Goal: Task Accomplishment & Management: Complete application form

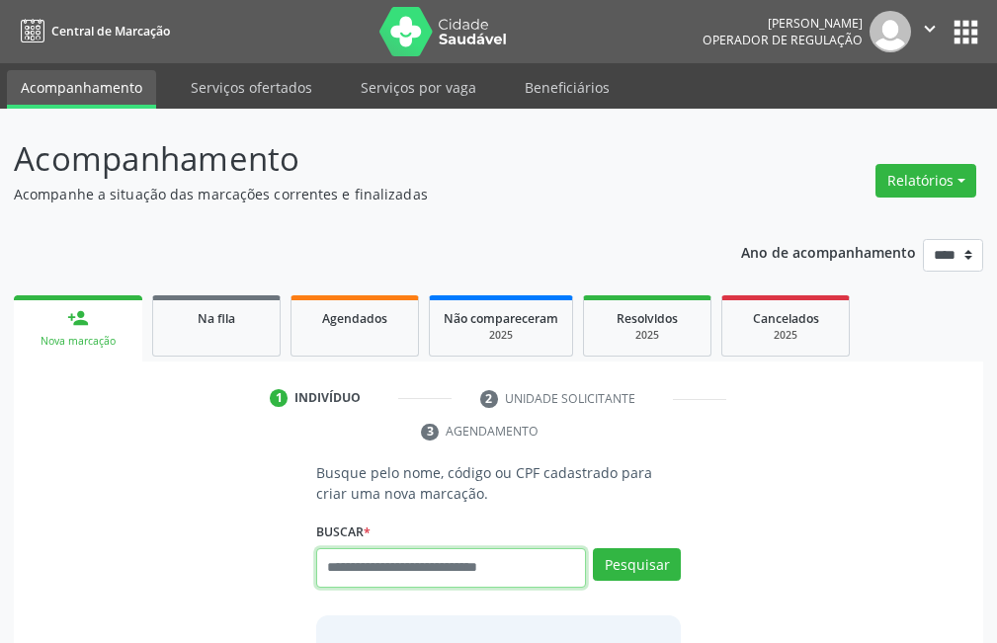
click at [365, 581] on input "text" at bounding box center [451, 568] width 270 height 40
type input "***"
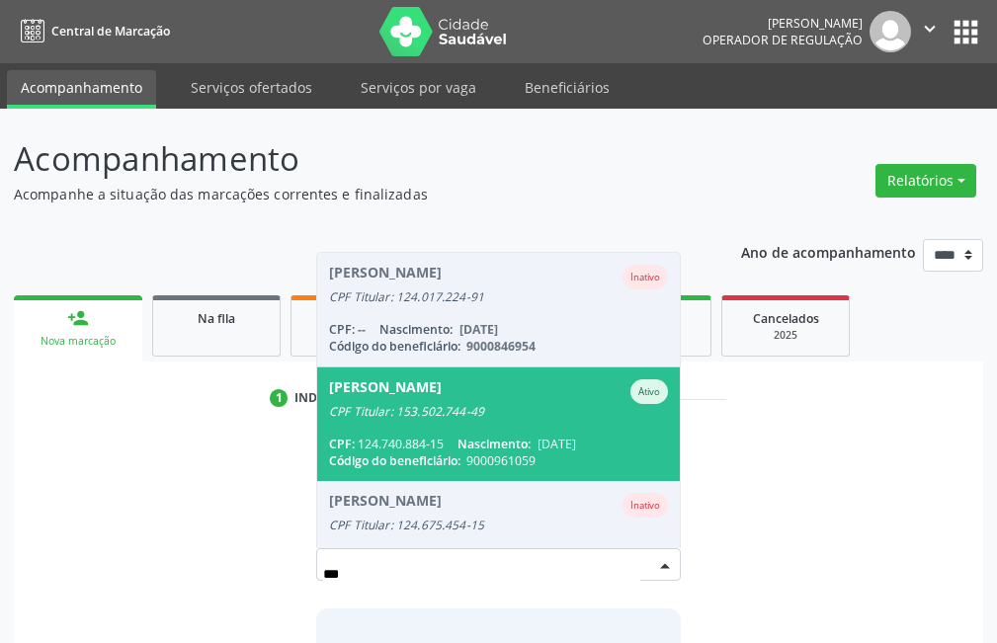
click at [429, 408] on div "CPF Titular: 153.502.744-49" at bounding box center [498, 412] width 339 height 16
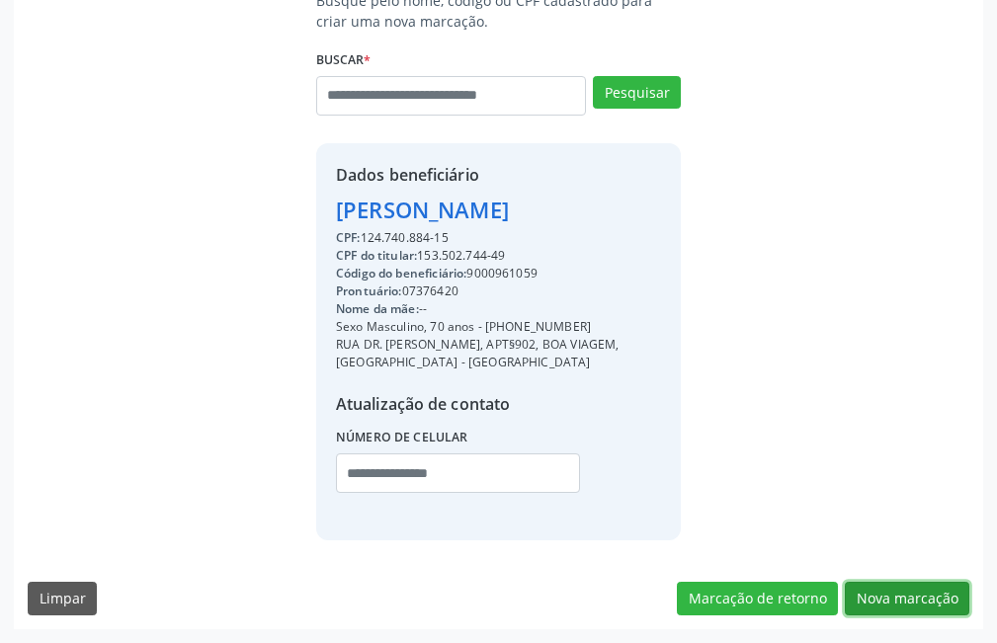
click at [916, 596] on button "Nova marcação" at bounding box center [907, 599] width 125 height 34
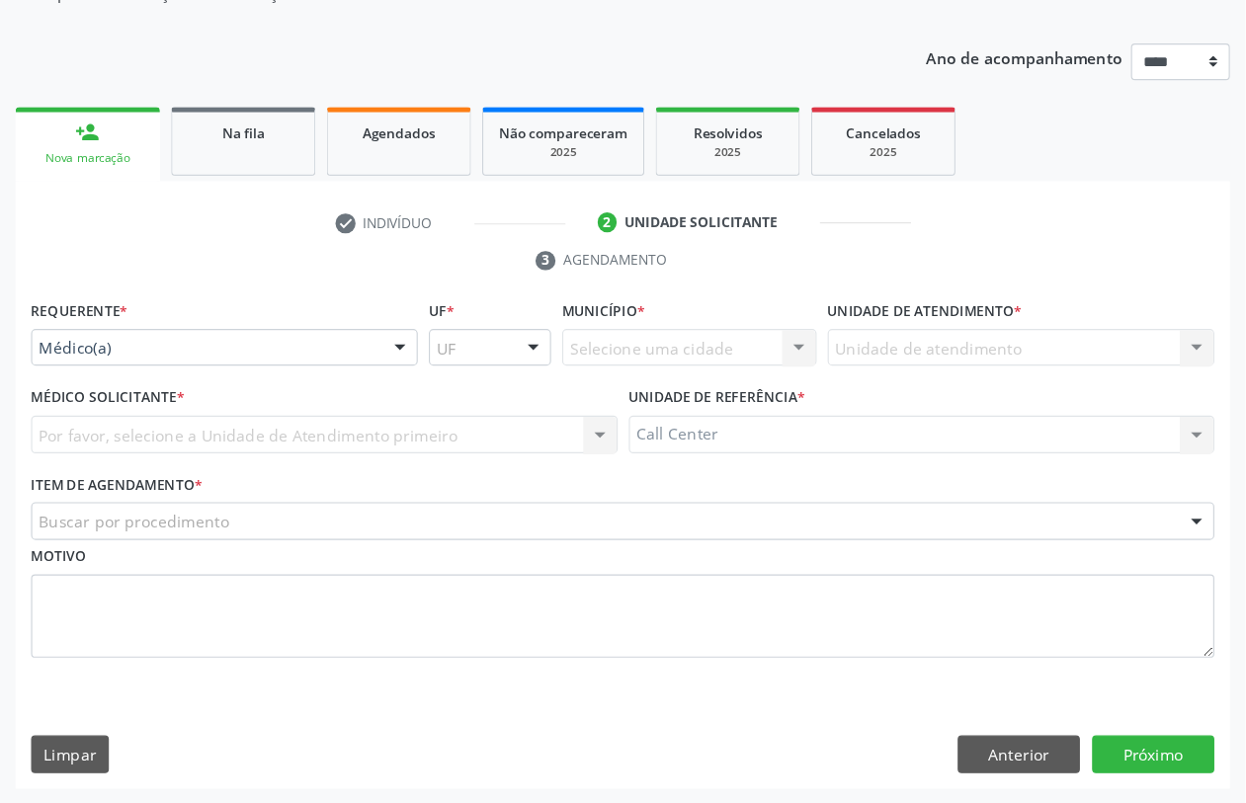
scroll to position [79, 0]
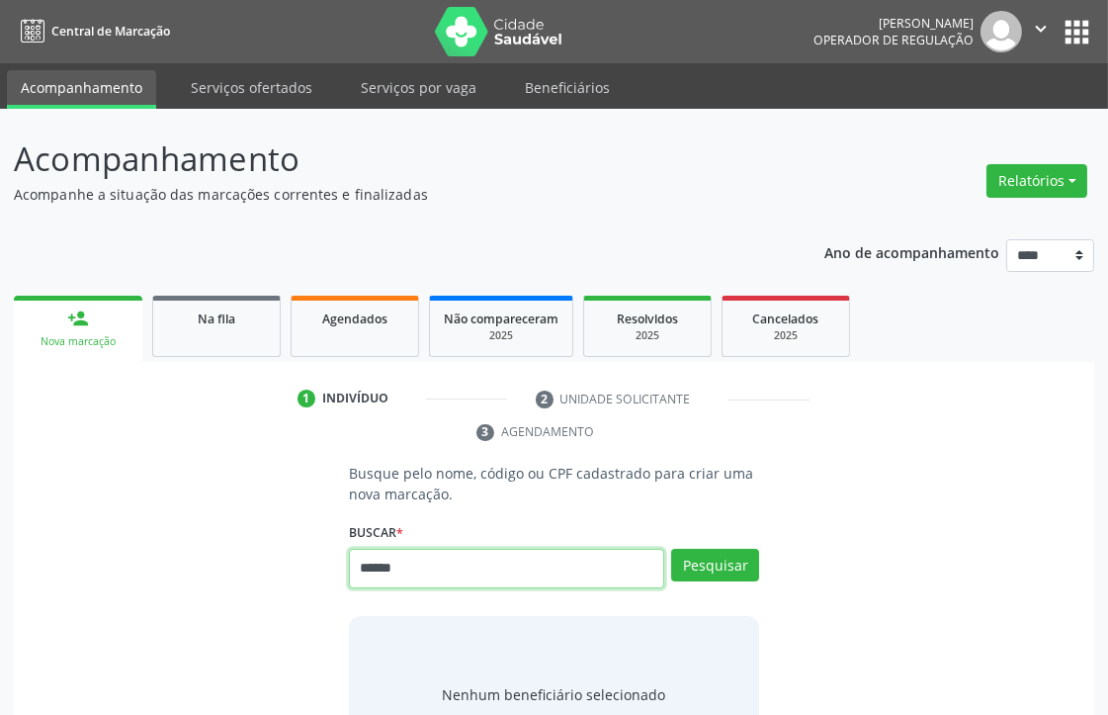
type input "******"
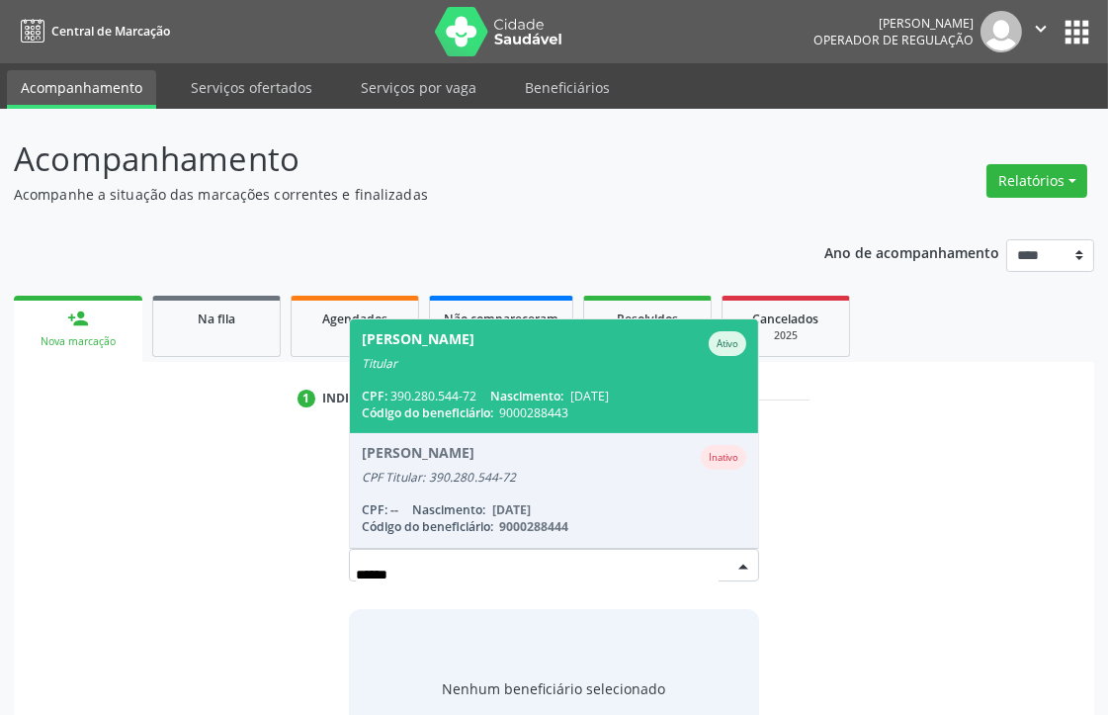
click at [462, 370] on span "Fabia Maria Seguins de Oliveira Ativo Titular CPF: 390.280.544-72 Nascimento: 2…" at bounding box center [554, 376] width 409 height 114
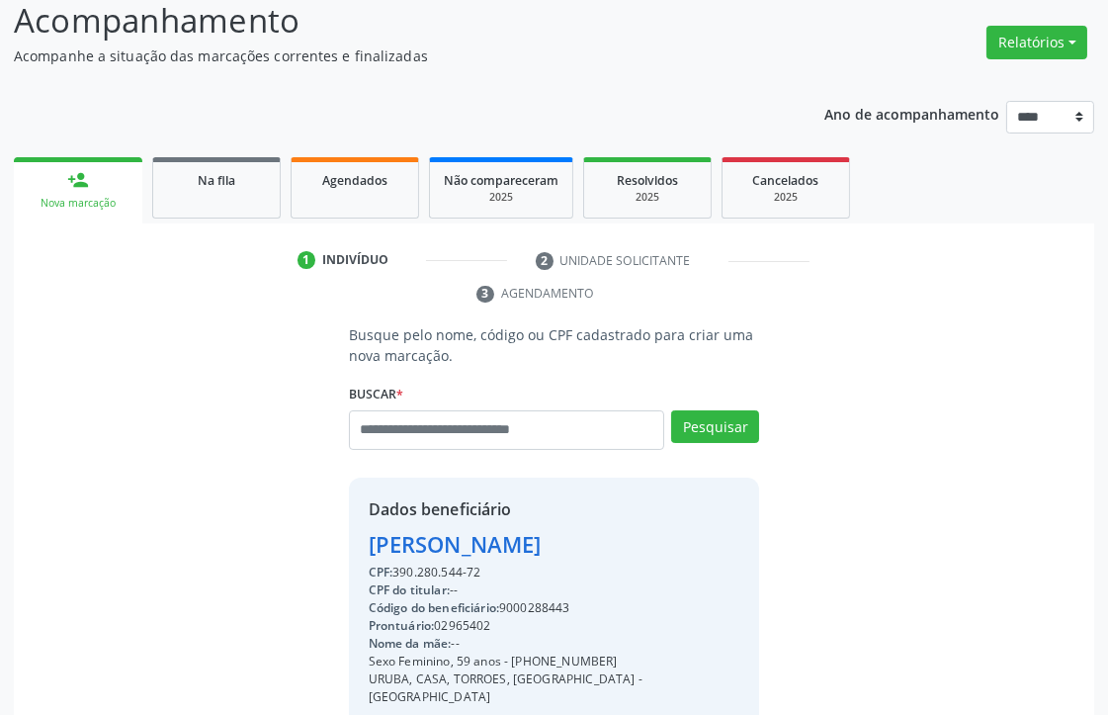
scroll to position [381, 0]
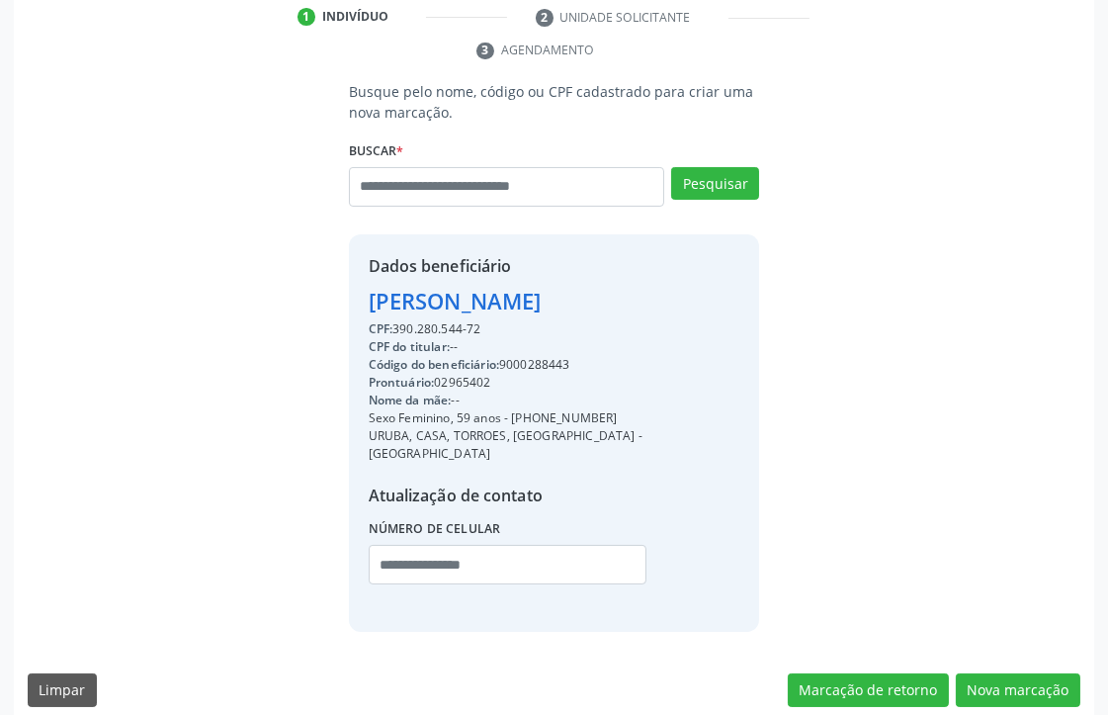
click at [528, 364] on div "Código do beneficiário: 9000288443" at bounding box center [555, 365] width 372 height 18
click at [534, 361] on div "Código do beneficiário: 9000288443" at bounding box center [555, 365] width 372 height 18
drag, startPoint x: 535, startPoint y: 360, endPoint x: 525, endPoint y: 361, distance: 9.9
click at [525, 361] on div "Código do beneficiário: 9000288443" at bounding box center [555, 365] width 372 height 18
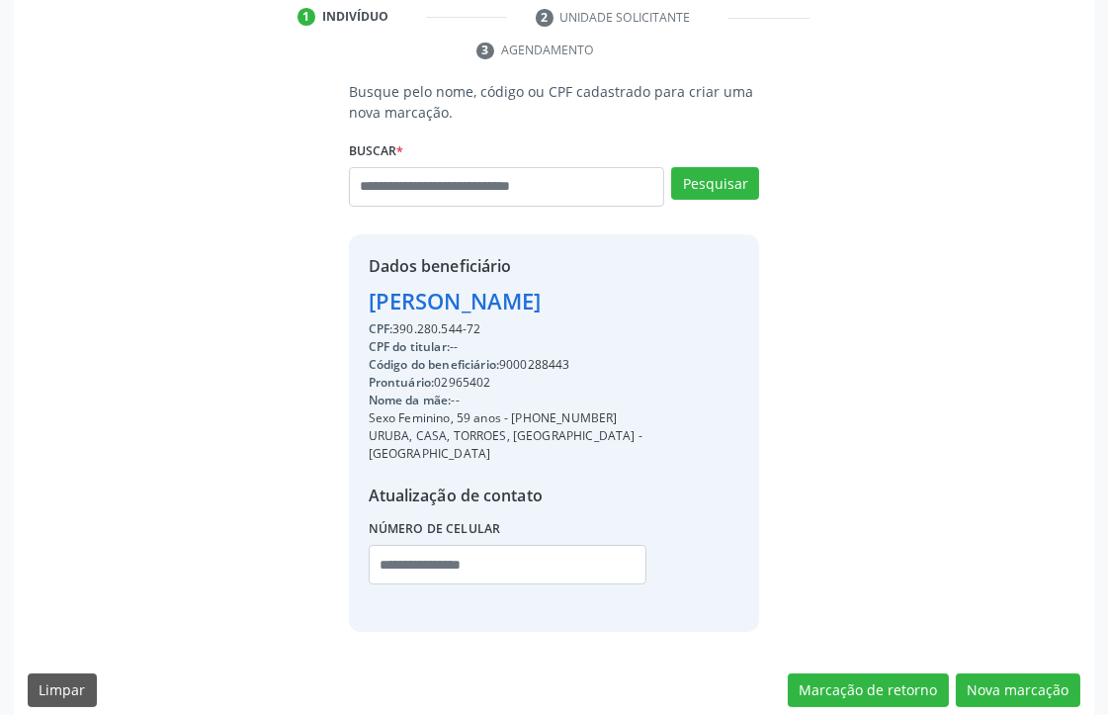
click at [525, 361] on div "Código do beneficiário: 9000288443" at bounding box center [555, 365] width 372 height 18
copy div "9000288443"
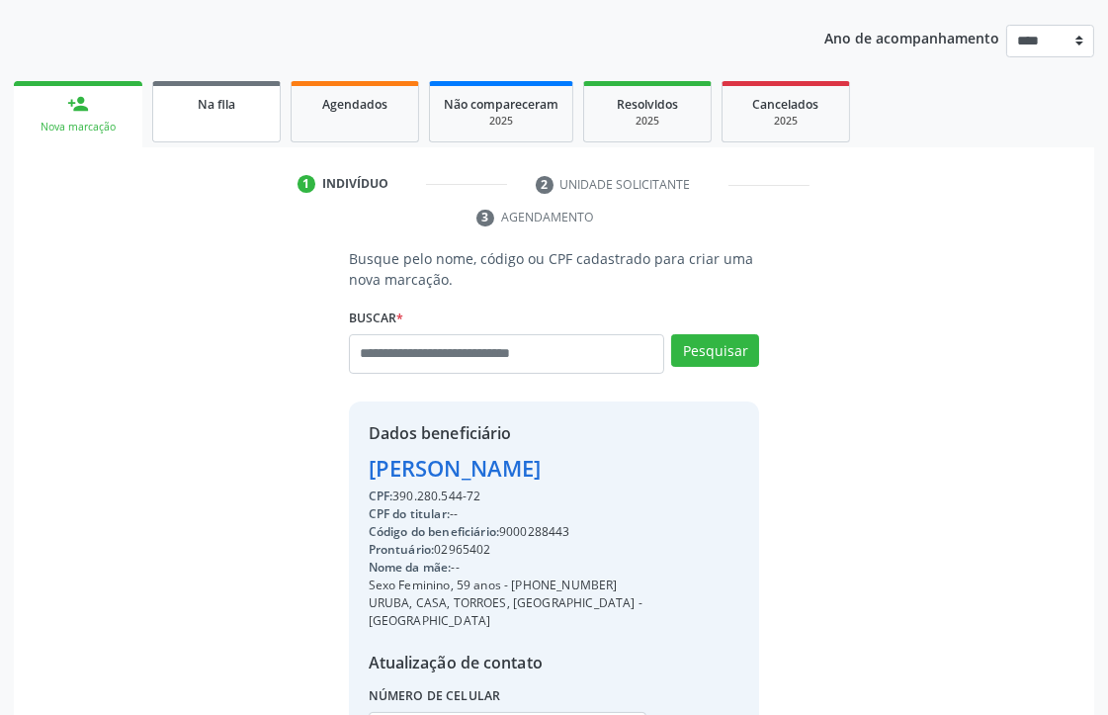
scroll to position [162, 0]
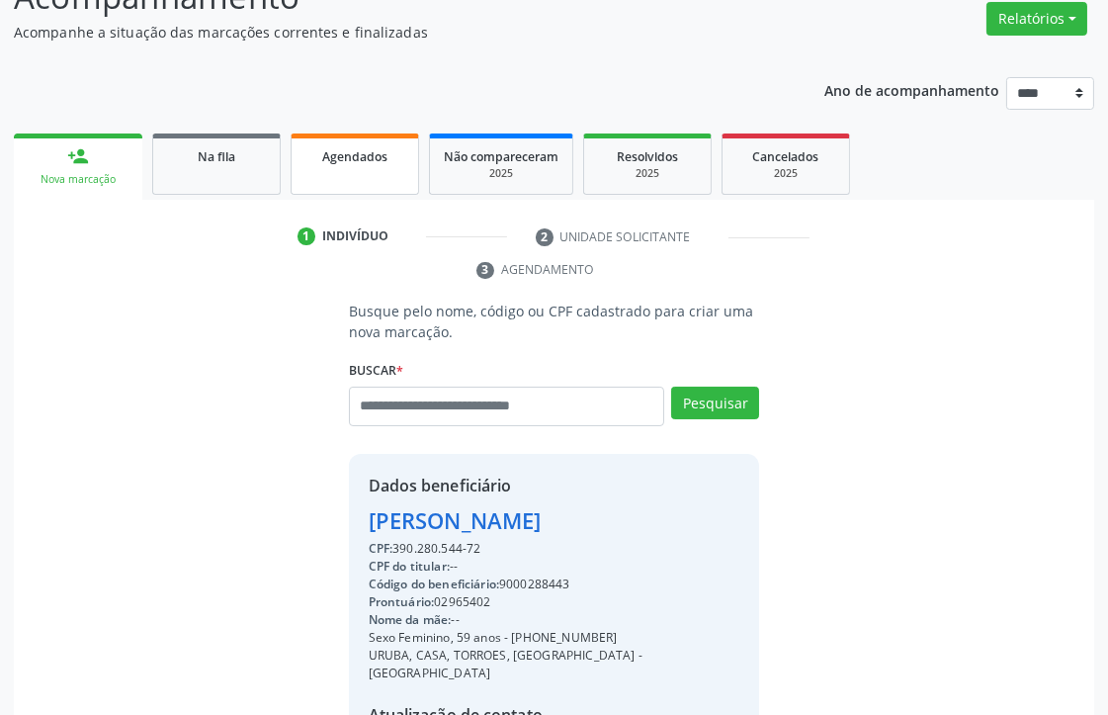
click at [350, 172] on link "Agendados" at bounding box center [355, 163] width 128 height 61
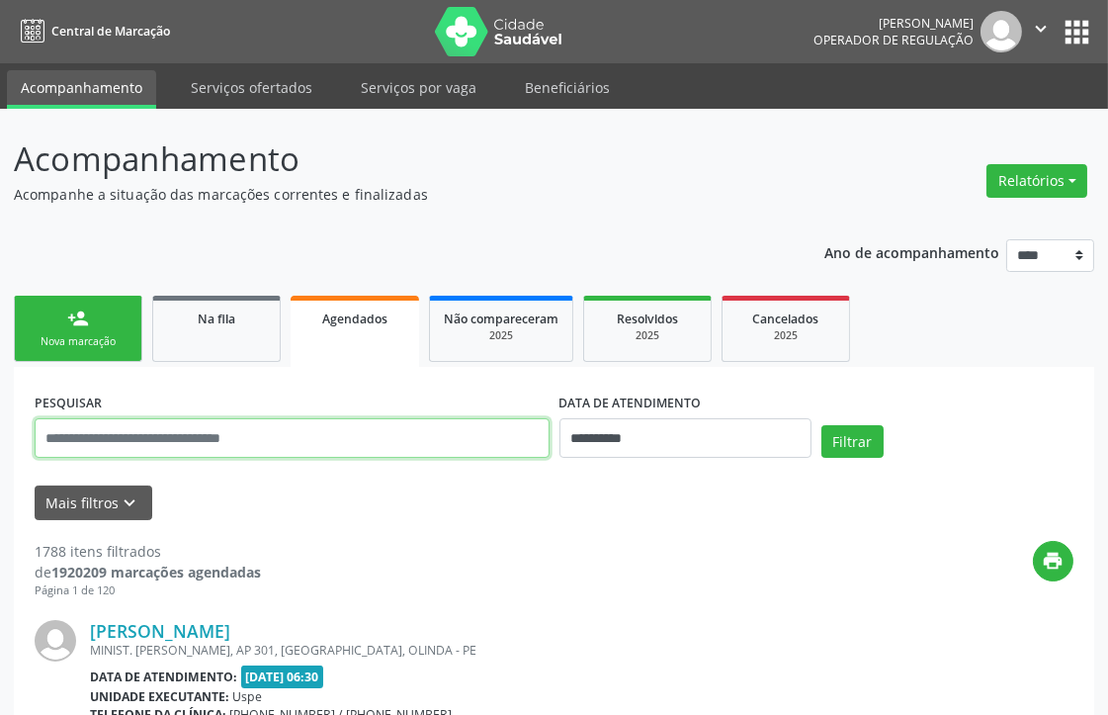
paste input "**********"
type input "**********"
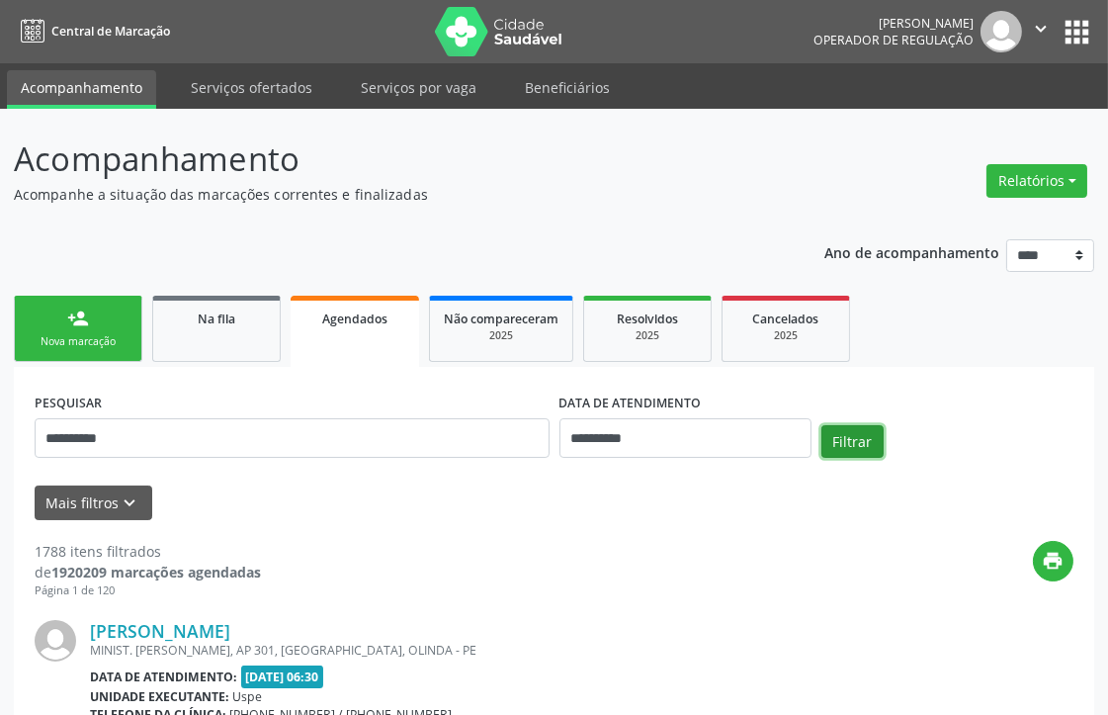
click at [854, 443] on button "Filtrar" at bounding box center [852, 442] width 62 height 34
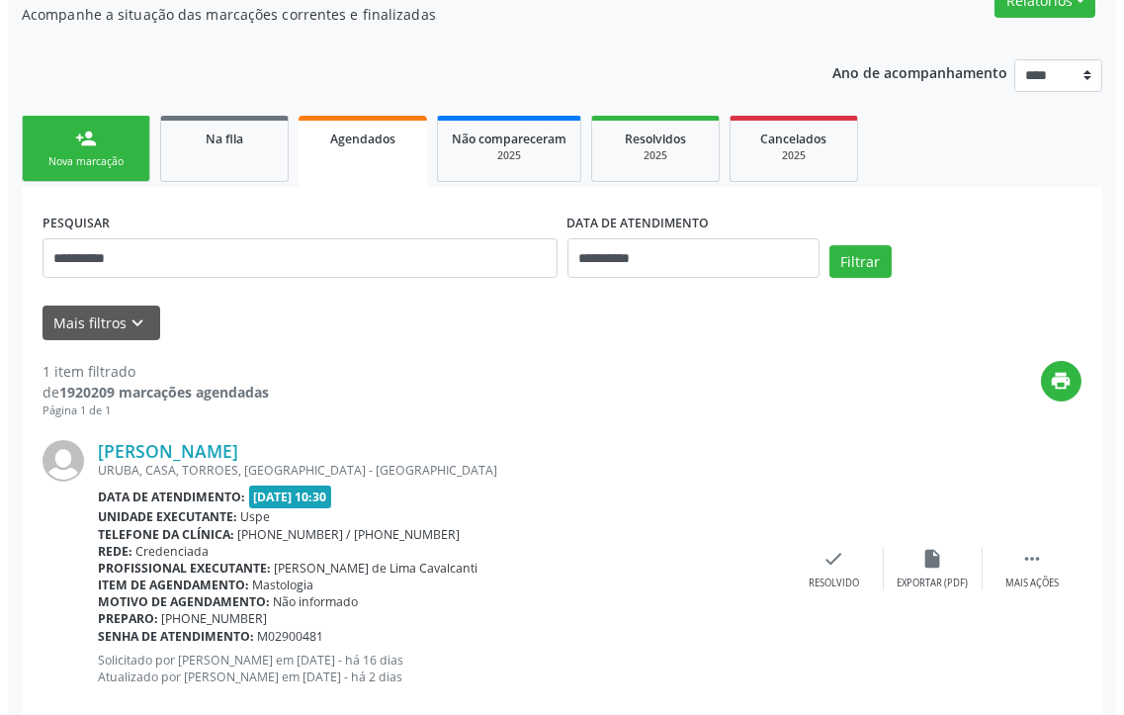
scroll to position [218, 0]
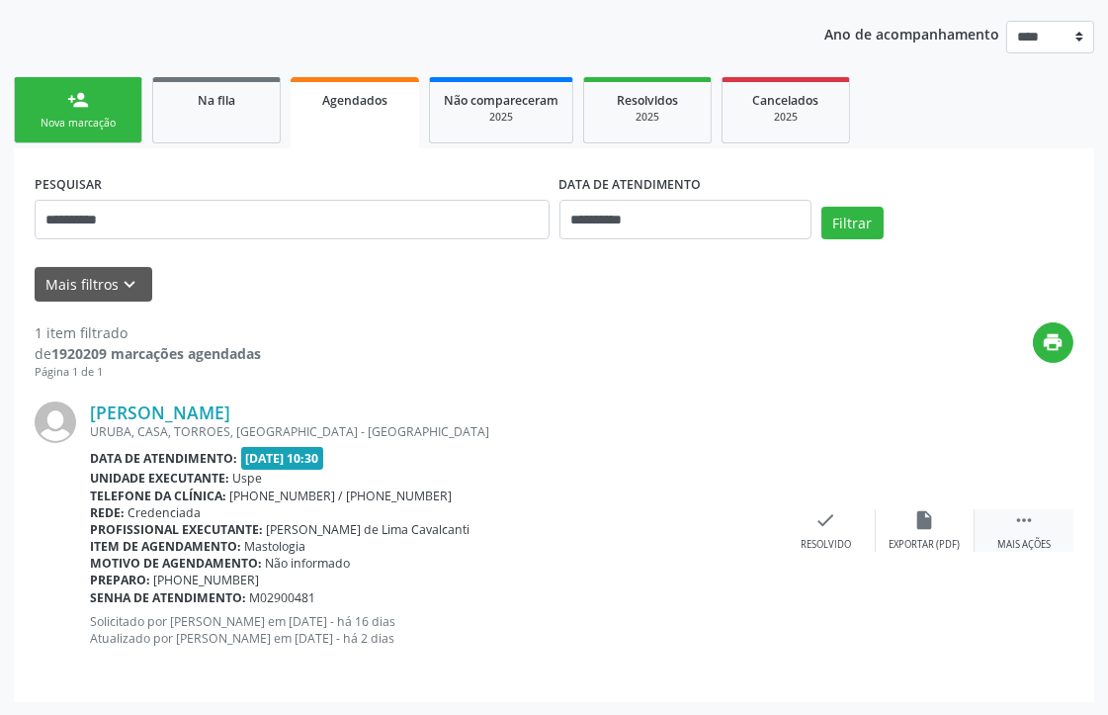
click at [996, 524] on icon "" at bounding box center [1024, 520] width 22 height 22
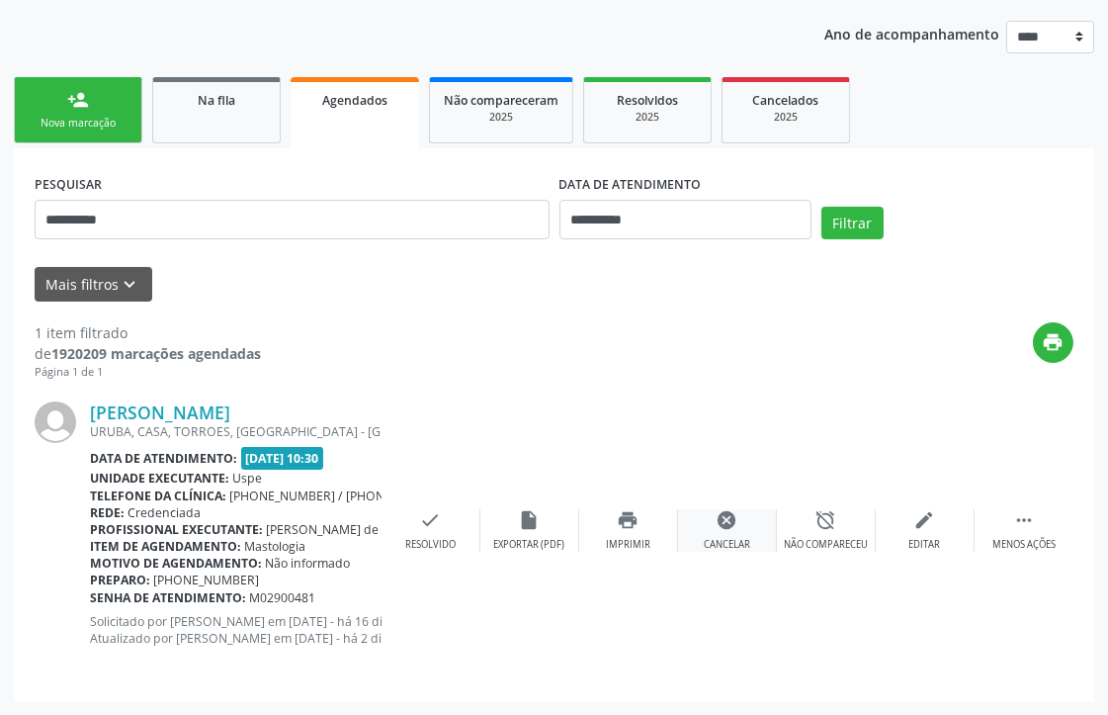
click at [734, 521] on icon "cancel" at bounding box center [727, 520] width 22 height 22
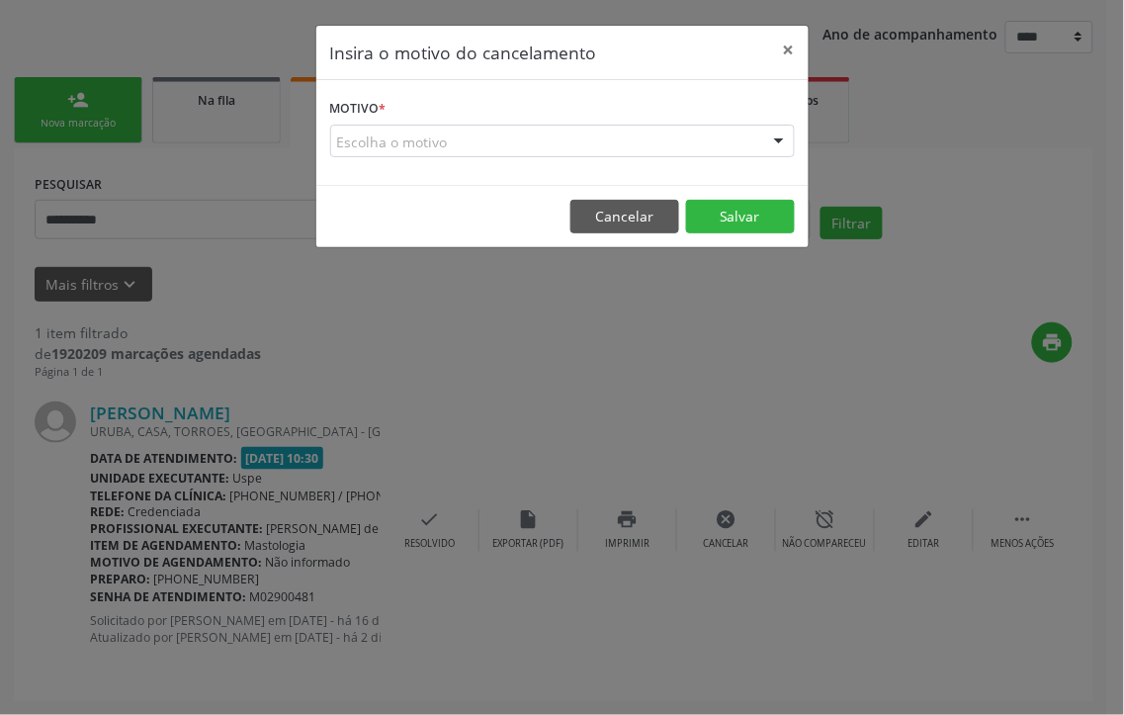
click at [525, 146] on div "Escolha o motivo" at bounding box center [562, 142] width 464 height 34
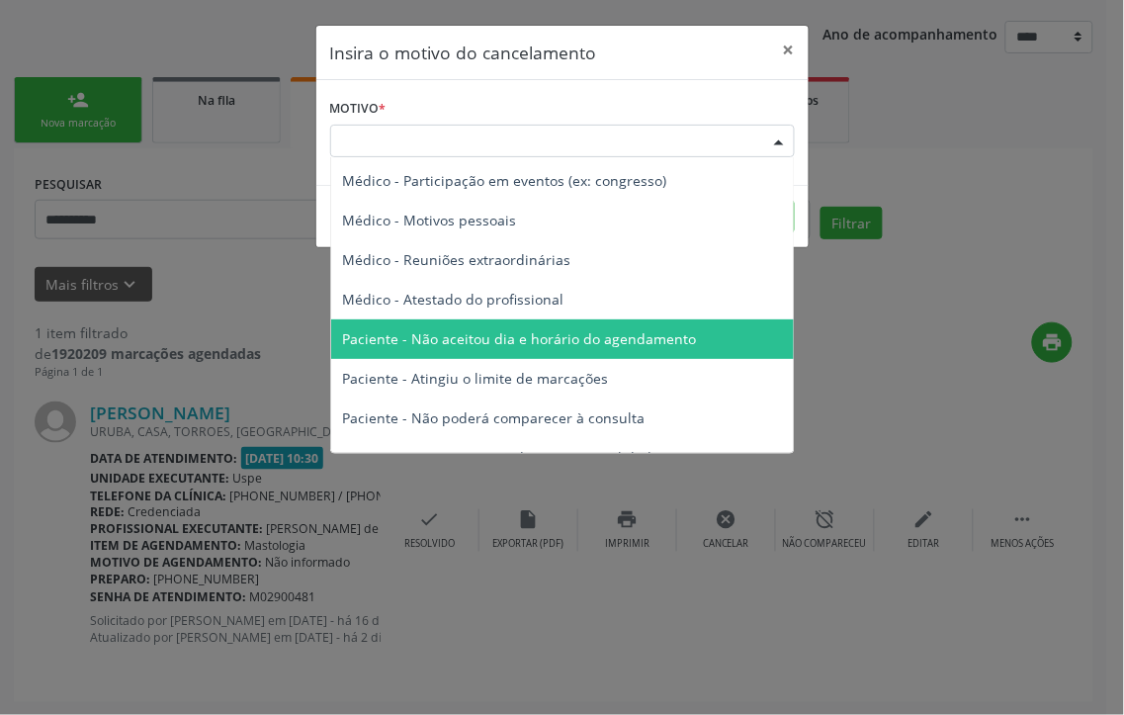
scroll to position [100, 0]
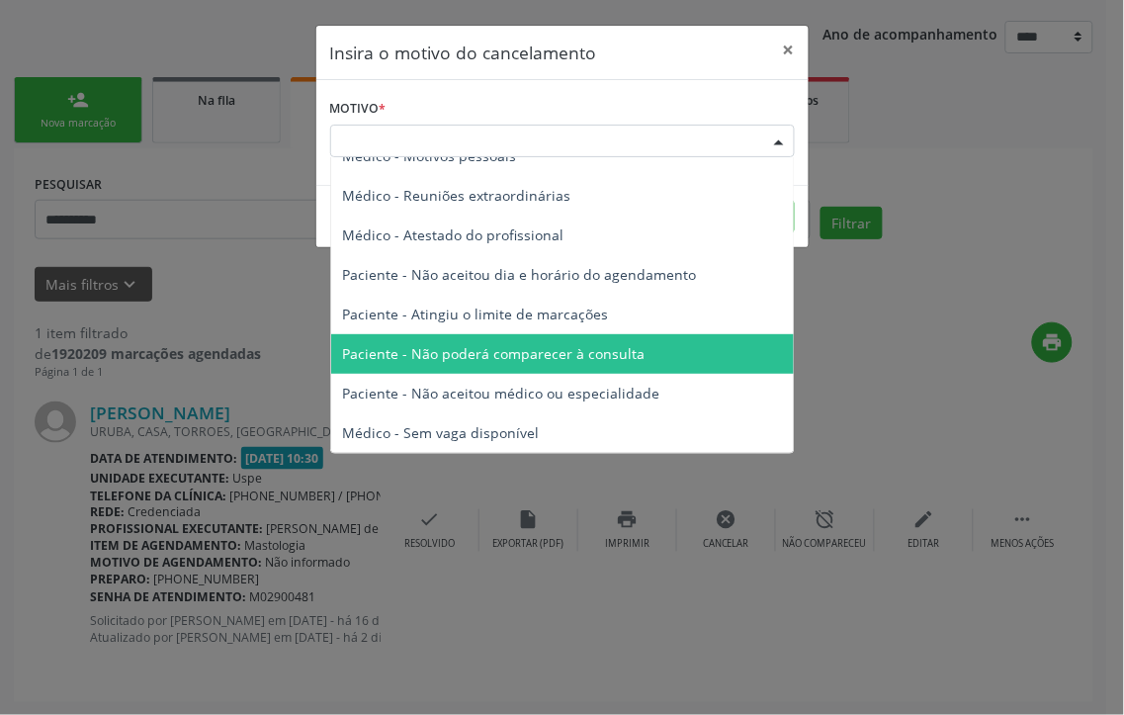
click at [524, 348] on span "Paciente - Não poderá comparecer à consulta" at bounding box center [494, 353] width 302 height 19
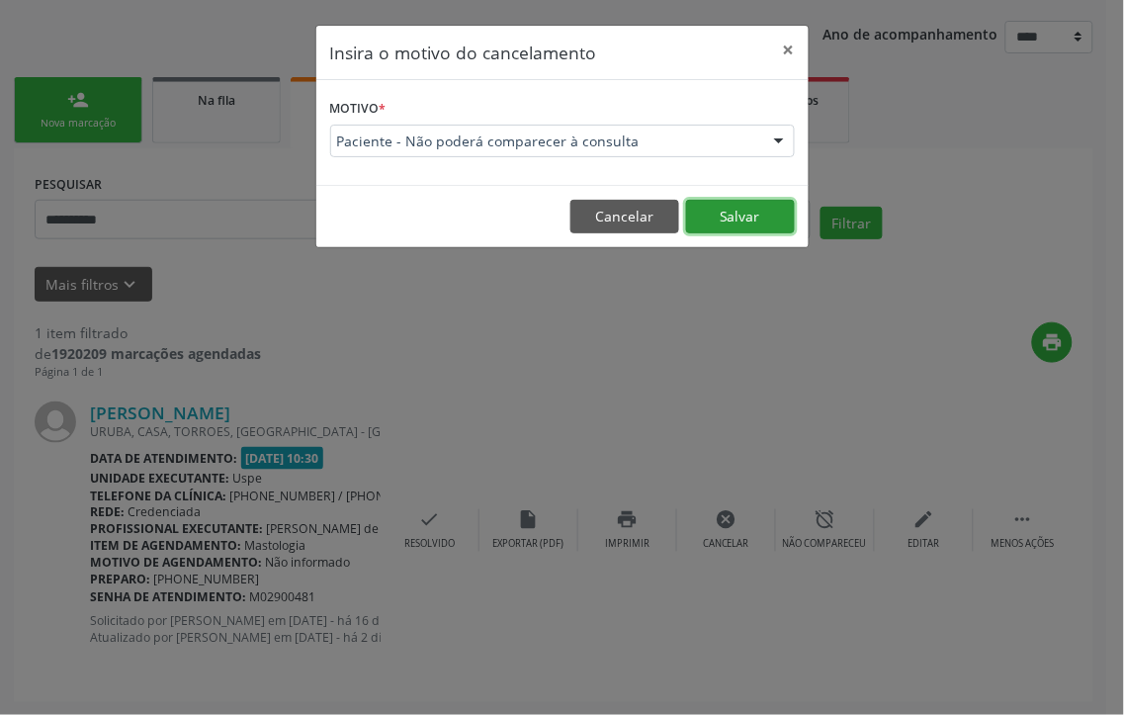
click at [721, 209] on button "Salvar" at bounding box center [740, 217] width 109 height 34
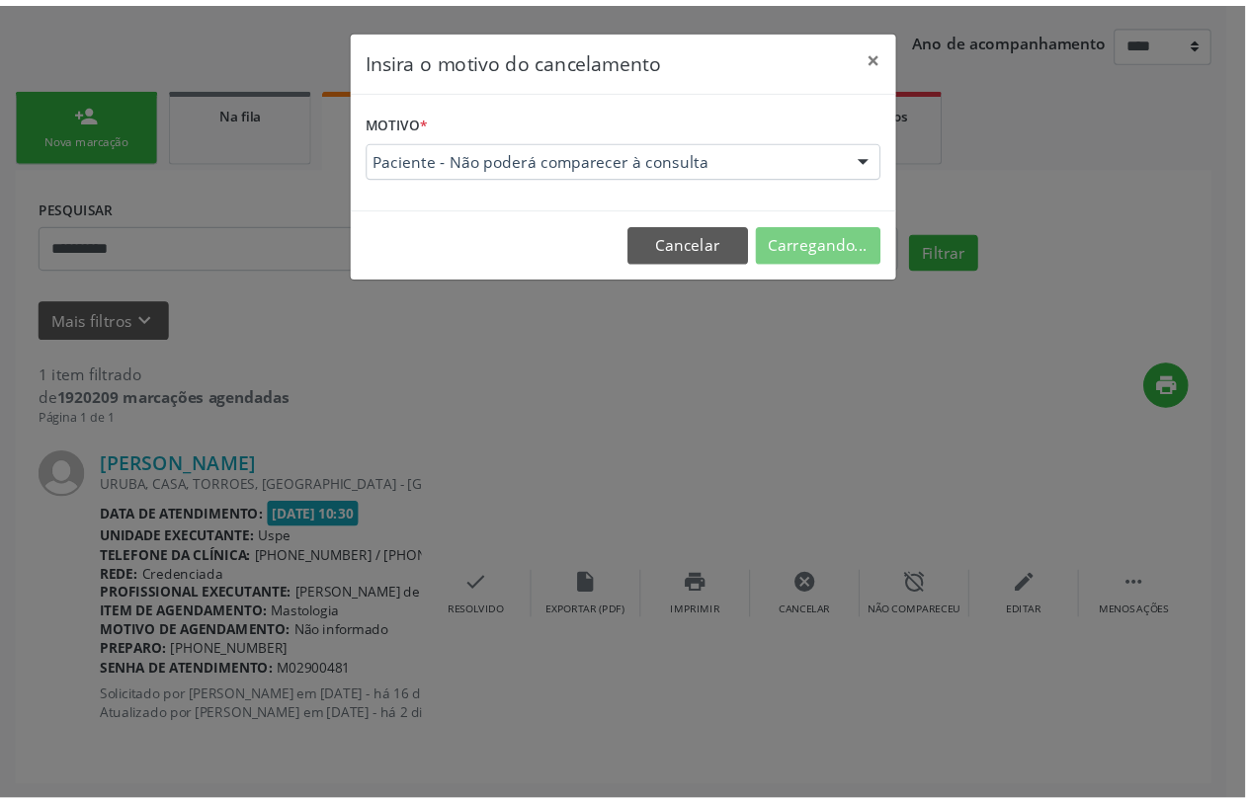
scroll to position [0, 0]
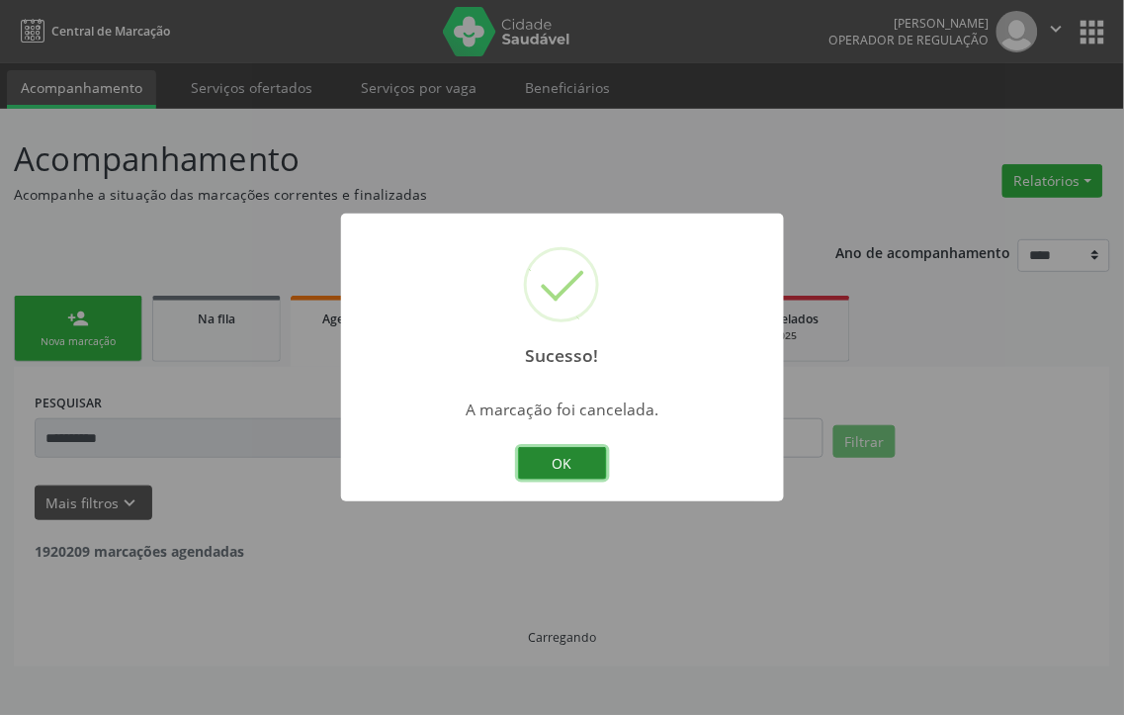
click at [563, 456] on button "OK" at bounding box center [562, 464] width 89 height 34
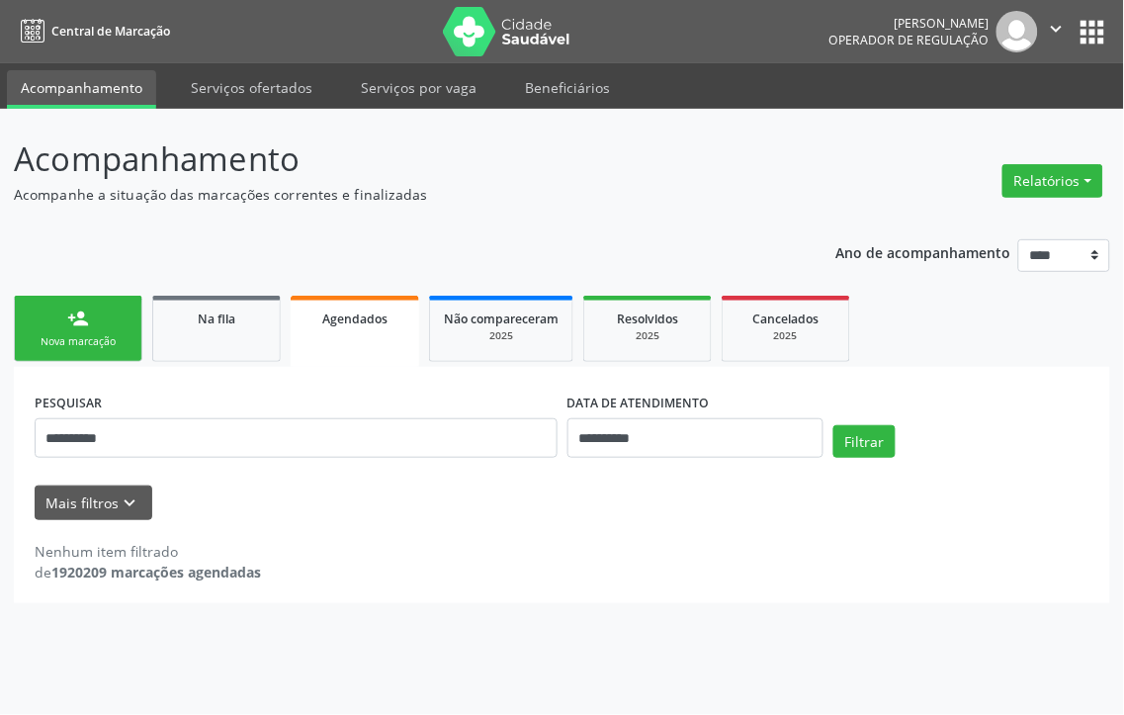
click at [27, 324] on link "person_add Nova marcação" at bounding box center [78, 328] width 128 height 66
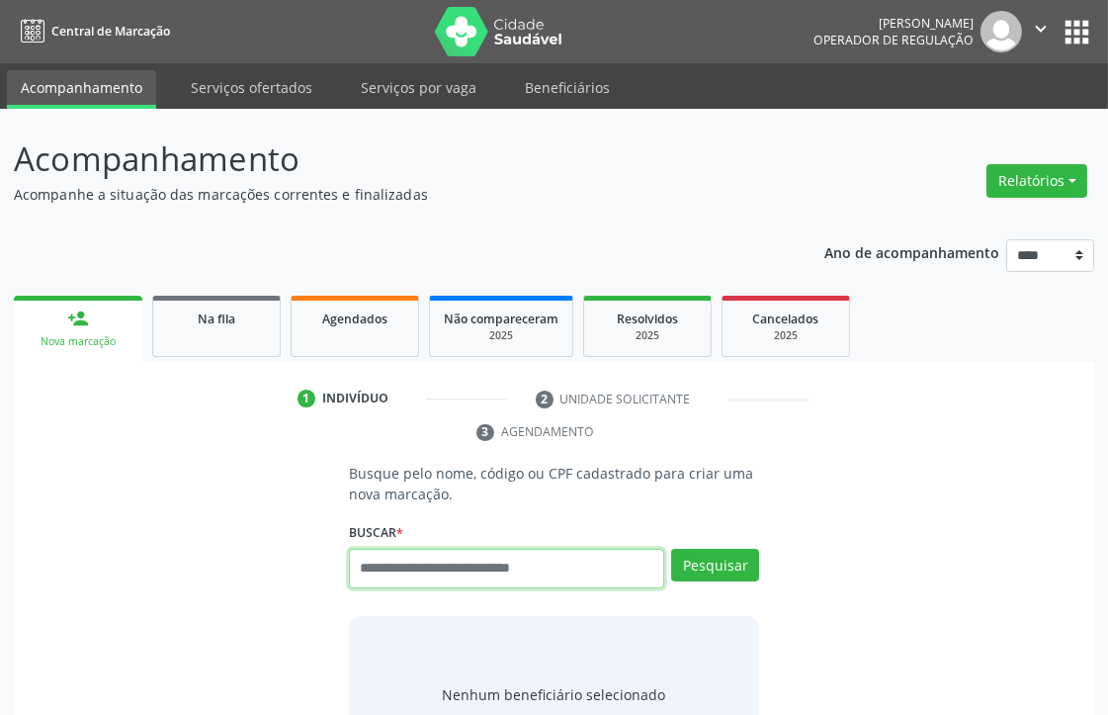
paste input "**********"
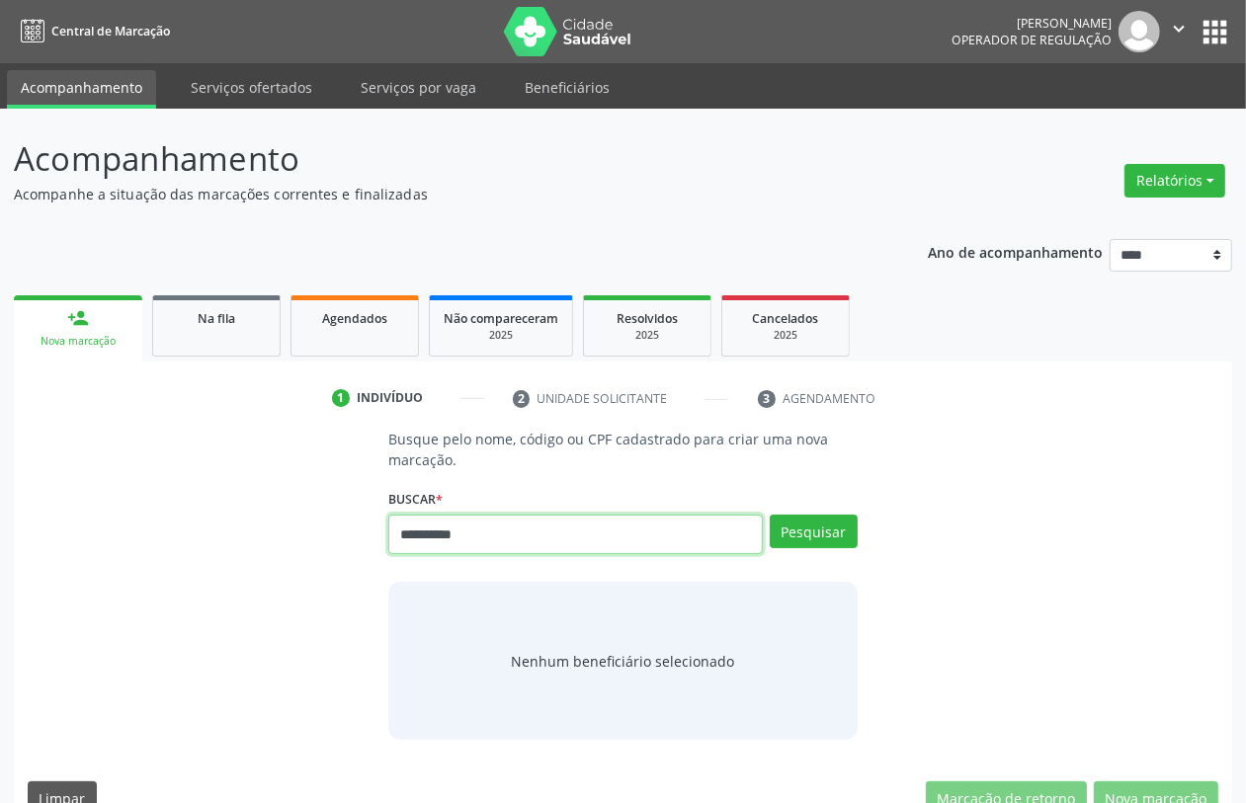
type input "**********"
click at [837, 511] on div "**********" at bounding box center [622, 526] width 468 height 84
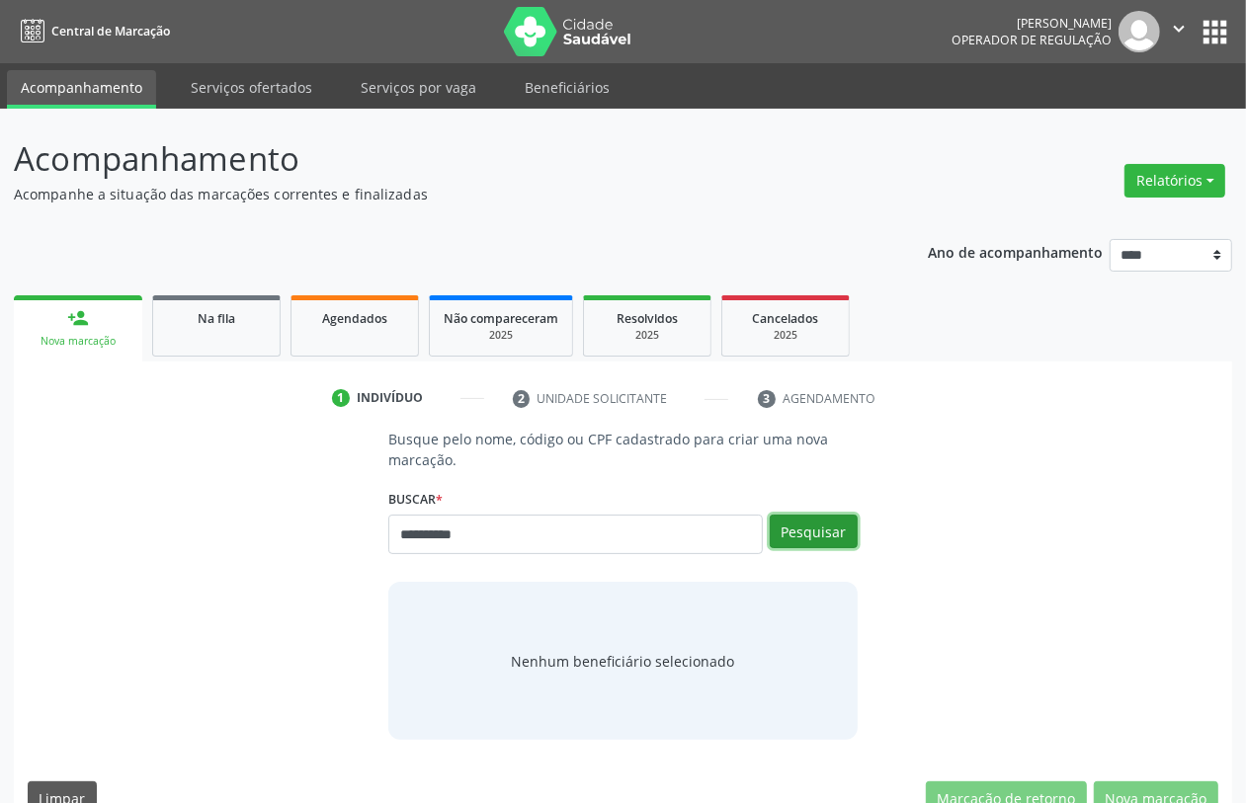
click at [825, 521] on button "Pesquisar" at bounding box center [814, 532] width 88 height 34
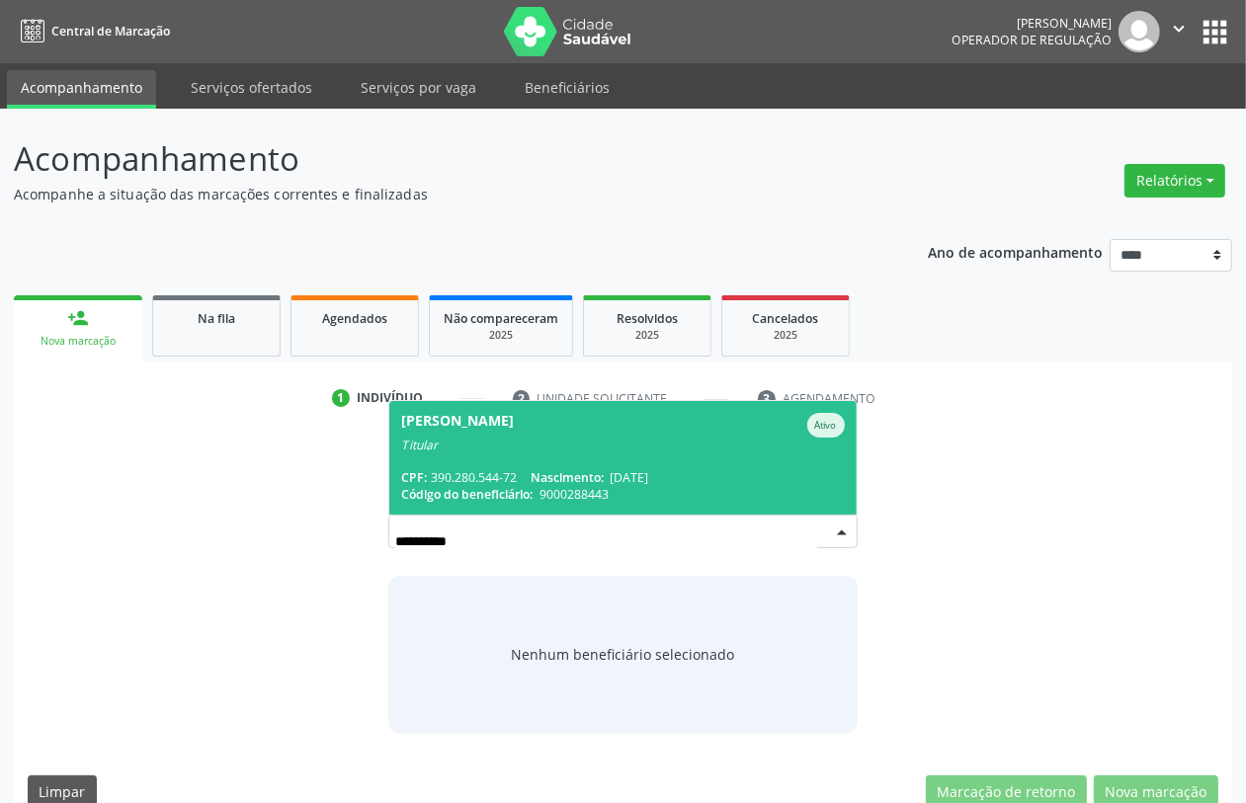
click at [568, 456] on span "Fabia Maria Seguins de Oliveira Ativo Titular CPF: 390.280.544-72 Nascimento: 2…" at bounding box center [622, 458] width 466 height 114
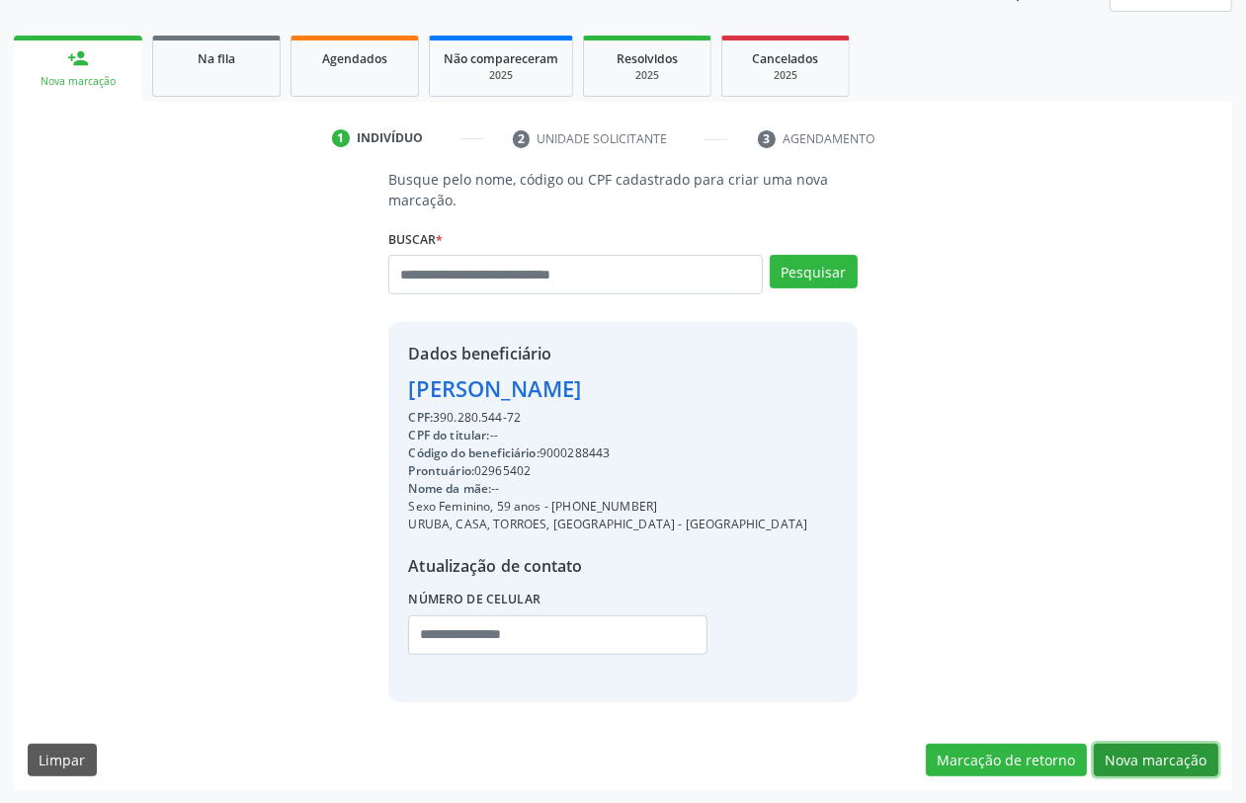
drag, startPoint x: 1136, startPoint y: 751, endPoint x: 1127, endPoint y: 757, distance: 11.5
click at [996, 642] on button "Nova marcação" at bounding box center [1156, 761] width 125 height 34
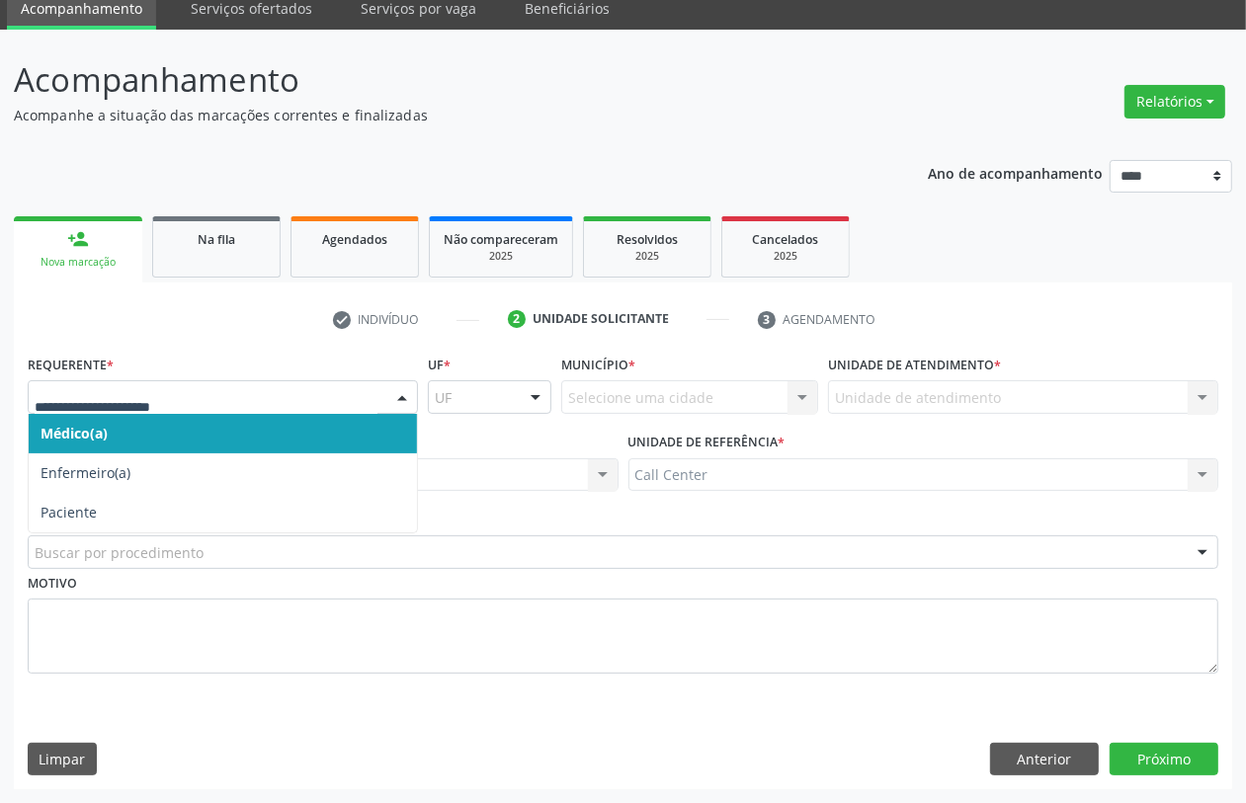
drag, startPoint x: 128, startPoint y: 397, endPoint x: 107, endPoint y: 475, distance: 81.0
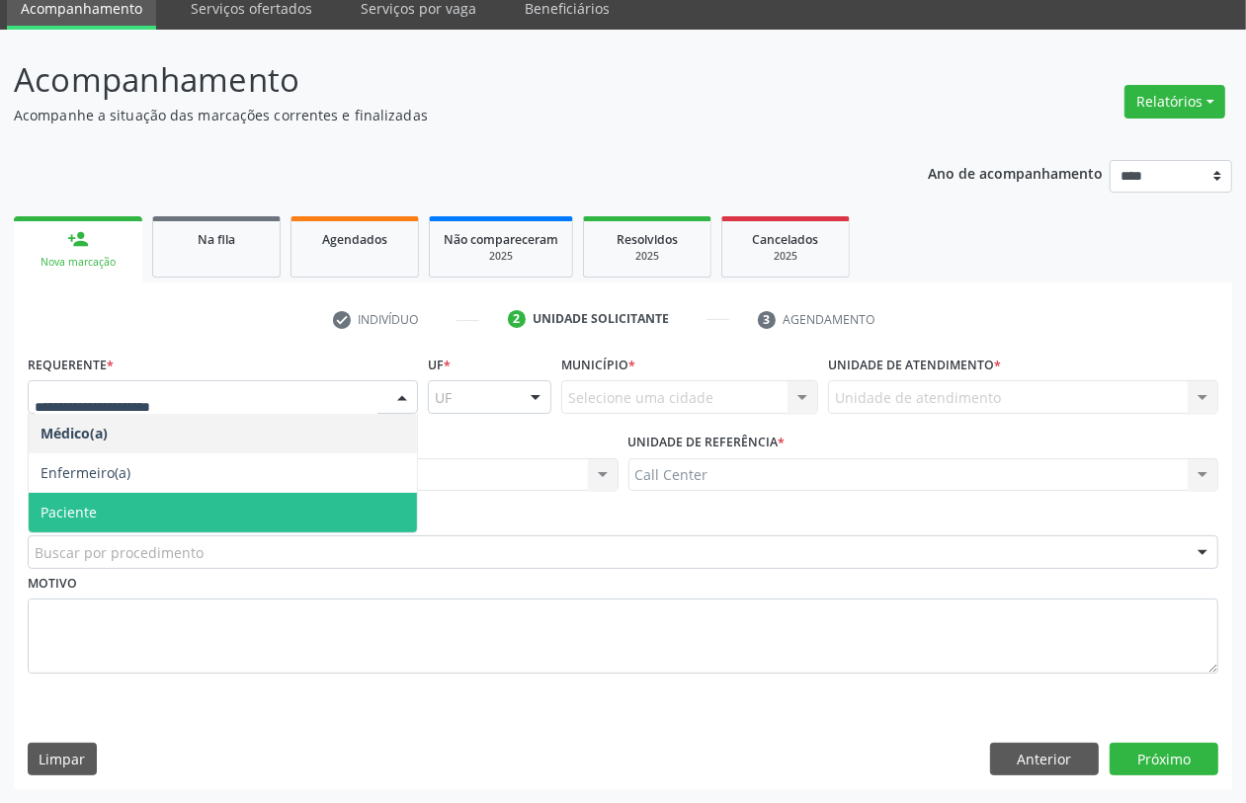
click at [99, 504] on span "Paciente" at bounding box center [223, 513] width 388 height 40
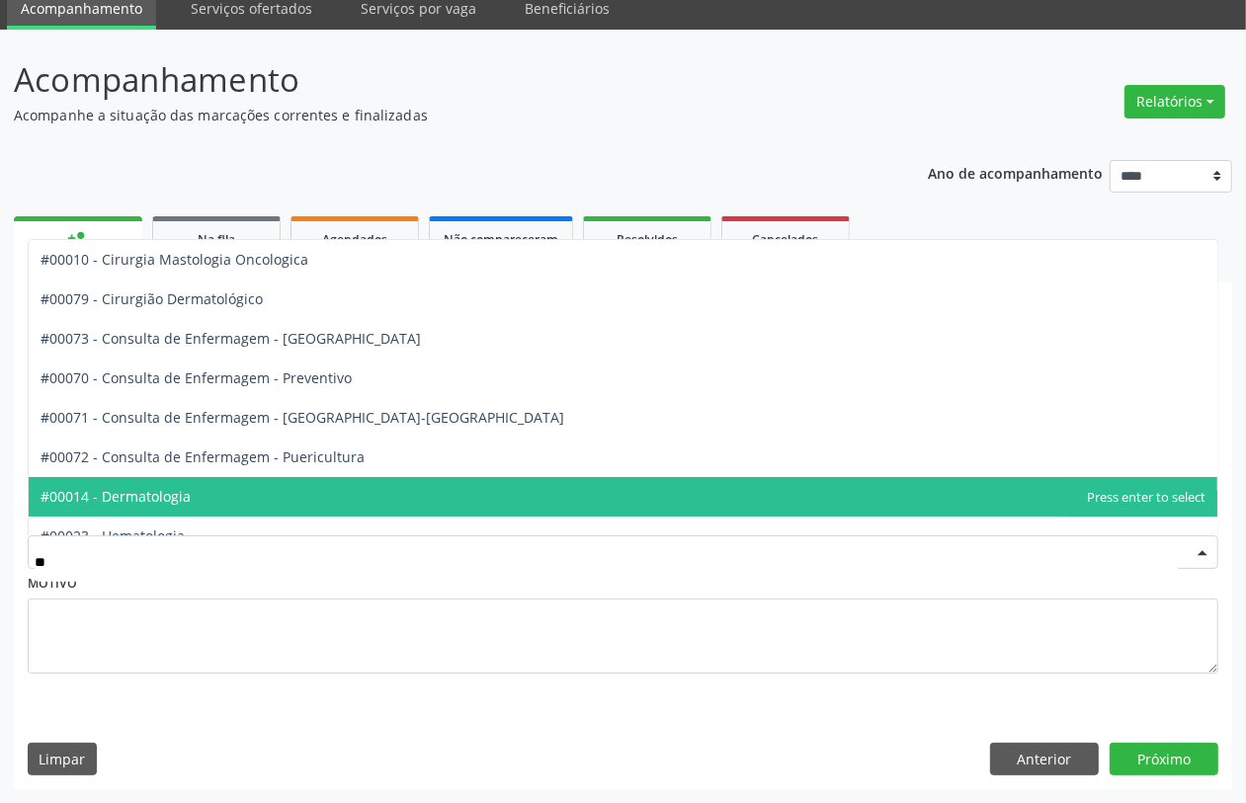
type input "***"
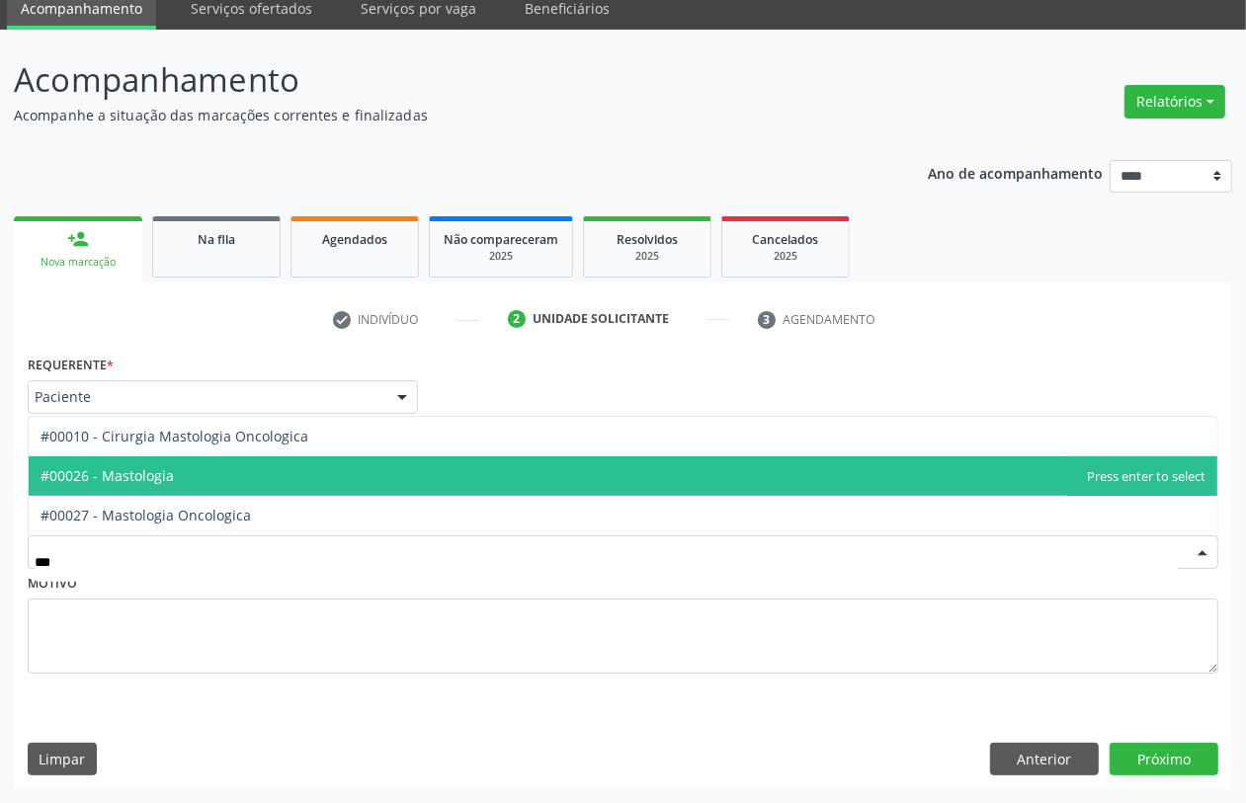
click at [121, 472] on span "#00026 - Mastologia" at bounding box center [107, 475] width 133 height 19
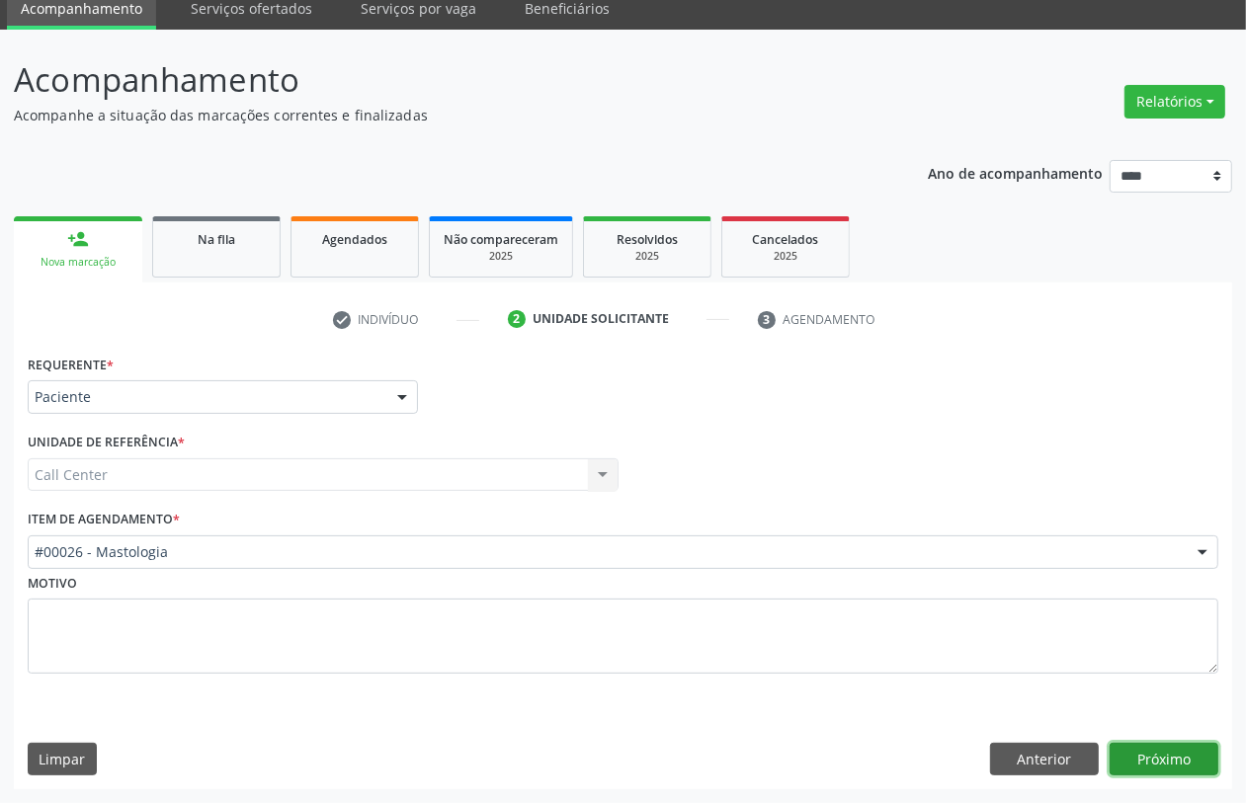
click at [996, 642] on button "Próximo" at bounding box center [1164, 760] width 109 height 34
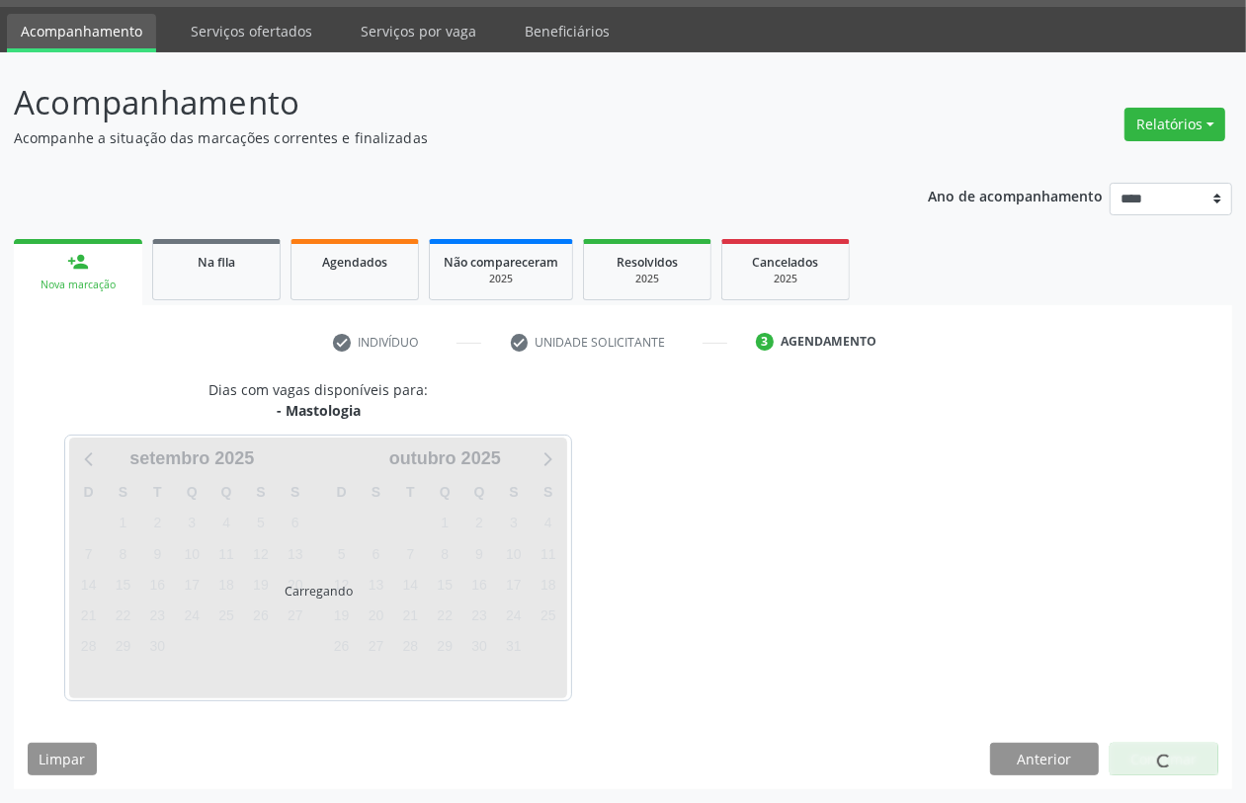
scroll to position [56, 0]
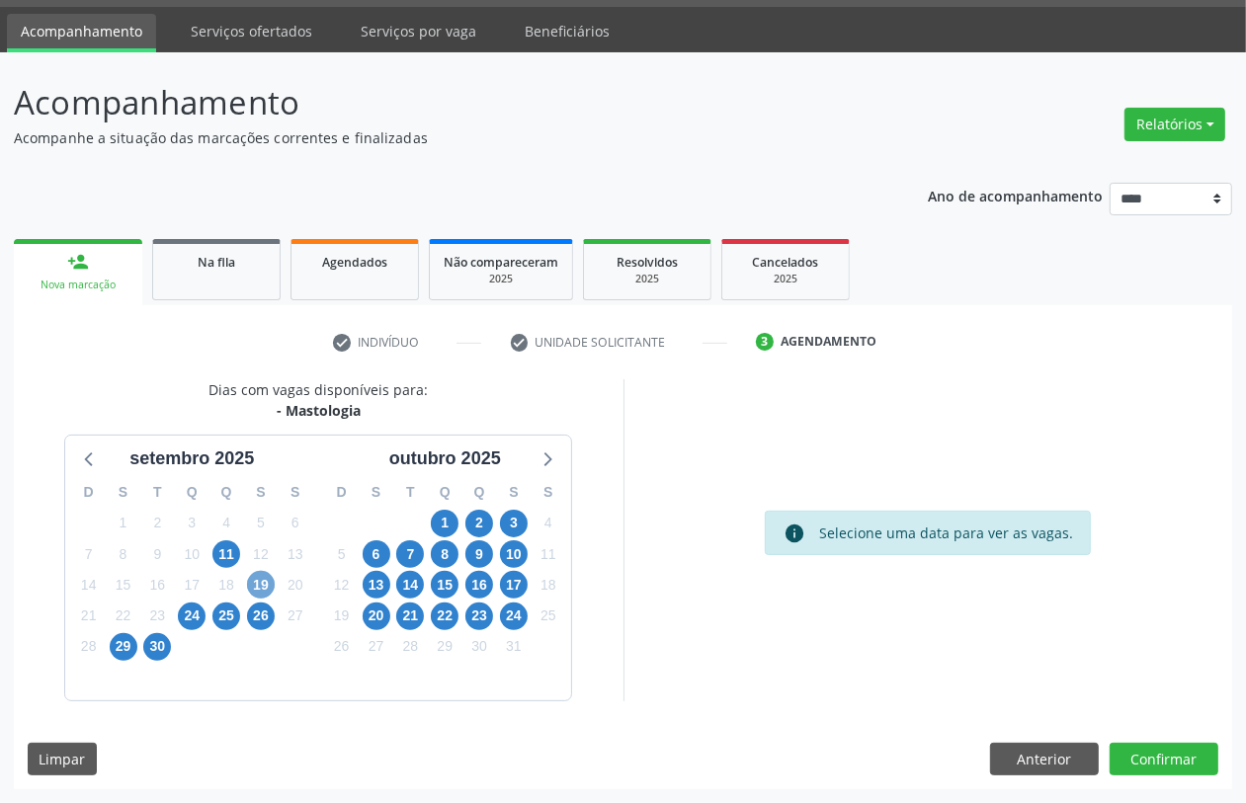
click at [259, 585] on span "19" at bounding box center [261, 585] width 28 height 28
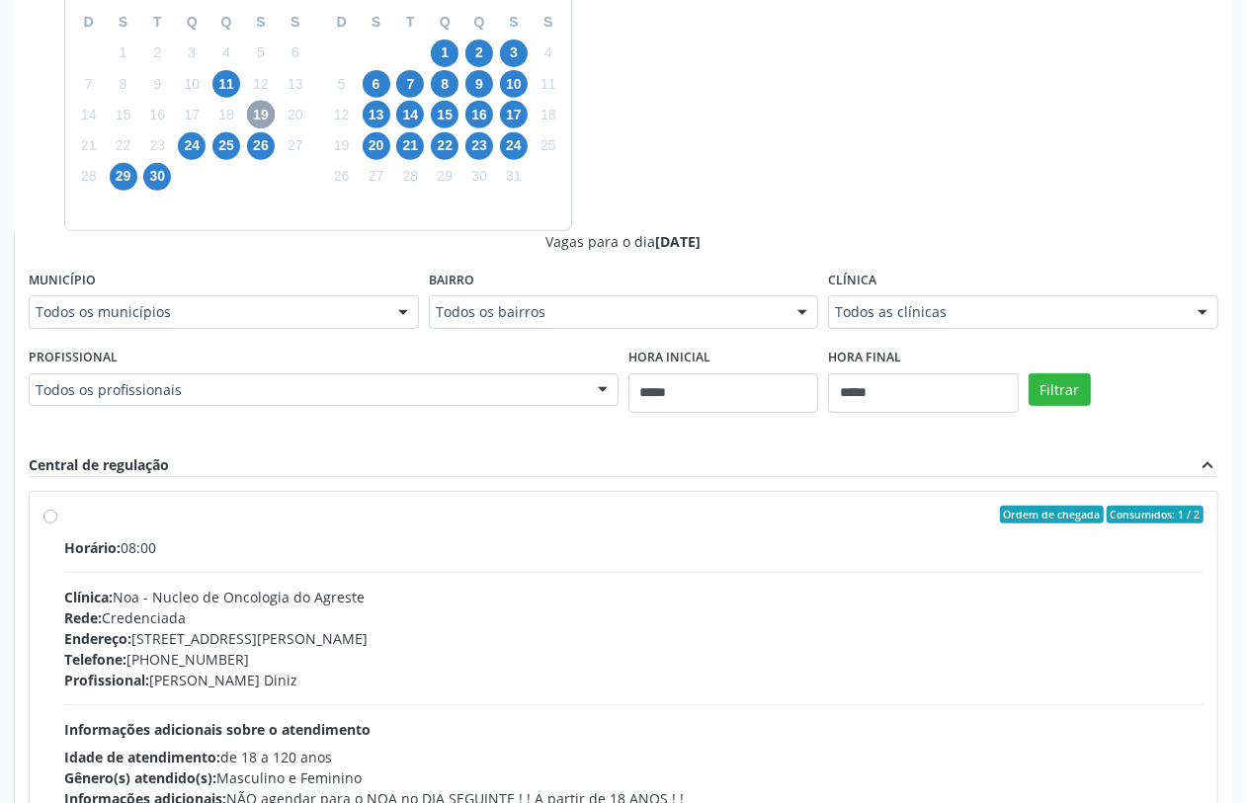
scroll to position [550, 0]
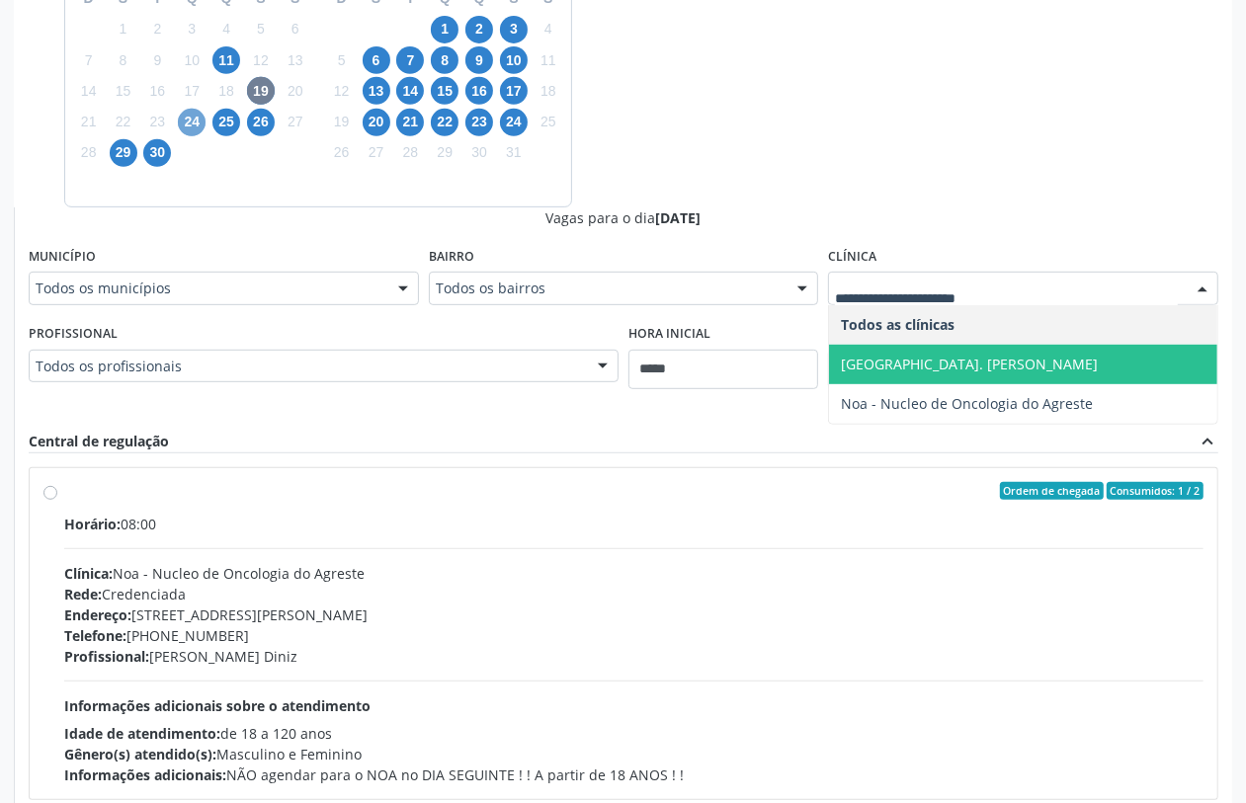
click at [196, 124] on span "24" at bounding box center [192, 123] width 28 height 28
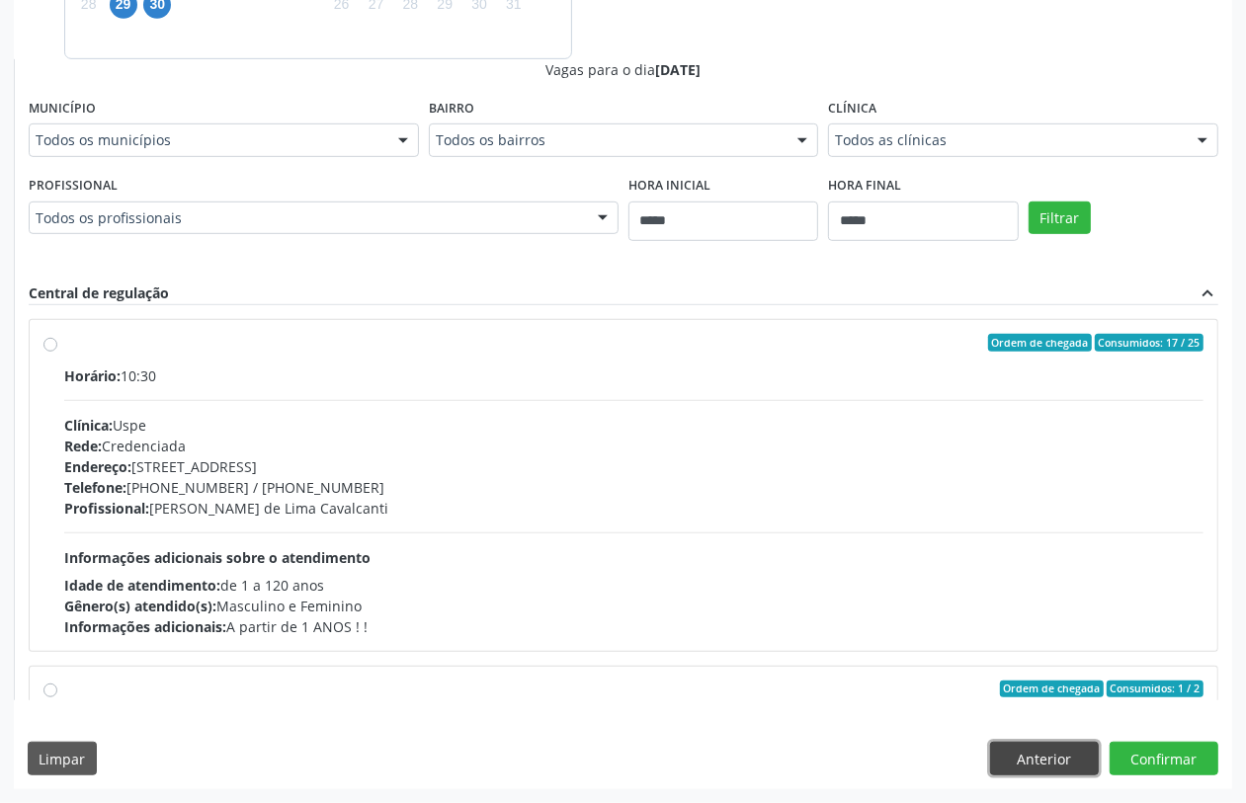
click at [996, 642] on button "Anterior" at bounding box center [1044, 759] width 109 height 34
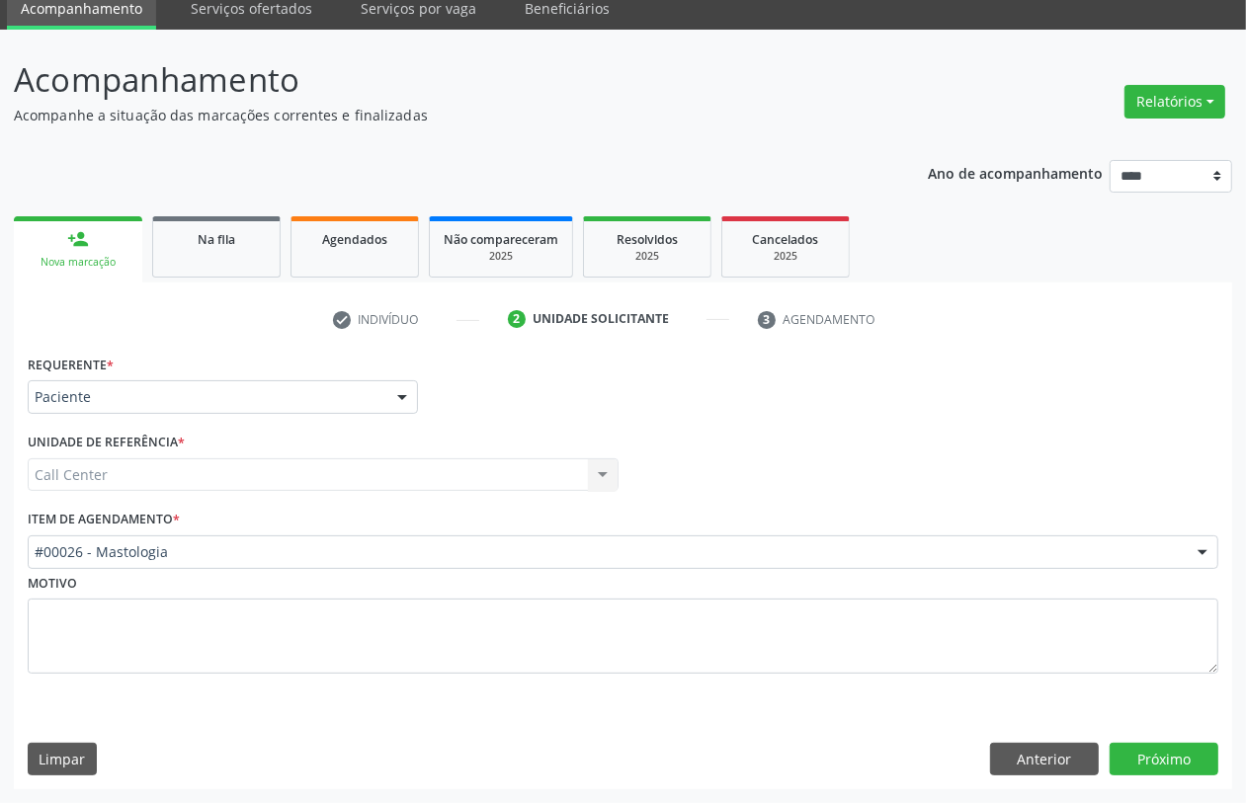
scroll to position [79, 0]
click at [996, 642] on button "Anterior" at bounding box center [1044, 760] width 109 height 34
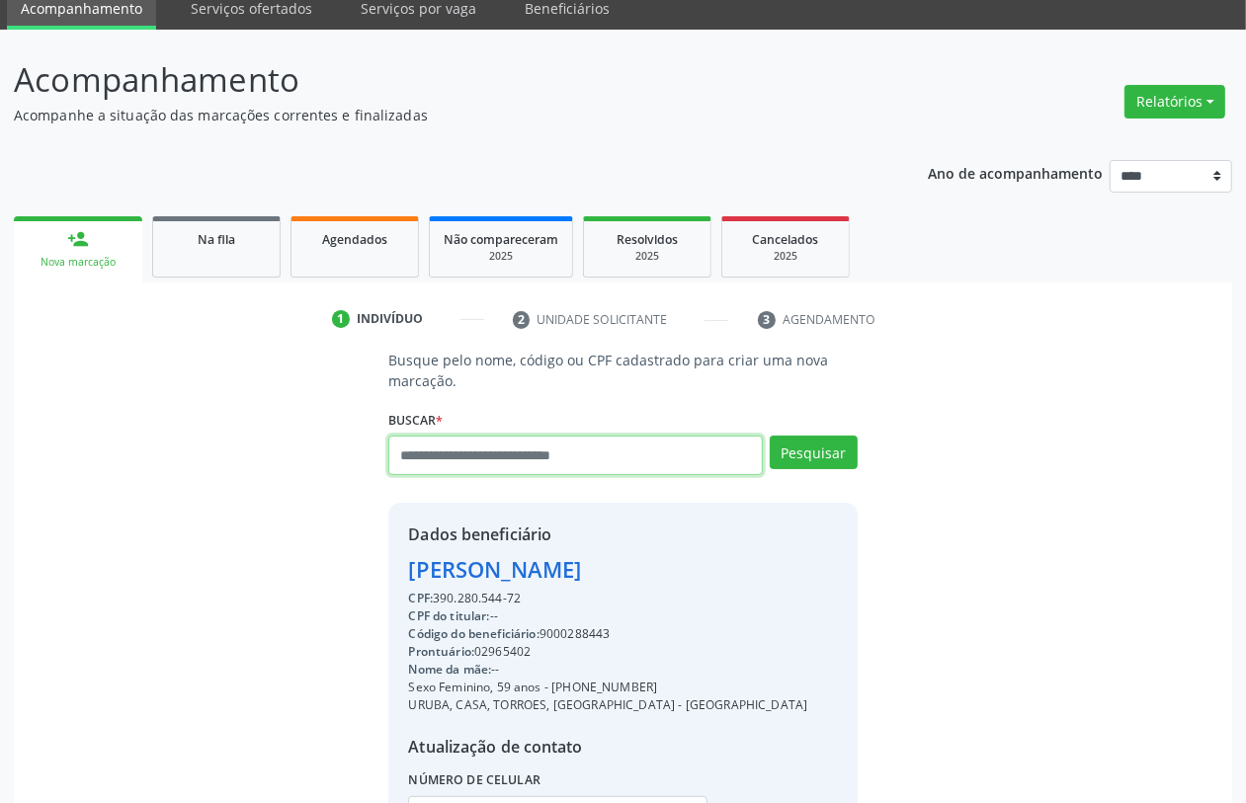
click at [472, 462] on input "text" at bounding box center [575, 456] width 374 height 40
type input "*********"
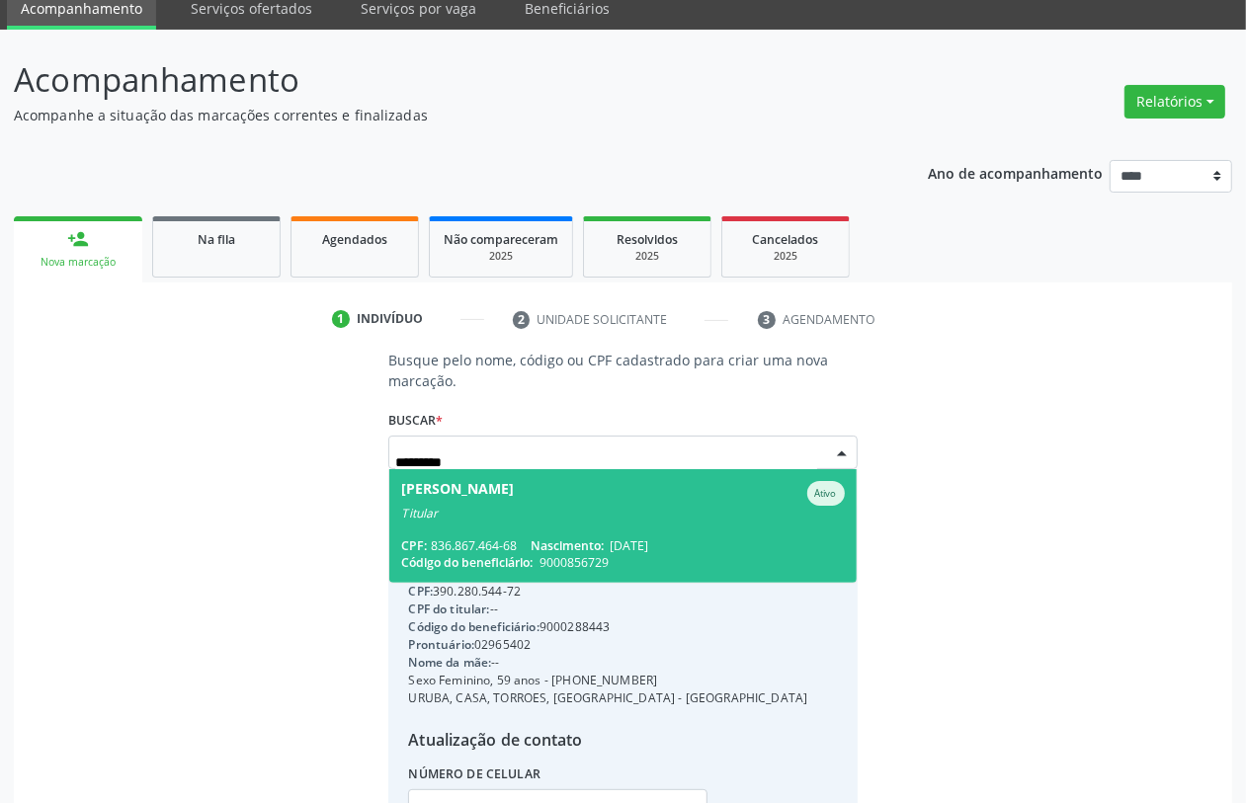
click at [481, 516] on div "Titular" at bounding box center [622, 514] width 443 height 16
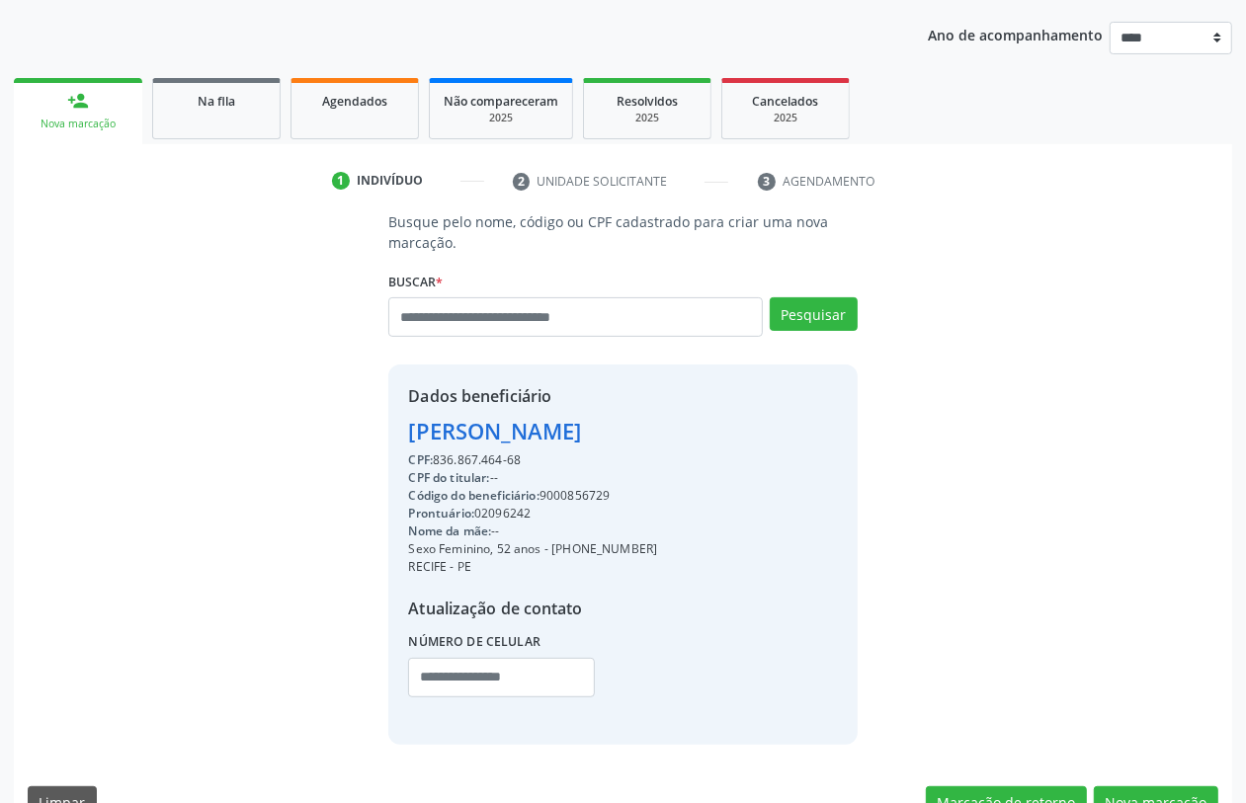
scroll to position [260, 0]
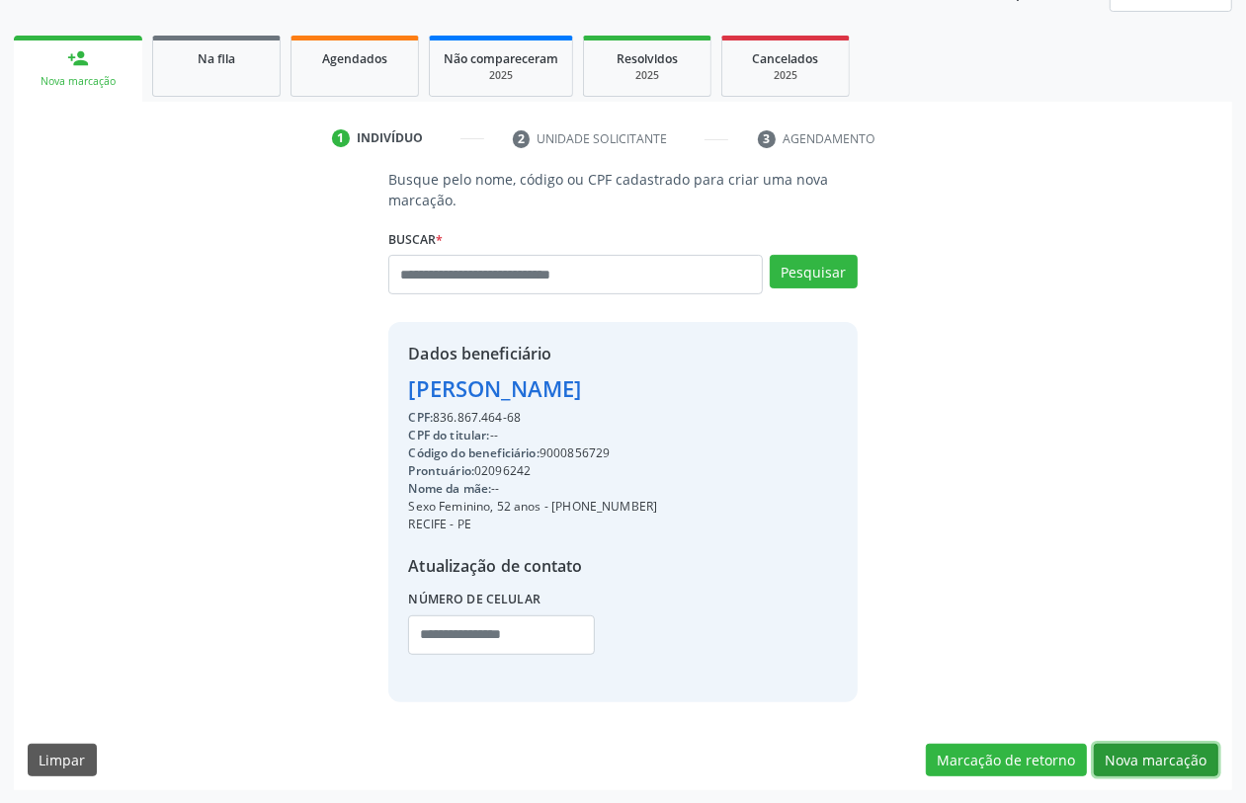
click at [996, 642] on button "Nova marcação" at bounding box center [1156, 761] width 125 height 34
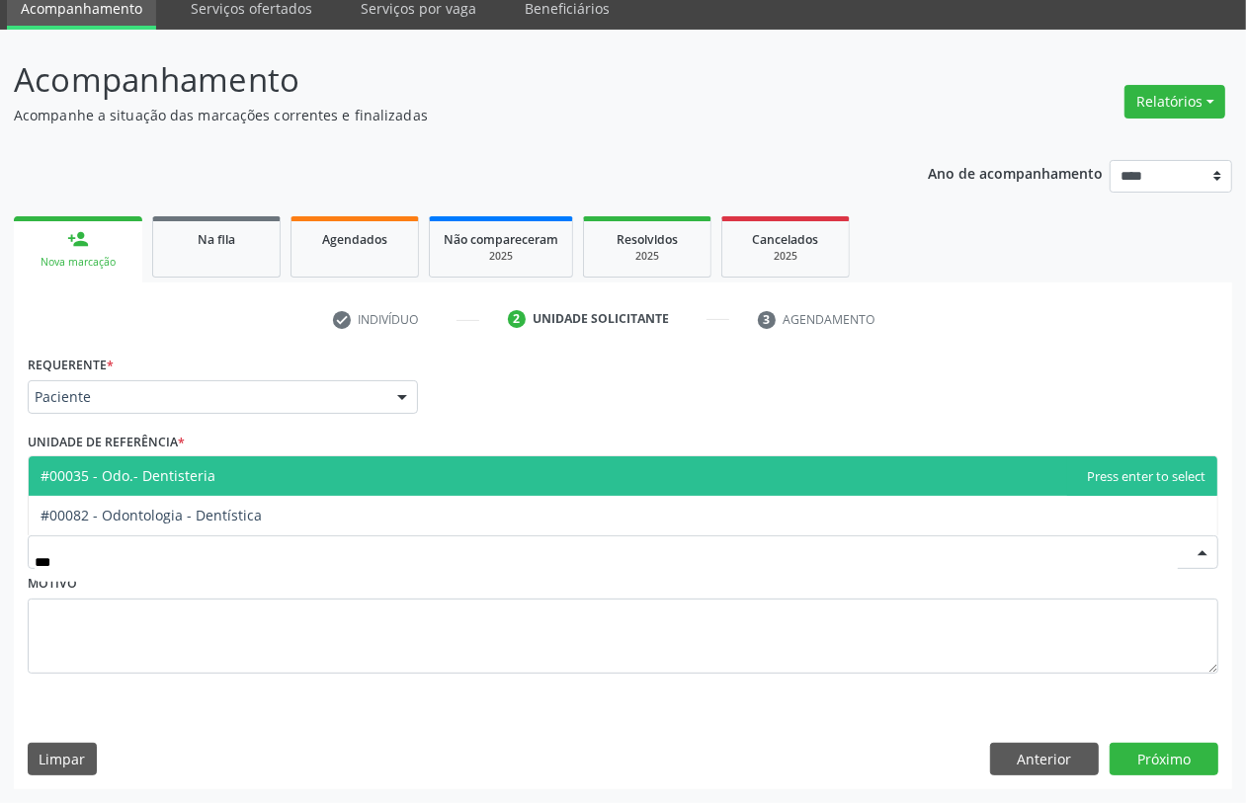
click at [283, 476] on span "#00035 - Odo.- Dentisteria" at bounding box center [623, 477] width 1189 height 40
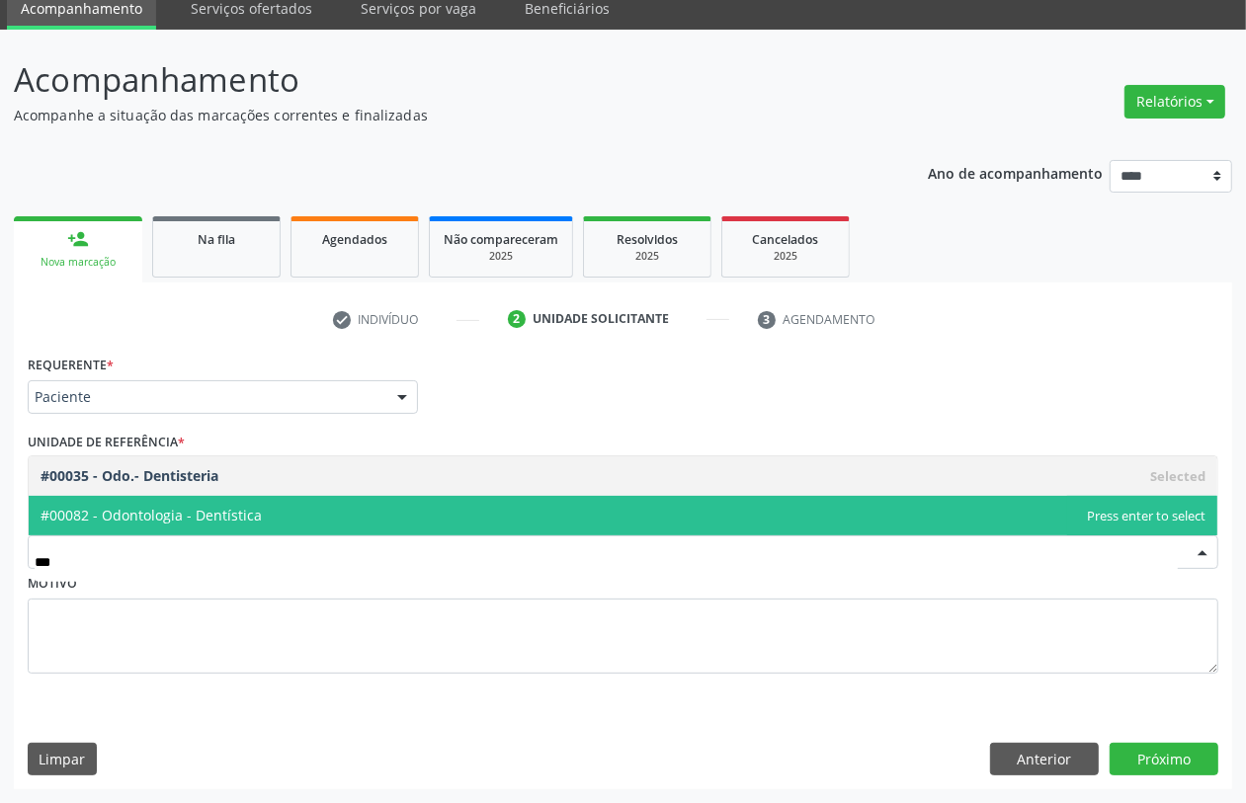
click at [168, 510] on span "#00082 - Odontologia - Dentística" at bounding box center [151, 515] width 221 height 19
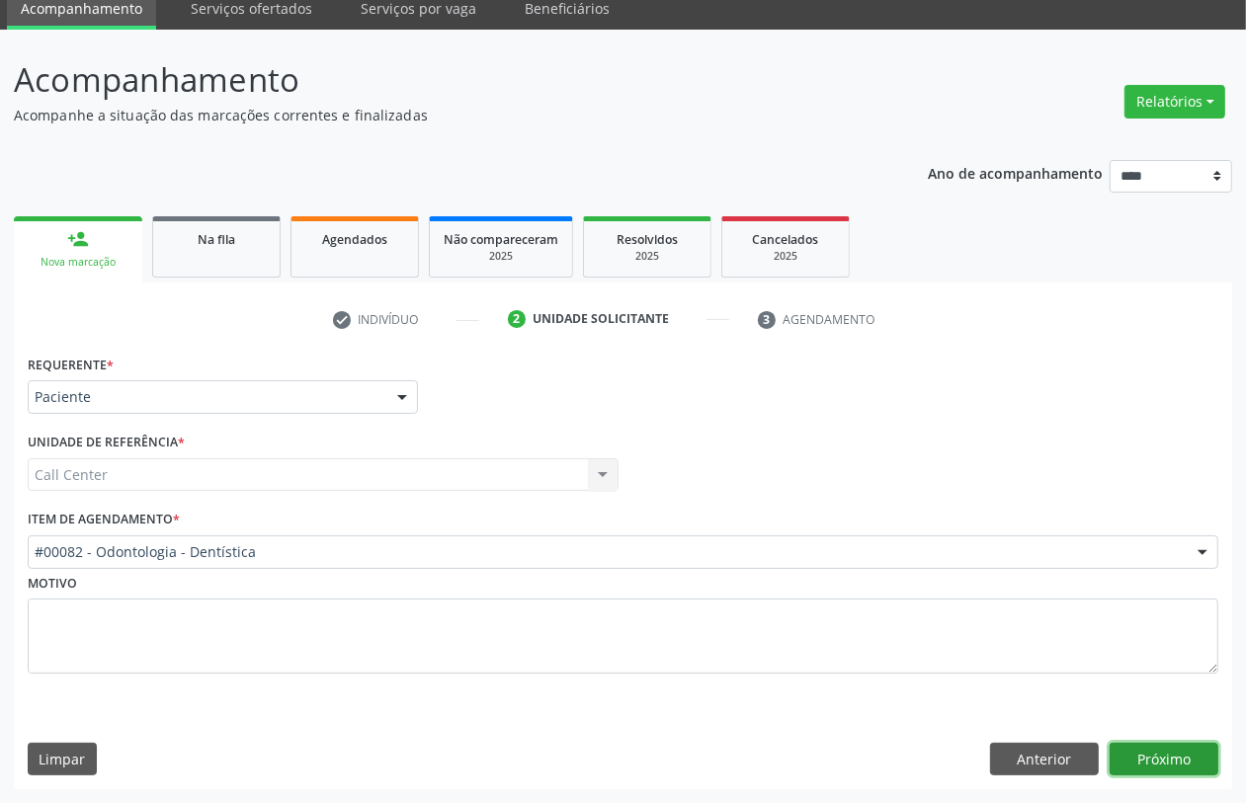
click at [996, 642] on button "Próximo" at bounding box center [1164, 760] width 109 height 34
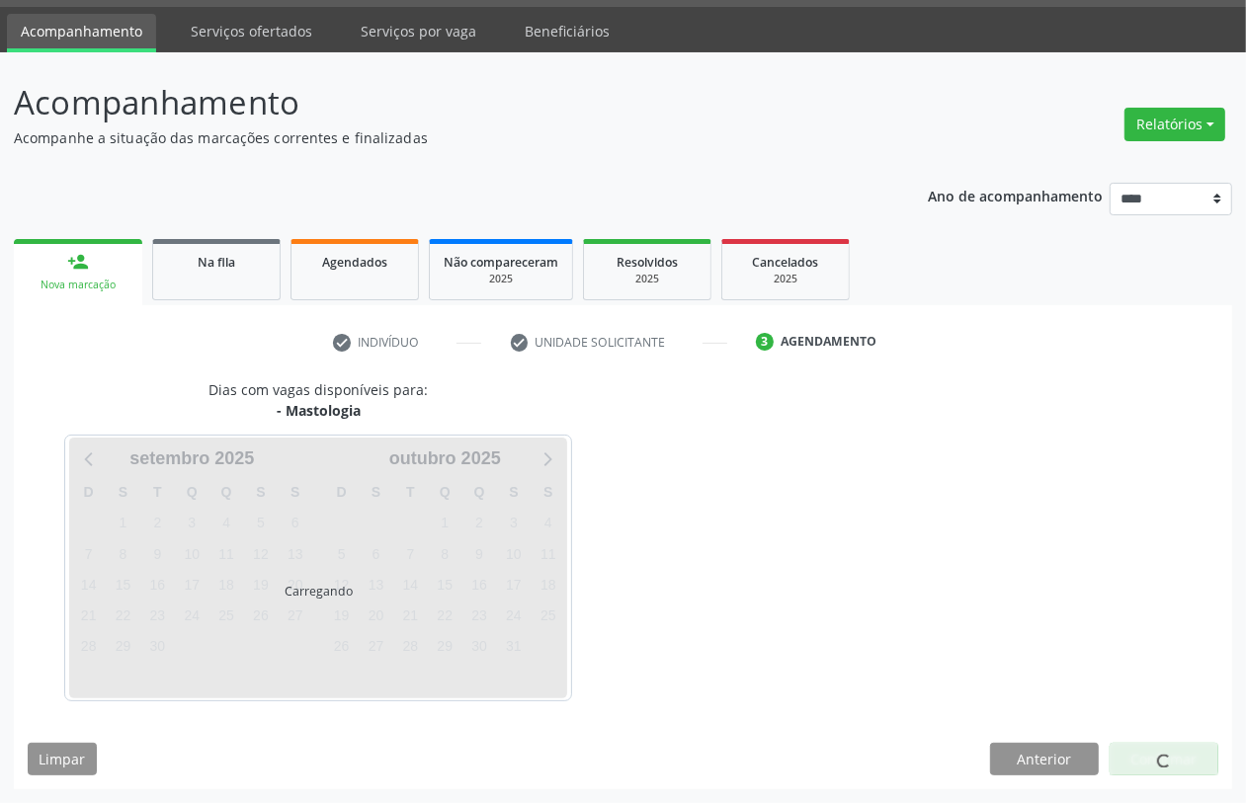
scroll to position [56, 0]
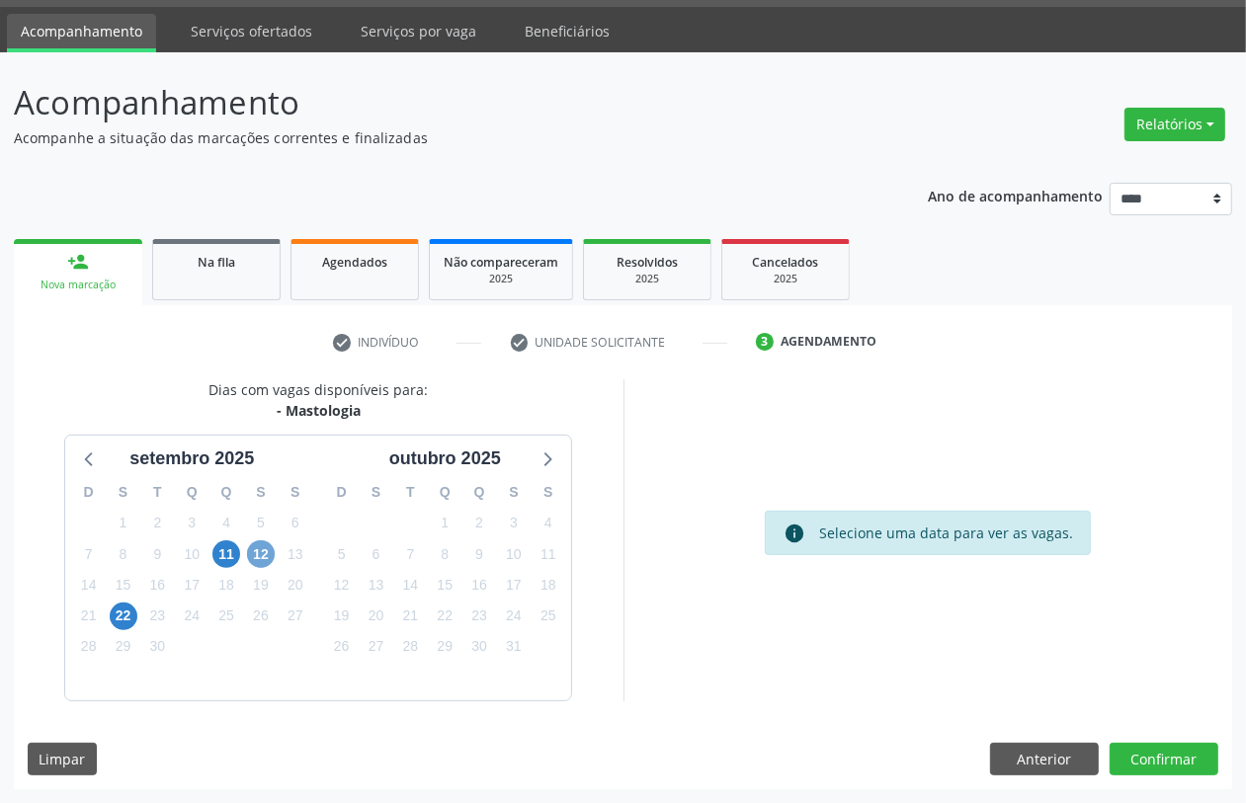
click at [267, 558] on span "12" at bounding box center [261, 555] width 28 height 28
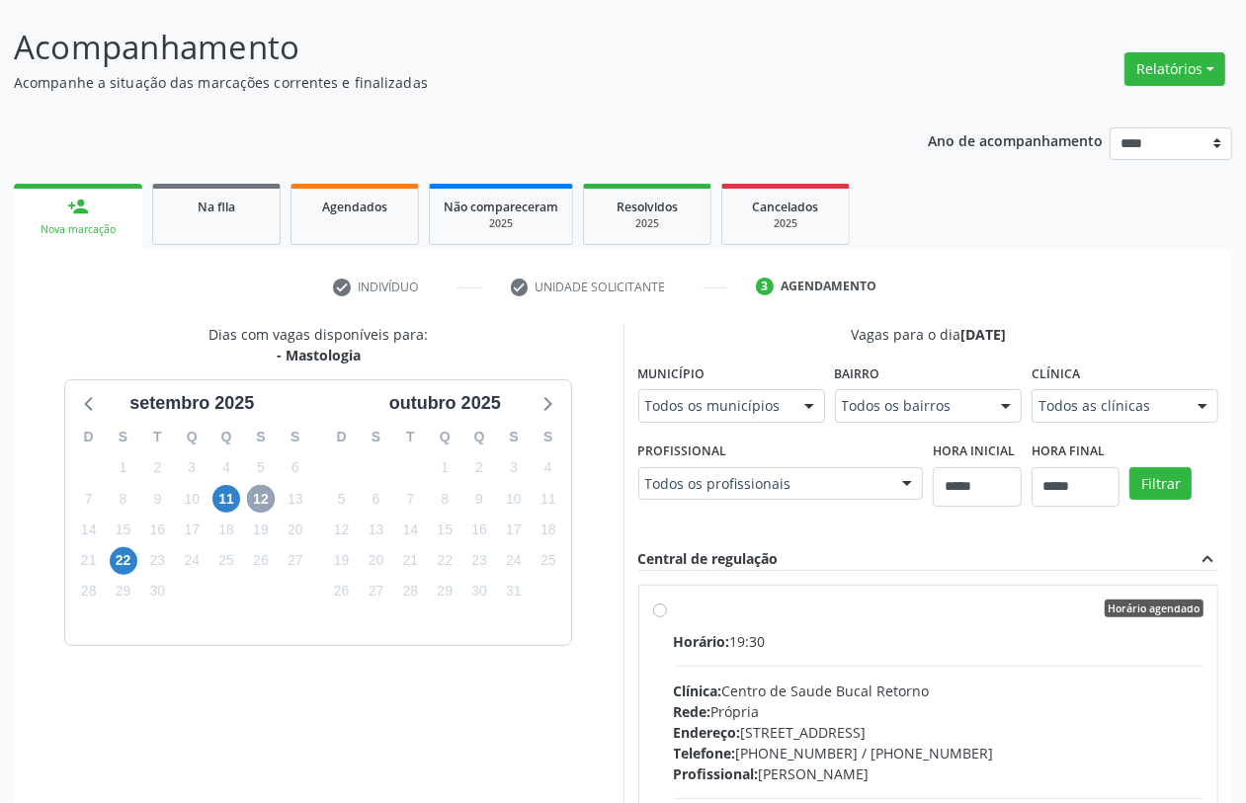
scroll to position [342, 0]
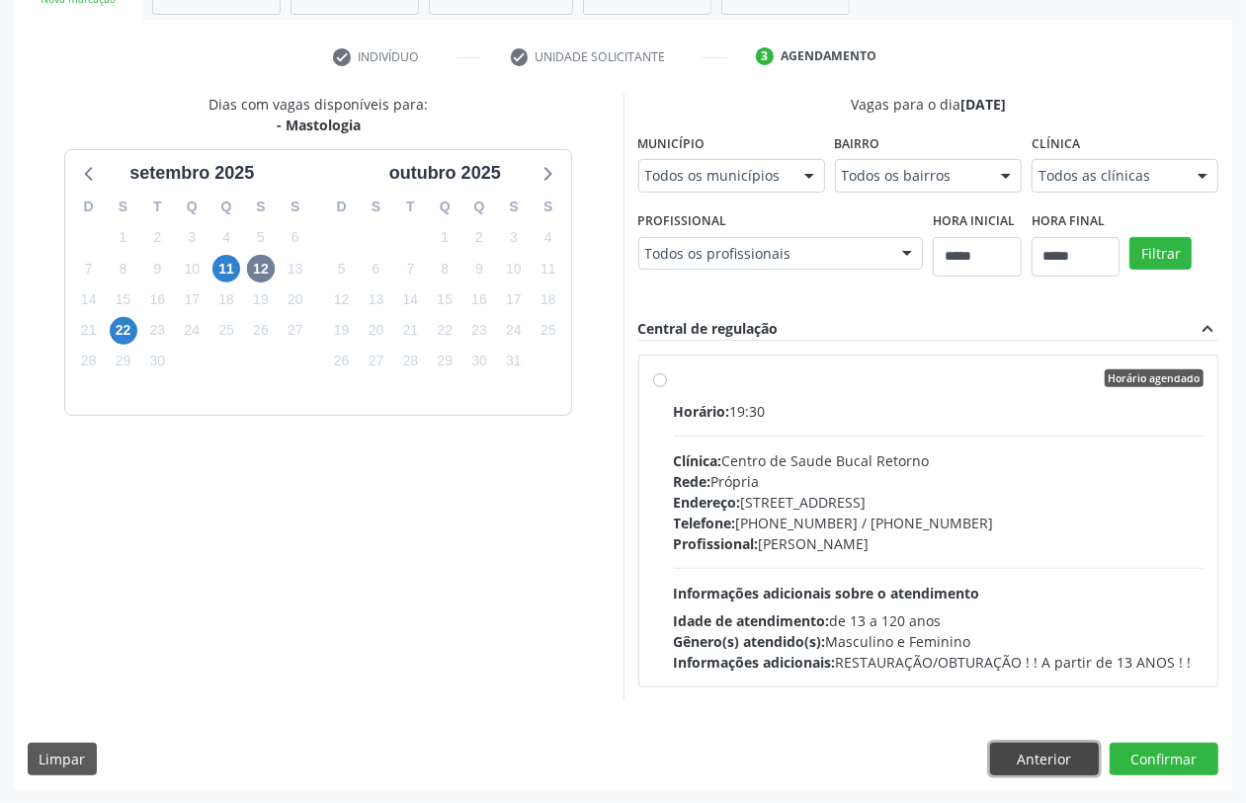
click at [996, 642] on button "Anterior" at bounding box center [1044, 760] width 109 height 34
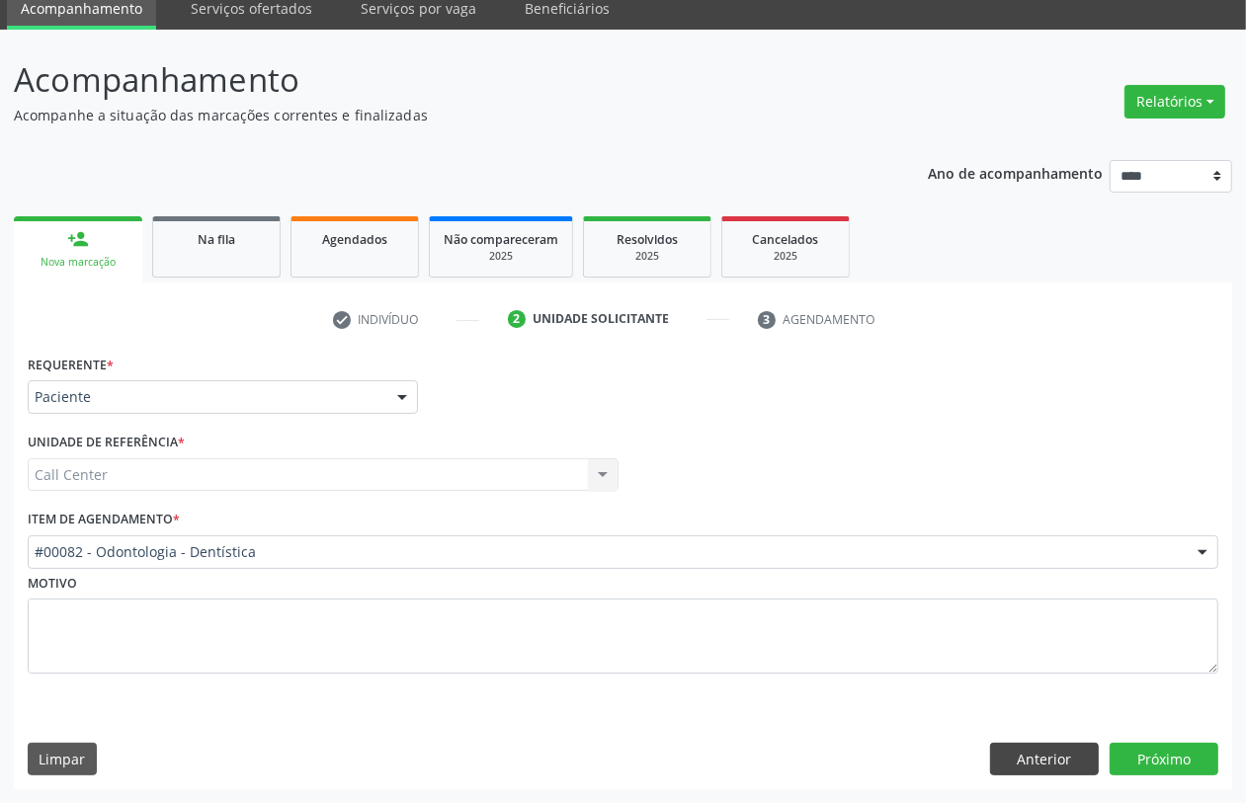
scroll to position [79, 0]
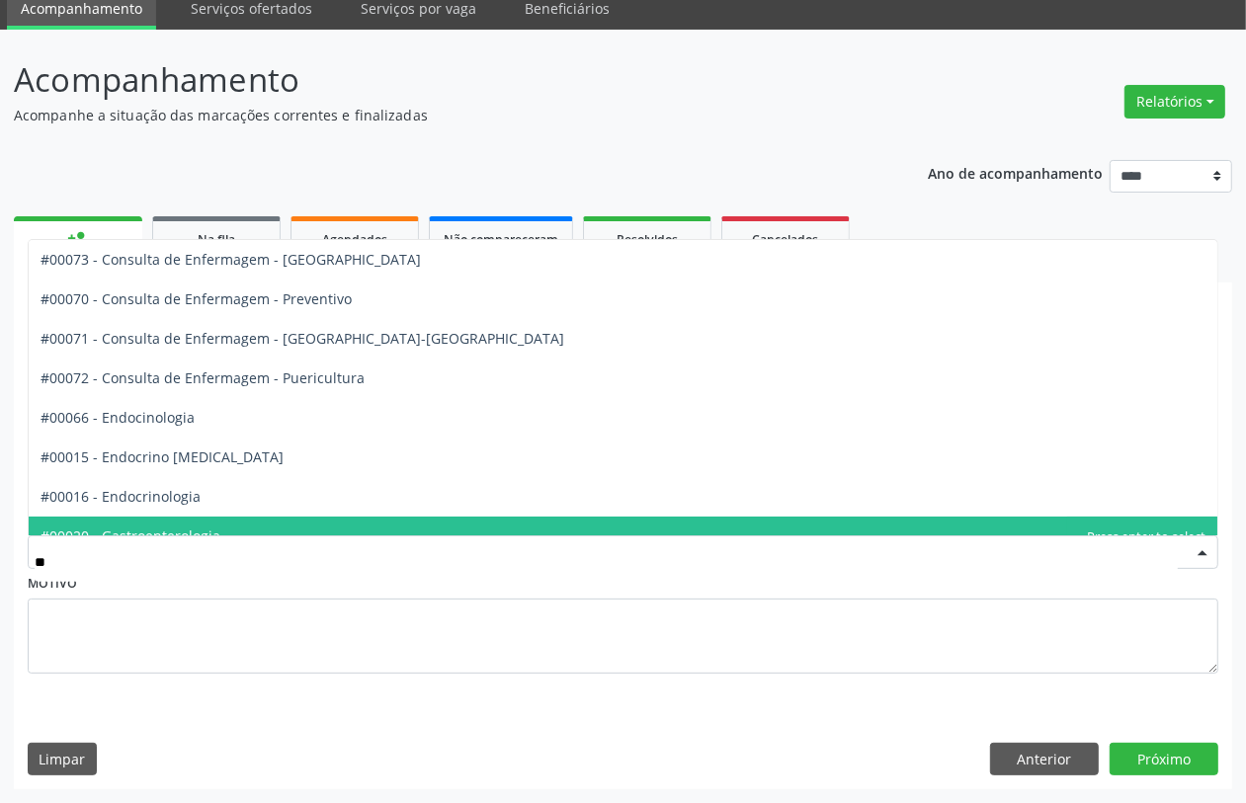
type input "***"
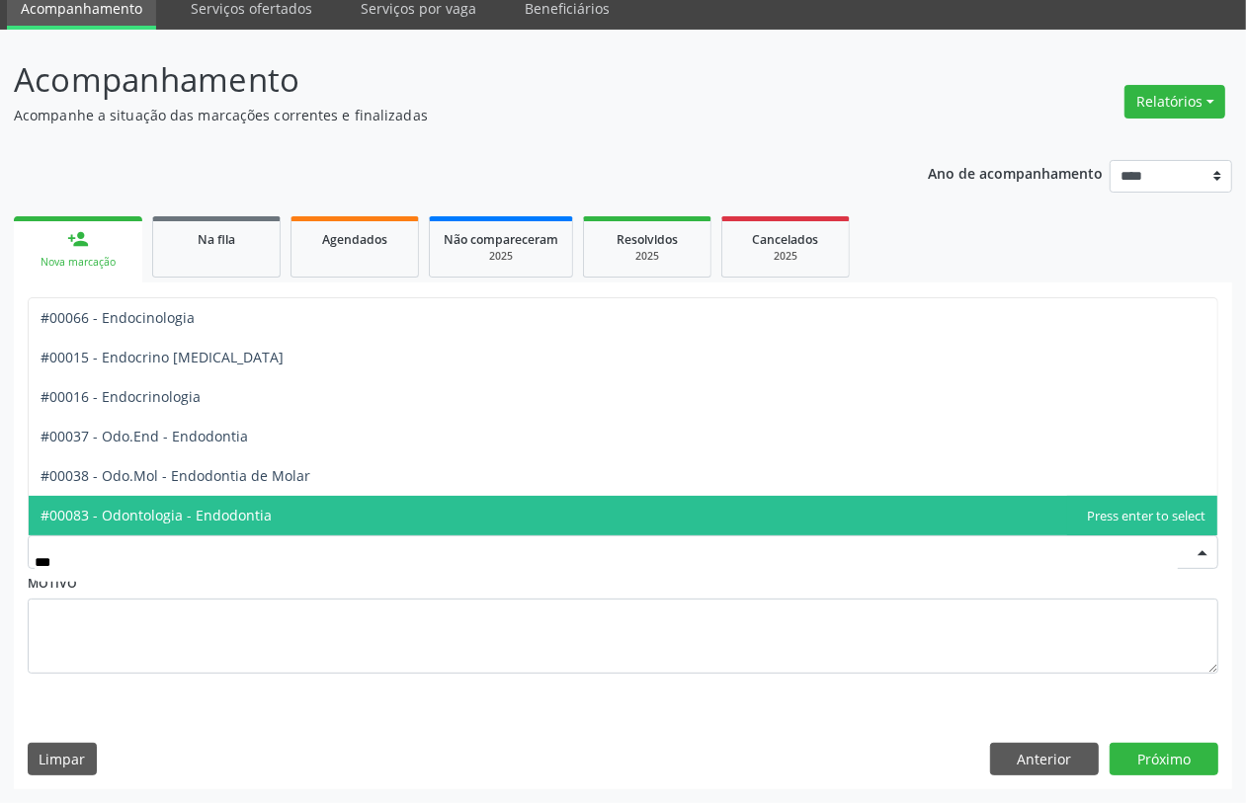
click at [238, 510] on span "#00083 - Odontologia - Endodontia" at bounding box center [156, 515] width 231 height 19
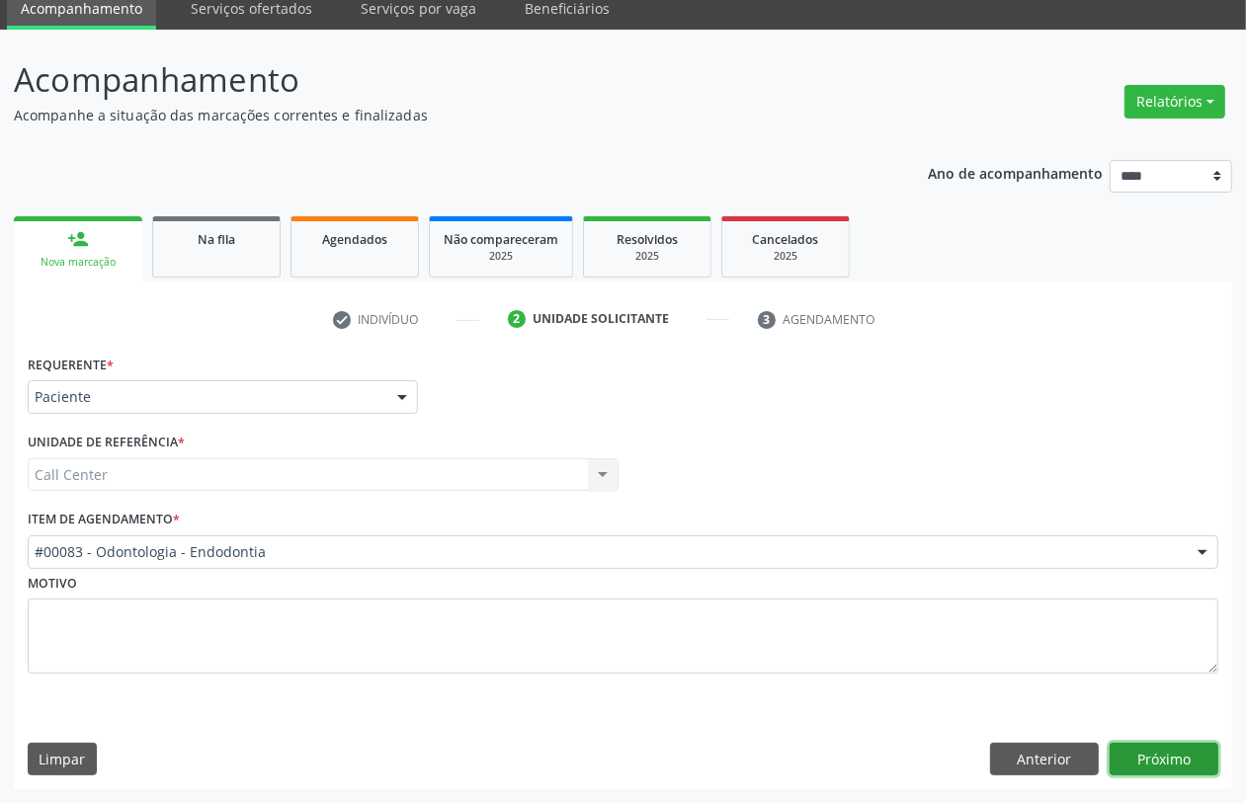
click at [996, 642] on button "Próximo" at bounding box center [1164, 760] width 109 height 34
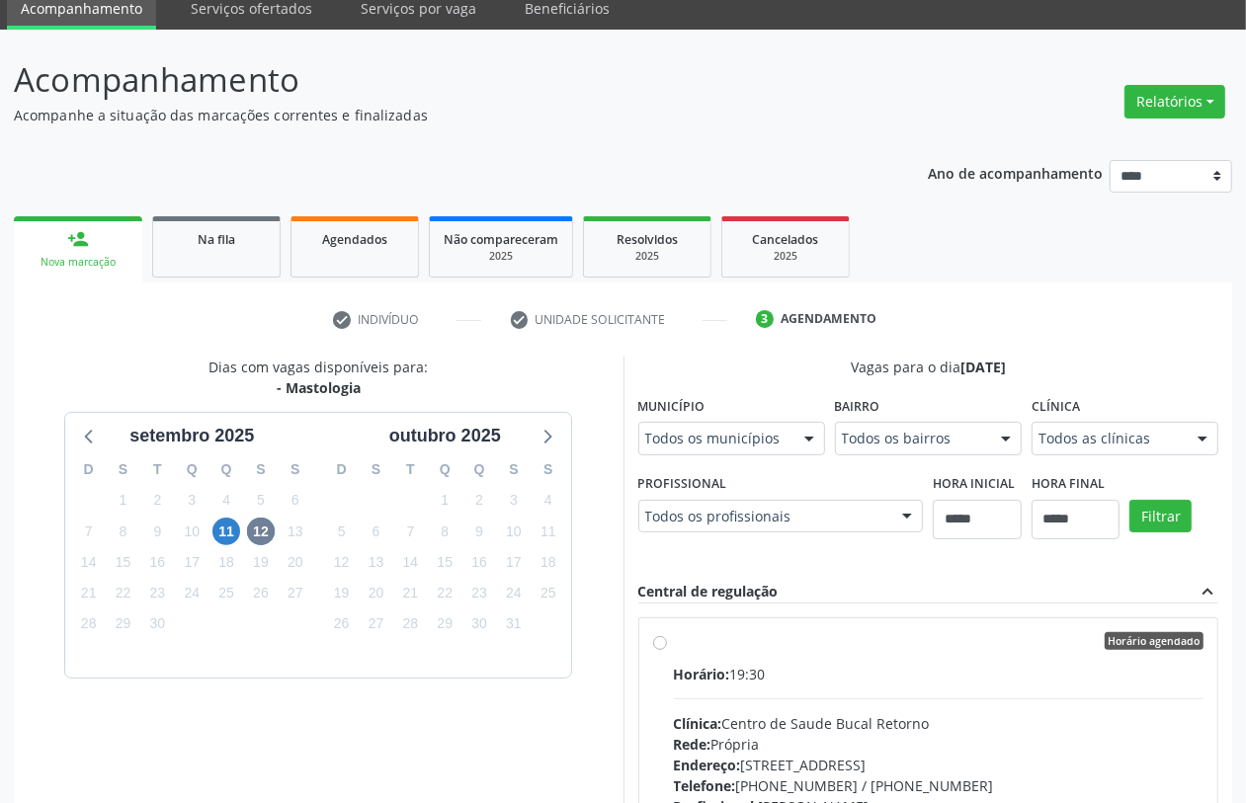
click at [242, 520] on div "11" at bounding box center [227, 532] width 35 height 31
click at [234, 536] on span "11" at bounding box center [226, 532] width 28 height 28
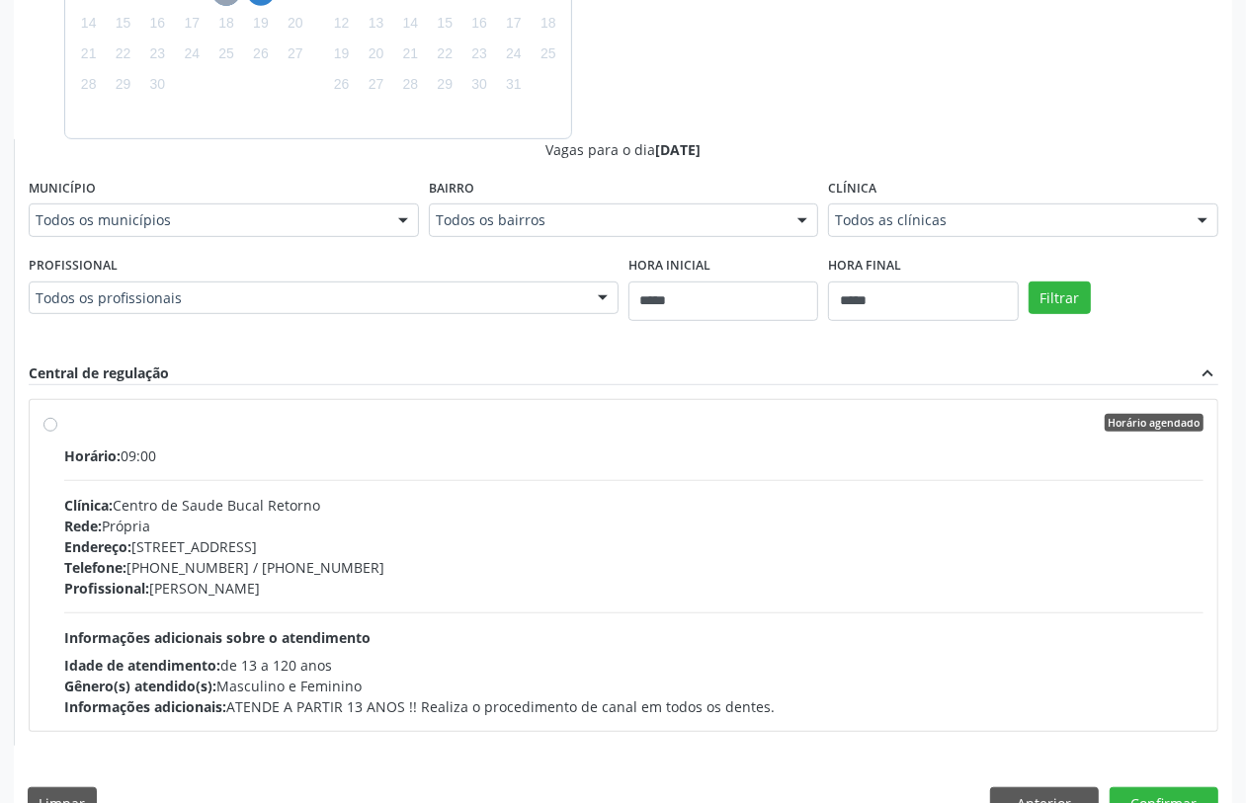
scroll to position [294, 0]
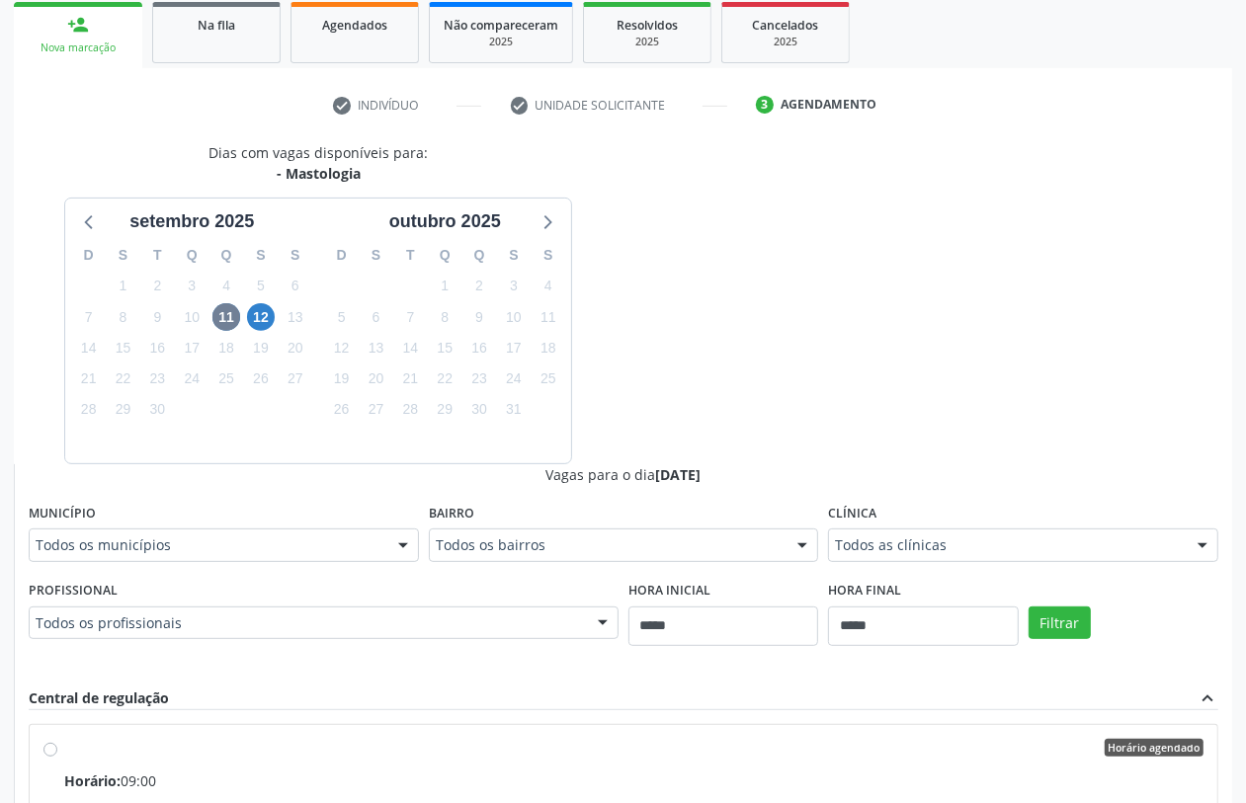
click at [247, 302] on div "12" at bounding box center [261, 317] width 28 height 31
click at [257, 318] on span "12" at bounding box center [261, 317] width 28 height 28
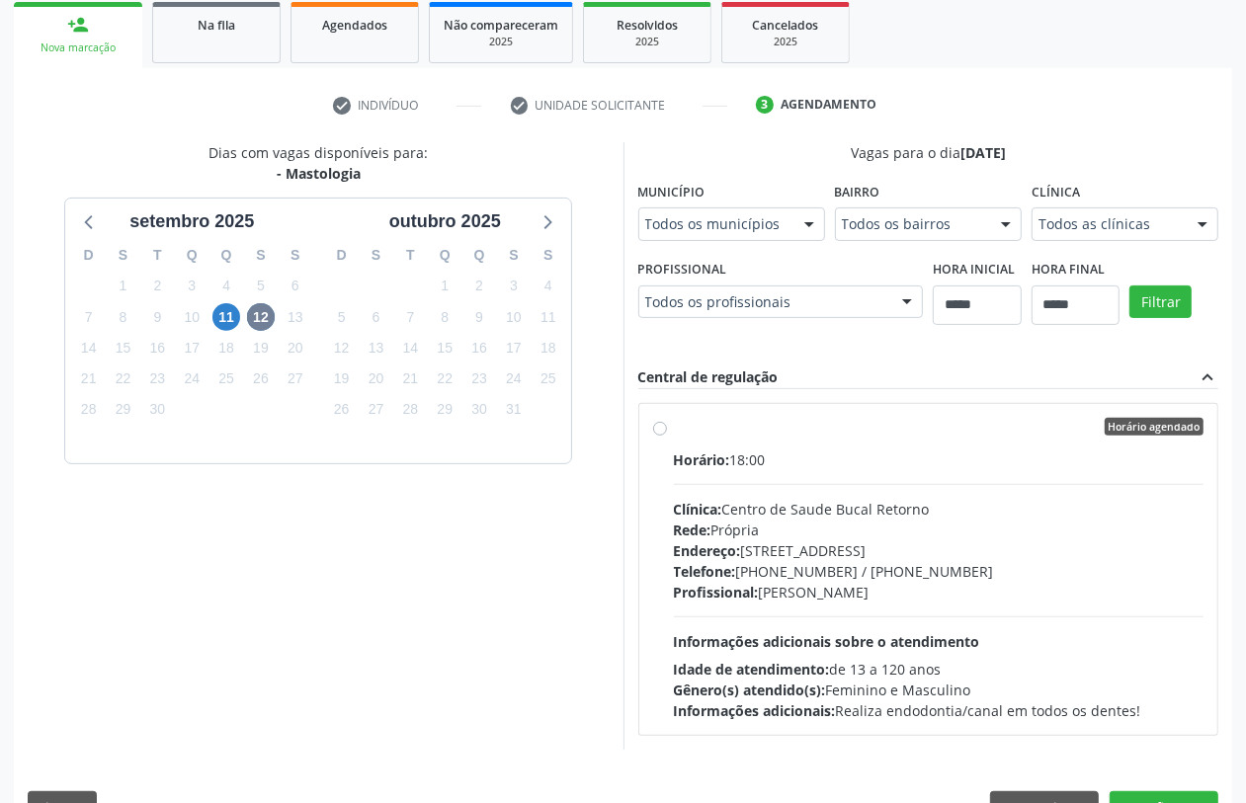
click at [710, 542] on span "Endereço:" at bounding box center [707, 551] width 67 height 19
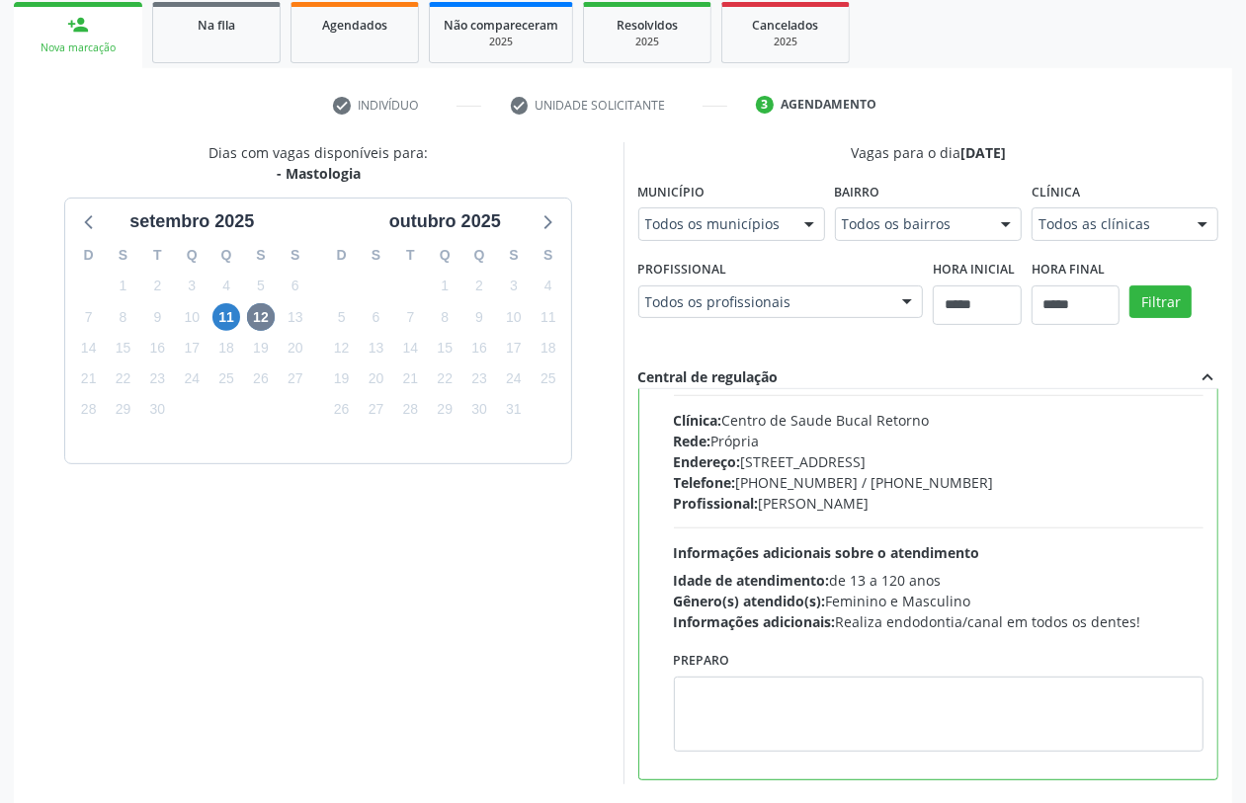
scroll to position [99, 0]
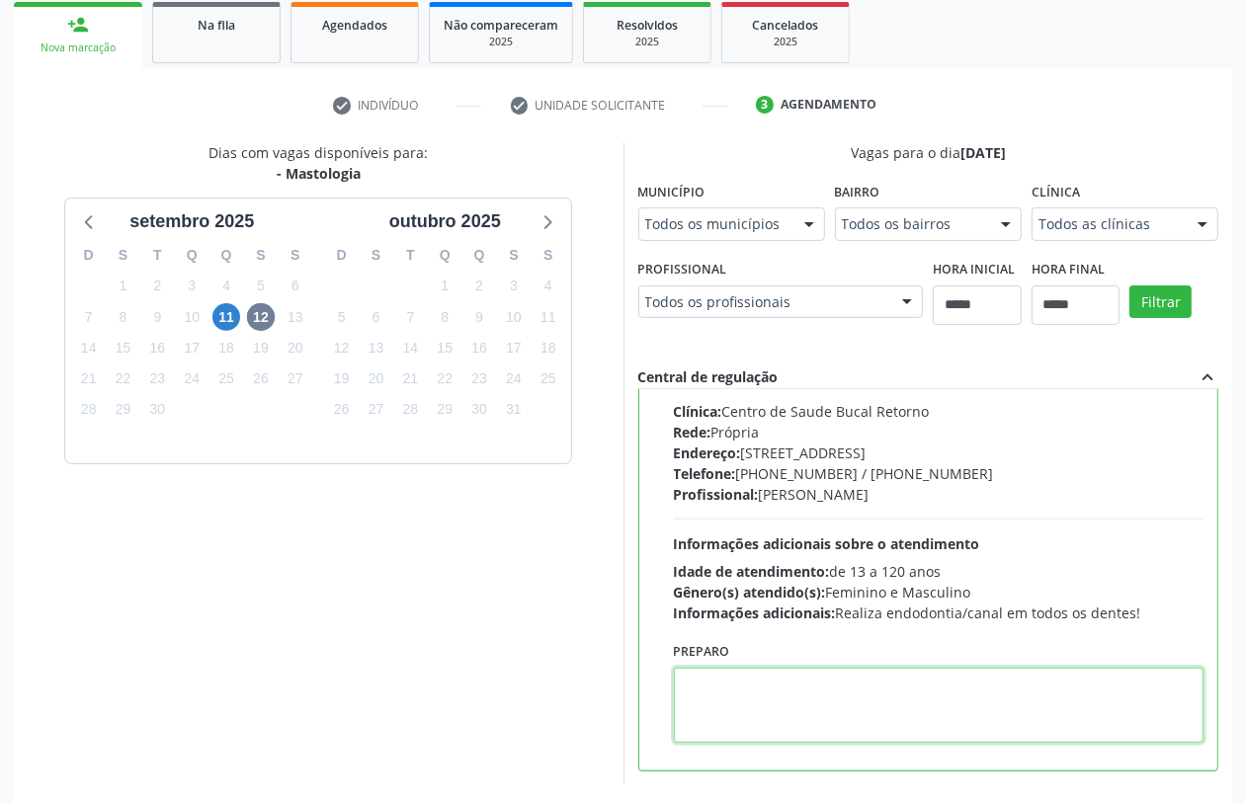
paste textarea "**********"
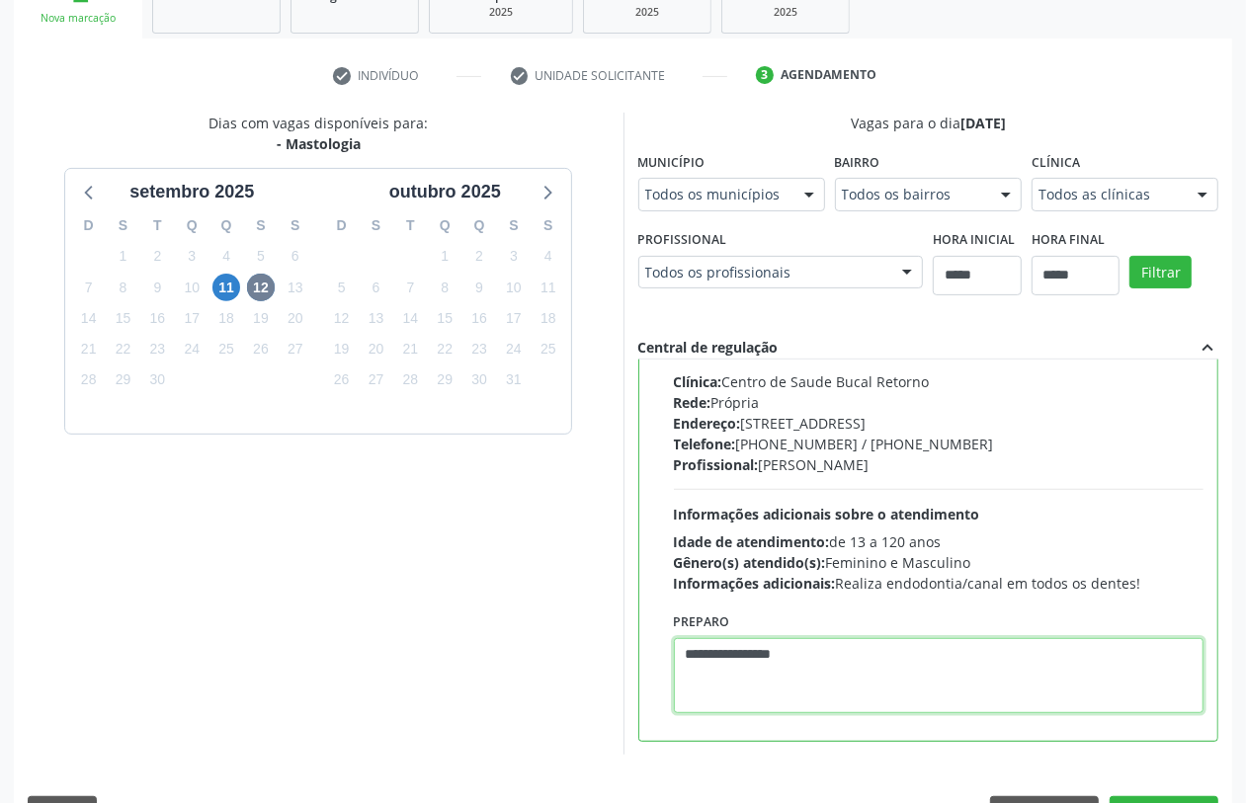
scroll to position [377, 0]
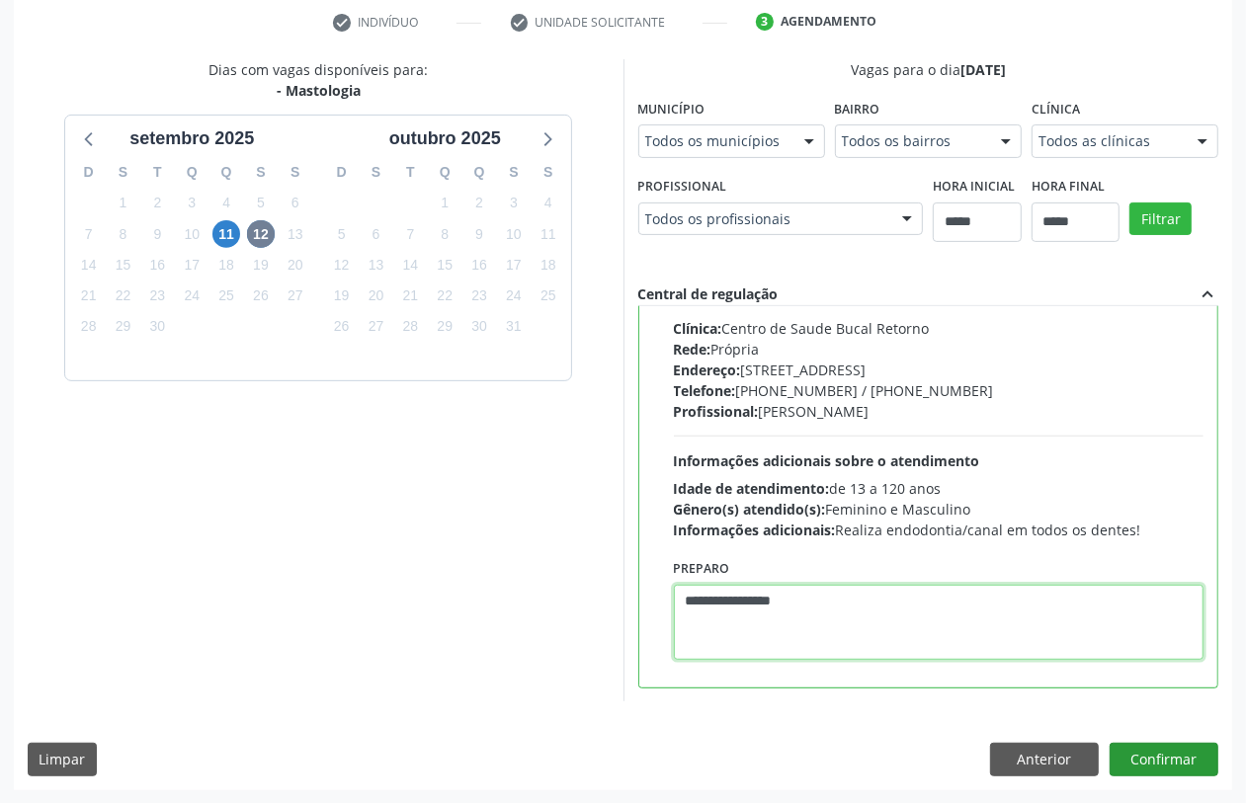
type textarea "**********"
click at [996, 642] on button "Confirmar" at bounding box center [1164, 760] width 109 height 34
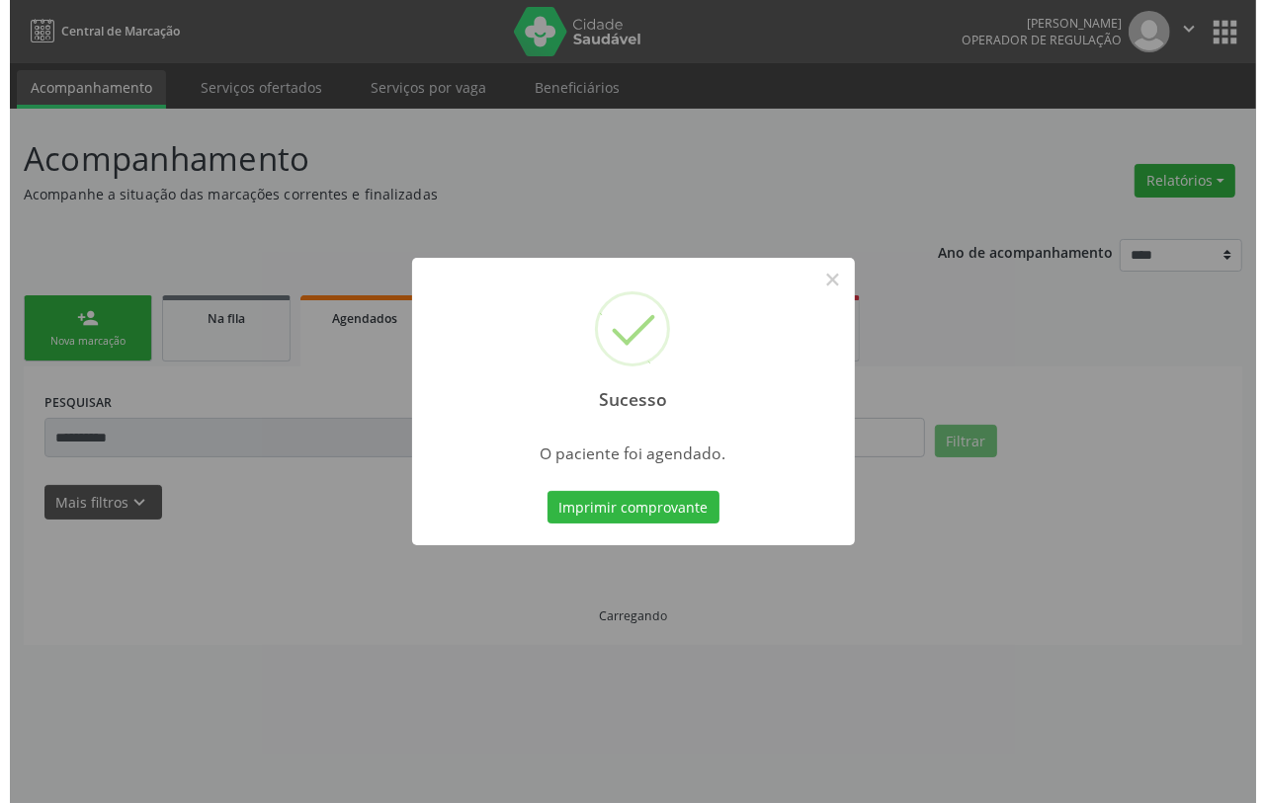
scroll to position [0, 0]
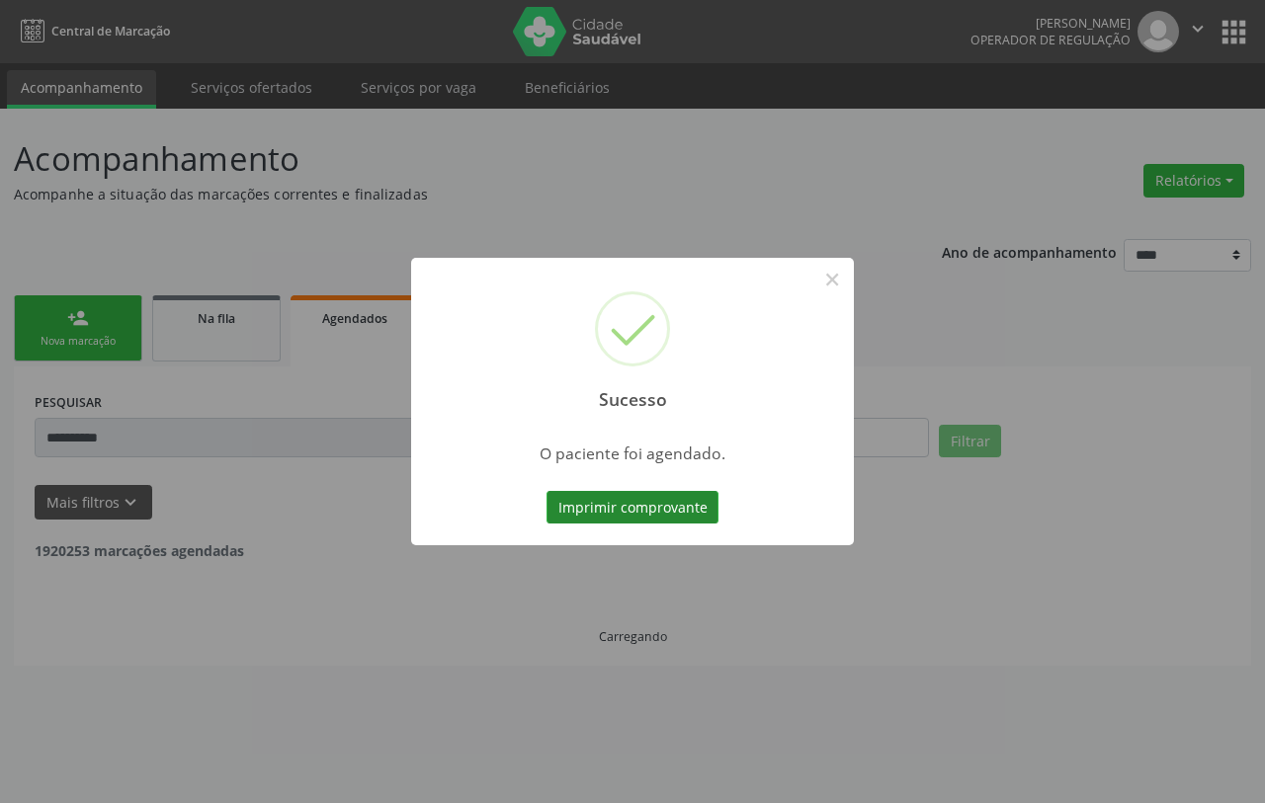
click at [653, 507] on button "Imprimir comprovante" at bounding box center [633, 508] width 172 height 34
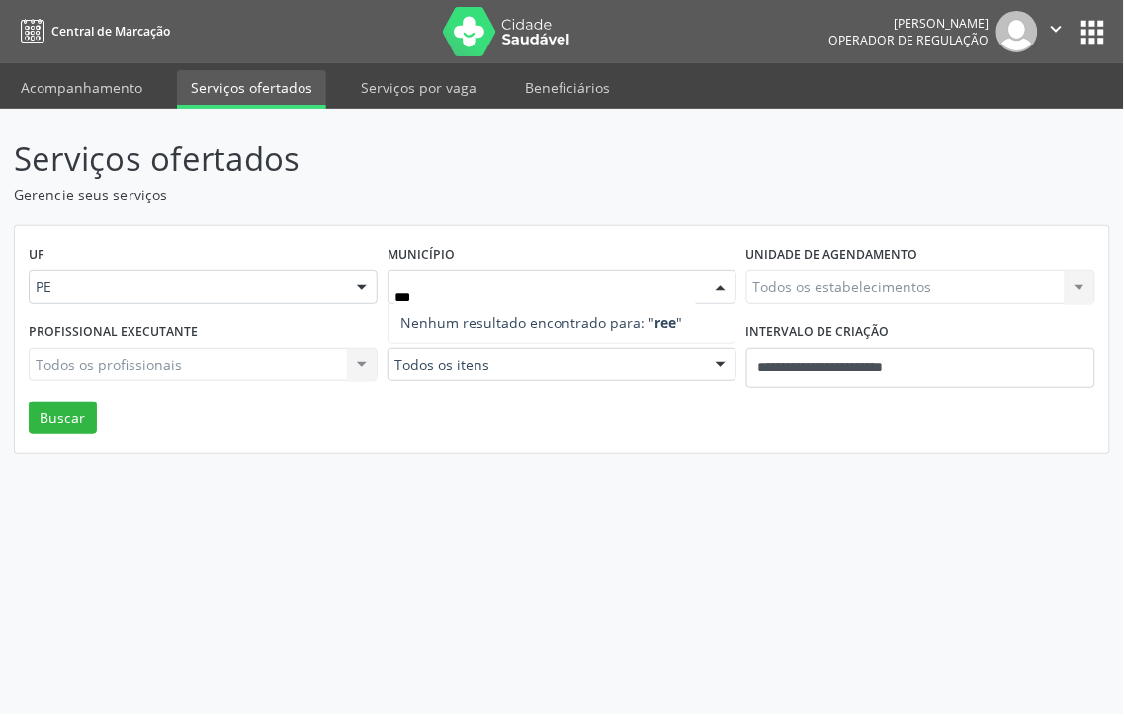
type input "**"
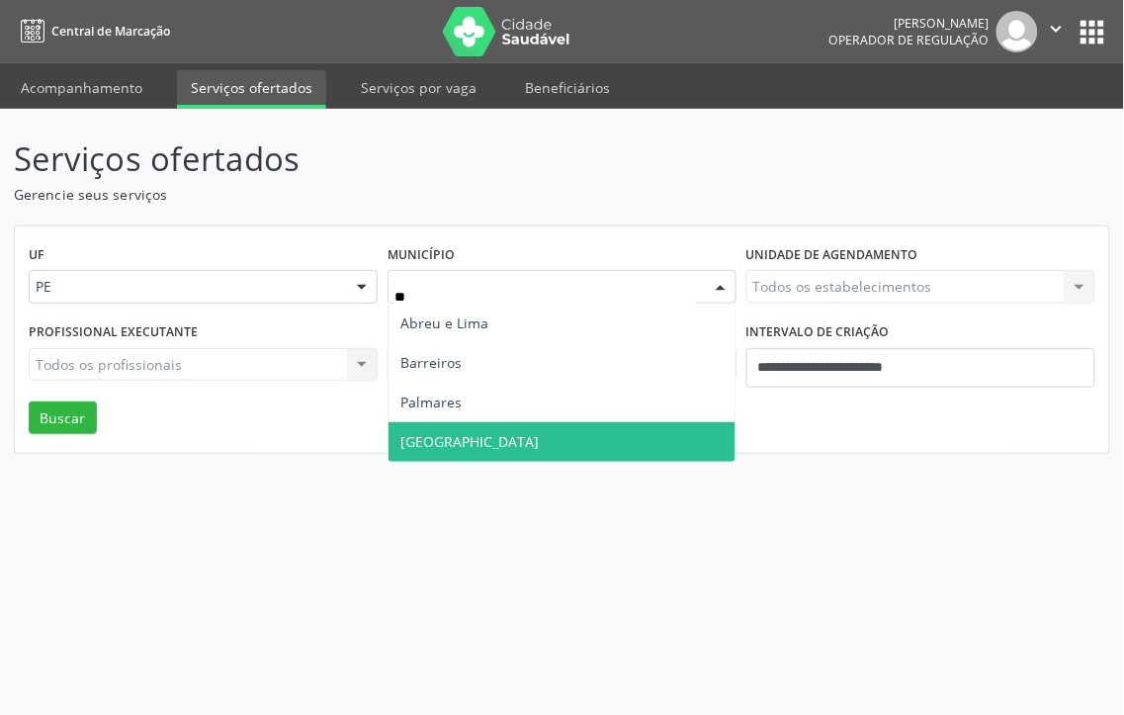
click at [455, 438] on span "[GEOGRAPHIC_DATA]" at bounding box center [561, 442] width 347 height 40
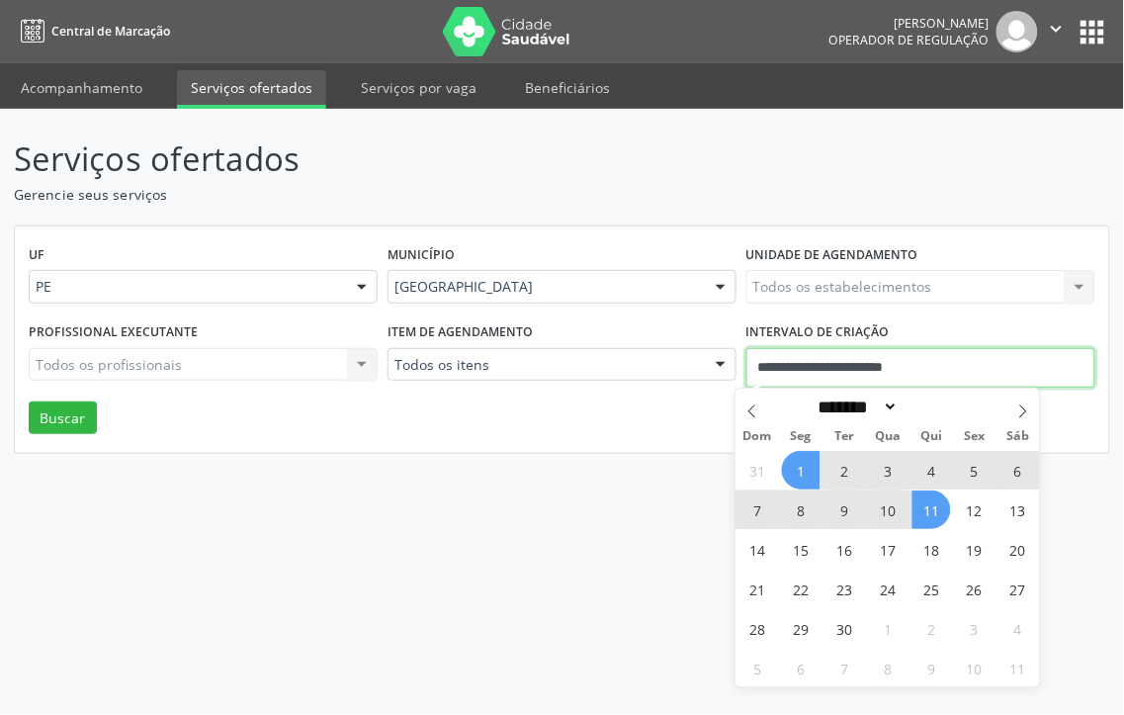
click at [827, 352] on input "**********" at bounding box center [920, 368] width 349 height 40
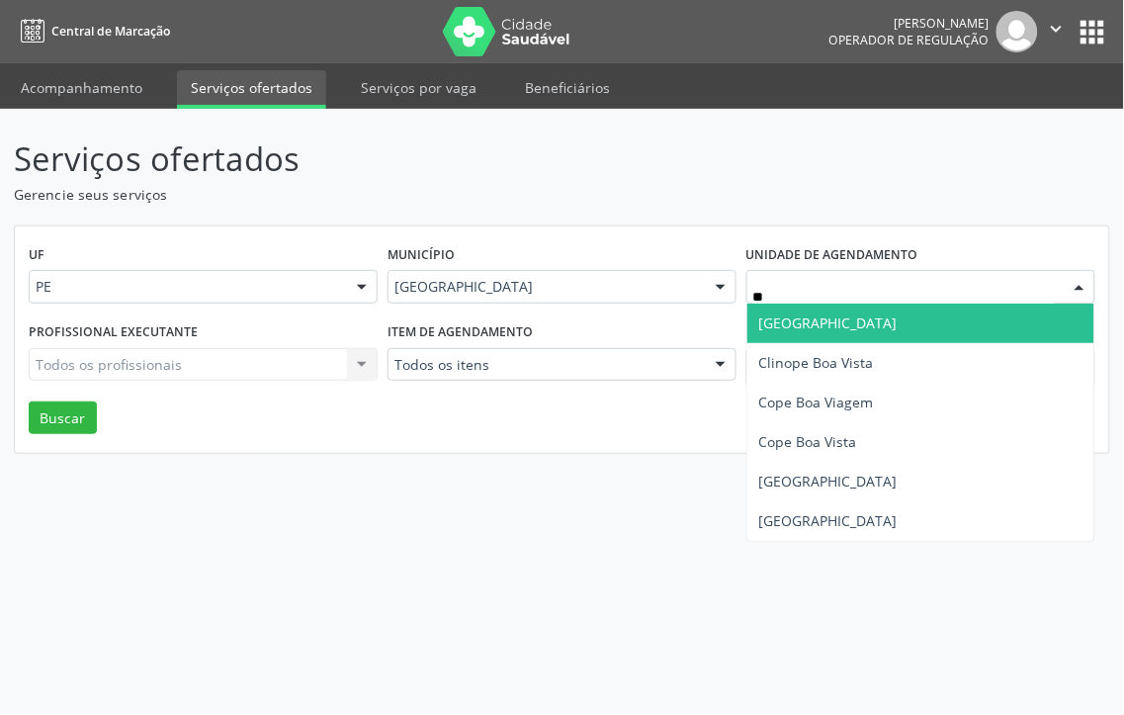
click at [798, 324] on span "Boa Vista Medical Center" at bounding box center [828, 322] width 138 height 19
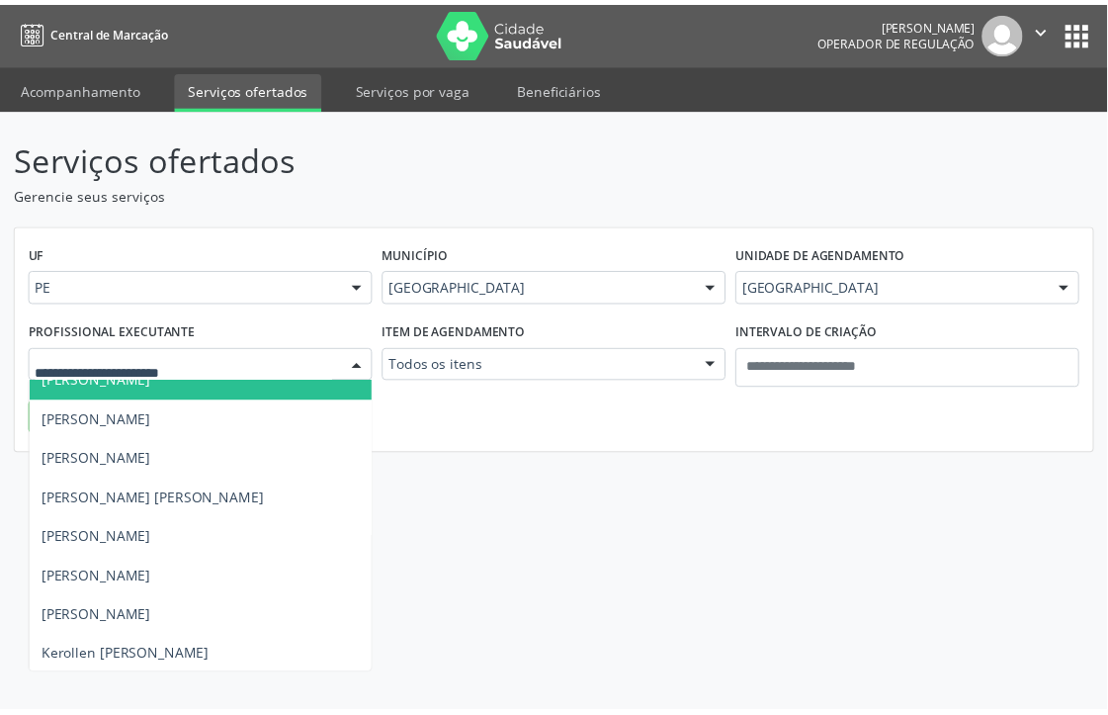
scroll to position [110, 0]
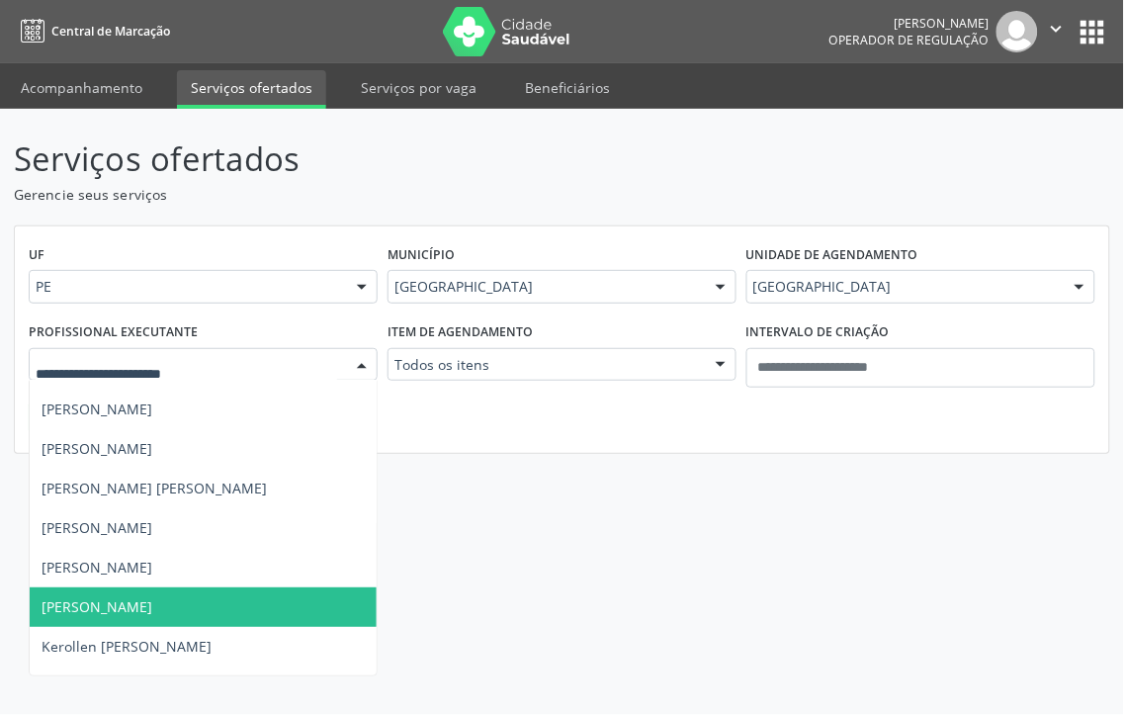
click at [152, 604] on span "Jose Borges de Moraes" at bounding box center [97, 606] width 111 height 19
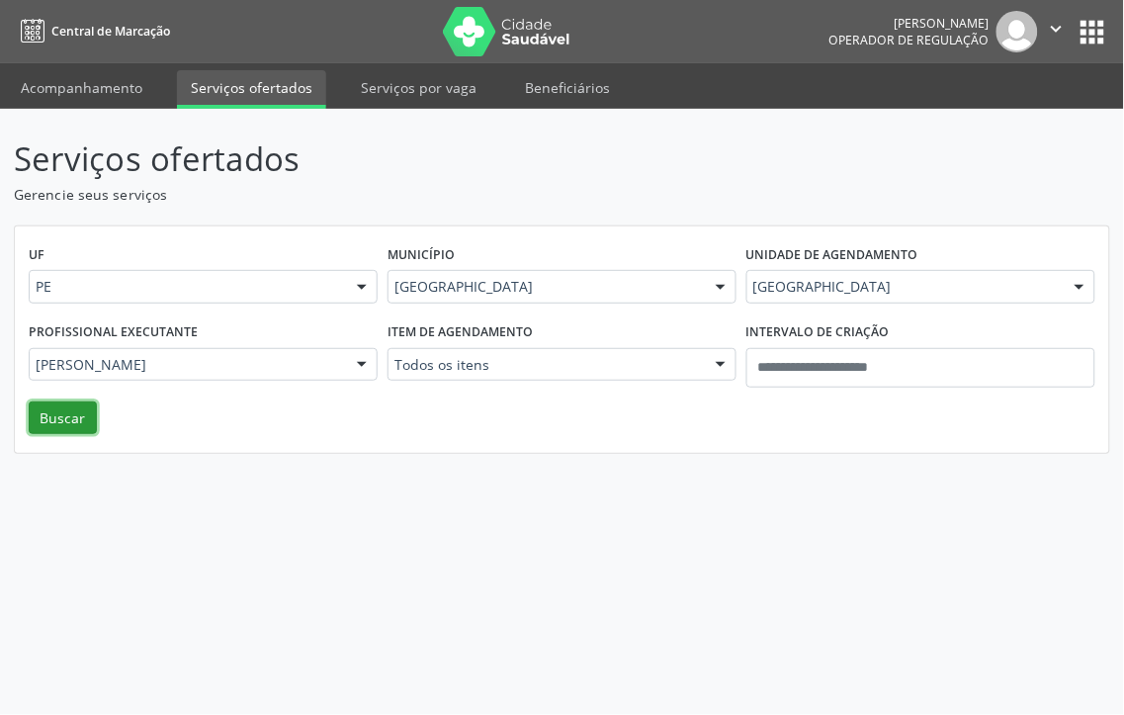
click at [42, 419] on button "Buscar" at bounding box center [63, 418] width 68 height 34
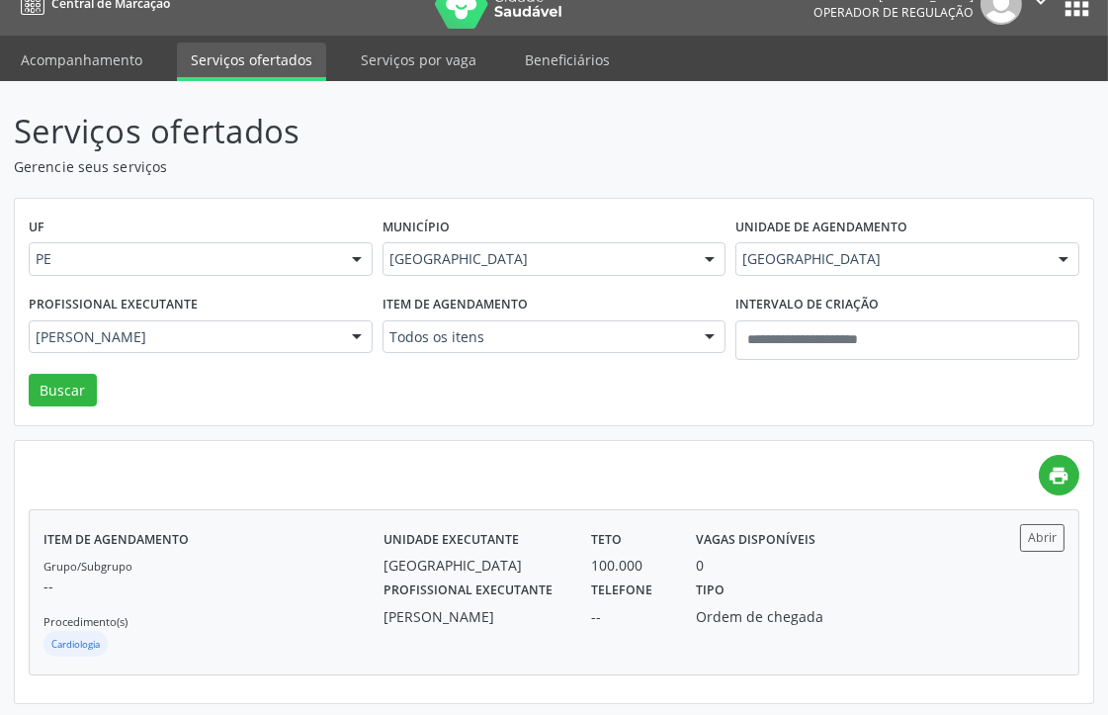
scroll to position [30, 0]
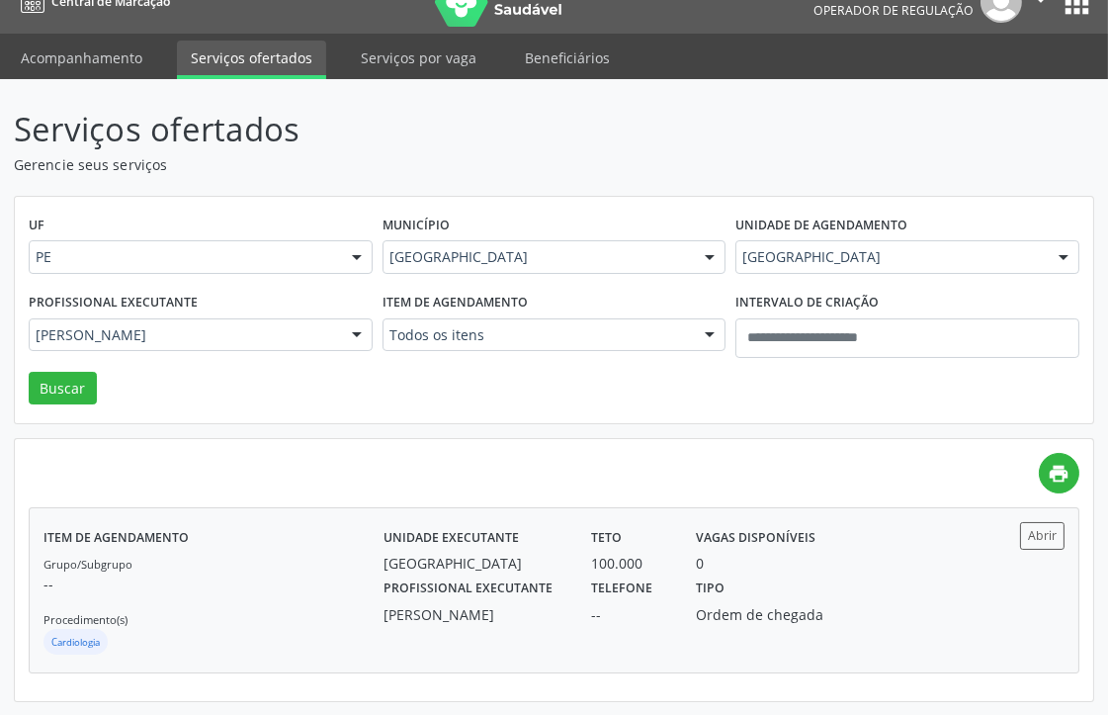
click at [279, 601] on div "Grupo/Subgrupo -- Procedimento(s) Cardiologia" at bounding box center [213, 605] width 340 height 106
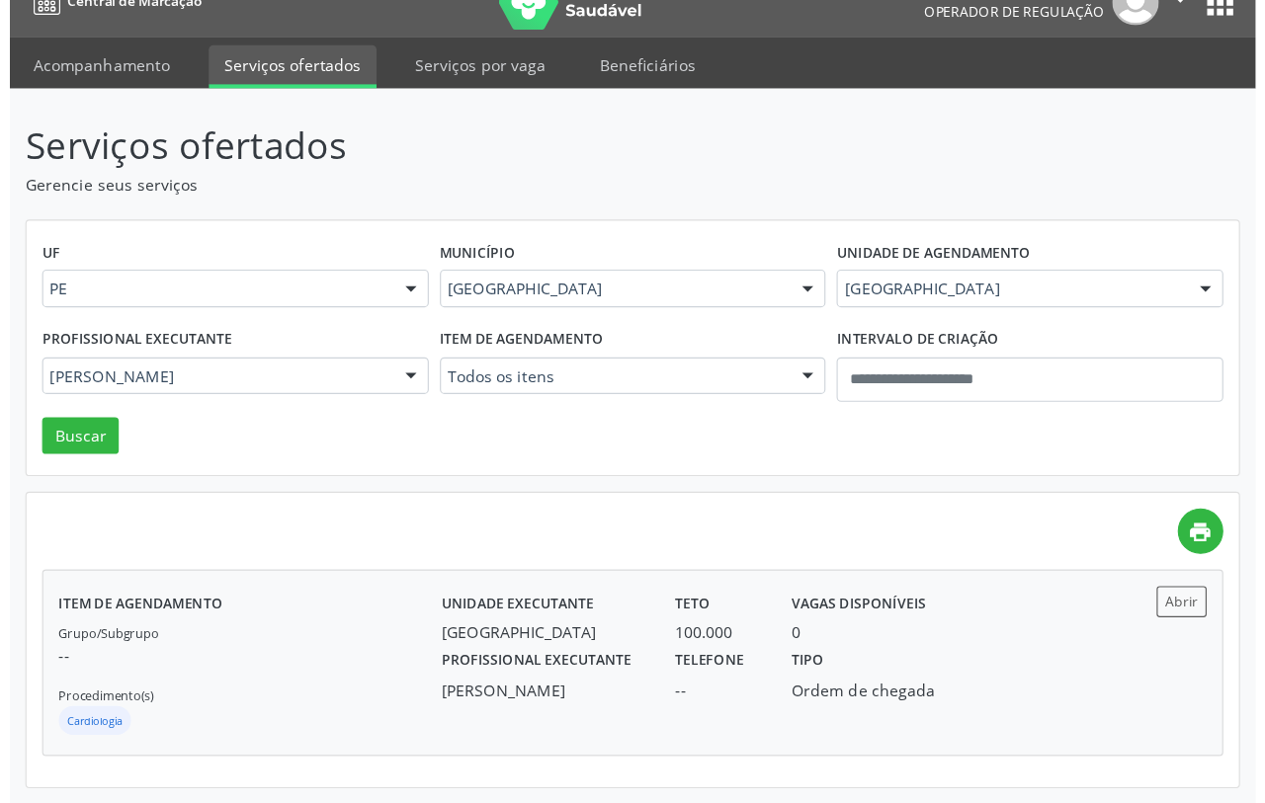
scroll to position [0, 0]
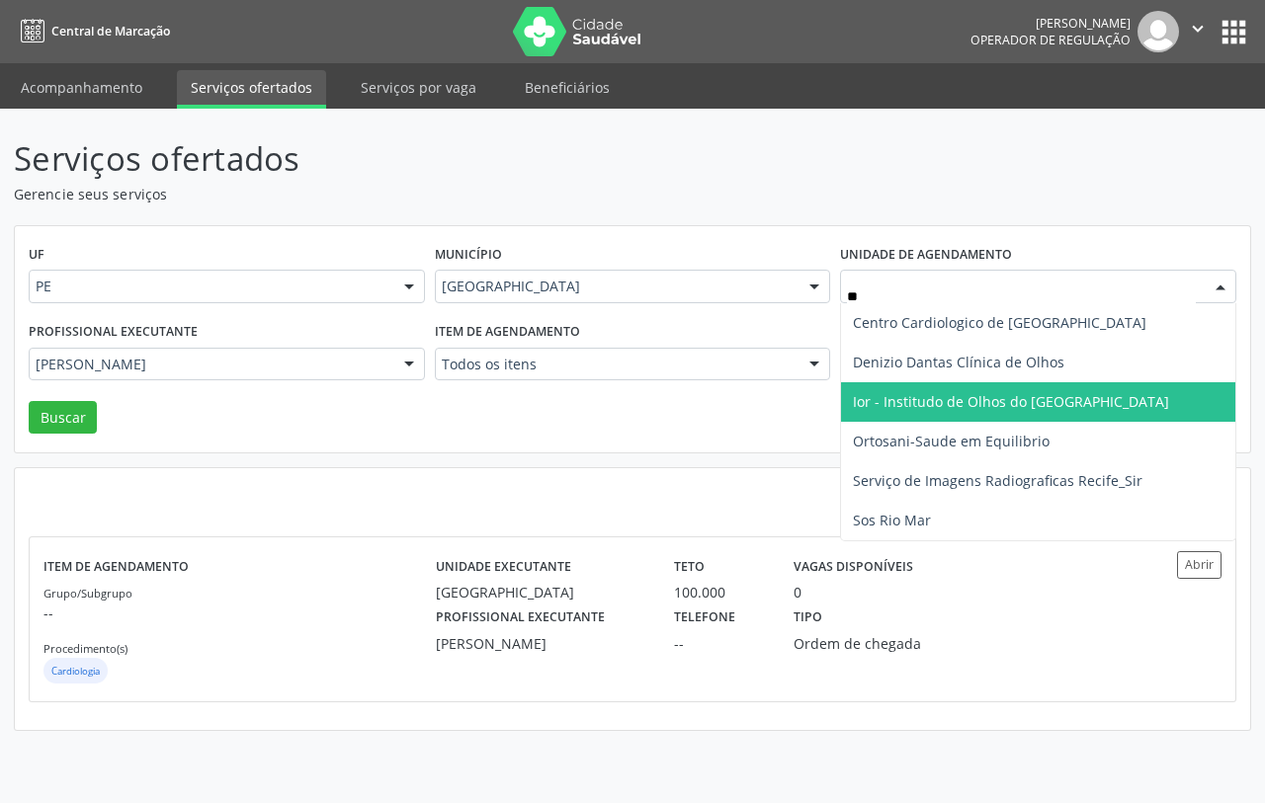
click at [926, 398] on span "Ior - Institudo de Olhos do Recife" at bounding box center [1011, 401] width 316 height 19
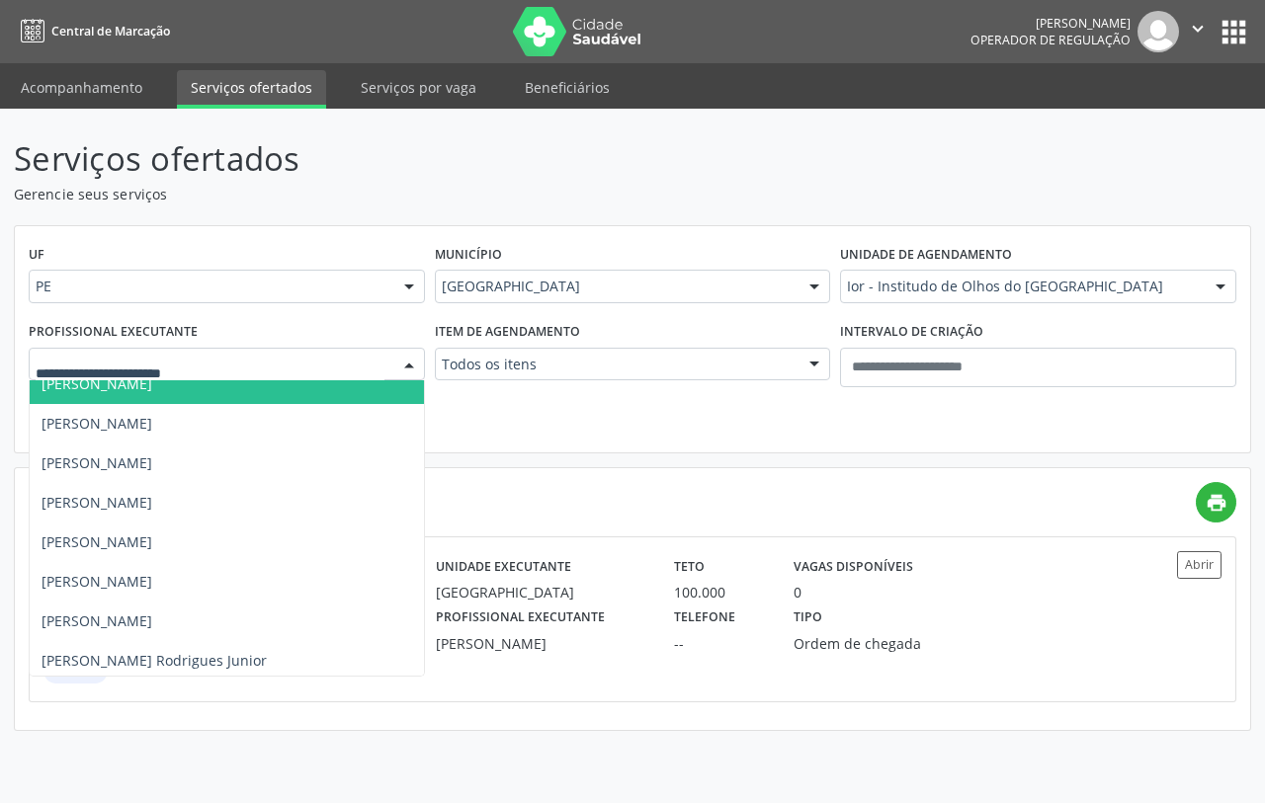
scroll to position [672, 0]
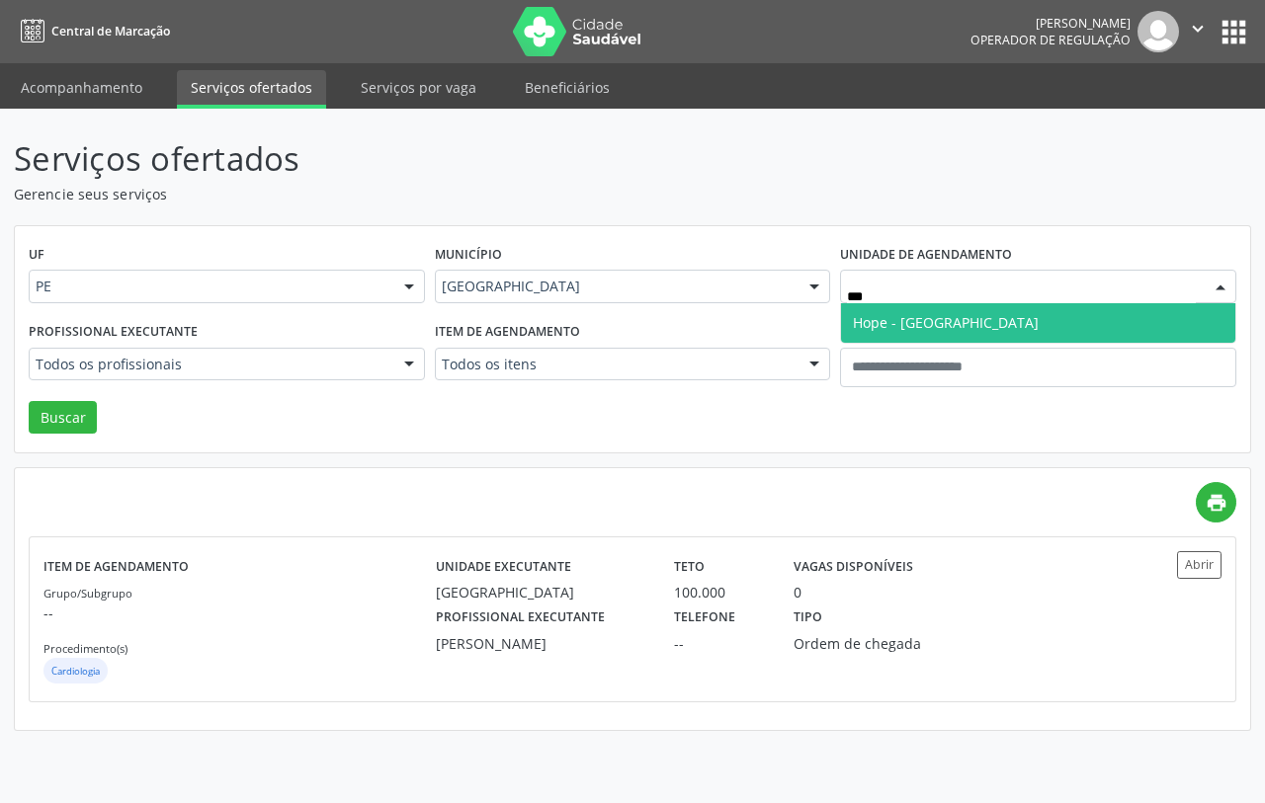
click at [931, 313] on span "Hope - Hospital de Olhos de Pernambuco" at bounding box center [946, 322] width 186 height 19
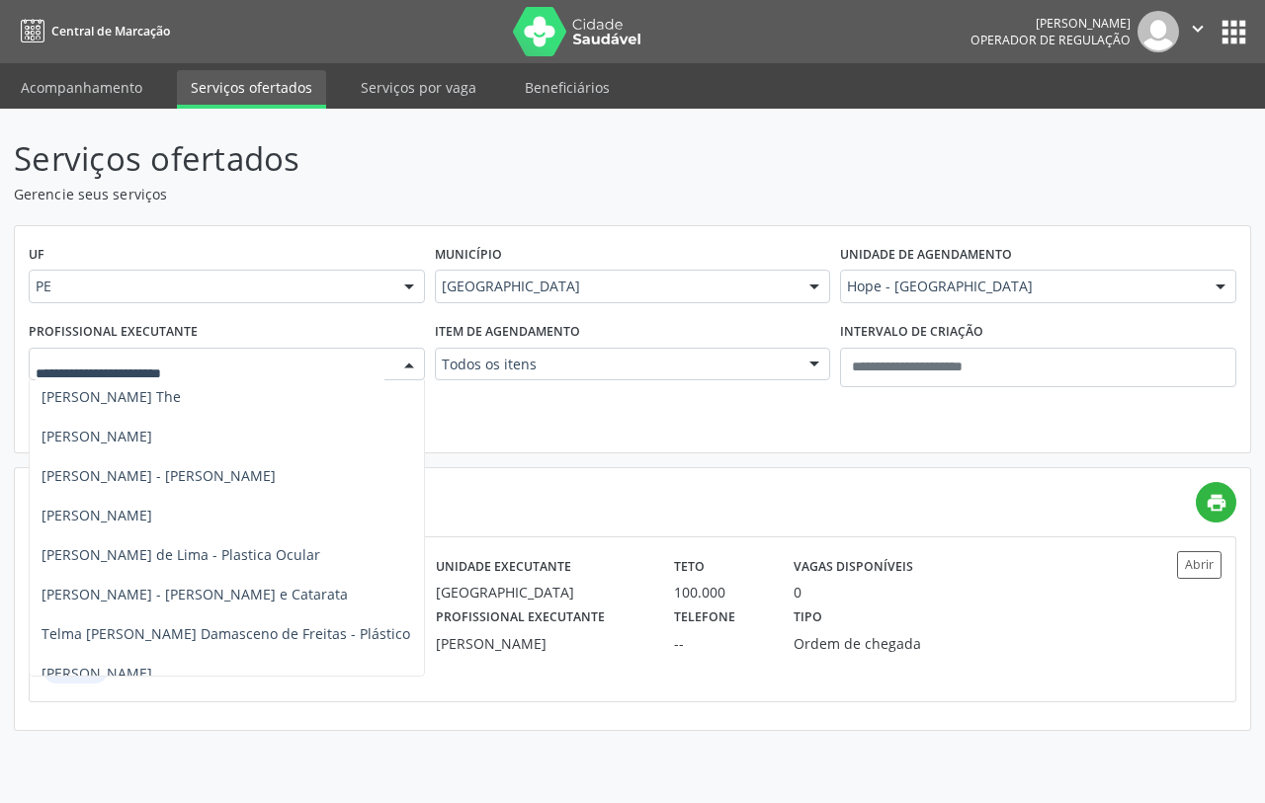
scroll to position [2031, 0]
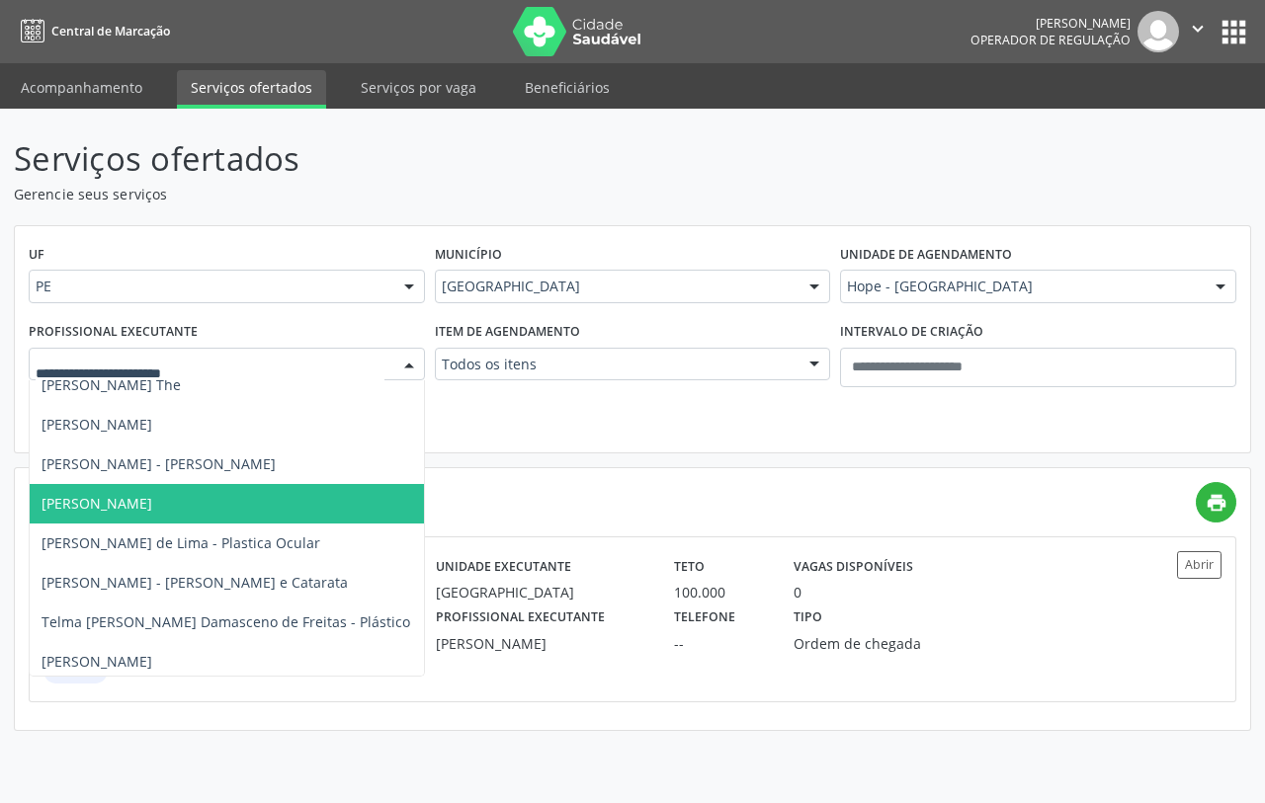
click at [160, 514] on span "Pedro Leonardo Soriano da Silva" at bounding box center [335, 504] width 611 height 40
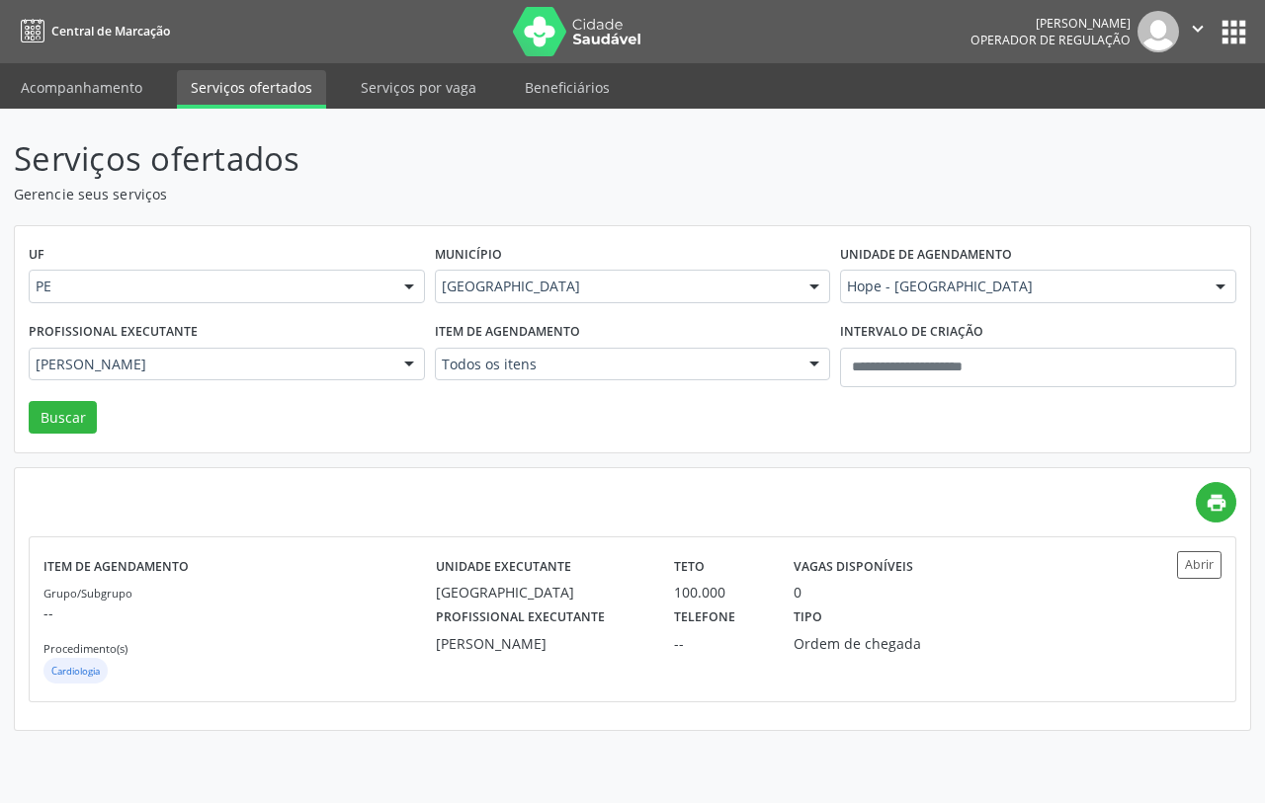
click at [81, 436] on div "UF PE PE Nenhum resultado encontrado para: " " Não há nenhuma opção para ser ex…" at bounding box center [632, 339] width 1235 height 227
click at [77, 433] on button "Buscar" at bounding box center [63, 418] width 68 height 34
click at [600, 603] on div "Hope - Hospital de Olhos de Pernambuco" at bounding box center [541, 592] width 210 height 21
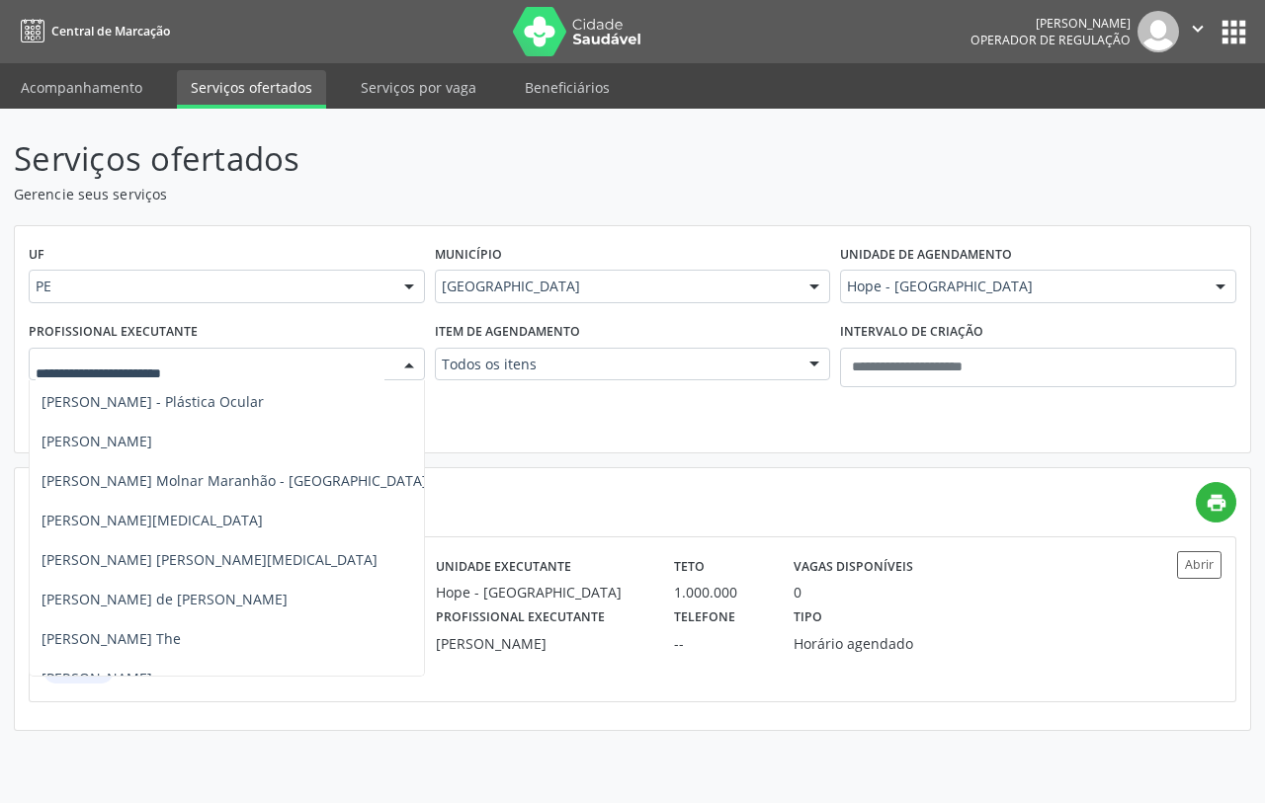
scroll to position [1764, 0]
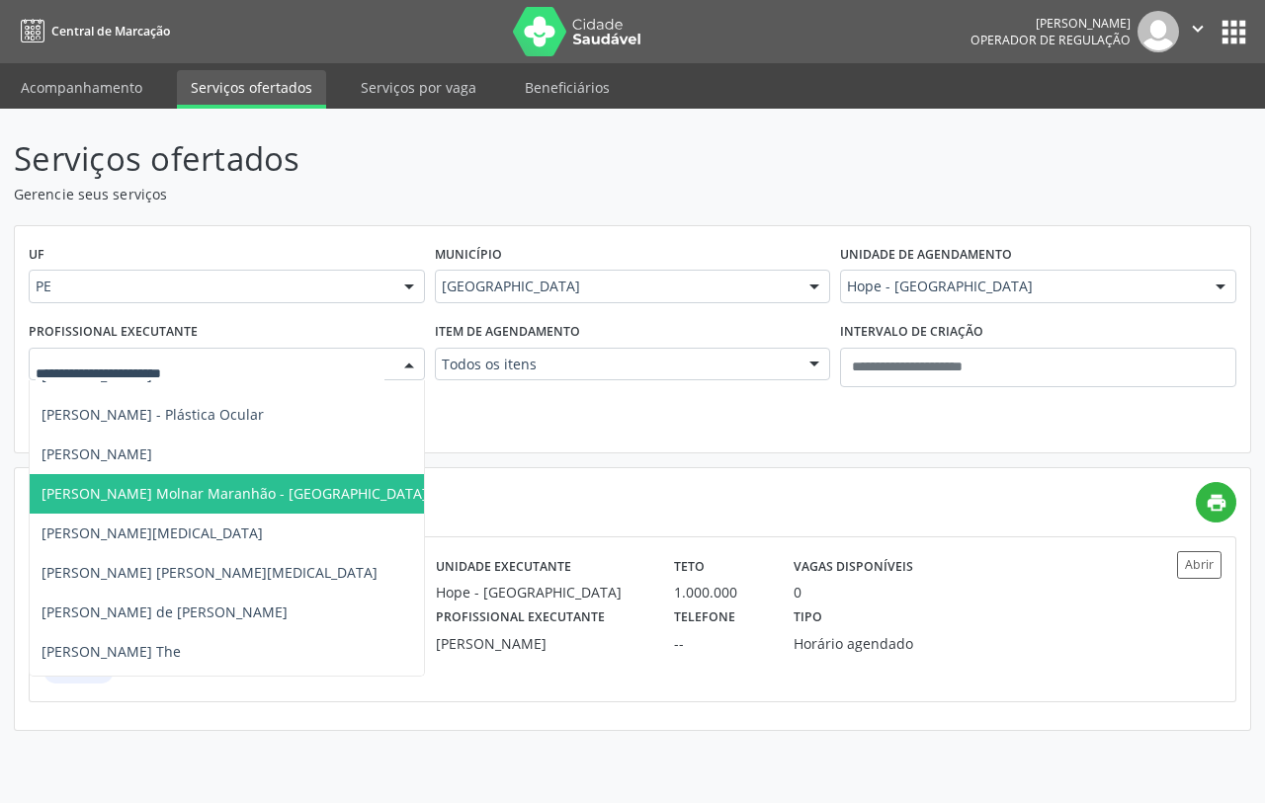
click at [555, 422] on div "UF PE PE Nenhum resultado encontrado para: " " Não há nenhuma opção para ser ex…" at bounding box center [632, 339] width 1235 height 227
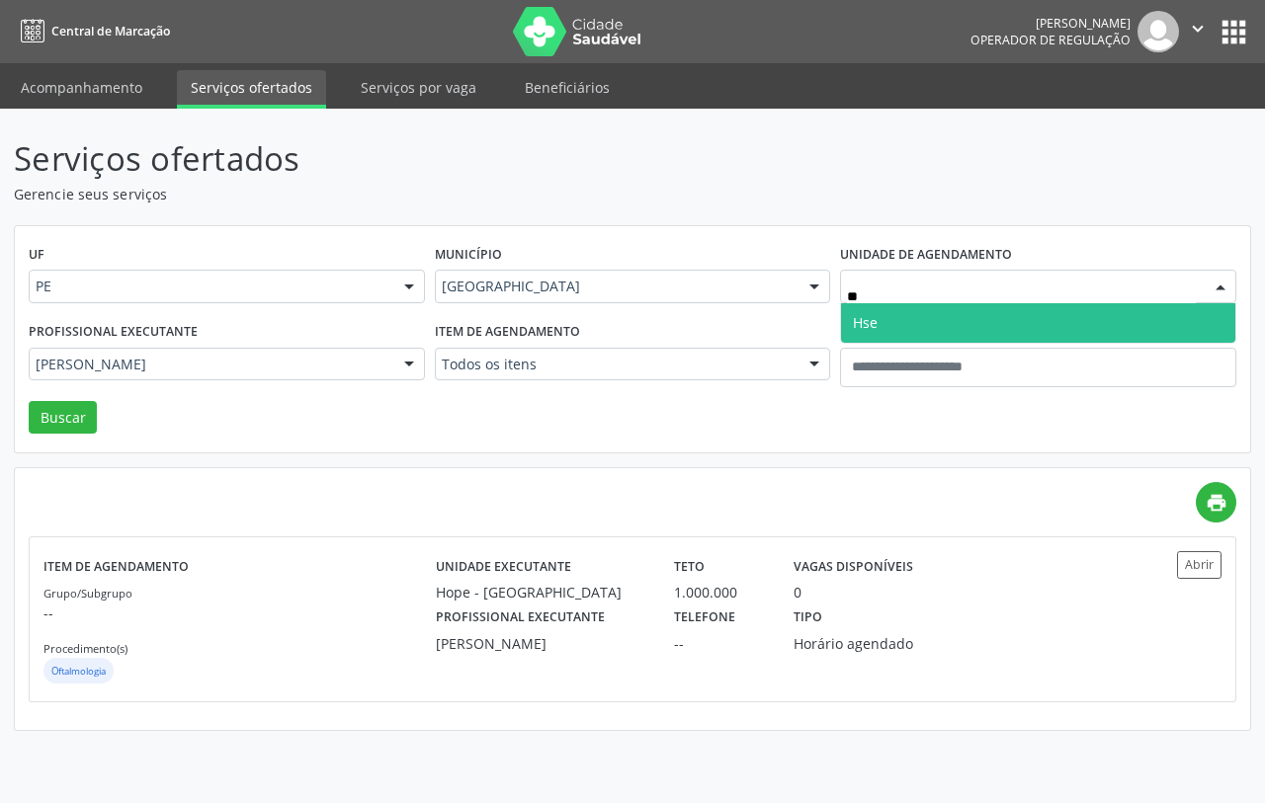
type input "***"
click at [889, 318] on span "Hse" at bounding box center [1038, 323] width 394 height 40
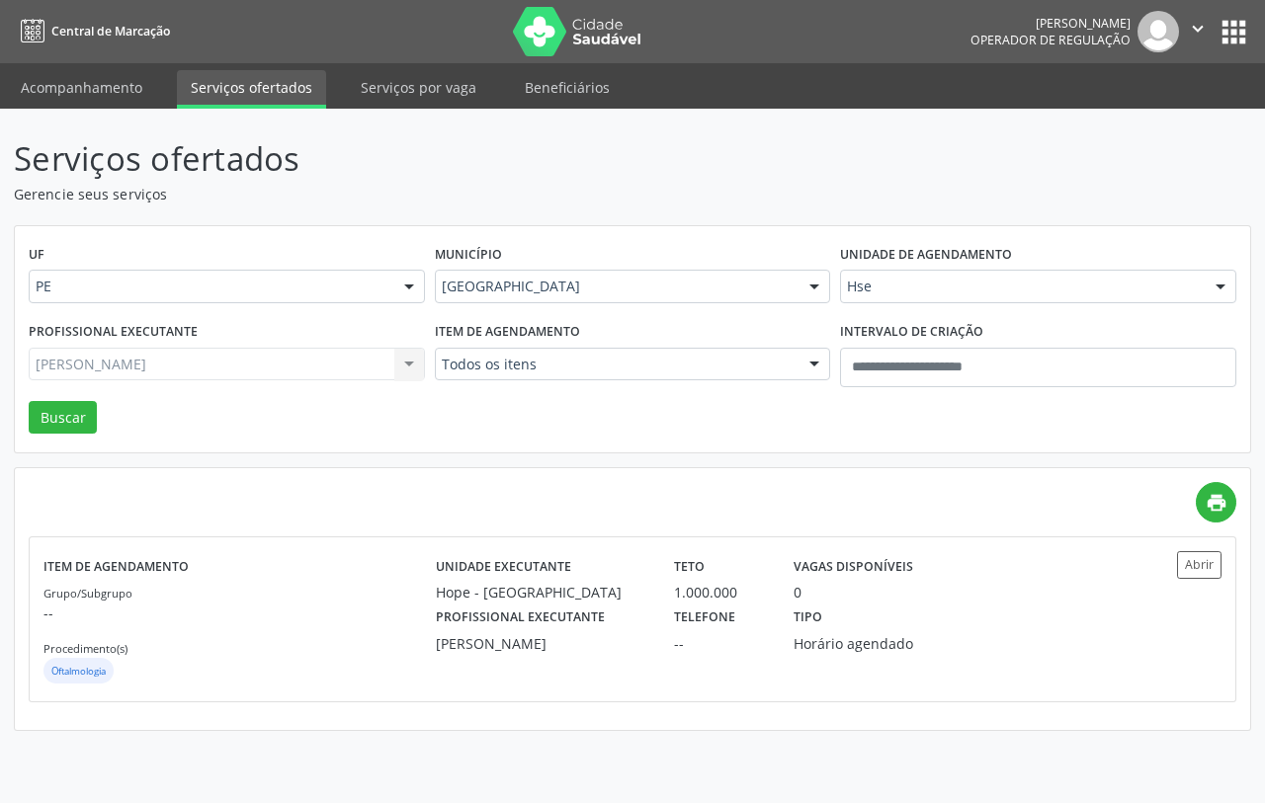
click at [303, 367] on div "Pedro Leonardo Soriano da Silva Todos os profissionais Ana Catarina Delgado de …" at bounding box center [227, 365] width 396 height 34
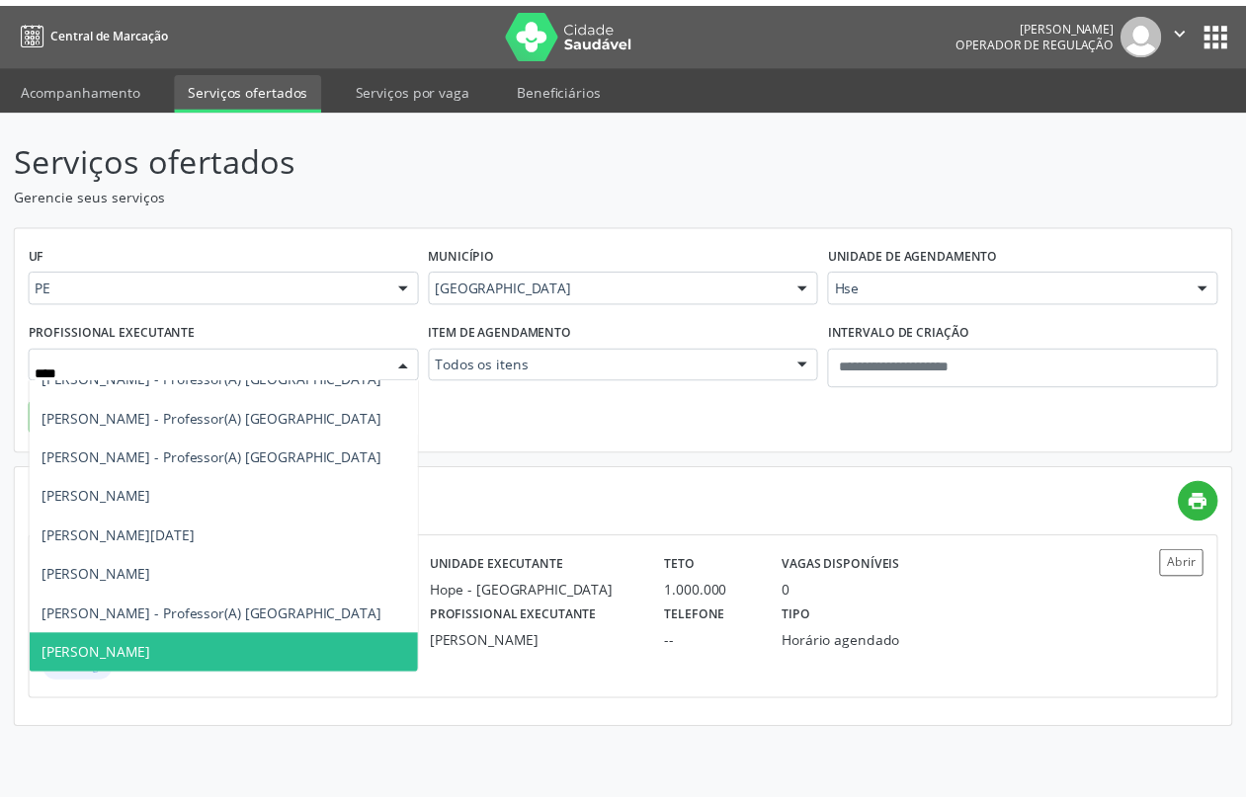
scroll to position [0, 0]
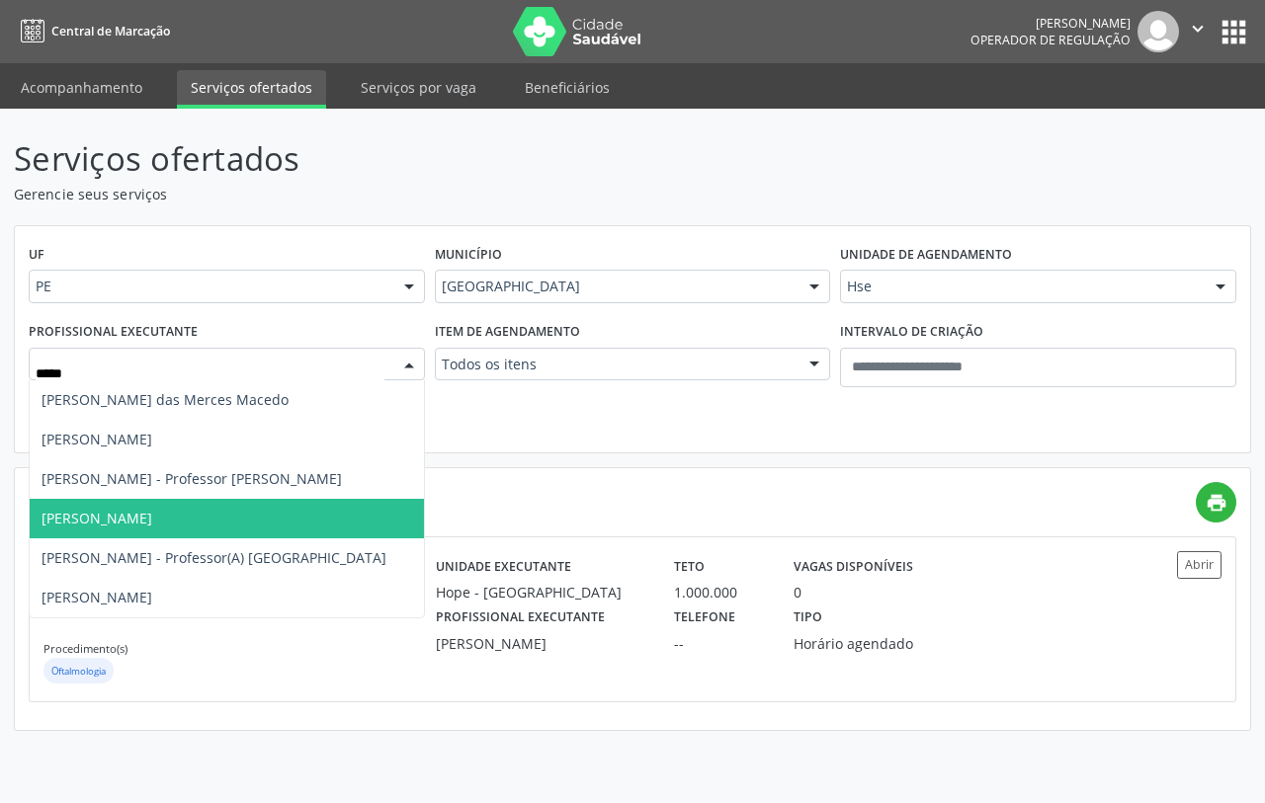
click at [191, 509] on span "Lucas Santos Pimentel" at bounding box center [227, 519] width 394 height 40
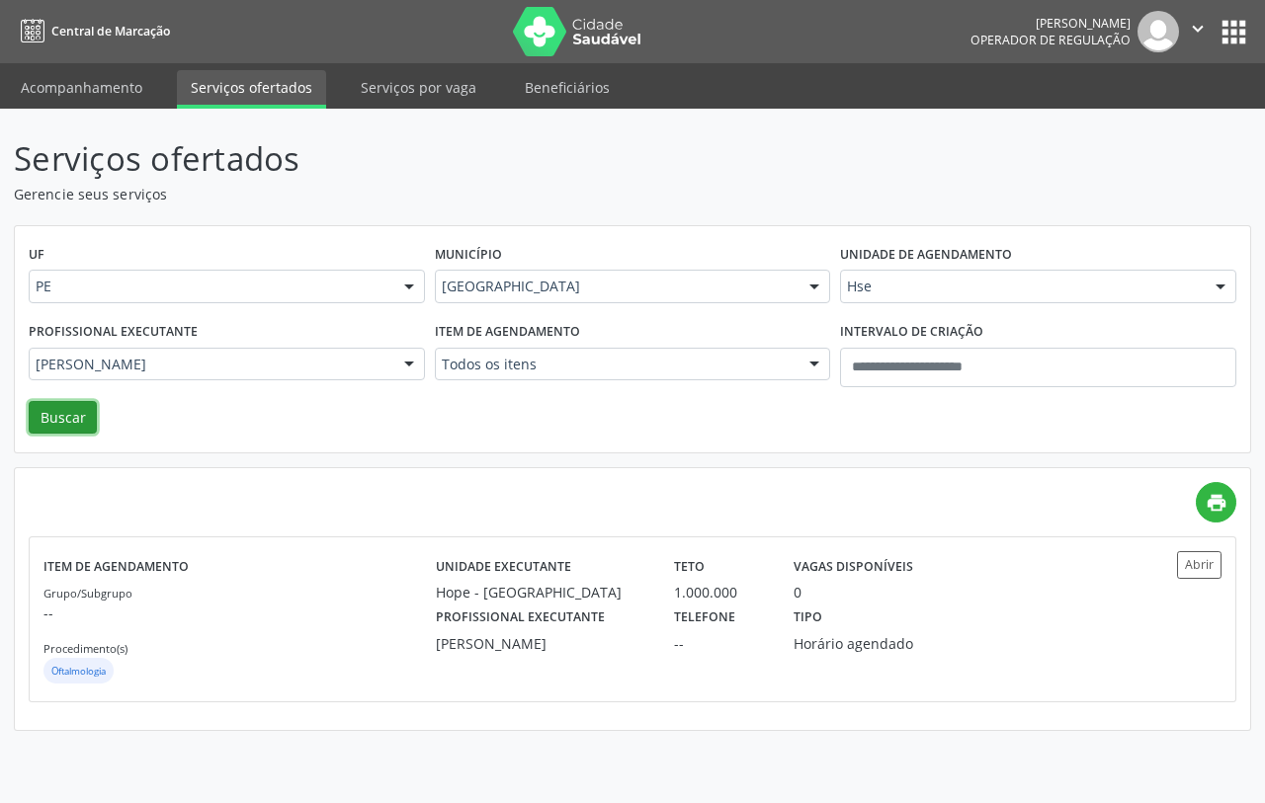
click at [56, 426] on button "Buscar" at bounding box center [63, 418] width 68 height 34
click at [382, 615] on p "--" at bounding box center [239, 613] width 392 height 21
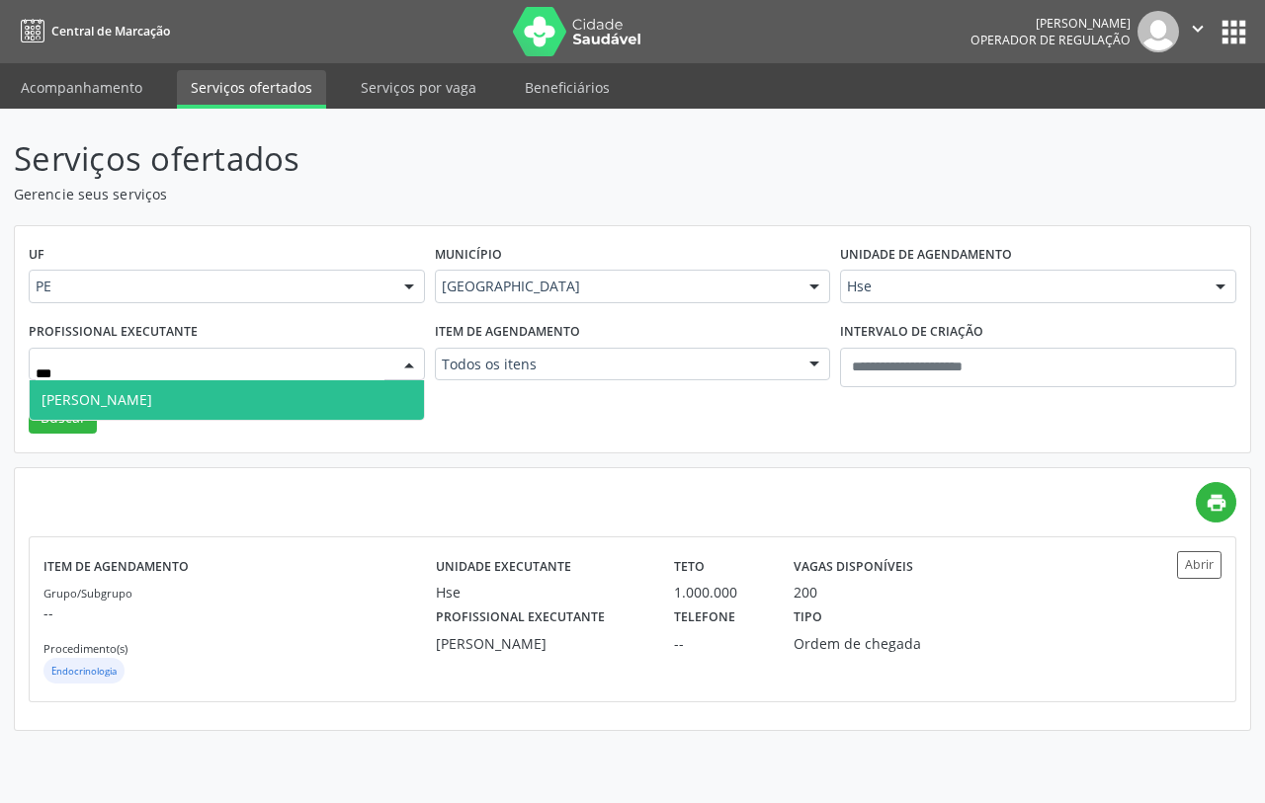
click at [133, 390] on span "Marcos Antonio Araujo Almeida Hse" at bounding box center [97, 399] width 111 height 19
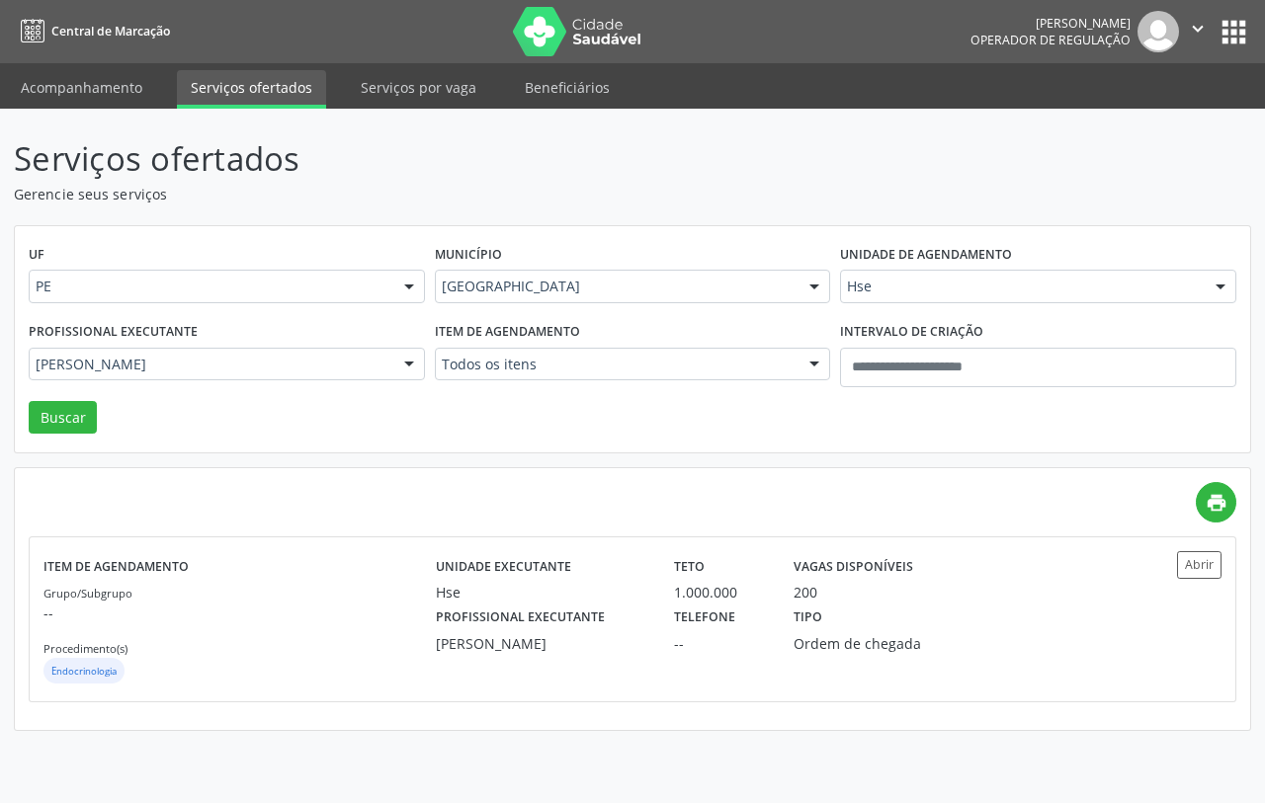
click at [52, 452] on div "UF PE PE Nenhum resultado encontrado para: " " Não há nenhuma opção para ser ex…" at bounding box center [632, 339] width 1235 height 227
click at [52, 417] on button "Buscar" at bounding box center [63, 418] width 68 height 34
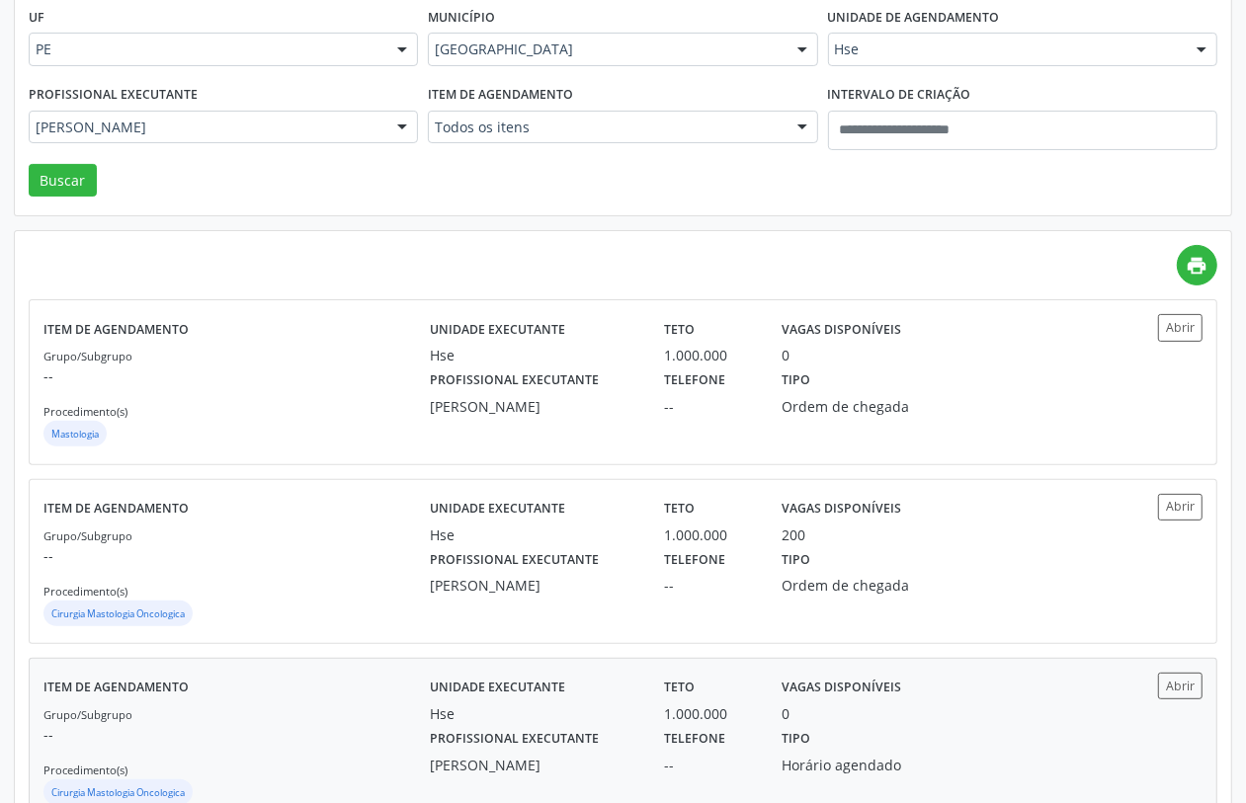
scroll to position [301, 0]
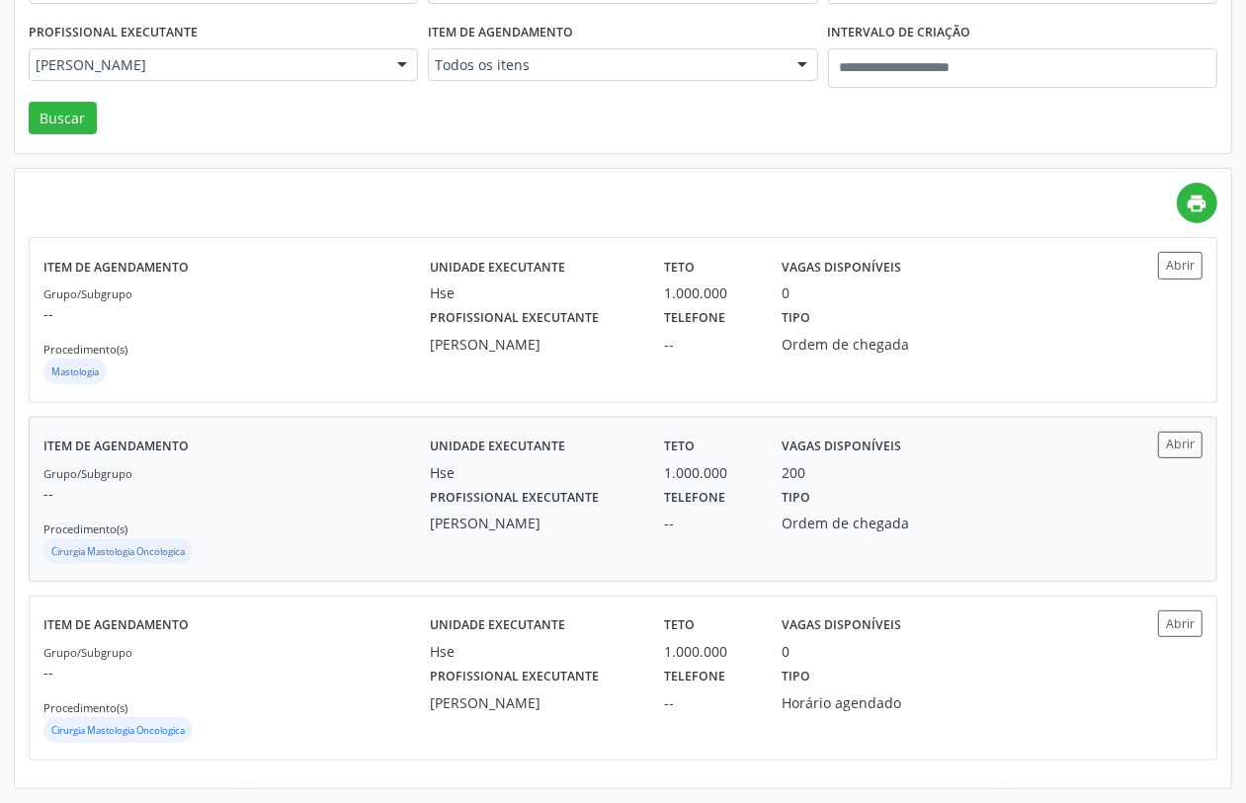
click at [362, 561] on div "Cirurgia Mastologia Oncologica" at bounding box center [236, 554] width 386 height 30
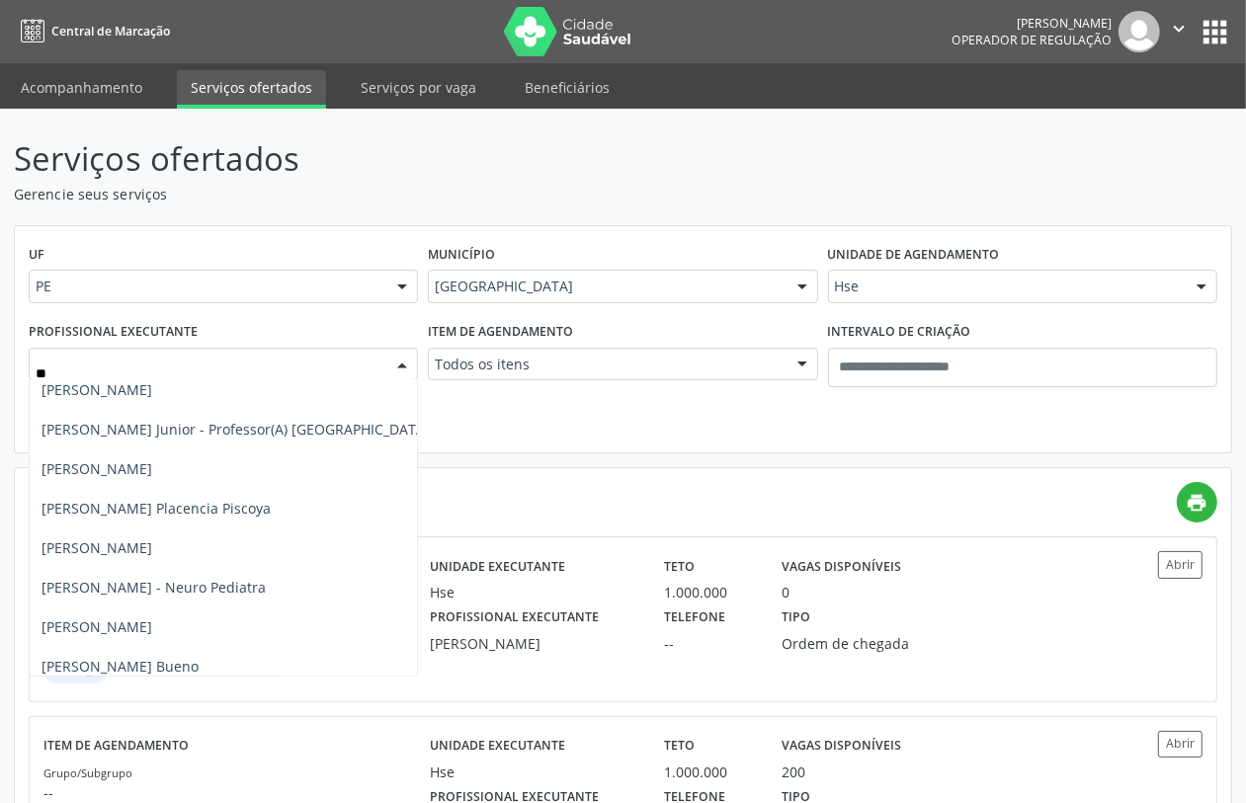
scroll to position [1359, 0]
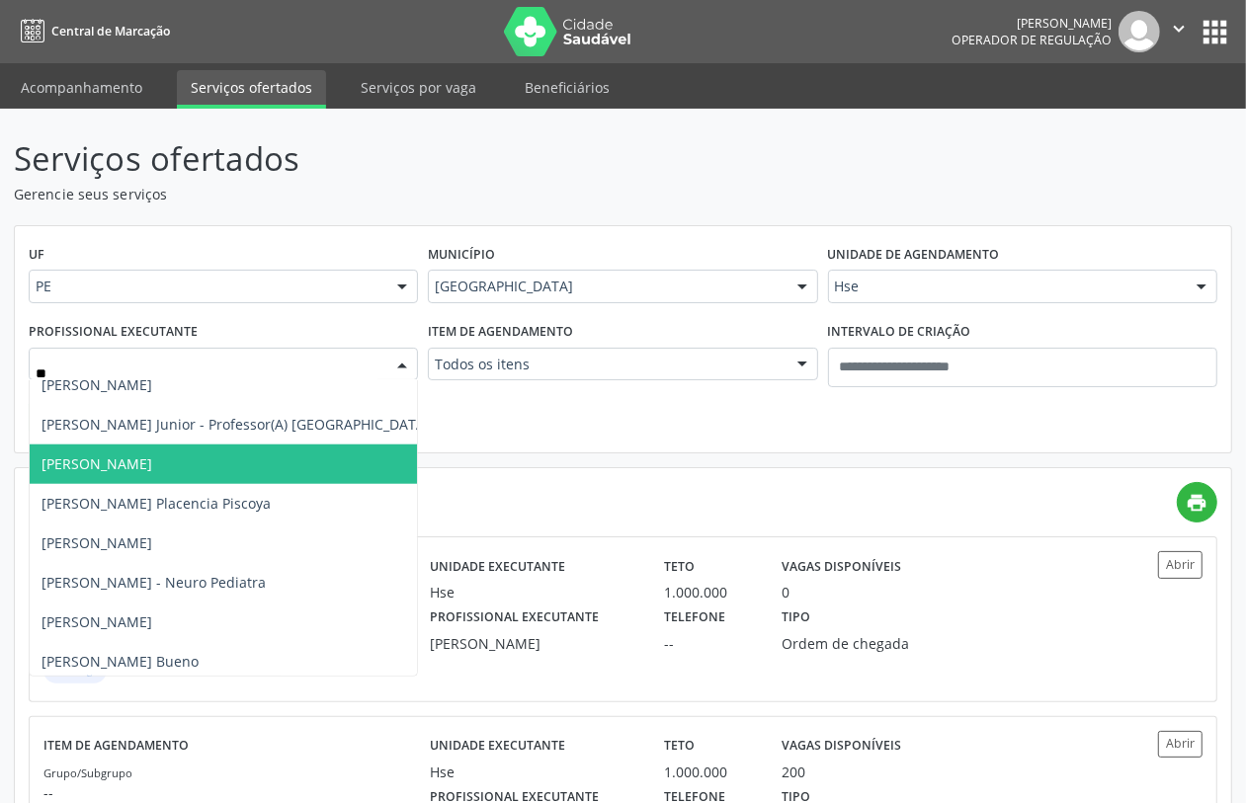
type input "*"
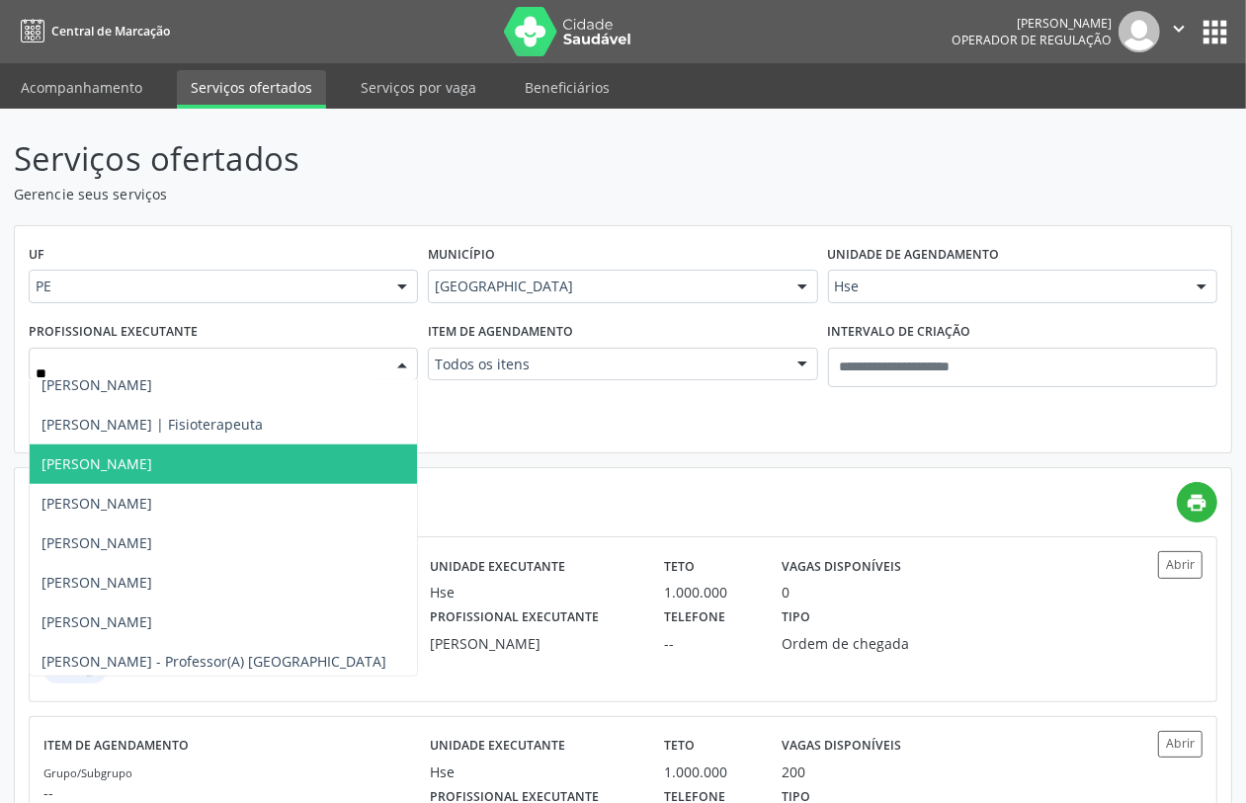
scroll to position [277, 0]
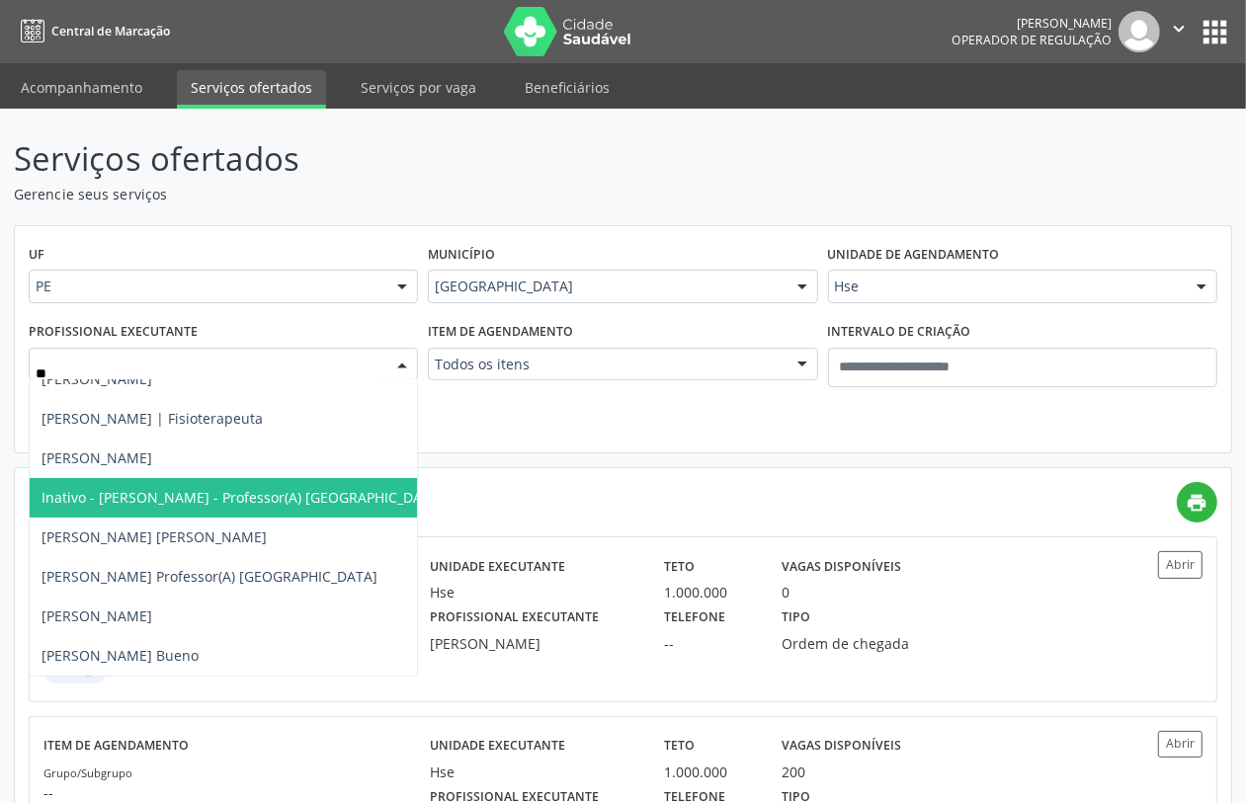
type input "***"
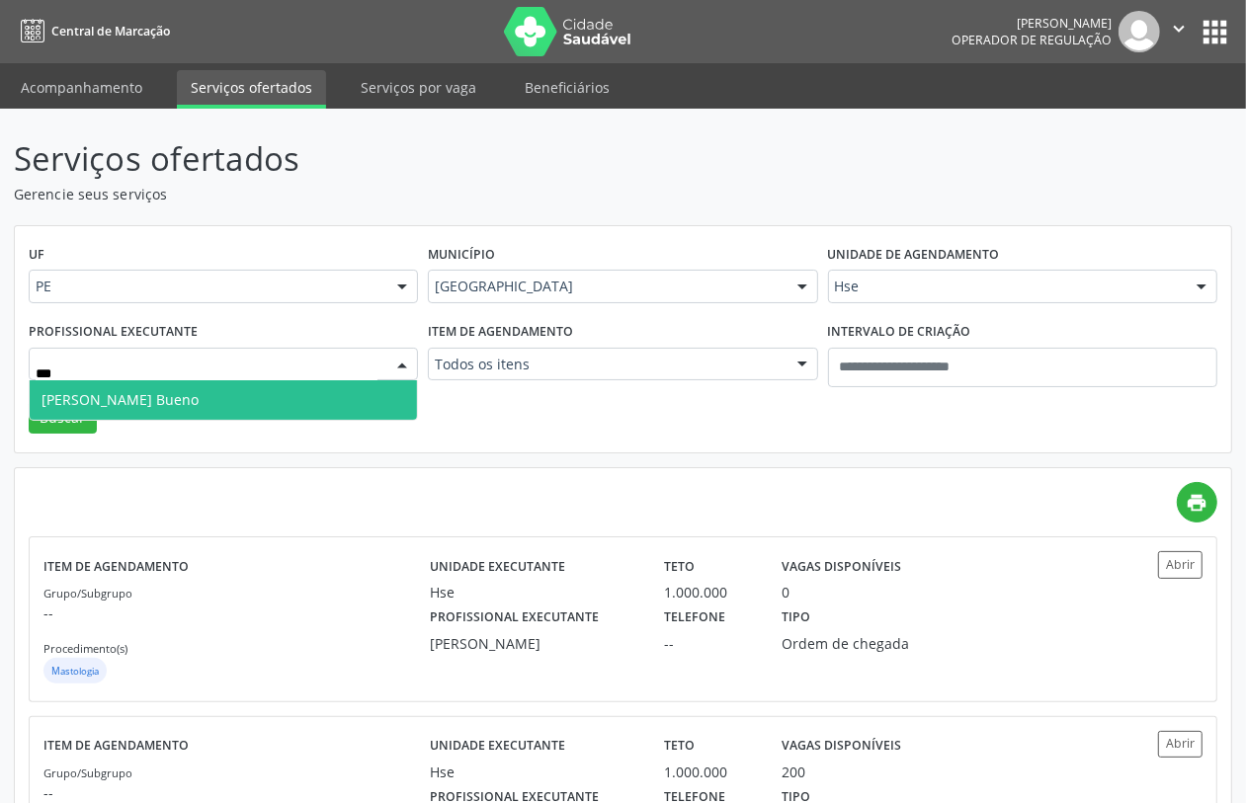
click at [193, 397] on span "Vitor Campagnollo Bueno" at bounding box center [120, 399] width 157 height 19
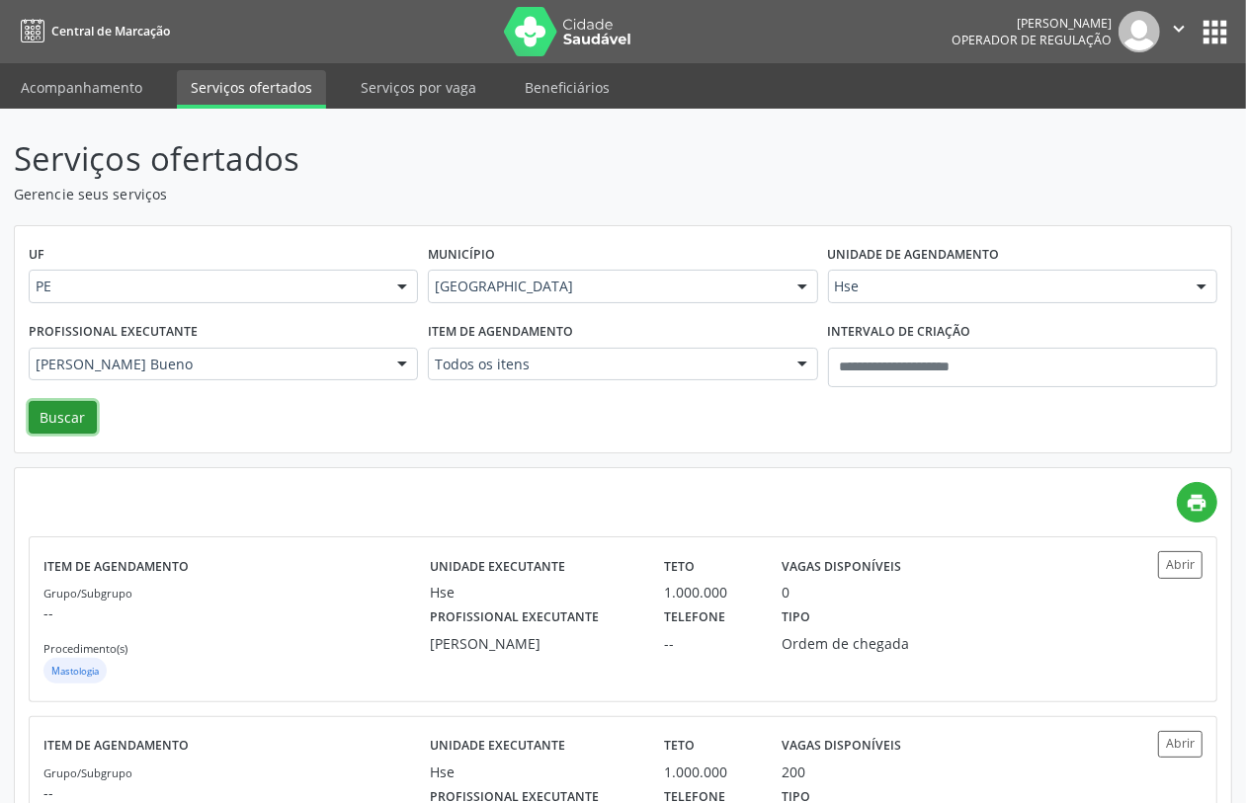
click at [56, 422] on button "Buscar" at bounding box center [63, 418] width 68 height 34
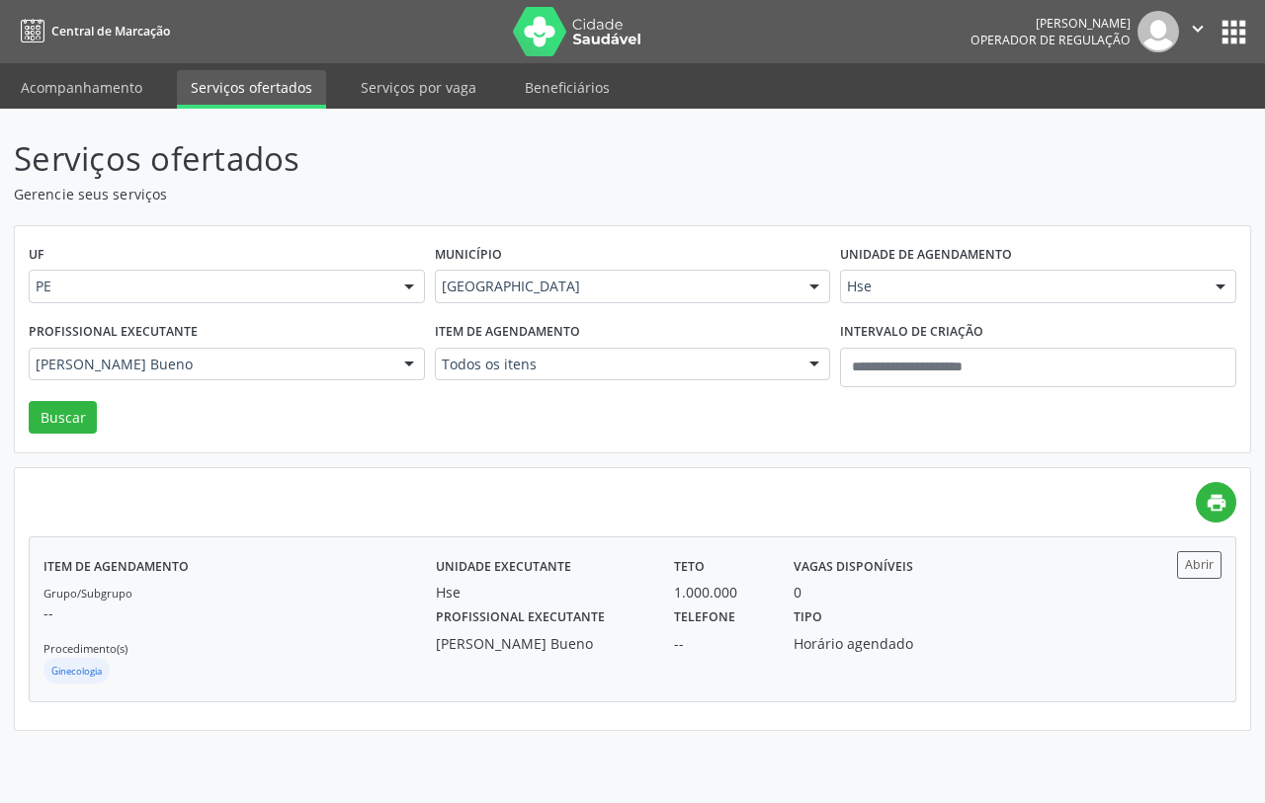
click at [308, 589] on div "Grupo/Subgrupo -- Procedimento(s) Ginecologia" at bounding box center [239, 635] width 392 height 106
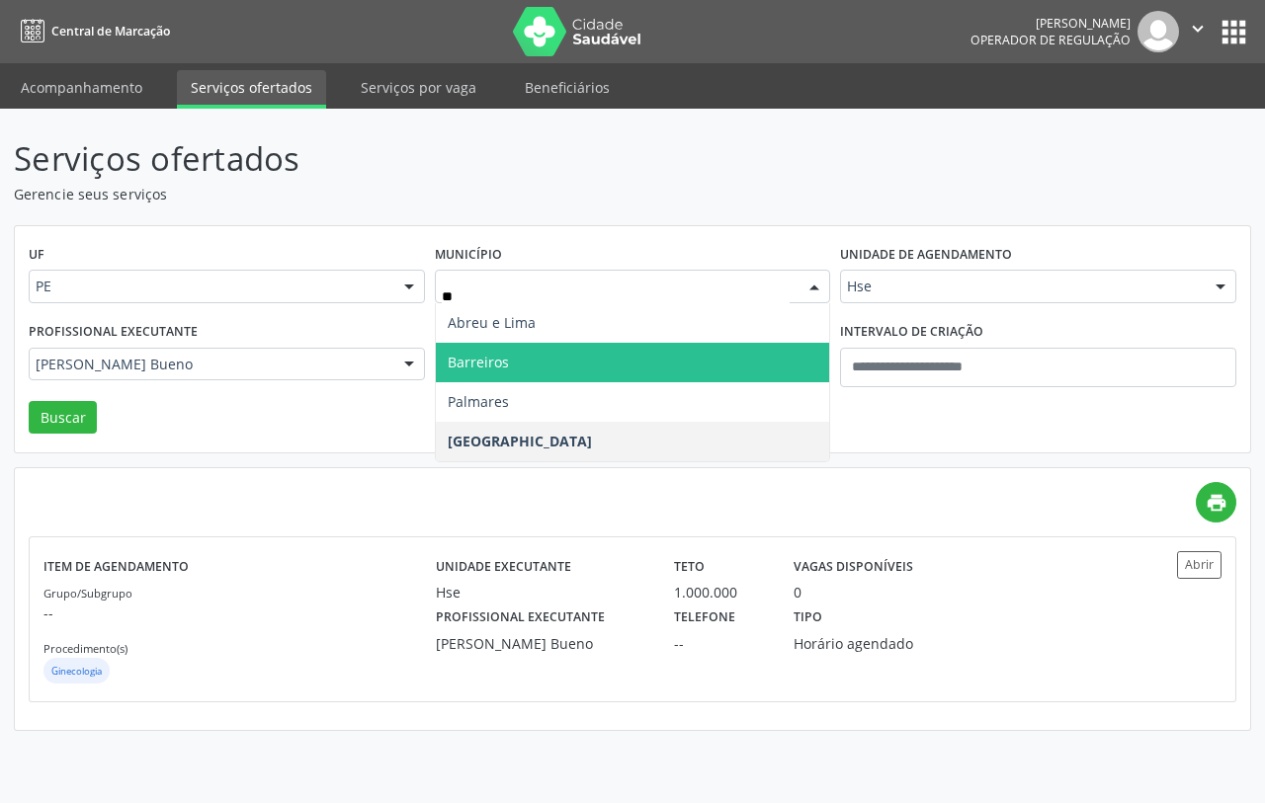
type input "*"
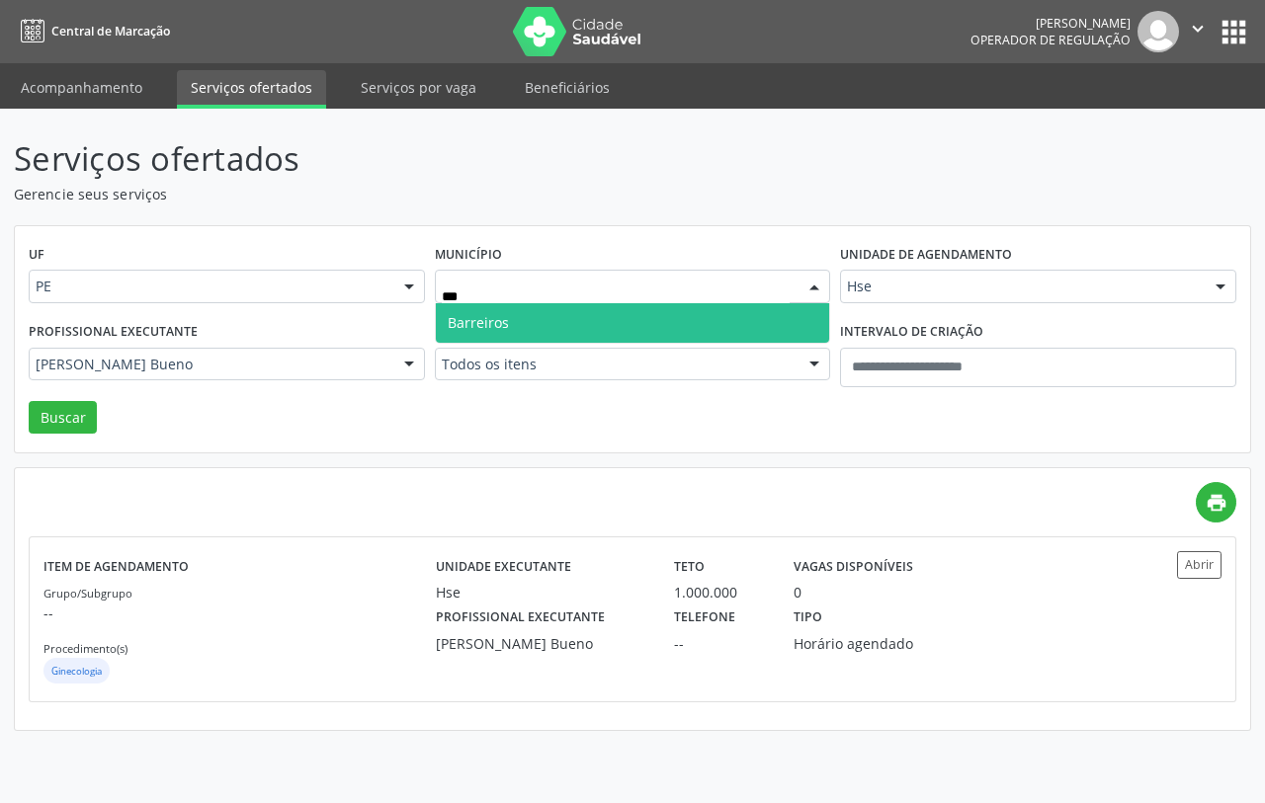
type input "**"
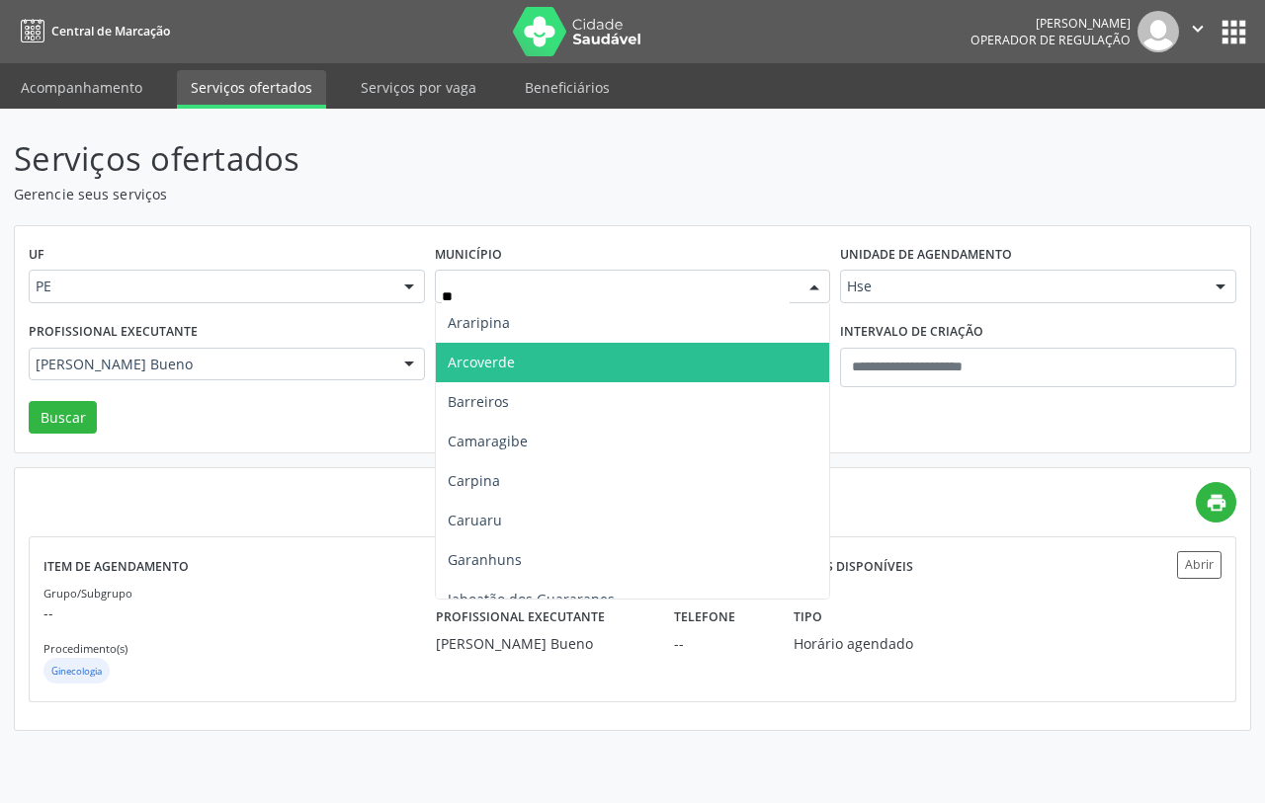
click at [519, 361] on span "Arcoverde" at bounding box center [633, 363] width 394 height 40
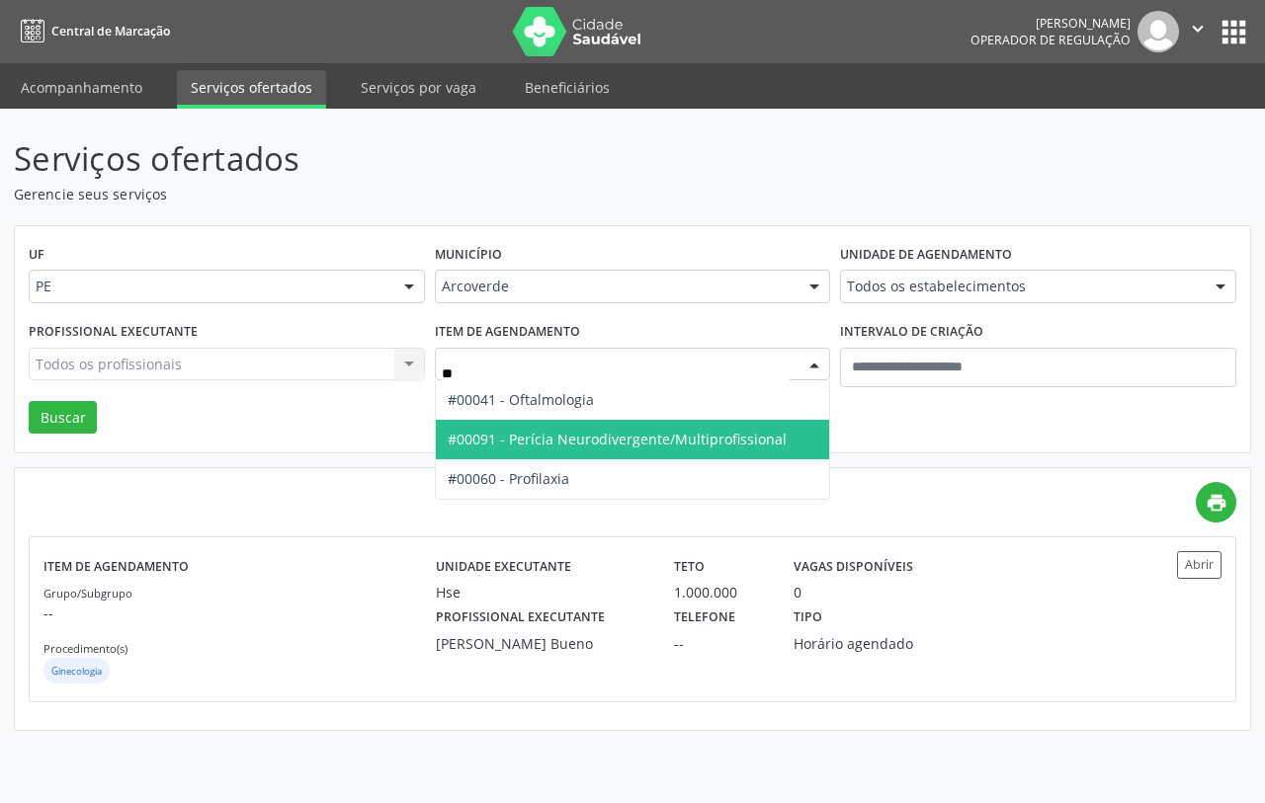
type input "***"
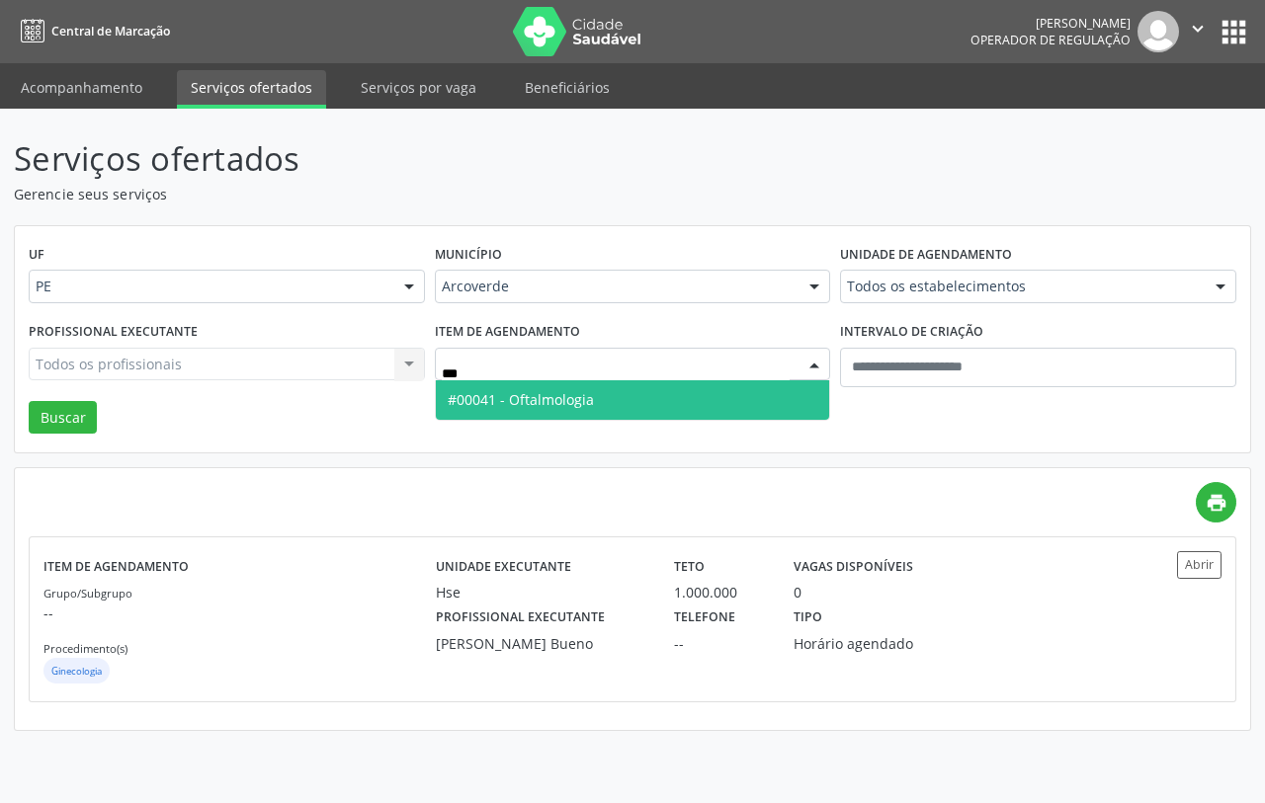
click at [551, 392] on span "#00041 - Oftalmologia" at bounding box center [521, 399] width 146 height 19
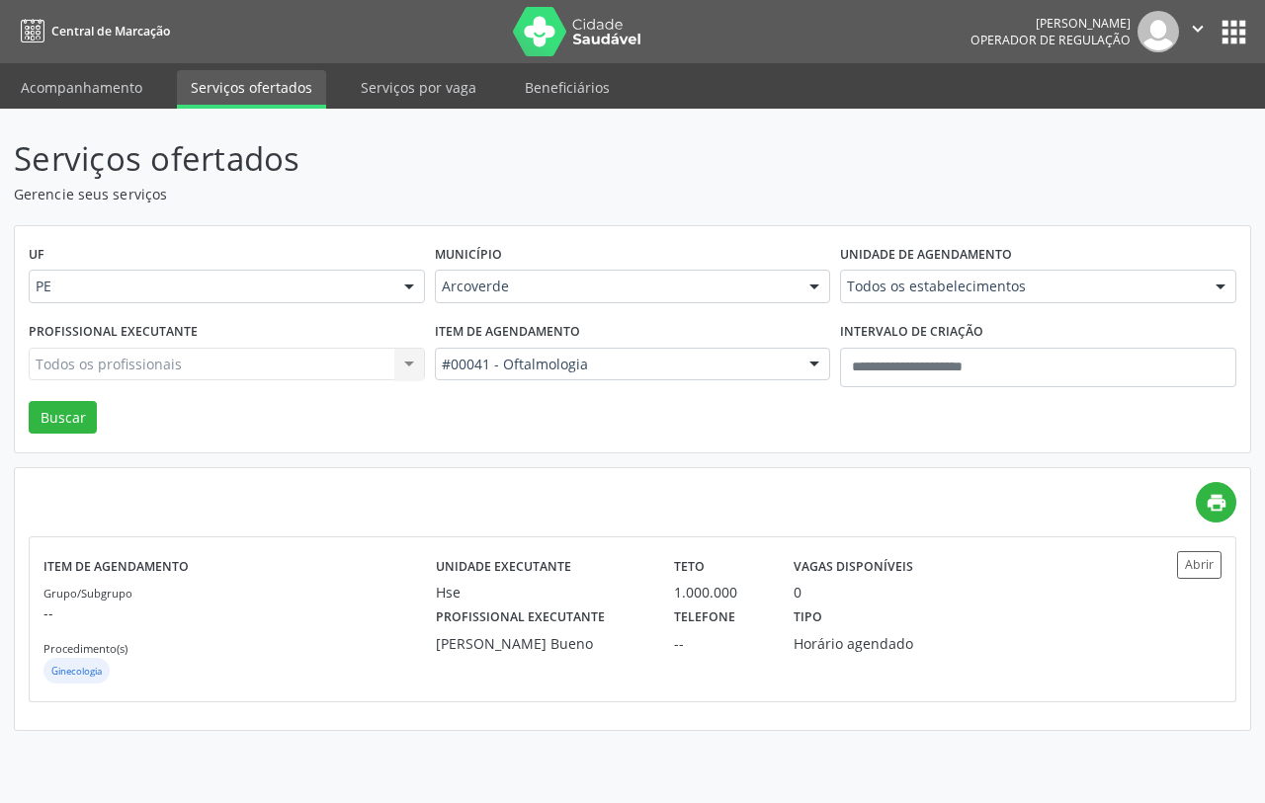
click at [27, 418] on div "UF PE PE Nenhum resultado encontrado para: " " Não há nenhuma opção para ser ex…" at bounding box center [632, 339] width 1235 height 227
click at [71, 416] on button "Buscar" at bounding box center [63, 418] width 68 height 34
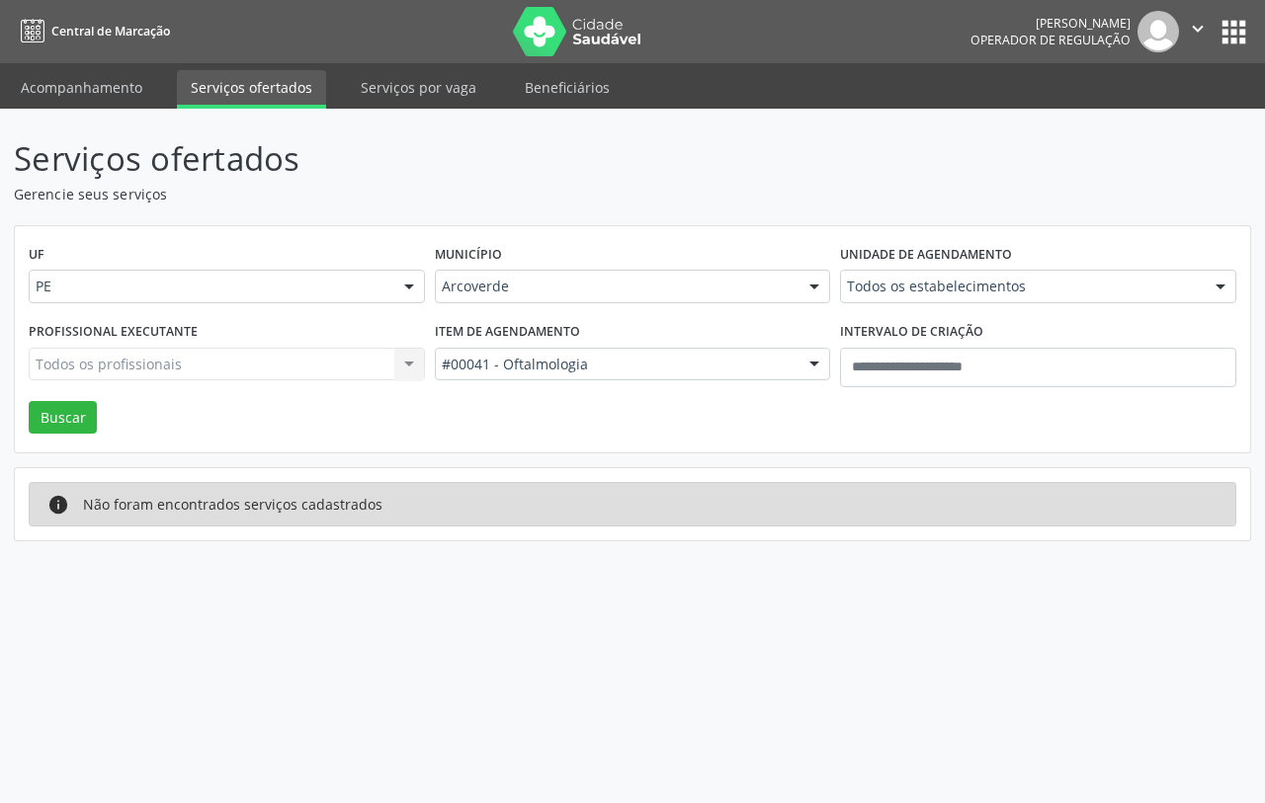
click at [433, 398] on div "Item de agendamento #00041 - Oftalmologia Todos os itens #0000 - Alergologia #0…" at bounding box center [633, 359] width 406 height 84
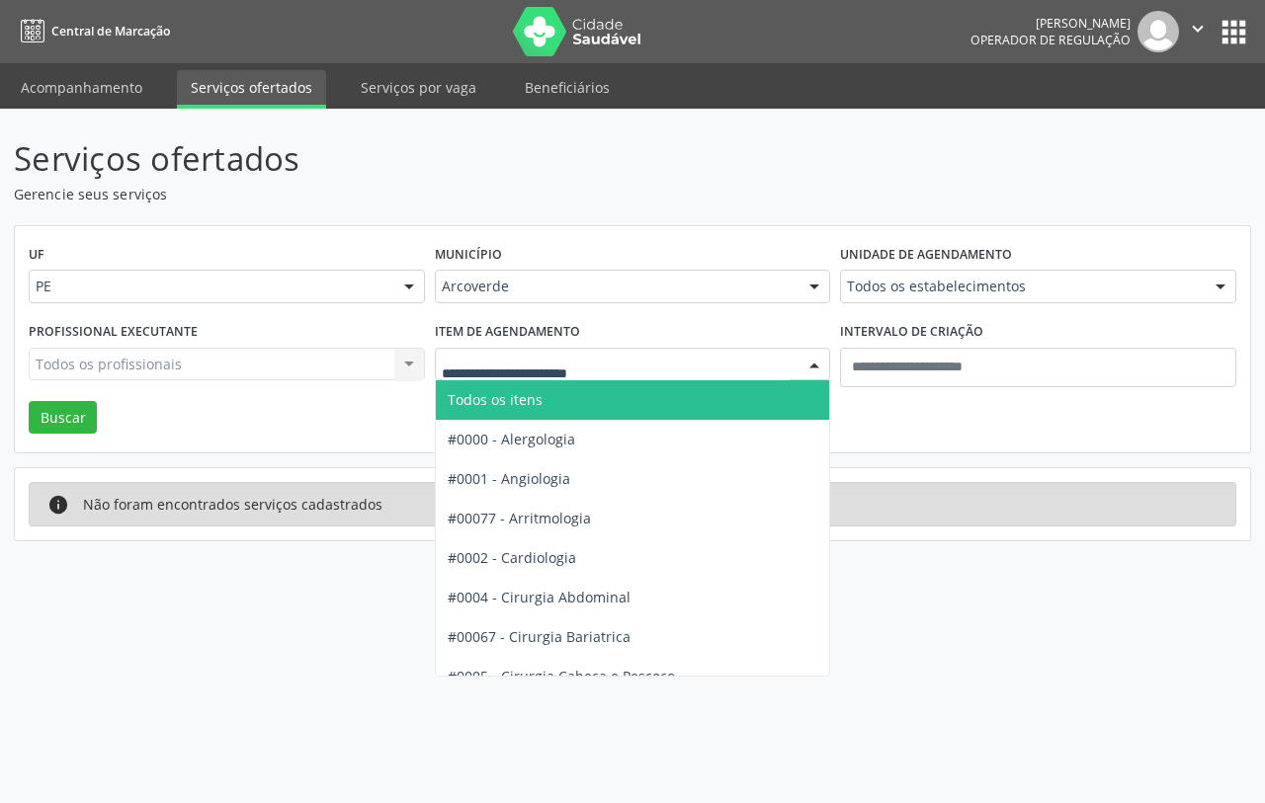
click at [571, 390] on span "Todos os itens" at bounding box center [709, 400] width 547 height 40
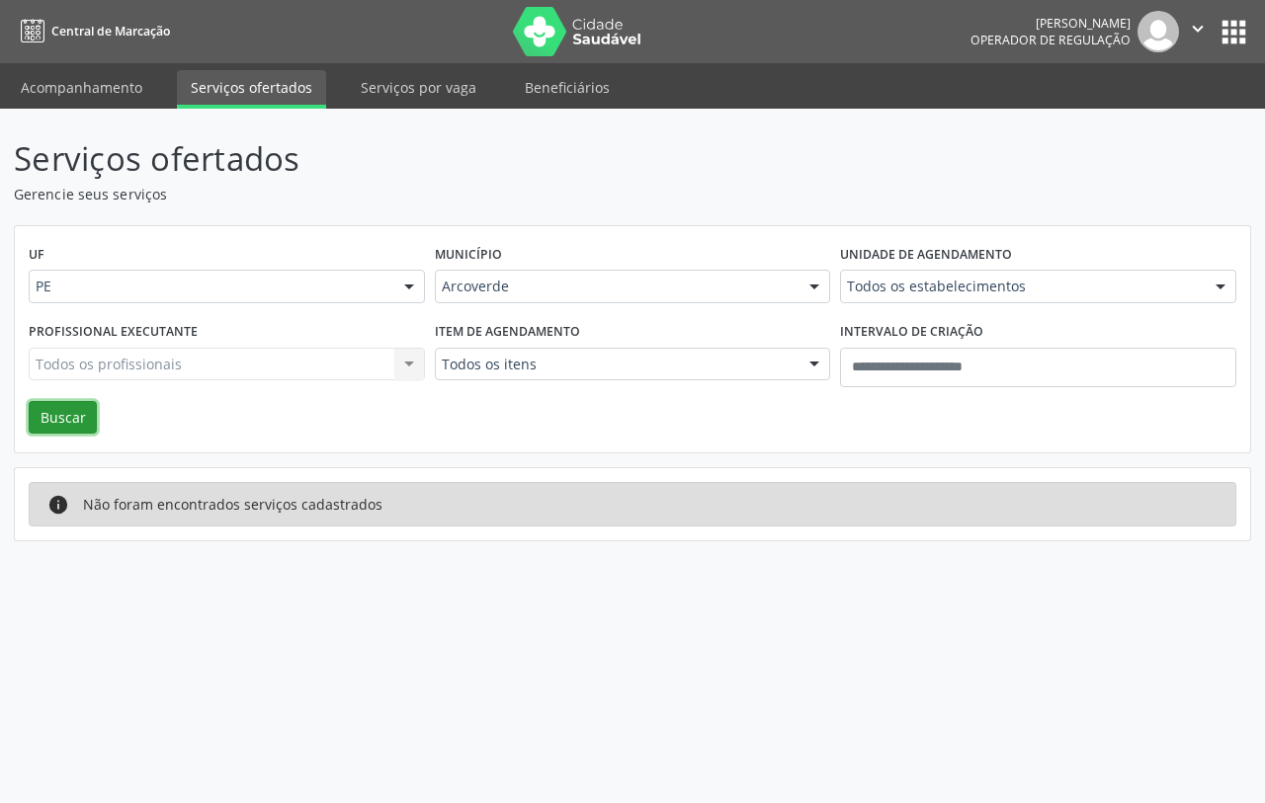
drag, startPoint x: 57, startPoint y: 415, endPoint x: 62, endPoint y: 428, distance: 13.8
click at [54, 423] on button "Buscar" at bounding box center [63, 418] width 68 height 34
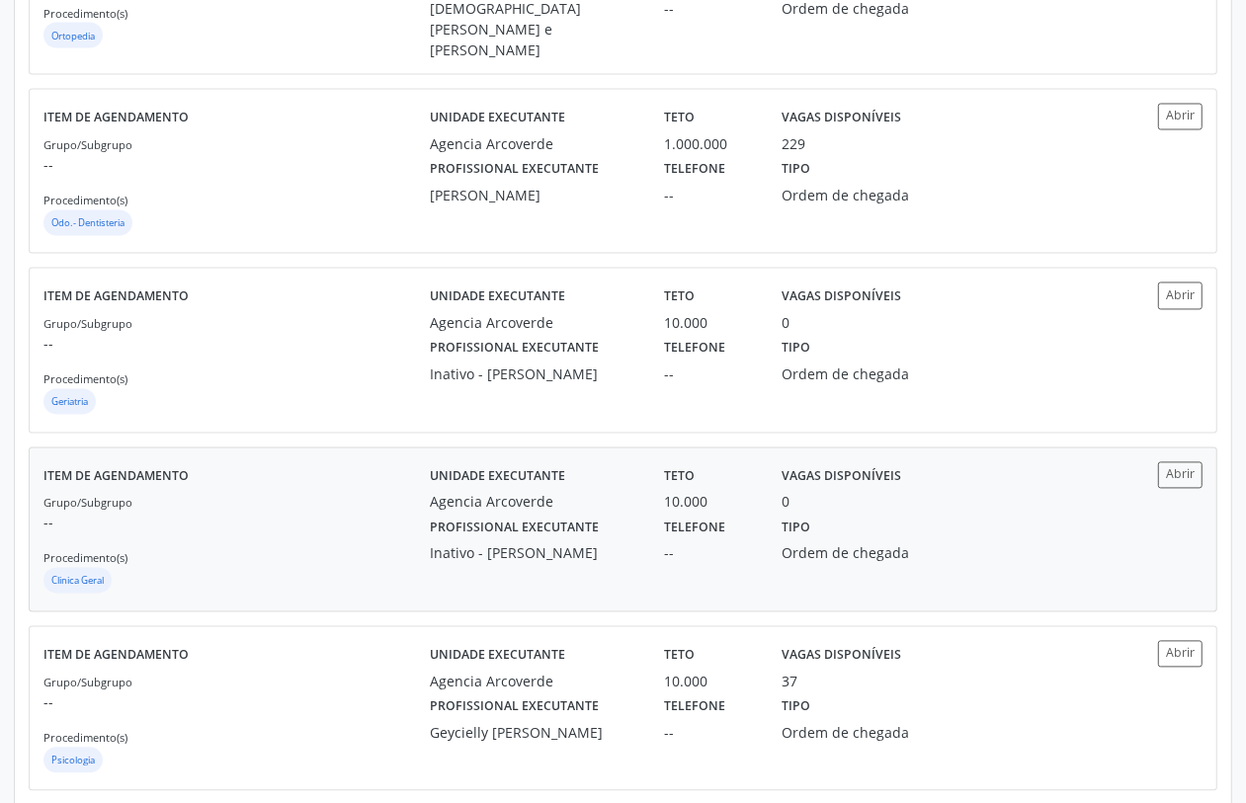
scroll to position [2503, 0]
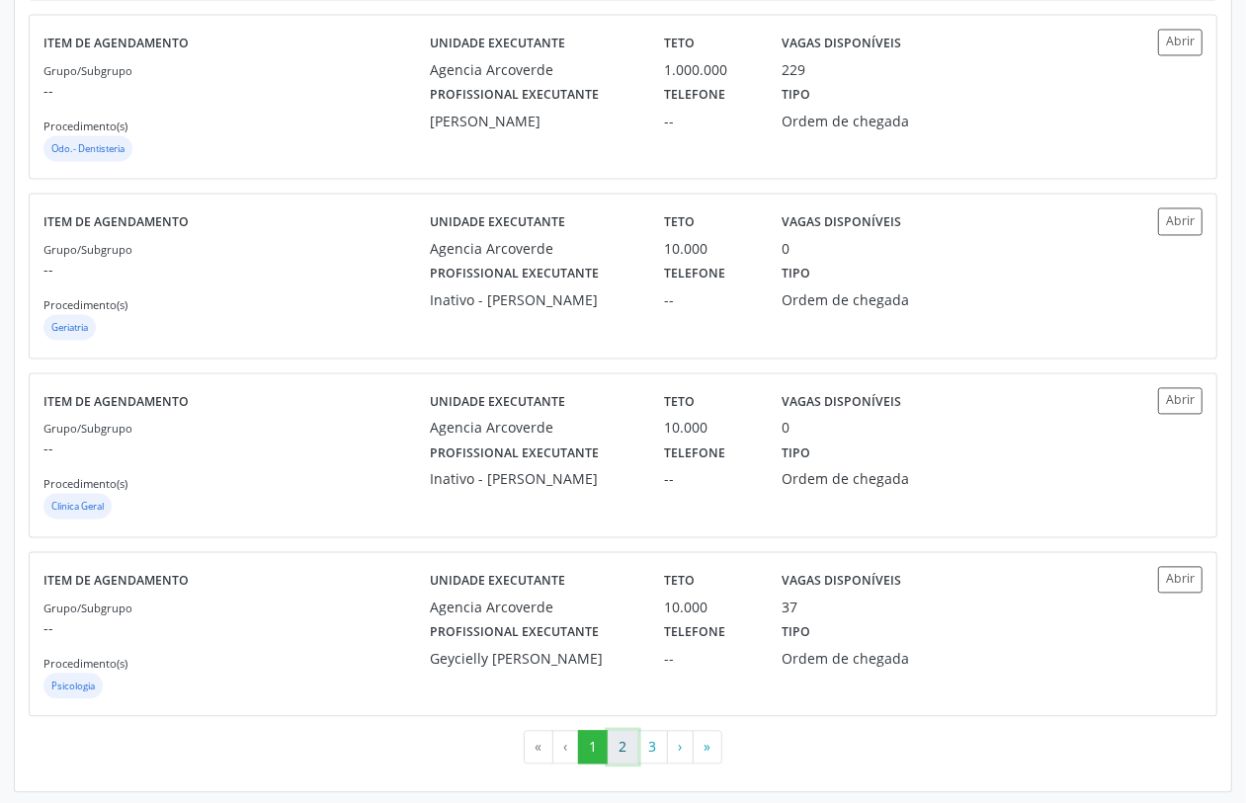
click at [623, 642] on button "2" at bounding box center [623, 747] width 31 height 34
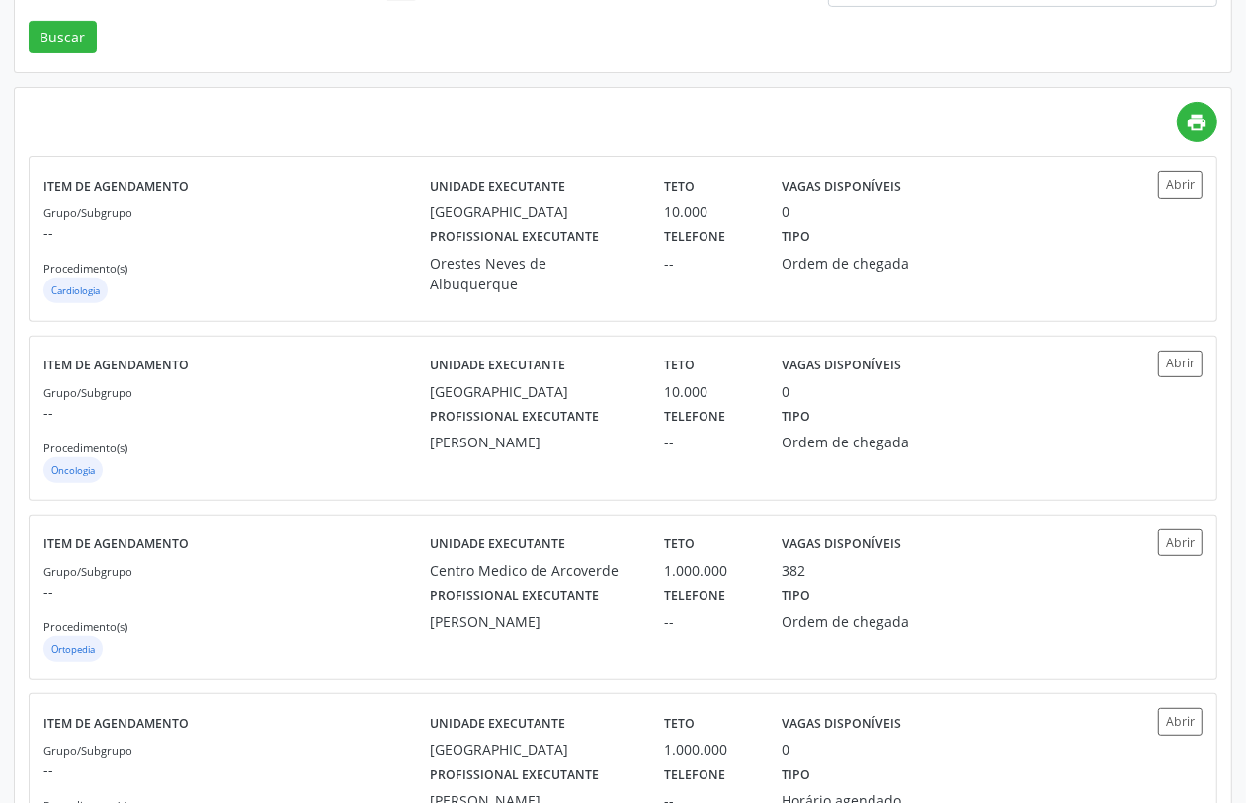
scroll to position [0, 0]
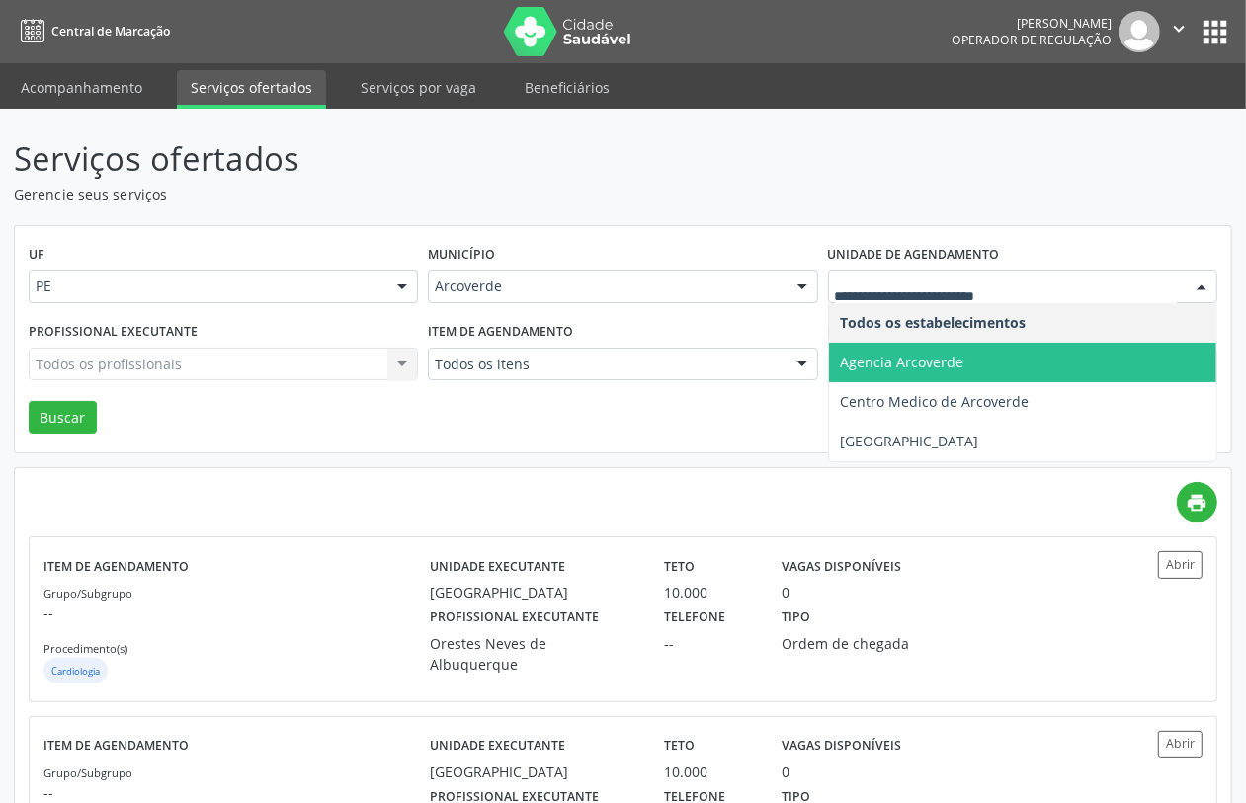
click at [885, 368] on span "Agencia Arcoverde" at bounding box center [903, 362] width 124 height 19
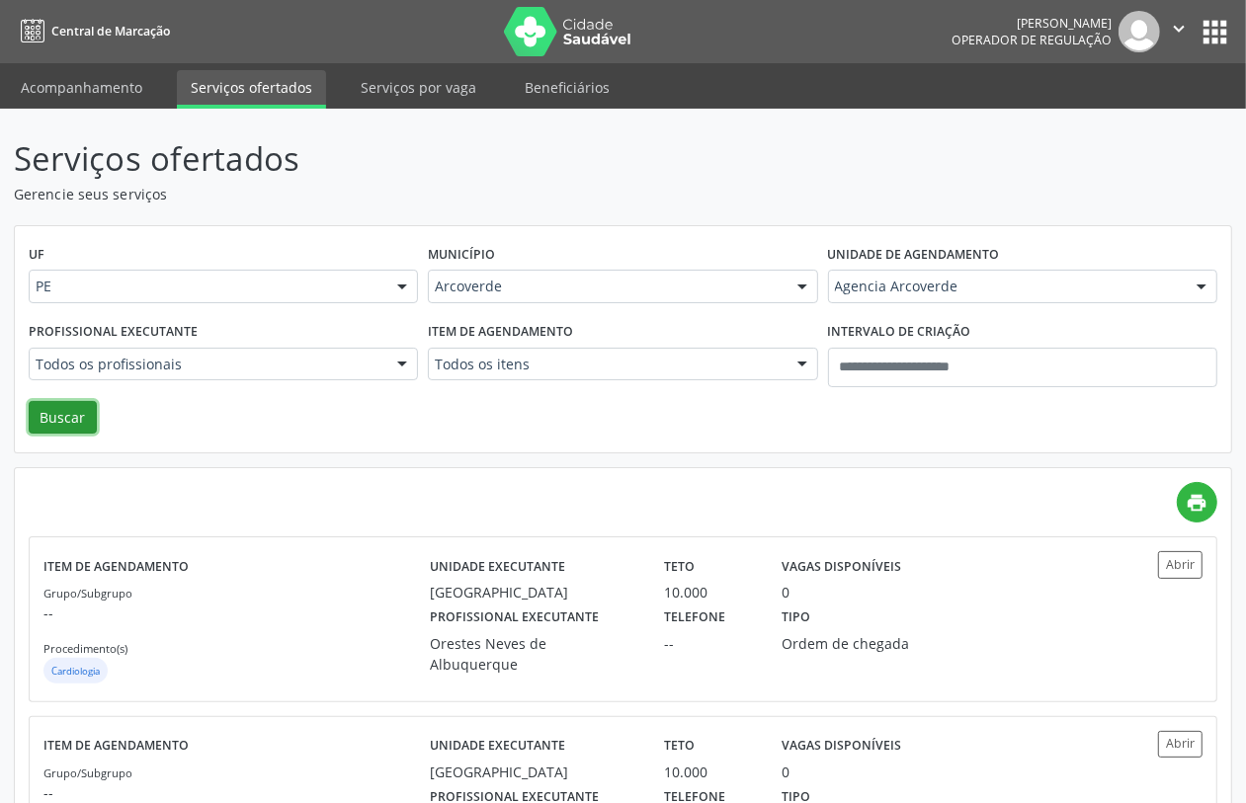
click at [29, 407] on button "Buscar" at bounding box center [63, 418] width 68 height 34
click at [366, 438] on div "UF PE PE Nenhum resultado encontrado para: " " Não há nenhuma opção para ser ex…" at bounding box center [623, 339] width 1217 height 227
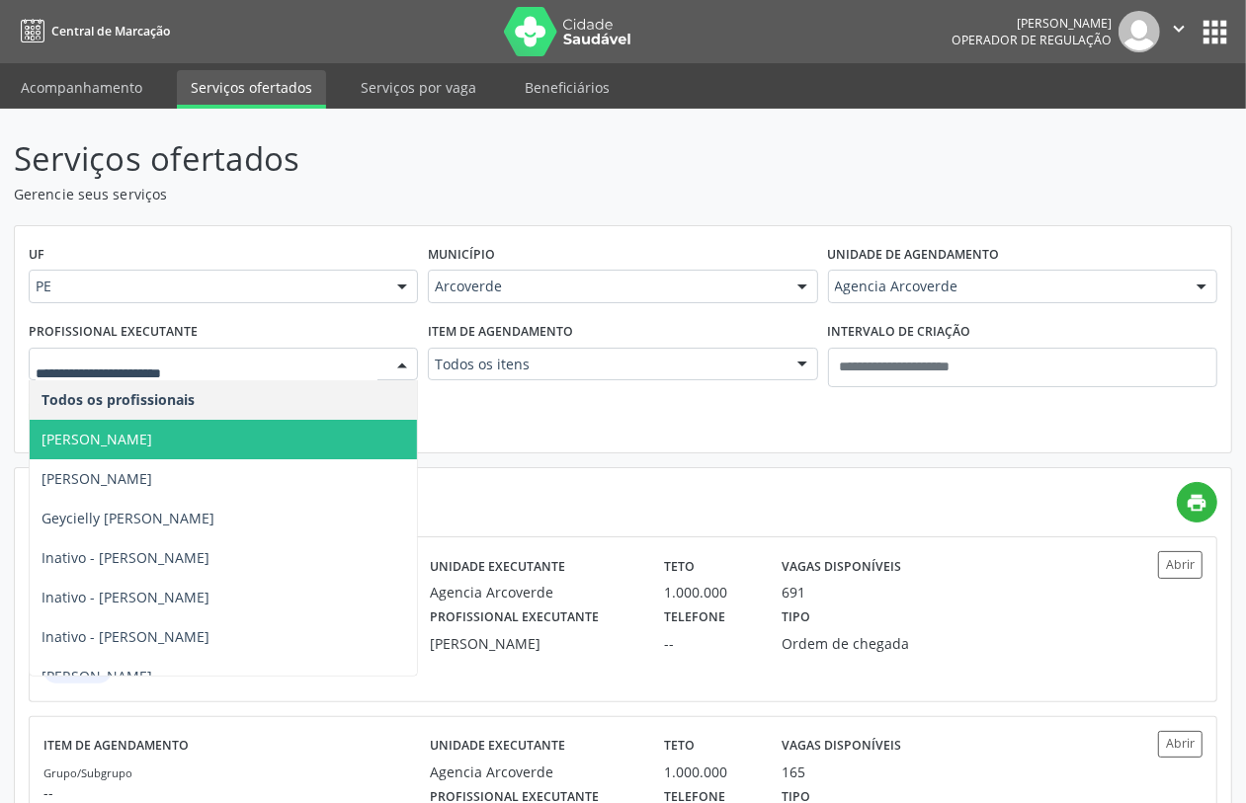
click at [274, 433] on span "Aldo Izidório Santos Filho" at bounding box center [223, 440] width 387 height 40
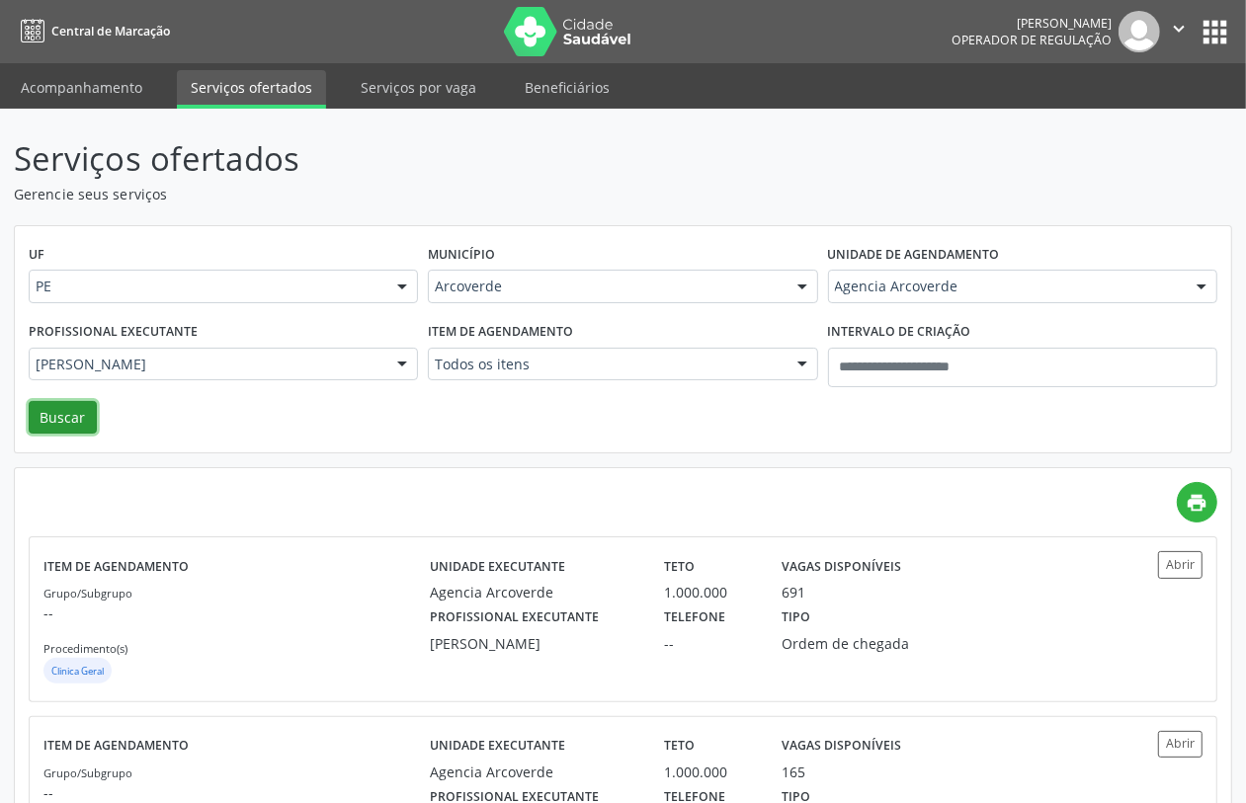
click at [66, 412] on button "Buscar" at bounding box center [63, 418] width 68 height 34
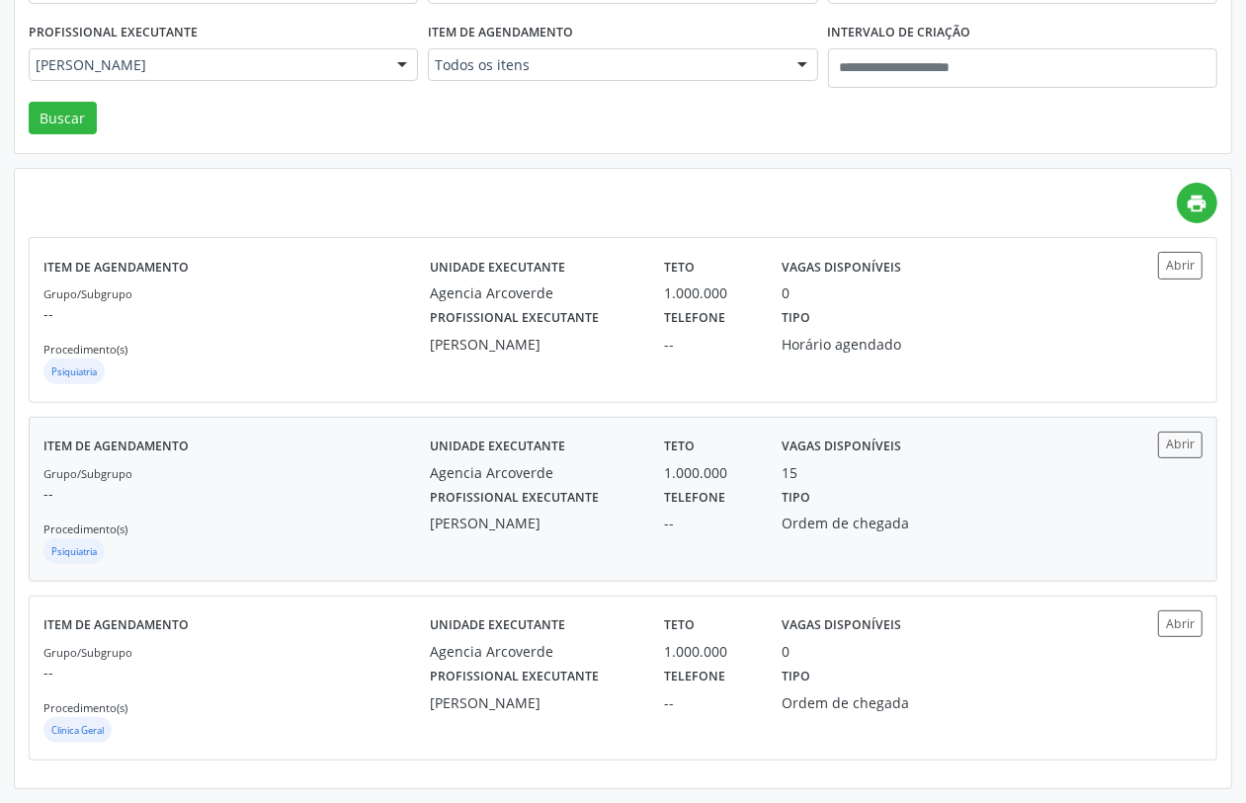
scroll to position [301, 0]
click at [174, 642] on div "Grupo/Subgrupo -- Procedimento(s) Clinica Geral" at bounding box center [236, 694] width 386 height 106
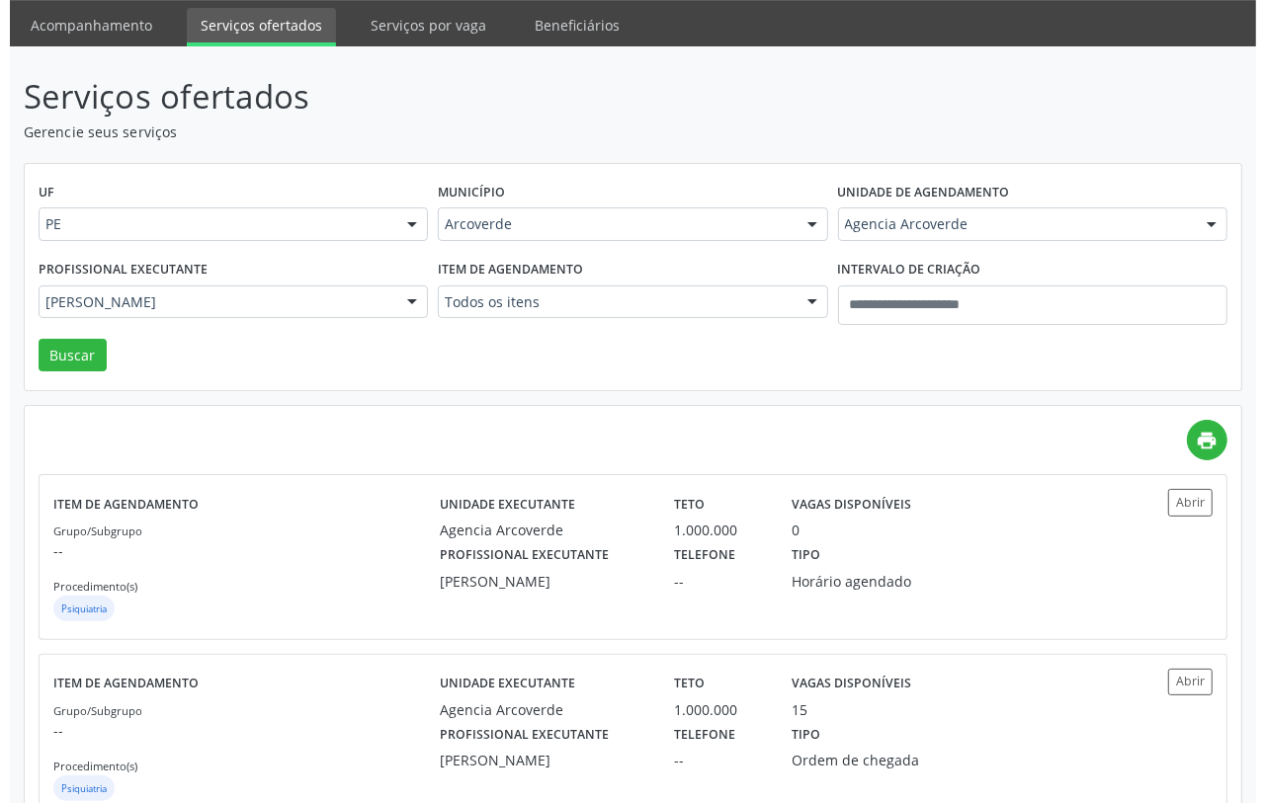
scroll to position [0, 0]
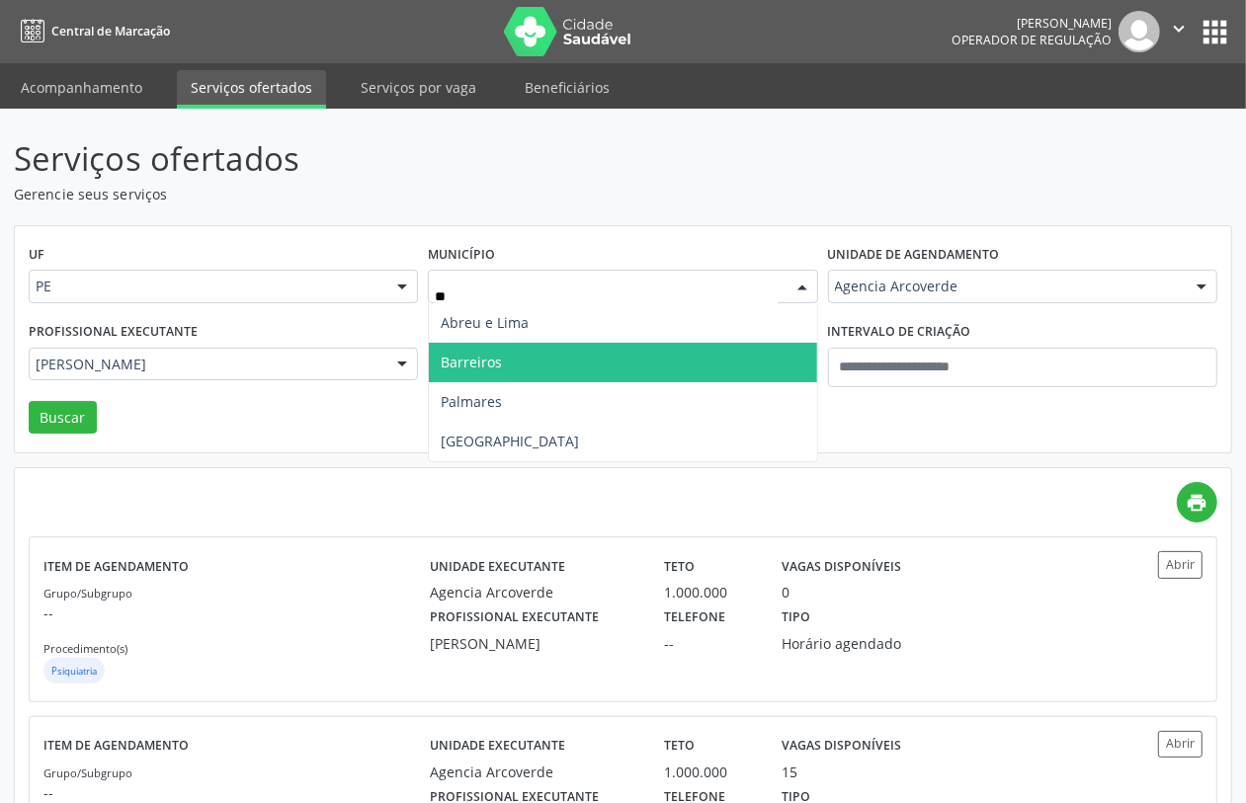
type input "***"
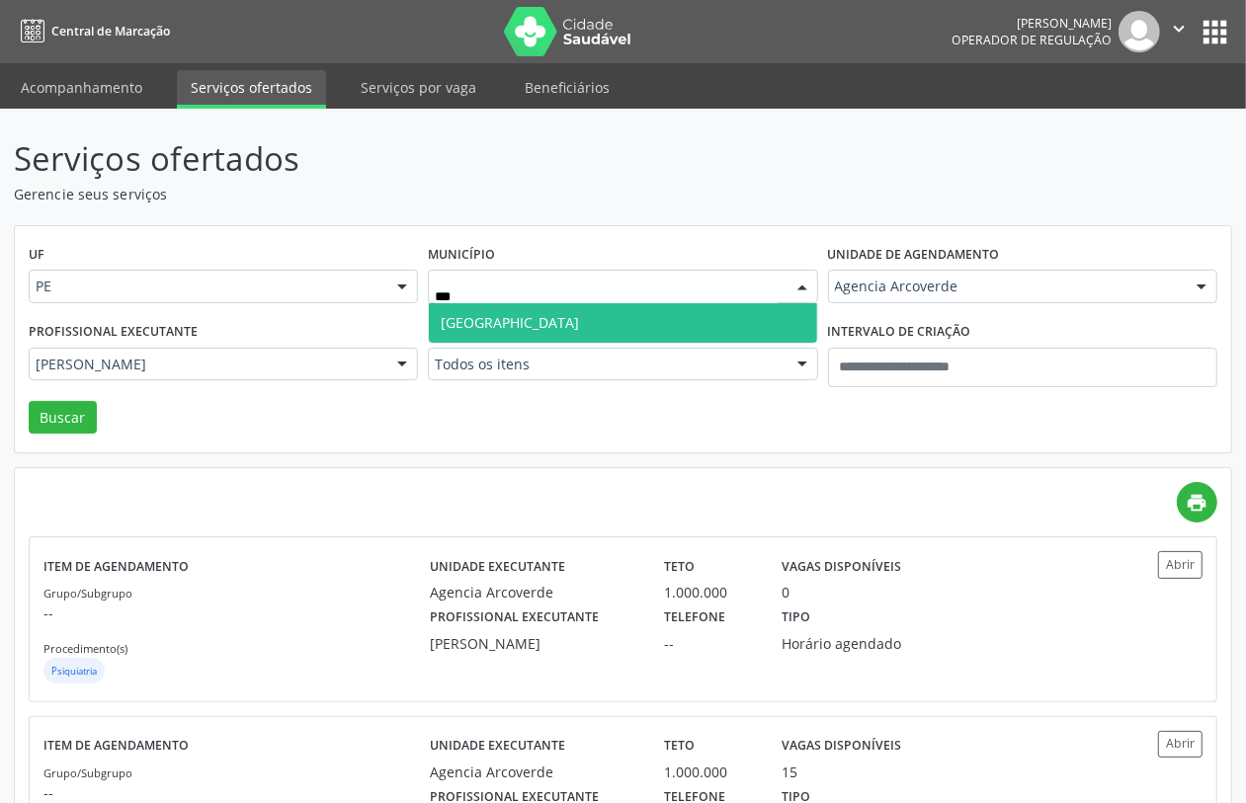
click at [516, 314] on span "Recife" at bounding box center [622, 323] width 387 height 40
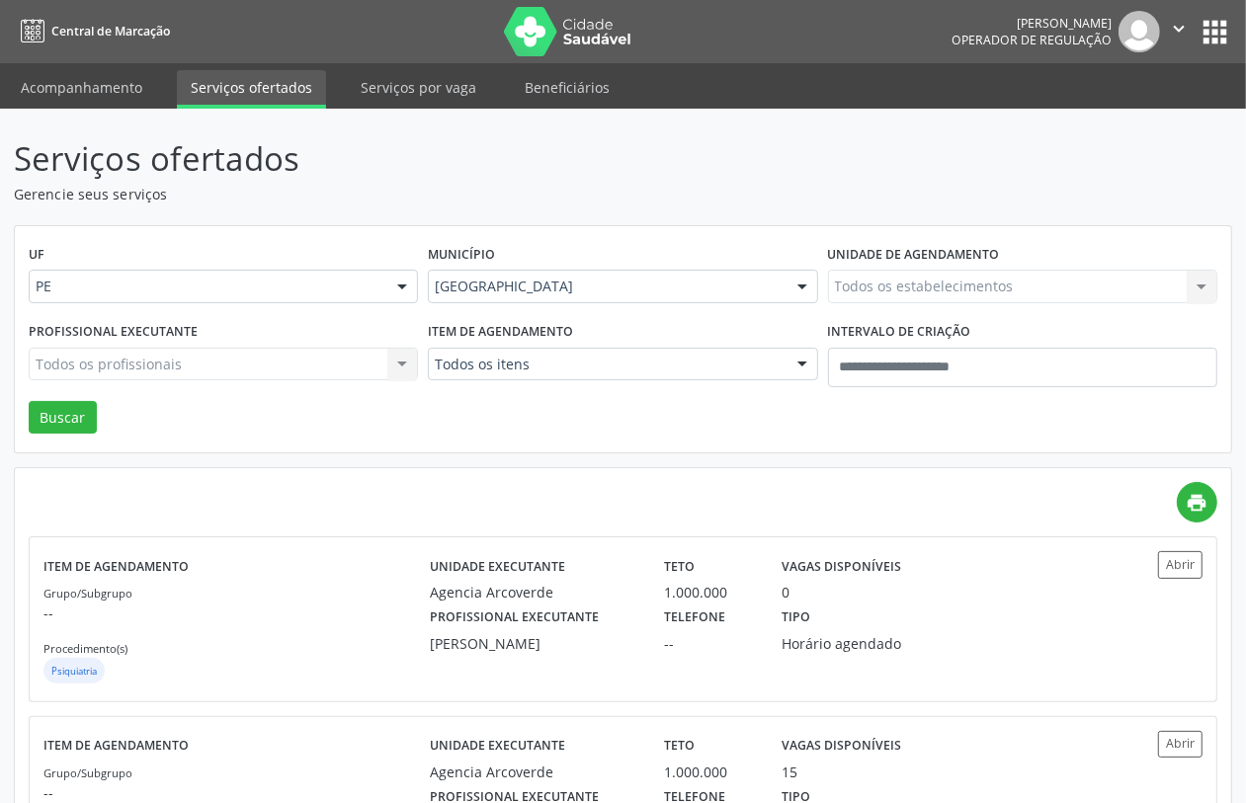
click at [872, 282] on div "Todos os estabelecimentos Todos os estabelecimentos Agencia Arcoverde Centro Me…" at bounding box center [1022, 287] width 389 height 34
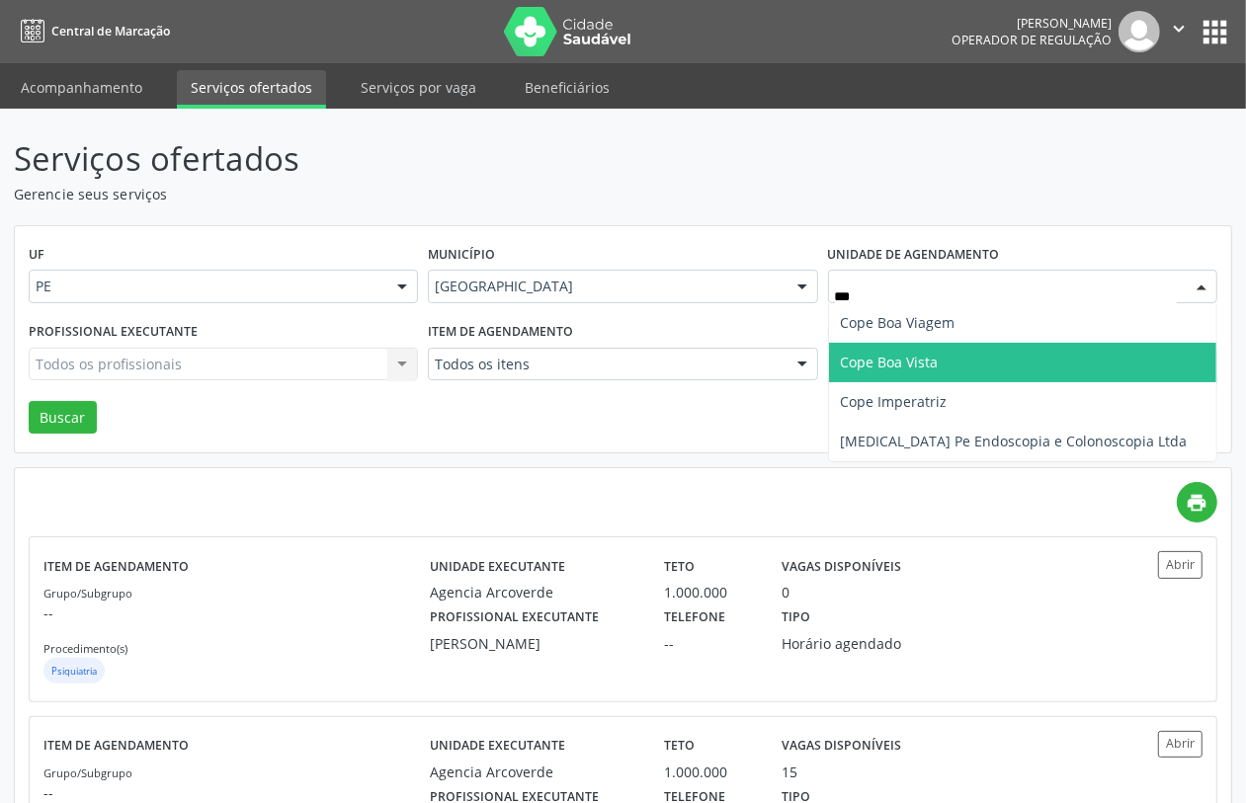
click at [883, 366] on span "Cope Boa Vista" at bounding box center [890, 362] width 98 height 19
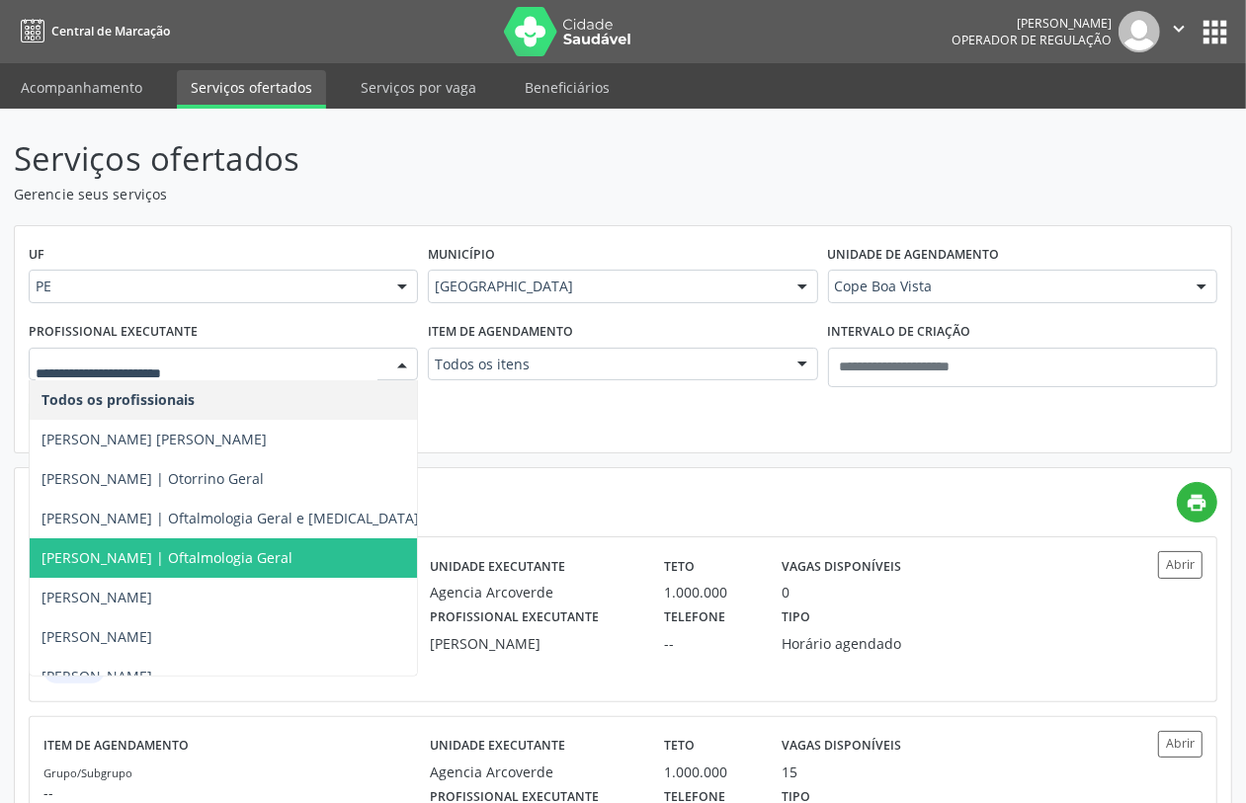
click at [109, 564] on span "Ana Floripes | Oftalmologia Geral" at bounding box center [167, 557] width 251 height 19
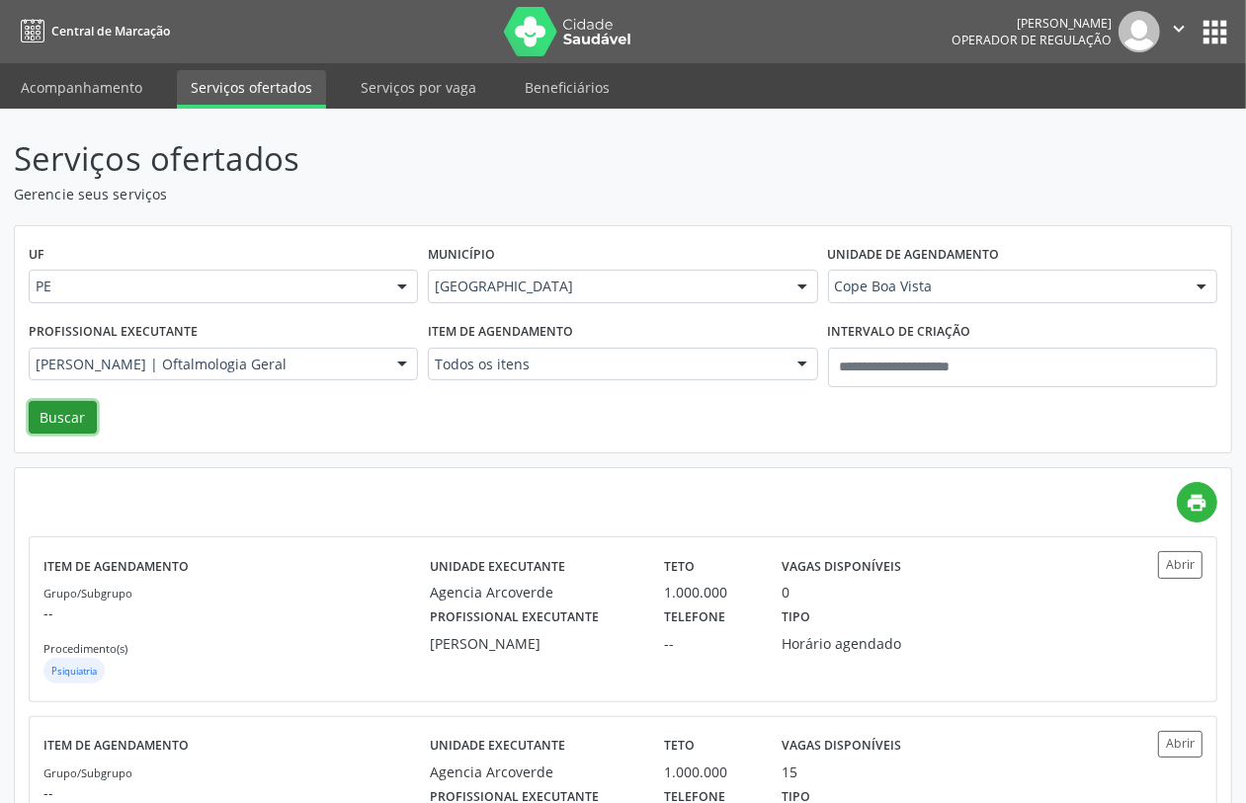
click at [54, 408] on button "Buscar" at bounding box center [63, 418] width 68 height 34
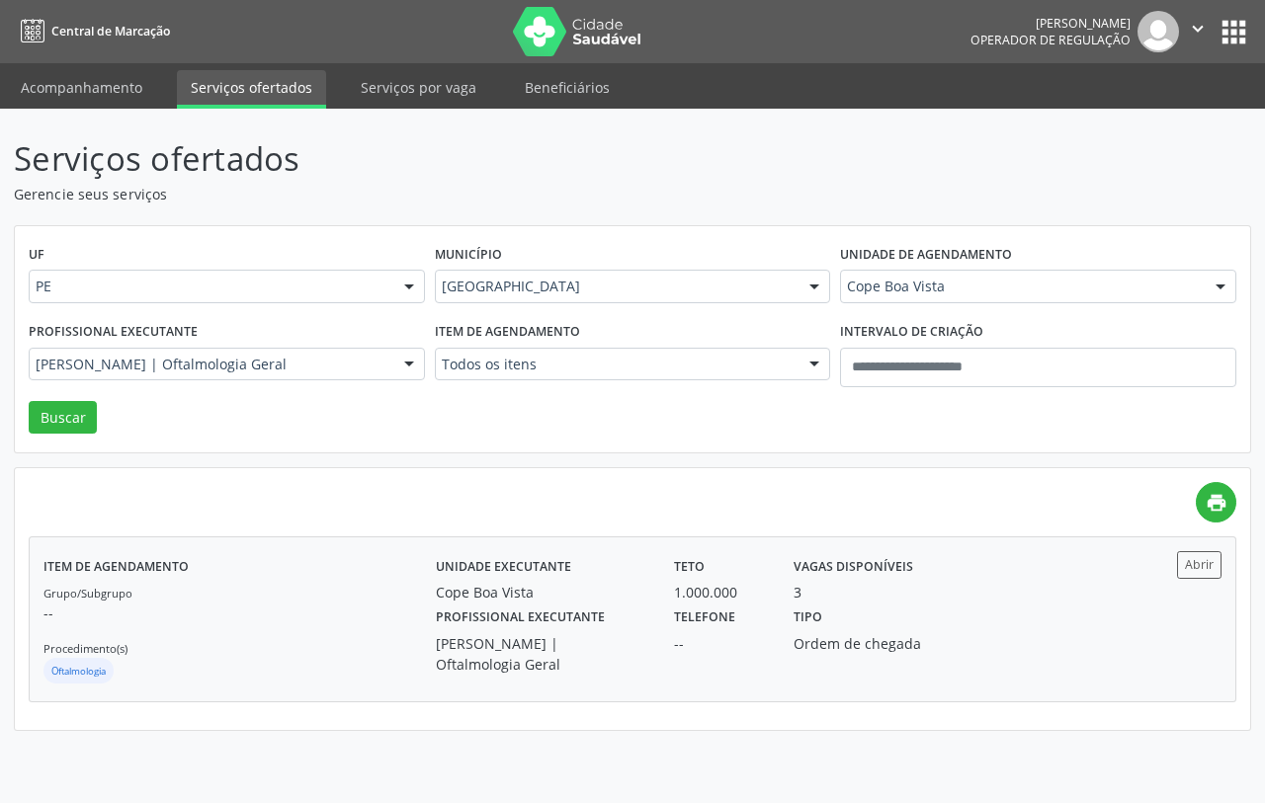
click at [242, 629] on div "Grupo/Subgrupo -- Procedimento(s) Oftalmologia" at bounding box center [239, 635] width 392 height 106
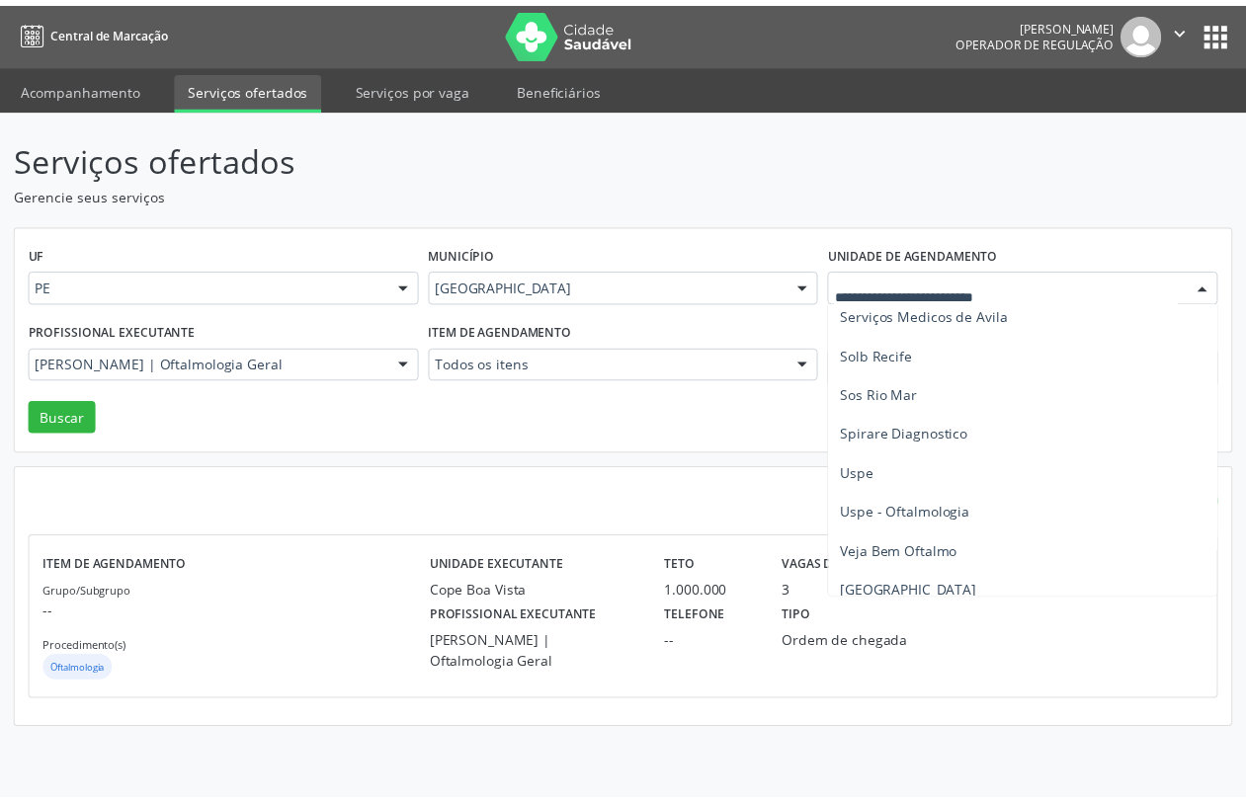
scroll to position [2372, 0]
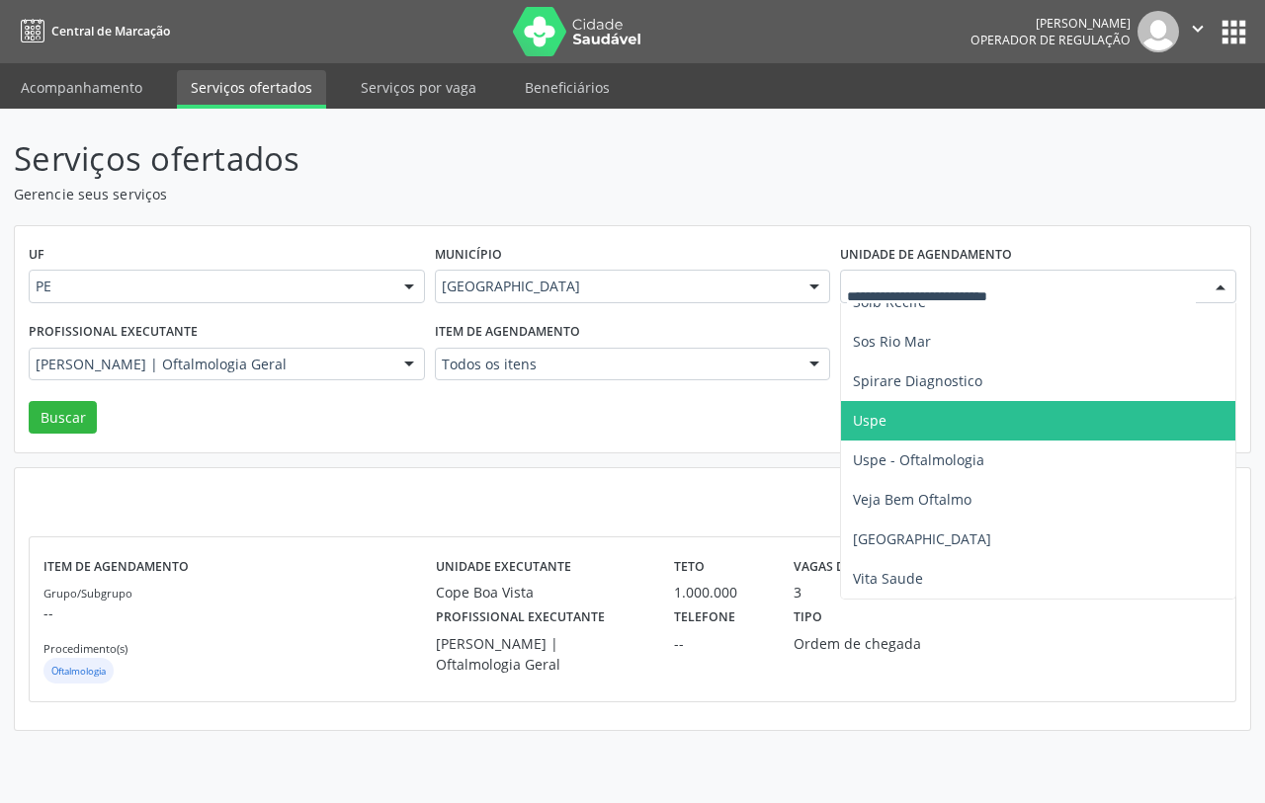
click at [896, 401] on span "Uspe" at bounding box center [1088, 421] width 495 height 40
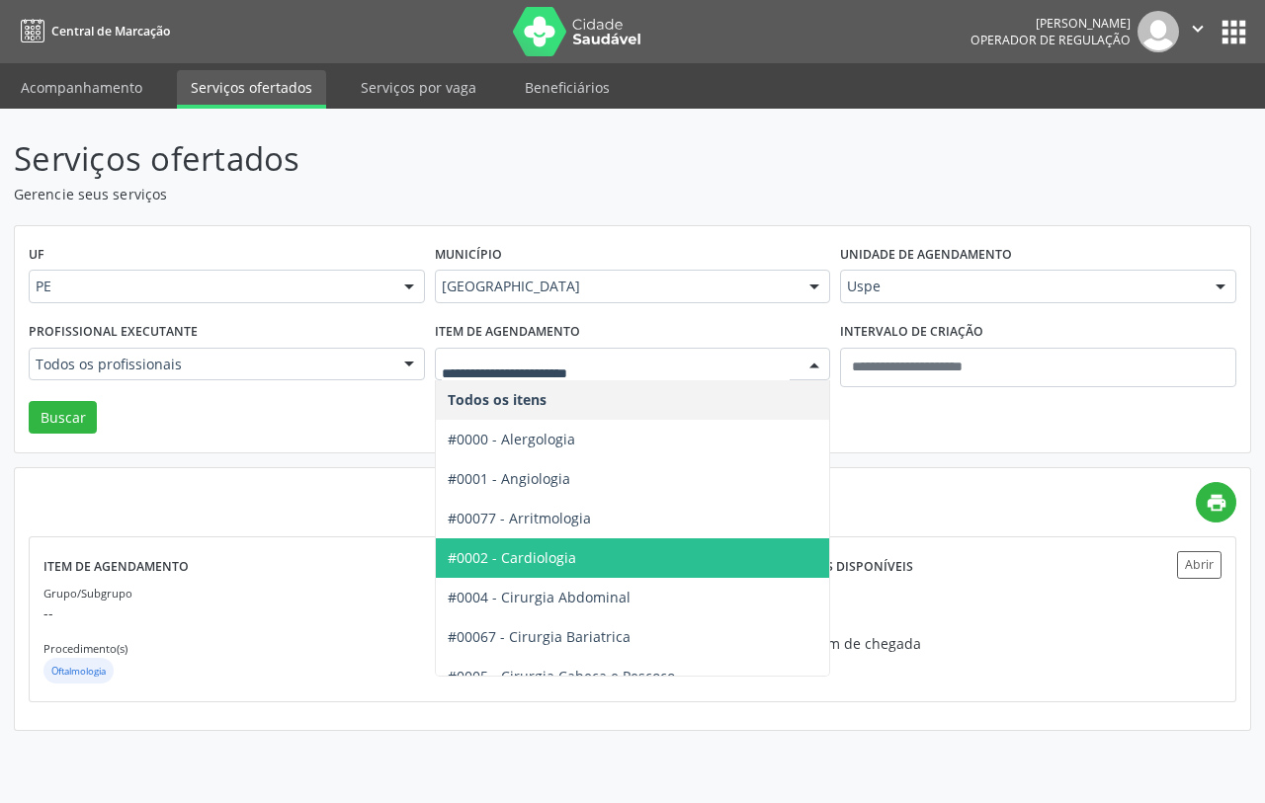
click at [539, 549] on span "#0002 - Cardiologia" at bounding box center [512, 557] width 128 height 19
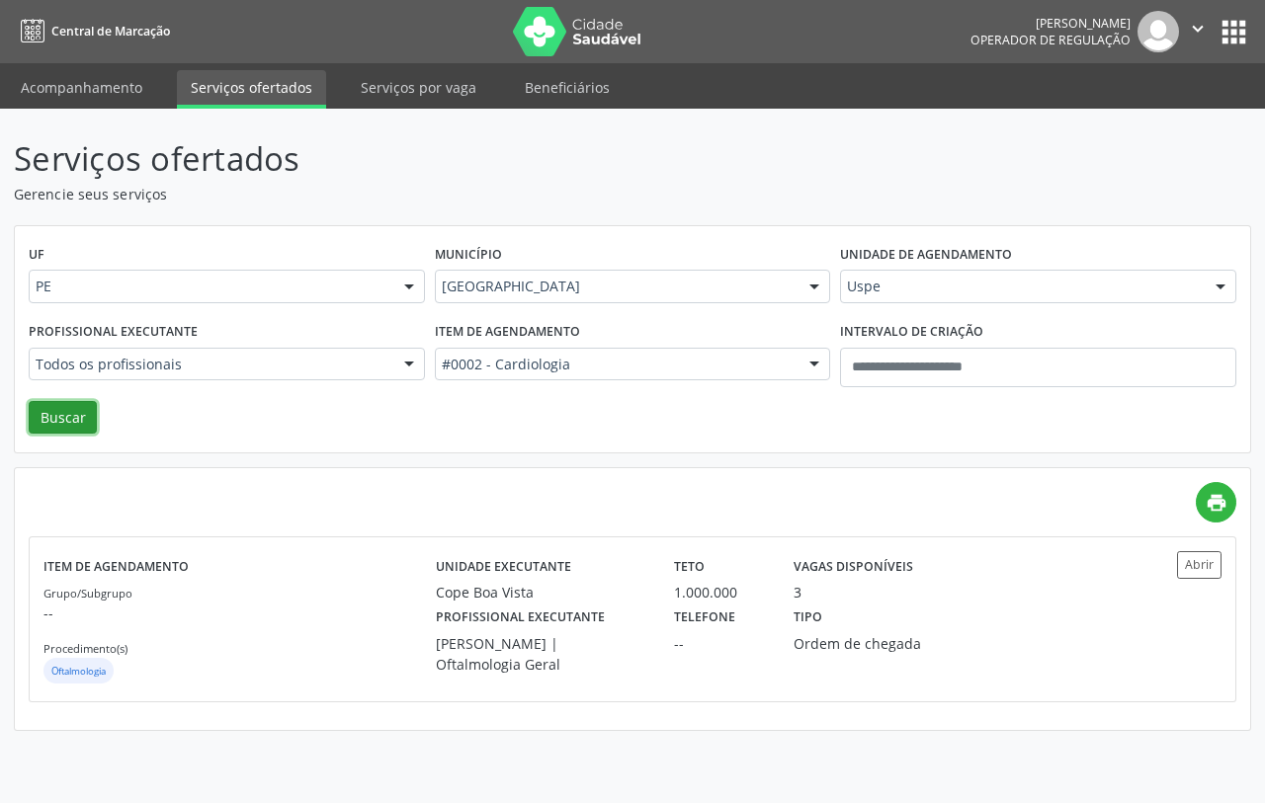
click at [44, 428] on button "Buscar" at bounding box center [63, 418] width 68 height 34
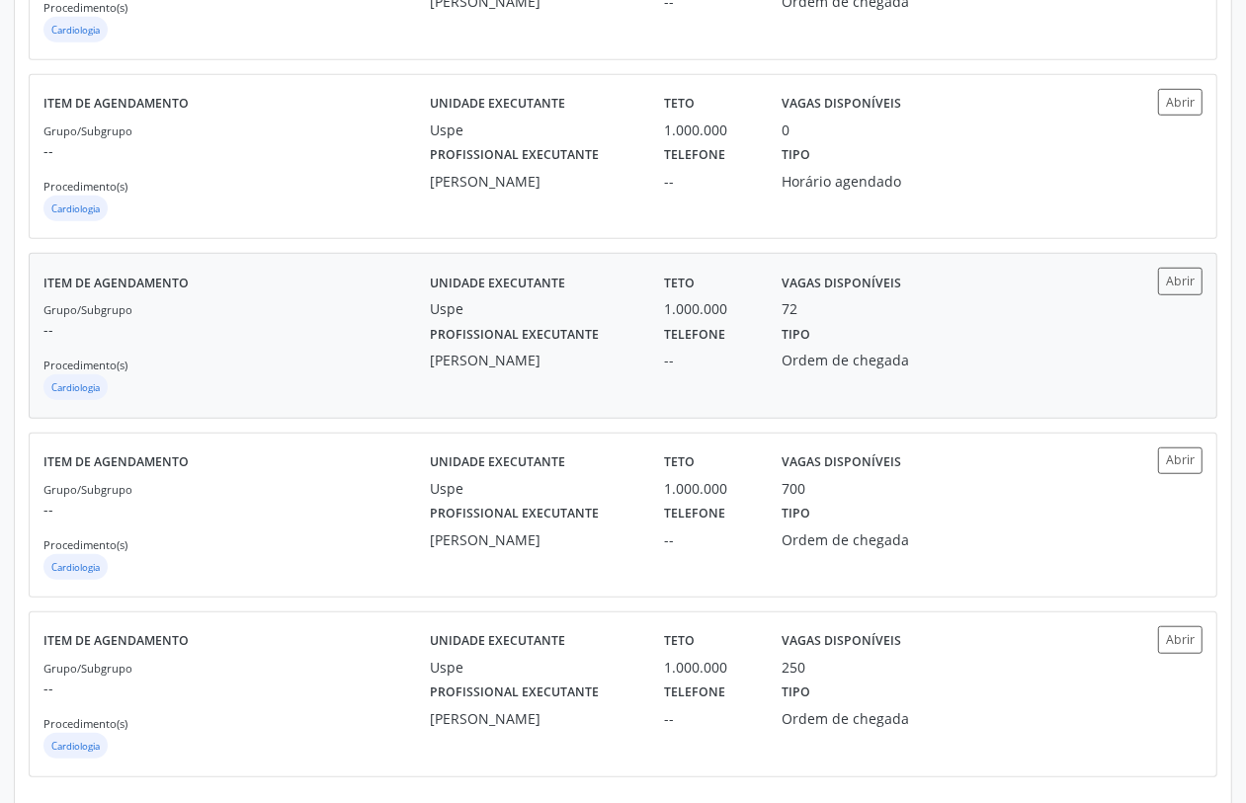
scroll to position [840, 0]
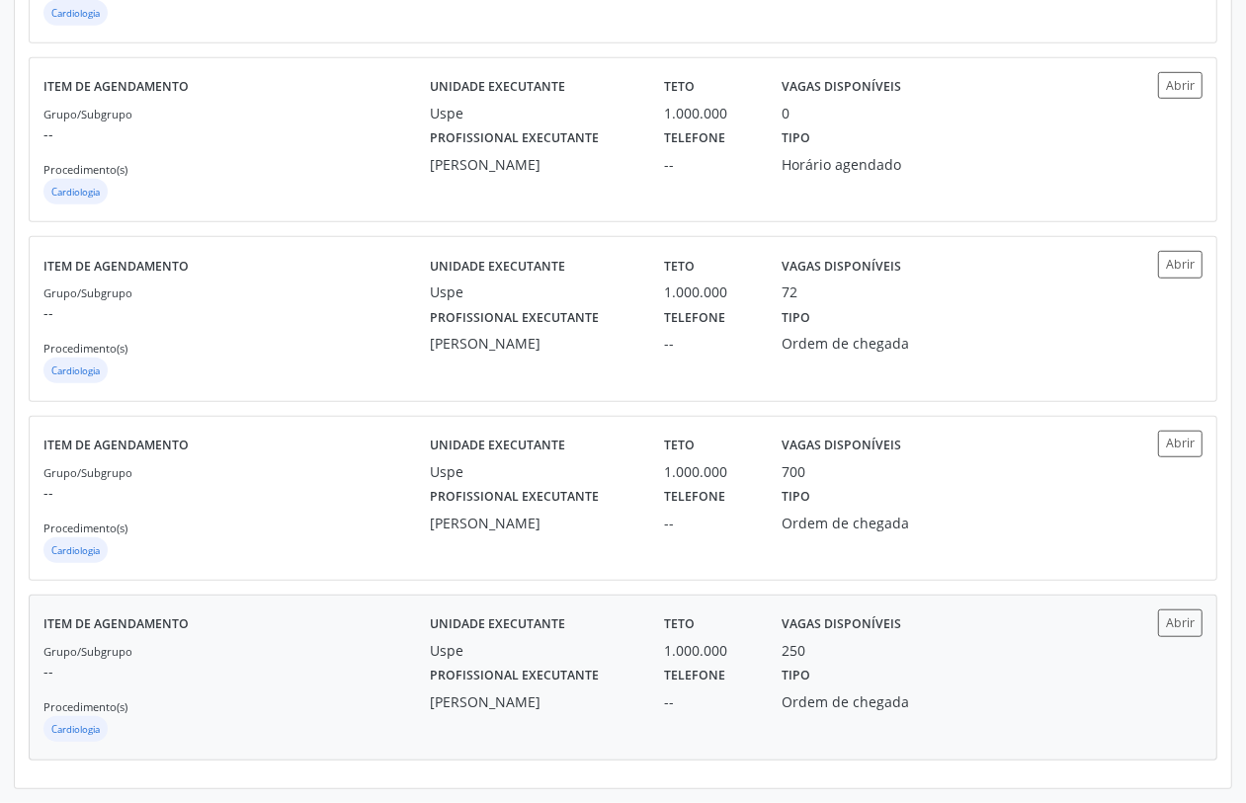
click at [361, 633] on div "Item de agendamento Grupo/Subgrupo -- Procedimento(s) Cardiologia" at bounding box center [236, 677] width 386 height 135
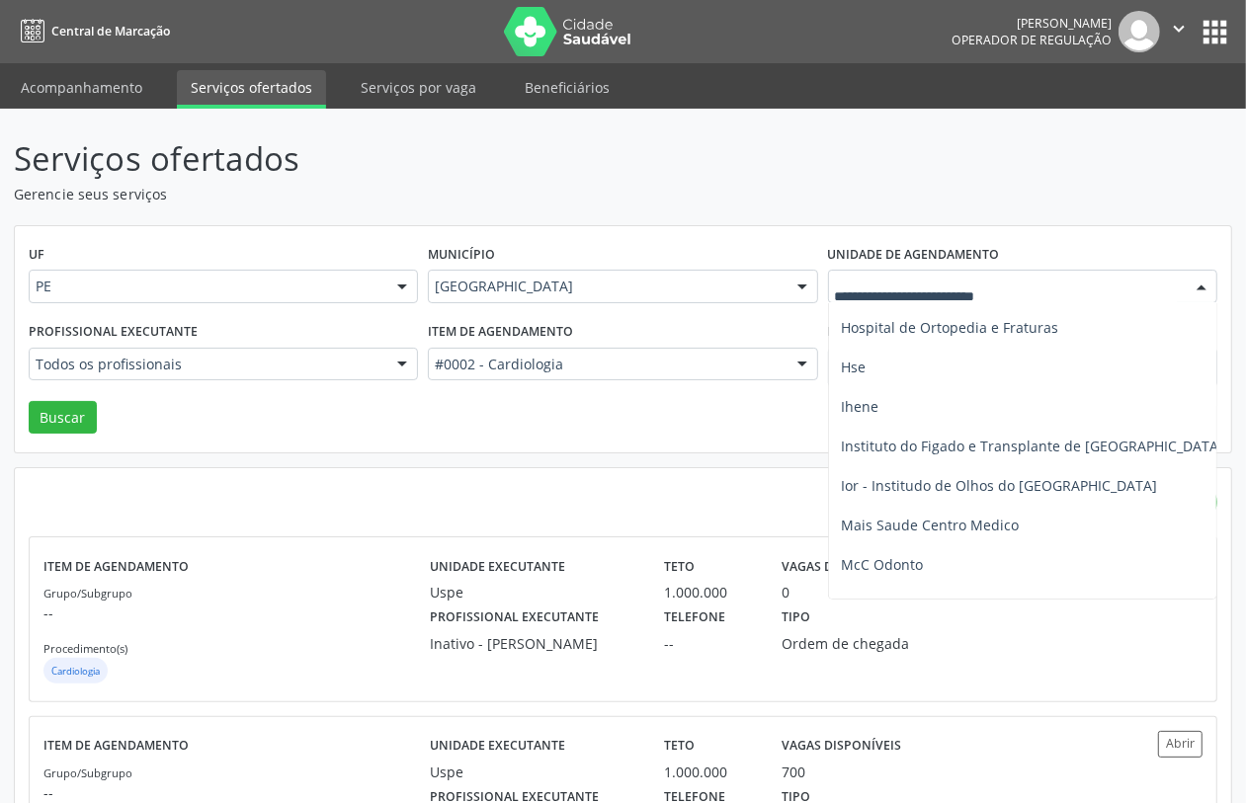
scroll to position [1754, 0]
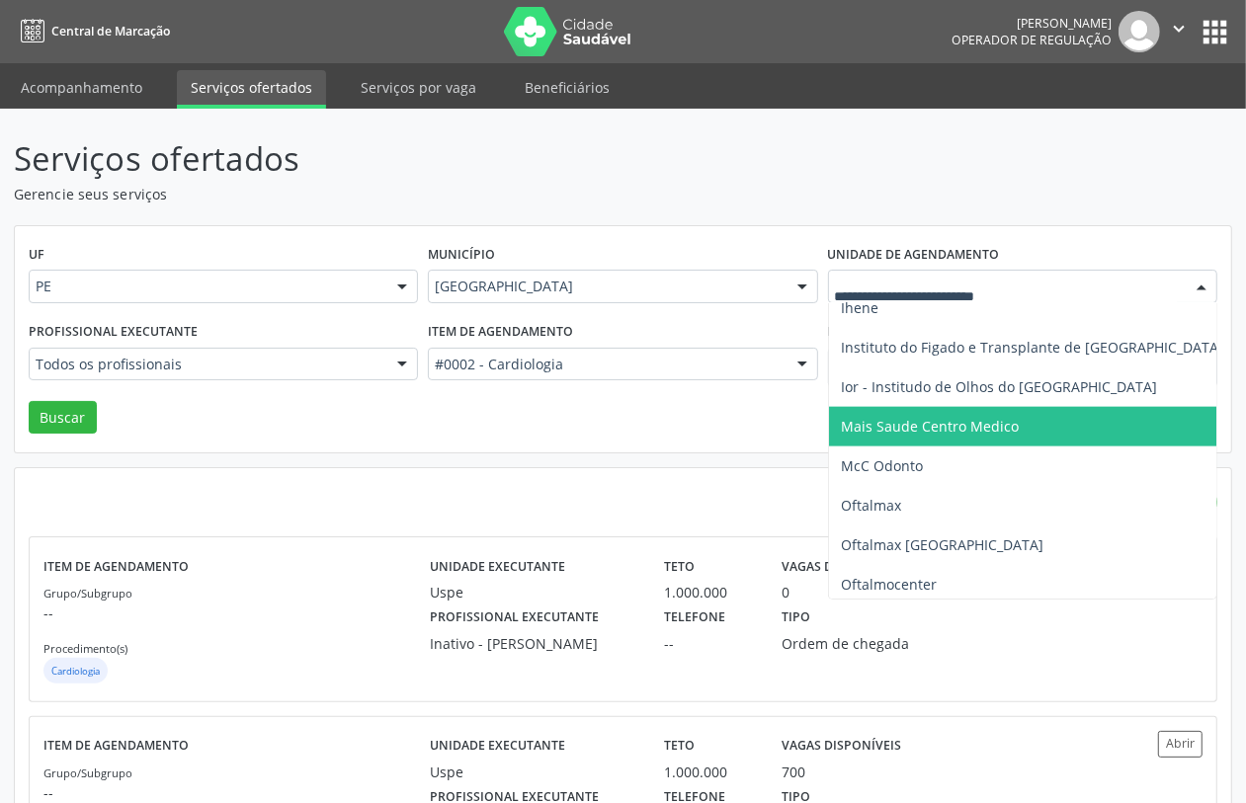
click at [901, 433] on span "Mais Saude Centro Medico" at bounding box center [930, 426] width 178 height 19
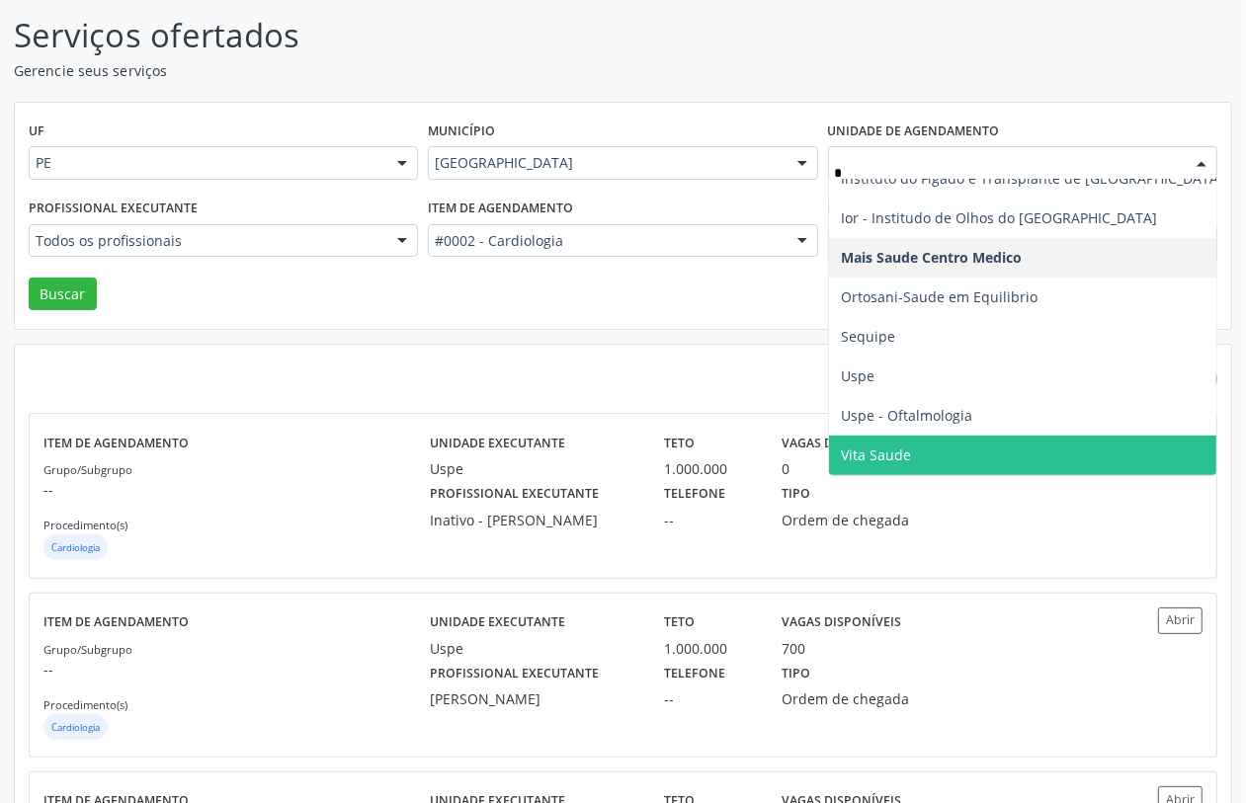
scroll to position [632, 0]
type input "**"
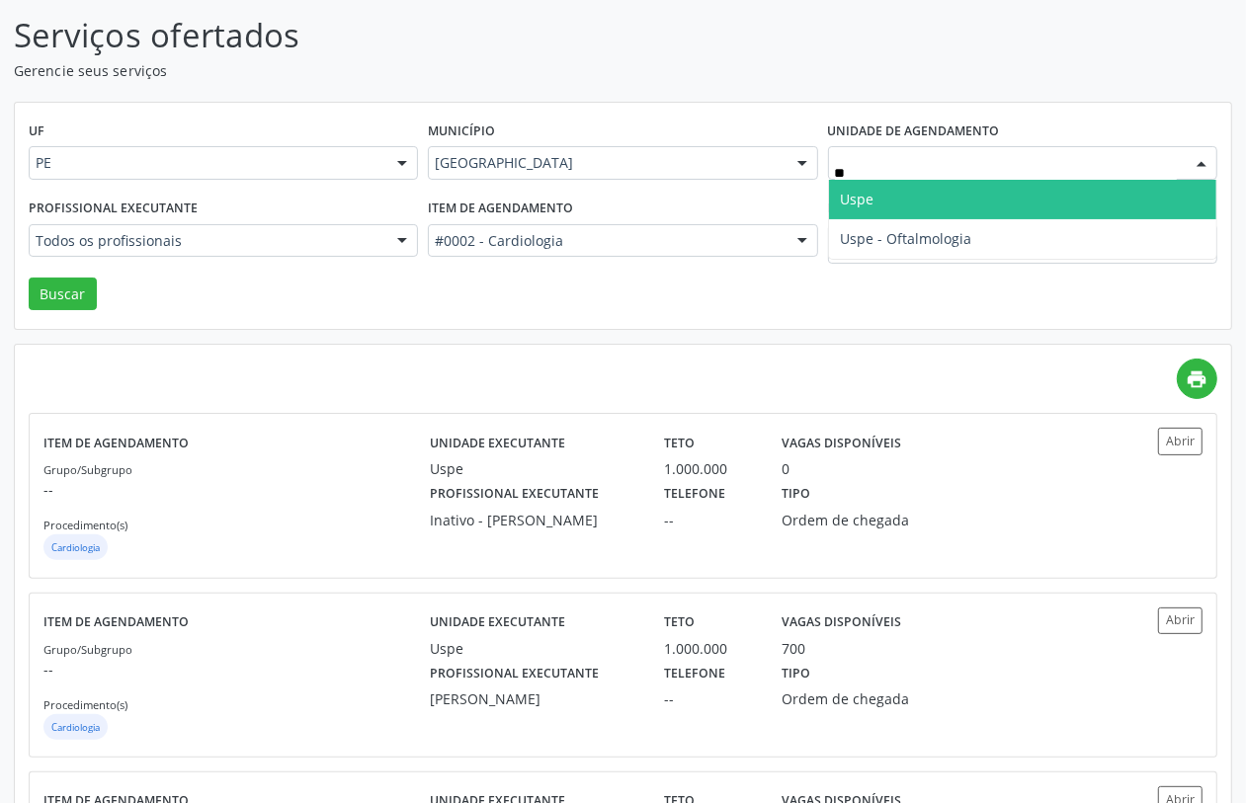
click at [911, 203] on span "Uspe" at bounding box center [1022, 200] width 387 height 40
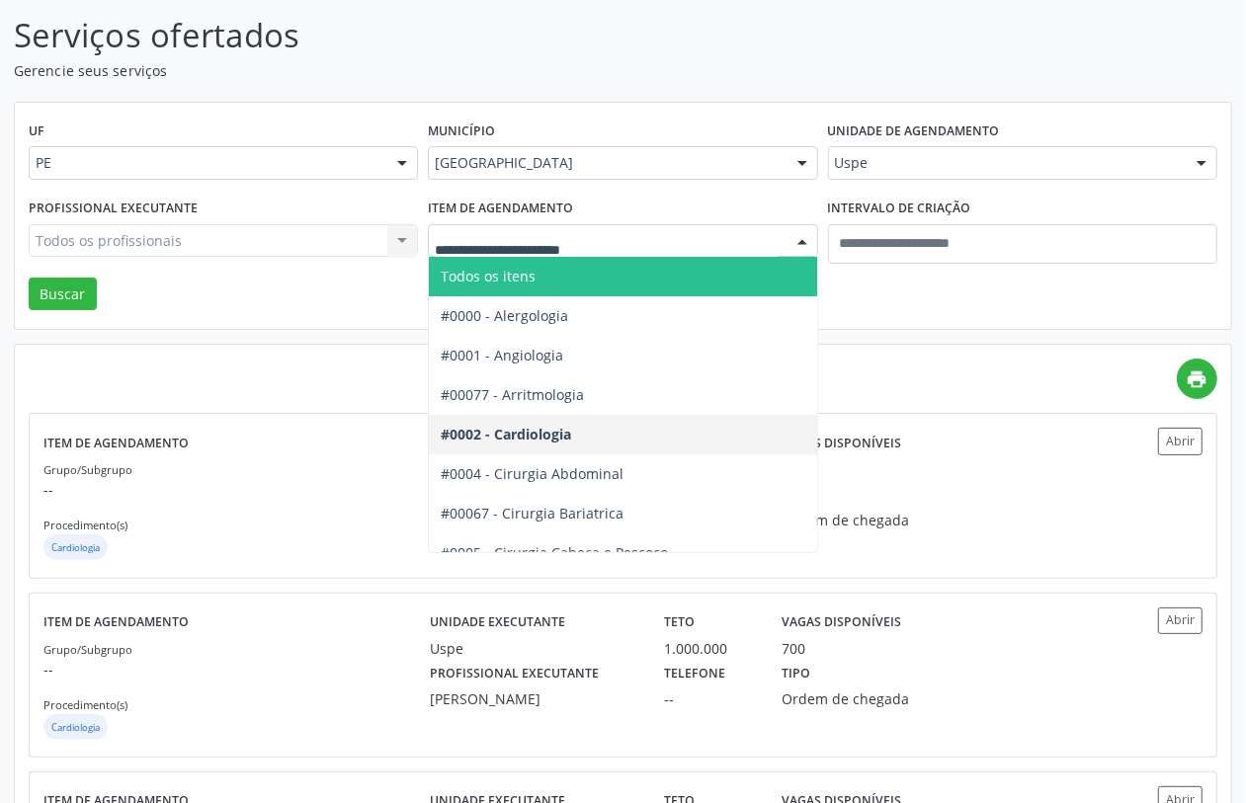
click at [525, 275] on span "Todos os itens" at bounding box center [488, 276] width 95 height 19
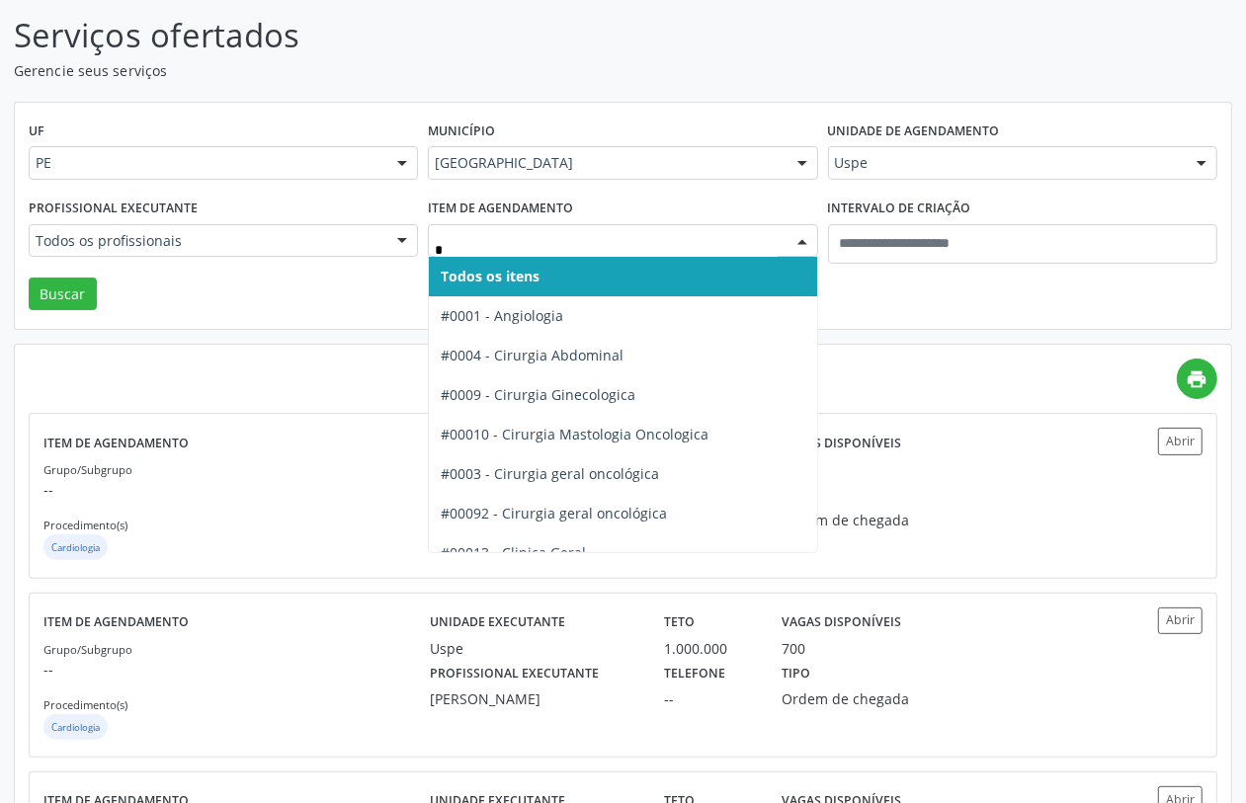
type input "**"
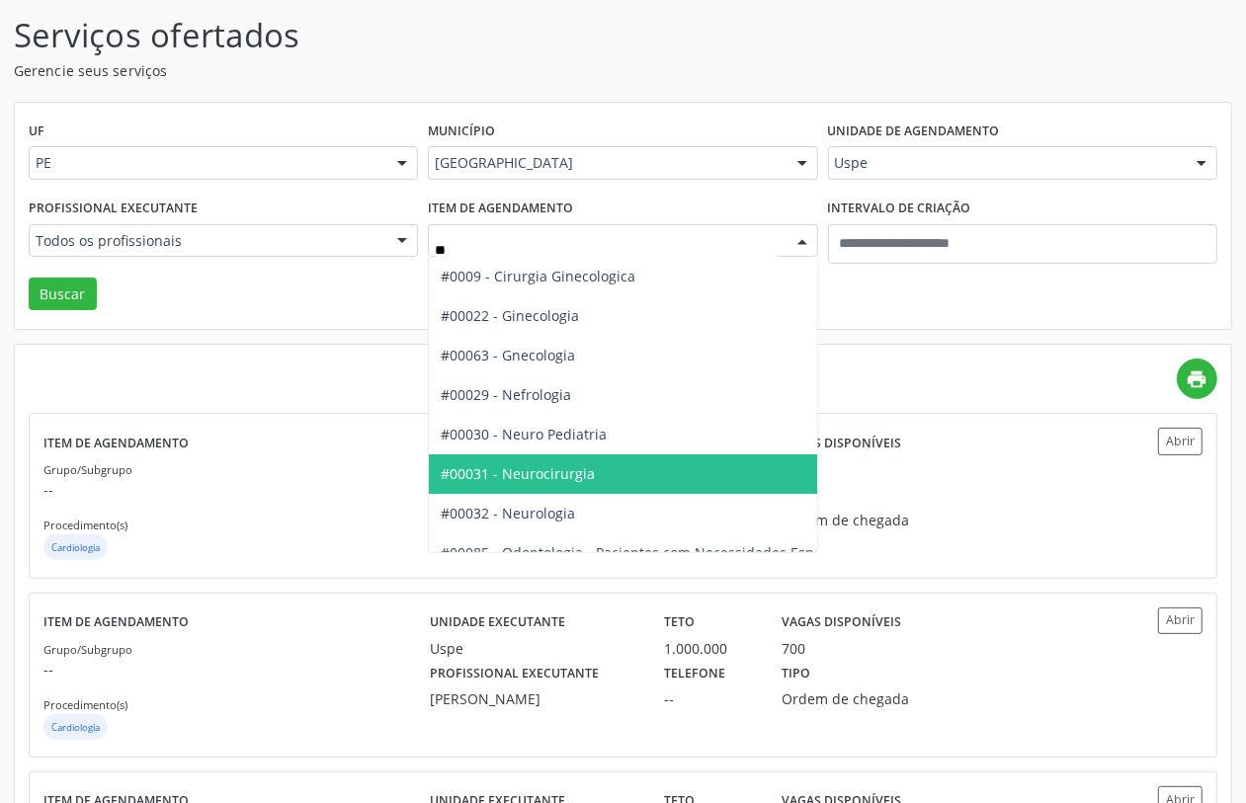
click at [565, 460] on span "#00031 - Neurocirurgia" at bounding box center [692, 475] width 527 height 40
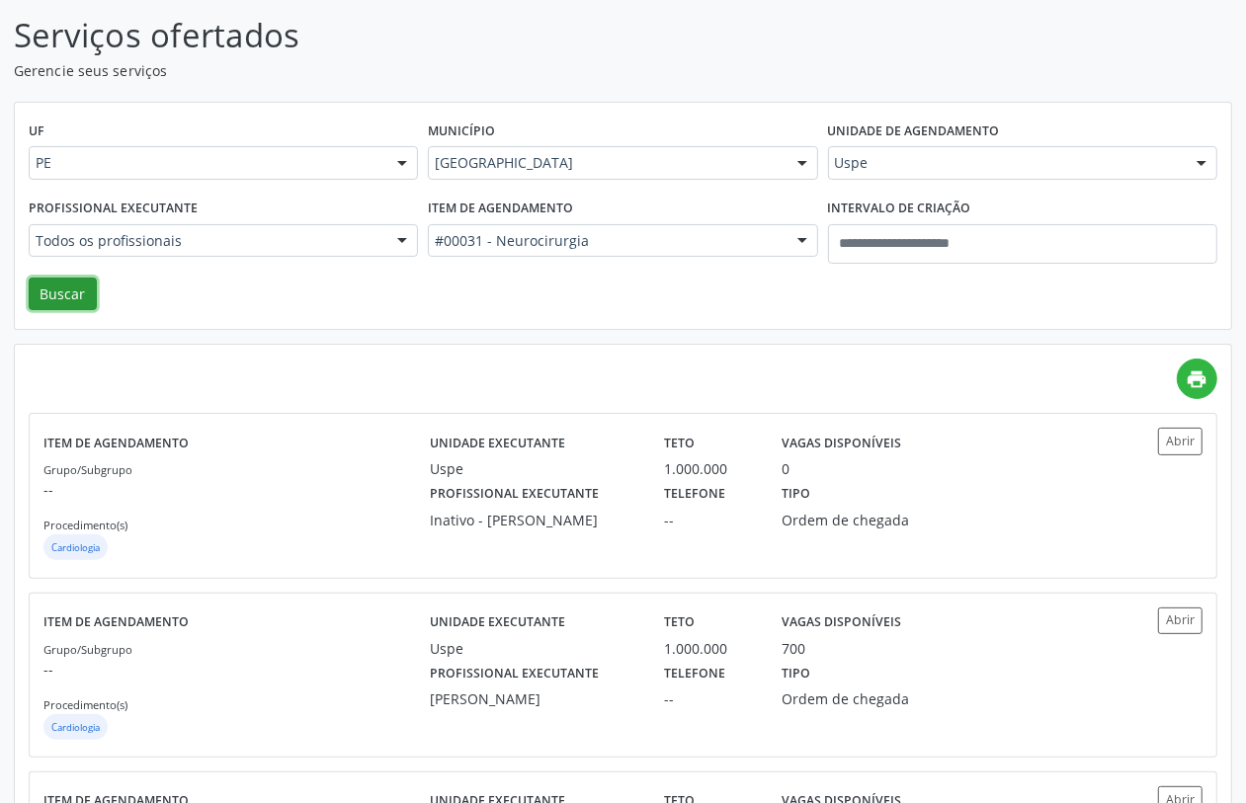
click at [67, 296] on button "Buscar" at bounding box center [63, 295] width 68 height 34
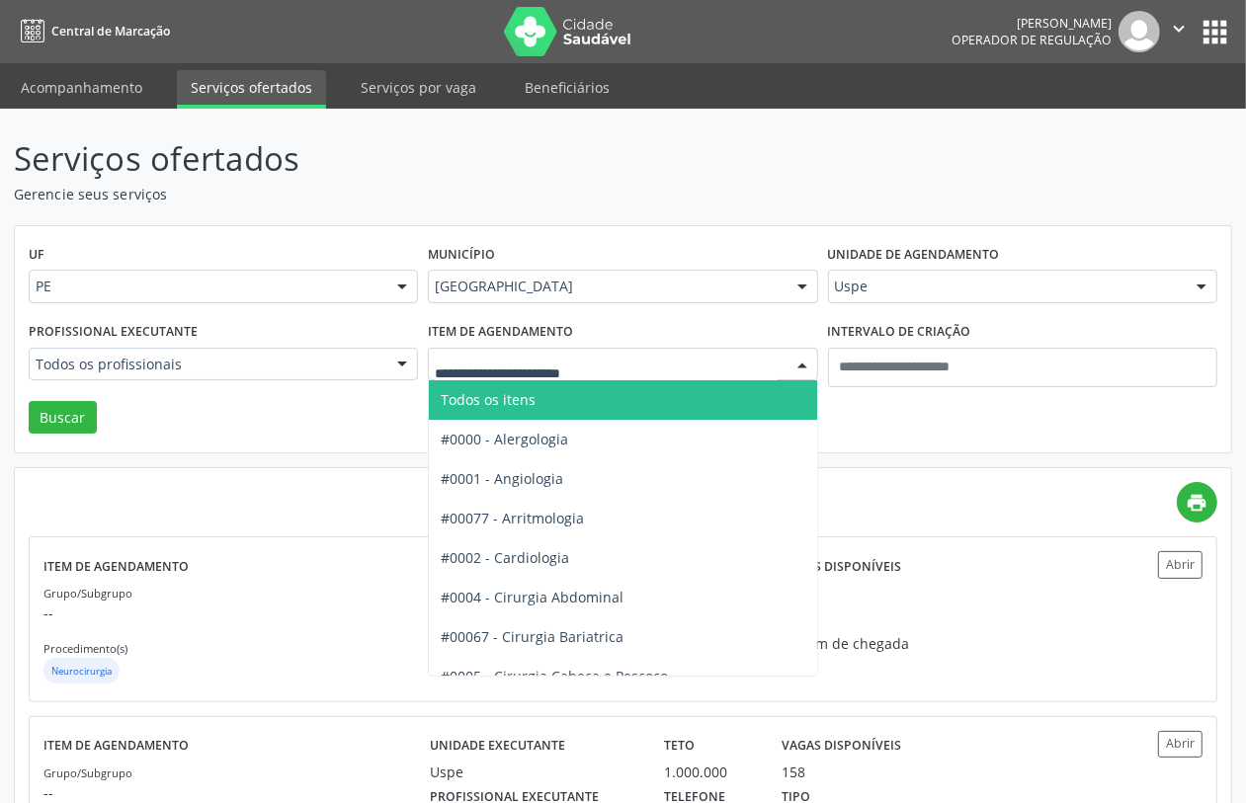
click at [571, 401] on span "Todos os itens" at bounding box center [702, 400] width 547 height 40
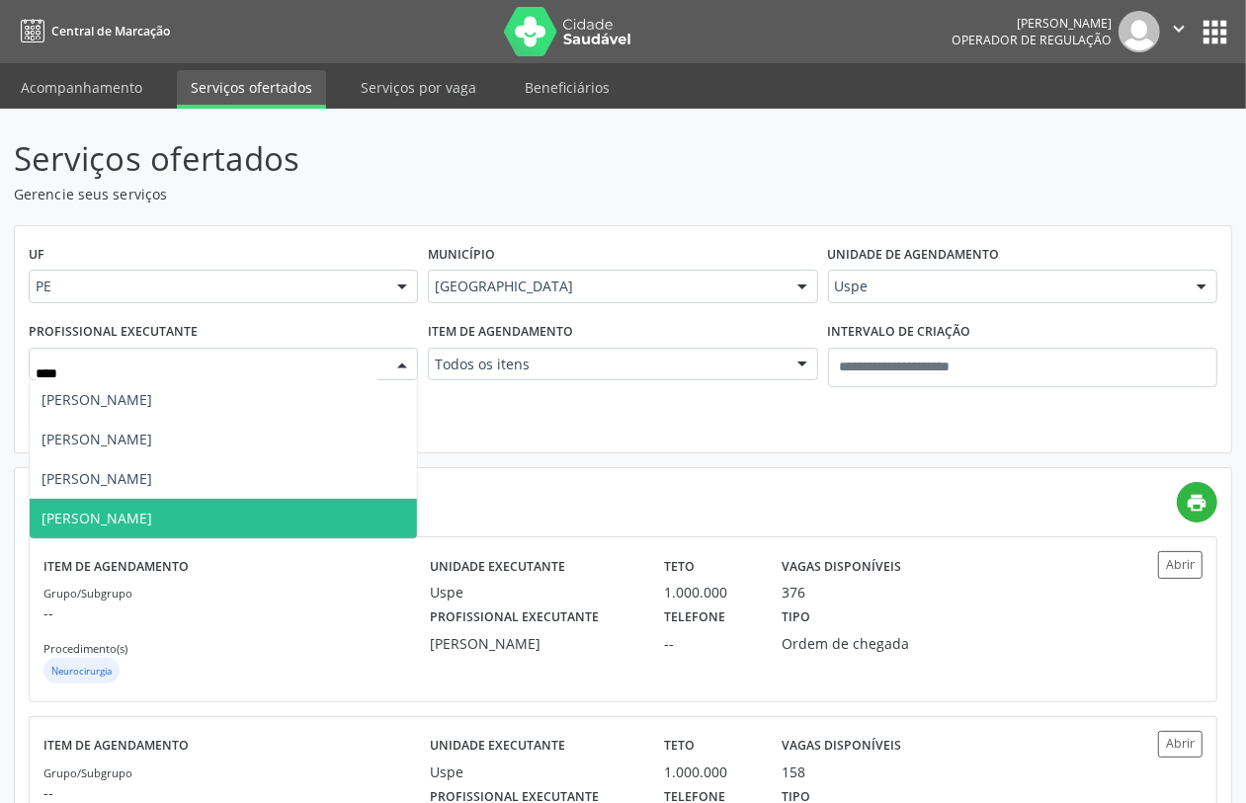
type input "*****"
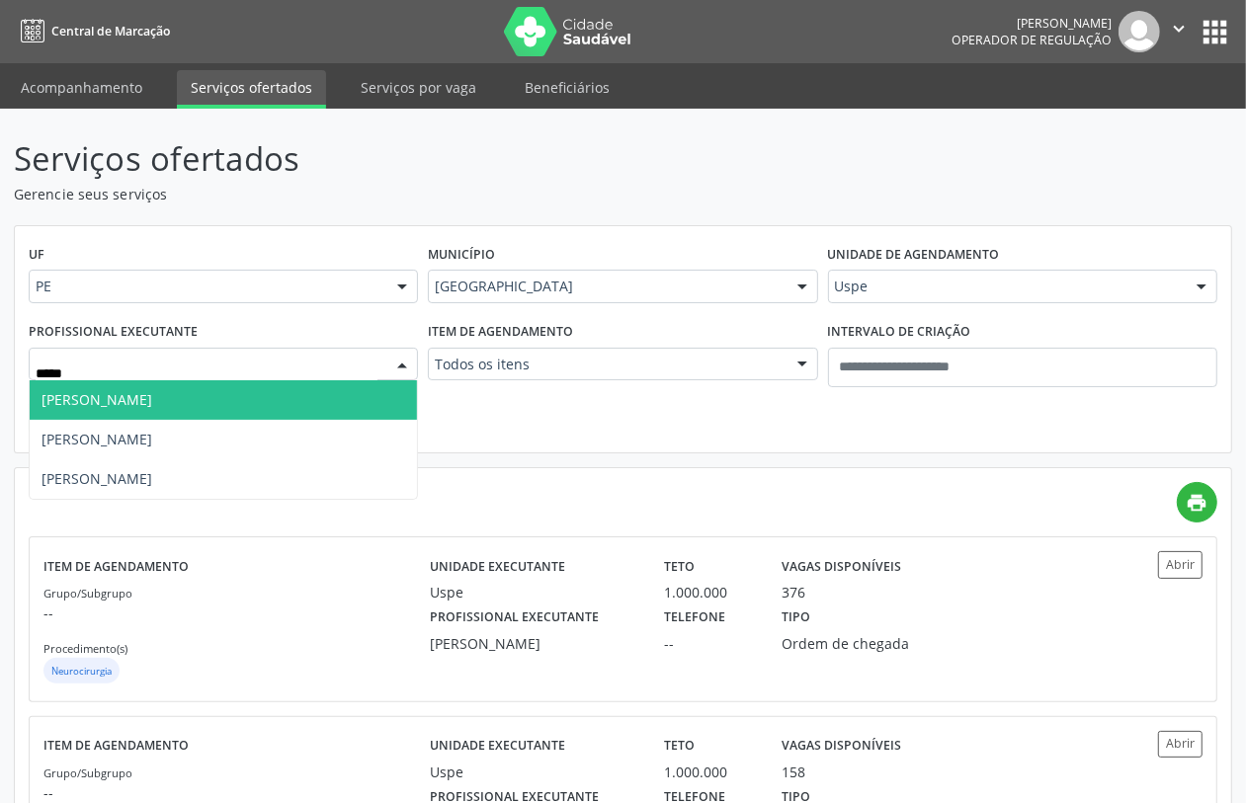
click at [152, 406] on span "Daniel Ricardo Pereira Cabral - Joelho" at bounding box center [97, 399] width 111 height 19
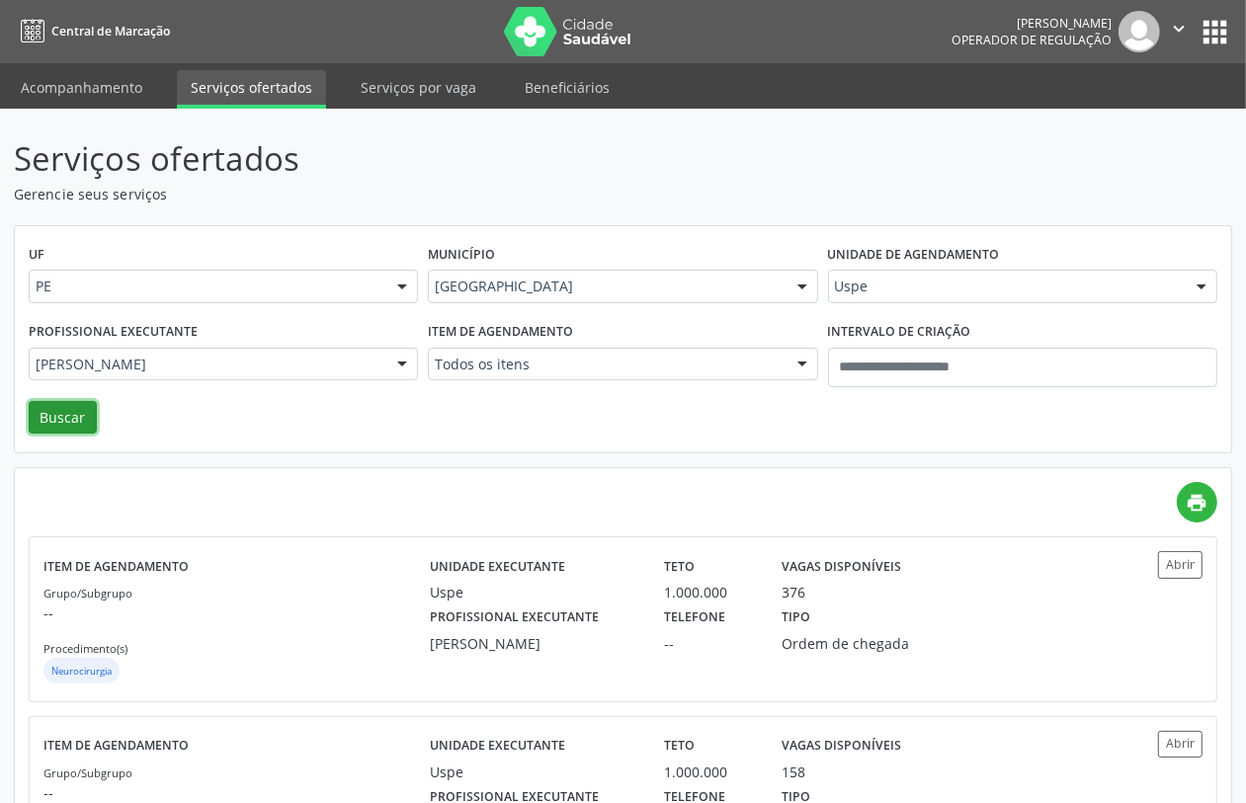
click at [72, 421] on button "Buscar" at bounding box center [63, 418] width 68 height 34
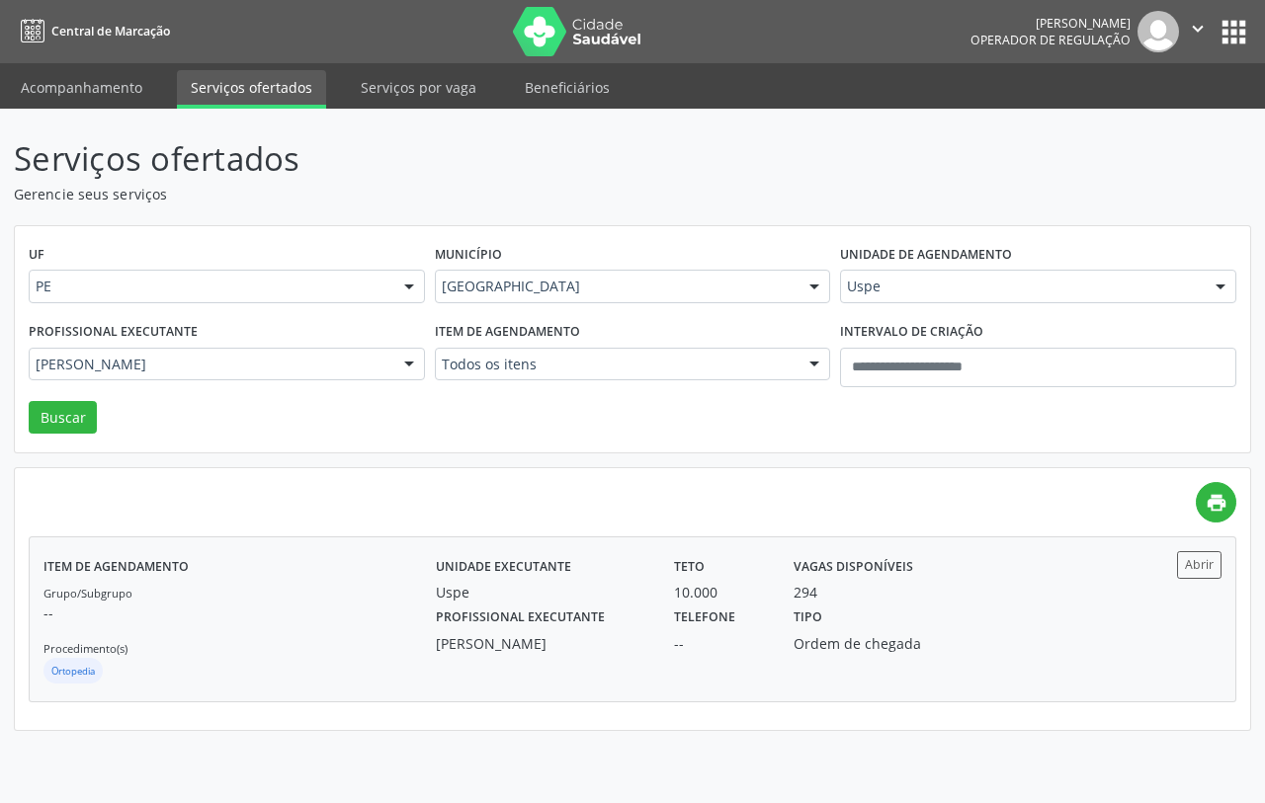
click at [332, 561] on div "Item de agendamento Grupo/Subgrupo -- Procedimento(s) Ortopedia" at bounding box center [239, 618] width 392 height 135
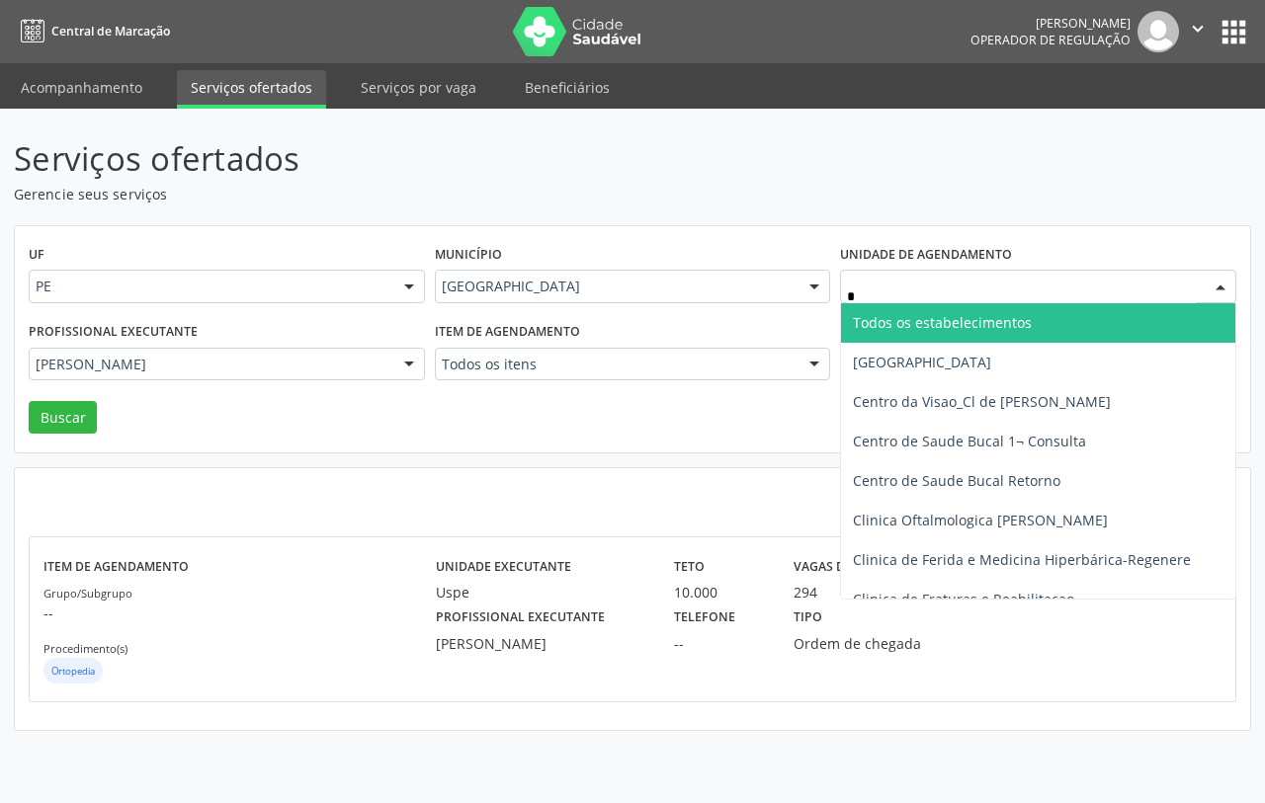
type input "**"
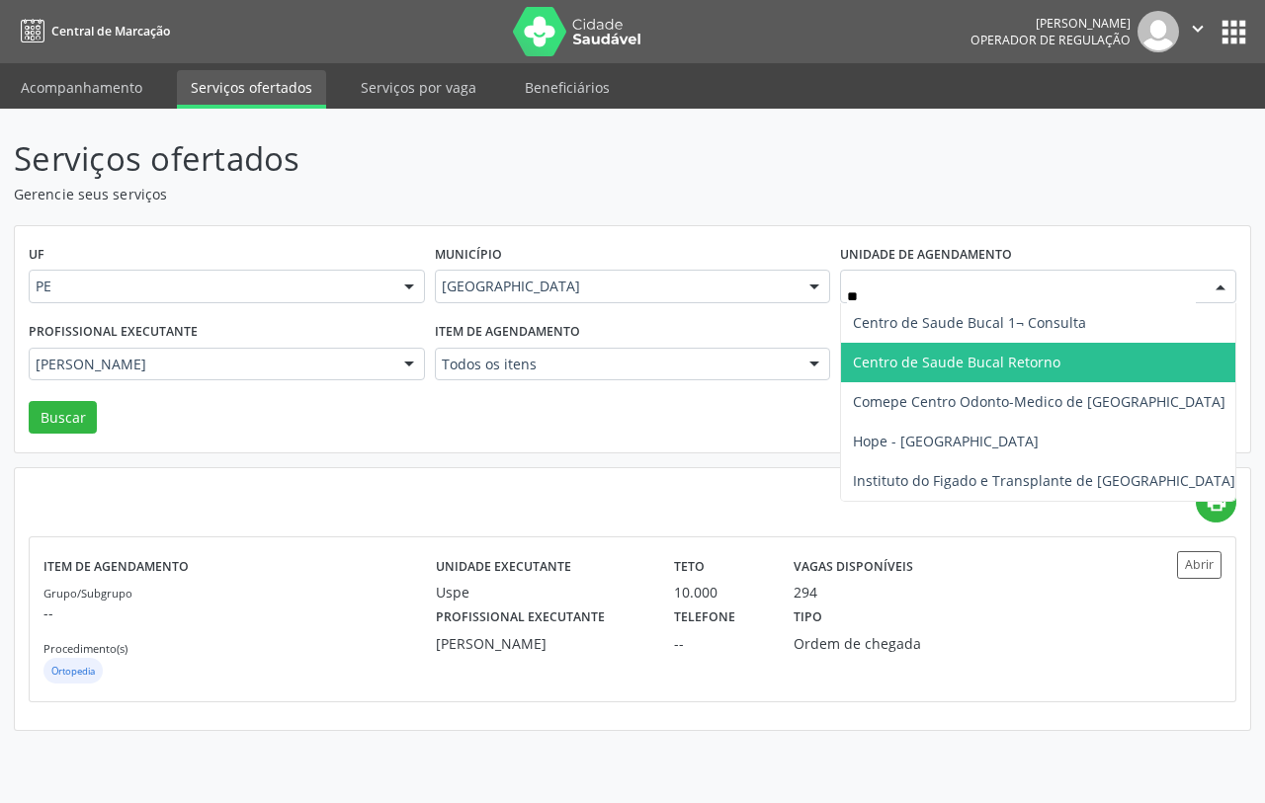
click at [950, 358] on span "Centro de Saude Bucal Retorno" at bounding box center [957, 362] width 208 height 19
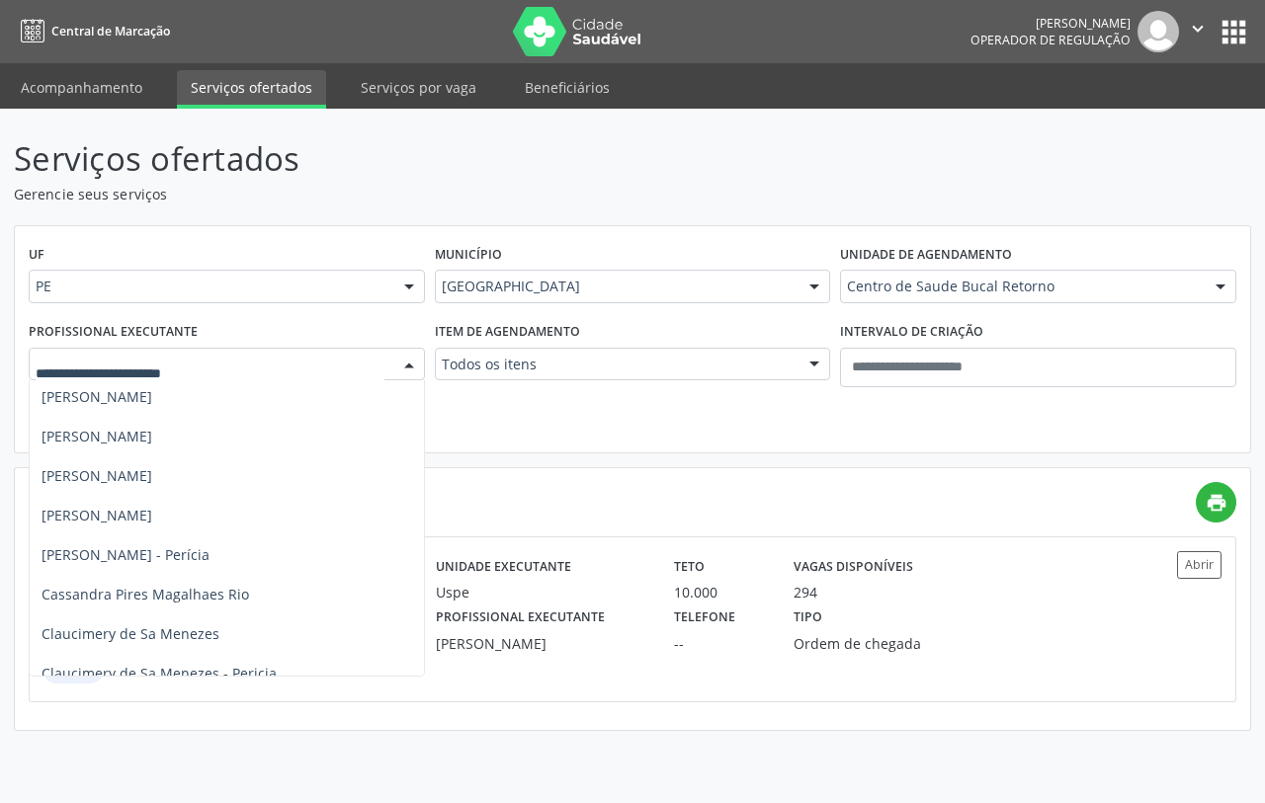
scroll to position [247, 0]
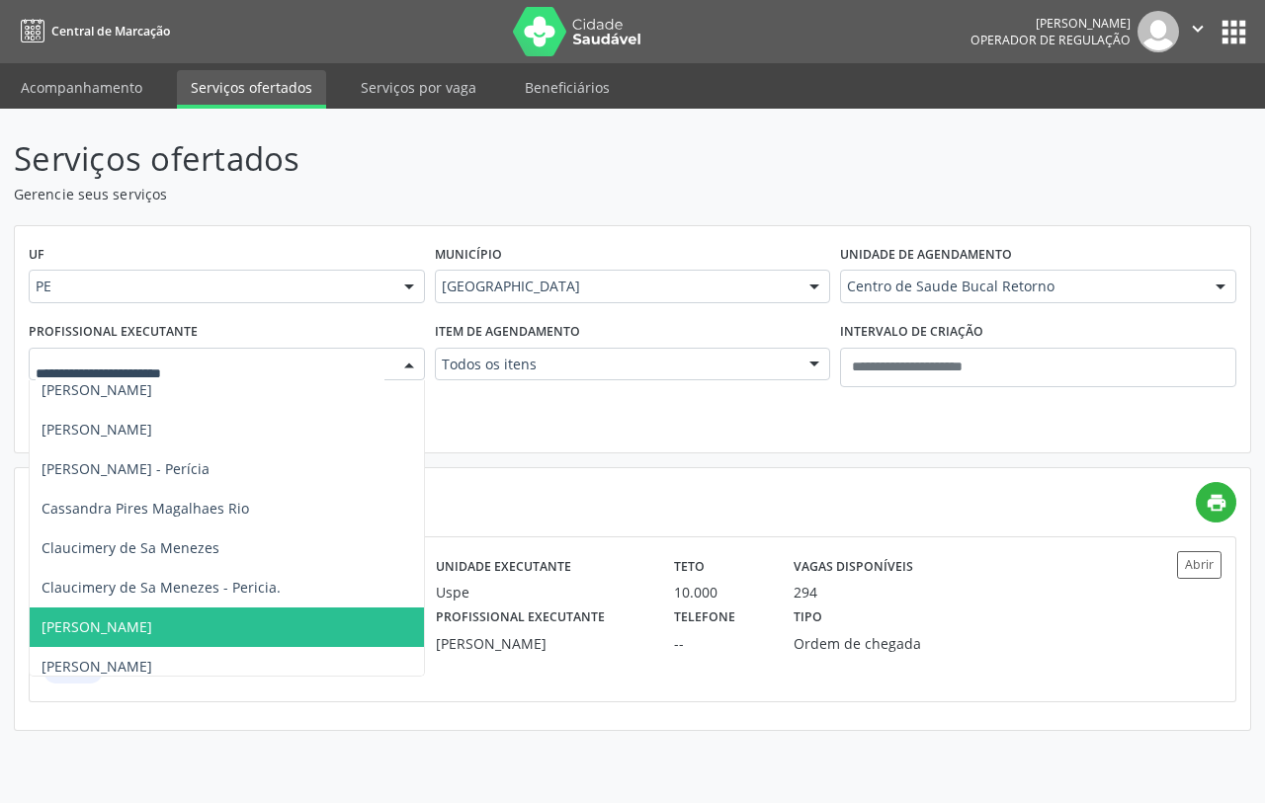
click at [152, 624] on span "Cristiane Oliveira Vieira" at bounding box center [97, 627] width 111 height 19
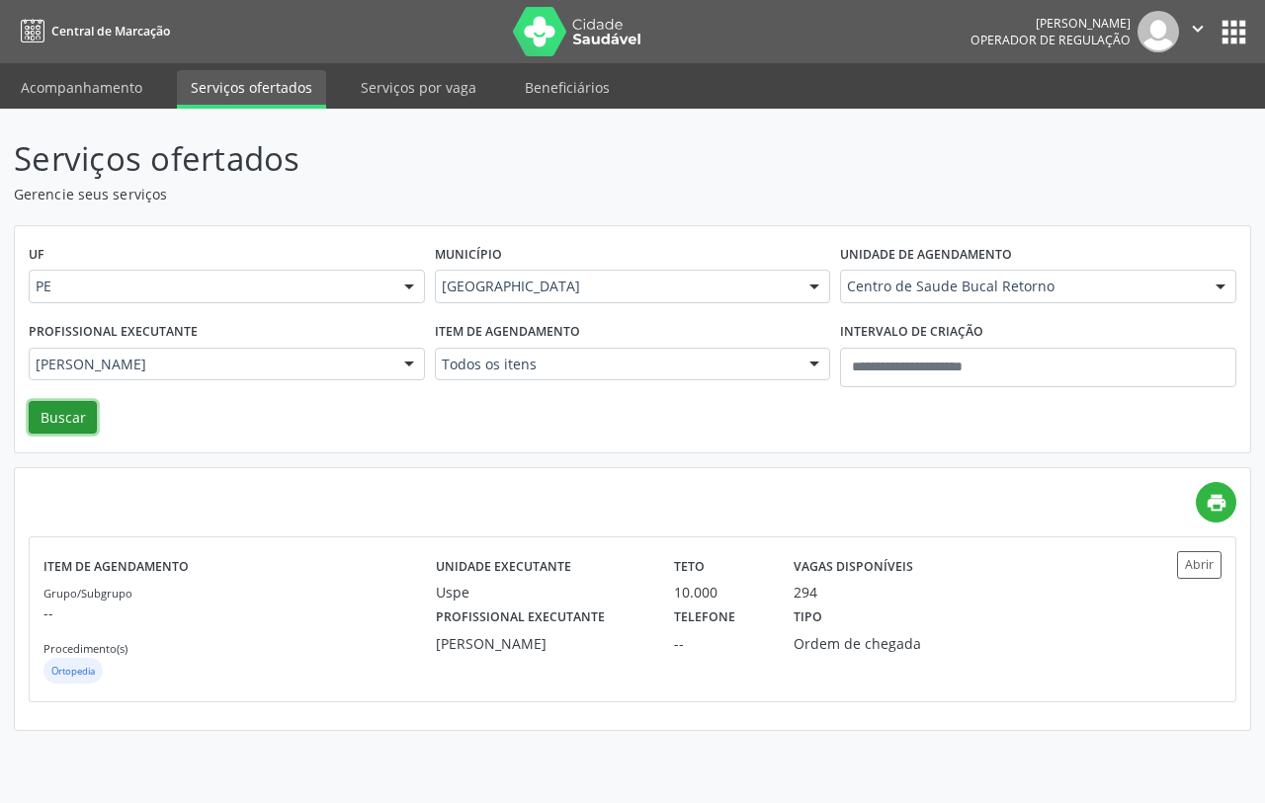
click at [74, 421] on button "Buscar" at bounding box center [63, 418] width 68 height 34
click at [390, 593] on div "Grupo/Subgrupo -- Procedimento(s) Odontologia - Endodontia" at bounding box center [239, 635] width 392 height 106
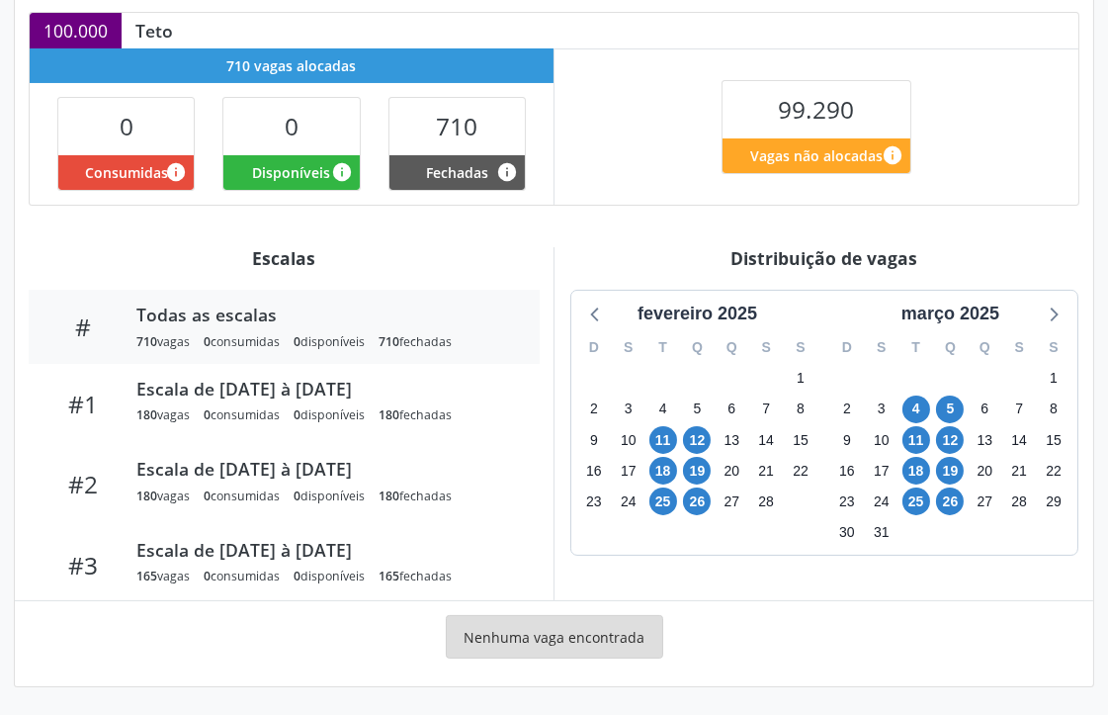
scroll to position [436, 0]
click at [1048, 317] on icon at bounding box center [1053, 313] width 26 height 26
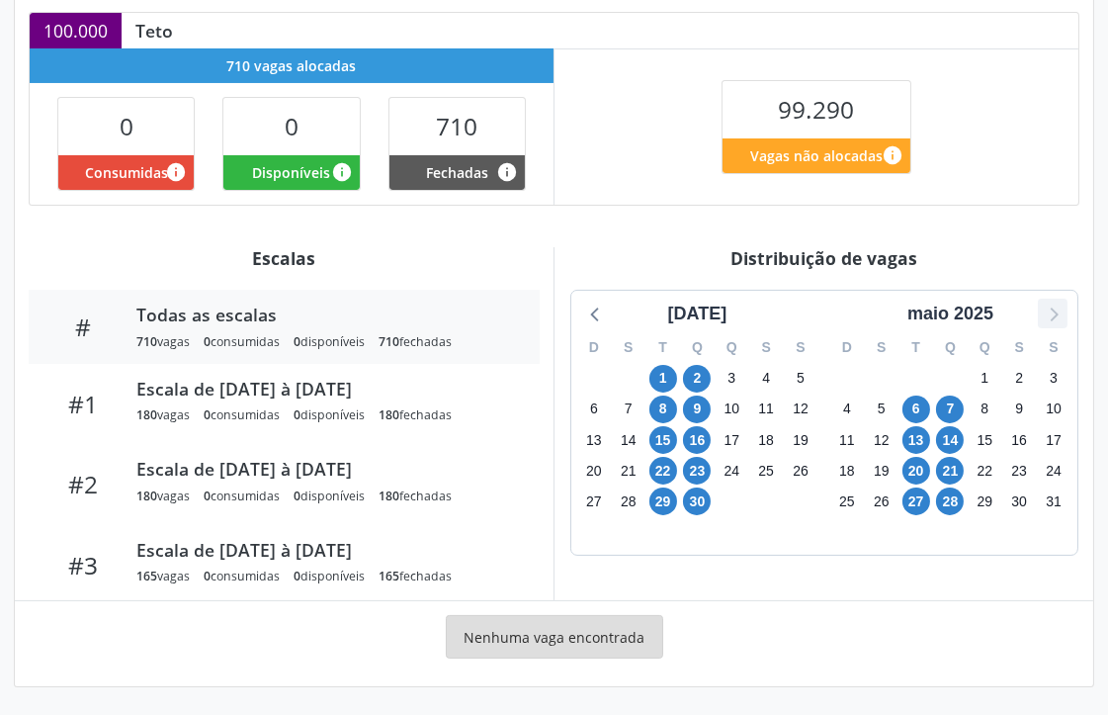
click at [1048, 317] on icon at bounding box center [1053, 313] width 26 height 26
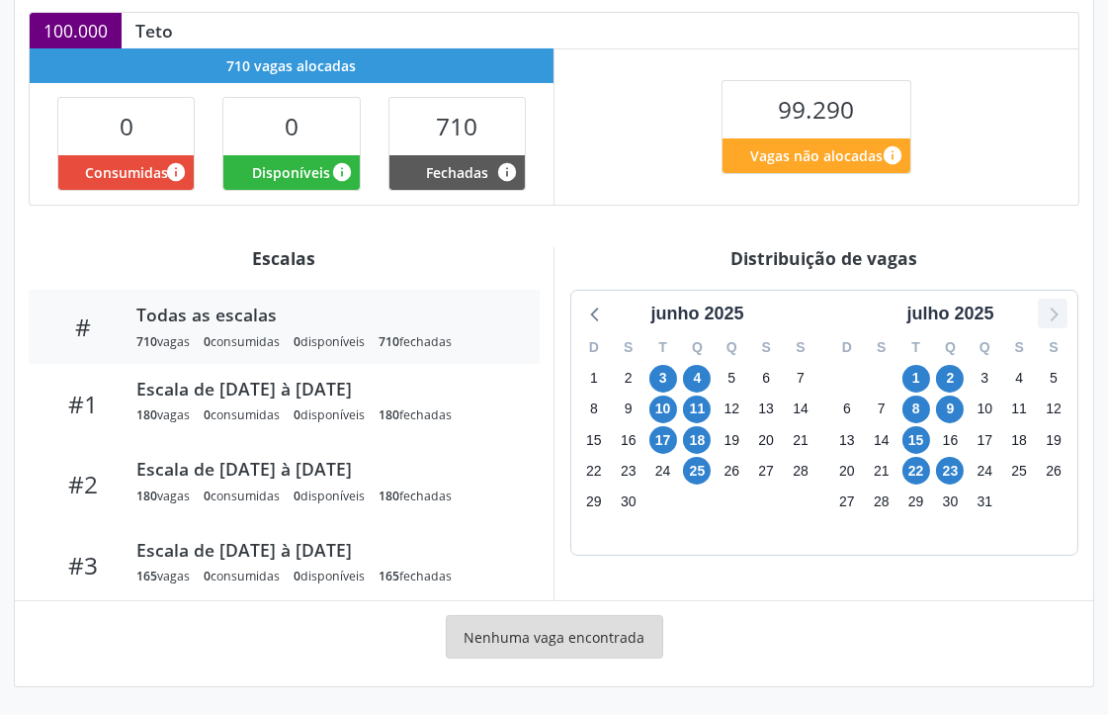
click at [1048, 317] on icon at bounding box center [1053, 313] width 26 height 26
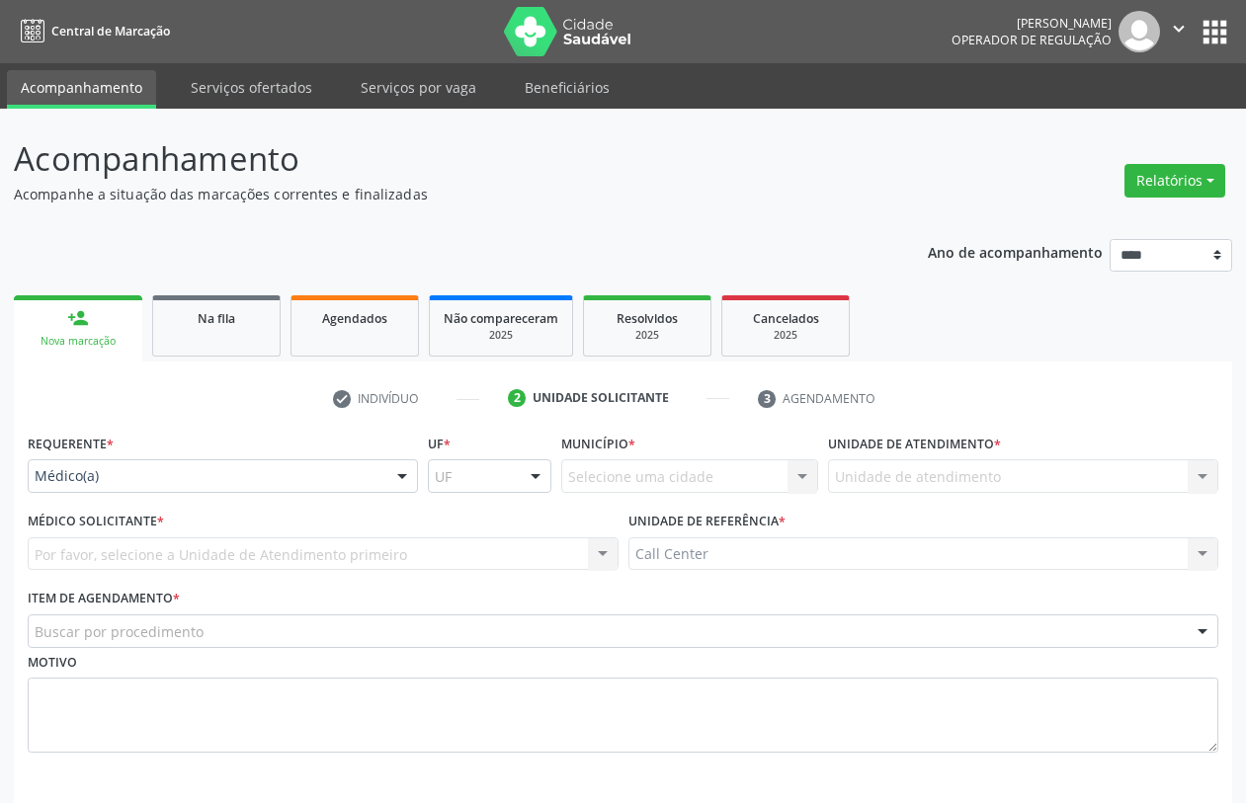
scroll to position [79, 0]
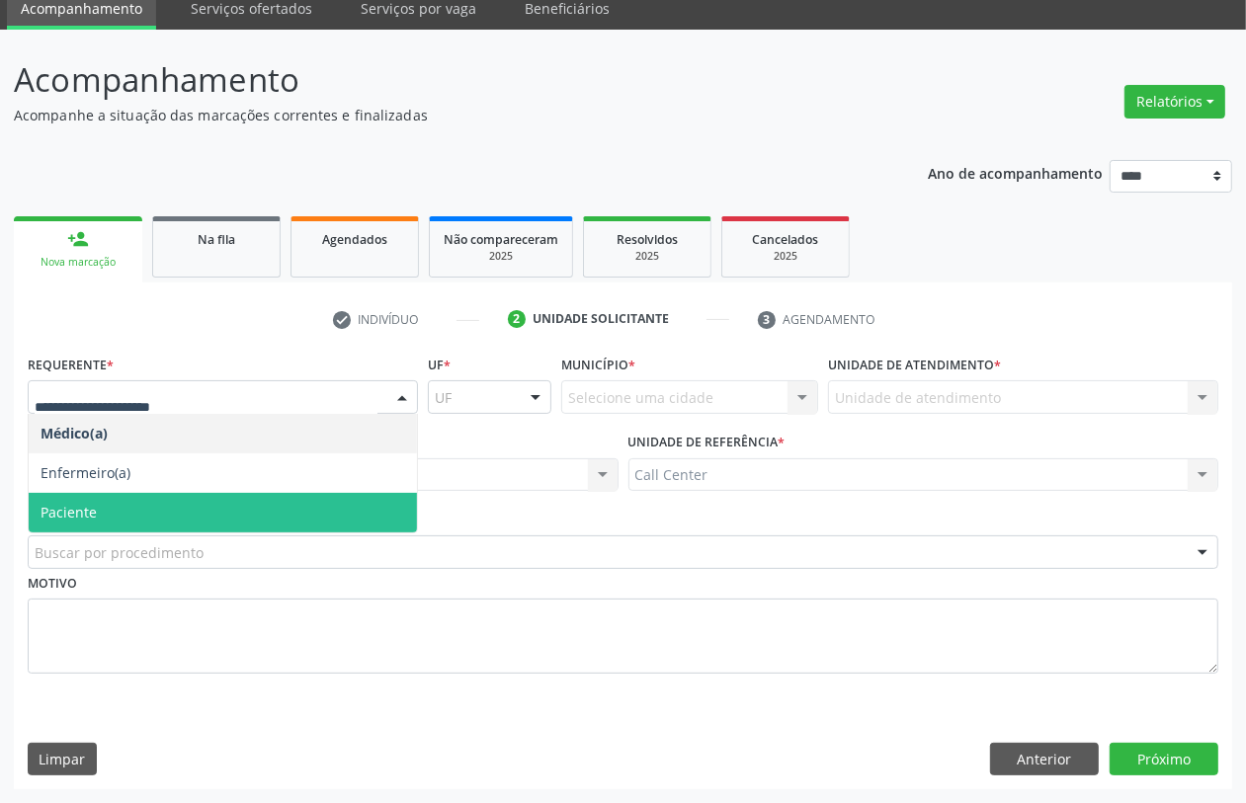
click at [91, 521] on span "Paciente" at bounding box center [223, 513] width 388 height 40
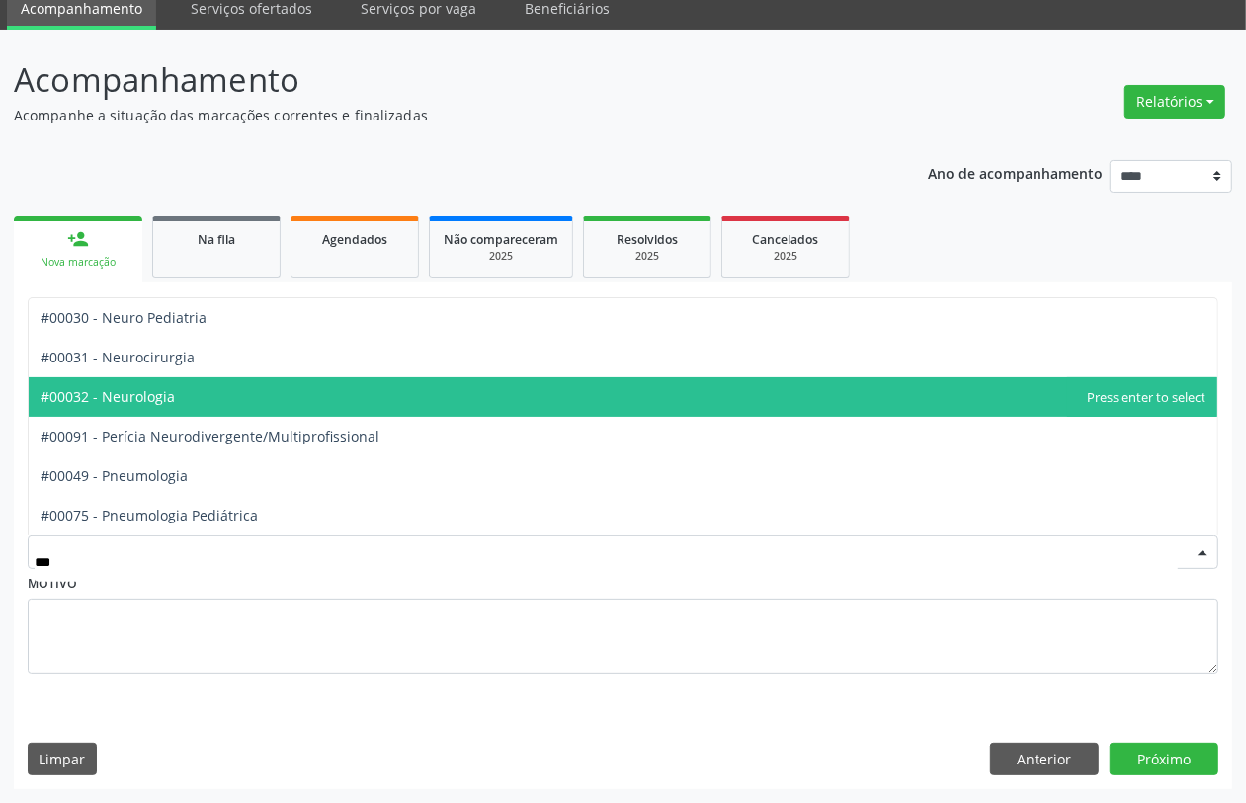
click at [170, 392] on span "#00032 - Neurologia" at bounding box center [108, 396] width 134 height 19
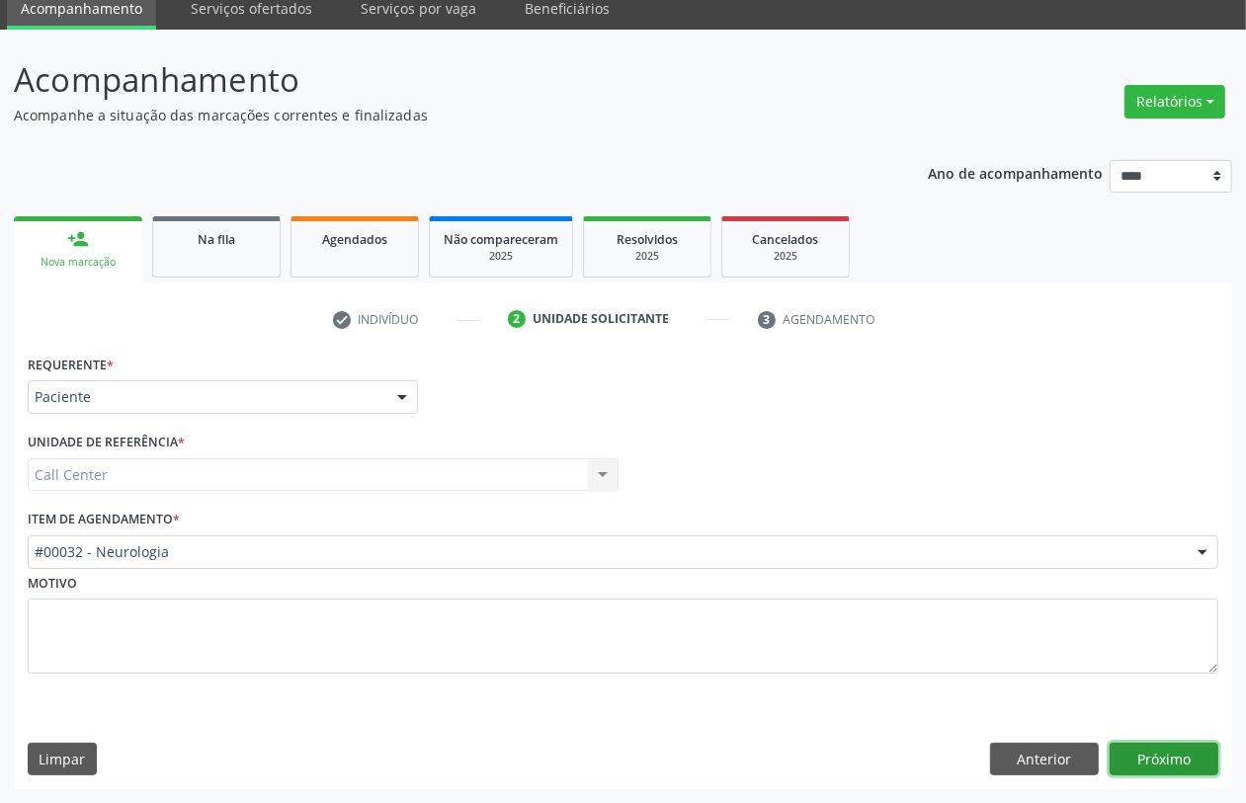
click at [1144, 756] on button "Próximo" at bounding box center [1164, 760] width 109 height 34
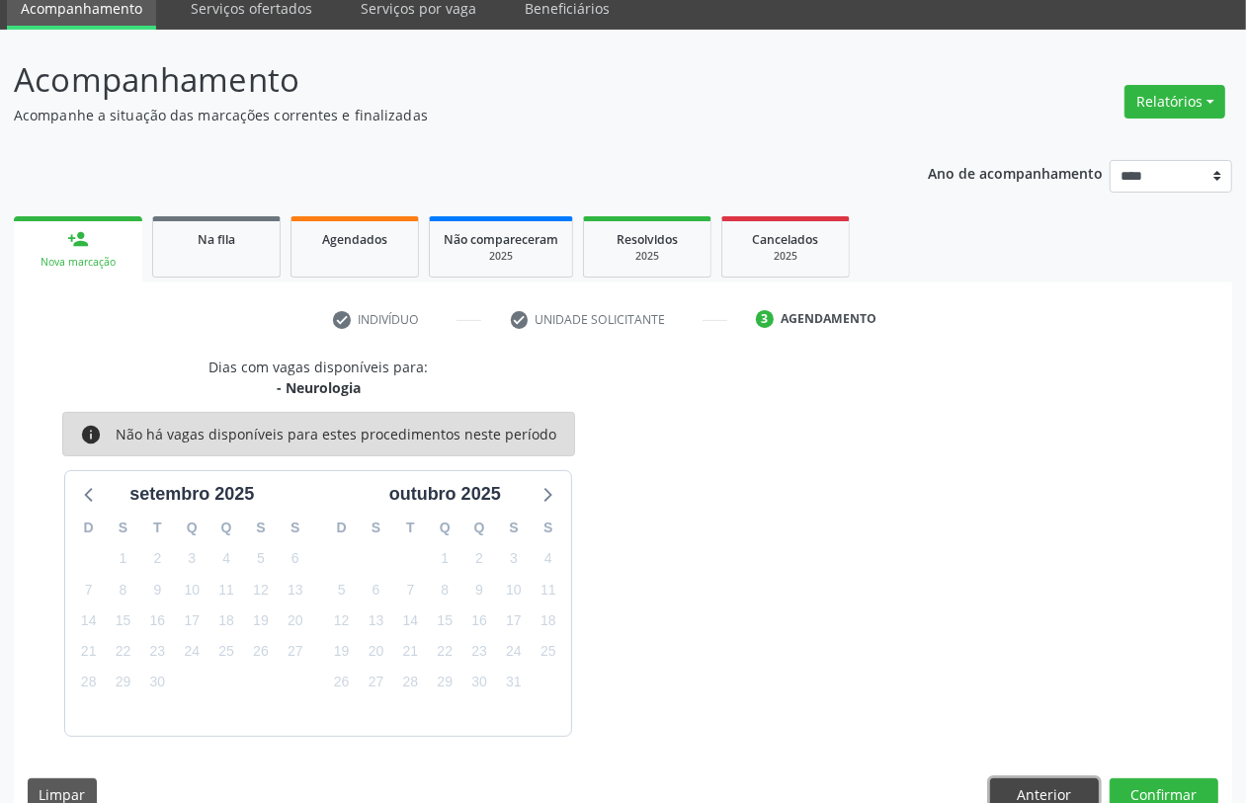
click at [1039, 789] on button "Anterior" at bounding box center [1044, 796] width 109 height 34
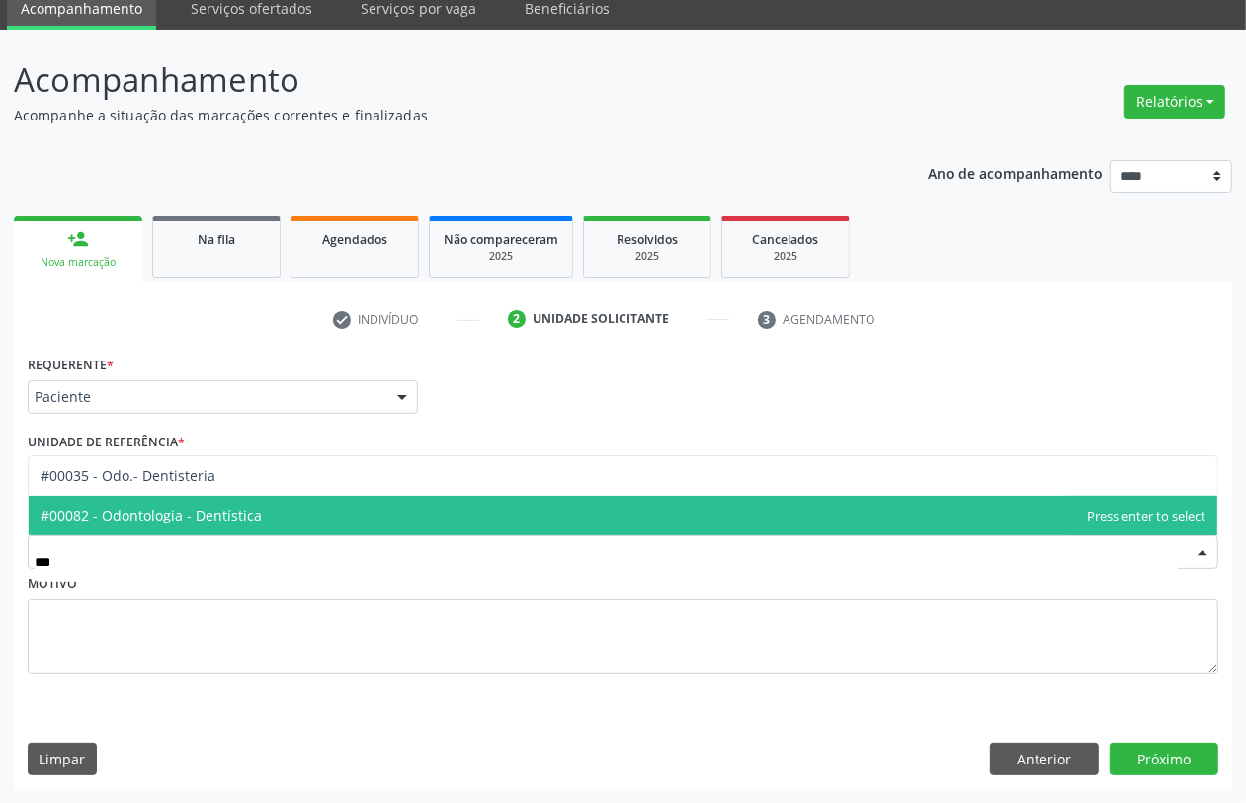
click at [249, 510] on span "#00082 - Odontologia - Dentística" at bounding box center [151, 515] width 221 height 19
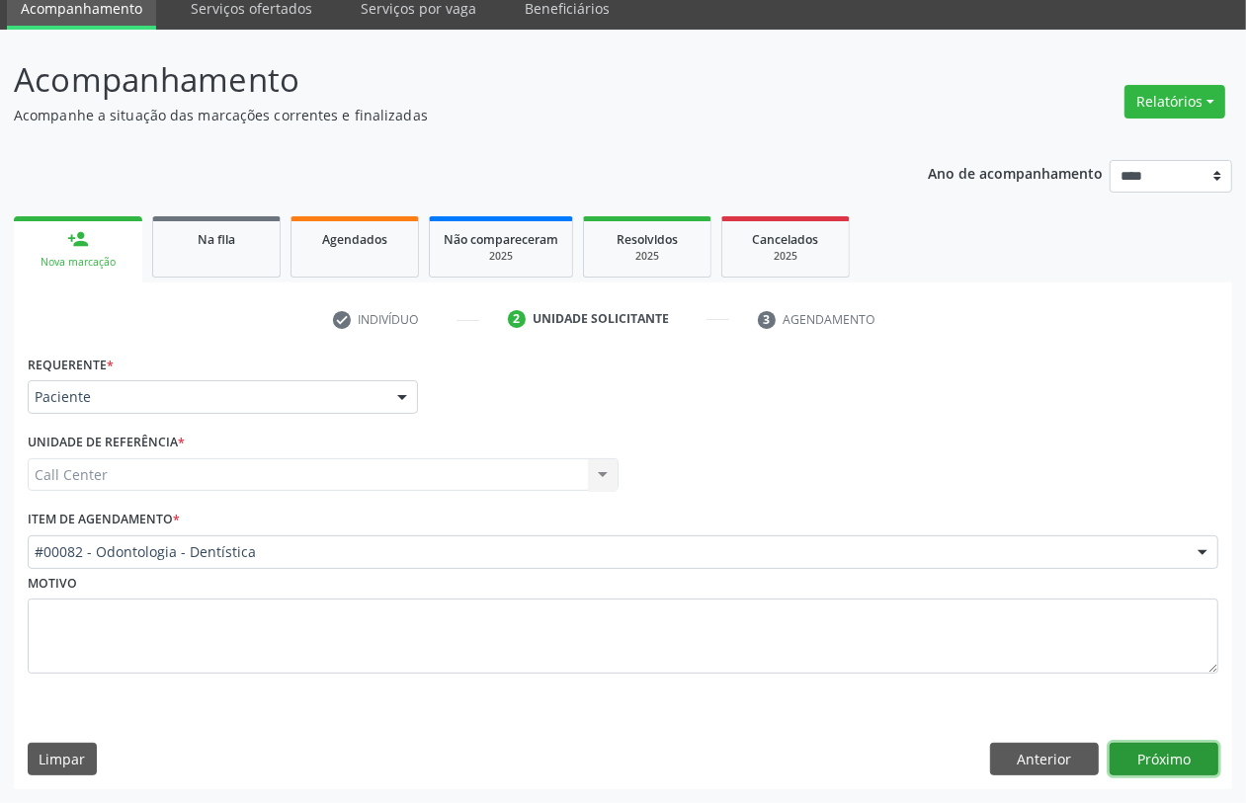
click at [1171, 752] on button "Próximo" at bounding box center [1164, 760] width 109 height 34
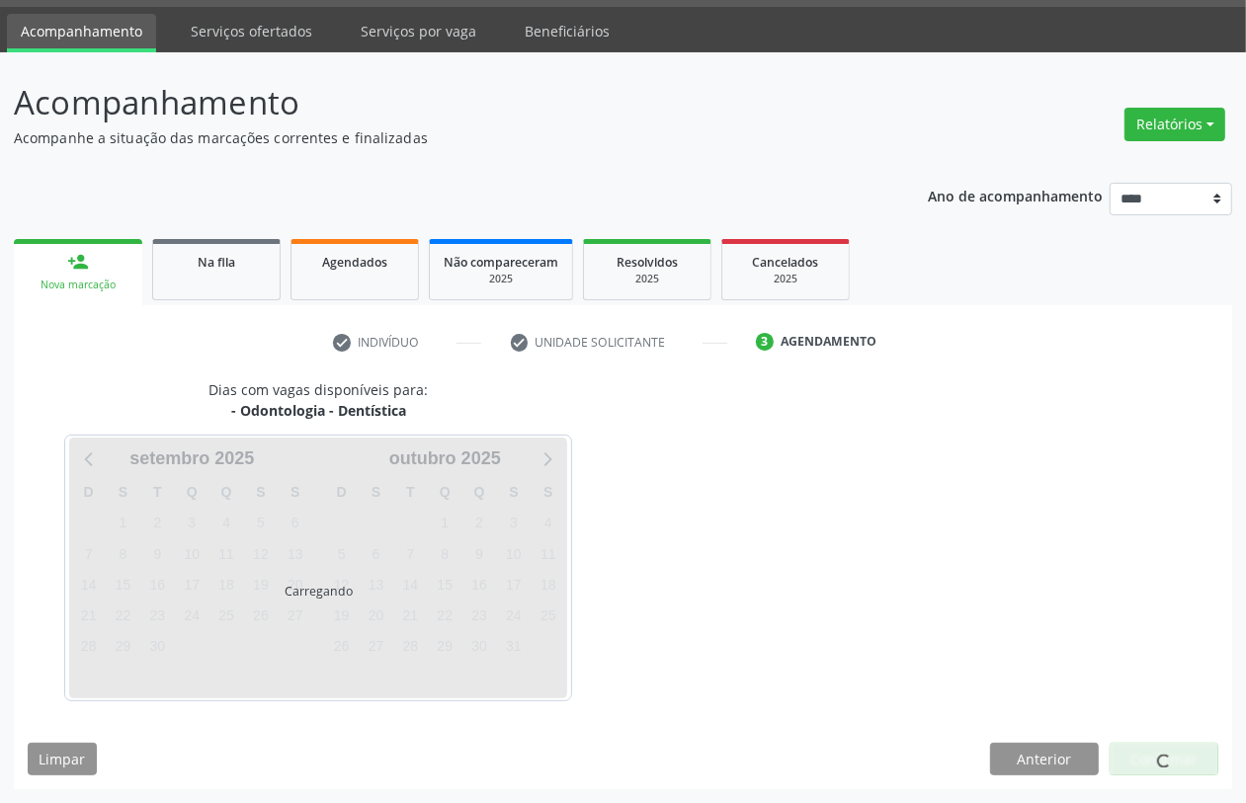
scroll to position [56, 0]
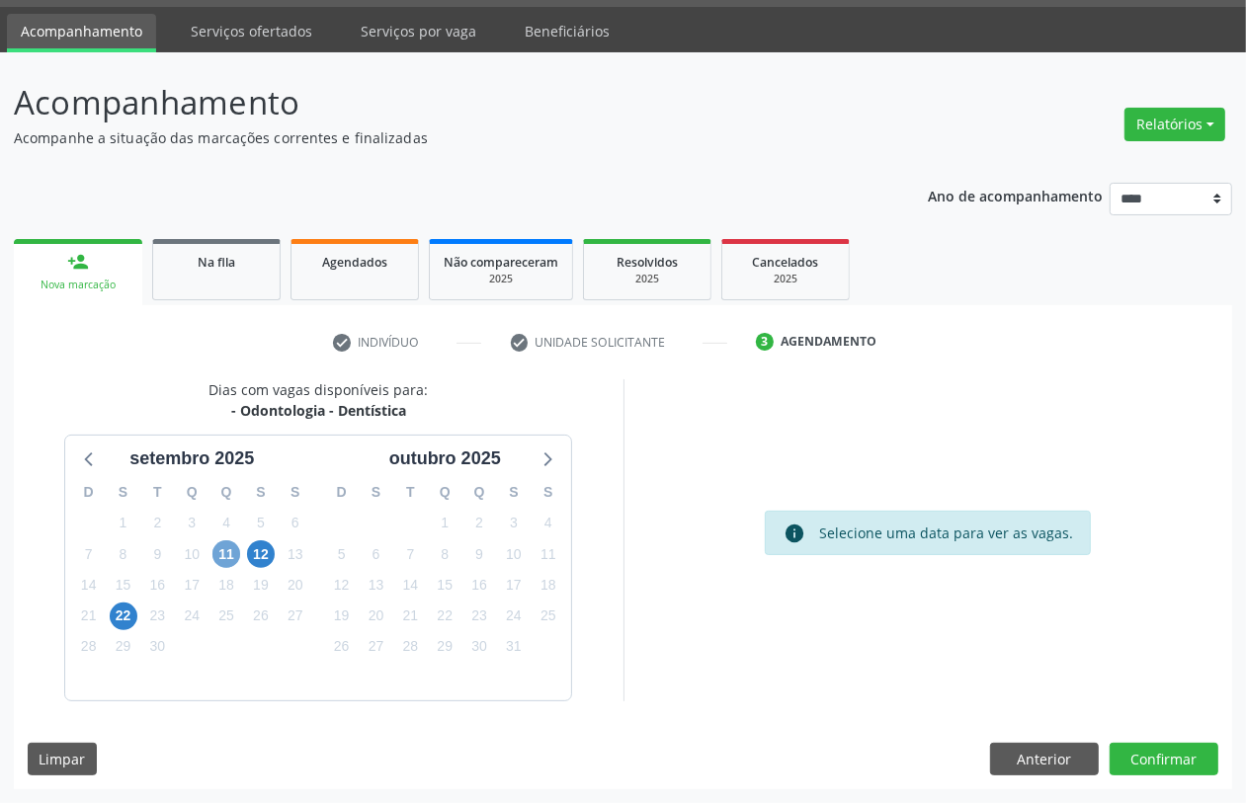
click at [229, 558] on span "11" at bounding box center [226, 555] width 28 height 28
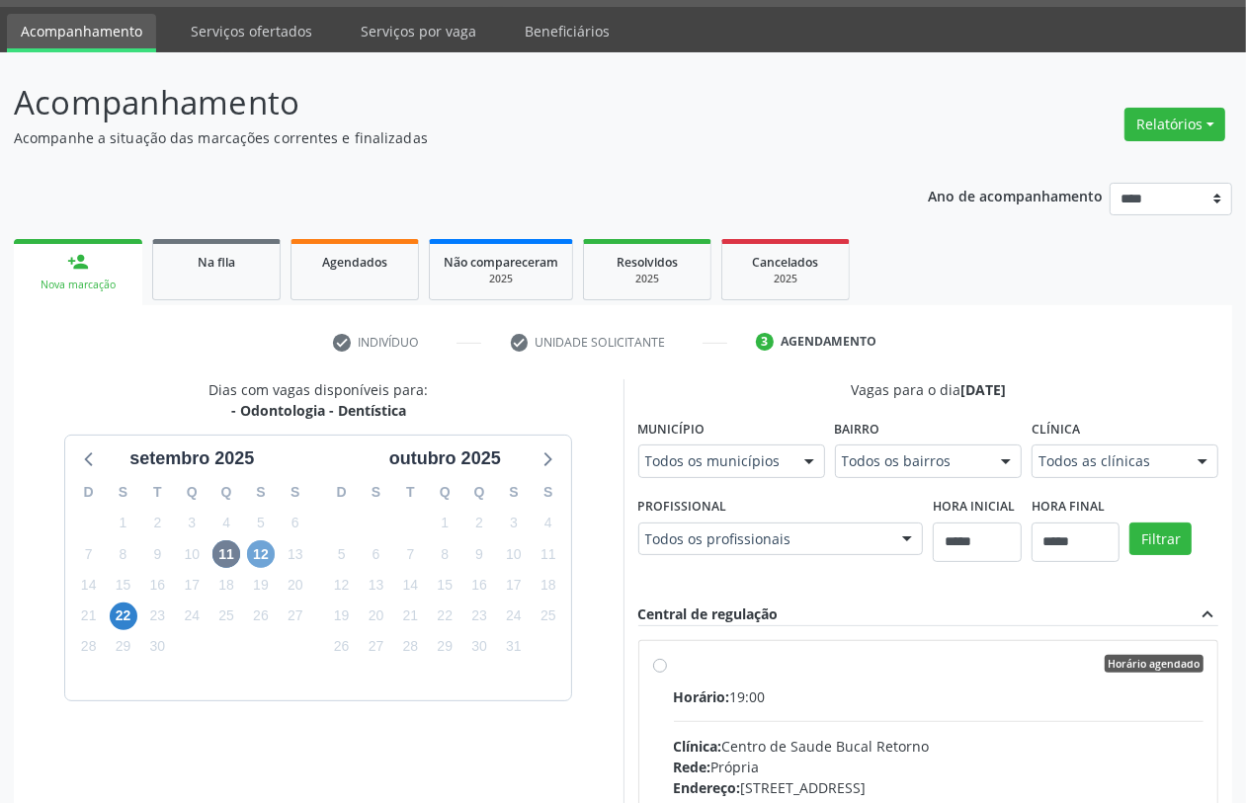
click at [260, 558] on span "12" at bounding box center [261, 555] width 28 height 28
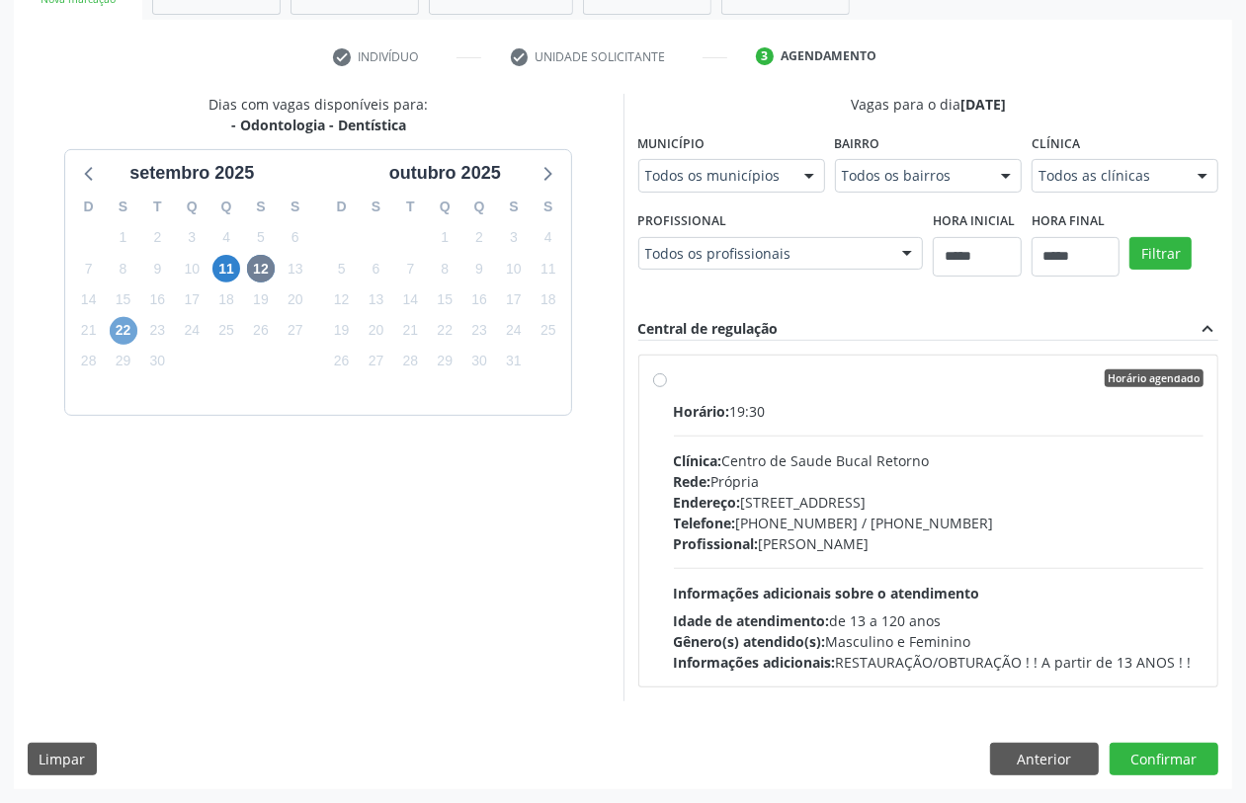
click at [116, 334] on span "22" at bounding box center [124, 331] width 28 height 28
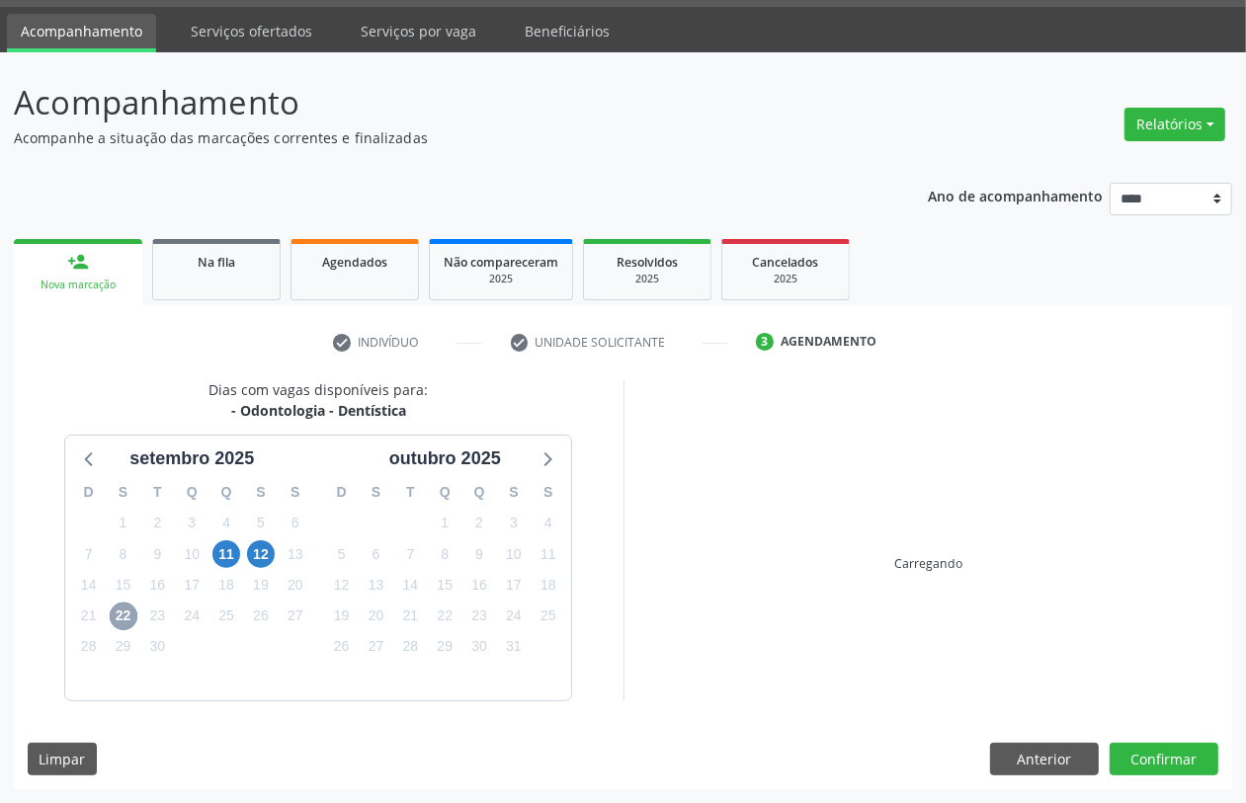
scroll to position [342, 0]
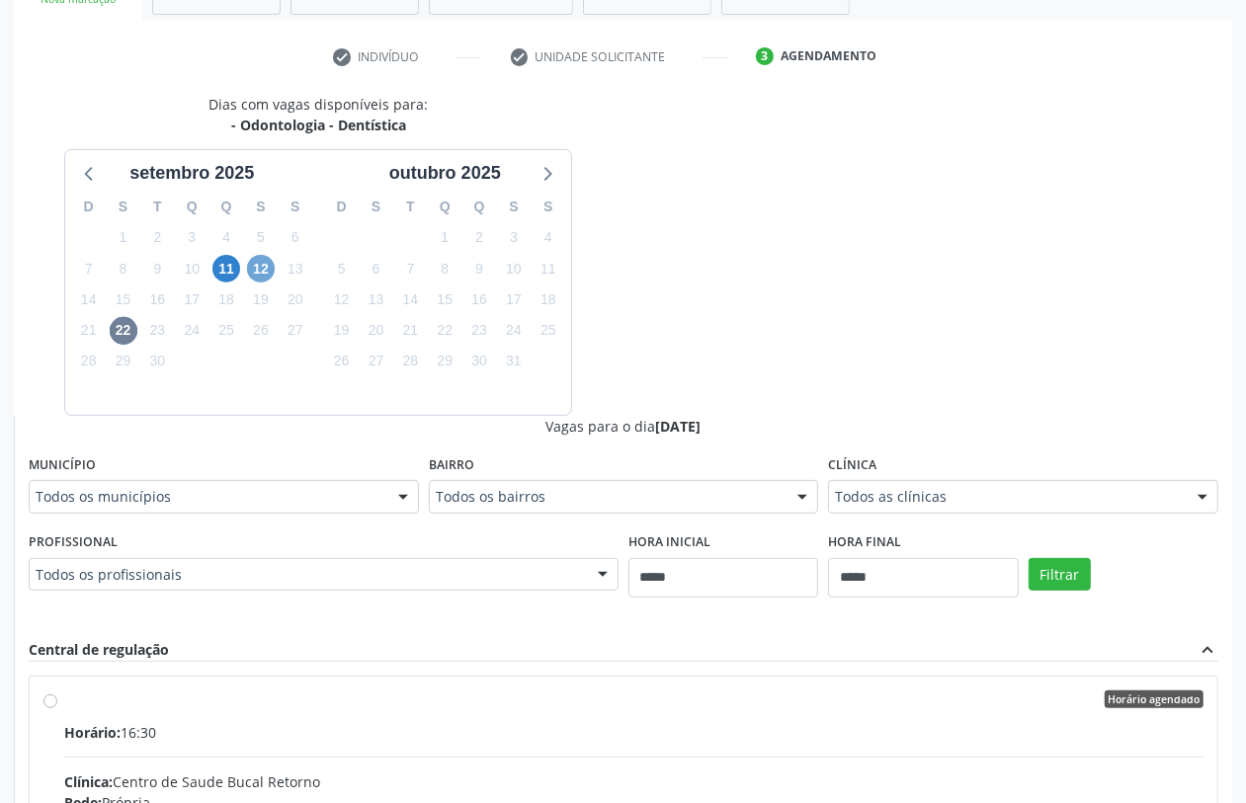
click at [255, 274] on span "12" at bounding box center [261, 269] width 28 height 28
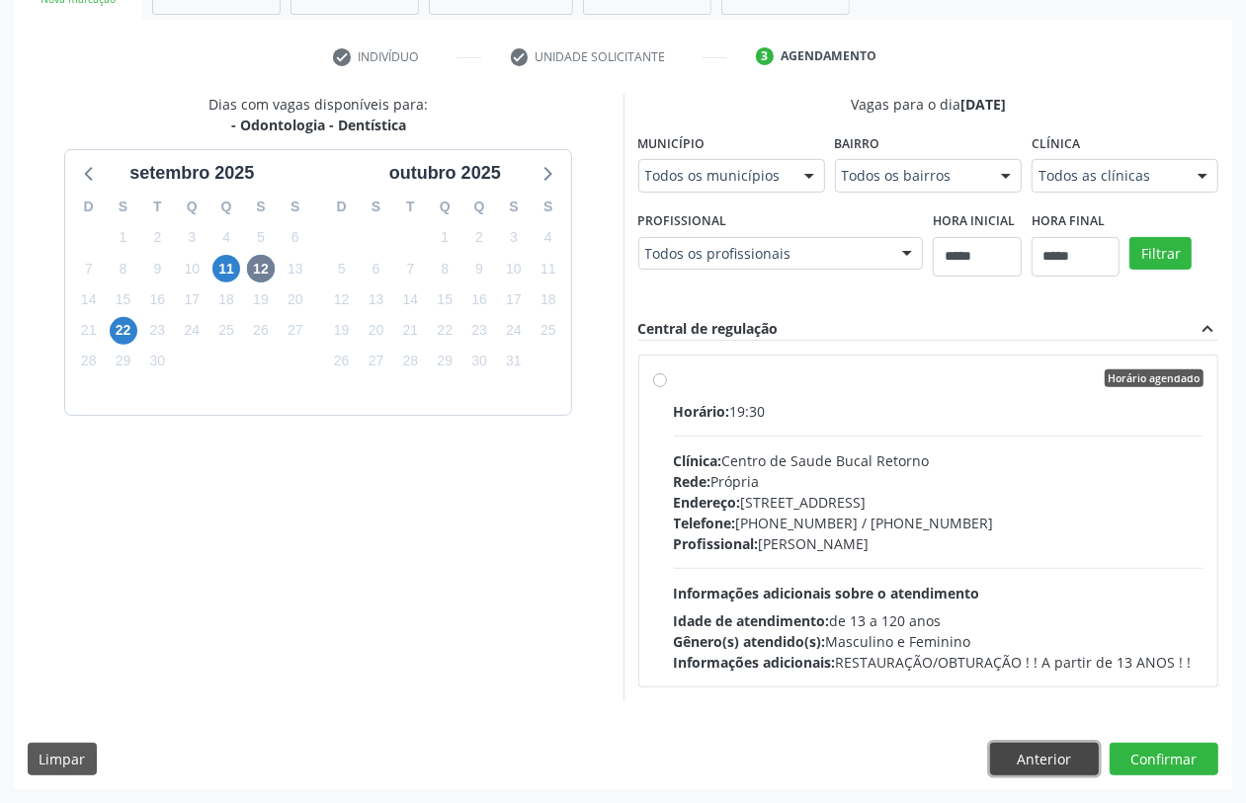
click at [1040, 764] on button "Anterior" at bounding box center [1044, 760] width 109 height 34
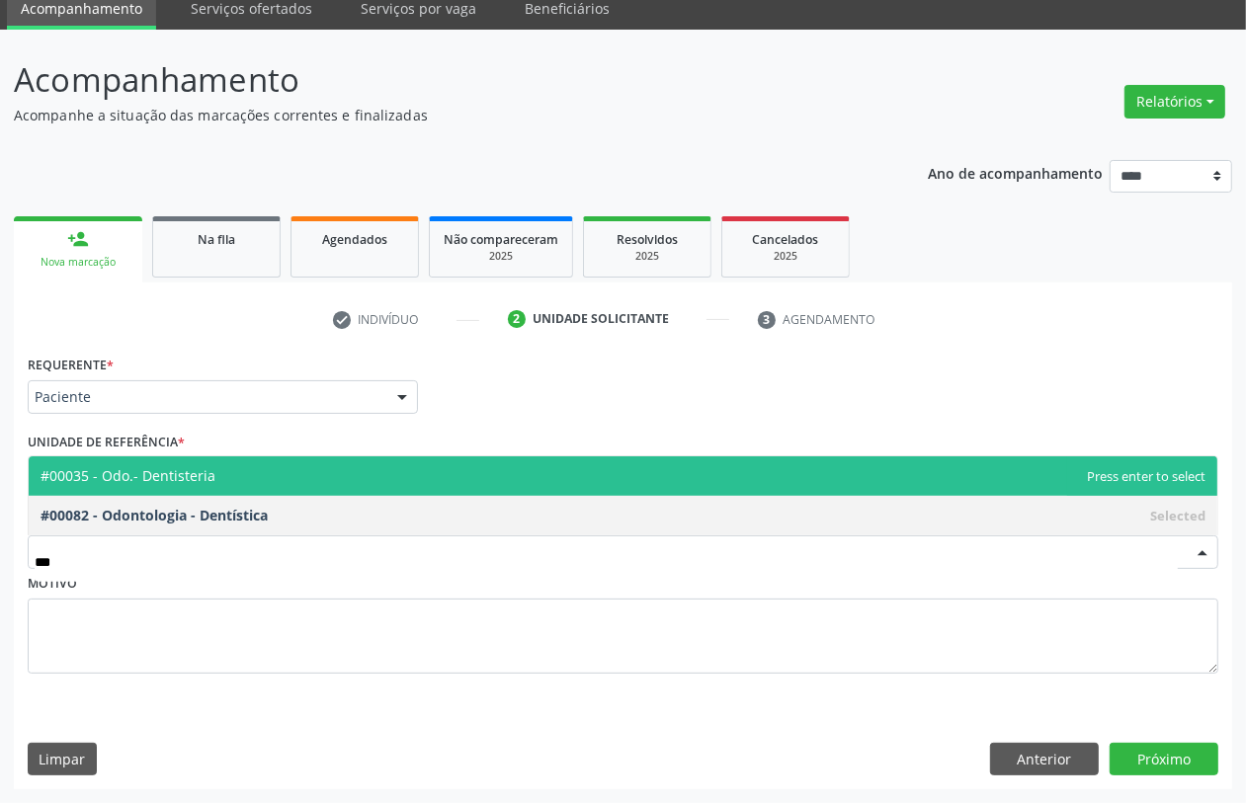
click at [254, 481] on span "#00035 - Odo.- Dentisteria" at bounding box center [623, 477] width 1189 height 40
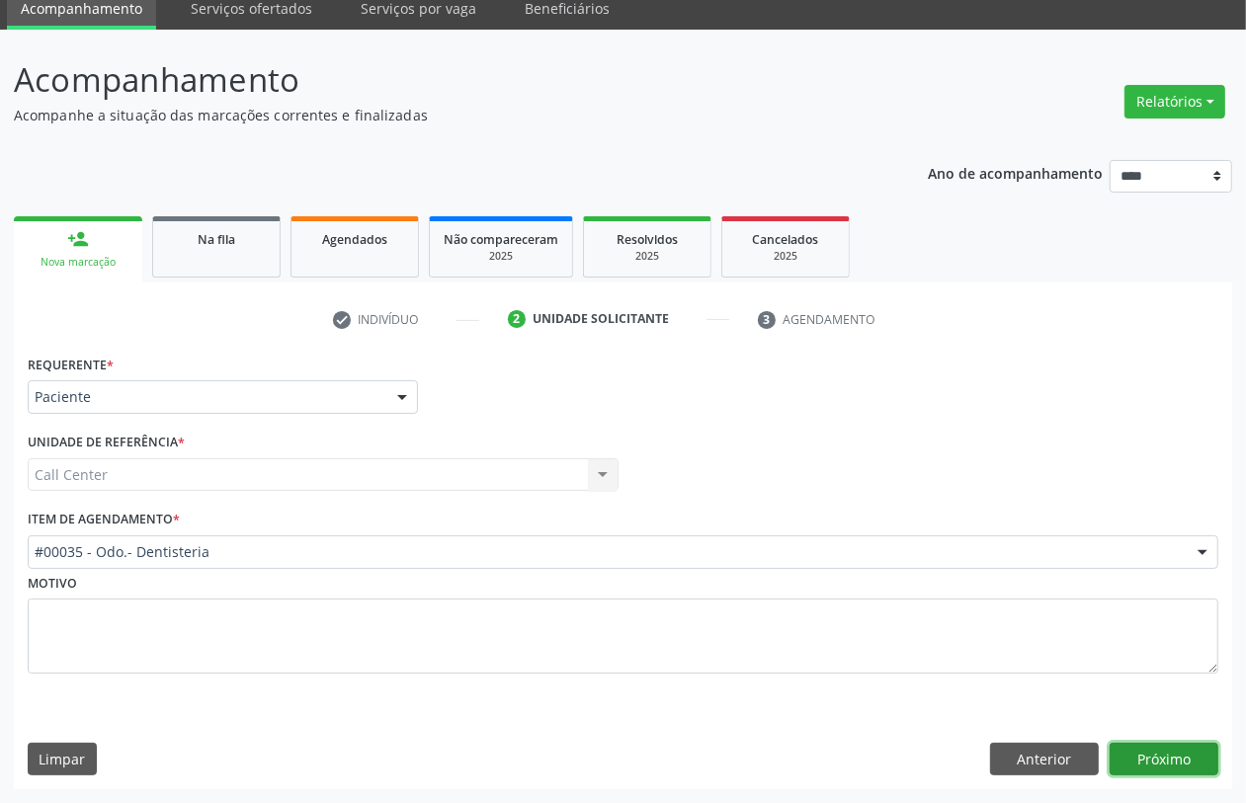
click at [1183, 766] on button "Próximo" at bounding box center [1164, 760] width 109 height 34
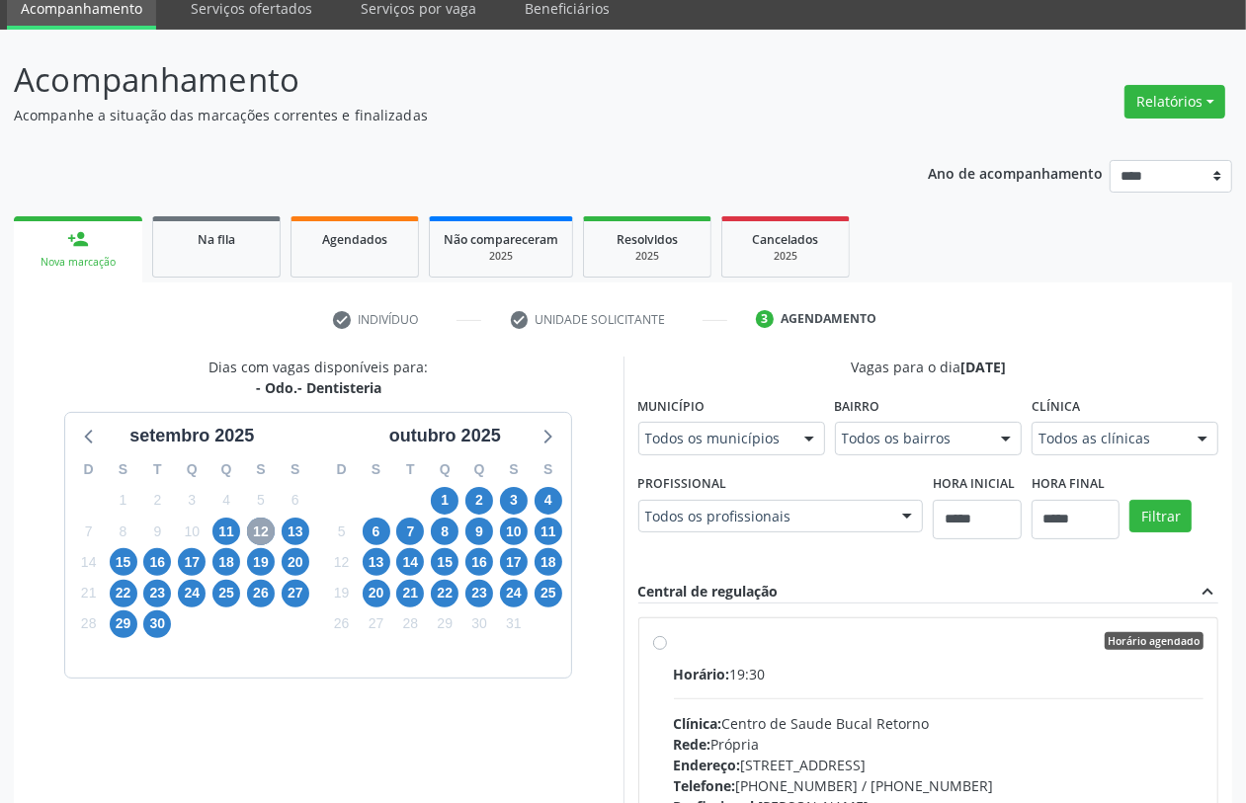
click at [264, 536] on span "12" at bounding box center [261, 532] width 28 height 28
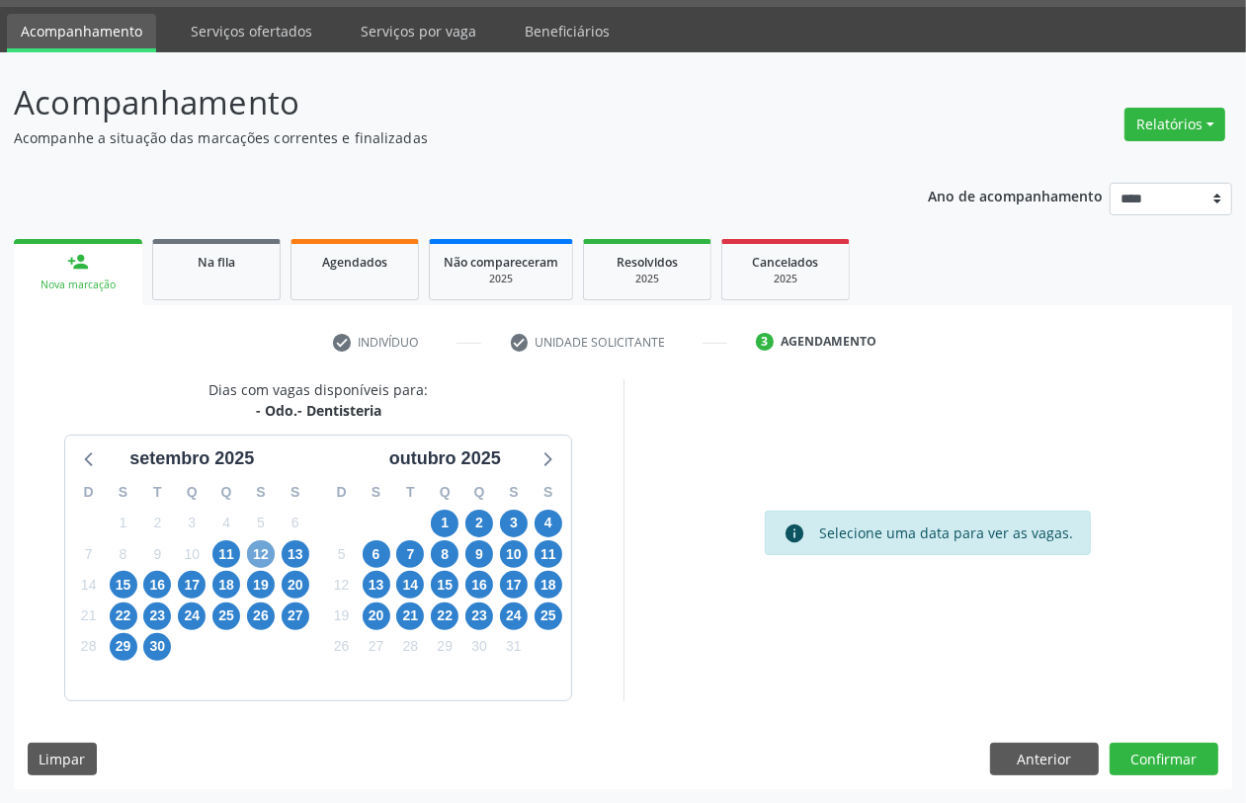
click at [268, 550] on span "12" at bounding box center [261, 555] width 28 height 28
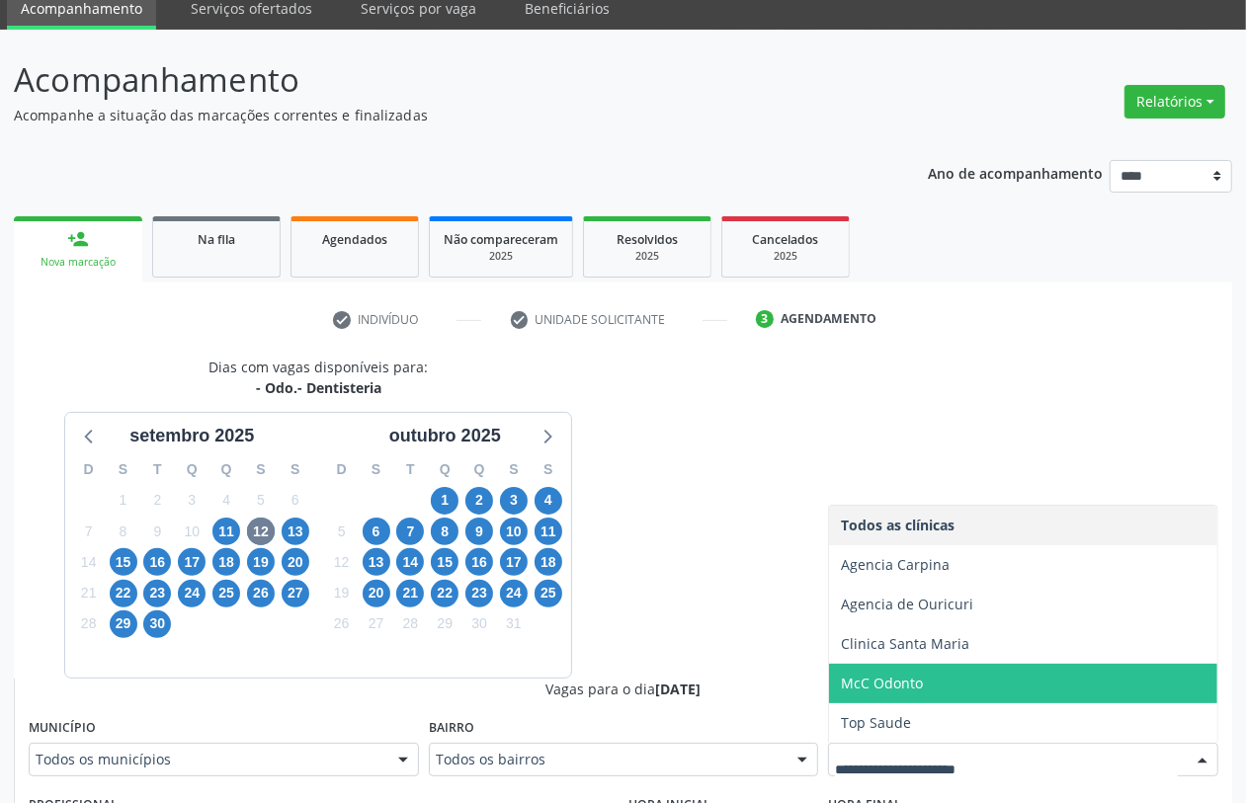
click at [875, 688] on span "McC Odonto" at bounding box center [882, 683] width 82 height 19
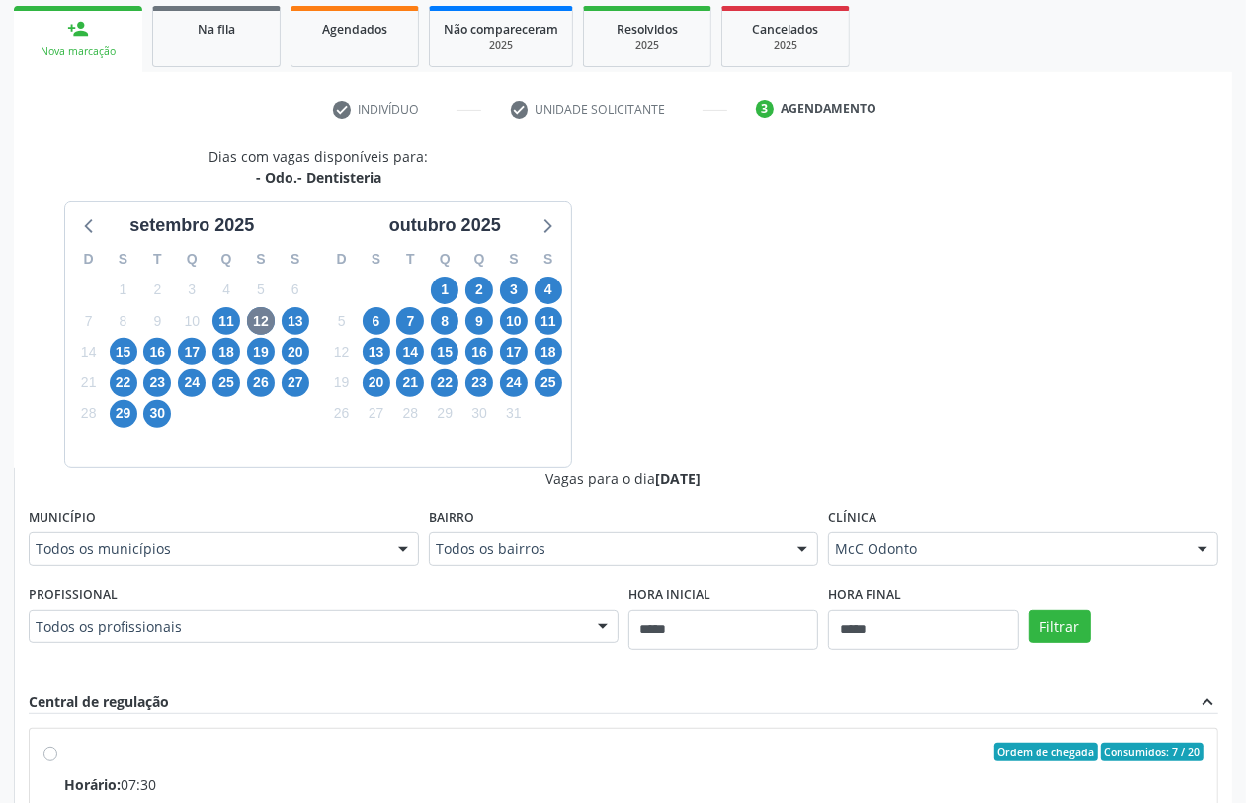
scroll to position [326, 0]
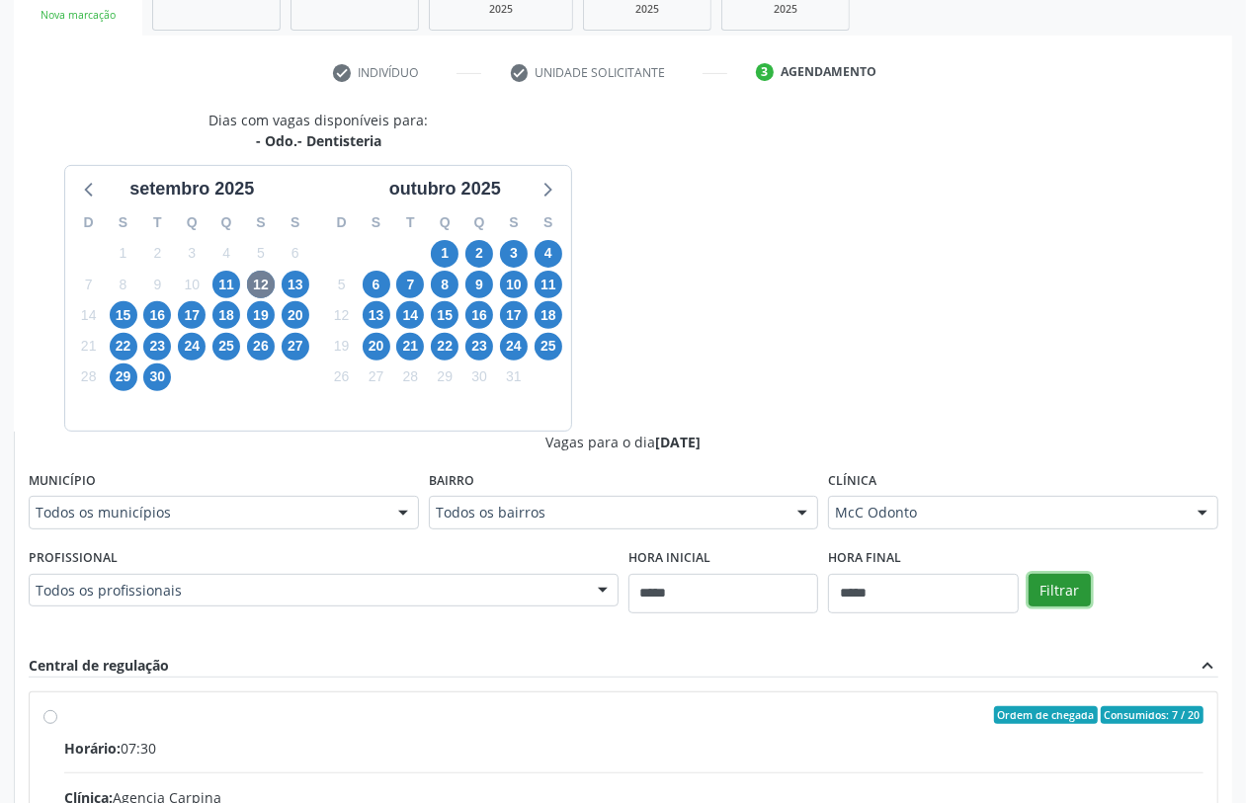
click at [1059, 591] on button "Filtrar" at bounding box center [1060, 591] width 62 height 34
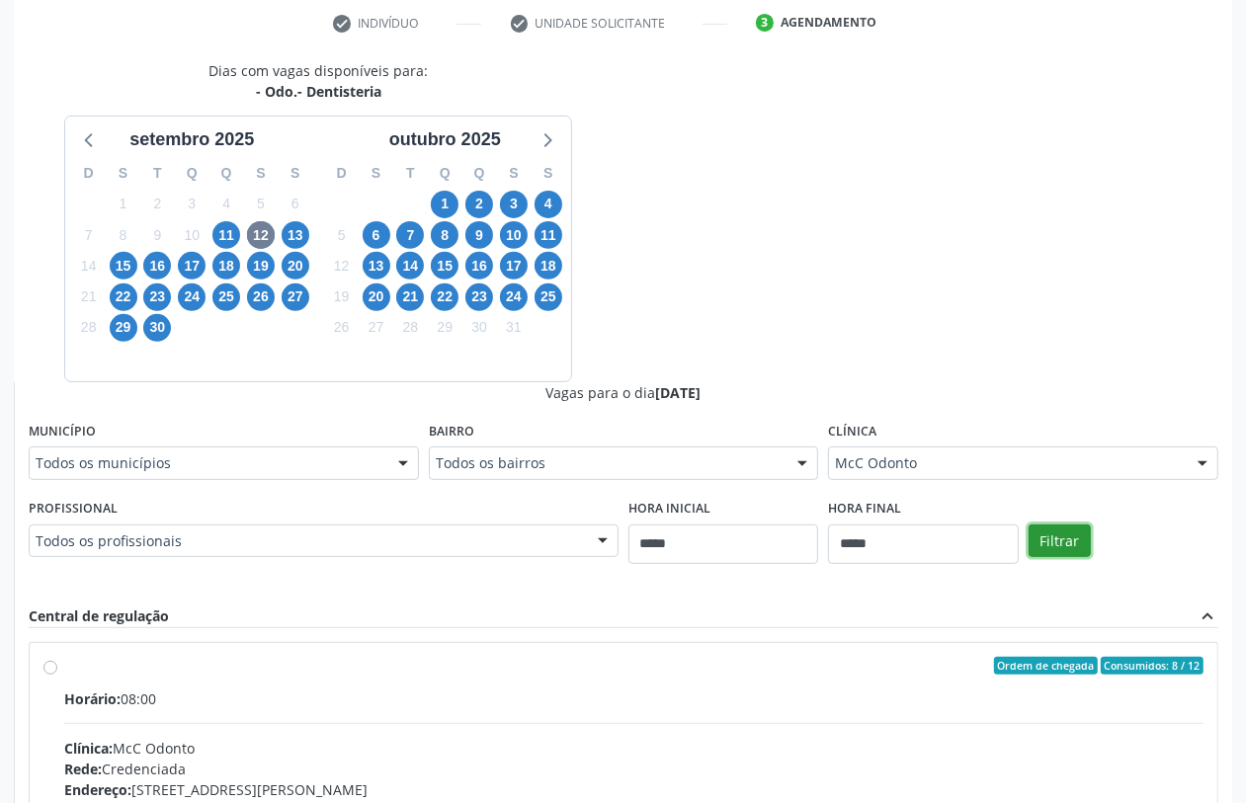
scroll to position [328, 0]
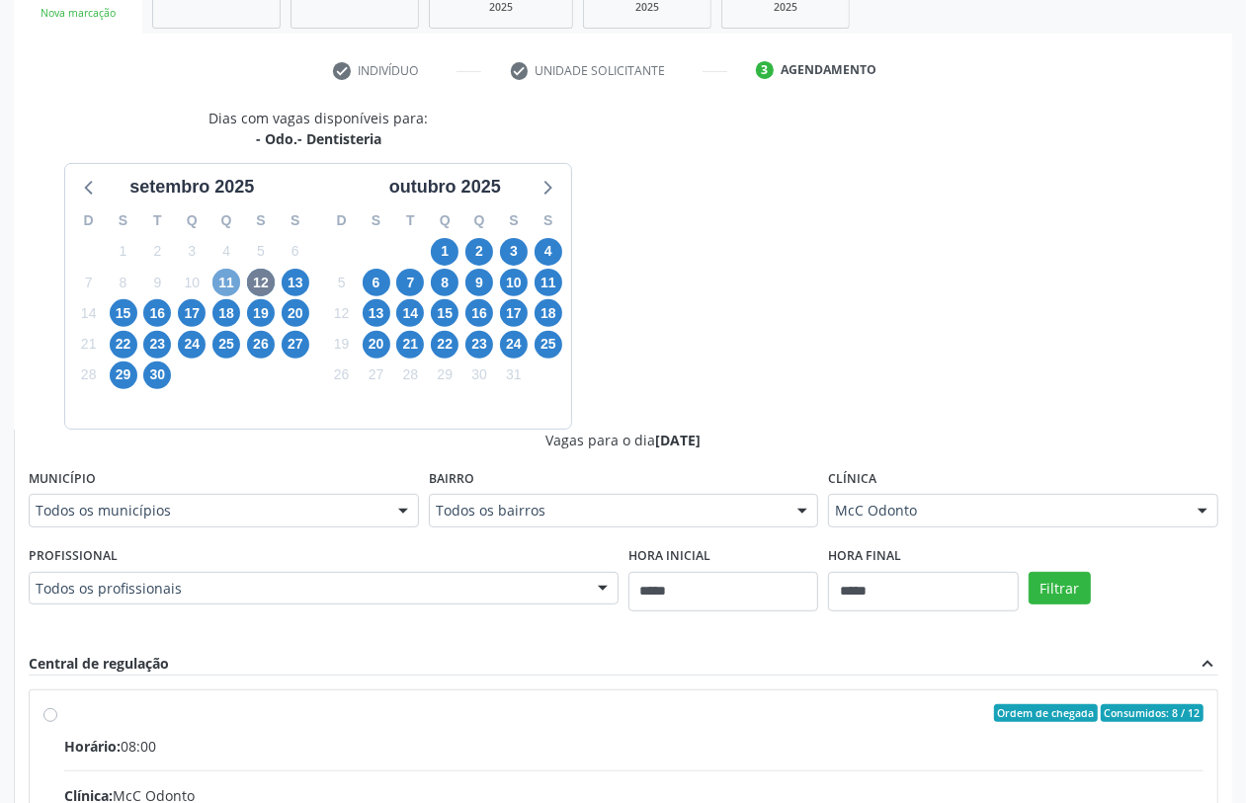
click at [222, 287] on span "11" at bounding box center [226, 283] width 28 height 28
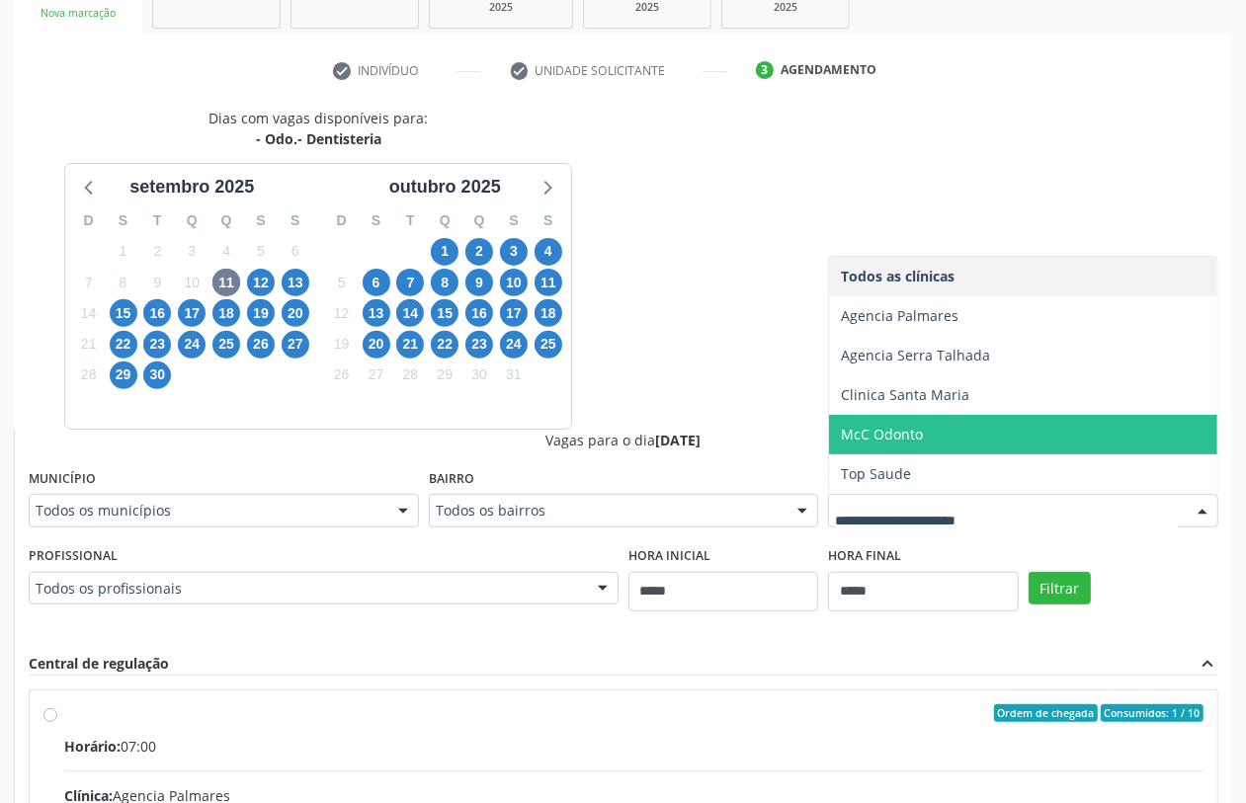
click at [902, 435] on span "McC Odonto" at bounding box center [882, 434] width 82 height 19
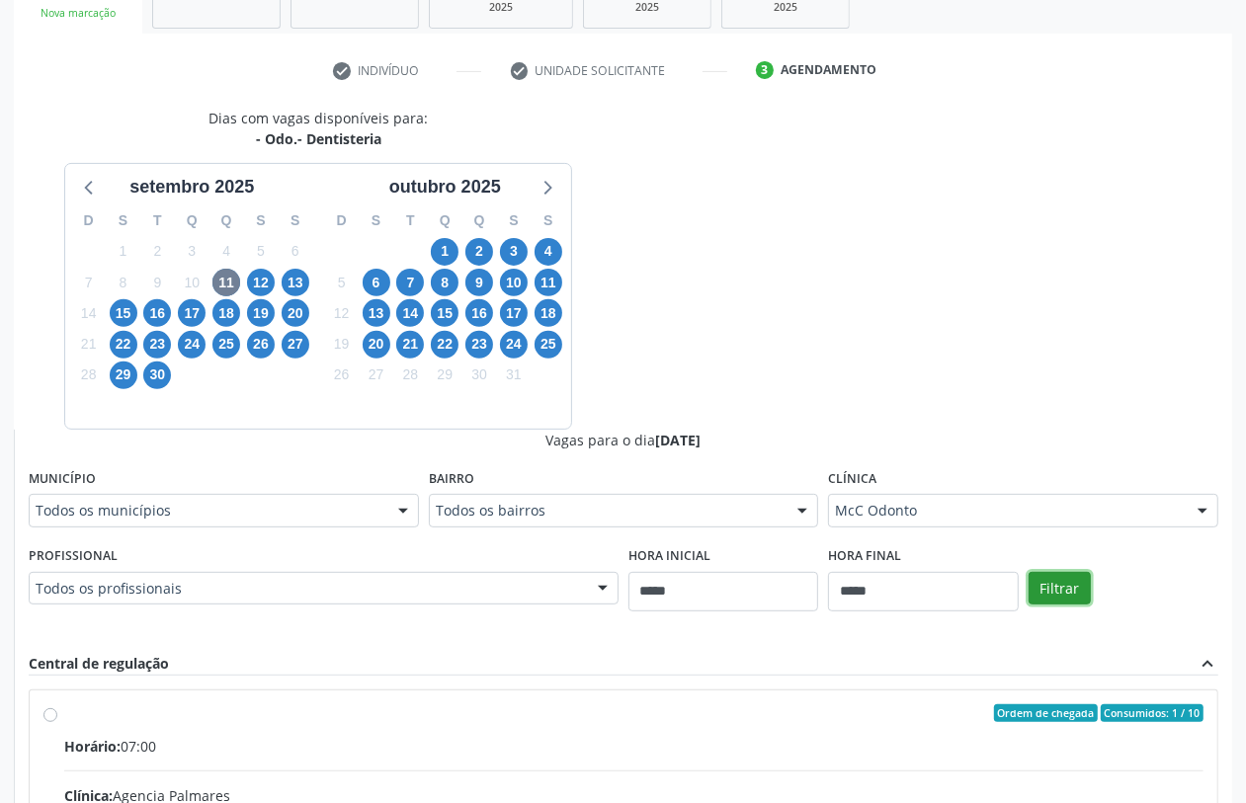
drag, startPoint x: 1074, startPoint y: 589, endPoint x: 1060, endPoint y: 589, distance: 13.8
click at [1073, 589] on button "Filtrar" at bounding box center [1060, 589] width 62 height 34
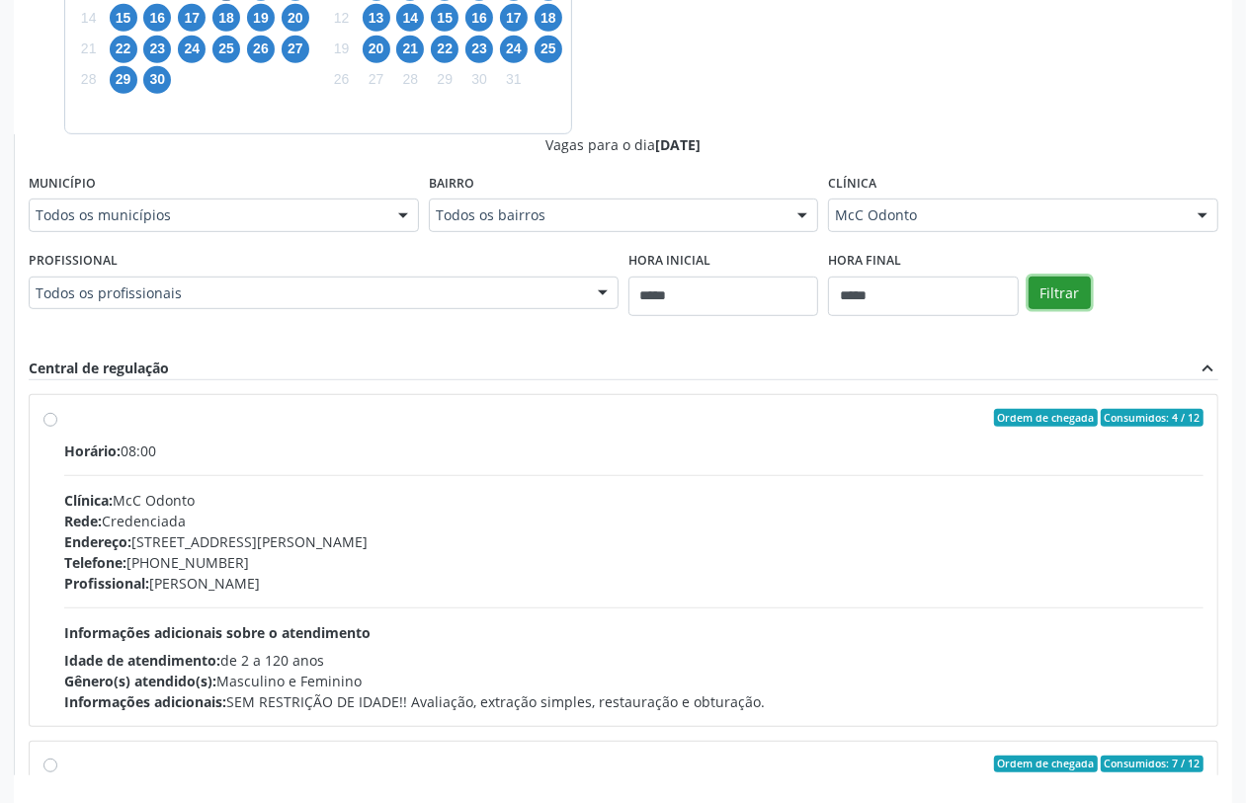
scroll to position [699, 0]
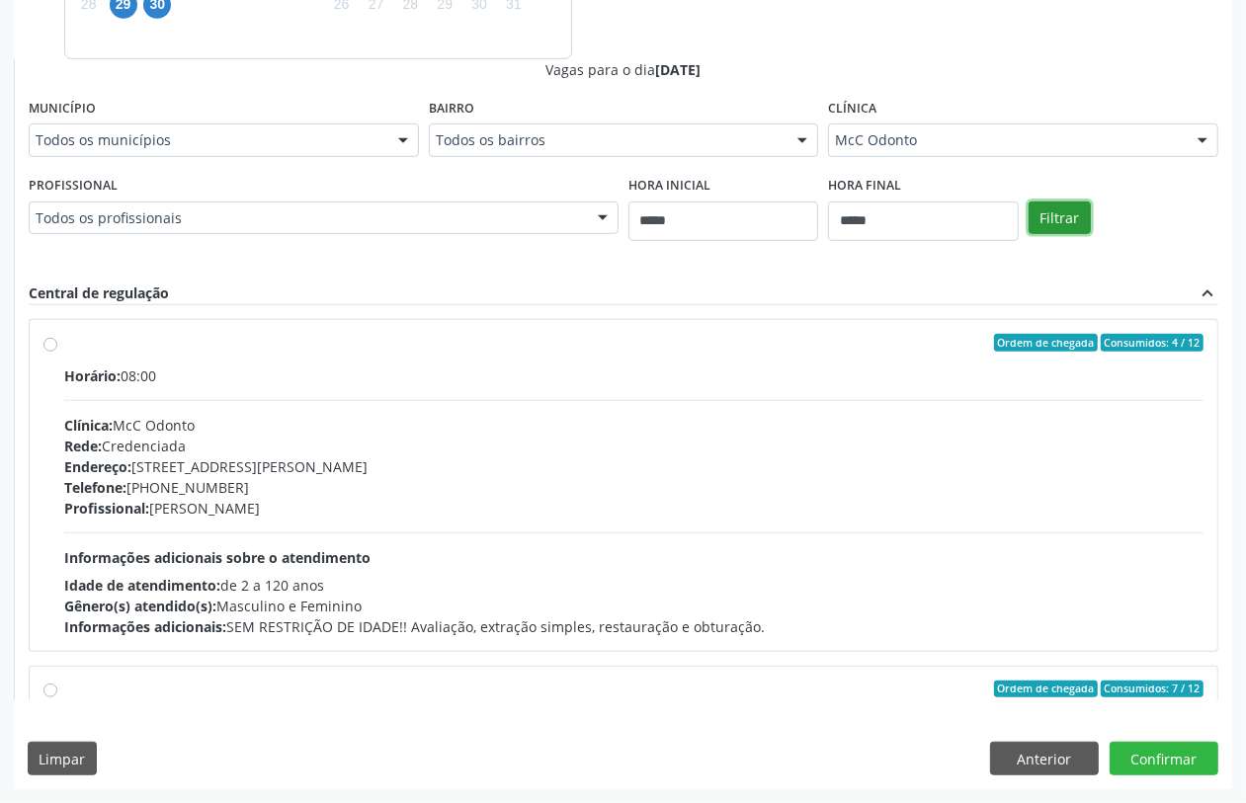
click at [1060, 215] on button "Filtrar" at bounding box center [1060, 219] width 62 height 34
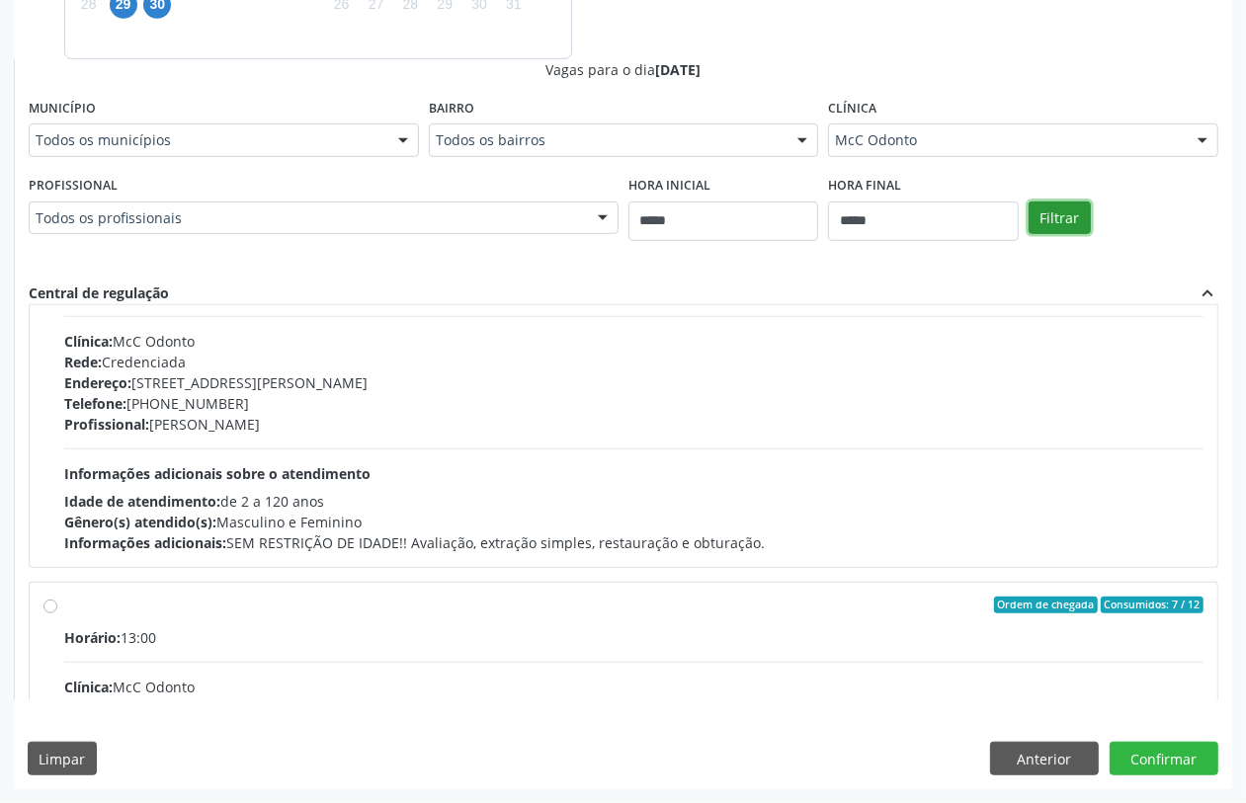
scroll to position [312, 0]
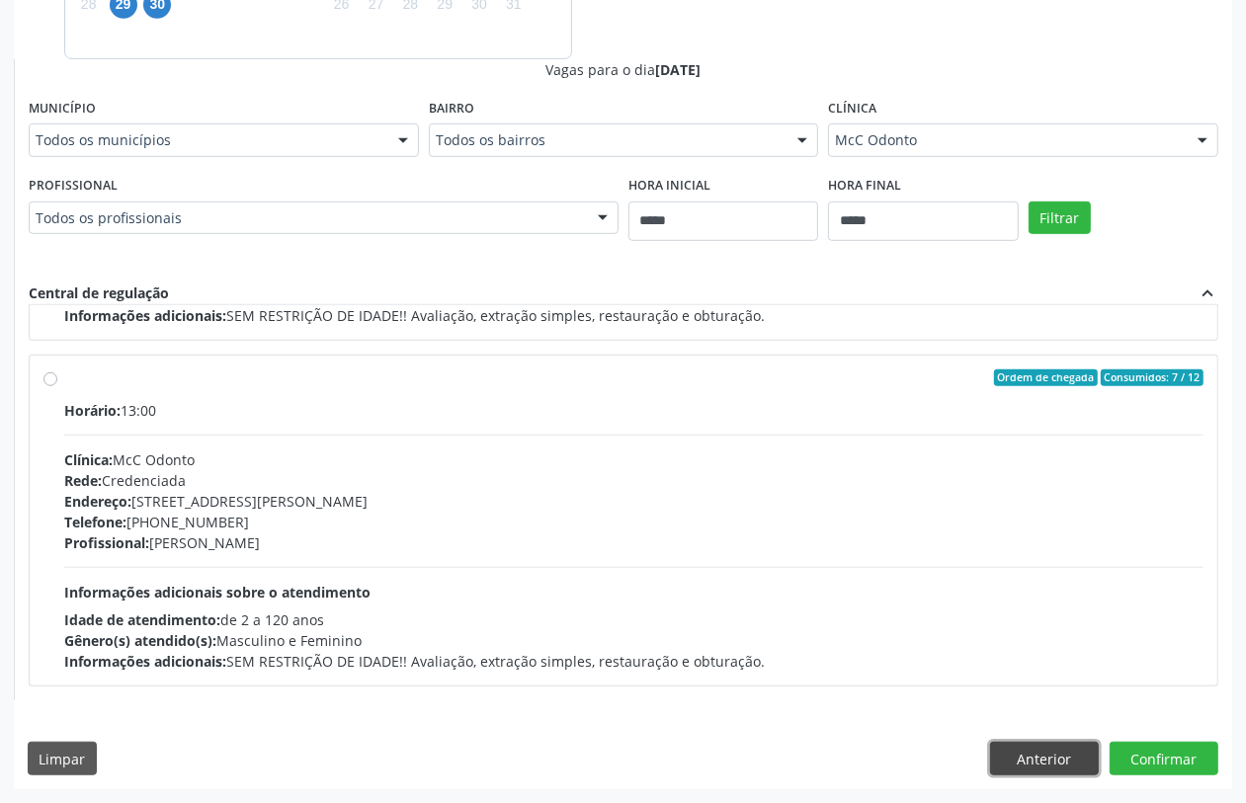
drag, startPoint x: 1019, startPoint y: 751, endPoint x: 825, endPoint y: 737, distance: 194.2
click at [1018, 751] on button "Anterior" at bounding box center [1044, 759] width 109 height 34
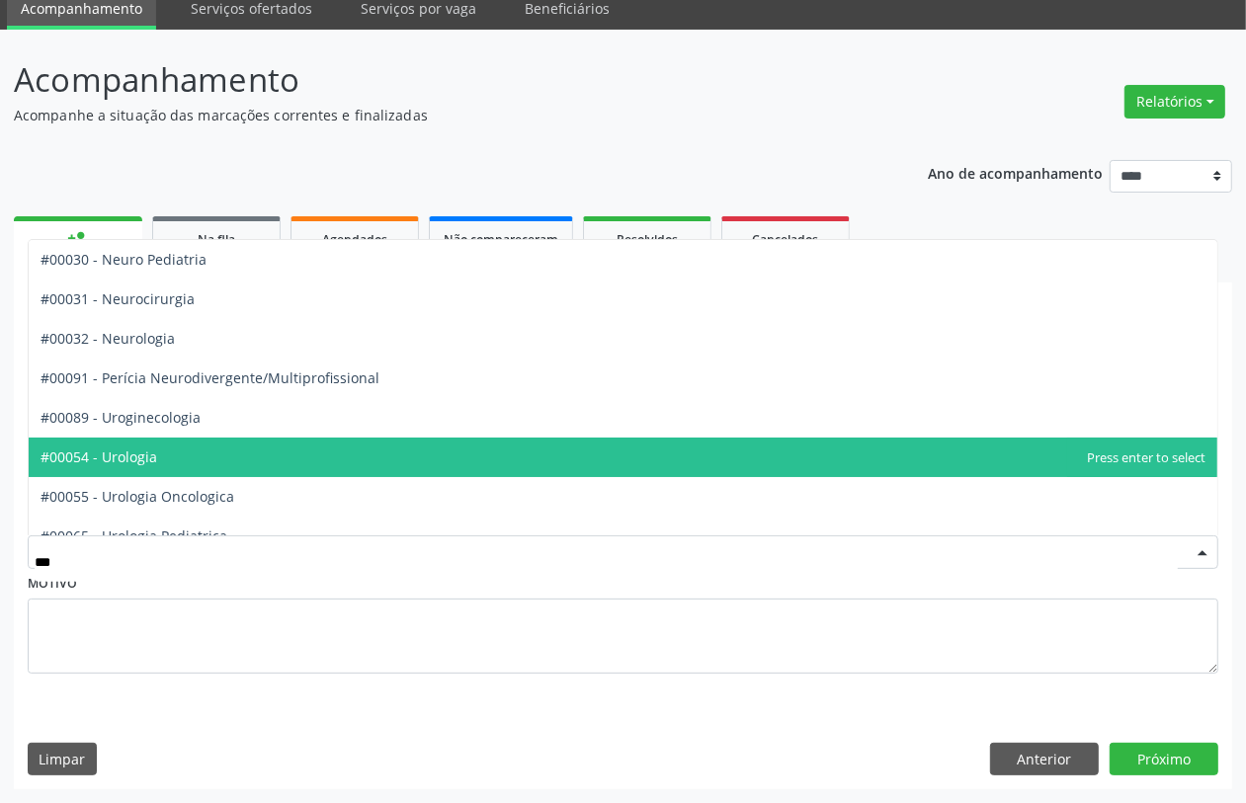
drag, startPoint x: 204, startPoint y: 457, endPoint x: 235, endPoint y: 470, distance: 34.5
click at [205, 457] on span "#00054 - Urologia" at bounding box center [623, 458] width 1189 height 40
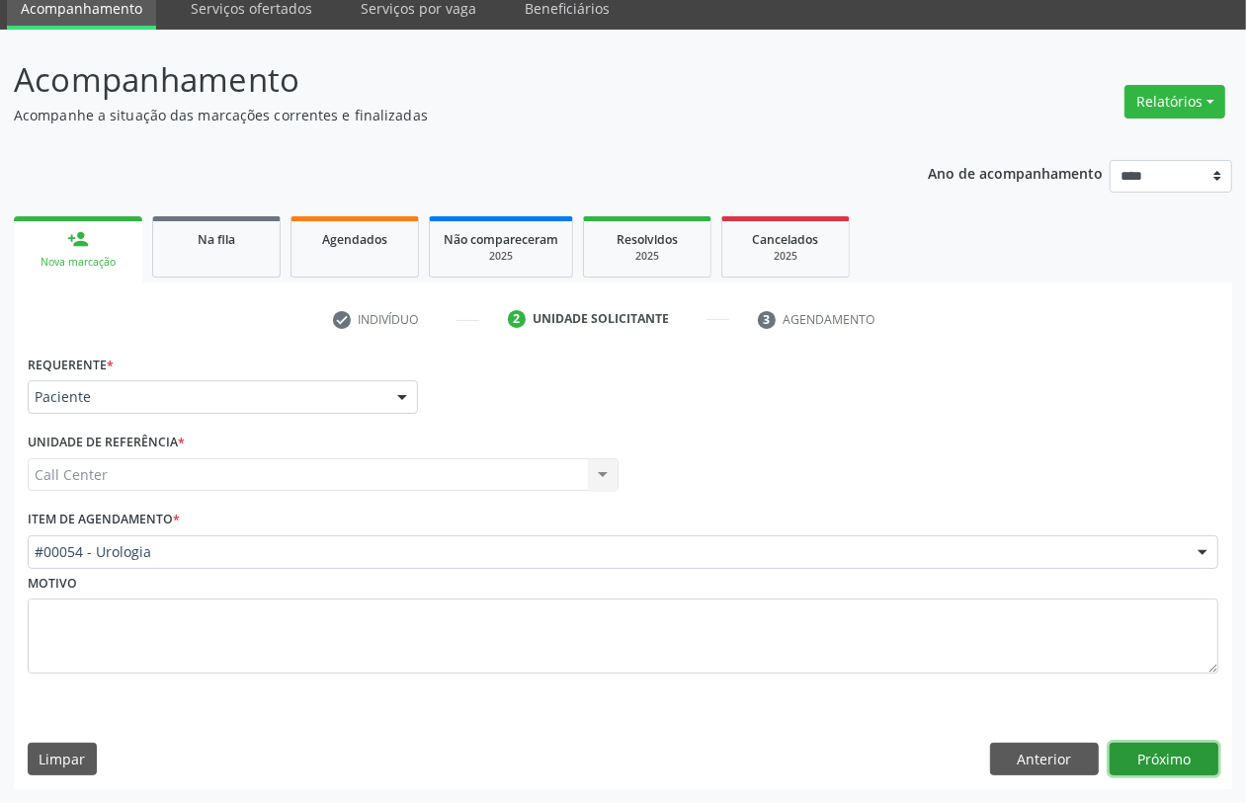
click at [1149, 753] on button "Próximo" at bounding box center [1164, 760] width 109 height 34
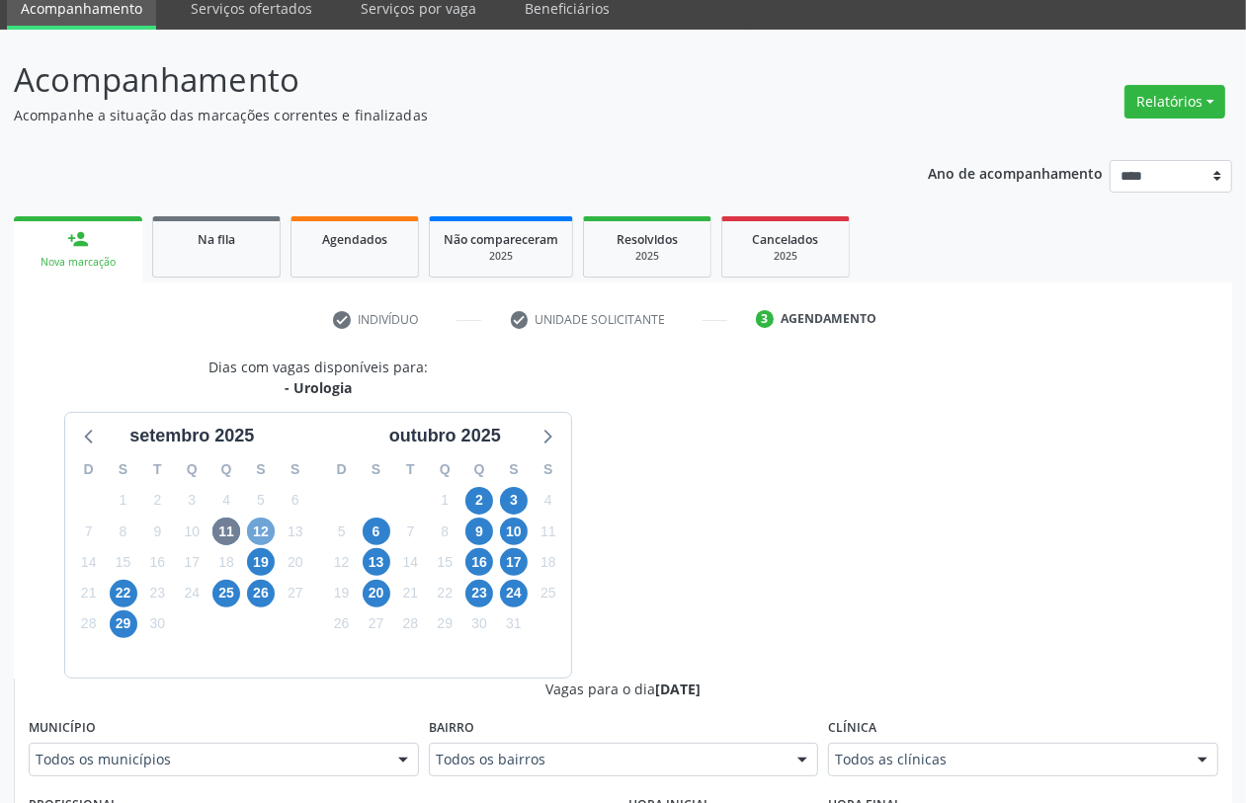
click at [260, 534] on span "12" at bounding box center [261, 532] width 28 height 28
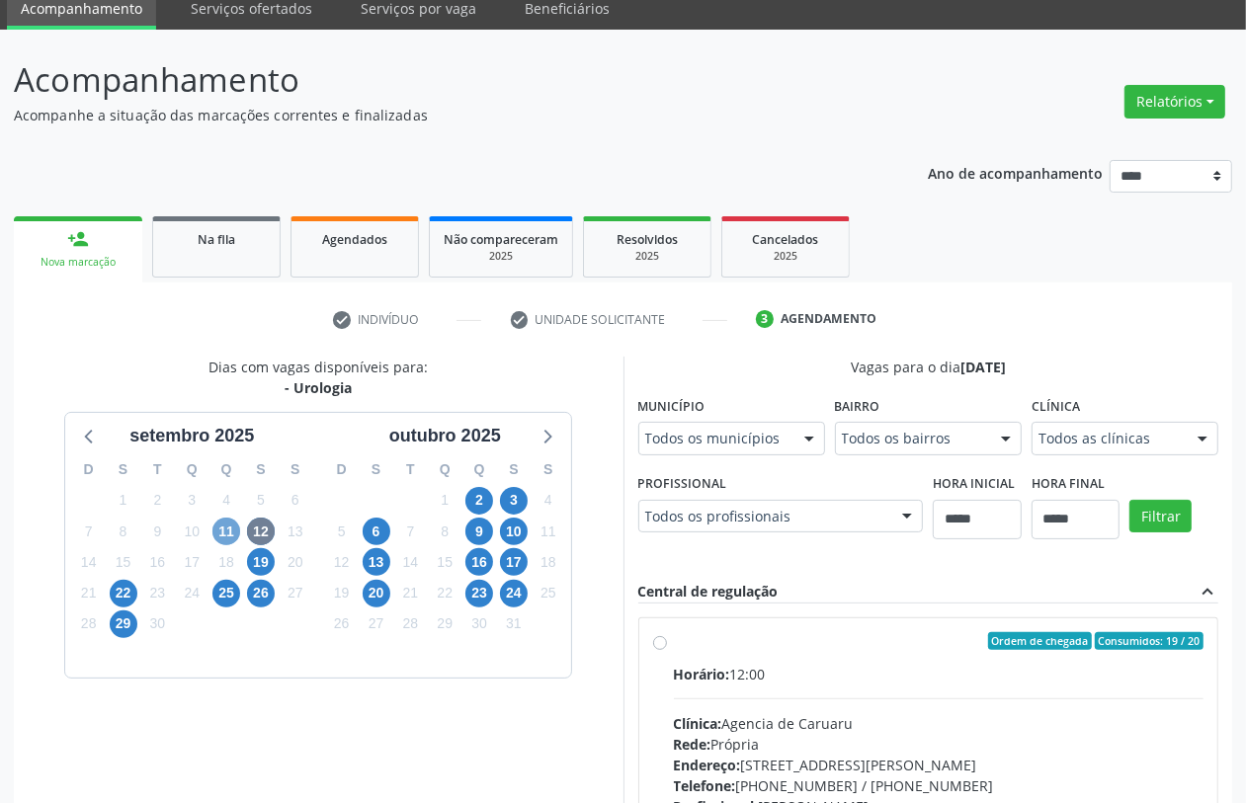
click at [227, 529] on span "11" at bounding box center [226, 532] width 28 height 28
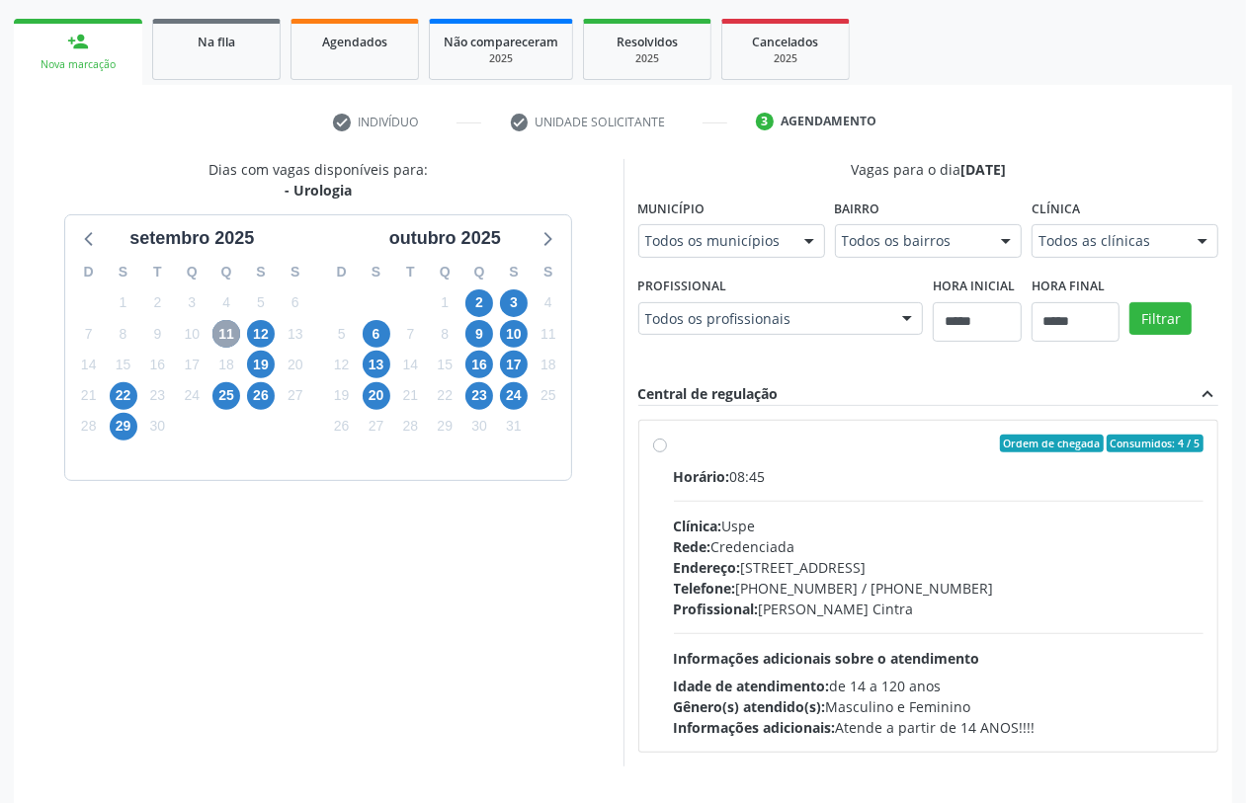
scroll to position [342, 0]
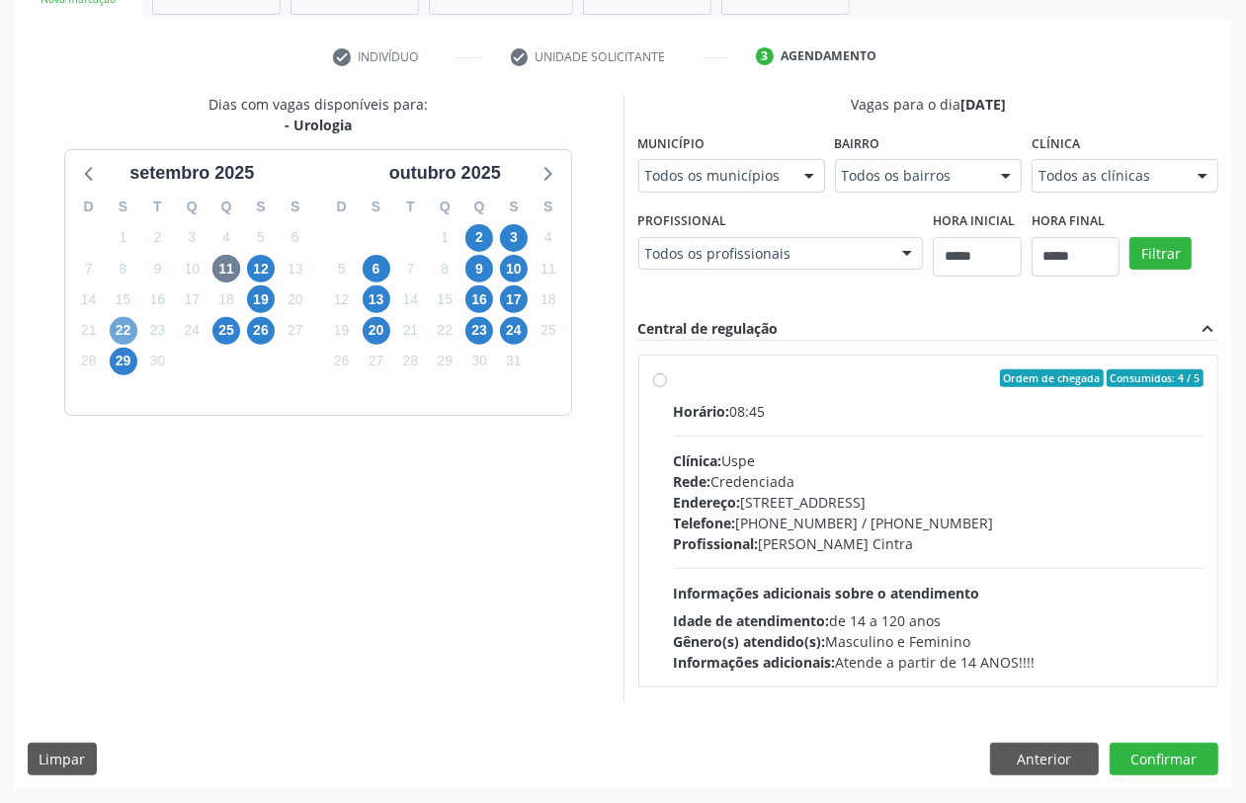
click at [126, 333] on span "22" at bounding box center [124, 331] width 28 height 28
click at [230, 268] on span "11" at bounding box center [226, 269] width 28 height 28
click at [260, 298] on span "19" at bounding box center [261, 300] width 28 height 28
click at [228, 334] on span "25" at bounding box center [226, 331] width 28 height 28
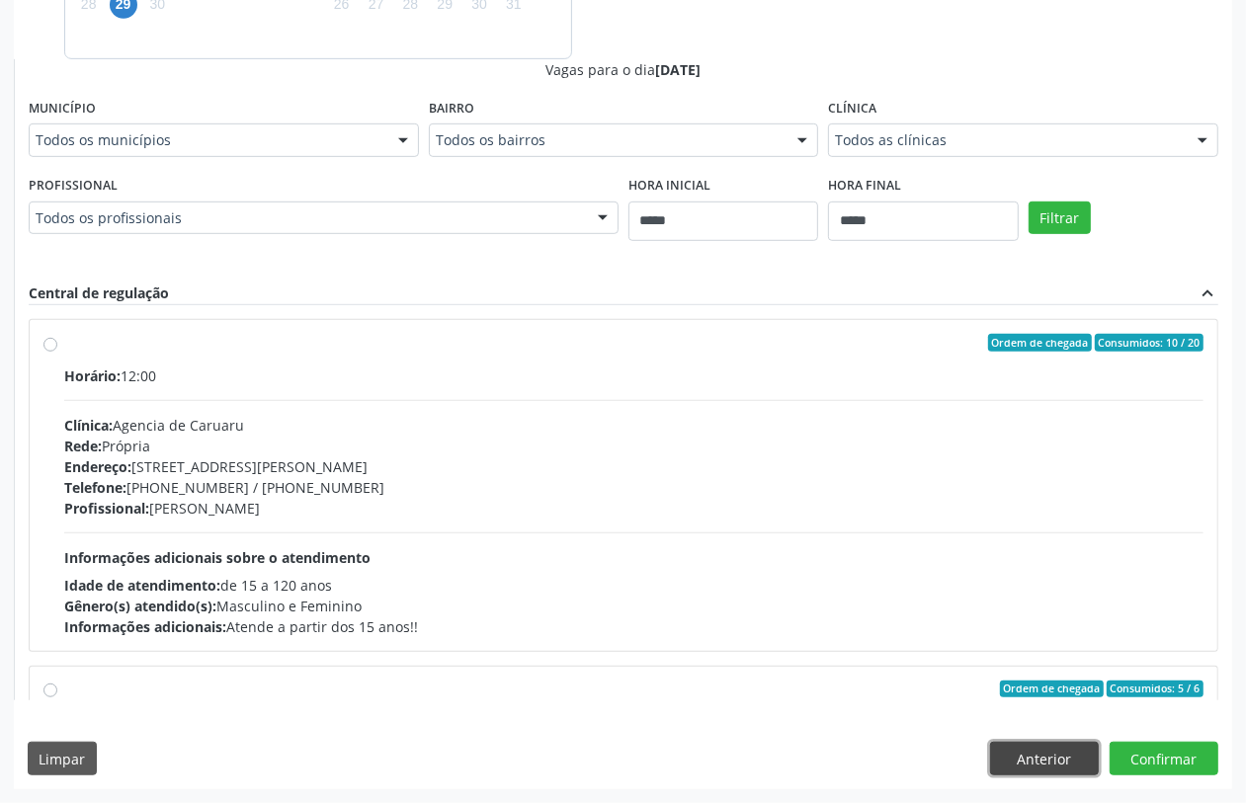
drag, startPoint x: 1045, startPoint y: 767, endPoint x: 902, endPoint y: 737, distance: 145.4
click at [1044, 767] on button "Anterior" at bounding box center [1044, 759] width 109 height 34
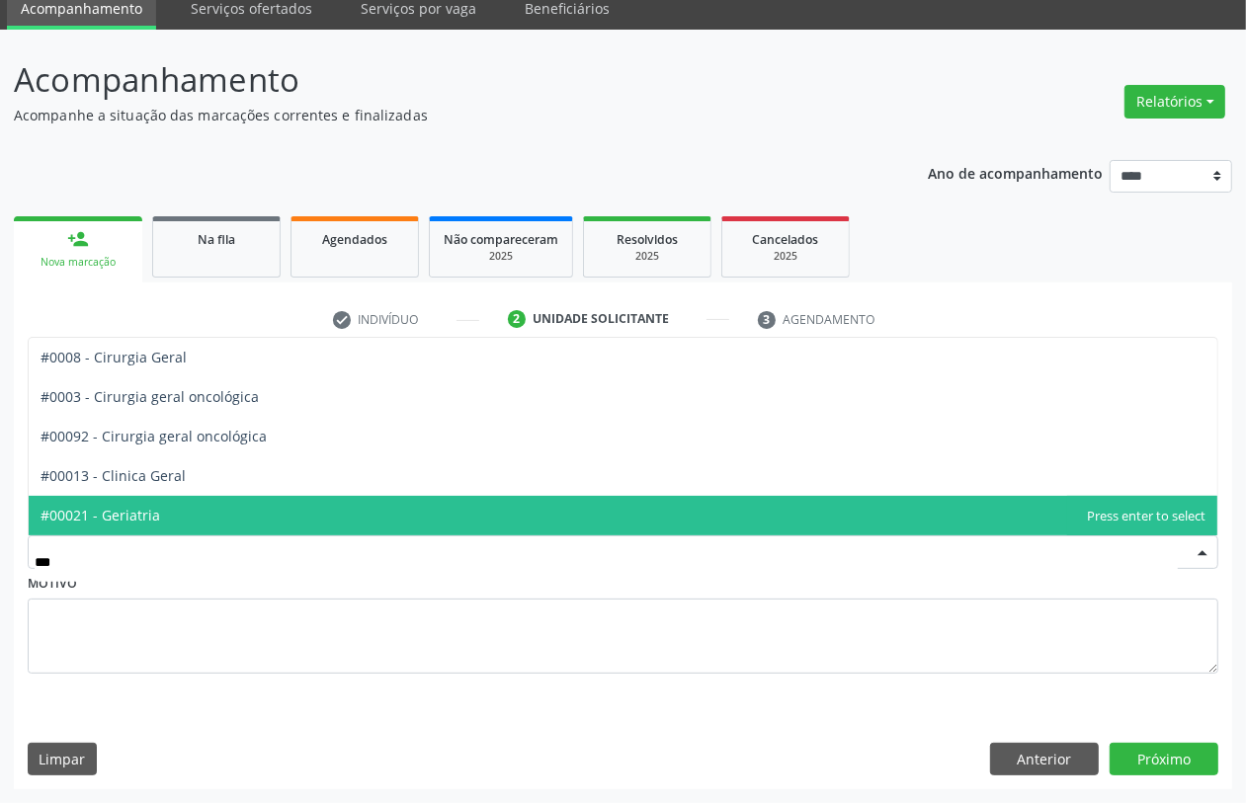
click at [130, 515] on span "#00021 - Geriatria" at bounding box center [101, 515] width 120 height 19
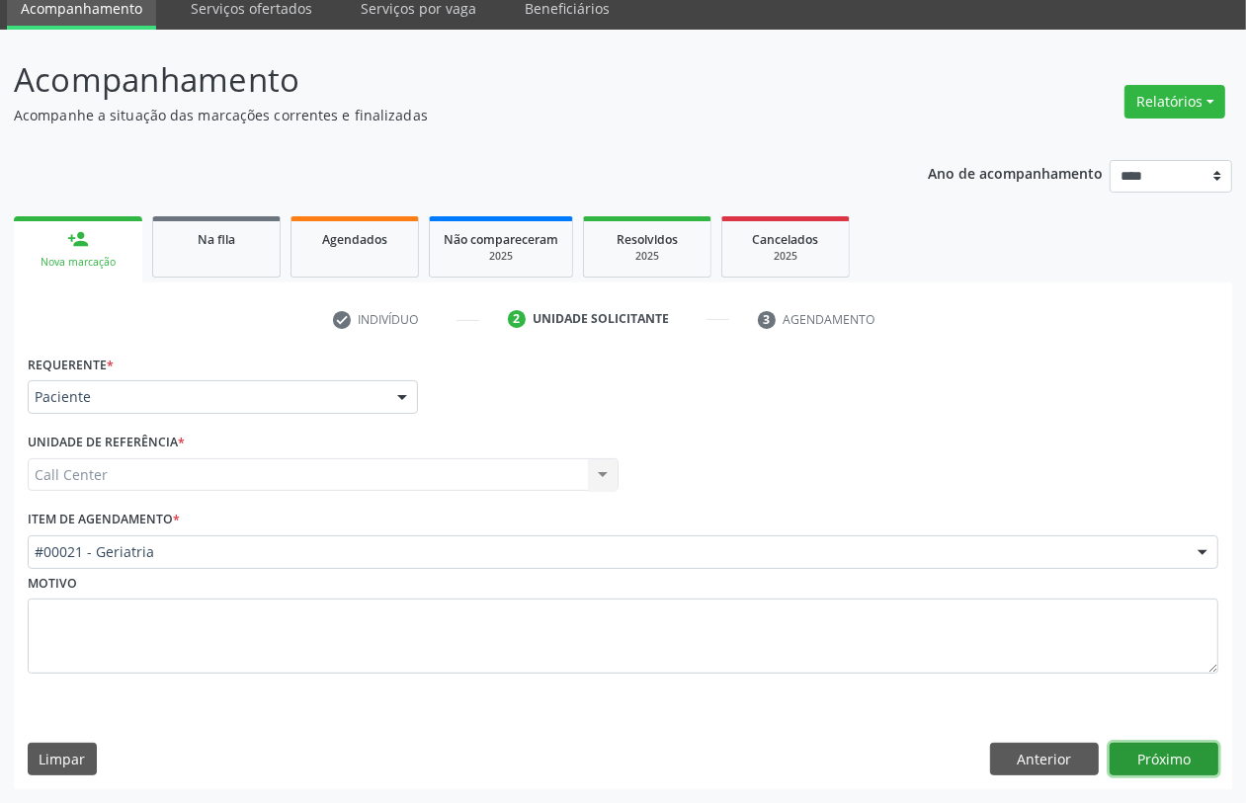
click at [1172, 758] on button "Próximo" at bounding box center [1164, 760] width 109 height 34
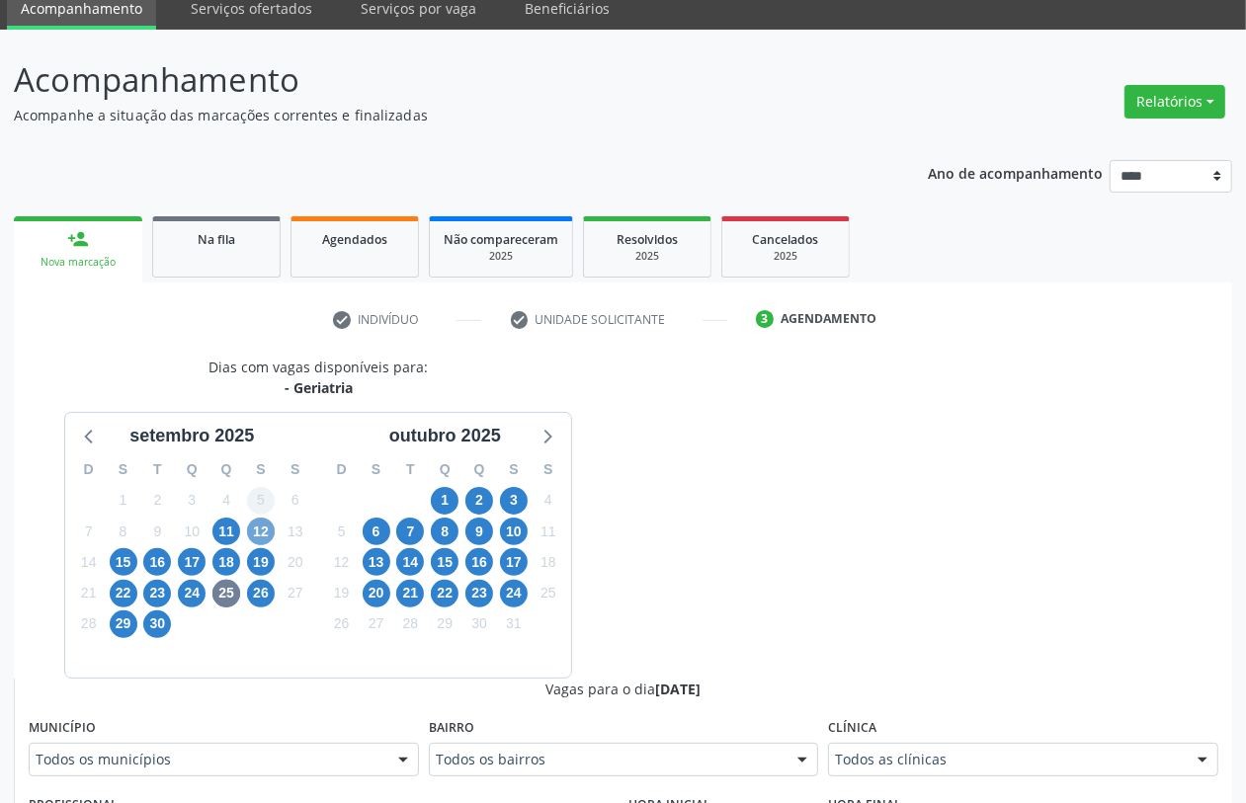
click at [270, 526] on span "12" at bounding box center [261, 532] width 28 height 28
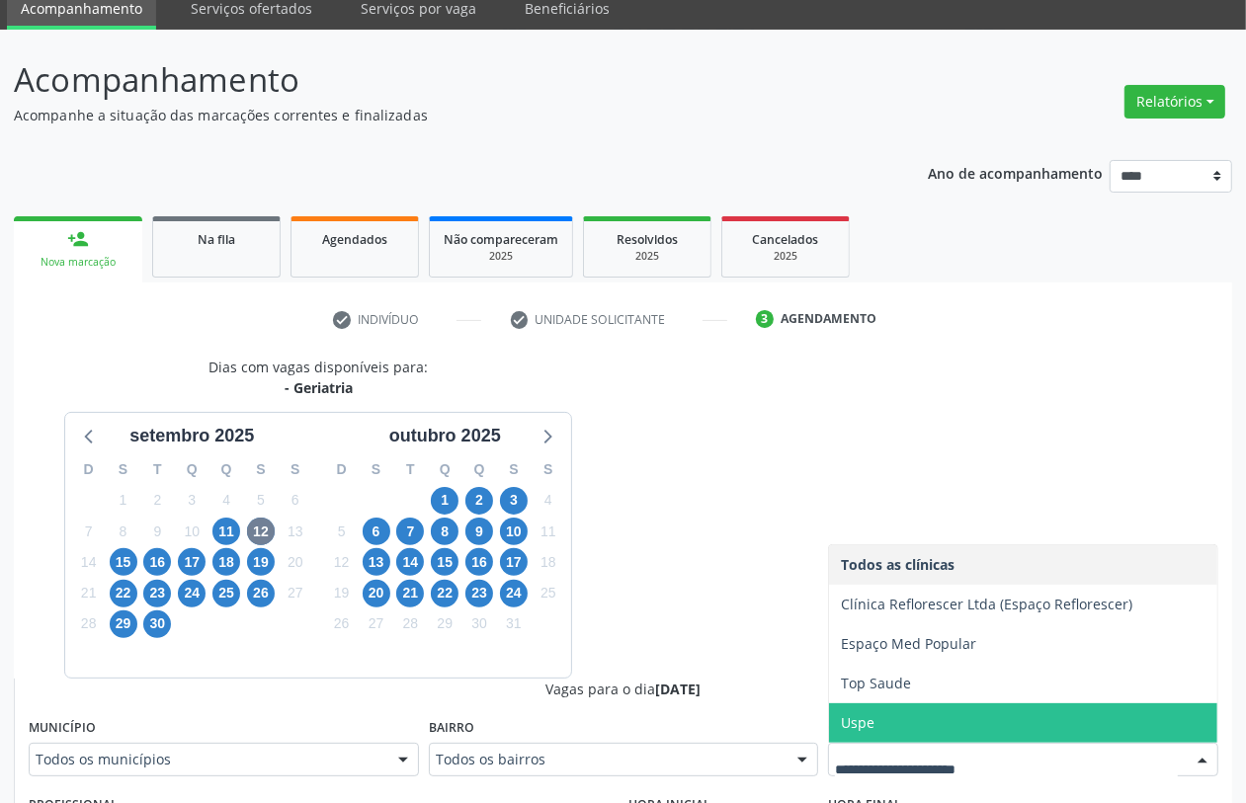
click at [883, 723] on span "Uspe" at bounding box center [1023, 724] width 388 height 40
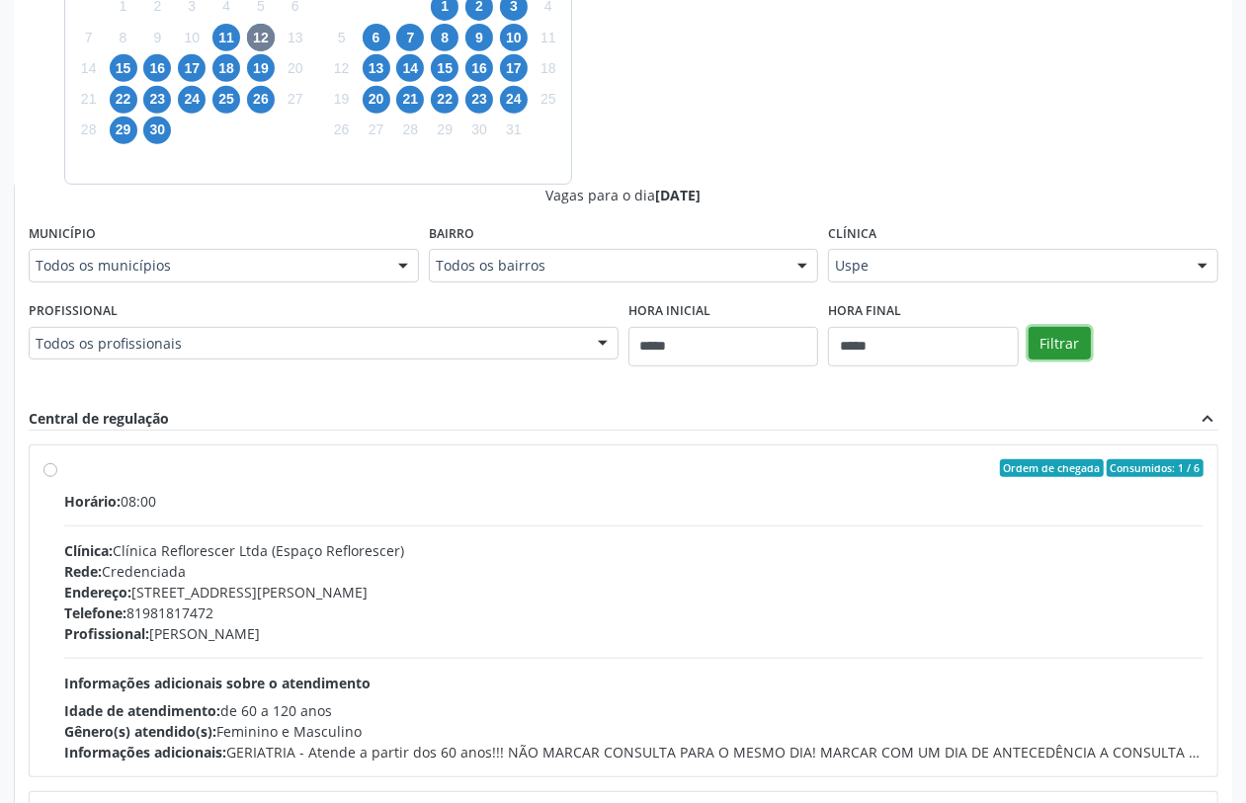
click at [1069, 342] on button "Filtrar" at bounding box center [1060, 344] width 62 height 34
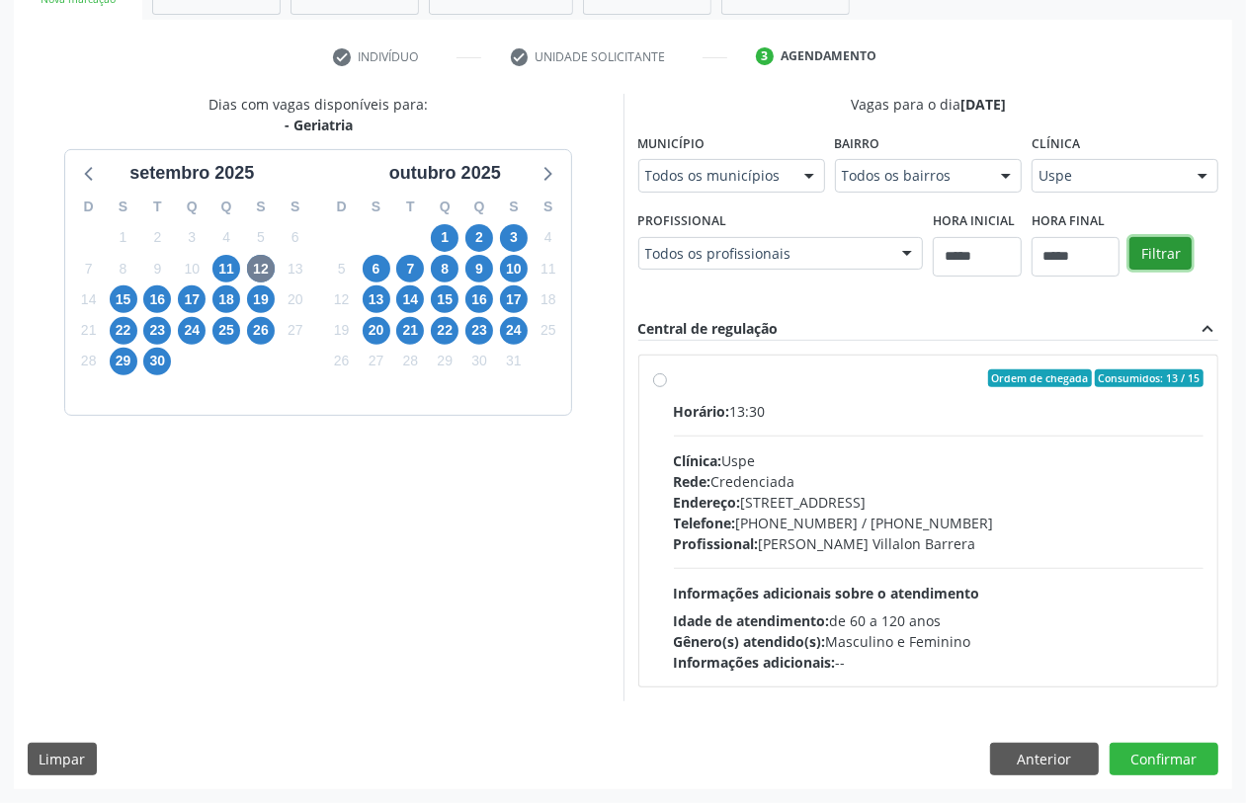
scroll to position [342, 0]
click at [126, 301] on span "15" at bounding box center [124, 300] width 28 height 28
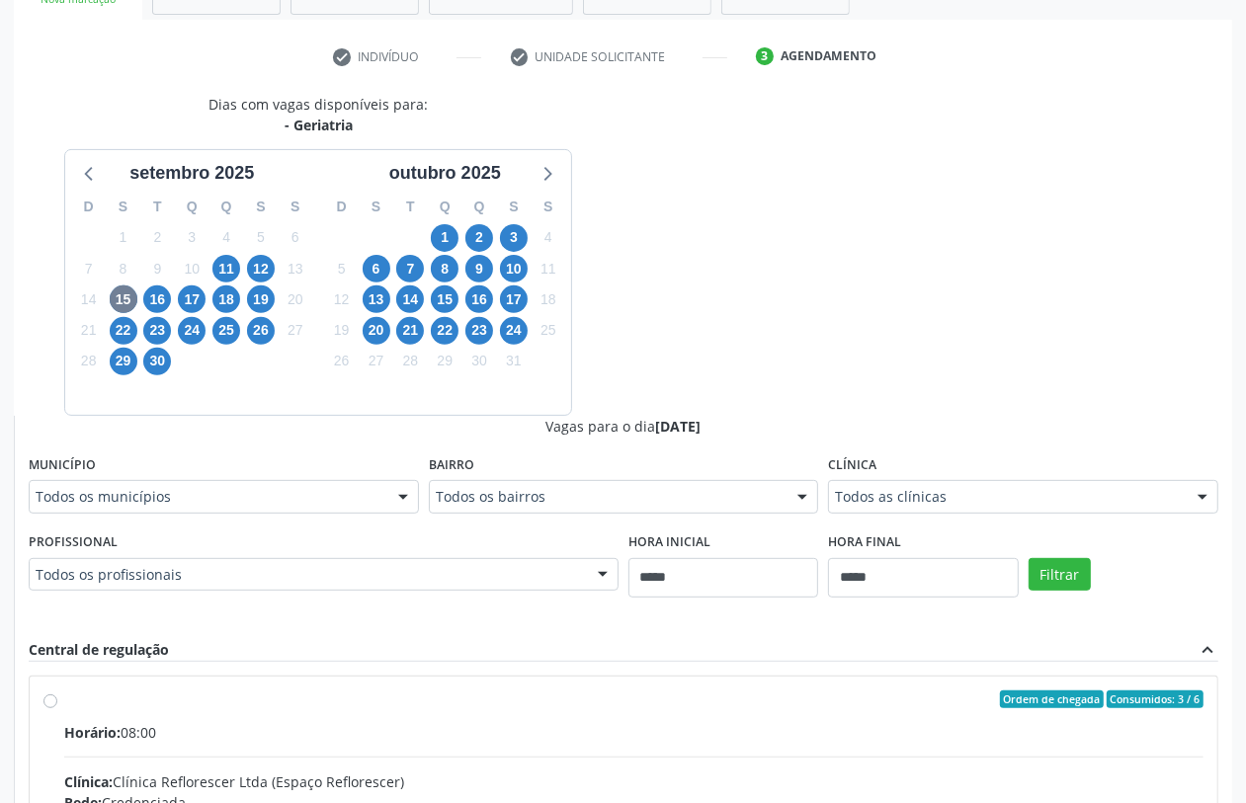
drag, startPoint x: 952, startPoint y: 495, endPoint x: 932, endPoint y: 504, distance: 21.7
click at [154, 297] on span "16" at bounding box center [157, 300] width 28 height 28
click at [193, 296] on span "17" at bounding box center [192, 300] width 28 height 28
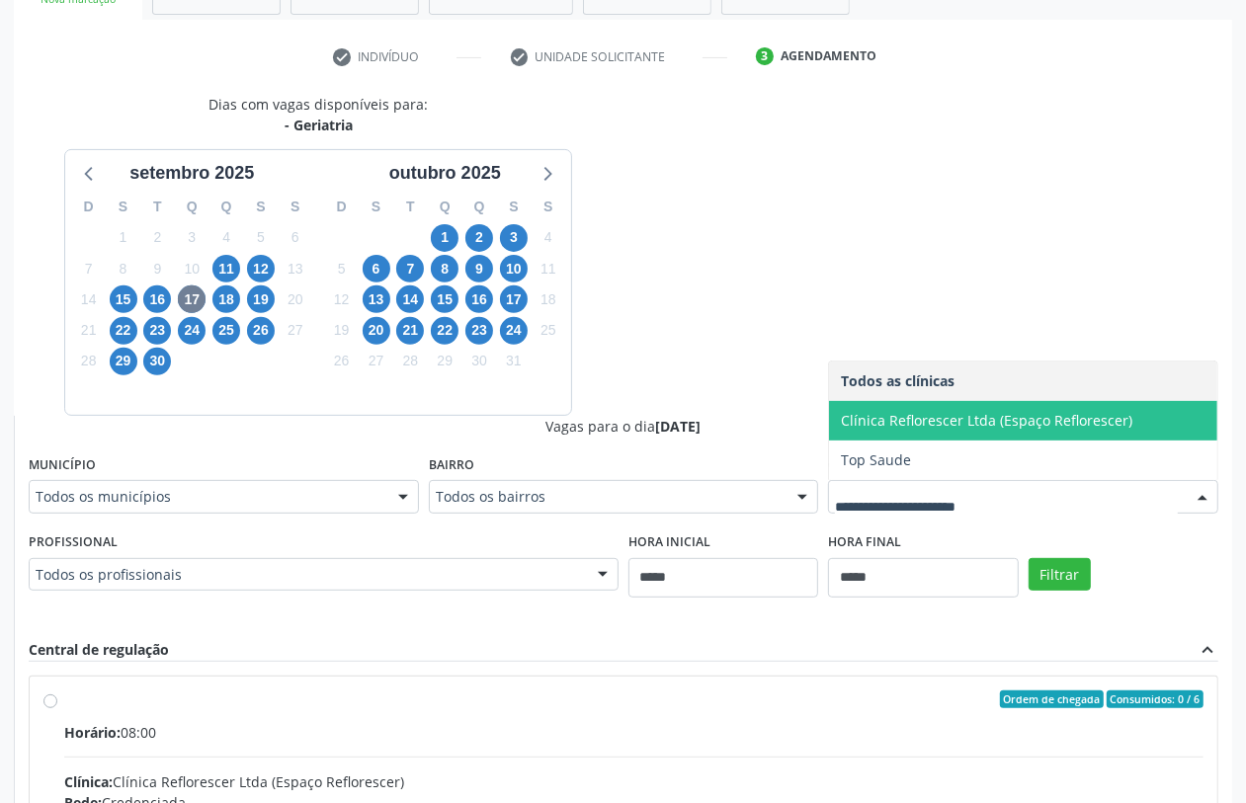
click at [700, 342] on div "Dias com vagas disponíveis para: - Geriatria setembro 2025 D S T Q Q S S 31 1 2…" at bounding box center [623, 576] width 1219 height 964
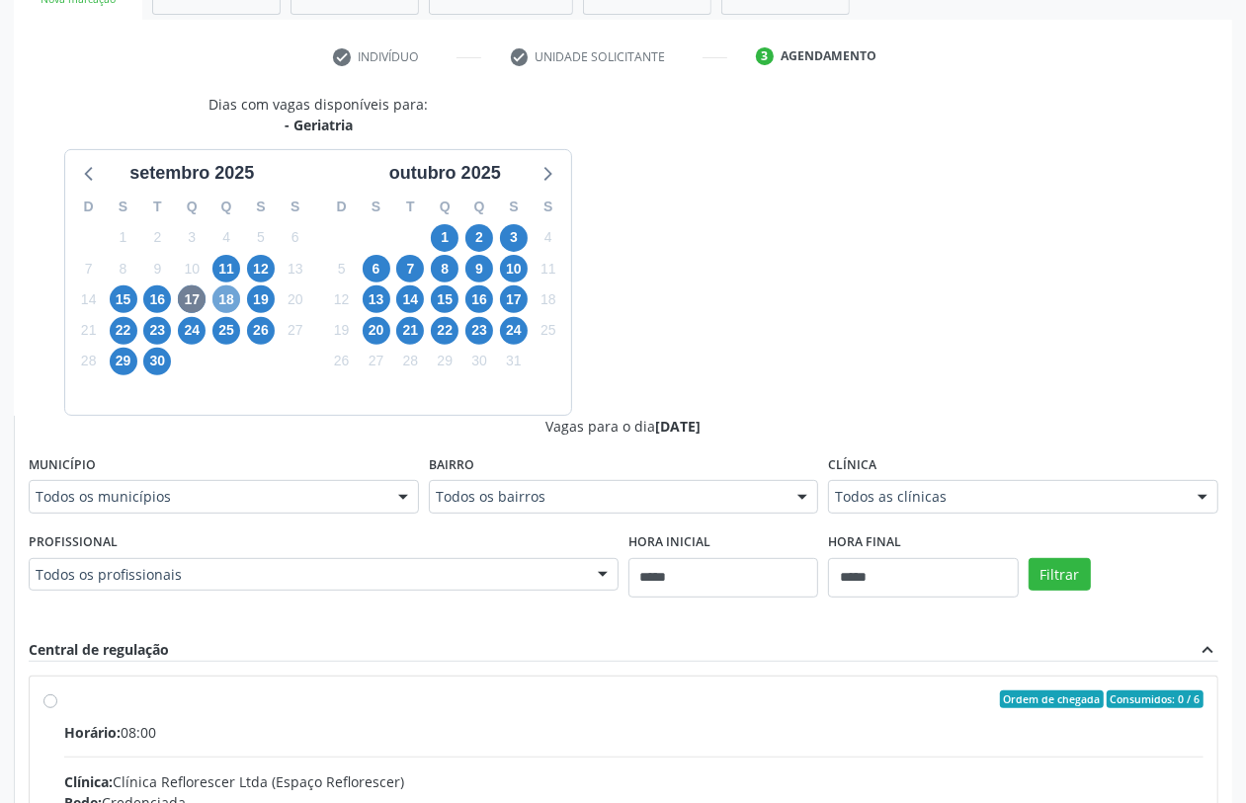
click at [228, 297] on span "18" at bounding box center [226, 300] width 28 height 28
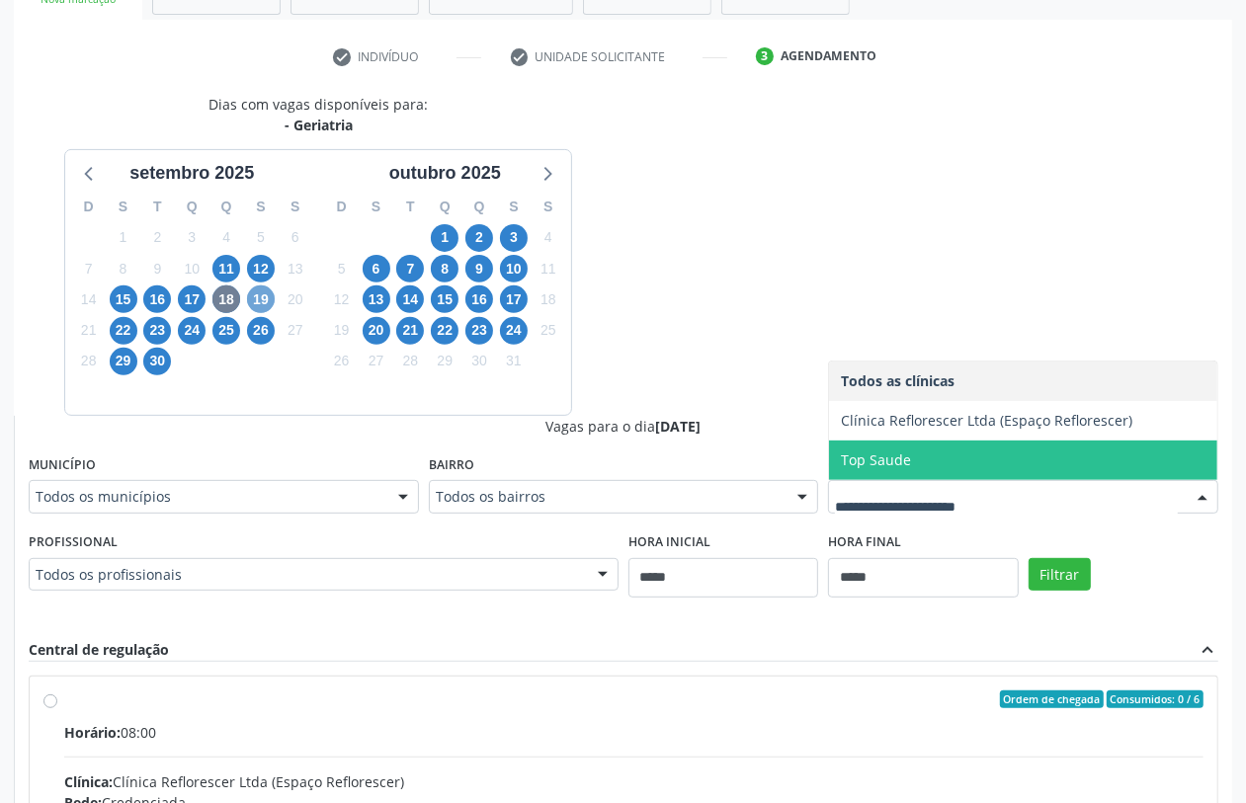
click at [252, 294] on span "19" at bounding box center [261, 300] width 28 height 28
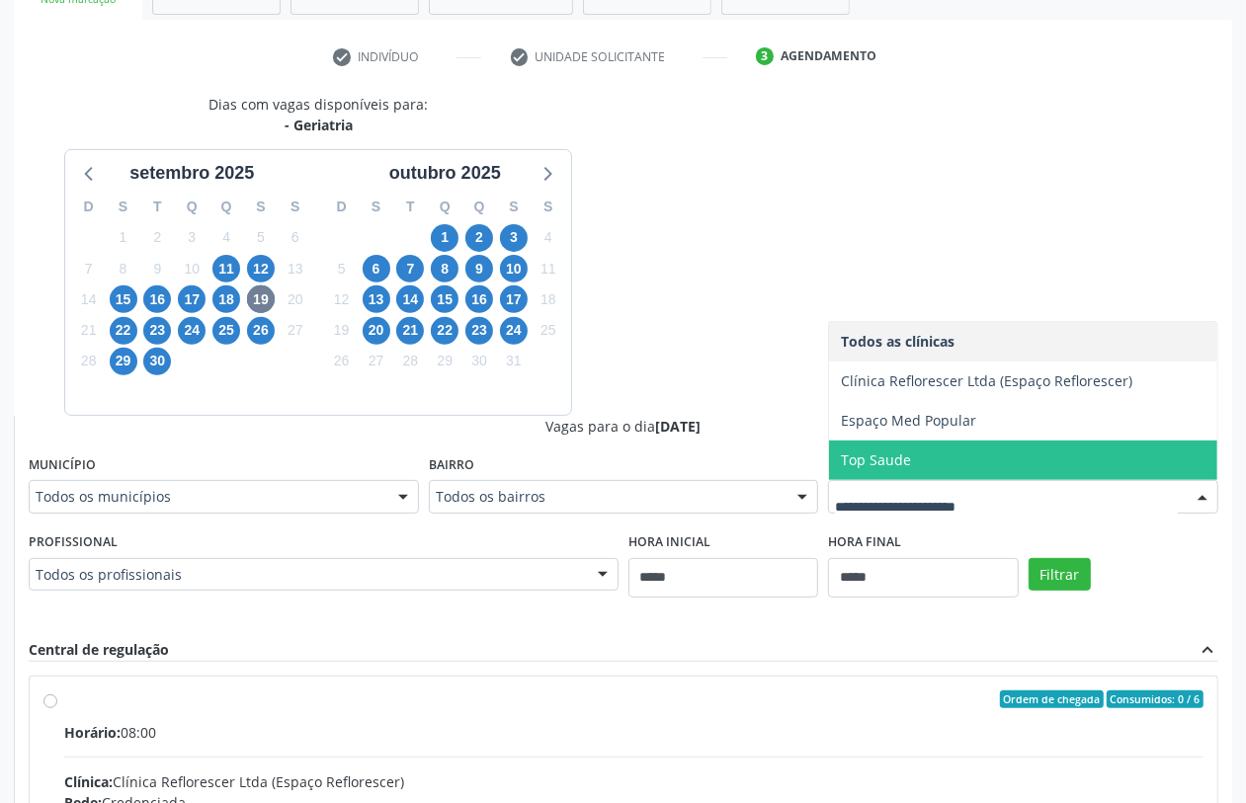
click at [902, 481] on div at bounding box center [1023, 497] width 390 height 34
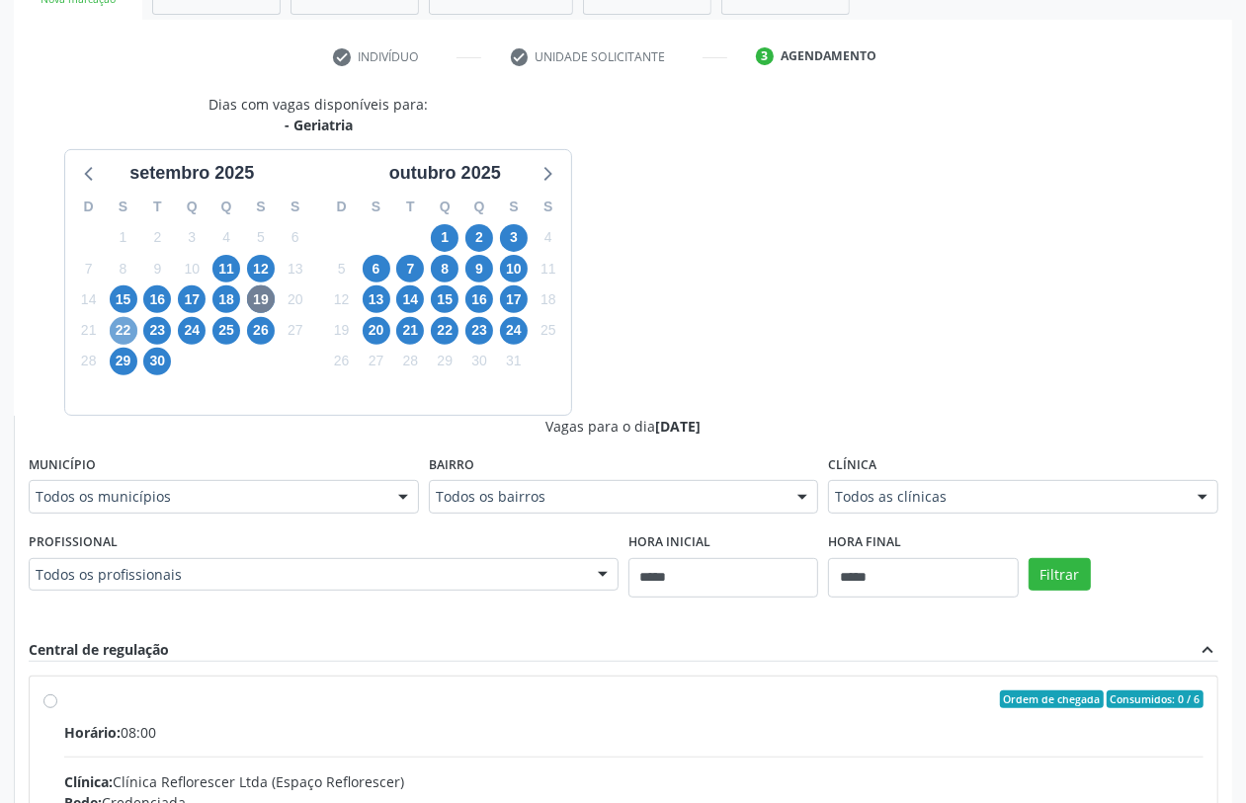
click at [114, 331] on span "22" at bounding box center [124, 331] width 28 height 28
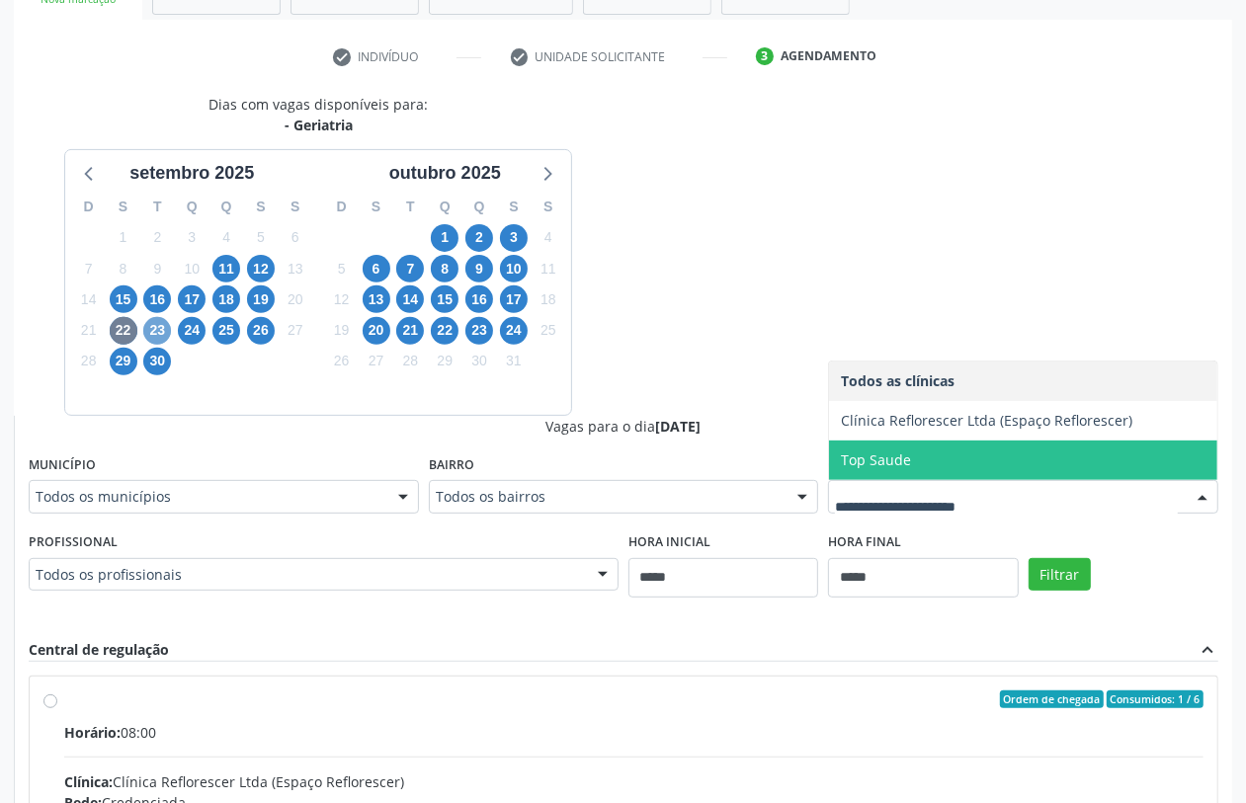
click at [159, 331] on span "23" at bounding box center [157, 331] width 28 height 28
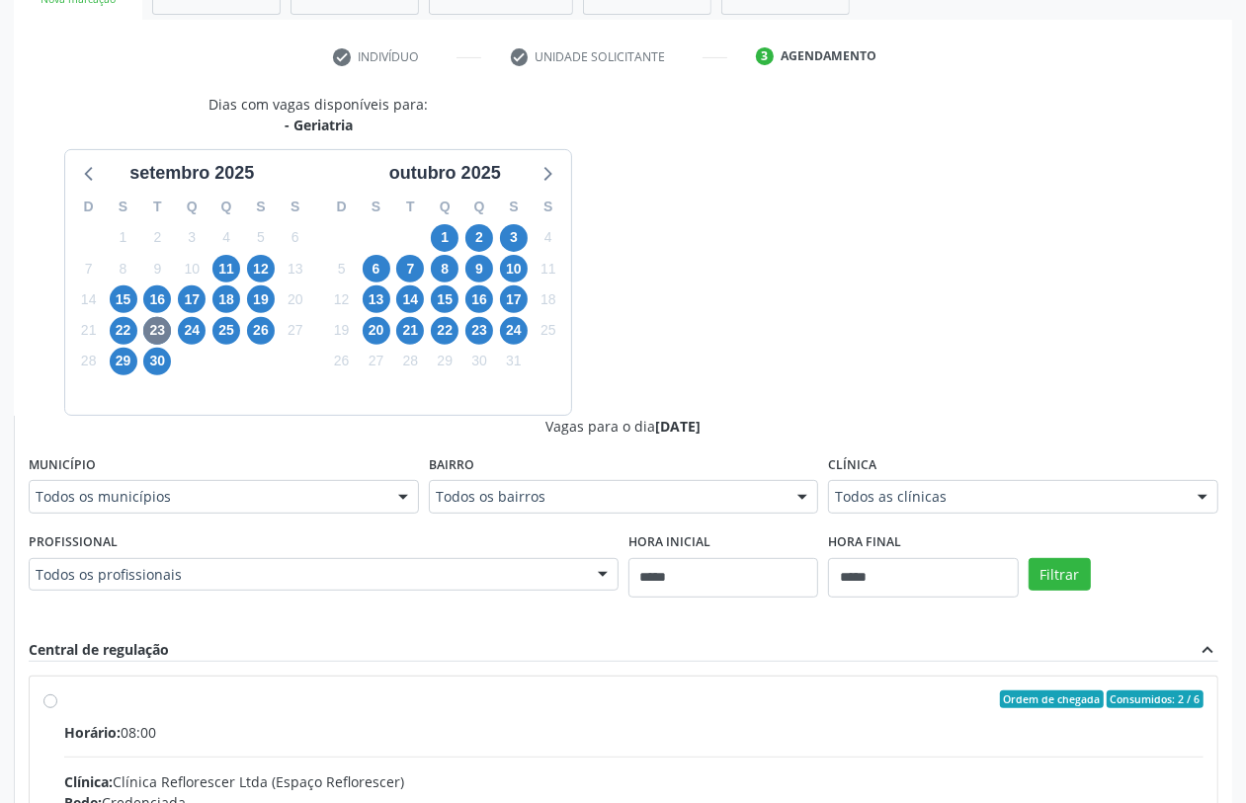
click at [909, 516] on fieldset "Clínica Todos as clínicas Todos as clínicas Clínica Reflorescer Ltda (Espaço Re…" at bounding box center [1023, 489] width 390 height 77
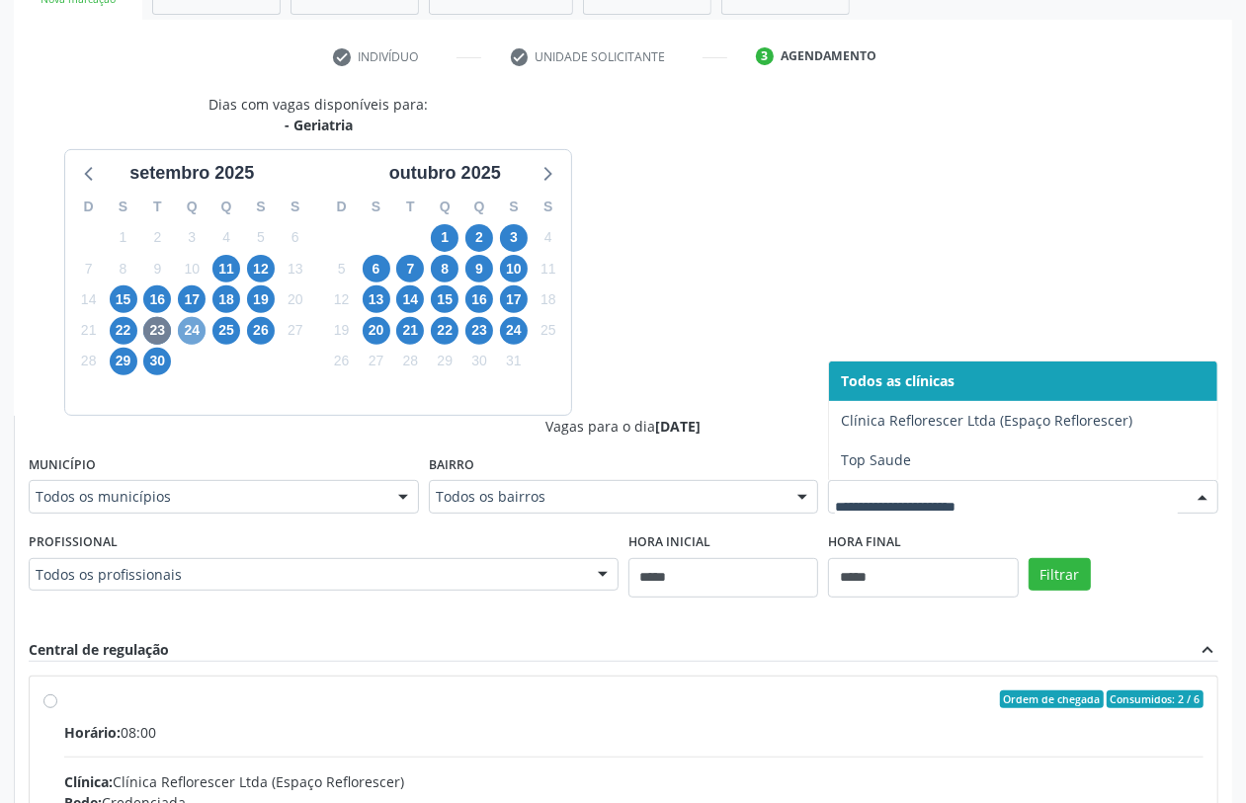
click at [198, 331] on span "24" at bounding box center [192, 331] width 28 height 28
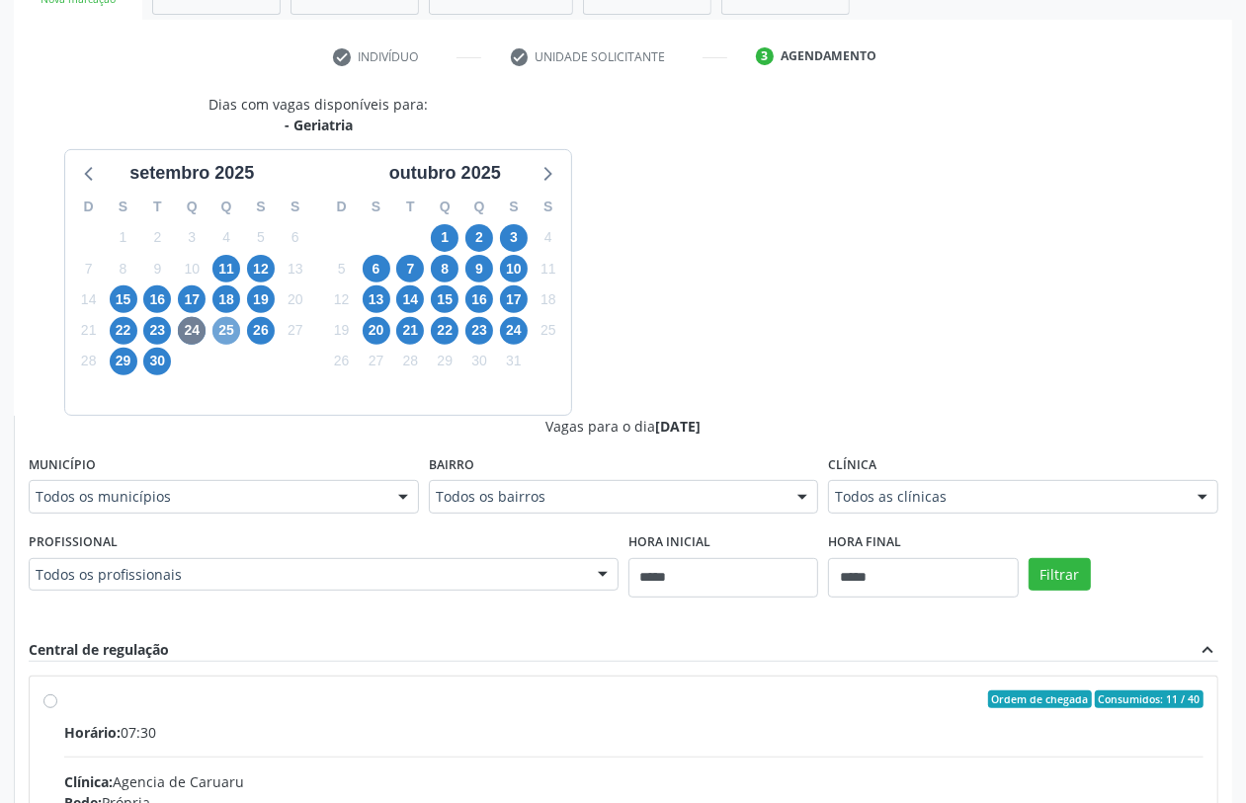
click at [237, 334] on span "25" at bounding box center [226, 331] width 28 height 28
drag, startPoint x: 254, startPoint y: 329, endPoint x: 290, endPoint y: 344, distance: 38.5
click at [260, 332] on span "26" at bounding box center [261, 331] width 28 height 28
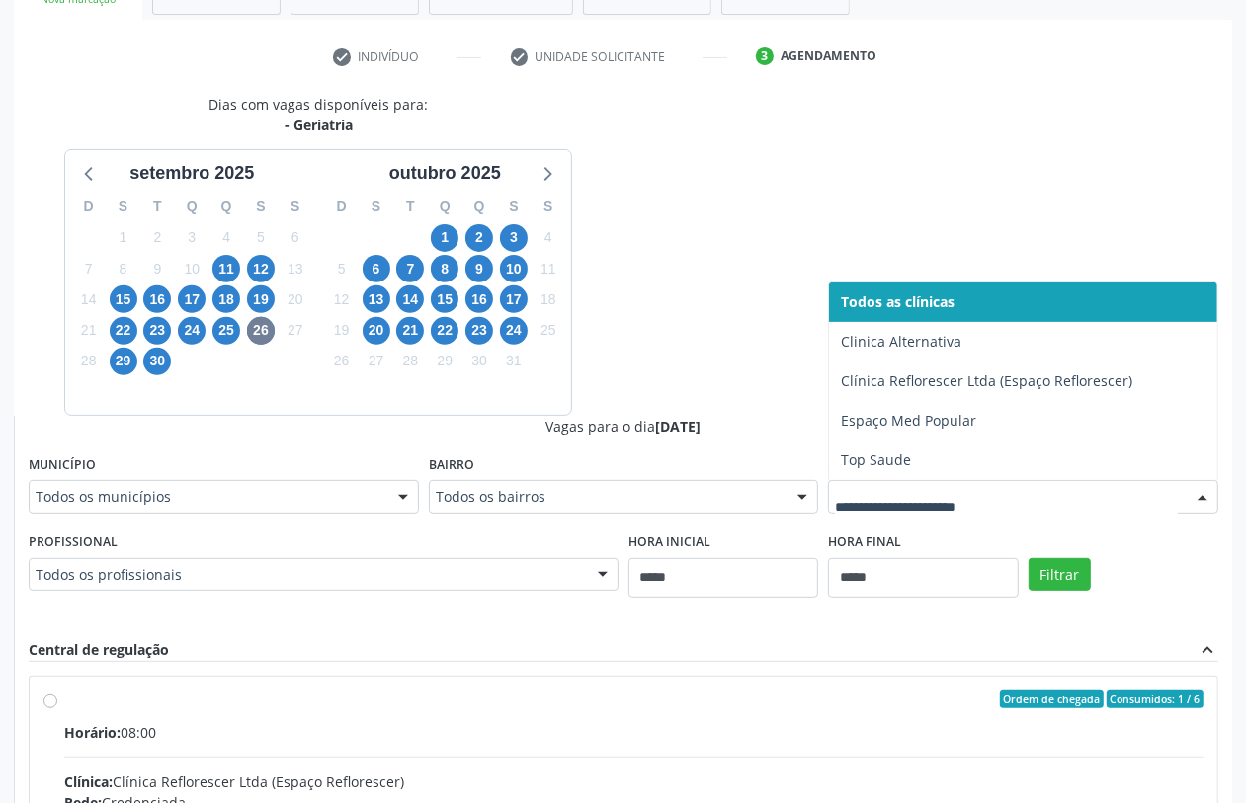
click at [886, 482] on div at bounding box center [1023, 497] width 390 height 34
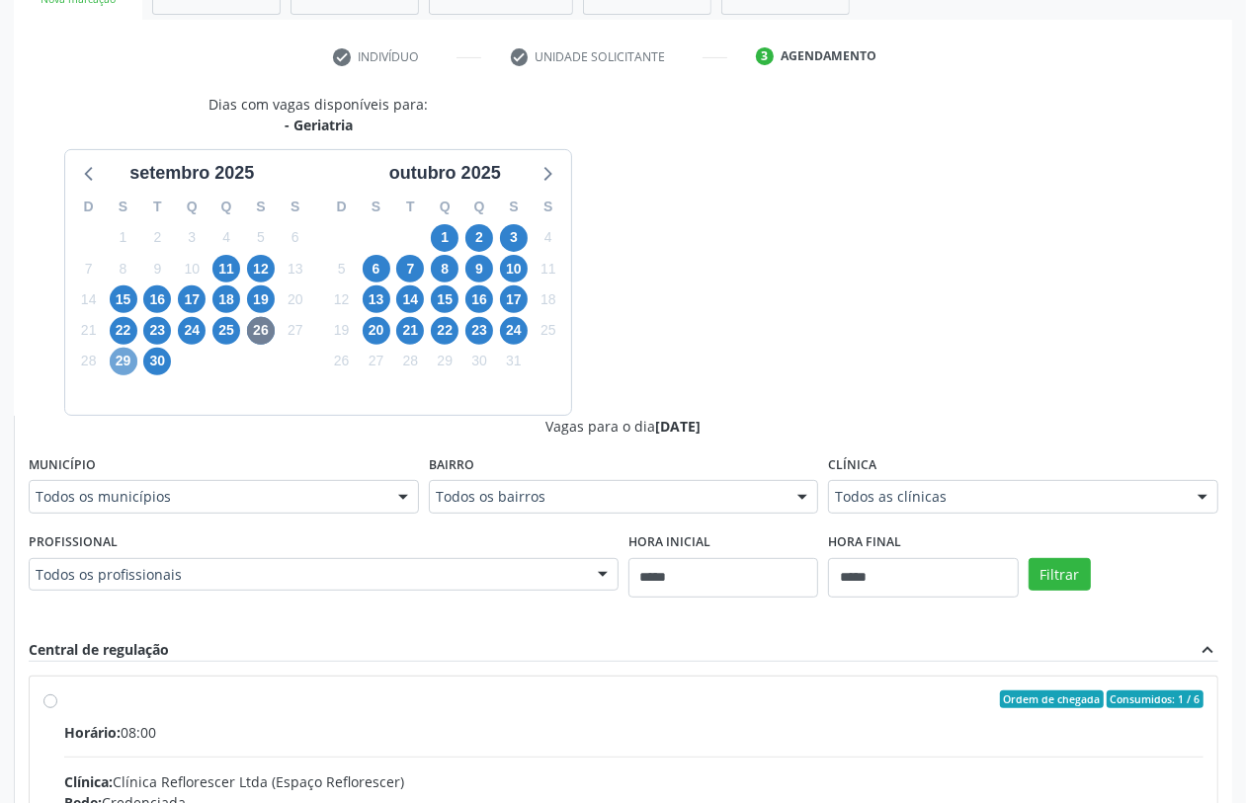
click at [120, 357] on span "29" at bounding box center [124, 362] width 28 height 28
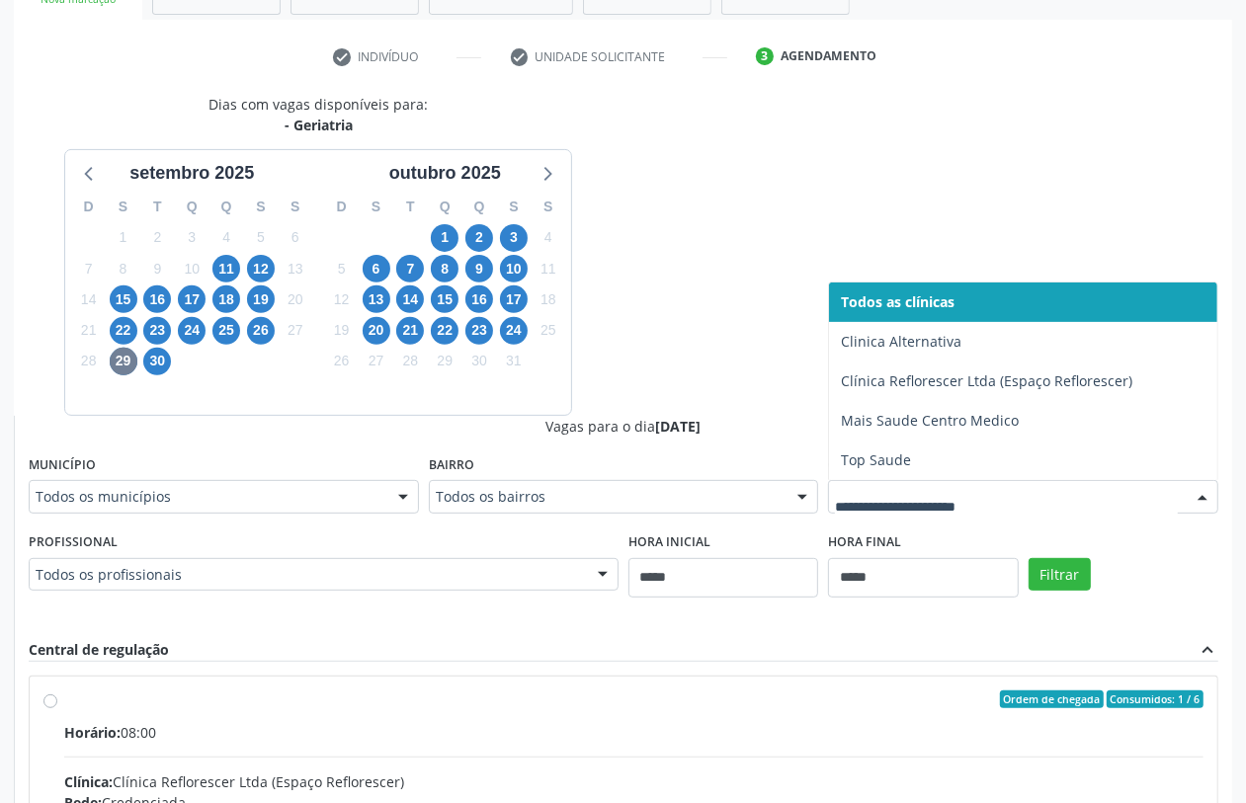
drag, startPoint x: 980, startPoint y: 486, endPoint x: 961, endPoint y: 494, distance: 21.3
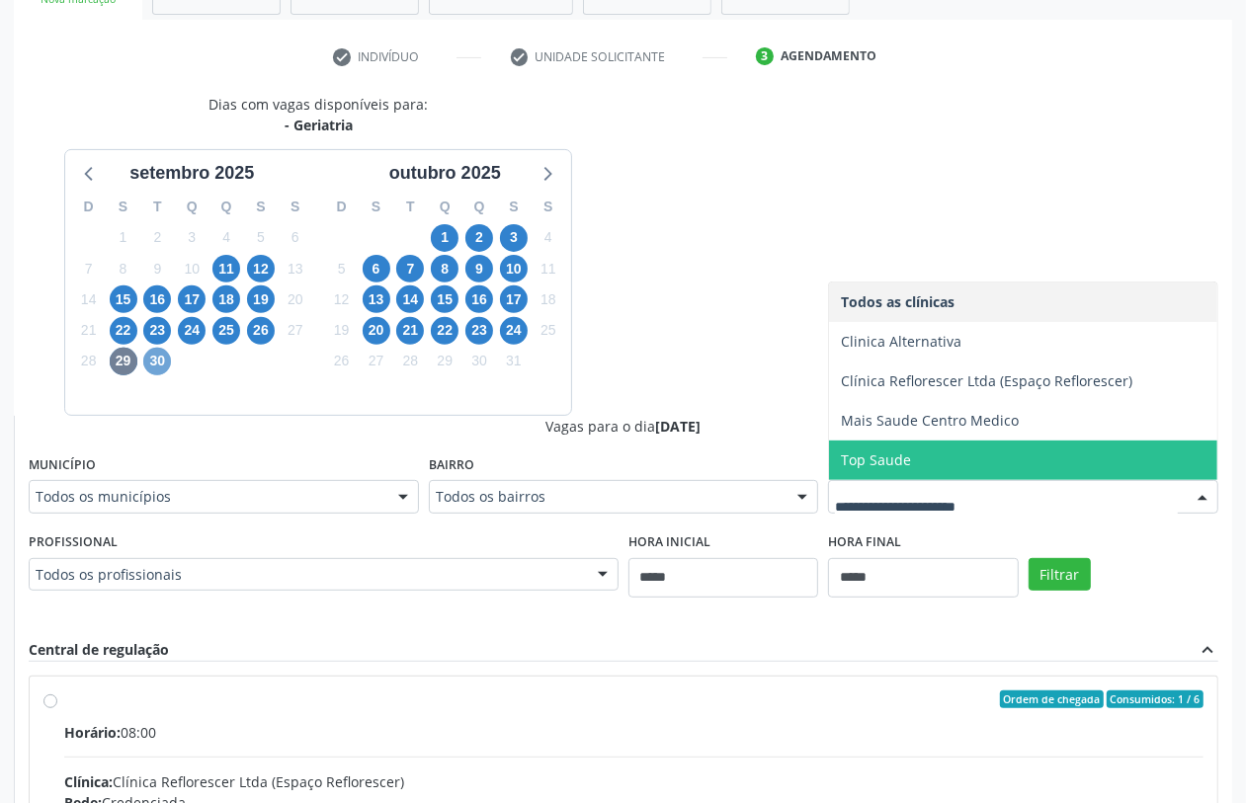
click at [150, 359] on span "30" at bounding box center [157, 362] width 28 height 28
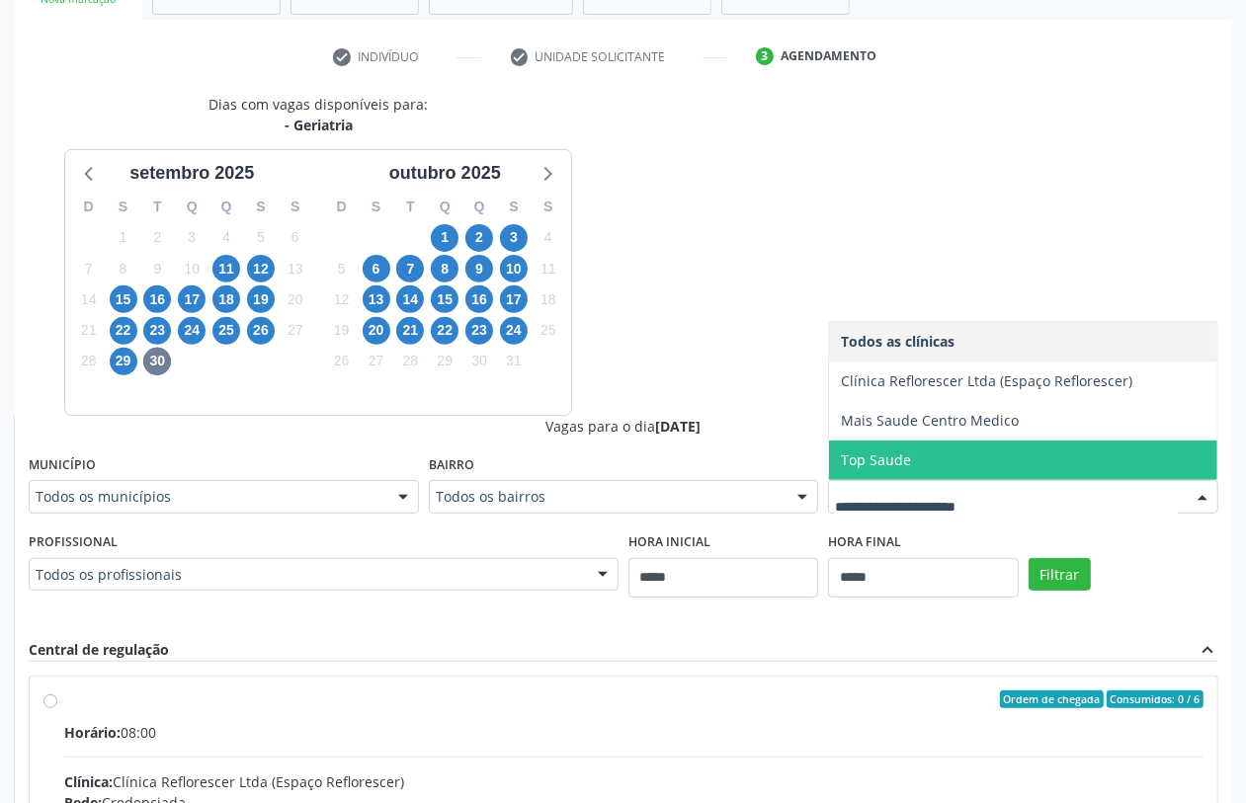
click at [715, 374] on div "Dias com vagas disponíveis para: - Geriatria setembro 2025 D S T Q Q S S 31 1 2…" at bounding box center [623, 576] width 1219 height 964
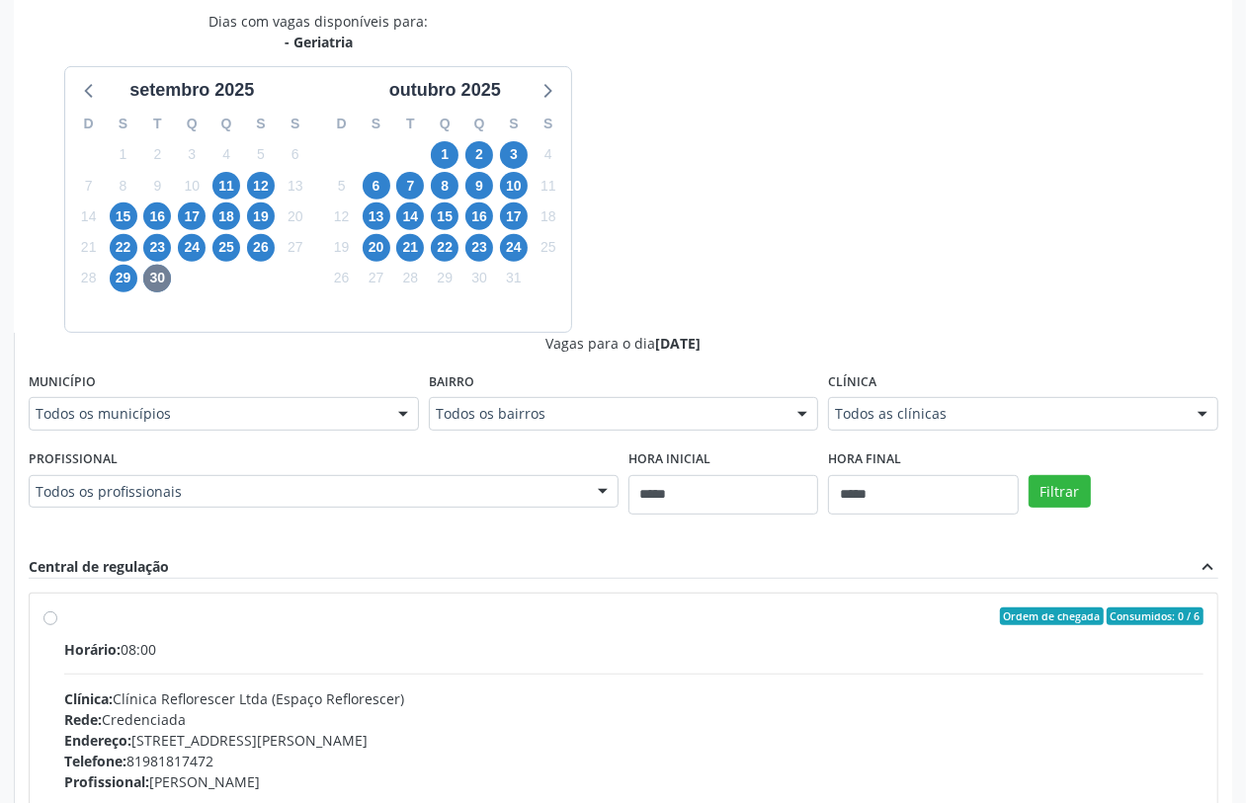
scroll to position [699, 0]
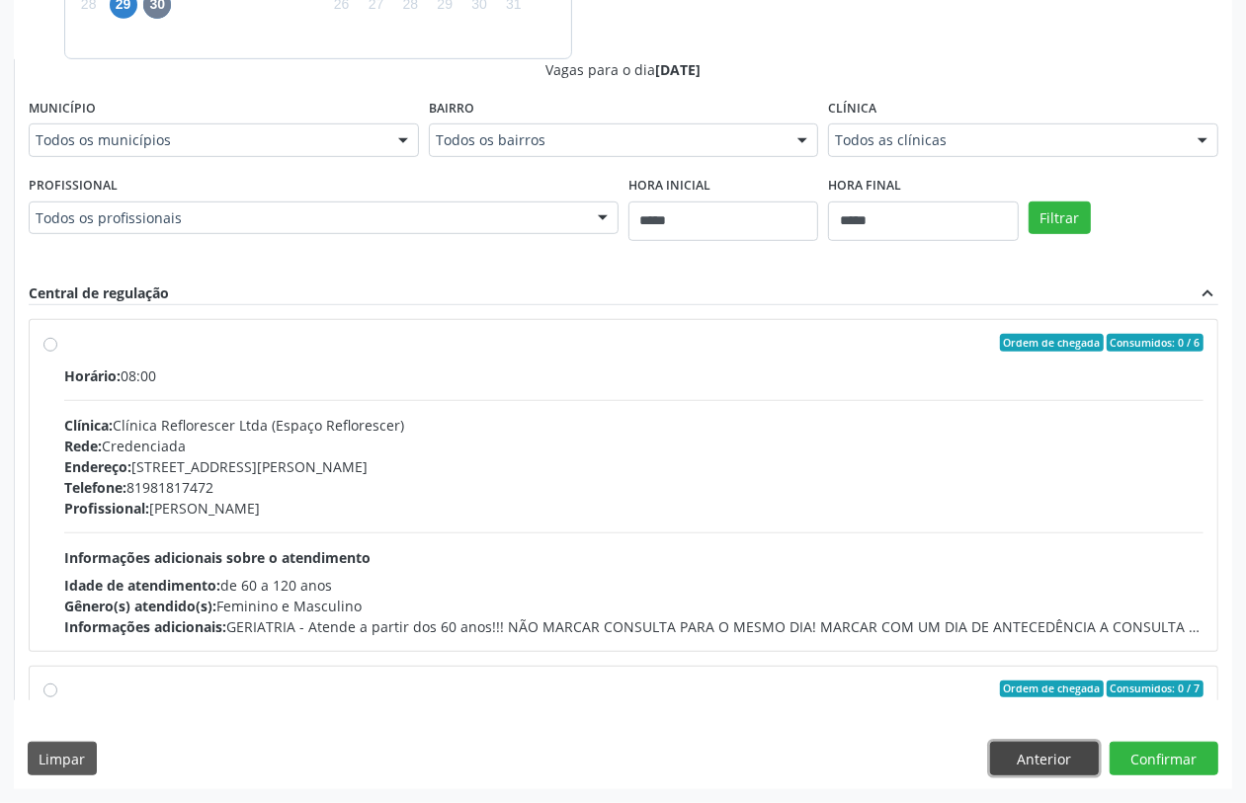
drag, startPoint x: 1040, startPoint y: 746, endPoint x: 1021, endPoint y: 742, distance: 19.2
click at [1040, 747] on button "Anterior" at bounding box center [1044, 759] width 109 height 34
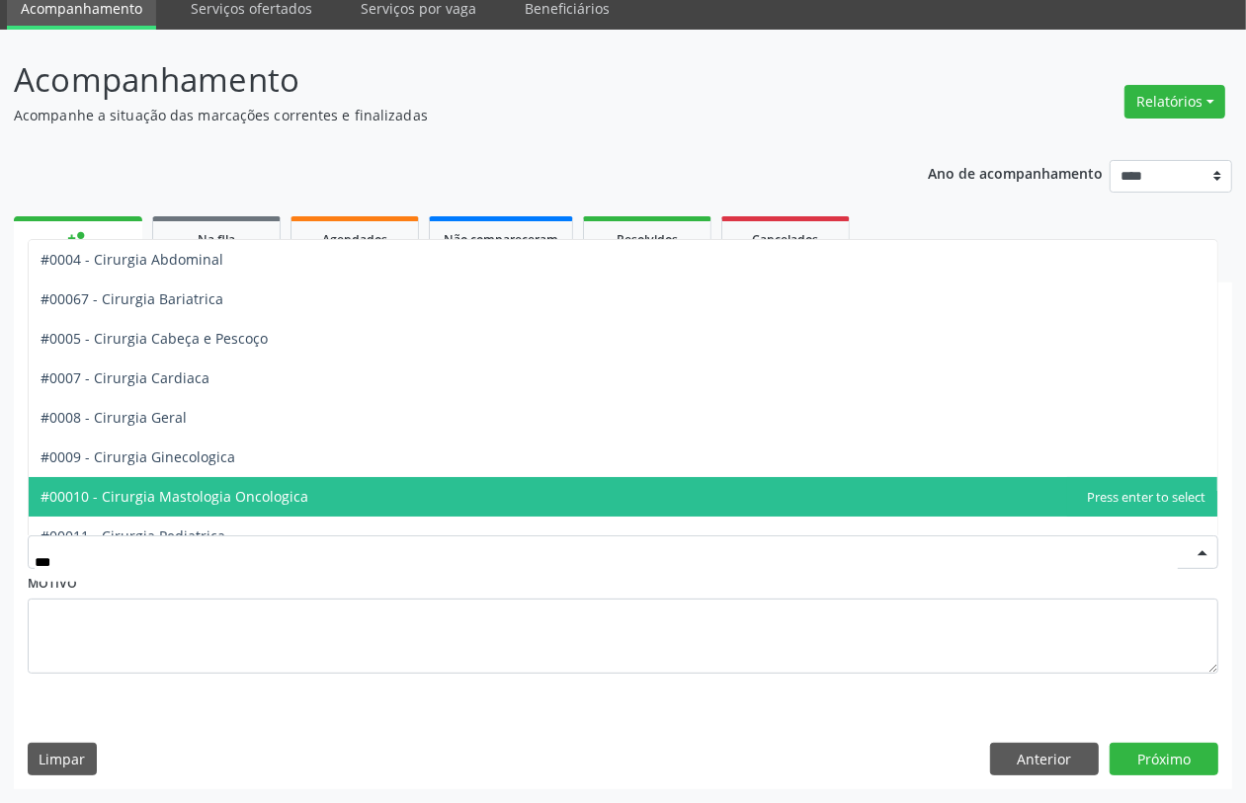
click at [242, 495] on span "#00010 - Cirurgia Mastologia Oncologica" at bounding box center [175, 496] width 268 height 19
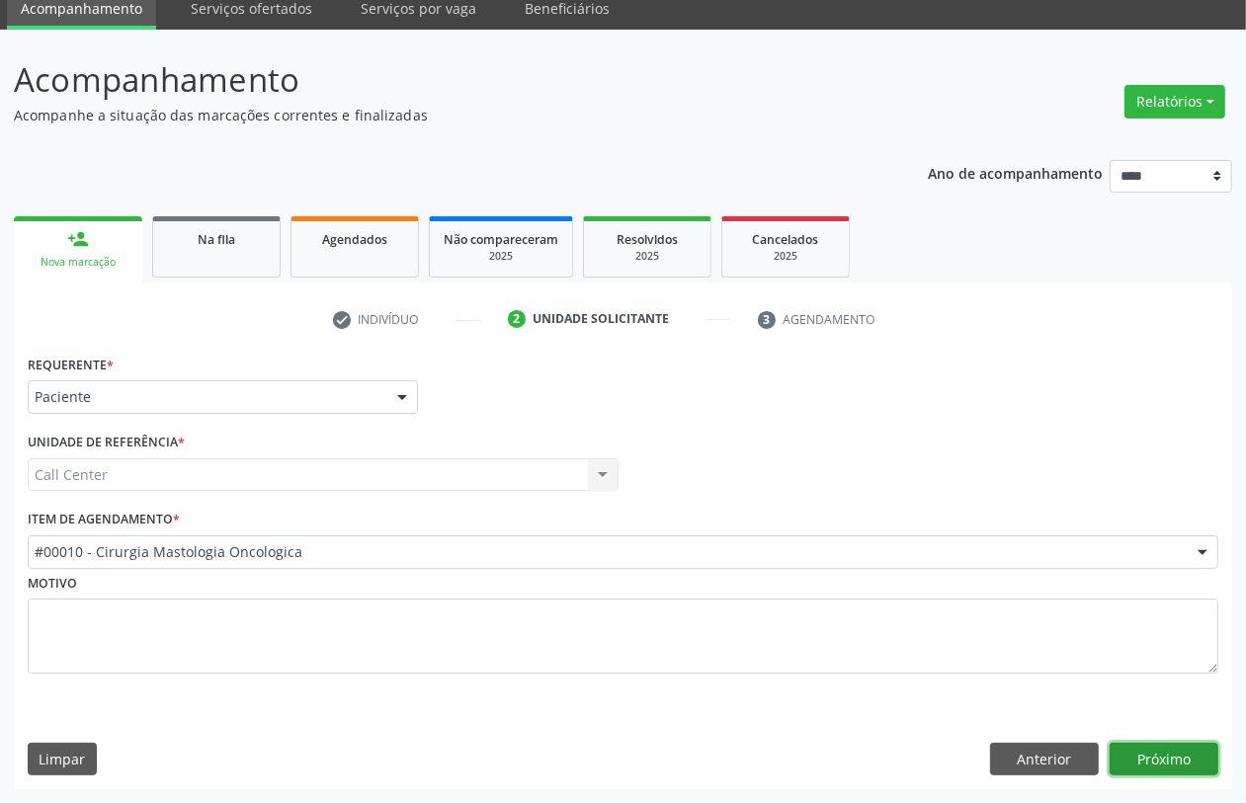
click at [1163, 751] on button "Próximo" at bounding box center [1164, 760] width 109 height 34
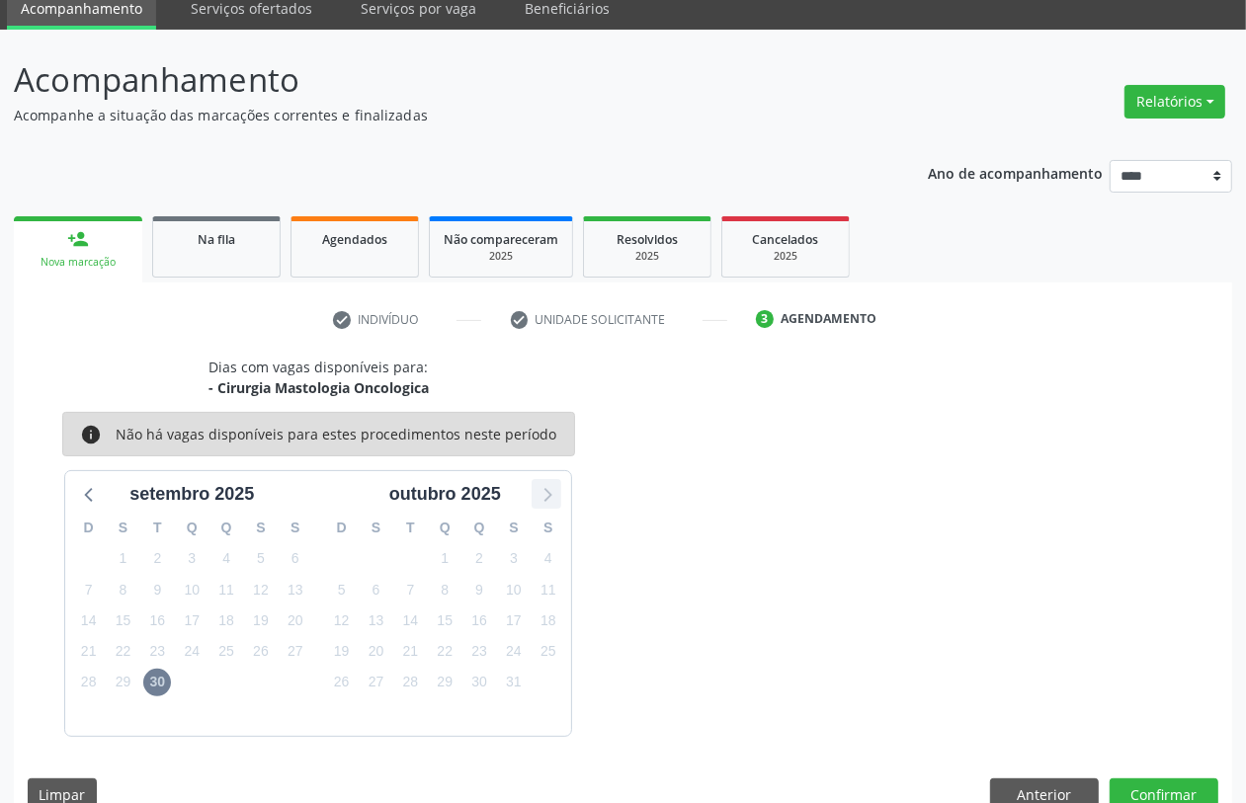
click at [554, 497] on icon at bounding box center [547, 494] width 26 height 26
click at [82, 497] on icon at bounding box center [90, 494] width 26 height 26
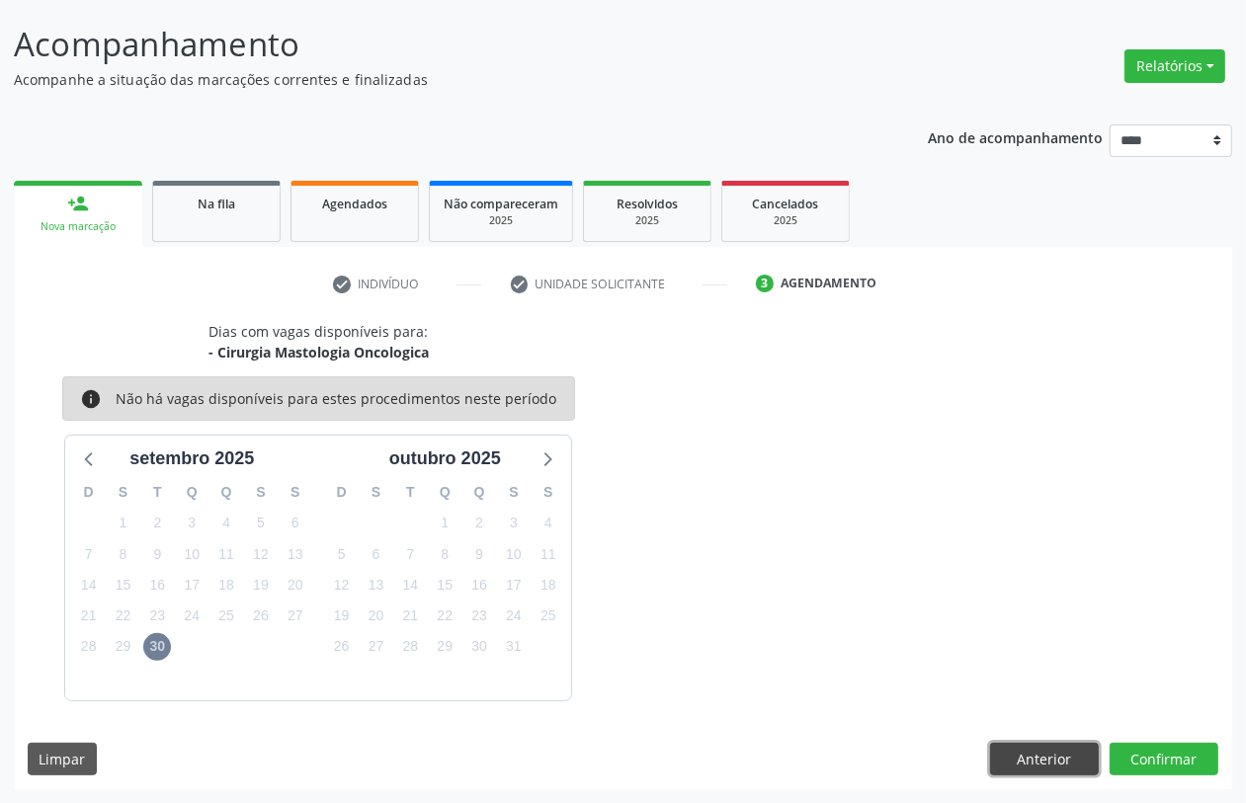
click at [1020, 751] on button "Anterior" at bounding box center [1044, 760] width 109 height 34
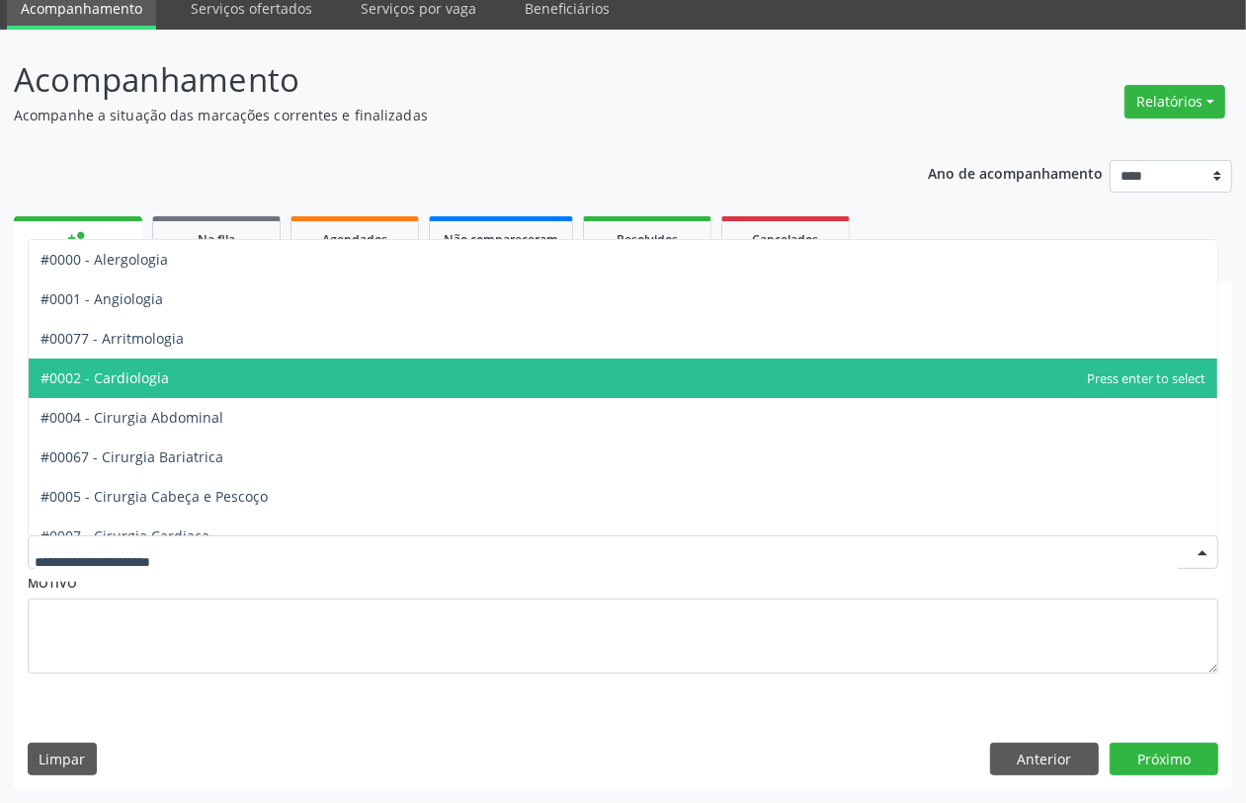
drag, startPoint x: 164, startPoint y: 363, endPoint x: 169, endPoint y: 374, distance: 11.9
click at [168, 371] on span "#0002 - Cardiologia" at bounding box center [623, 379] width 1189 height 40
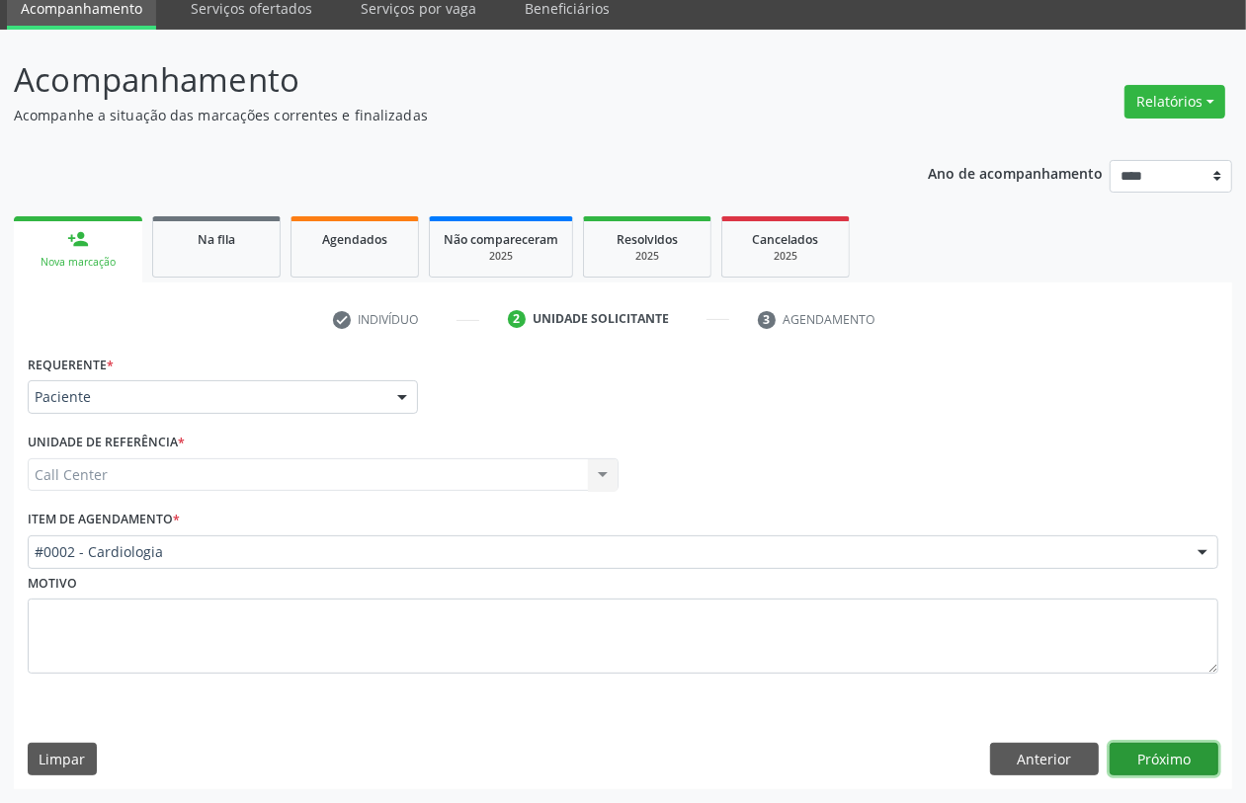
click at [1159, 747] on button "Próximo" at bounding box center [1164, 760] width 109 height 34
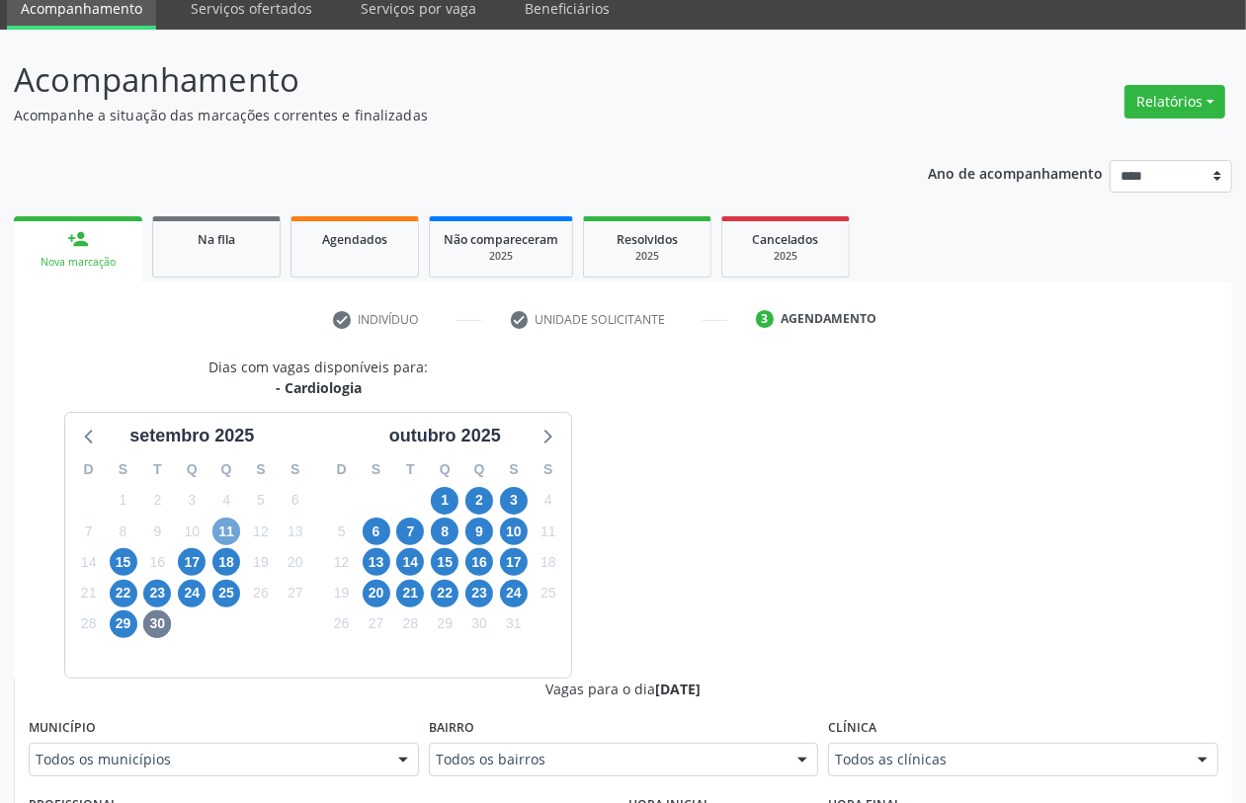
click at [227, 536] on span "11" at bounding box center [226, 532] width 28 height 28
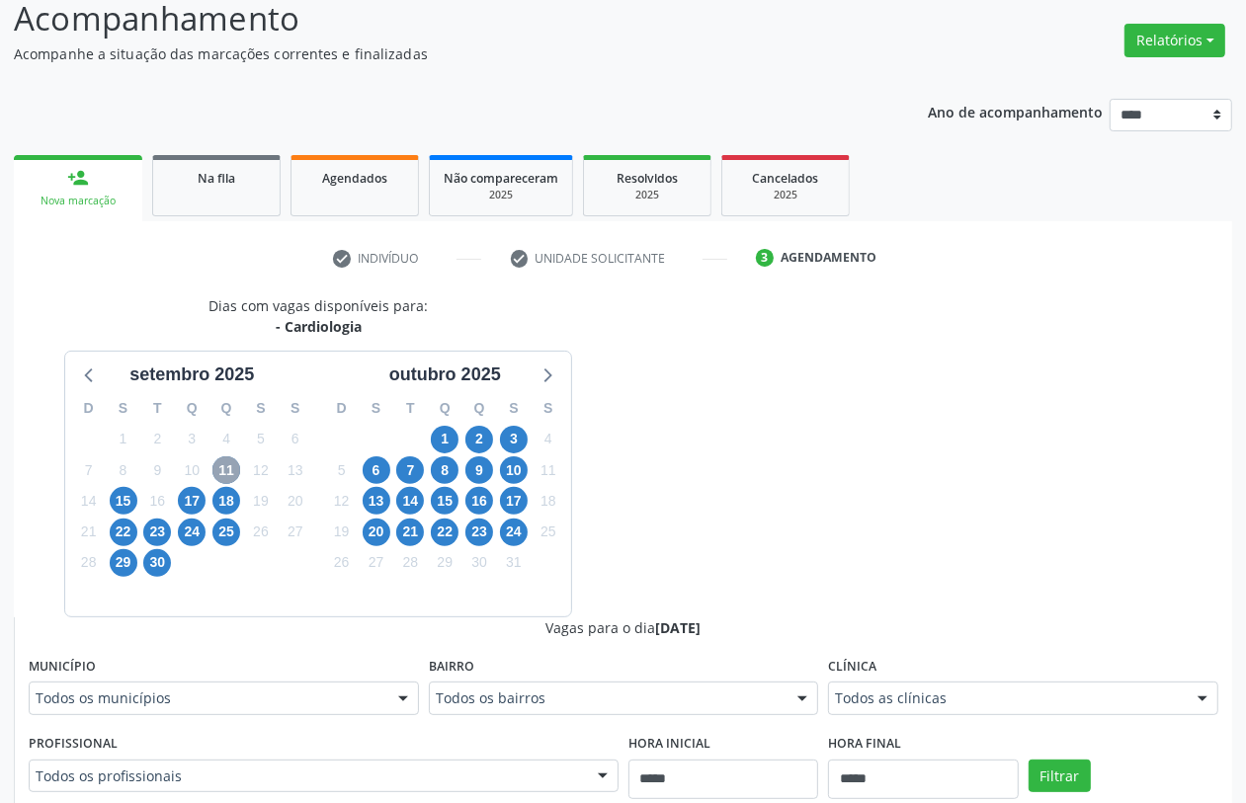
scroll to position [573, 0]
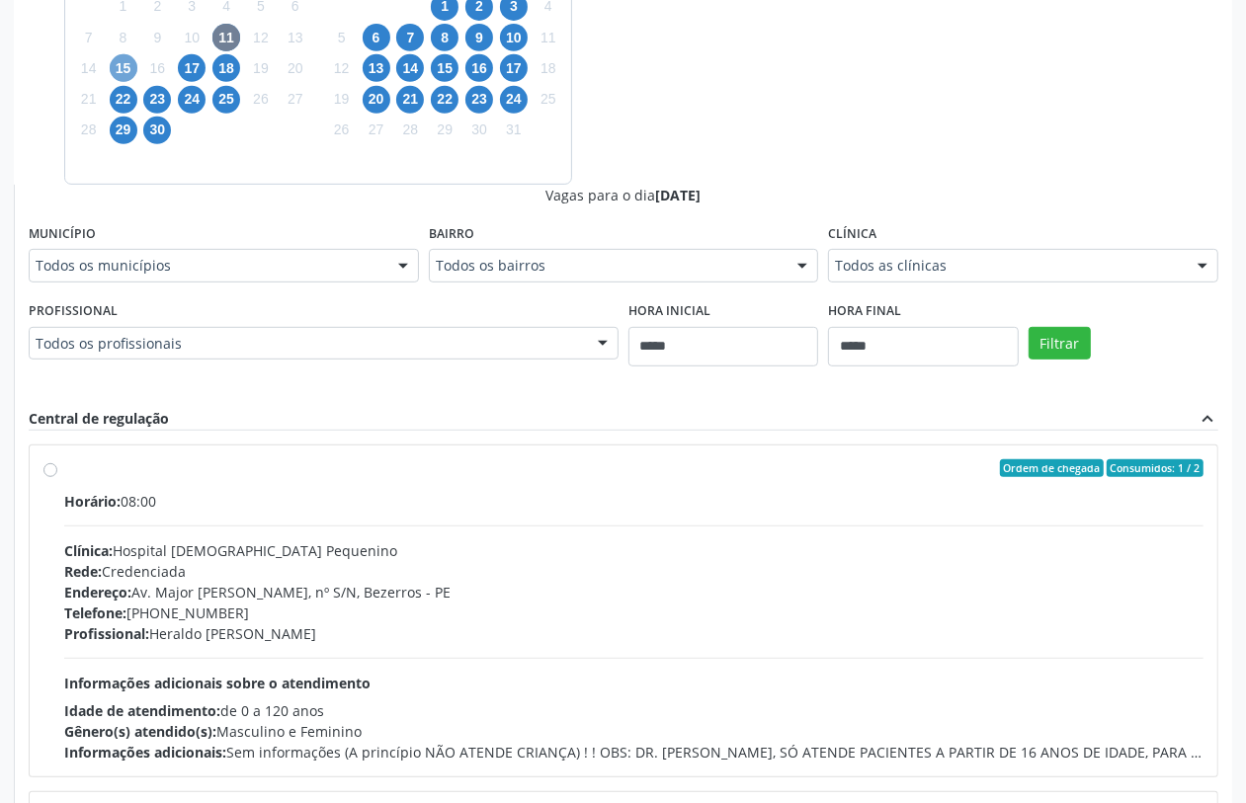
click at [124, 74] on span "15" at bounding box center [124, 68] width 28 height 28
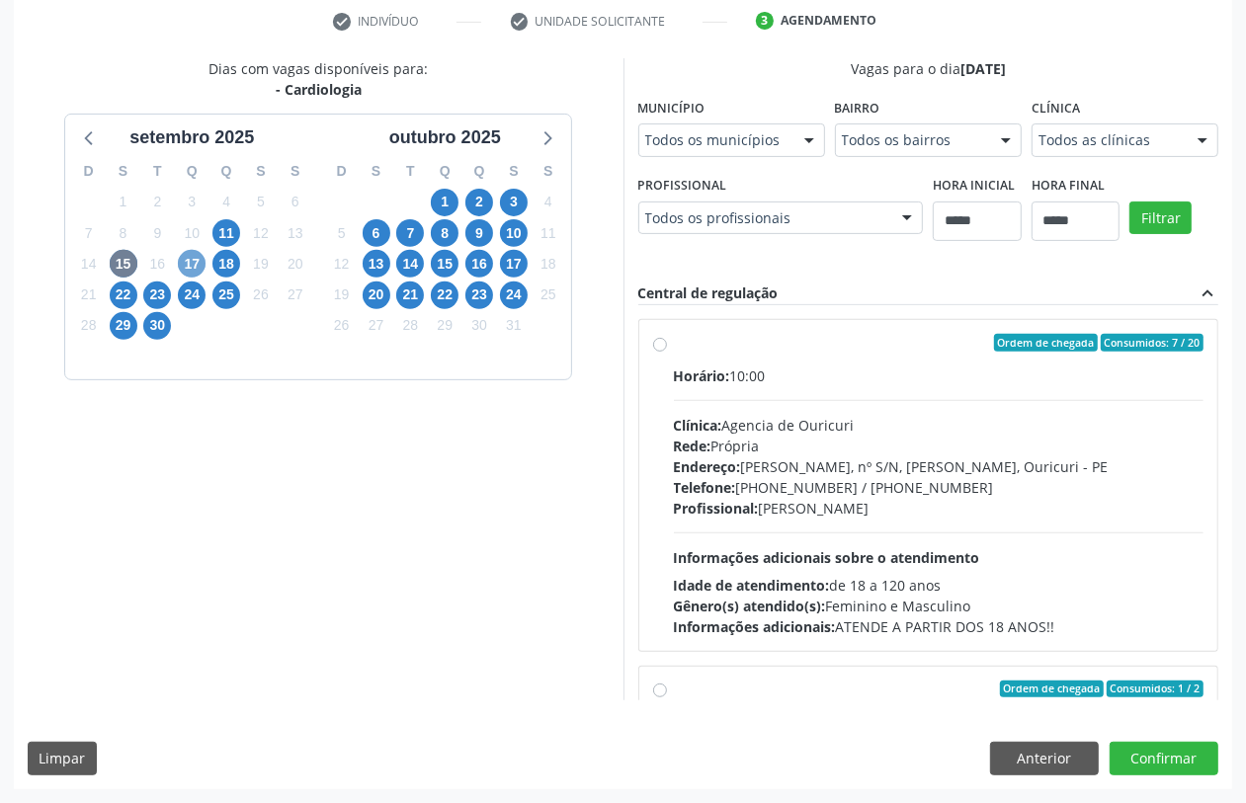
click at [190, 250] on span "17" at bounding box center [192, 264] width 28 height 28
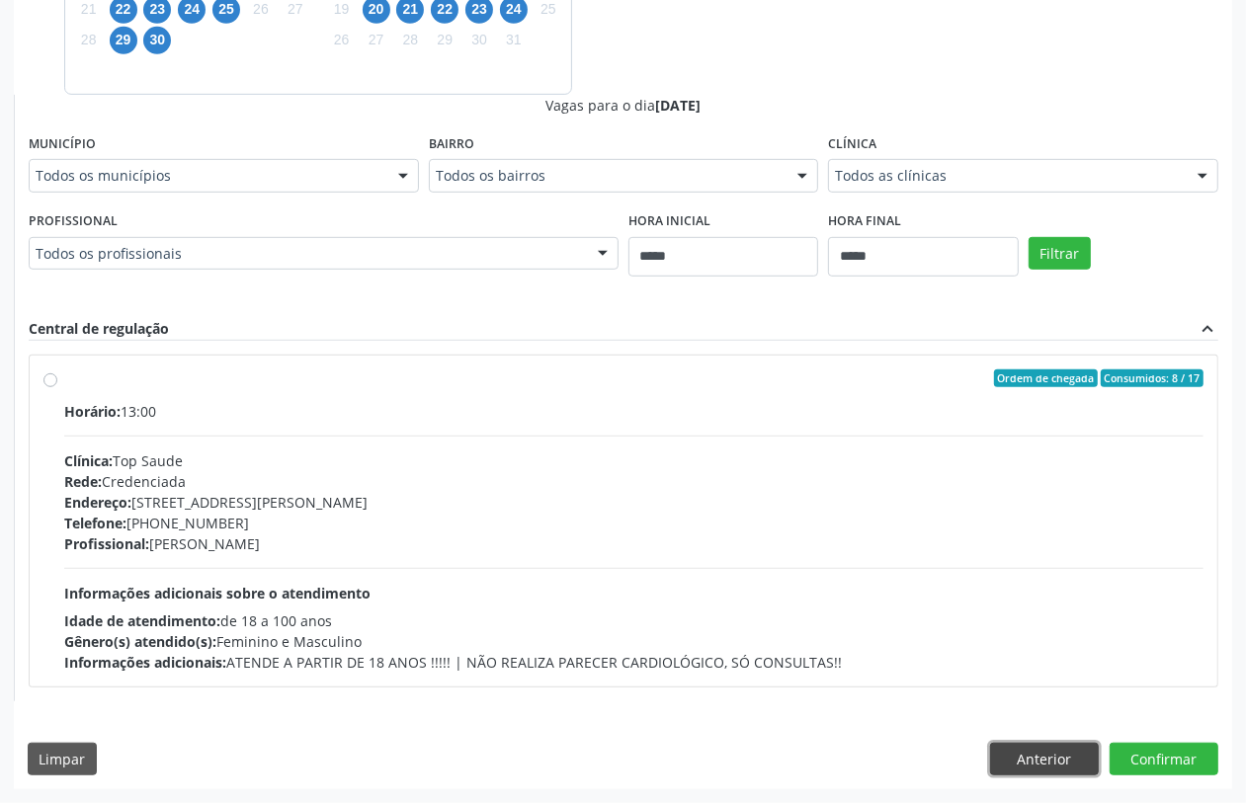
click at [1064, 749] on button "Anterior" at bounding box center [1044, 760] width 109 height 34
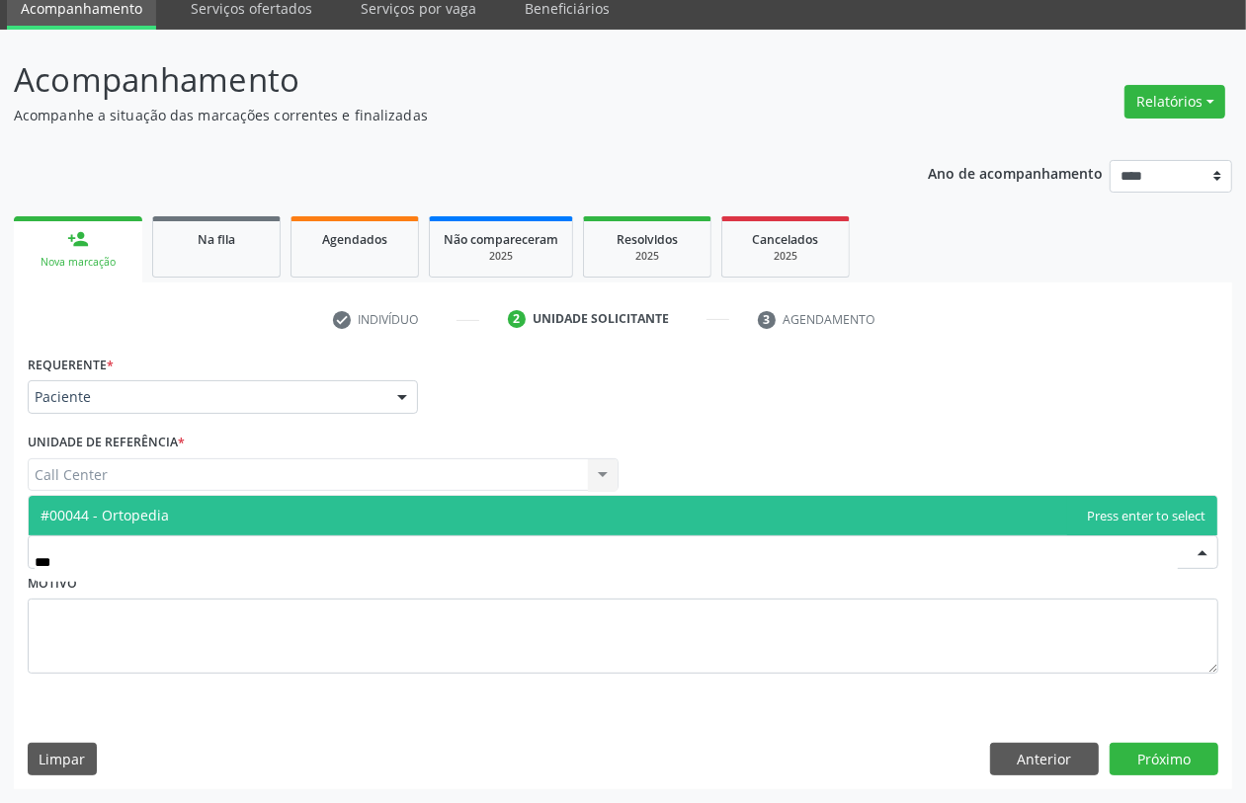
click at [224, 506] on span "#00044 - Ortopedia" at bounding box center [623, 516] width 1189 height 40
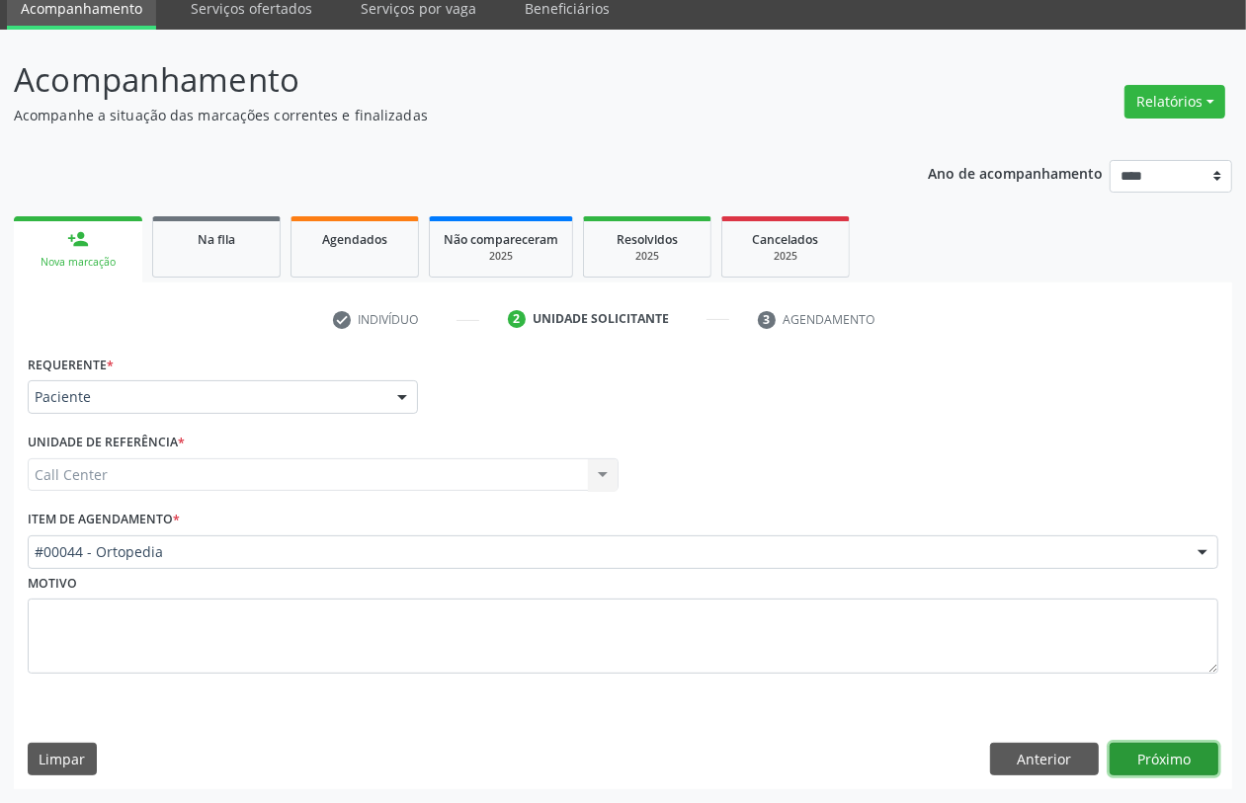
click at [1142, 748] on button "Próximo" at bounding box center [1164, 760] width 109 height 34
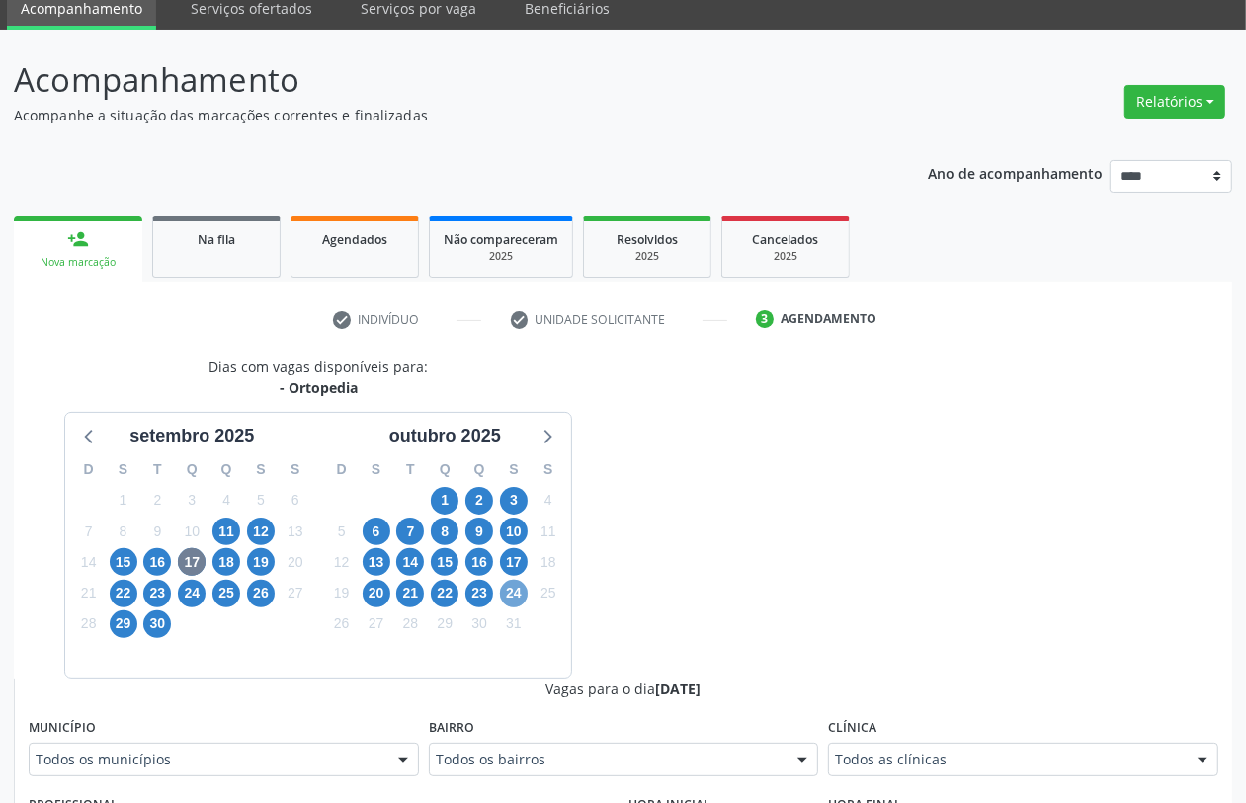
click at [516, 594] on span "24" at bounding box center [514, 594] width 28 height 28
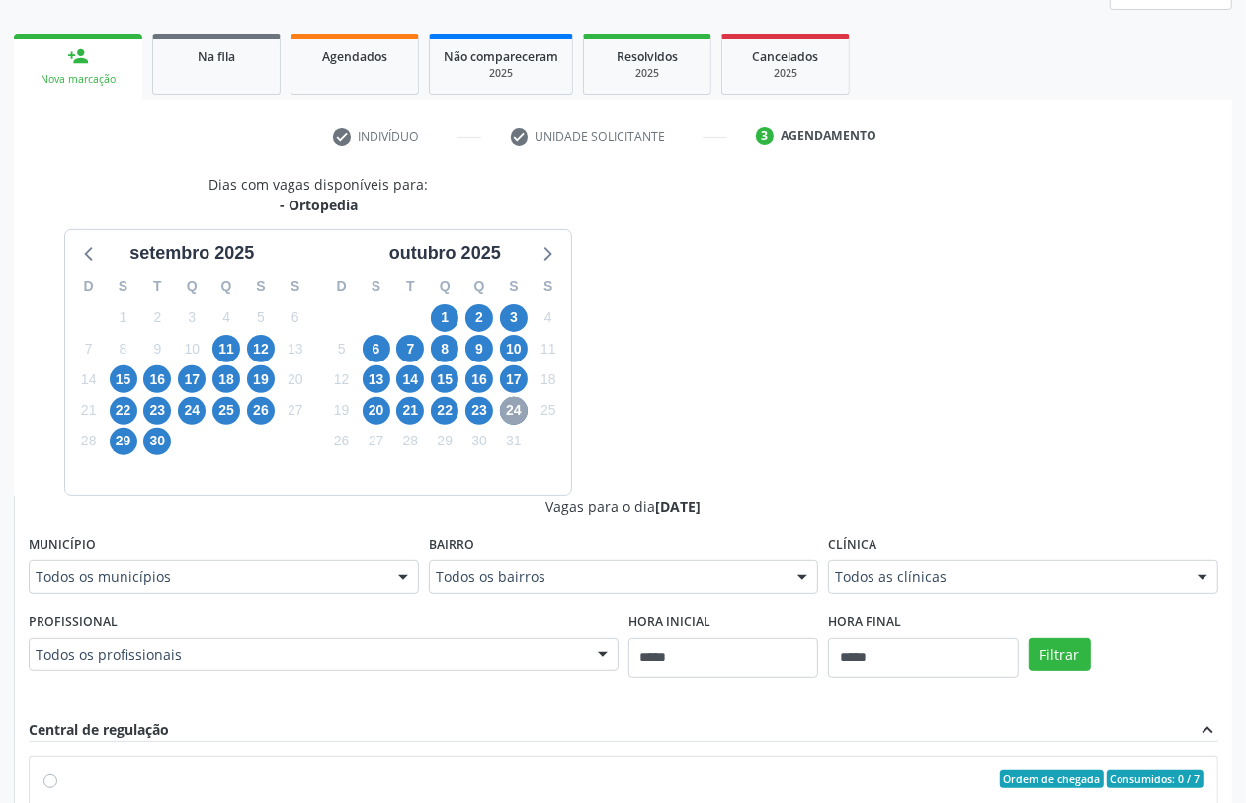
scroll to position [326, 0]
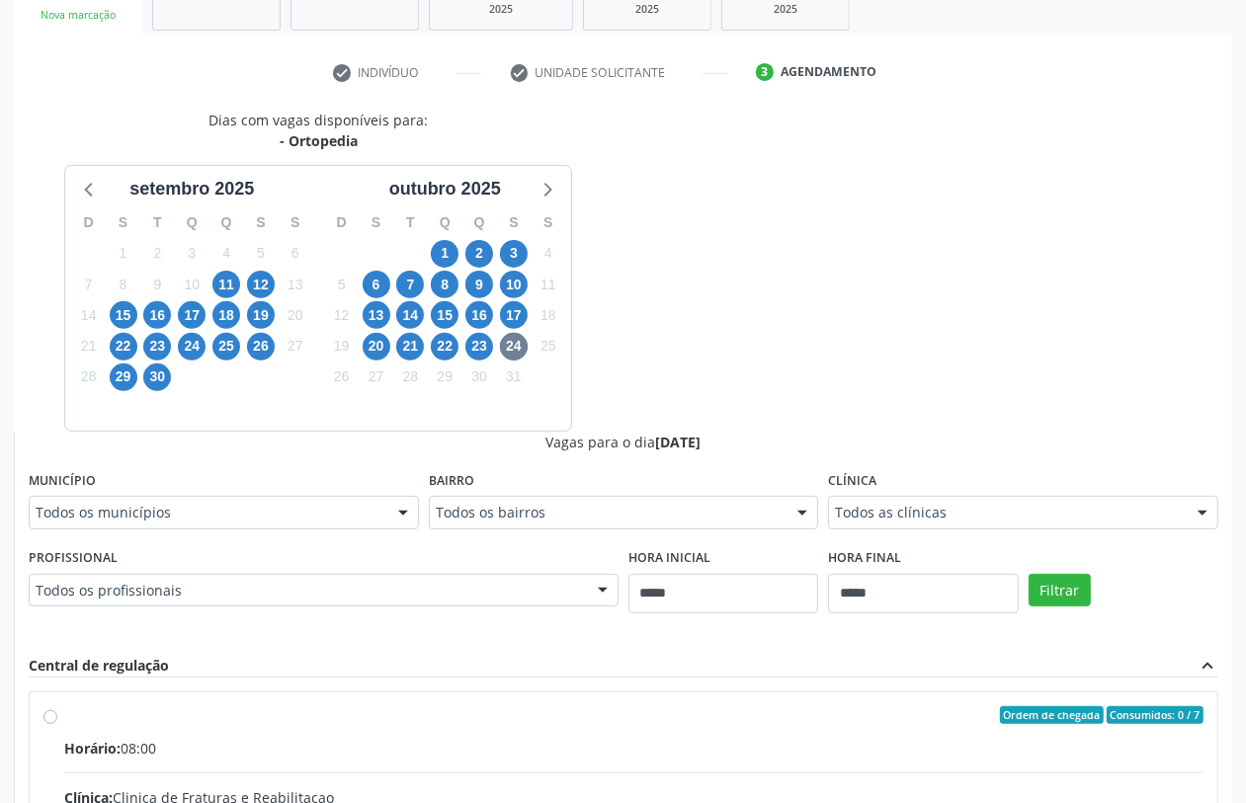
click at [848, 526] on div "Todos as clínicas" at bounding box center [1023, 513] width 390 height 34
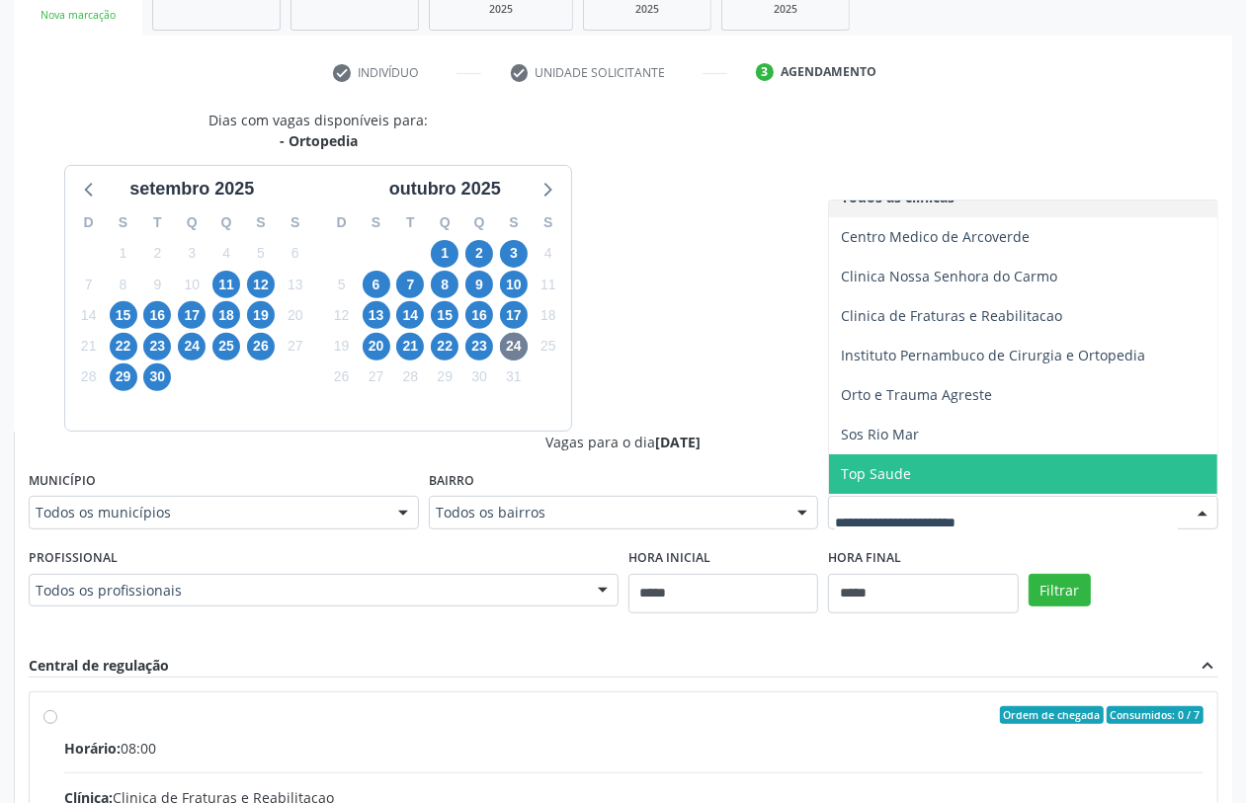
scroll to position [60, 0]
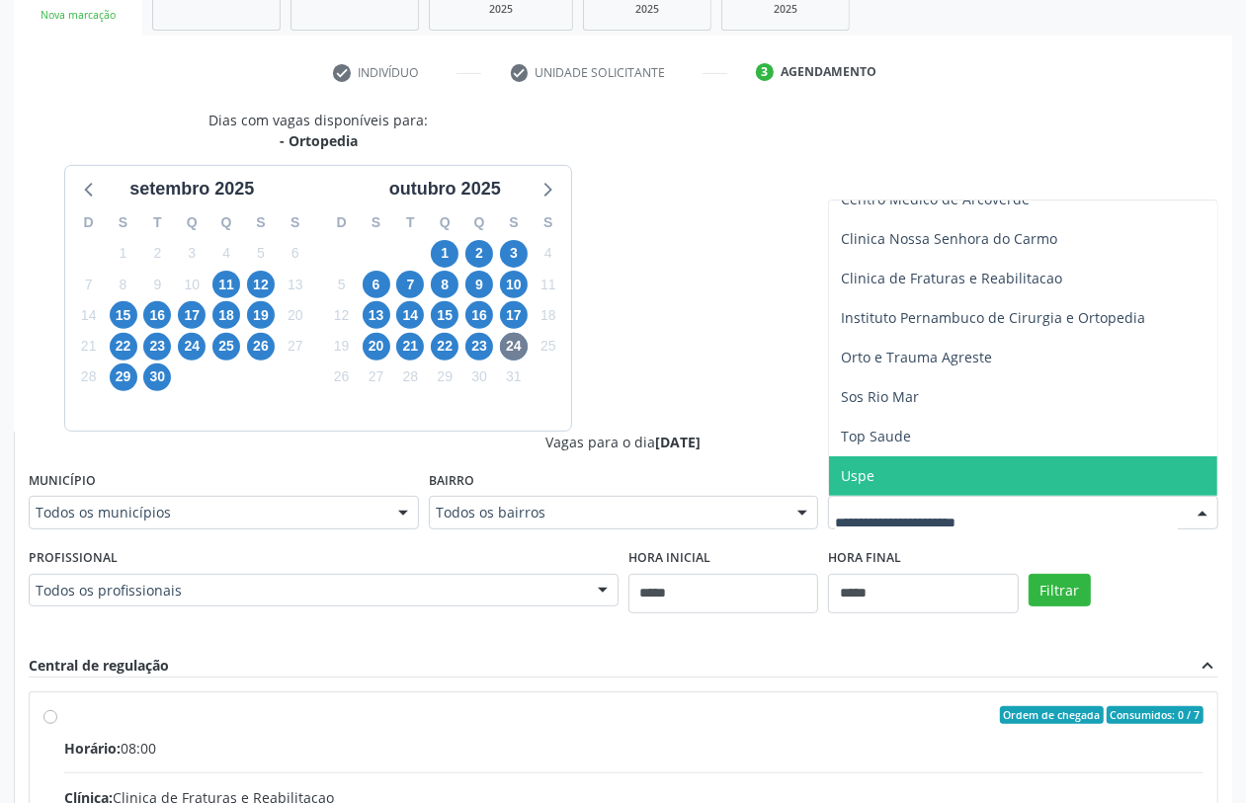
click at [884, 472] on span "Uspe" at bounding box center [1023, 477] width 388 height 40
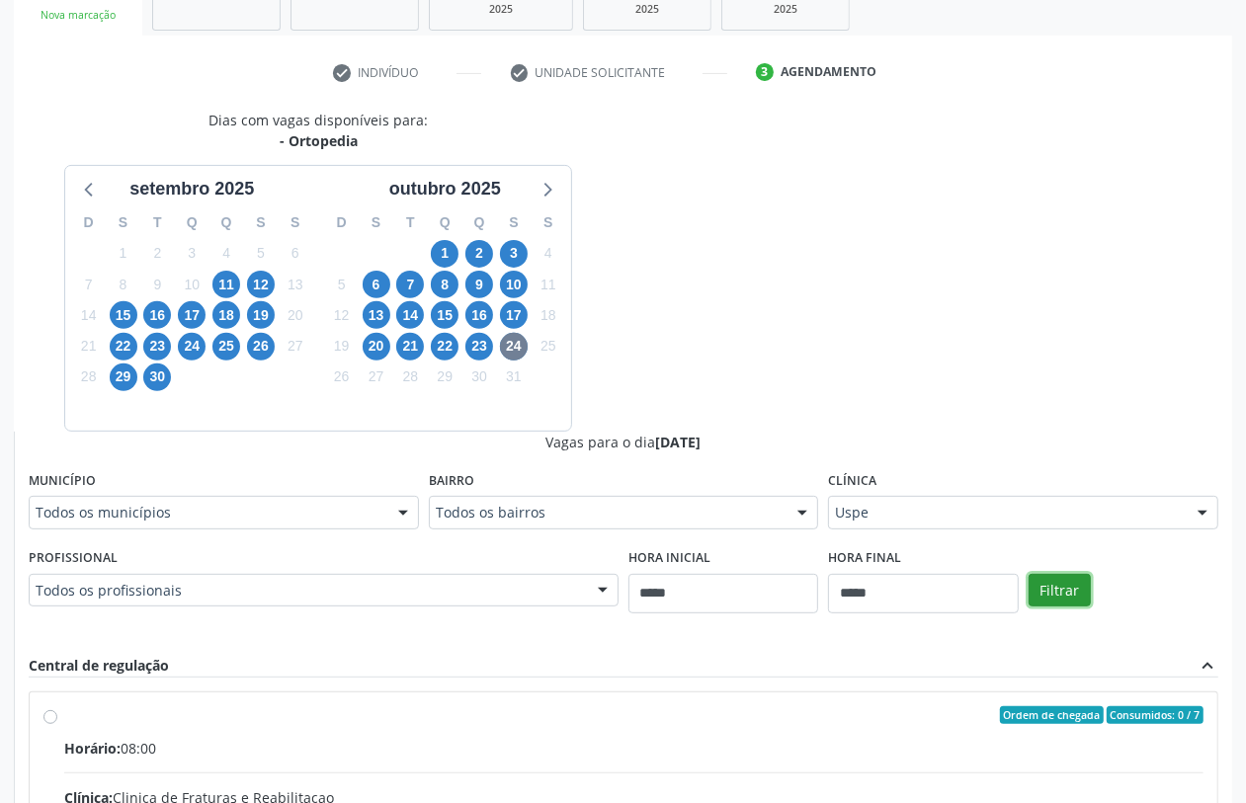
click at [1074, 594] on button "Filtrar" at bounding box center [1060, 591] width 62 height 34
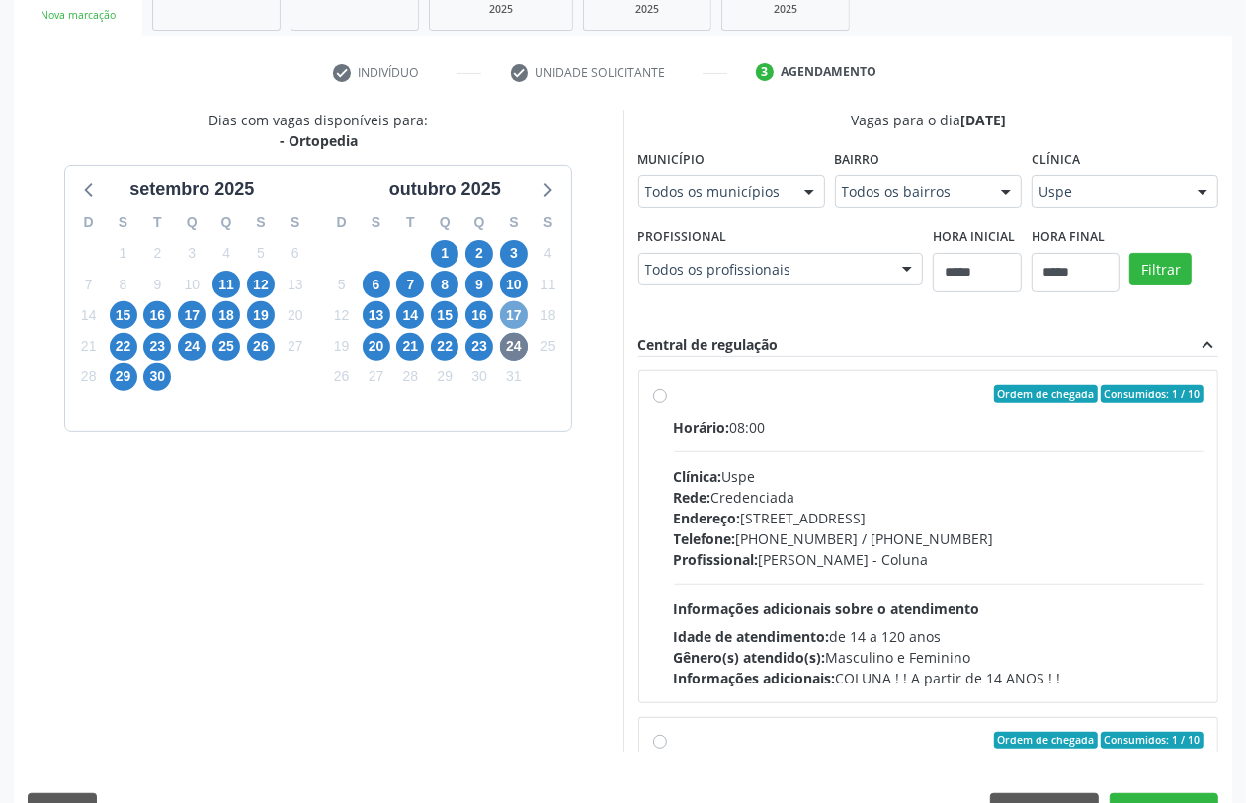
click at [519, 318] on span "17" at bounding box center [514, 315] width 28 height 28
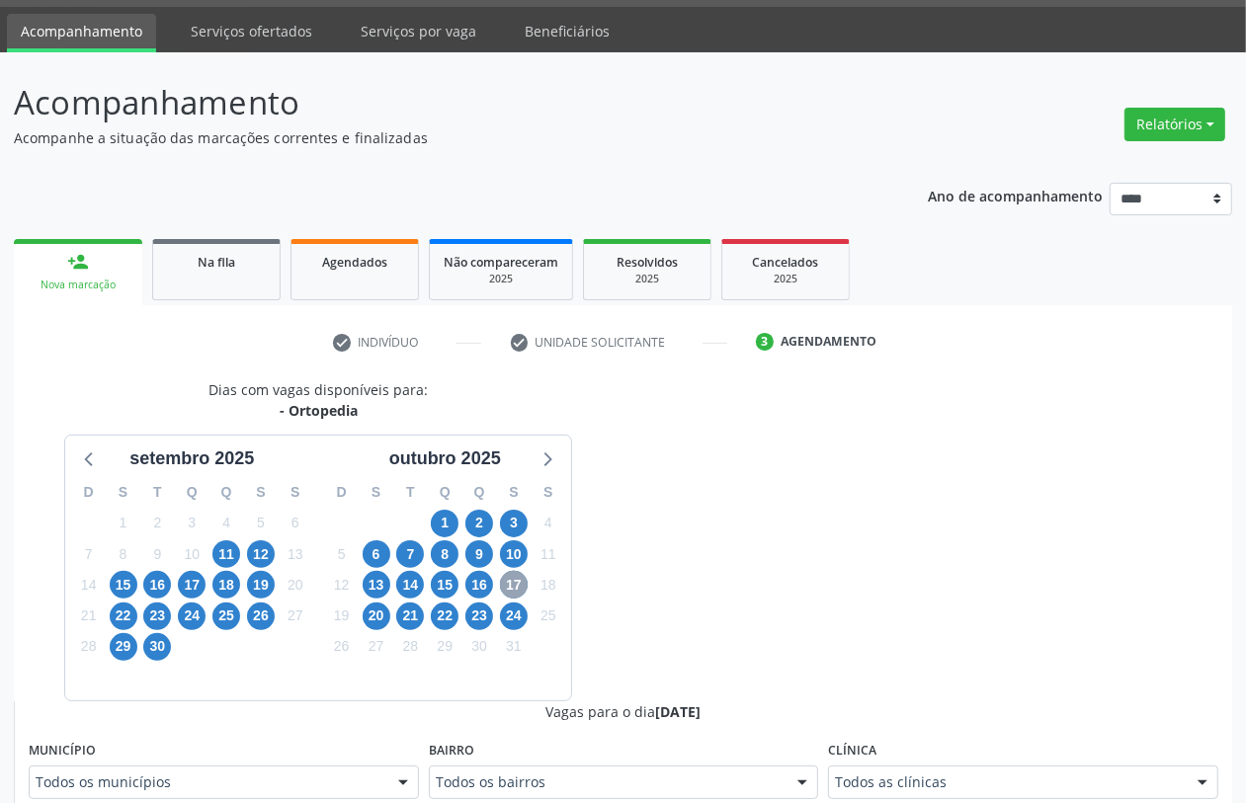
scroll to position [326, 0]
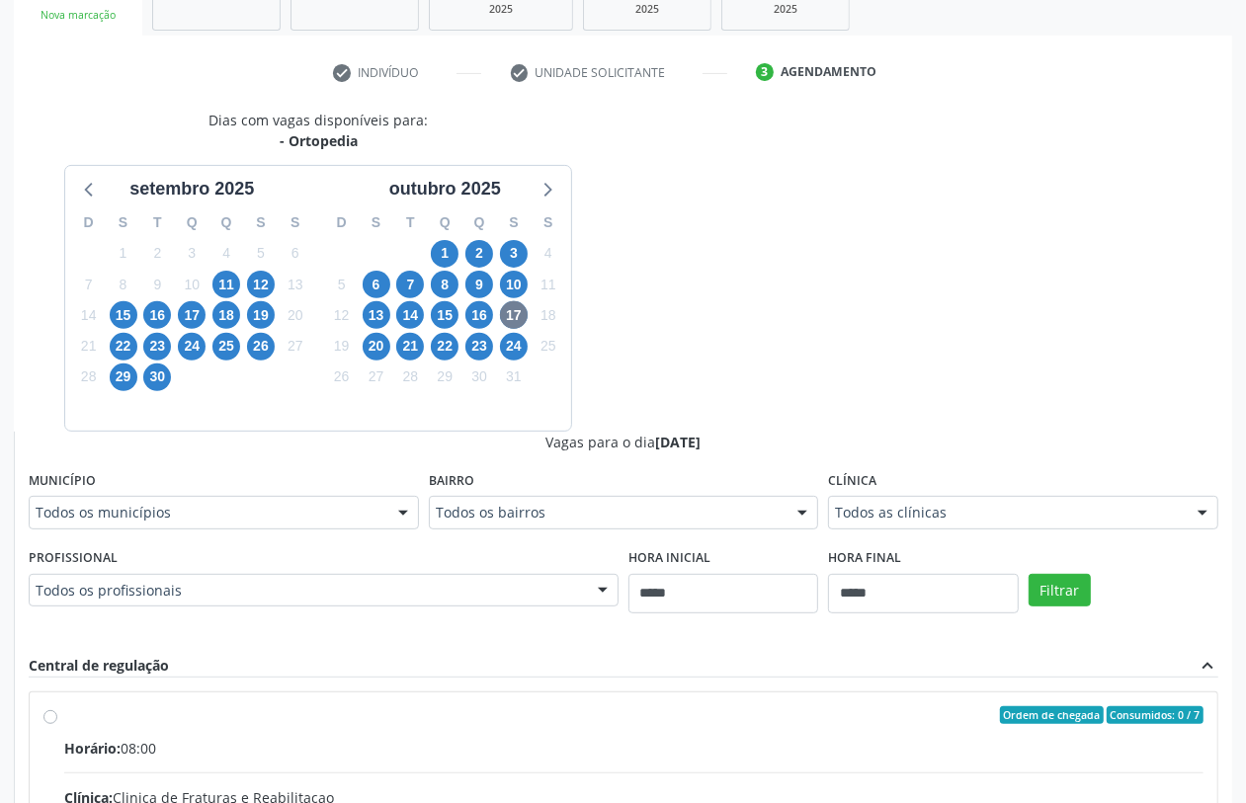
drag, startPoint x: 1021, startPoint y: 512, endPoint x: 996, endPoint y: 536, distance: 34.2
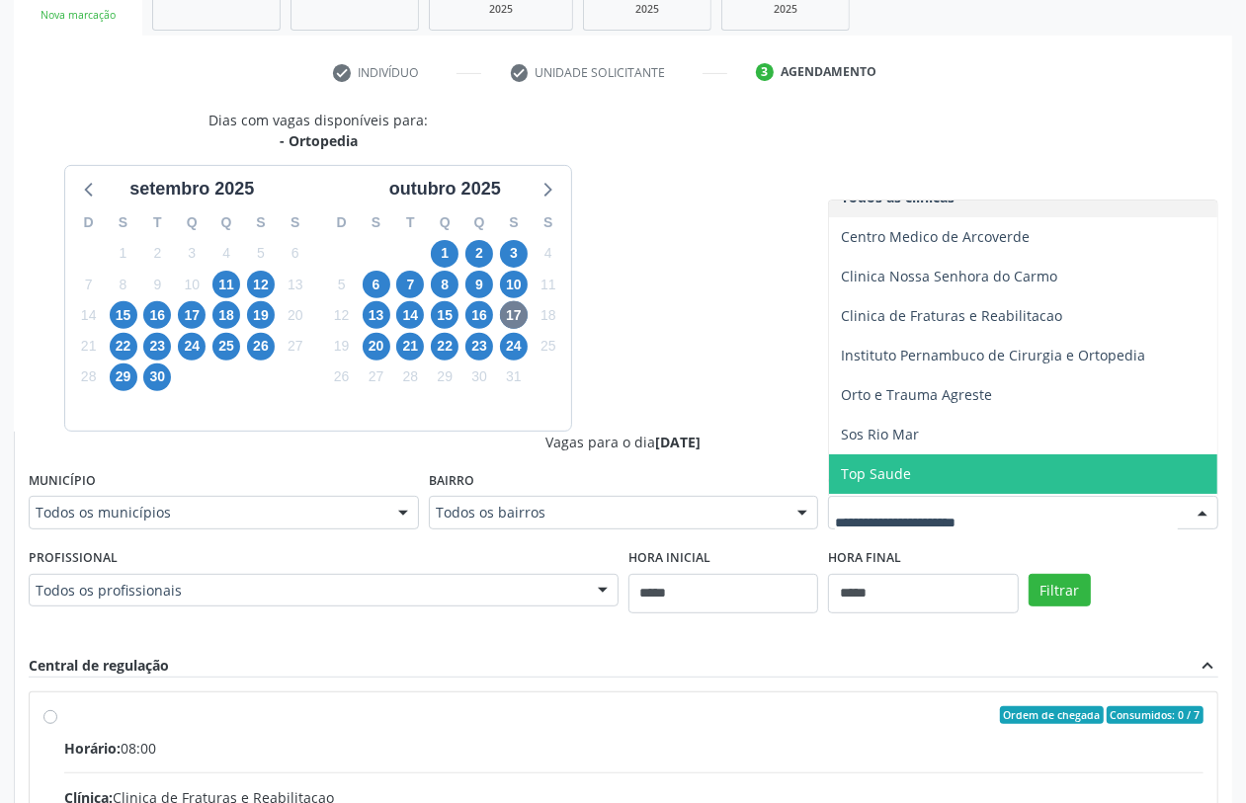
scroll to position [60, 0]
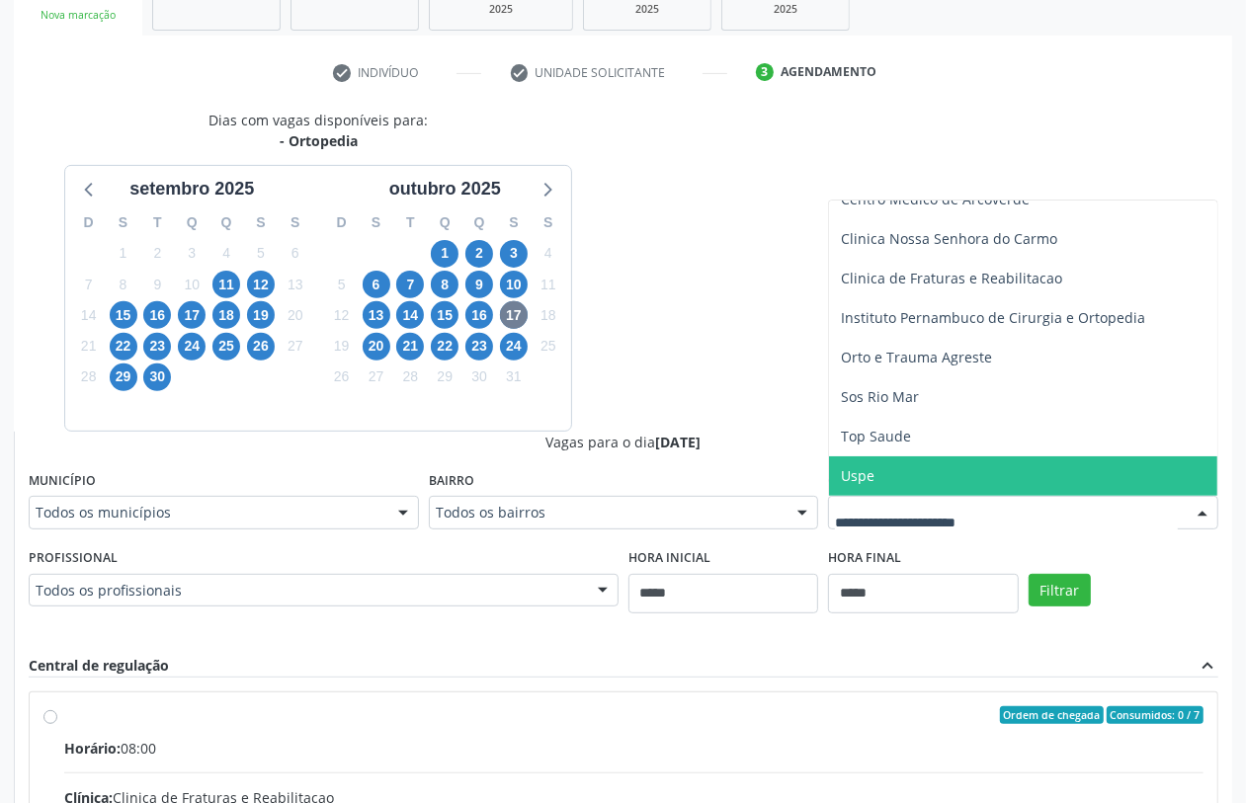
click at [379, 608] on fieldset "Profissional Todos os profissionais Todos os profissionais Ayron Ferraz Gomes F…" at bounding box center [324, 582] width 590 height 77
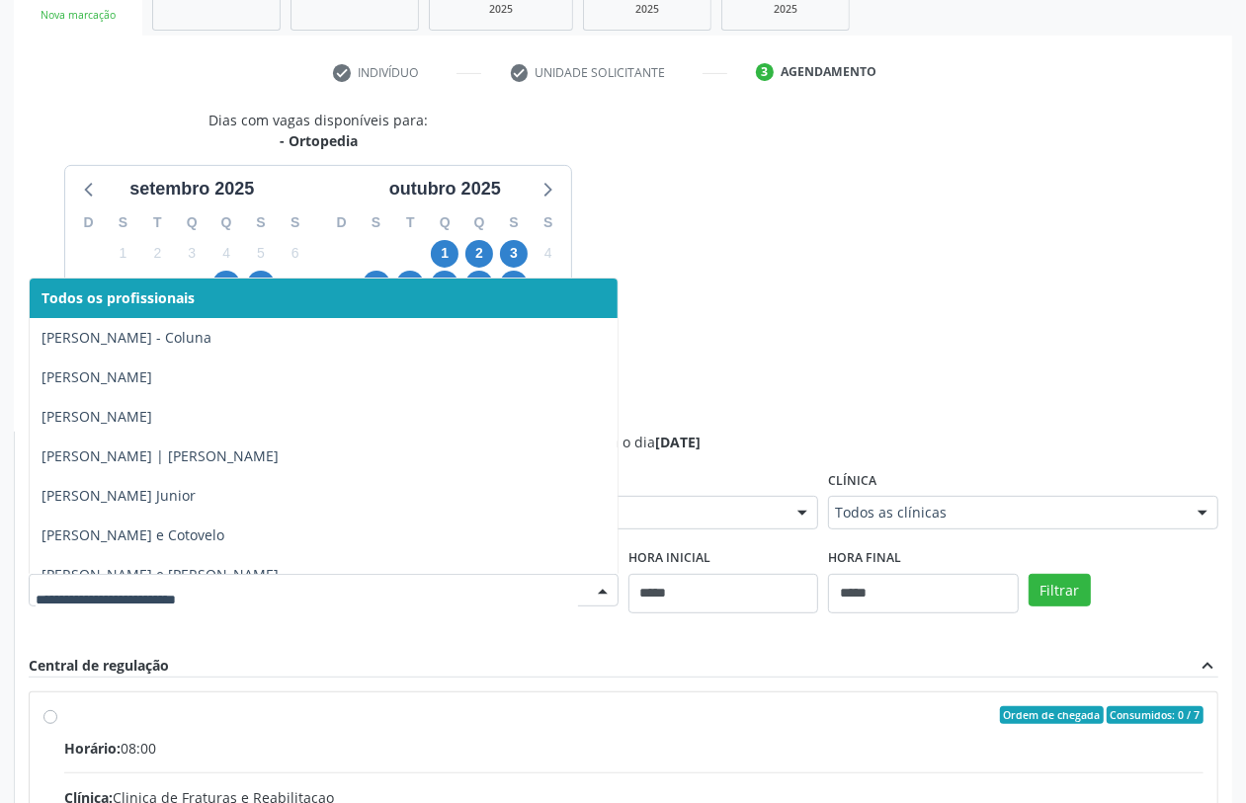
click at [397, 603] on div at bounding box center [324, 591] width 590 height 34
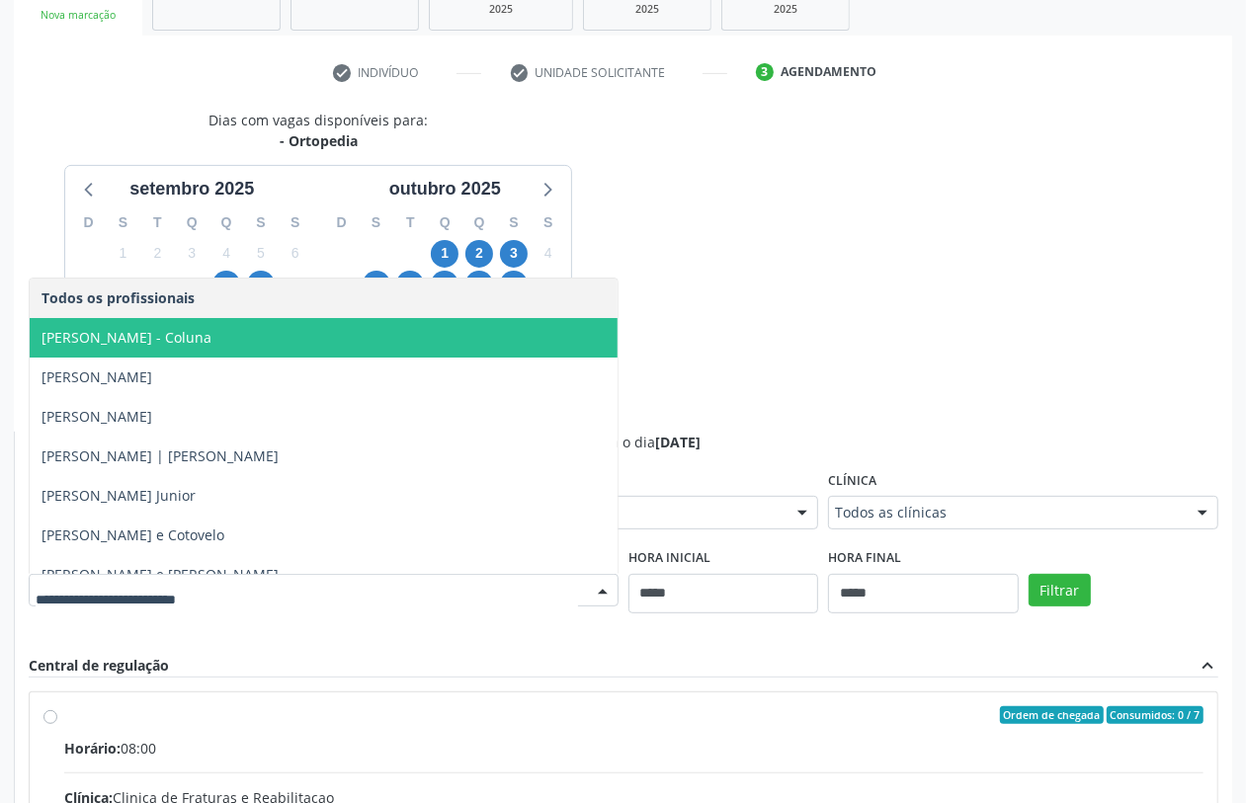
click at [823, 277] on div "Dias com vagas disponíveis para: - Ortopedia setembro 2025 D S T Q Q S S 31 1 2…" at bounding box center [623, 592] width 1219 height 964
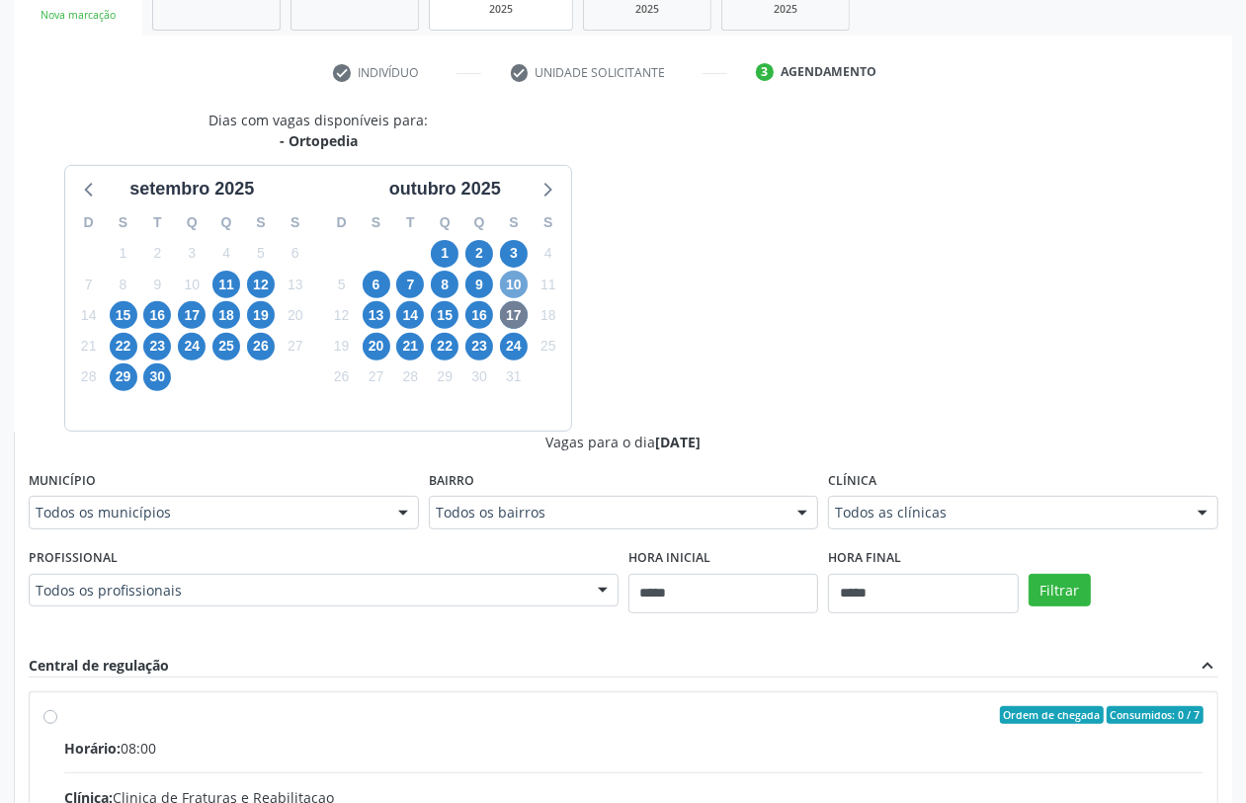
click at [516, 280] on span "10" at bounding box center [514, 285] width 28 height 28
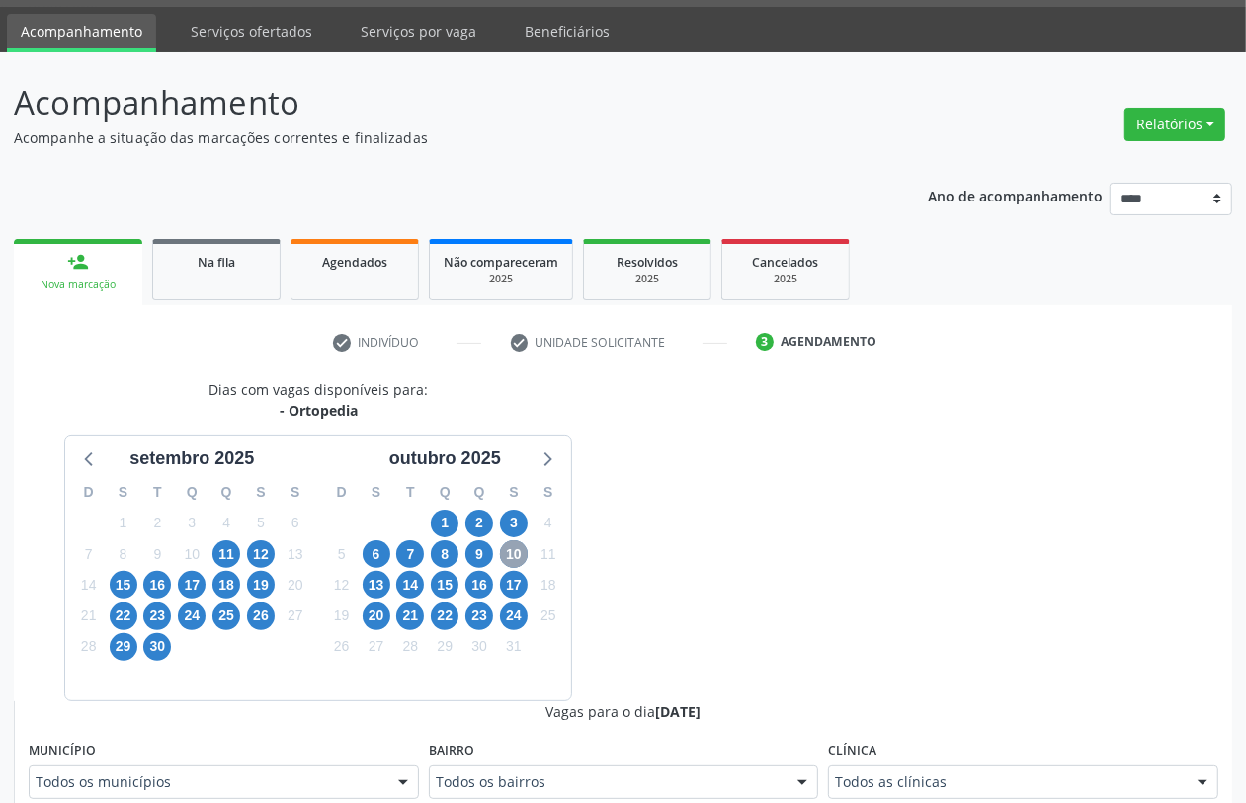
scroll to position [326, 0]
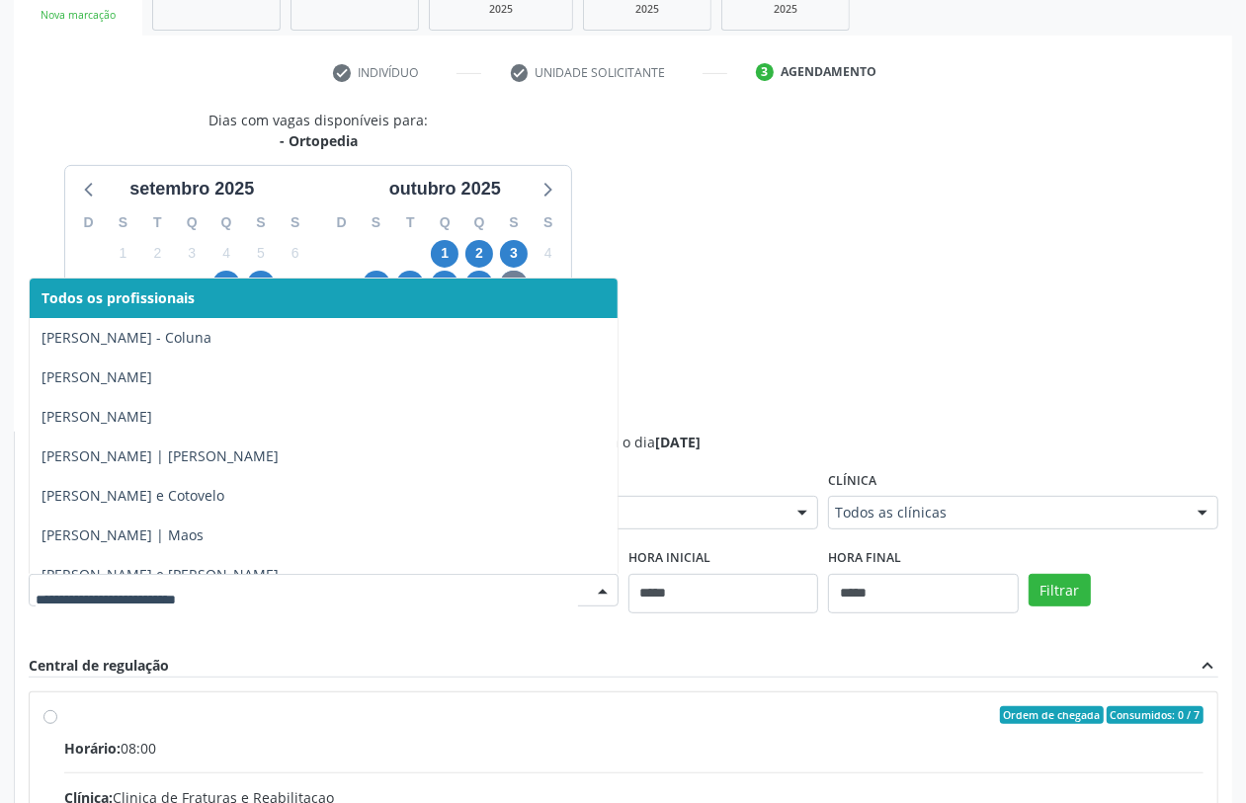
click at [801, 237] on div "Dias com vagas disponíveis para: - Ortopedia setembro 2025 D S T Q Q S S 31 1 2…" at bounding box center [623, 592] width 1219 height 964
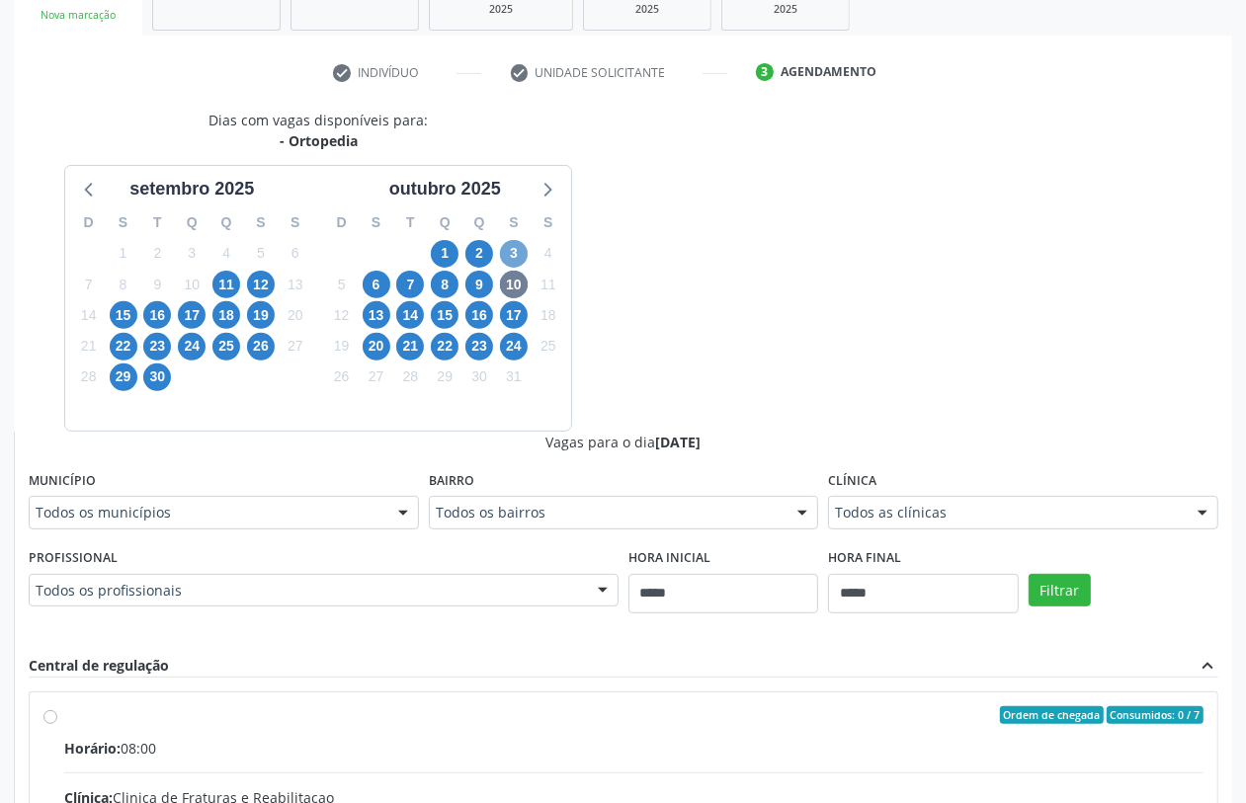
drag, startPoint x: 506, startPoint y: 253, endPoint x: 547, endPoint y: 341, distance: 96.8
click at [507, 255] on span "3" at bounding box center [514, 254] width 28 height 28
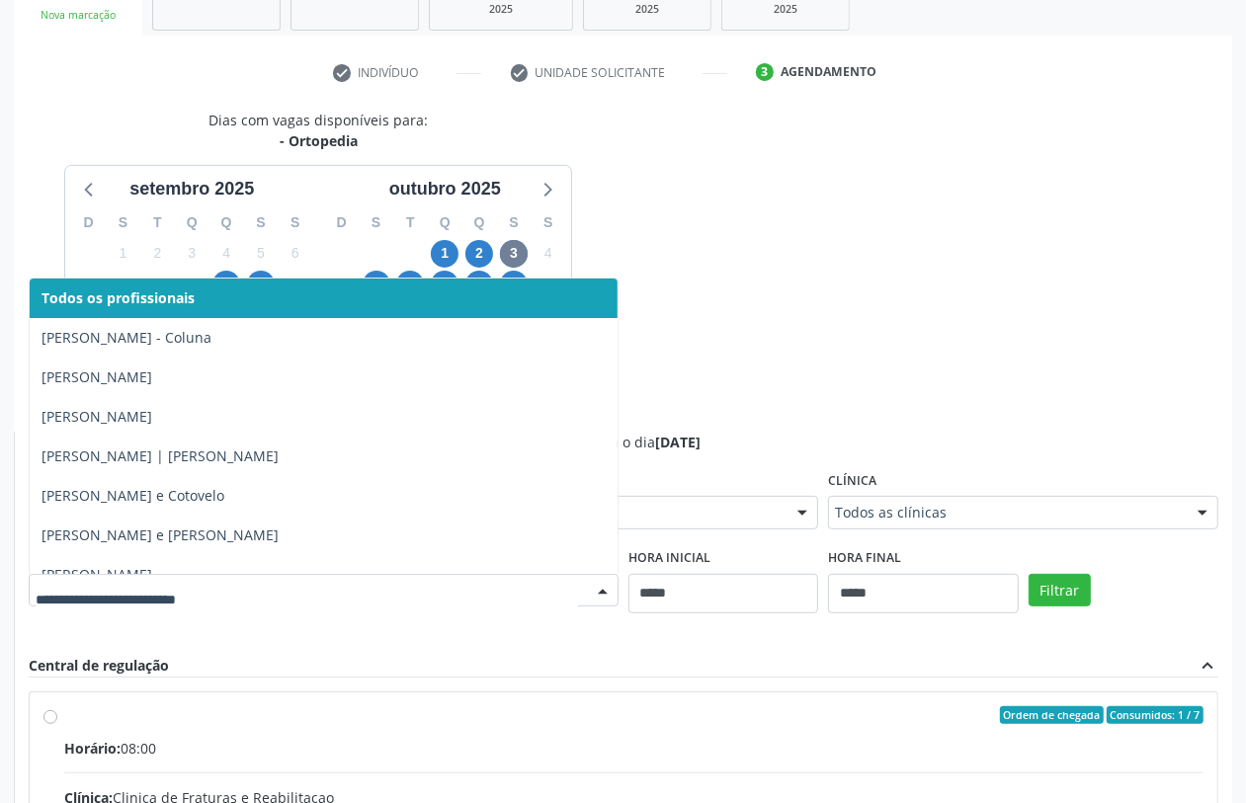
click at [703, 264] on div "Dias com vagas disponíveis para: - Ortopedia setembro 2025 D S T Q Q S S 31 1 2…" at bounding box center [623, 592] width 1219 height 964
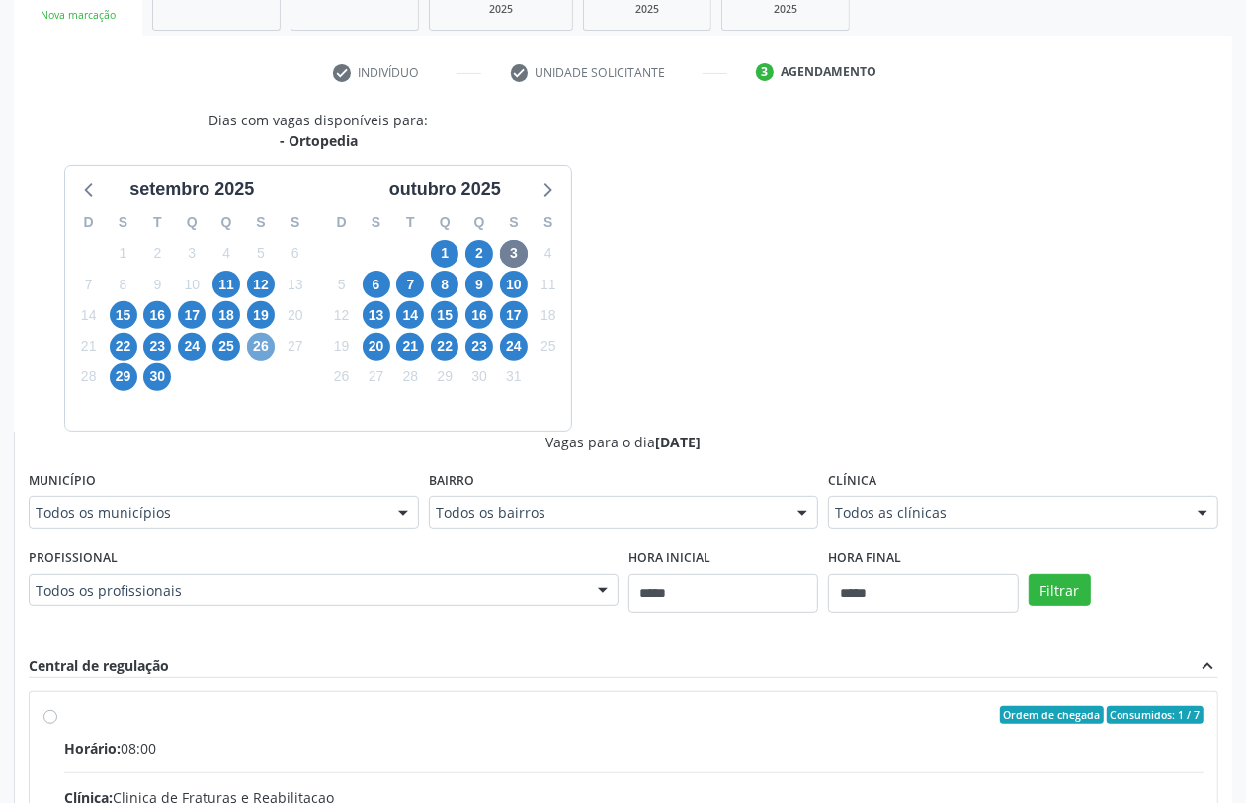
drag, startPoint x: 263, startPoint y: 342, endPoint x: 294, endPoint y: 364, distance: 37.6
click at [264, 342] on span "26" at bounding box center [261, 347] width 28 height 28
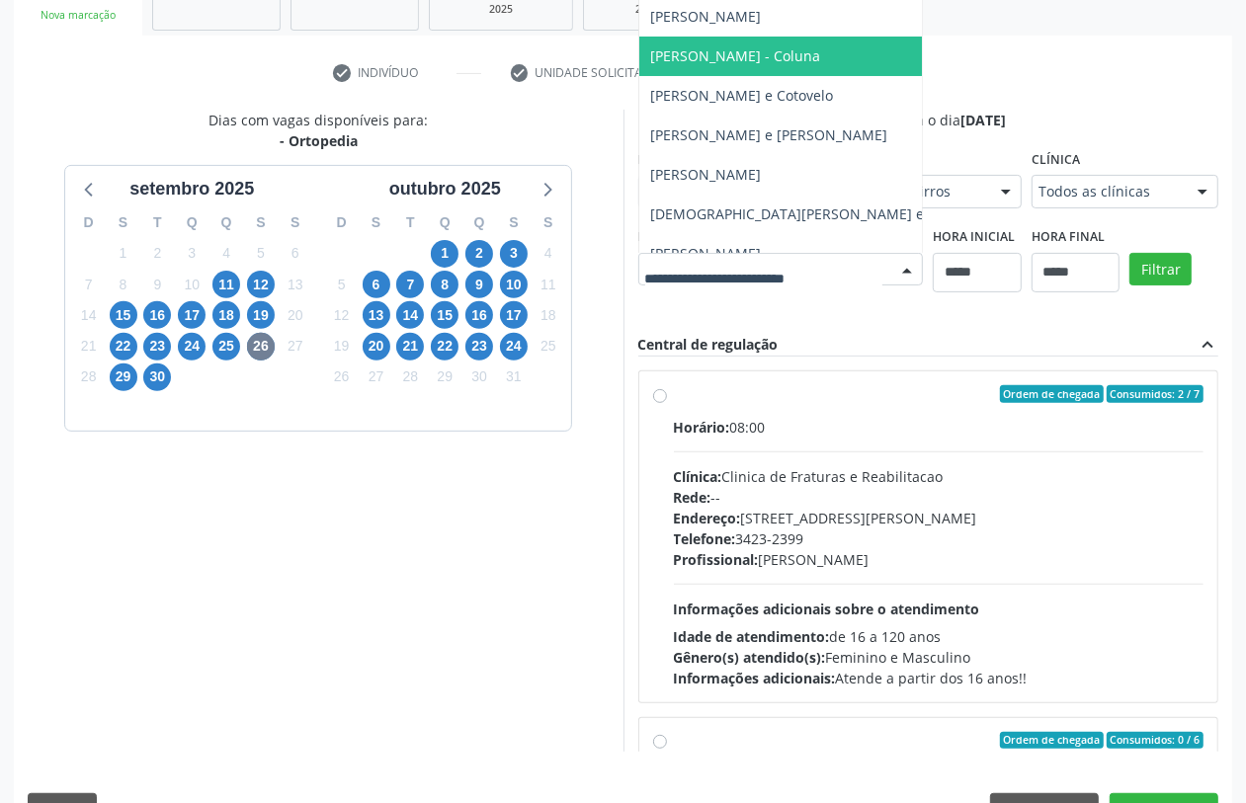
click at [927, 294] on div "Dias com vagas disponíveis para: - Ortopedia setembro 2025 D S T Q Q S S 31 1 2…" at bounding box center [623, 431] width 1219 height 642
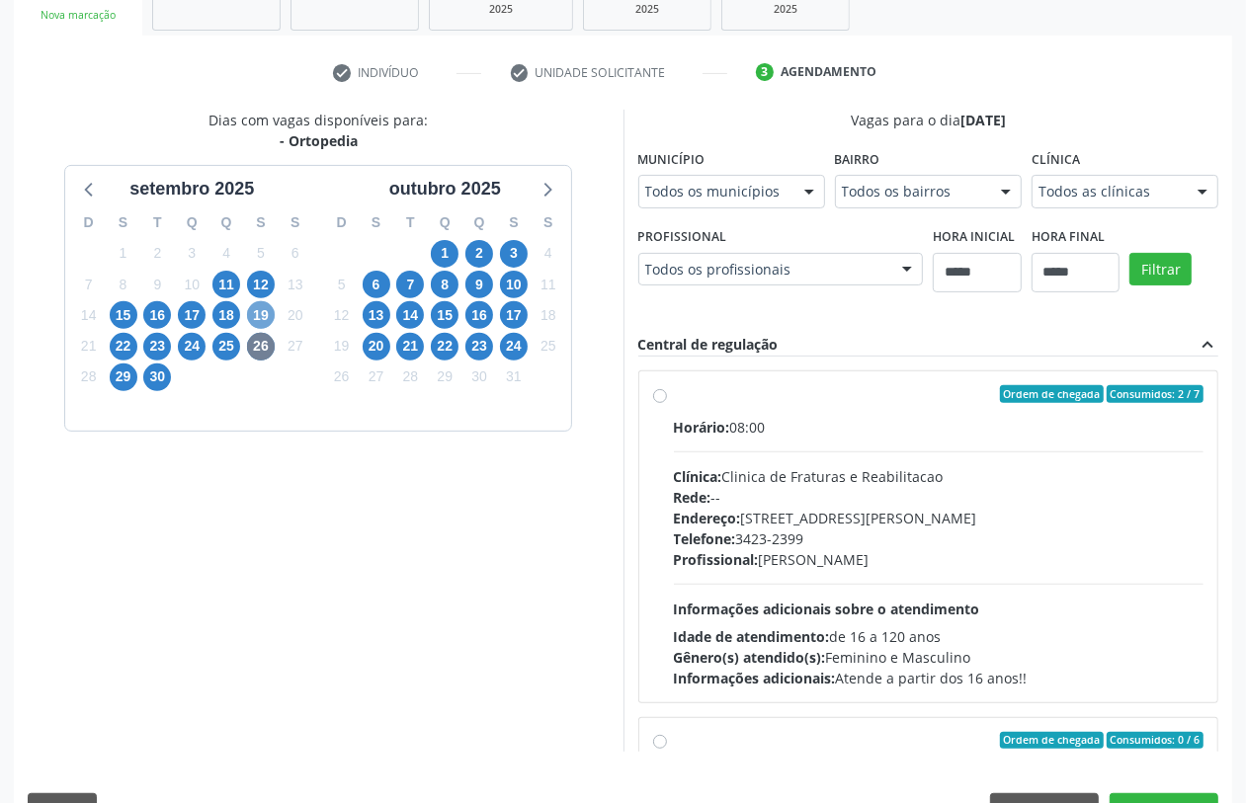
drag, startPoint x: 267, startPoint y: 311, endPoint x: 296, endPoint y: 339, distance: 40.6
click at [272, 313] on span "19" at bounding box center [261, 315] width 28 height 28
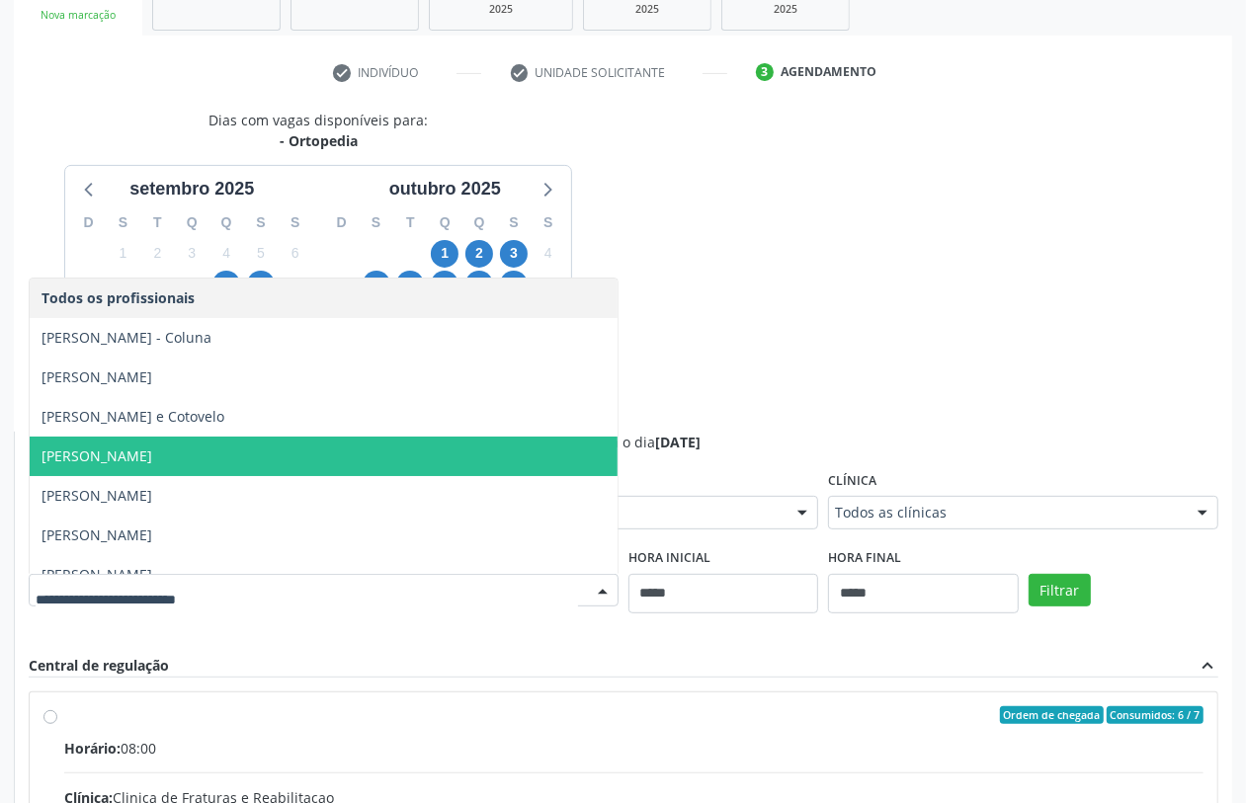
click at [852, 278] on div "Dias com vagas disponíveis para: - Ortopedia setembro 2025 D S T Q Q S S 31 1 2…" at bounding box center [623, 592] width 1219 height 964
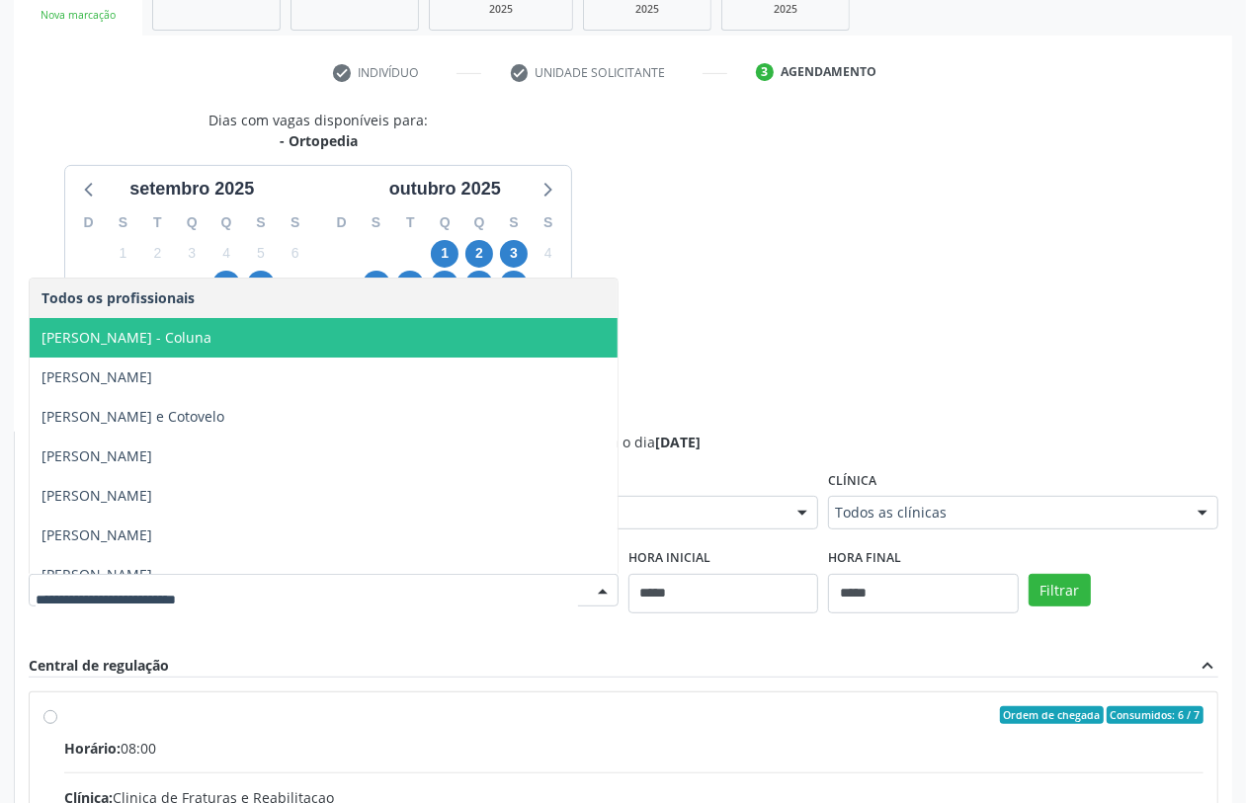
click at [211, 333] on span "[PERSON_NAME] - Coluna" at bounding box center [127, 337] width 170 height 19
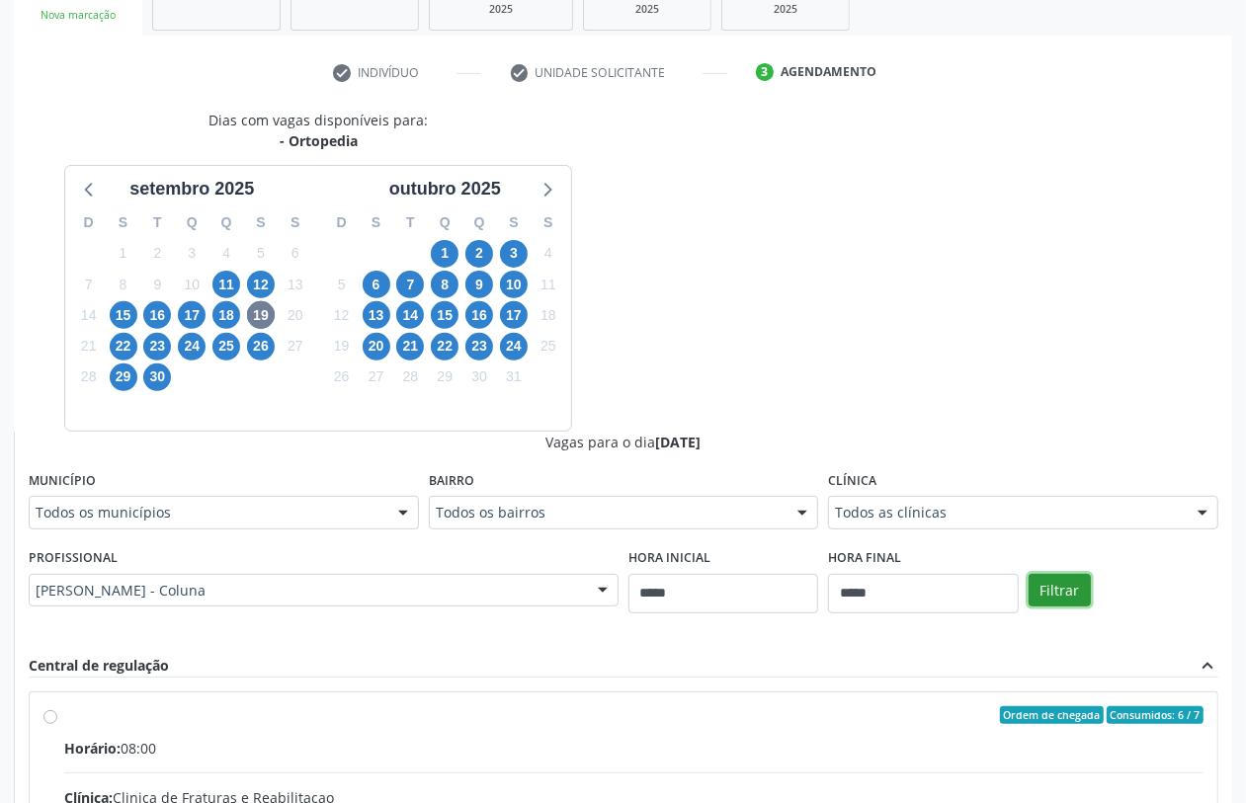
click at [1069, 575] on button "Filtrar" at bounding box center [1060, 591] width 62 height 34
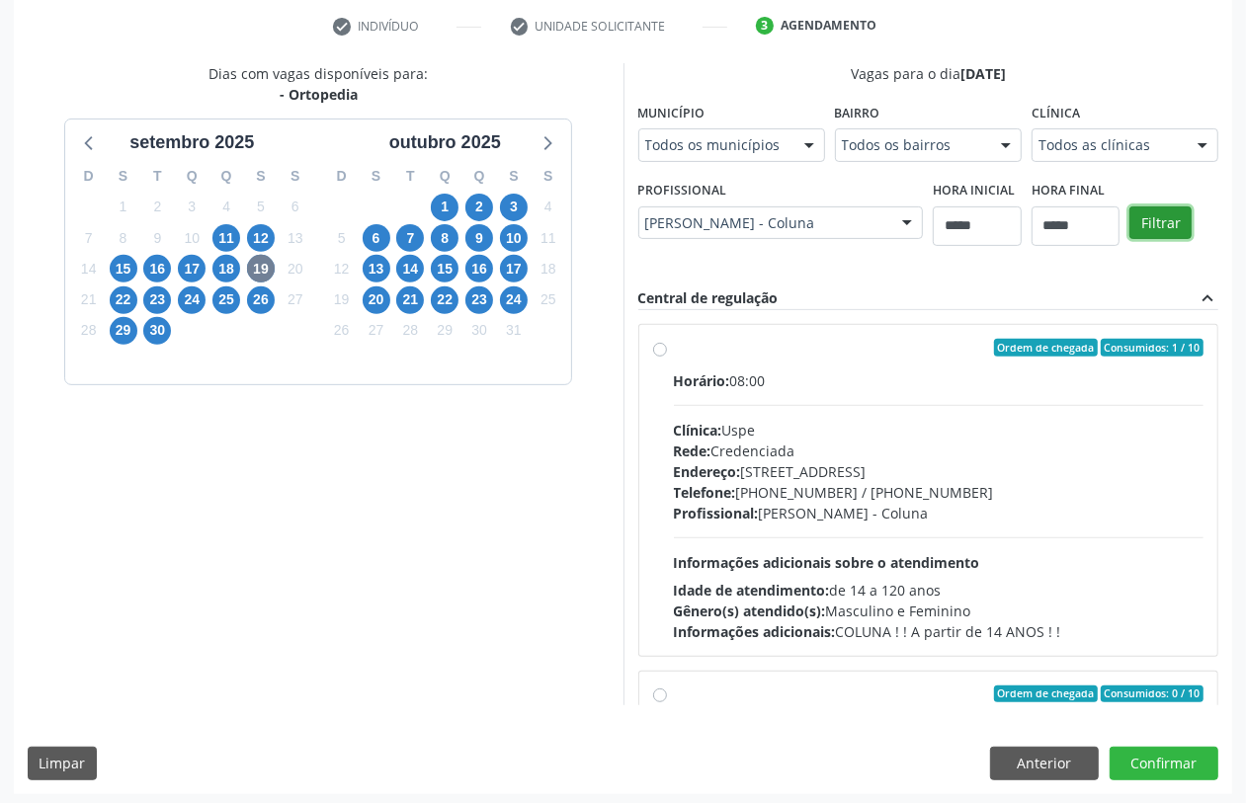
scroll to position [377, 0]
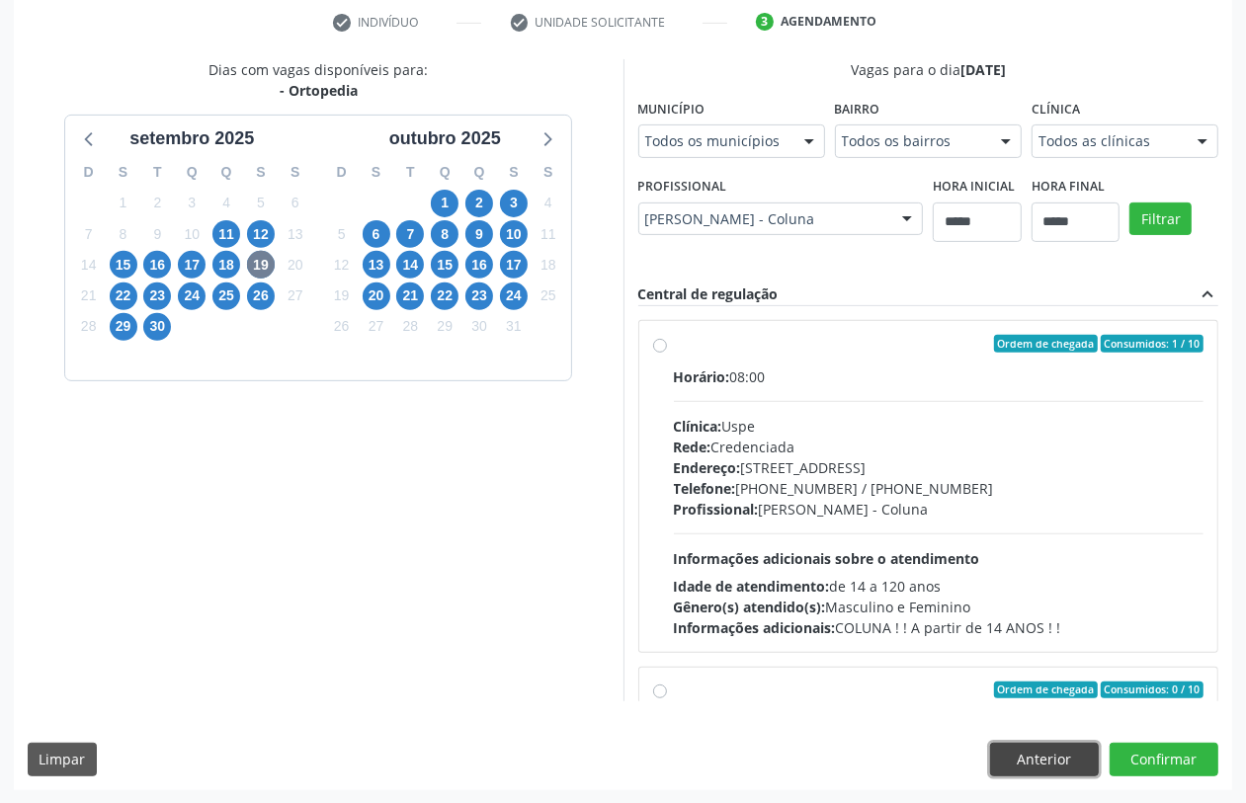
click at [1034, 757] on button "Anterior" at bounding box center [1044, 760] width 109 height 34
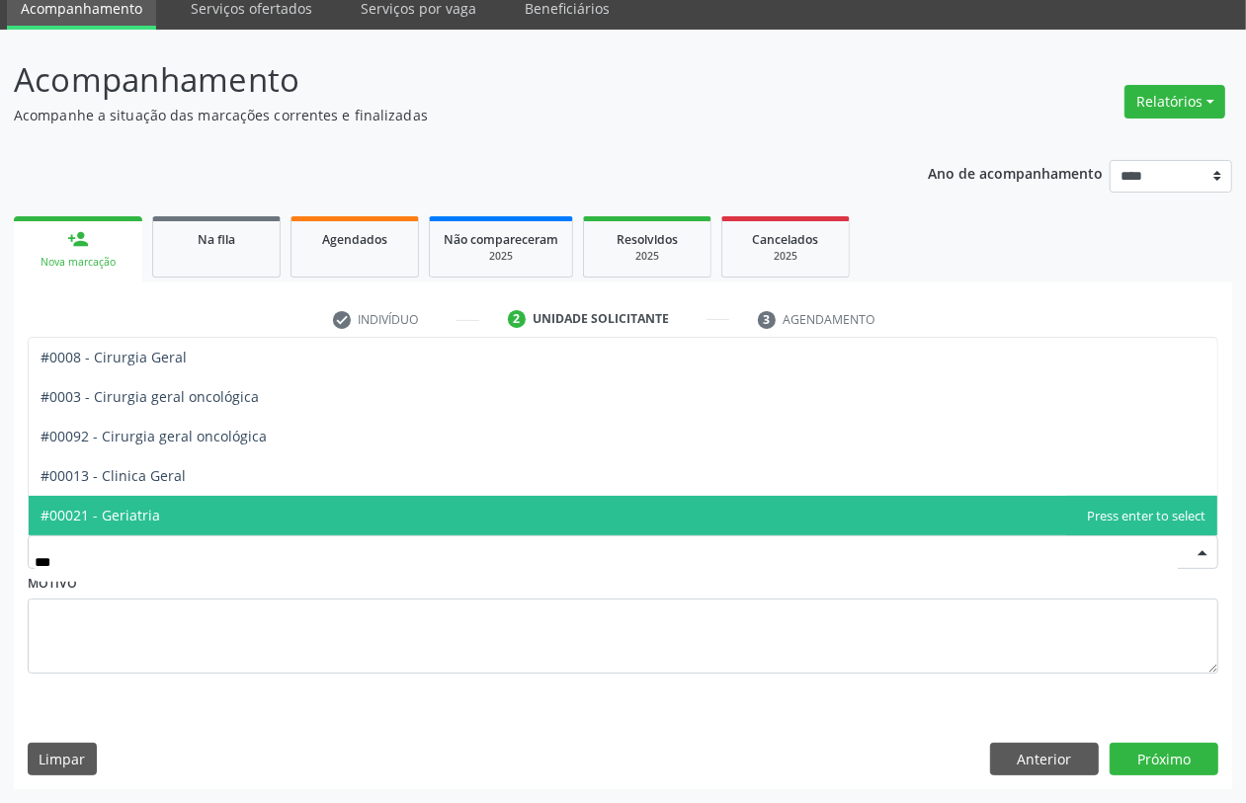
click at [209, 524] on span "#00021 - Geriatria" at bounding box center [623, 516] width 1189 height 40
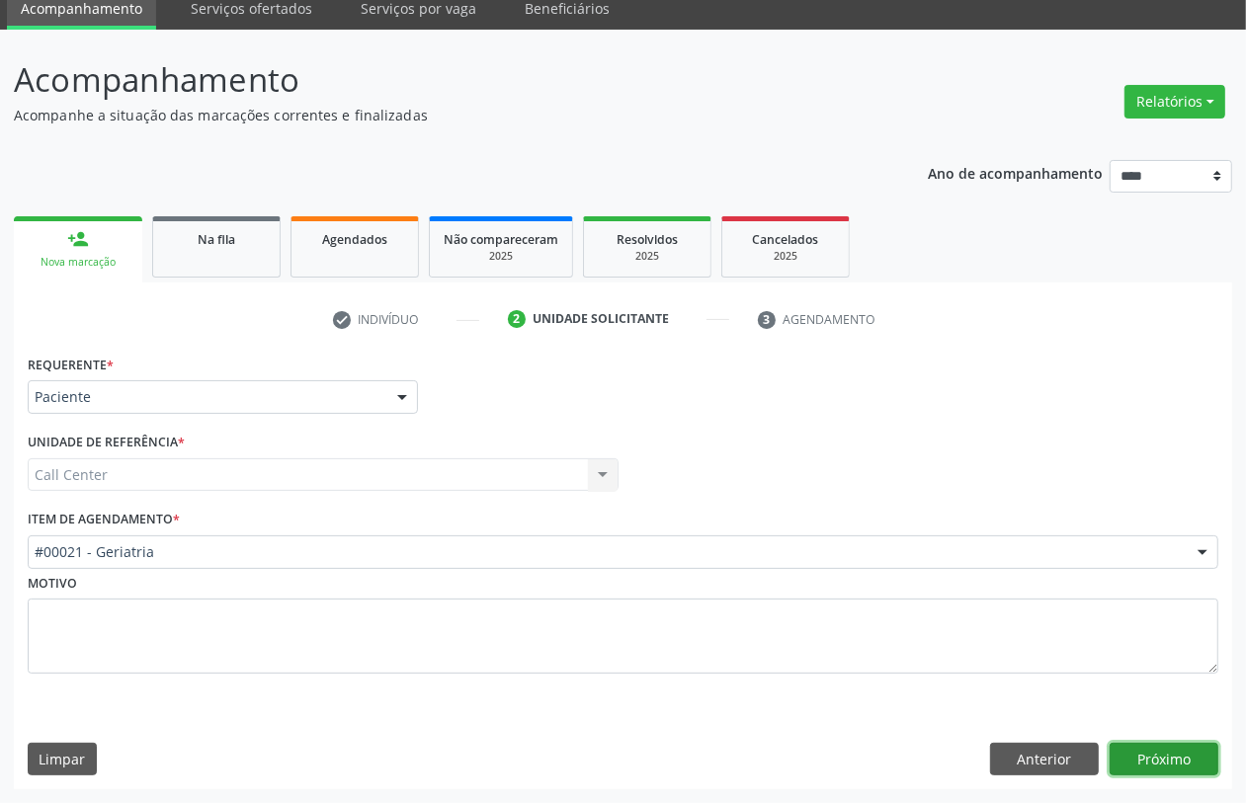
click at [1174, 764] on button "Próximo" at bounding box center [1164, 760] width 109 height 34
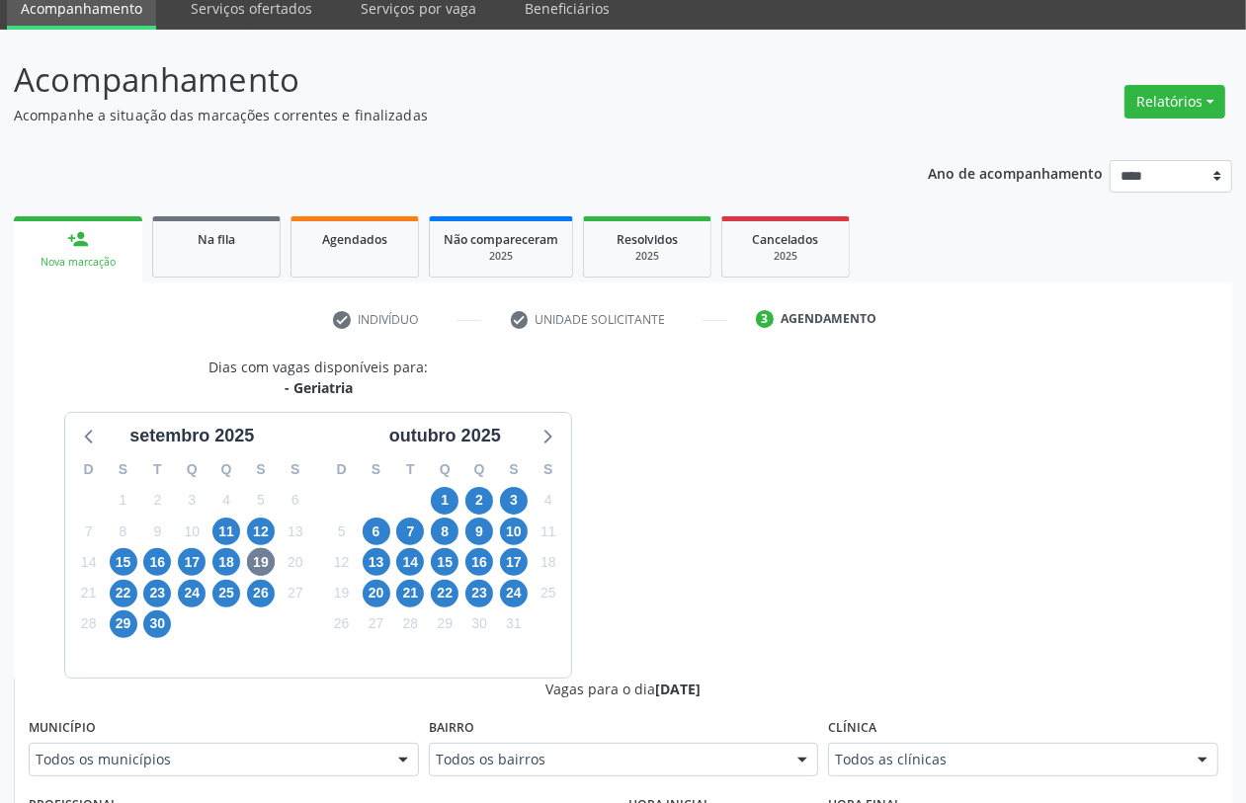
click at [481, 608] on div "23" at bounding box center [479, 593] width 28 height 31
click at [480, 590] on span "23" at bounding box center [479, 594] width 28 height 28
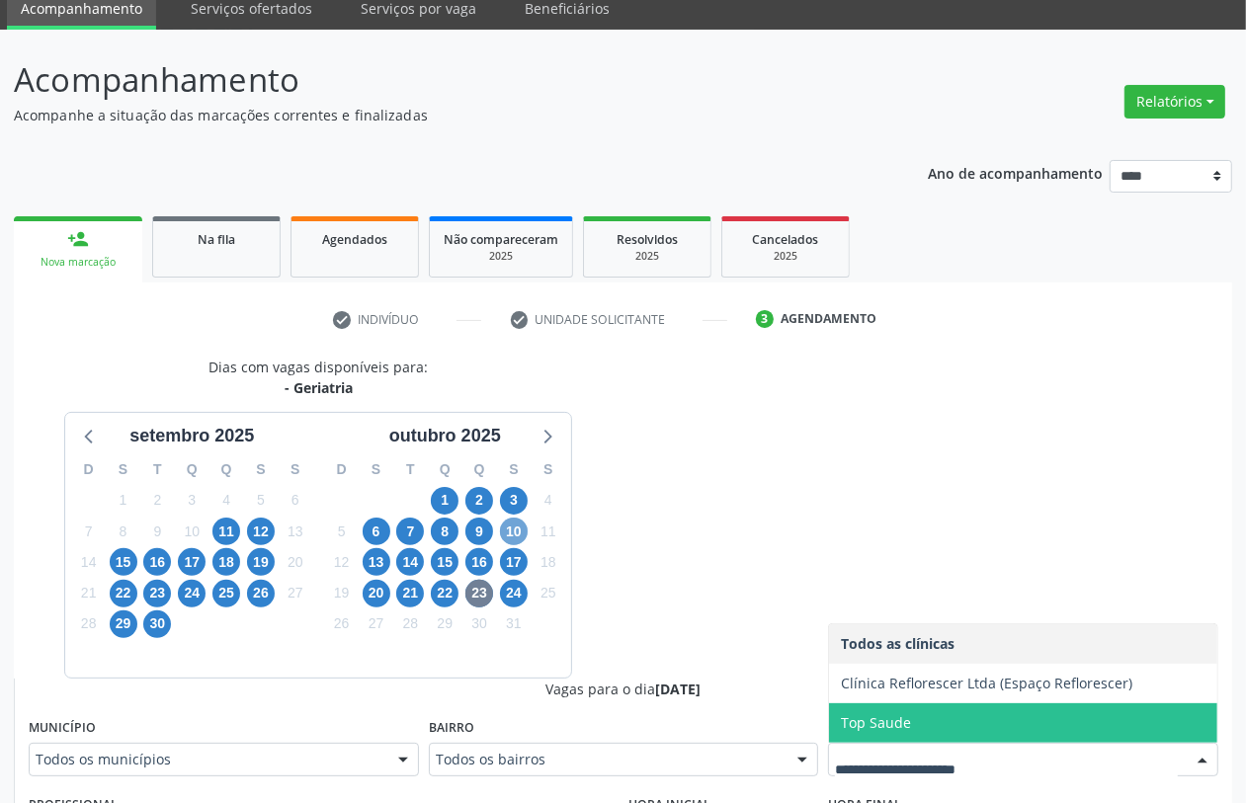
drag, startPoint x: 517, startPoint y: 536, endPoint x: 520, endPoint y: 549, distance: 14.1
click at [517, 535] on span "10" at bounding box center [514, 532] width 28 height 28
click at [514, 563] on span "17" at bounding box center [514, 562] width 28 height 28
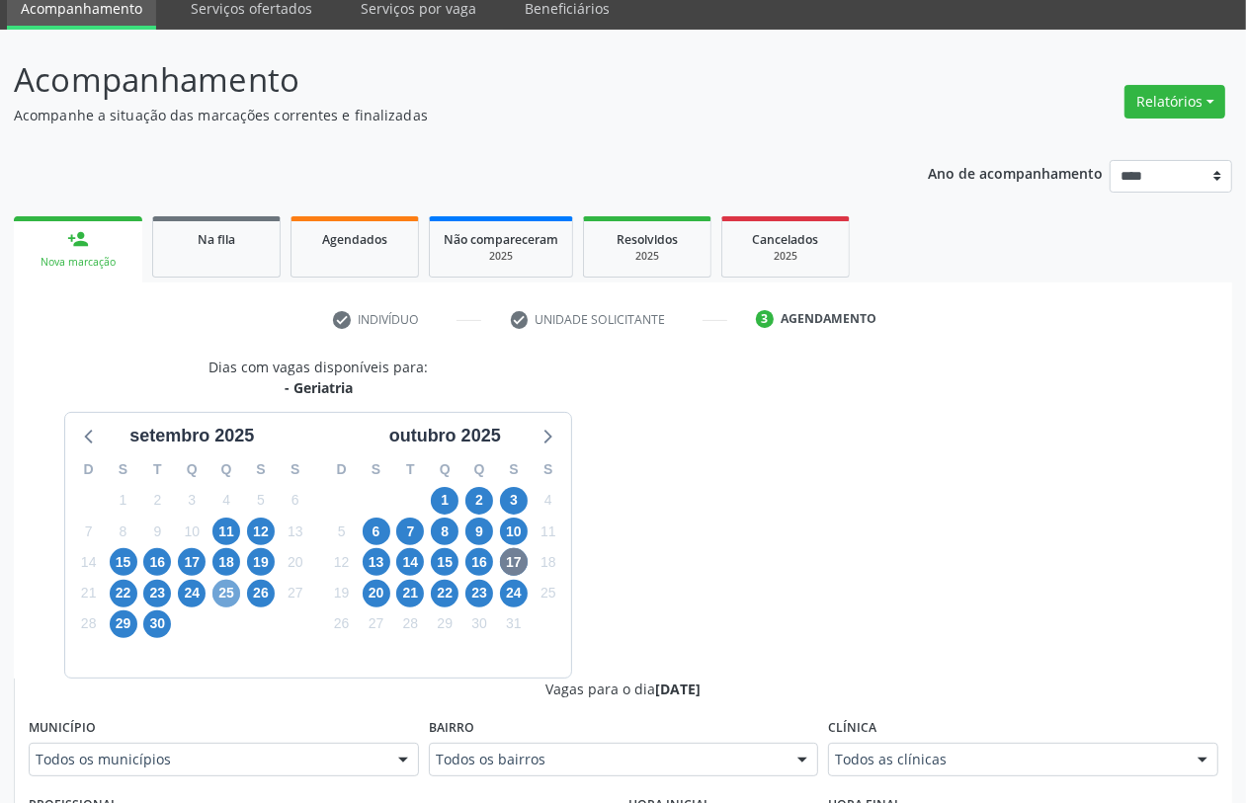
click at [222, 588] on span "25" at bounding box center [226, 594] width 28 height 28
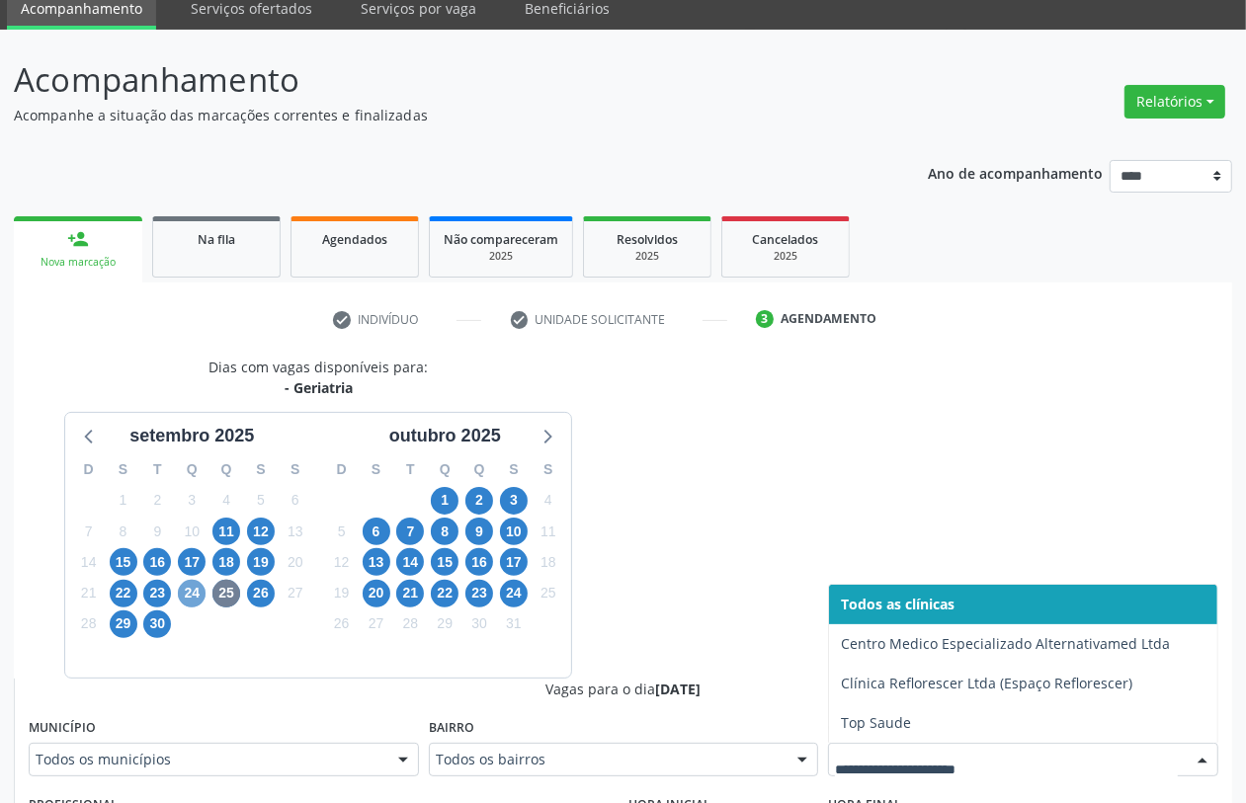
click at [188, 594] on span "24" at bounding box center [192, 594] width 28 height 28
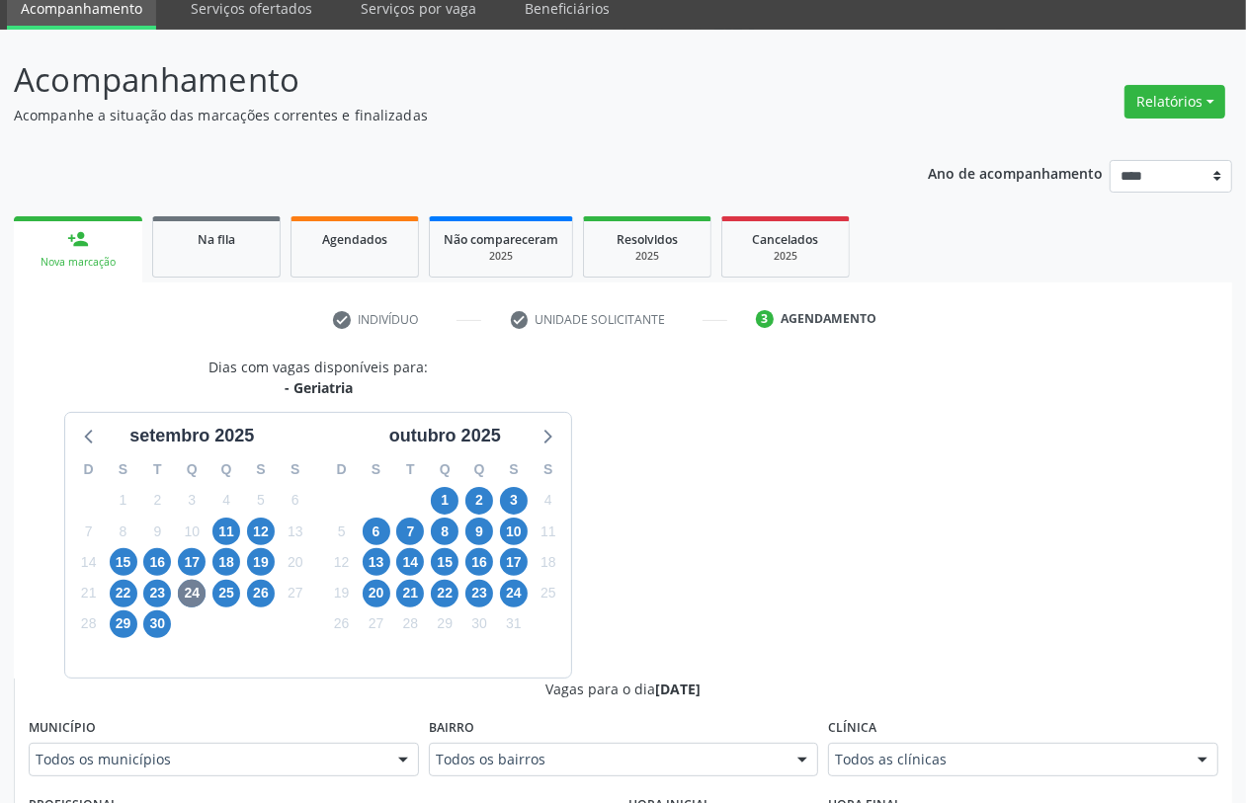
click at [894, 748] on div "Todos as clínicas" at bounding box center [1023, 760] width 390 height 34
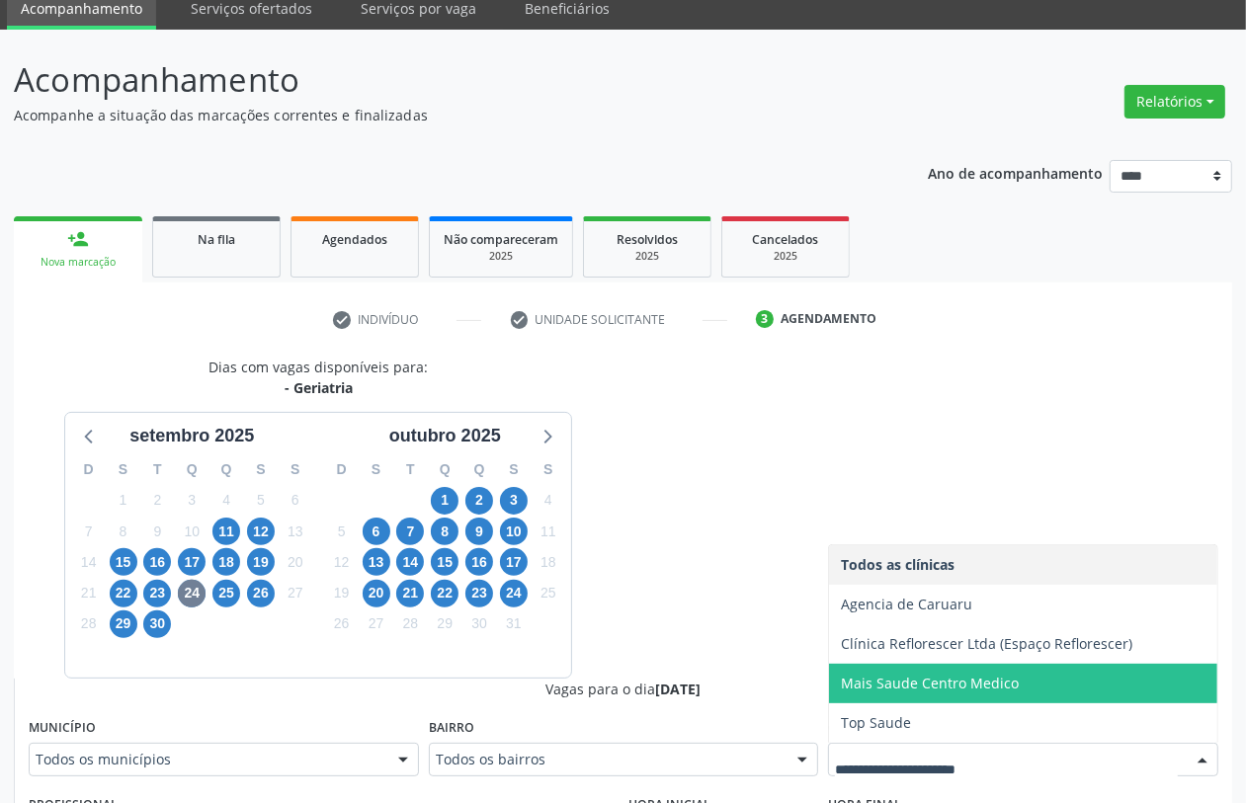
click at [896, 687] on span "Mais Saude Centro Medico" at bounding box center [930, 683] width 178 height 19
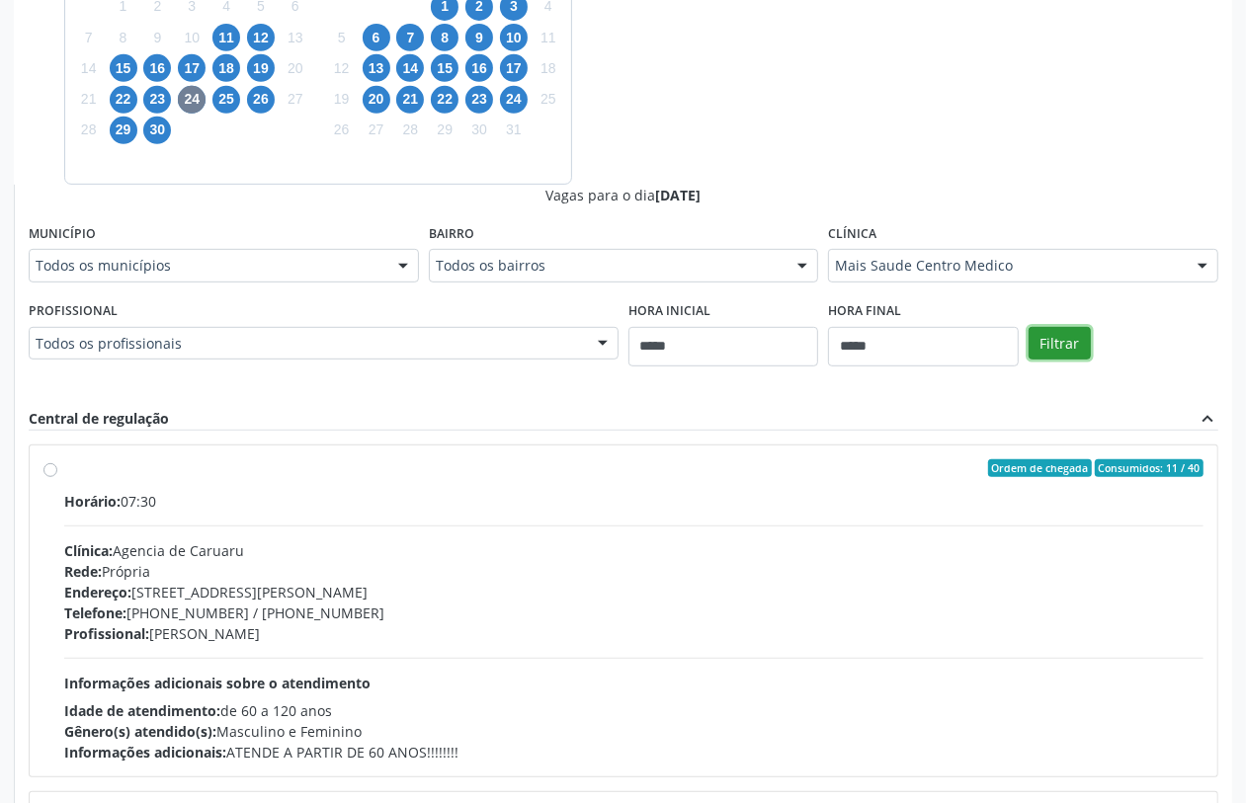
click at [1068, 349] on button "Filtrar" at bounding box center [1060, 344] width 62 height 34
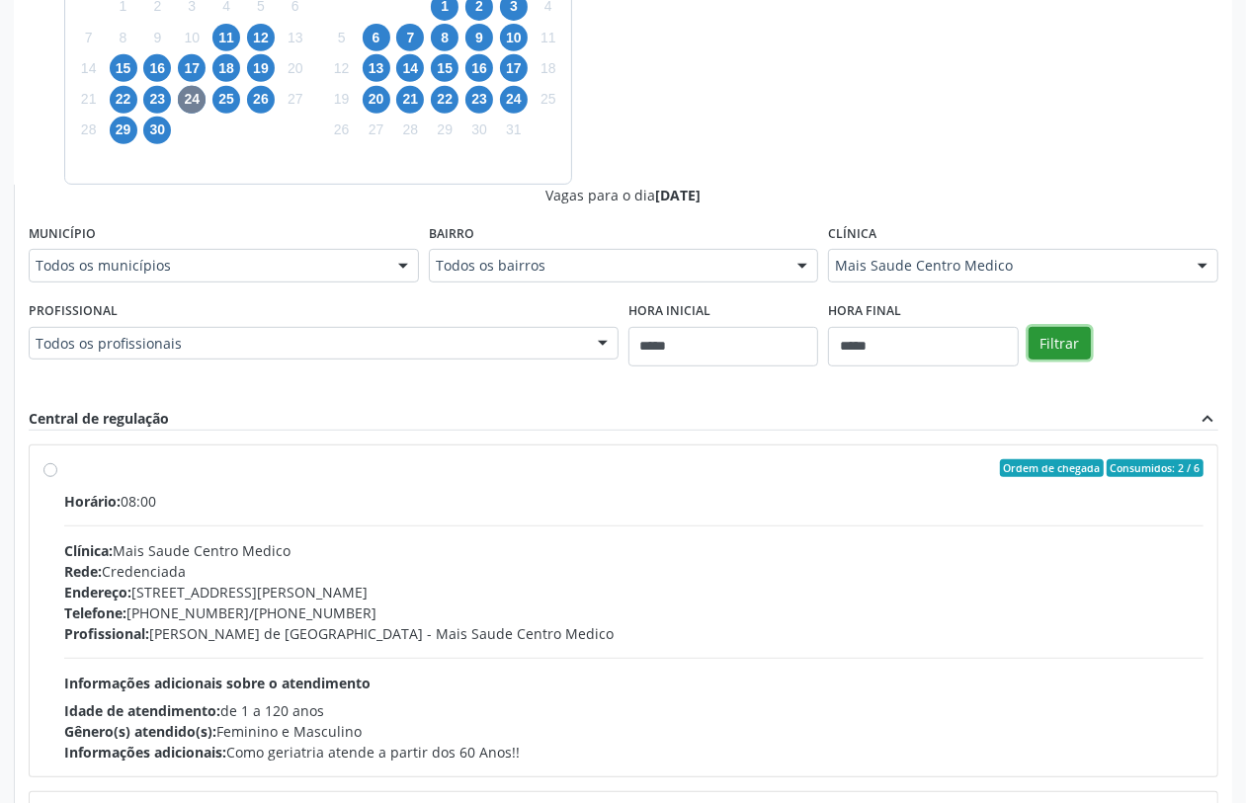
scroll to position [377, 0]
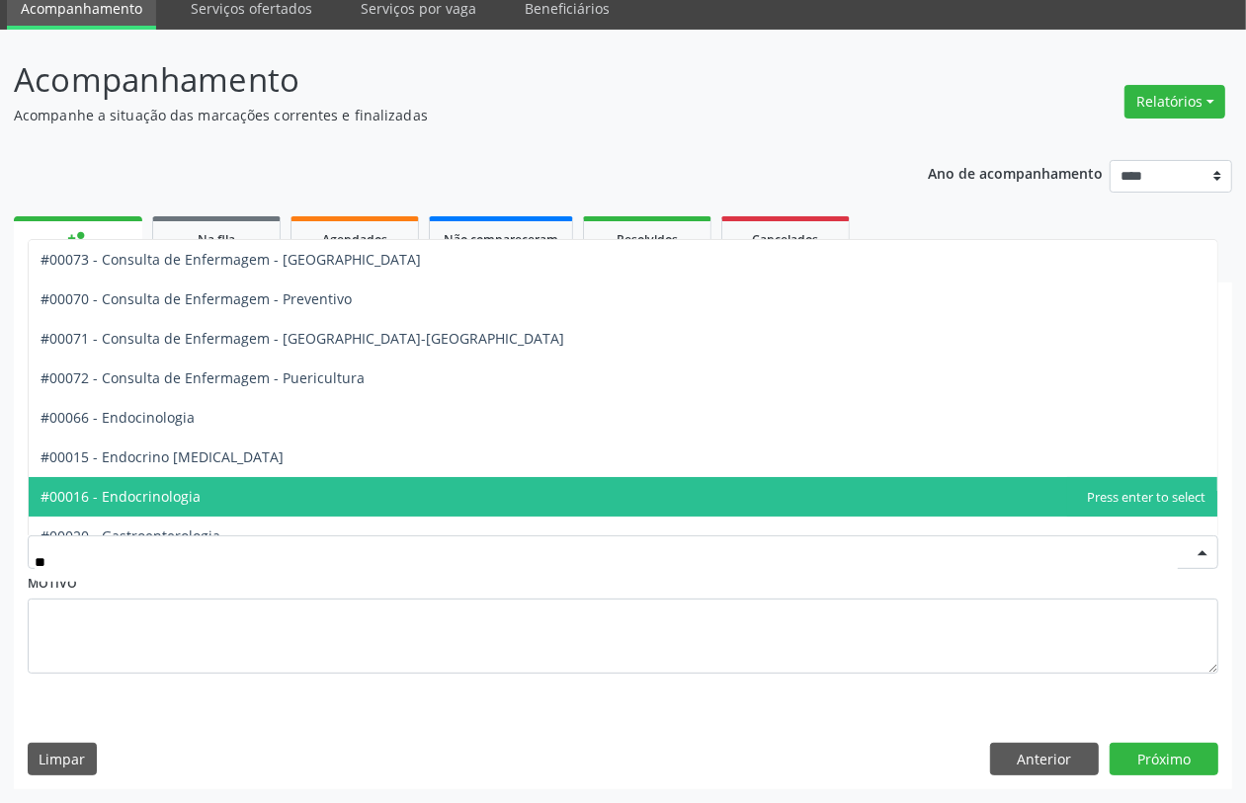
click at [203, 489] on span "#00016 - Endocrinologia" at bounding box center [623, 497] width 1189 height 40
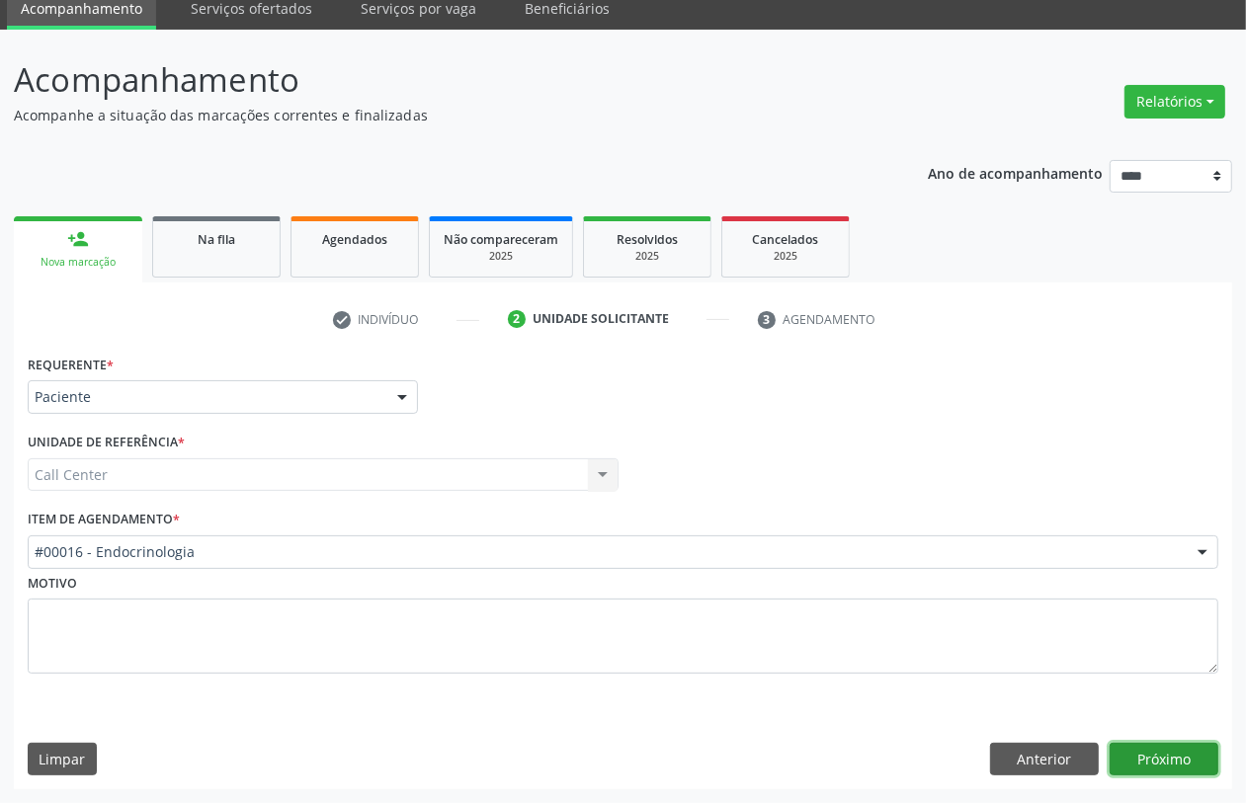
click at [1198, 758] on button "Próximo" at bounding box center [1164, 760] width 109 height 34
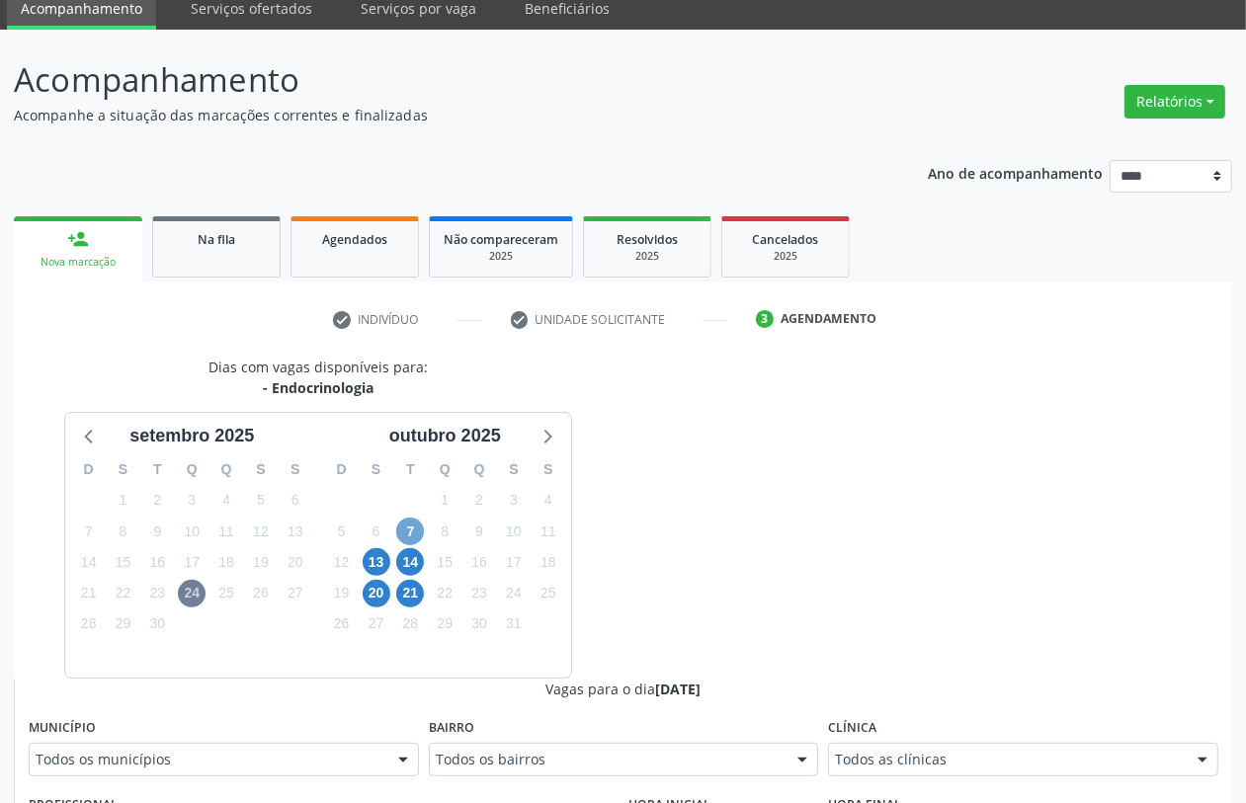
click at [406, 529] on span "7" at bounding box center [410, 532] width 28 height 28
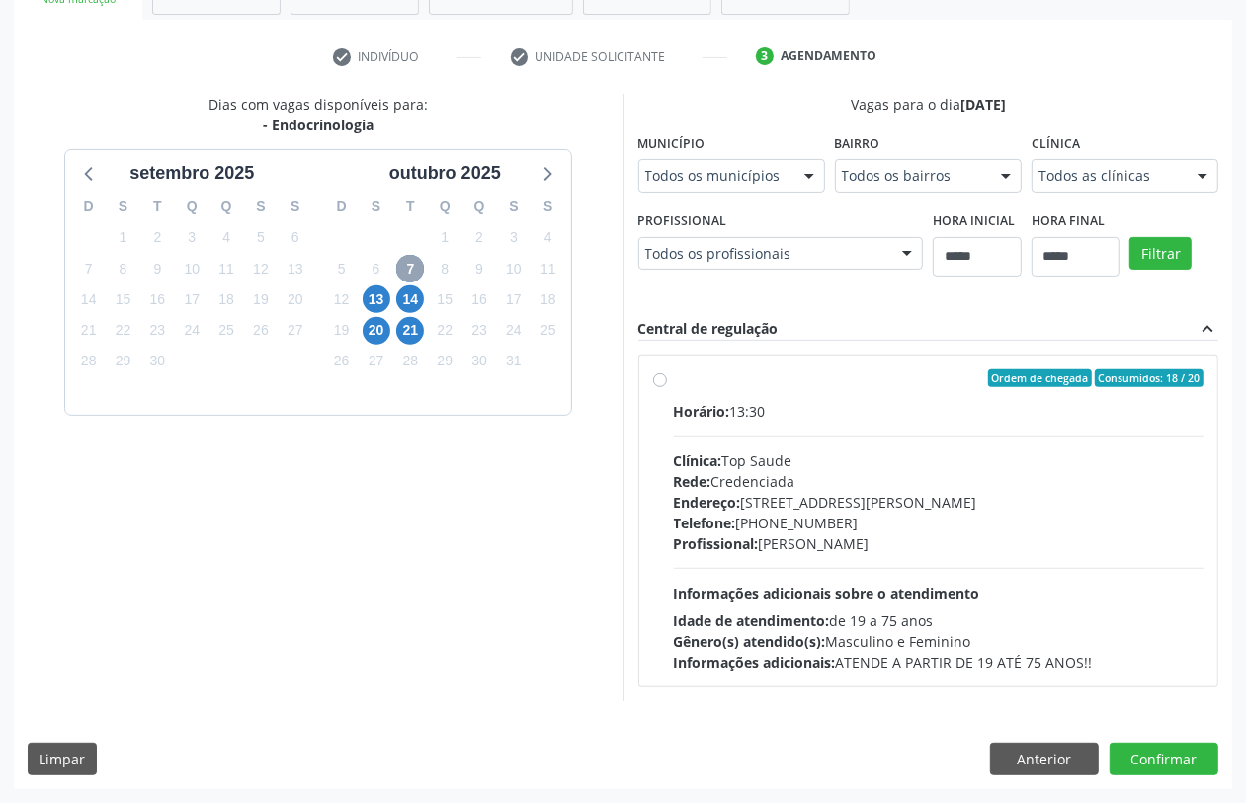
scroll to position [664, 0]
click at [1043, 758] on button "Anterior" at bounding box center [1044, 760] width 109 height 34
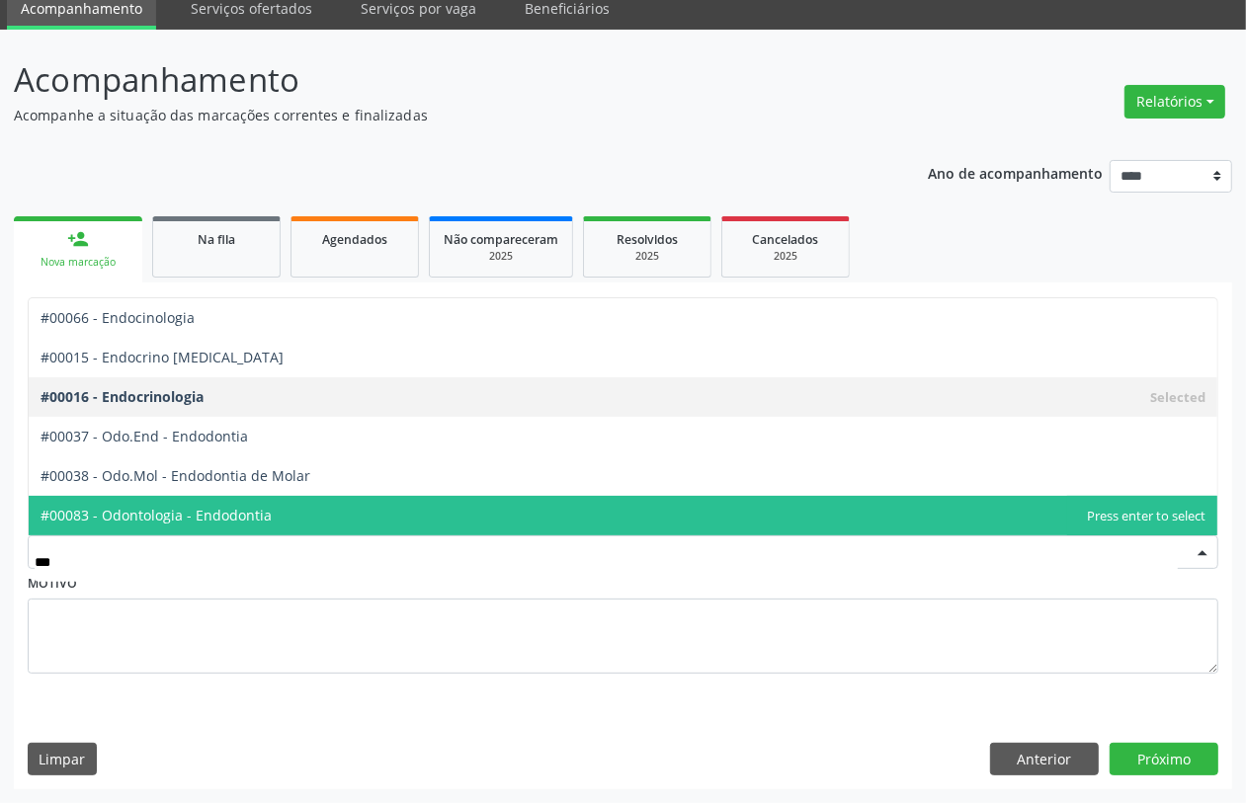
click at [263, 515] on span "#00083 - Odontologia - Endodontia" at bounding box center [156, 515] width 231 height 19
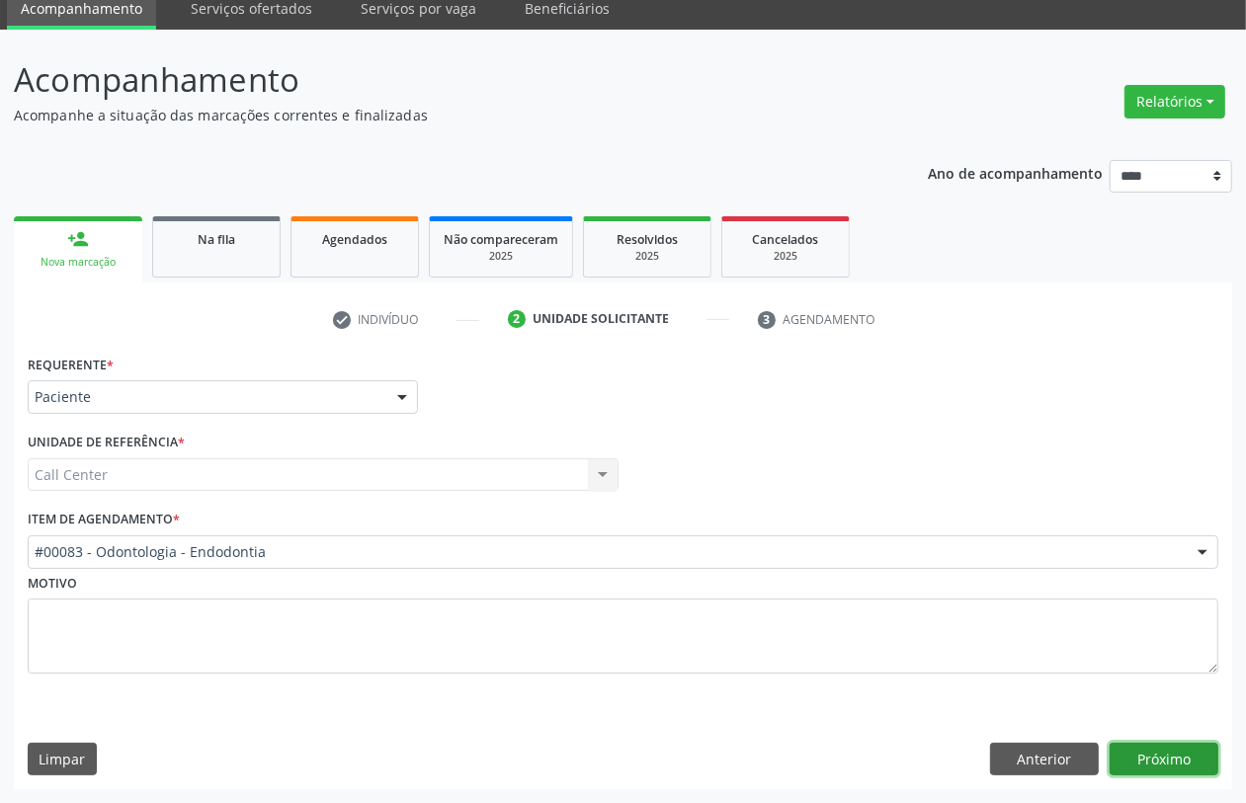
click at [1161, 764] on button "Próximo" at bounding box center [1164, 760] width 109 height 34
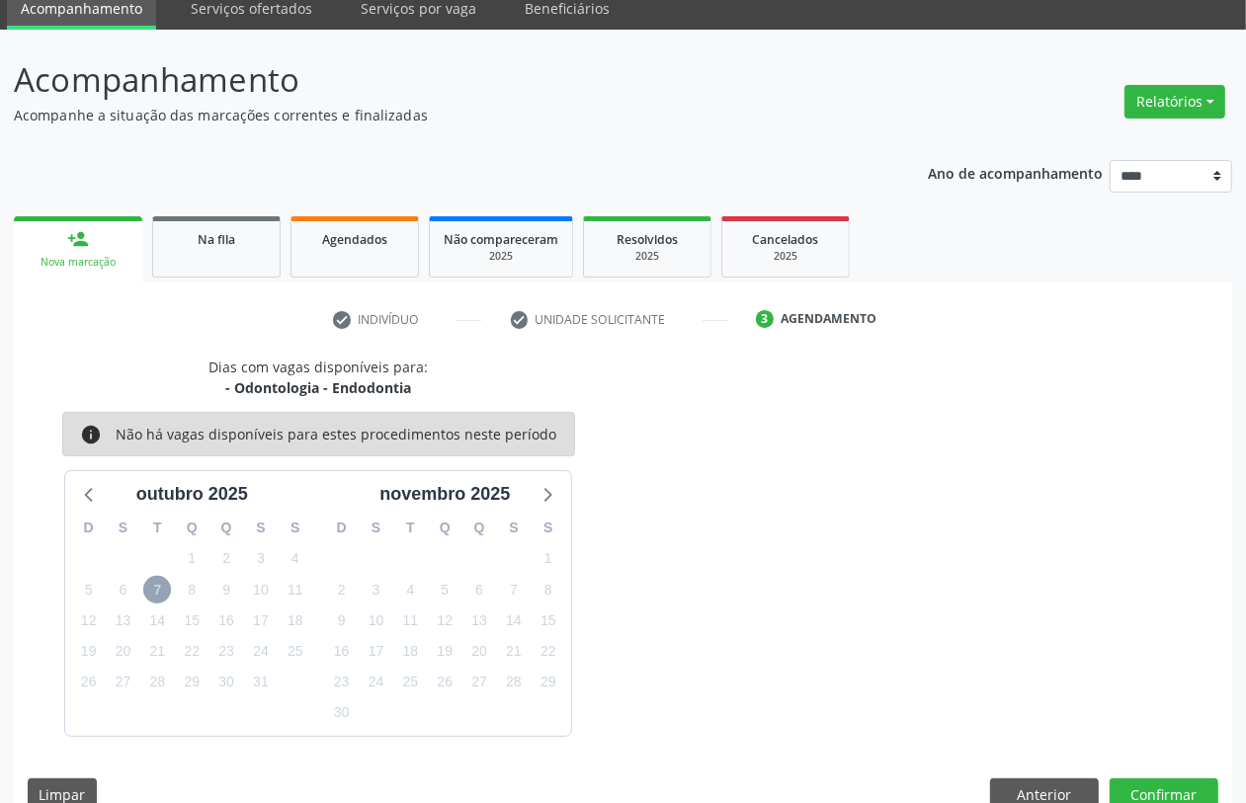
drag, startPoint x: 146, startPoint y: 586, endPoint x: 168, endPoint y: 604, distance: 28.1
click at [150, 589] on span "7" at bounding box center [157, 590] width 28 height 28
click at [84, 490] on icon at bounding box center [90, 494] width 26 height 26
click at [1034, 791] on button "Anterior" at bounding box center [1044, 796] width 109 height 34
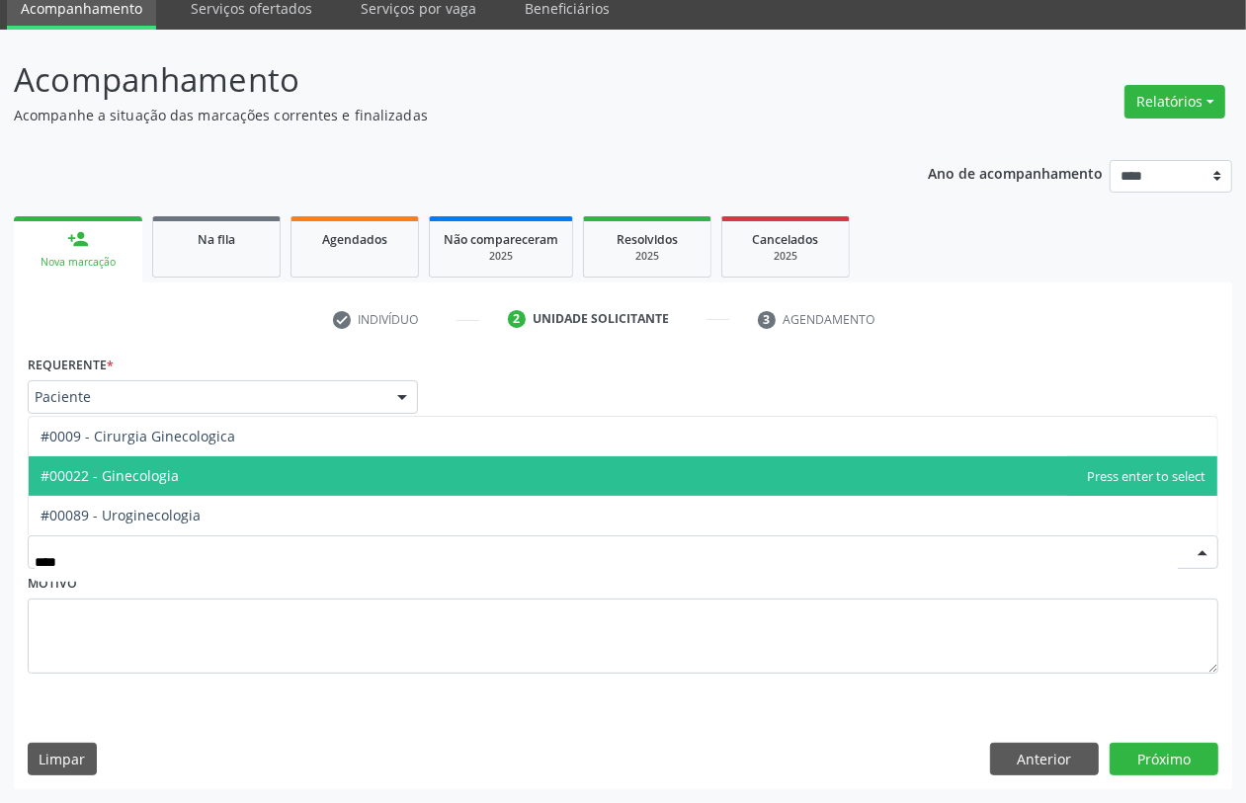
click at [288, 477] on span "#00022 - Ginecologia" at bounding box center [623, 477] width 1189 height 40
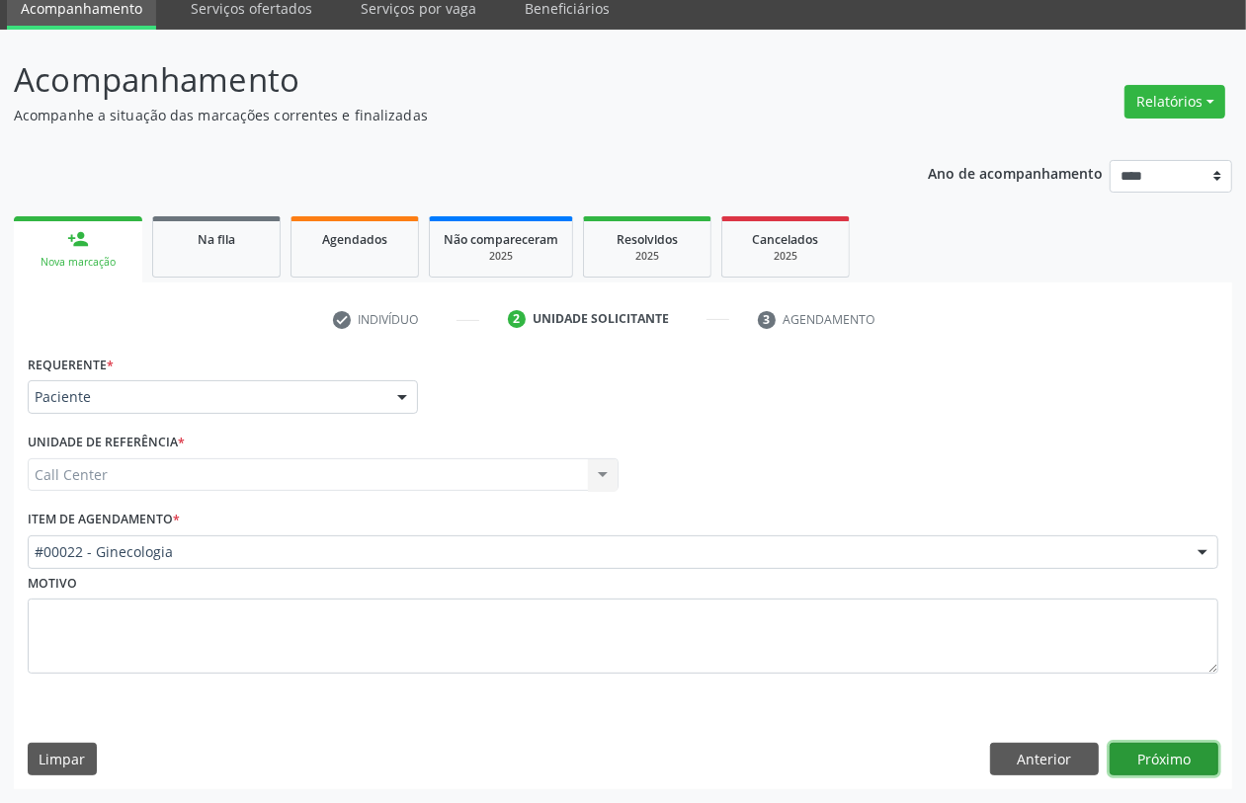
click at [1174, 756] on button "Próximo" at bounding box center [1164, 760] width 109 height 34
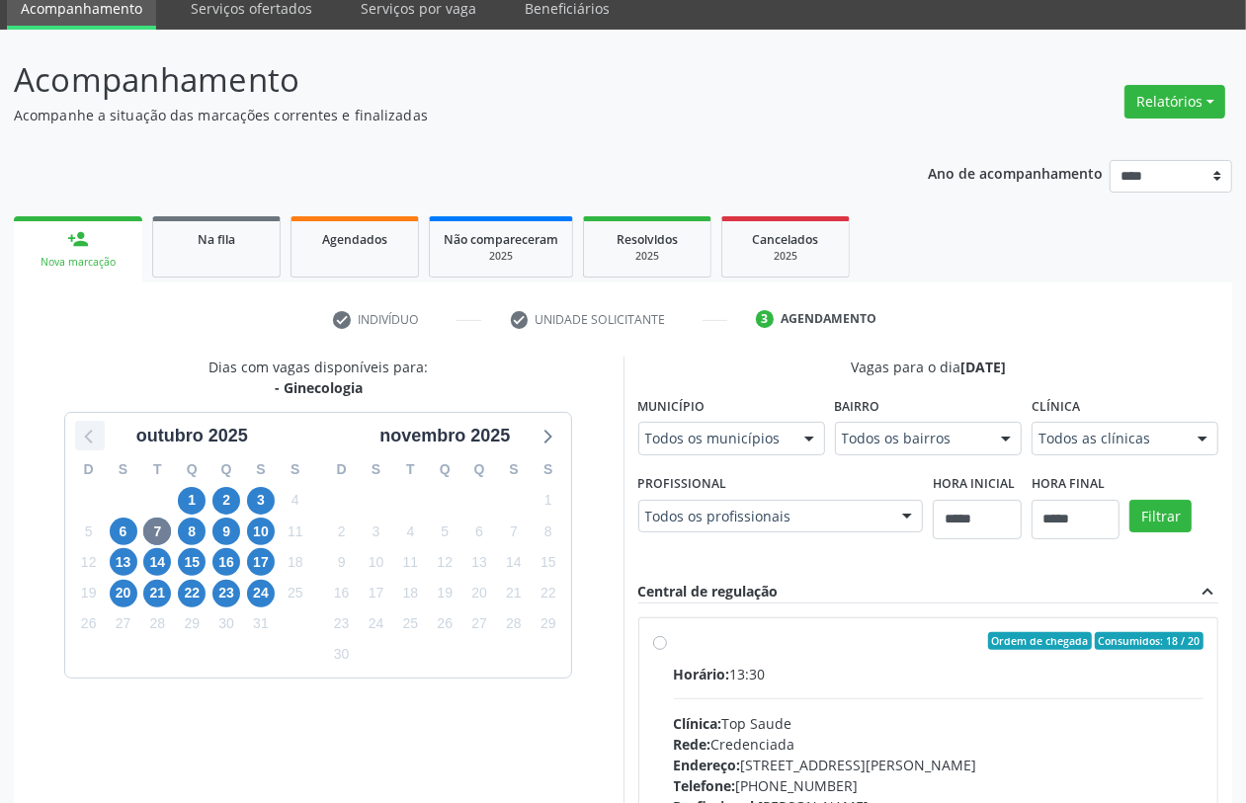
click at [79, 433] on icon at bounding box center [90, 436] width 26 height 26
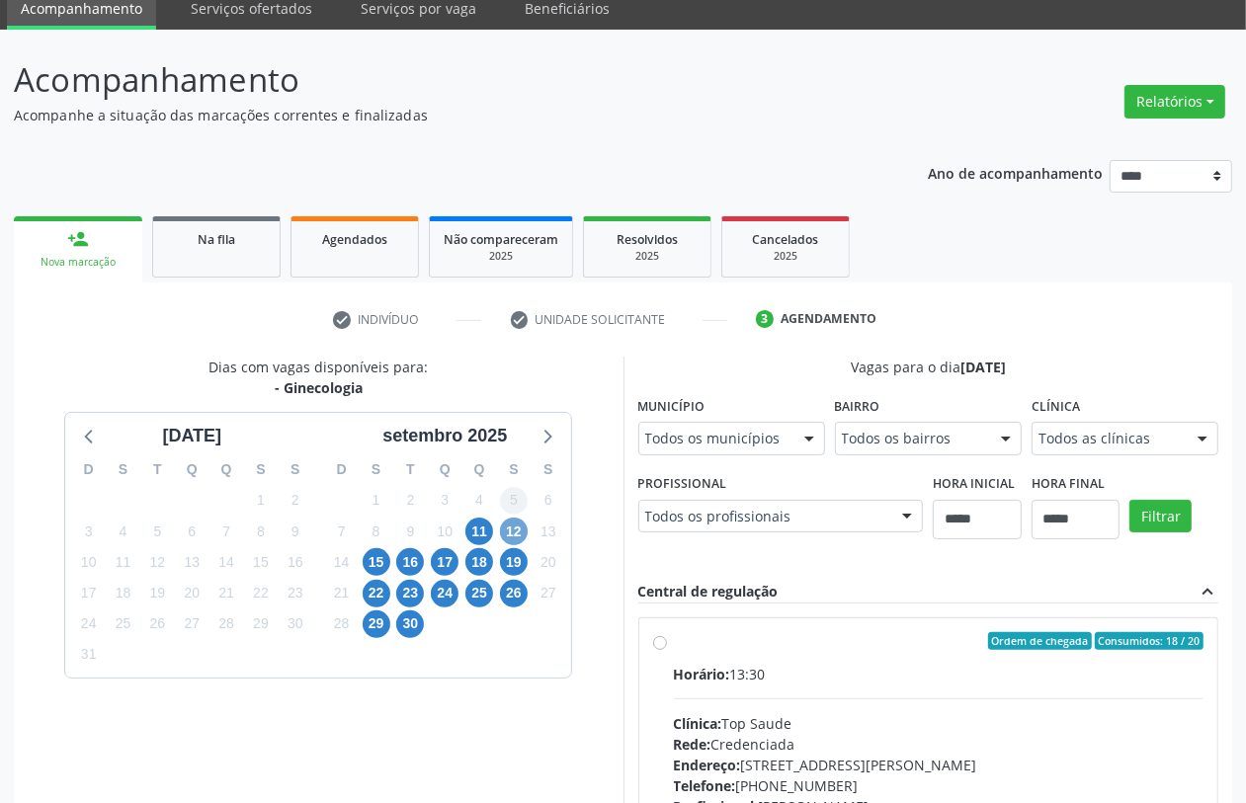
click at [516, 530] on span "12" at bounding box center [514, 532] width 28 height 28
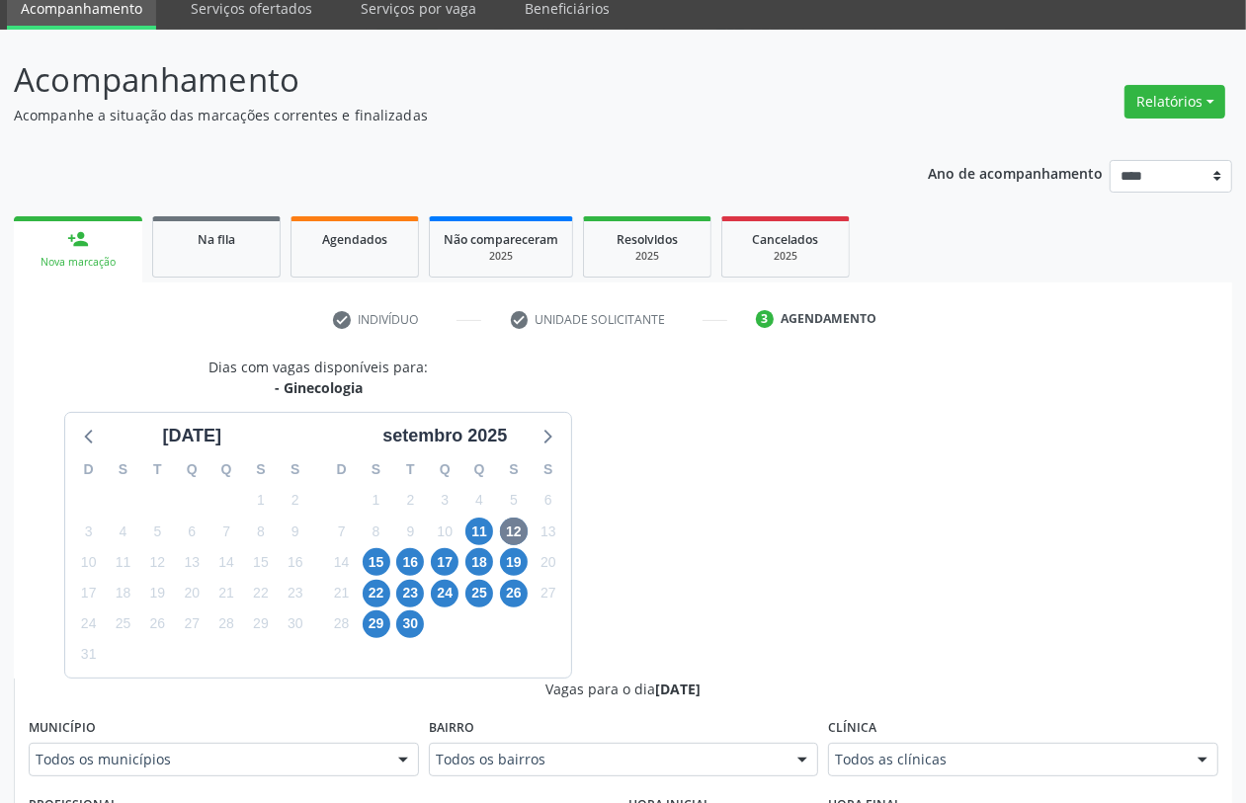
click at [377, 555] on span "15" at bounding box center [377, 562] width 28 height 28
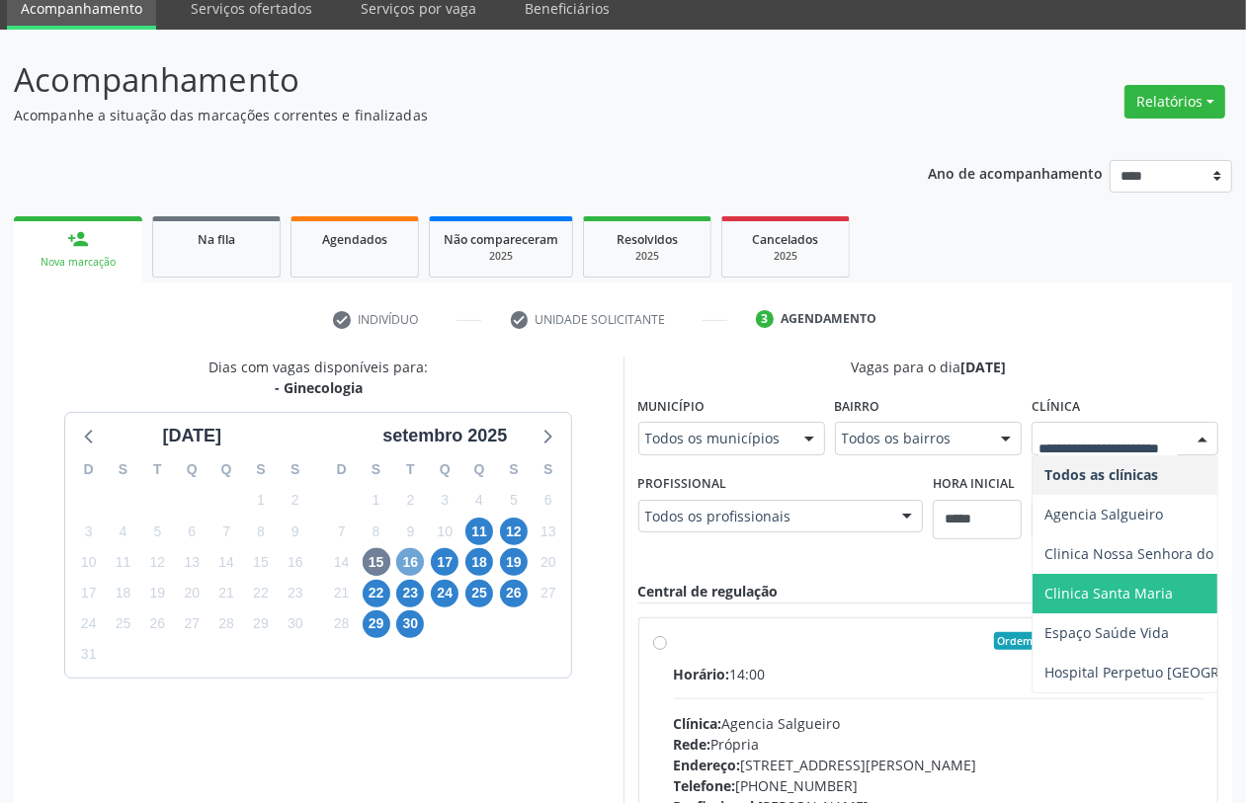
click at [405, 560] on span "16" at bounding box center [410, 562] width 28 height 28
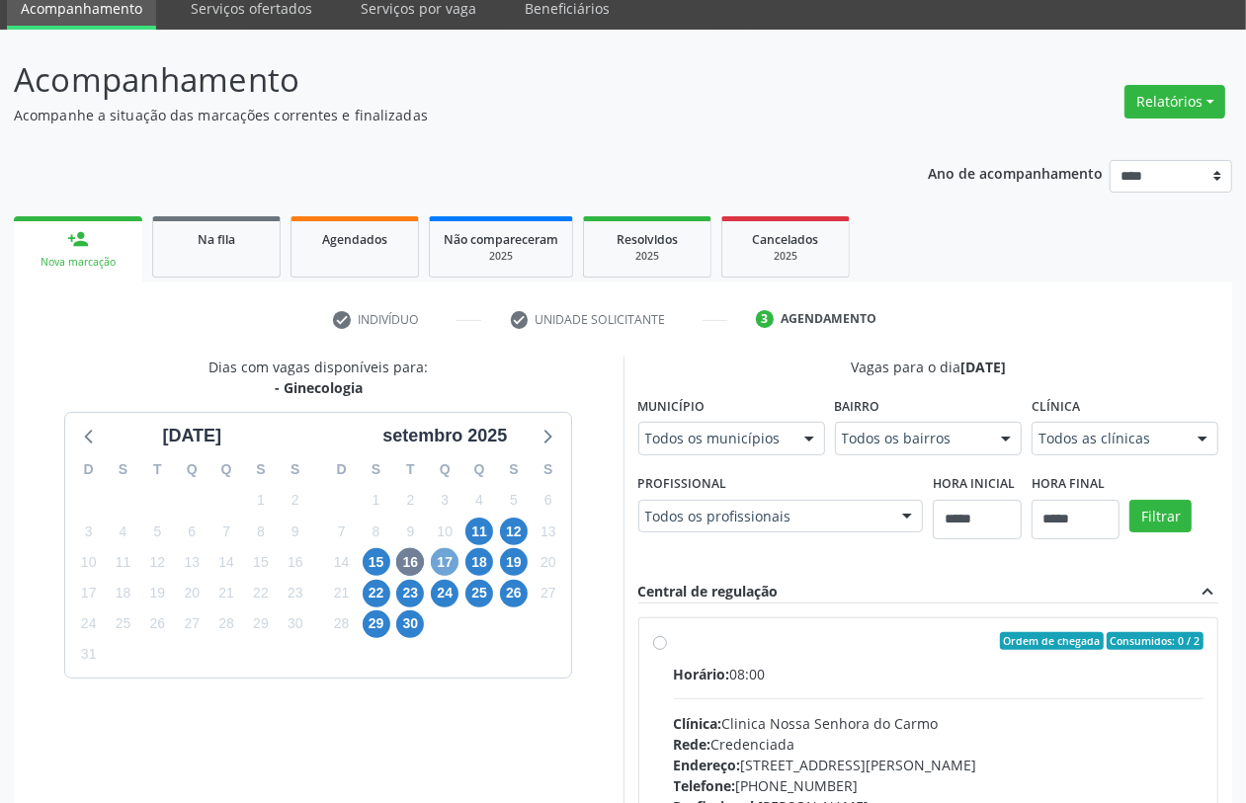
click at [440, 559] on span "17" at bounding box center [445, 562] width 28 height 28
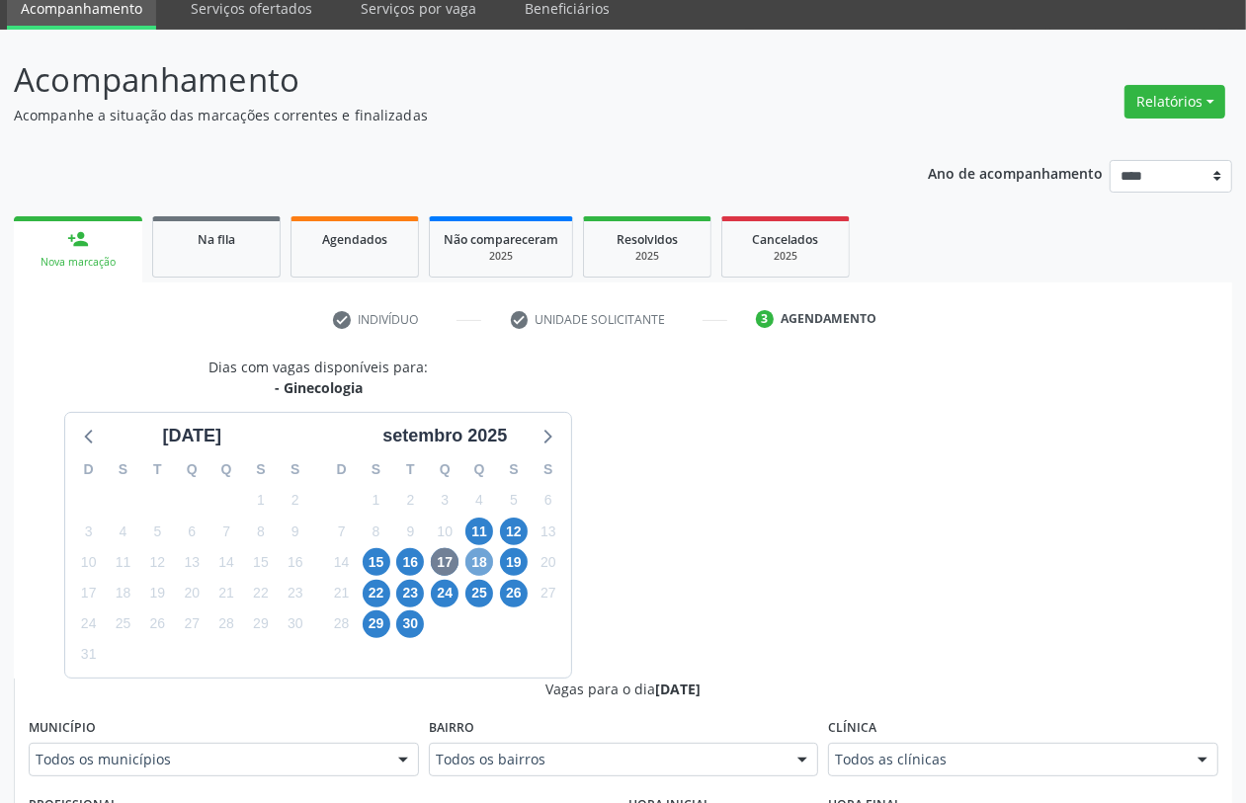
click at [482, 563] on span "18" at bounding box center [479, 562] width 28 height 28
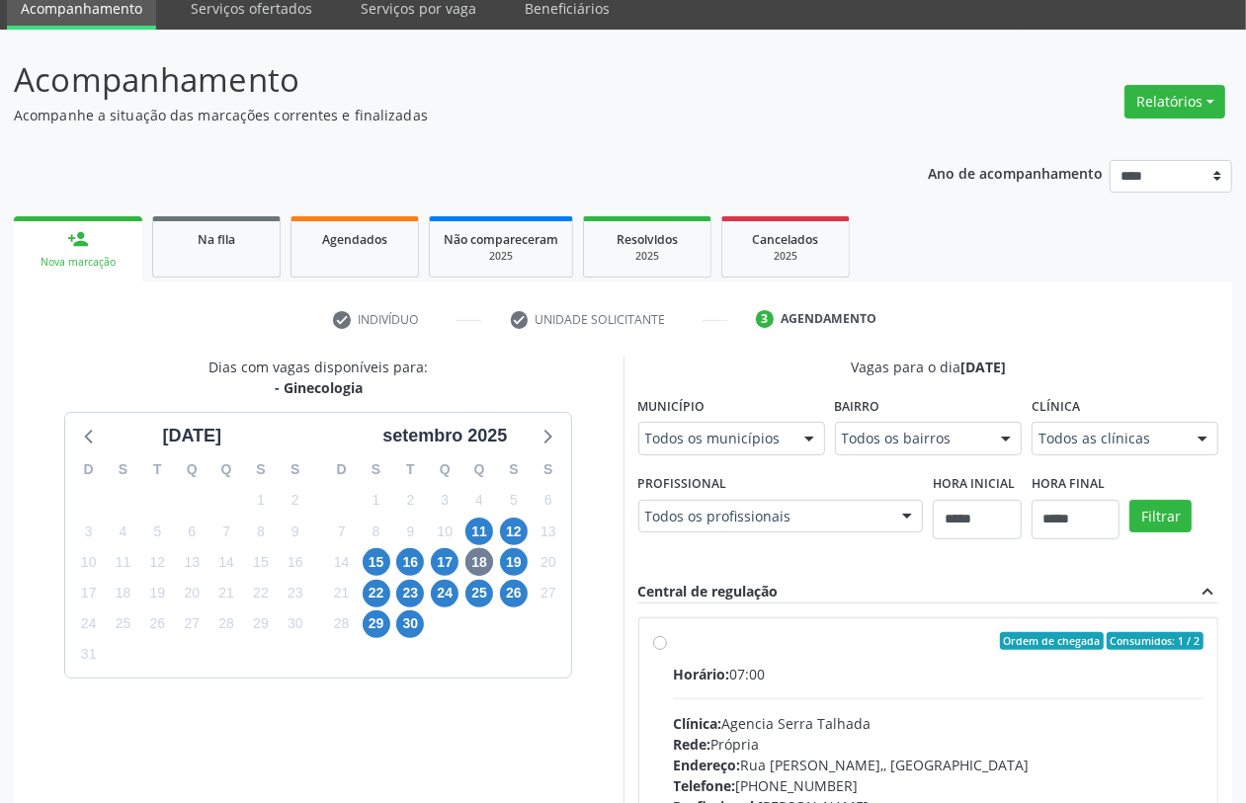
click at [480, 393] on div "Dias com vagas disponíveis para: - Ginecologia agosto 2025 D S T Q Q S S 27 28 …" at bounding box center [319, 678] width 610 height 642
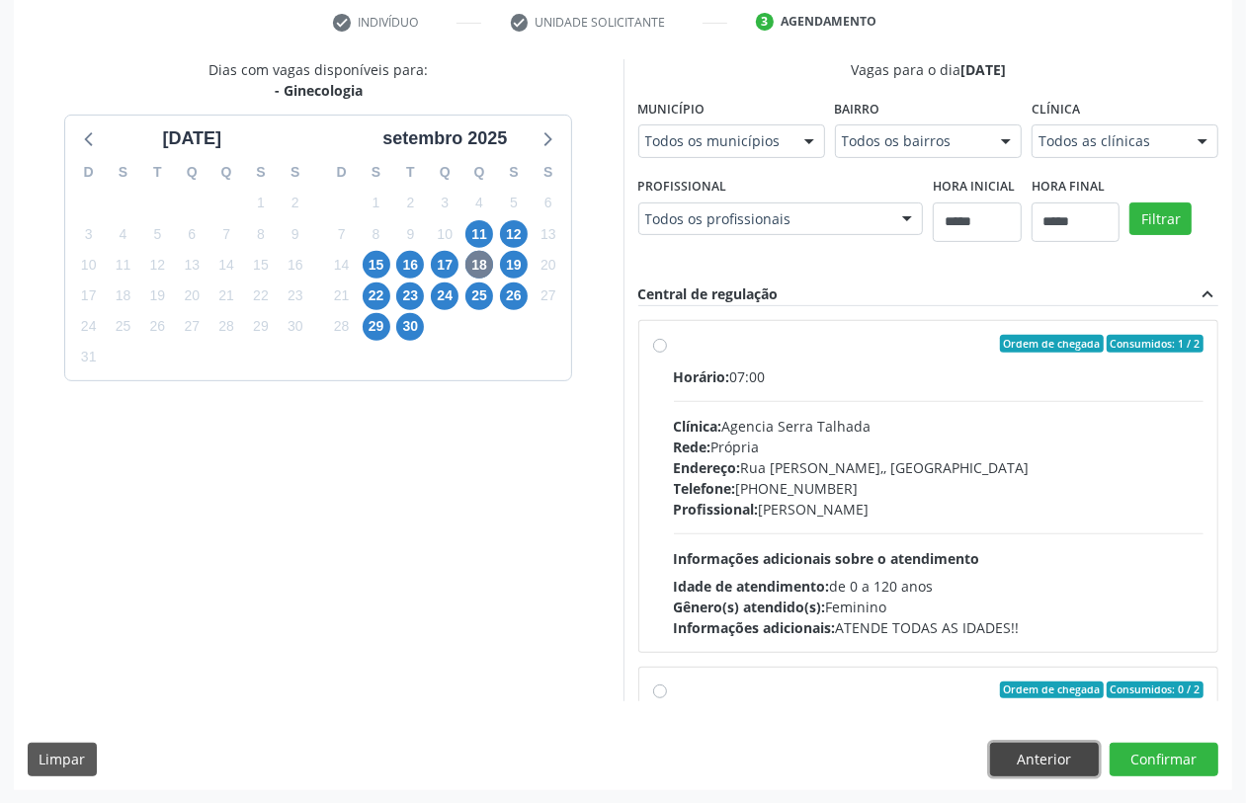
click at [1035, 776] on button "Anterior" at bounding box center [1044, 760] width 109 height 34
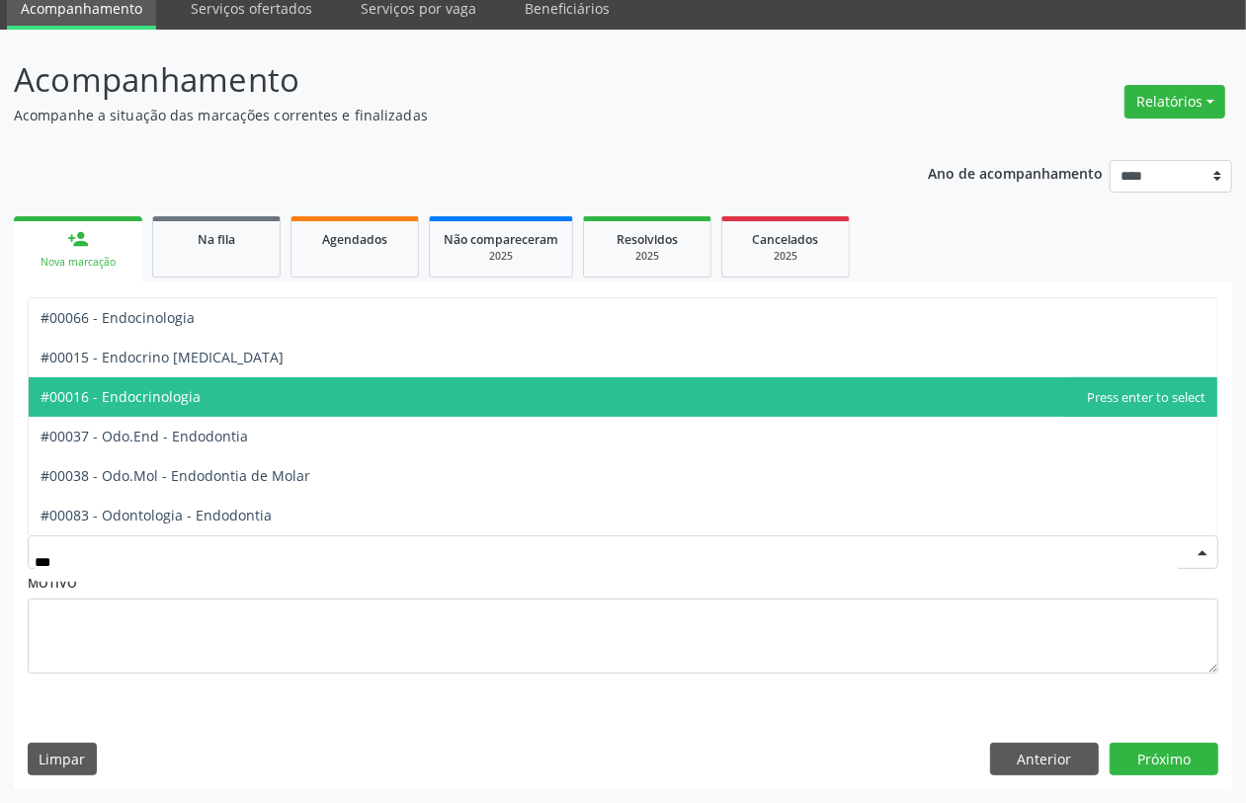
click at [201, 410] on span "#00016 - Endocrinologia" at bounding box center [623, 398] width 1189 height 40
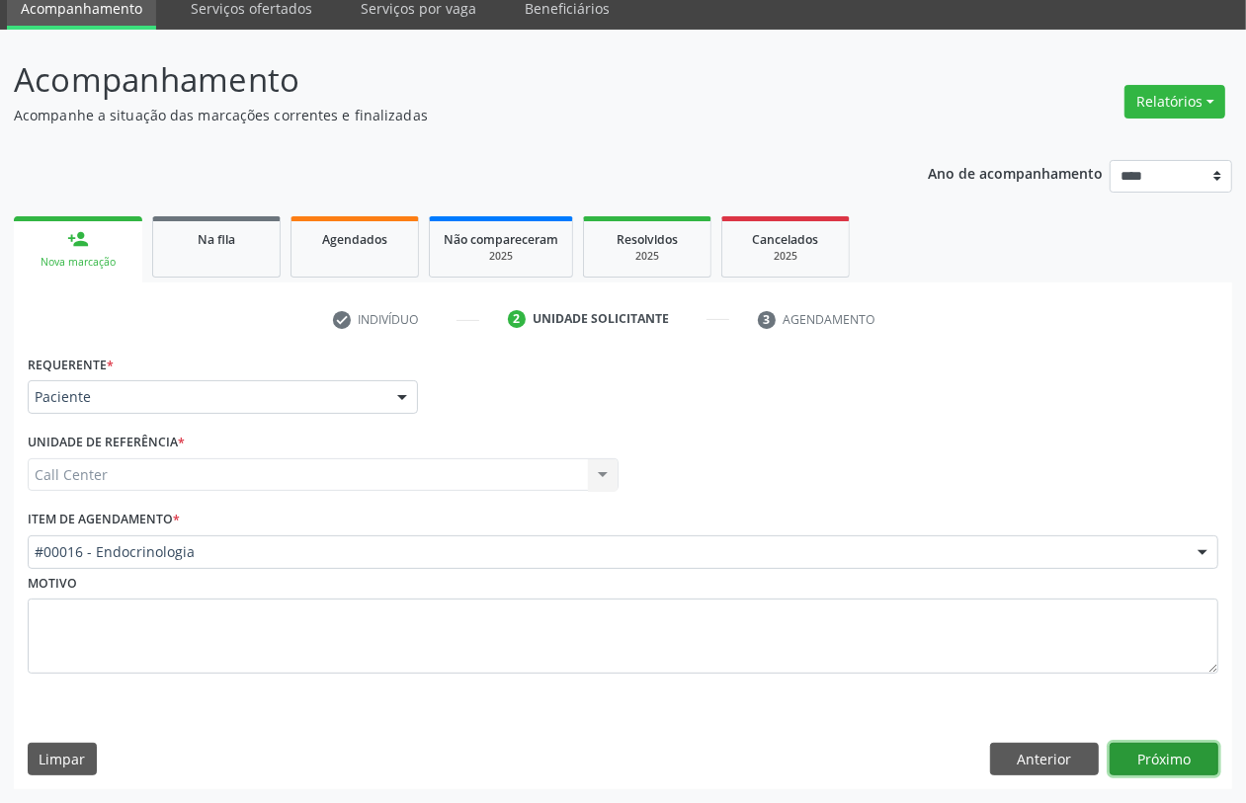
click at [1196, 758] on button "Próximo" at bounding box center [1164, 760] width 109 height 34
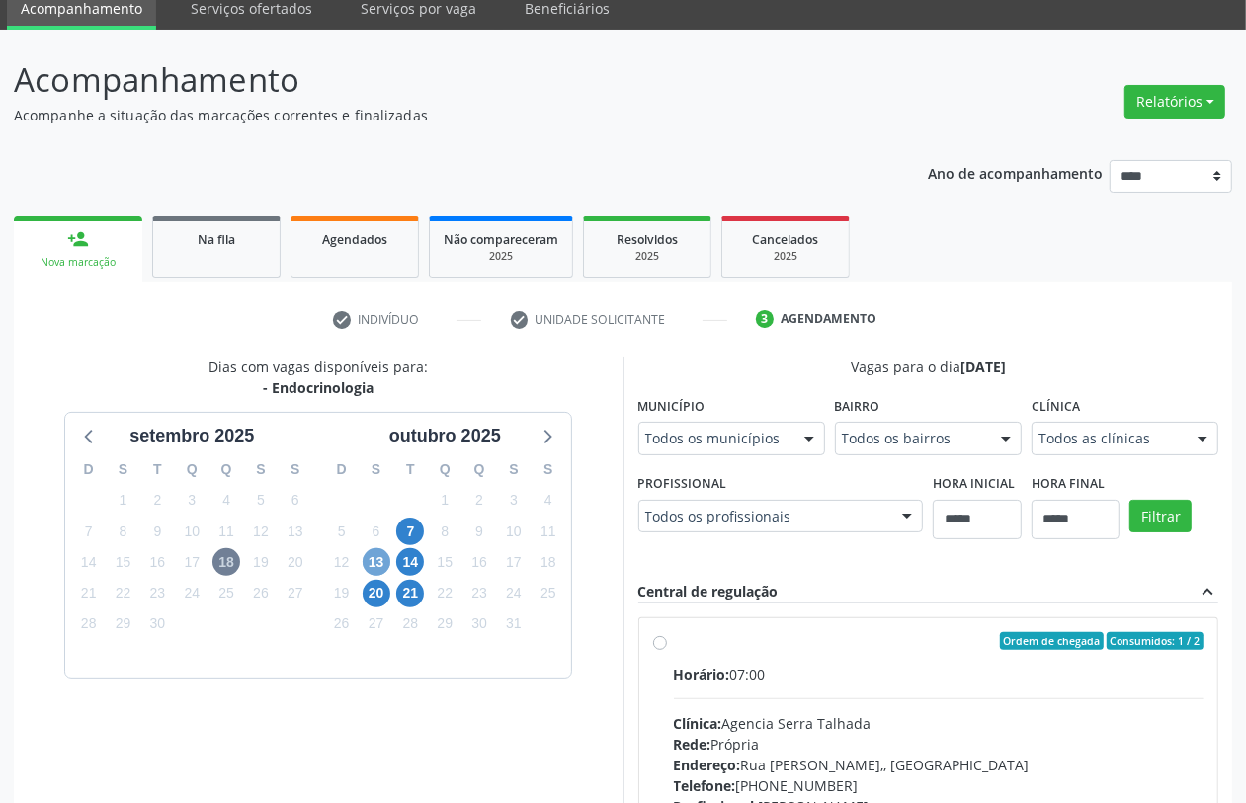
click at [383, 558] on span "13" at bounding box center [377, 562] width 28 height 28
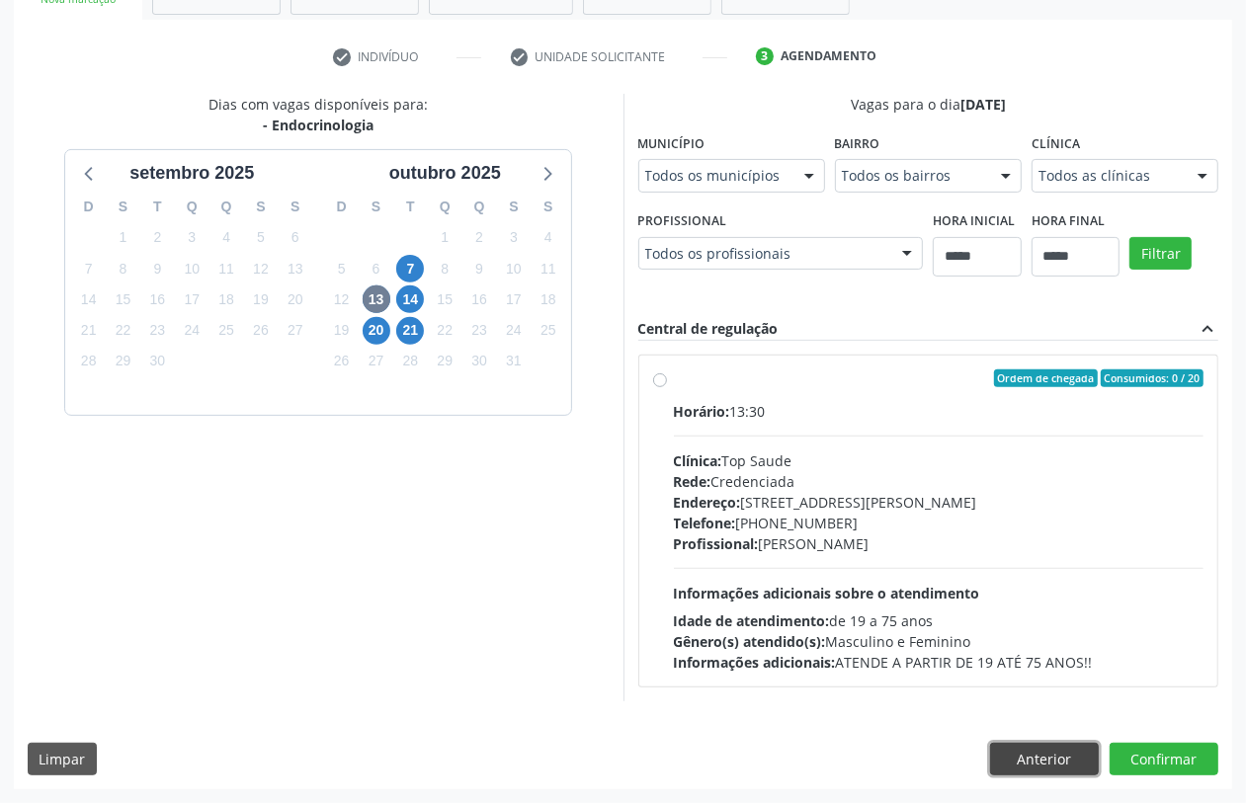
click at [1050, 762] on button "Anterior" at bounding box center [1044, 760] width 109 height 34
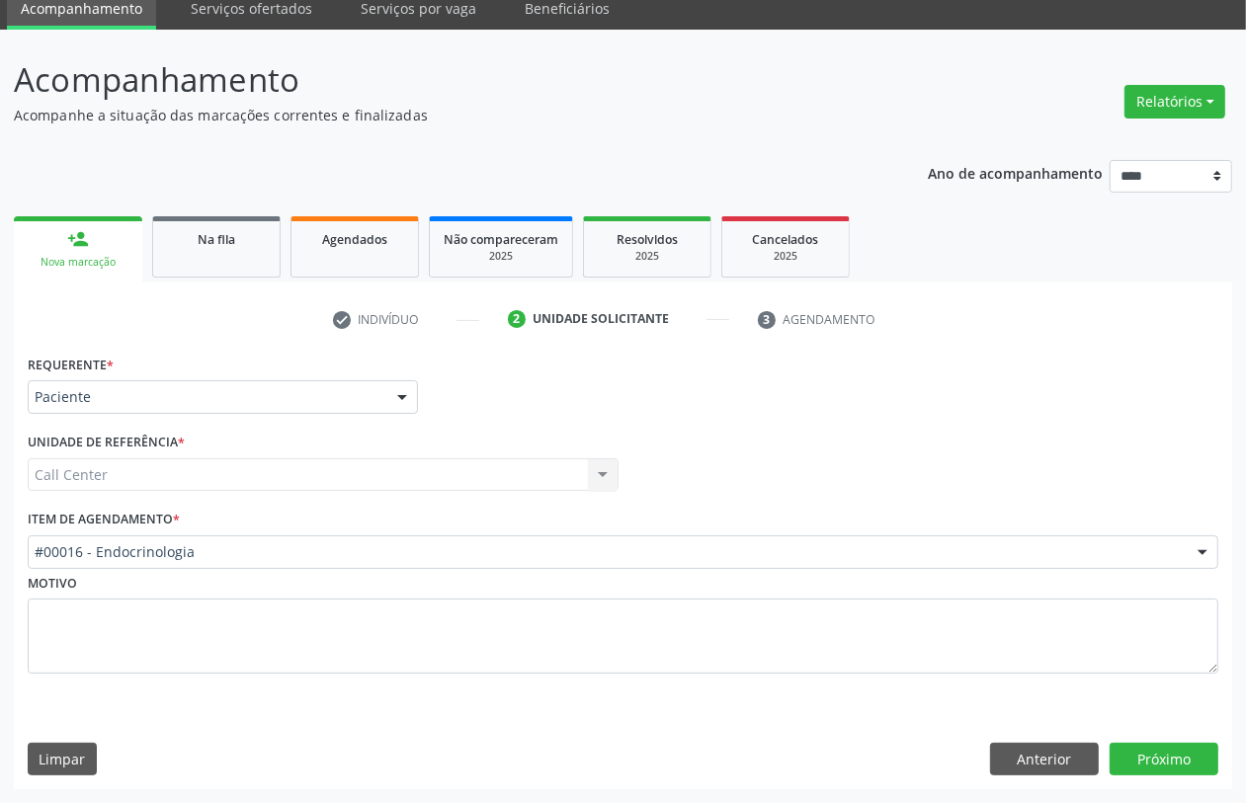
click at [206, 566] on div "#00016 - Endocrinologia" at bounding box center [623, 553] width 1191 height 34
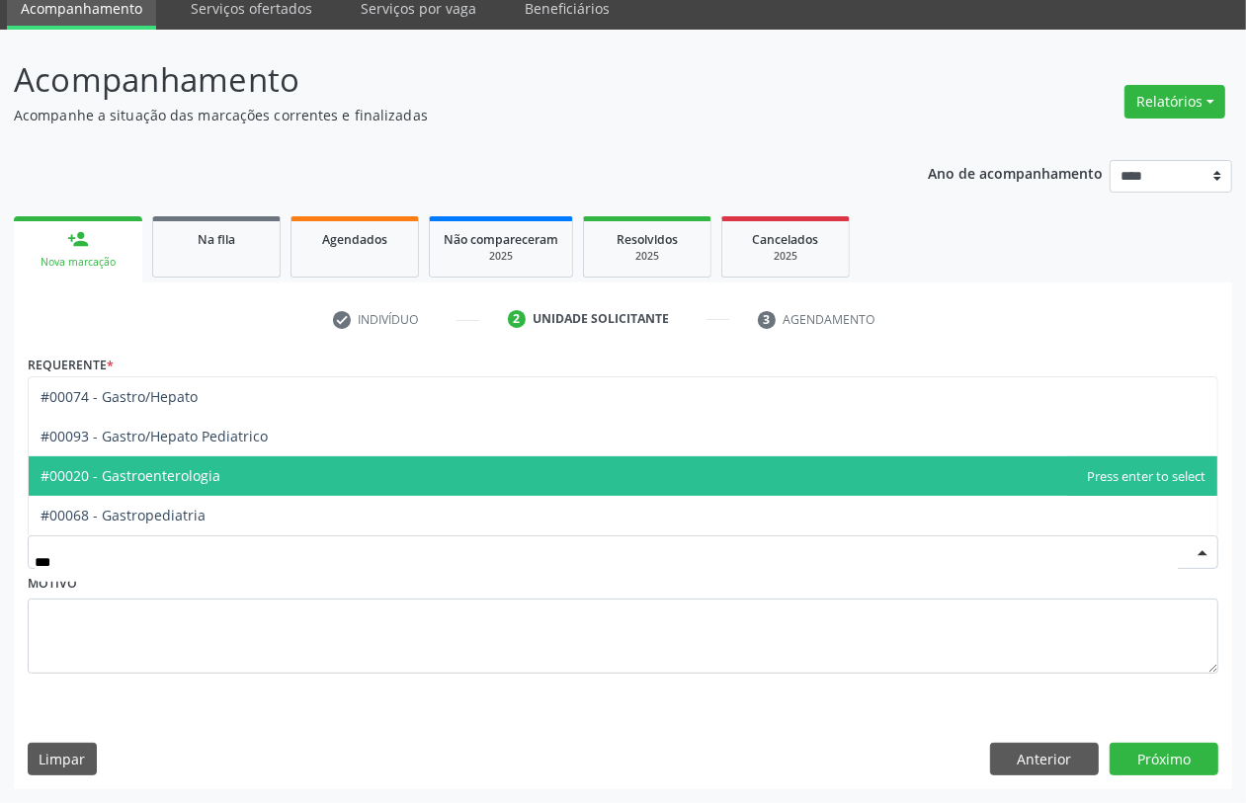
click at [240, 480] on span "#00020 - Gastroenterologia" at bounding box center [623, 477] width 1189 height 40
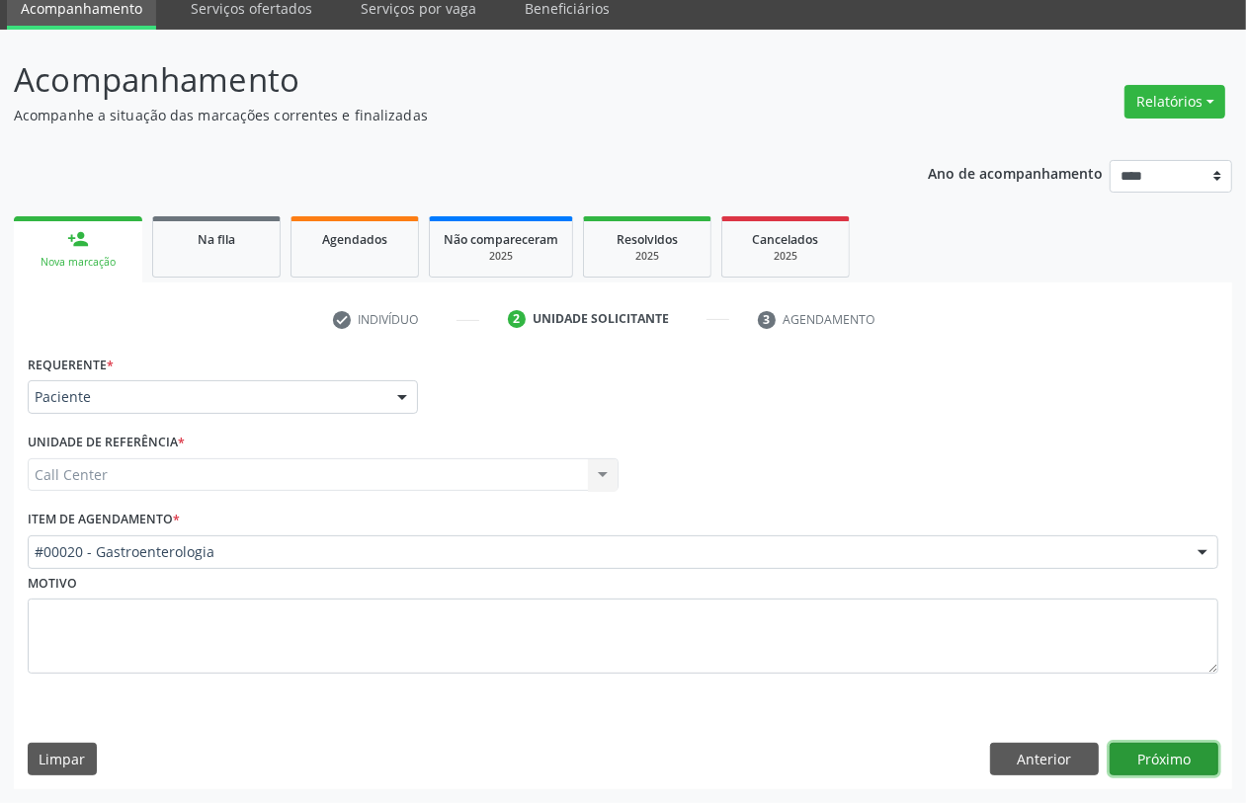
click at [1163, 761] on button "Próximo" at bounding box center [1164, 760] width 109 height 34
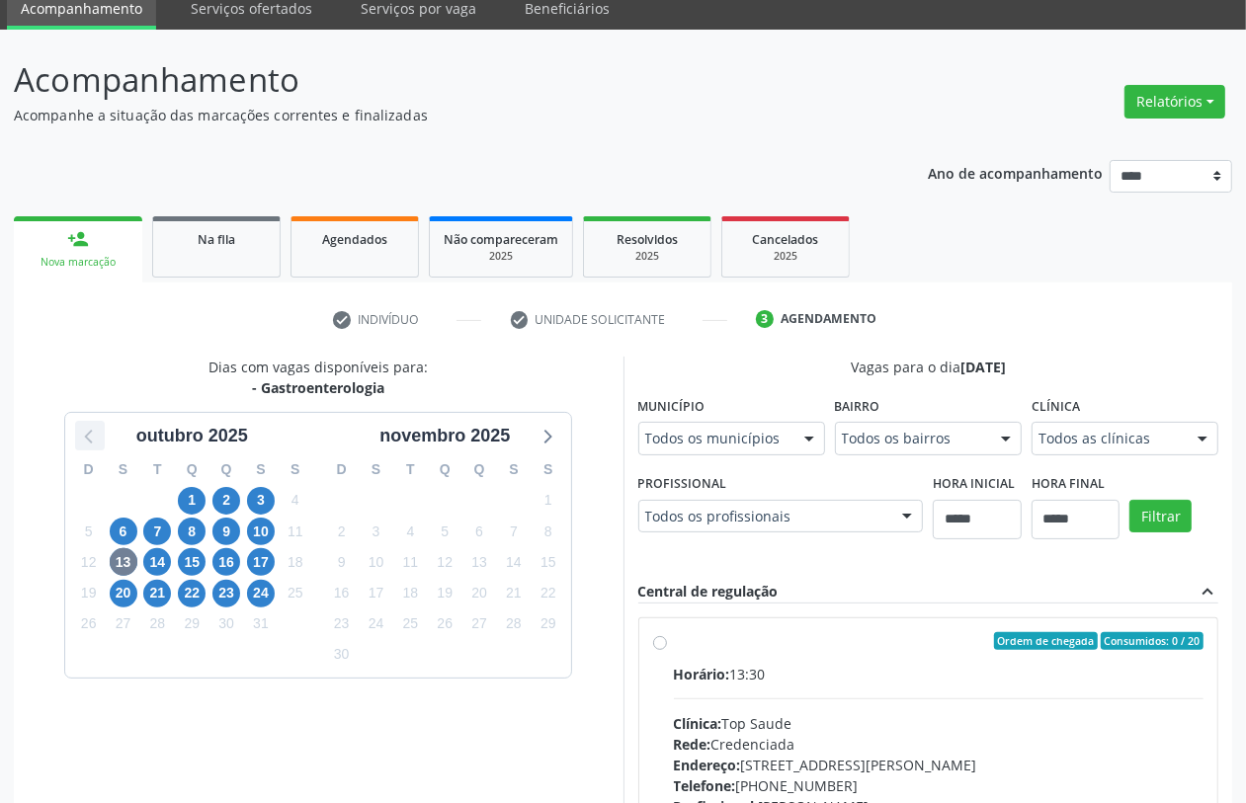
click at [80, 447] on icon at bounding box center [90, 436] width 26 height 26
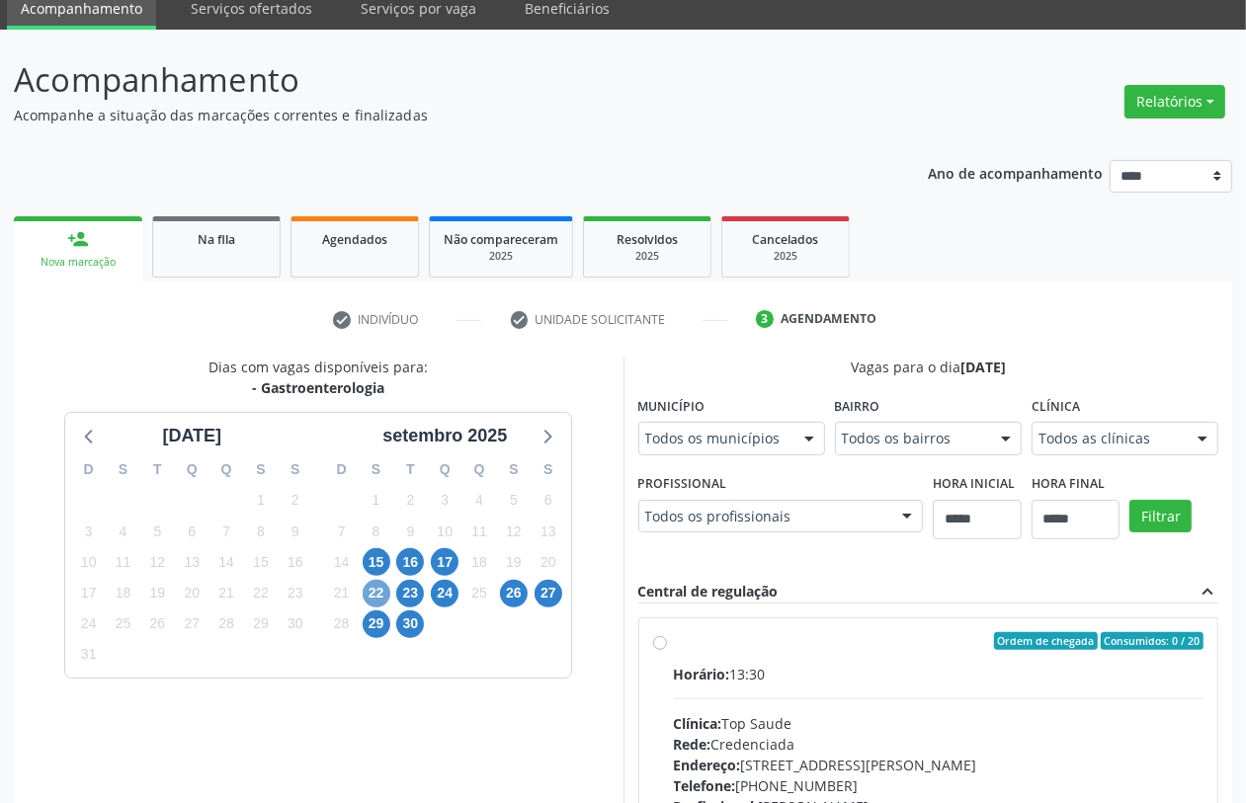
drag, startPoint x: 377, startPoint y: 590, endPoint x: 390, endPoint y: 595, distance: 14.7
click at [382, 594] on span "22" at bounding box center [377, 594] width 28 height 28
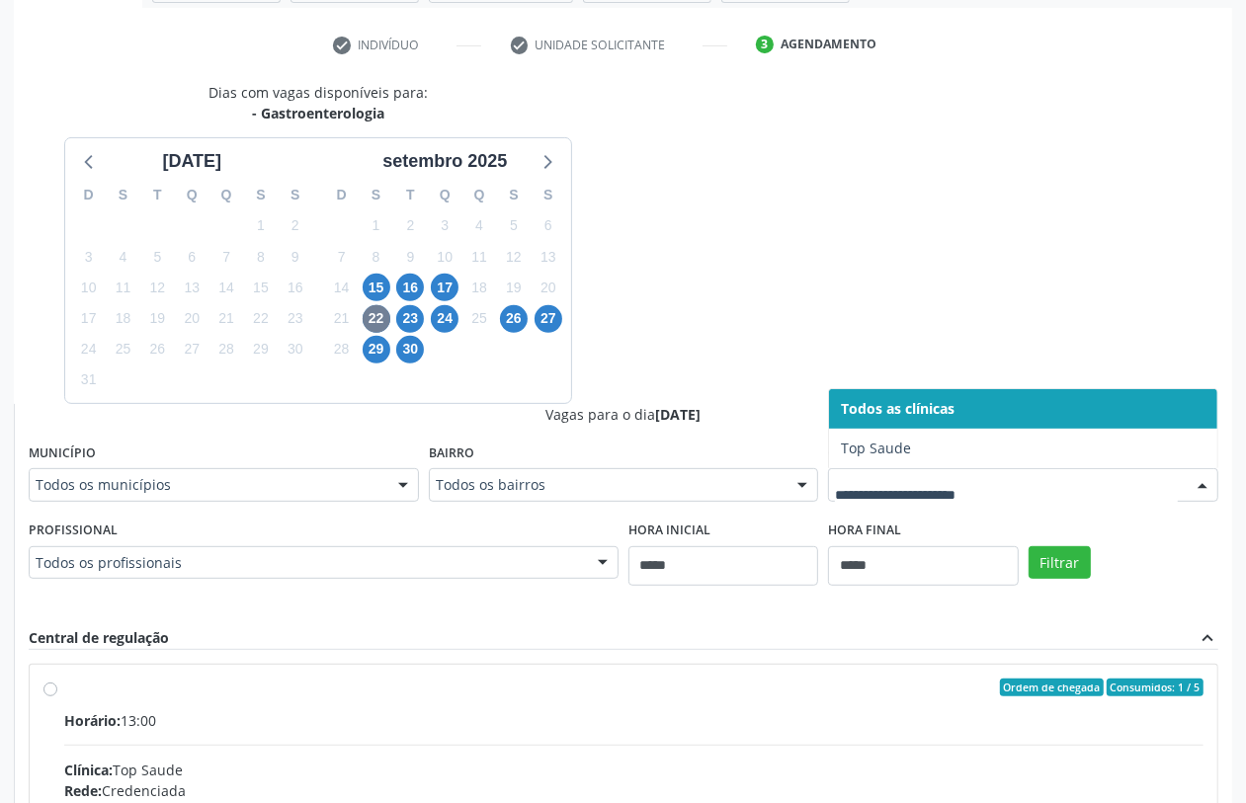
scroll to position [664, 0]
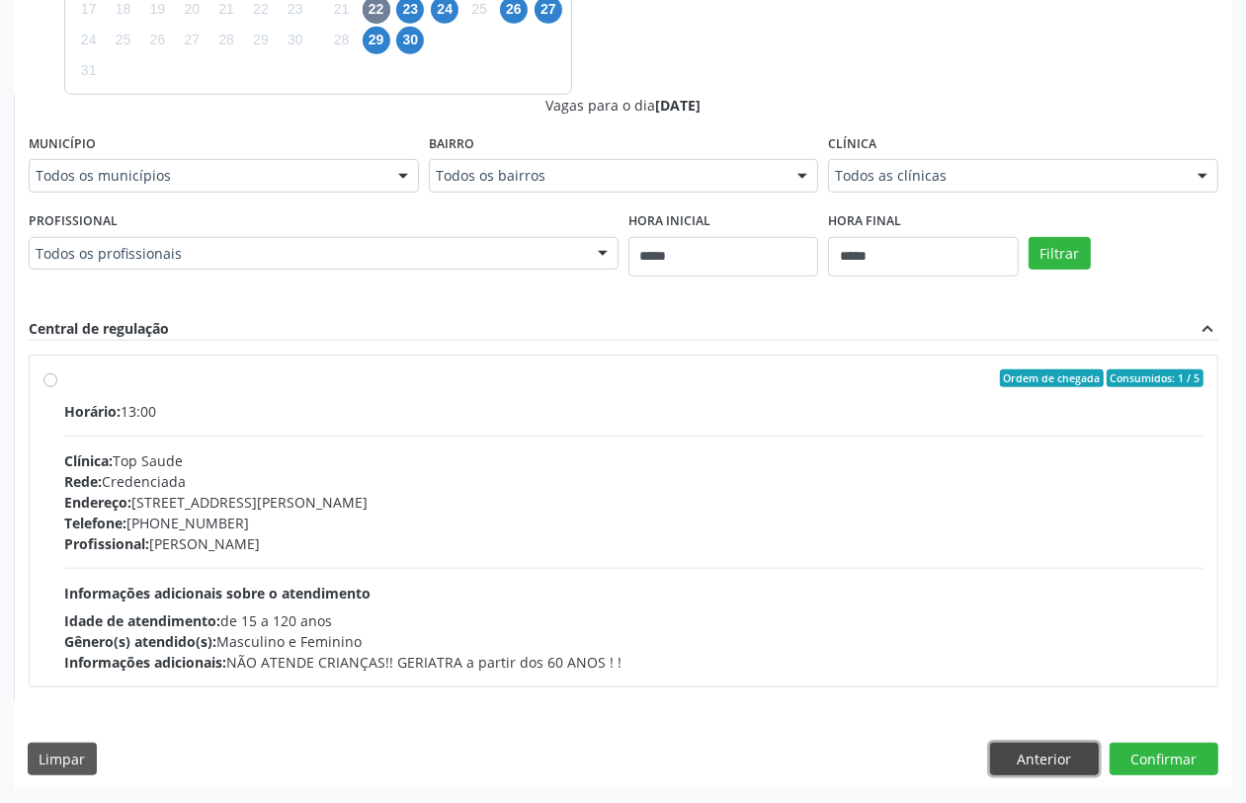
click at [1043, 758] on button "Anterior" at bounding box center [1044, 760] width 109 height 34
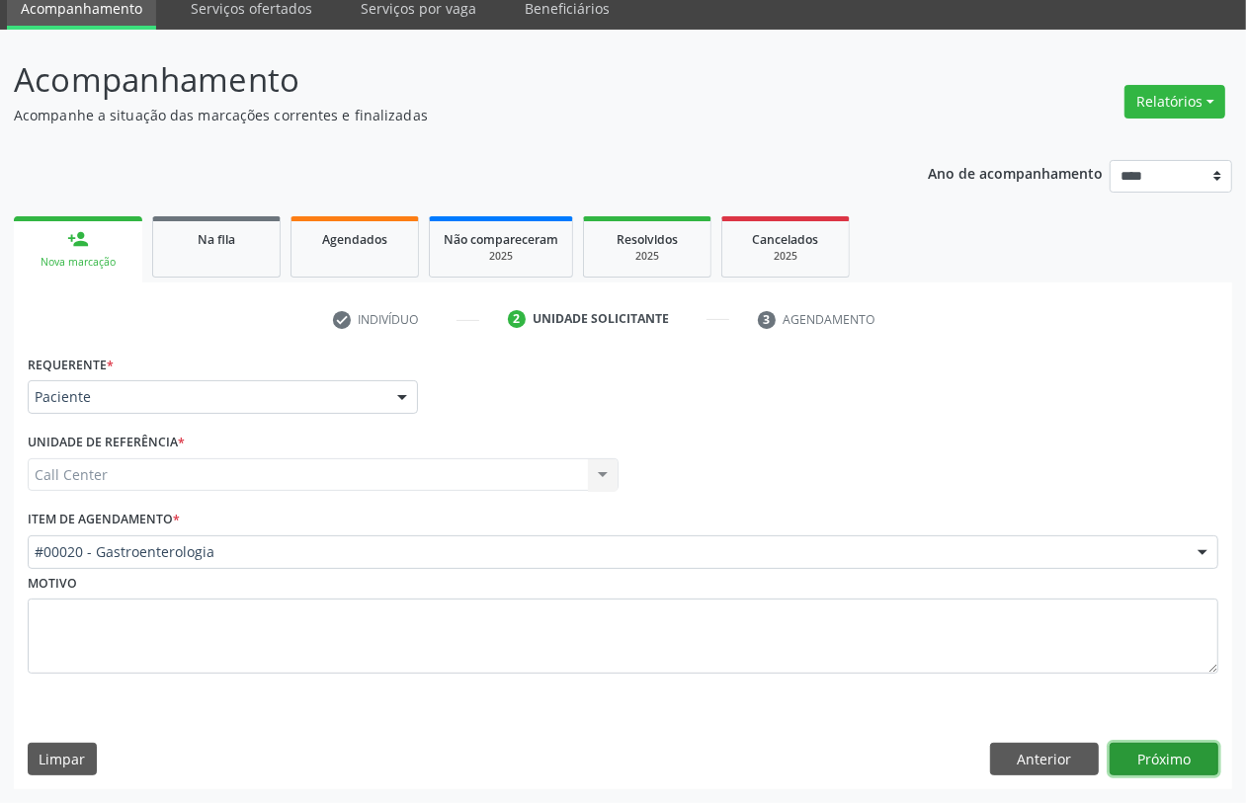
click at [1168, 761] on button "Próximo" at bounding box center [1164, 760] width 109 height 34
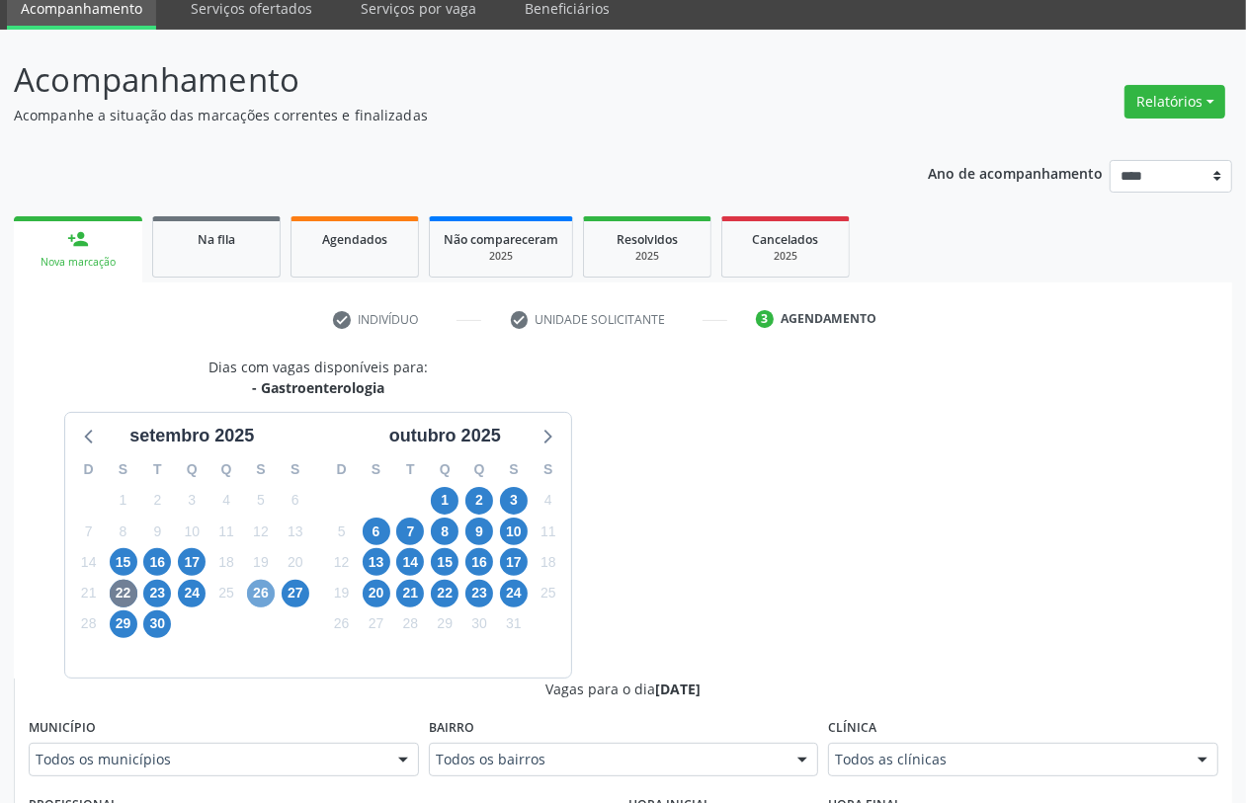
click at [255, 603] on span "26" at bounding box center [261, 594] width 28 height 28
drag, startPoint x: 966, startPoint y: 753, endPoint x: 868, endPoint y: 732, distance: 100.0
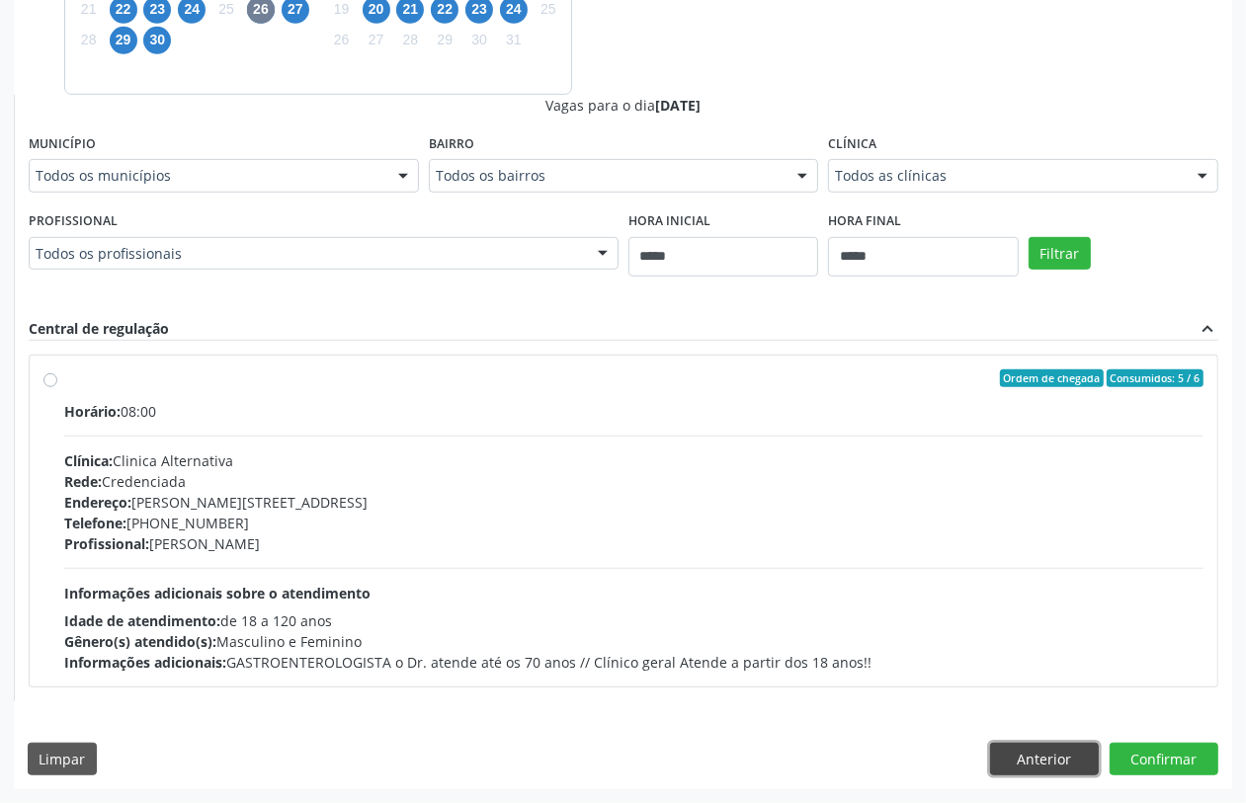
drag, startPoint x: 1028, startPoint y: 743, endPoint x: 996, endPoint y: 723, distance: 37.3
click at [1026, 746] on button "Anterior" at bounding box center [1044, 760] width 109 height 34
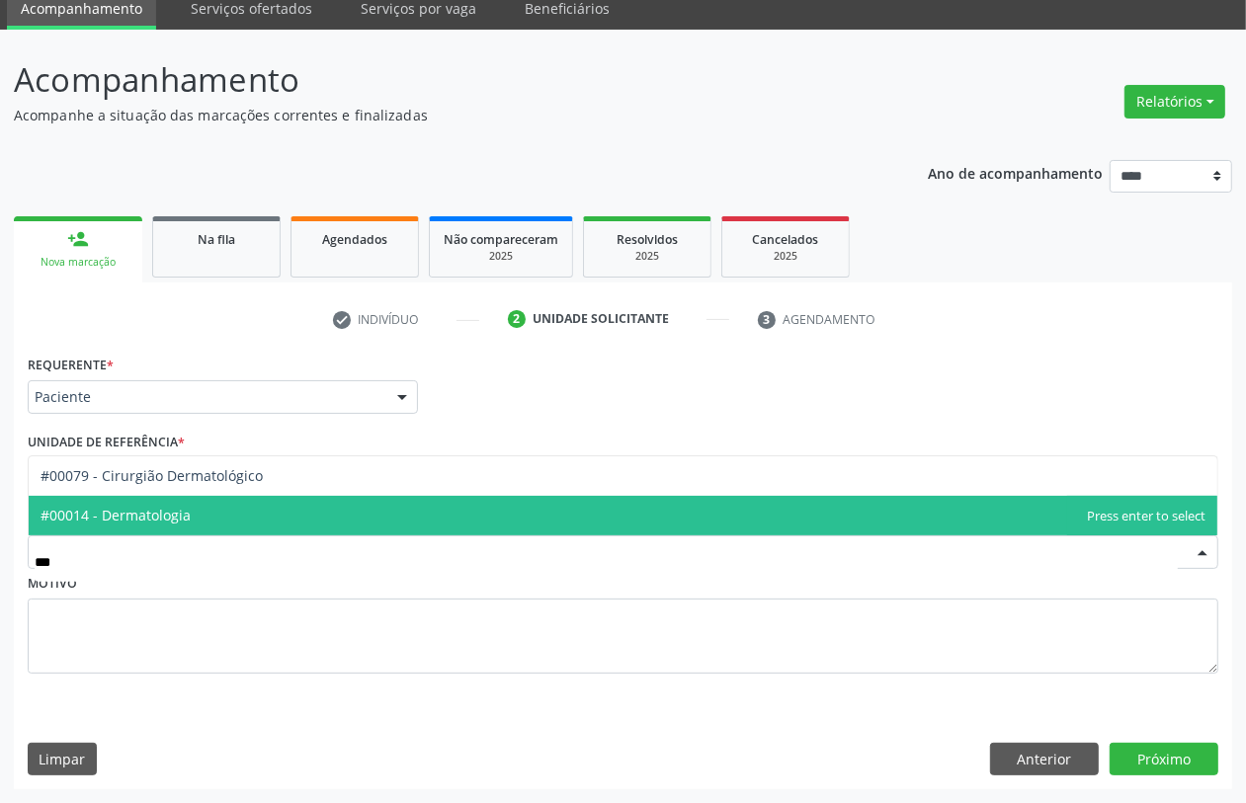
click at [348, 506] on span "#00014 - Dermatologia" at bounding box center [623, 516] width 1189 height 40
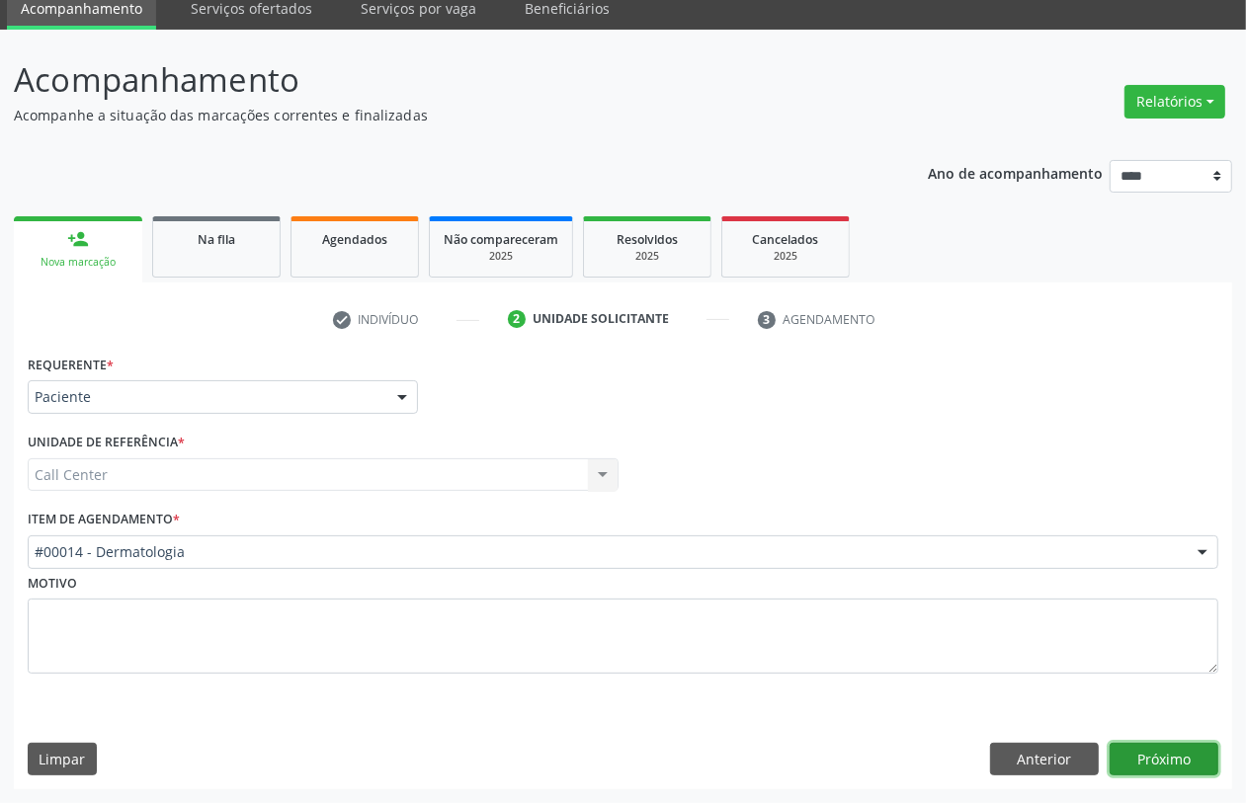
click at [1174, 754] on button "Próximo" at bounding box center [1164, 760] width 109 height 34
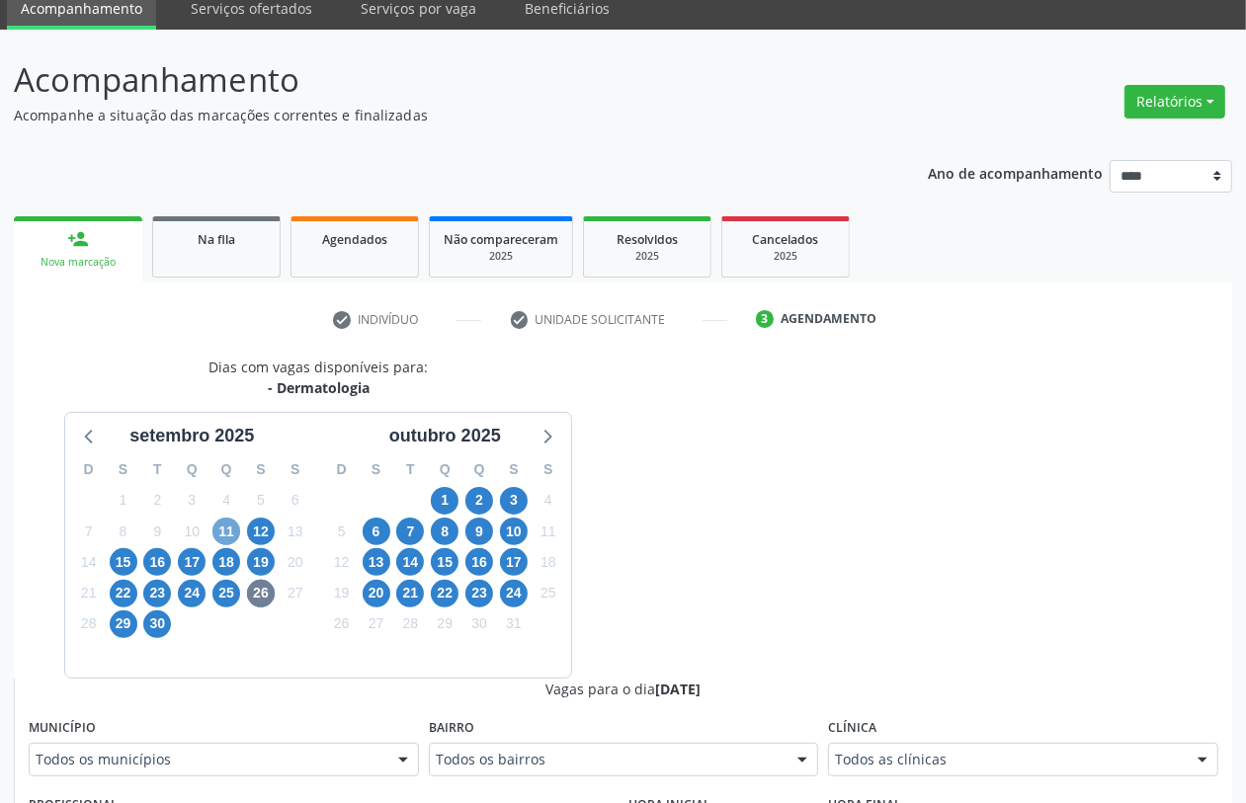
click at [229, 532] on span "11" at bounding box center [226, 532] width 28 height 28
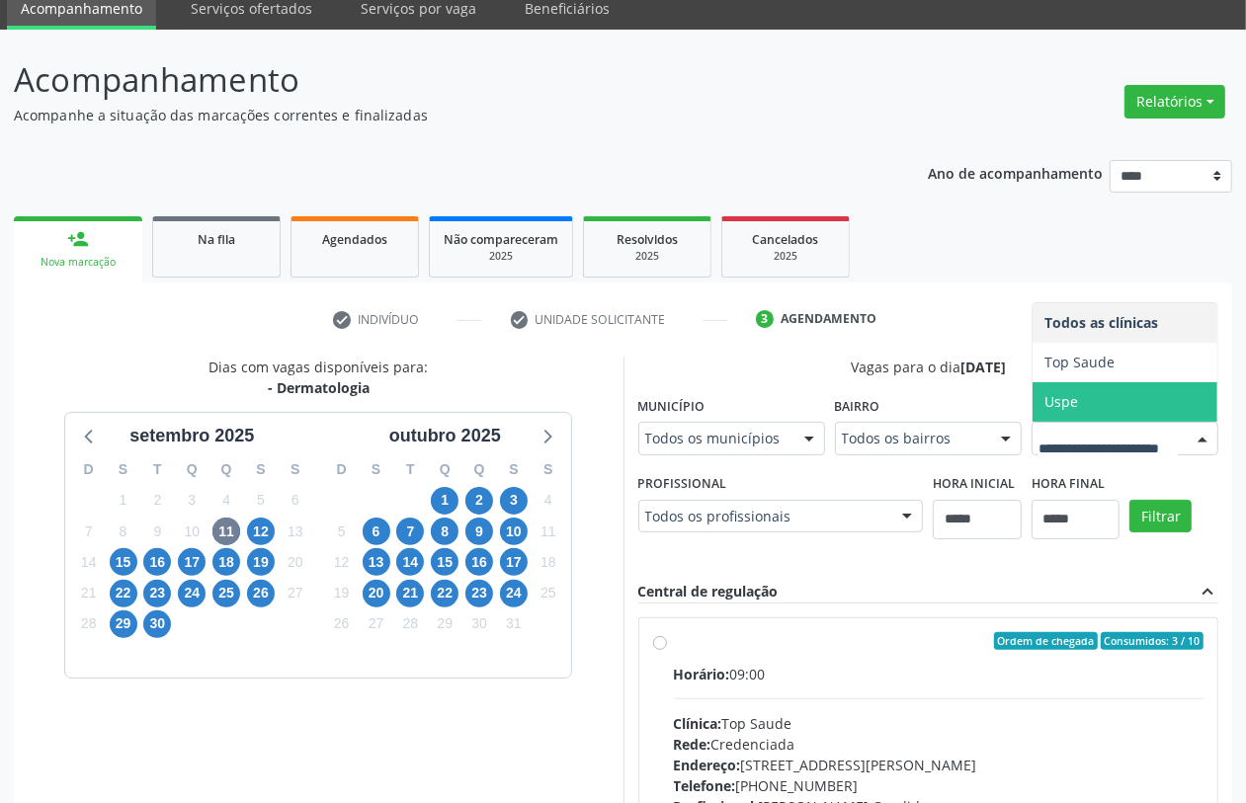
click at [1045, 411] on span "Uspe" at bounding box center [1062, 401] width 34 height 19
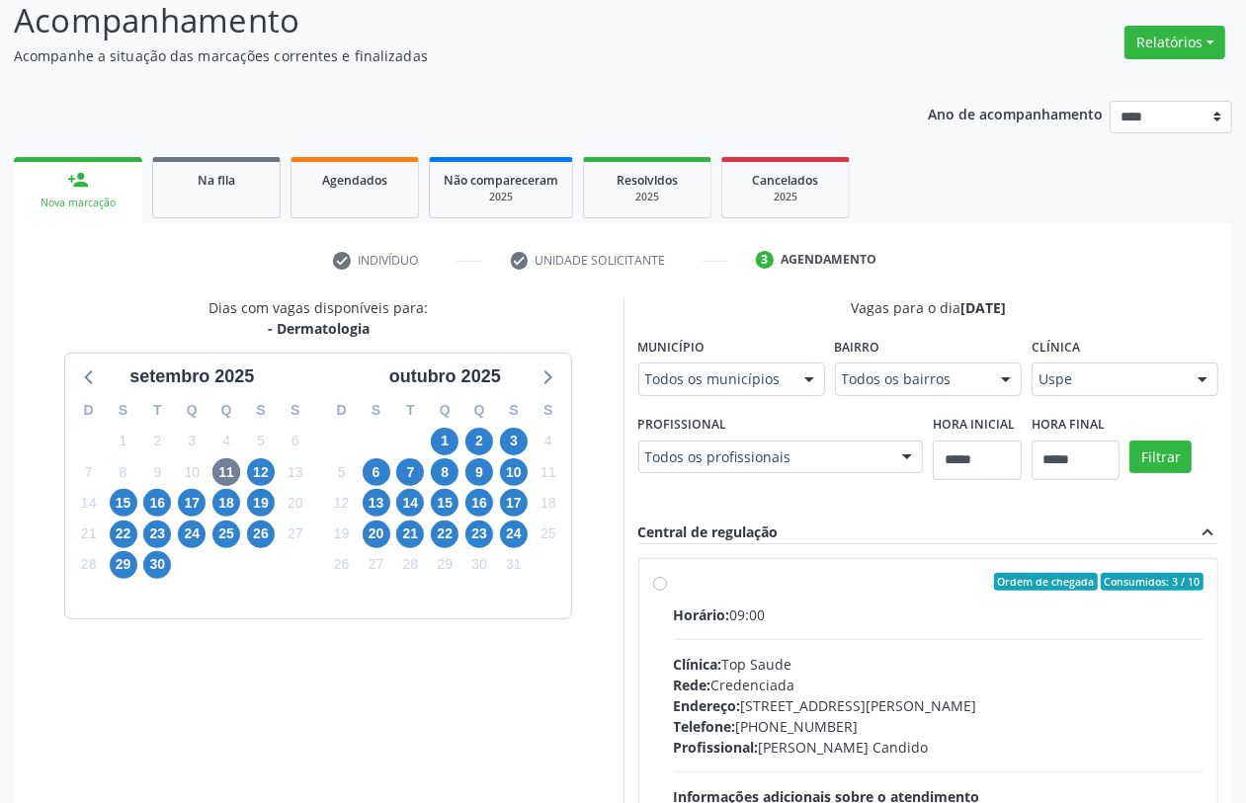
scroll to position [573, 0]
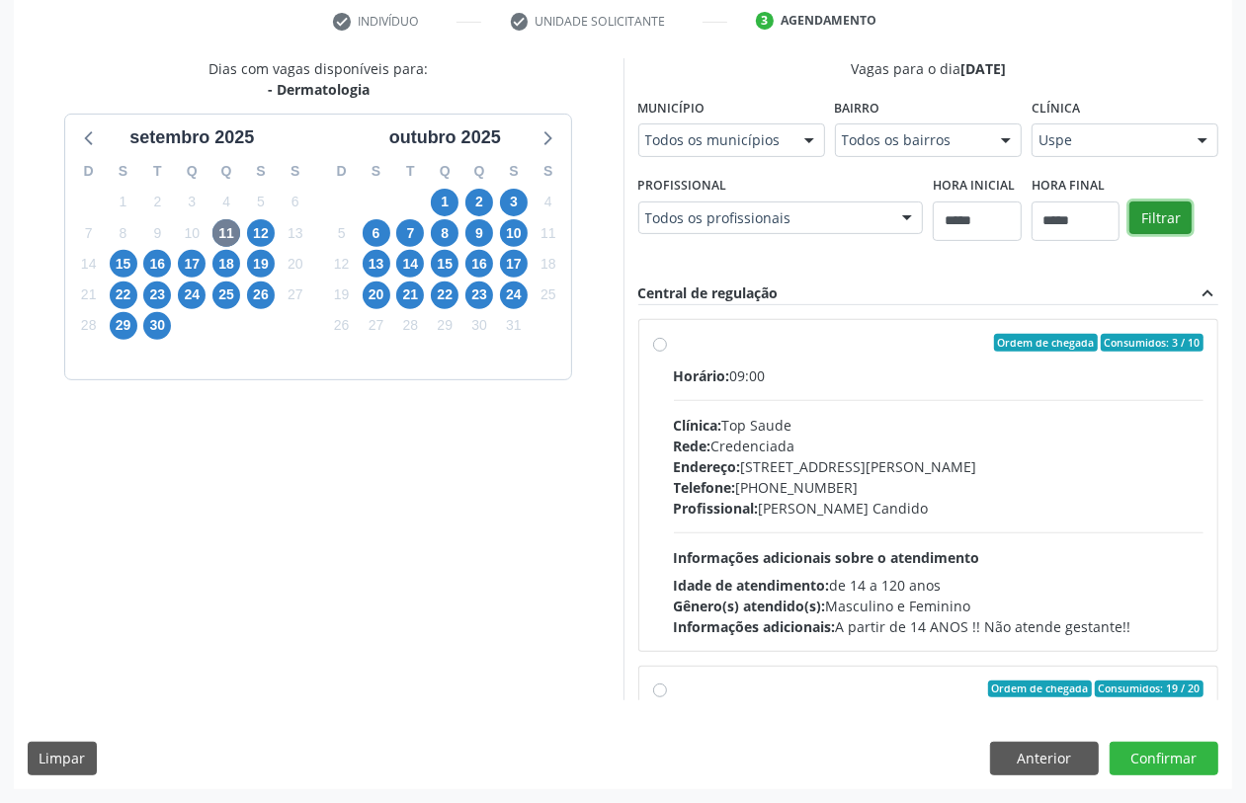
click at [1130, 235] on button "Filtrar" at bounding box center [1161, 219] width 62 height 34
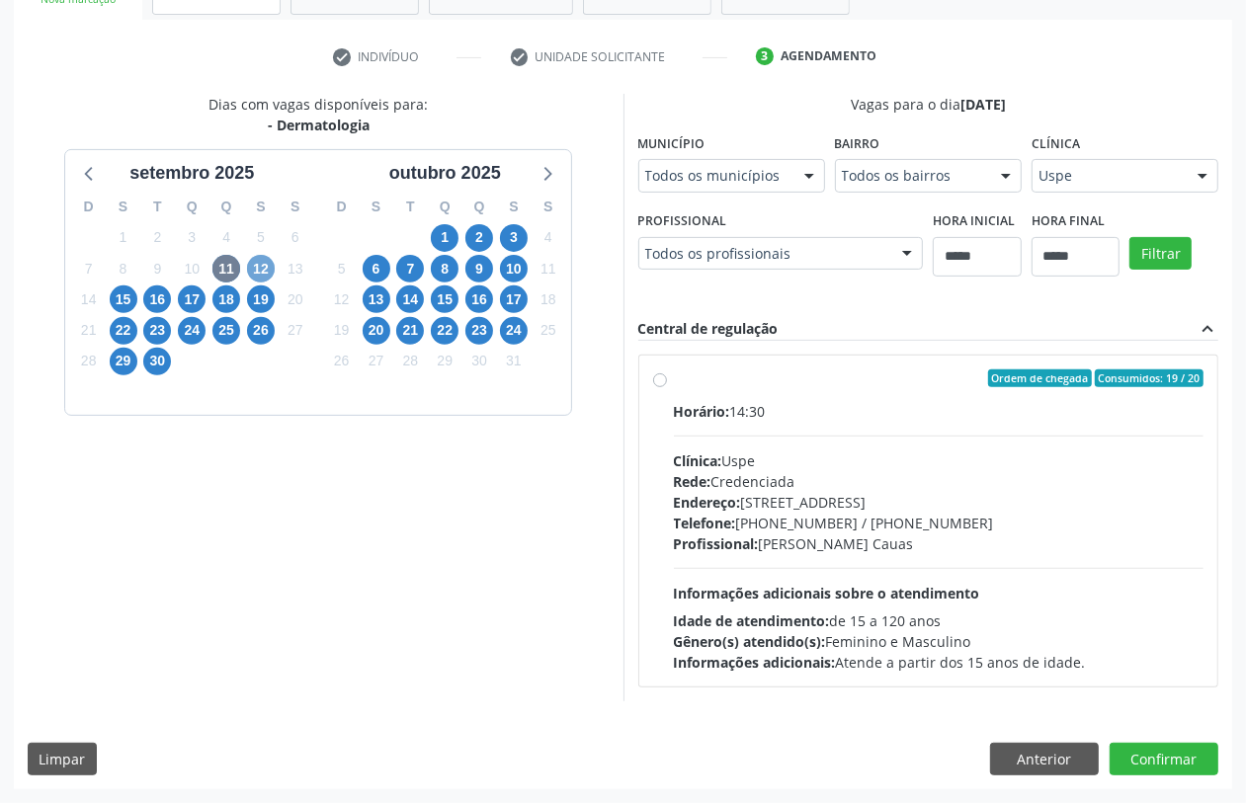
click at [267, 263] on span "12" at bounding box center [261, 269] width 28 height 28
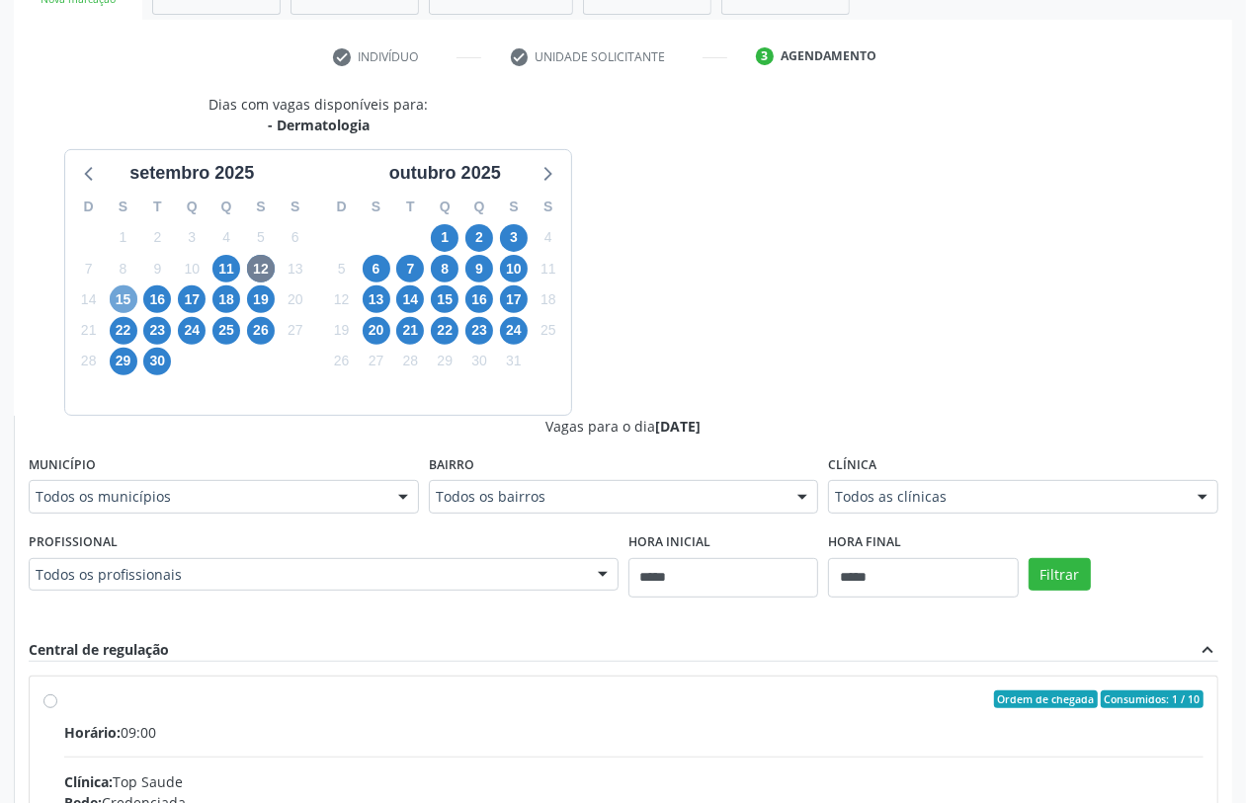
click at [124, 302] on span "15" at bounding box center [124, 300] width 28 height 28
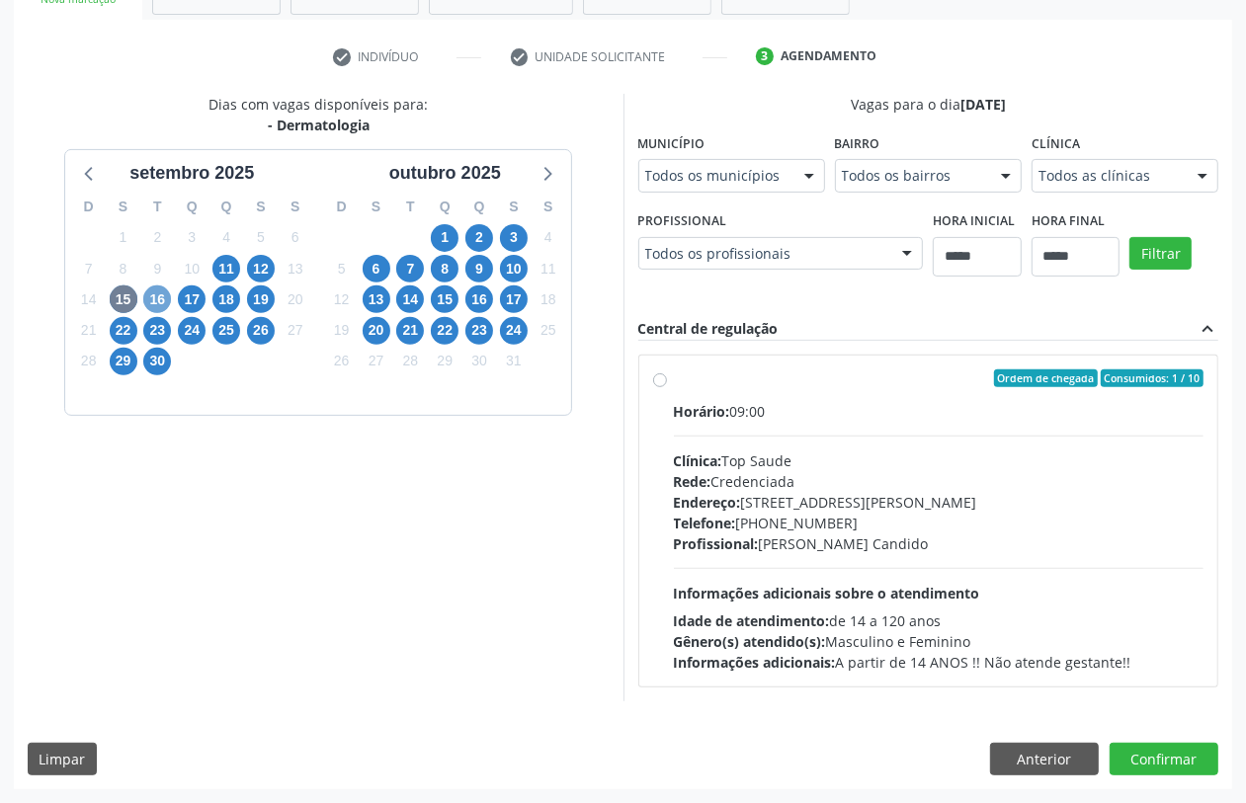
click at [155, 294] on span "16" at bounding box center [157, 300] width 28 height 28
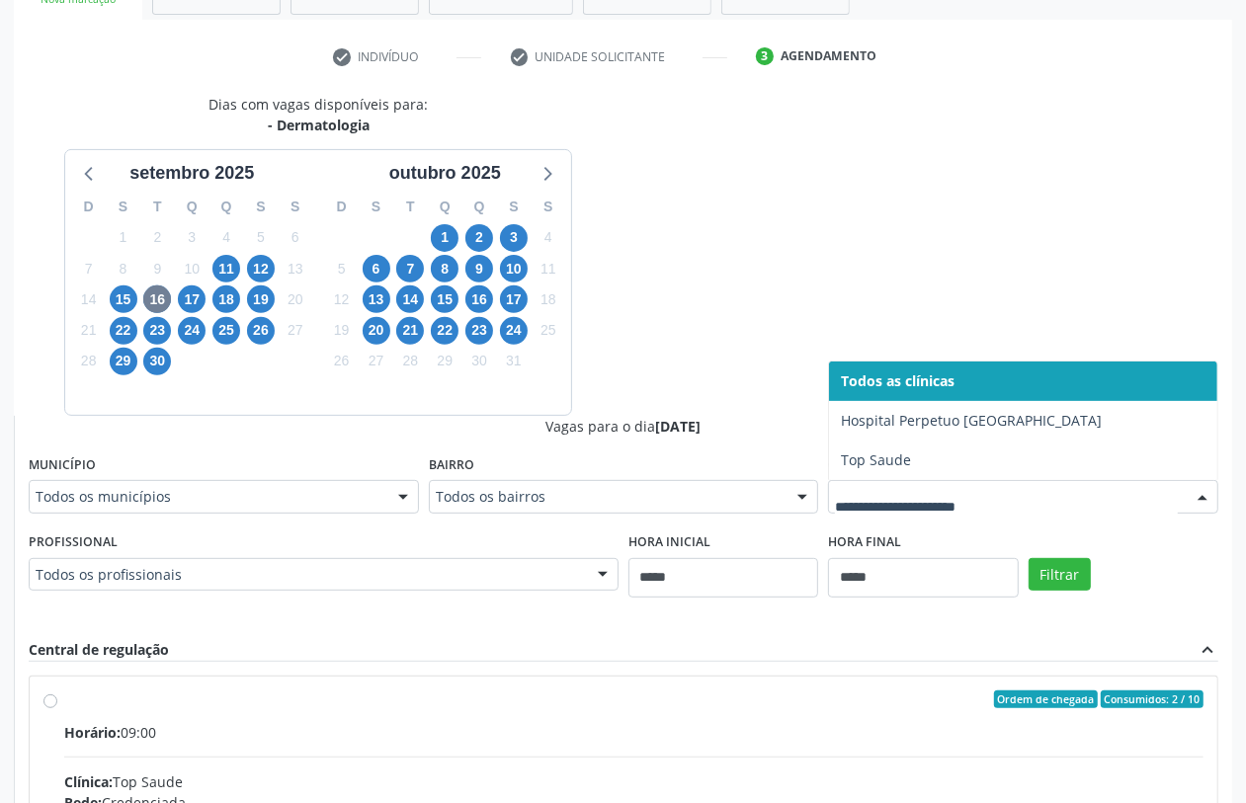
drag, startPoint x: 955, startPoint y: 486, endPoint x: 881, endPoint y: 474, distance: 75.1
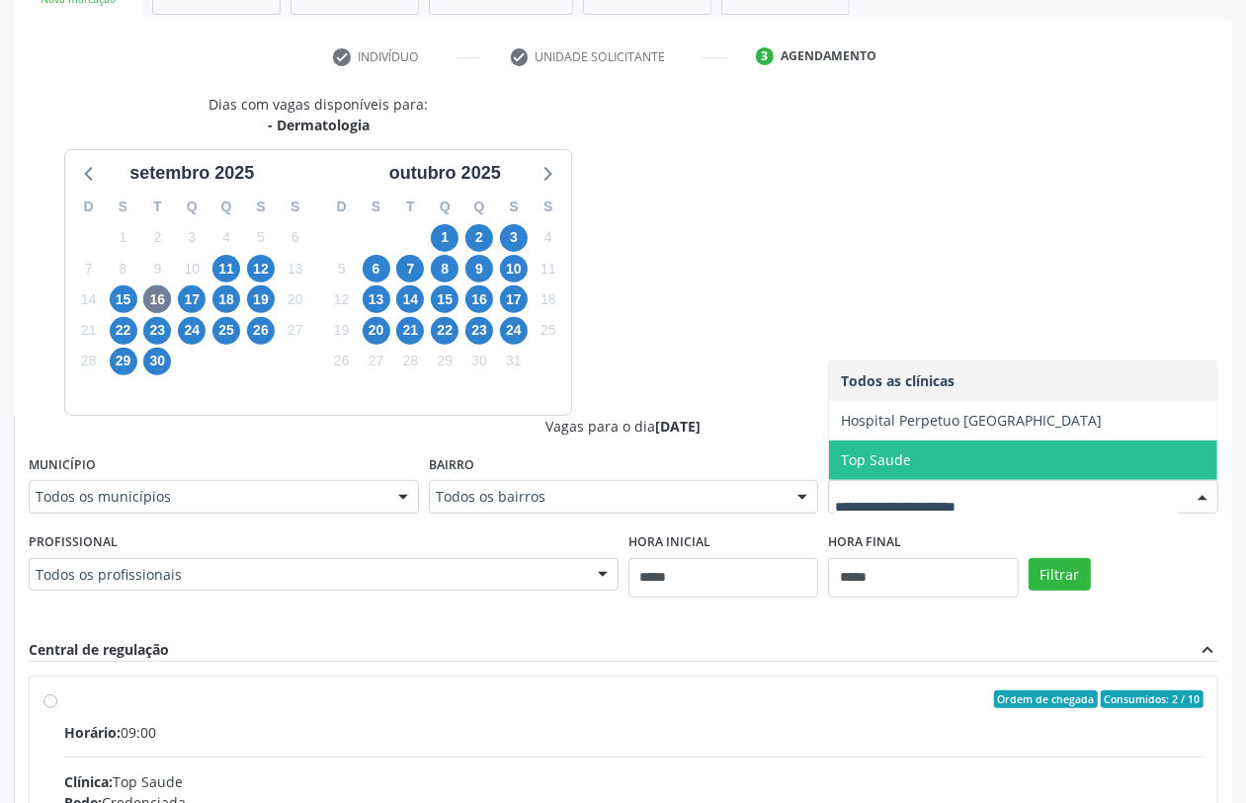
click at [726, 378] on div "Dias com vagas disponíveis para: - Dermatologia setembro 2025 D S T Q Q S S 31 …" at bounding box center [623, 576] width 1219 height 964
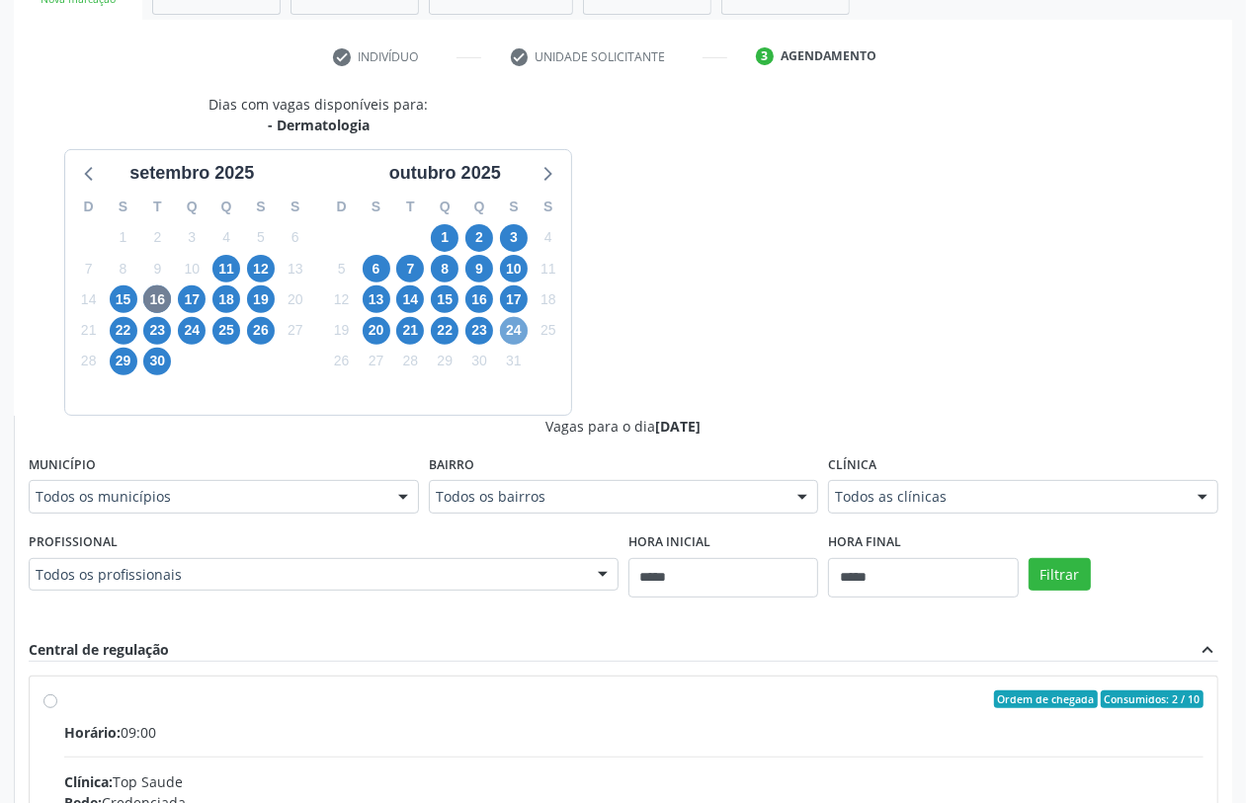
click at [509, 336] on span "24" at bounding box center [514, 331] width 28 height 28
click at [739, 329] on div "Dias com vagas disponíveis para: - Dermatologia setembro 2025 D S T Q Q S S 31 …" at bounding box center [623, 576] width 1219 height 964
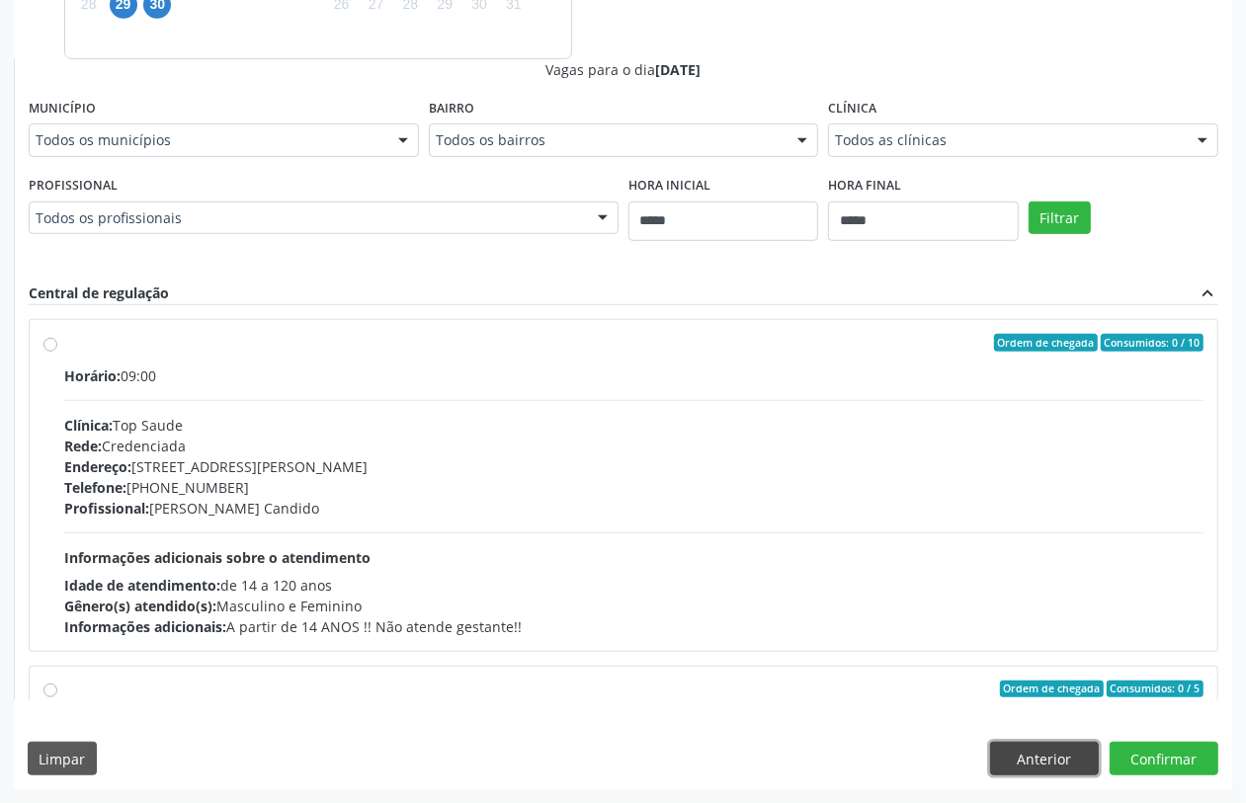
click at [1049, 749] on button "Anterior" at bounding box center [1044, 759] width 109 height 34
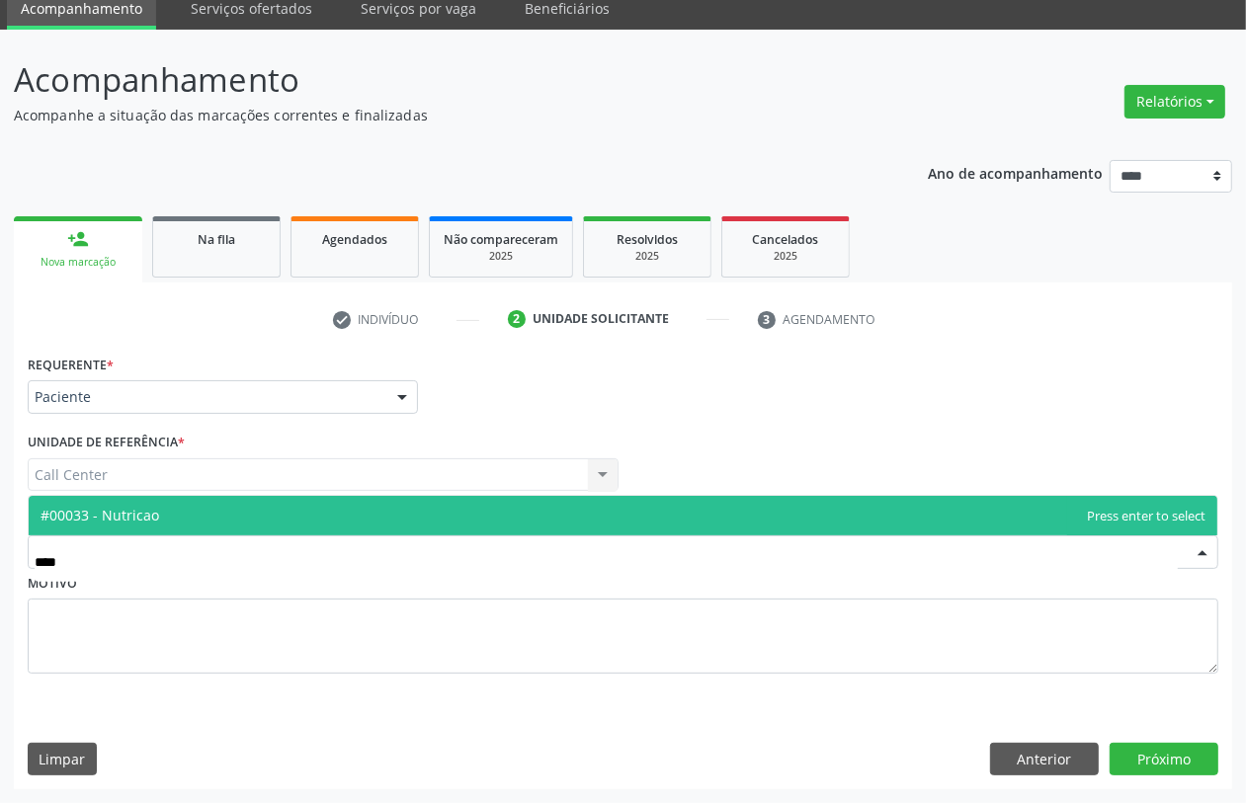
click at [208, 521] on span "#00033 - Nutricao" at bounding box center [623, 516] width 1189 height 40
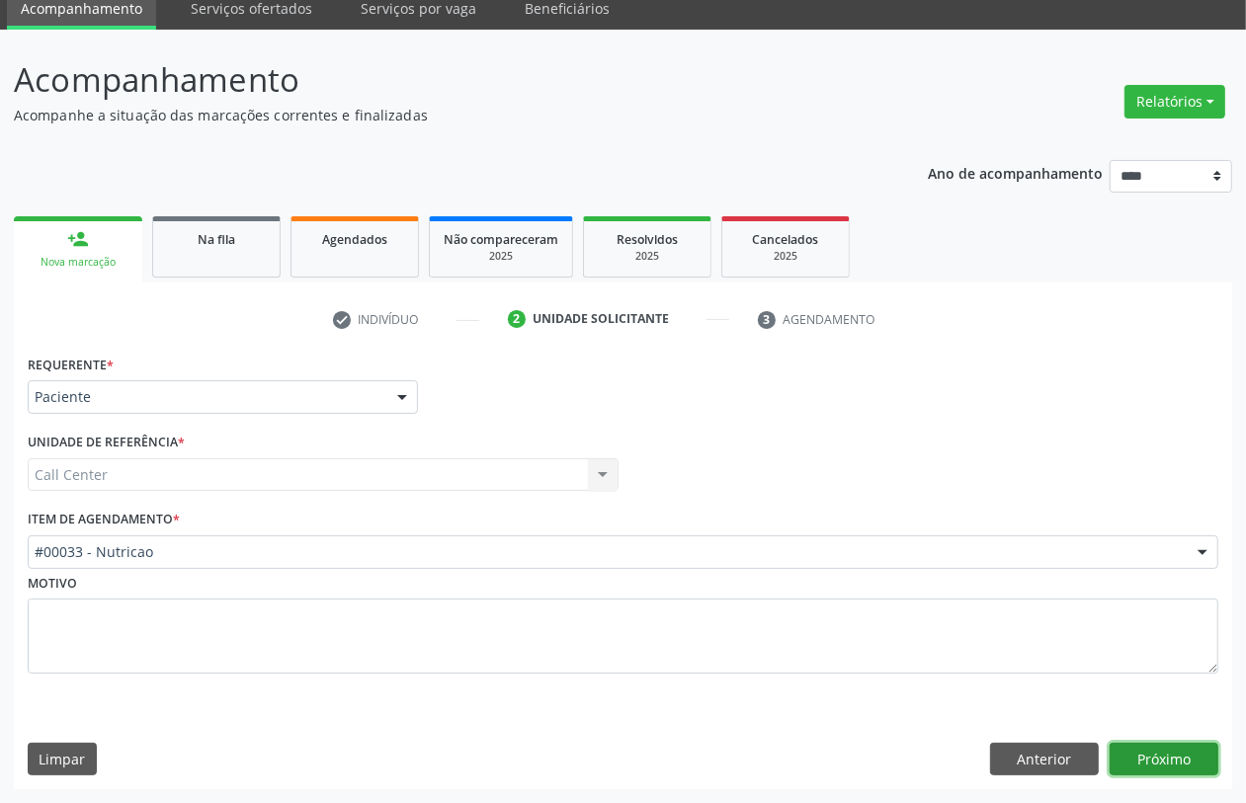
click at [1151, 764] on button "Próximo" at bounding box center [1164, 760] width 109 height 34
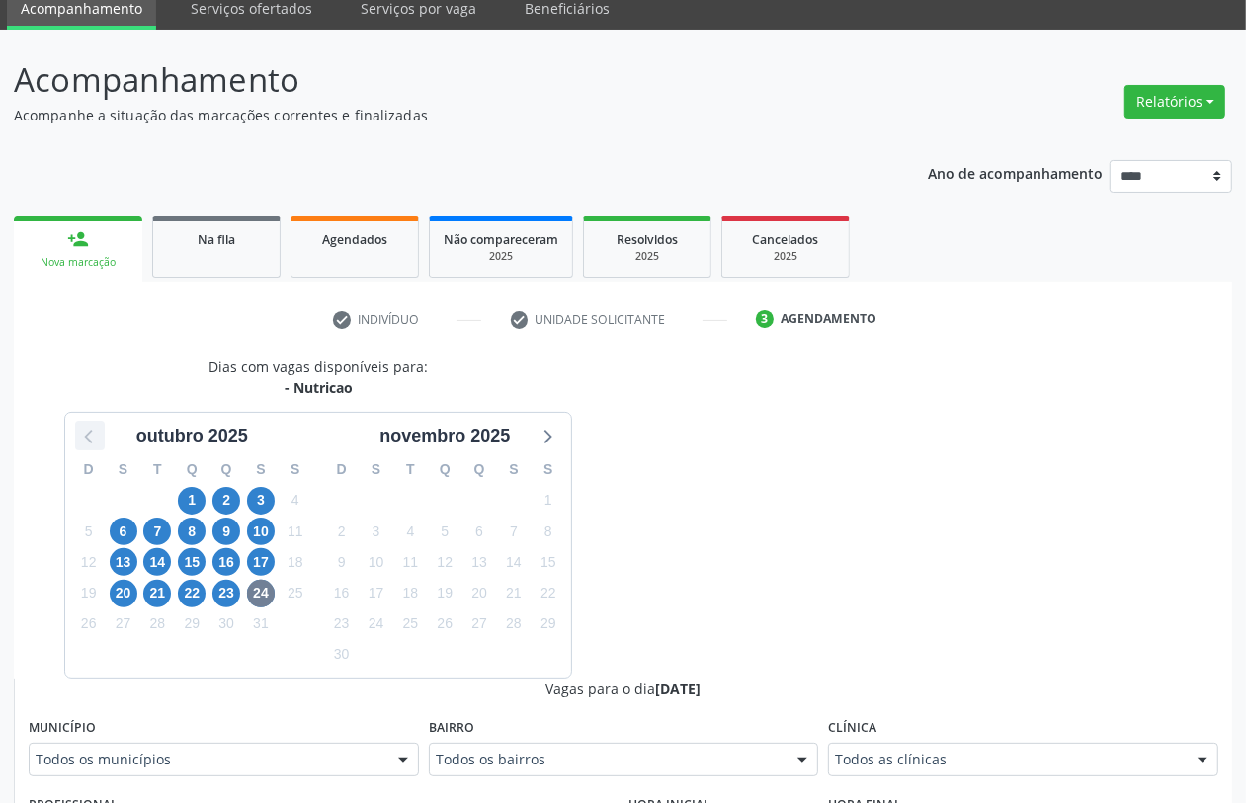
click at [77, 433] on icon at bounding box center [90, 436] width 26 height 26
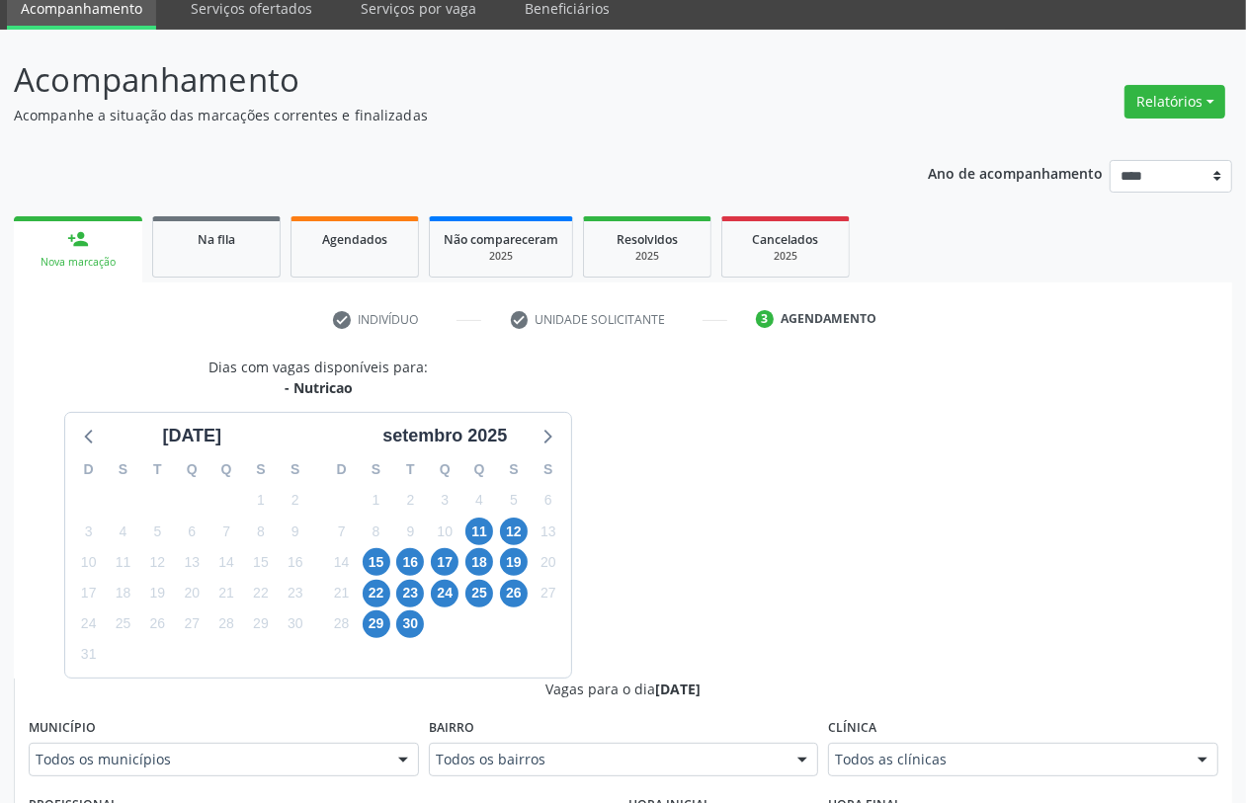
click at [496, 563] on div "D S T Q Q S S 31 1 2 3 4 5 6 7 8 9 10 11 12 13 14 15 16 17 18 19 20 21 22 23 24…" at bounding box center [444, 563] width 253 height 227
click at [485, 561] on span "18" at bounding box center [479, 562] width 28 height 28
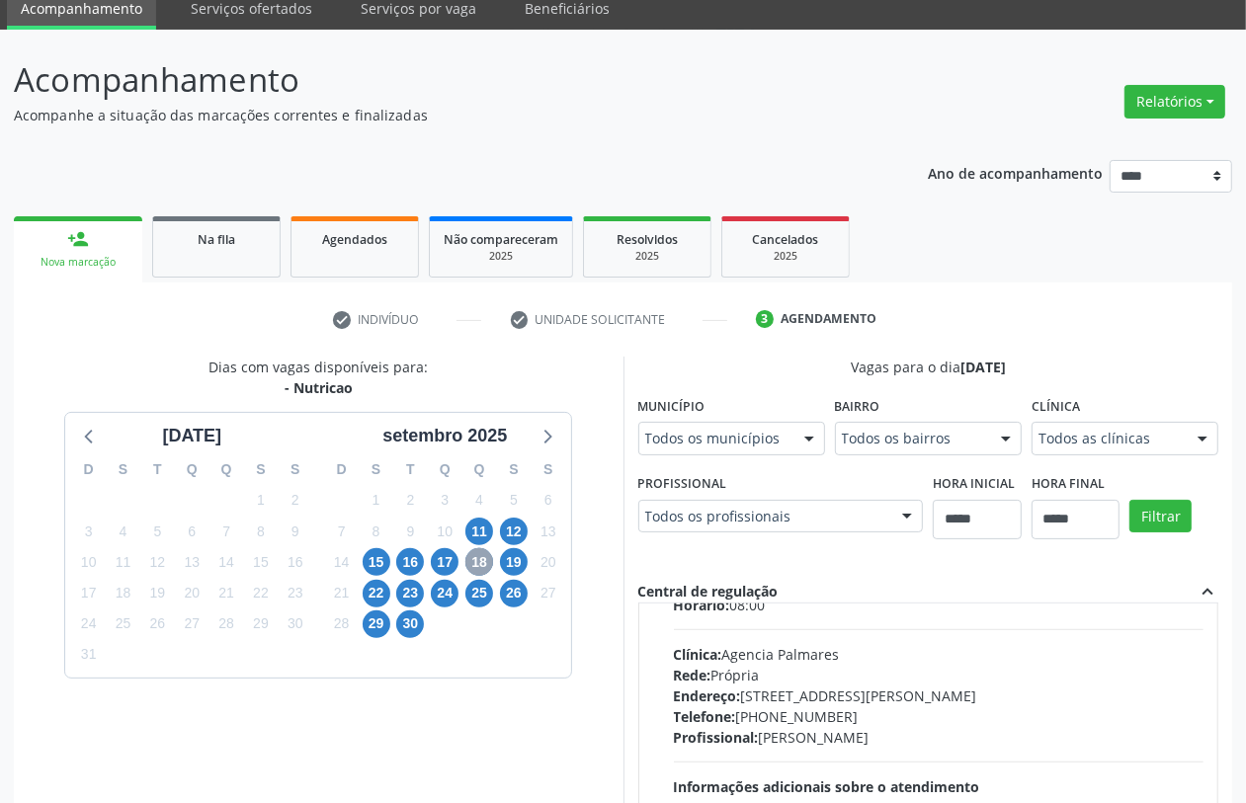
scroll to position [494, 0]
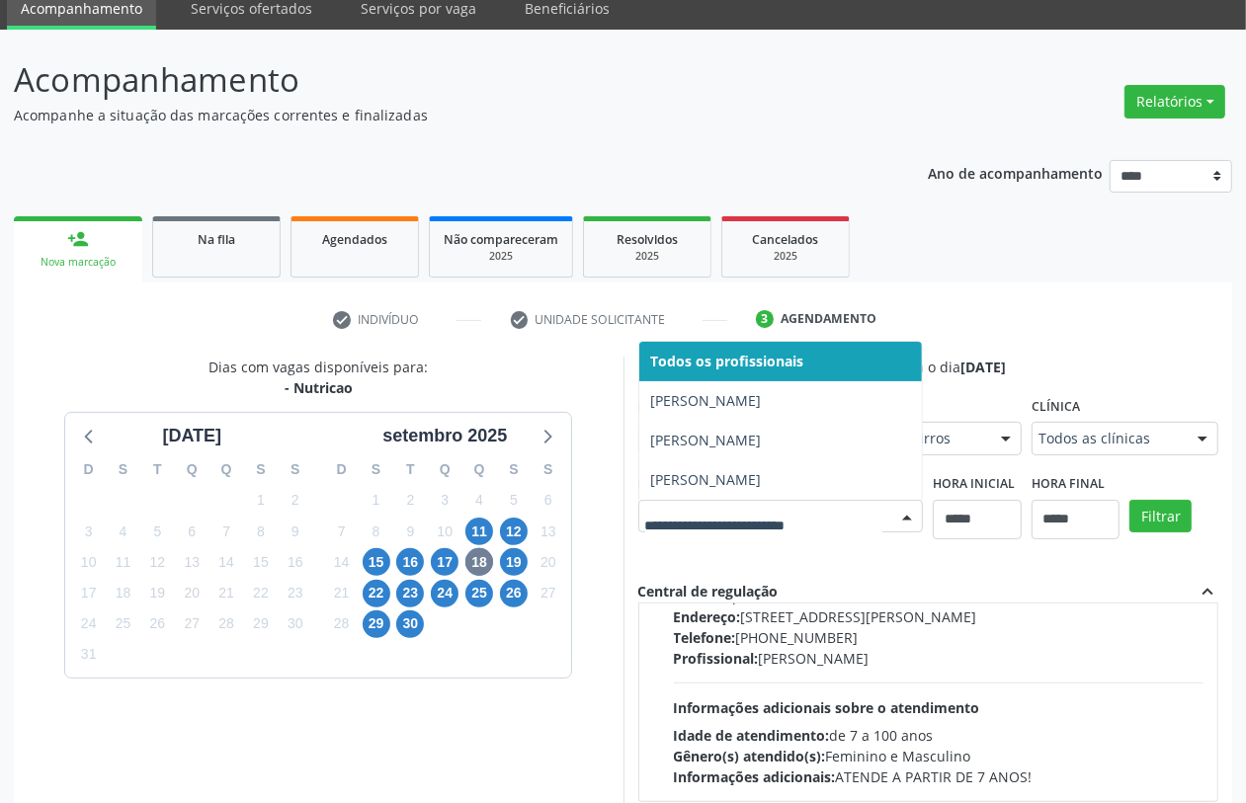
click at [786, 531] on div at bounding box center [781, 517] width 286 height 34
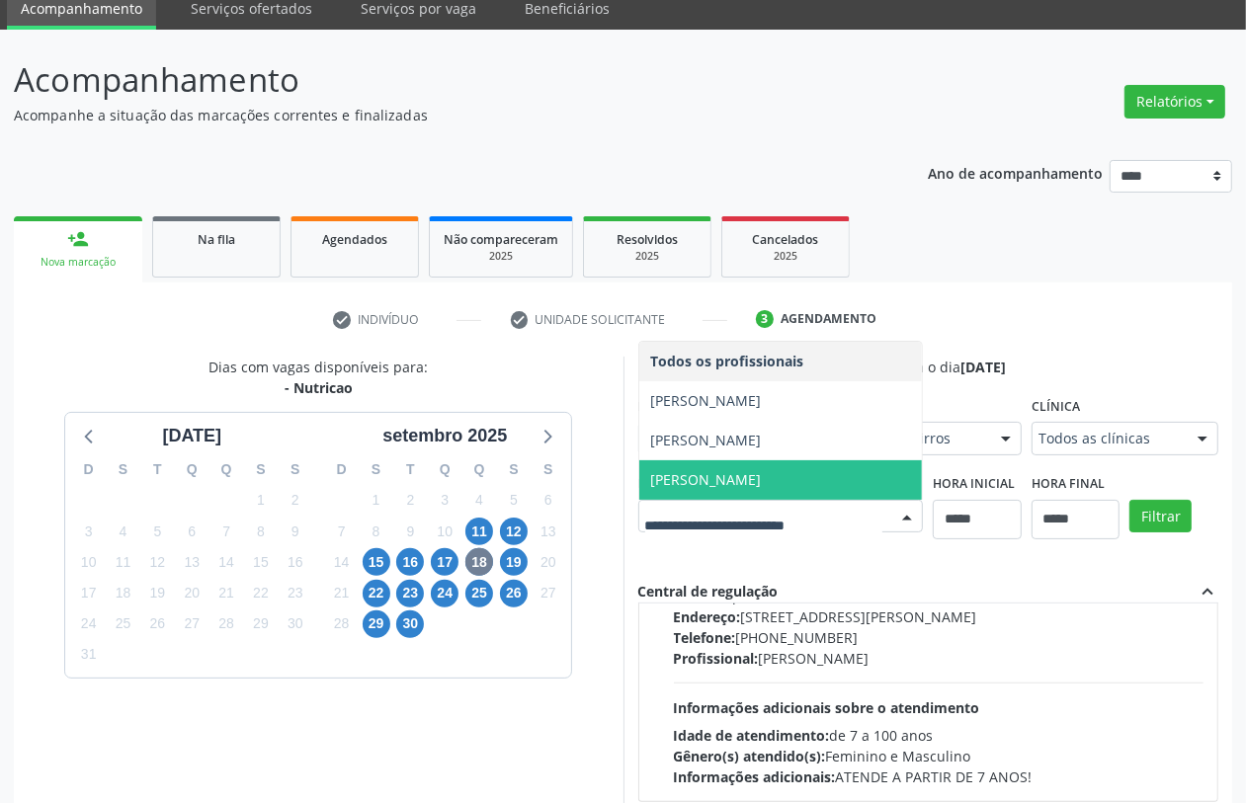
drag, startPoint x: 754, startPoint y: 480, endPoint x: 766, endPoint y: 486, distance: 13.3
click at [754, 481] on span "Marilia Fabiana Silva do Nascimento" at bounding box center [706, 479] width 111 height 19
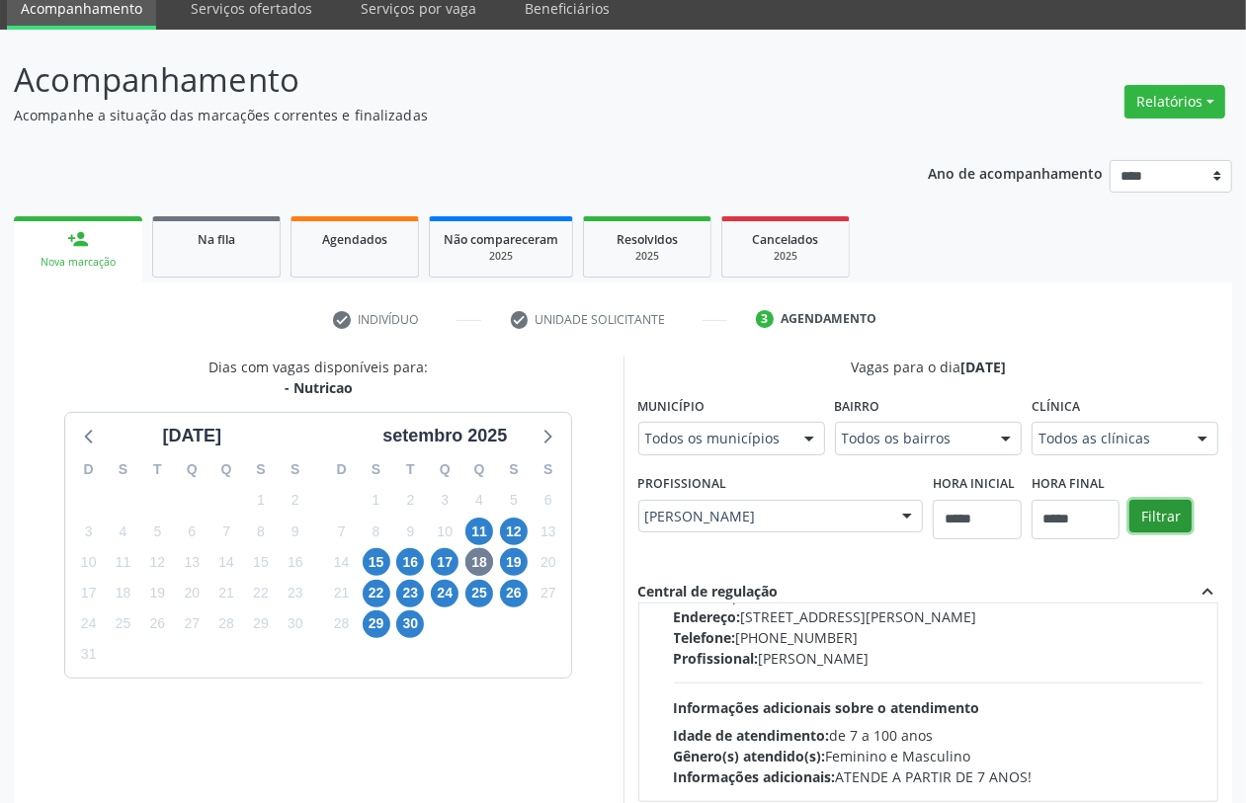
drag, startPoint x: 1157, startPoint y: 507, endPoint x: 1144, endPoint y: 516, distance: 15.6
click at [1159, 517] on button "Filtrar" at bounding box center [1161, 517] width 62 height 34
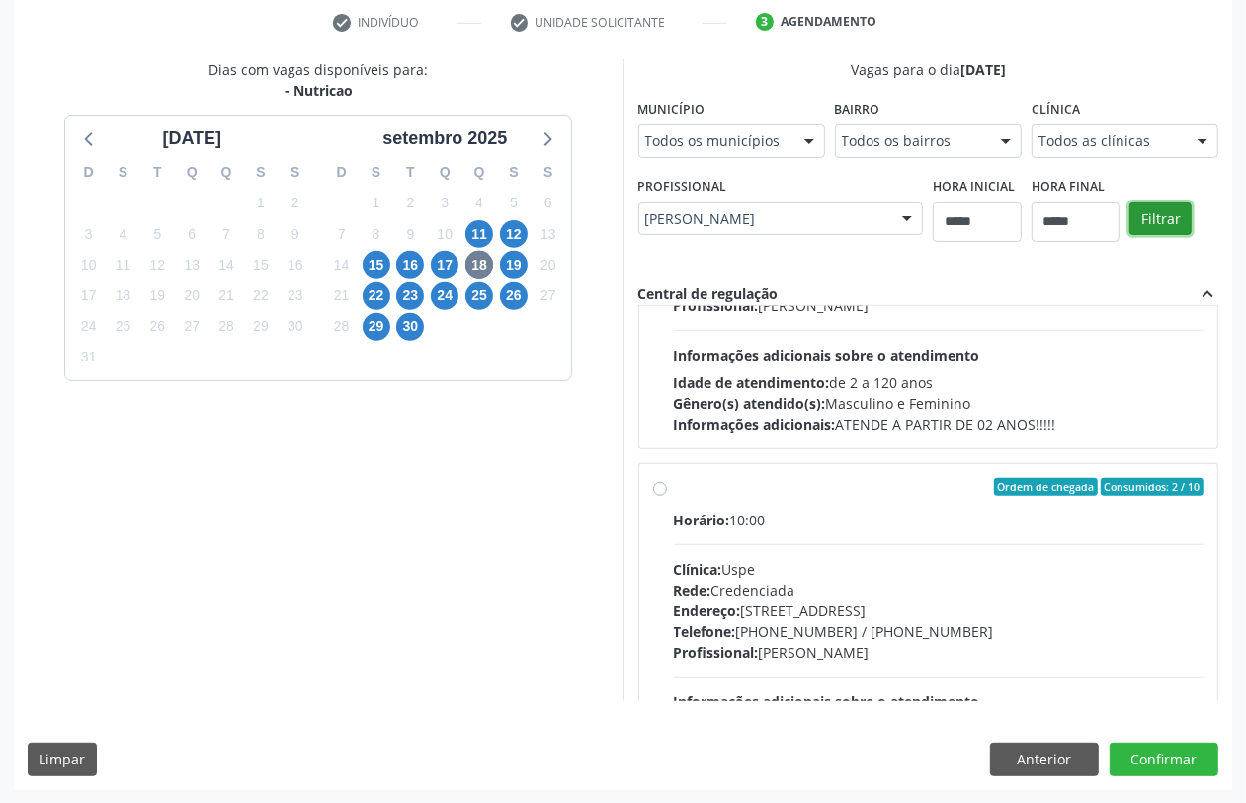
scroll to position [659, 0]
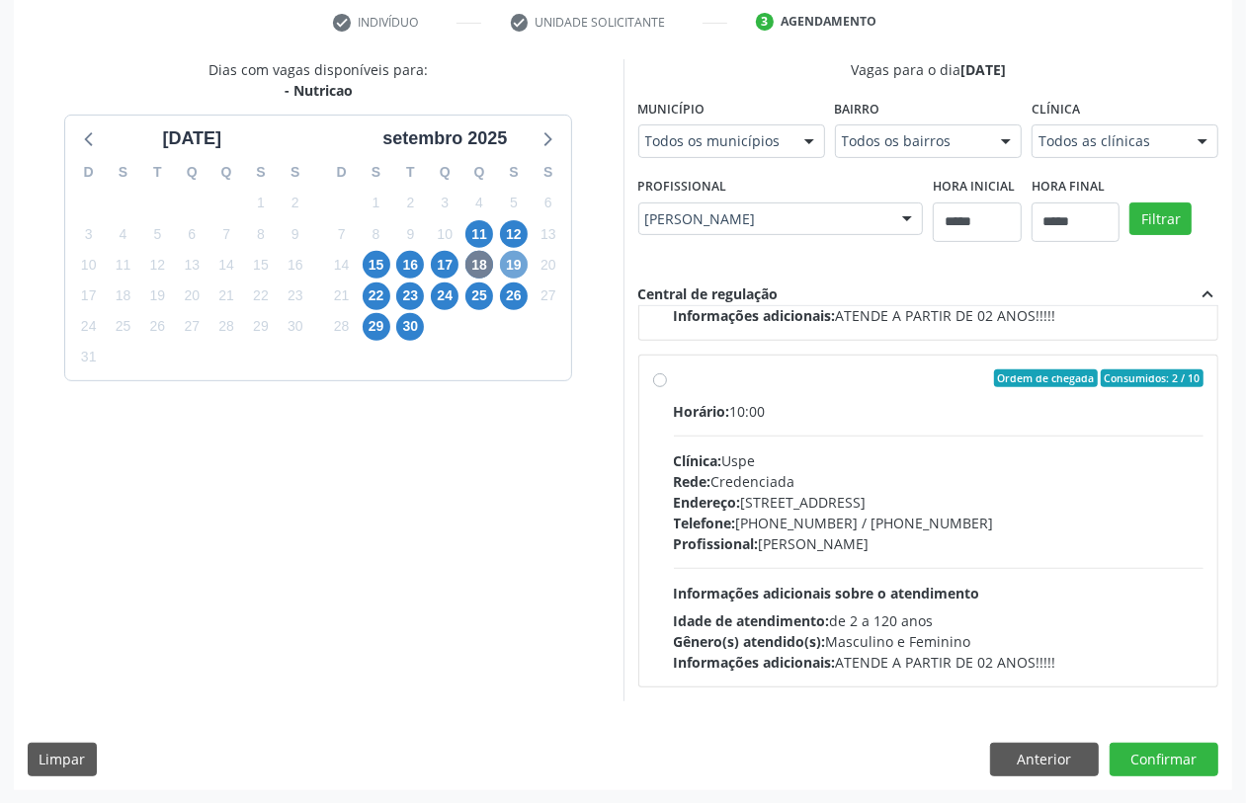
click at [515, 268] on span "19" at bounding box center [514, 265] width 28 height 28
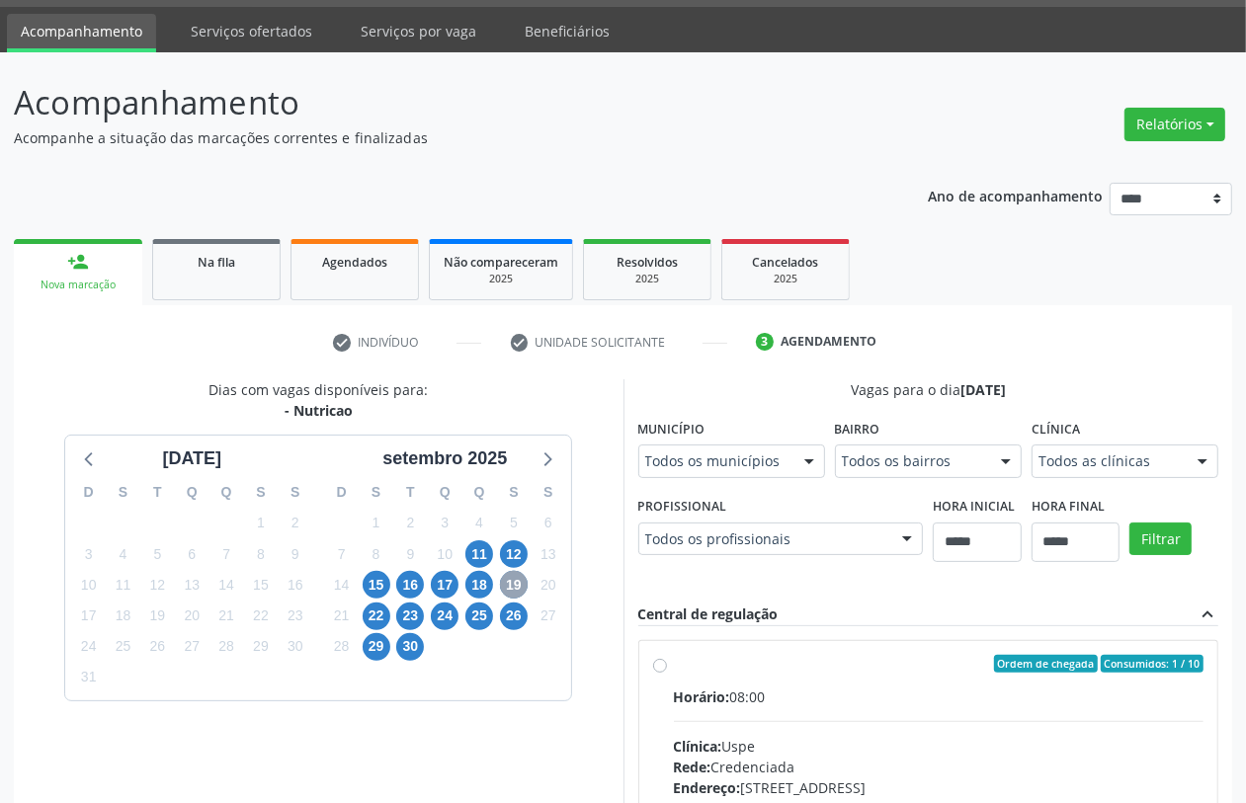
scroll to position [377, 0]
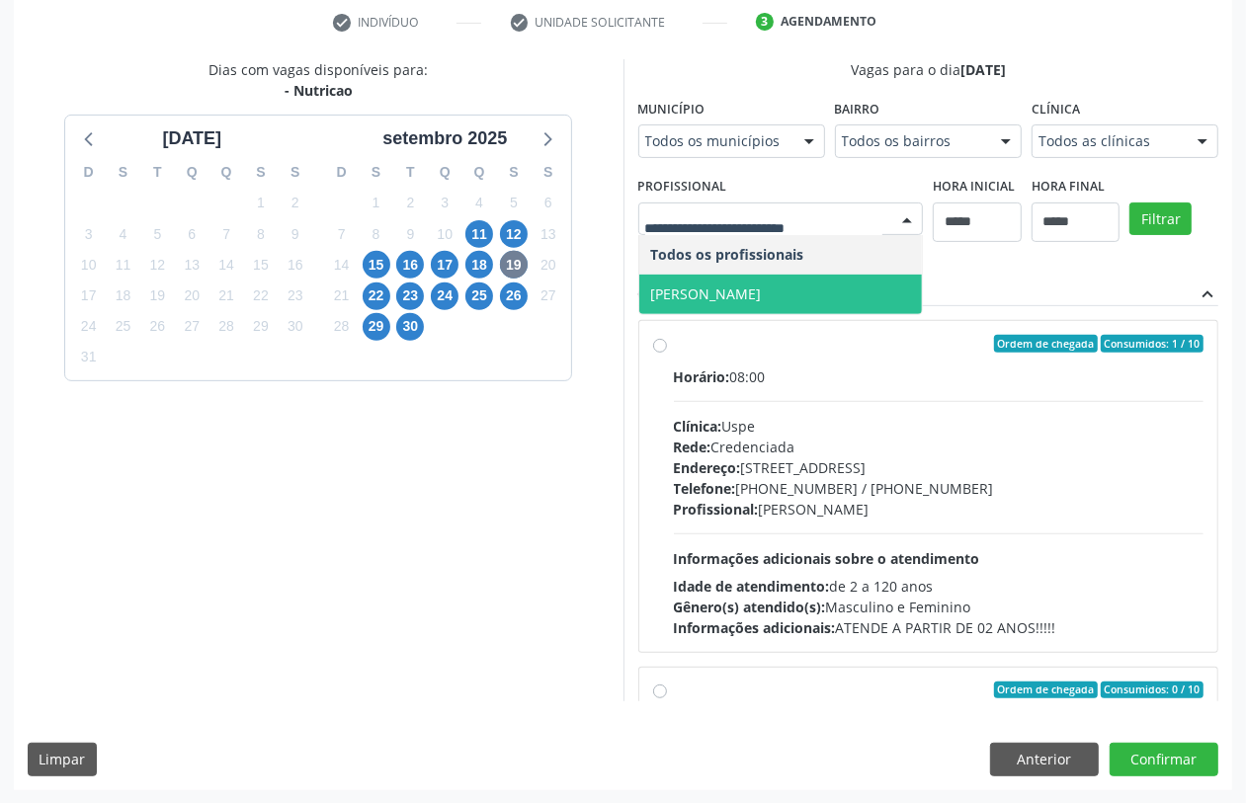
click at [762, 290] on span "Marilia Fabiana Silva do Nascimento" at bounding box center [706, 294] width 111 height 19
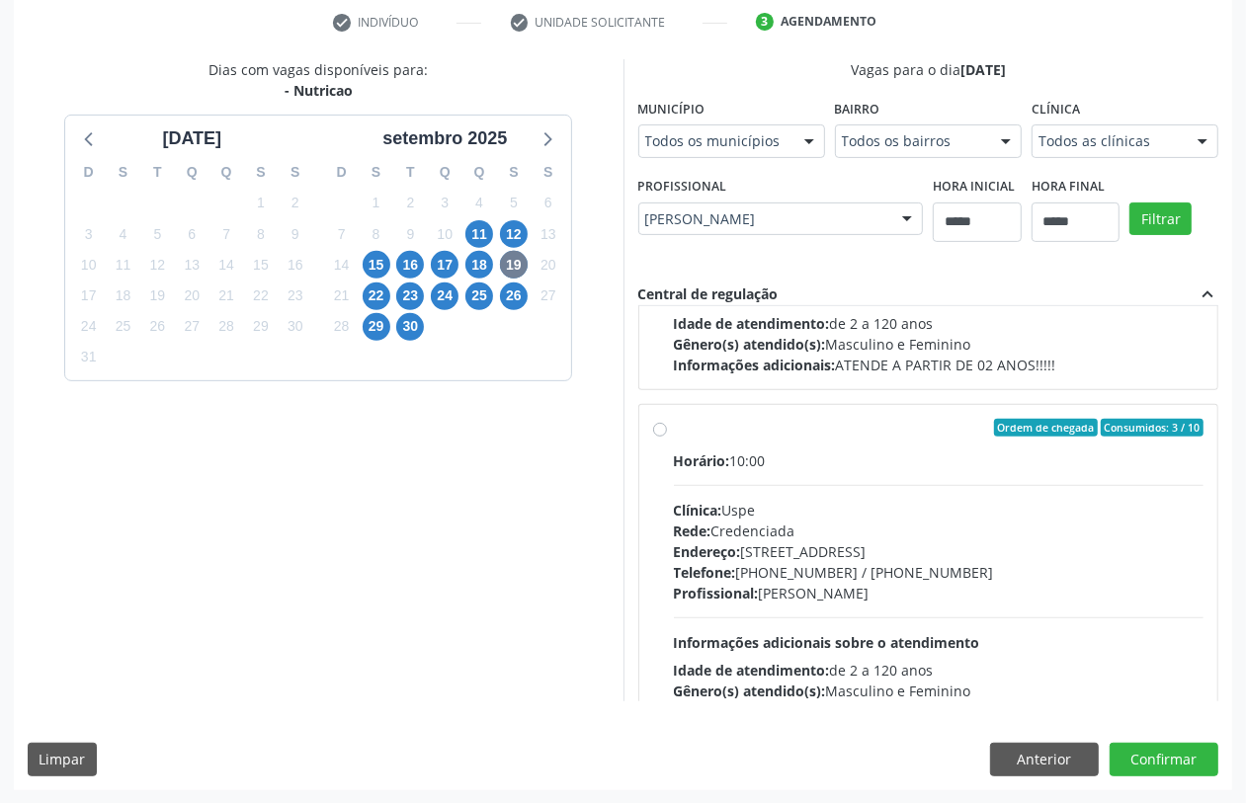
scroll to position [659, 0]
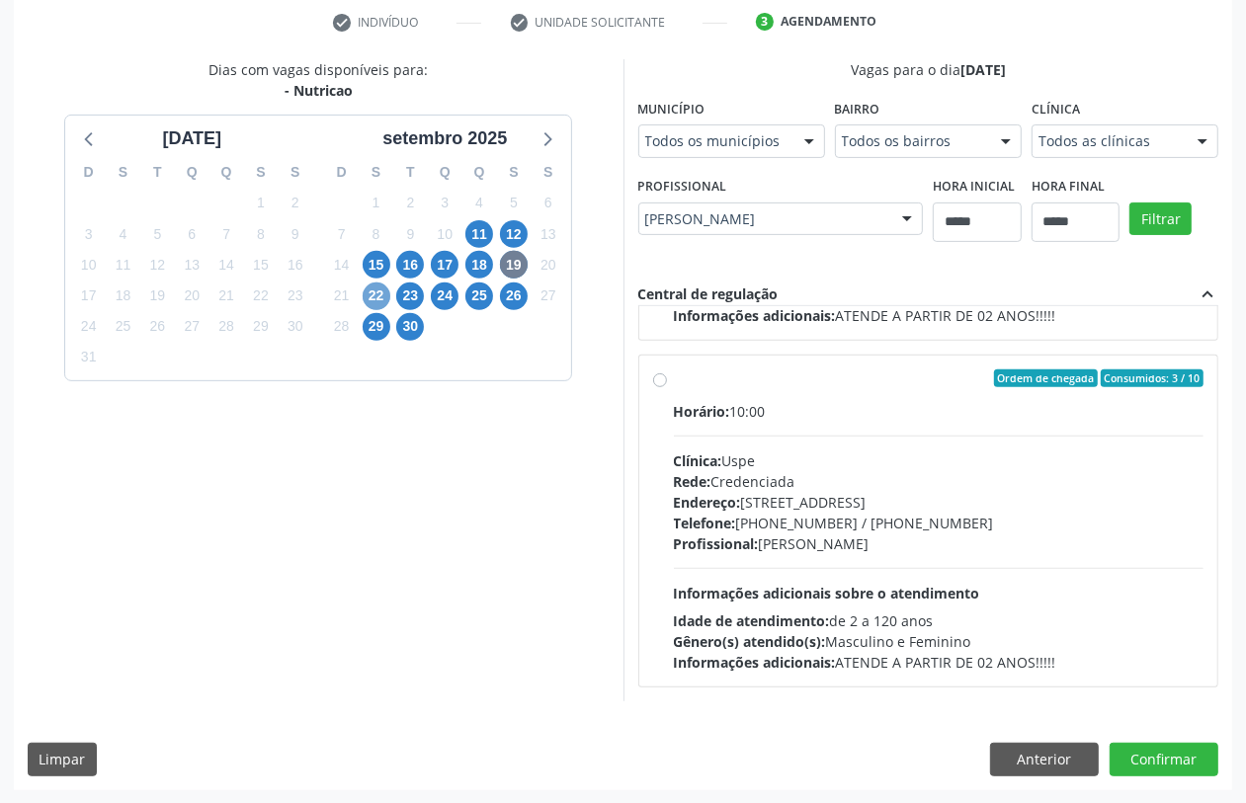
click at [388, 294] on span "22" at bounding box center [377, 297] width 28 height 28
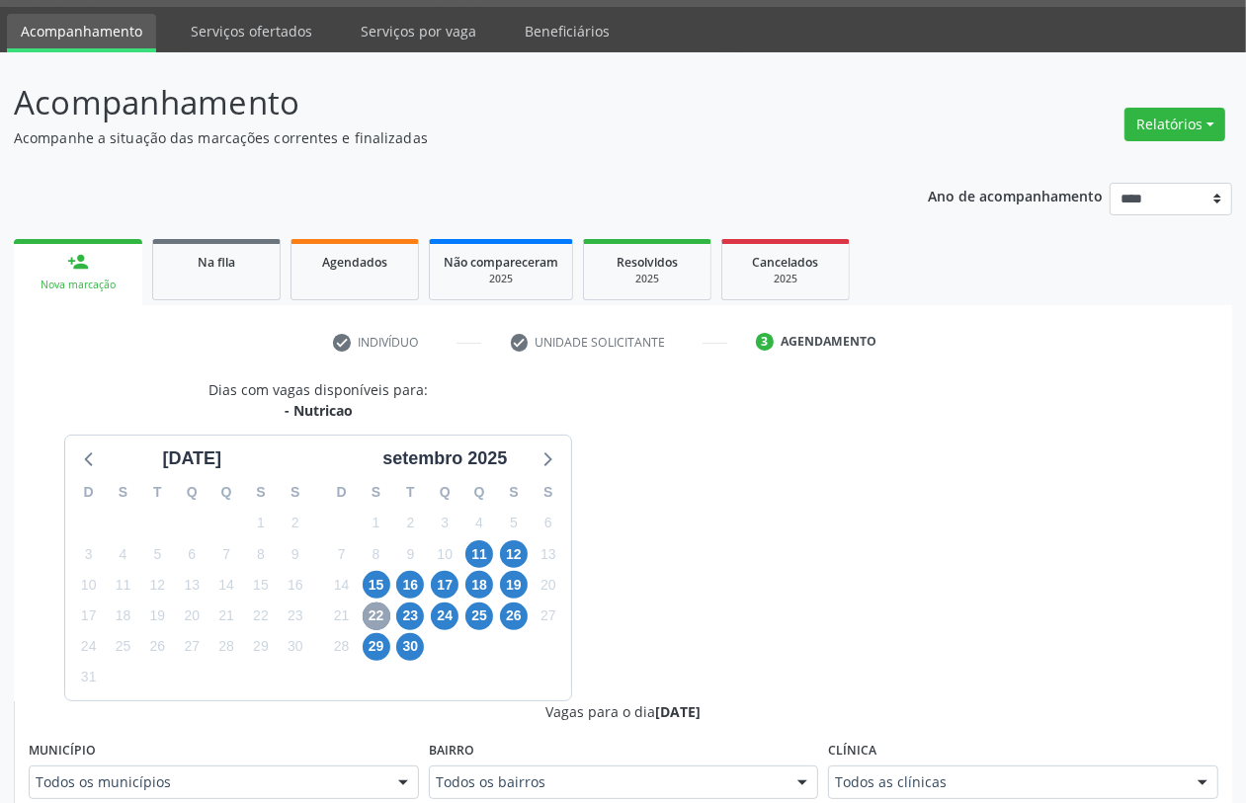
scroll to position [377, 0]
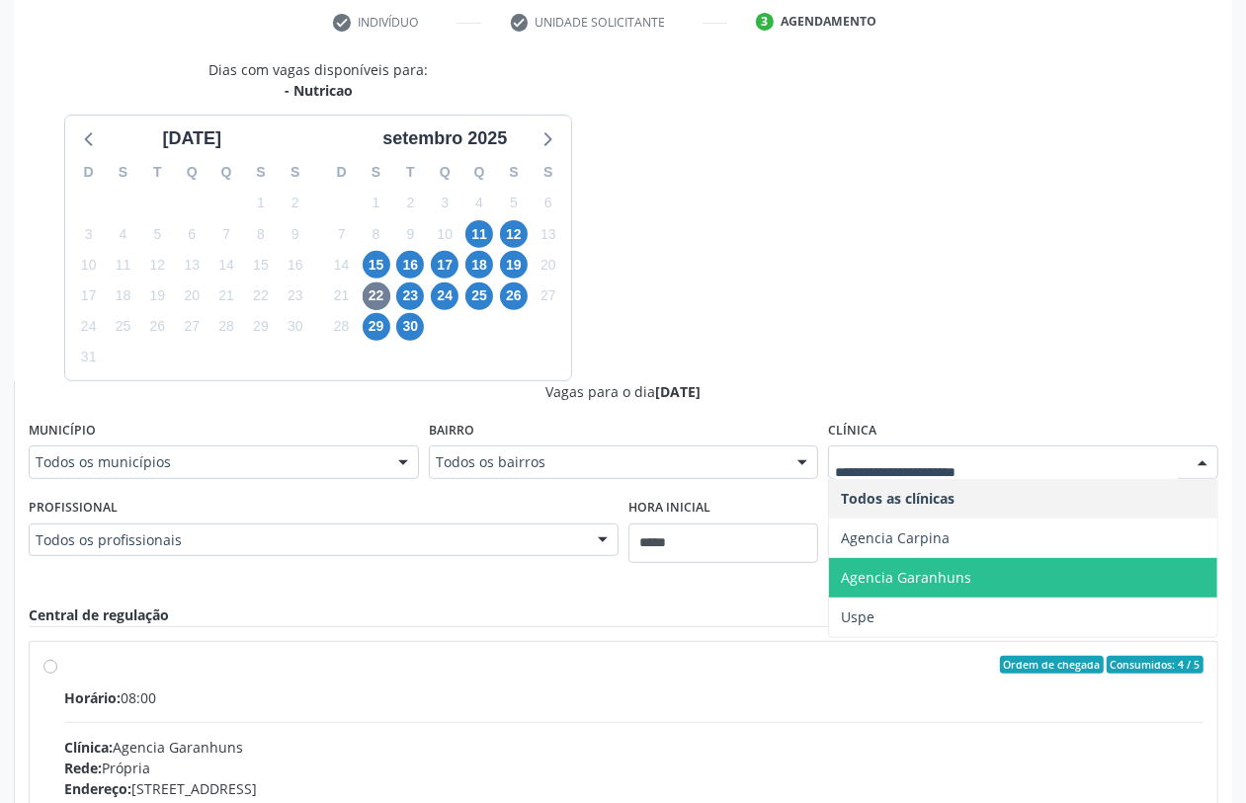
click at [882, 603] on span "Uspe" at bounding box center [1023, 618] width 388 height 40
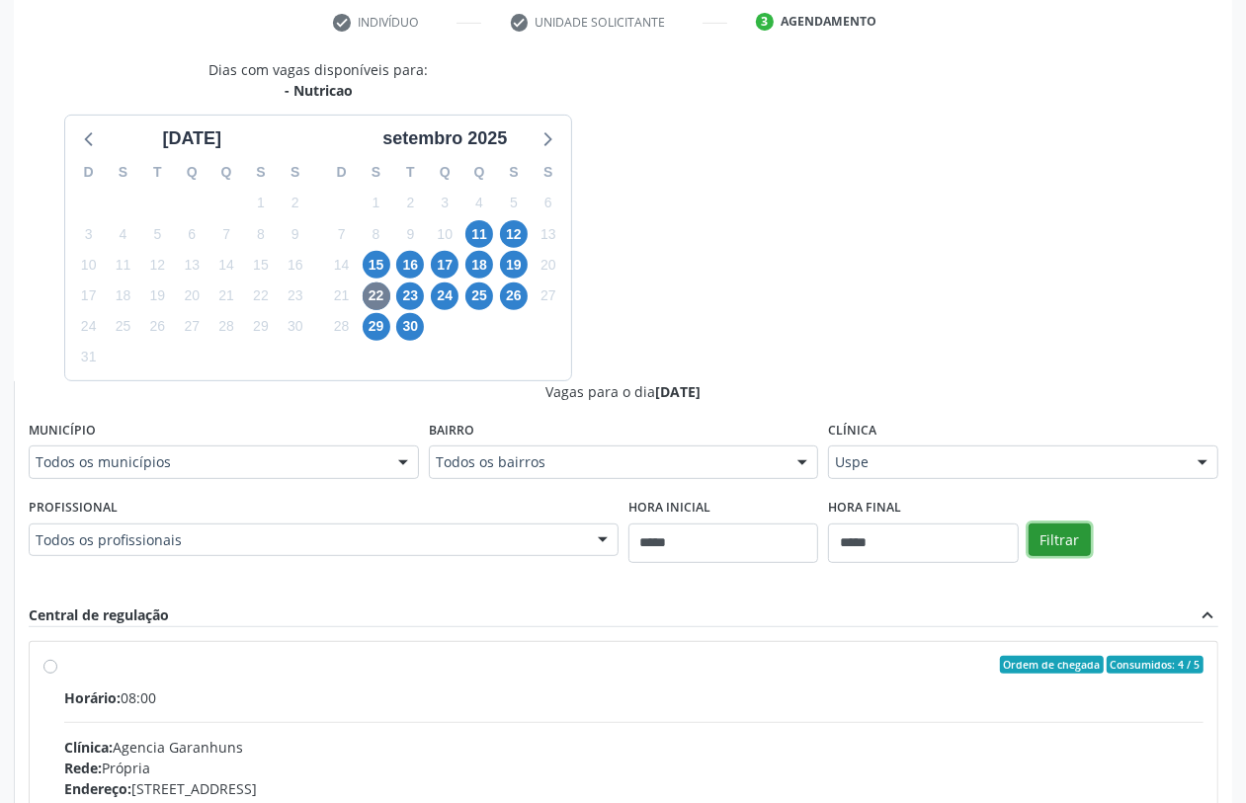
click at [1051, 534] on button "Filtrar" at bounding box center [1060, 541] width 62 height 34
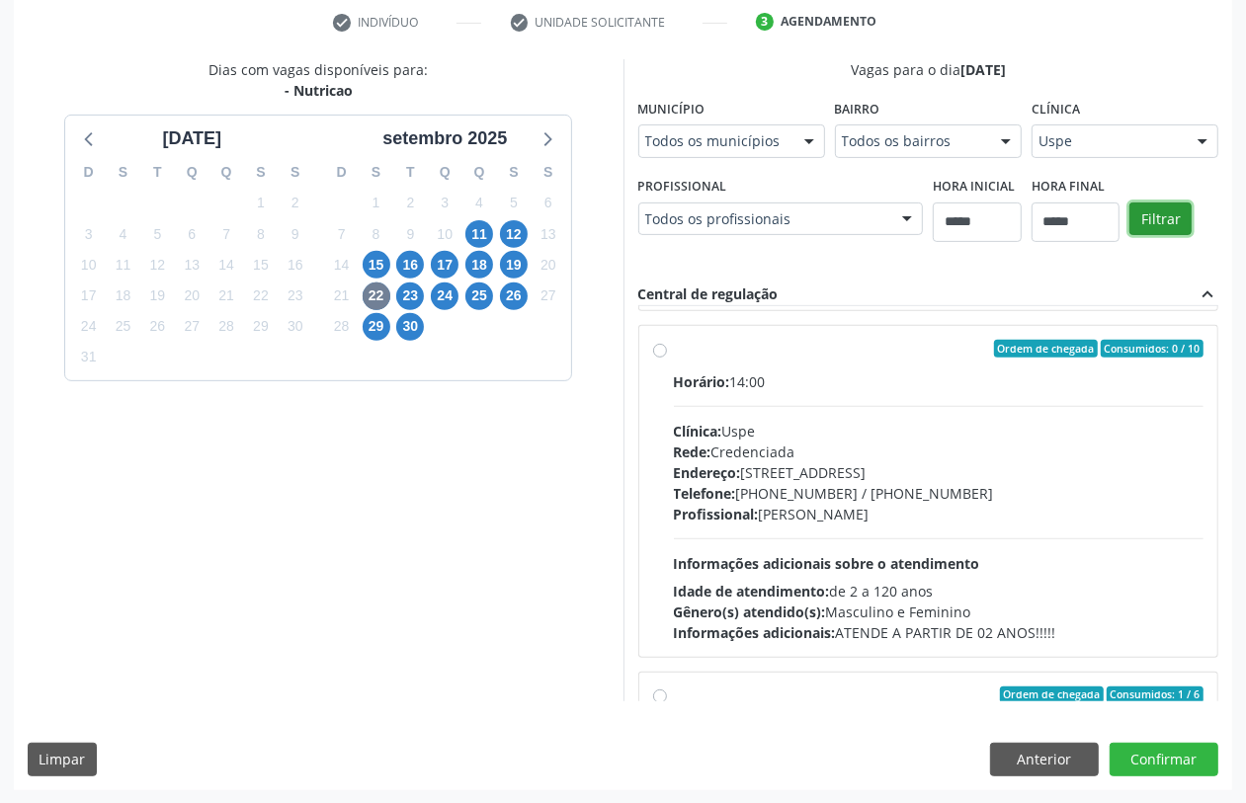
scroll to position [2397, 0]
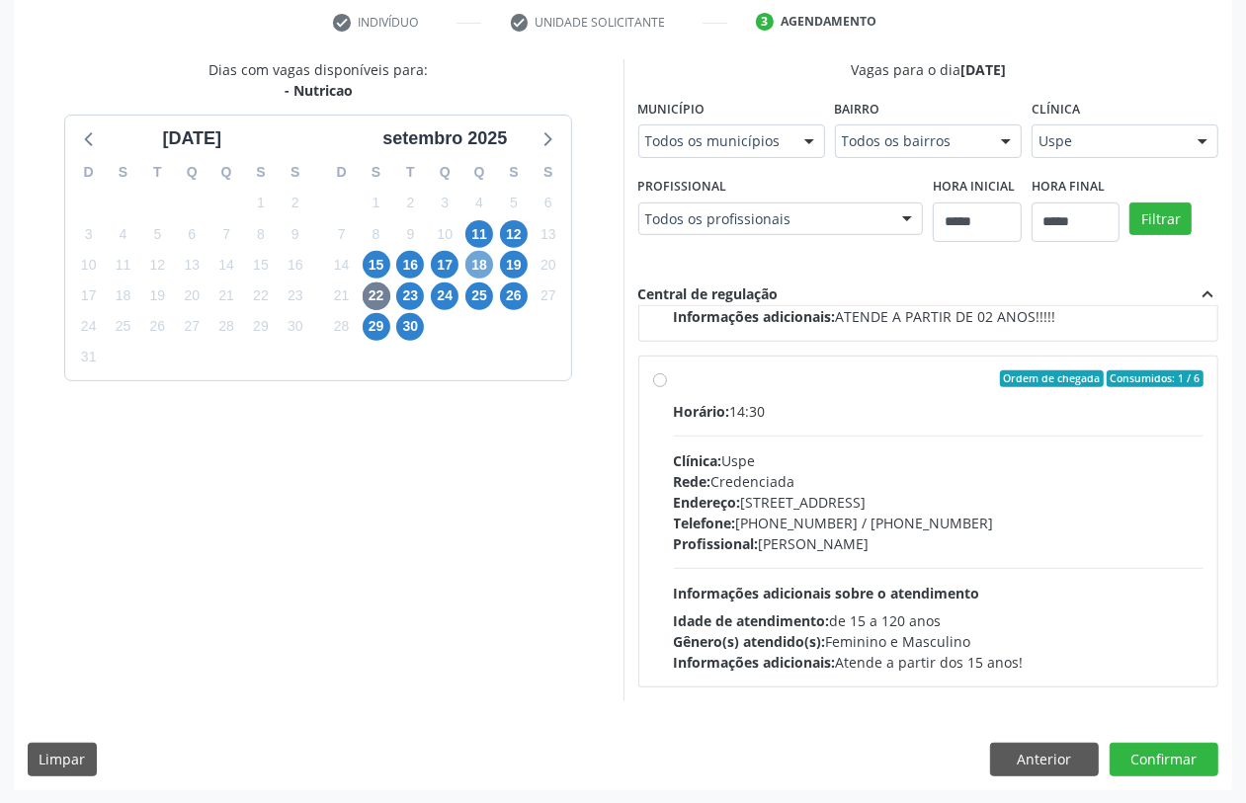
click at [471, 258] on span "18" at bounding box center [479, 265] width 28 height 28
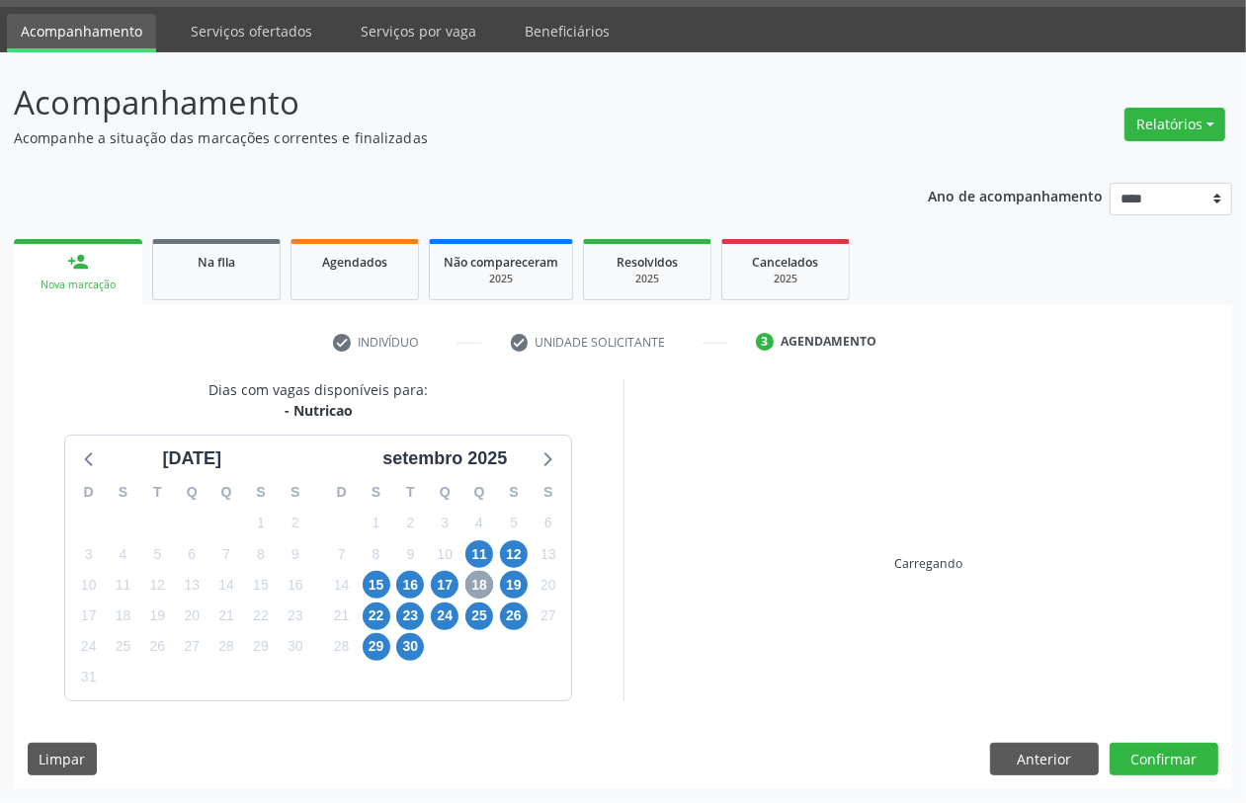
scroll to position [377, 0]
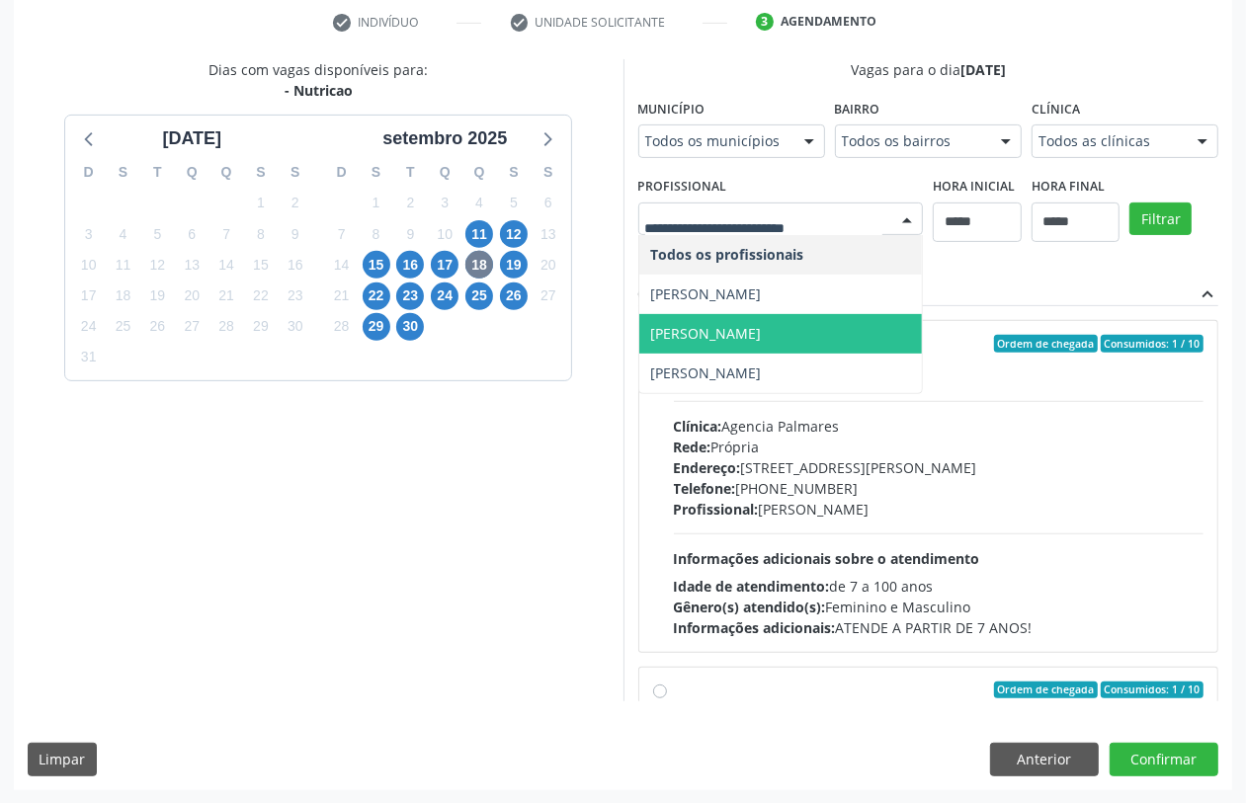
click at [762, 333] on span "Maria Gabriella da Silva Pedrosa" at bounding box center [706, 333] width 111 height 19
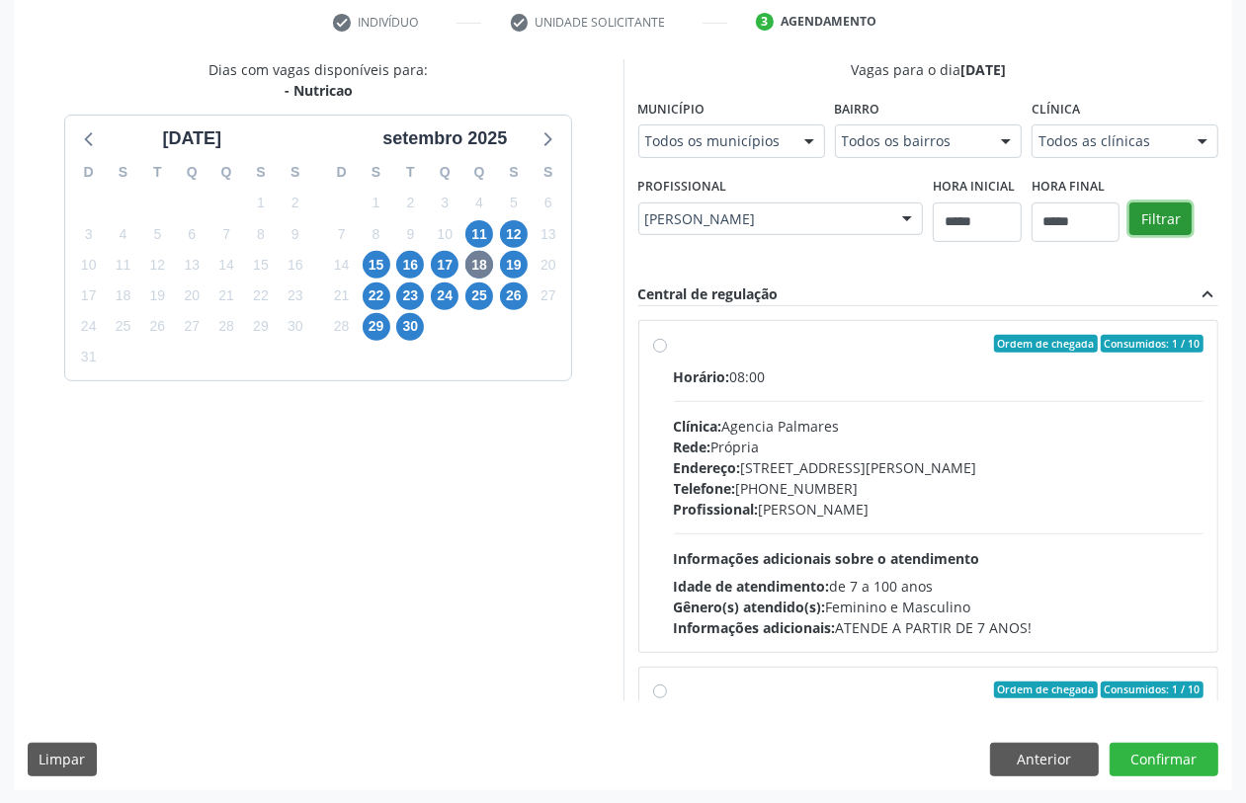
click at [1156, 213] on button "Filtrar" at bounding box center [1161, 220] width 62 height 34
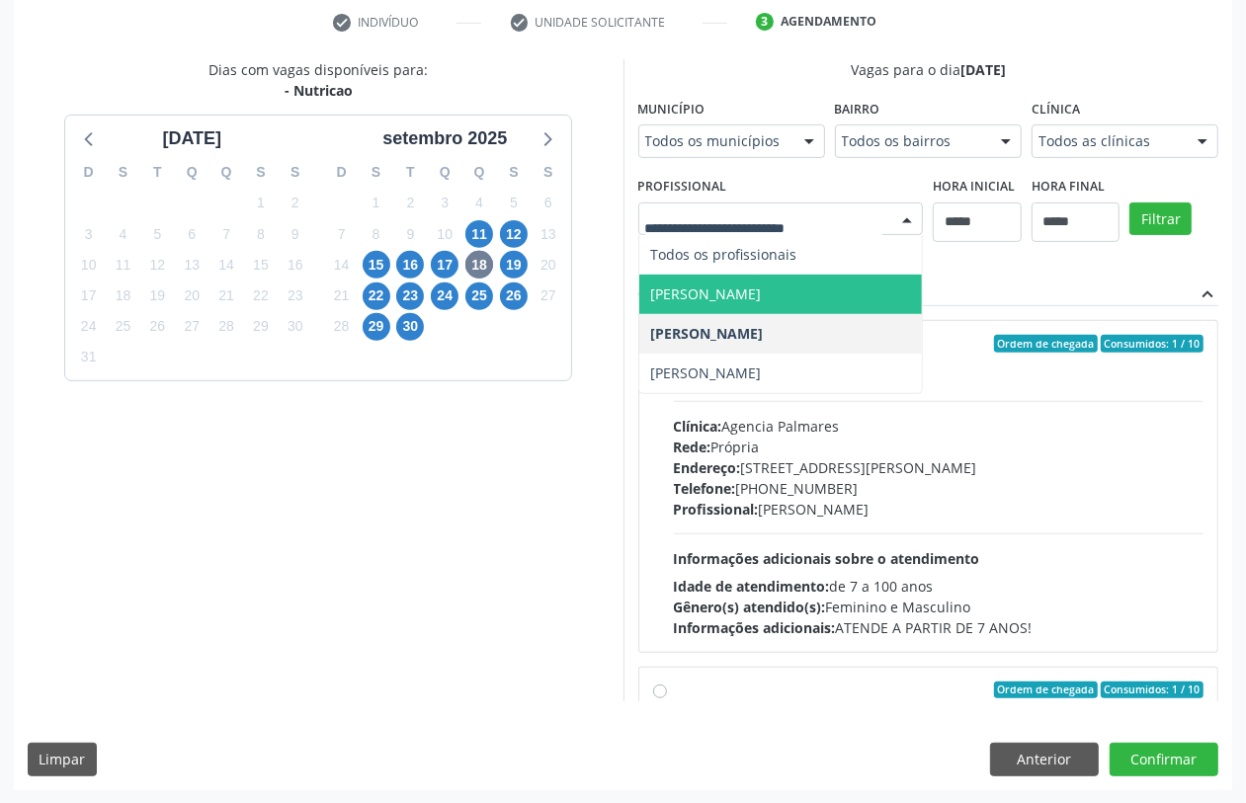
click at [761, 285] on span "Camila Maria Rosalvo de Araújo" at bounding box center [706, 294] width 111 height 19
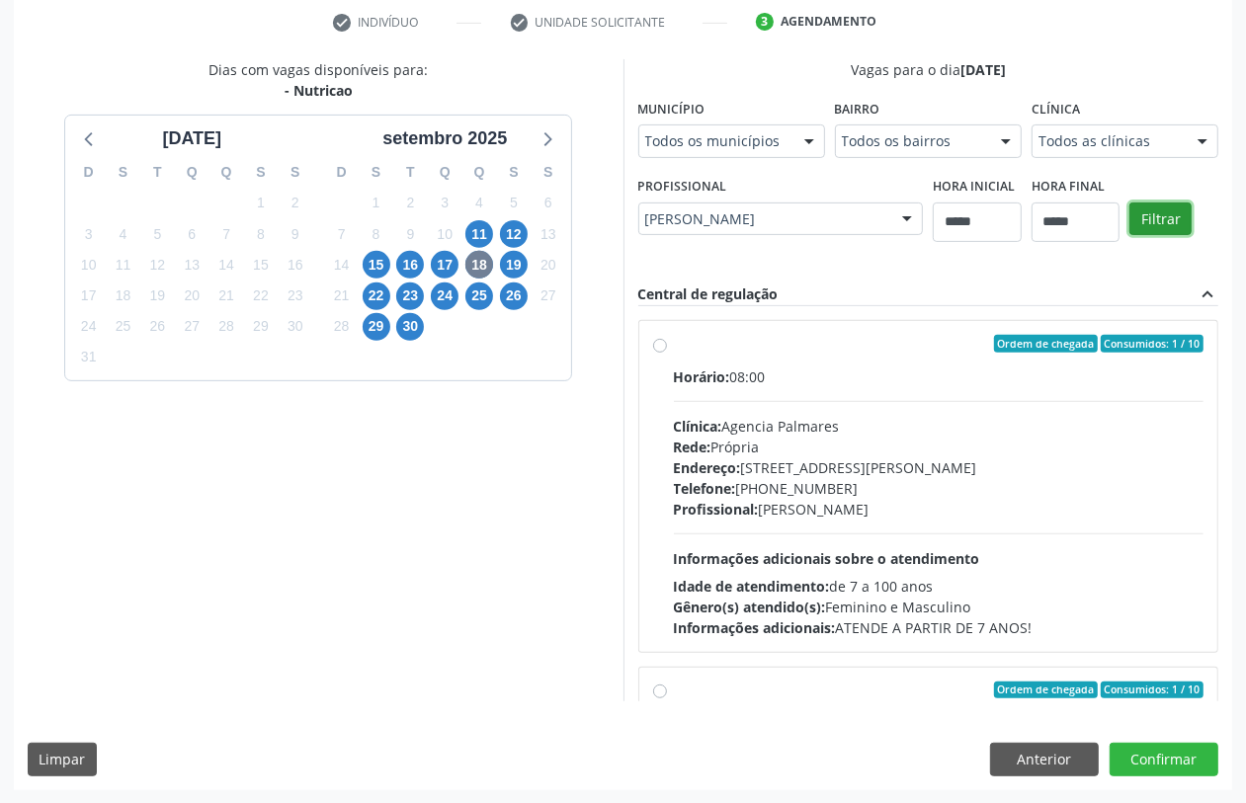
click at [1152, 219] on button "Filtrar" at bounding box center [1161, 220] width 62 height 34
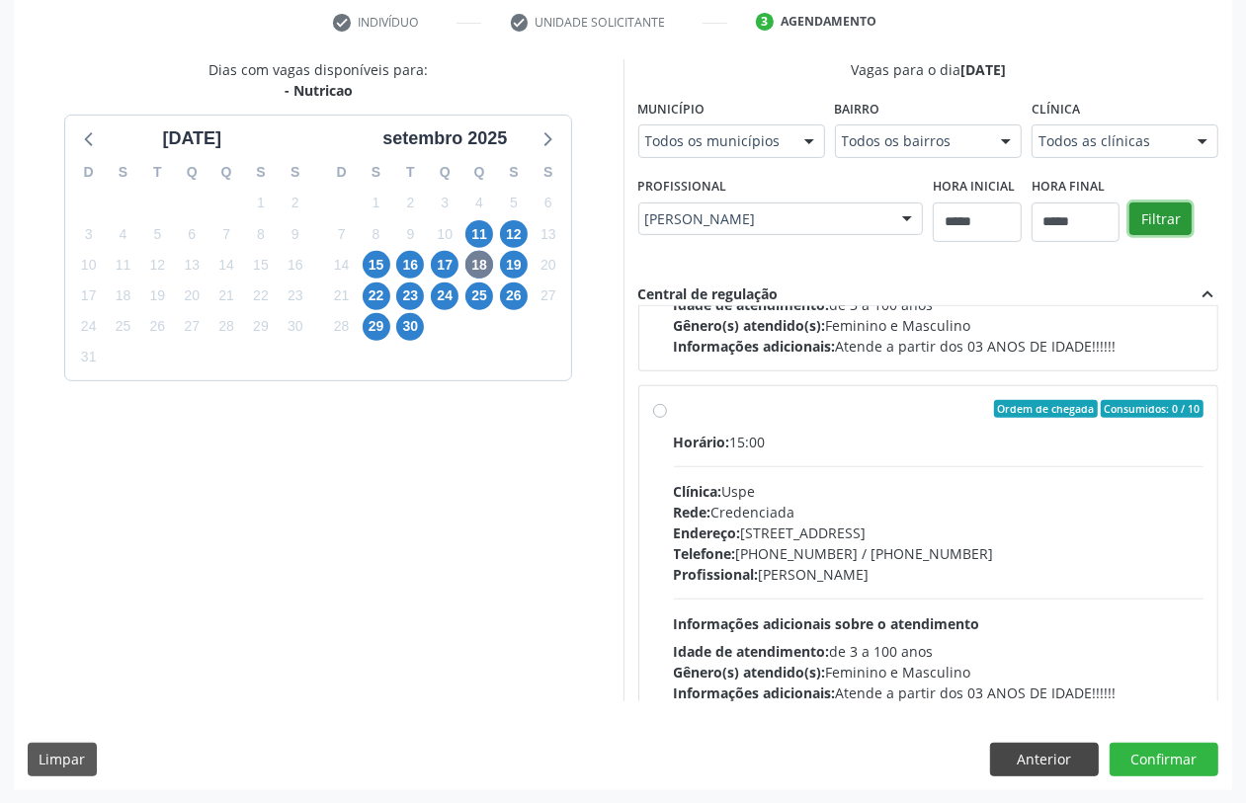
scroll to position [659, 0]
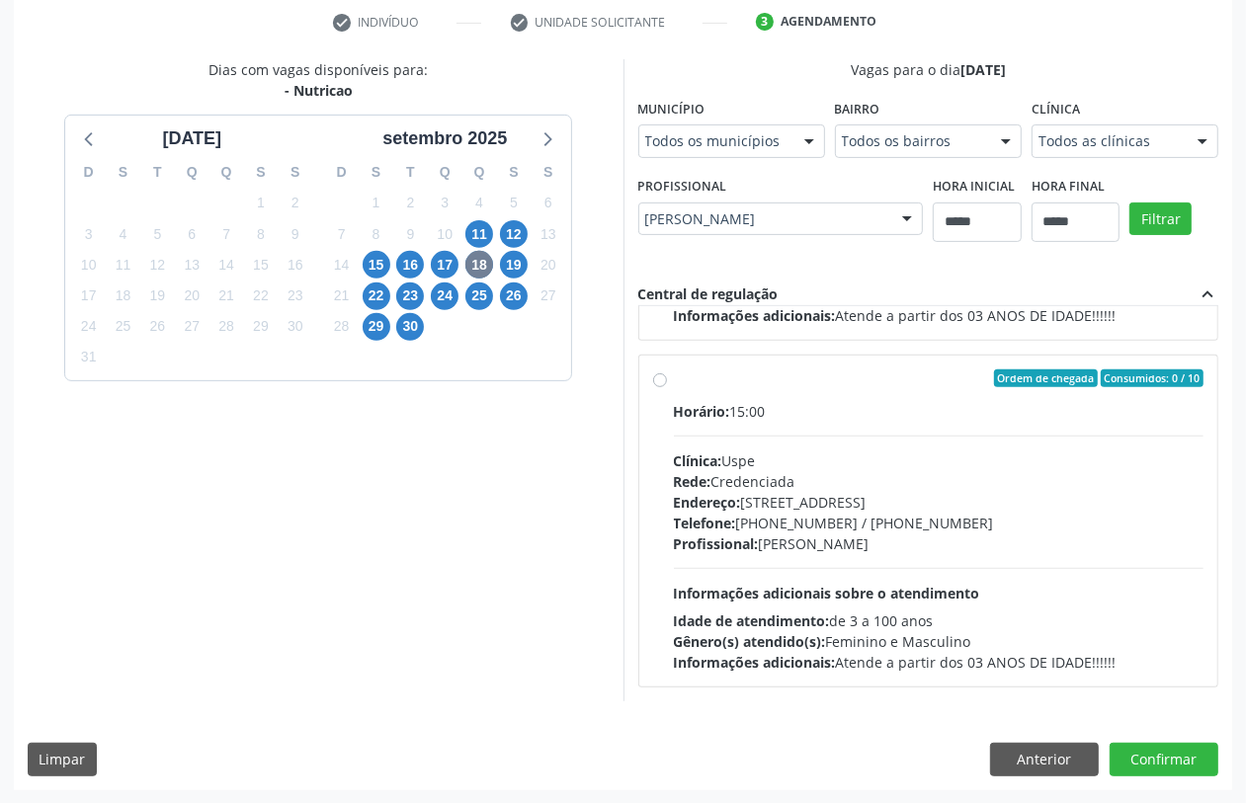
click at [1053, 739] on div "Dias com vagas disponíveis para: - Nutricao agosto 2025 D S T Q Q S S 27 28 29 …" at bounding box center [623, 424] width 1219 height 730
click at [1016, 741] on div "Dias com vagas disponíveis para: - Nutricao agosto 2025 D S T Q Q S S 27 28 29 …" at bounding box center [623, 424] width 1219 height 730
drag, startPoint x: 1034, startPoint y: 749, endPoint x: 1031, endPoint y: 734, distance: 15.1
click at [1034, 746] on button "Anterior" at bounding box center [1044, 760] width 109 height 34
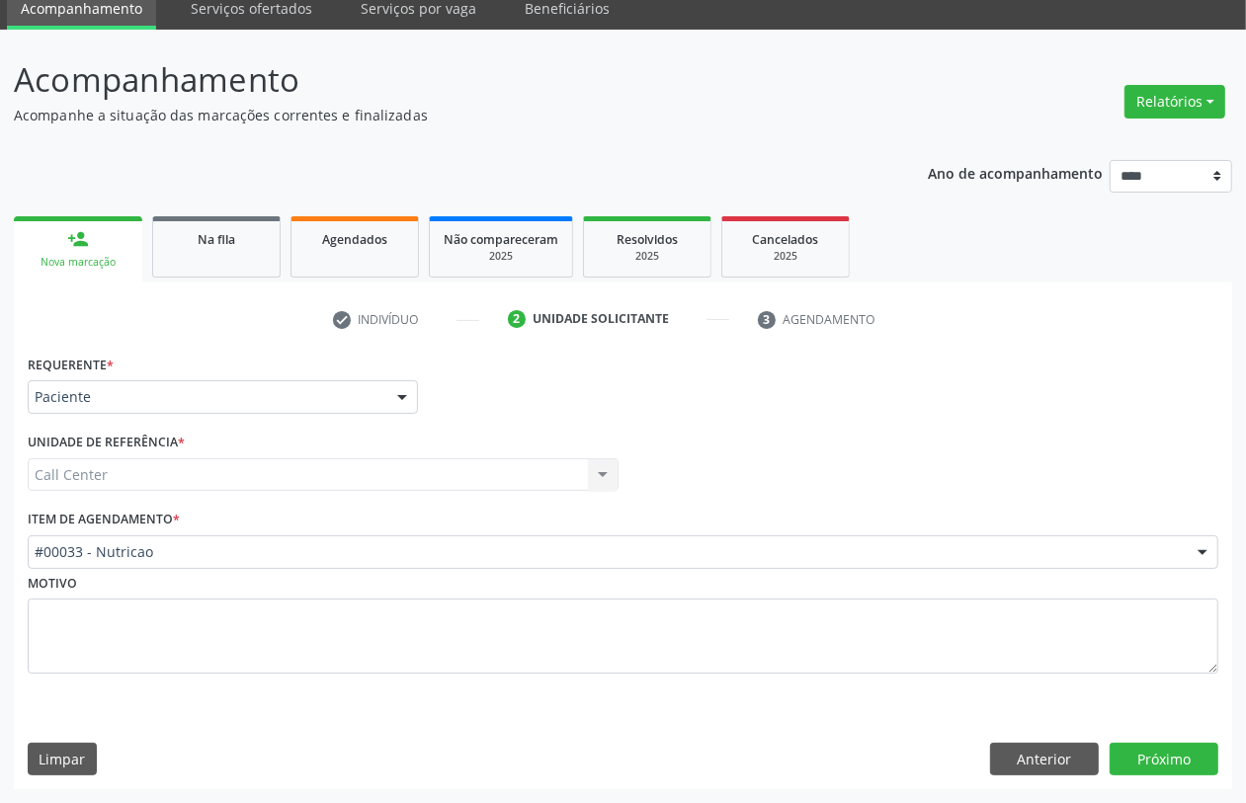
scroll to position [79, 0]
click at [397, 569] on div "Motivo" at bounding box center [623, 621] width 1191 height 105
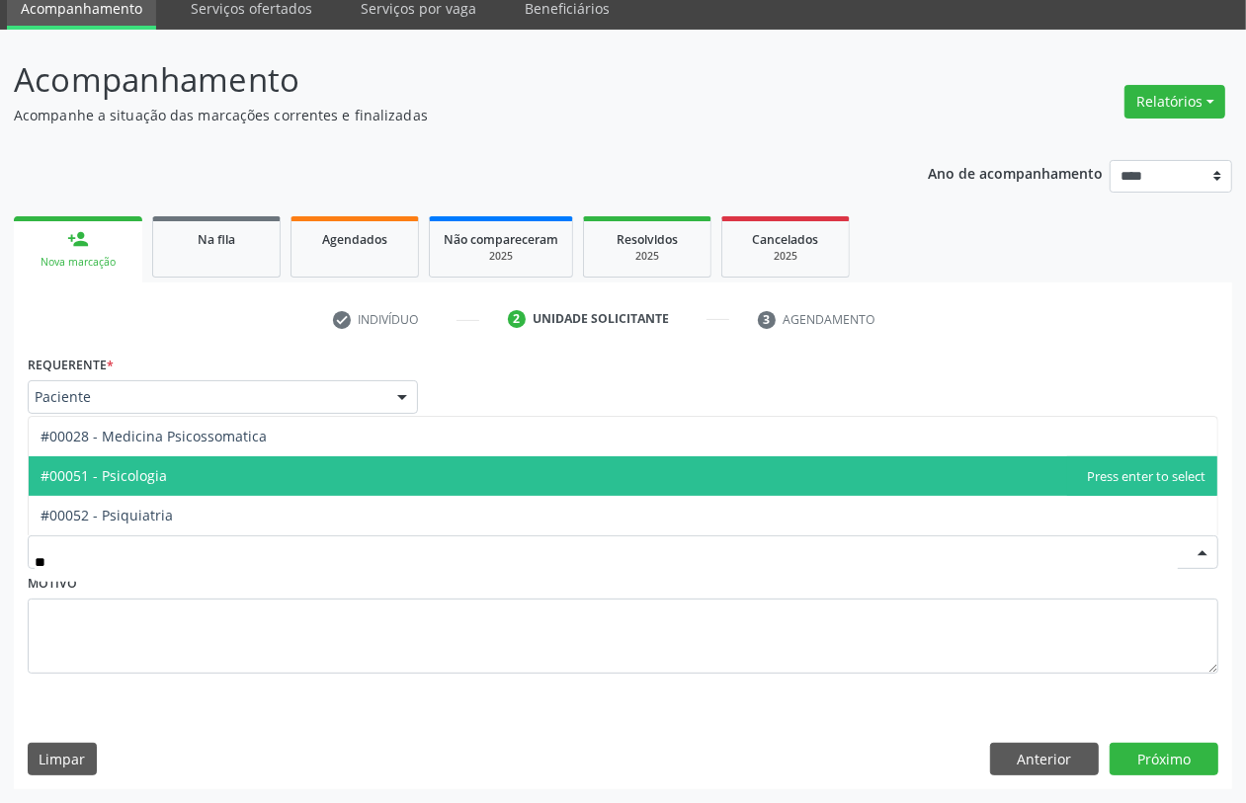
click at [347, 490] on span "#00051 - Psicologia" at bounding box center [623, 477] width 1189 height 40
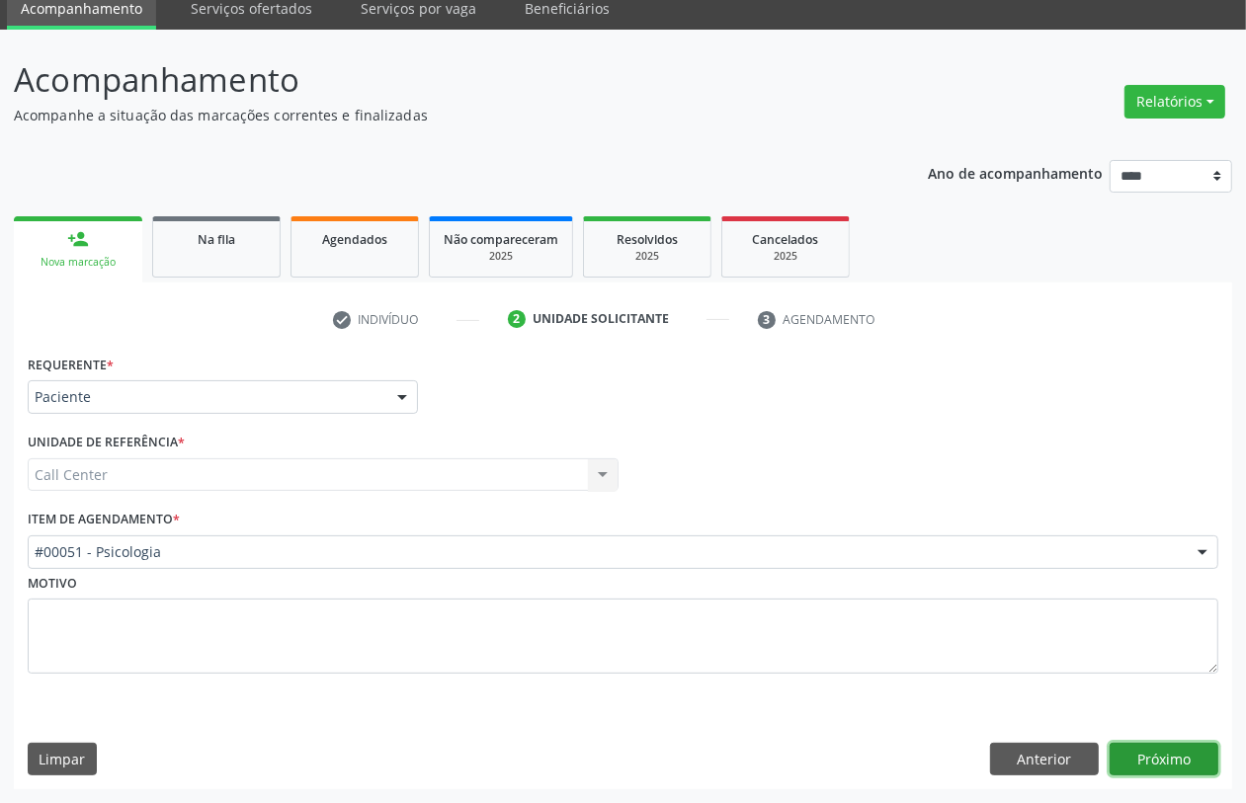
click at [1177, 768] on button "Próximo" at bounding box center [1164, 760] width 109 height 34
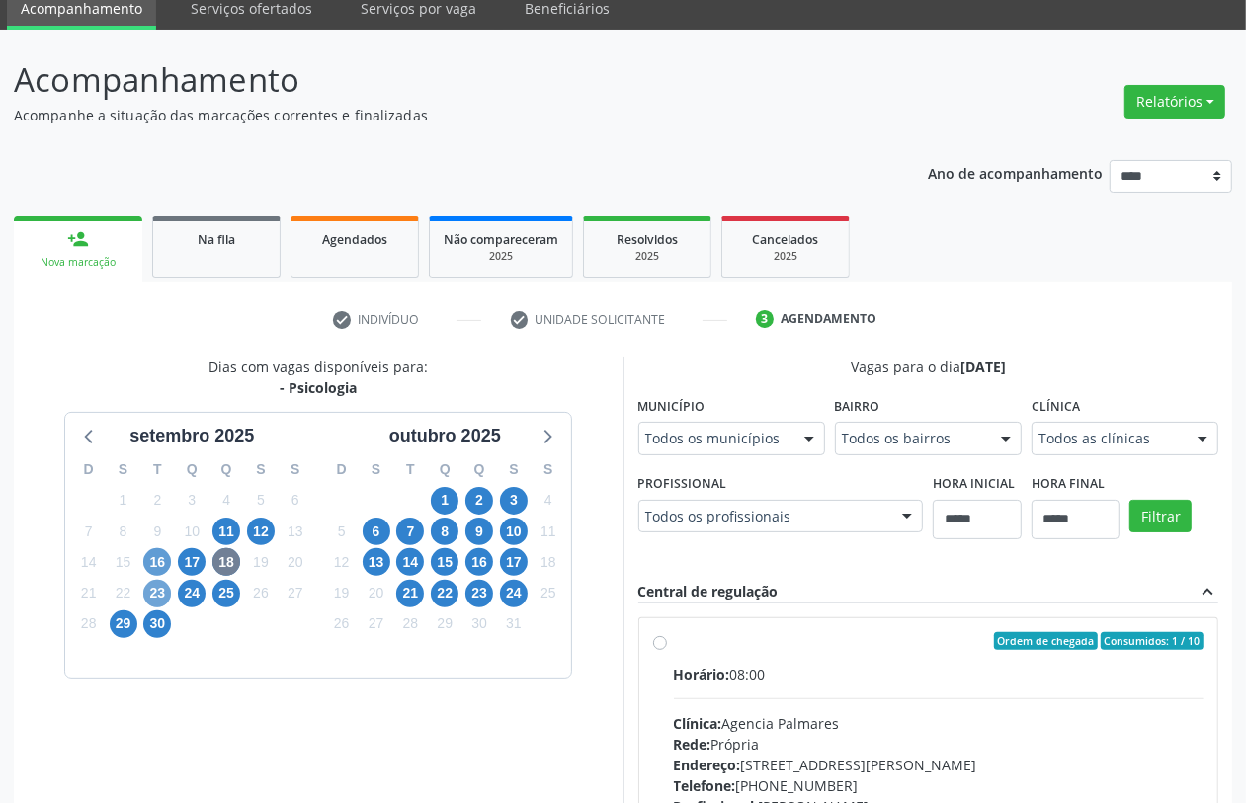
click at [144, 590] on span "23" at bounding box center [157, 594] width 28 height 28
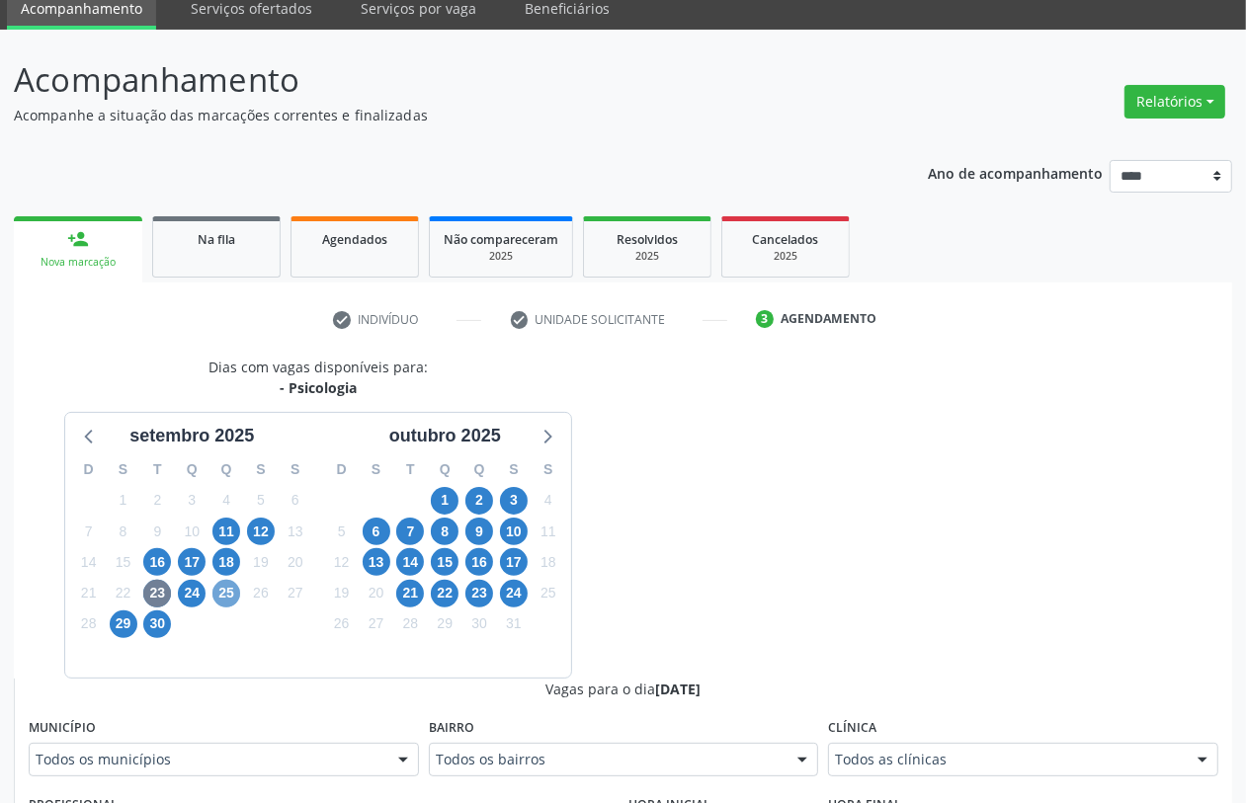
click at [223, 601] on span "25" at bounding box center [226, 594] width 28 height 28
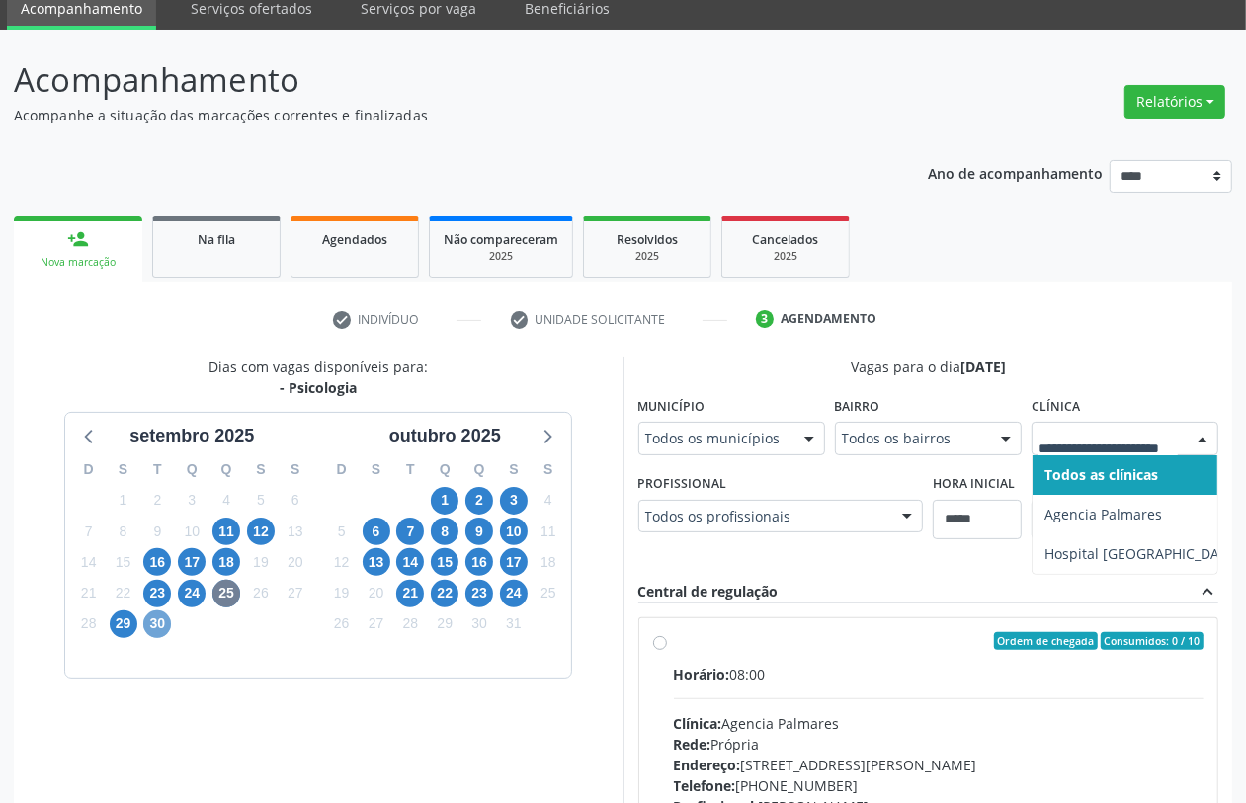
click at [163, 618] on span "30" at bounding box center [157, 625] width 28 height 28
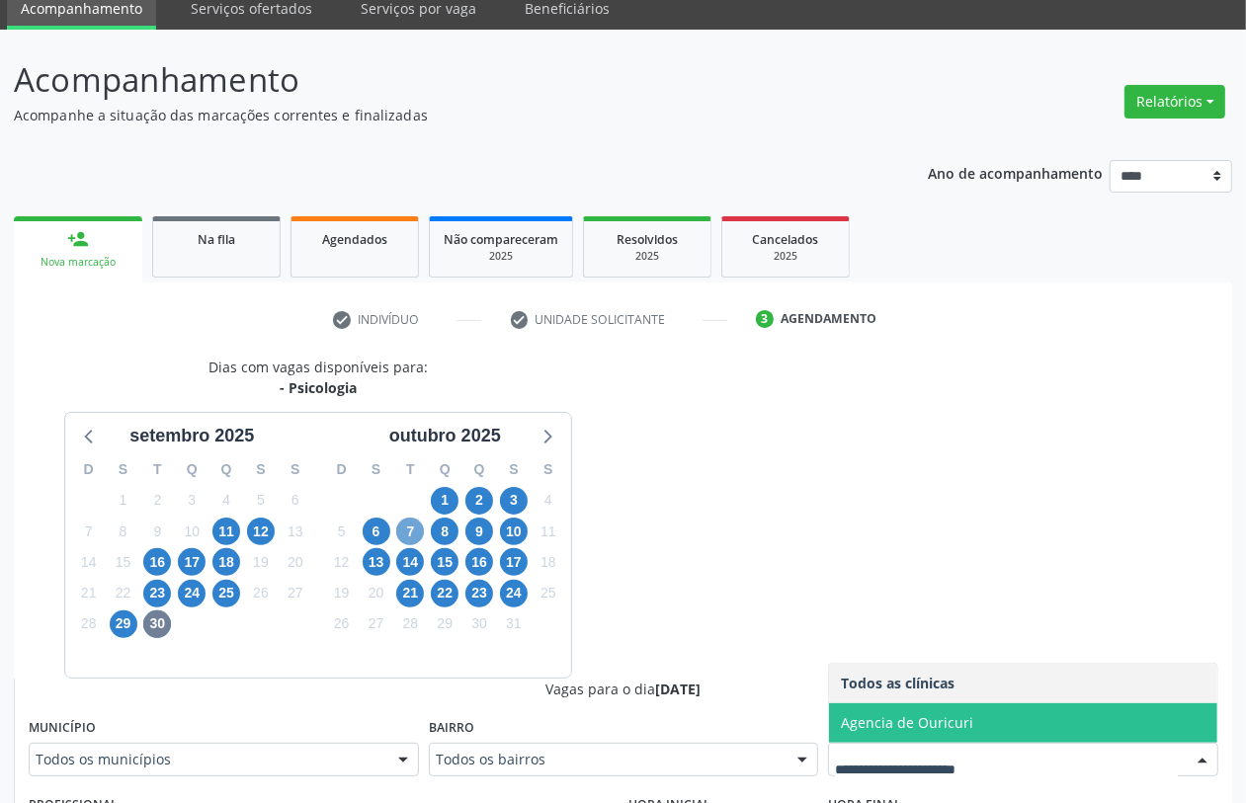
click at [410, 532] on span "7" at bounding box center [410, 532] width 28 height 28
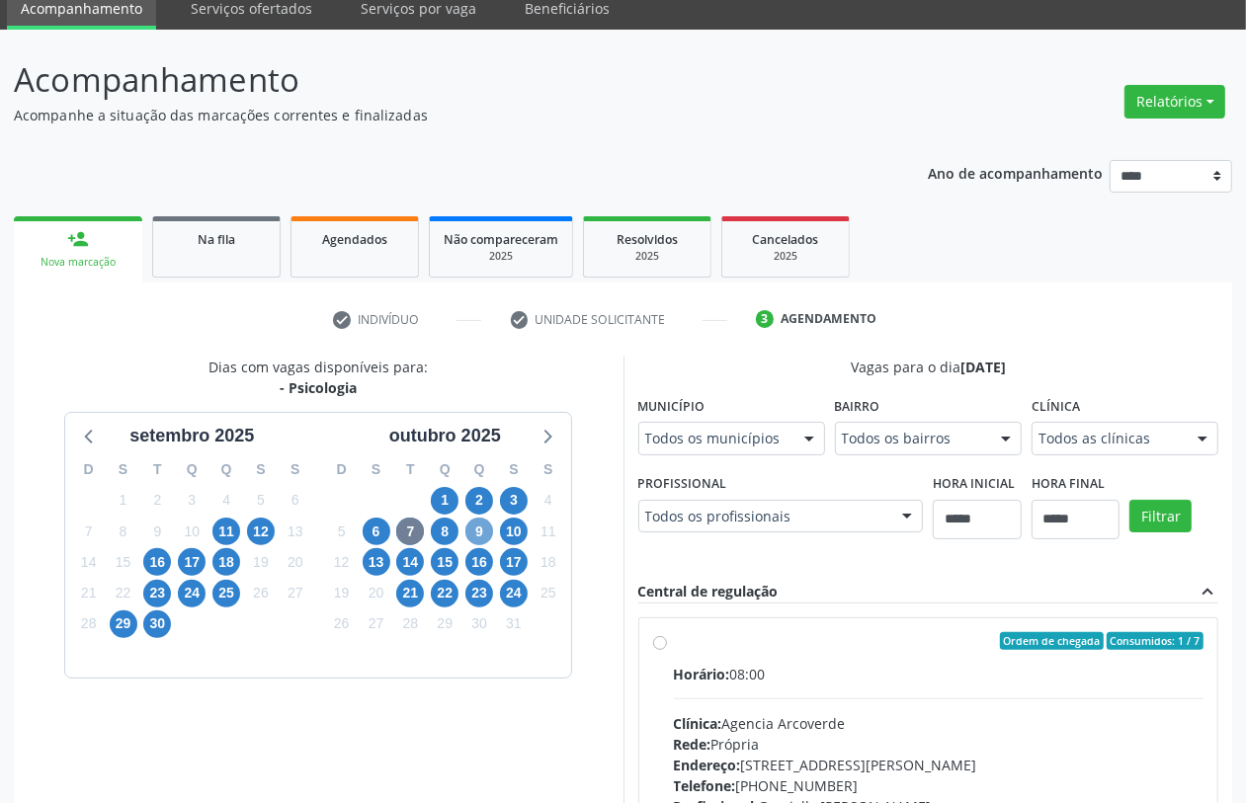
click at [479, 531] on span "9" at bounding box center [479, 532] width 28 height 28
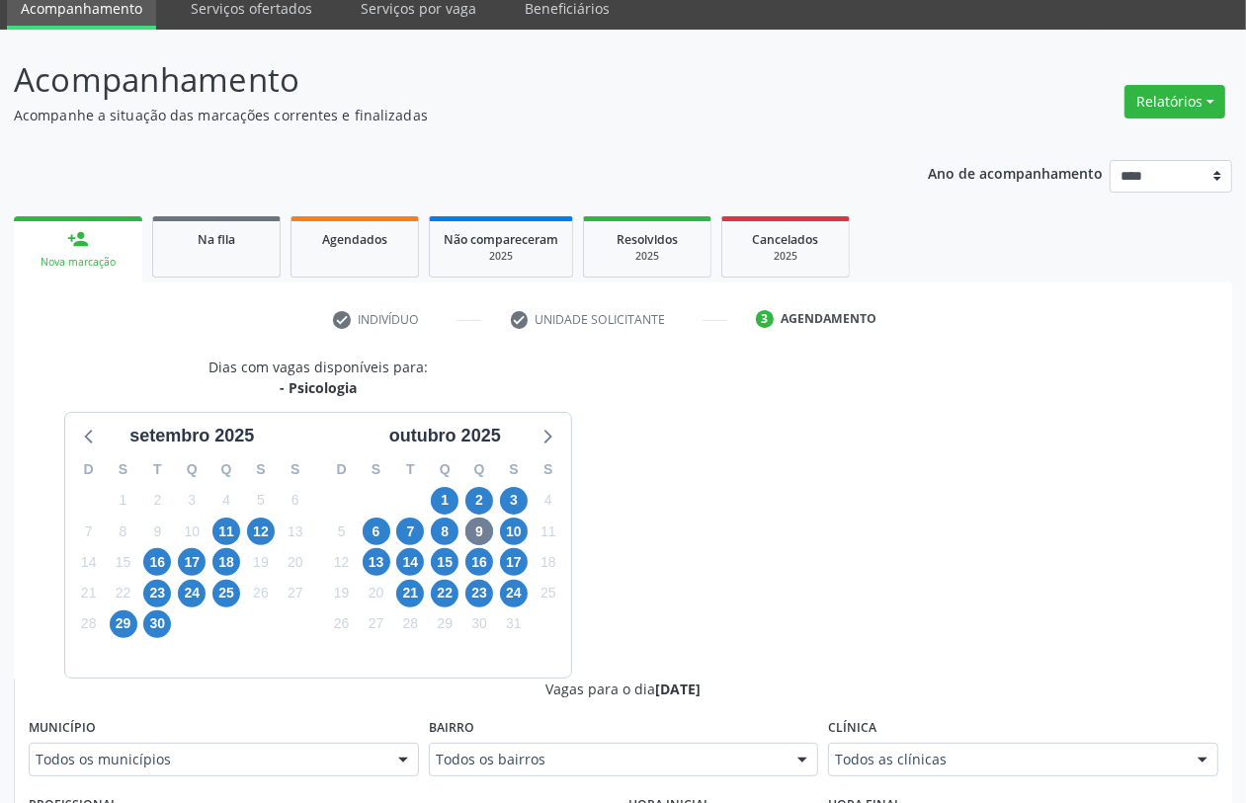
drag, startPoint x: 991, startPoint y: 747, endPoint x: 975, endPoint y: 748, distance: 15.8
click at [986, 748] on div "Todos as clínicas" at bounding box center [1023, 760] width 390 height 34
click at [505, 537] on span "10" at bounding box center [514, 532] width 28 height 28
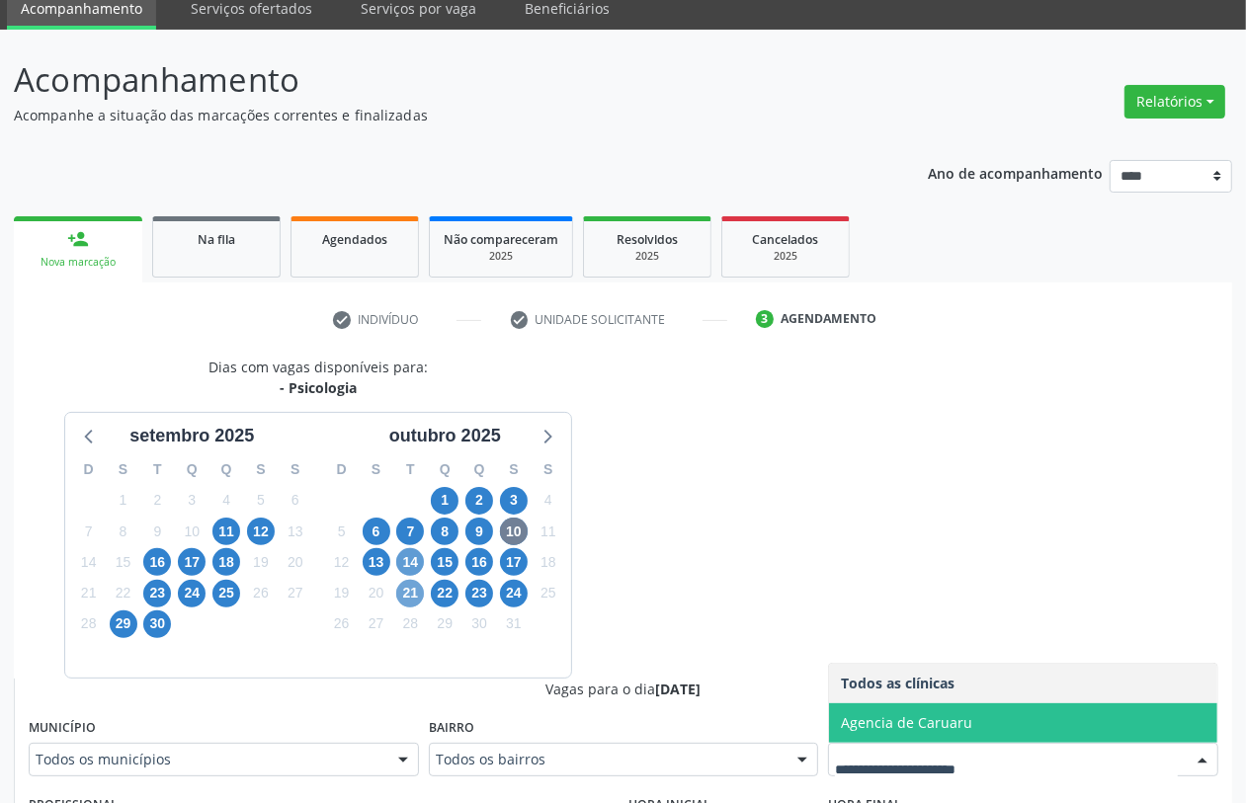
click at [403, 594] on span "21" at bounding box center [410, 594] width 28 height 28
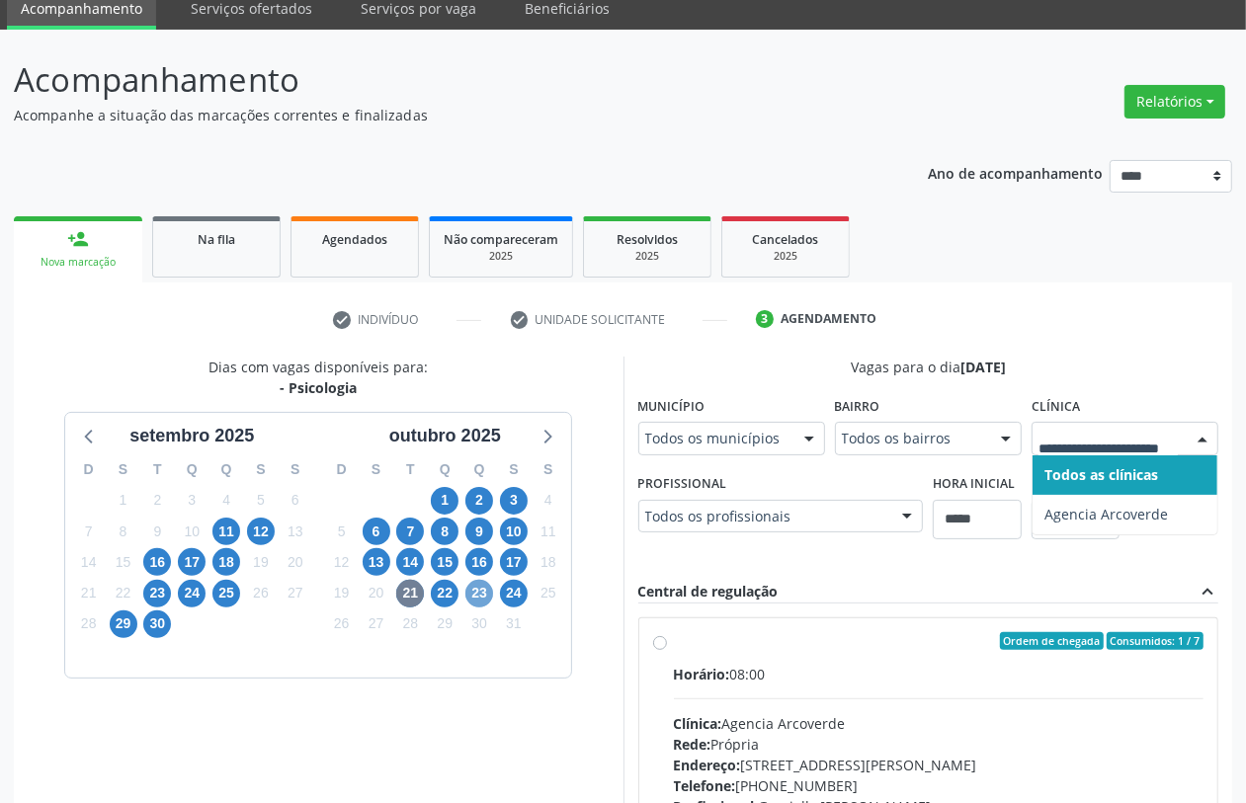
click at [475, 598] on span "23" at bounding box center [479, 594] width 28 height 28
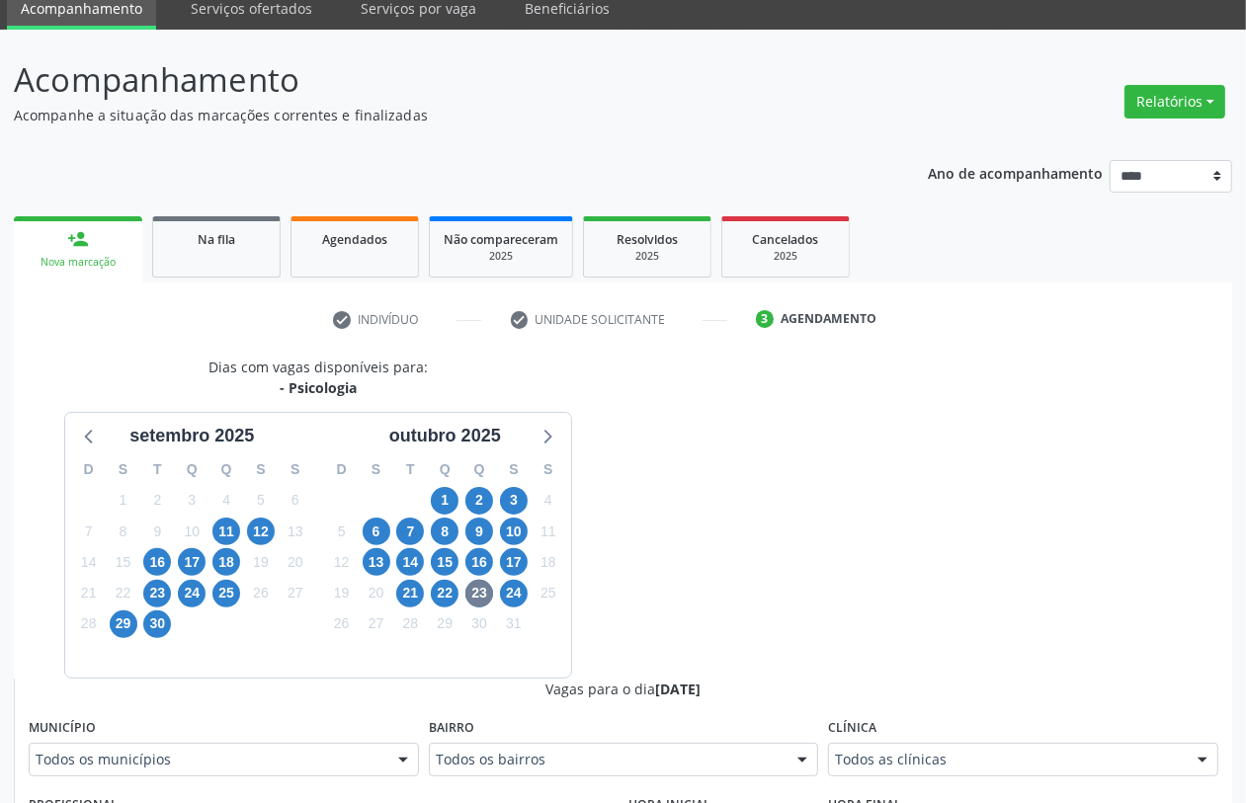
drag, startPoint x: 999, startPoint y: 753, endPoint x: 944, endPoint y: 743, distance: 56.2
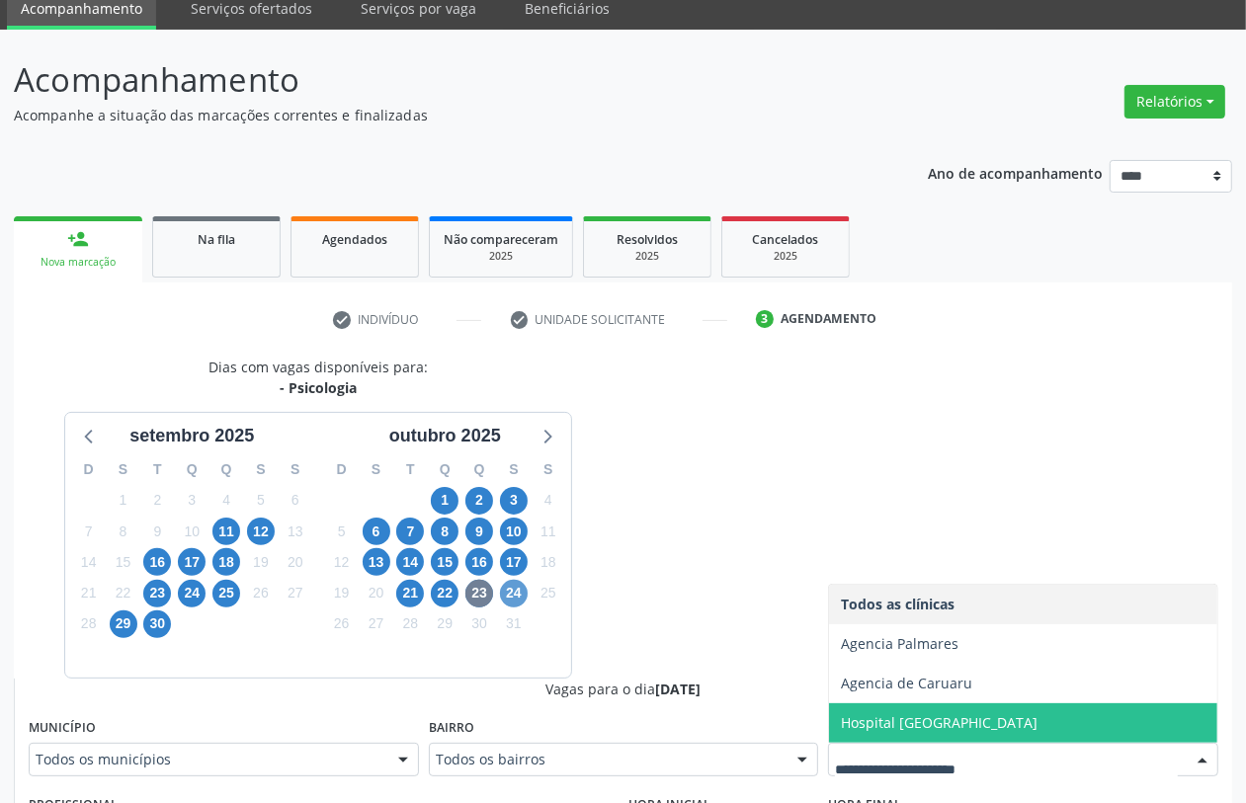
drag, startPoint x: 497, startPoint y: 591, endPoint x: 506, endPoint y: 598, distance: 11.3
click at [499, 593] on div "24" at bounding box center [514, 593] width 35 height 31
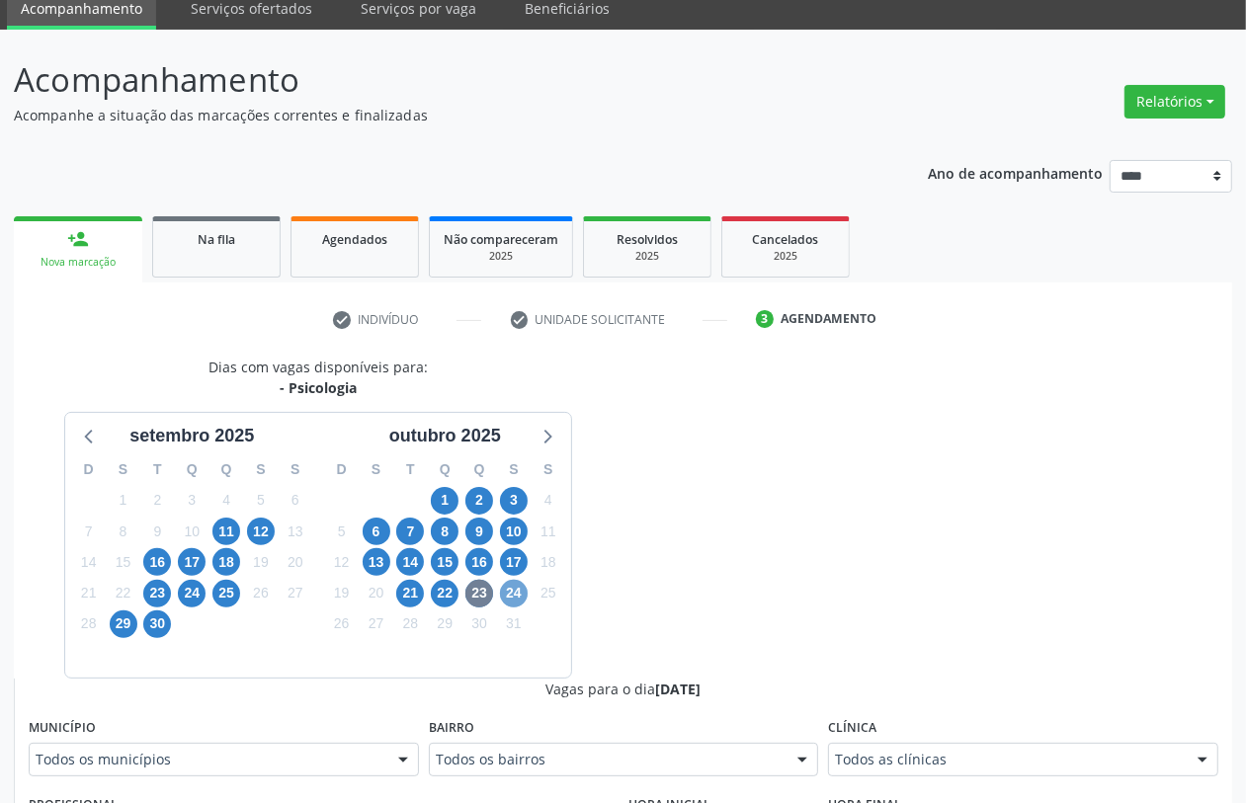
drag, startPoint x: 506, startPoint y: 598, endPoint x: 665, endPoint y: 637, distance: 163.9
click at [510, 600] on span "24" at bounding box center [514, 594] width 28 height 28
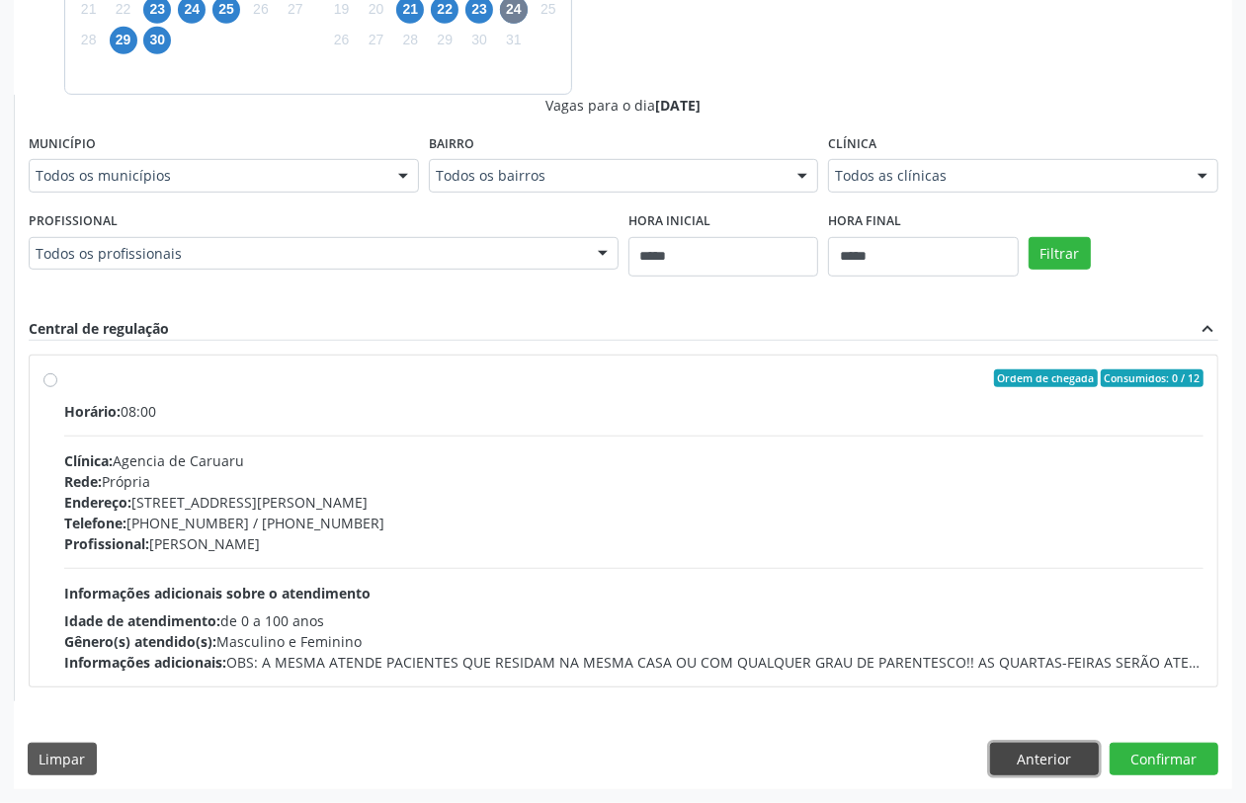
click at [1035, 751] on button "Anterior" at bounding box center [1044, 760] width 109 height 34
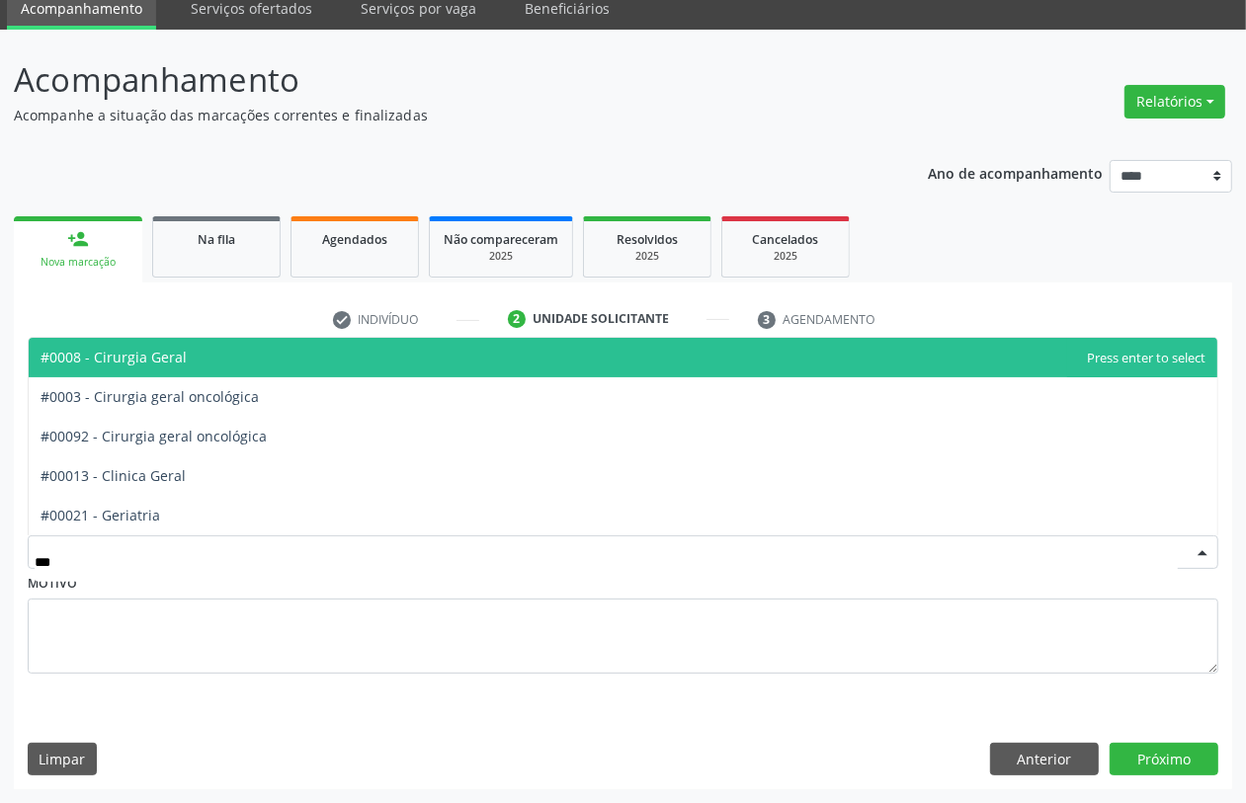
click at [342, 374] on span "#0008 - Cirurgia Geral" at bounding box center [623, 358] width 1189 height 40
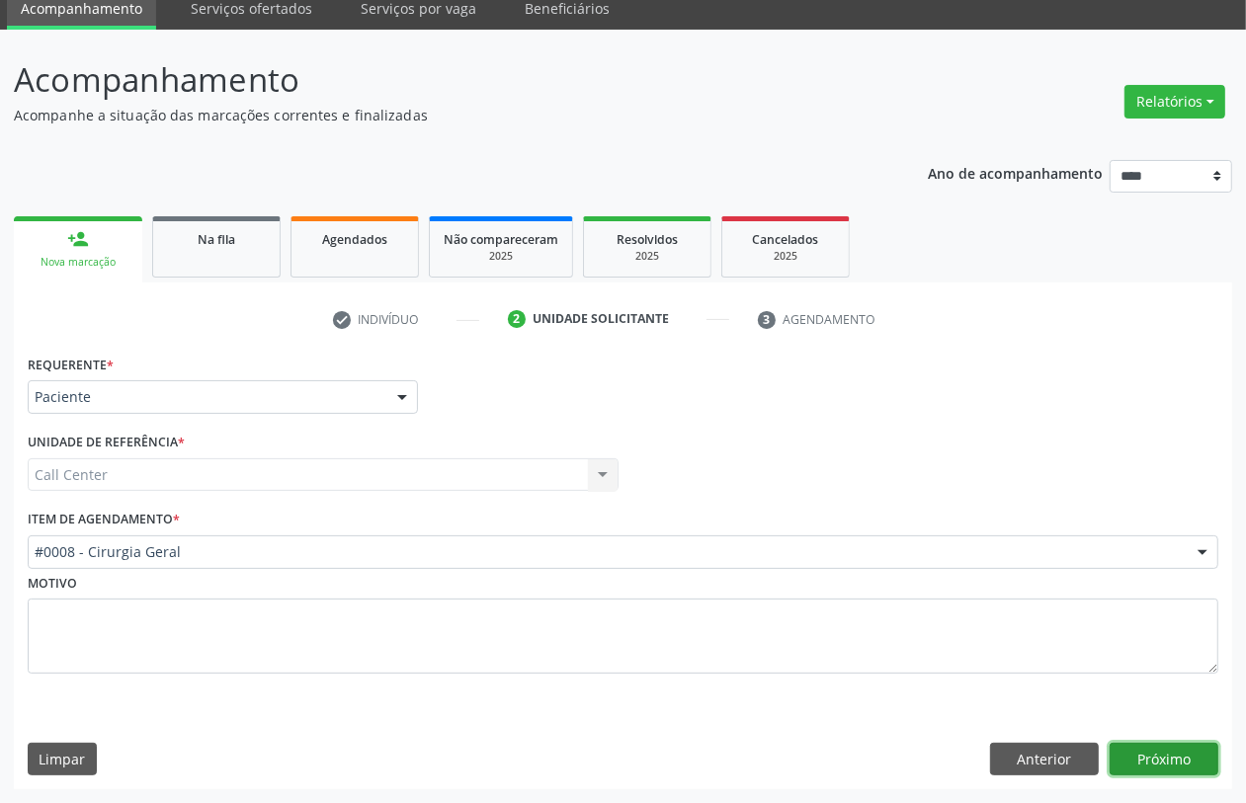
click at [1124, 767] on button "Próximo" at bounding box center [1164, 760] width 109 height 34
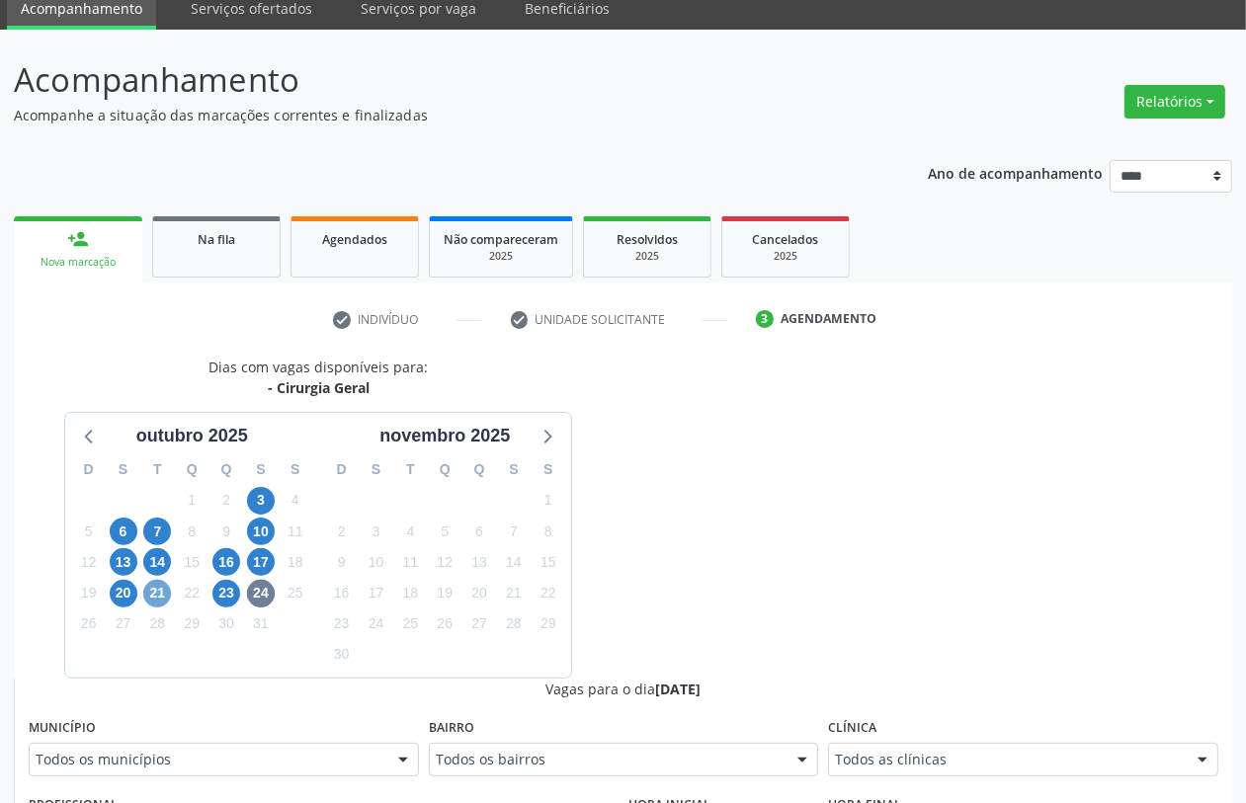
click at [159, 591] on span "21" at bounding box center [157, 594] width 28 height 28
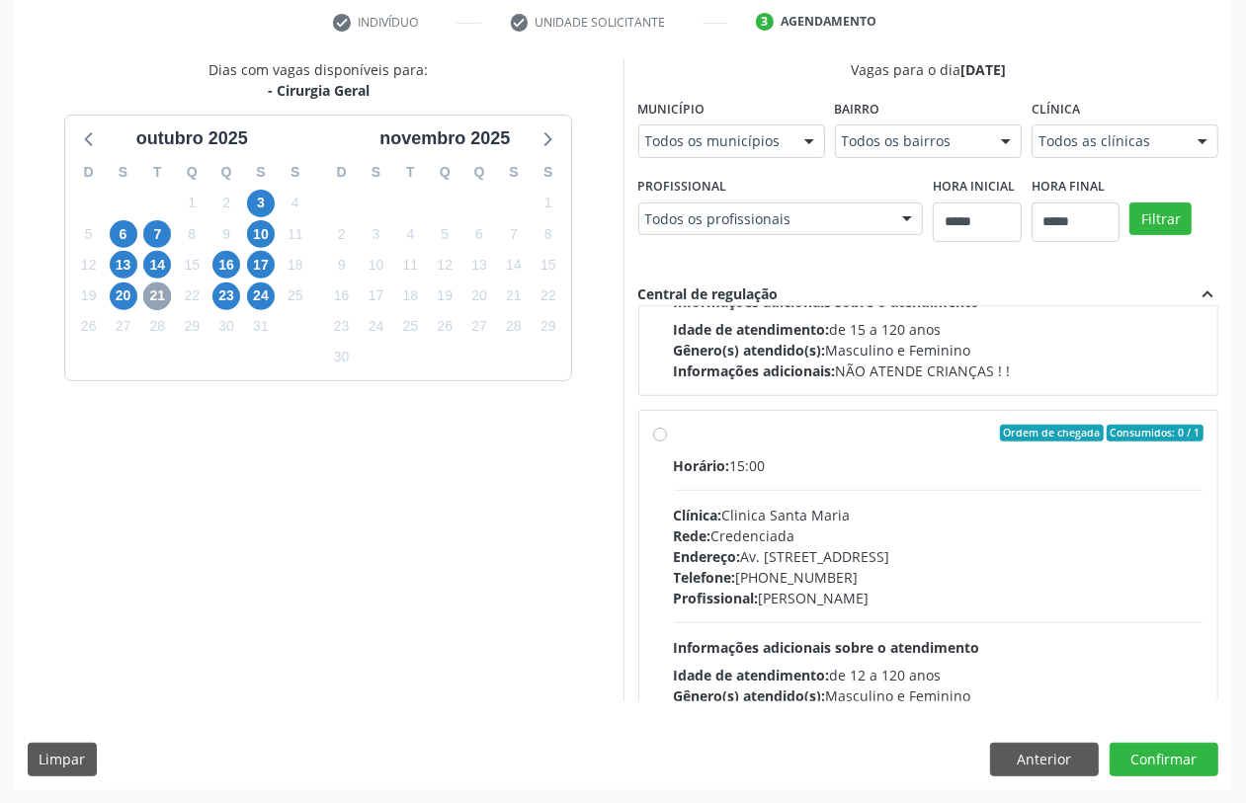
scroll to position [1006, 0]
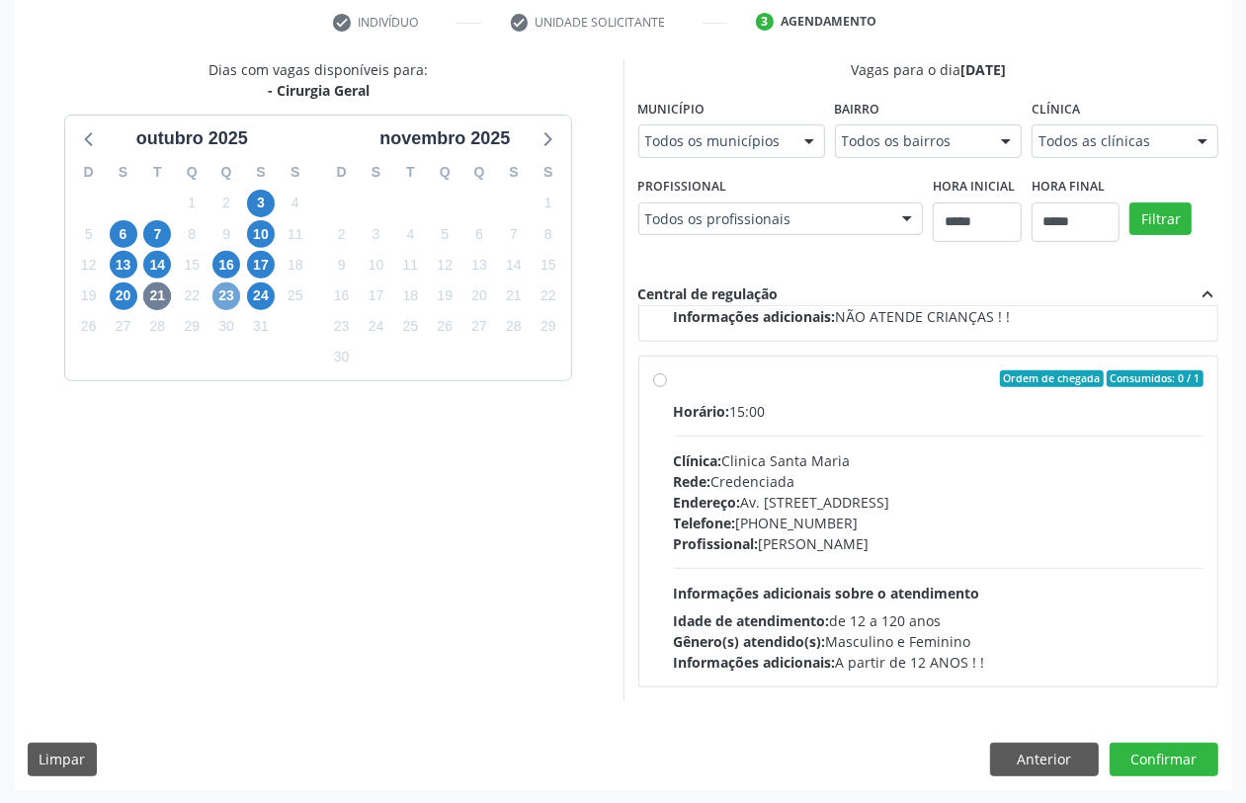
click at [224, 294] on span "23" at bounding box center [226, 297] width 28 height 28
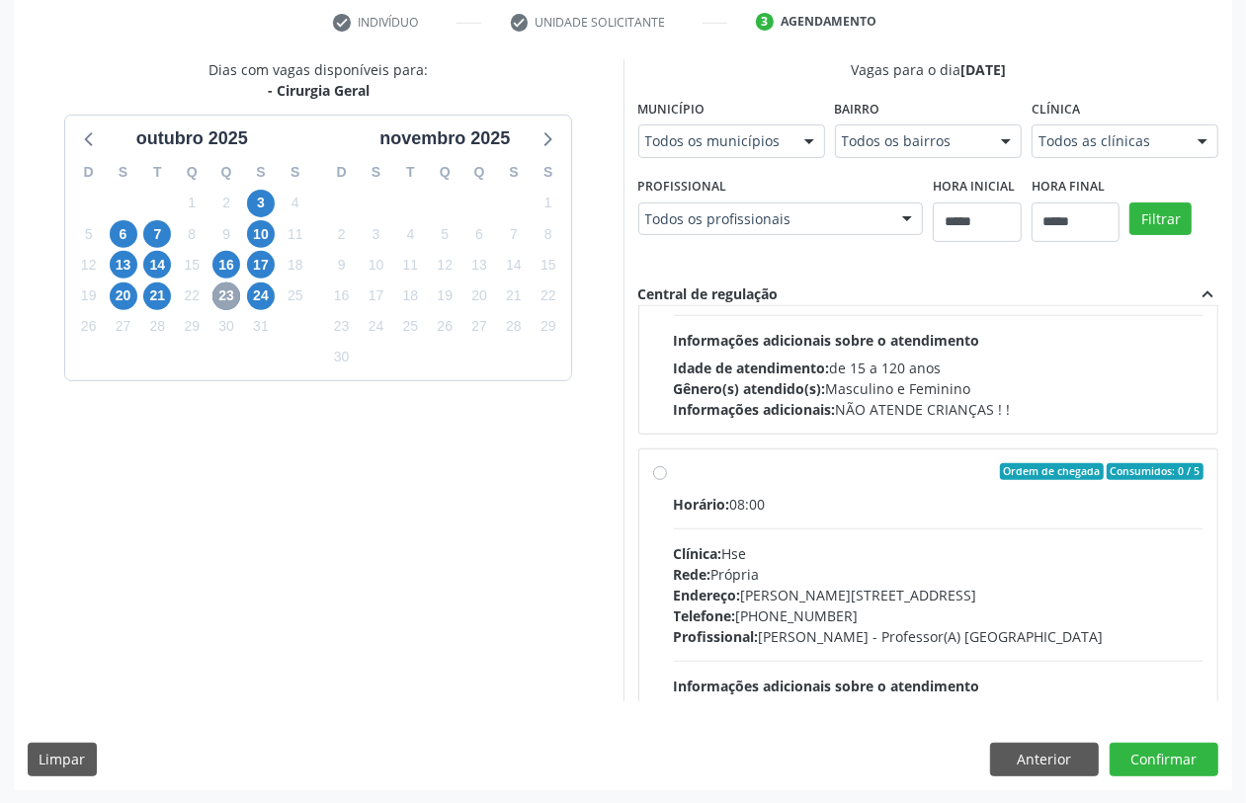
scroll to position [312, 0]
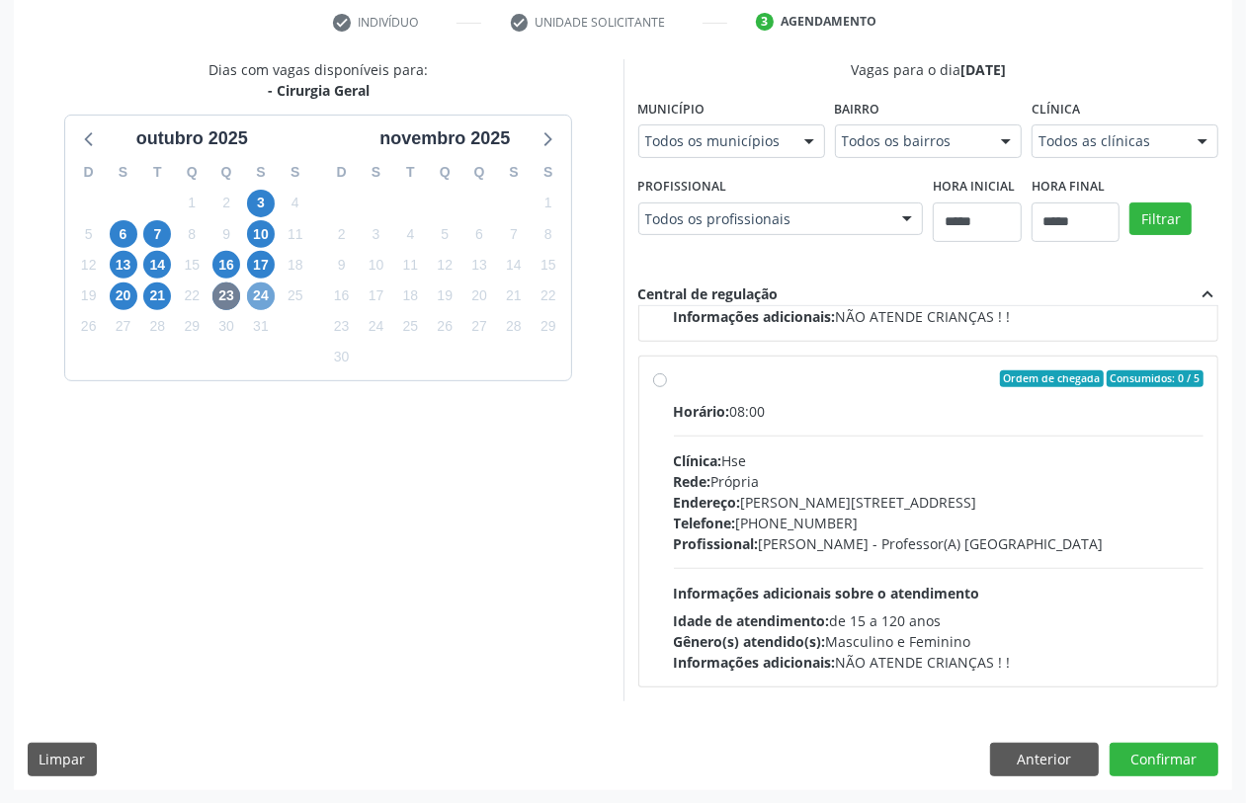
click at [260, 294] on span "24" at bounding box center [261, 297] width 28 height 28
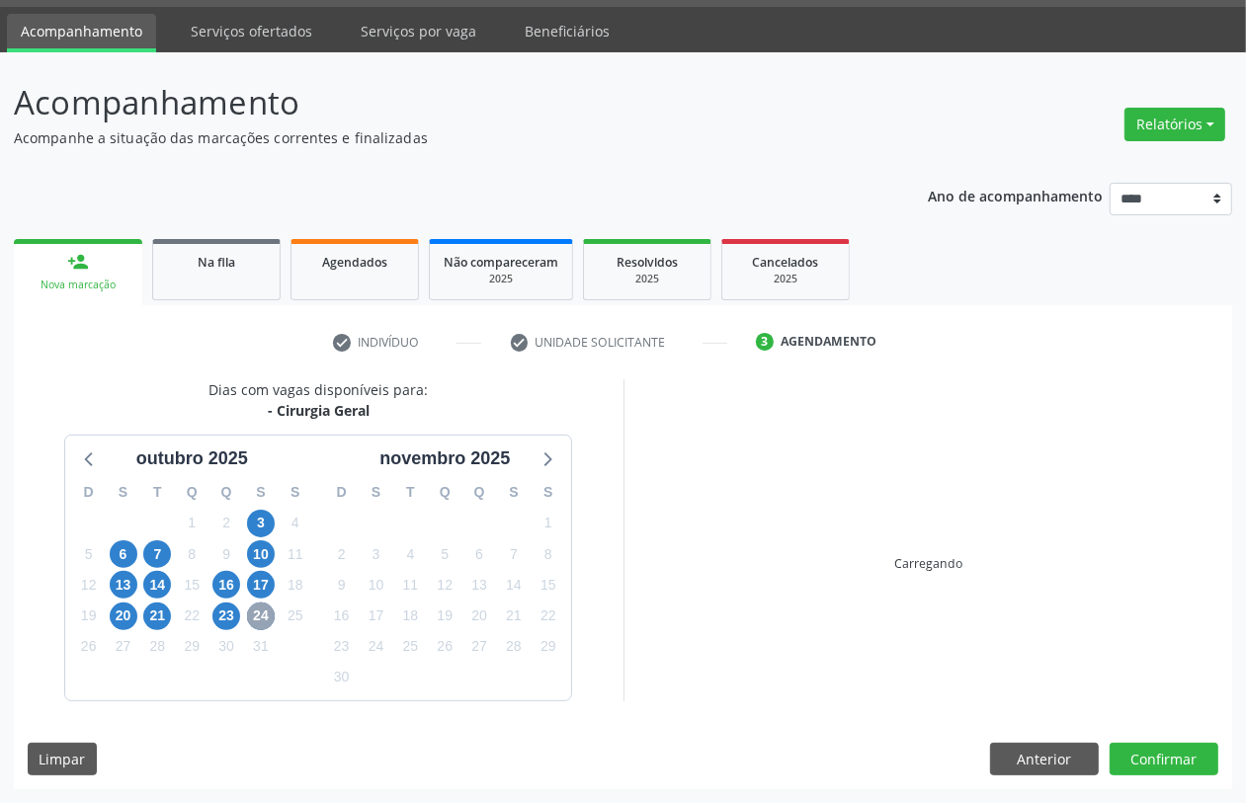
scroll to position [377, 0]
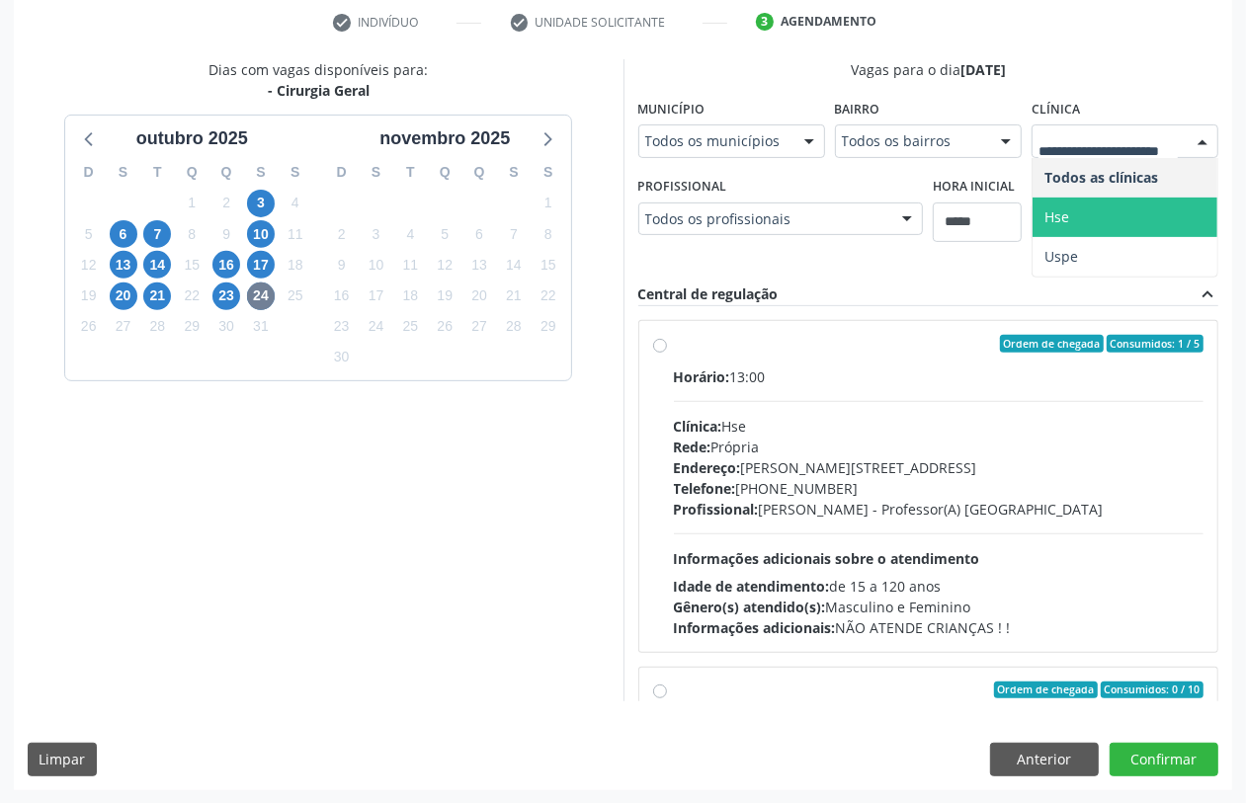
click at [1083, 219] on span "Hse" at bounding box center [1125, 218] width 185 height 40
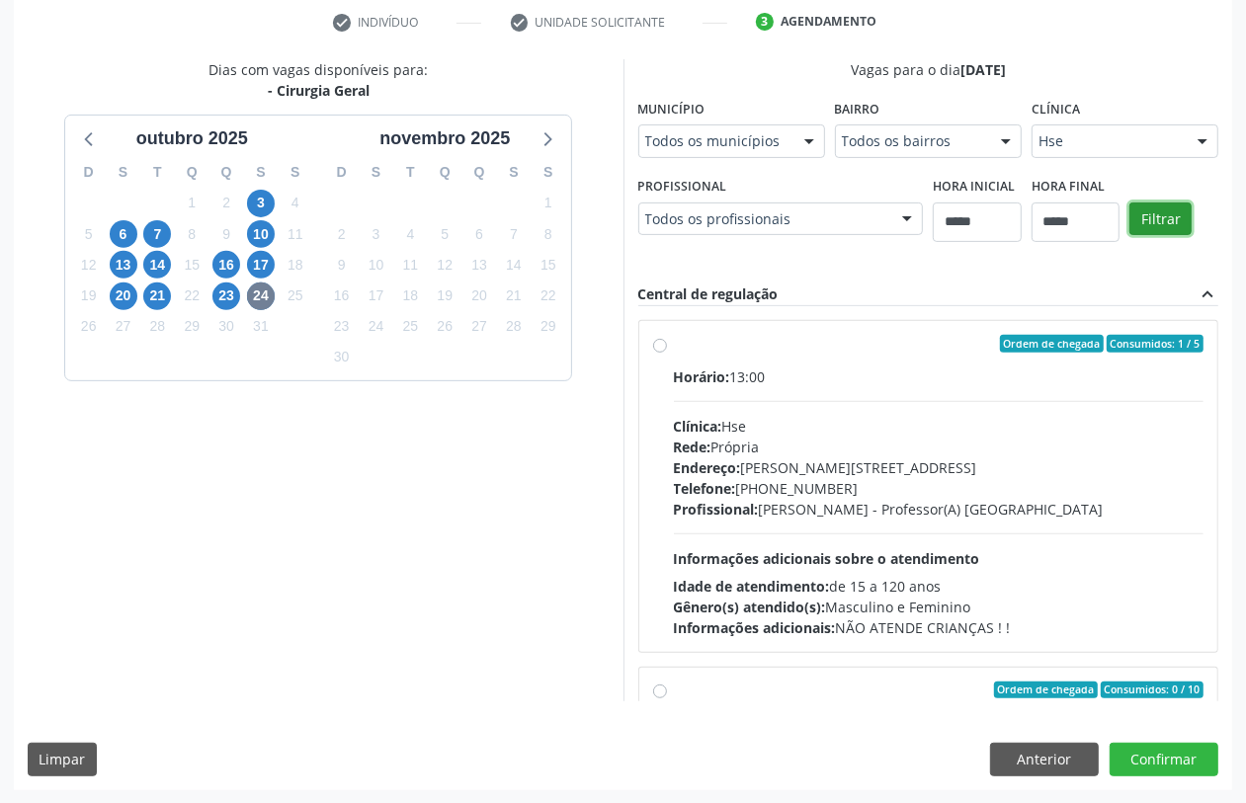
click at [1142, 214] on button "Filtrar" at bounding box center [1161, 220] width 62 height 34
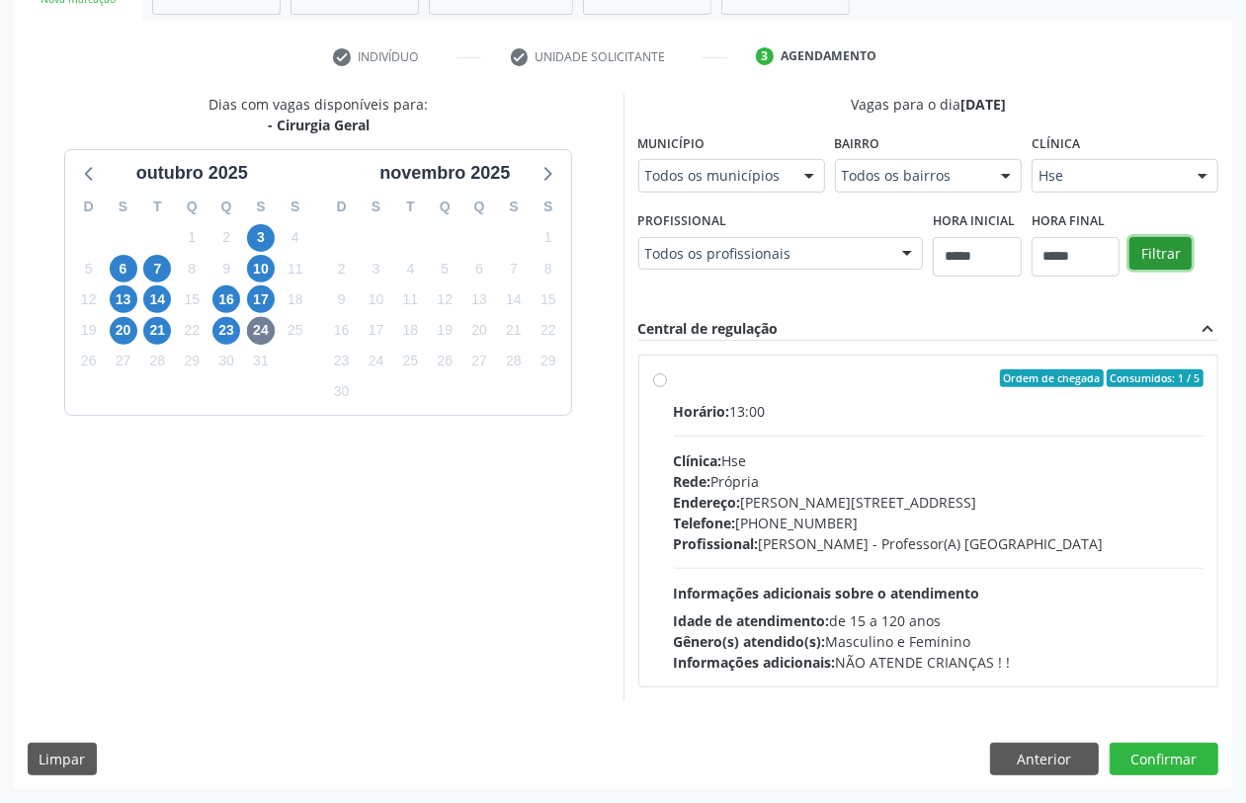
scroll to position [342, 0]
click at [1049, 758] on button "Anterior" at bounding box center [1044, 760] width 109 height 34
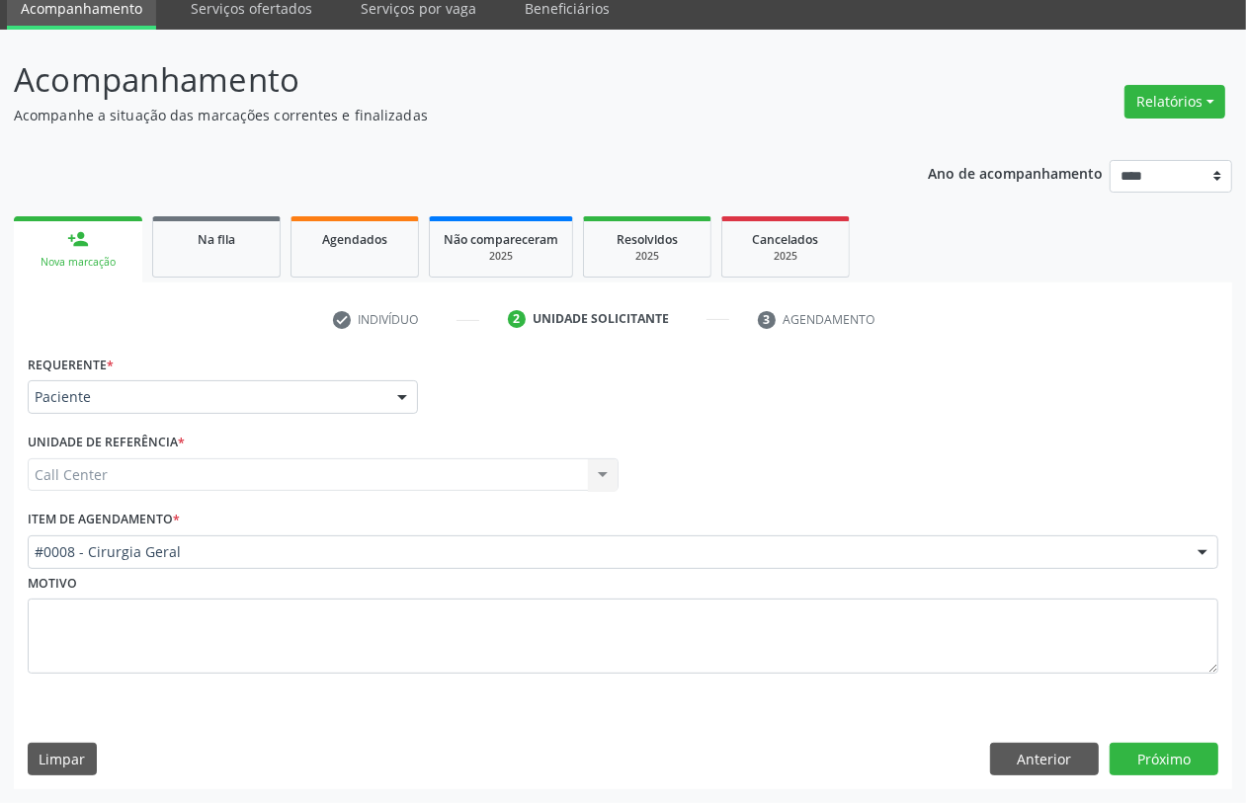
scroll to position [79, 0]
click at [212, 539] on div "#0008 - Cirurgia Geral" at bounding box center [623, 553] width 1191 height 34
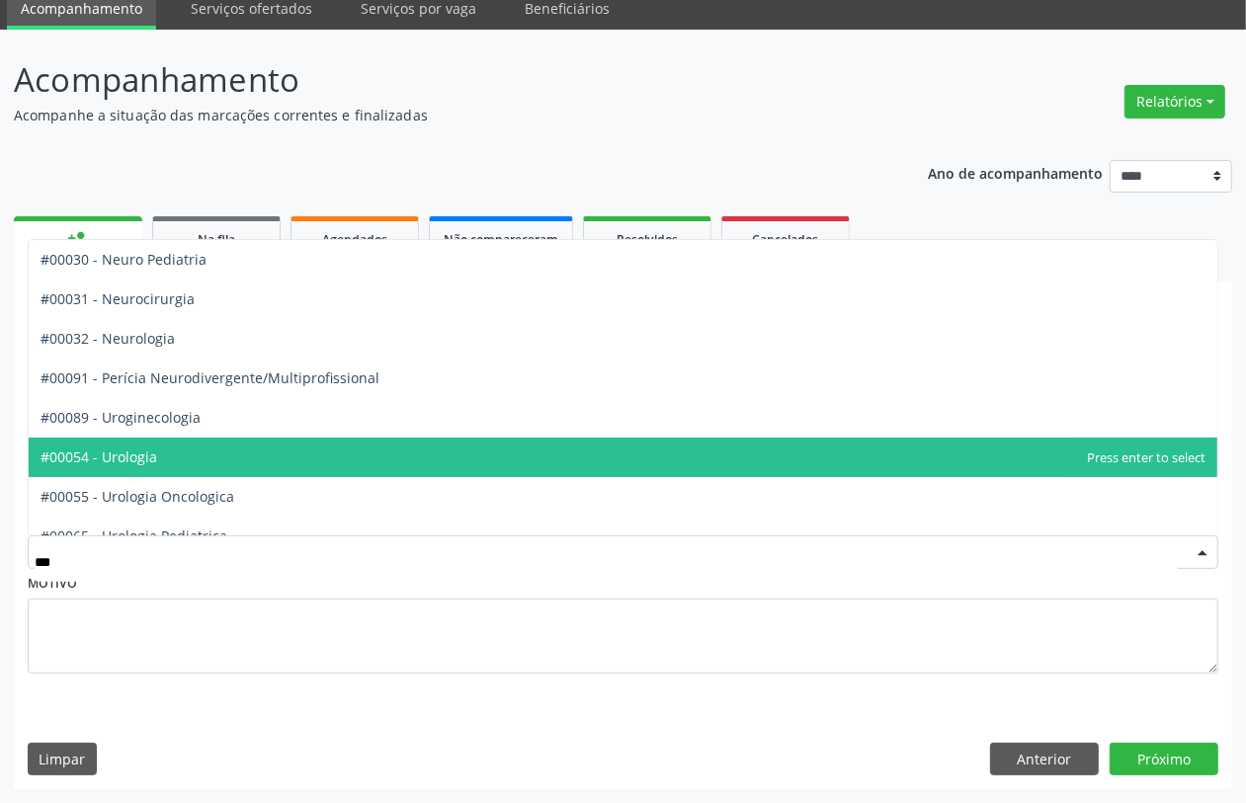
drag, startPoint x: 224, startPoint y: 463, endPoint x: 257, endPoint y: 495, distance: 46.1
click at [223, 462] on span "#00054 - Urologia" at bounding box center [623, 458] width 1189 height 40
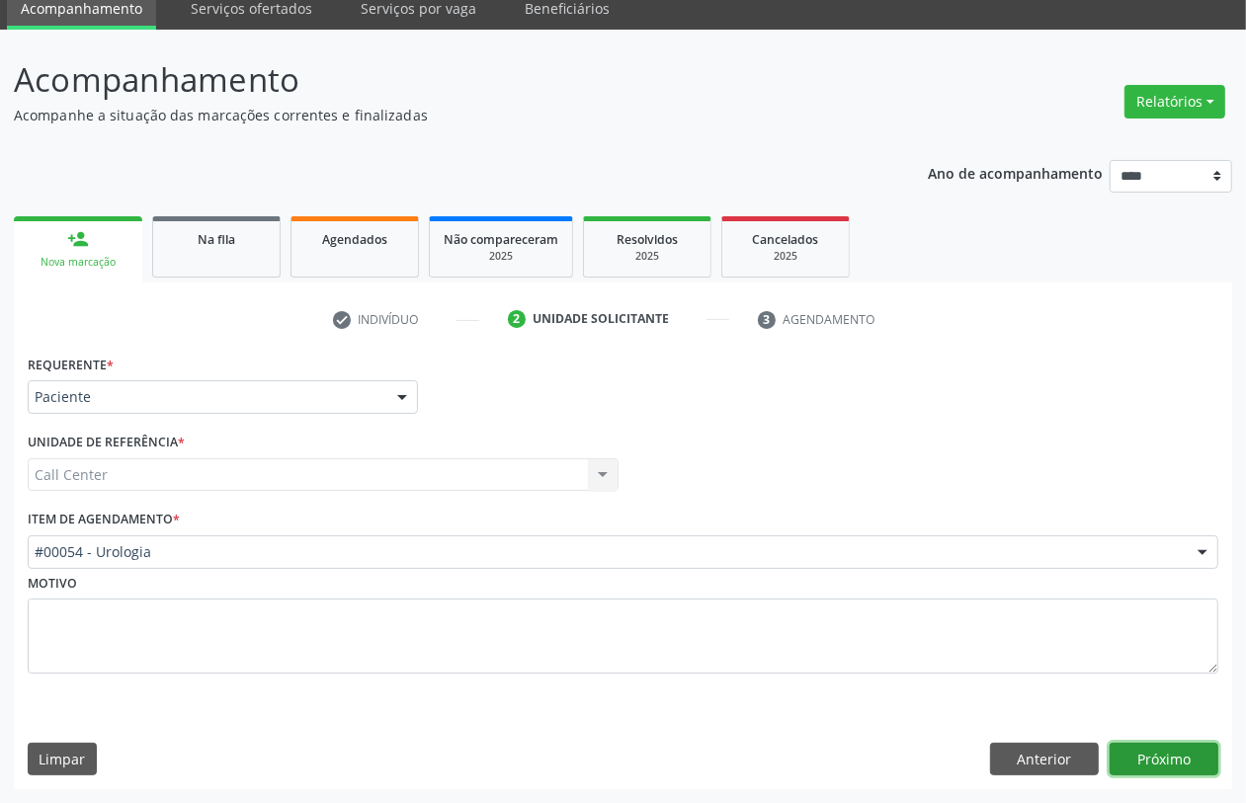
click at [1166, 764] on button "Próximo" at bounding box center [1164, 760] width 109 height 34
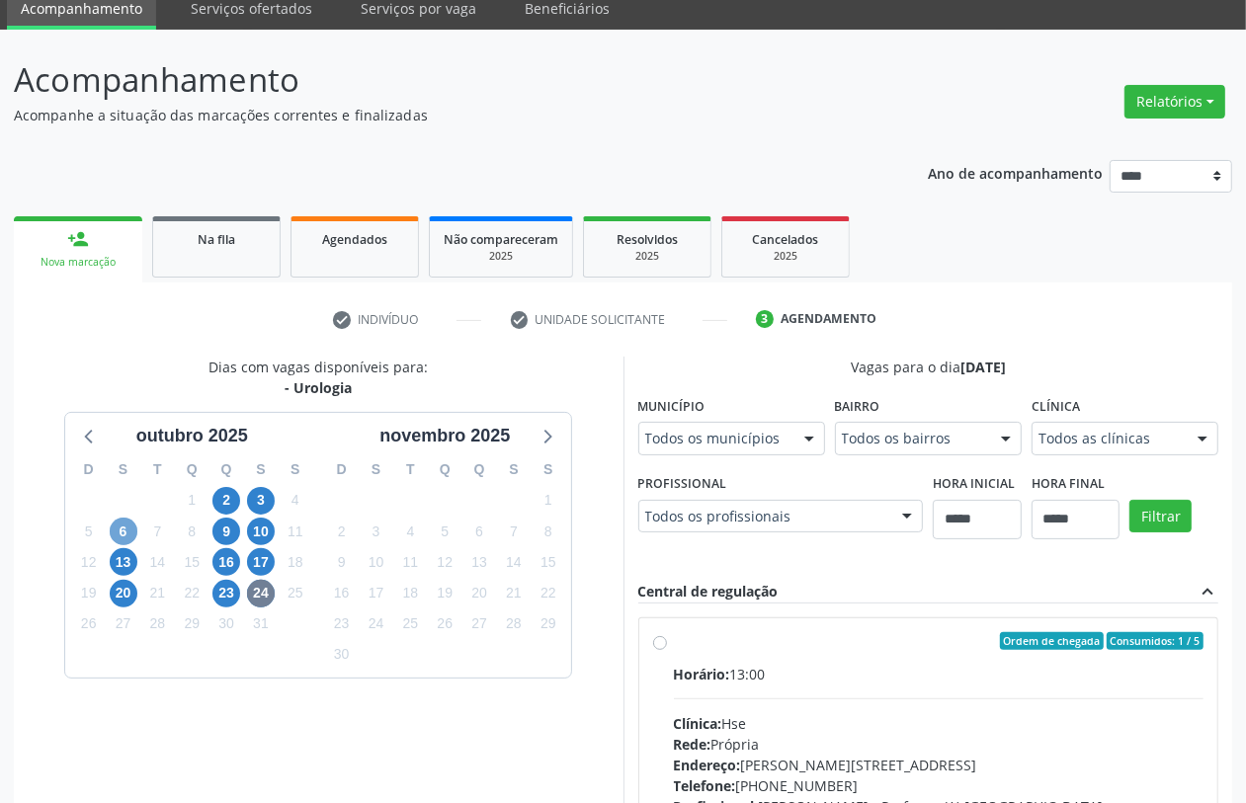
click at [121, 532] on span "6" at bounding box center [124, 532] width 28 height 28
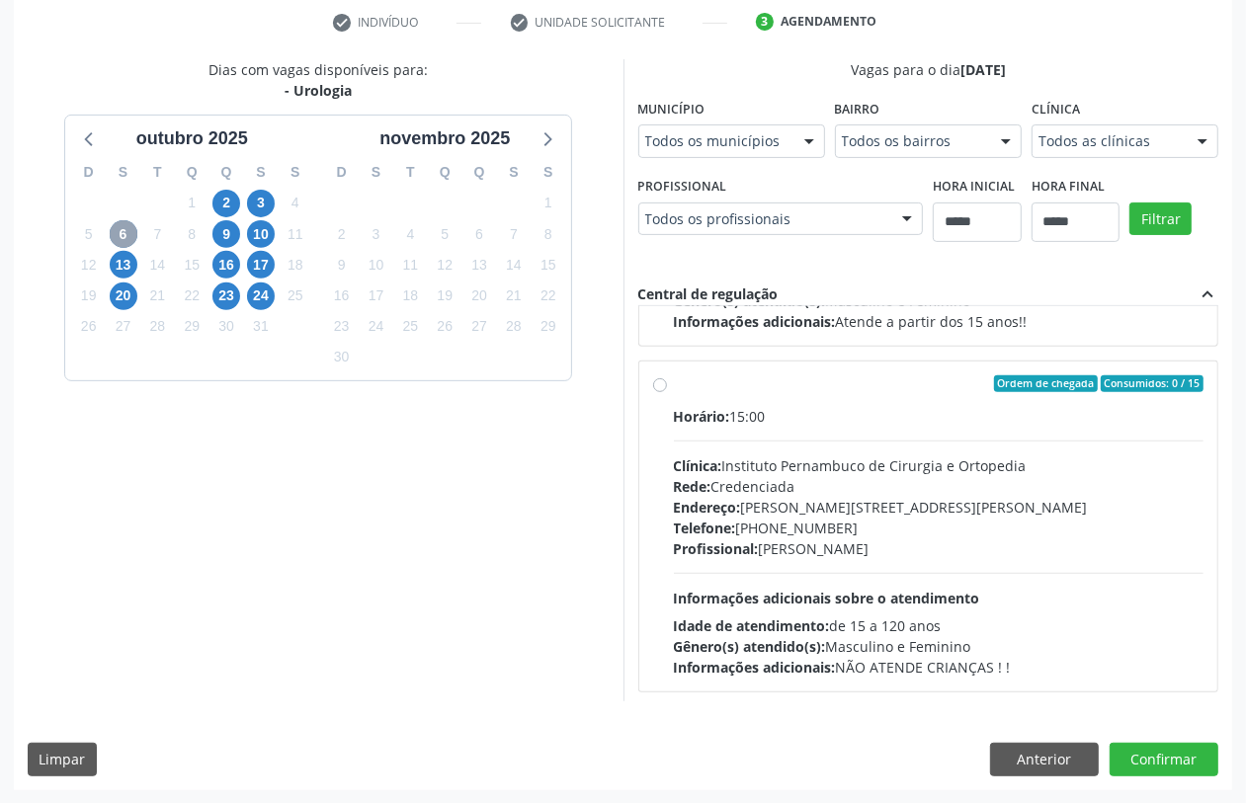
scroll to position [312, 0]
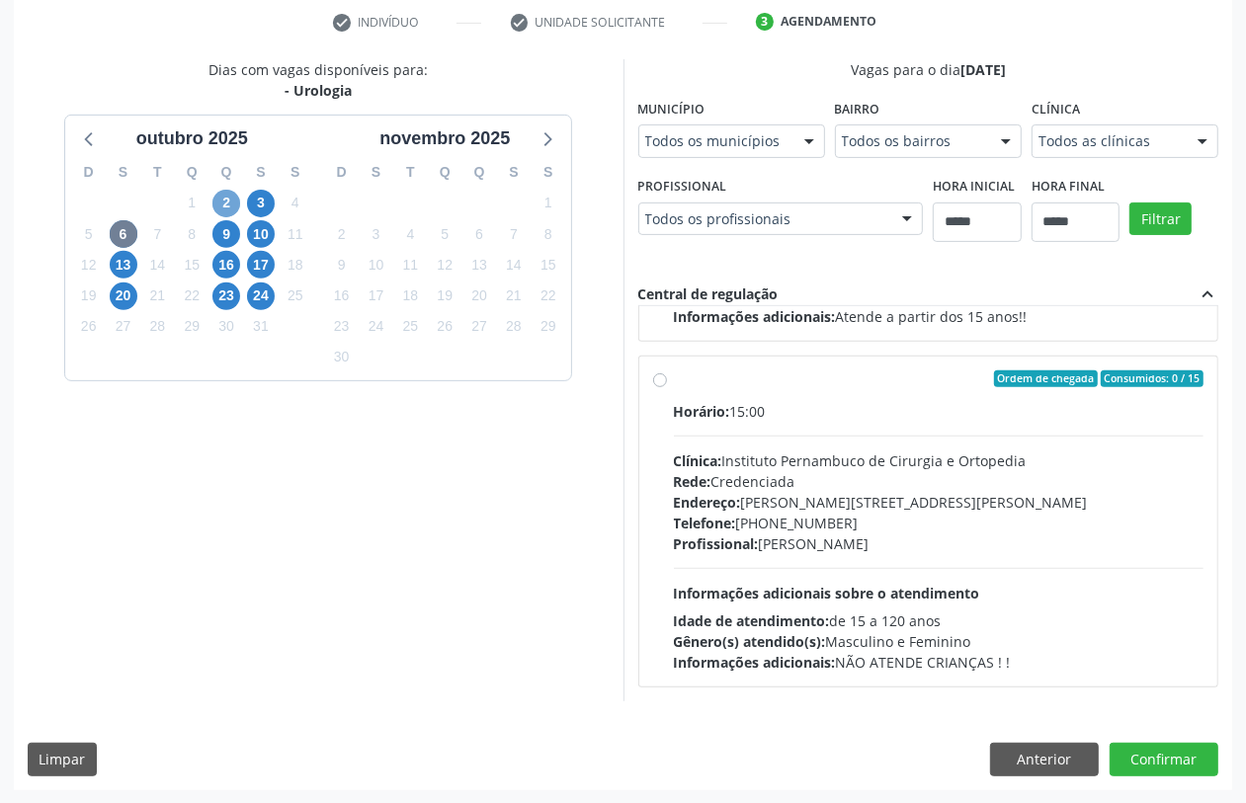
click at [213, 195] on span "2" at bounding box center [226, 204] width 28 height 28
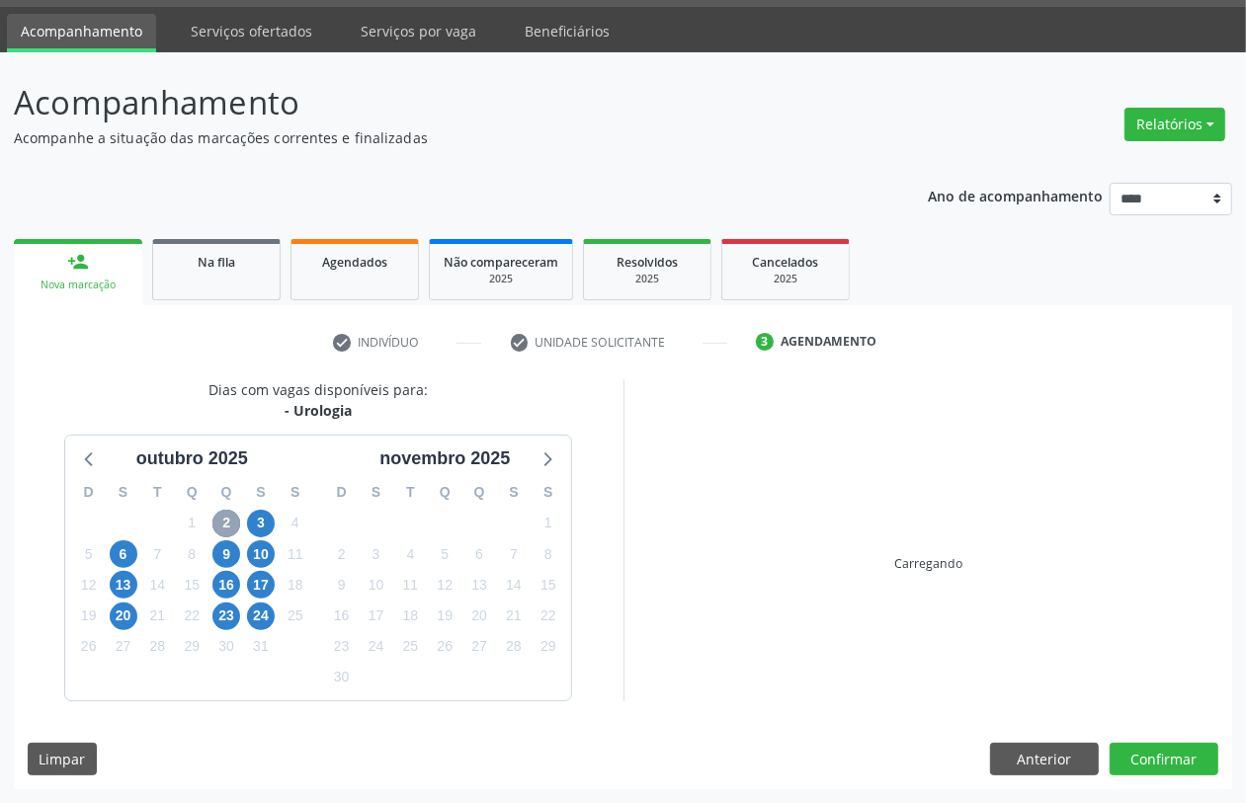
scroll to position [342, 0]
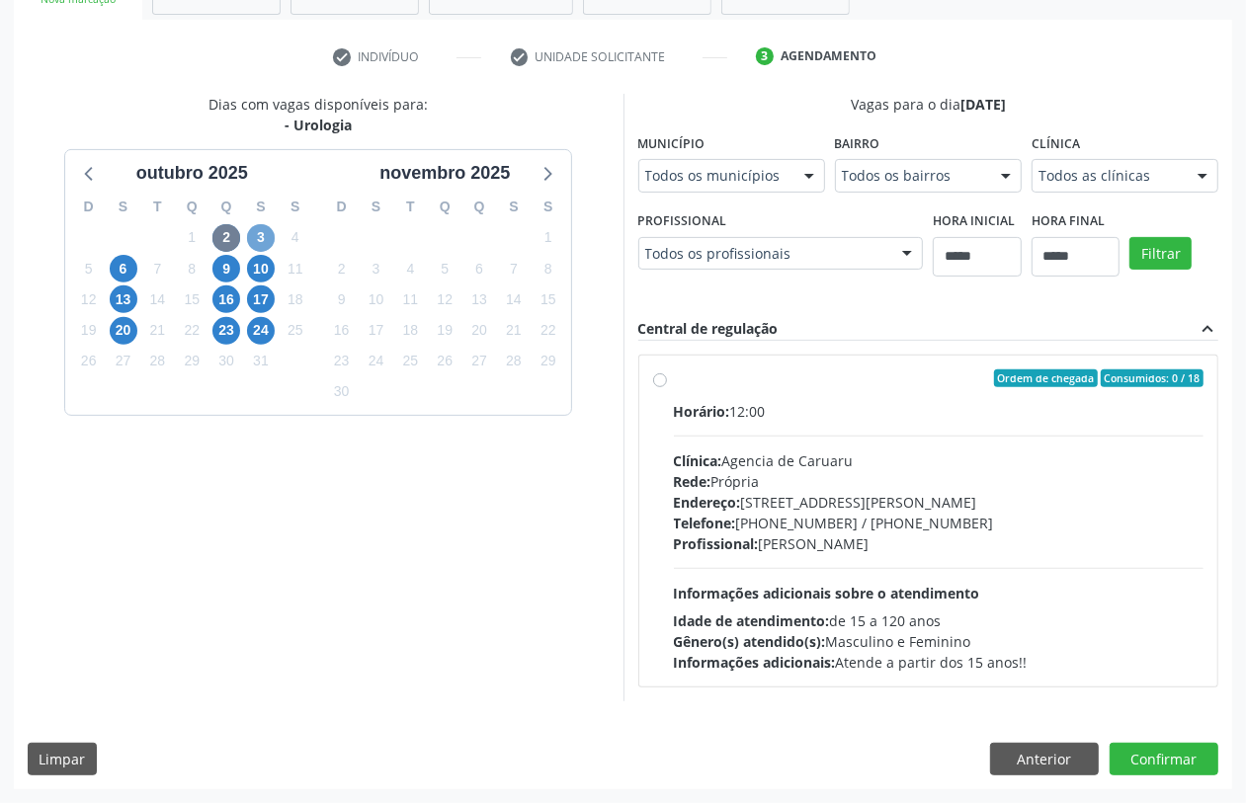
click at [268, 232] on span "3" at bounding box center [261, 238] width 28 height 28
click at [82, 166] on icon at bounding box center [90, 173] width 26 height 26
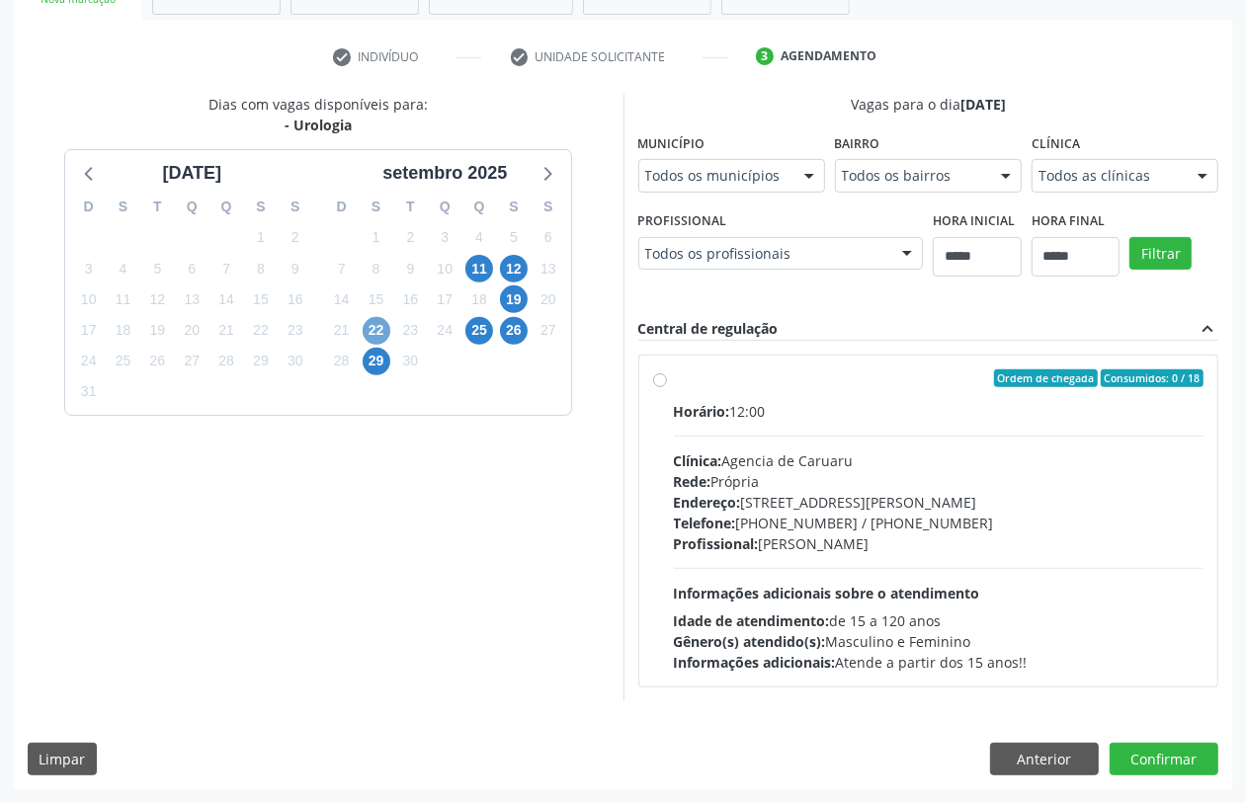
click at [371, 332] on span "22" at bounding box center [377, 331] width 28 height 28
click at [373, 358] on span "29" at bounding box center [377, 362] width 28 height 28
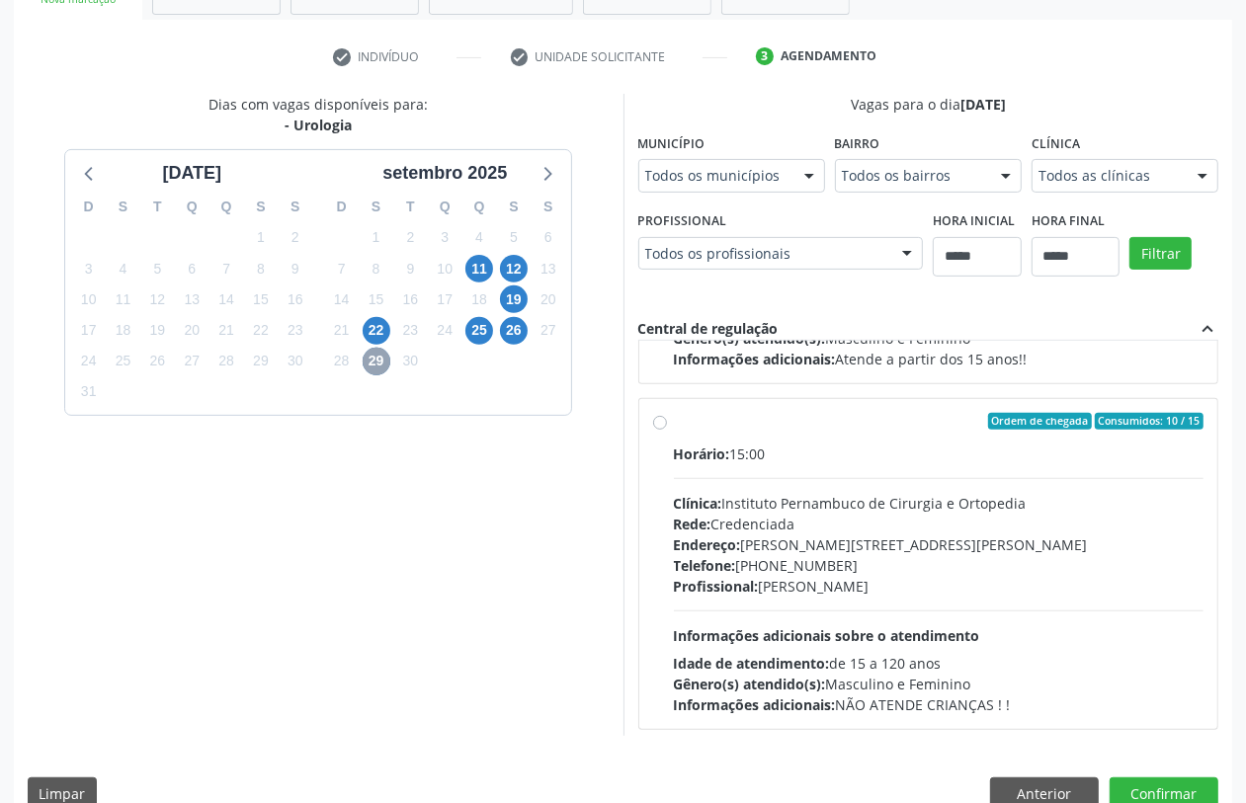
scroll to position [312, 0]
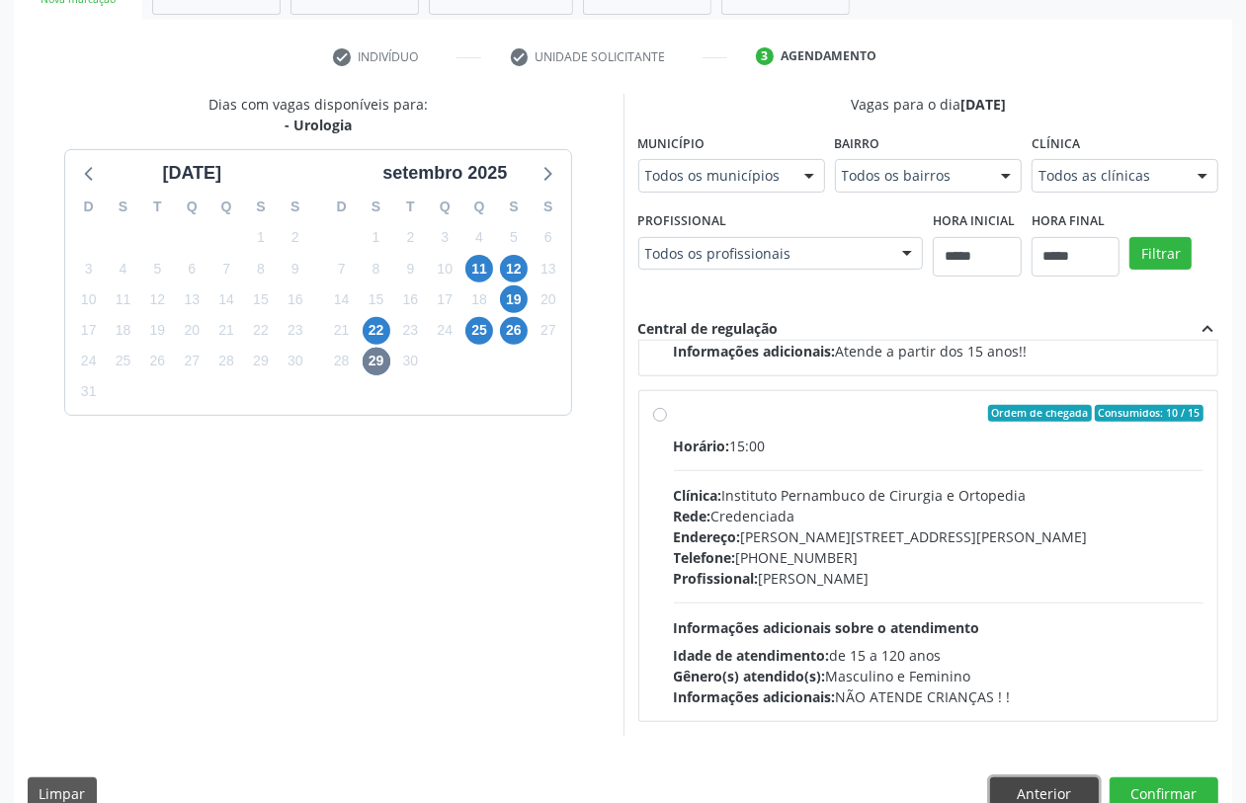
click at [1065, 789] on button "Anterior" at bounding box center [1044, 795] width 109 height 34
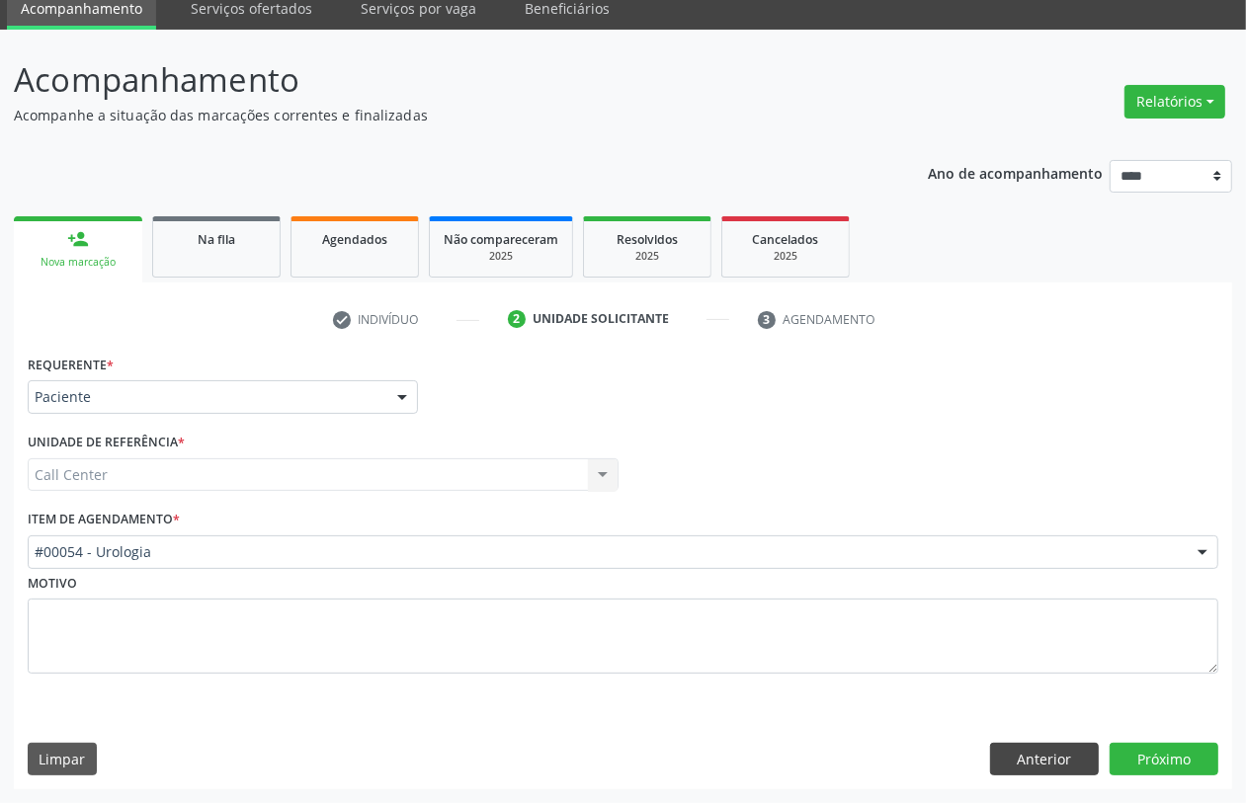
scroll to position [79, 0]
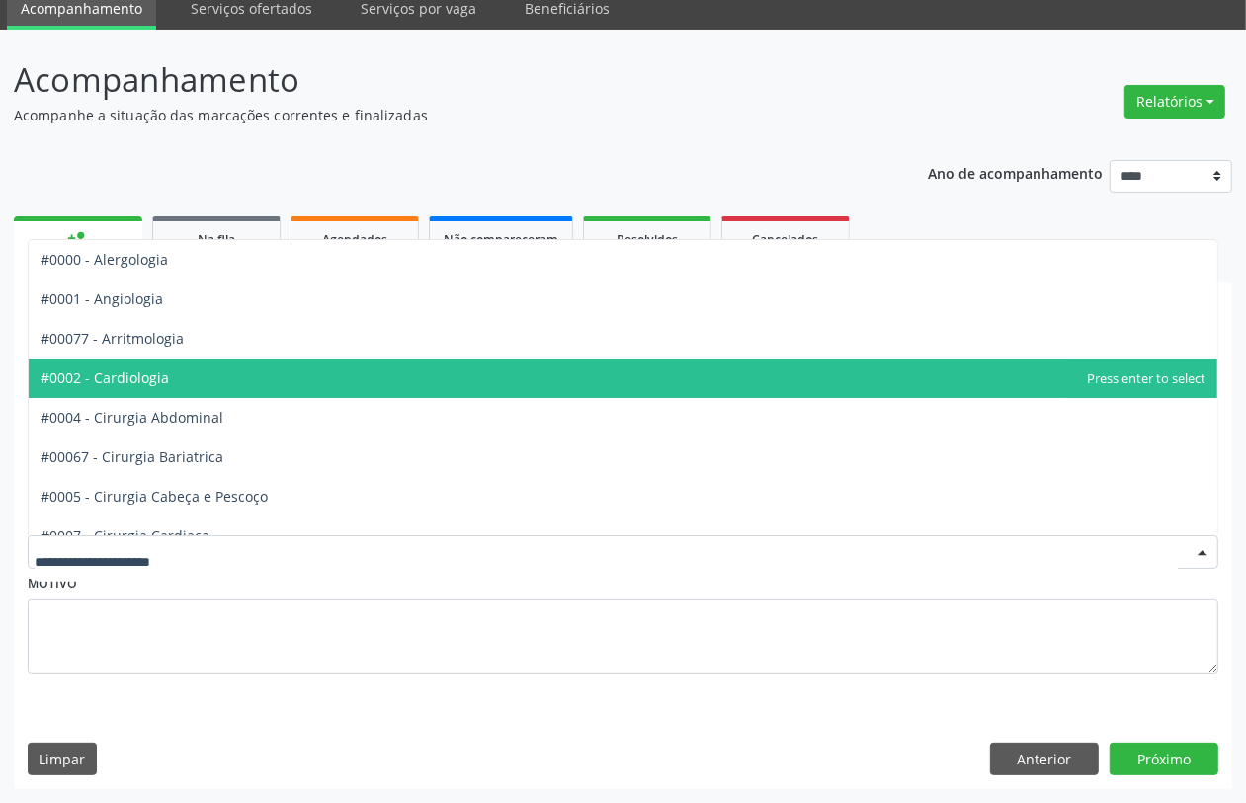
click at [203, 385] on span "#0002 - Cardiologia" at bounding box center [623, 379] width 1189 height 40
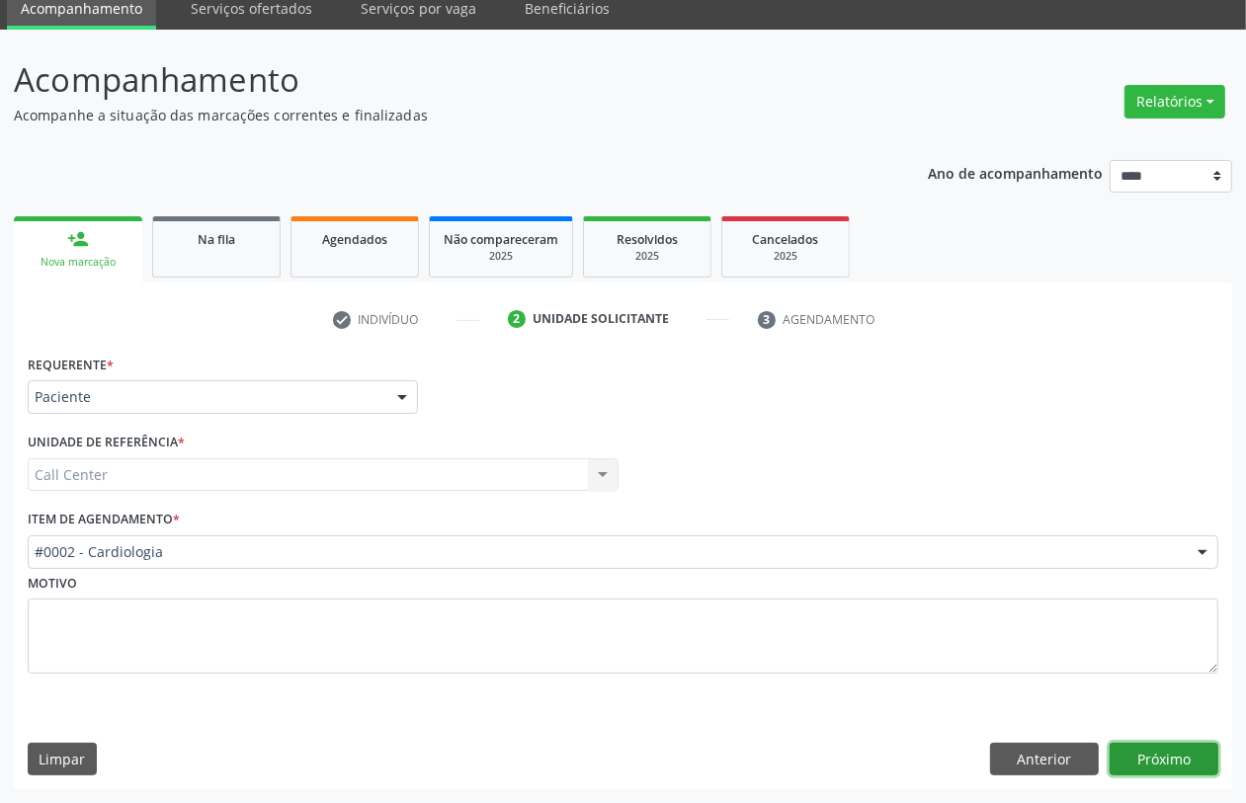
click at [1149, 757] on button "Próximo" at bounding box center [1164, 760] width 109 height 34
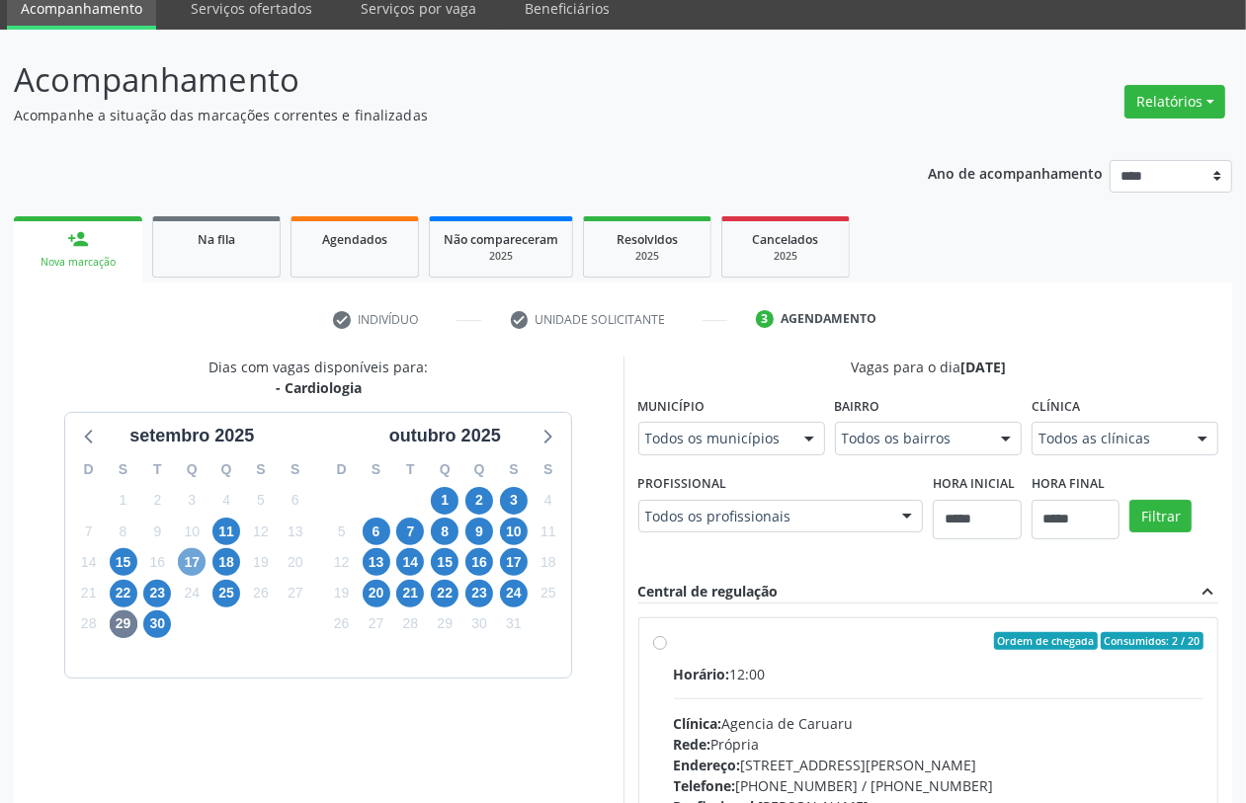
click at [196, 555] on span "17" at bounding box center [192, 562] width 28 height 28
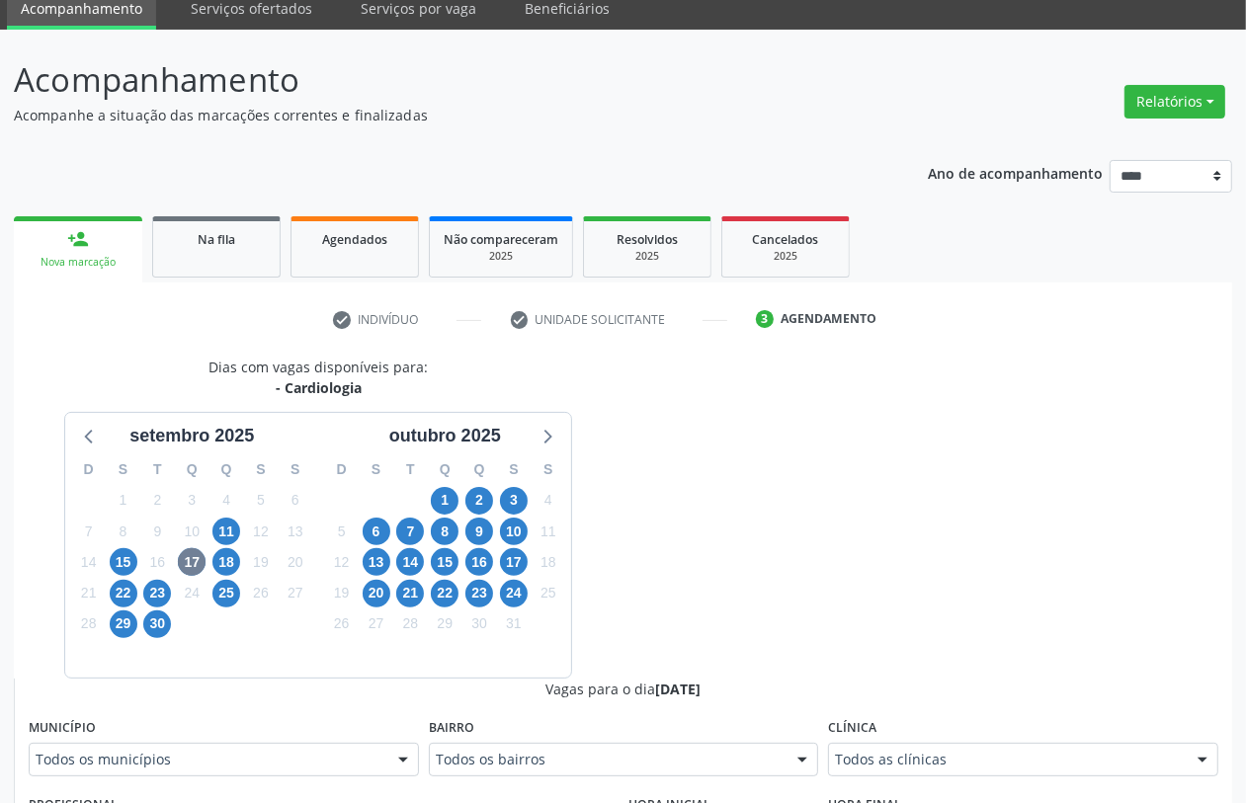
drag, startPoint x: 880, startPoint y: 756, endPoint x: 867, endPoint y: 749, distance: 14.6
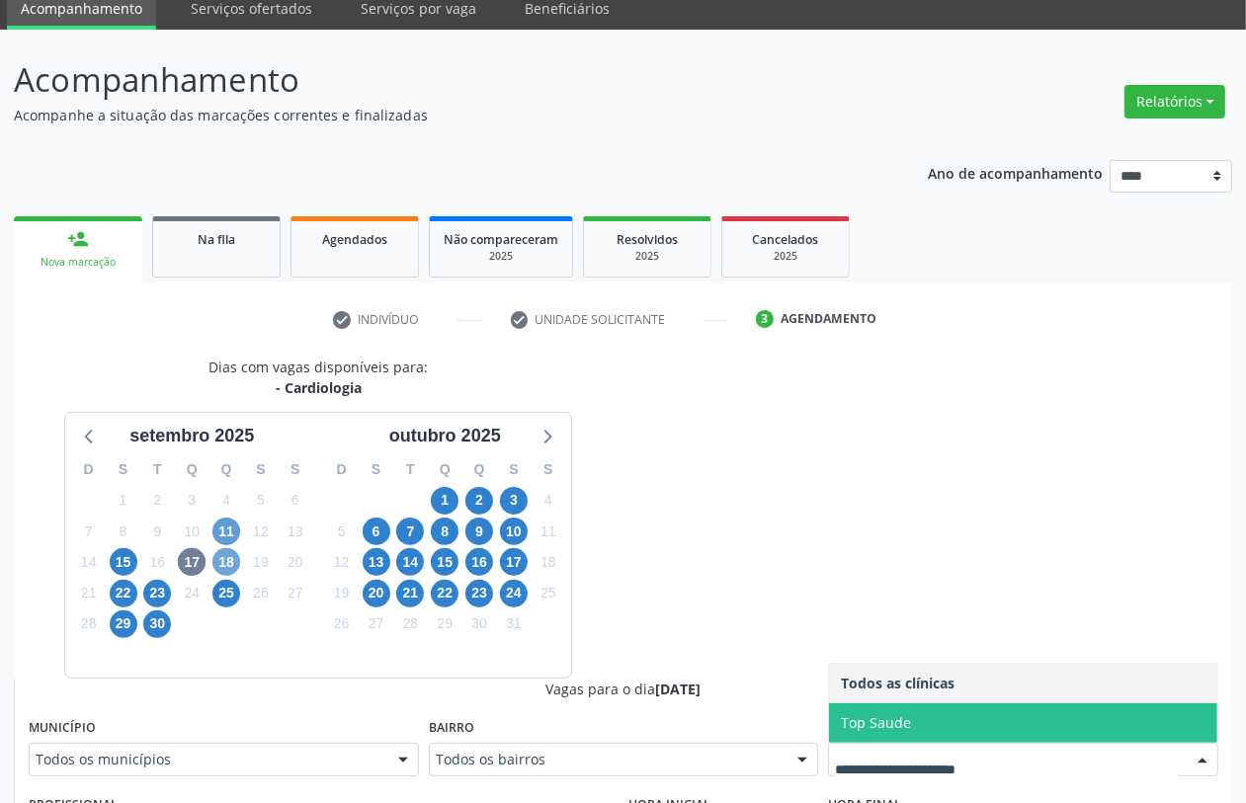
click at [222, 561] on span "18" at bounding box center [226, 562] width 28 height 28
click at [124, 586] on span "22" at bounding box center [124, 594] width 28 height 28
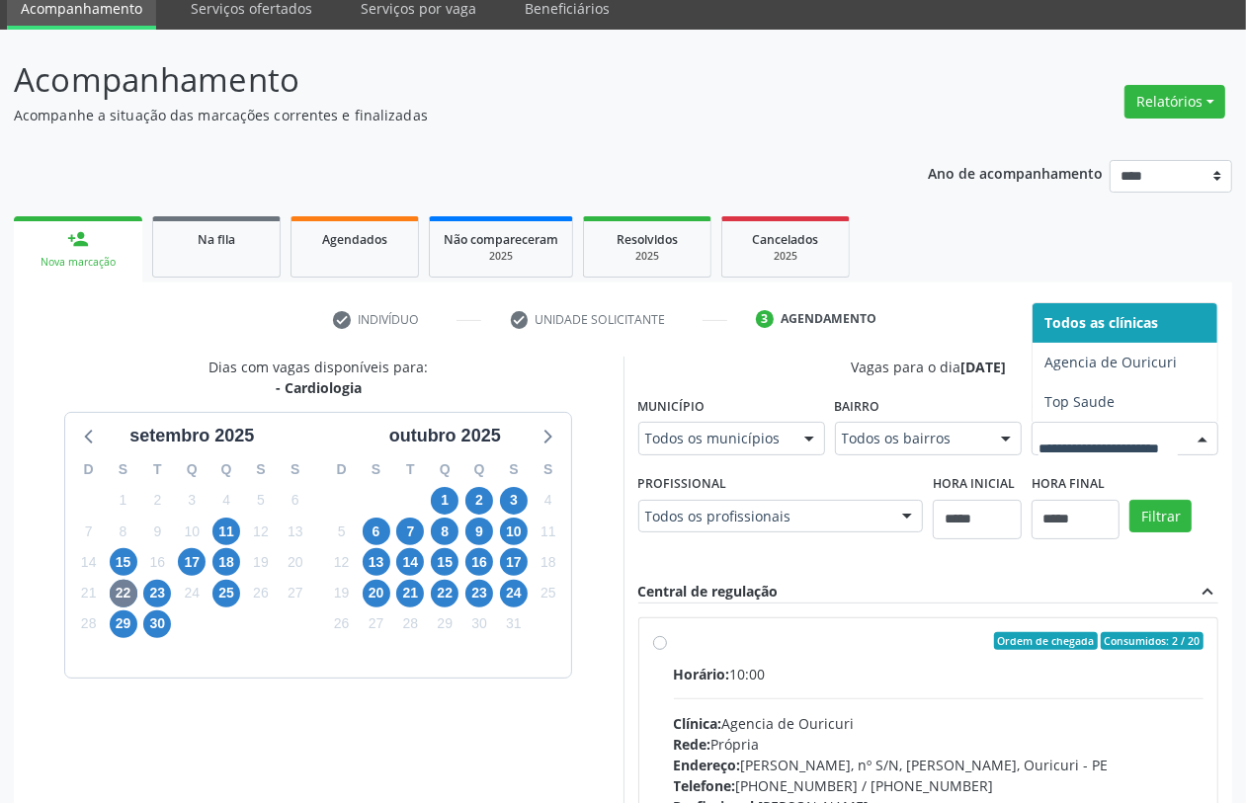
drag, startPoint x: 940, startPoint y: 752, endPoint x: 786, endPoint y: 721, distance: 157.2
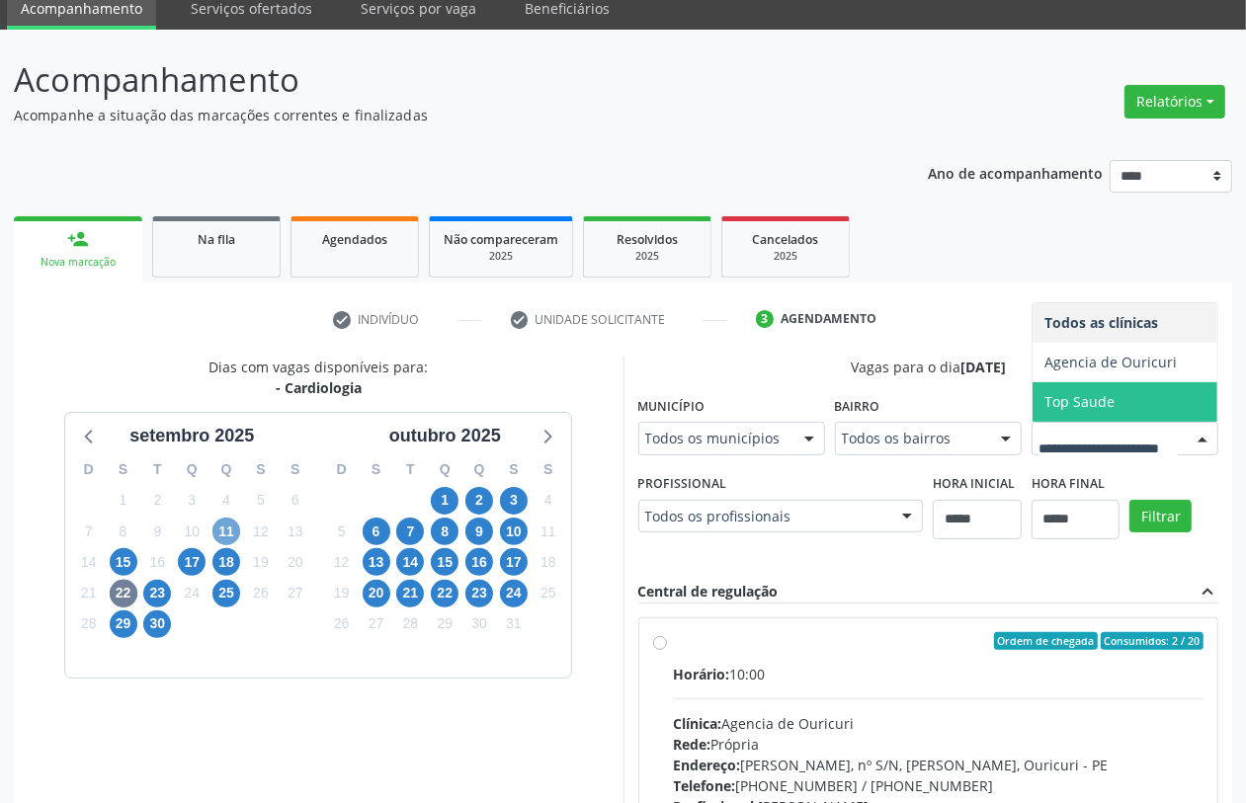
click at [222, 527] on span "11" at bounding box center [226, 532] width 28 height 28
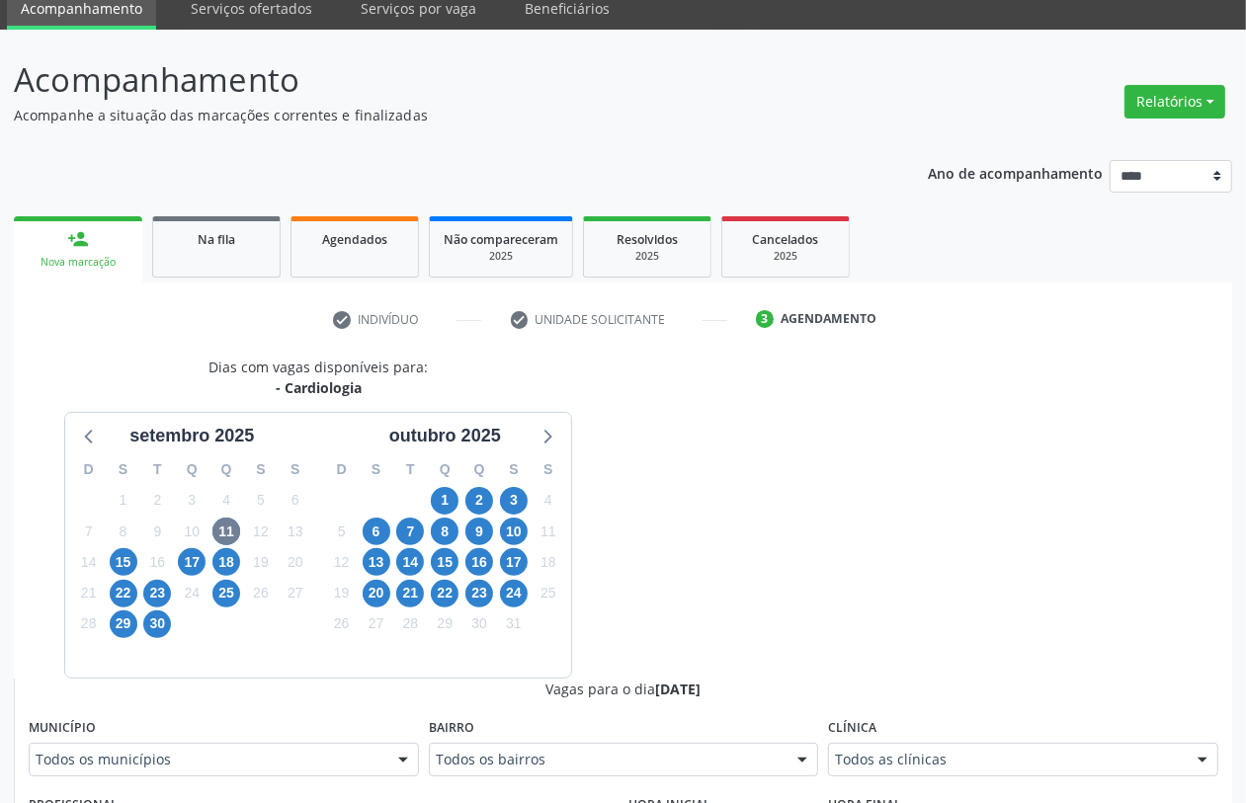
click at [914, 743] on div "Clínica Todos as clínicas Todos as clínicas Hospital Jesus Pequenino Top Saude …" at bounding box center [1023, 745] width 390 height 63
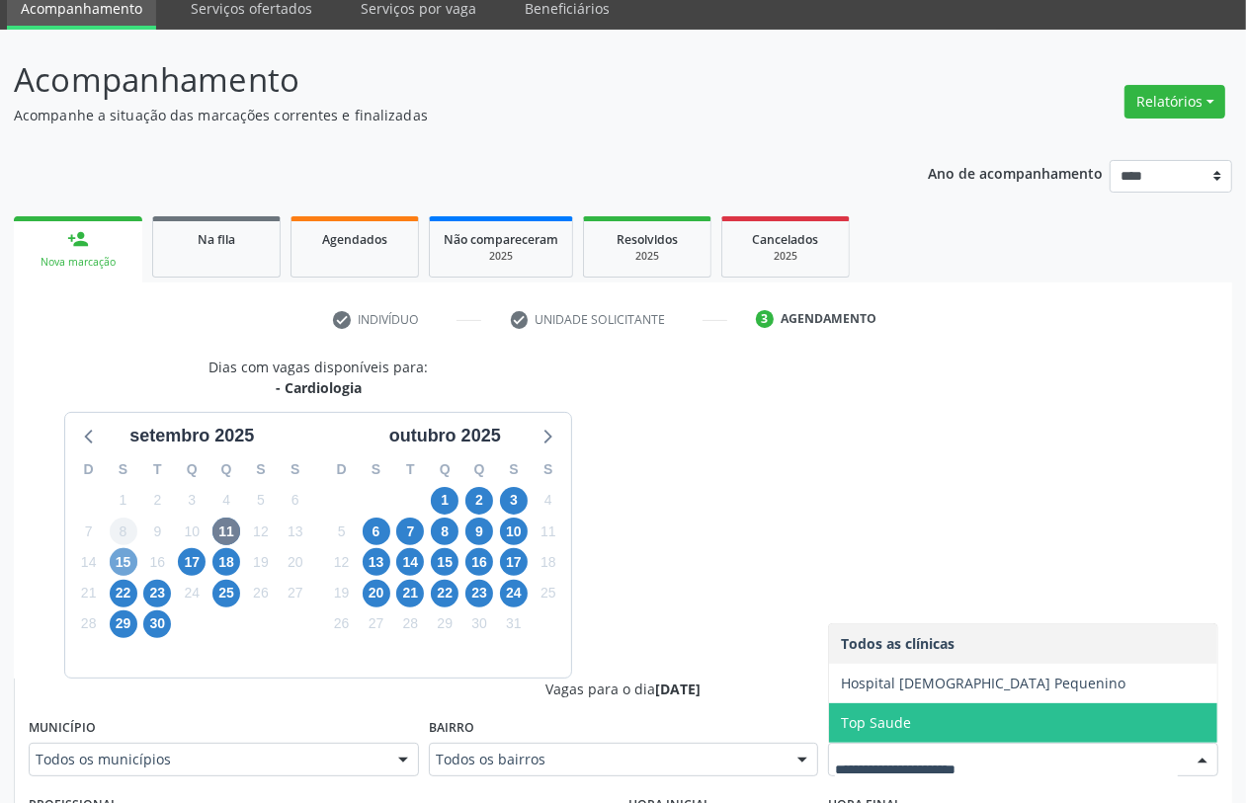
click at [120, 559] on span "15" at bounding box center [124, 562] width 28 height 28
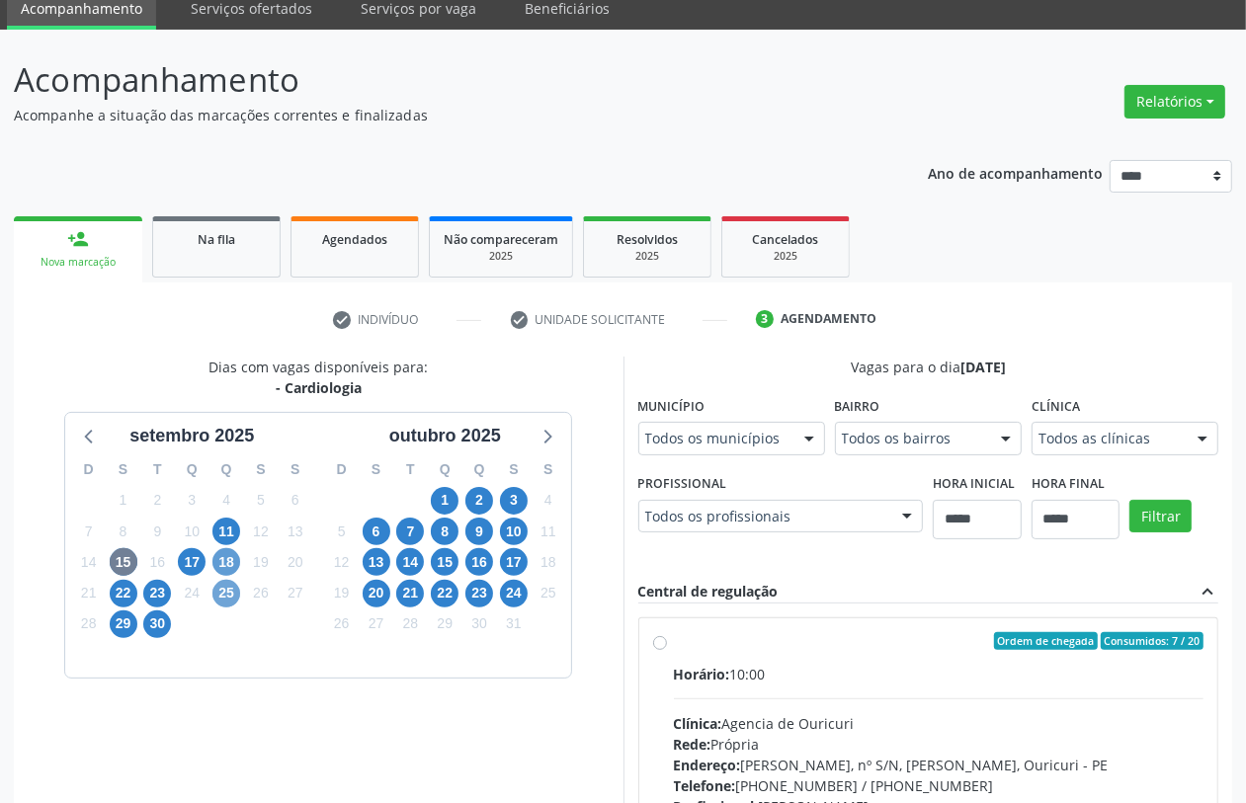
click at [224, 595] on span "25" at bounding box center [226, 594] width 28 height 28
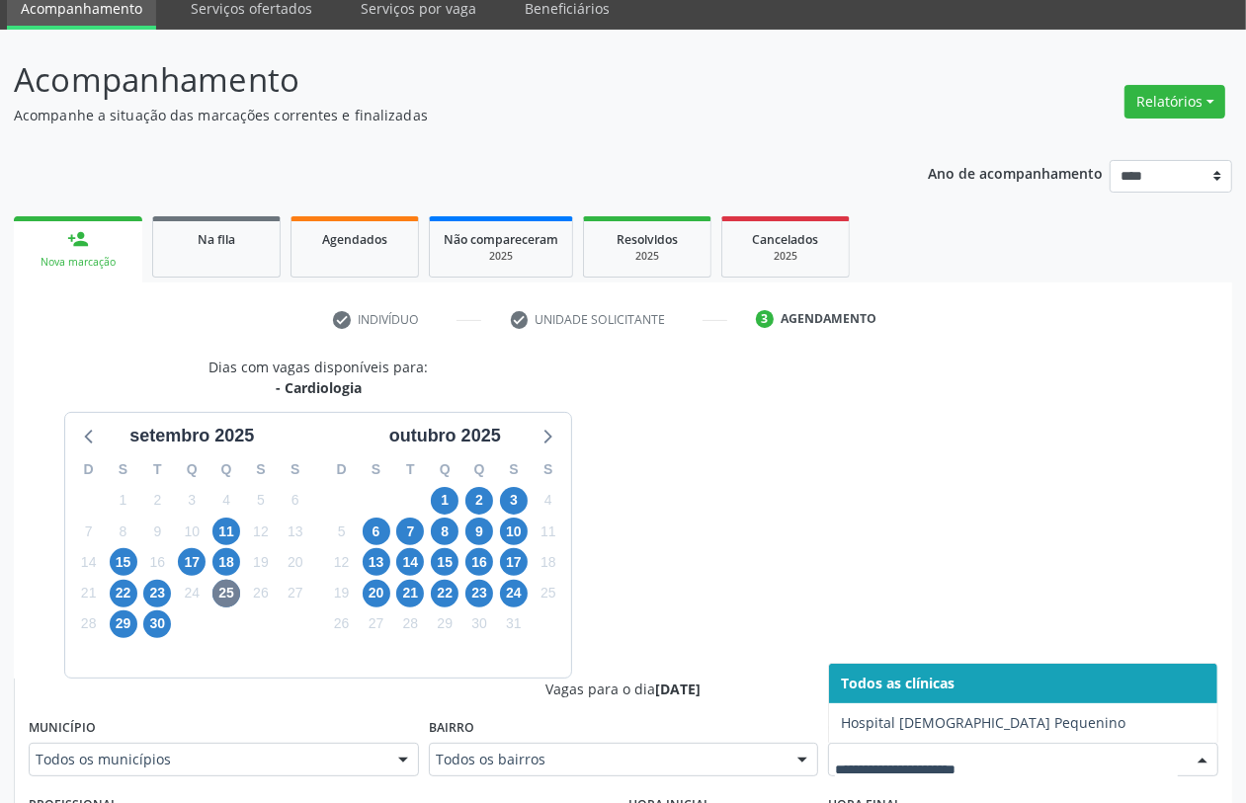
drag, startPoint x: 601, startPoint y: 674, endPoint x: 929, endPoint y: 768, distance: 341.3
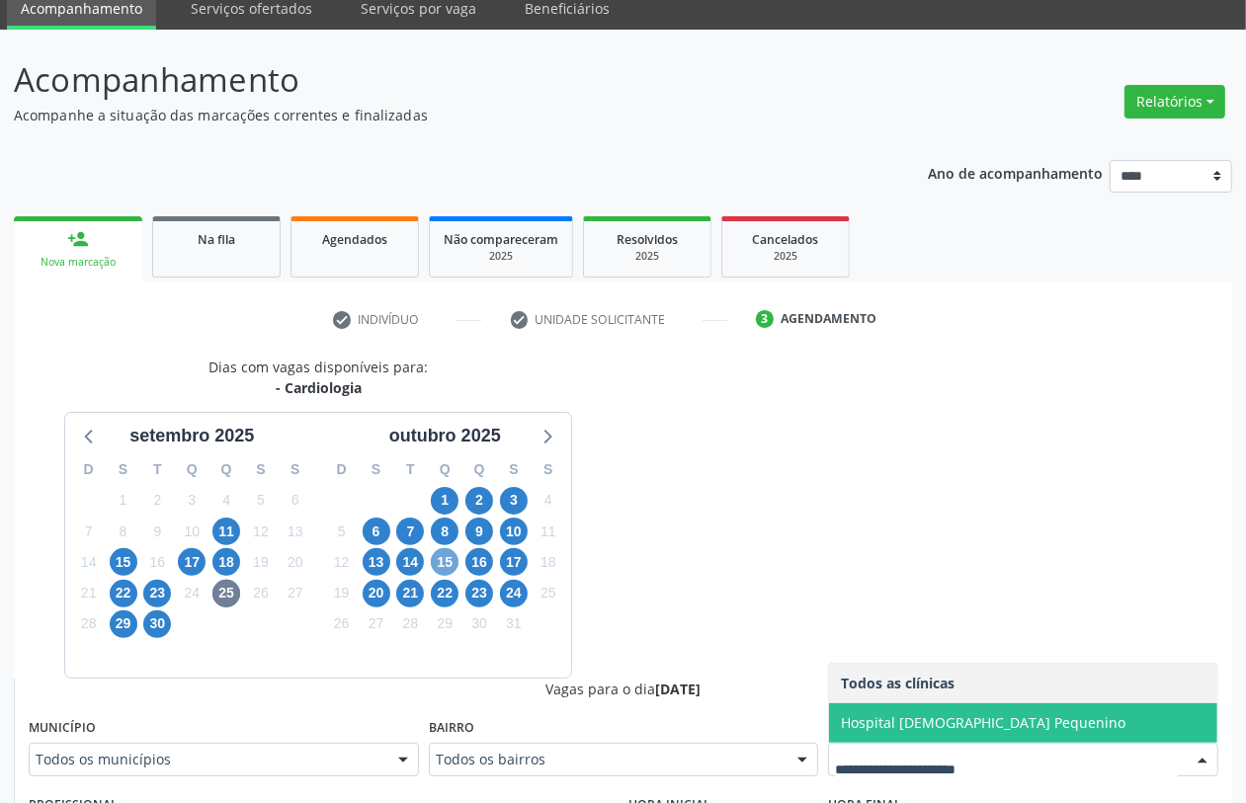
click at [441, 560] on span "15" at bounding box center [445, 562] width 28 height 28
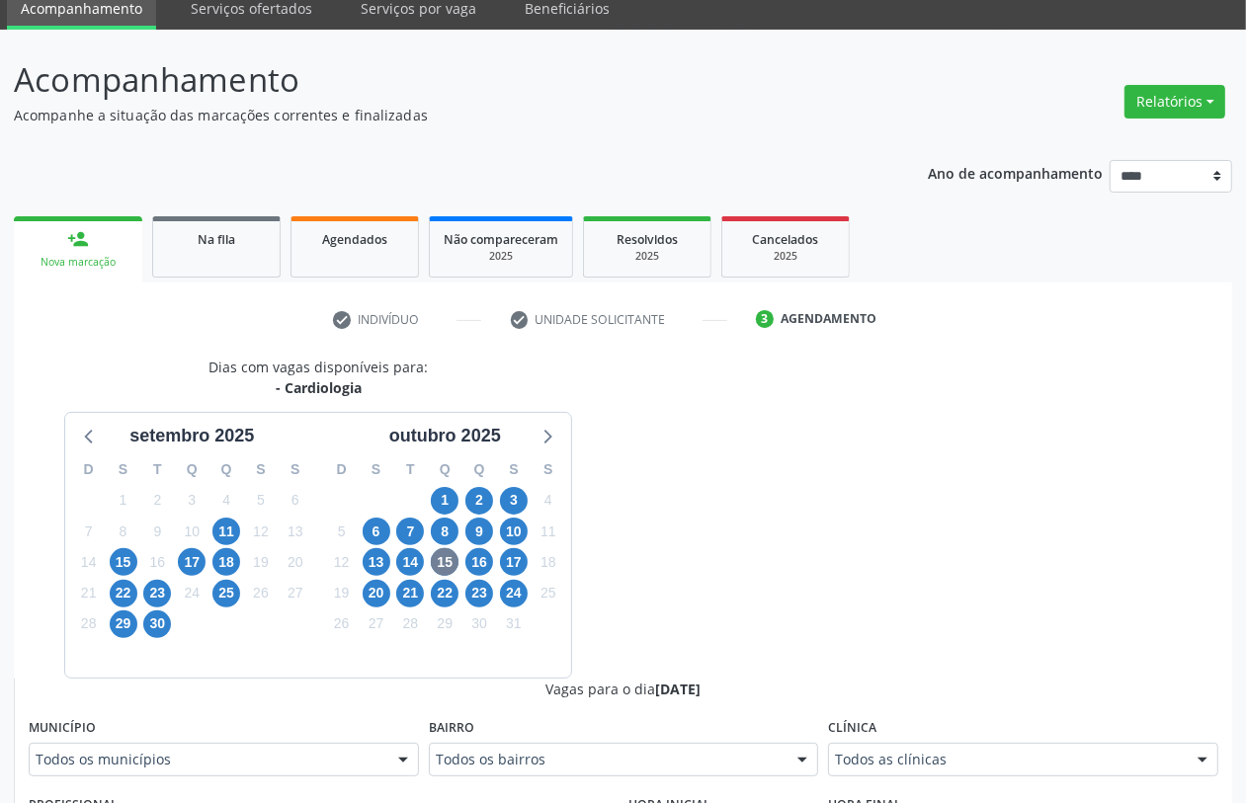
click at [1021, 777] on fieldset "Clínica Todos as clínicas Todos as clínicas Agencia de Caruaru Tencor Servicos …" at bounding box center [1023, 752] width 390 height 77
click at [412, 565] on span "14" at bounding box center [410, 562] width 28 height 28
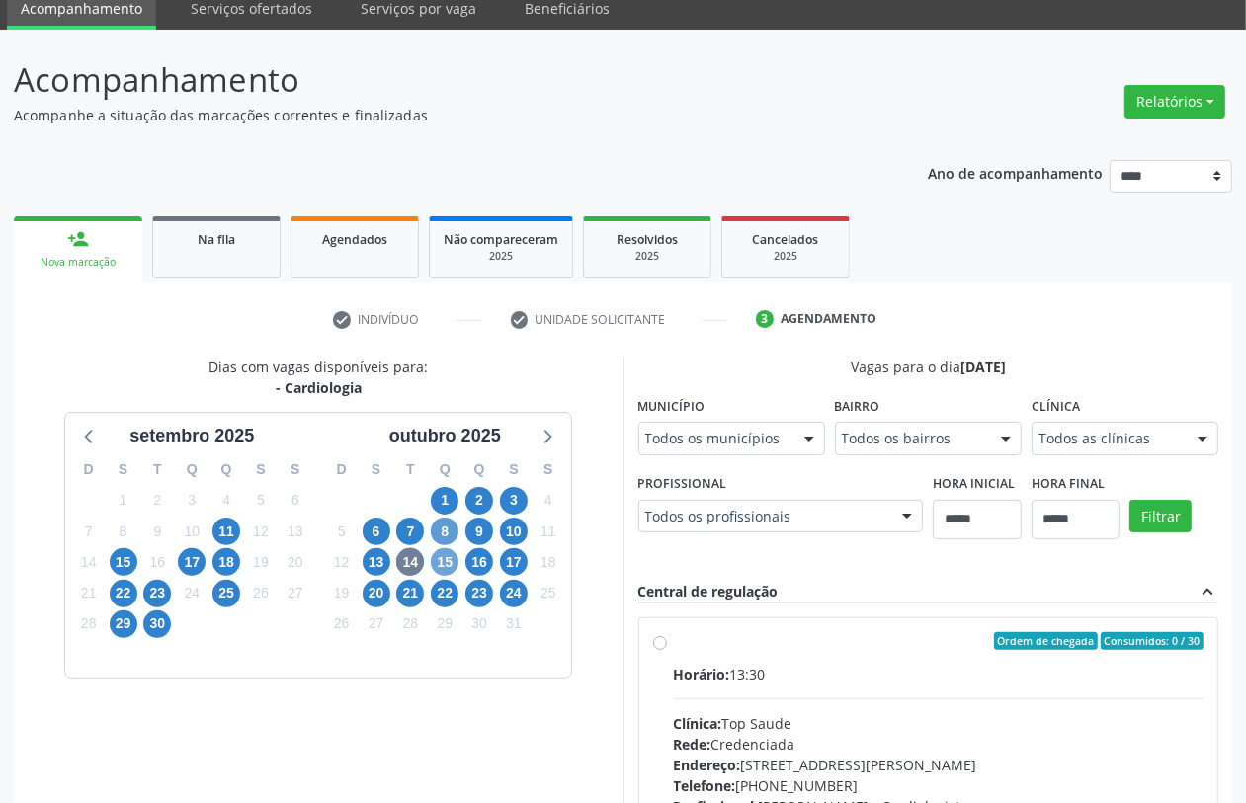
click at [441, 559] on span "15" at bounding box center [445, 562] width 28 height 28
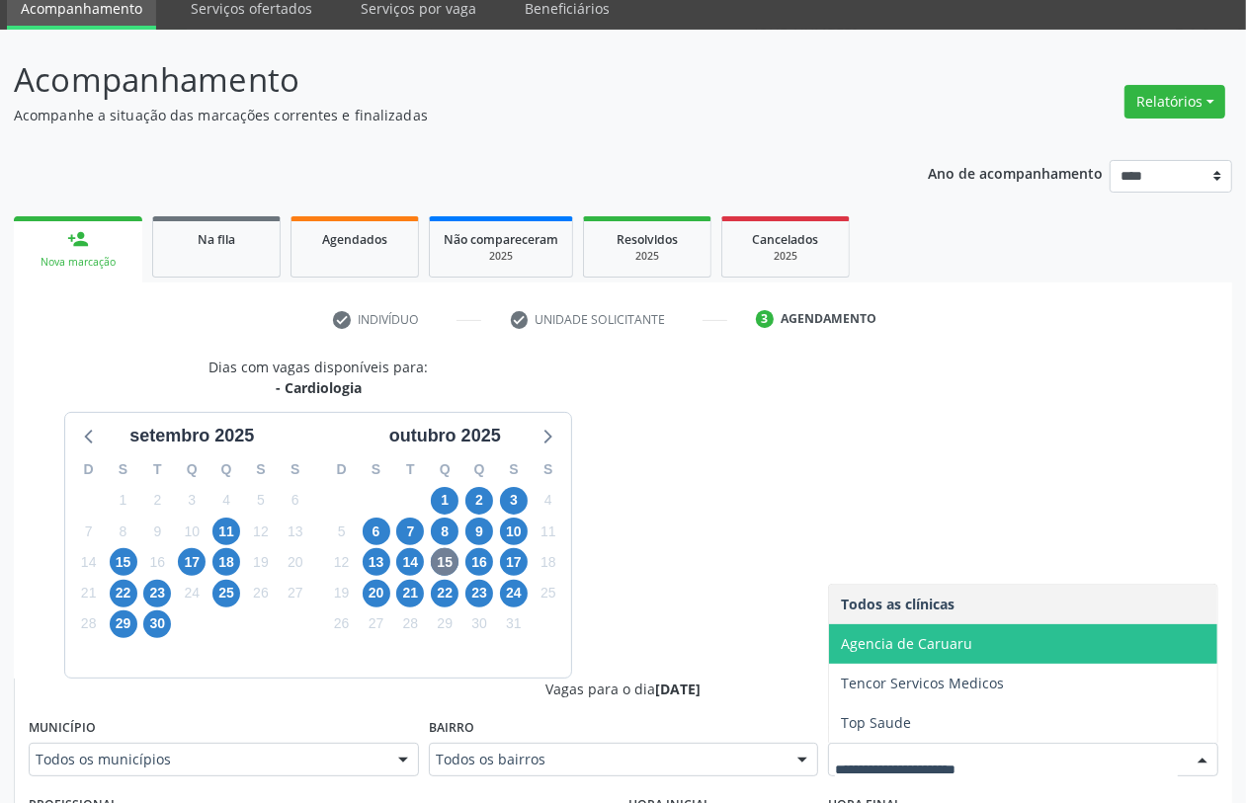
click at [945, 647] on span "Agencia de Caruaru" at bounding box center [906, 643] width 131 height 19
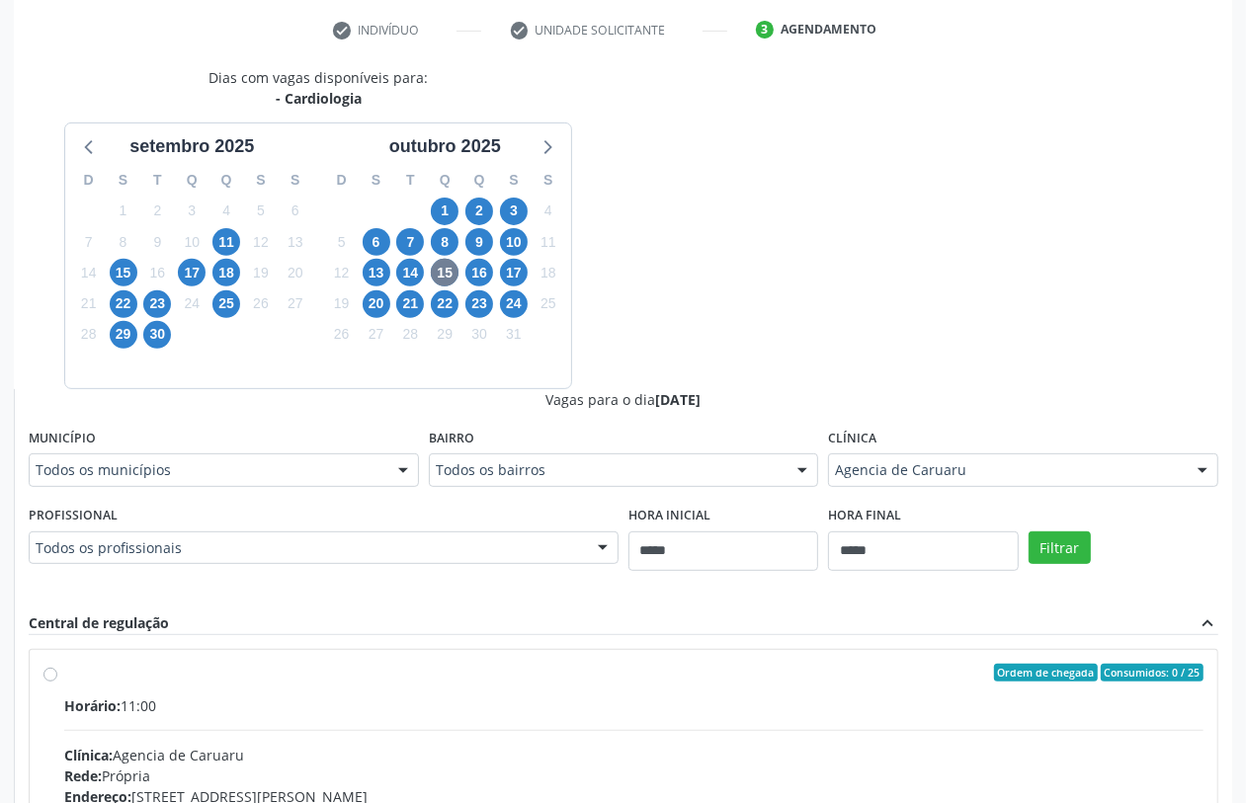
scroll to position [450, 0]
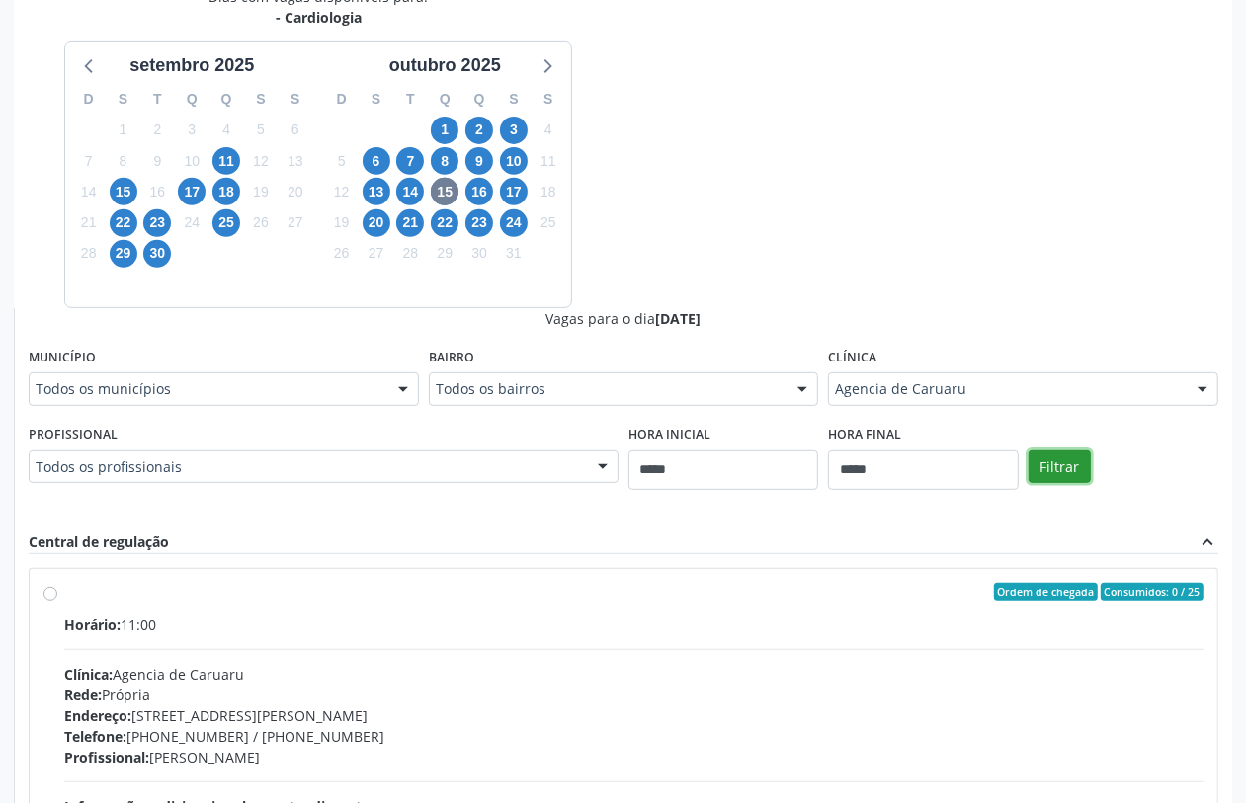
click at [1054, 460] on button "Filtrar" at bounding box center [1060, 468] width 62 height 34
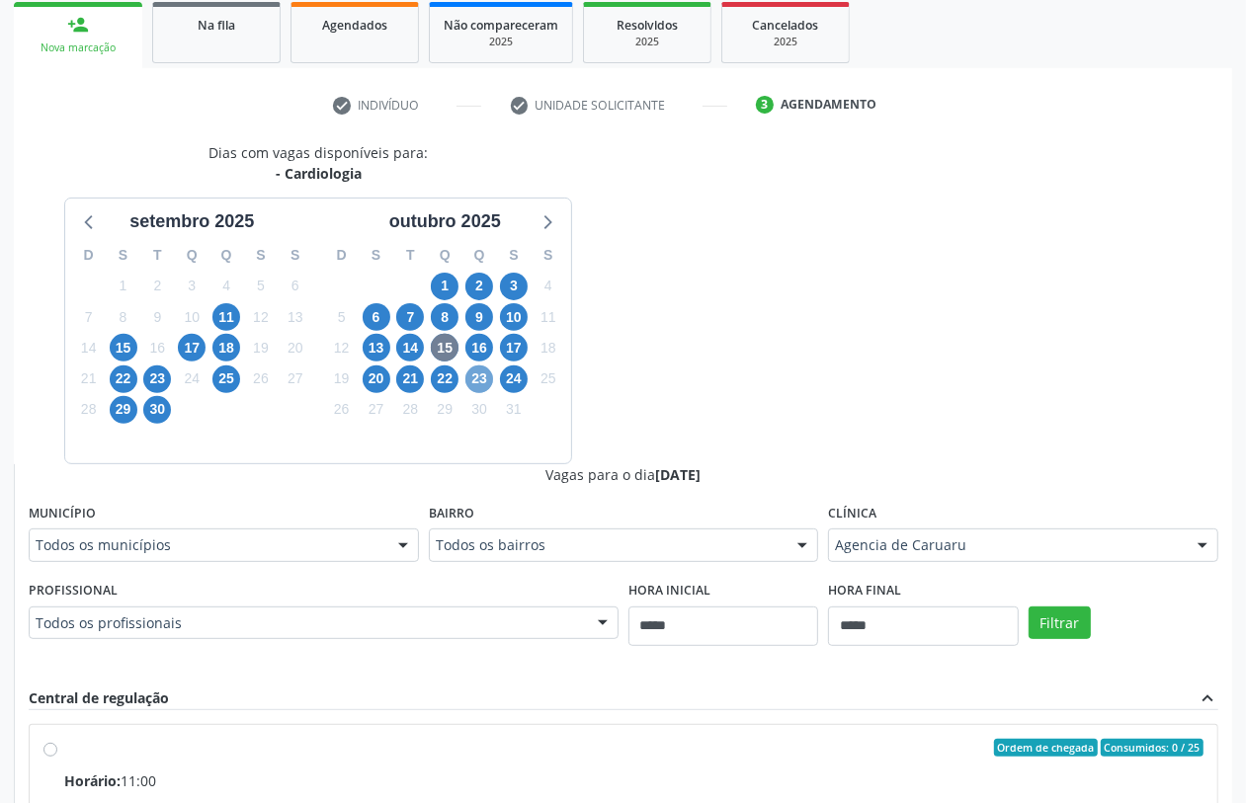
click at [481, 378] on span "23" at bounding box center [479, 380] width 28 height 28
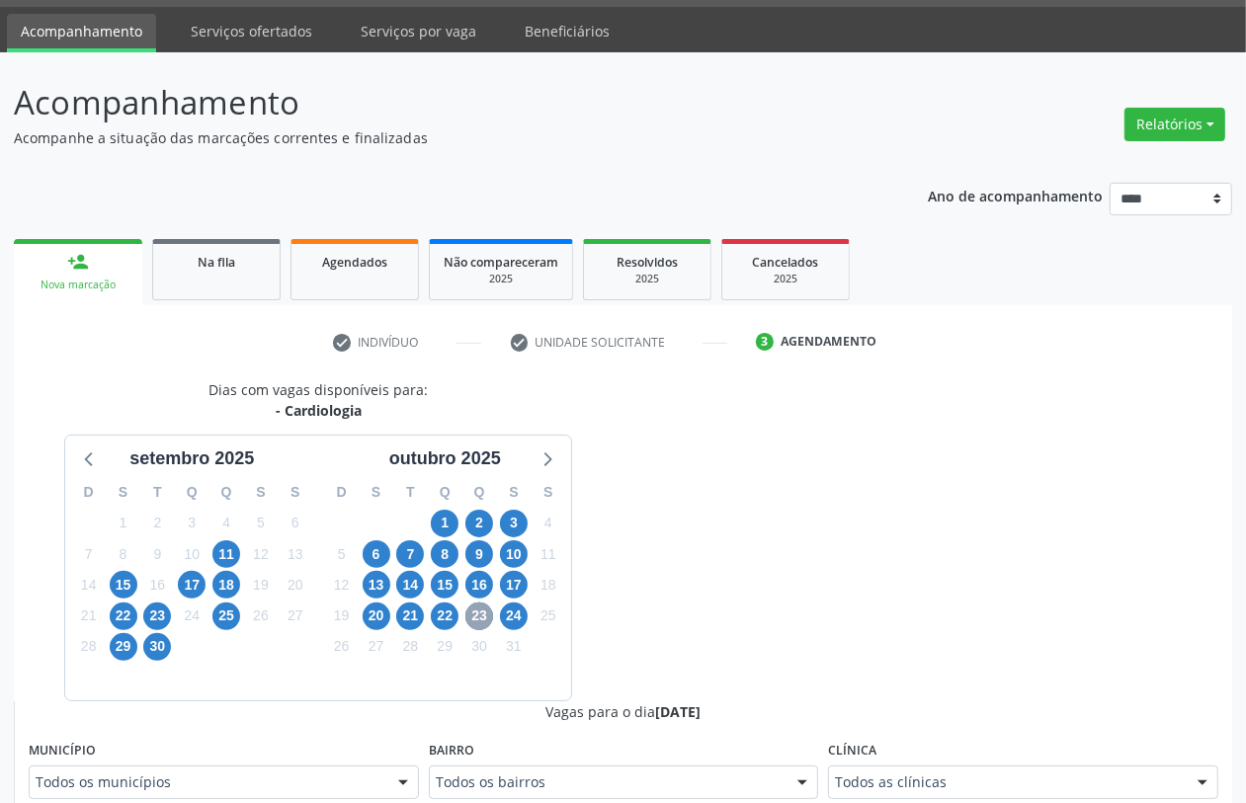
scroll to position [294, 0]
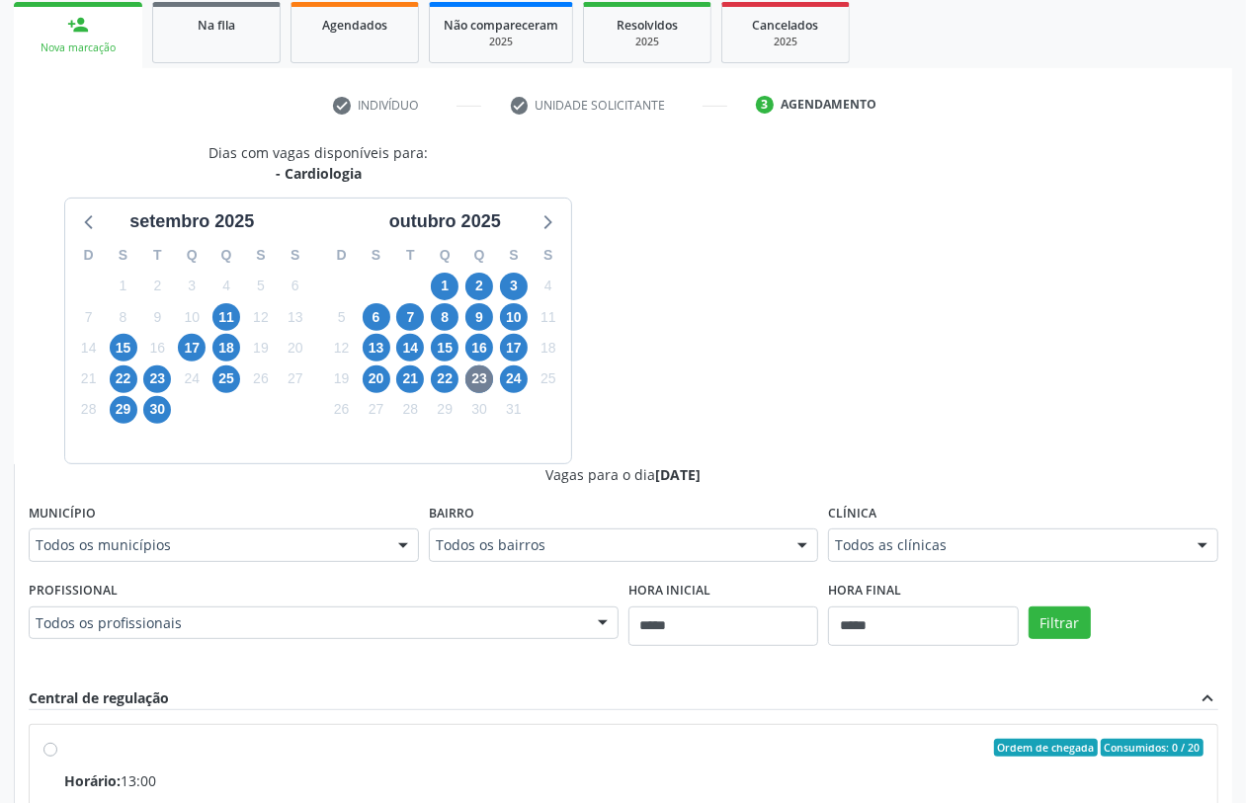
click at [727, 372] on div "Dias com vagas disponíveis para: - Cardiologia setembro 2025 D S T Q Q S S 31 1…" at bounding box center [623, 606] width 1219 height 928
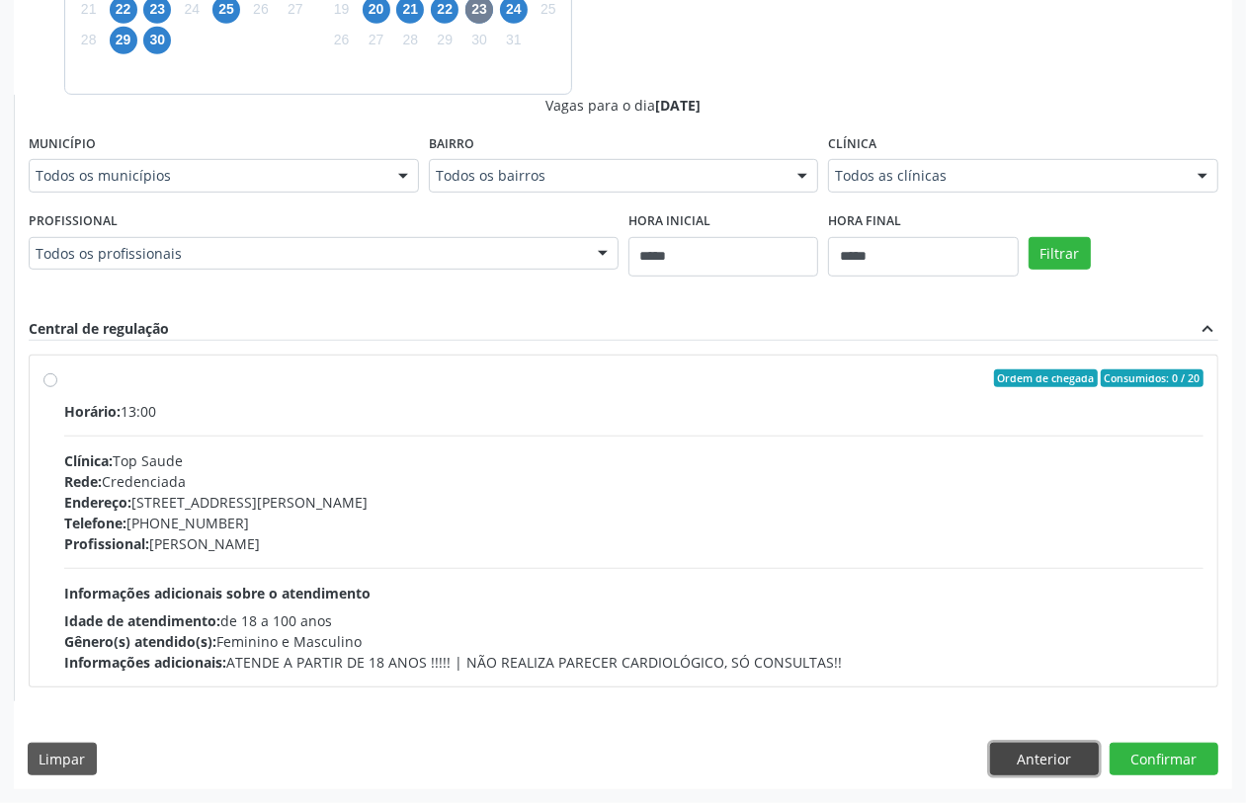
click at [1030, 744] on button "Anterior" at bounding box center [1044, 760] width 109 height 34
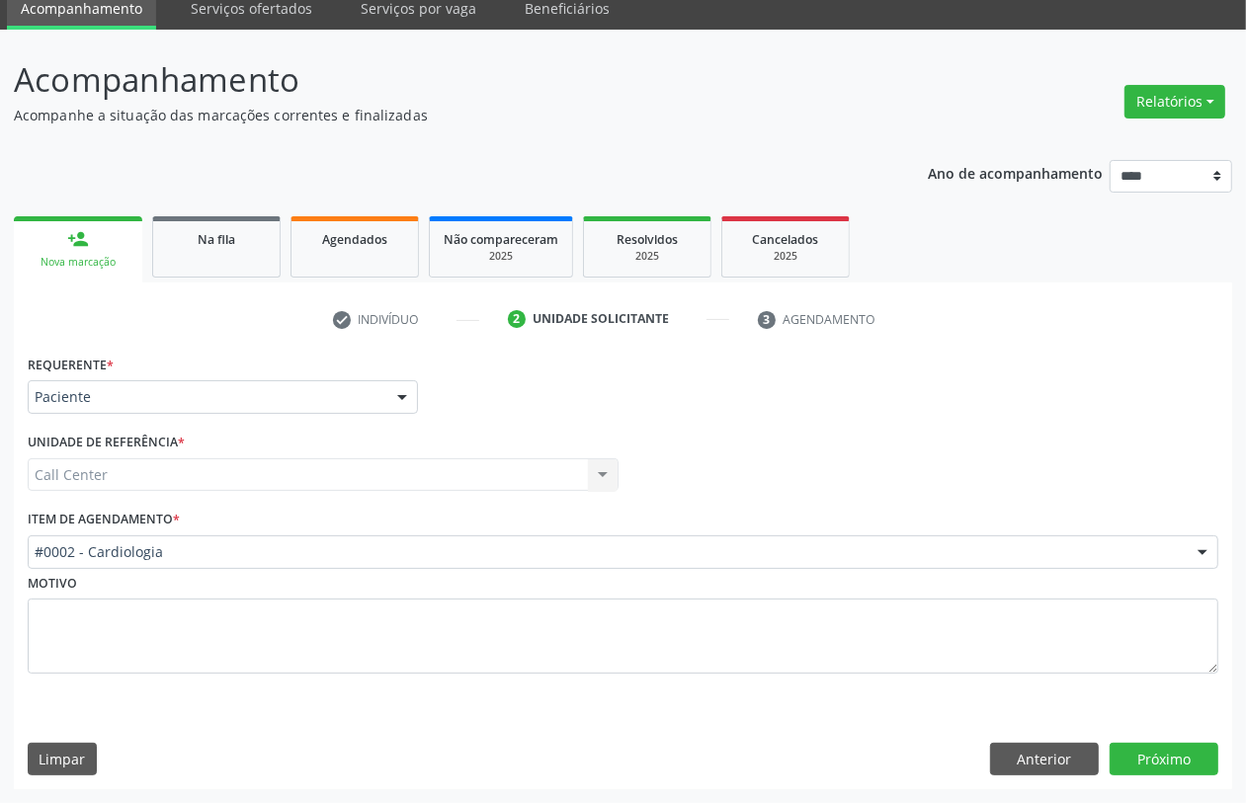
scroll to position [79, 0]
click at [406, 179] on div "Ano de acompanhamento **** **** **** **** **** person_add Nova marcação Na fila…" at bounding box center [623, 468] width 1219 height 644
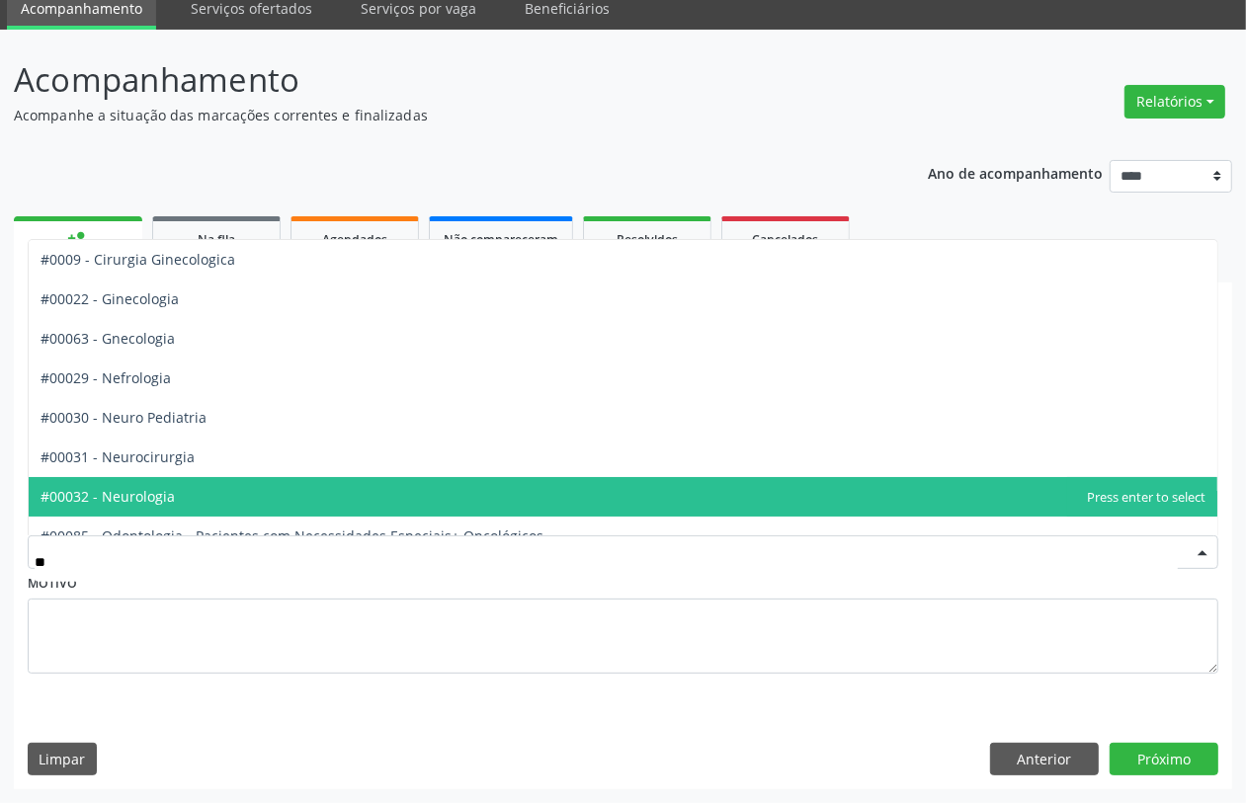
type input "***"
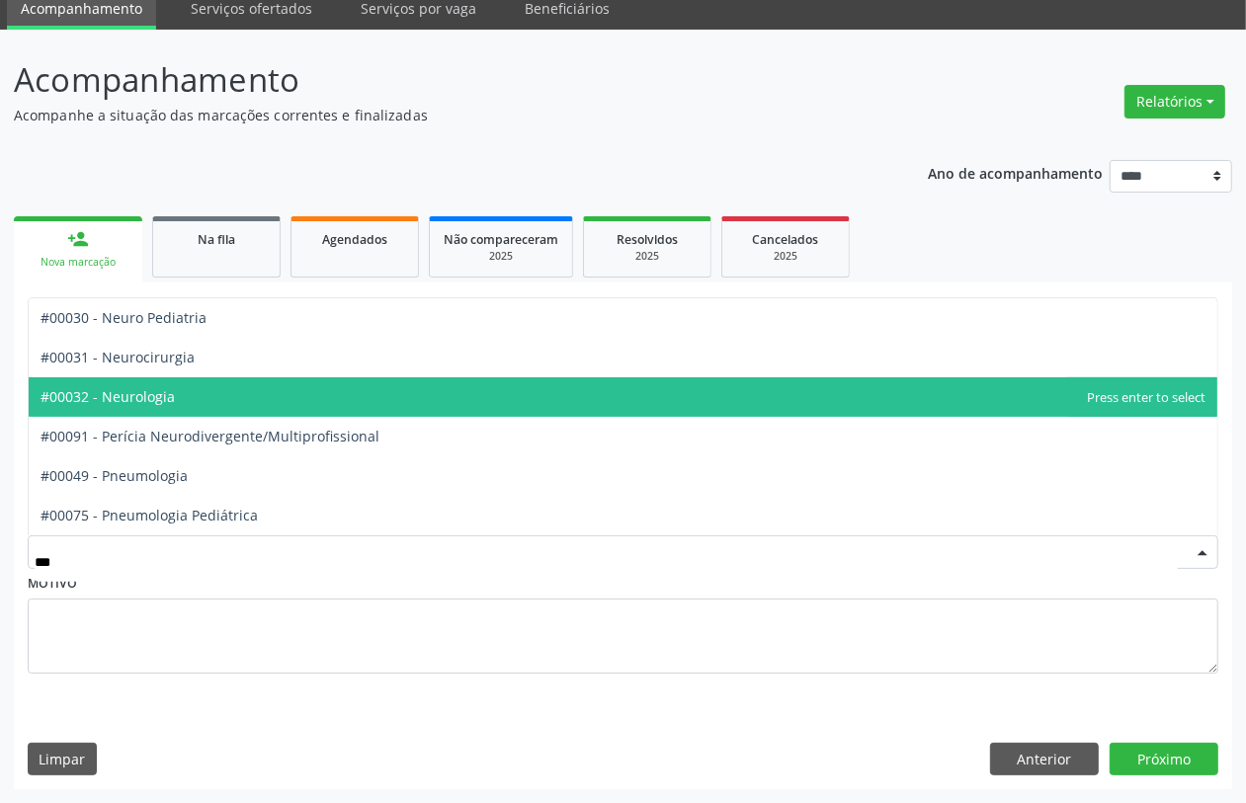
click at [203, 398] on span "#00032 - Neurologia" at bounding box center [623, 398] width 1189 height 40
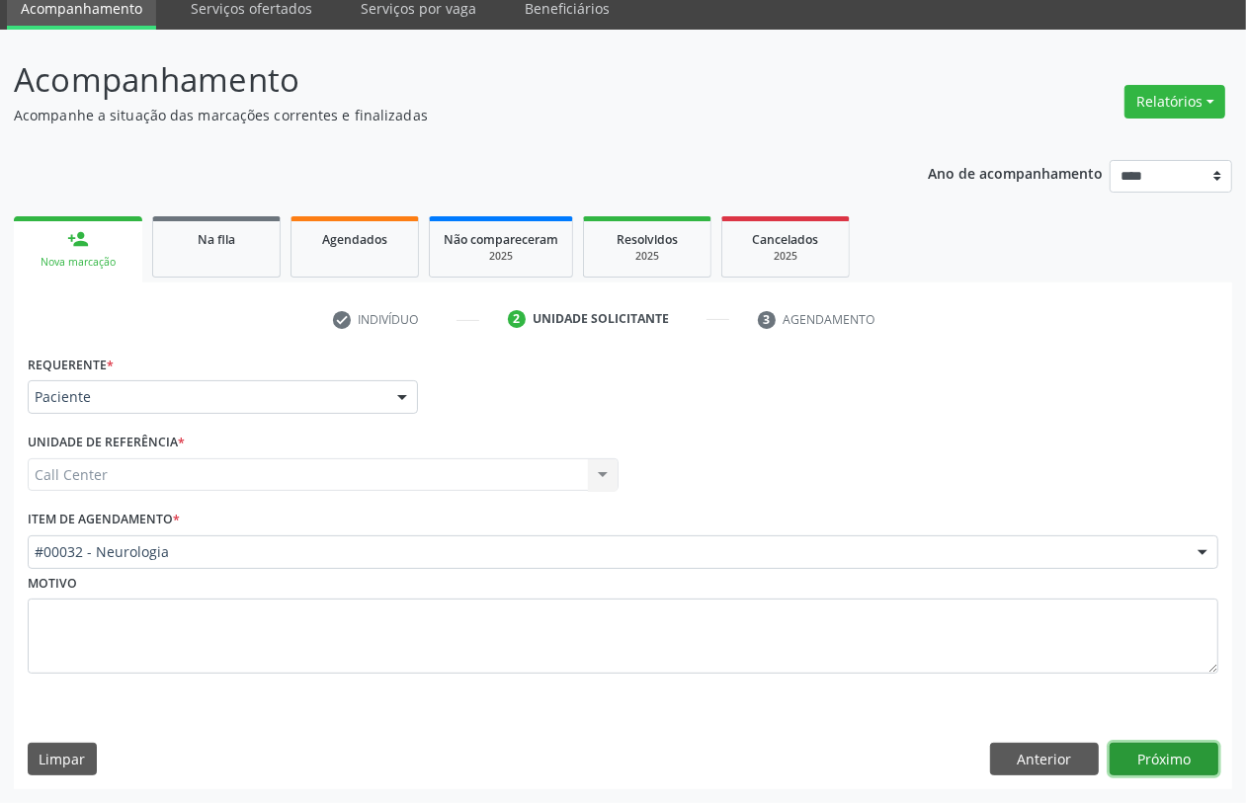
click at [1178, 758] on button "Próximo" at bounding box center [1164, 760] width 109 height 34
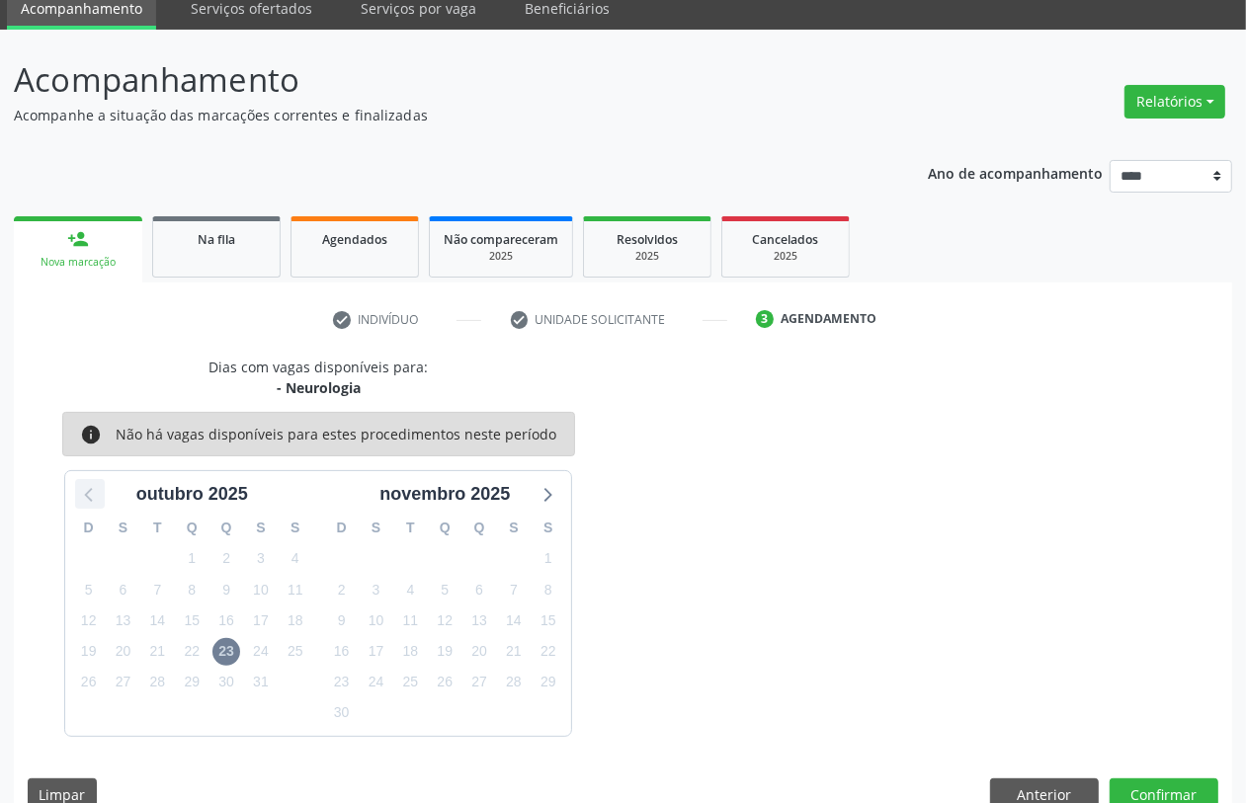
click at [77, 486] on icon at bounding box center [90, 494] width 26 height 26
click at [1053, 787] on button "Anterior" at bounding box center [1044, 796] width 109 height 34
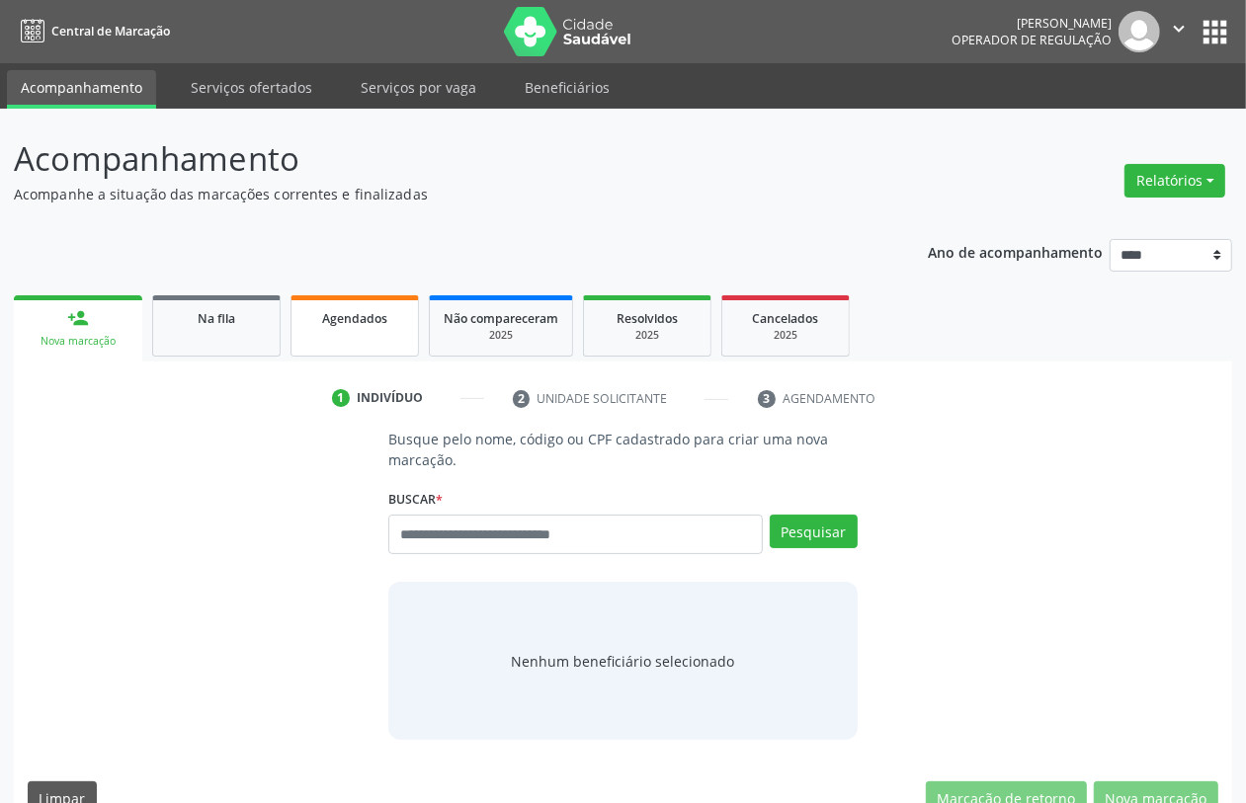
click at [334, 318] on span "Agendados" at bounding box center [354, 318] width 65 height 17
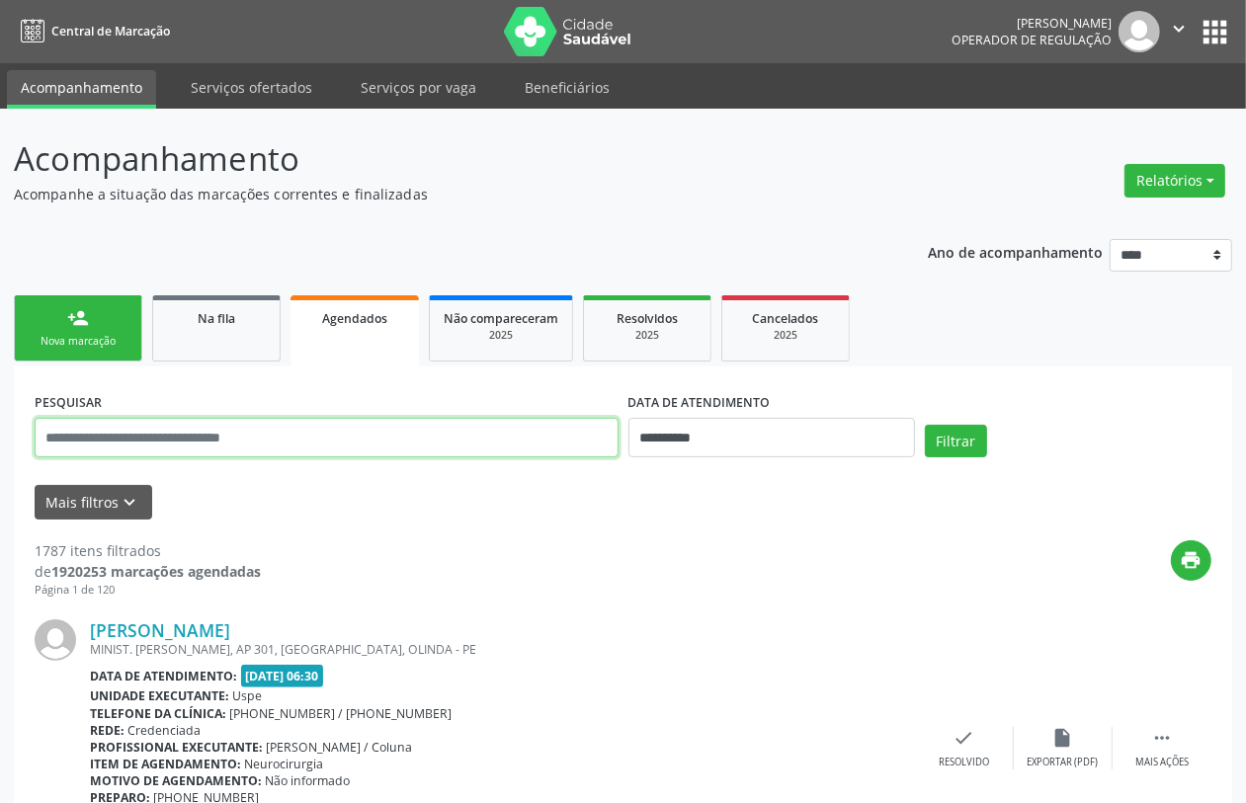
paste input "**********"
type input "**********"
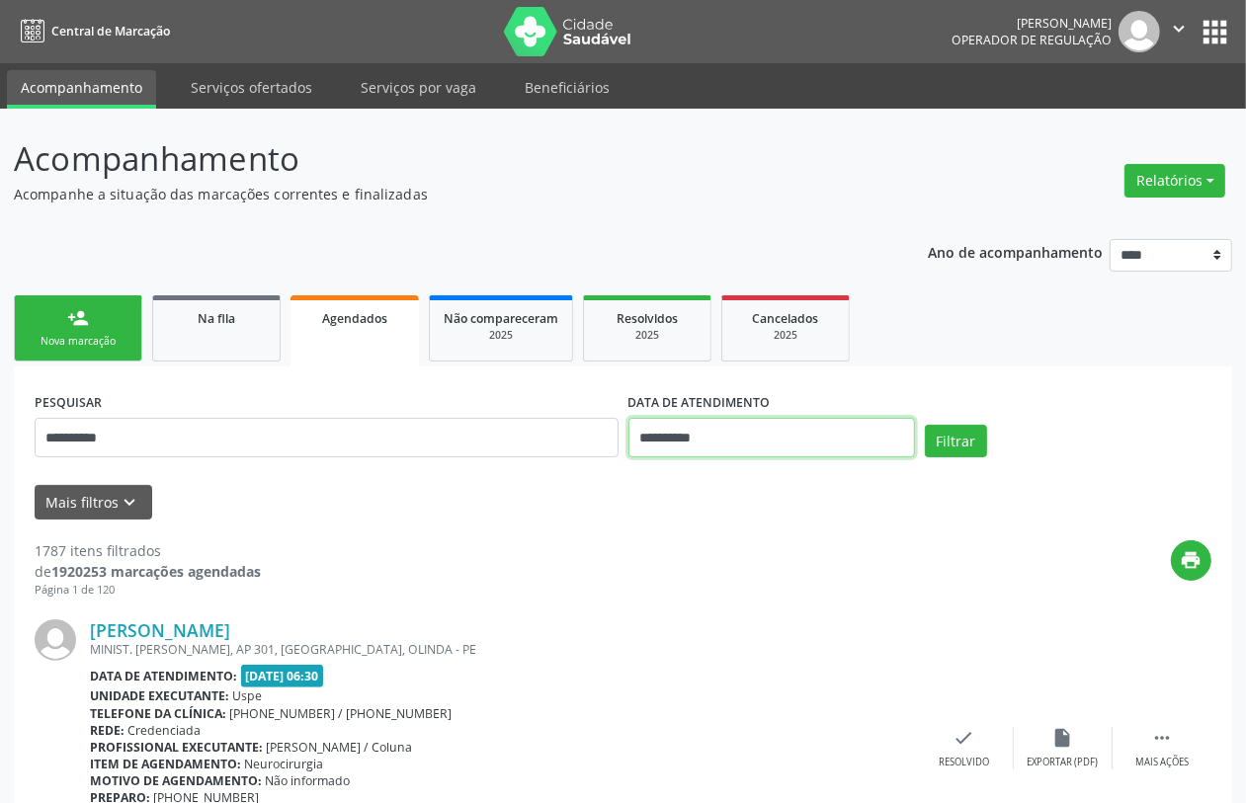
click at [739, 441] on input "**********" at bounding box center [772, 438] width 287 height 40
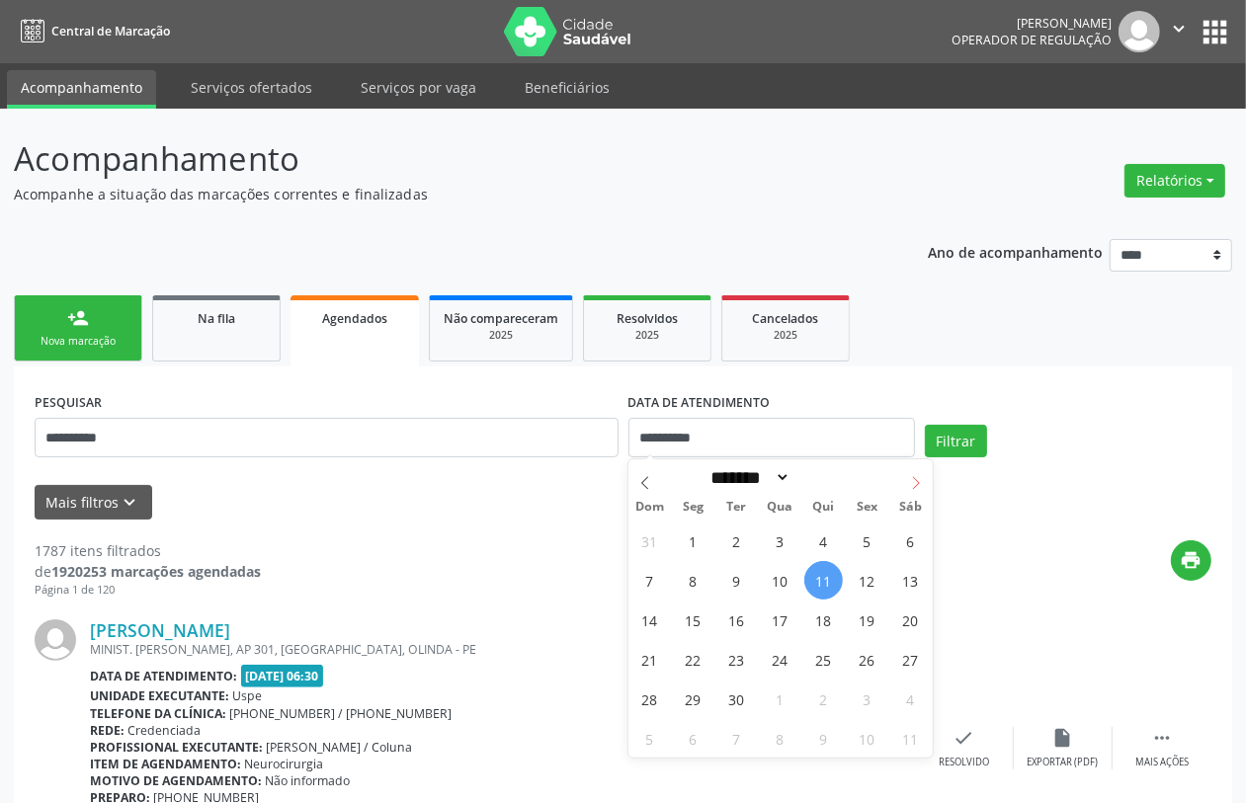
click at [909, 476] on icon at bounding box center [916, 483] width 14 height 14
select select "*"
click at [813, 626] on span "16" at bounding box center [823, 620] width 39 height 39
type input "**********"
click at [813, 626] on span "16" at bounding box center [823, 620] width 39 height 39
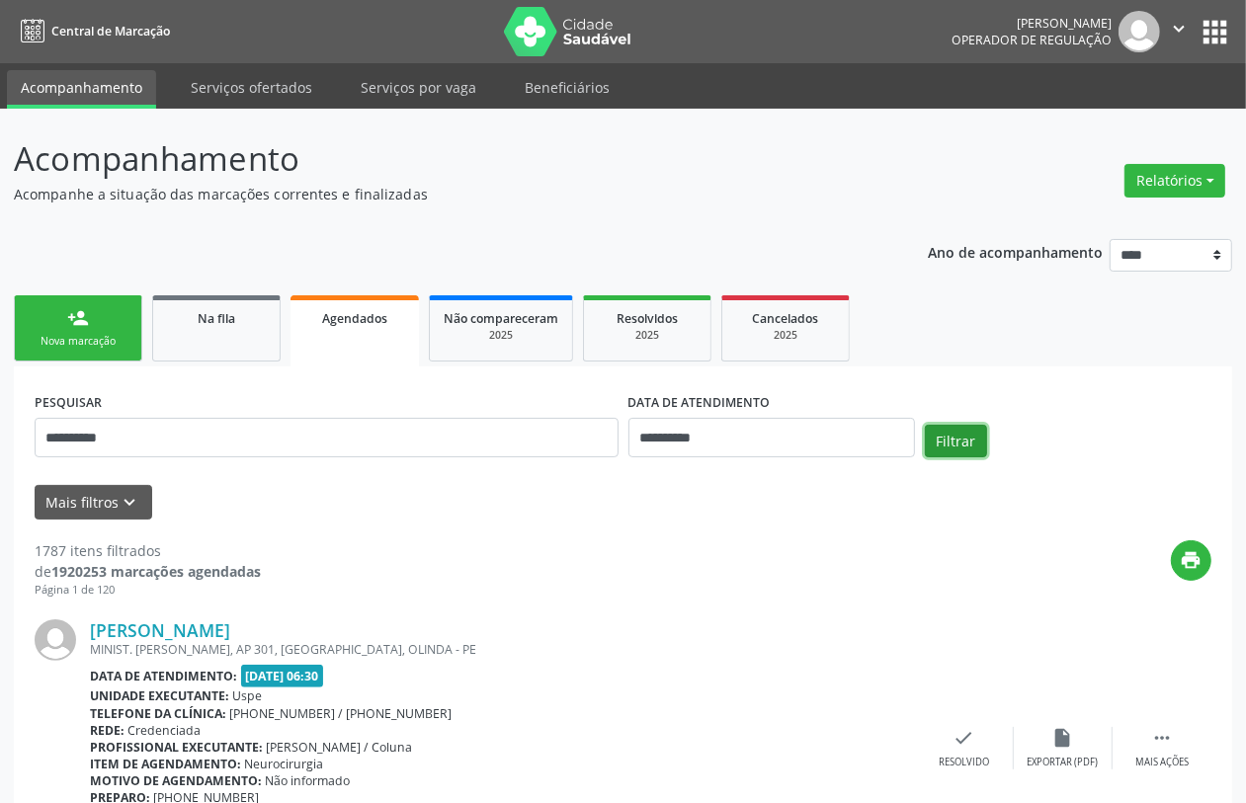
click at [967, 432] on button "Filtrar" at bounding box center [956, 442] width 62 height 34
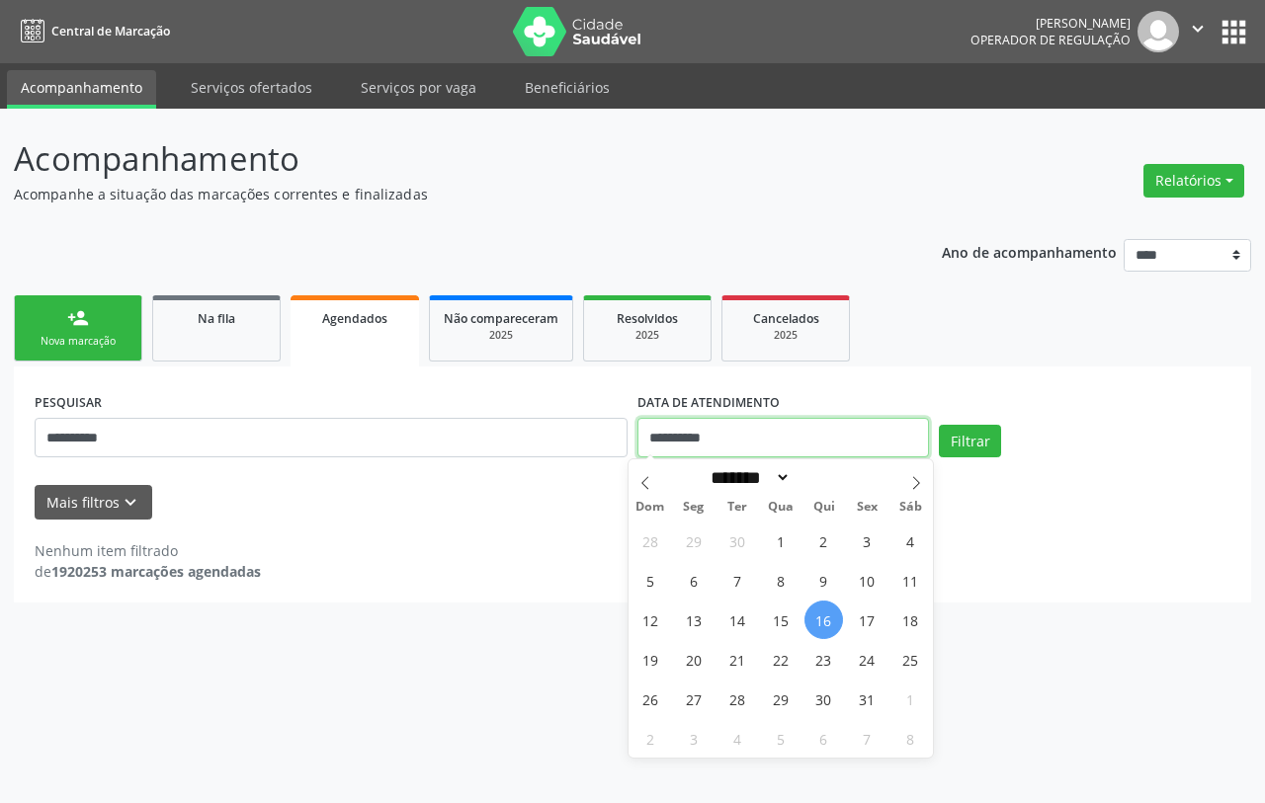
click at [741, 442] on input "**********" at bounding box center [783, 438] width 292 height 40
click at [643, 484] on icon at bounding box center [645, 483] width 14 height 14
select select "*"
click at [985, 446] on button "Filtrar" at bounding box center [970, 442] width 62 height 34
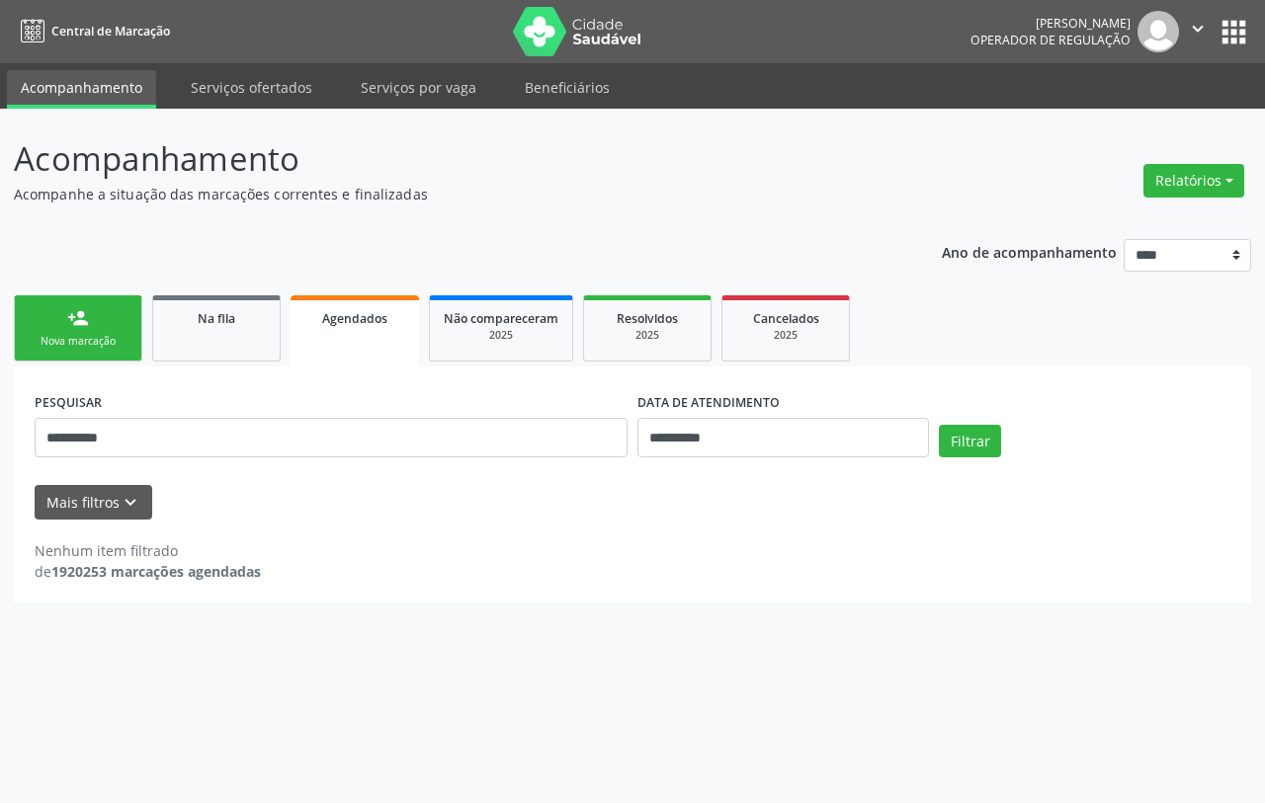
click at [50, 324] on link "person_add Nova marcação" at bounding box center [78, 328] width 128 height 66
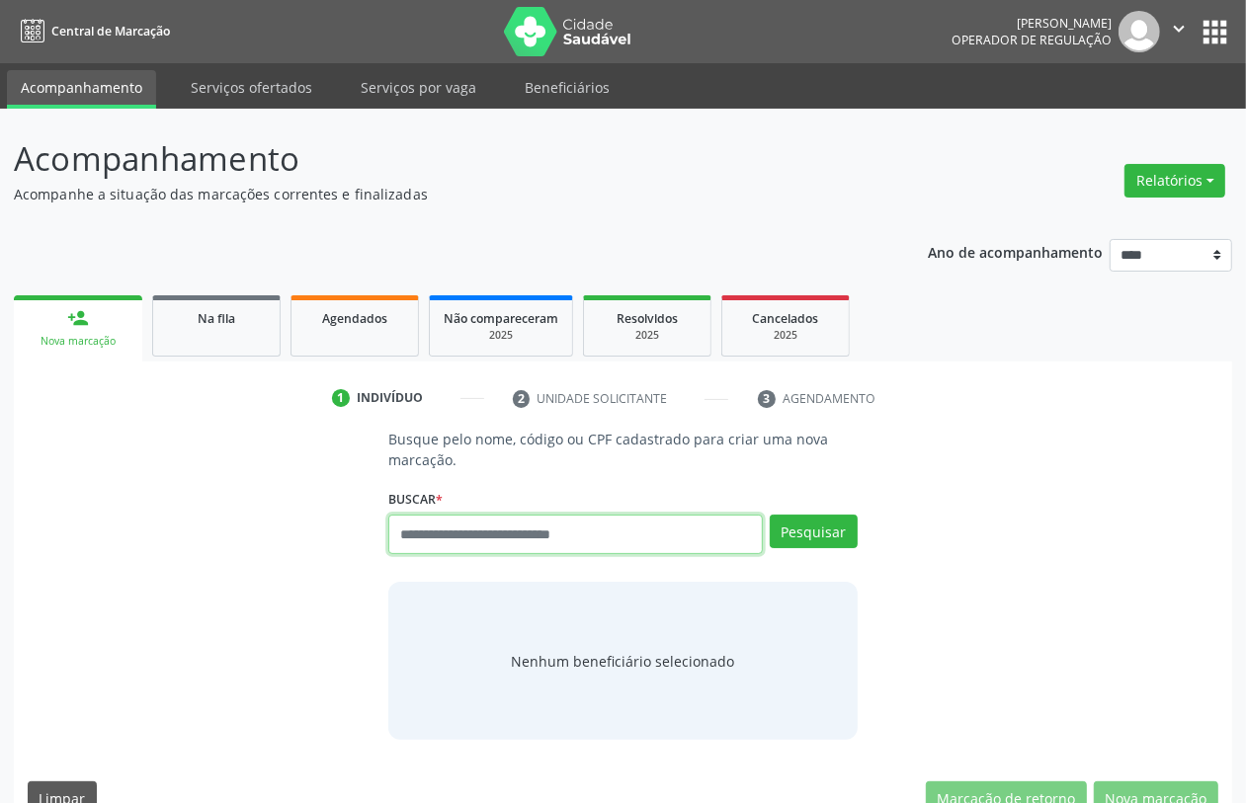
drag, startPoint x: 471, startPoint y: 532, endPoint x: 290, endPoint y: 462, distance: 194.9
click at [438, 535] on input "text" at bounding box center [575, 535] width 374 height 40
type input "*********"
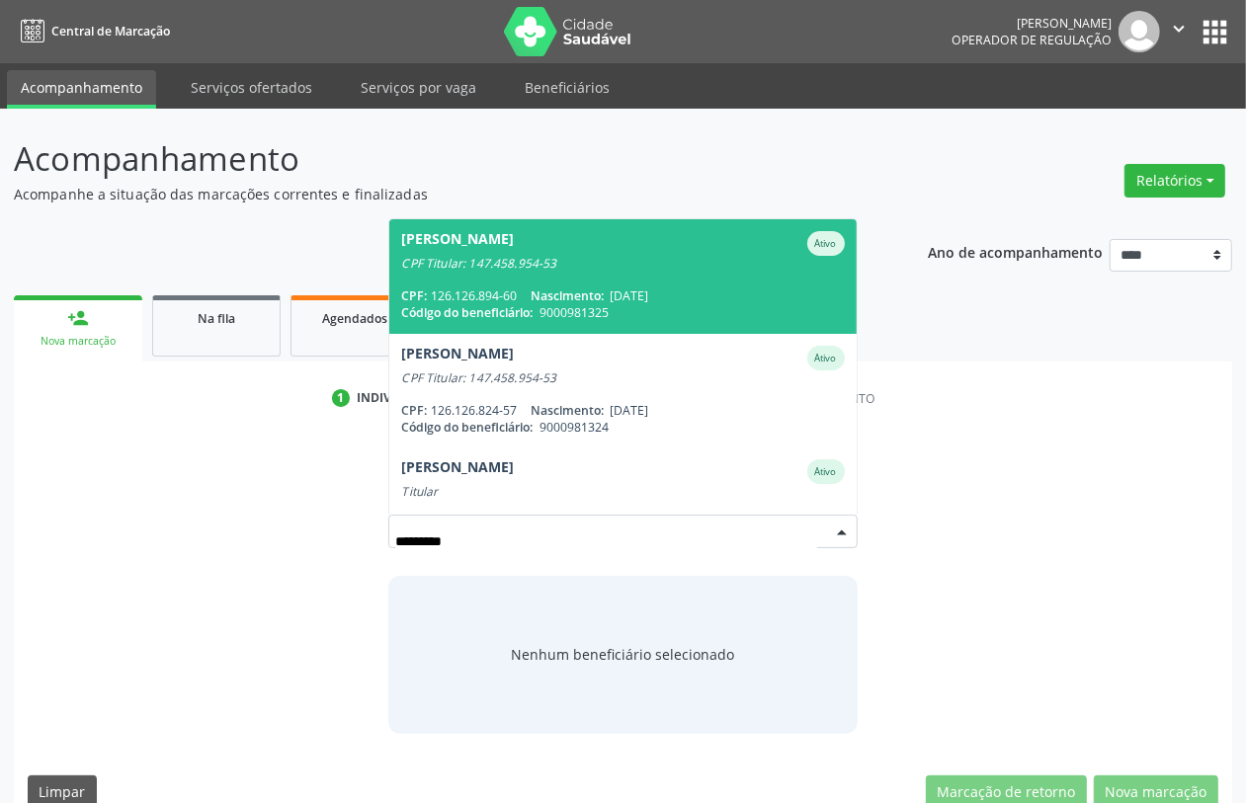
click at [520, 279] on span "Joao Lucas Luna Martins Ativo CPF Titular: 147.458.954-53 CPF: 126.126.894-60 N…" at bounding box center [622, 276] width 466 height 114
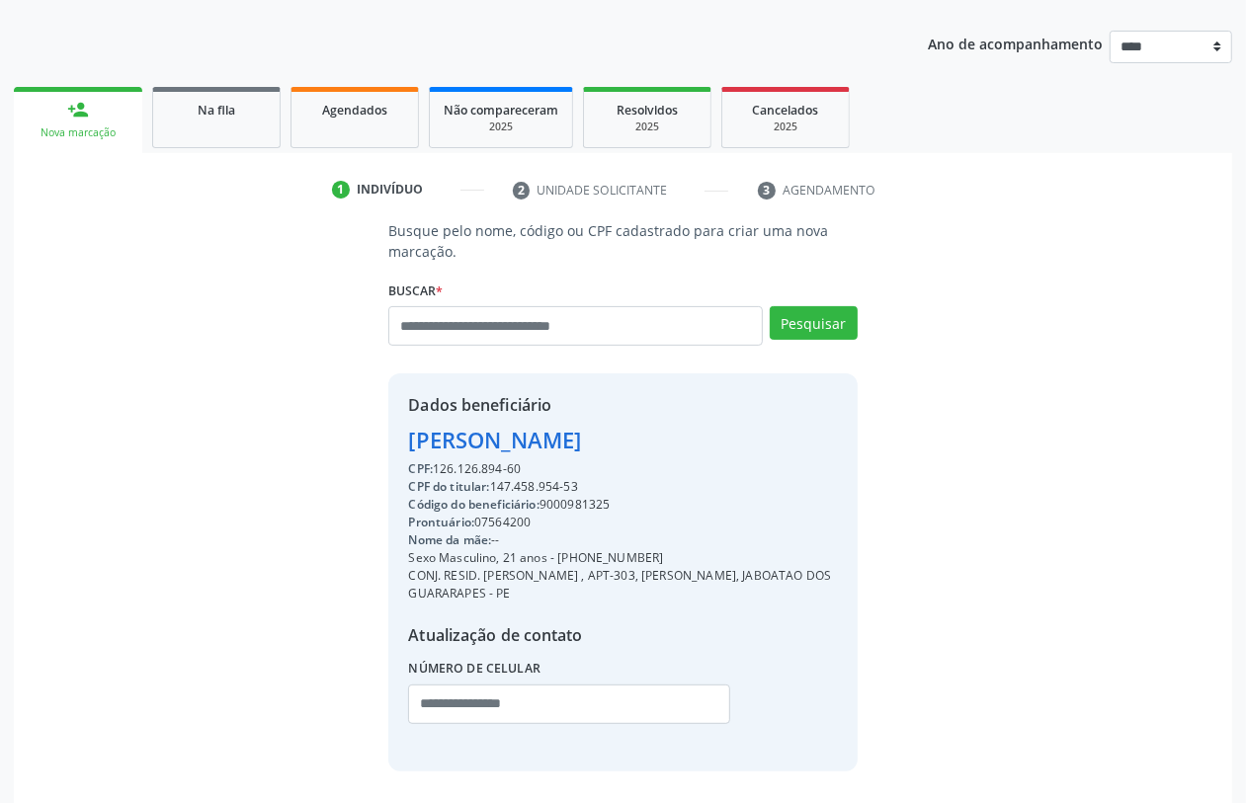
scroll to position [278, 0]
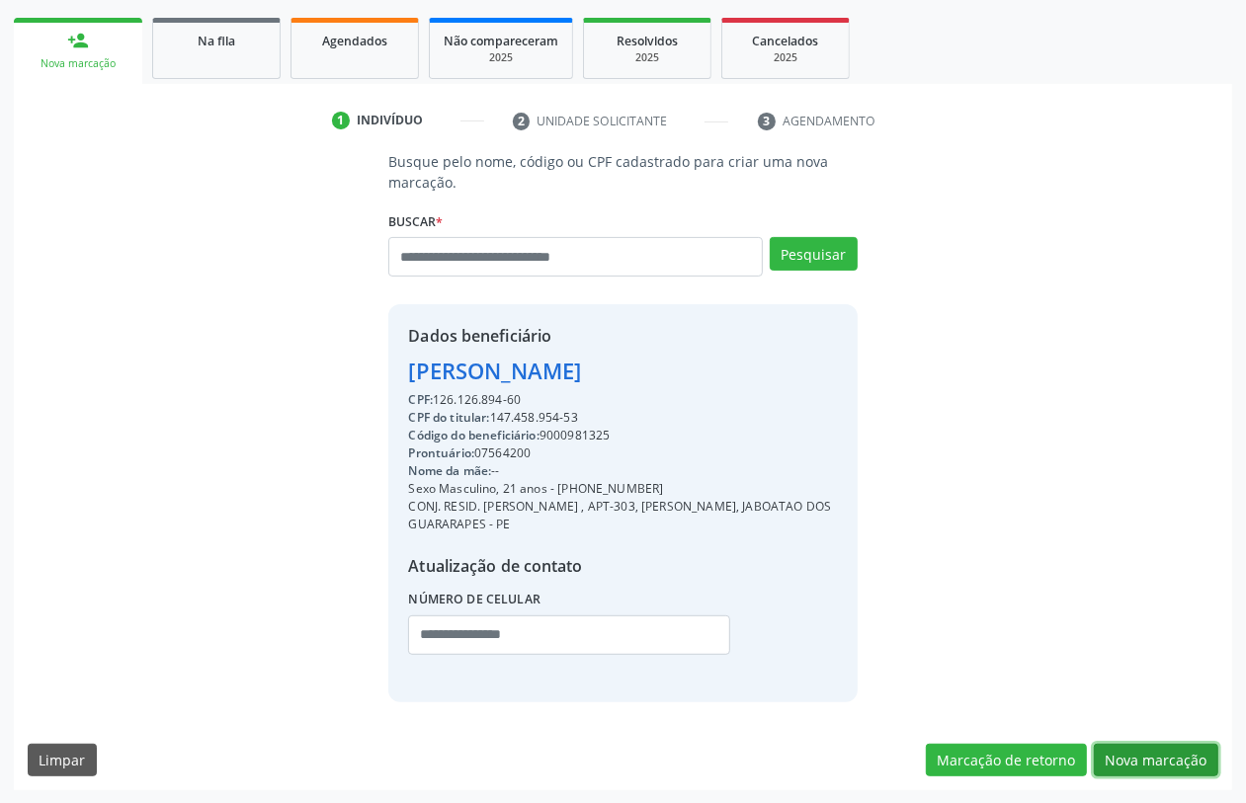
click at [1163, 754] on button "Nova marcação" at bounding box center [1156, 761] width 125 height 34
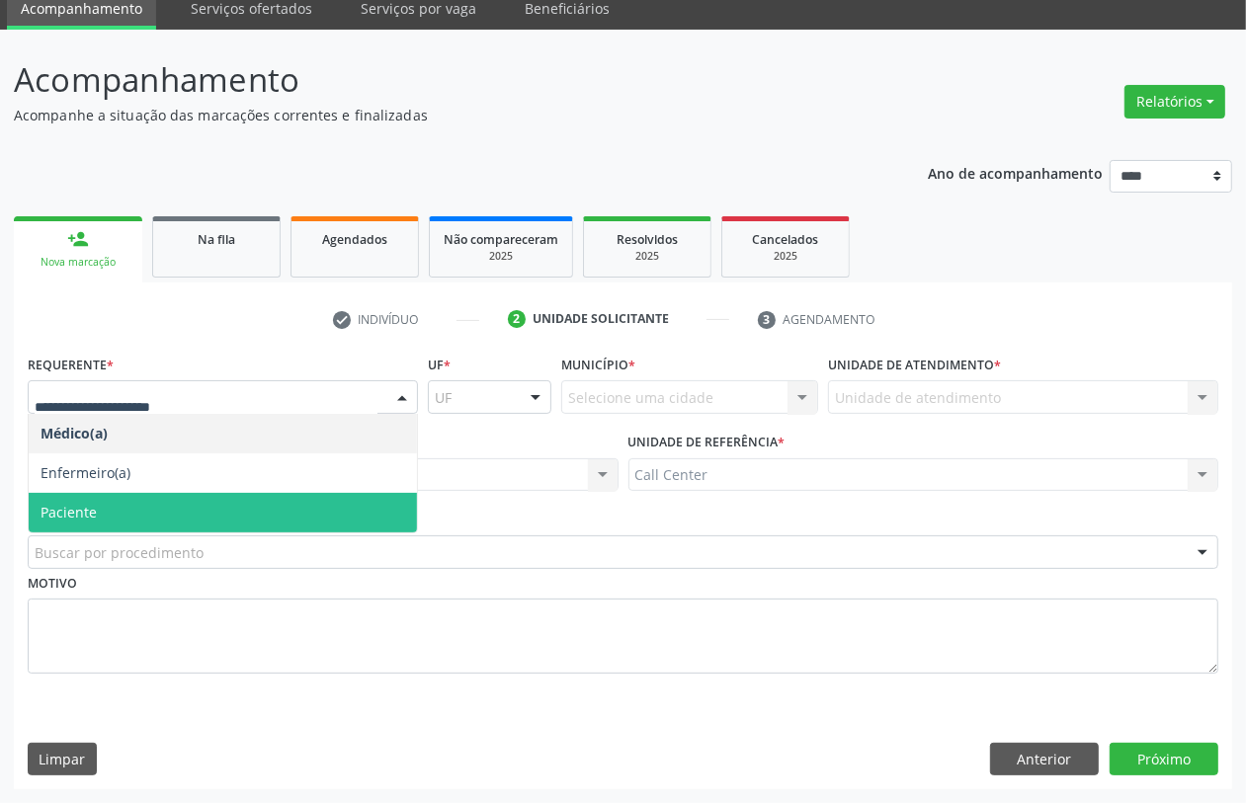
click at [134, 507] on span "Paciente" at bounding box center [223, 513] width 388 height 40
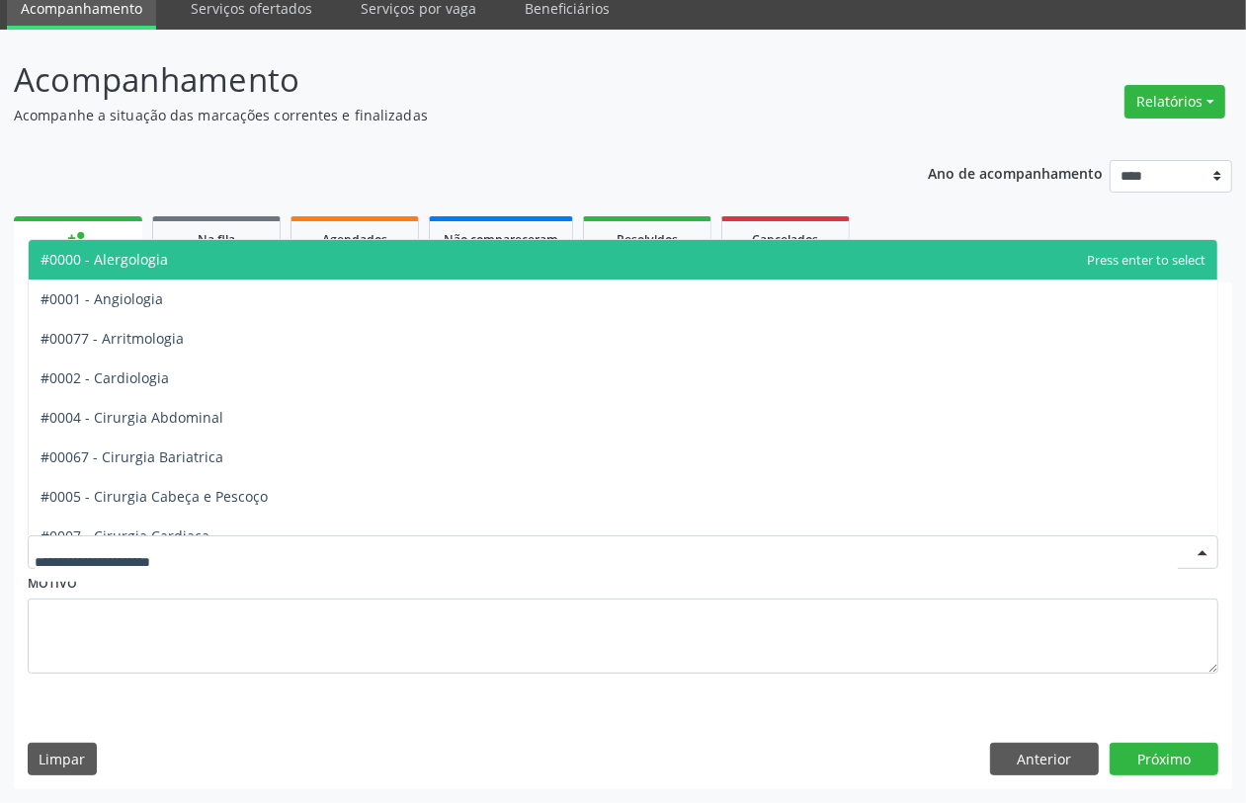
click at [143, 541] on div at bounding box center [623, 553] width 1191 height 34
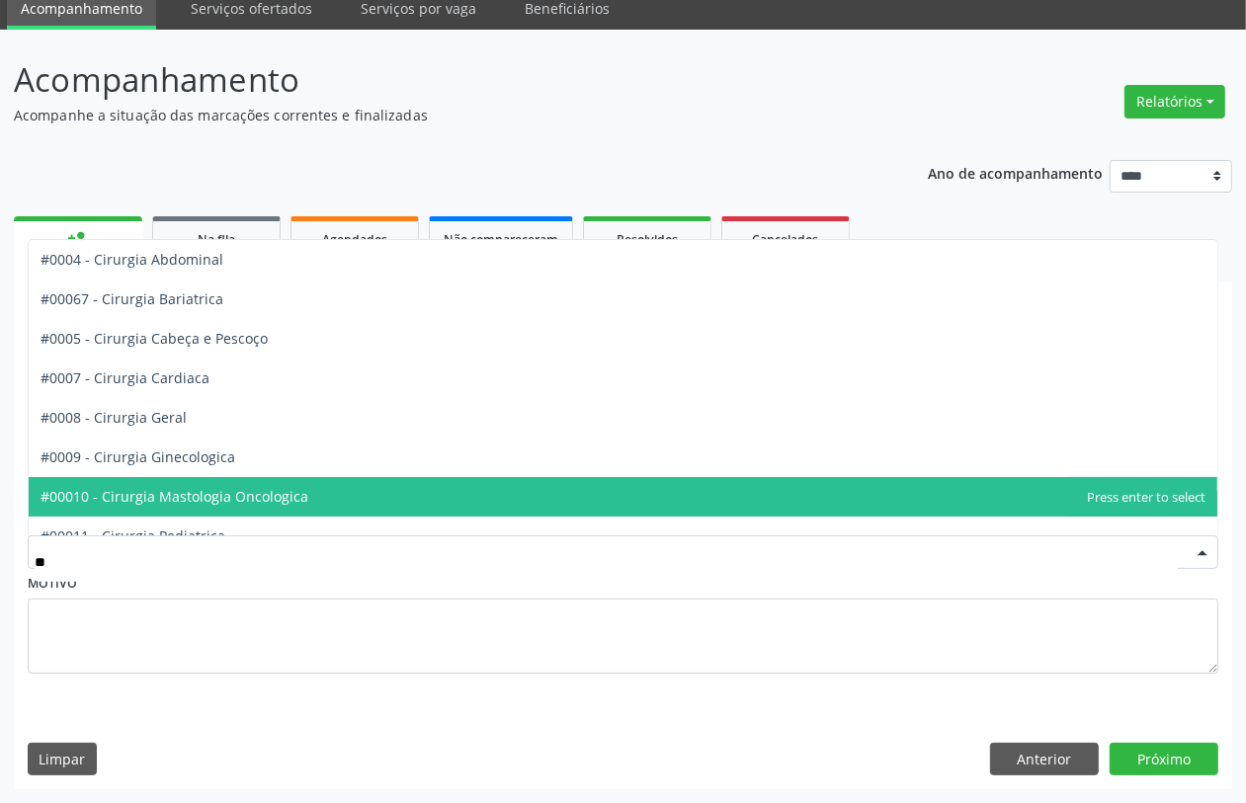
type input "***"
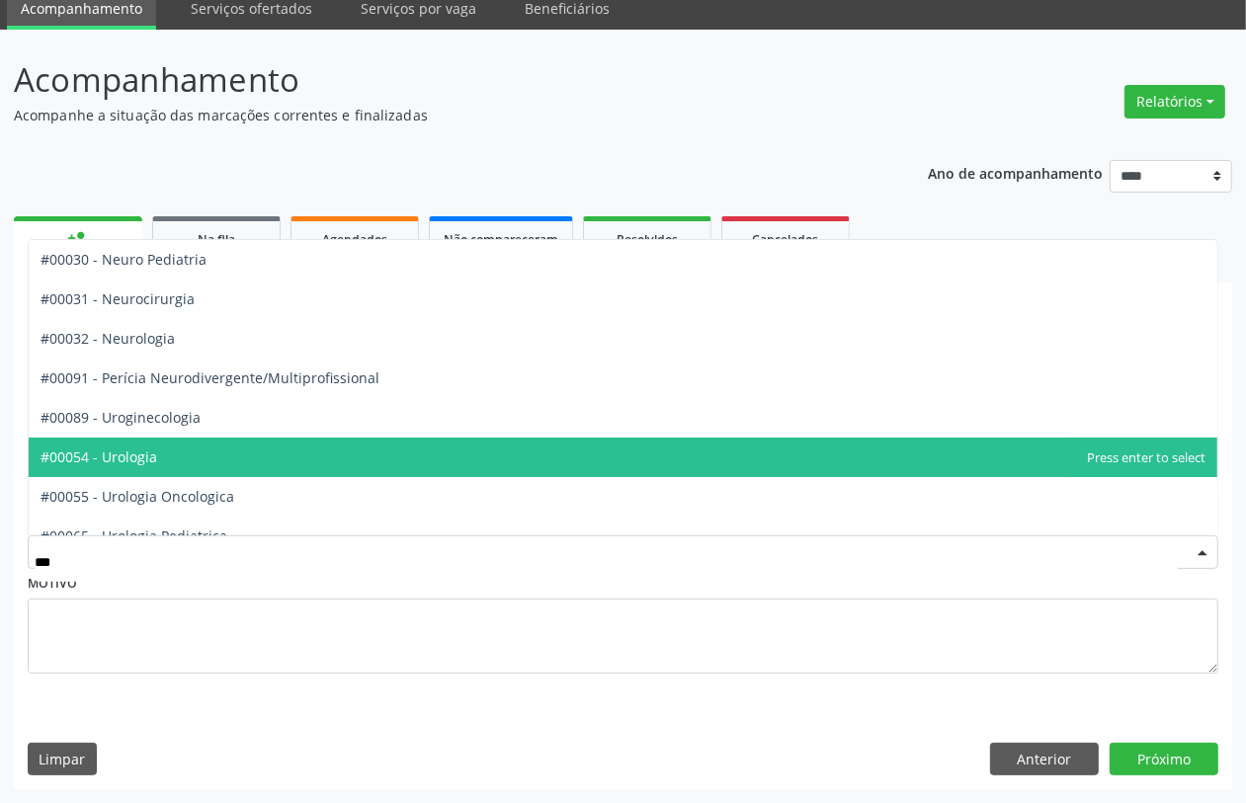
click at [156, 451] on span "#00054 - Urologia" at bounding box center [623, 458] width 1189 height 40
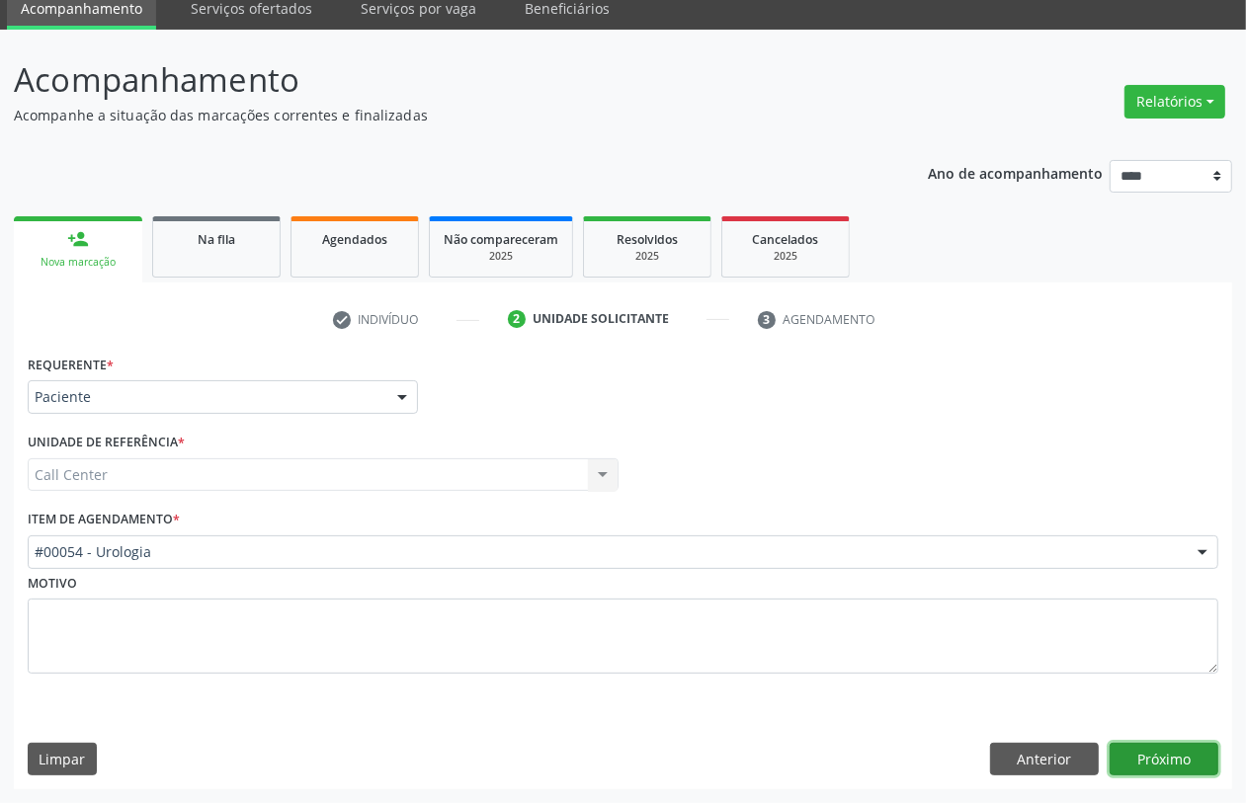
click at [1148, 761] on button "Próximo" at bounding box center [1164, 760] width 109 height 34
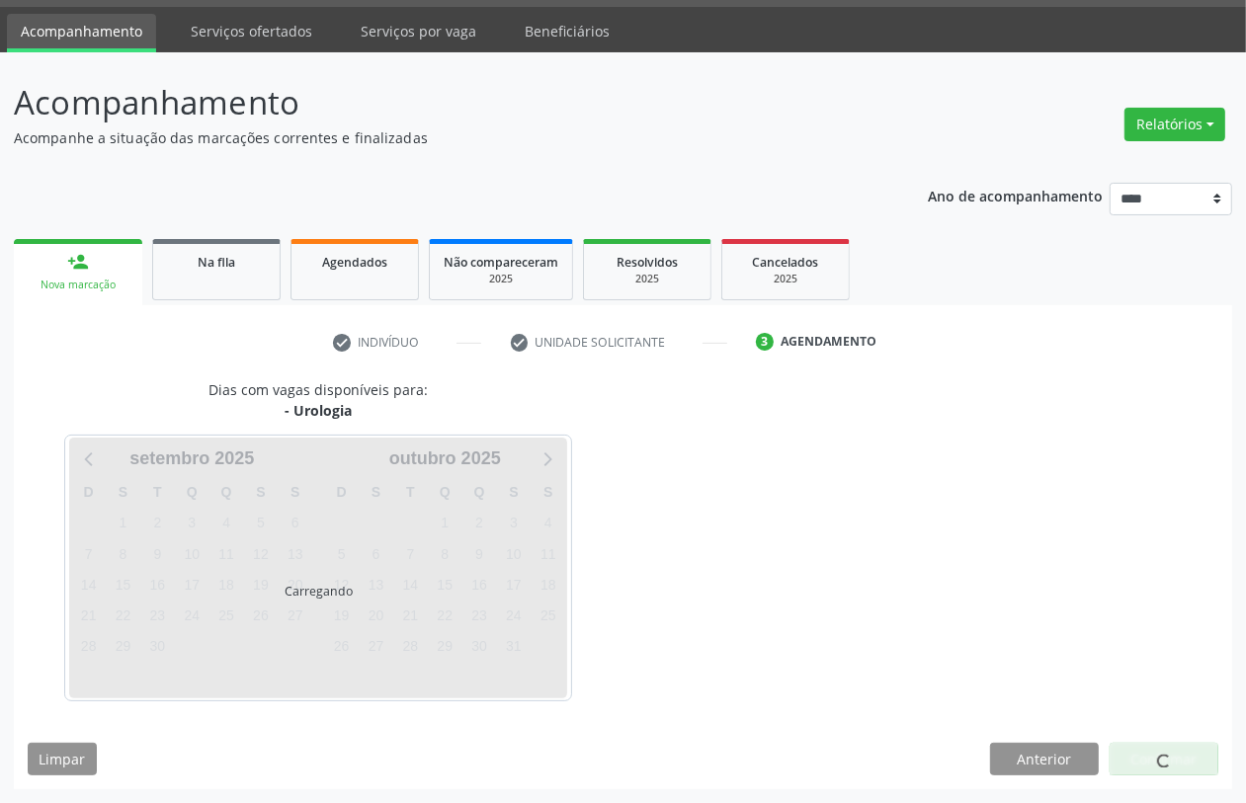
scroll to position [56, 0]
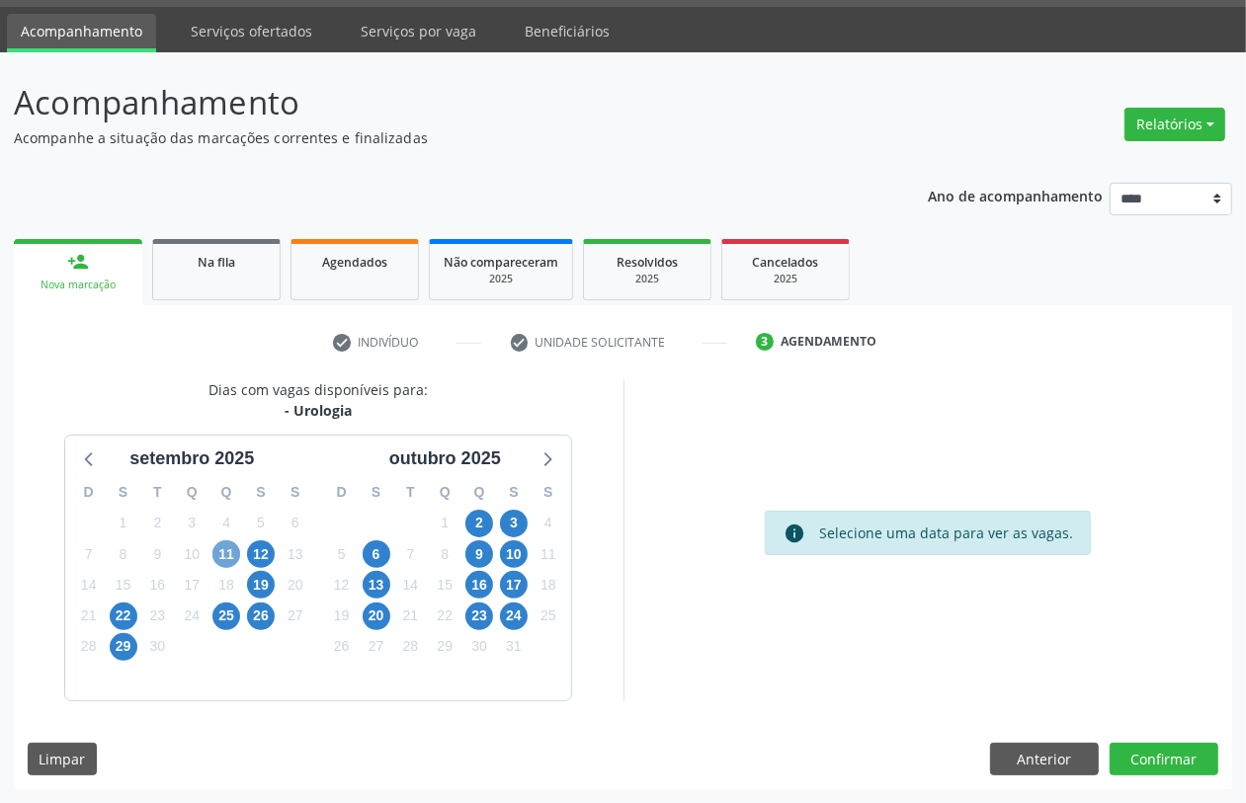
click at [214, 550] on span "11" at bounding box center [226, 555] width 28 height 28
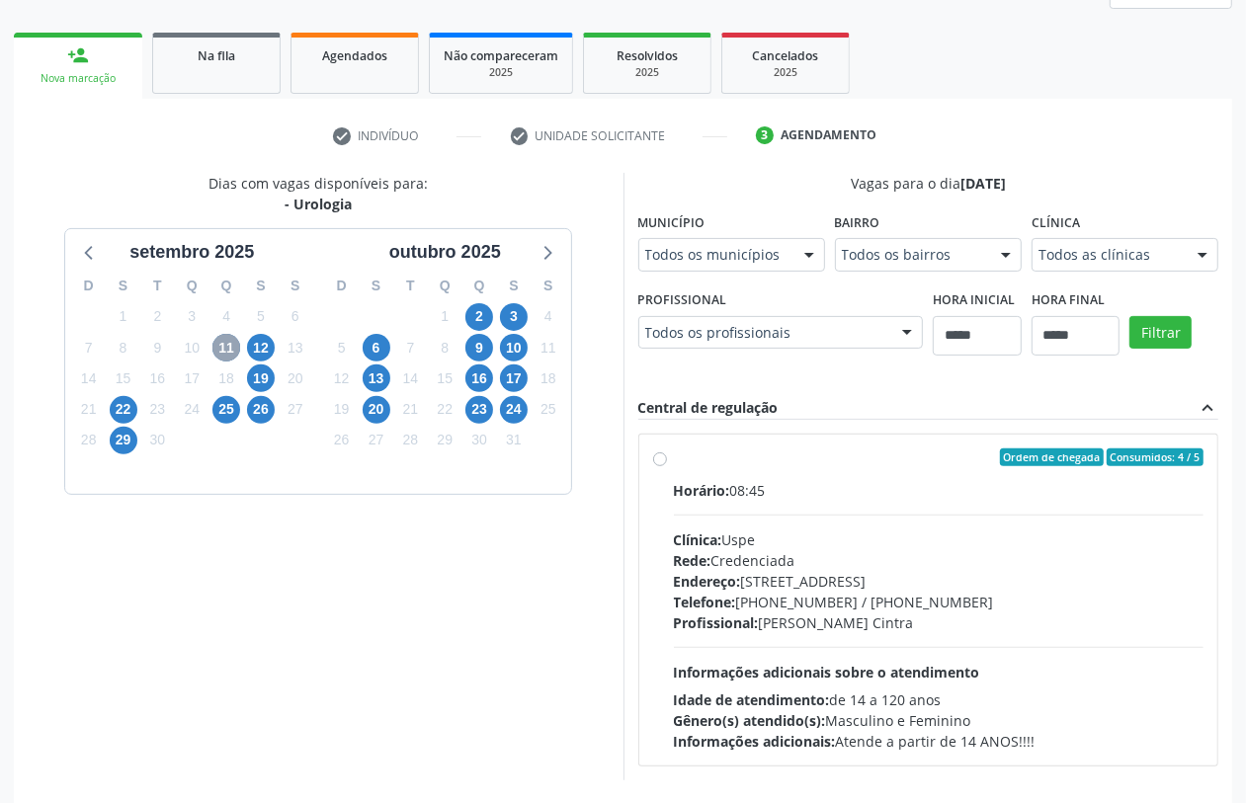
scroll to position [342, 0]
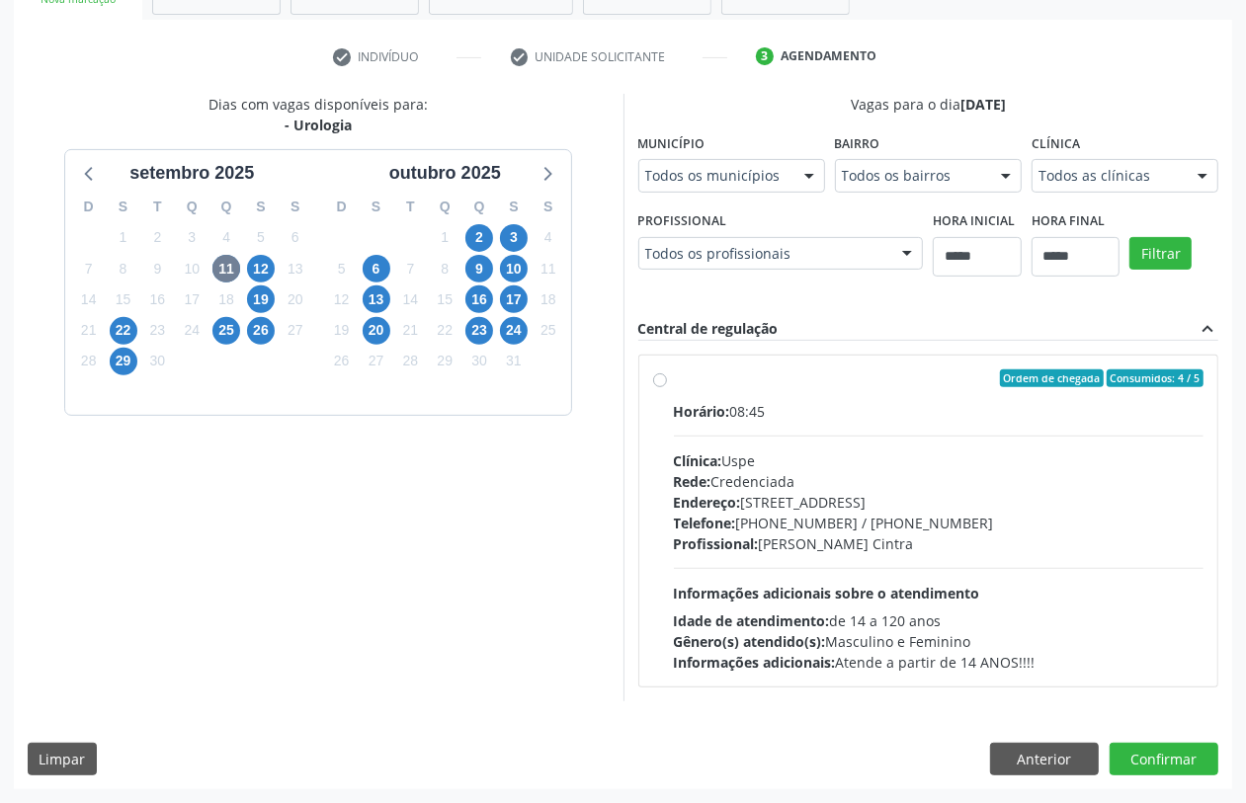
click at [774, 546] on div "Profissional: Gil Mauricio Ferraz Cintra" at bounding box center [939, 544] width 531 height 21
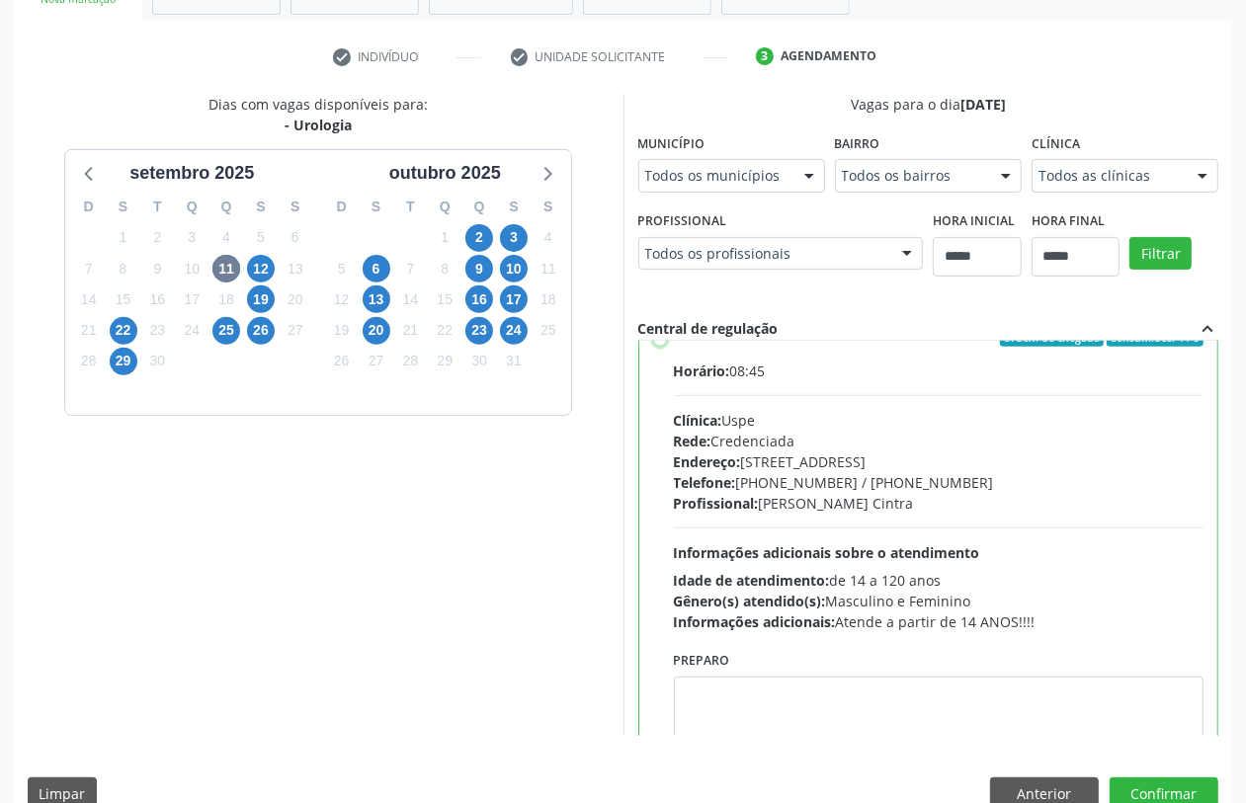
scroll to position [99, 0]
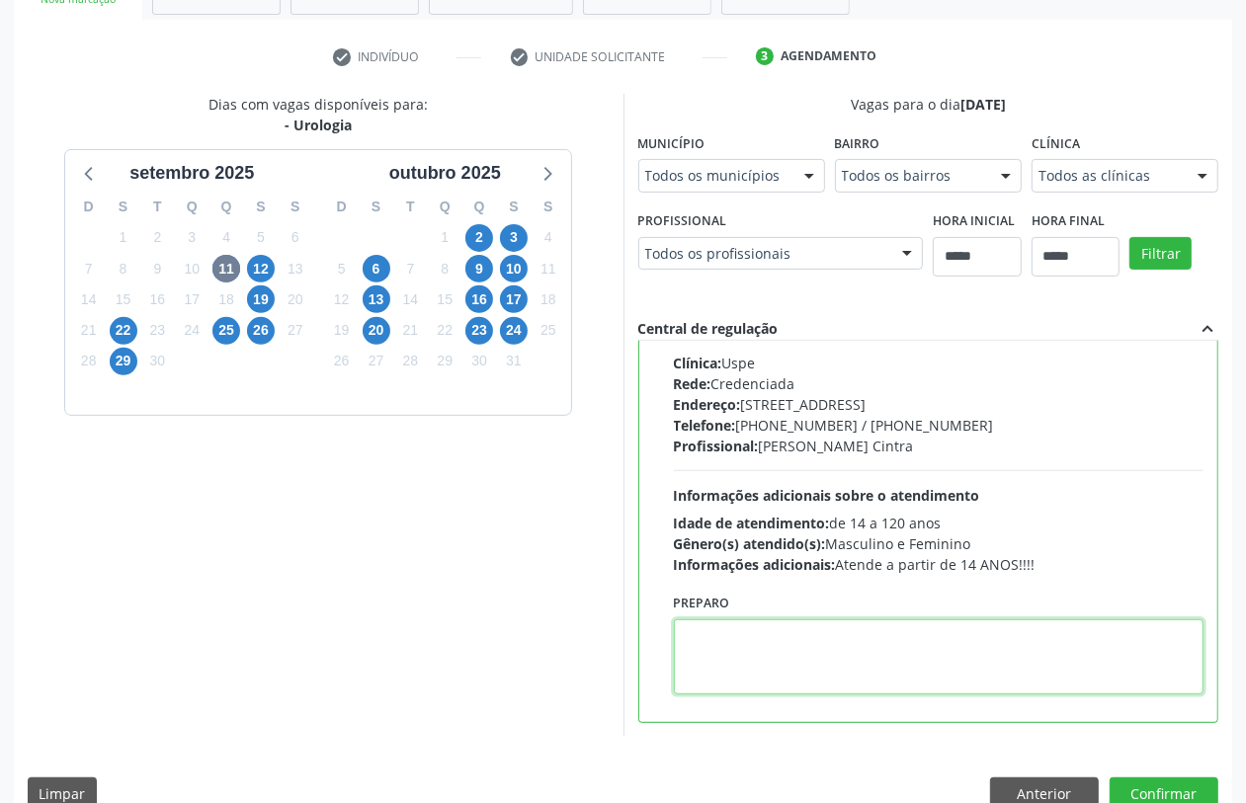
paste textarea "**********"
type textarea "**********"
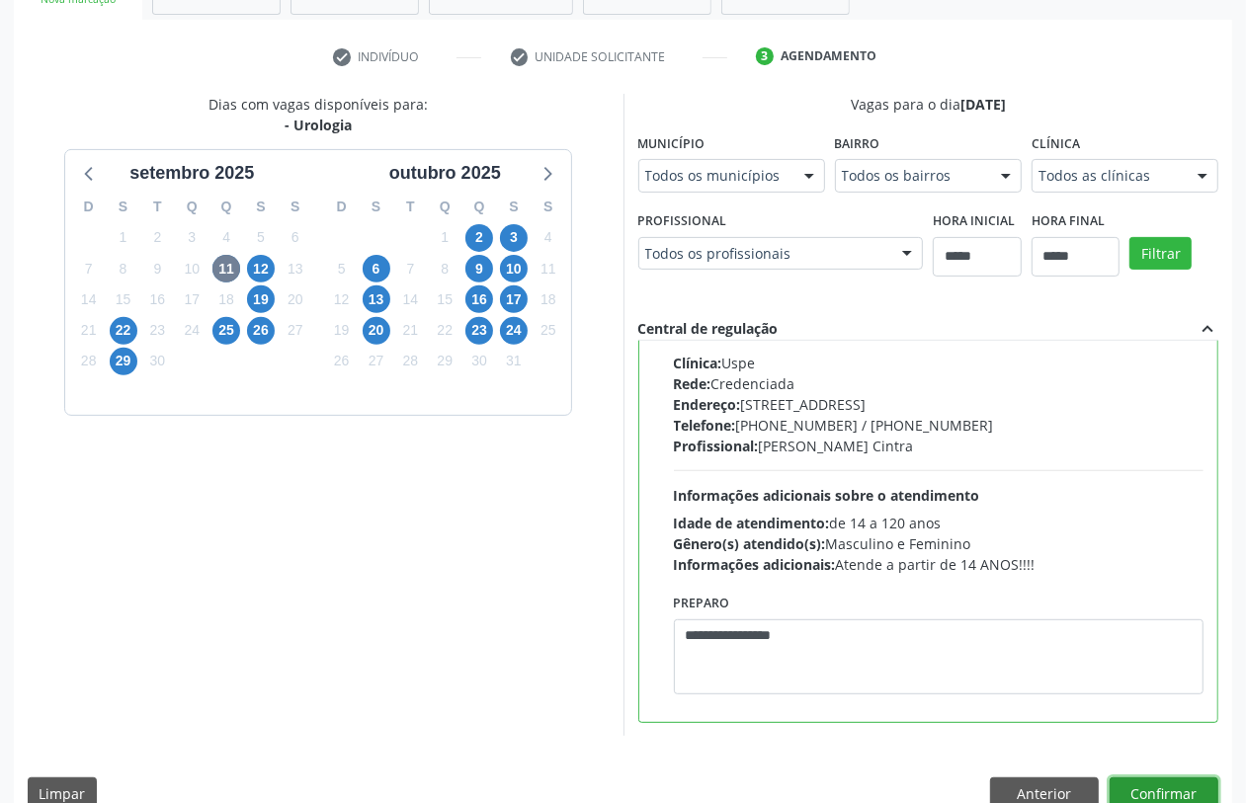
click at [1182, 789] on button "Confirmar" at bounding box center [1164, 795] width 109 height 34
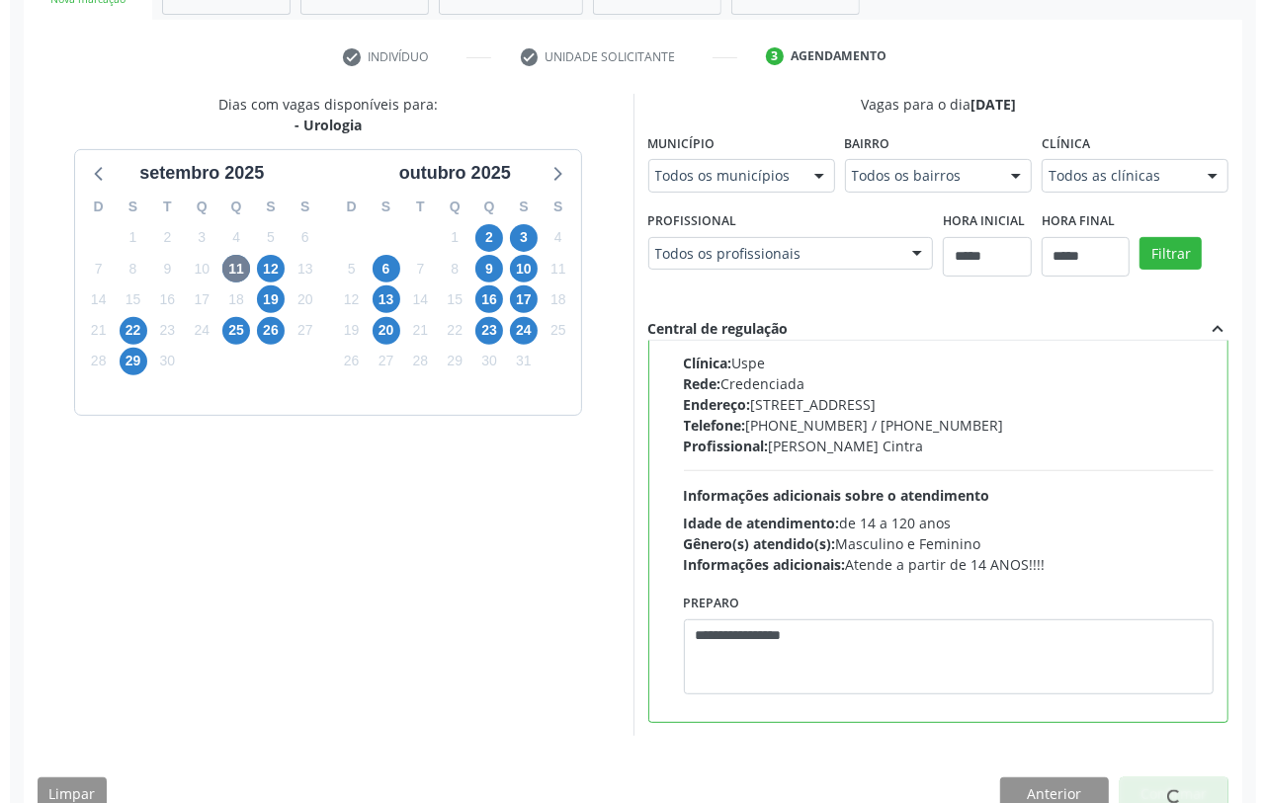
scroll to position [0, 0]
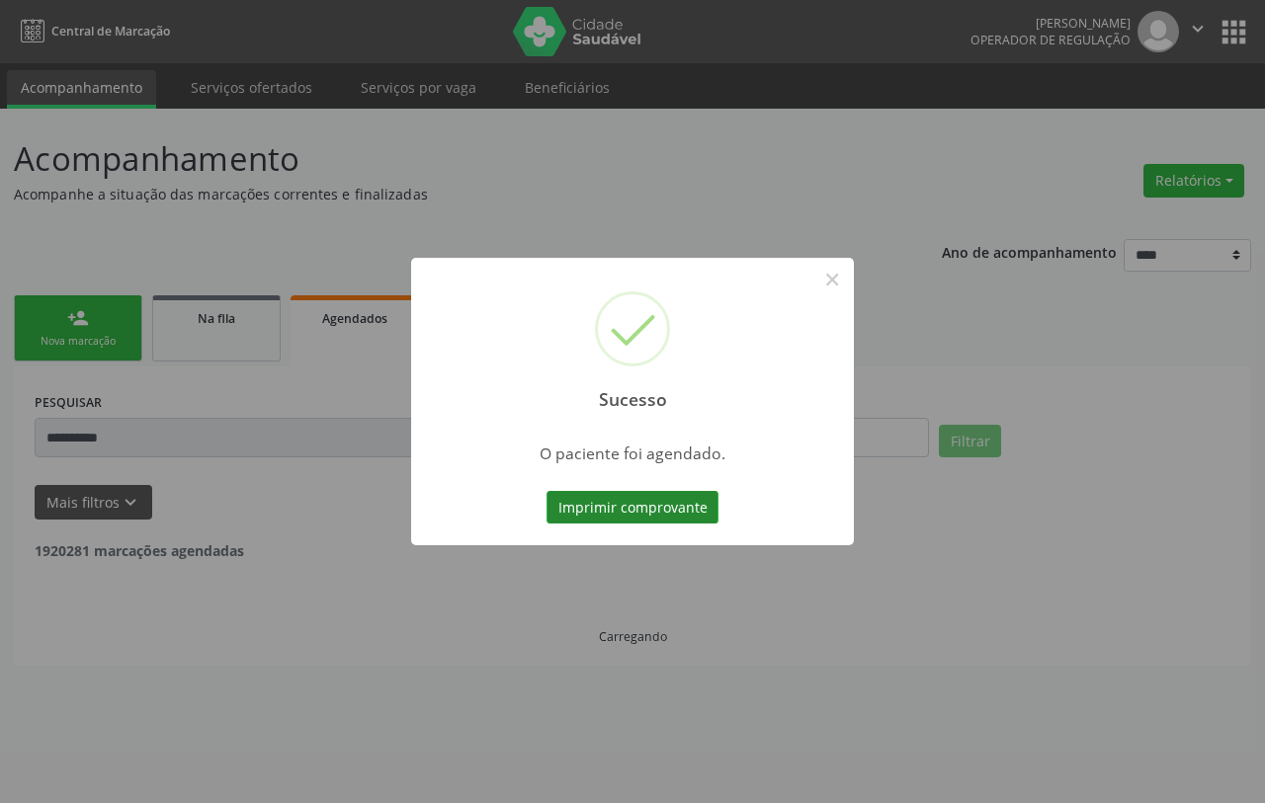
click at [633, 506] on button "Imprimir comprovante" at bounding box center [633, 508] width 172 height 34
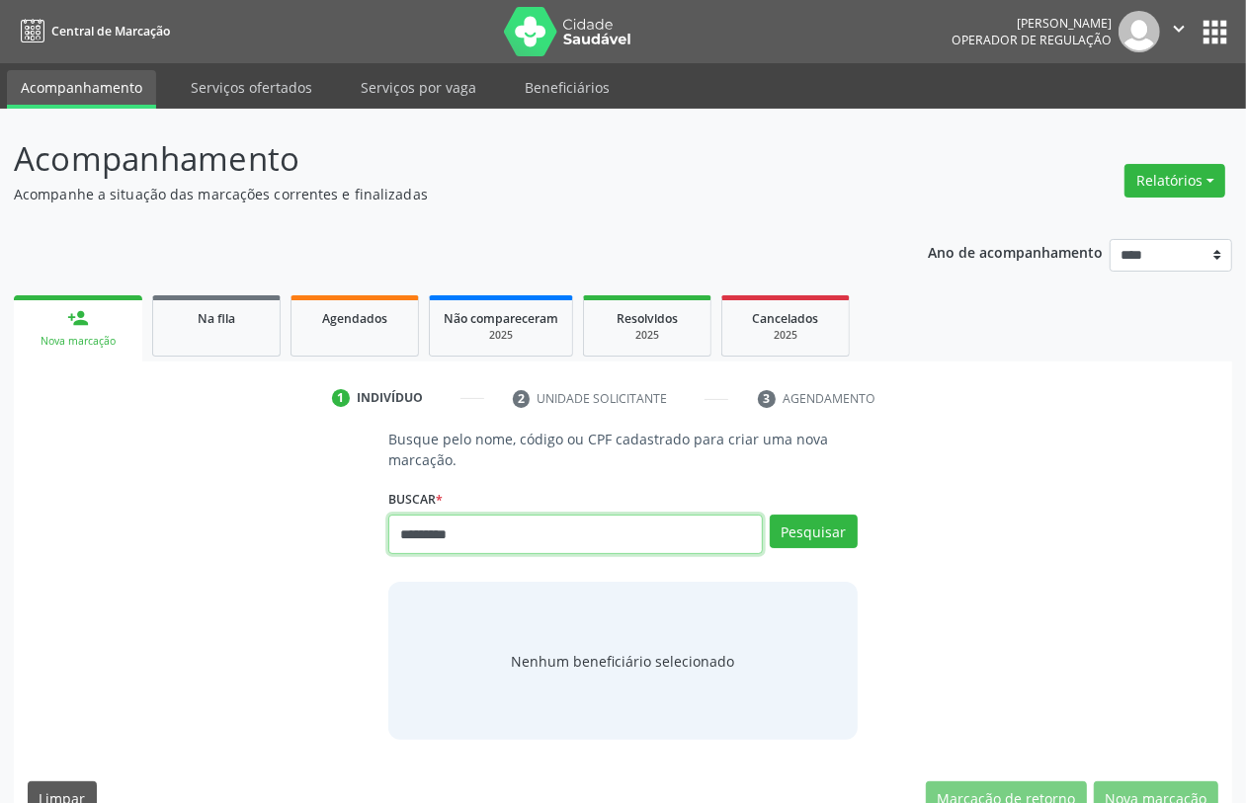
type input "*********"
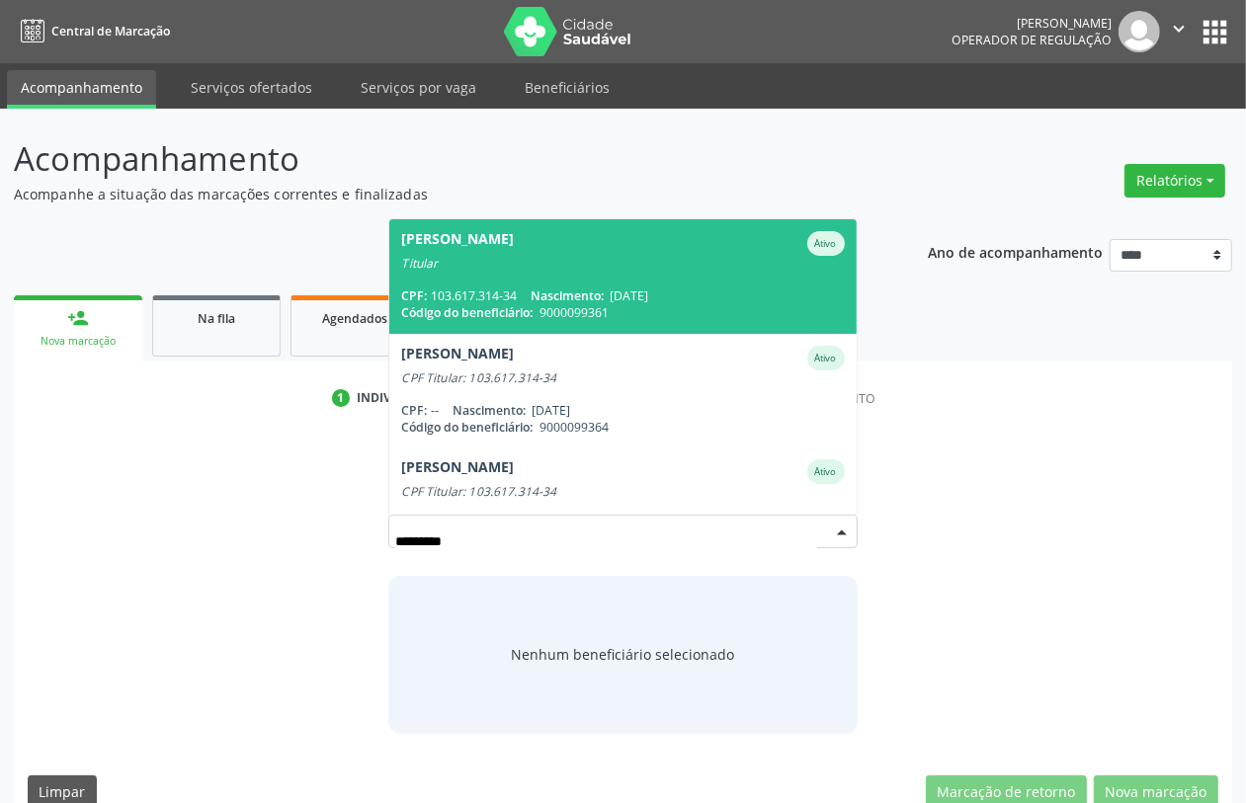
click at [575, 253] on div "[PERSON_NAME]" at bounding box center [622, 243] width 443 height 25
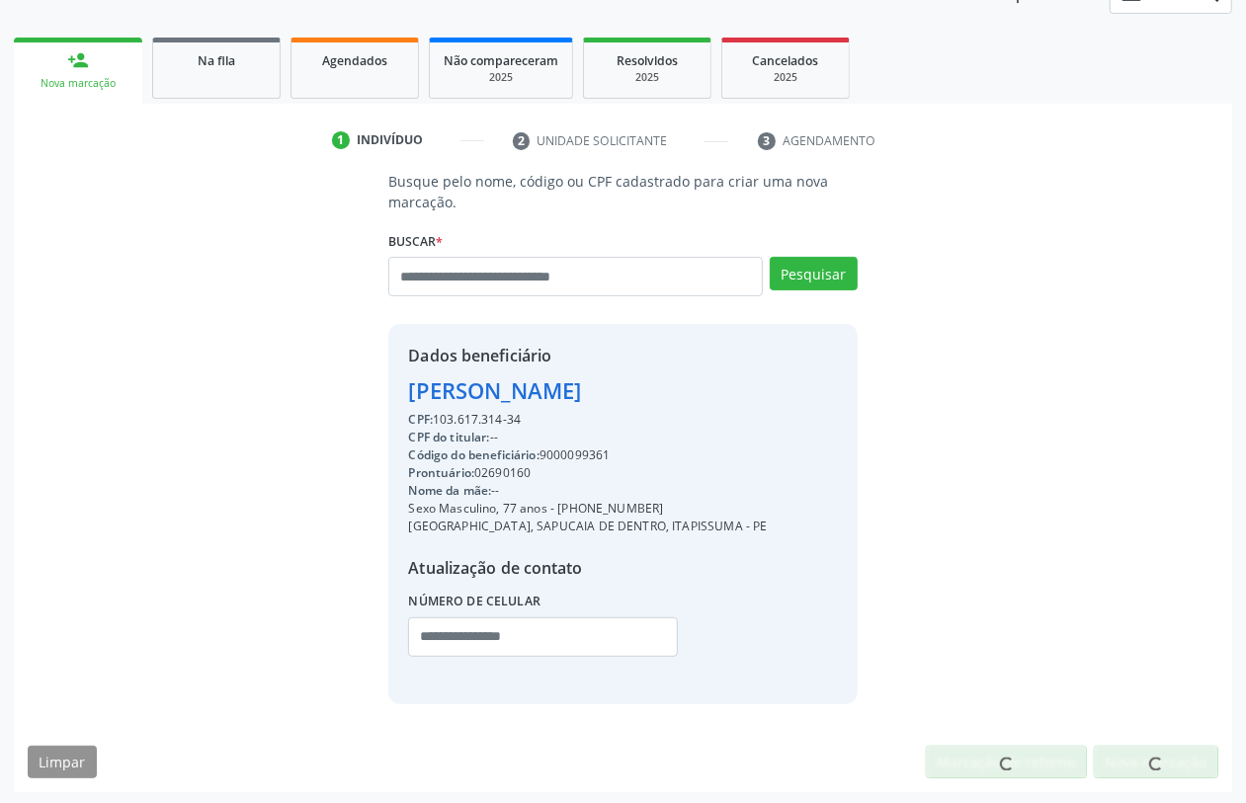
scroll to position [260, 0]
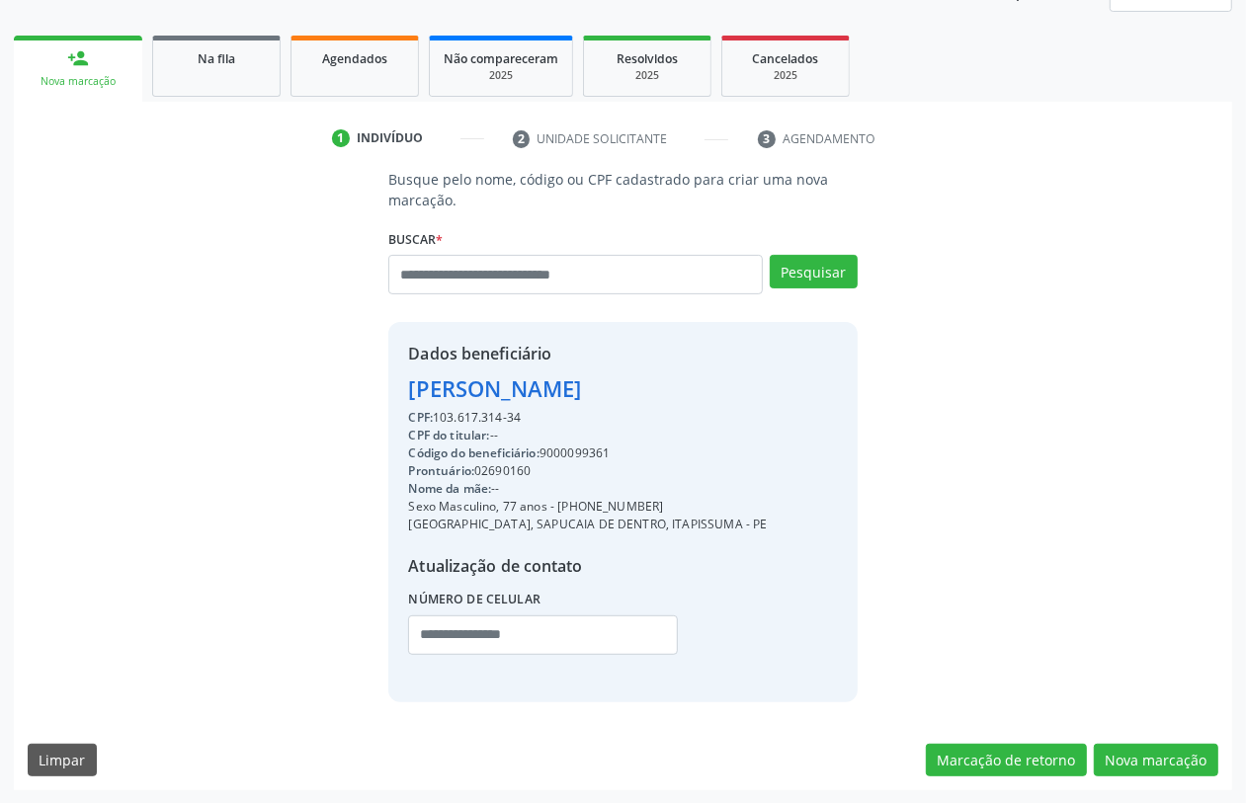
click at [581, 445] on div "Código do beneficiário: 9000099361" at bounding box center [587, 454] width 359 height 18
copy div "9000099361"
click at [327, 102] on div "1 Indivíduo 2 Unidade solicitante 3 Agendamento Busque pelo nome, código ou CPF…" at bounding box center [623, 446] width 1219 height 689
drag, startPoint x: 364, startPoint y: 59, endPoint x: 422, endPoint y: 126, distance: 88.2
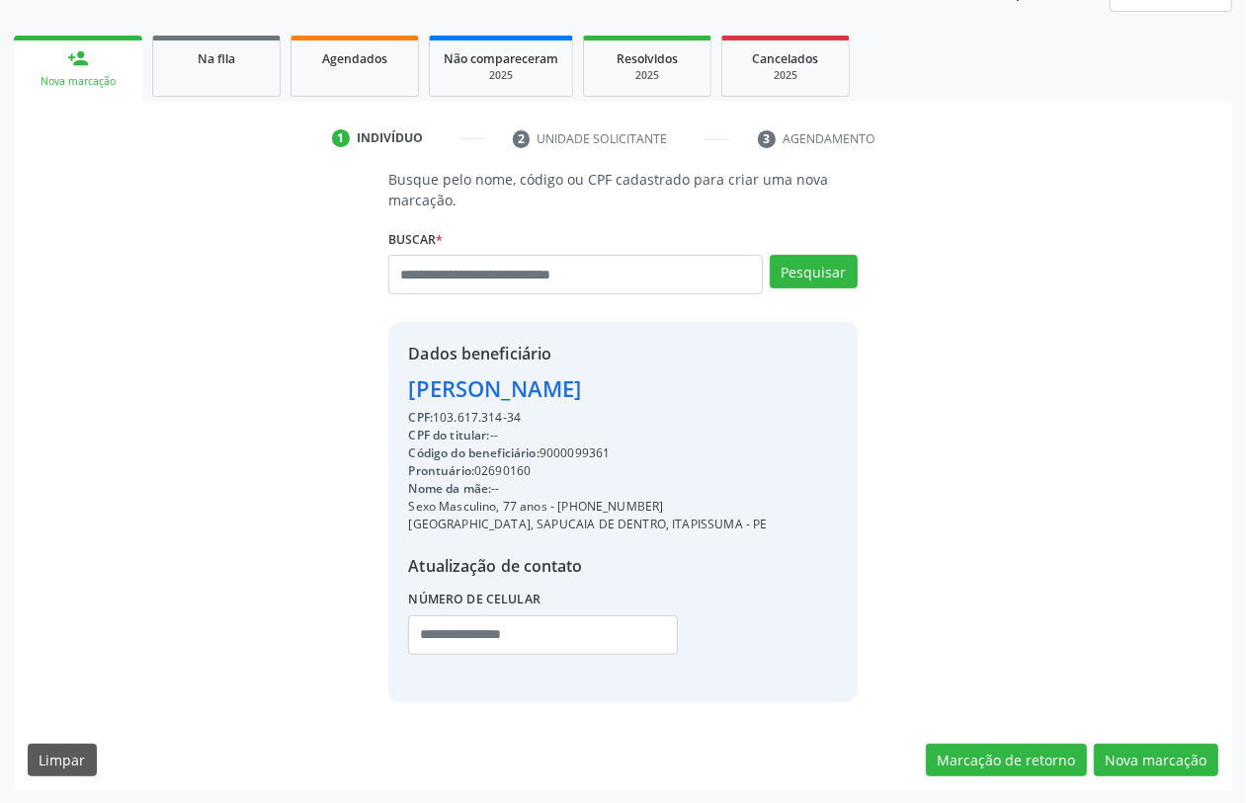
click at [364, 57] on span "Agendados" at bounding box center [354, 58] width 65 height 17
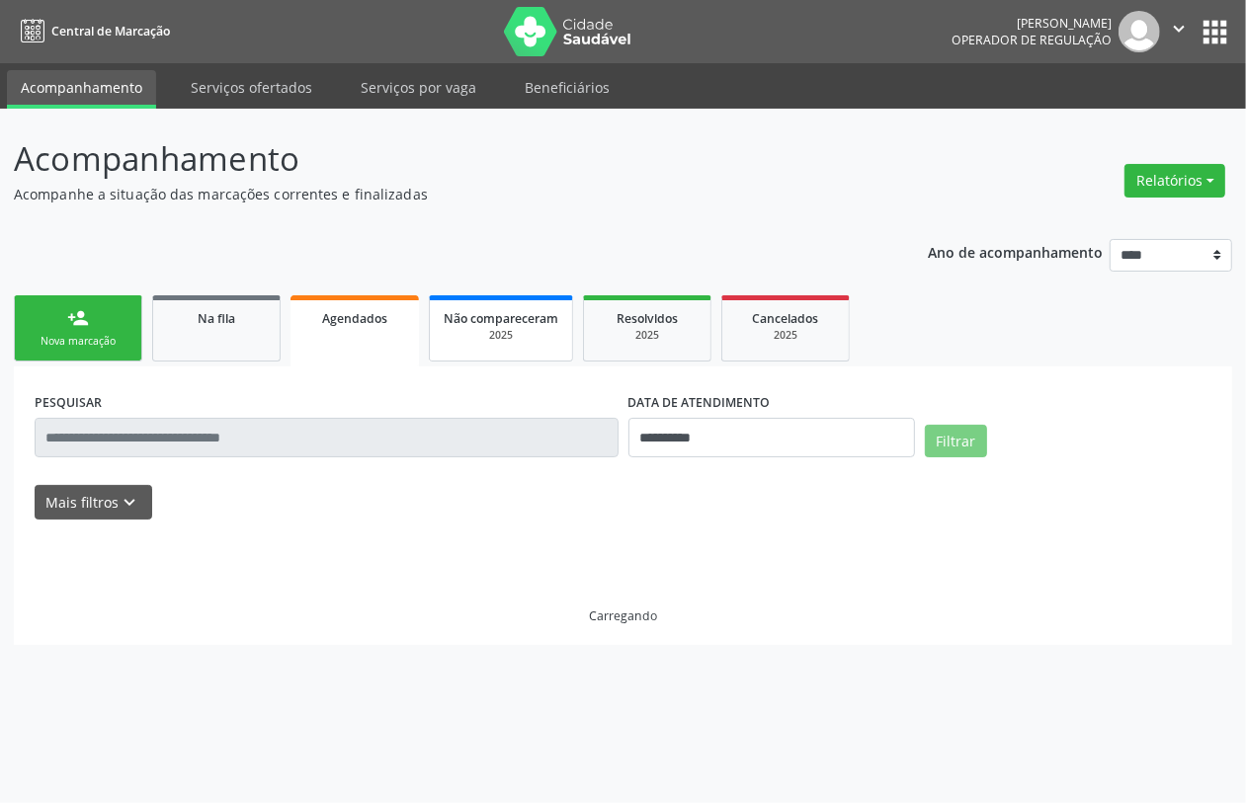
scroll to position [0, 0]
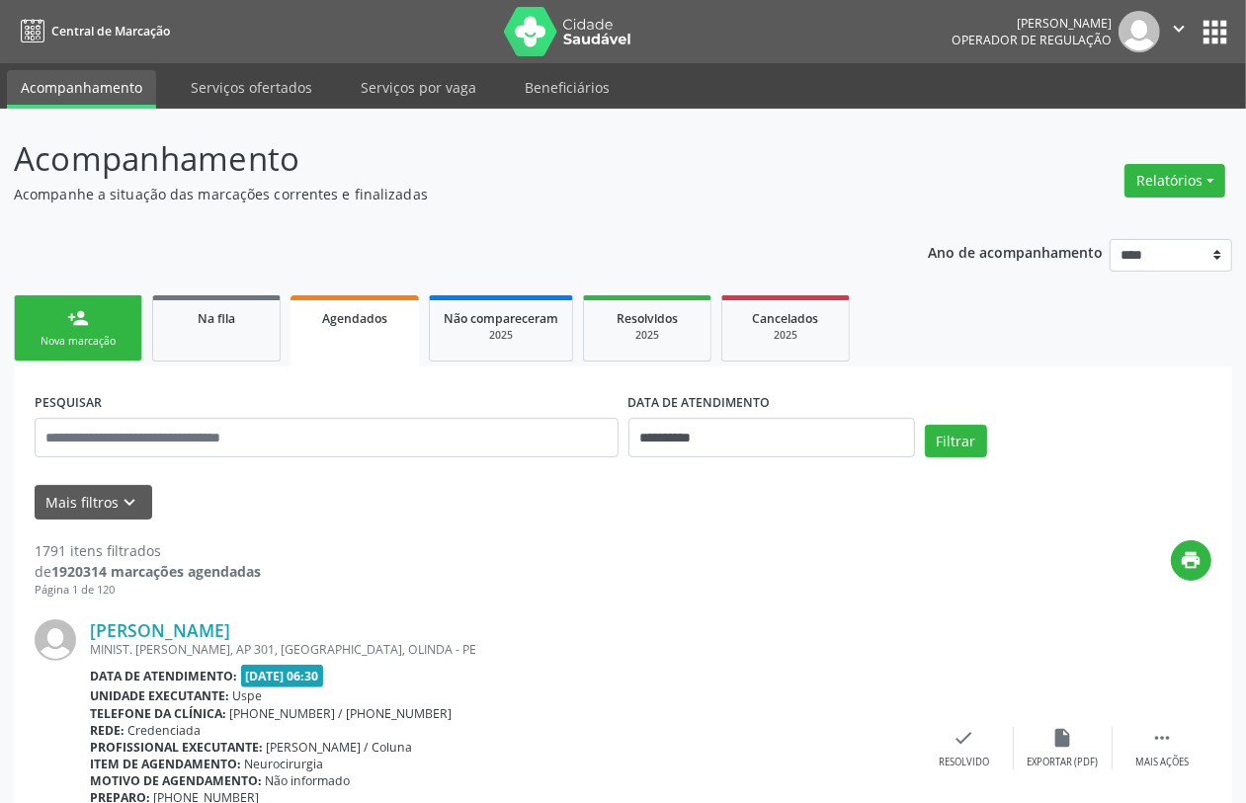
drag, startPoint x: 583, startPoint y: 467, endPoint x: 583, endPoint y: 447, distance: 20.8
click at [586, 465] on div "PESQUISAR" at bounding box center [327, 429] width 594 height 84
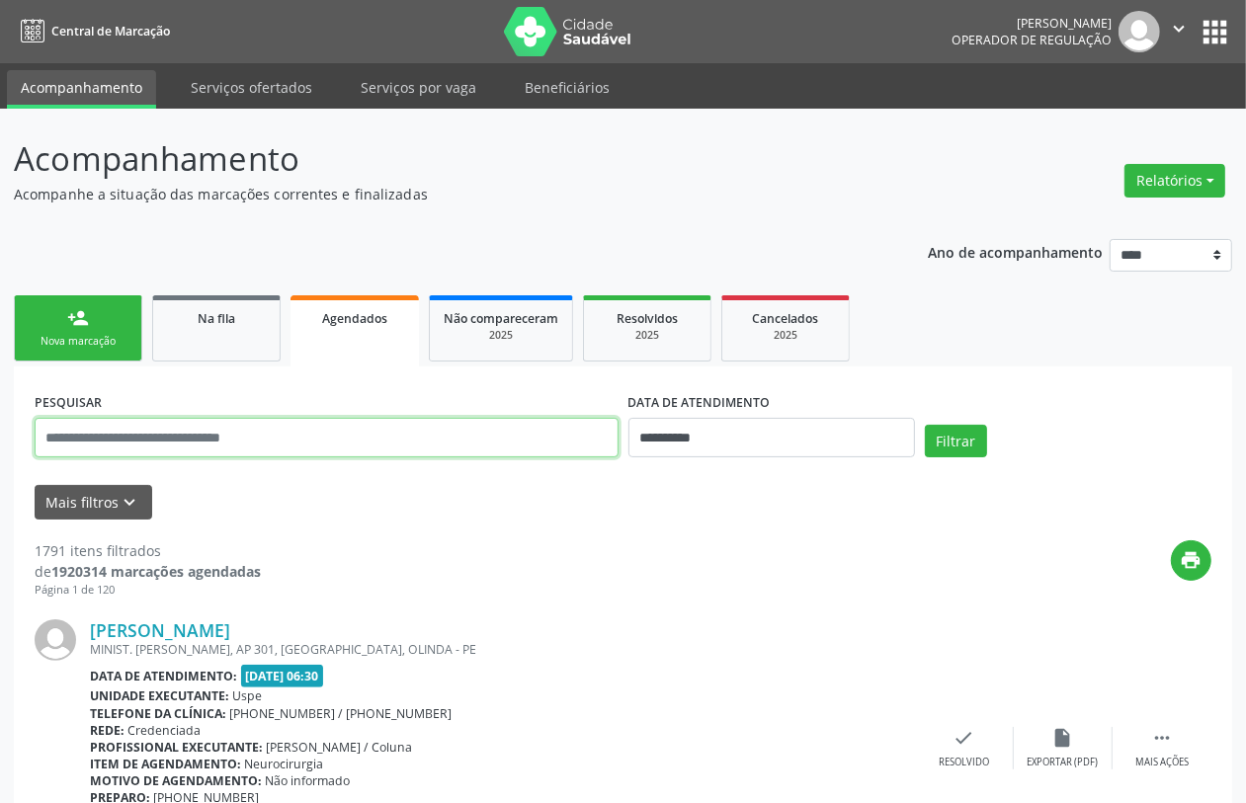
paste input "**********"
type input "**********"
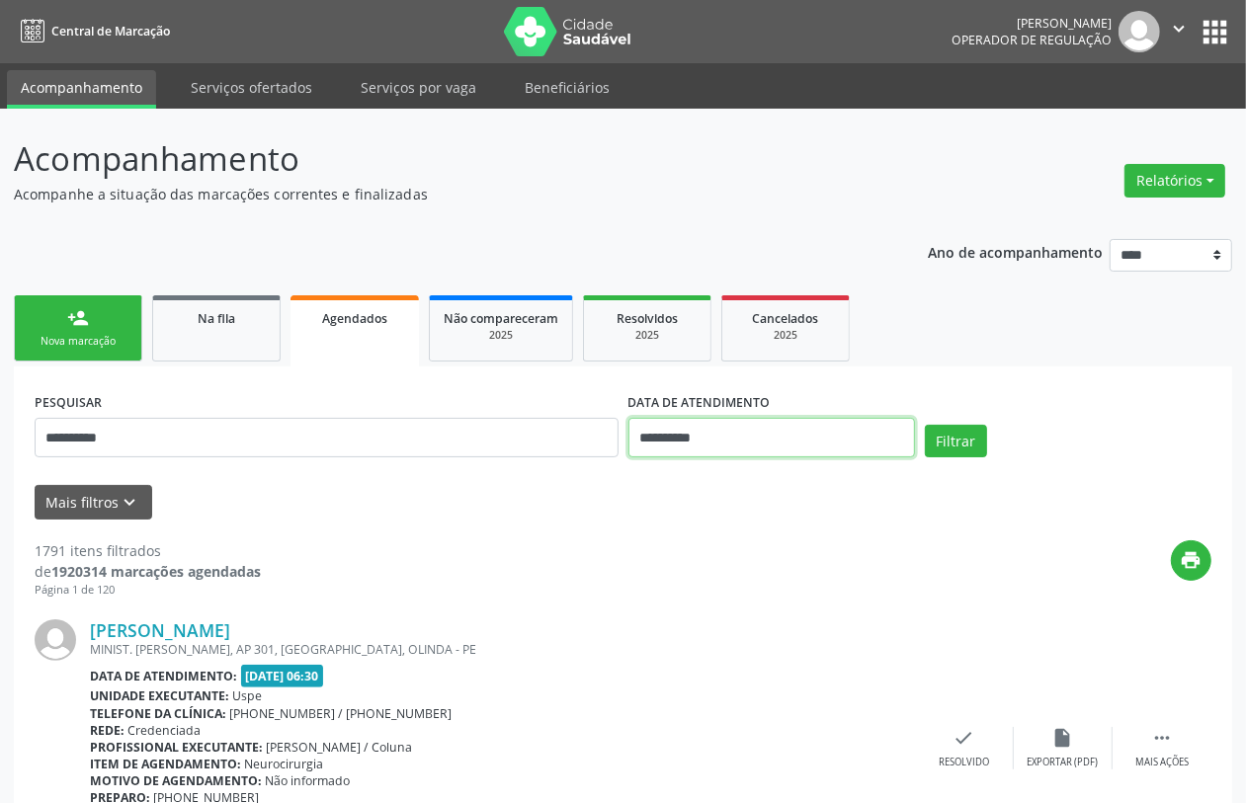
click at [739, 433] on input "**********" at bounding box center [772, 438] width 287 height 40
click at [967, 442] on button "Filtrar" at bounding box center [956, 442] width 62 height 34
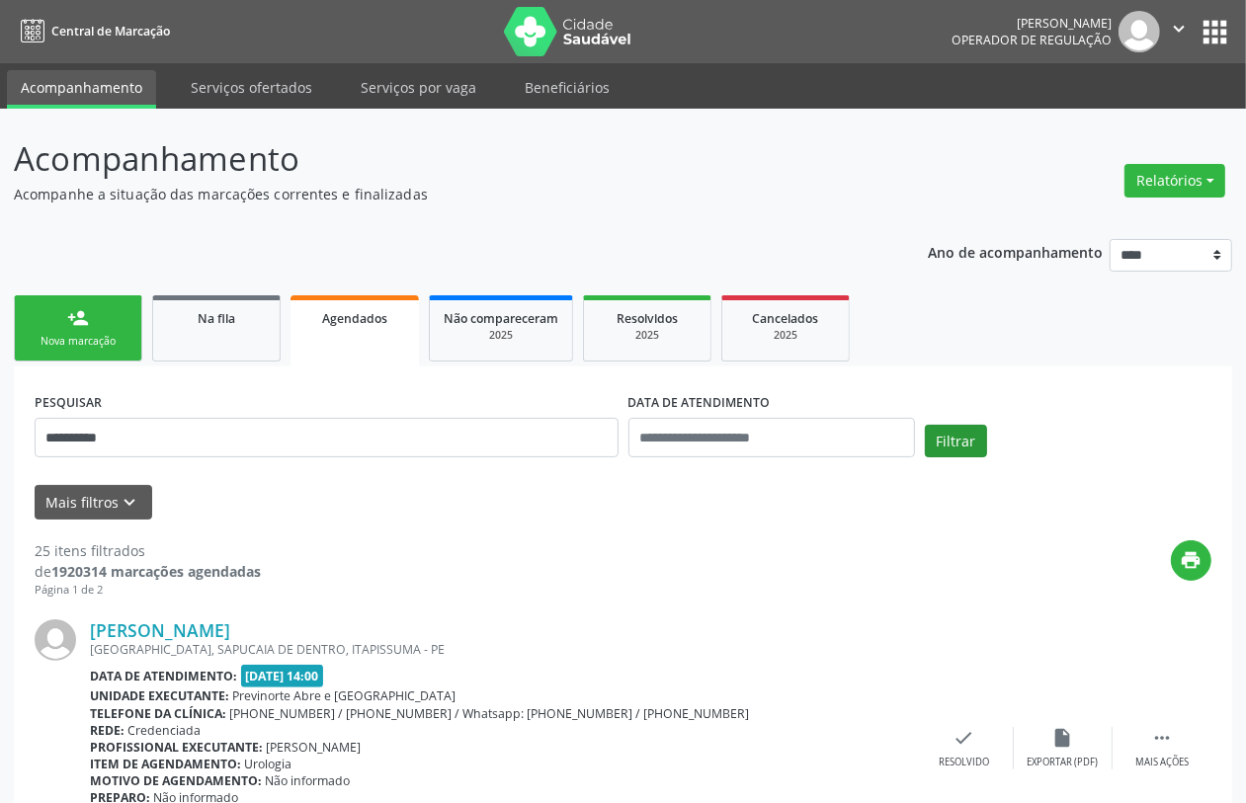
scroll to position [4414, 0]
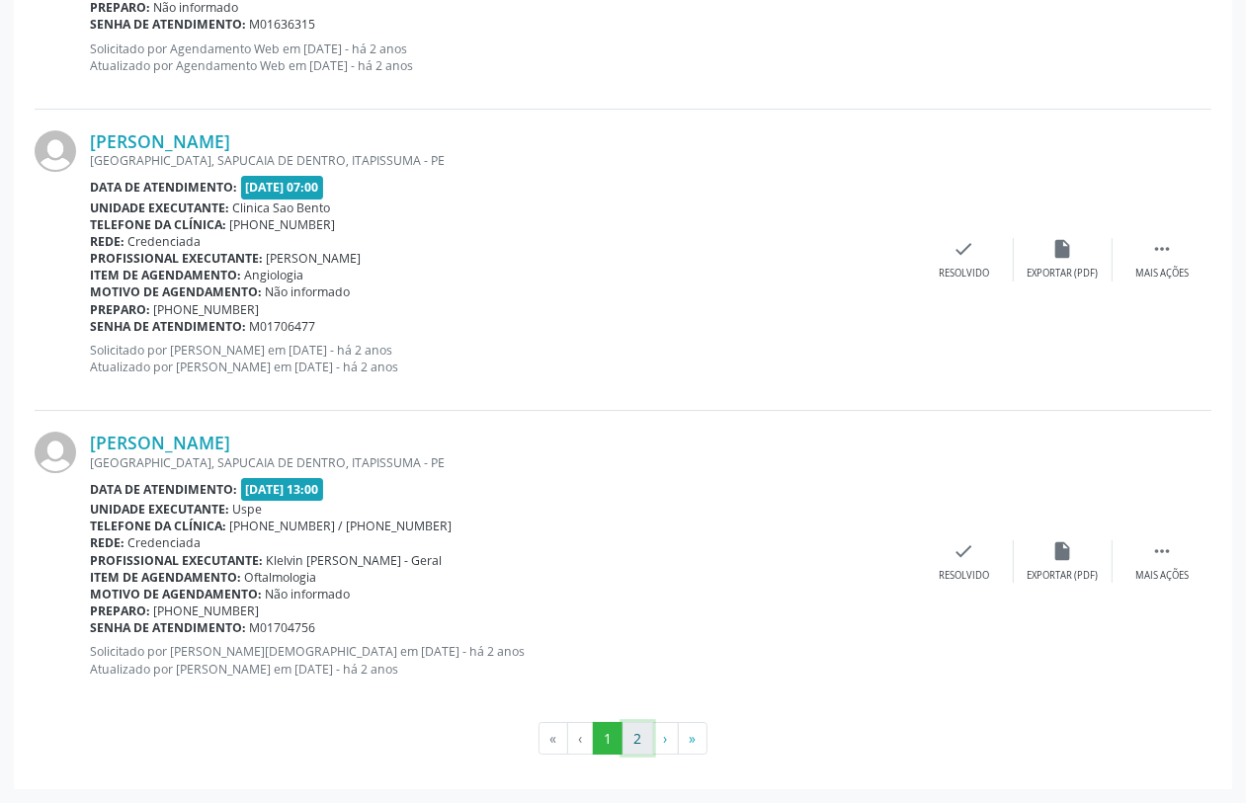
click at [642, 742] on button "2" at bounding box center [638, 739] width 31 height 34
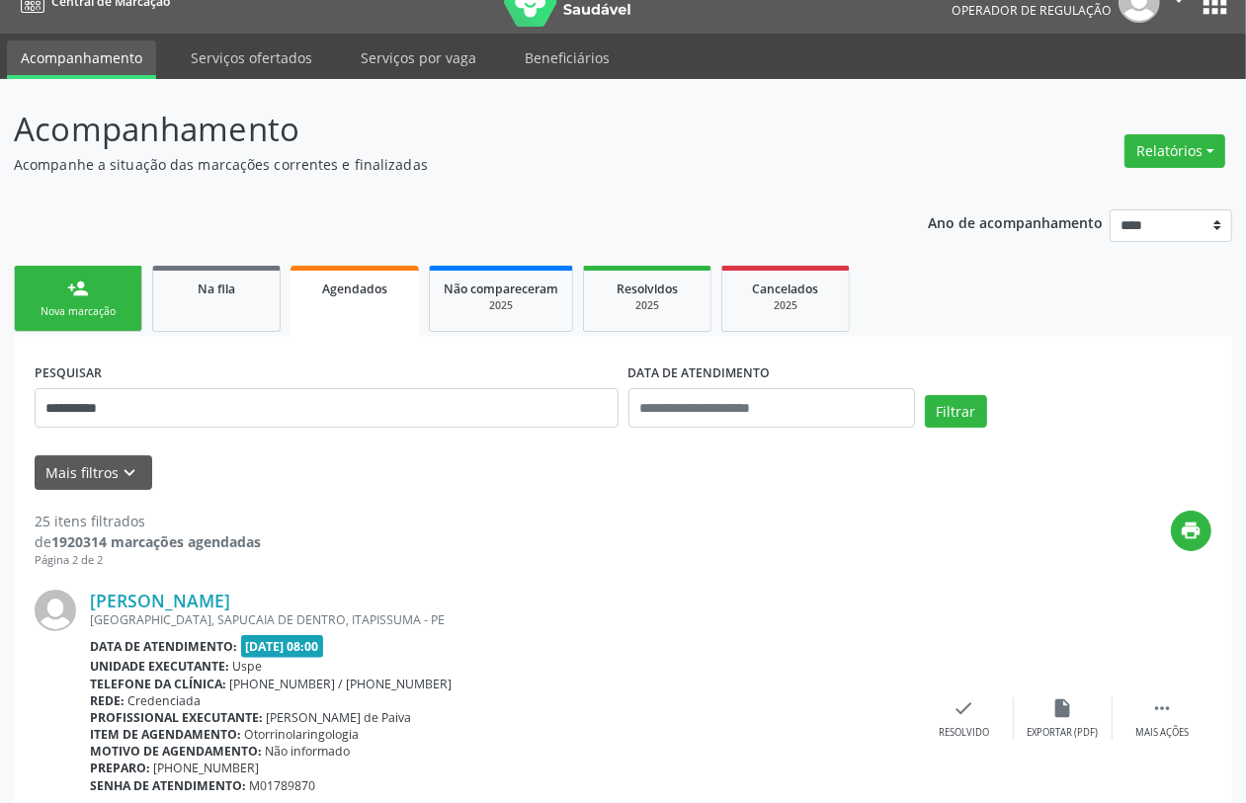
scroll to position [0, 0]
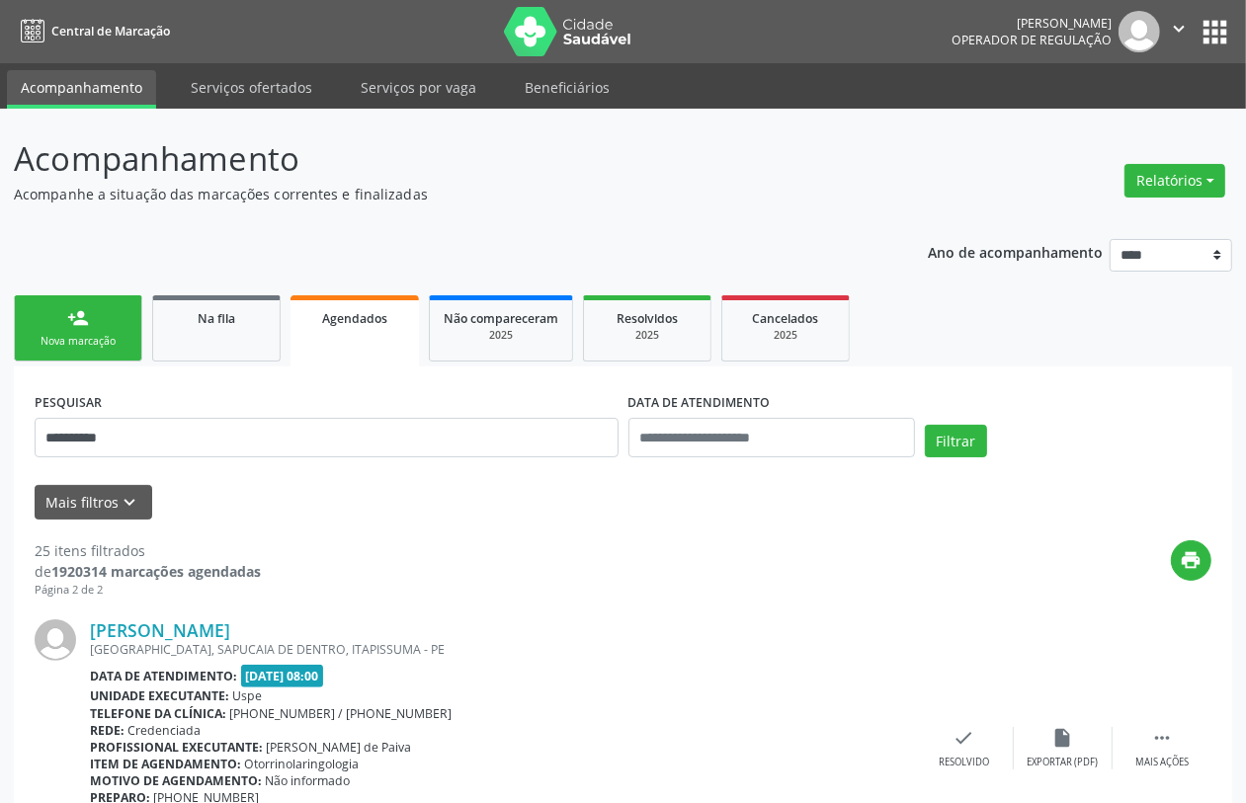
click at [85, 334] on div "Nova marcação" at bounding box center [78, 341] width 99 height 15
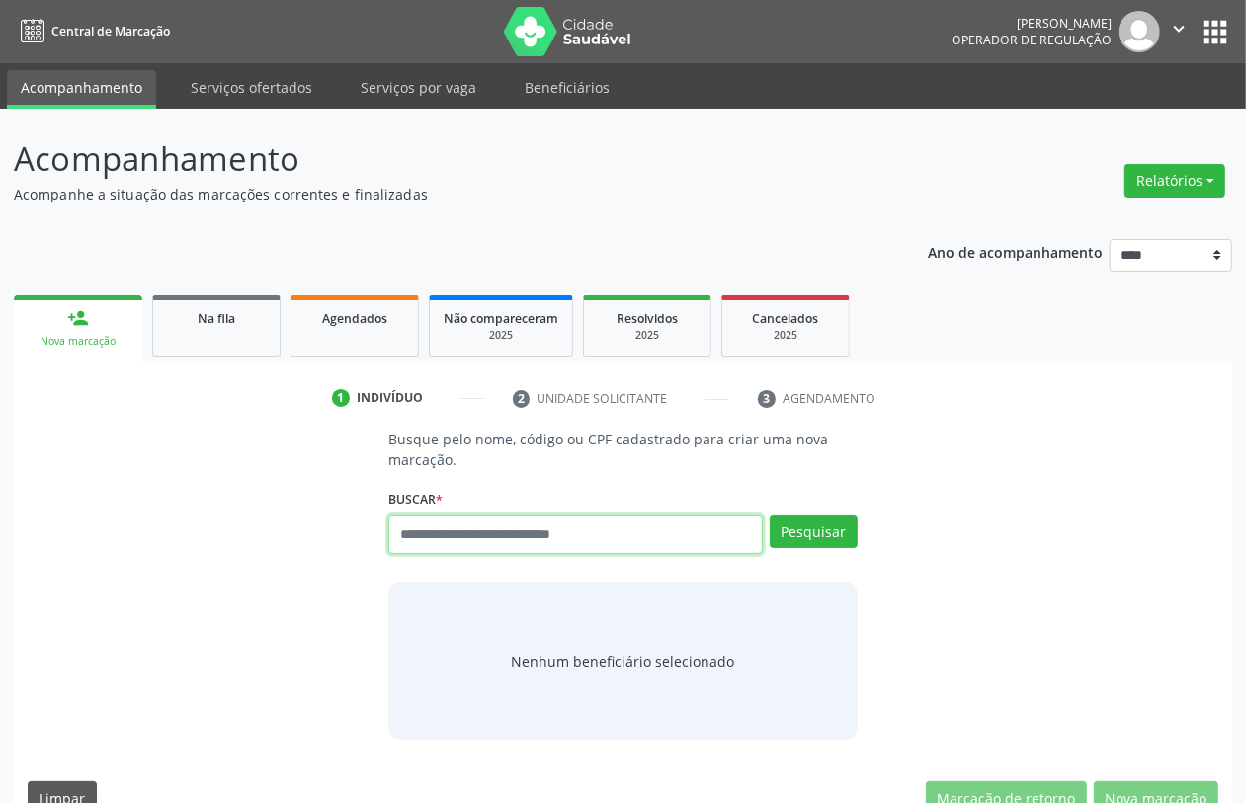
click at [453, 537] on input "text" at bounding box center [575, 535] width 374 height 40
type input "******"
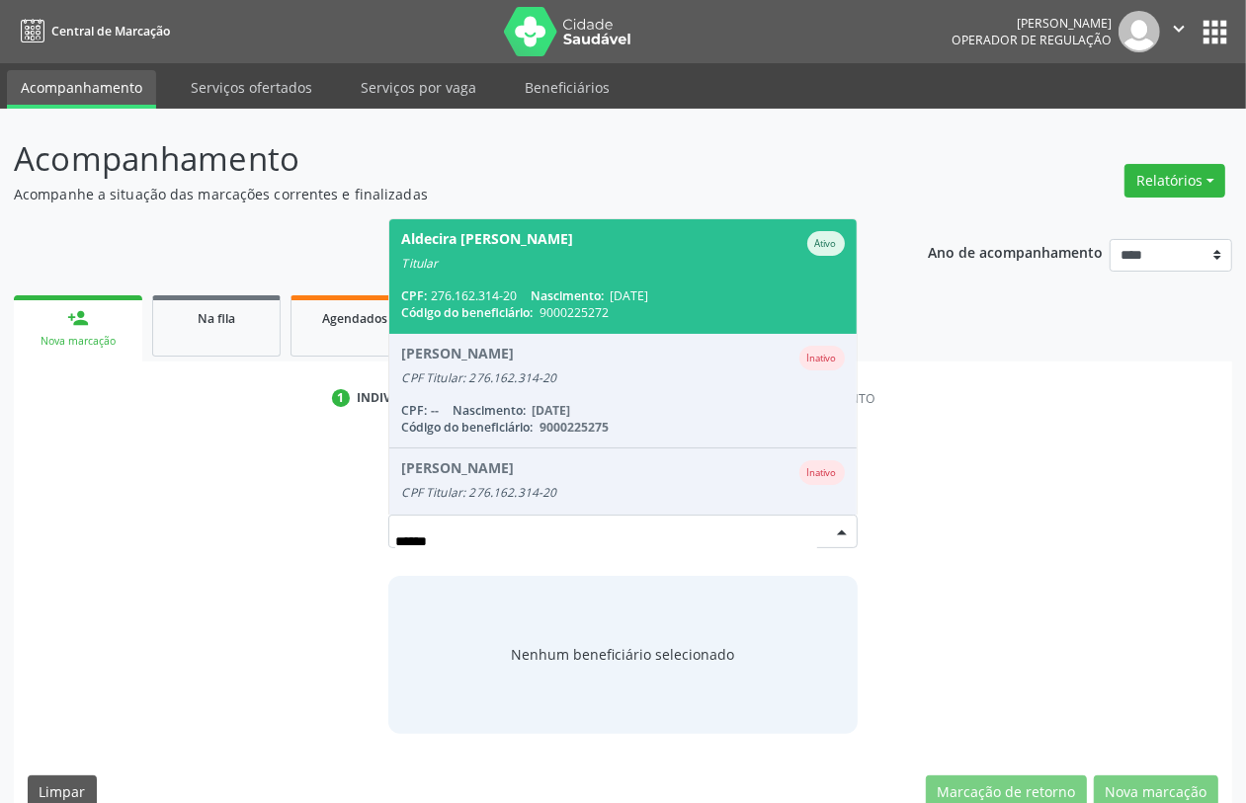
click at [613, 309] on div "Código do beneficiário: 9000225272" at bounding box center [622, 312] width 443 height 17
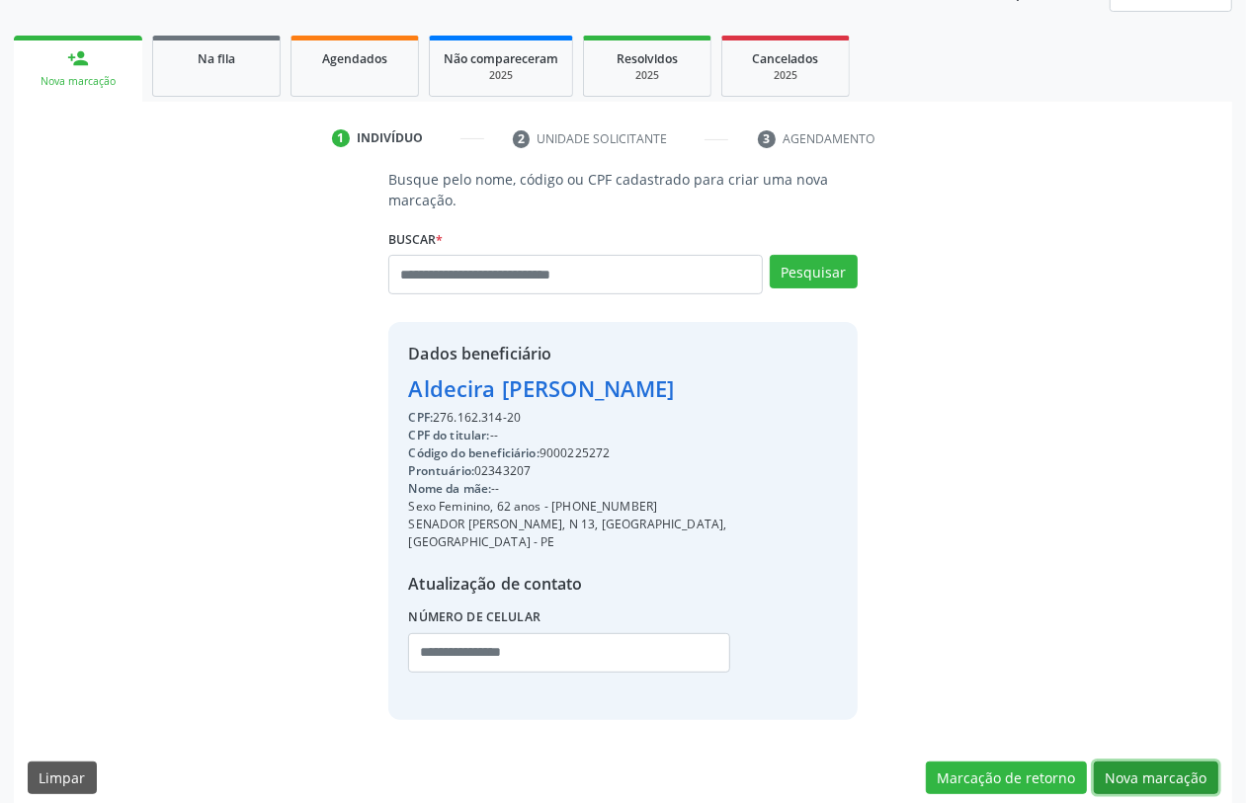
click at [1163, 762] on button "Nova marcação" at bounding box center [1156, 779] width 125 height 34
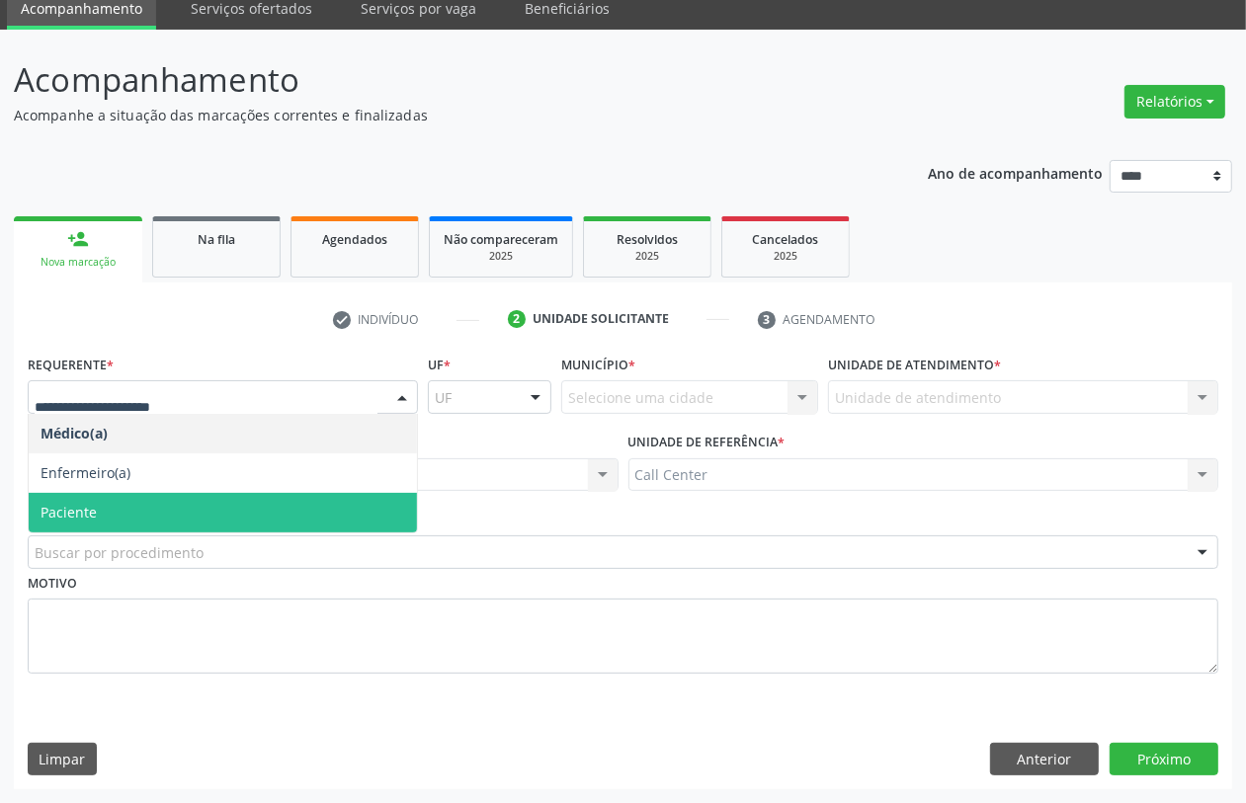
click at [102, 514] on span "Paciente" at bounding box center [223, 513] width 388 height 40
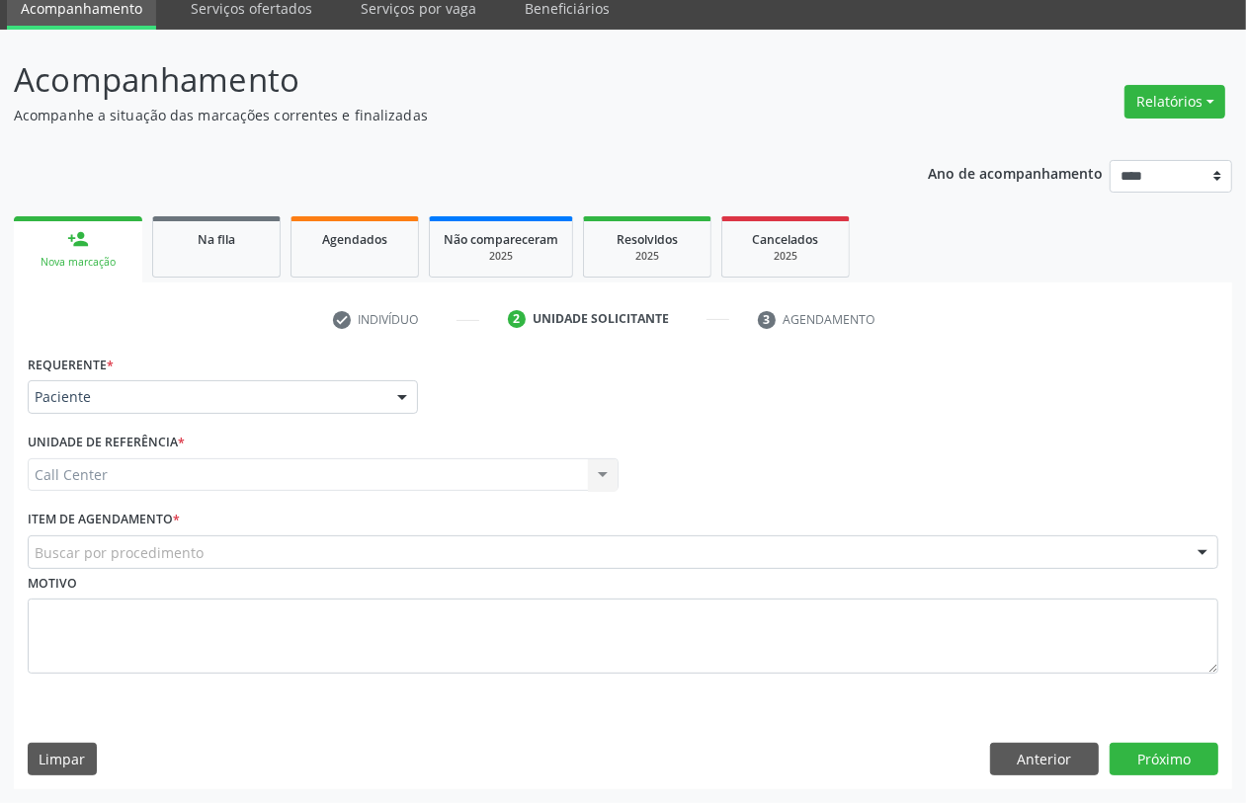
click at [122, 541] on div "Buscar por procedimento" at bounding box center [623, 553] width 1191 height 34
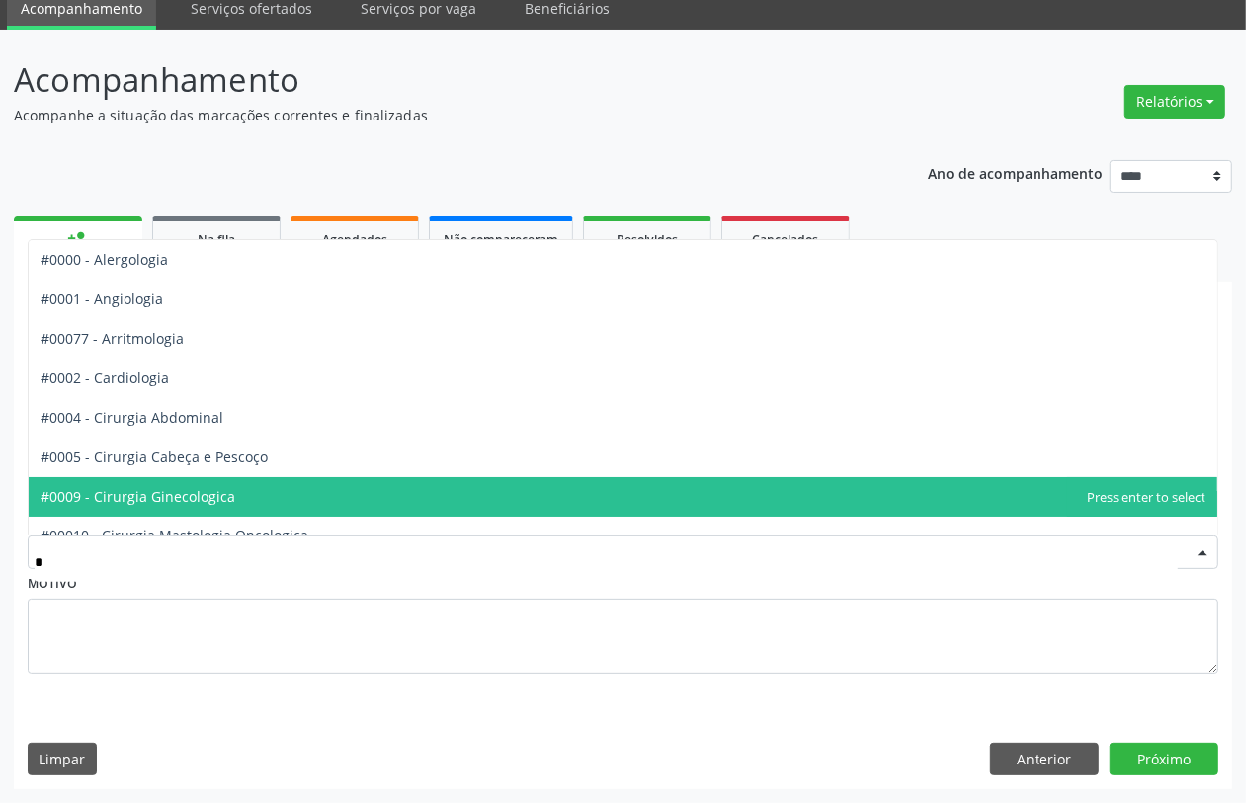
type input "**"
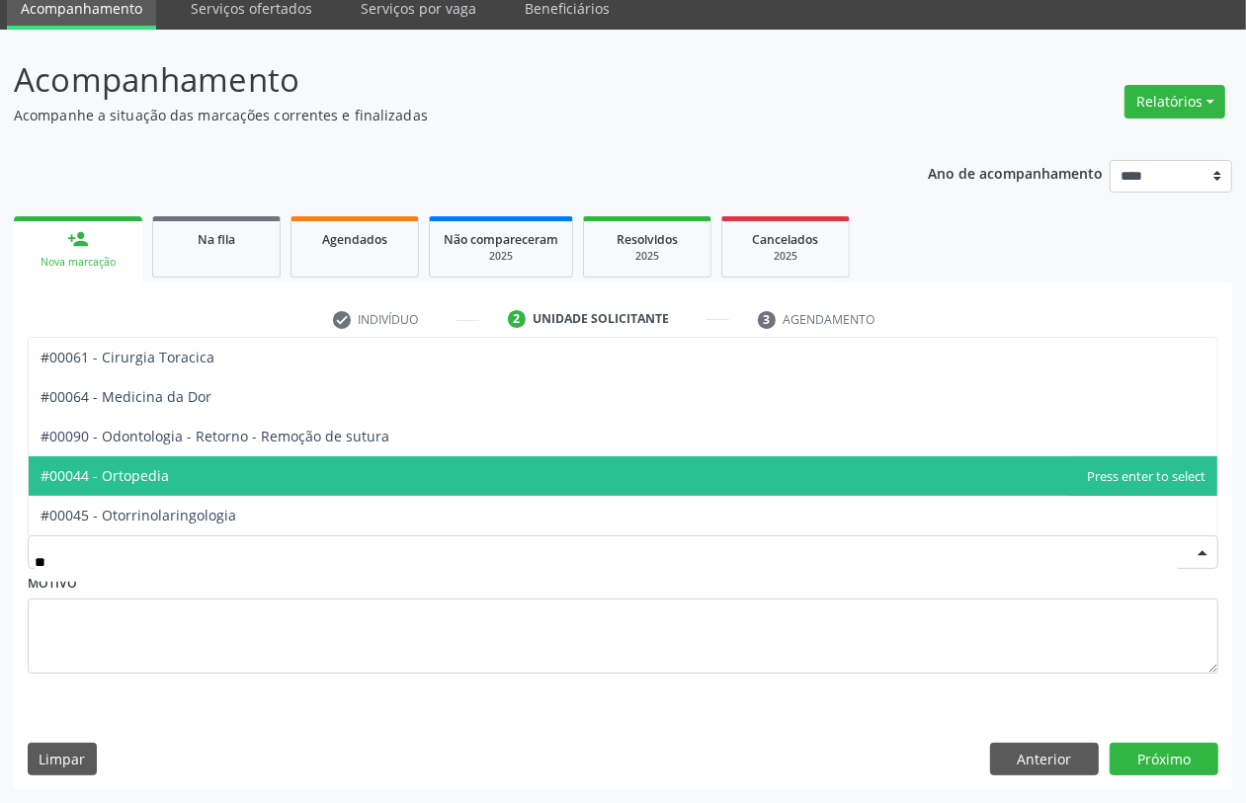
click at [141, 469] on span "#00044 - Ortopedia" at bounding box center [105, 475] width 128 height 19
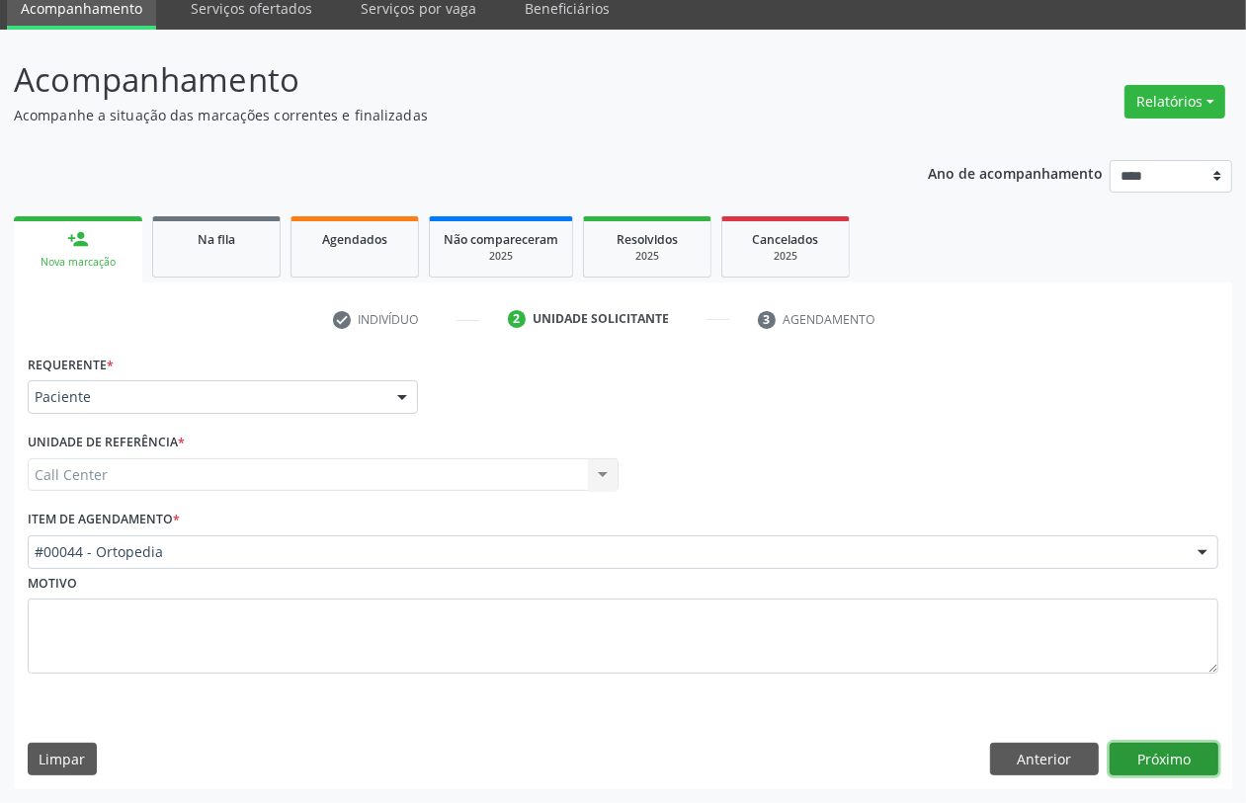
click at [1143, 752] on button "Próximo" at bounding box center [1164, 760] width 109 height 34
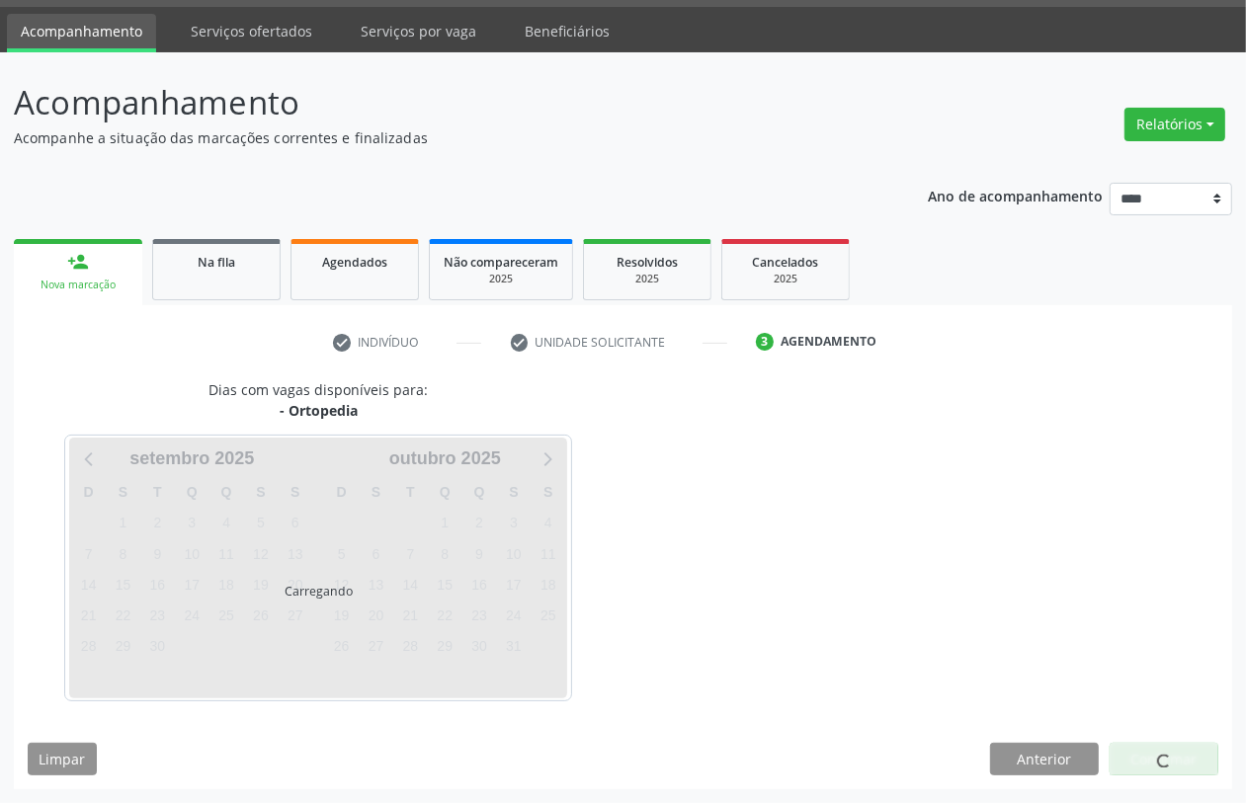
scroll to position [56, 0]
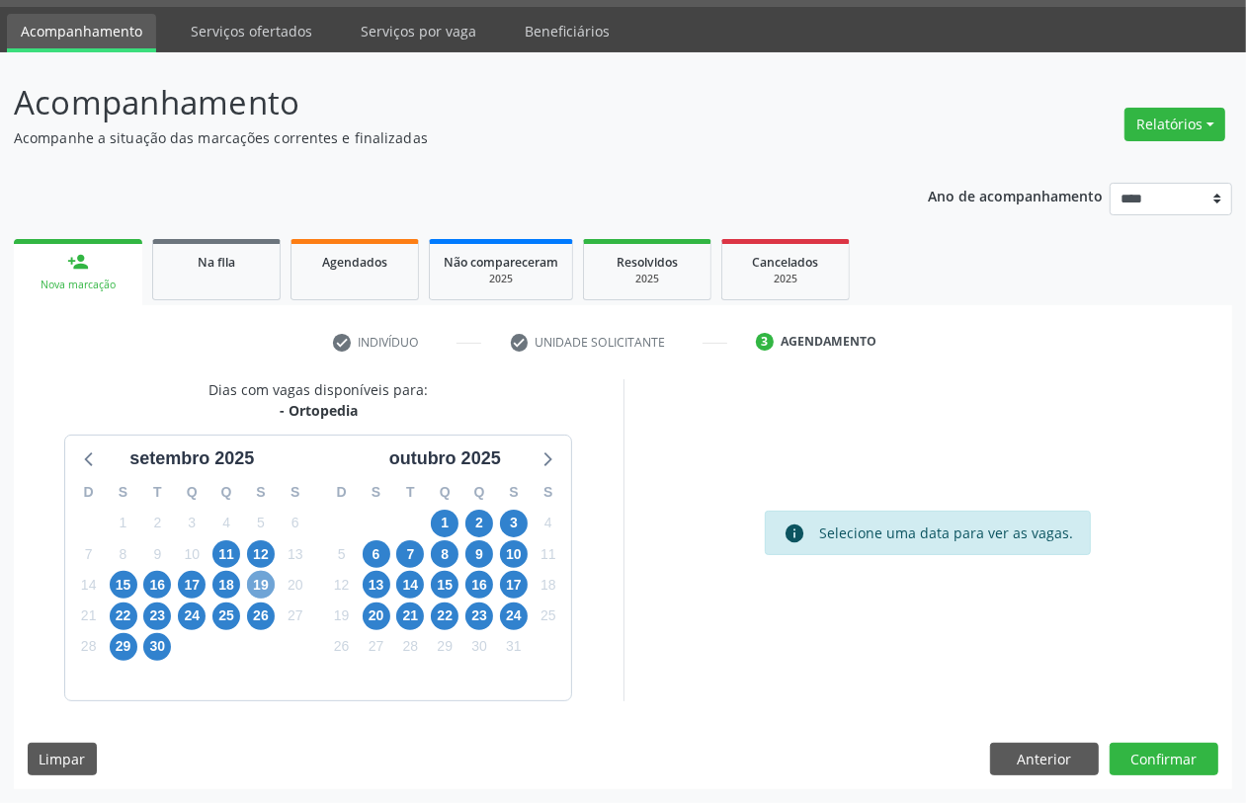
click at [257, 586] on span "19" at bounding box center [261, 585] width 28 height 28
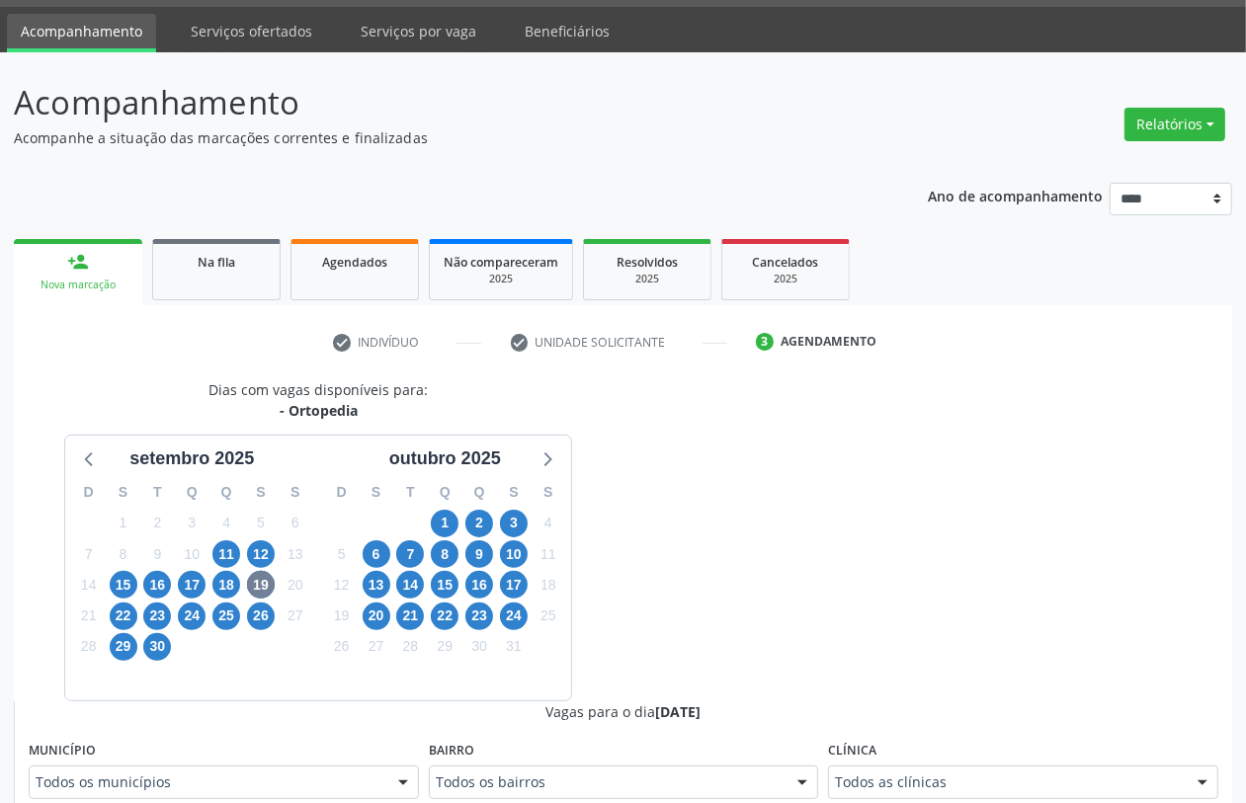
scroll to position [65, 0]
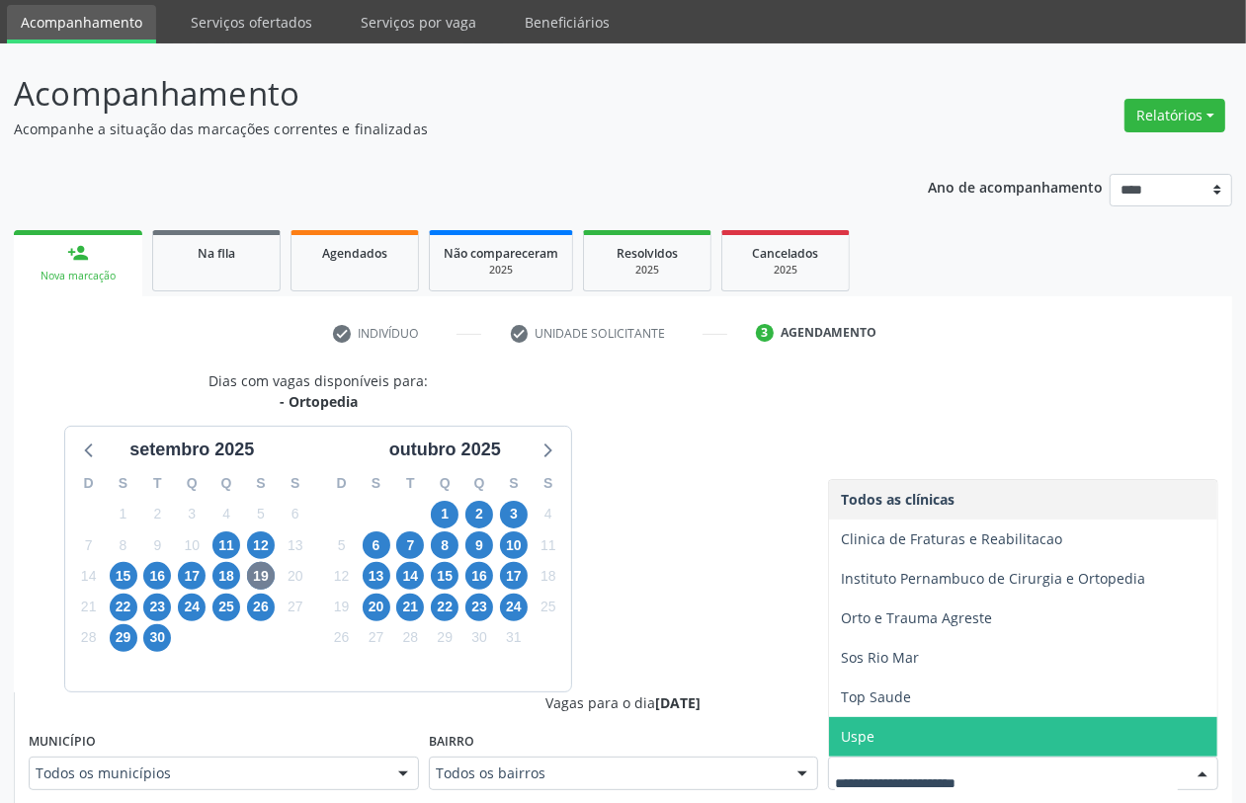
click at [896, 732] on span "Uspe" at bounding box center [1023, 737] width 388 height 40
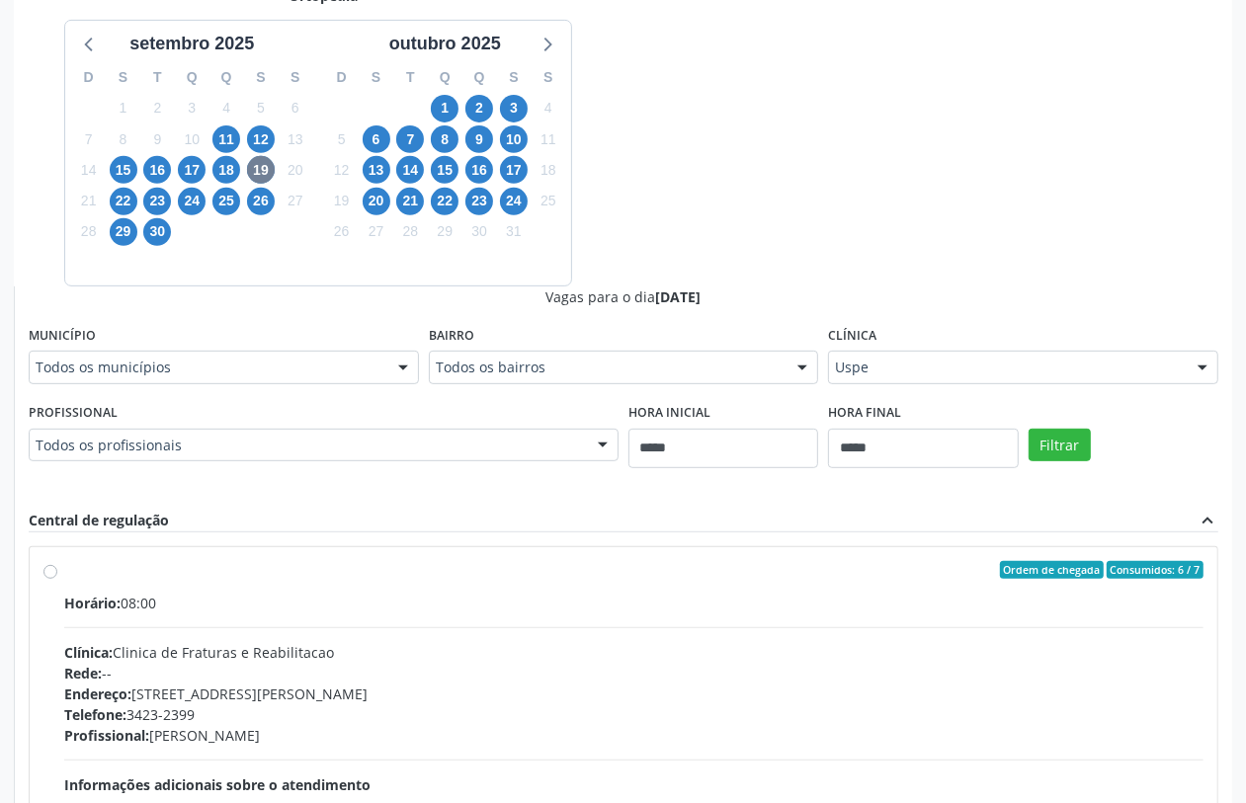
scroll to position [559, 0]
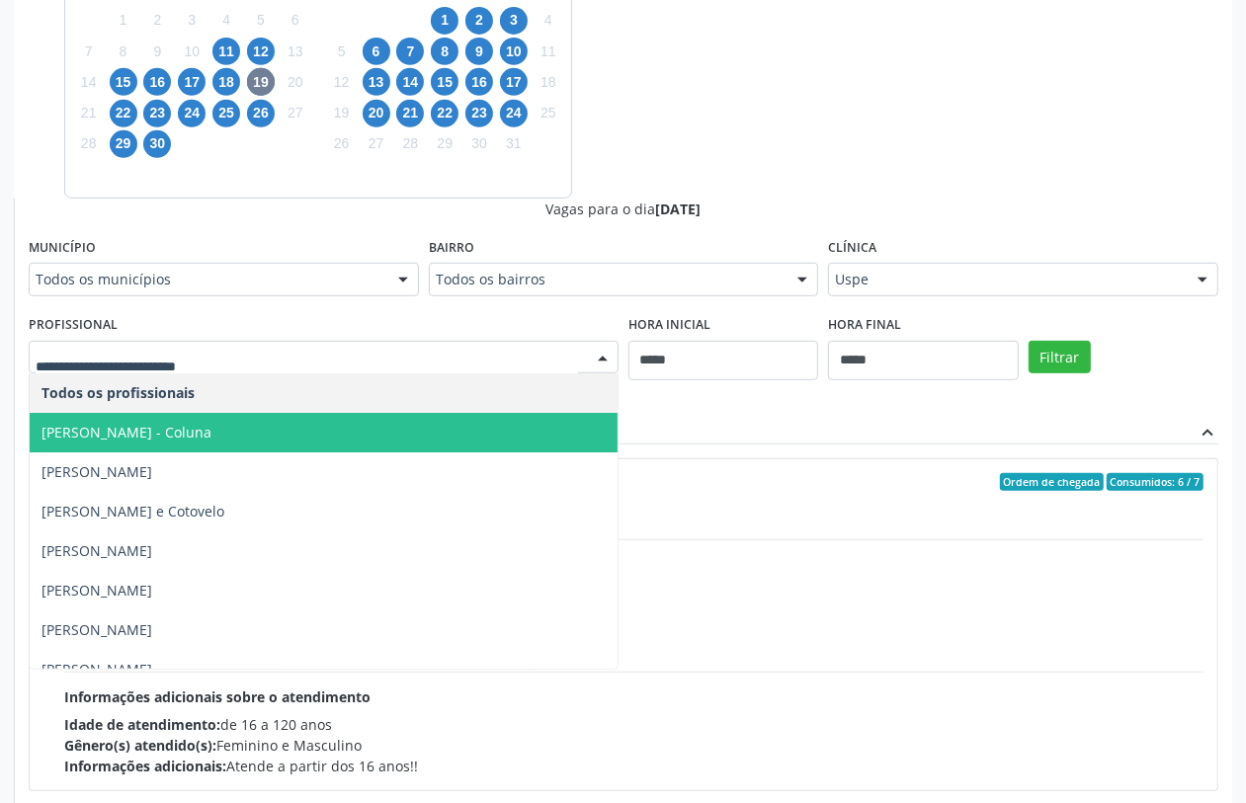
click at [211, 432] on span "Ayron Ferraz Gomes Filho - Coluna" at bounding box center [127, 432] width 170 height 19
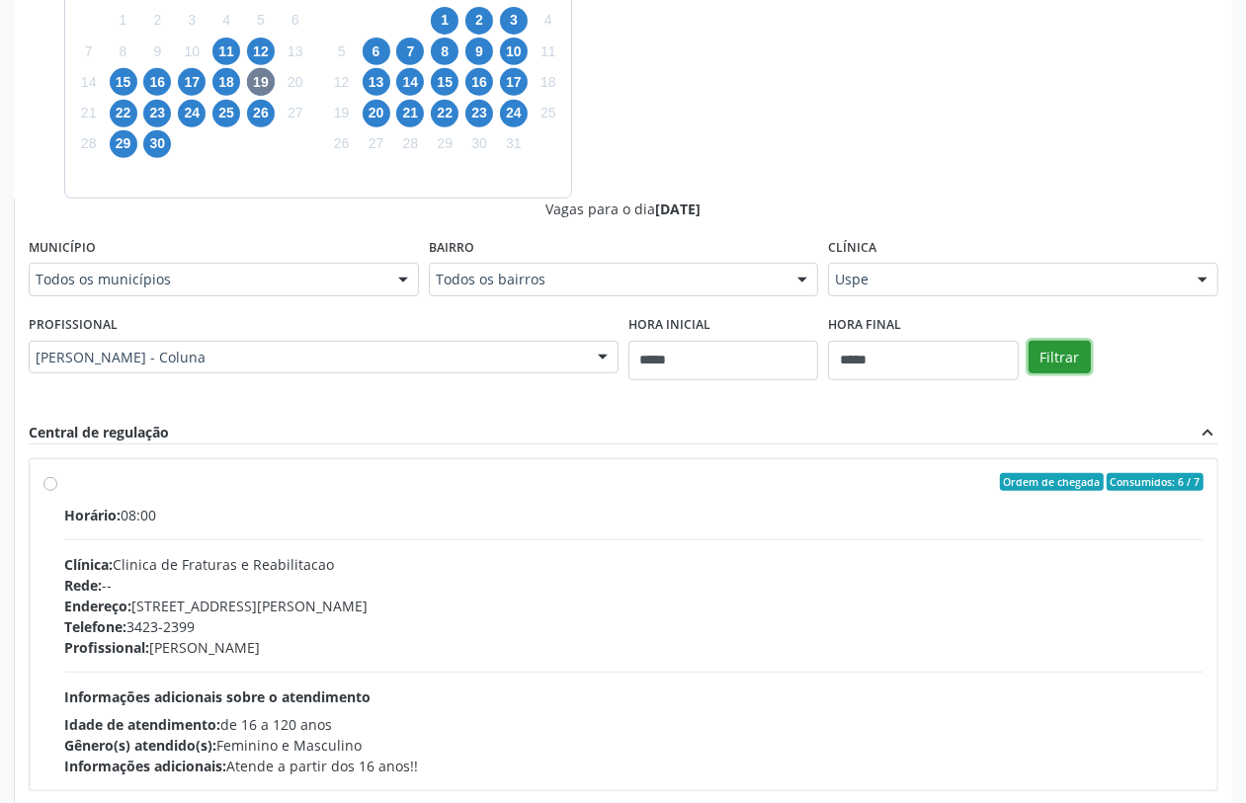
click at [1046, 352] on button "Filtrar" at bounding box center [1060, 358] width 62 height 34
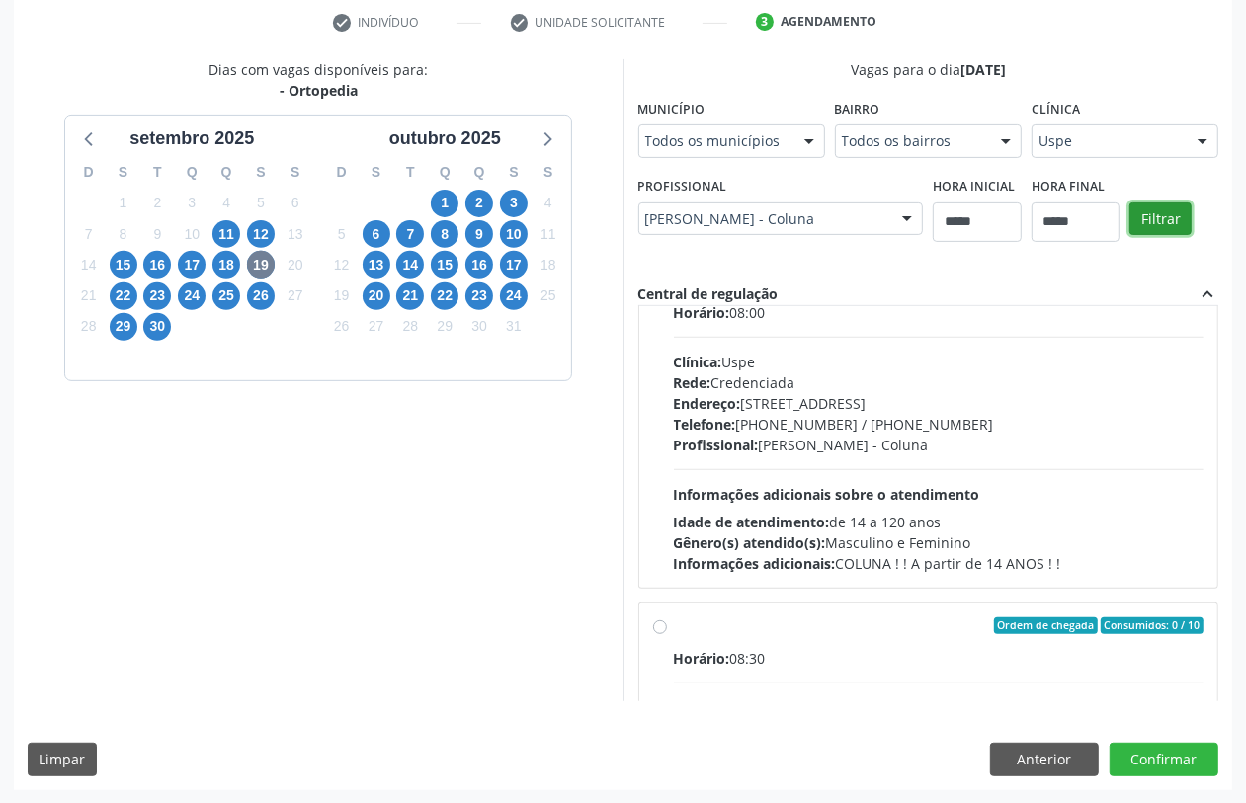
scroll to position [0, 0]
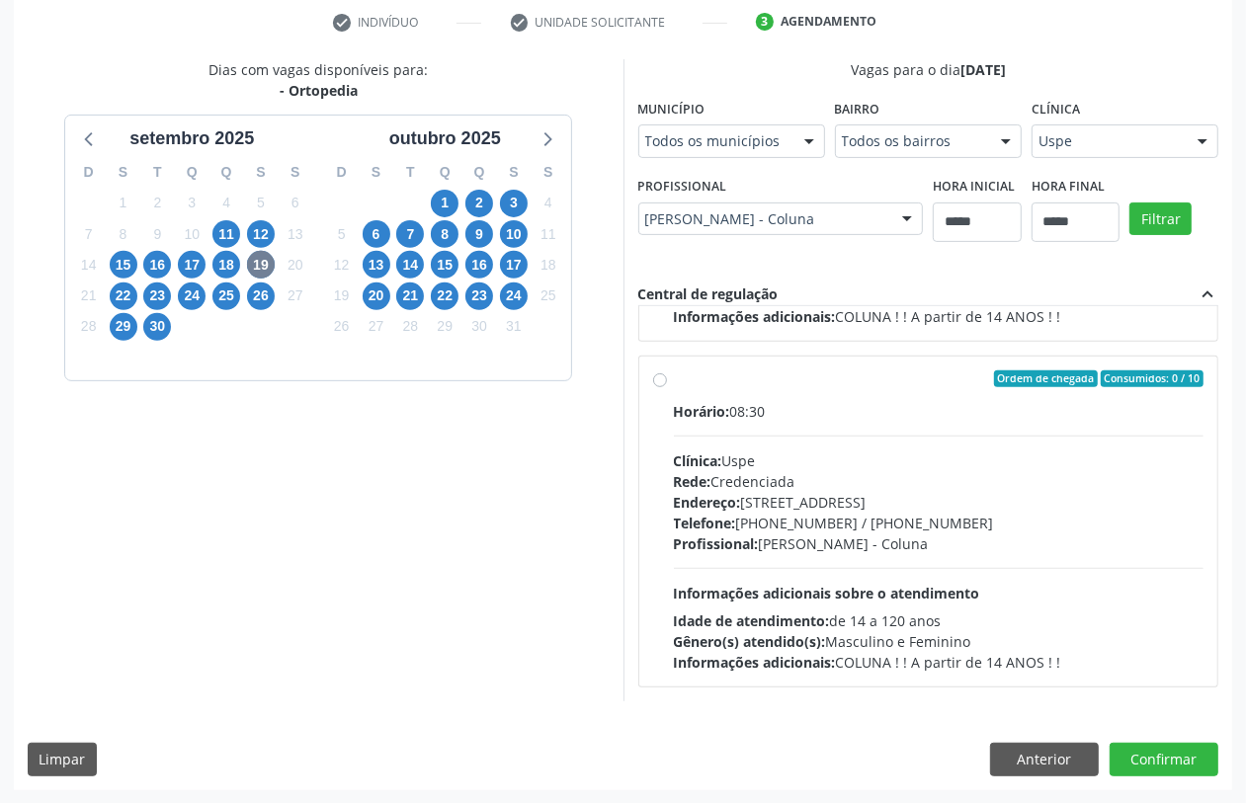
click at [781, 561] on div "Horário: 08:30 Clínica: Uspe Rede: Credenciada Endereço: Rua do Espinheiro, nº …" at bounding box center [939, 537] width 531 height 272
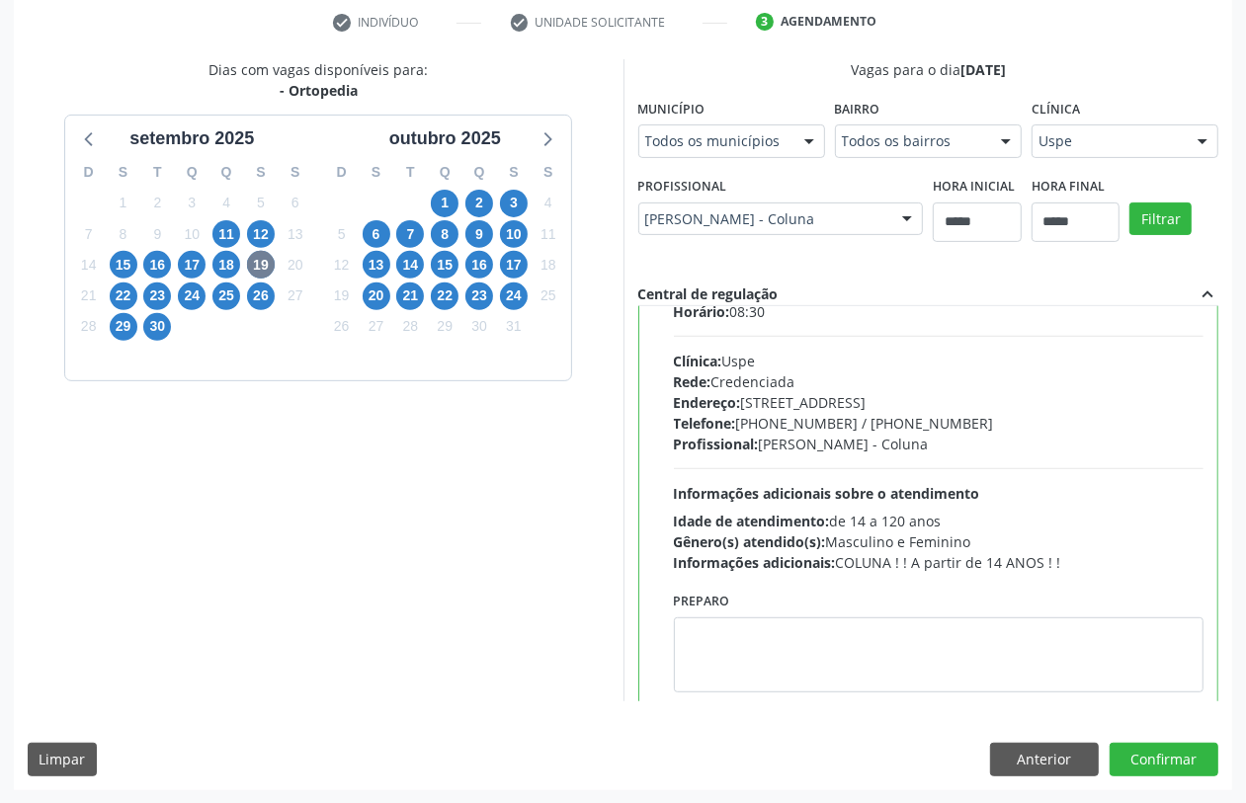
scroll to position [446, 0]
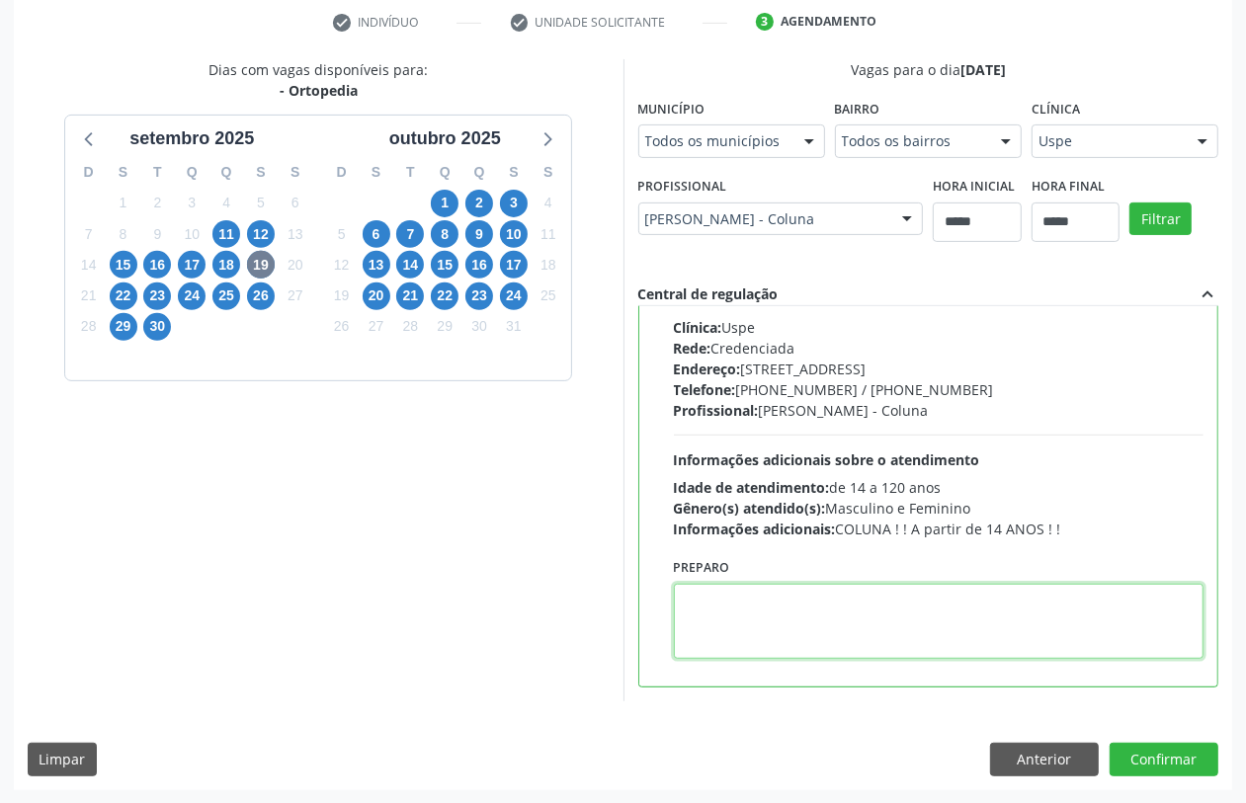
paste textarea "**********"
type textarea "**********"
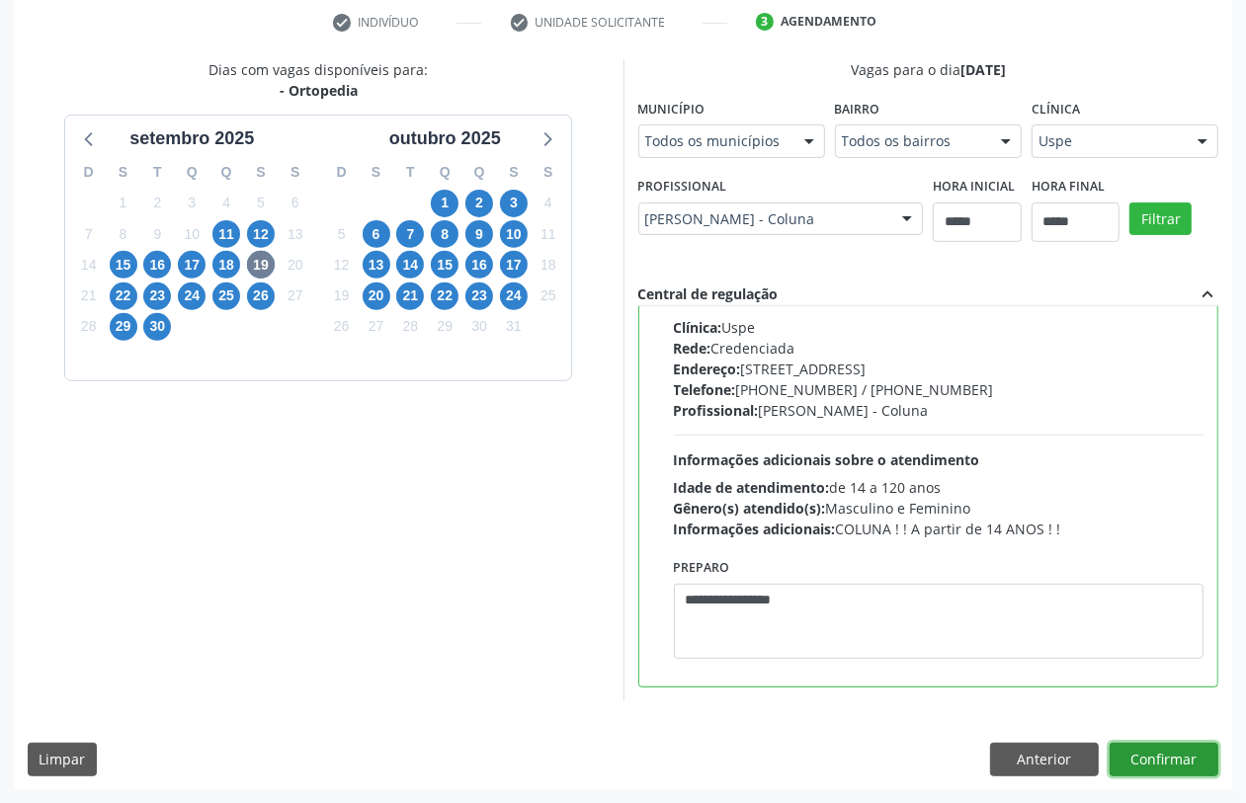
click at [1174, 748] on button "Confirmar" at bounding box center [1164, 760] width 109 height 34
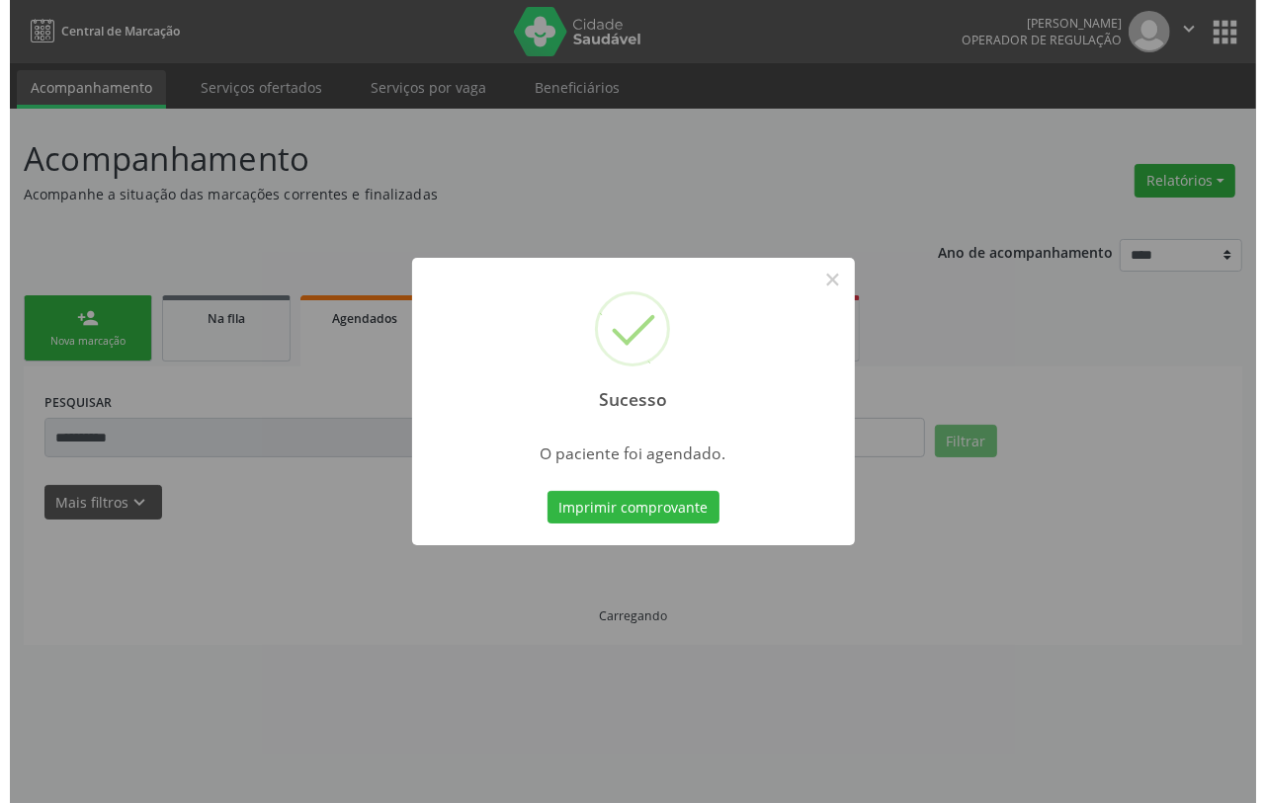
scroll to position [0, 0]
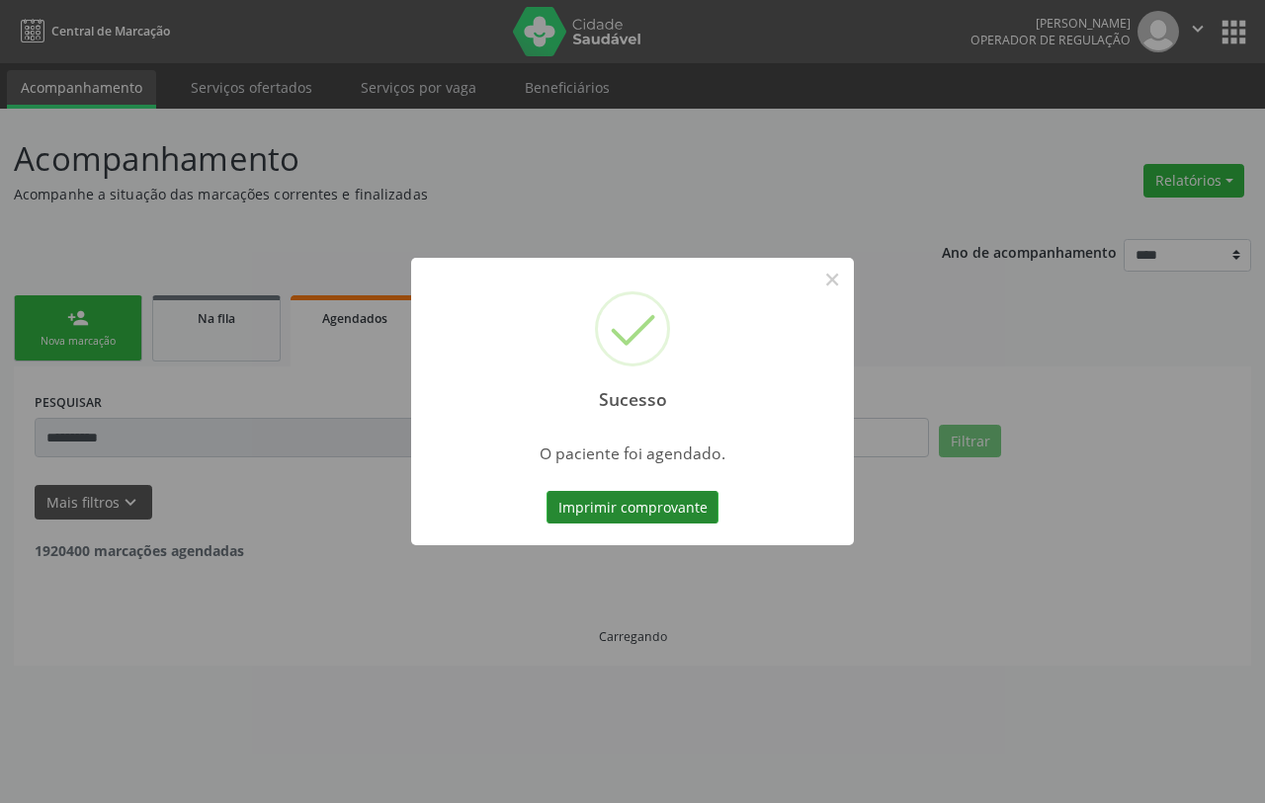
click at [640, 491] on button "Imprimir comprovante" at bounding box center [633, 508] width 172 height 34
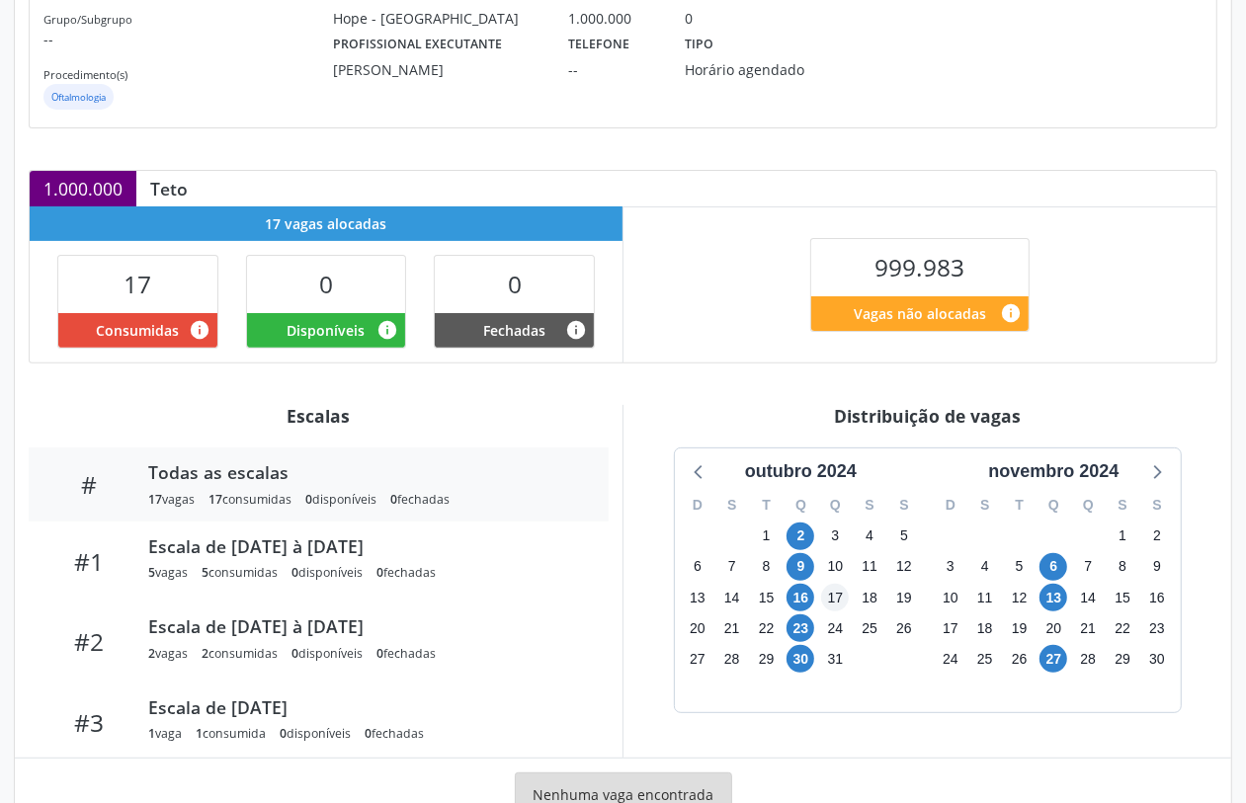
scroll to position [356, 0]
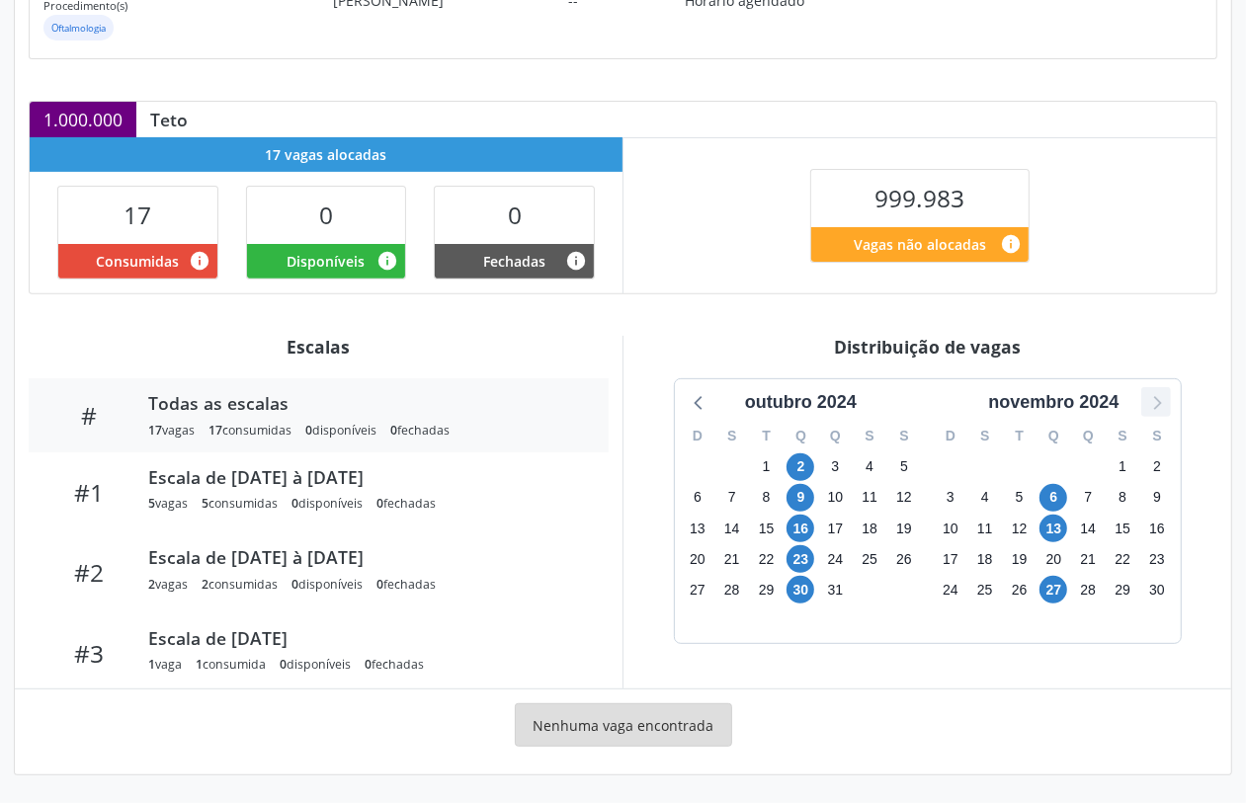
click at [1159, 411] on icon at bounding box center [1156, 402] width 26 height 26
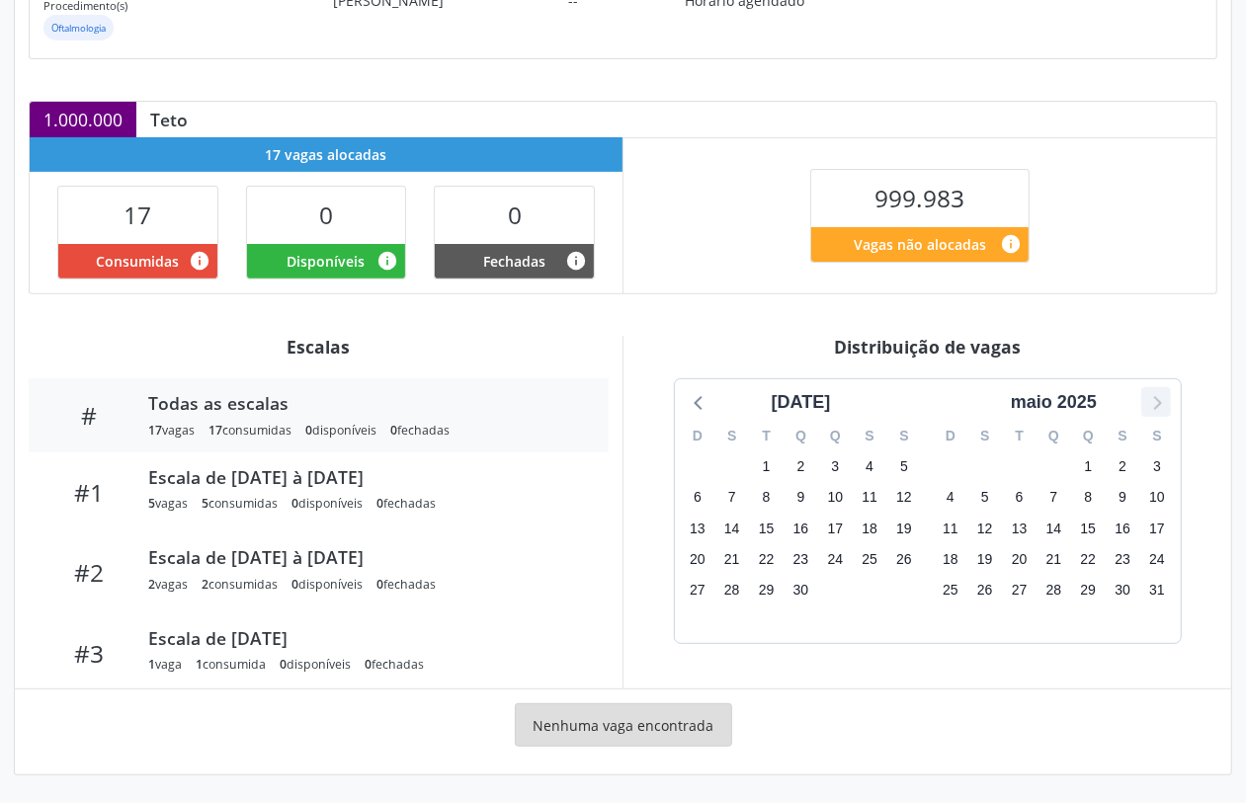
click at [1159, 411] on icon at bounding box center [1156, 402] width 26 height 26
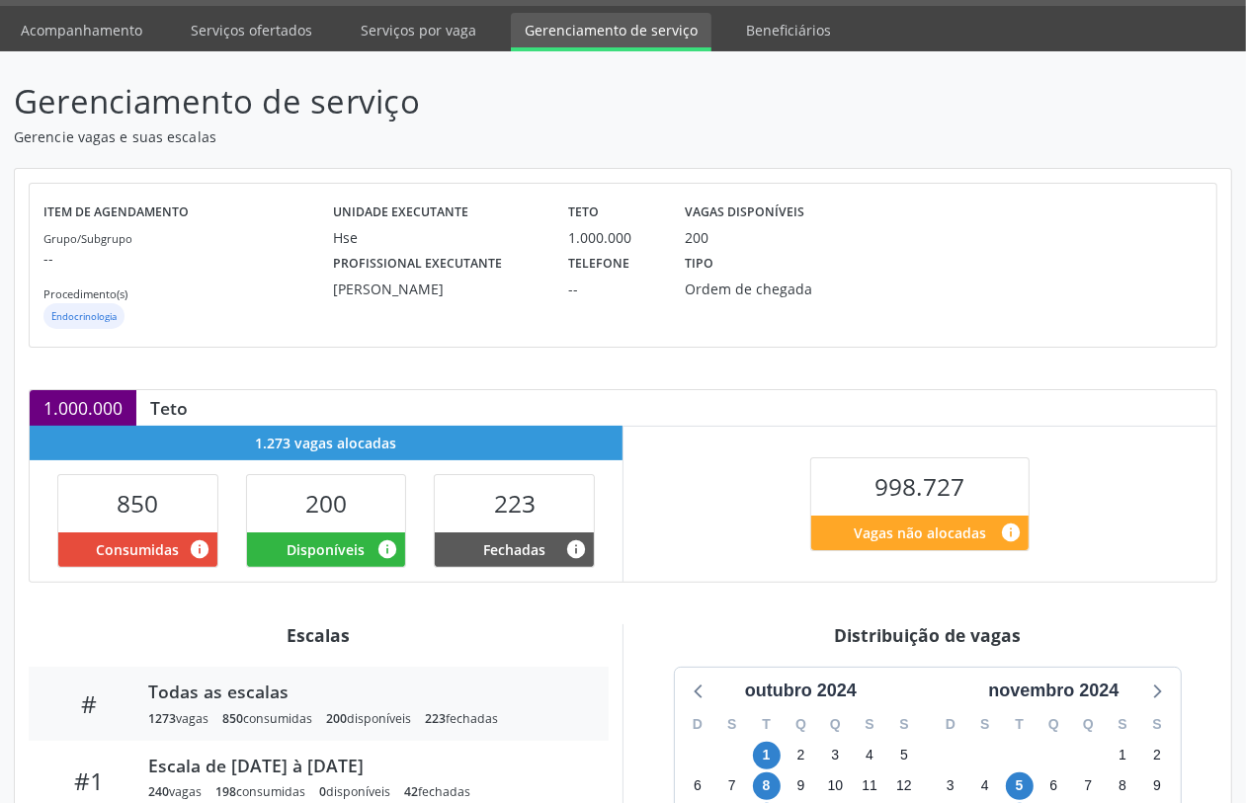
scroll to position [247, 0]
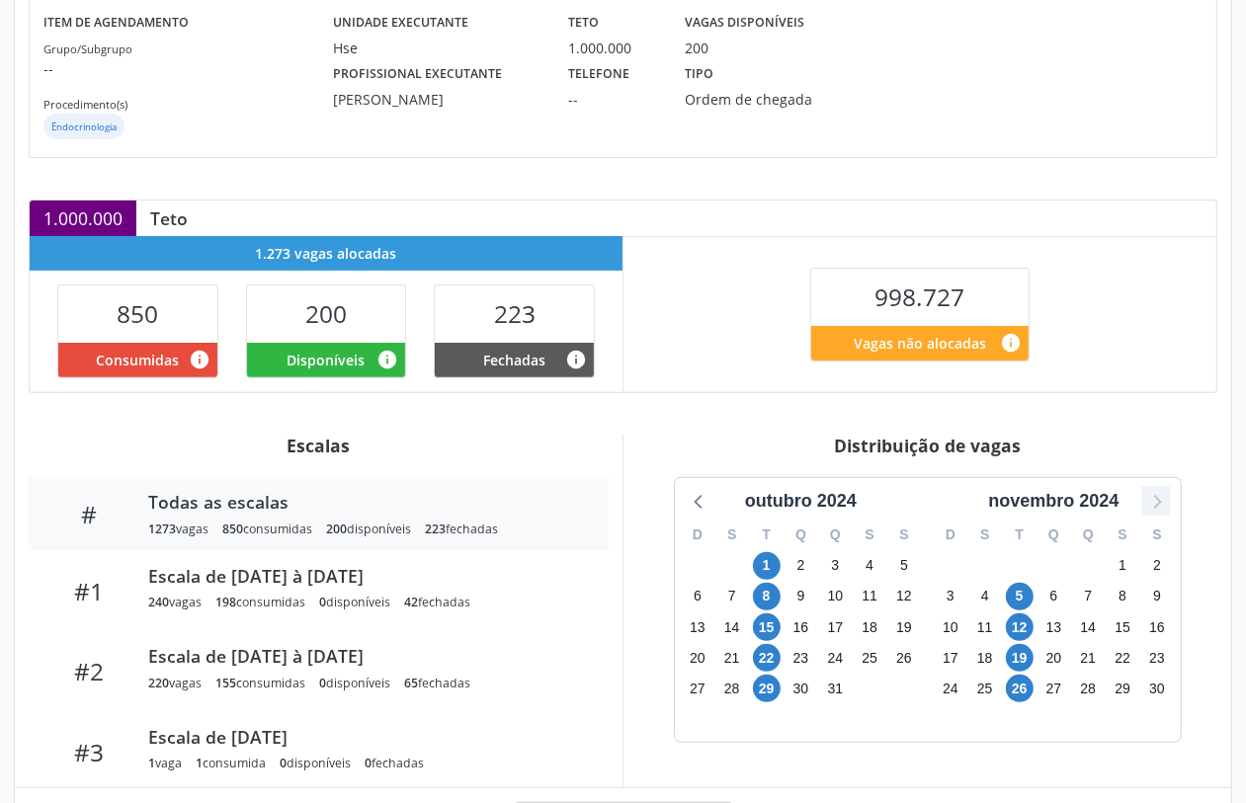
click at [1166, 512] on icon at bounding box center [1156, 501] width 26 height 26
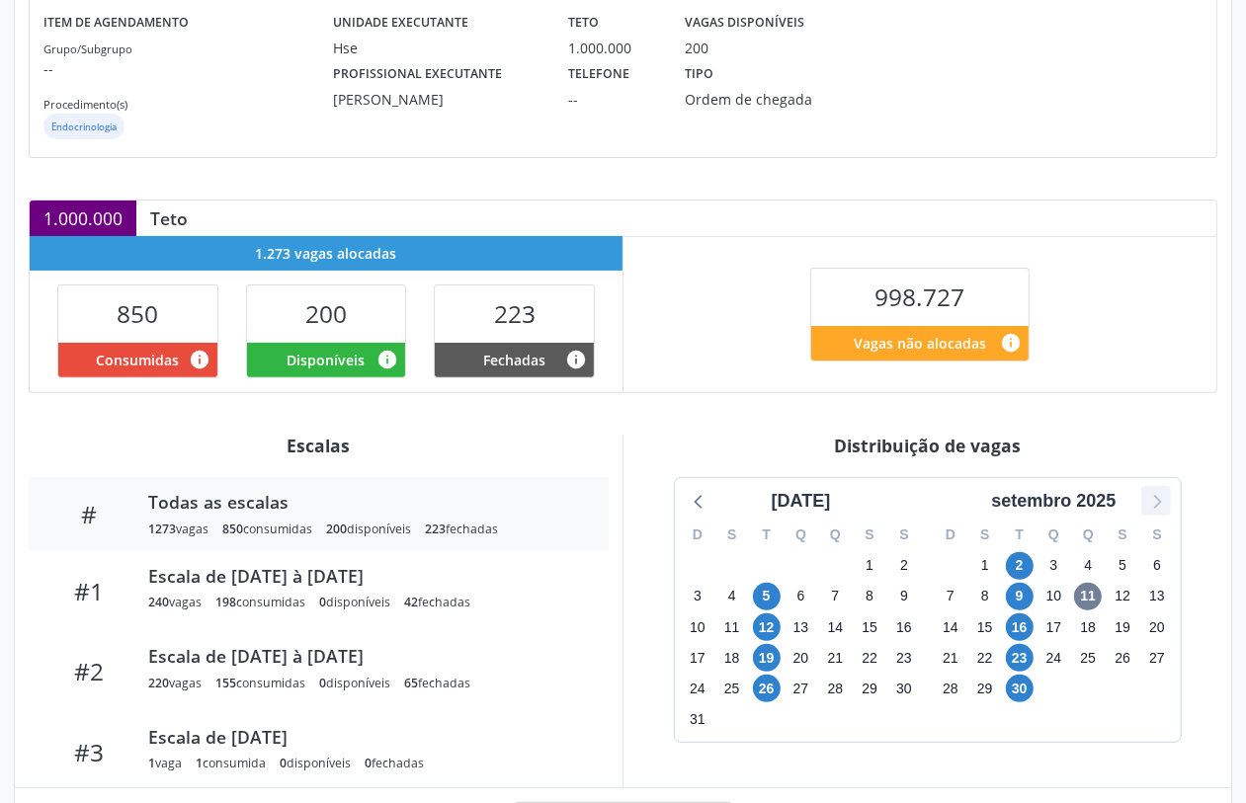
click at [1166, 512] on icon at bounding box center [1156, 501] width 26 height 26
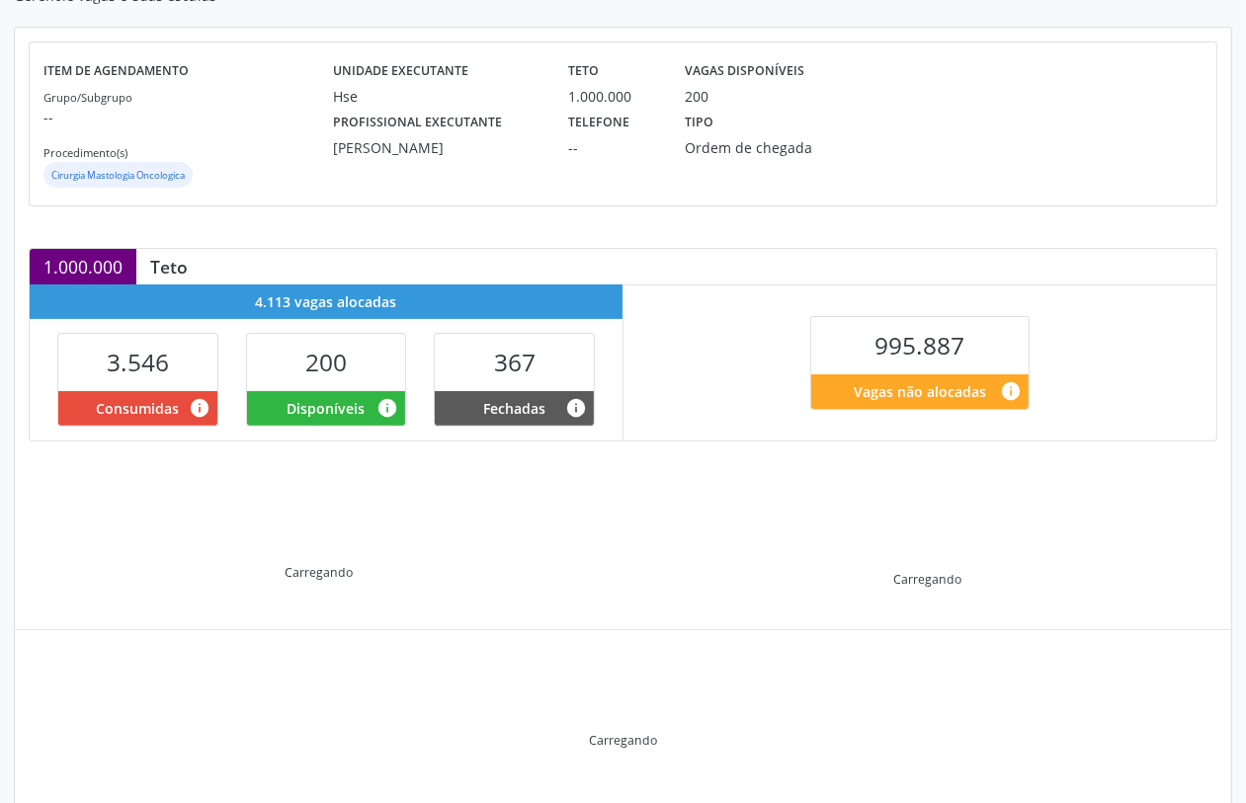
scroll to position [243, 0]
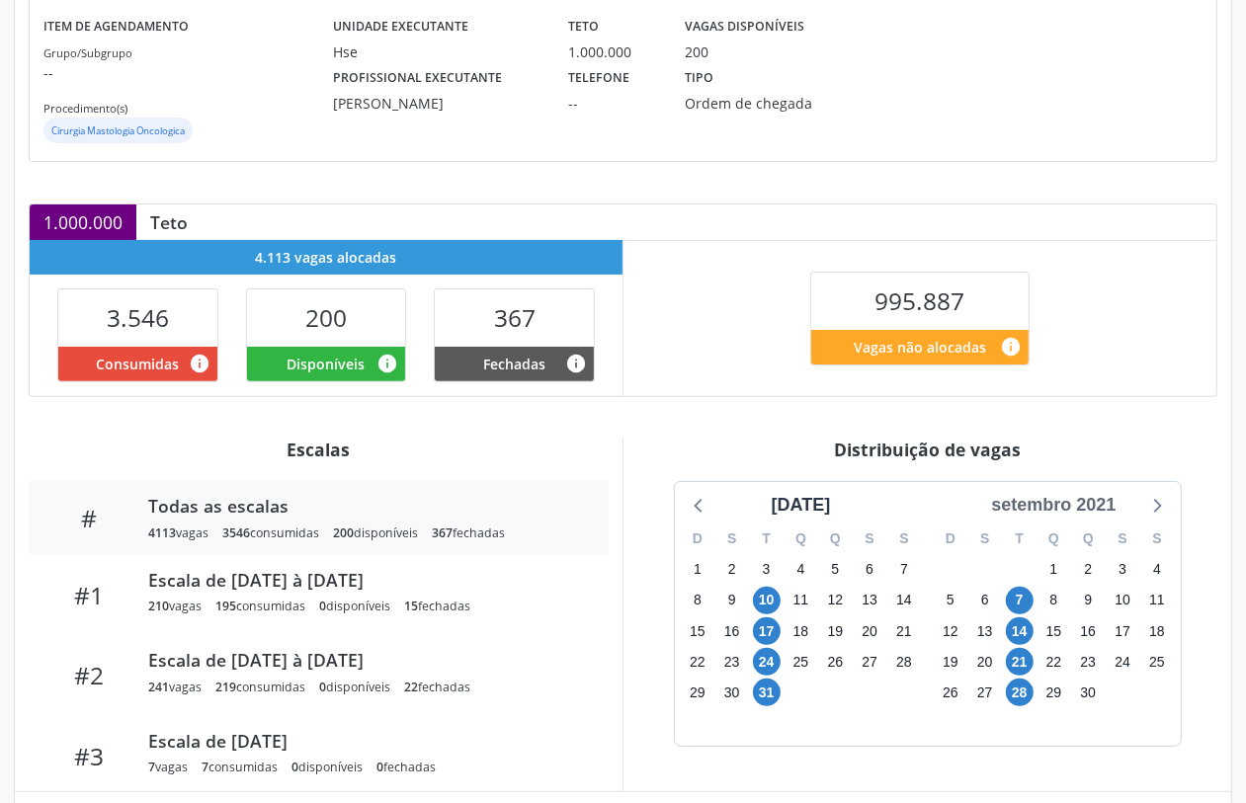
click at [1072, 506] on div "setembro 2021" at bounding box center [1053, 505] width 140 height 27
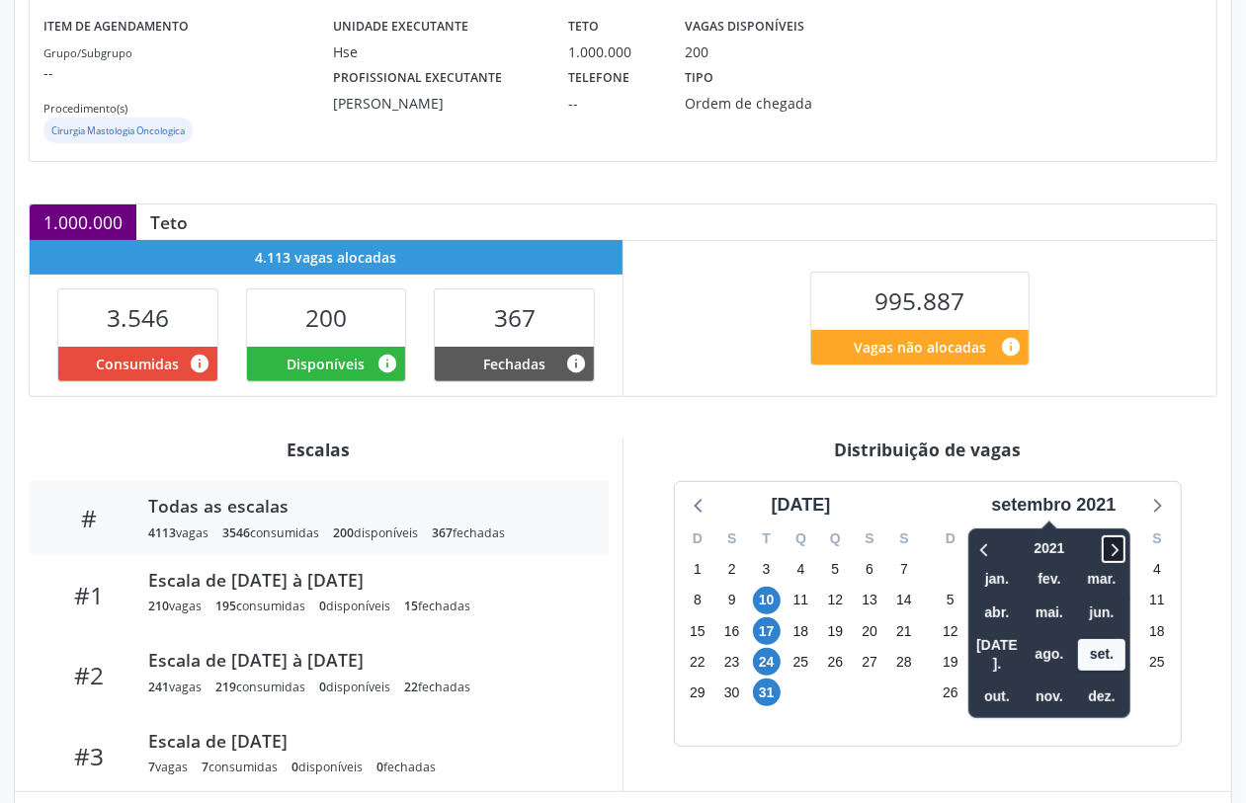
click at [1118, 548] on icon at bounding box center [1114, 550] width 20 height 24
click at [988, 682] on span "out." at bounding box center [996, 697] width 47 height 31
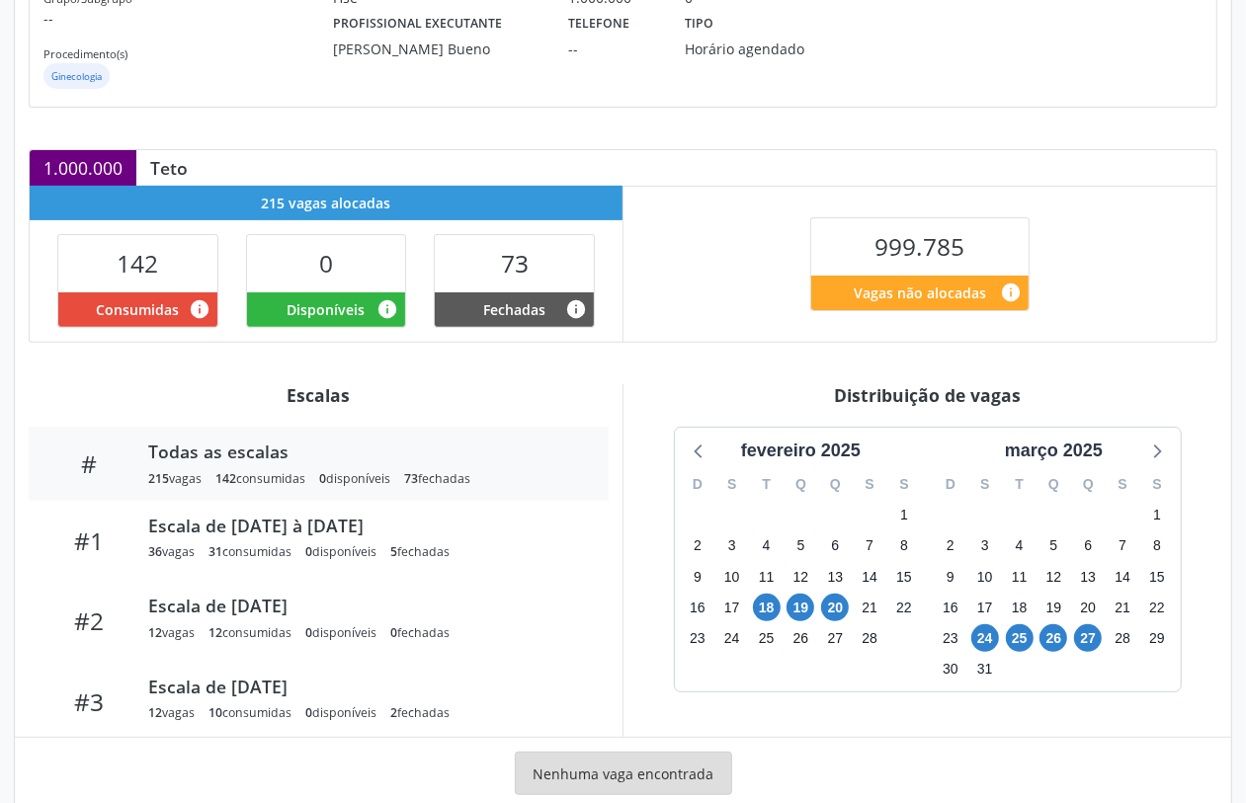
scroll to position [347, 0]
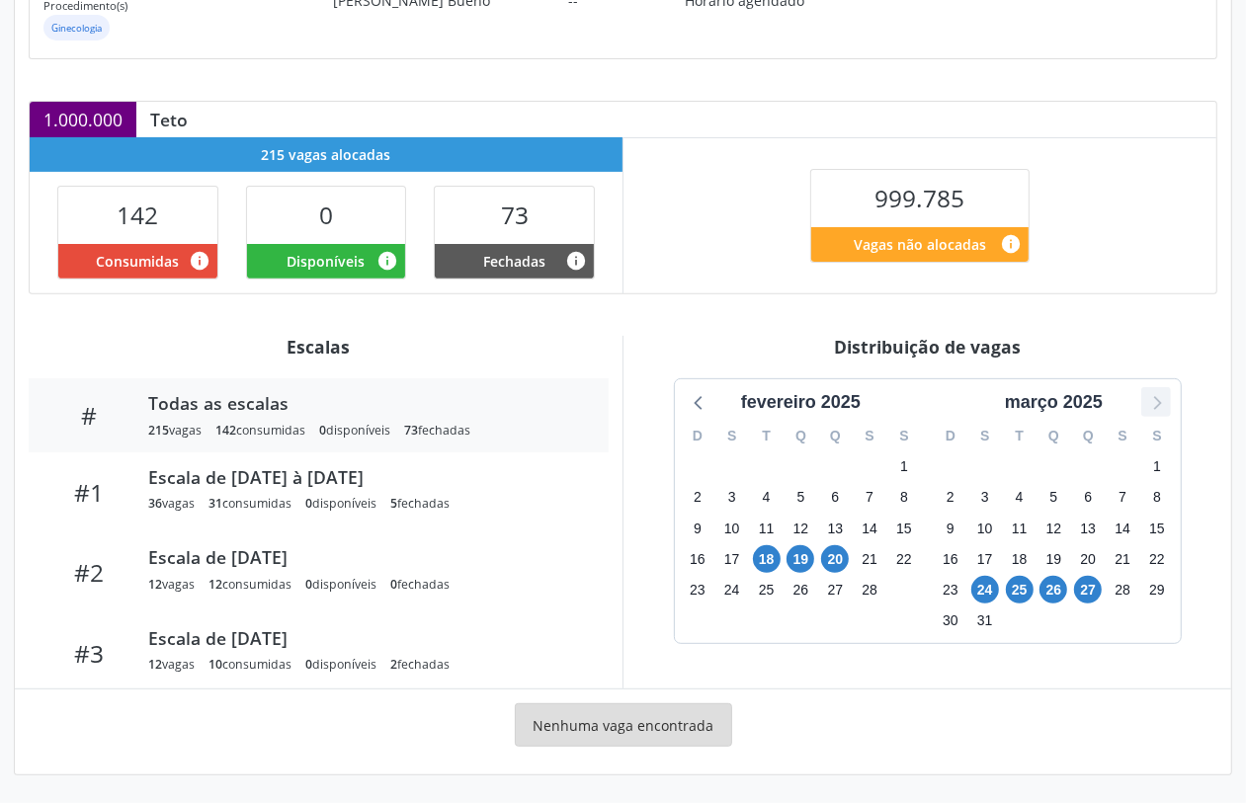
click at [1166, 395] on icon at bounding box center [1156, 402] width 26 height 26
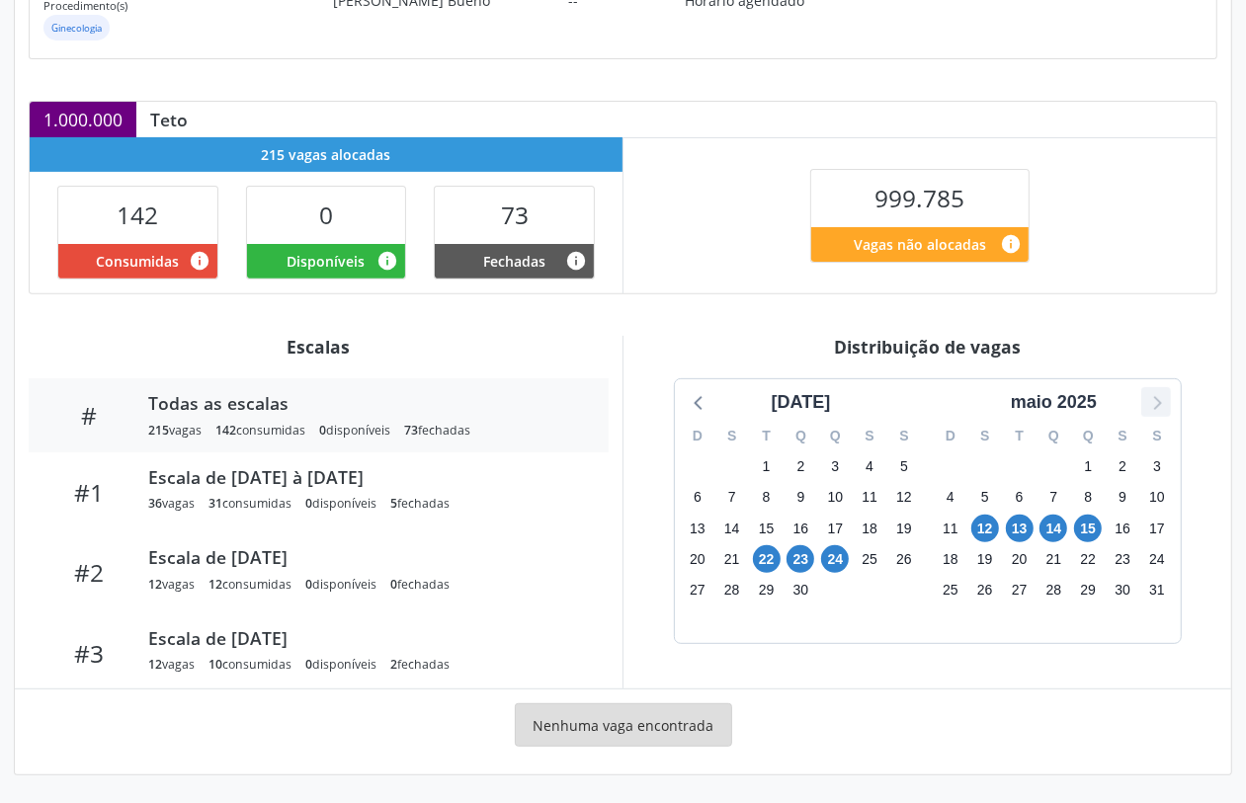
click at [1166, 395] on icon at bounding box center [1156, 402] width 26 height 26
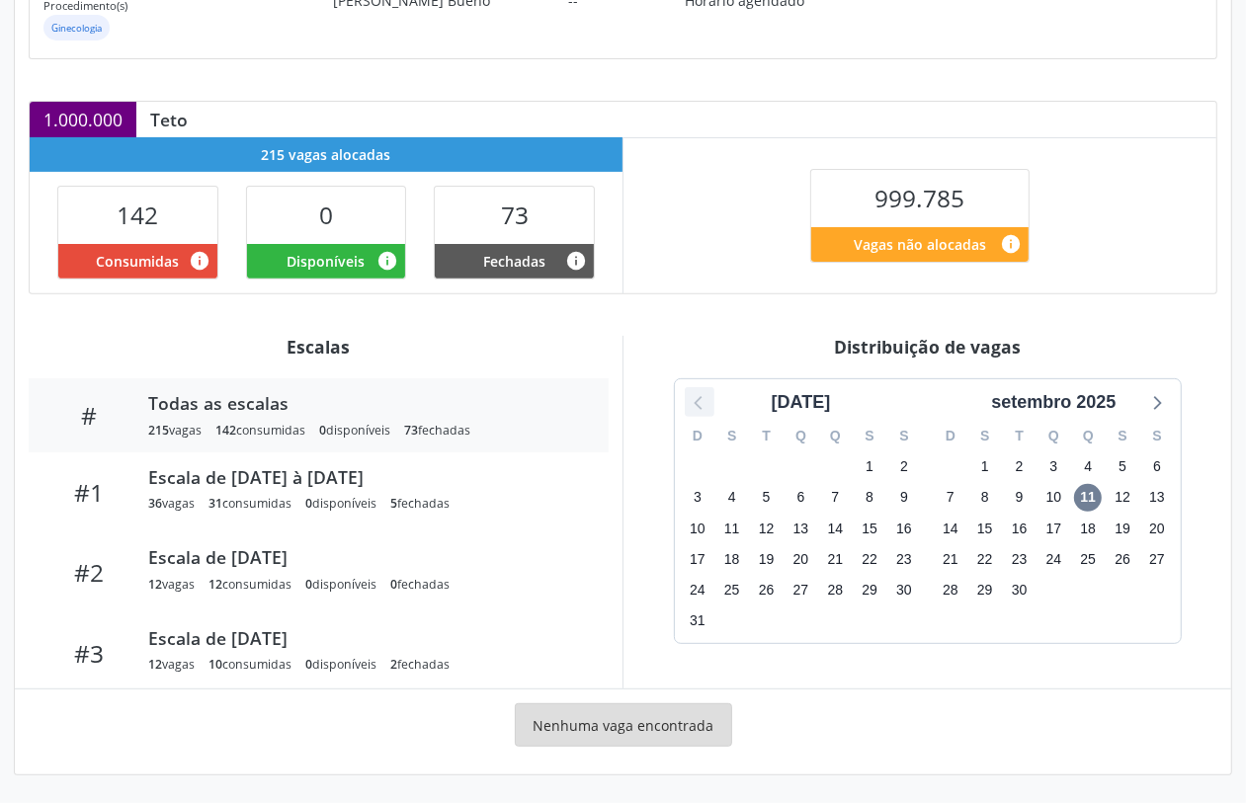
click at [693, 402] on icon at bounding box center [700, 402] width 26 height 26
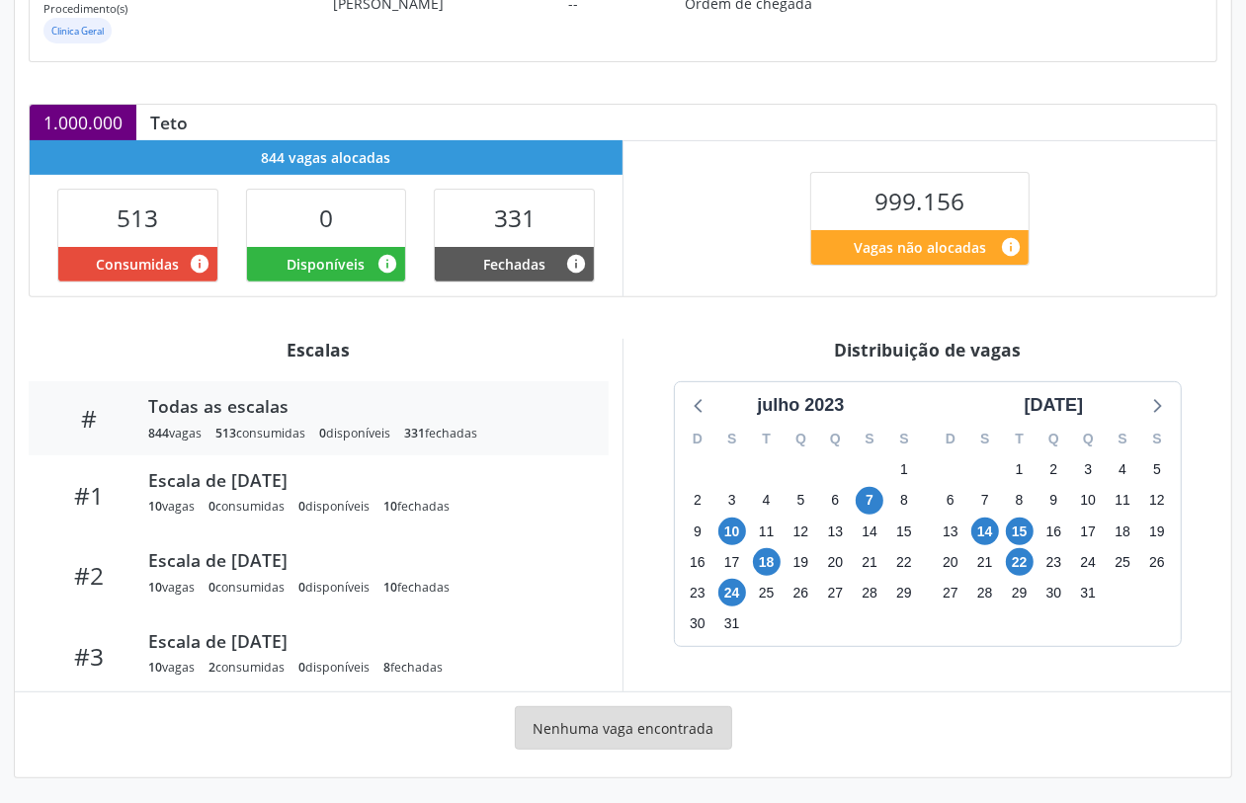
scroll to position [347, 0]
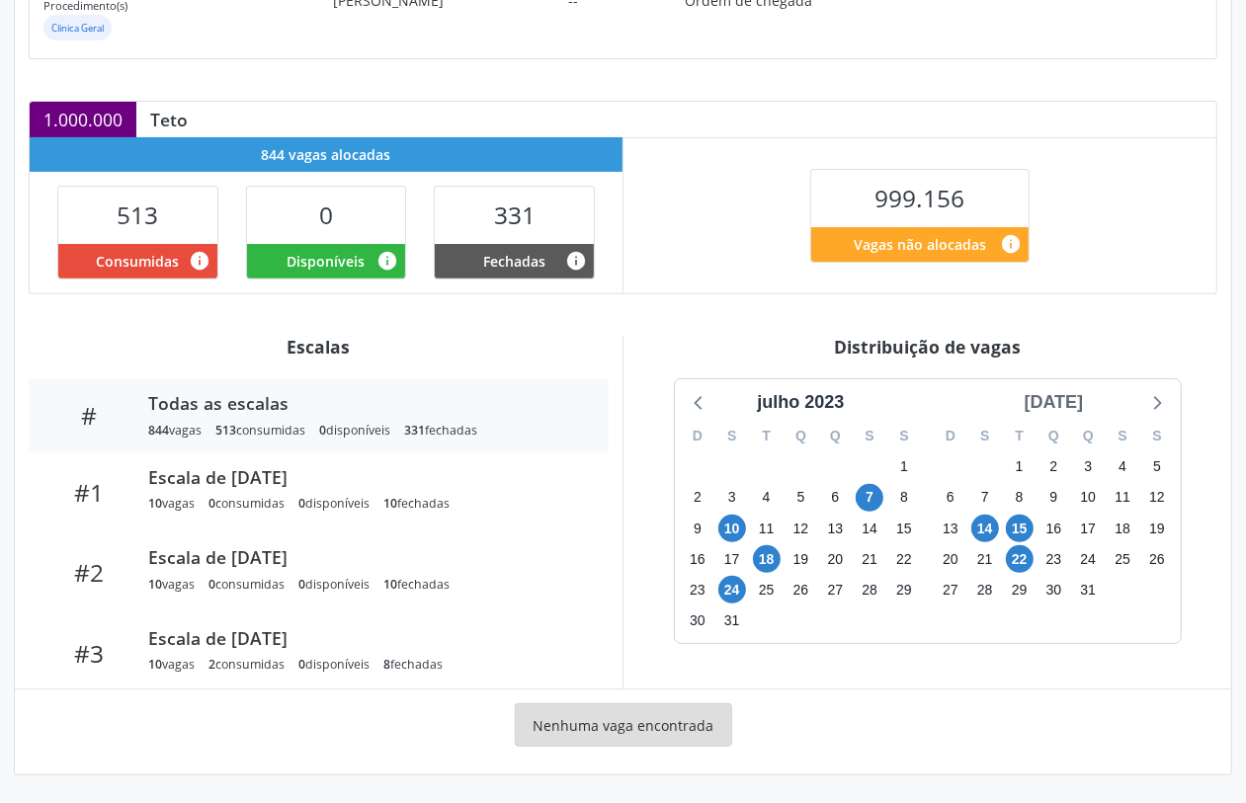
click at [1062, 413] on div "[DATE]" at bounding box center [1054, 402] width 75 height 27
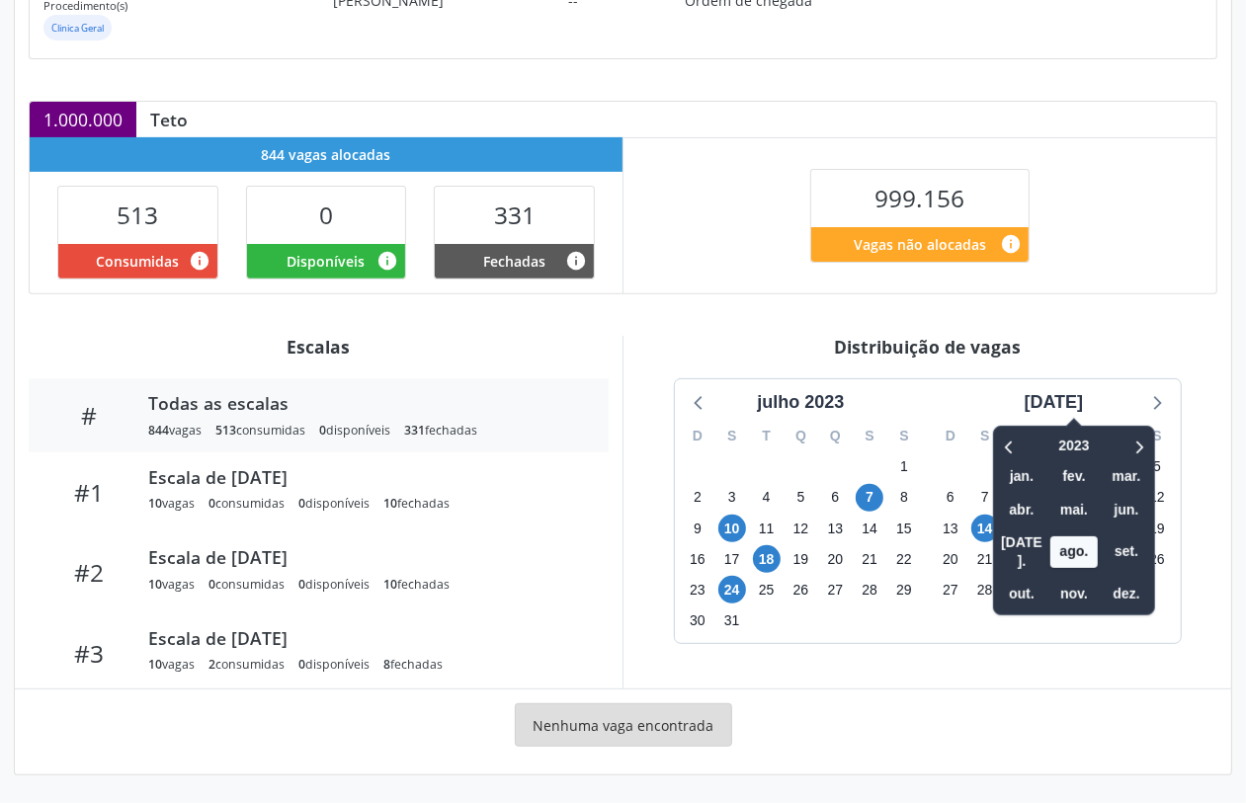
click at [1104, 448] on div at bounding box center [1124, 446] width 50 height 31
click at [1129, 446] on icon at bounding box center [1139, 447] width 20 height 24
click at [1129, 445] on icon at bounding box center [1139, 447] width 20 height 24
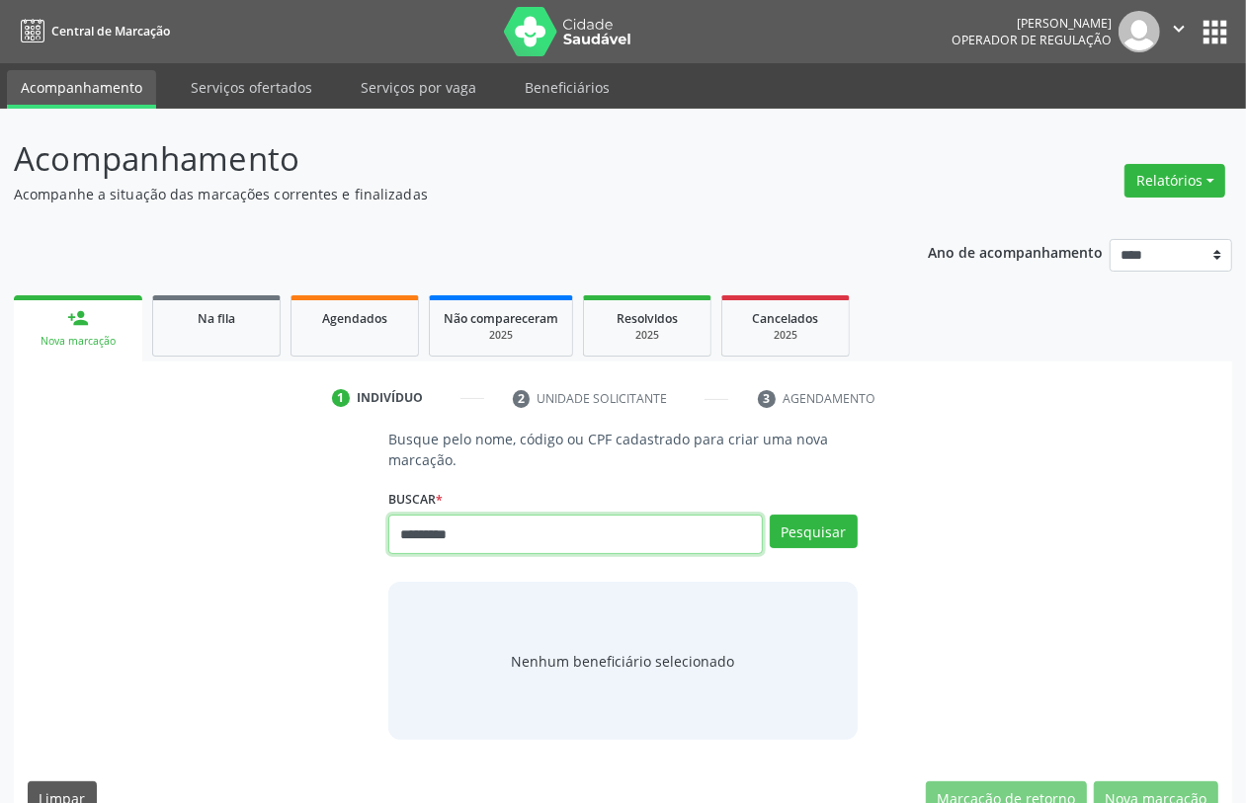
type input "*********"
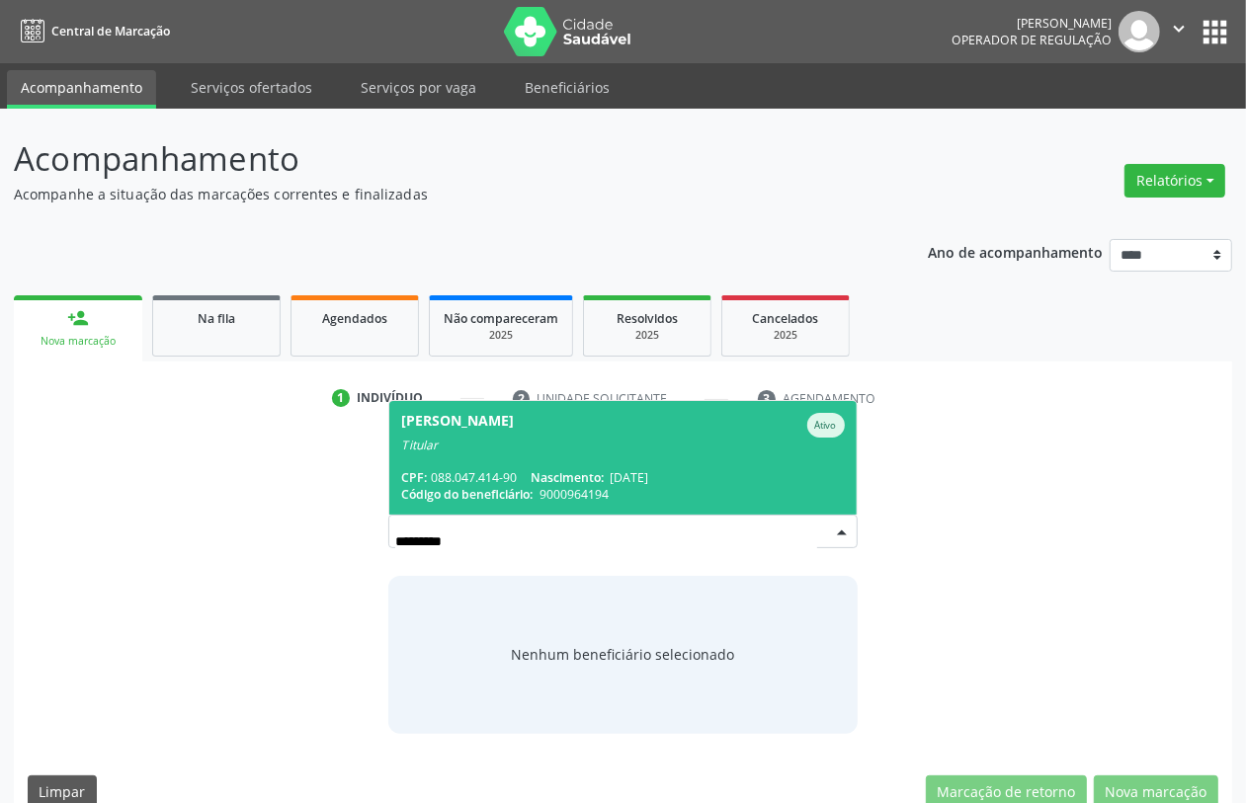
click at [522, 471] on div "CPF: 088.047.414-90 Nascimento: 09/01/1990" at bounding box center [622, 477] width 443 height 17
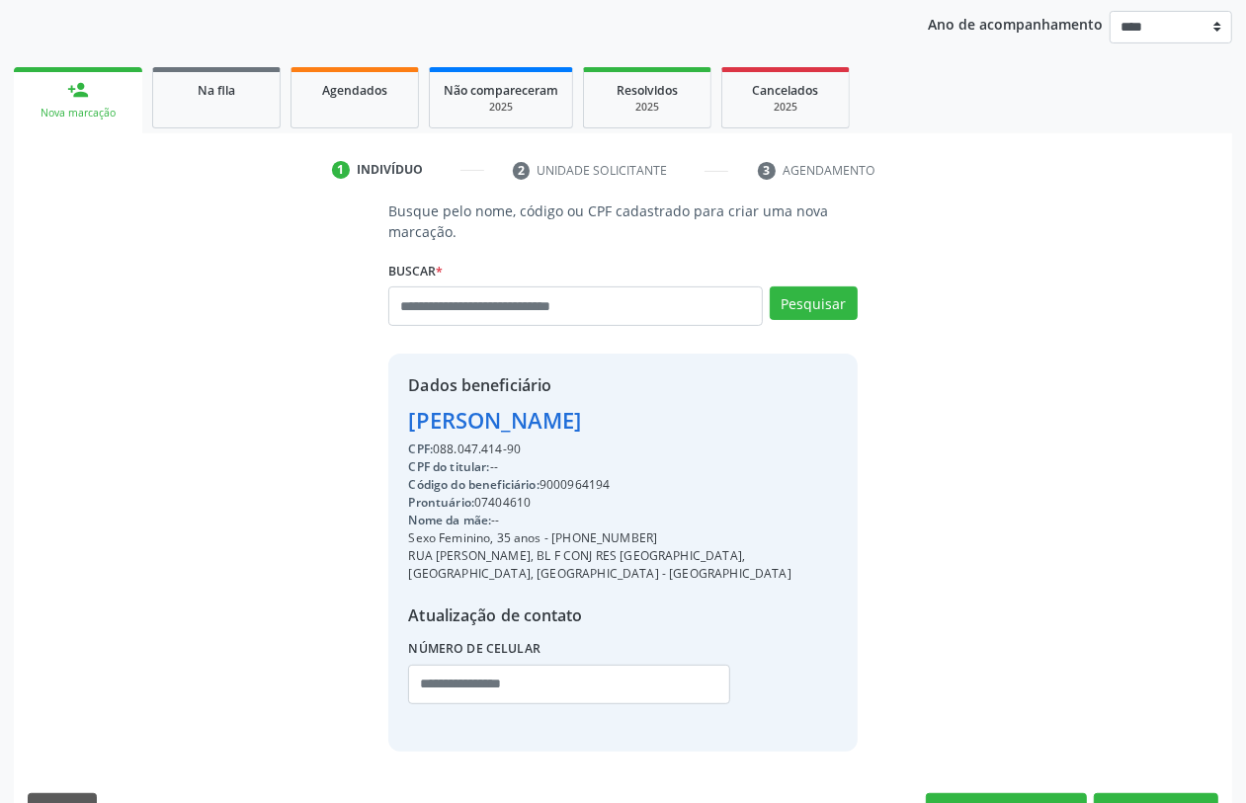
scroll to position [278, 0]
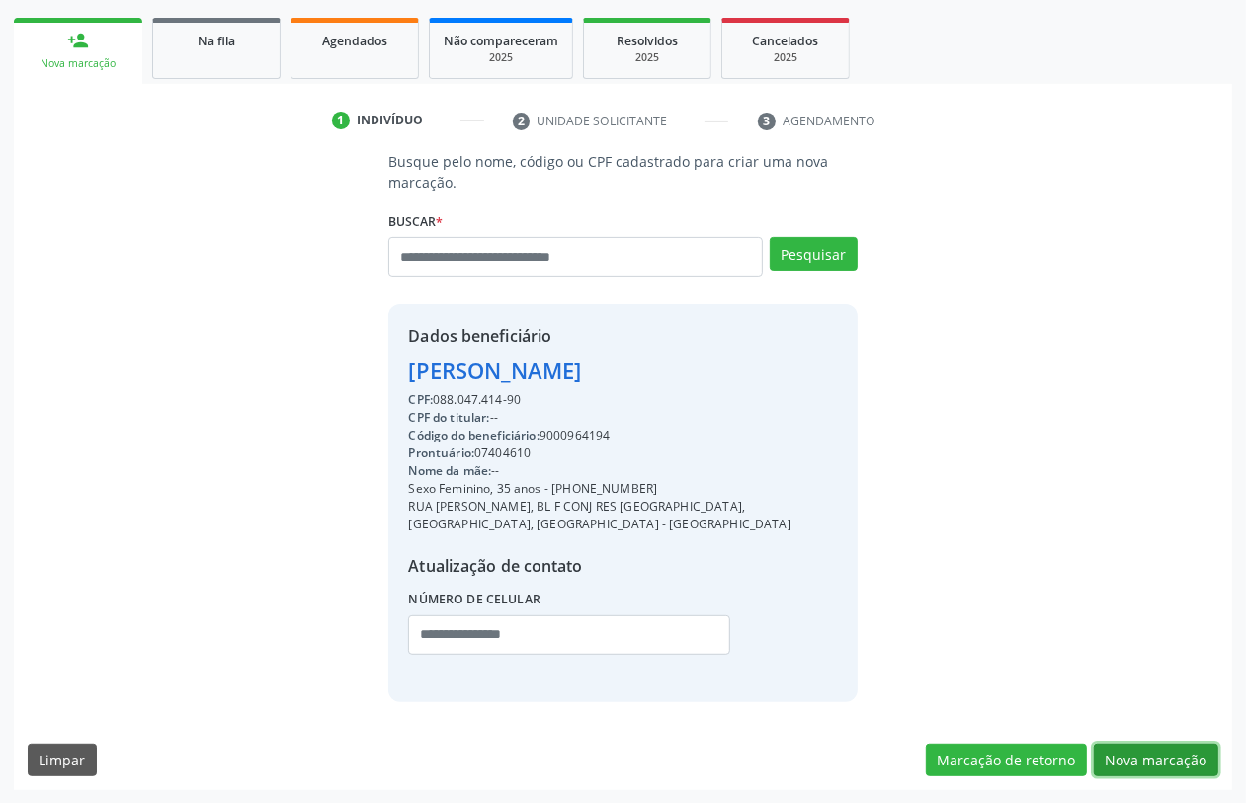
click at [1119, 761] on button "Nova marcação" at bounding box center [1156, 761] width 125 height 34
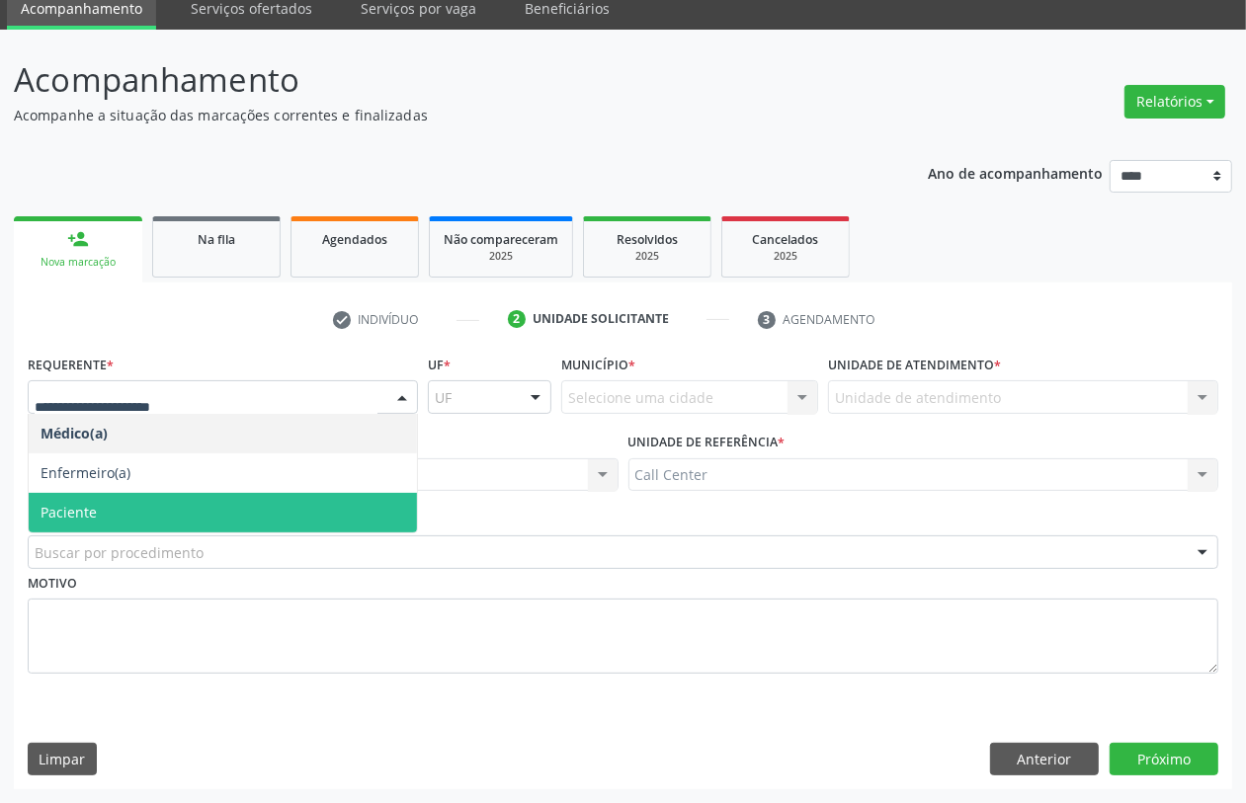
click at [92, 506] on span "Paciente" at bounding box center [69, 512] width 56 height 19
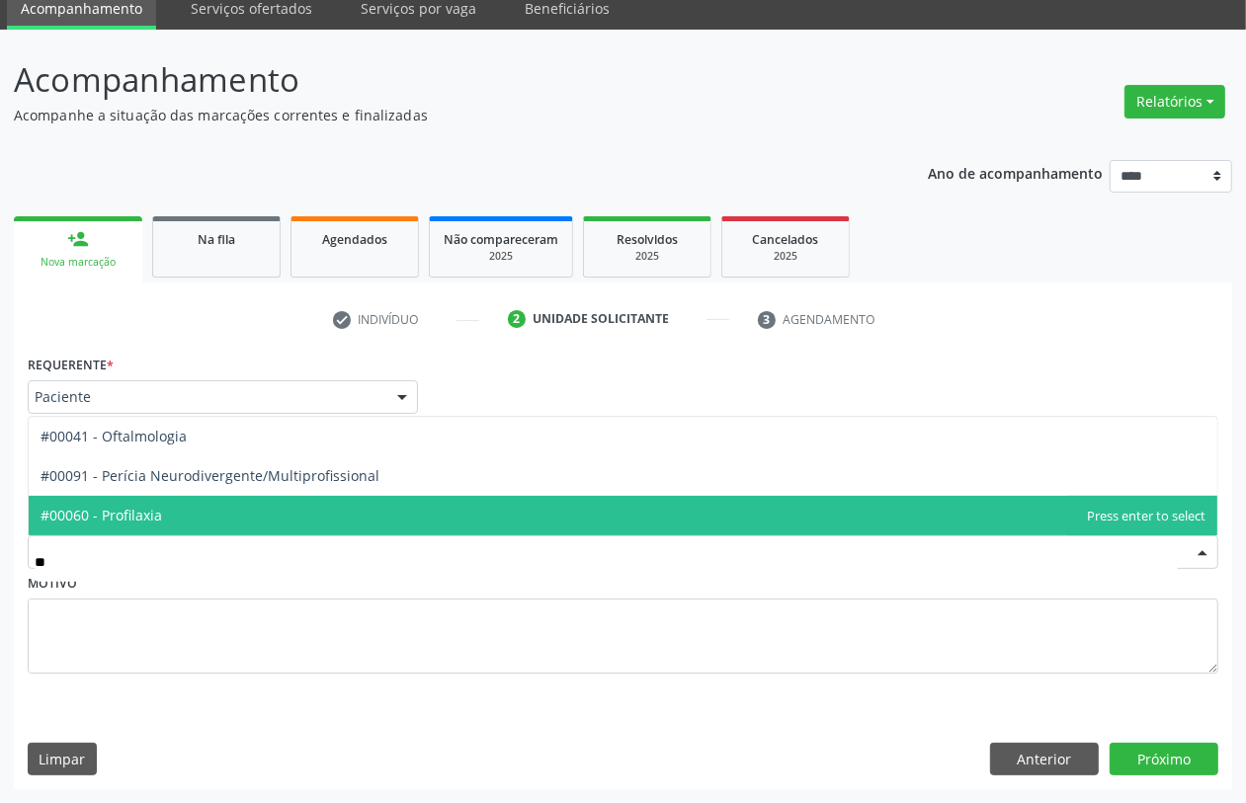
type input "***"
click at [117, 507] on span "#00041 - Oftalmologia" at bounding box center [114, 515] width 146 height 19
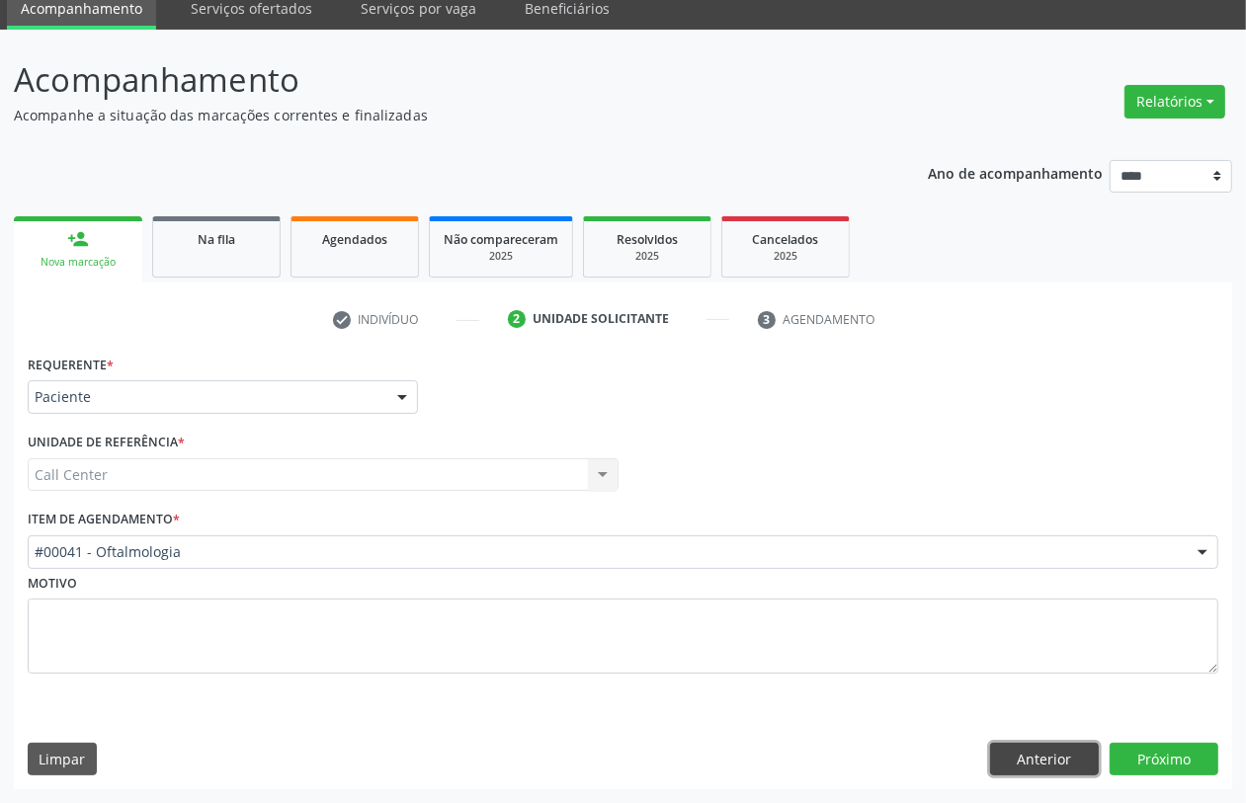
click at [1054, 754] on button "Anterior" at bounding box center [1044, 760] width 109 height 34
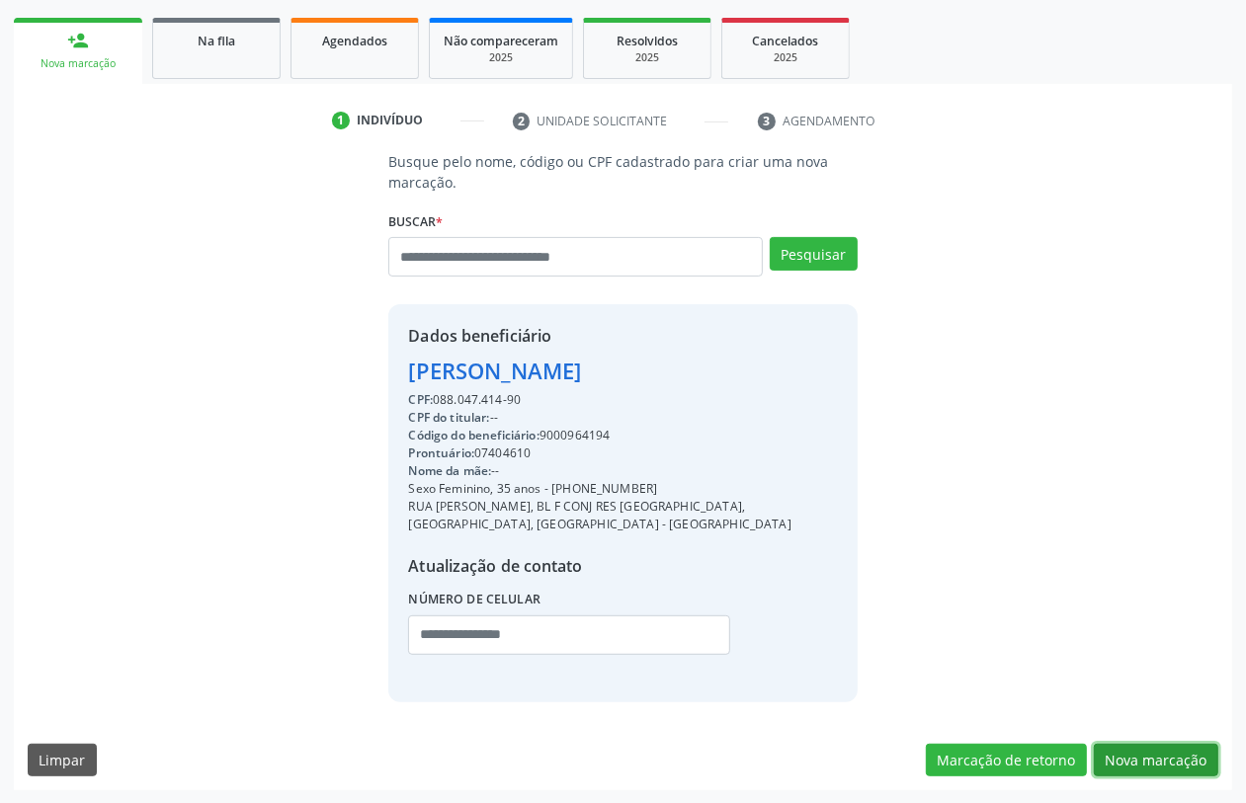
click at [1130, 744] on button "Nova marcação" at bounding box center [1156, 761] width 125 height 34
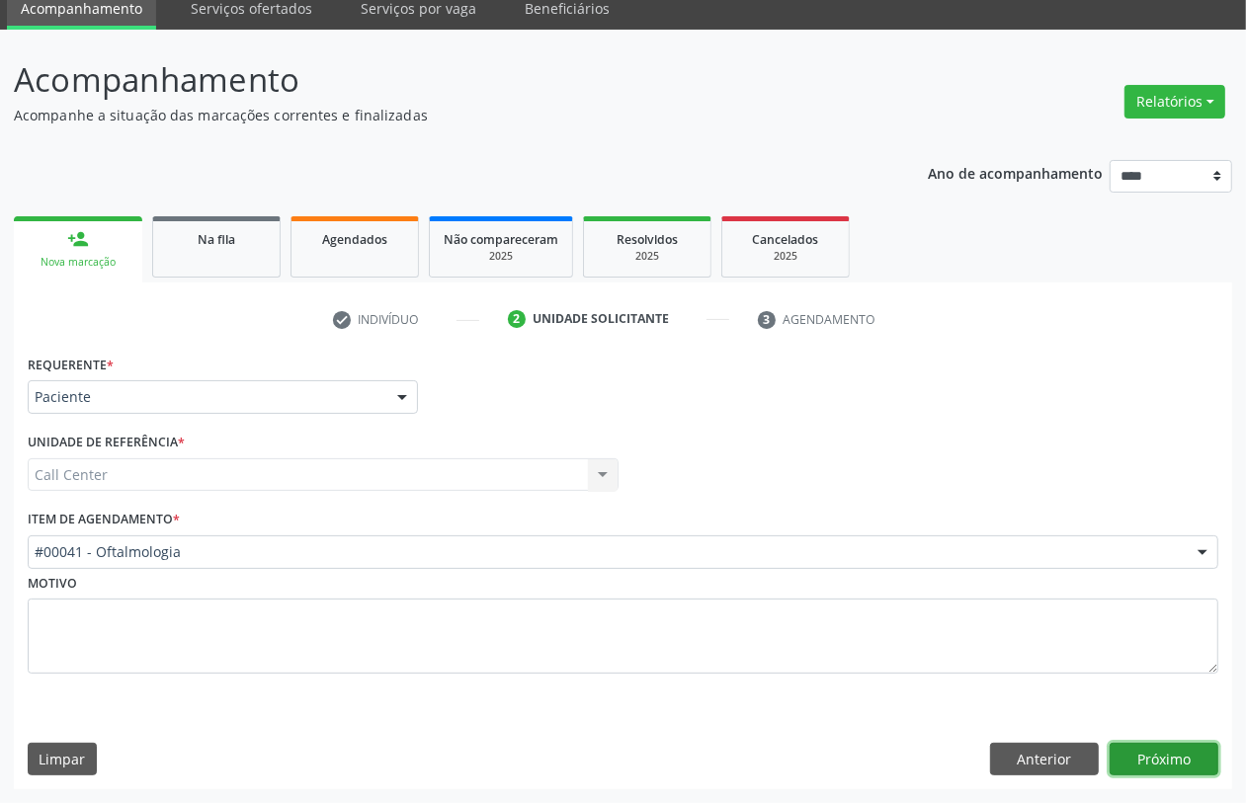
click at [1161, 763] on button "Próximo" at bounding box center [1164, 760] width 109 height 34
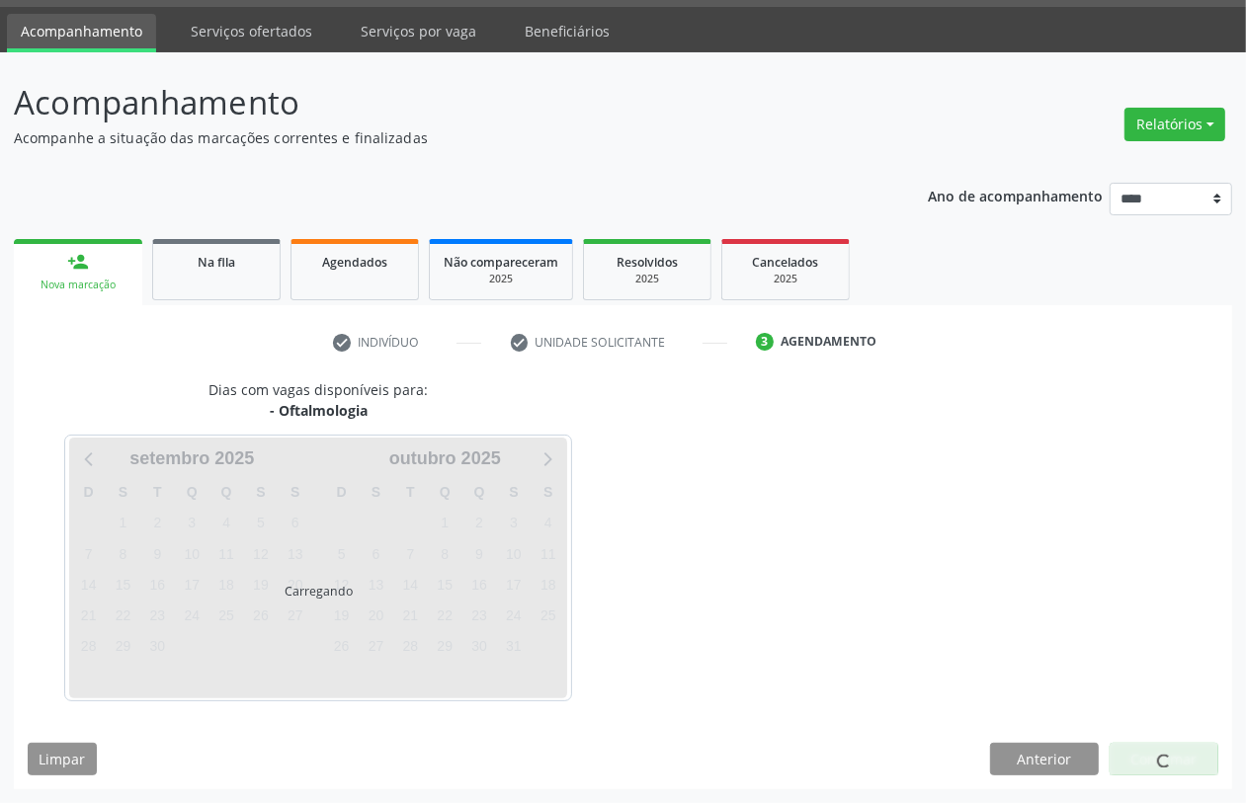
scroll to position [56, 0]
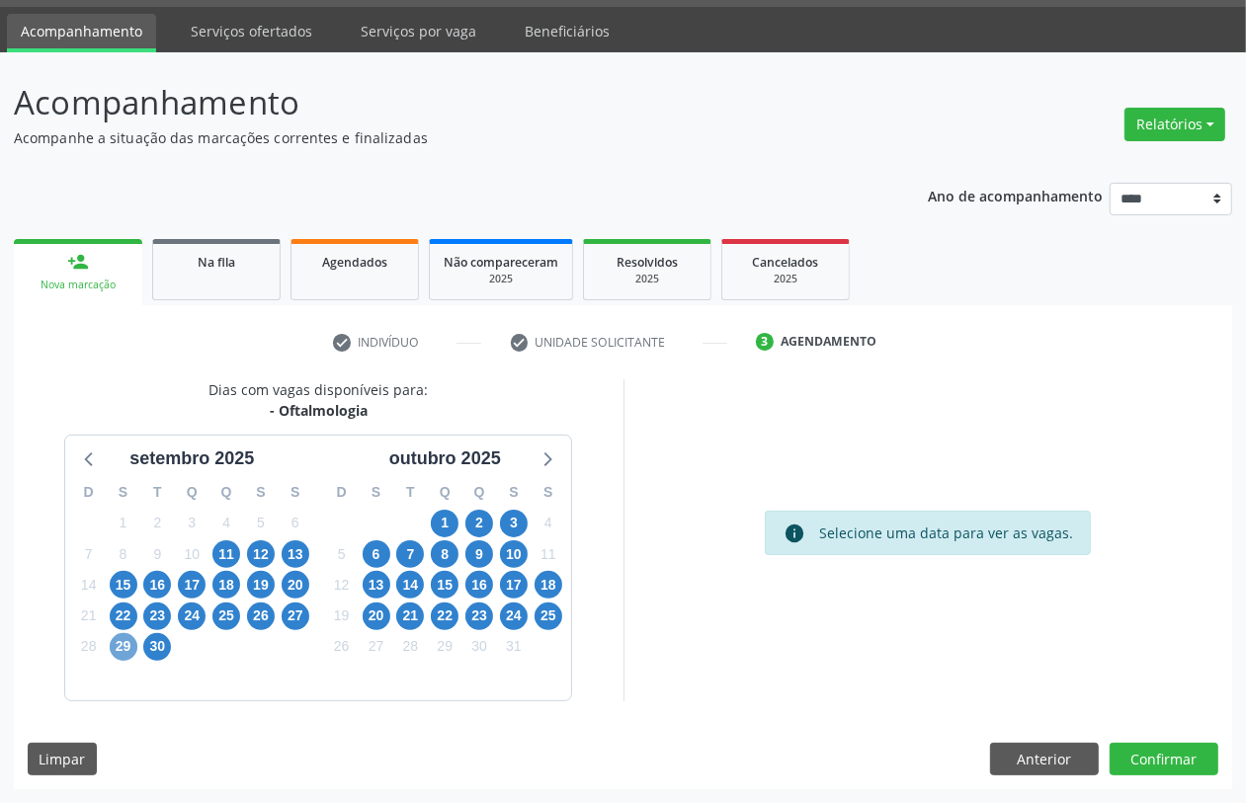
click at [125, 640] on span "29" at bounding box center [124, 647] width 28 height 28
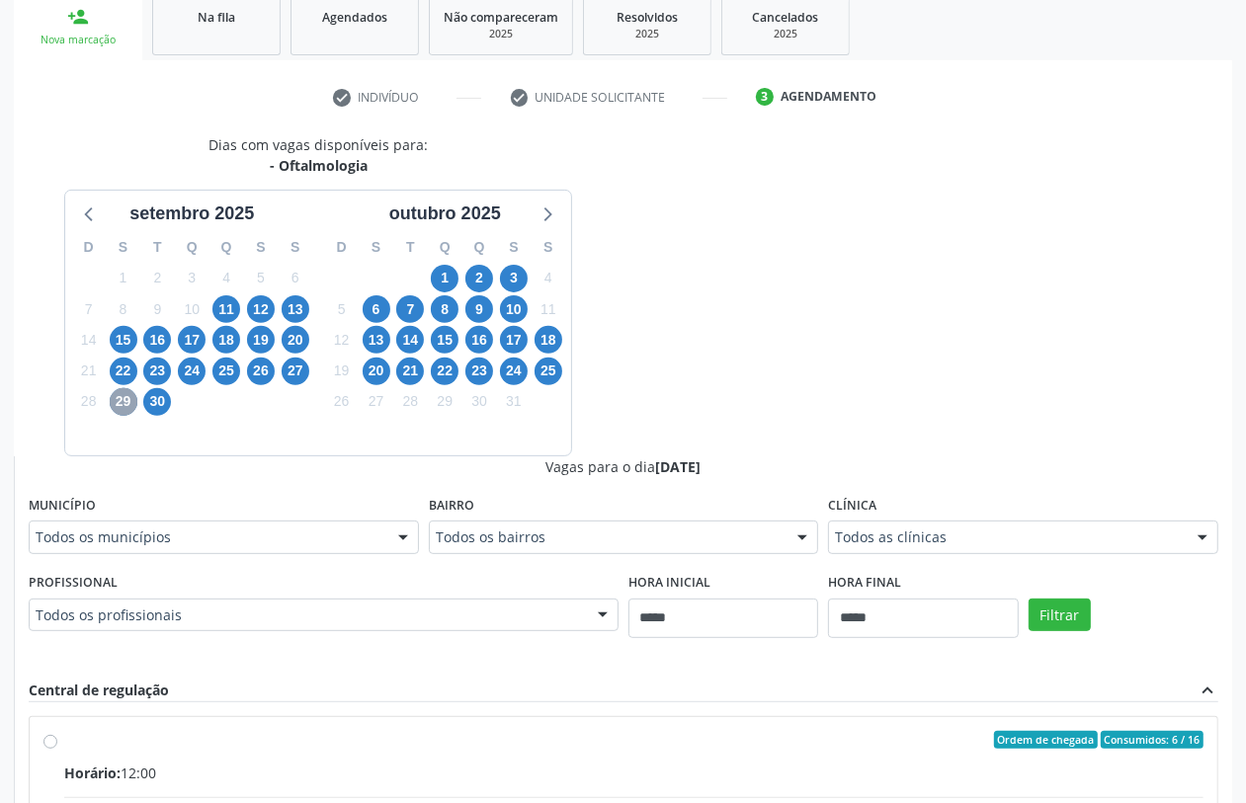
scroll to position [427, 0]
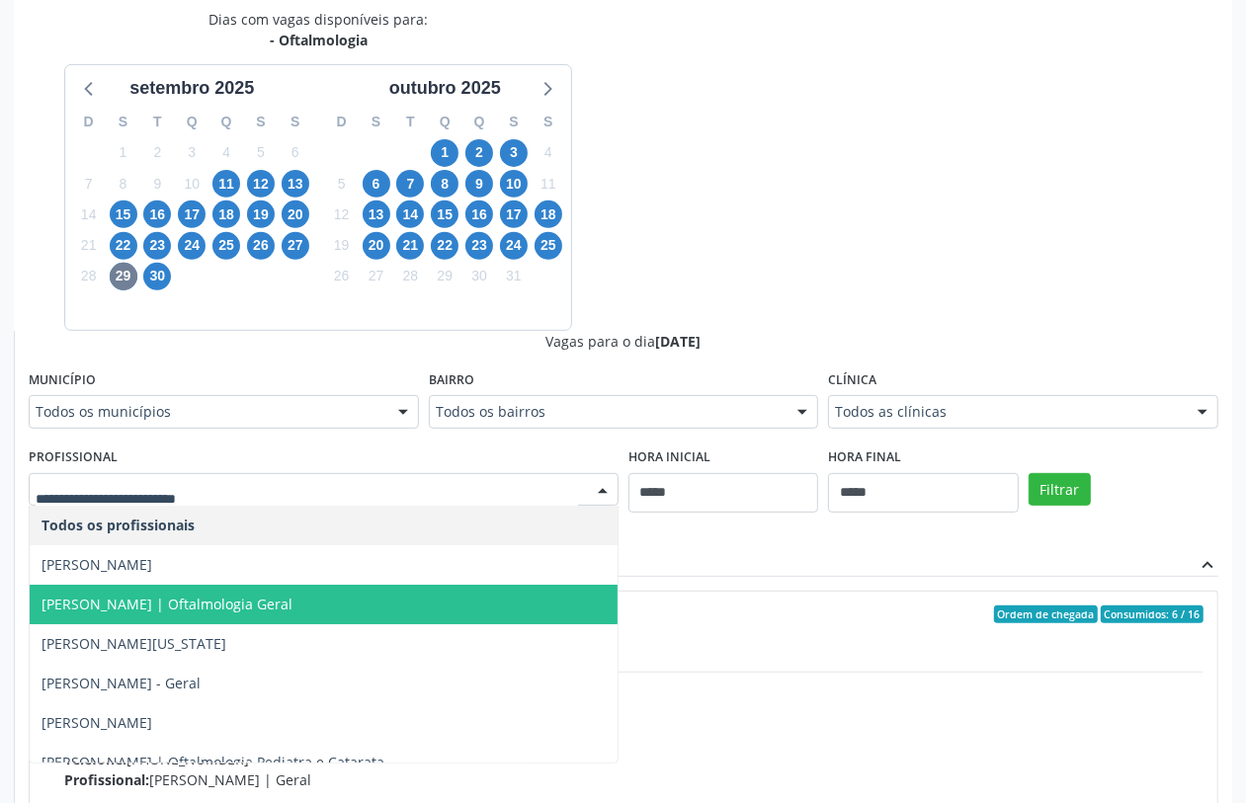
click at [239, 613] on span "Ana Floripes | Oftalmologia Geral" at bounding box center [167, 604] width 251 height 19
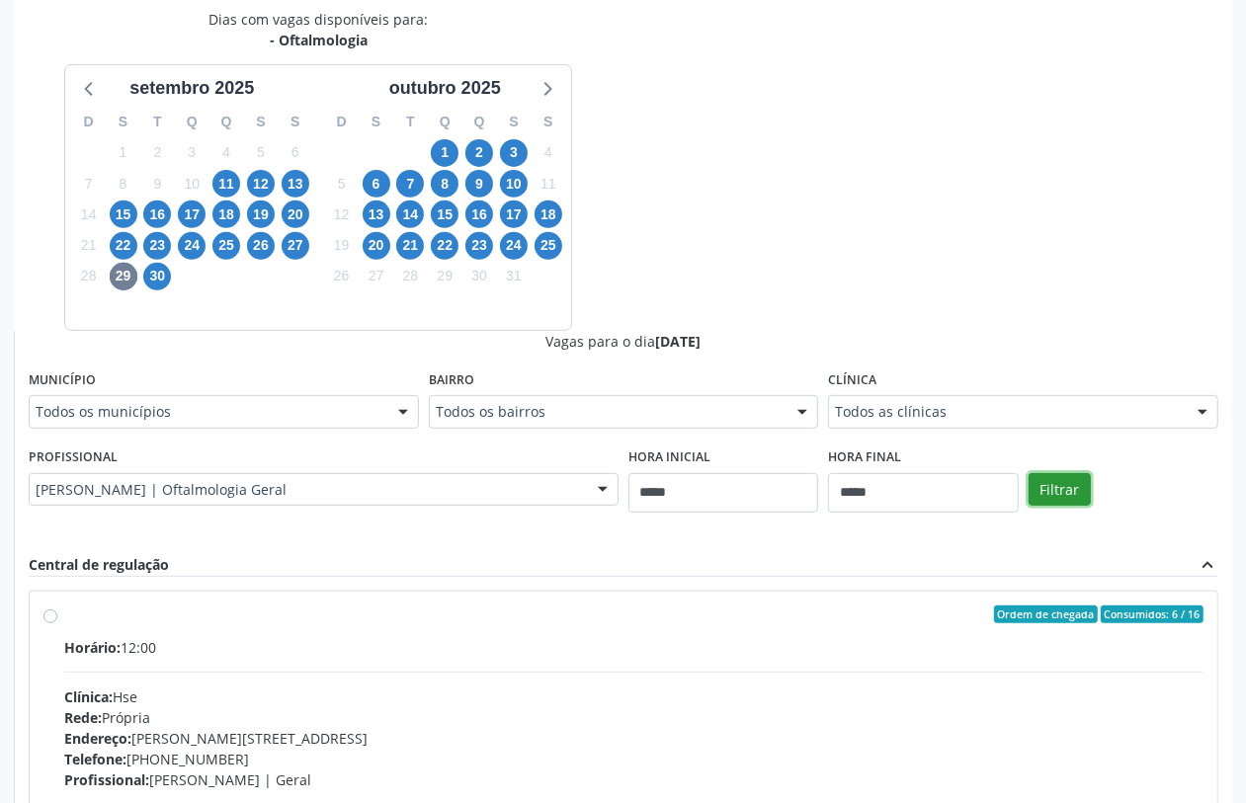
click at [1059, 485] on button "Filtrar" at bounding box center [1060, 490] width 62 height 34
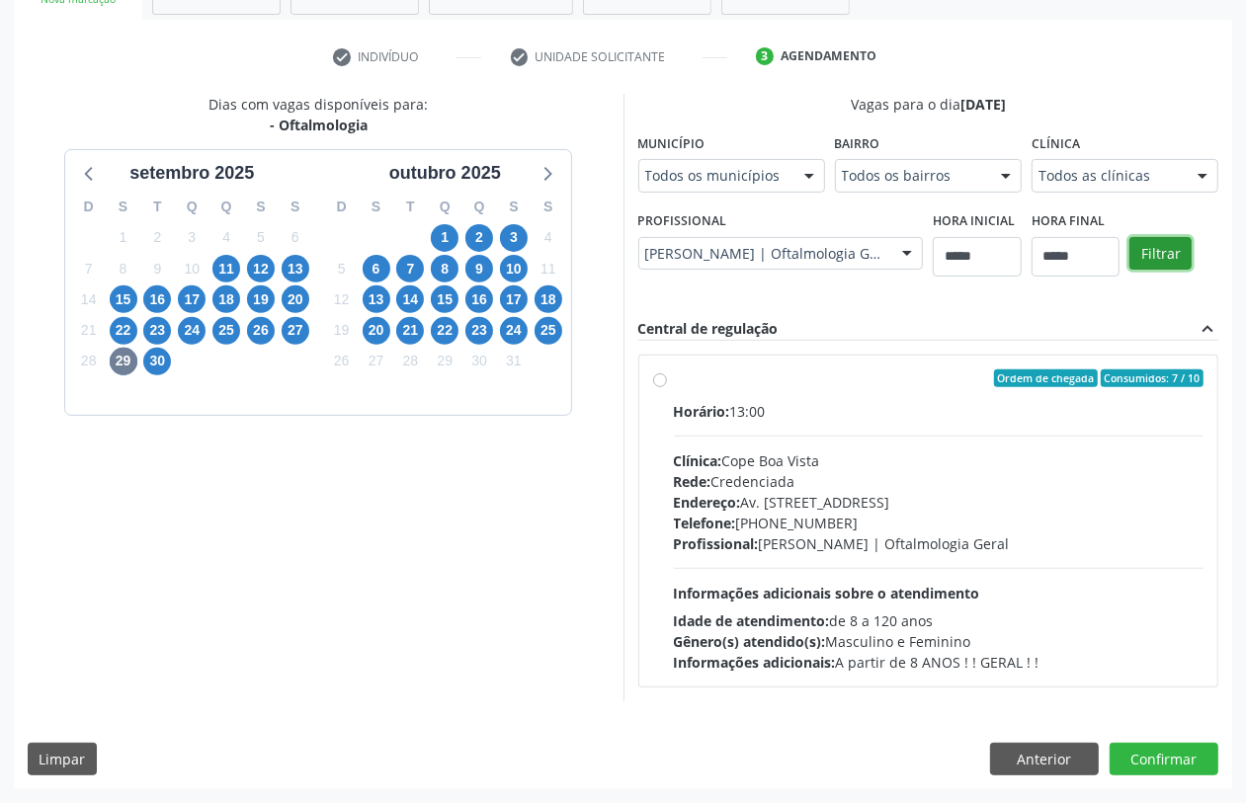
scroll to position [342, 0]
click at [773, 514] on div "Telefone: (81) 3081-5999" at bounding box center [939, 523] width 531 height 21
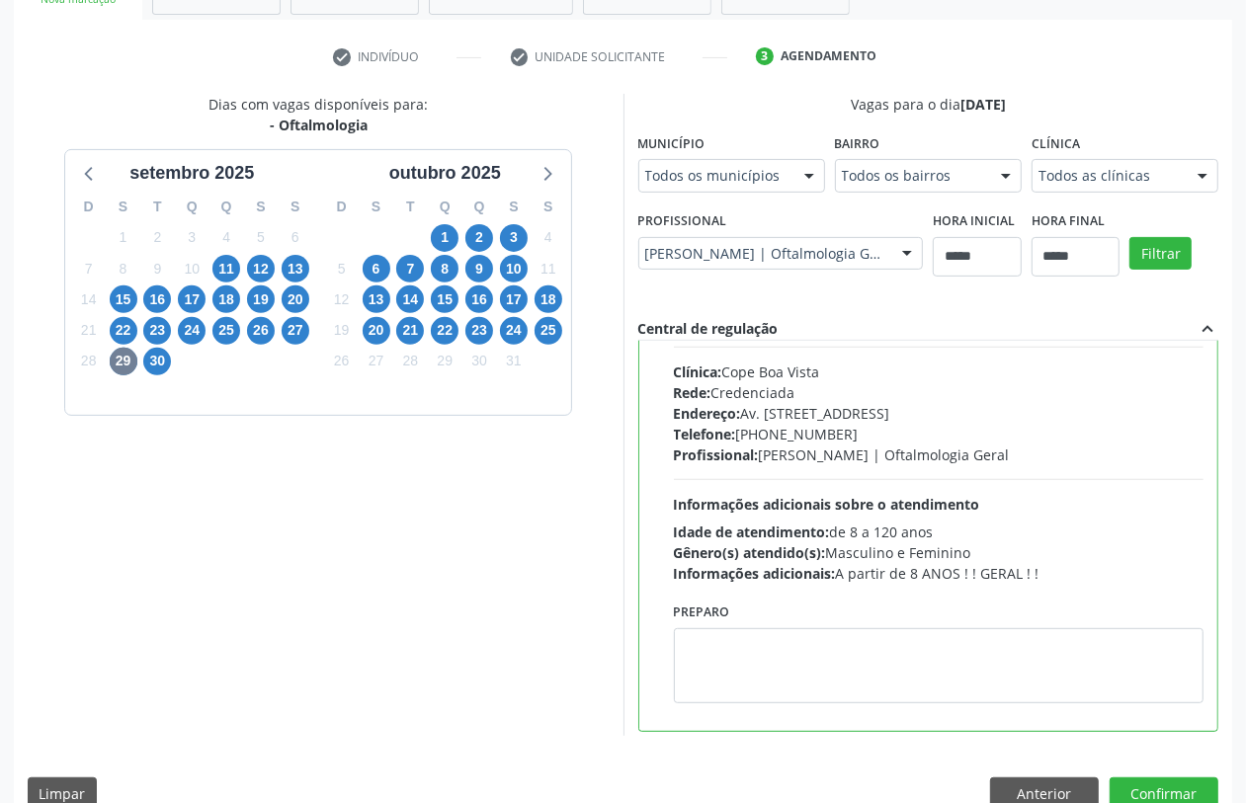
scroll to position [99, 0]
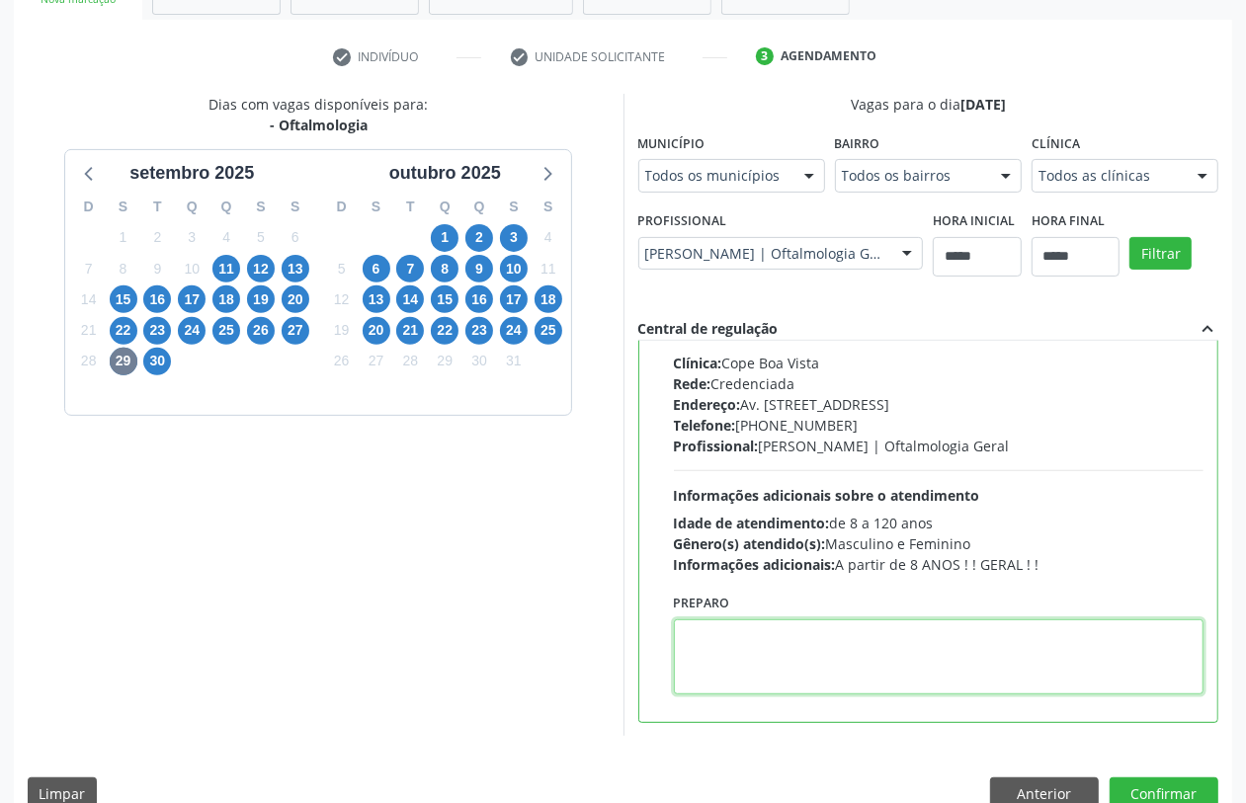
paste textarea "**********"
type textarea "**********"
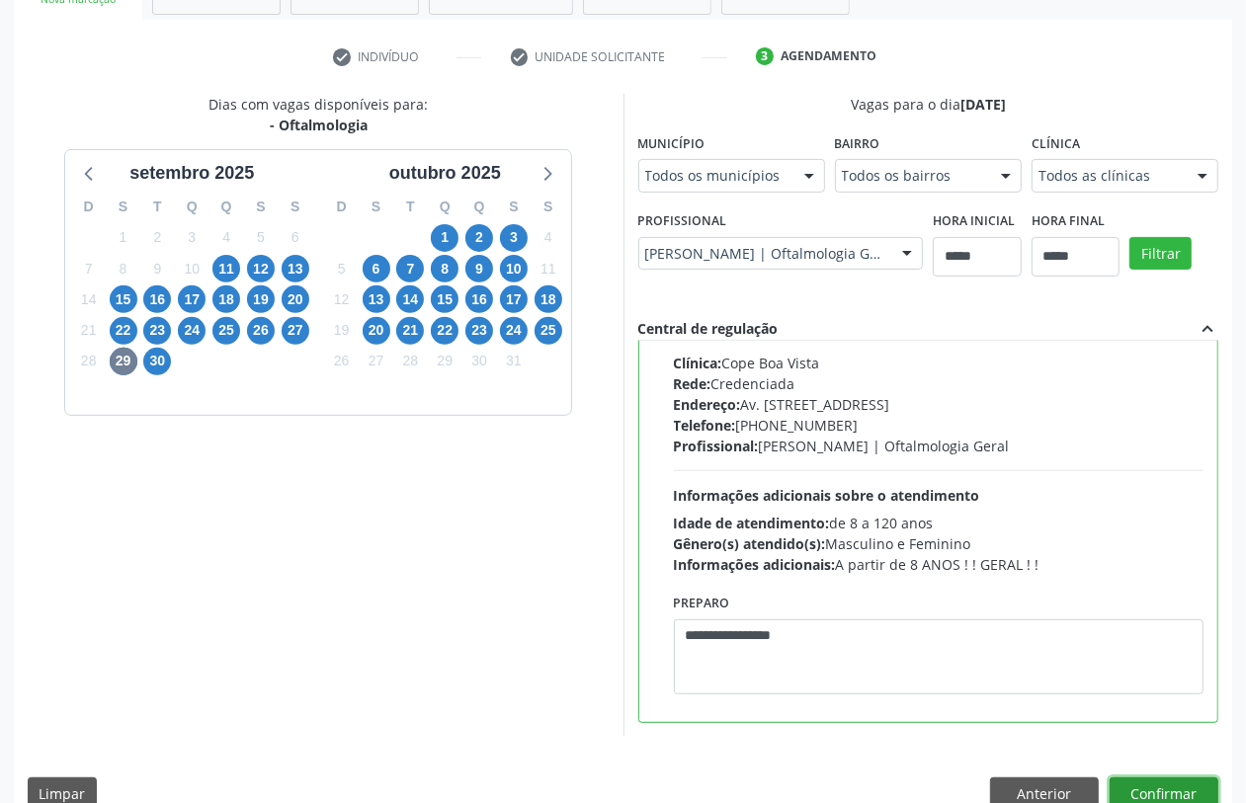
click at [1162, 796] on button "Confirmar" at bounding box center [1164, 795] width 109 height 34
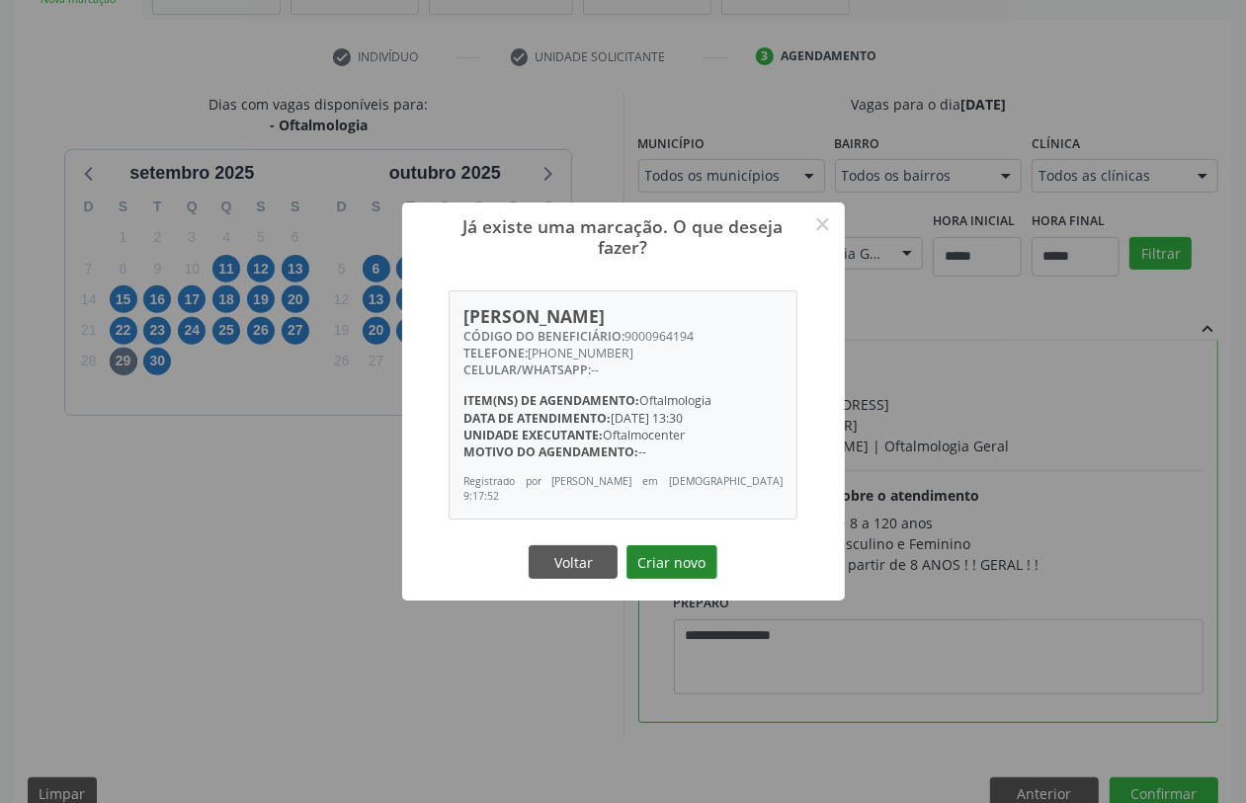
click at [672, 563] on button "Criar novo" at bounding box center [672, 563] width 91 height 34
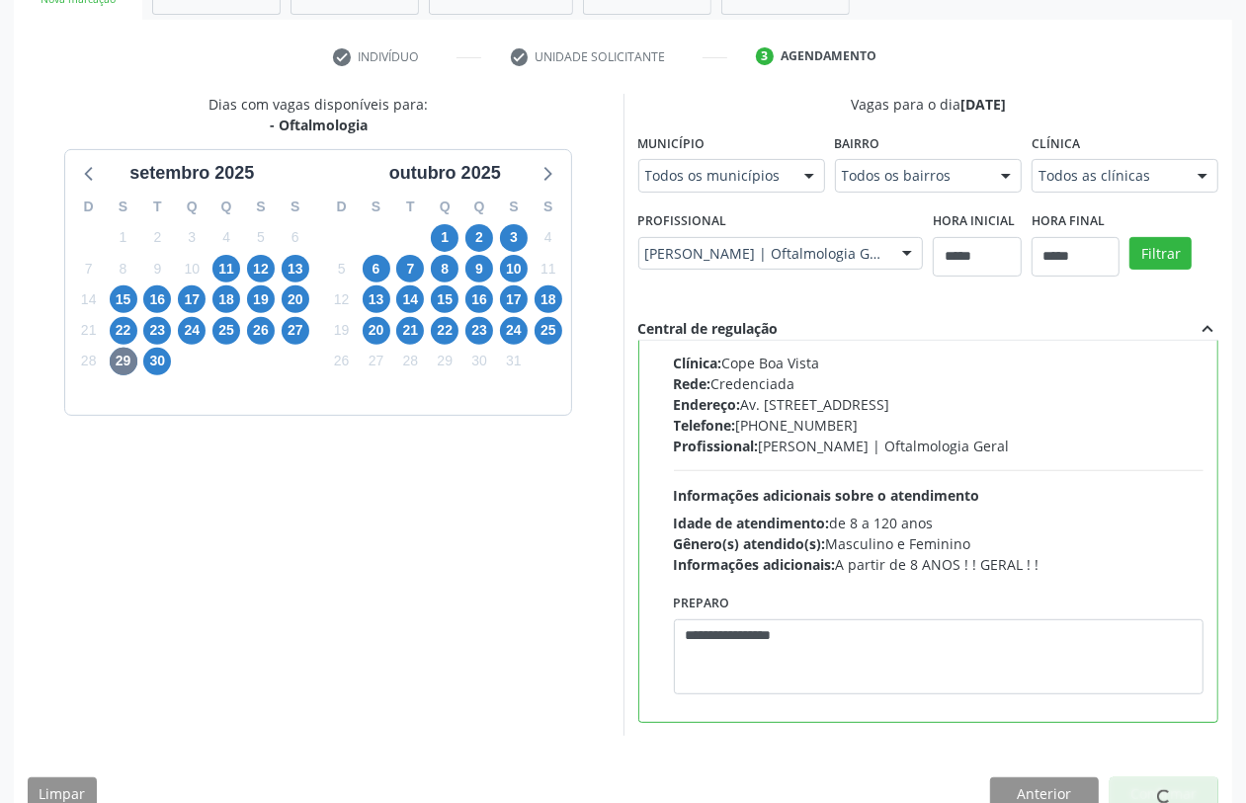
scroll to position [0, 0]
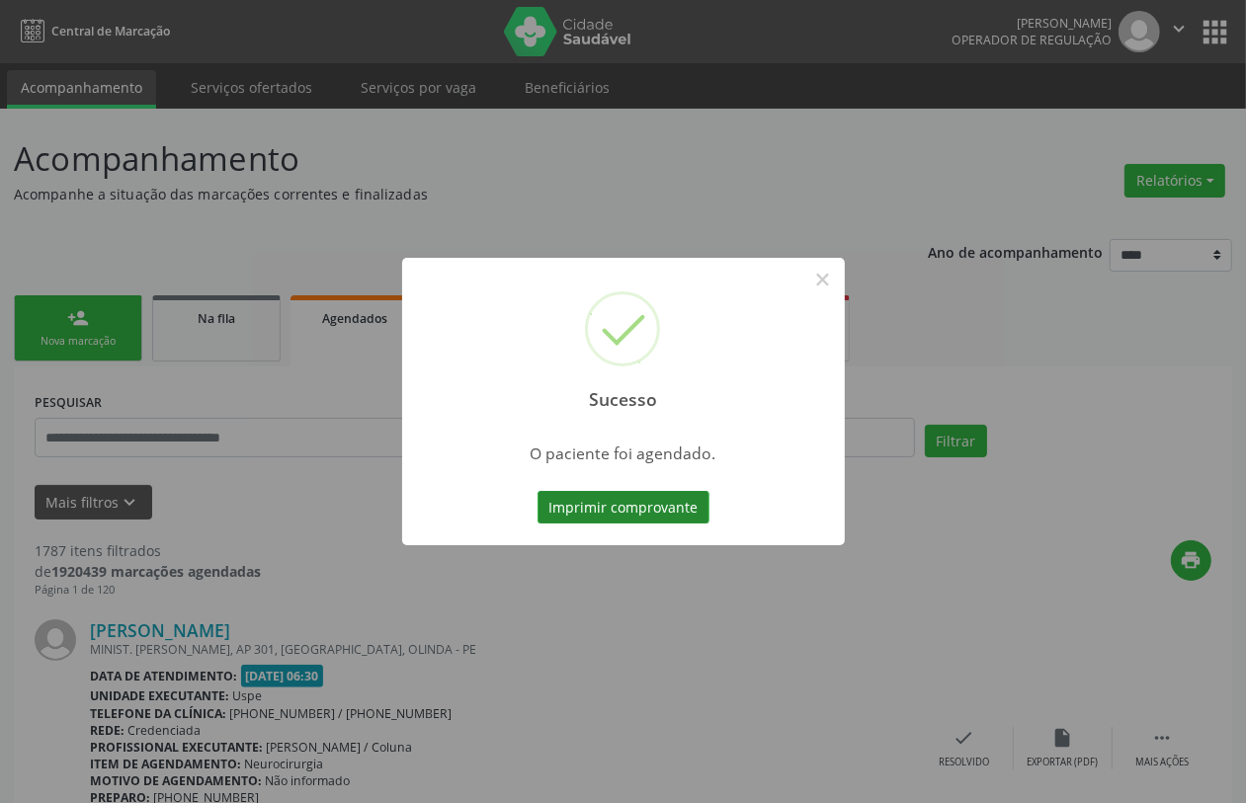
click at [635, 500] on button "Imprimir comprovante" at bounding box center [624, 508] width 172 height 34
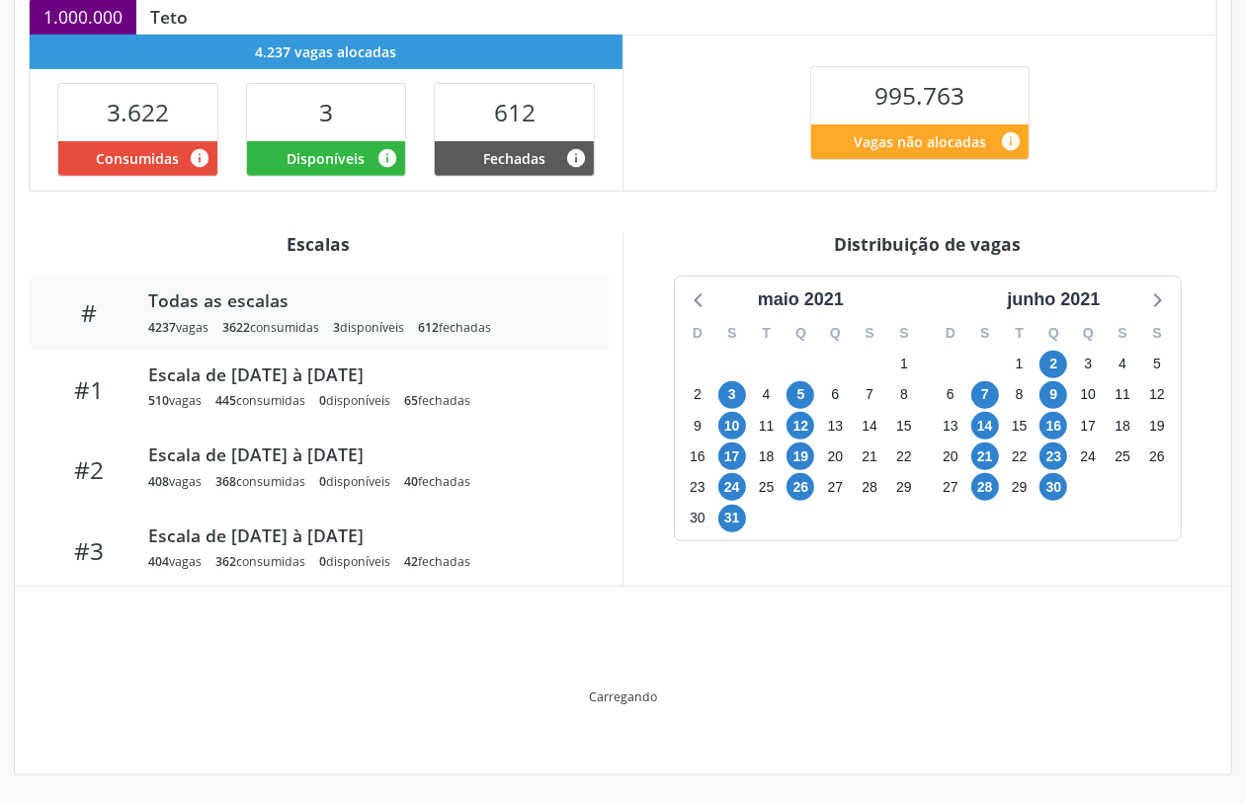
scroll to position [347, 0]
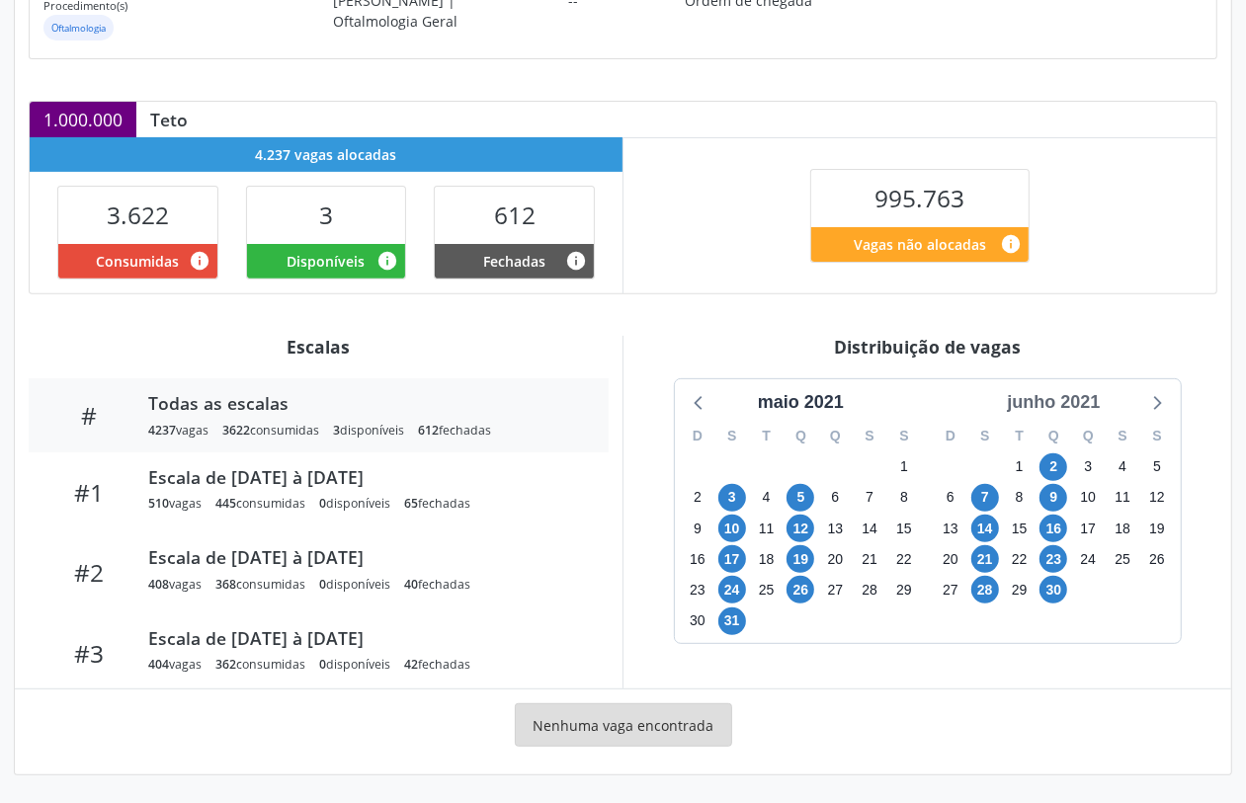
click at [1079, 402] on div "junho 2021" at bounding box center [1053, 402] width 109 height 27
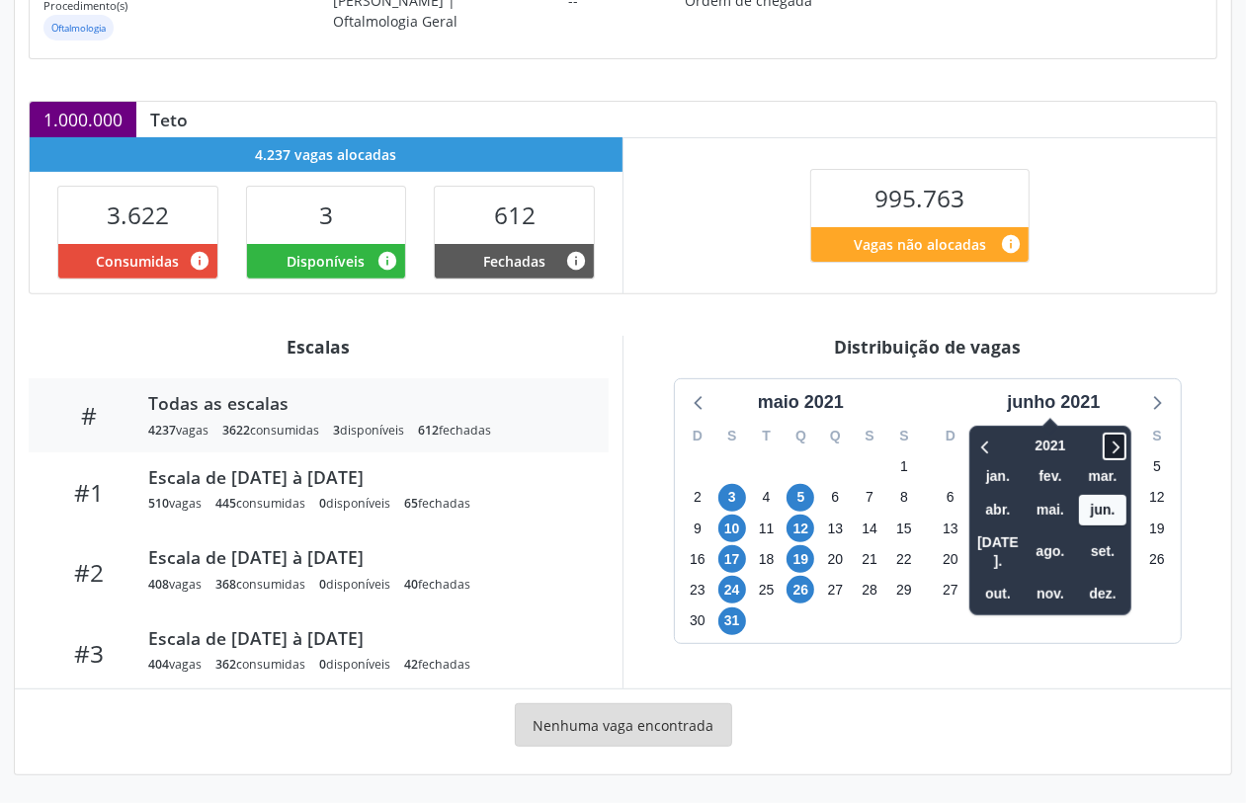
click at [1114, 448] on icon at bounding box center [1115, 447] width 20 height 24
click at [1001, 579] on span "out." at bounding box center [997, 594] width 47 height 31
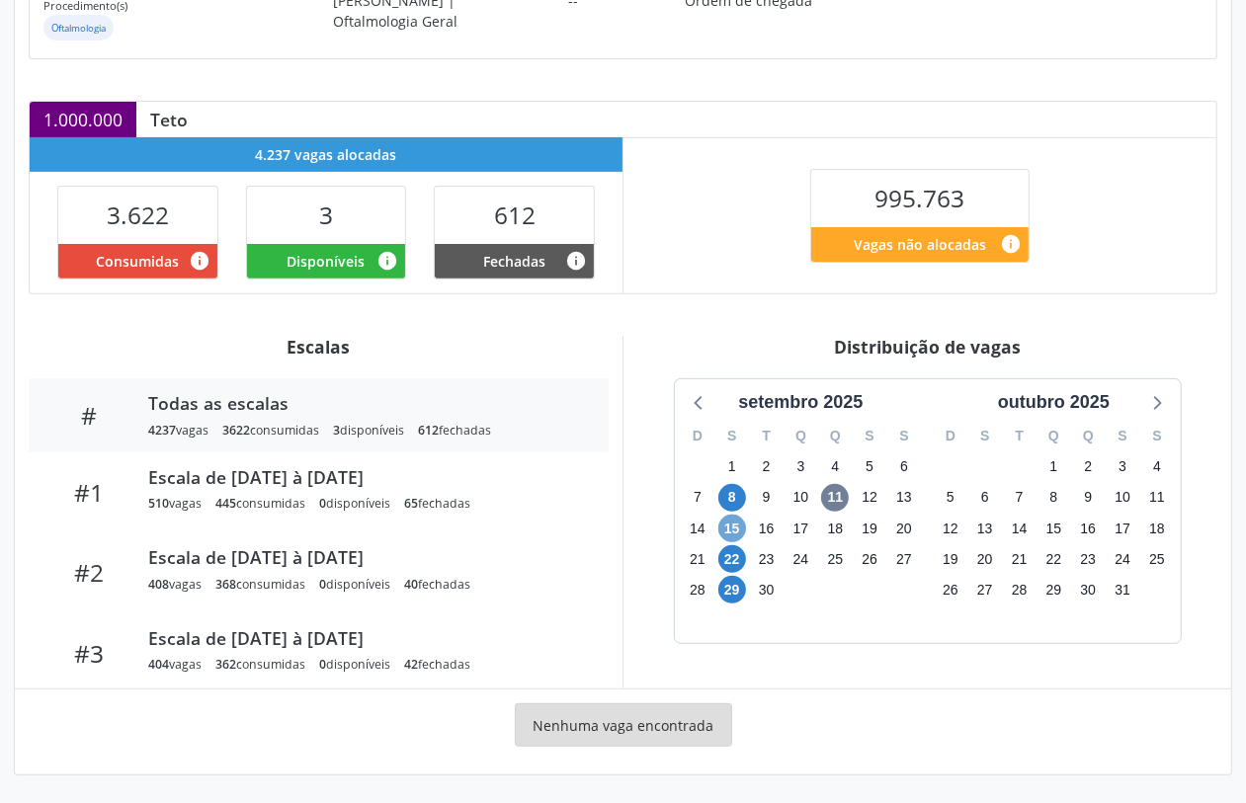
click at [729, 524] on span "15" at bounding box center [732, 529] width 28 height 28
click at [728, 580] on span "29" at bounding box center [732, 590] width 28 height 28
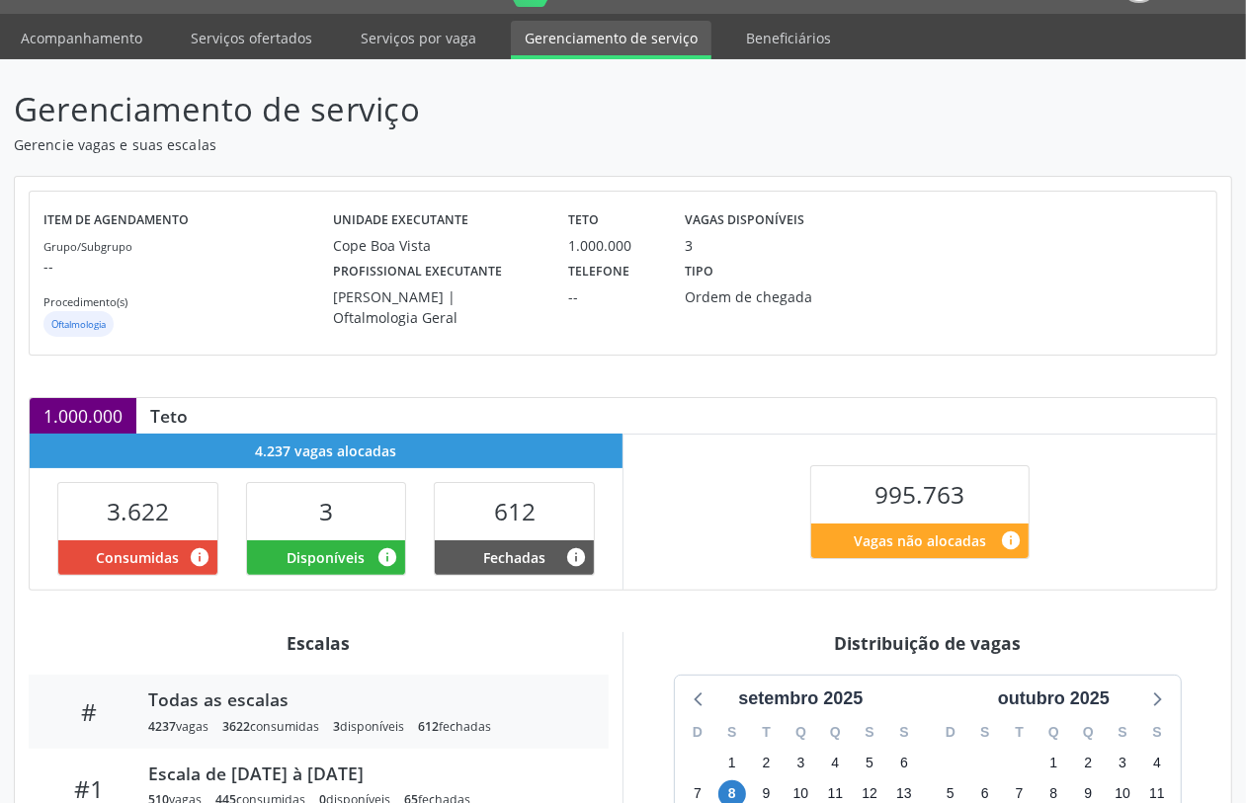
scroll to position [0, 0]
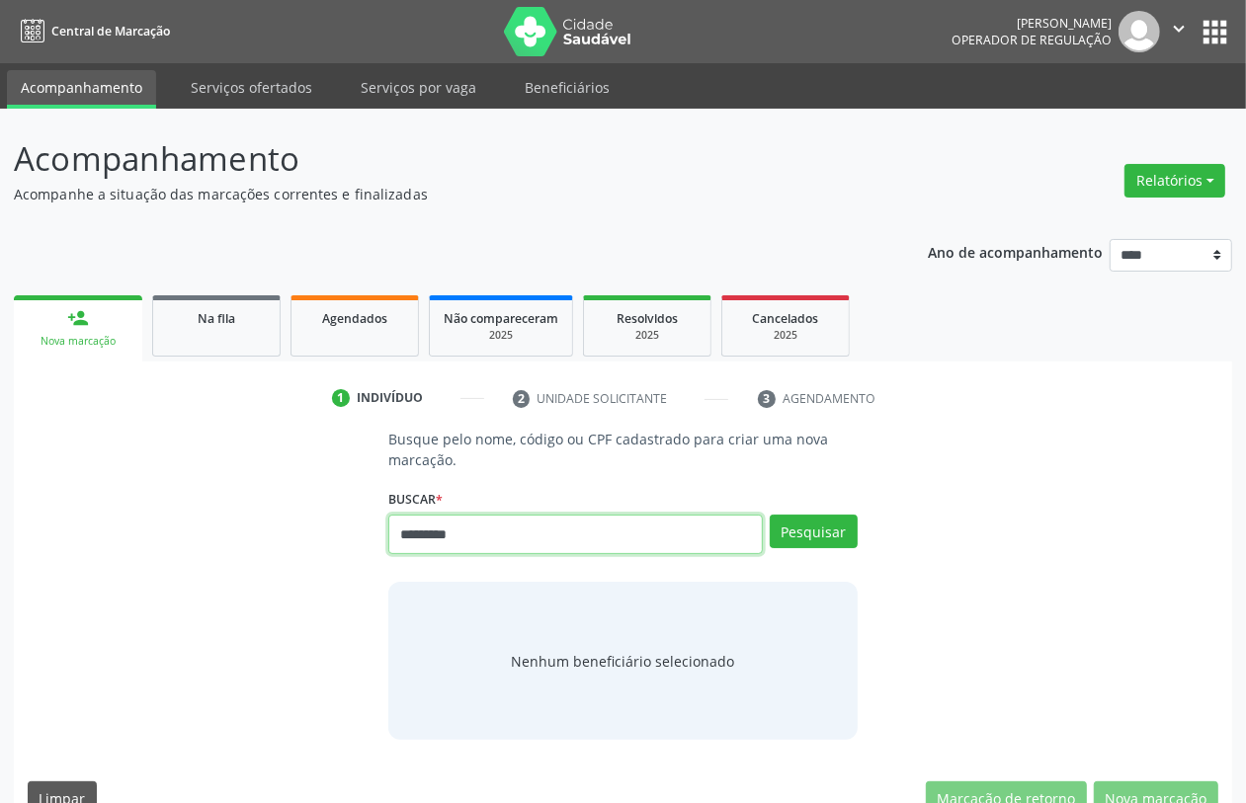
type input "*********"
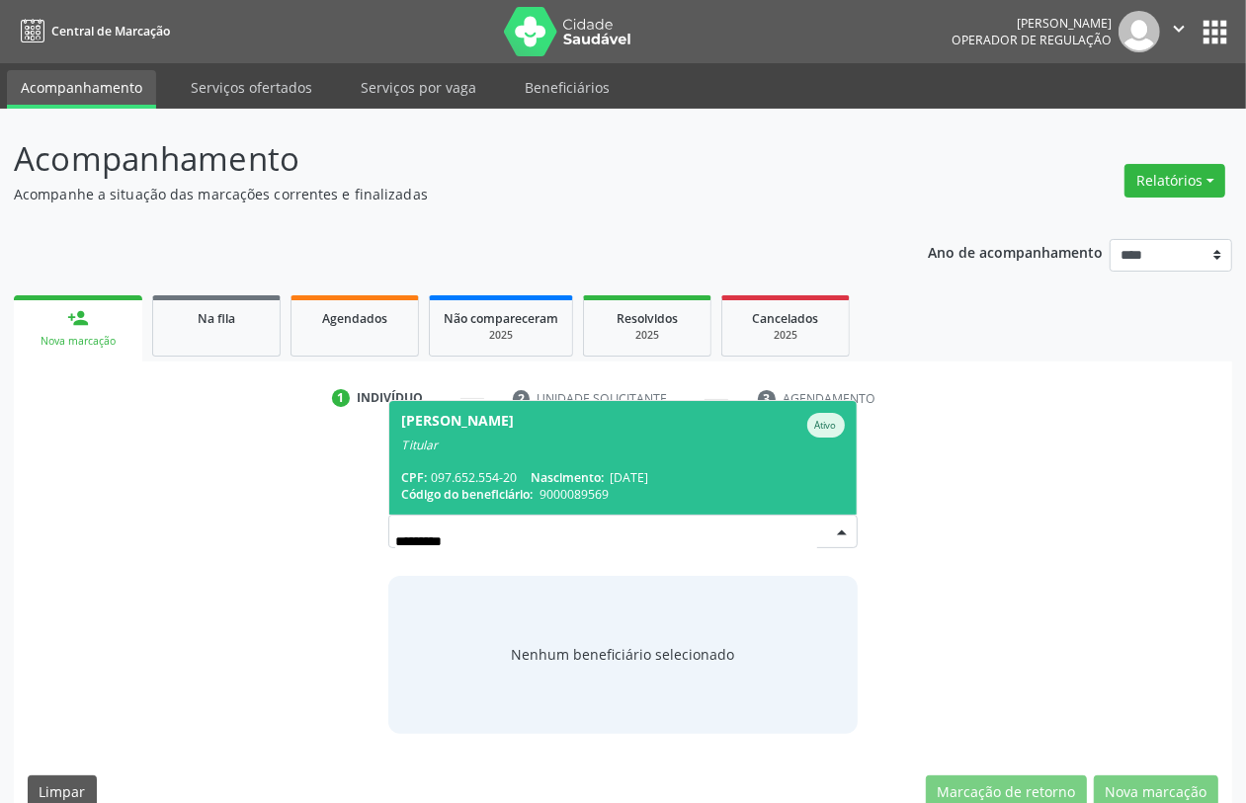
click at [512, 431] on div "[PERSON_NAME]" at bounding box center [457, 425] width 113 height 25
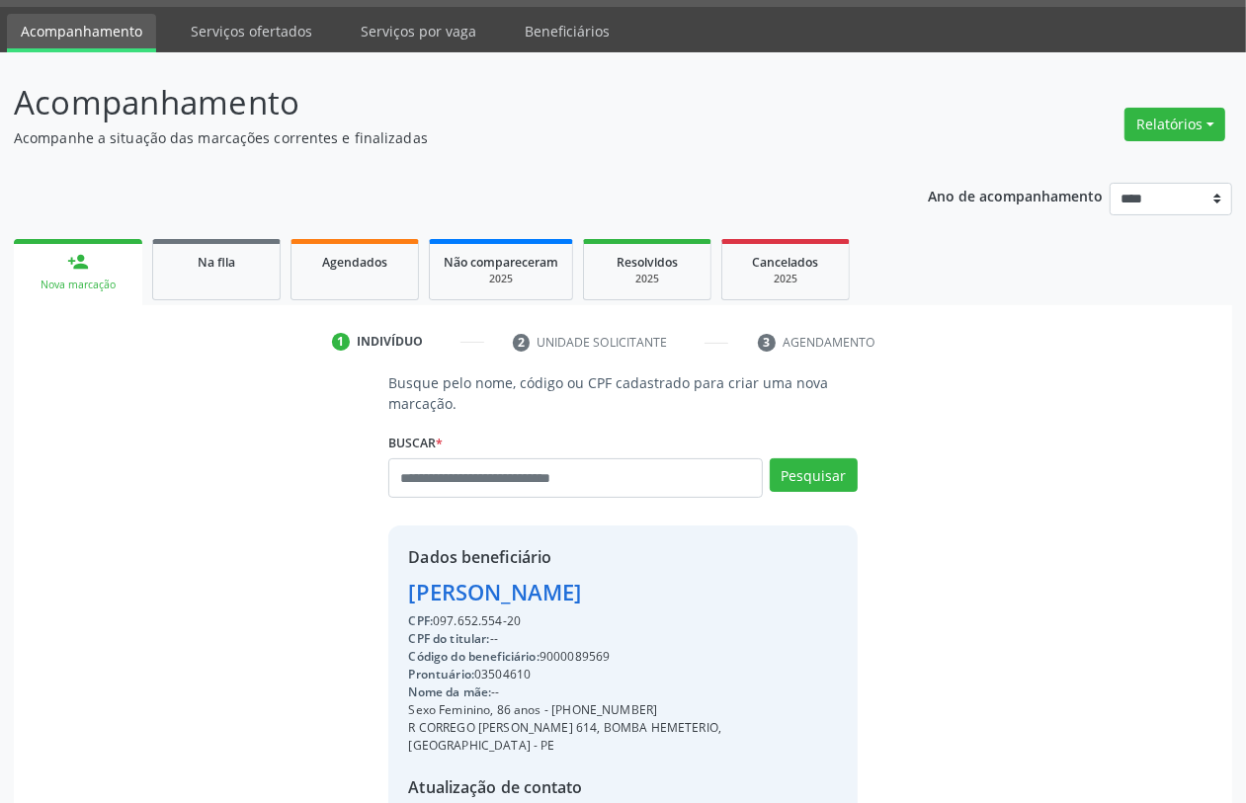
scroll to position [260, 0]
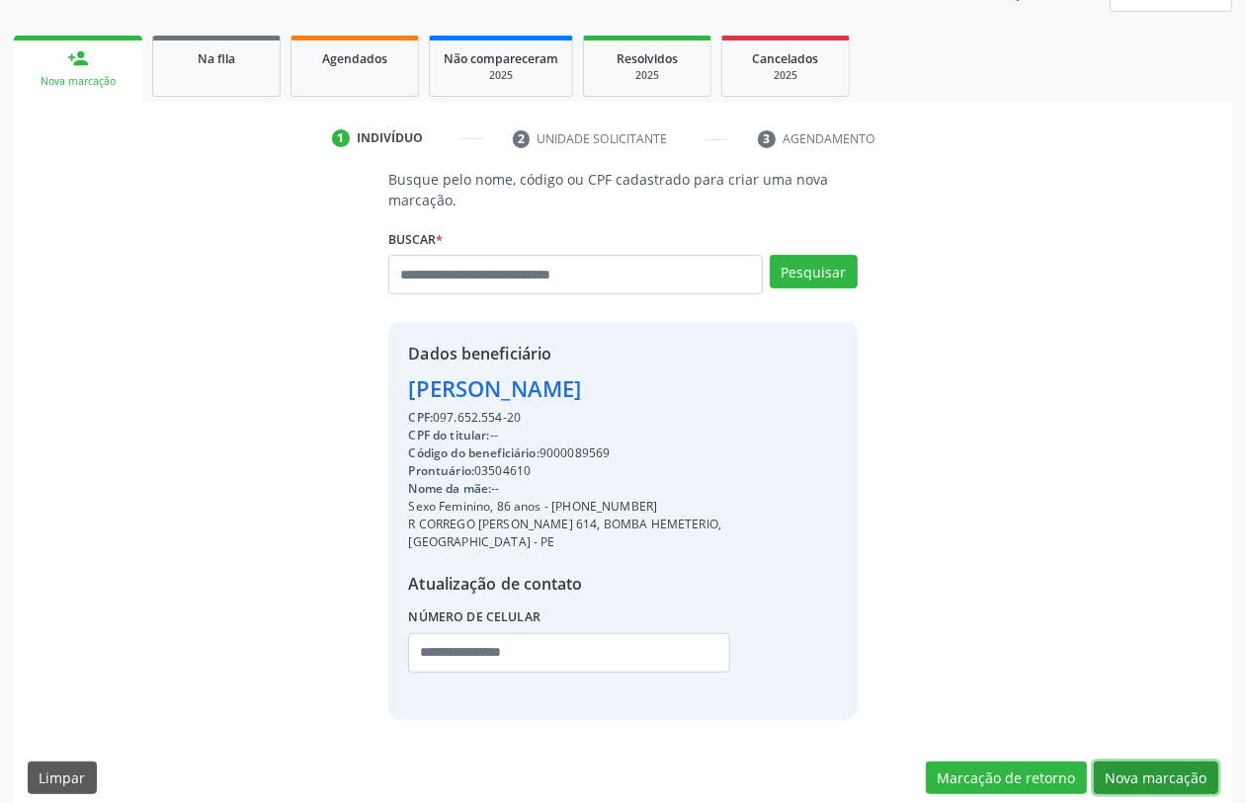
click at [1159, 762] on button "Nova marcação" at bounding box center [1156, 779] width 125 height 34
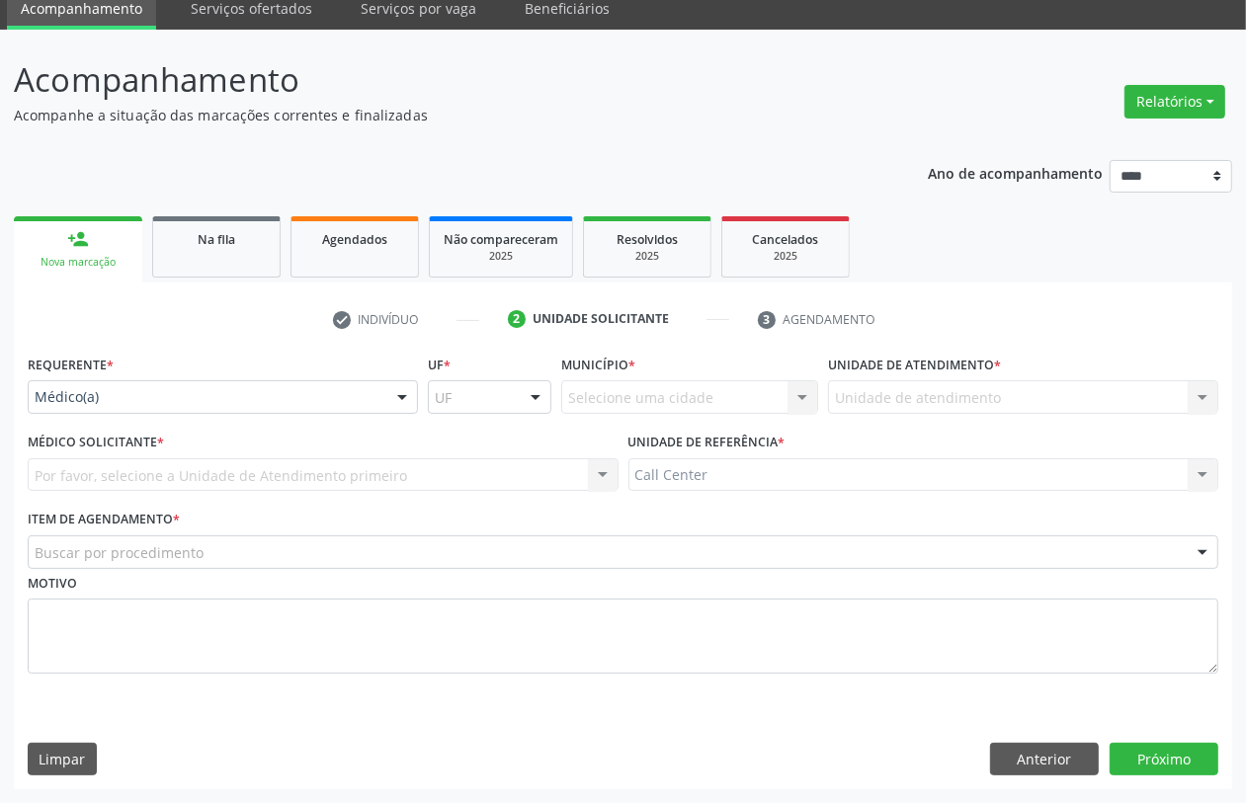
scroll to position [79, 0]
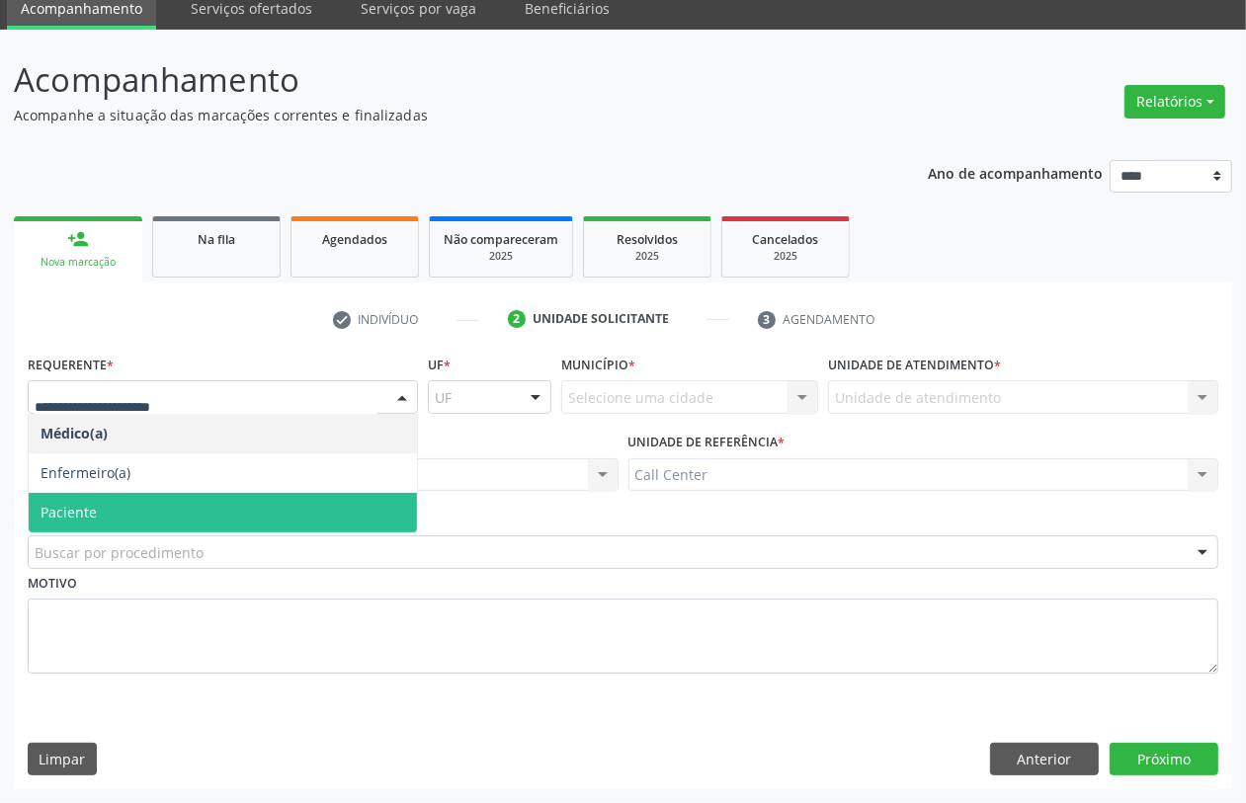
click at [111, 509] on span "Paciente" at bounding box center [223, 513] width 388 height 40
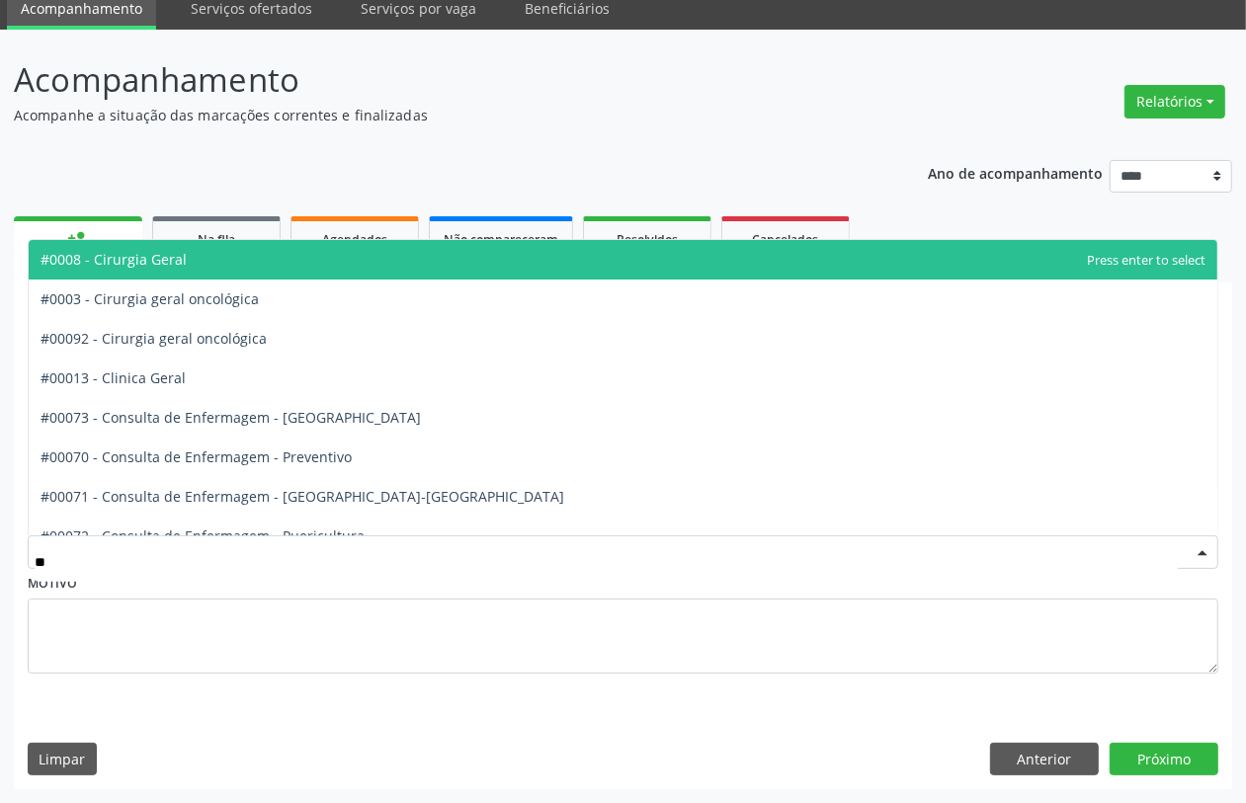
type input "***"
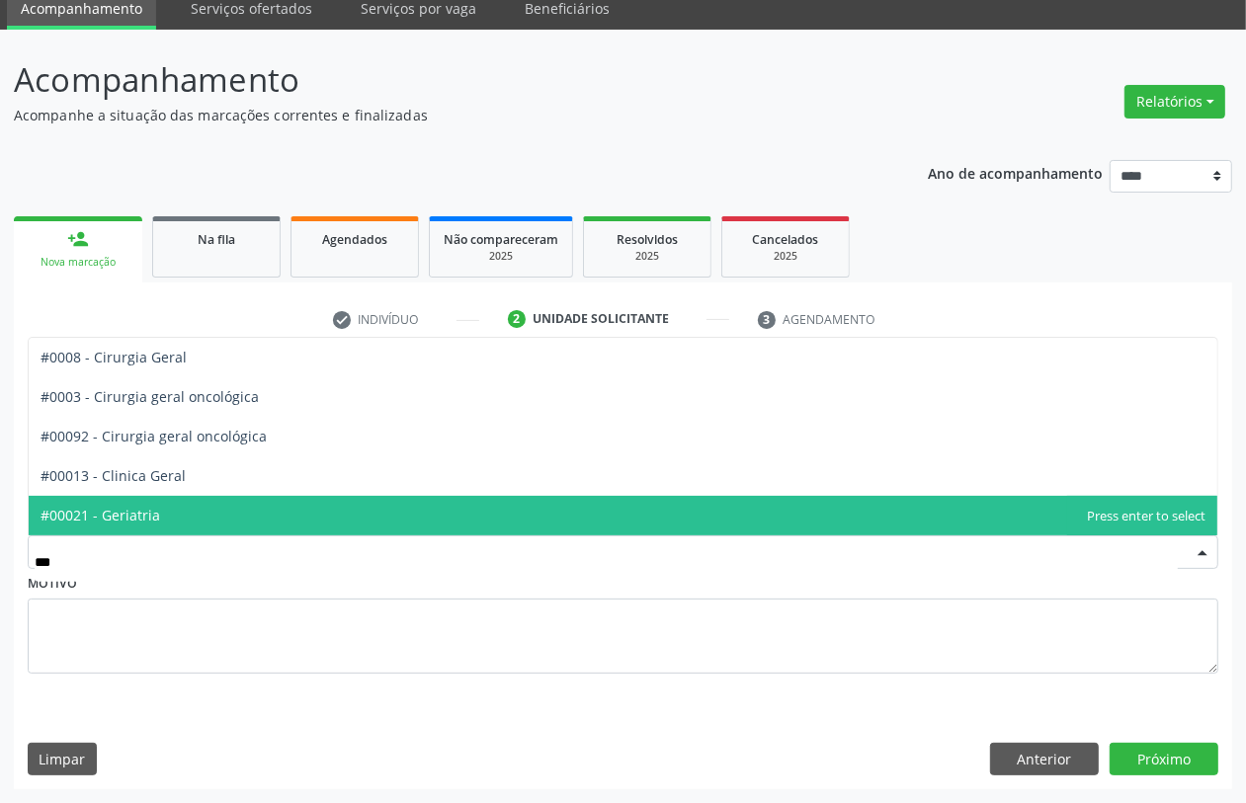
drag, startPoint x: 173, startPoint y: 517, endPoint x: 176, endPoint y: 527, distance: 10.3
click at [176, 527] on span "#00021 - Geriatria" at bounding box center [623, 516] width 1189 height 40
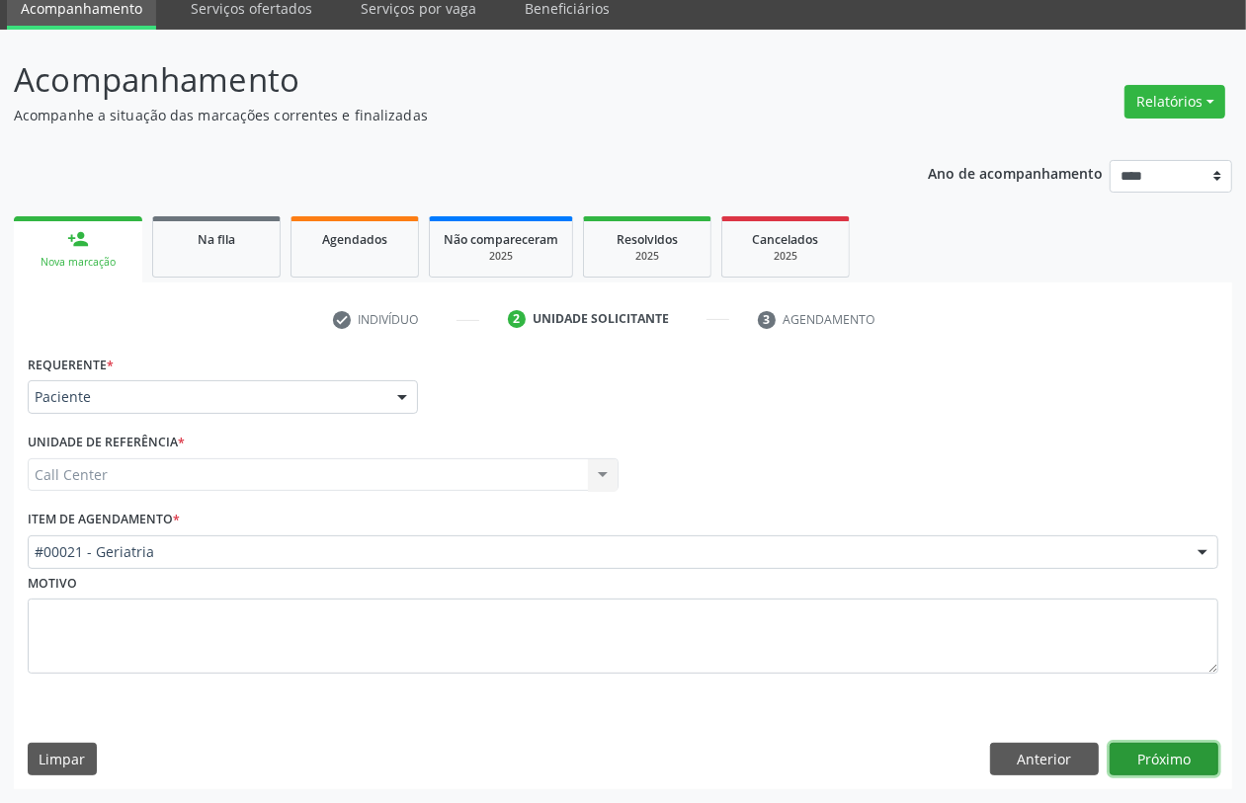
click at [1197, 751] on button "Próximo" at bounding box center [1164, 760] width 109 height 34
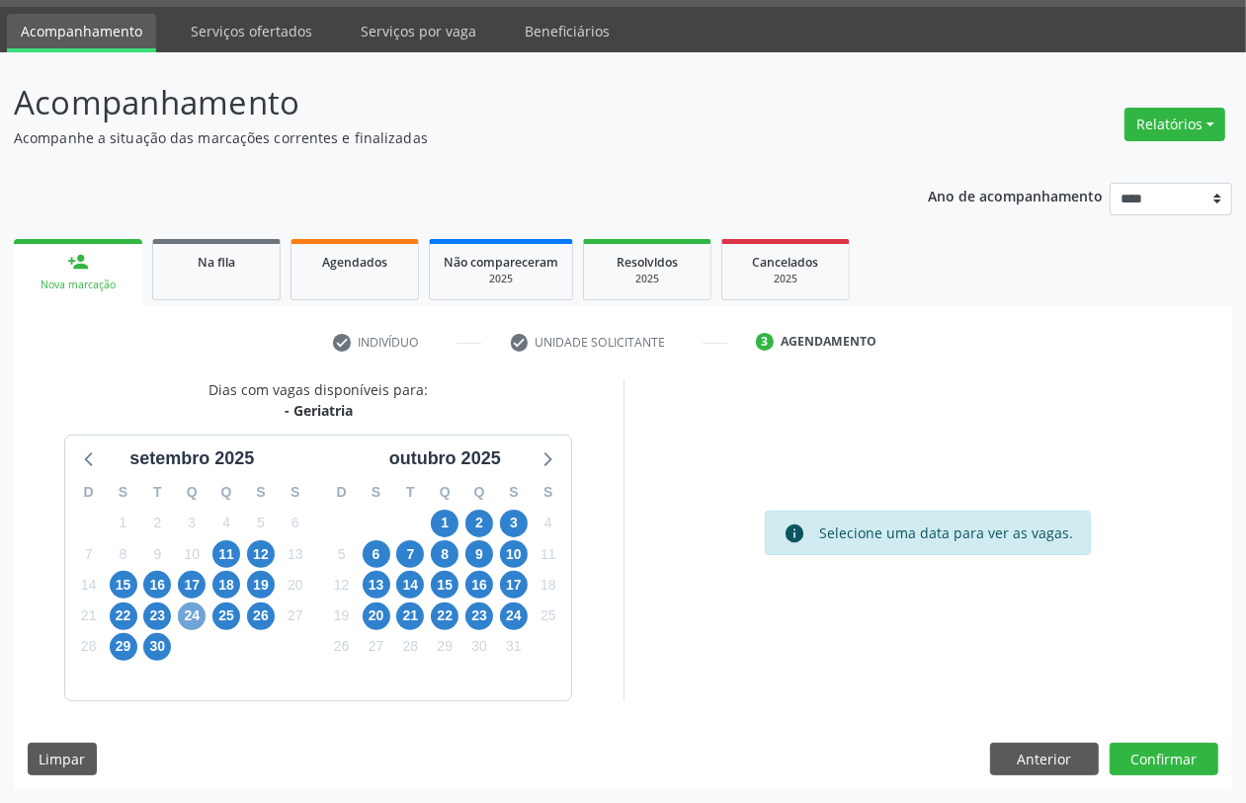
click at [186, 609] on span "24" at bounding box center [192, 617] width 28 height 28
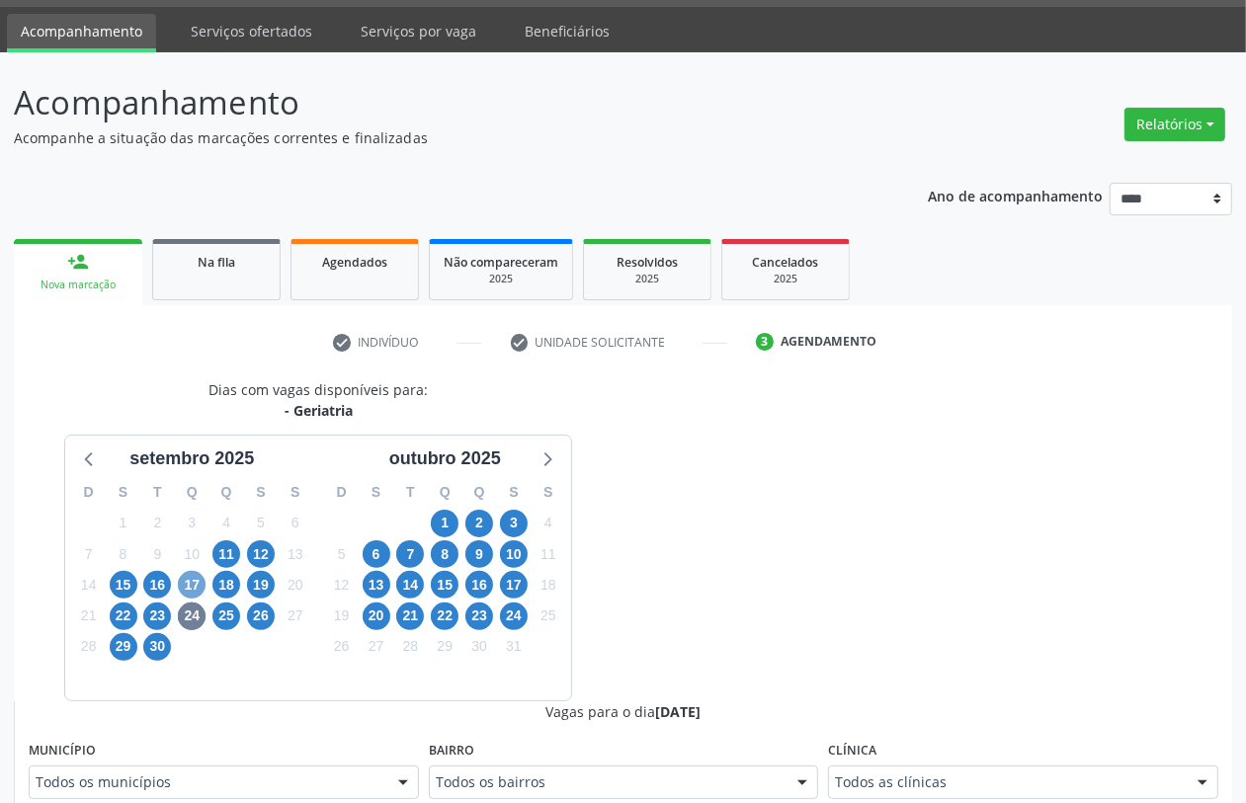
click at [194, 579] on span "17" at bounding box center [192, 585] width 28 height 28
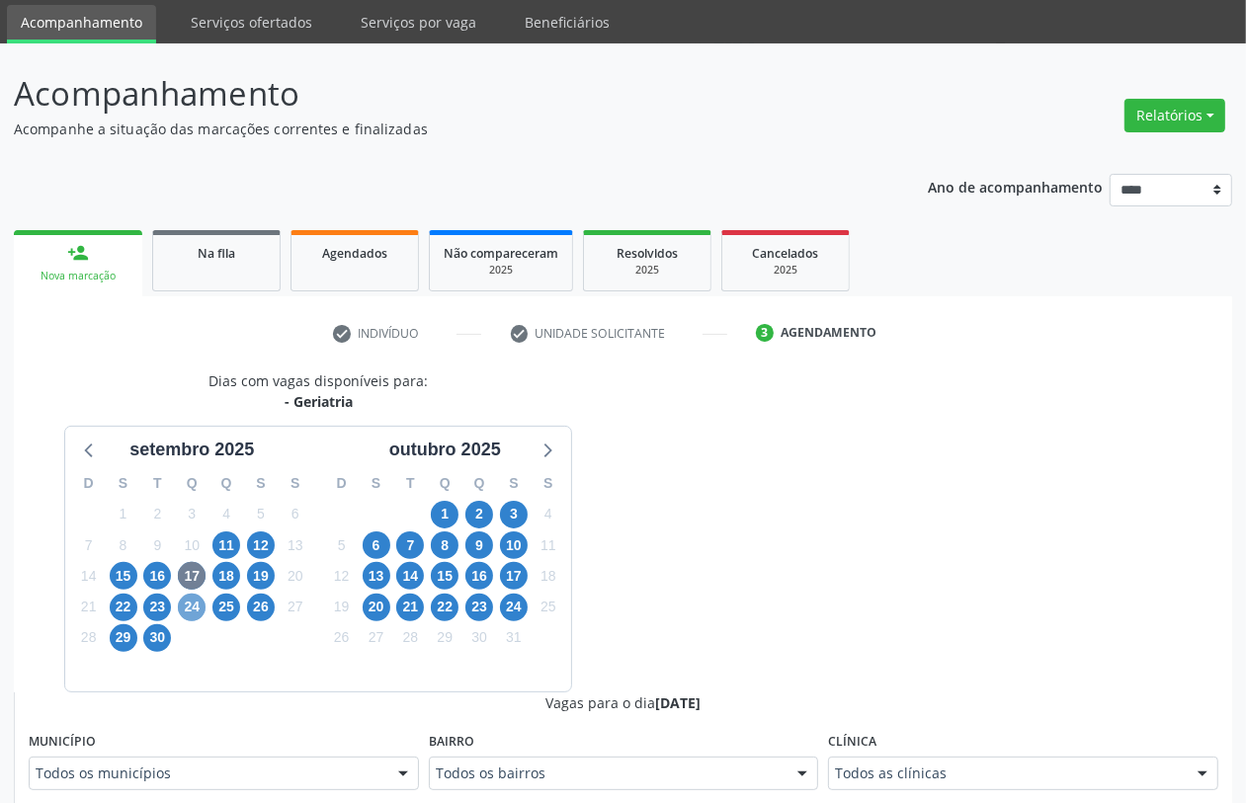
click at [196, 606] on span "24" at bounding box center [192, 608] width 28 height 28
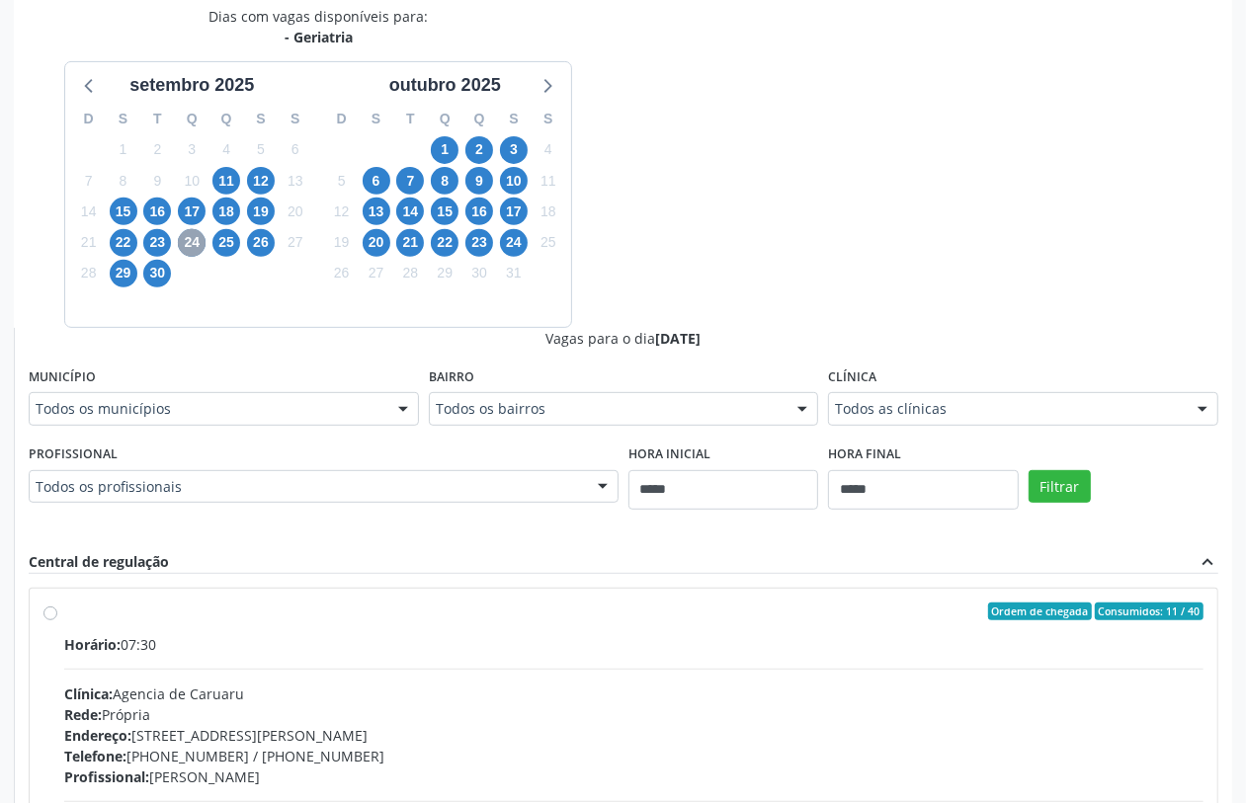
scroll to position [436, 0]
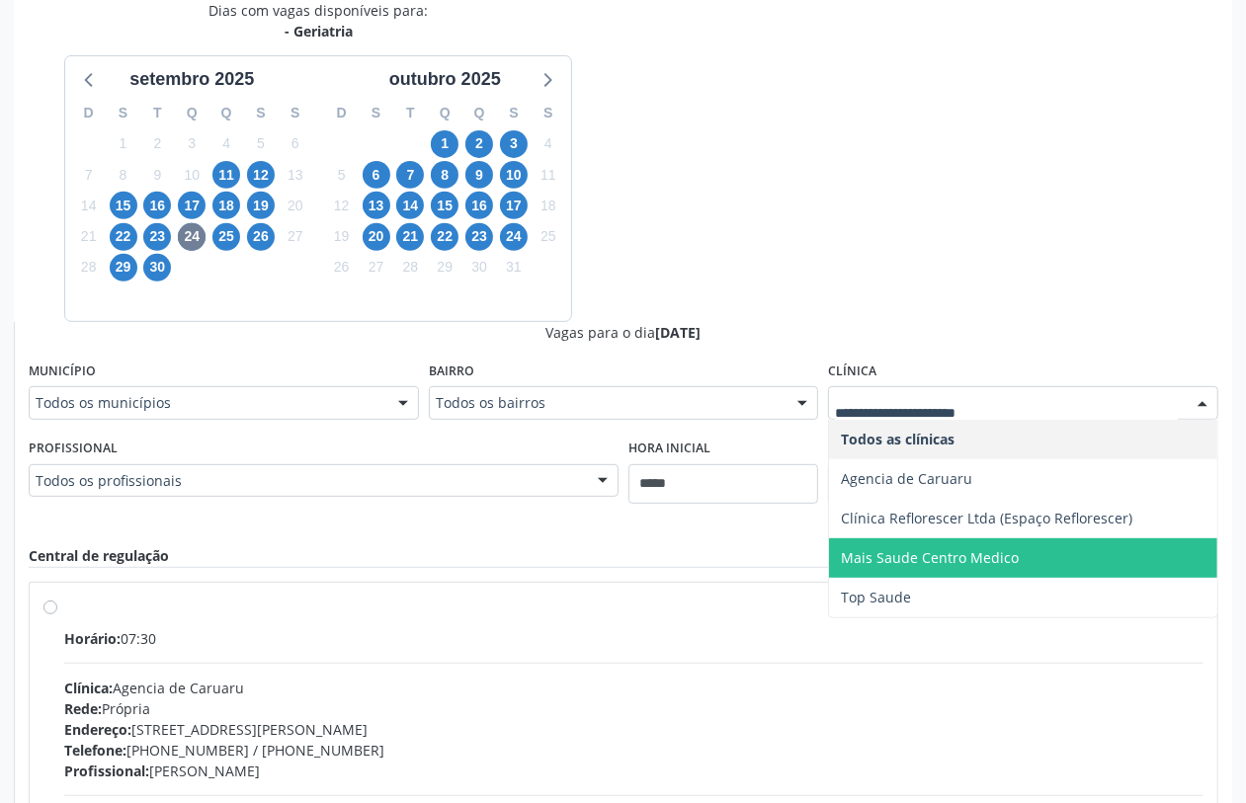
click at [900, 563] on span "Mais Saude Centro Medico" at bounding box center [930, 557] width 178 height 19
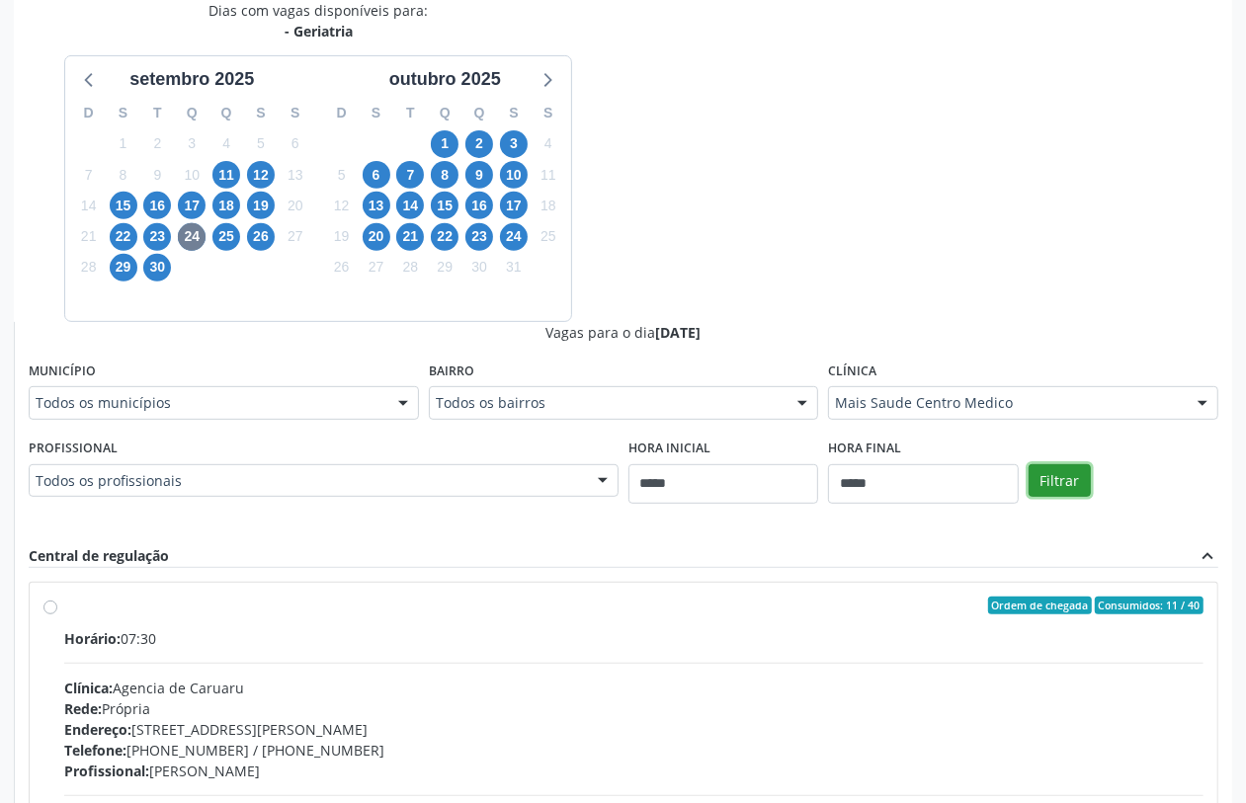
drag, startPoint x: 1069, startPoint y: 472, endPoint x: 1003, endPoint y: 491, distance: 68.8
click at [1068, 472] on button "Filtrar" at bounding box center [1060, 481] width 62 height 34
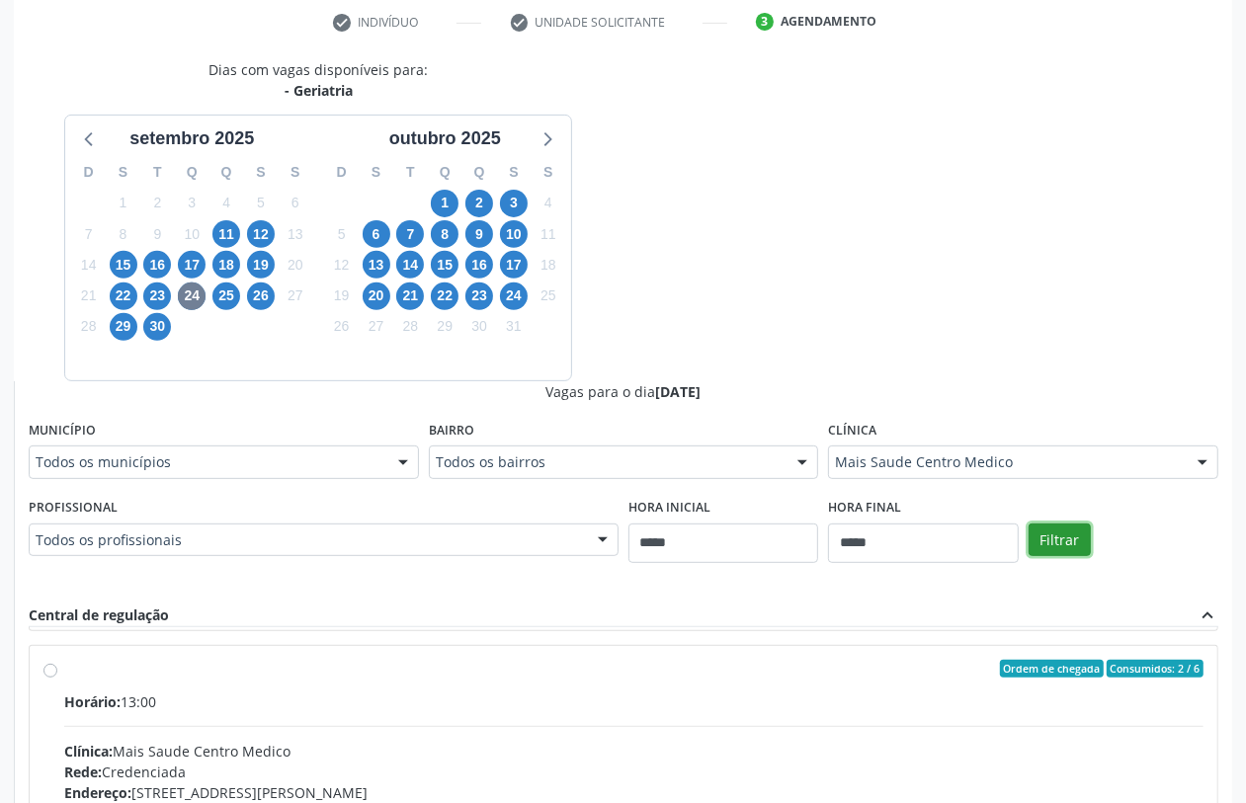
scroll to position [988, 0]
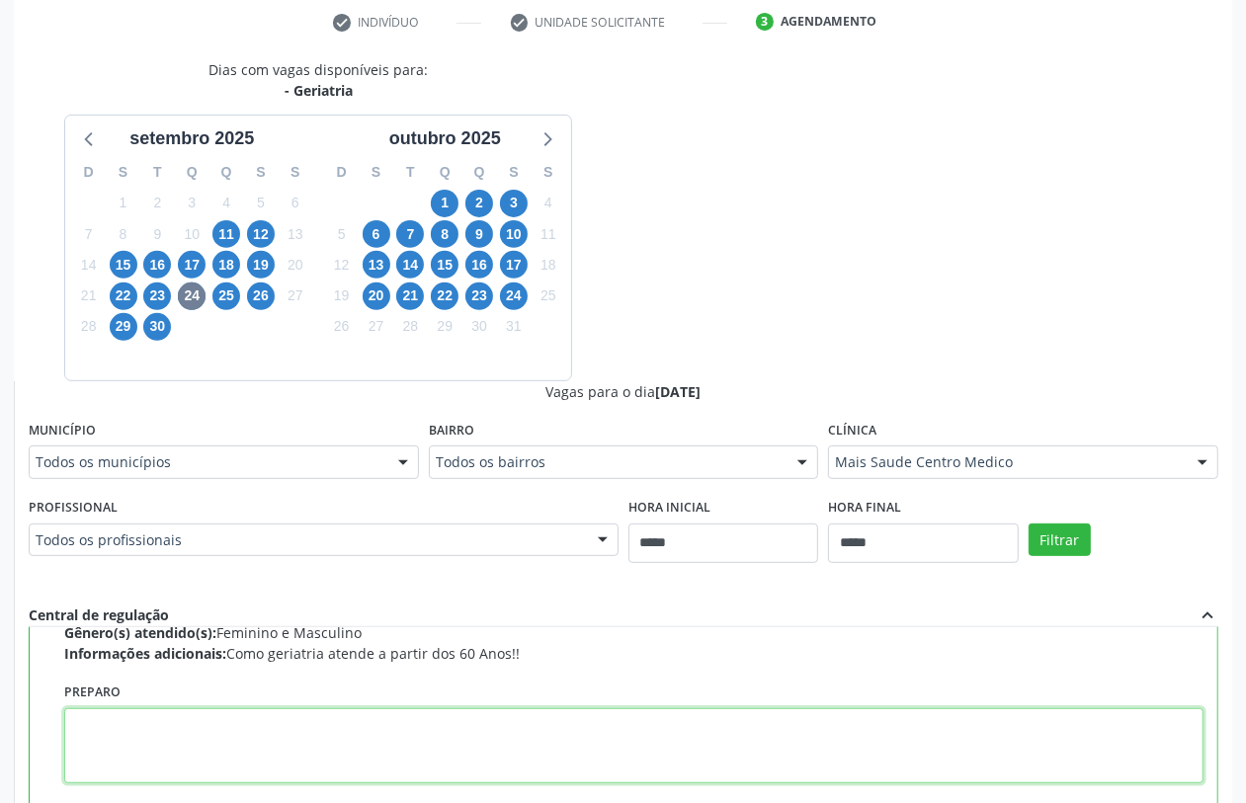
paste textarea "**********"
type textarea "**********"
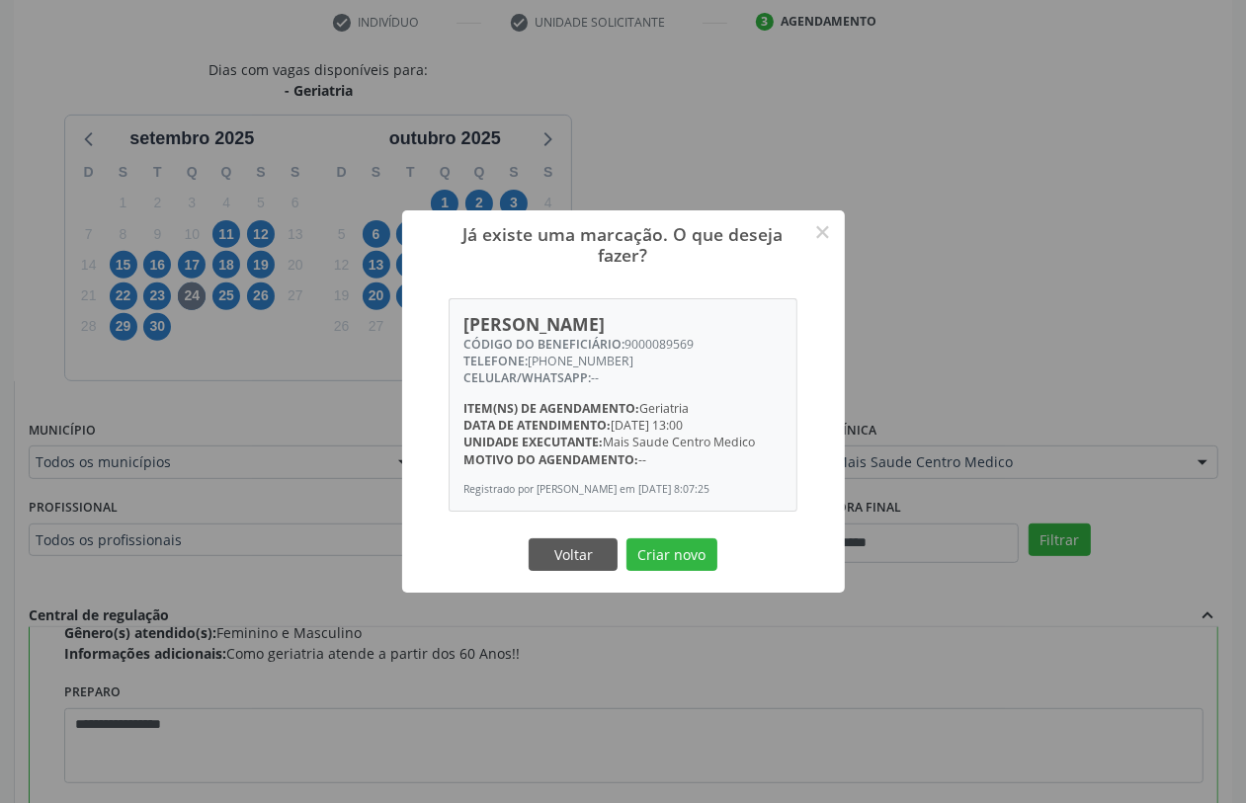
click at [680, 536] on div "Voltar Criar novo" at bounding box center [624, 555] width 198 height 42
click at [687, 549] on button "Criar novo" at bounding box center [672, 556] width 91 height 34
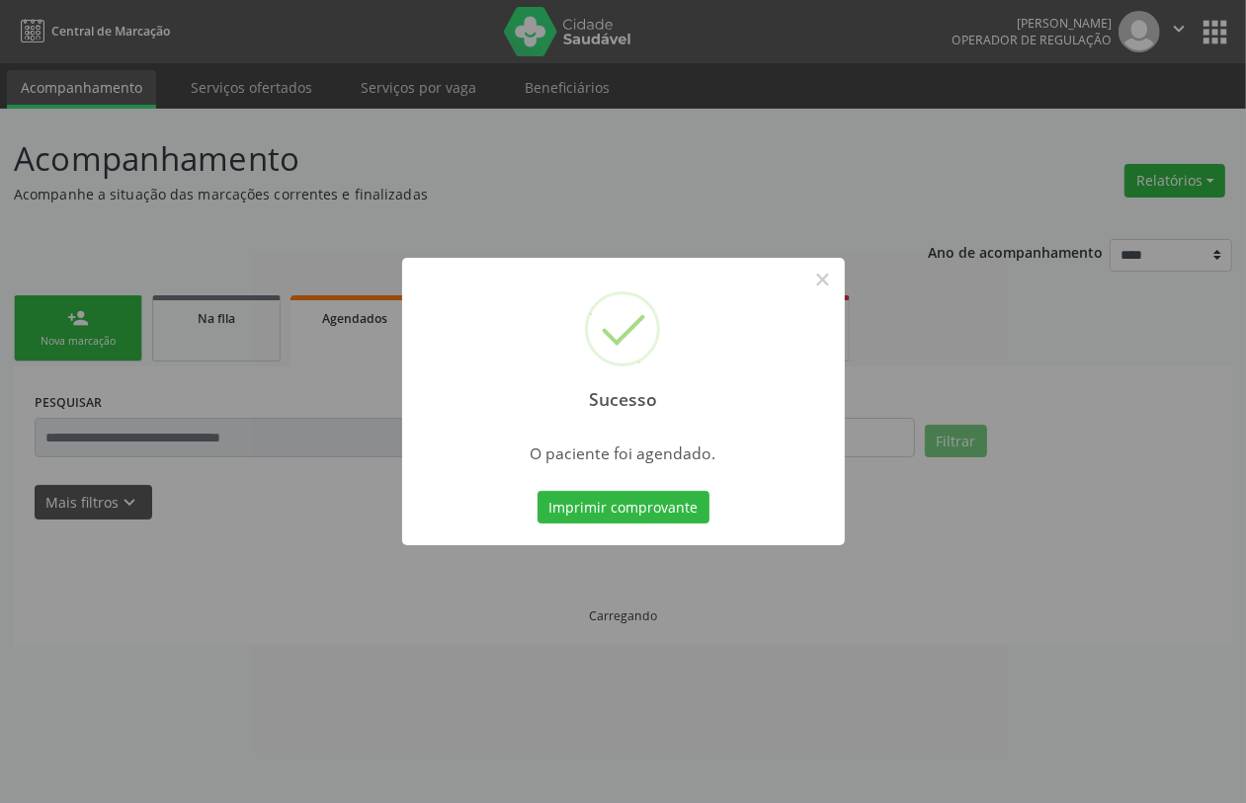
scroll to position [0, 0]
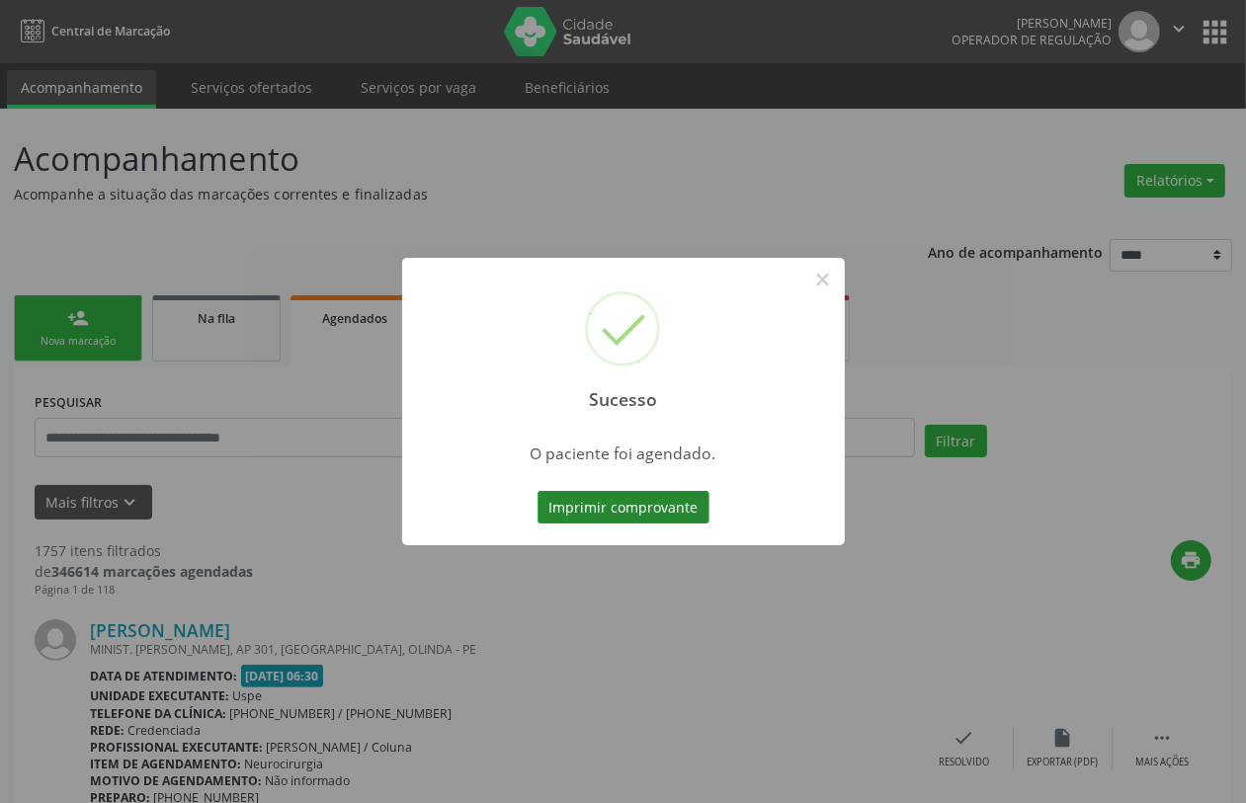
click at [632, 492] on button "Imprimir comprovante" at bounding box center [624, 508] width 172 height 34
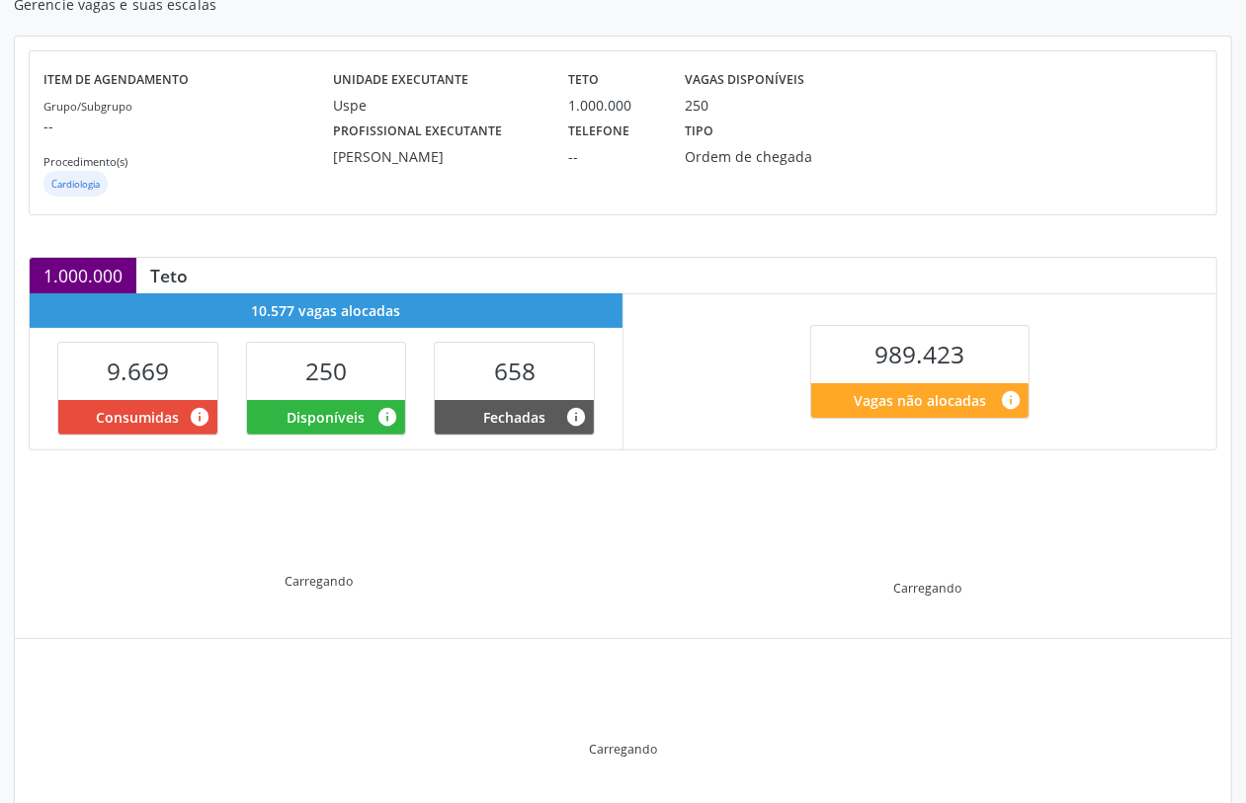
scroll to position [243, 0]
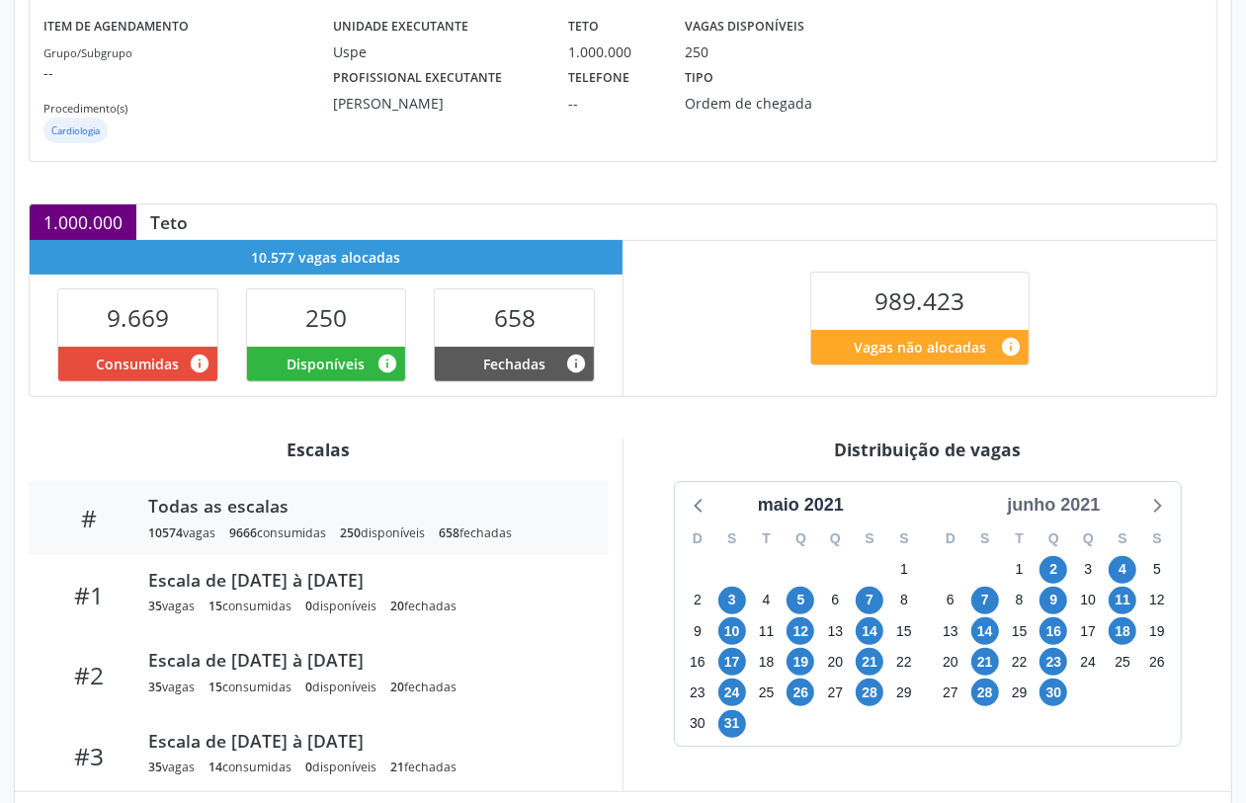
click at [1058, 507] on div "junho 2021" at bounding box center [1053, 505] width 109 height 27
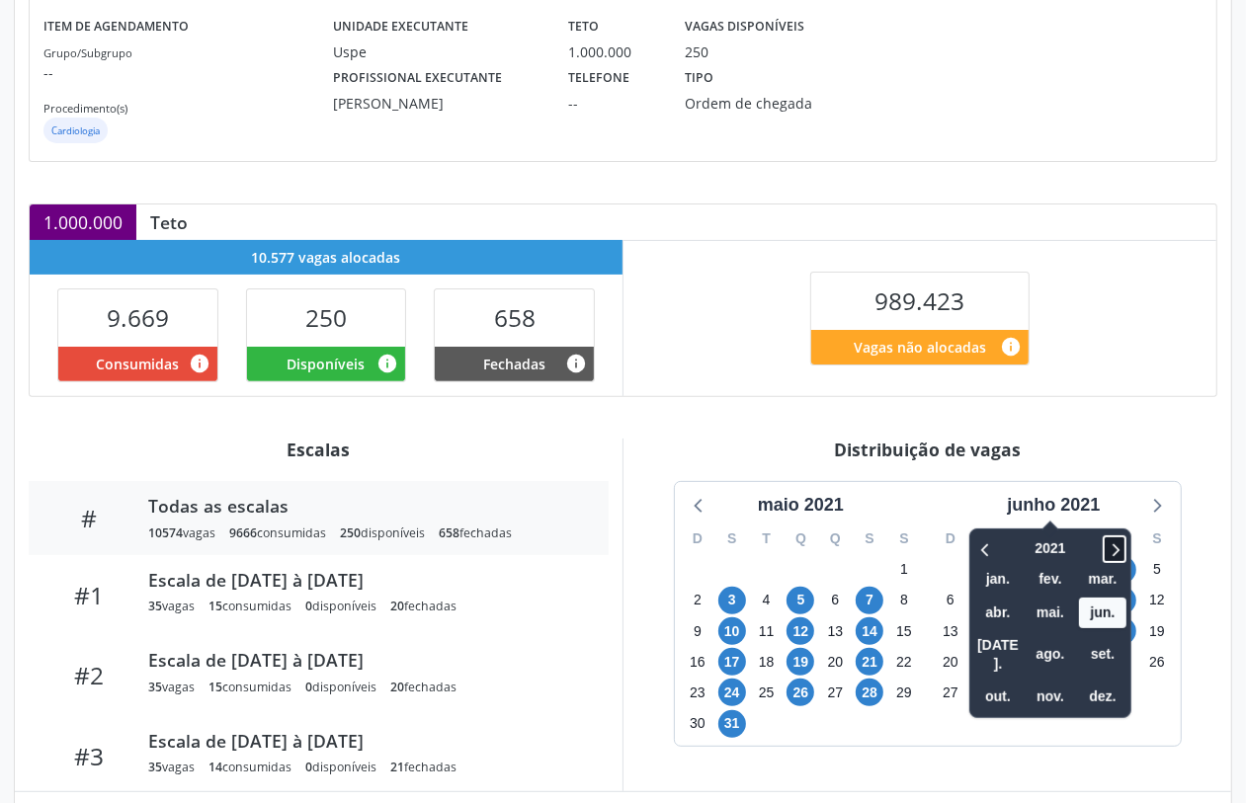
click at [1123, 542] on icon at bounding box center [1115, 550] width 20 height 24
click at [1008, 682] on span "out." at bounding box center [997, 697] width 47 height 31
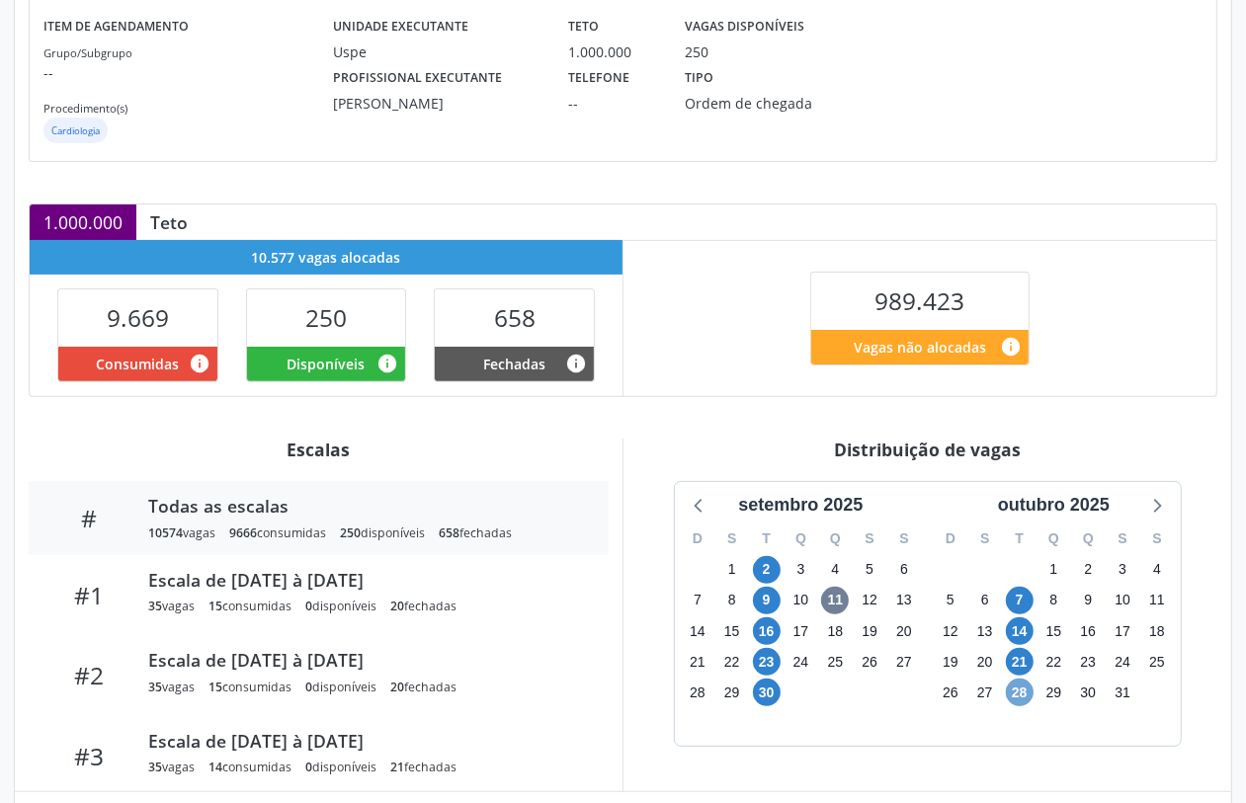
click at [1015, 692] on span "28" at bounding box center [1020, 693] width 28 height 28
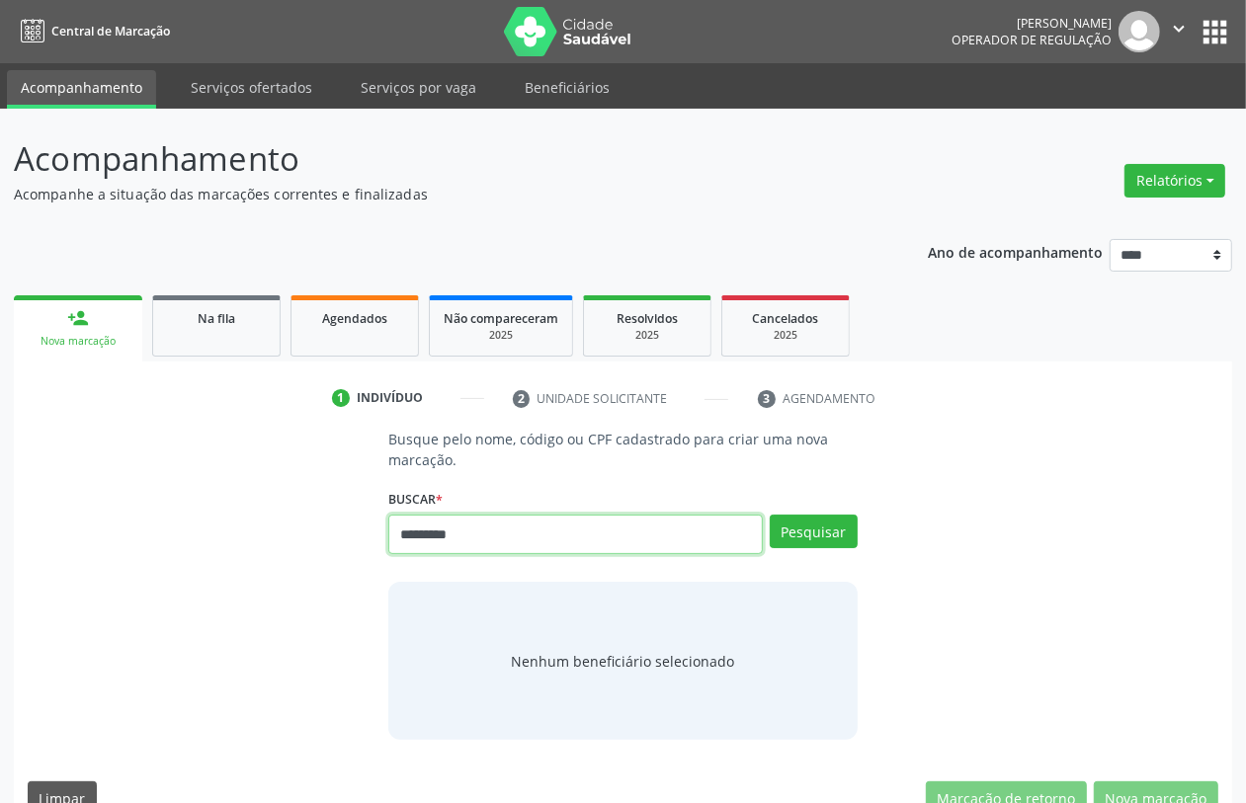
type input "*********"
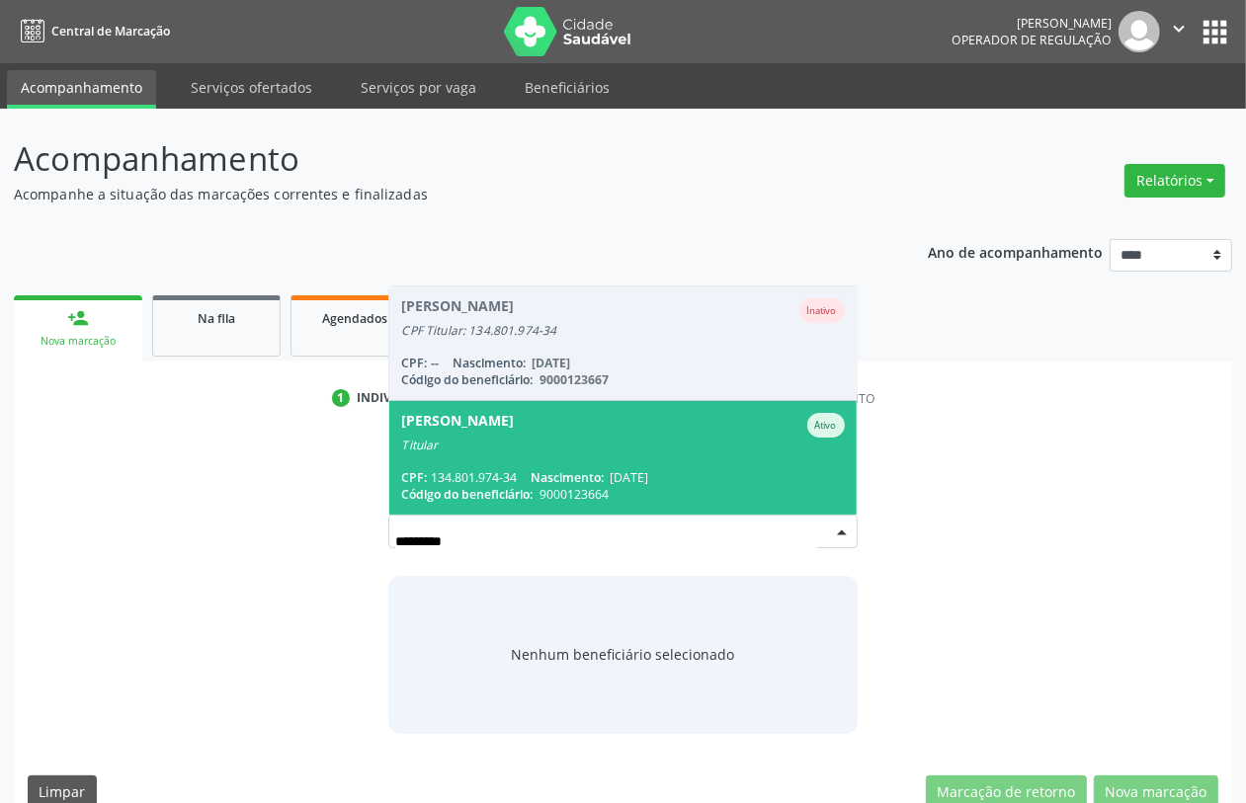
click at [519, 450] on div "Titular" at bounding box center [622, 446] width 443 height 16
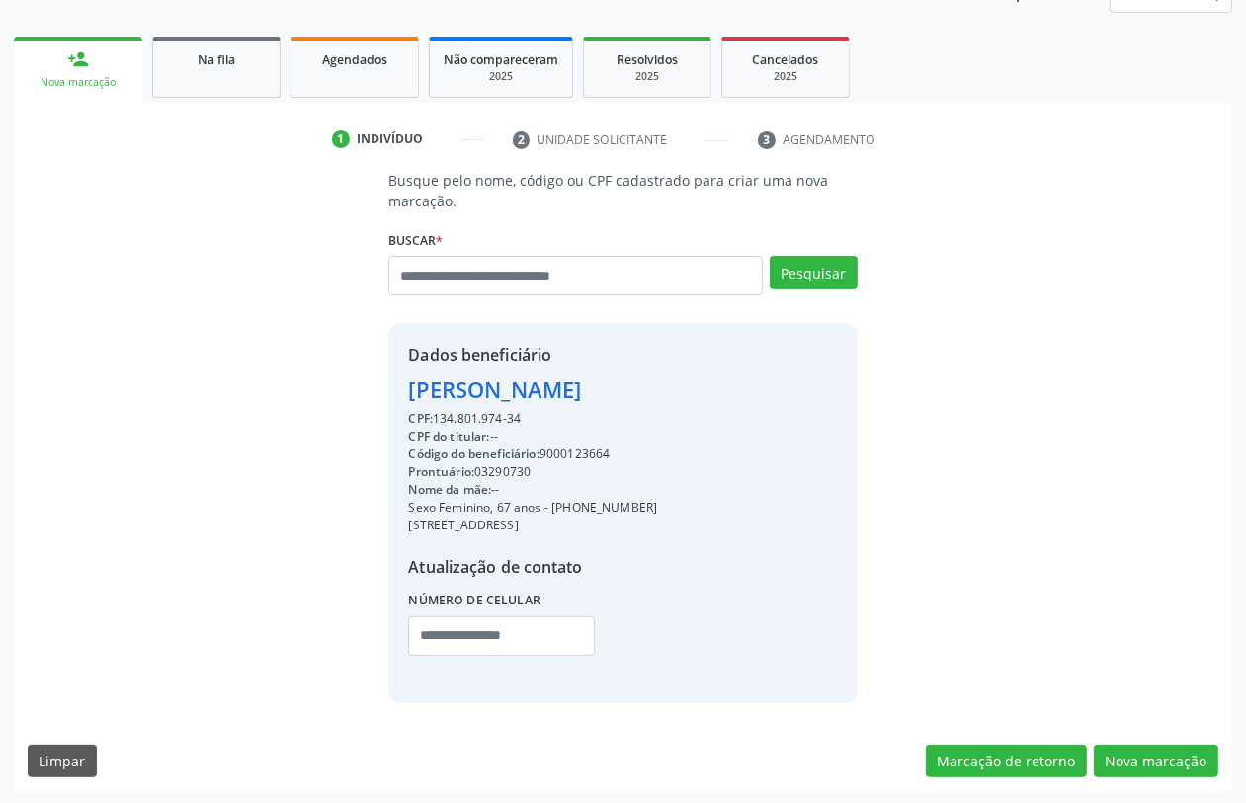
scroll to position [260, 0]
click at [1142, 757] on button "Nova marcação" at bounding box center [1156, 761] width 125 height 34
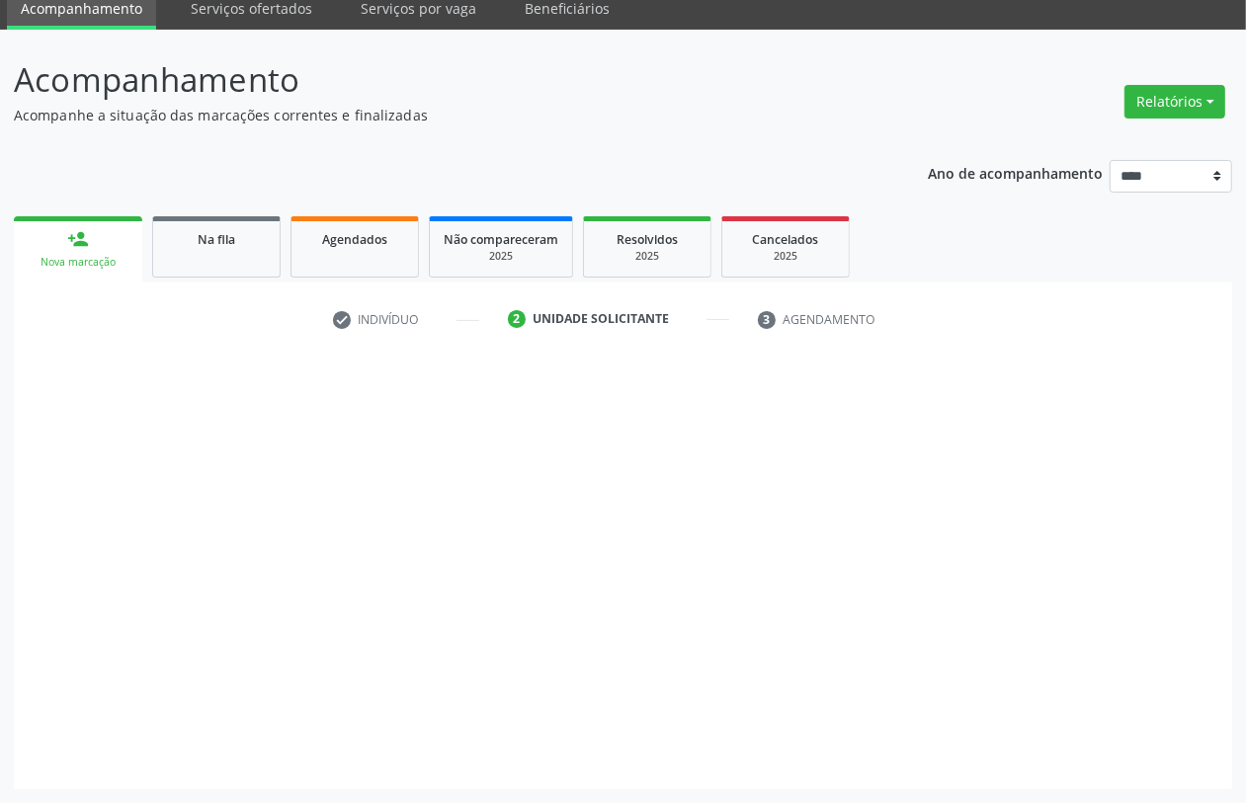
scroll to position [79, 0]
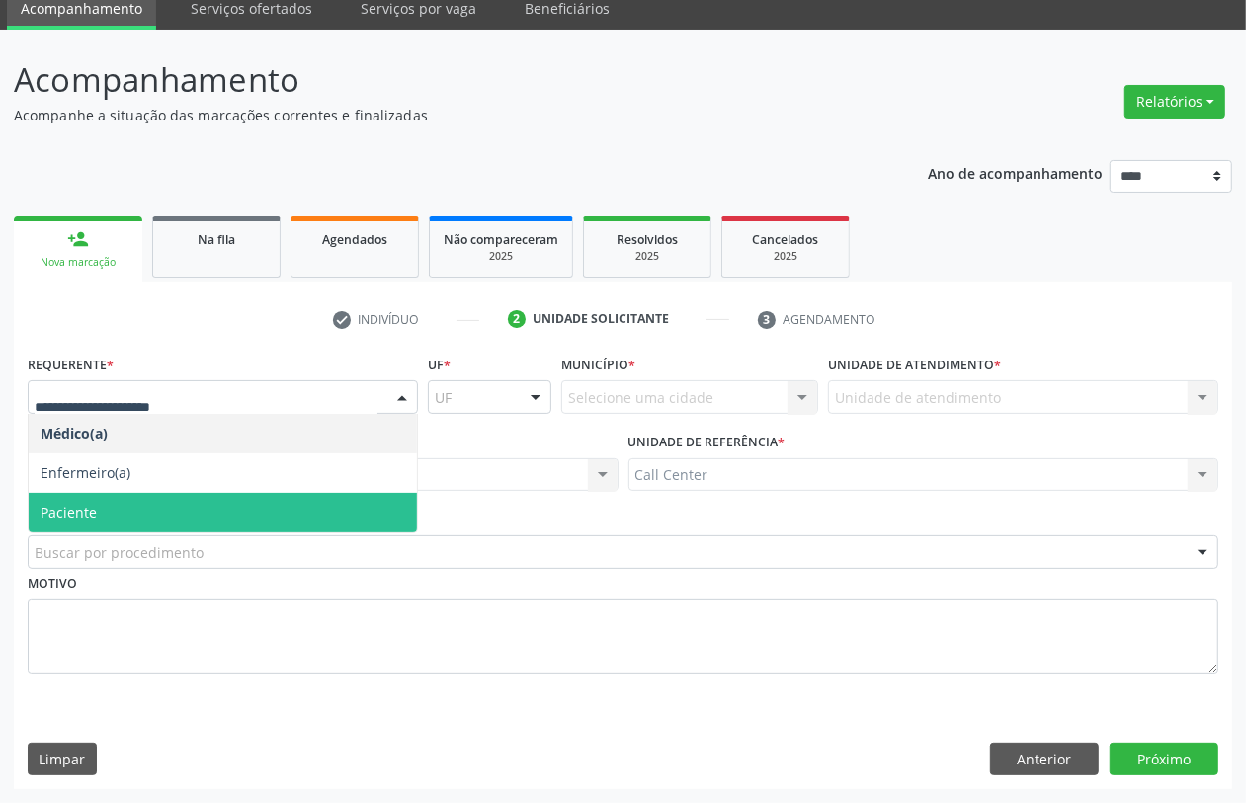
click at [133, 504] on span "Paciente" at bounding box center [223, 513] width 388 height 40
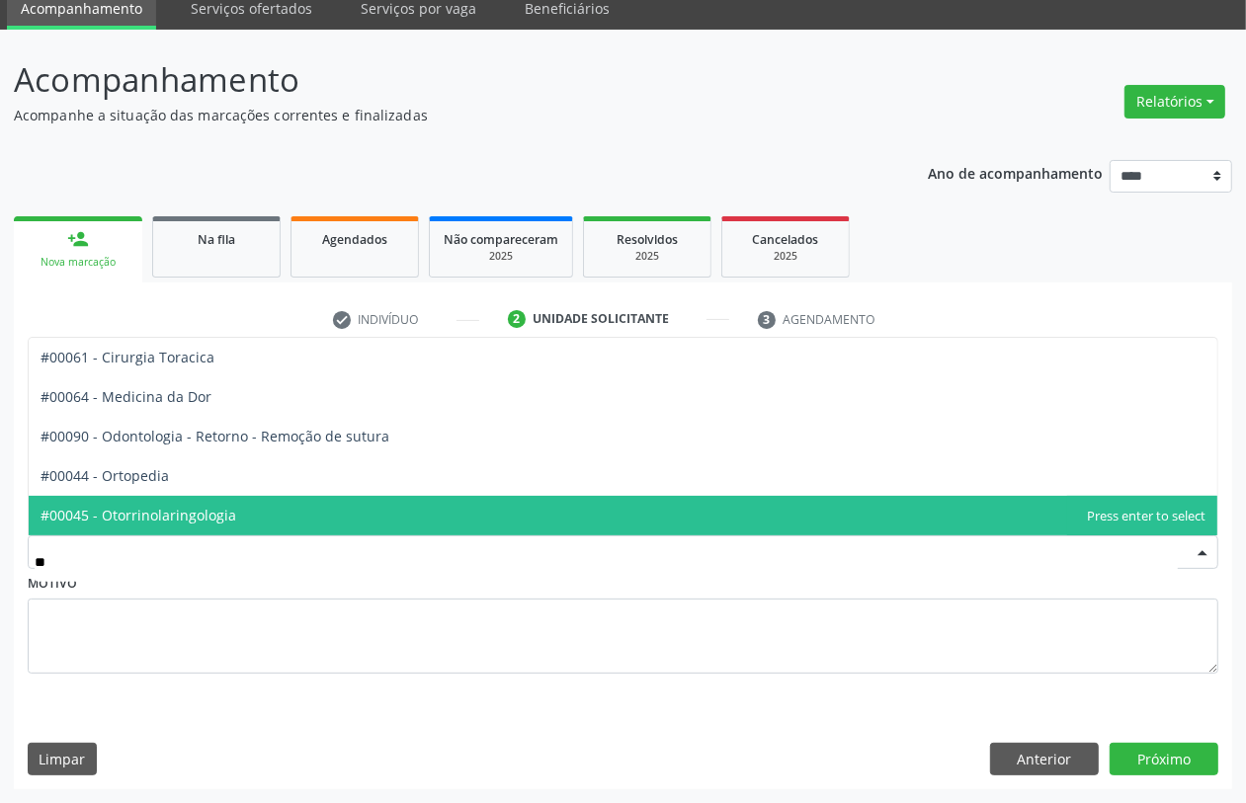
type input "***"
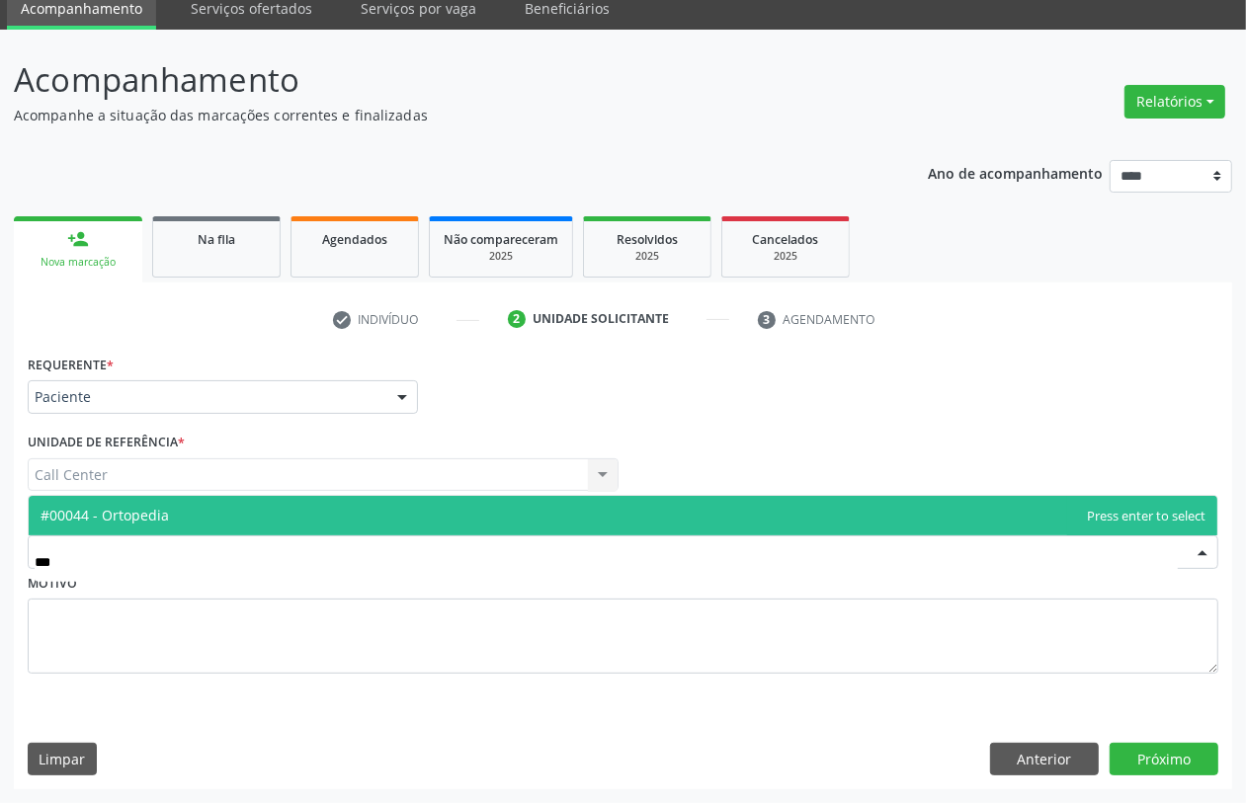
click at [209, 510] on span "#00044 - Ortopedia" at bounding box center [623, 516] width 1189 height 40
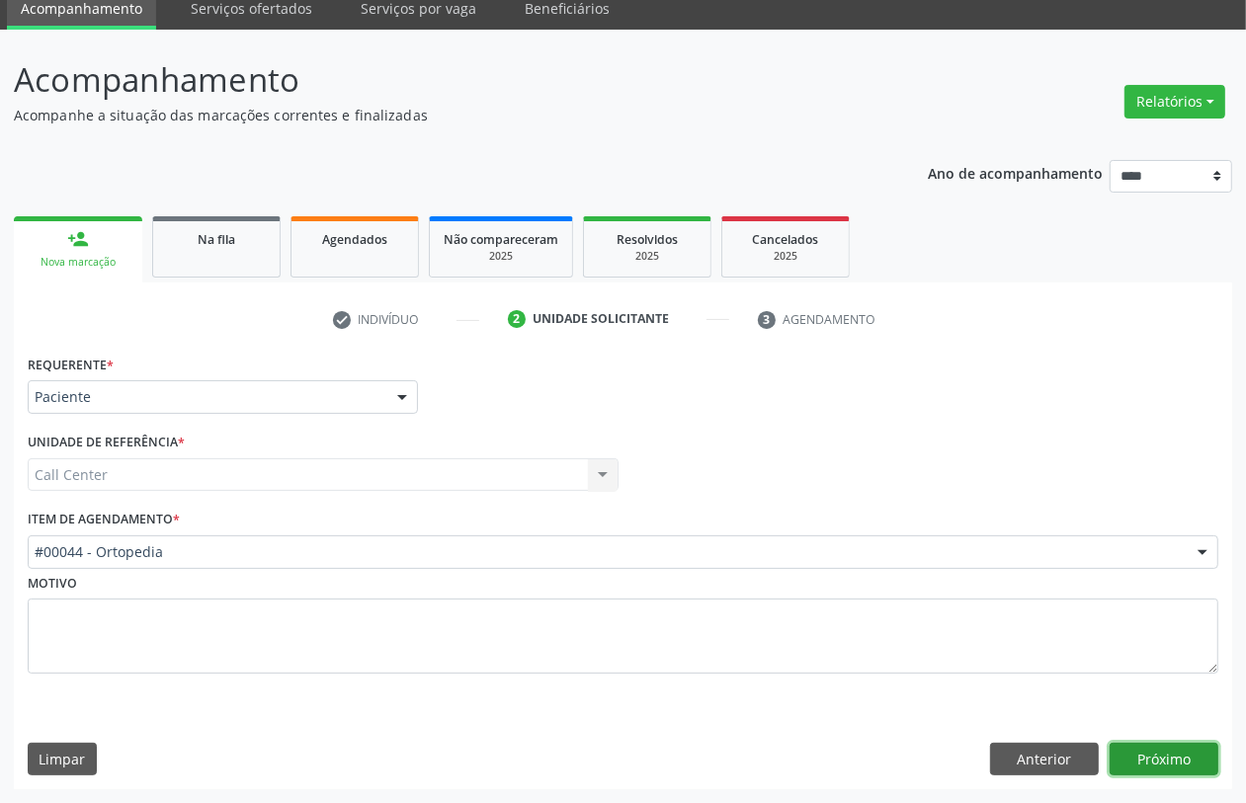
click at [1159, 757] on button "Próximo" at bounding box center [1164, 760] width 109 height 34
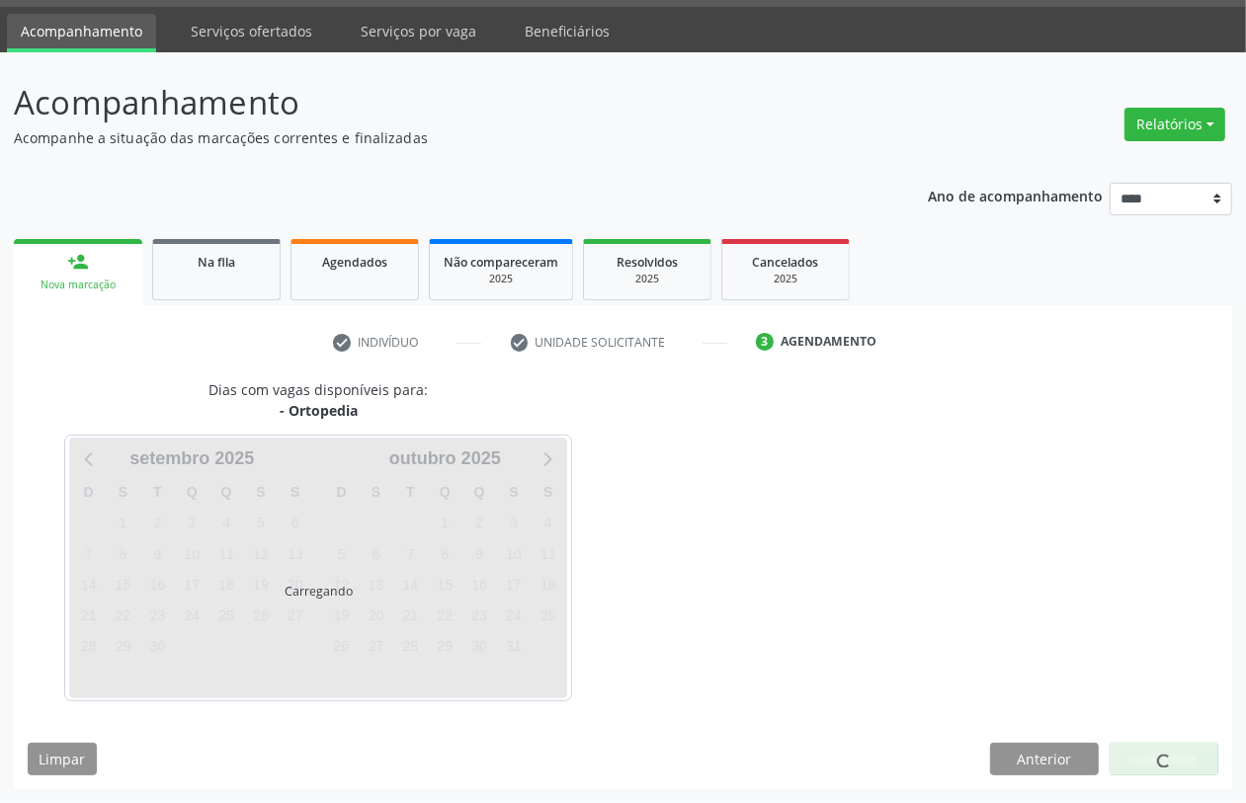
scroll to position [56, 0]
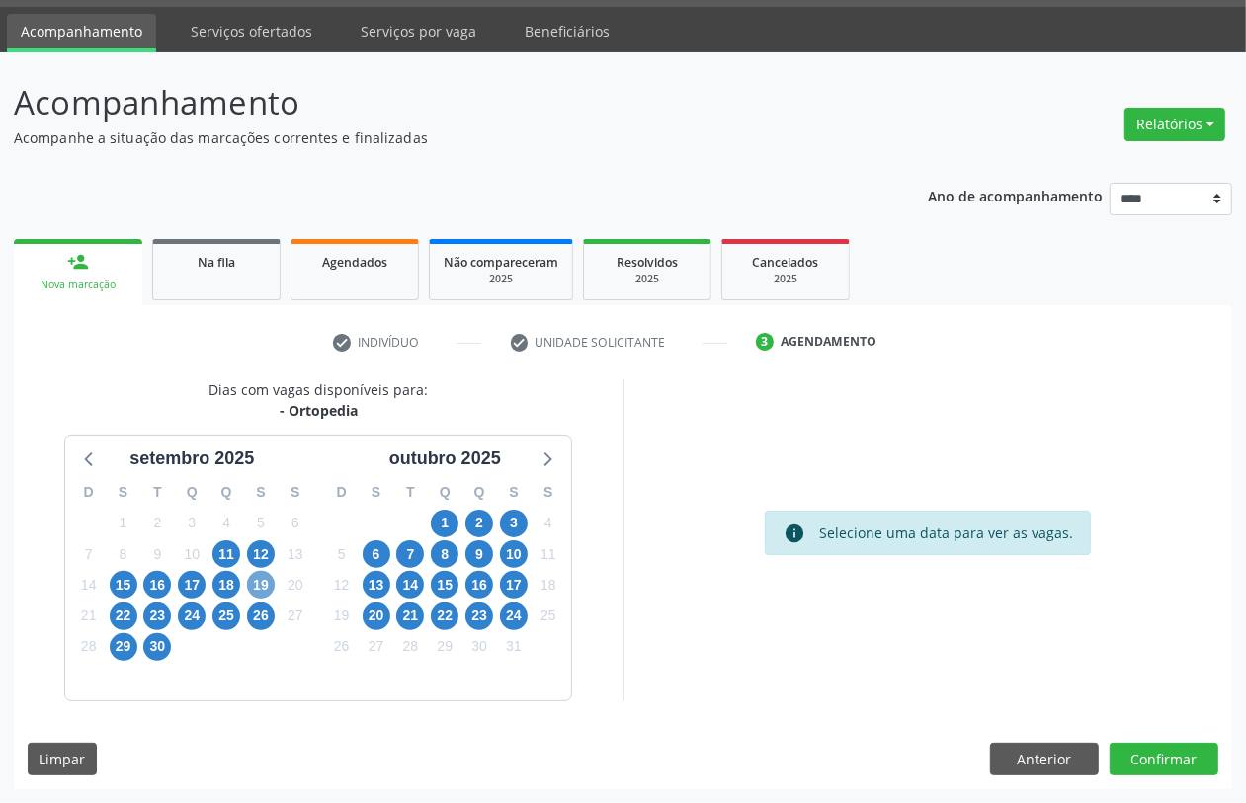
click at [258, 586] on span "19" at bounding box center [261, 585] width 28 height 28
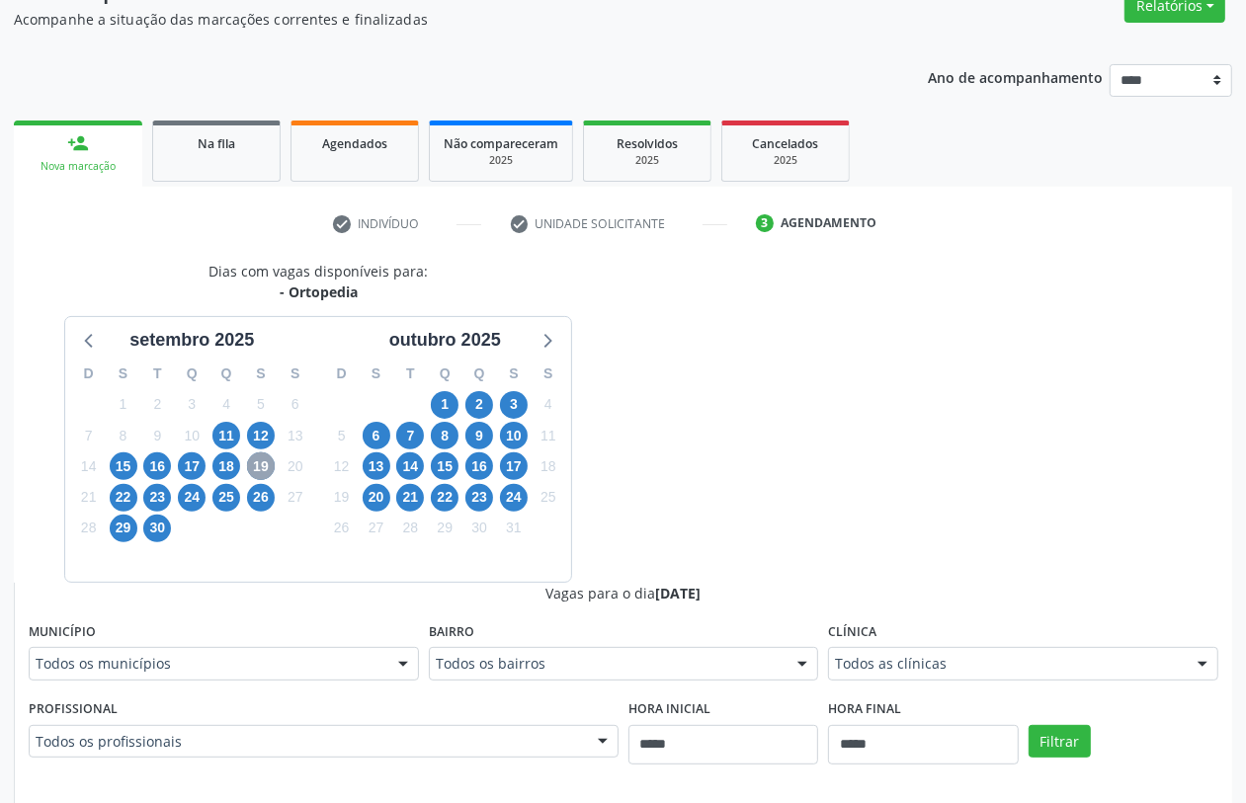
scroll to position [303, 0]
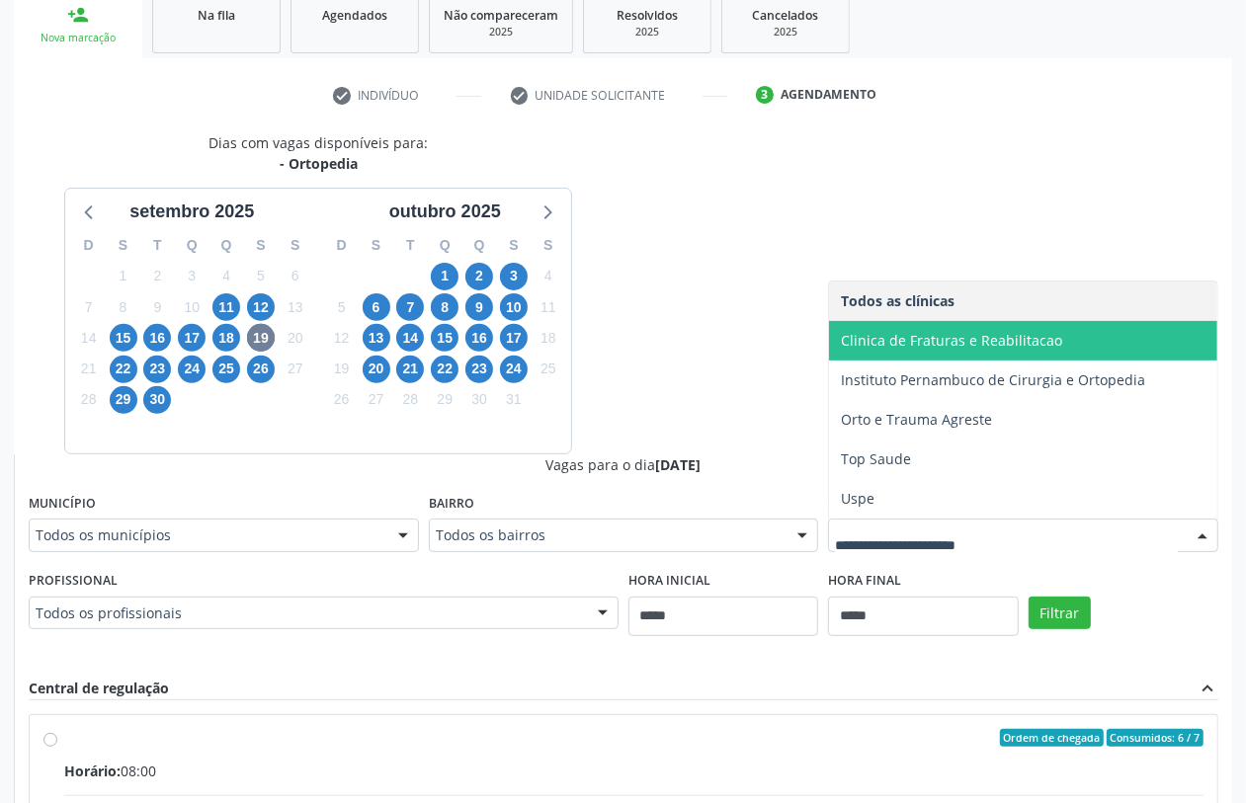
click at [916, 336] on span "Clinica de Fraturas e Reabilitacao" at bounding box center [951, 340] width 221 height 19
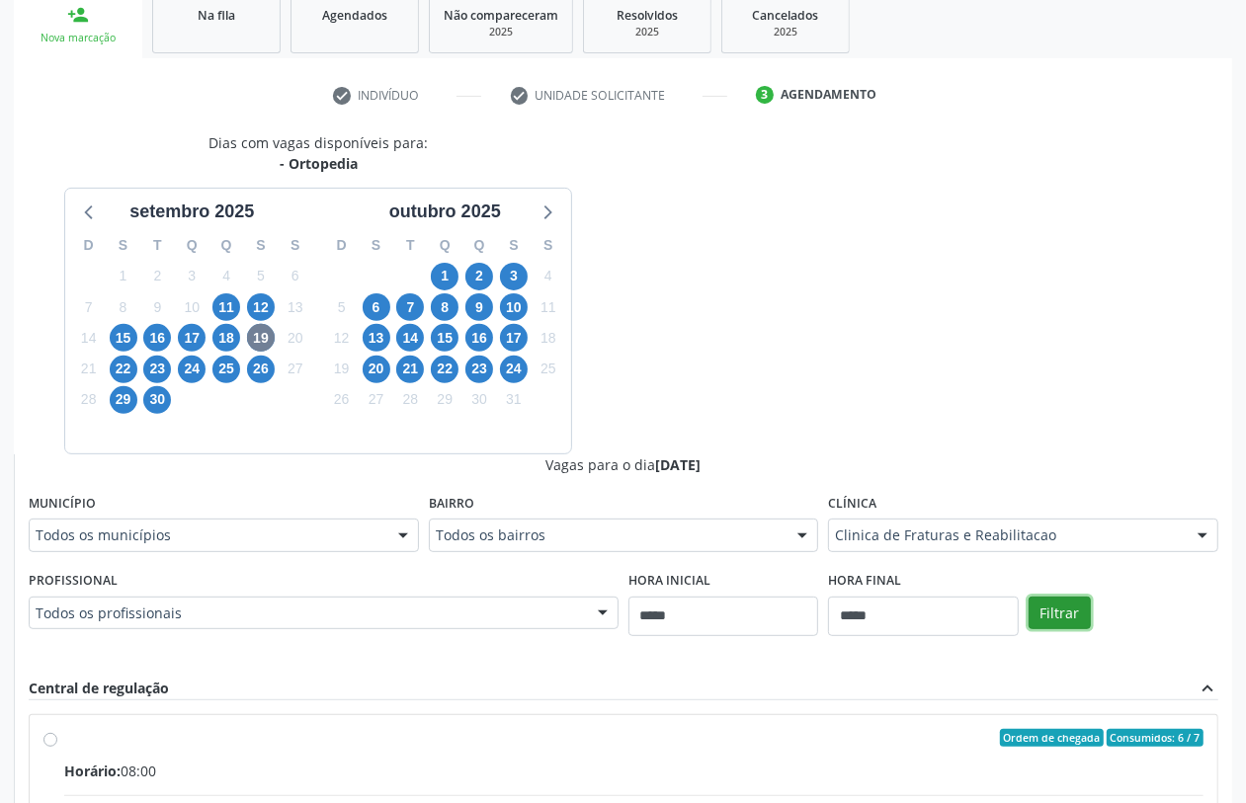
click at [1062, 610] on button "Filtrar" at bounding box center [1060, 614] width 62 height 34
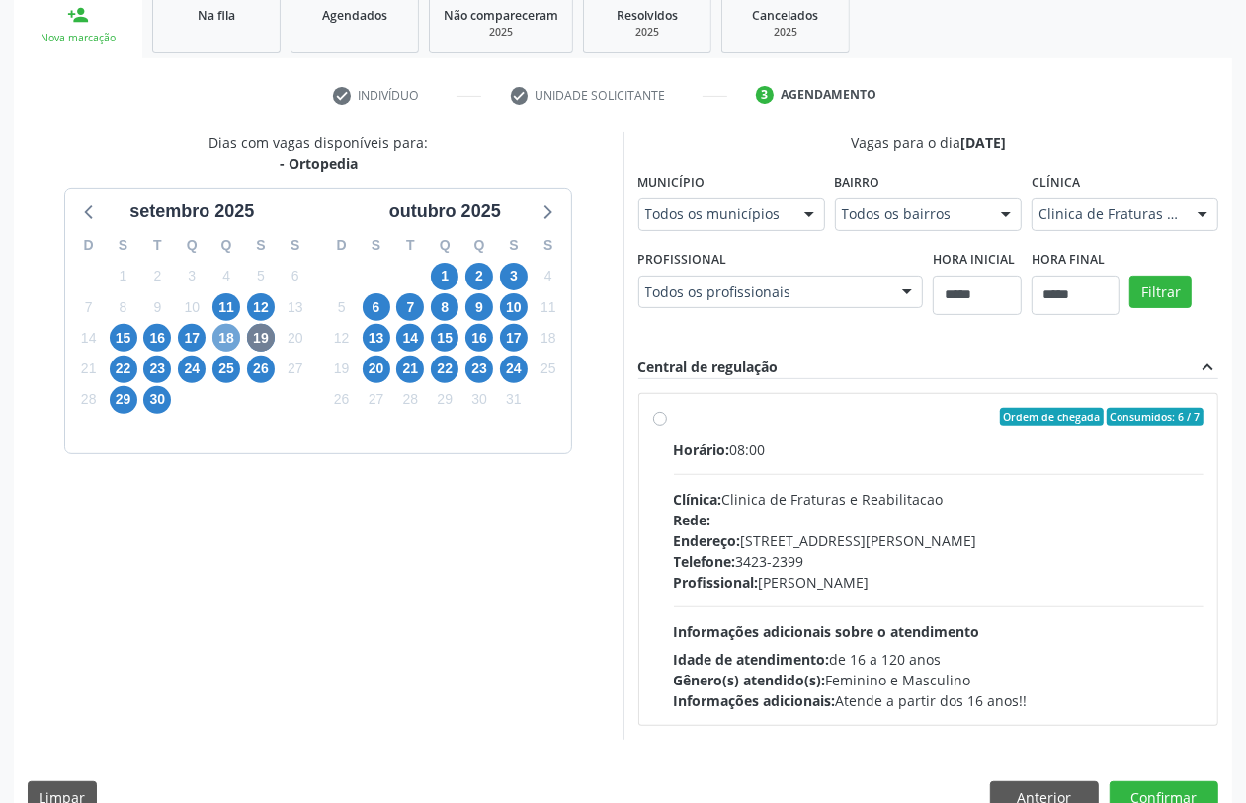
click at [225, 341] on span "18" at bounding box center [226, 338] width 28 height 28
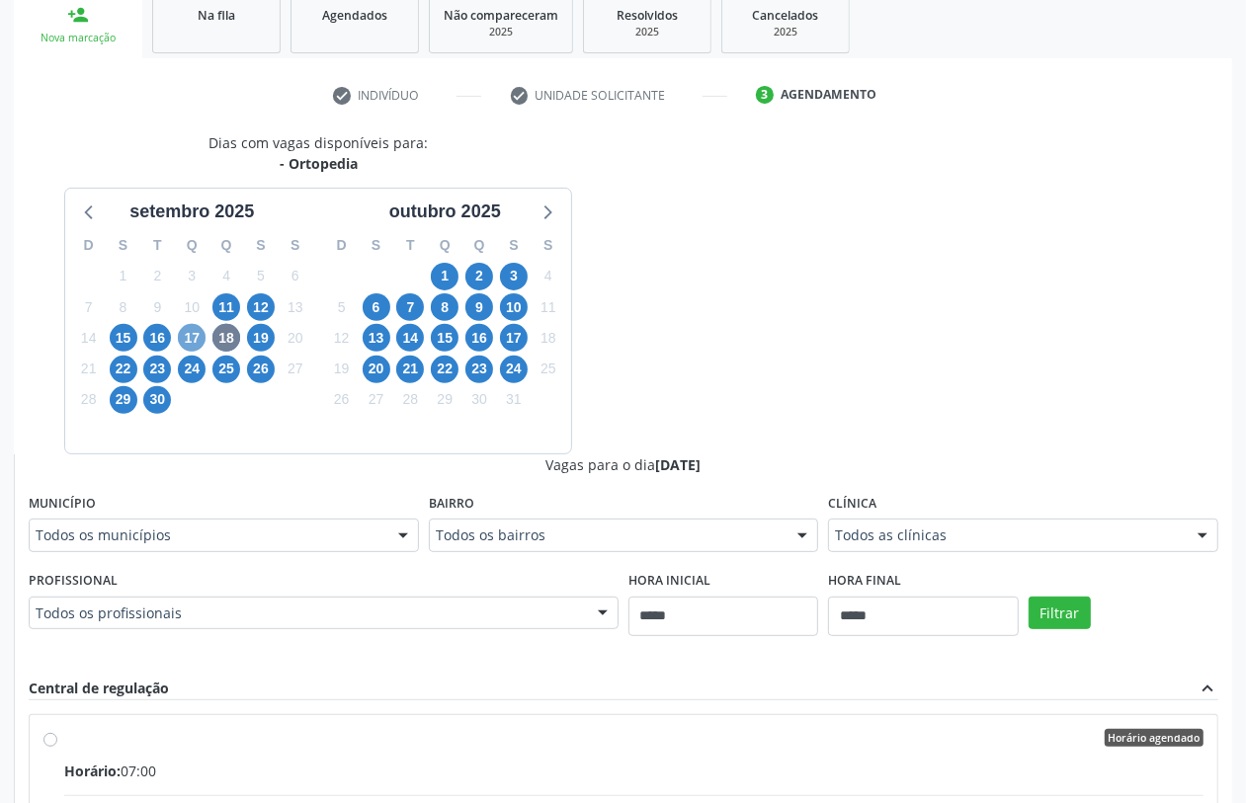
click at [198, 341] on span "17" at bounding box center [192, 338] width 28 height 28
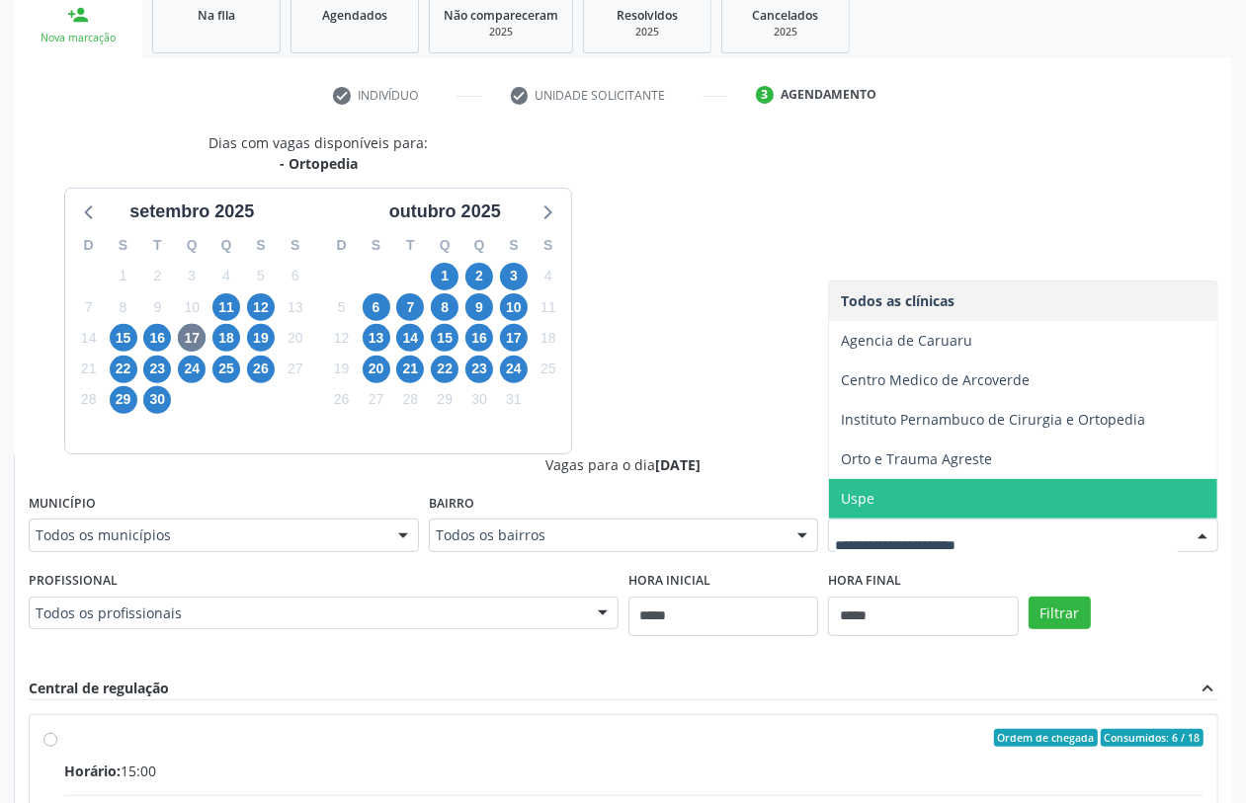
click at [866, 496] on span "Uspe" at bounding box center [858, 498] width 34 height 19
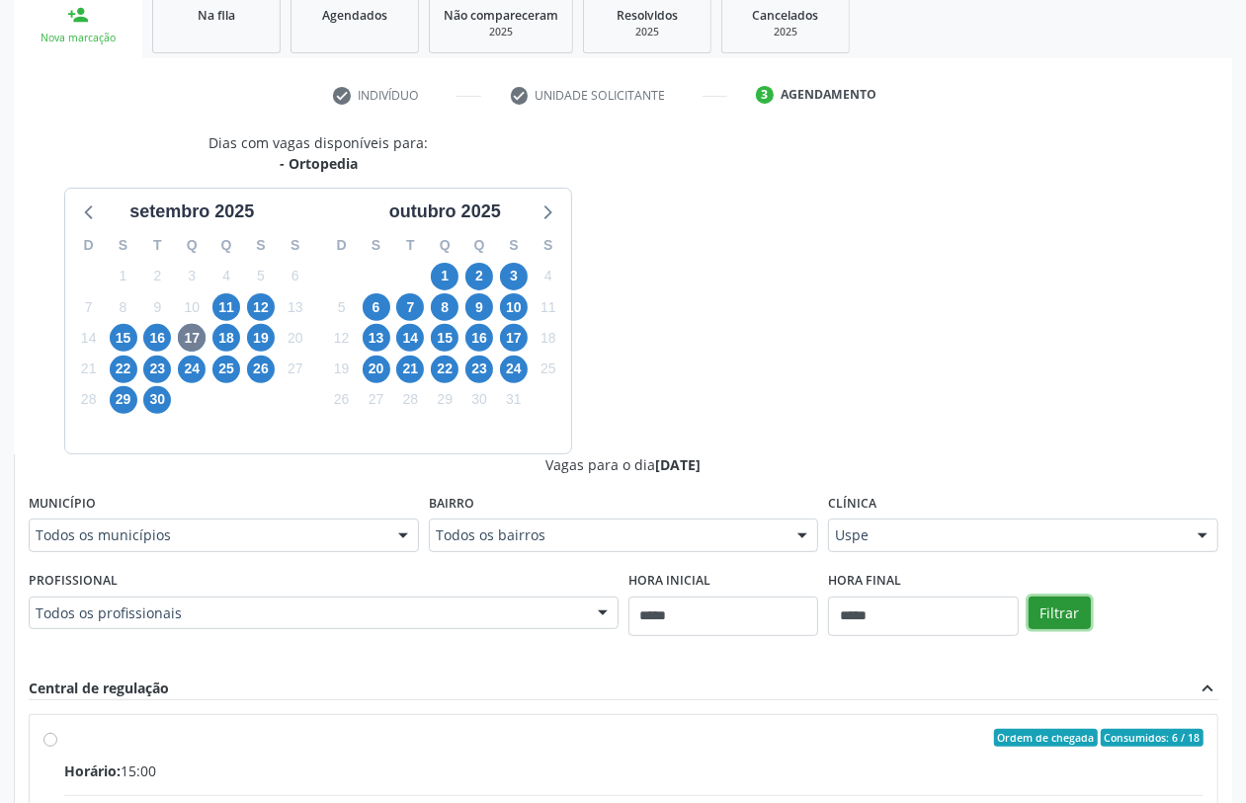
click at [1063, 608] on button "Filtrar" at bounding box center [1060, 614] width 62 height 34
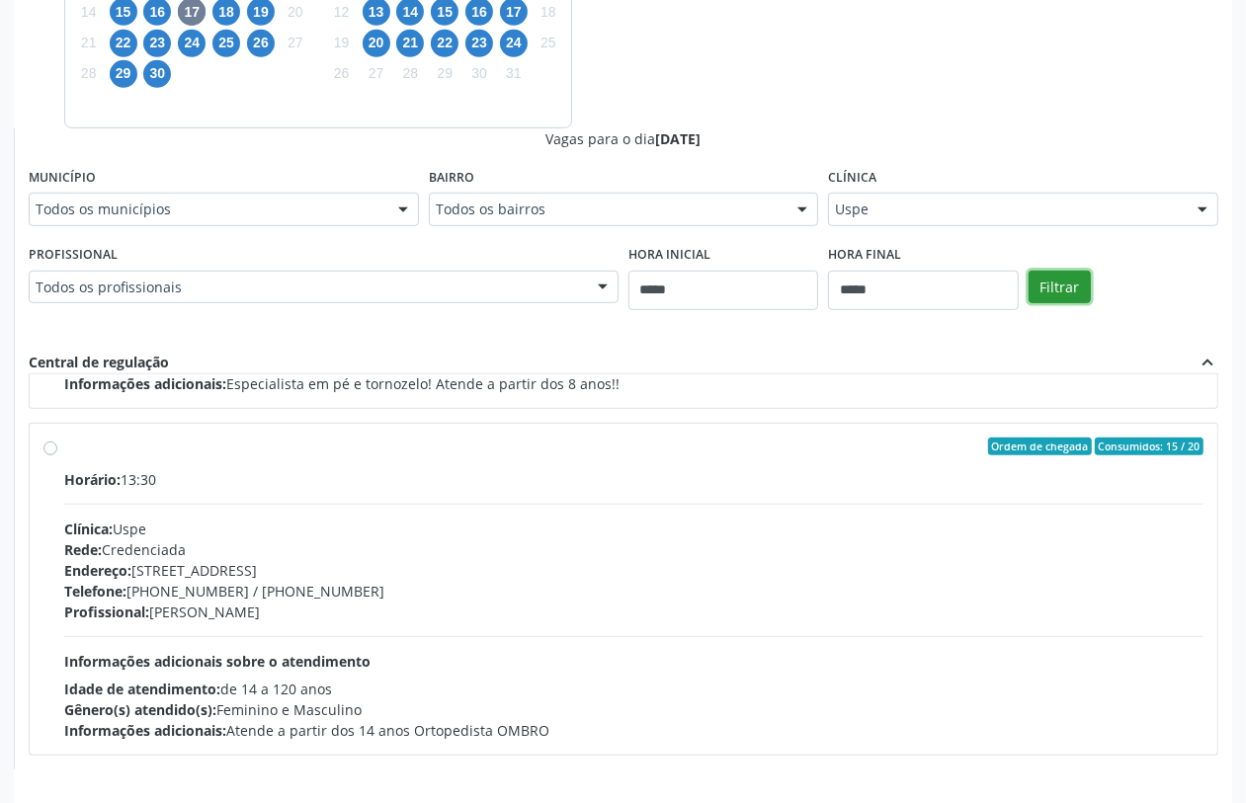
scroll to position [328, 0]
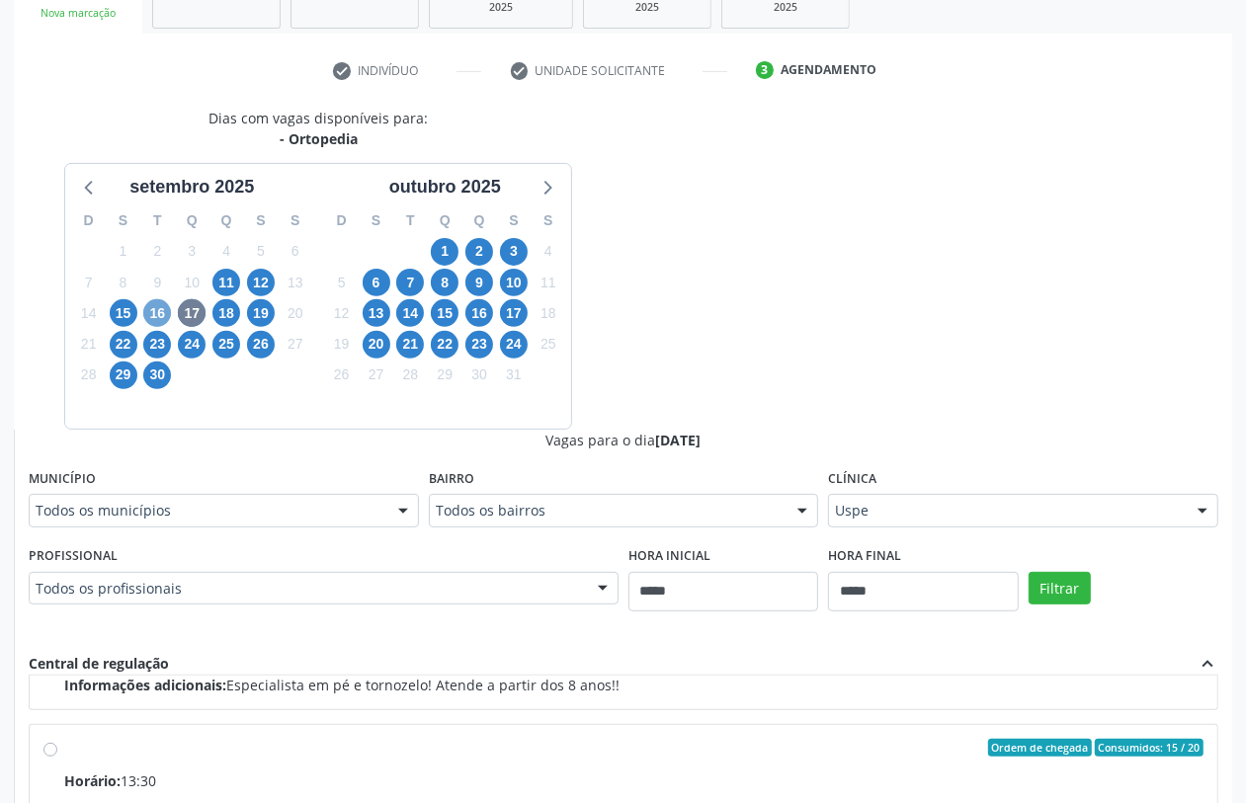
click at [155, 311] on span "16" at bounding box center [157, 313] width 28 height 28
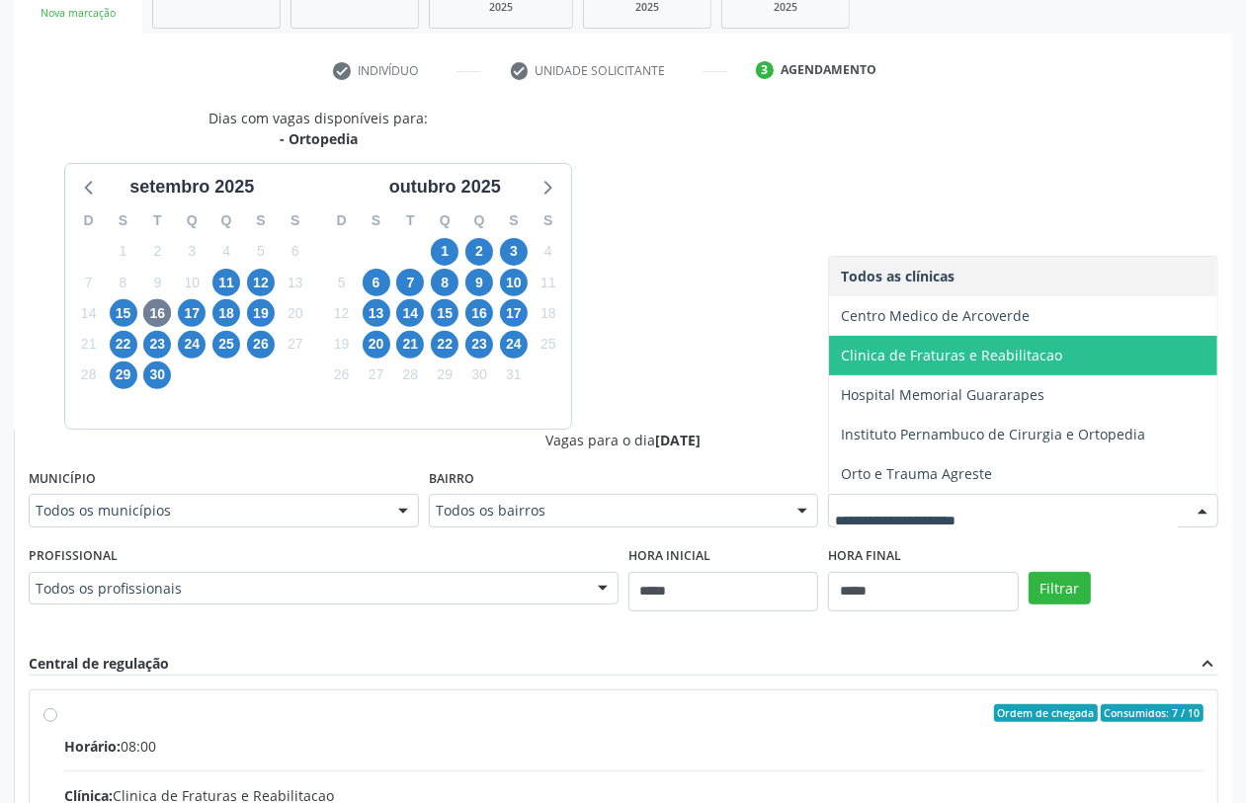
click at [916, 357] on span "Clinica de Fraturas e Reabilitacao" at bounding box center [951, 355] width 221 height 19
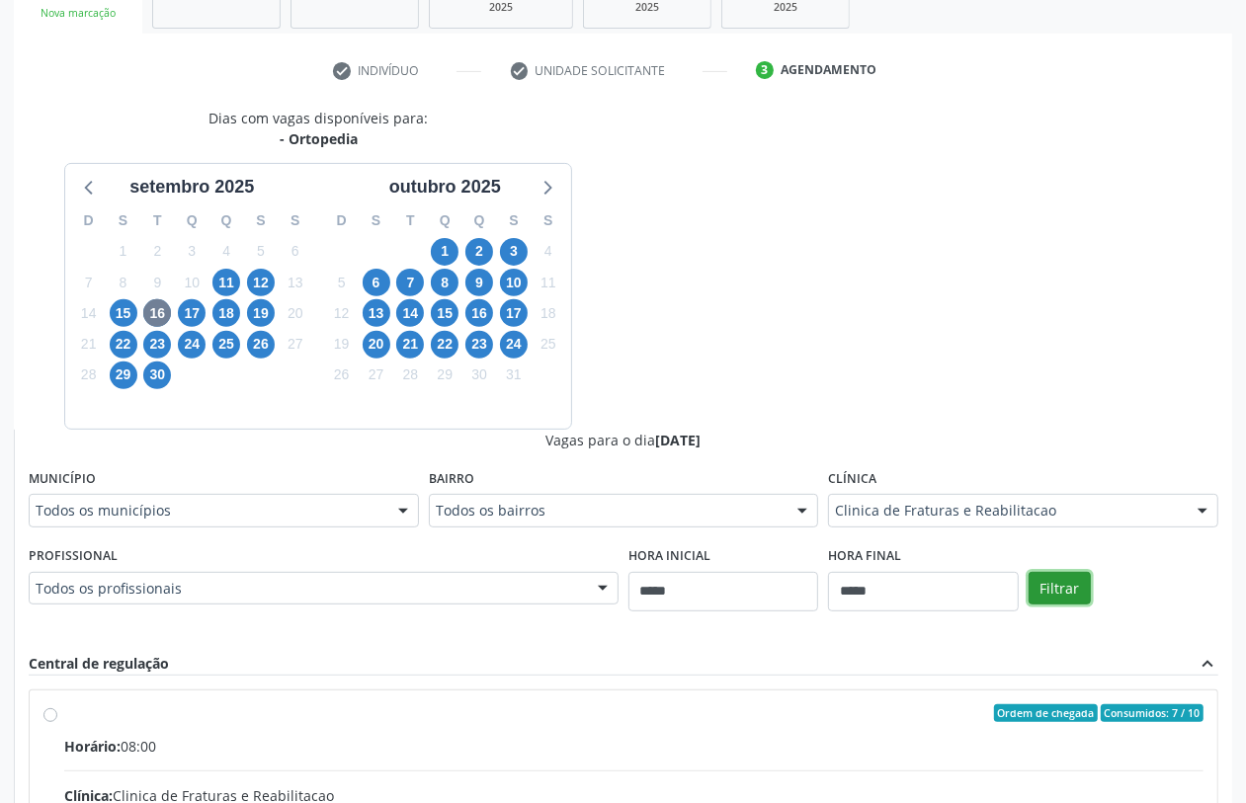
click at [1067, 572] on button "Filtrar" at bounding box center [1060, 589] width 62 height 34
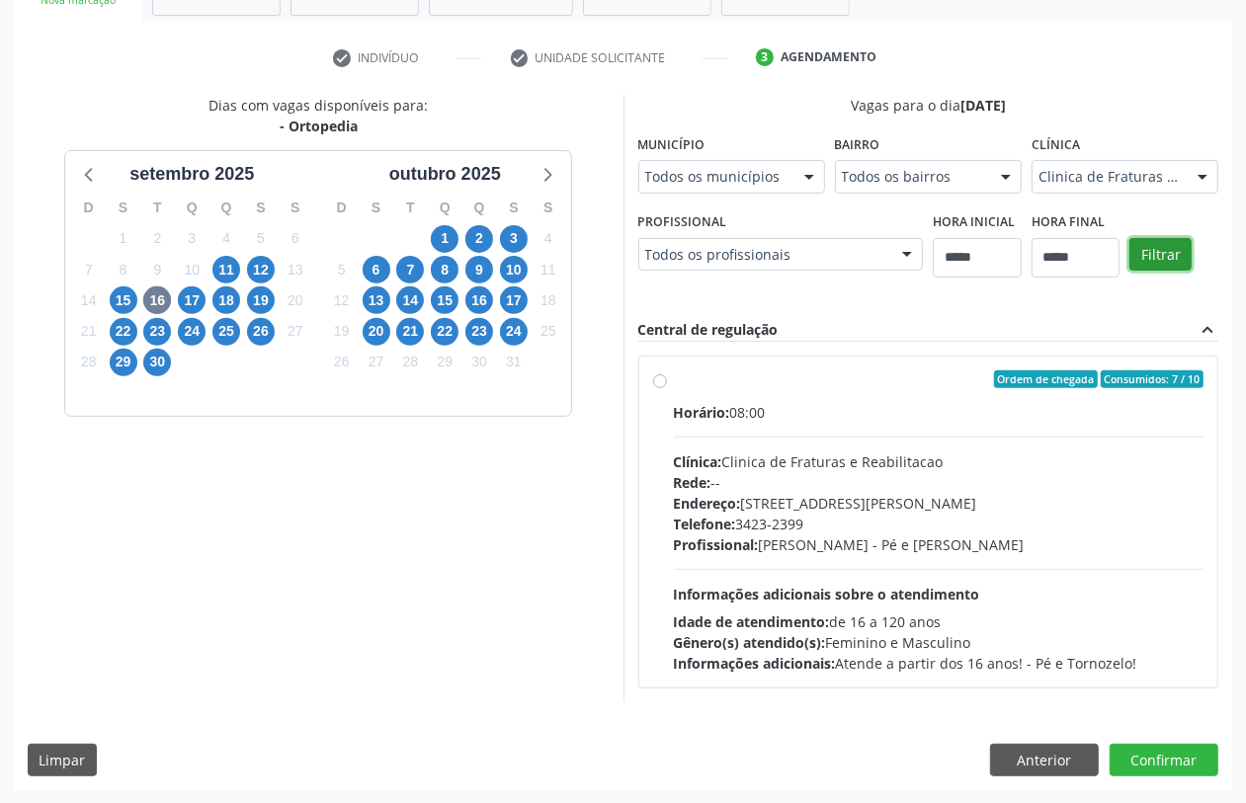
scroll to position [342, 0]
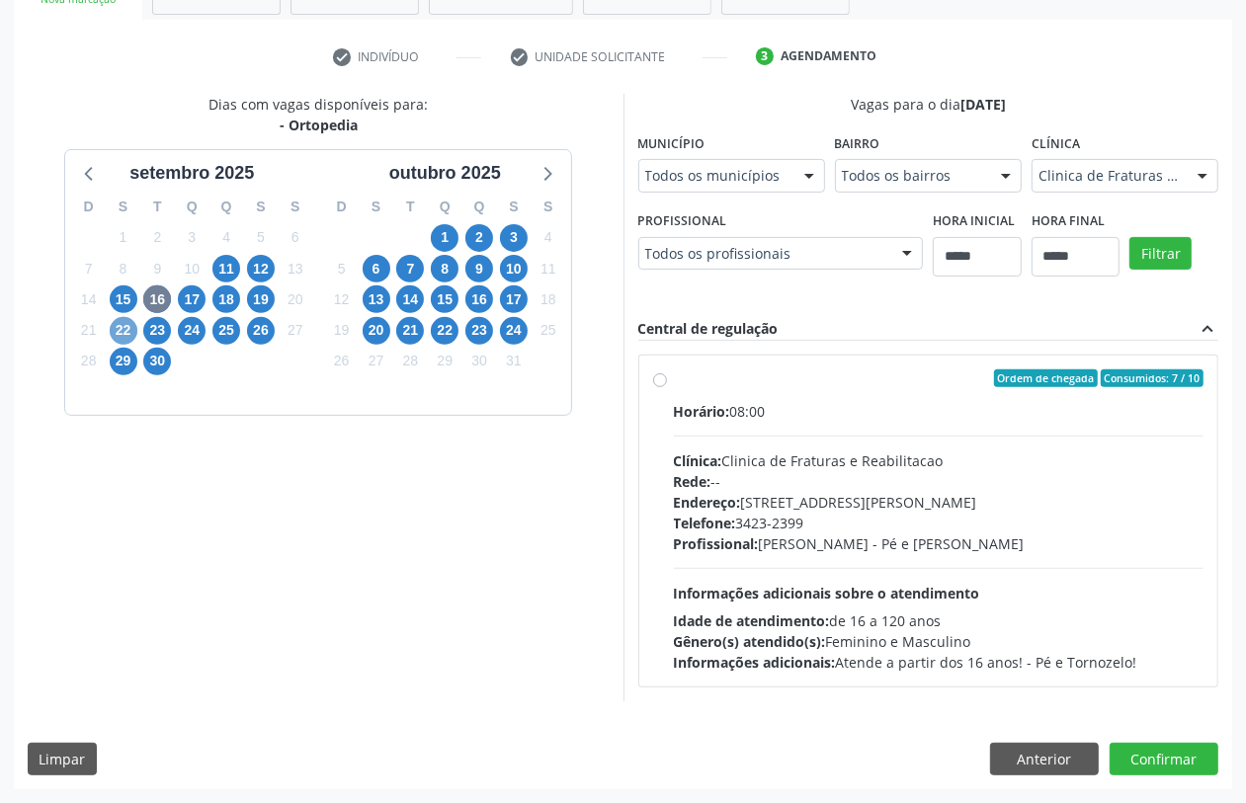
click at [130, 332] on span "22" at bounding box center [124, 331] width 28 height 28
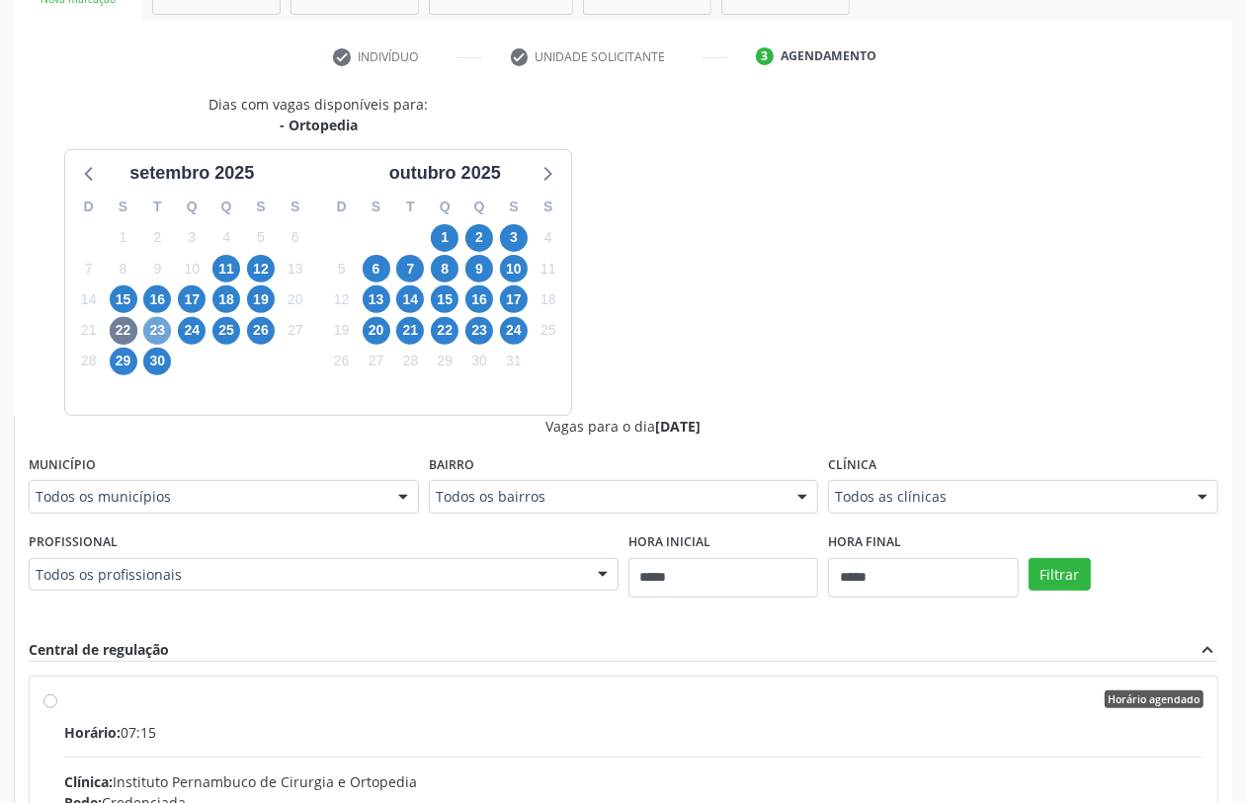
click at [160, 327] on span "23" at bounding box center [157, 331] width 28 height 28
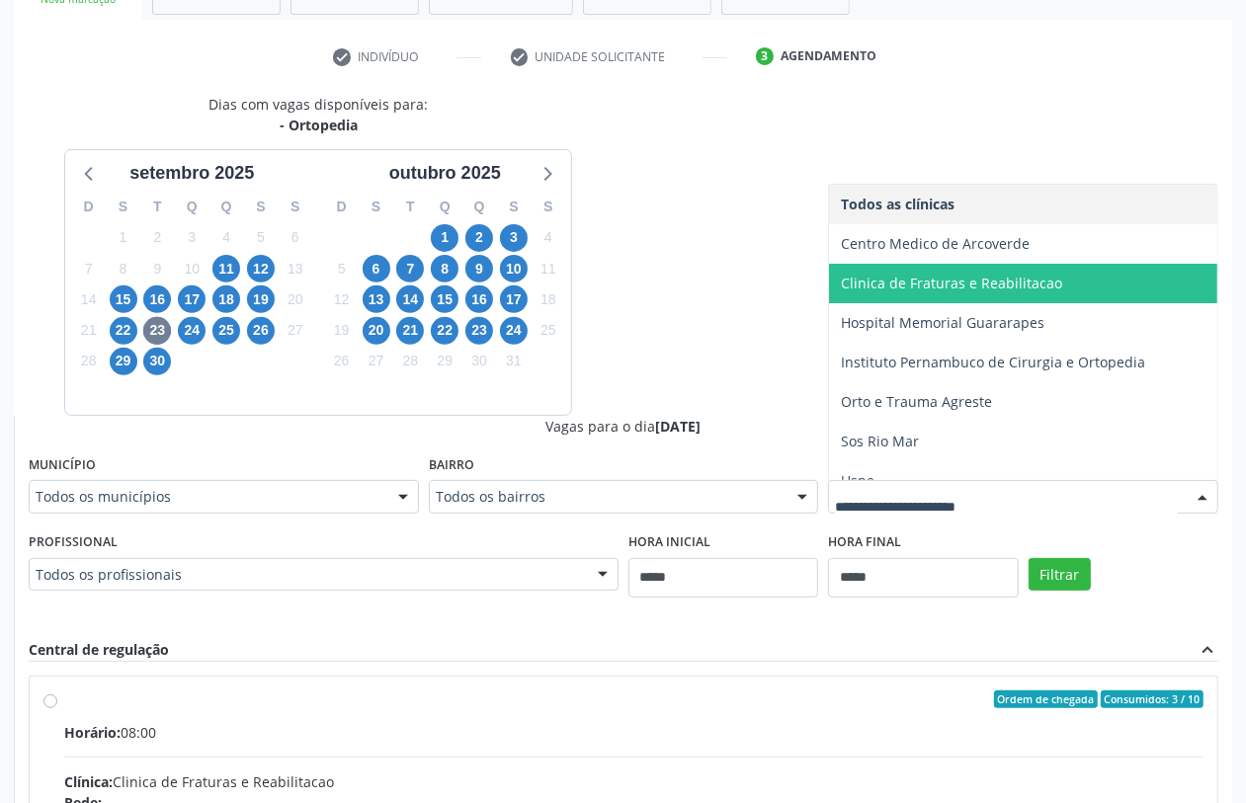
click at [1018, 292] on span "Clinica de Fraturas e Reabilitacao" at bounding box center [951, 283] width 221 height 19
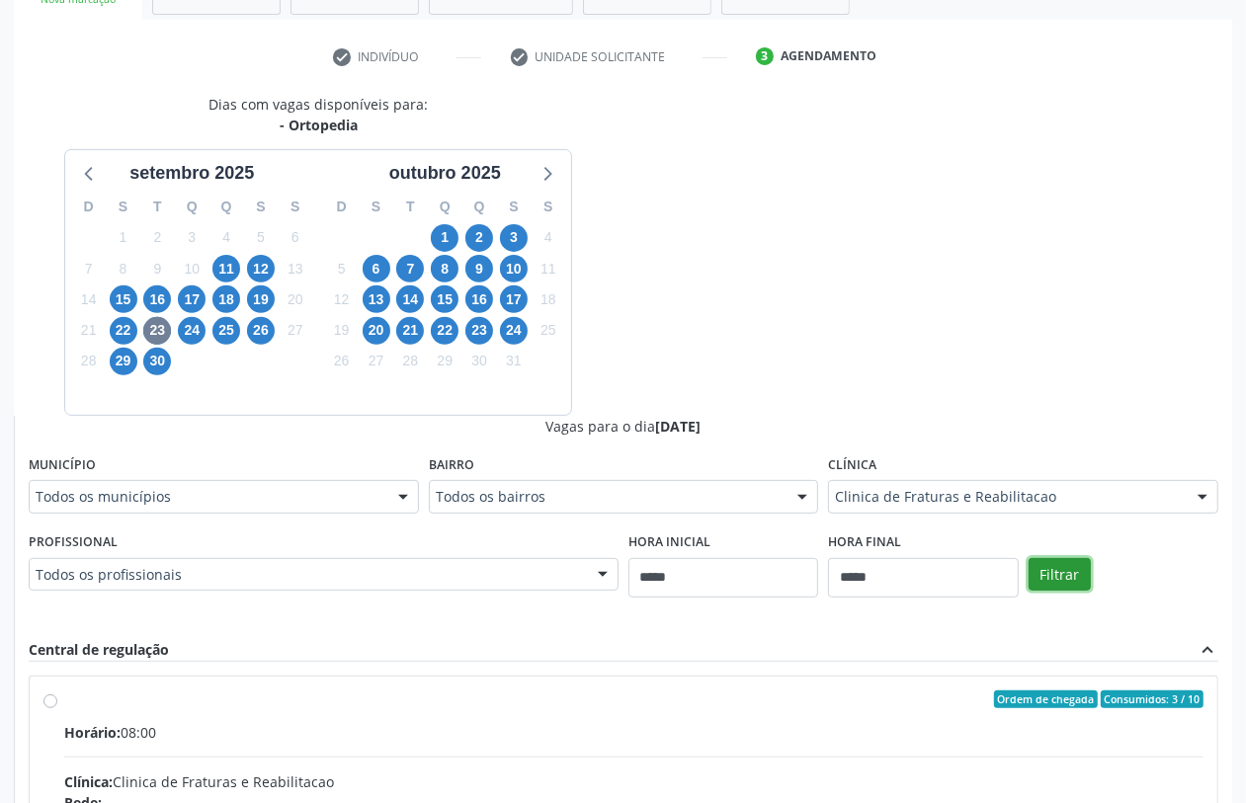
click at [1054, 569] on button "Filtrar" at bounding box center [1060, 575] width 62 height 34
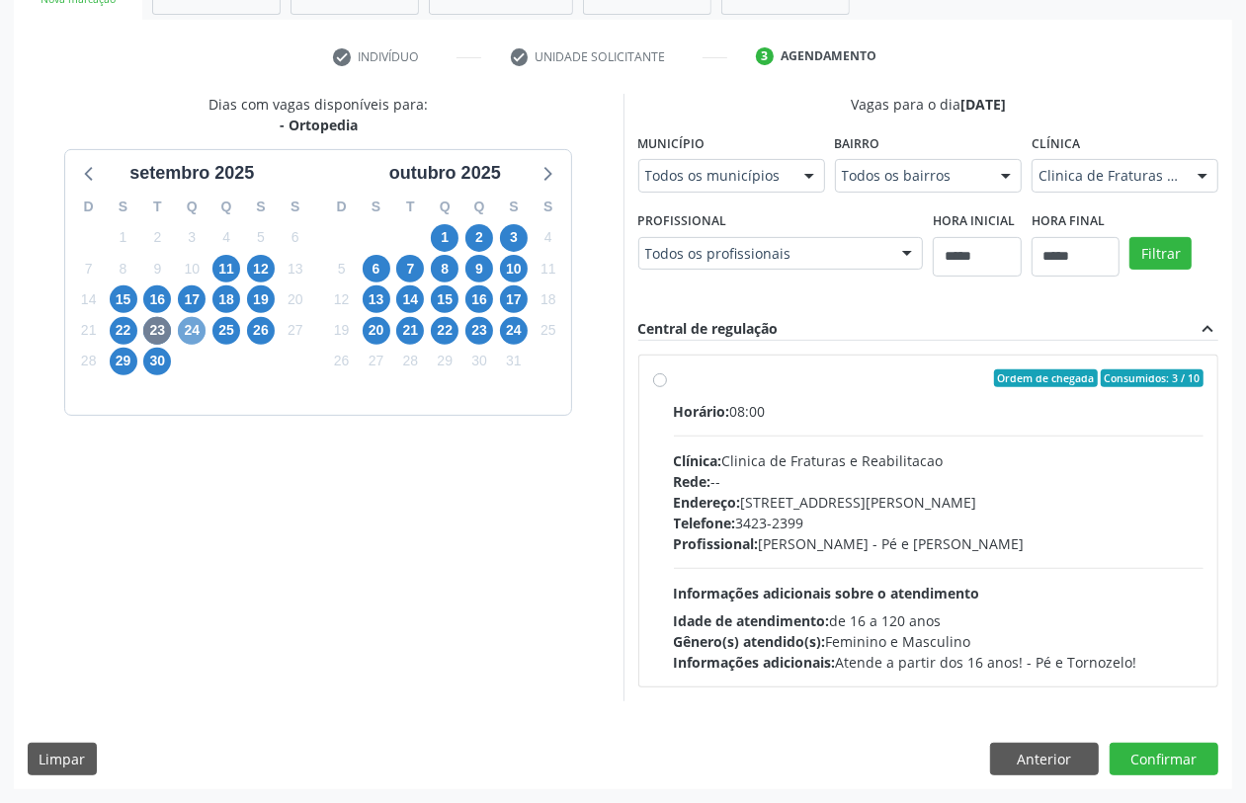
click at [189, 328] on span "24" at bounding box center [192, 331] width 28 height 28
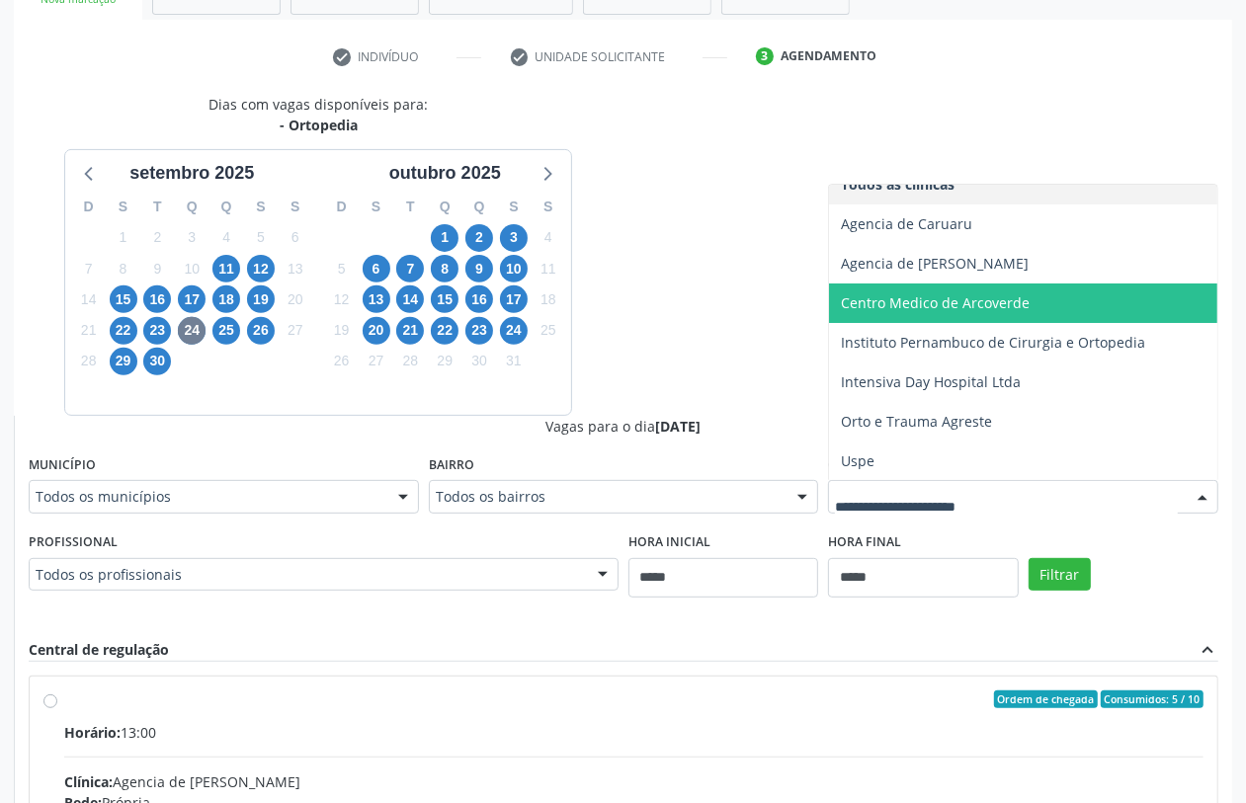
scroll to position [21, 0]
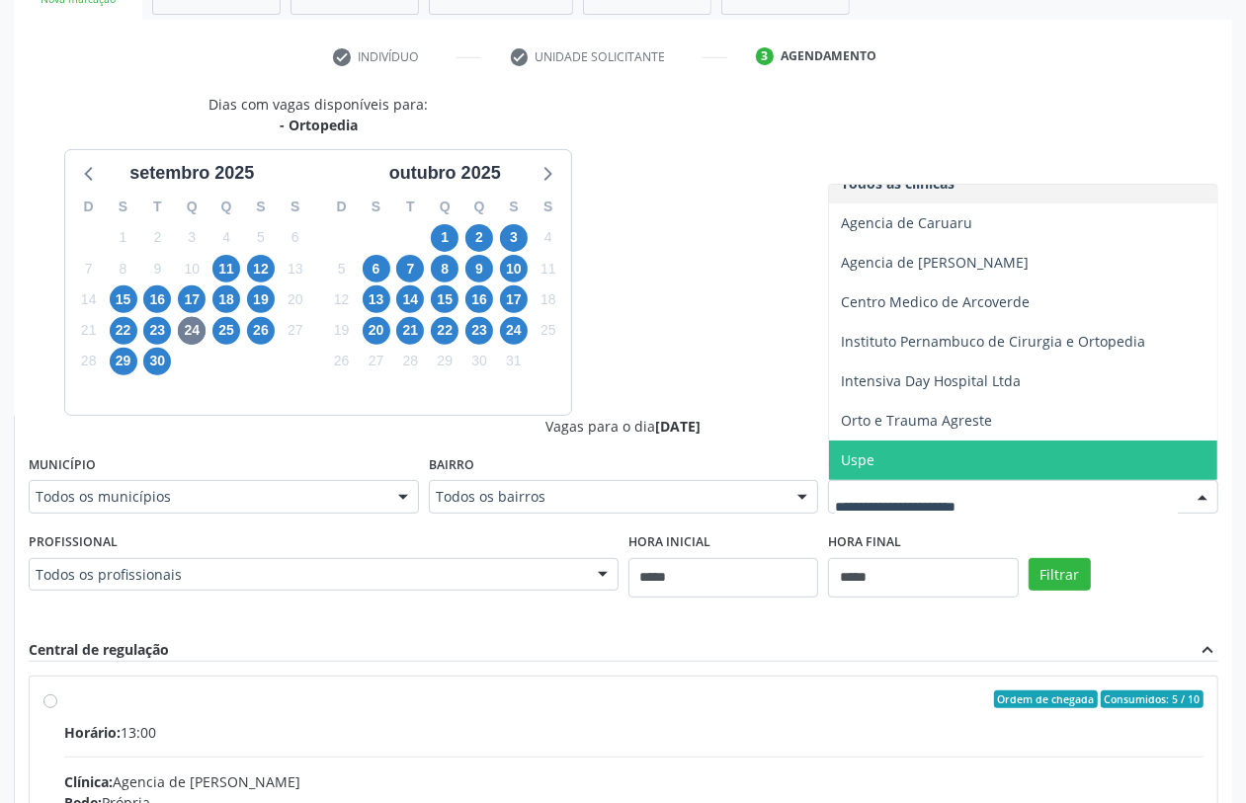
click at [905, 442] on span "Uspe" at bounding box center [1023, 461] width 388 height 40
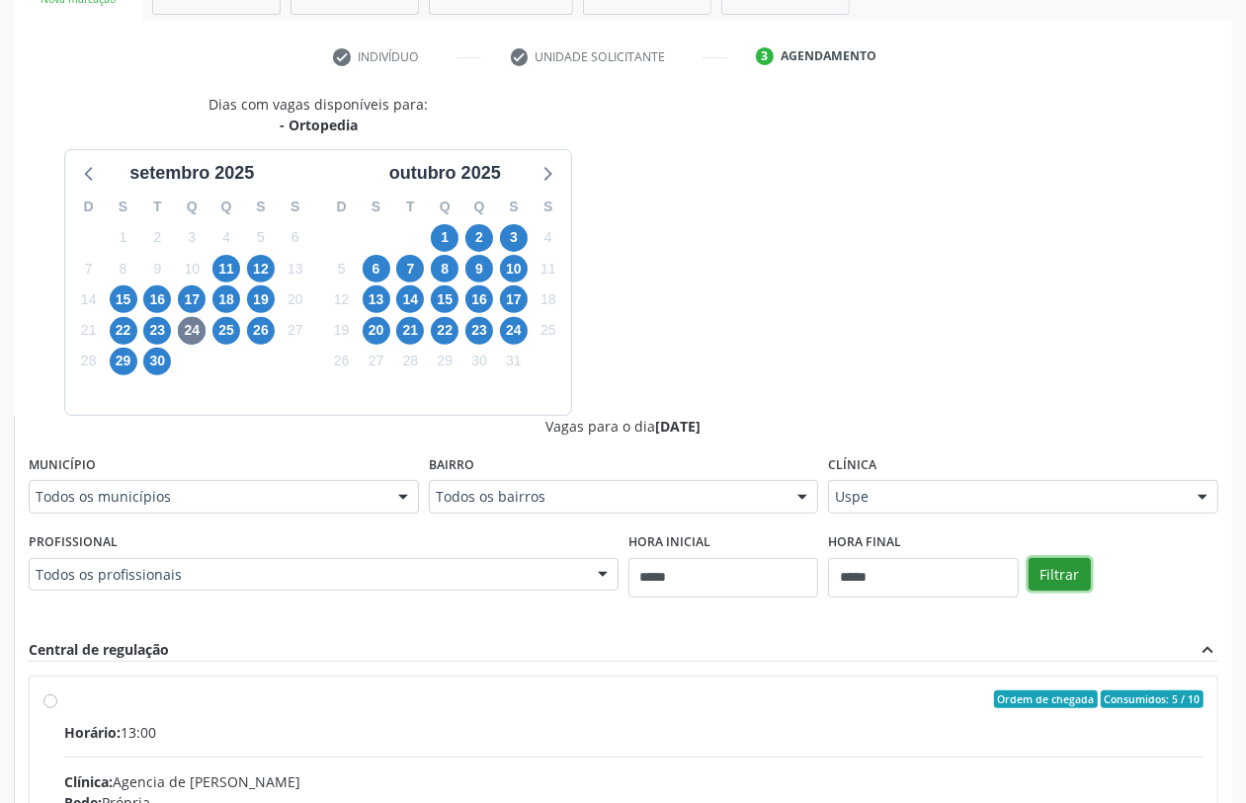
click at [1057, 568] on button "Filtrar" at bounding box center [1060, 575] width 62 height 34
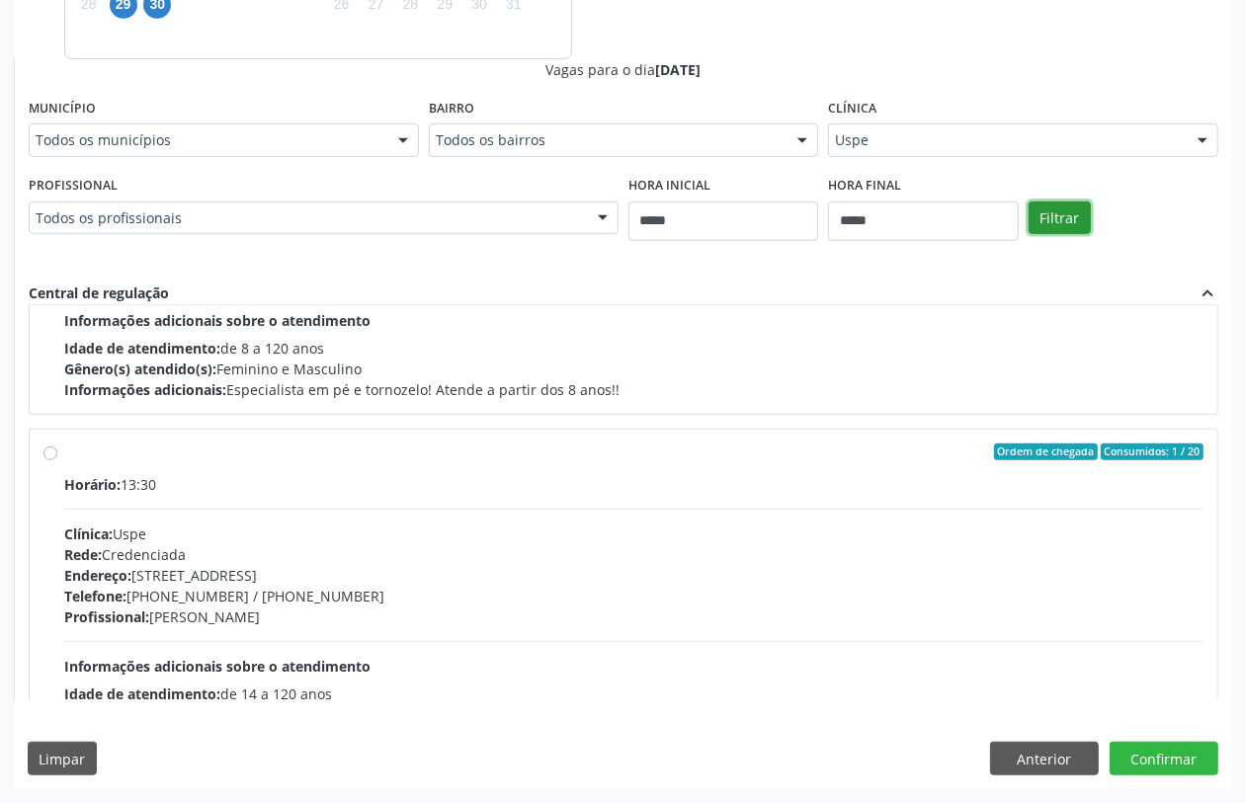
scroll to position [1702, 0]
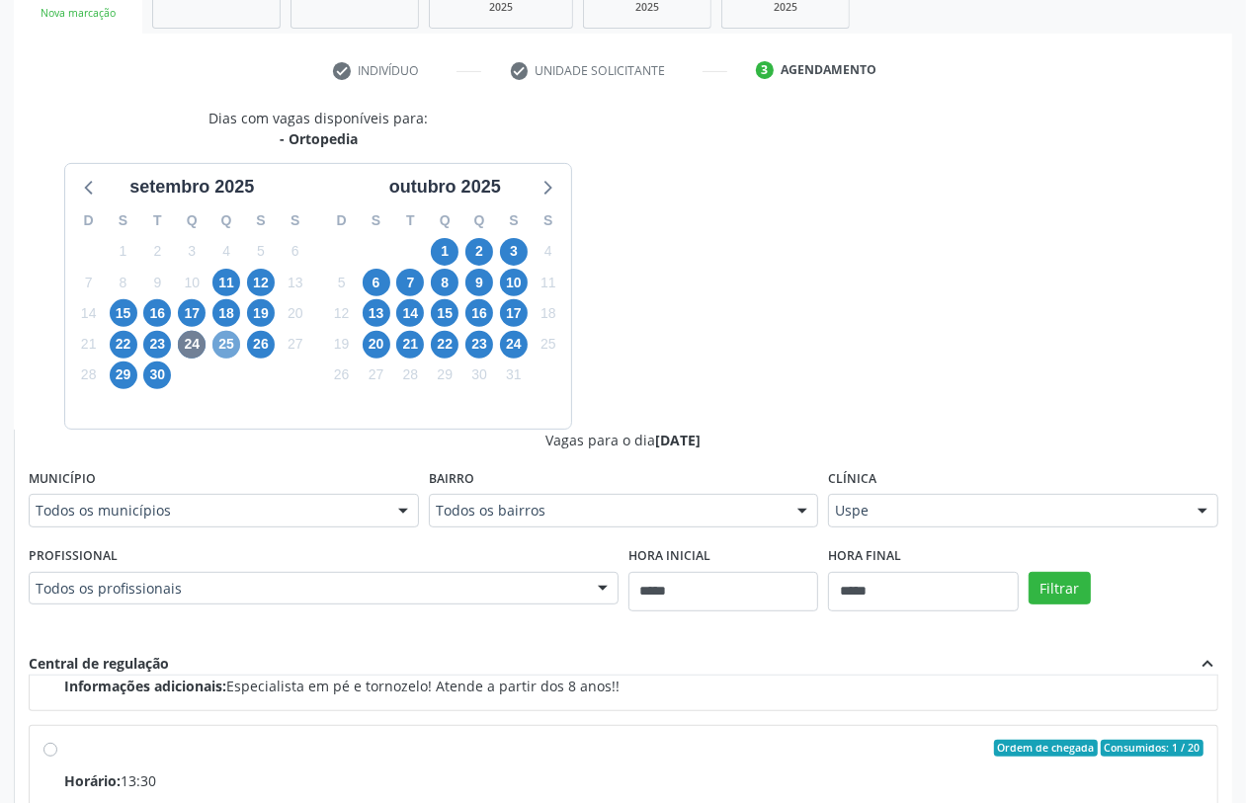
click at [222, 346] on span "25" at bounding box center [226, 345] width 28 height 28
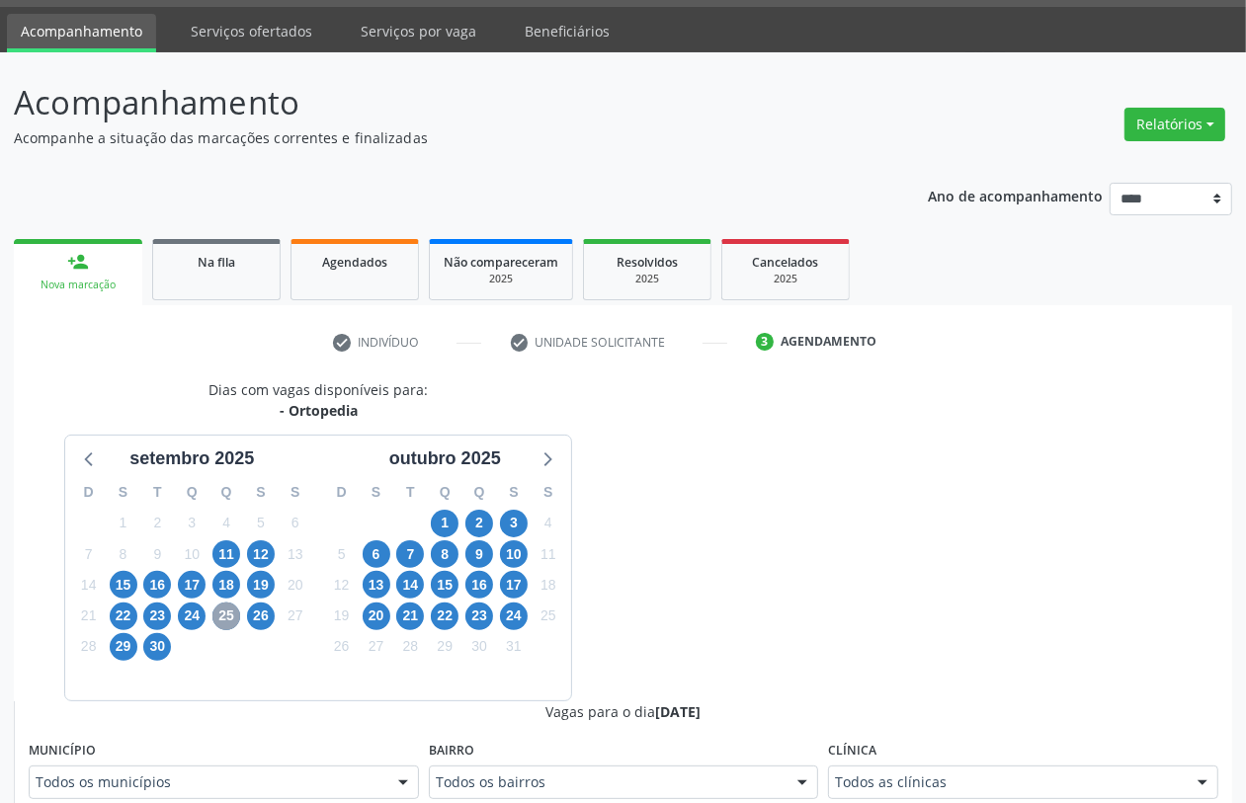
scroll to position [328, 0]
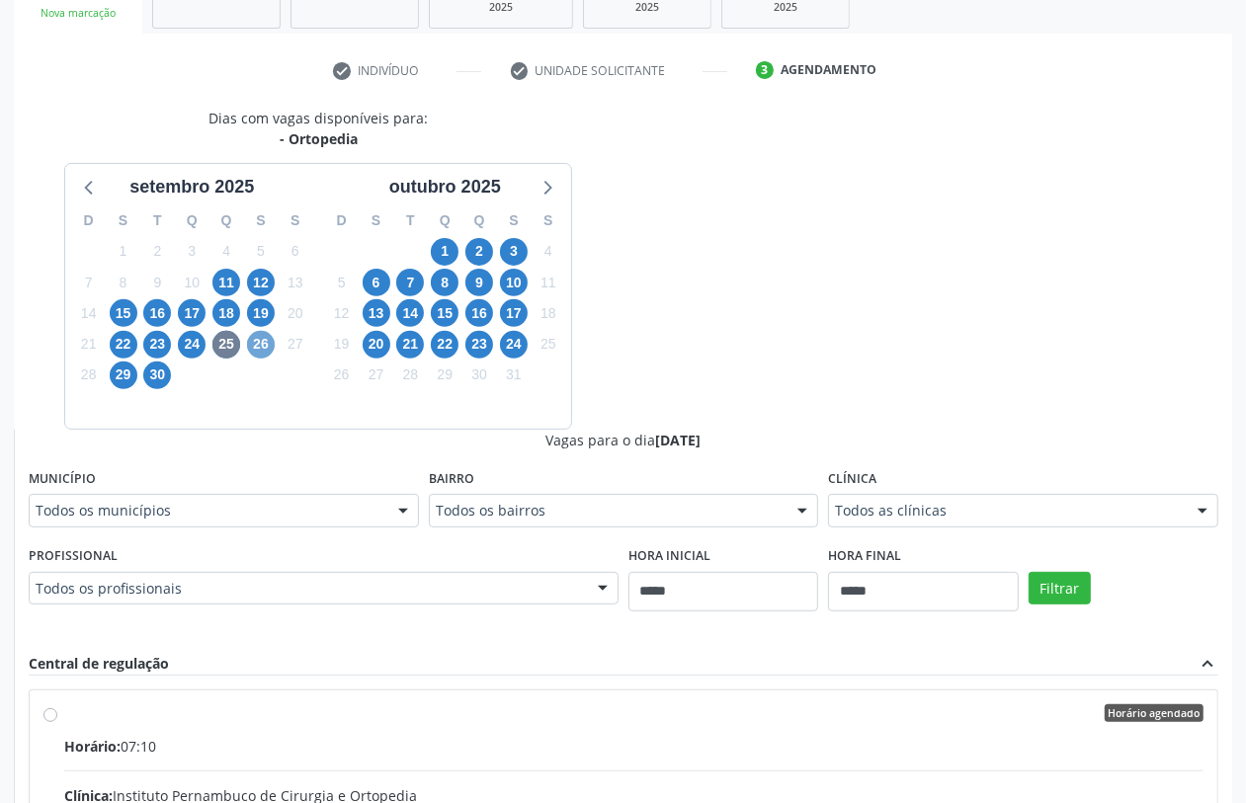
click at [252, 347] on span "26" at bounding box center [261, 345] width 28 height 28
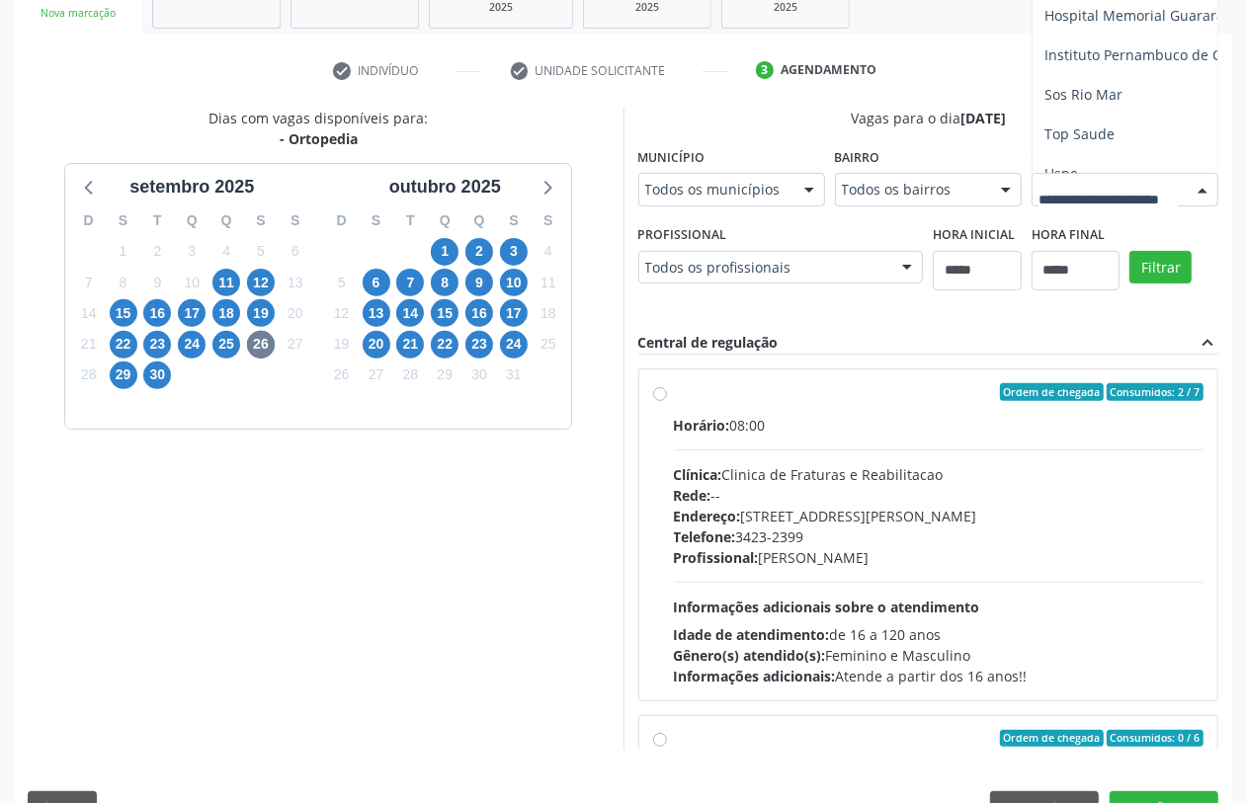
click at [1032, 207] on div at bounding box center [1125, 190] width 187 height 34
click at [1033, 194] on span "Uspe" at bounding box center [1197, 174] width 328 height 40
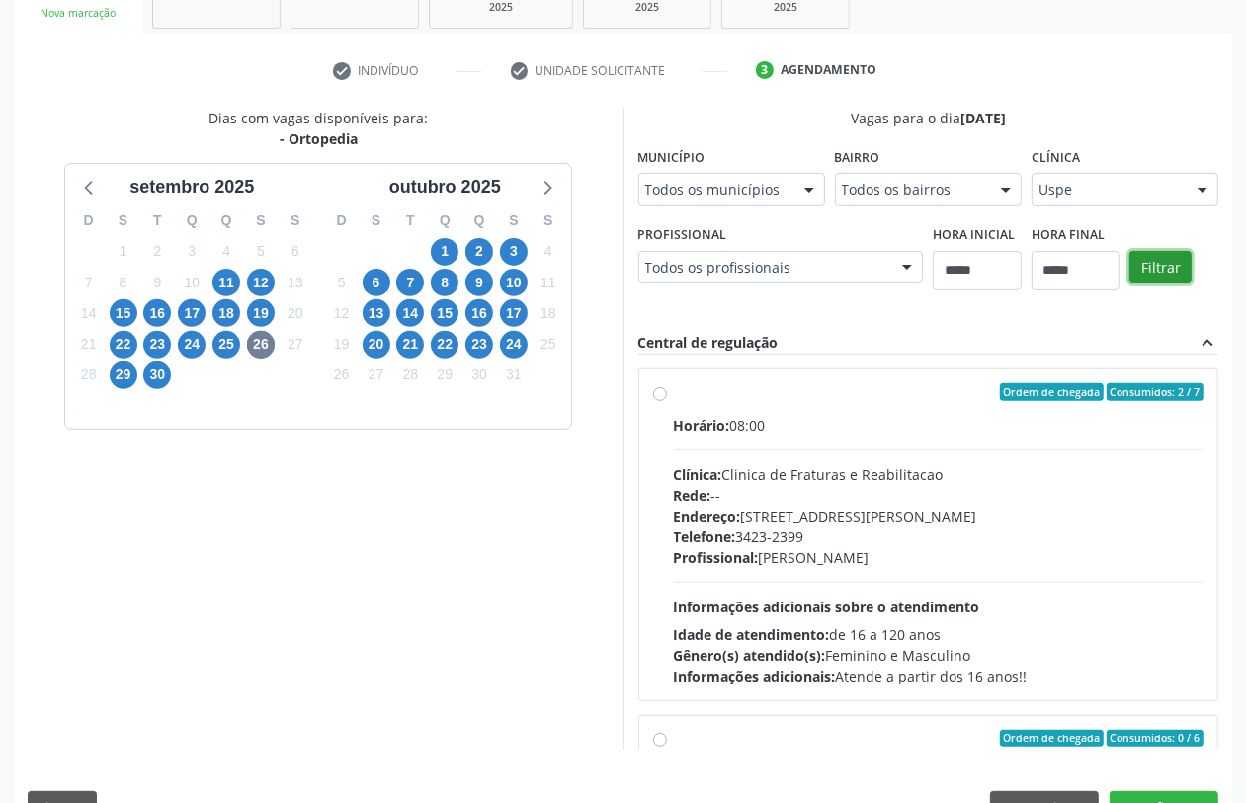
click at [1130, 285] on button "Filtrar" at bounding box center [1161, 268] width 62 height 34
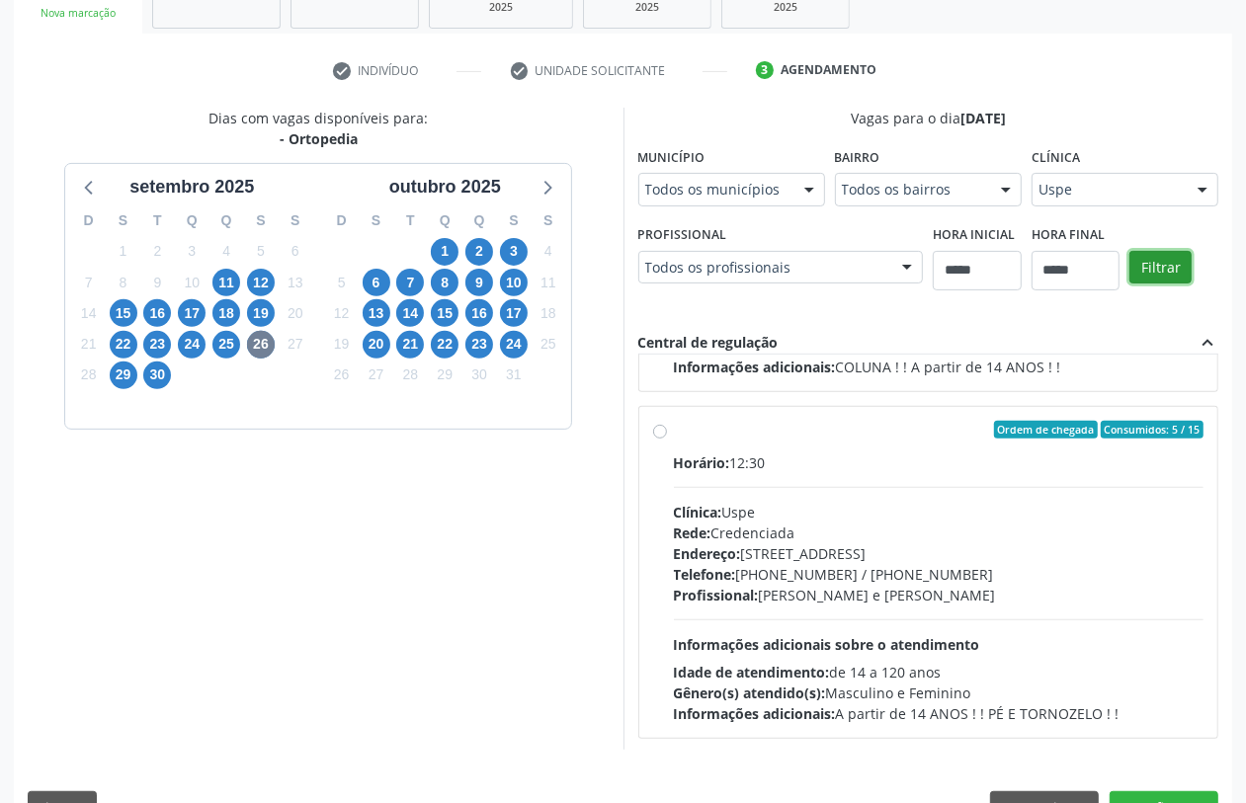
scroll to position [659, 0]
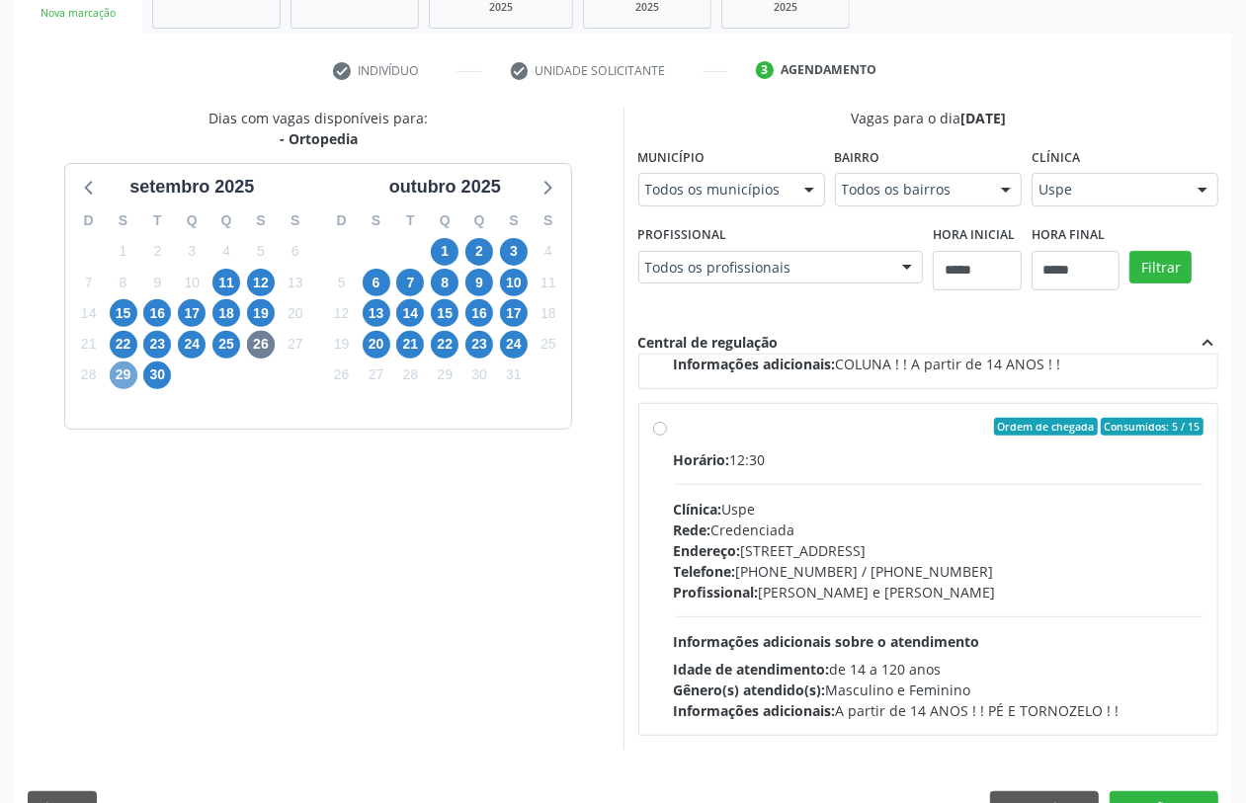
click at [115, 373] on span "29" at bounding box center [124, 376] width 28 height 28
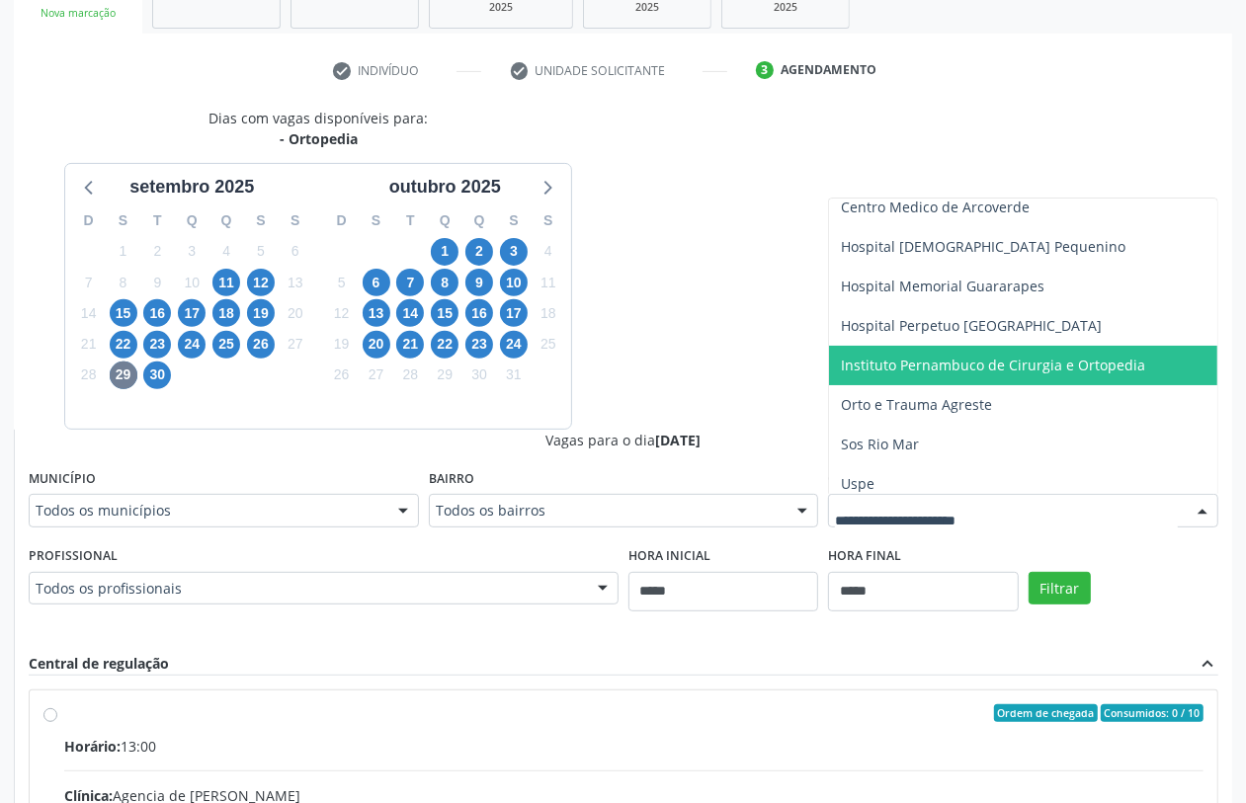
scroll to position [100, 0]
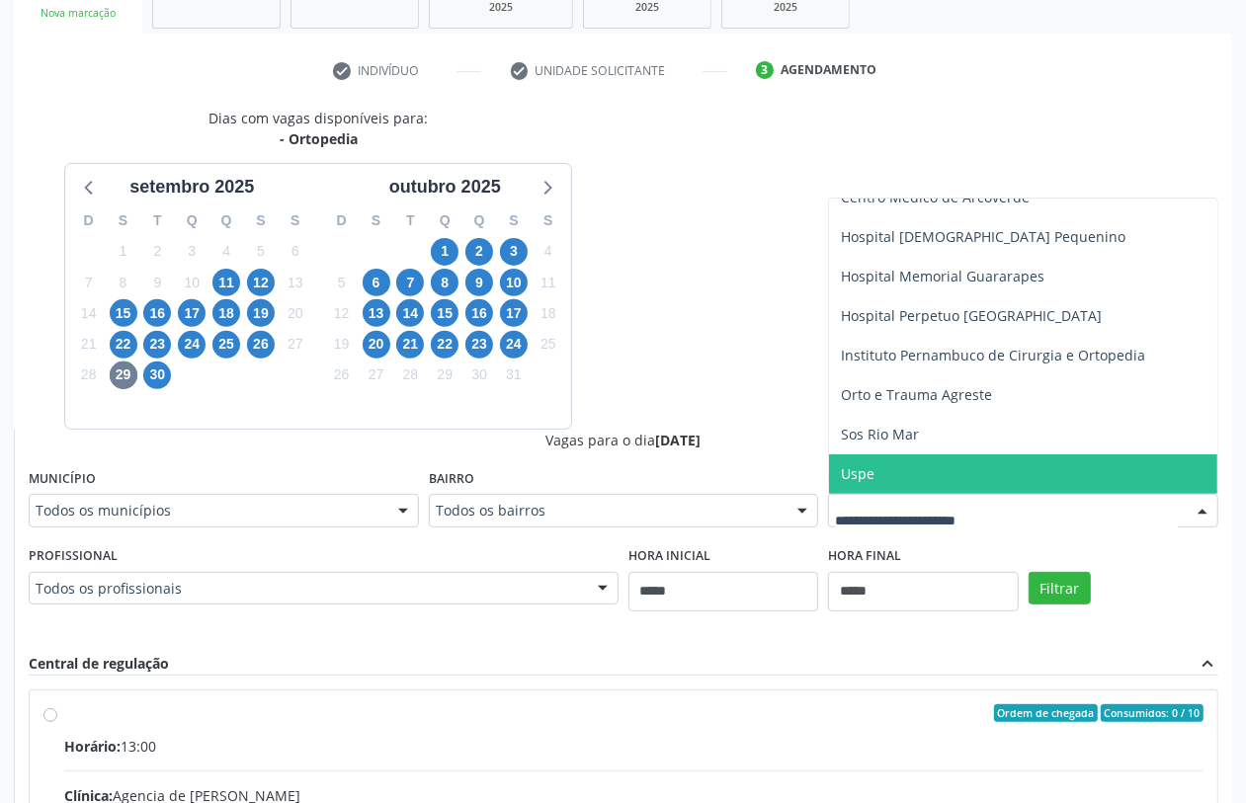
drag, startPoint x: 912, startPoint y: 470, endPoint x: 925, endPoint y: 471, distance: 12.9
click at [912, 471] on span "Uspe" at bounding box center [1023, 475] width 388 height 40
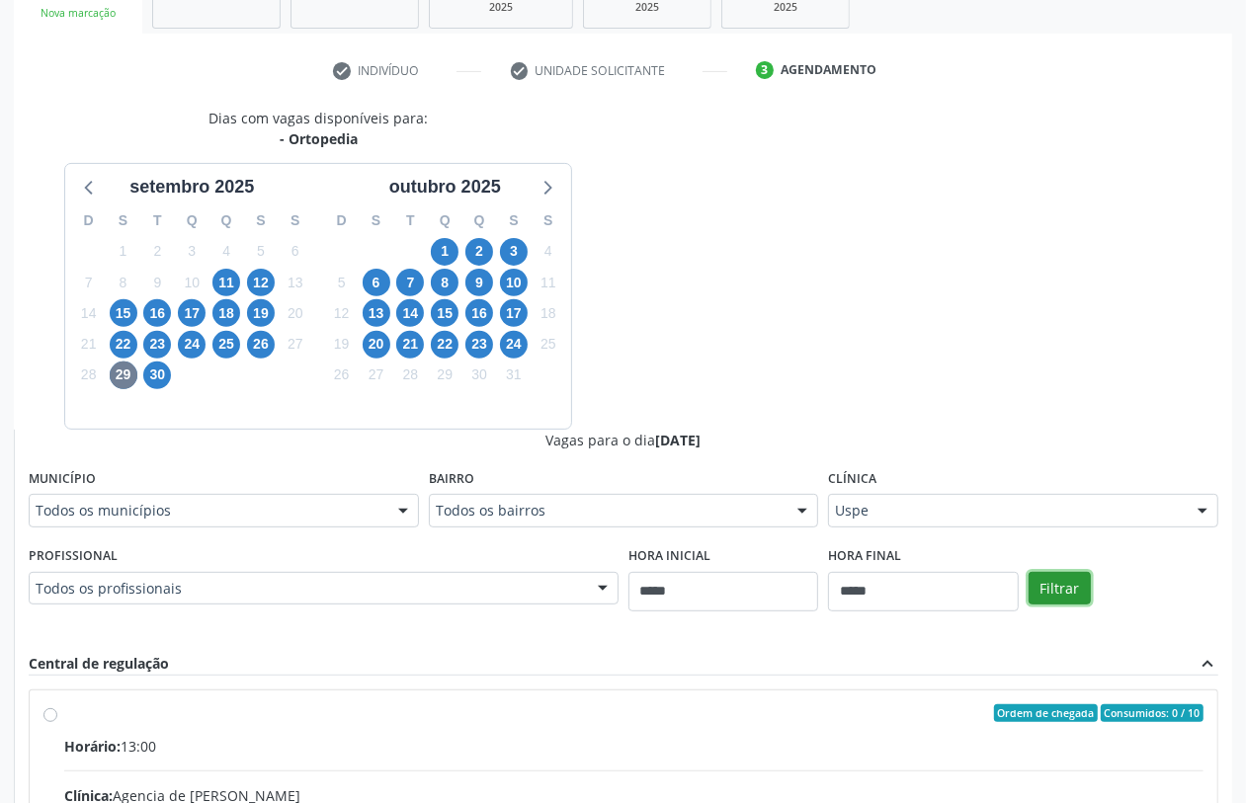
click at [1067, 580] on button "Filtrar" at bounding box center [1060, 589] width 62 height 34
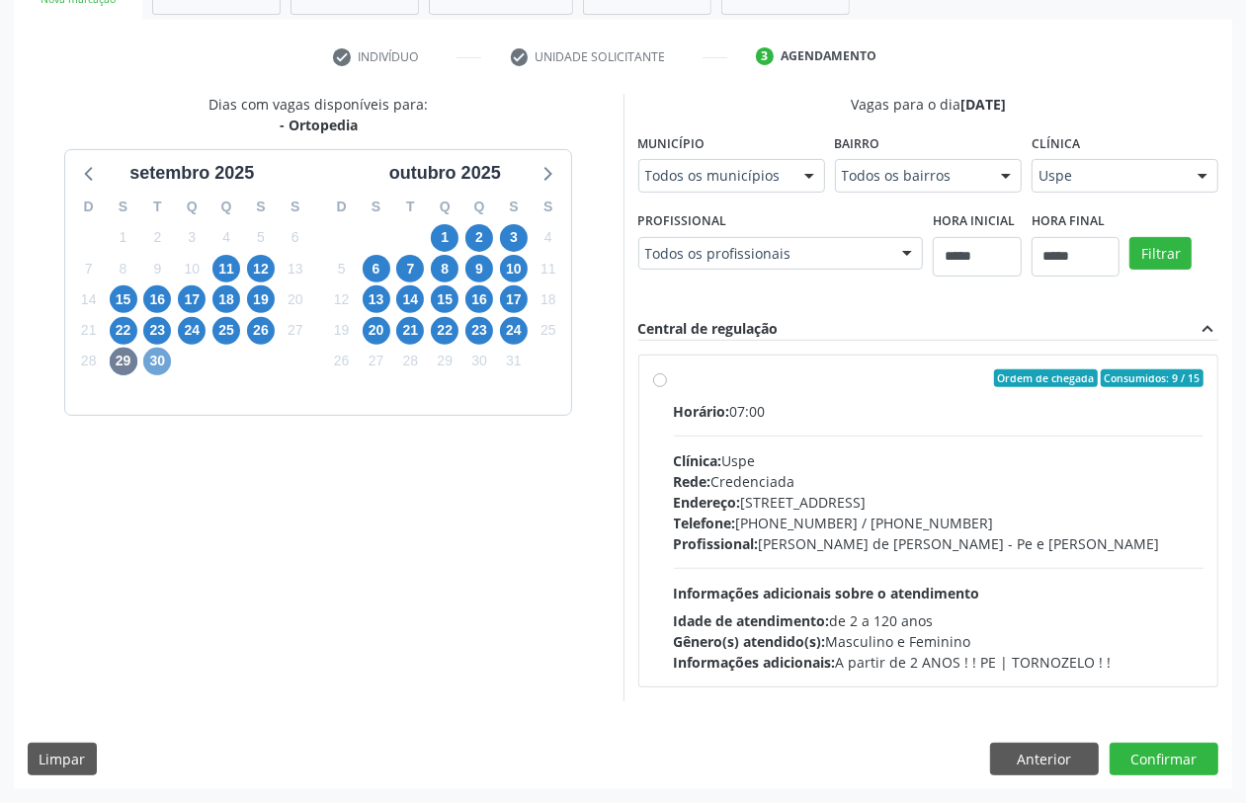
click at [149, 364] on span "30" at bounding box center [157, 362] width 28 height 28
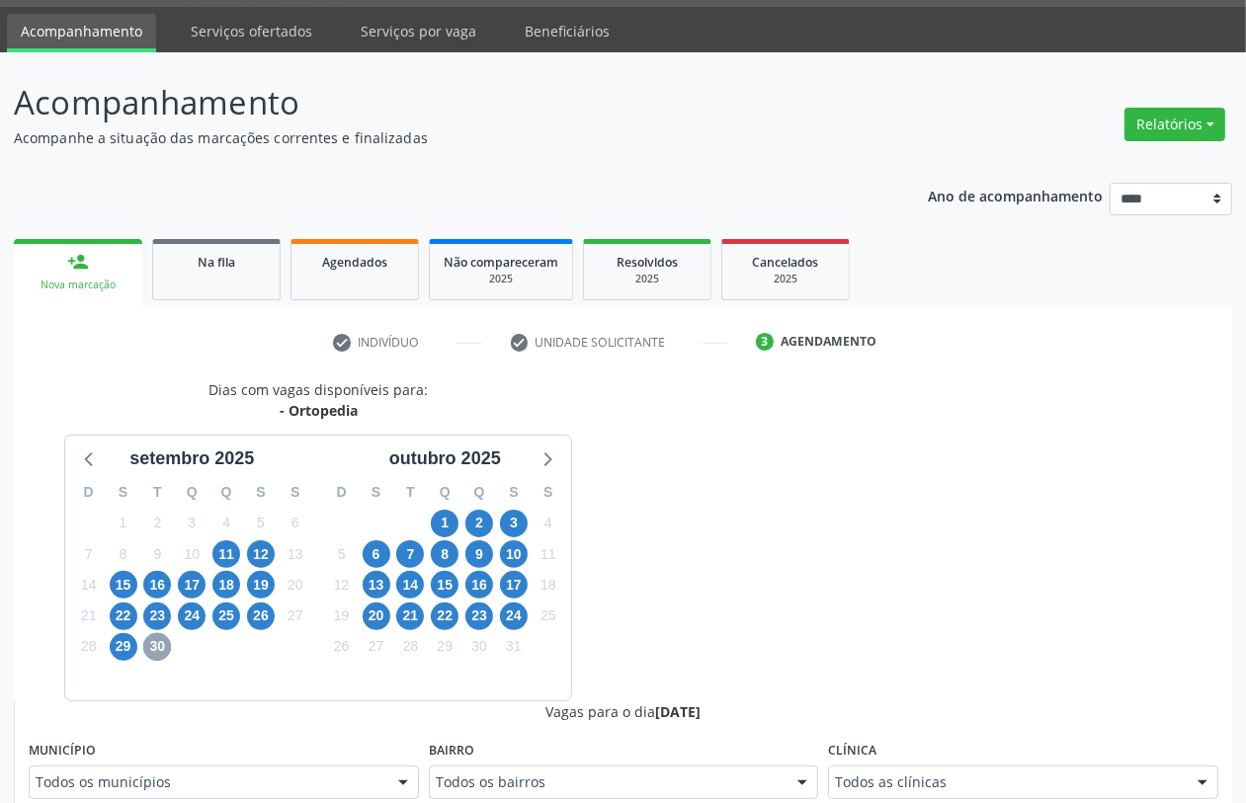
scroll to position [342, 0]
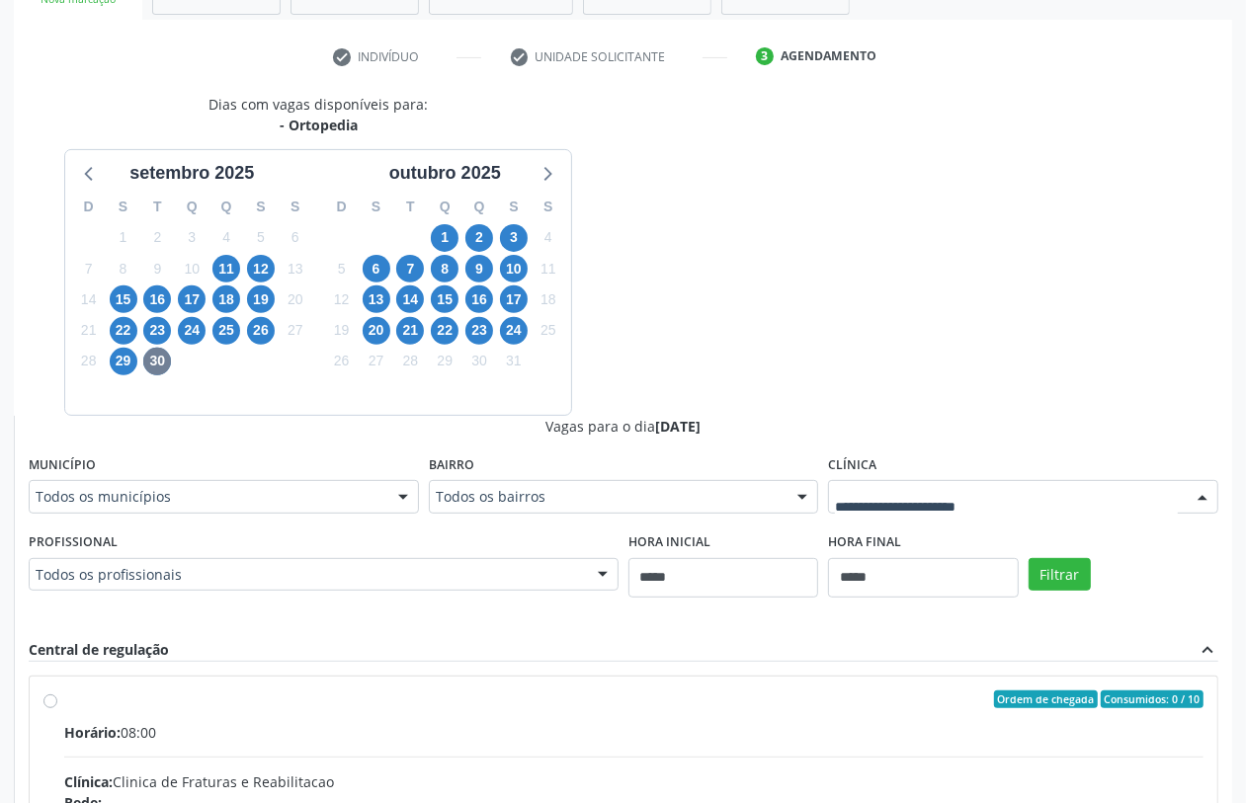
click at [1009, 509] on div at bounding box center [1023, 497] width 390 height 34
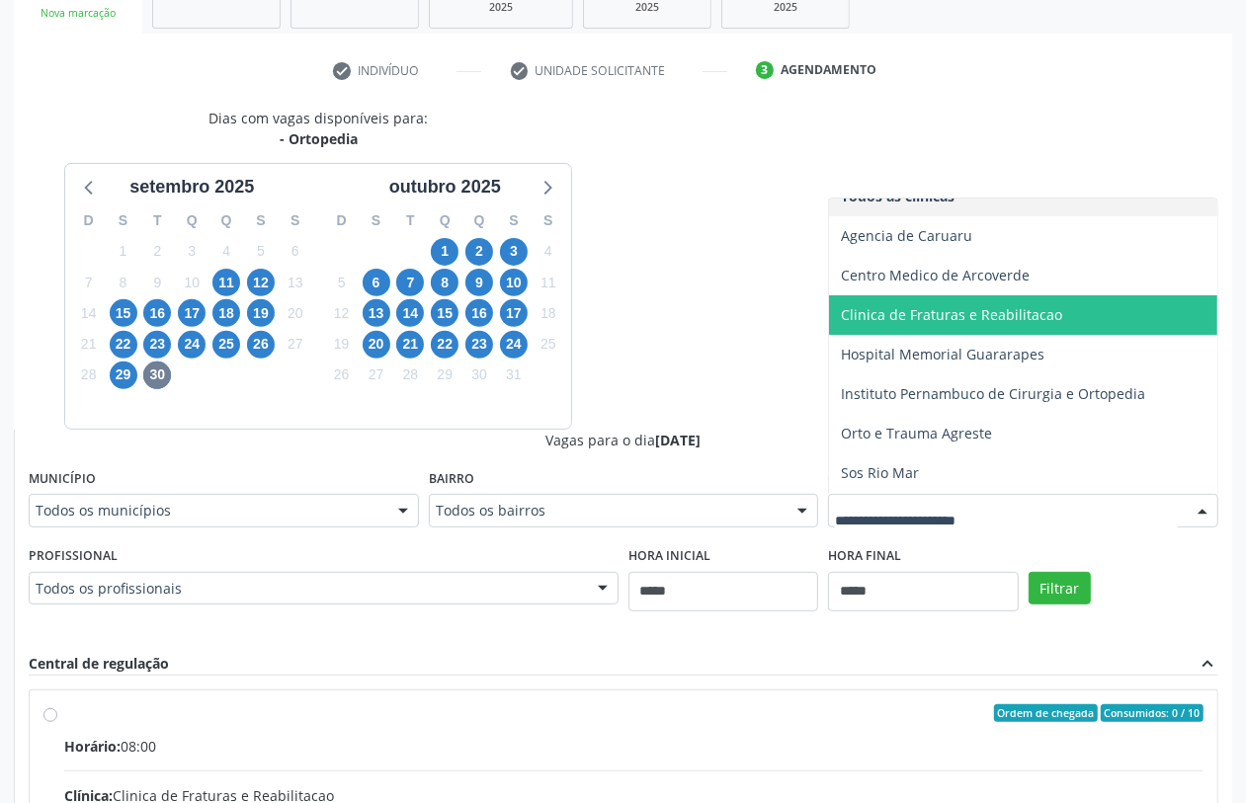
scroll to position [60, 0]
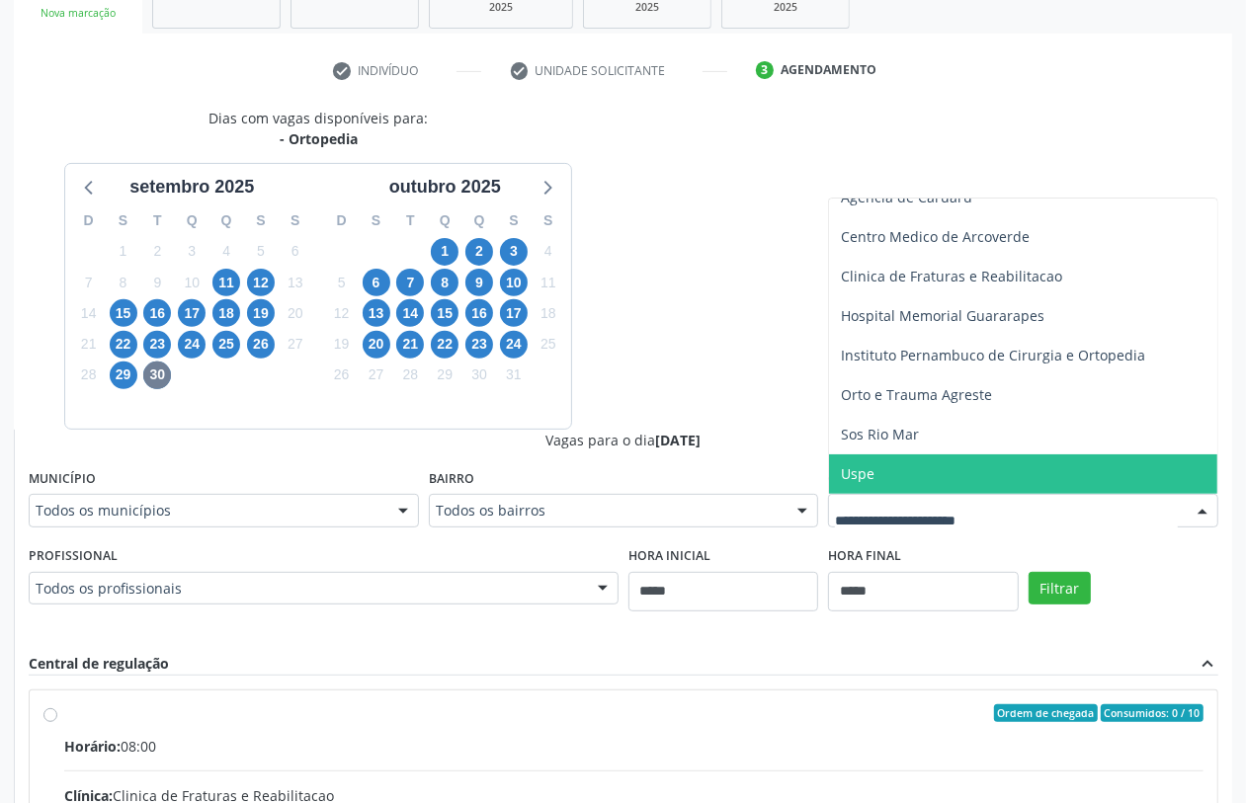
click at [949, 463] on span "Uspe" at bounding box center [1023, 475] width 388 height 40
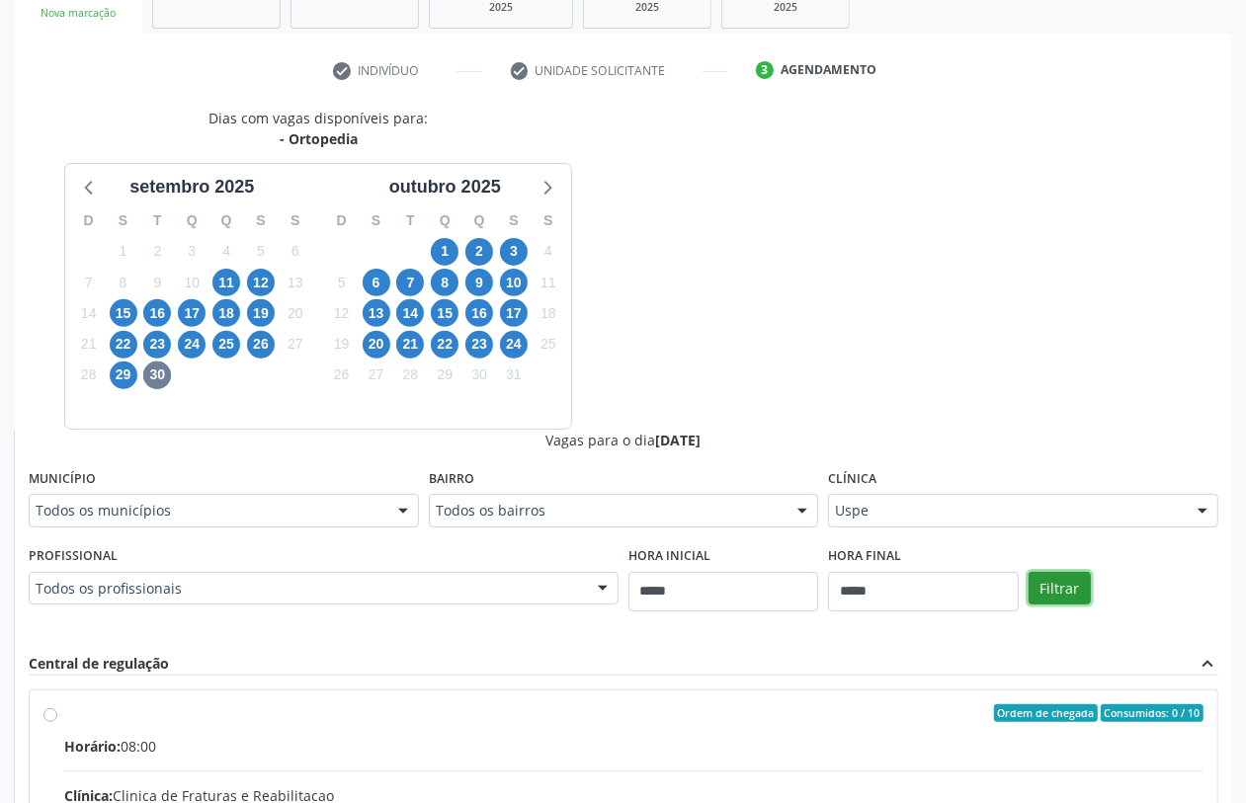
click at [1069, 580] on button "Filtrar" at bounding box center [1060, 589] width 62 height 34
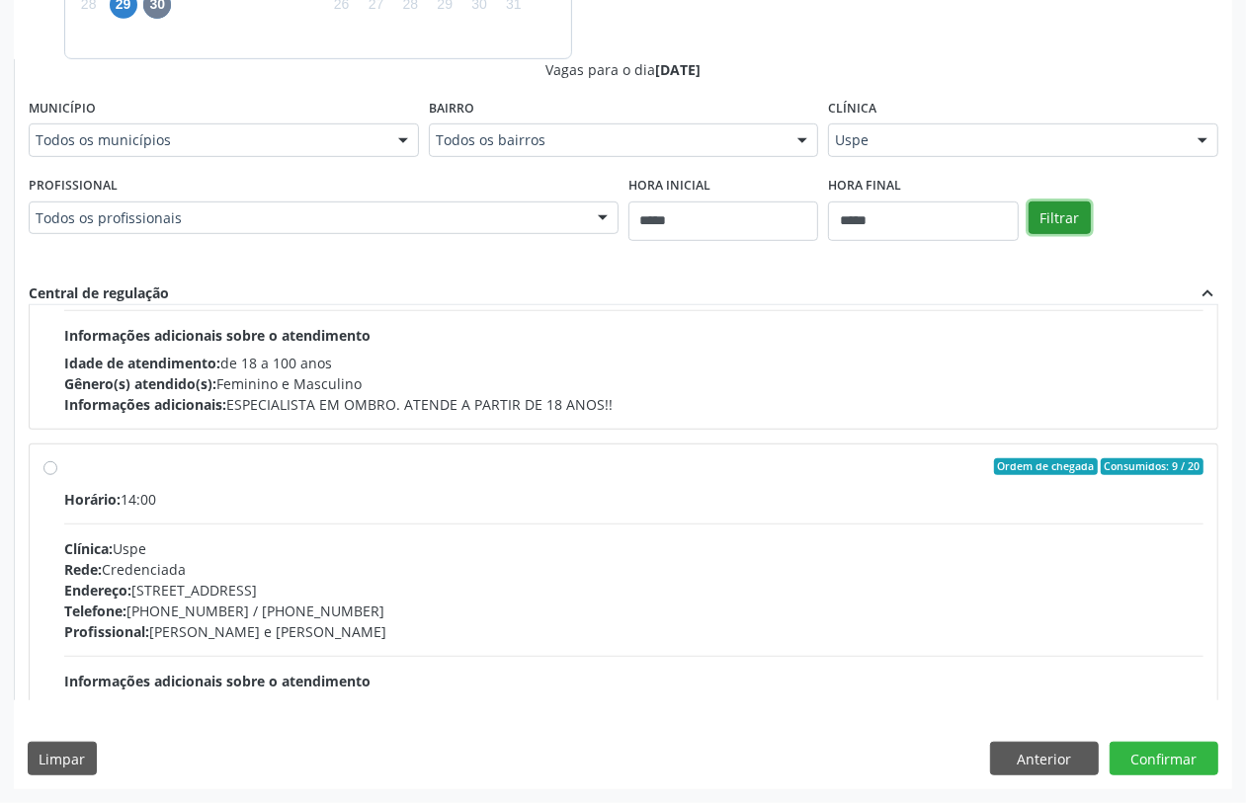
scroll to position [312, 0]
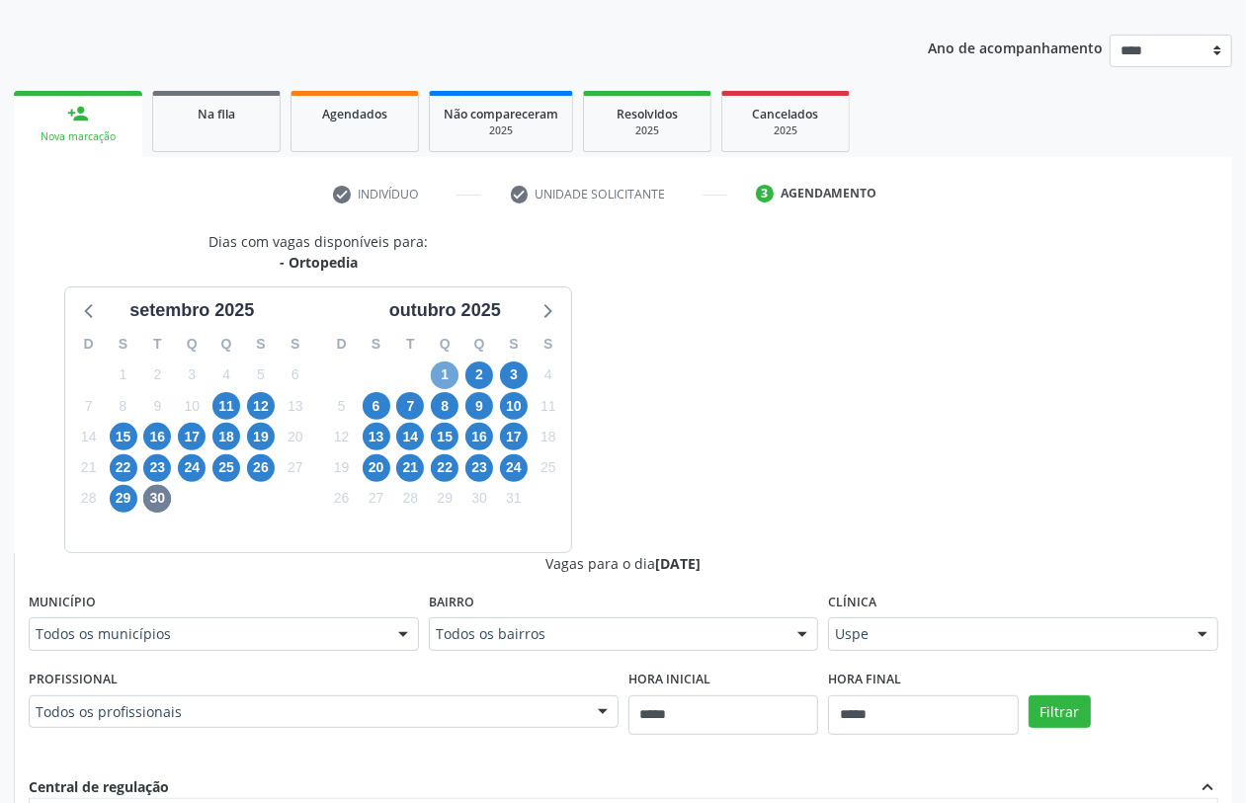
drag, startPoint x: 450, startPoint y: 369, endPoint x: 470, endPoint y: 376, distance: 21.9
click at [451, 369] on span "1" at bounding box center [445, 376] width 28 height 28
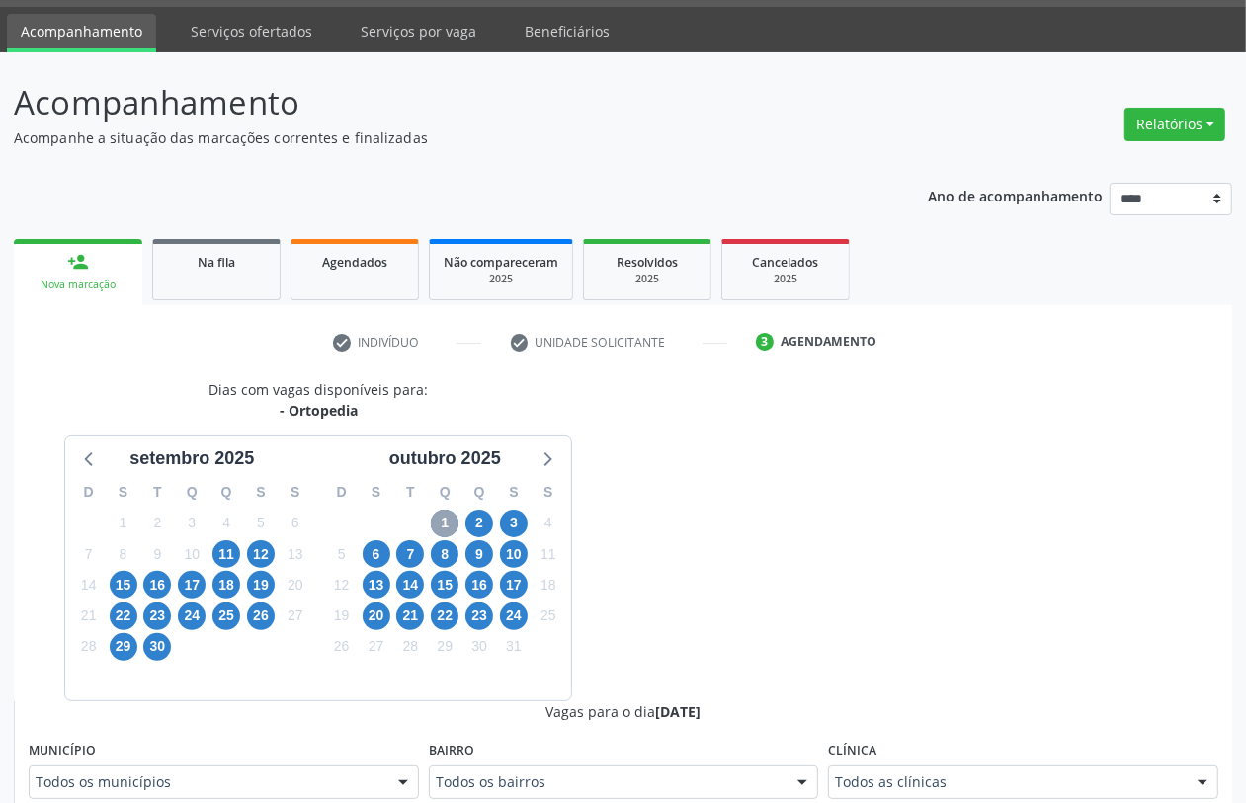
scroll to position [205, 0]
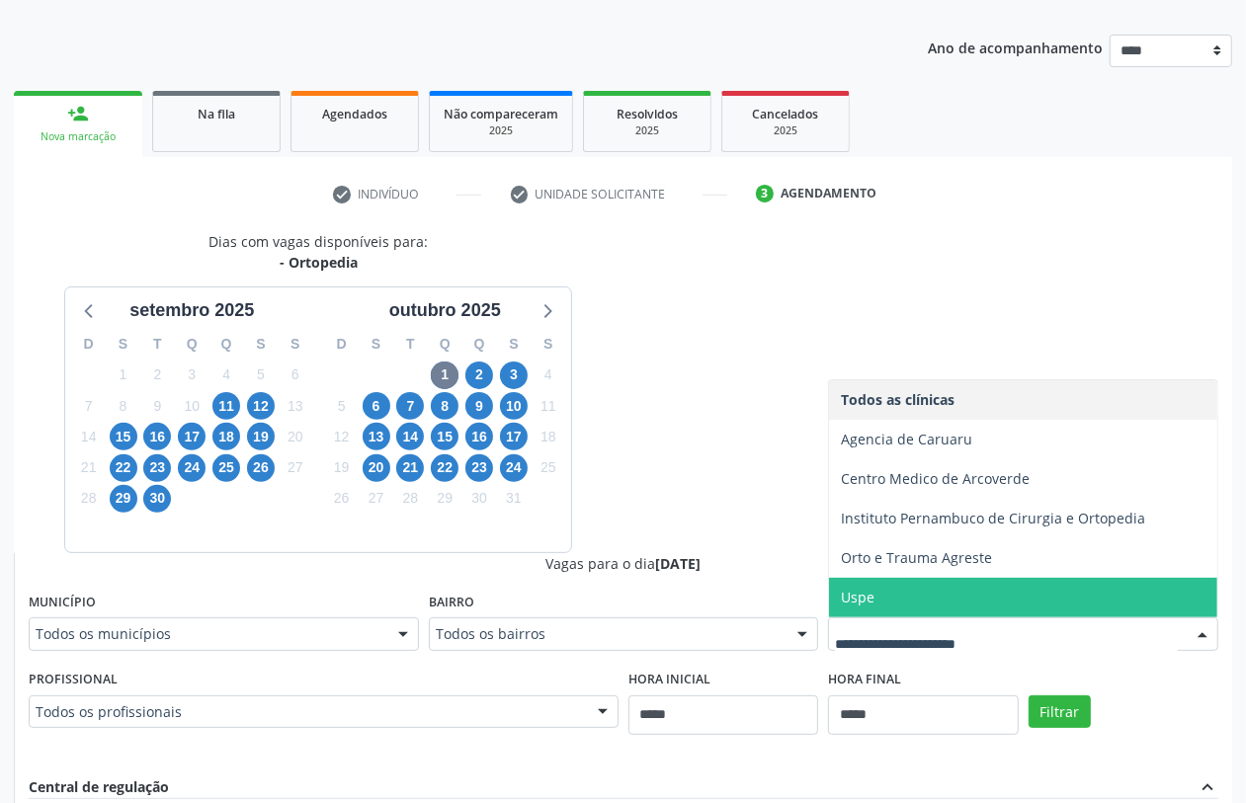
click at [891, 584] on span "Uspe" at bounding box center [1023, 598] width 388 height 40
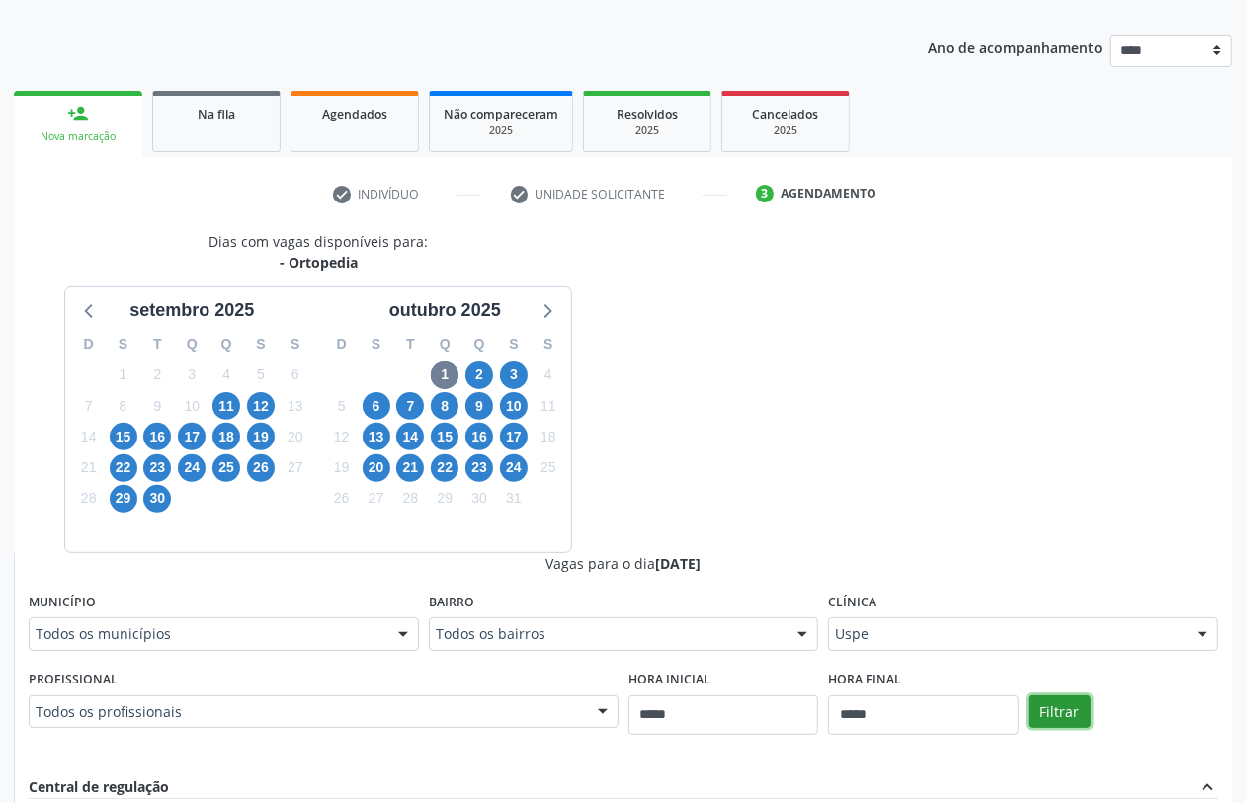
click at [1072, 709] on button "Filtrar" at bounding box center [1060, 713] width 62 height 34
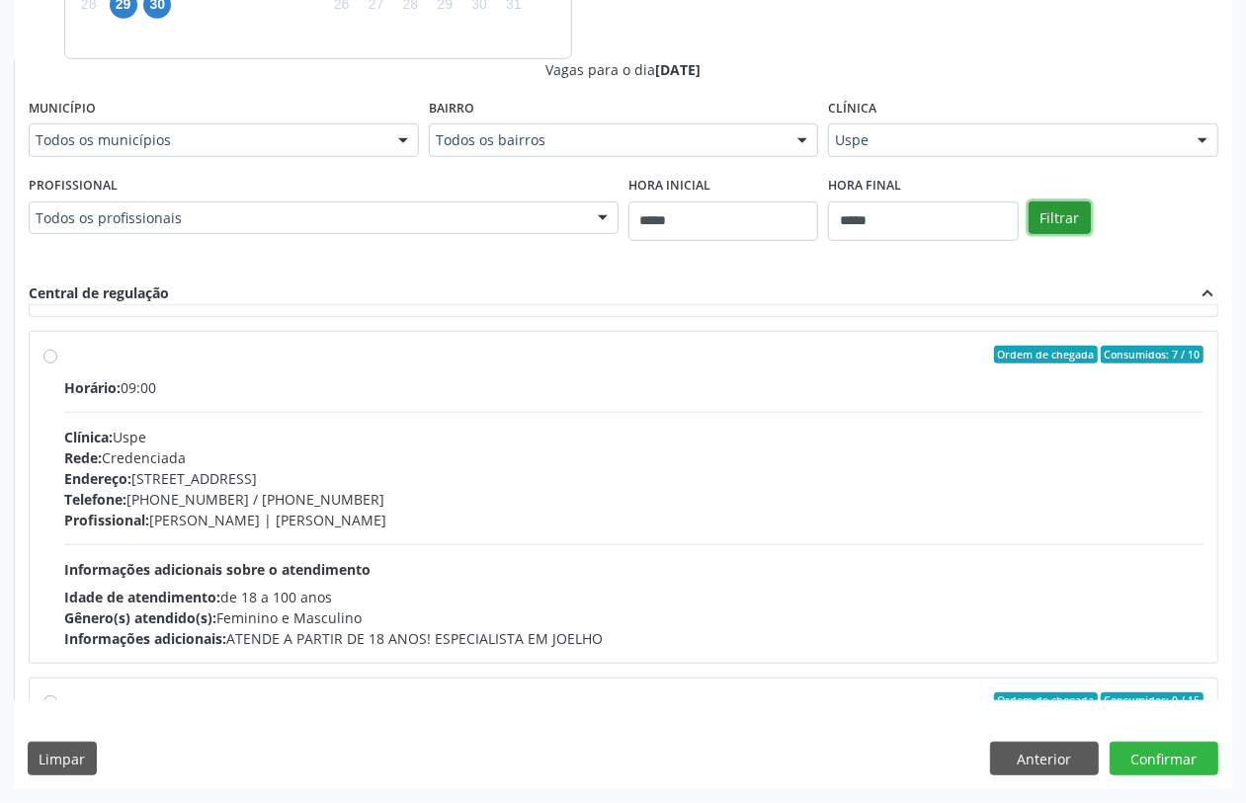
scroll to position [1359, 0]
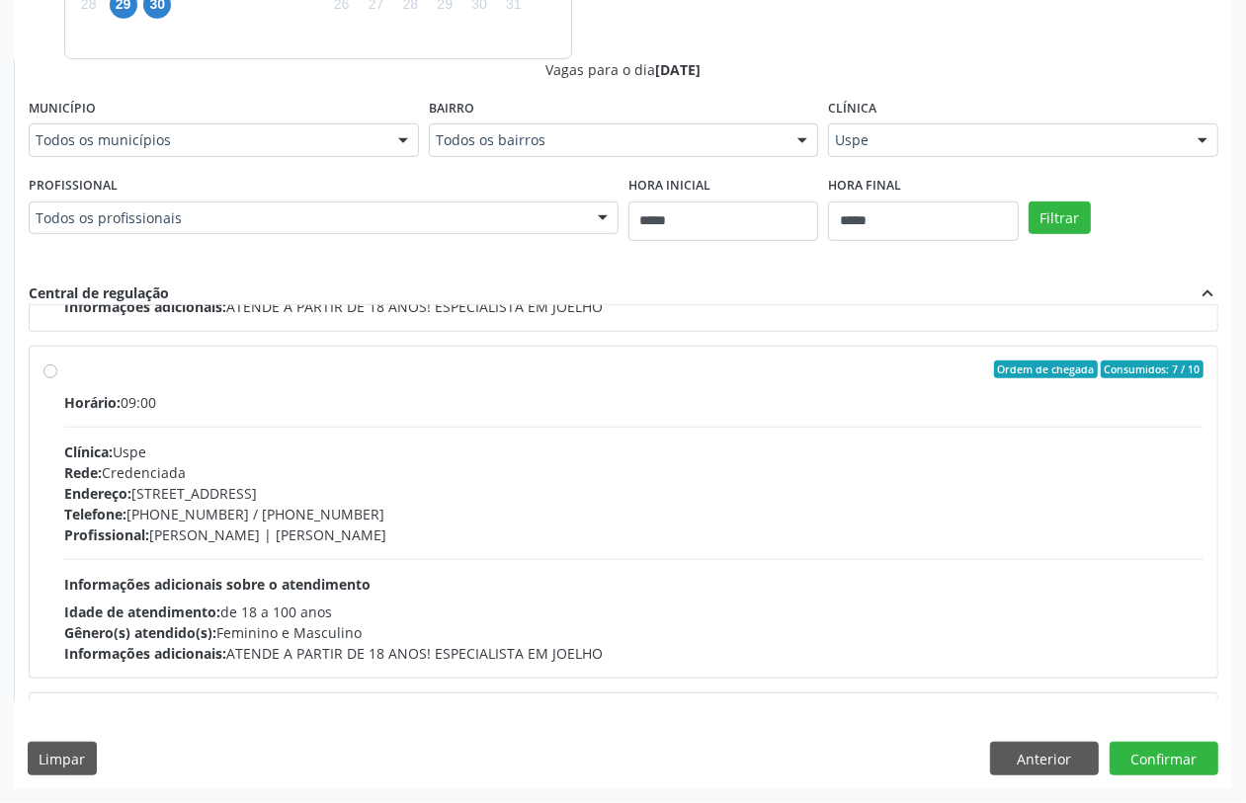
click at [199, 479] on div "Rede: Credenciada" at bounding box center [633, 473] width 1139 height 21
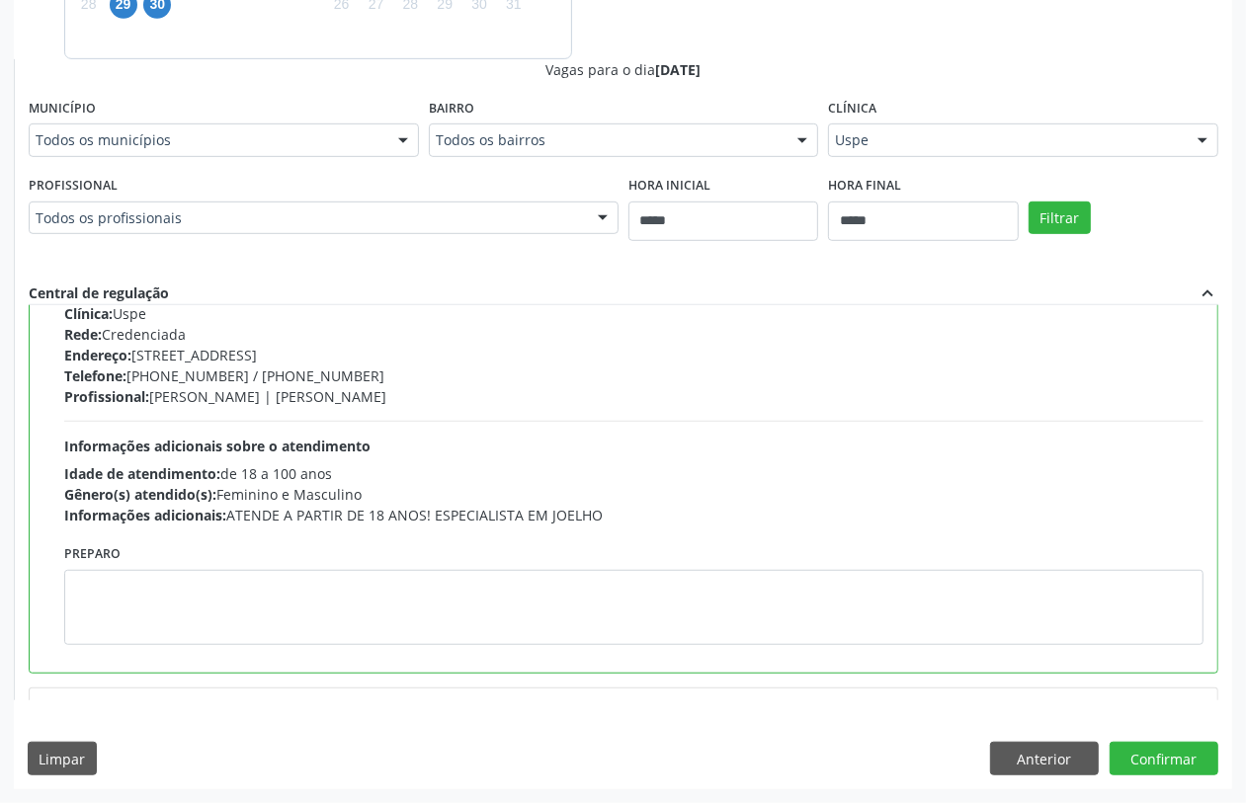
scroll to position [1494, 0]
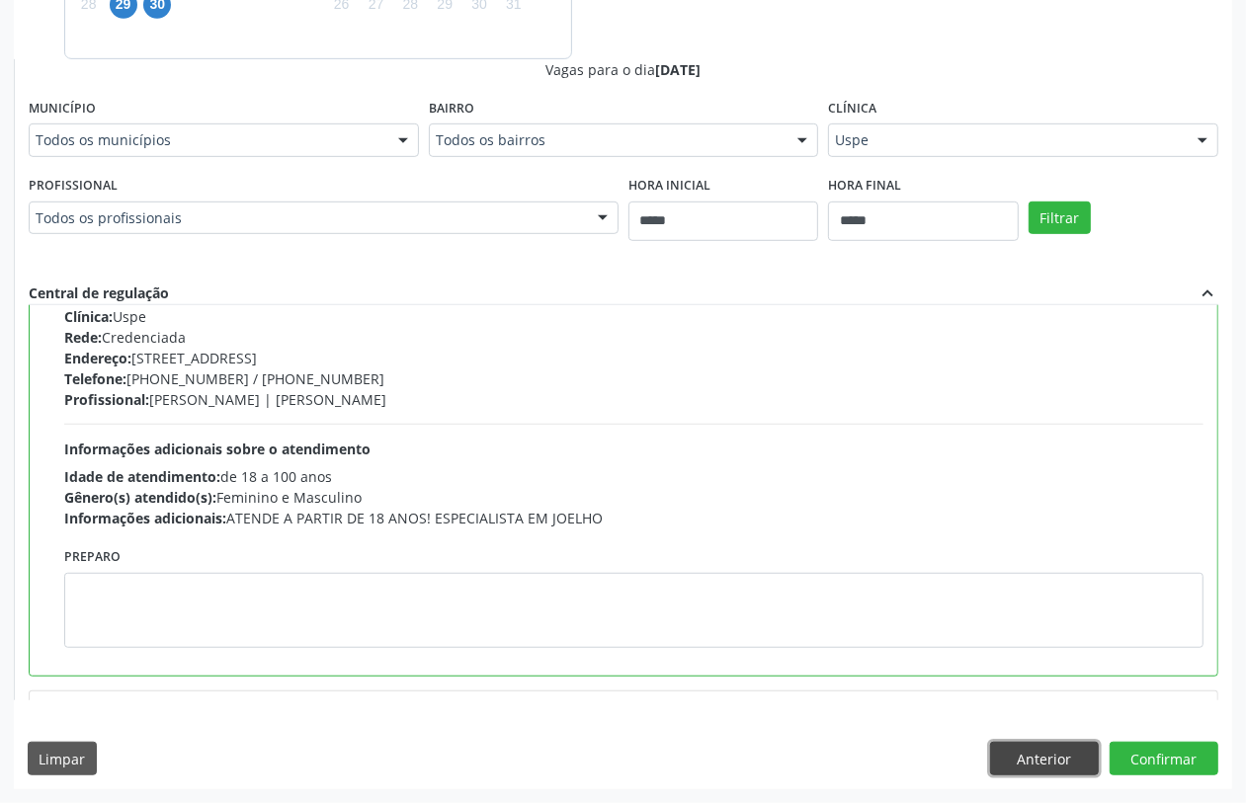
click at [1039, 751] on button "Anterior" at bounding box center [1044, 759] width 109 height 34
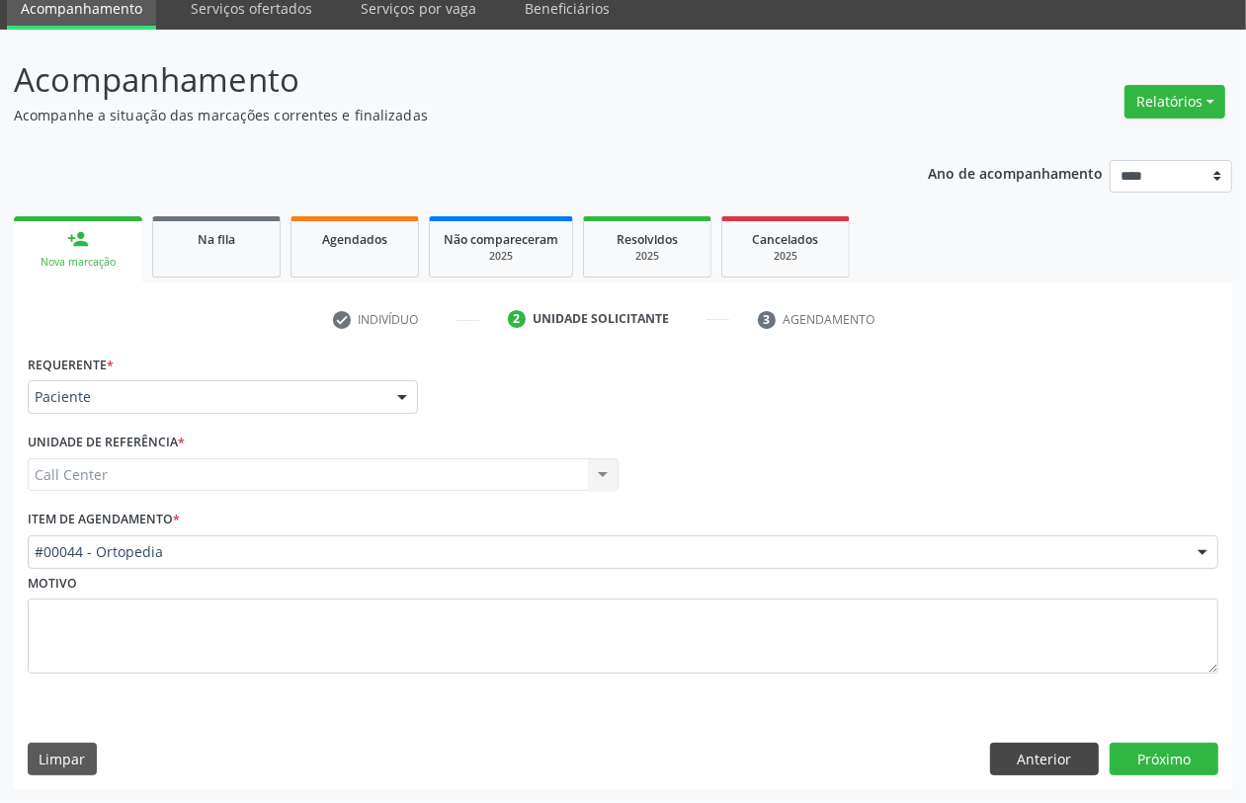
scroll to position [79, 0]
click at [1039, 751] on button "Anterior" at bounding box center [1044, 760] width 109 height 34
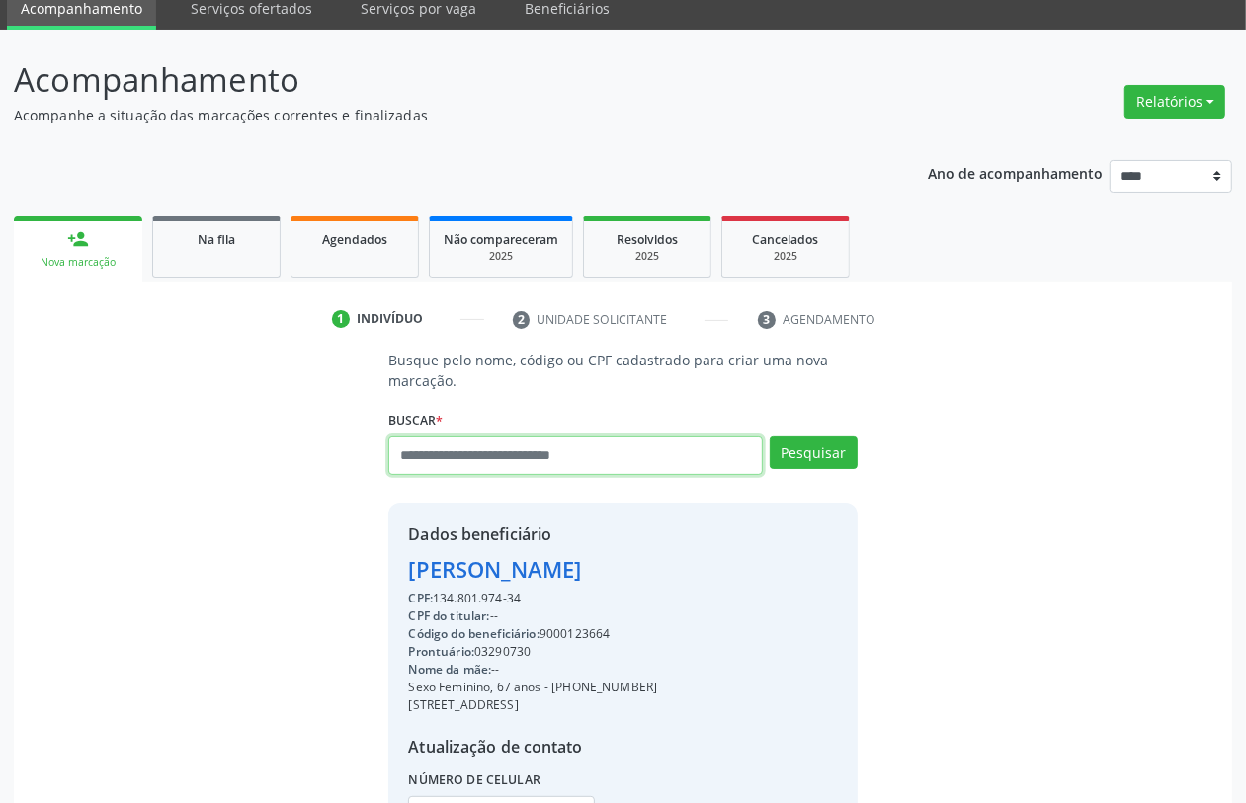
click at [519, 464] on input "text" at bounding box center [575, 456] width 374 height 40
type input "*********"
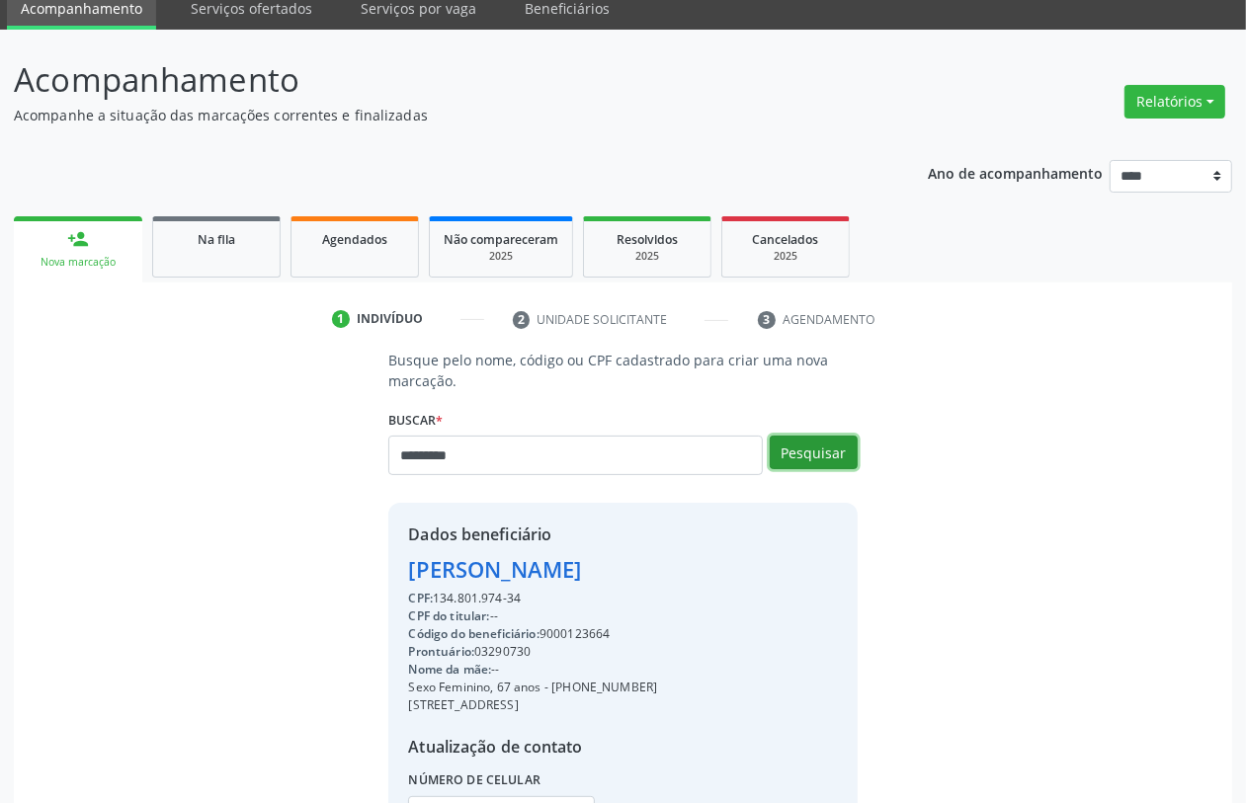
click at [853, 452] on button "Pesquisar" at bounding box center [814, 453] width 88 height 34
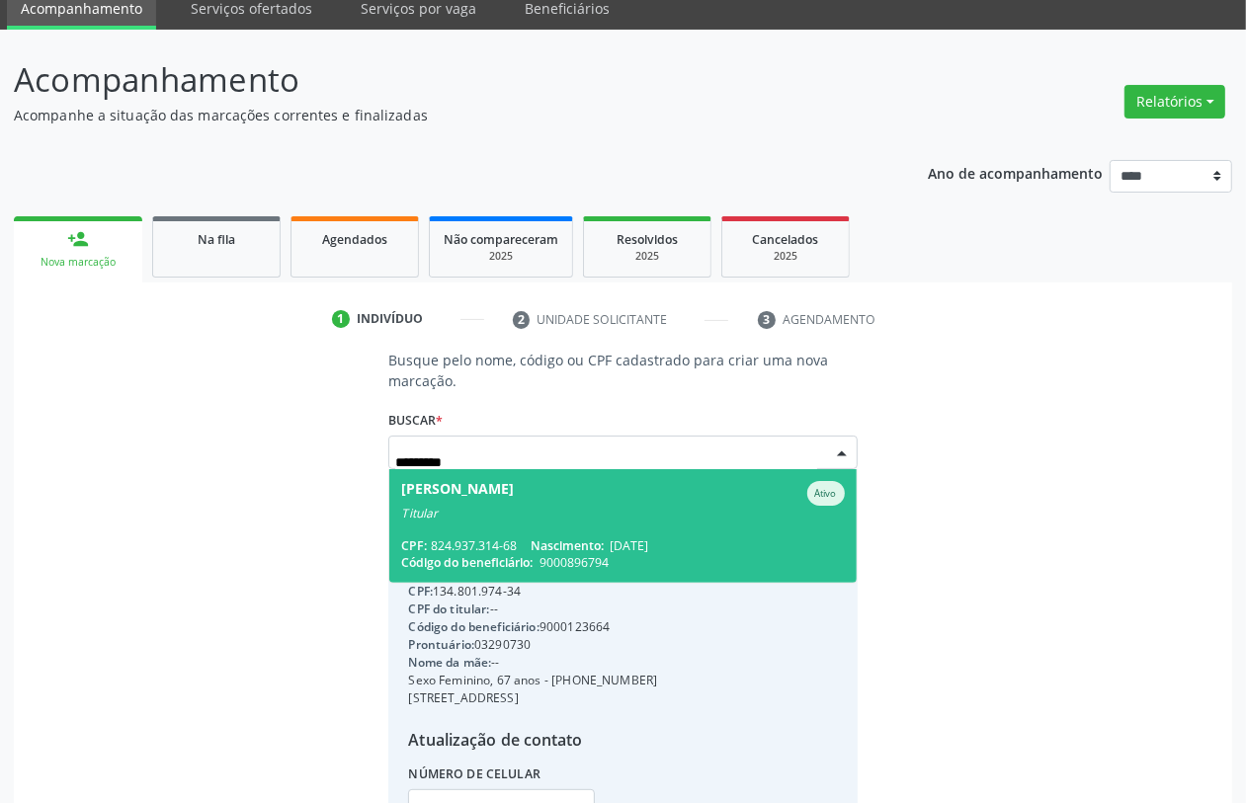
click at [571, 547] on span "Nascimento:" at bounding box center [567, 546] width 73 height 17
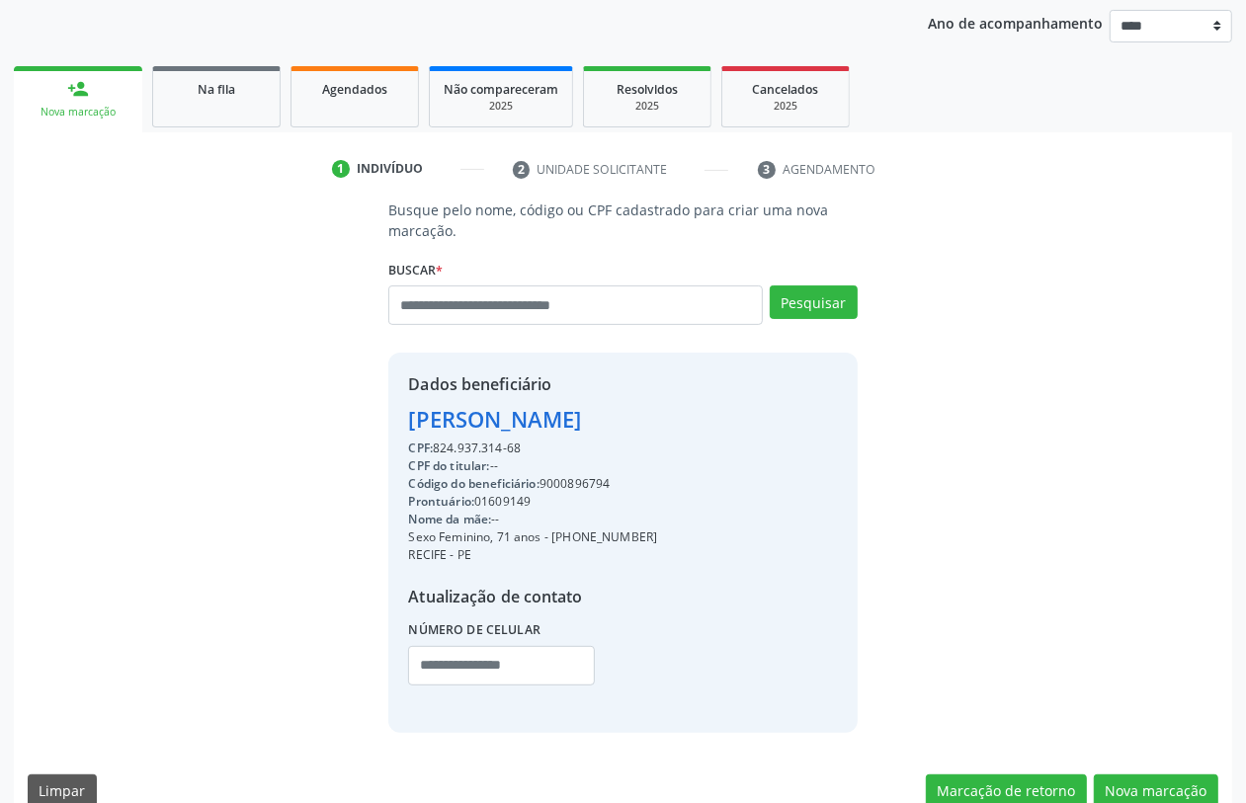
scroll to position [260, 0]
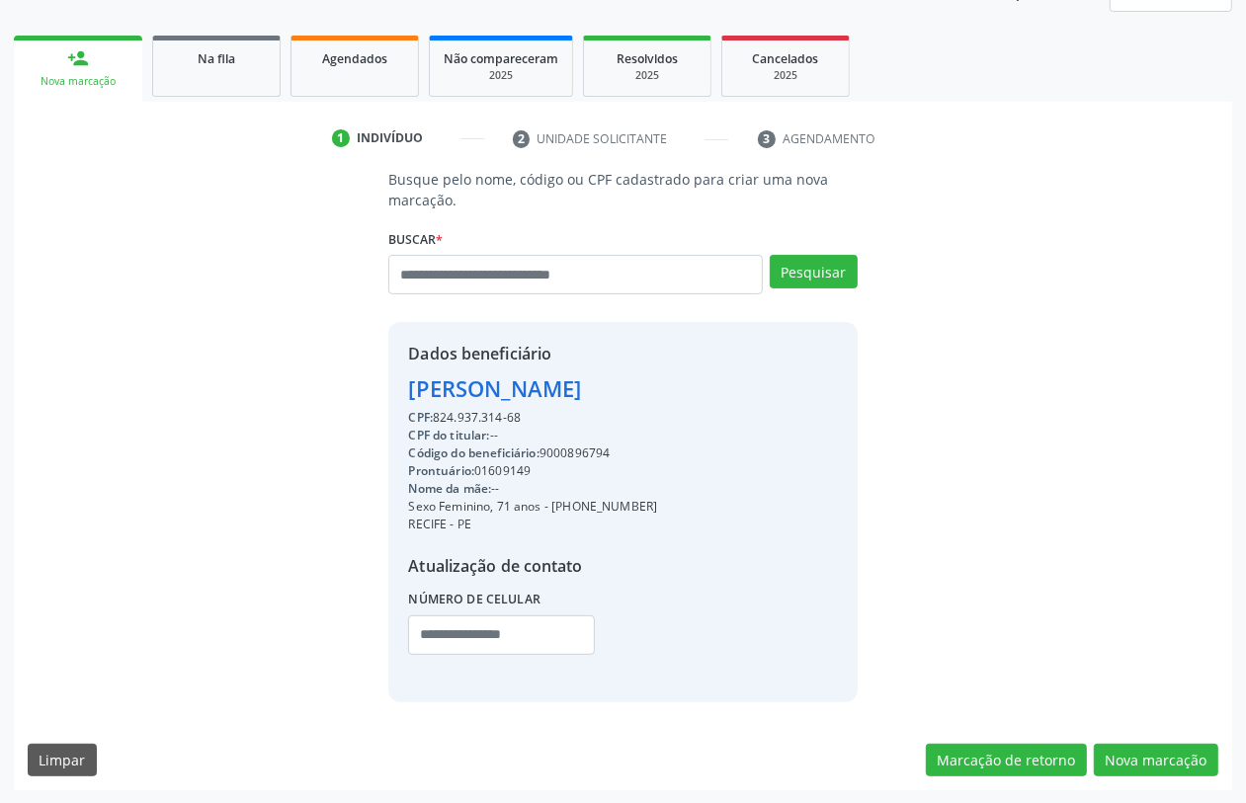
click at [563, 453] on div "Código do beneficiário: 9000896794" at bounding box center [532, 454] width 249 height 18
click at [563, 452] on div "Código do beneficiário: 9000896794" at bounding box center [532, 454] width 249 height 18
copy div "9000896794"
click at [339, 71] on link "Agendados" at bounding box center [355, 66] width 128 height 61
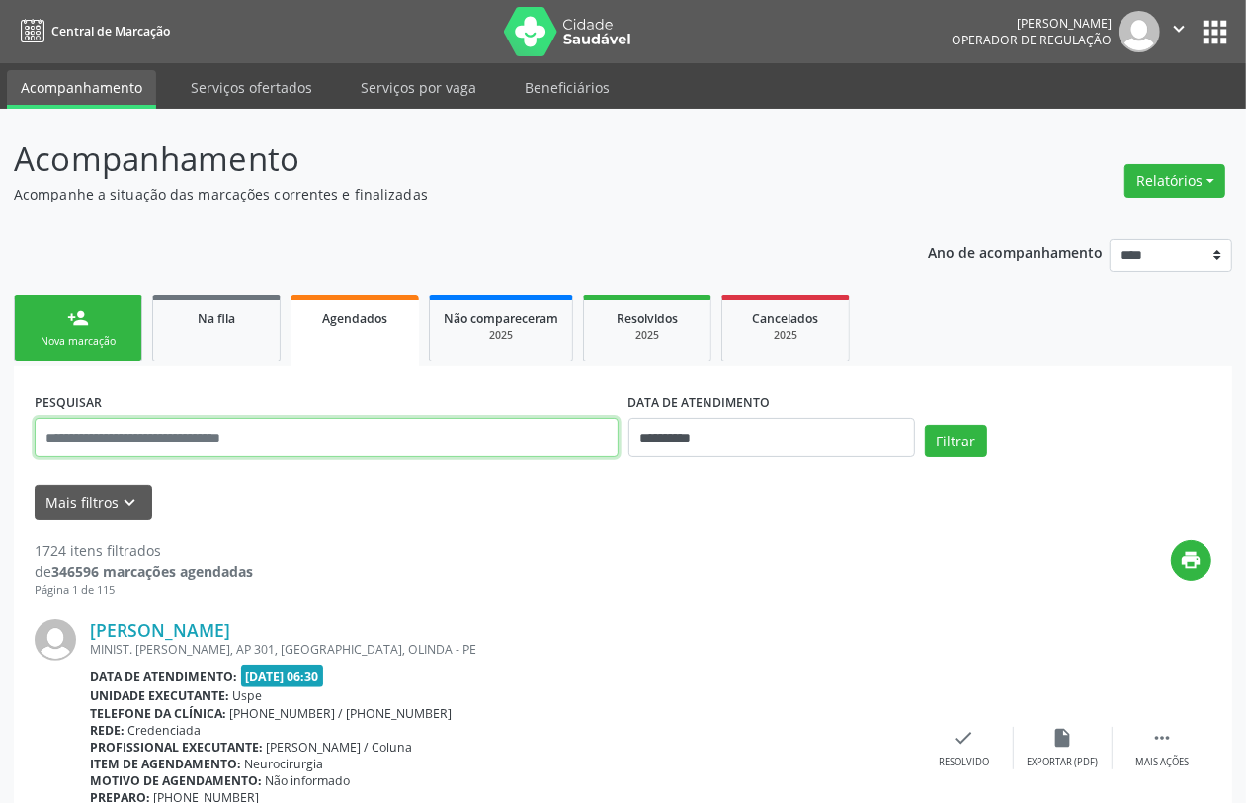
click at [578, 435] on input "text" at bounding box center [327, 438] width 584 height 40
drag, startPoint x: 576, startPoint y: 432, endPoint x: 565, endPoint y: 436, distance: 11.6
paste input "**********"
type input "**********"
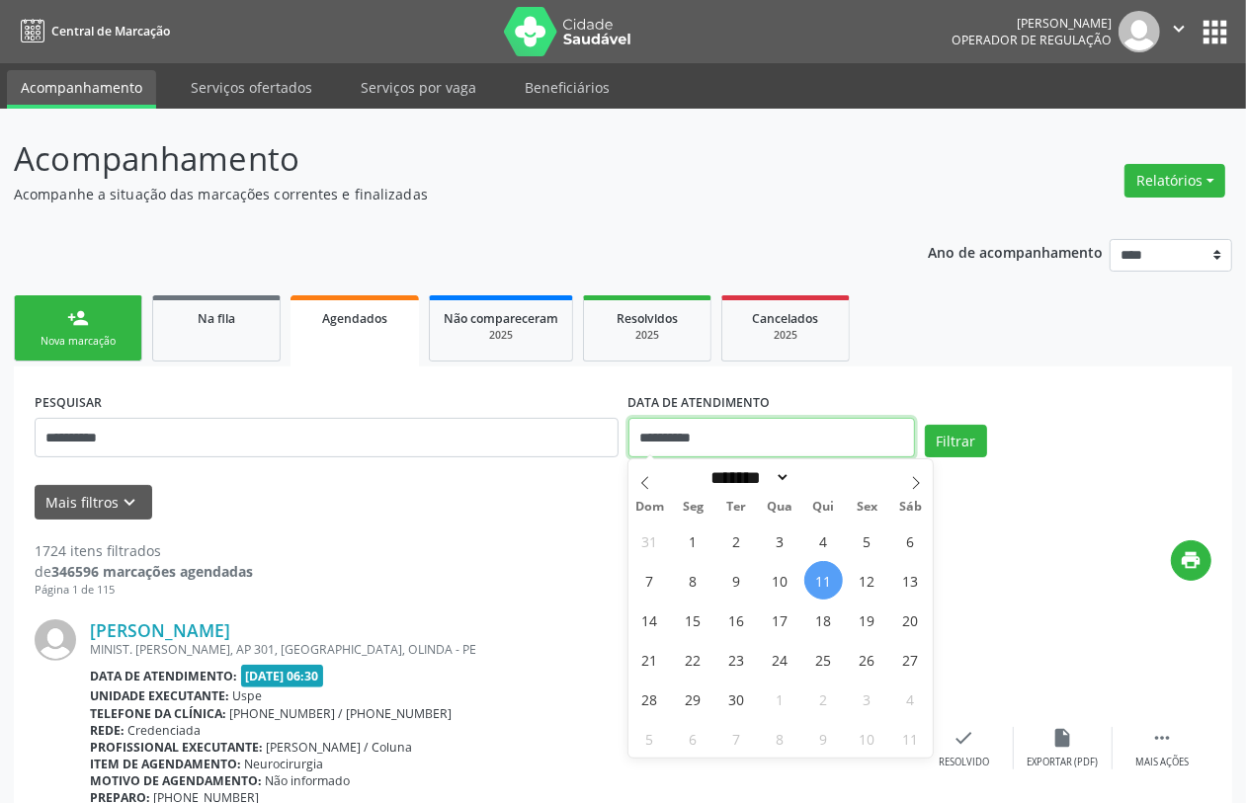
drag, startPoint x: 759, startPoint y: 441, endPoint x: 759, endPoint y: 426, distance: 14.8
click at [759, 437] on input "**********" at bounding box center [772, 438] width 287 height 40
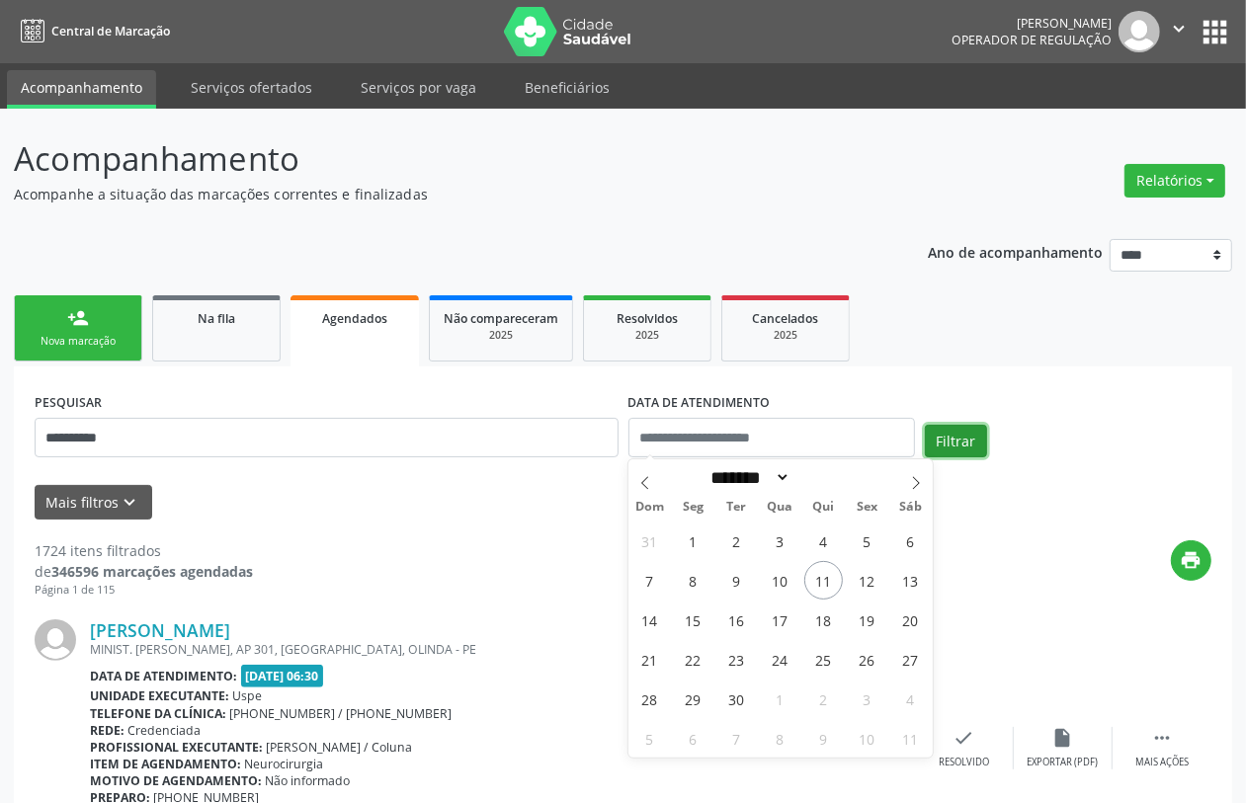
click at [955, 437] on button "Filtrar" at bounding box center [956, 442] width 62 height 34
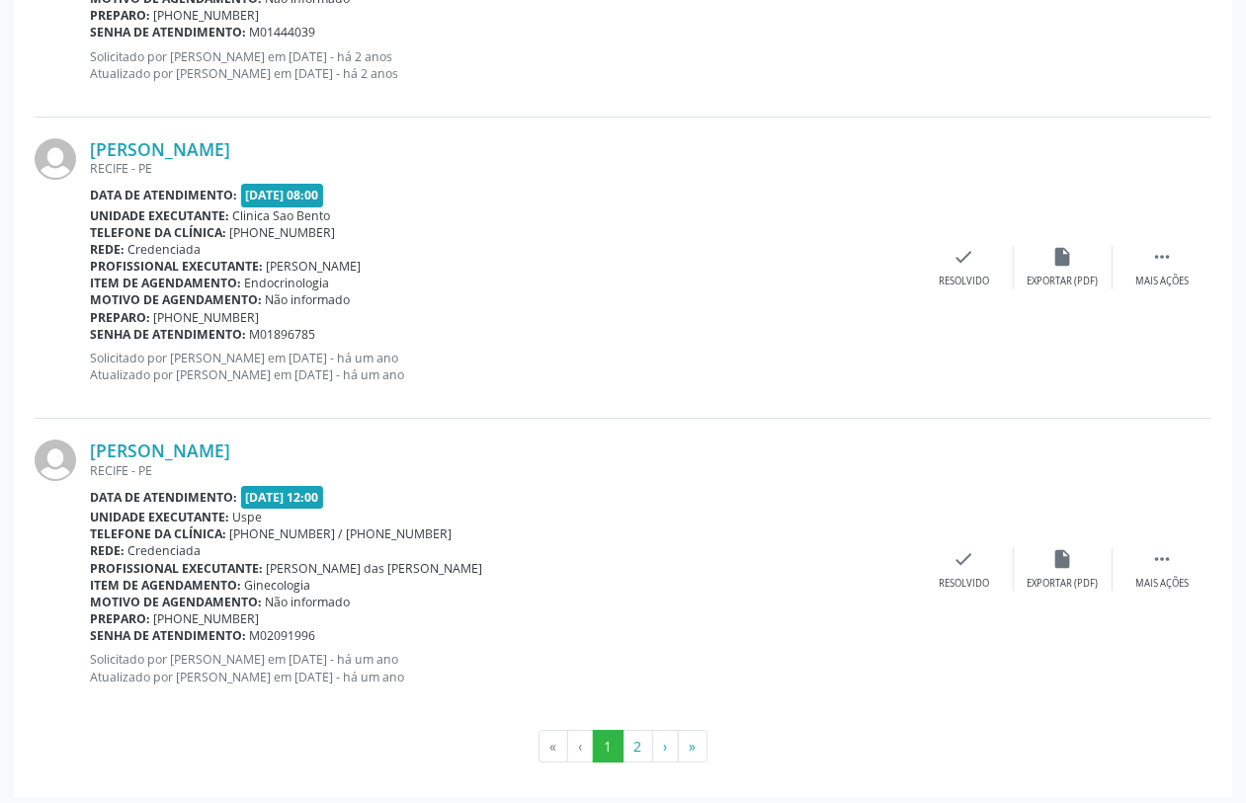
scroll to position [4414, 0]
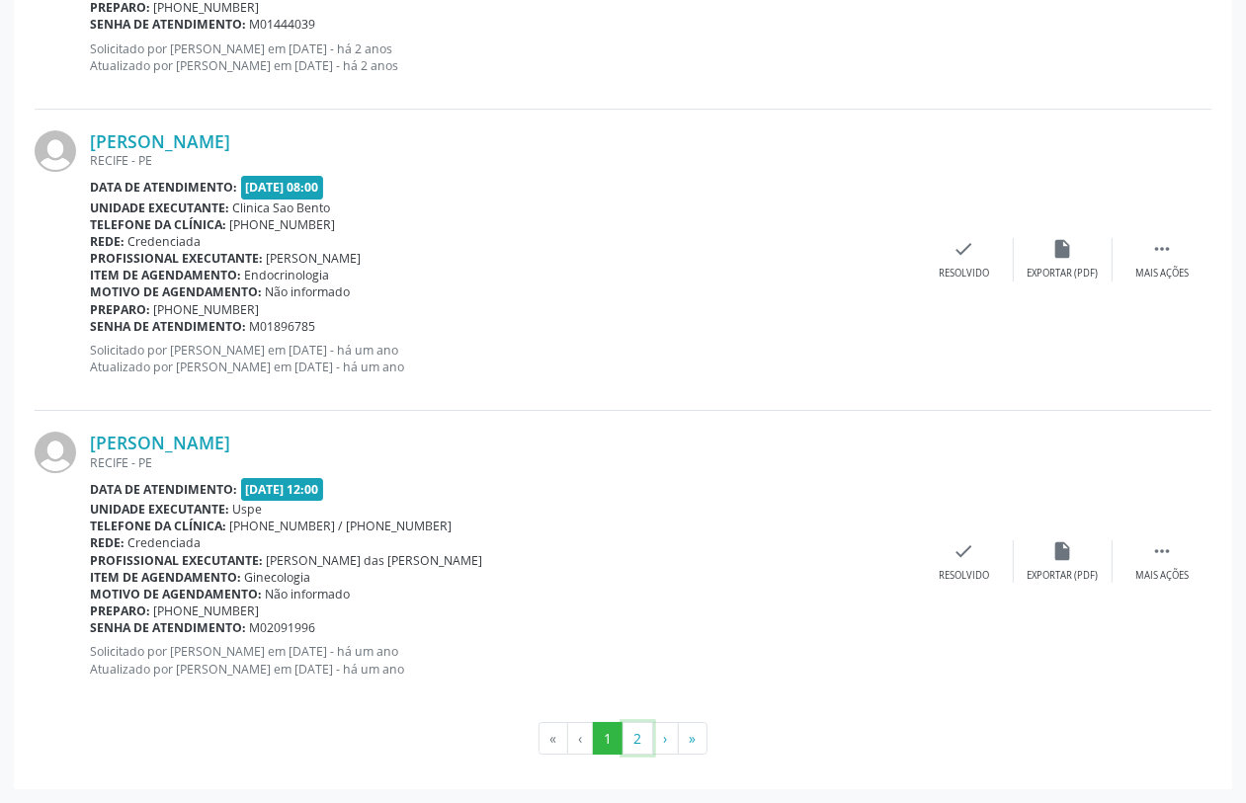
click at [637, 741] on button "2" at bounding box center [638, 739] width 31 height 34
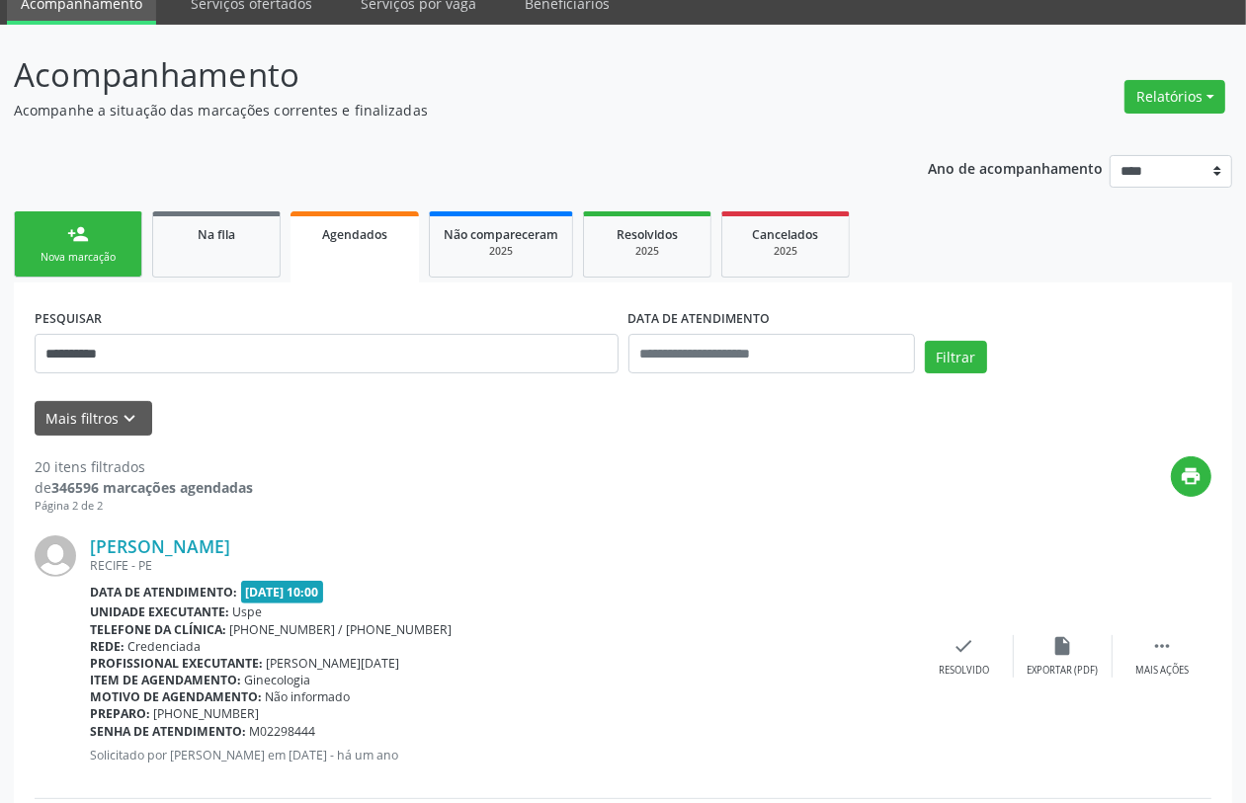
scroll to position [0, 0]
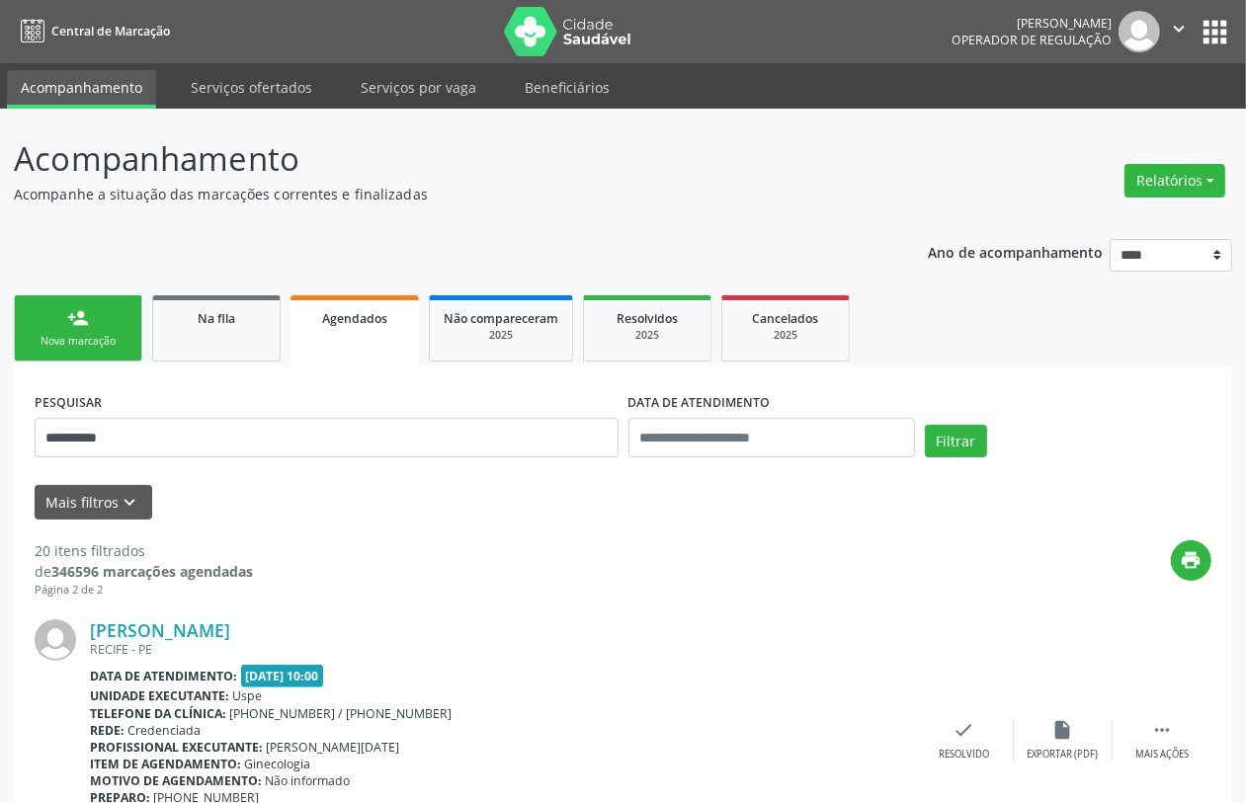
click at [75, 316] on div "person_add" at bounding box center [78, 318] width 22 height 22
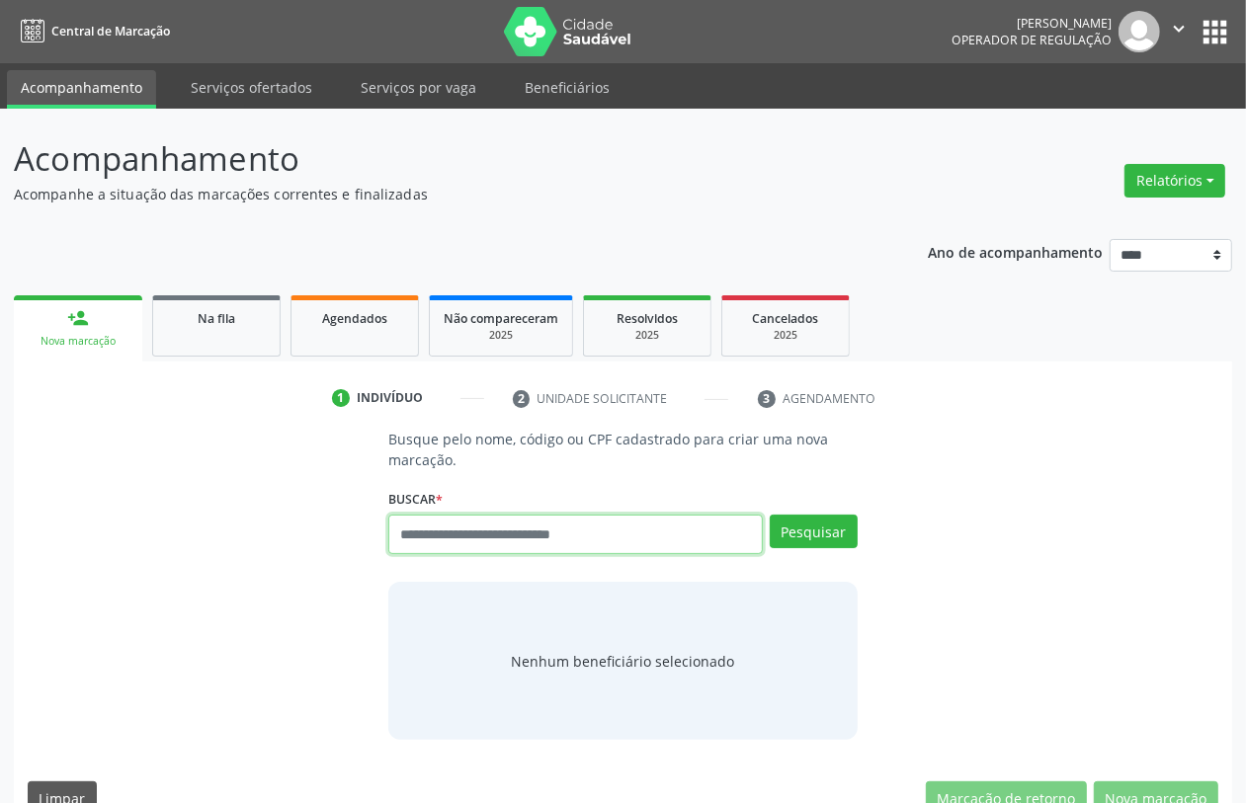
paste input "**********"
type input "**********"
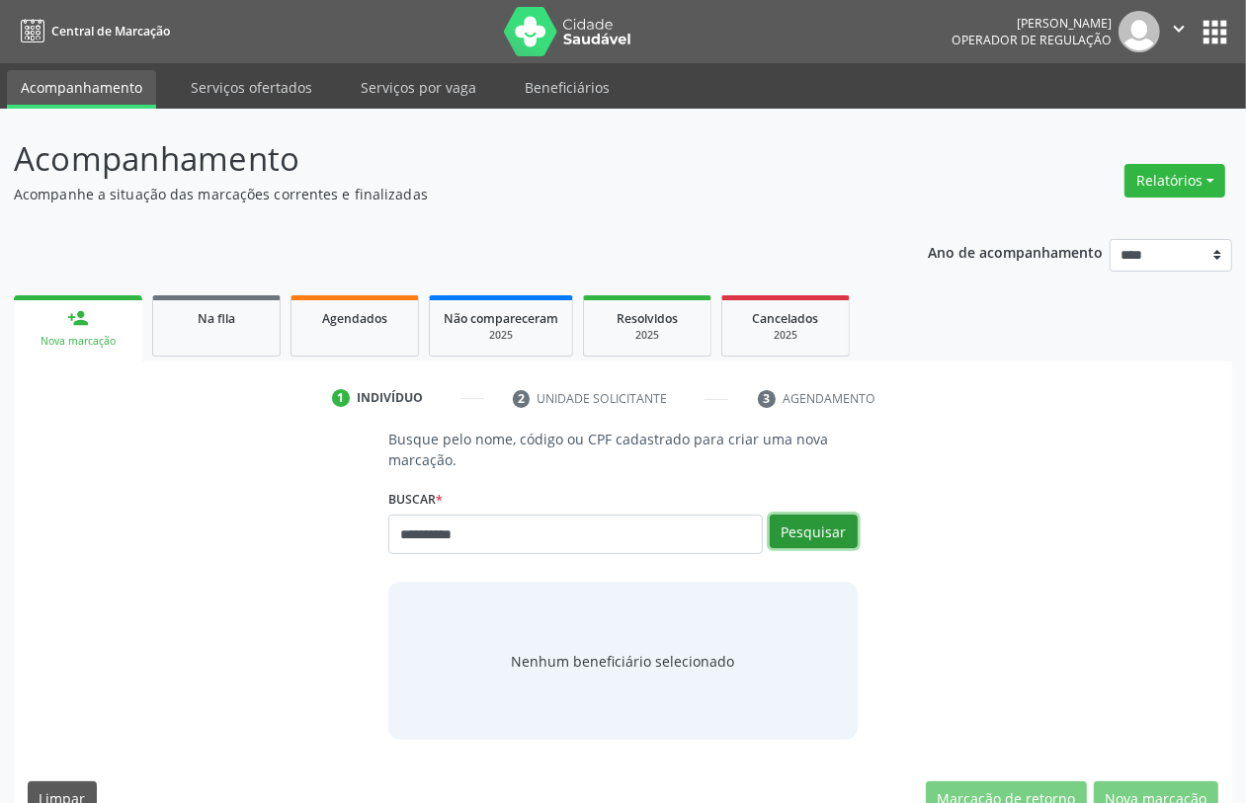
click at [807, 526] on button "Pesquisar" at bounding box center [814, 532] width 88 height 34
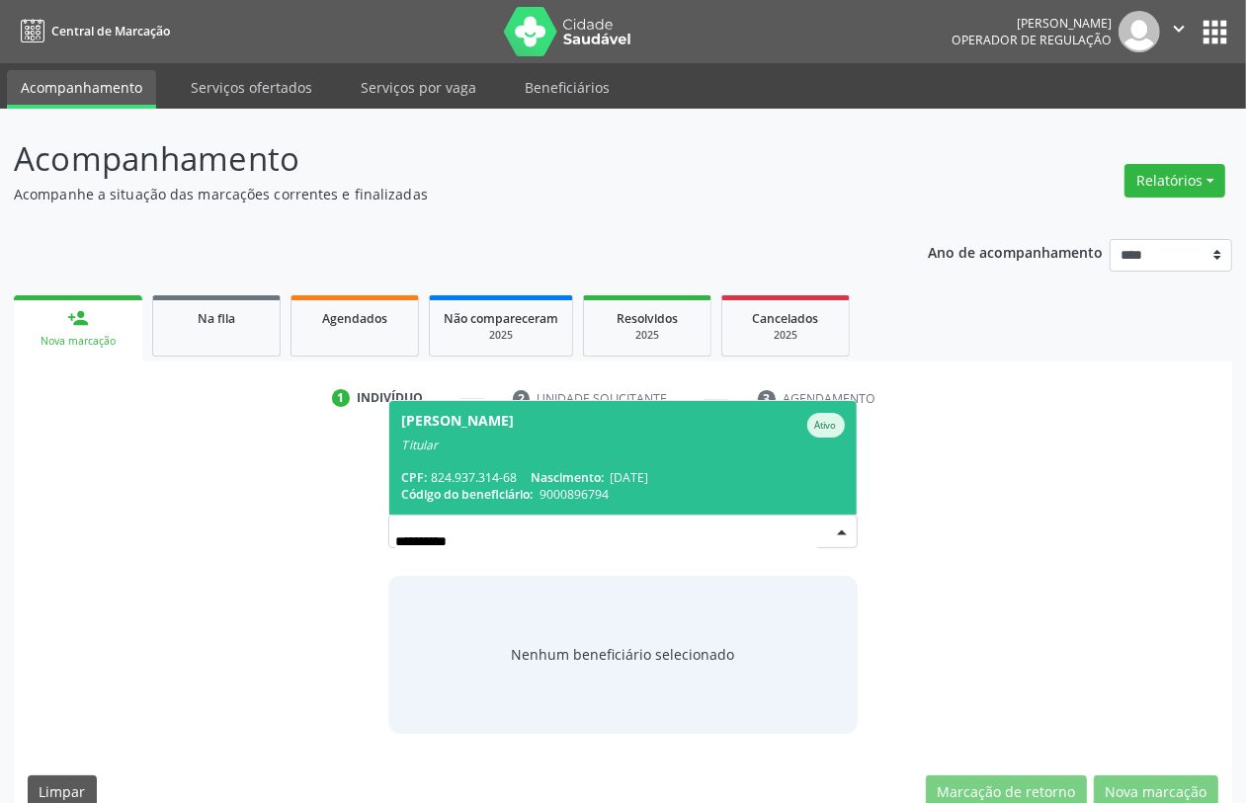
click at [618, 467] on span "Maria das Neves Vasconcelos Catanho Ativo Titular CPF: 824.937.314-68 Nasciment…" at bounding box center [622, 458] width 466 height 114
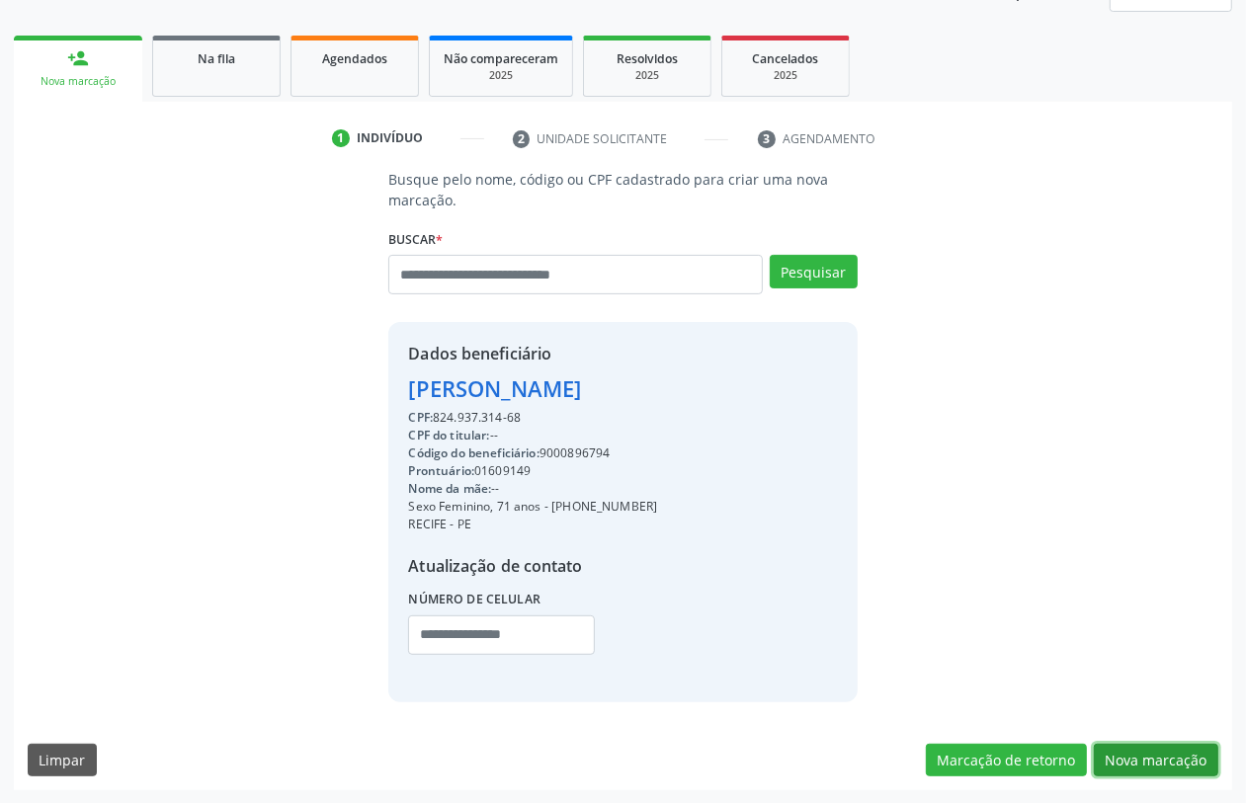
drag, startPoint x: 1143, startPoint y: 749, endPoint x: 1006, endPoint y: 674, distance: 156.6
click at [1144, 751] on button "Nova marcação" at bounding box center [1156, 761] width 125 height 34
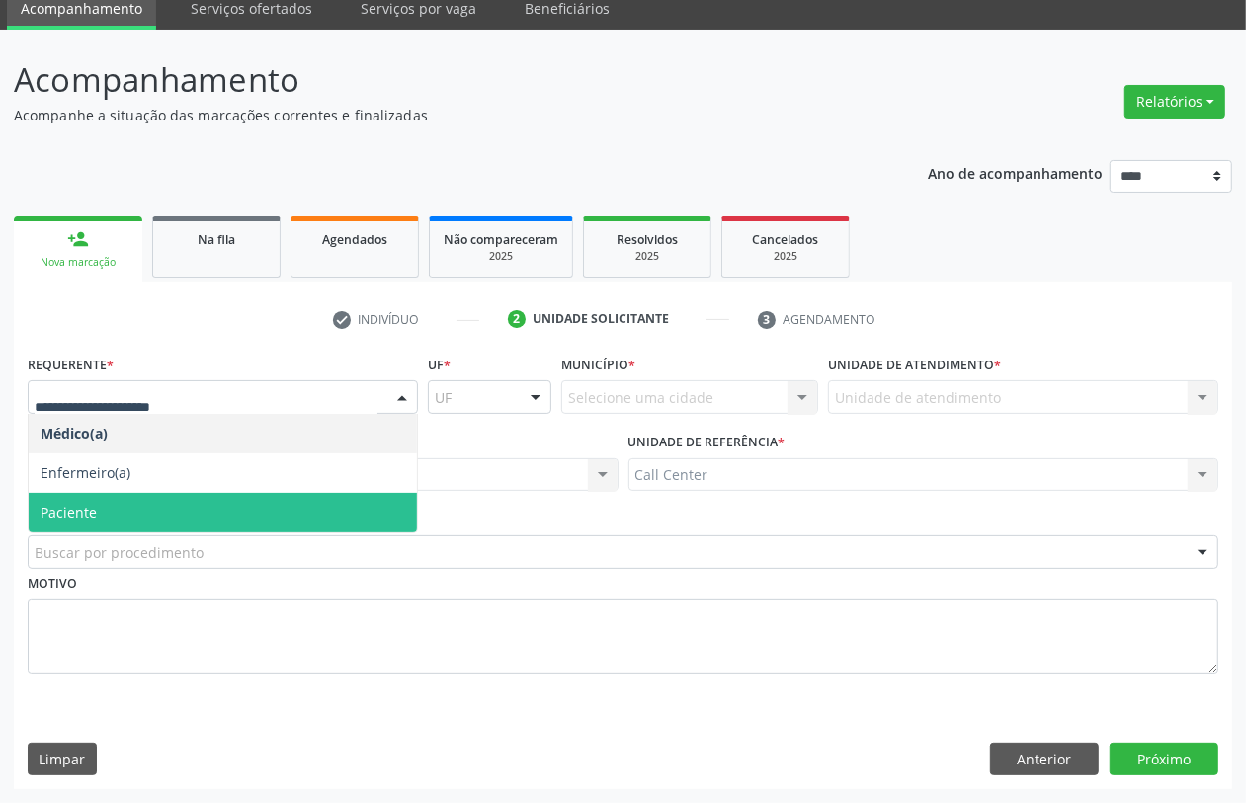
click at [96, 515] on span "Paciente" at bounding box center [223, 513] width 388 height 40
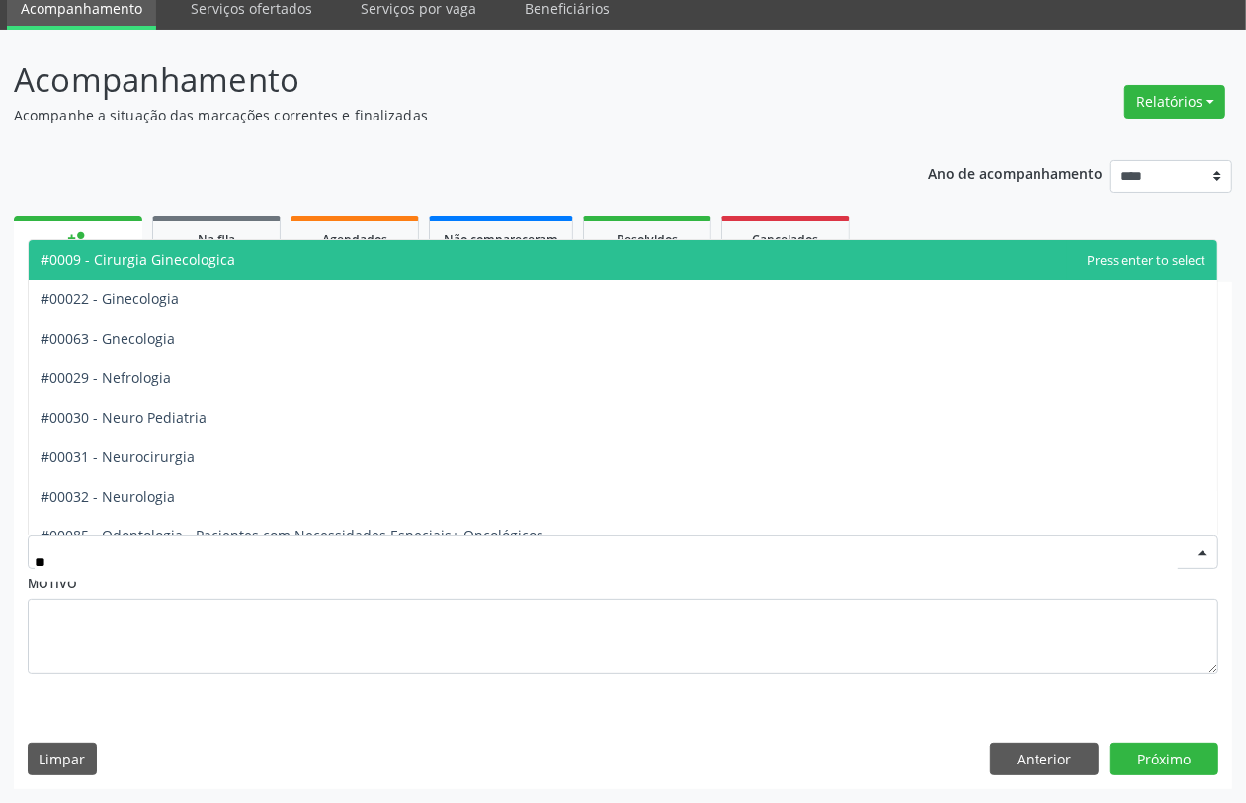
type input "***"
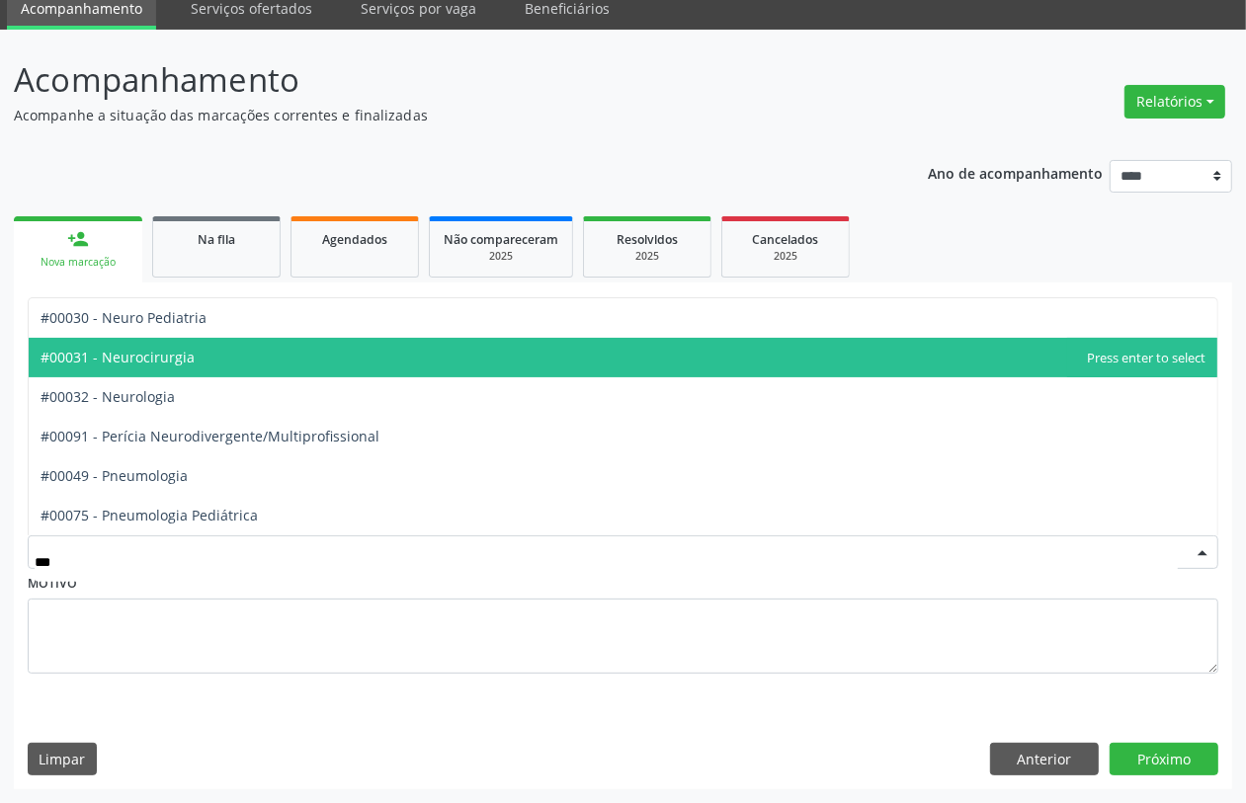
click at [169, 363] on span "#00031 - Neurocirurgia" at bounding box center [118, 357] width 154 height 19
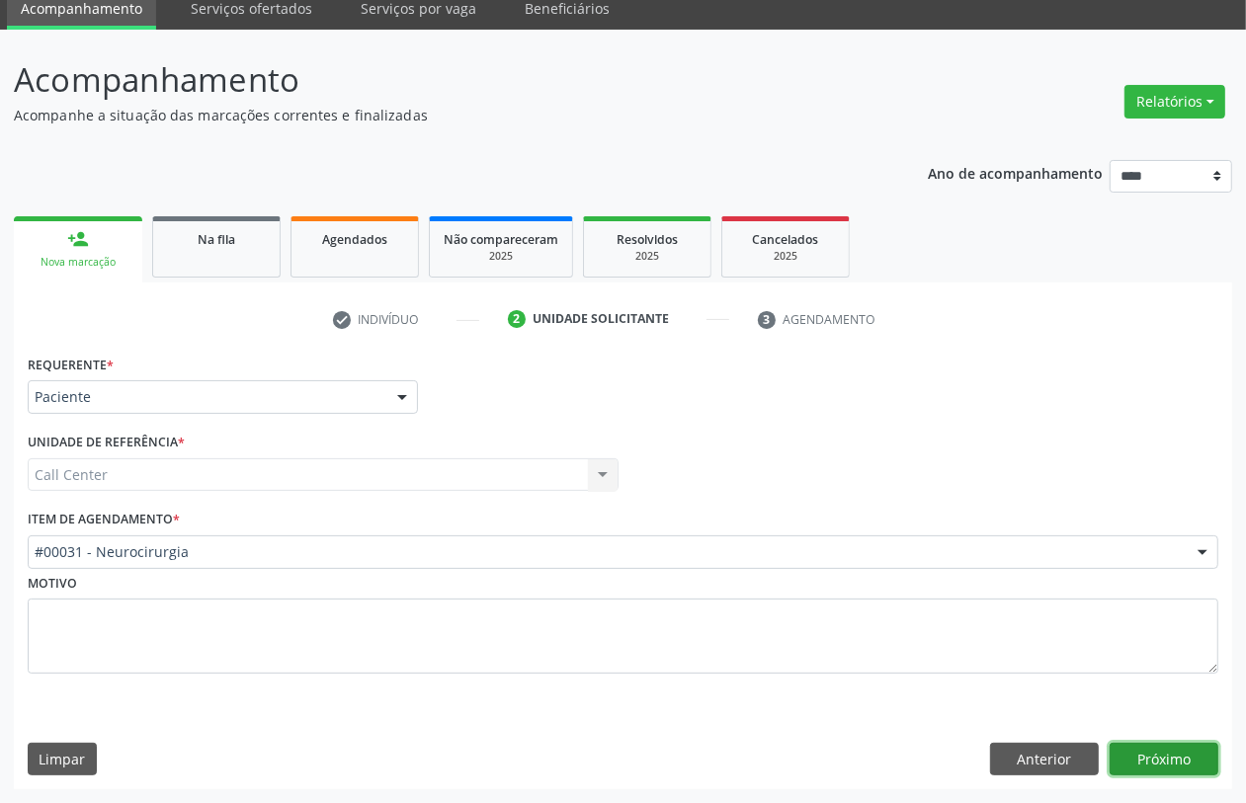
click at [1174, 757] on button "Próximo" at bounding box center [1164, 760] width 109 height 34
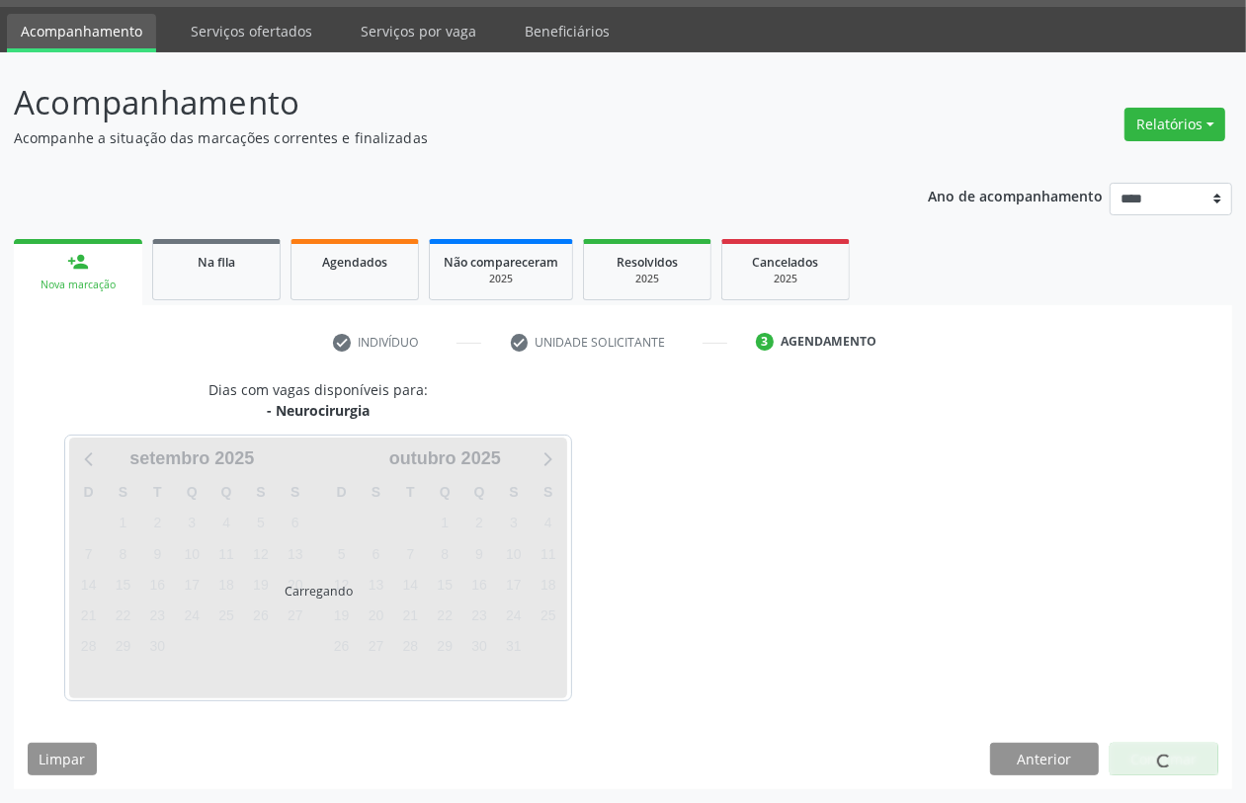
scroll to position [56, 0]
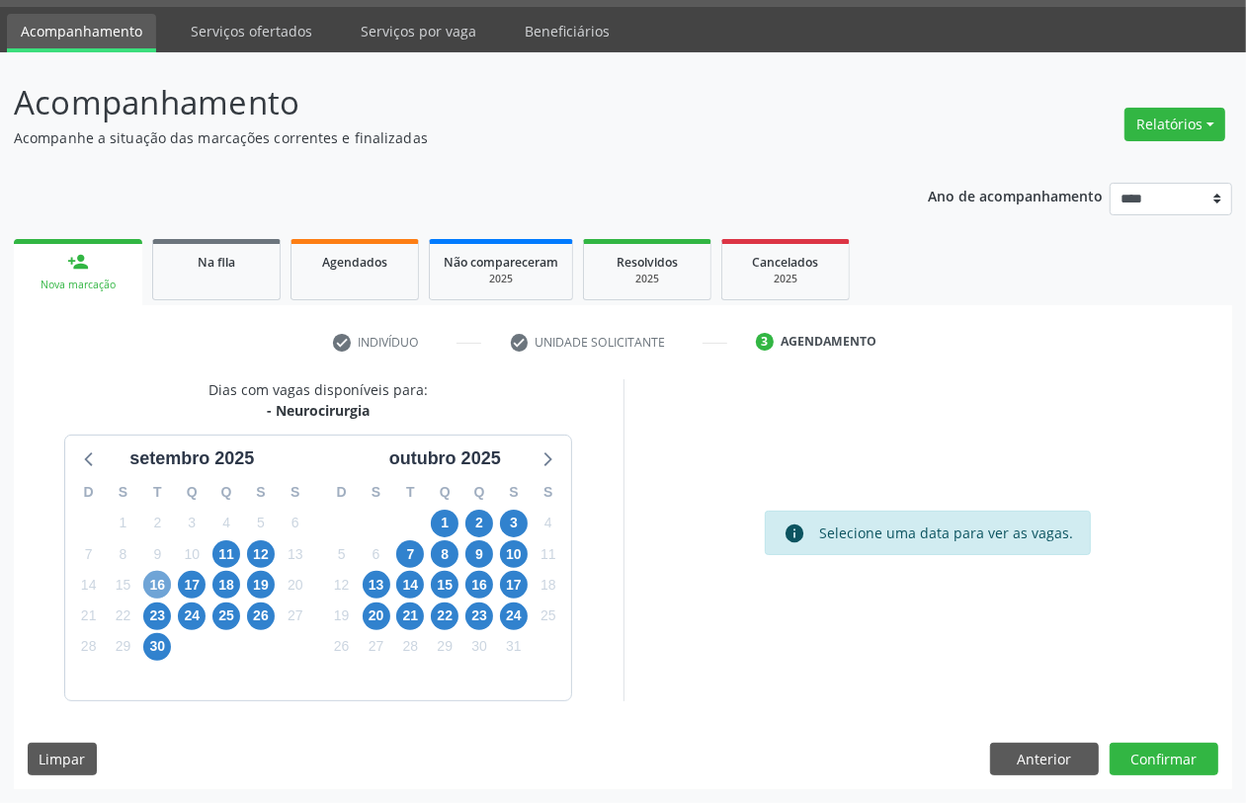
click at [156, 576] on span "16" at bounding box center [157, 585] width 28 height 28
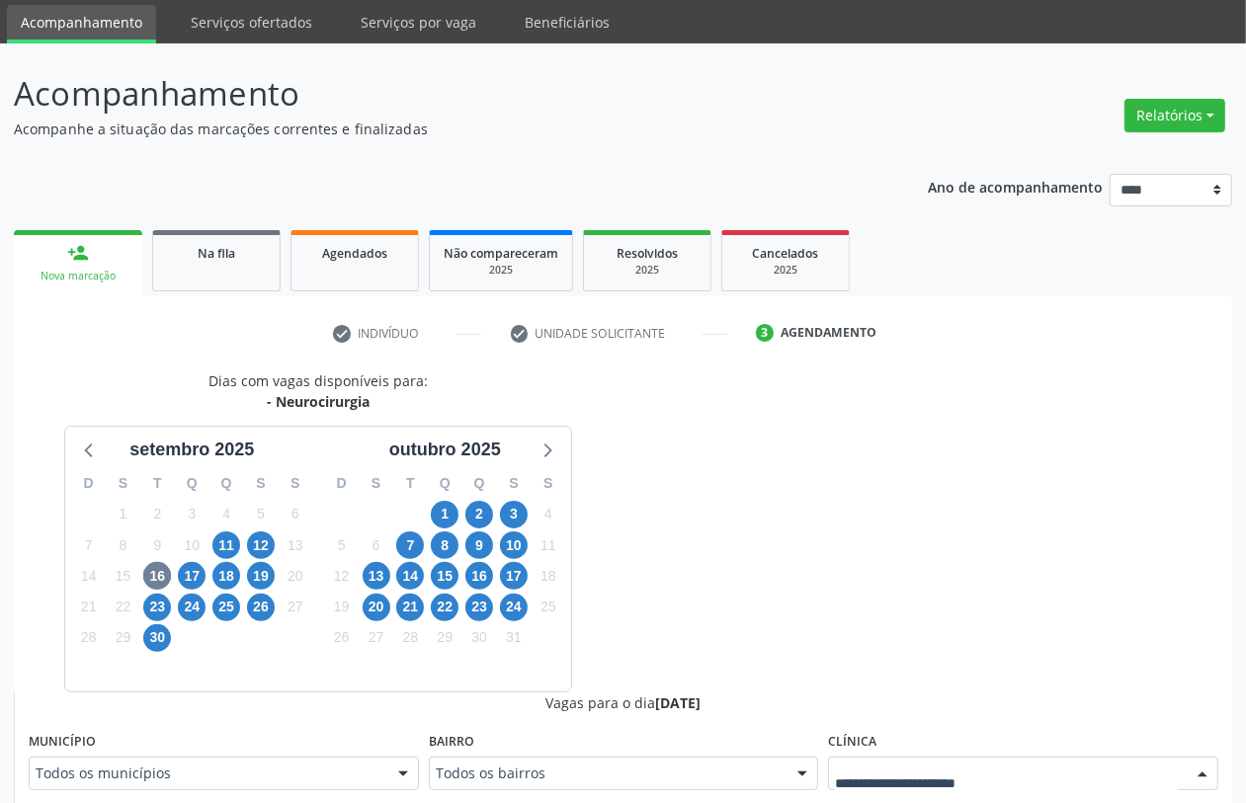
drag, startPoint x: 937, startPoint y: 784, endPoint x: 929, endPoint y: 771, distance: 15.1
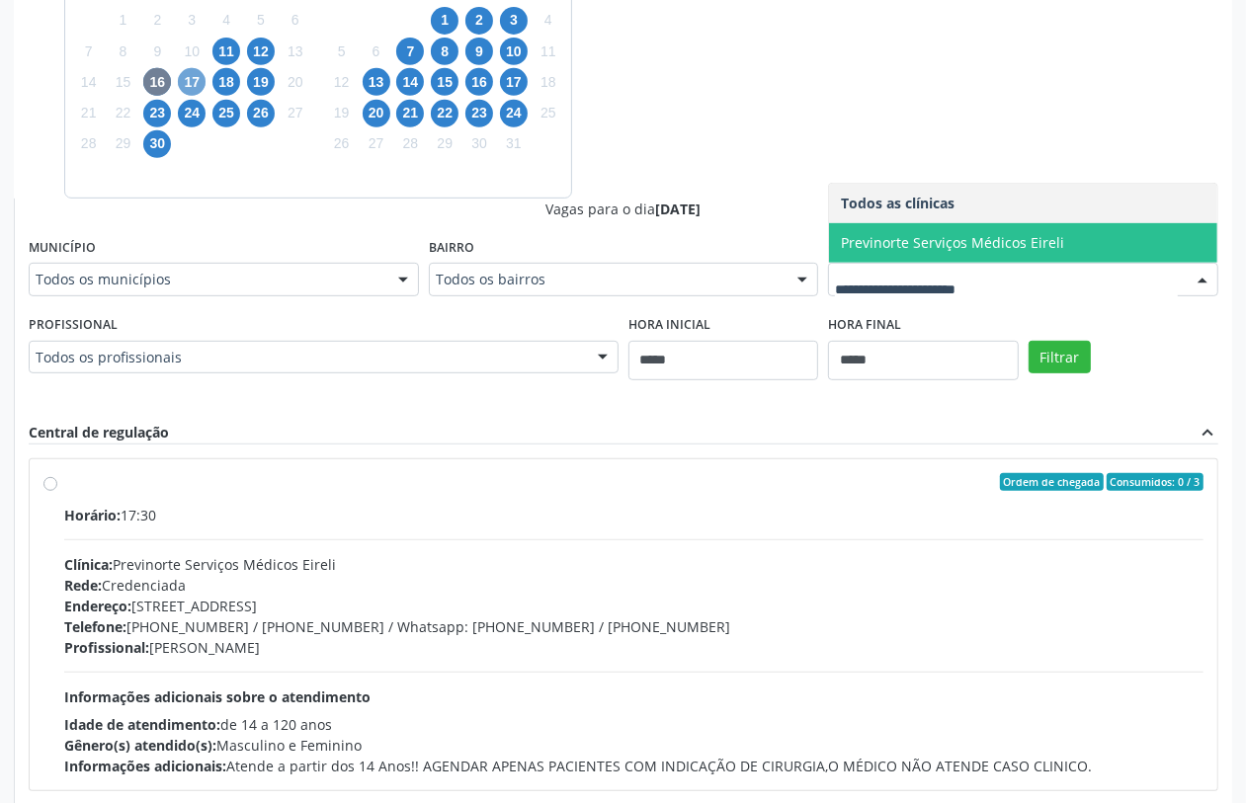
click at [194, 76] on span "17" at bounding box center [192, 82] width 28 height 28
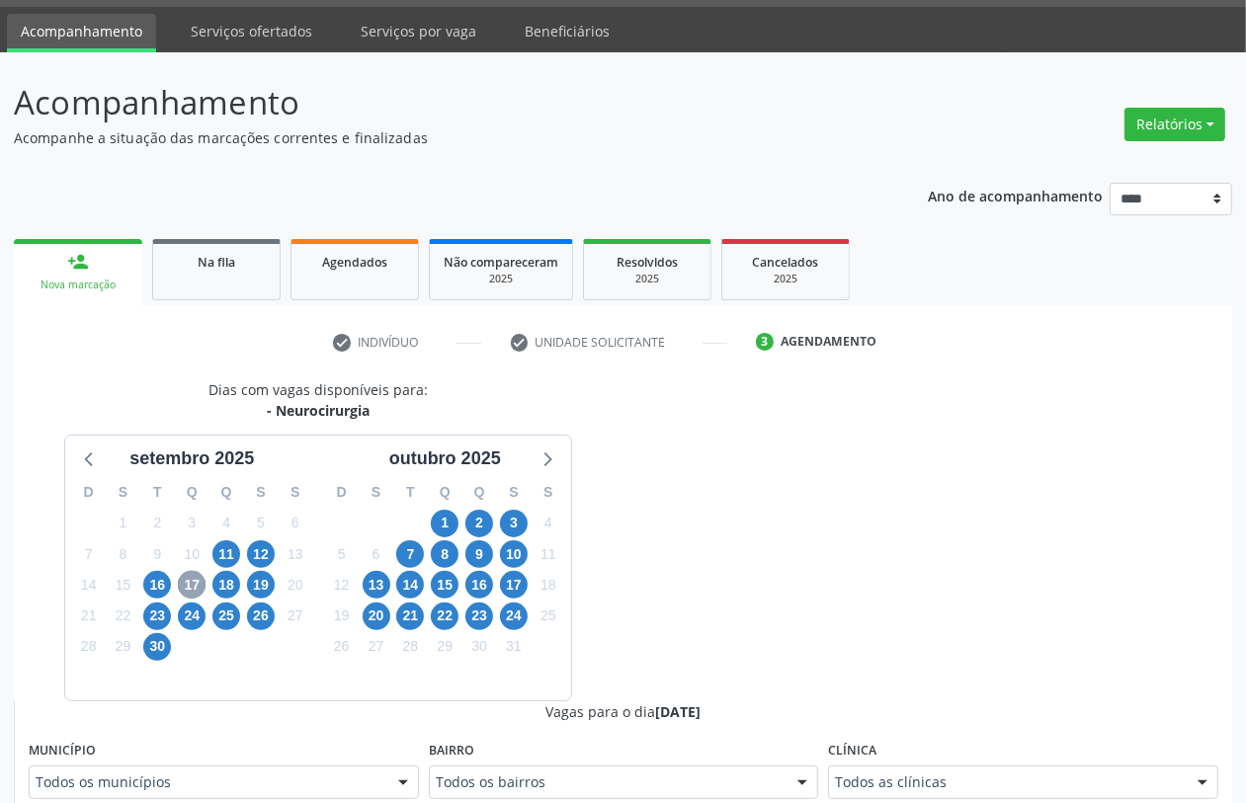
scroll to position [559, 0]
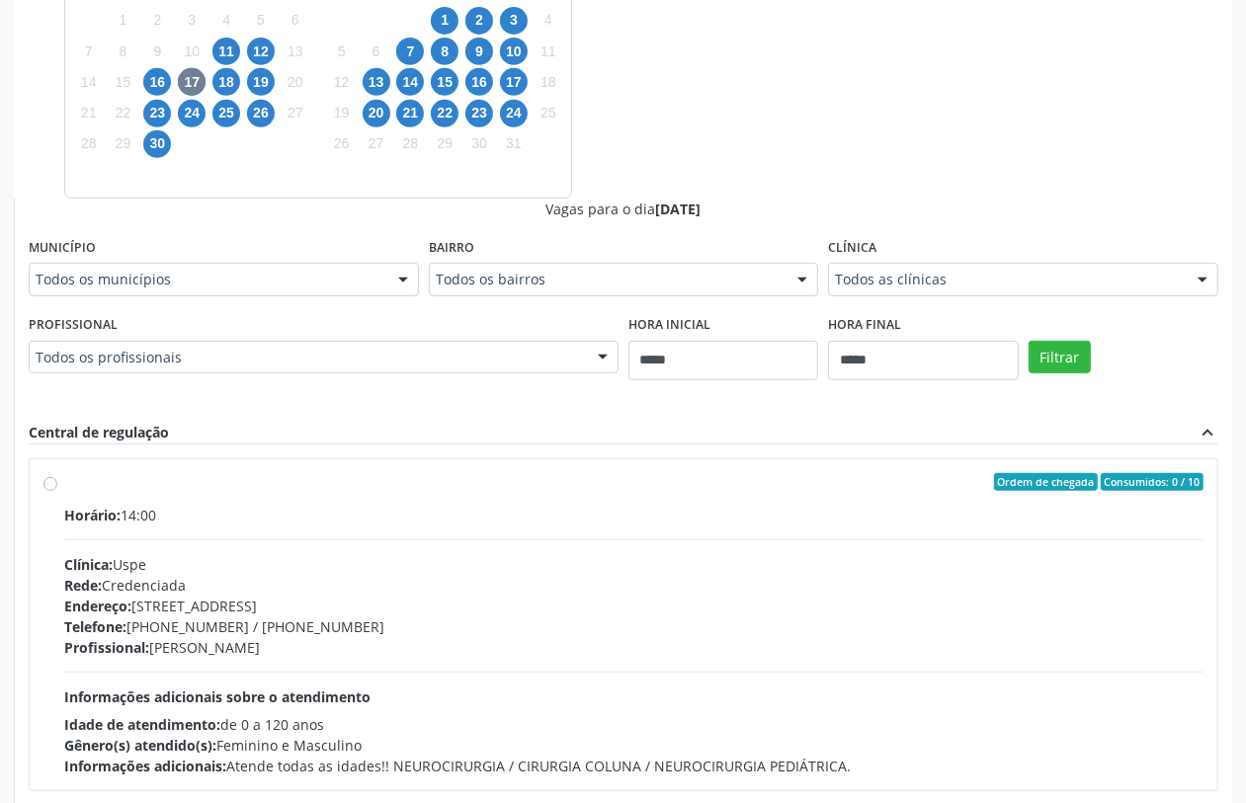
drag, startPoint x: 931, startPoint y: 273, endPoint x: 925, endPoint y: 283, distance: 11.5
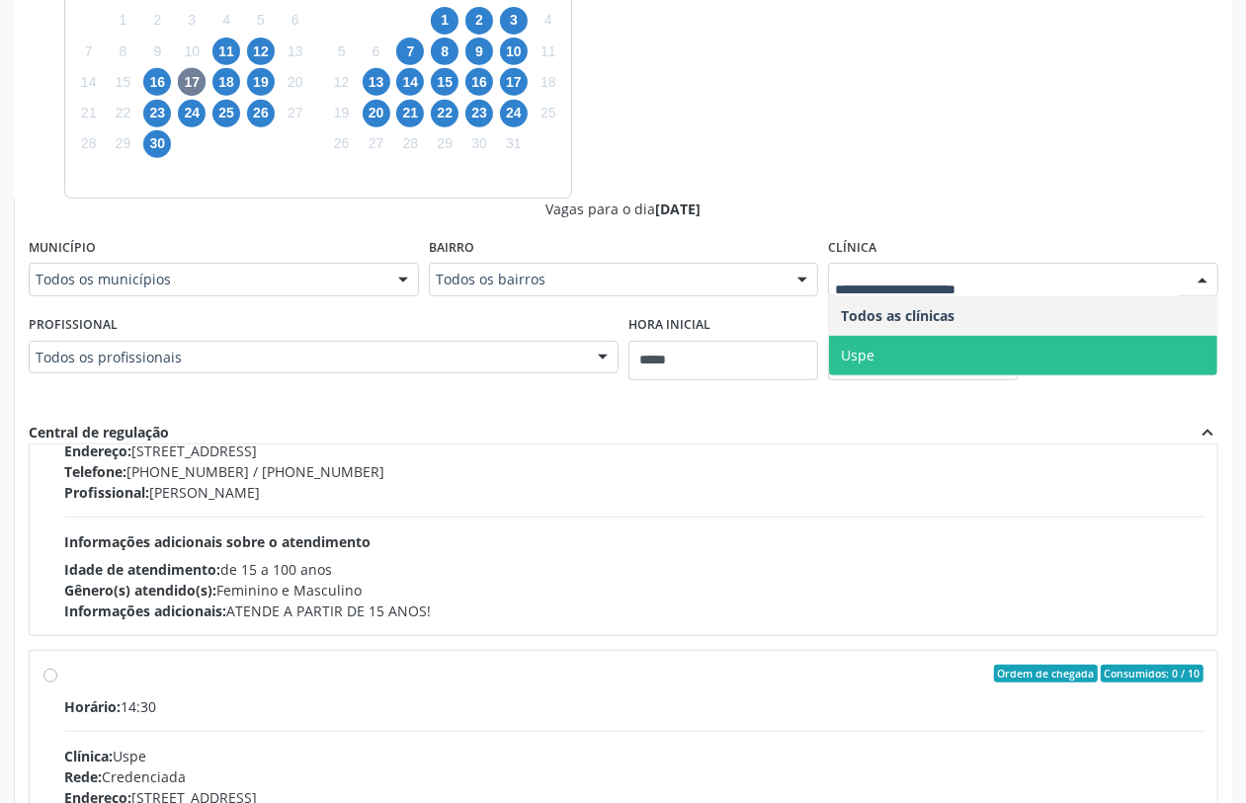
scroll to position [618, 0]
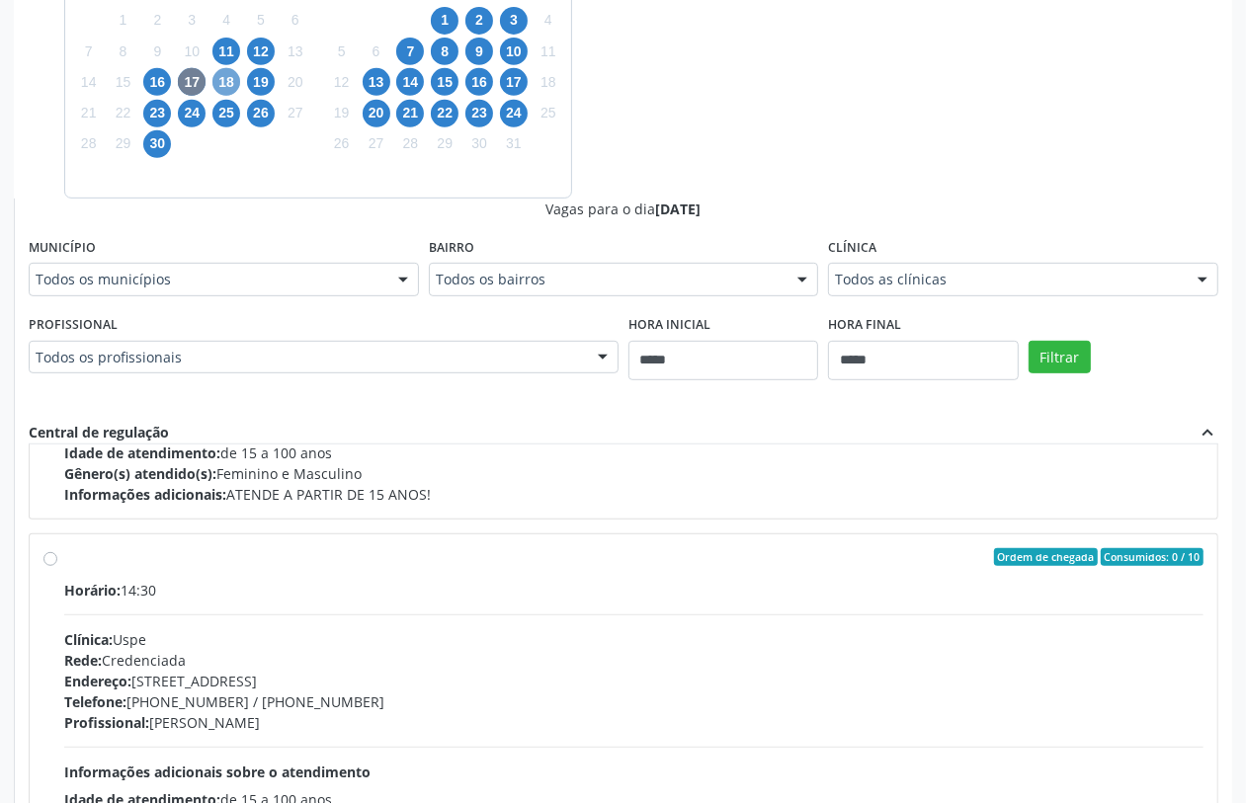
click at [218, 80] on span "18" at bounding box center [226, 82] width 28 height 28
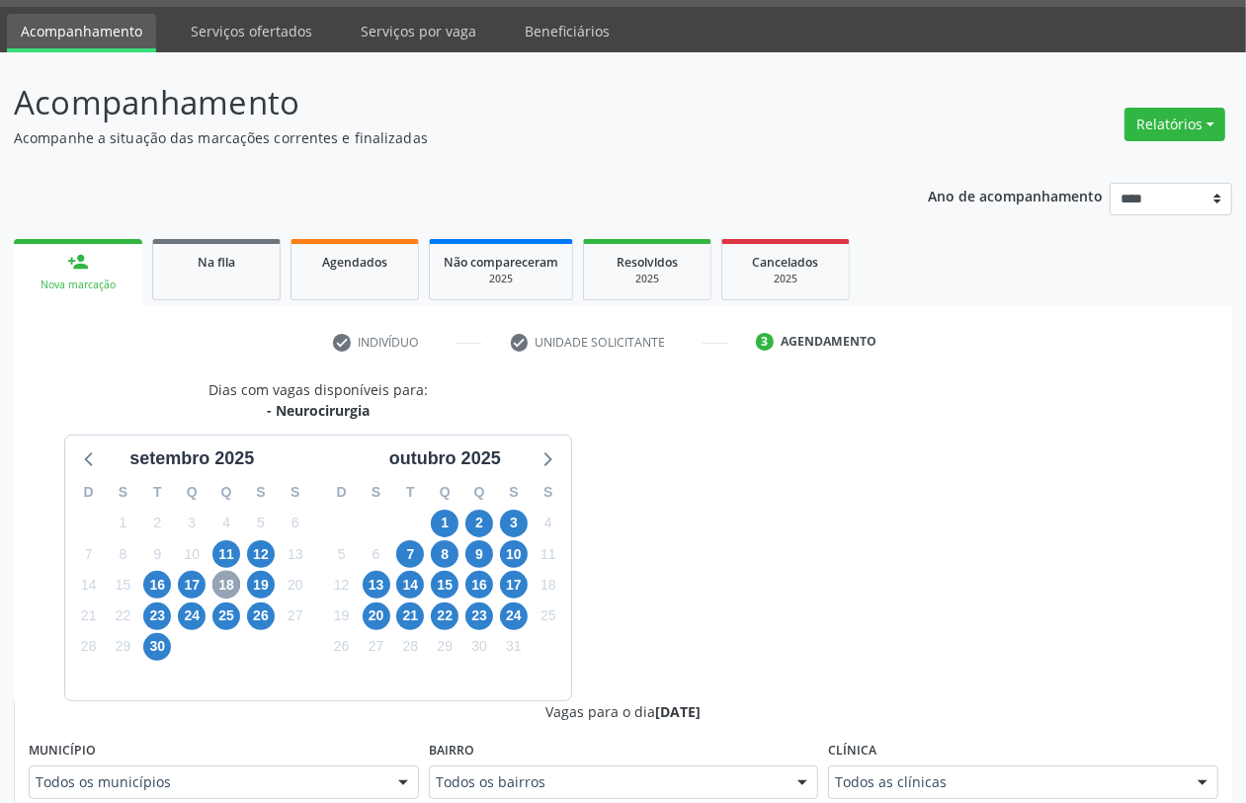
scroll to position [559, 0]
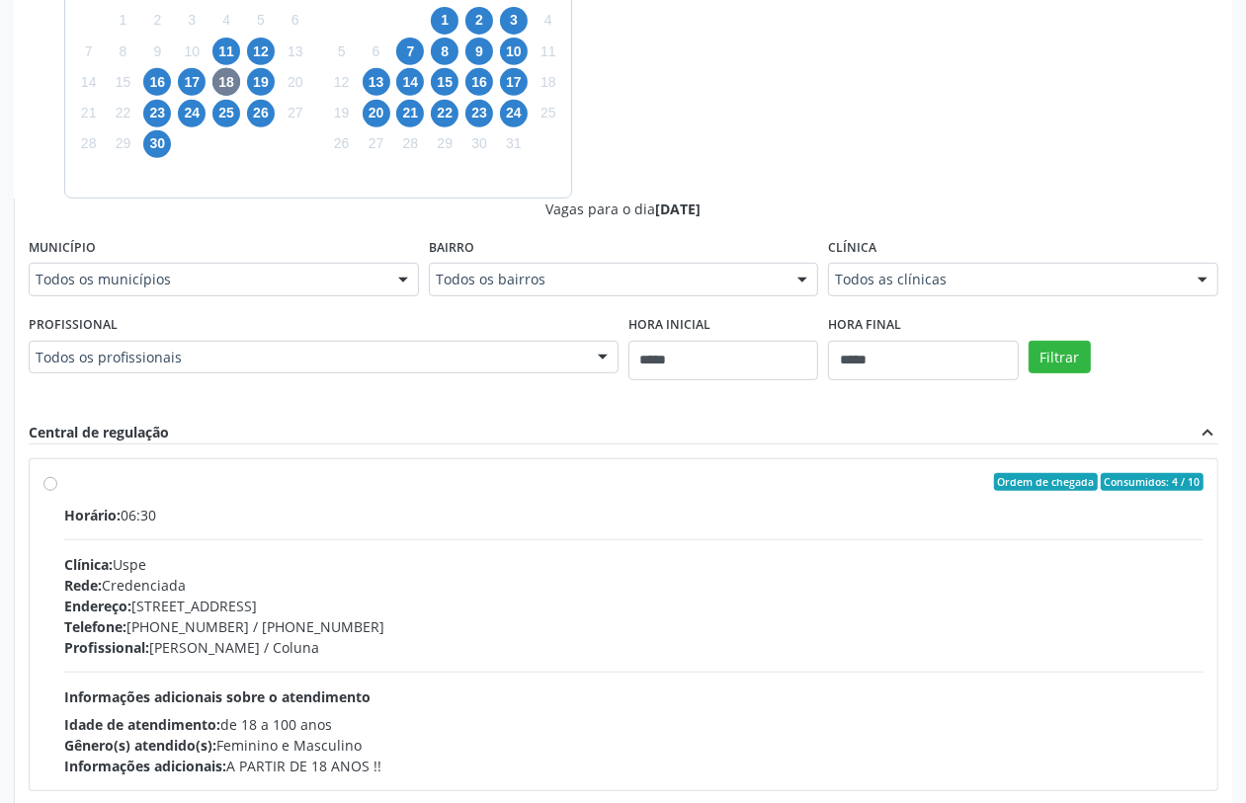
click at [564, 346] on div "Todos os profissionais" at bounding box center [324, 358] width 590 height 34
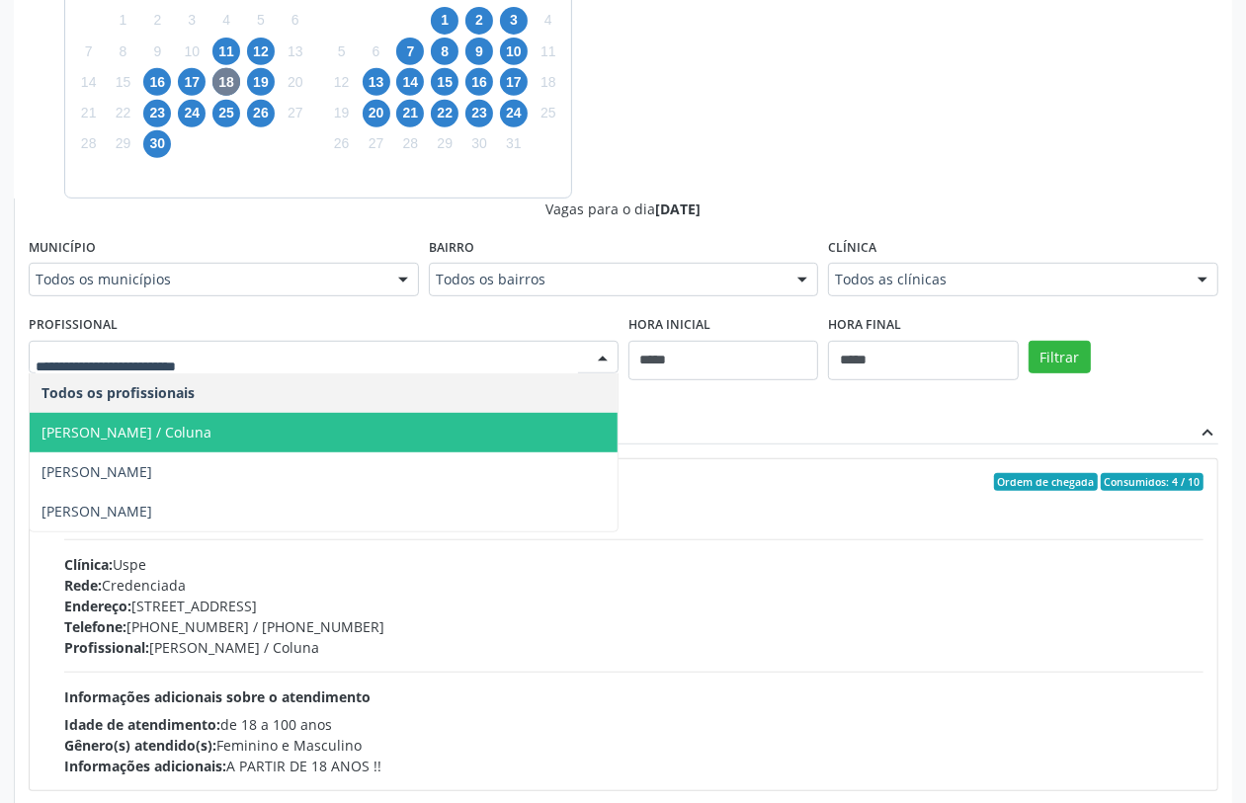
drag, startPoint x: 382, startPoint y: 437, endPoint x: 737, endPoint y: 451, distance: 355.1
click at [211, 436] on span "John Anderson da Silva Rocha - Neurocirurgia / Coluna" at bounding box center [127, 432] width 170 height 19
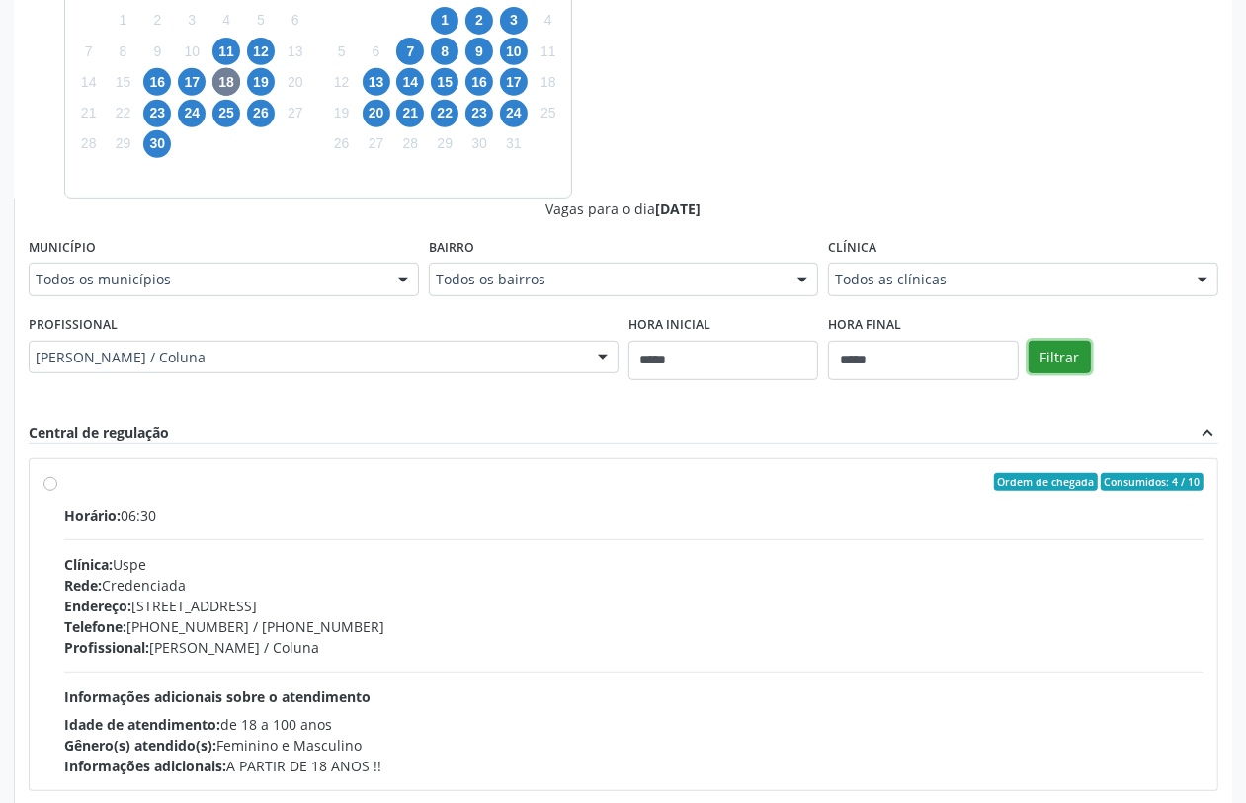
click at [1053, 352] on button "Filtrar" at bounding box center [1060, 358] width 62 height 34
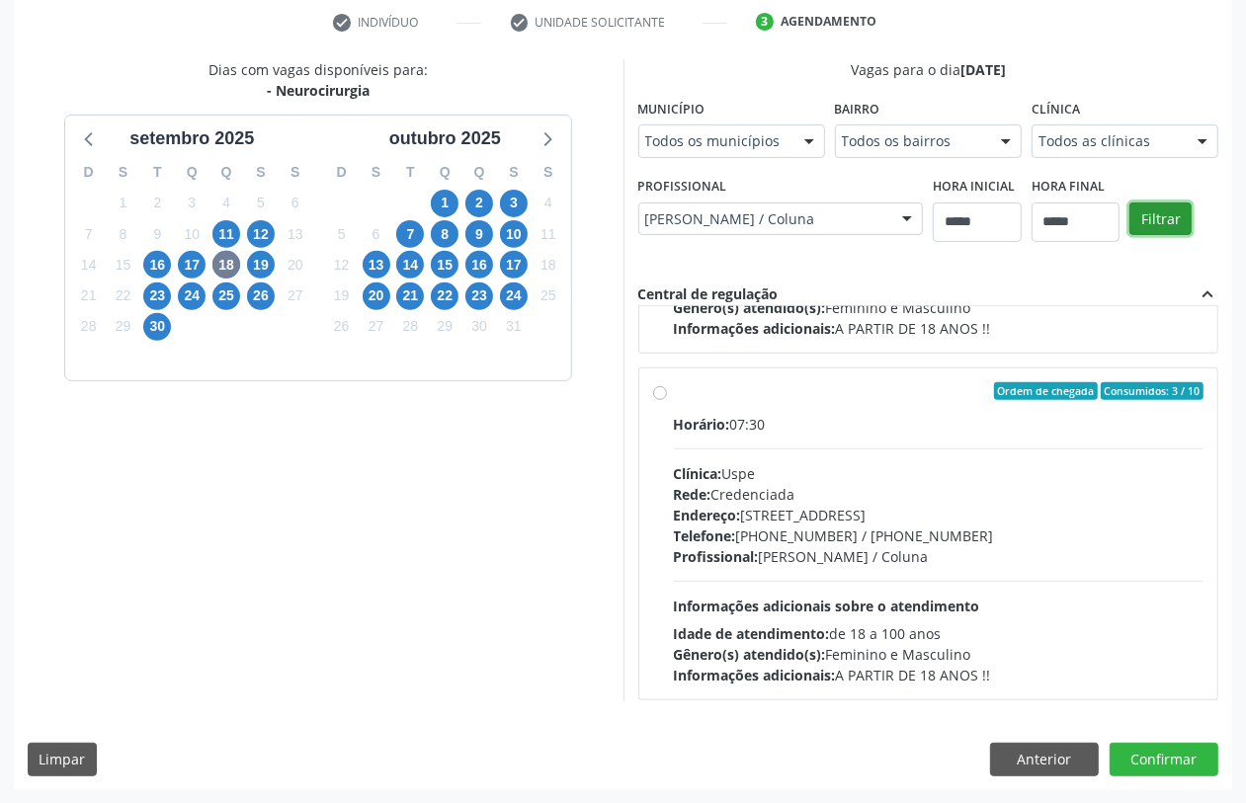
scroll to position [714, 0]
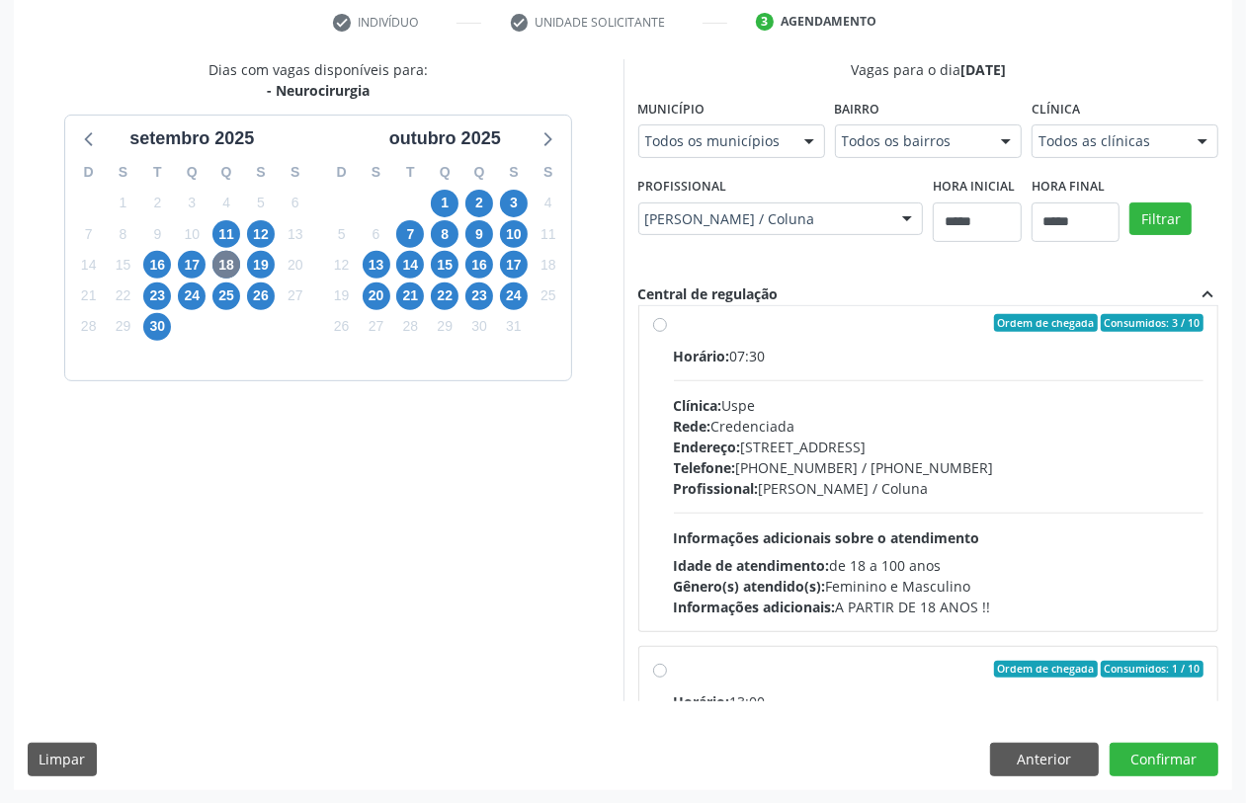
click at [840, 425] on div "Rede: Credenciada" at bounding box center [939, 426] width 531 height 21
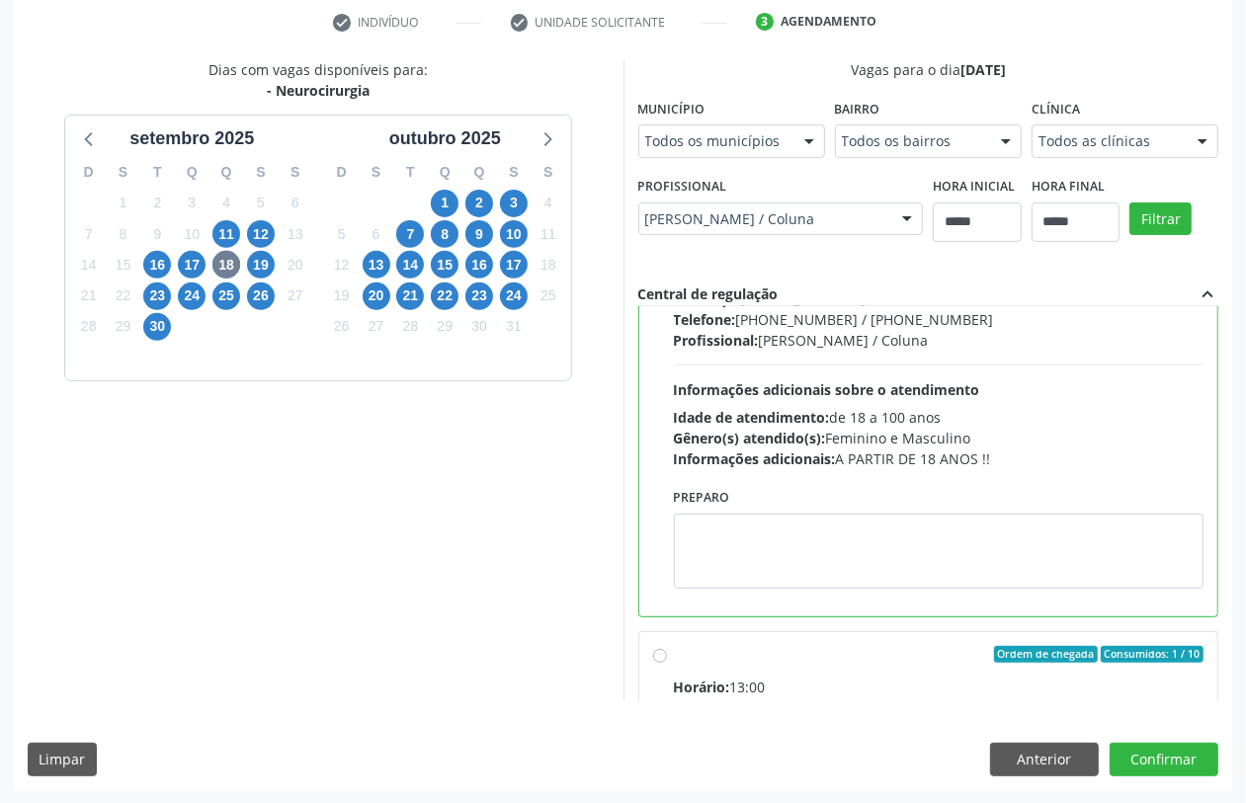
scroll to position [961, 0]
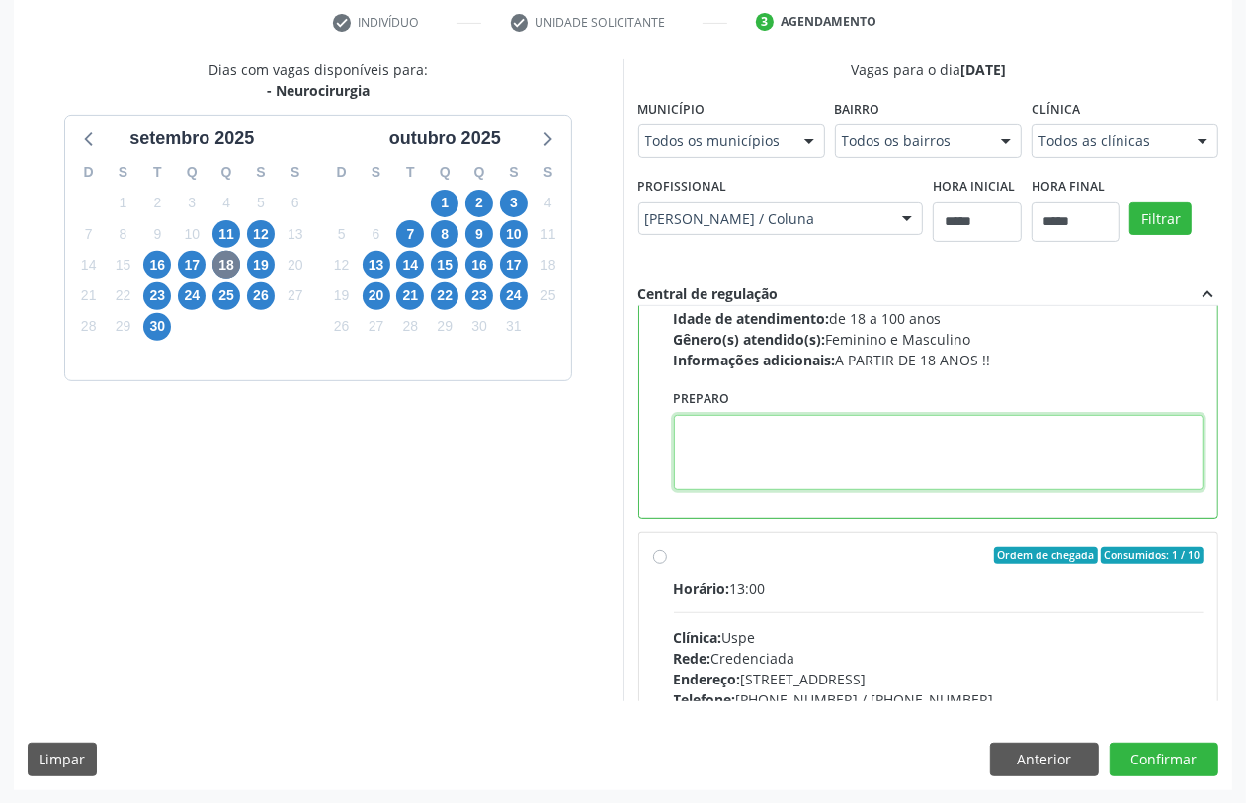
paste textarea "**********"
type textarea "**********"
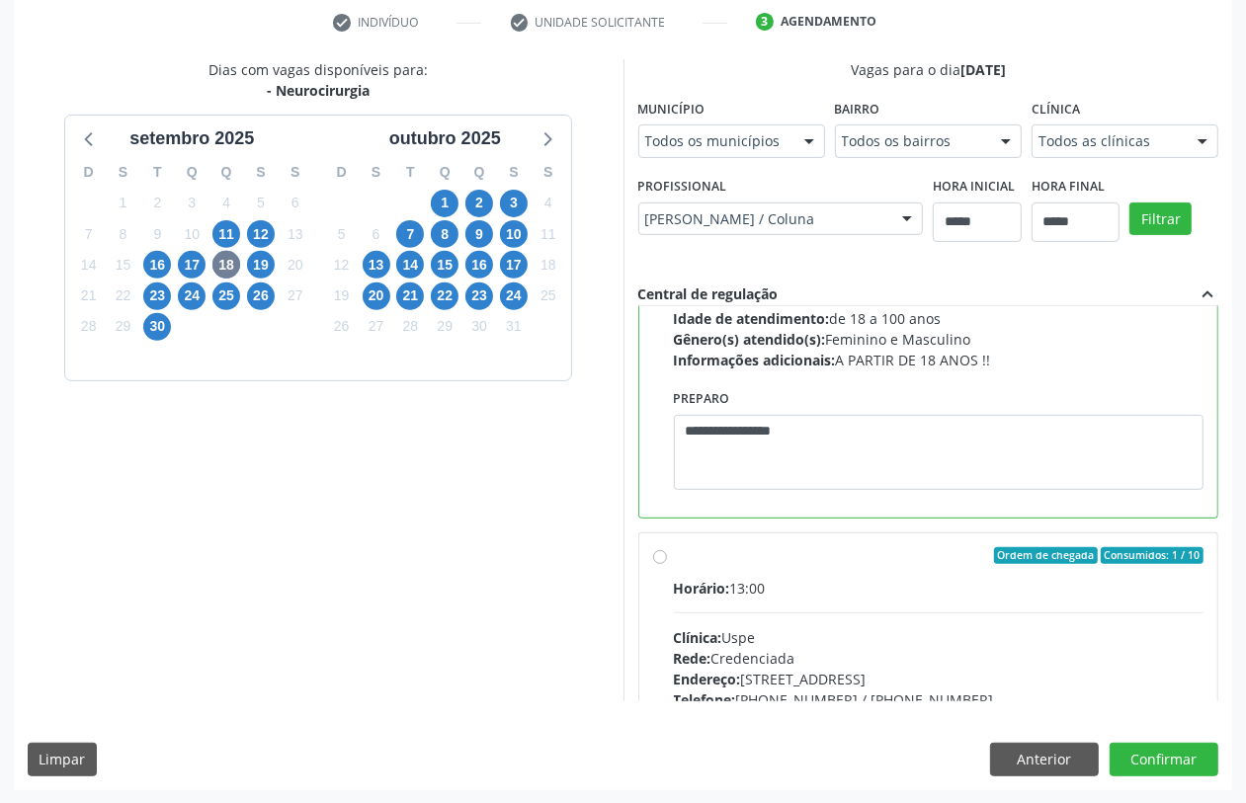
click at [1163, 741] on div "Dias com vagas disponíveis para: - Neurocirurgia setembro 2025 D S T Q Q S S 31…" at bounding box center [623, 424] width 1219 height 730
click at [1182, 751] on button "Confirmar" at bounding box center [1164, 760] width 109 height 34
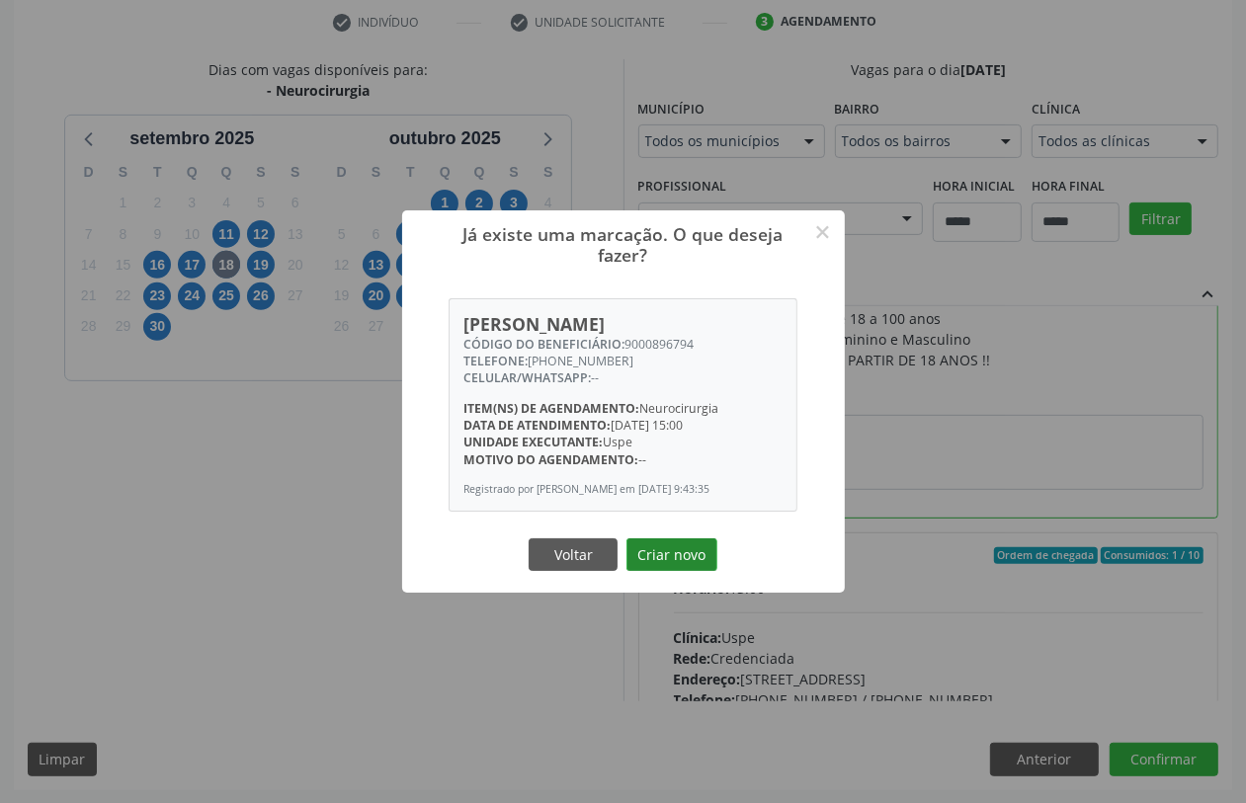
click at [657, 558] on button "Criar novo" at bounding box center [672, 556] width 91 height 34
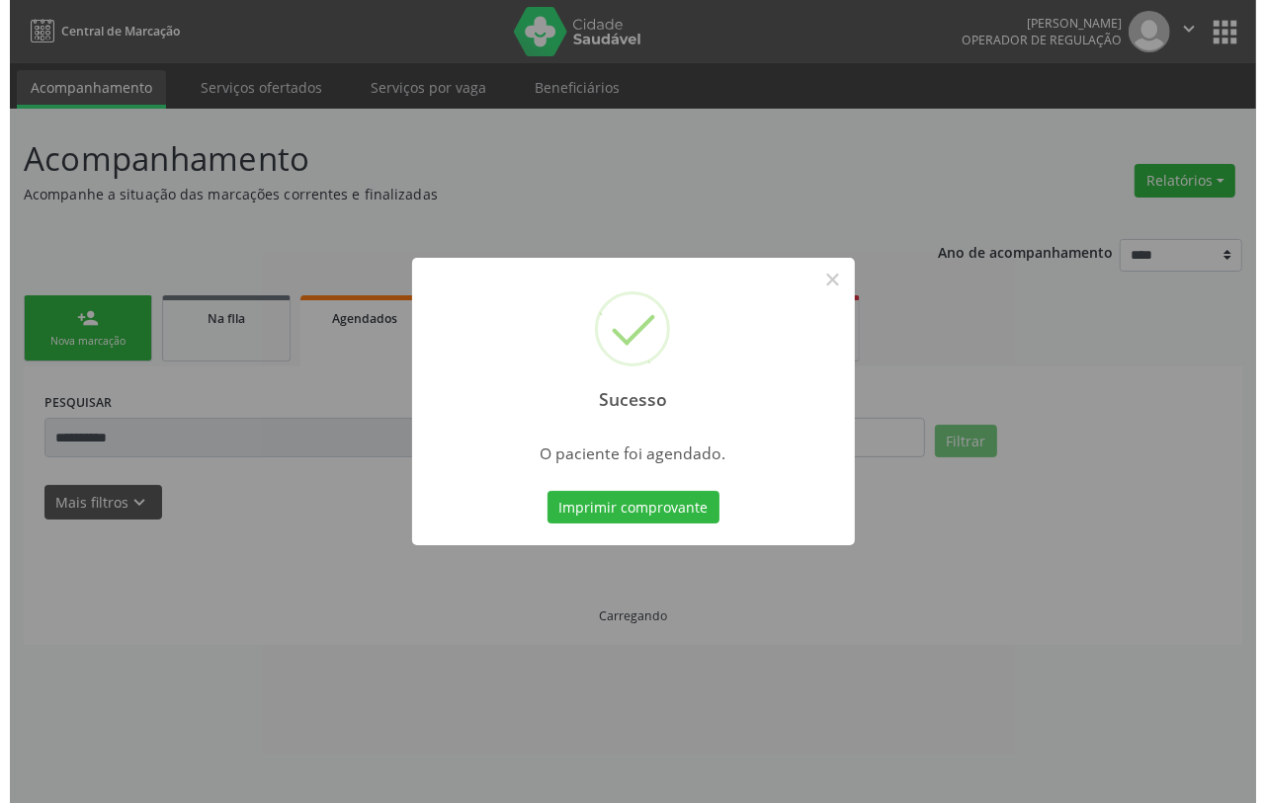
scroll to position [0, 0]
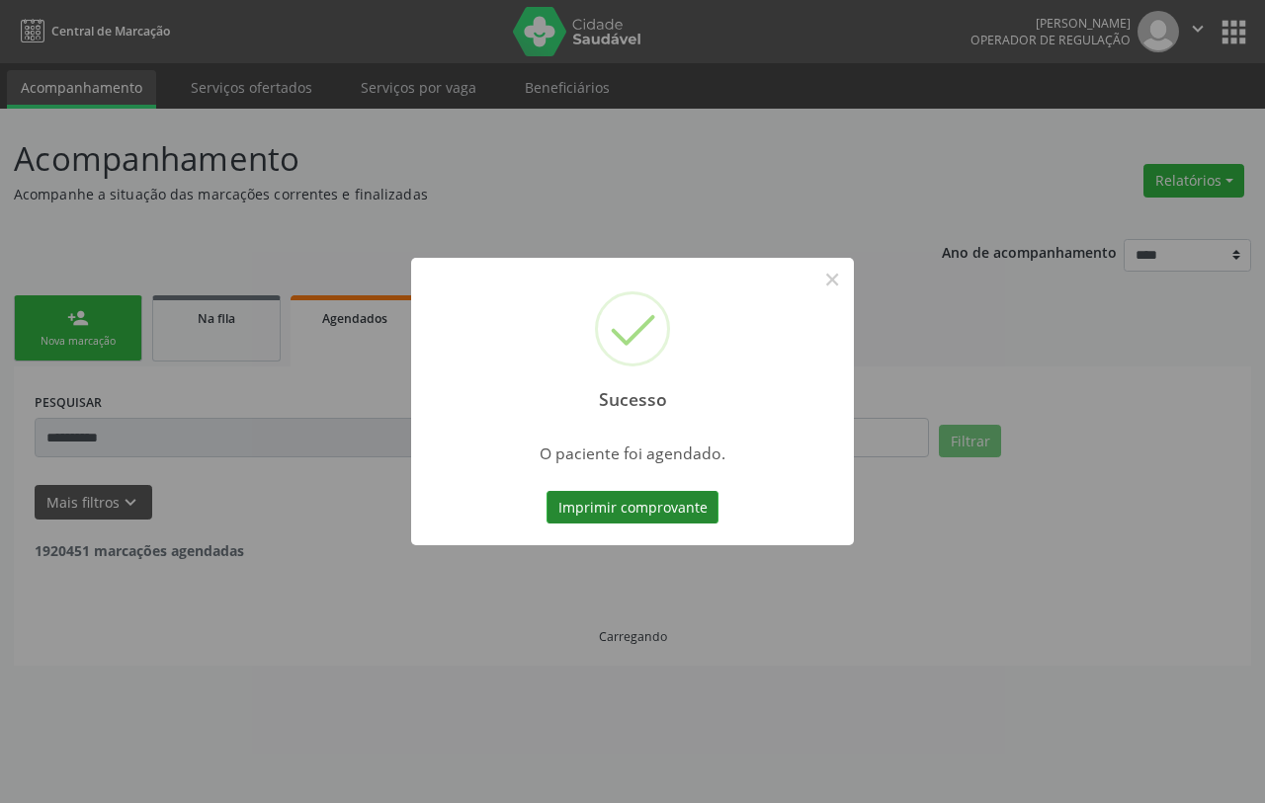
click at [626, 509] on button "Imprimir comprovante" at bounding box center [633, 508] width 172 height 34
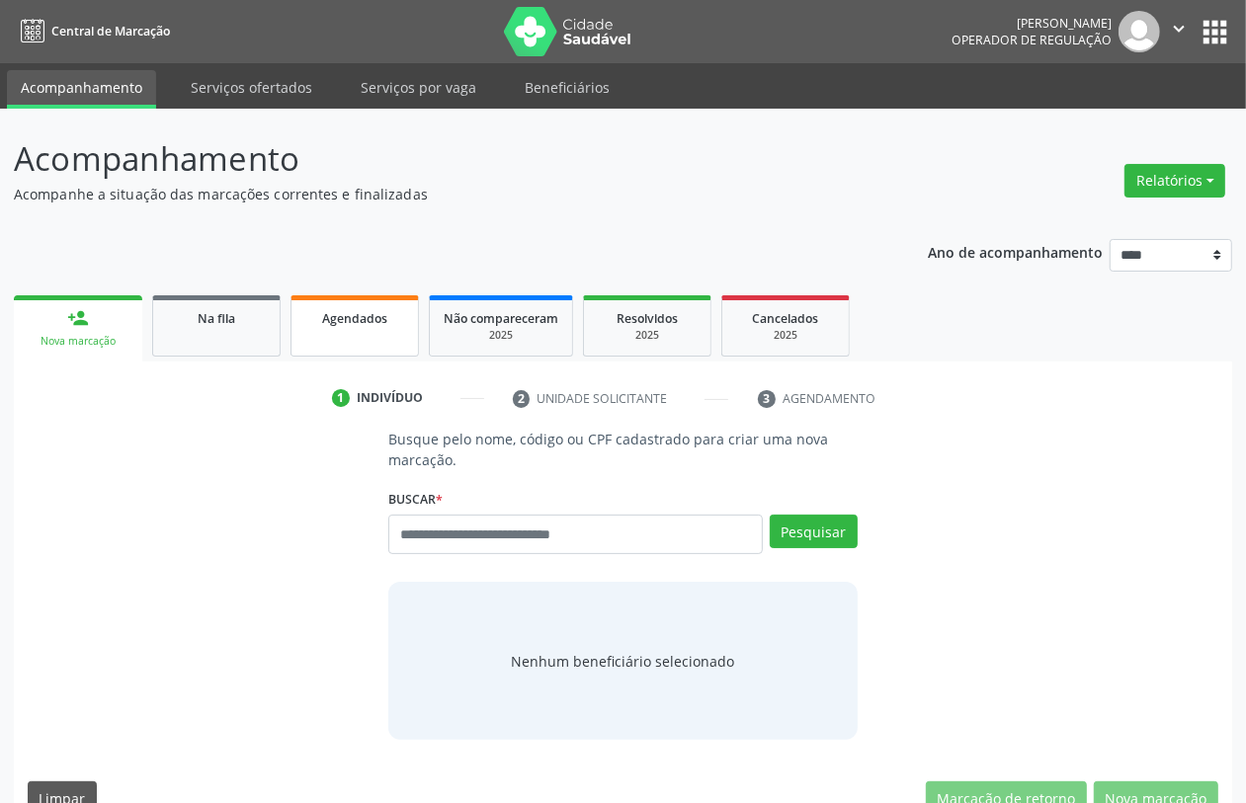
click at [382, 324] on span "Agendados" at bounding box center [354, 318] width 65 height 17
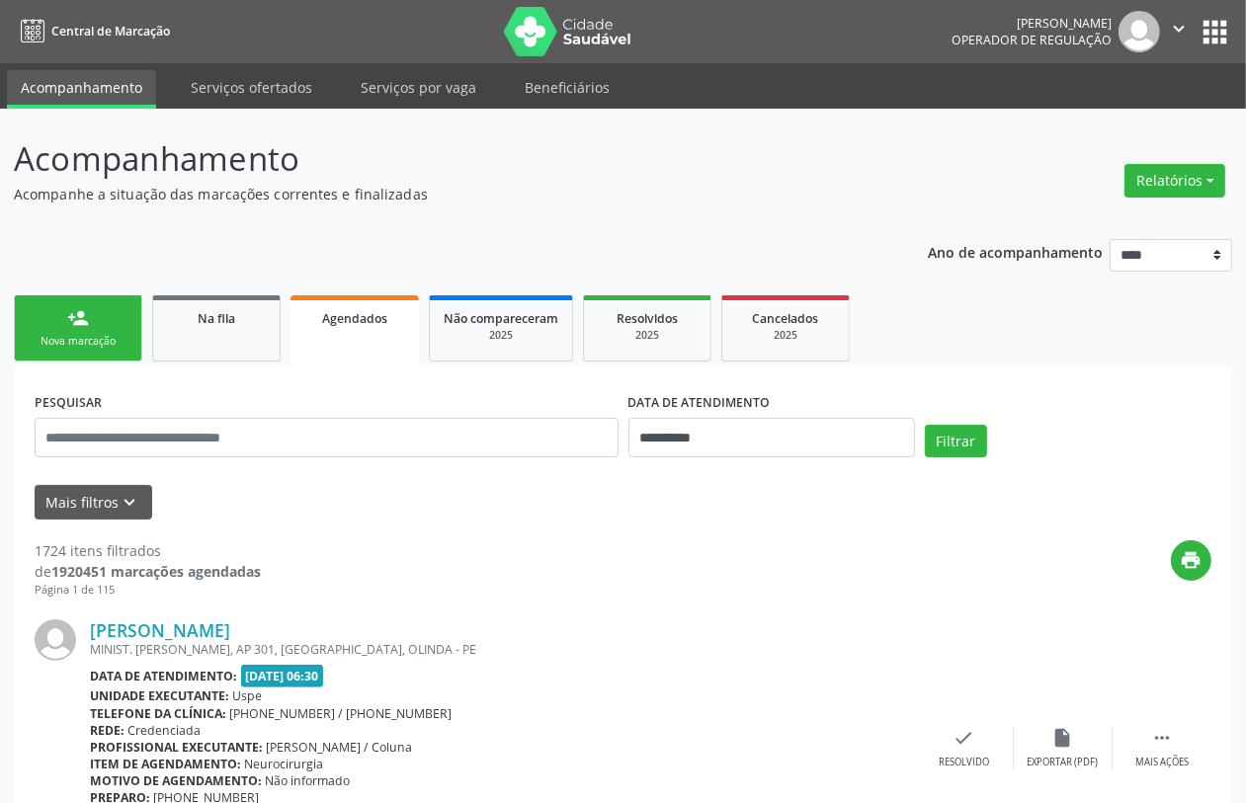
drag, startPoint x: 77, startPoint y: 318, endPoint x: 102, endPoint y: 323, distance: 25.2
click at [81, 318] on div "person_add" at bounding box center [78, 318] width 22 height 22
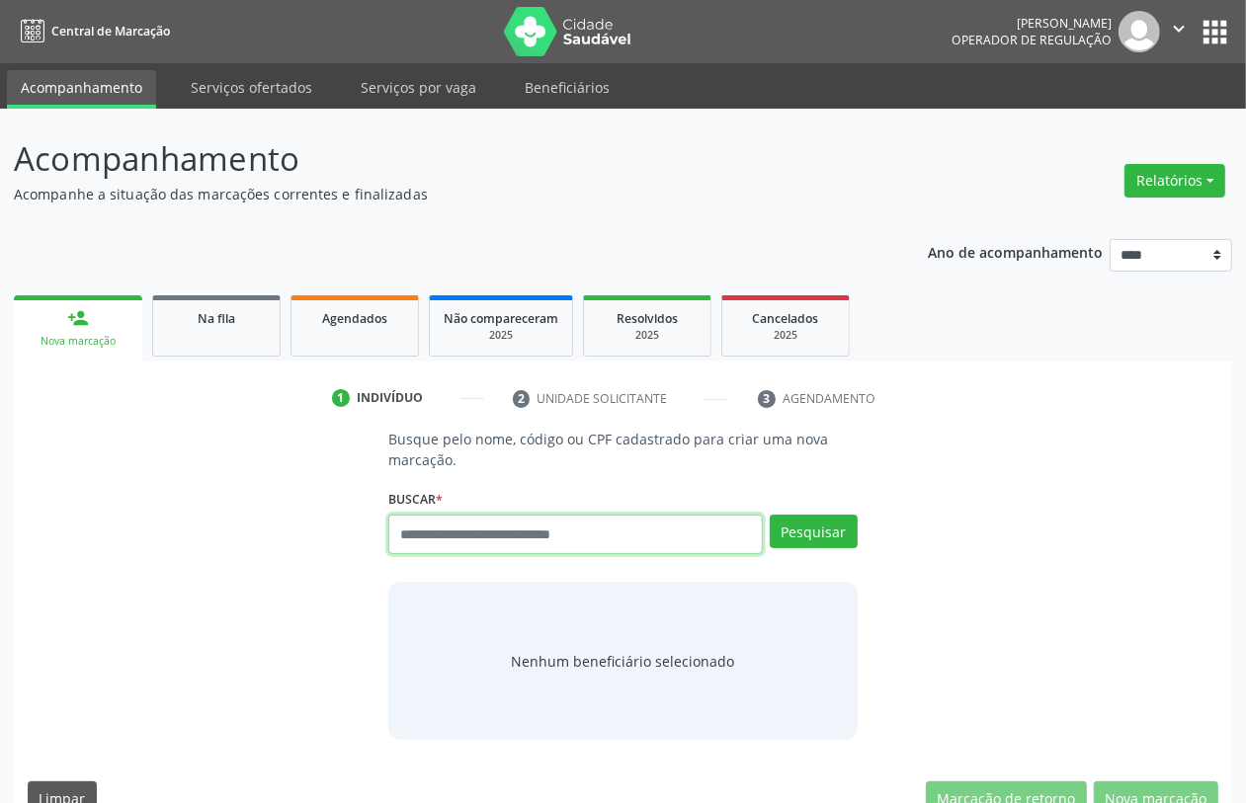
click at [537, 525] on input "text" at bounding box center [575, 535] width 374 height 40
type input "******"
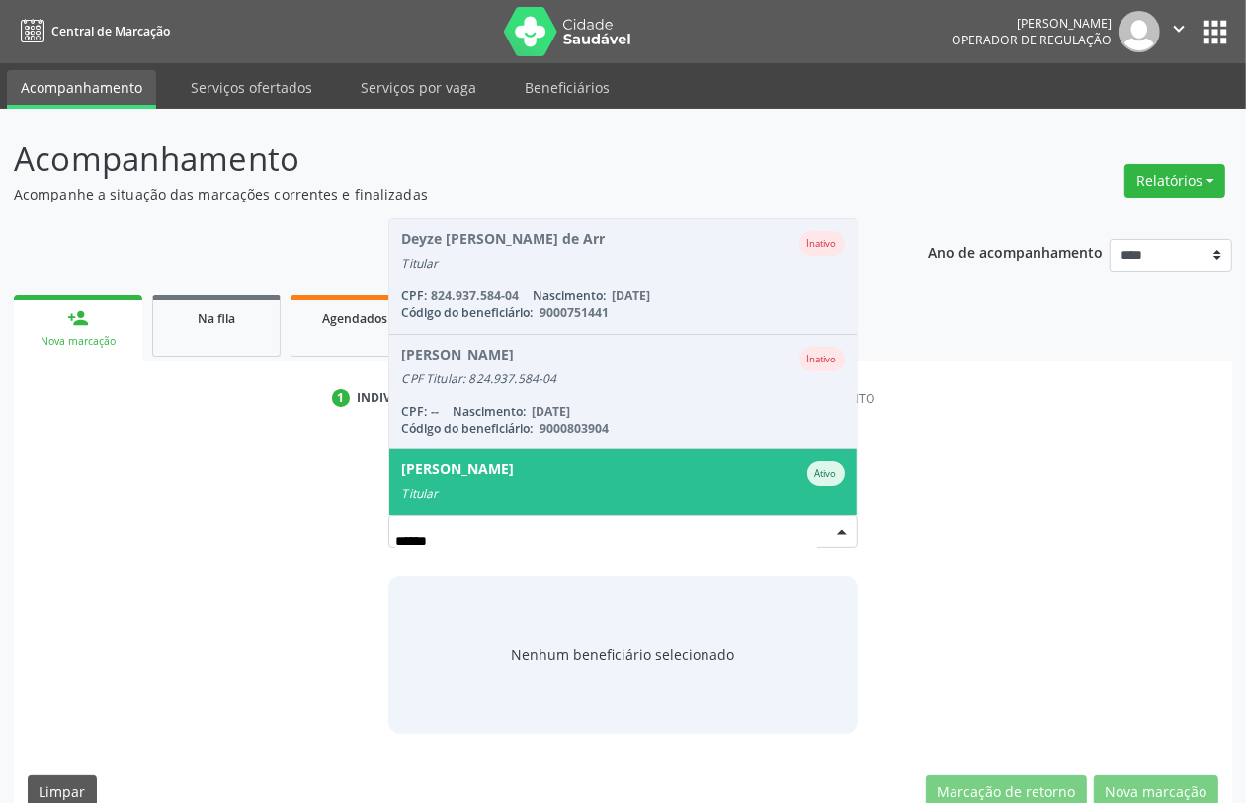
click at [441, 486] on div "Titular" at bounding box center [622, 494] width 443 height 16
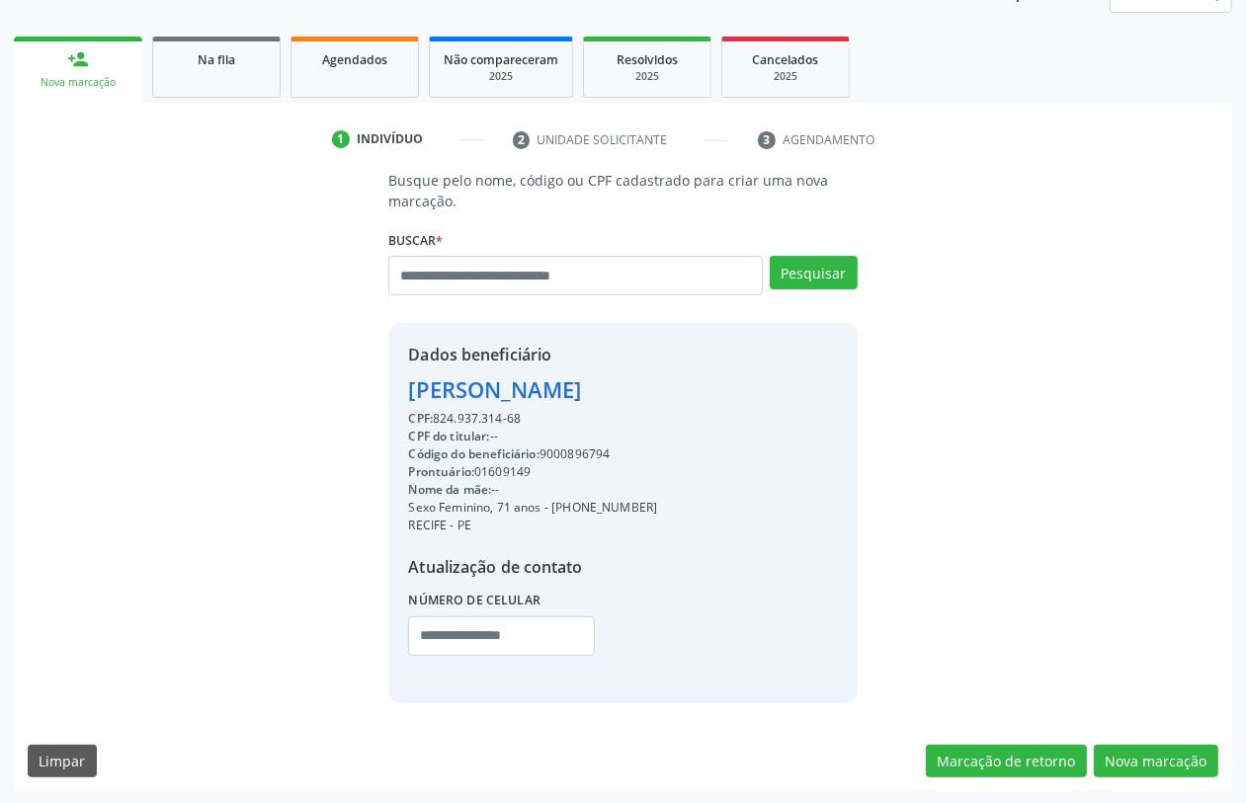
scroll to position [260, 0]
click at [578, 450] on div "Código do beneficiário: 9000896794" at bounding box center [532, 454] width 249 height 18
copy div "9000896794"
drag, startPoint x: 333, startPoint y: 69, endPoint x: 347, endPoint y: 86, distance: 21.8
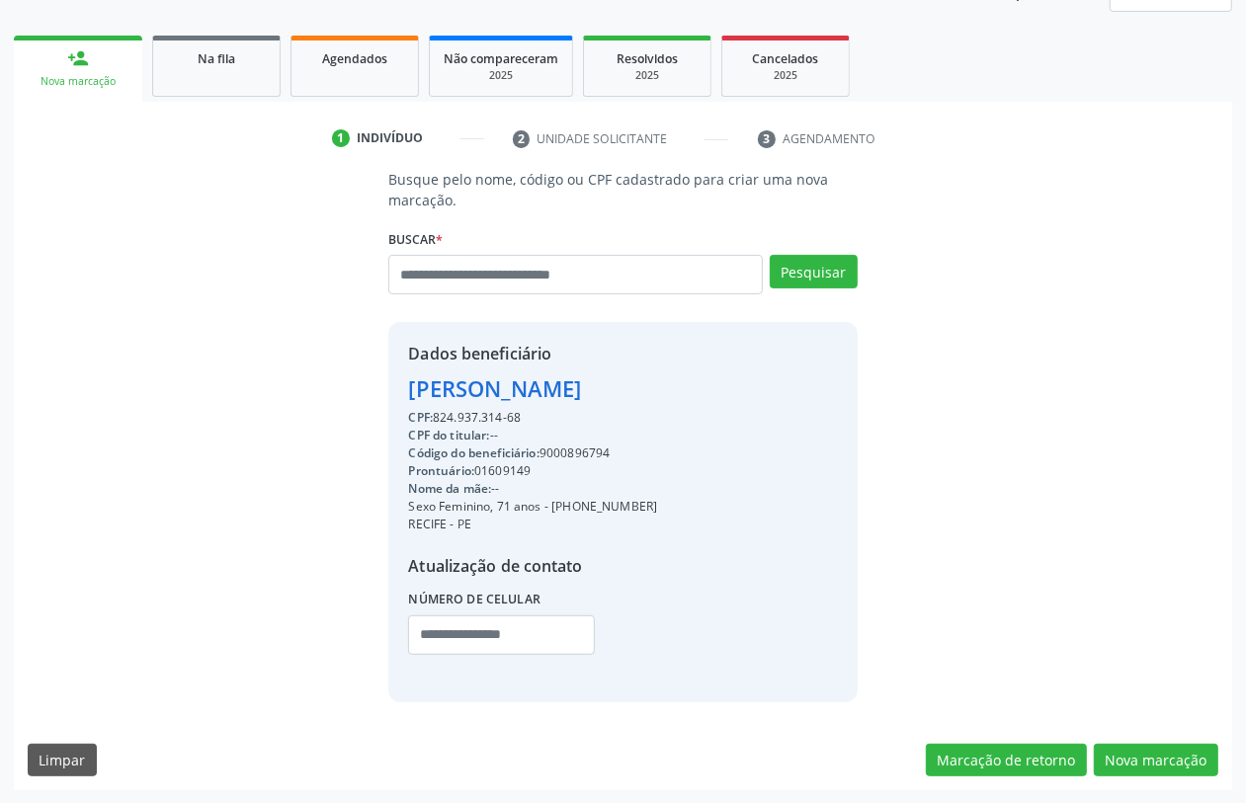
click at [333, 67] on link "Agendados" at bounding box center [355, 66] width 128 height 61
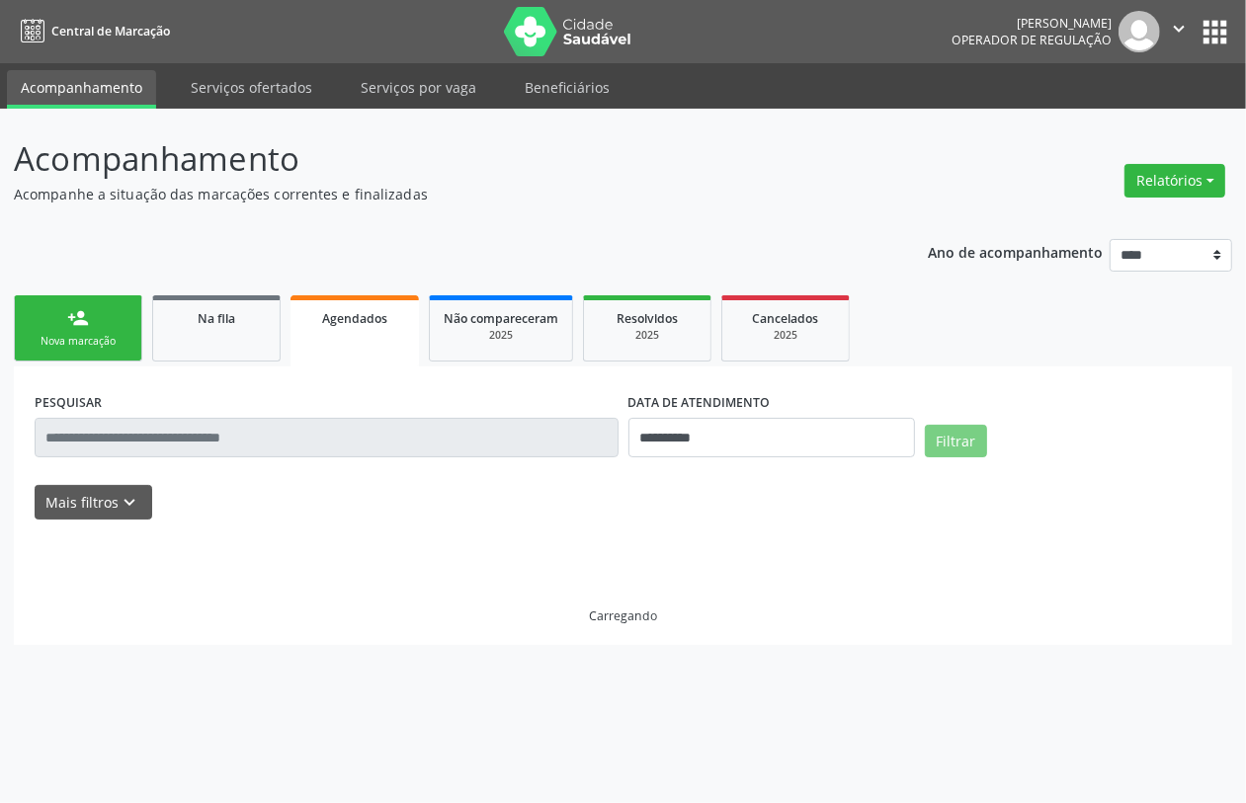
scroll to position [0, 0]
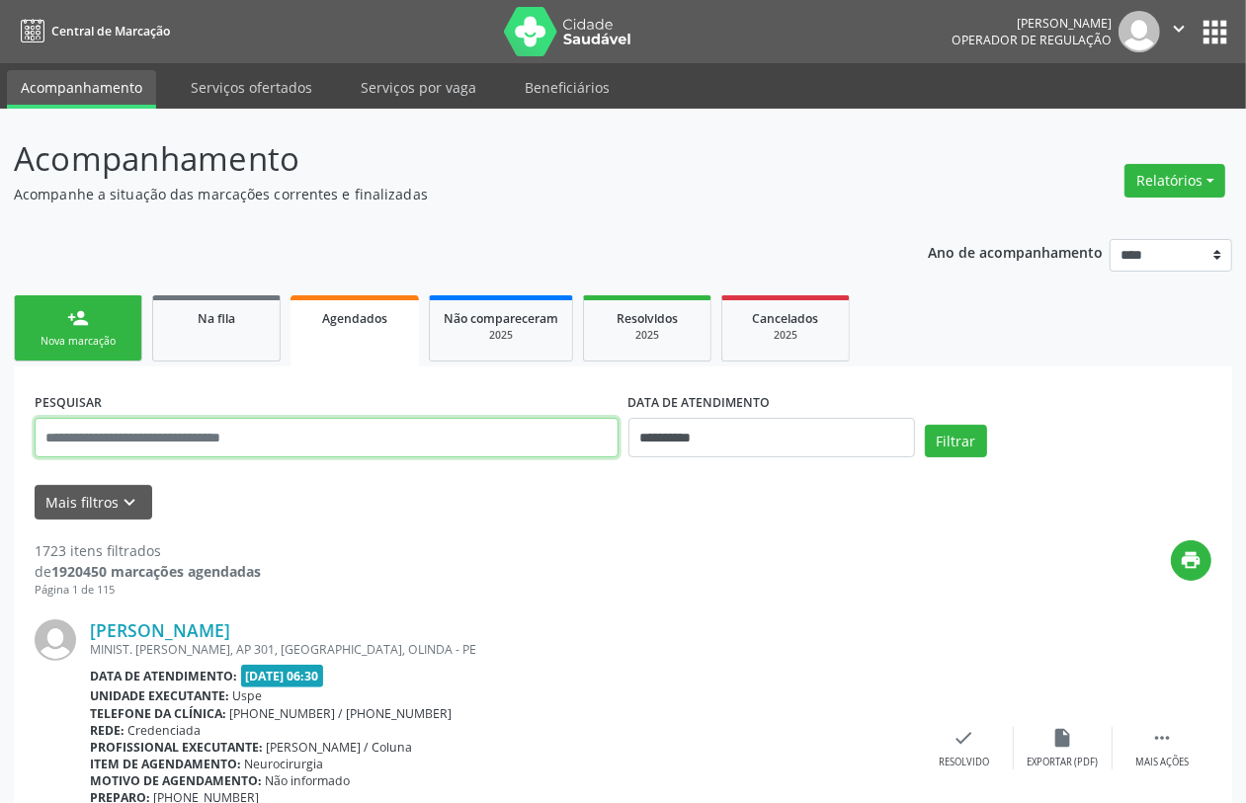
click at [481, 438] on input "text" at bounding box center [327, 438] width 584 height 40
drag, startPoint x: 481, startPoint y: 438, endPoint x: 484, endPoint y: 428, distance: 10.3
paste input "**********"
type input "**********"
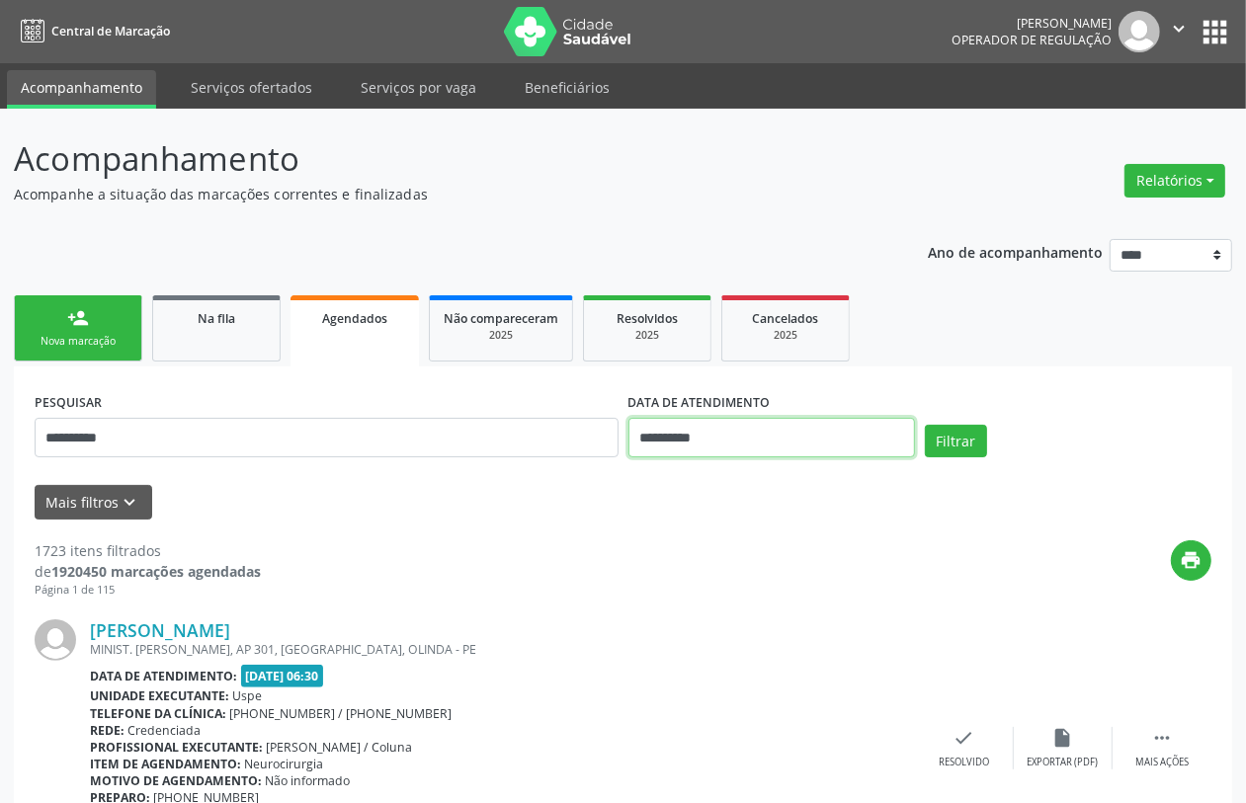
click at [752, 442] on input "**********" at bounding box center [772, 438] width 287 height 40
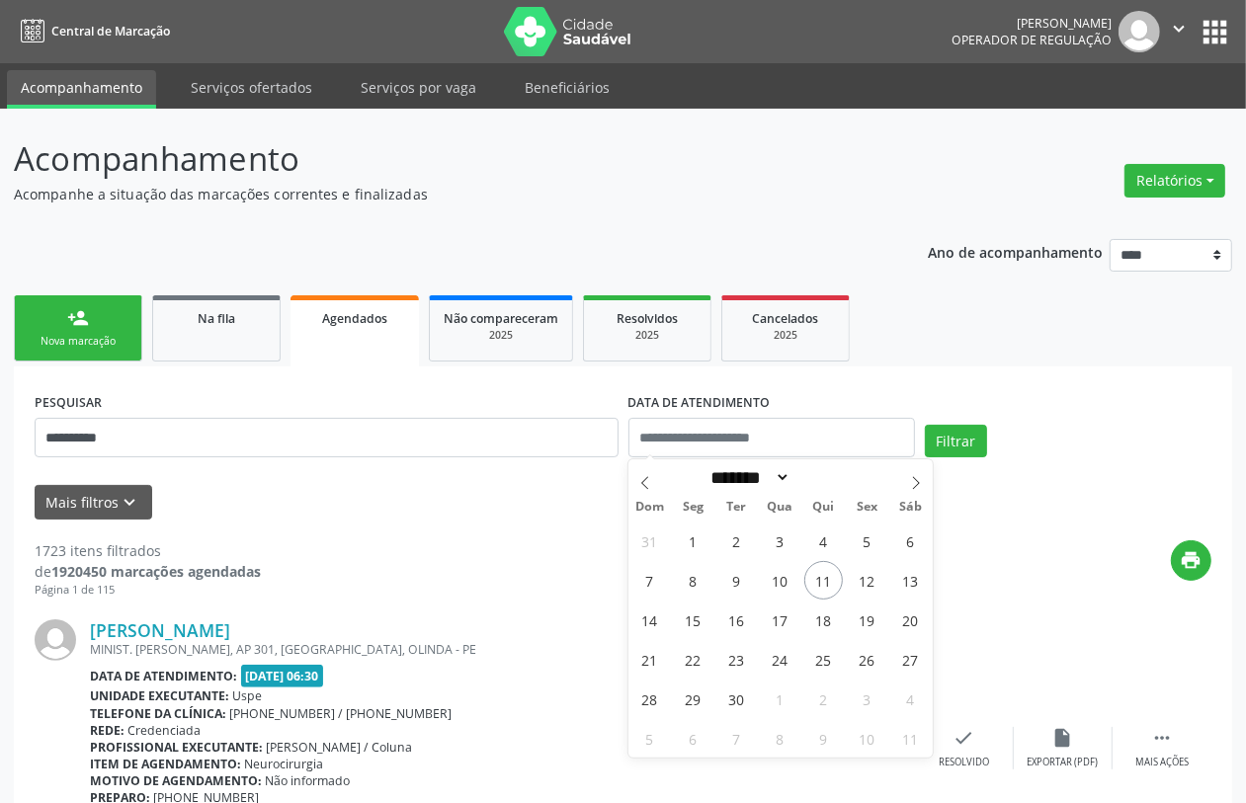
click at [1026, 550] on div "print" at bounding box center [736, 570] width 951 height 58
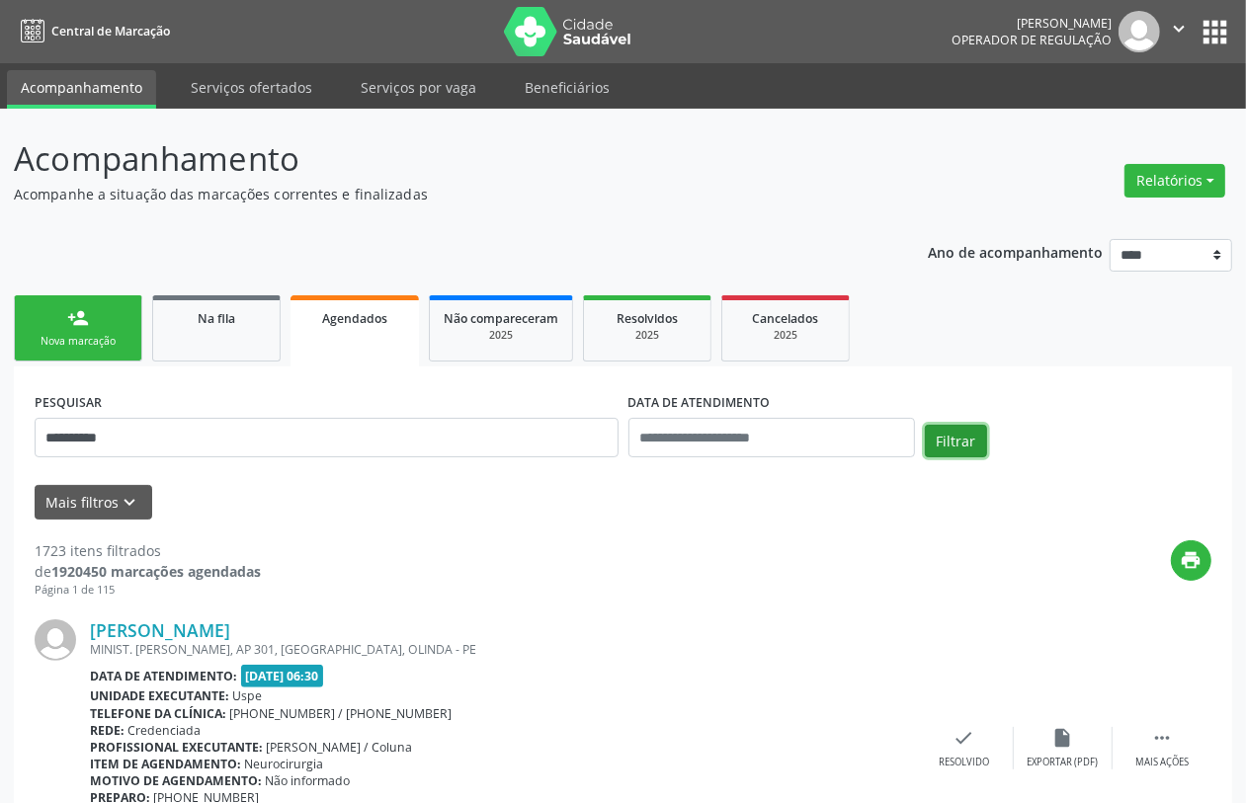
click at [960, 433] on button "Filtrar" at bounding box center [956, 442] width 62 height 34
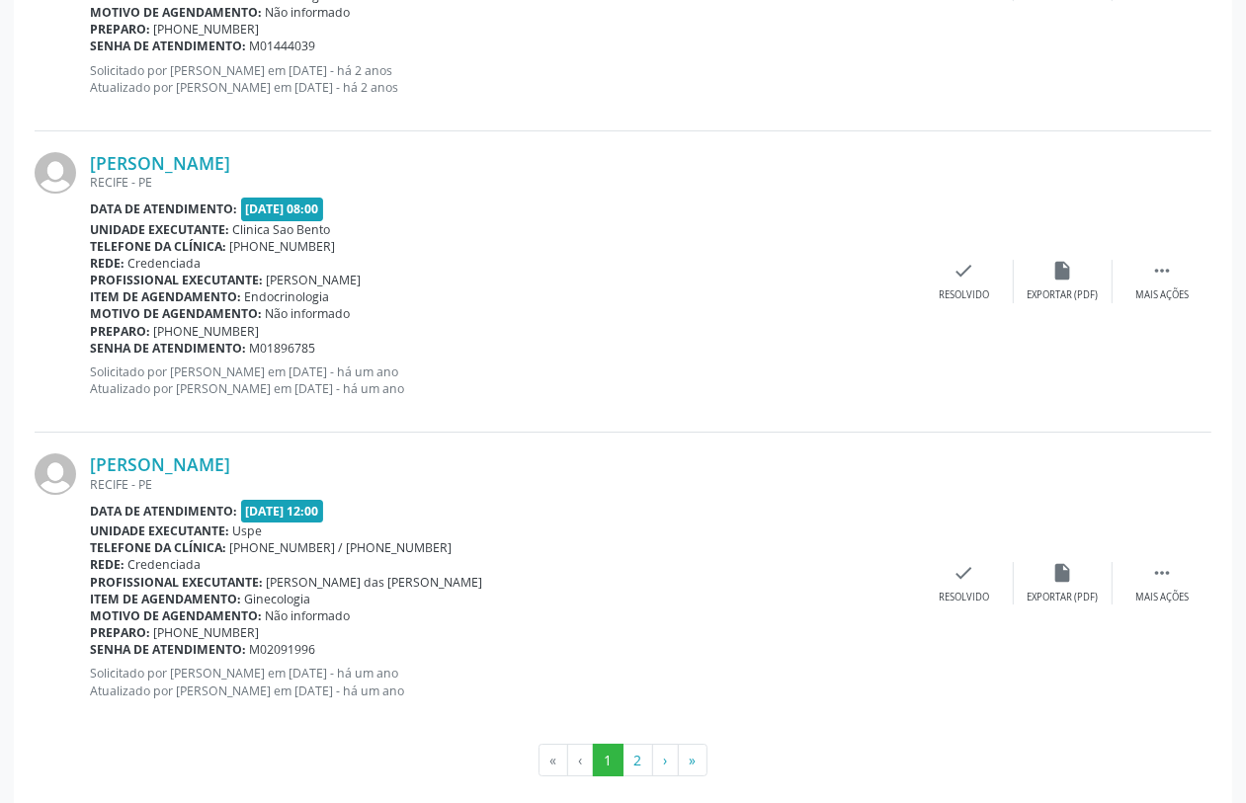
scroll to position [4414, 0]
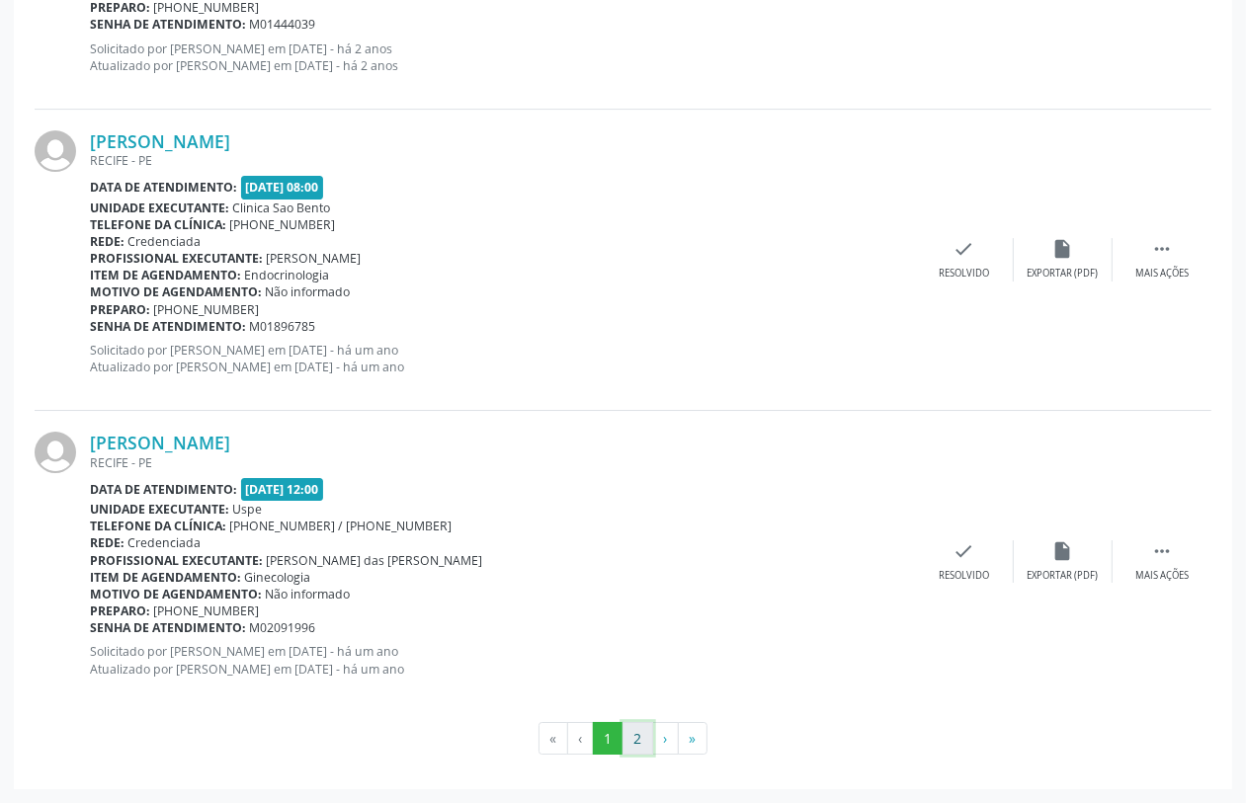
click at [645, 742] on button "2" at bounding box center [638, 739] width 31 height 34
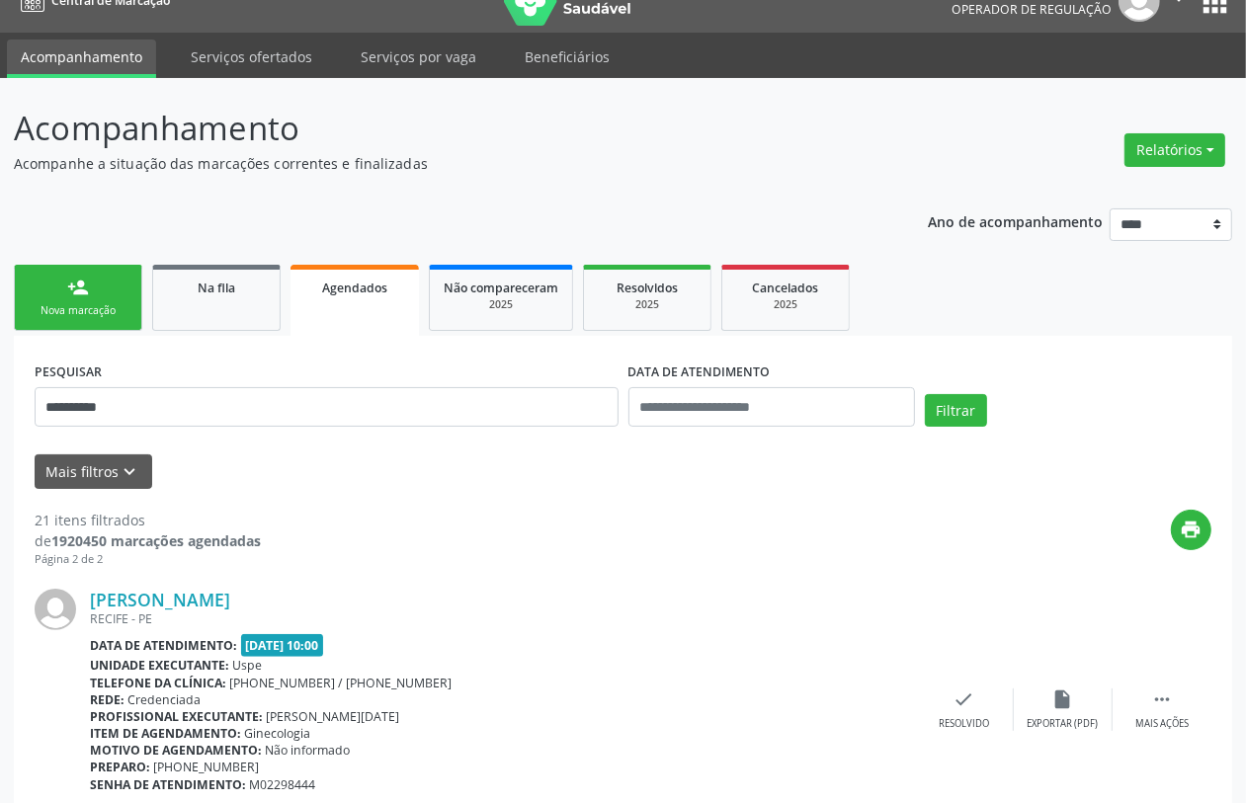
scroll to position [0, 0]
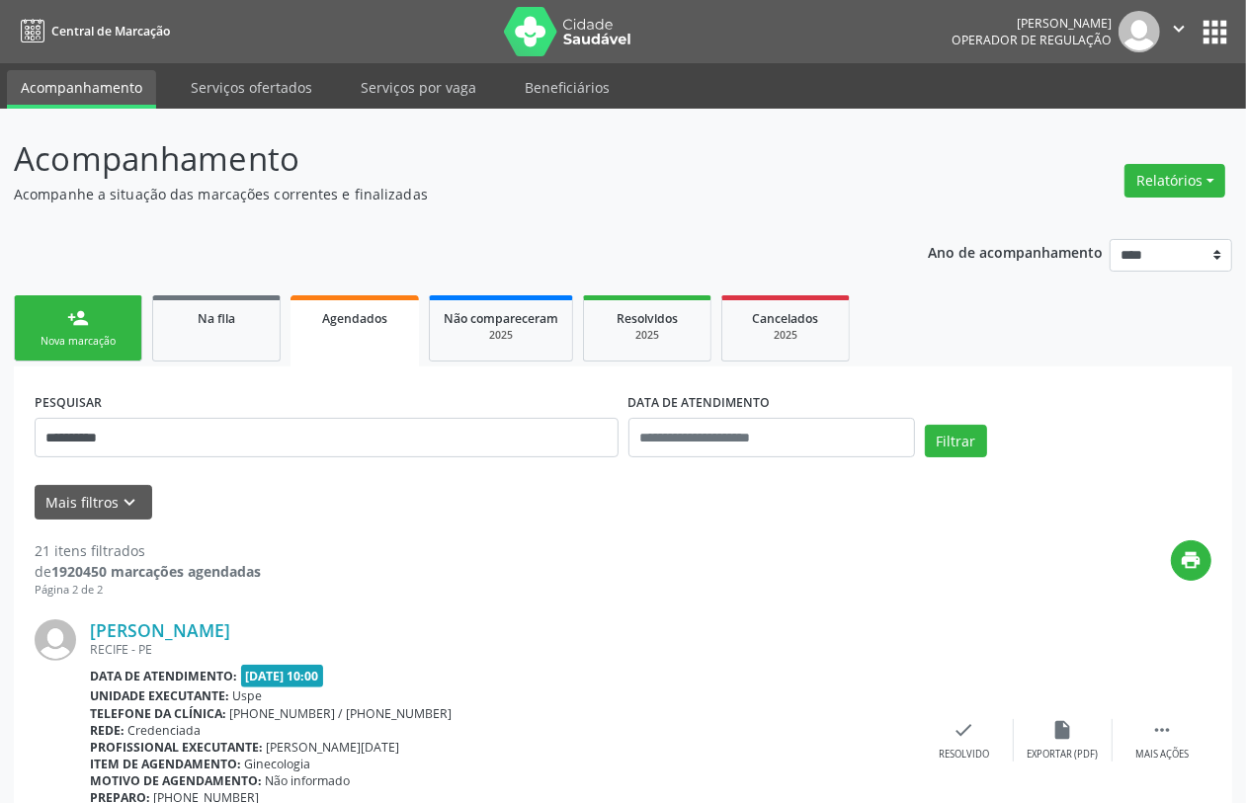
click at [64, 299] on link "person_add Nova marcação" at bounding box center [78, 328] width 128 height 66
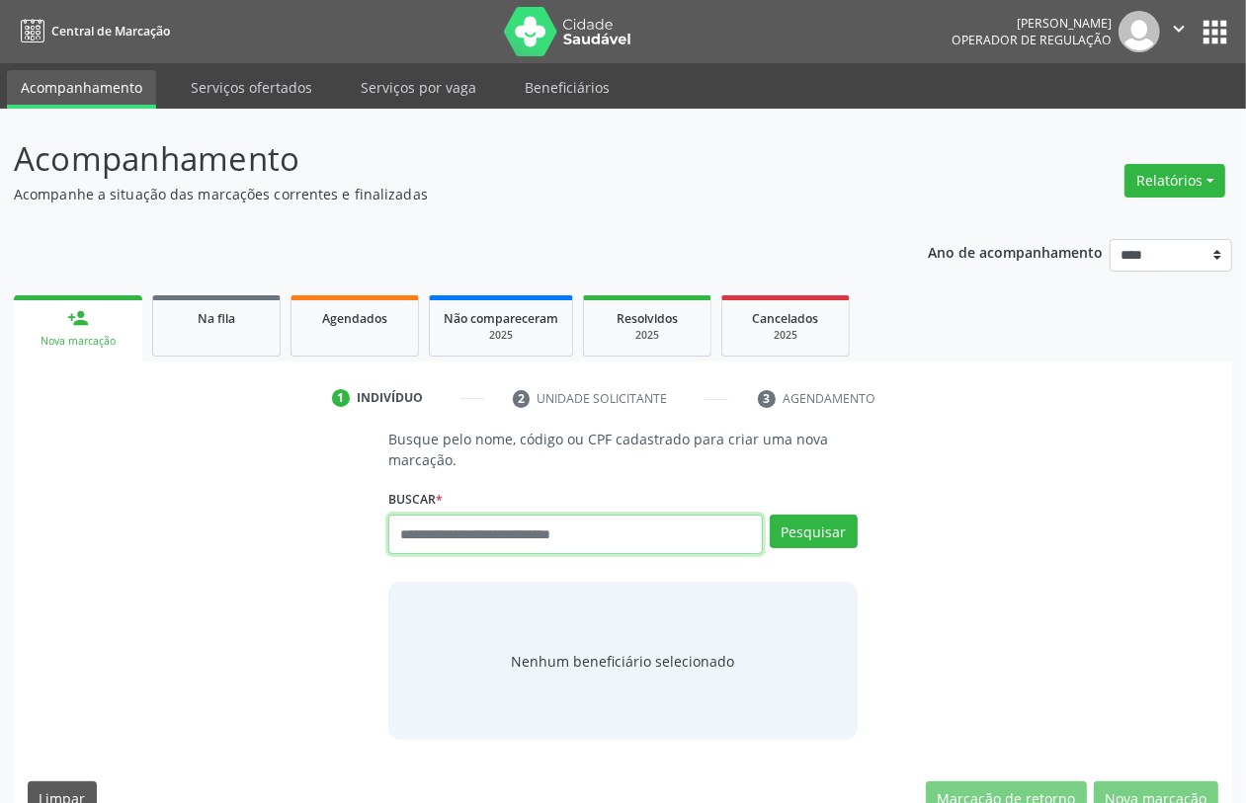
click at [521, 531] on input "text" at bounding box center [575, 535] width 374 height 40
type input "*********"
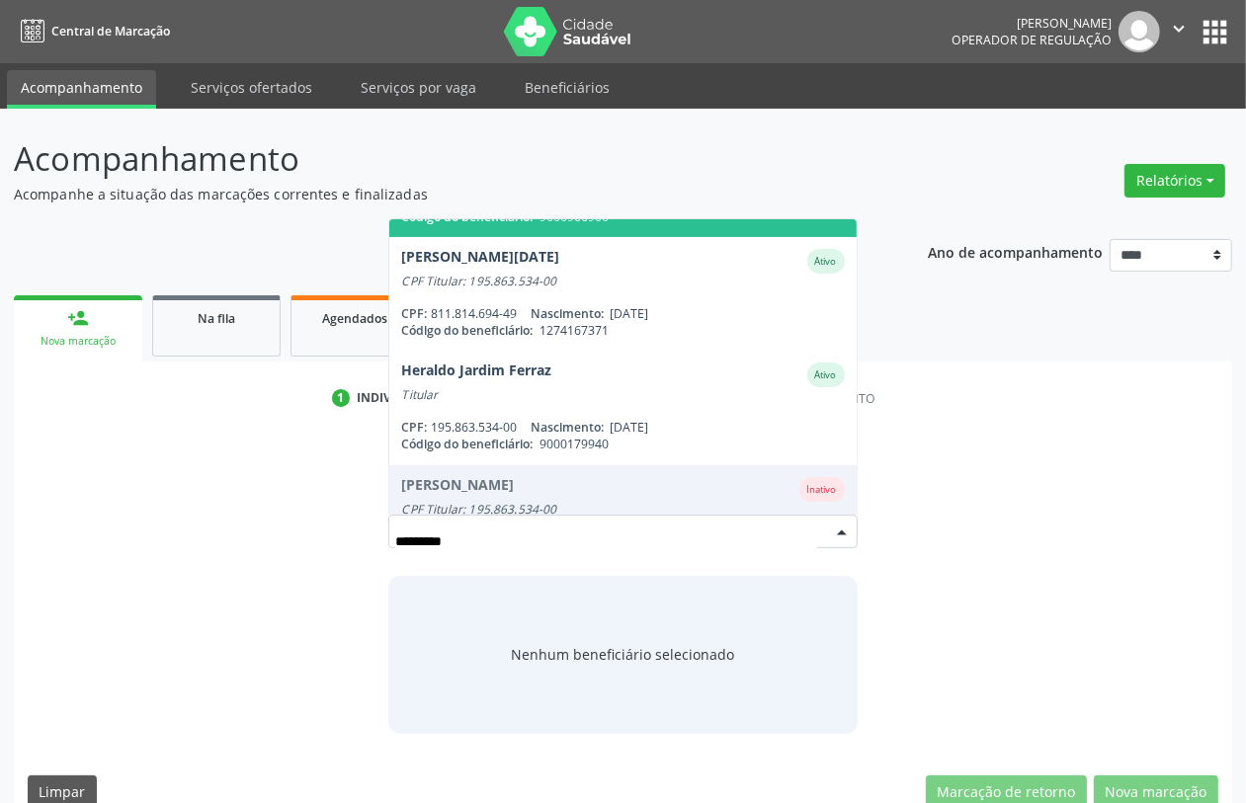
scroll to position [247, 0]
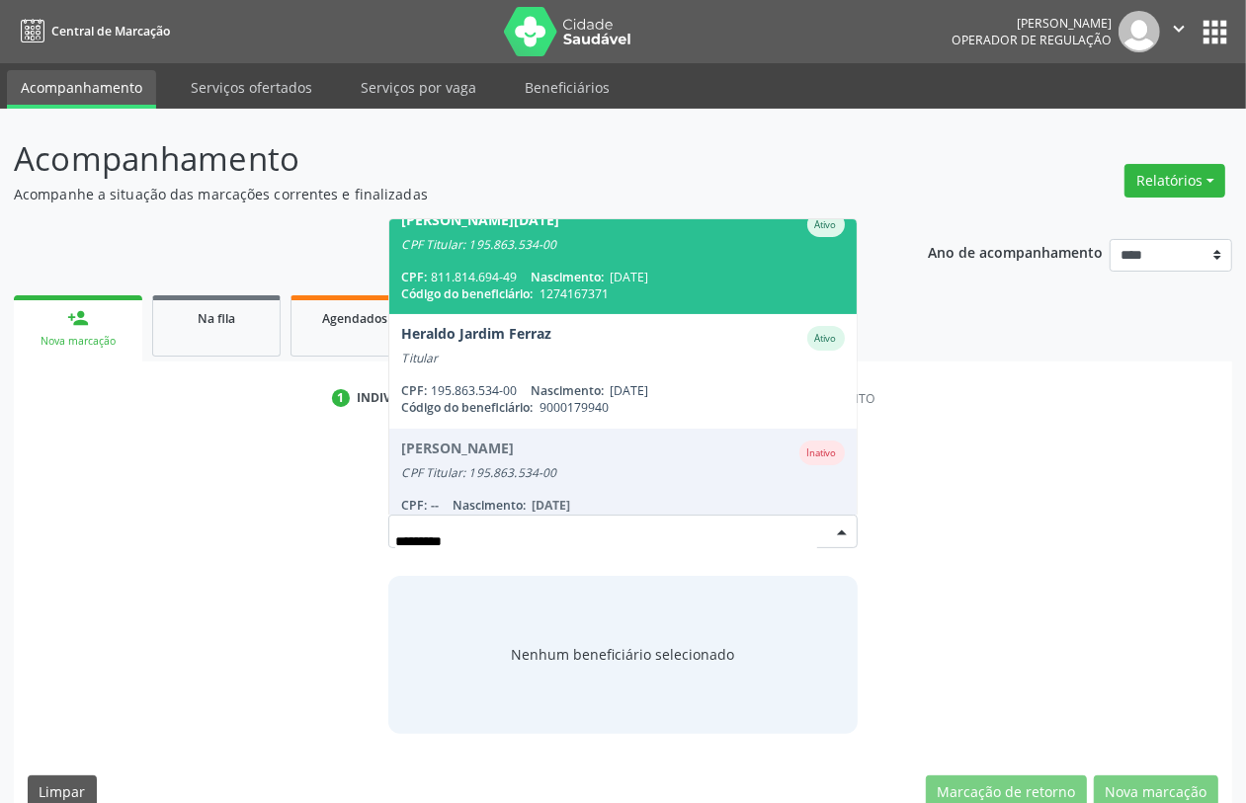
click at [648, 269] on span "03/06/1971" at bounding box center [629, 277] width 39 height 17
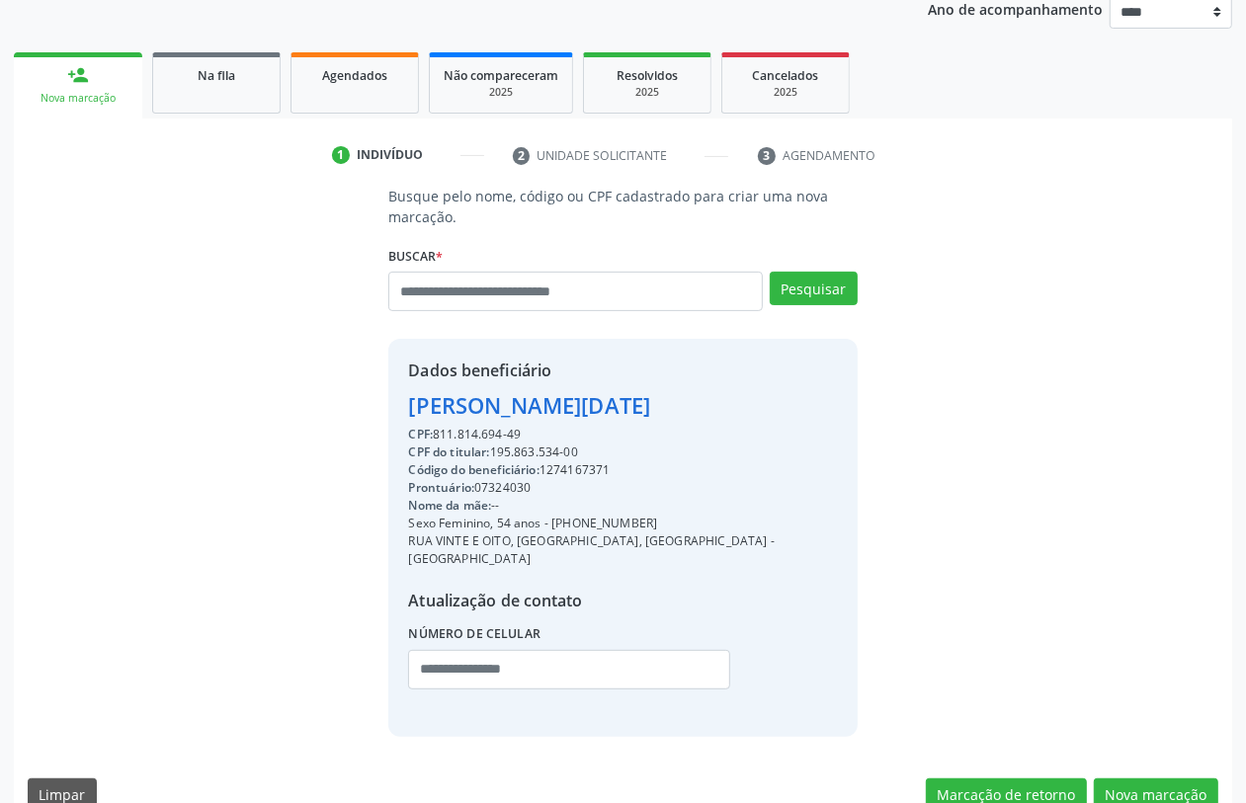
scroll to position [260, 0]
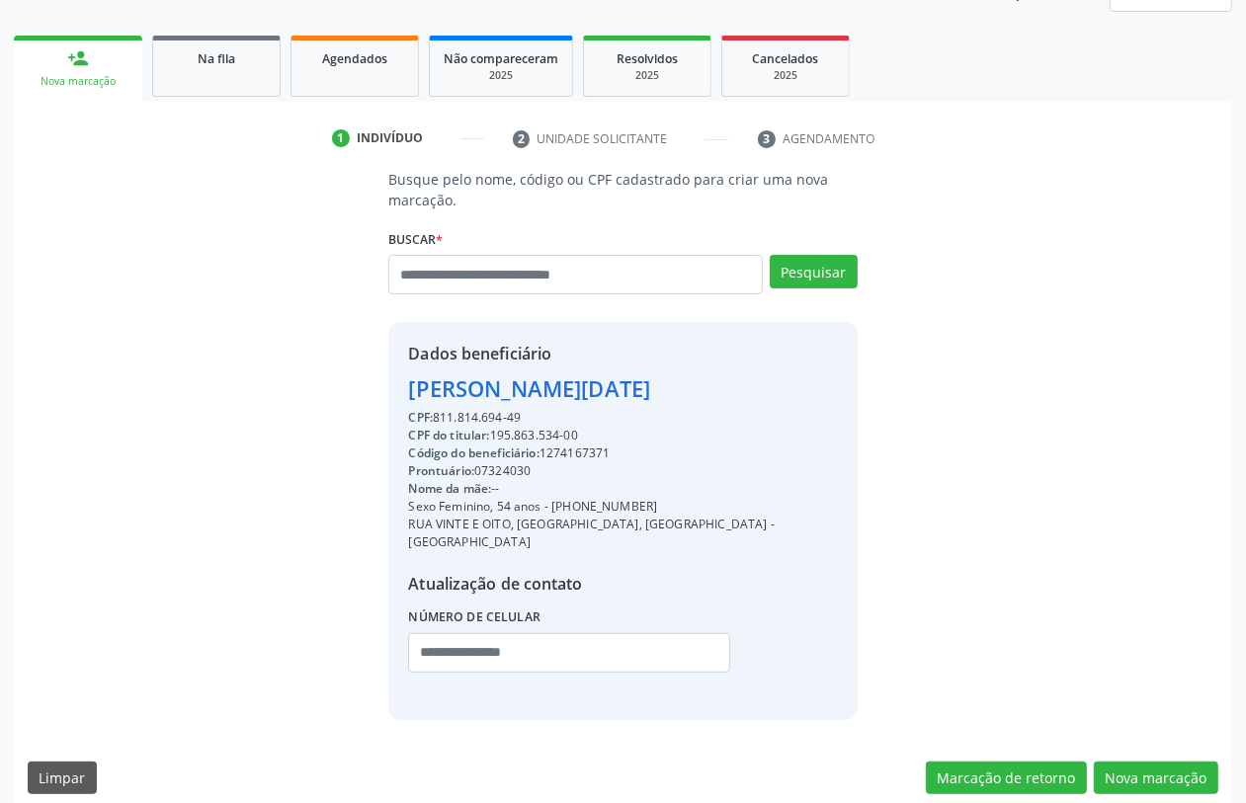
click at [586, 451] on div "Código do beneficiário: 1274167371" at bounding box center [622, 454] width 429 height 18
copy div "1274167371"
click at [324, 64] on span "Agendados" at bounding box center [354, 58] width 65 height 17
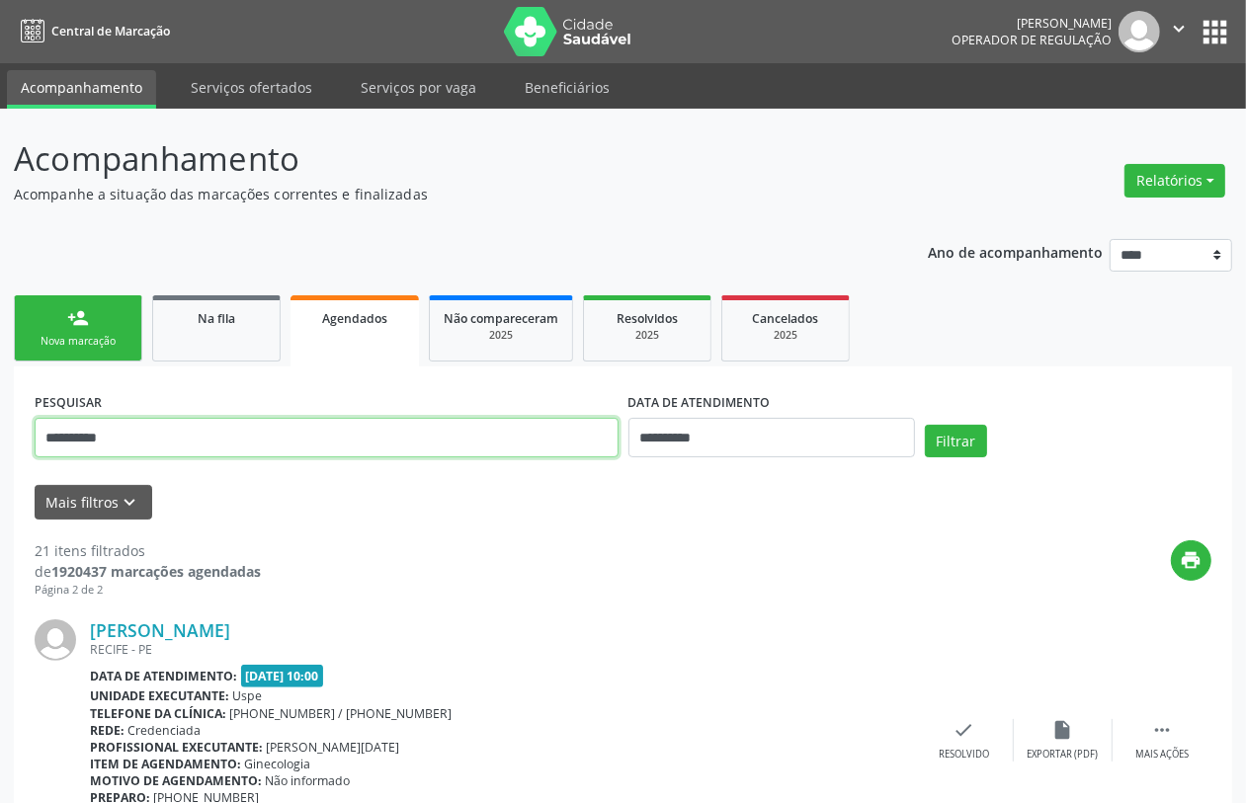
click at [422, 437] on input "**********" at bounding box center [327, 438] width 584 height 40
paste input "text"
type input "**********"
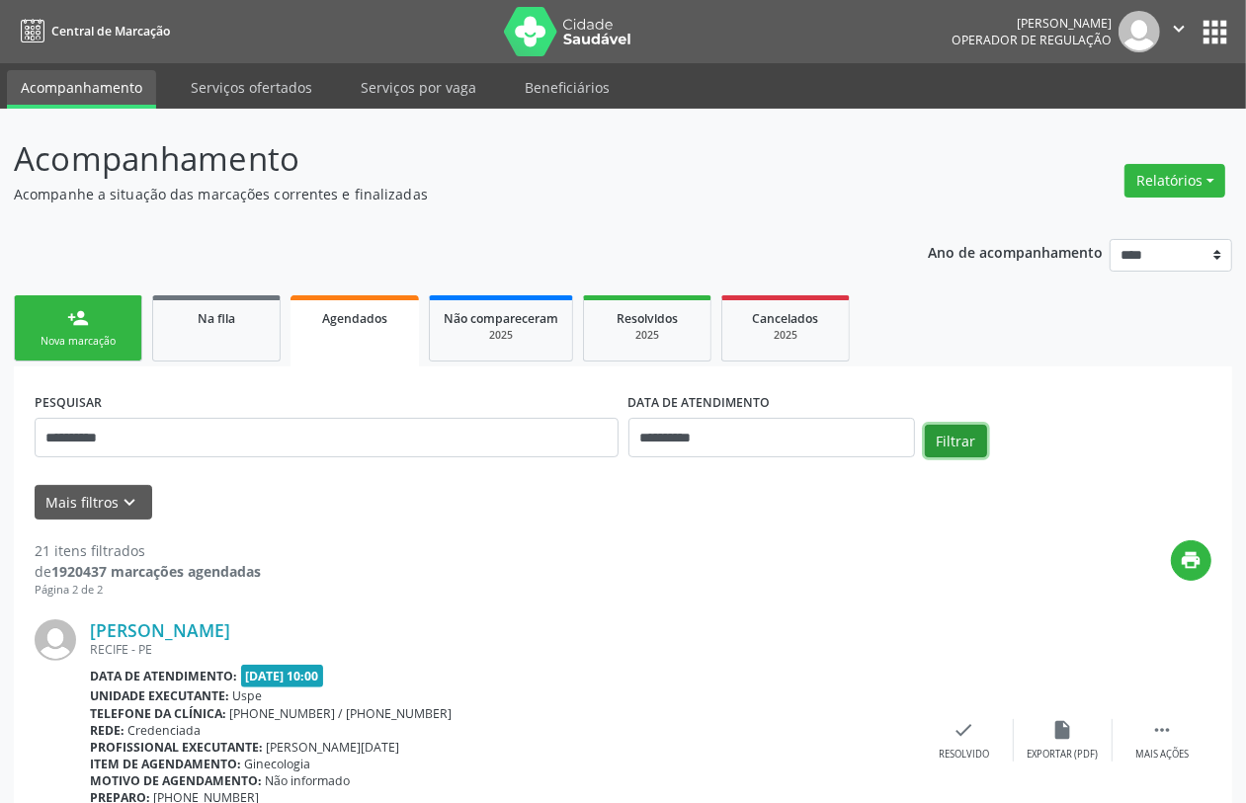
click at [964, 440] on button "Filtrar" at bounding box center [956, 442] width 62 height 34
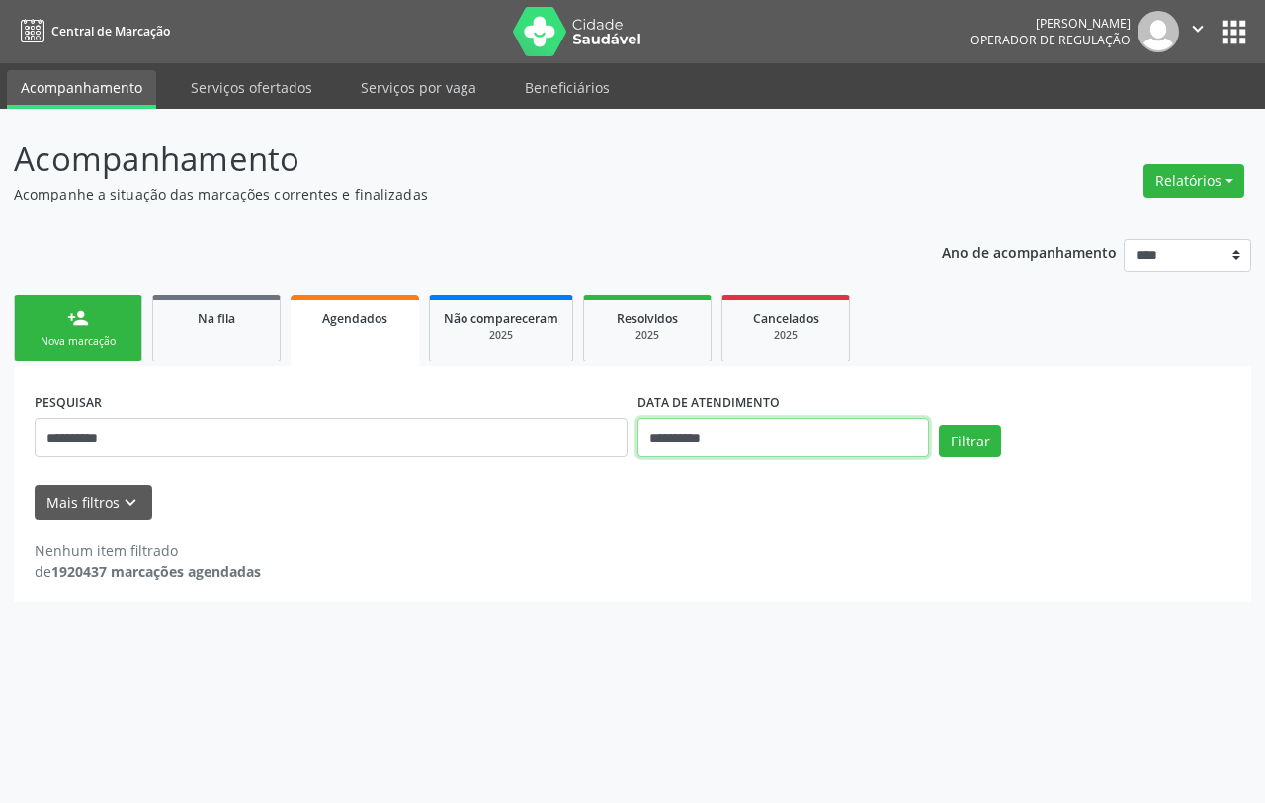
click at [748, 436] on input "**********" at bounding box center [783, 438] width 292 height 40
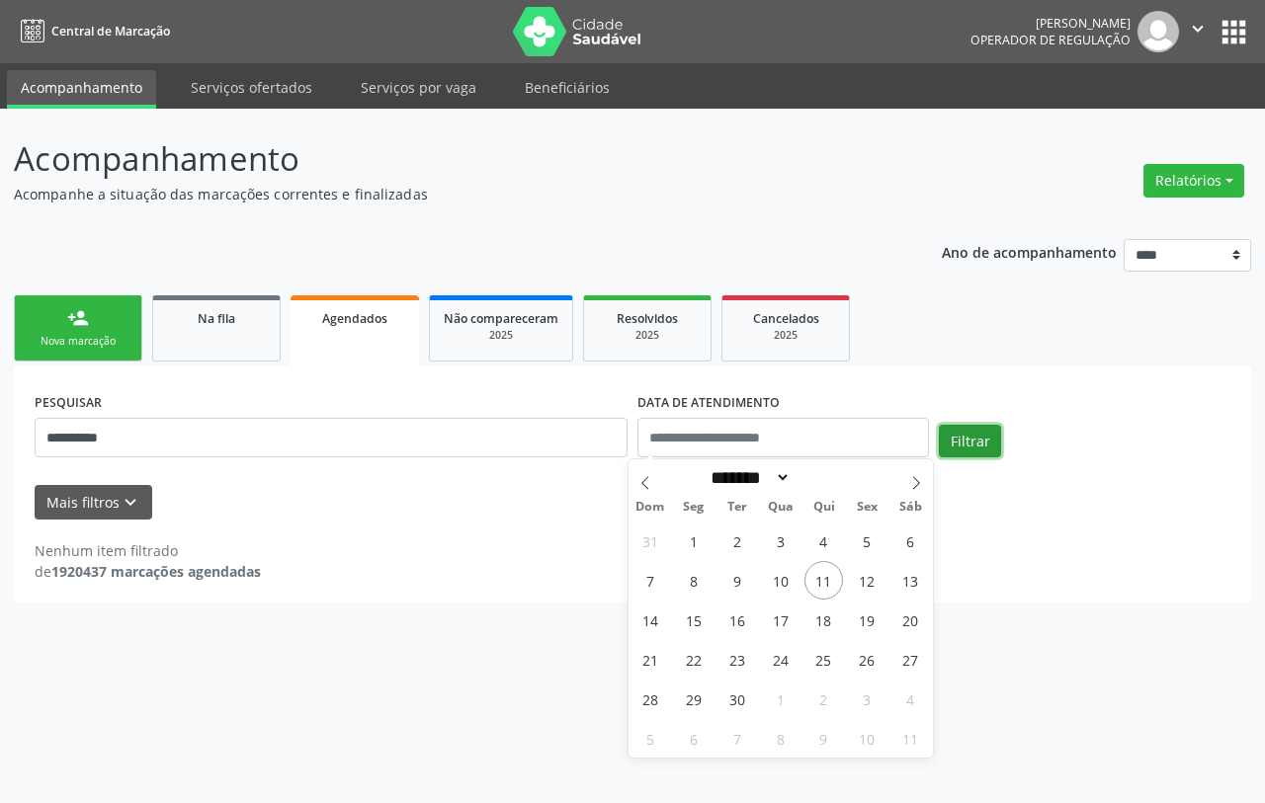
click at [954, 427] on button "Filtrar" at bounding box center [970, 442] width 62 height 34
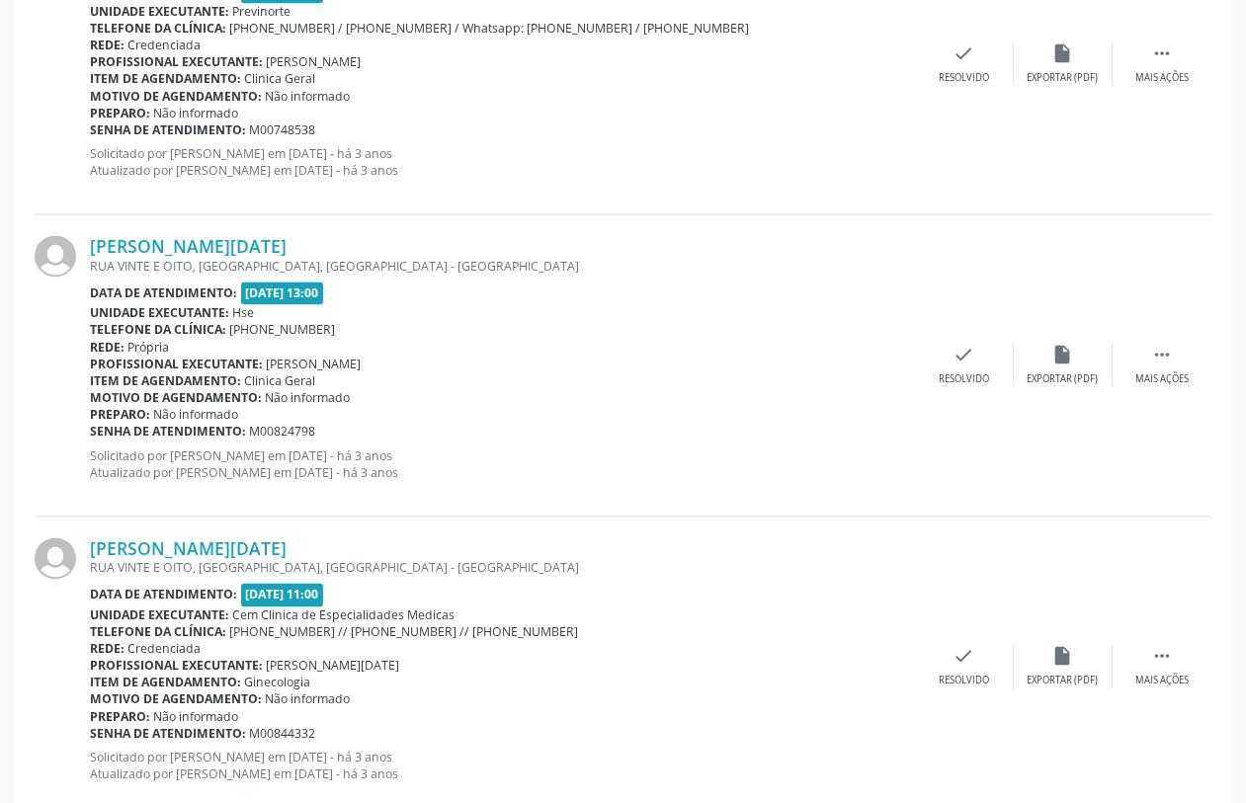
scroll to position [4414, 0]
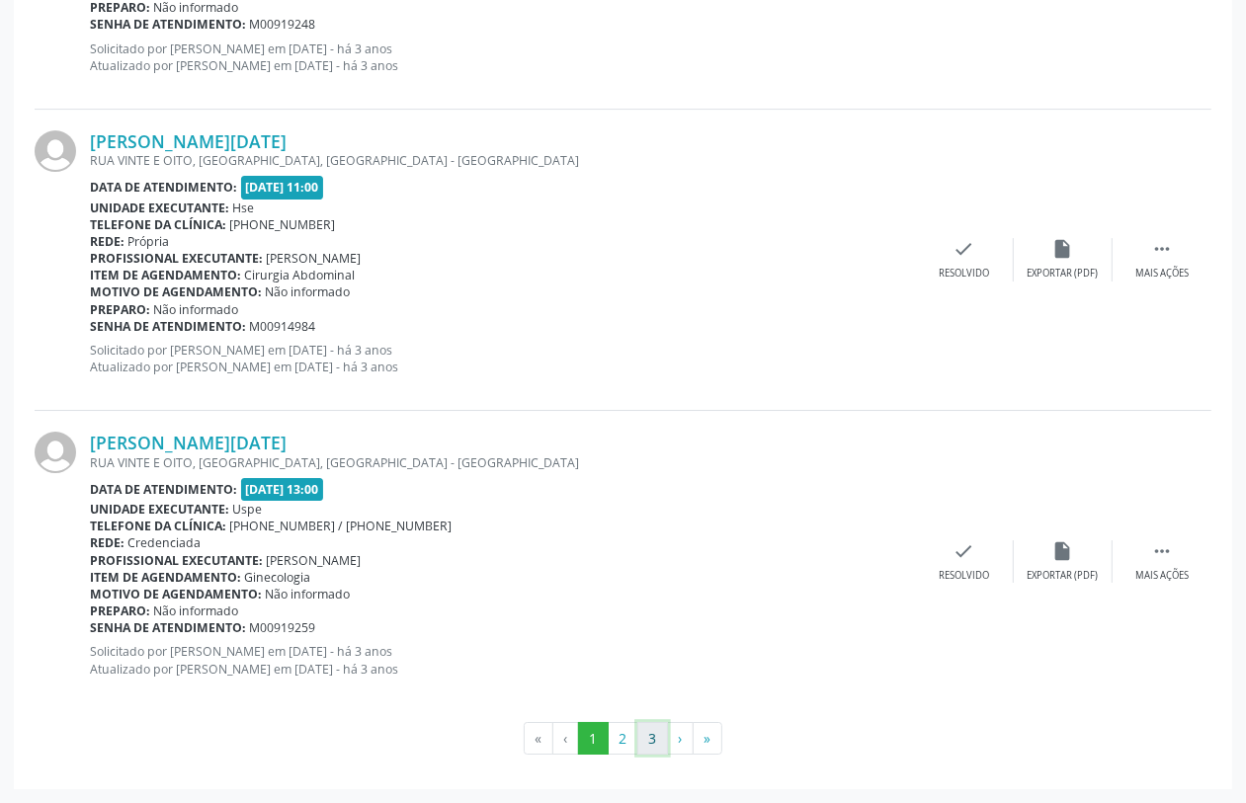
click at [644, 737] on button "3" at bounding box center [652, 739] width 31 height 34
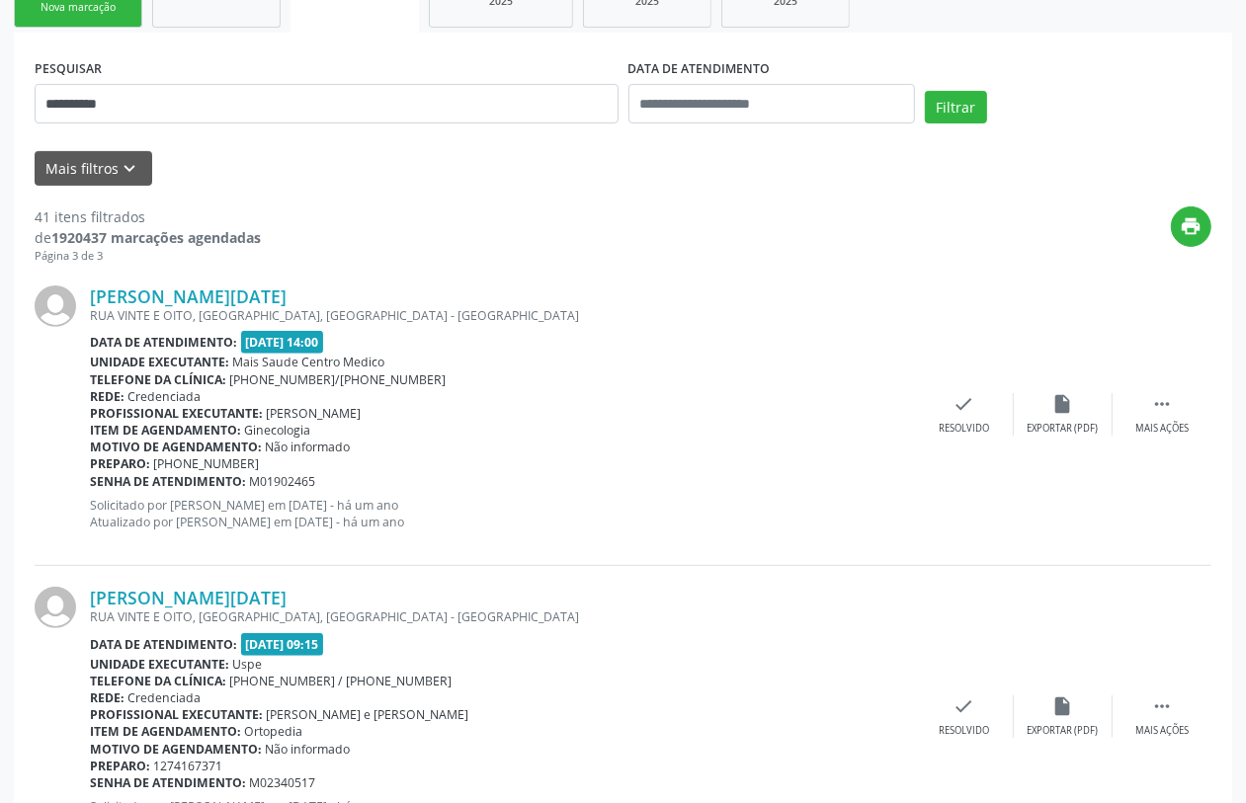
scroll to position [0, 0]
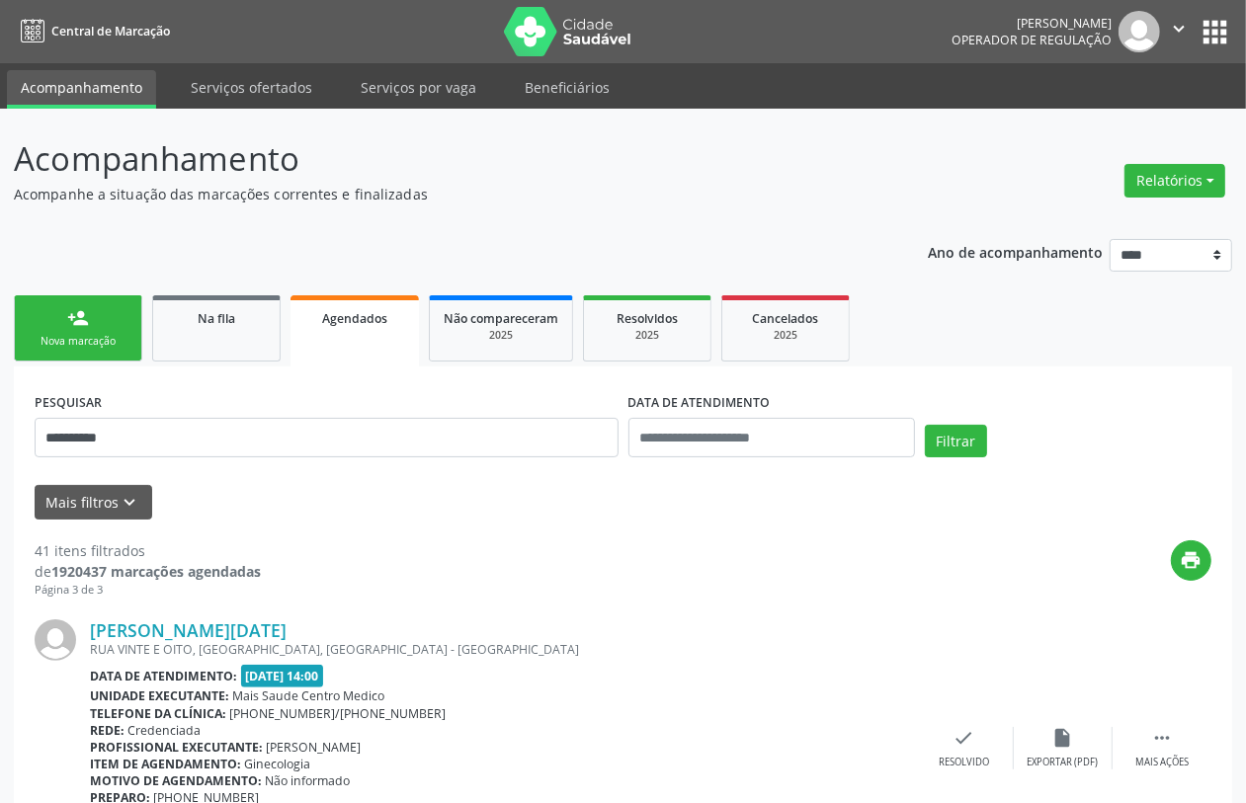
click at [95, 308] on link "person_add Nova marcação" at bounding box center [78, 328] width 128 height 66
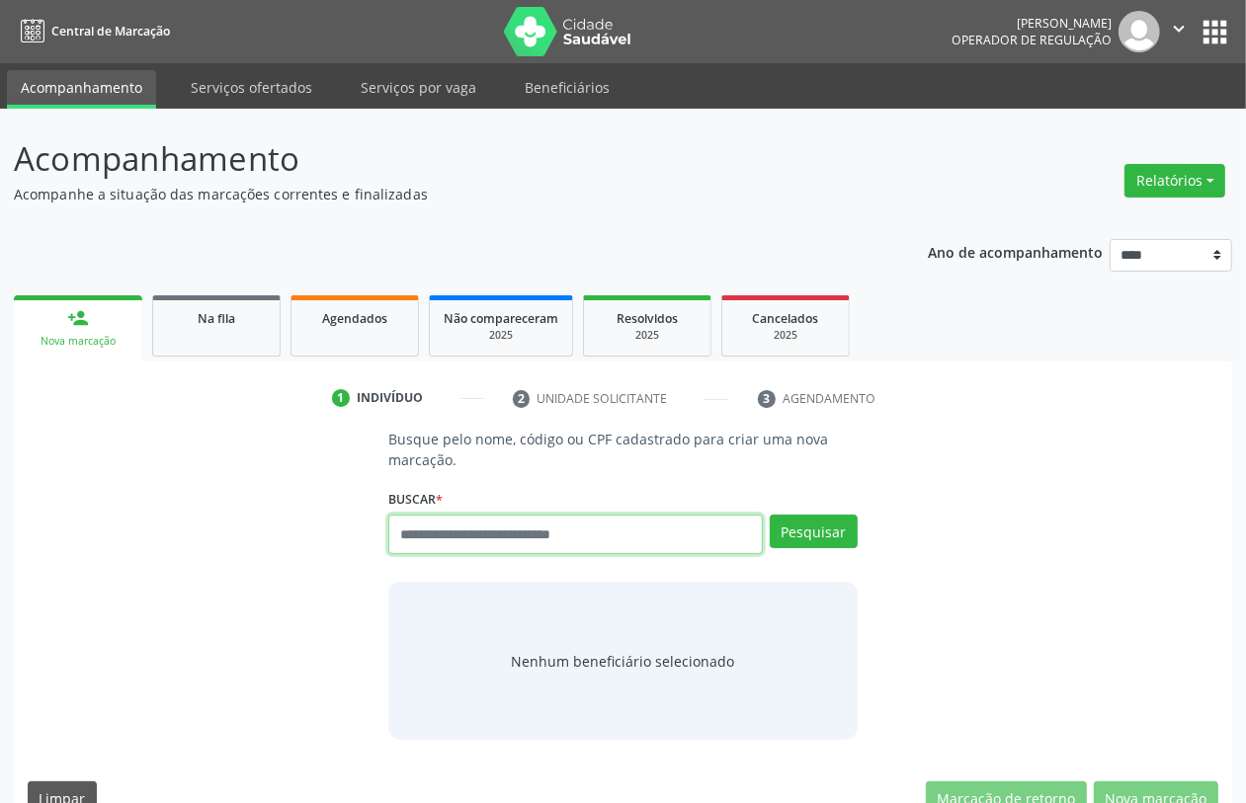
paste input "**********"
type input "**********"
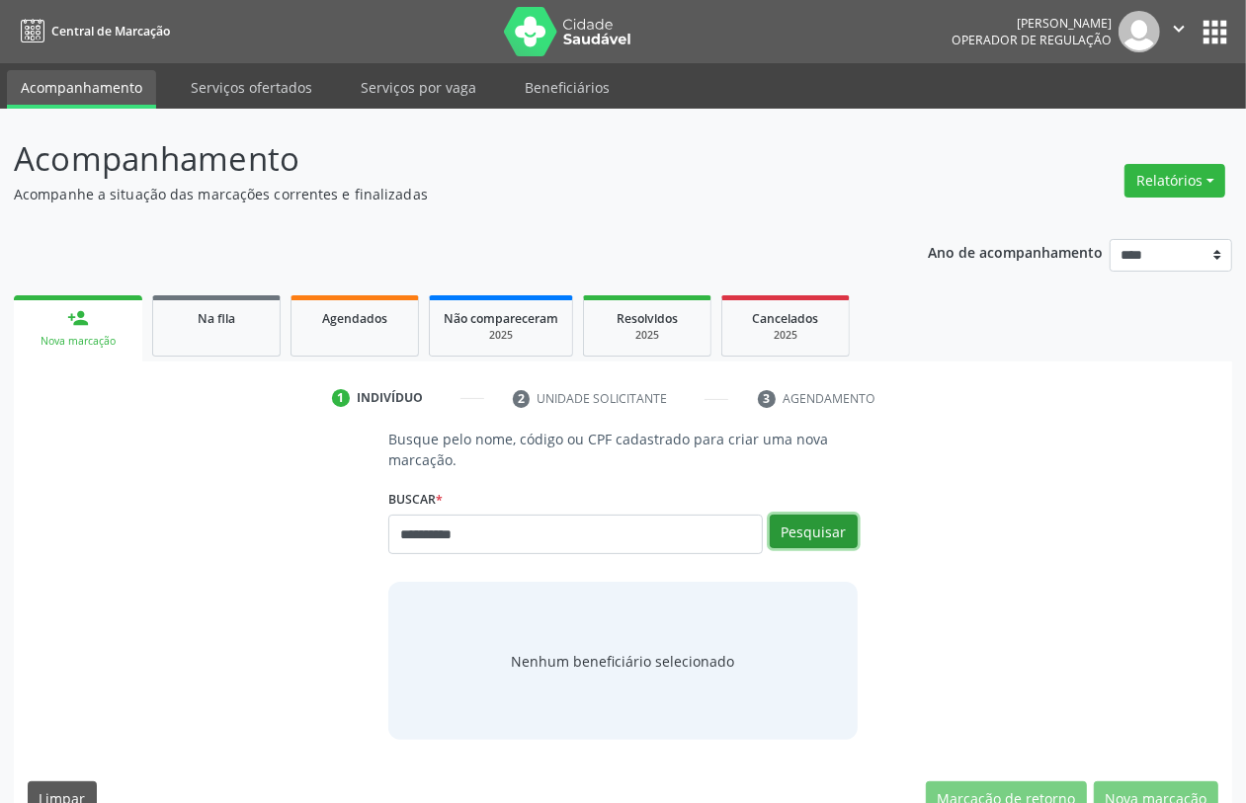
click at [813, 531] on button "Pesquisar" at bounding box center [814, 532] width 88 height 34
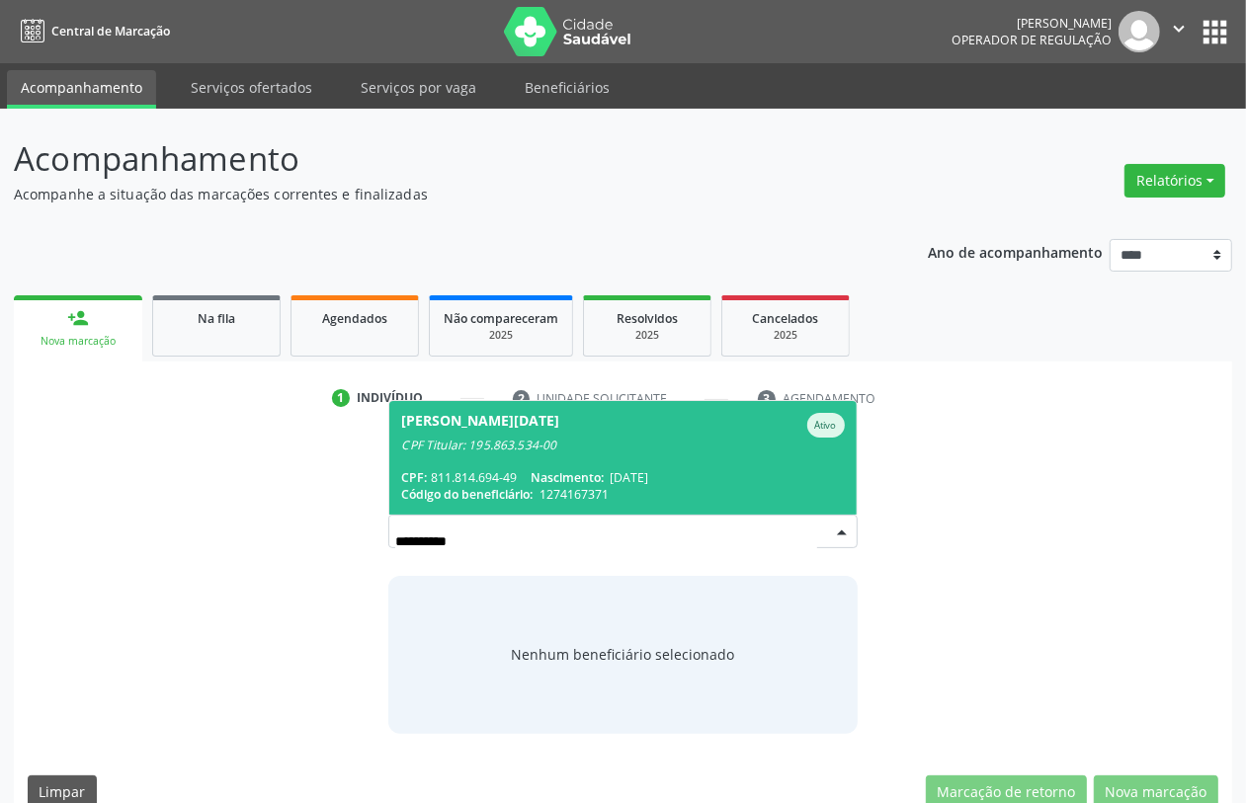
click at [426, 443] on div "CPF Titular: 195.863.534-00" at bounding box center [622, 446] width 443 height 16
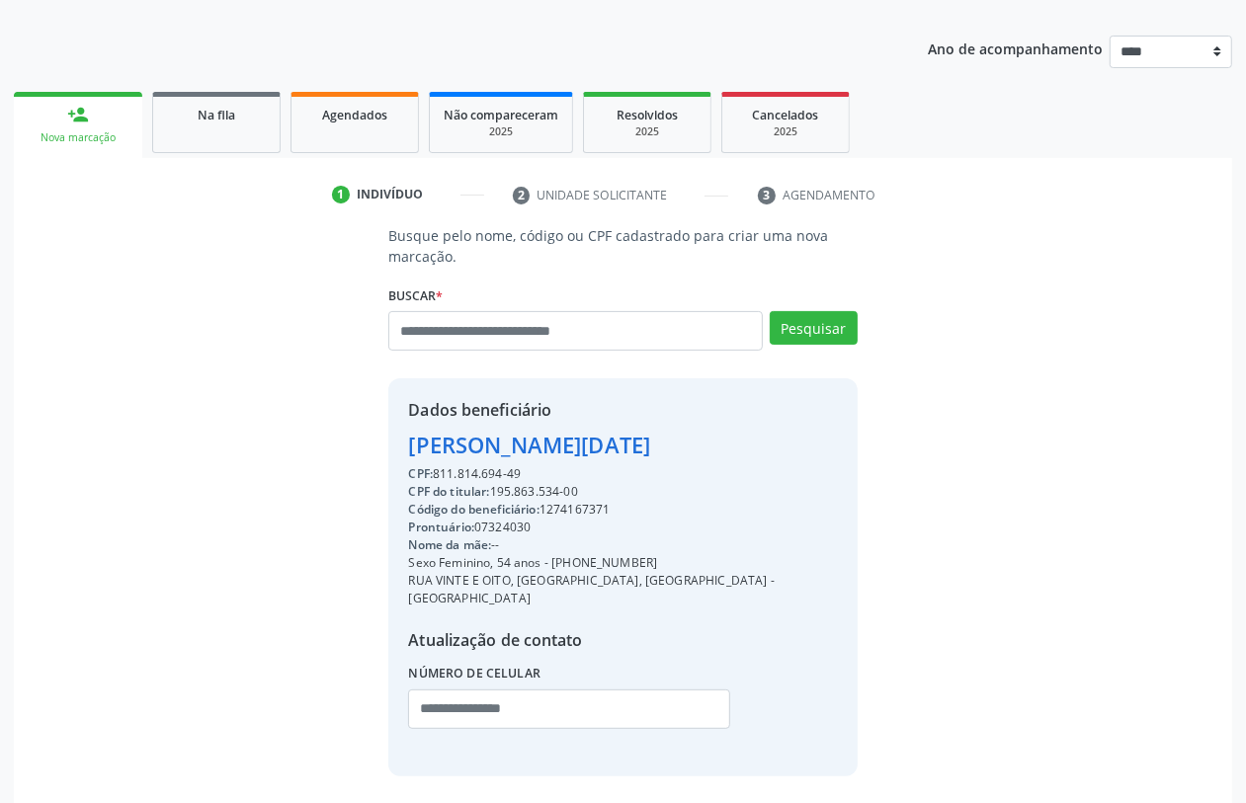
scroll to position [260, 0]
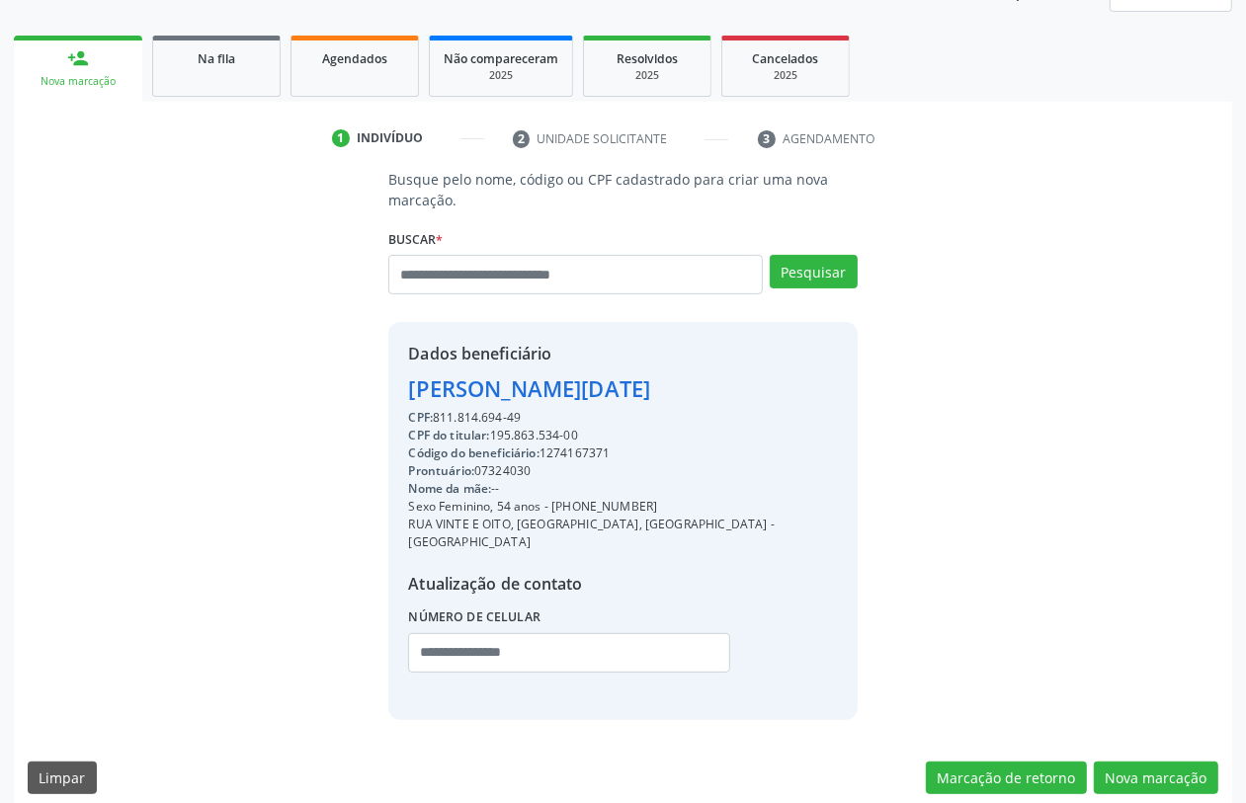
click at [506, 437] on div "CPF do titular: 195.863.534-00" at bounding box center [622, 436] width 429 height 18
click at [506, 438] on div "CPF do titular: 195.863.534-00" at bounding box center [622, 436] width 429 height 18
copy div "195.863.534"
paste input "**********"
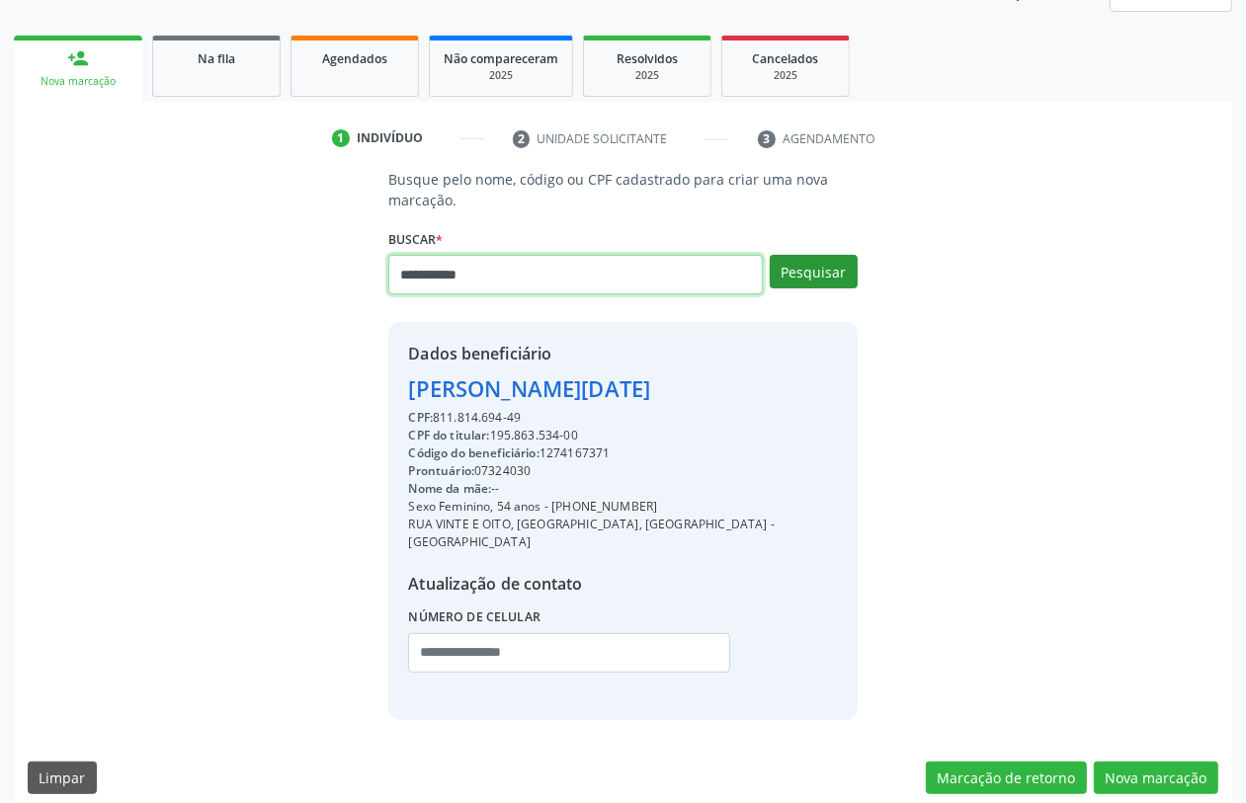
type input "**********"
drag, startPoint x: 823, startPoint y: 277, endPoint x: 830, endPoint y: 296, distance: 20.9
click at [828, 294] on div "Pesquisar" at bounding box center [810, 281] width 95 height 53
click at [816, 282] on button "Pesquisar" at bounding box center [814, 272] width 88 height 34
type input "**********"
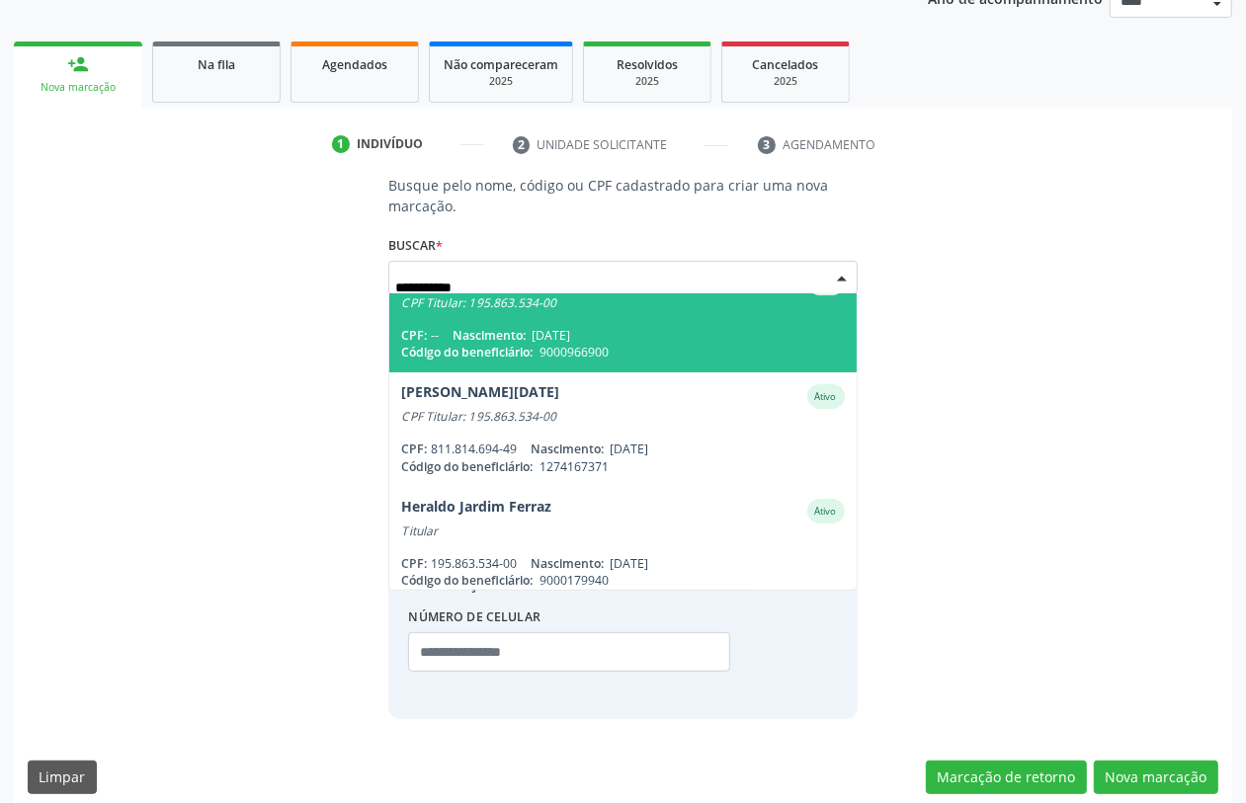
scroll to position [247, 0]
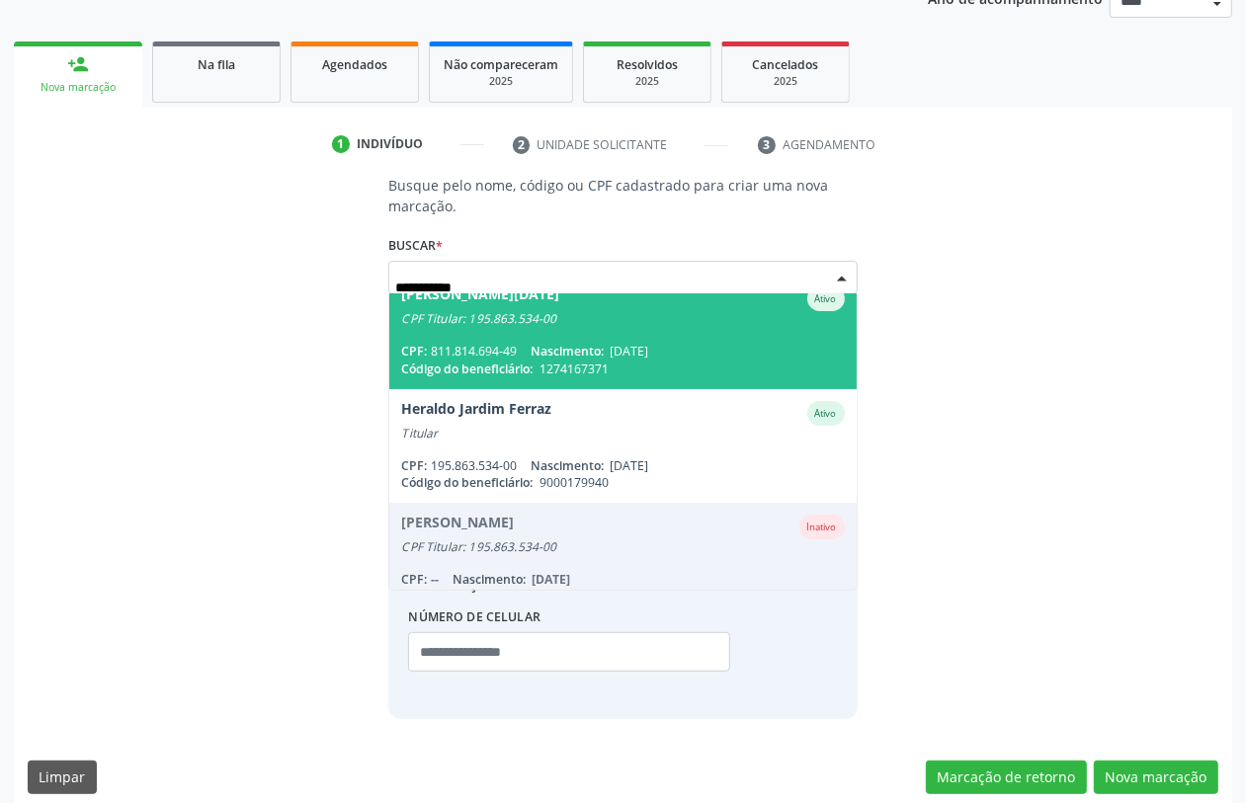
click at [605, 343] on div "CPF: 811.814.694-49 Nascimento: 03/06/1971" at bounding box center [622, 351] width 443 height 17
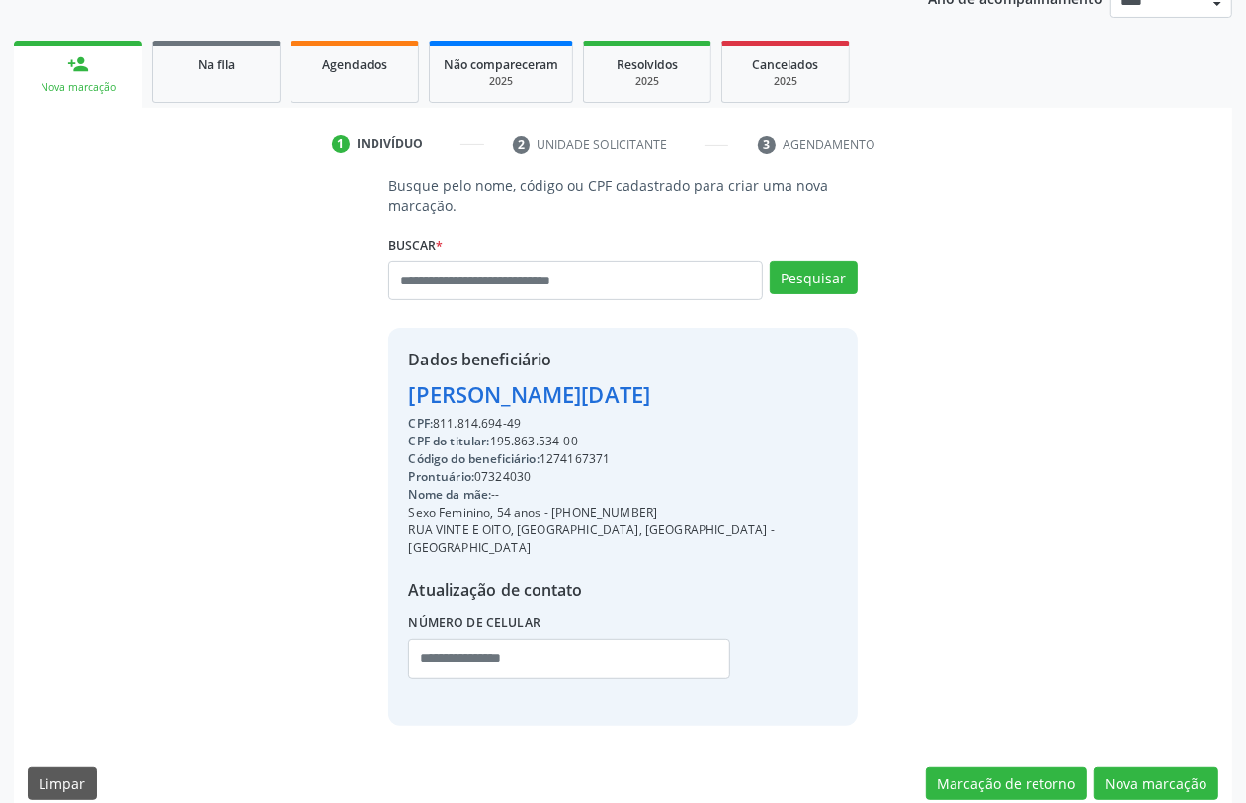
scroll to position [260, 0]
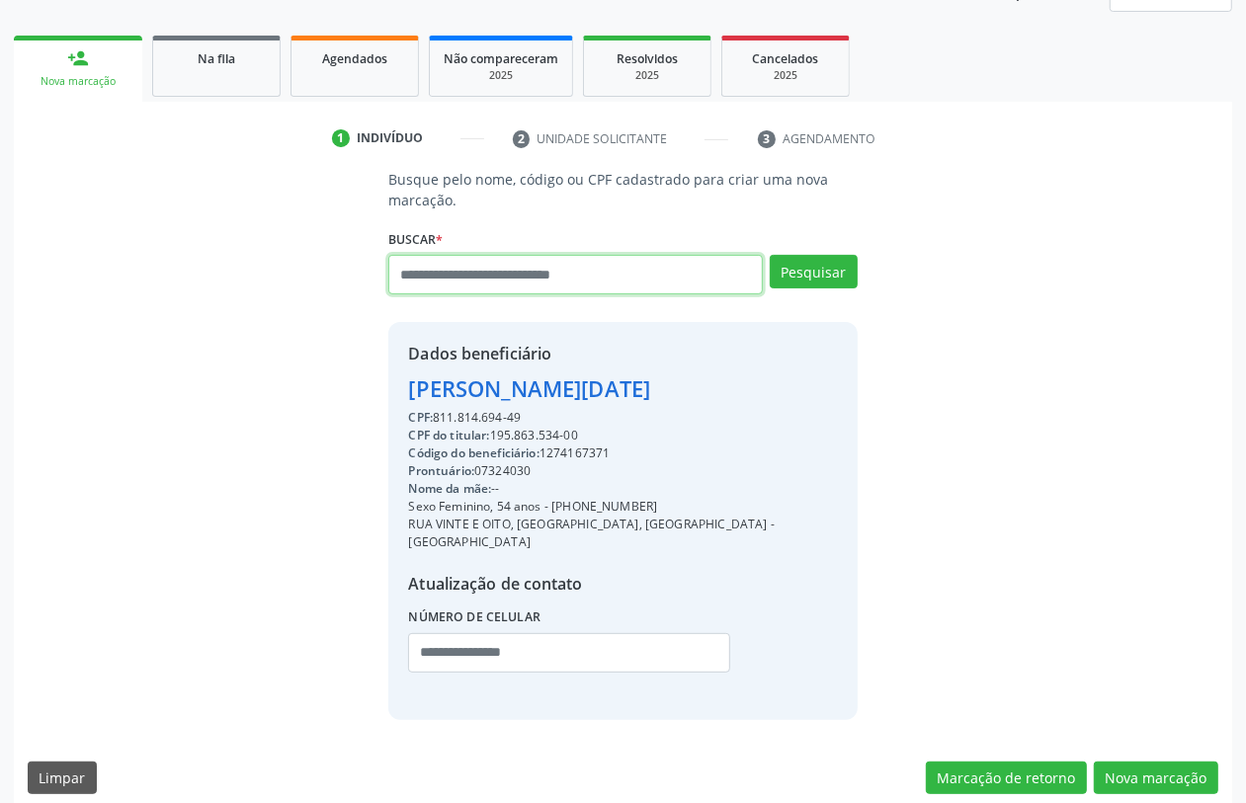
paste input "**********"
type input "**********"
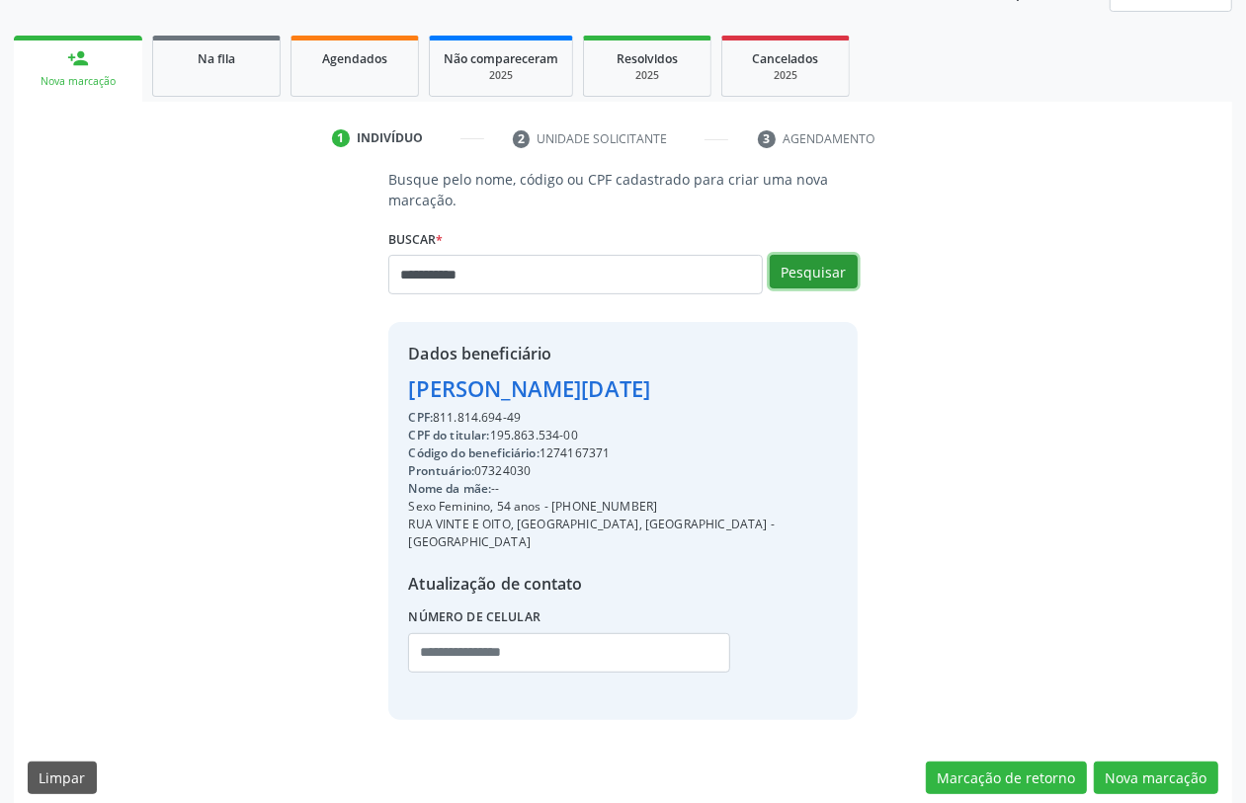
click at [831, 260] on button "Pesquisar" at bounding box center [814, 272] width 88 height 34
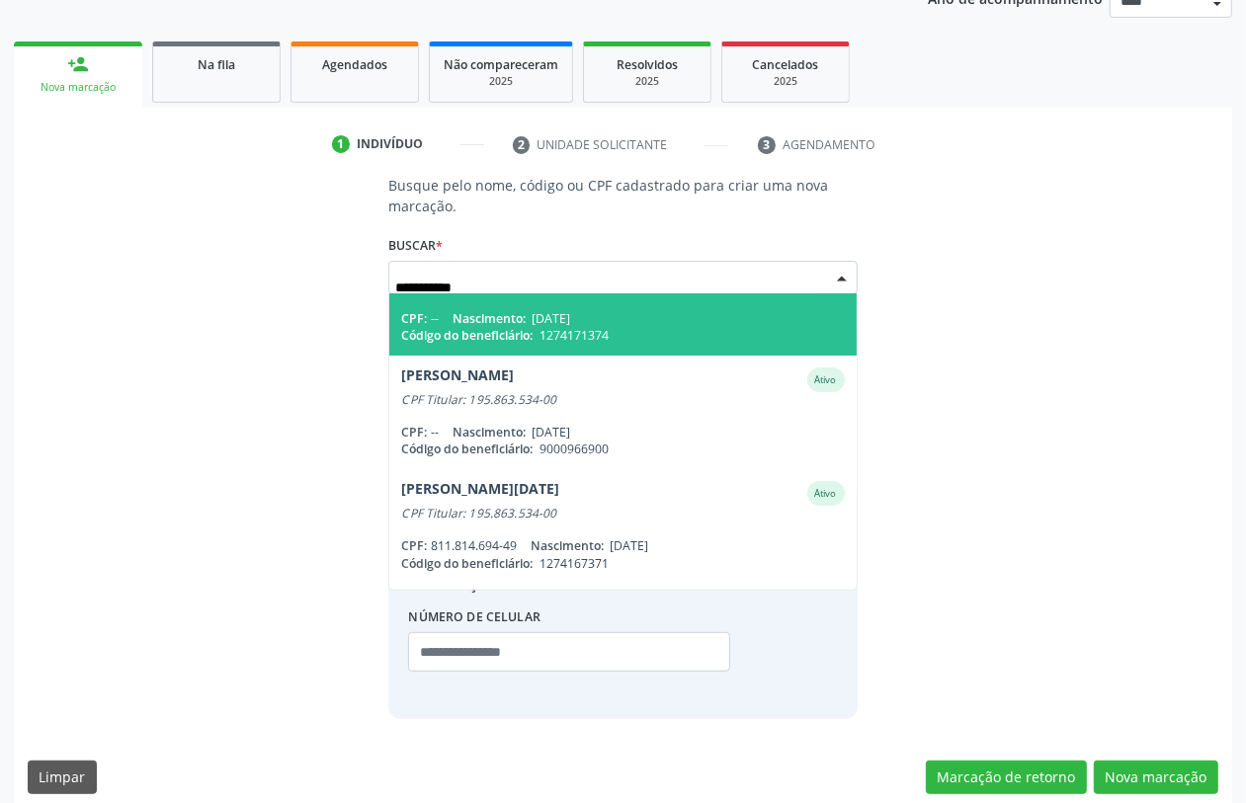
scroll to position [0, 0]
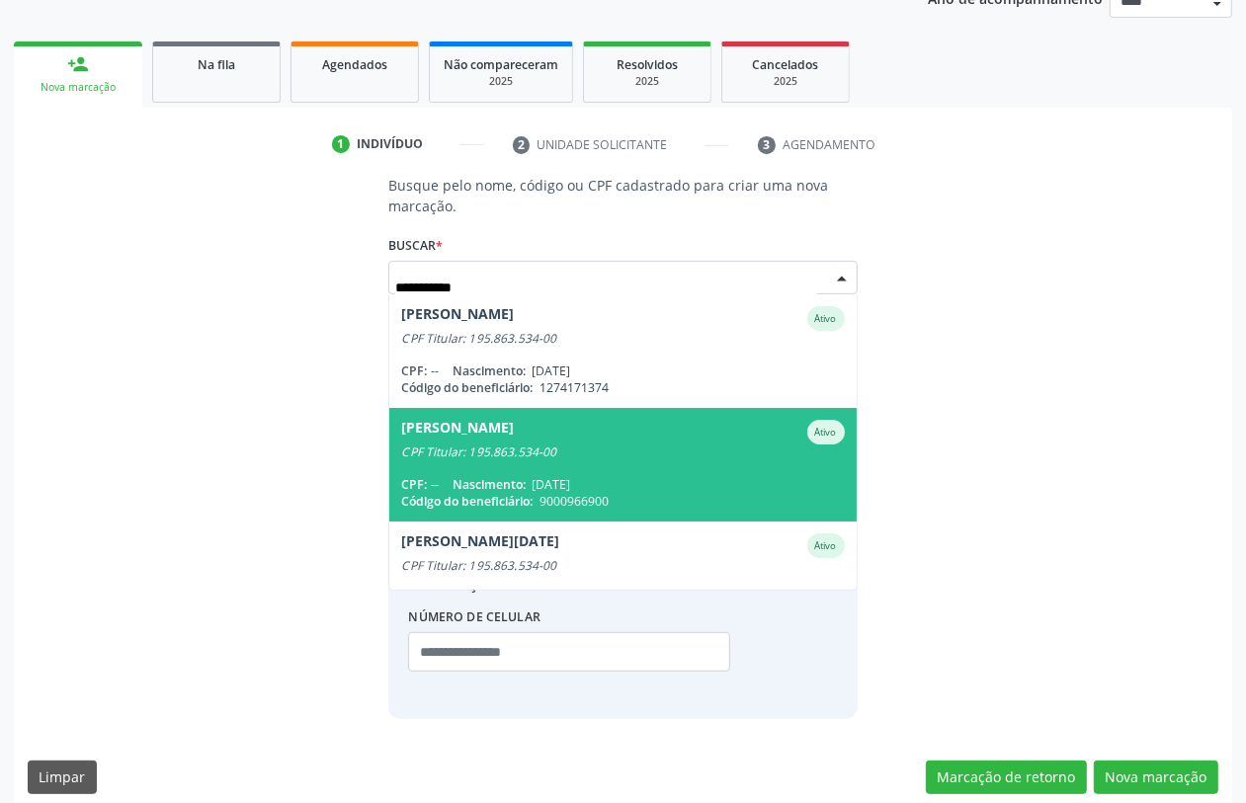
click at [514, 426] on div "Debora Anitta de Barros Ferraz" at bounding box center [457, 432] width 113 height 25
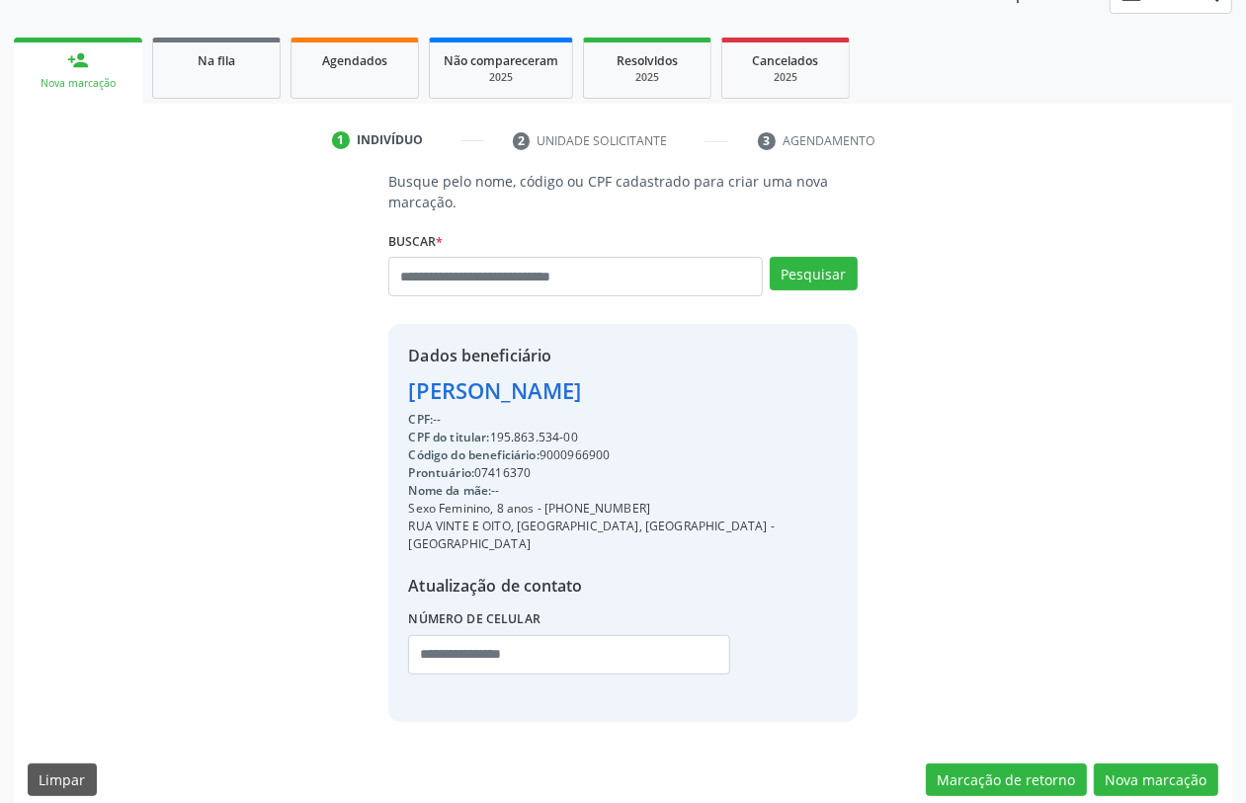
scroll to position [260, 0]
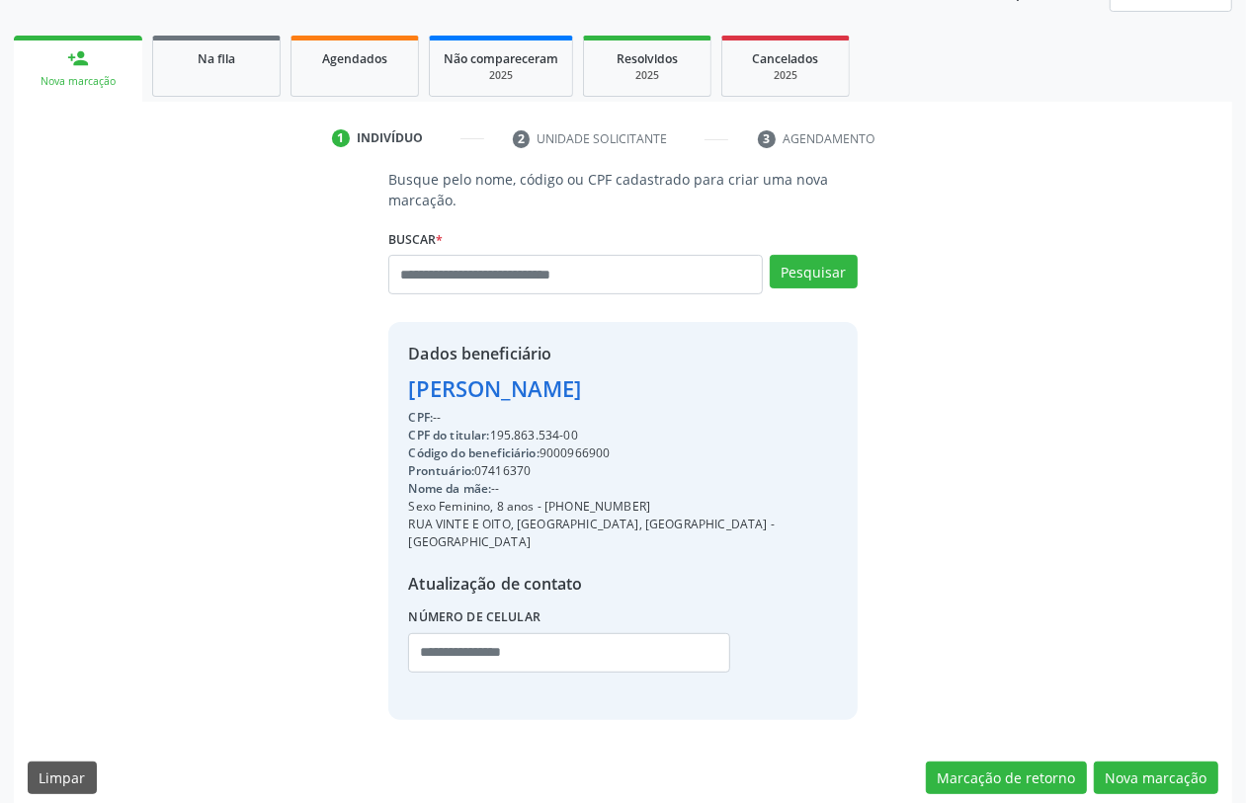
click at [581, 445] on div "Código do beneficiário: 9000966900" at bounding box center [622, 454] width 429 height 18
copy div "9000966900"
click at [357, 47] on div "Agendados" at bounding box center [354, 57] width 99 height 21
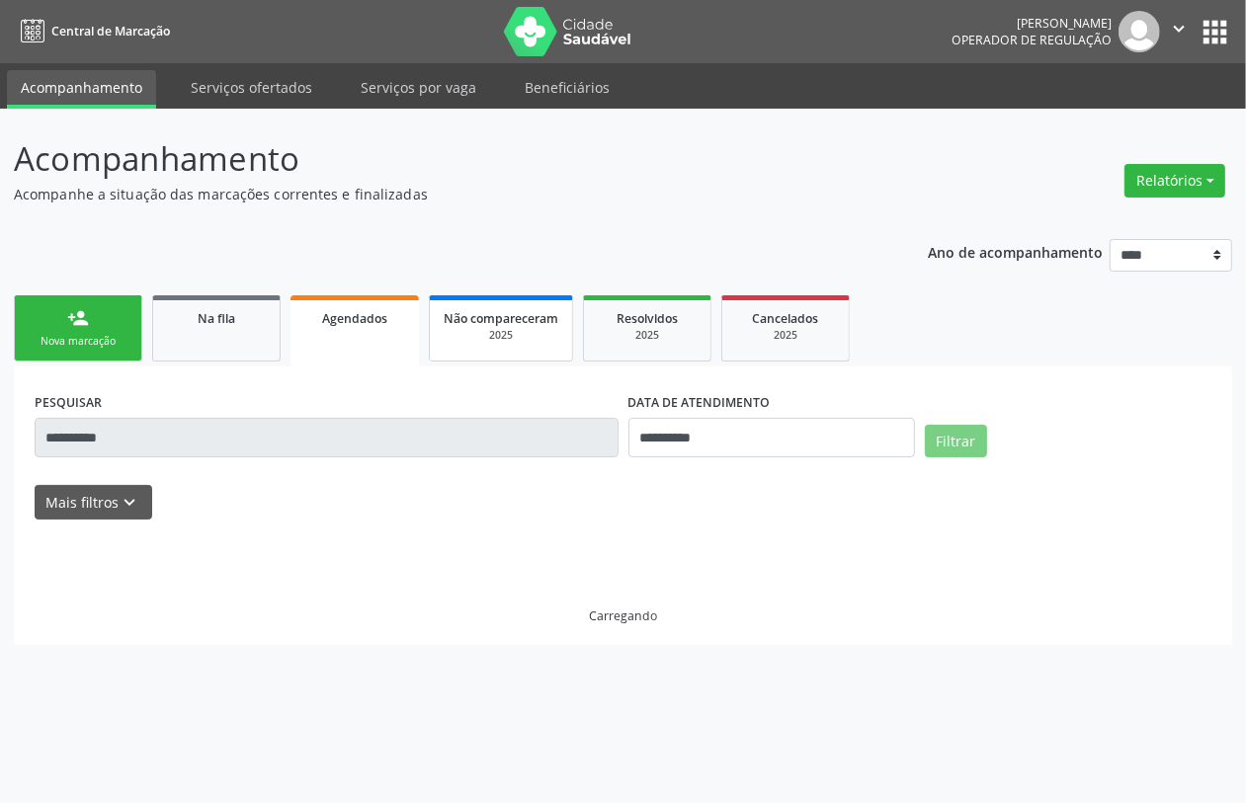
scroll to position [0, 0]
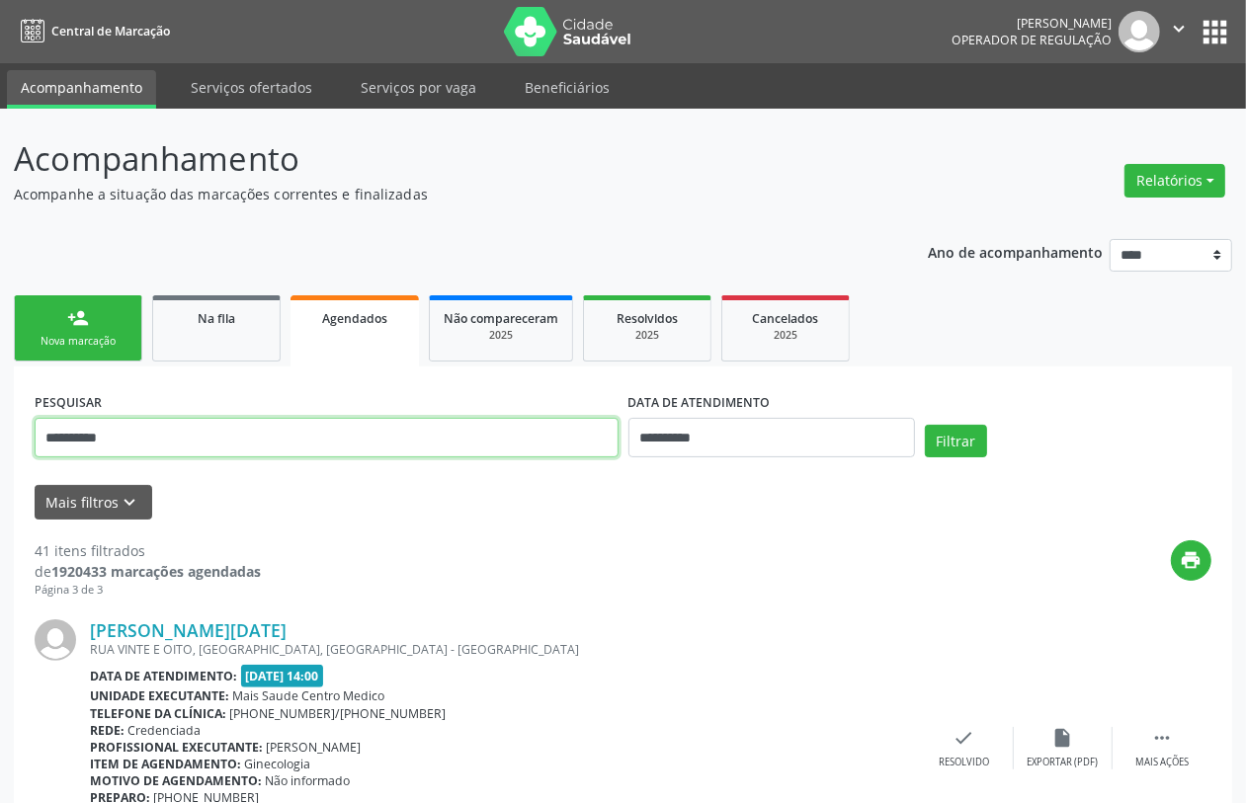
click at [437, 436] on input "**********" at bounding box center [327, 438] width 584 height 40
click at [440, 432] on input "**********" at bounding box center [327, 438] width 584 height 40
click at [440, 437] on input "**********" at bounding box center [327, 438] width 584 height 40
paste input "text"
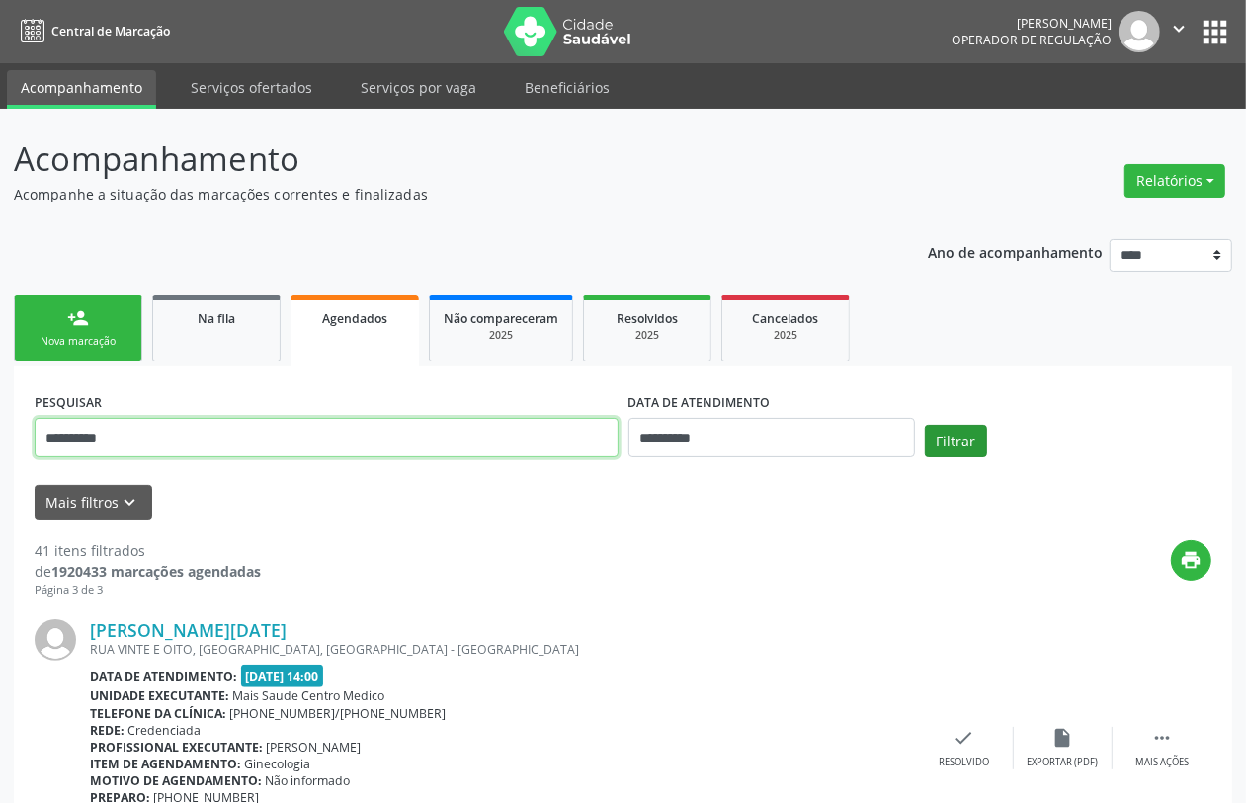
type input "**********"
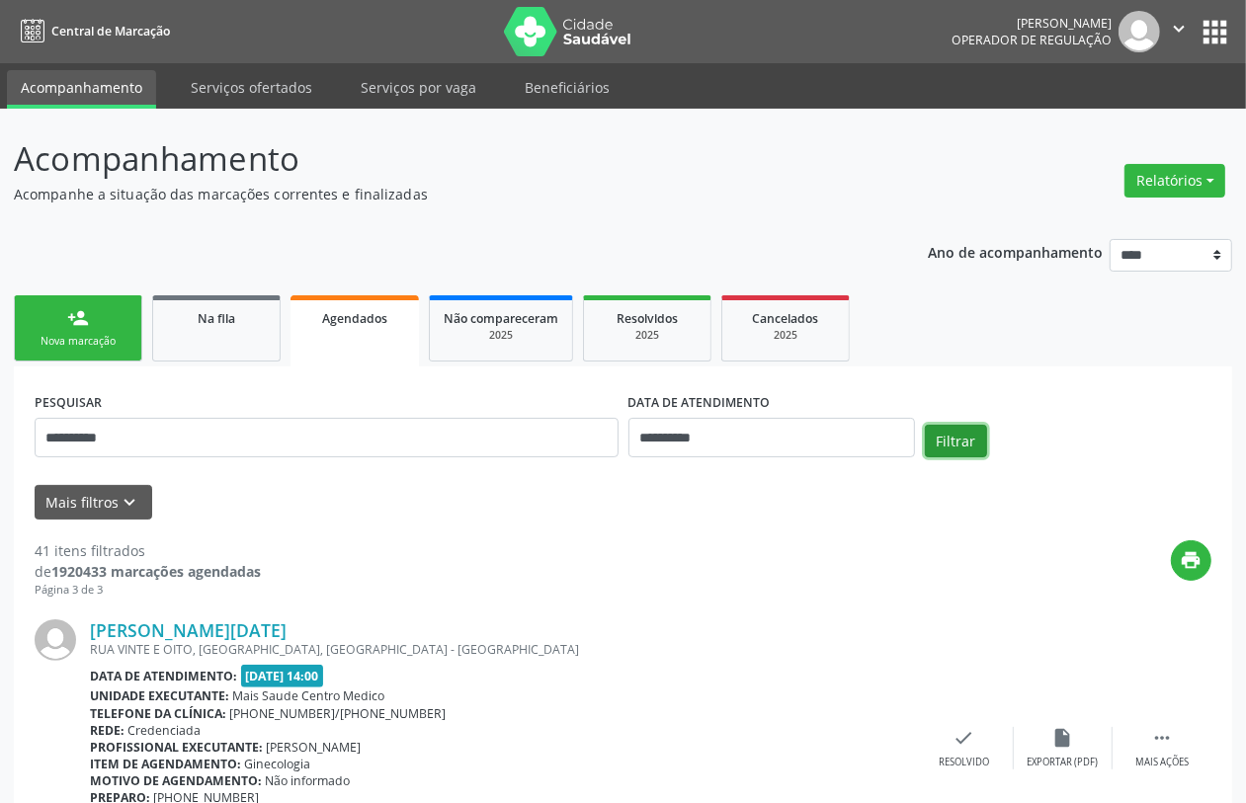
click at [954, 437] on button "Filtrar" at bounding box center [956, 442] width 62 height 34
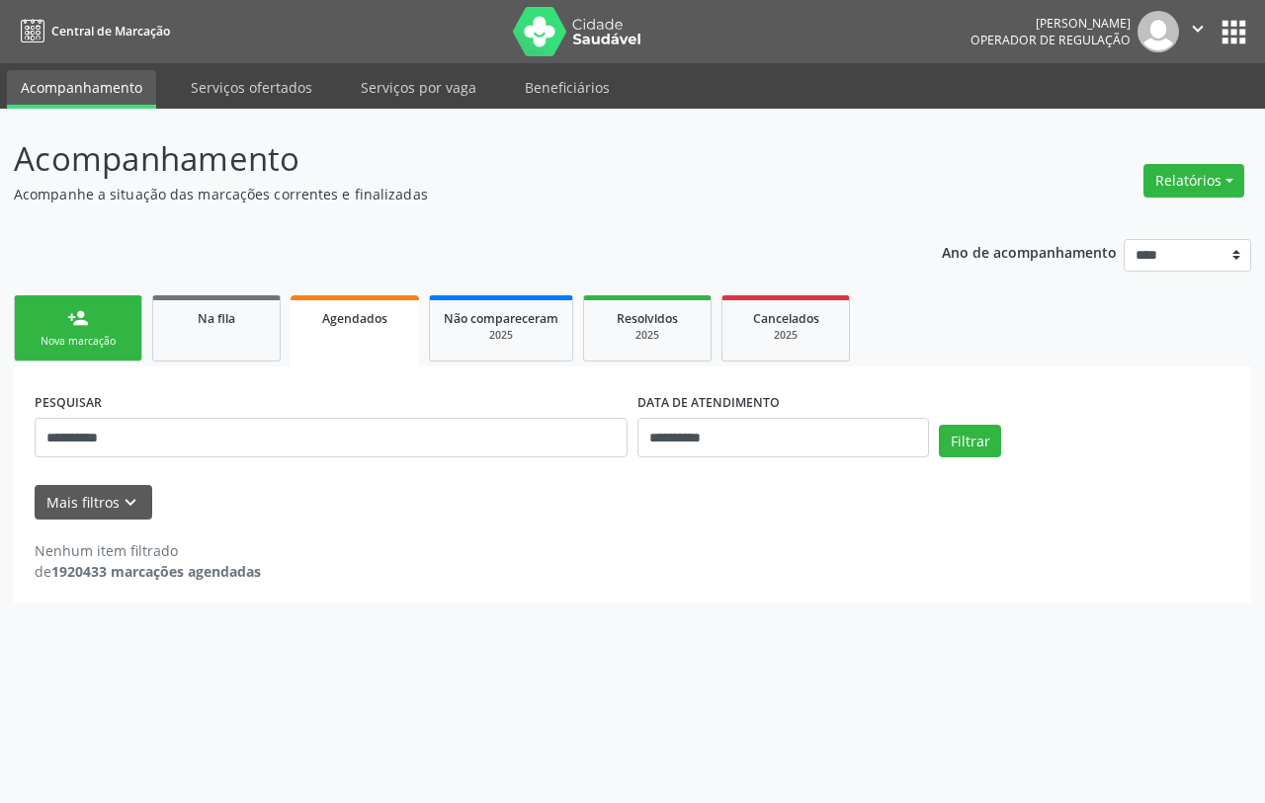
click at [87, 329] on link "person_add Nova marcação" at bounding box center [78, 328] width 128 height 66
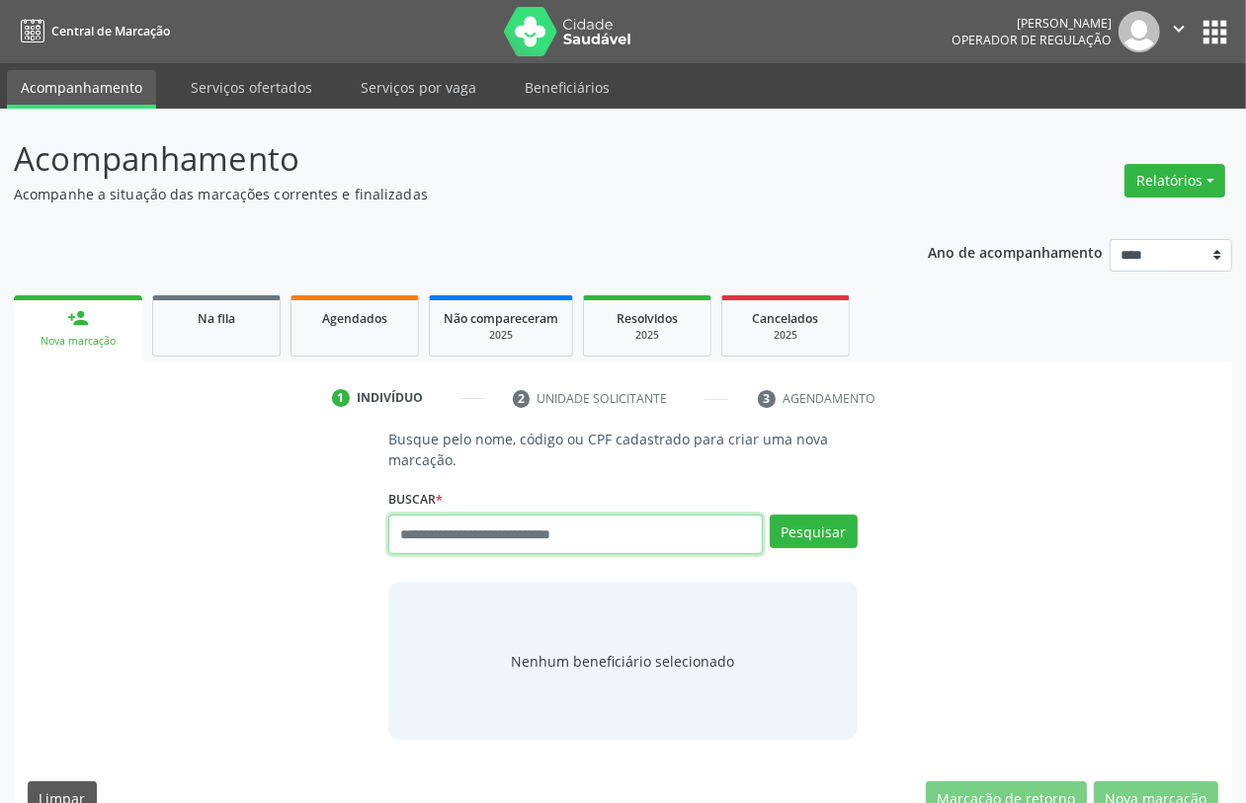
paste input "**********"
type input "**********"
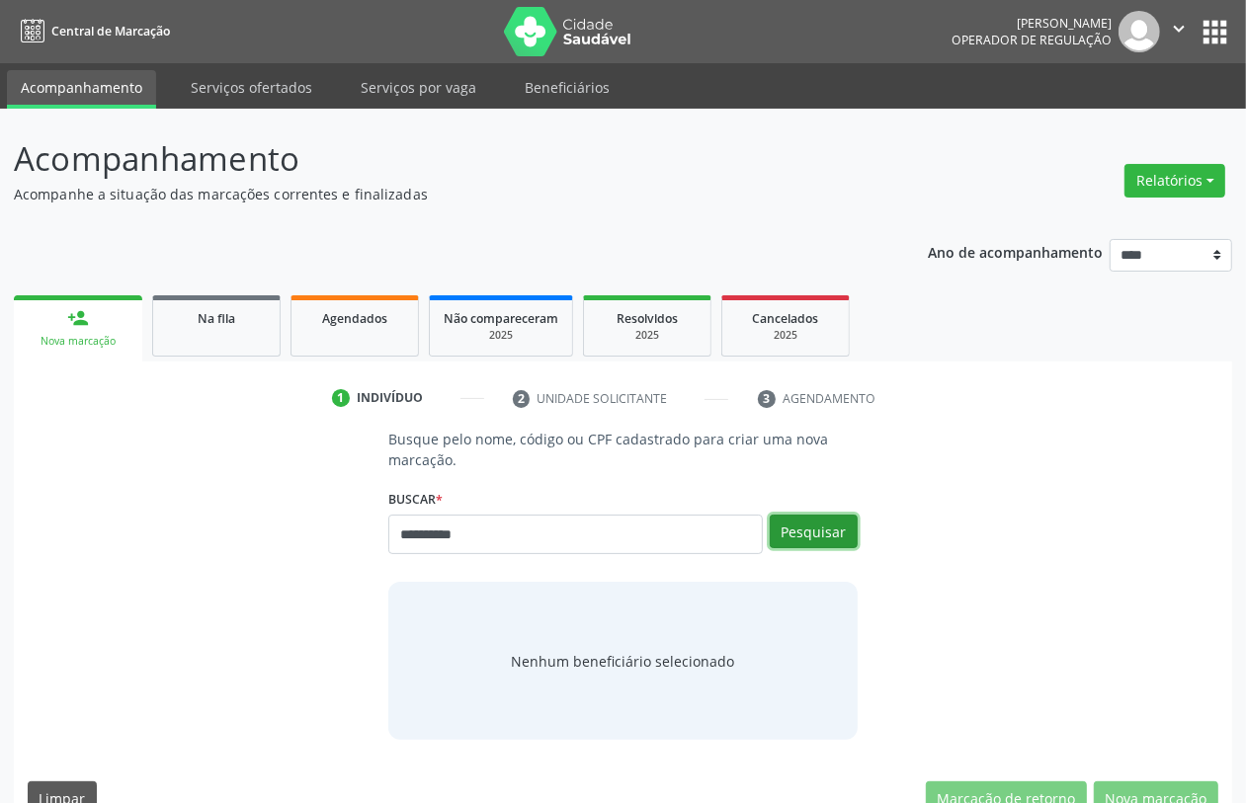
click at [816, 529] on button "Pesquisar" at bounding box center [814, 532] width 88 height 34
type input "**********"
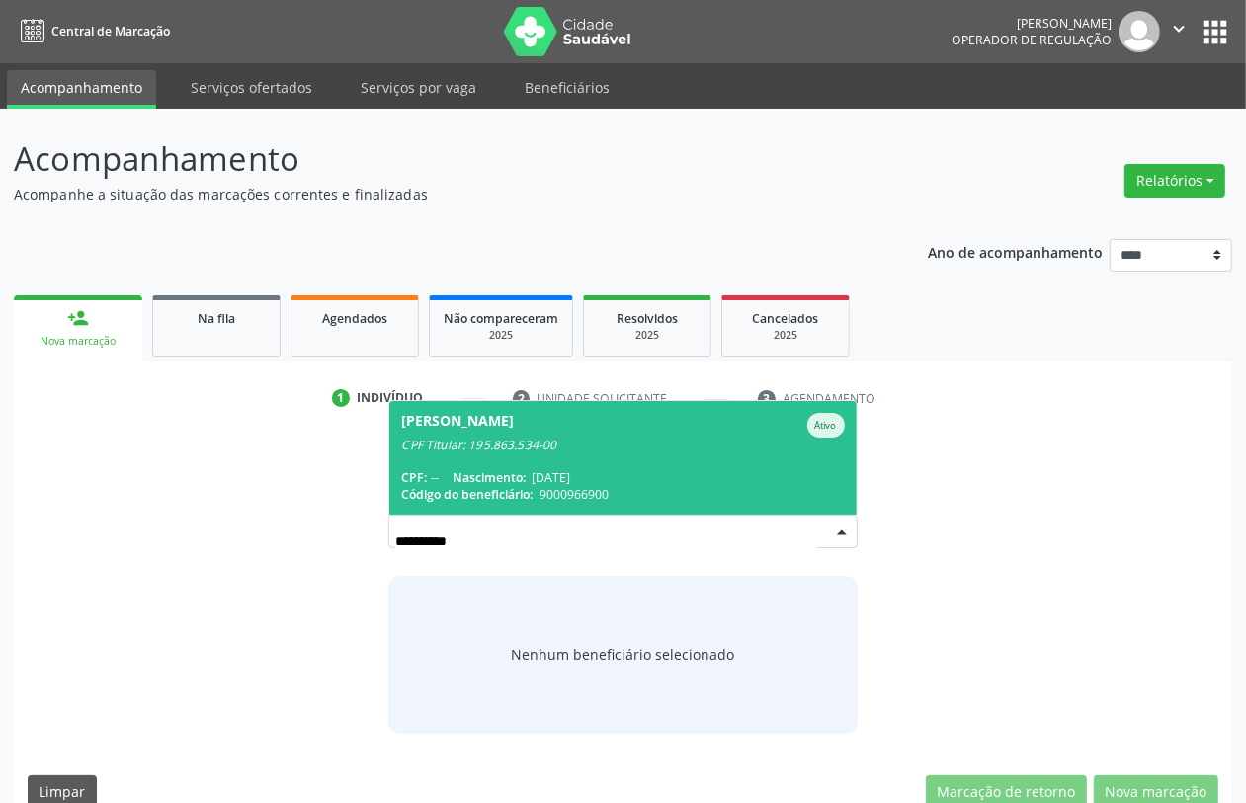
click at [598, 462] on span "Debora Anitta de Barros Ferraz Ativo CPF Titular: 195.863.534-00 CPF: -- Nascim…" at bounding box center [622, 458] width 466 height 114
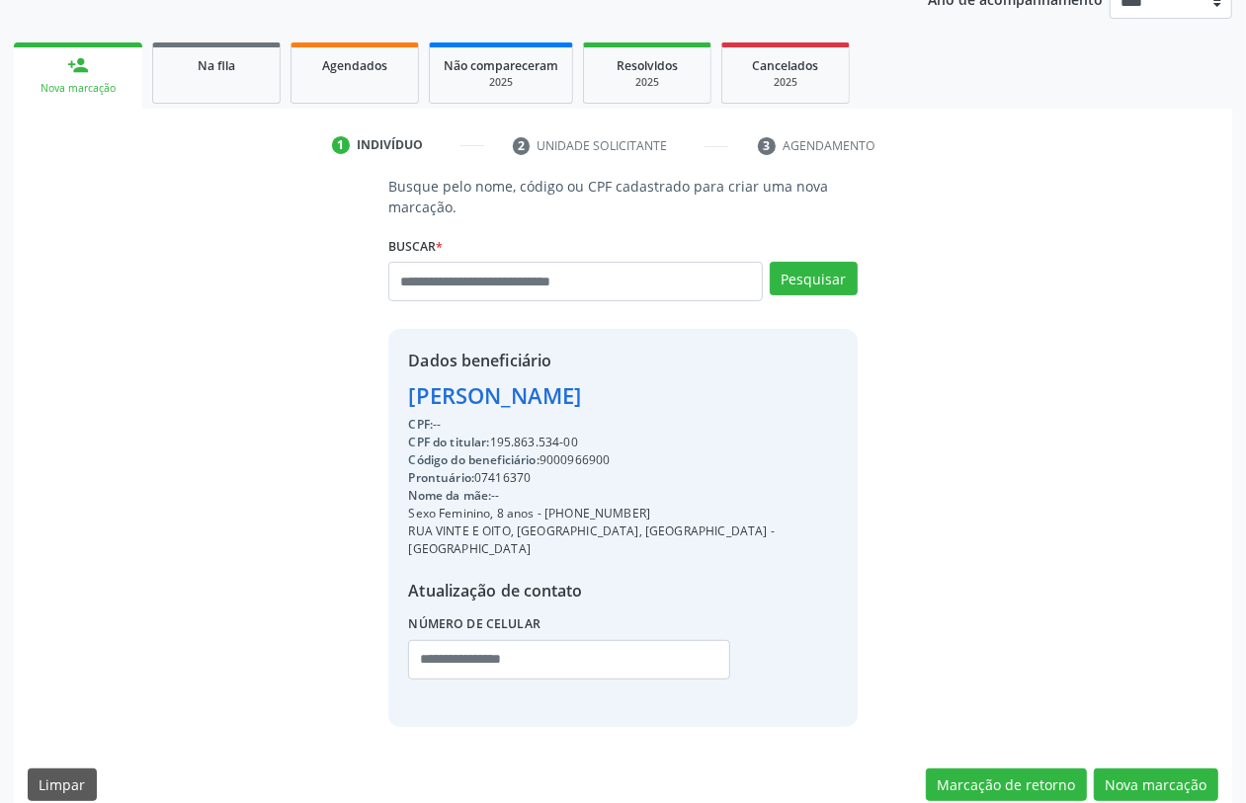
scroll to position [260, 0]
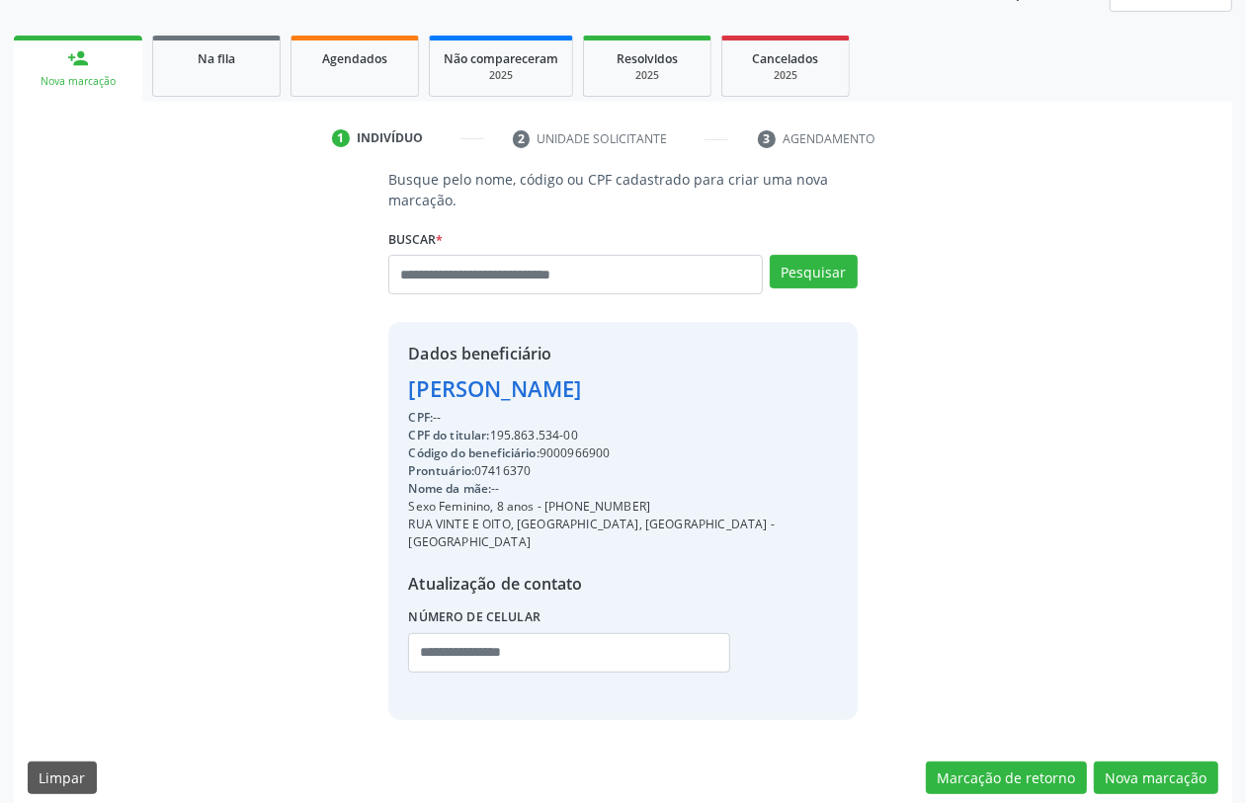
click at [519, 433] on div "CPF do titular: 195.863.534-00" at bounding box center [622, 436] width 429 height 18
copy div "195.863.534"
paste input "**********"
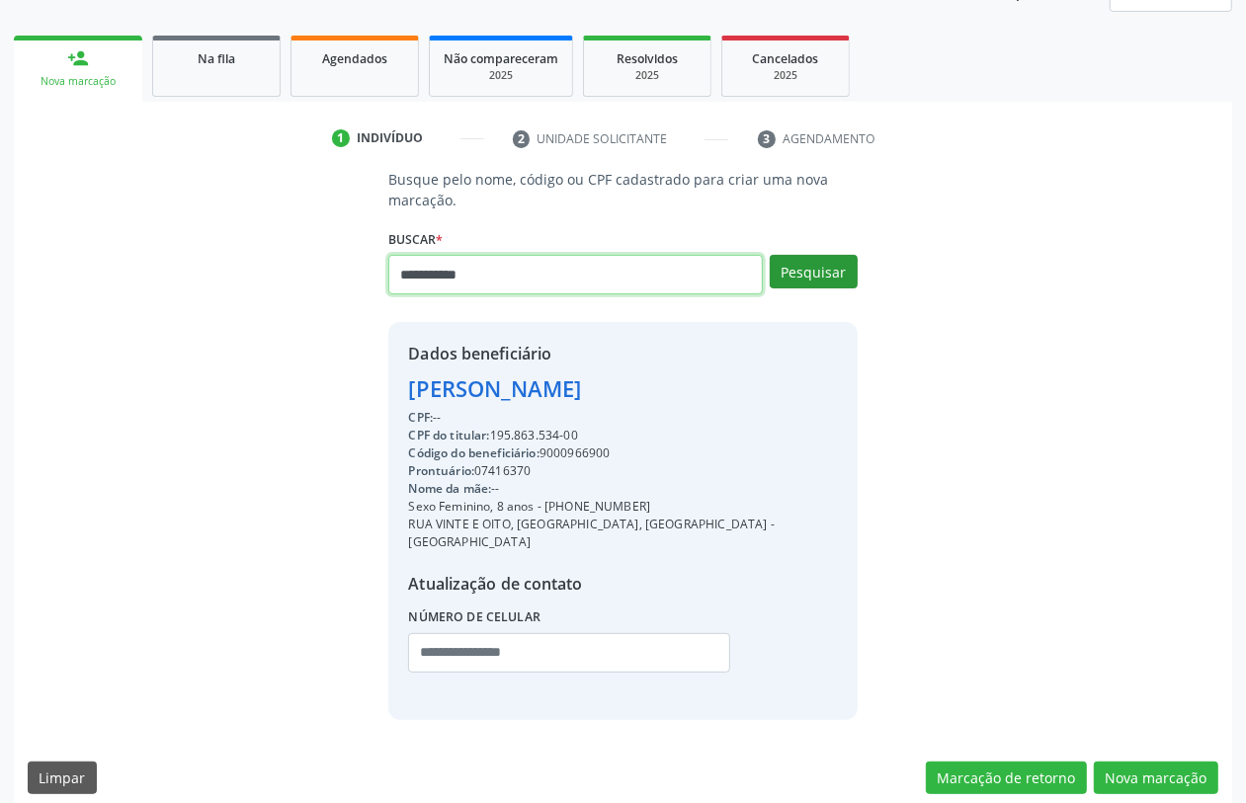
type input "**********"
click at [821, 274] on button "Pesquisar" at bounding box center [814, 272] width 88 height 34
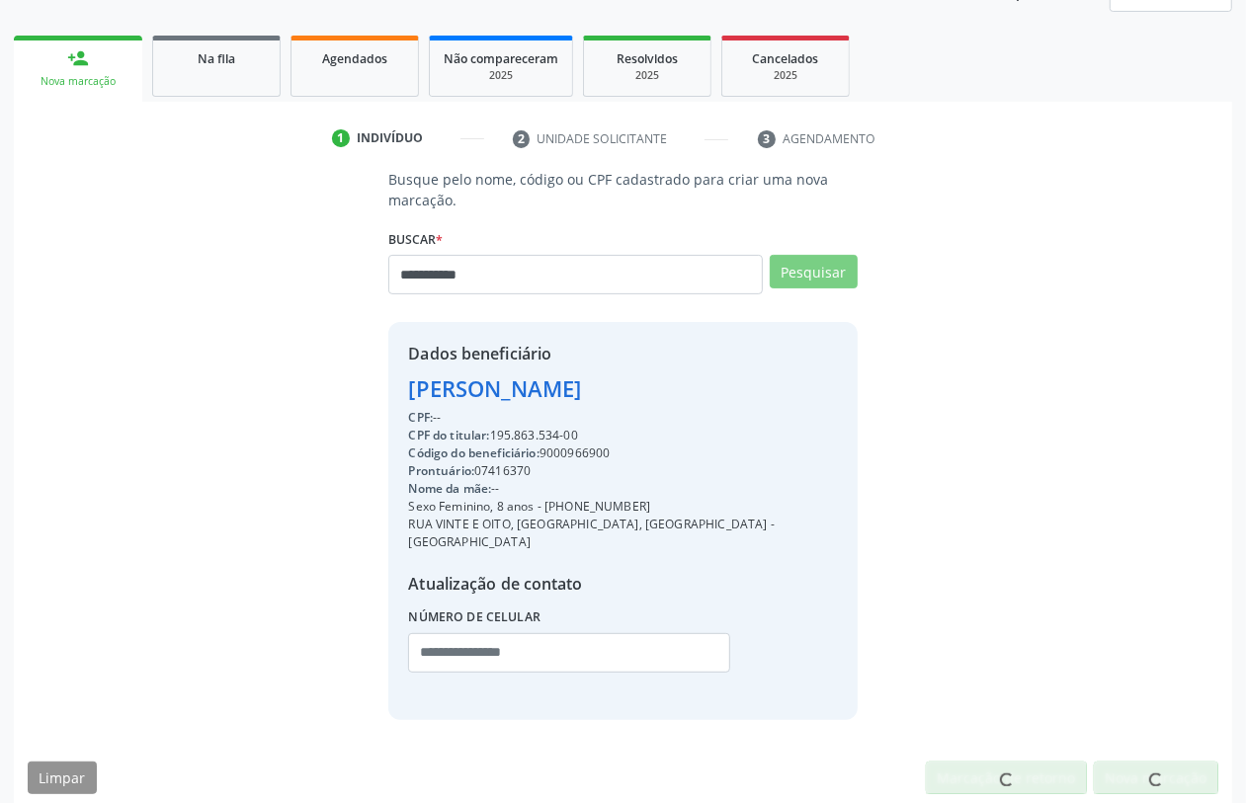
scroll to position [254, 0]
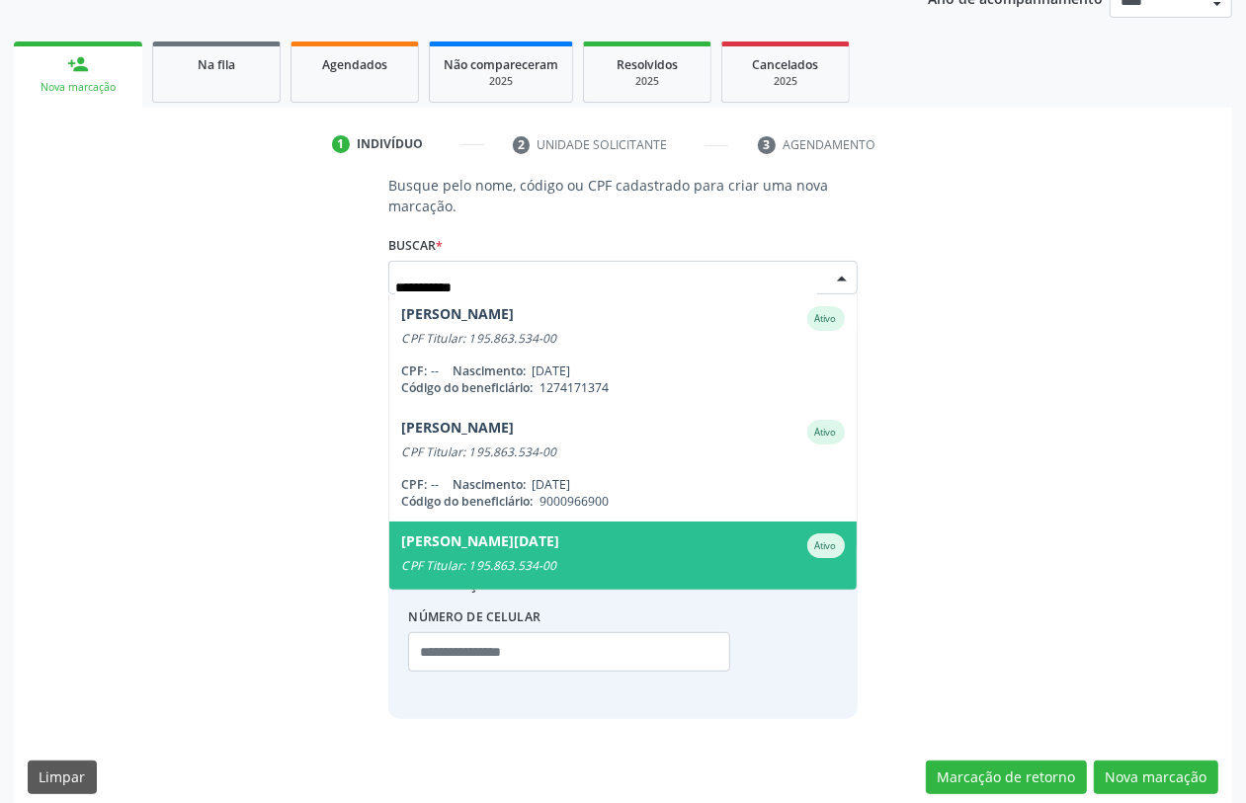
click at [559, 541] on div "Debora Lucia de Barros Ferraz" at bounding box center [480, 546] width 158 height 25
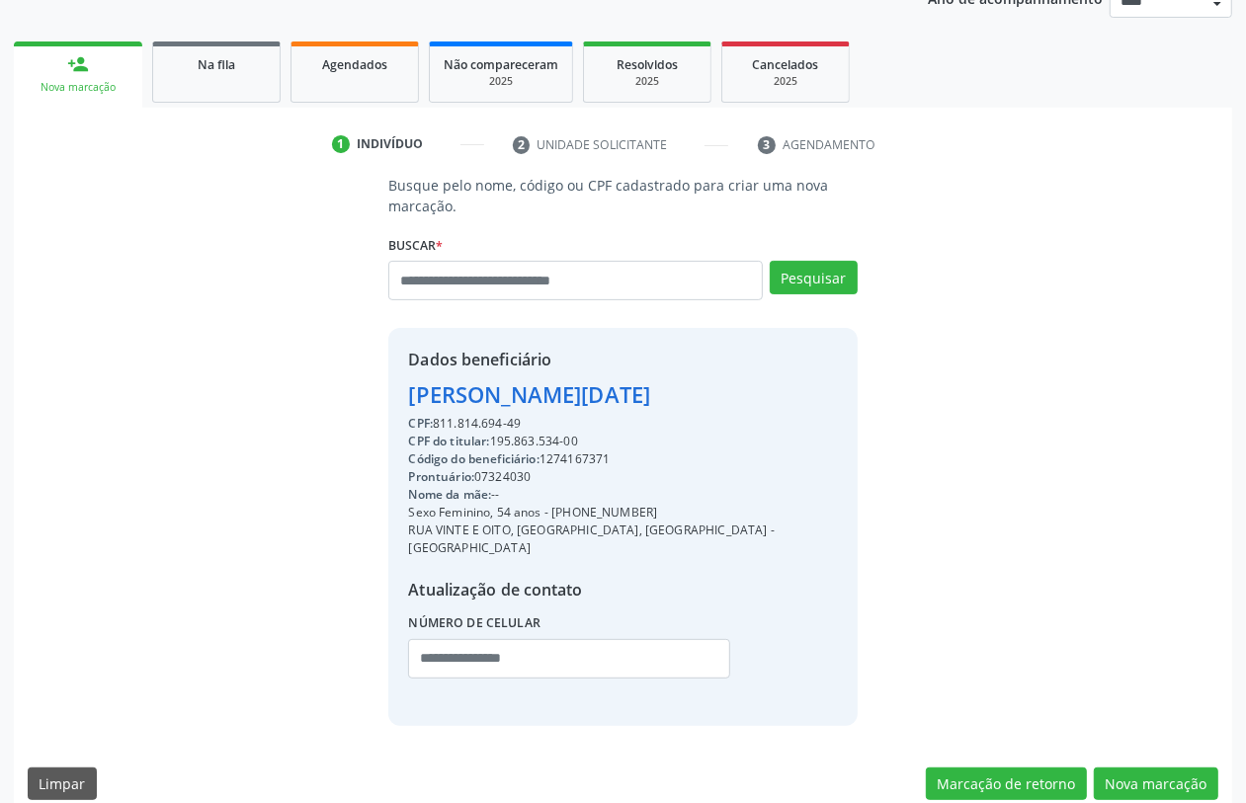
click at [596, 456] on div "Código do beneficiário: 1274167371" at bounding box center [622, 460] width 429 height 18
click at [599, 453] on div "Código do beneficiário: 1274167371" at bounding box center [622, 460] width 429 height 18
drag, startPoint x: 600, startPoint y: 450, endPoint x: 586, endPoint y: 461, distance: 17.6
click at [586, 461] on div "Código do beneficiário: 1274167371" at bounding box center [622, 460] width 429 height 18
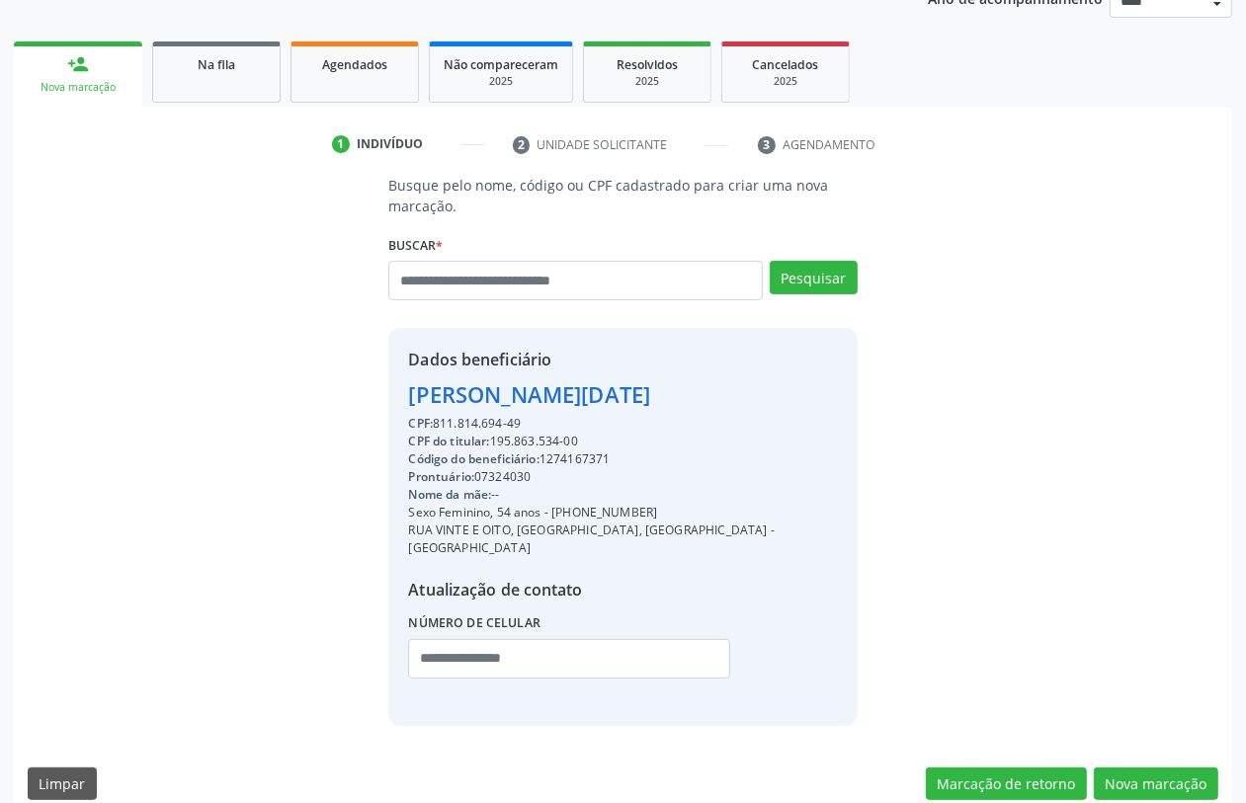
copy div "1274167371"
click at [784, 75] on div "2025" at bounding box center [785, 81] width 99 height 15
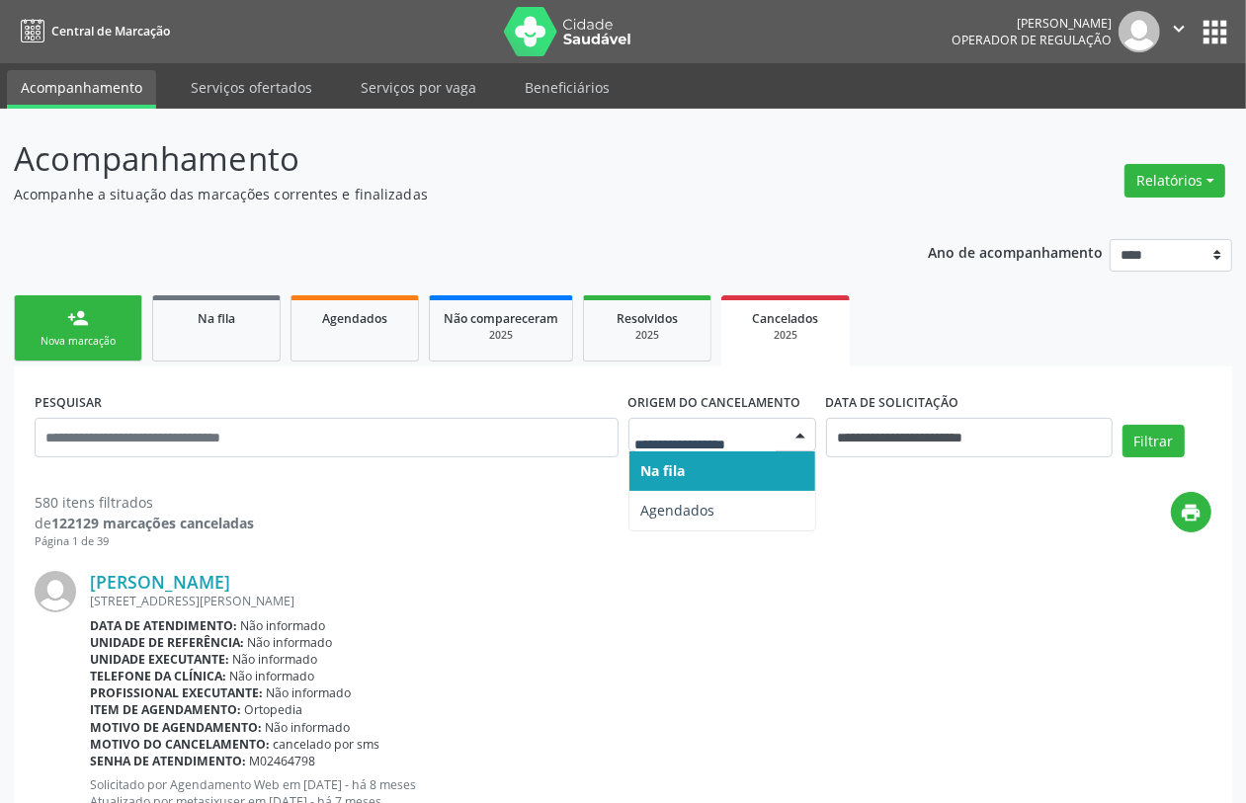
drag, startPoint x: 746, startPoint y: 431, endPoint x: 757, endPoint y: 480, distance: 50.6
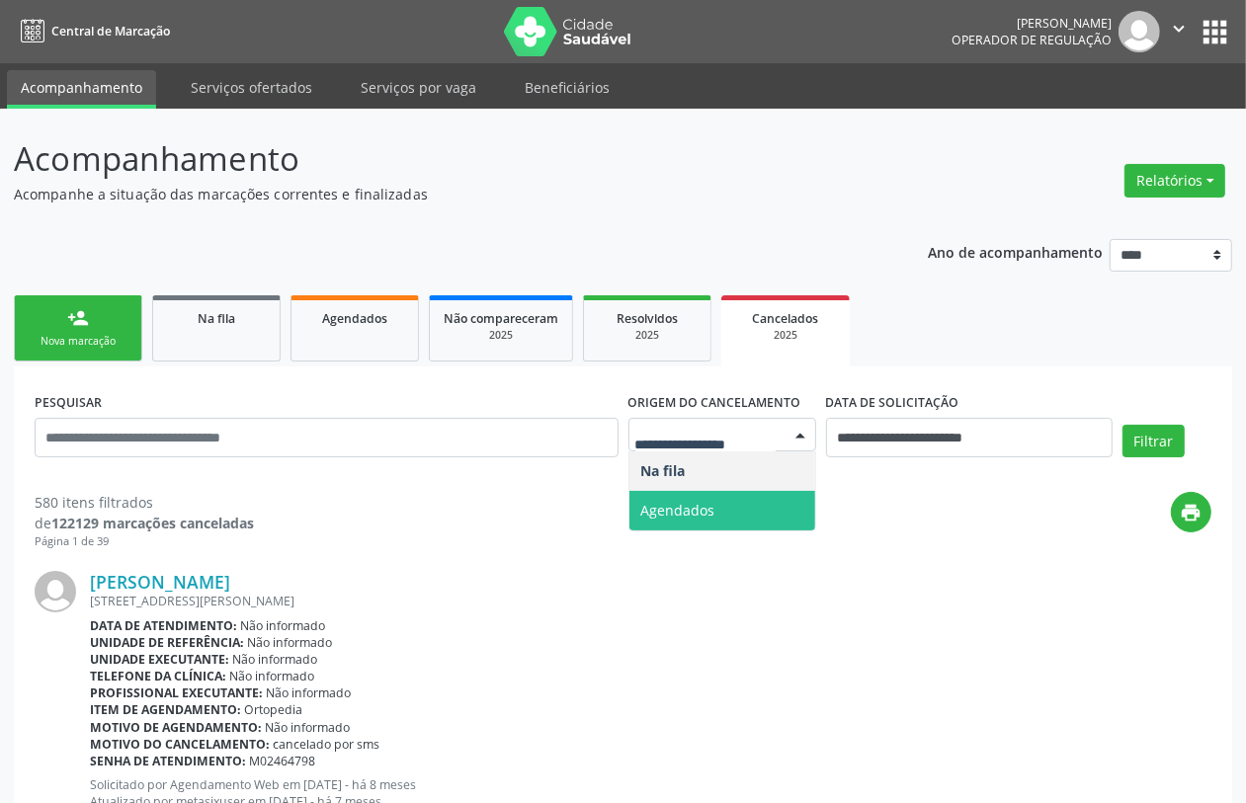
drag, startPoint x: 734, startPoint y: 504, endPoint x: 624, endPoint y: 495, distance: 111.0
click at [734, 505] on span "Agendados" at bounding box center [723, 511] width 186 height 40
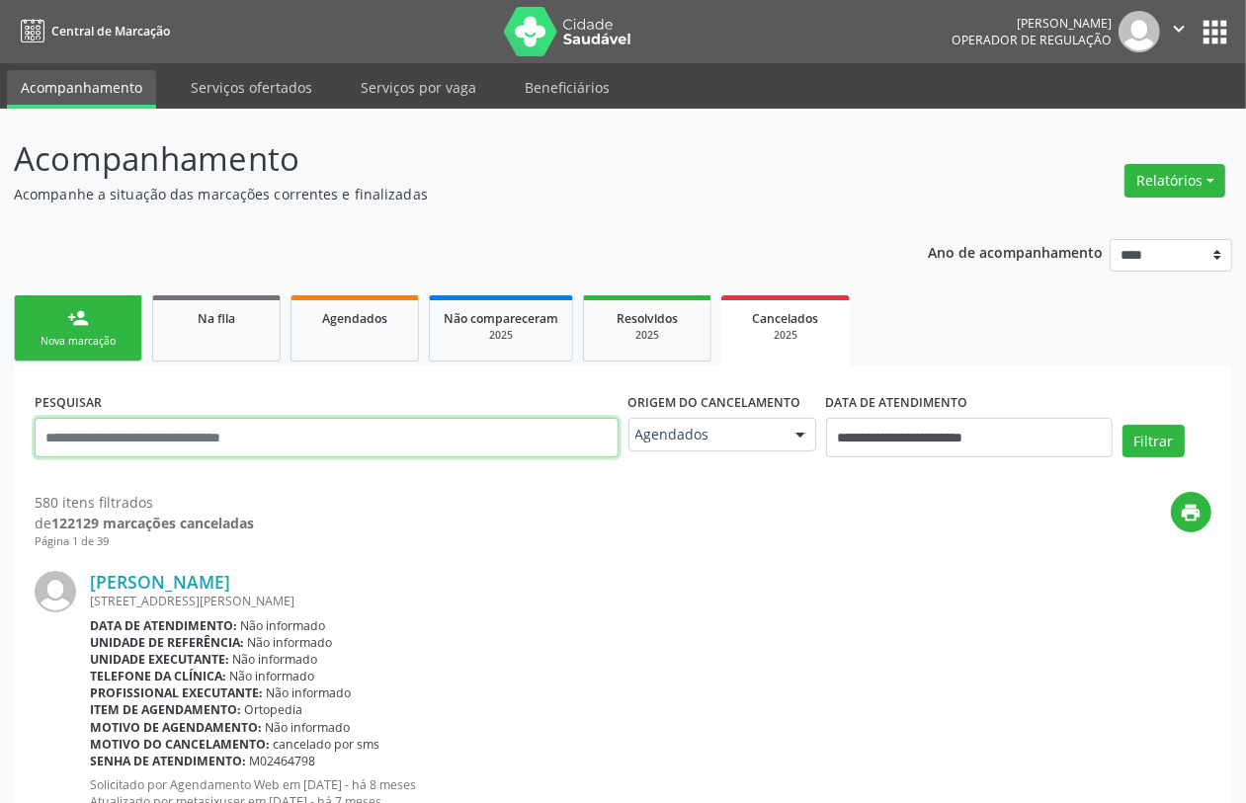
click at [465, 436] on input "text" at bounding box center [327, 438] width 584 height 40
paste input "**********"
type input "**********"
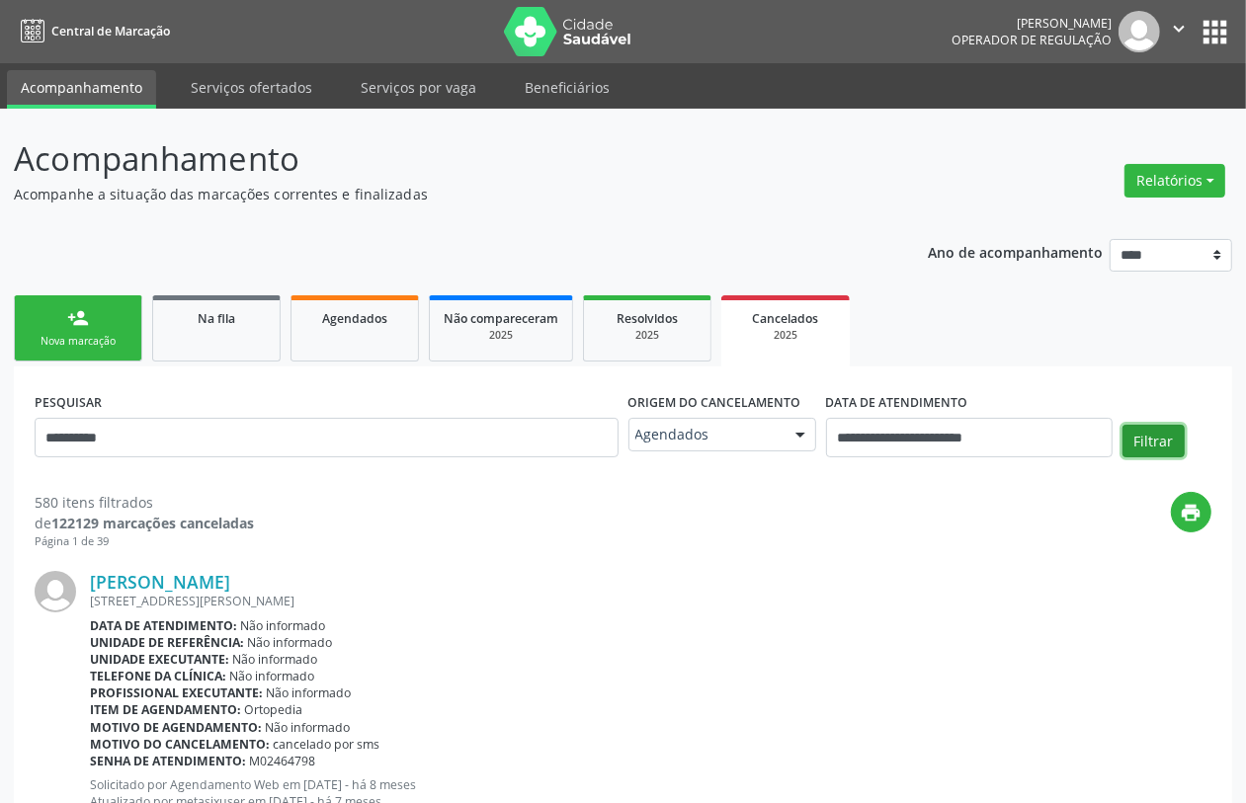
click at [1153, 442] on button "Filtrar" at bounding box center [1154, 442] width 62 height 34
click at [64, 346] on div "Nova marcação" at bounding box center [78, 341] width 99 height 15
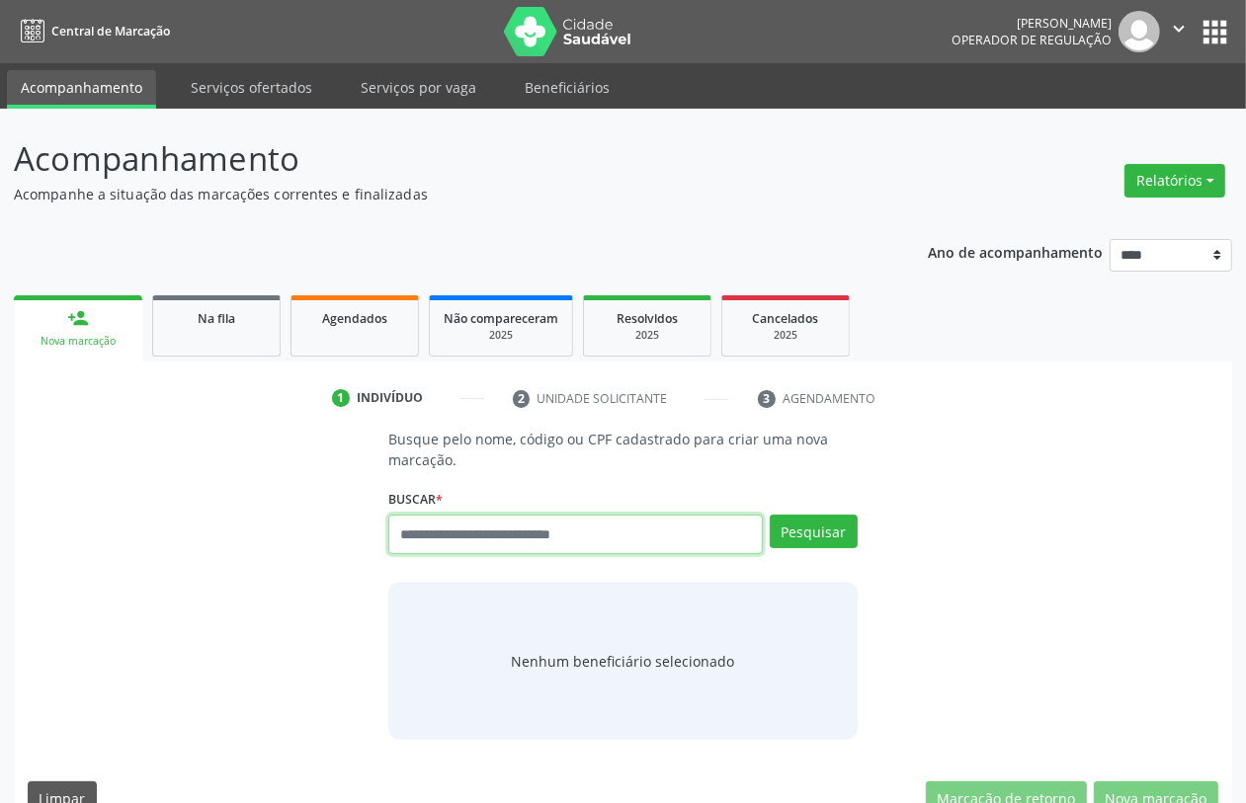
paste input "**********"
type input "**********"
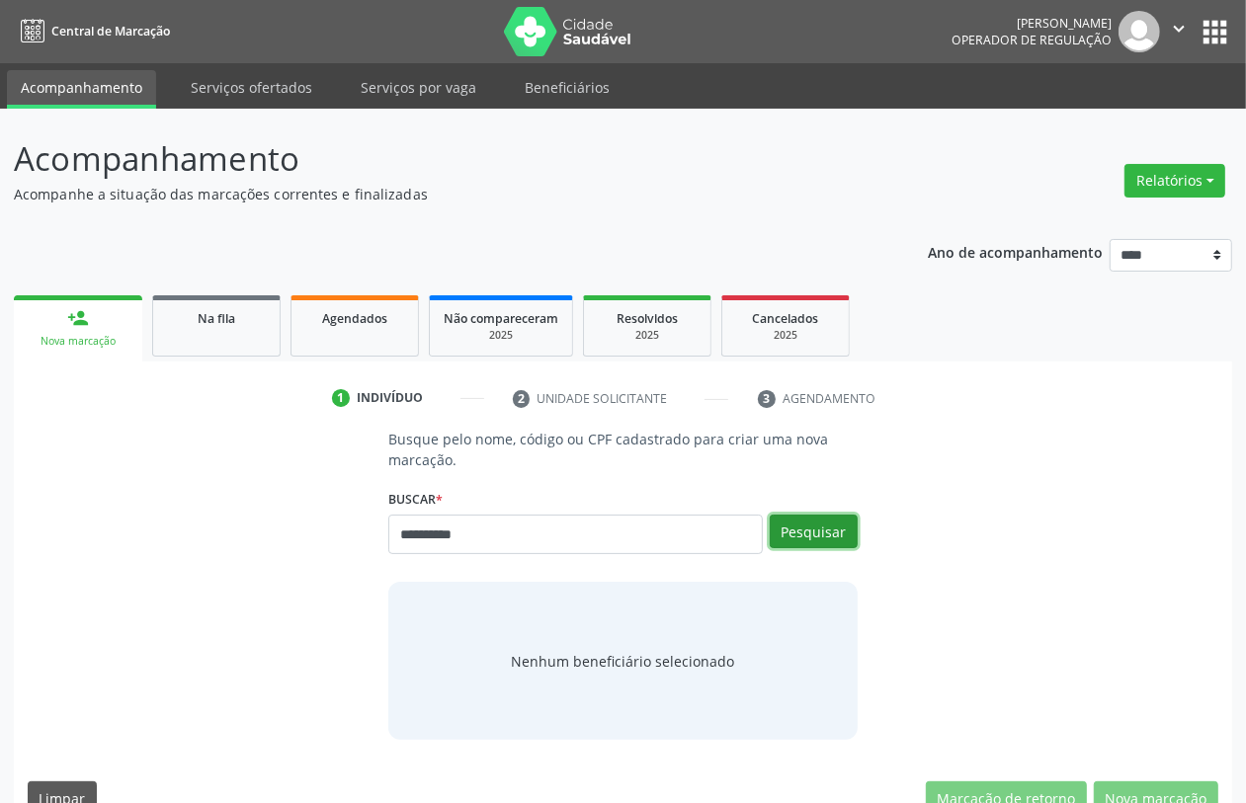
click at [821, 534] on button "Pesquisar" at bounding box center [814, 532] width 88 height 34
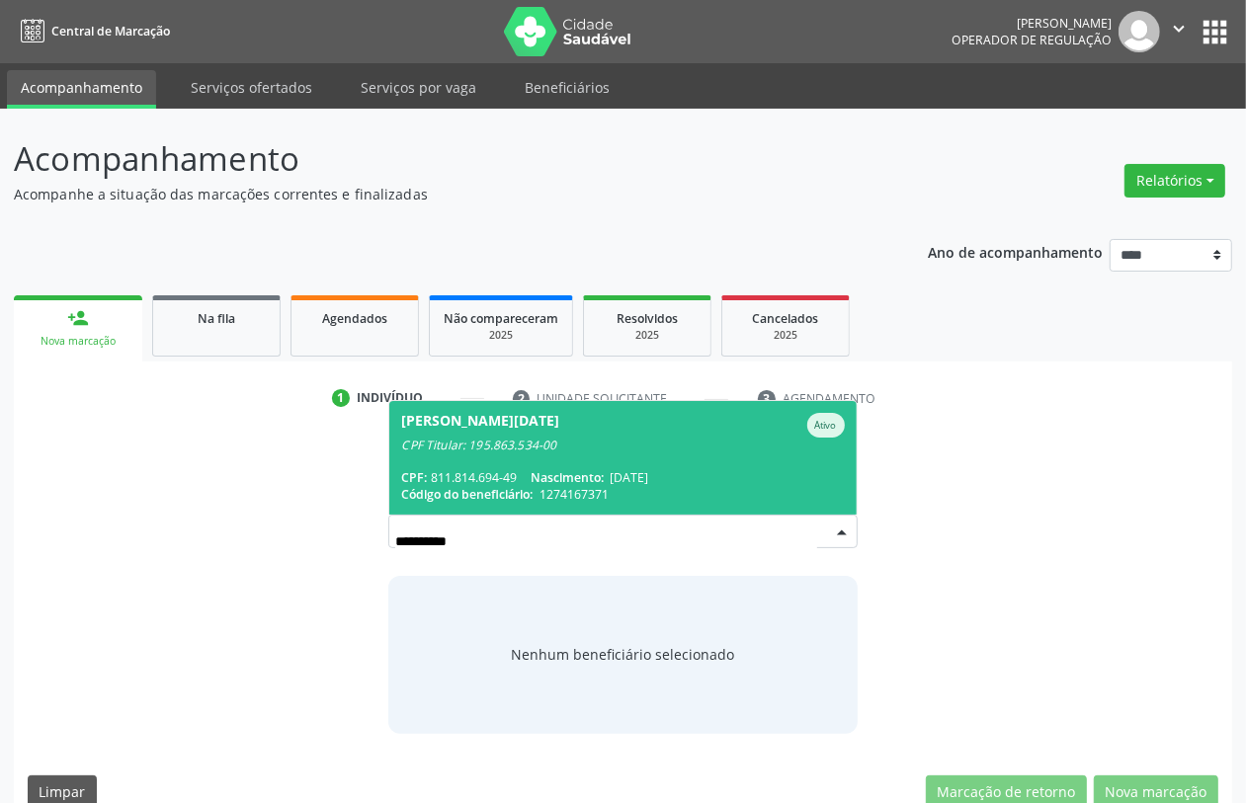
click at [632, 460] on span "Debora Lucia de Barros Ferraz Ativo CPF Titular: 195.863.534-00 CPF: 811.814.69…" at bounding box center [622, 458] width 466 height 114
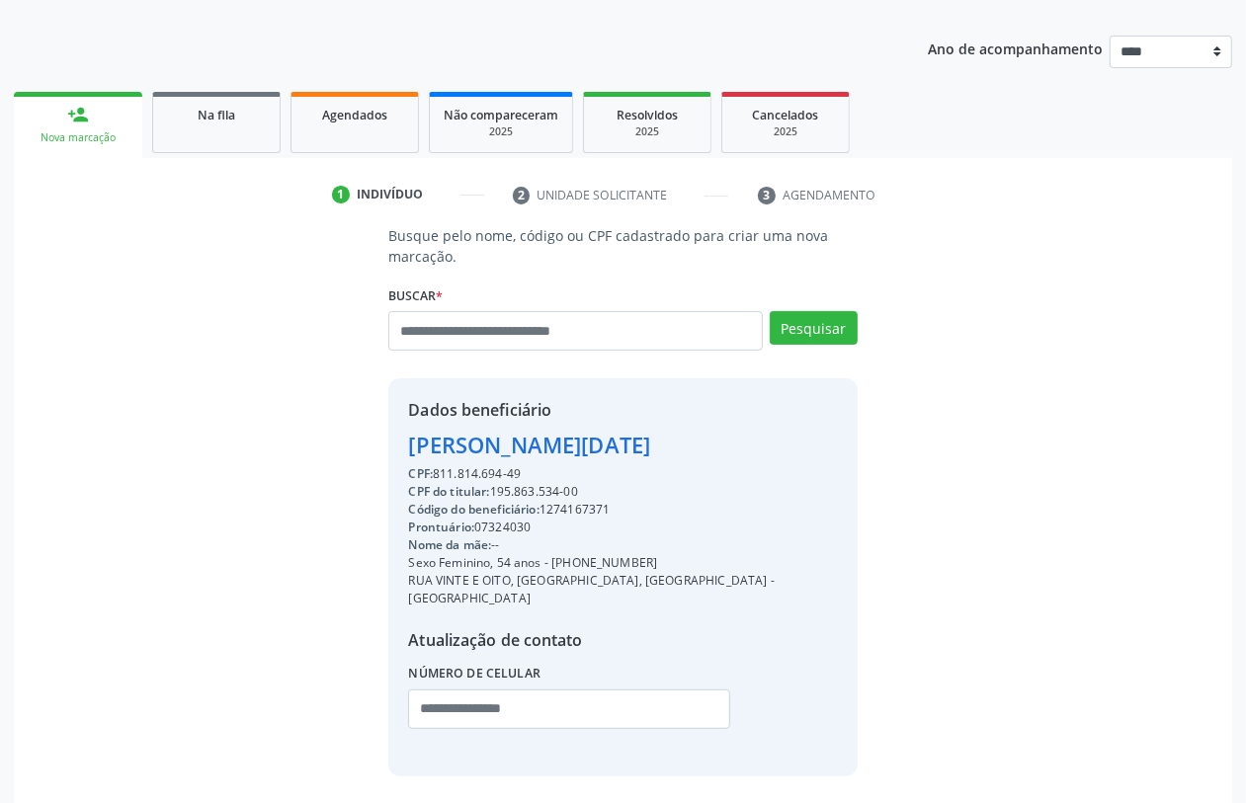
scroll to position [260, 0]
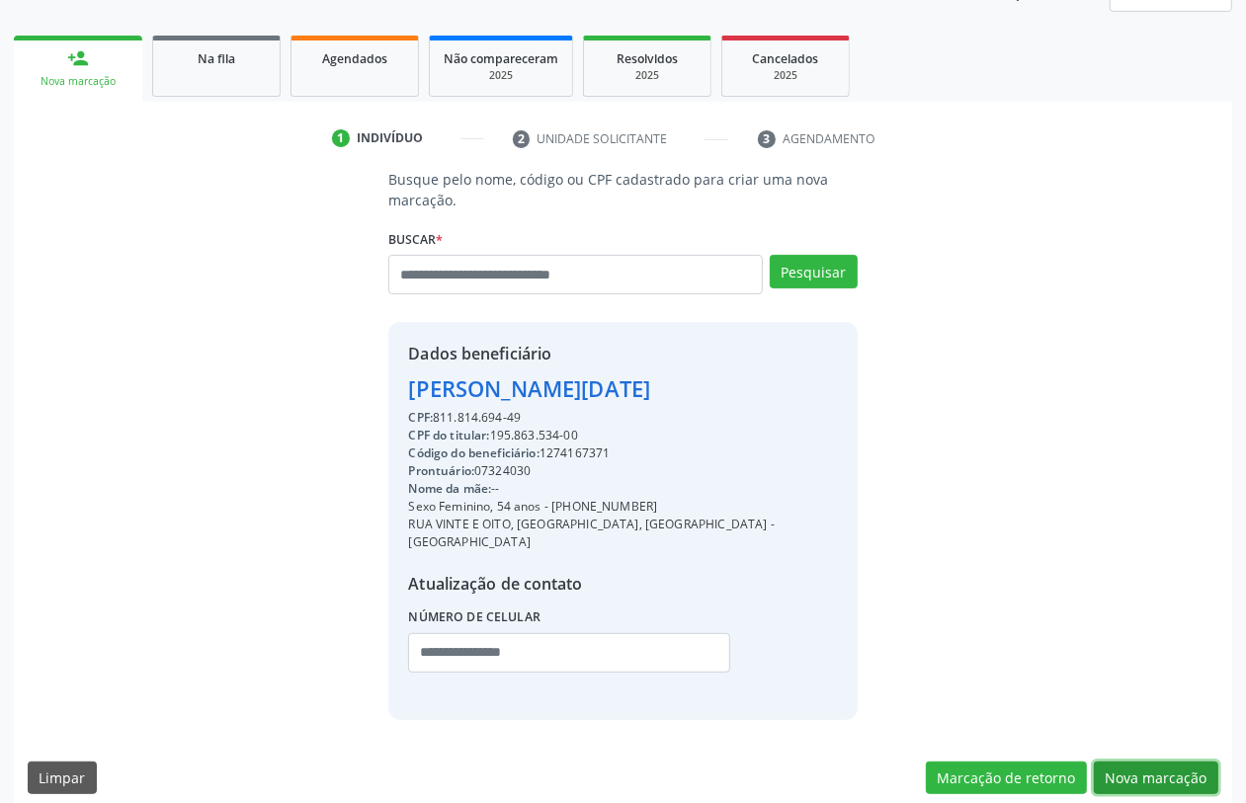
click at [1138, 762] on button "Nova marcação" at bounding box center [1156, 779] width 125 height 34
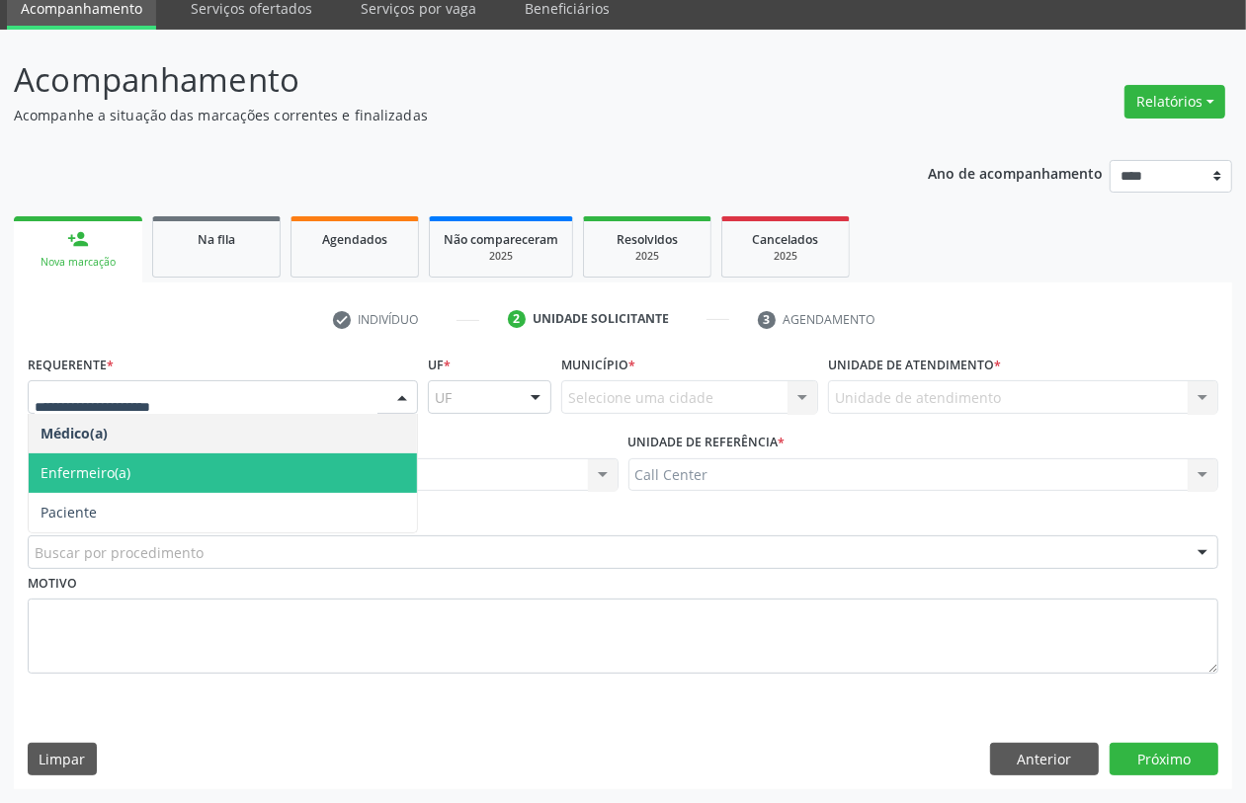
click at [95, 506] on span "Paciente" at bounding box center [69, 512] width 56 height 19
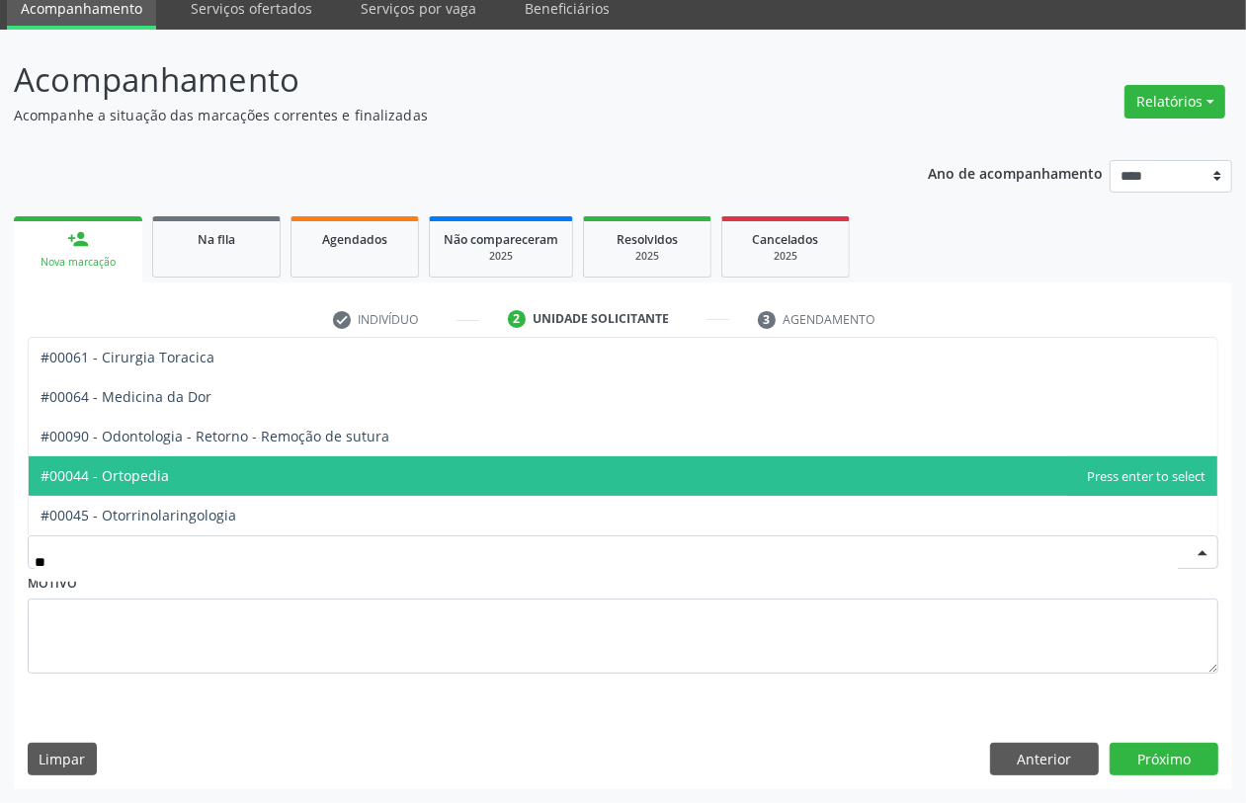
type input "***"
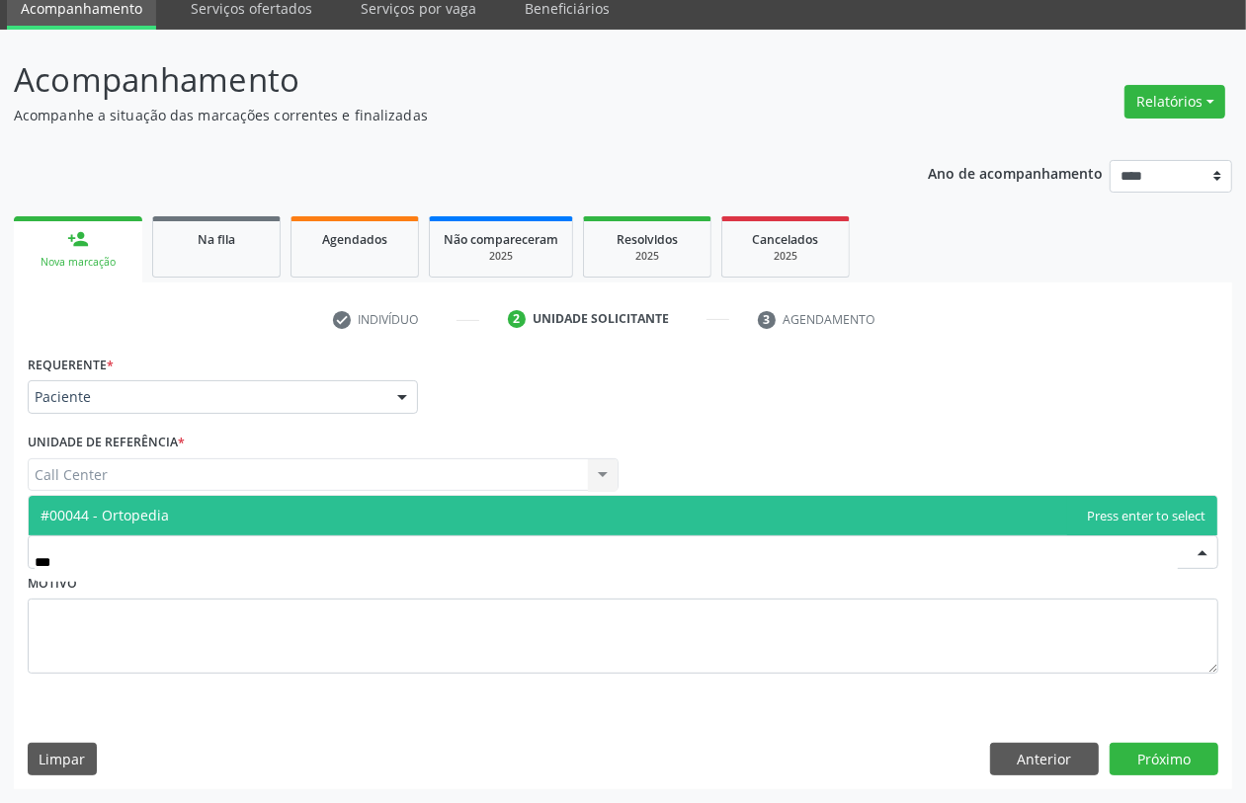
drag, startPoint x: 141, startPoint y: 502, endPoint x: 287, endPoint y: 537, distance: 149.3
click at [143, 502] on span "#00044 - Ortopedia" at bounding box center [623, 516] width 1189 height 40
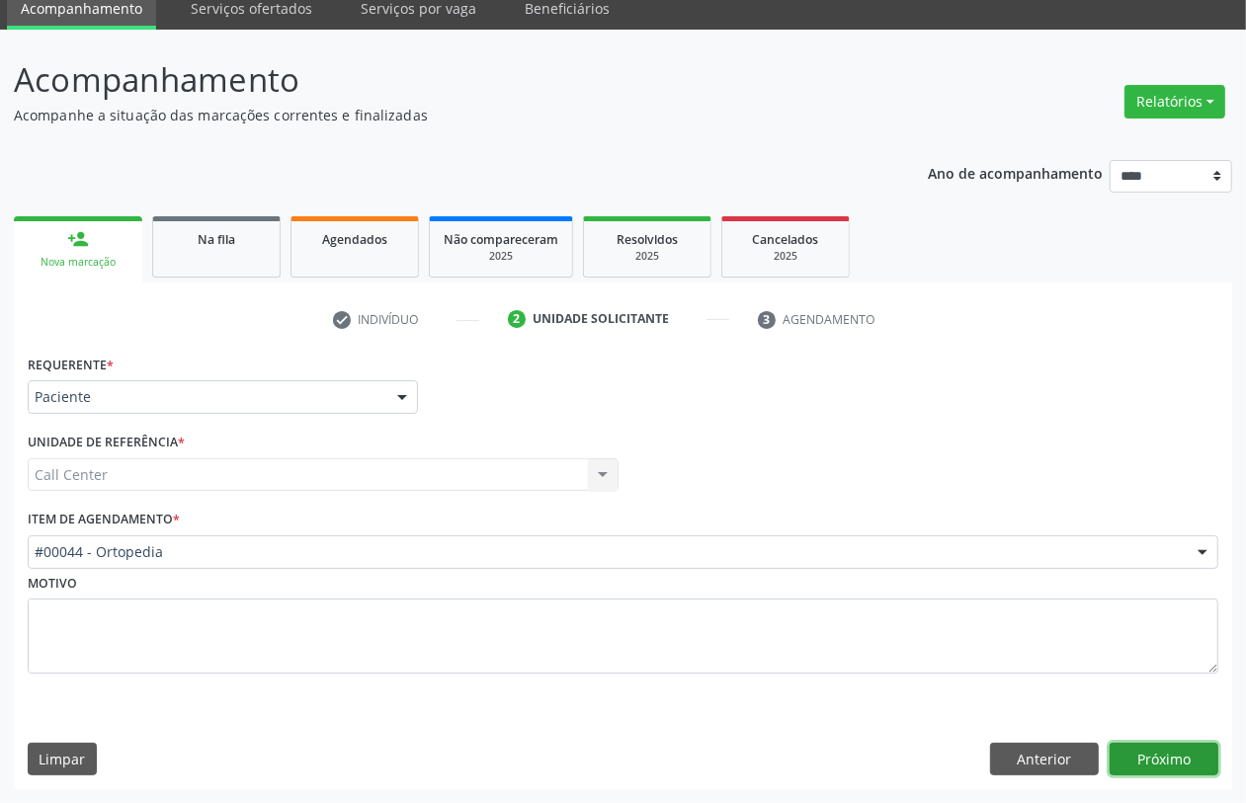
click at [1182, 747] on button "Próximo" at bounding box center [1164, 760] width 109 height 34
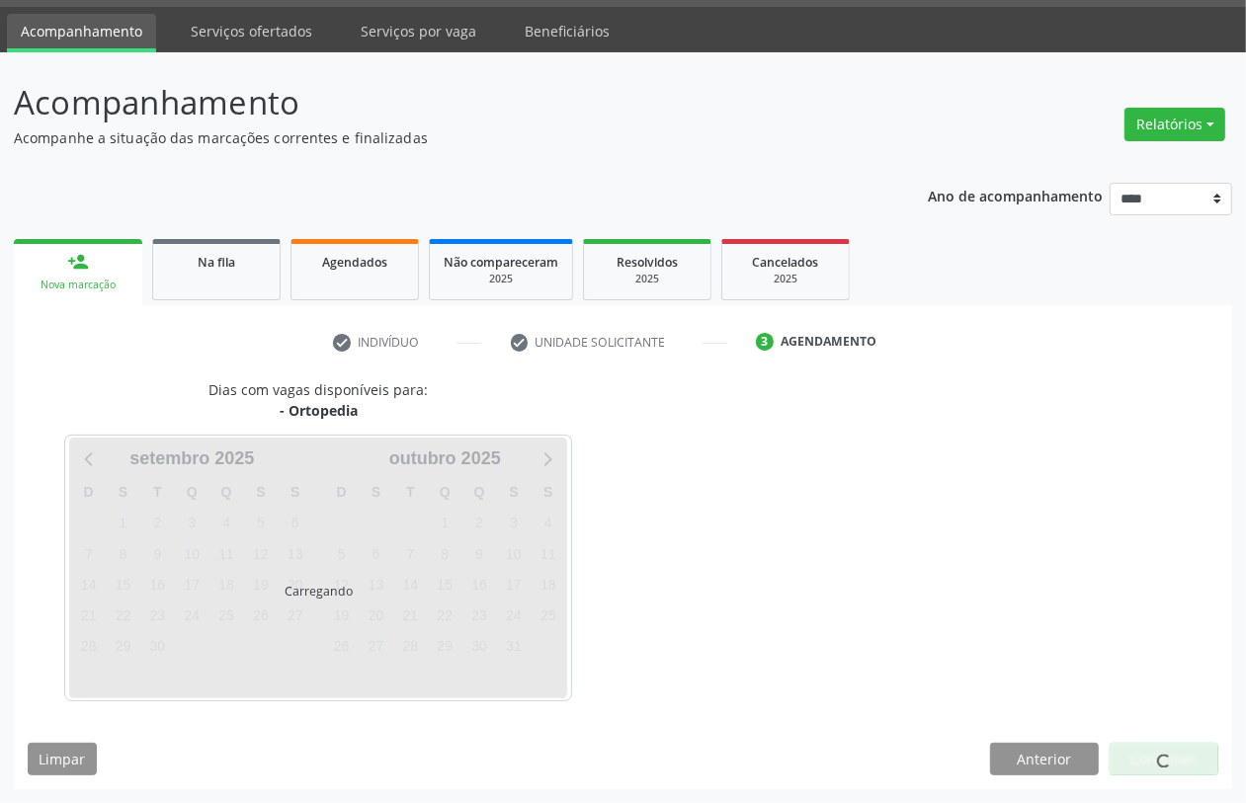
scroll to position [56, 0]
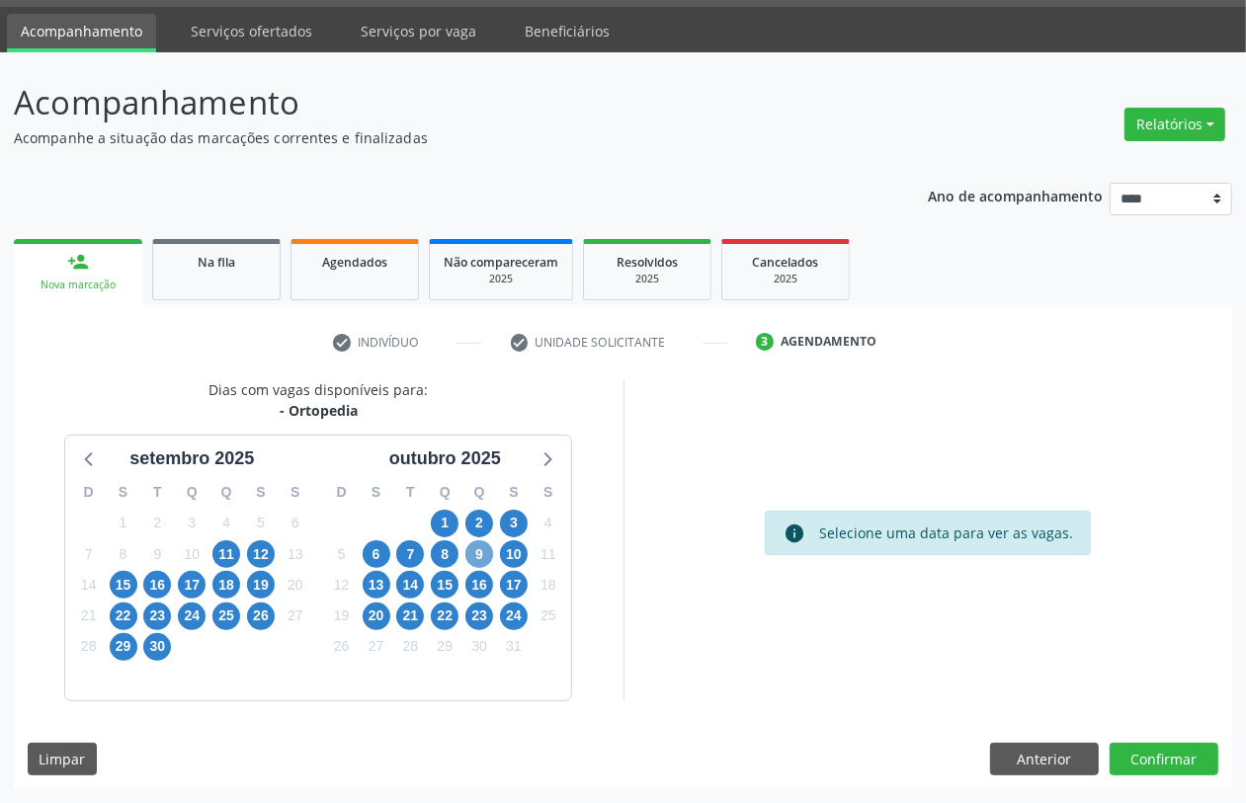
click at [476, 551] on span "9" at bounding box center [479, 555] width 28 height 28
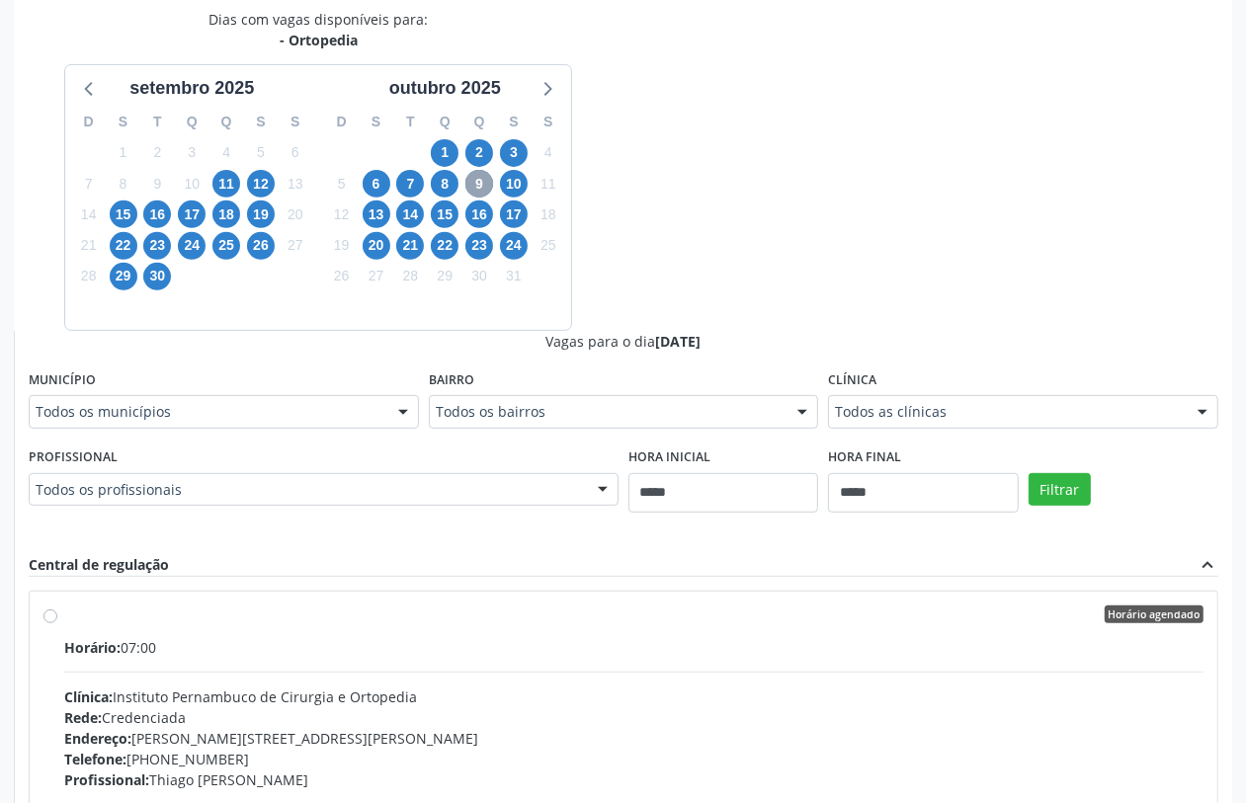
scroll to position [550, 0]
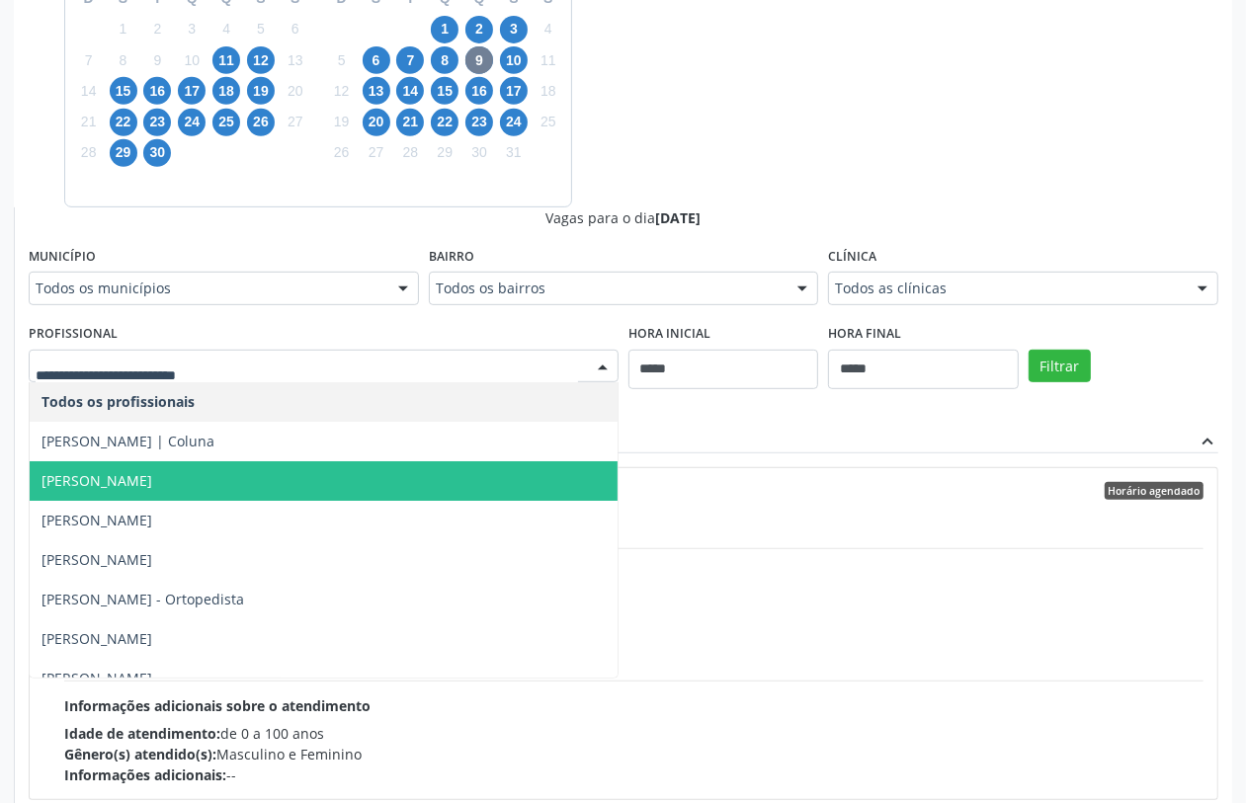
click at [223, 491] on span "Daniel Ricardo Pereira Cabral - Joelho" at bounding box center [324, 482] width 588 height 40
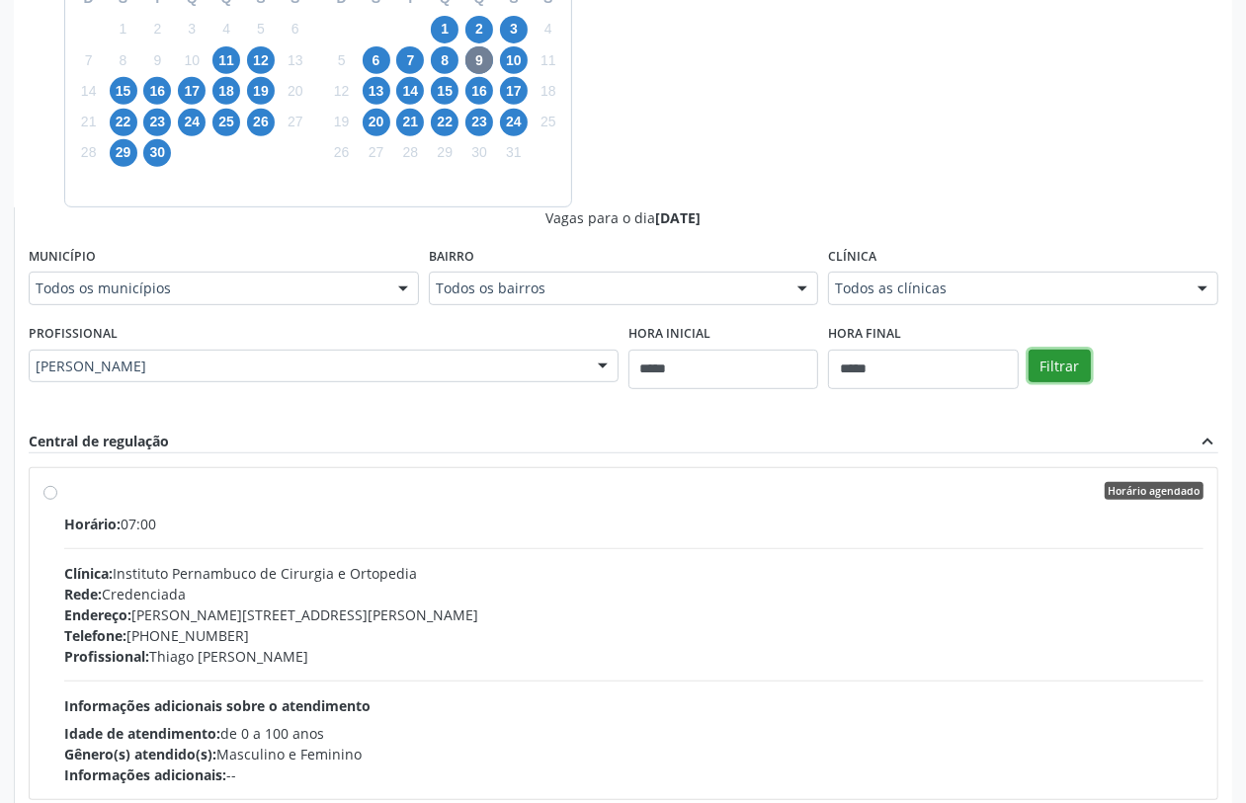
click at [1050, 364] on button "Filtrar" at bounding box center [1060, 367] width 62 height 34
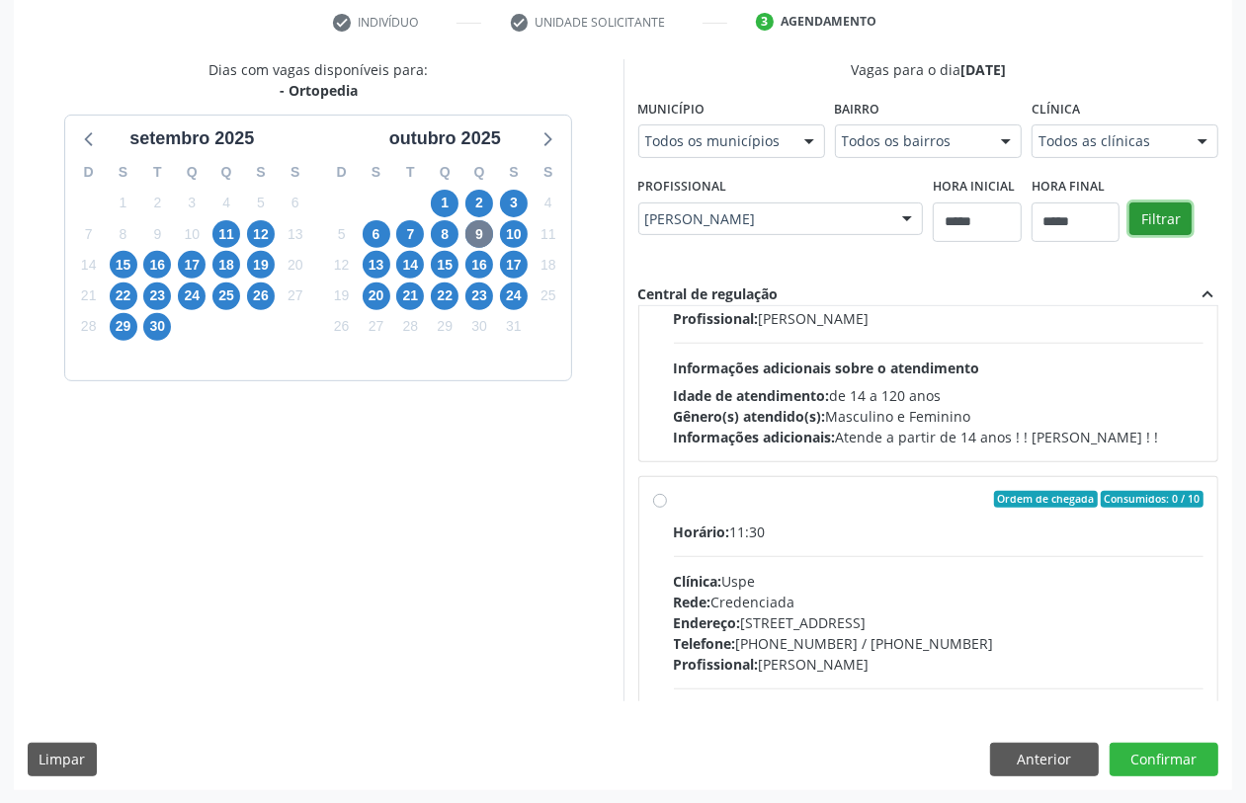
scroll to position [0, 0]
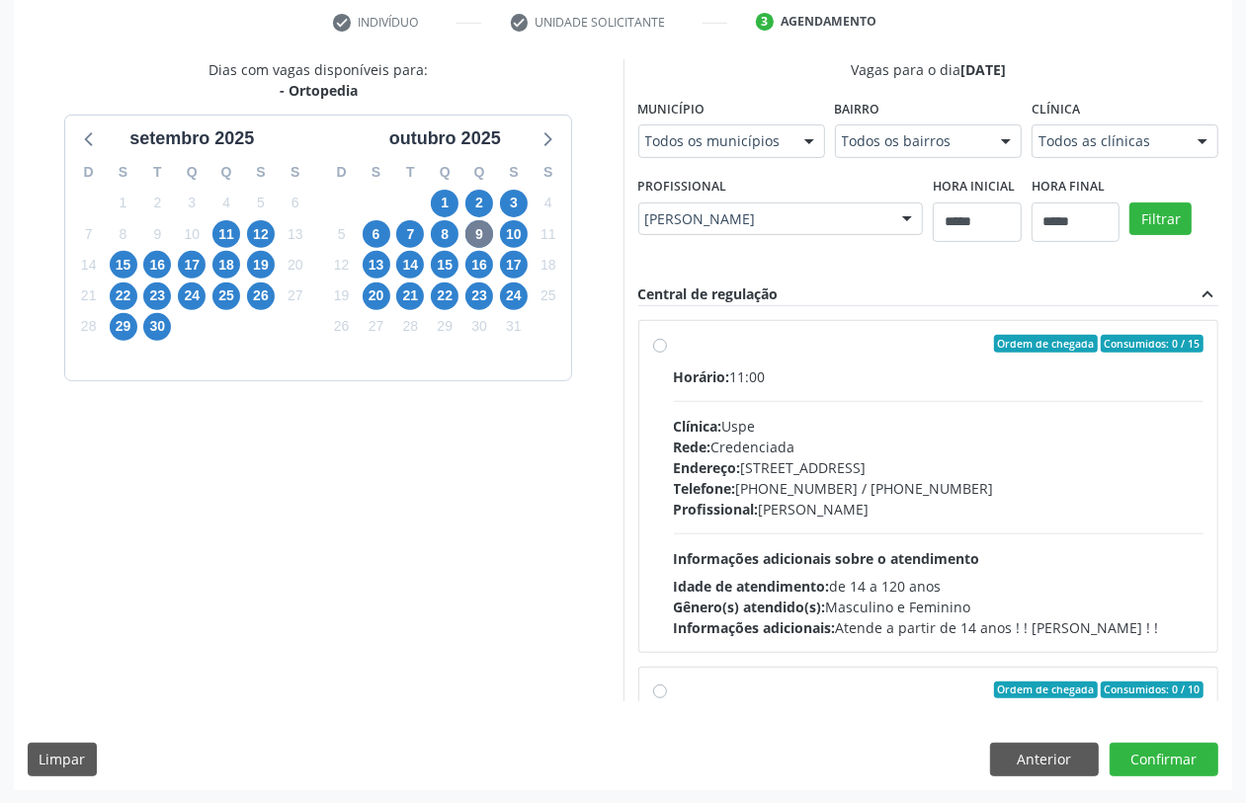
click at [863, 509] on div "Profissional: Daniel Ricardo Pereira Cabral - Joelho" at bounding box center [939, 509] width 531 height 21
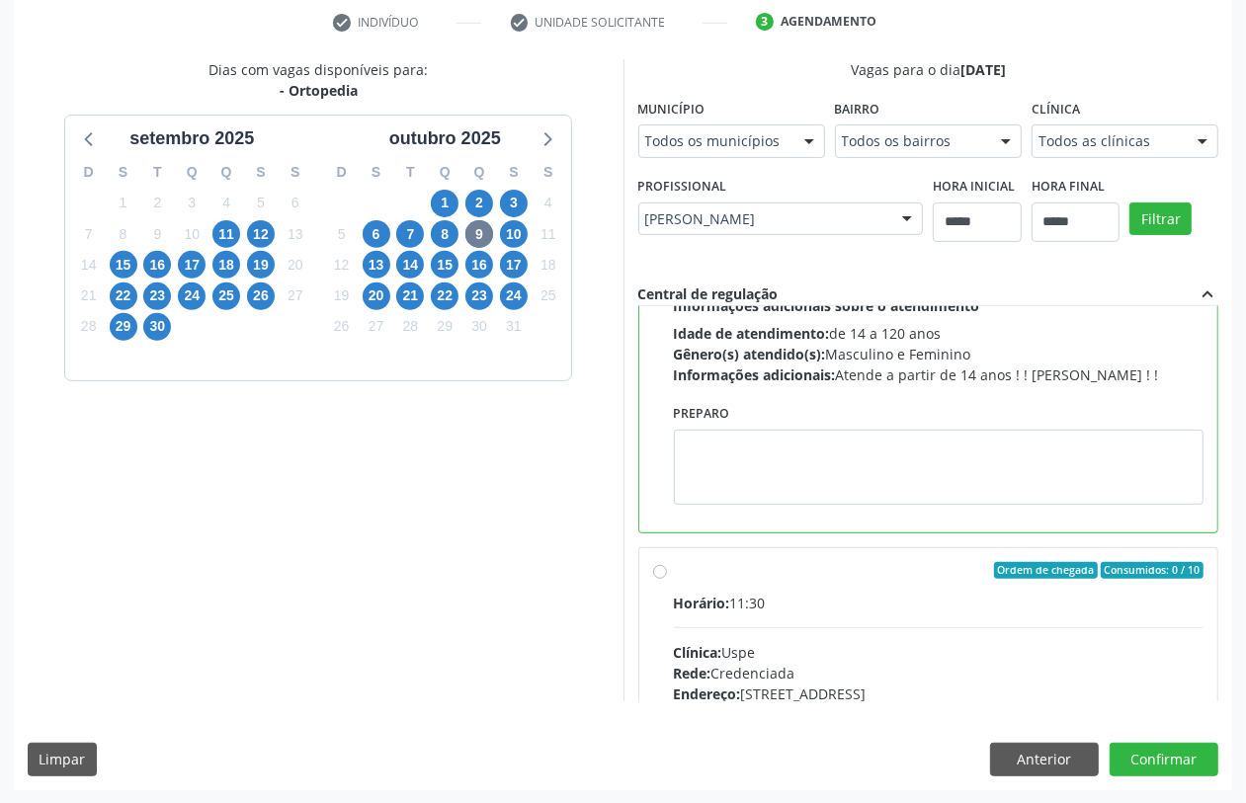
scroll to position [371, 0]
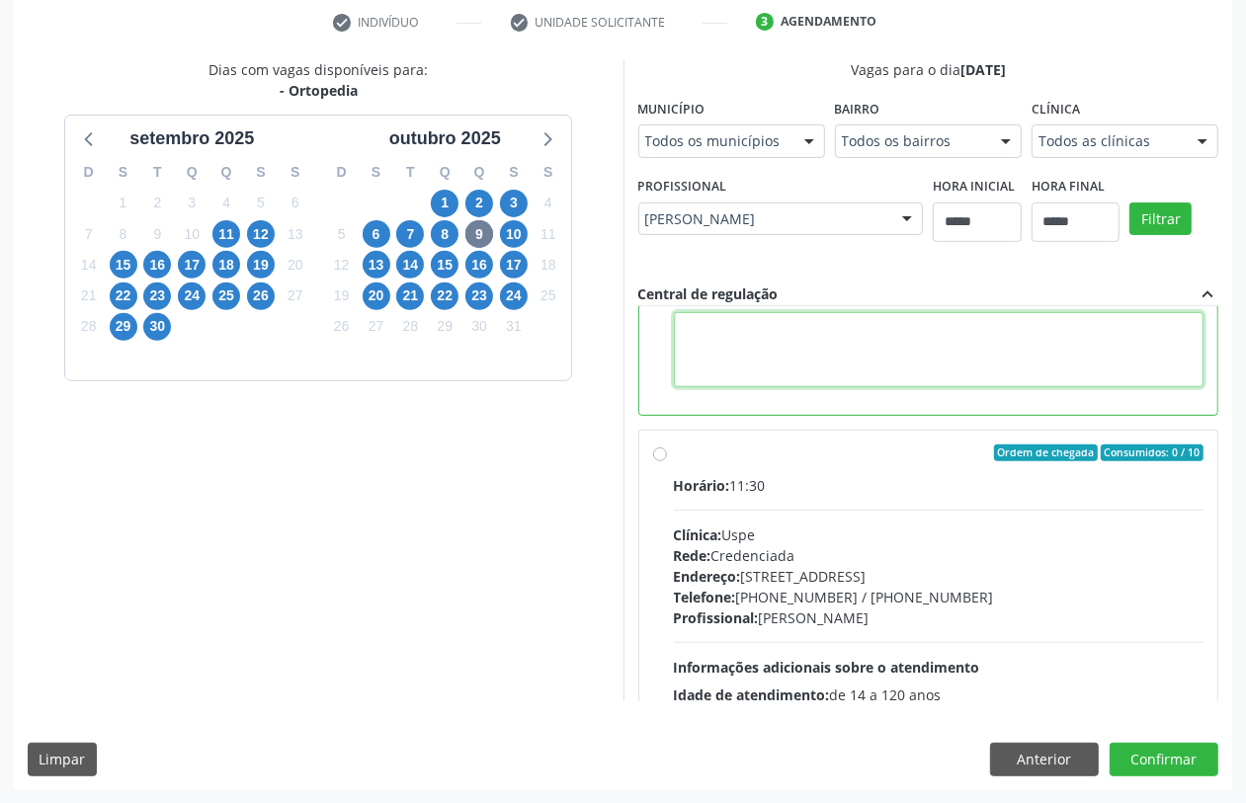
paste textarea "**********"
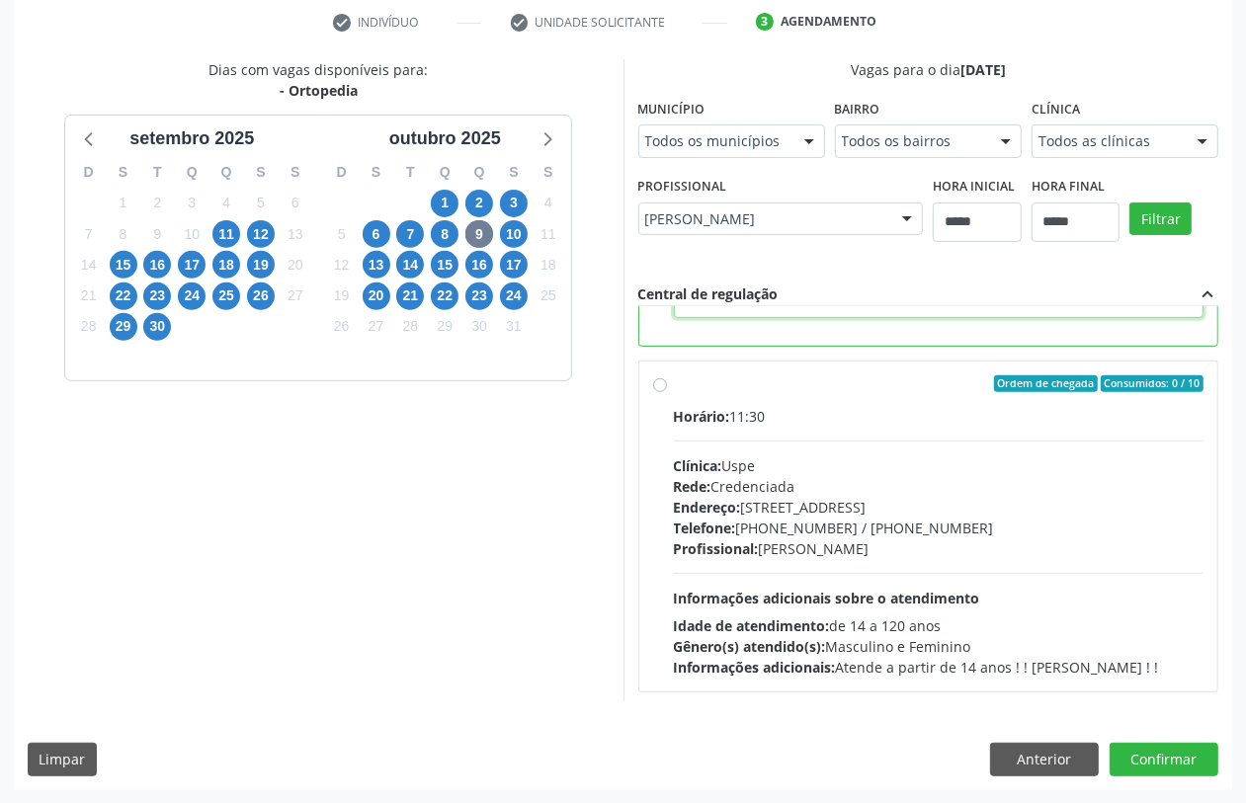
scroll to position [446, 0]
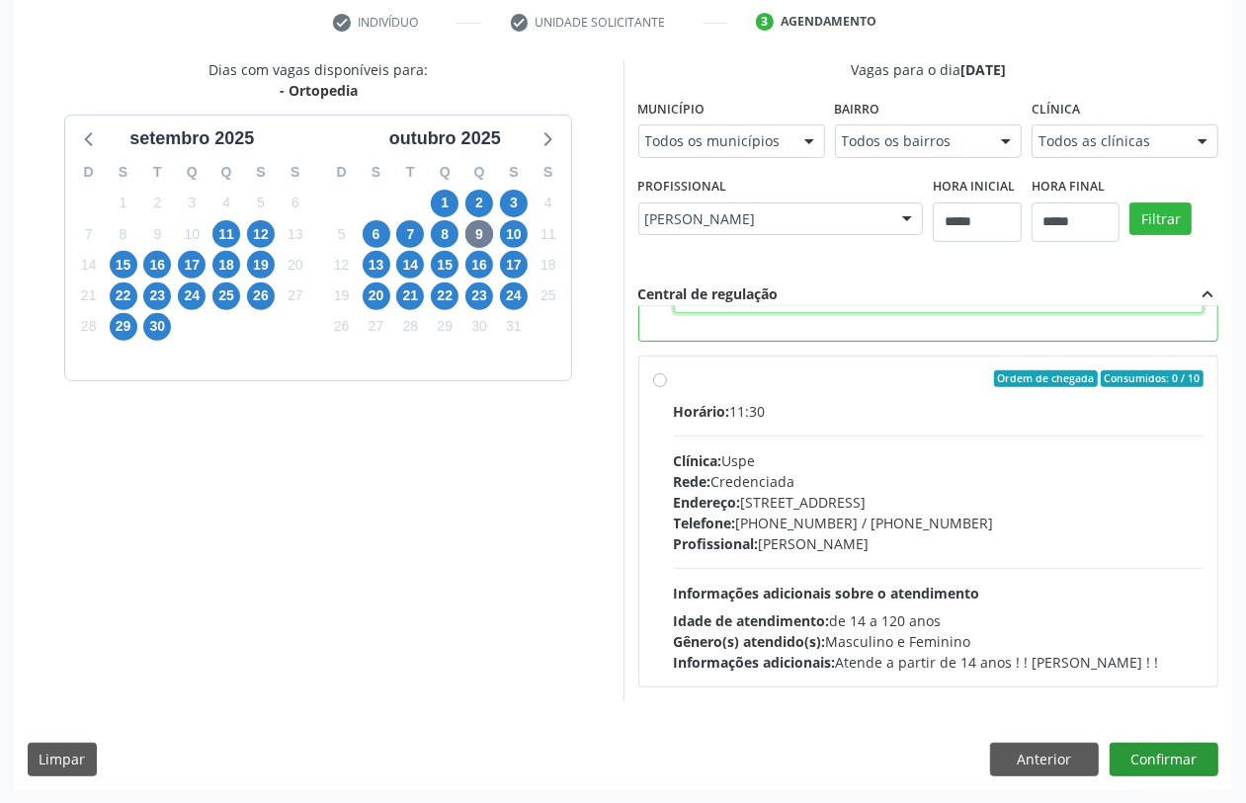
type textarea "**********"
click at [1144, 754] on button "Confirmar" at bounding box center [1164, 760] width 109 height 34
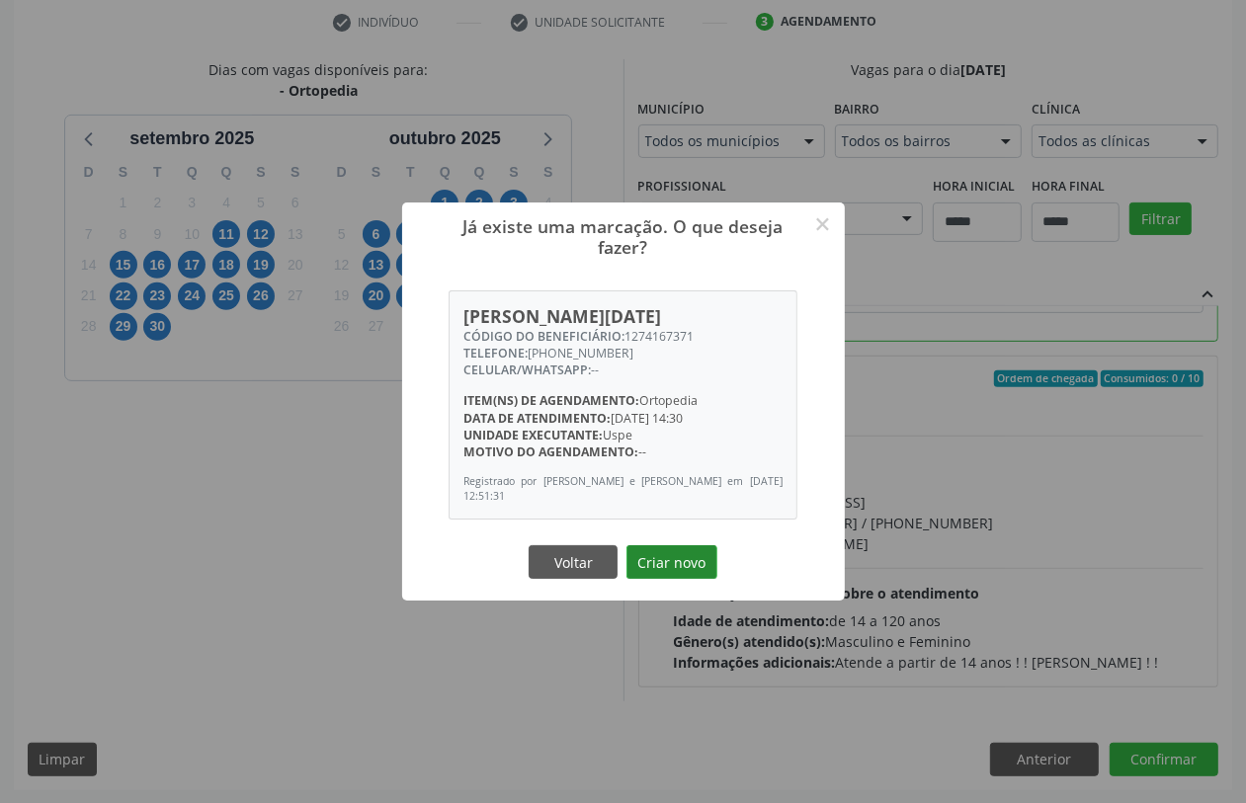
click at [678, 549] on button "Criar novo" at bounding box center [672, 563] width 91 height 34
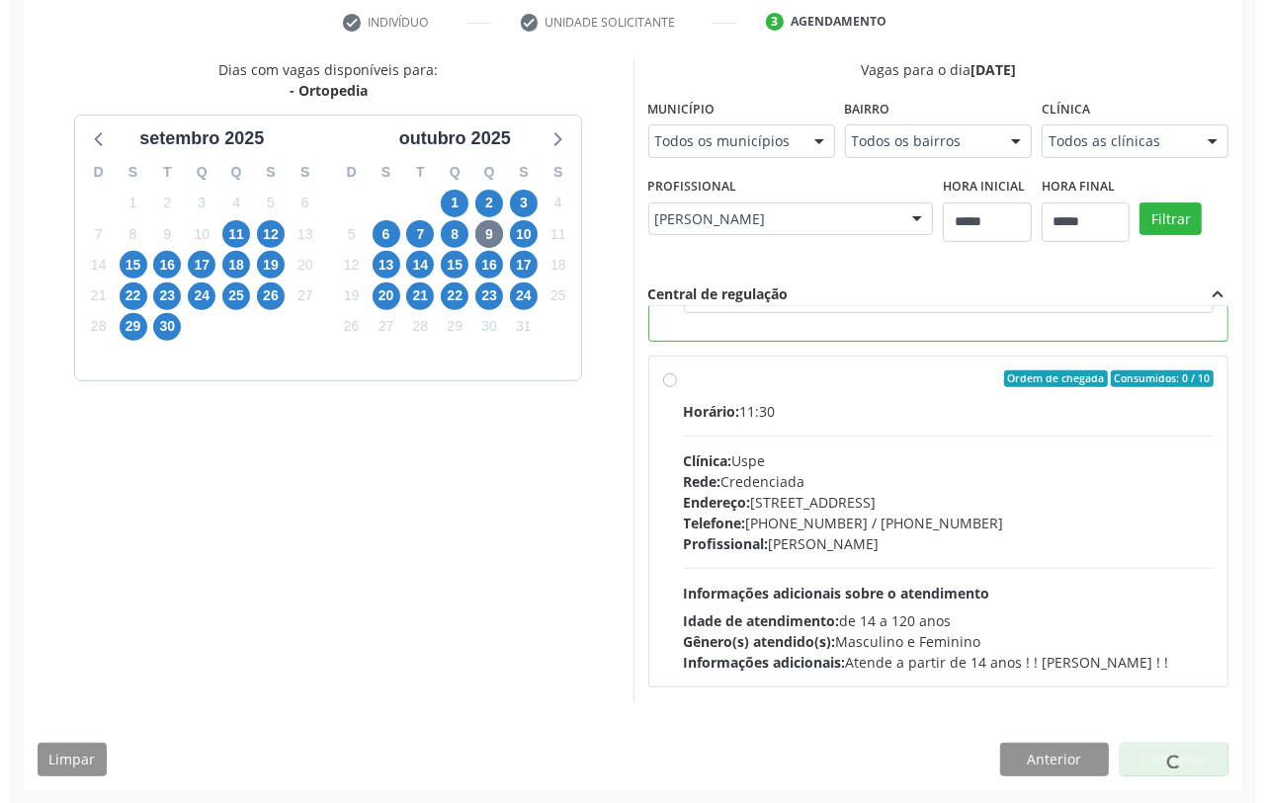
scroll to position [0, 0]
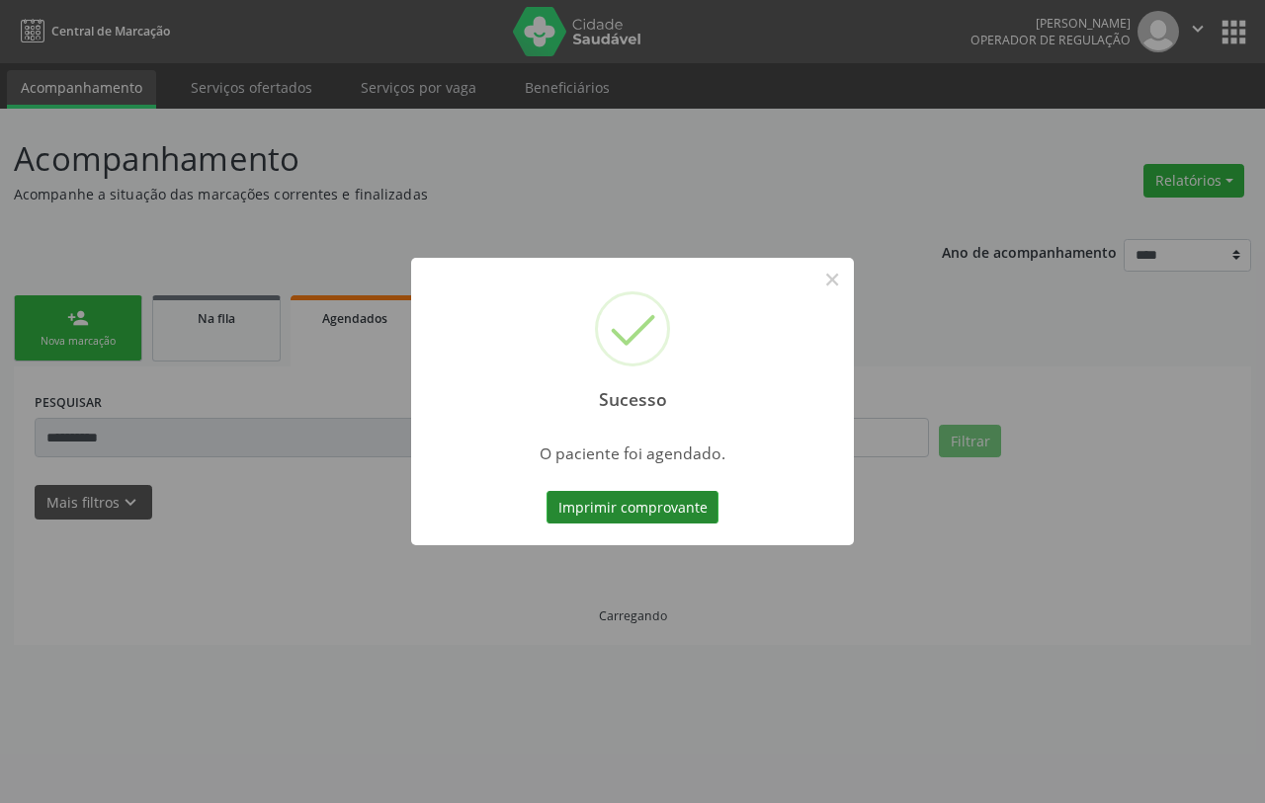
click at [658, 501] on button "Imprimir comprovante" at bounding box center [633, 508] width 172 height 34
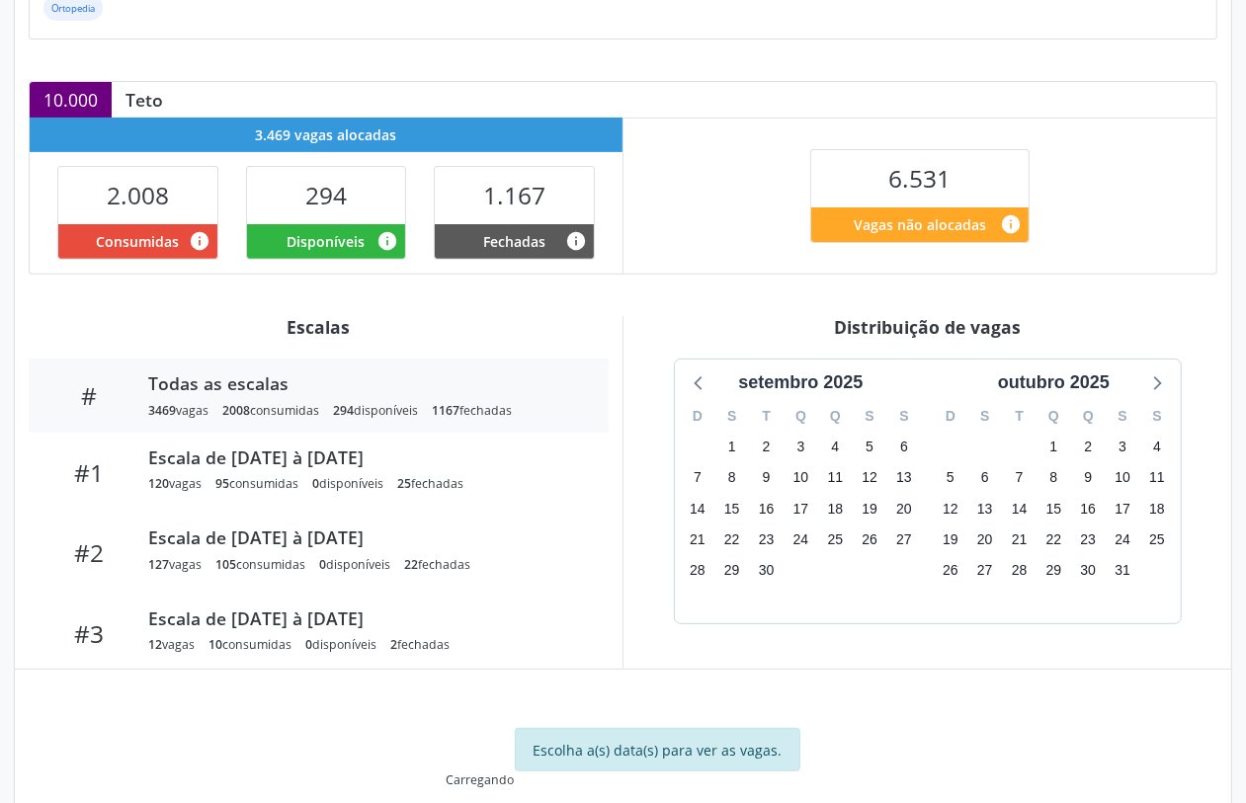
scroll to position [450, 0]
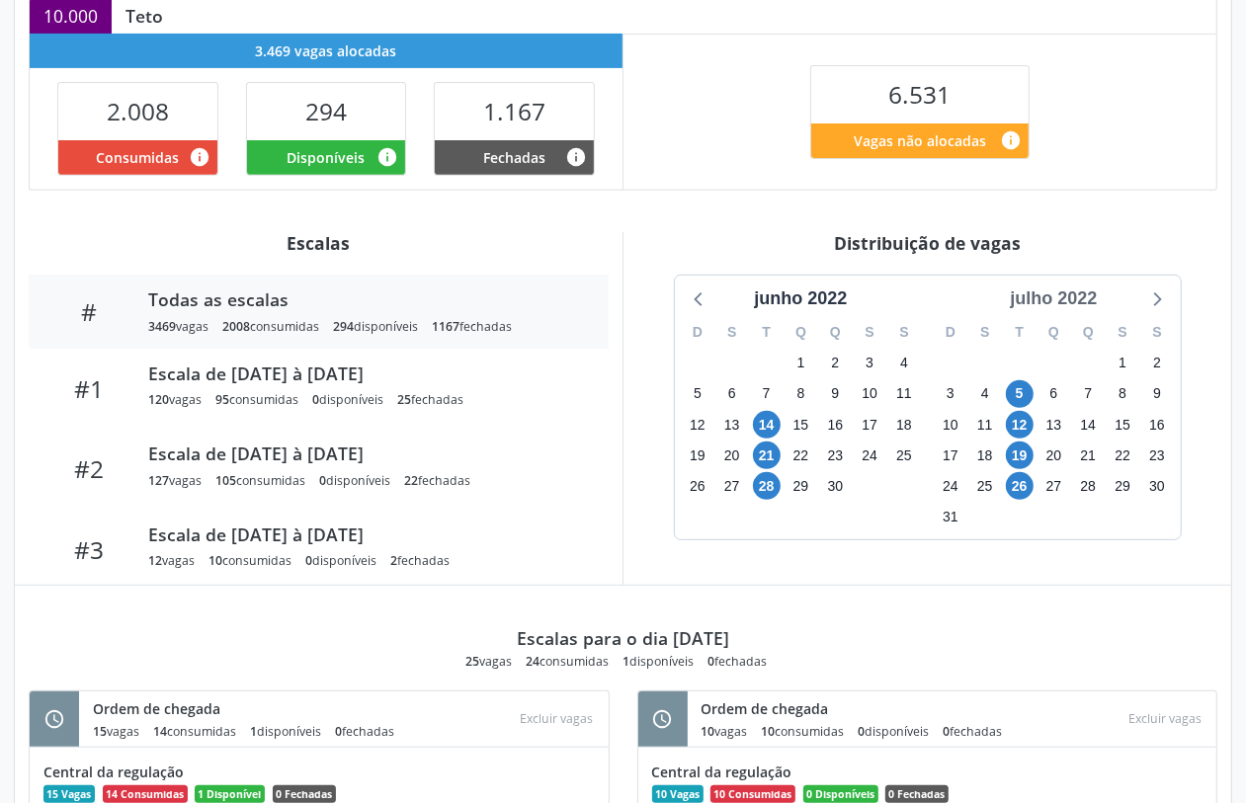
click at [1073, 309] on div "julho 2022" at bounding box center [1053, 299] width 103 height 27
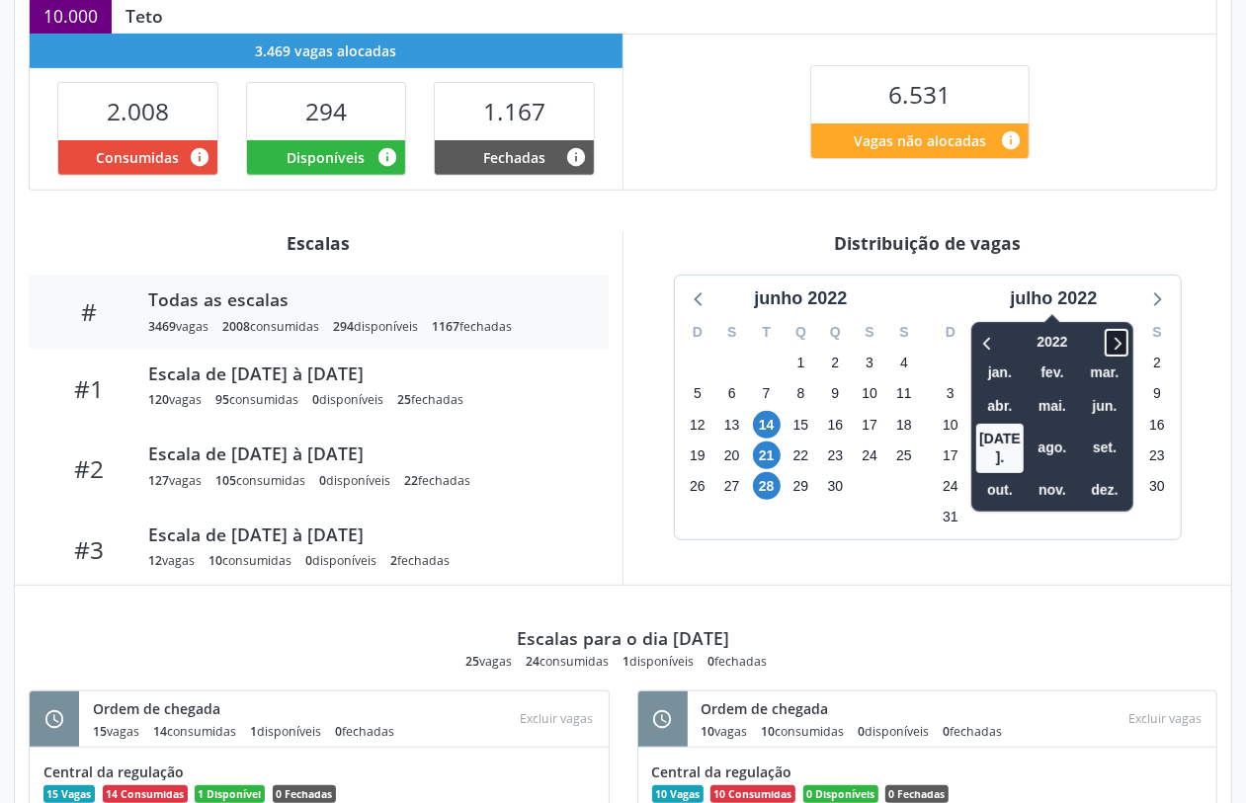
click at [1118, 338] on icon at bounding box center [1117, 343] width 20 height 24
click at [1104, 435] on span "set." at bounding box center [1104, 448] width 47 height 31
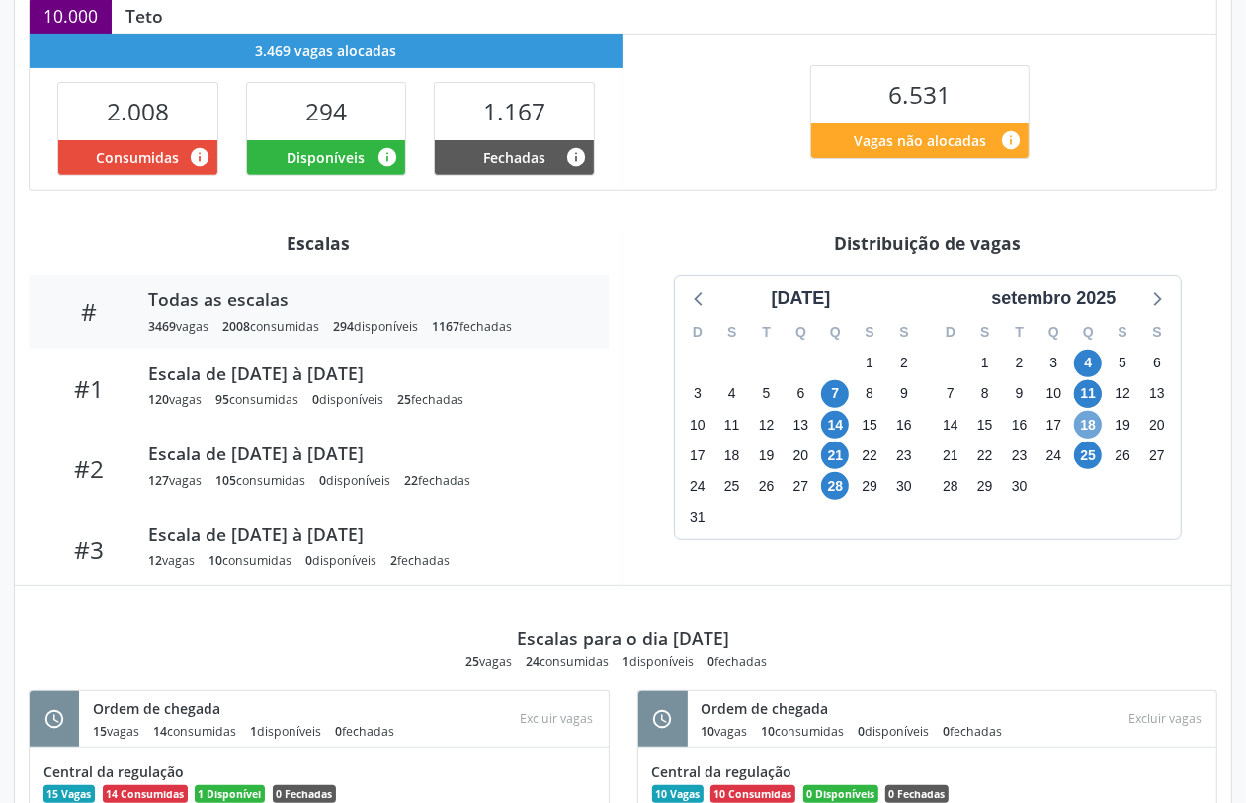
click at [1090, 428] on span "18" at bounding box center [1088, 425] width 28 height 28
click at [1090, 427] on span "18" at bounding box center [1088, 425] width 28 height 28
click at [1090, 458] on span "25" at bounding box center [1088, 456] width 28 height 28
click at [1158, 298] on icon at bounding box center [1157, 300] width 8 height 14
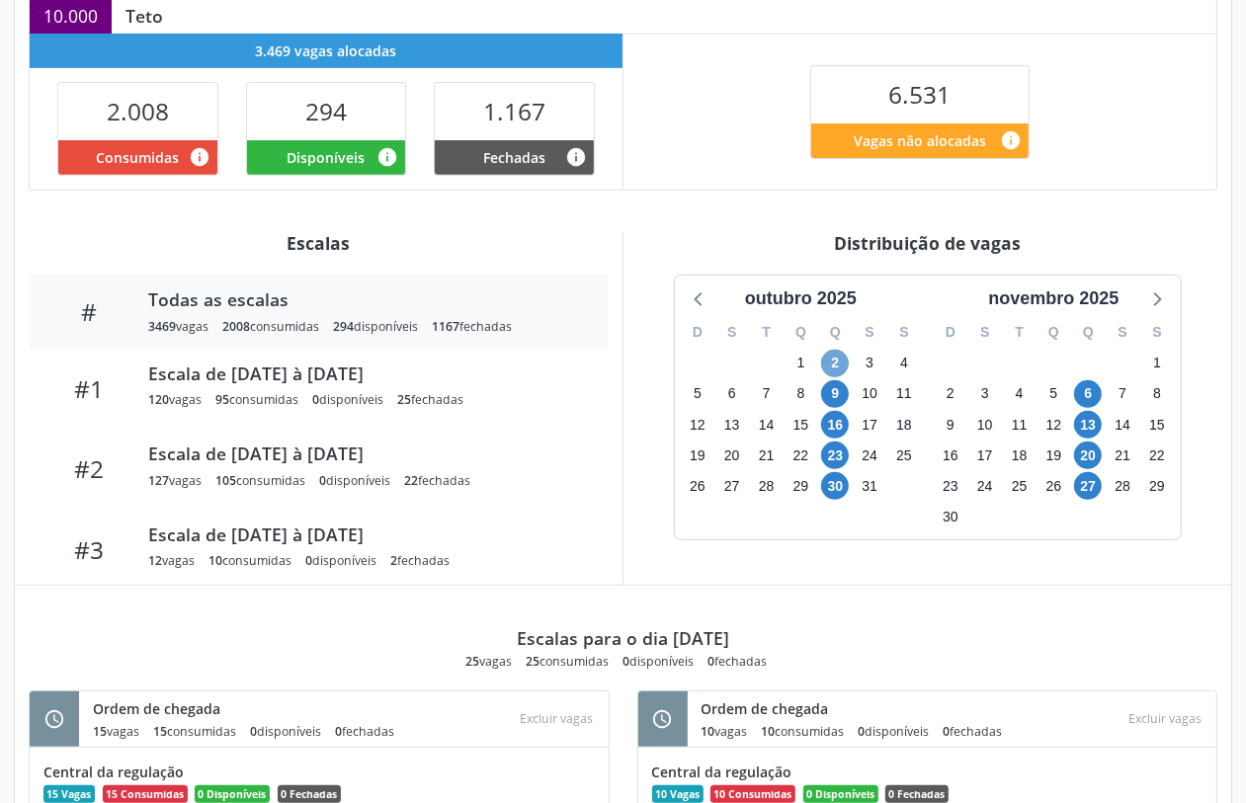
drag, startPoint x: 836, startPoint y: 352, endPoint x: 853, endPoint y: 420, distance: 70.2
click at [837, 354] on span "2" at bounding box center [835, 364] width 28 height 28
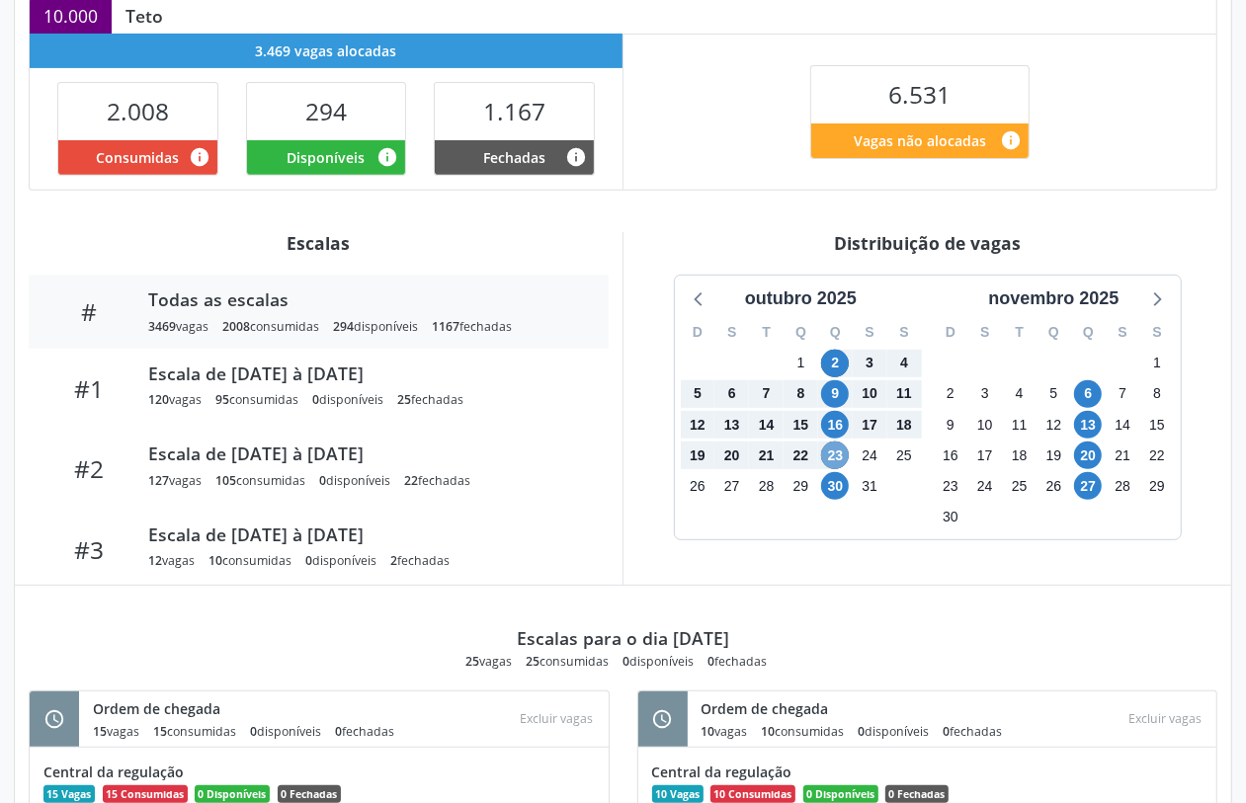
click at [836, 455] on span "23" at bounding box center [835, 456] width 28 height 28
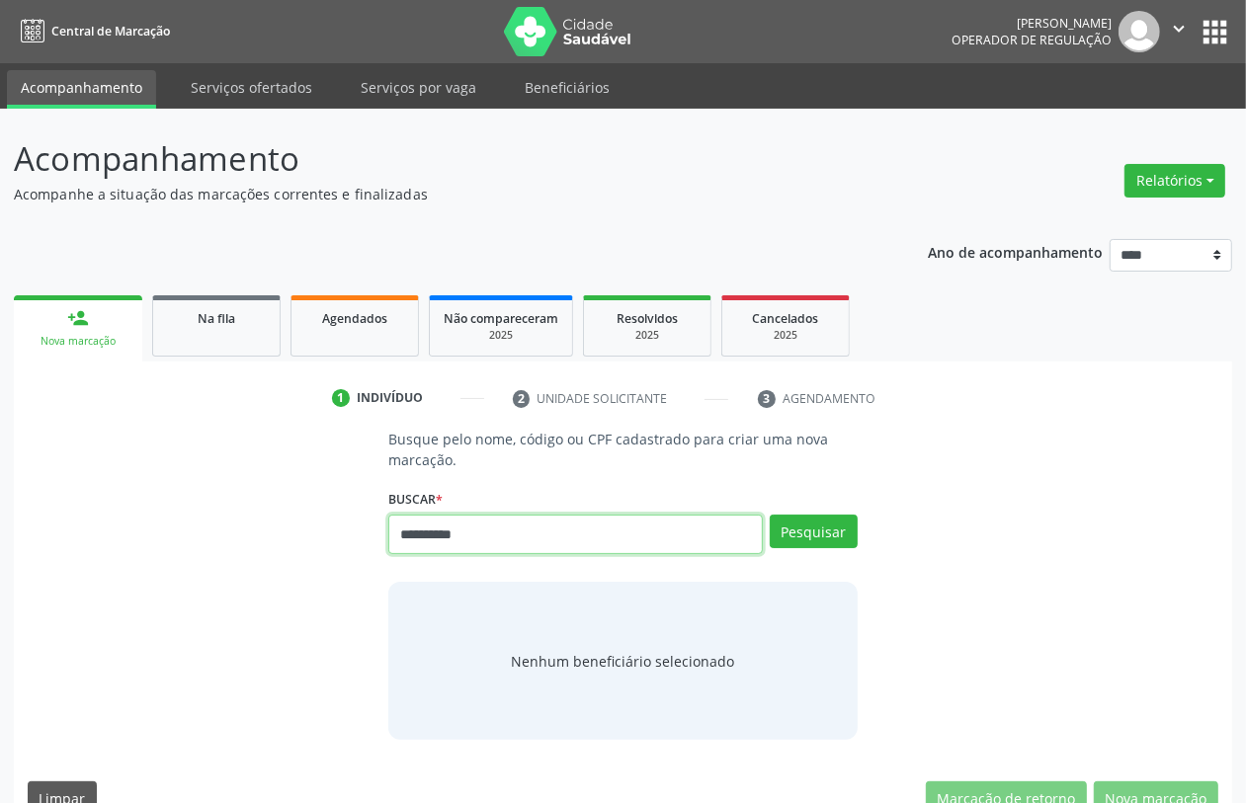
type input "**********"
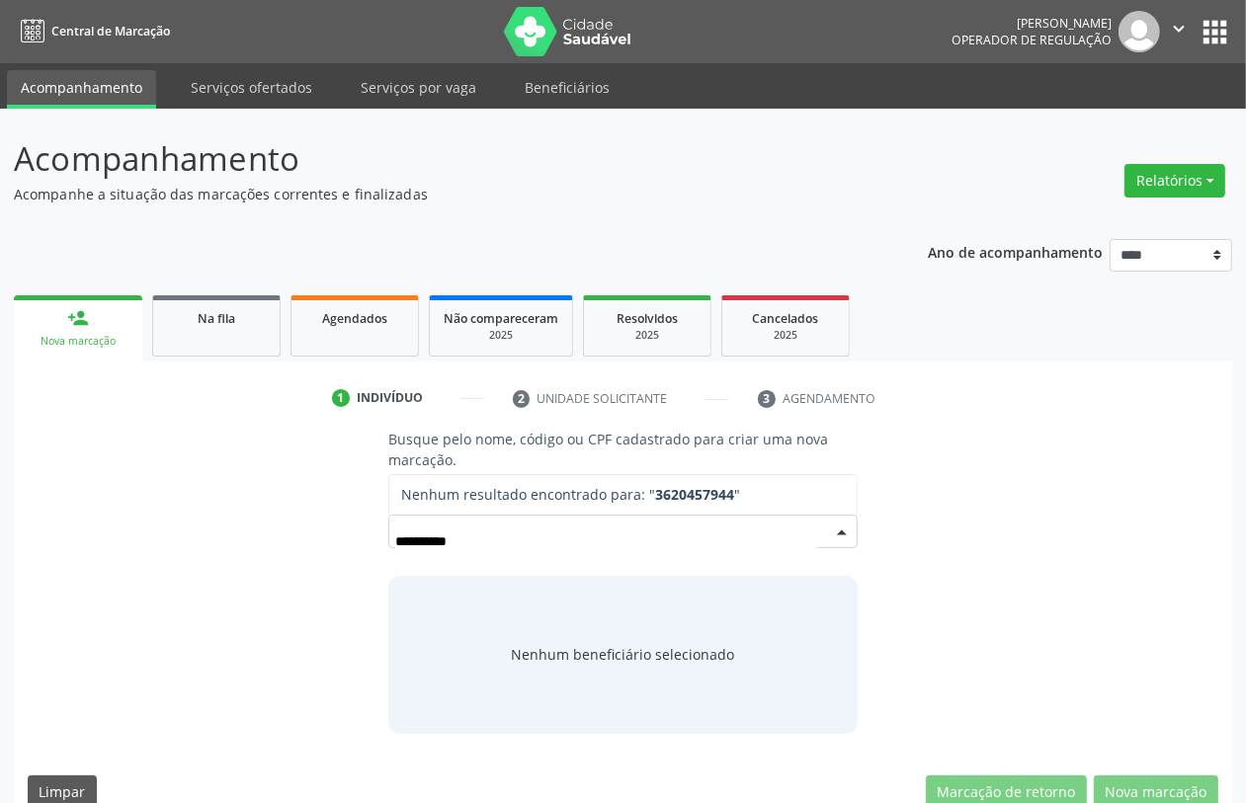
type input "*********"
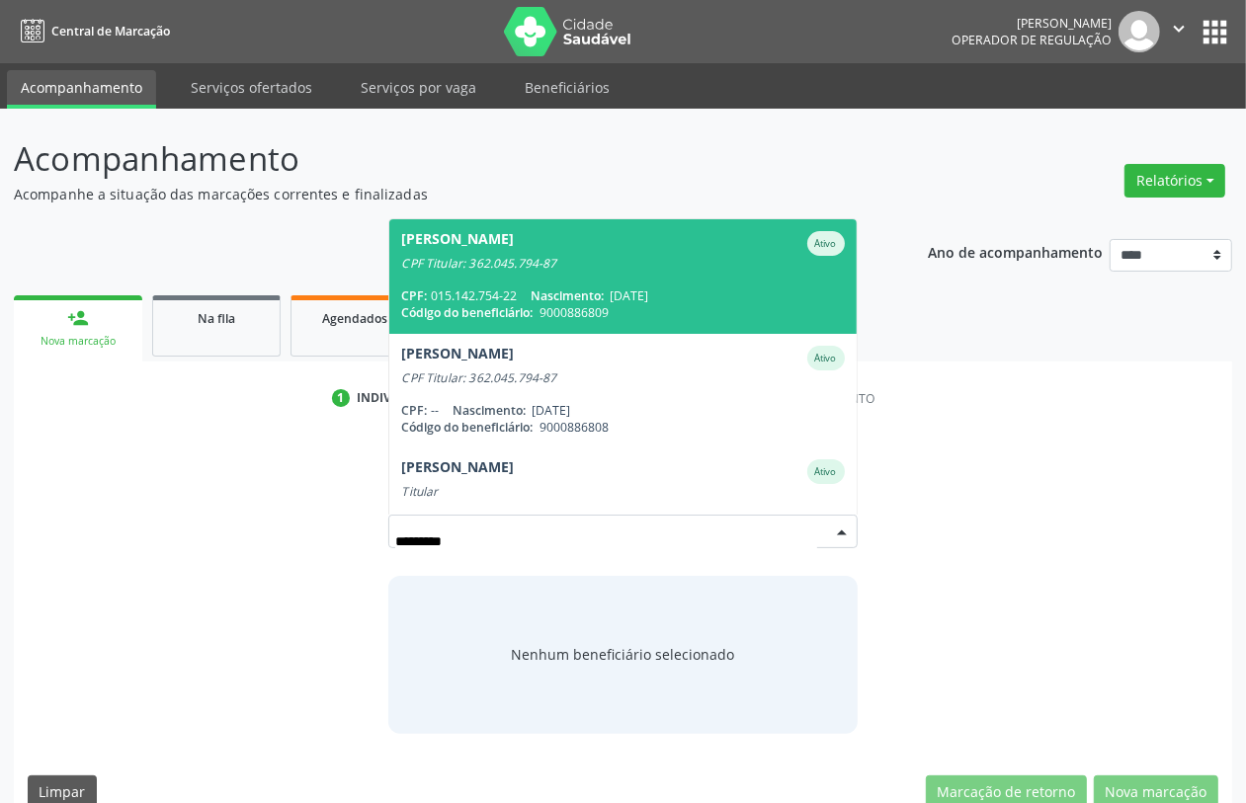
click at [540, 294] on span "Nascimento:" at bounding box center [567, 296] width 73 height 17
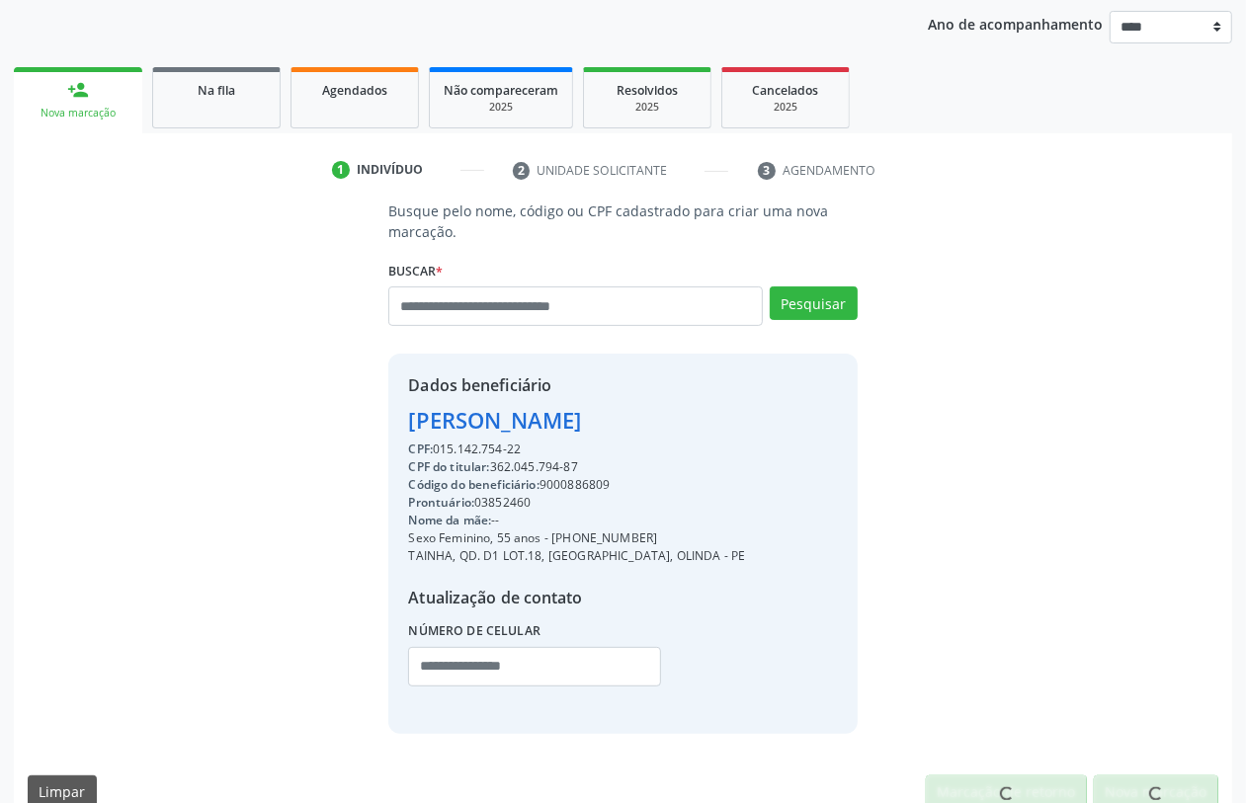
scroll to position [260, 0]
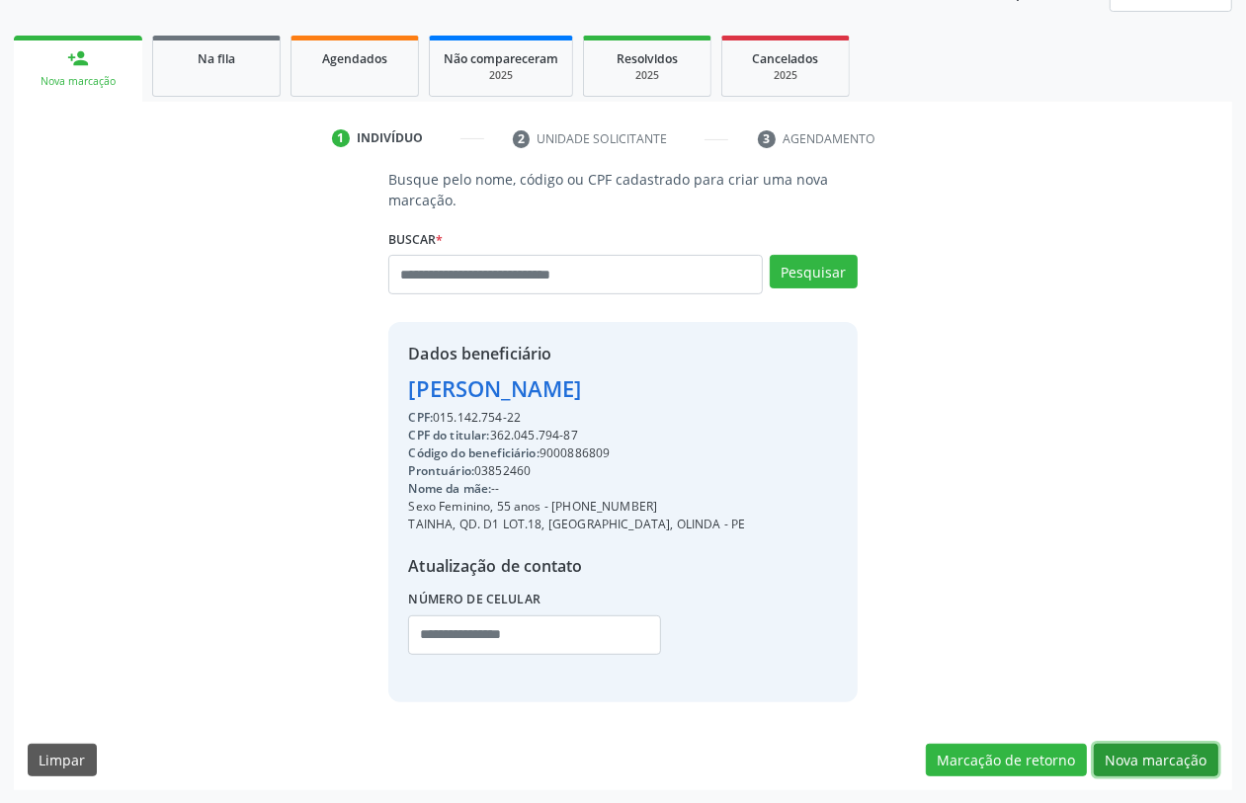
click at [1168, 756] on button "Nova marcação" at bounding box center [1156, 761] width 125 height 34
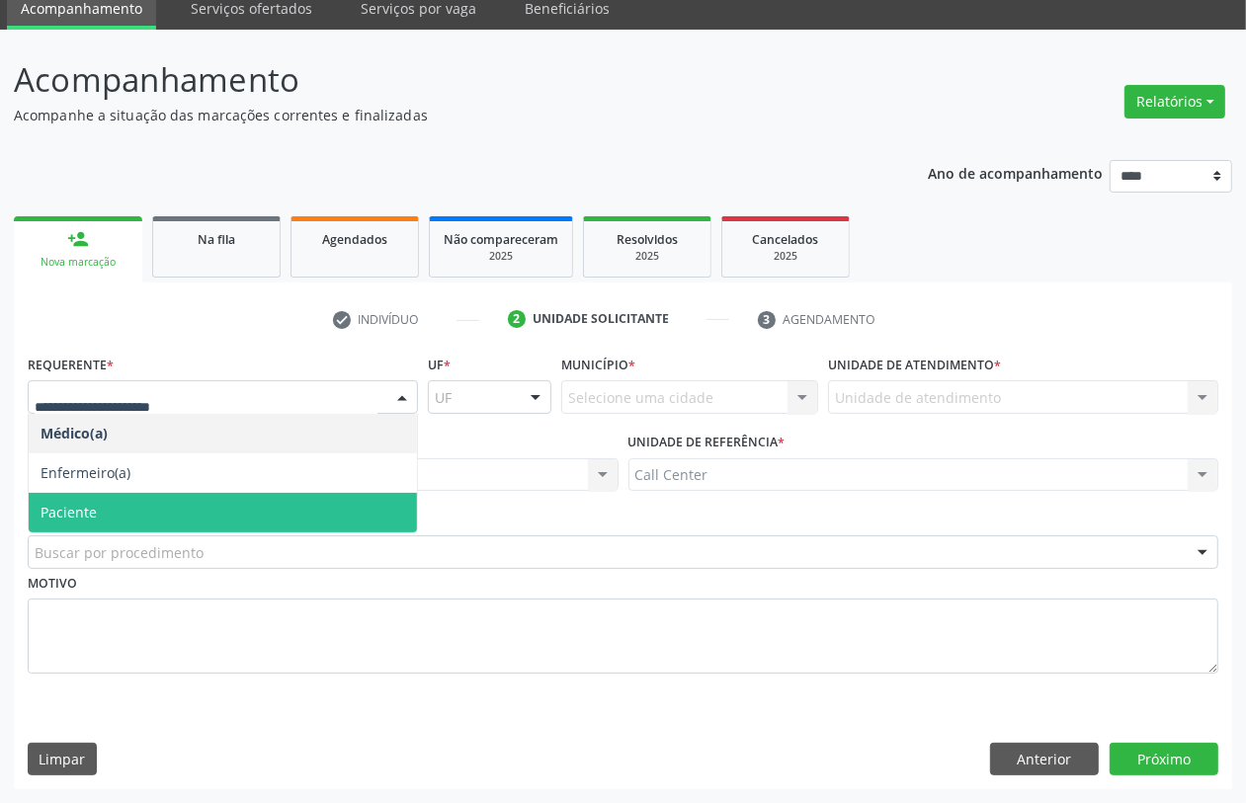
click at [89, 495] on span "Paciente" at bounding box center [223, 513] width 388 height 40
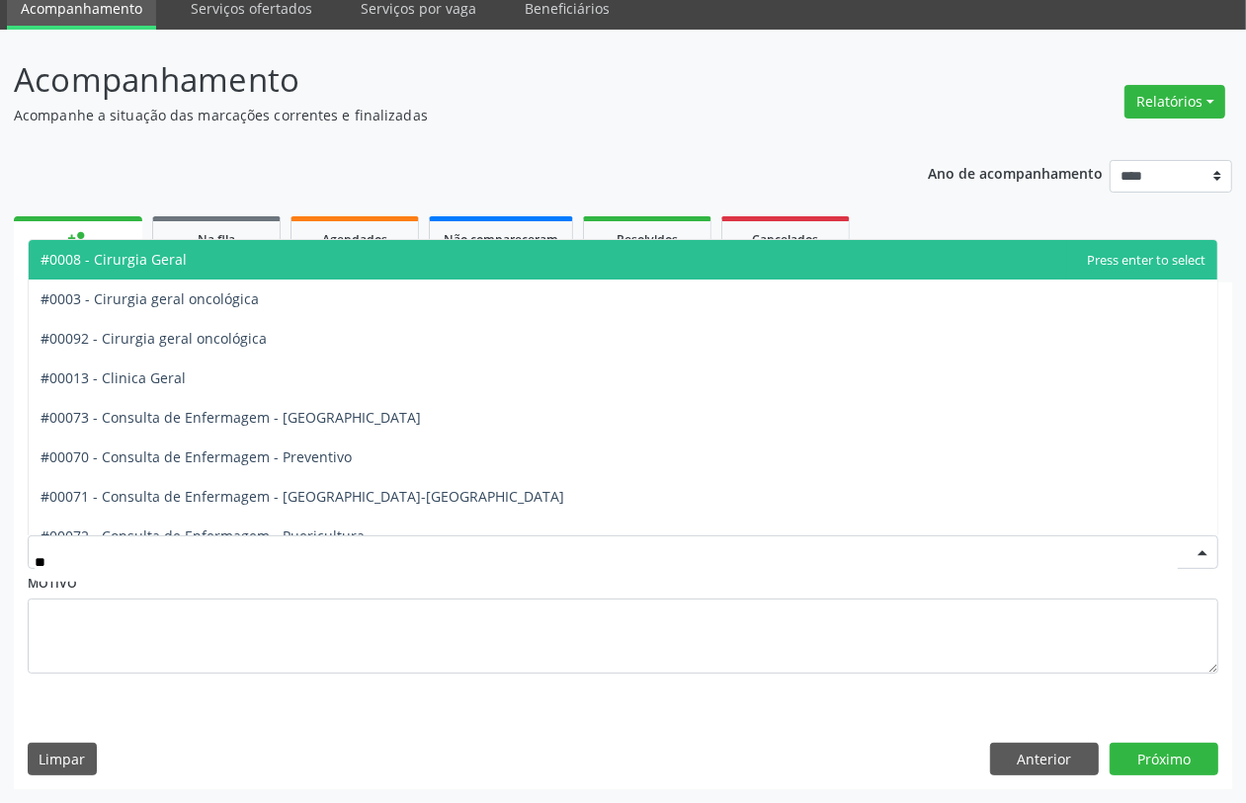
type input "***"
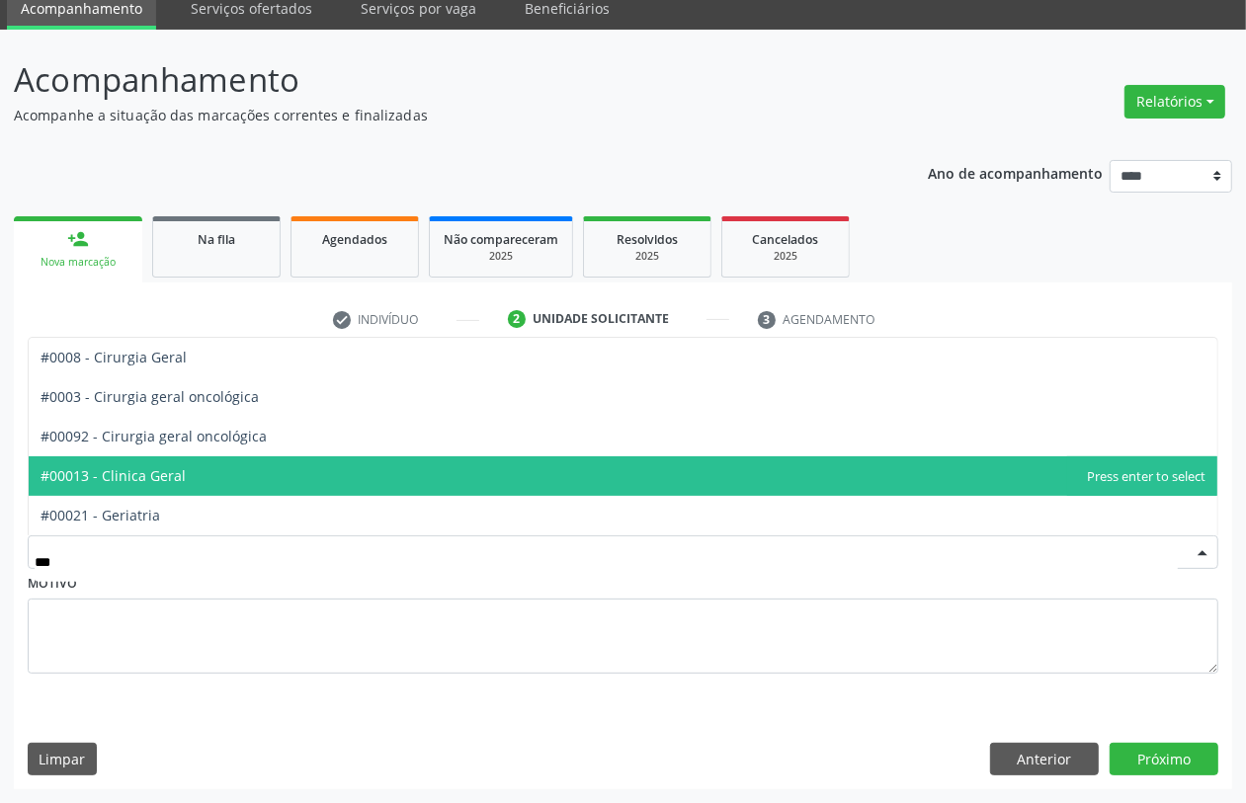
click at [171, 480] on span "#00013 - Clinica Geral" at bounding box center [113, 475] width 145 height 19
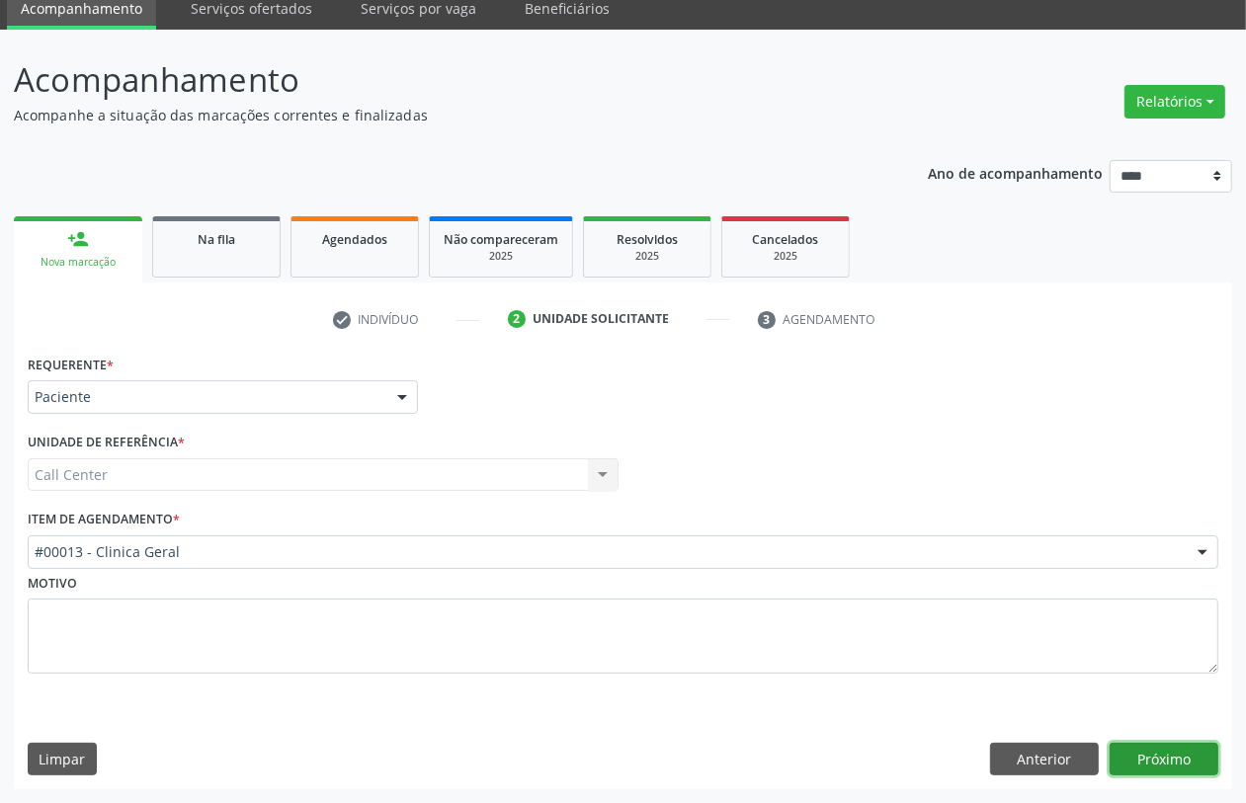
click at [1147, 759] on button "Próximo" at bounding box center [1164, 760] width 109 height 34
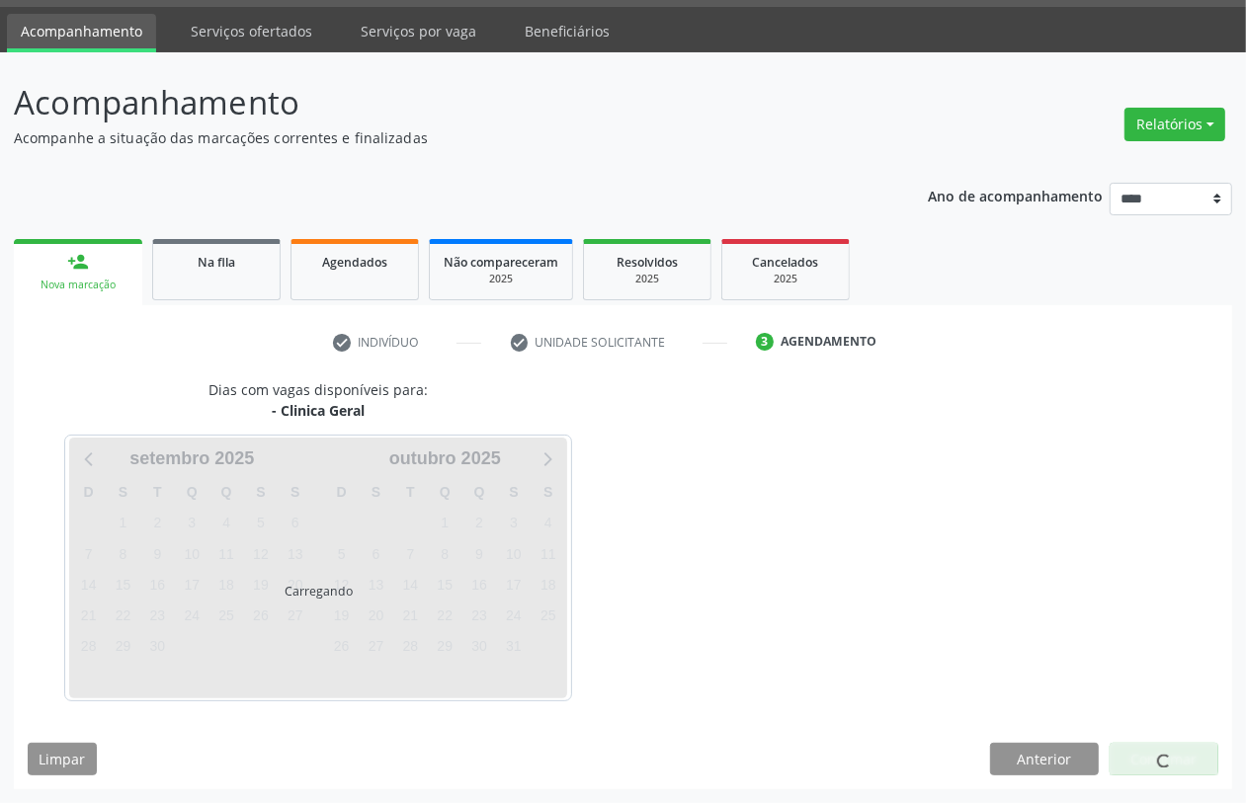
scroll to position [56, 0]
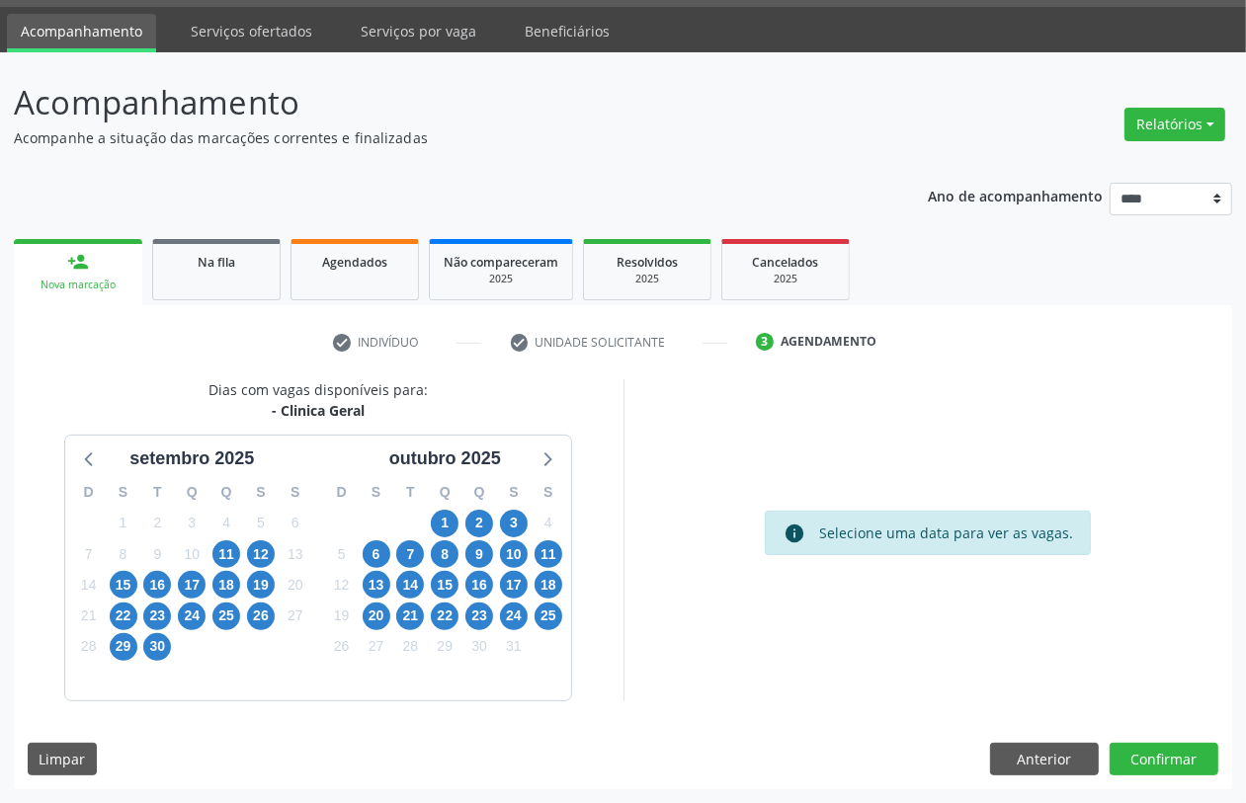
click at [104, 574] on div "14" at bounding box center [88, 585] width 35 height 31
drag, startPoint x: 111, startPoint y: 589, endPoint x: 124, endPoint y: 588, distance: 12.9
click at [115, 585] on span "15" at bounding box center [124, 585] width 28 height 28
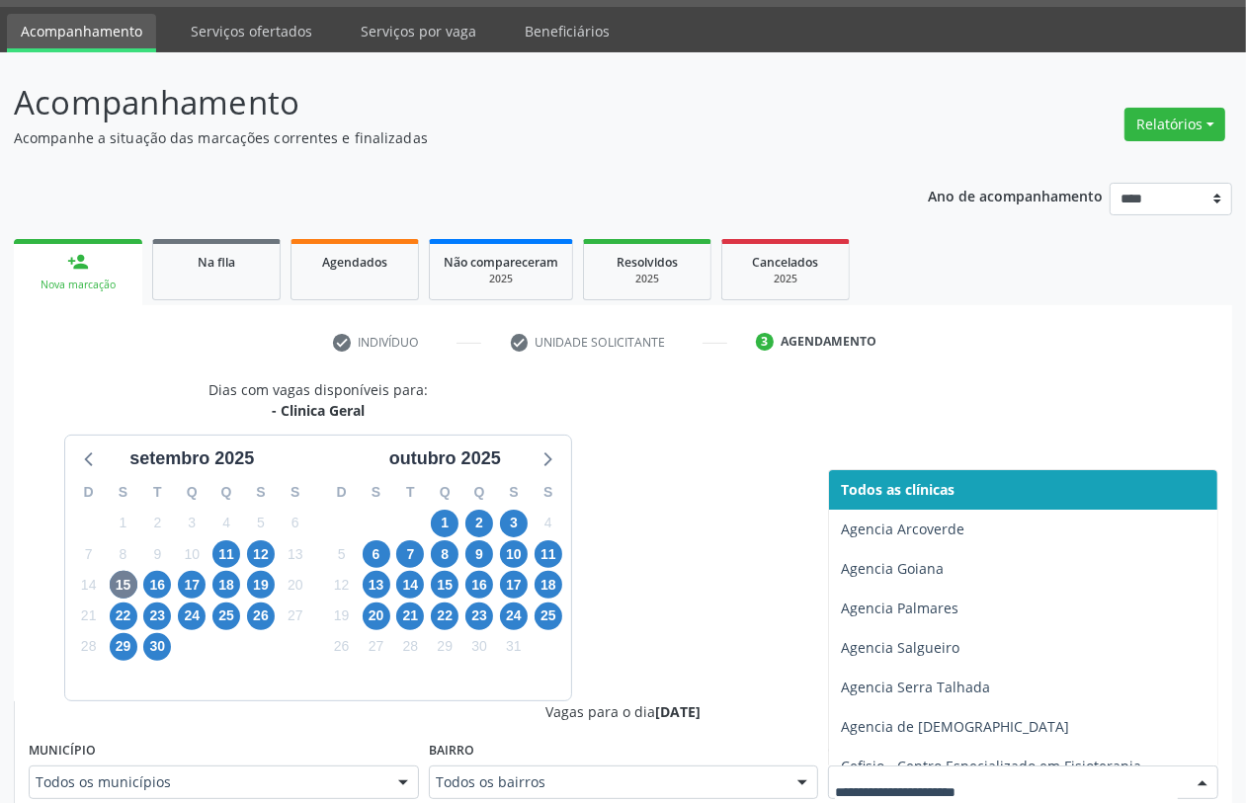
scroll to position [65, 0]
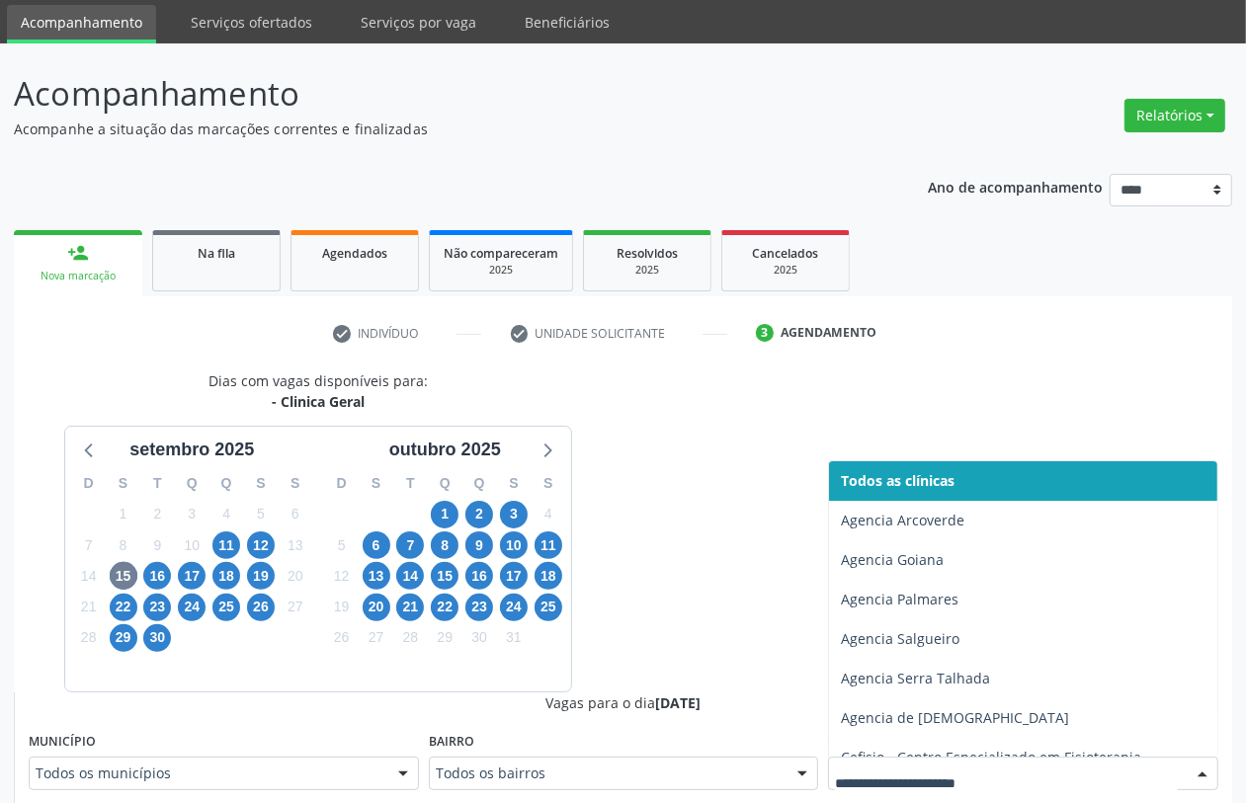
click at [856, 767] on div at bounding box center [1023, 774] width 390 height 34
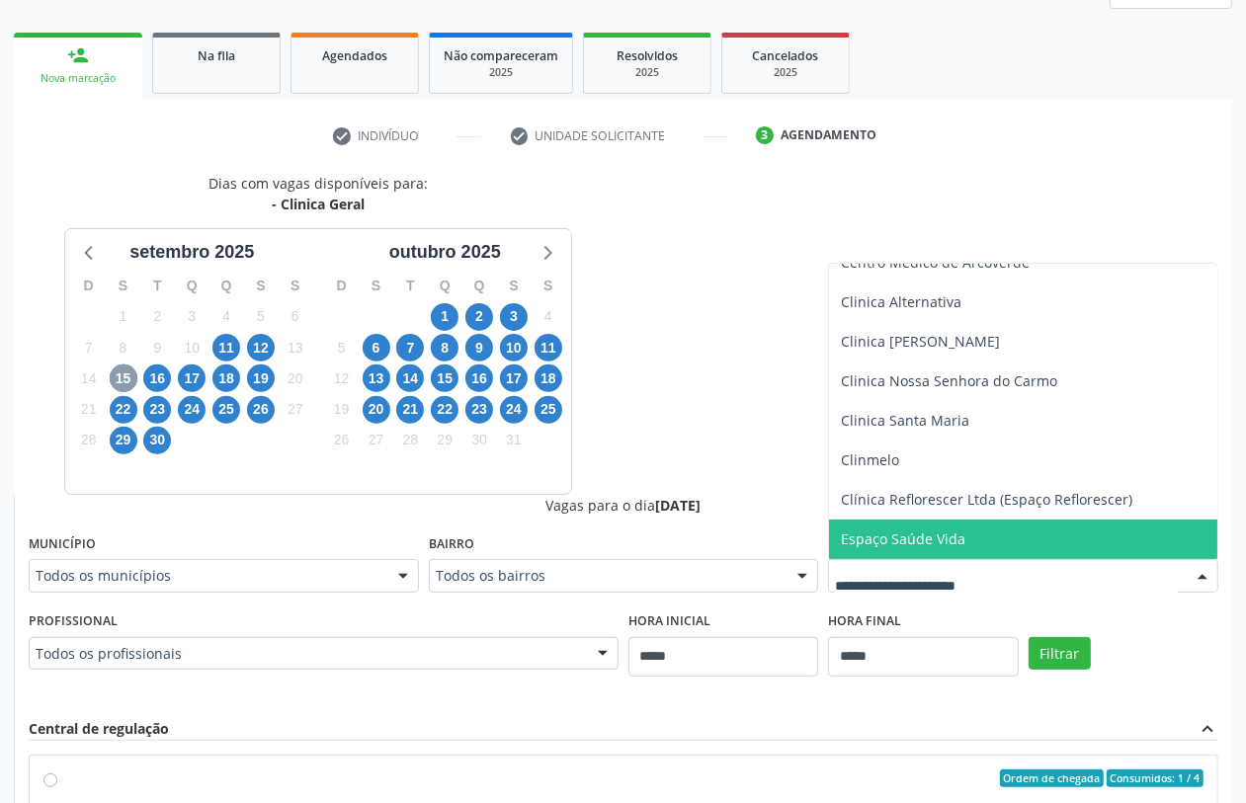
scroll to position [189, 0]
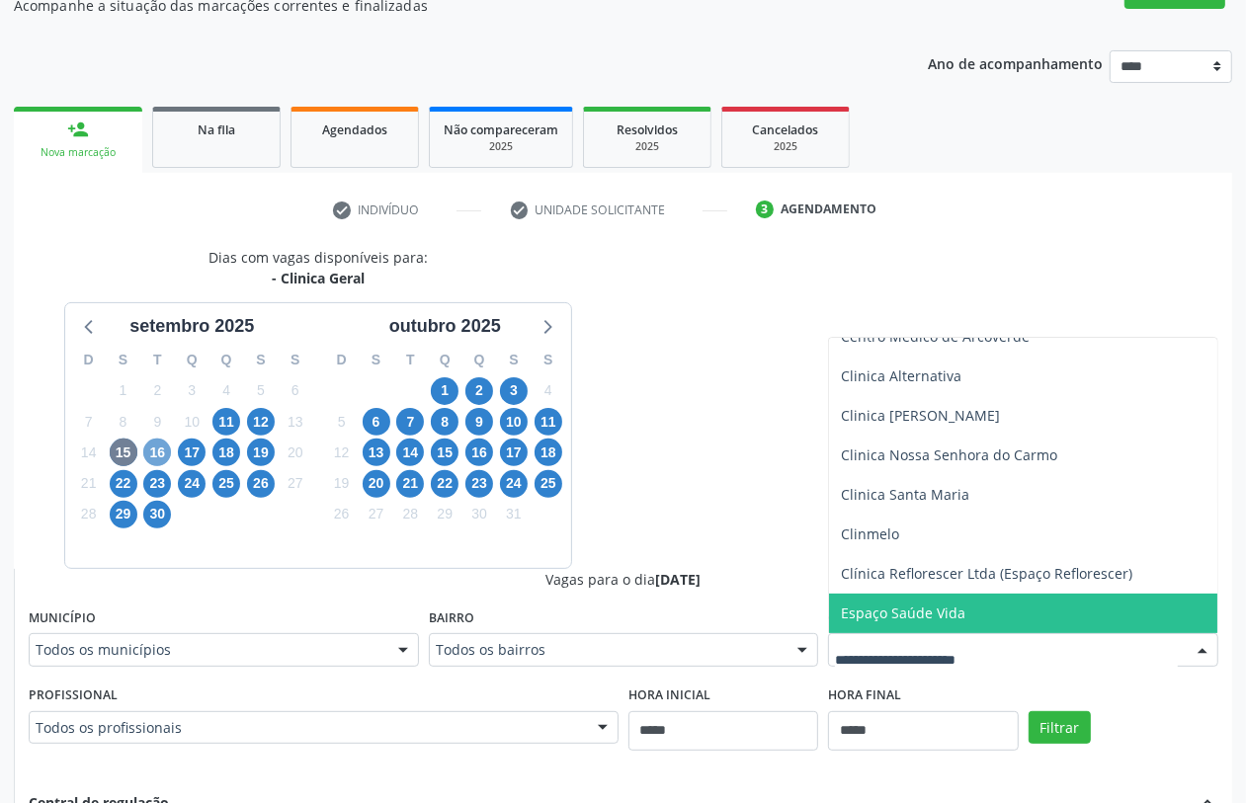
drag, startPoint x: 159, startPoint y: 455, endPoint x: 169, endPoint y: 462, distance: 12.1
click at [169, 462] on div "16" at bounding box center [157, 453] width 28 height 31
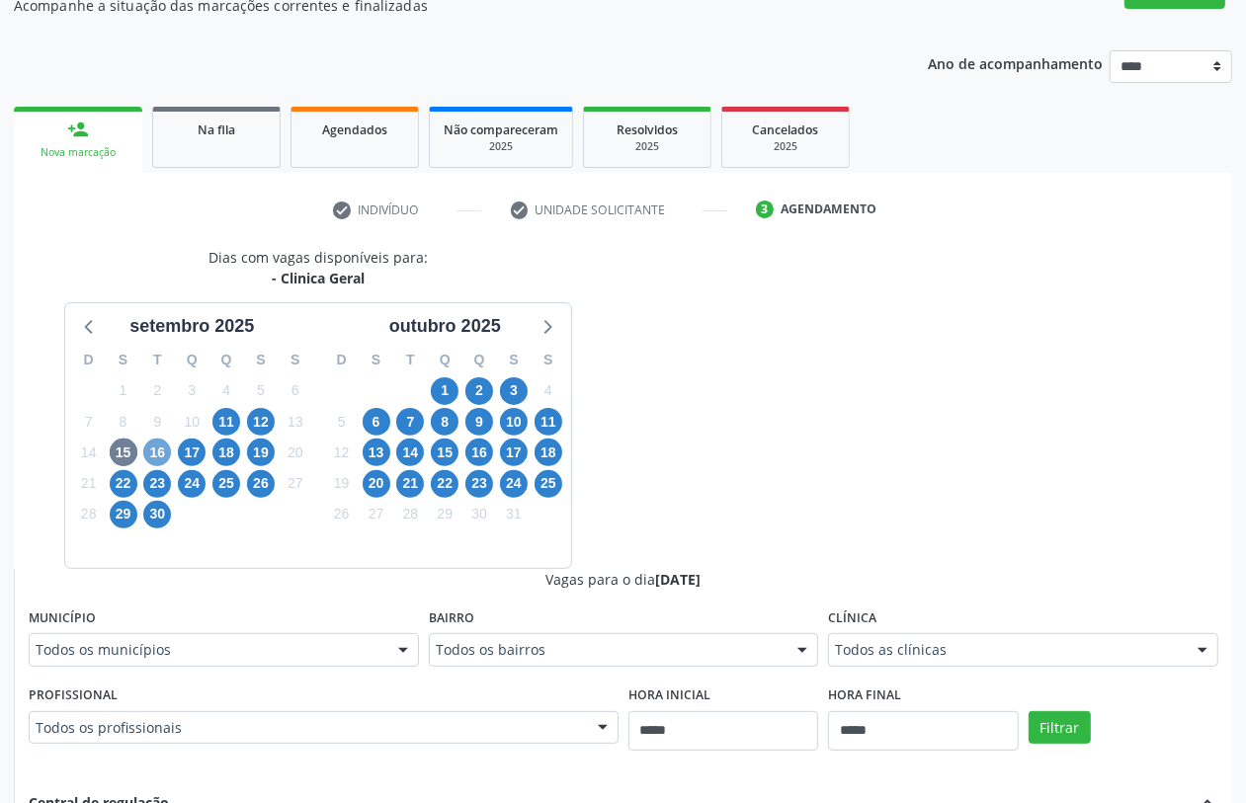
click at [153, 450] on span "16" at bounding box center [157, 453] width 28 height 28
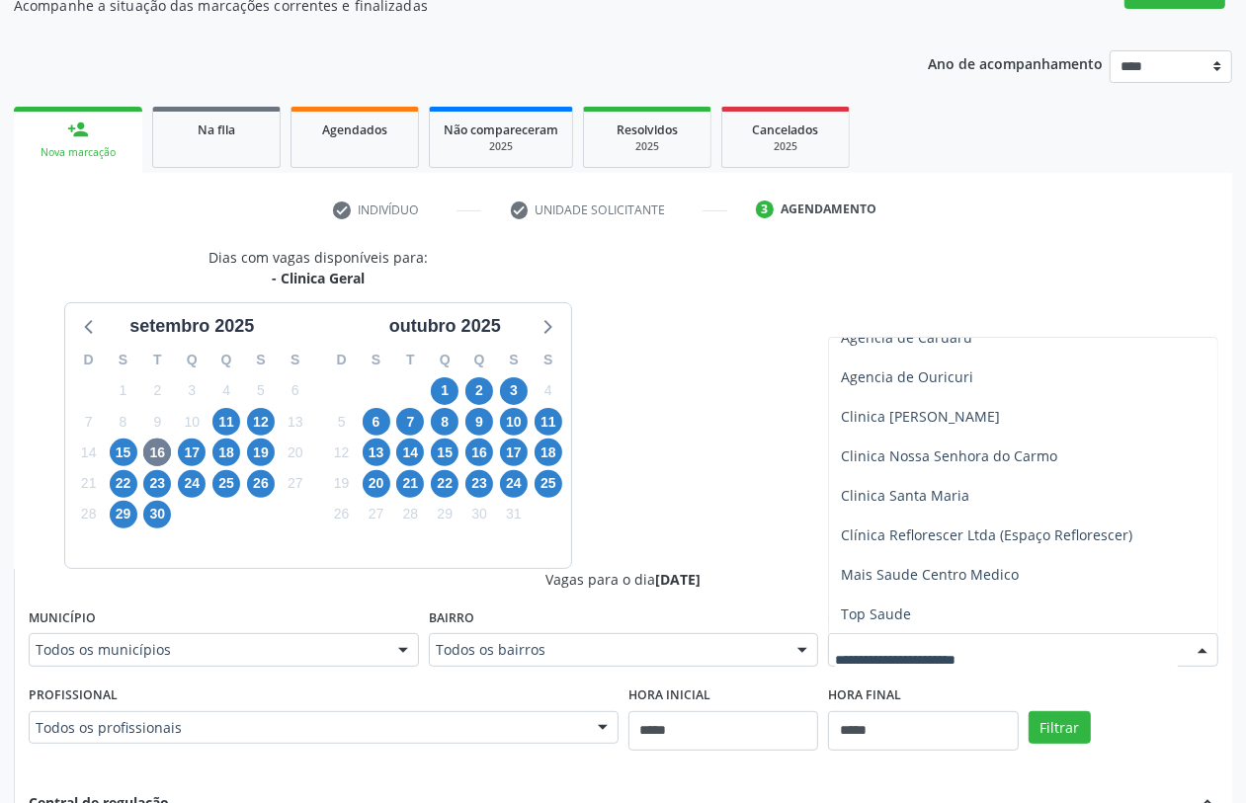
scroll to position [258, 0]
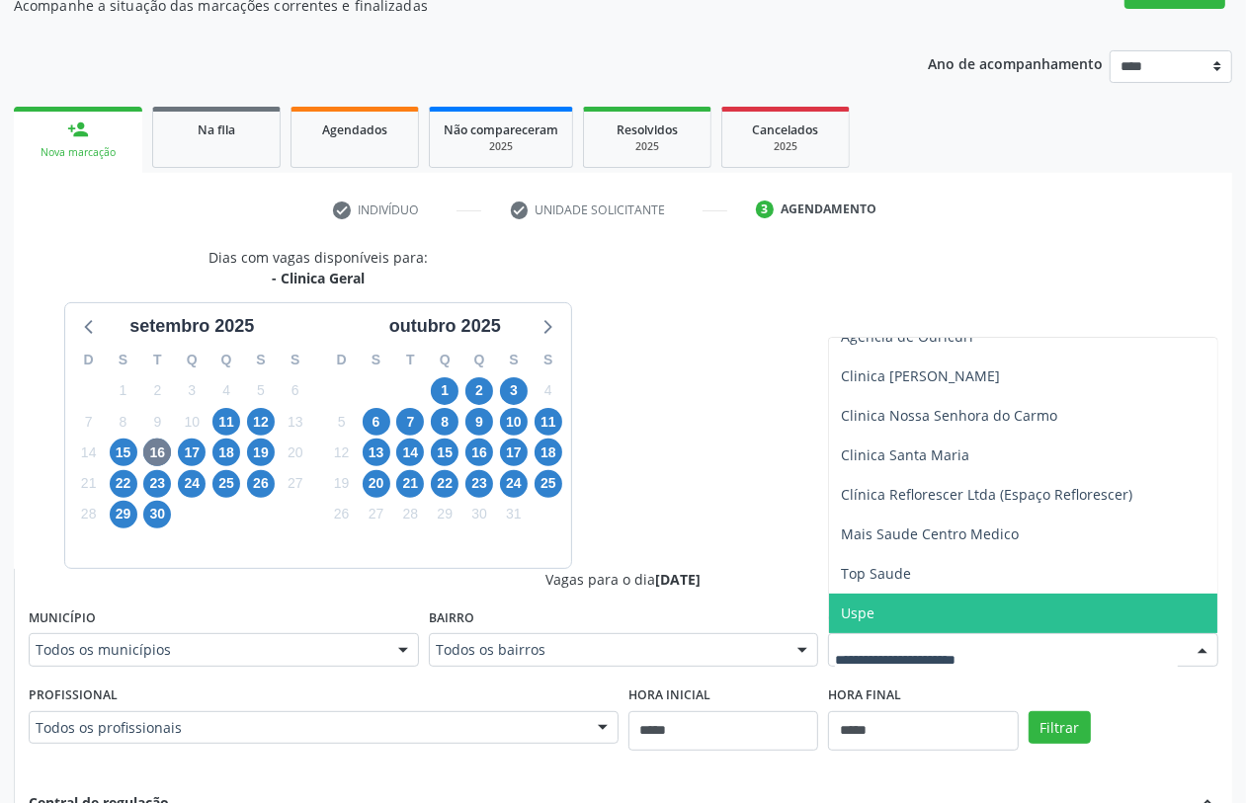
drag, startPoint x: 896, startPoint y: 594, endPoint x: 1009, endPoint y: 668, distance: 134.9
click at [896, 595] on span "Uspe" at bounding box center [1023, 614] width 388 height 40
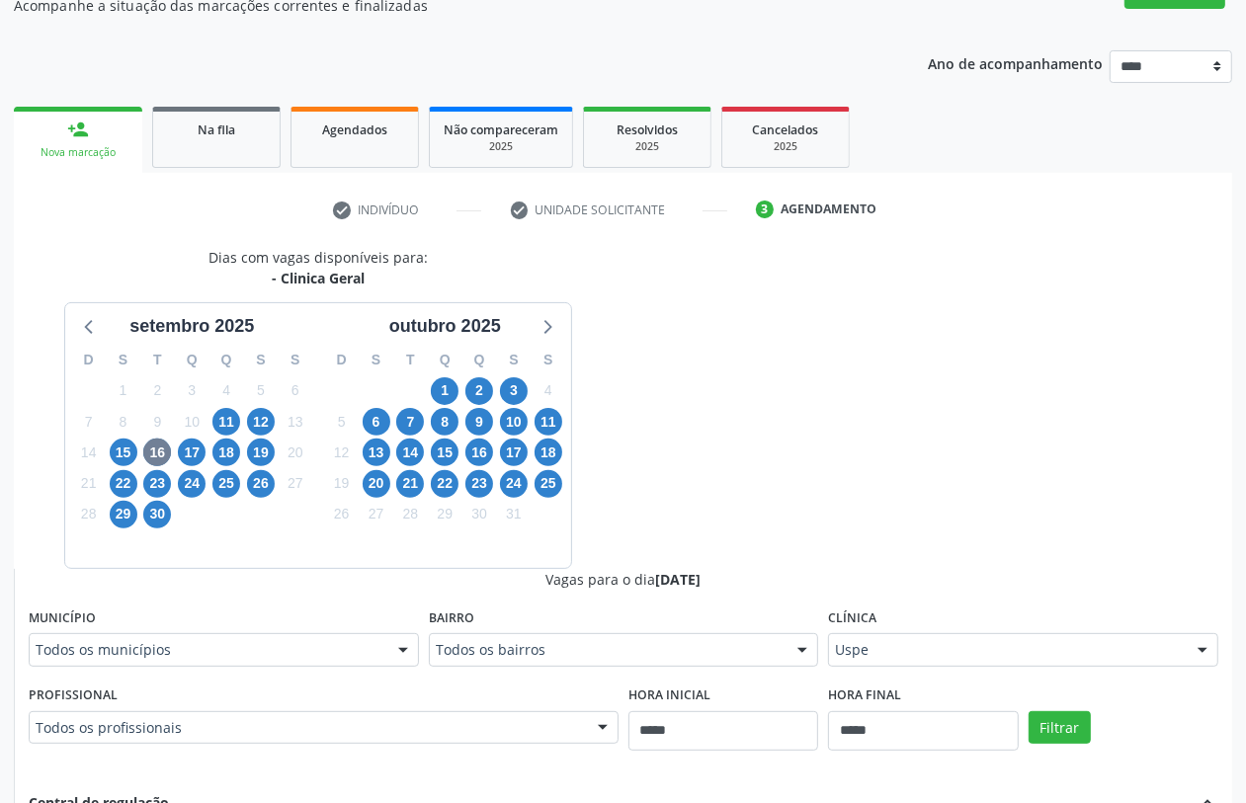
click at [1068, 709] on div "Filtrar" at bounding box center [1124, 726] width 200 height 91
click at [1030, 714] on button "Filtrar" at bounding box center [1060, 729] width 62 height 34
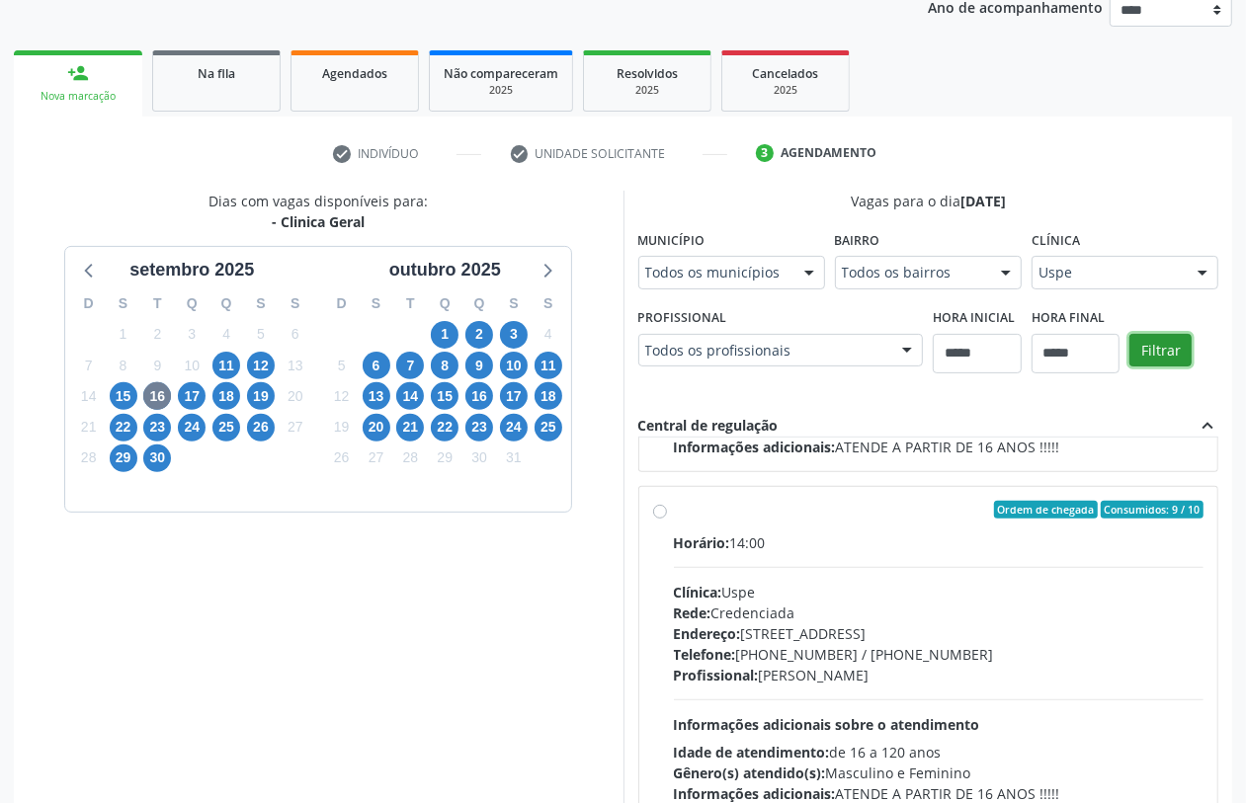
scroll to position [377, 0]
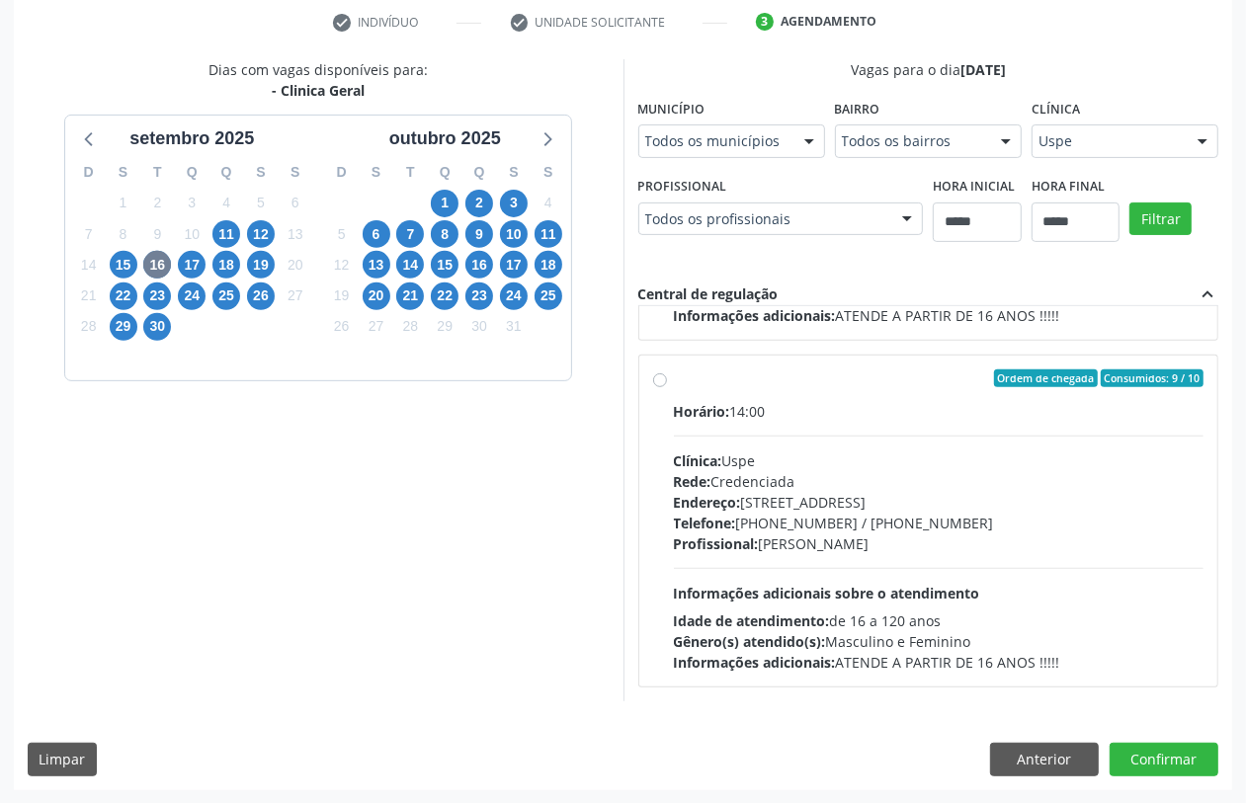
click at [402, 595] on div "Dias com vagas disponíveis para: - Clinica Geral [DATE] D S T Q Q S S 31 1 2 3 …" at bounding box center [319, 380] width 610 height 642
click at [744, 451] on div "Clínica: Uspe" at bounding box center [939, 461] width 531 height 21
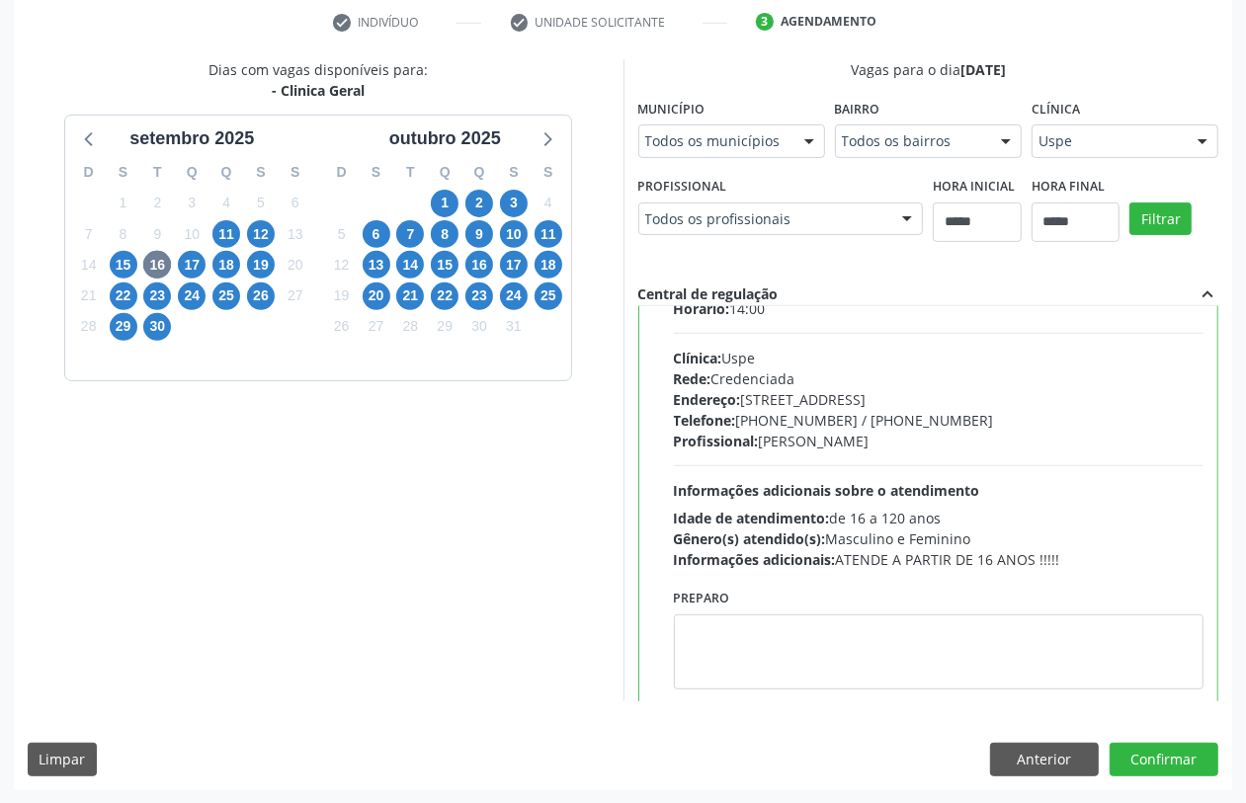
scroll to position [2181, 0]
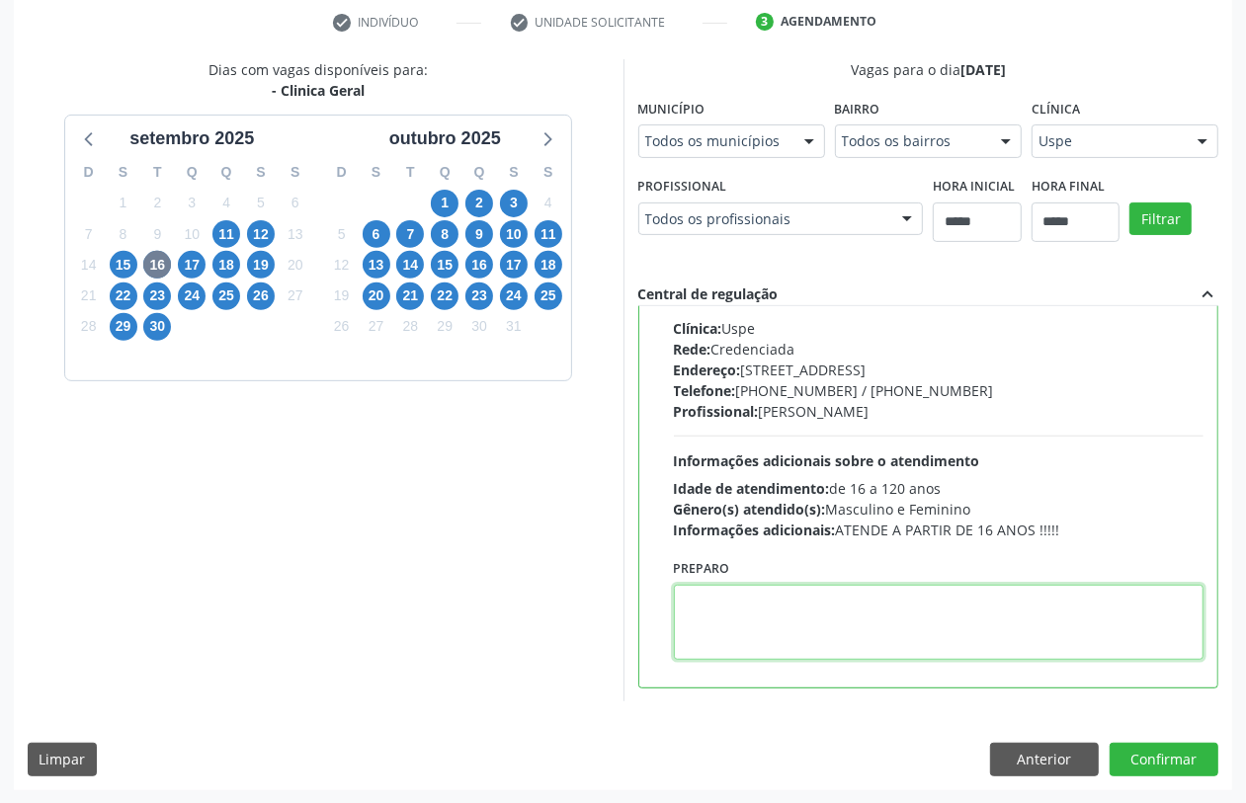
paste textarea "**********"
type textarea "**********"
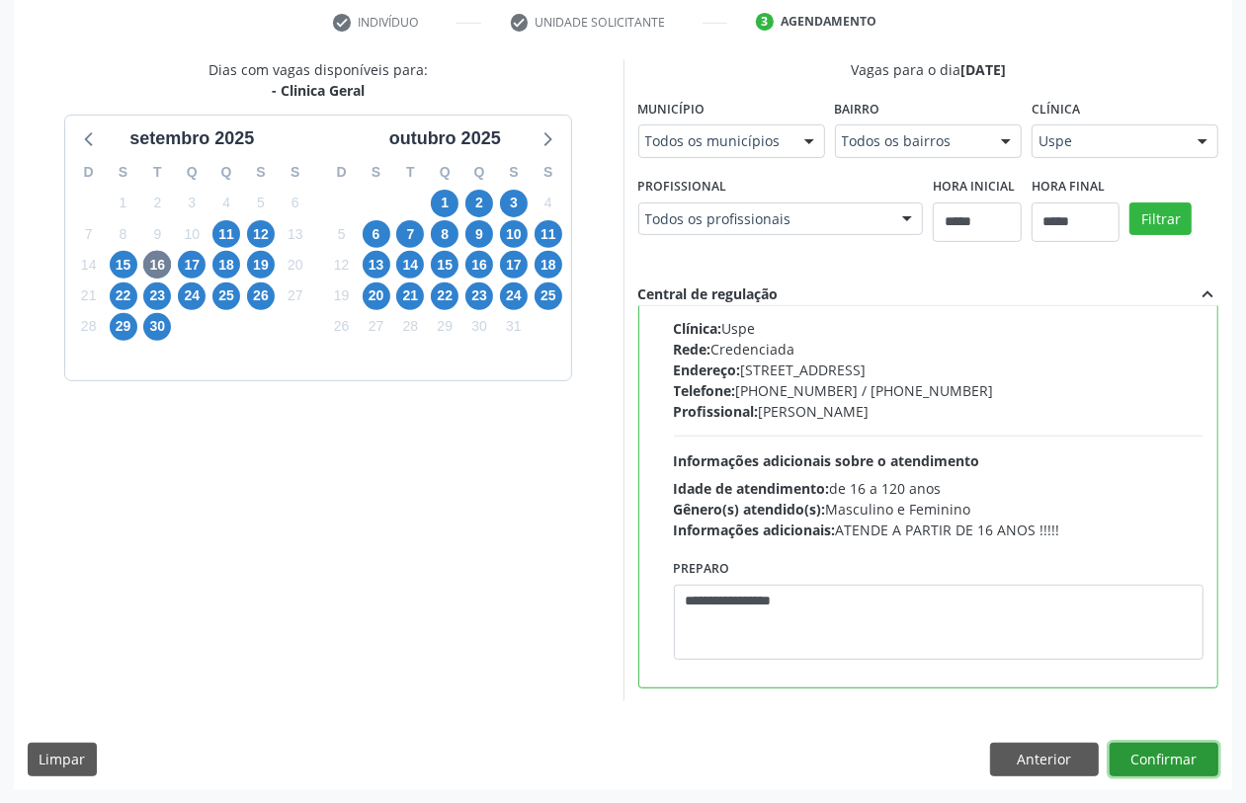
click at [1182, 752] on button "Confirmar" at bounding box center [1164, 760] width 109 height 34
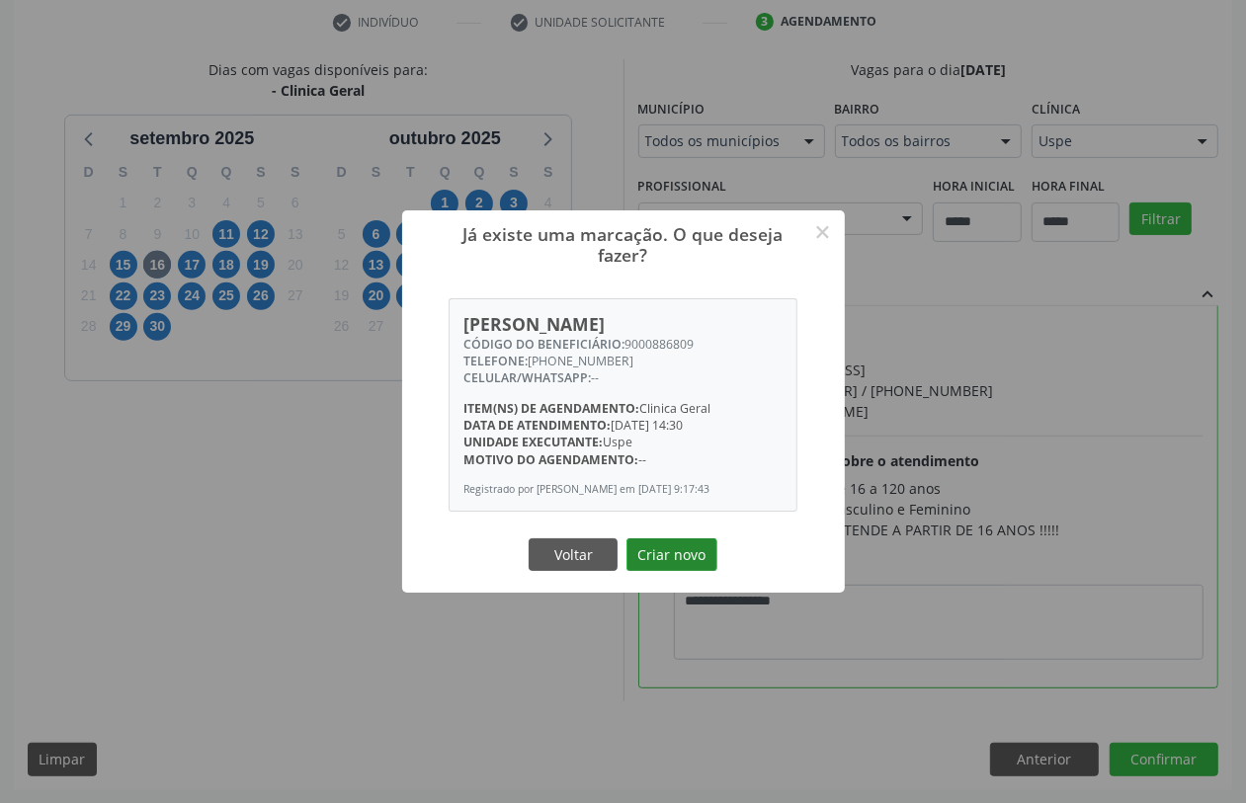
click at [657, 551] on button "Criar novo" at bounding box center [672, 556] width 91 height 34
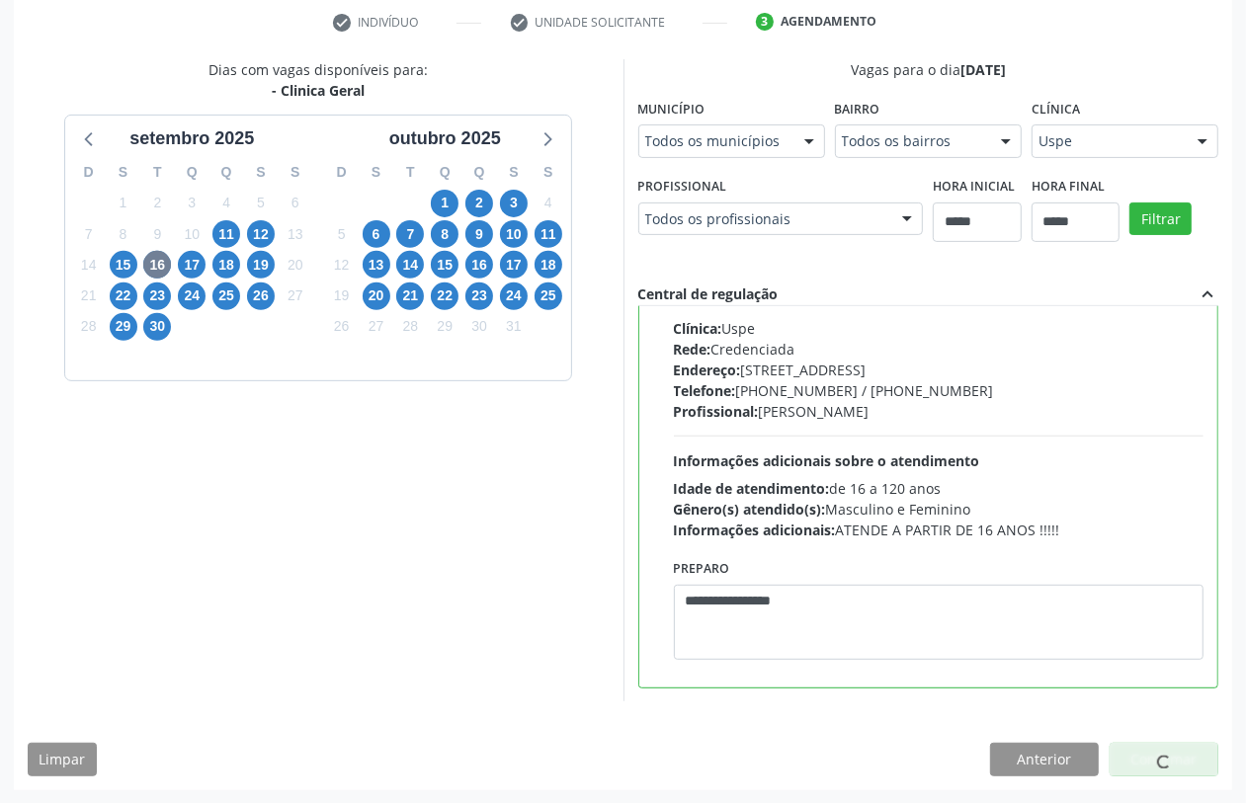
scroll to position [0, 0]
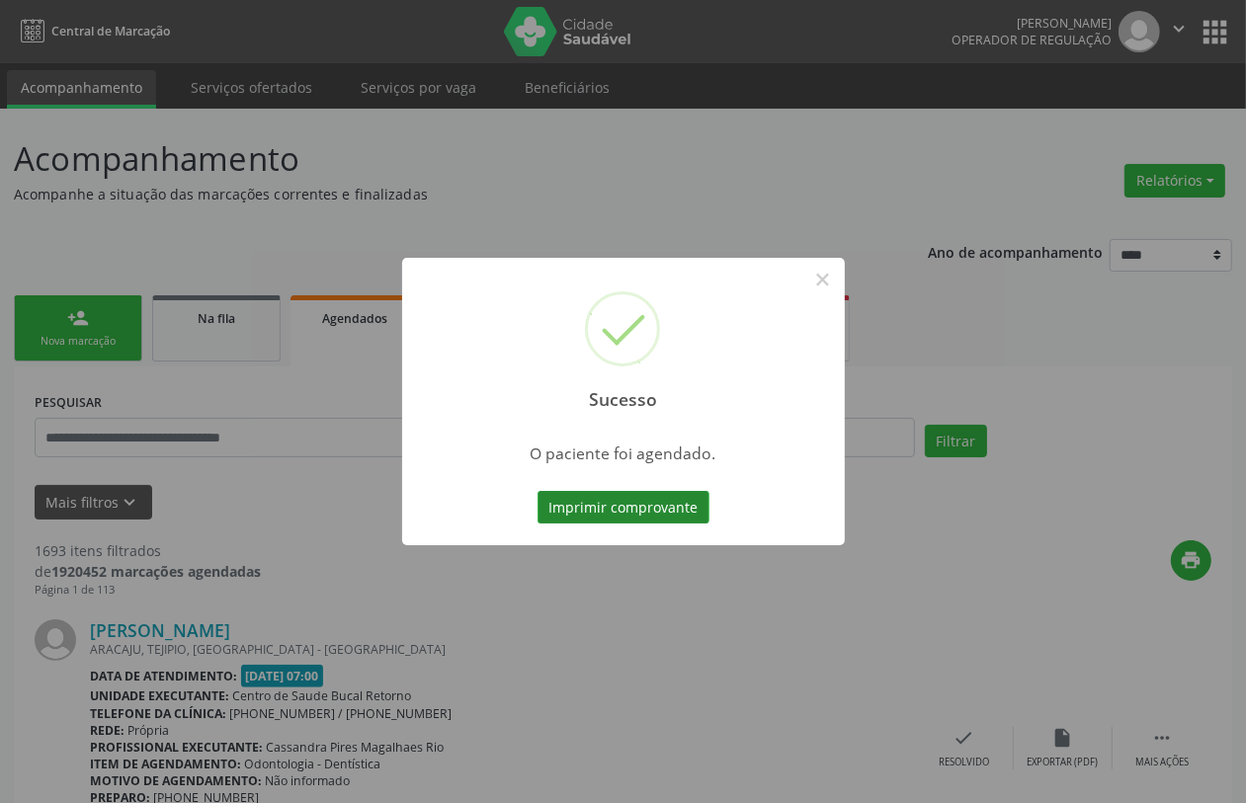
click at [672, 506] on button "Imprimir comprovante" at bounding box center [624, 508] width 172 height 34
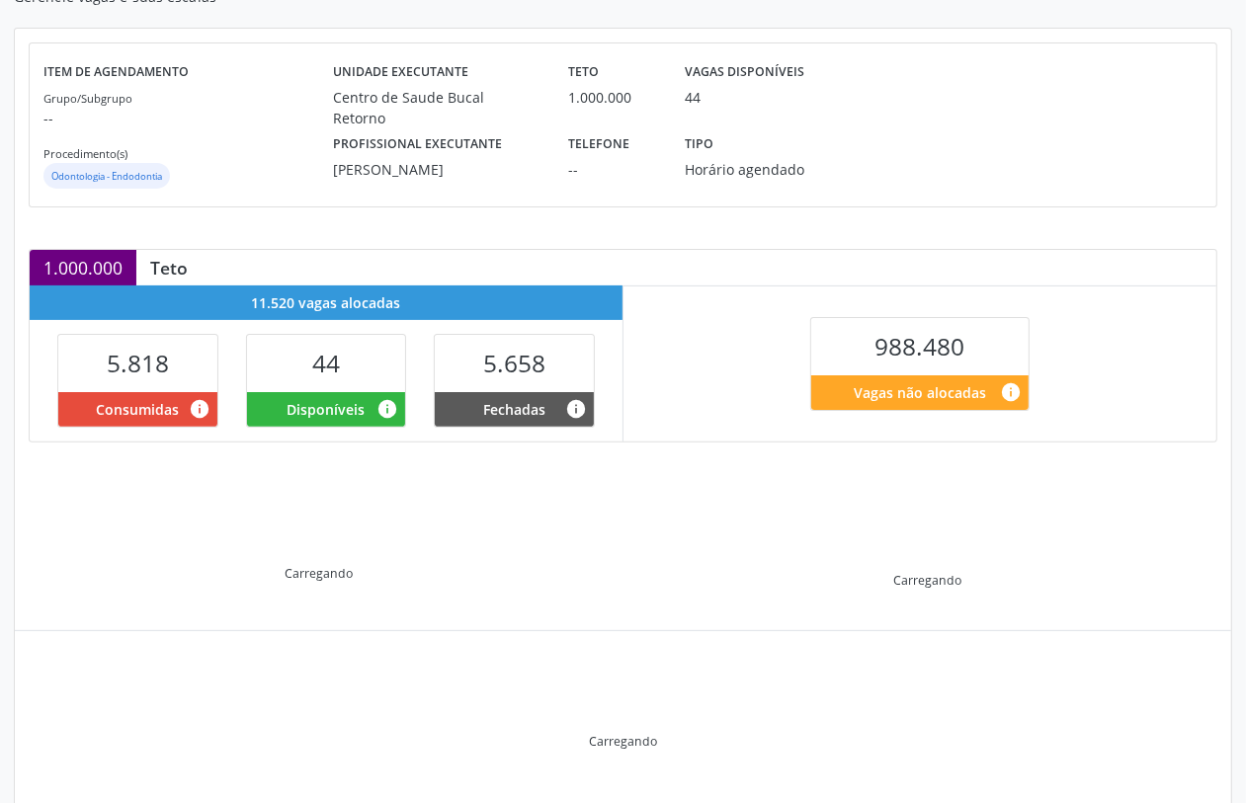
scroll to position [243, 0]
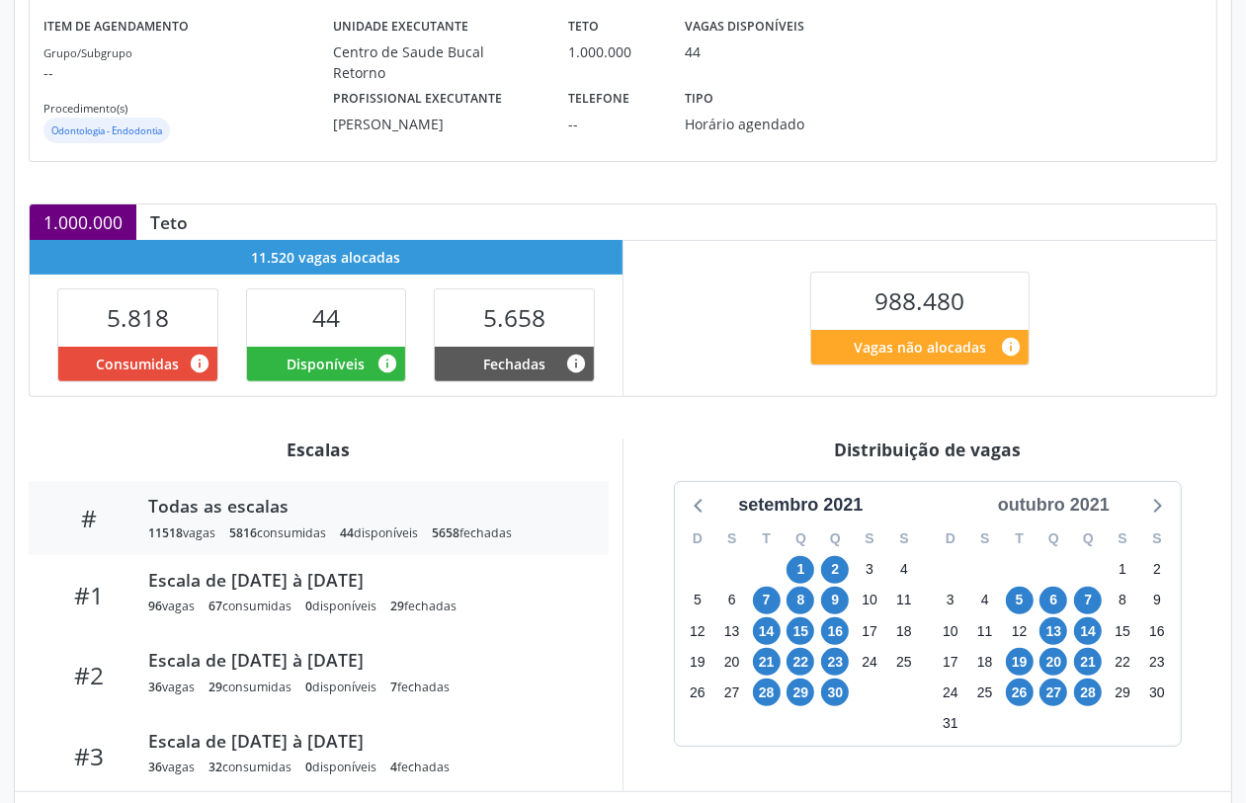
click at [1099, 506] on div "outubro 2021" at bounding box center [1053, 505] width 127 height 27
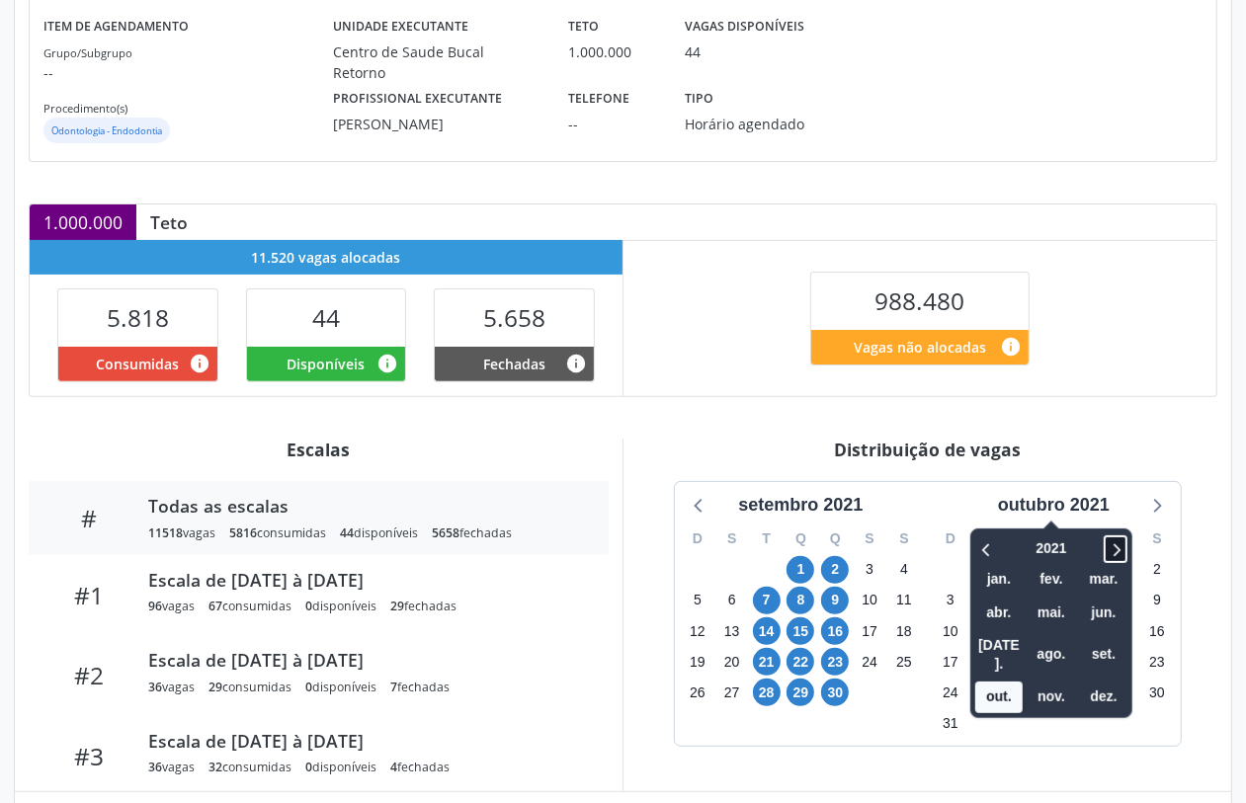
click at [1126, 540] on icon at bounding box center [1116, 550] width 20 height 24
click at [1141, 550] on div "S" at bounding box center [1157, 539] width 35 height 31
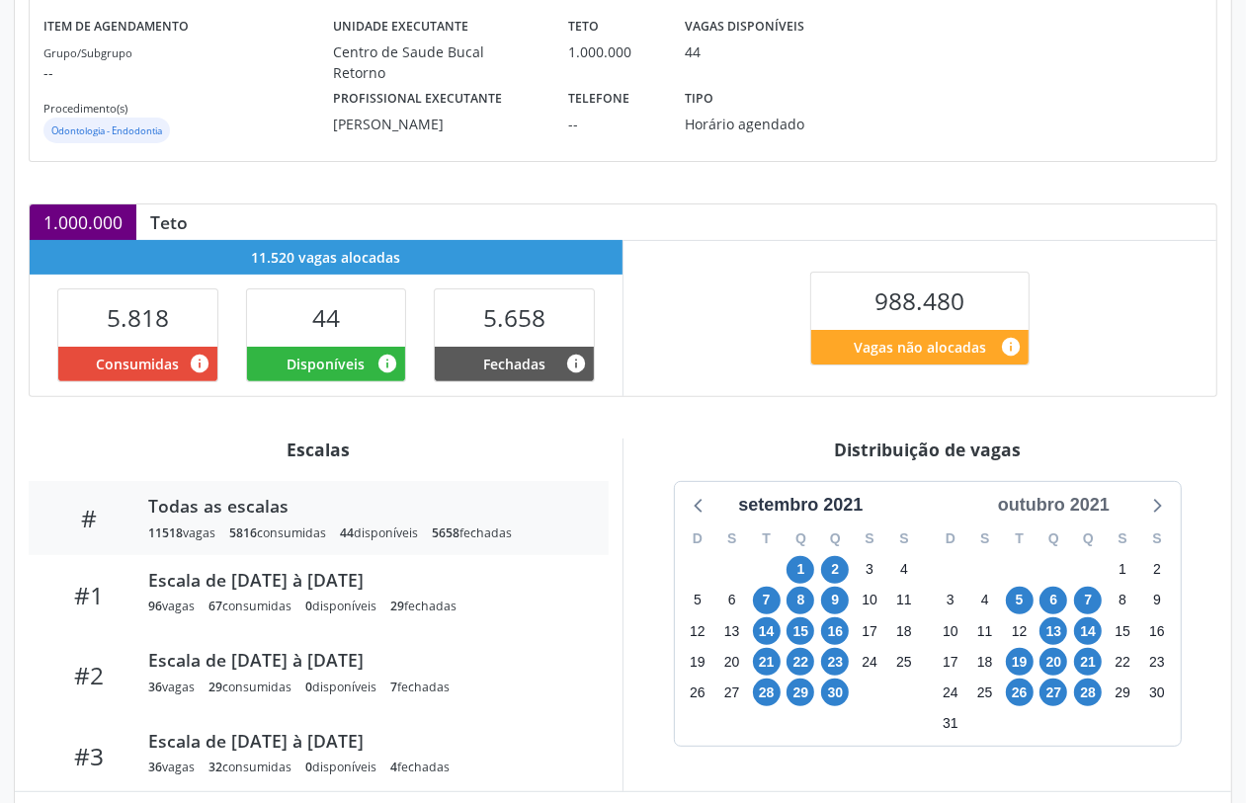
click at [1105, 519] on div "outubro 2021" at bounding box center [1053, 505] width 127 height 27
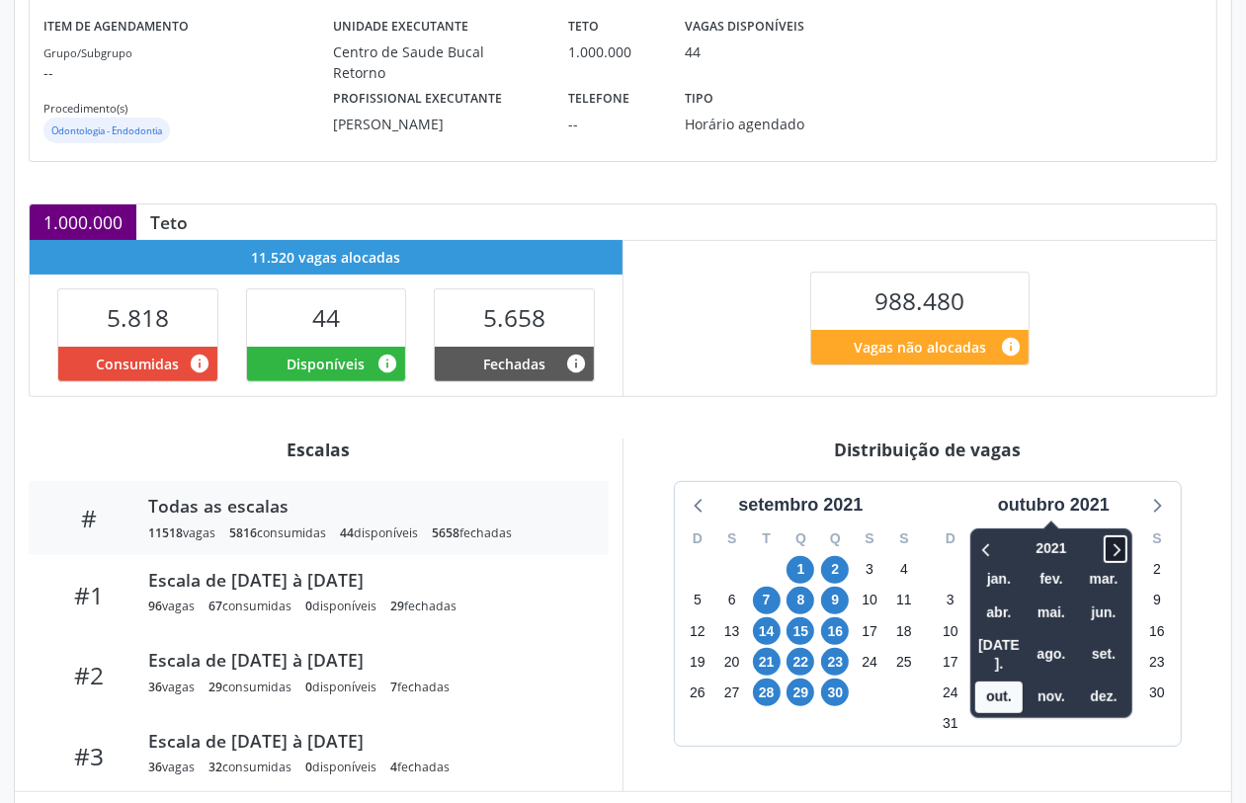
click at [1126, 550] on icon at bounding box center [1116, 550] width 20 height 24
click at [1126, 549] on icon at bounding box center [1116, 550] width 20 height 24
click at [1014, 684] on span "out." at bounding box center [998, 697] width 47 height 31
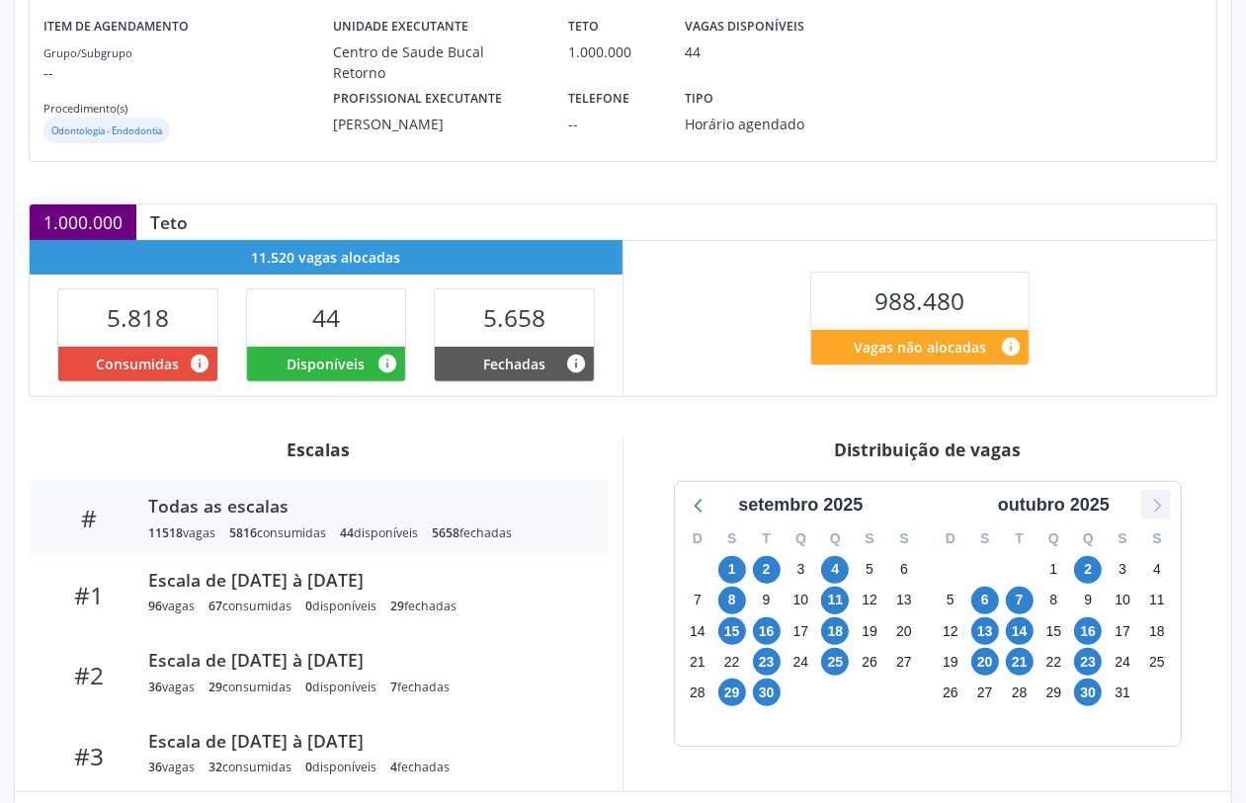
click at [1164, 510] on icon at bounding box center [1156, 505] width 26 height 26
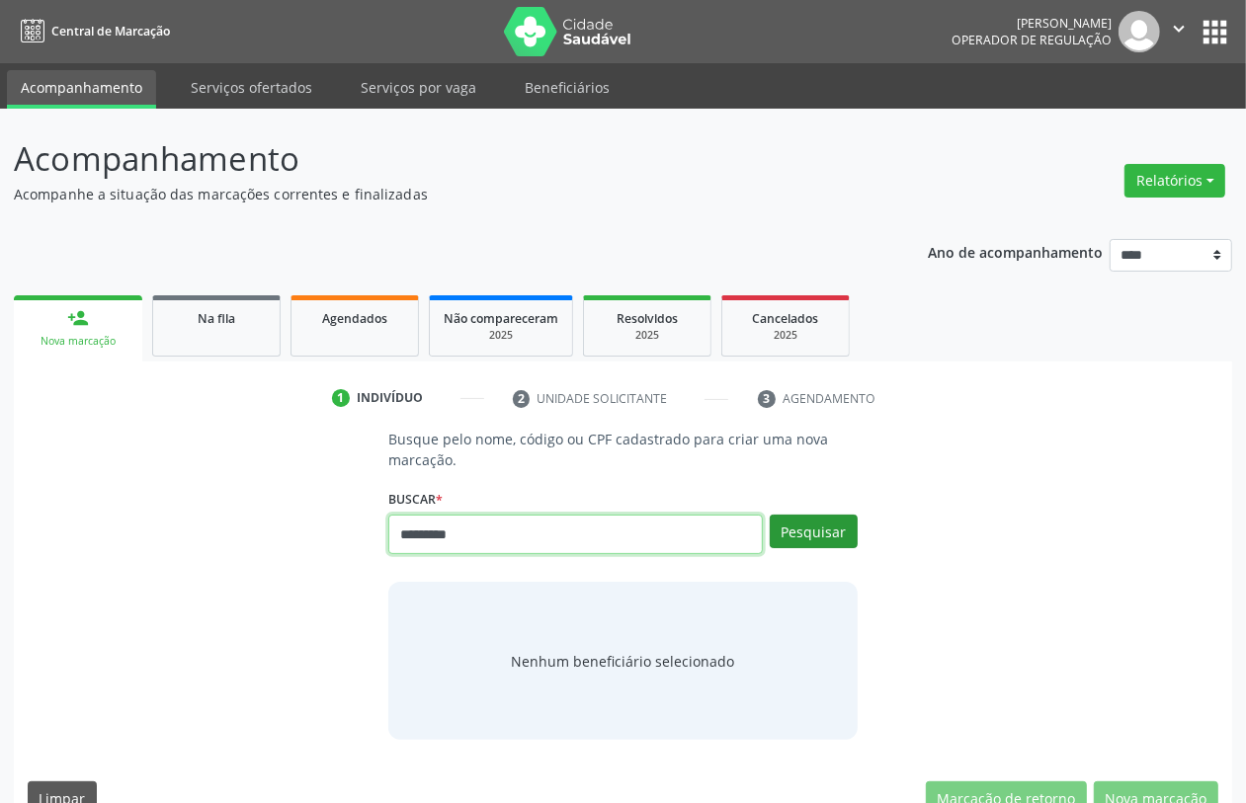
type input "*********"
click at [816, 534] on button "Pesquisar" at bounding box center [814, 532] width 88 height 34
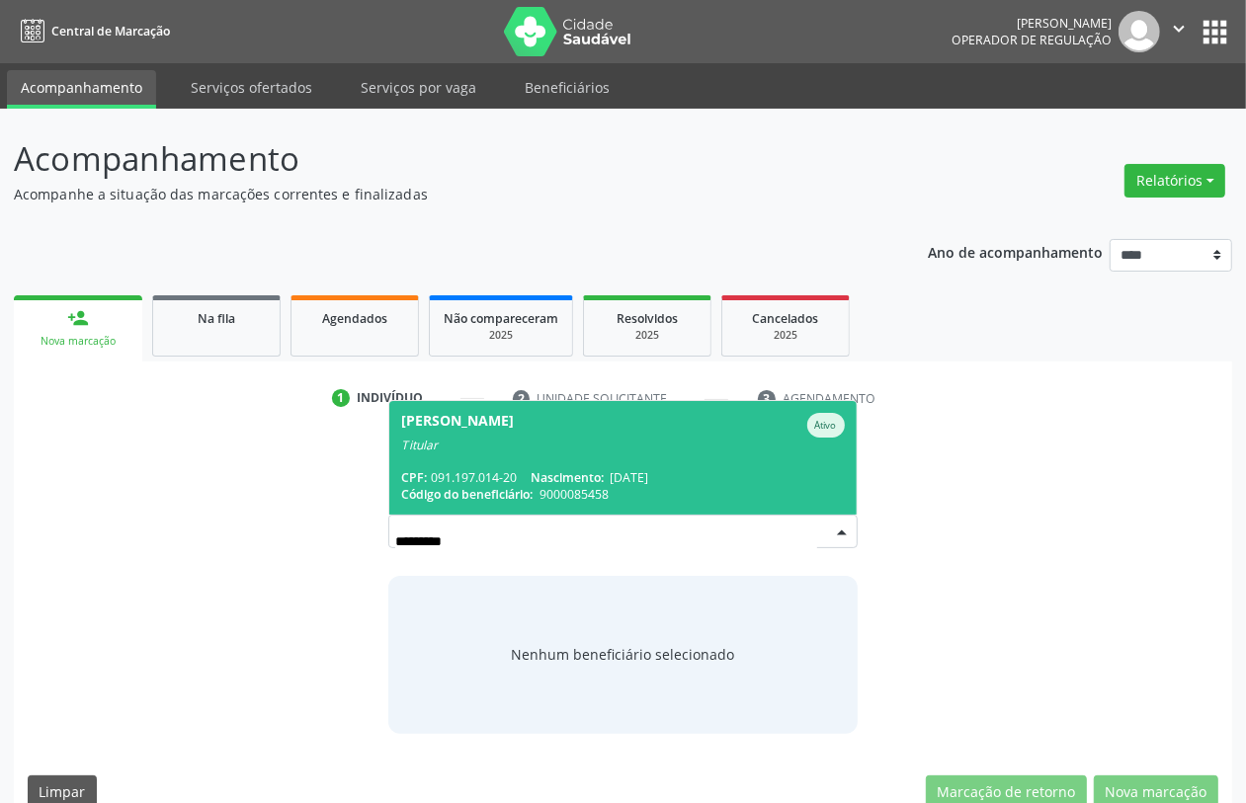
click at [535, 443] on div "Titular" at bounding box center [622, 446] width 443 height 16
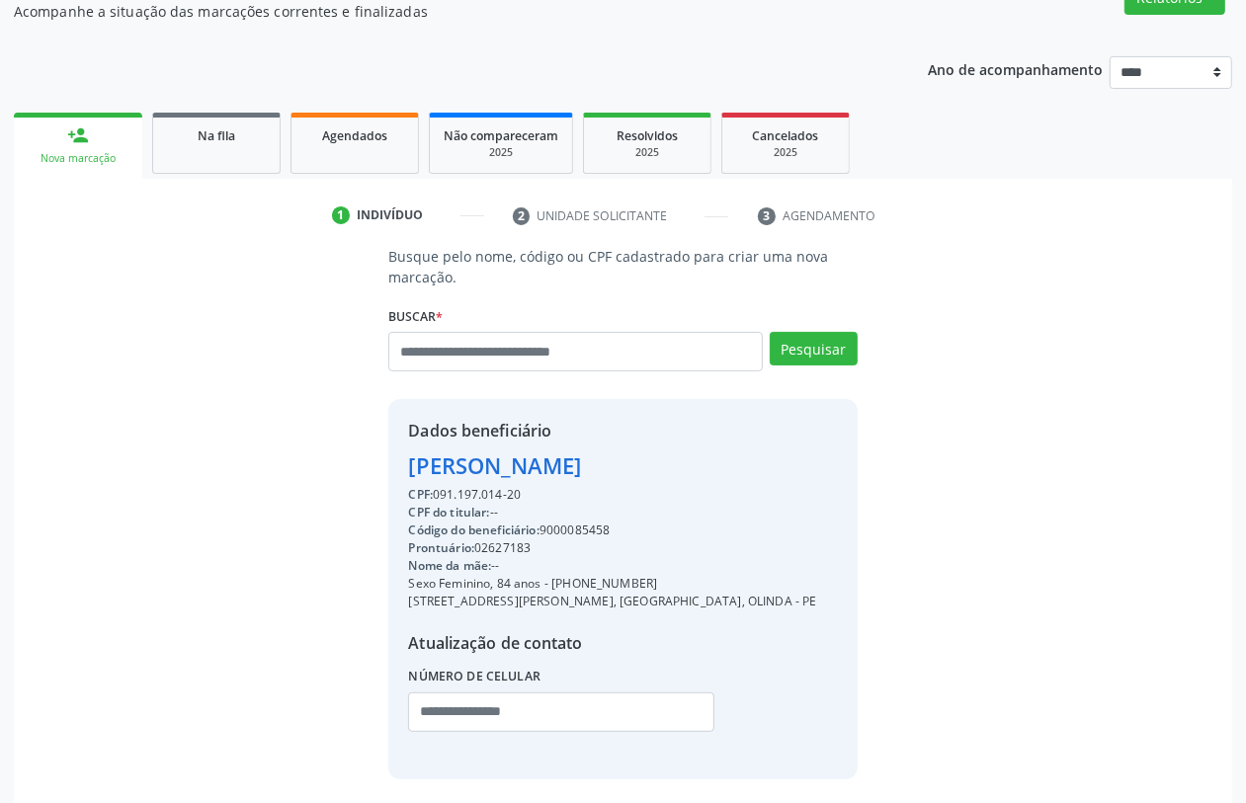
scroll to position [260, 0]
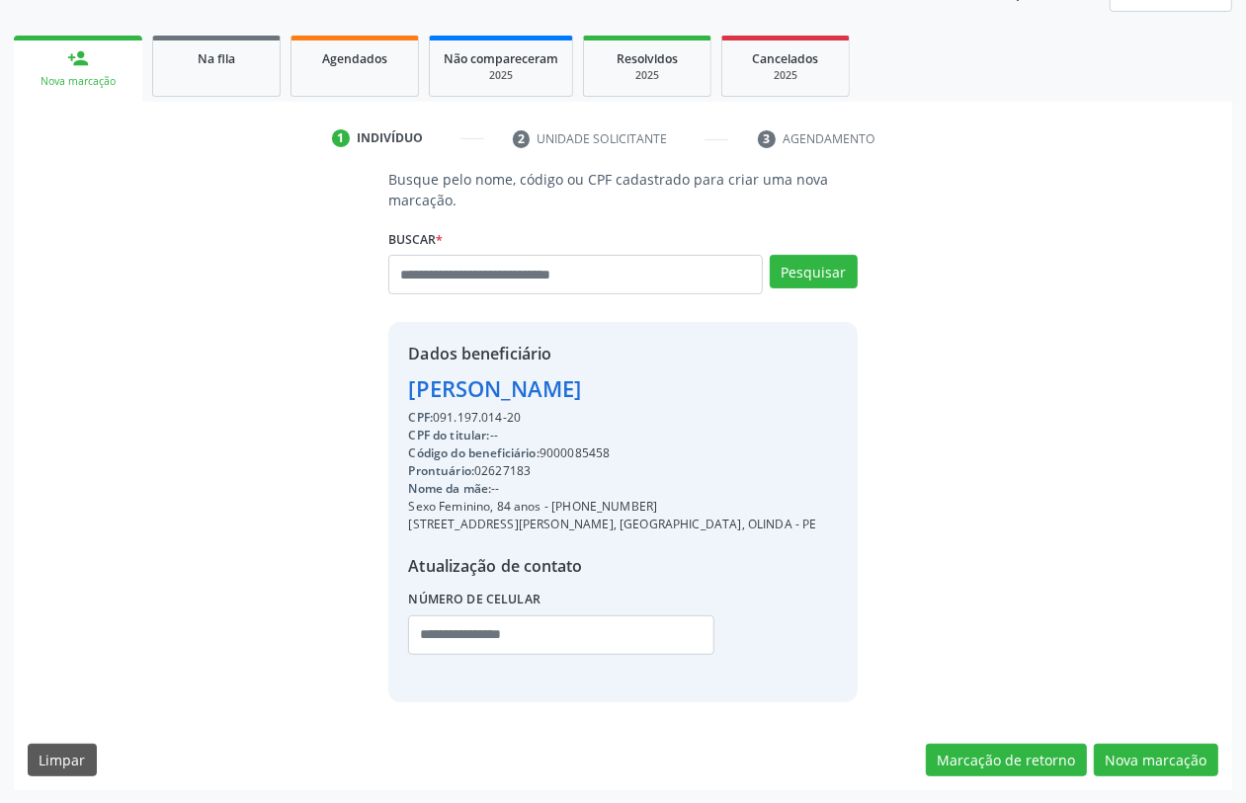
click at [571, 451] on div "Código do beneficiário: 9000085458" at bounding box center [612, 454] width 408 height 18
copy div "9000085458"
click at [361, 57] on span "Agendados" at bounding box center [354, 58] width 65 height 17
select select "*"
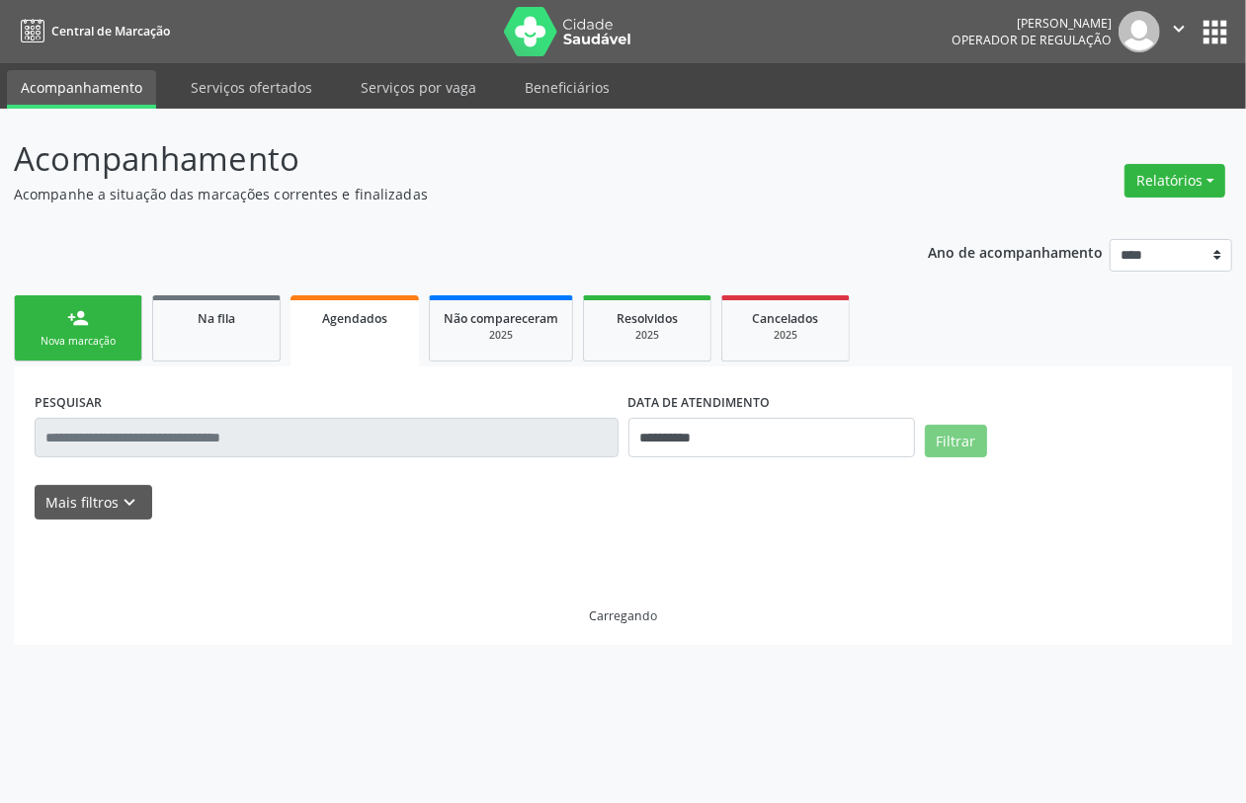
scroll to position [0, 0]
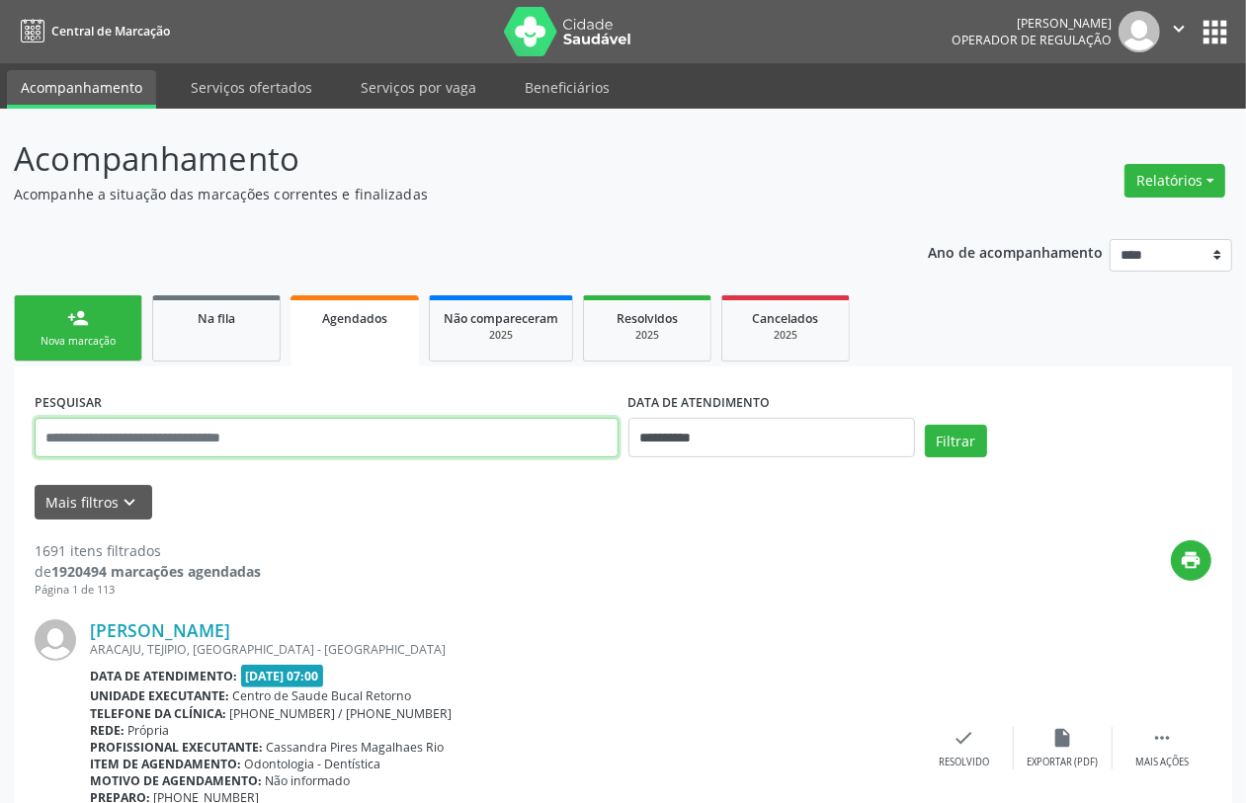
paste input "**********"
type input "**********"
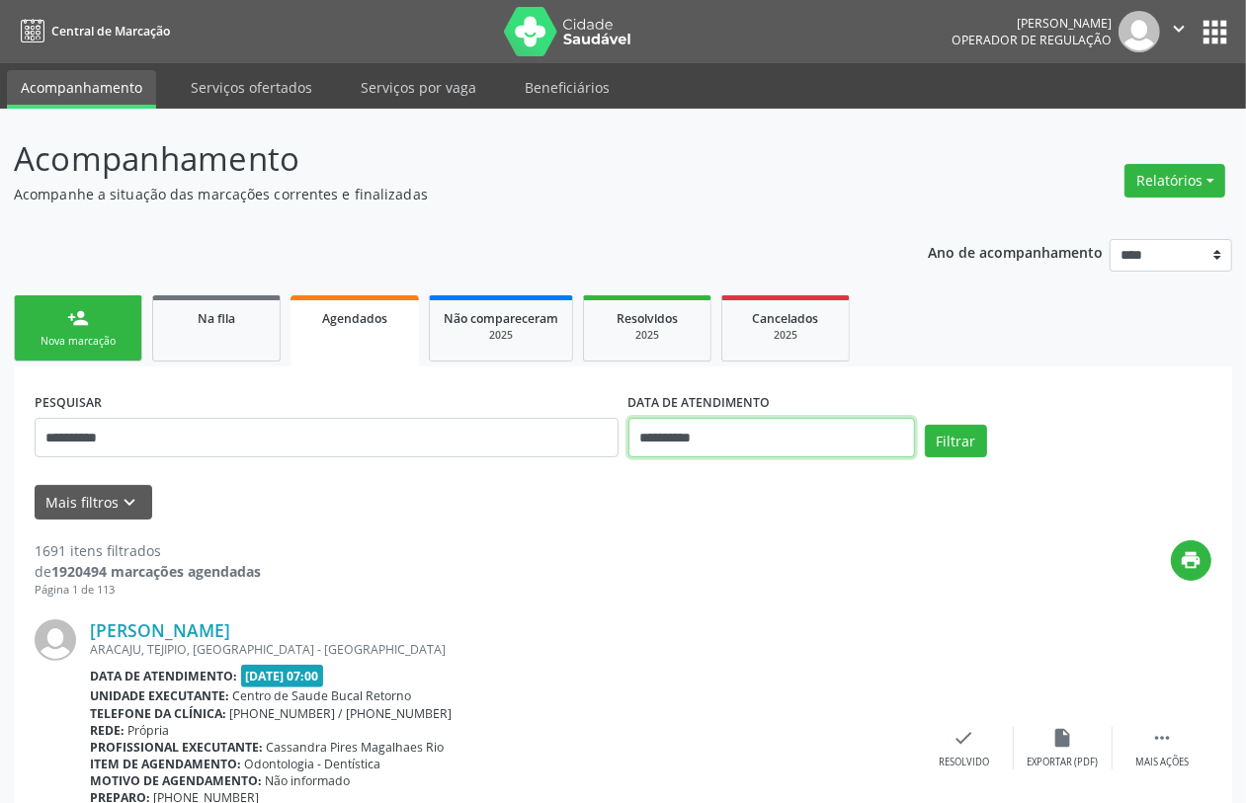
click at [741, 425] on input "**********" at bounding box center [772, 438] width 287 height 40
click at [964, 432] on button "Filtrar" at bounding box center [956, 442] width 62 height 34
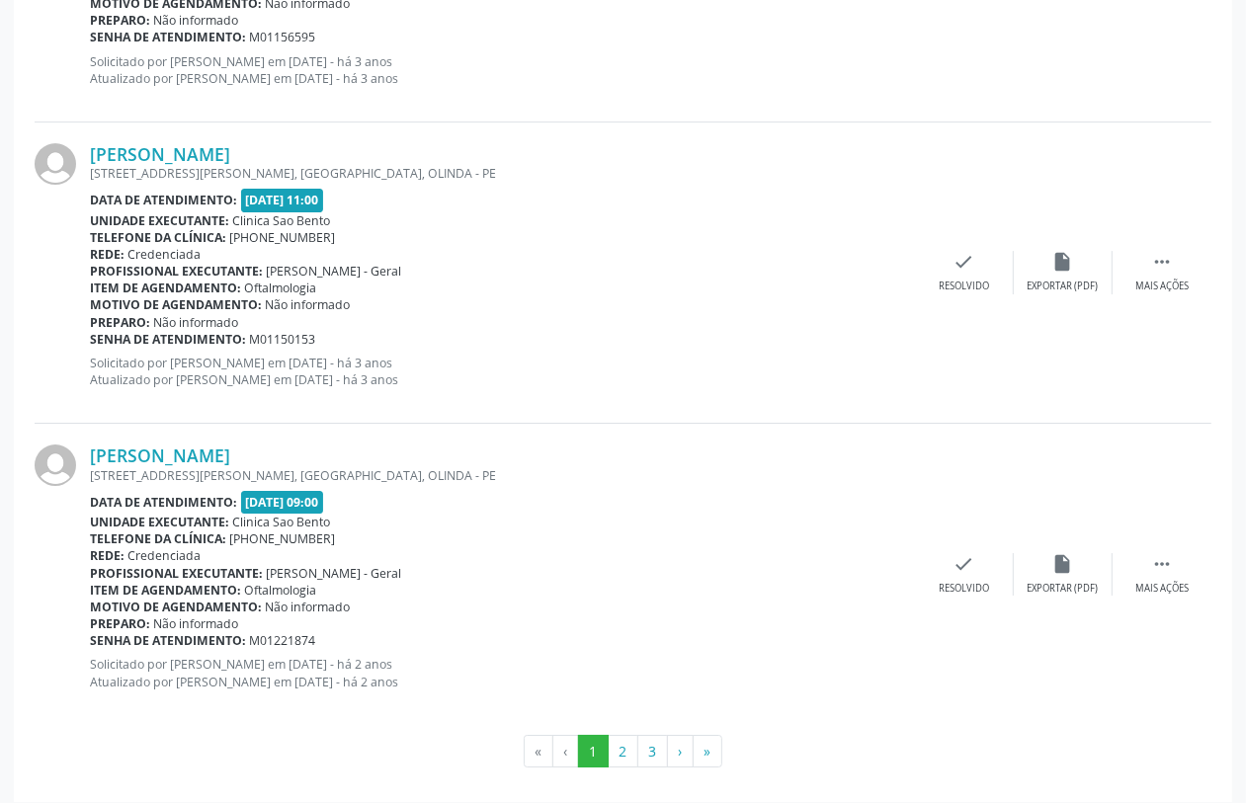
scroll to position [4414, 0]
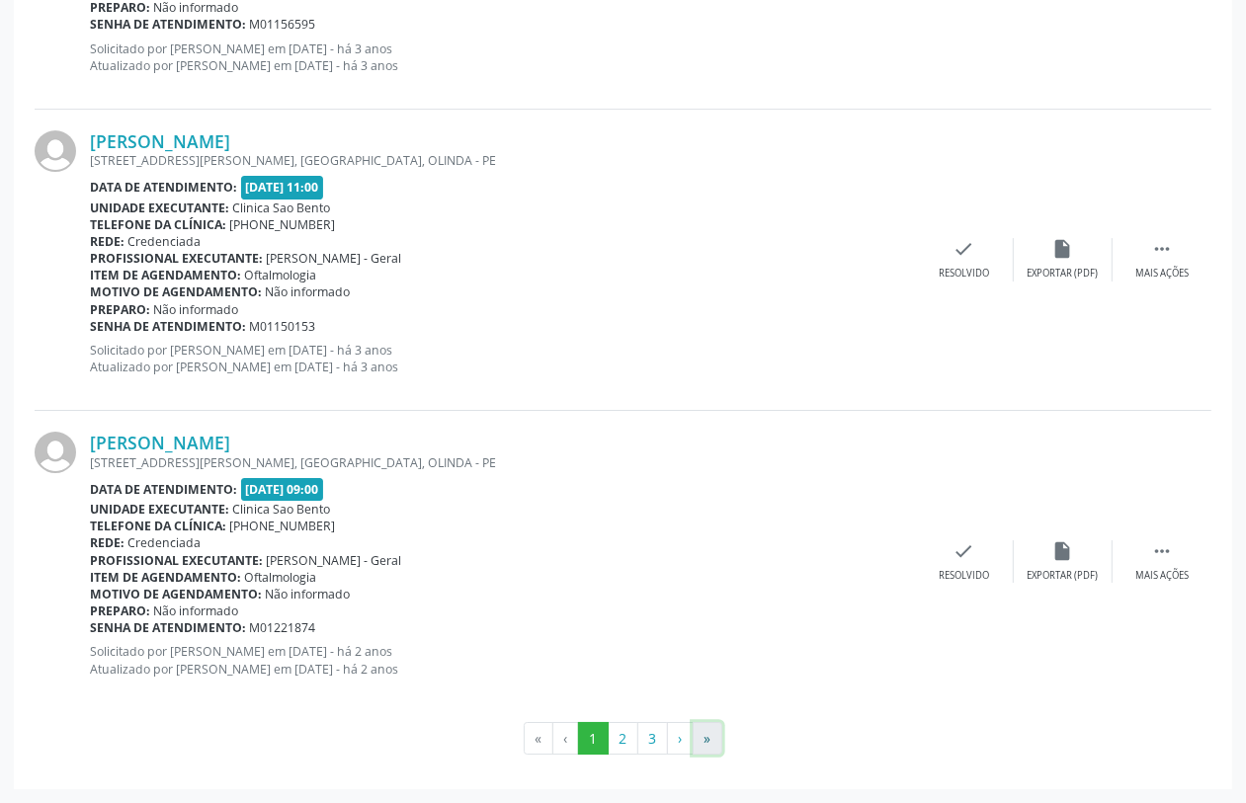
click at [719, 733] on button "»" at bounding box center [708, 739] width 30 height 34
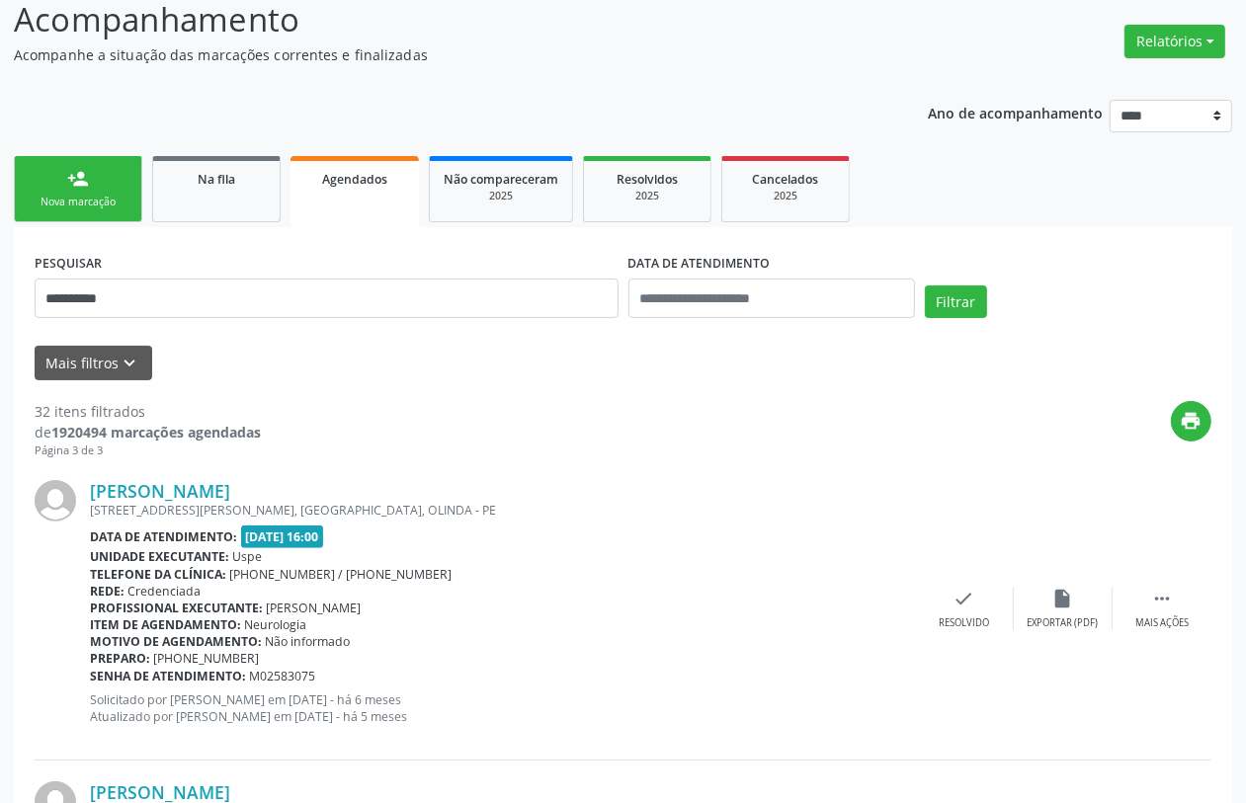
scroll to position [0, 0]
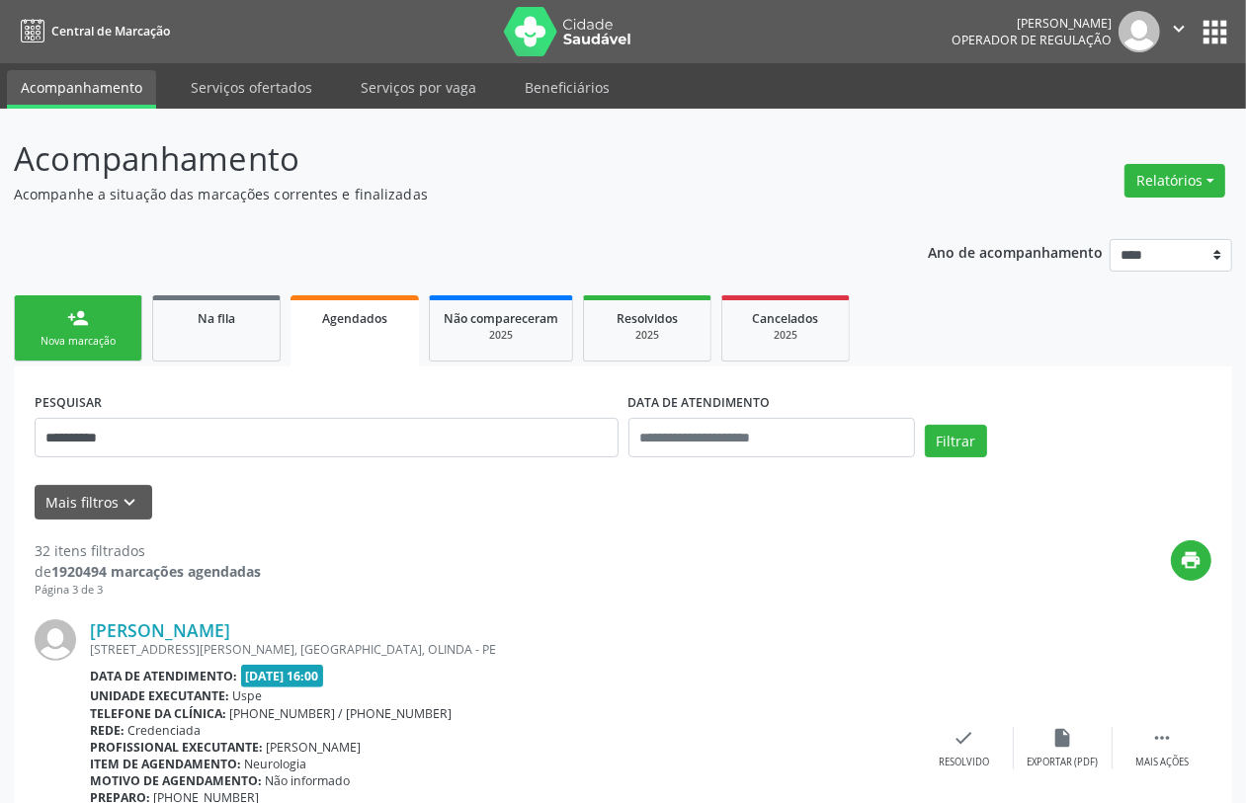
click at [94, 311] on link "person_add Nova marcação" at bounding box center [78, 328] width 128 height 66
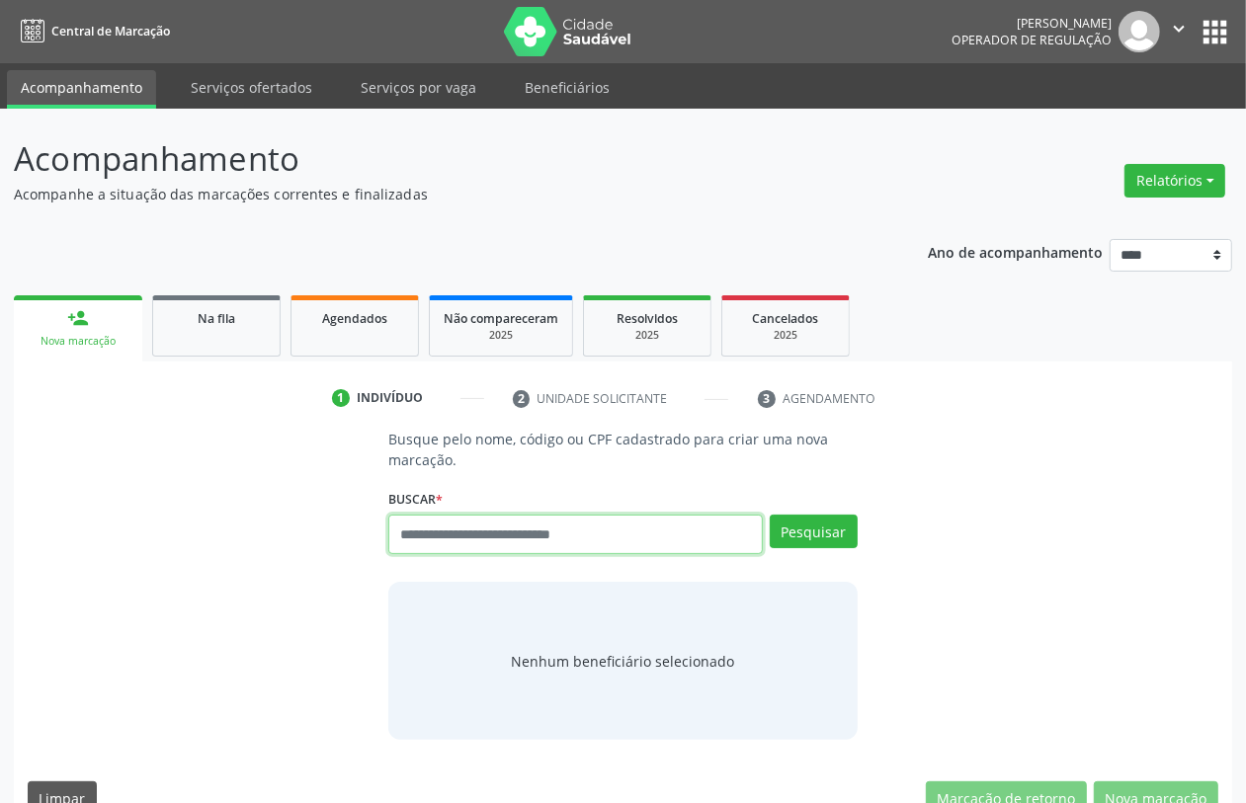
paste input "**********"
type input "**********"
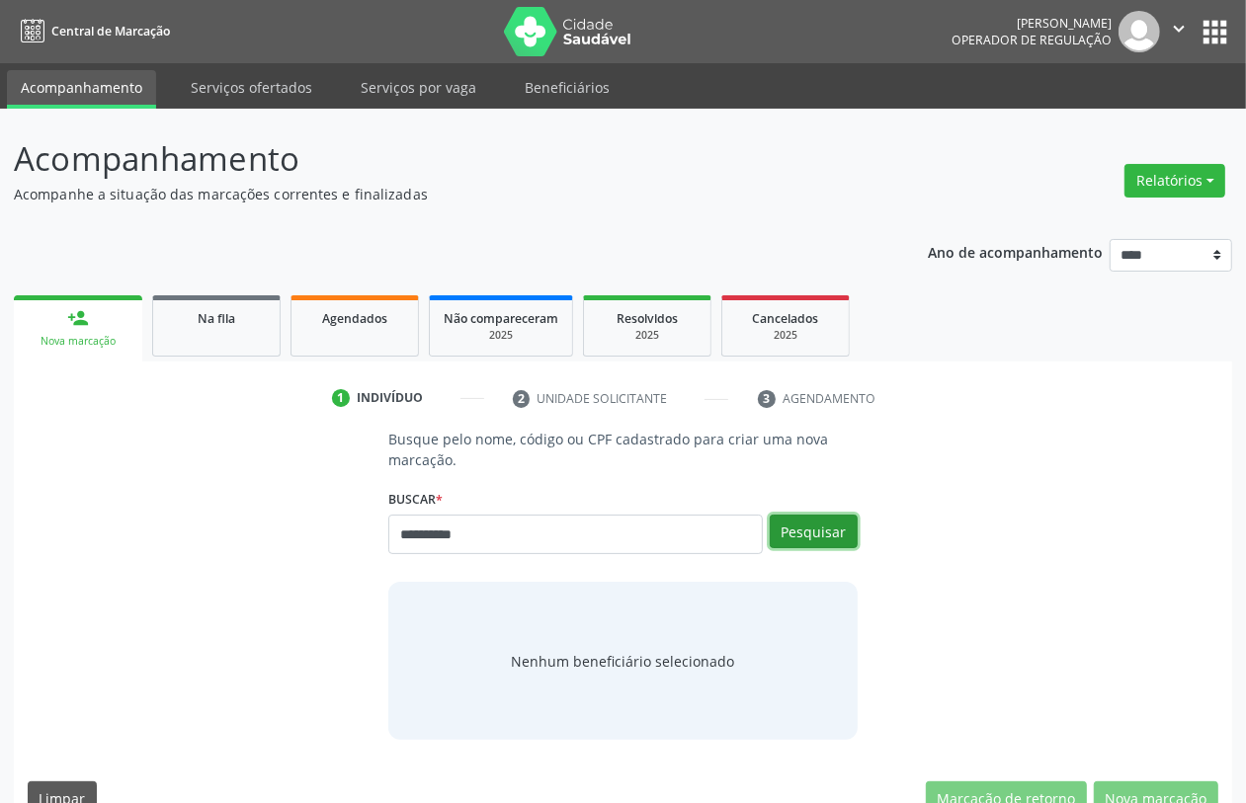
click at [812, 522] on button "Pesquisar" at bounding box center [814, 532] width 88 height 34
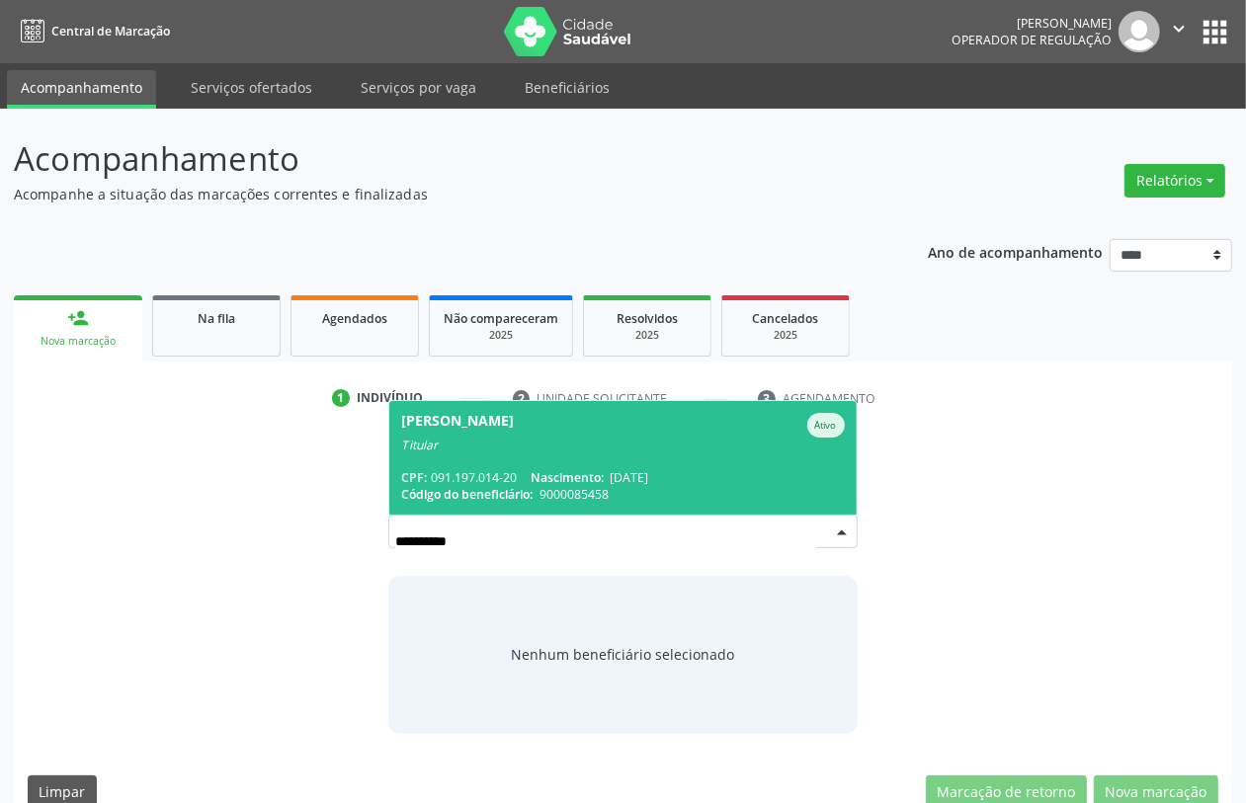
click at [623, 474] on span "01/02/1941" at bounding box center [629, 477] width 39 height 17
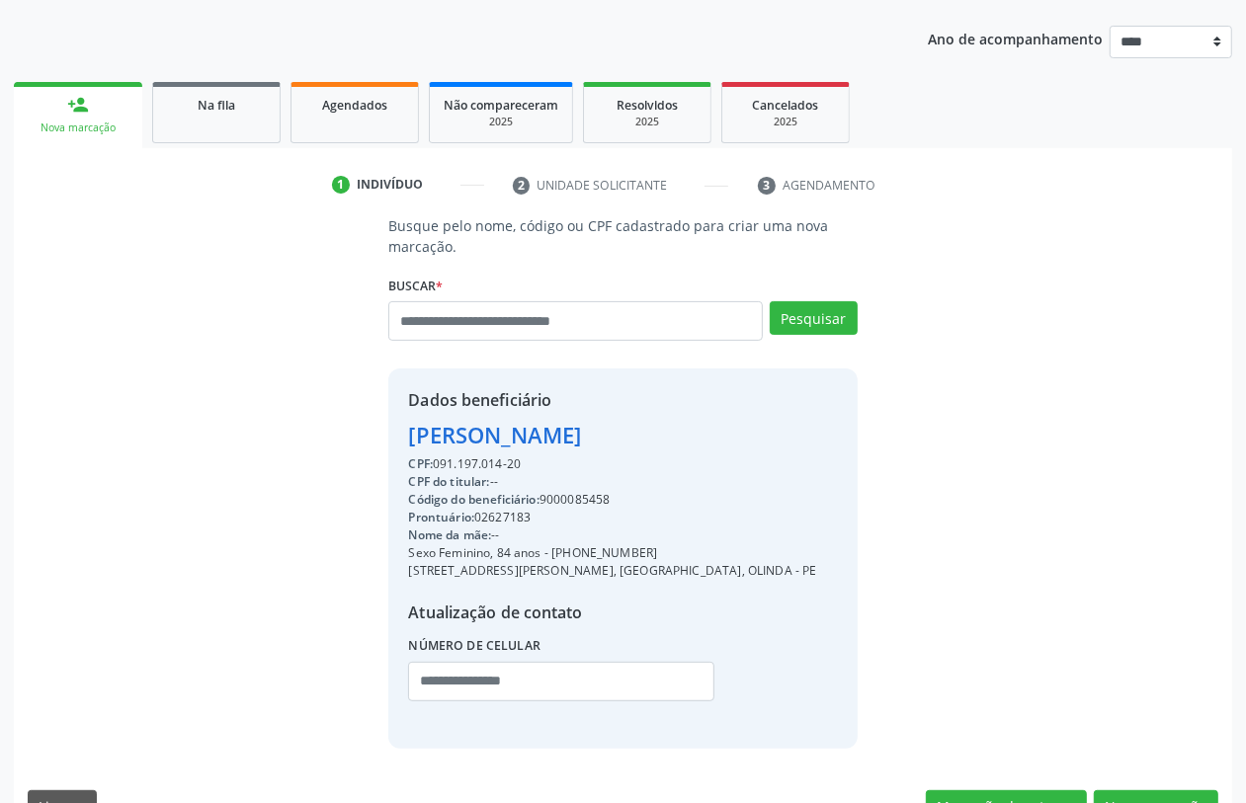
scroll to position [260, 0]
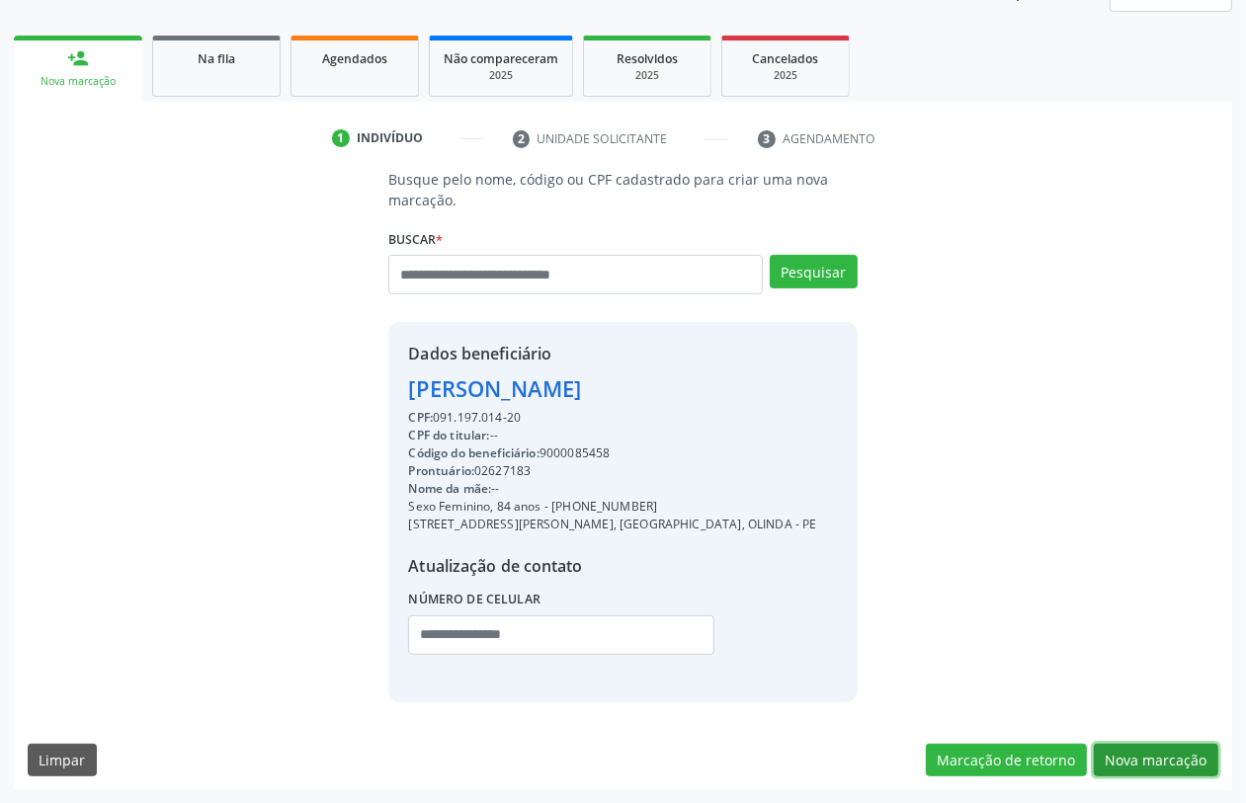
click at [1146, 746] on button "Nova marcação" at bounding box center [1156, 761] width 125 height 34
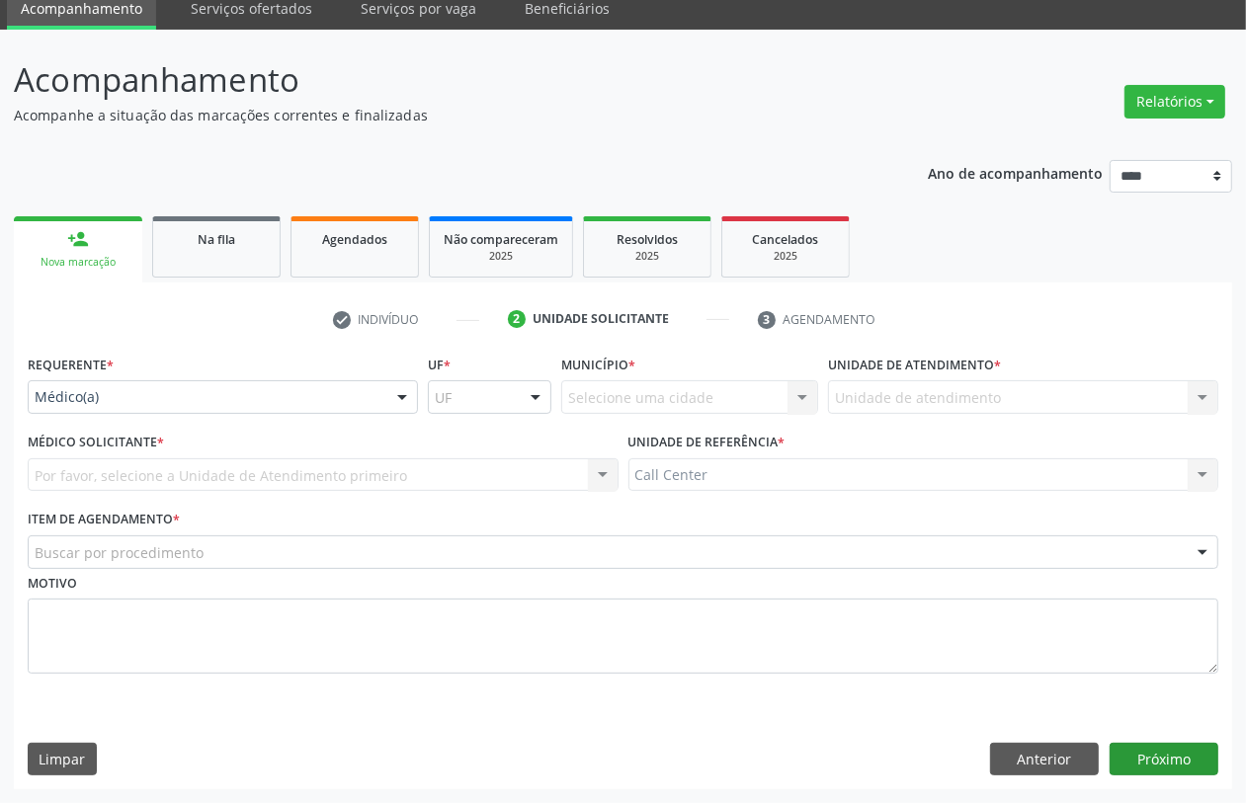
scroll to position [79, 0]
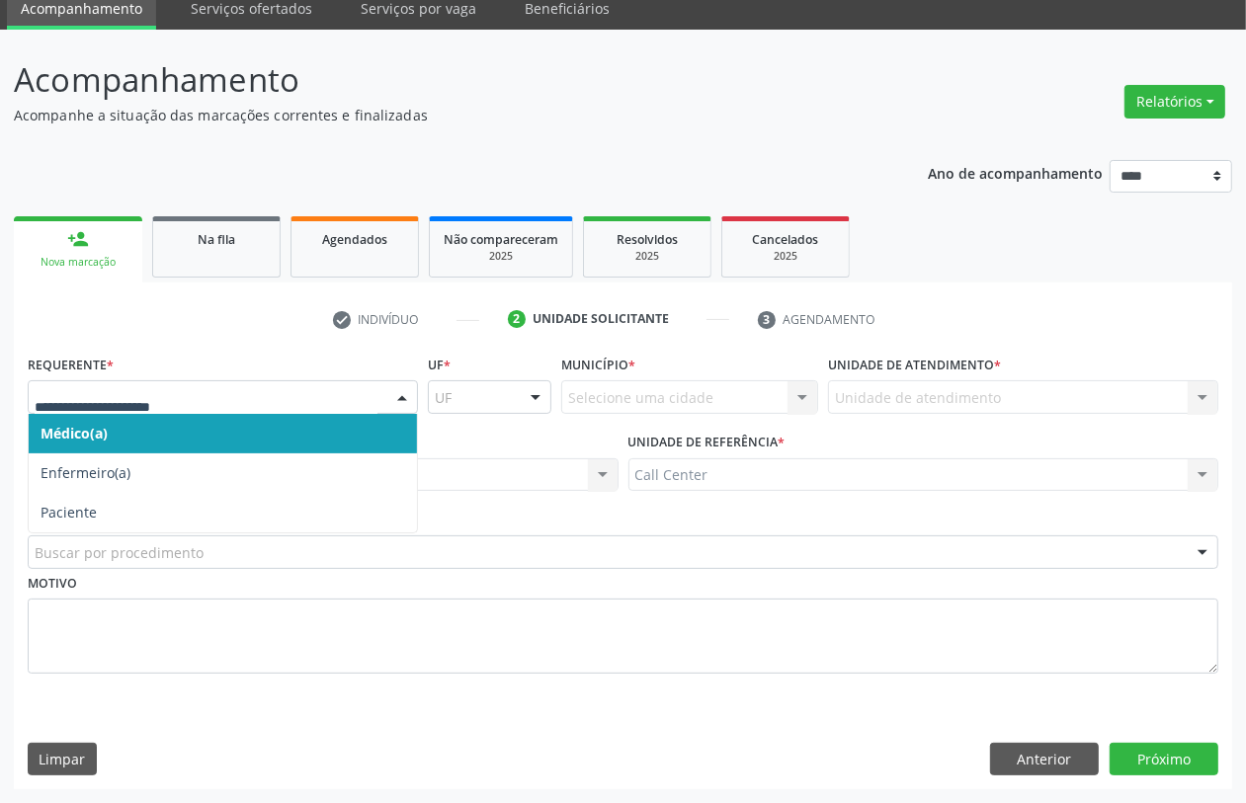
drag, startPoint x: 184, startPoint y: 390, endPoint x: 170, endPoint y: 432, distance: 43.8
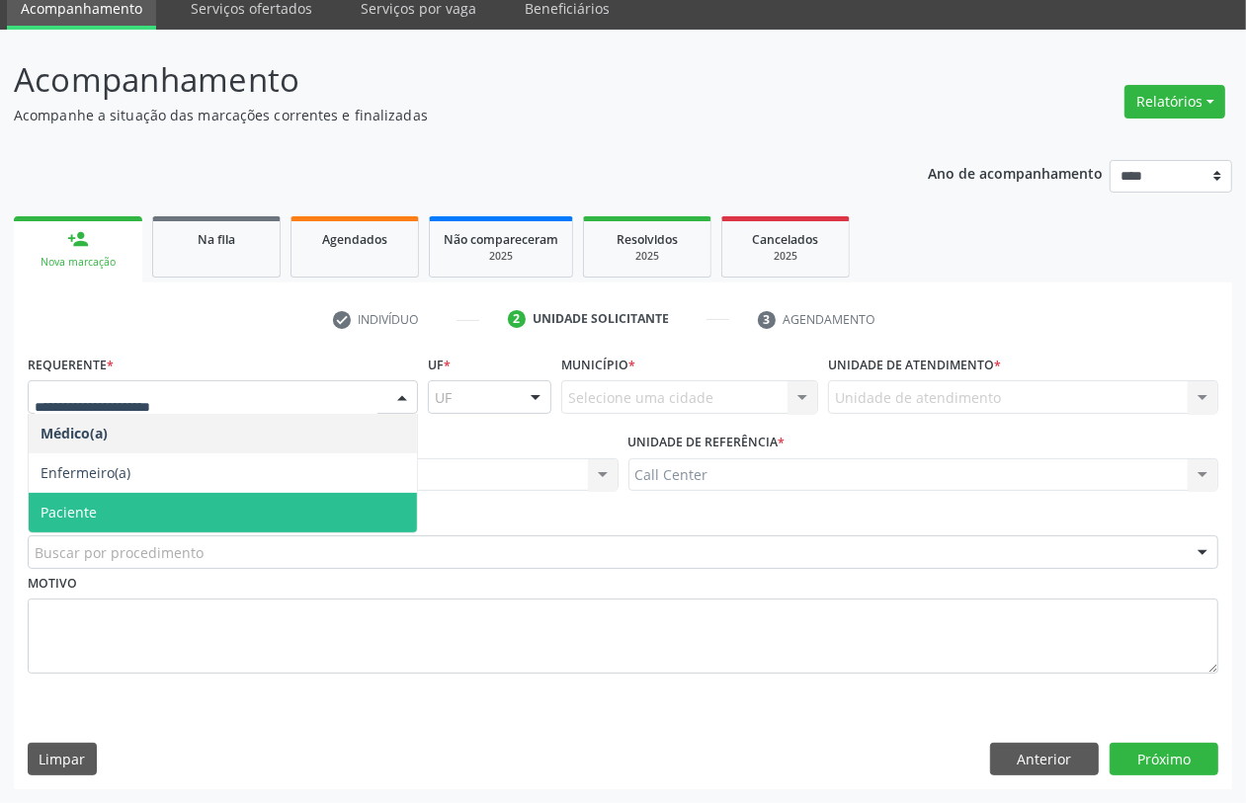
drag, startPoint x: 134, startPoint y: 499, endPoint x: 145, endPoint y: 510, distance: 15.4
click at [135, 499] on span "Paciente" at bounding box center [223, 513] width 388 height 40
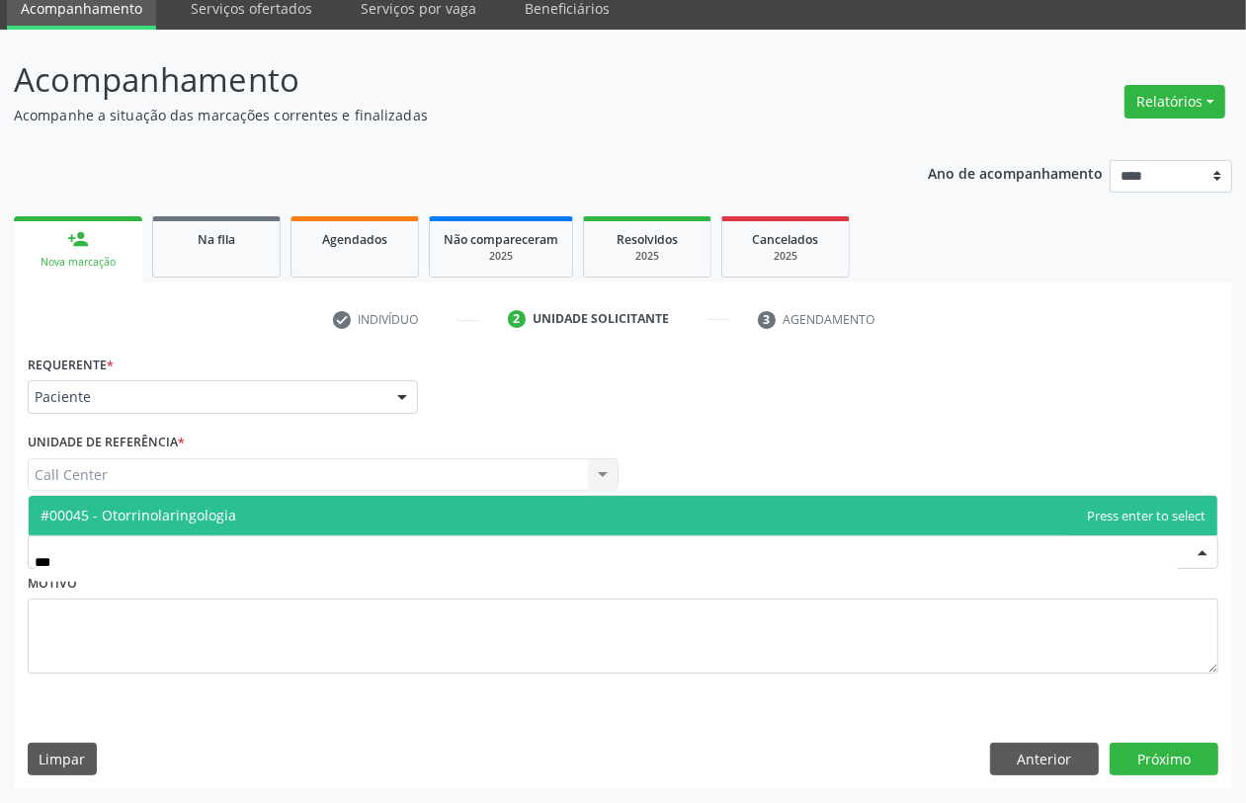
type input "**"
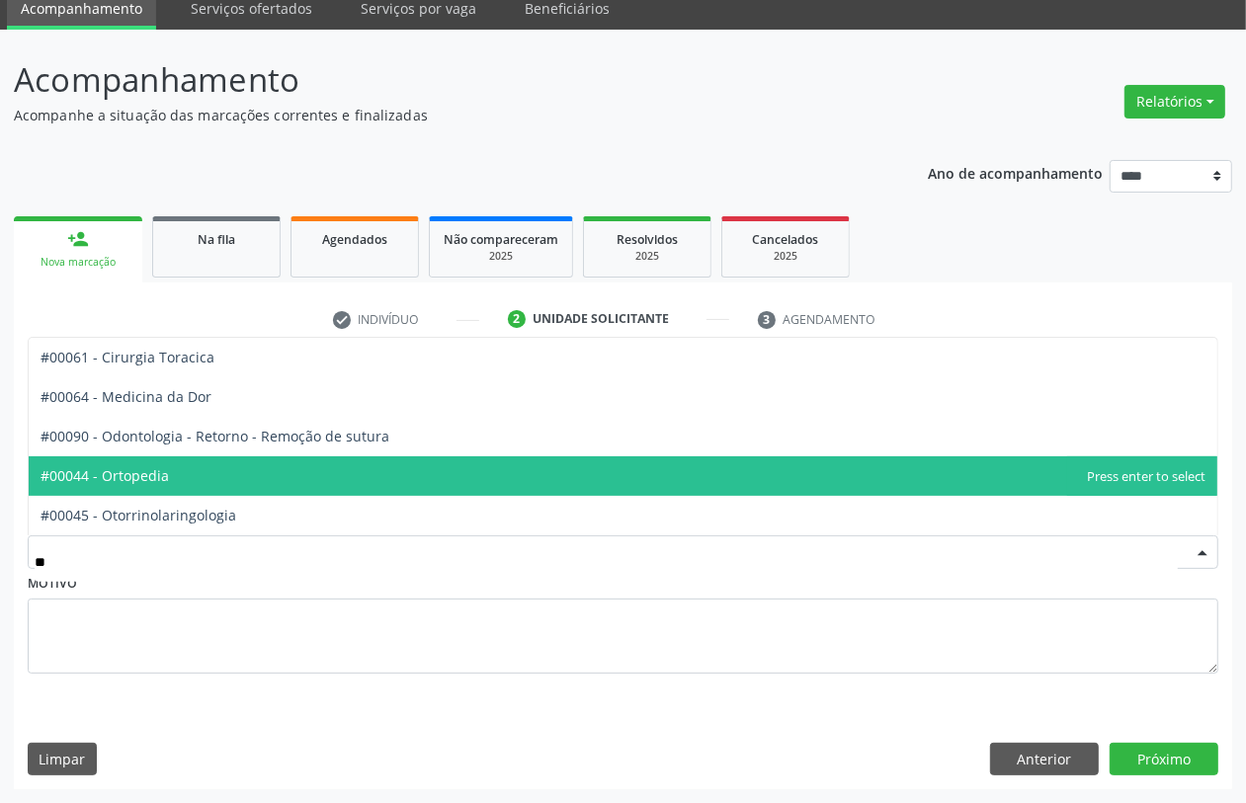
click at [243, 492] on span "#00044 - Ortopedia" at bounding box center [623, 477] width 1189 height 40
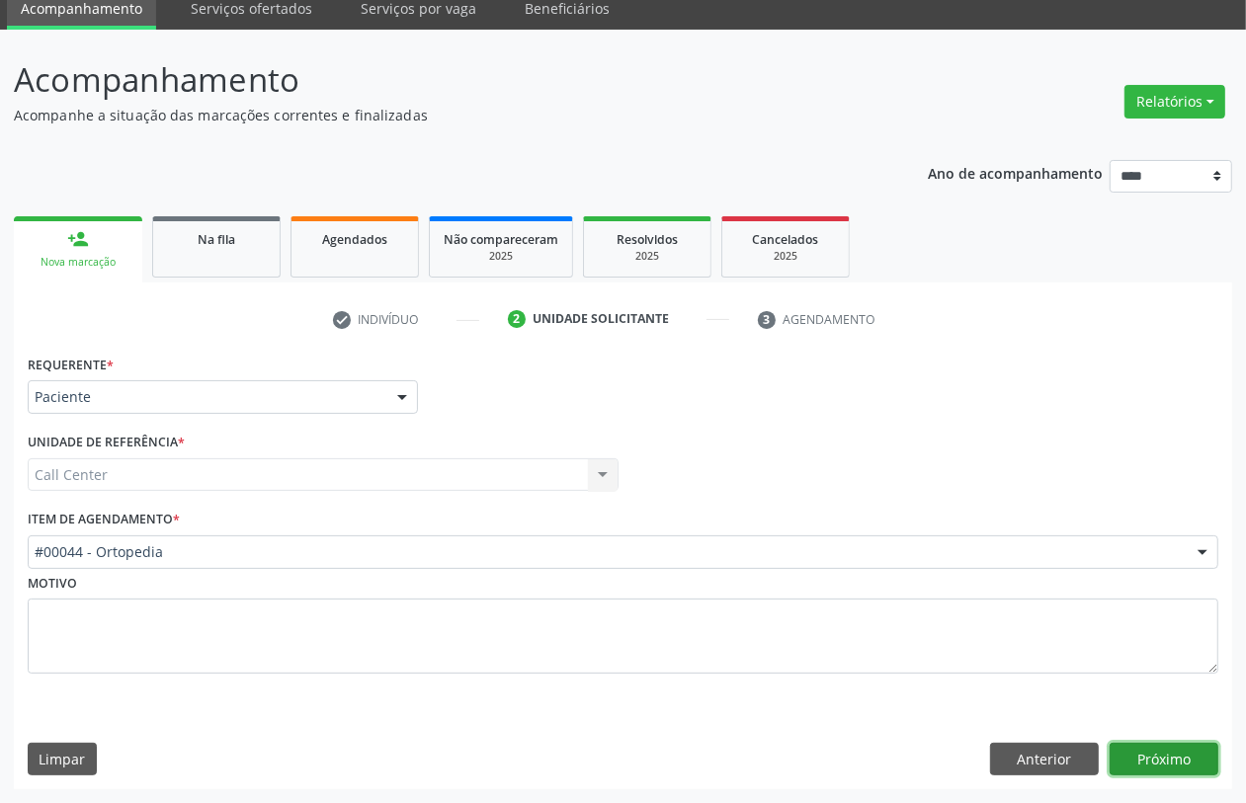
click at [1162, 759] on button "Próximo" at bounding box center [1164, 760] width 109 height 34
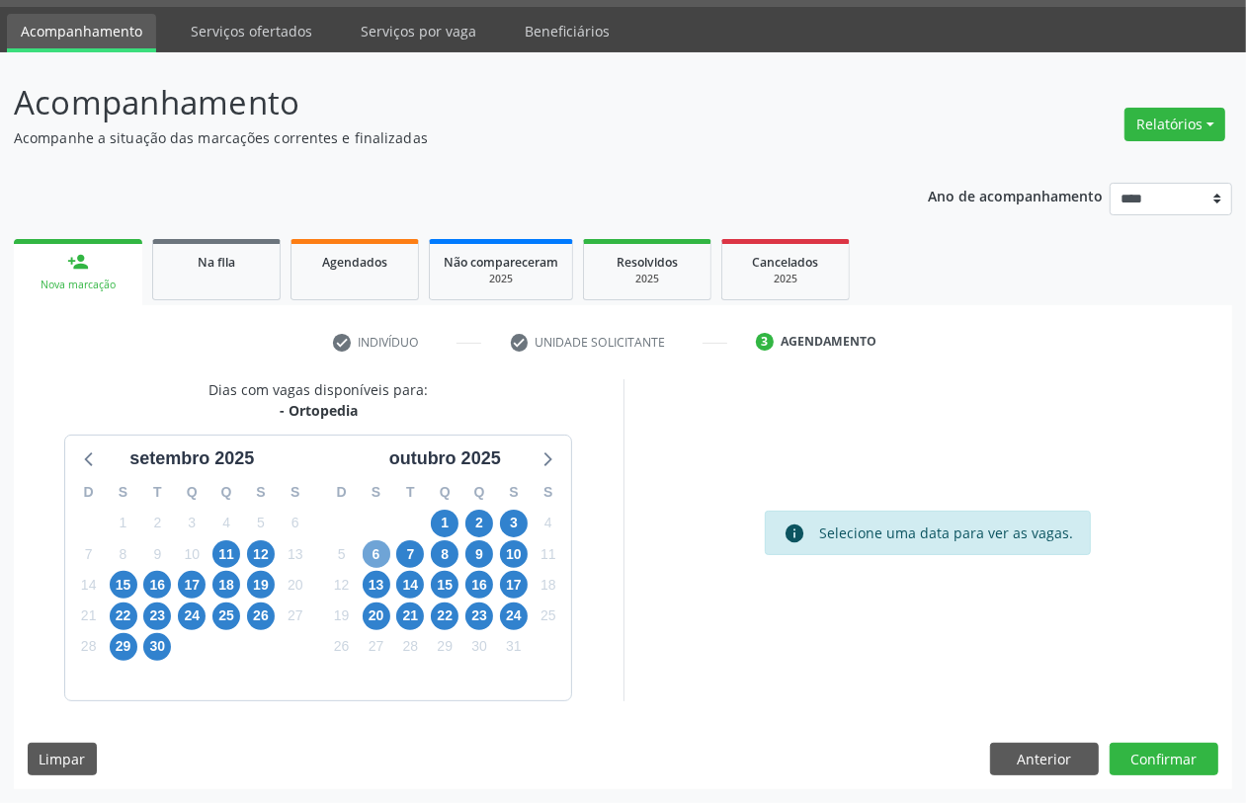
click at [378, 555] on span "6" at bounding box center [377, 555] width 28 height 28
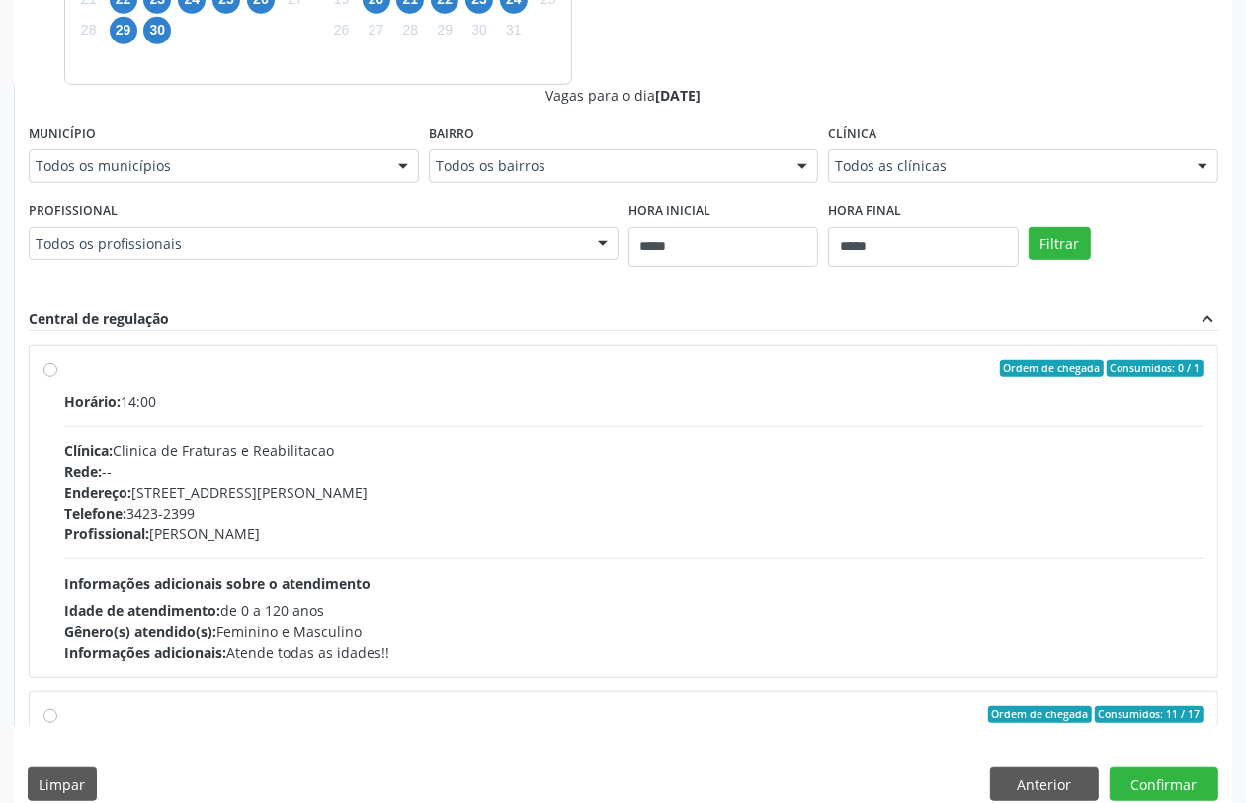
scroll to position [674, 0]
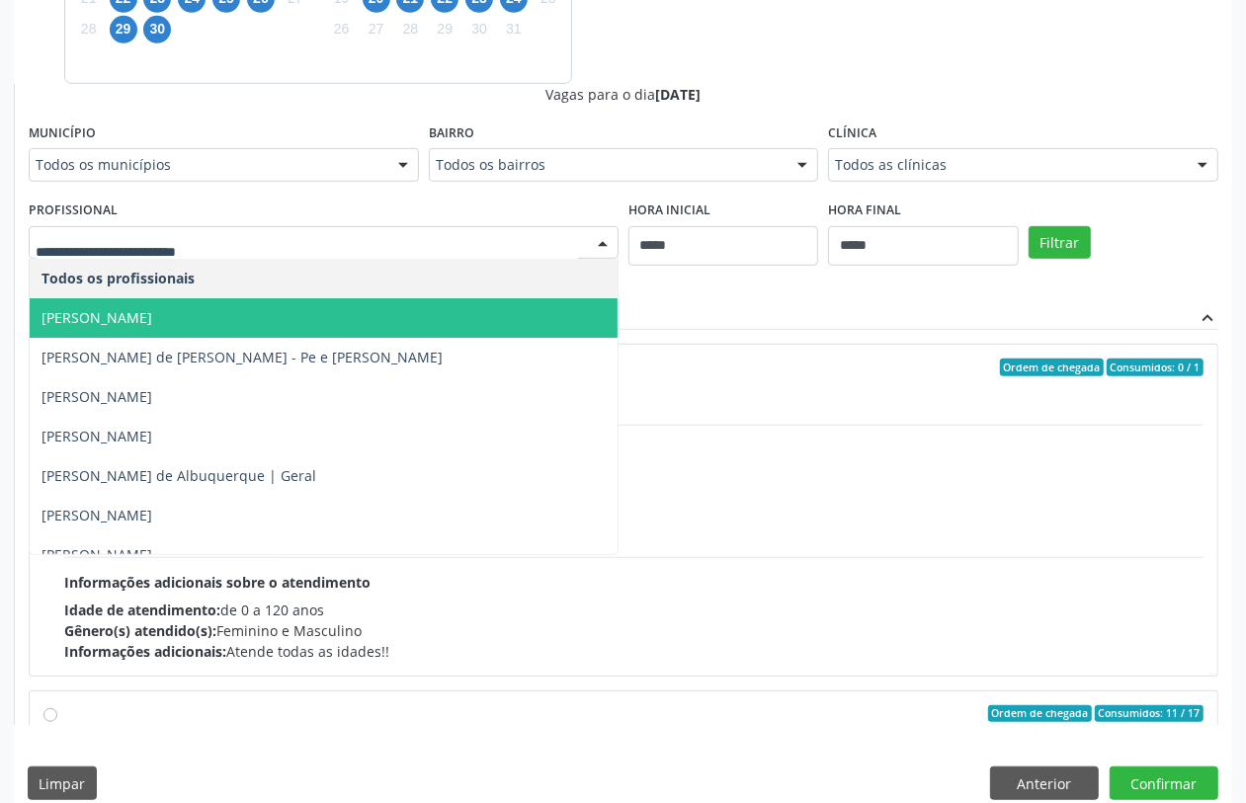
click at [240, 311] on span "Arthur Freire Soares - Mão" at bounding box center [324, 318] width 588 height 40
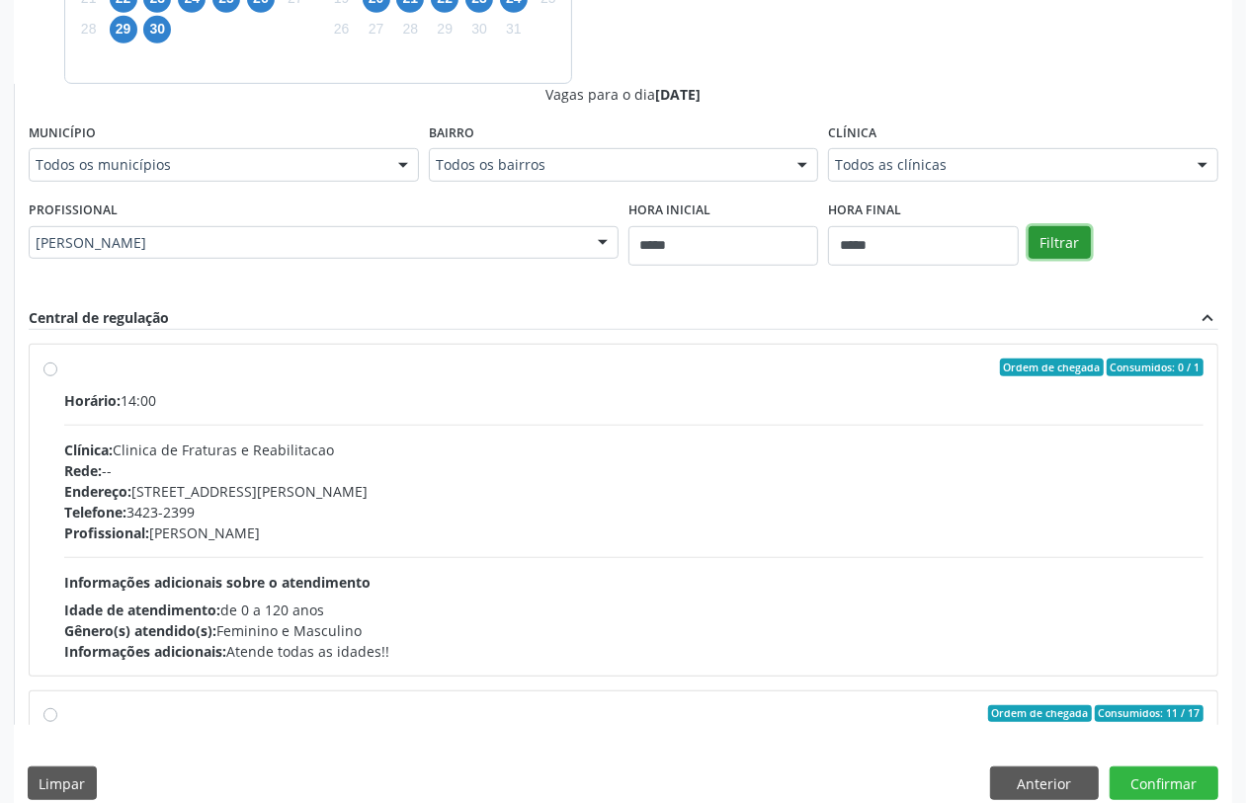
click at [1049, 247] on button "Filtrar" at bounding box center [1060, 243] width 62 height 34
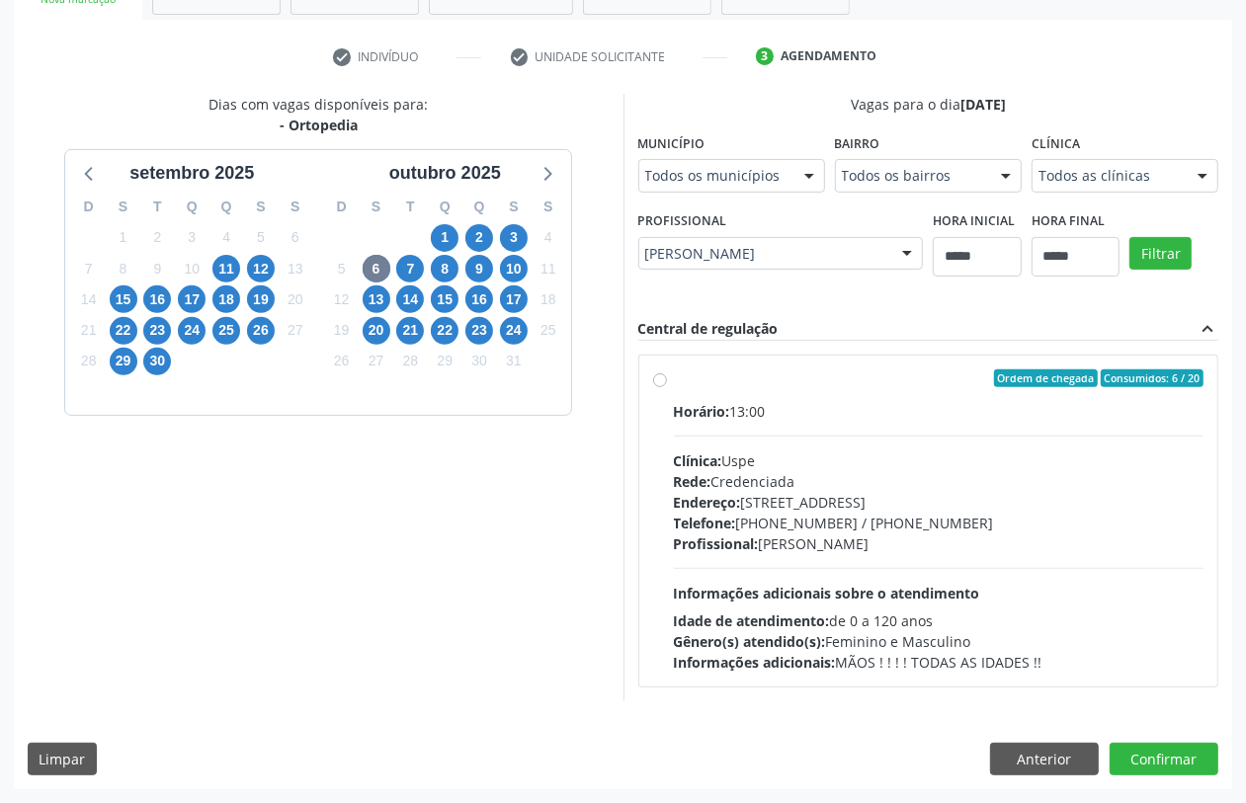
click at [668, 422] on div "Ordem de chegada Consumidos: 6 / 20 Horário: 13:00 Clínica: Uspe Rede: Credenci…" at bounding box center [928, 521] width 551 height 303
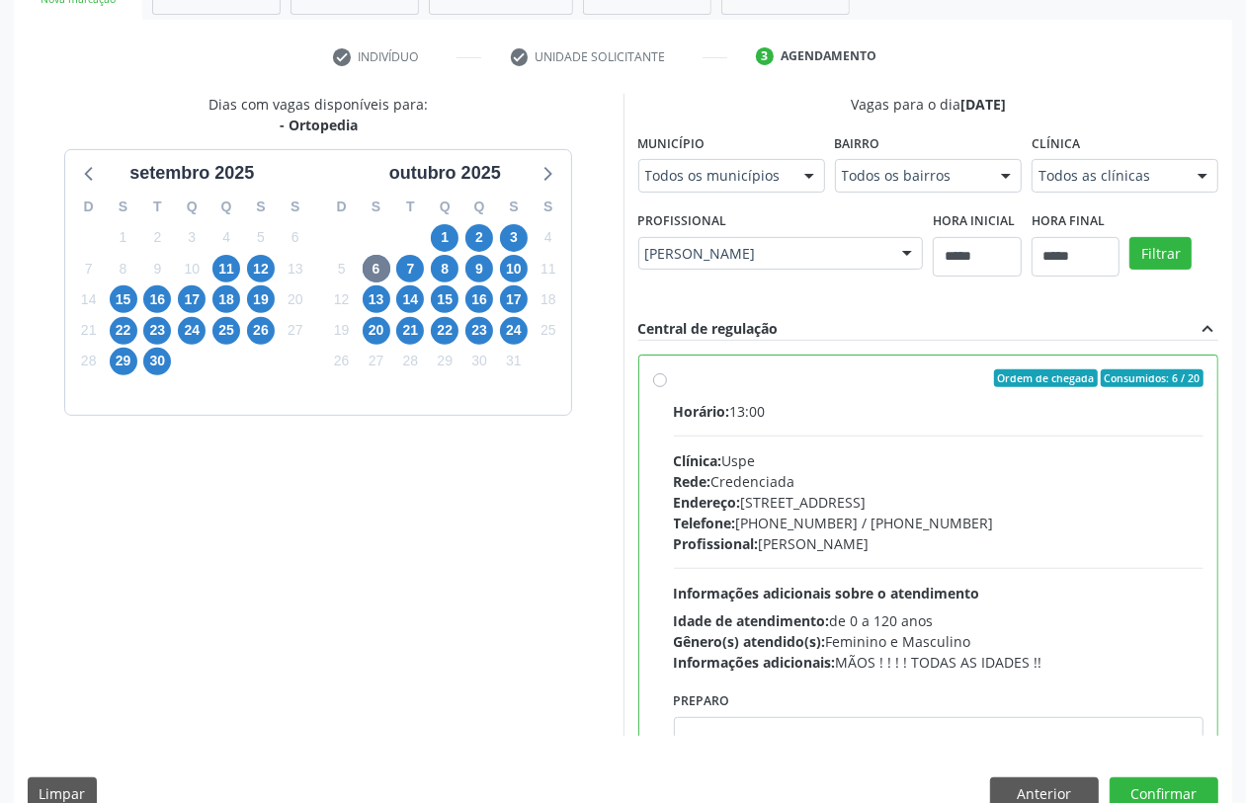
click at [443, 456] on div "Dias com vagas disponíveis para: - Ortopedia setembro 2025 D S T Q Q S S 31 1 2…" at bounding box center [319, 415] width 610 height 642
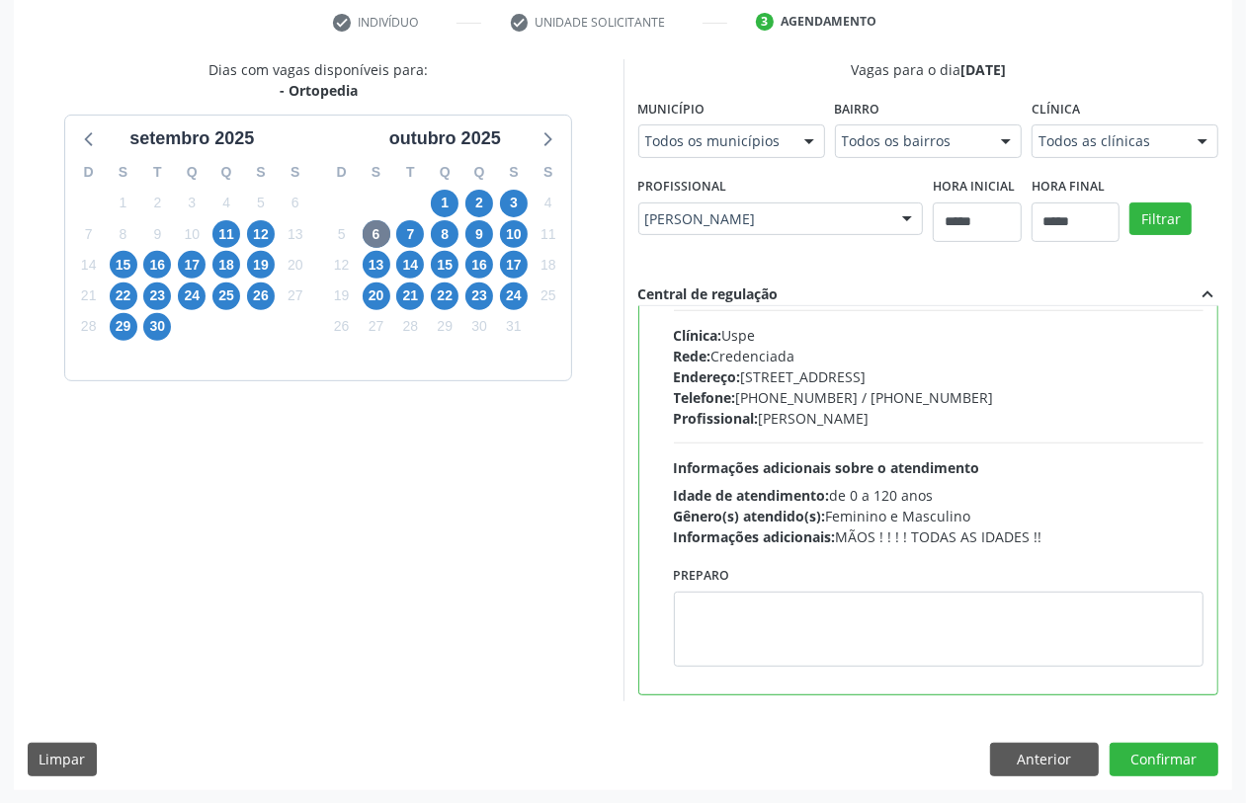
scroll to position [99, 0]
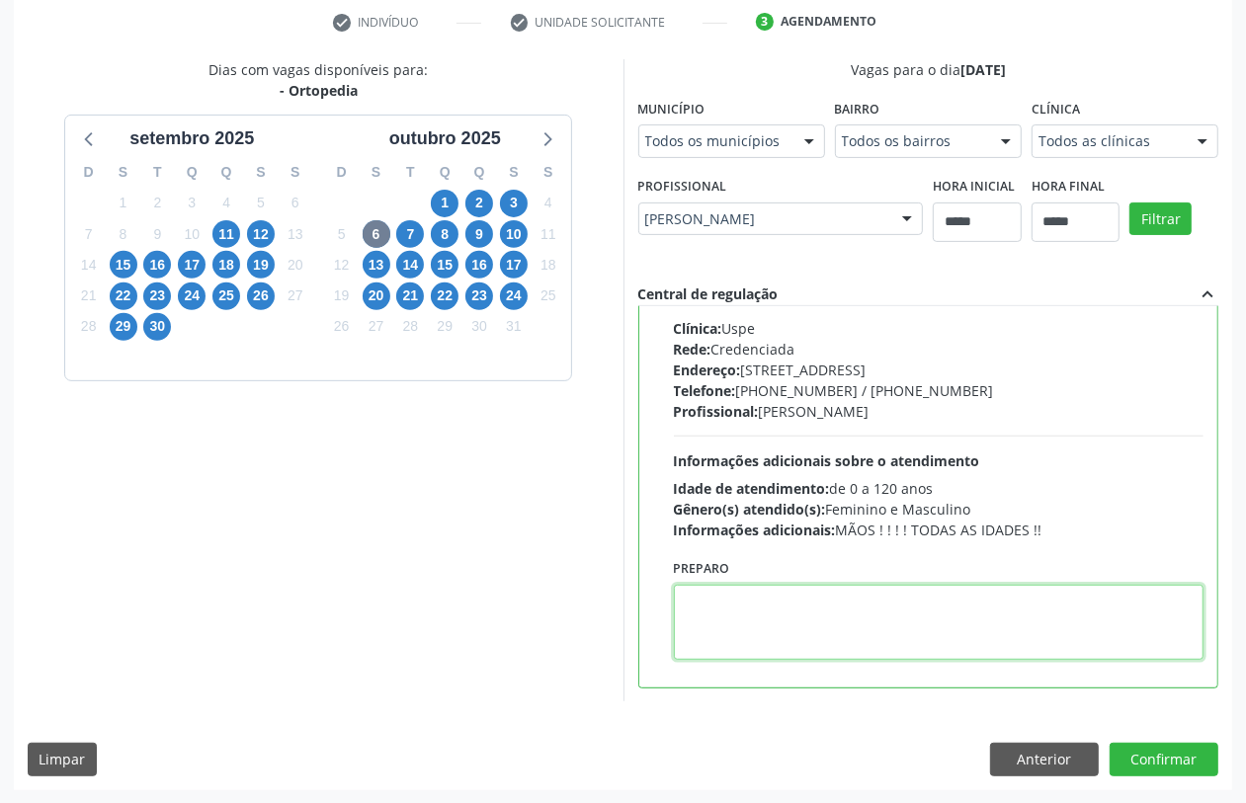
paste textarea "**********"
type textarea "**********"
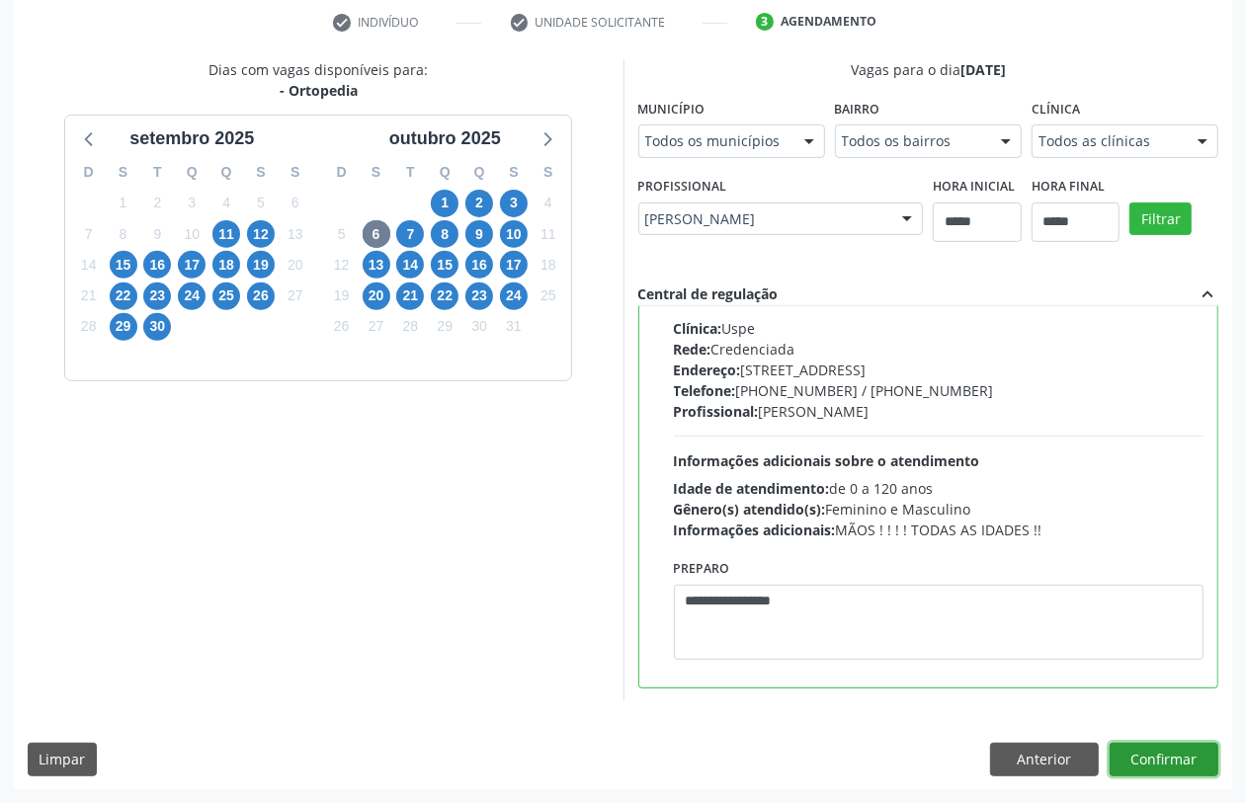
click at [1157, 763] on button "Confirmar" at bounding box center [1164, 760] width 109 height 34
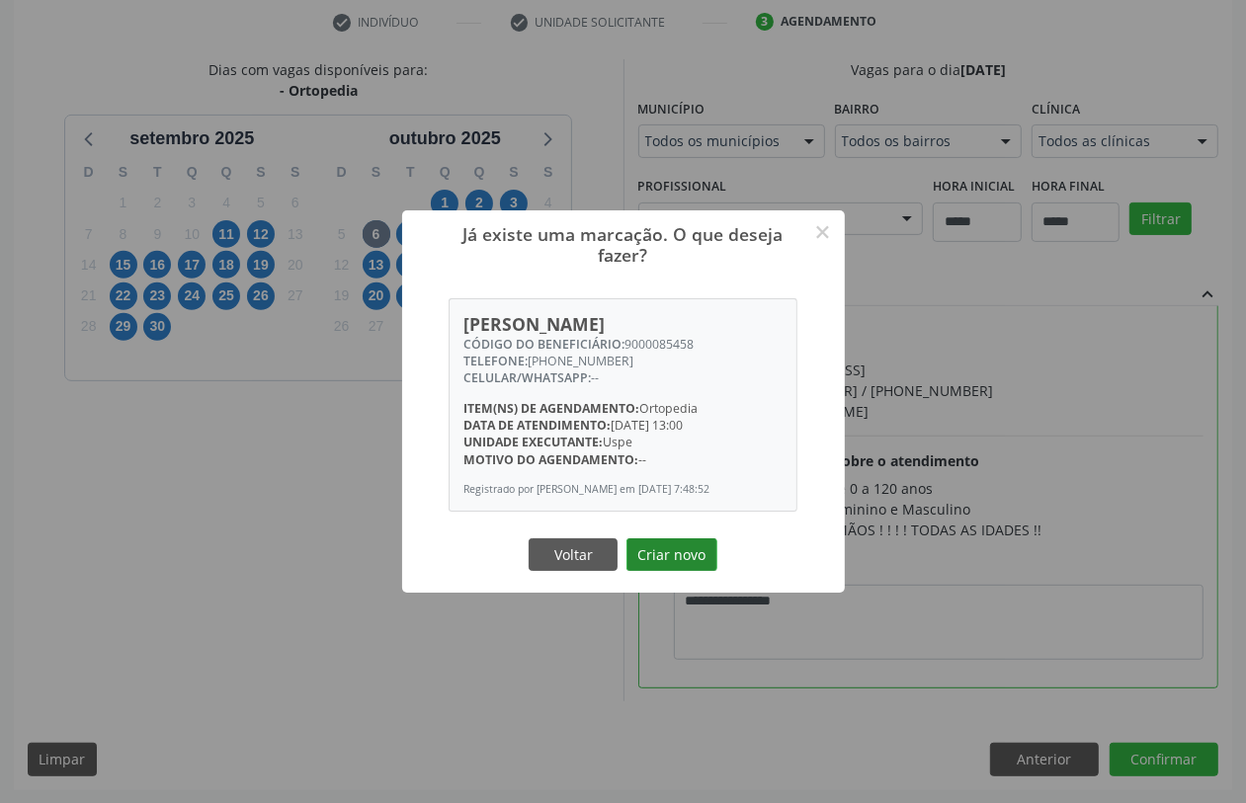
click at [682, 555] on button "Criar novo" at bounding box center [672, 556] width 91 height 34
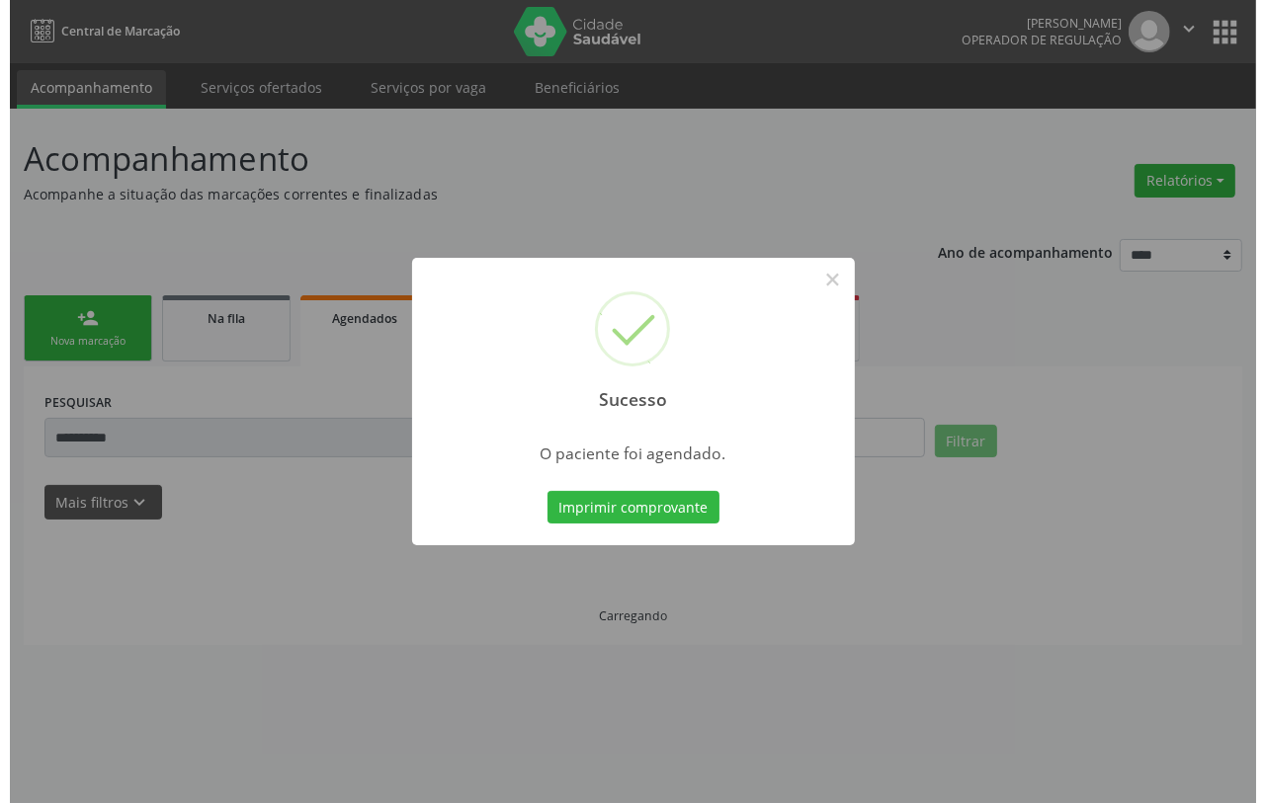
scroll to position [0, 0]
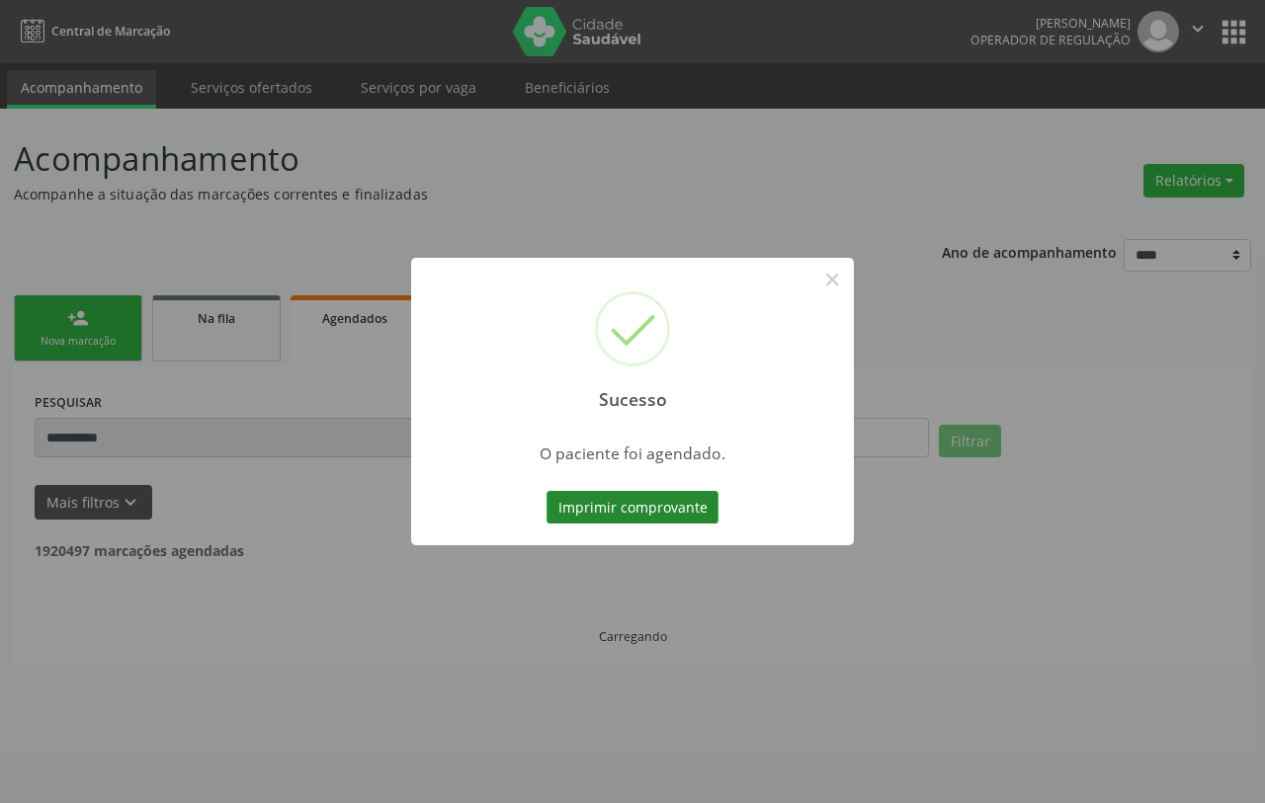
click at [594, 522] on button "Imprimir comprovante" at bounding box center [633, 508] width 172 height 34
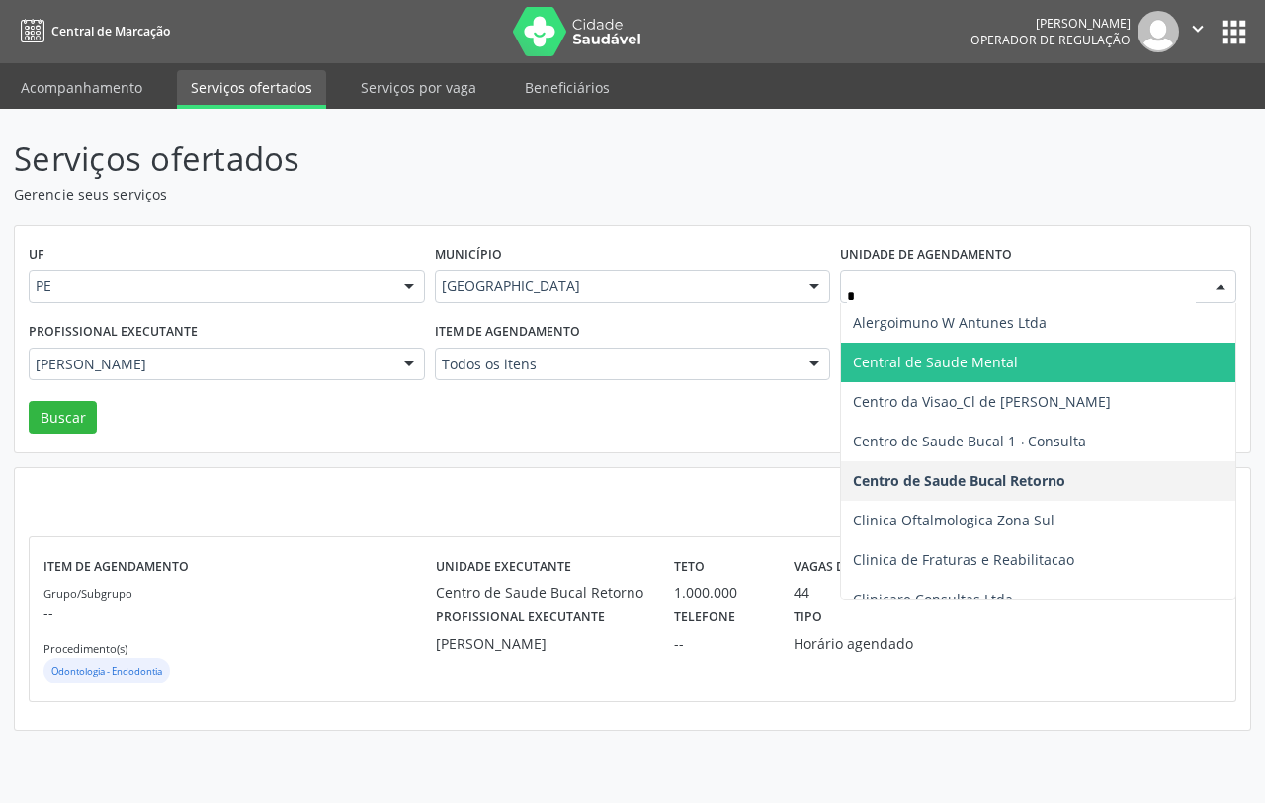
type input "**"
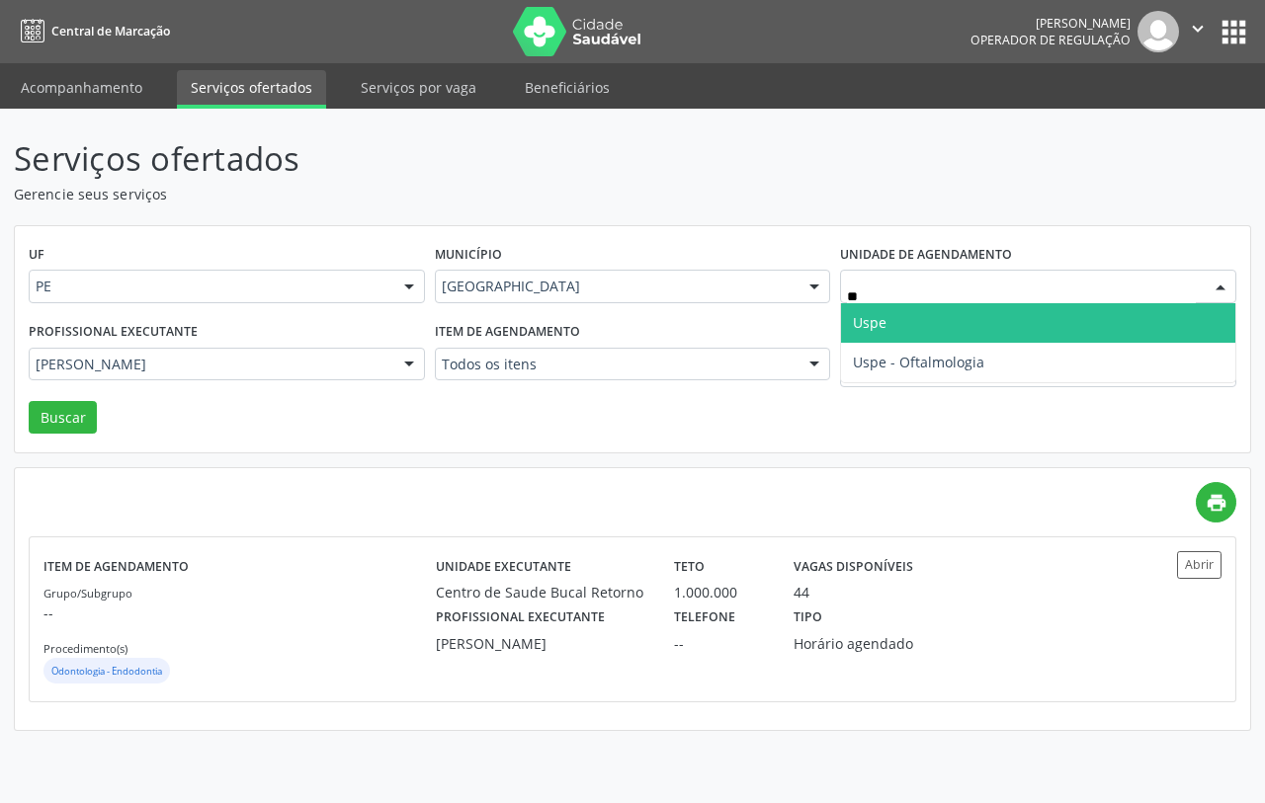
click at [915, 329] on span "Uspe" at bounding box center [1038, 323] width 394 height 40
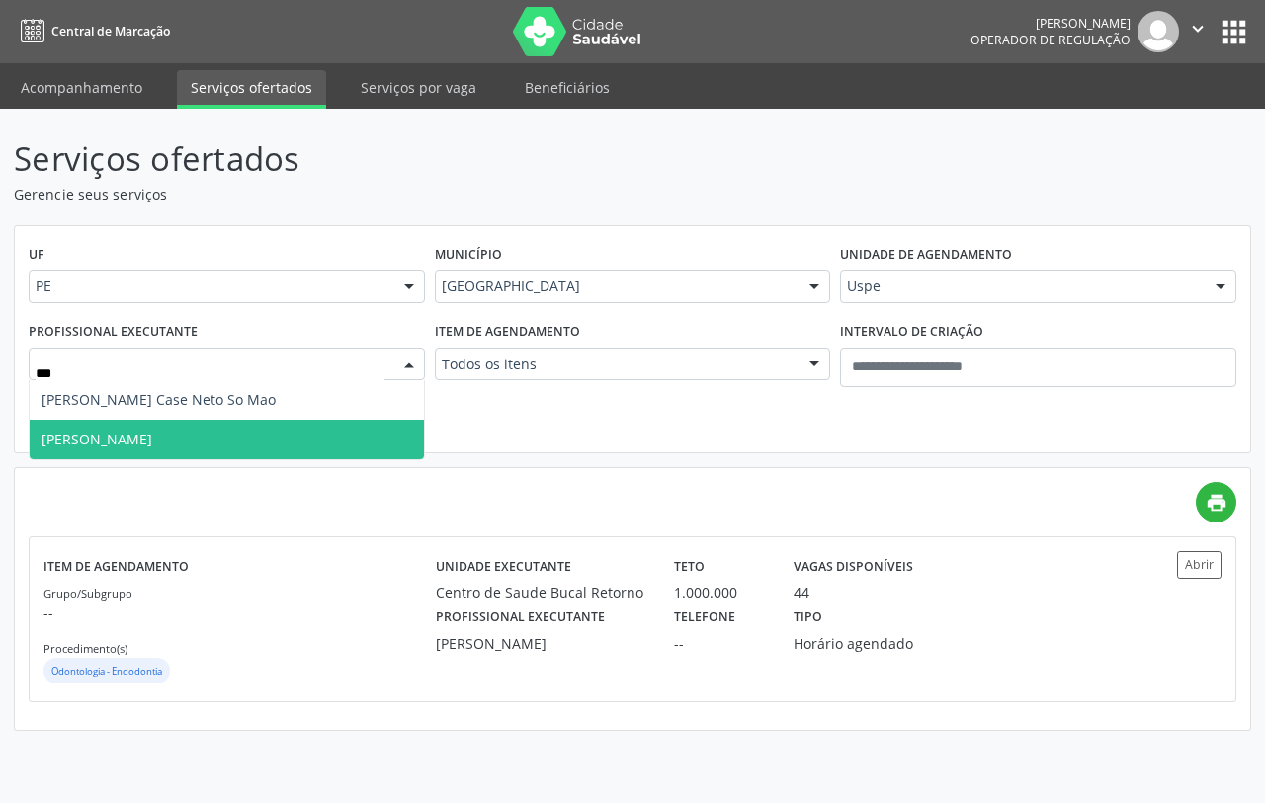
click at [152, 440] on span "[PERSON_NAME]" at bounding box center [97, 439] width 111 height 19
type input "***"
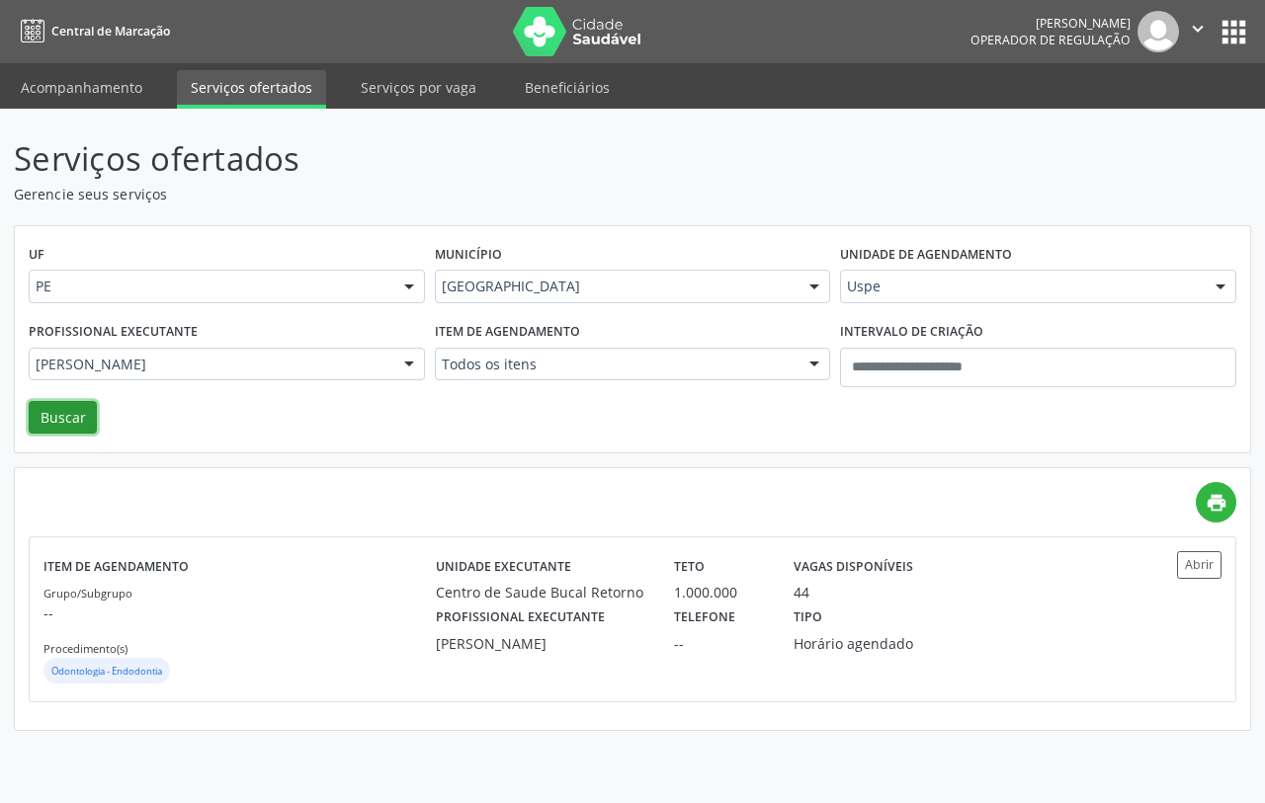
click at [59, 406] on button "Buscar" at bounding box center [63, 418] width 68 height 34
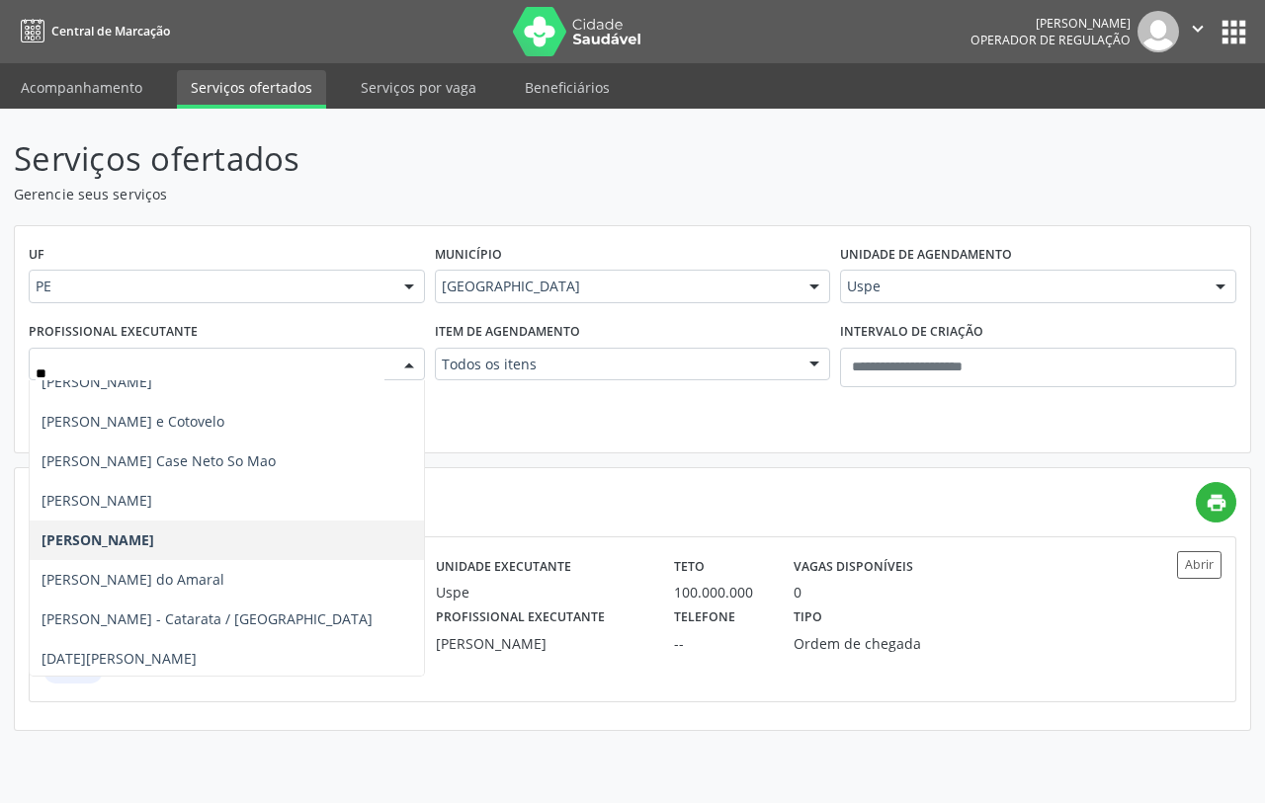
scroll to position [741, 0]
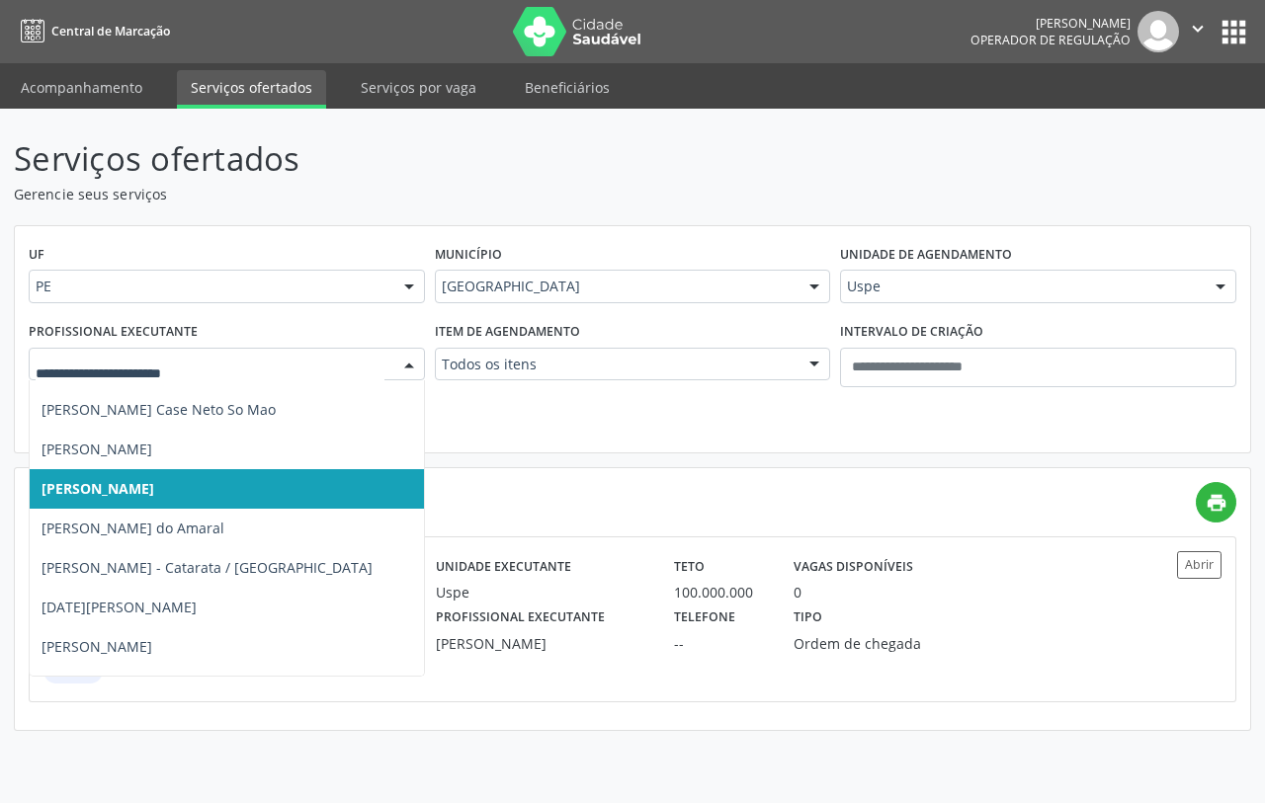
click at [553, 423] on div "UF PE PE Nenhum resultado encontrado para: " " Não há nenhuma opção para ser ex…" at bounding box center [632, 339] width 1235 height 227
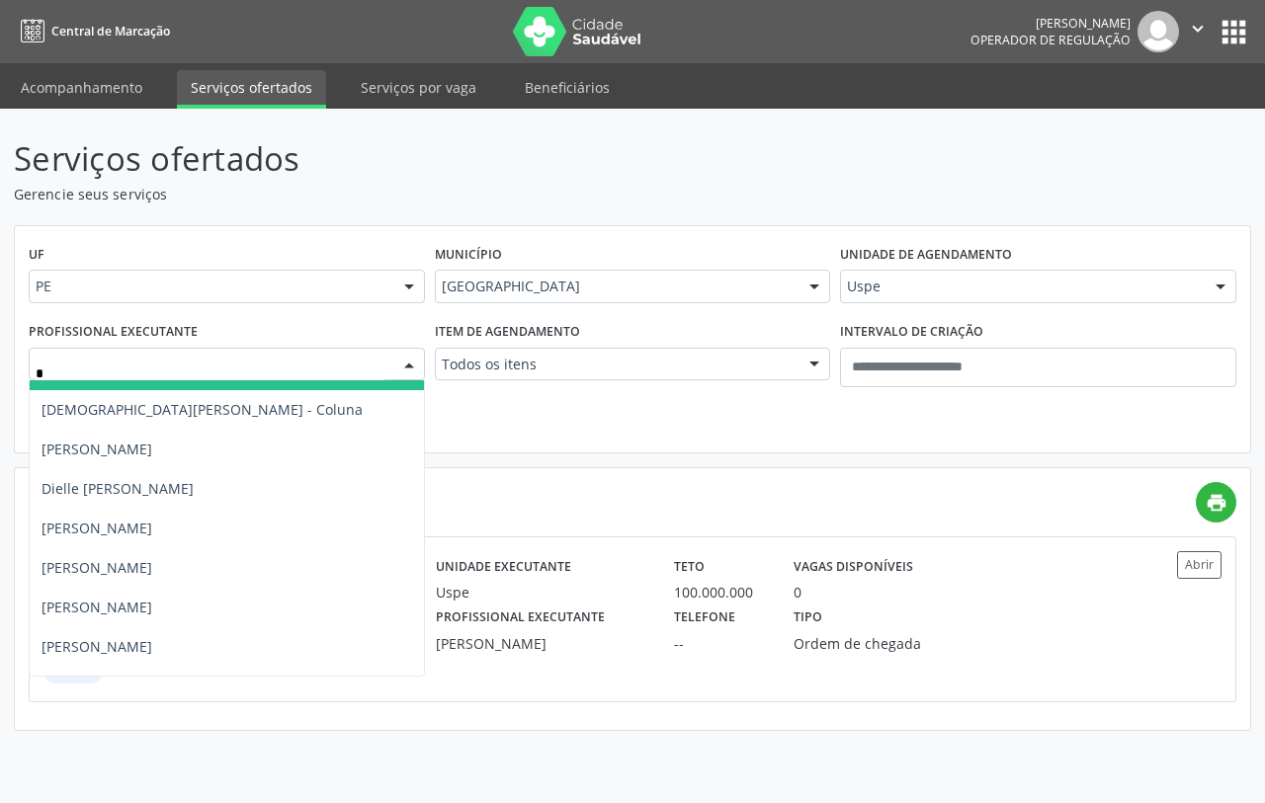
type input "**"
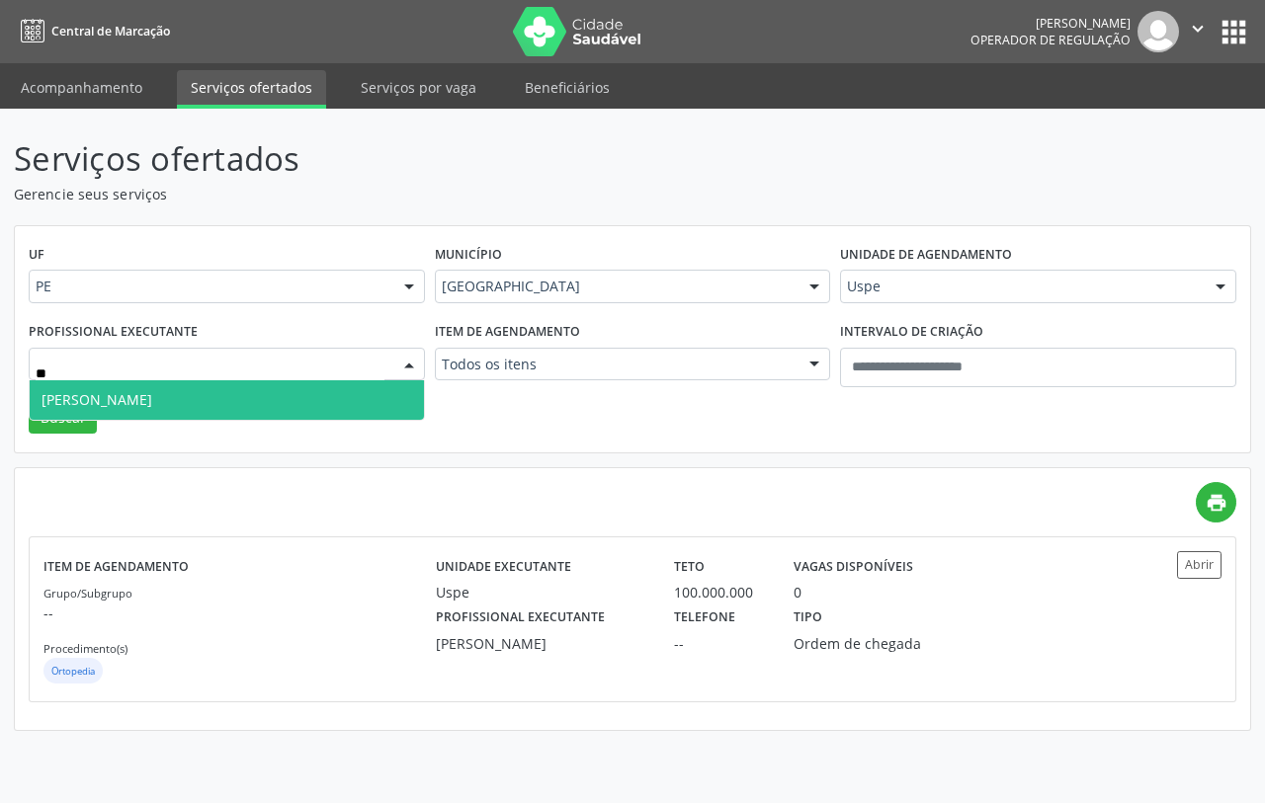
click at [252, 392] on span "[PERSON_NAME]" at bounding box center [227, 400] width 394 height 40
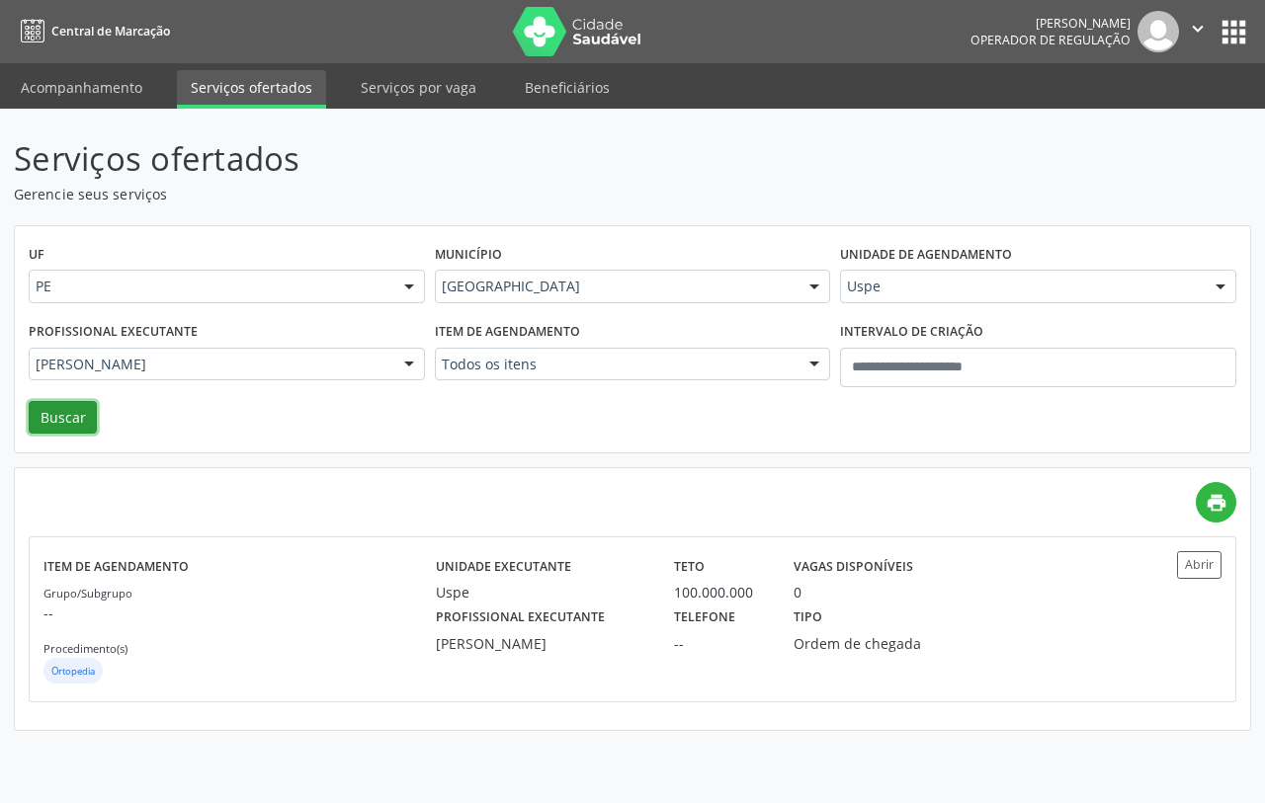
click at [69, 413] on button "Buscar" at bounding box center [63, 418] width 68 height 34
click at [438, 593] on div "Uspe" at bounding box center [541, 592] width 210 height 21
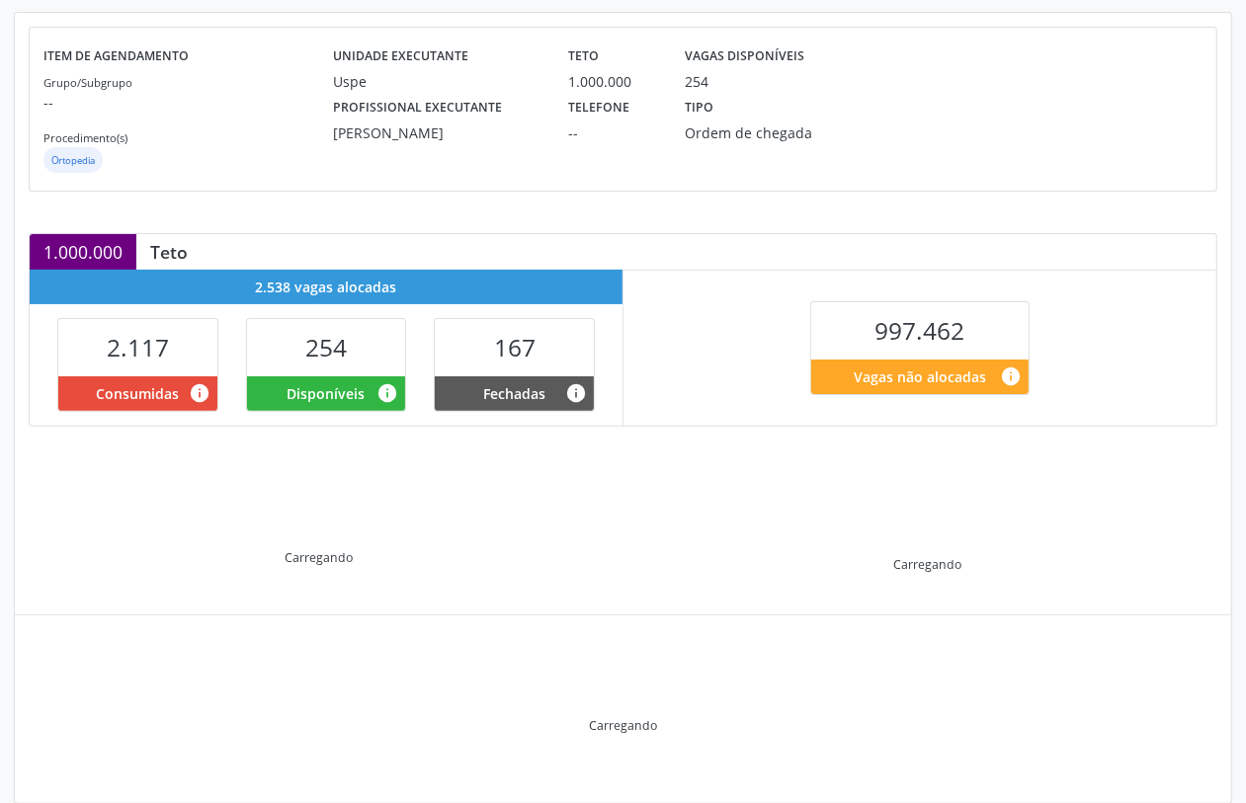
scroll to position [243, 0]
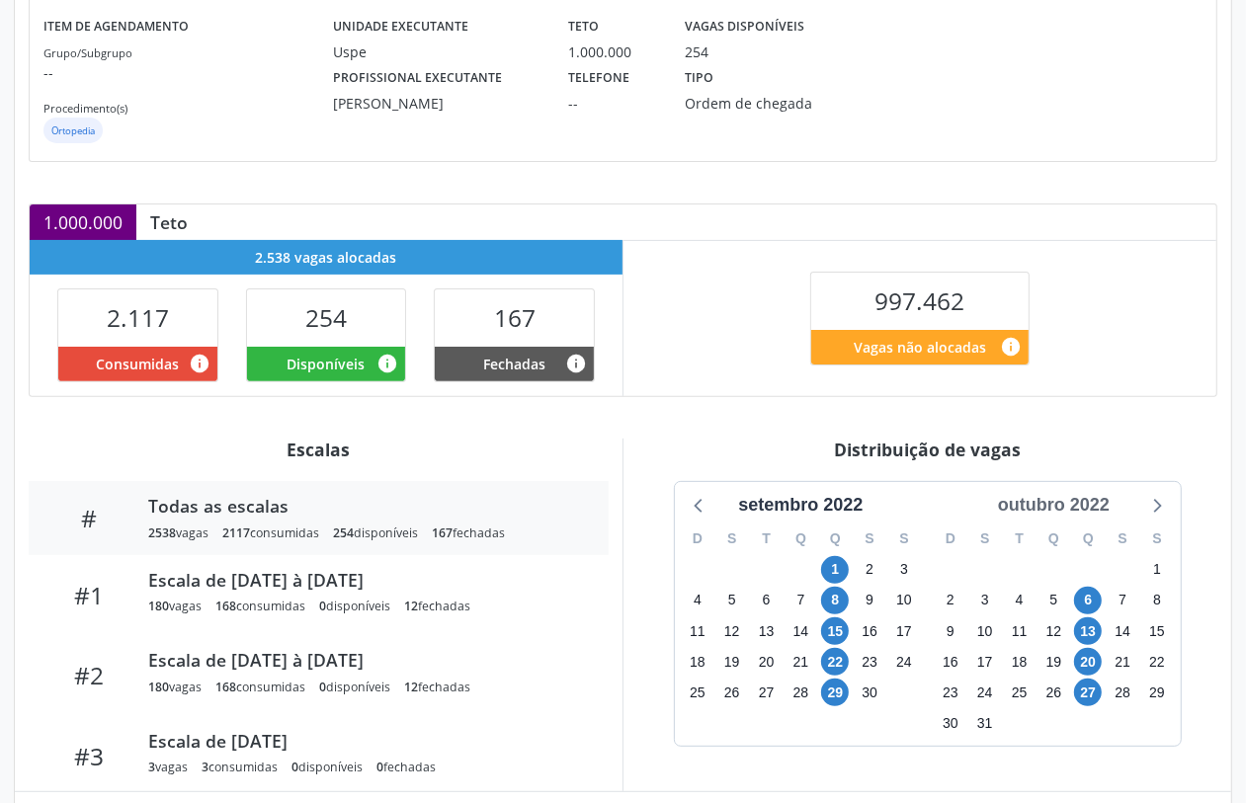
click at [1045, 504] on div "outubro 2022" at bounding box center [1053, 505] width 127 height 27
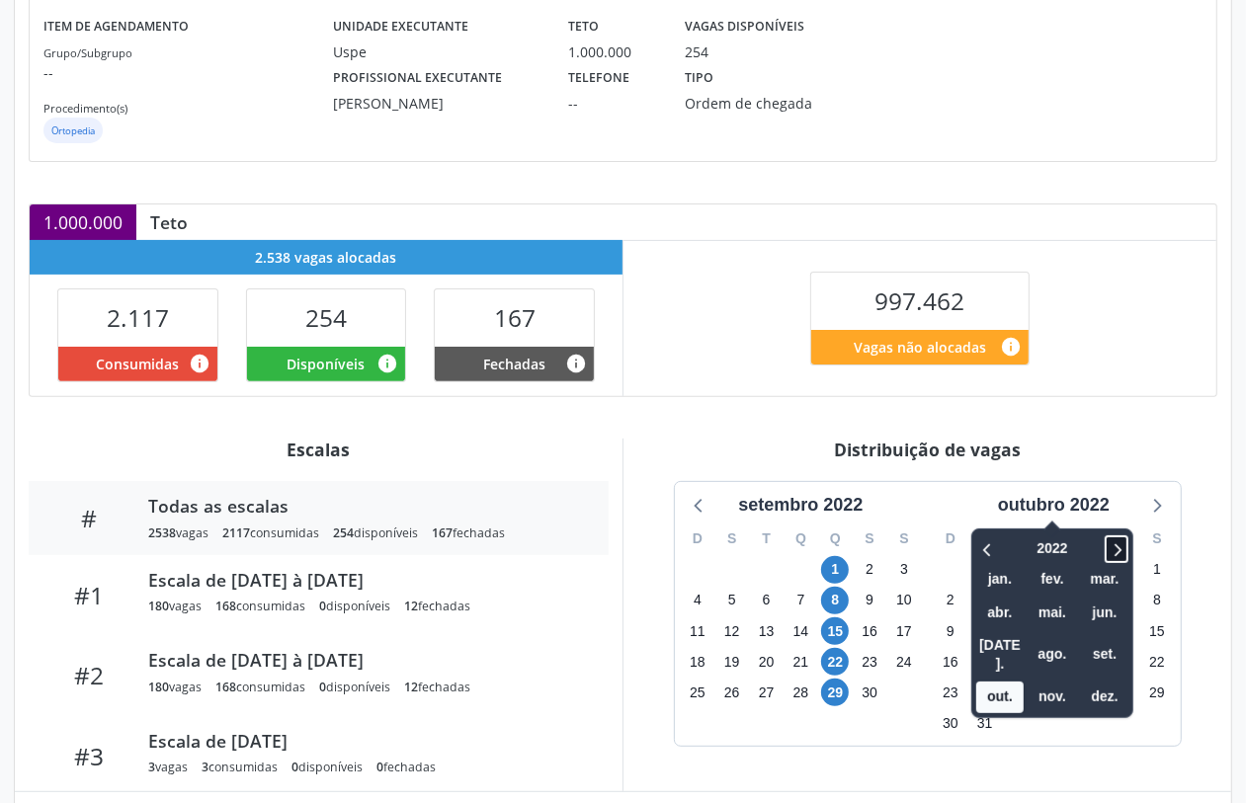
click at [1125, 539] on icon at bounding box center [1117, 550] width 20 height 24
click at [1112, 639] on span "set." at bounding box center [1104, 654] width 47 height 31
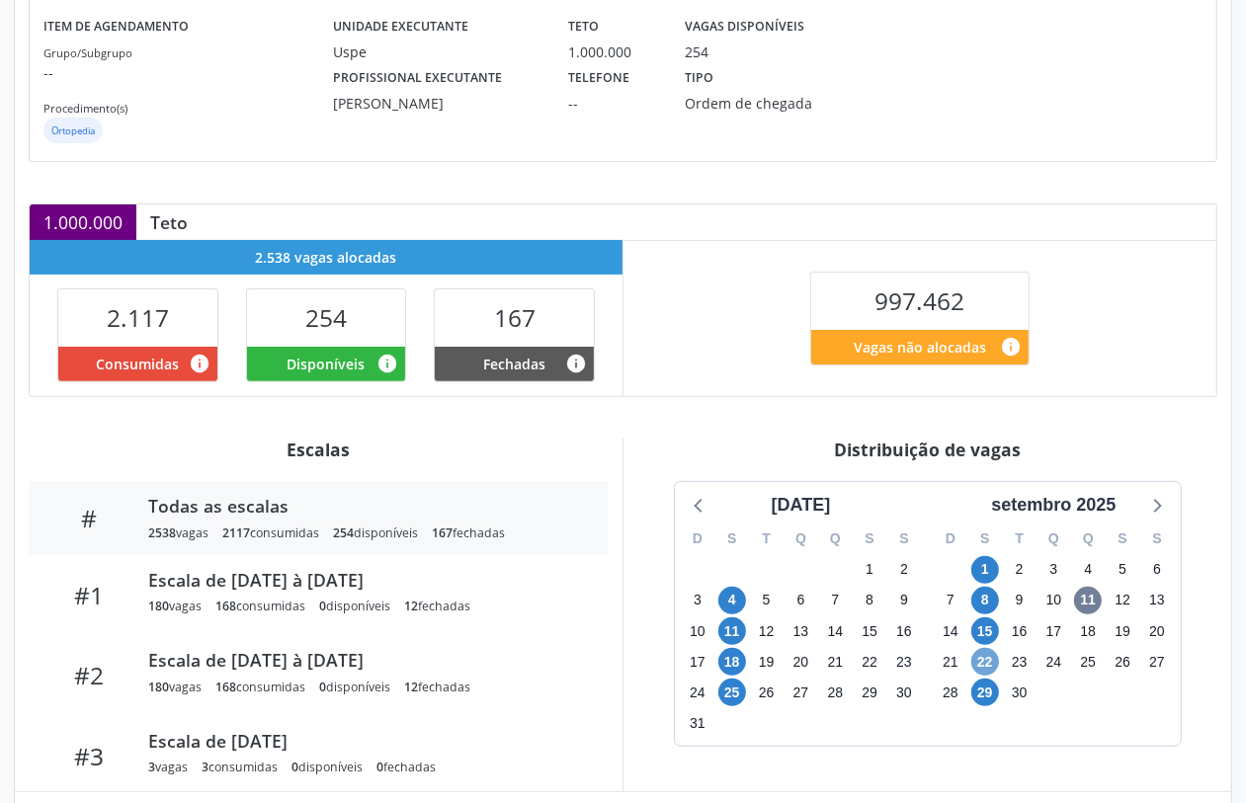
click at [981, 669] on span "22" at bounding box center [985, 662] width 28 height 28
click at [979, 695] on span "29" at bounding box center [985, 693] width 28 height 28
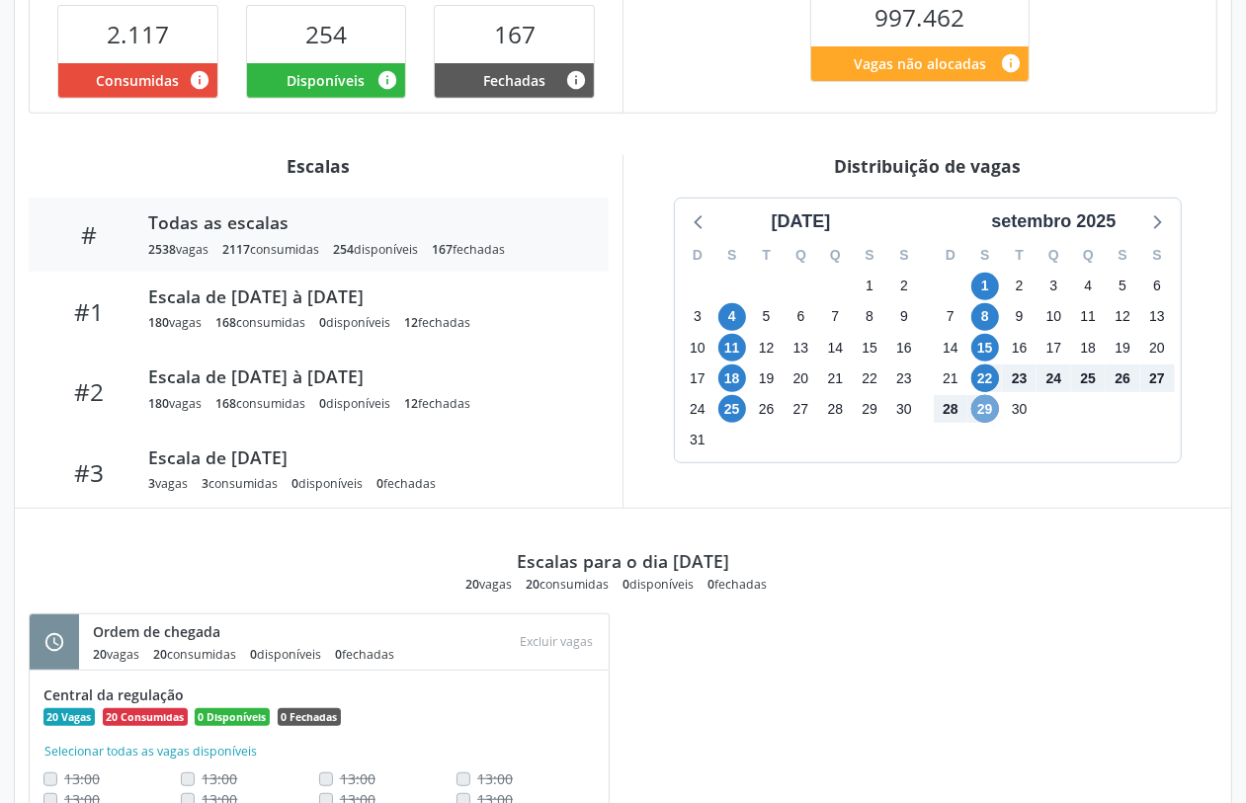
scroll to position [450, 0]
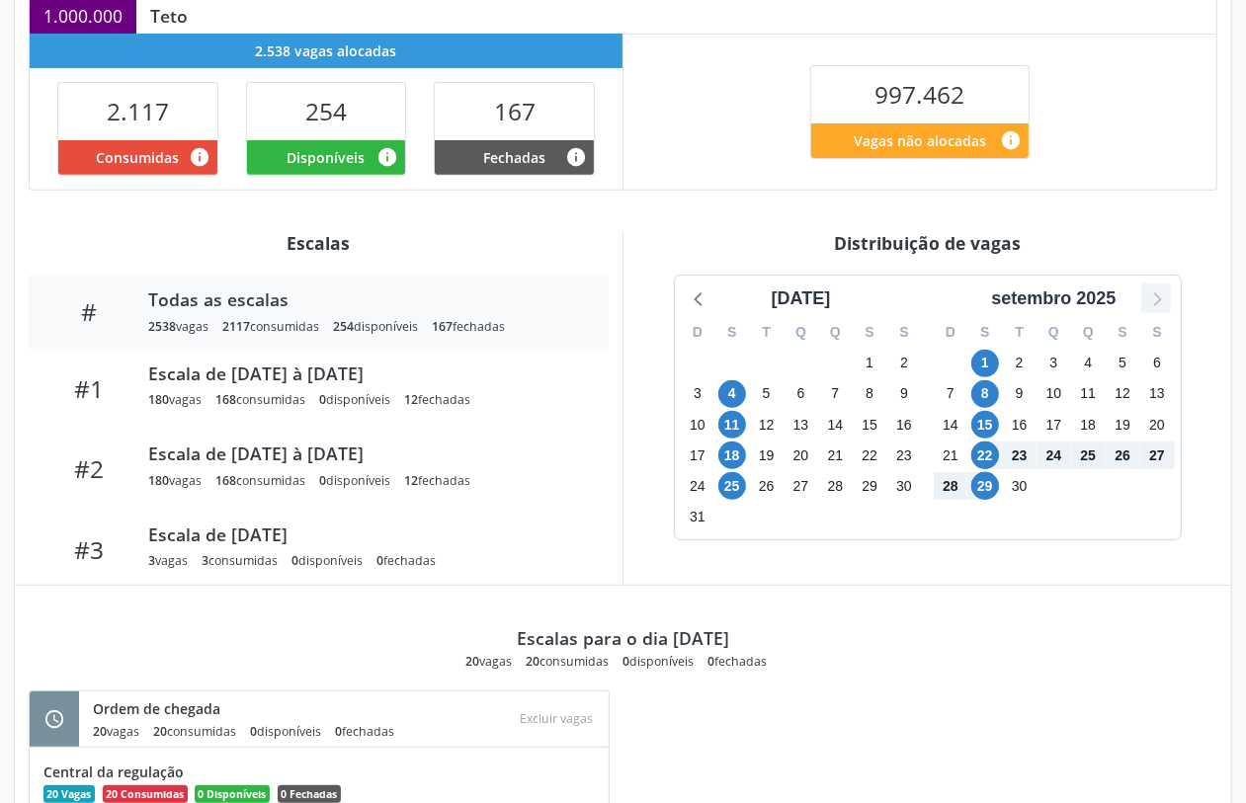
click at [1156, 301] on icon at bounding box center [1156, 299] width 26 height 26
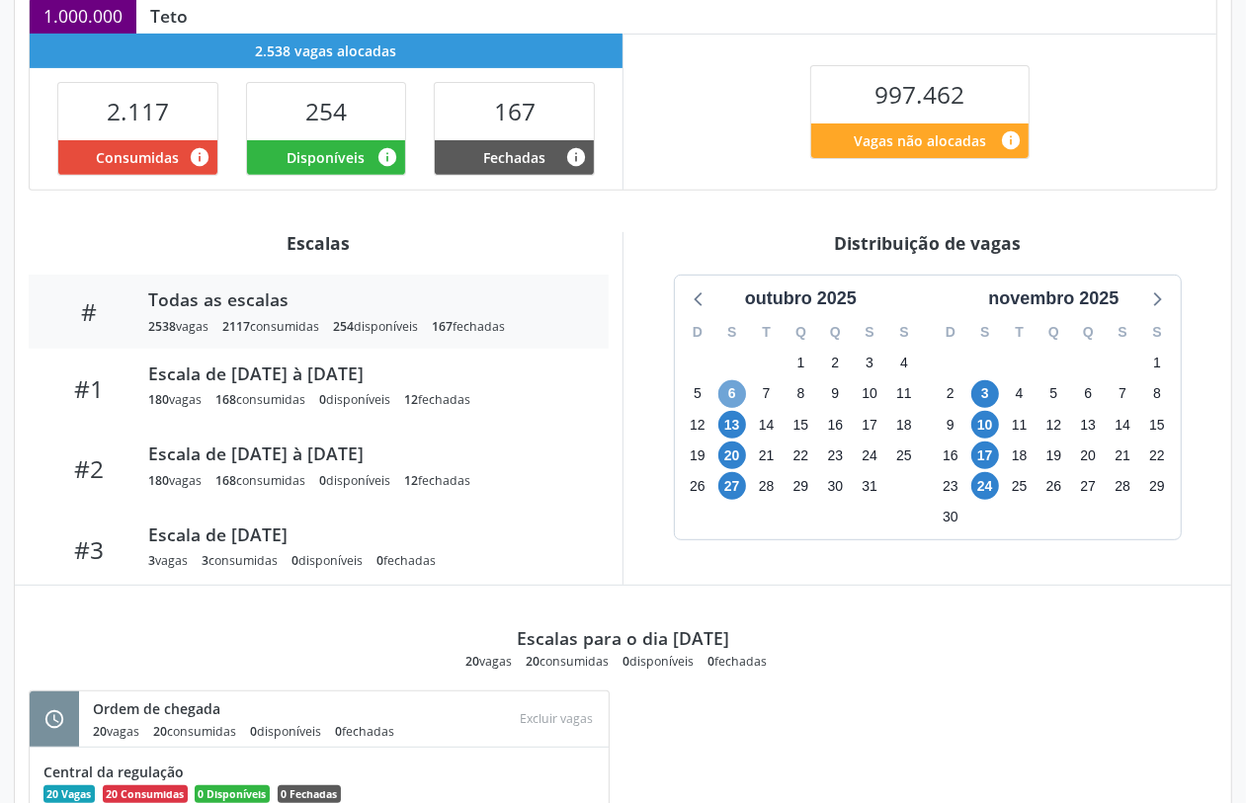
click at [732, 388] on span "6" at bounding box center [732, 394] width 28 height 28
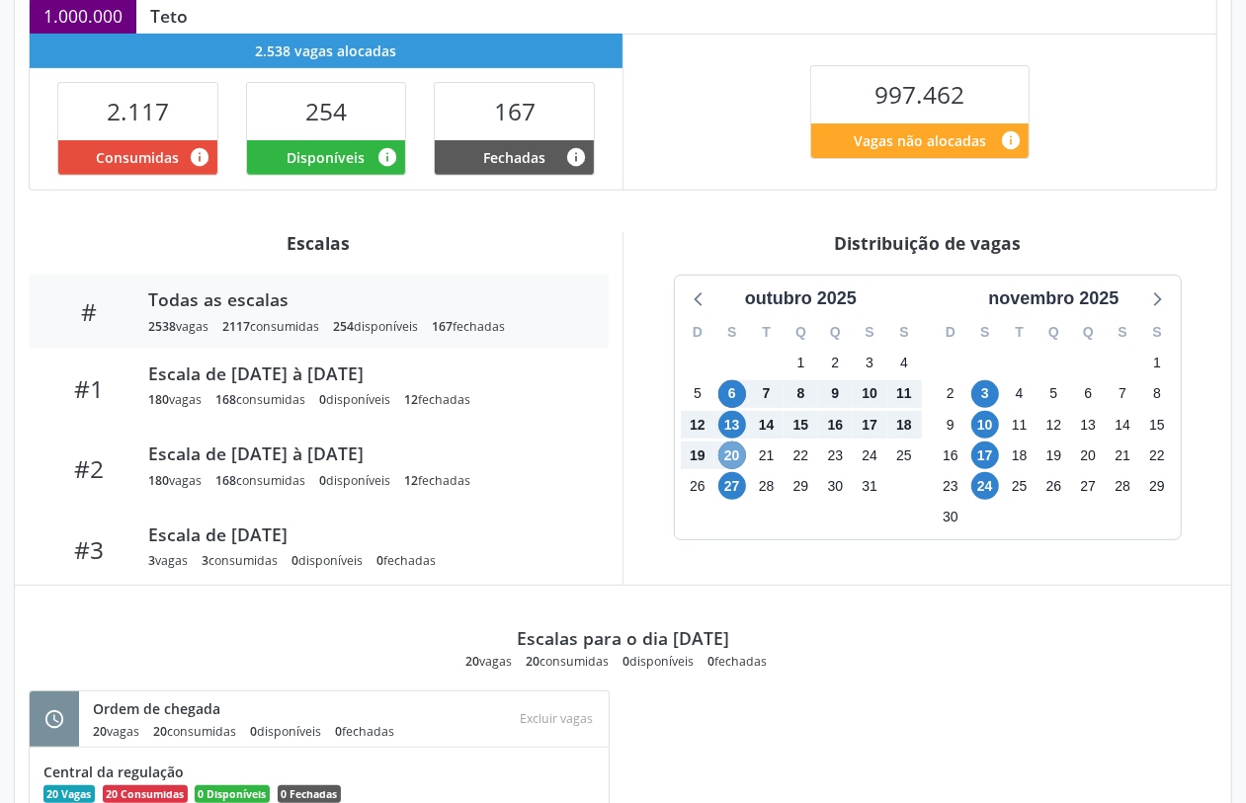
click at [731, 460] on span "20" at bounding box center [732, 456] width 28 height 28
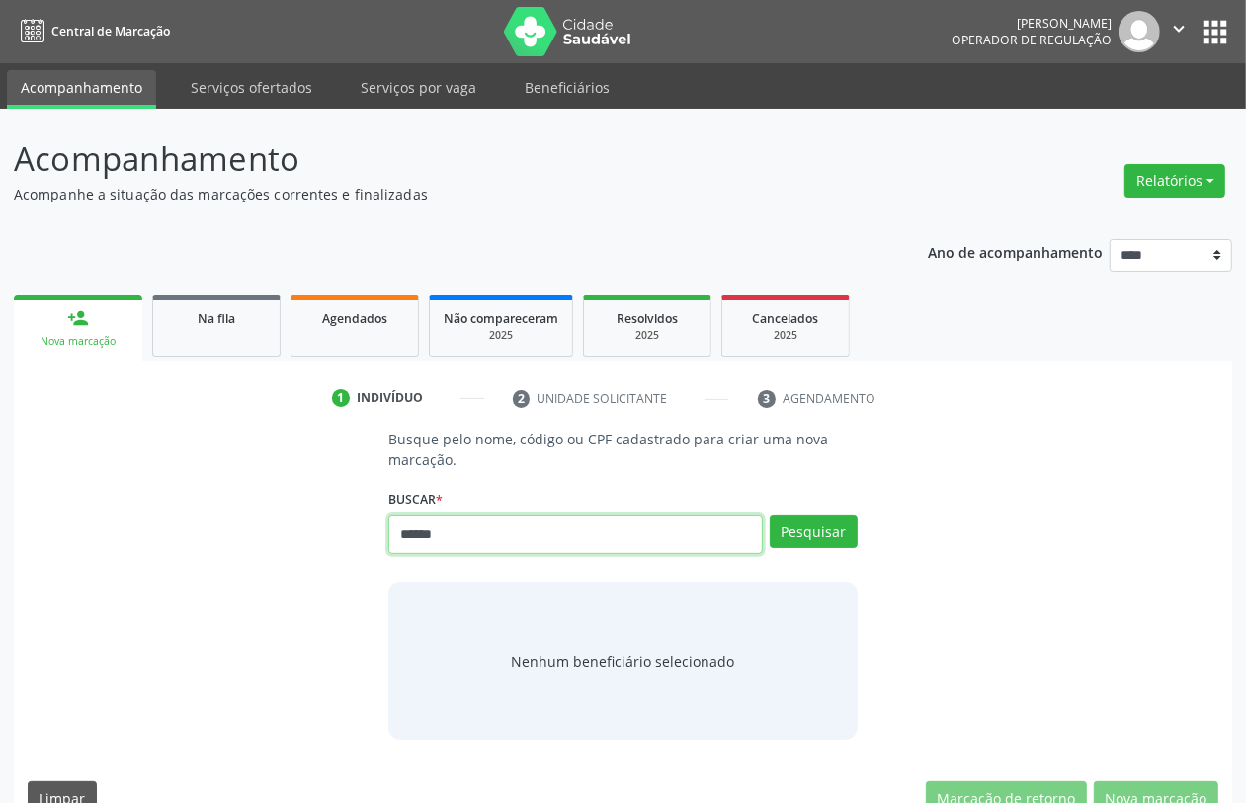
type input "******"
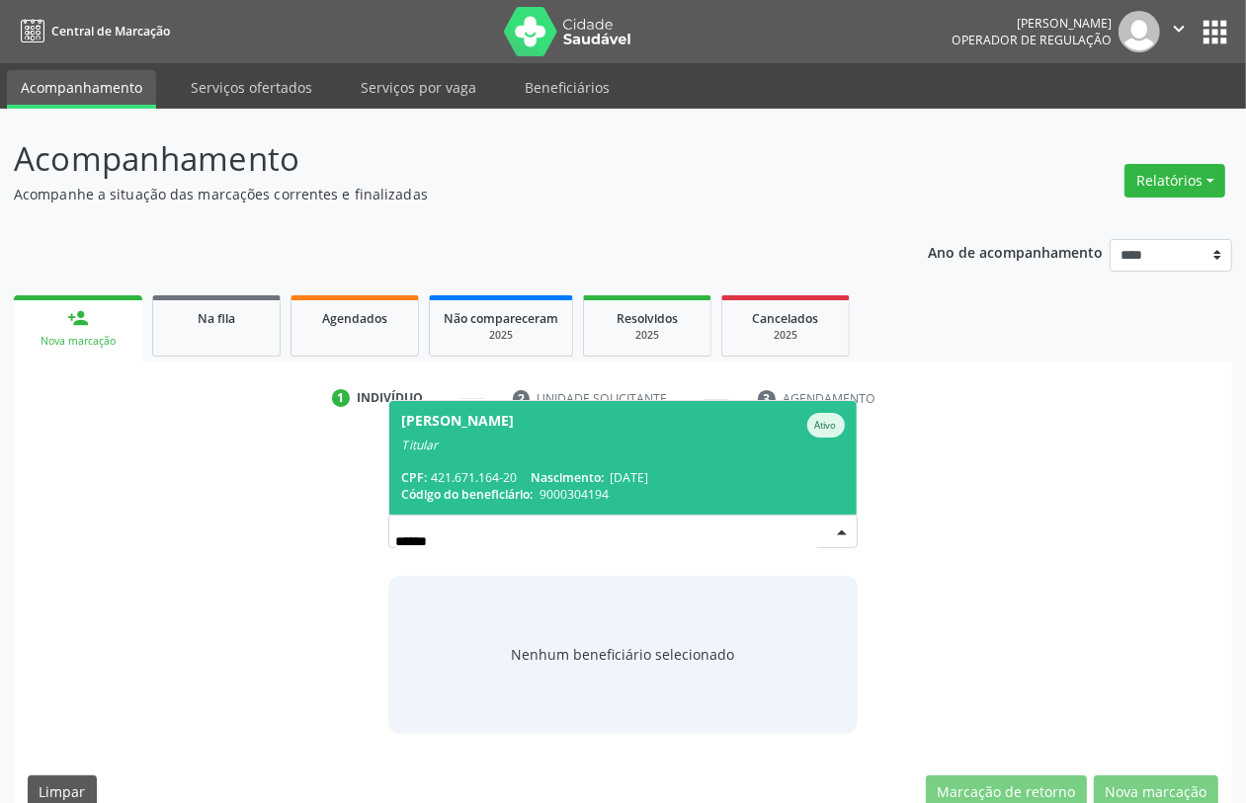
click at [727, 464] on span "[PERSON_NAME] Ativo Titular CPF: 421.671.164-20 Nascimento: [DATE] Código do be…" at bounding box center [622, 458] width 466 height 114
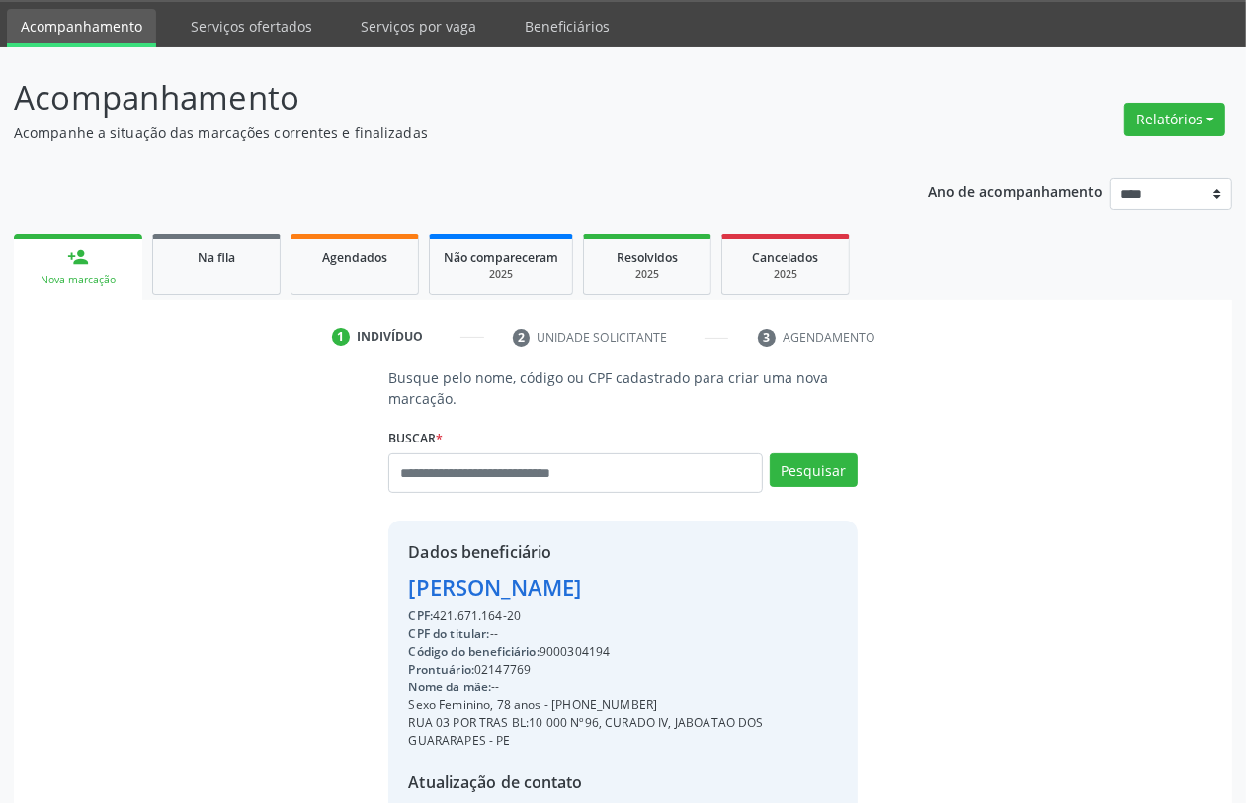
scroll to position [278, 0]
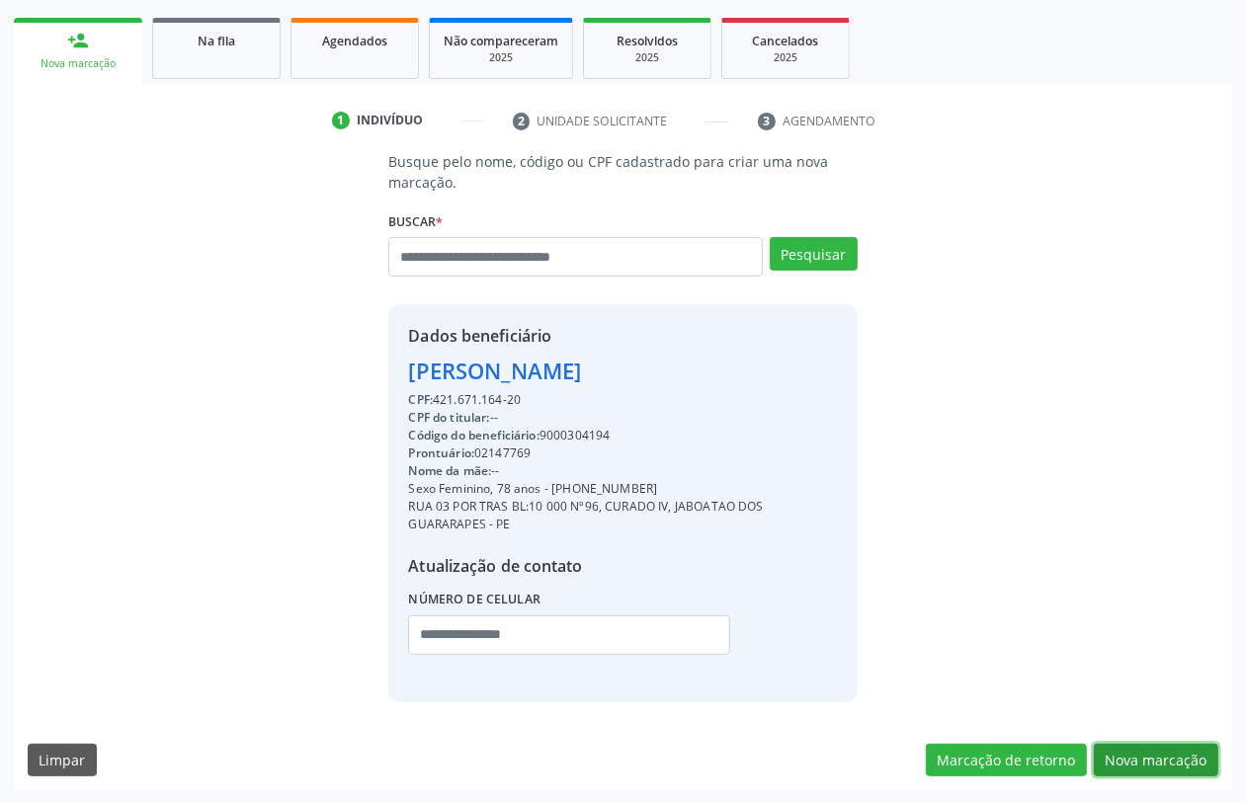
click at [1130, 751] on button "Nova marcação" at bounding box center [1156, 761] width 125 height 34
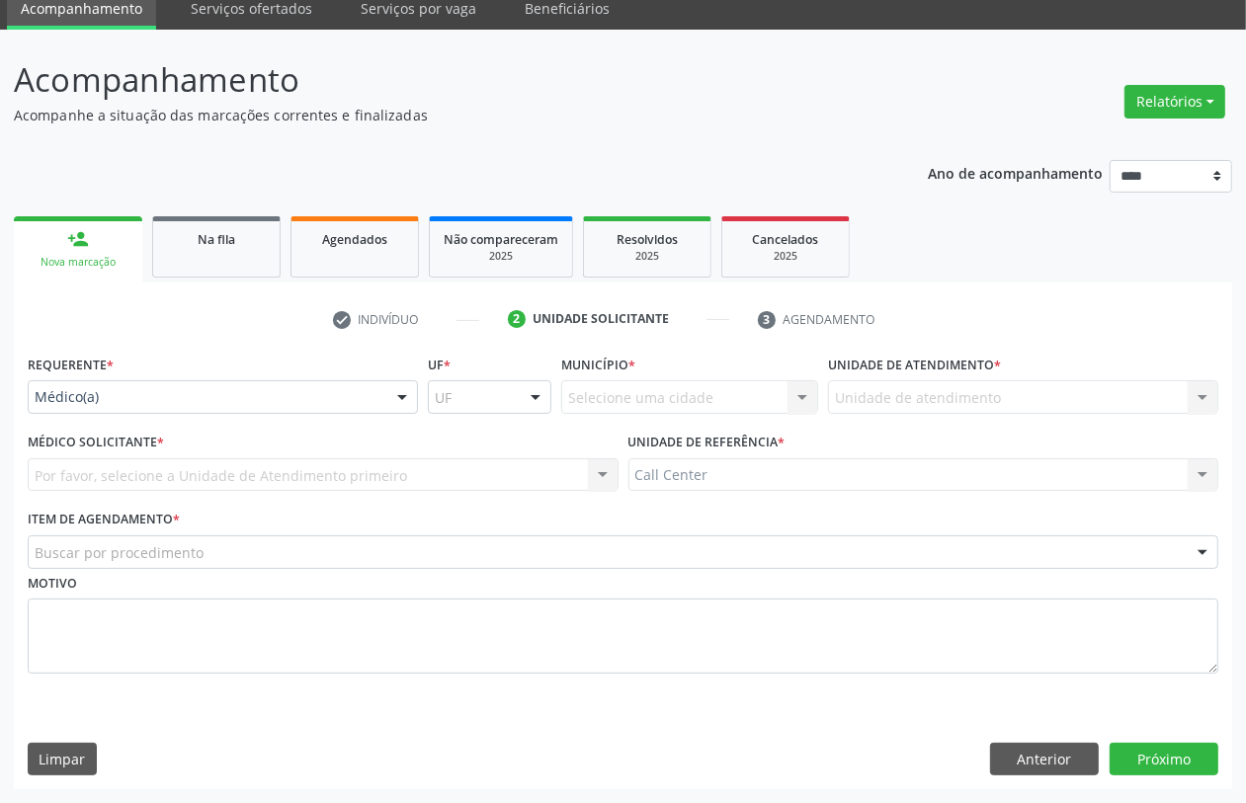
scroll to position [79, 0]
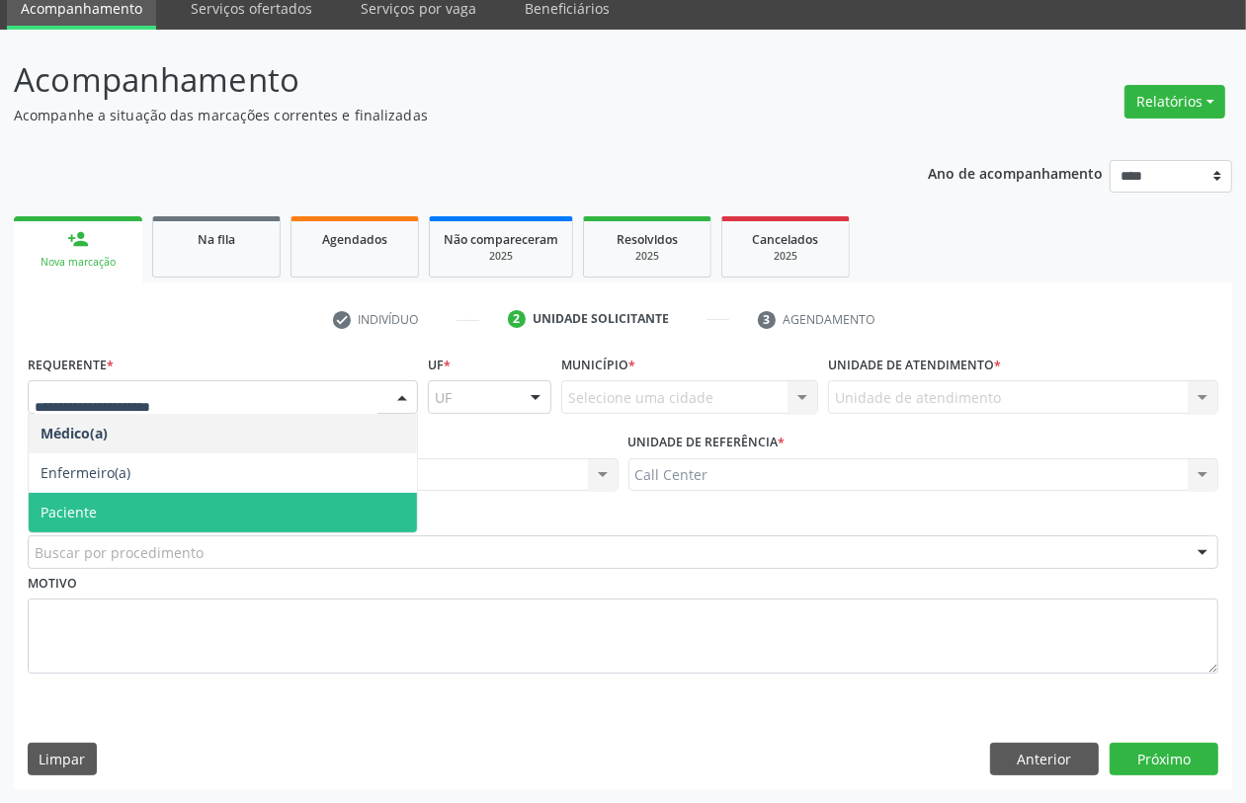
click at [49, 509] on span "Paciente" at bounding box center [69, 512] width 56 height 19
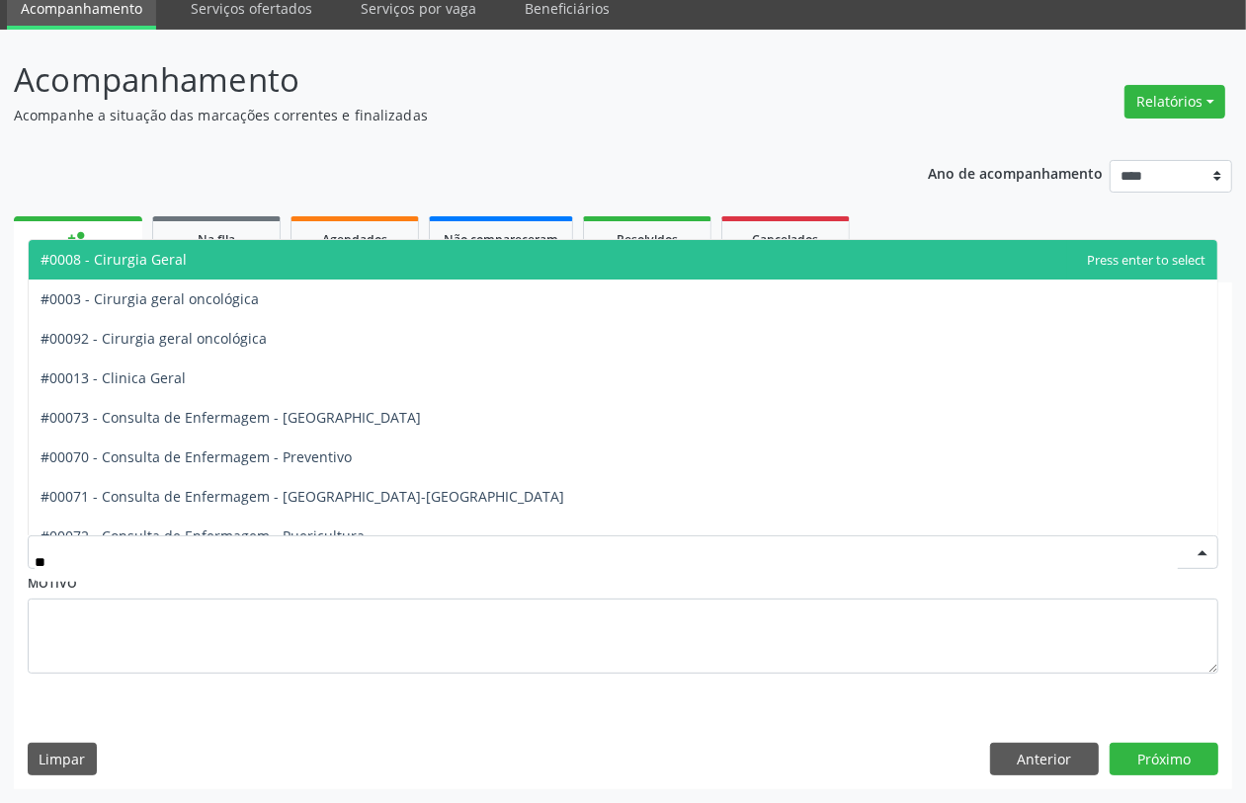
type input "***"
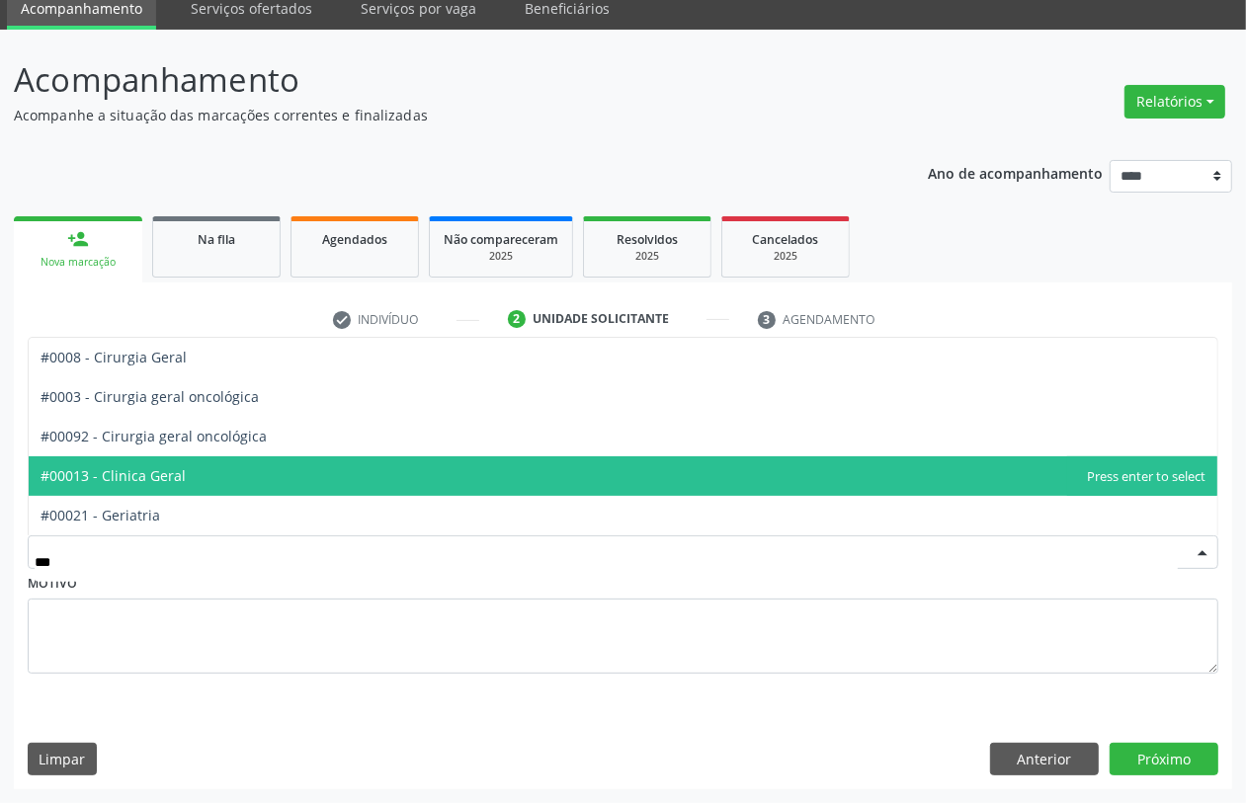
click at [119, 481] on span "#00013 - Clinica Geral" at bounding box center [113, 475] width 145 height 19
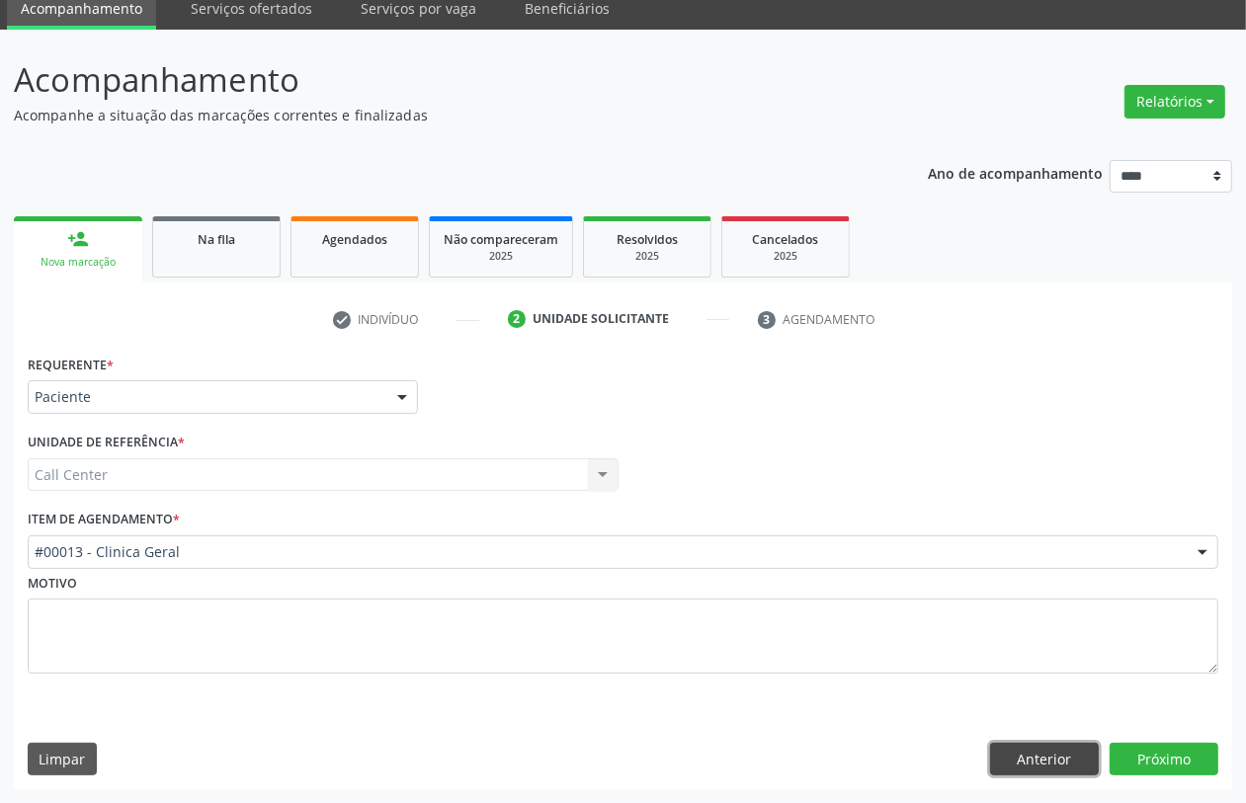
click at [1046, 751] on button "Anterior" at bounding box center [1044, 760] width 109 height 34
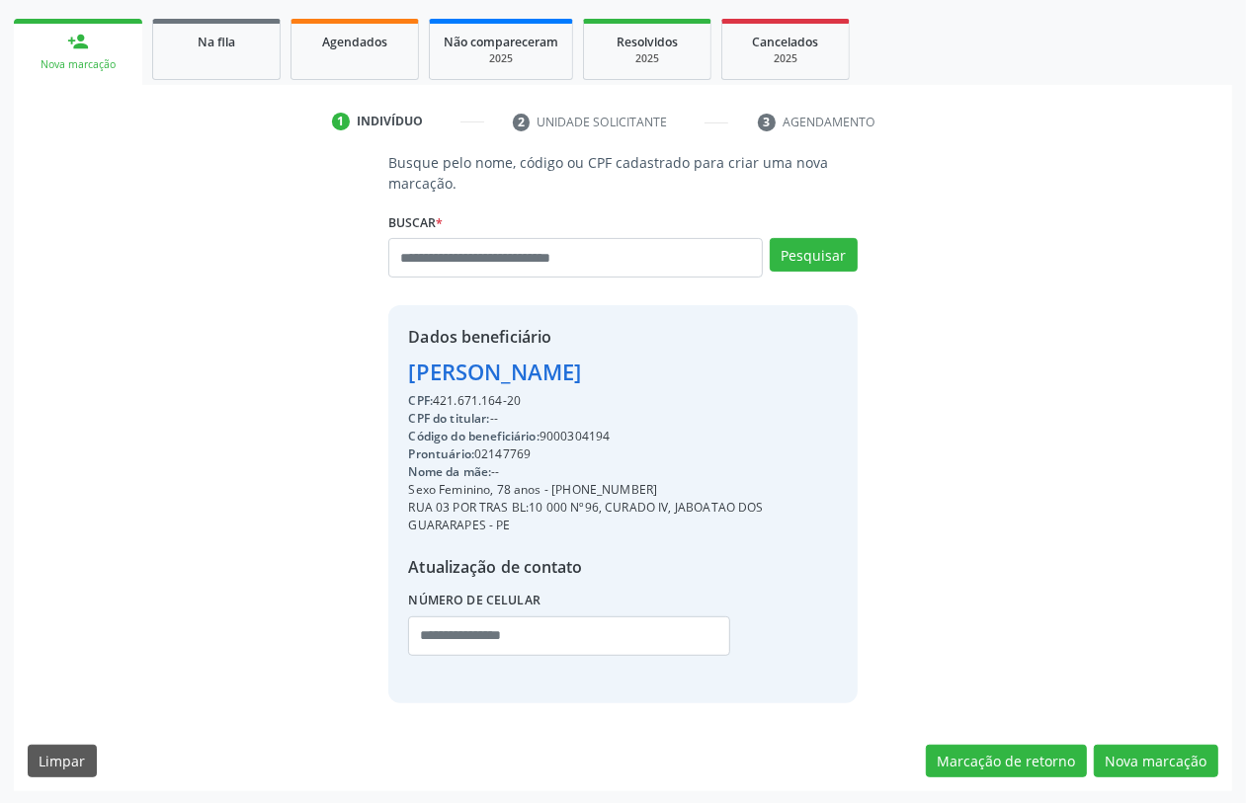
scroll to position [278, 0]
click at [591, 423] on div "CPF do titular: --" at bounding box center [622, 418] width 429 height 18
click at [578, 433] on div "Código do beneficiário: 9000304194" at bounding box center [622, 436] width 429 height 18
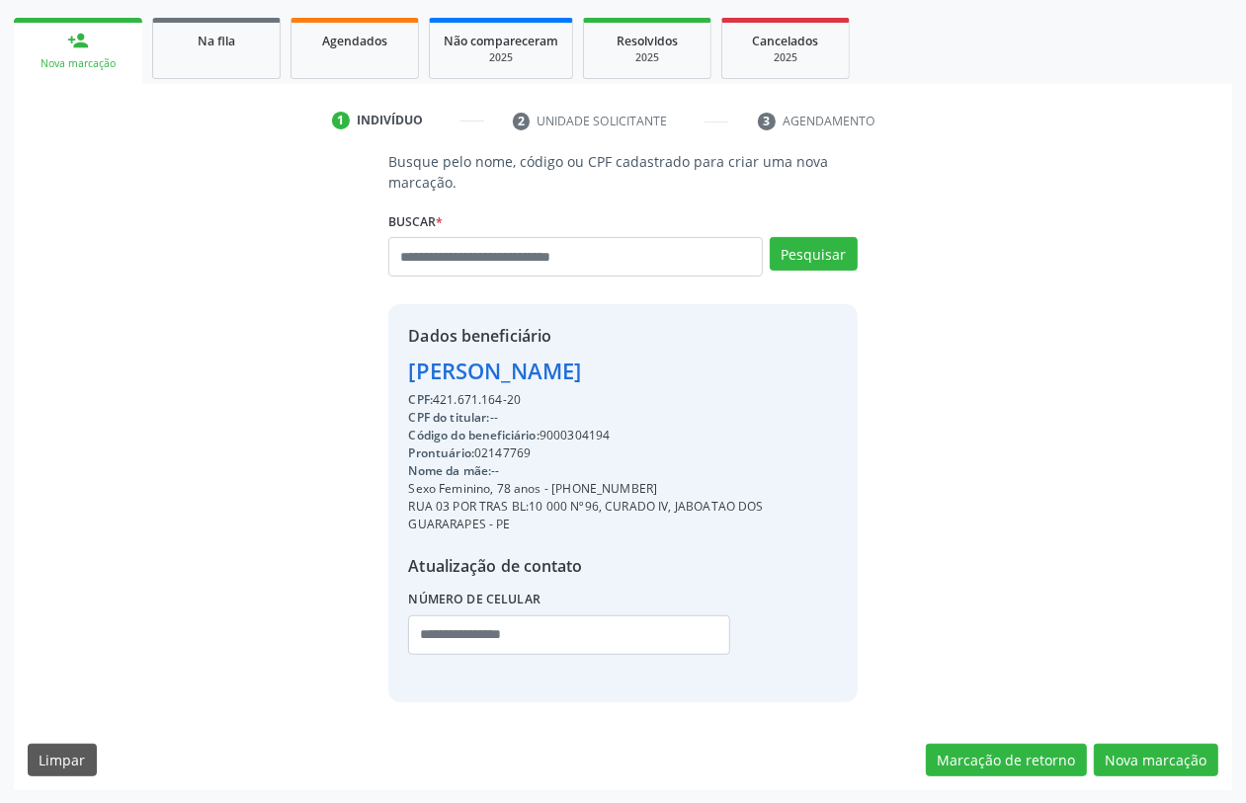
copy div "9000304194"
click at [346, 50] on link "Agendados" at bounding box center [355, 48] width 128 height 61
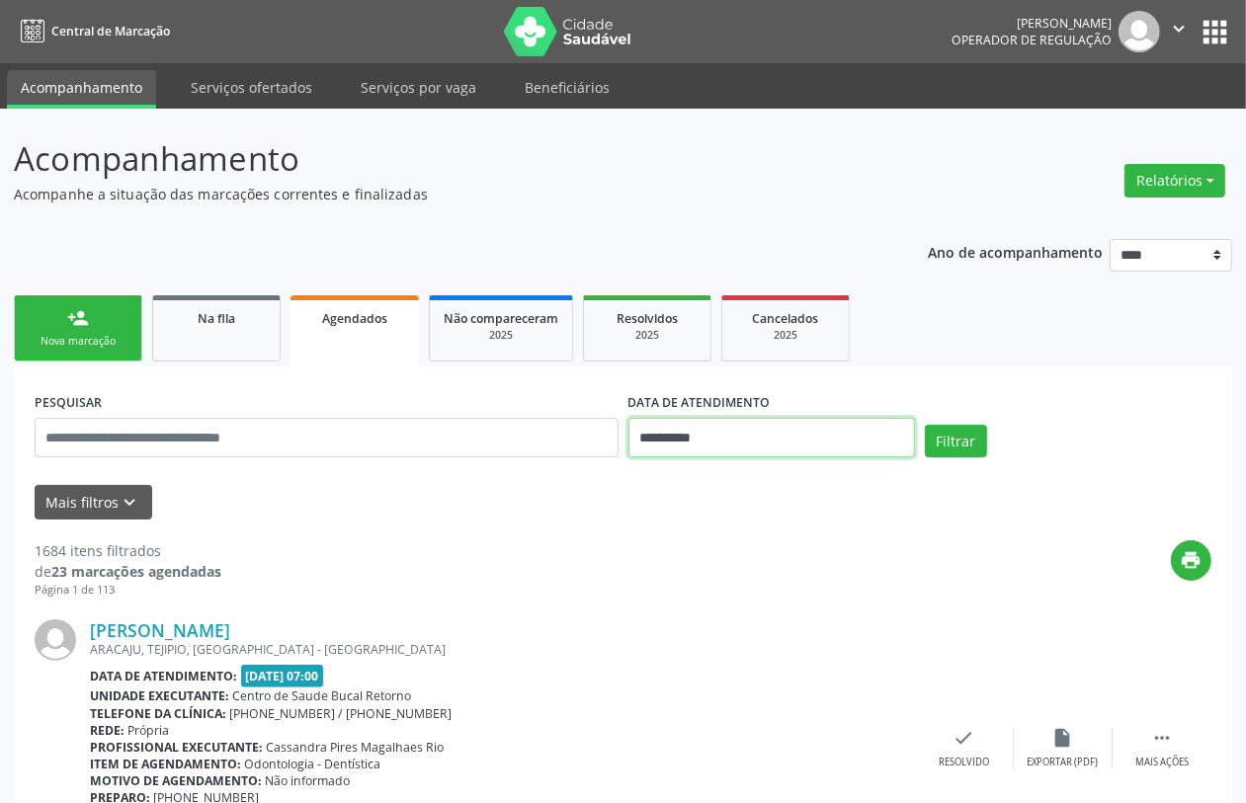
click at [673, 440] on input "**********" at bounding box center [772, 438] width 287 height 40
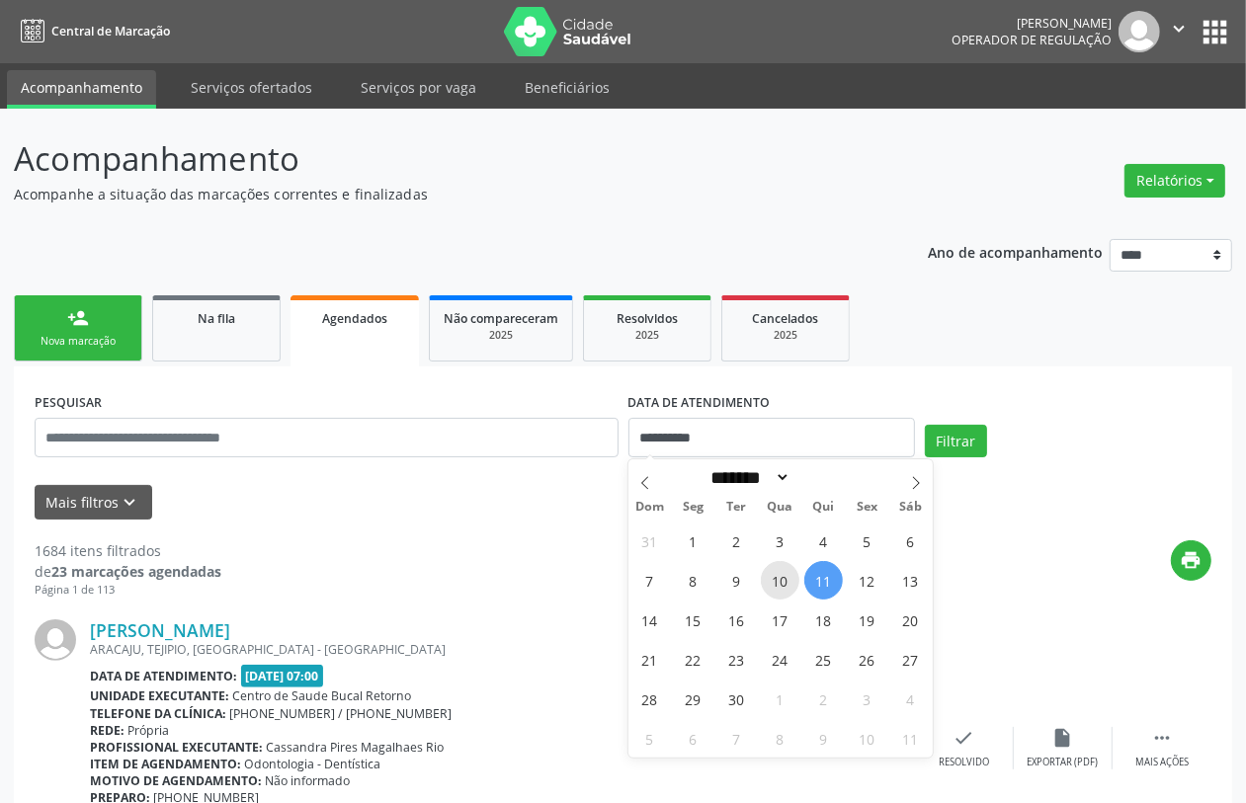
click at [777, 570] on span "10" at bounding box center [780, 580] width 39 height 39
type input "**********"
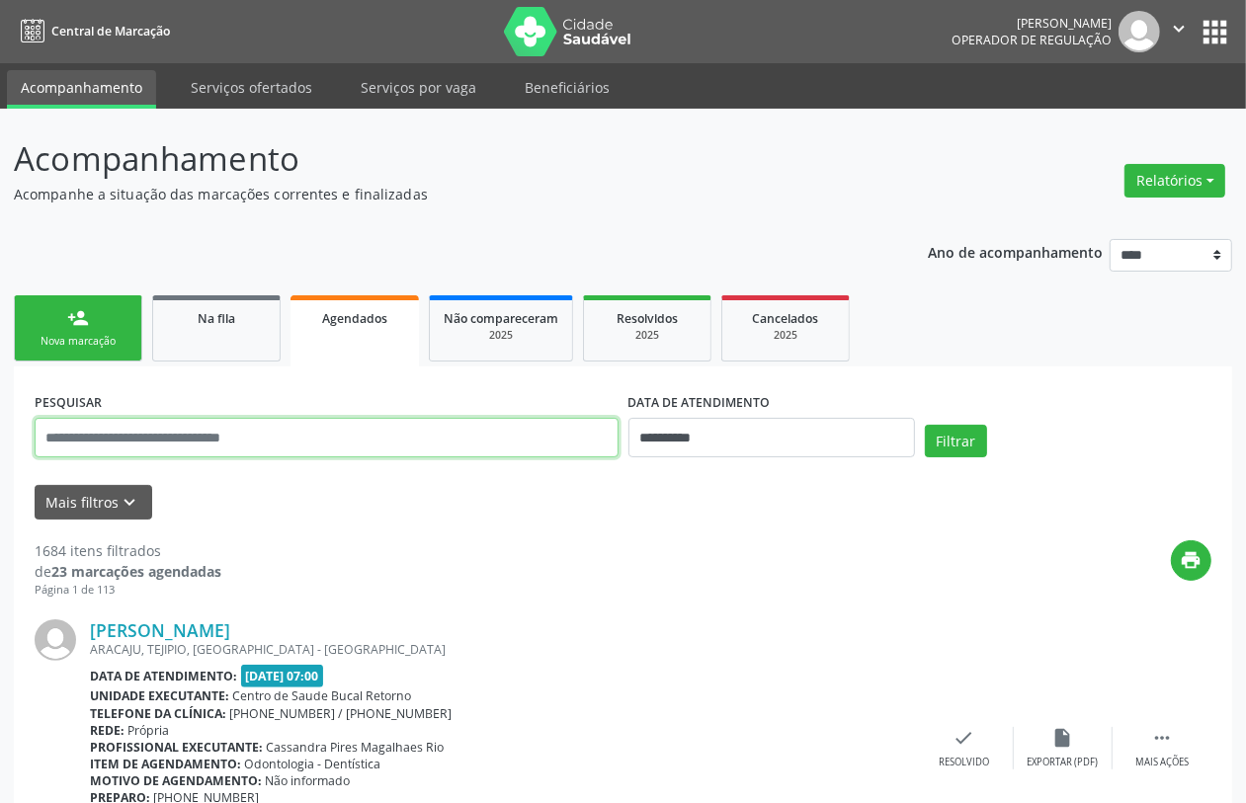
paste input "**********"
type input "**********"
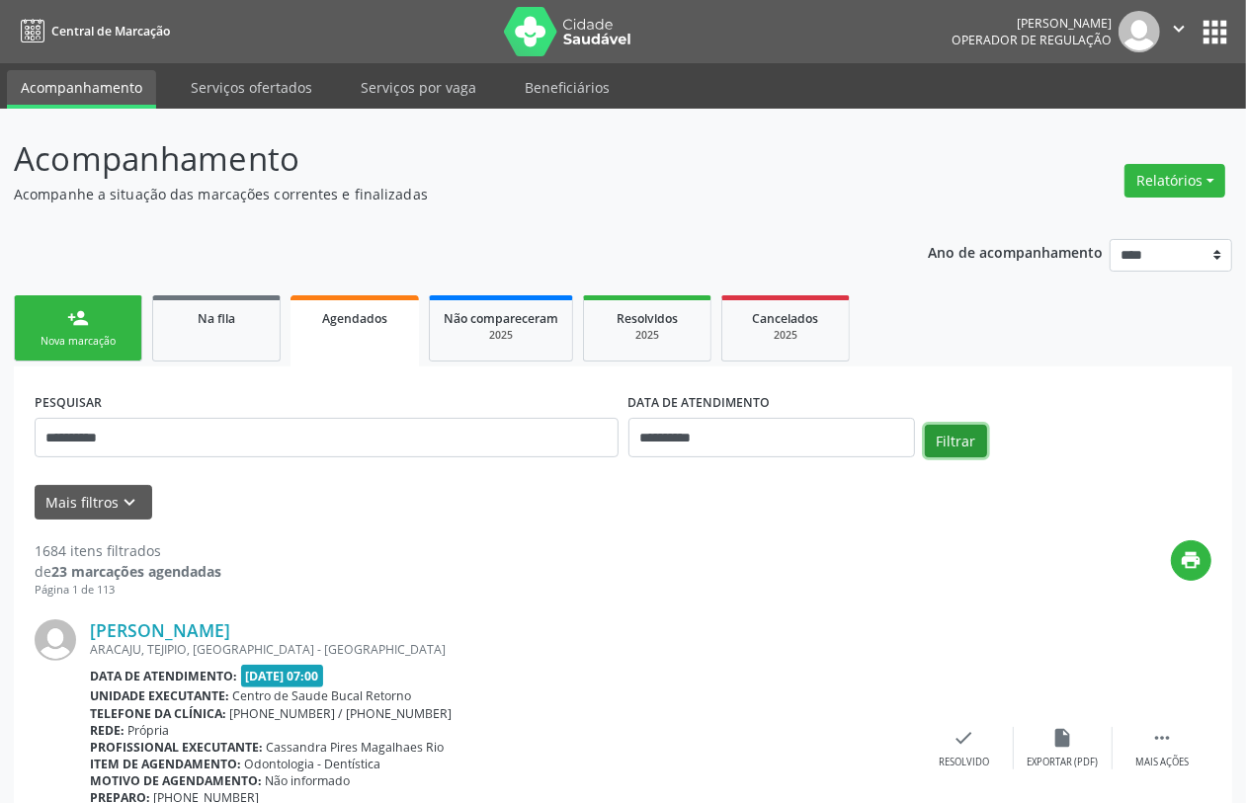
click at [940, 431] on button "Filtrar" at bounding box center [956, 442] width 62 height 34
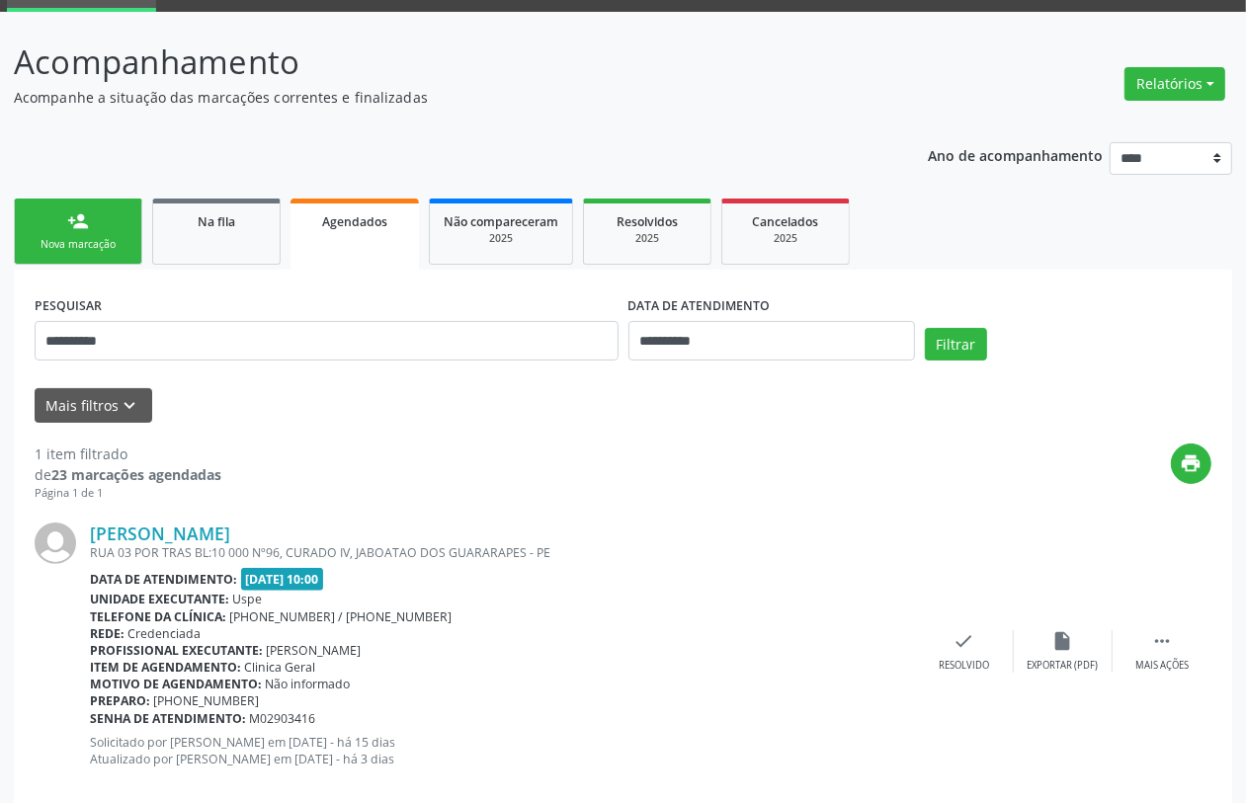
scroll to position [129, 0]
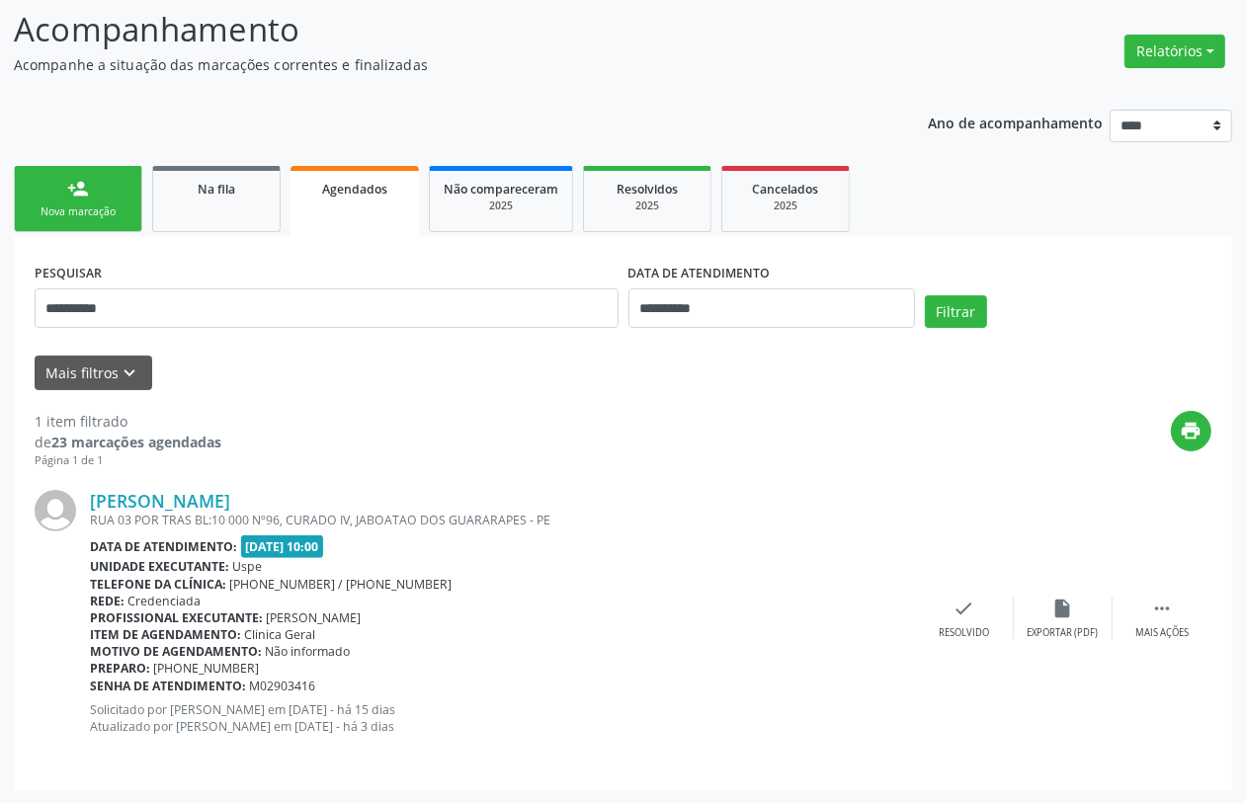
click at [85, 215] on div "Nova marcação" at bounding box center [78, 212] width 99 height 15
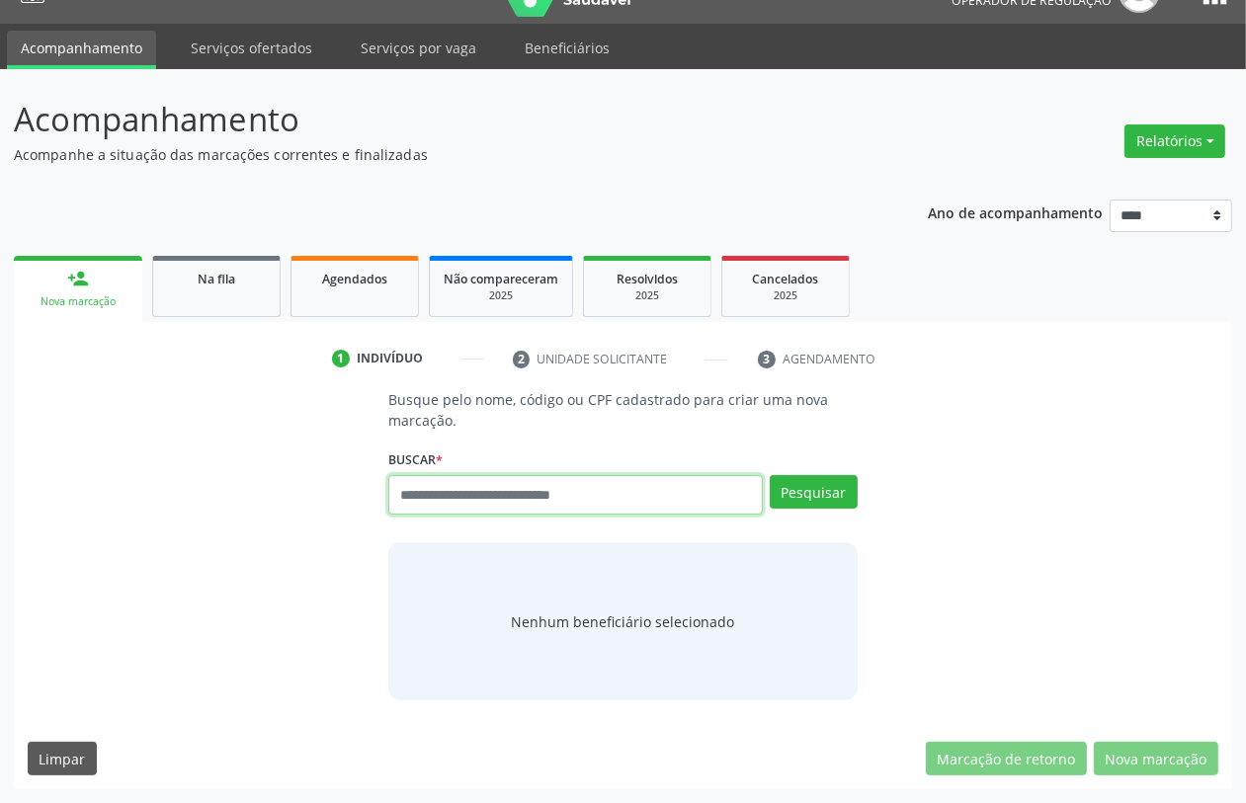
paste input "**********"
type input "**********"
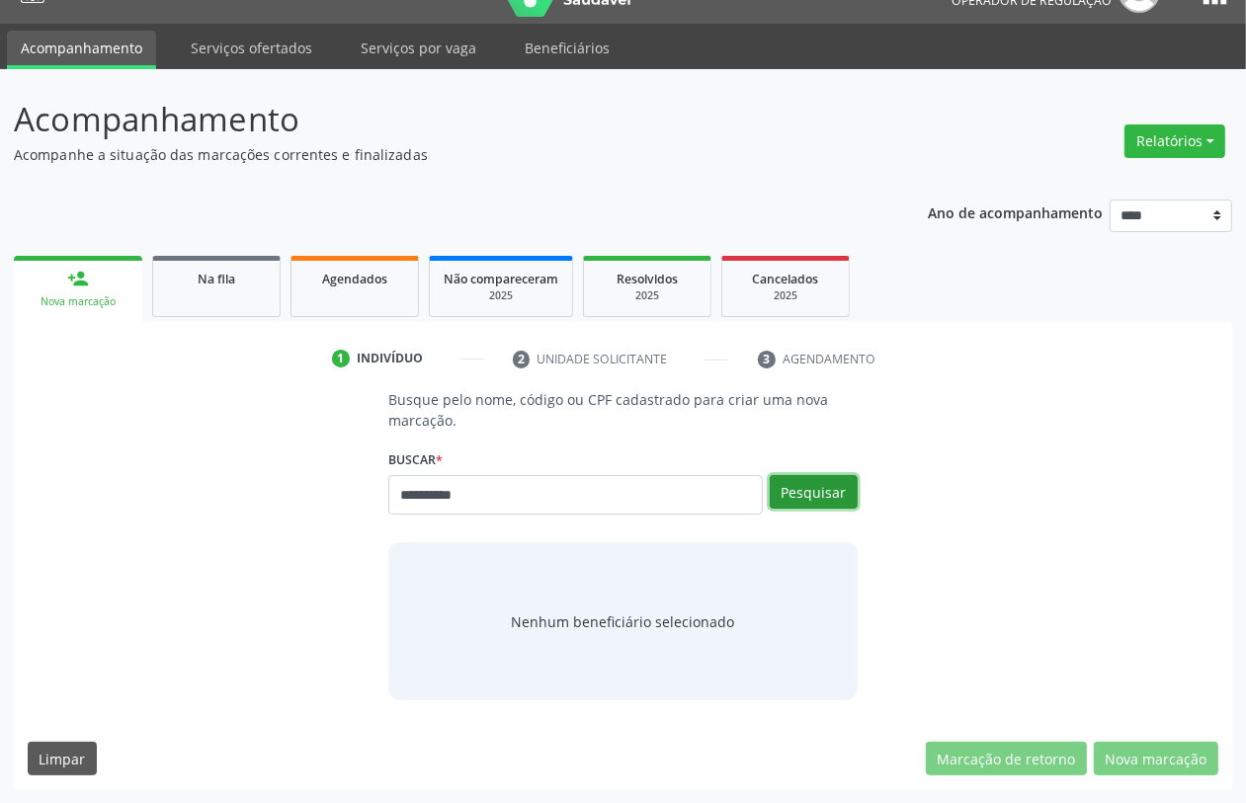
click at [823, 484] on button "Pesquisar" at bounding box center [814, 492] width 88 height 34
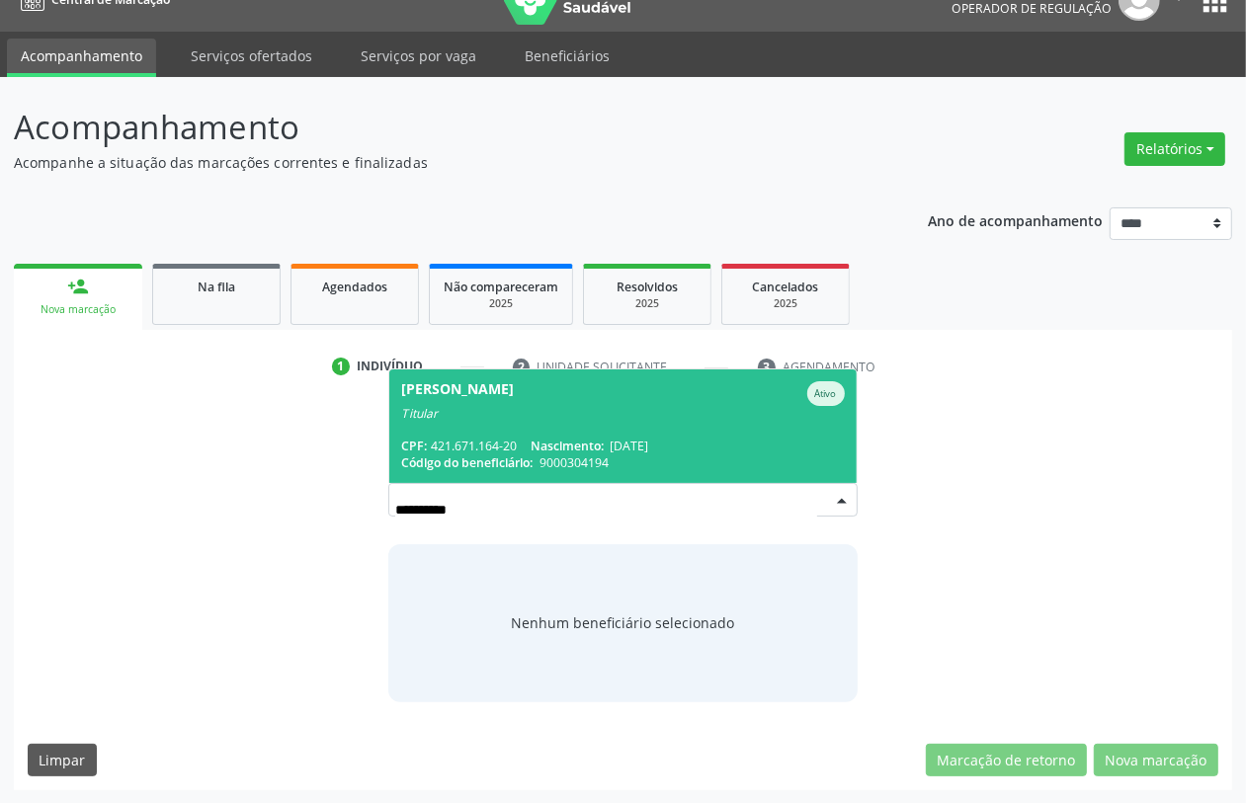
click at [545, 427] on span "[PERSON_NAME] Ativo Titular CPF: 421.671.164-20 Nascimento: [DATE] Código do be…" at bounding box center [622, 427] width 466 height 114
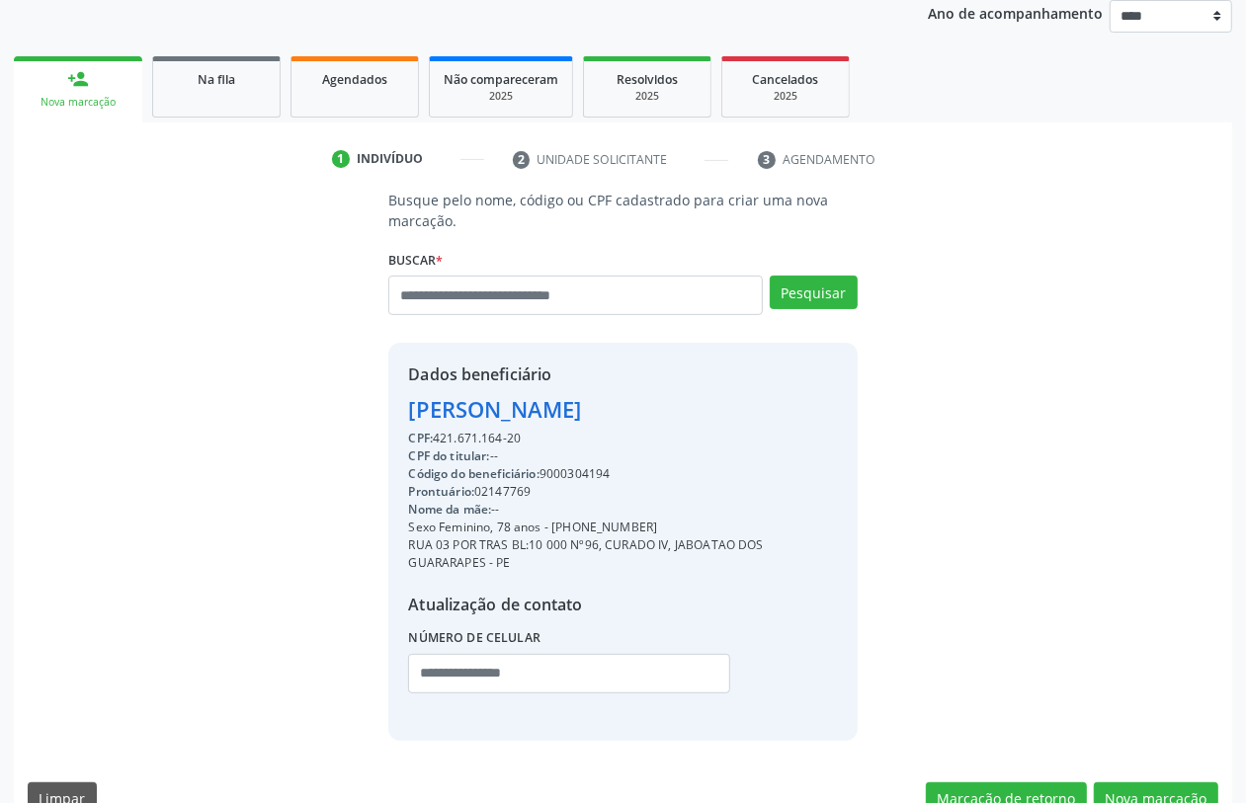
scroll to position [278, 0]
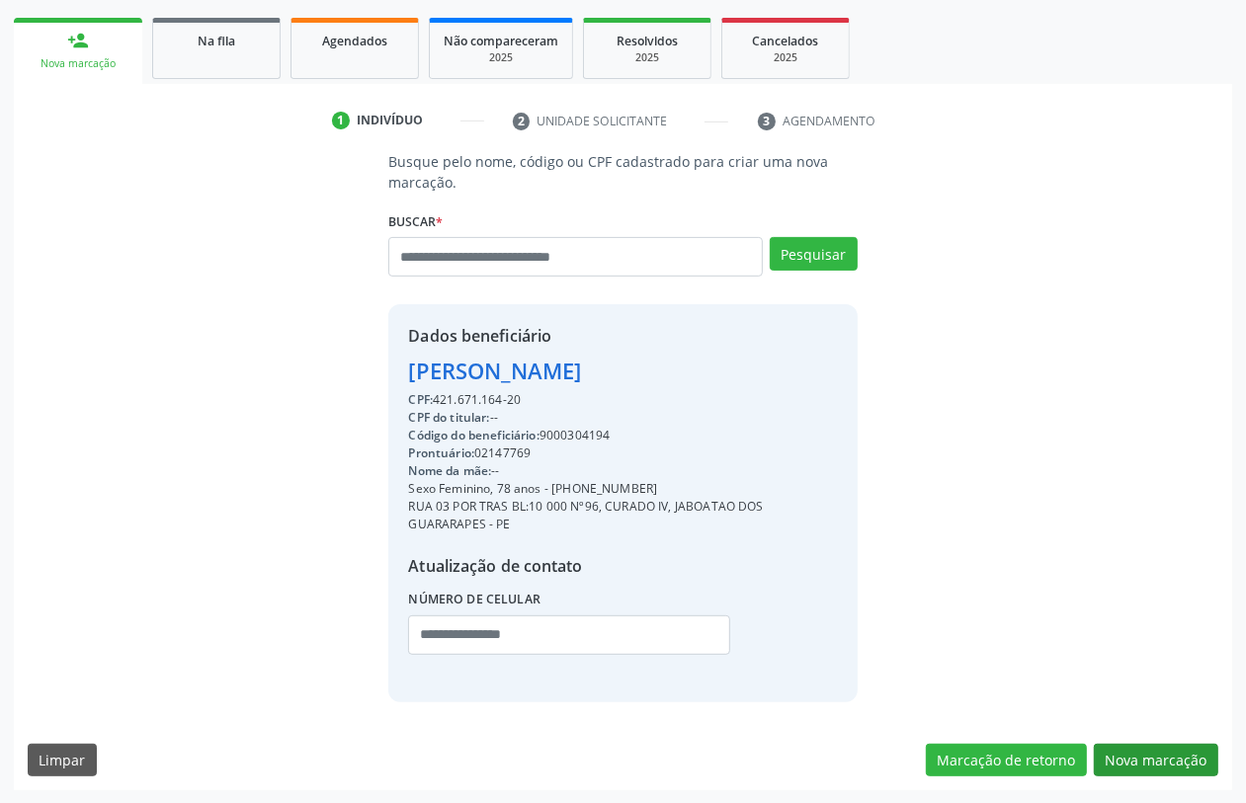
click at [1148, 739] on div "Busque pelo nome, código ou CPF cadastrado para criar uma nova marcação. [GEOGR…" at bounding box center [623, 470] width 1219 height 639
click at [1143, 746] on button "Nova marcação" at bounding box center [1156, 761] width 125 height 34
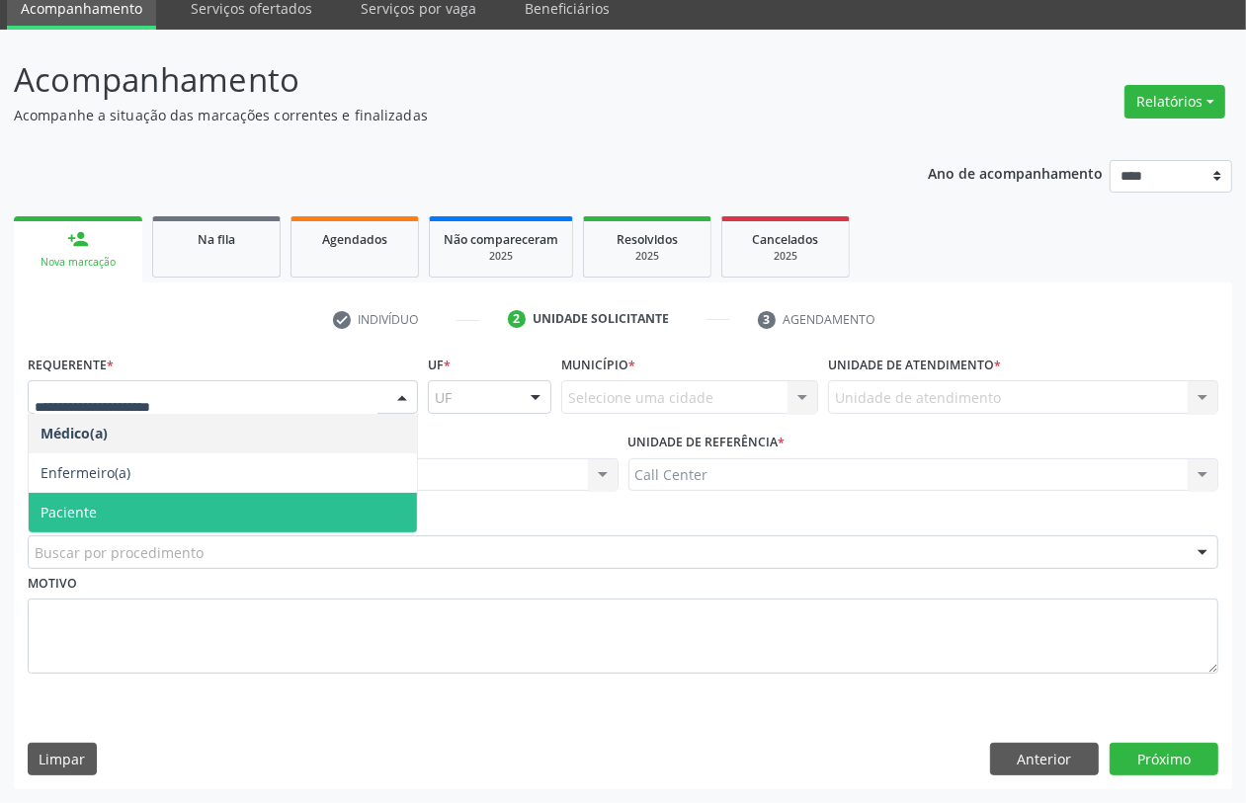
click at [161, 505] on span "Paciente" at bounding box center [223, 513] width 388 height 40
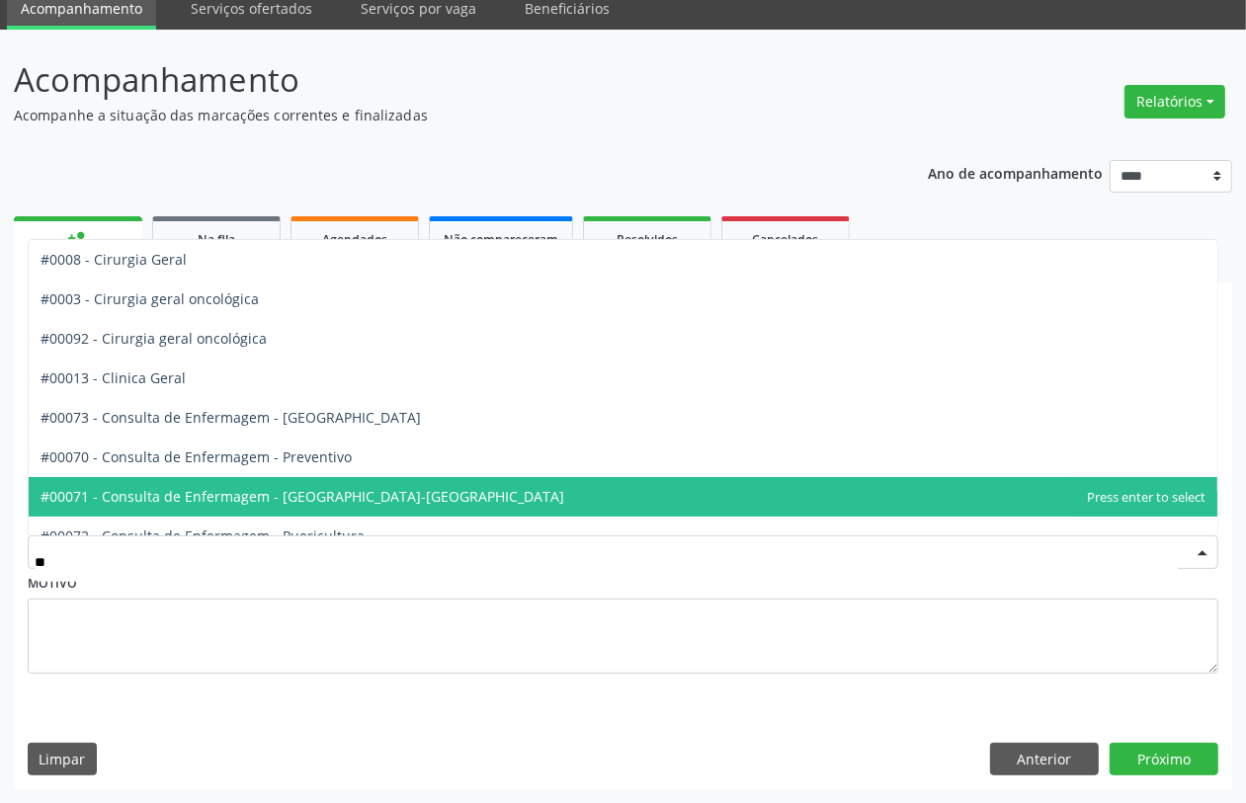
type input "***"
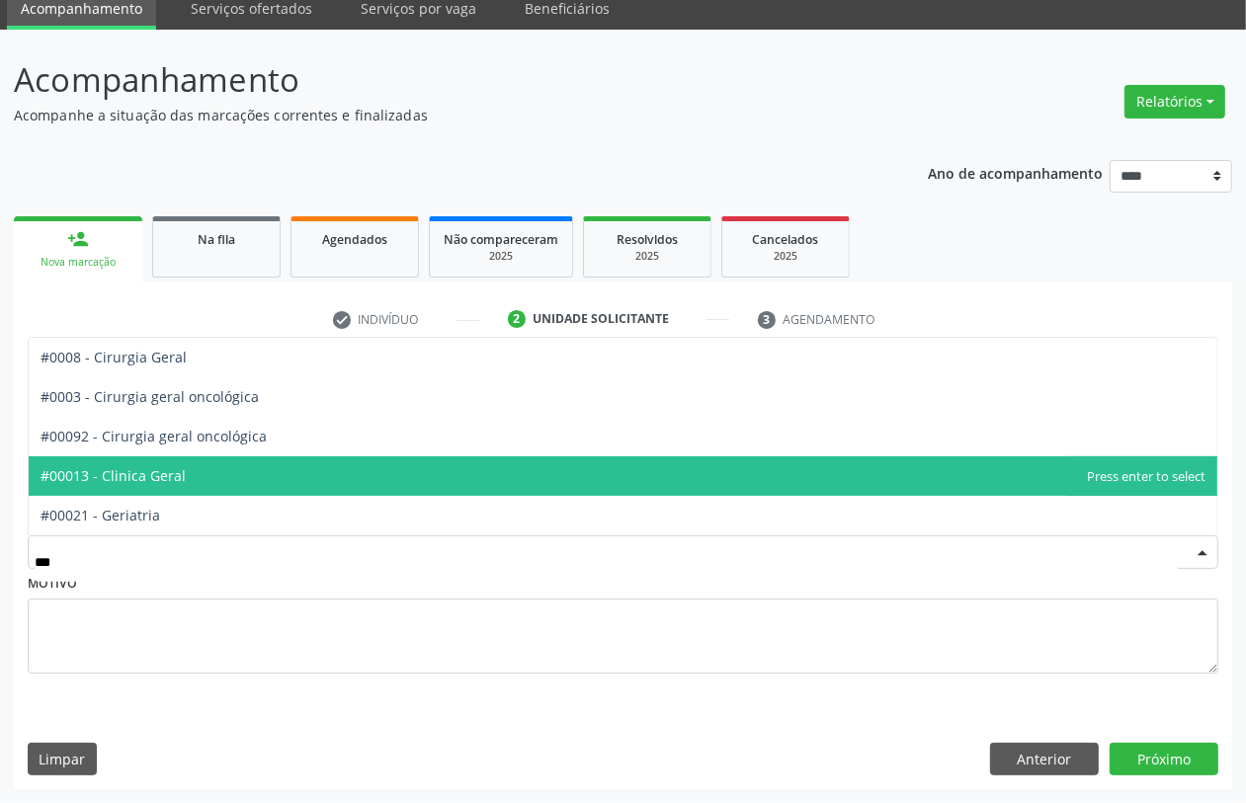
click at [154, 476] on span "#00013 - Clinica Geral" at bounding box center [113, 475] width 145 height 19
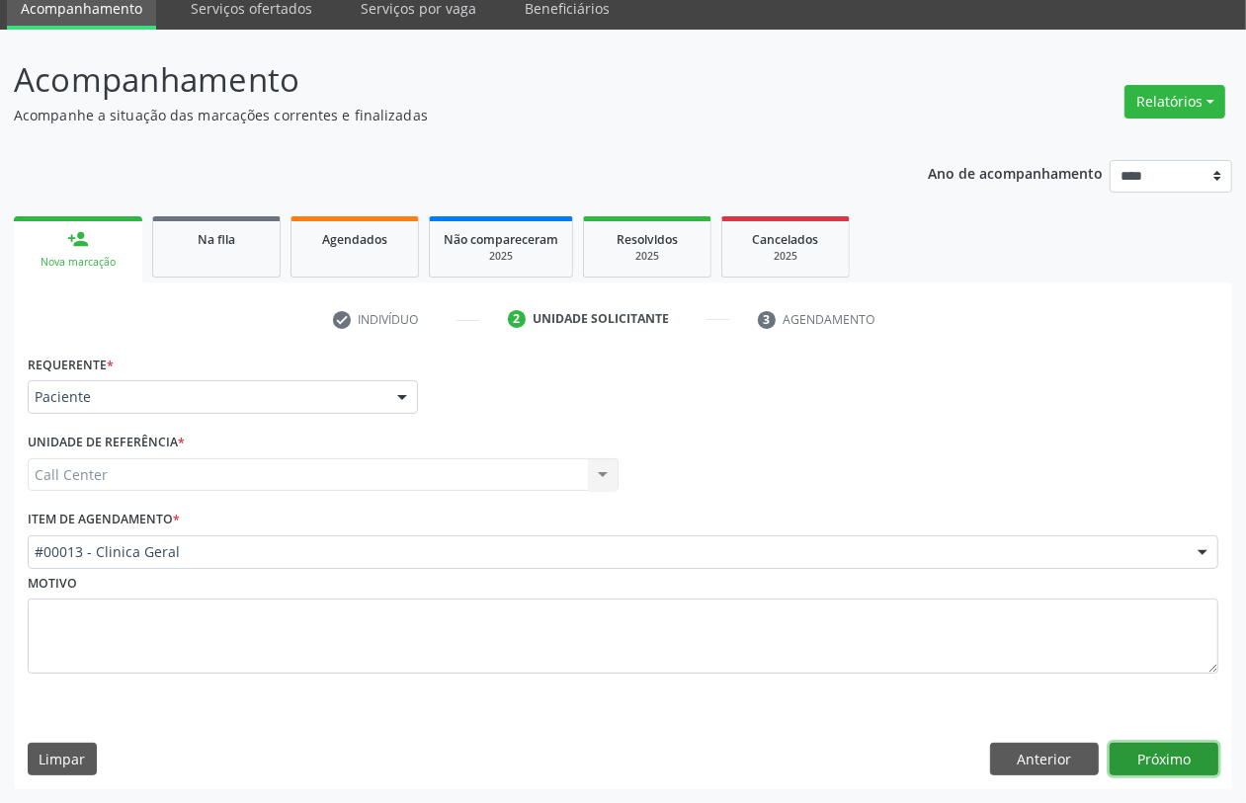
click at [1178, 763] on button "Próximo" at bounding box center [1164, 760] width 109 height 34
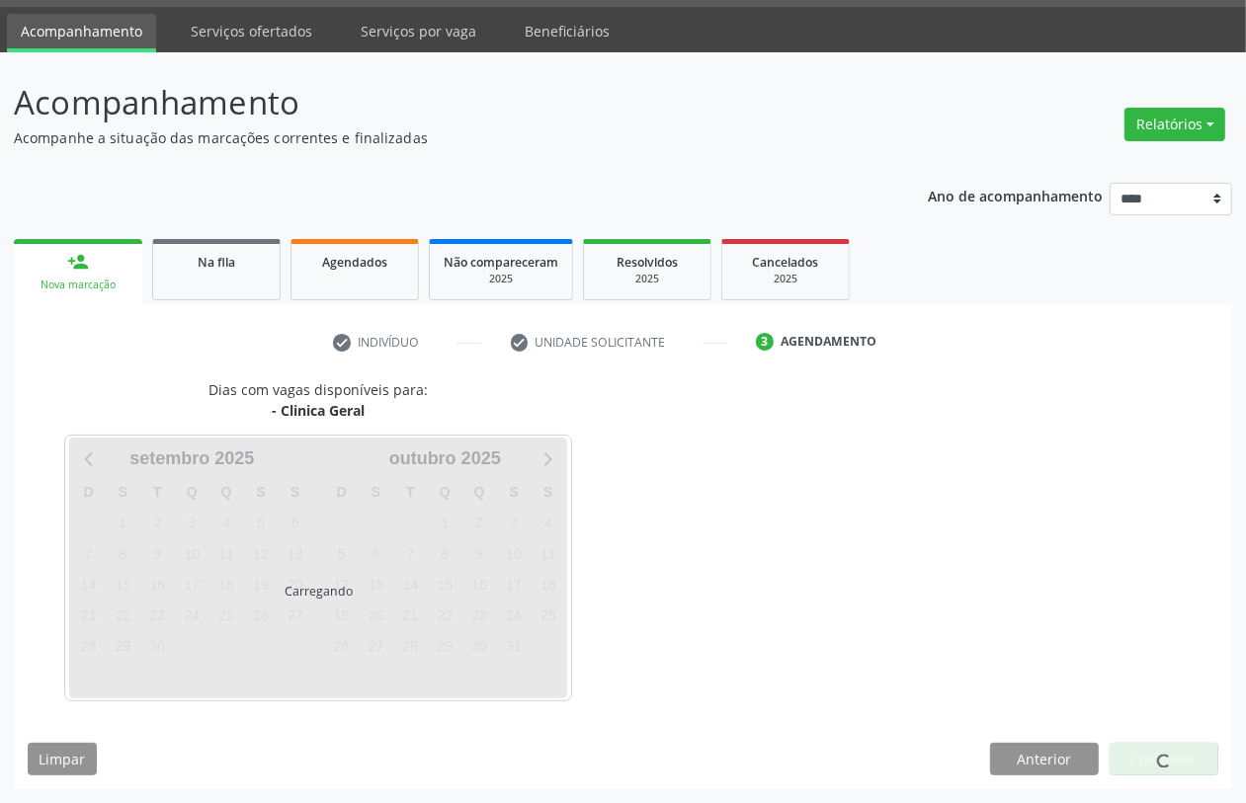
scroll to position [56, 0]
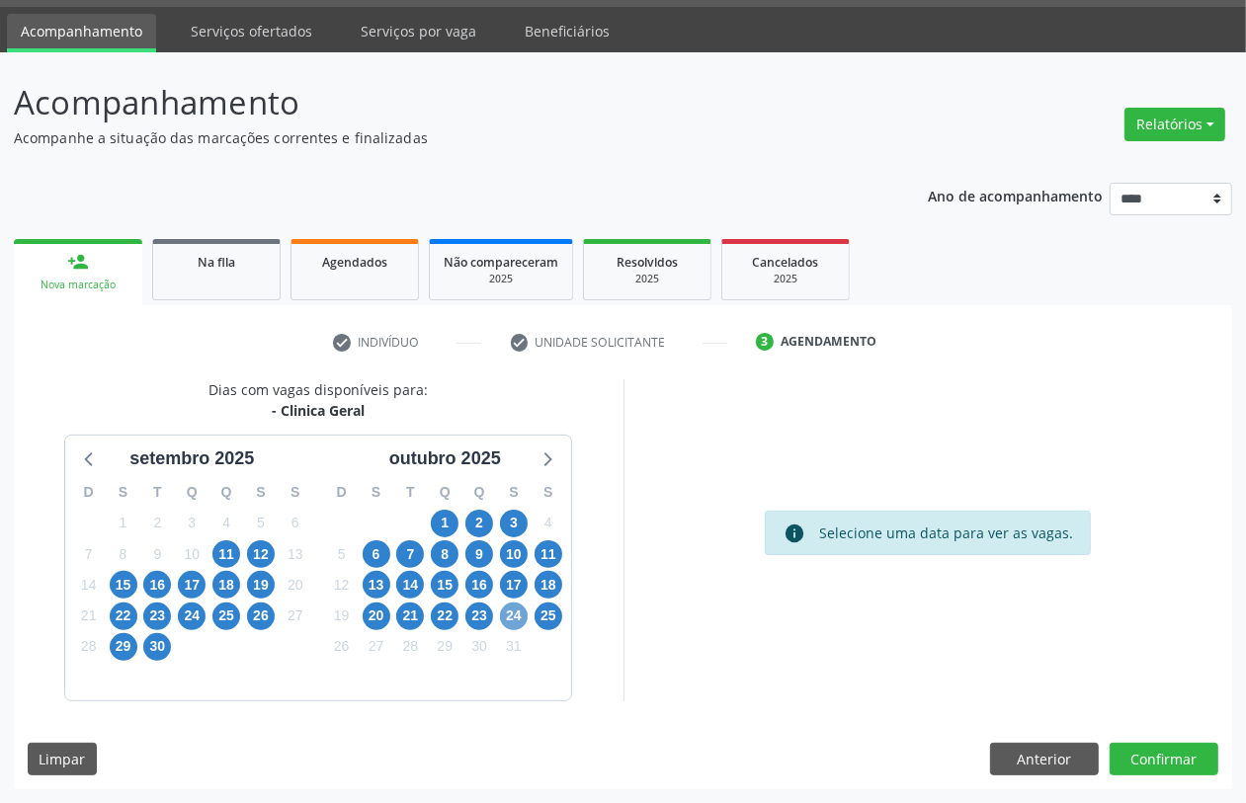
click at [516, 619] on span "24" at bounding box center [514, 617] width 28 height 28
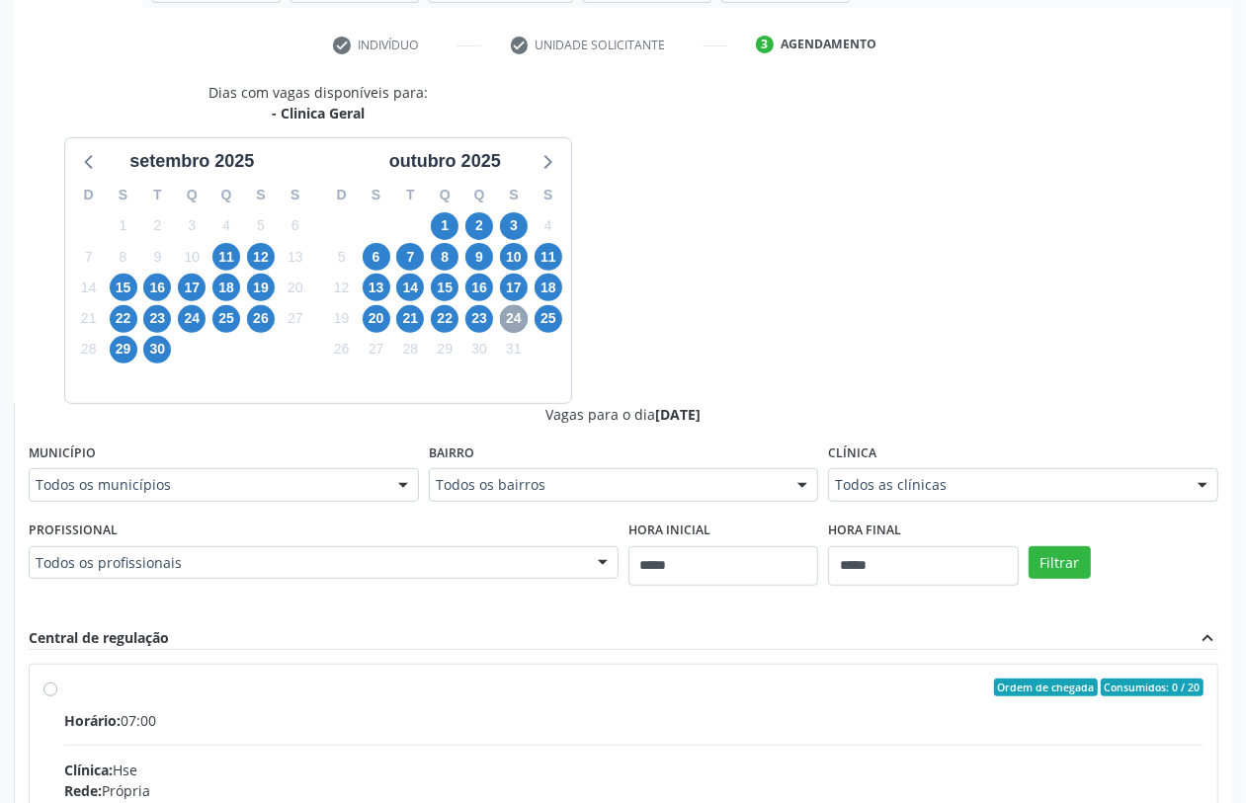
scroll to position [550, 0]
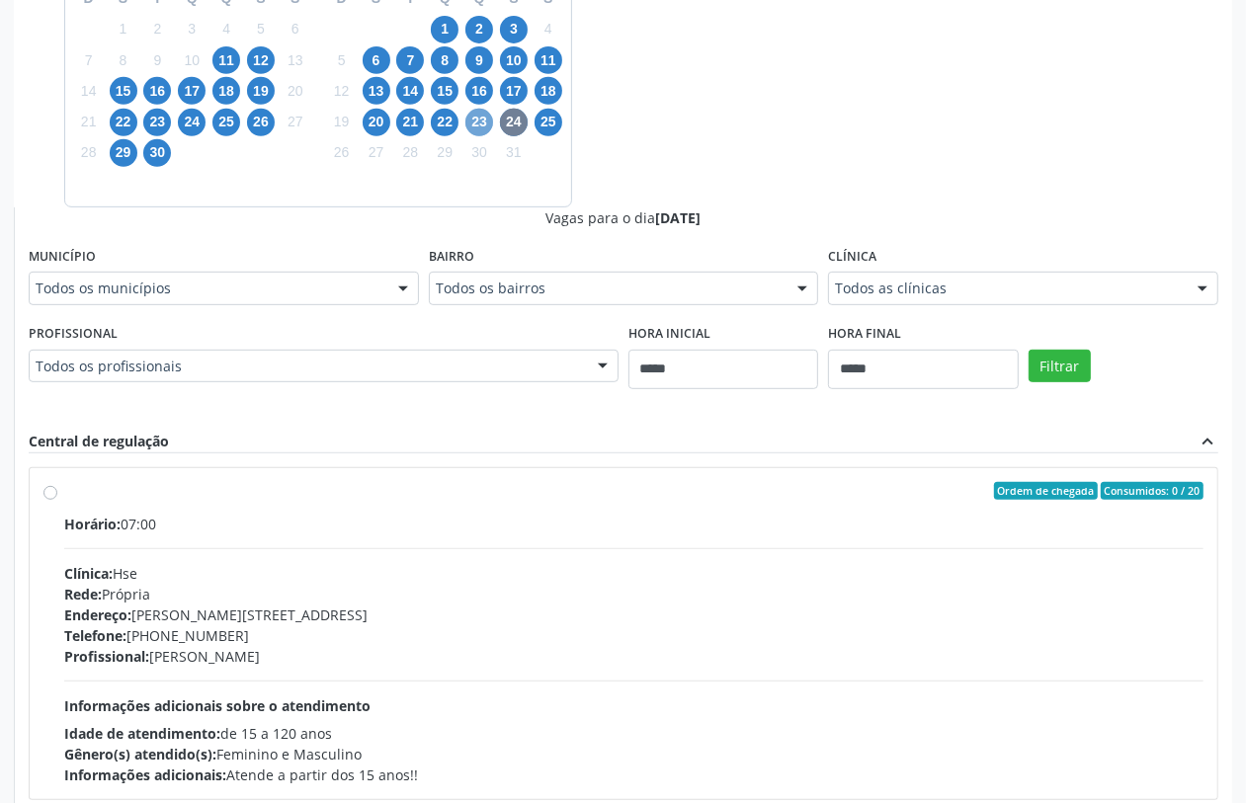
click at [480, 122] on span "23" at bounding box center [479, 123] width 28 height 28
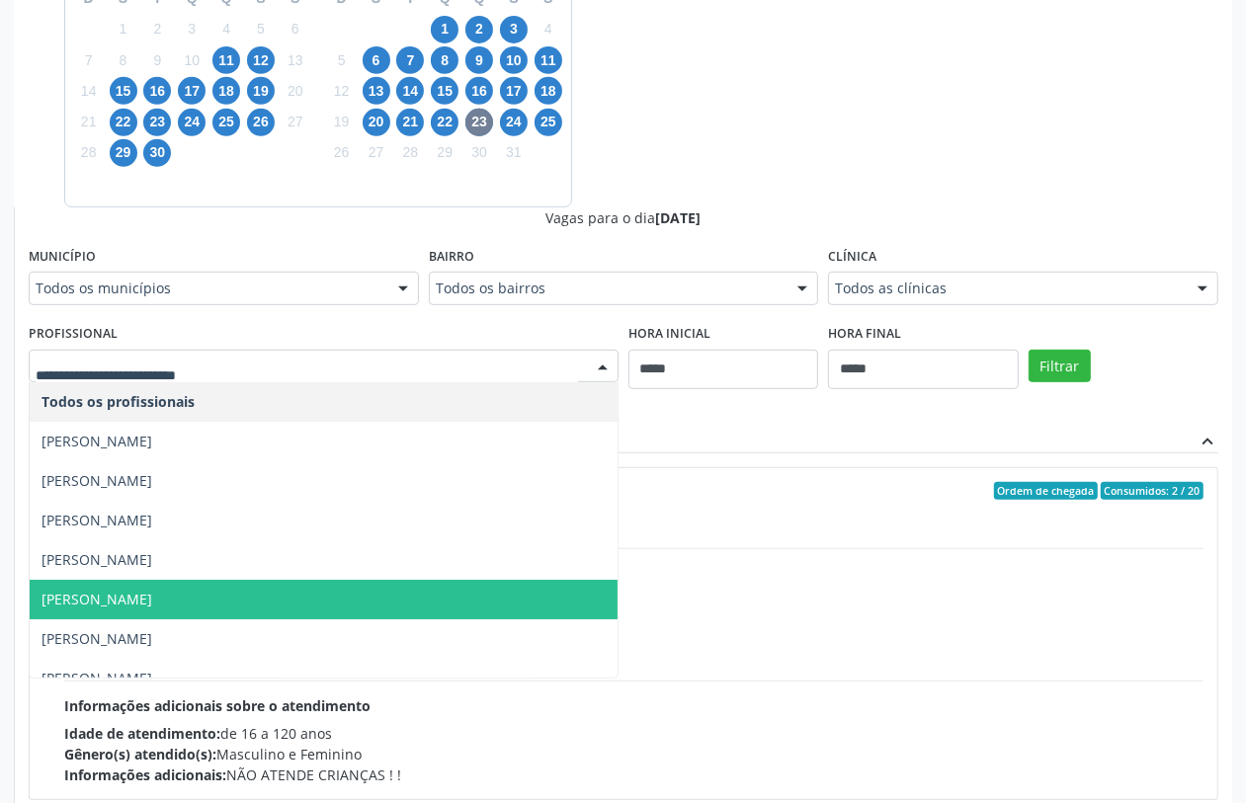
click at [284, 588] on span "[PERSON_NAME]" at bounding box center [324, 600] width 588 height 40
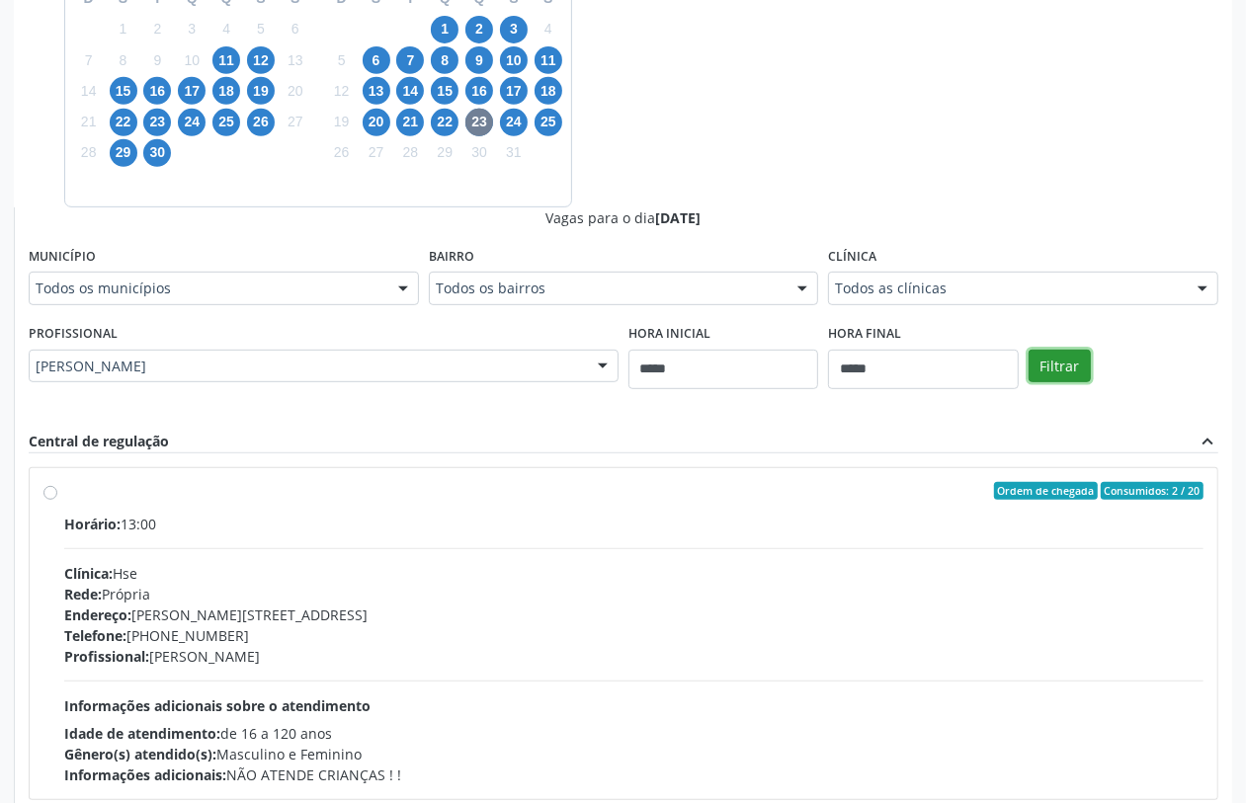
click at [1053, 366] on button "Filtrar" at bounding box center [1060, 367] width 62 height 34
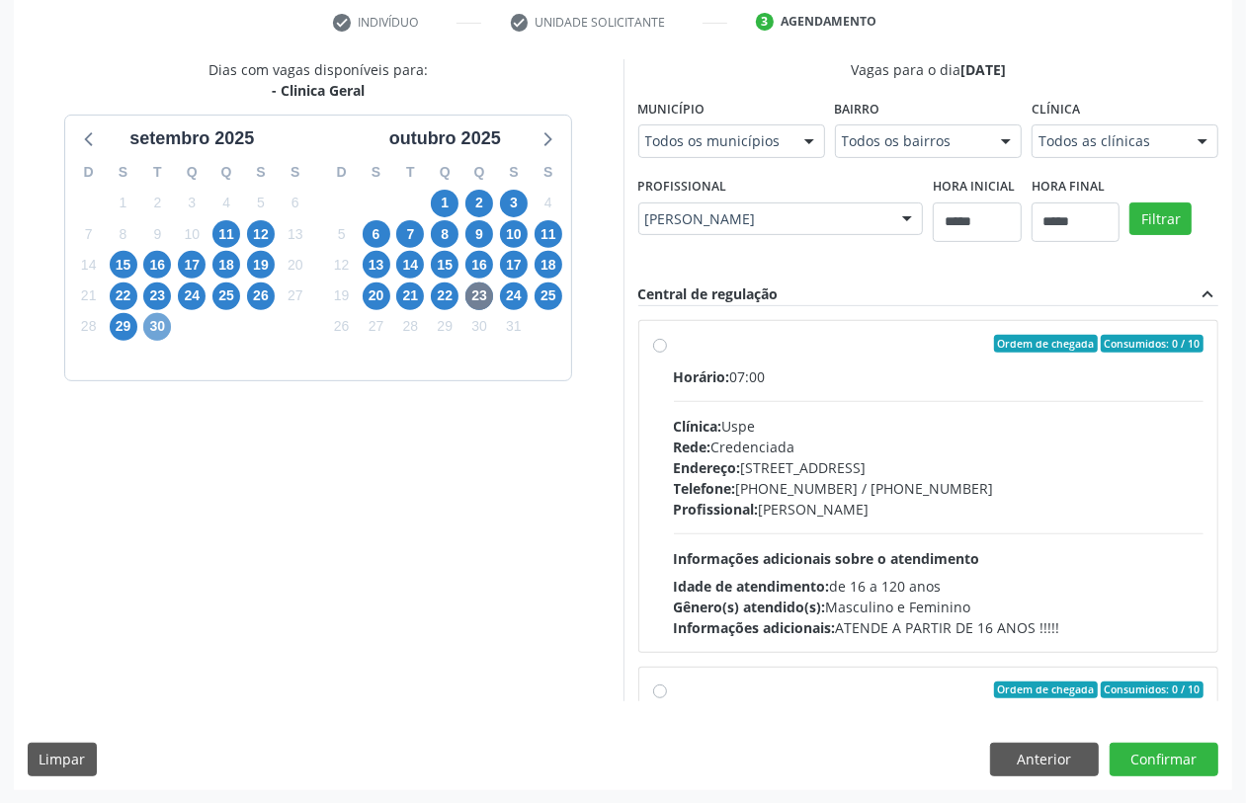
click at [146, 329] on span "30" at bounding box center [157, 327] width 28 height 28
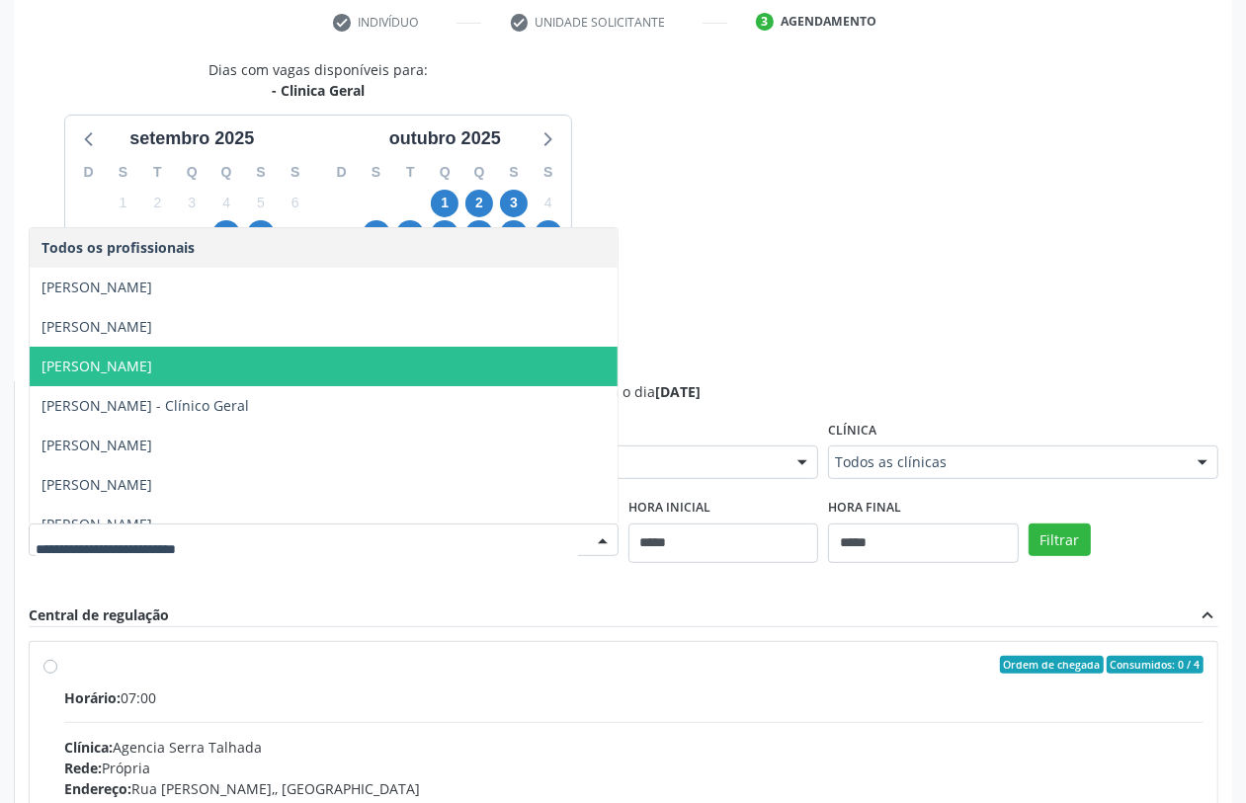
drag, startPoint x: 275, startPoint y: 371, endPoint x: 448, endPoint y: 388, distance: 173.9
click at [277, 372] on span "Felipe Cesar Ferrer Oliveira" at bounding box center [324, 367] width 588 height 40
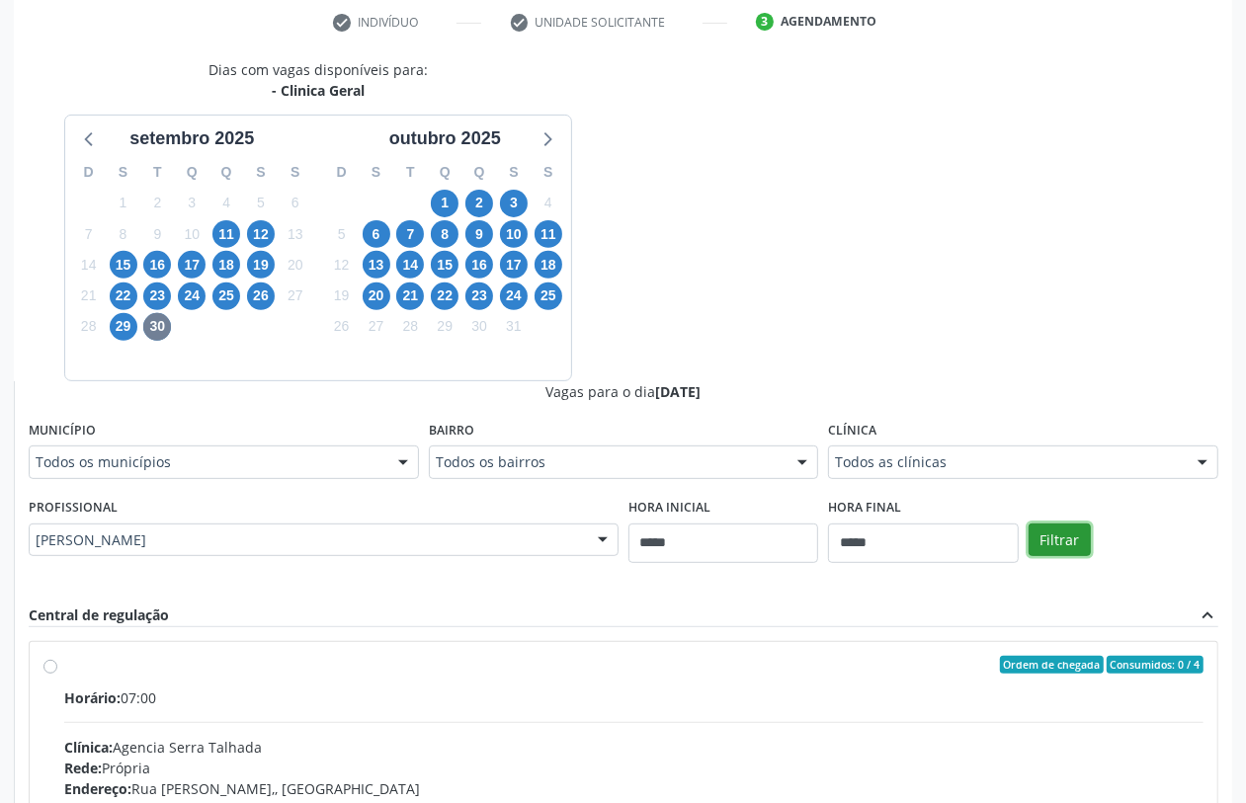
click at [1070, 534] on button "Filtrar" at bounding box center [1060, 541] width 62 height 34
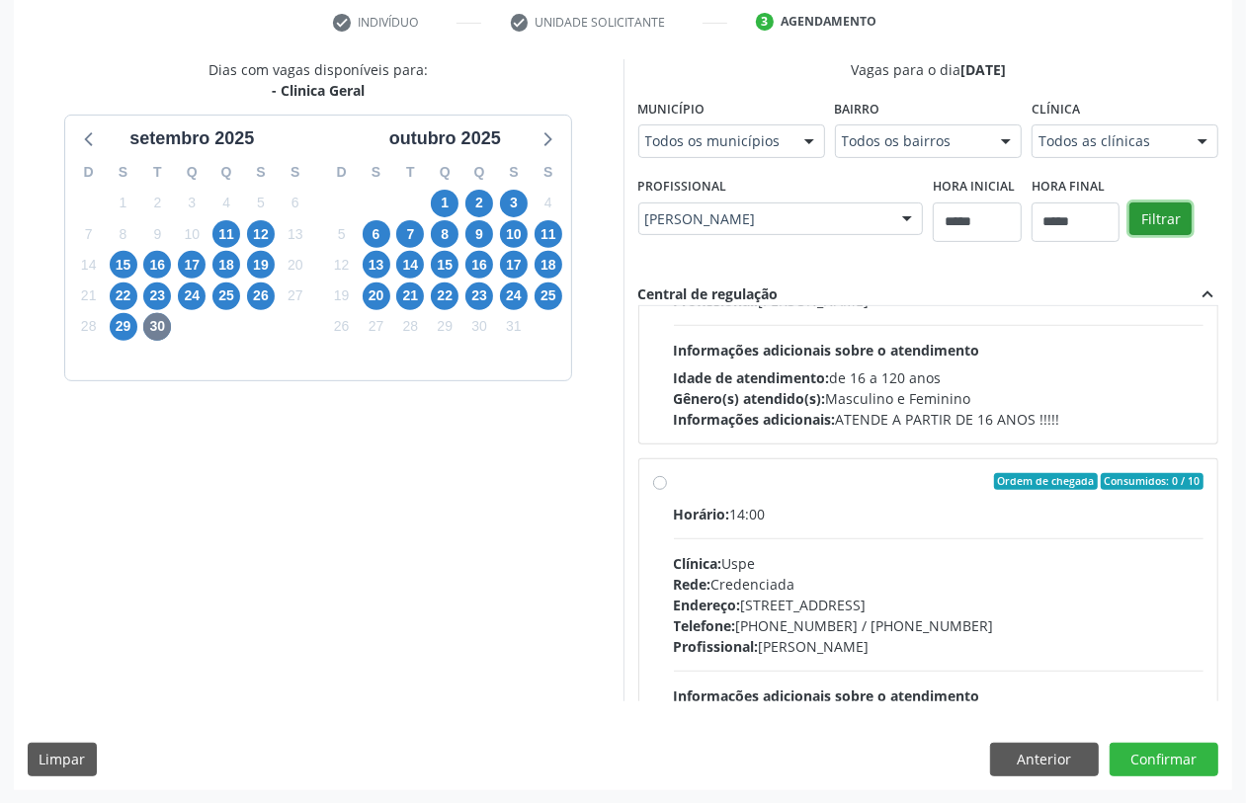
scroll to position [1578, 0]
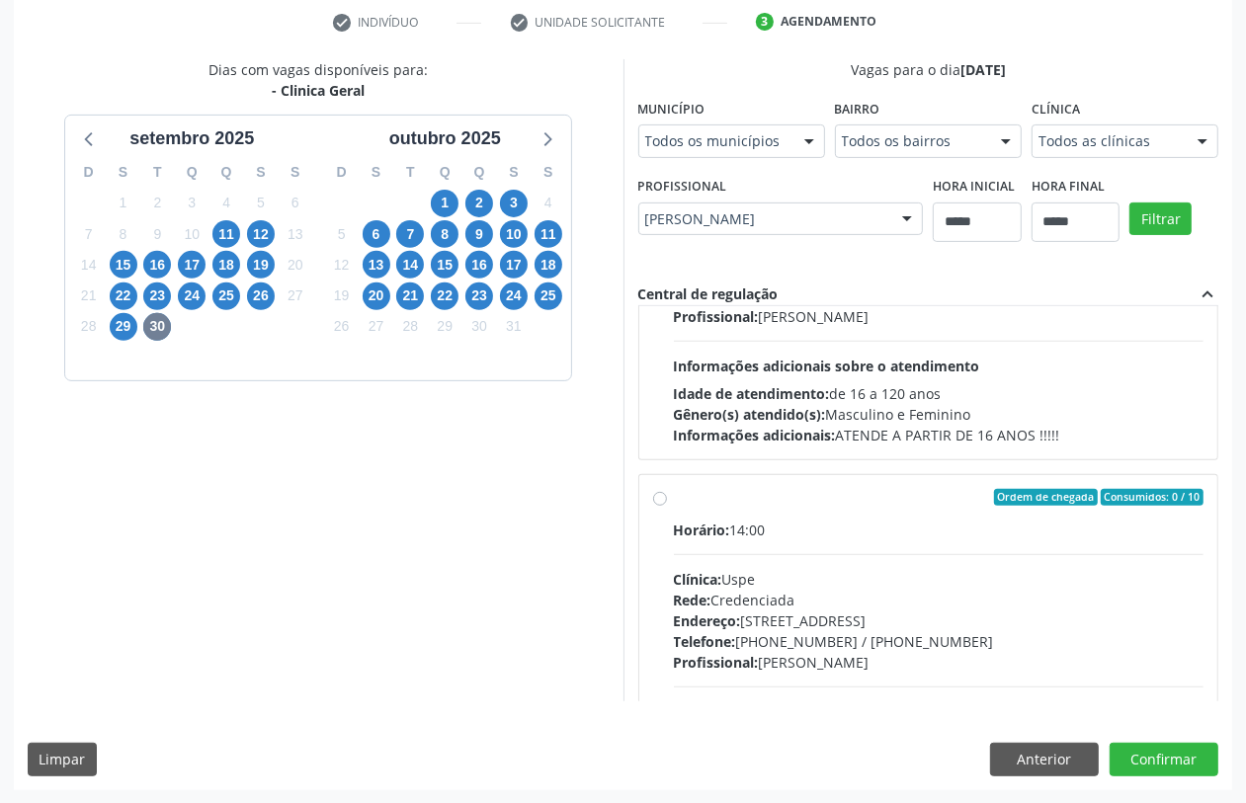
click at [653, 531] on div "Ordem de chegada Consumidos: 0 / 10 Horário: 14:00 Clínica: Uspe Rede: Credenci…" at bounding box center [928, 640] width 551 height 303
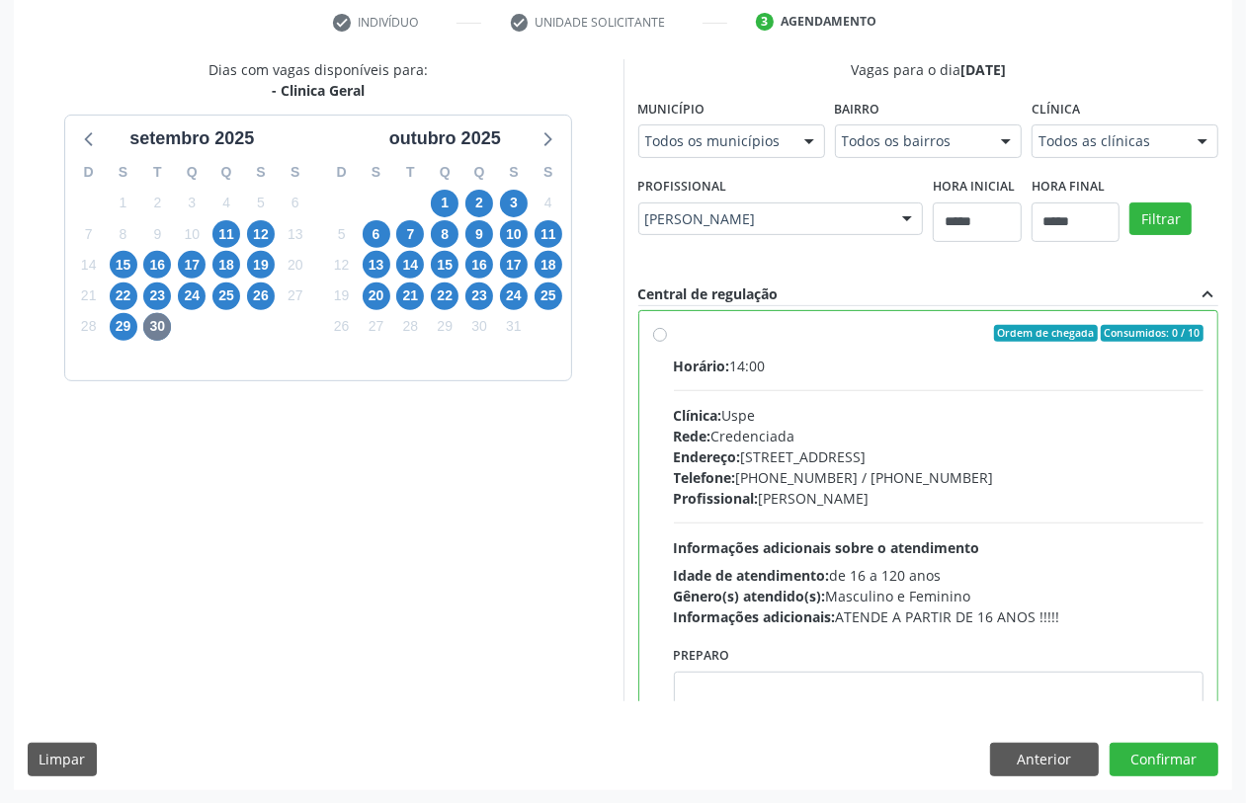
scroll to position [1834, 0]
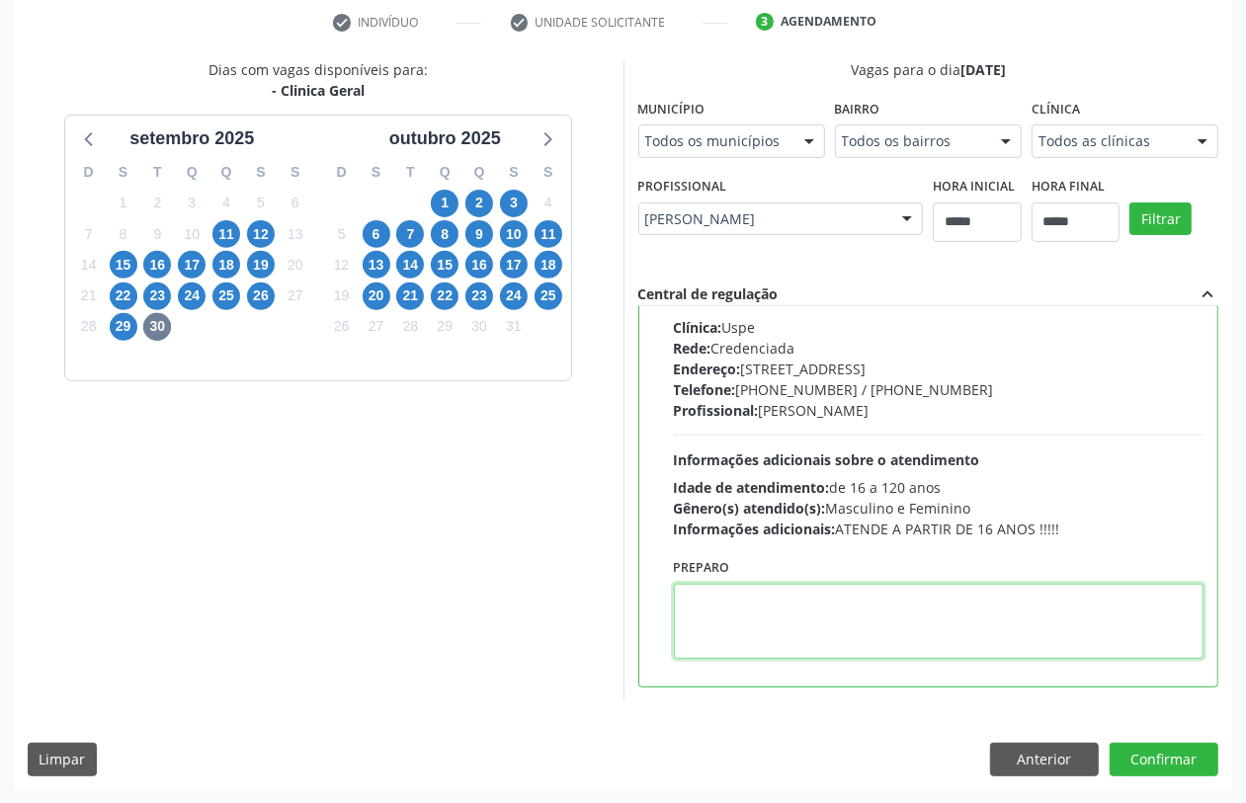
paste textarea "**********"
type textarea "**********"
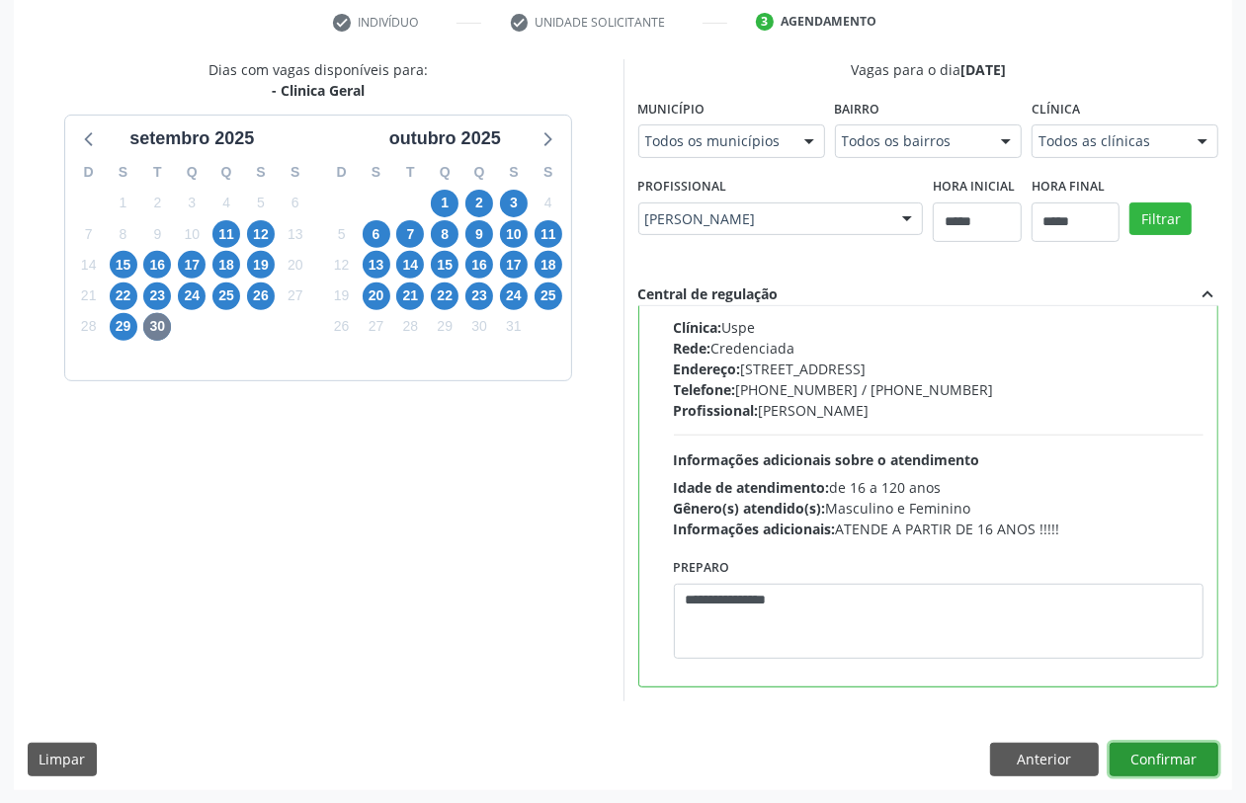
click at [1172, 754] on button "Confirmar" at bounding box center [1164, 760] width 109 height 34
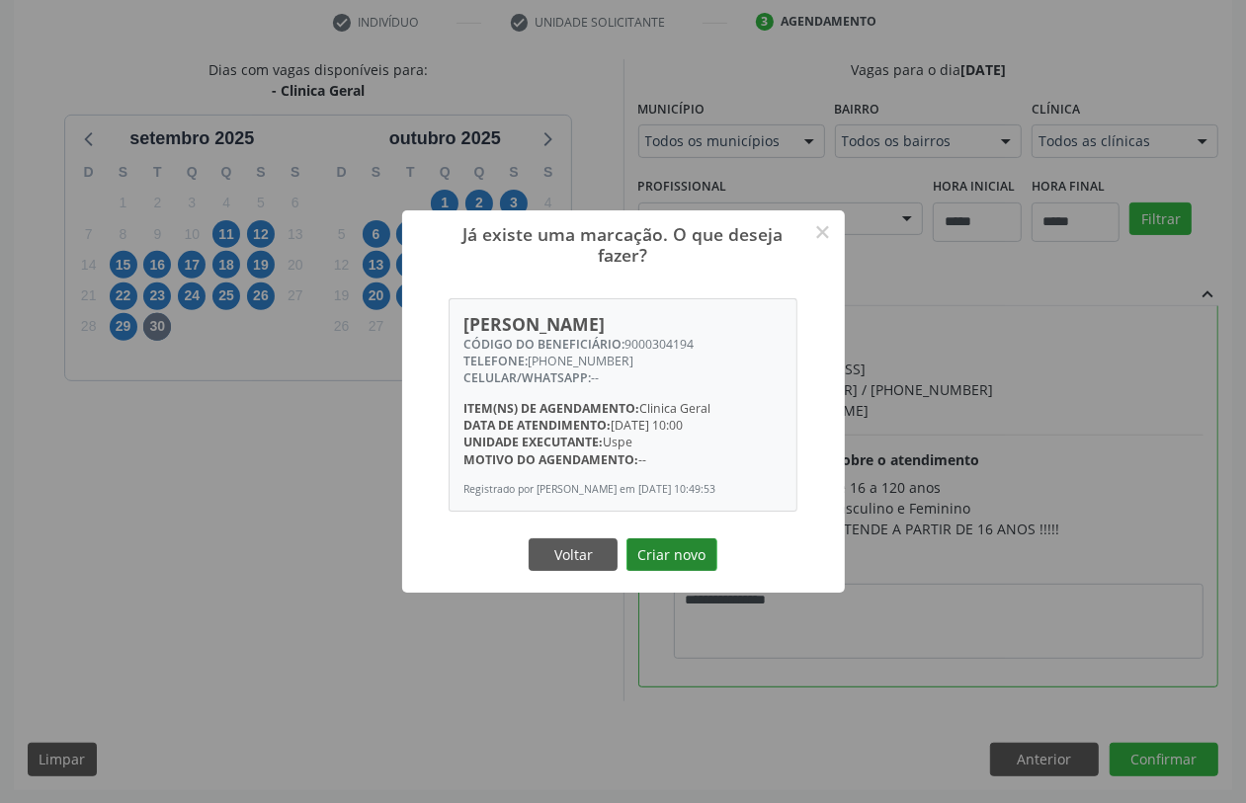
click at [659, 547] on button "Criar novo" at bounding box center [672, 556] width 91 height 34
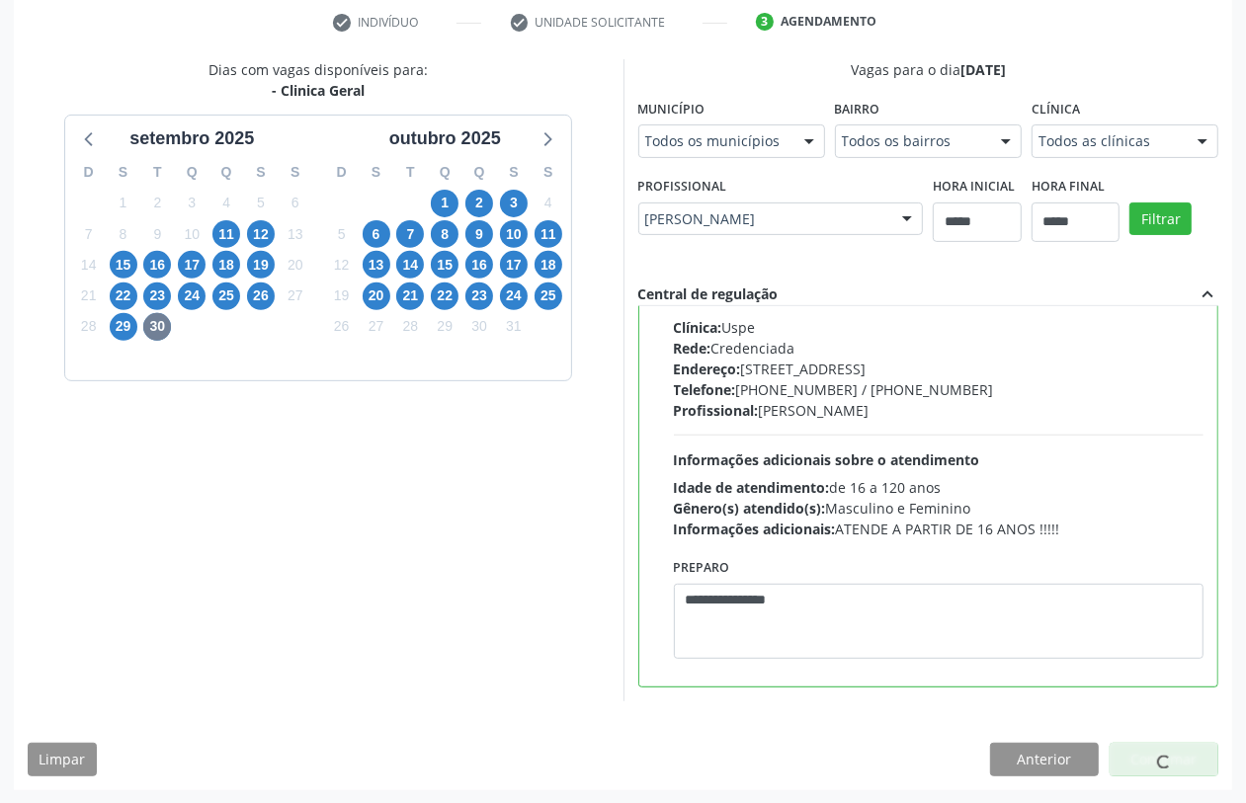
scroll to position [0, 0]
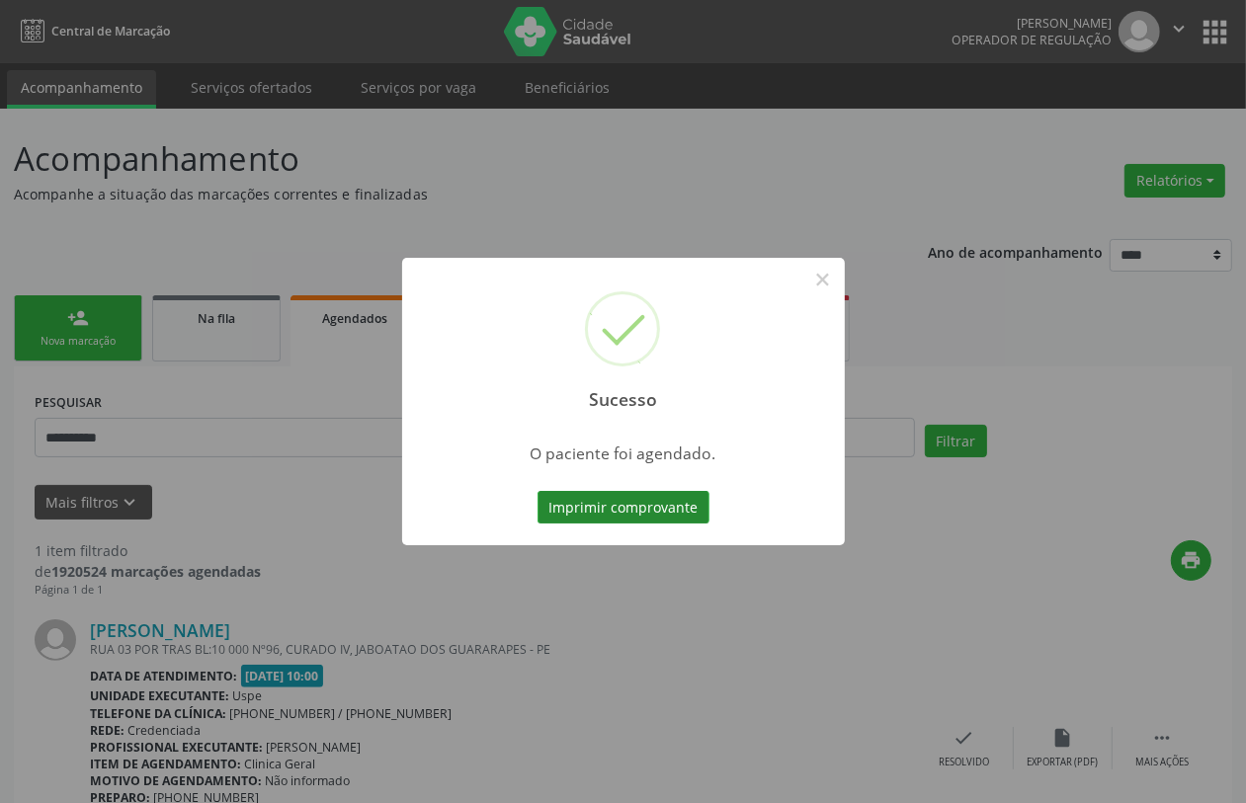
click at [634, 502] on button "Imprimir comprovante" at bounding box center [624, 508] width 172 height 34
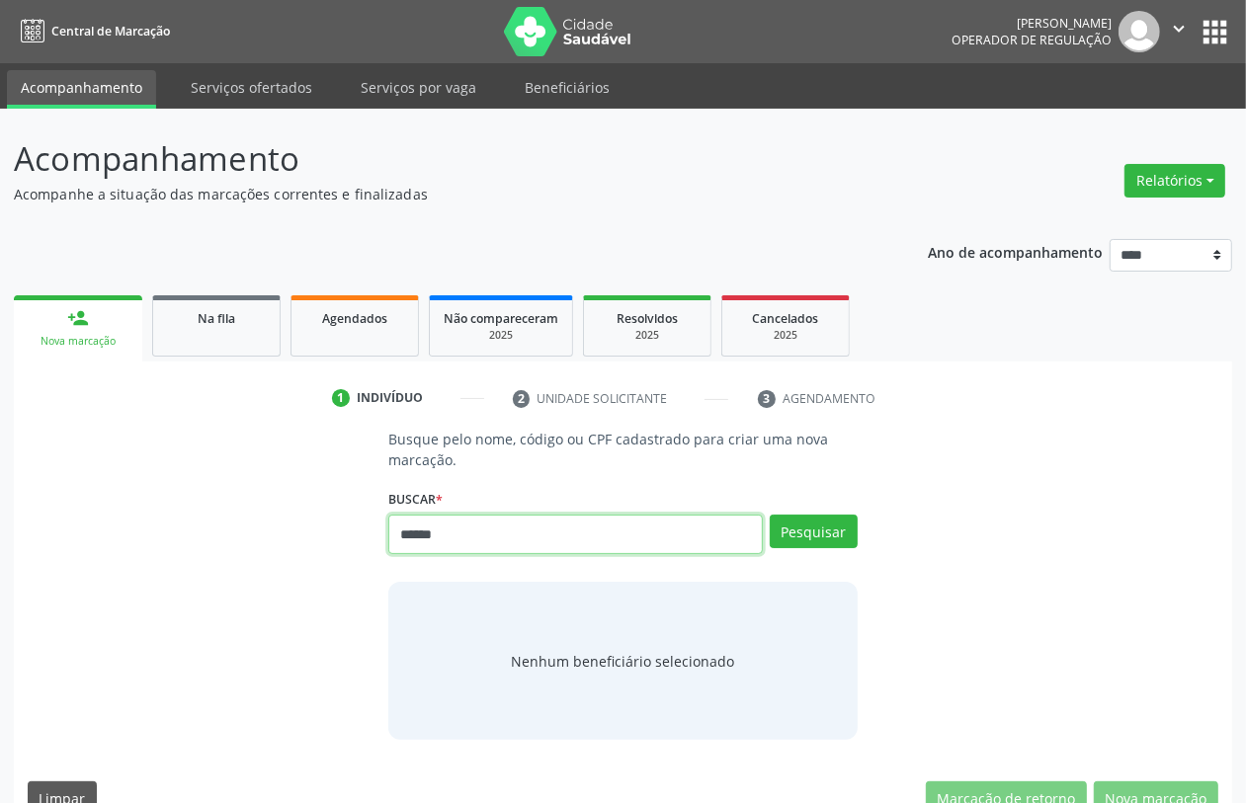
type input "******"
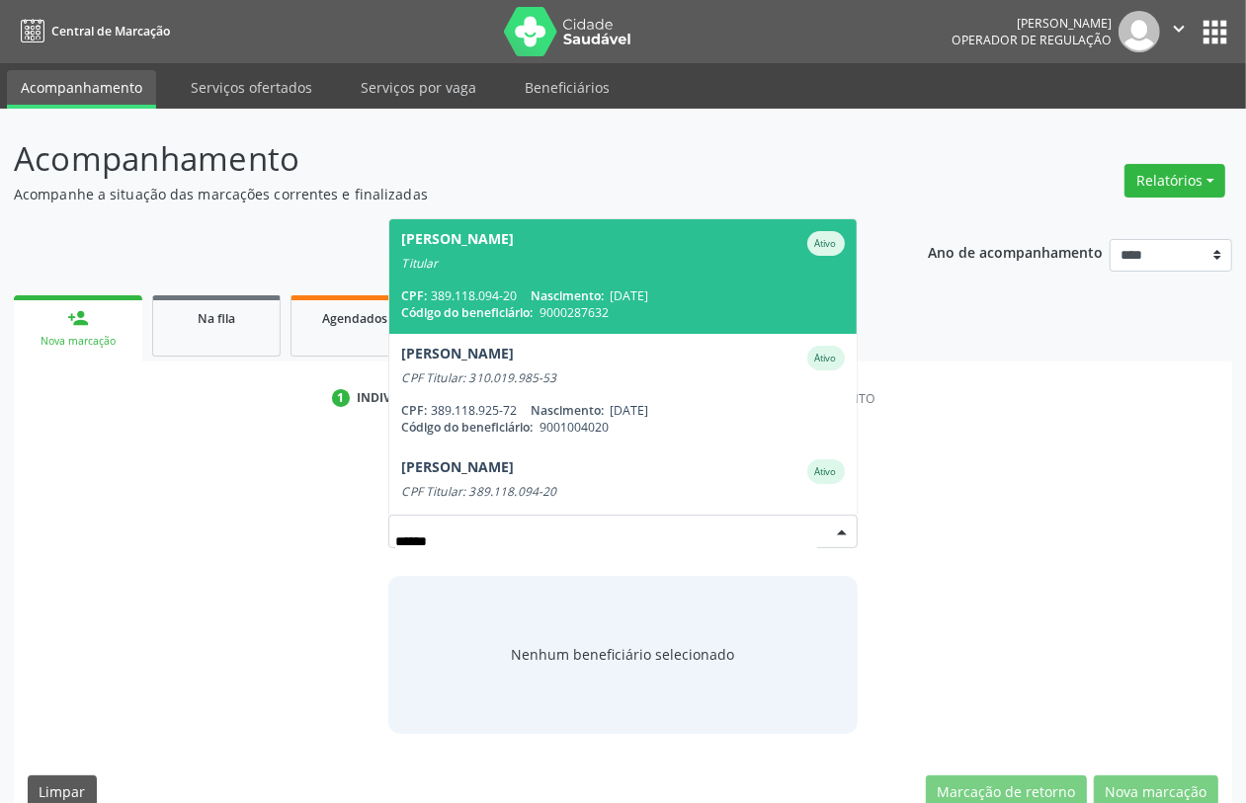
click at [539, 294] on span "Nascimento:" at bounding box center [567, 296] width 73 height 17
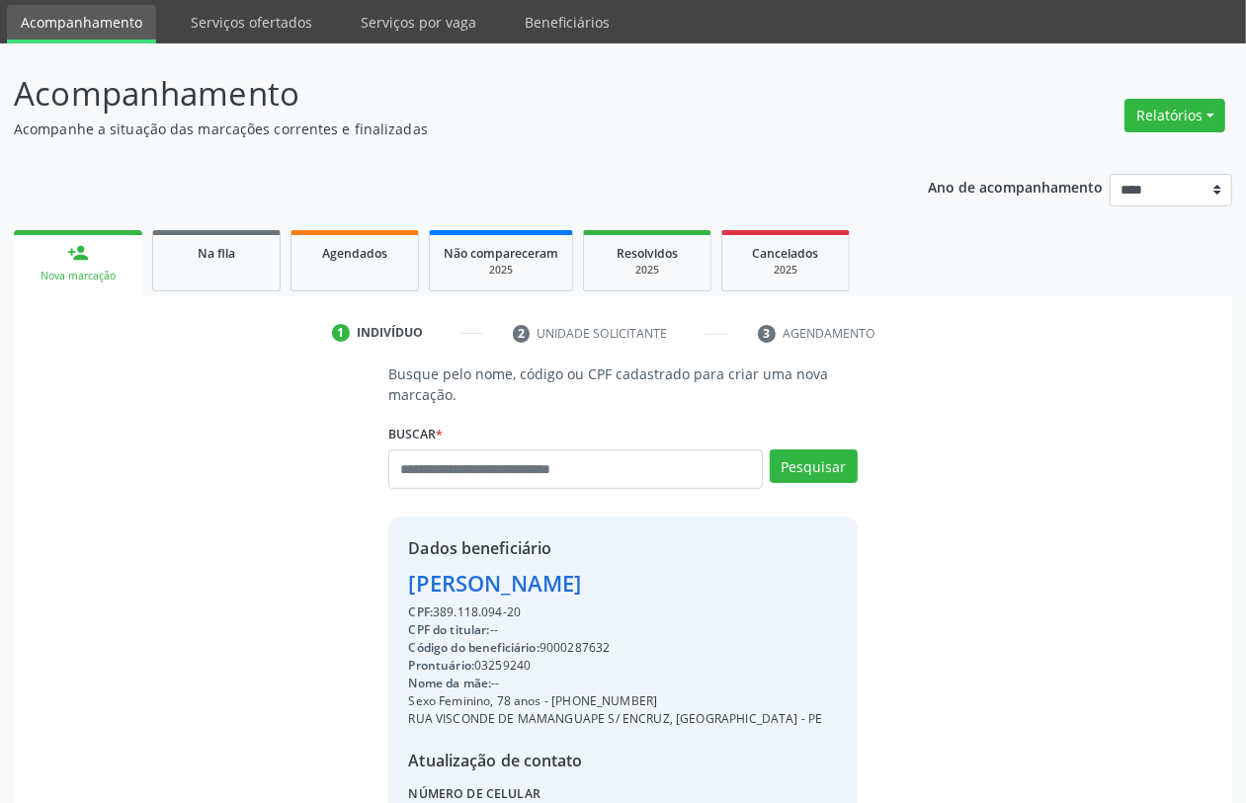
scroll to position [260, 0]
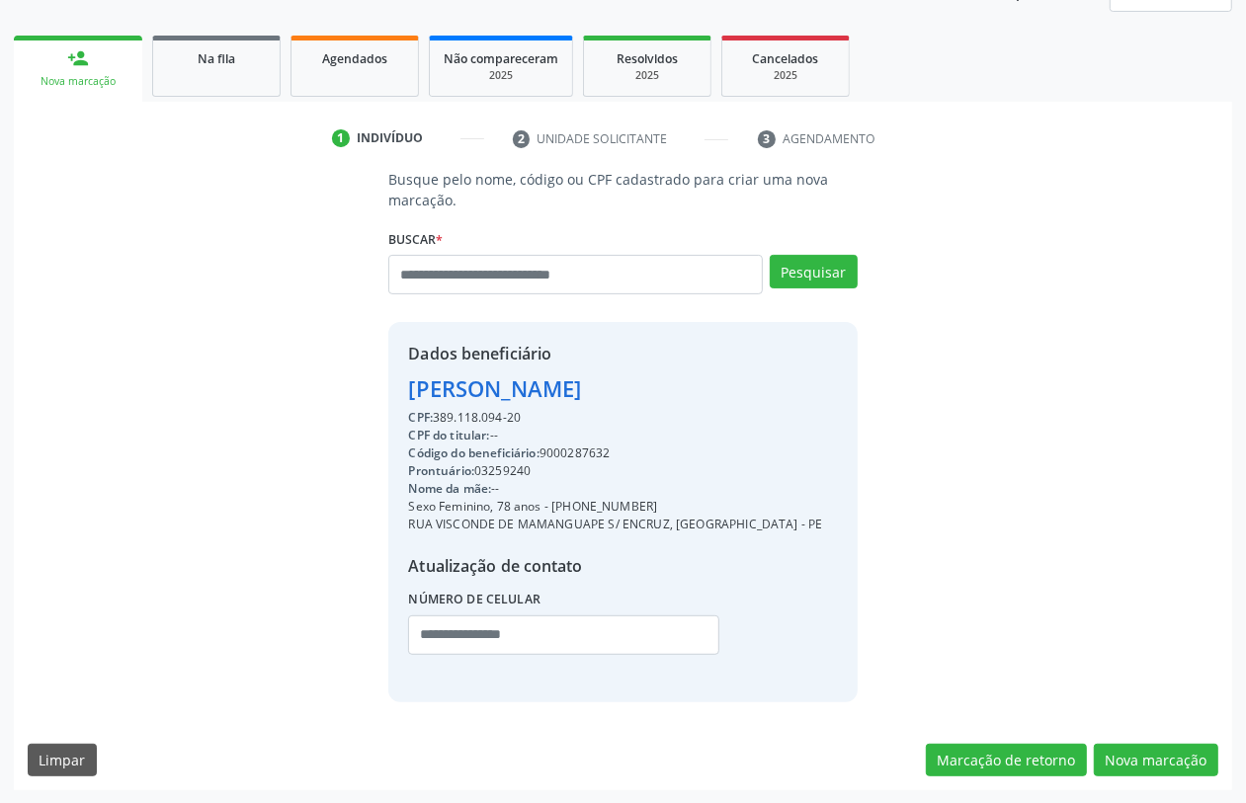
click at [565, 446] on div "Código do beneficiário: 9000287632" at bounding box center [615, 454] width 414 height 18
drag, startPoint x: 565, startPoint y: 446, endPoint x: 554, endPoint y: 453, distance: 12.9
click at [554, 453] on div "Código do beneficiário: 9000287632" at bounding box center [615, 454] width 414 height 18
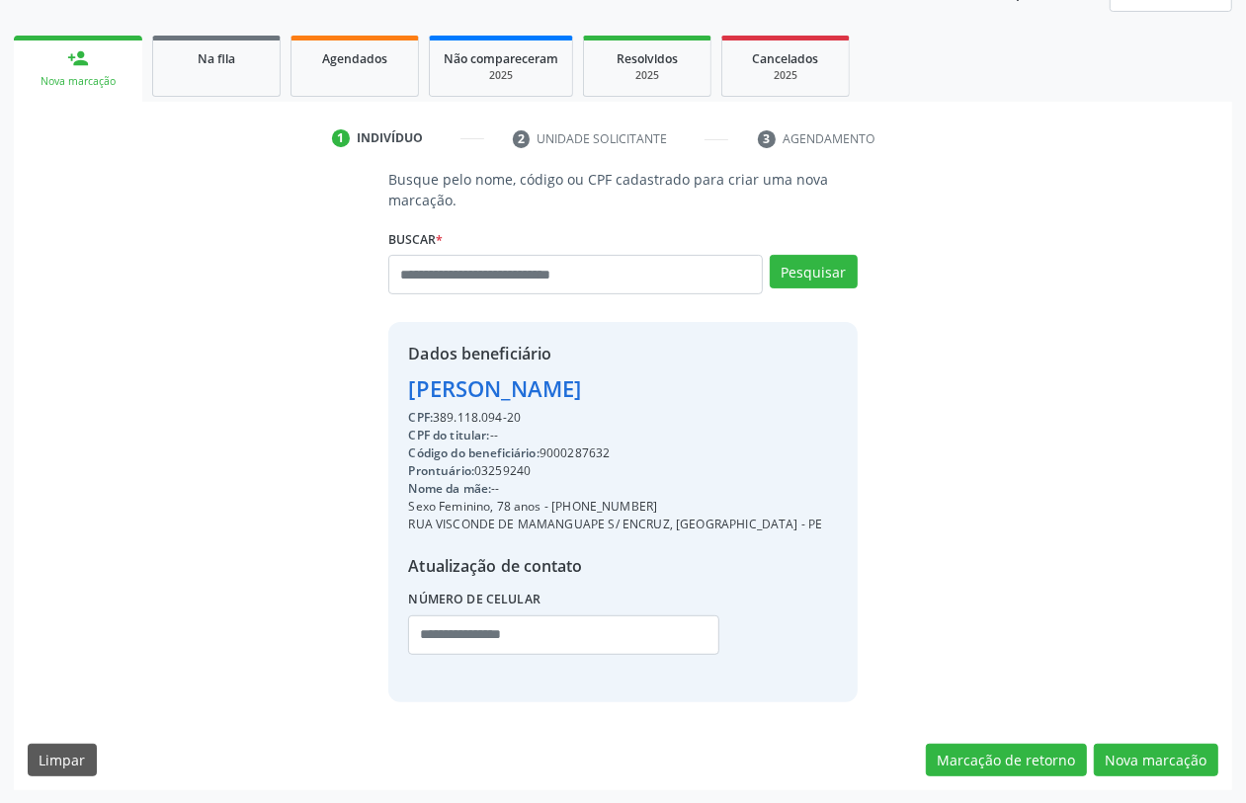
copy div "9000287632"
click at [363, 44] on link "Agendados" at bounding box center [355, 66] width 128 height 61
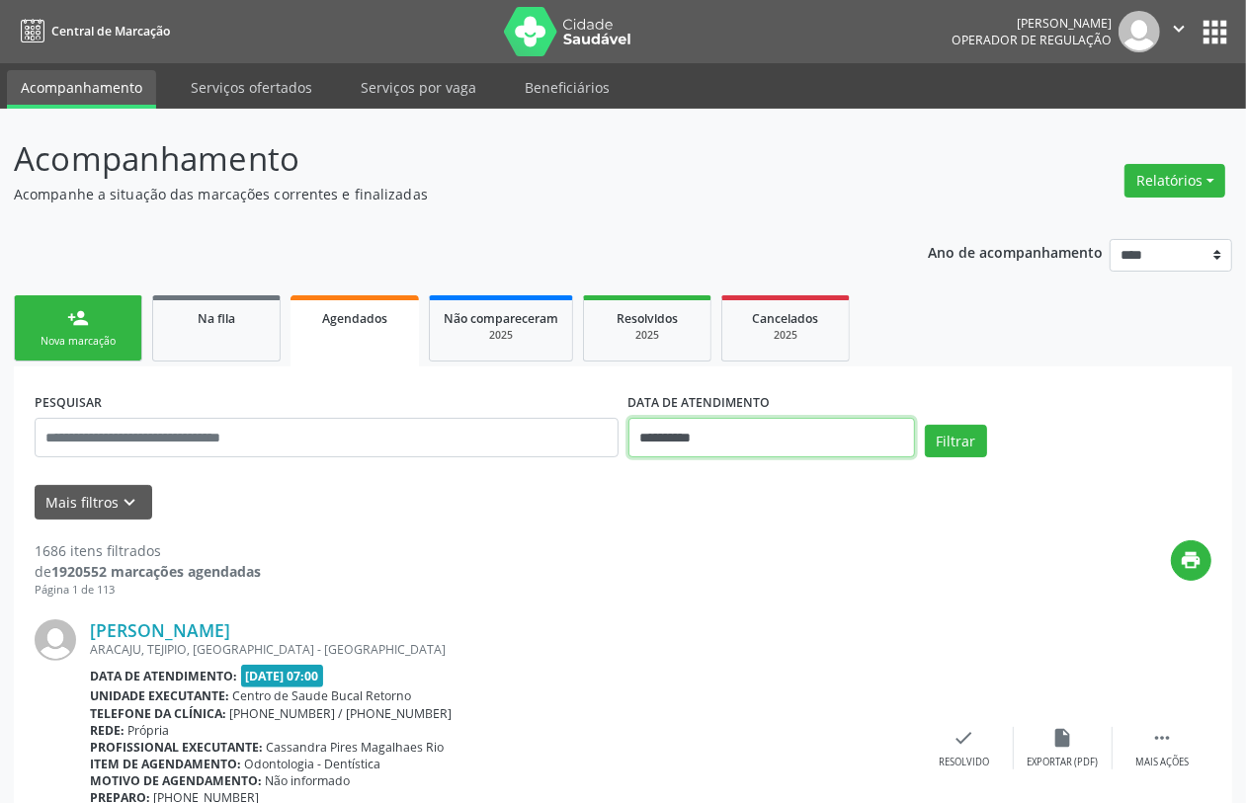
click at [826, 435] on input "**********" at bounding box center [772, 438] width 287 height 40
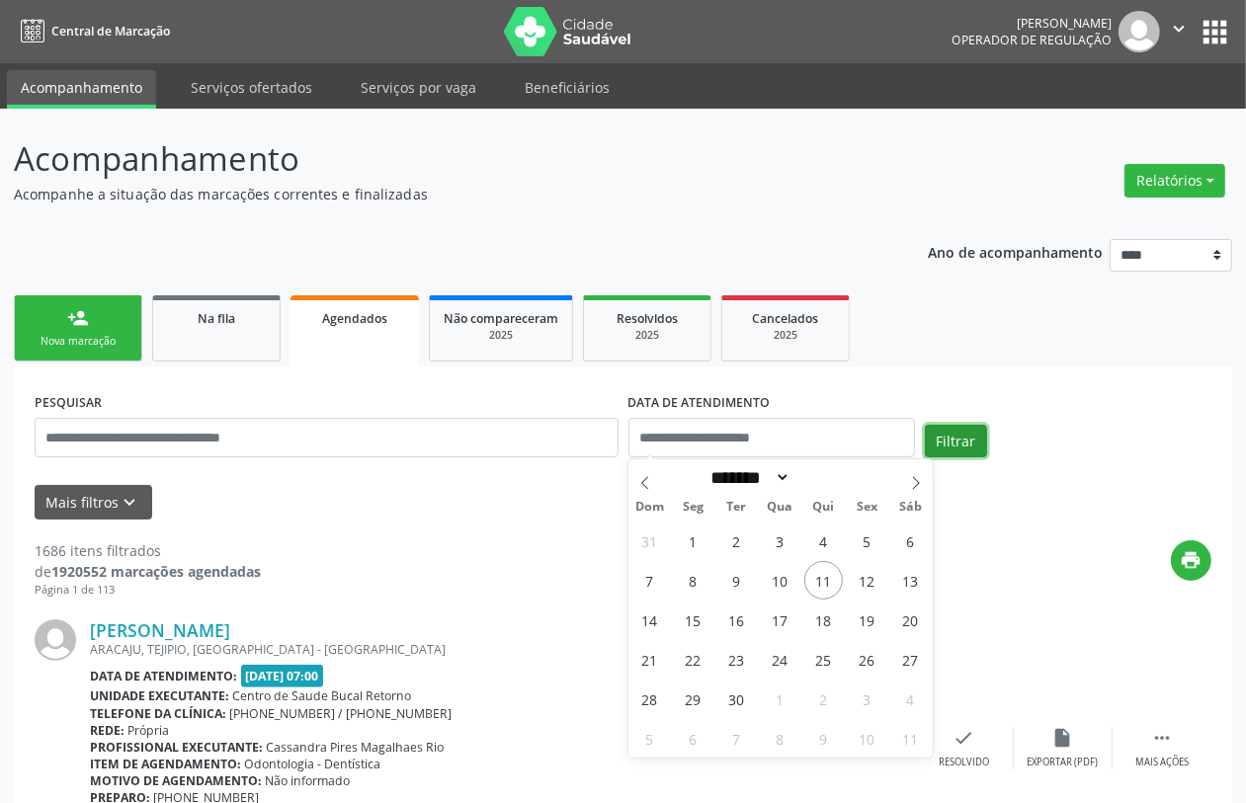
click at [956, 450] on button "Filtrar" at bounding box center [956, 442] width 62 height 34
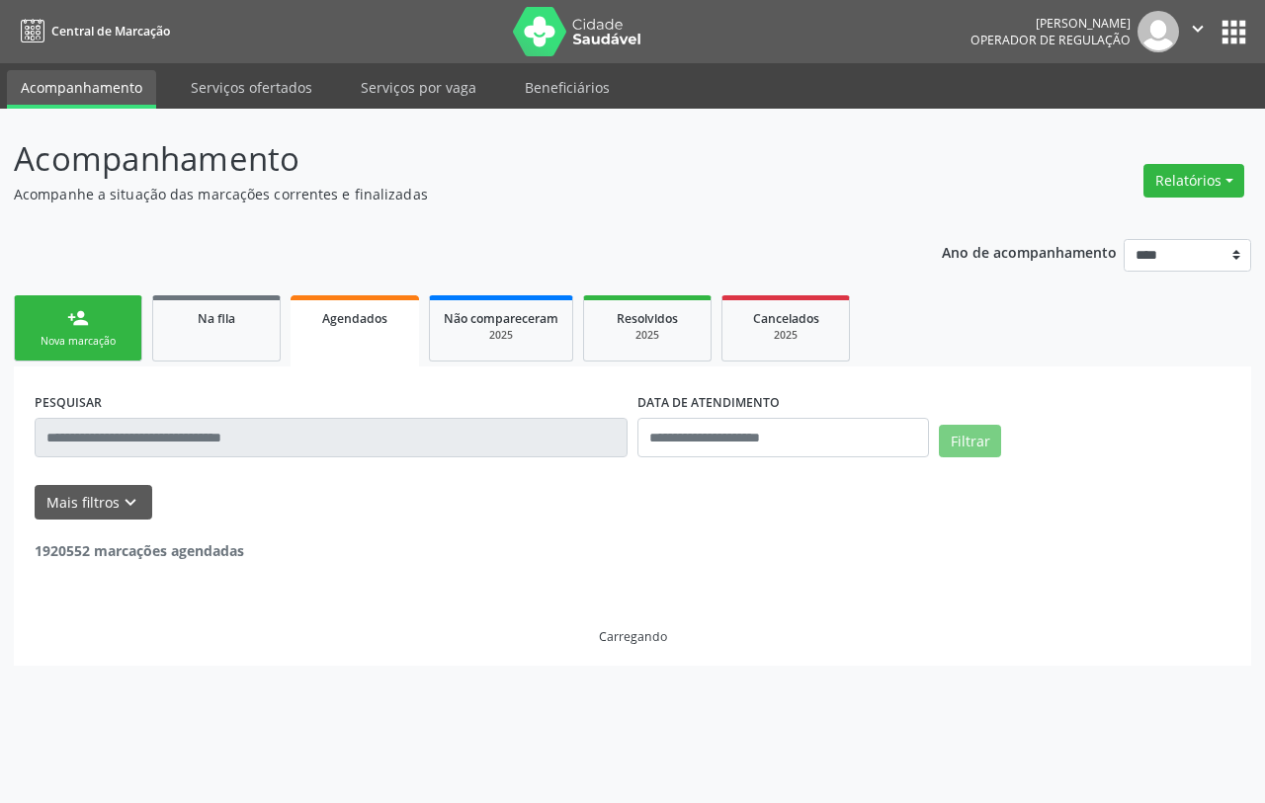
drag, startPoint x: 471, startPoint y: 450, endPoint x: 100, endPoint y: 327, distance: 391.3
click at [100, 327] on link "person_add Nova marcação" at bounding box center [78, 328] width 128 height 66
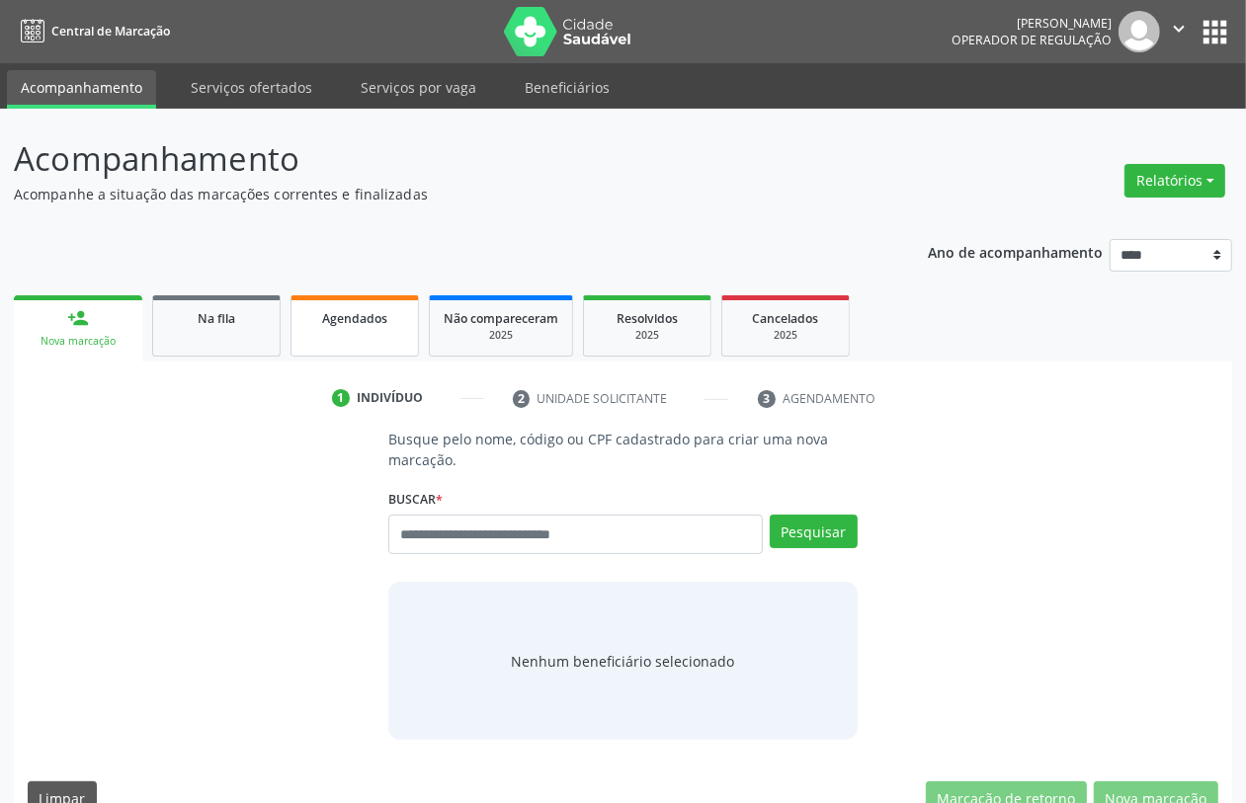
click at [352, 327] on div "Agendados" at bounding box center [354, 317] width 99 height 21
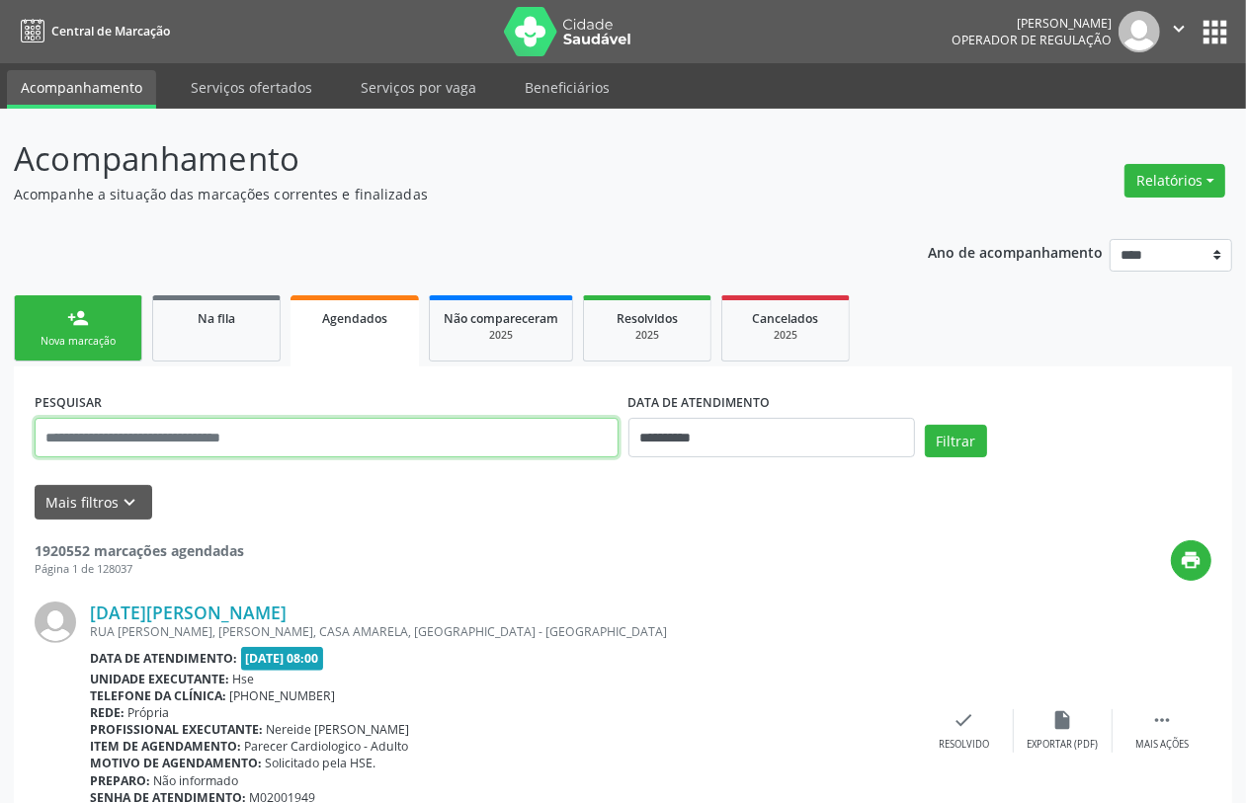
click at [460, 442] on input "text" at bounding box center [327, 438] width 584 height 40
paste input "**********"
type input "**********"
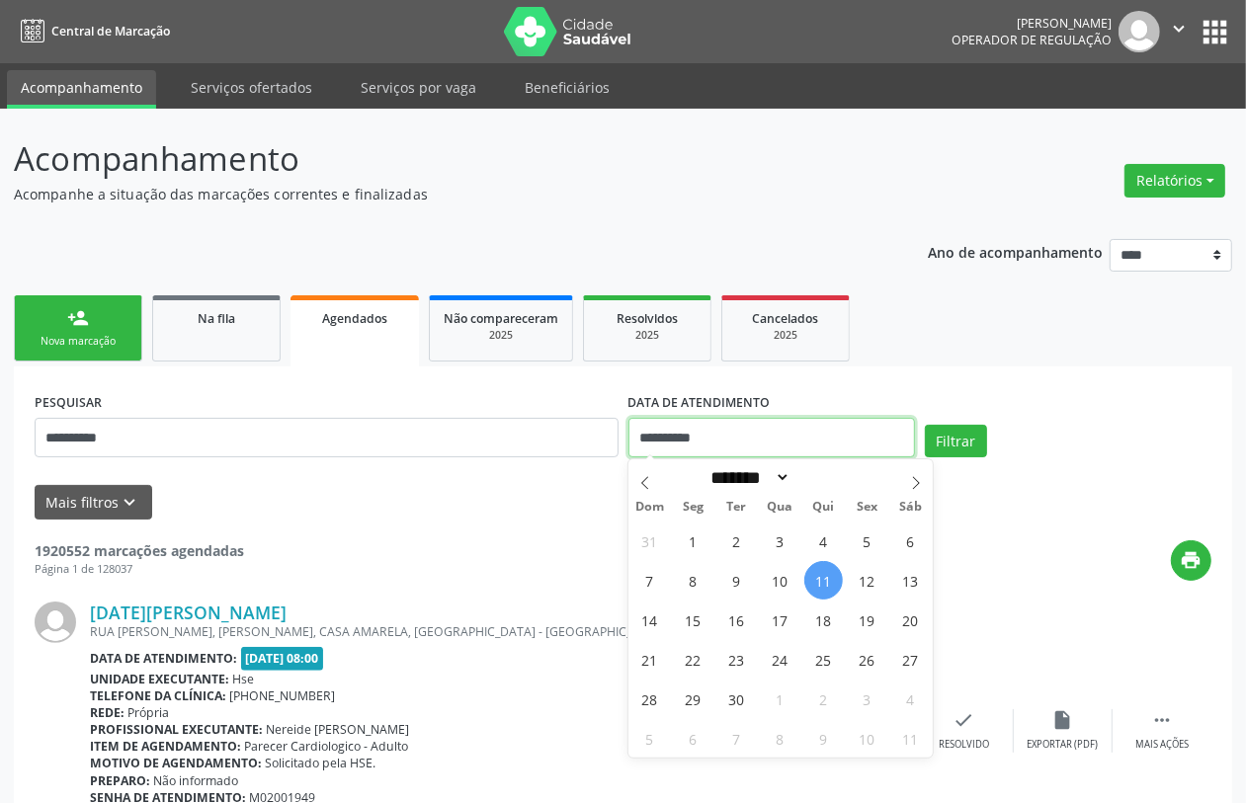
click at [826, 430] on input "**********" at bounding box center [772, 438] width 287 height 40
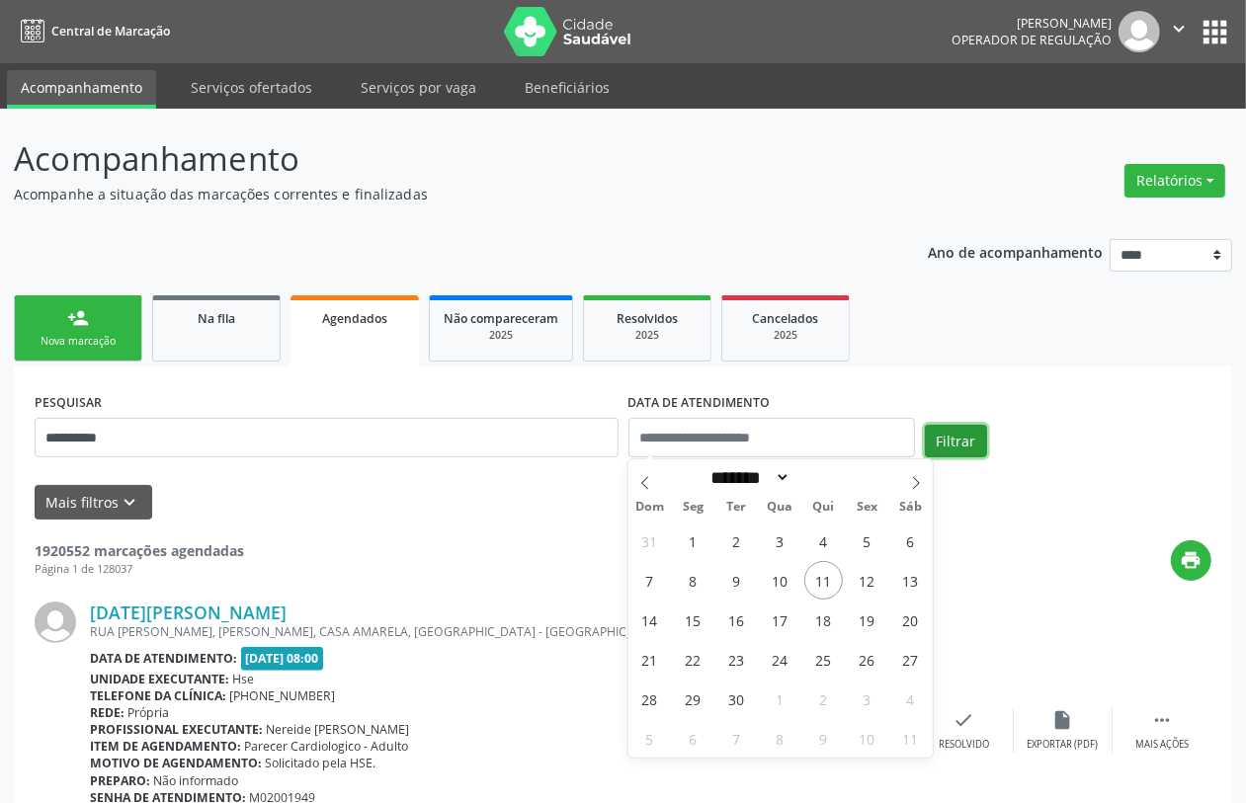
click at [967, 433] on button "Filtrar" at bounding box center [956, 442] width 62 height 34
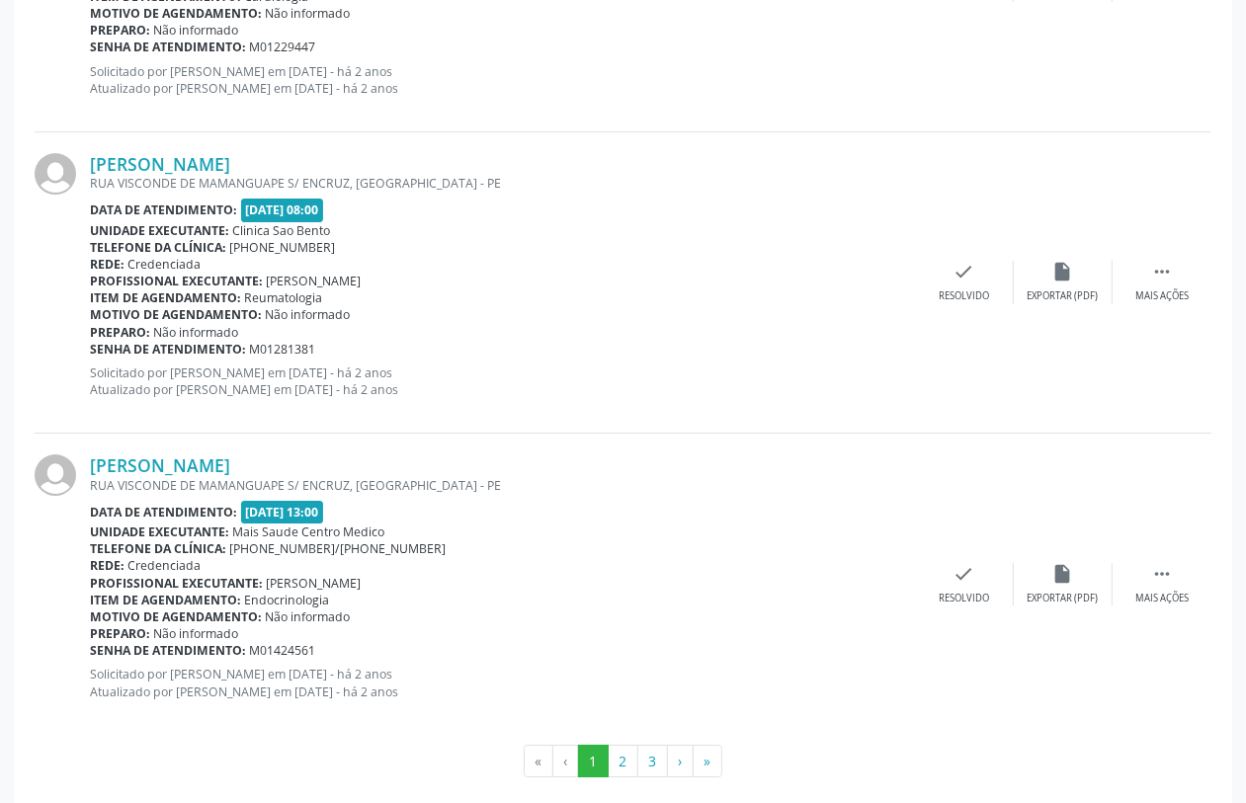
scroll to position [4414, 0]
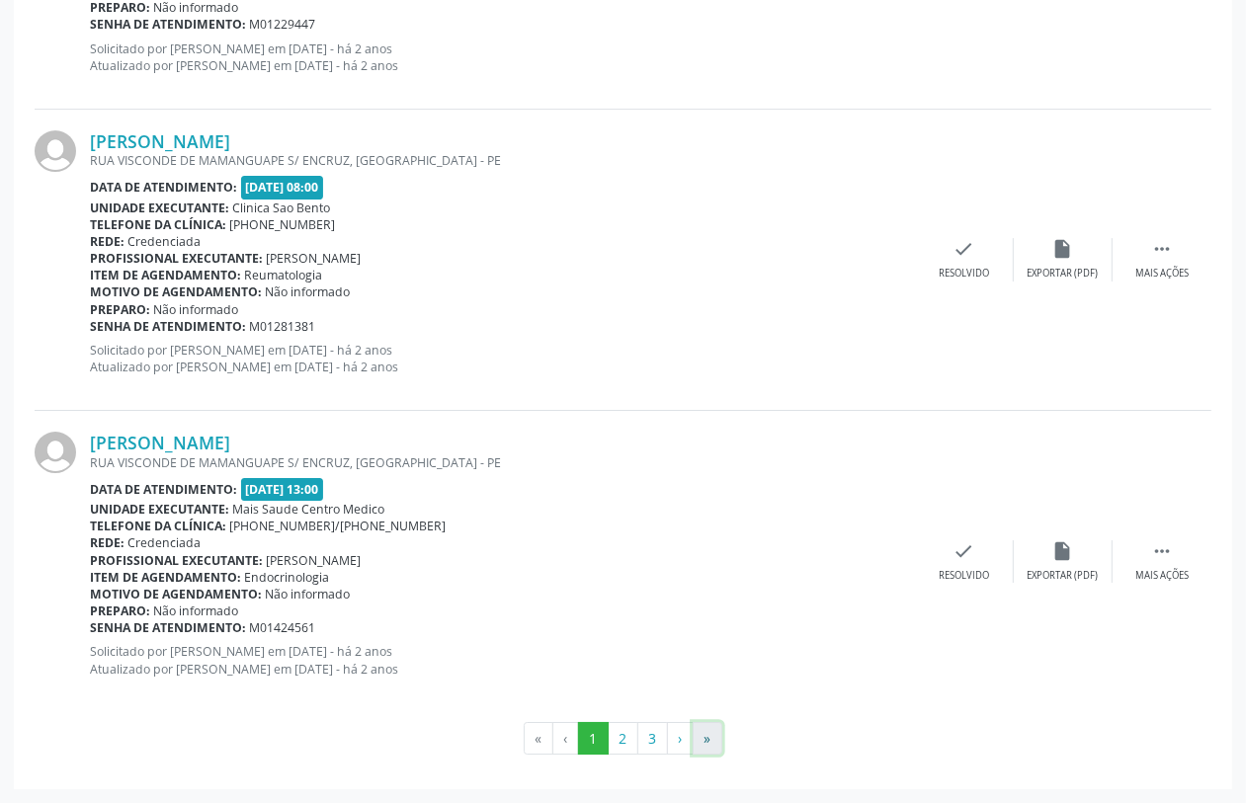
click at [718, 734] on button "»" at bounding box center [708, 739] width 30 height 34
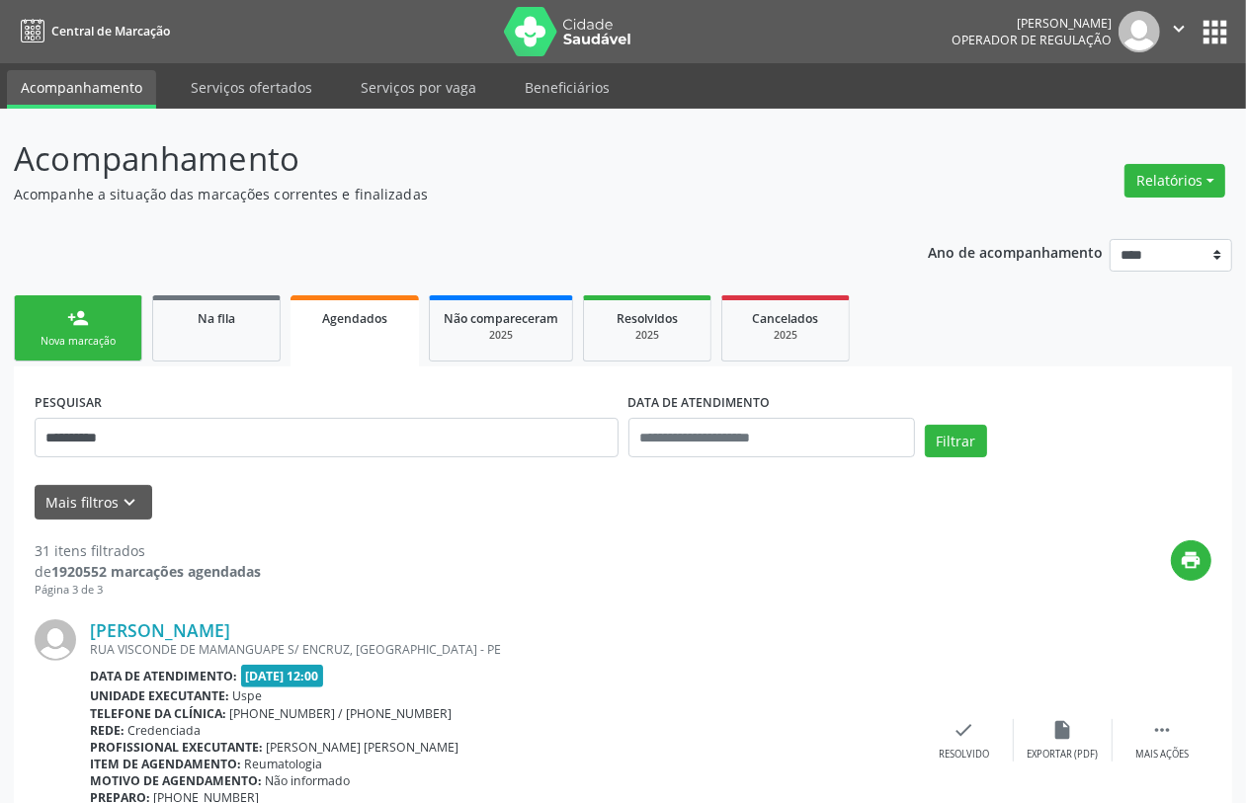
scroll to position [170, 0]
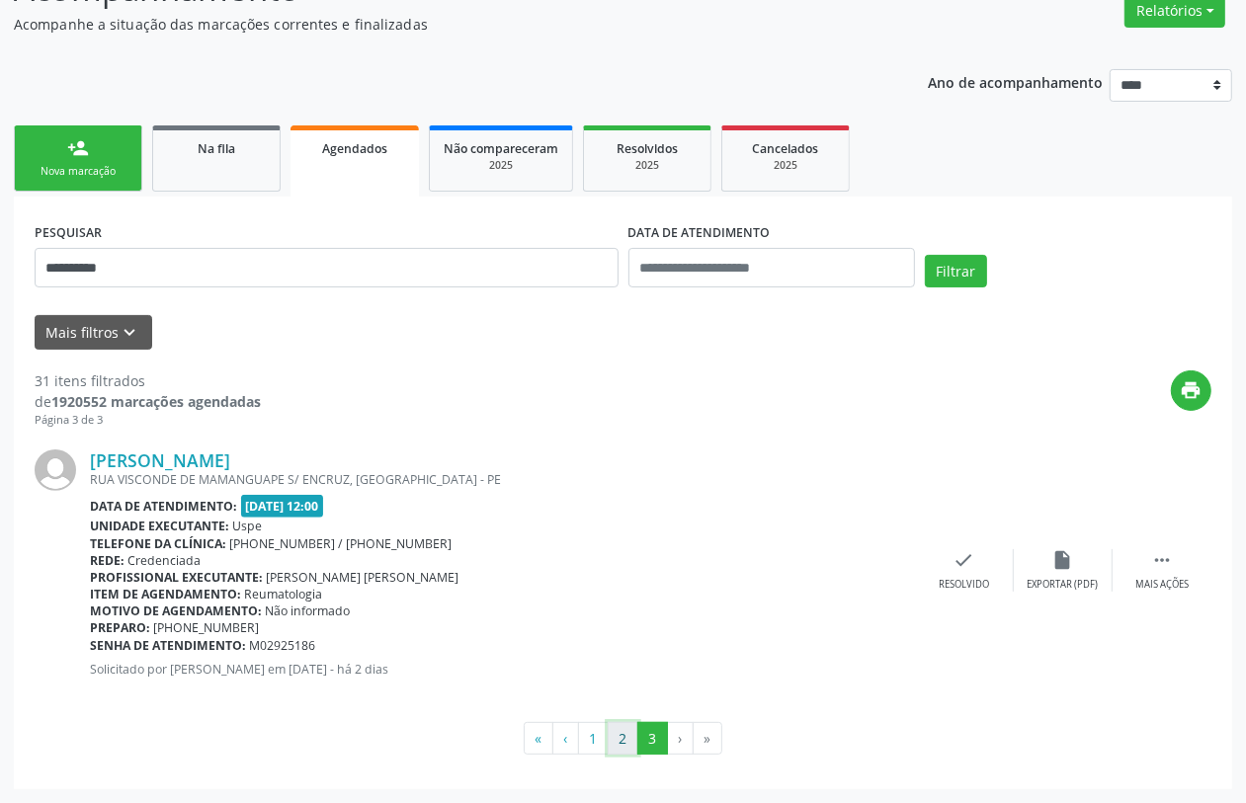
click at [625, 739] on button "2" at bounding box center [623, 739] width 31 height 34
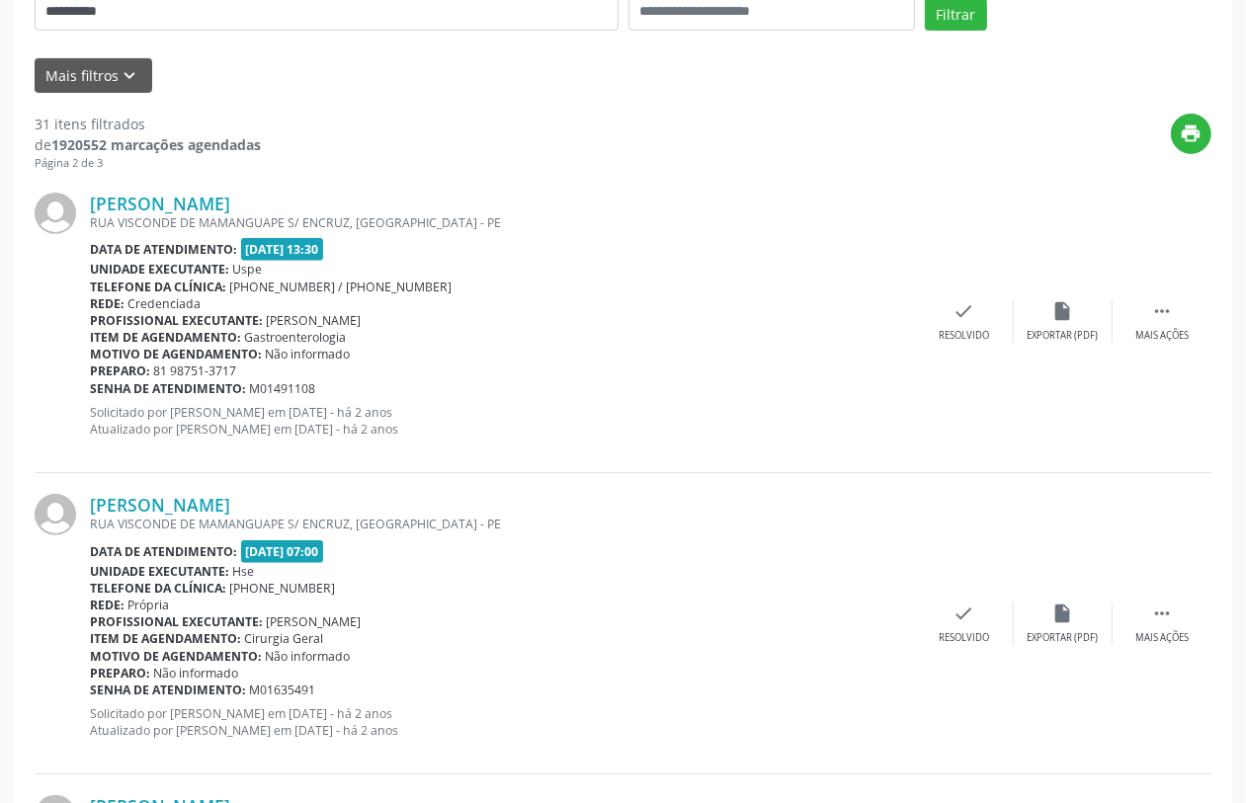
scroll to position [0, 0]
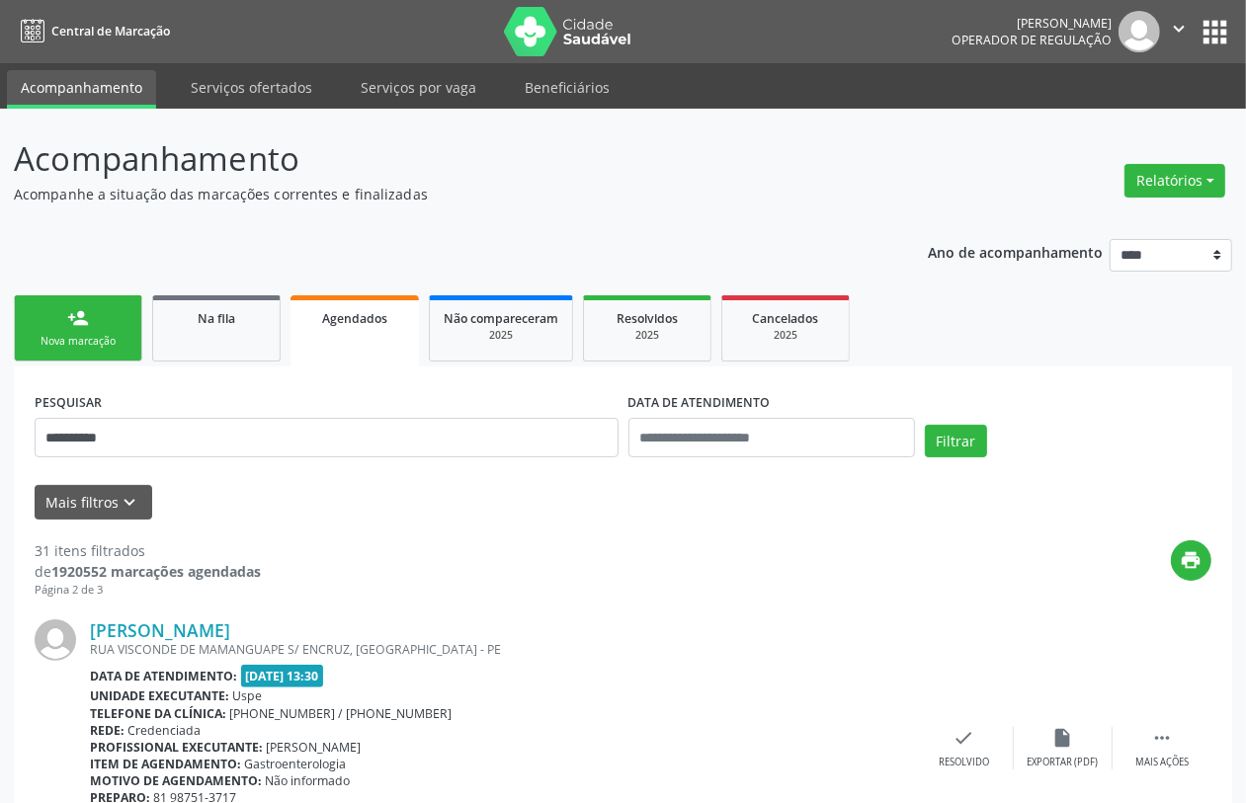
click at [101, 332] on link "person_add Nova marcação" at bounding box center [78, 328] width 128 height 66
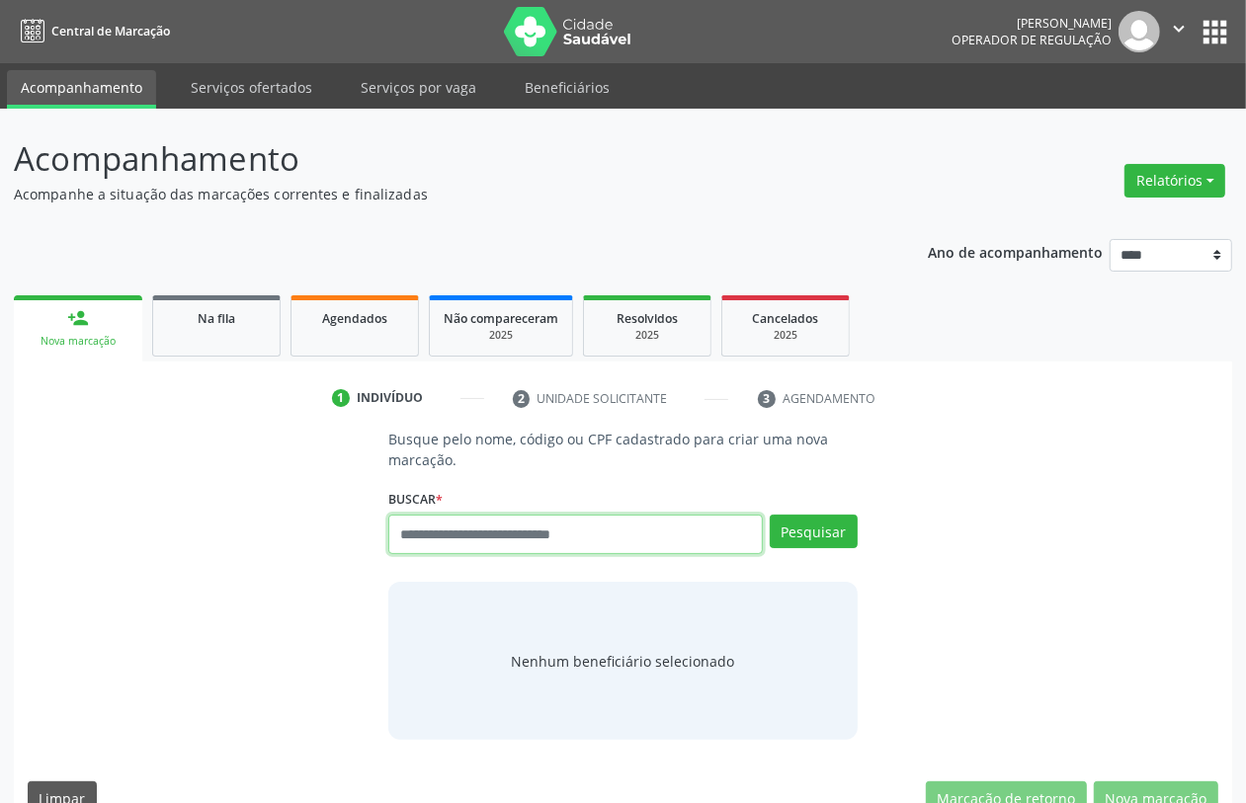
click at [462, 526] on input "text" at bounding box center [575, 535] width 374 height 40
type input "*********"
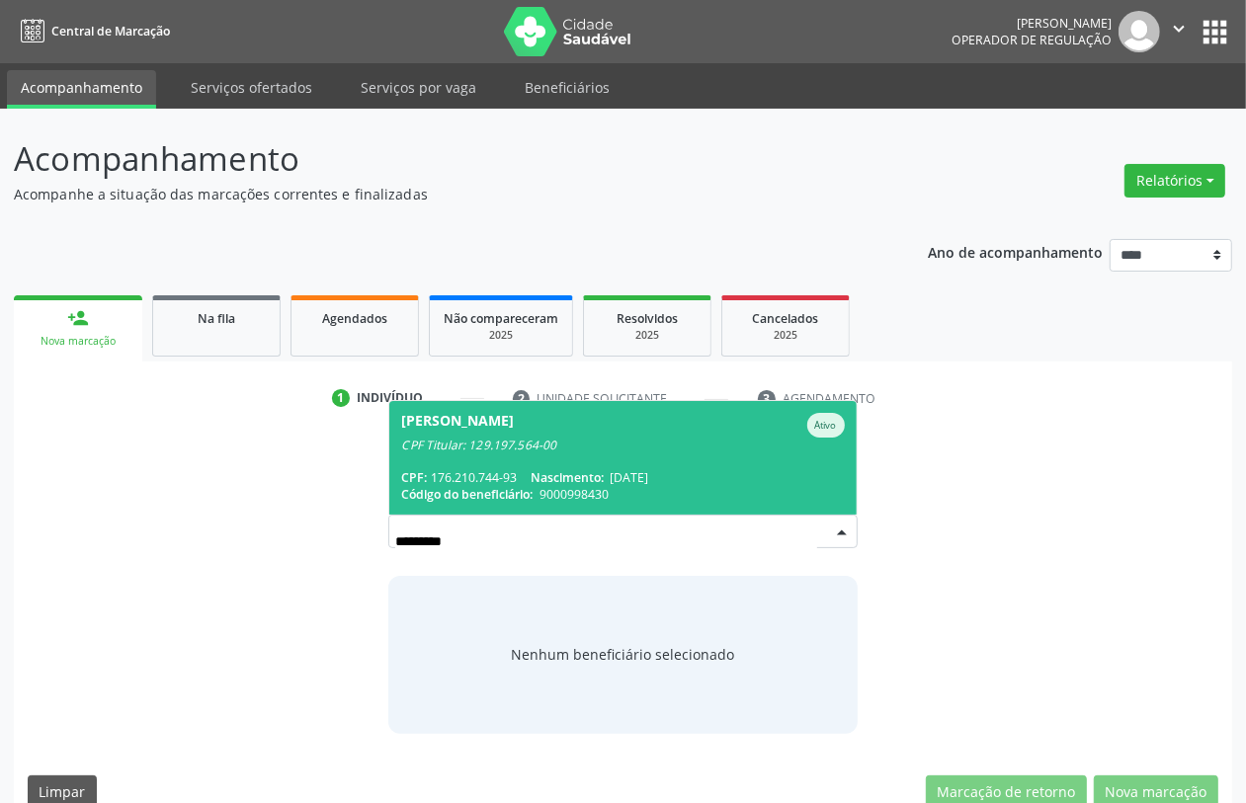
click at [495, 480] on div "CPF: 176.210.744-93 Nascimento: 01/04/2021" at bounding box center [622, 477] width 443 height 17
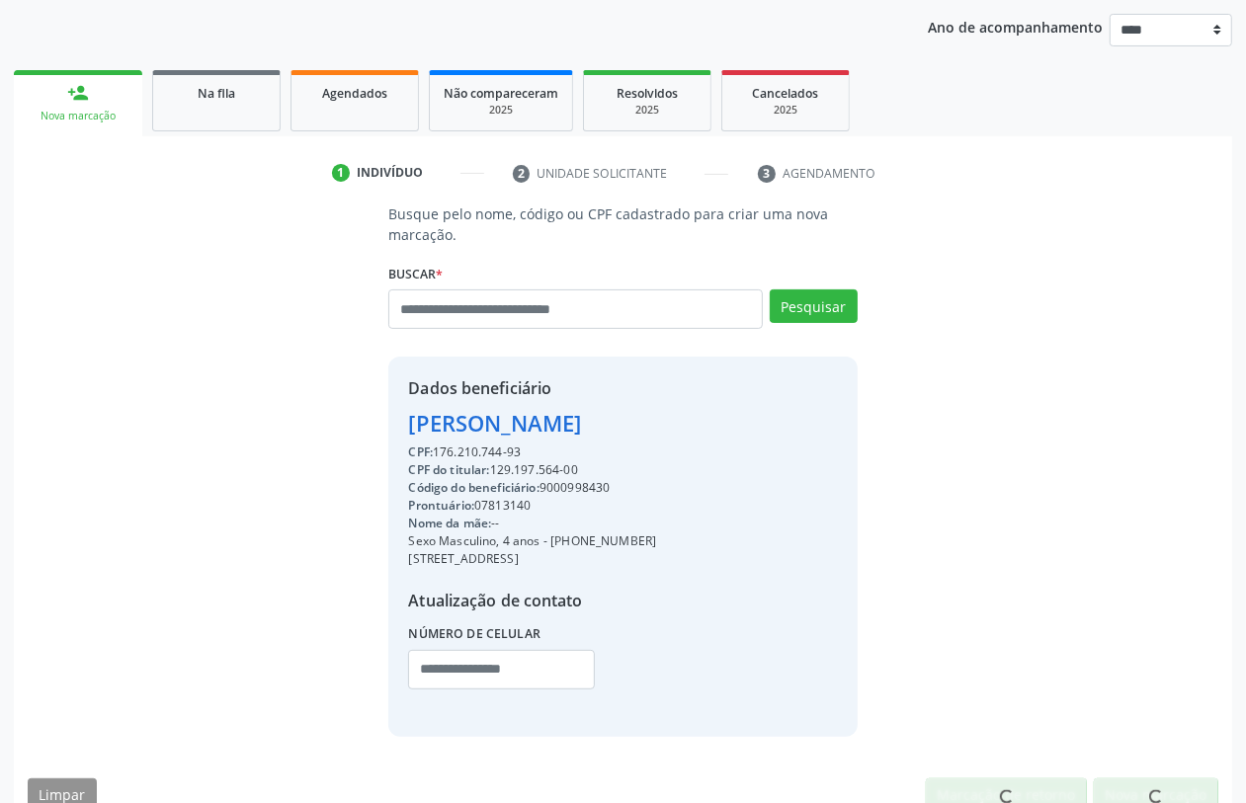
scroll to position [260, 0]
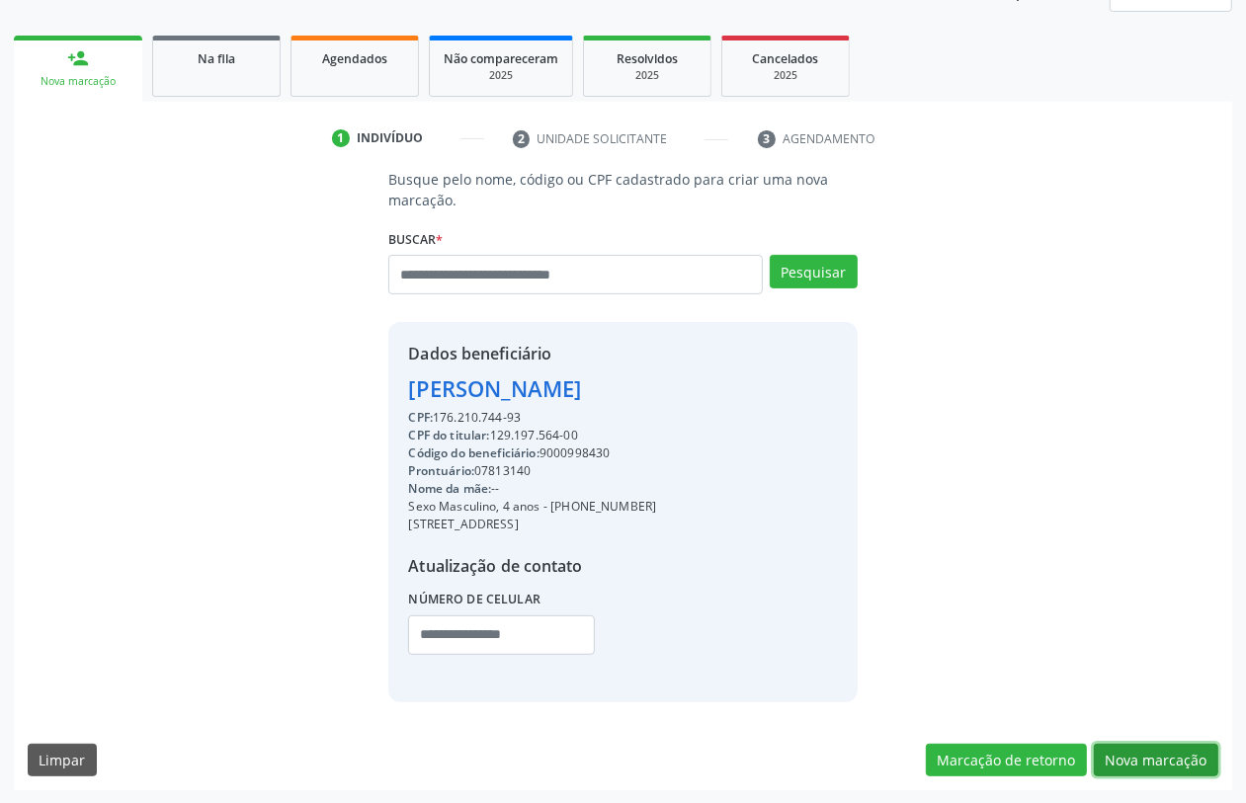
drag, startPoint x: 1123, startPoint y: 751, endPoint x: 1115, endPoint y: 761, distance: 12.7
click at [1132, 756] on button "Nova marcação" at bounding box center [1156, 761] width 125 height 34
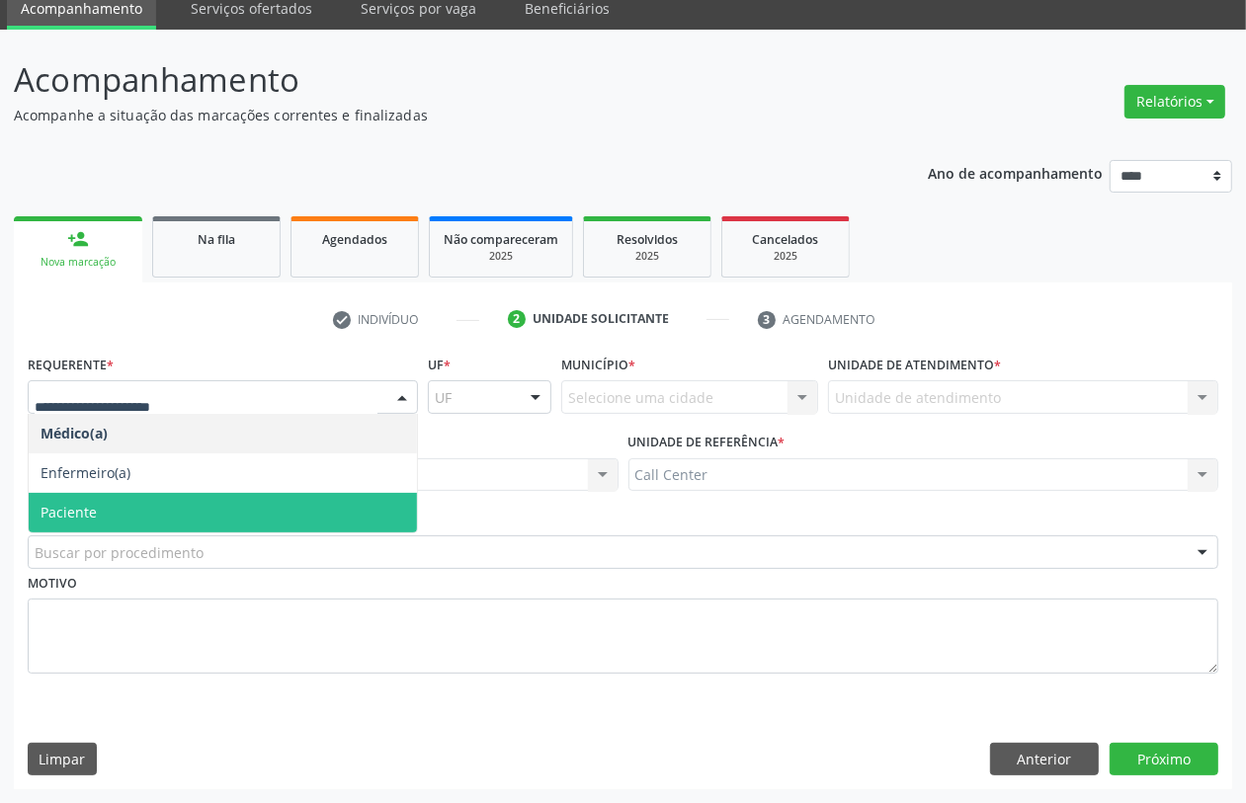
click at [102, 502] on span "Paciente" at bounding box center [223, 513] width 388 height 40
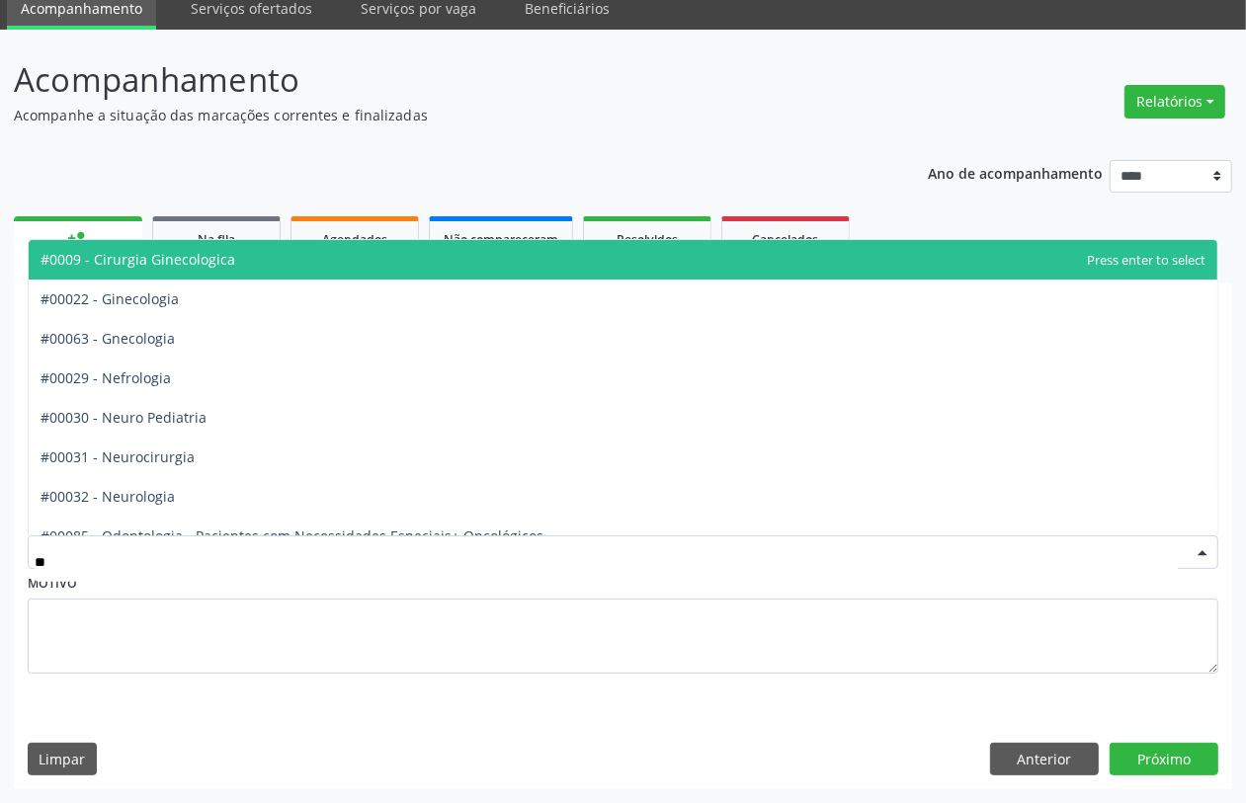
type input "***"
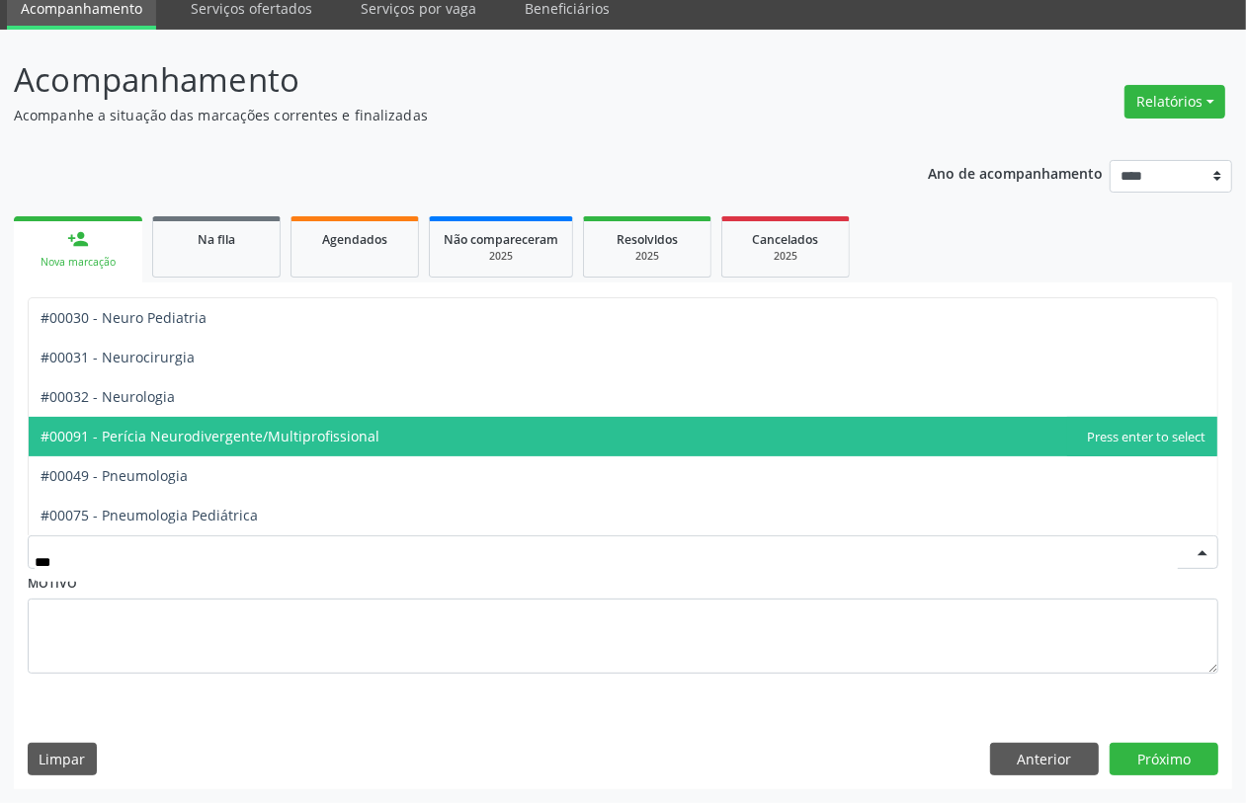
click at [212, 430] on span "#00091 - Perícia Neurodivergente/Multiprofissional" at bounding box center [210, 436] width 339 height 19
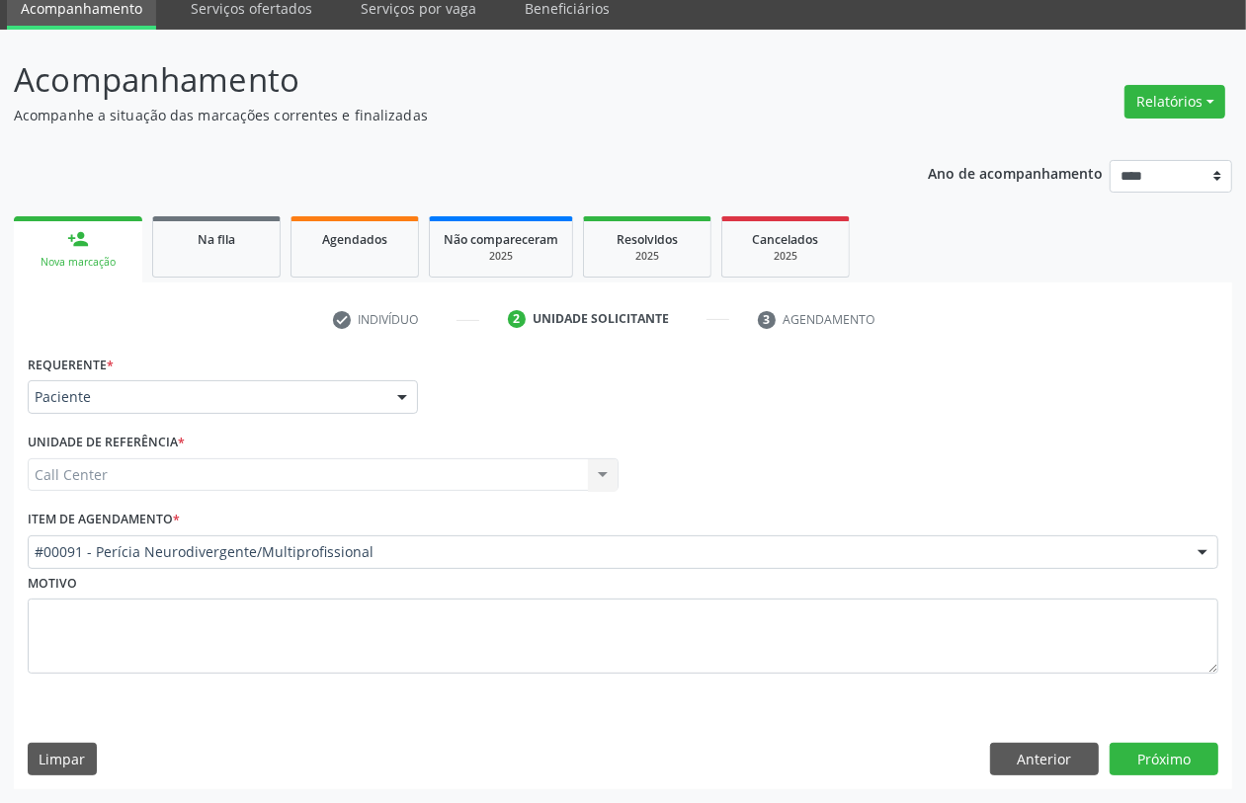
click at [1162, 782] on div "Requerente * Paciente Médico(a) Enfermeiro(a) Paciente Nenhum resultado encontr…" at bounding box center [623, 570] width 1219 height 440
click at [1161, 747] on button "Próximo" at bounding box center [1164, 760] width 109 height 34
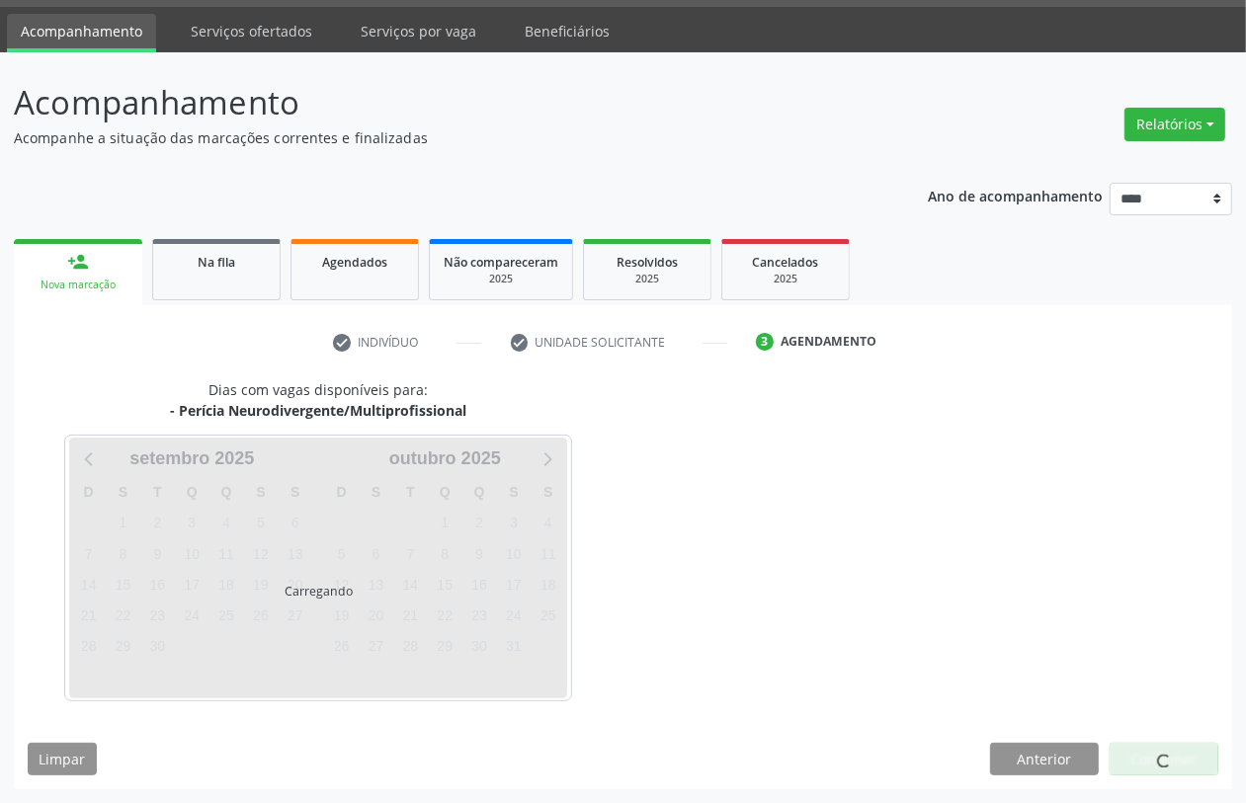
scroll to position [56, 0]
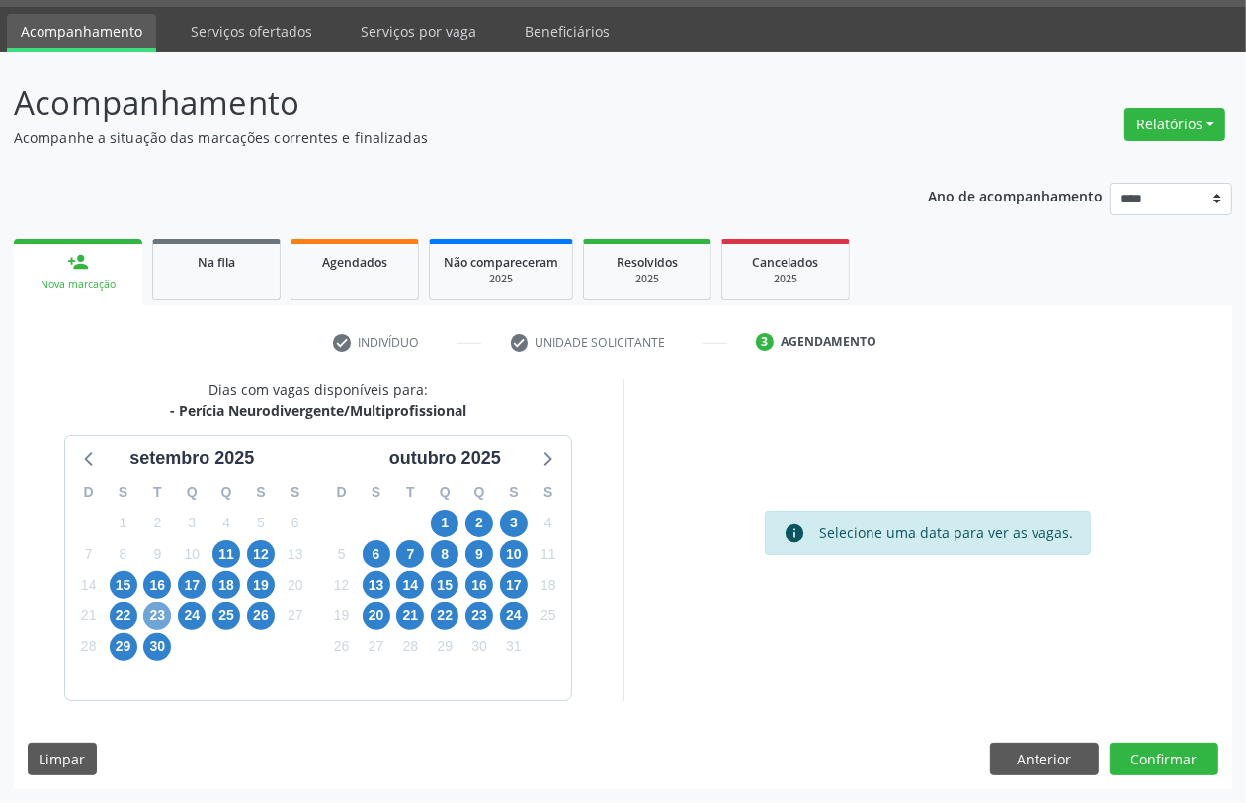
click at [153, 611] on span "23" at bounding box center [157, 617] width 28 height 28
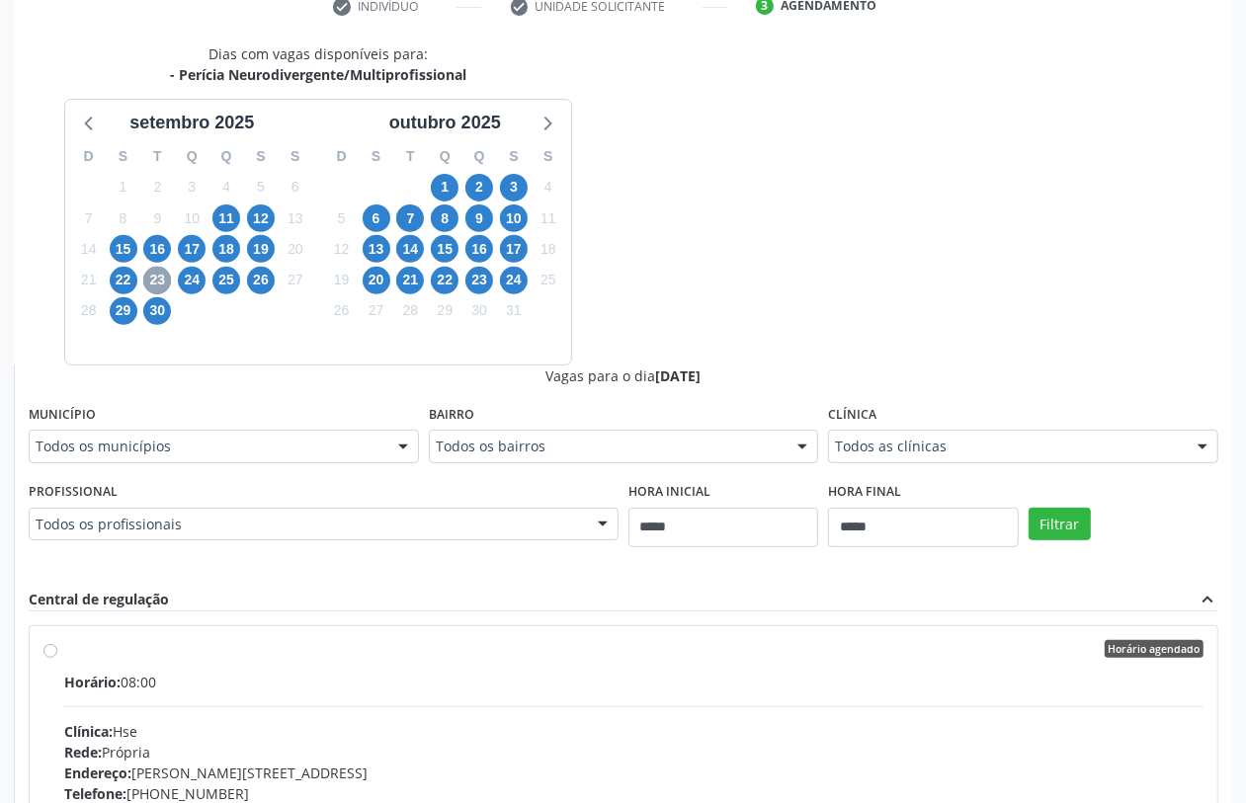
scroll to position [550, 0]
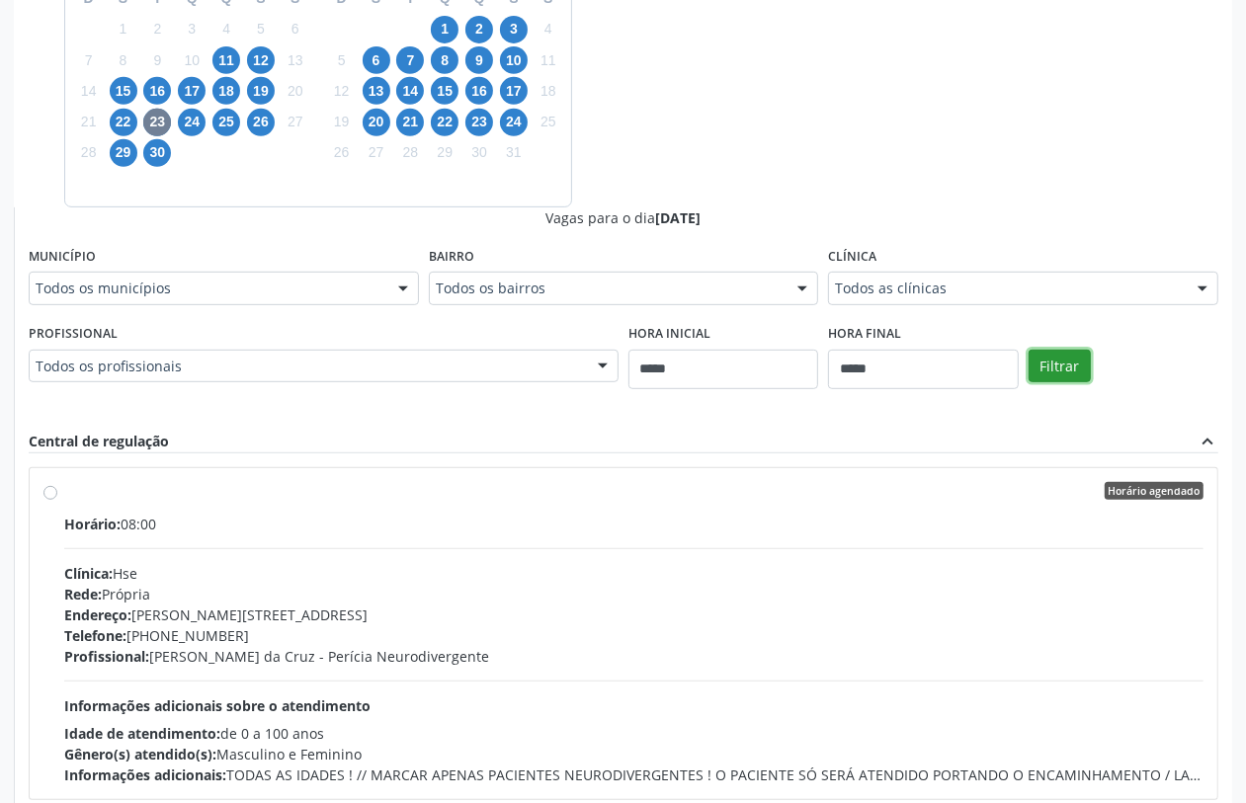
click at [1057, 357] on button "Filtrar" at bounding box center [1060, 367] width 62 height 34
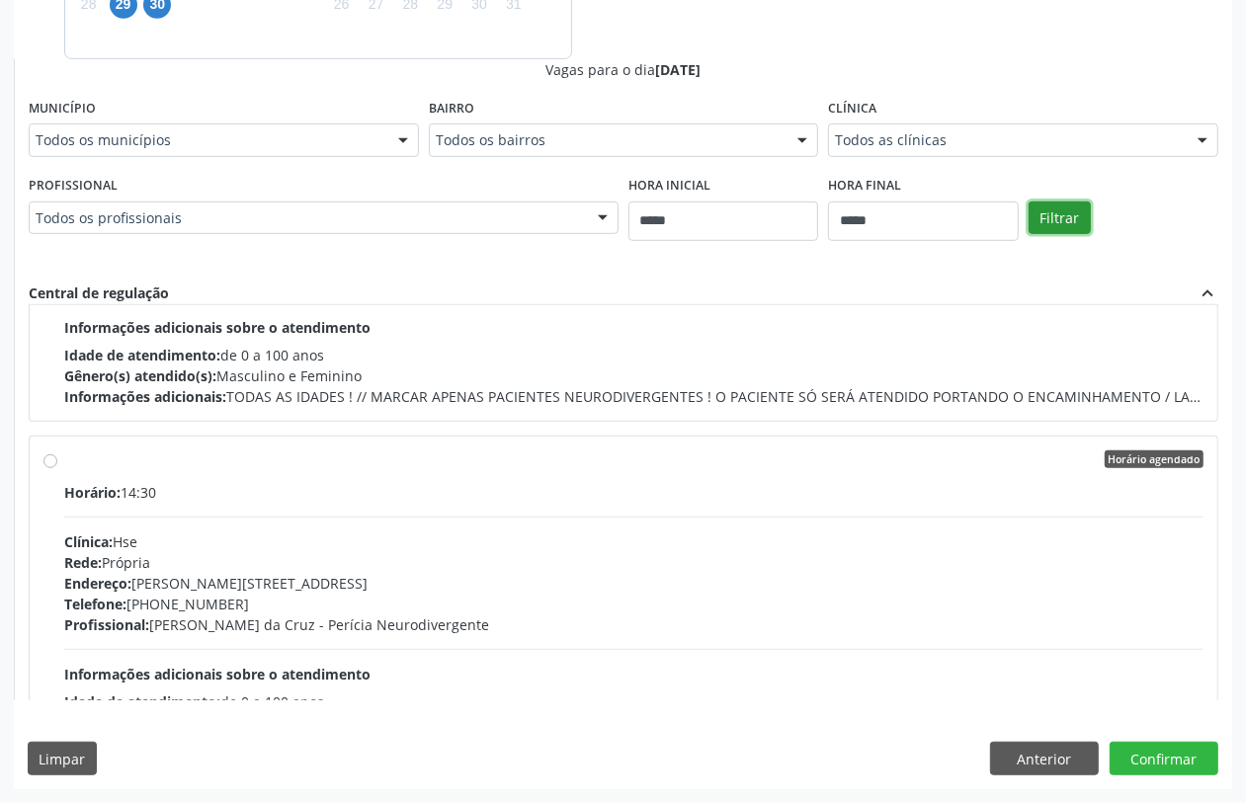
scroll to position [2743, 0]
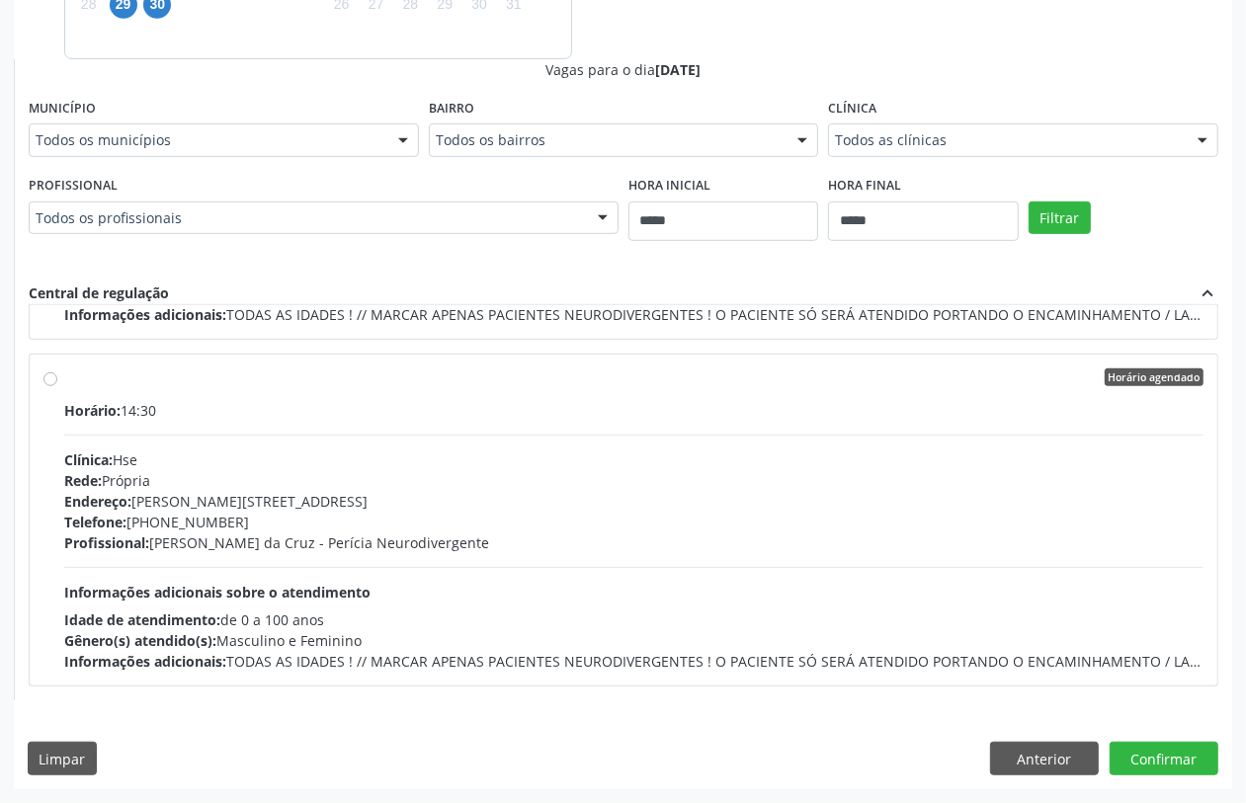
click at [584, 579] on div "Horário: 14:30 Clínica: Hse Rede: Própria Endereço: Av Rosa e Silva, nº 36, Esp…" at bounding box center [633, 536] width 1139 height 272
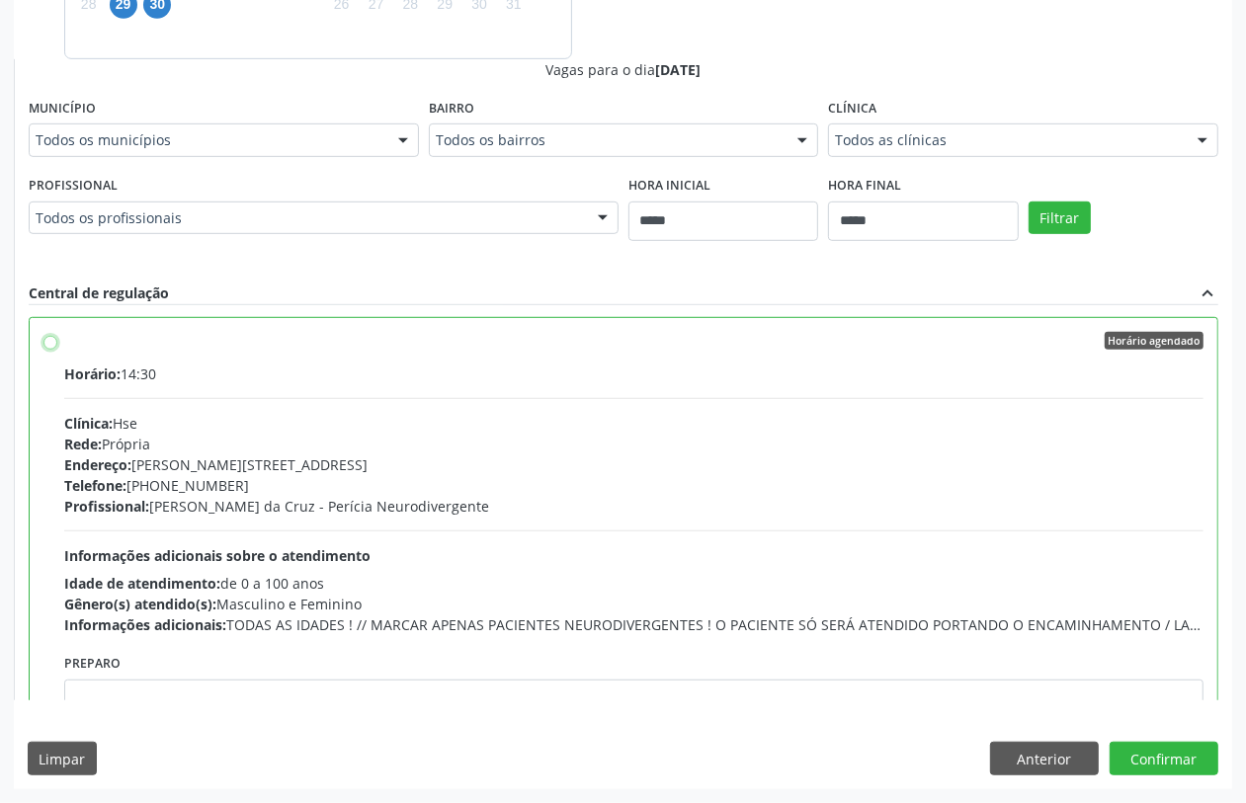
scroll to position [2877, 0]
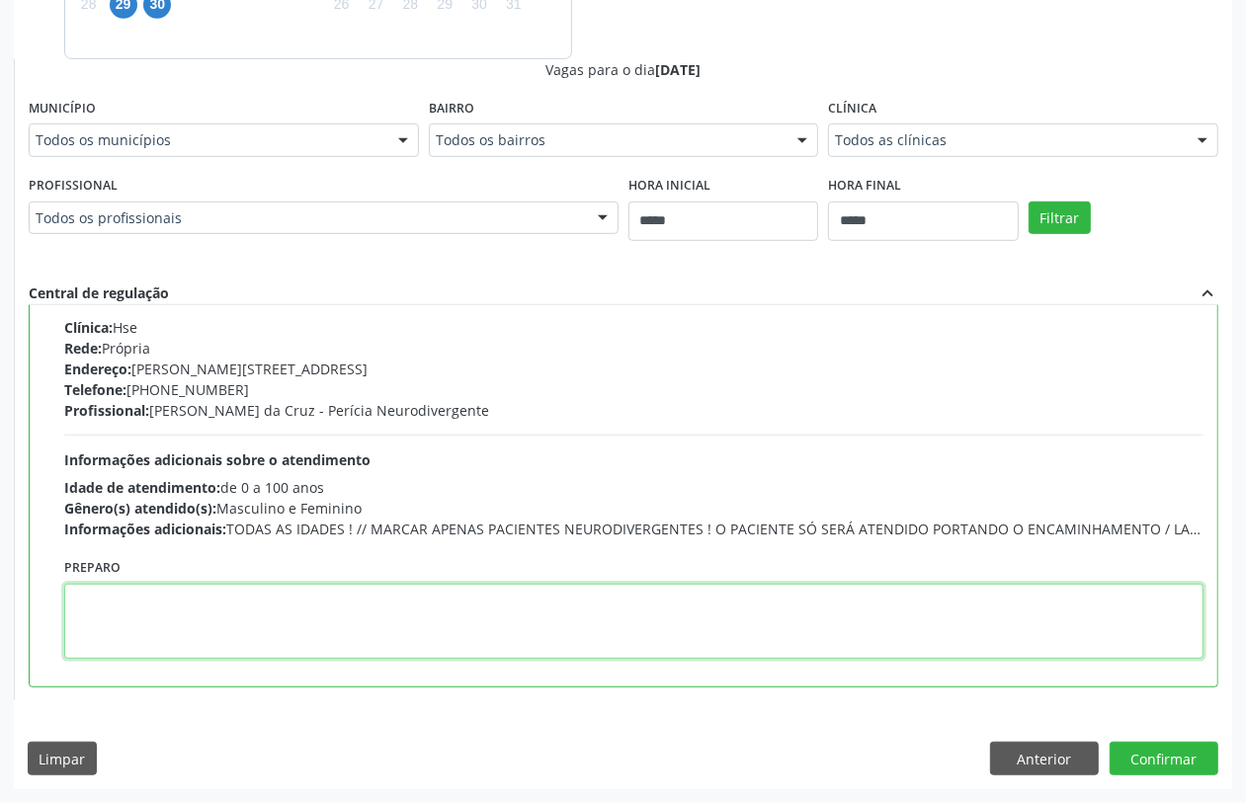
paste textarea "**********"
type textarea "**********"
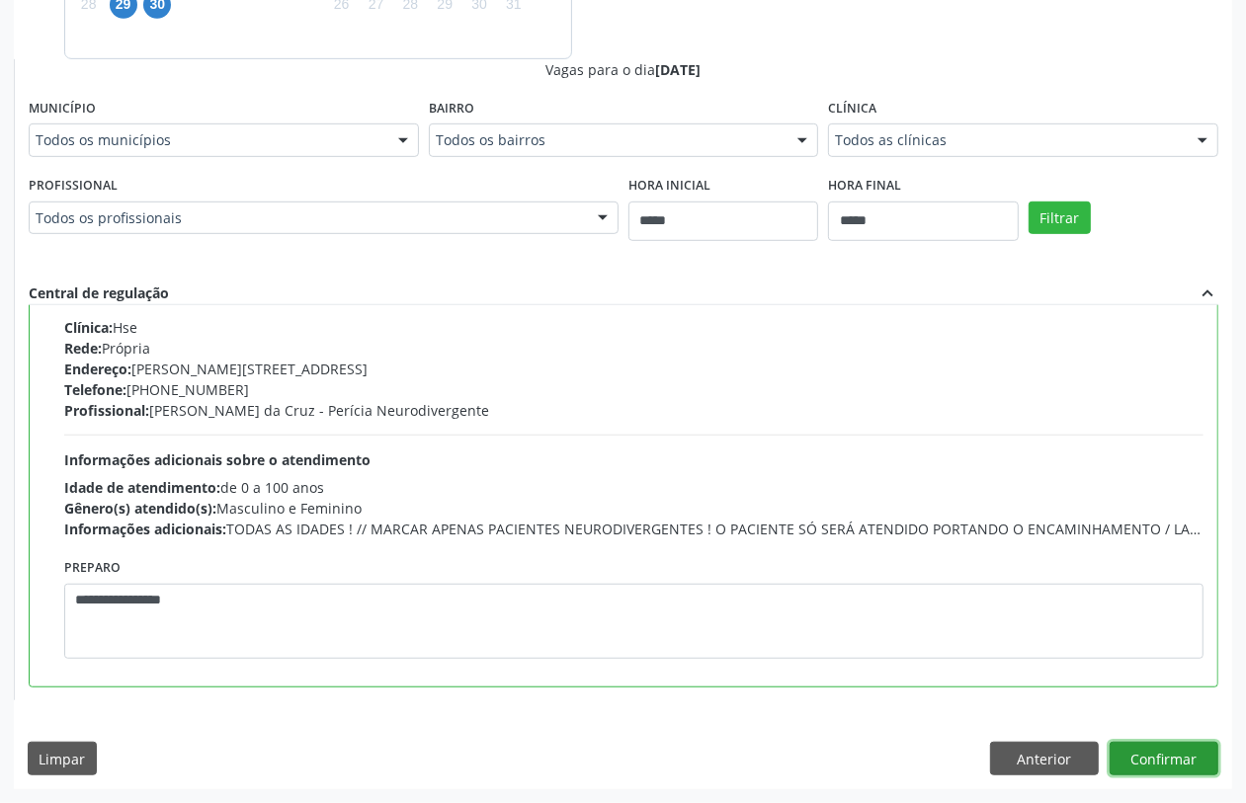
click at [1156, 743] on button "Confirmar" at bounding box center [1164, 759] width 109 height 34
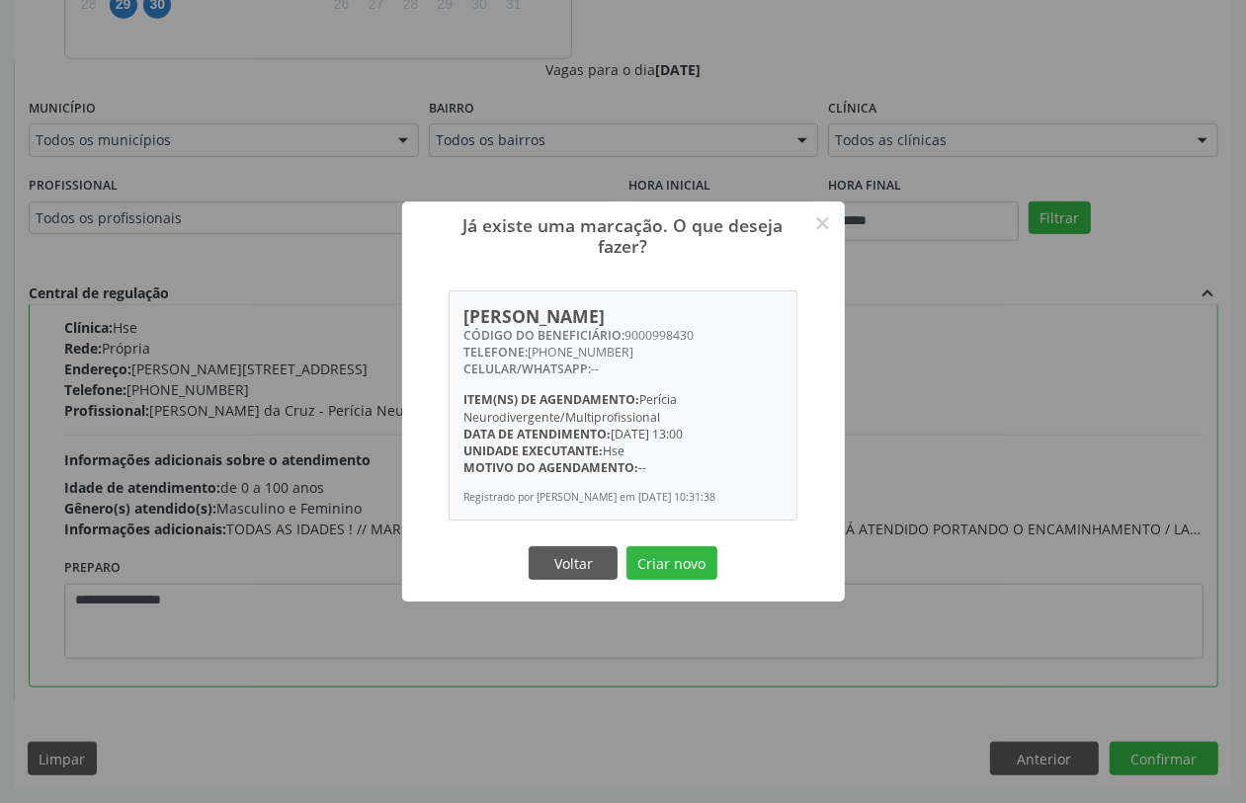
click at [673, 548] on div "Já existe uma marcação. O que deseja fazer? × Ravi Santos Vera Cruz CÓDIGO DO B…" at bounding box center [623, 401] width 443 height 399
click at [683, 570] on button "Criar novo" at bounding box center [672, 564] width 91 height 34
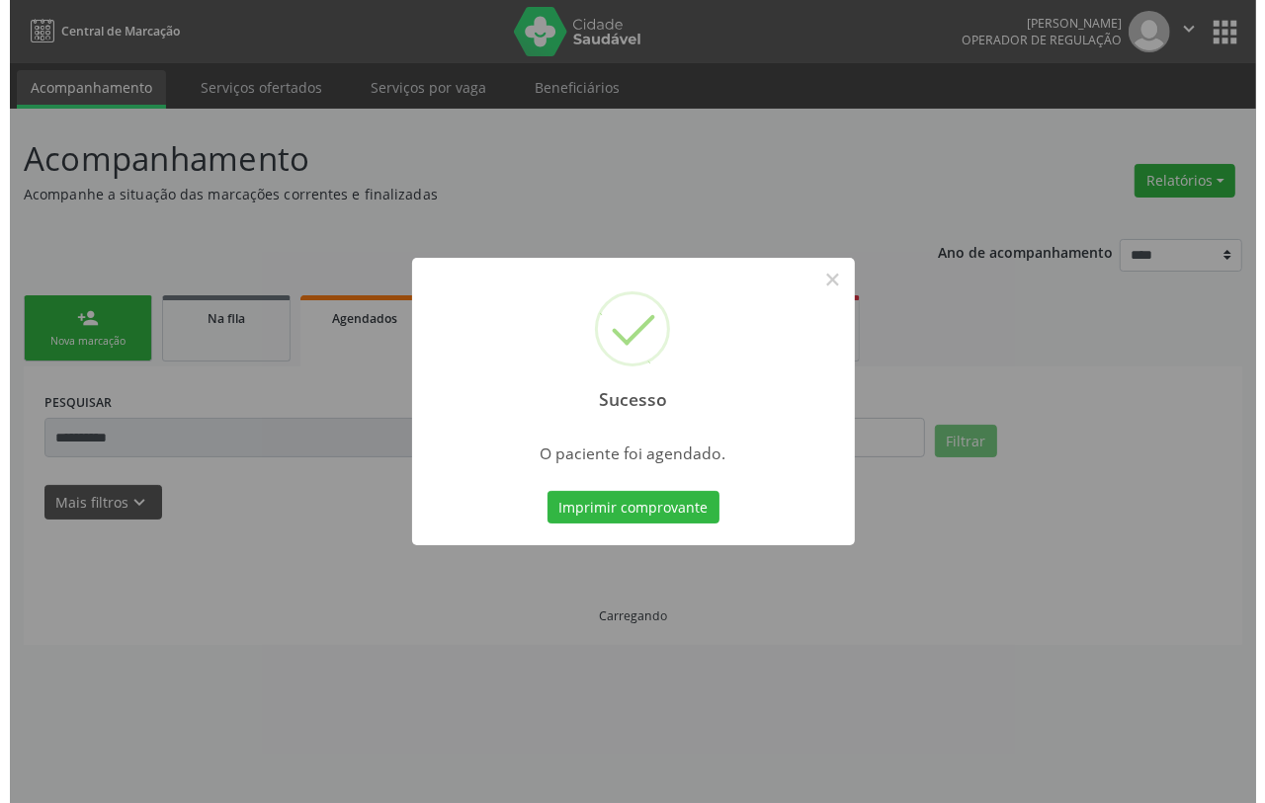
scroll to position [0, 0]
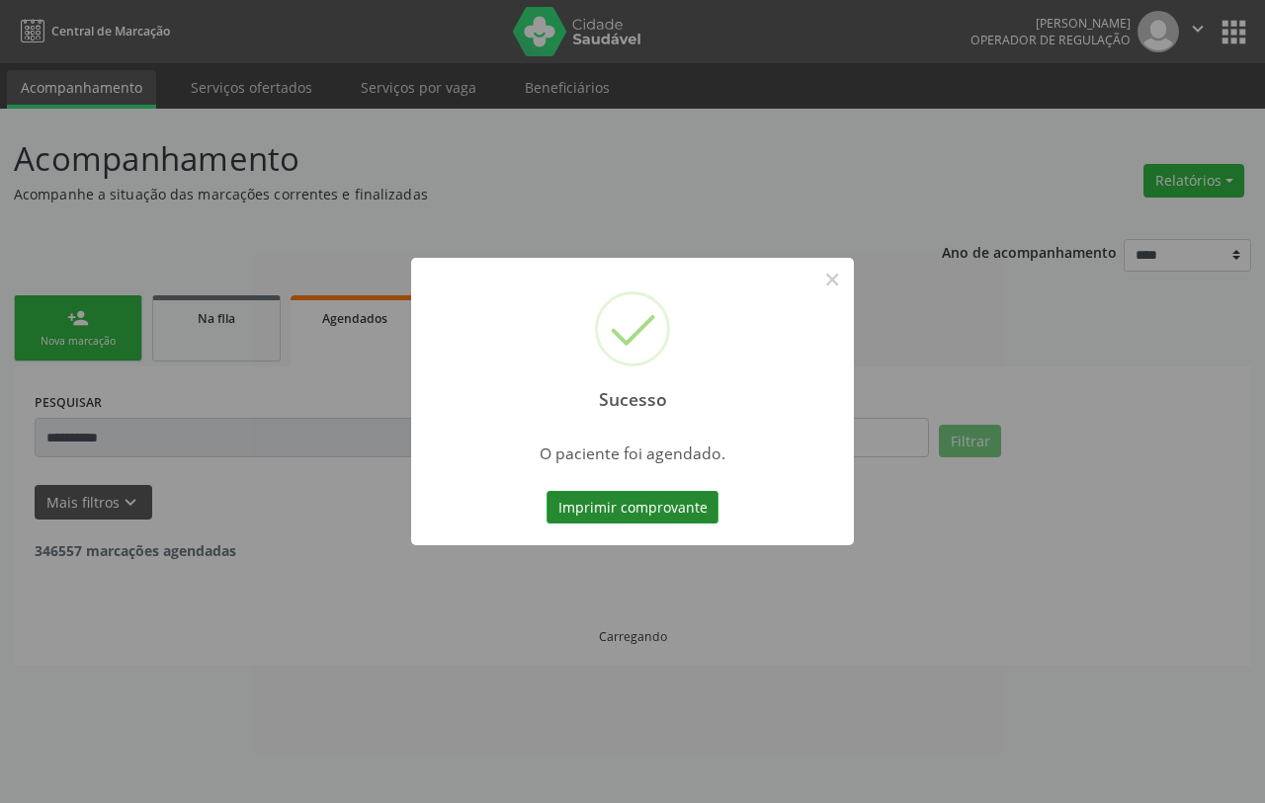
click at [657, 504] on button "Imprimir comprovante" at bounding box center [633, 508] width 172 height 34
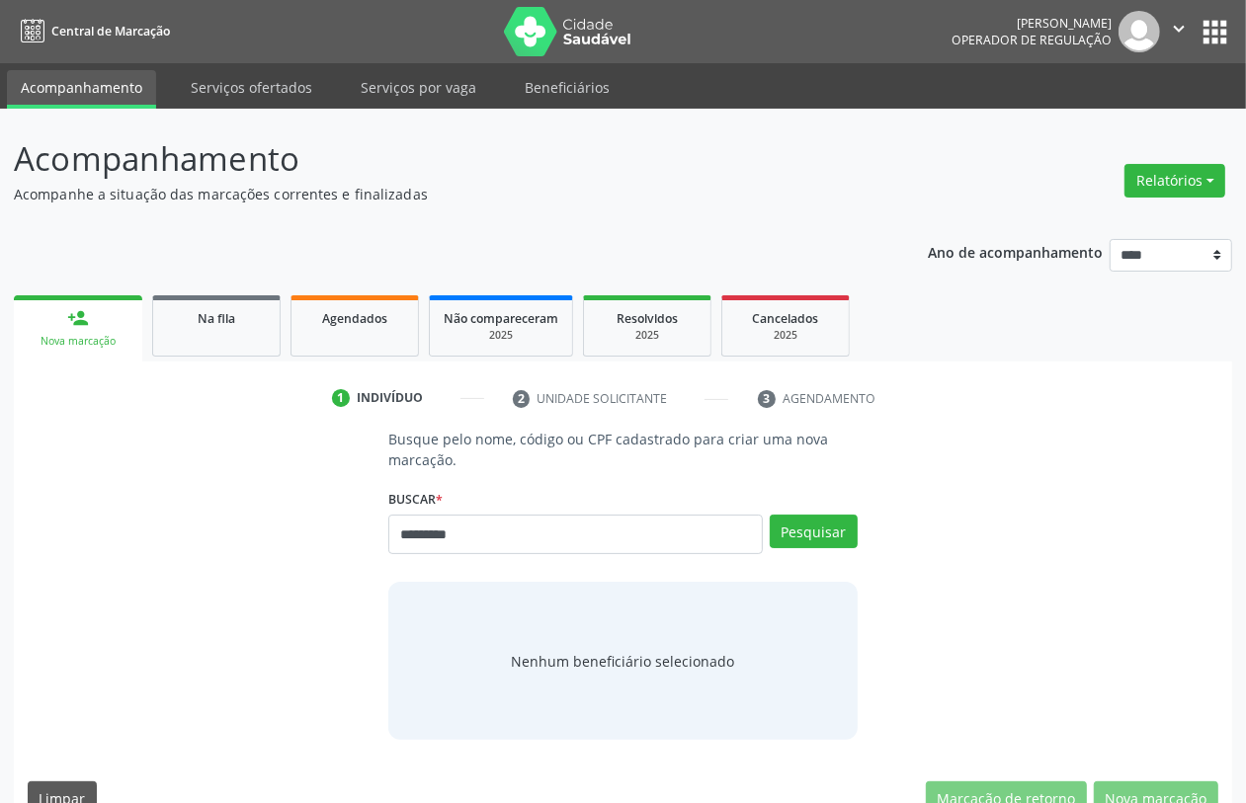
type input "*********"
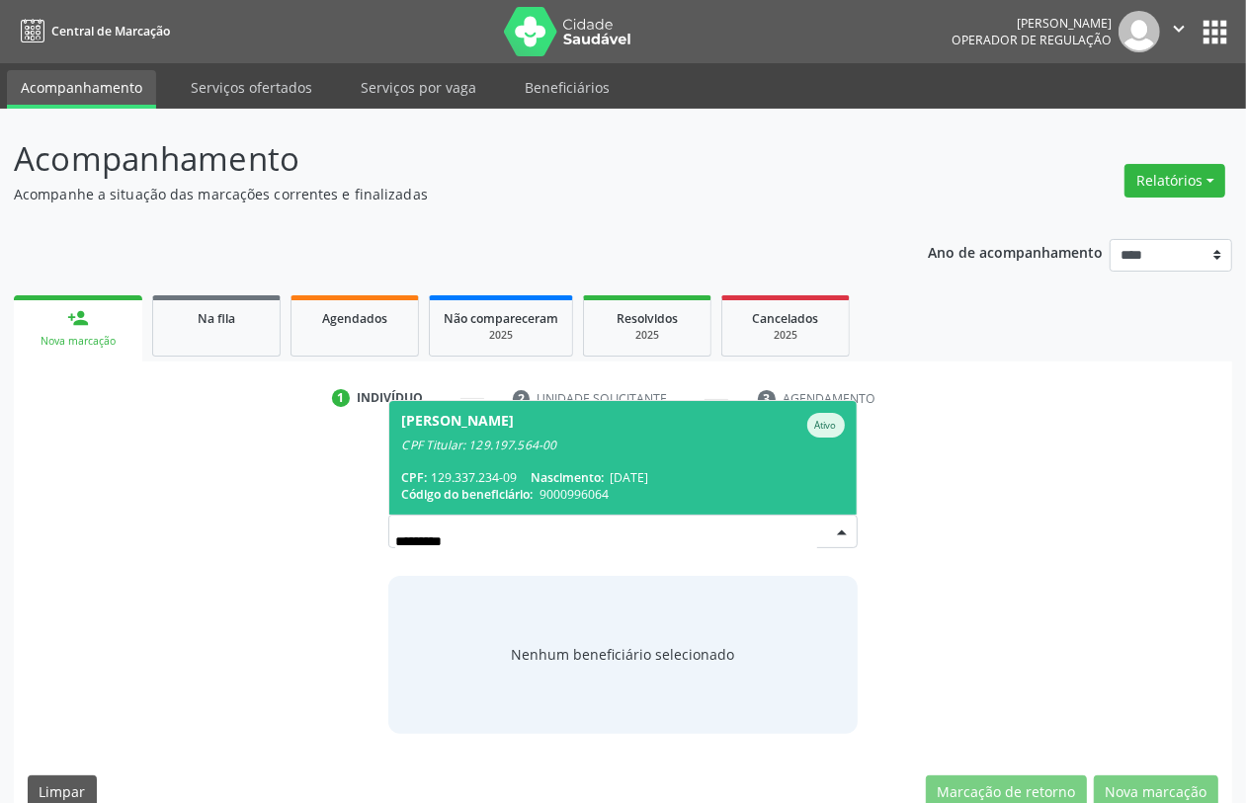
click at [529, 447] on div "CPF Titular: 129.197.564-00" at bounding box center [622, 446] width 443 height 16
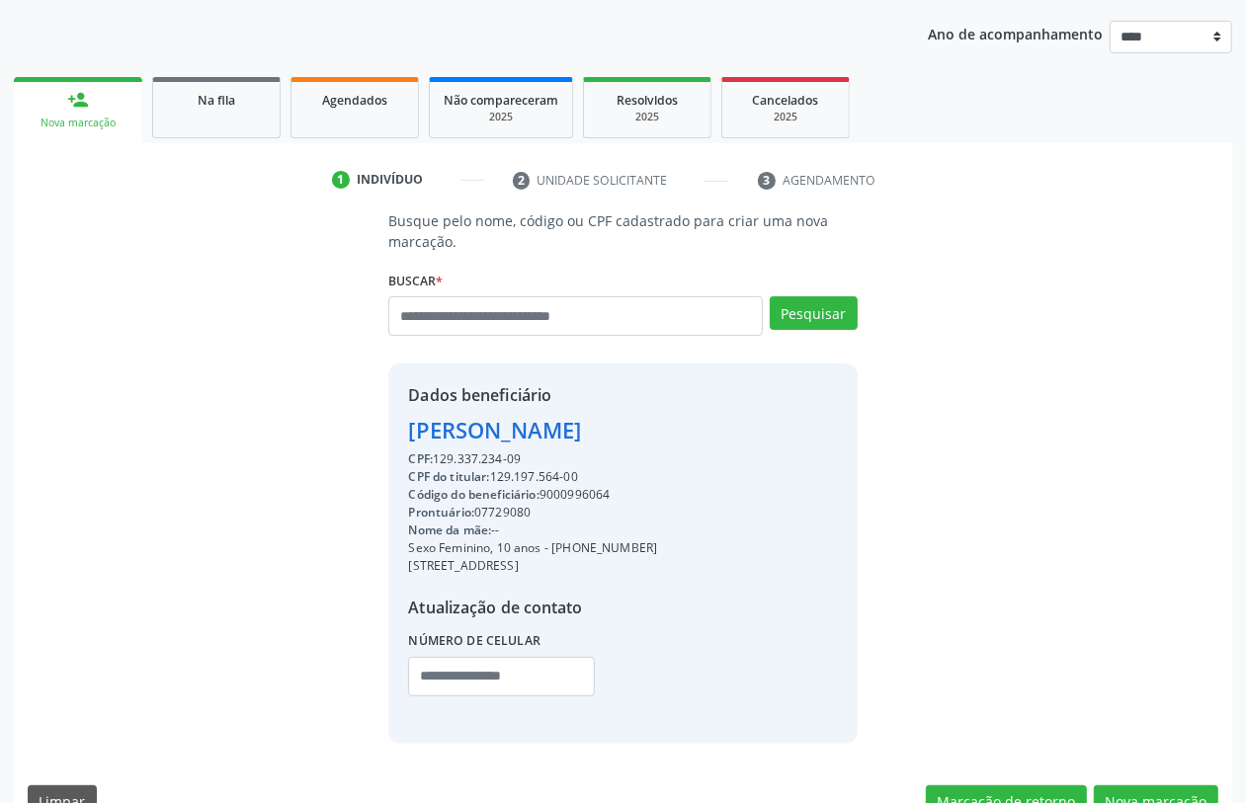
scroll to position [260, 0]
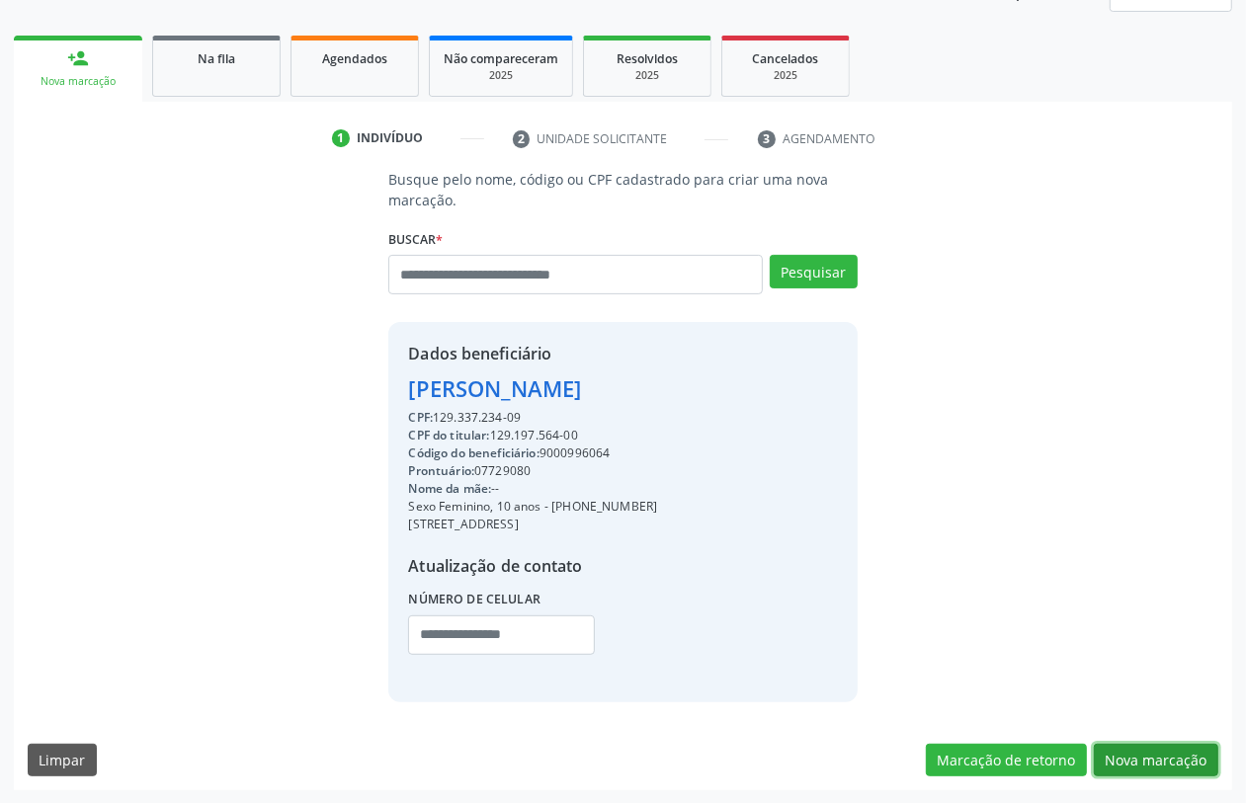
click at [1181, 748] on button "Nova marcação" at bounding box center [1156, 761] width 125 height 34
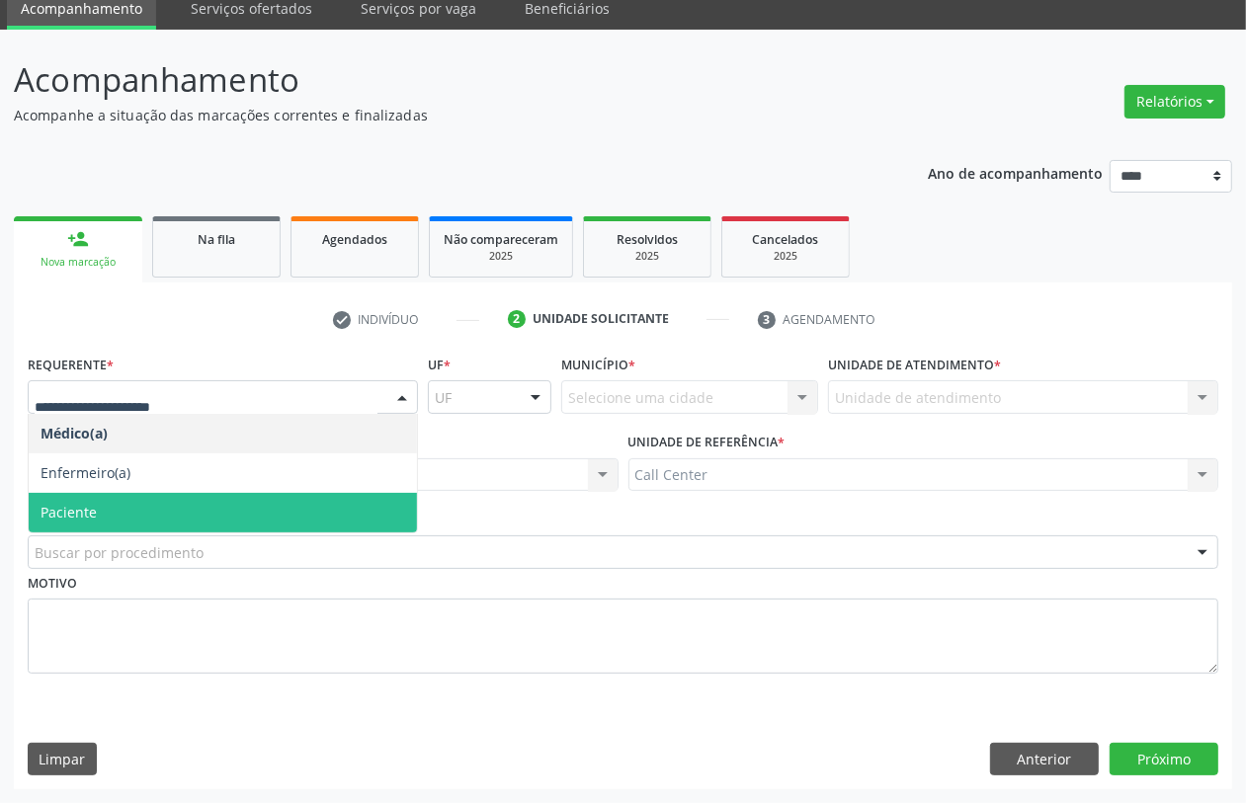
click at [97, 499] on span "Paciente" at bounding box center [223, 513] width 388 height 40
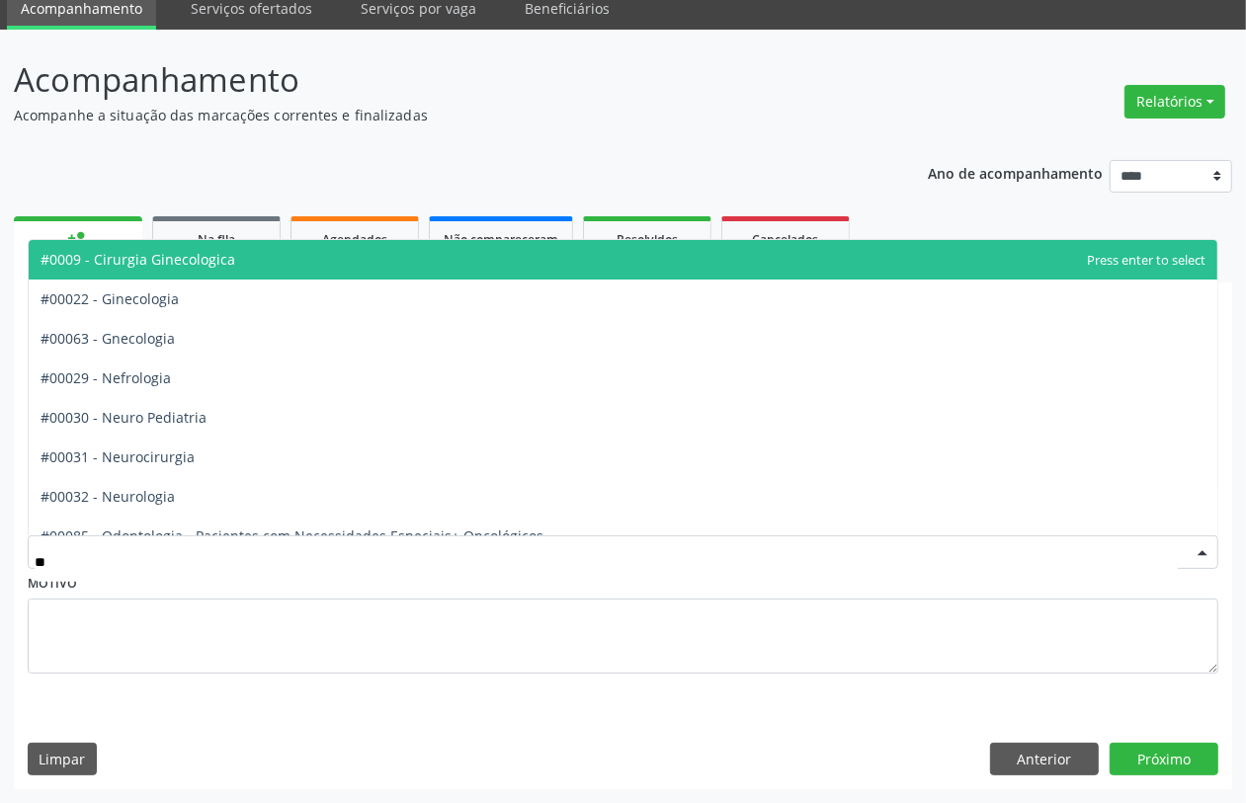
type input "***"
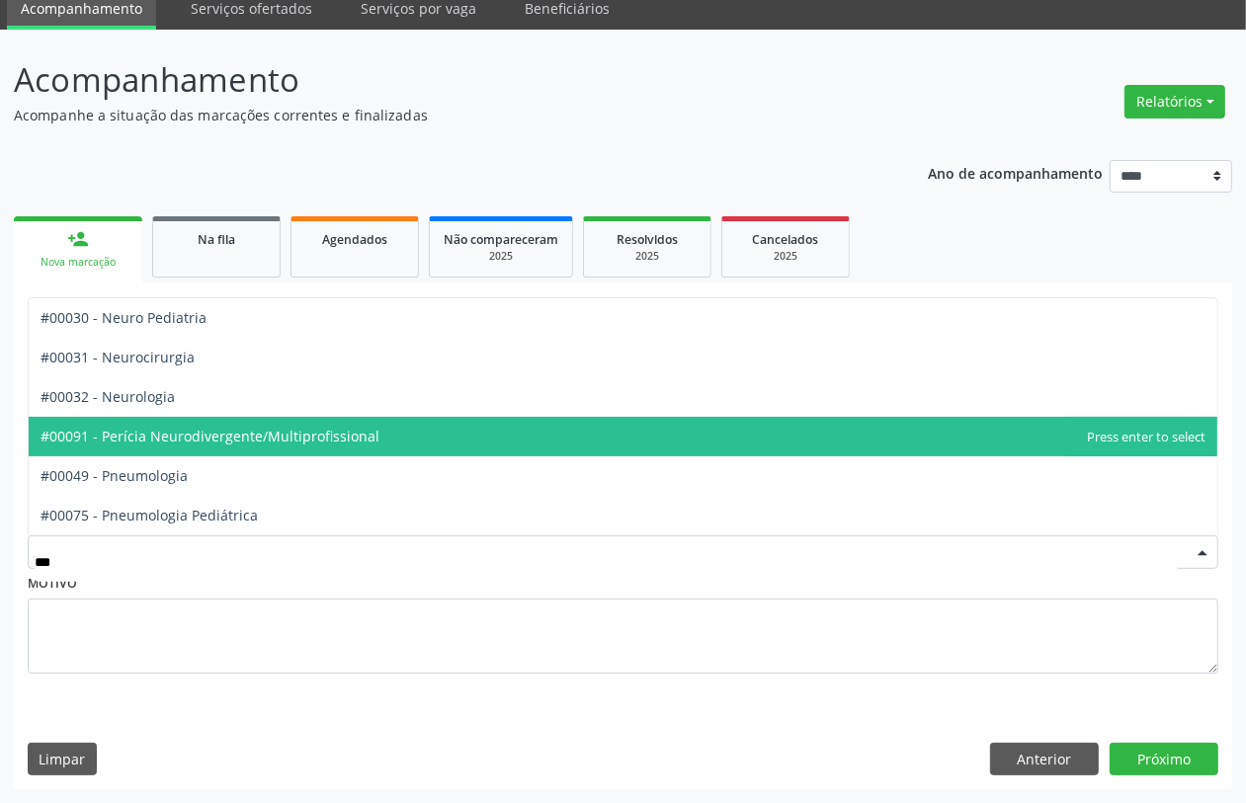
click at [205, 428] on span "#00091 - Perícia Neurodivergente/Multiprofissional" at bounding box center [210, 436] width 339 height 19
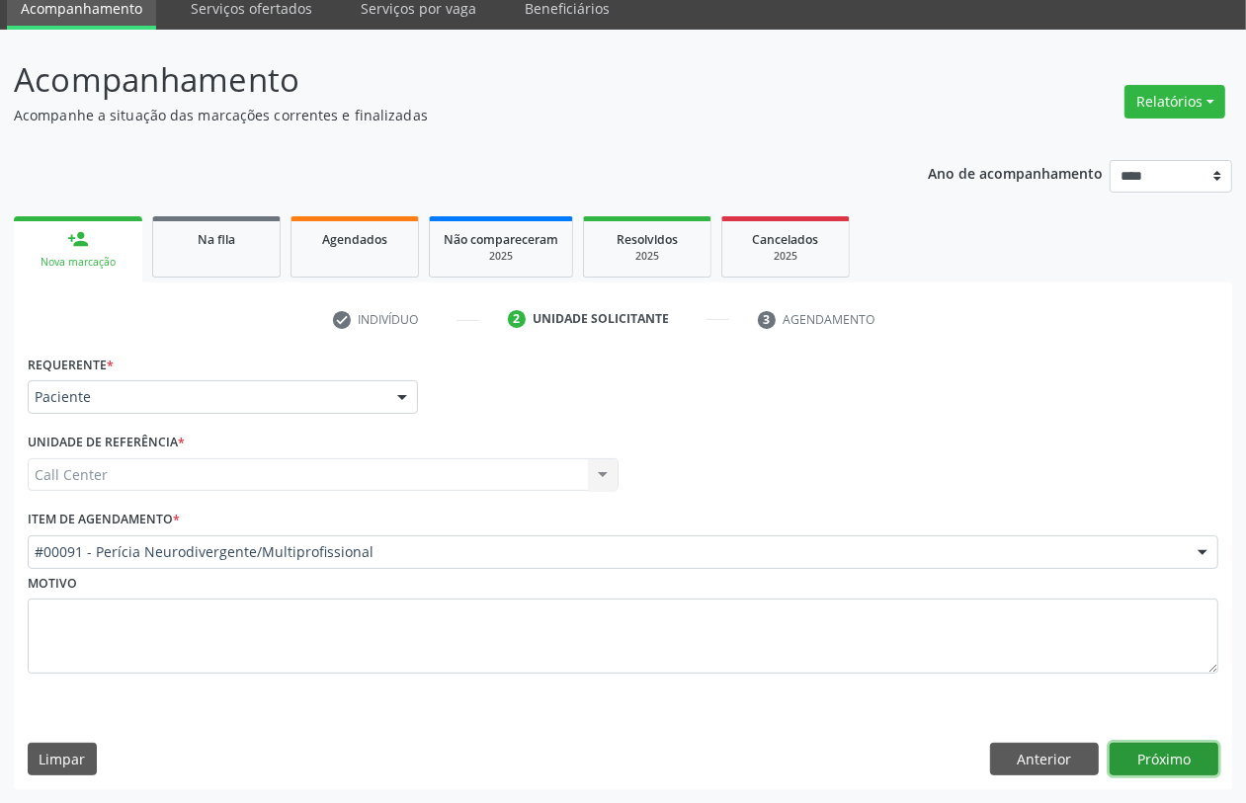
click at [1152, 753] on button "Próximo" at bounding box center [1164, 760] width 109 height 34
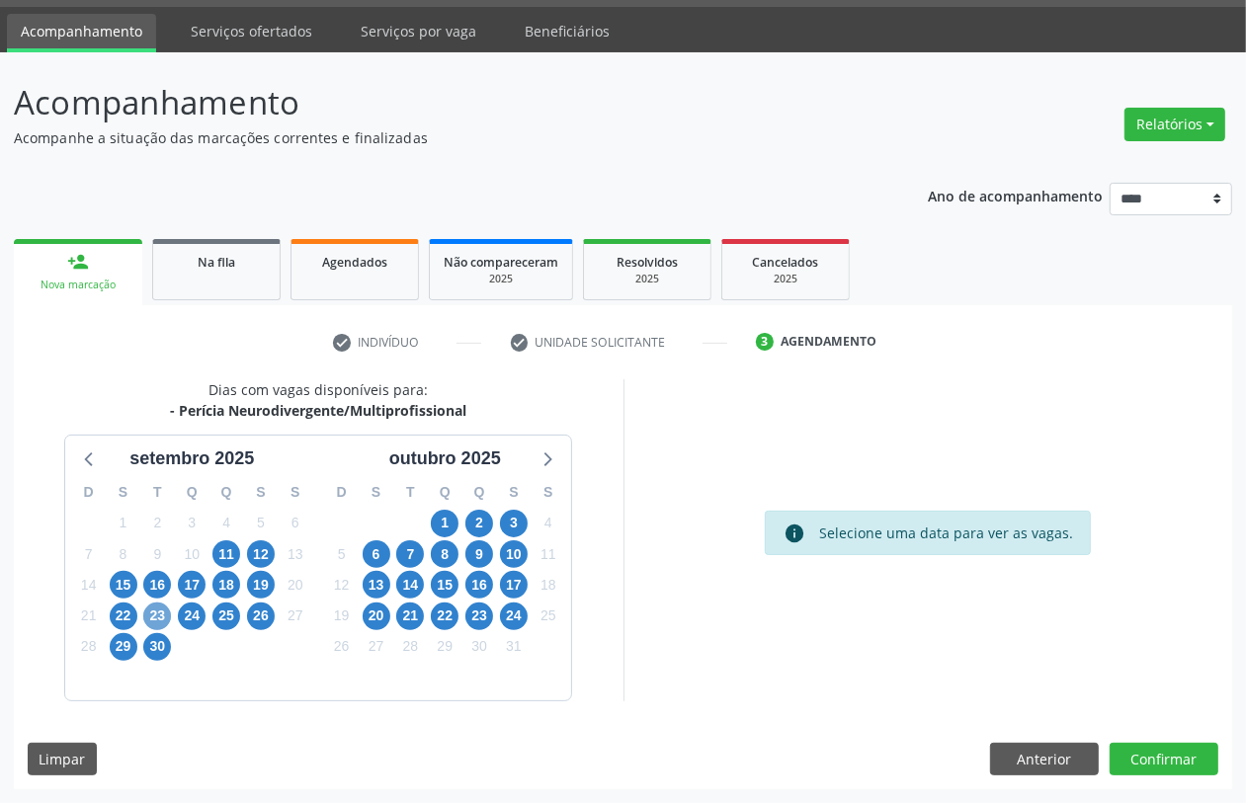
click at [164, 615] on span "23" at bounding box center [157, 617] width 28 height 28
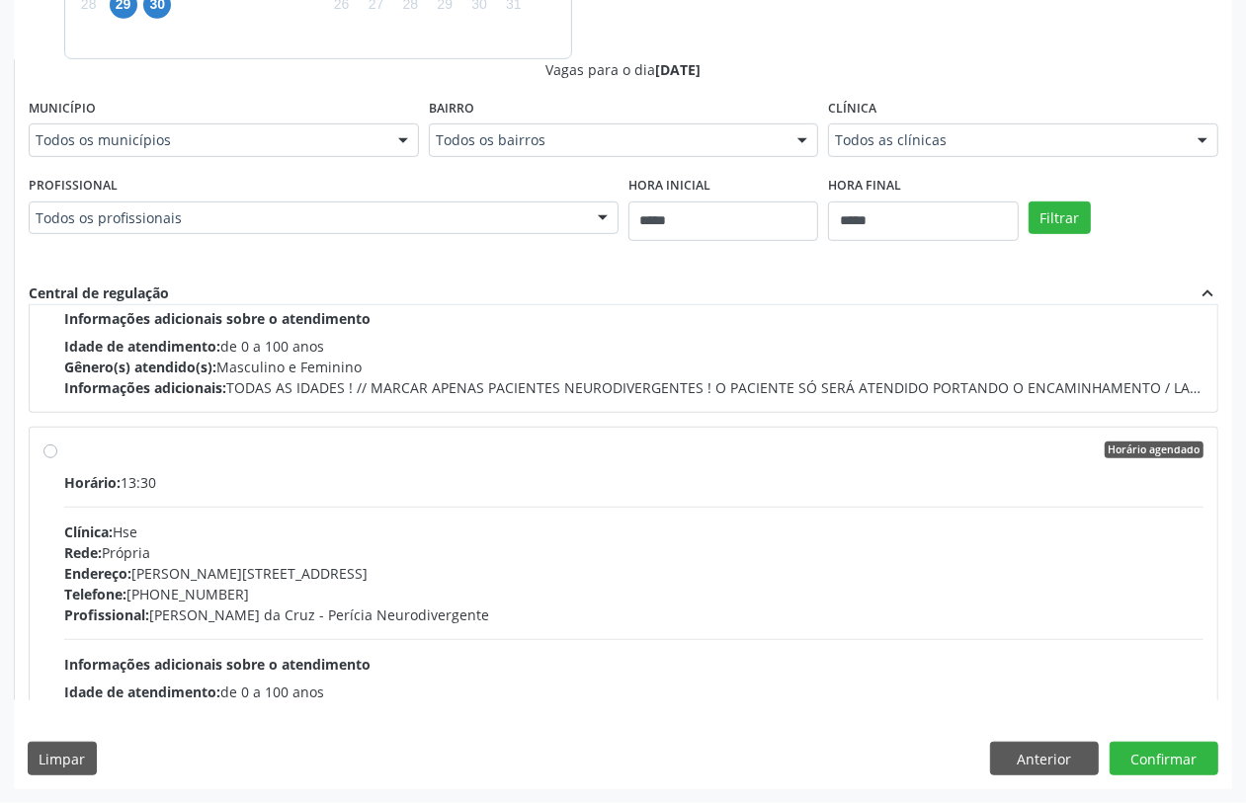
scroll to position [2397, 0]
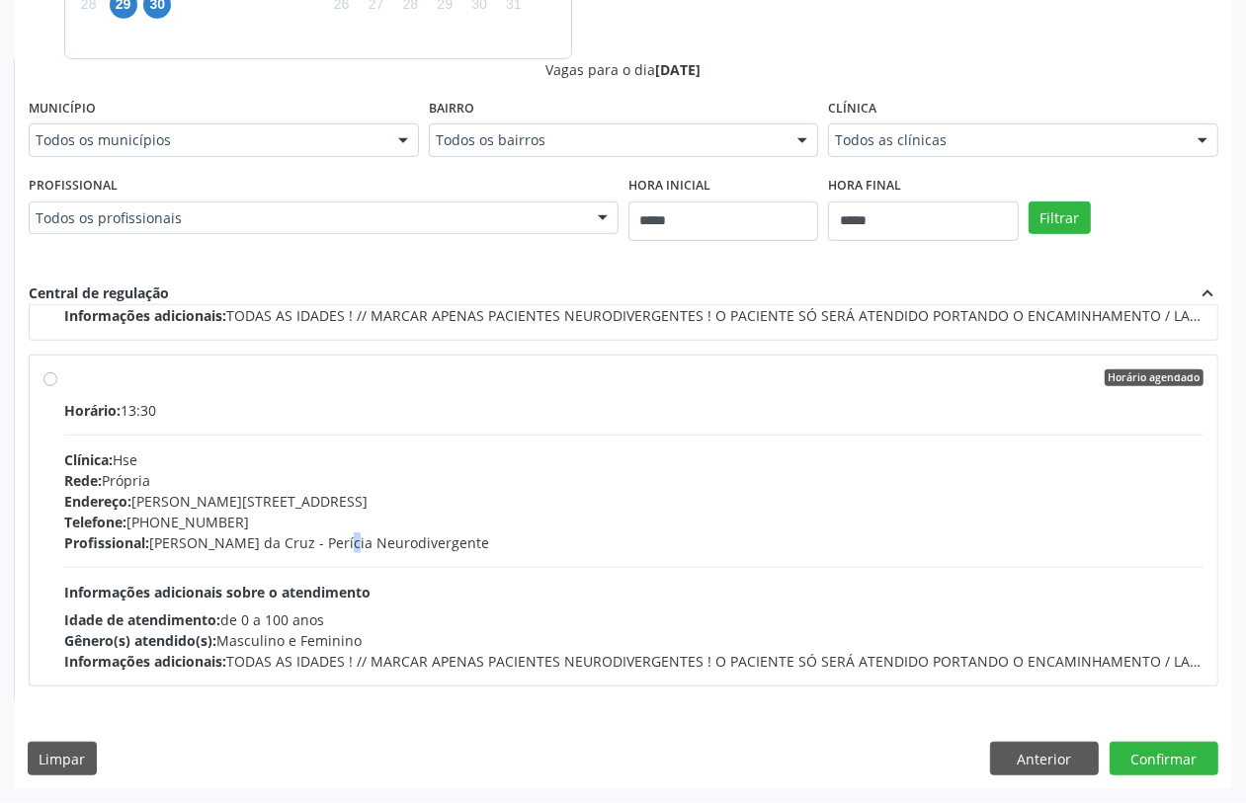
click at [298, 540] on div "Profissional: [PERSON_NAME] - Perícia Neurodivergente" at bounding box center [633, 543] width 1139 height 21
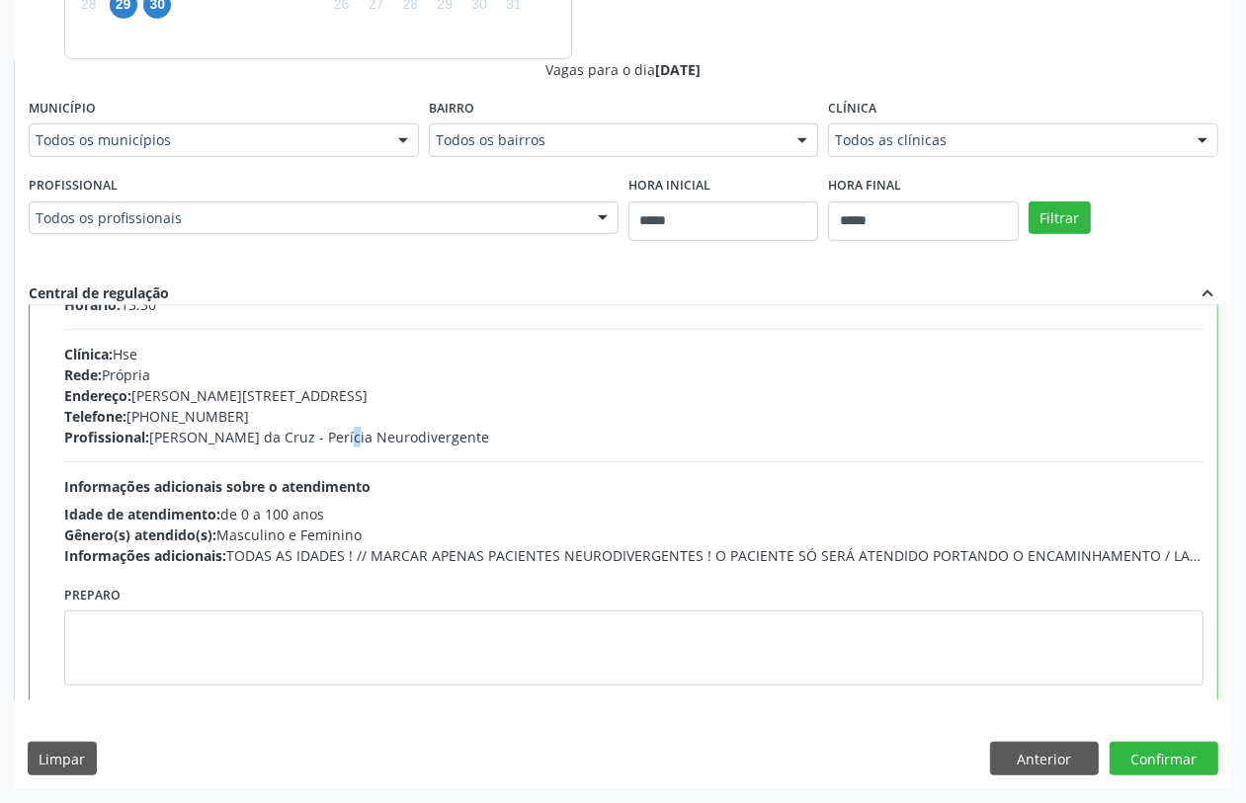
scroll to position [2530, 0]
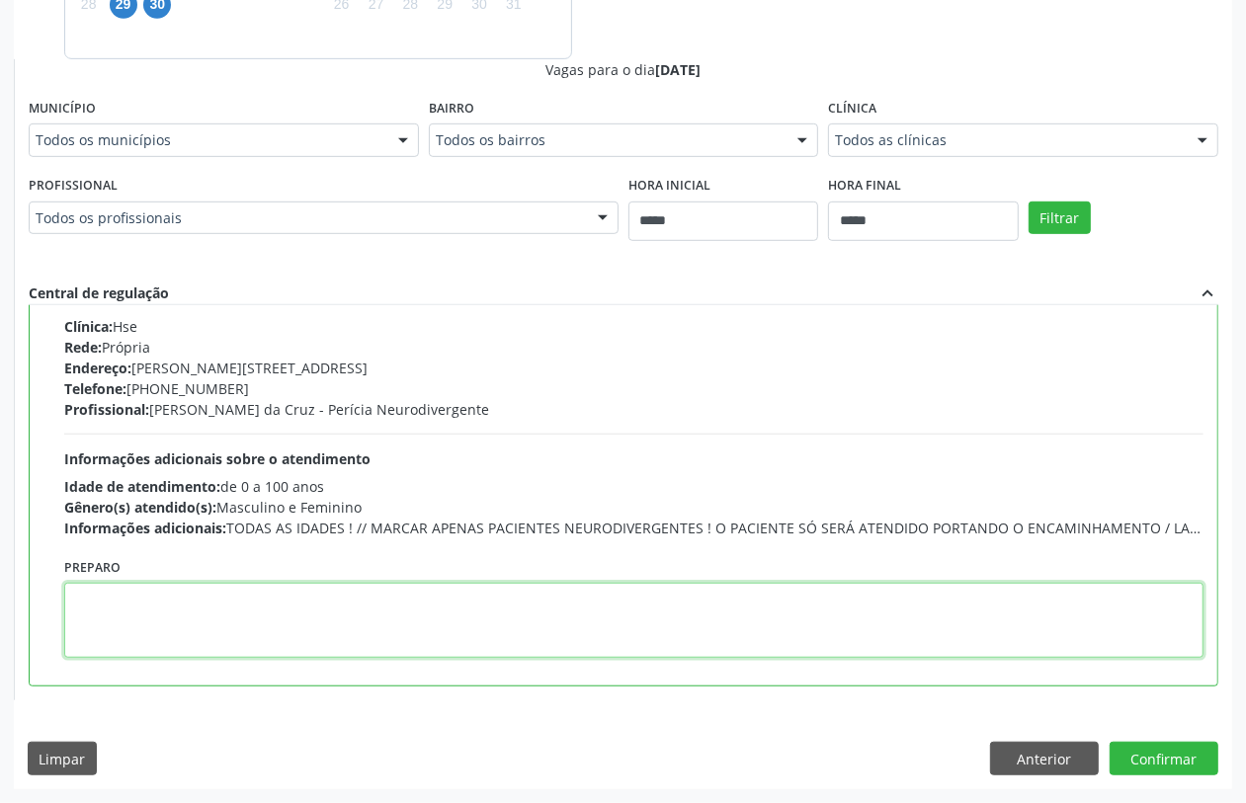
paste textarea "**********"
type textarea "**********"
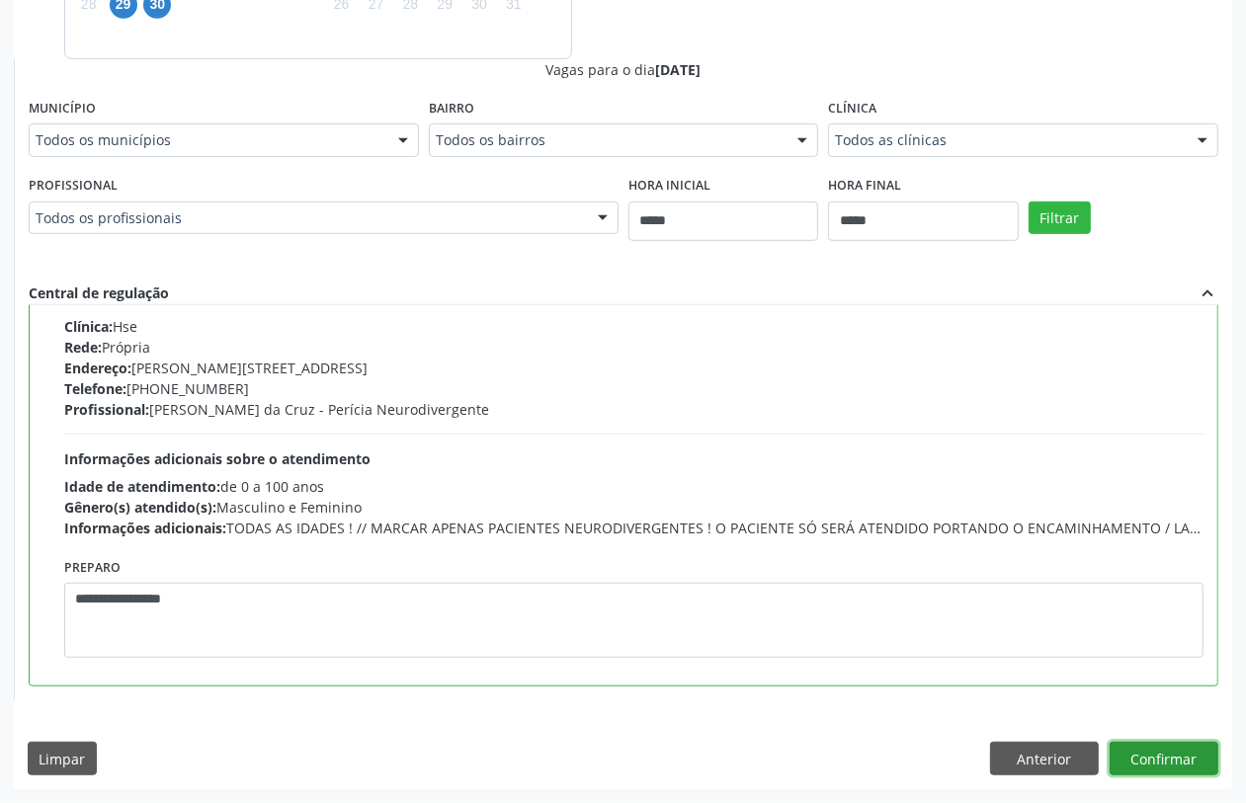
click at [1192, 758] on button "Confirmar" at bounding box center [1164, 759] width 109 height 34
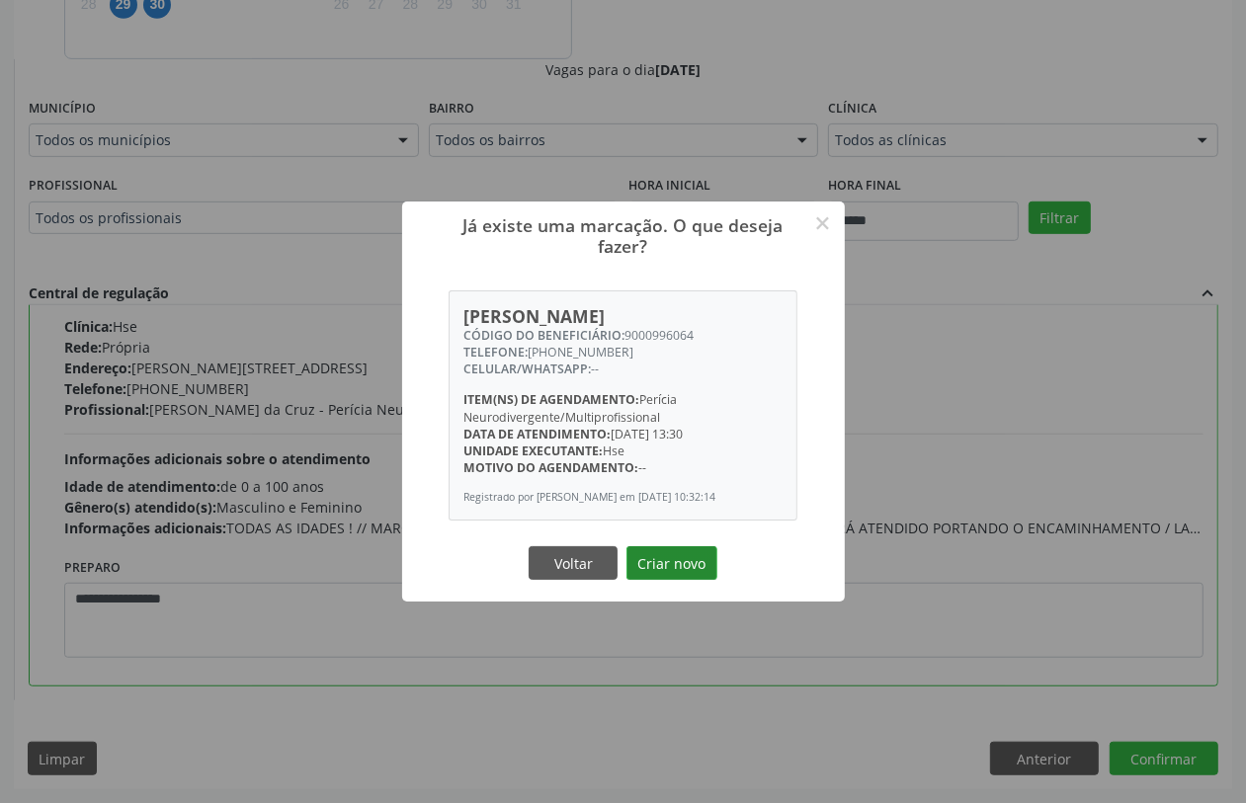
click at [678, 556] on button "Criar novo" at bounding box center [672, 564] width 91 height 34
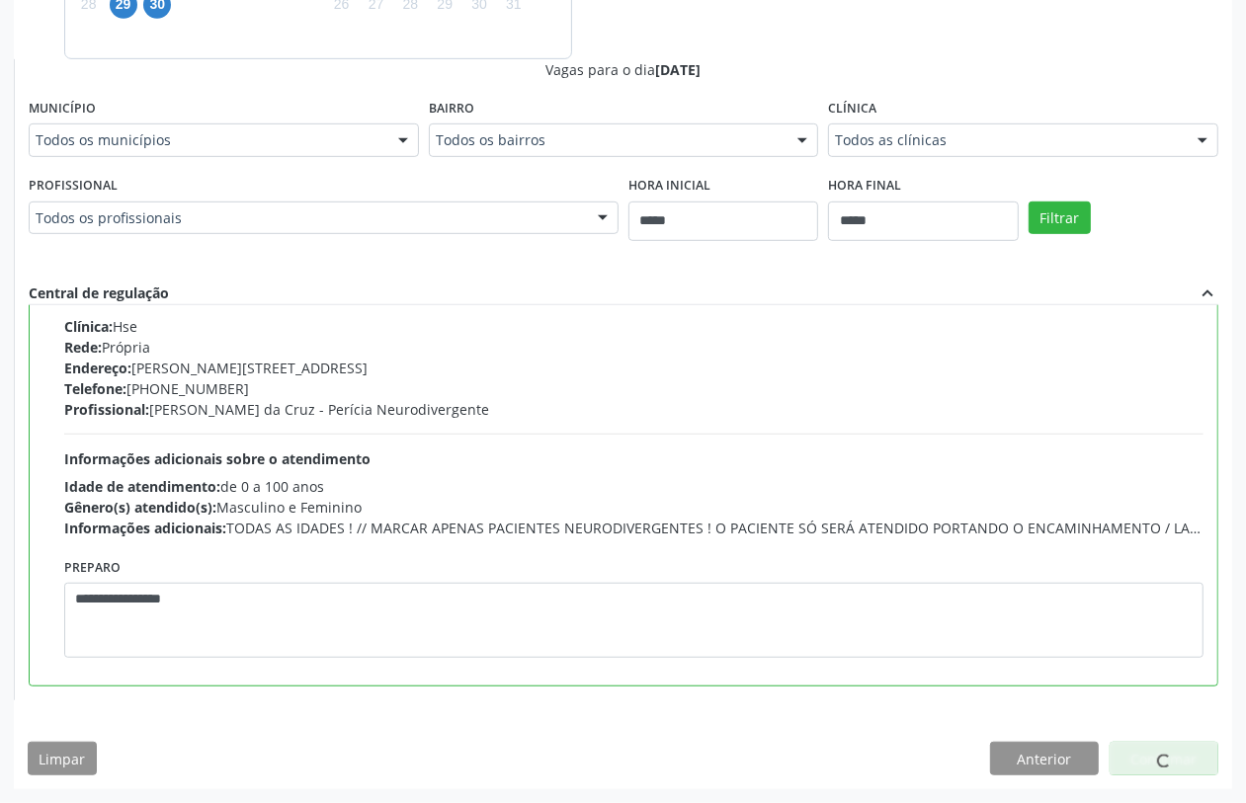
scroll to position [0, 0]
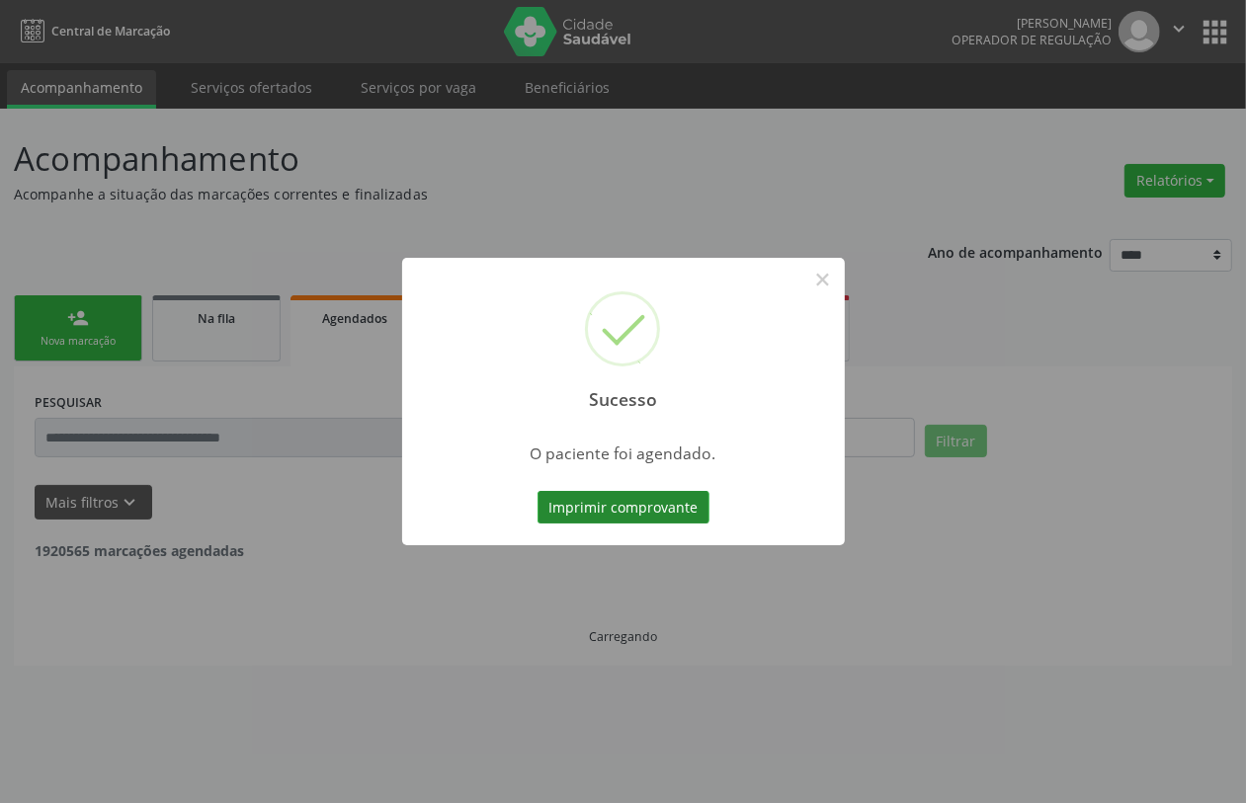
click at [629, 496] on button "Imprimir comprovante" at bounding box center [624, 508] width 172 height 34
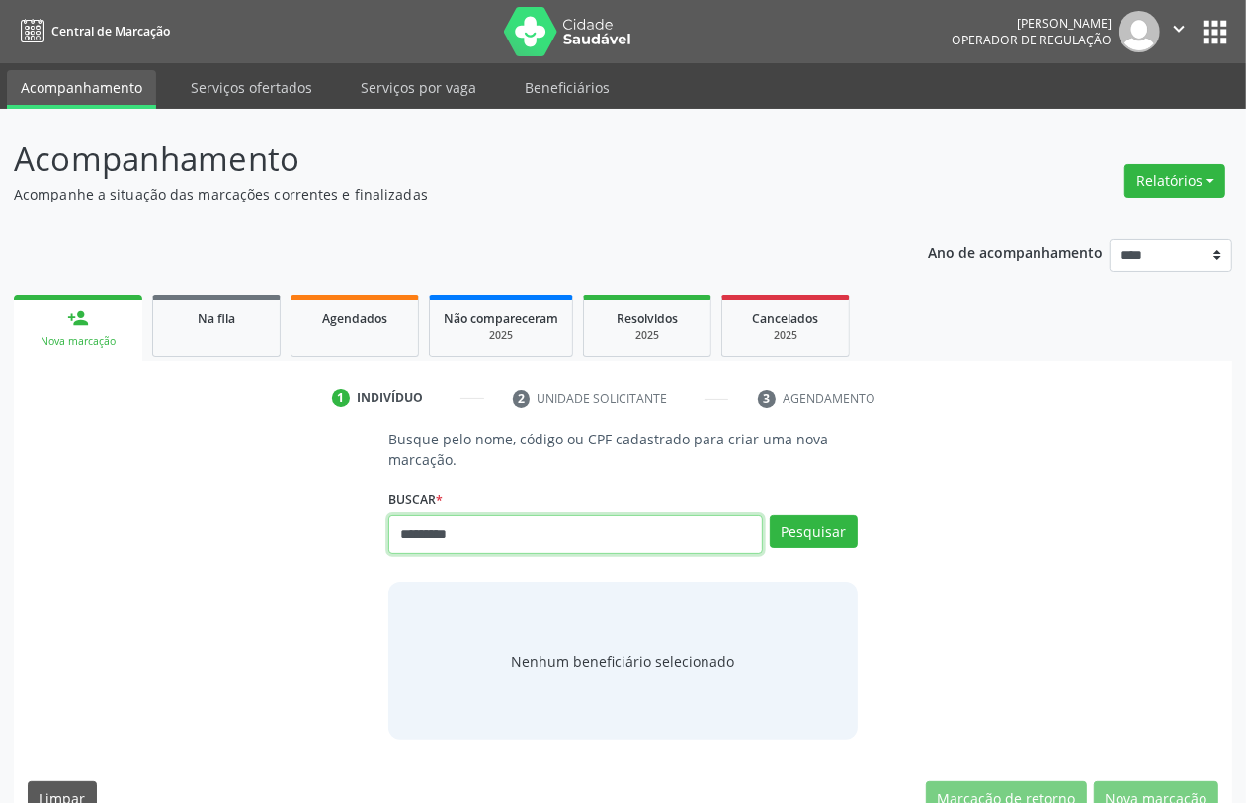
type input "*********"
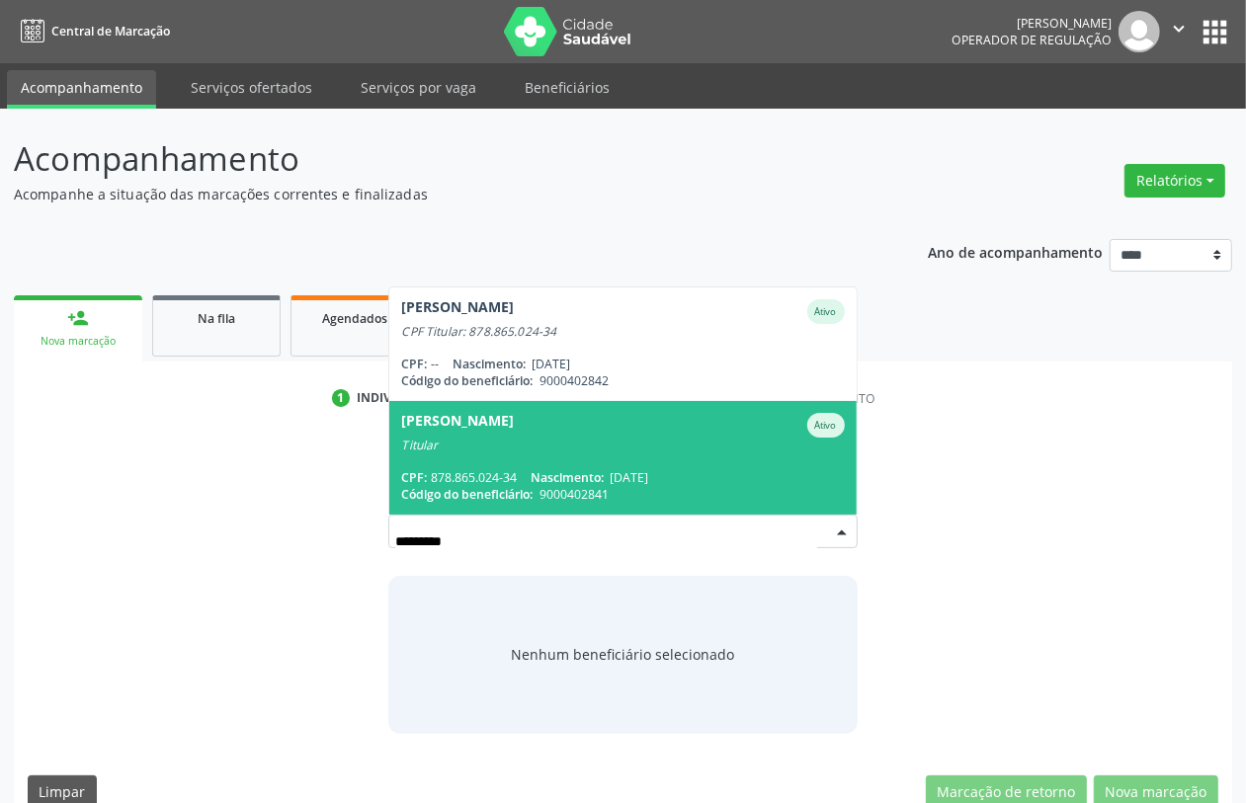
click at [497, 418] on div "[PERSON_NAME]" at bounding box center [457, 425] width 113 height 25
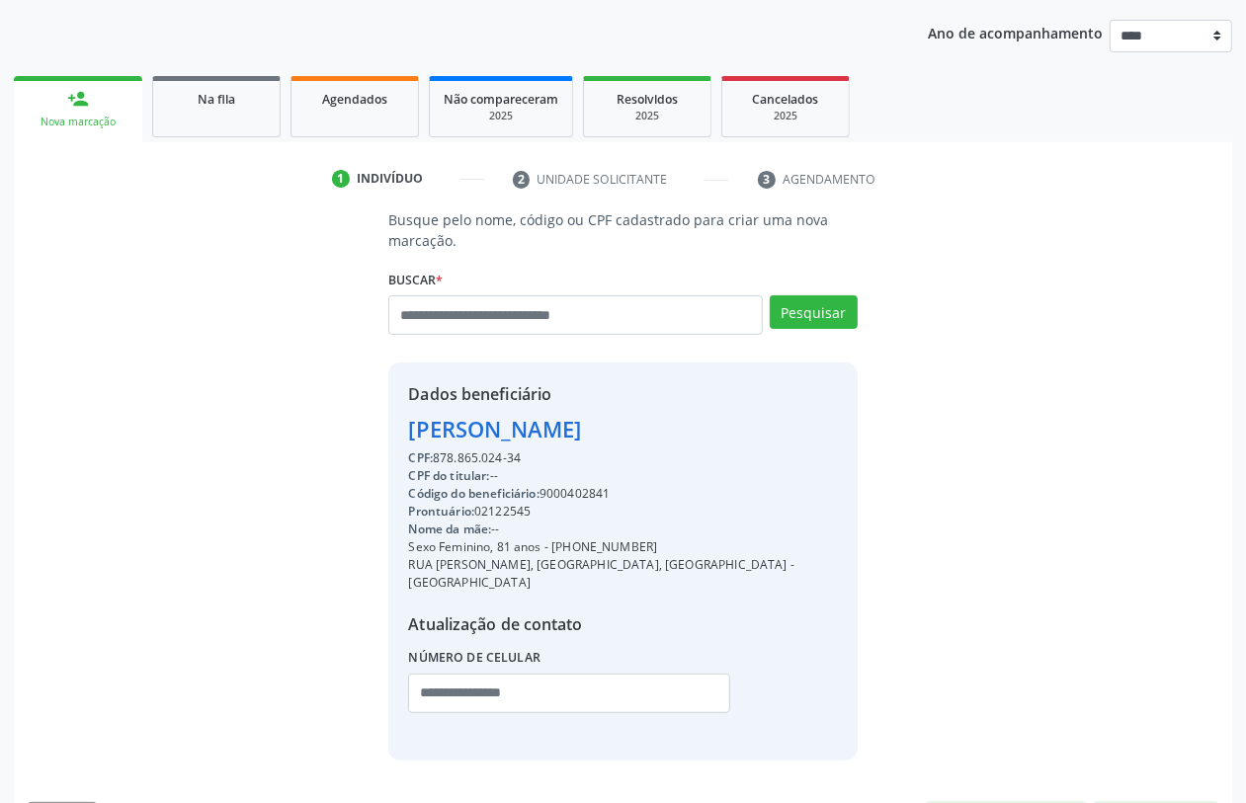
scroll to position [260, 0]
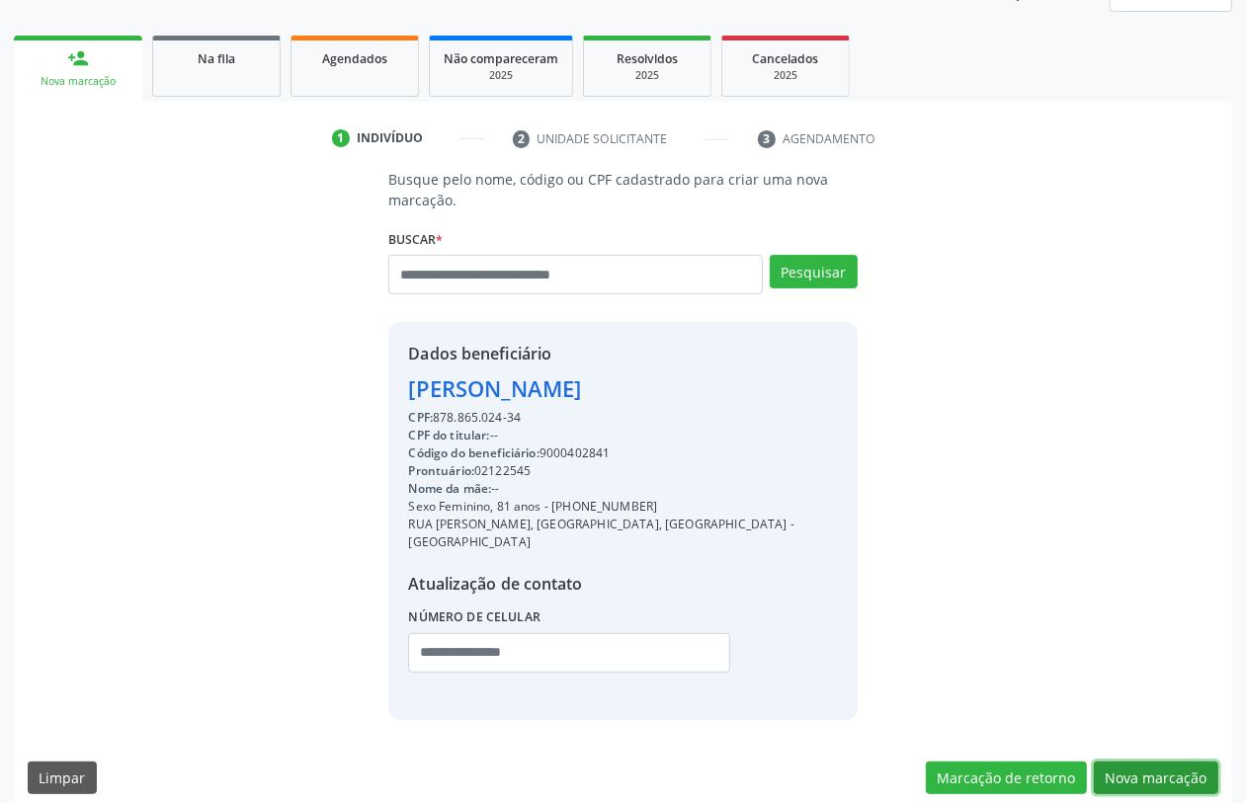
click at [1196, 767] on button "Nova marcação" at bounding box center [1156, 779] width 125 height 34
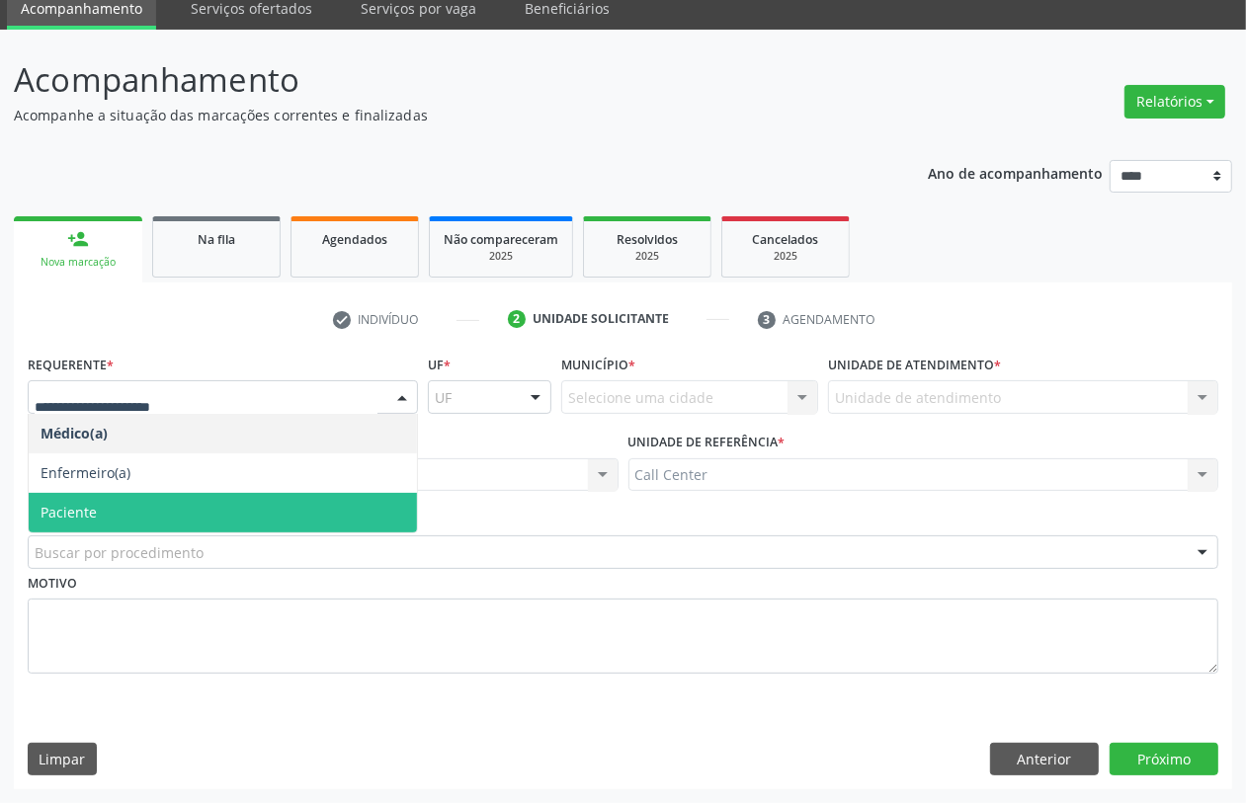
click at [99, 510] on span "Paciente" at bounding box center [223, 513] width 388 height 40
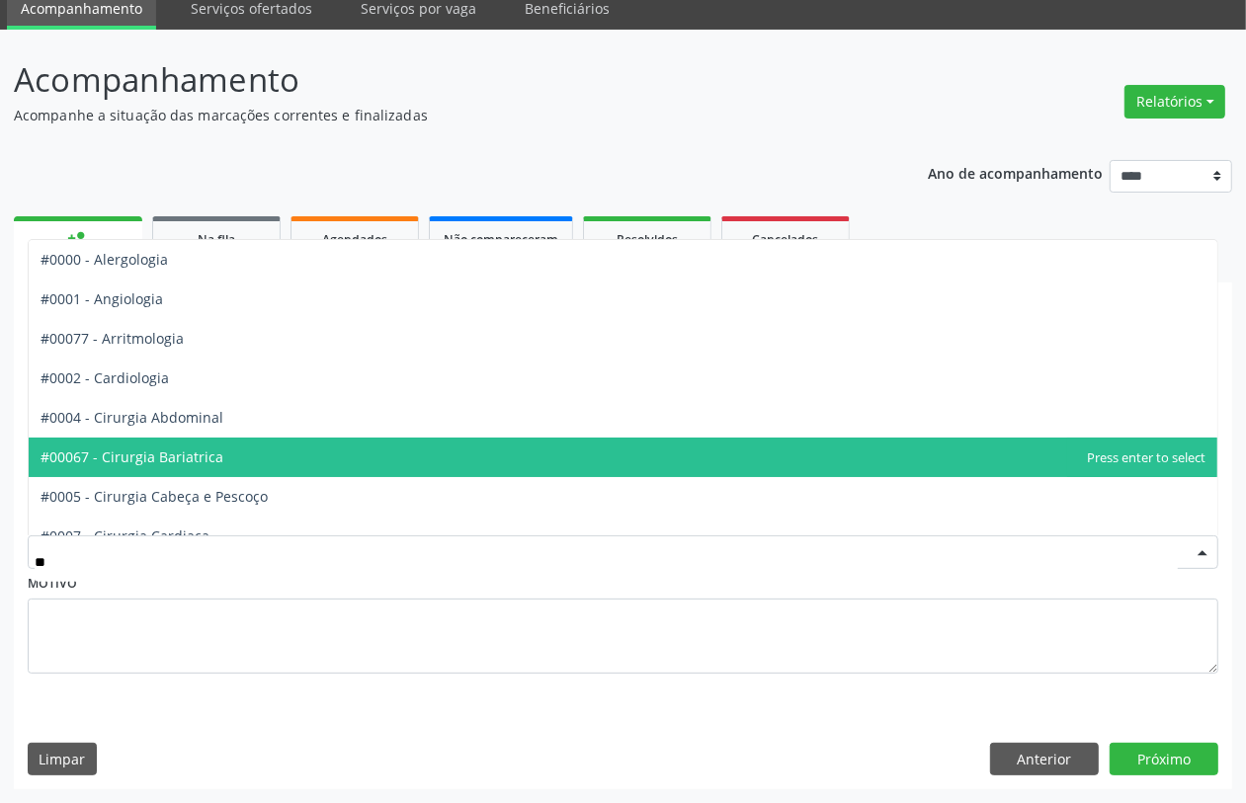
type input "***"
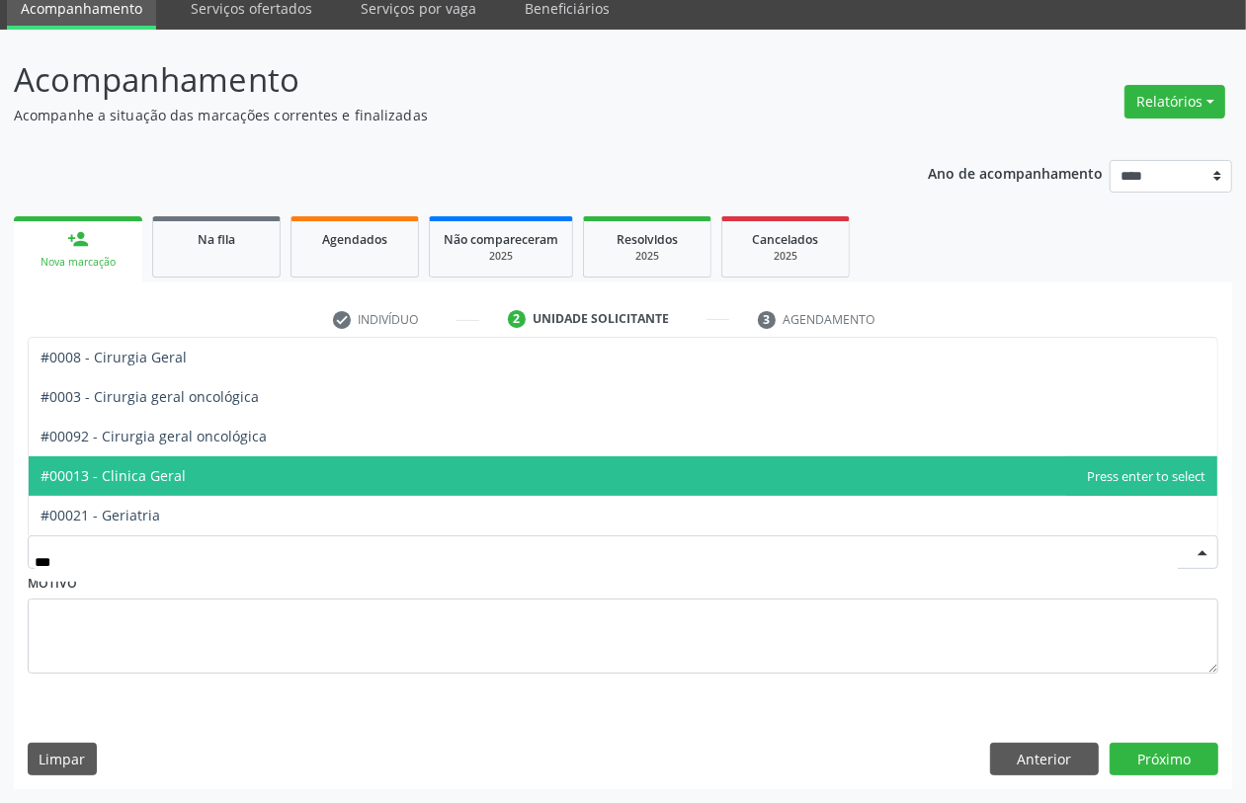
click at [203, 471] on span "#00013 - Clinica Geral" at bounding box center [623, 477] width 1189 height 40
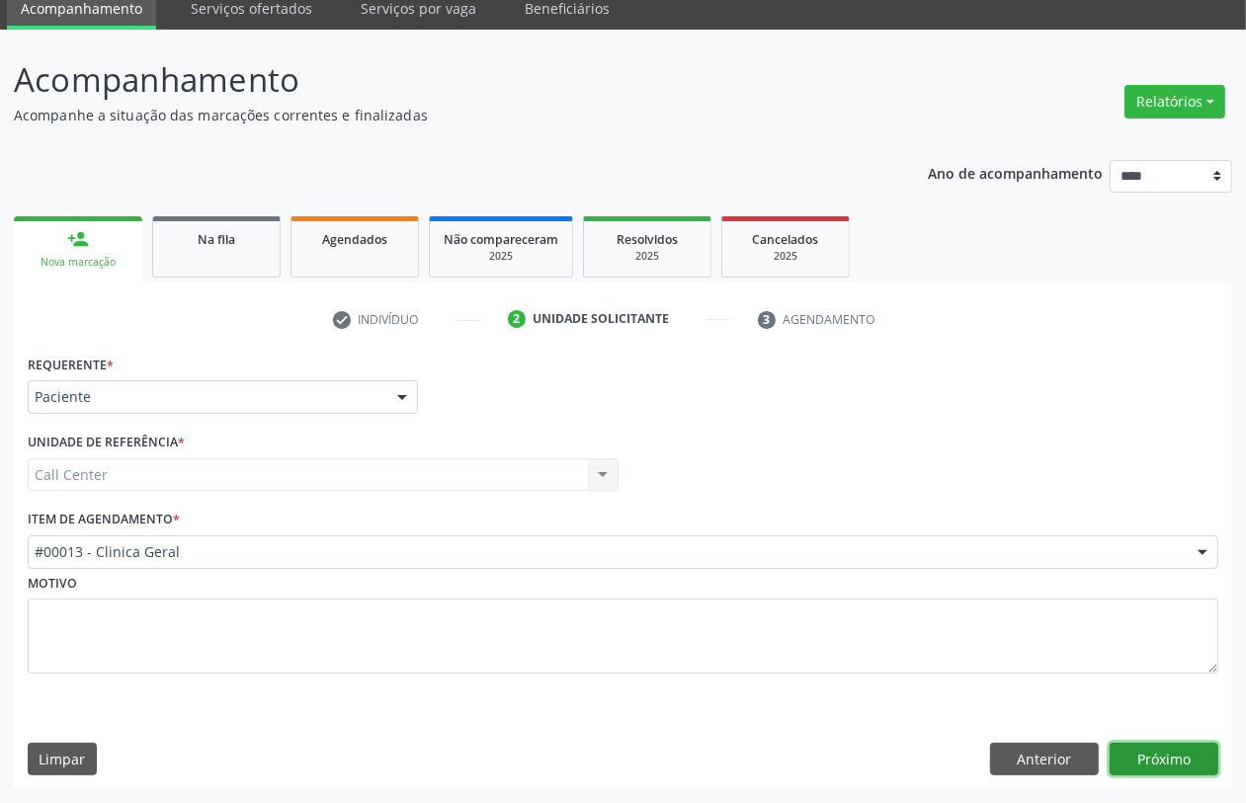
click at [1156, 762] on button "Próximo" at bounding box center [1164, 760] width 109 height 34
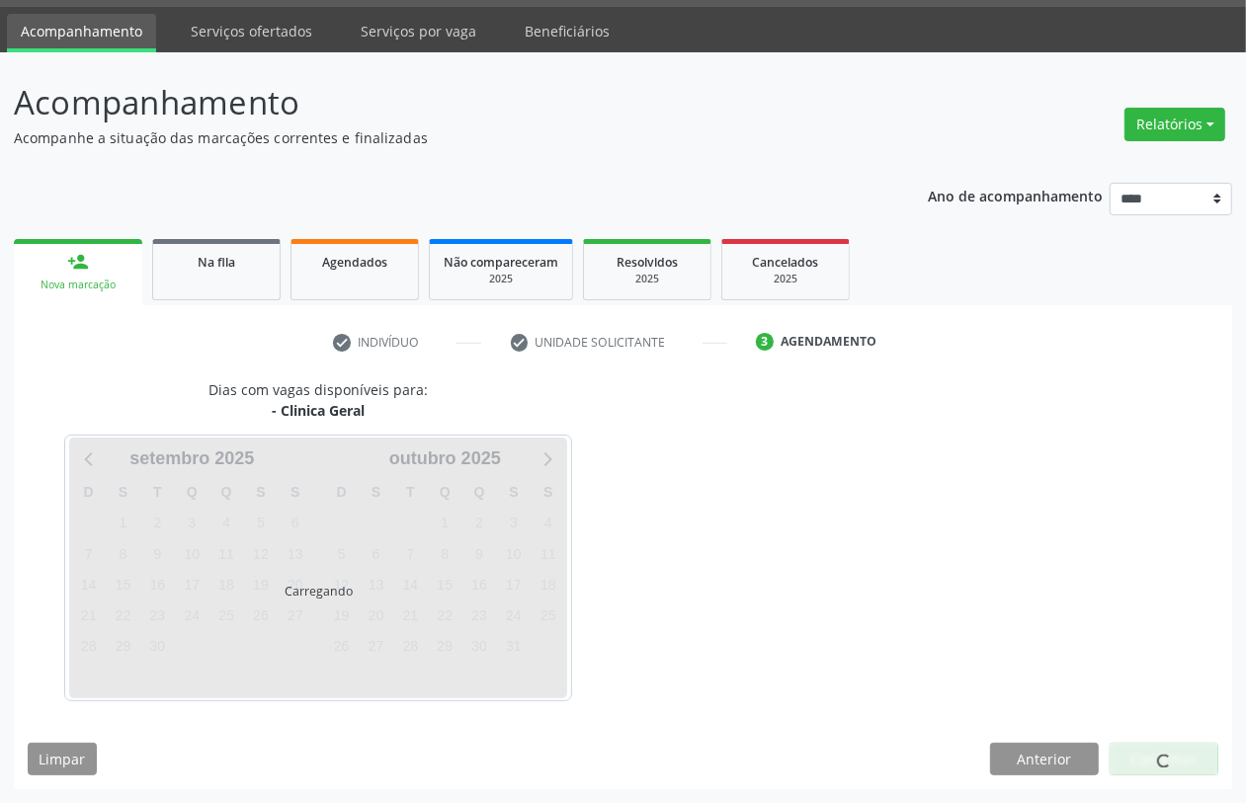
scroll to position [56, 0]
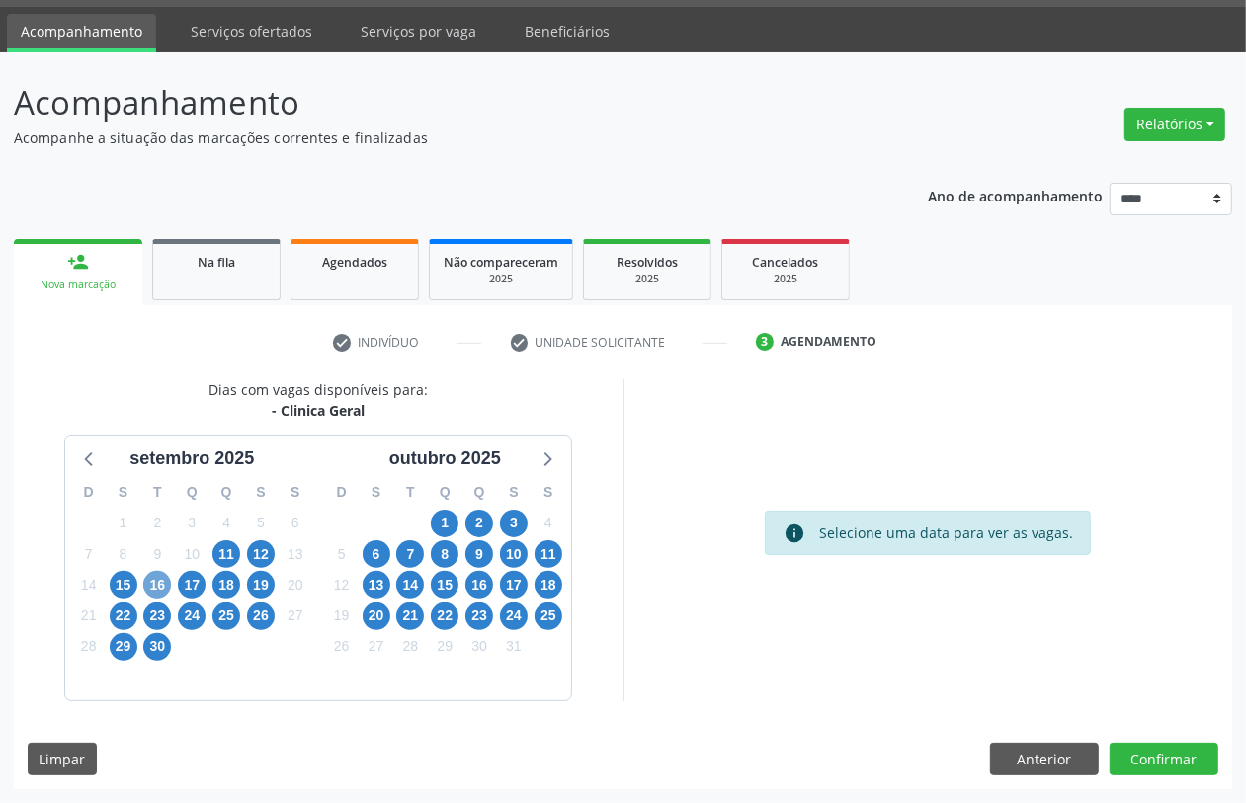
click at [156, 583] on span "16" at bounding box center [157, 585] width 28 height 28
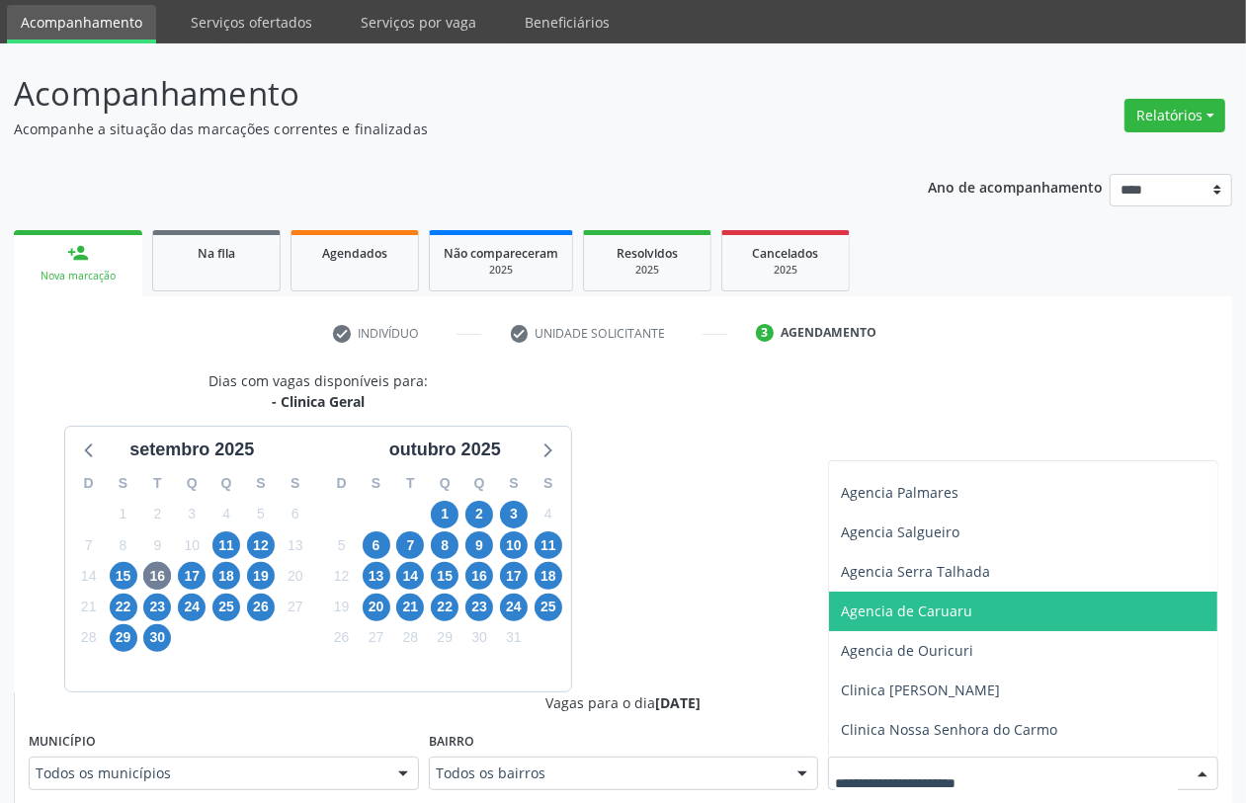
scroll to position [258, 0]
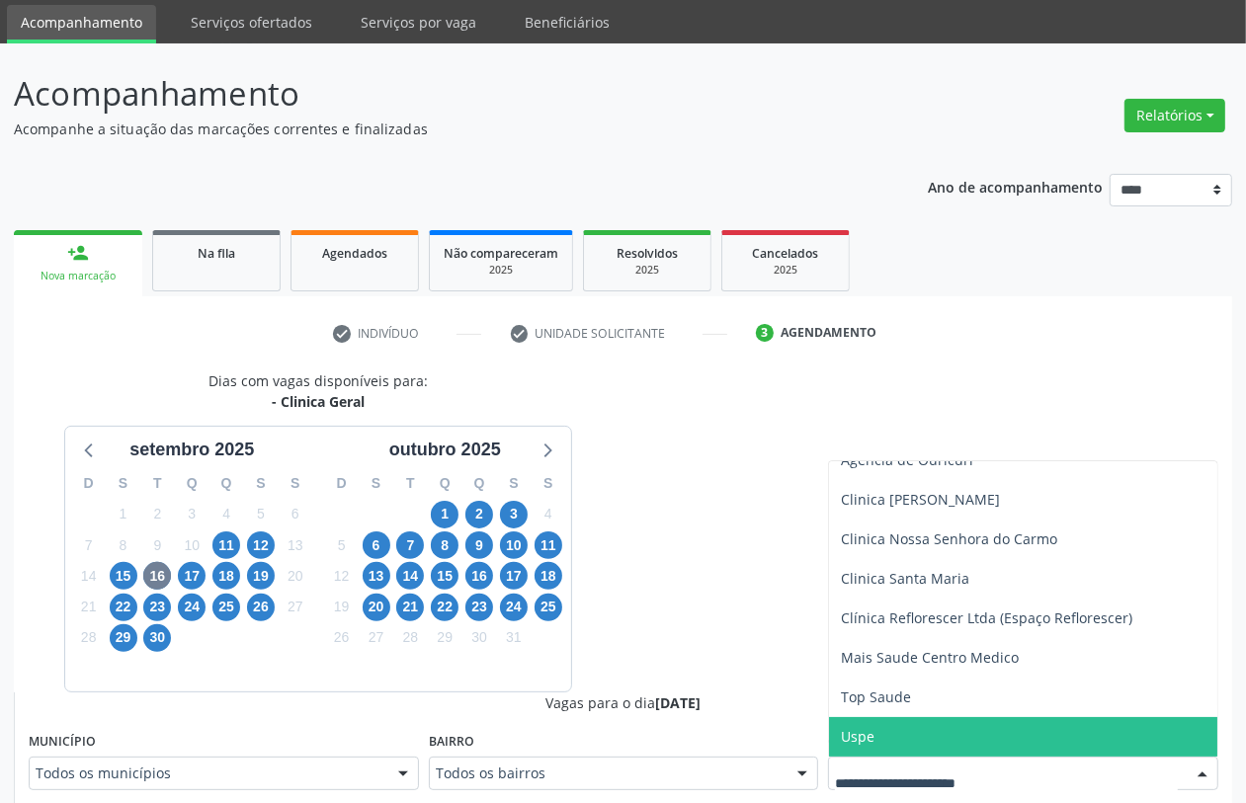
click at [895, 737] on span "Uspe" at bounding box center [1023, 737] width 388 height 40
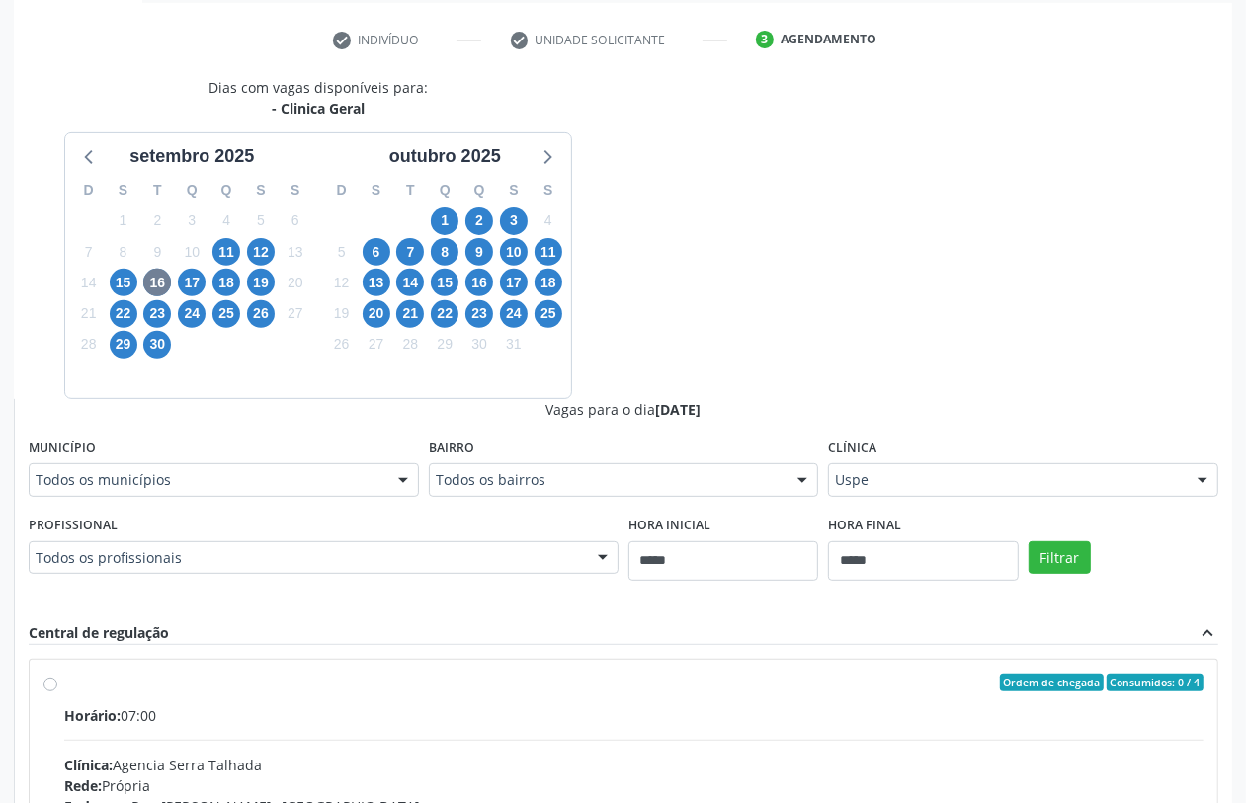
scroll to position [436, 0]
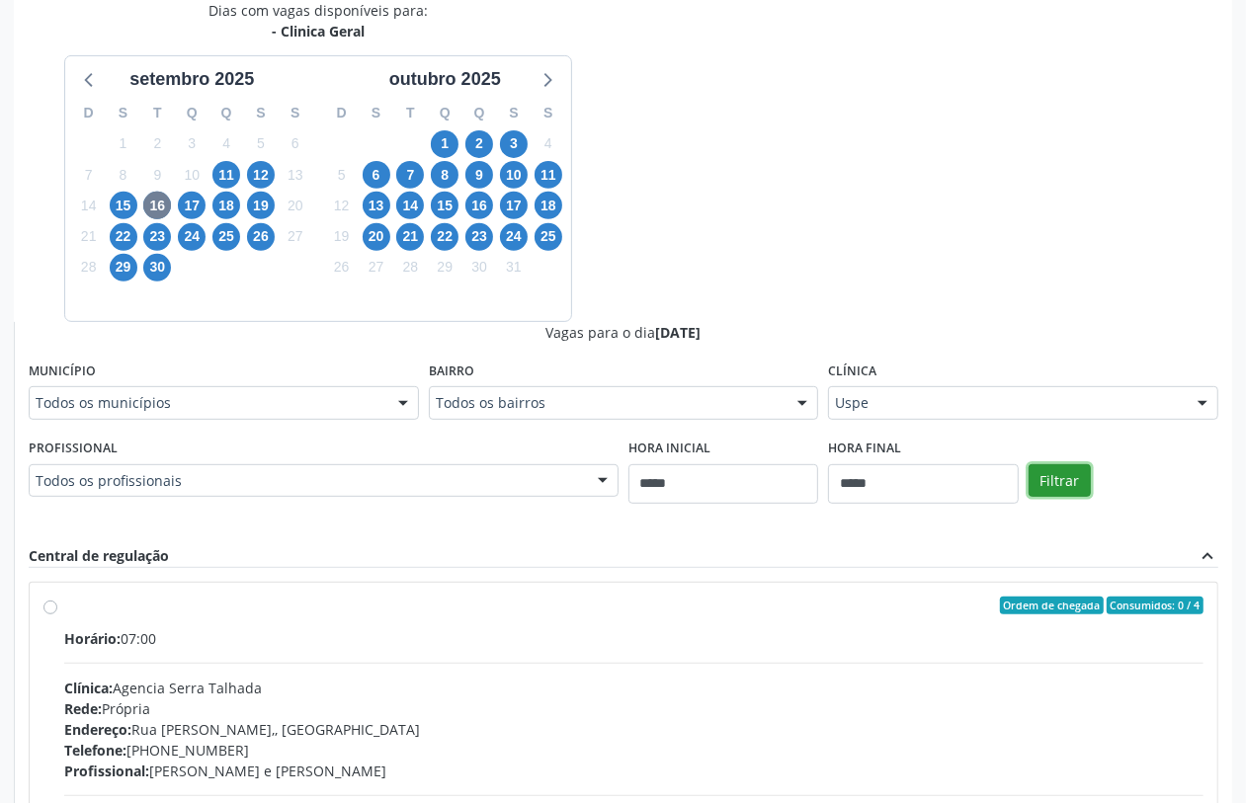
click at [1073, 469] on button "Filtrar" at bounding box center [1060, 481] width 62 height 34
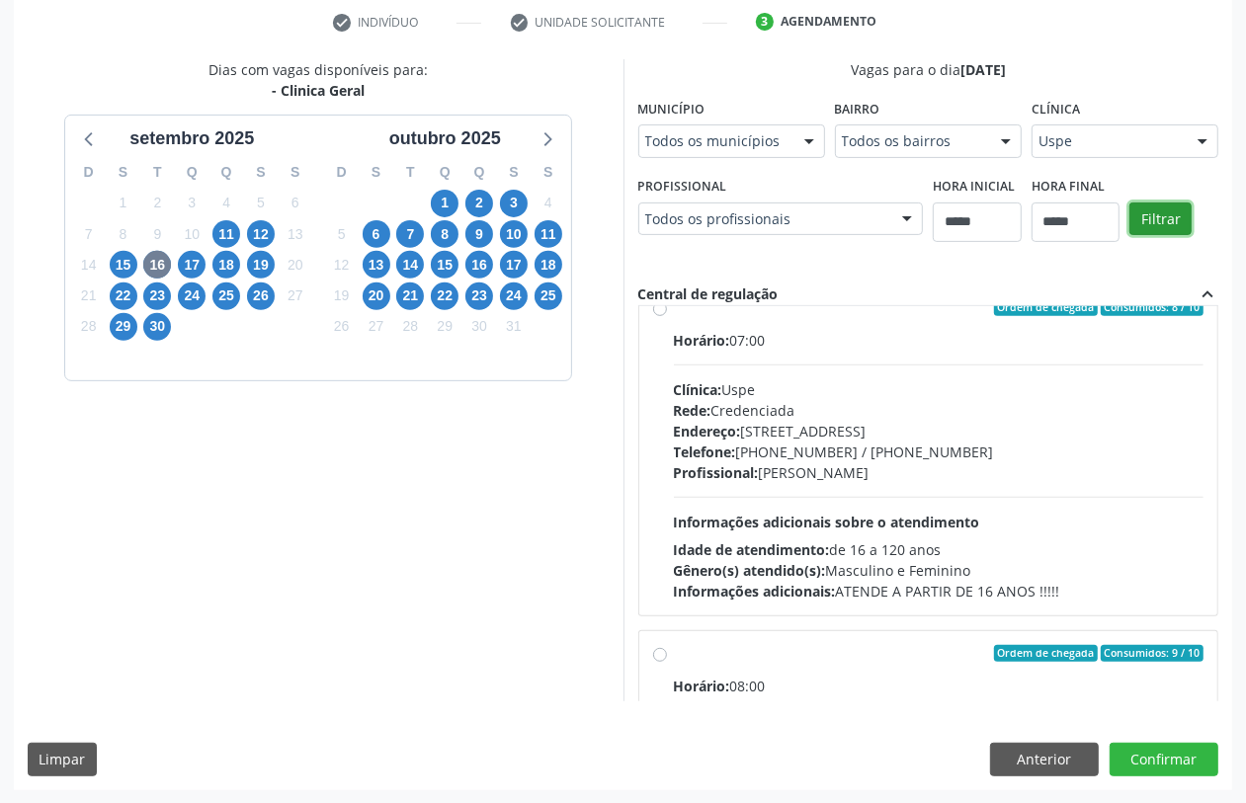
scroll to position [0, 0]
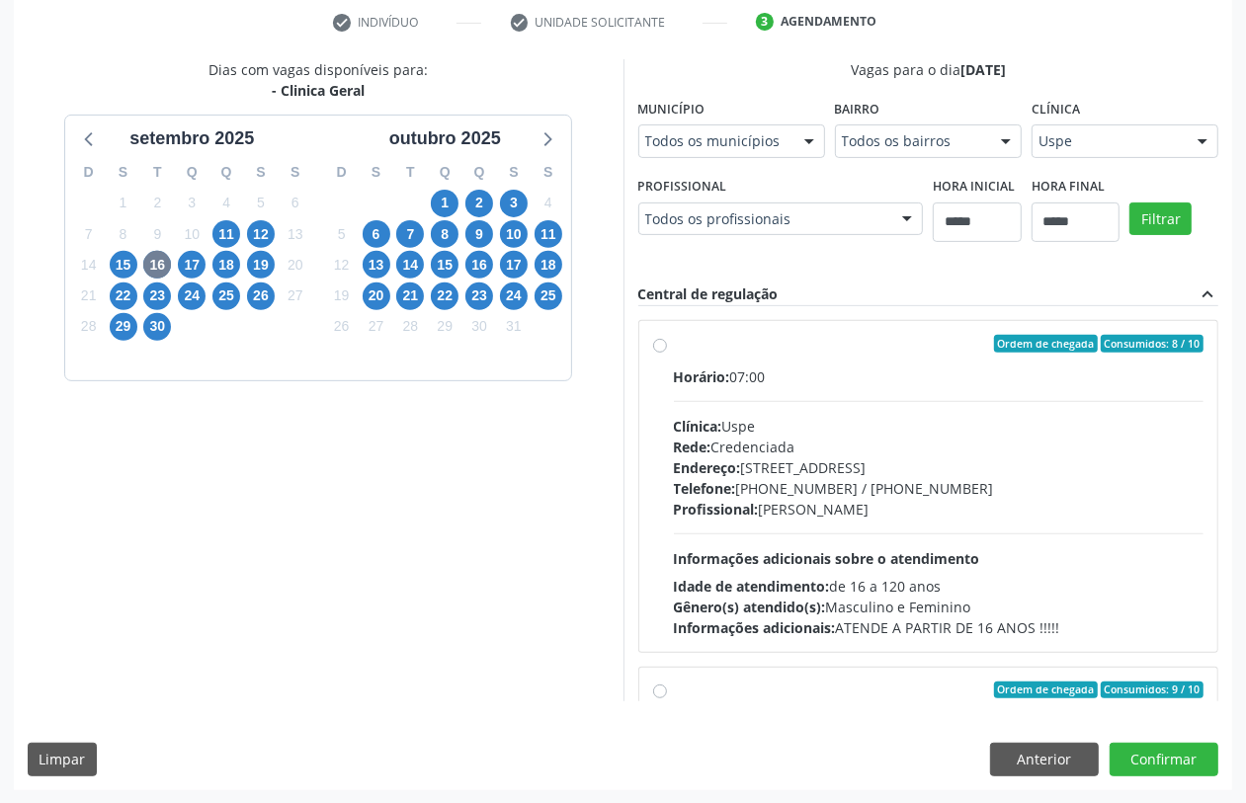
click at [756, 529] on div "Horário: 07:00 Clínica: Uspe Rede: Credenciada Endereço: Rua do Espinheiro, nº …" at bounding box center [939, 503] width 531 height 272
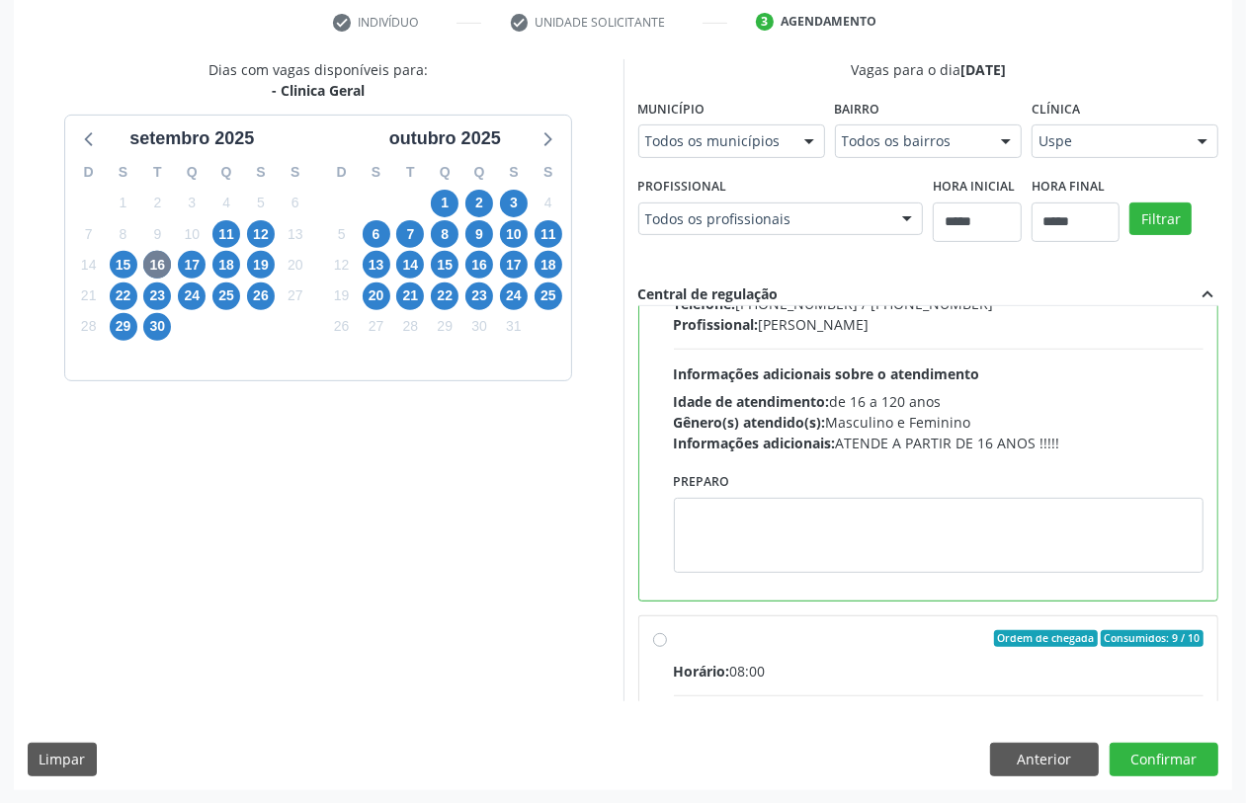
scroll to position [247, 0]
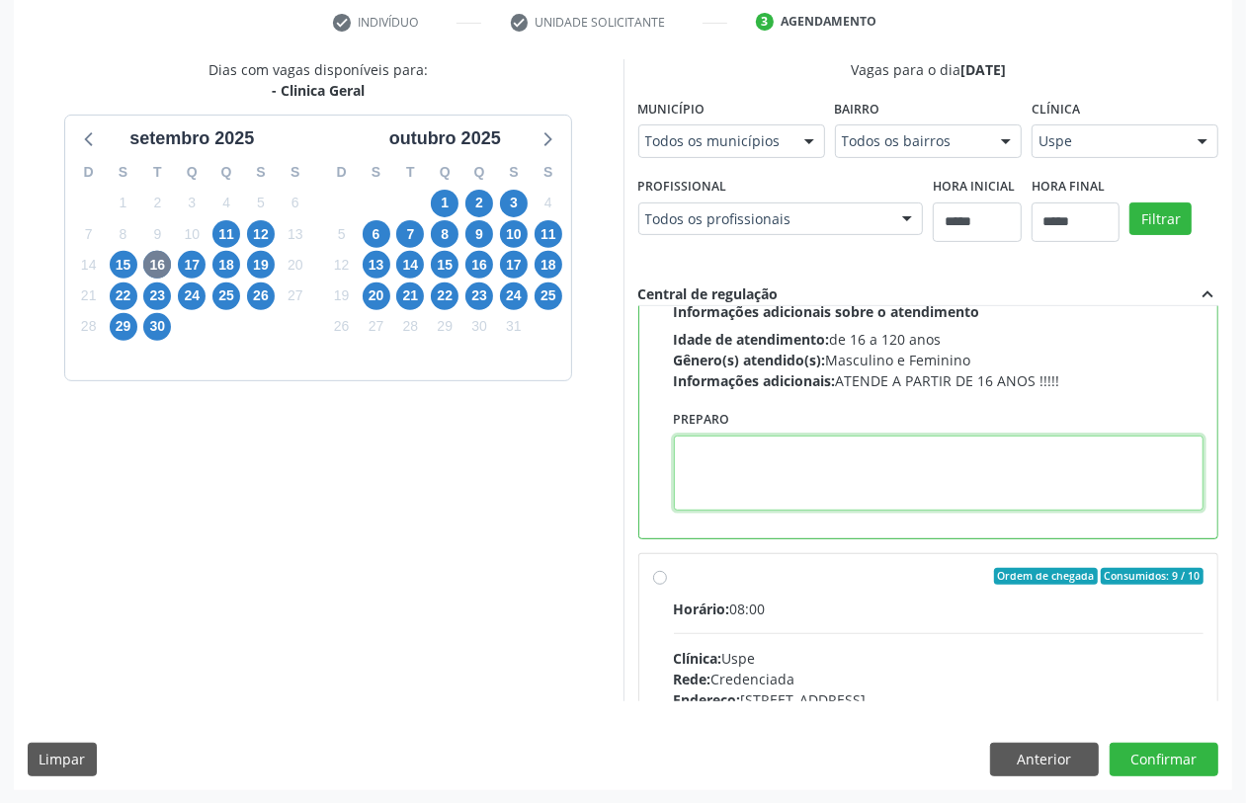
paste textarea "**********"
type textarea "**********"
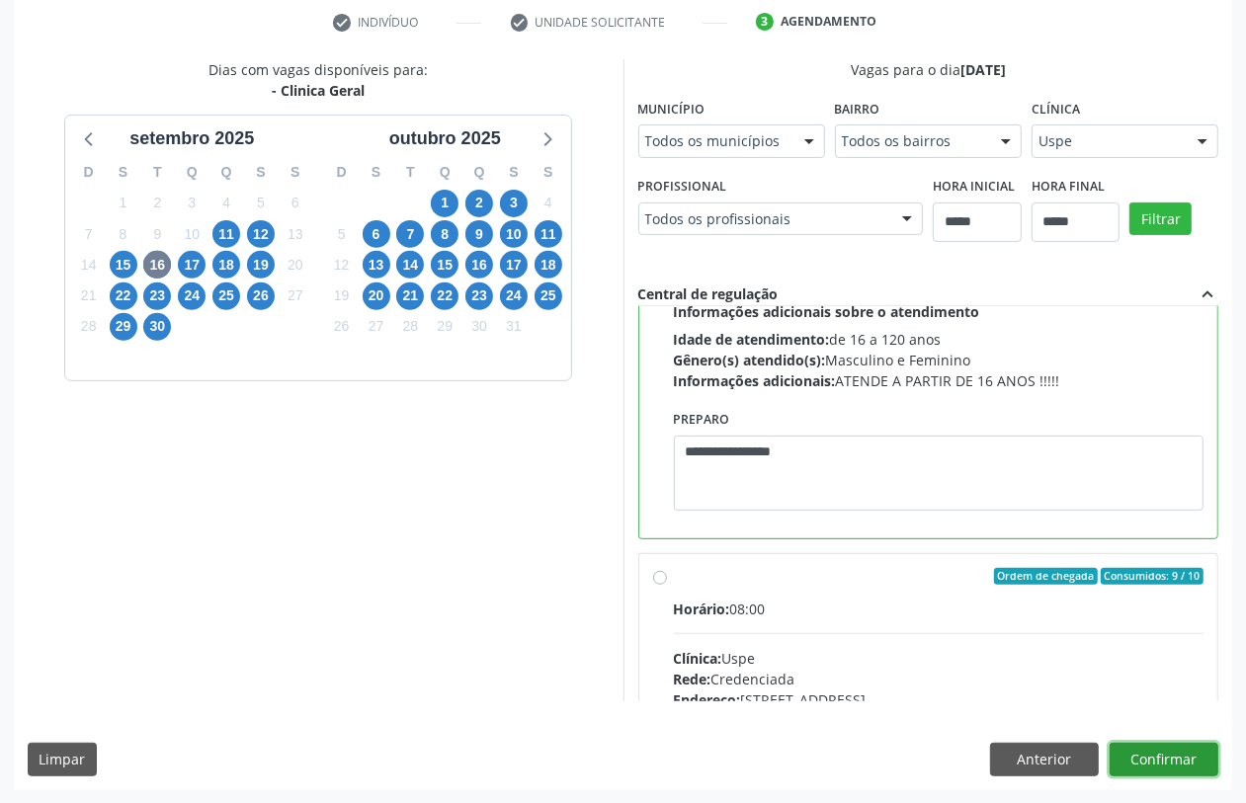
click at [1164, 759] on button "Confirmar" at bounding box center [1164, 760] width 109 height 34
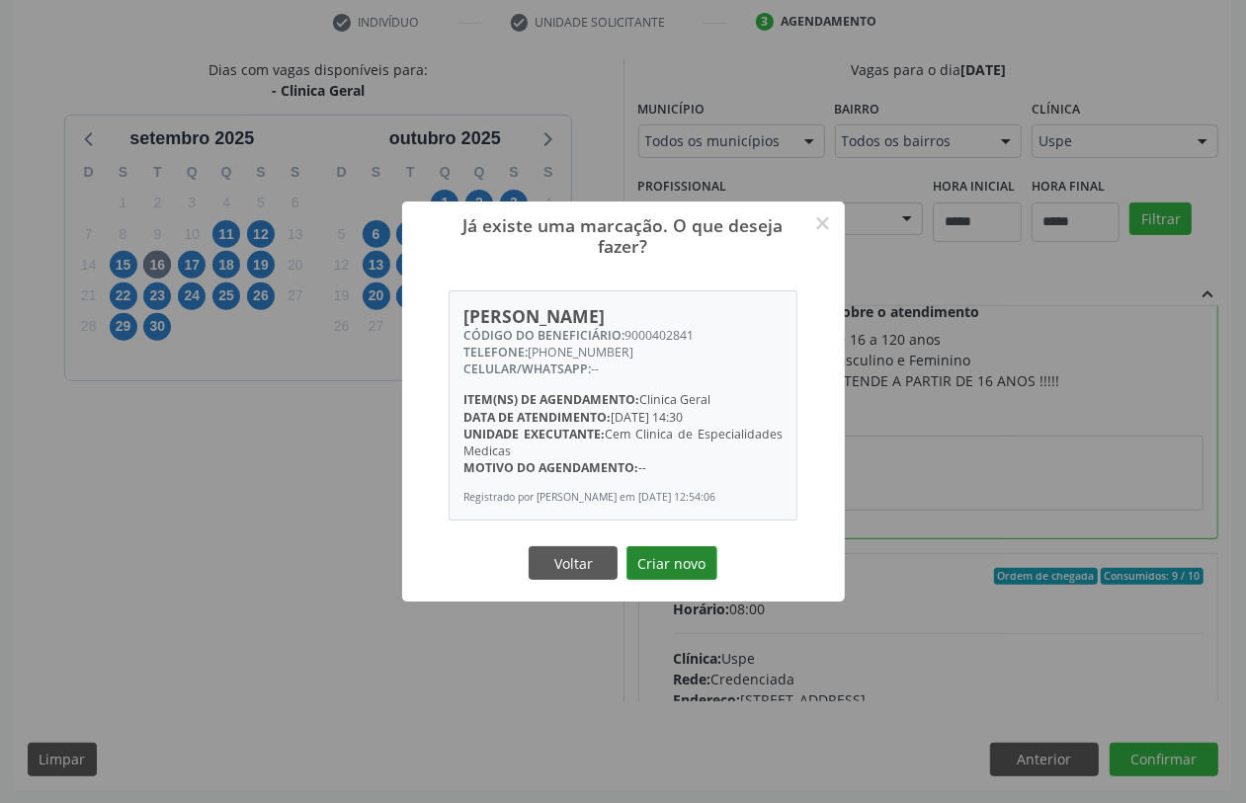
click at [674, 566] on button "Criar novo" at bounding box center [672, 564] width 91 height 34
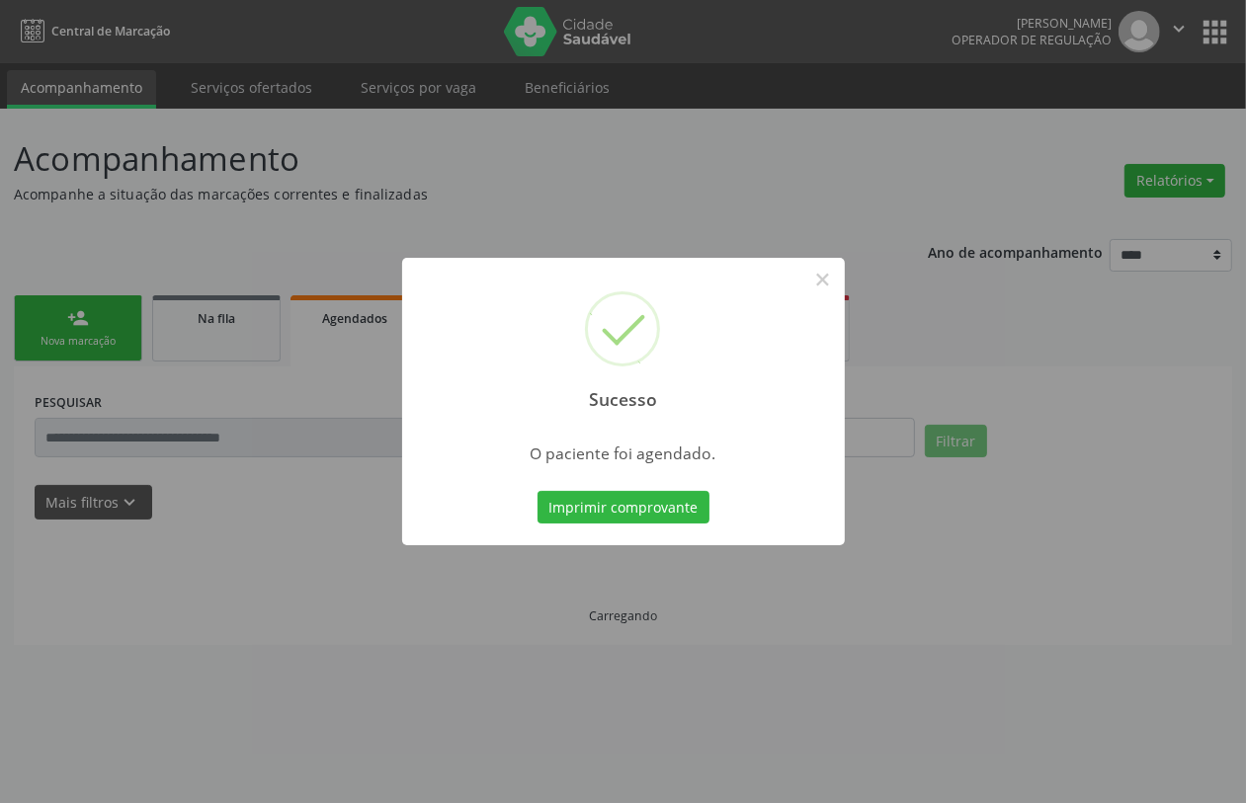
scroll to position [0, 0]
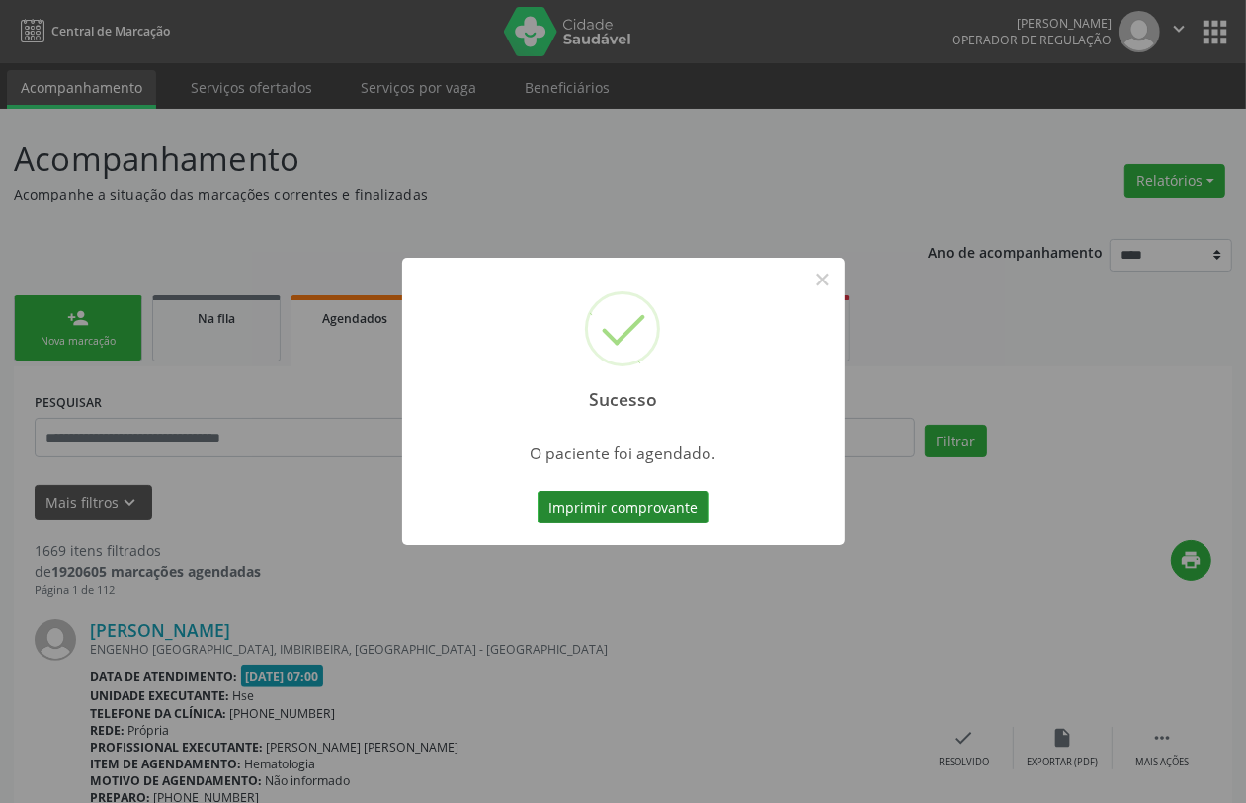
click at [693, 507] on button "Imprimir comprovante" at bounding box center [624, 508] width 172 height 34
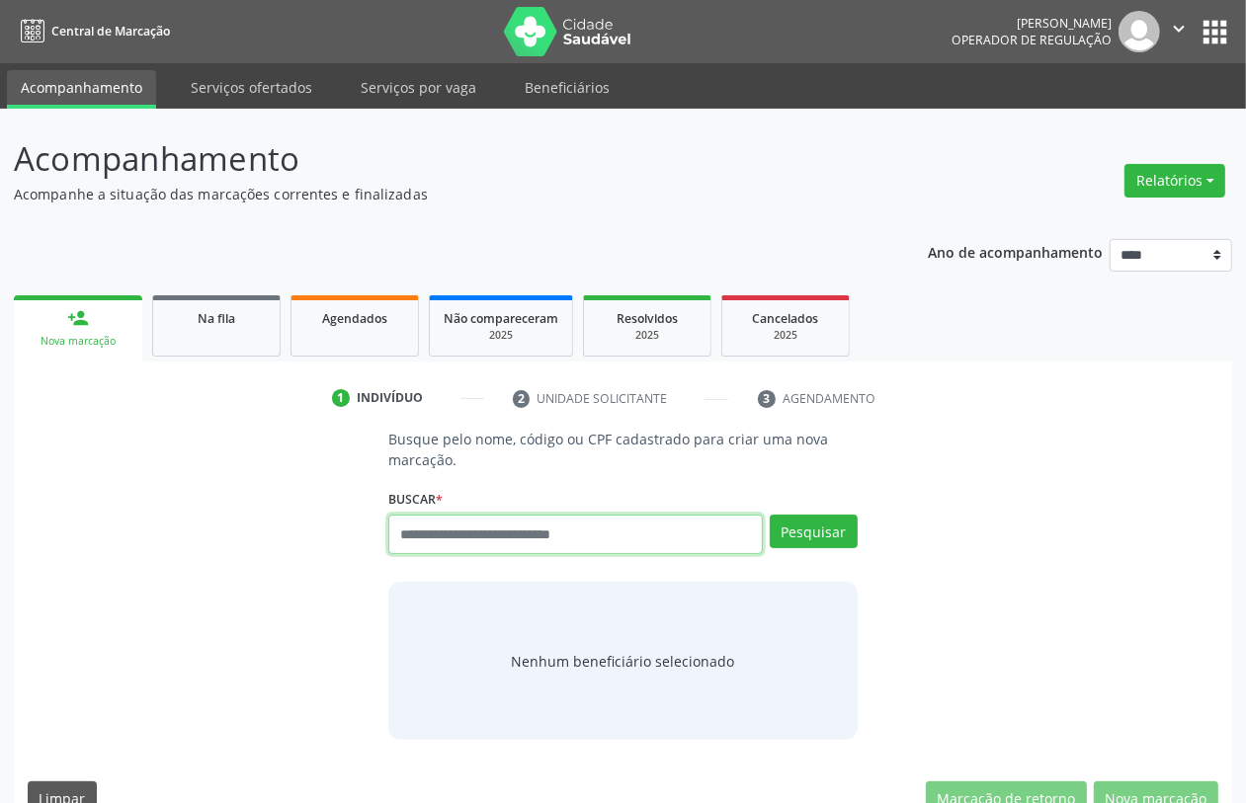
click at [469, 527] on input "text" at bounding box center [575, 535] width 374 height 40
type input "*********"
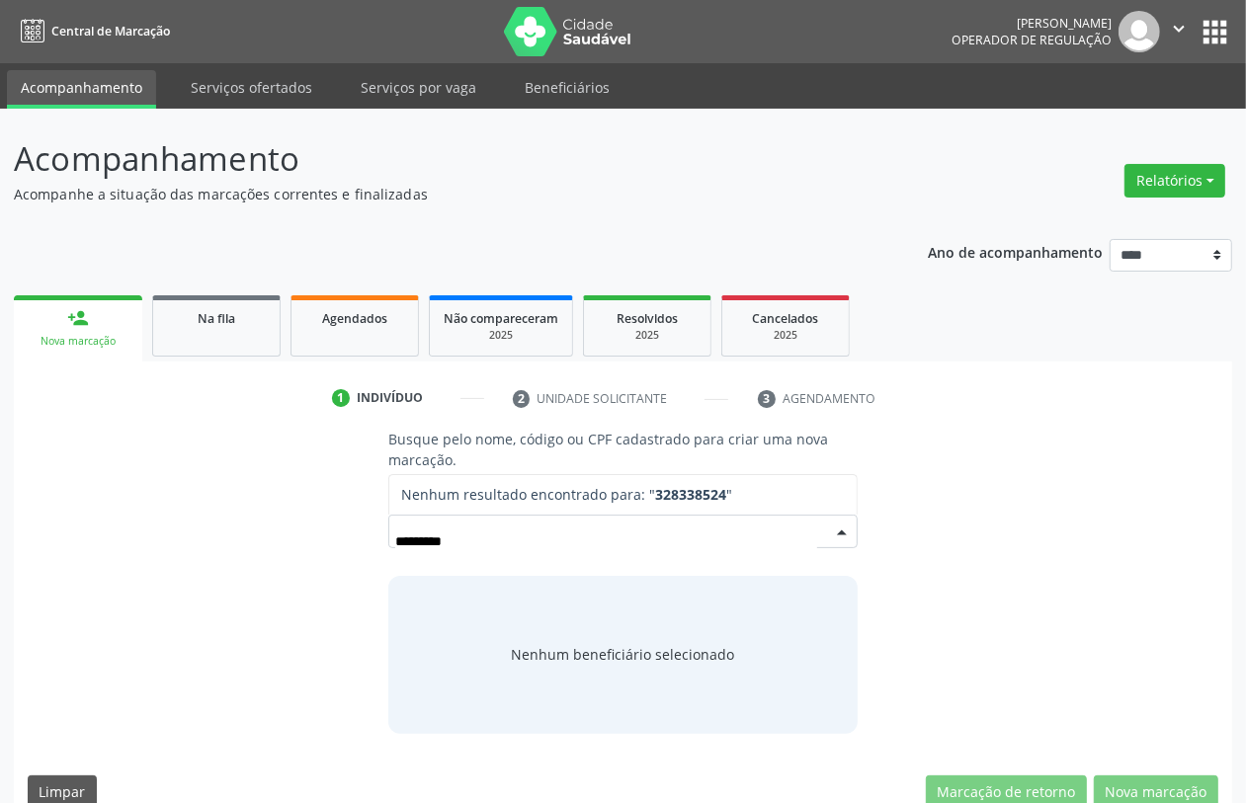
click at [427, 545] on input "*********" at bounding box center [605, 542] width 421 height 40
click at [438, 542] on input "*********" at bounding box center [605, 542] width 421 height 40
click at [446, 539] on input "*********" at bounding box center [605, 542] width 421 height 40
type input "********"
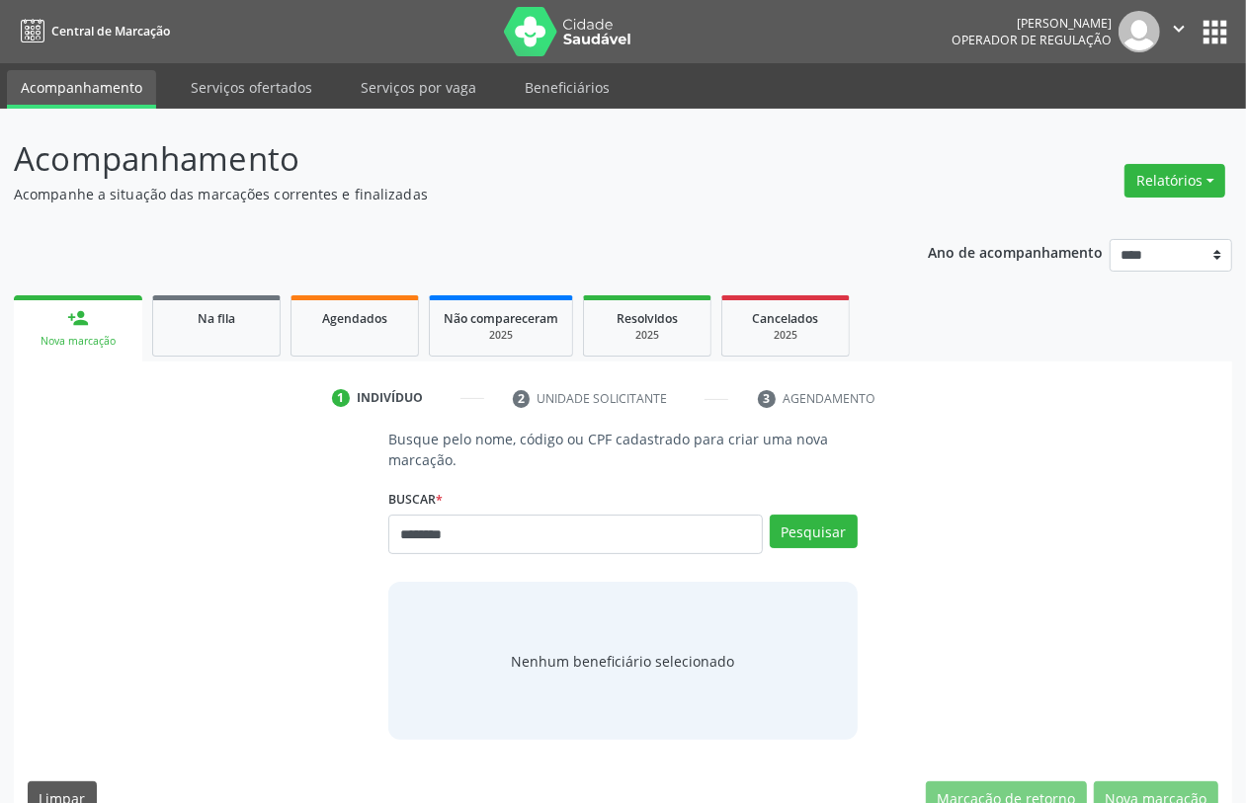
click at [441, 536] on input "********" at bounding box center [575, 535] width 374 height 40
type input "*********"
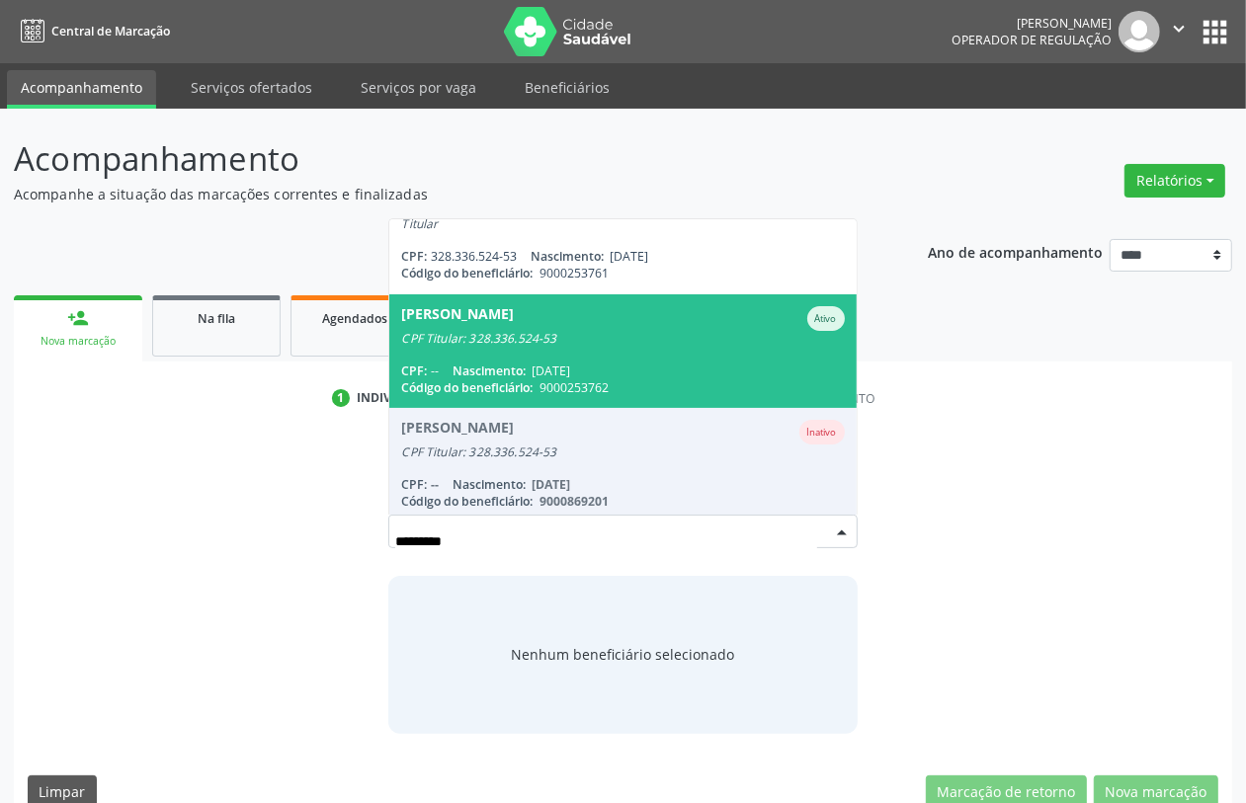
scroll to position [158, 0]
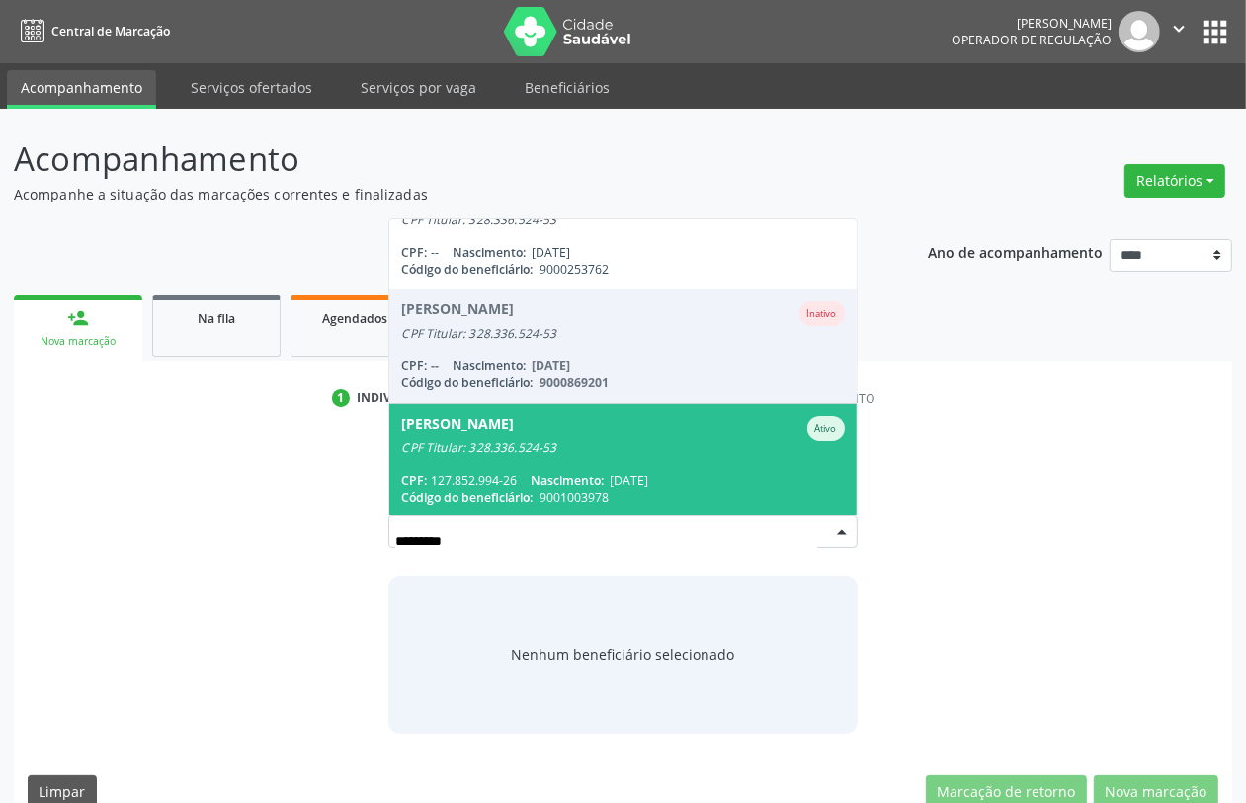
click at [581, 443] on div "CPF Titular: 328.336.524-53" at bounding box center [622, 449] width 443 height 16
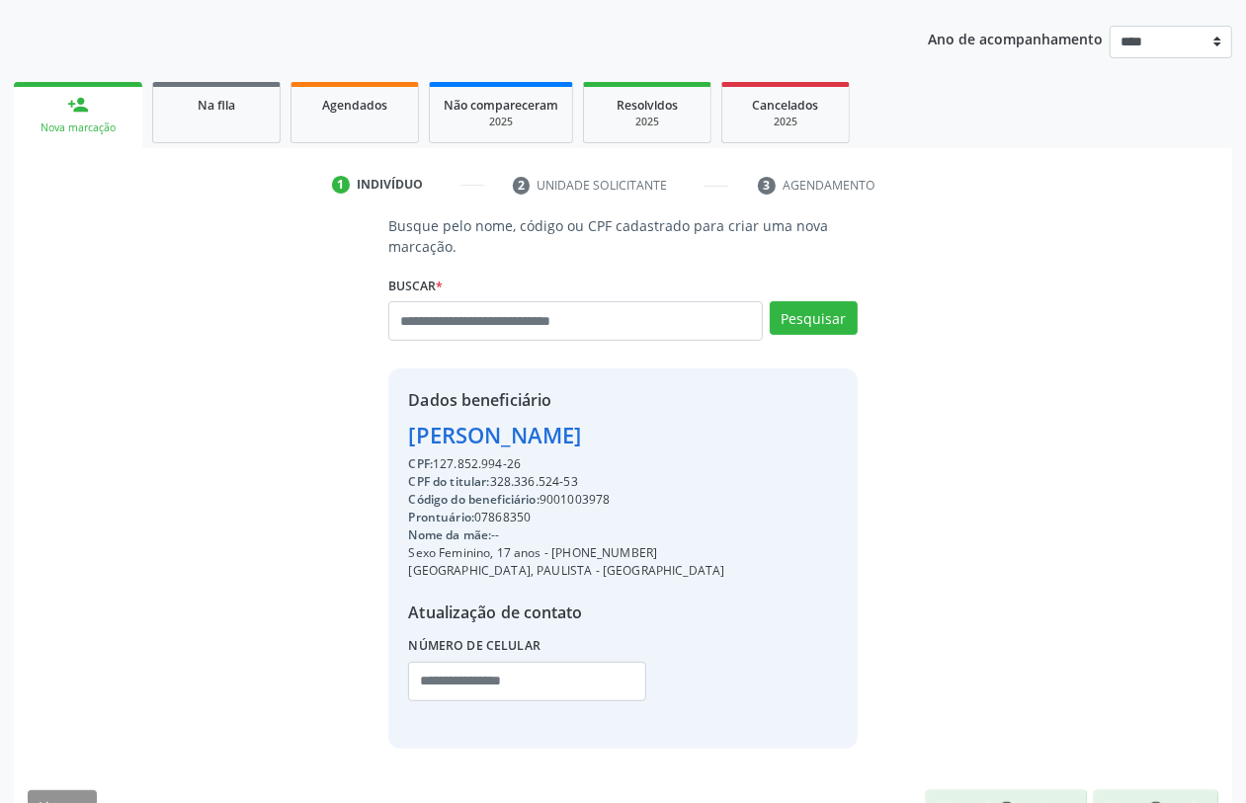
scroll to position [260, 0]
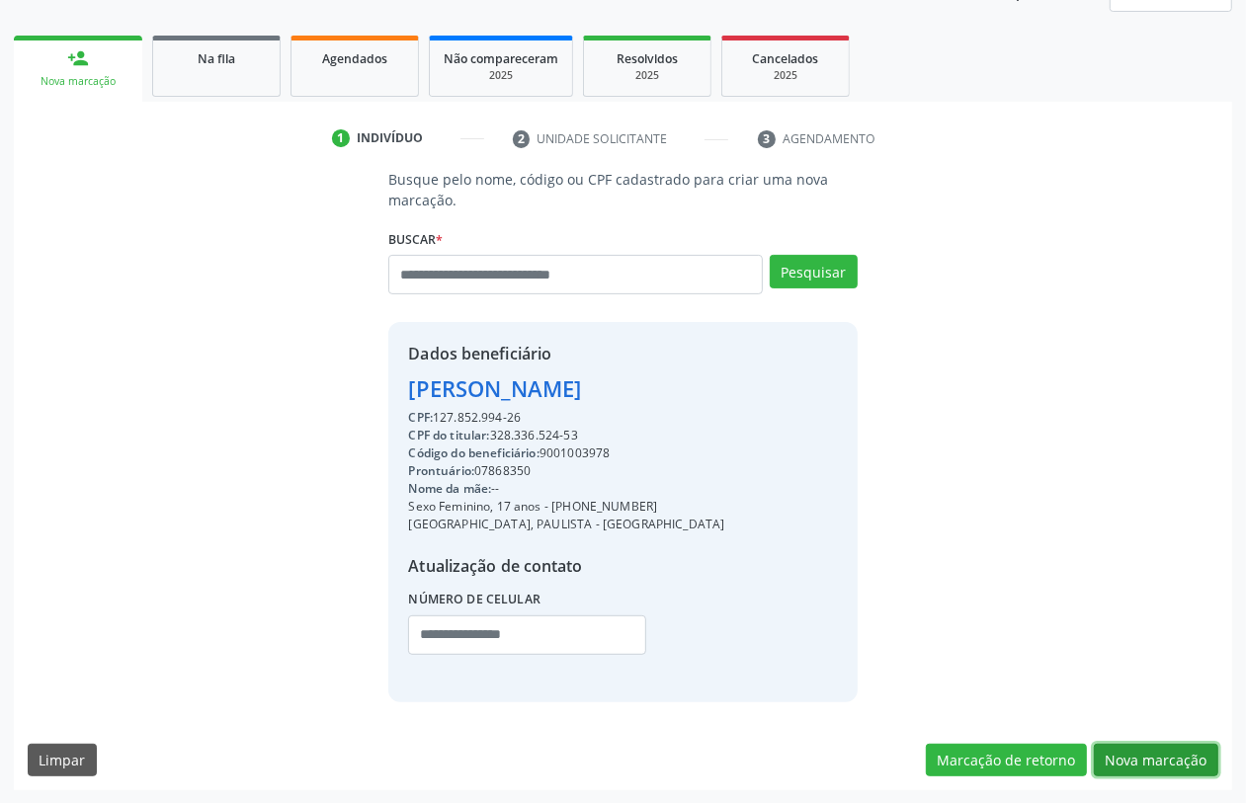
click at [1173, 752] on button "Nova marcação" at bounding box center [1156, 761] width 125 height 34
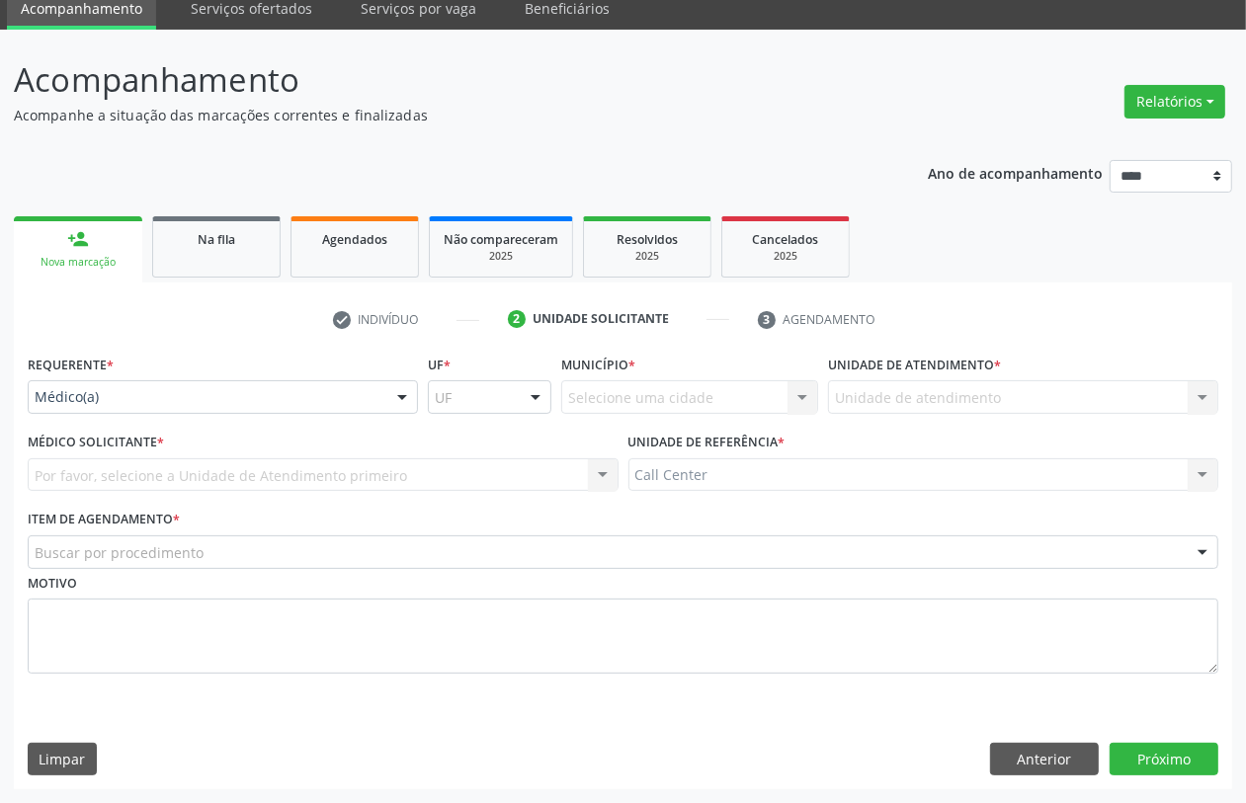
click at [163, 385] on div "Médico(a)" at bounding box center [223, 397] width 390 height 34
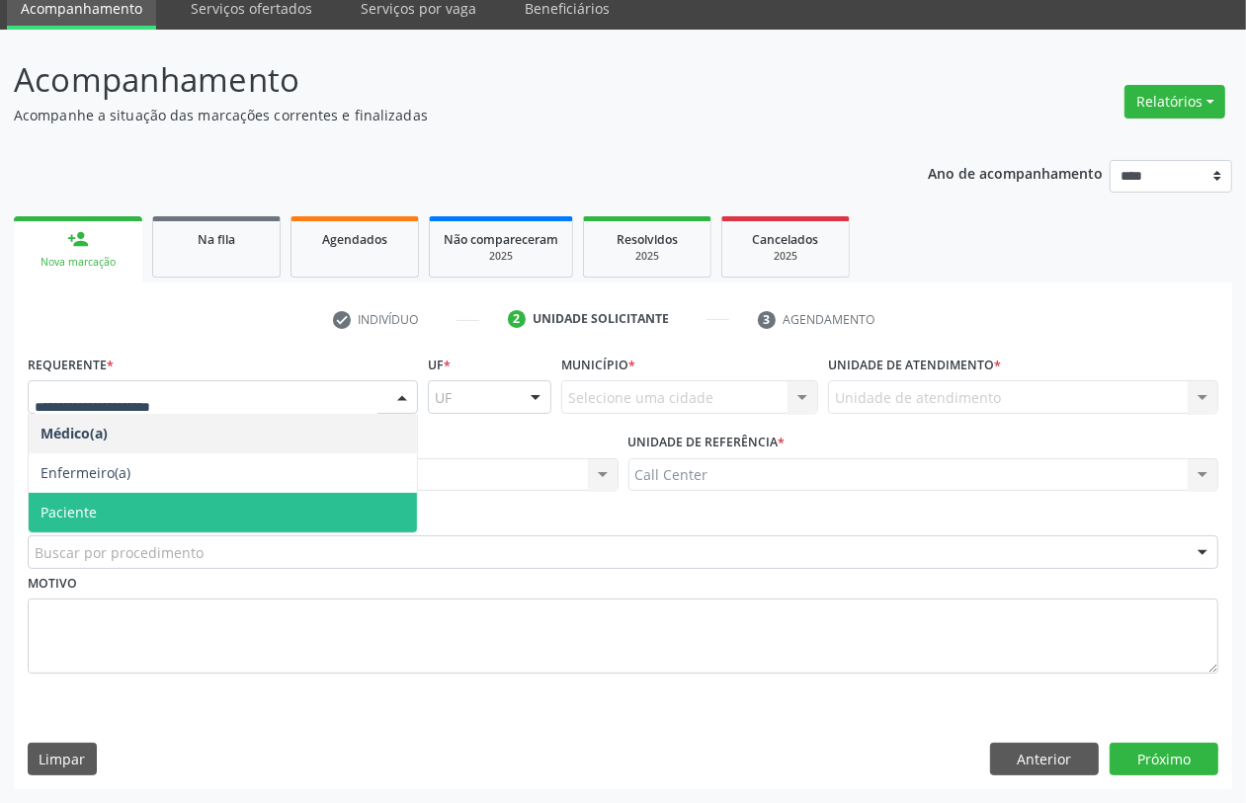
drag, startPoint x: 77, startPoint y: 521, endPoint x: 100, endPoint y: 546, distance: 33.6
click at [77, 525] on span "Paciente" at bounding box center [223, 513] width 388 height 40
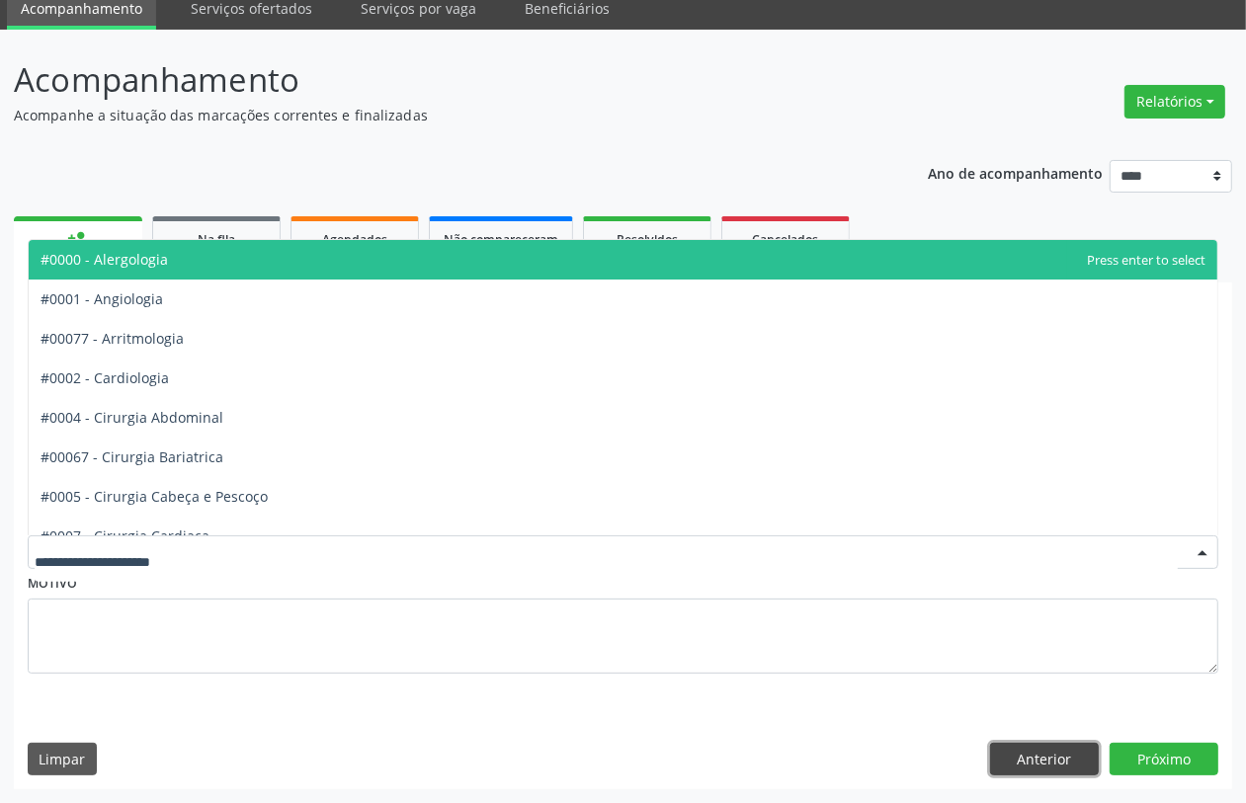
click at [1014, 756] on button "Anterior" at bounding box center [1044, 760] width 109 height 34
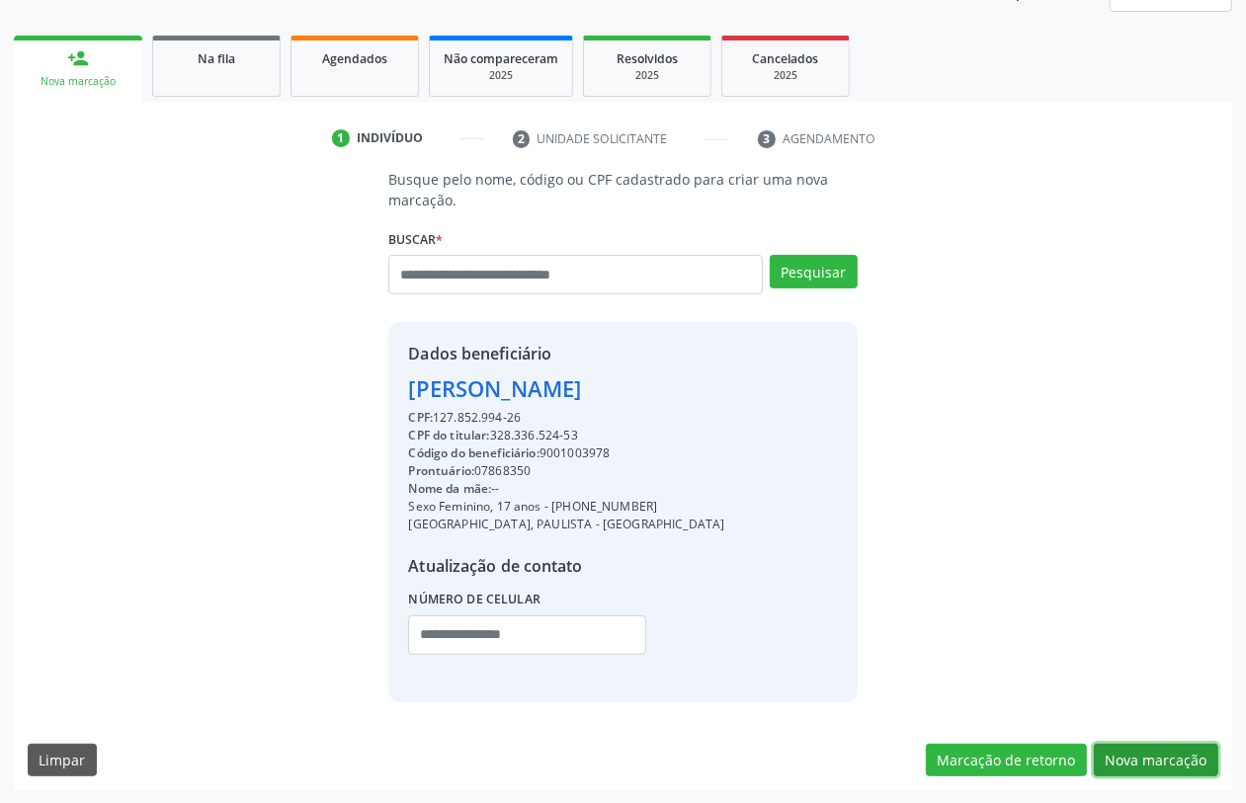
click at [1149, 754] on button "Nova marcação" at bounding box center [1156, 761] width 125 height 34
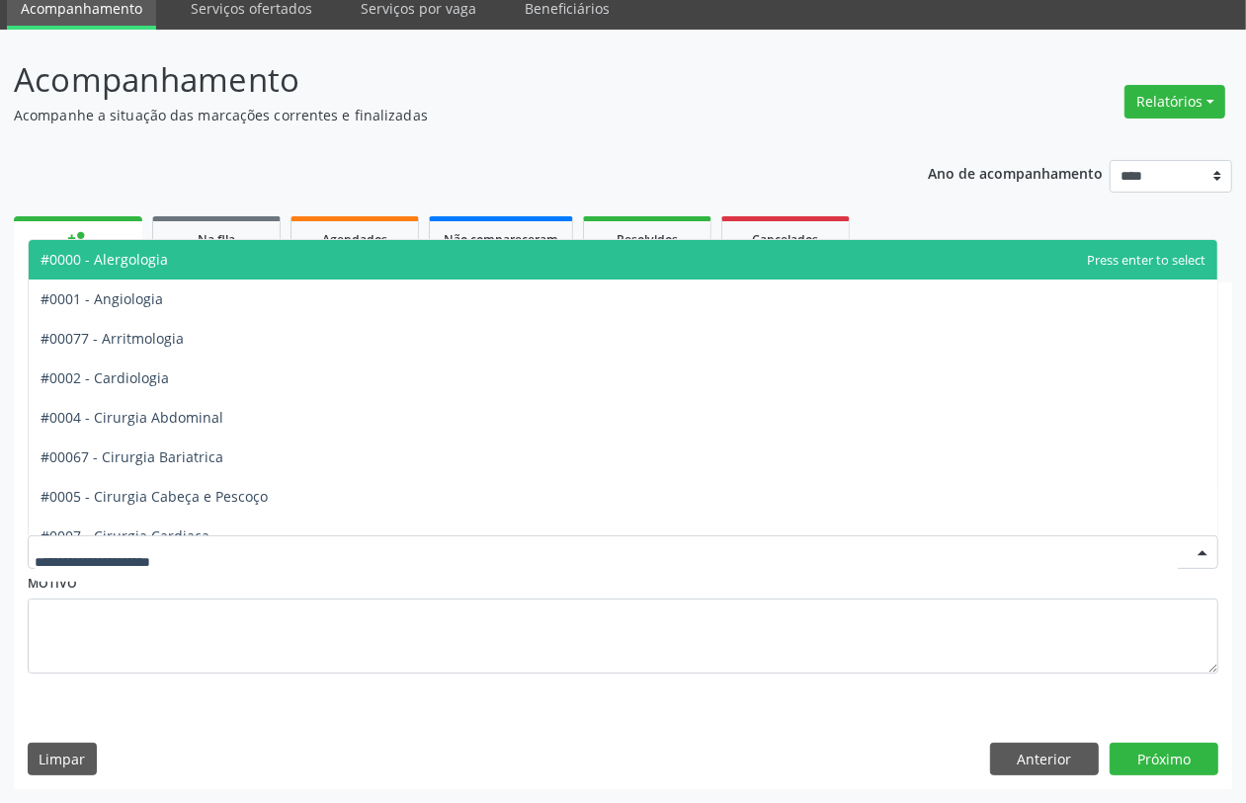
click at [283, 544] on div at bounding box center [623, 553] width 1191 height 34
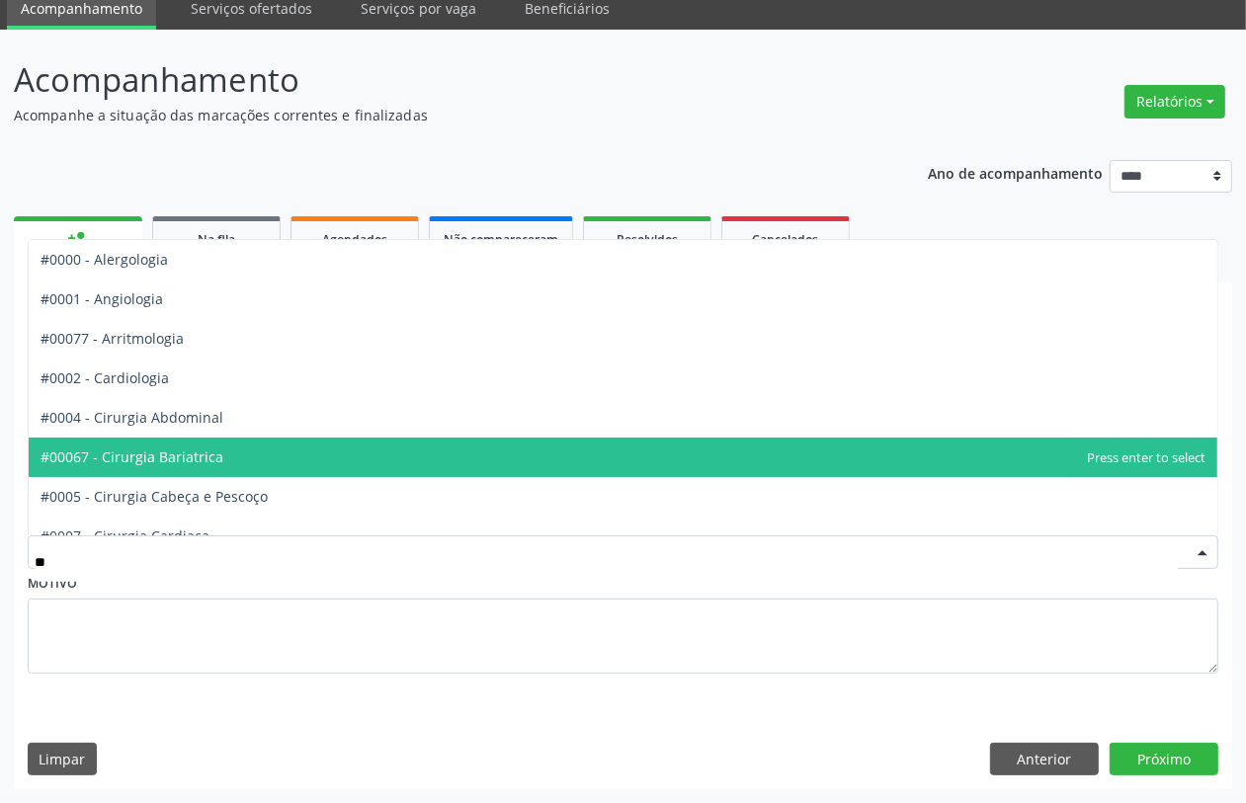
type input "***"
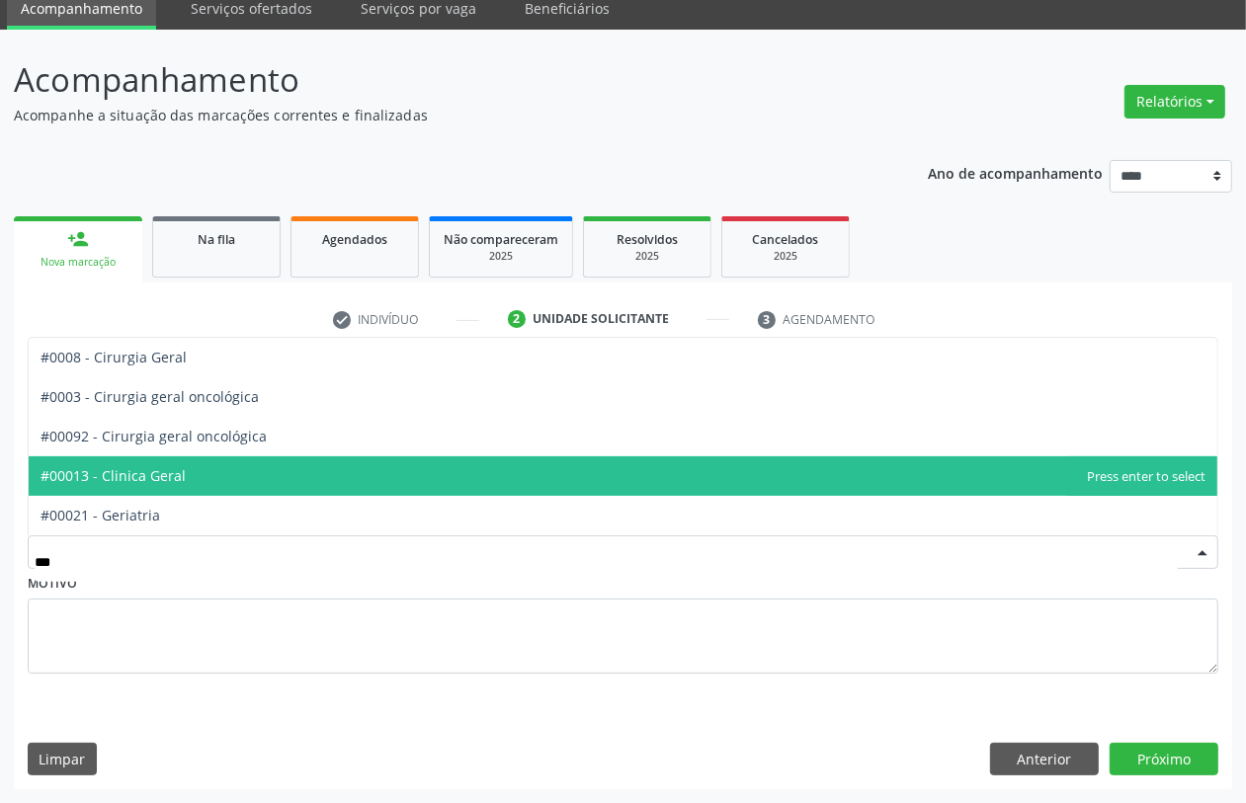
click at [215, 475] on span "#00013 - Clinica Geral" at bounding box center [623, 477] width 1189 height 40
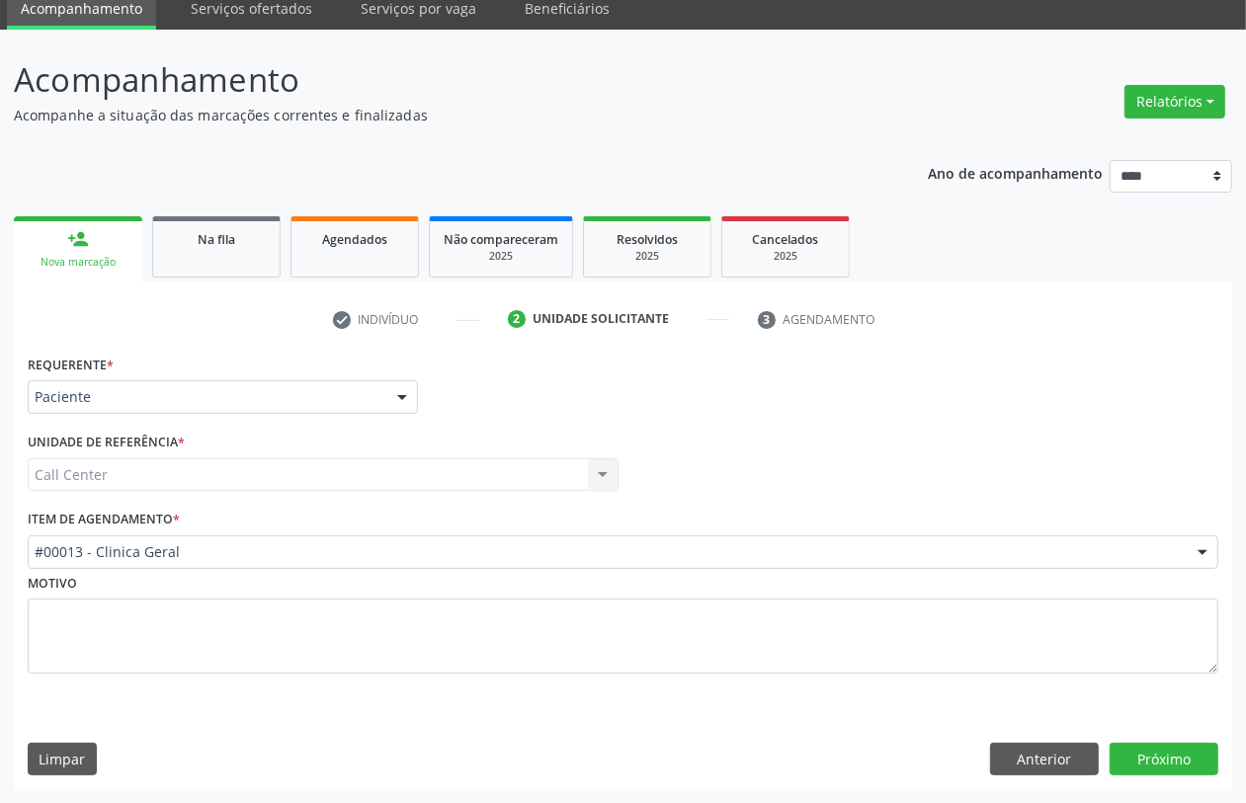
click at [1168, 781] on div "Requerente * Paciente Médico(a) Enfermeiro(a) Paciente Nenhum resultado encontr…" at bounding box center [623, 570] width 1219 height 440
click at [1136, 756] on button "Próximo" at bounding box center [1164, 760] width 109 height 34
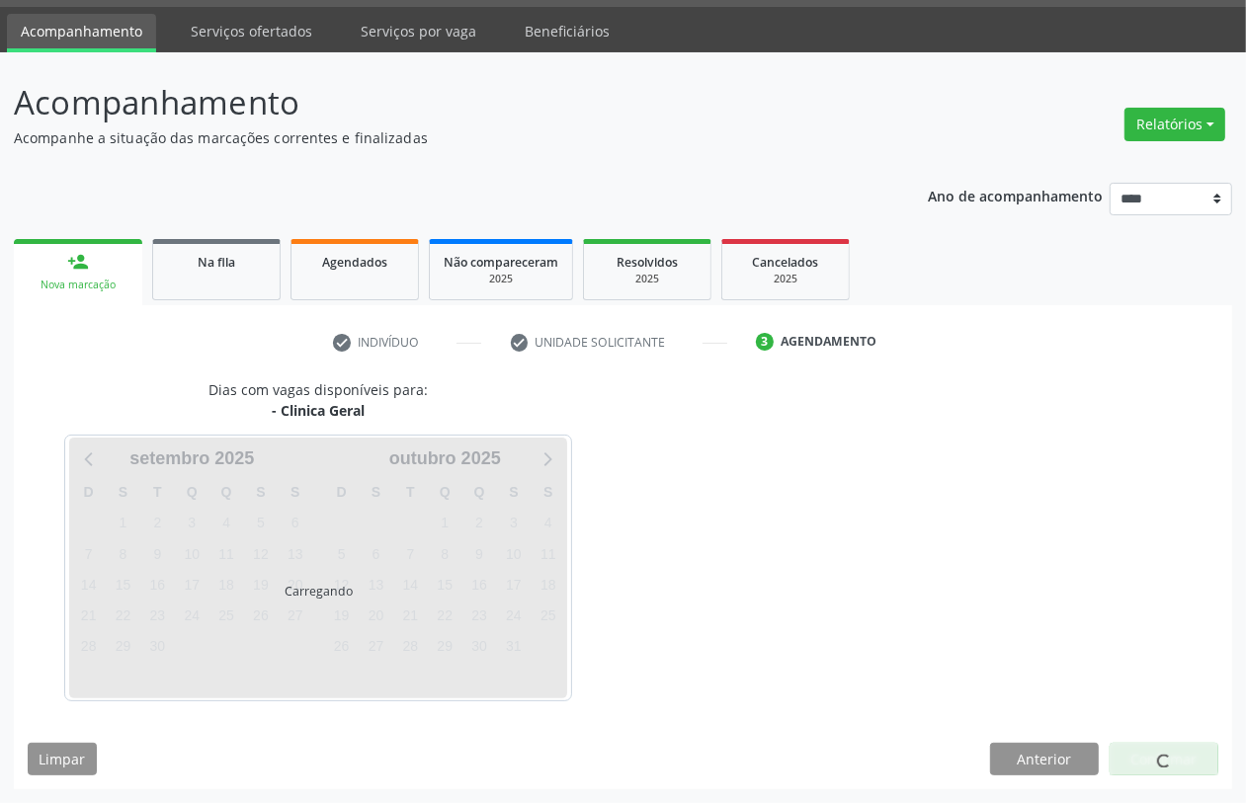
scroll to position [56, 0]
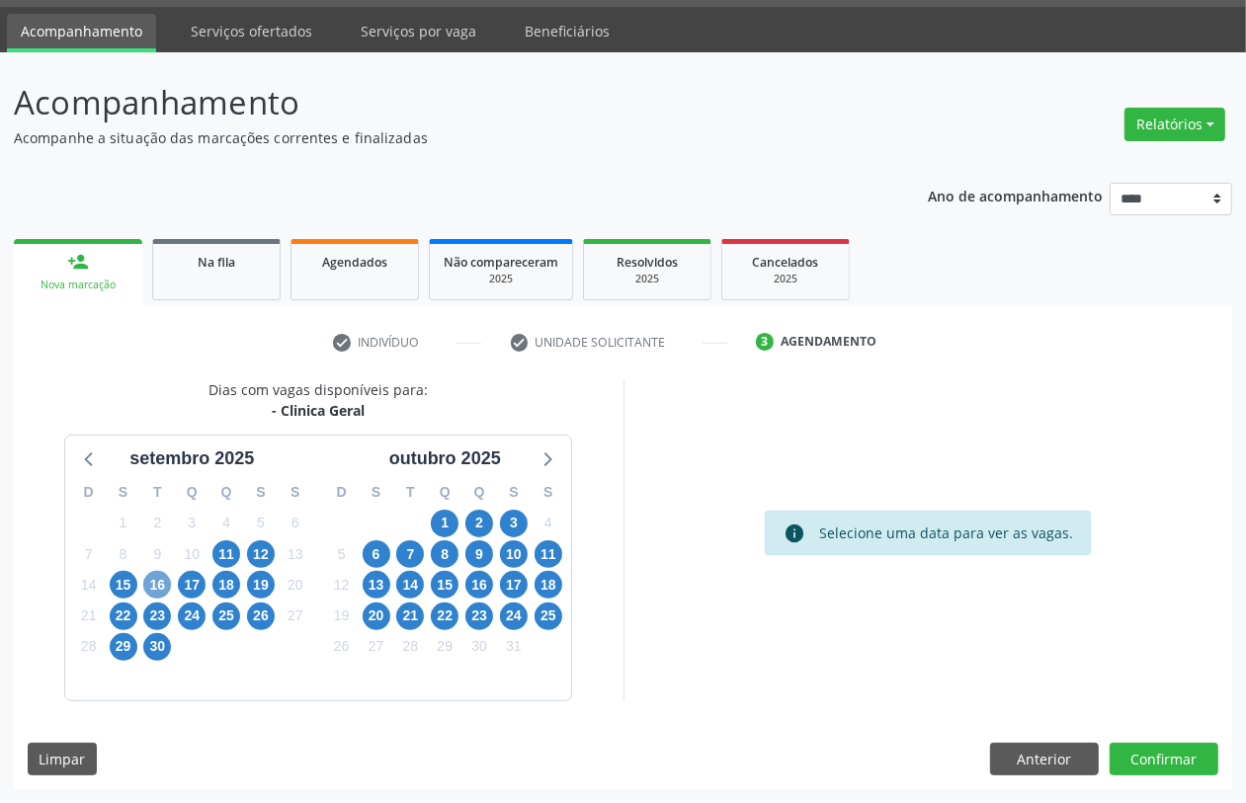
click at [154, 579] on span "16" at bounding box center [157, 585] width 28 height 28
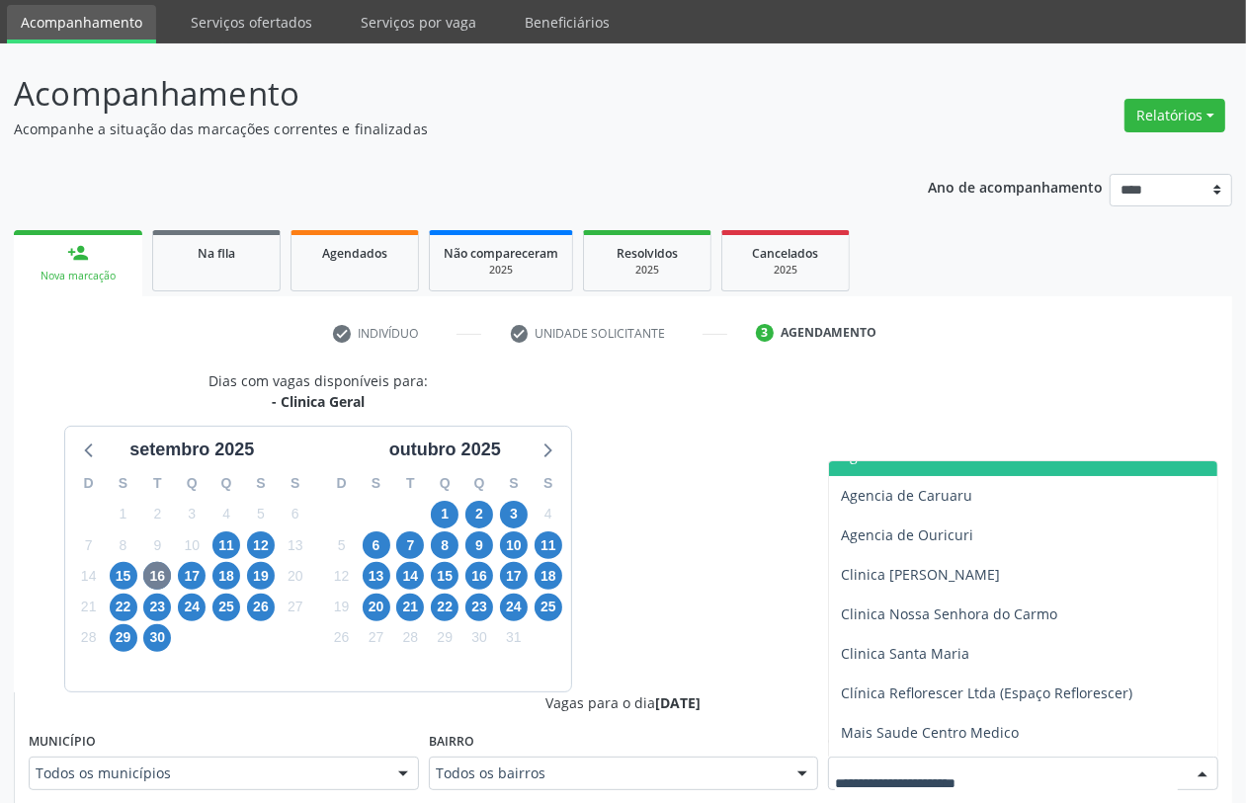
scroll to position [258, 0]
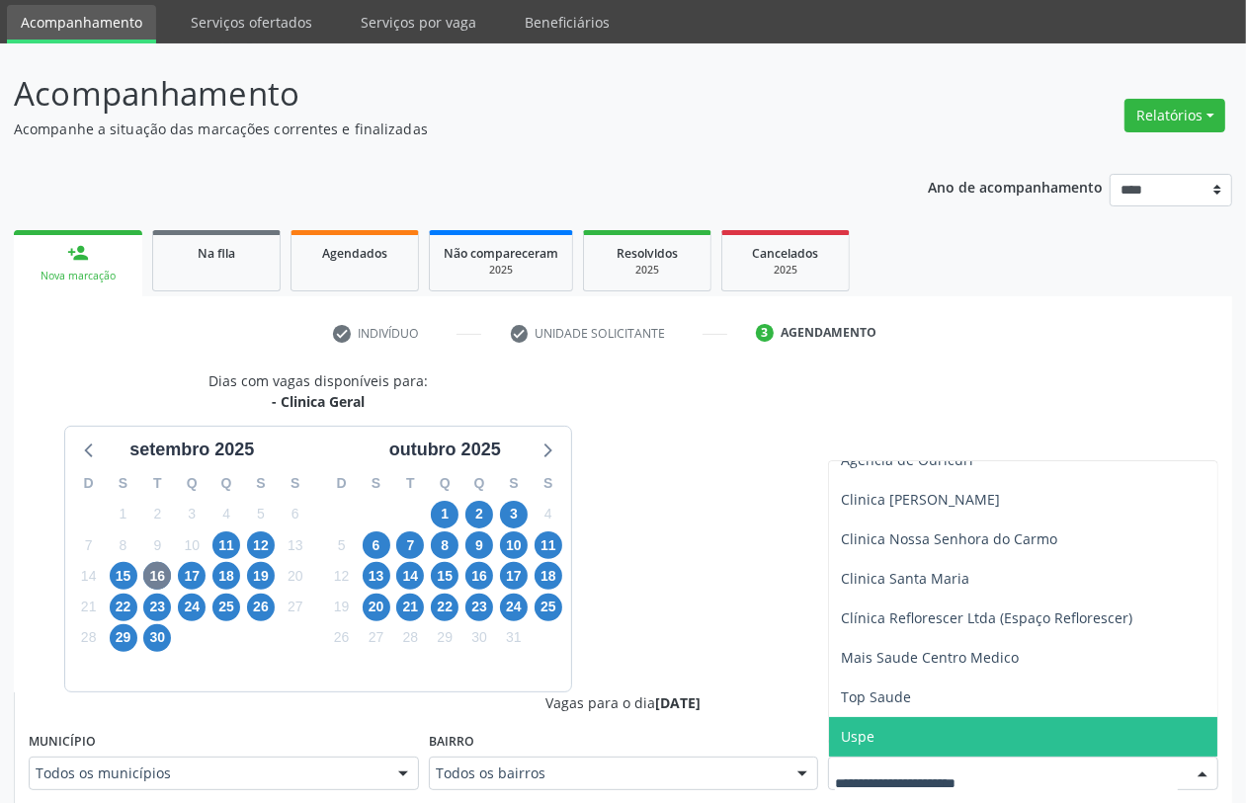
click at [915, 738] on span "Uspe" at bounding box center [1023, 737] width 388 height 40
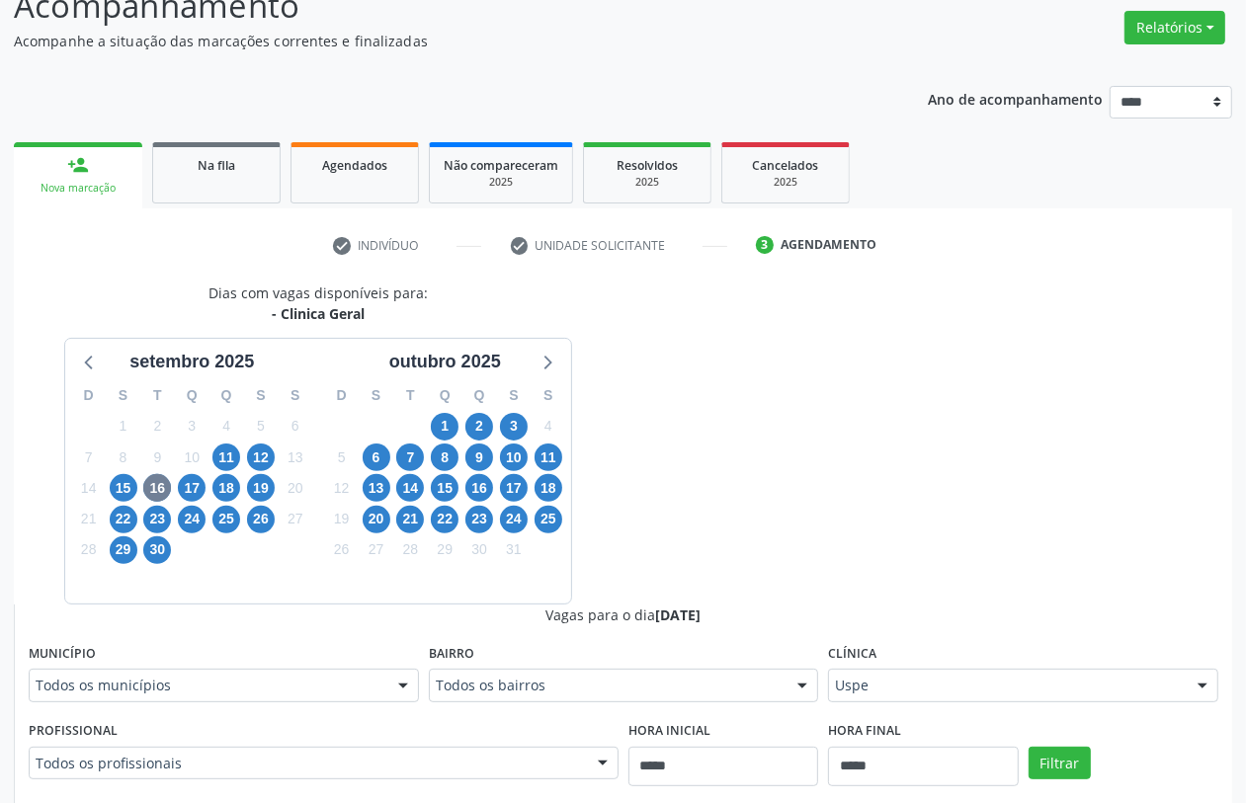
scroll to position [559, 0]
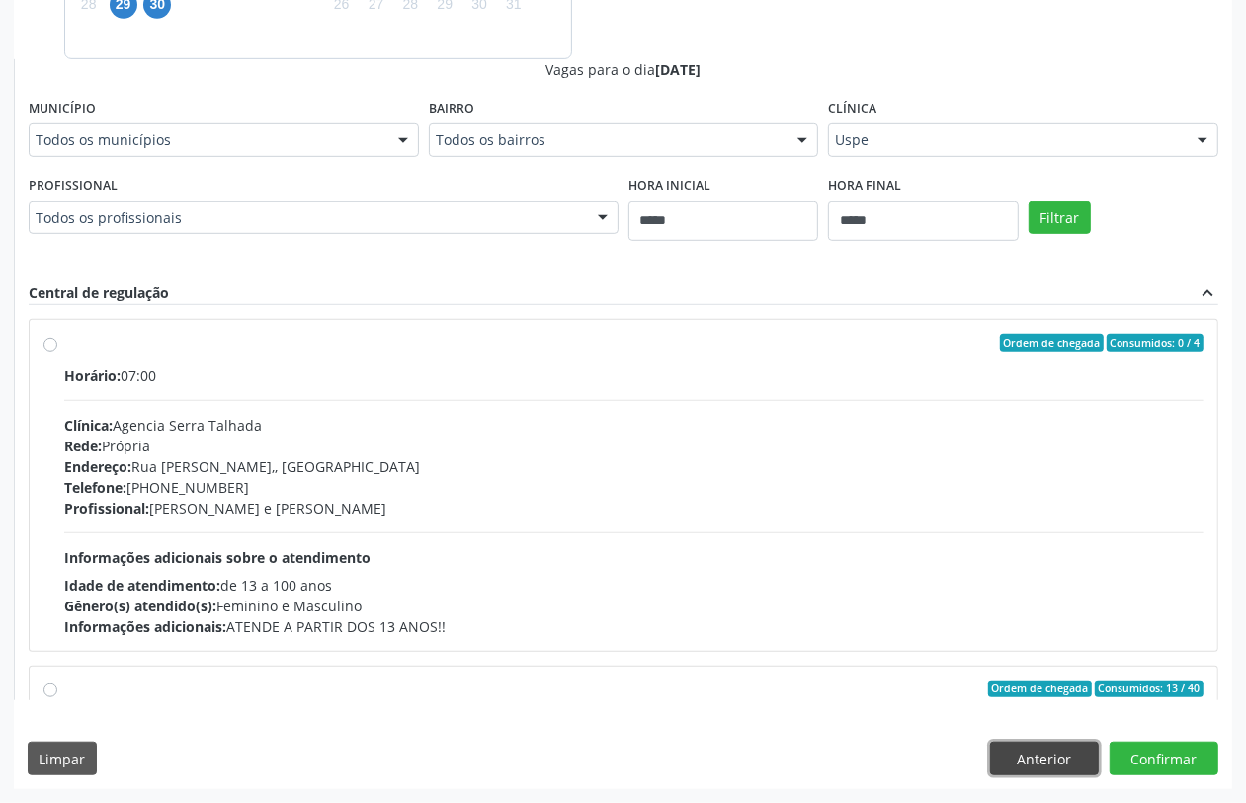
click at [1067, 753] on button "Anterior" at bounding box center [1044, 759] width 109 height 34
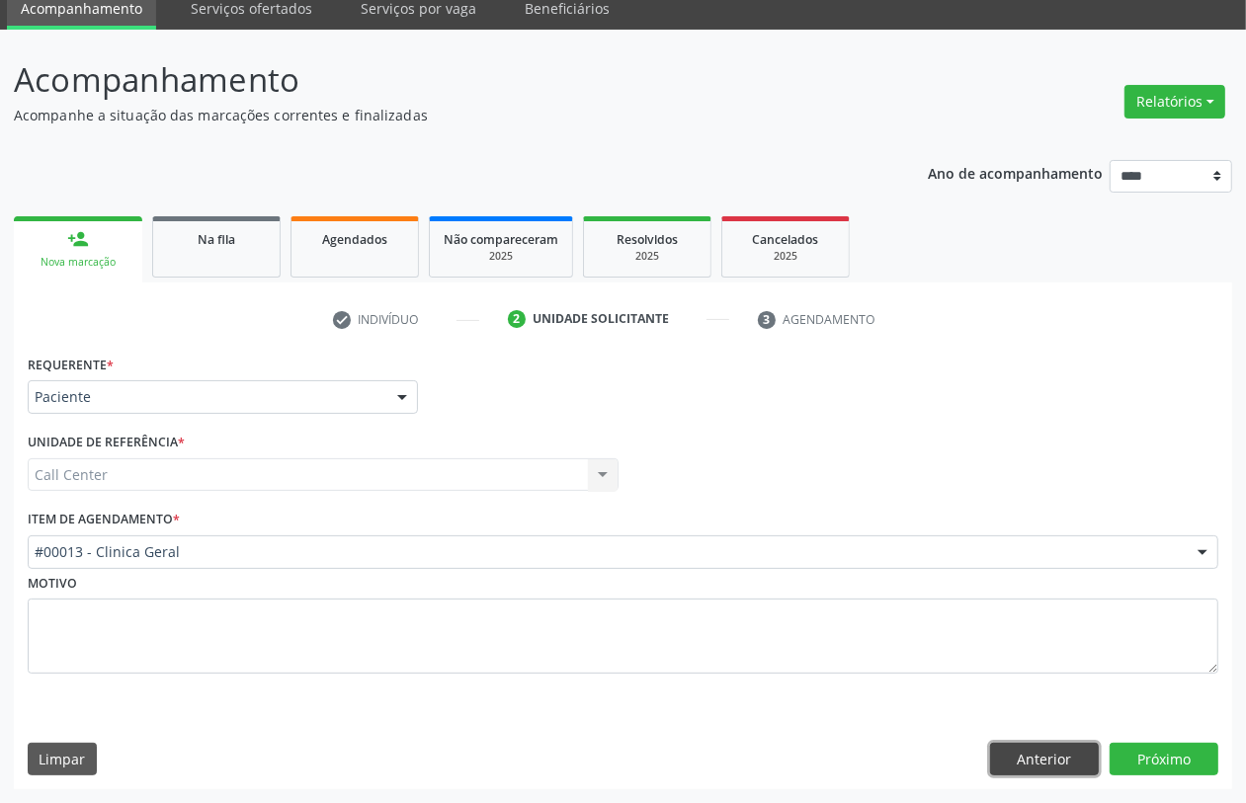
click at [1067, 753] on button "Anterior" at bounding box center [1044, 760] width 109 height 34
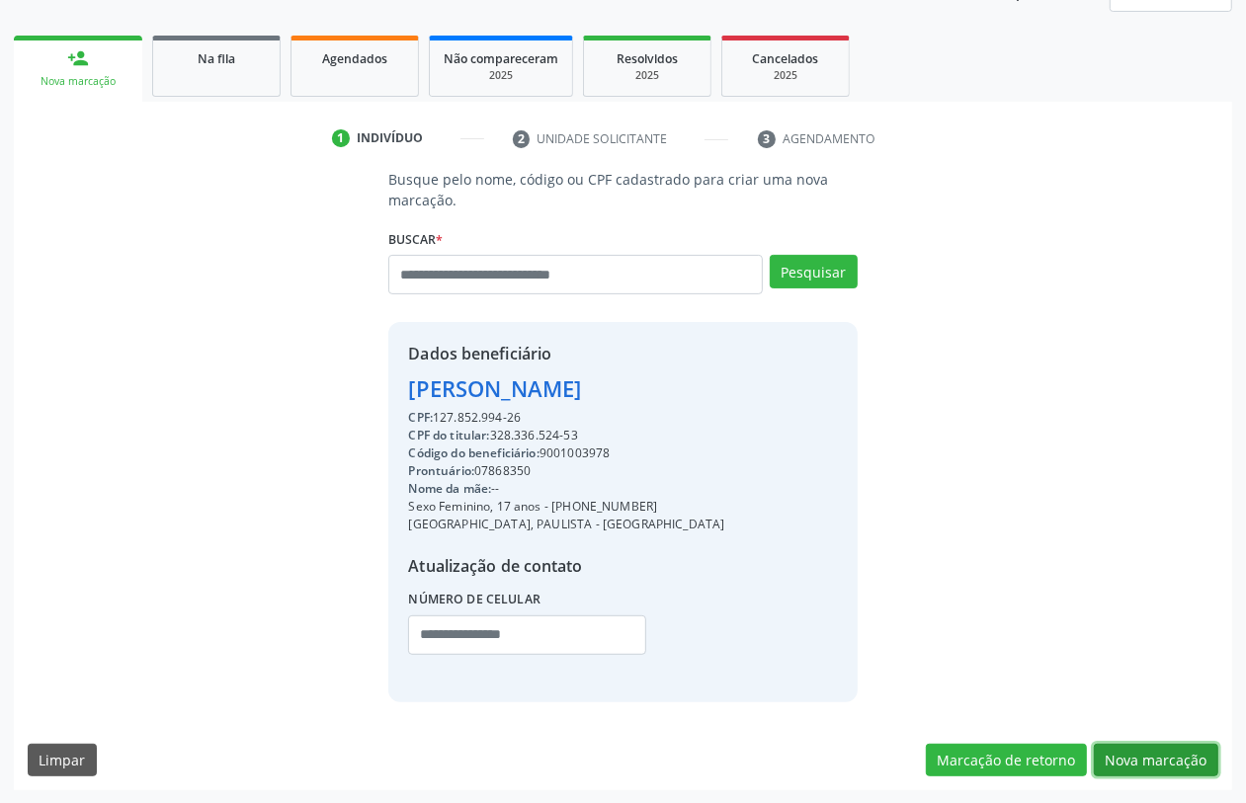
click at [1133, 758] on button "Nova marcação" at bounding box center [1156, 761] width 125 height 34
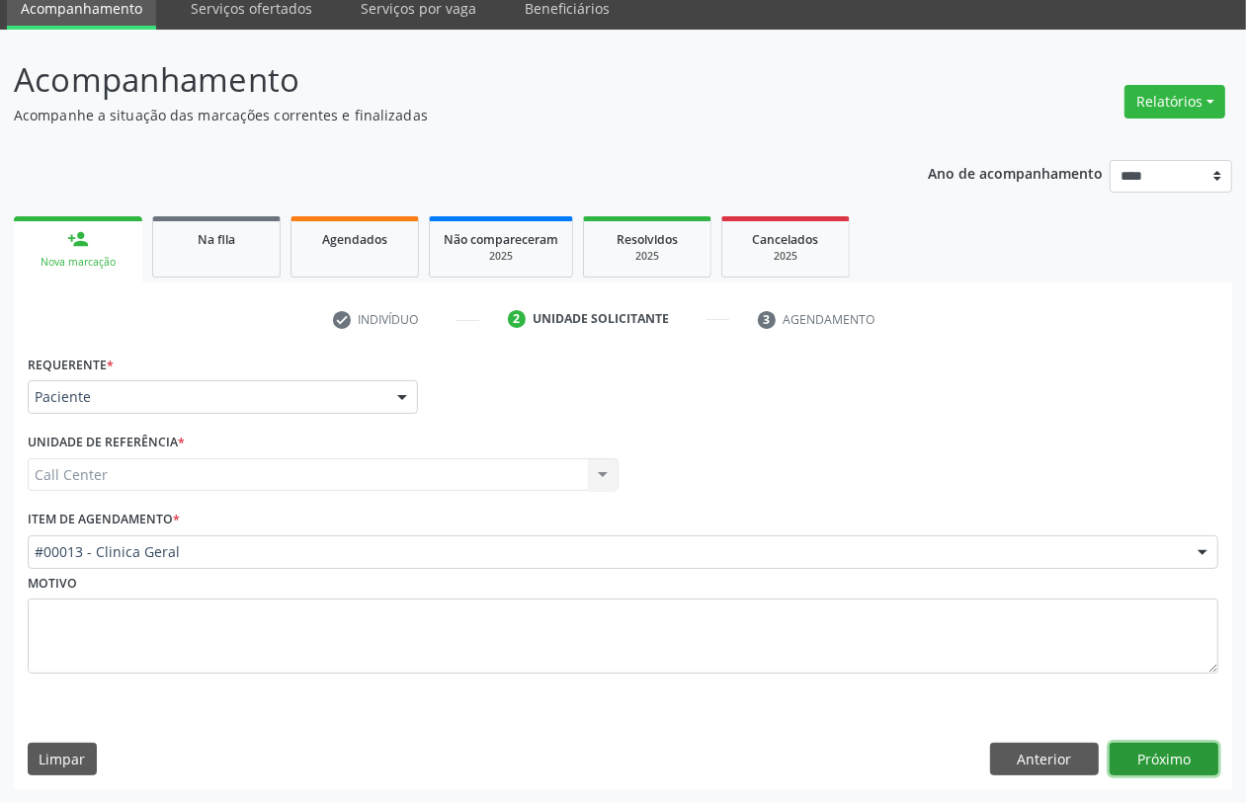
click at [1133, 758] on button "Próximo" at bounding box center [1164, 760] width 109 height 34
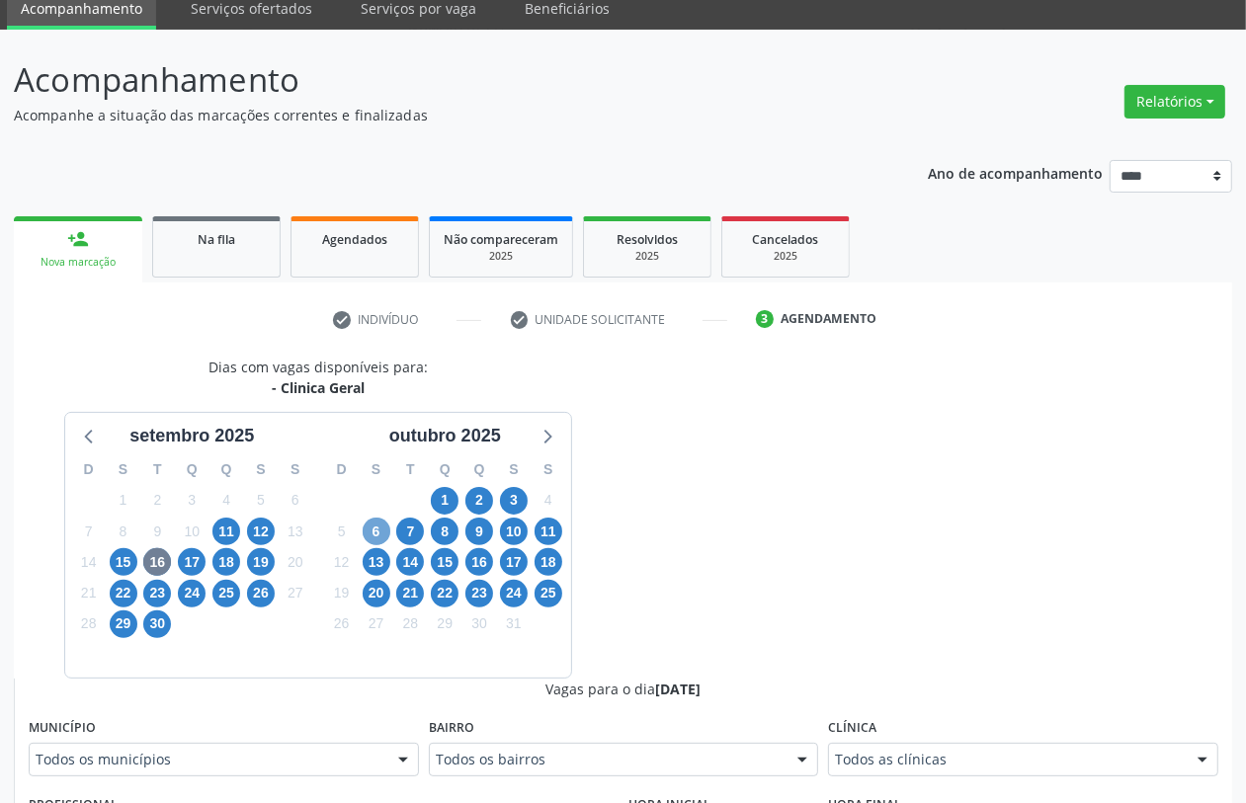
click at [380, 526] on span "6" at bounding box center [377, 532] width 28 height 28
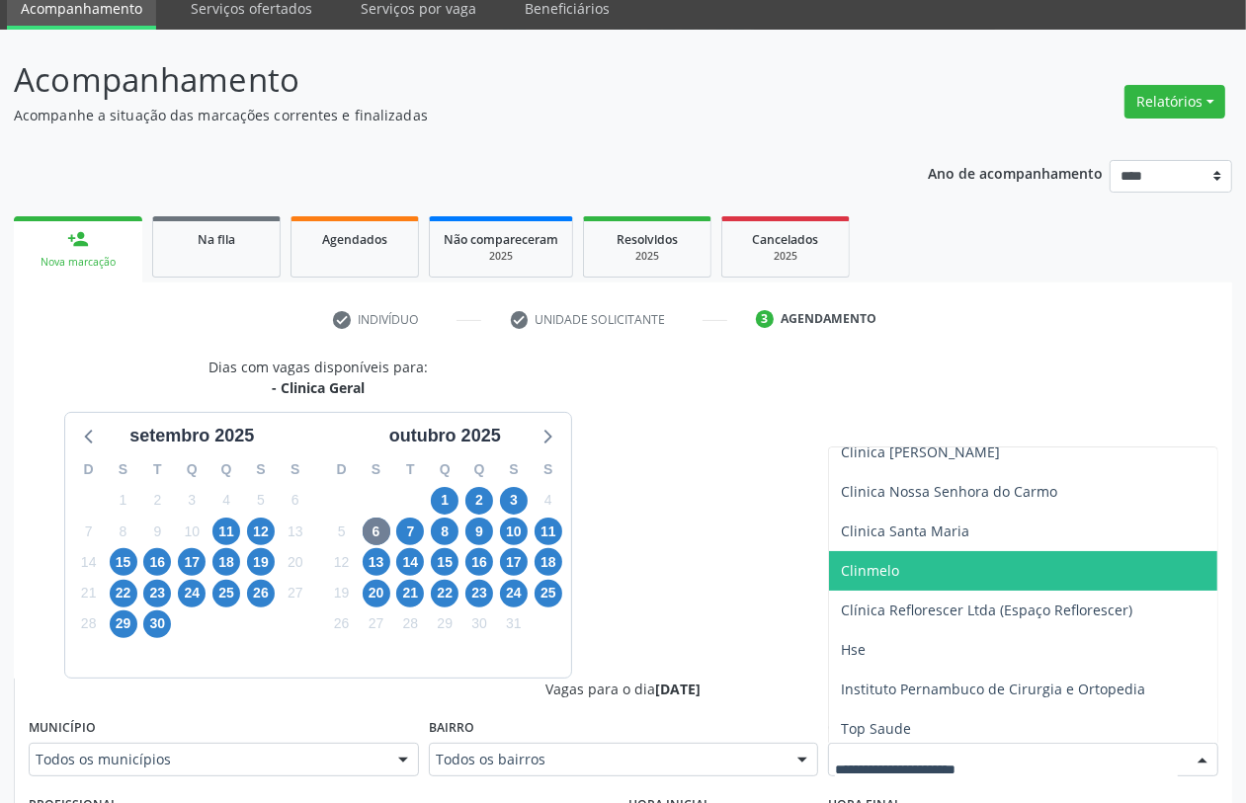
scroll to position [297, 0]
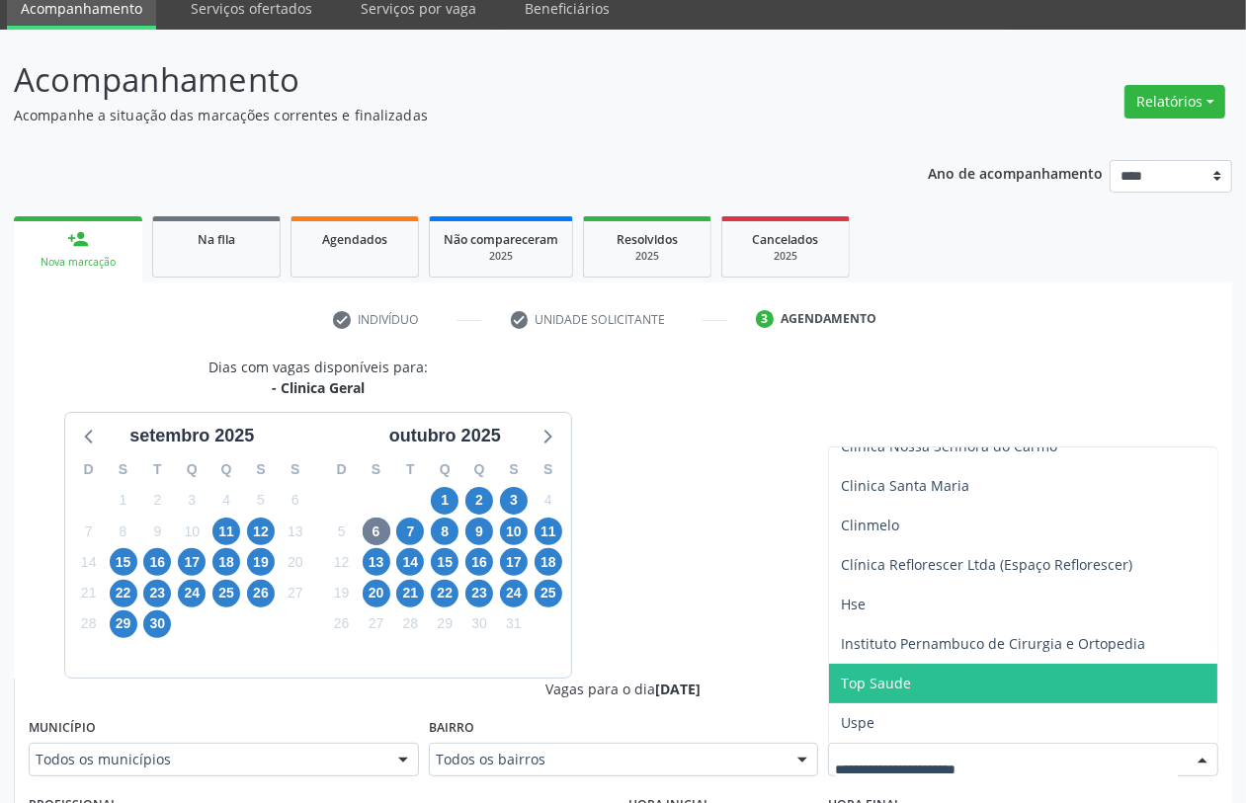
drag, startPoint x: 860, startPoint y: 703, endPoint x: 860, endPoint y: 714, distance: 10.9
click at [860, 704] on ul "Todos as clínicas Agencia Arcoverde Agencia Goiana Agencia Palmares Agencia Ser…" at bounding box center [1023, 446] width 388 height 593
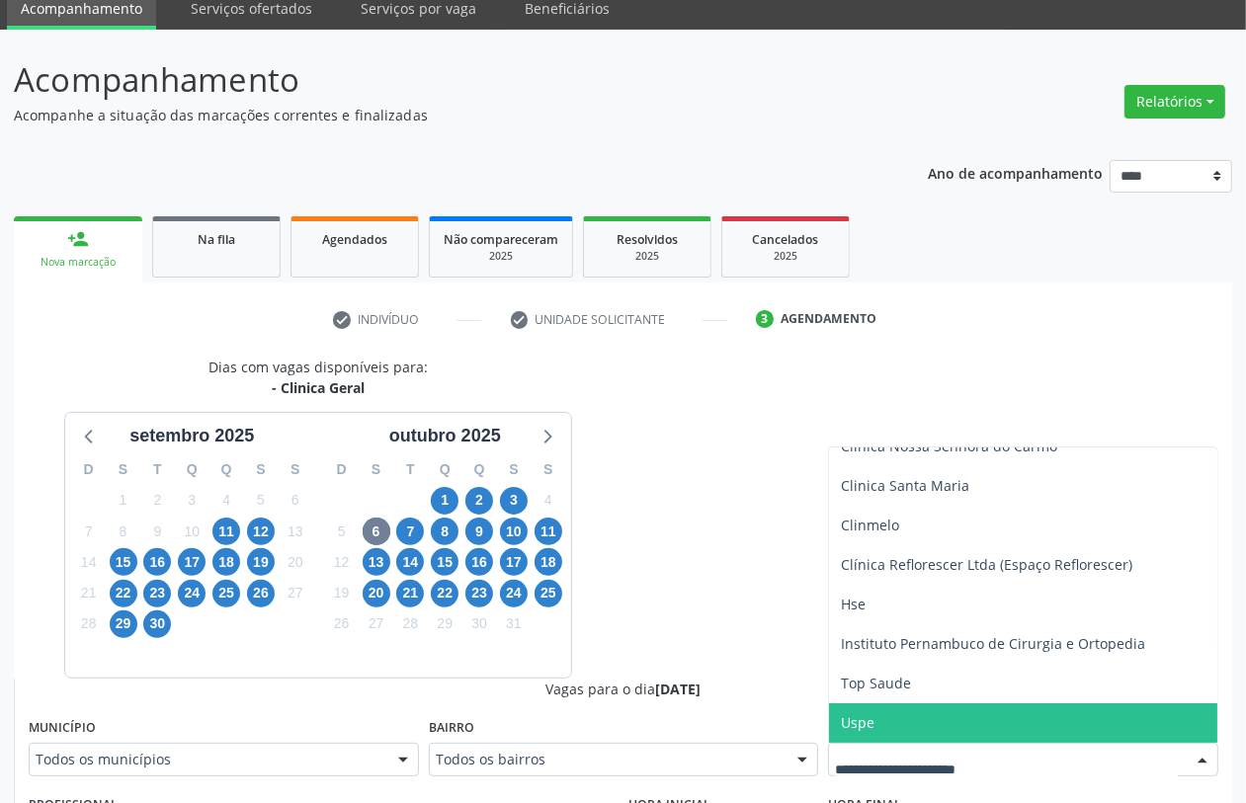
click at [862, 714] on span "Uspe" at bounding box center [858, 723] width 34 height 19
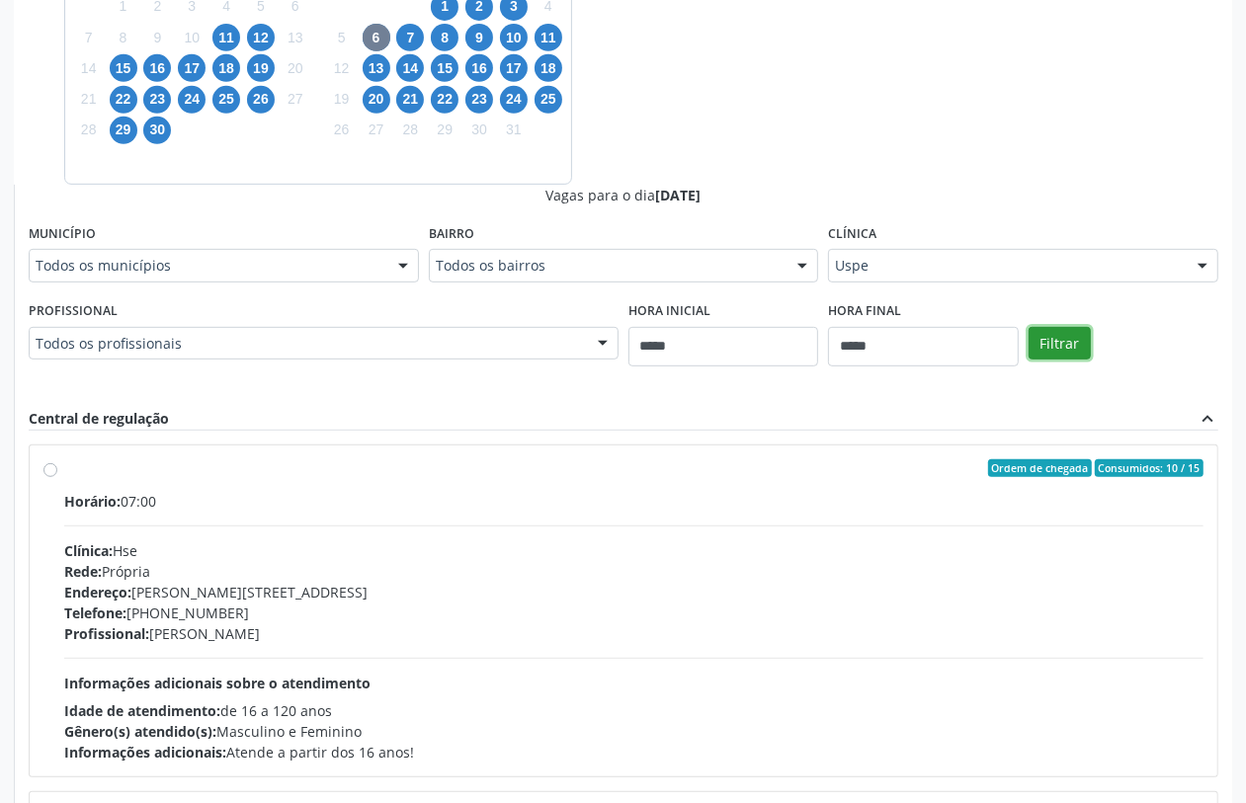
click at [1051, 352] on button "Filtrar" at bounding box center [1060, 344] width 62 height 34
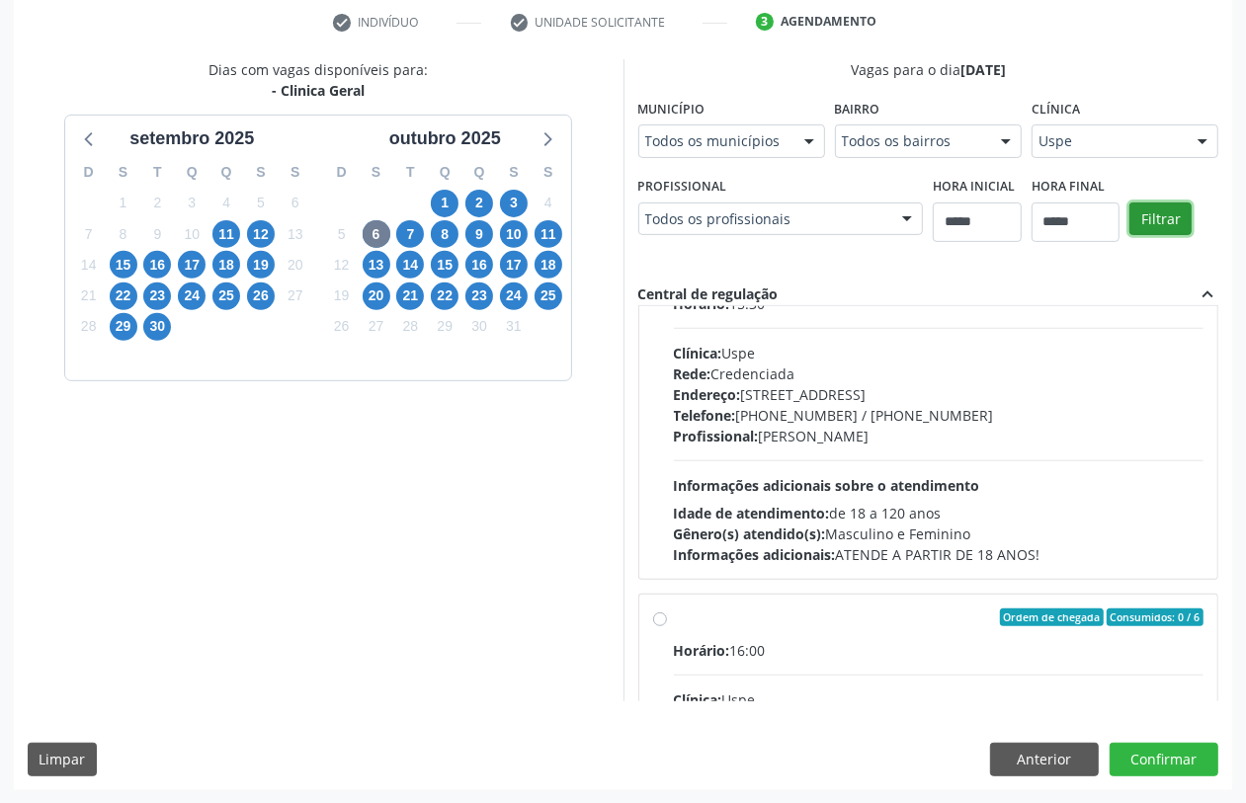
scroll to position [5150, 0]
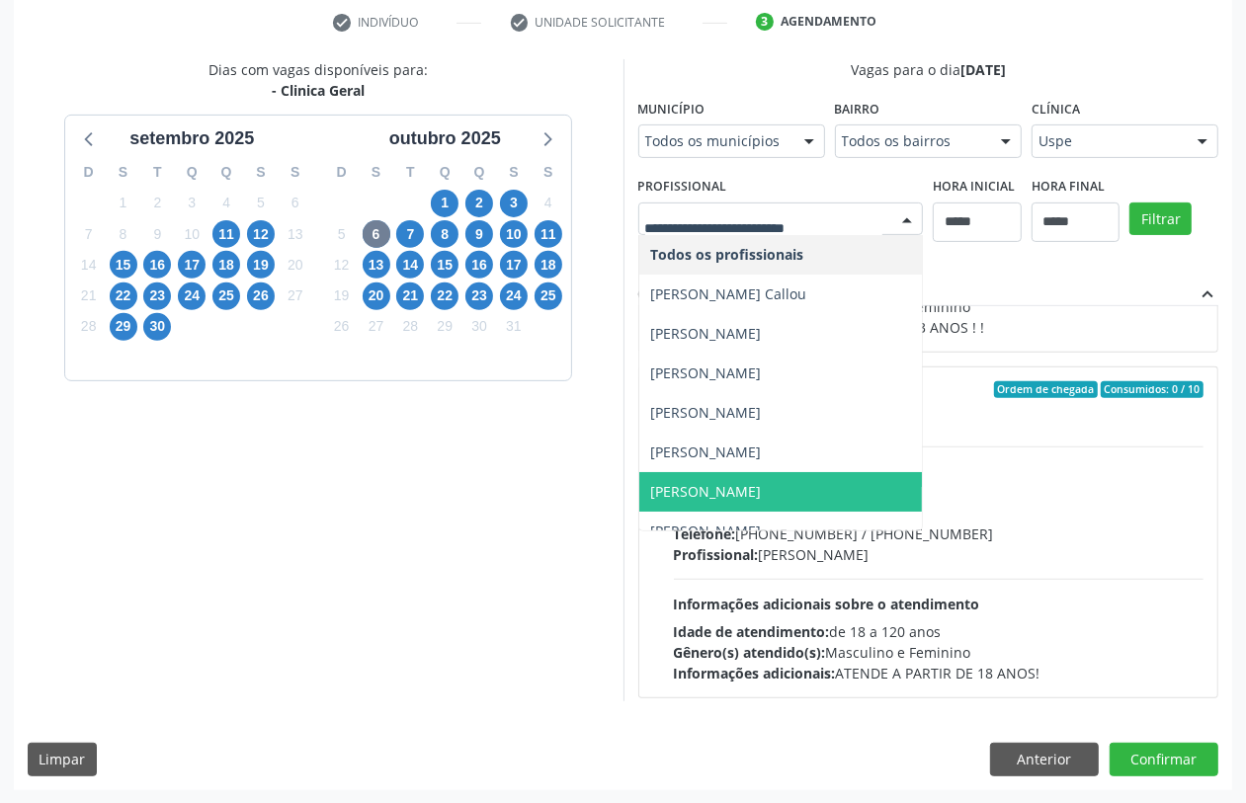
drag, startPoint x: 741, startPoint y: 474, endPoint x: 815, endPoint y: 438, distance: 82.6
click at [742, 474] on span "Felipe Cesar Ferrer Oliveira" at bounding box center [781, 492] width 284 height 40
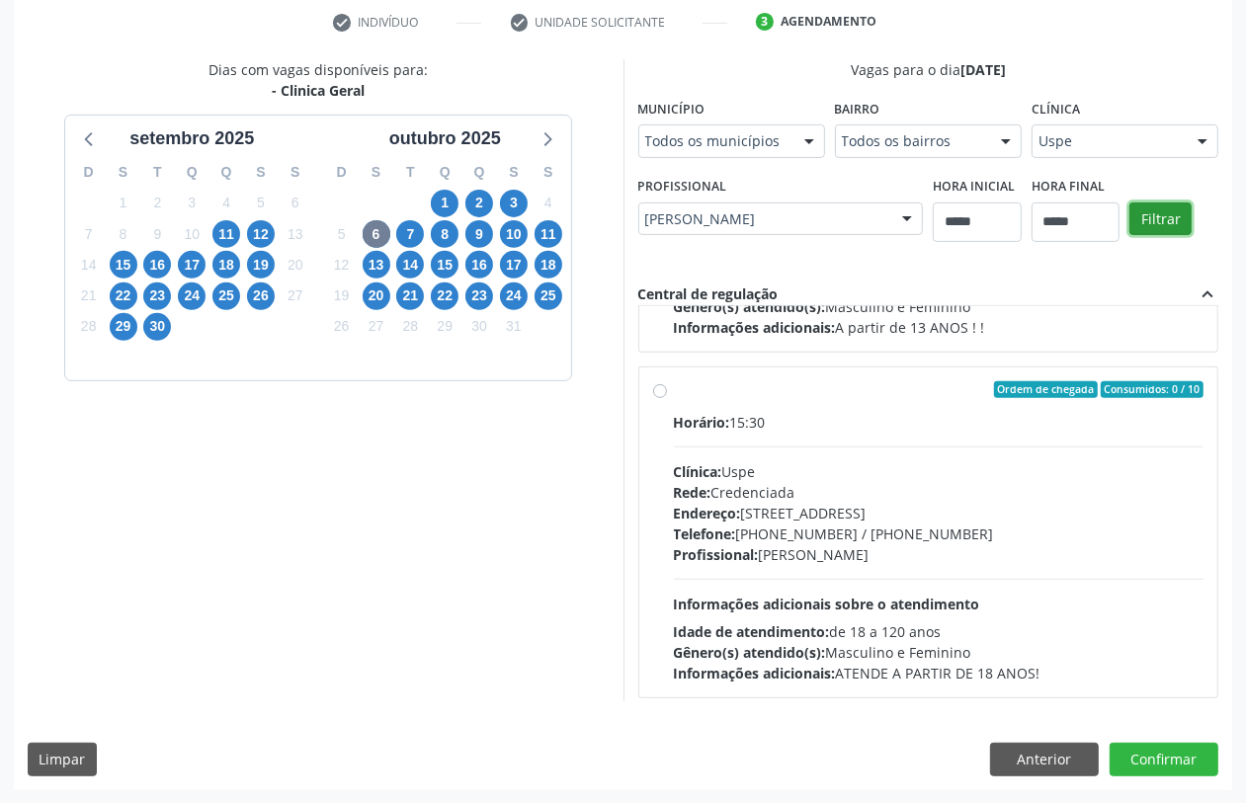
click at [1151, 210] on button "Filtrar" at bounding box center [1161, 220] width 62 height 34
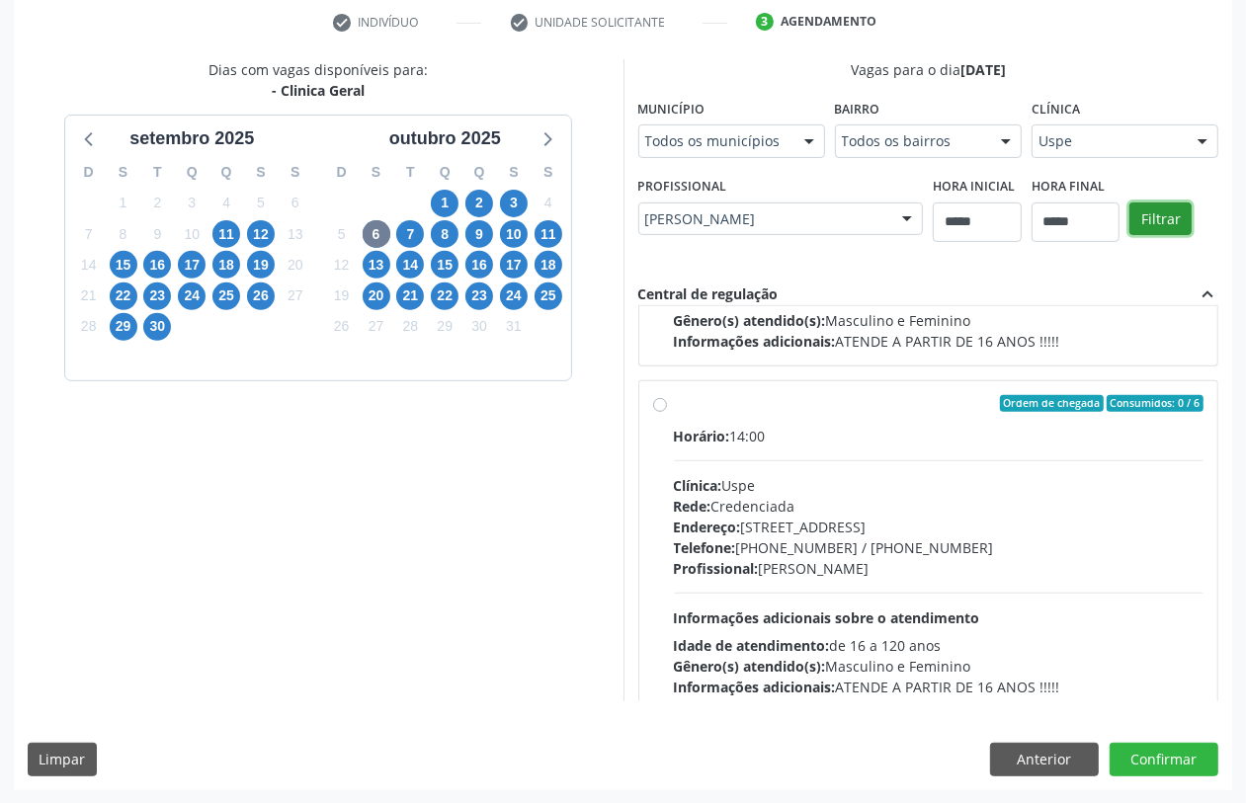
scroll to position [2349, 0]
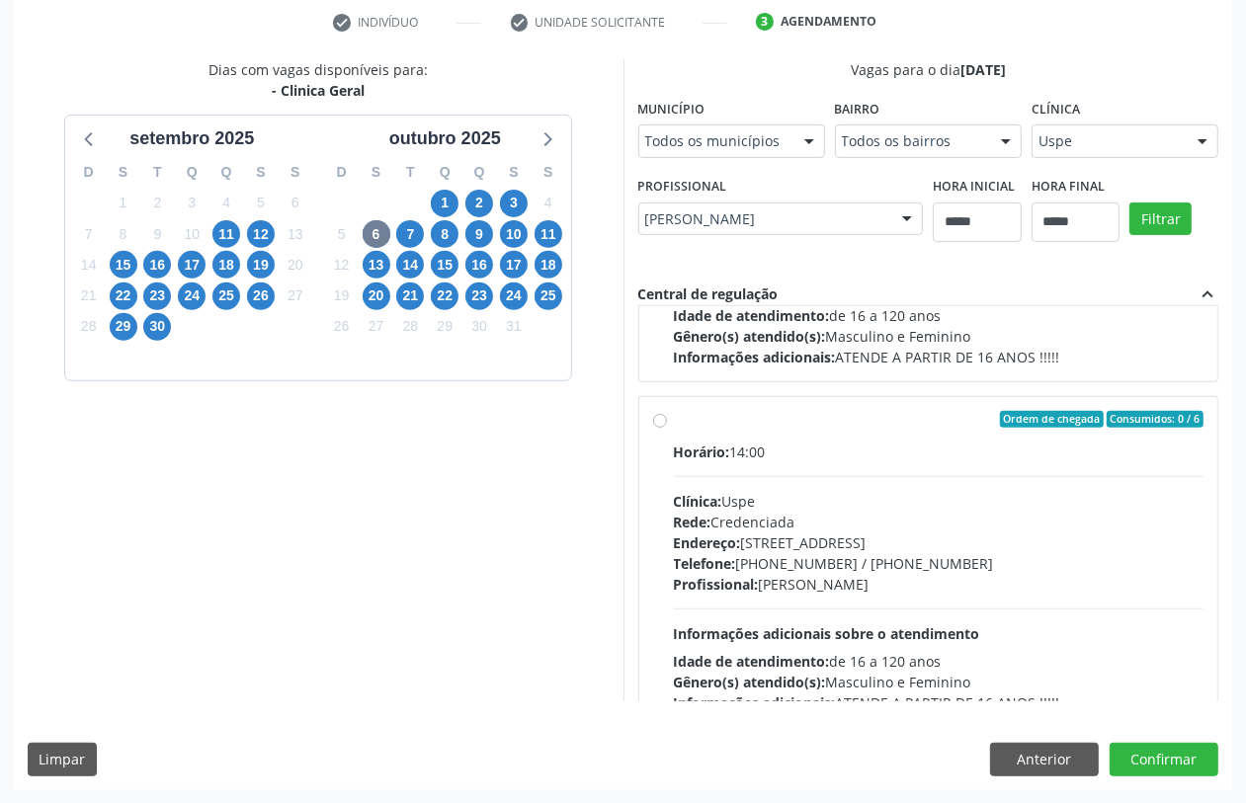
click at [840, 519] on div "Rede: Credenciada" at bounding box center [939, 522] width 531 height 21
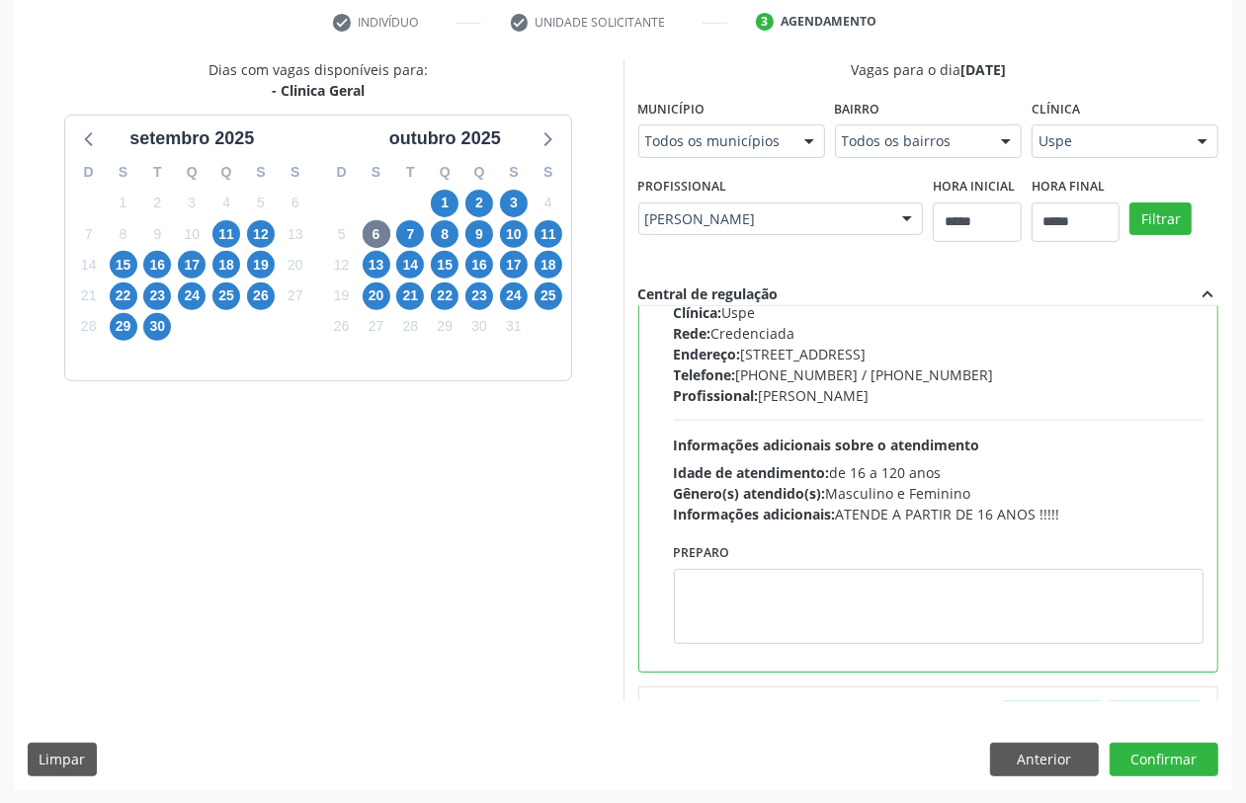
scroll to position [2596, 0]
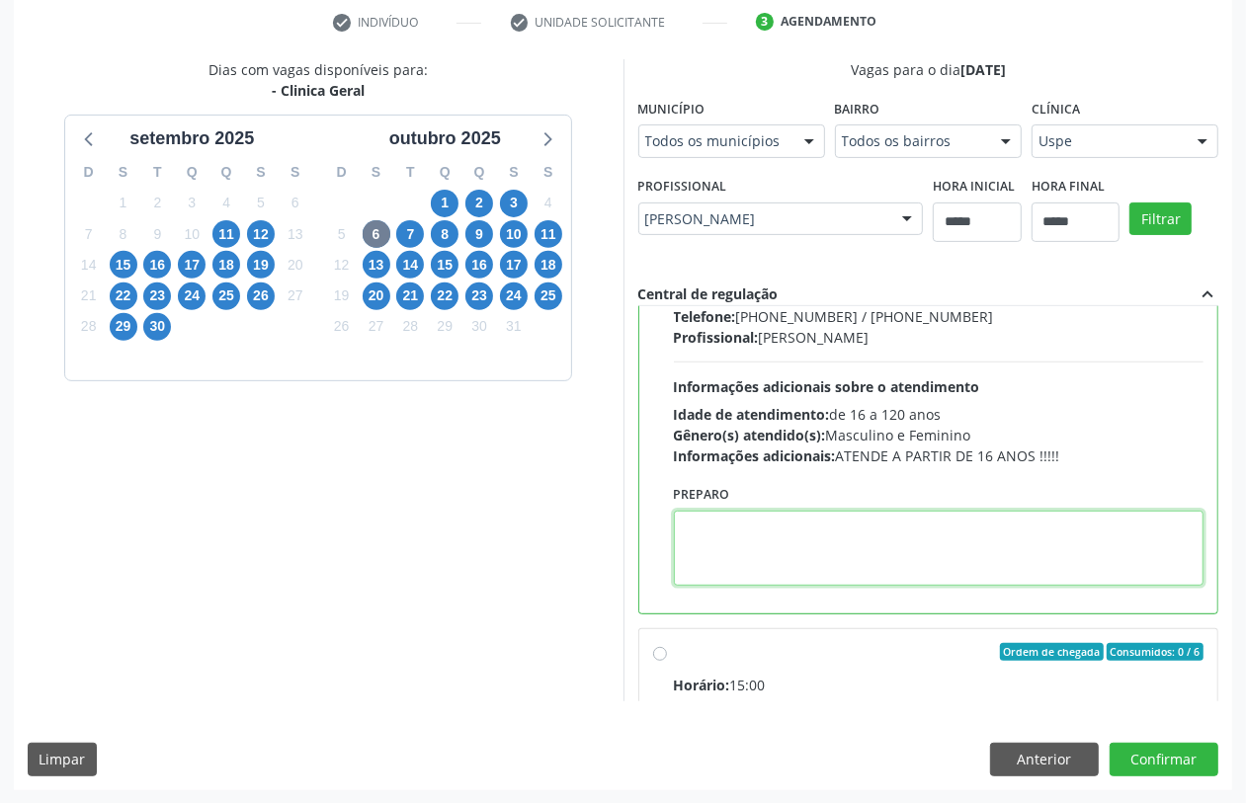
paste textarea "**********"
type textarea "**********"
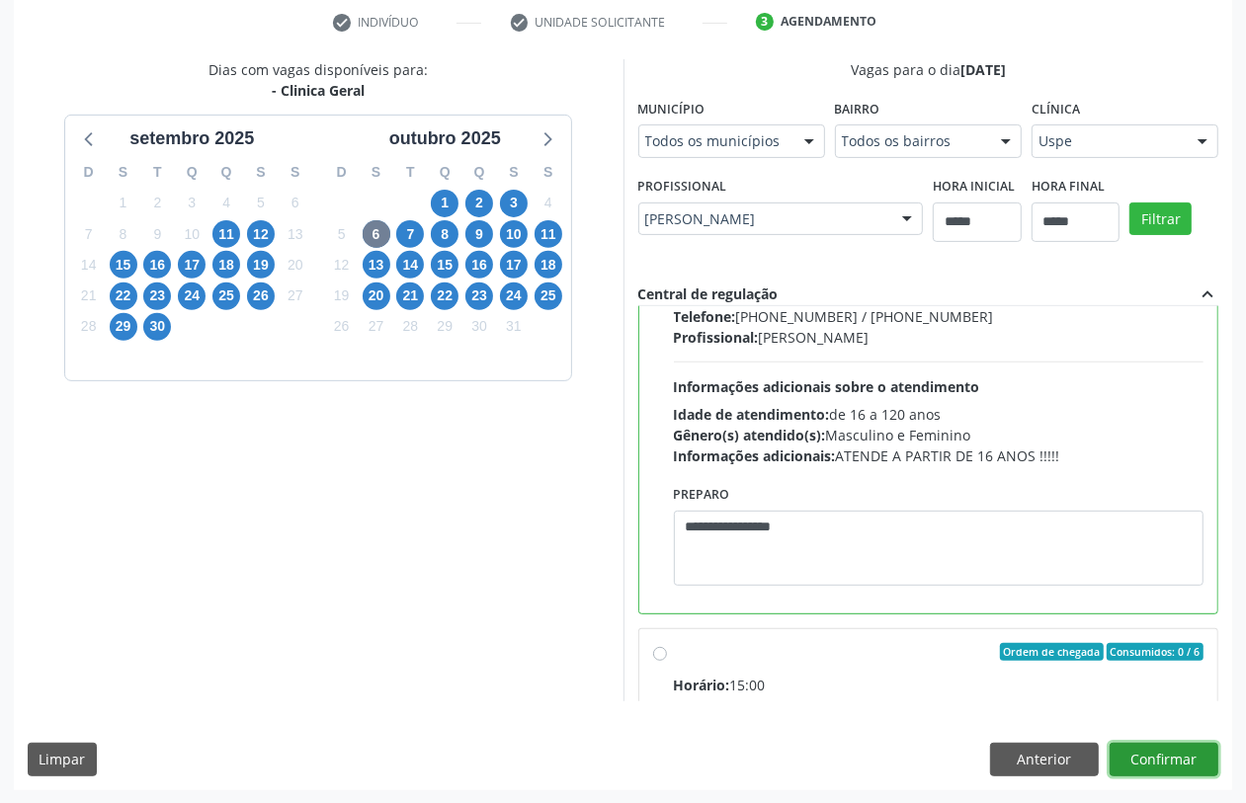
click at [1129, 754] on button "Confirmar" at bounding box center [1164, 760] width 109 height 34
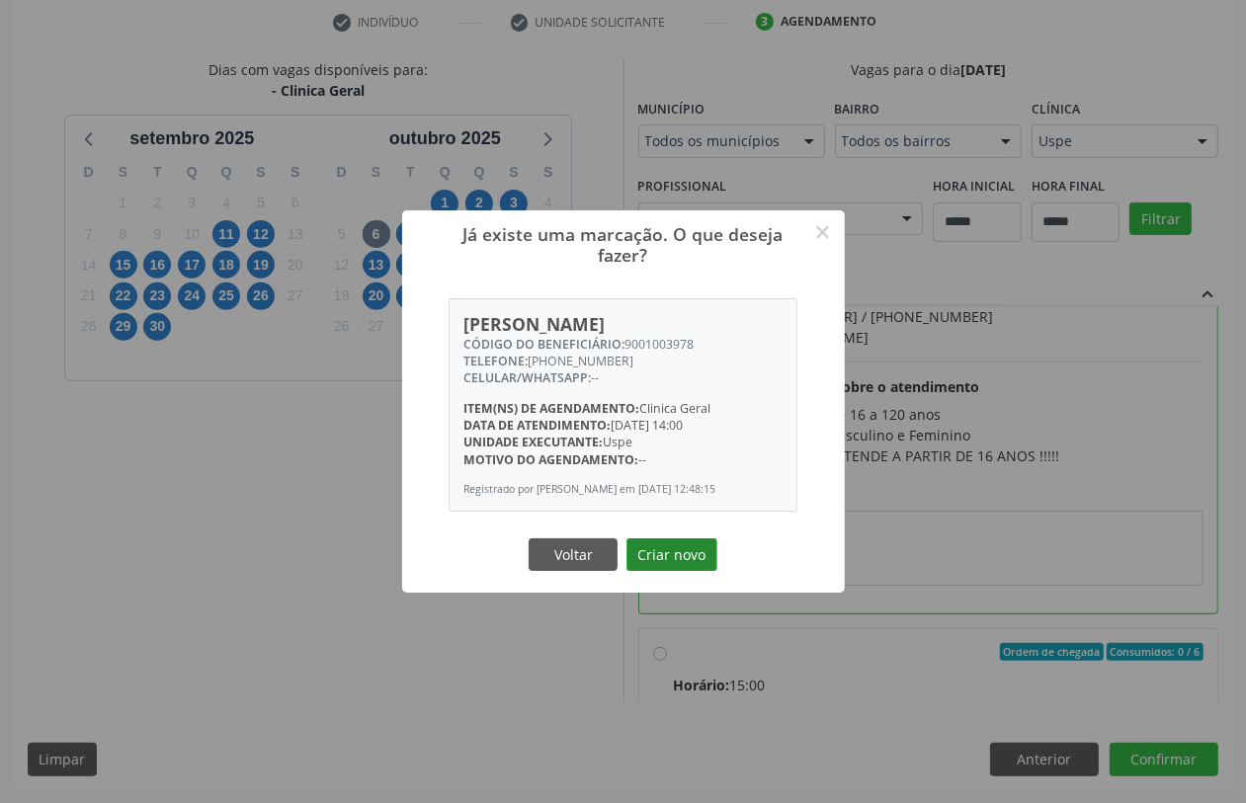
click at [660, 569] on button "Criar novo" at bounding box center [672, 556] width 91 height 34
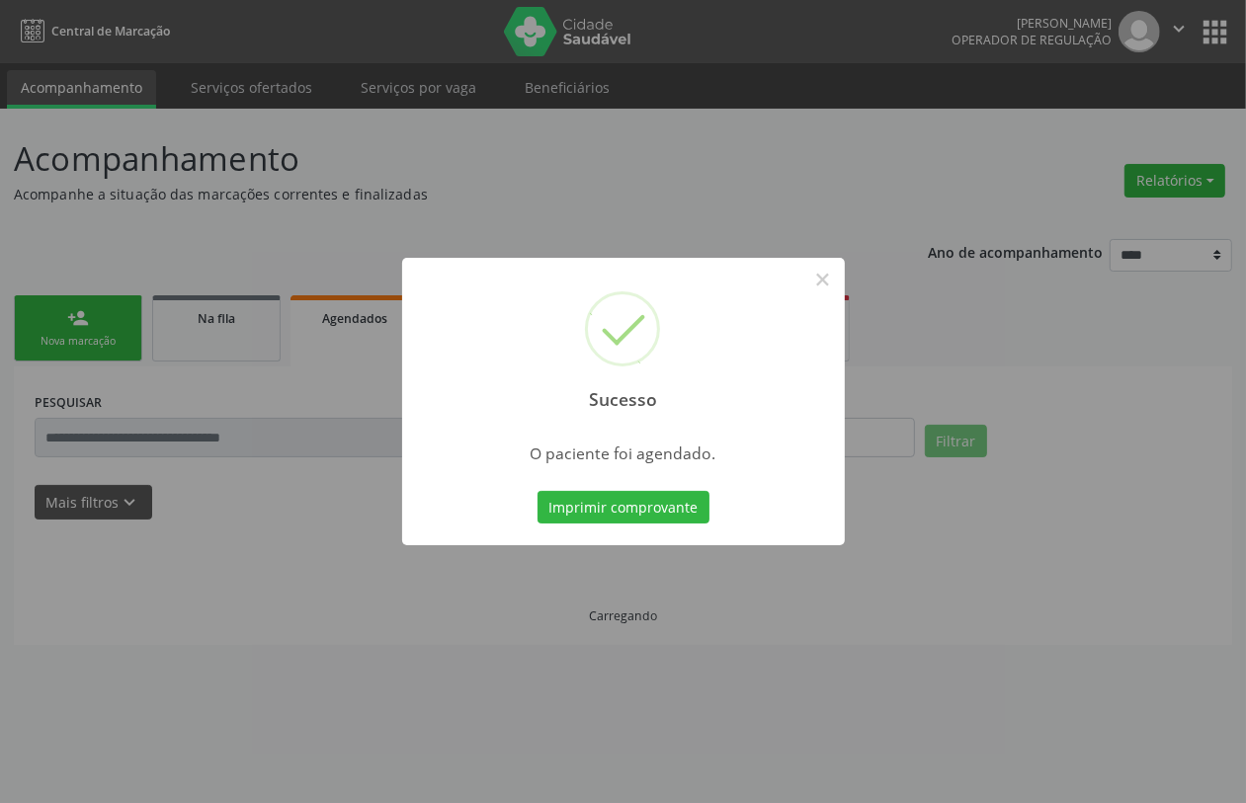
scroll to position [0, 0]
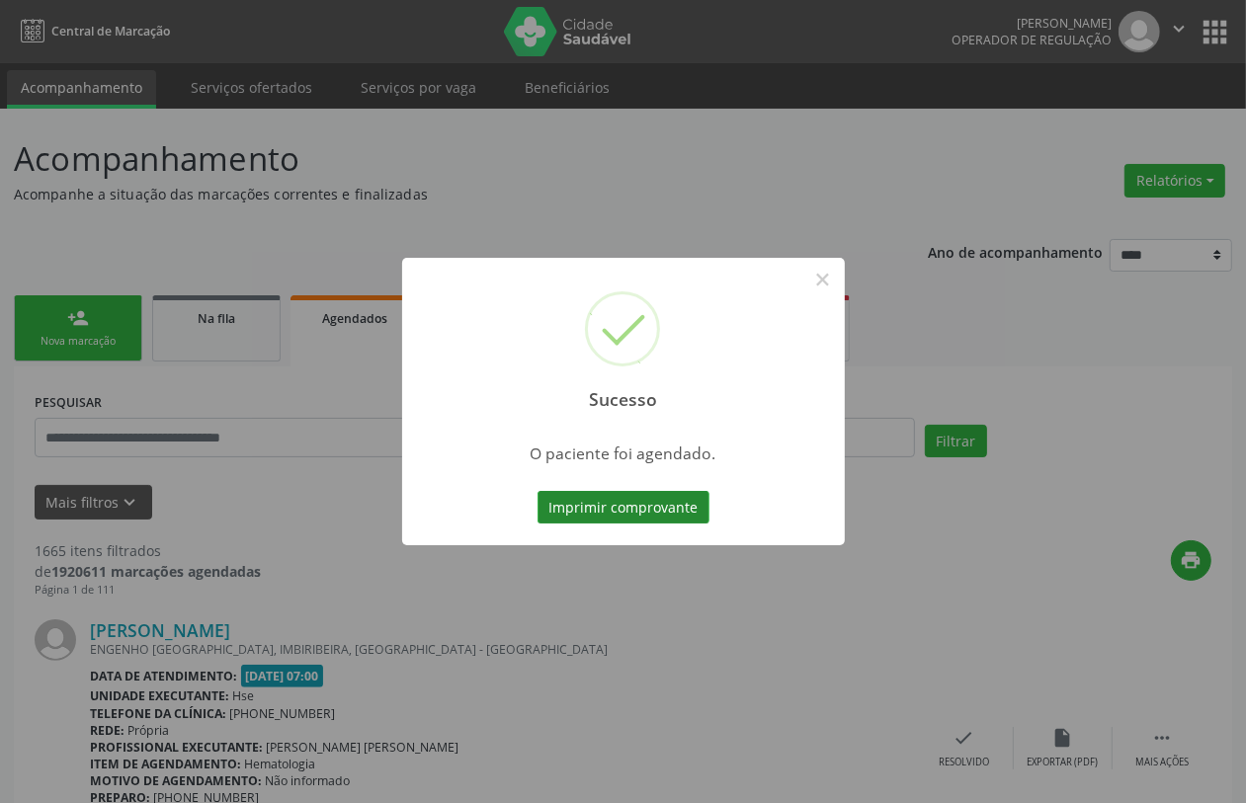
click at [683, 491] on button "Imprimir comprovante" at bounding box center [624, 508] width 172 height 34
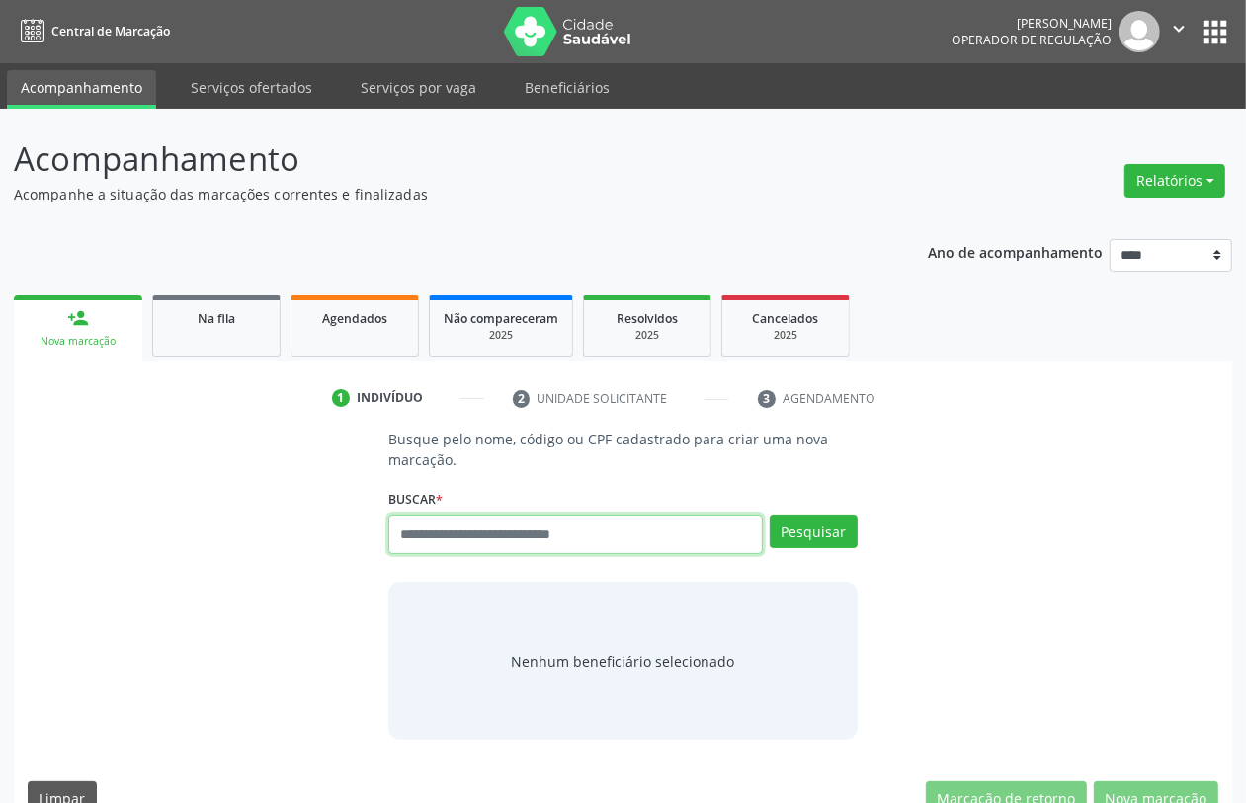
paste input "**********"
type input "**********"
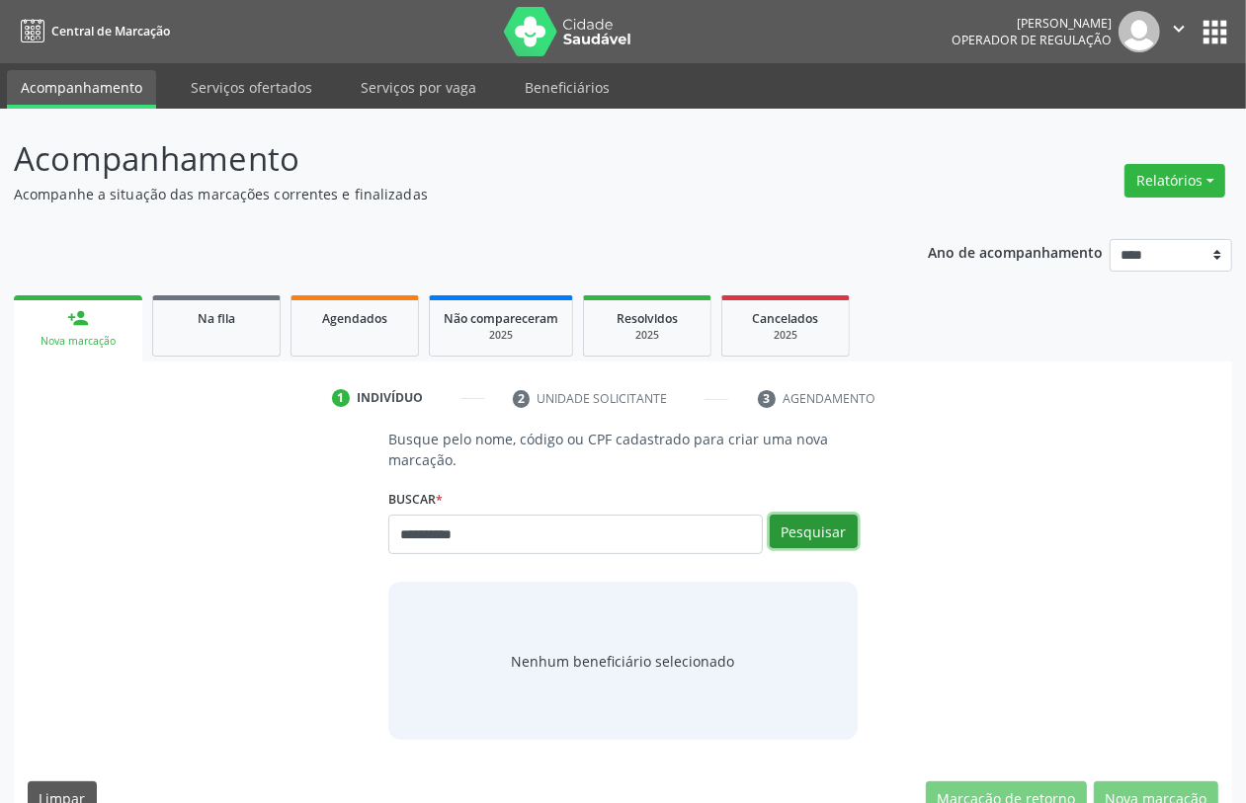
click at [807, 524] on button "Pesquisar" at bounding box center [814, 532] width 88 height 34
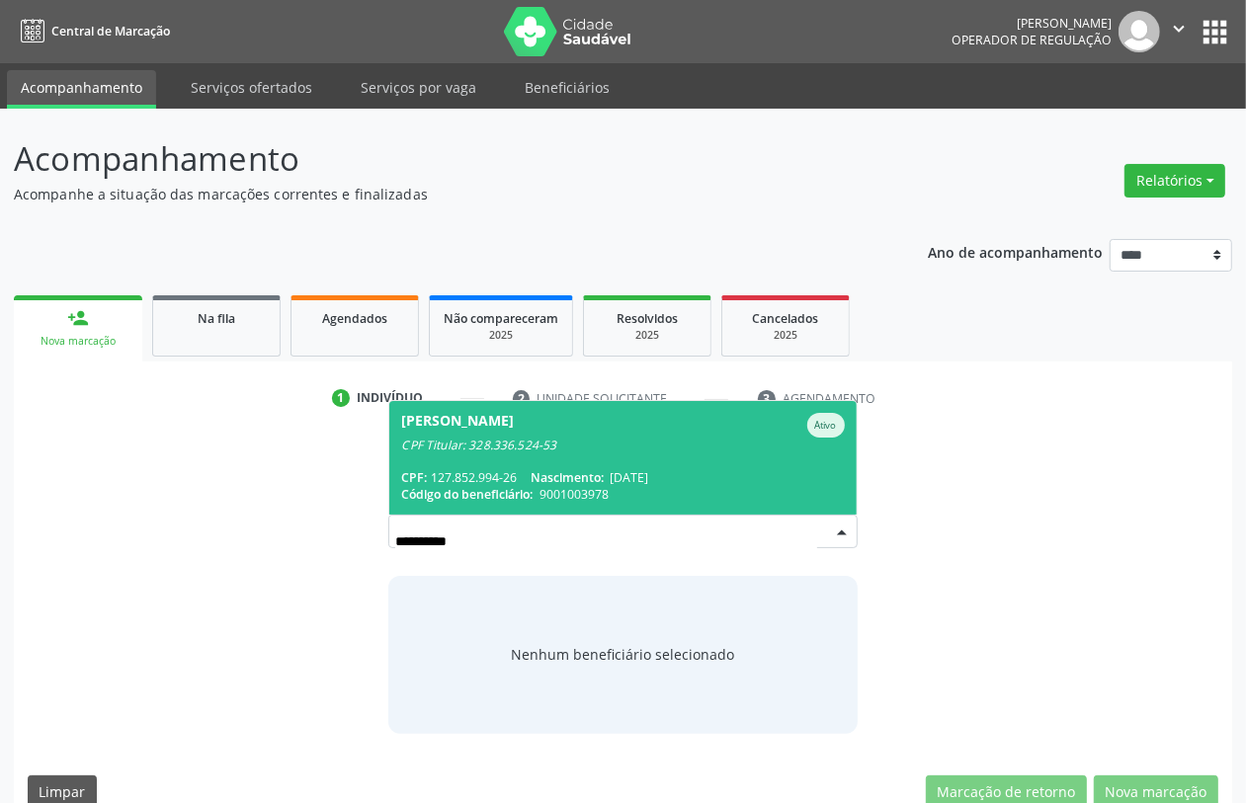
click at [514, 463] on span "[PERSON_NAME] Ativo CPF Titular: 328.336.524-53 CPF: 127.852.994-26 Nascimento:…" at bounding box center [622, 458] width 466 height 114
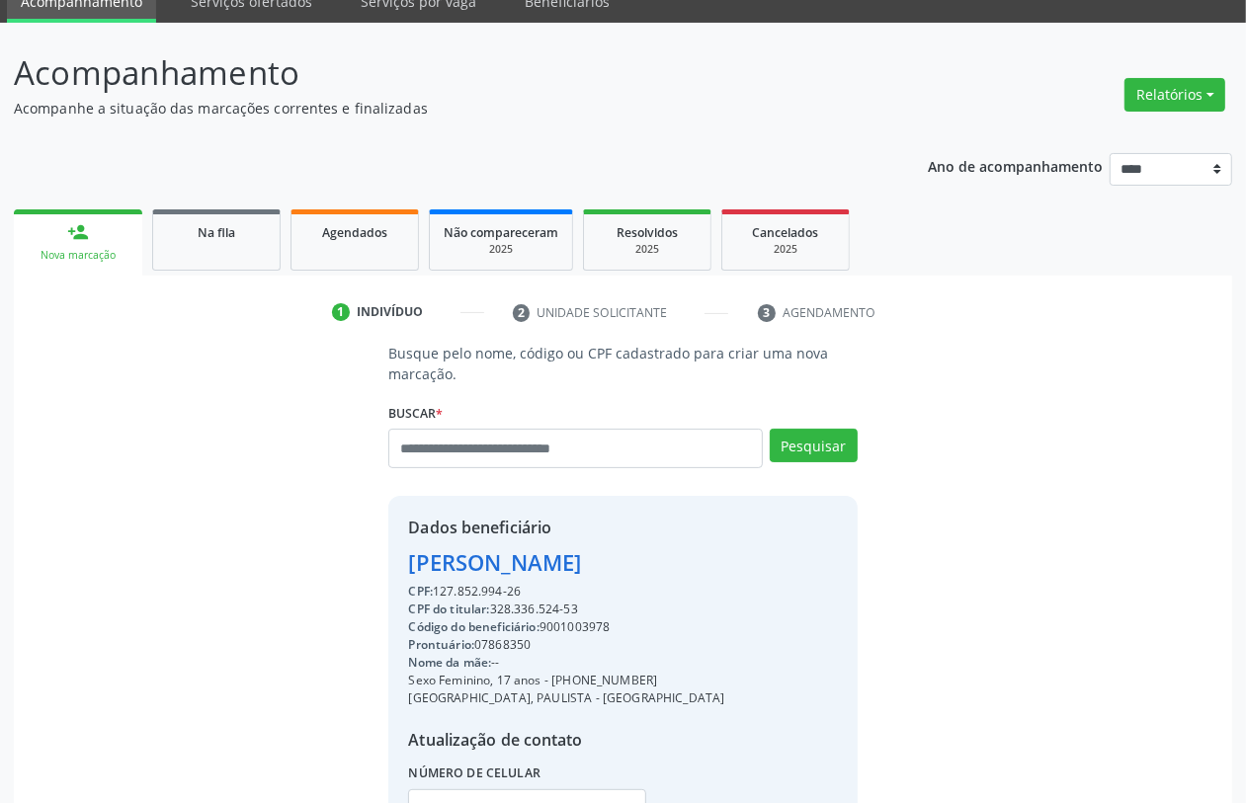
scroll to position [260, 0]
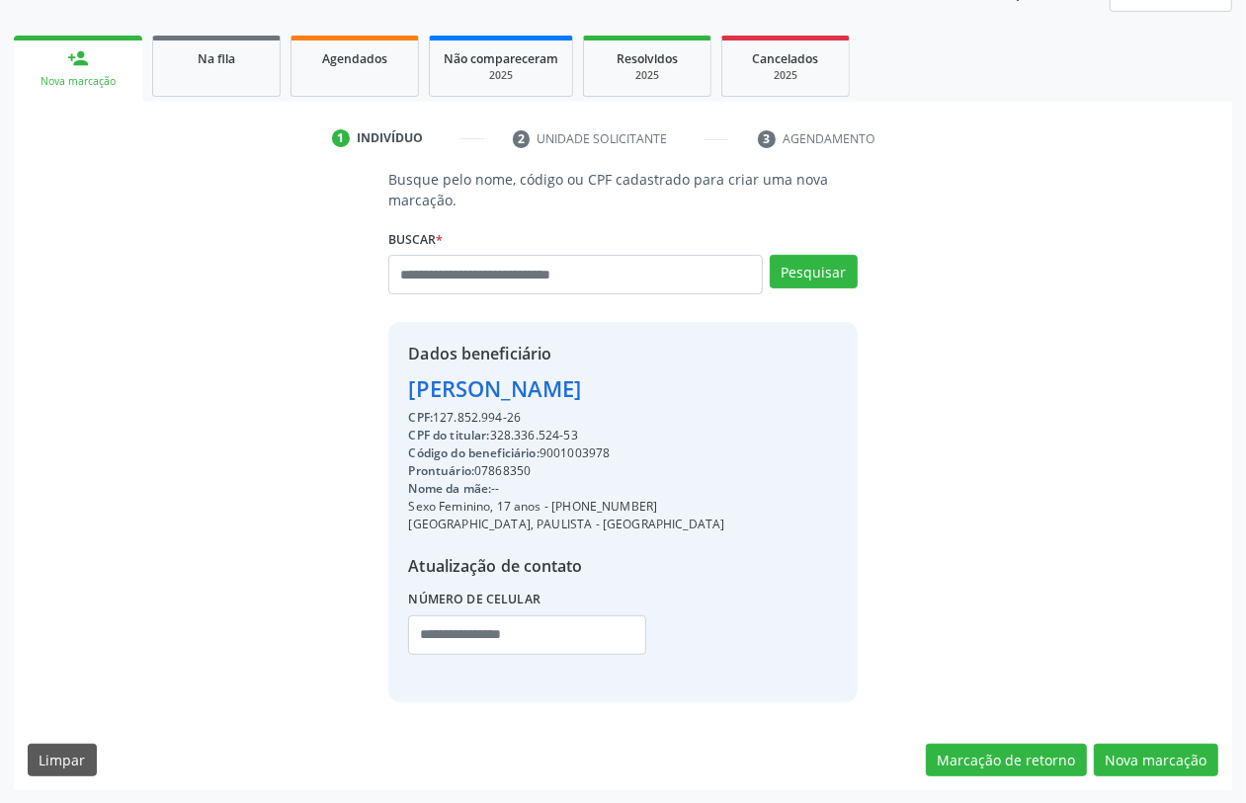
click at [525, 432] on div "CPF do titular: 328.336.524-53" at bounding box center [566, 436] width 316 height 18
copy div "328.336.524"
paste input "**********"
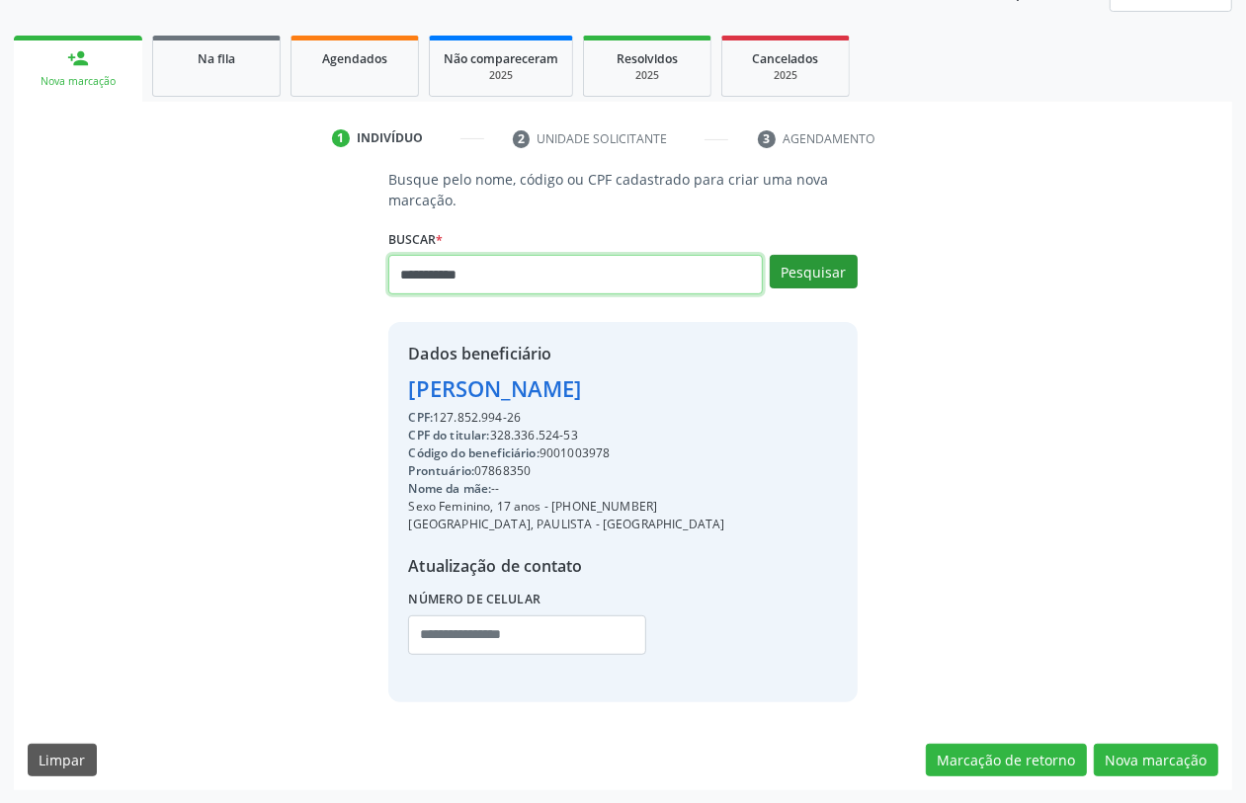
type input "**********"
click at [789, 267] on button "Pesquisar" at bounding box center [814, 272] width 88 height 34
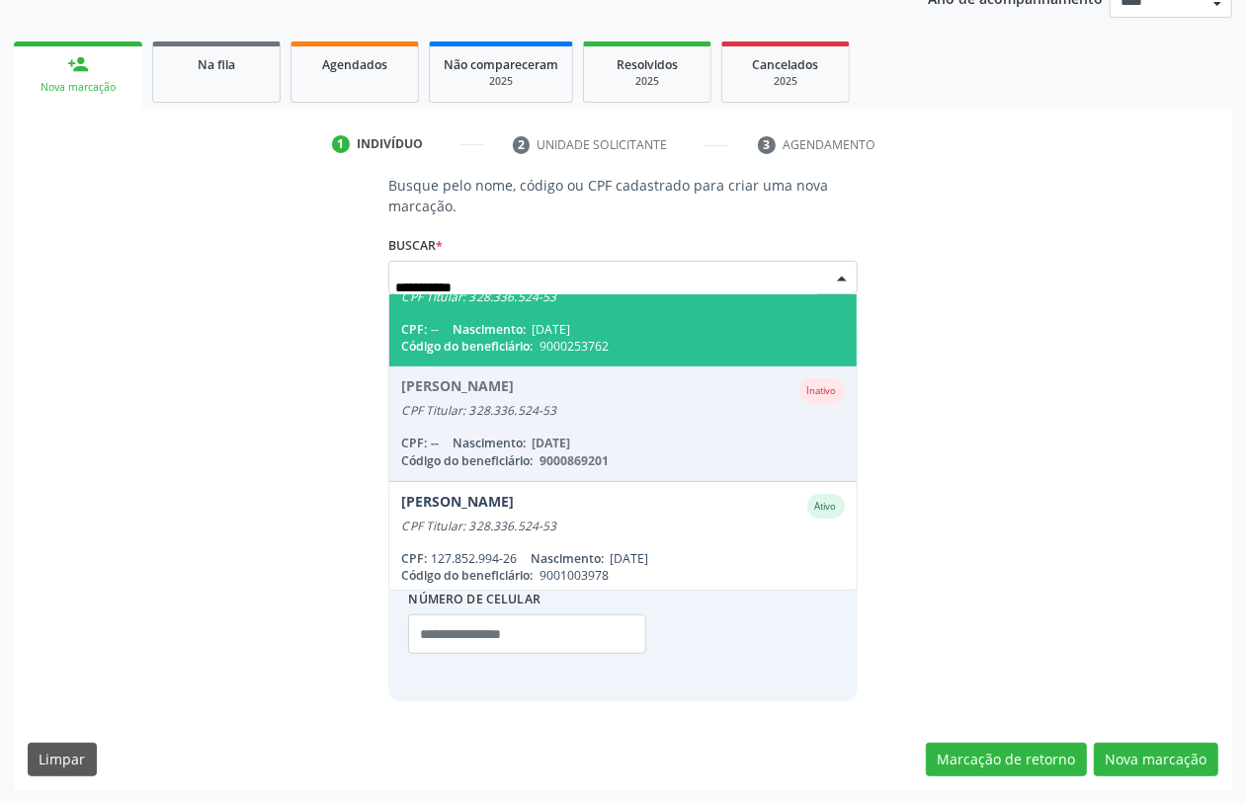
scroll to position [156, 0]
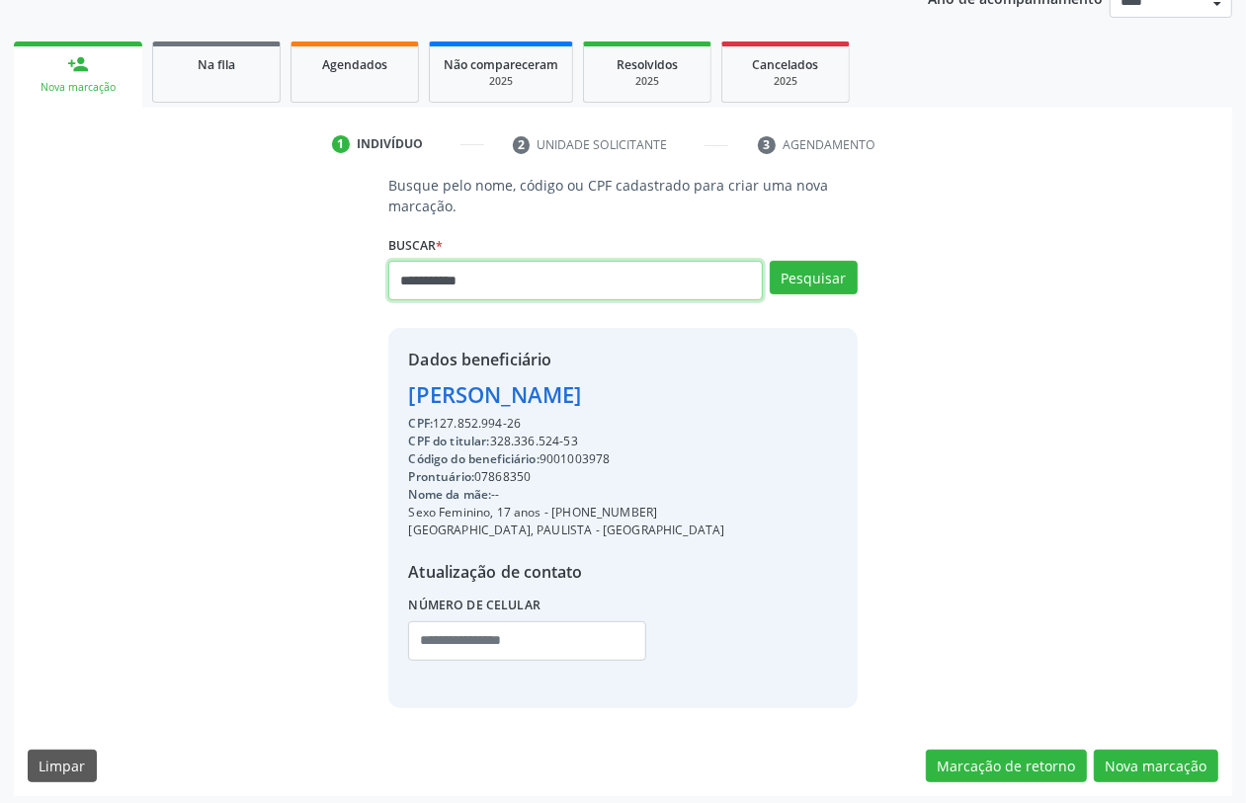
drag, startPoint x: 491, startPoint y: 283, endPoint x: 201, endPoint y: 317, distance: 292.6
click at [201, 317] on div "**********" at bounding box center [623, 441] width 1191 height 533
type input "*********"
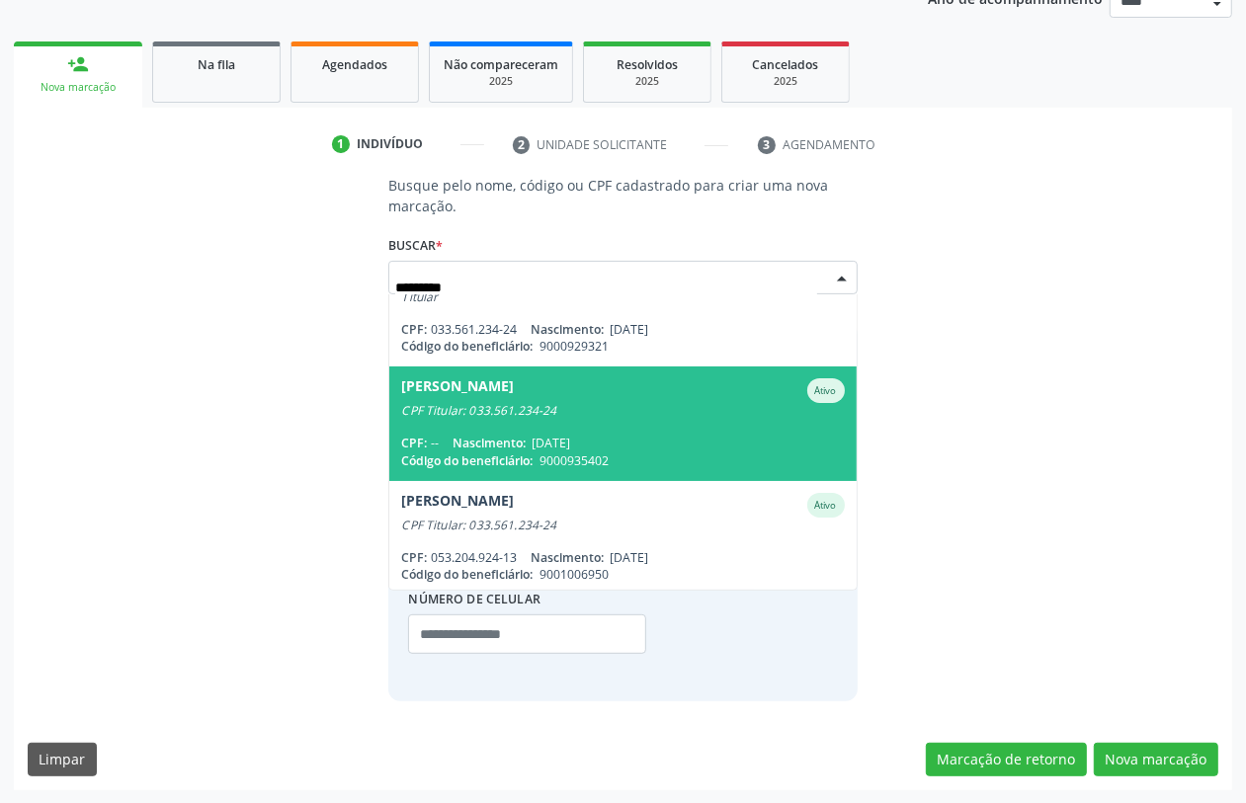
click at [687, 435] on div "CPF: -- Nascimento: [DATE]" at bounding box center [622, 443] width 443 height 17
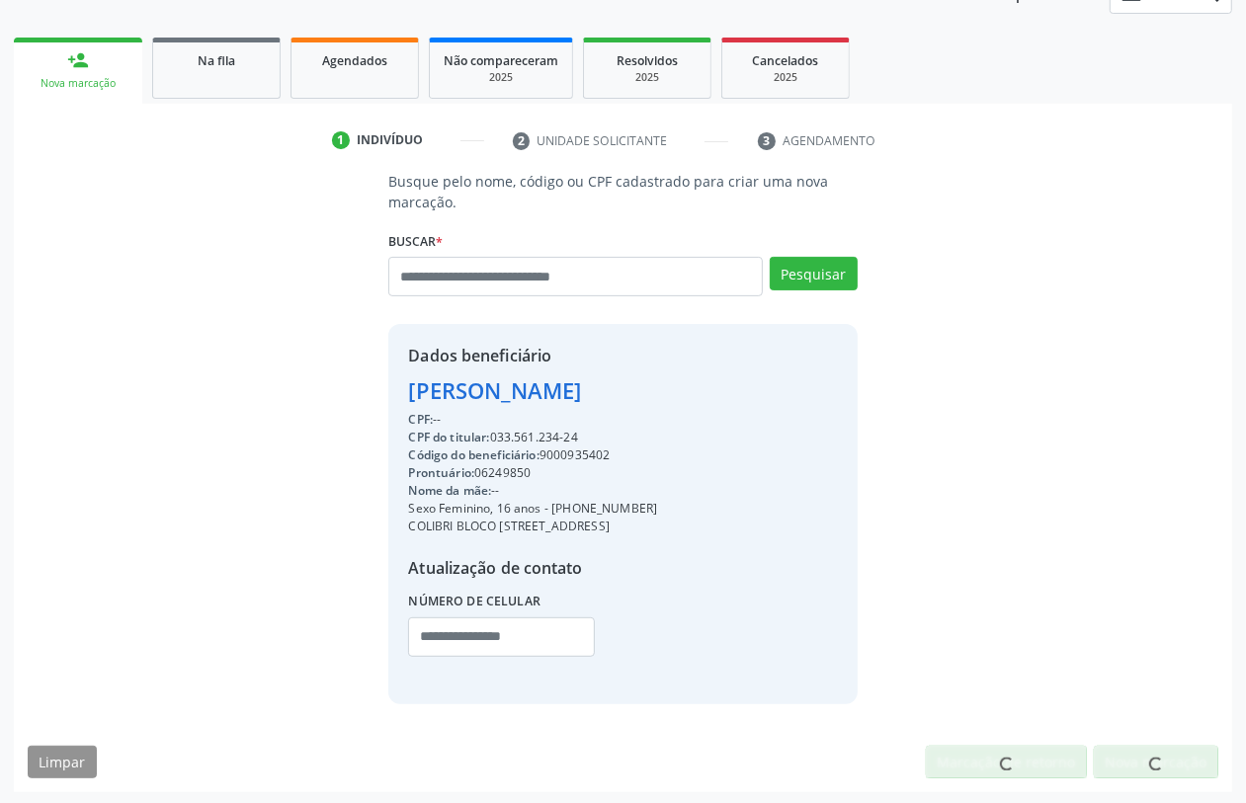
scroll to position [260, 0]
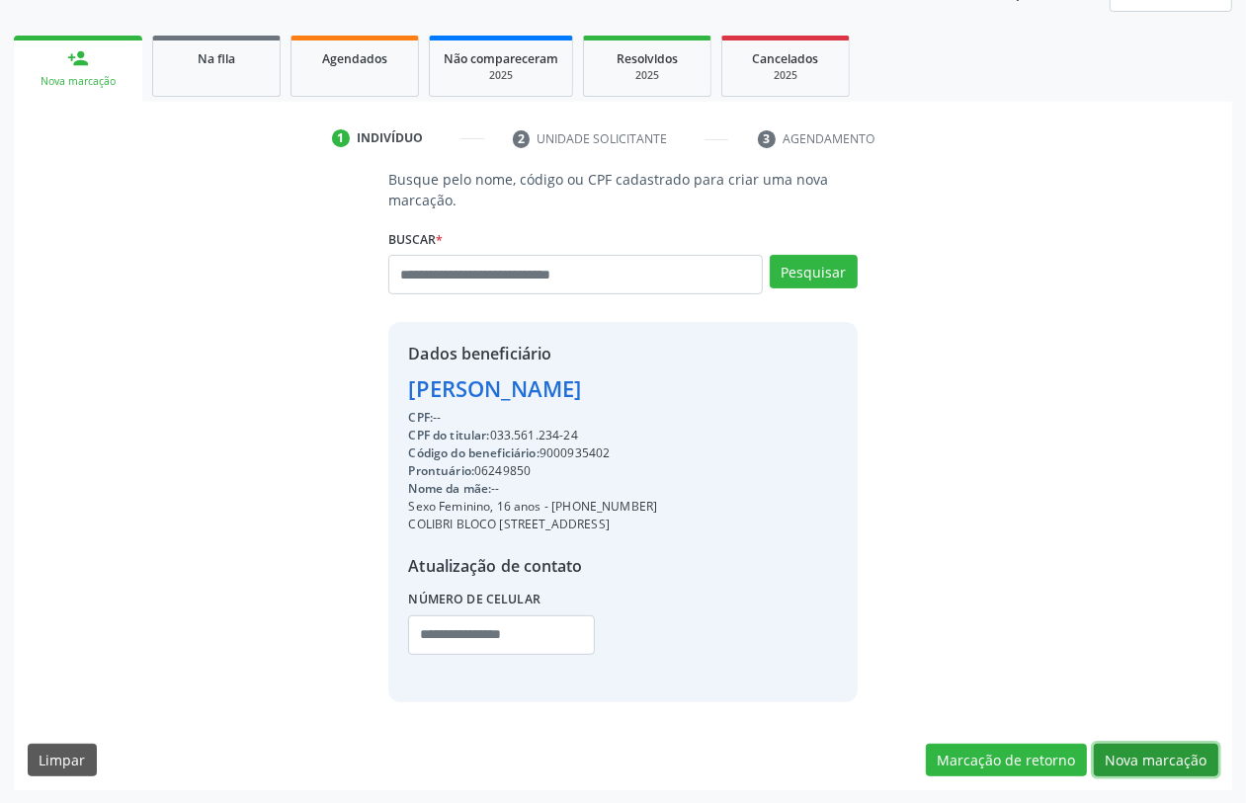
click at [1138, 751] on button "Nova marcação" at bounding box center [1156, 761] width 125 height 34
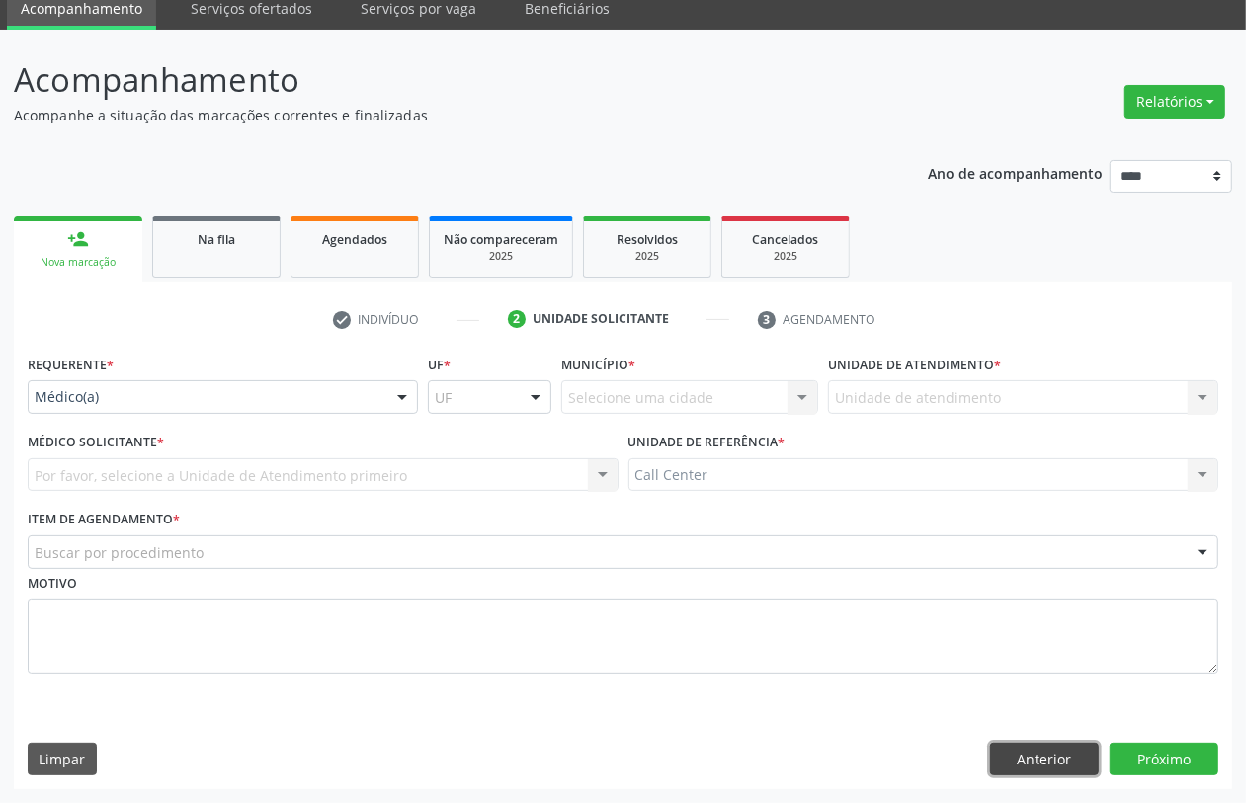
click at [1039, 757] on button "Anterior" at bounding box center [1044, 760] width 109 height 34
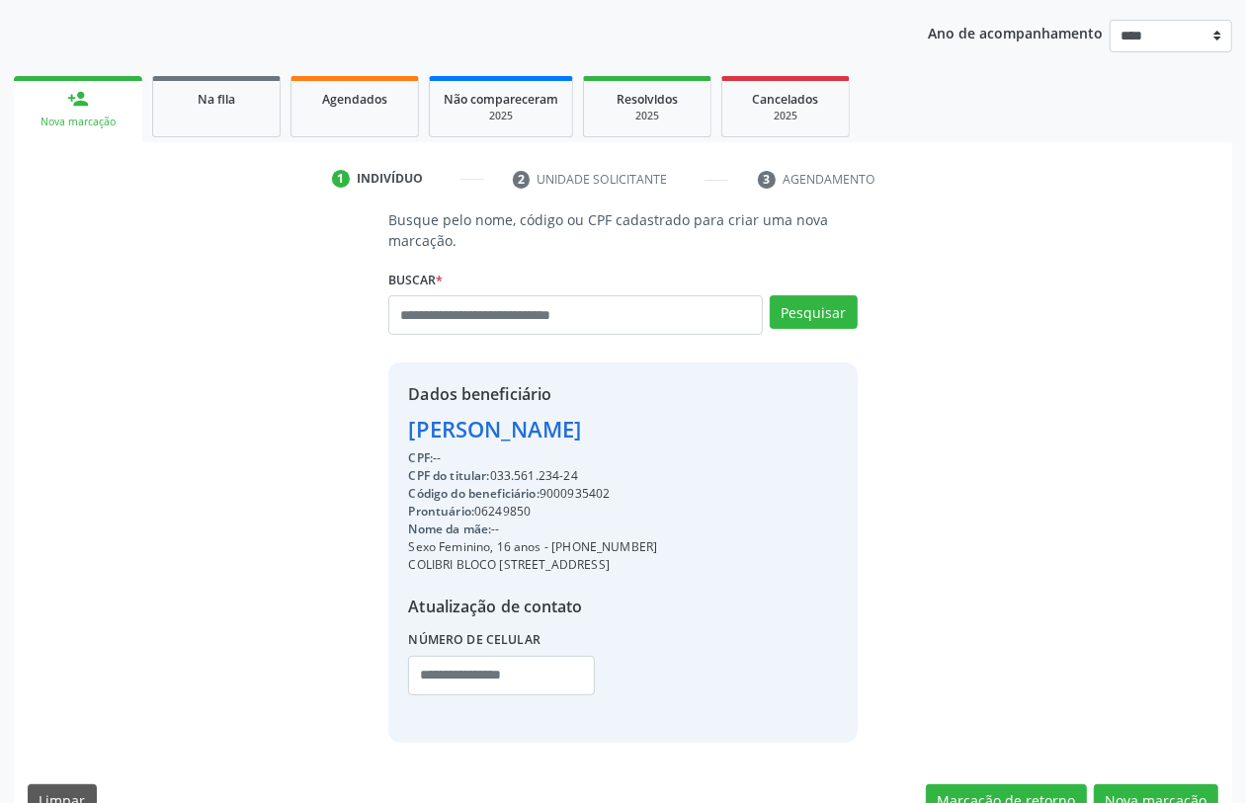
scroll to position [260, 0]
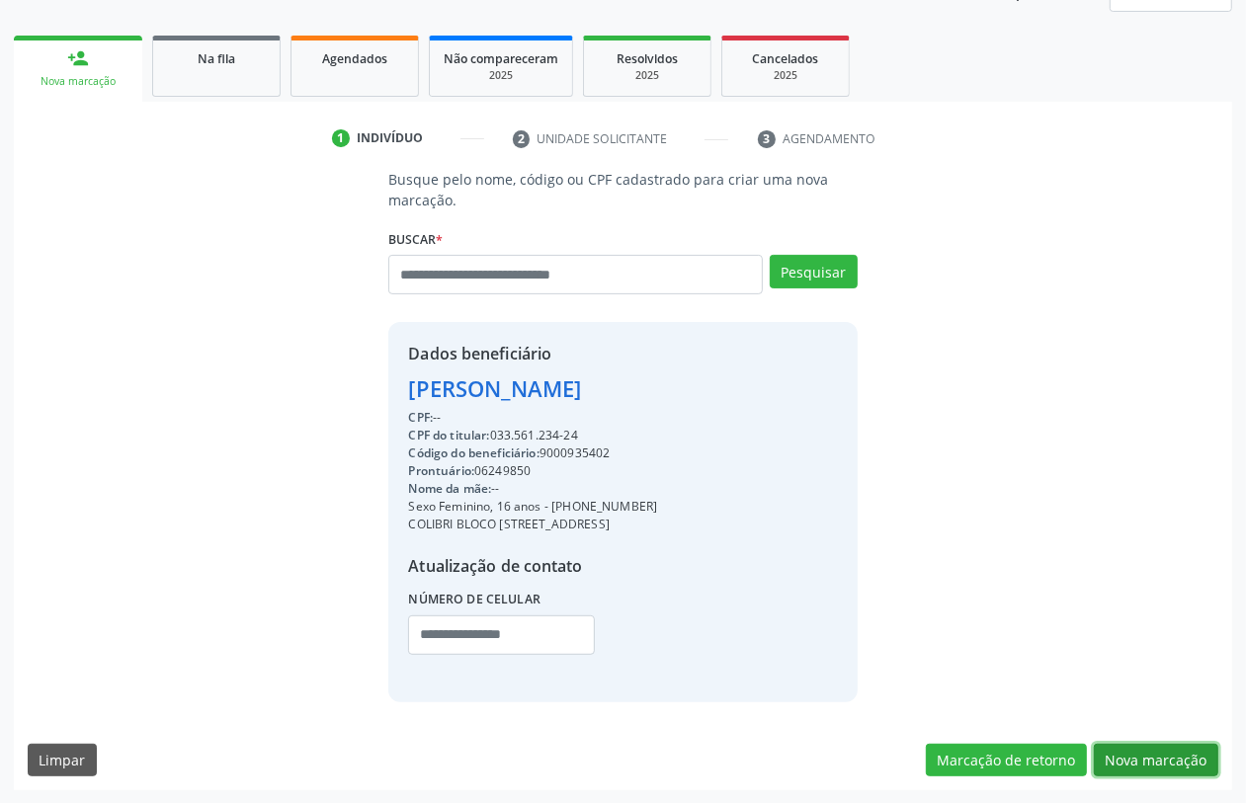
click at [1147, 746] on button "Nova marcação" at bounding box center [1156, 761] width 125 height 34
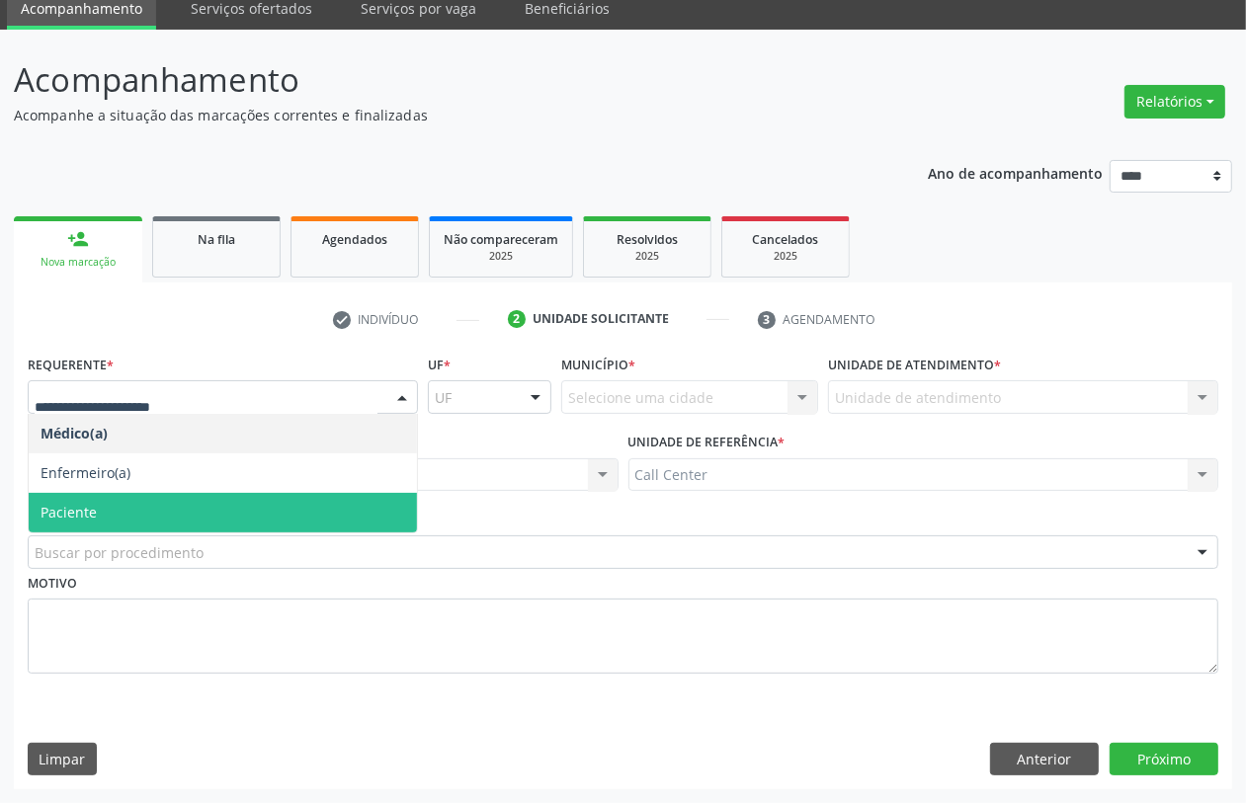
drag, startPoint x: 117, startPoint y: 511, endPoint x: 136, endPoint y: 540, distance: 34.8
click at [120, 512] on span "Paciente" at bounding box center [223, 513] width 388 height 40
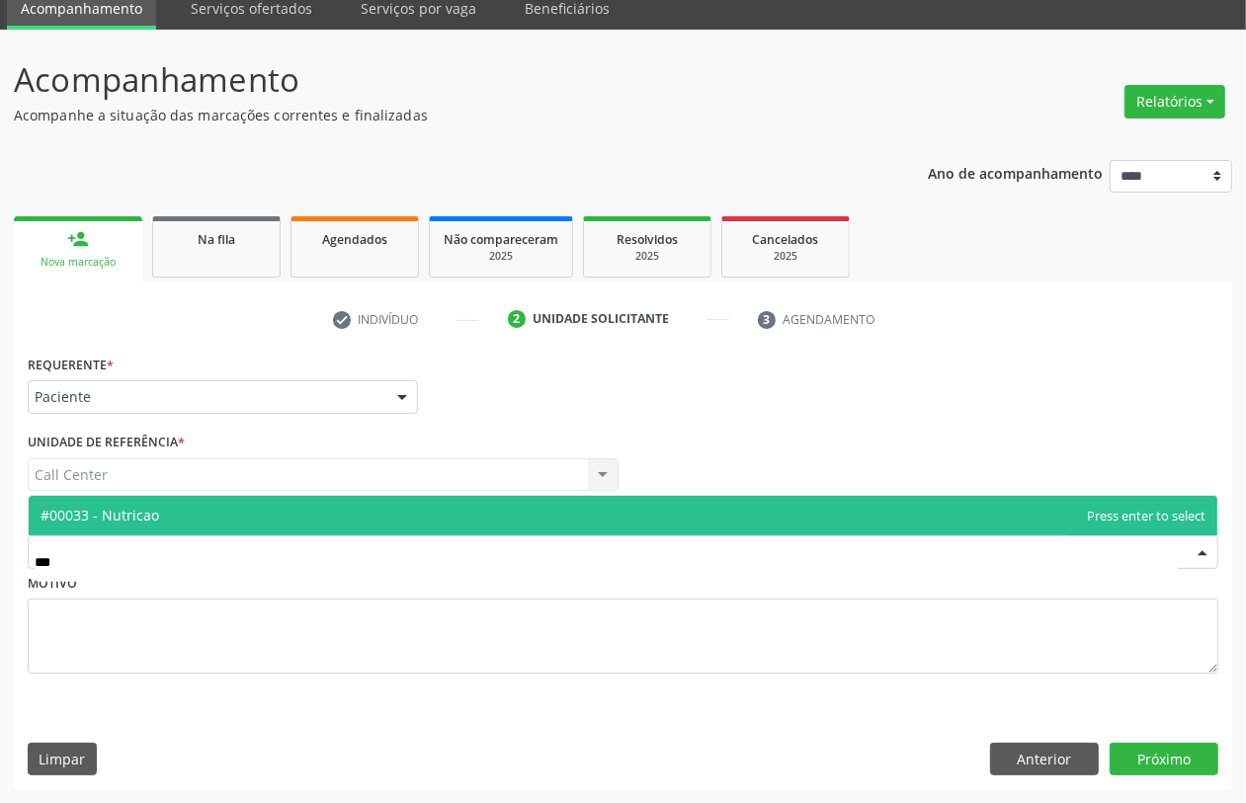
type input "****"
click at [126, 506] on span "#00033 - Nutricao" at bounding box center [100, 515] width 119 height 19
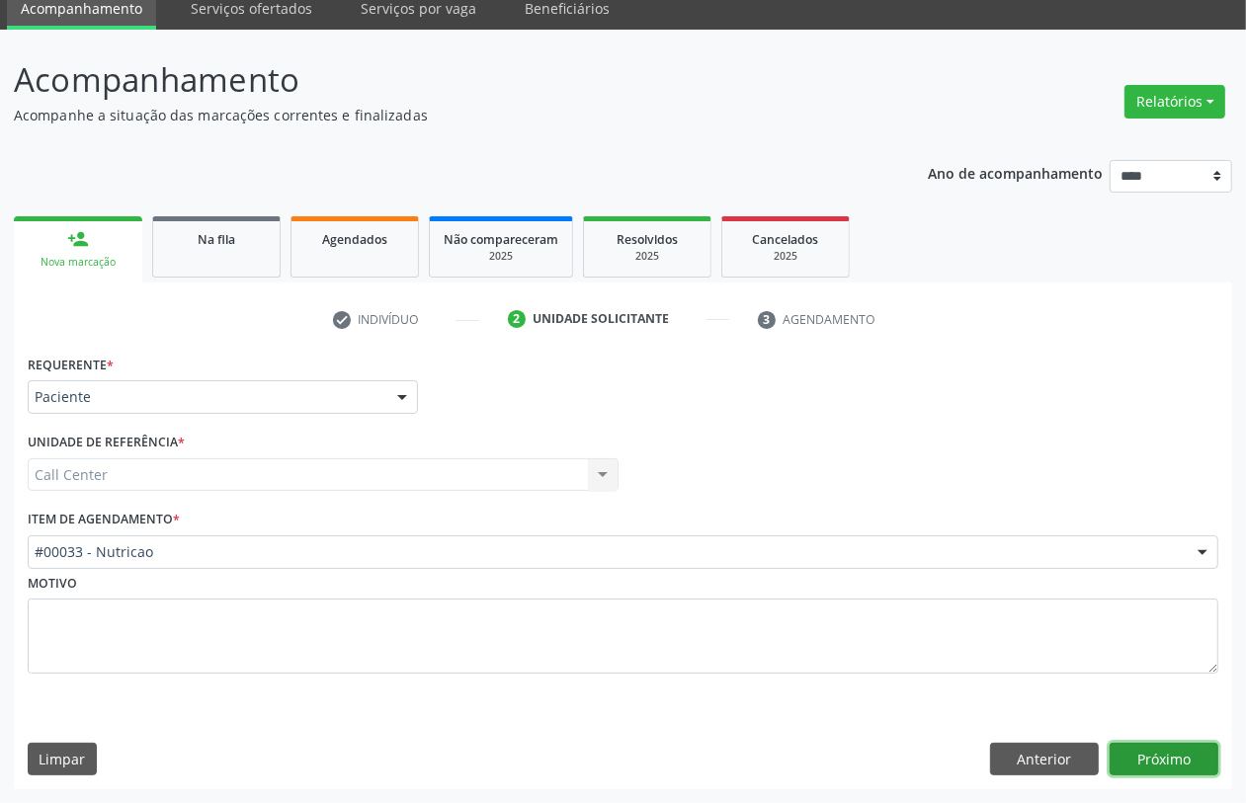
click at [1130, 744] on button "Próximo" at bounding box center [1164, 760] width 109 height 34
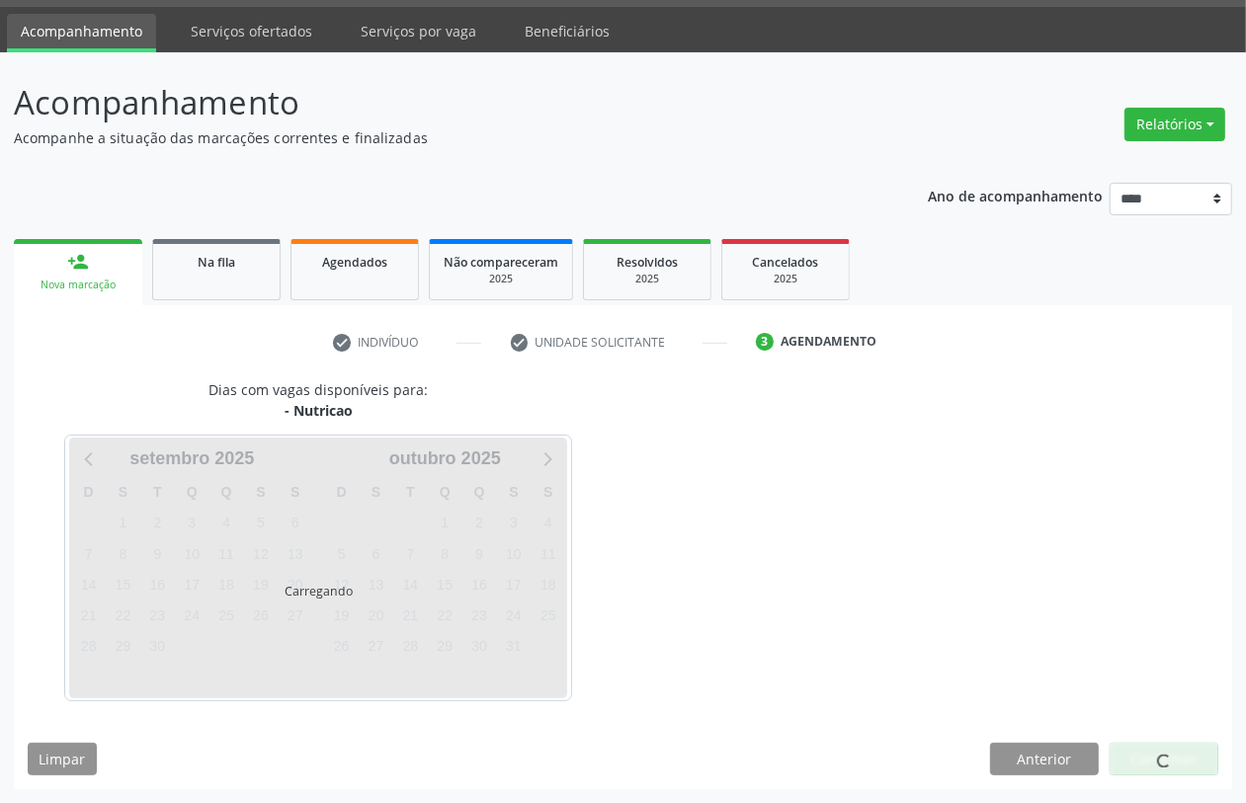
scroll to position [56, 0]
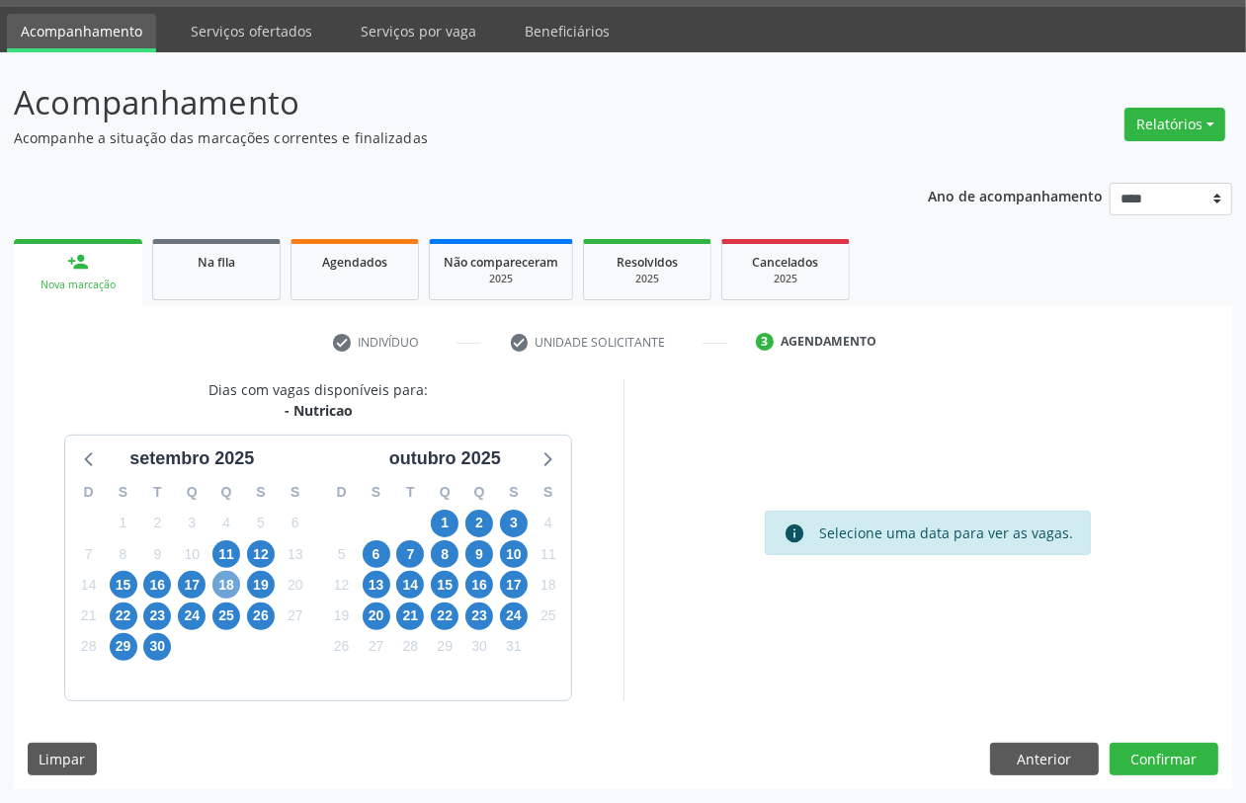
click at [225, 588] on span "18" at bounding box center [226, 585] width 28 height 28
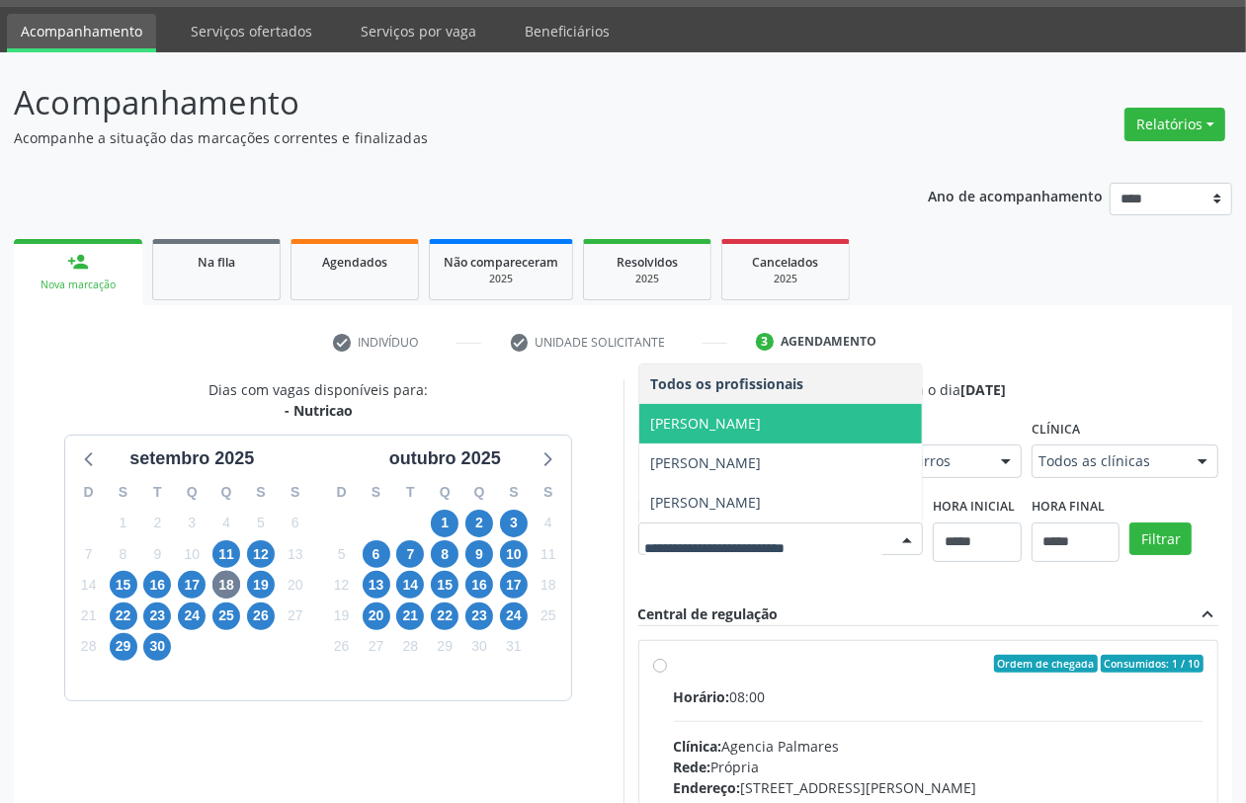
drag, startPoint x: 761, startPoint y: 416, endPoint x: 847, endPoint y: 456, distance: 94.6
click at [761, 417] on span "[PERSON_NAME]" at bounding box center [706, 423] width 111 height 19
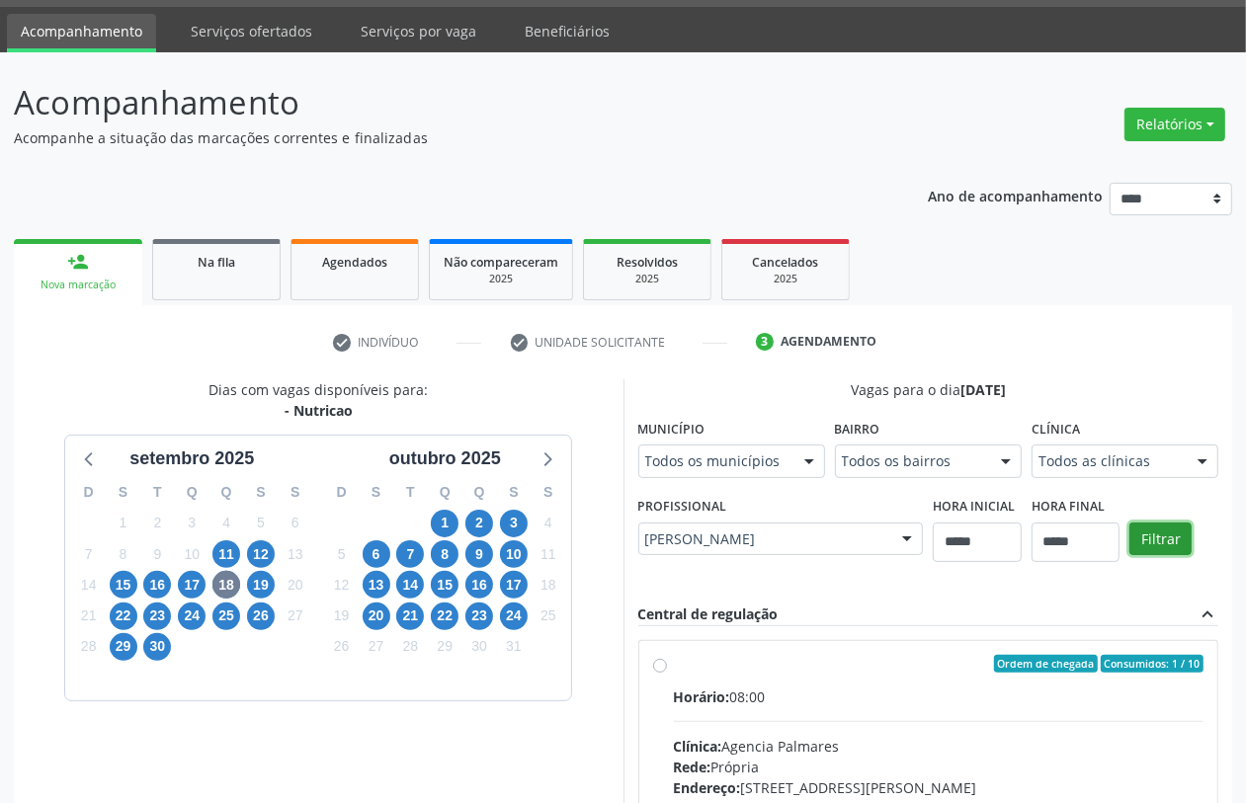
click at [1159, 530] on button "Filtrar" at bounding box center [1161, 540] width 62 height 34
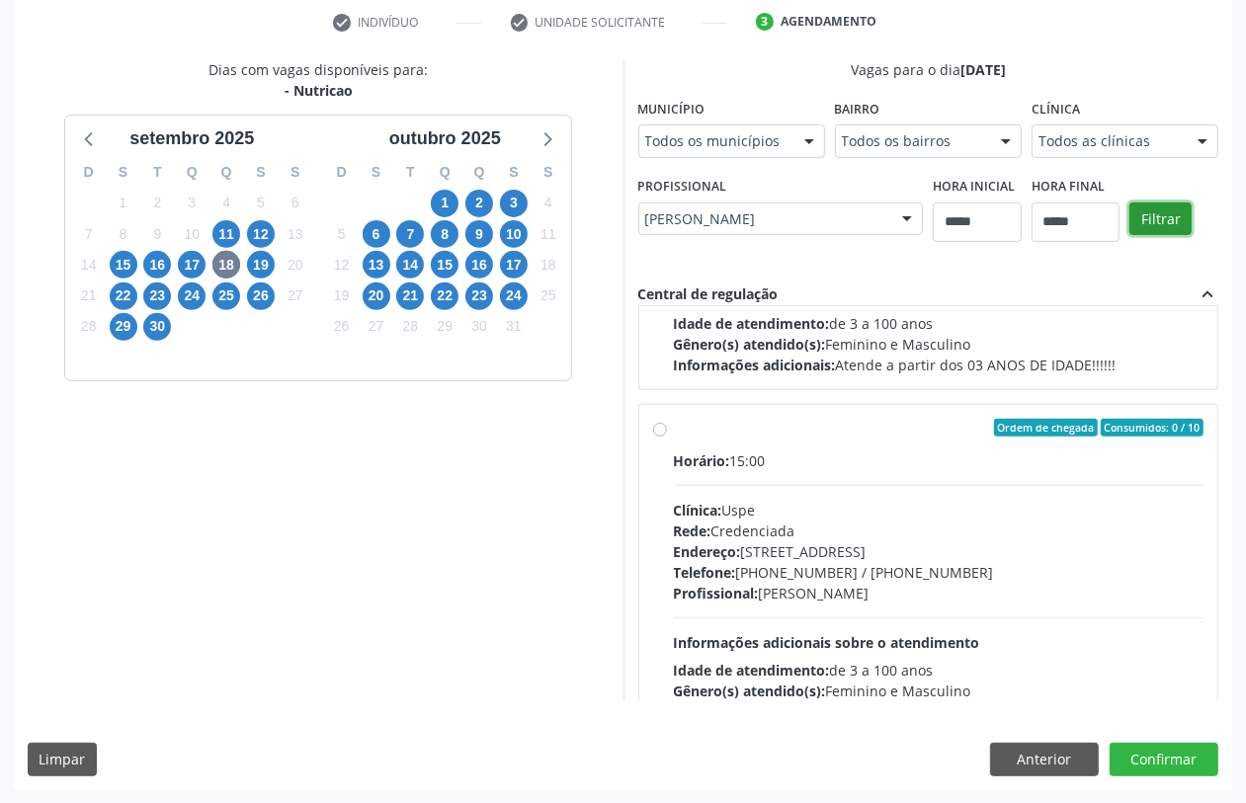
scroll to position [659, 0]
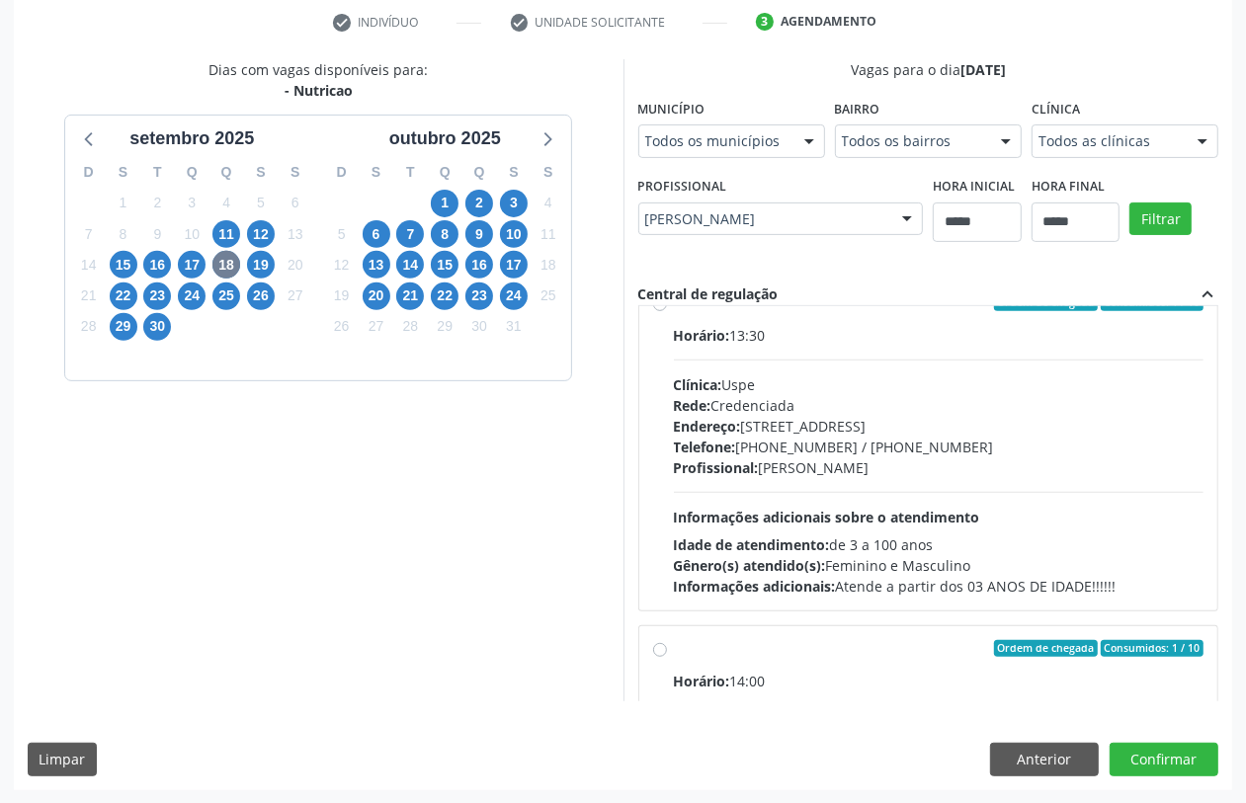
click at [845, 489] on div "Horário: 13:30 Clínica: Uspe Rede: Credenciada Endereço: [STREET_ADDRESS] Telef…" at bounding box center [939, 461] width 531 height 272
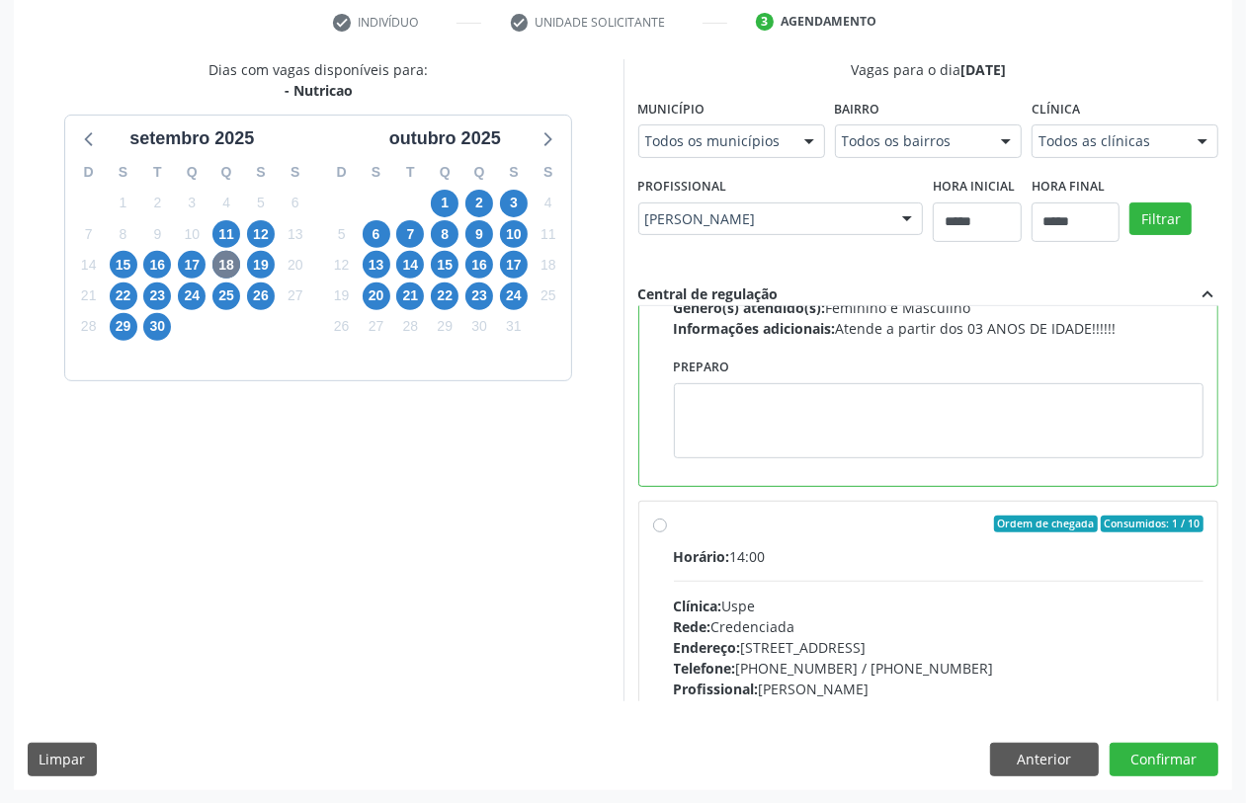
scroll to position [398, 0]
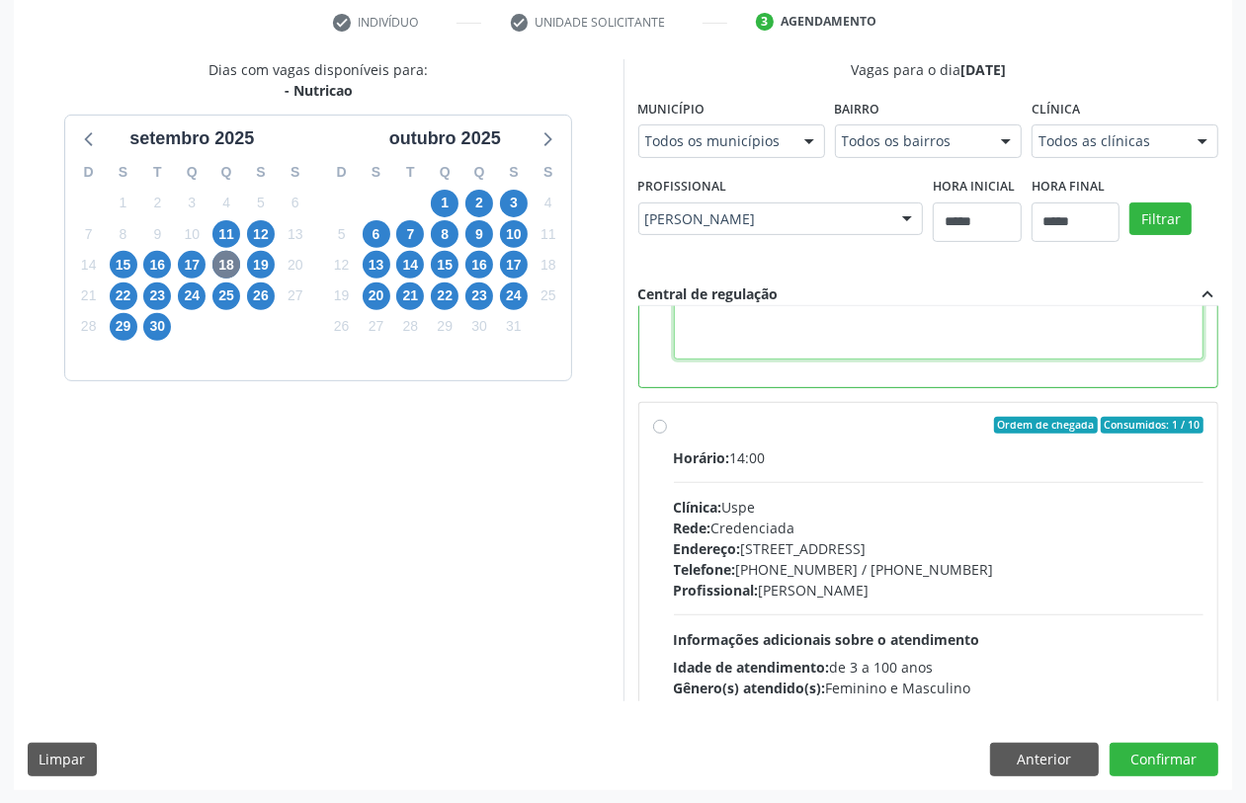
paste textarea "**********"
type textarea "**********"
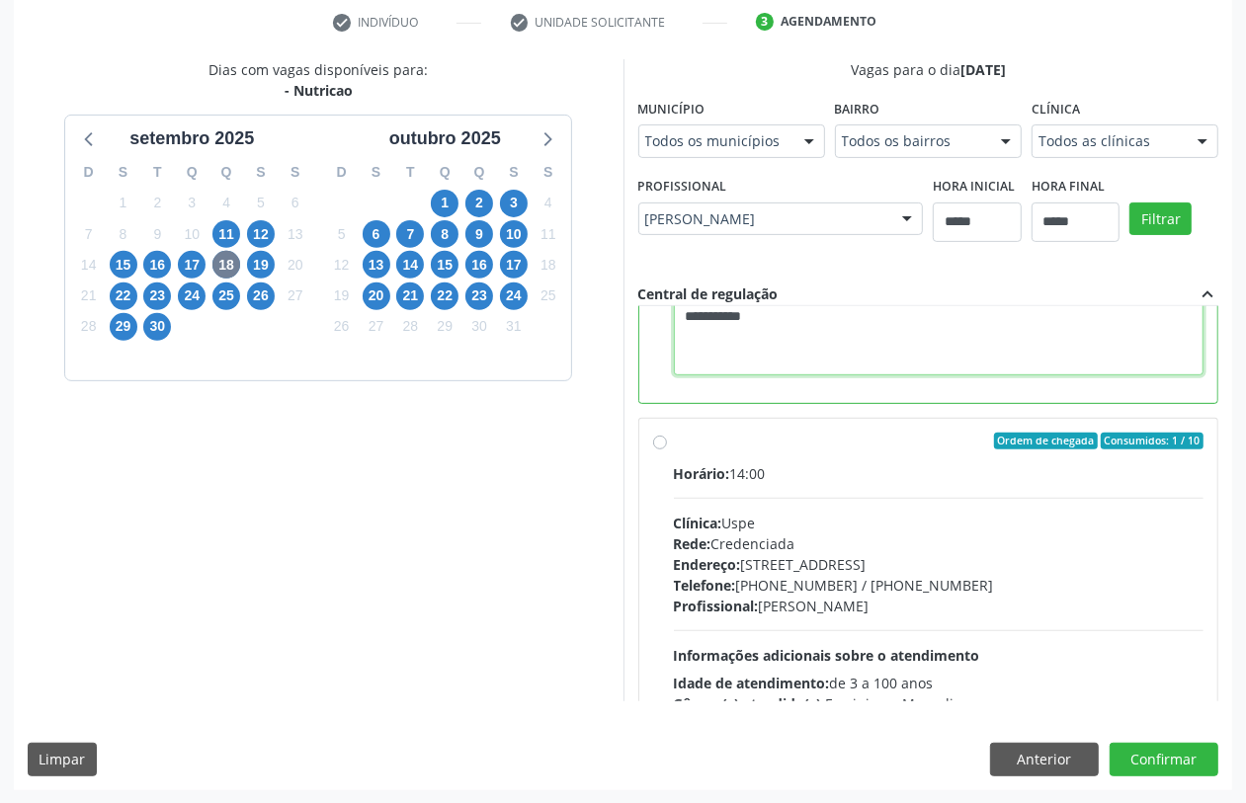
scroll to position [301, 0]
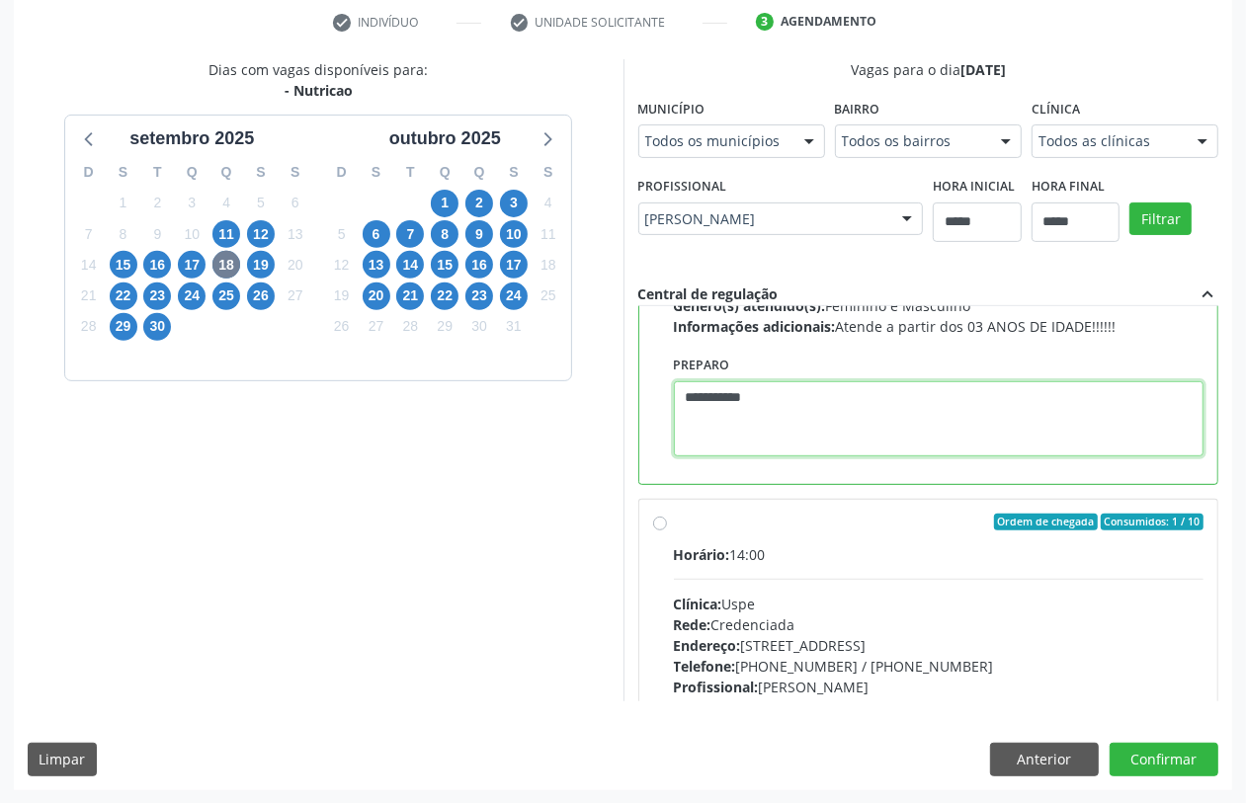
drag, startPoint x: 812, startPoint y: 316, endPoint x: 321, endPoint y: 301, distance: 491.4
click at [391, 339] on div "Dias com vagas disponíveis para: - [GEOGRAPHIC_DATA] [DATE] D S T Q Q S S 31 1 …" at bounding box center [623, 380] width 1219 height 642
paste textarea "**********"
type textarea "**********"
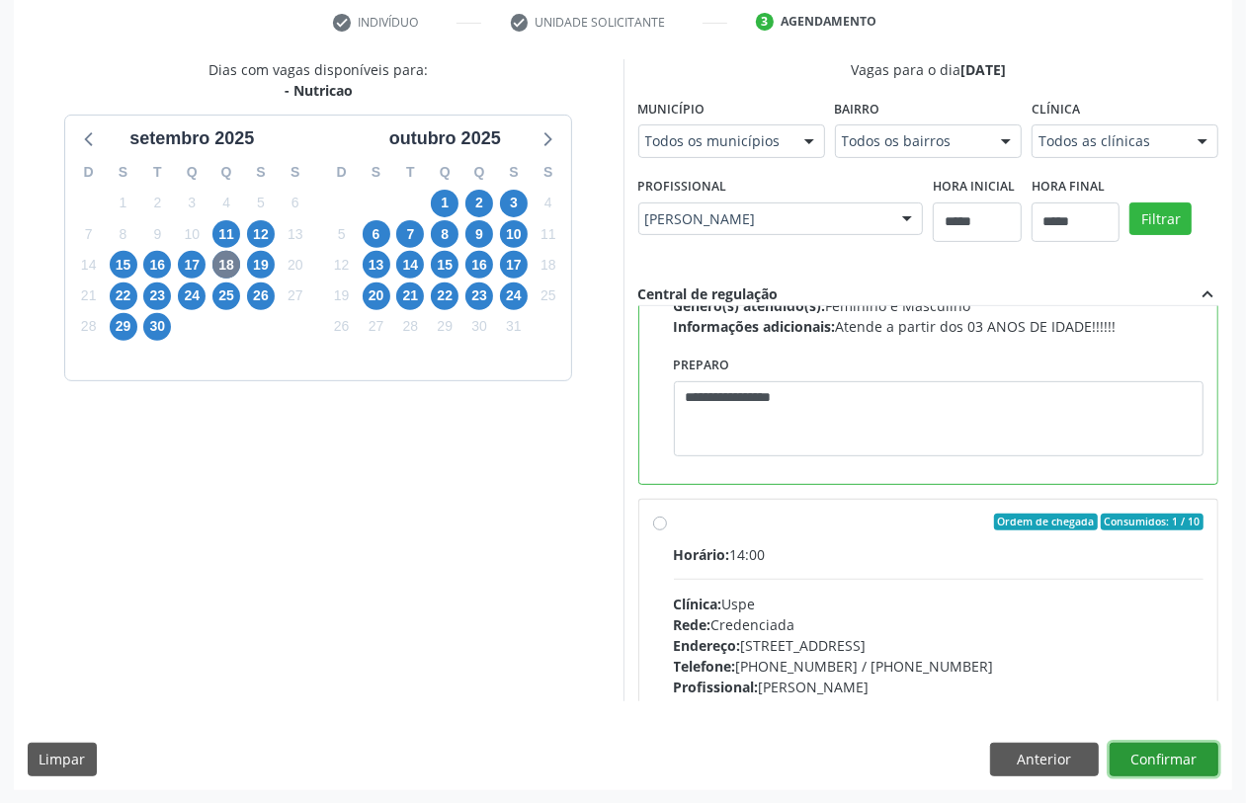
click at [1156, 753] on button "Confirmar" at bounding box center [1164, 760] width 109 height 34
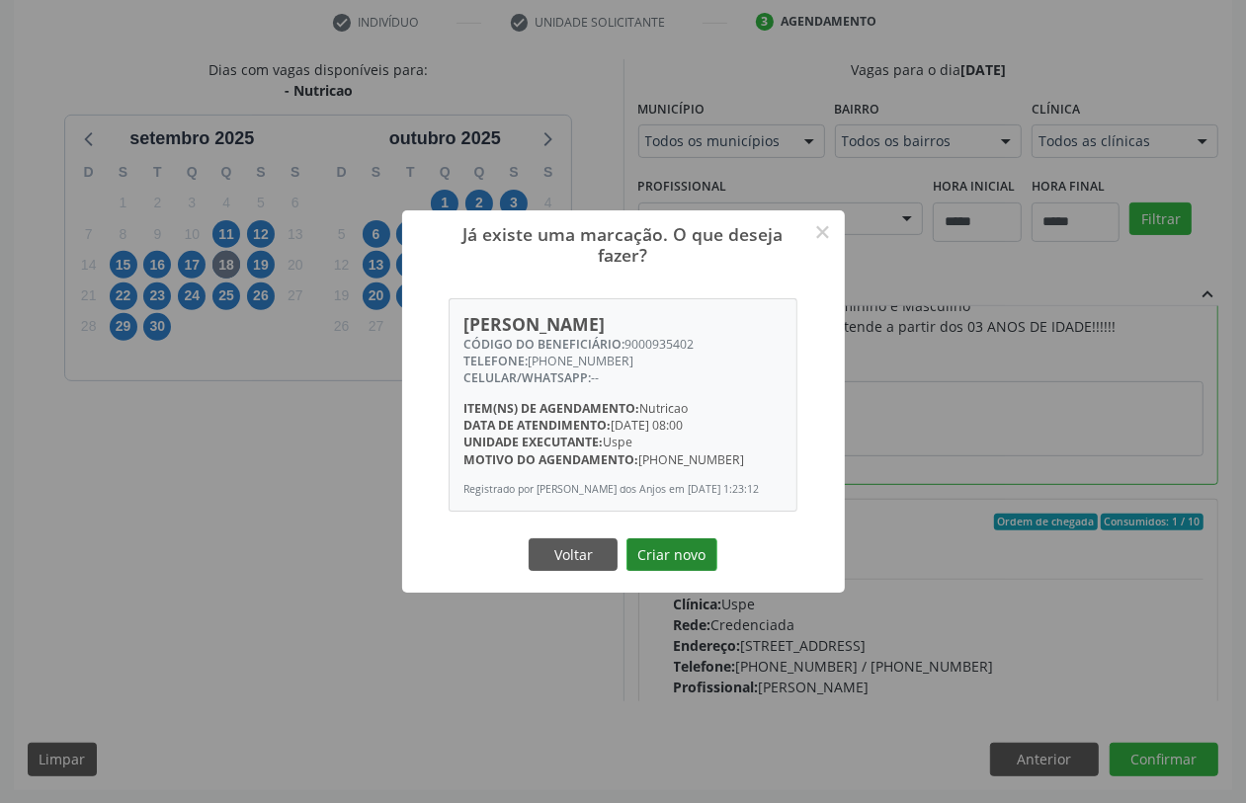
click at [652, 551] on button "Criar novo" at bounding box center [672, 556] width 91 height 34
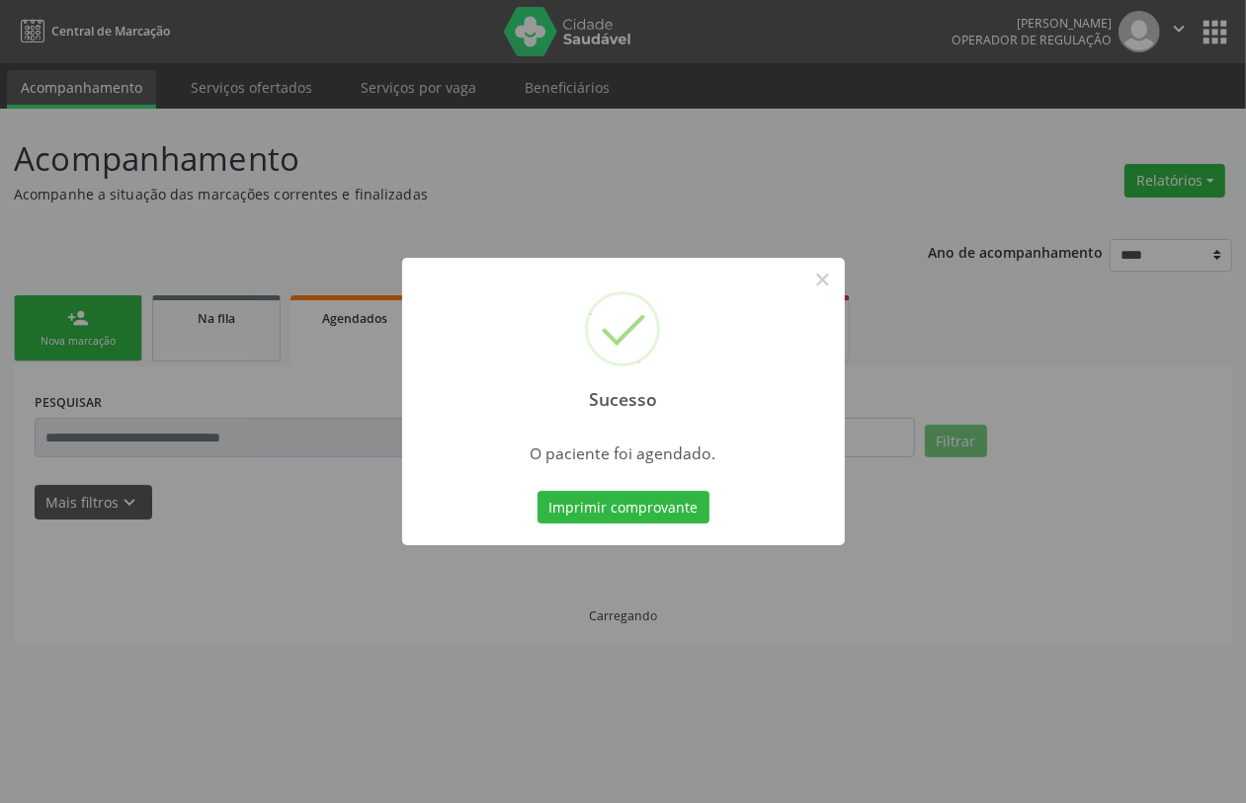
scroll to position [0, 0]
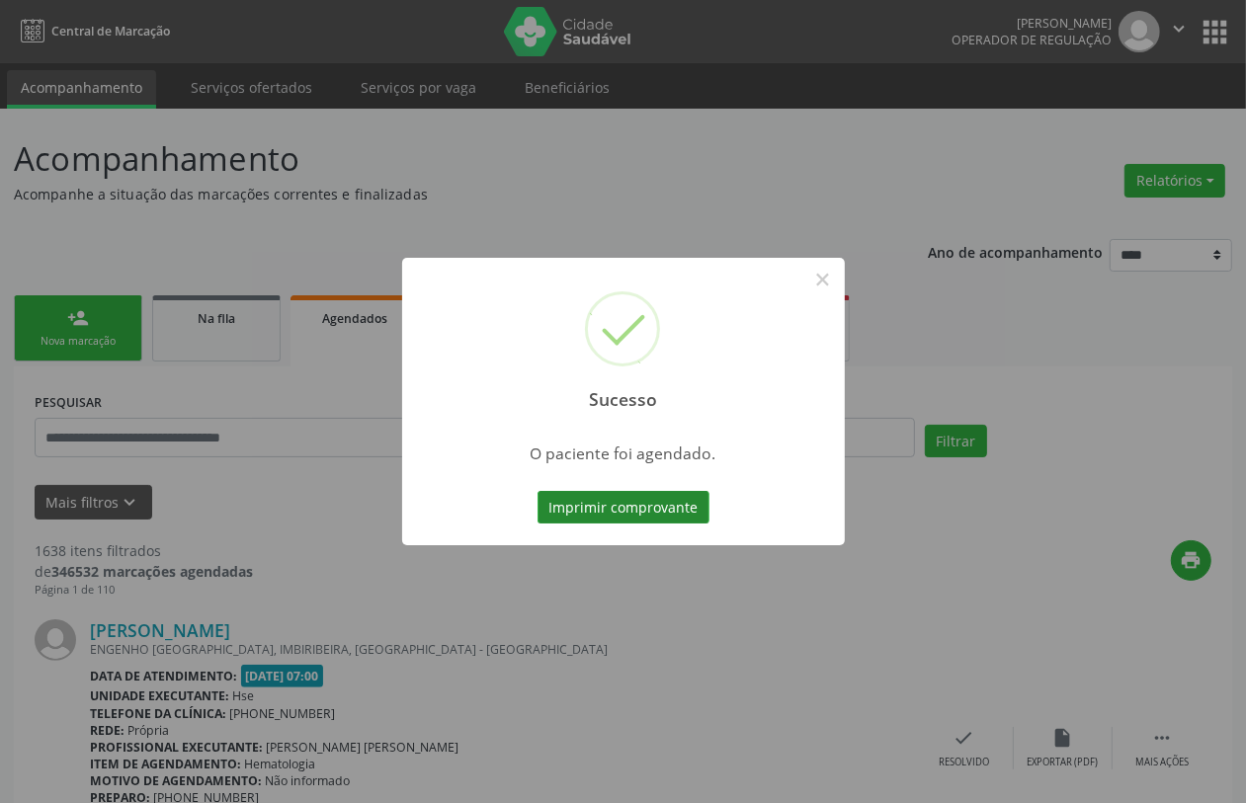
click at [673, 497] on button "Imprimir comprovante" at bounding box center [624, 508] width 172 height 34
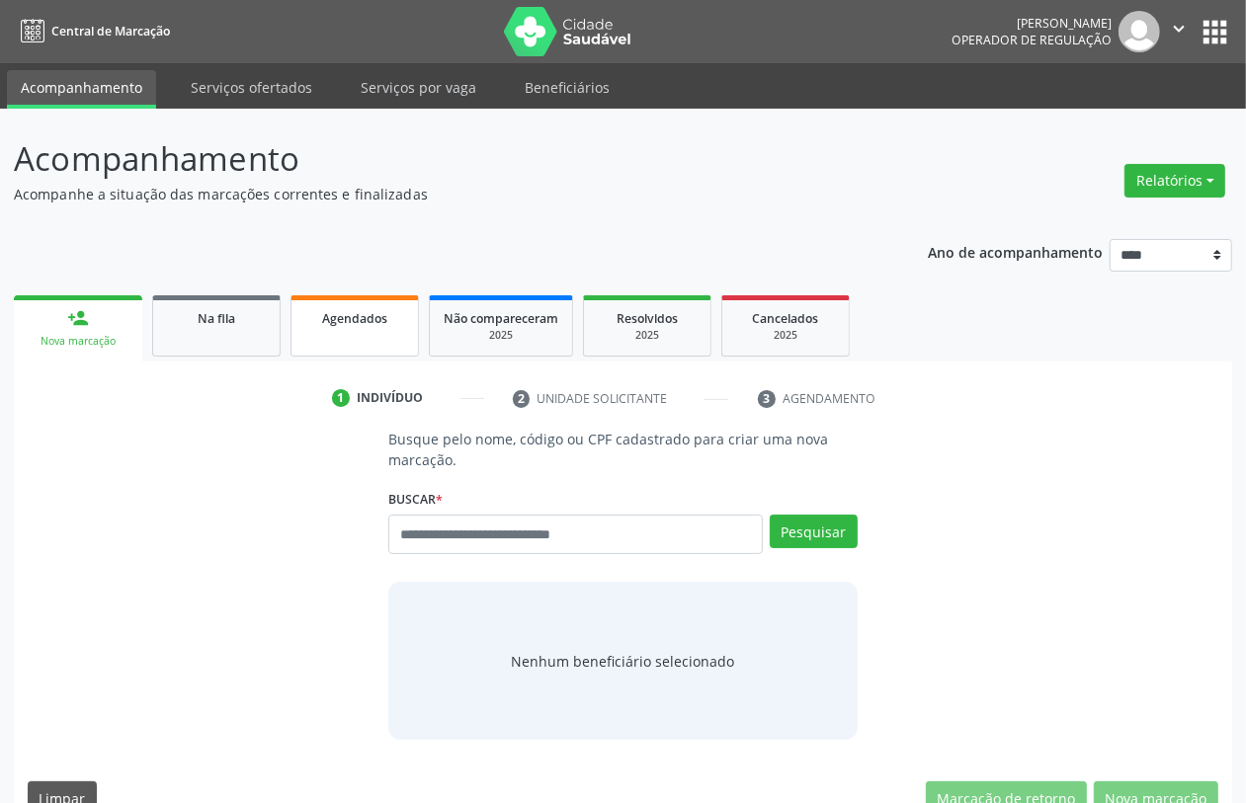
click at [319, 298] on link "Agendados" at bounding box center [355, 325] width 128 height 61
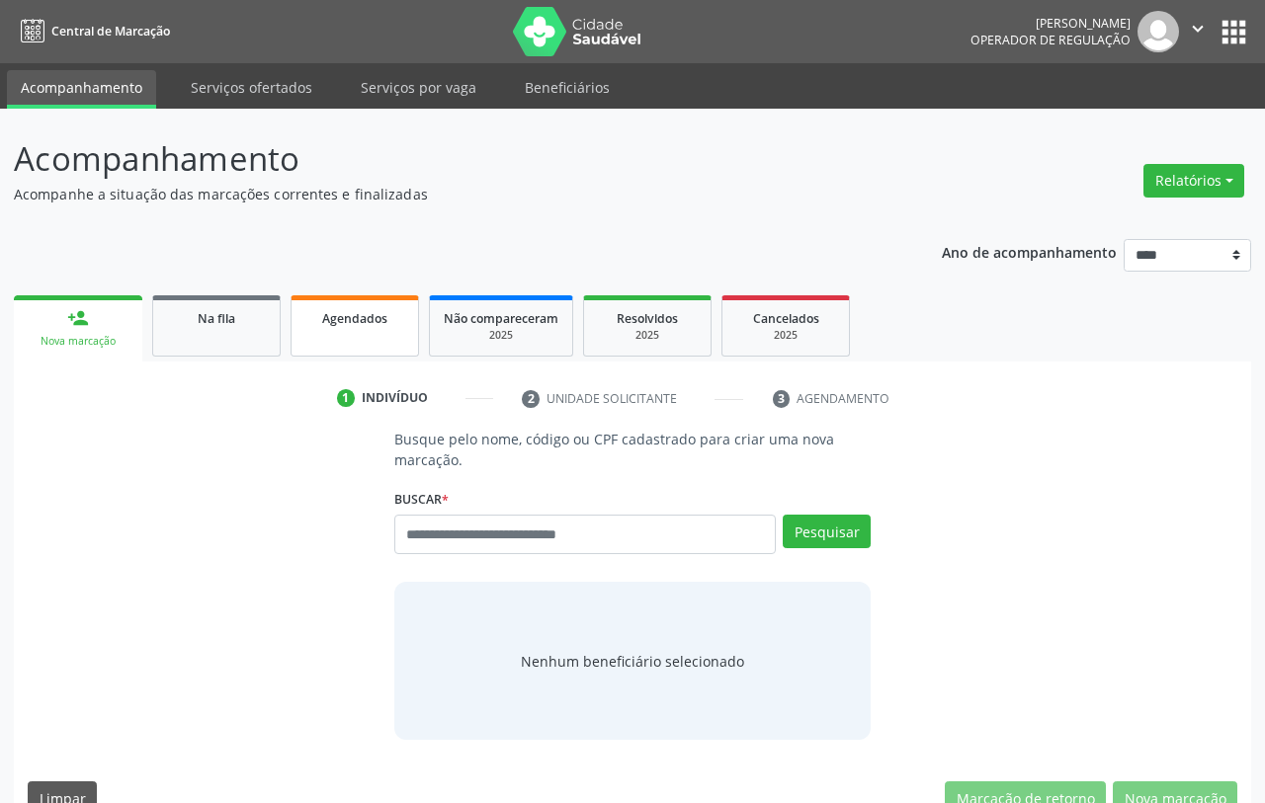
select select "*"
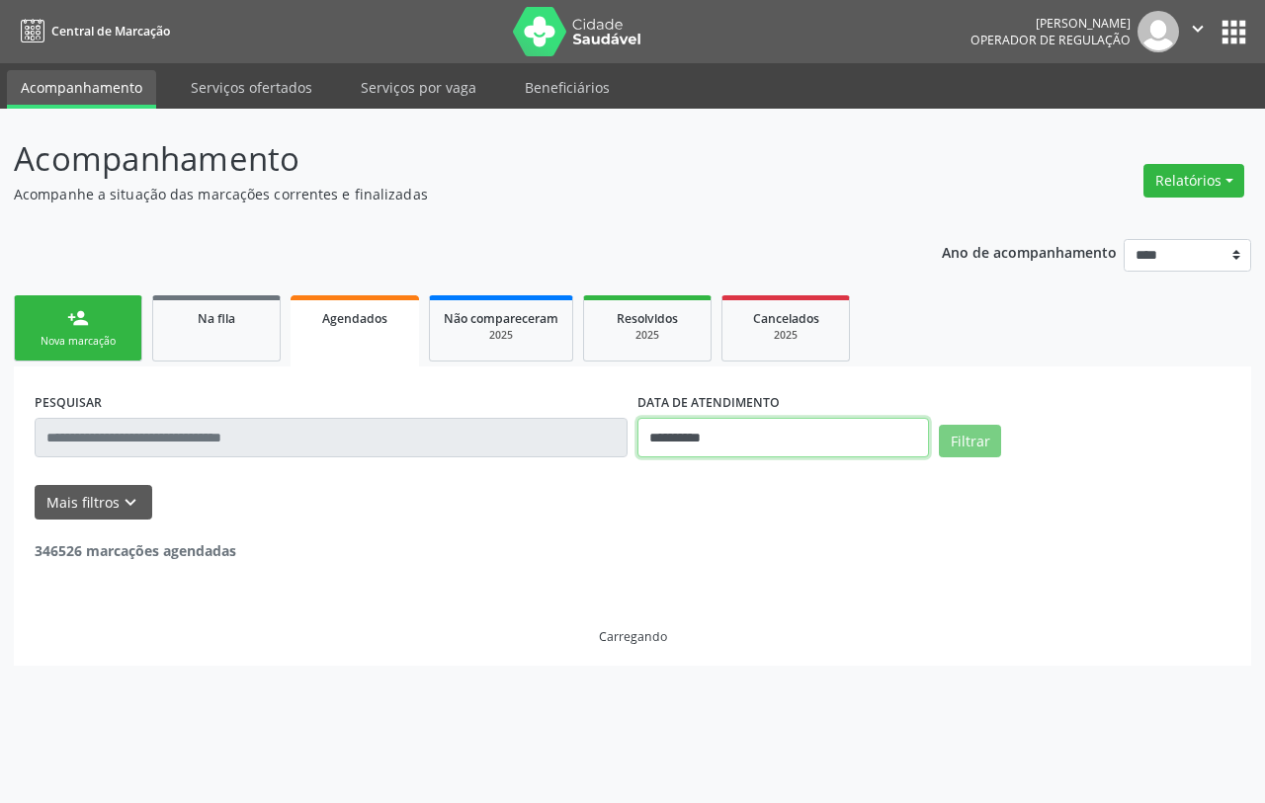
click at [716, 438] on input "**********" at bounding box center [783, 438] width 292 height 40
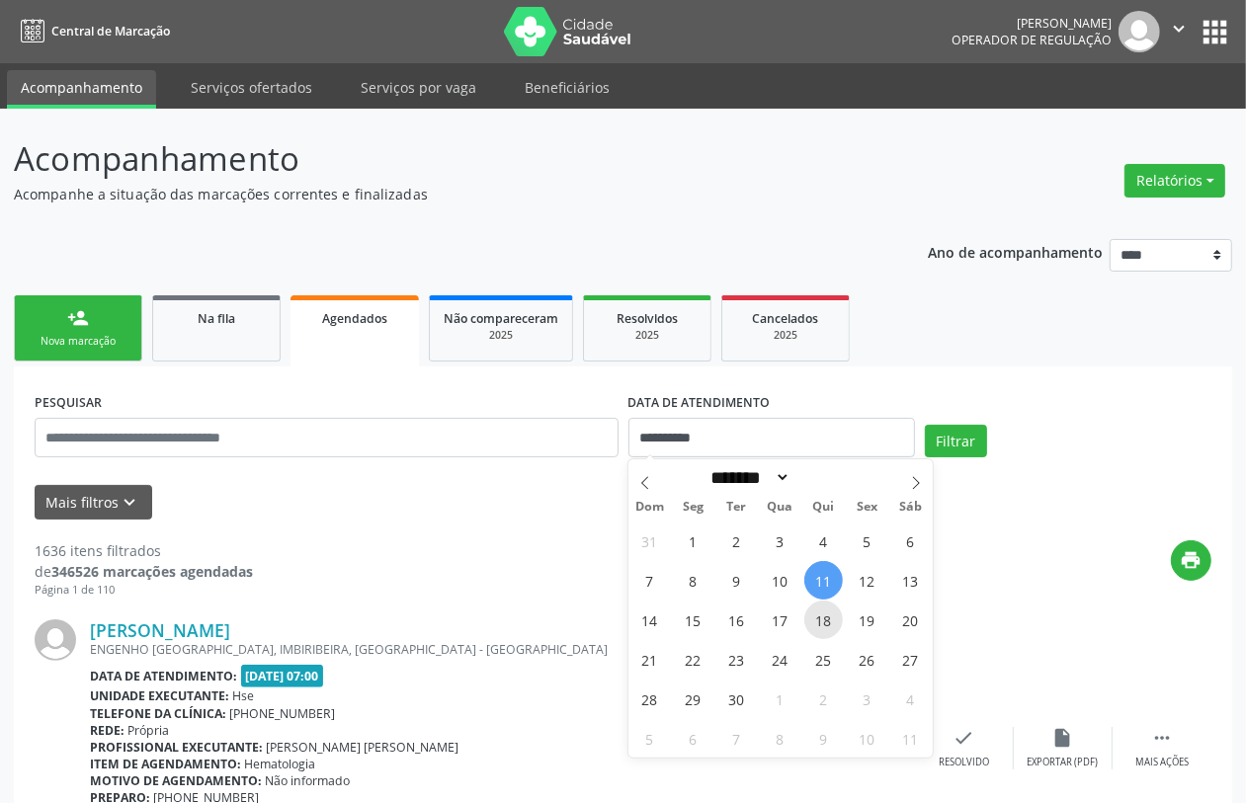
click at [828, 616] on span "18" at bounding box center [823, 620] width 39 height 39
type input "**********"
click at [826, 621] on span "18" at bounding box center [823, 620] width 39 height 39
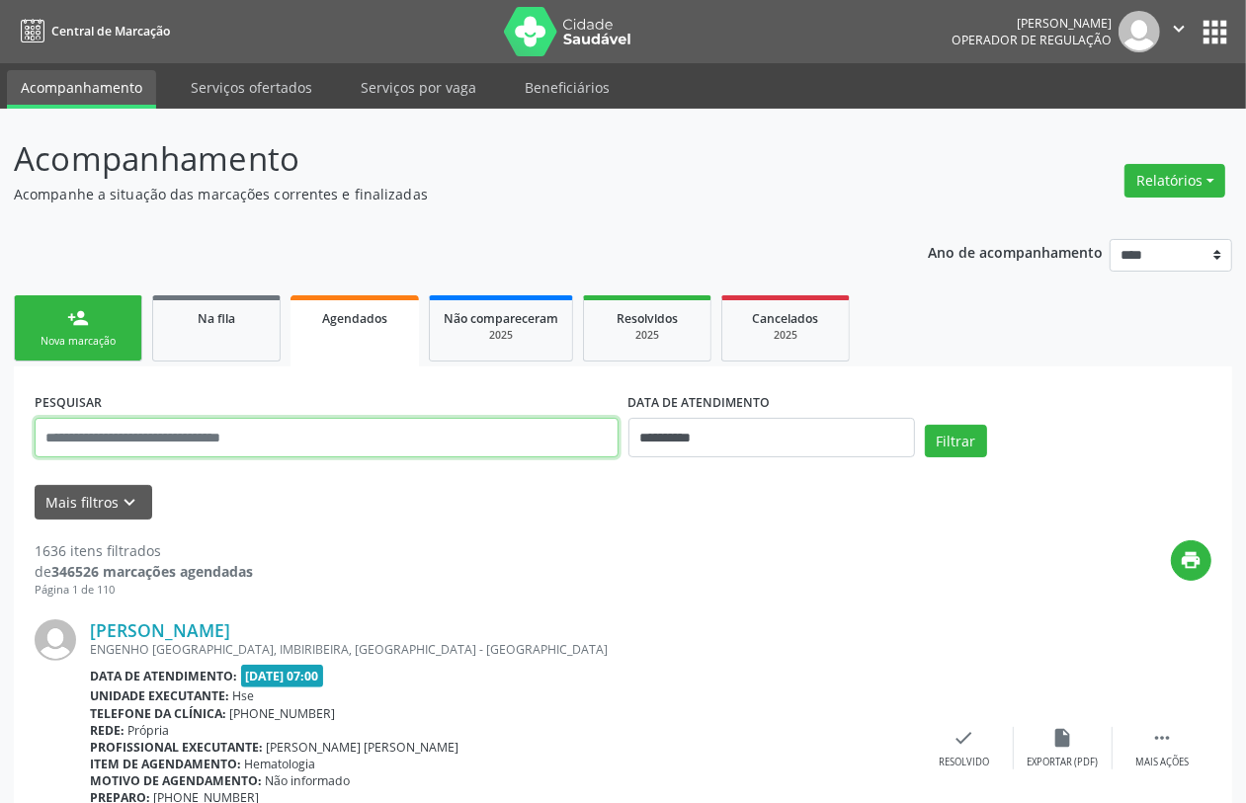
paste input "**********"
type input "**********"
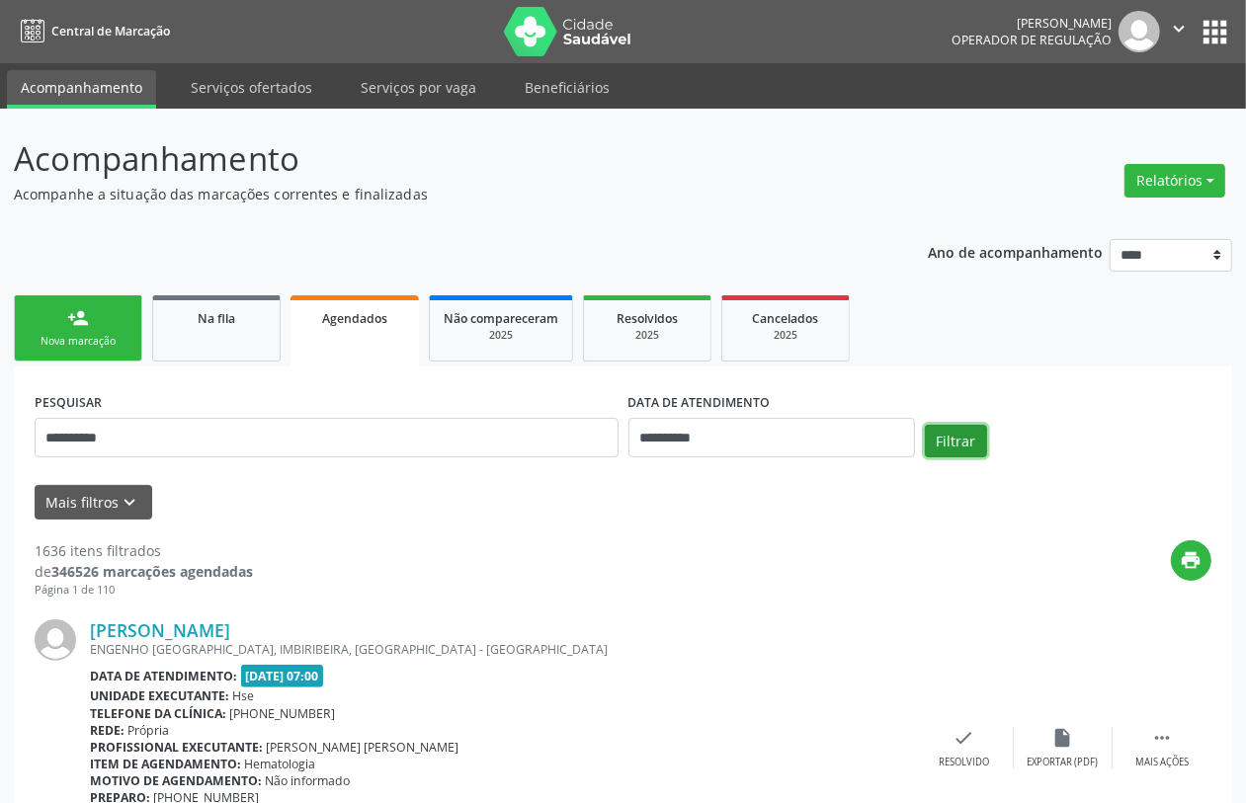
click at [941, 441] on button "Filtrar" at bounding box center [956, 442] width 62 height 34
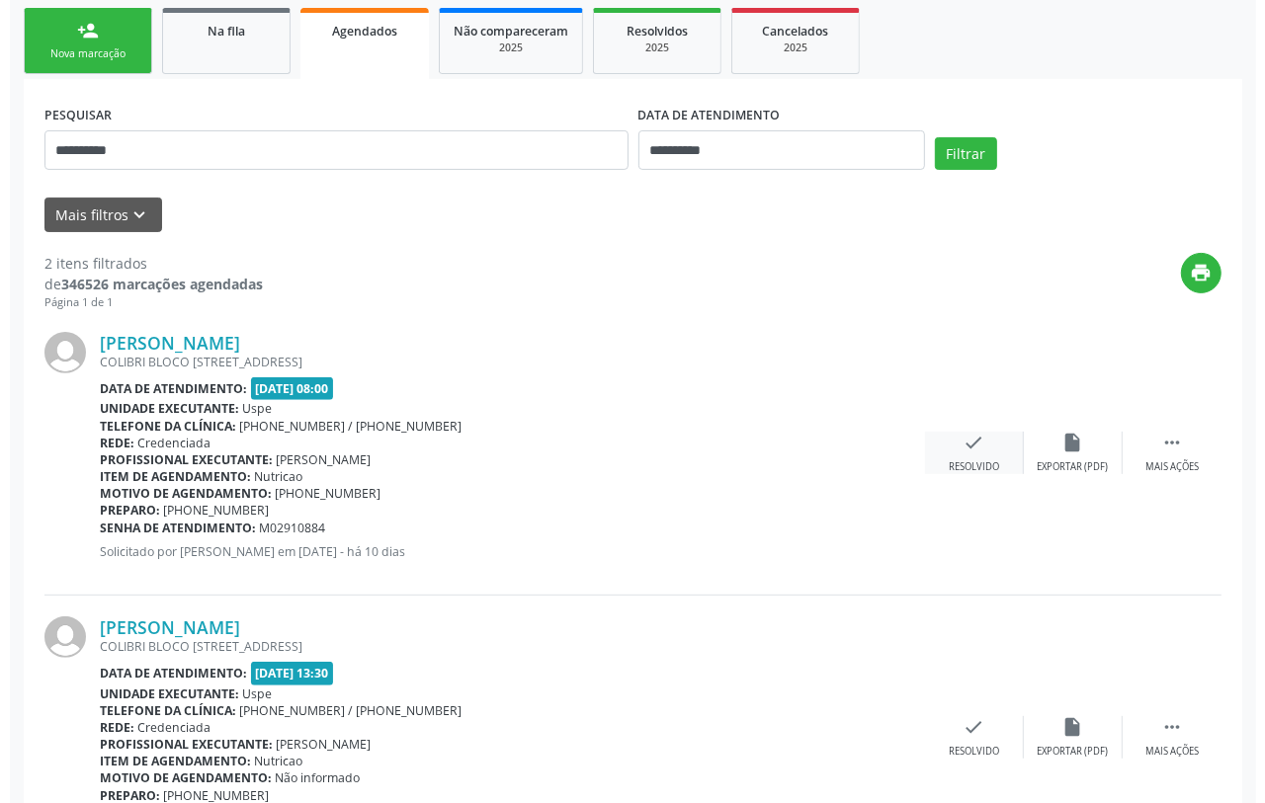
scroll to position [397, 0]
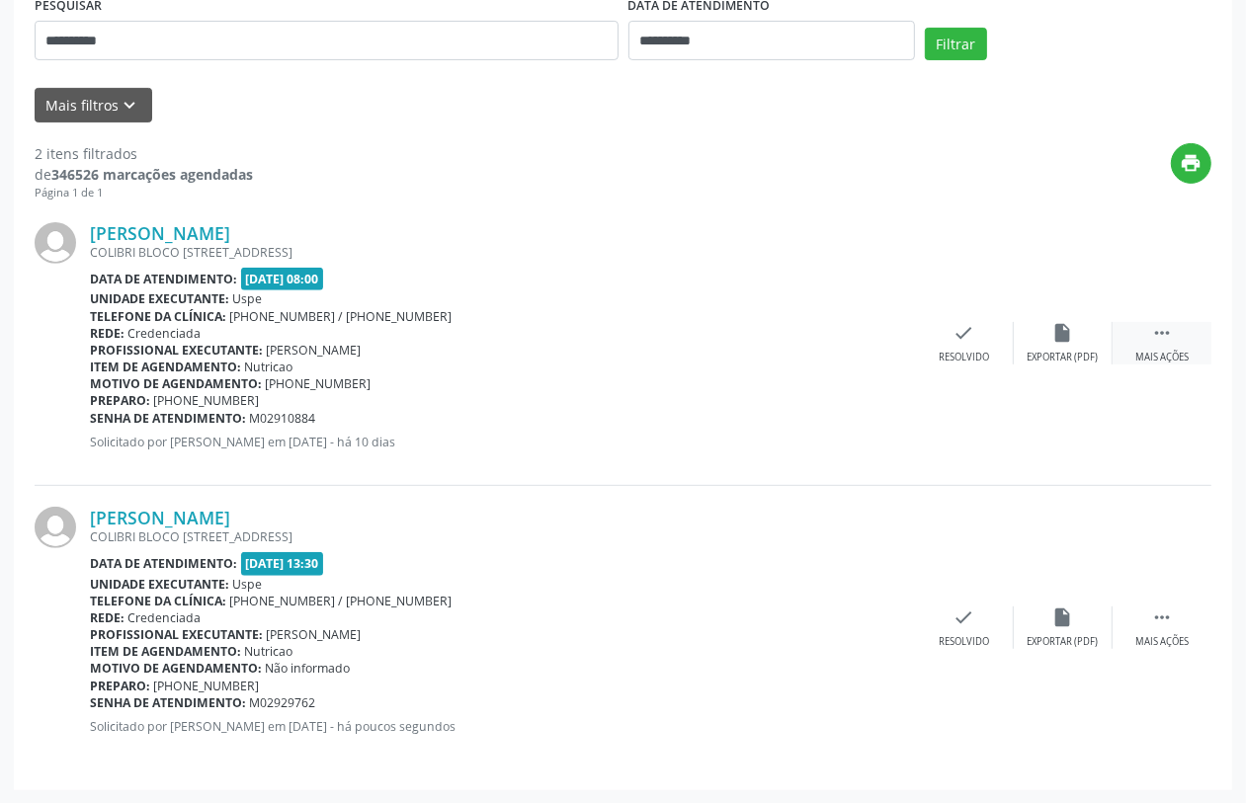
click at [1151, 334] on icon "" at bounding box center [1162, 333] width 22 height 22
click at [860, 332] on icon "cancel" at bounding box center [866, 333] width 22 height 22
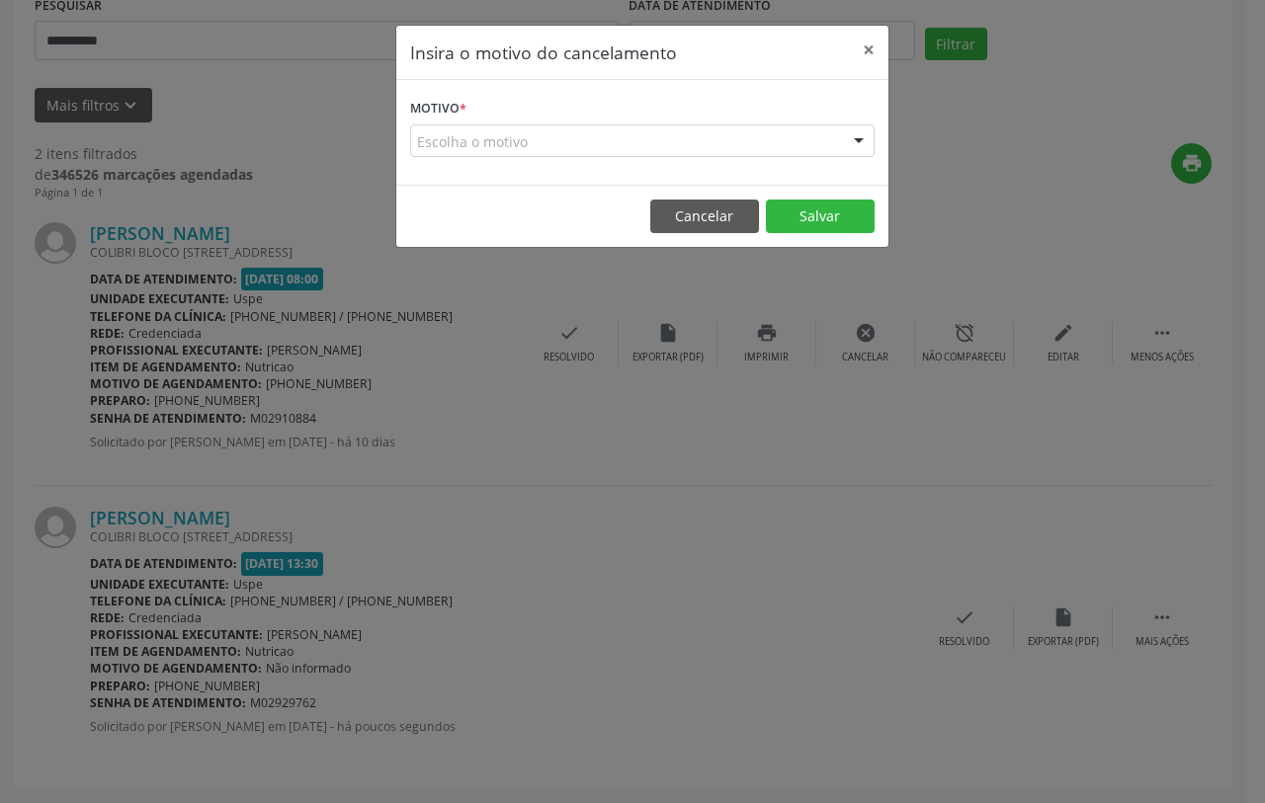
click at [596, 139] on div "Escolha o motivo" at bounding box center [642, 142] width 464 height 34
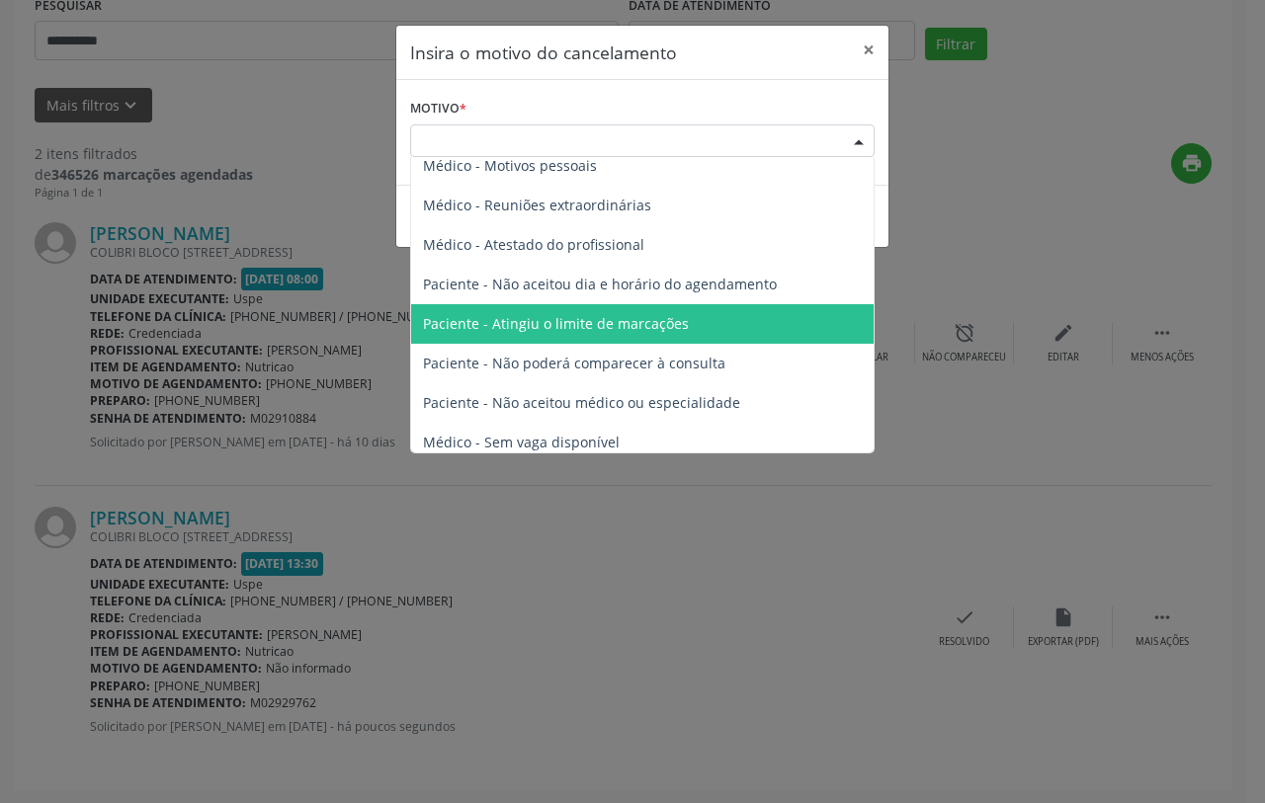
scroll to position [100, 0]
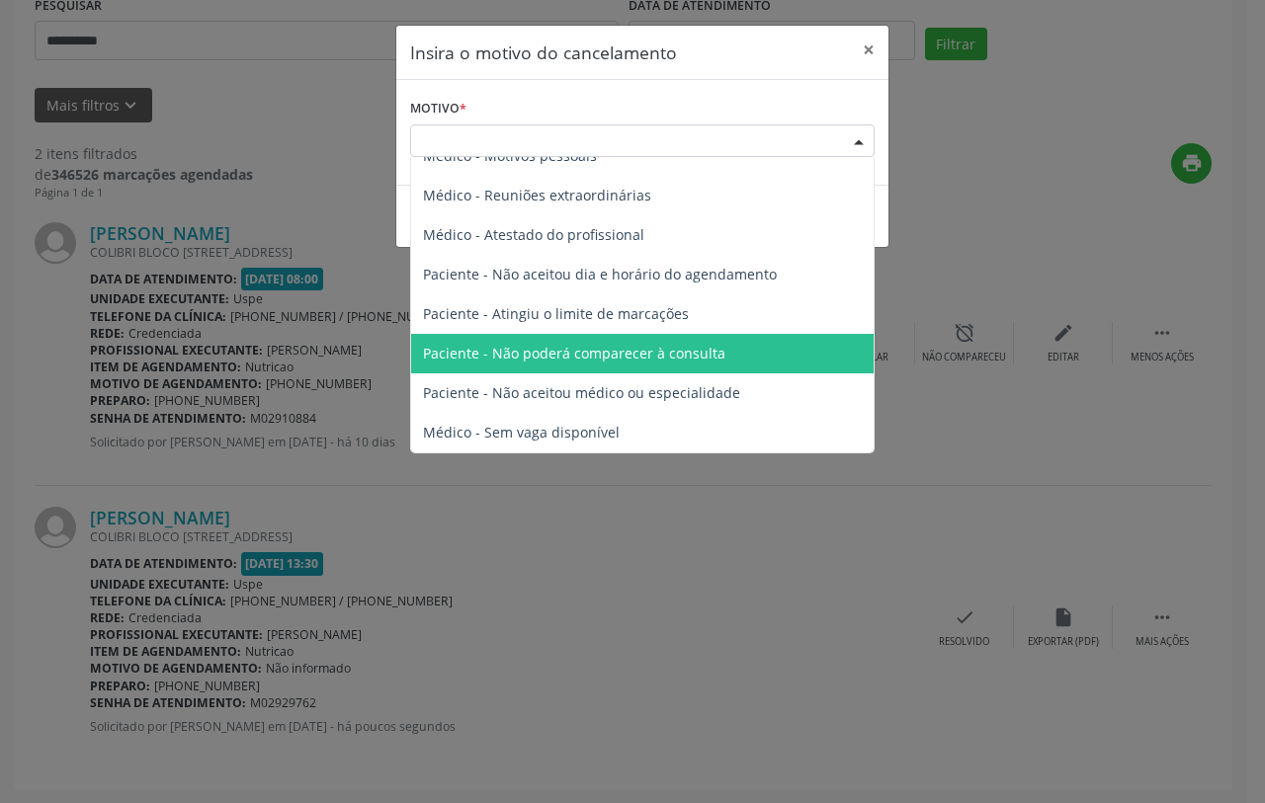
click at [645, 362] on span "Paciente - Não poderá comparecer à consulta" at bounding box center [574, 353] width 302 height 19
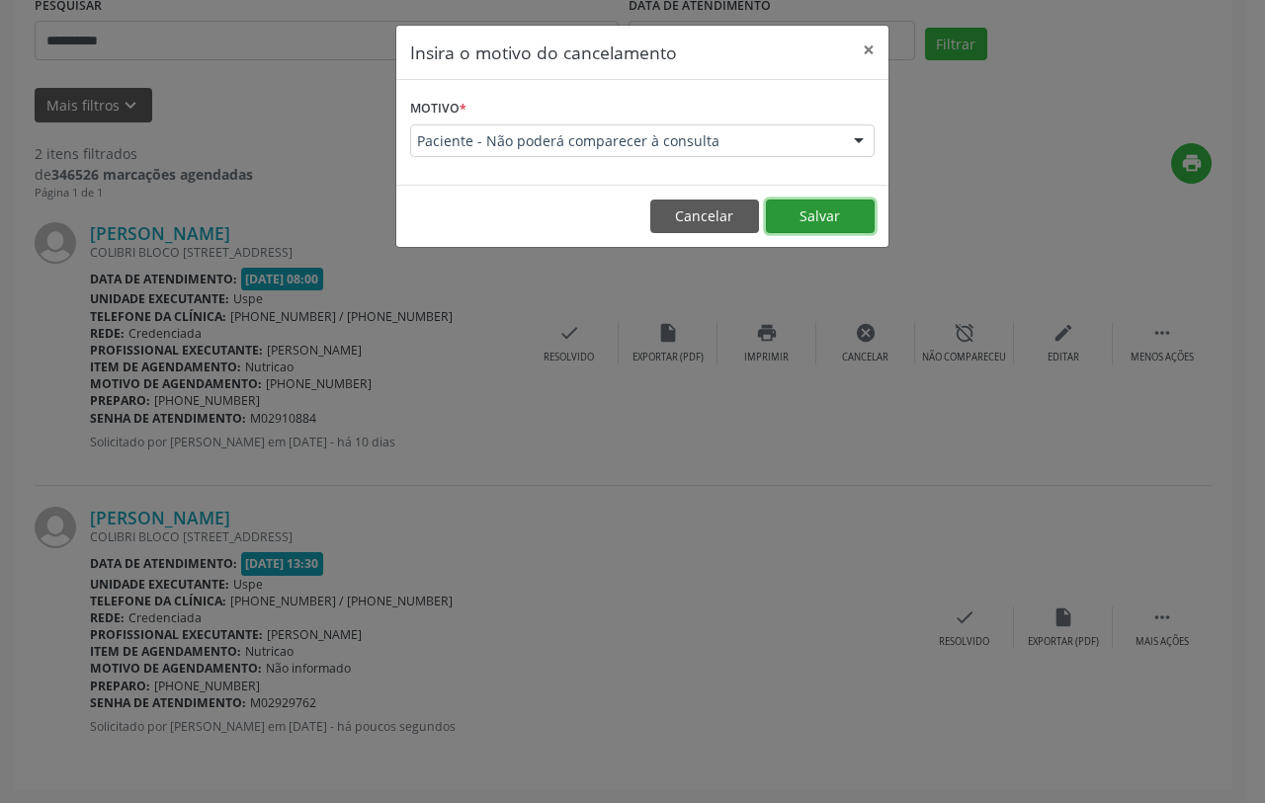
click at [807, 203] on button "Salvar" at bounding box center [820, 217] width 109 height 34
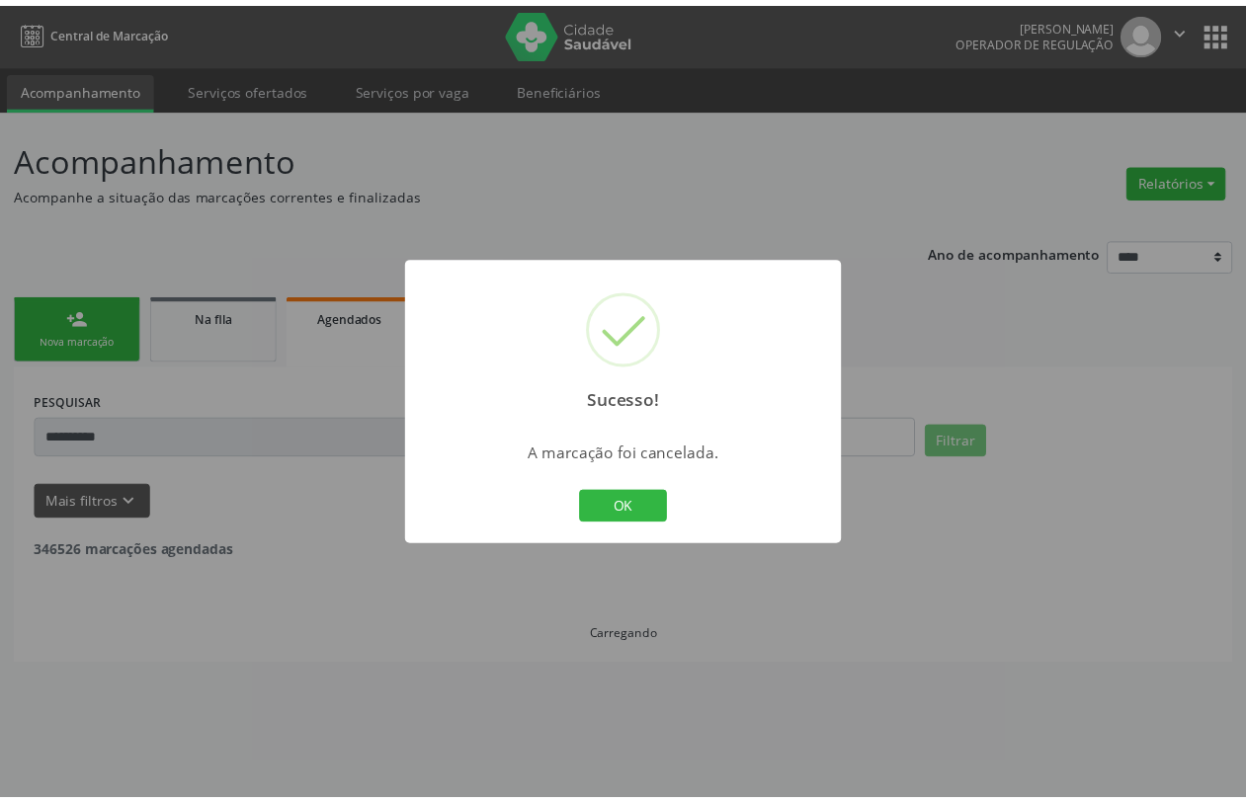
scroll to position [0, 0]
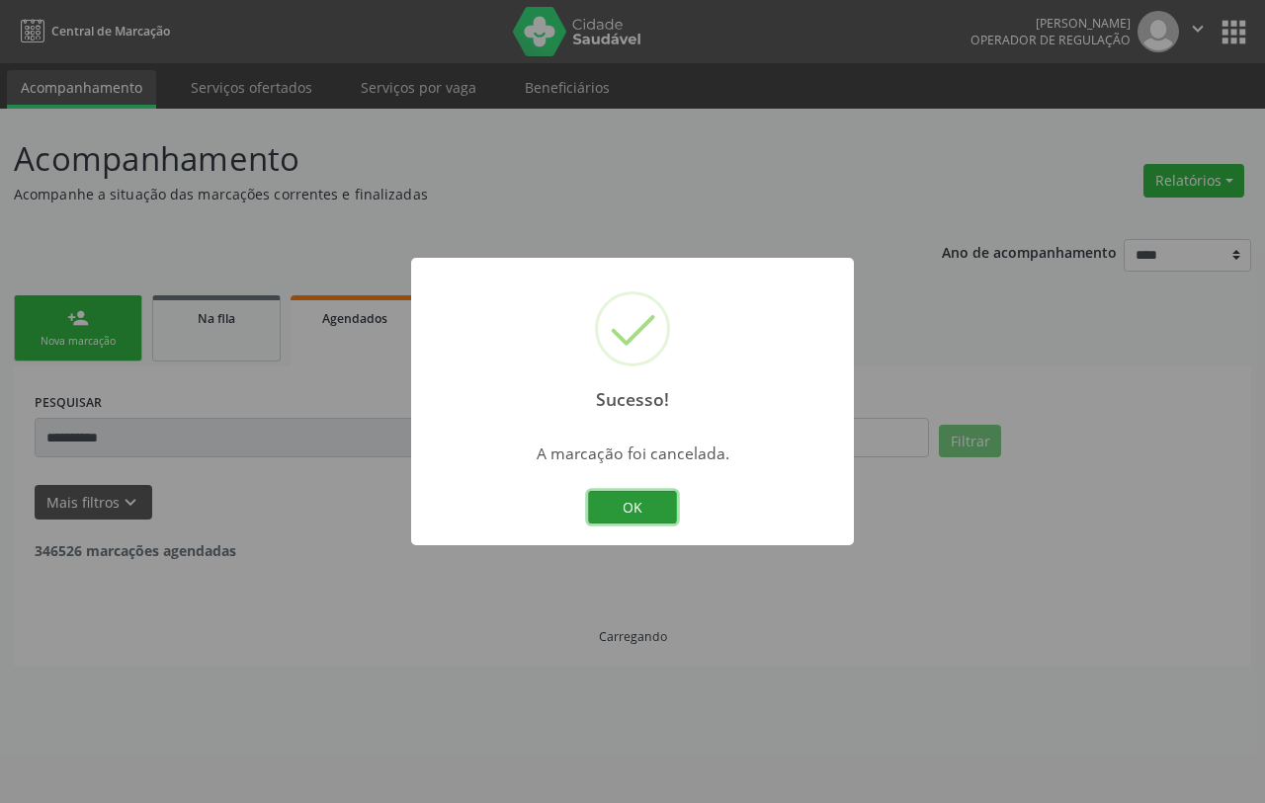
drag, startPoint x: 638, startPoint y: 502, endPoint x: 586, endPoint y: 484, distance: 55.3
click at [638, 504] on button "OK" at bounding box center [632, 508] width 89 height 34
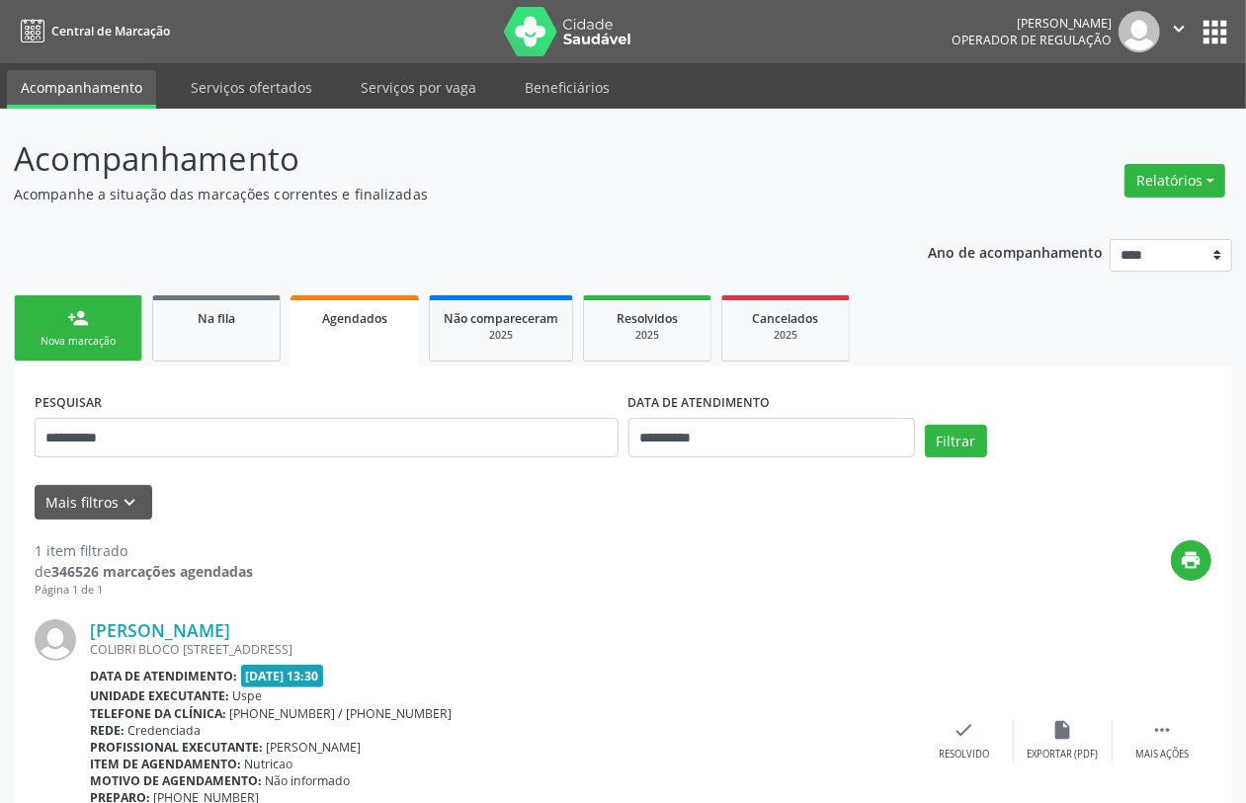
click at [80, 324] on div "person_add" at bounding box center [78, 318] width 22 height 22
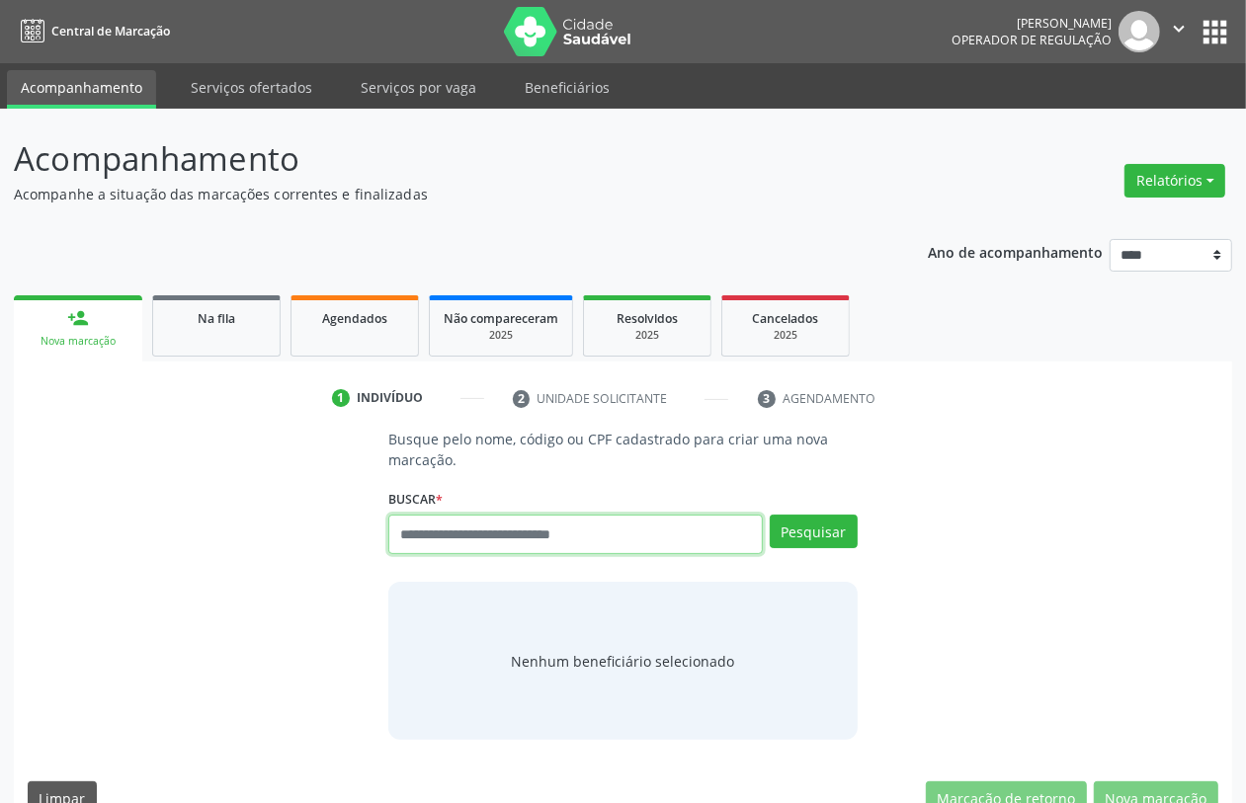
click at [553, 534] on input "text" at bounding box center [575, 535] width 374 height 40
type input "*********"
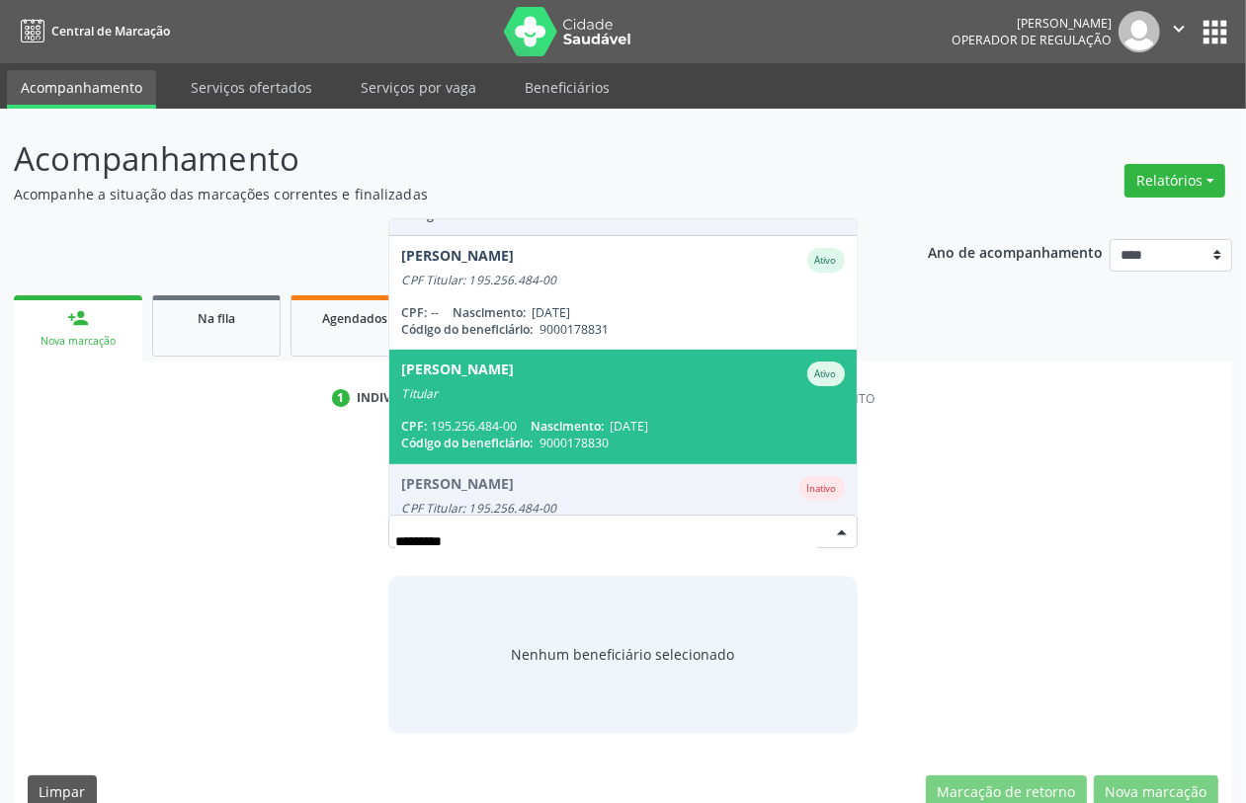
scroll to position [26, 0]
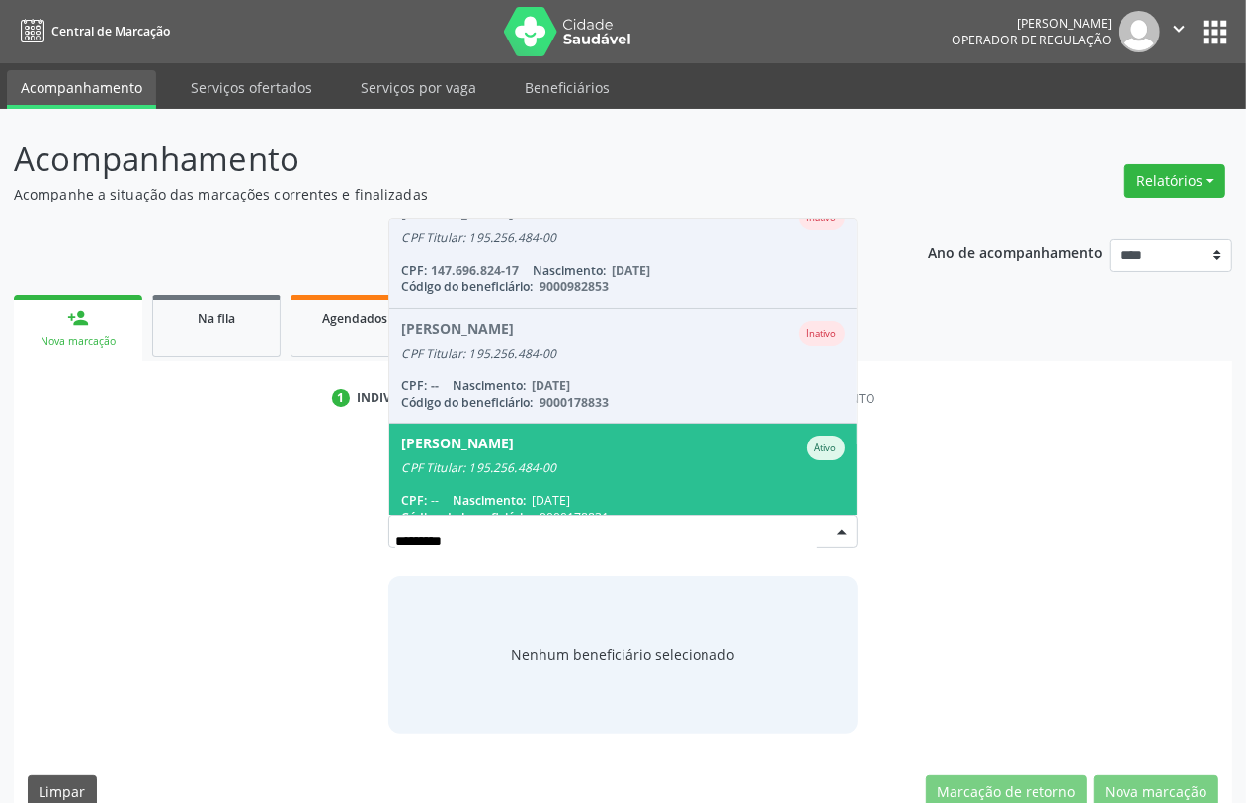
click at [514, 436] on div "Jose Aparecido de Melo" at bounding box center [457, 448] width 113 height 25
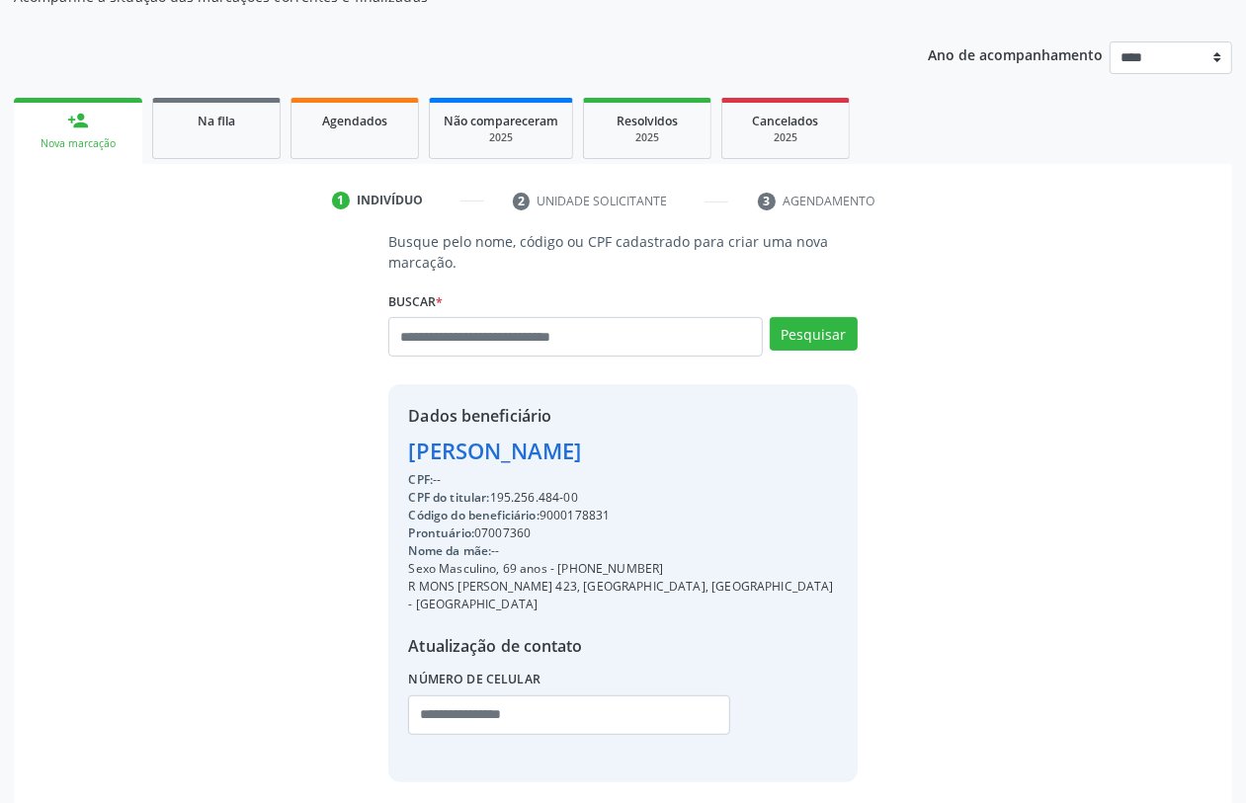
scroll to position [260, 0]
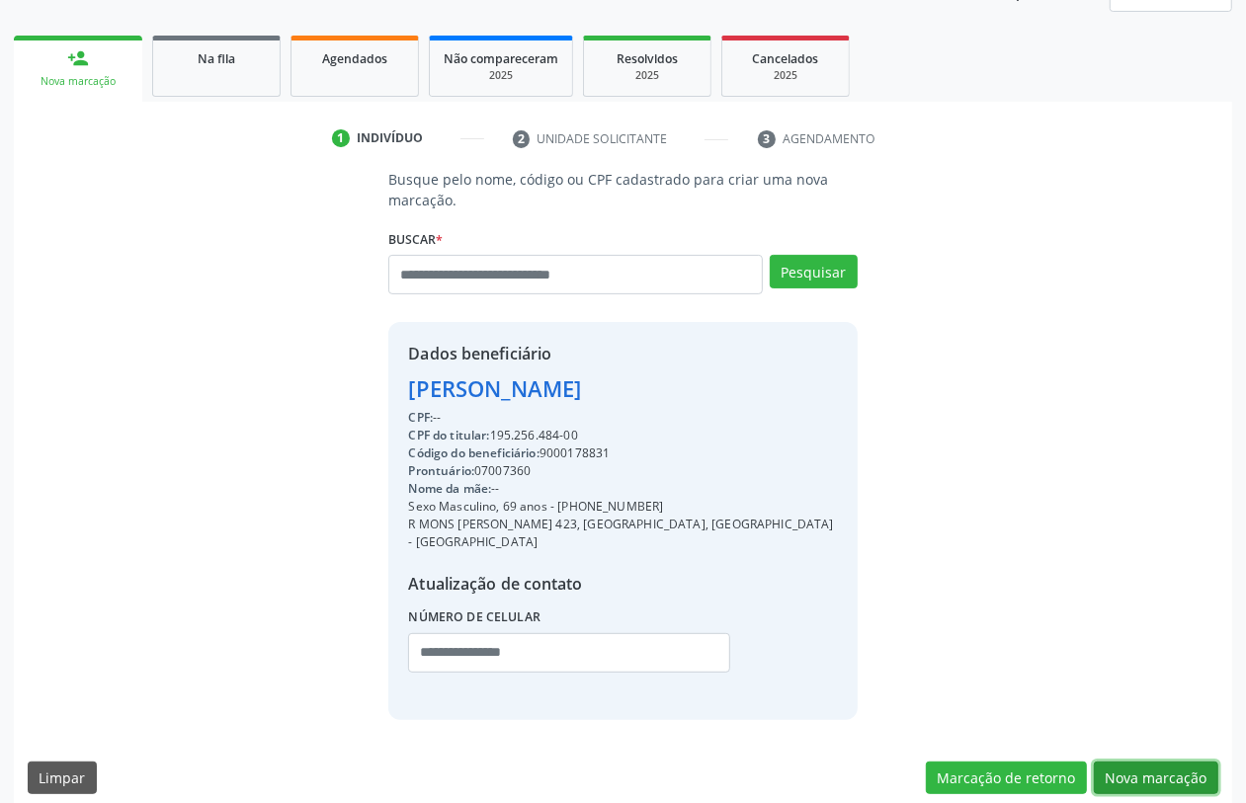
click at [1152, 762] on button "Nova marcação" at bounding box center [1156, 779] width 125 height 34
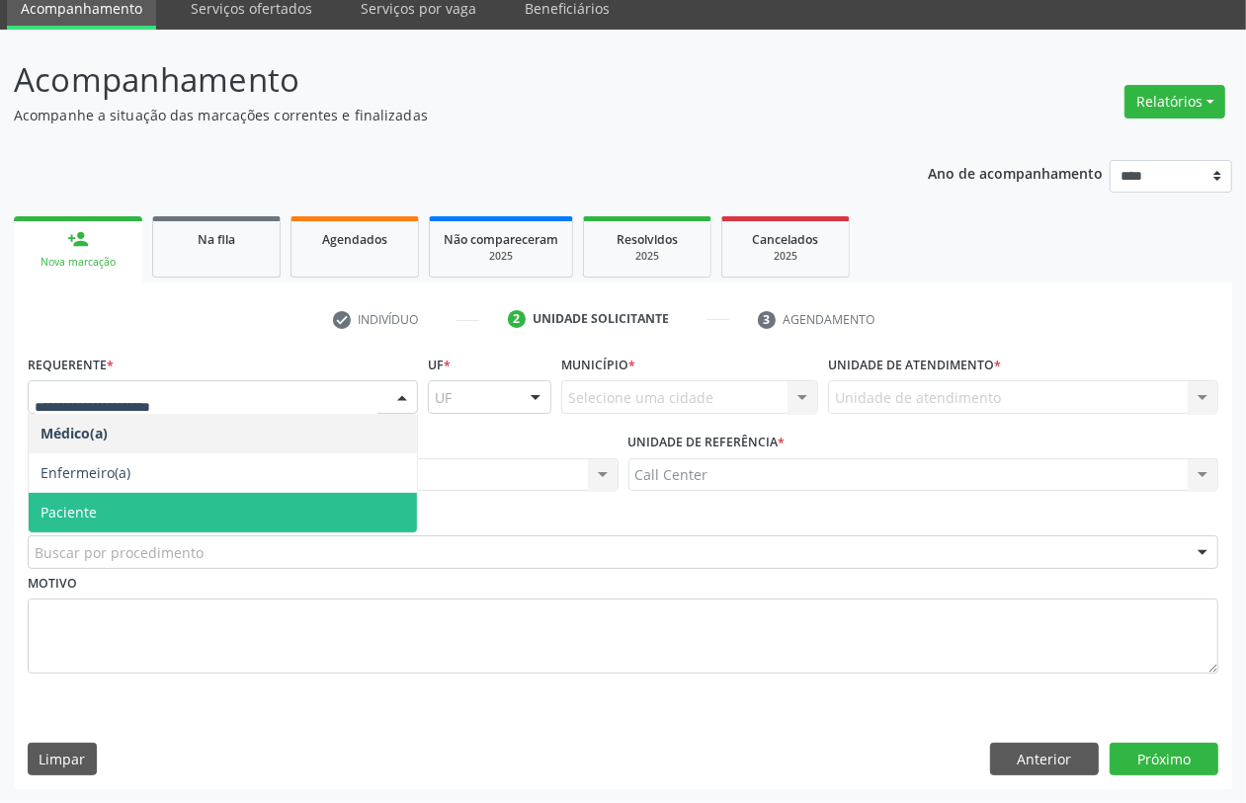
click at [143, 509] on span "Paciente" at bounding box center [223, 513] width 388 height 40
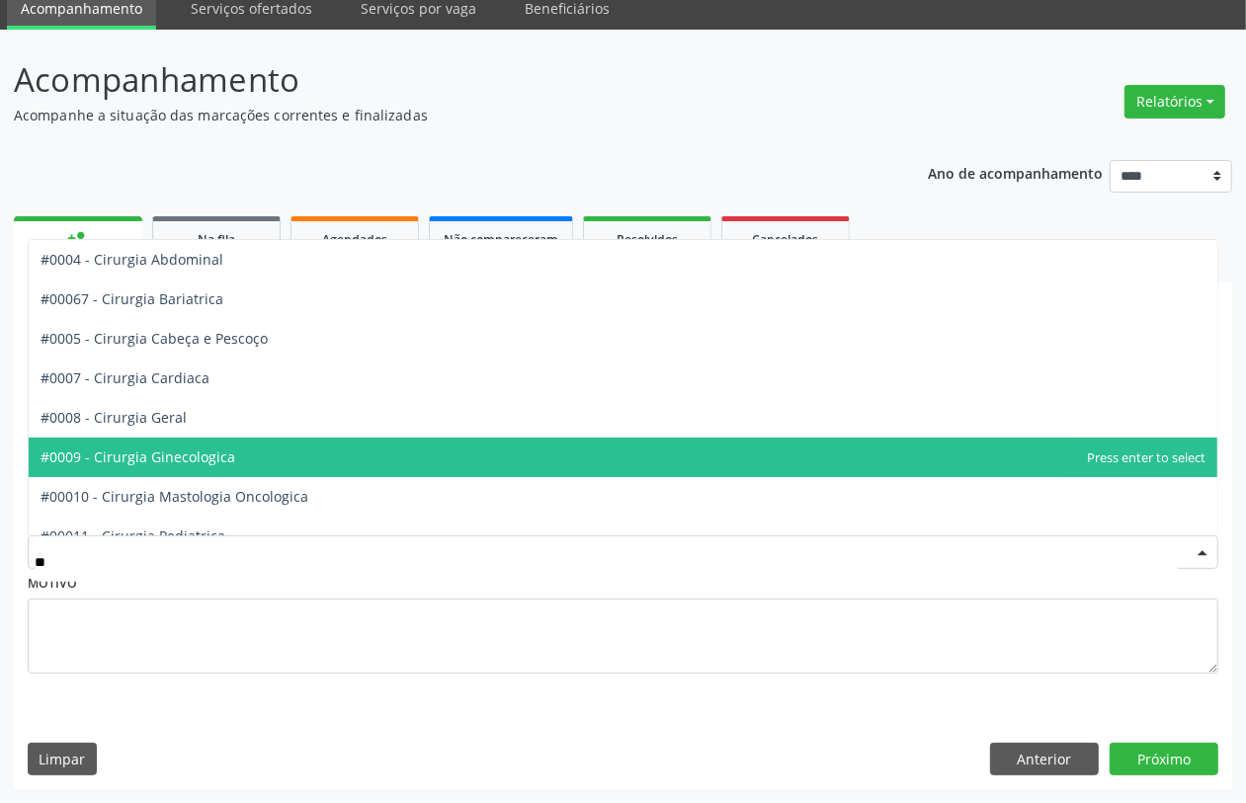
type input "***"
click at [174, 475] on span "#00054 - Urologia" at bounding box center [623, 458] width 1189 height 40
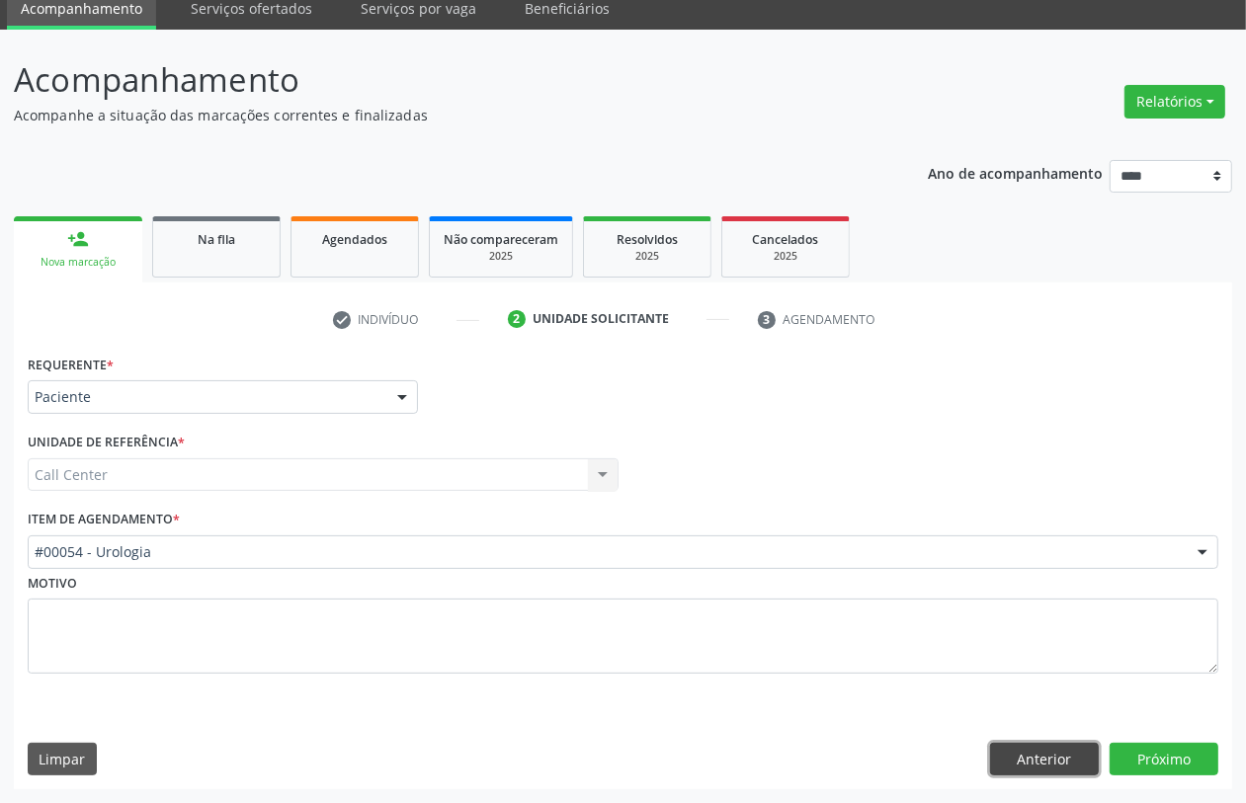
click at [1003, 744] on button "Anterior" at bounding box center [1044, 760] width 109 height 34
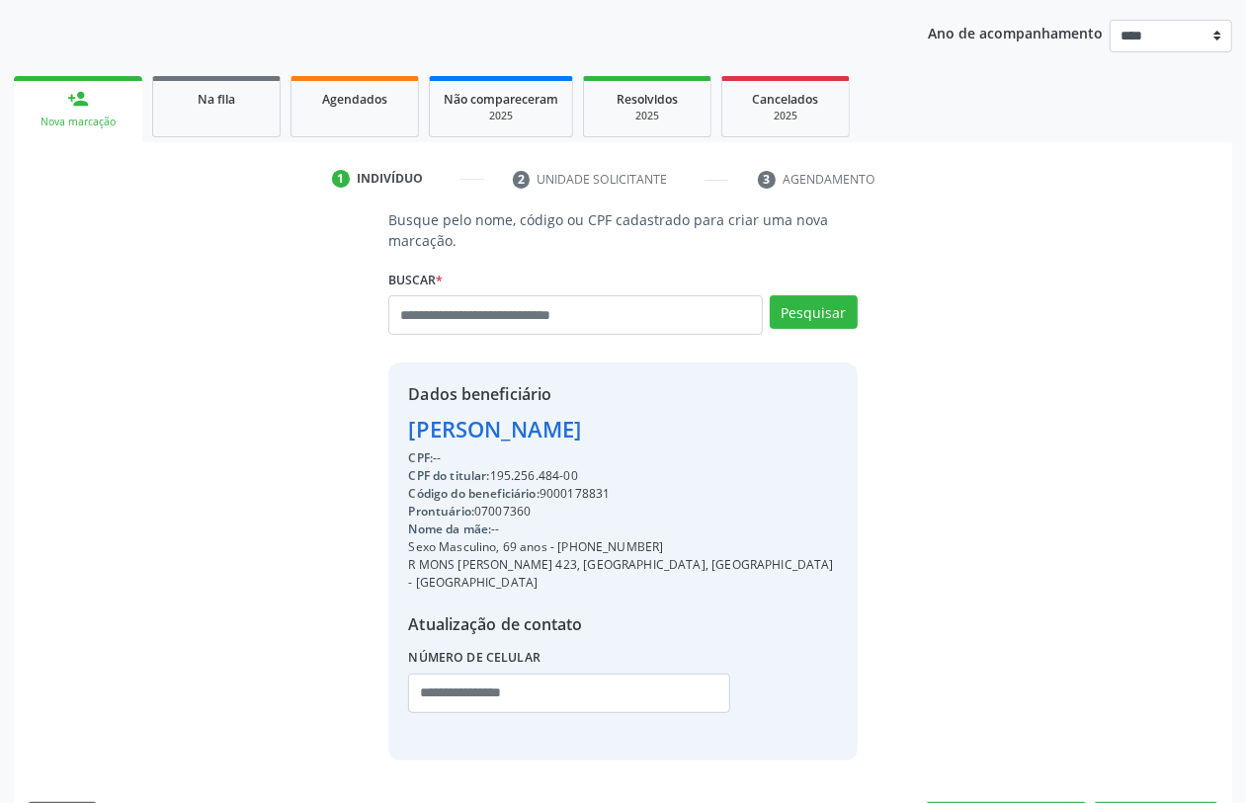
scroll to position [260, 0]
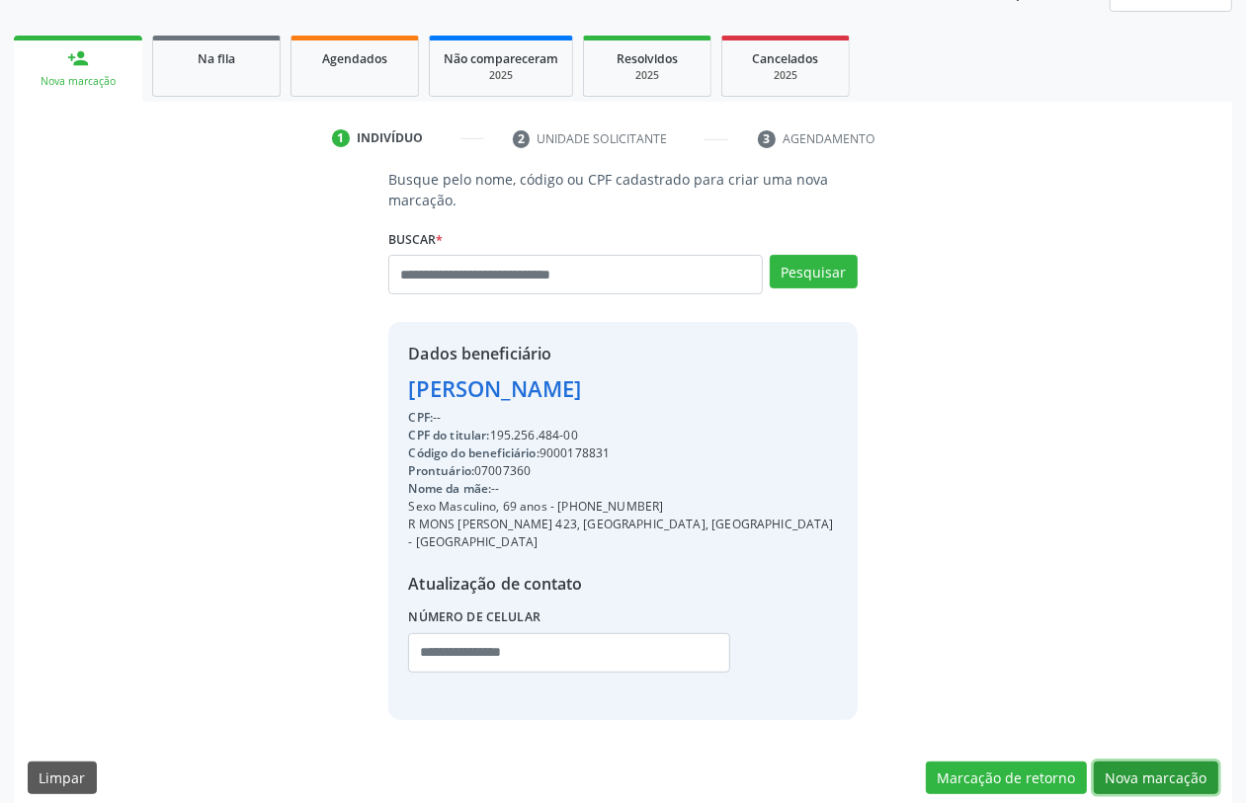
click at [1159, 762] on button "Nova marcação" at bounding box center [1156, 779] width 125 height 34
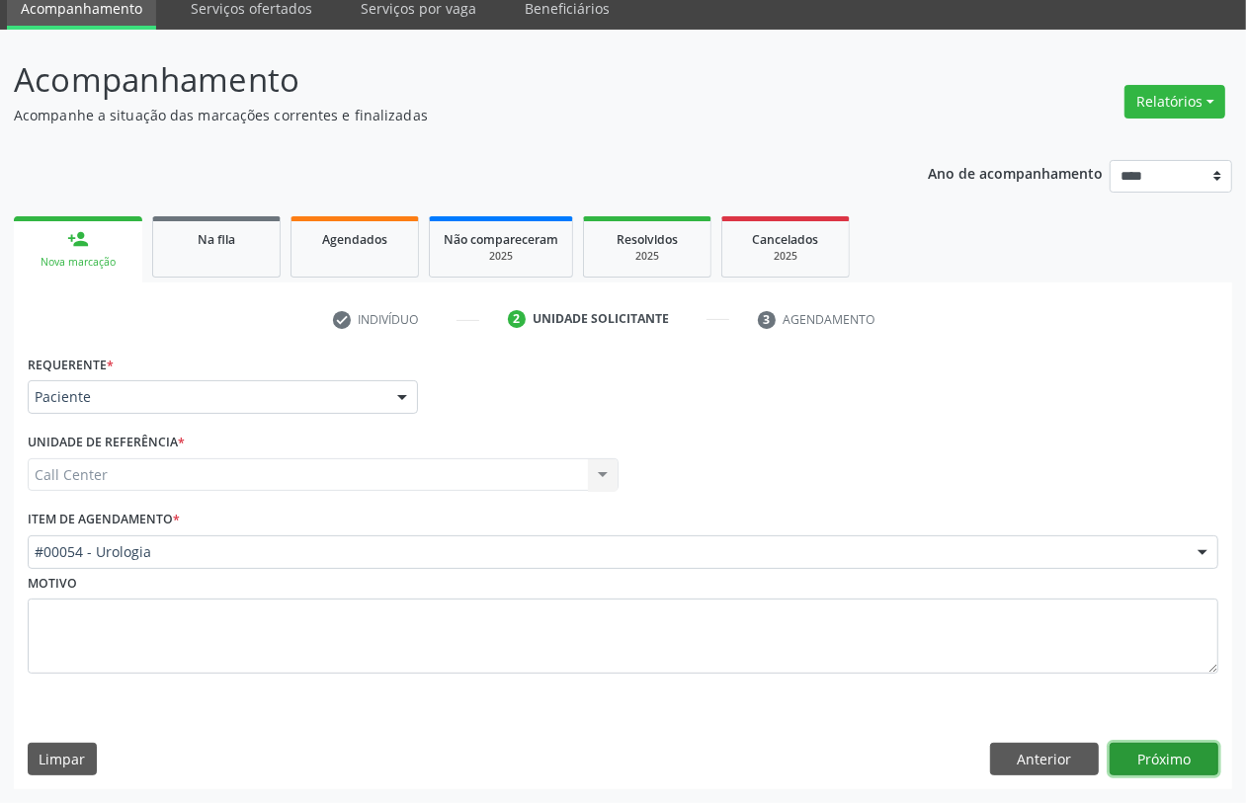
click at [1162, 758] on button "Próximo" at bounding box center [1164, 760] width 109 height 34
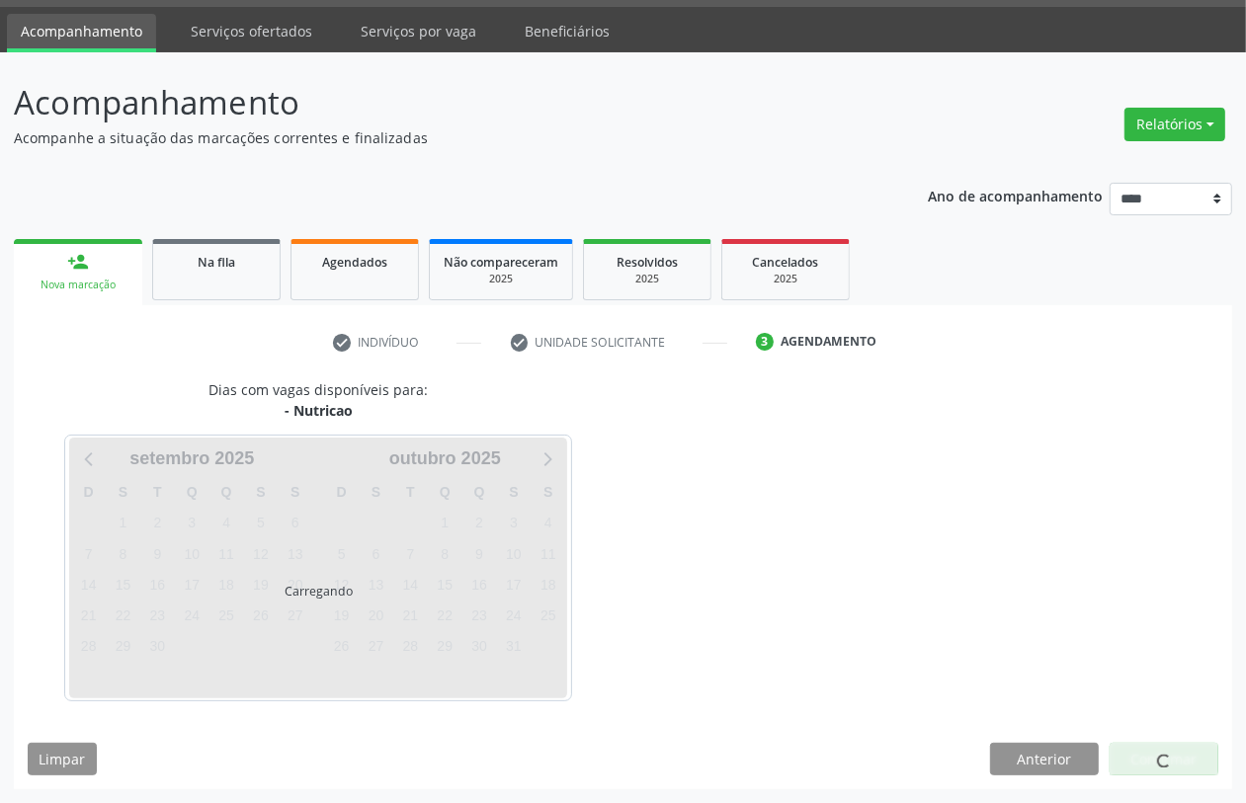
scroll to position [56, 0]
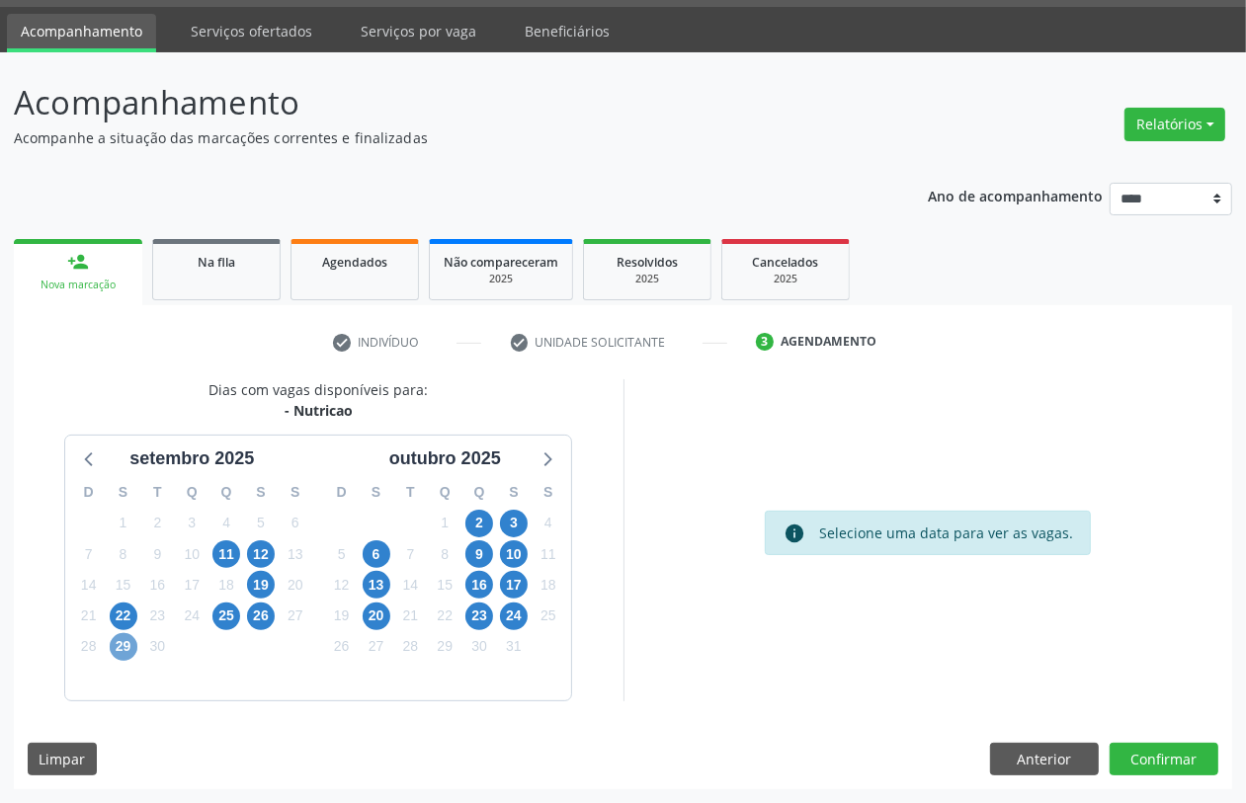
click at [120, 635] on span "29" at bounding box center [124, 647] width 28 height 28
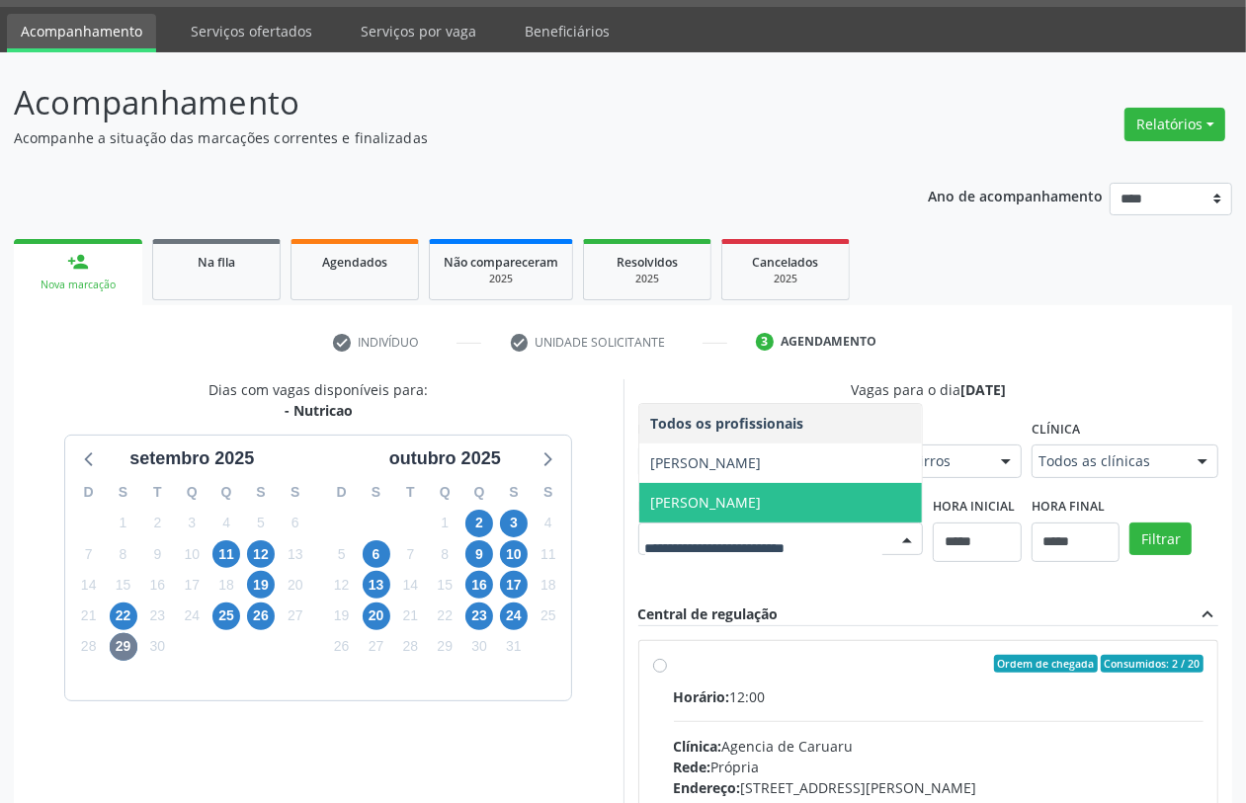
click at [736, 505] on span "Valbert Moraes Moreira Ramos" at bounding box center [706, 502] width 111 height 19
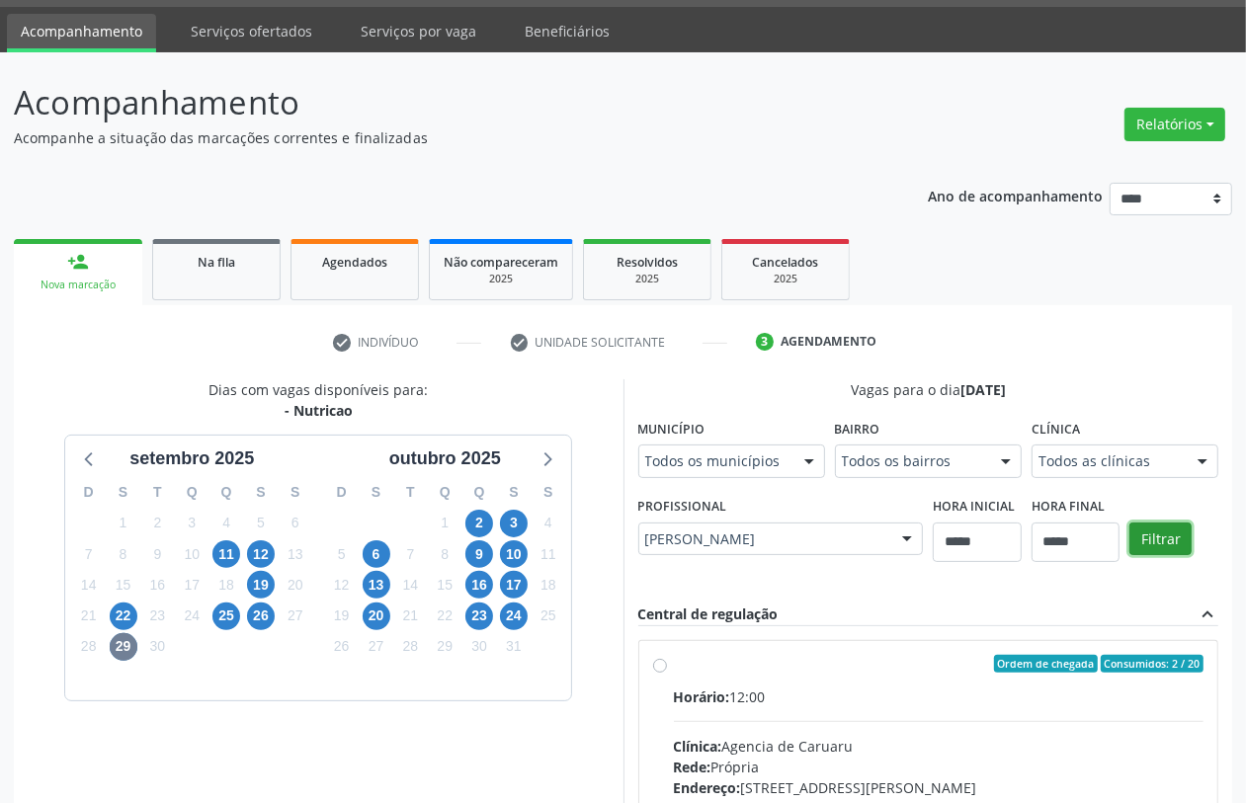
click at [1162, 537] on button "Filtrar" at bounding box center [1161, 540] width 62 height 34
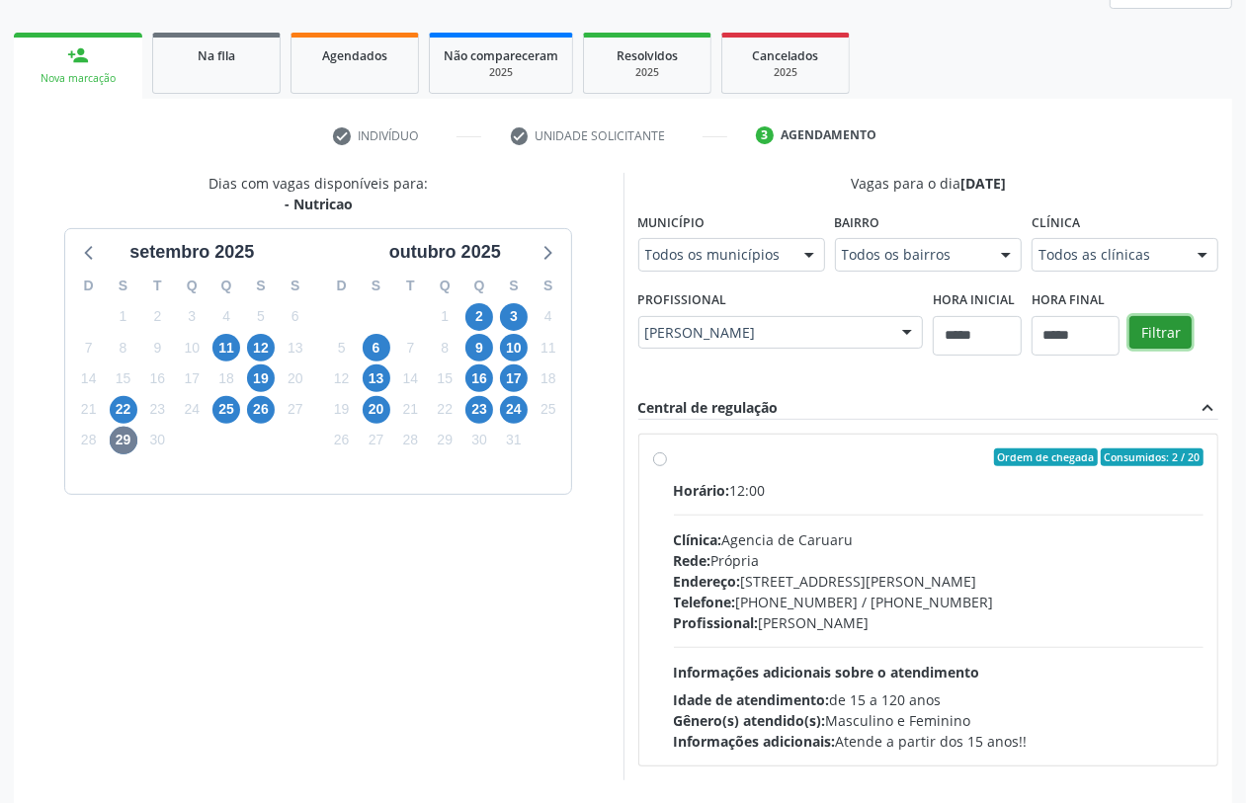
scroll to position [342, 0]
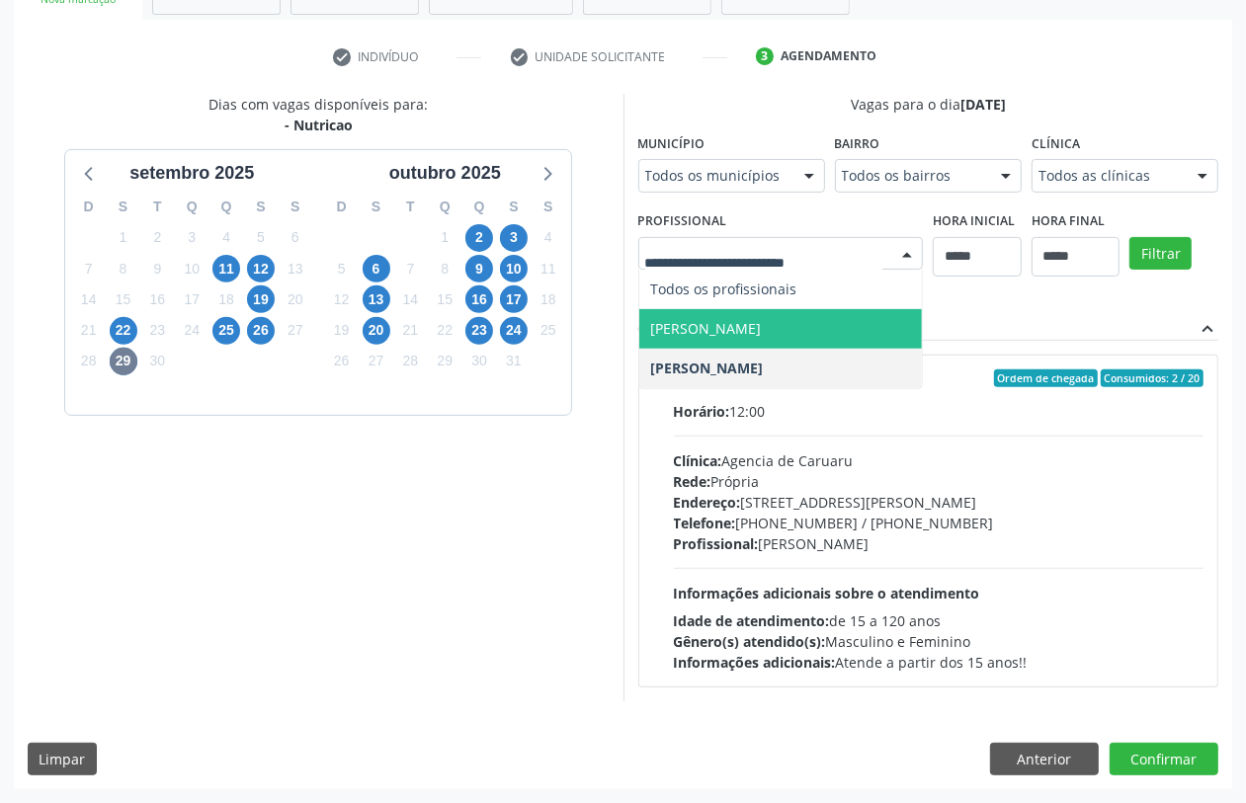
click at [747, 324] on span "Flavio Henrique Vilaca de Sales" at bounding box center [706, 328] width 111 height 19
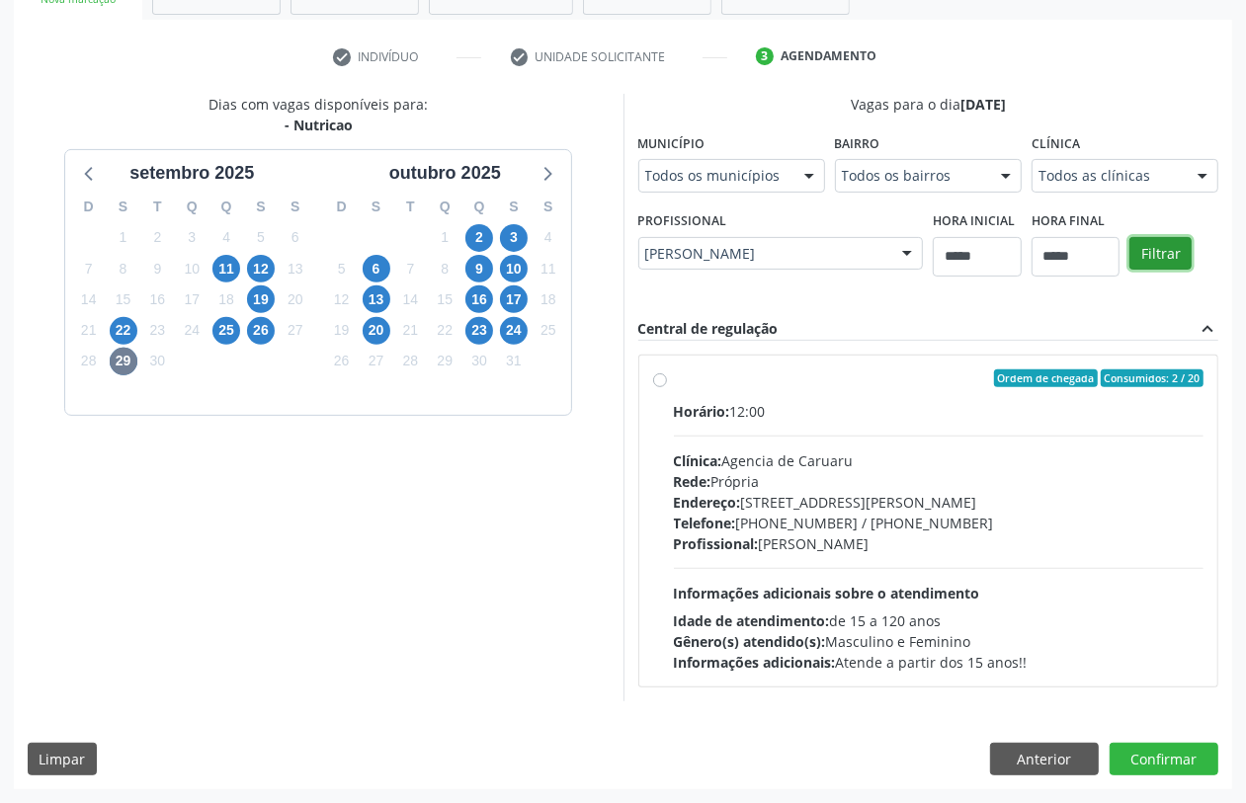
click at [1157, 255] on button "Filtrar" at bounding box center [1161, 254] width 62 height 34
click at [742, 537] on span "Profissional:" at bounding box center [716, 544] width 85 height 19
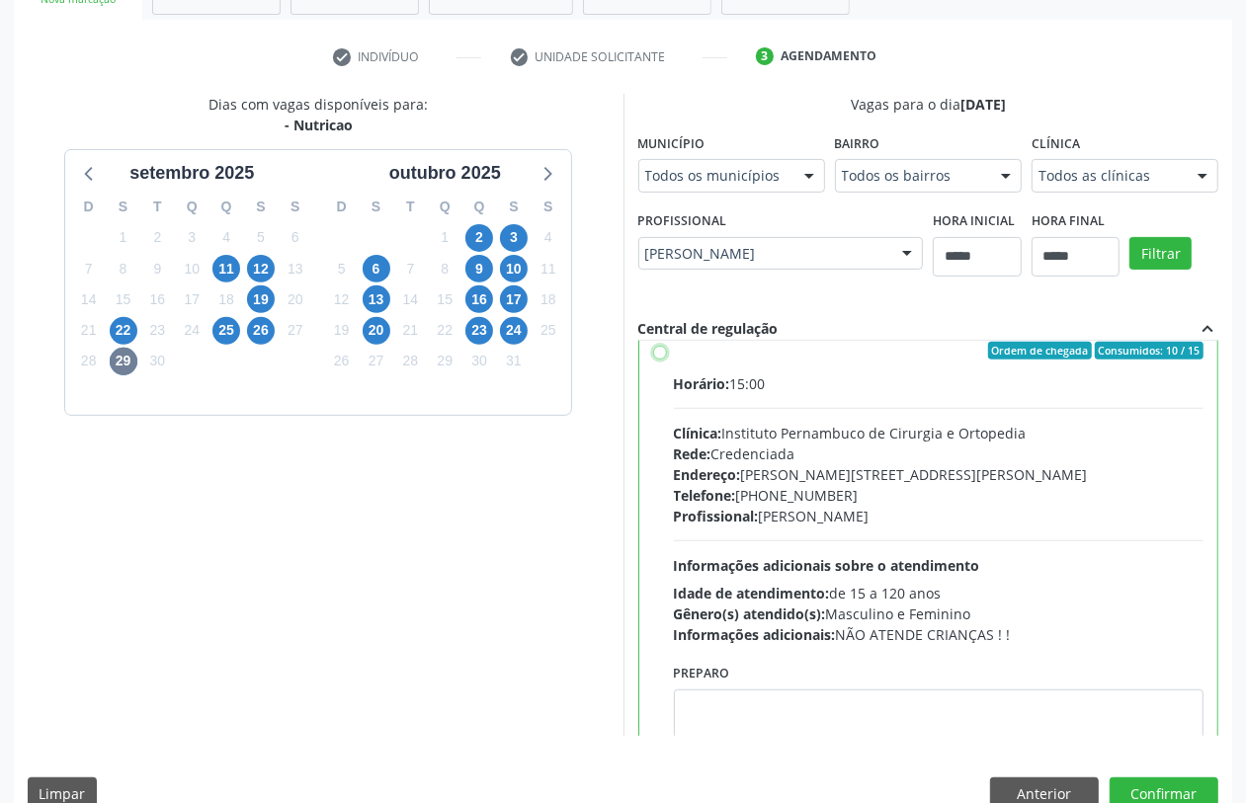
scroll to position [99, 0]
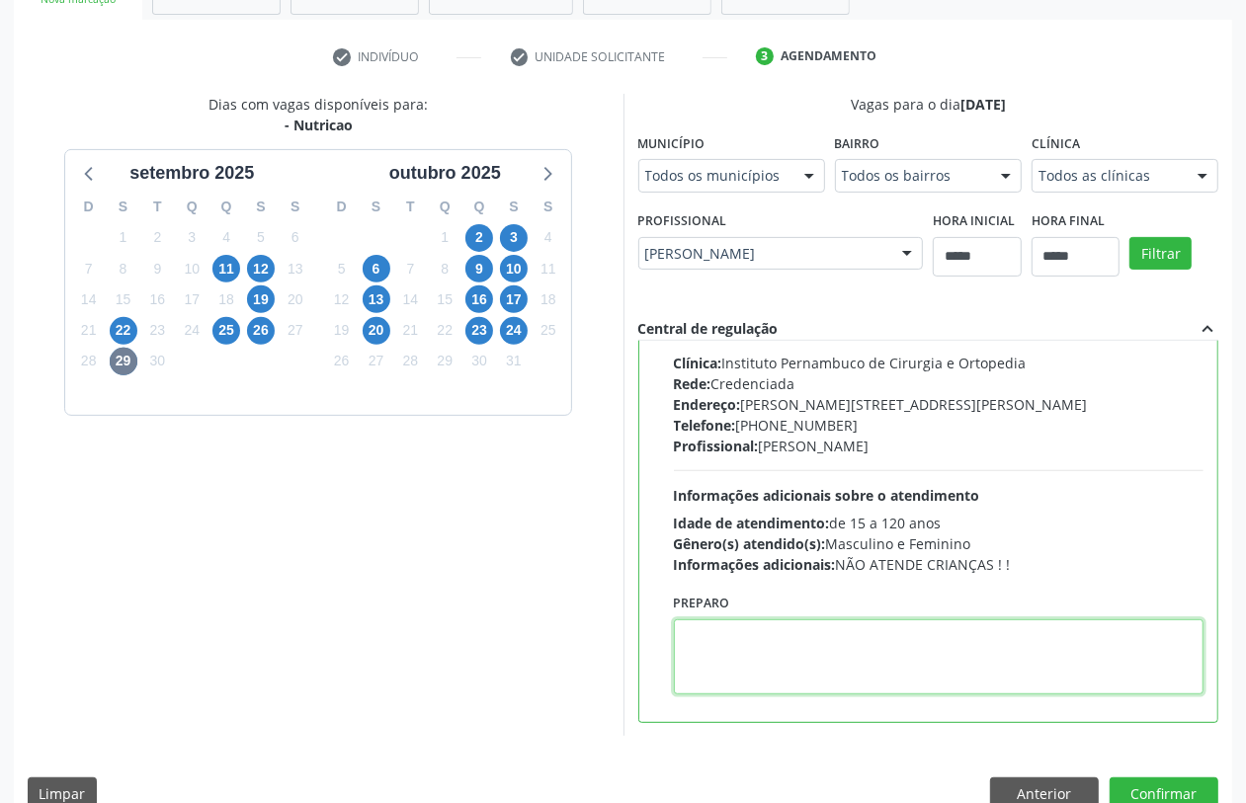
paste textarea "**********"
type textarea "**********"
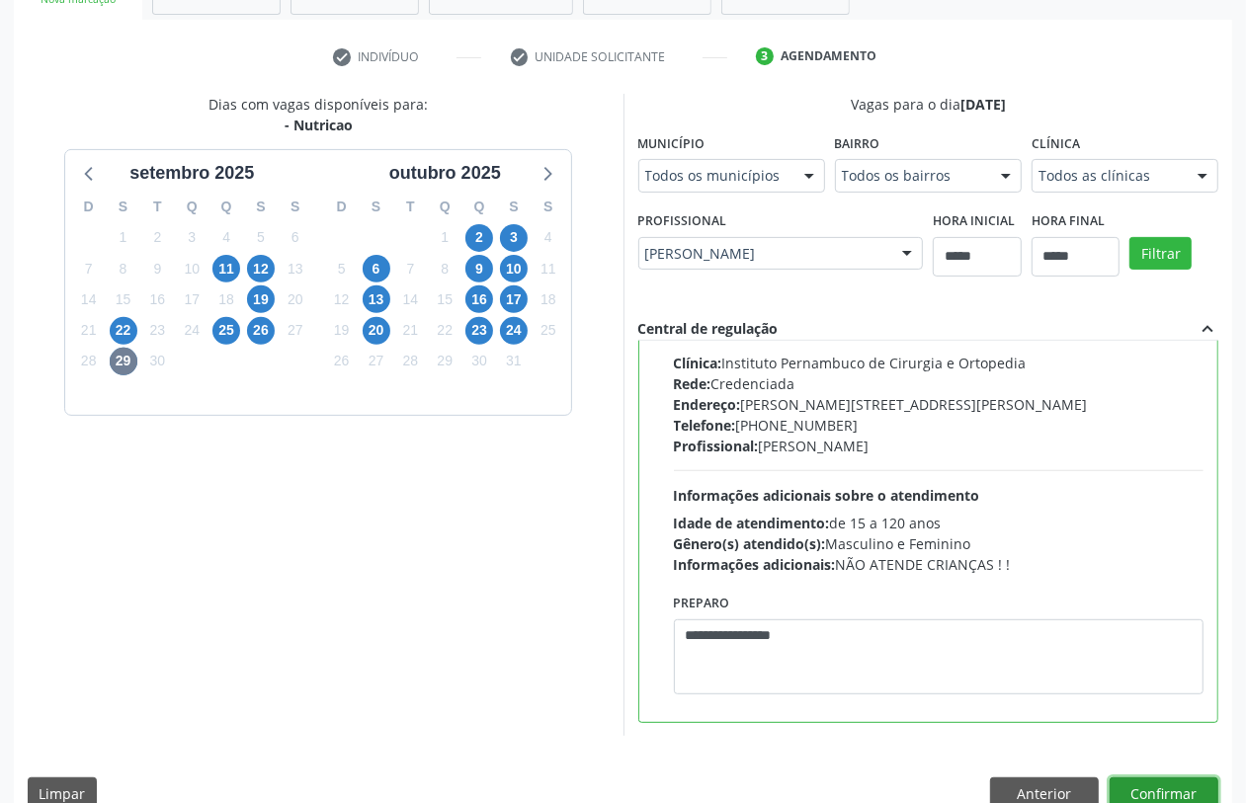
click at [1146, 786] on button "Confirmar" at bounding box center [1164, 795] width 109 height 34
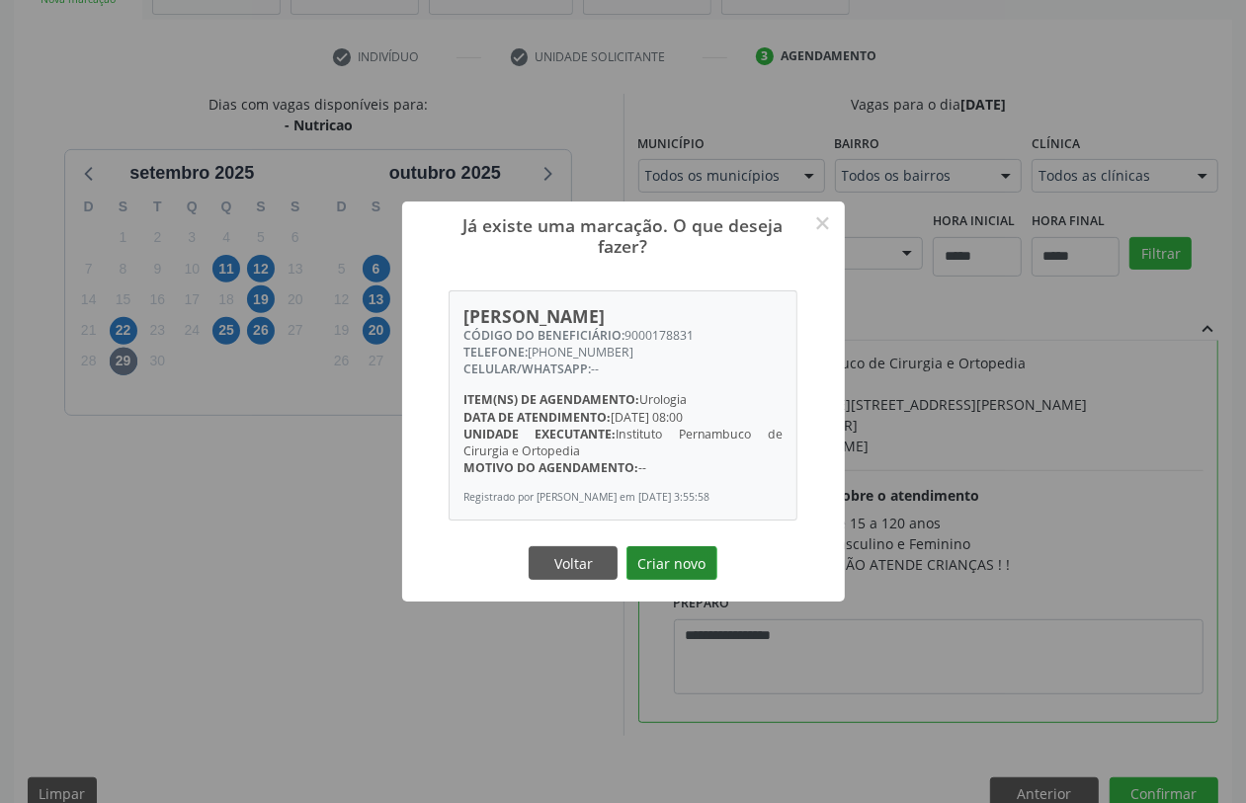
click at [675, 569] on button "Criar novo" at bounding box center [672, 564] width 91 height 34
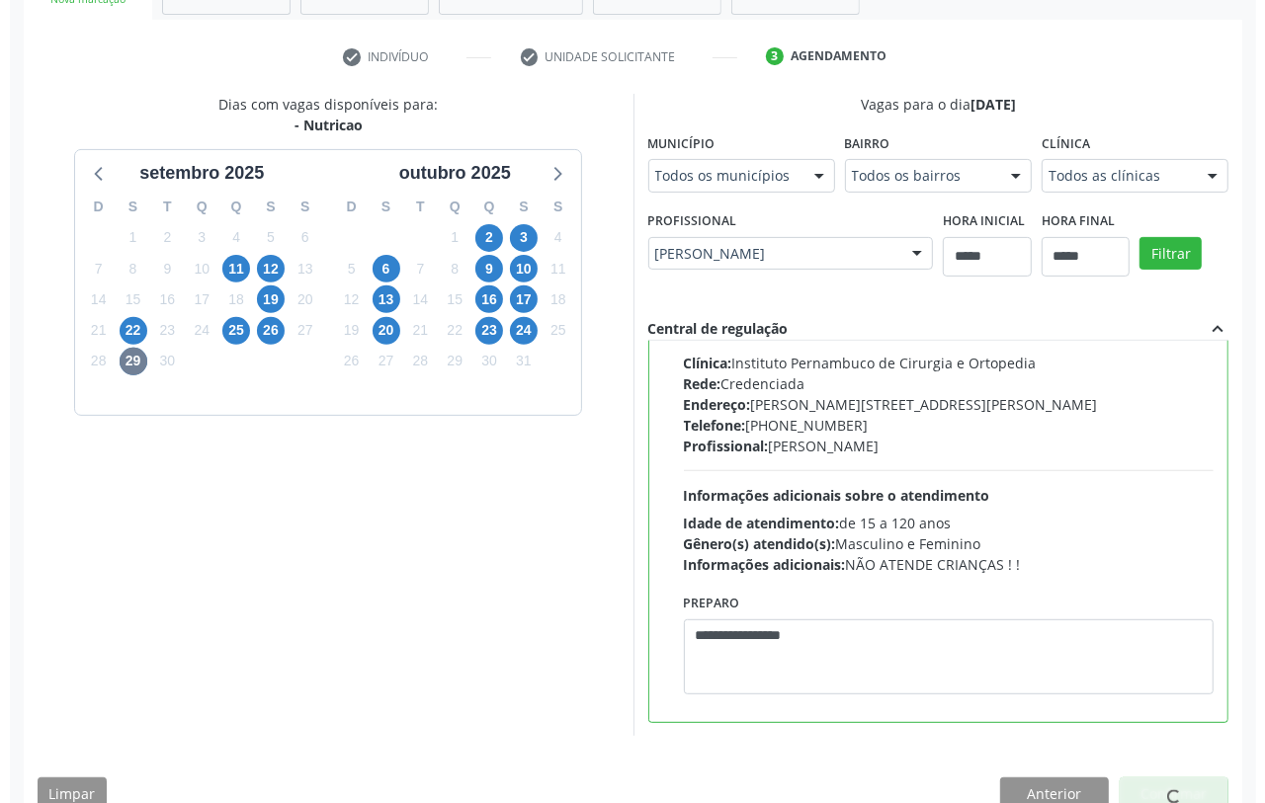
scroll to position [0, 0]
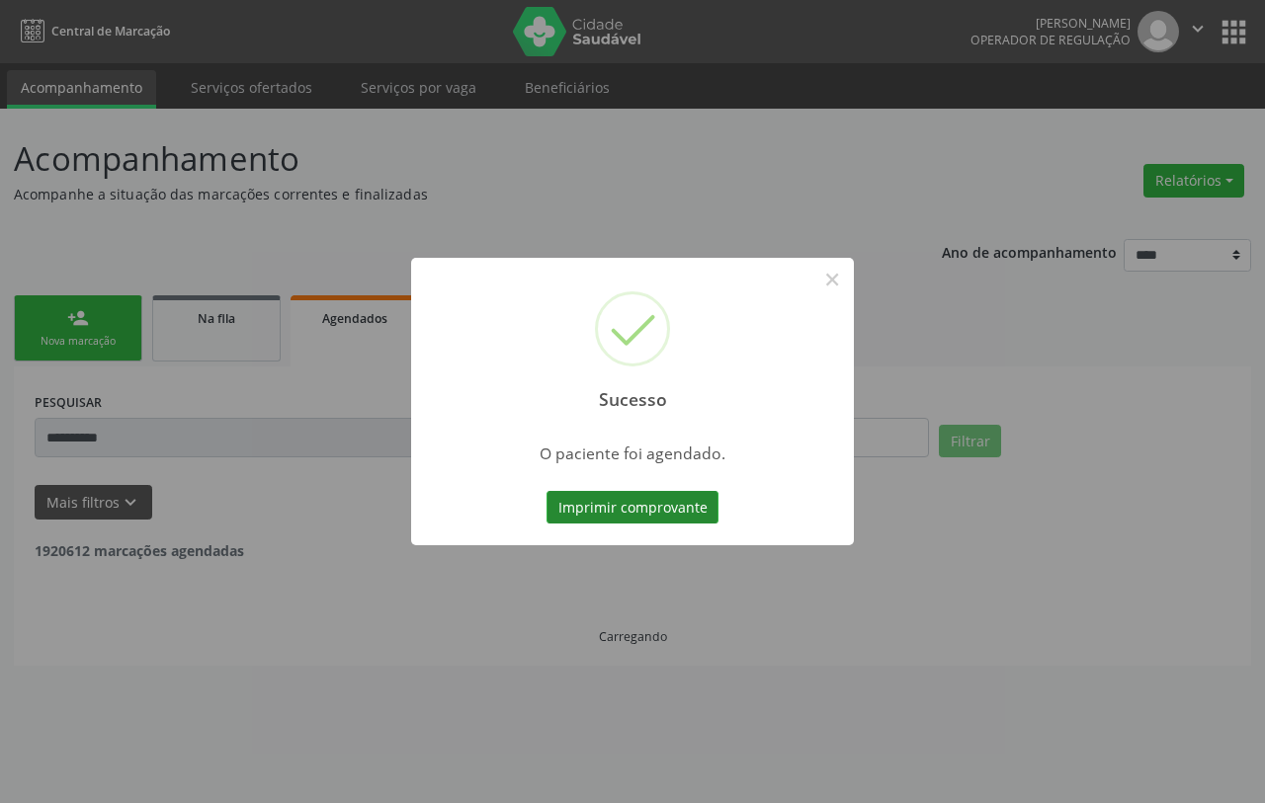
click at [640, 501] on button "Imprimir comprovante" at bounding box center [633, 508] width 172 height 34
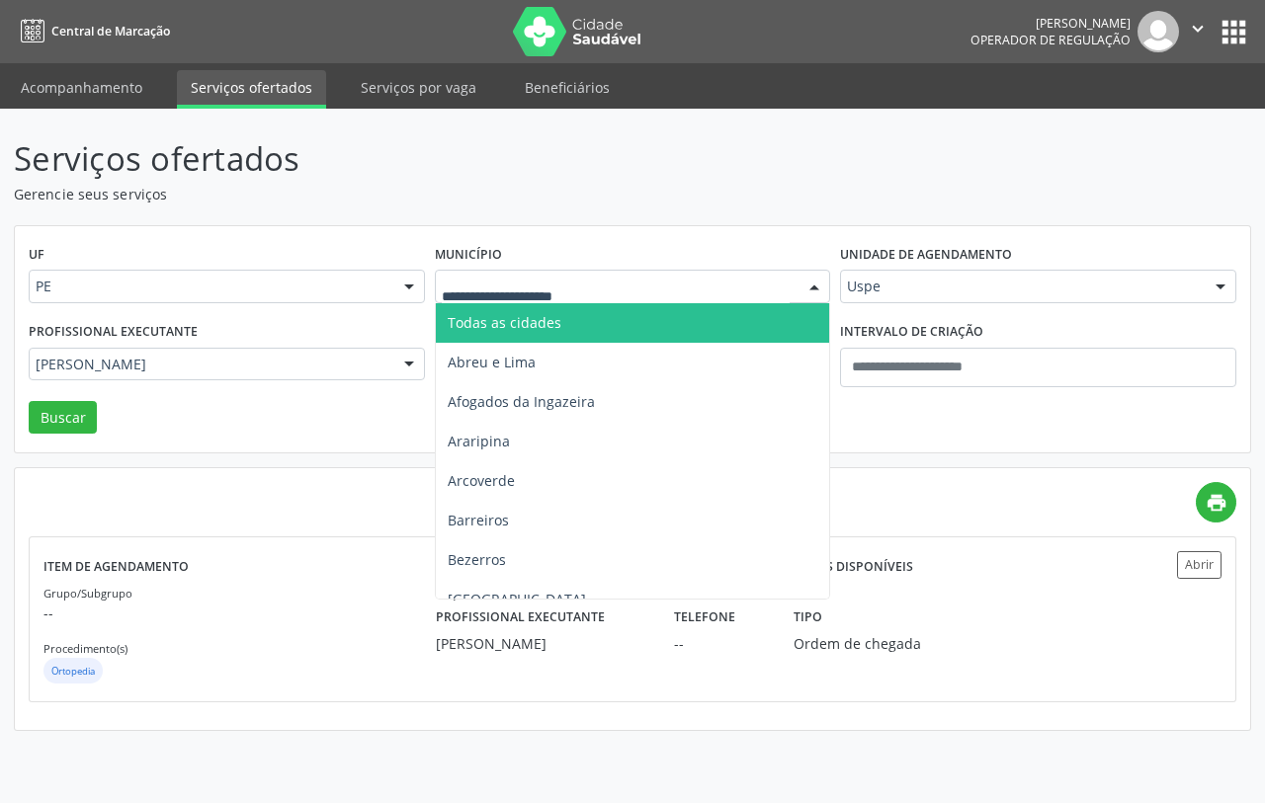
click at [717, 274] on div at bounding box center [633, 287] width 396 height 34
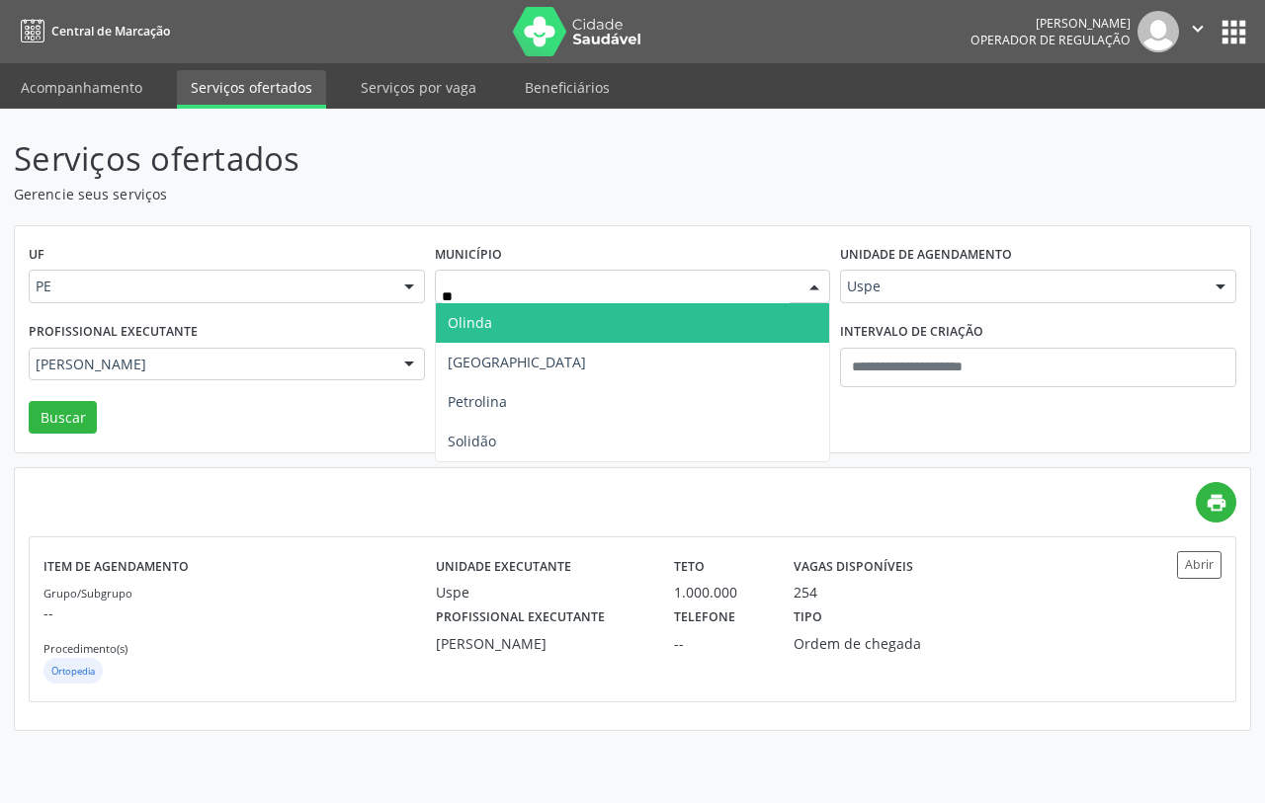
type input "***"
click at [709, 314] on span "Olinda" at bounding box center [633, 323] width 394 height 40
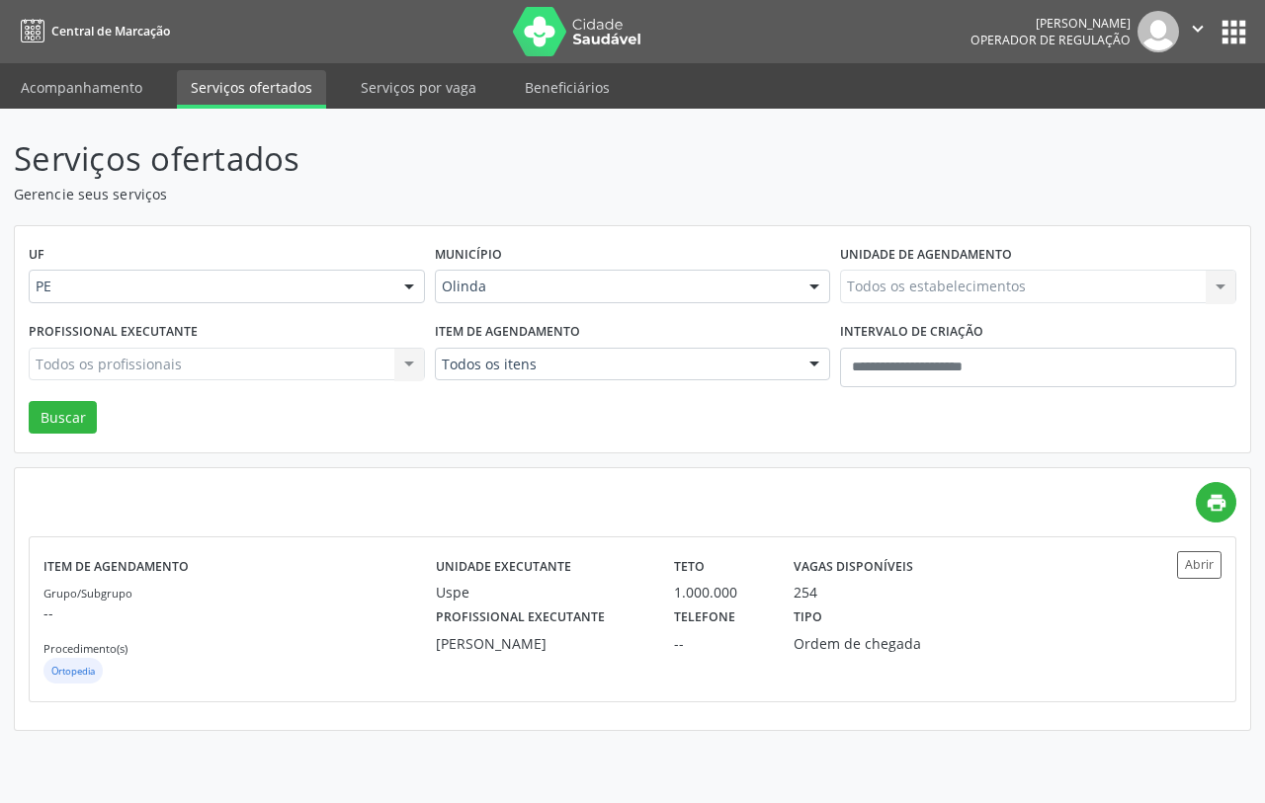
click at [620, 376] on div "Todos os itens" at bounding box center [633, 365] width 396 height 34
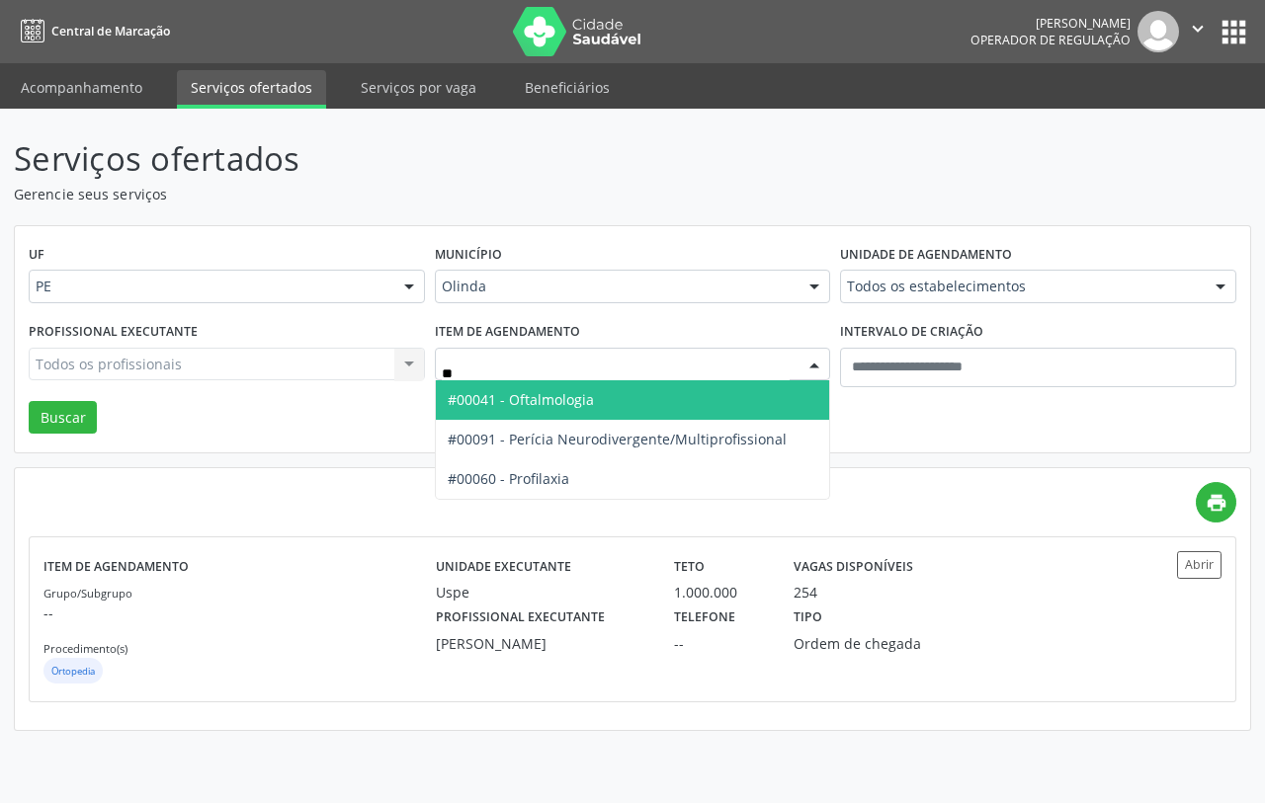
type input "***"
click at [625, 407] on span "#00041 - Oftalmologia" at bounding box center [633, 400] width 394 height 40
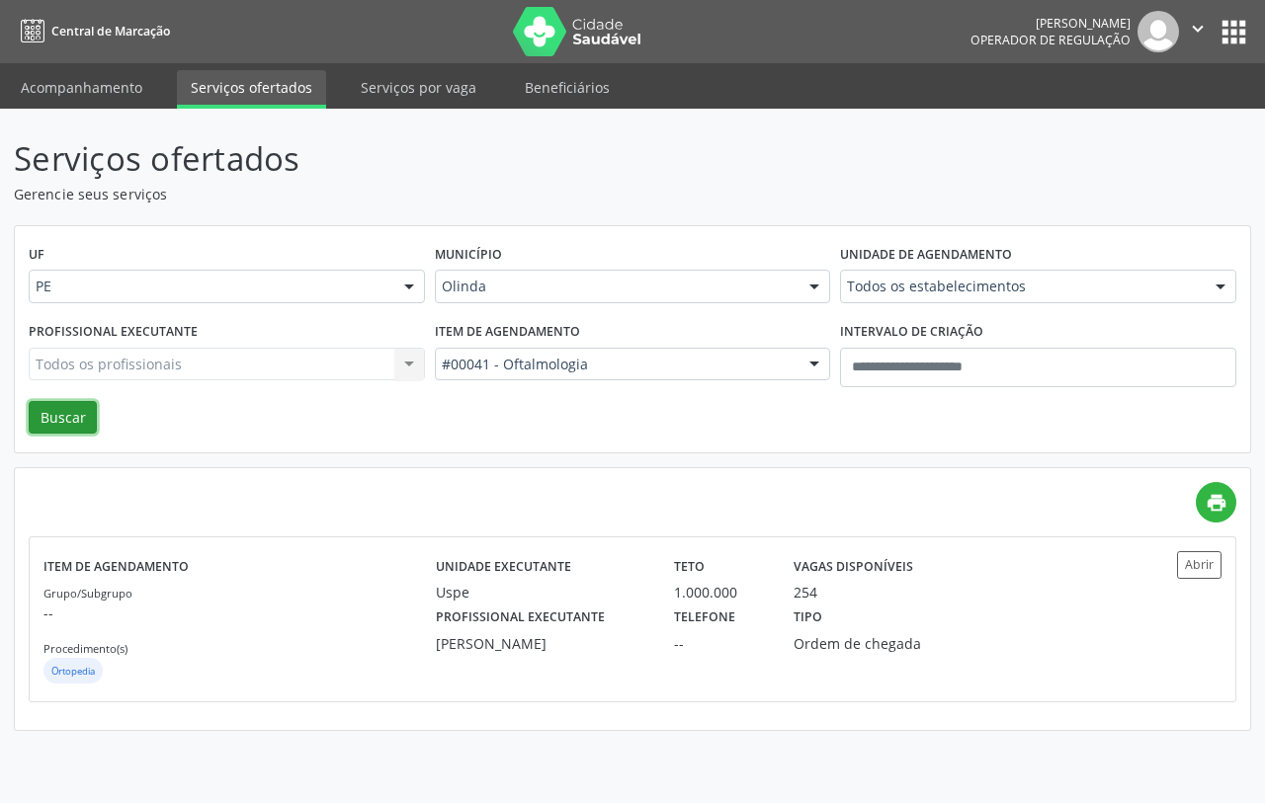
click at [76, 417] on button "Buscar" at bounding box center [63, 418] width 68 height 34
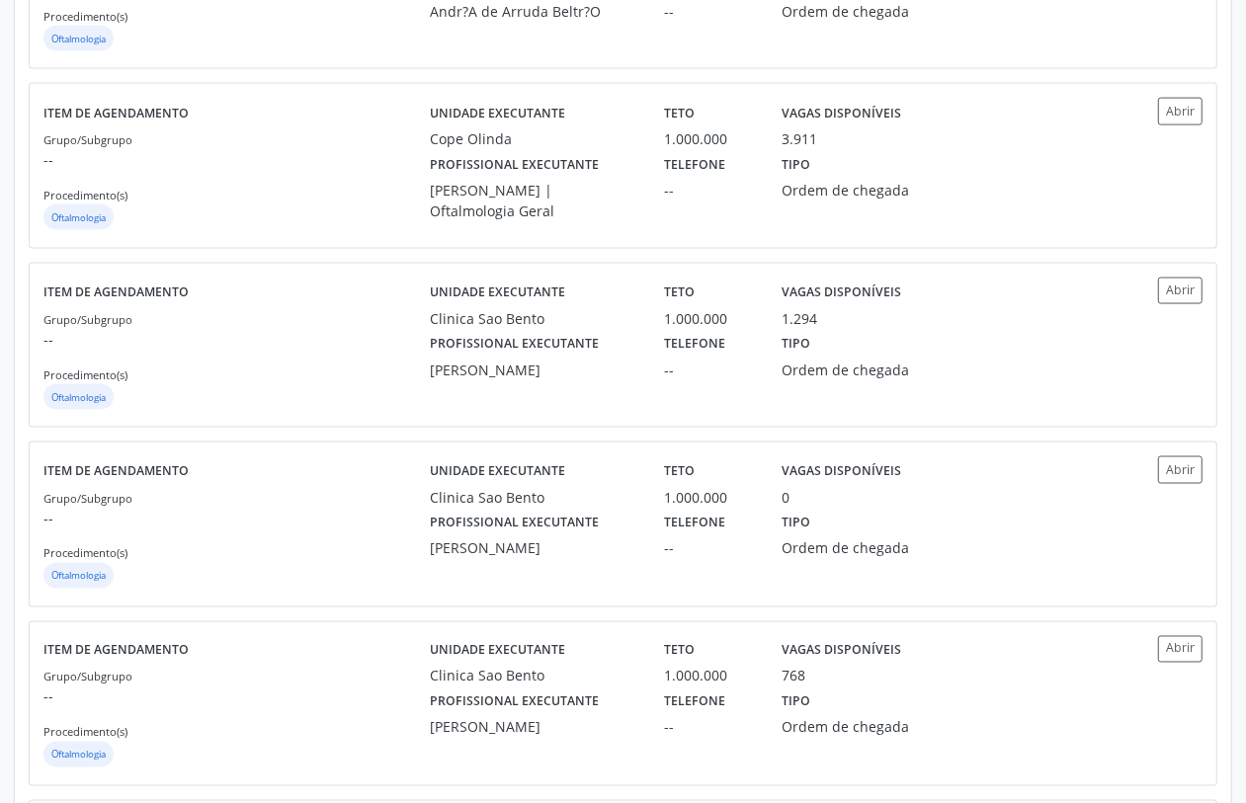
scroll to position [1977, 0]
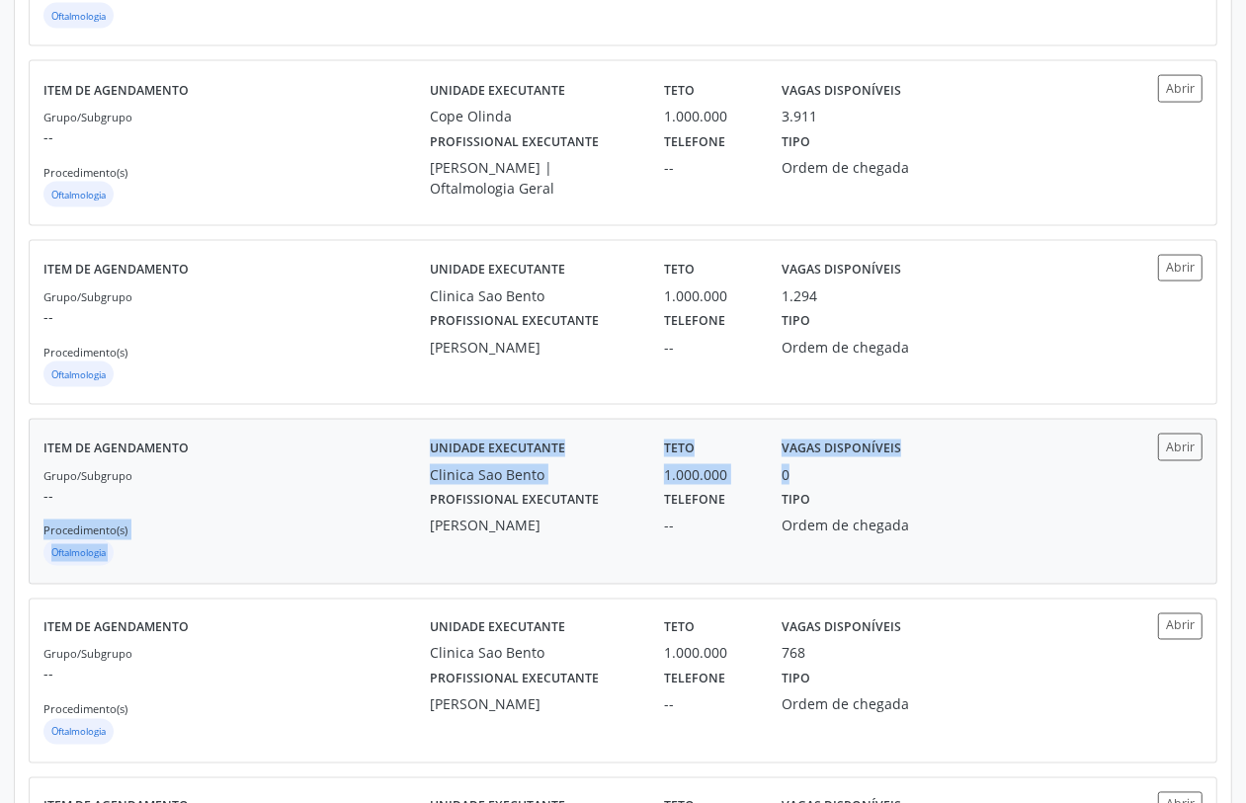
drag, startPoint x: 408, startPoint y: 441, endPoint x: 421, endPoint y: 456, distance: 19.6
click at [421, 456] on div "Item de agendamento Grupo/Subgrupo -- Procedimento(s) Oftalmologia Unidade exec…" at bounding box center [622, 501] width 1159 height 135
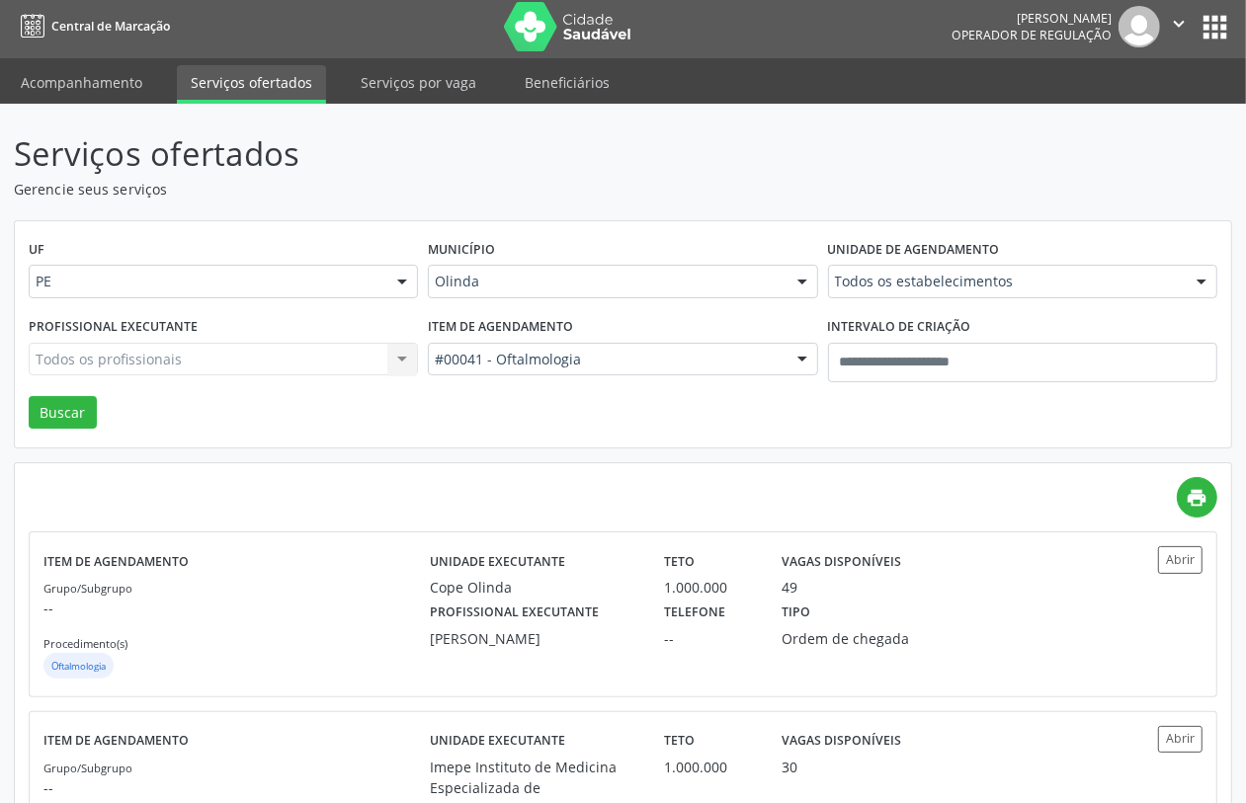
scroll to position [0, 0]
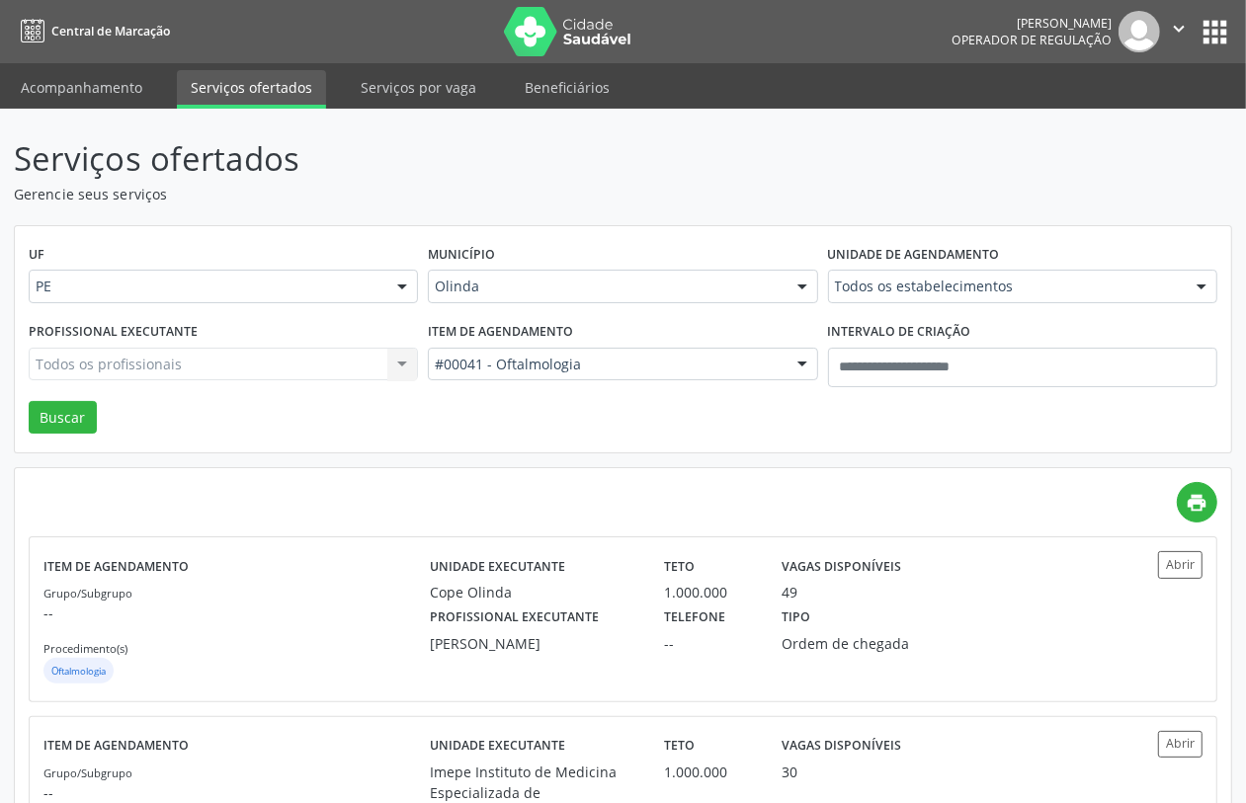
drag, startPoint x: 614, startPoint y: 283, endPoint x: 618, endPoint y: 272, distance: 11.6
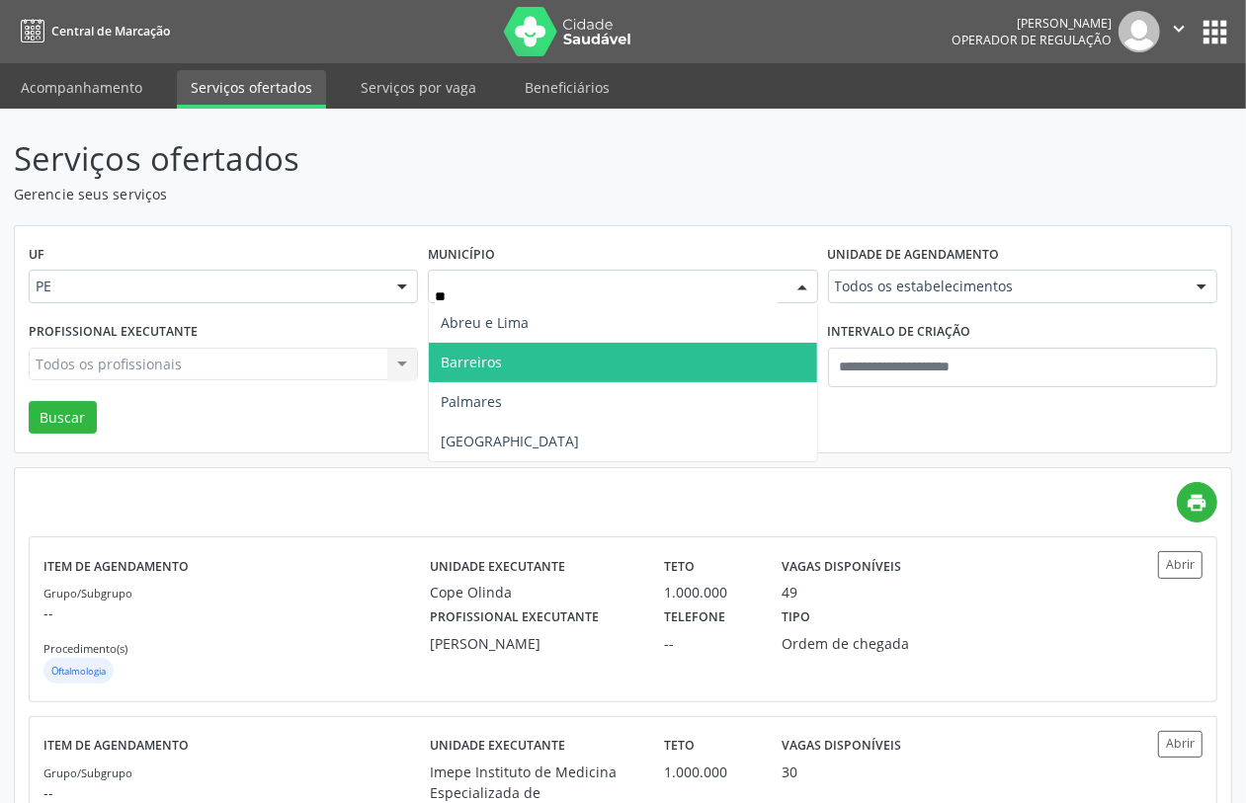
type input "***"
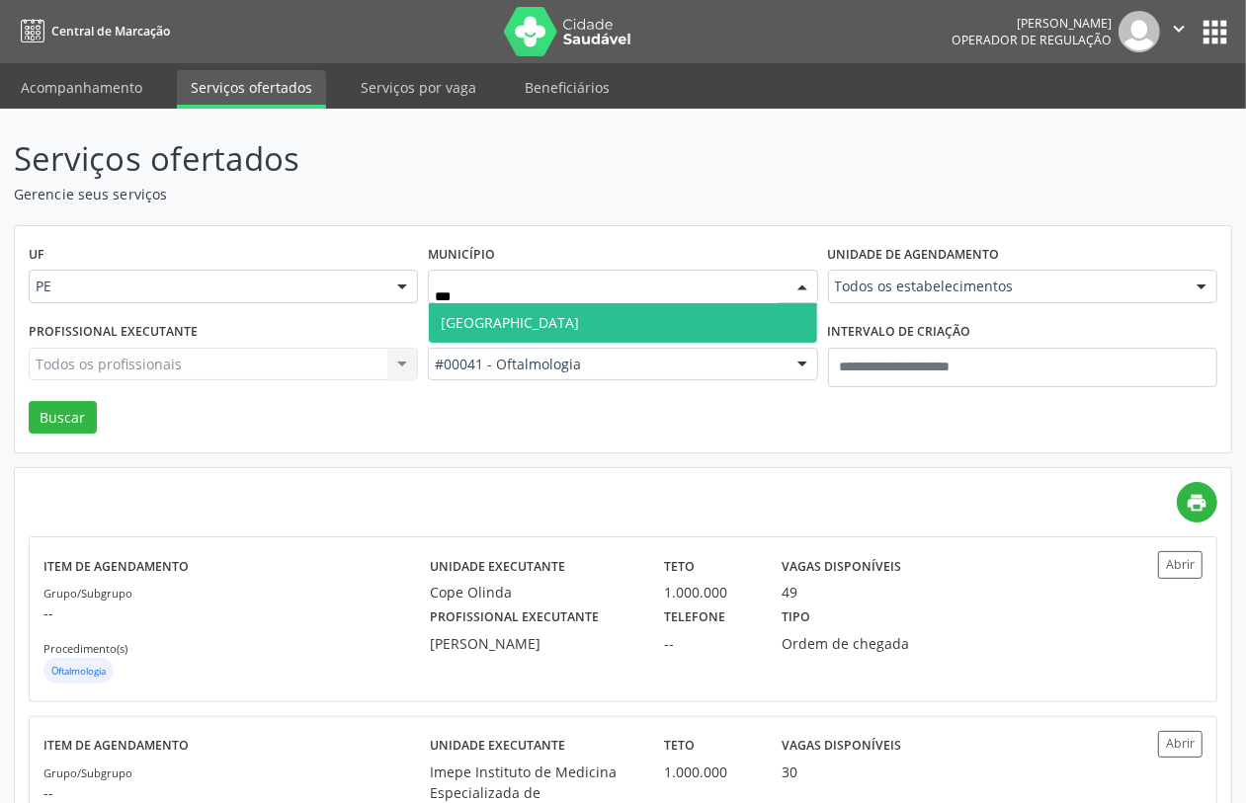
click at [591, 314] on span "Recife" at bounding box center [622, 323] width 387 height 40
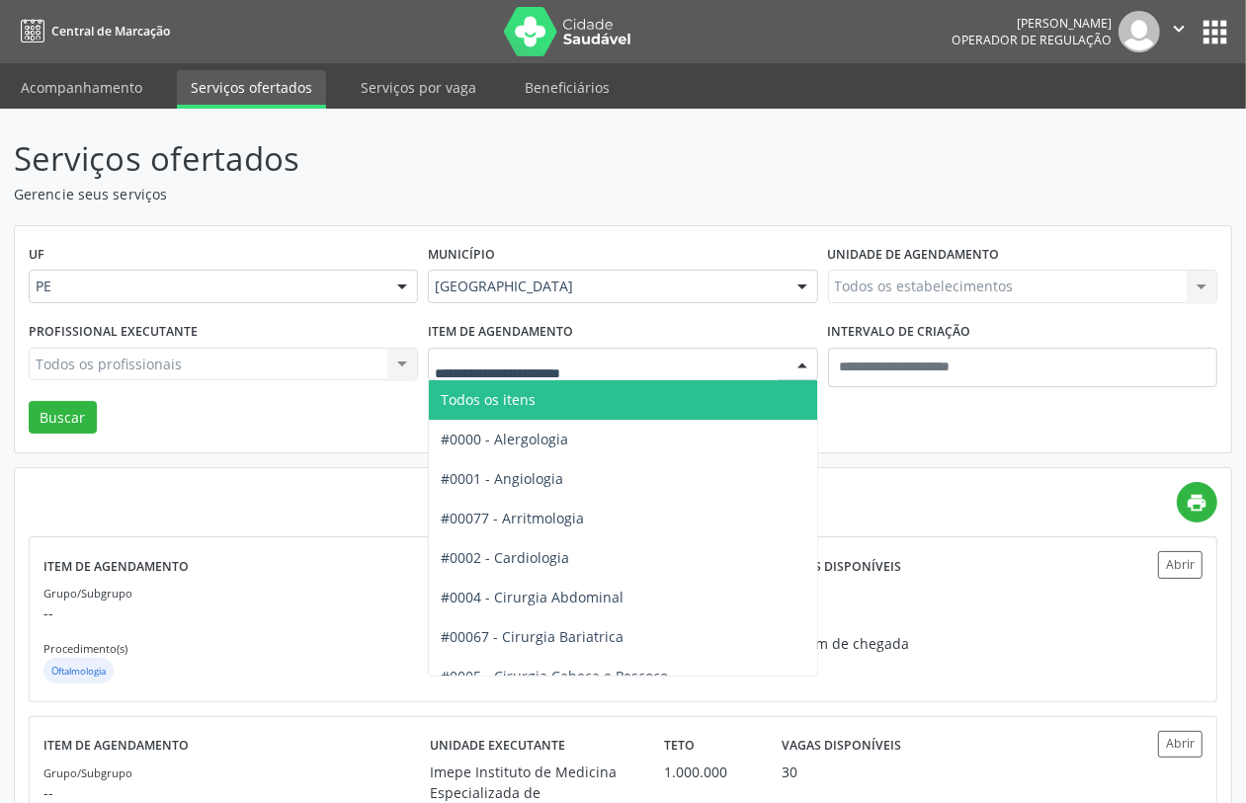
drag, startPoint x: 608, startPoint y: 356, endPoint x: 588, endPoint y: 395, distance: 44.2
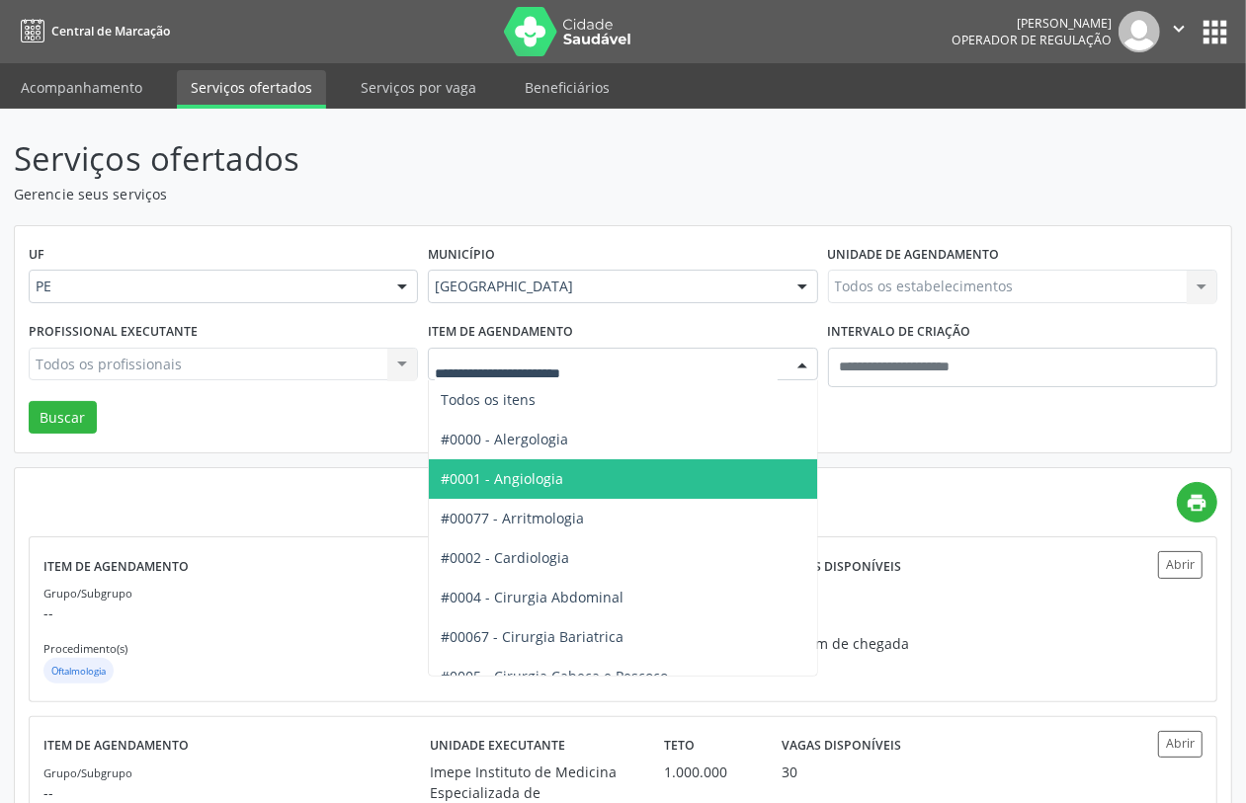
click at [537, 486] on span "#0001 - Angiologia" at bounding box center [502, 478] width 123 height 19
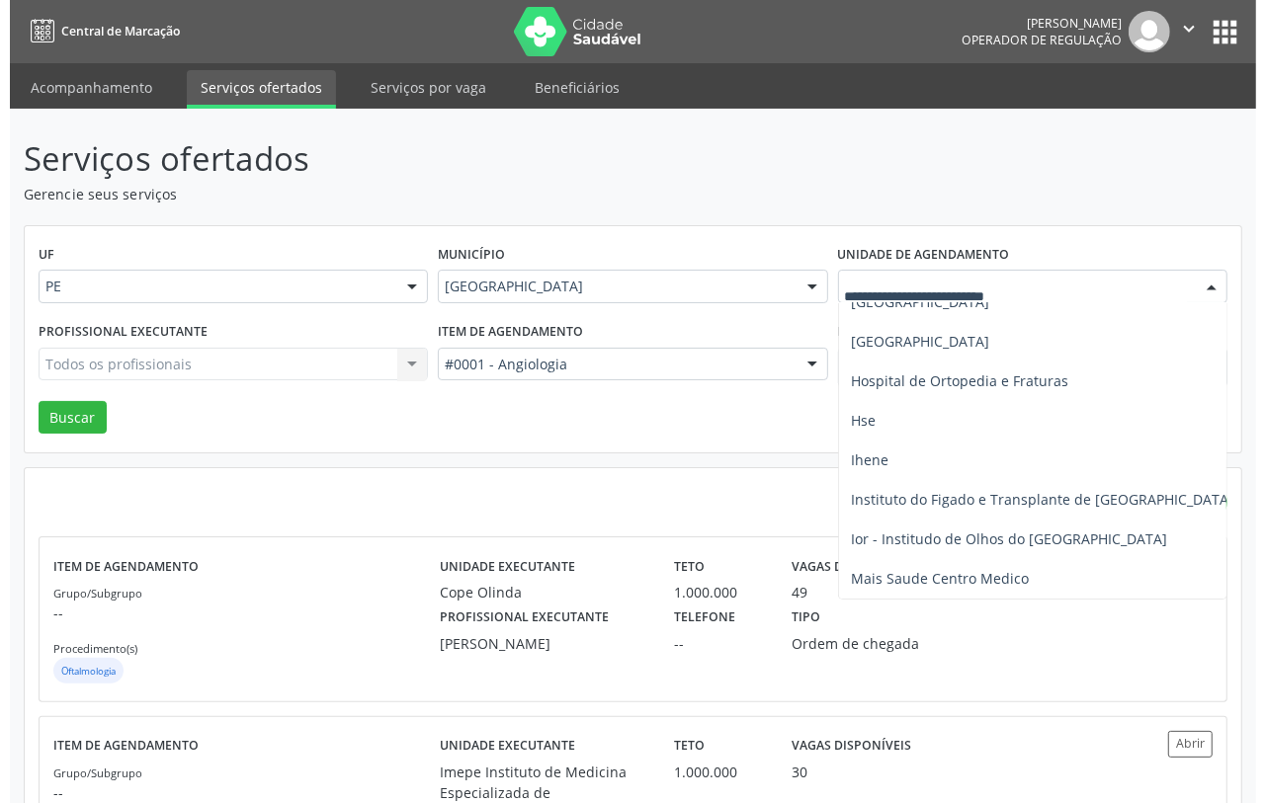
scroll to position [1606, 0]
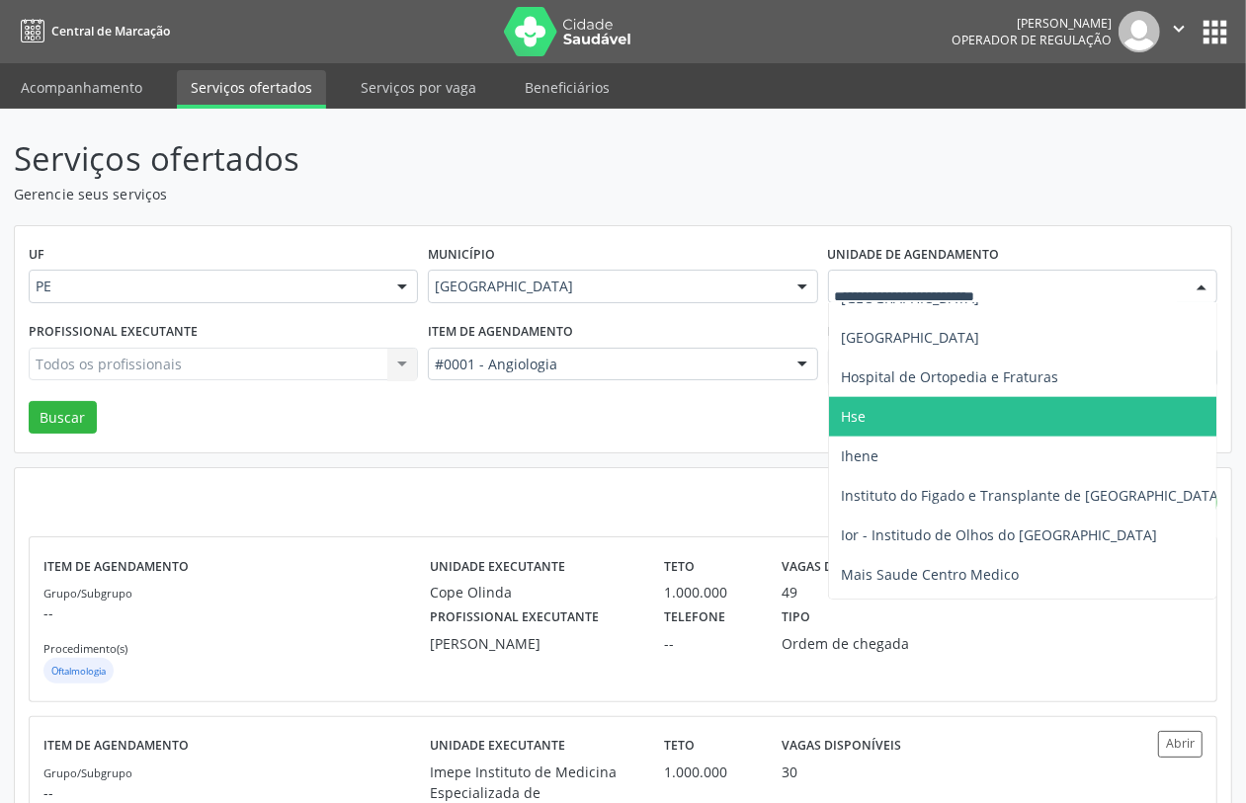
click at [873, 415] on span "Hse" at bounding box center [1076, 417] width 495 height 40
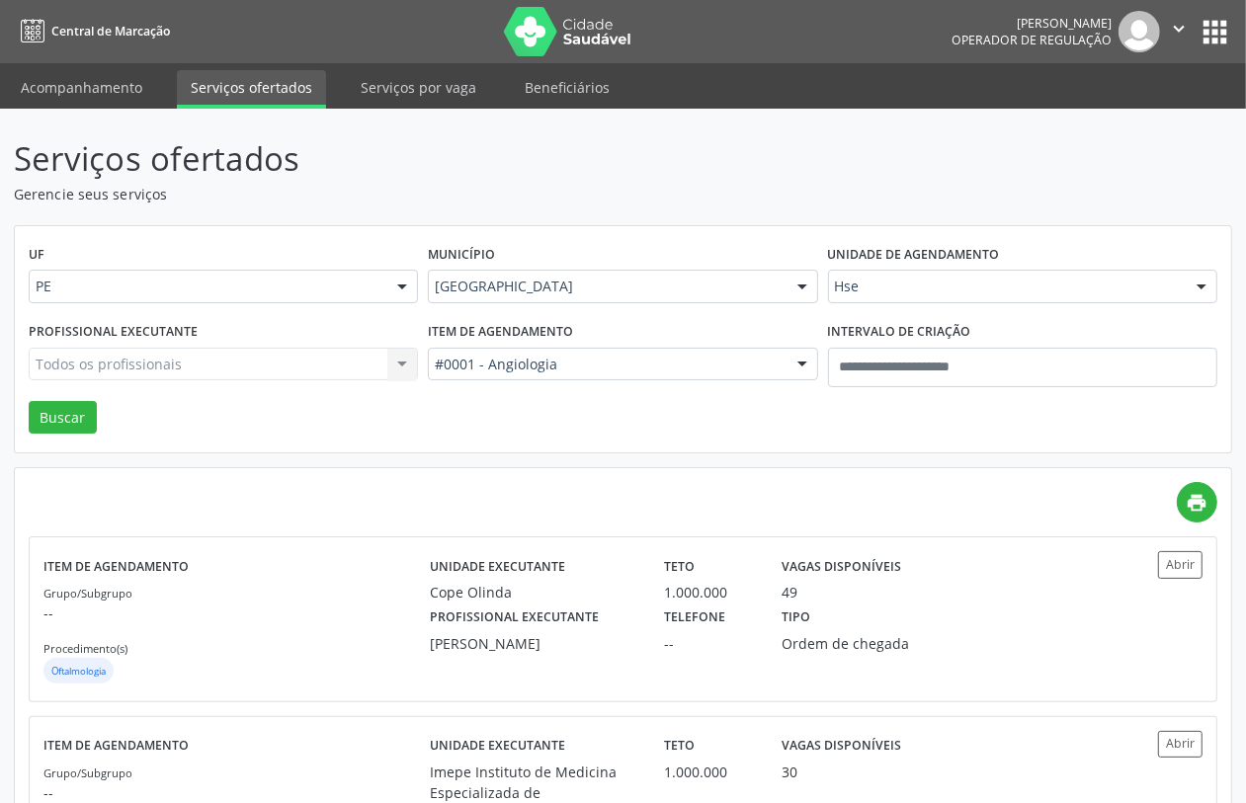
click at [284, 362] on div "Todos os profissionais Todos os profissionais Aderaldo Tadeu de Morais Adler Fe…" at bounding box center [223, 365] width 389 height 34
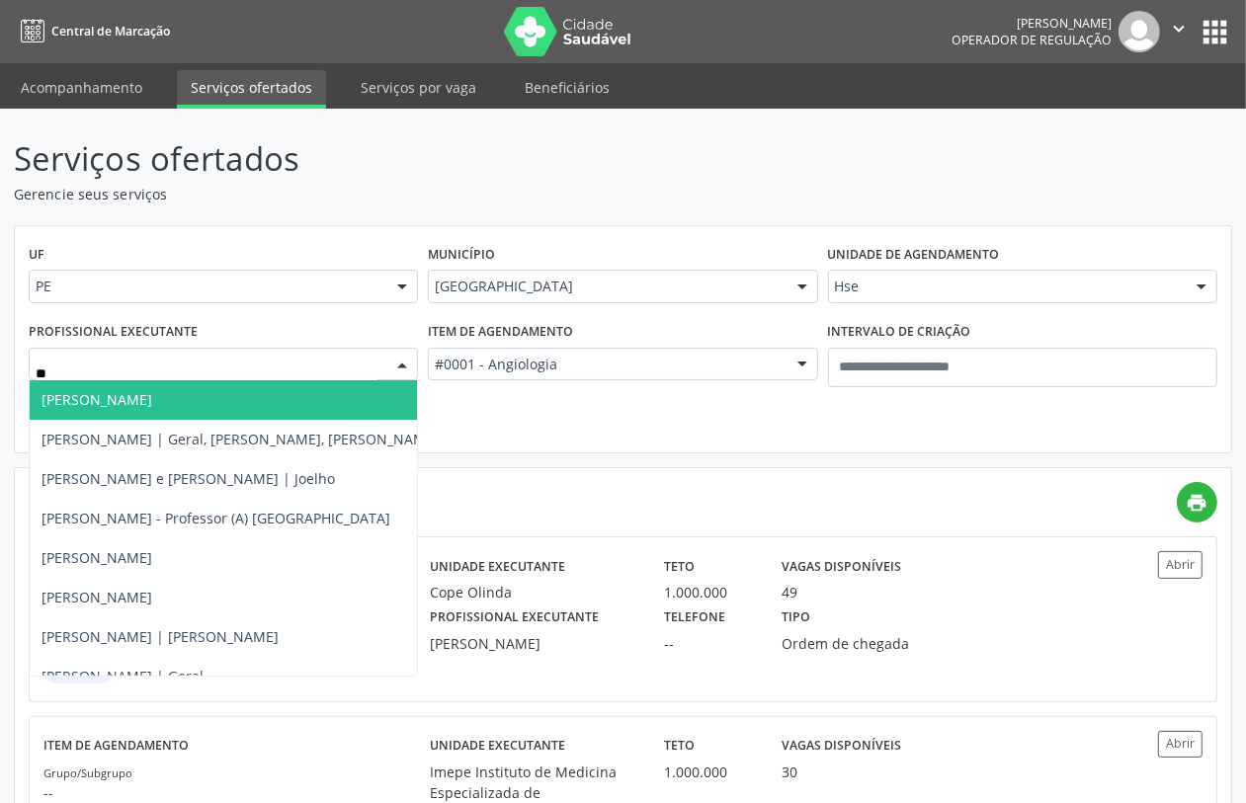
type input "***"
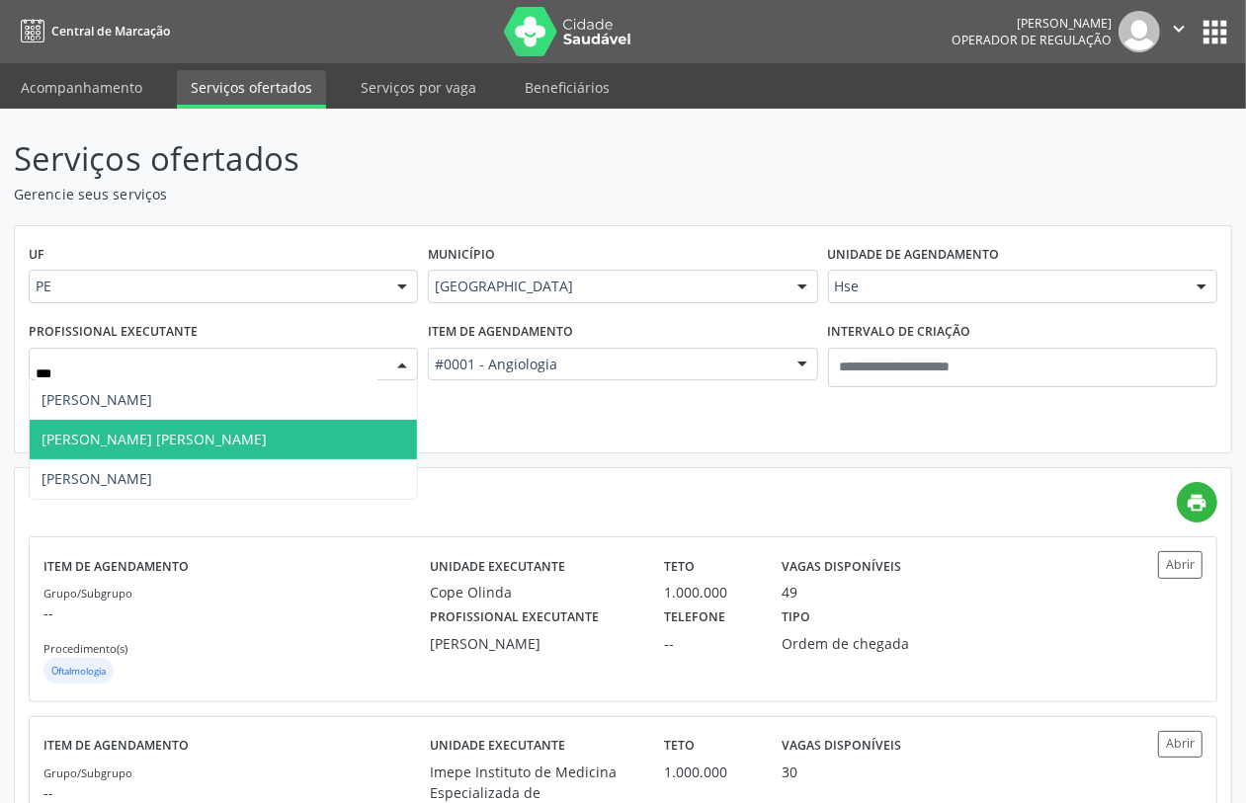
click at [198, 450] on span "Jorge Luis Silva Rego de Albuquerque" at bounding box center [223, 440] width 387 height 40
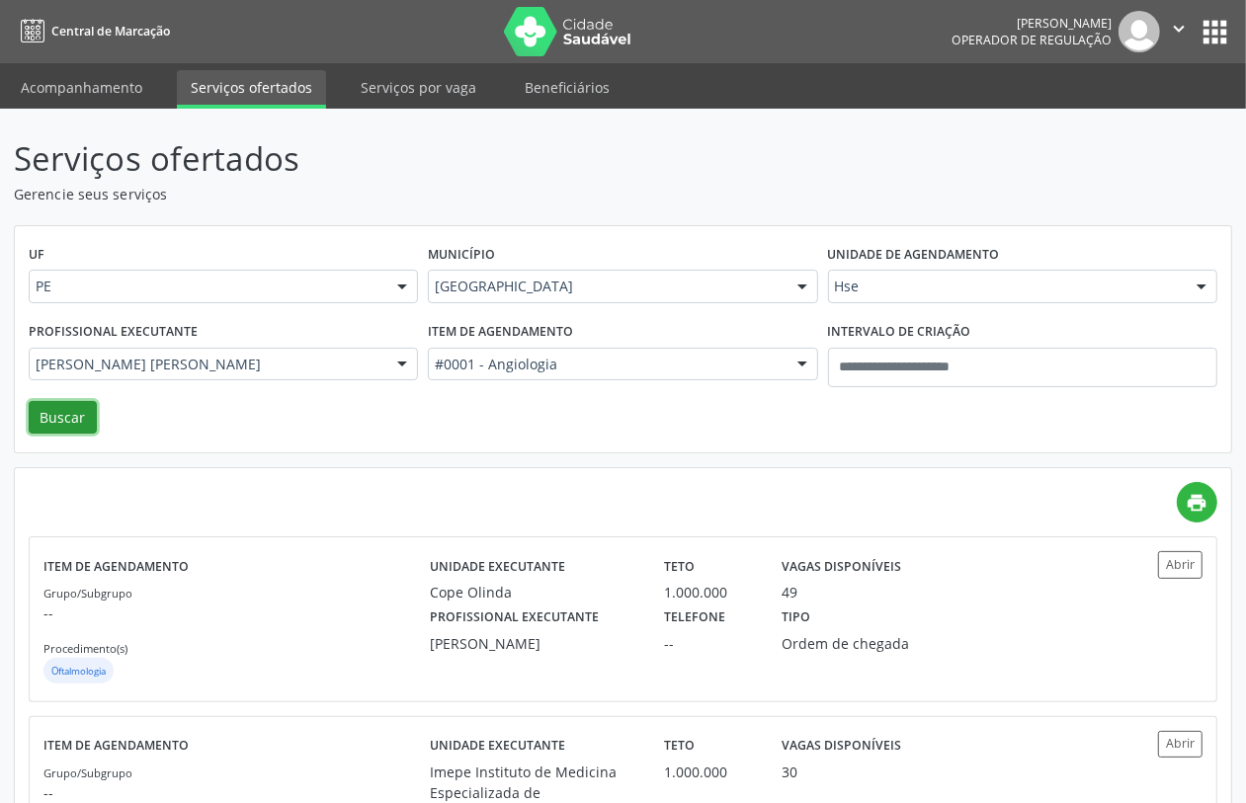
click at [62, 416] on button "Buscar" at bounding box center [63, 418] width 68 height 34
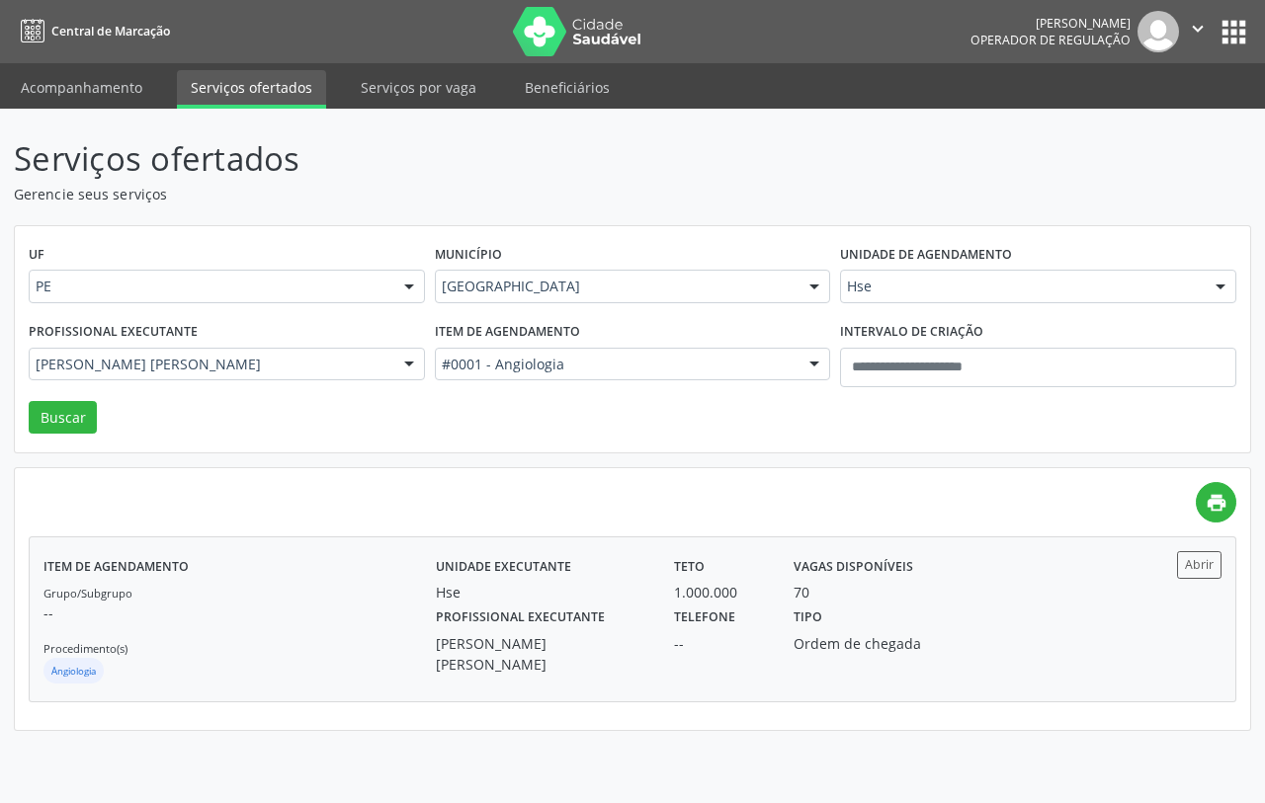
click at [348, 608] on p "--" at bounding box center [239, 613] width 392 height 21
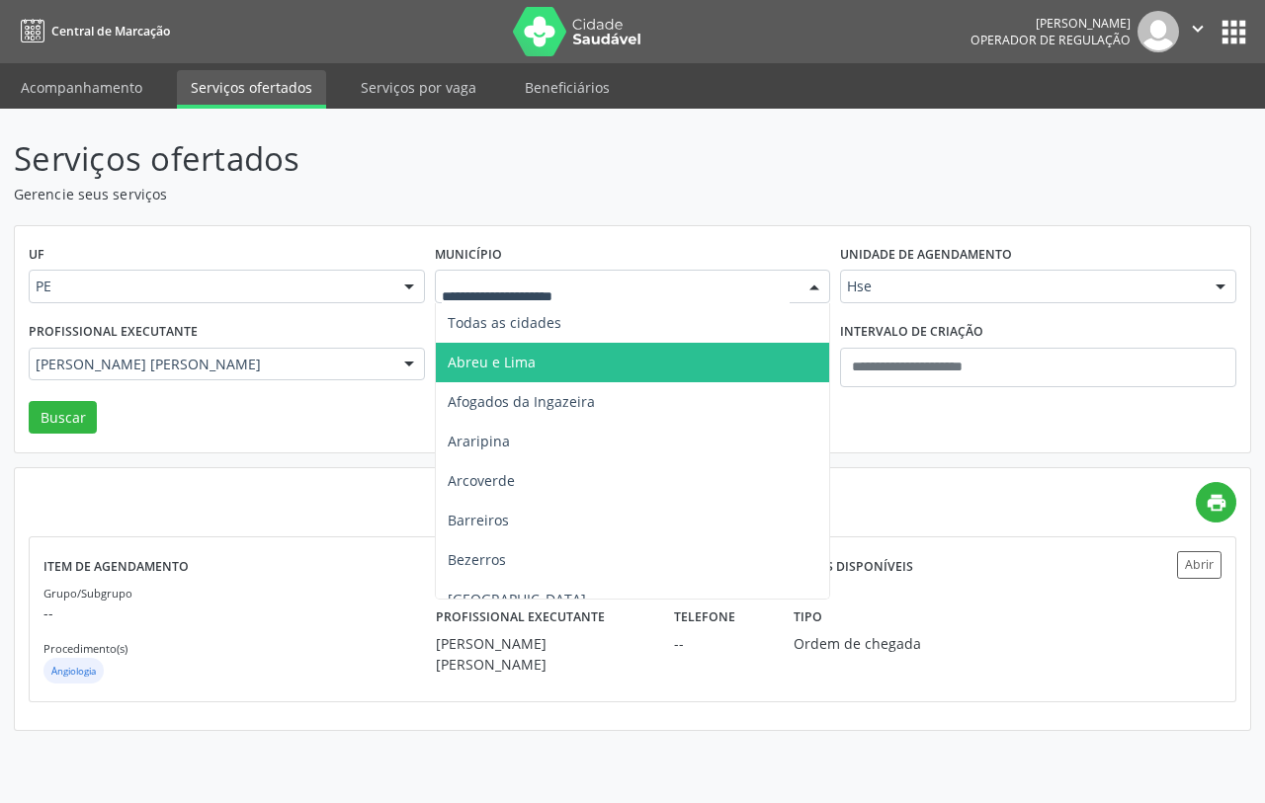
click at [563, 272] on div at bounding box center [633, 287] width 396 height 34
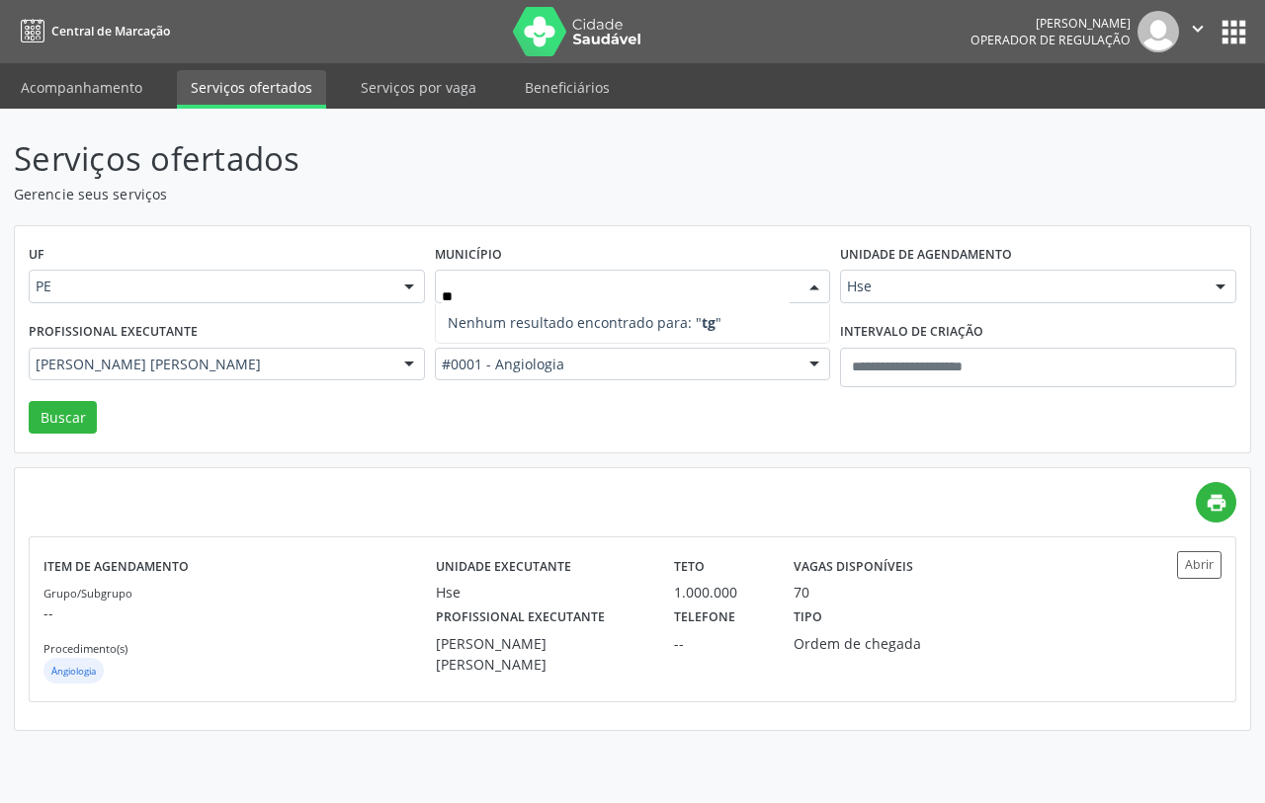
type input "*"
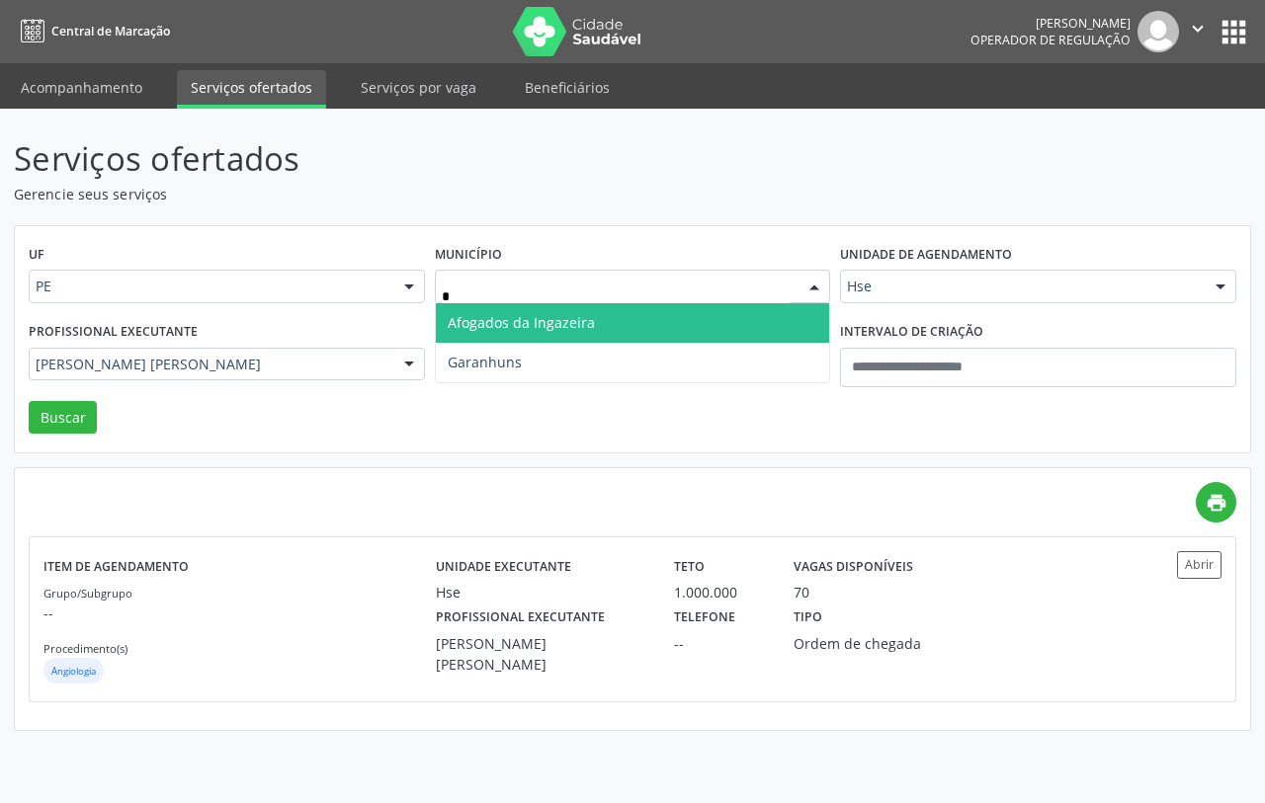
type input "**"
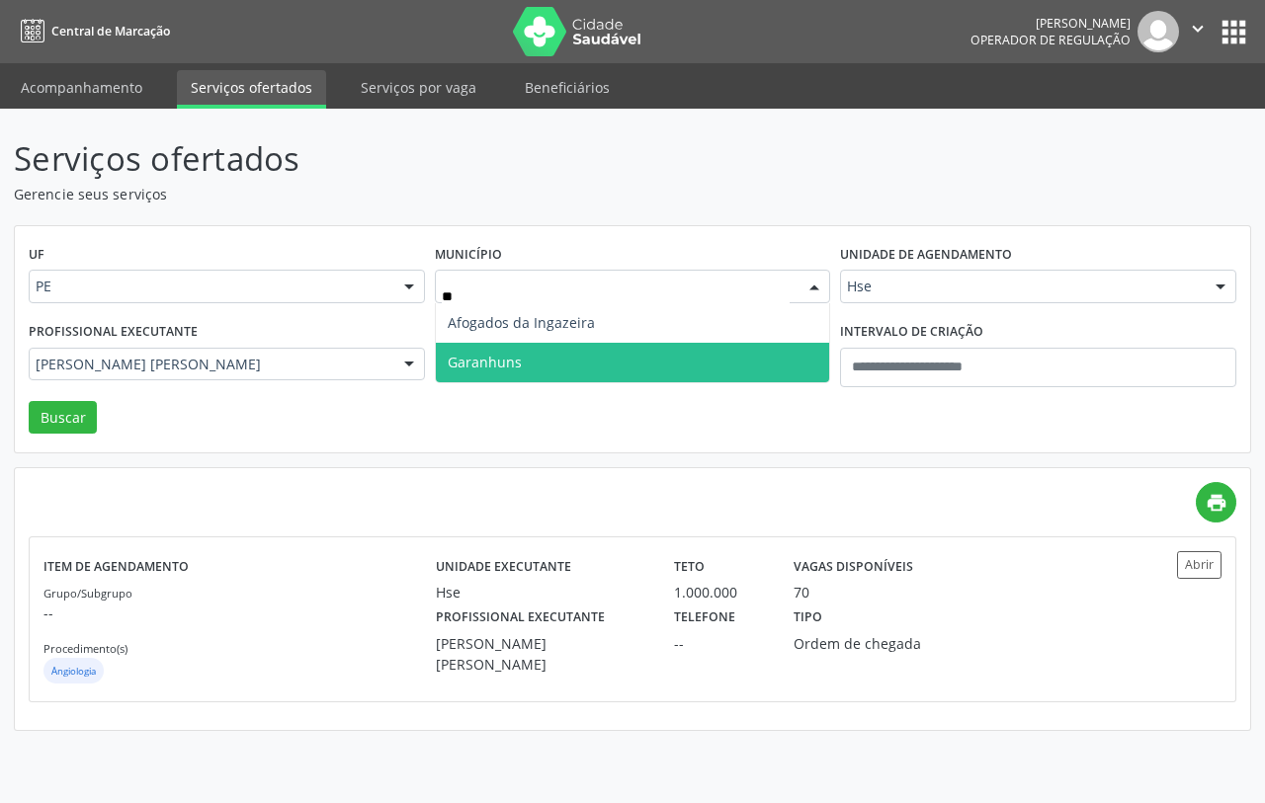
click at [519, 357] on span "Garanhuns" at bounding box center [485, 362] width 74 height 19
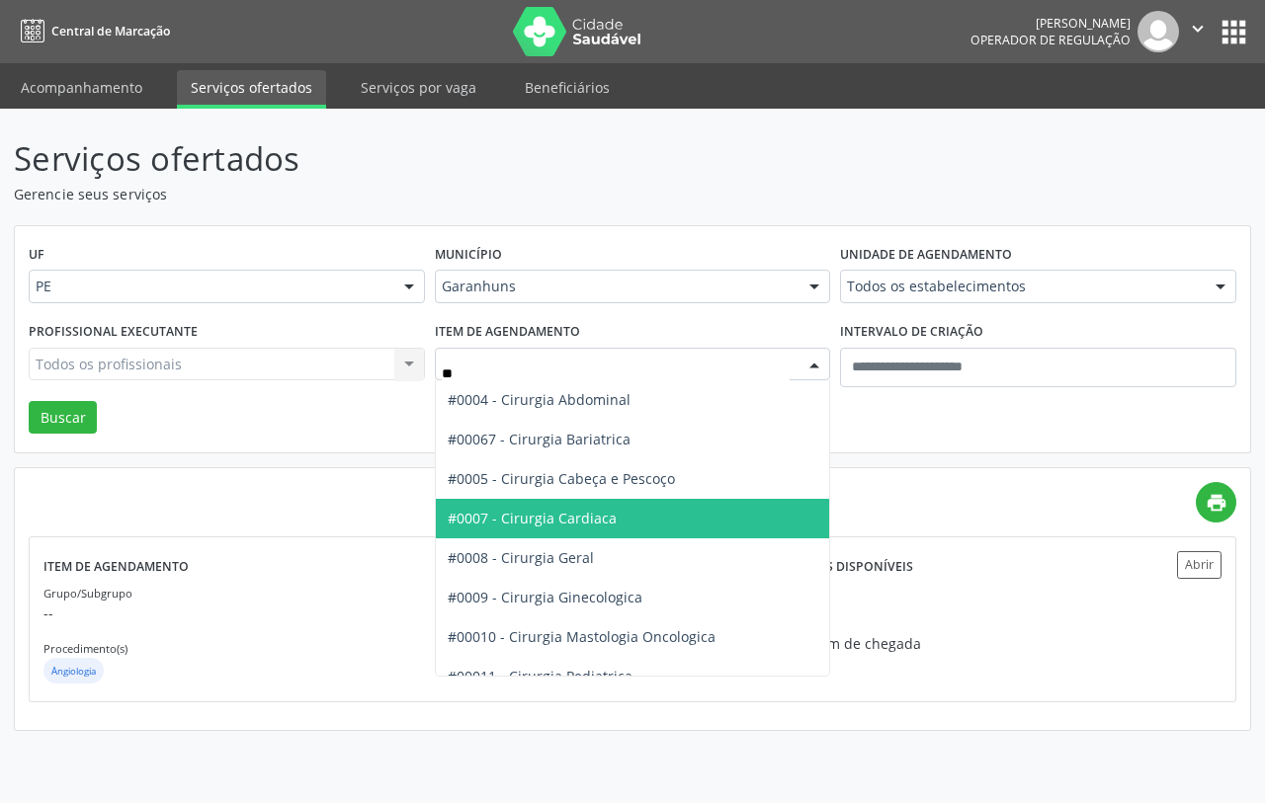
type input "***"
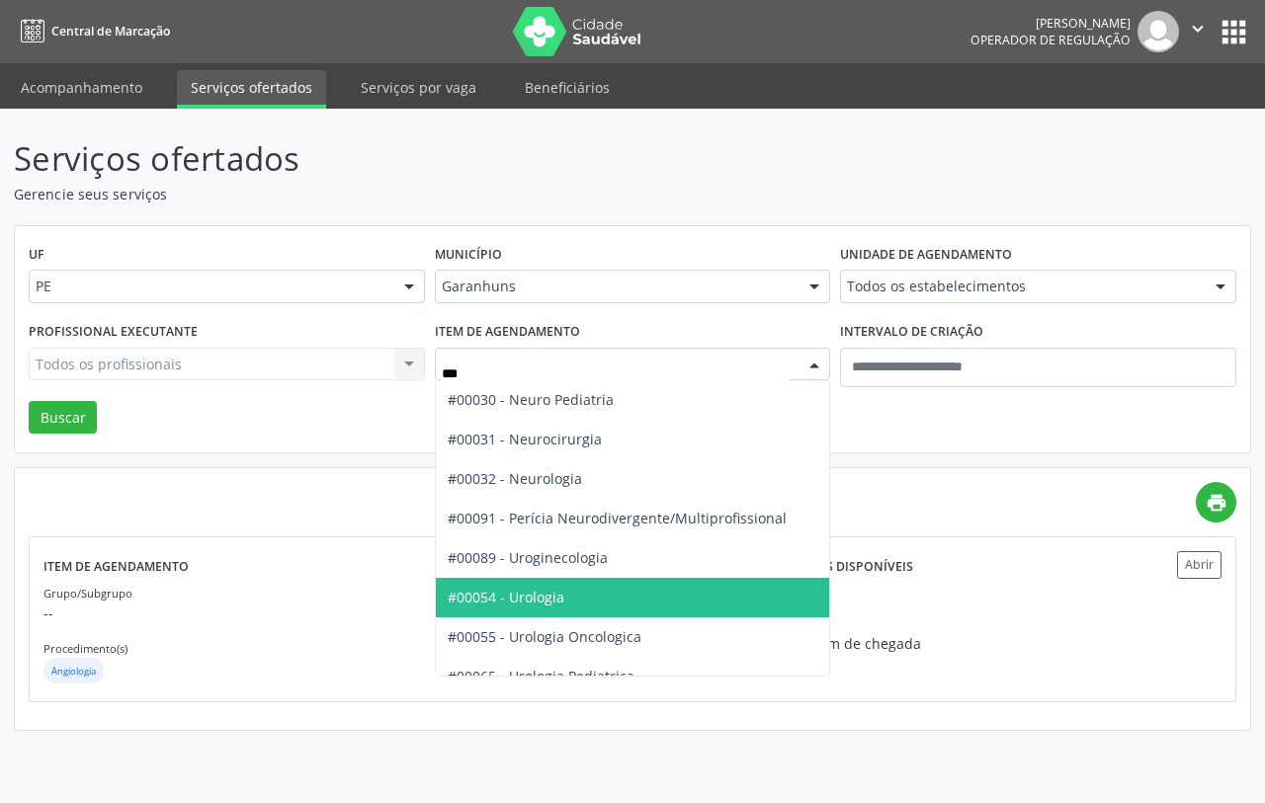
click at [542, 614] on span "#00054 - Urologia" at bounding box center [633, 598] width 394 height 40
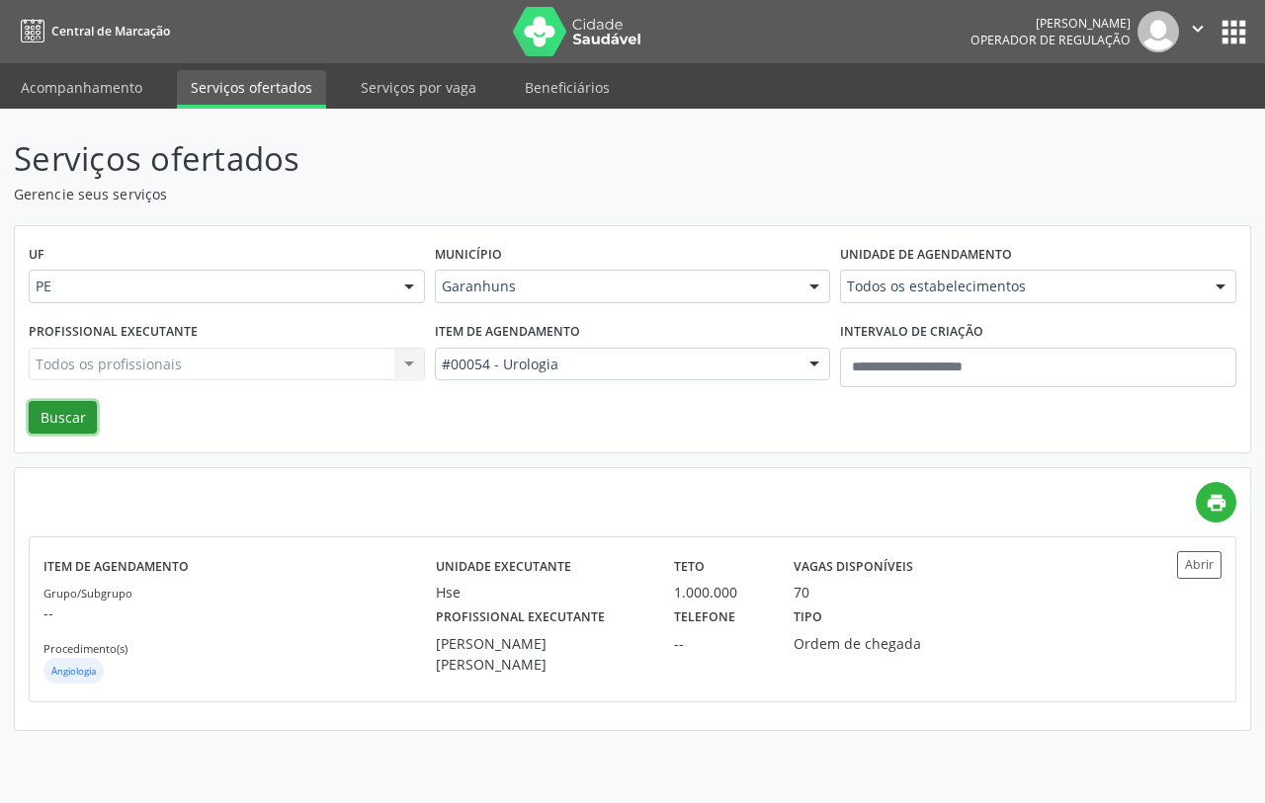
click at [33, 422] on button "Buscar" at bounding box center [63, 418] width 68 height 34
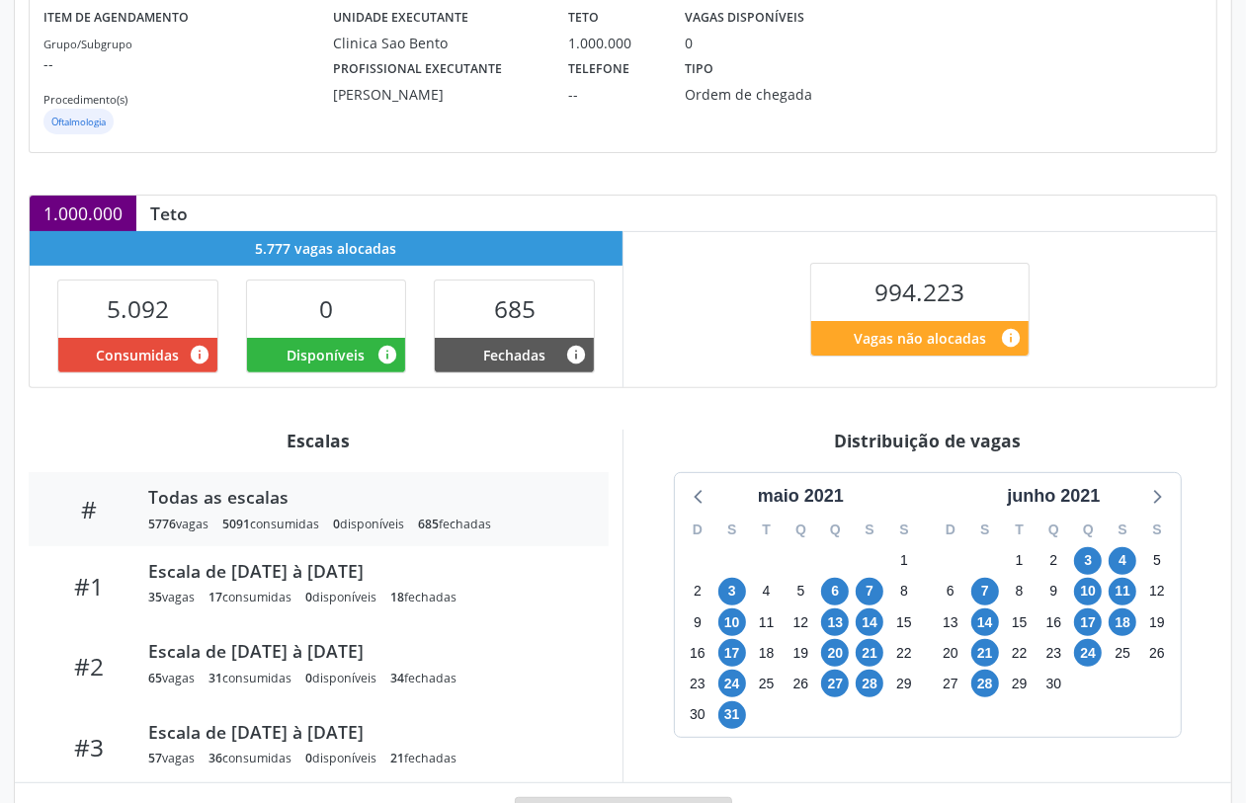
scroll to position [347, 0]
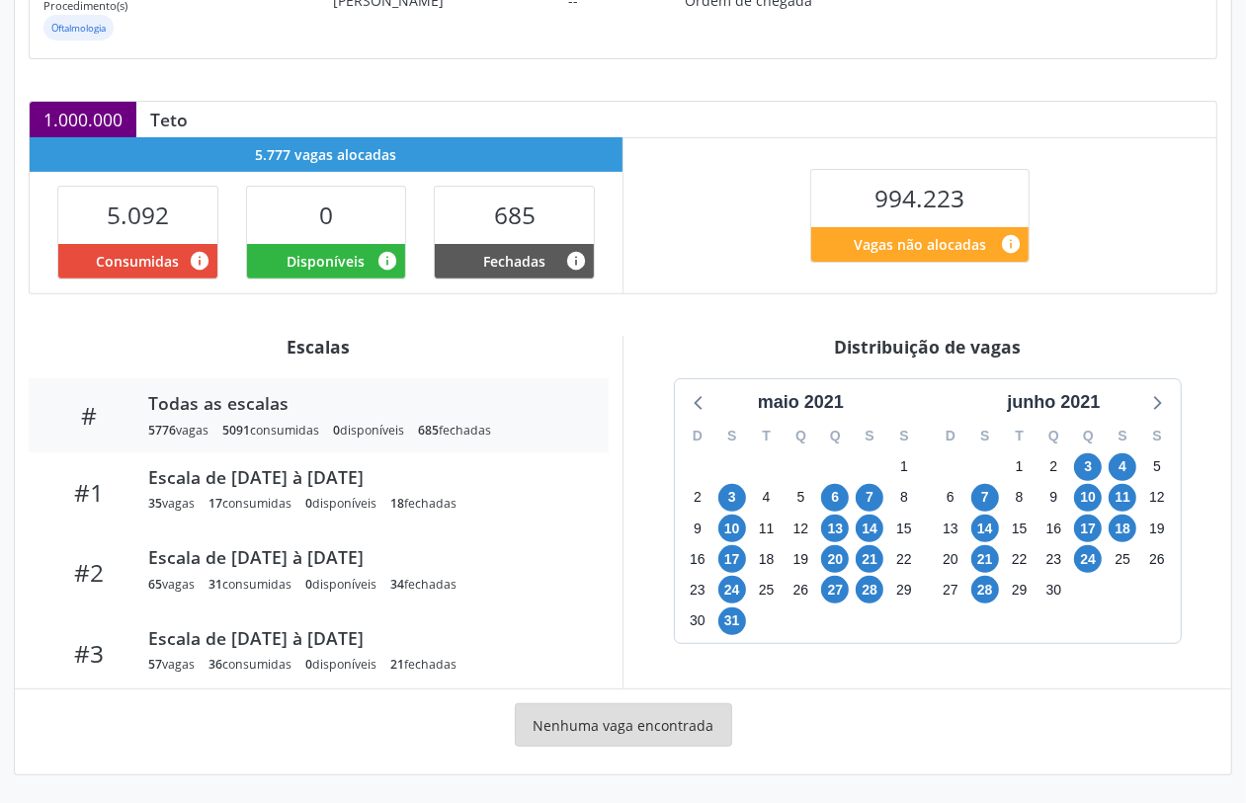
drag, startPoint x: 1097, startPoint y: 398, endPoint x: 1107, endPoint y: 410, distance: 15.4
click at [1097, 401] on div "junho 2021" at bounding box center [1053, 402] width 109 height 27
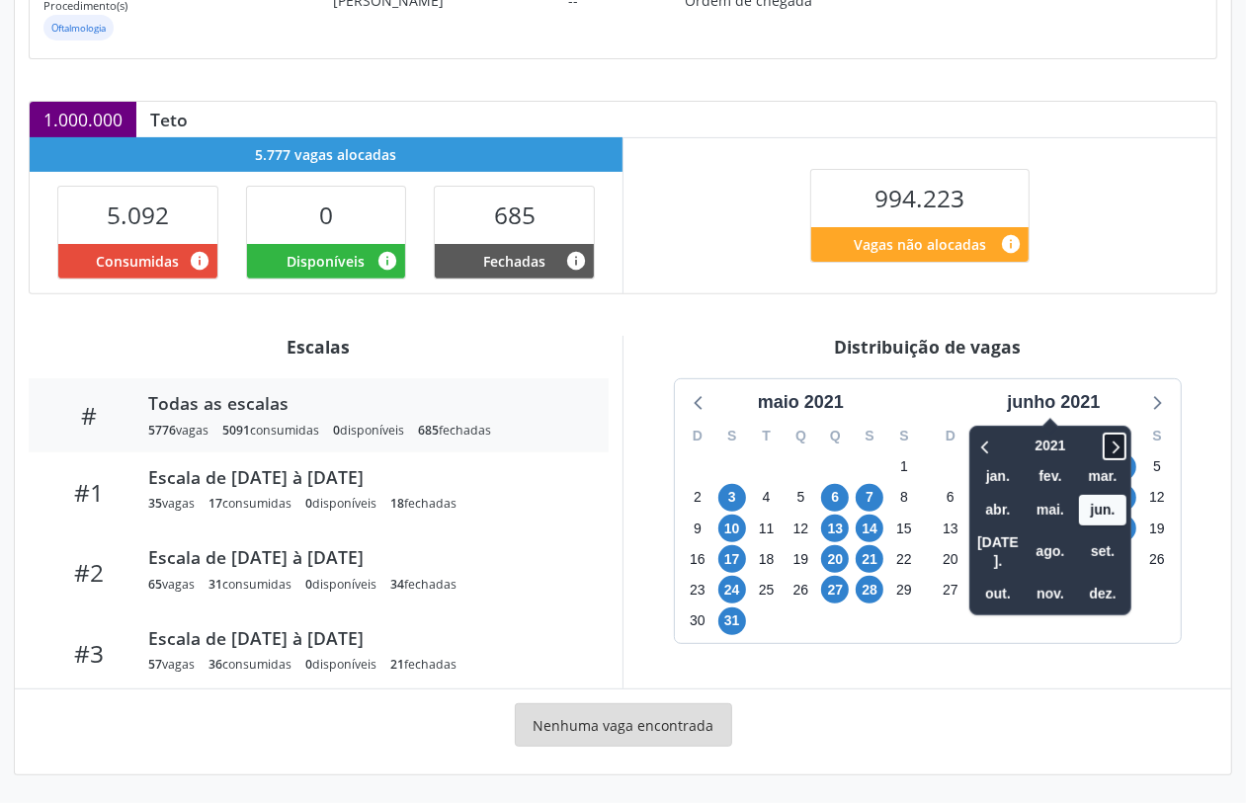
click at [1114, 438] on icon at bounding box center [1115, 447] width 20 height 24
click at [1115, 438] on icon at bounding box center [1115, 447] width 20 height 24
click at [1118, 438] on icon at bounding box center [1115, 447] width 20 height 24
click at [1114, 537] on span "set." at bounding box center [1102, 552] width 47 height 31
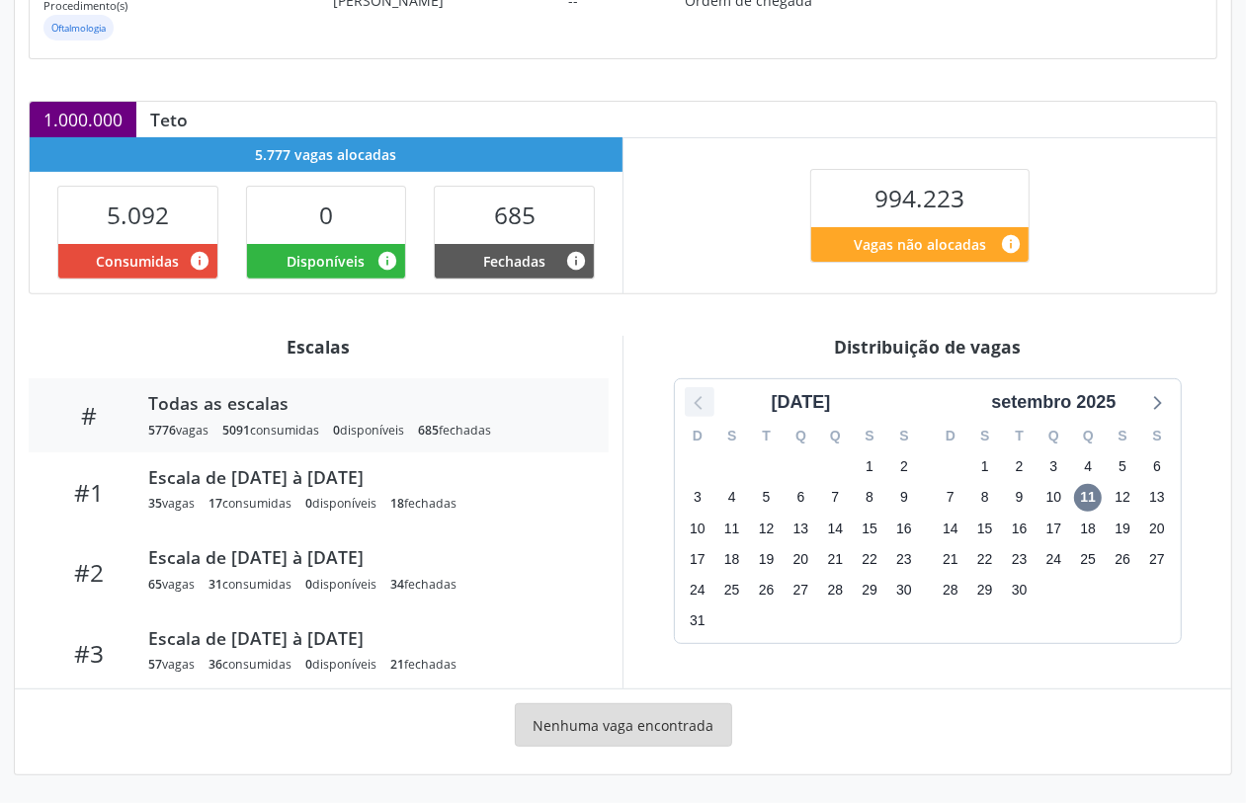
click at [693, 403] on icon at bounding box center [700, 402] width 26 height 26
click at [705, 393] on icon at bounding box center [700, 402] width 26 height 26
click at [705, 392] on icon at bounding box center [700, 402] width 26 height 26
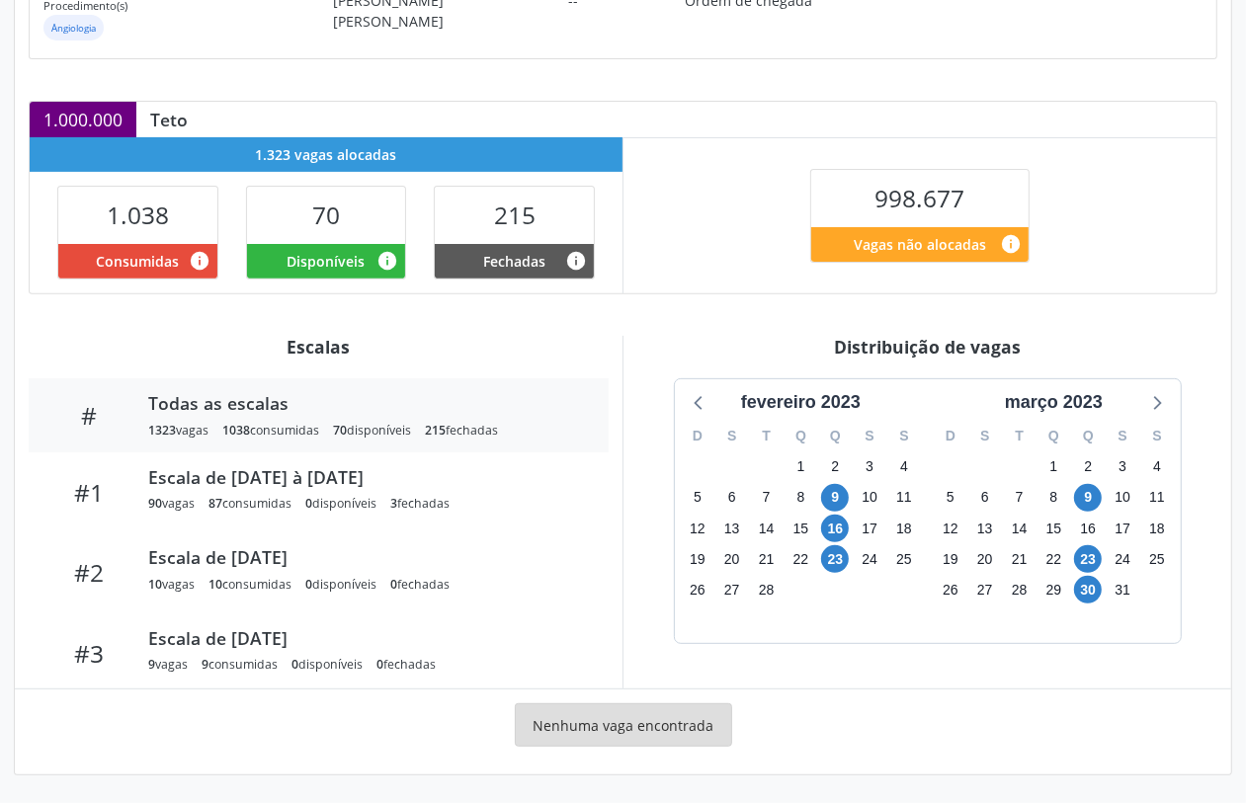
scroll to position [347, 0]
click at [1084, 392] on div "março 2023" at bounding box center [1054, 402] width 114 height 27
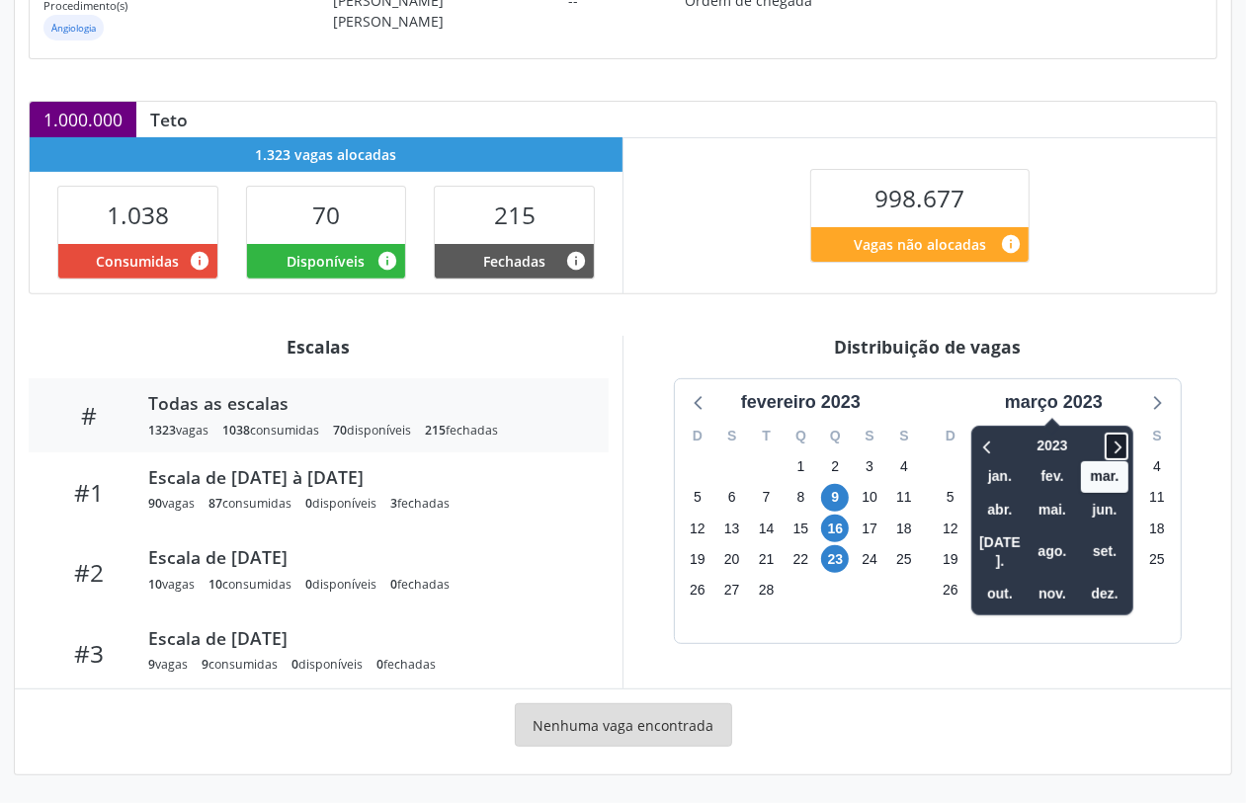
click at [1123, 437] on icon at bounding box center [1117, 447] width 20 height 24
click at [1123, 440] on icon at bounding box center [1117, 447] width 20 height 24
click at [991, 452] on icon at bounding box center [988, 447] width 20 height 24
click at [989, 579] on span "out." at bounding box center [999, 594] width 47 height 31
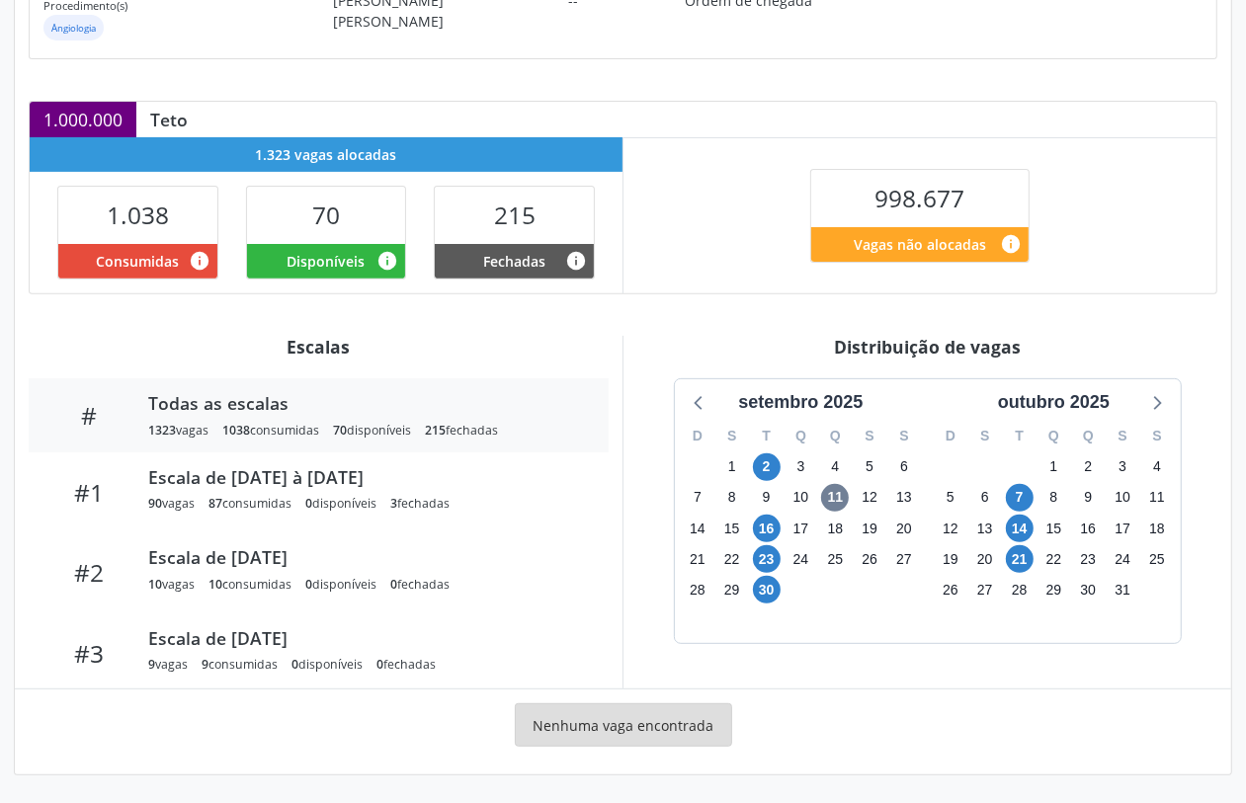
click at [687, 298] on div "Item de agendamento Grupo/Subgrupo -- Procedimento(s) Angiologia Unidade execut…" at bounding box center [623, 327] width 1217 height 895
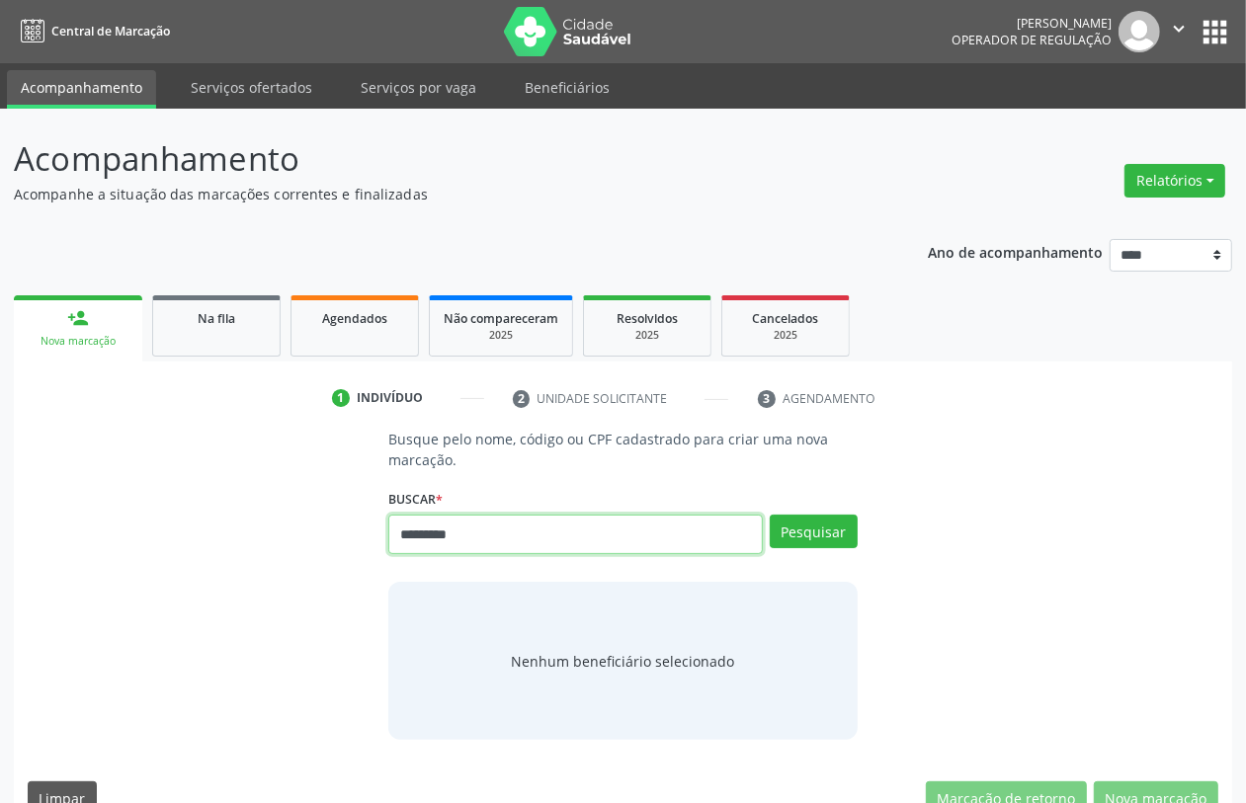
type input "*********"
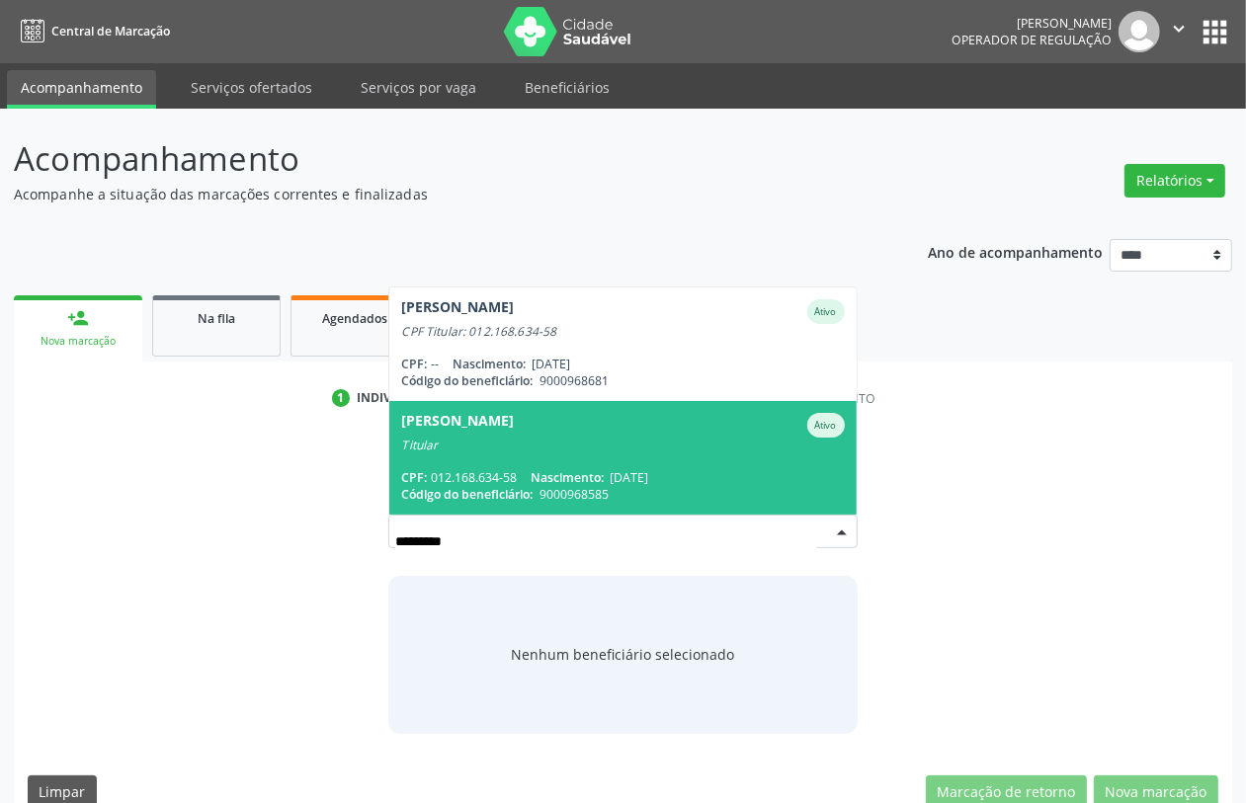
click at [648, 469] on span "[DATE]" at bounding box center [629, 477] width 39 height 17
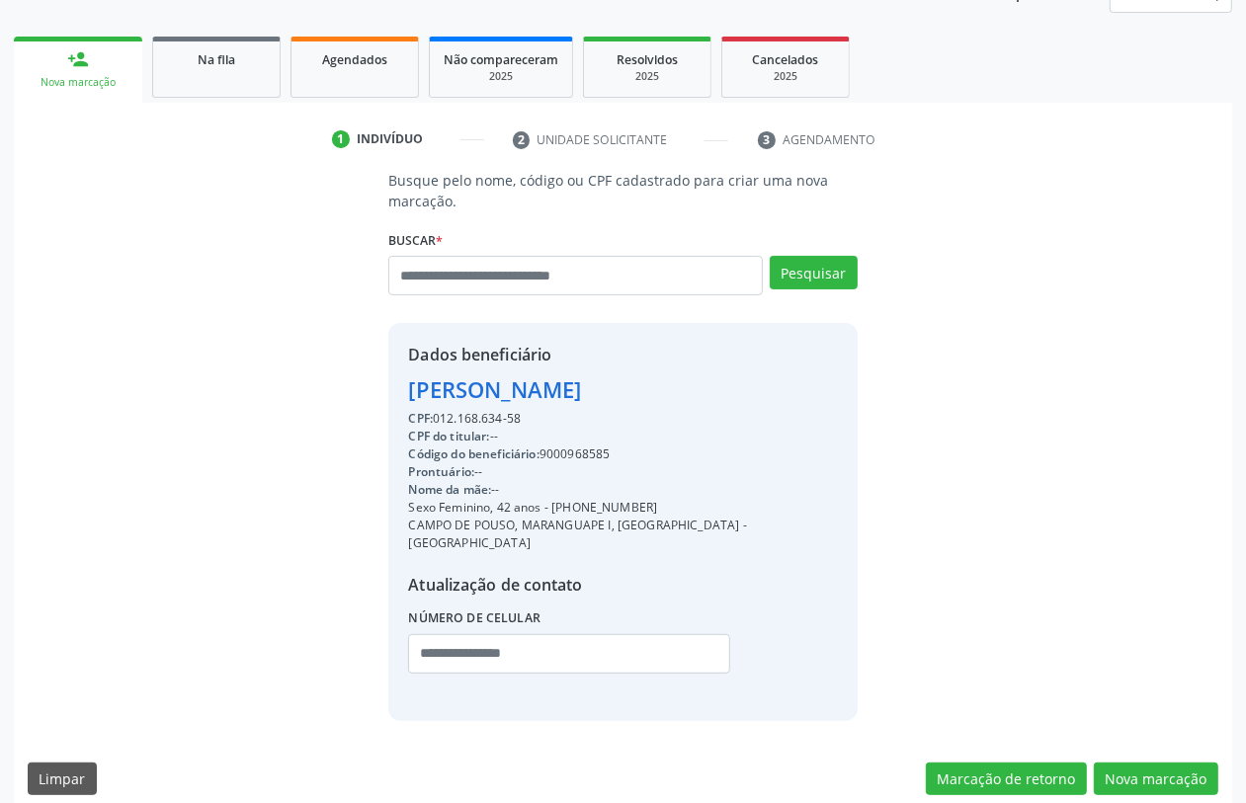
scroll to position [260, 0]
click at [1143, 762] on button "Nova marcação" at bounding box center [1156, 779] width 125 height 34
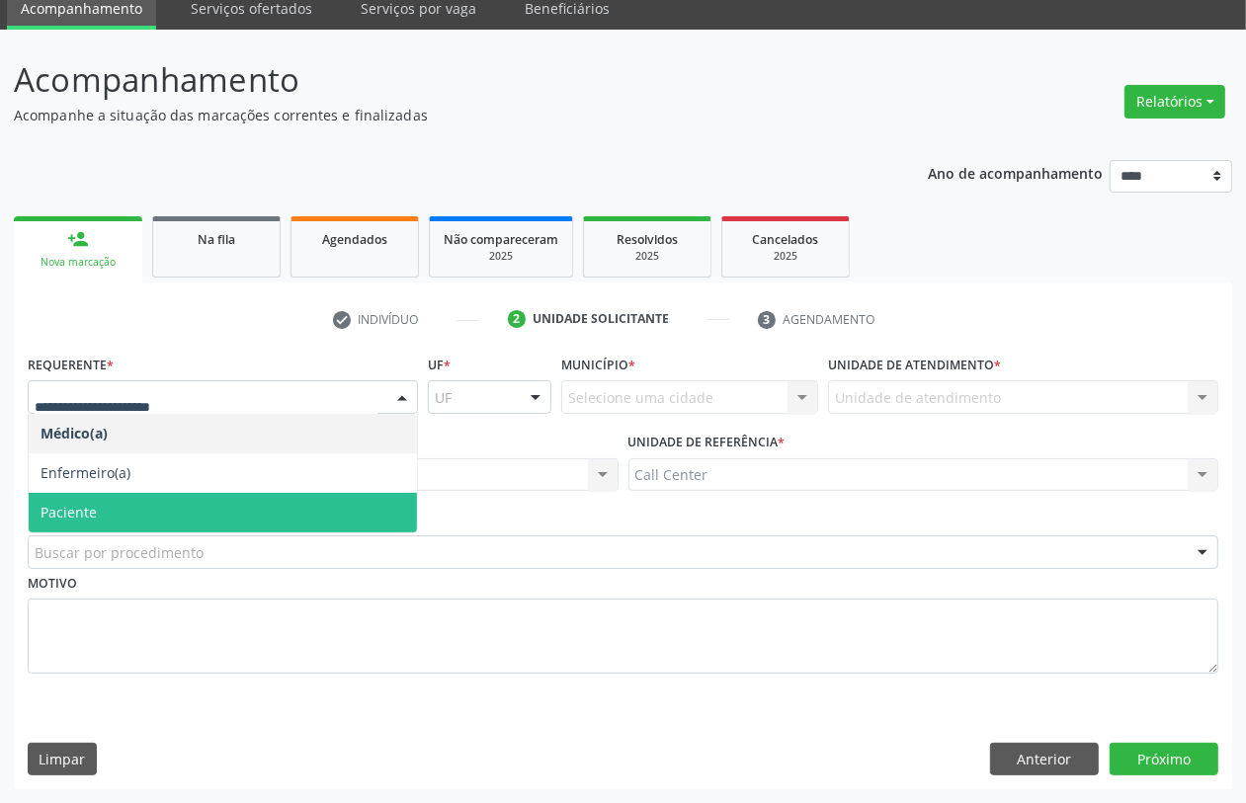
click at [99, 504] on span "Paciente" at bounding box center [223, 513] width 388 height 40
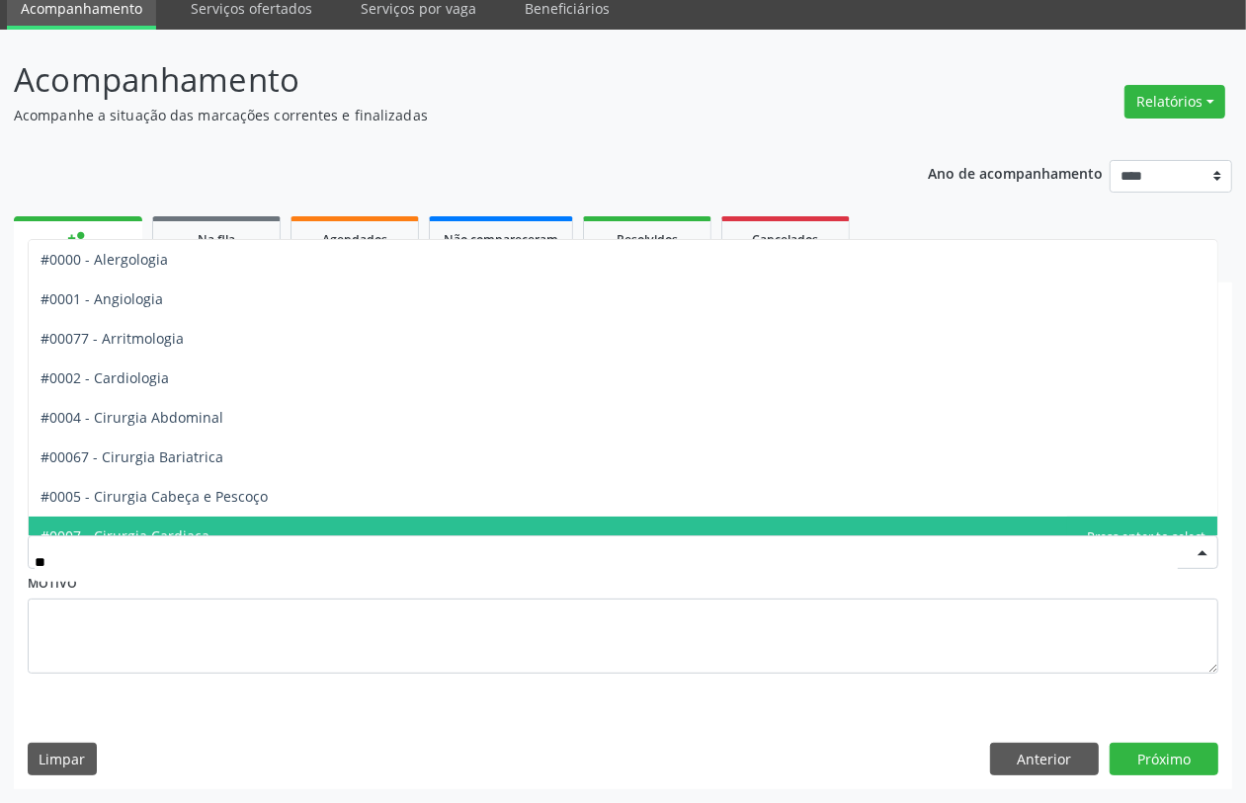
type input "***"
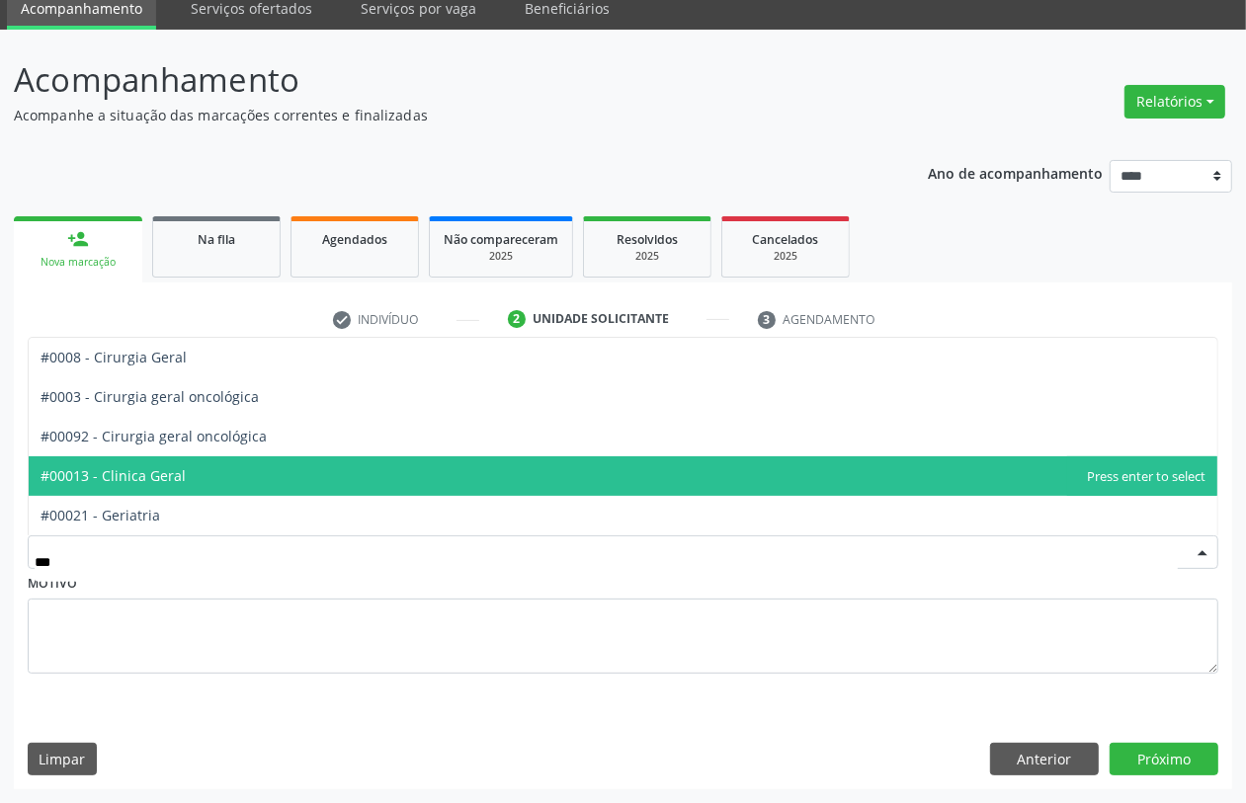
click at [190, 480] on span "#00013 - Clinica Geral" at bounding box center [623, 477] width 1189 height 40
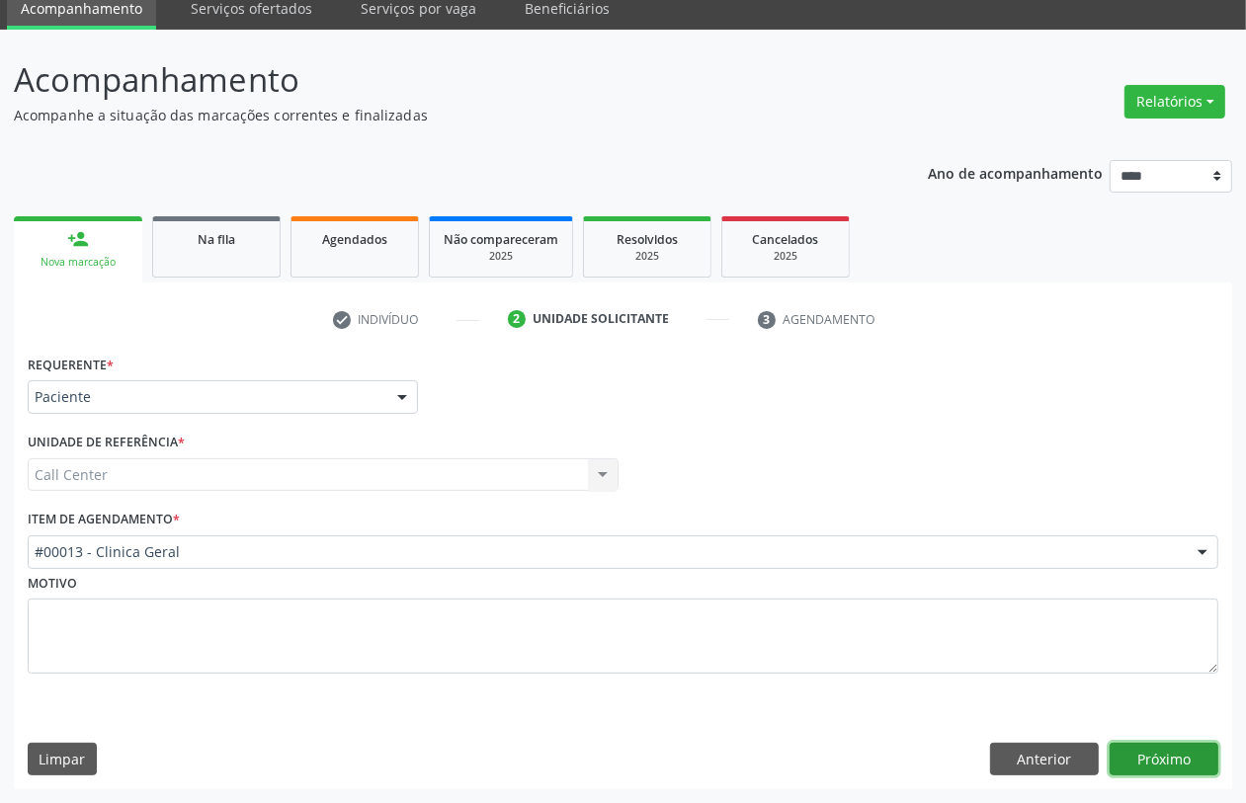
click at [1156, 744] on button "Próximo" at bounding box center [1164, 760] width 109 height 34
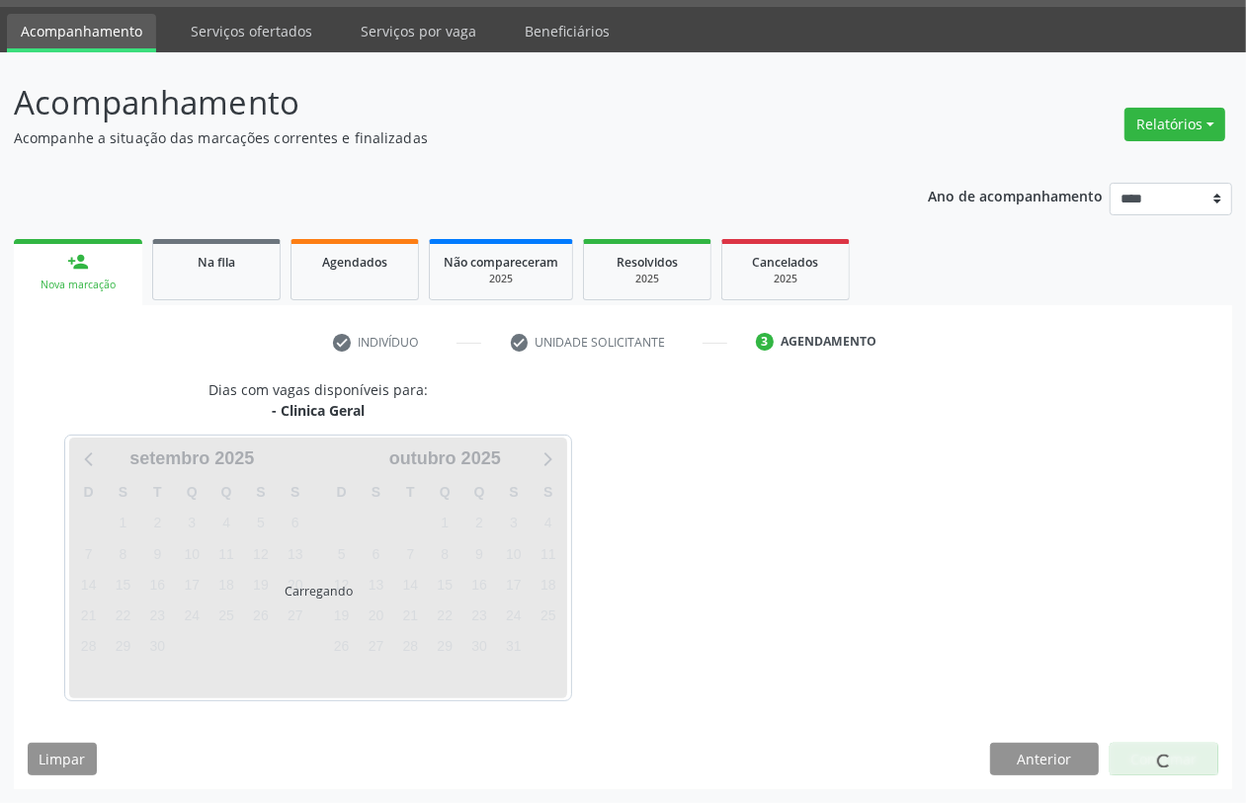
scroll to position [56, 0]
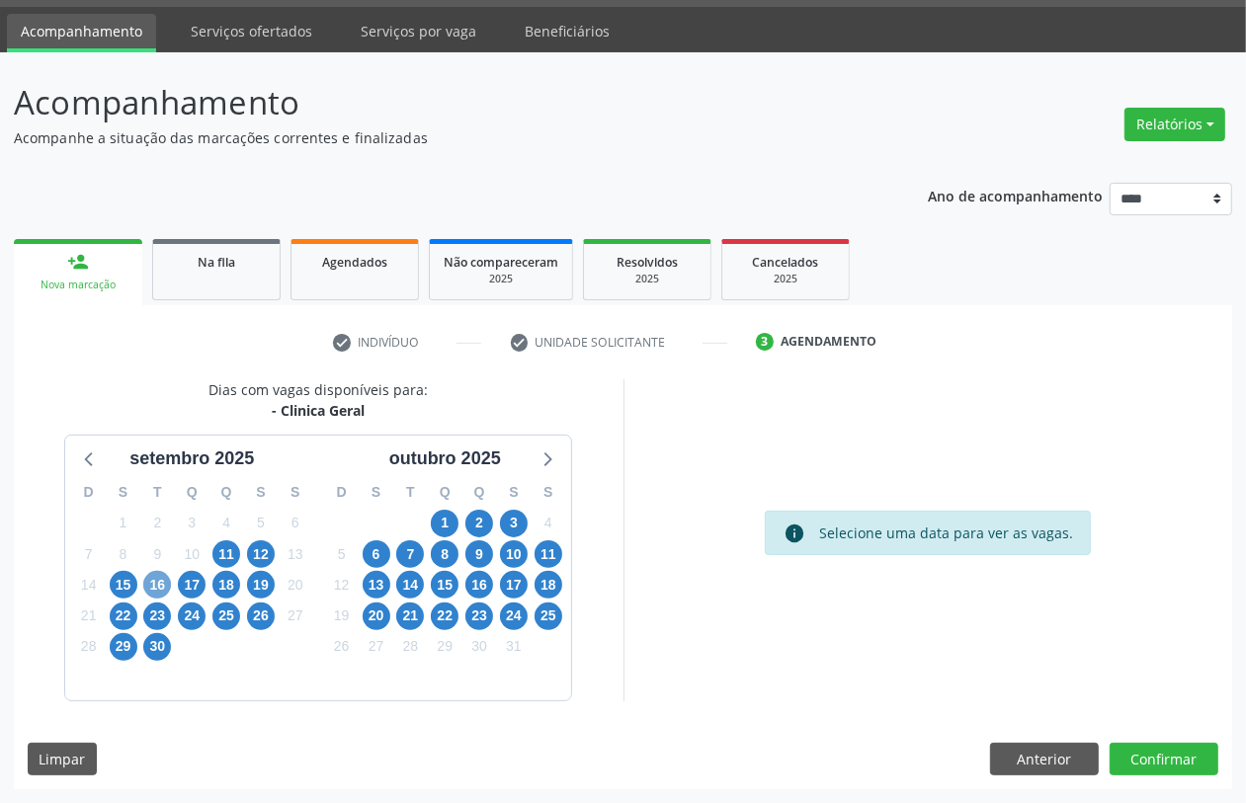
click at [155, 580] on span "16" at bounding box center [157, 585] width 28 height 28
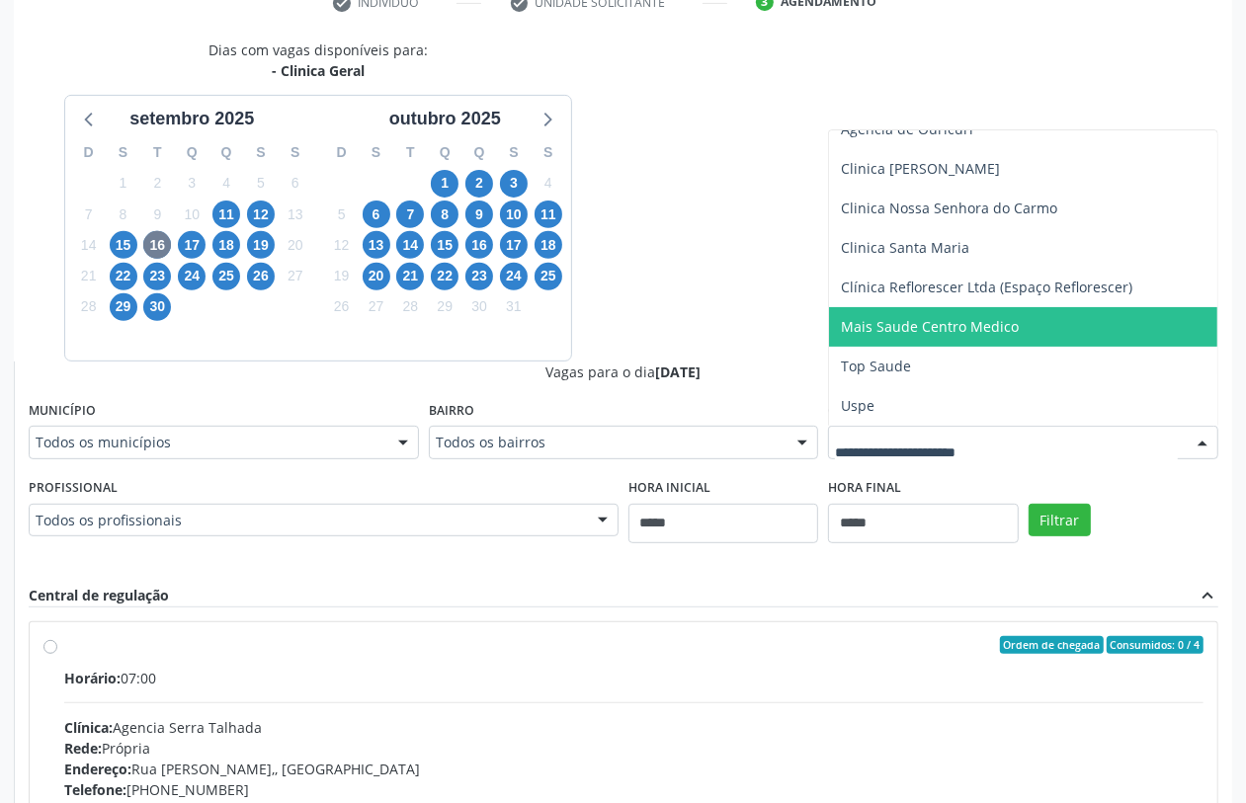
scroll to position [312, 0]
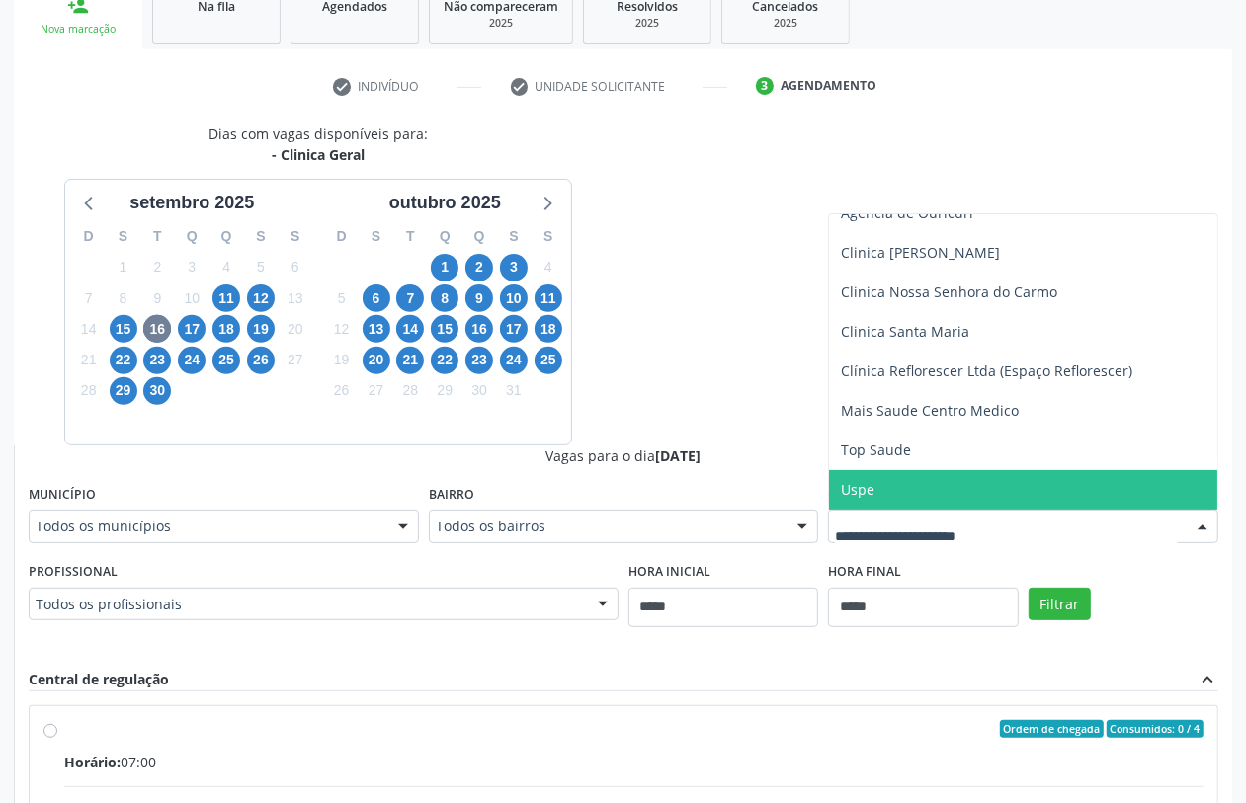
click at [875, 490] on span "Uspe" at bounding box center [858, 489] width 34 height 19
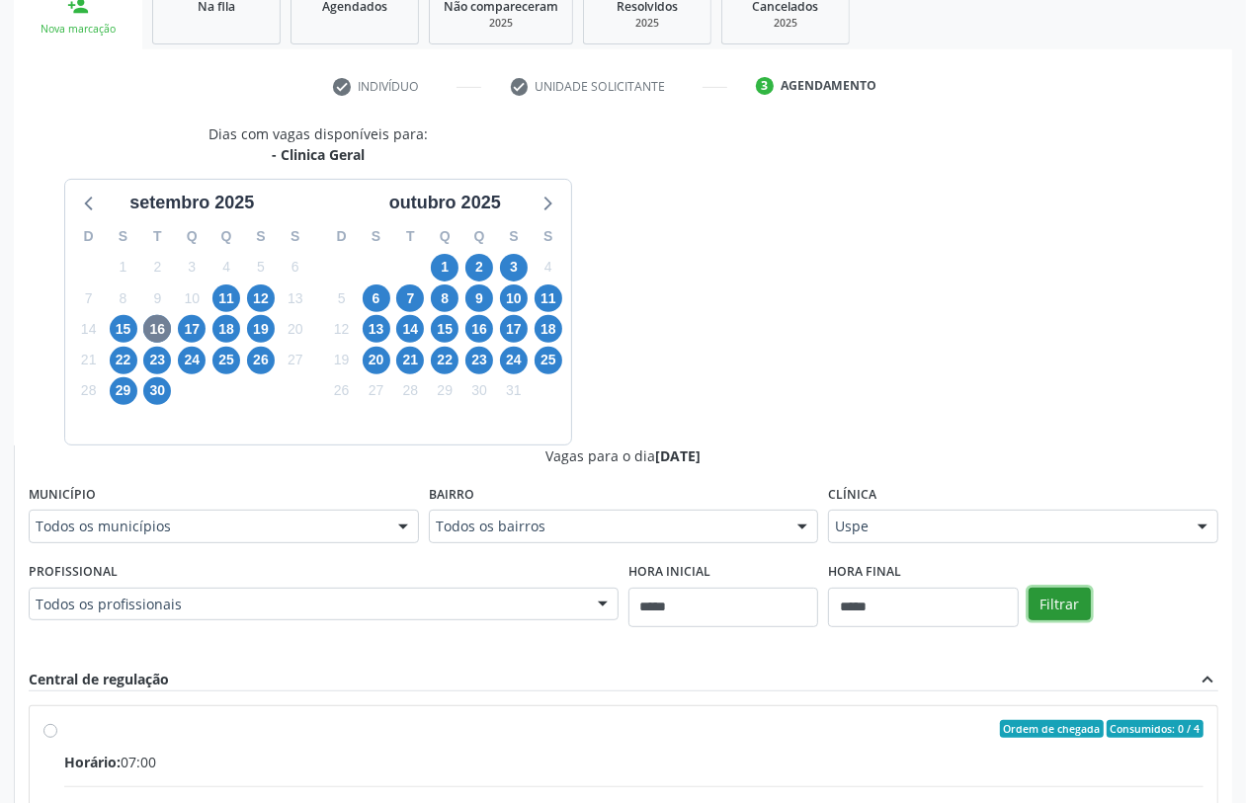
click at [1073, 596] on button "Filtrar" at bounding box center [1060, 605] width 62 height 34
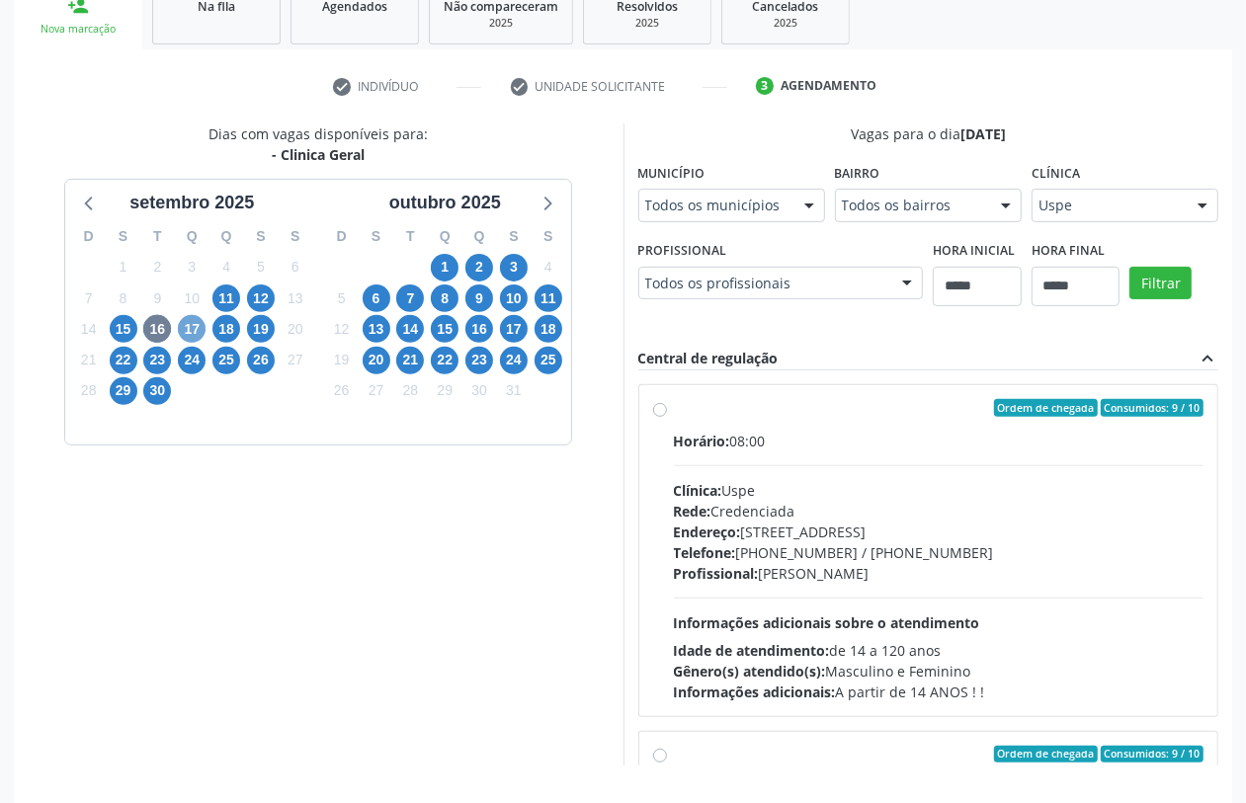
click at [186, 328] on span "17" at bounding box center [192, 329] width 28 height 28
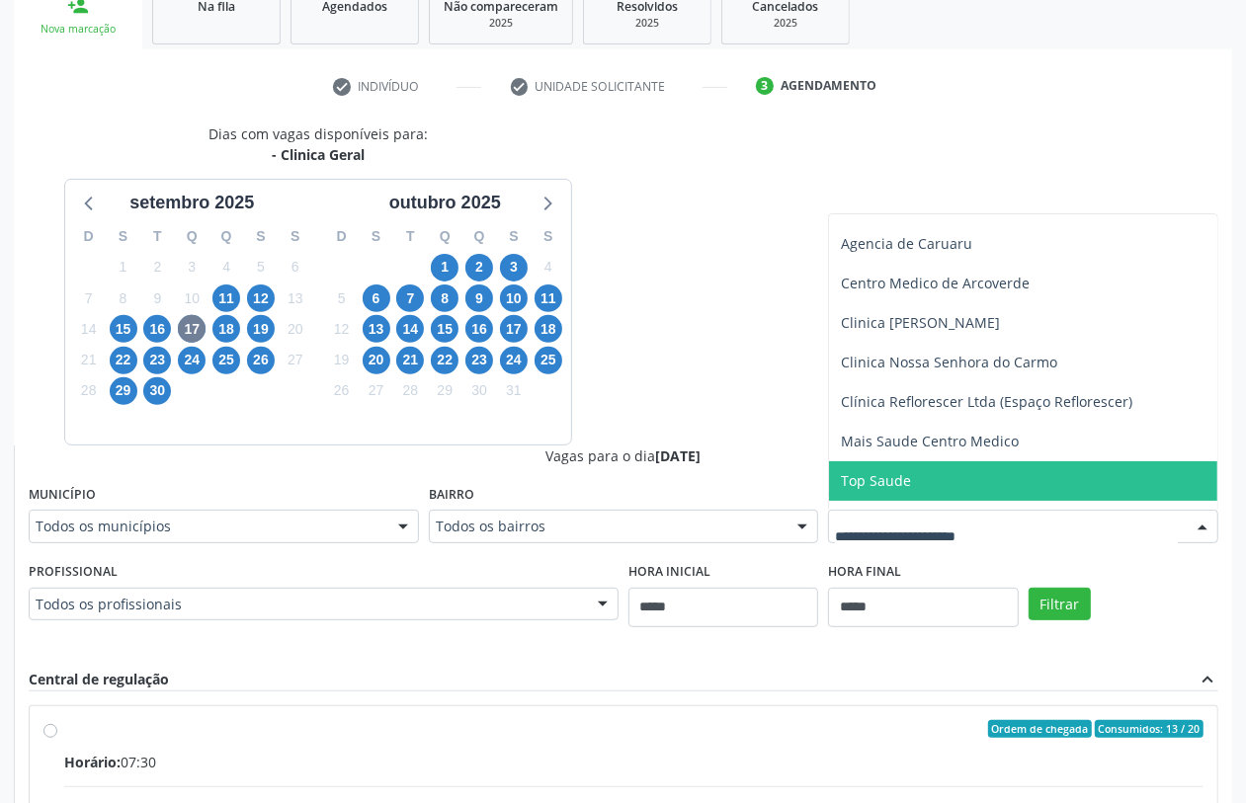
scroll to position [139, 0]
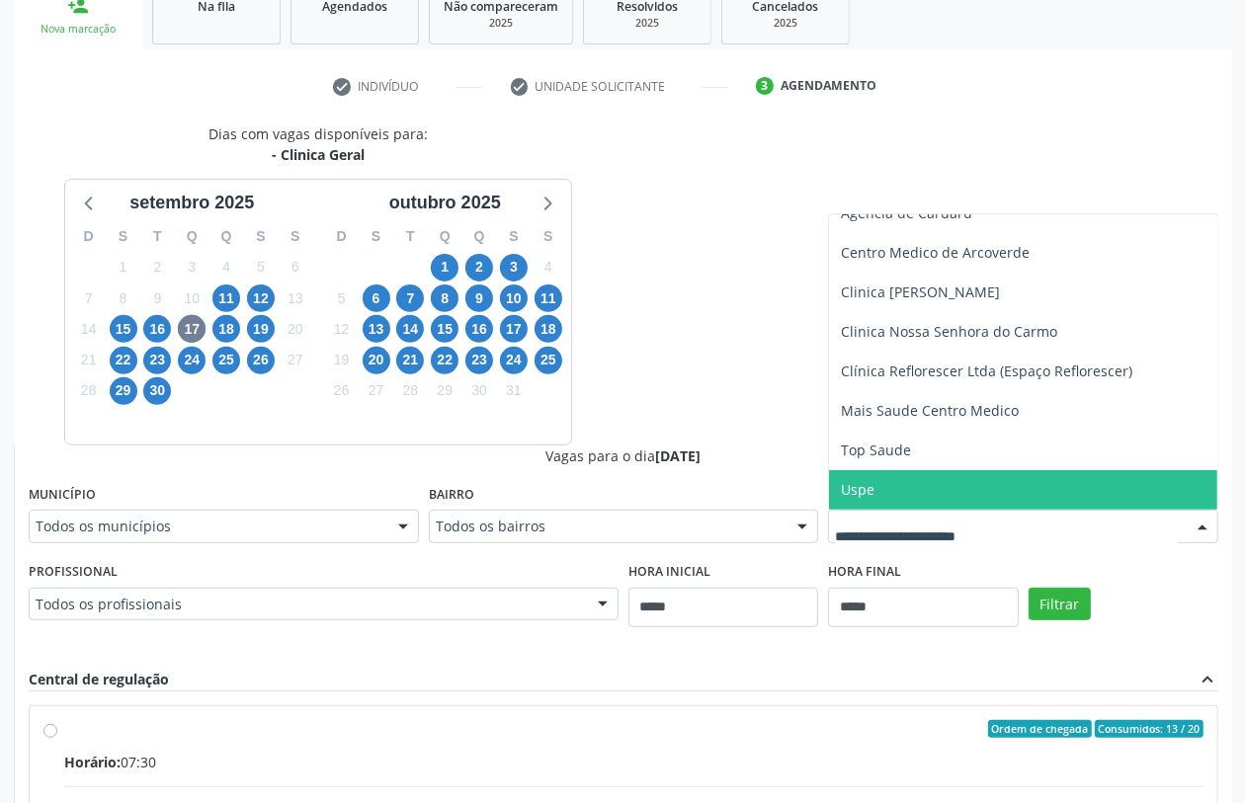
drag, startPoint x: 952, startPoint y: 480, endPoint x: 980, endPoint y: 510, distance: 41.2
click at [951, 480] on span "Uspe" at bounding box center [1023, 490] width 388 height 40
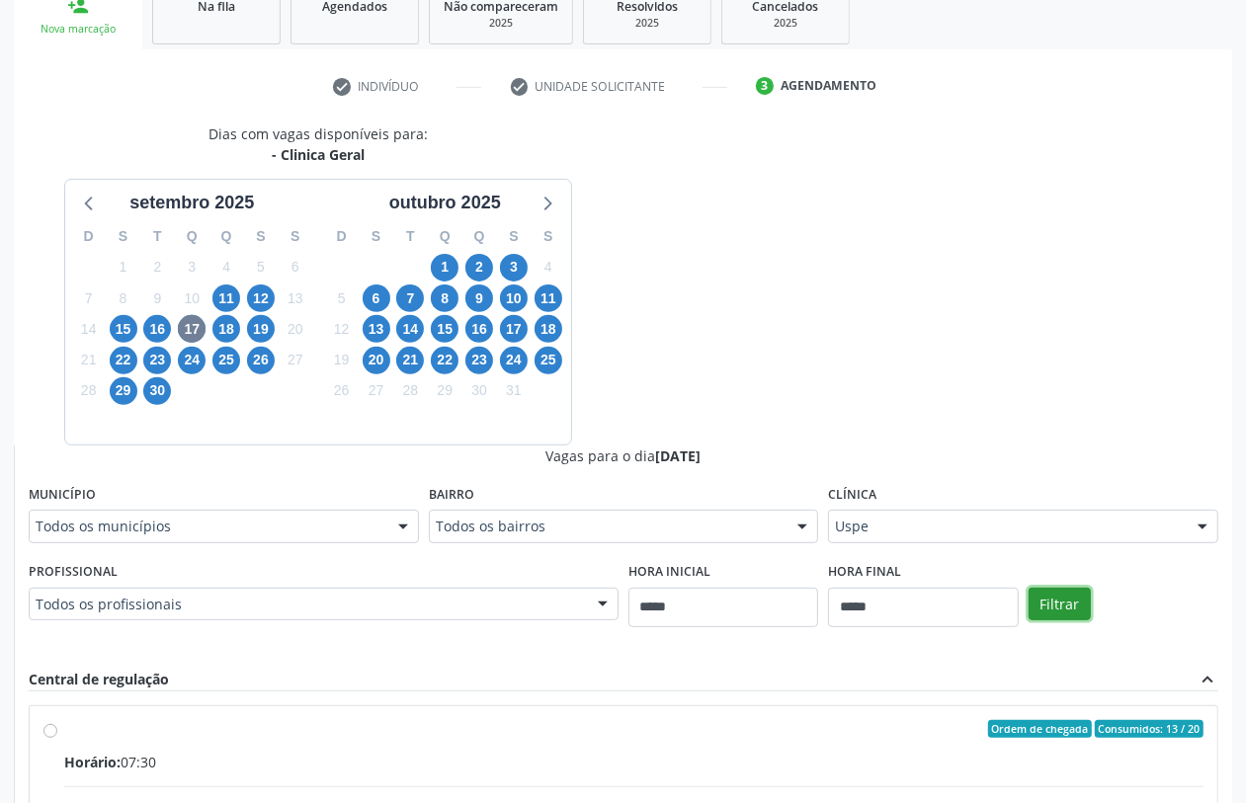
click at [1068, 610] on button "Filtrar" at bounding box center [1060, 605] width 62 height 34
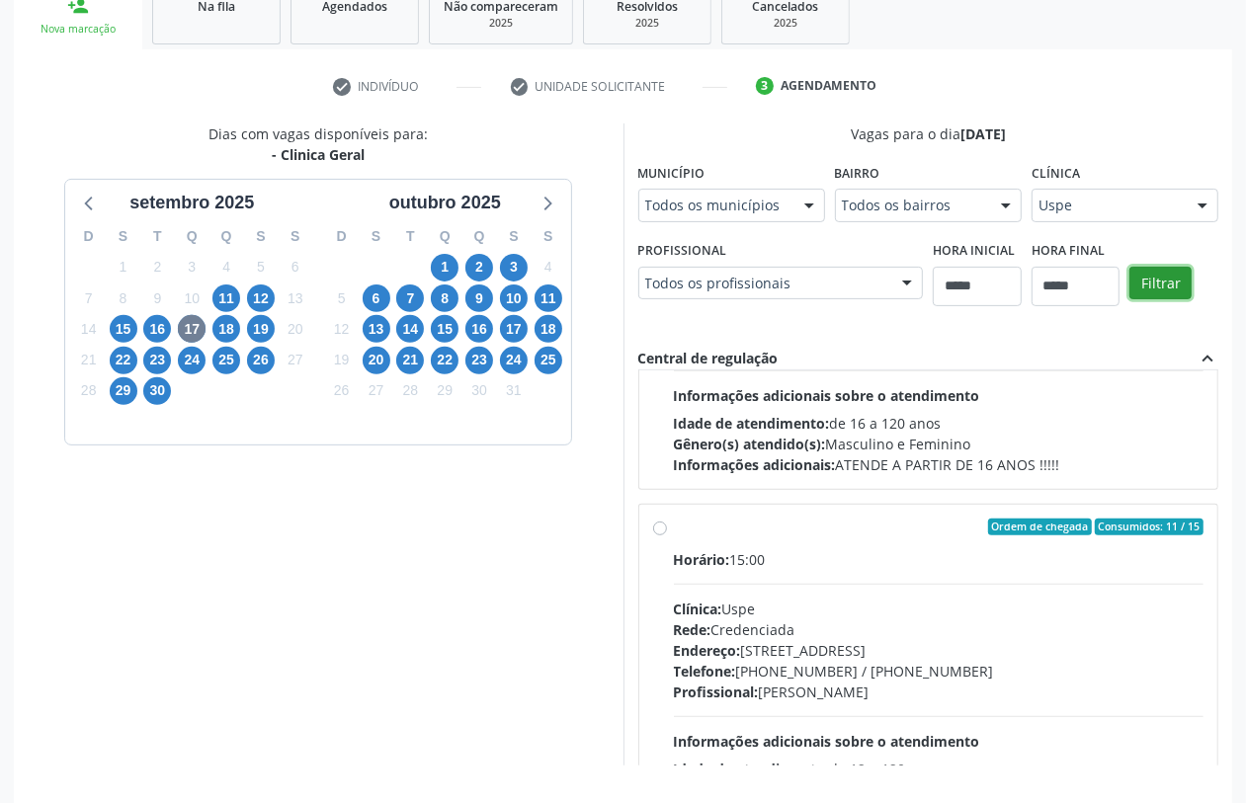
scroll to position [247, 0]
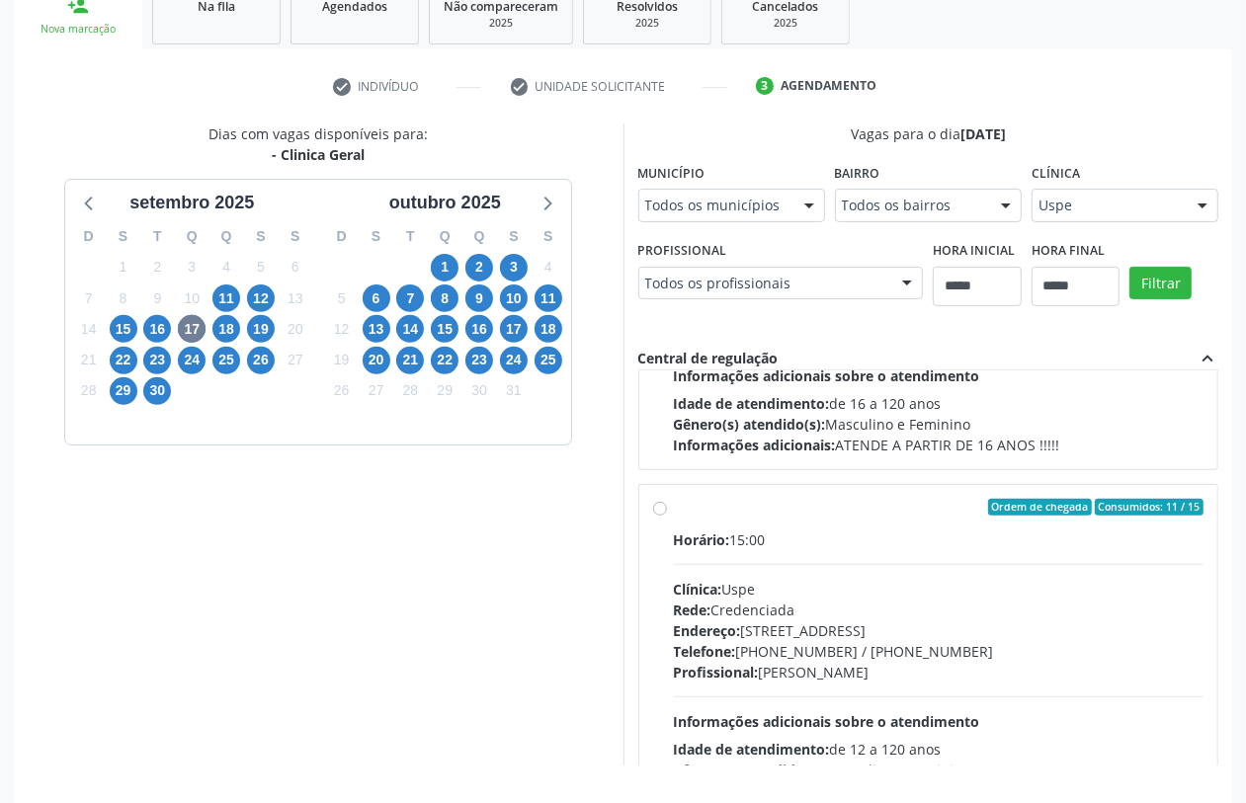
drag, startPoint x: 769, startPoint y: 563, endPoint x: 759, endPoint y: 561, distance: 10.1
click at [759, 561] on div "Horário: 15:00 Clínica: Uspe Rede: Credenciada Endereço: Rua do Espinheiro, nº …" at bounding box center [939, 666] width 531 height 272
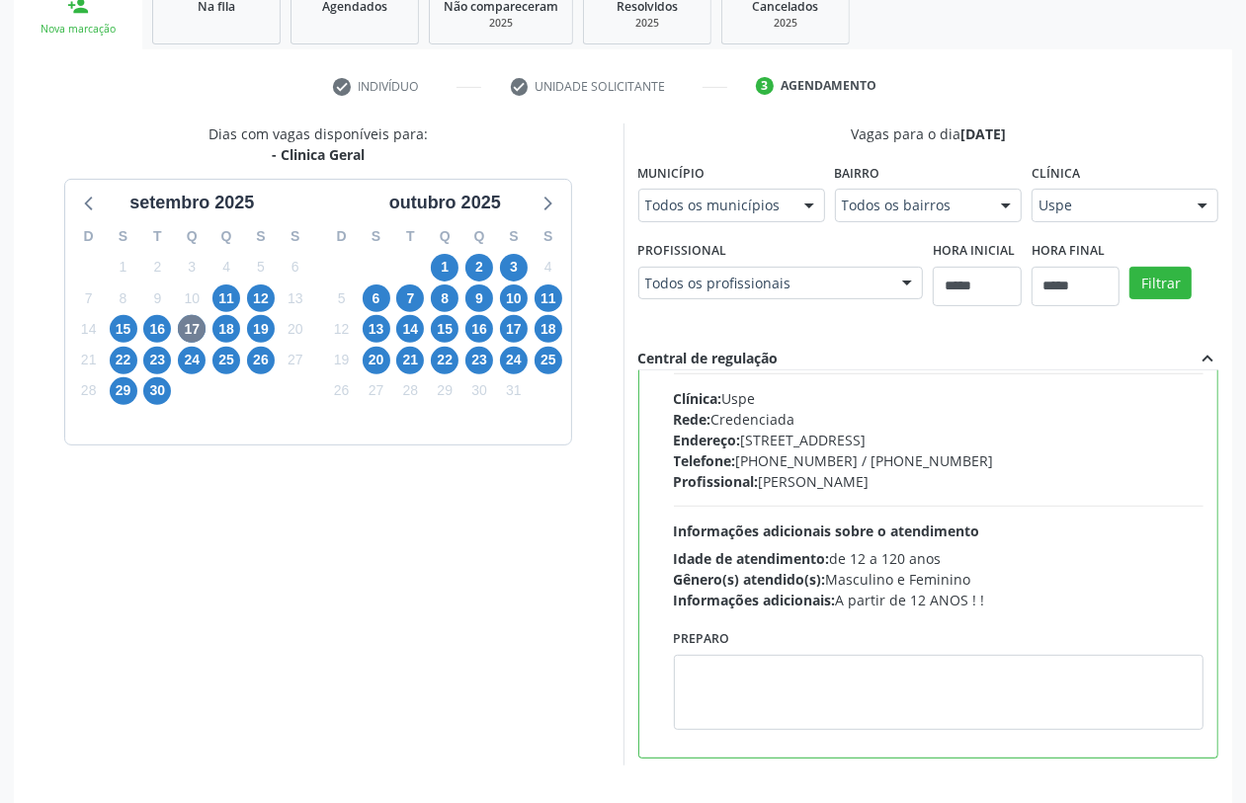
scroll to position [446, 0]
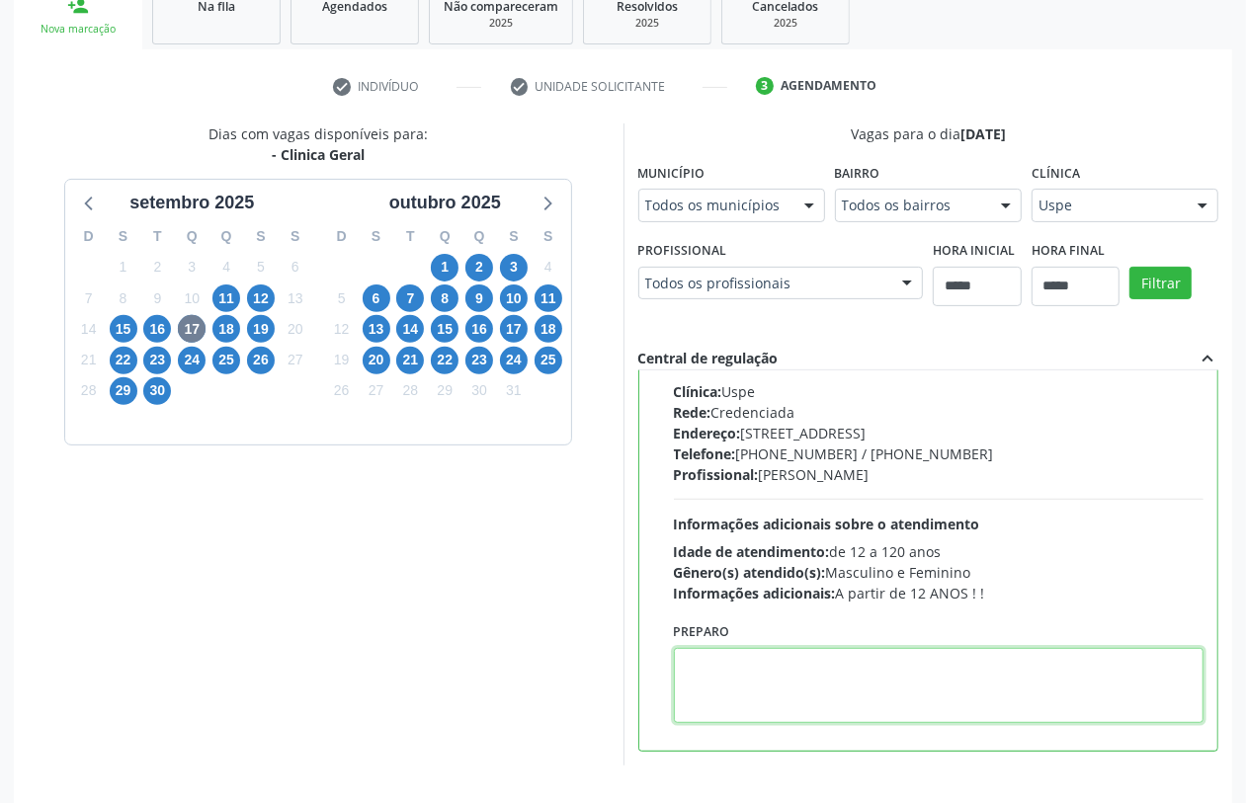
paste textarea "**********"
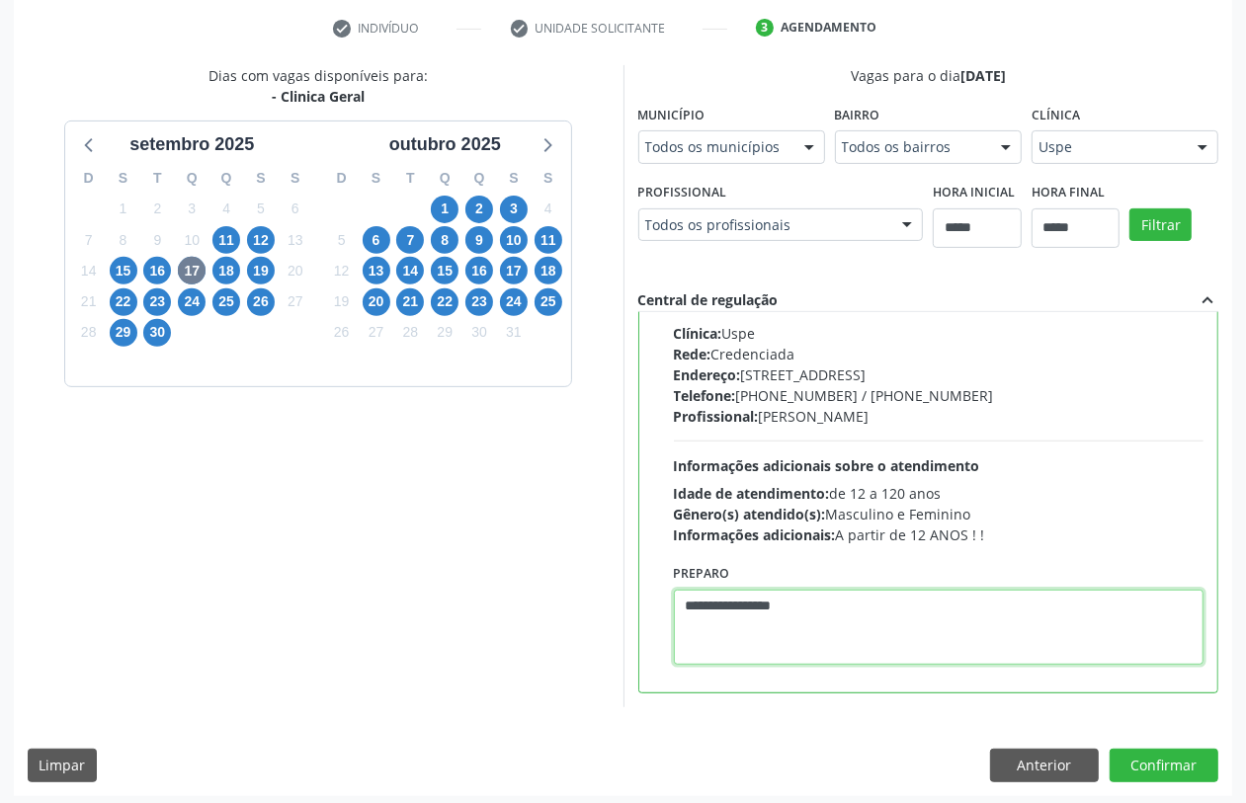
scroll to position [377, 0]
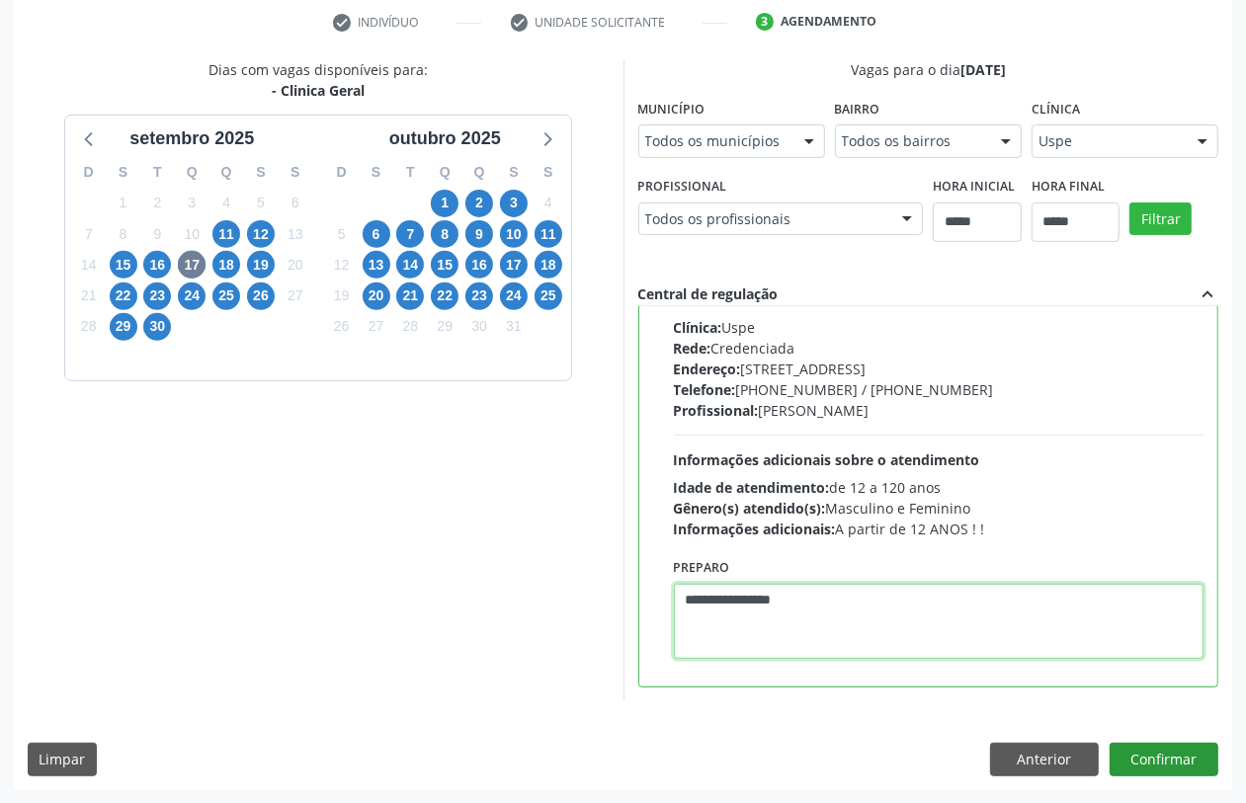
type textarea "**********"
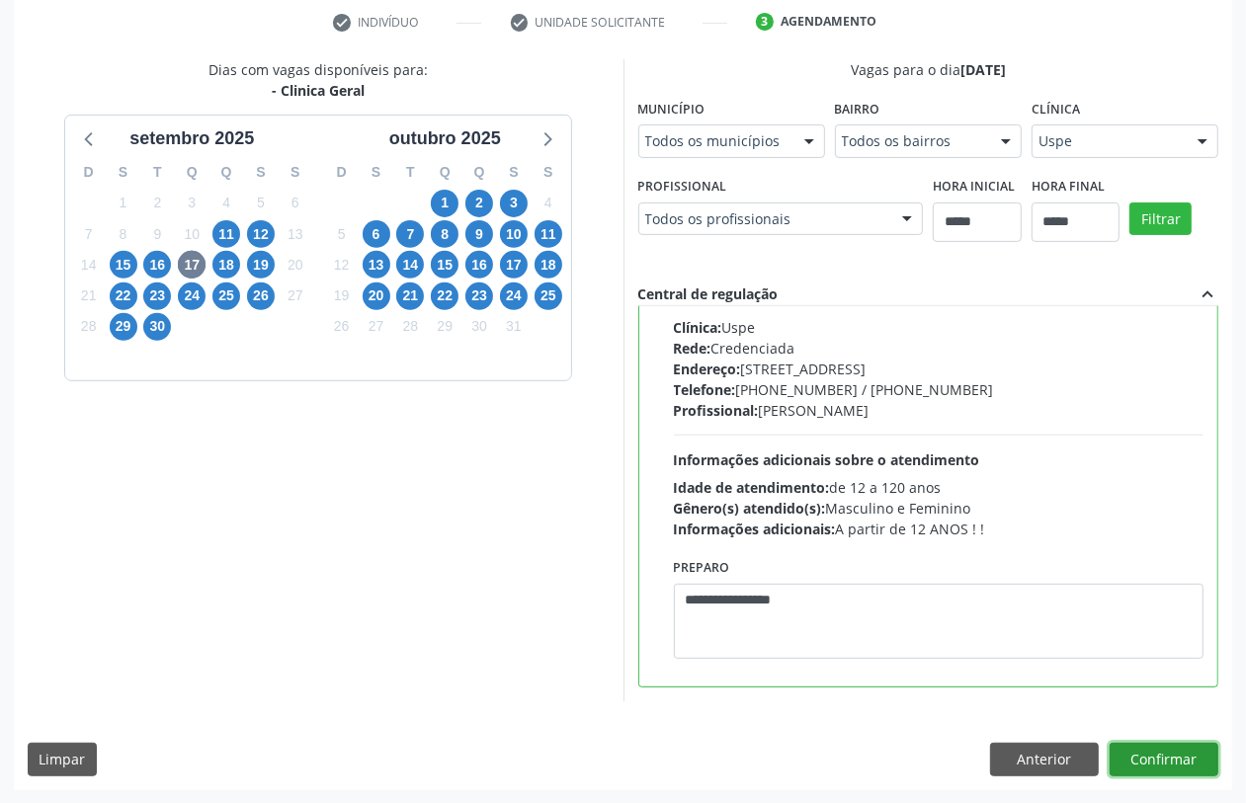
click at [1152, 749] on button "Confirmar" at bounding box center [1164, 760] width 109 height 34
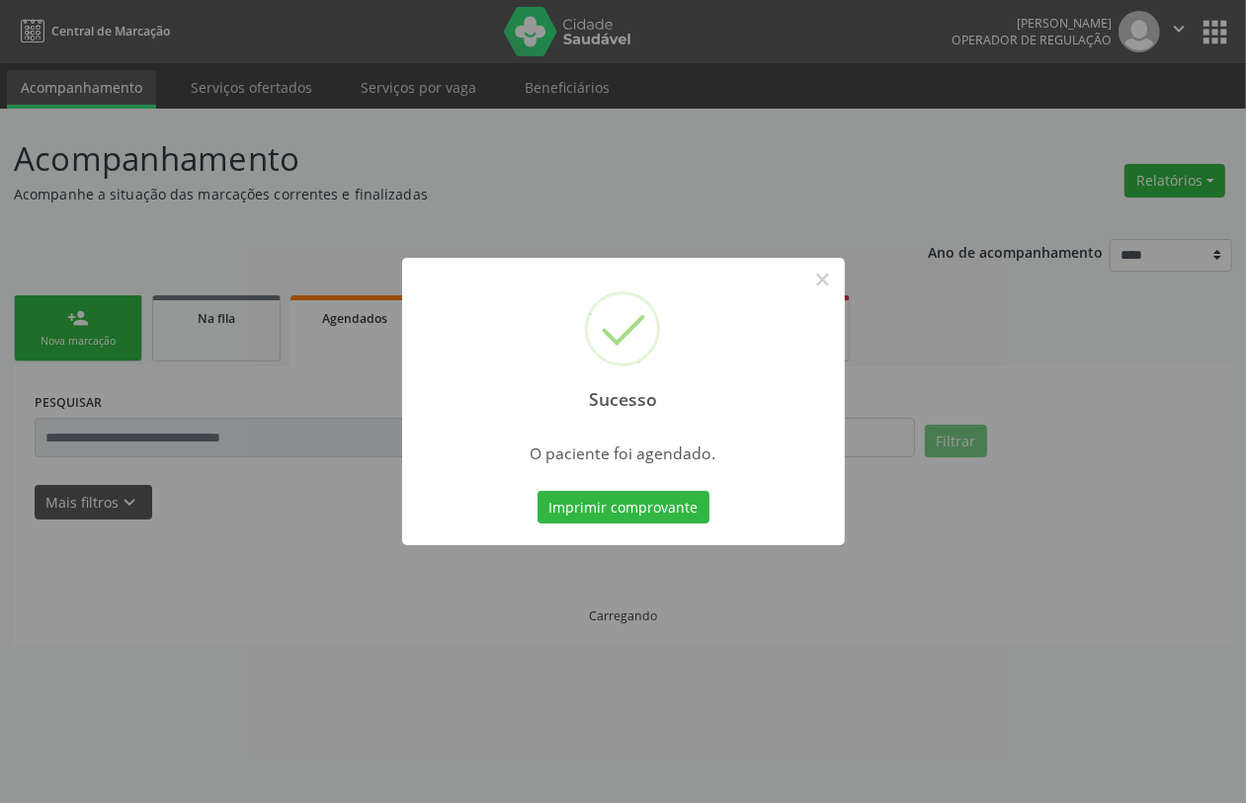
scroll to position [0, 0]
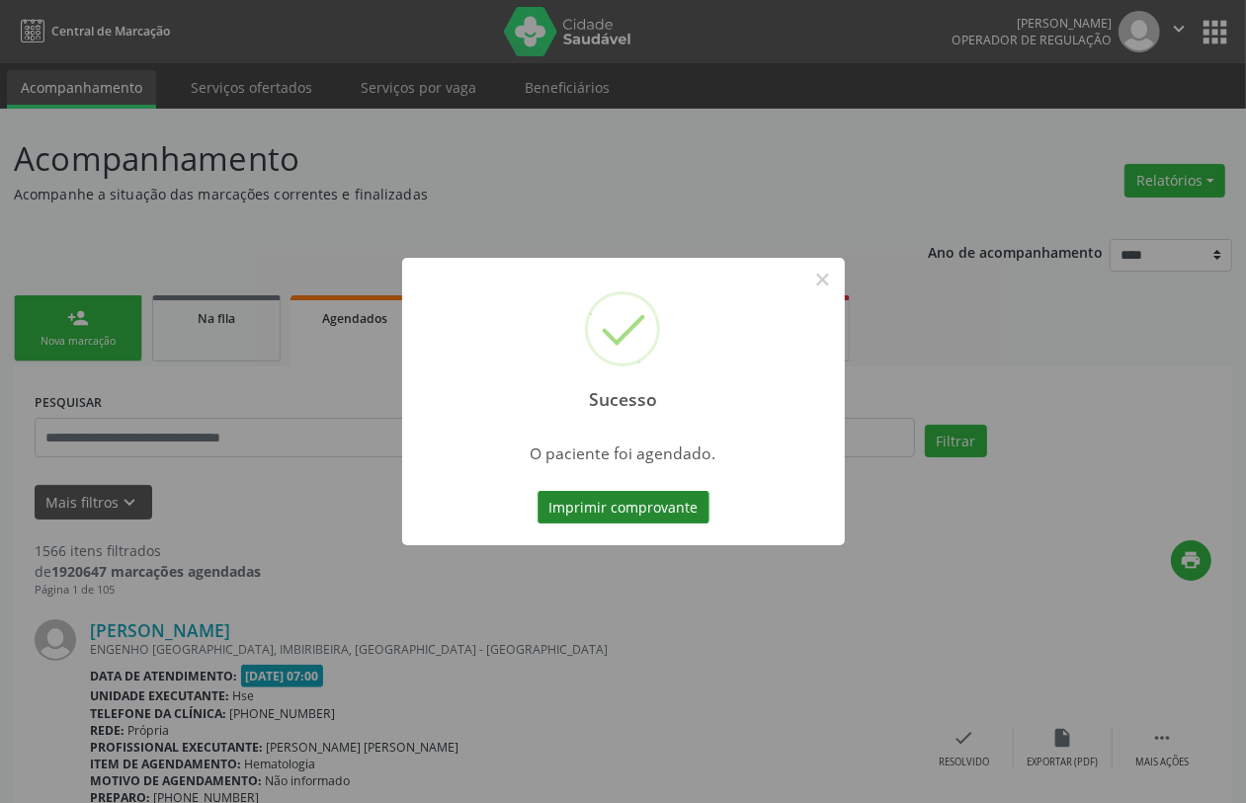
click at [677, 496] on button "Imprimir comprovante" at bounding box center [624, 508] width 172 height 34
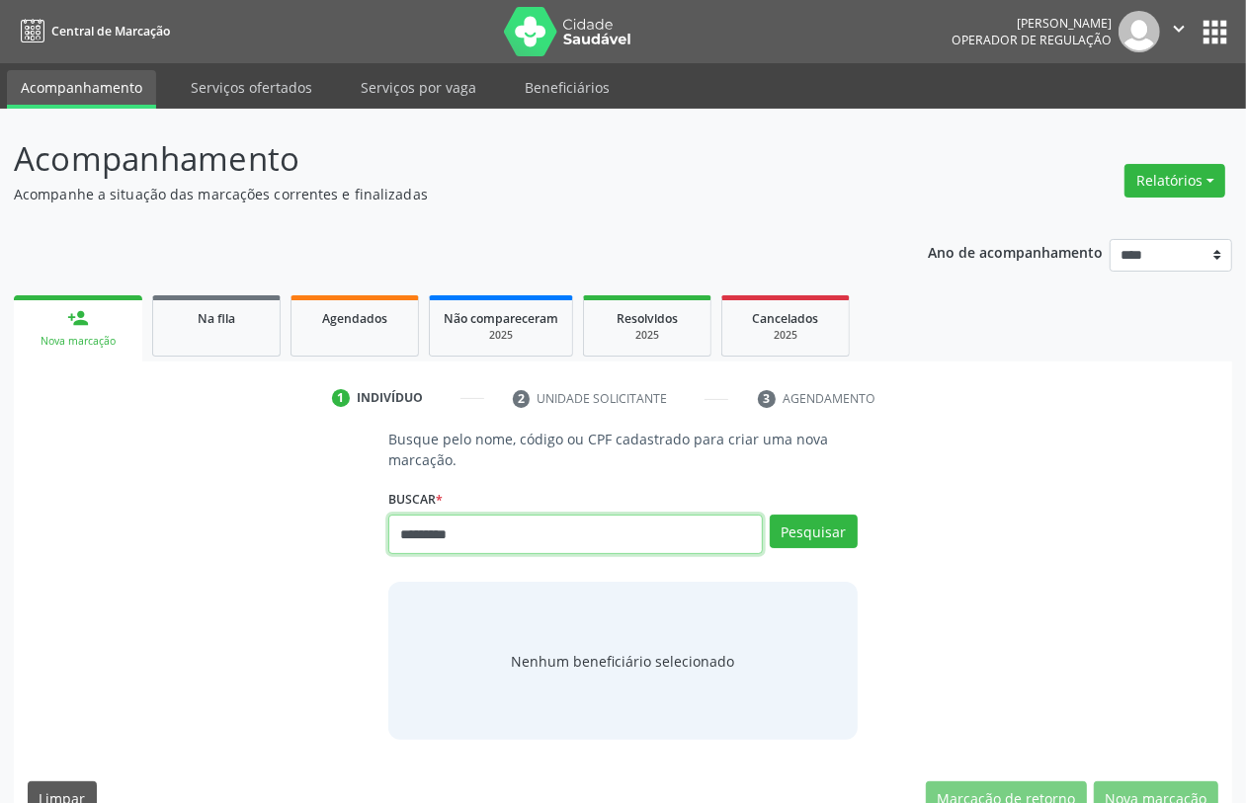
type input "*********"
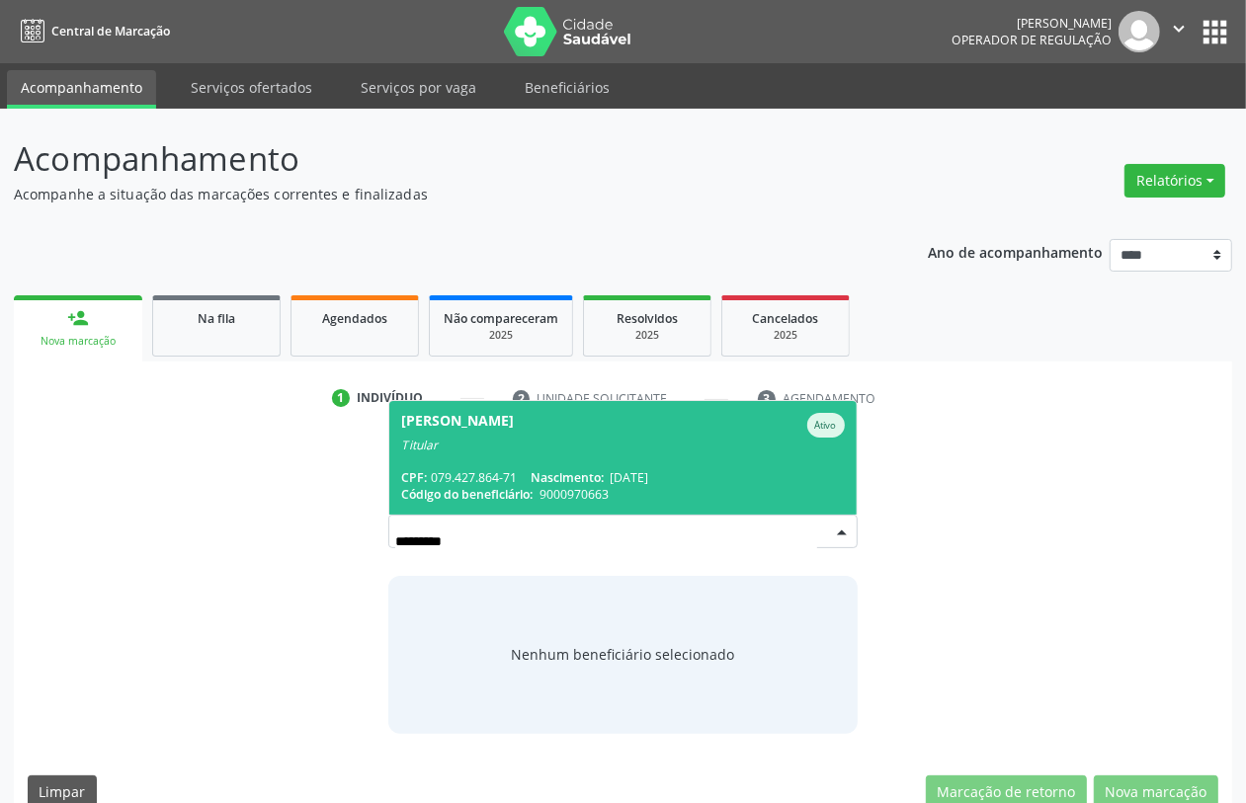
click at [472, 452] on div "Titular" at bounding box center [622, 446] width 443 height 16
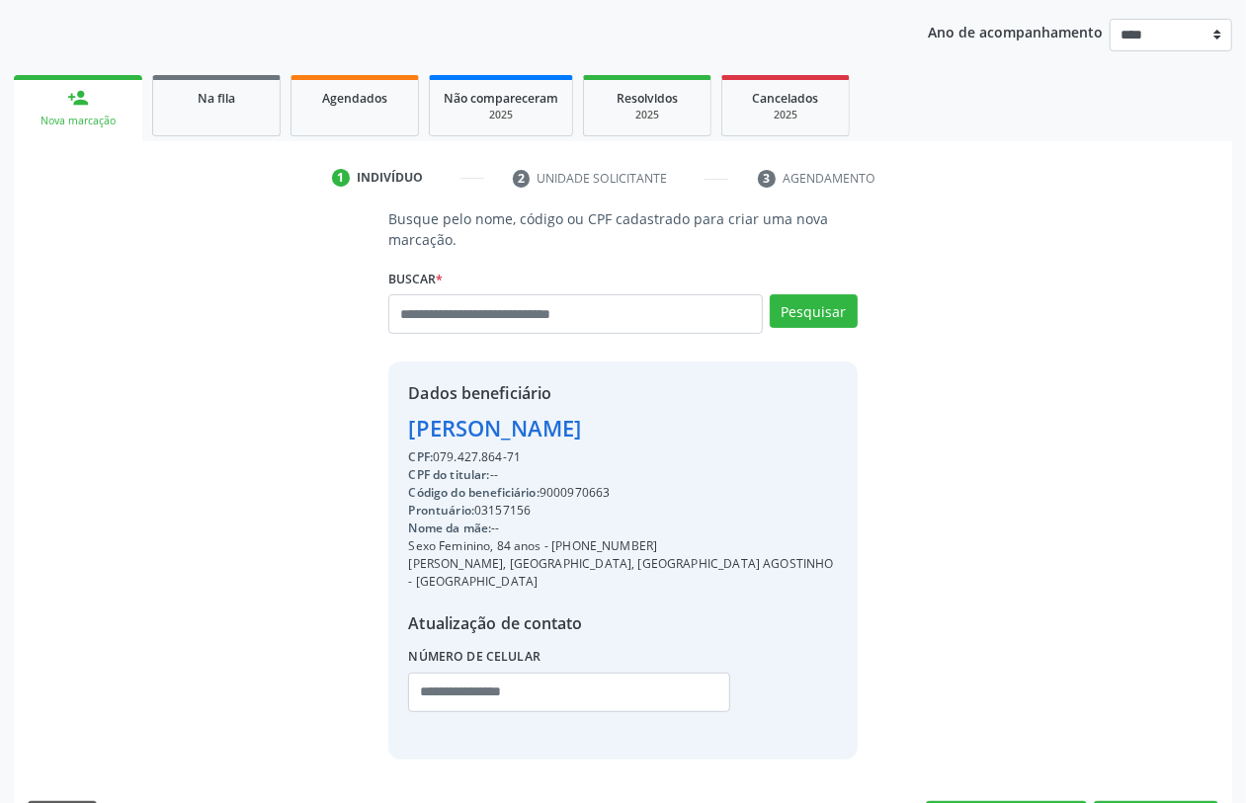
scroll to position [278, 0]
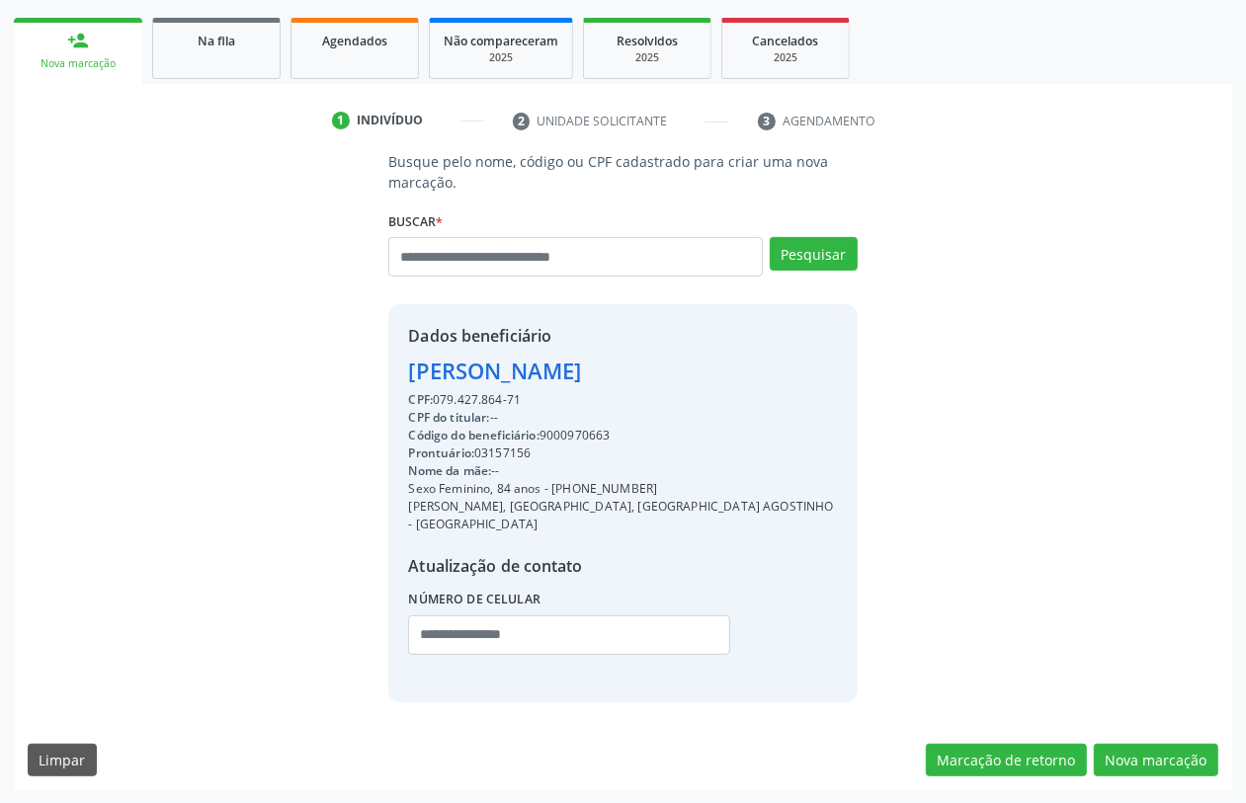
click at [579, 437] on div "Código do beneficiário: 9000970663" at bounding box center [622, 436] width 429 height 18
click at [579, 436] on div "Código do beneficiário: 9000970663" at bounding box center [622, 436] width 429 height 18
copy div "9000970663"
click at [377, 38] on span "Agendados" at bounding box center [354, 41] width 65 height 17
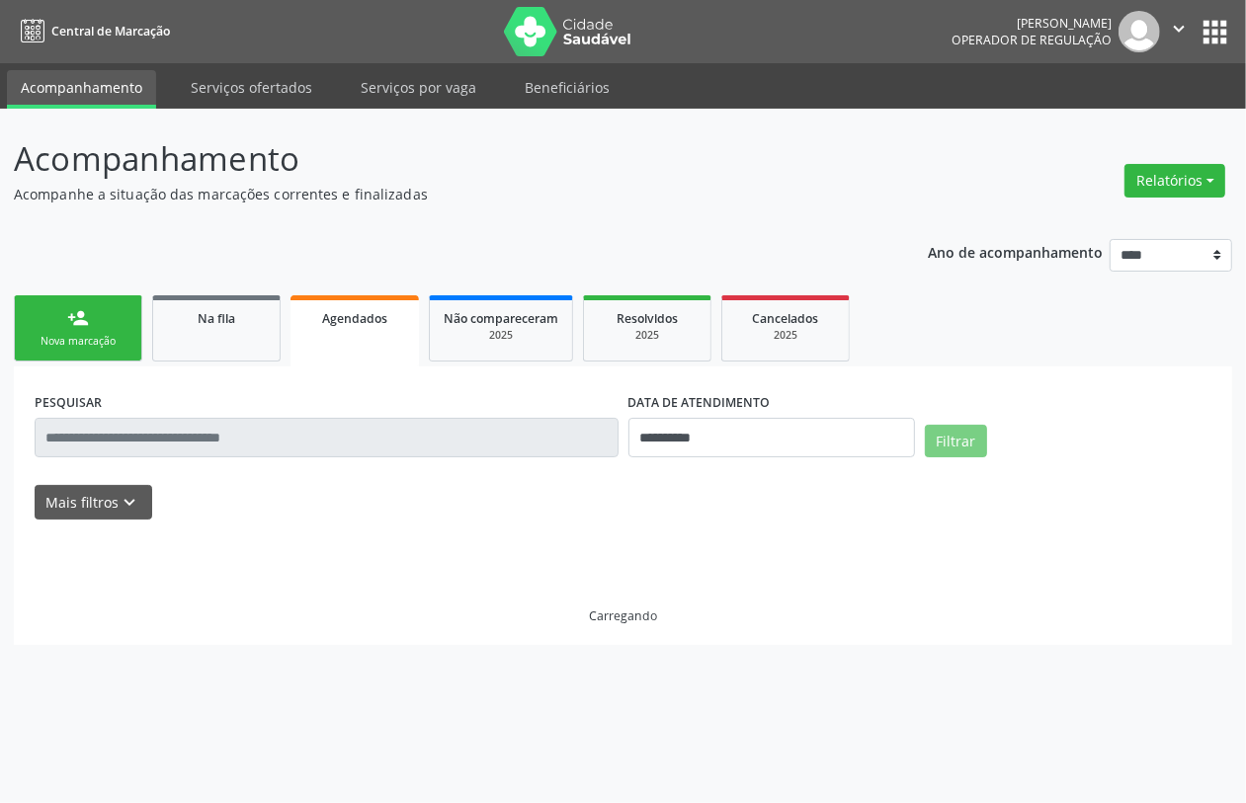
scroll to position [0, 0]
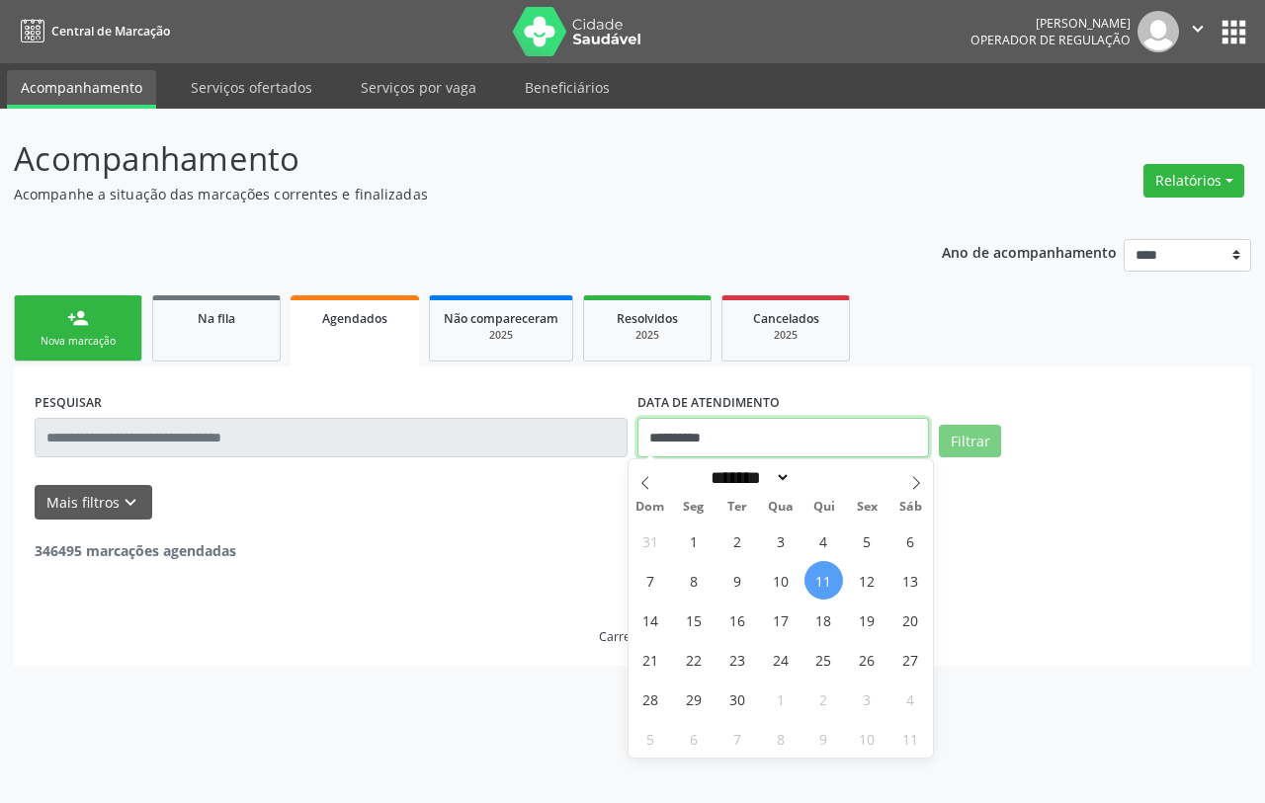
click at [674, 441] on input "**********" at bounding box center [783, 438] width 292 height 40
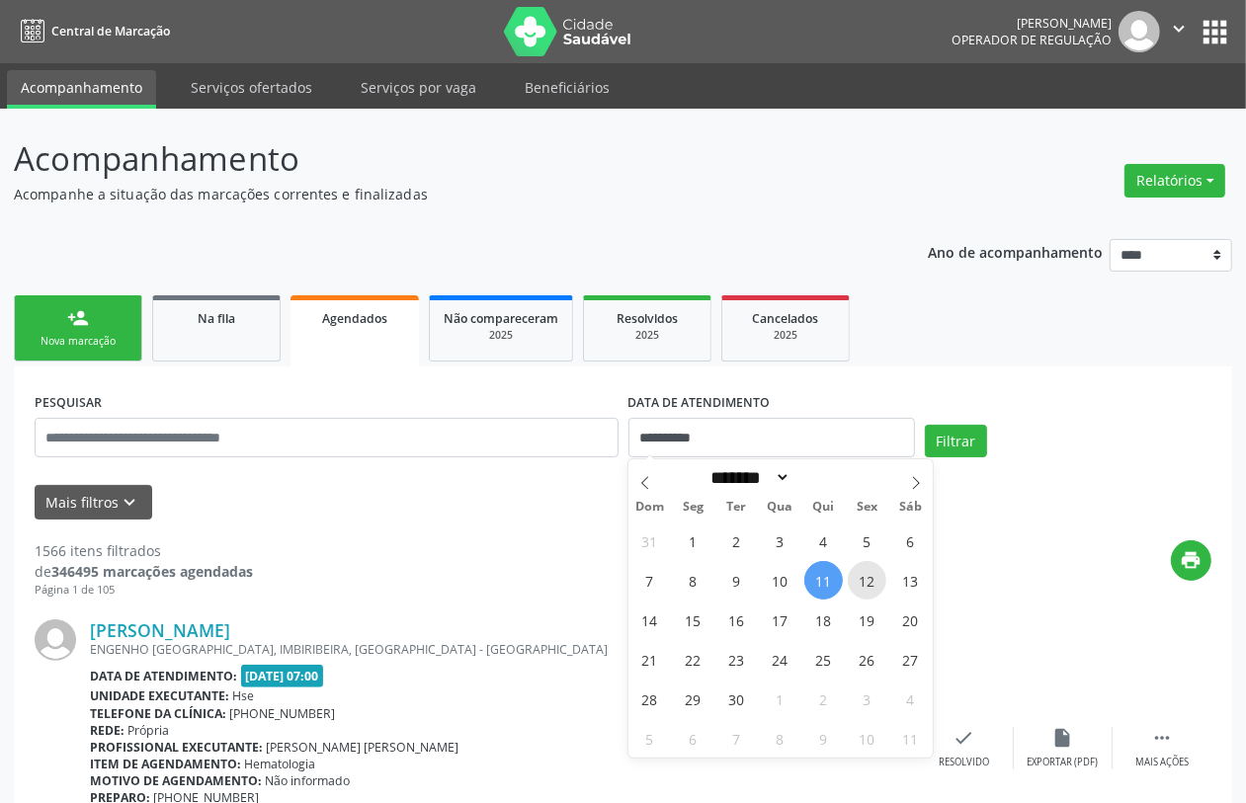
click at [863, 576] on span "12" at bounding box center [867, 580] width 39 height 39
type input "**********"
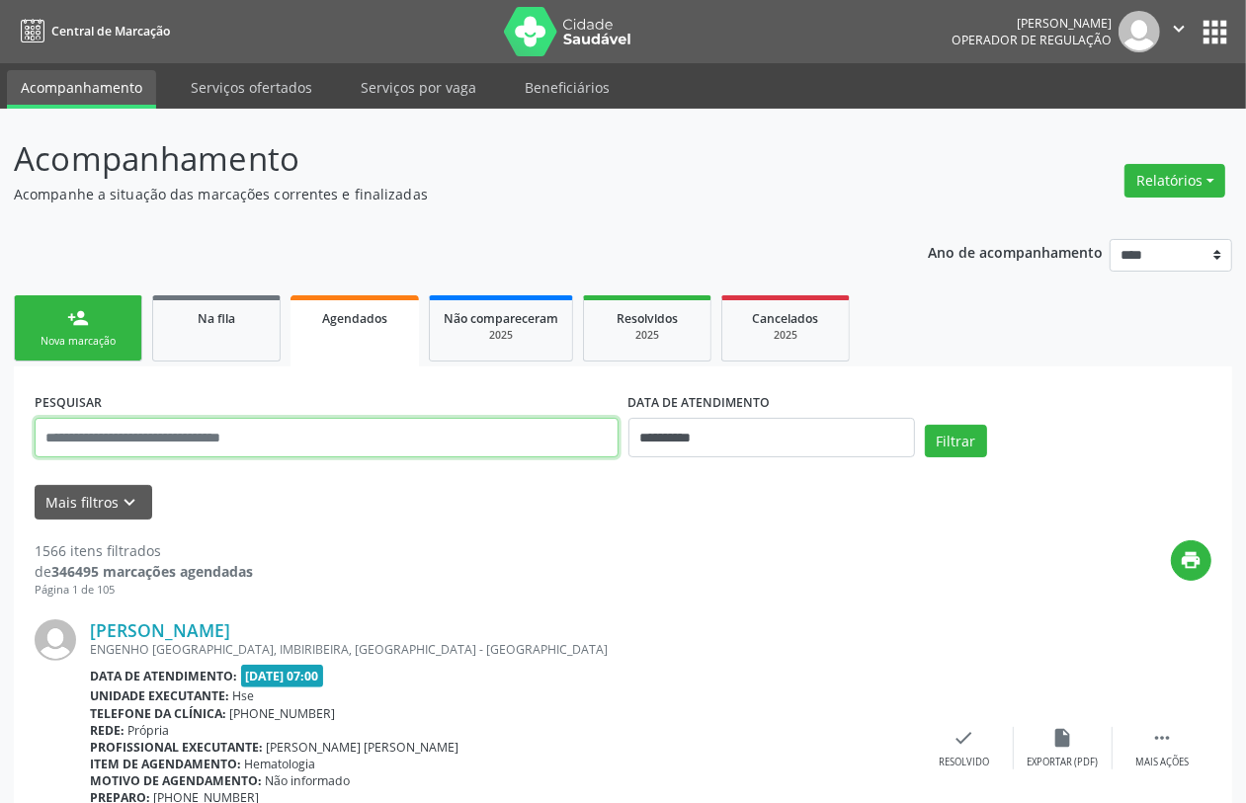
paste input "**********"
type input "**********"
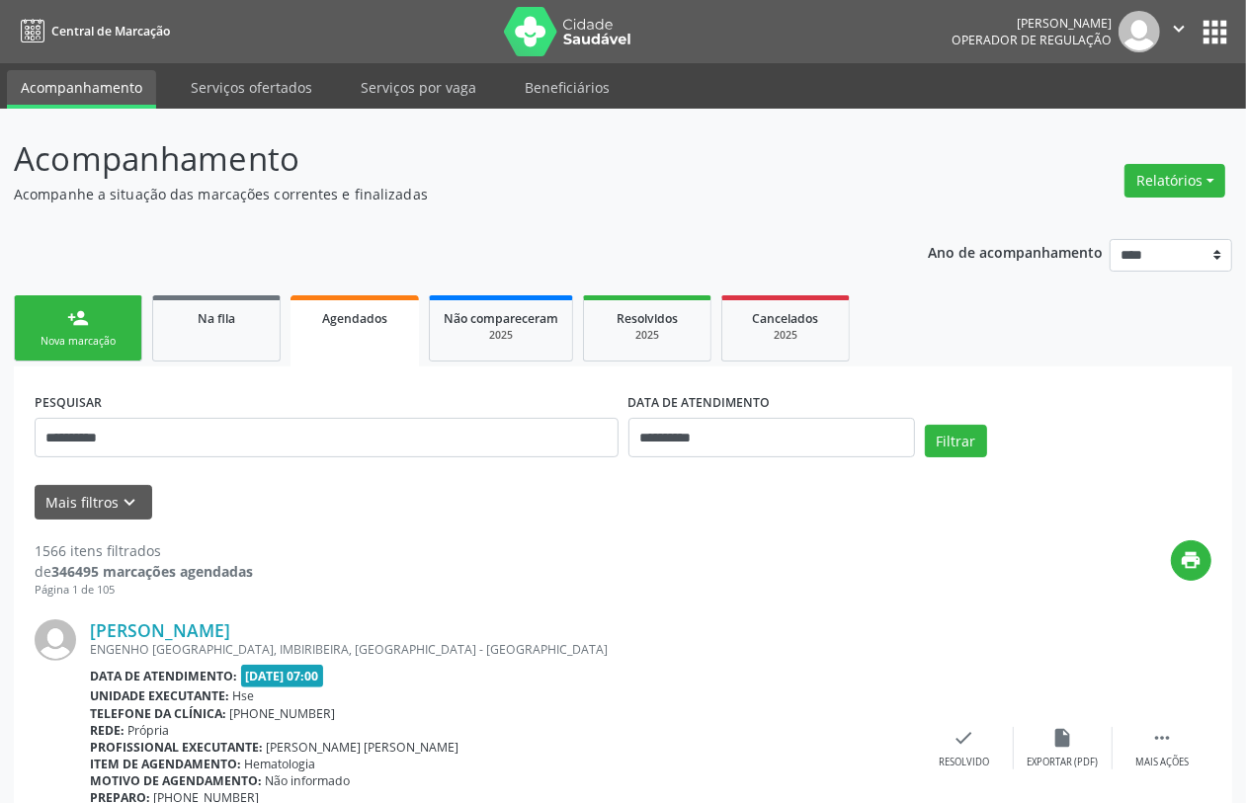
click at [956, 460] on div "Filtrar" at bounding box center [1068, 448] width 296 height 47
click at [949, 441] on button "Filtrar" at bounding box center [956, 442] width 62 height 34
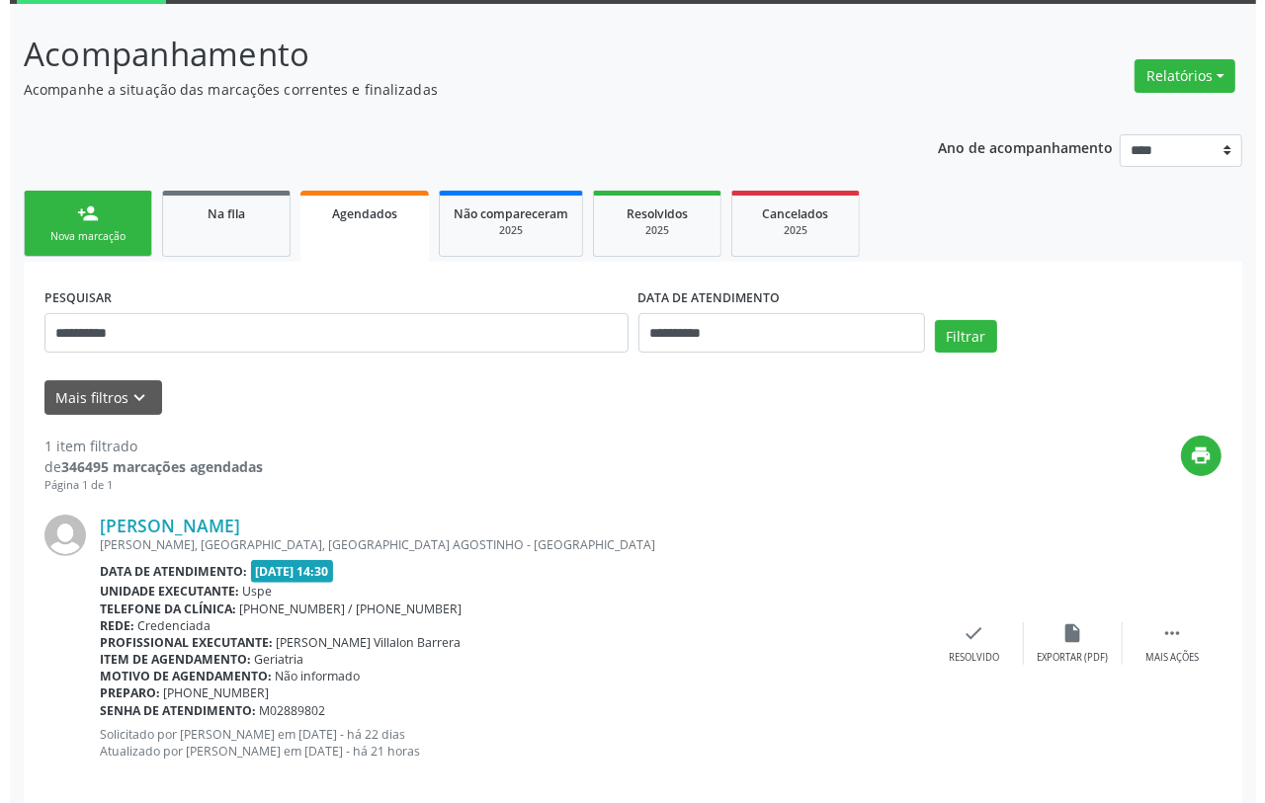
scroll to position [129, 0]
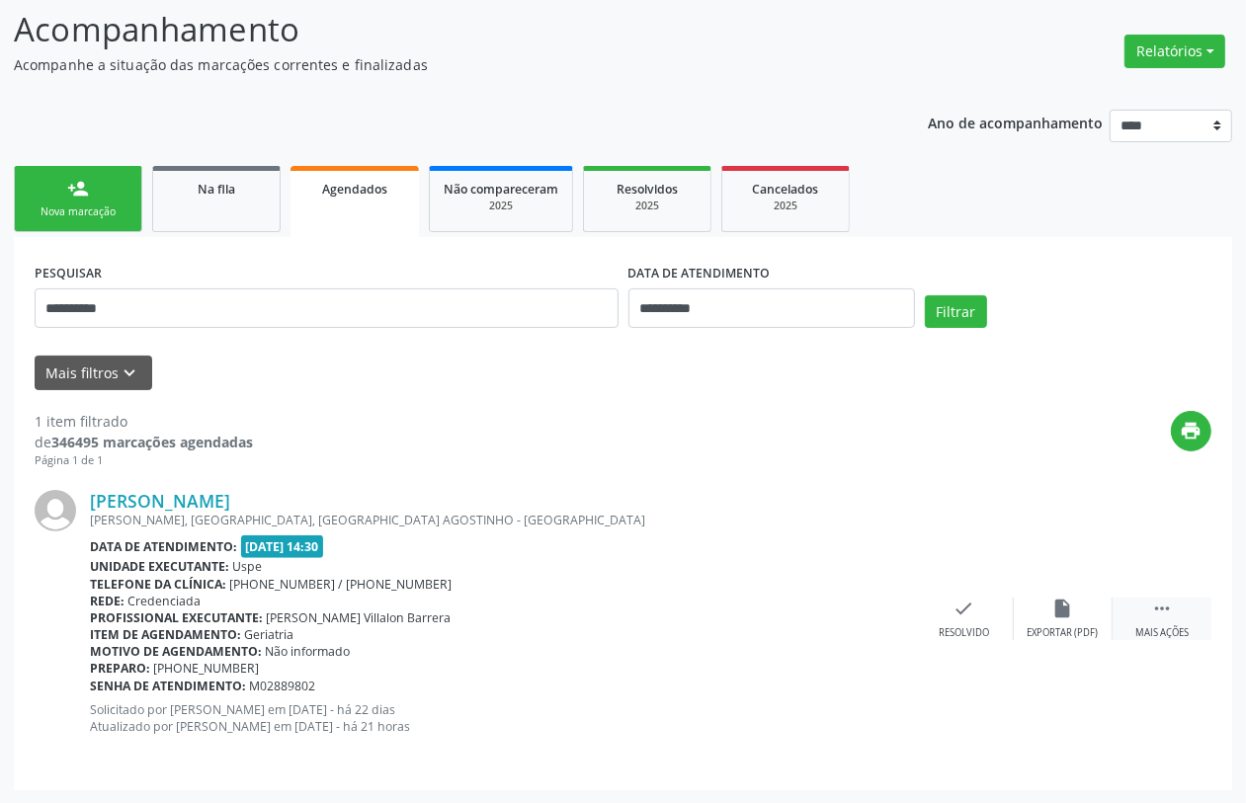
click at [1174, 606] on div " Mais ações" at bounding box center [1162, 619] width 99 height 42
click at [851, 608] on div "cancel Cancelar" at bounding box center [865, 619] width 99 height 42
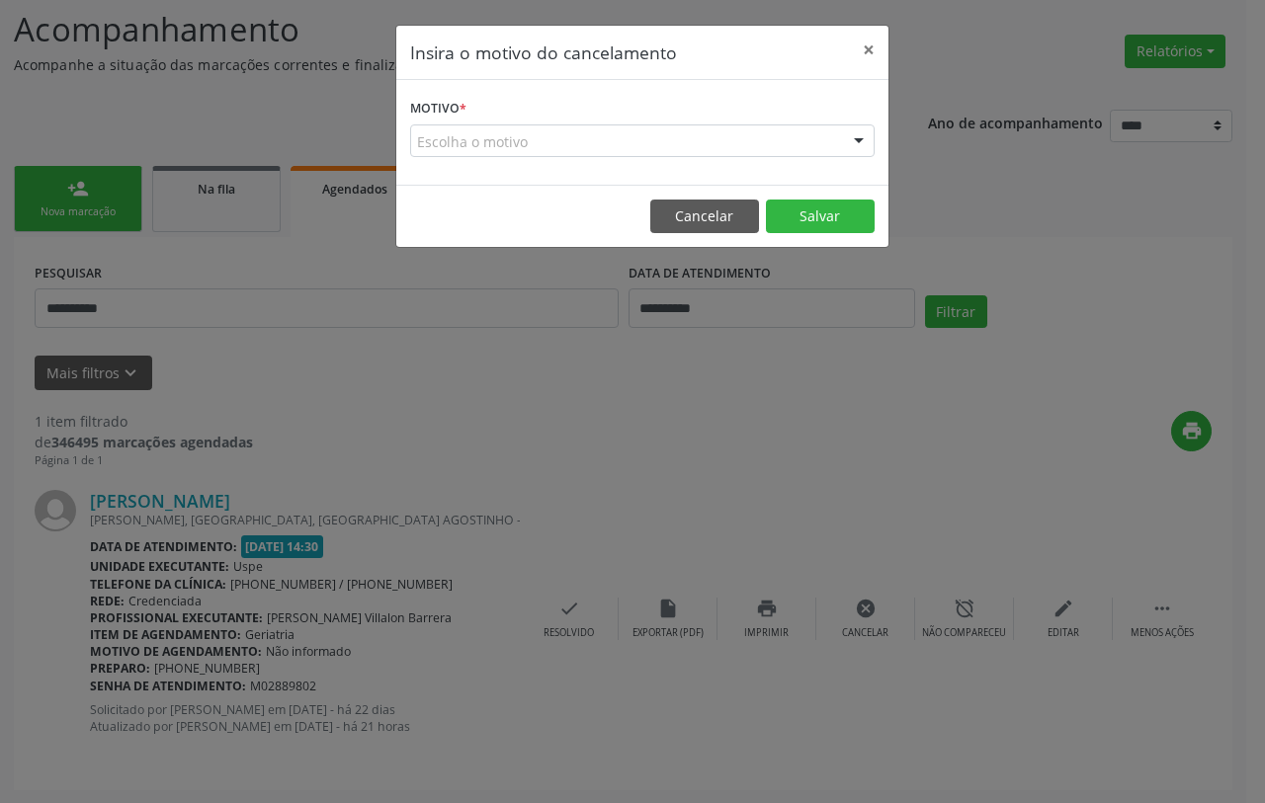
click at [642, 141] on div "Escolha o motivo" at bounding box center [642, 142] width 464 height 34
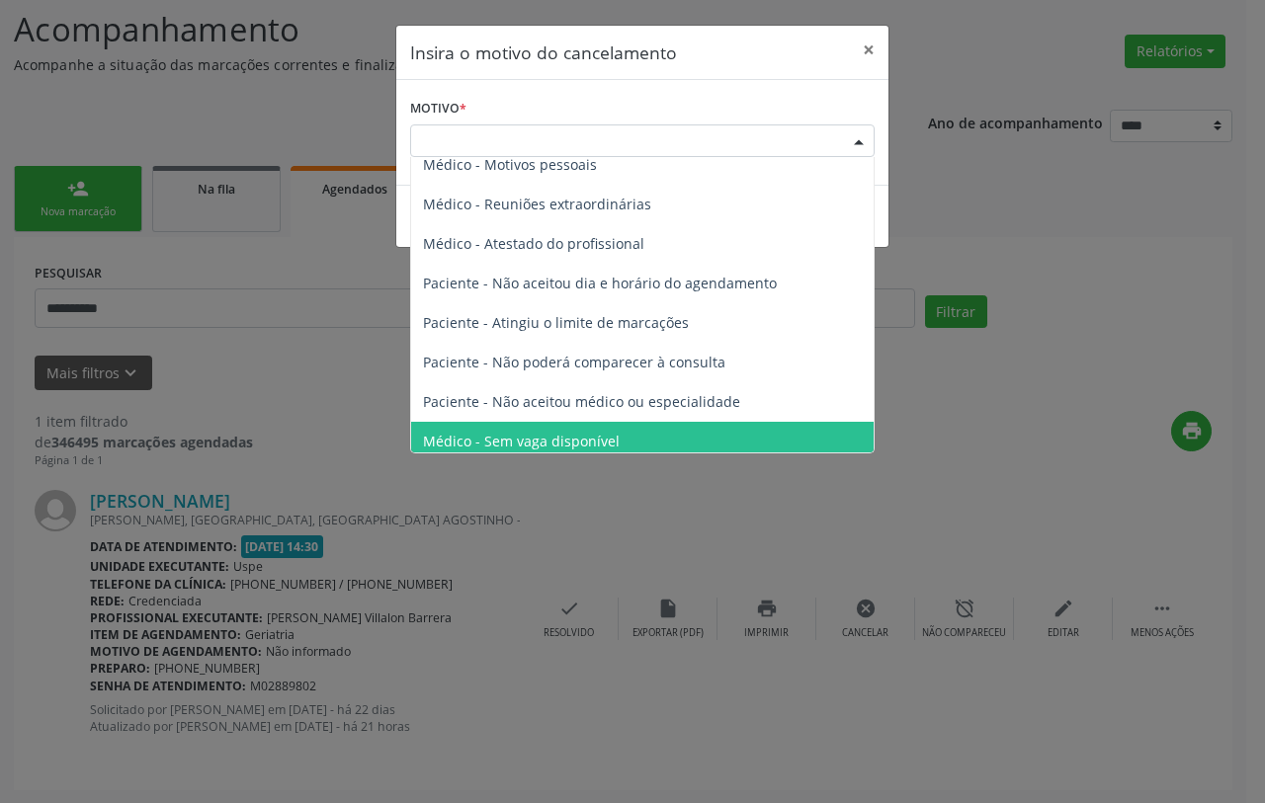
scroll to position [100, 0]
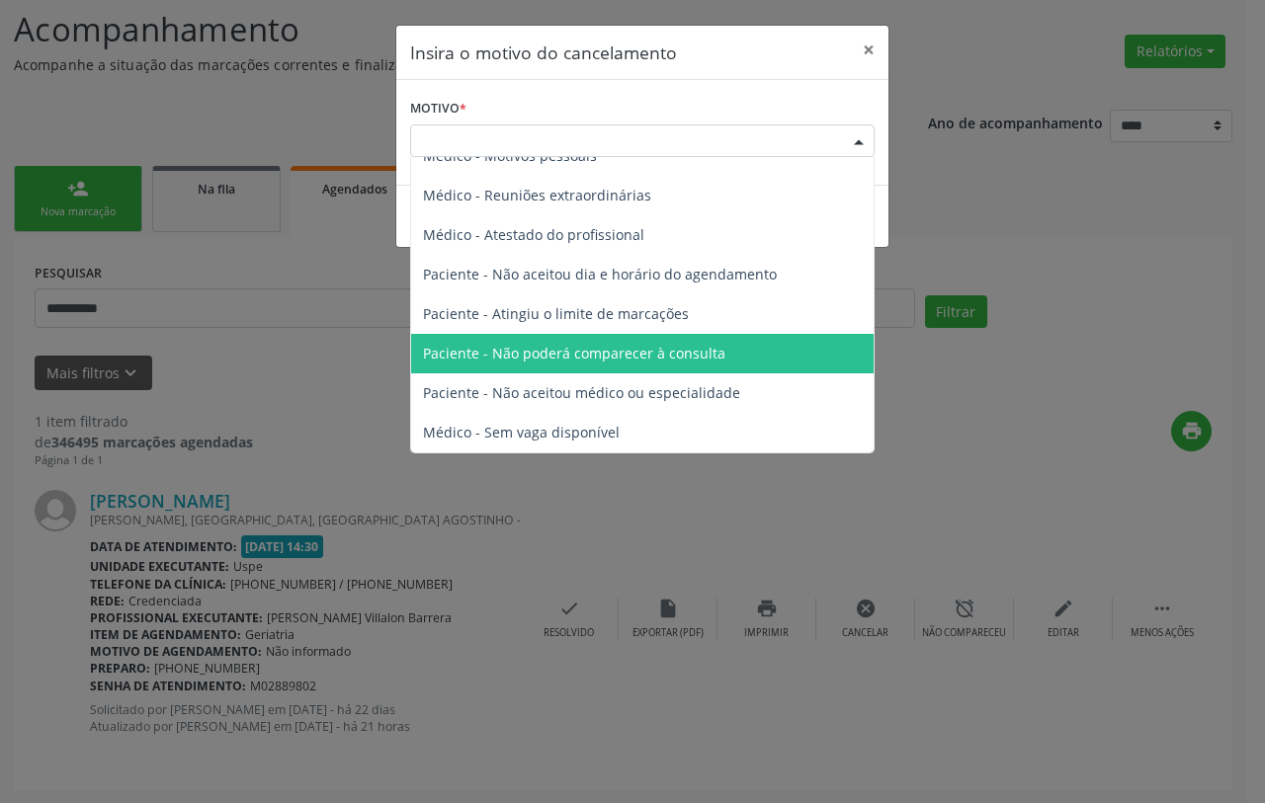
click at [629, 348] on span "Paciente - Não poderá comparecer à consulta" at bounding box center [574, 353] width 302 height 19
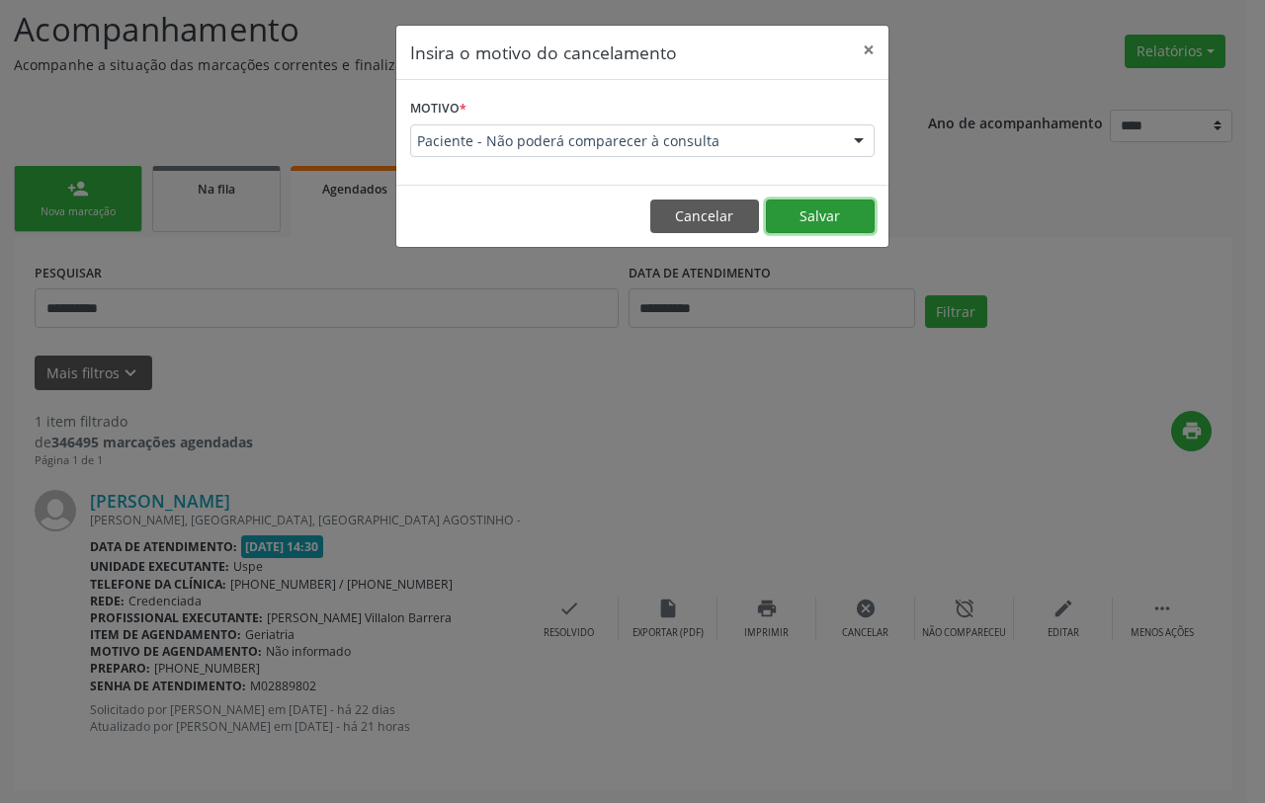
click at [784, 230] on button "Salvar" at bounding box center [820, 217] width 109 height 34
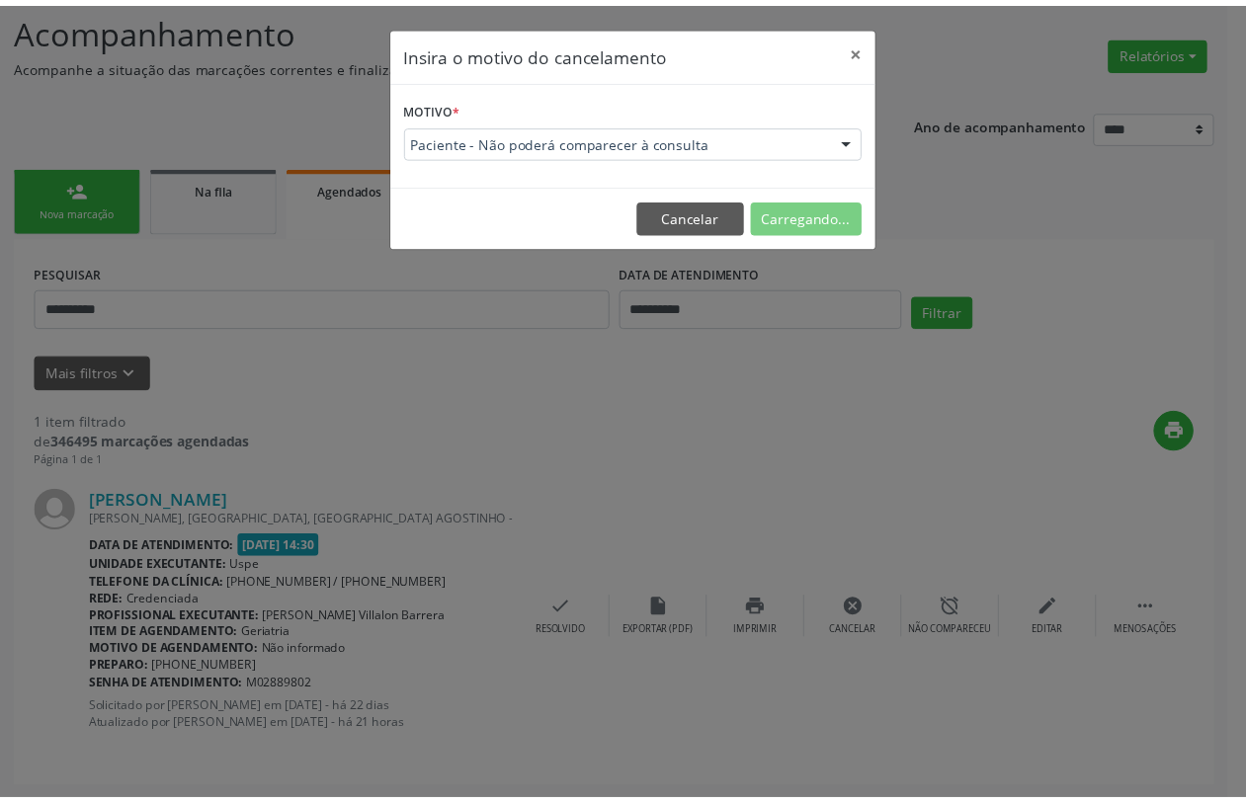
scroll to position [0, 0]
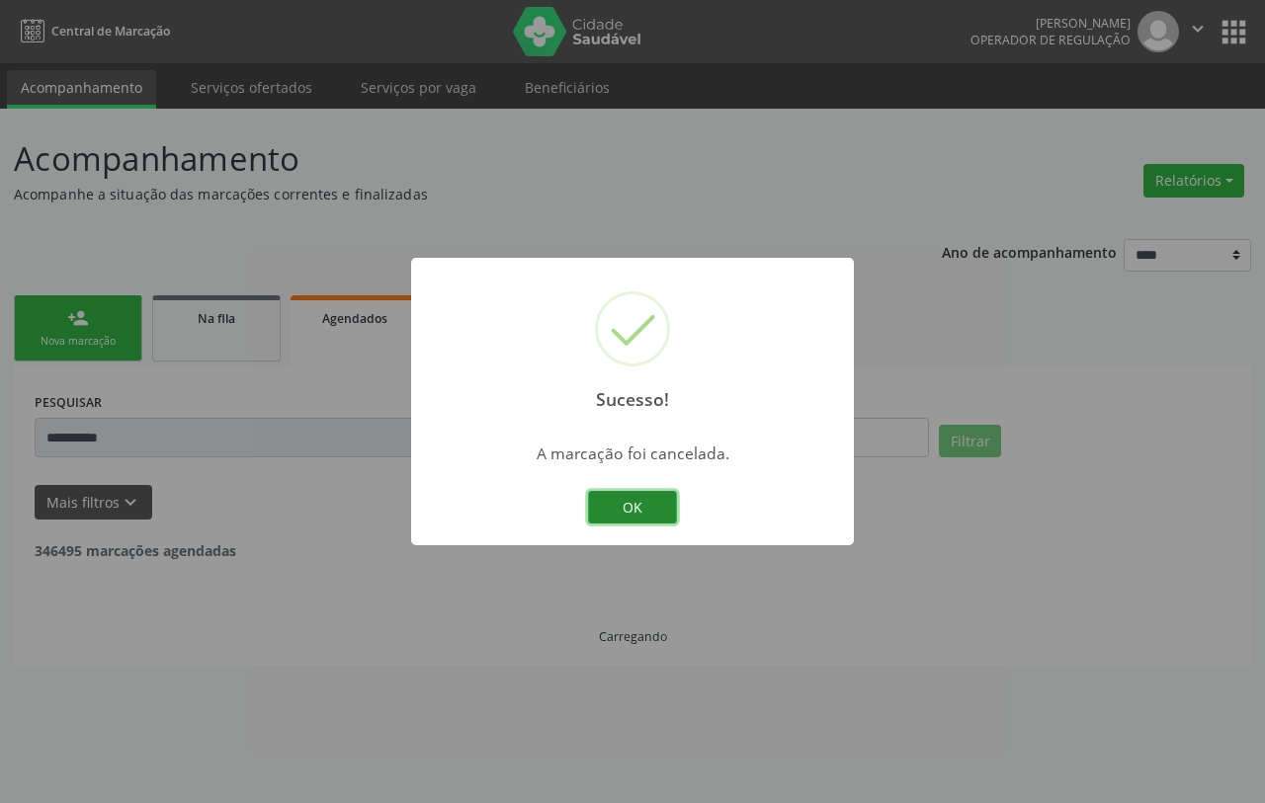
click at [620, 500] on button "OK" at bounding box center [632, 508] width 89 height 34
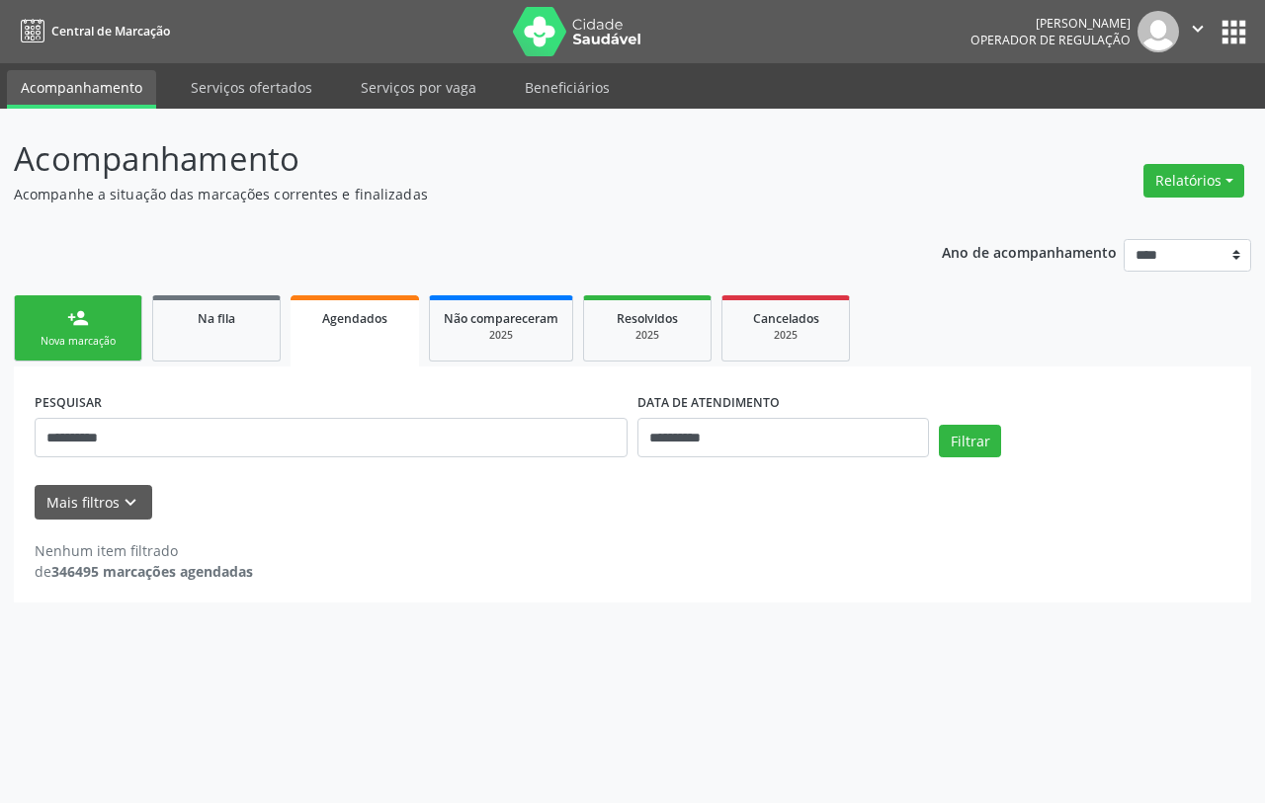
click at [115, 342] on div "Nova marcação" at bounding box center [78, 341] width 99 height 15
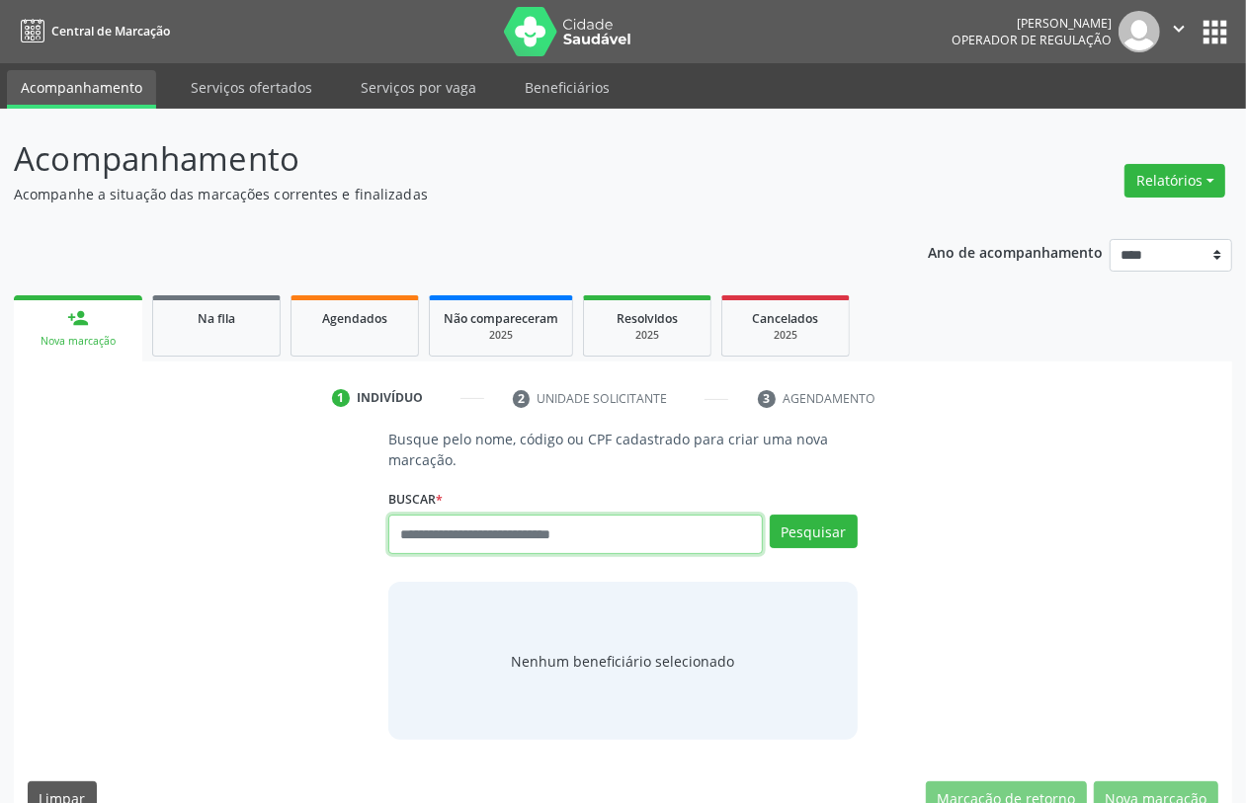
click at [491, 525] on input "text" at bounding box center [575, 535] width 374 height 40
type input "*******"
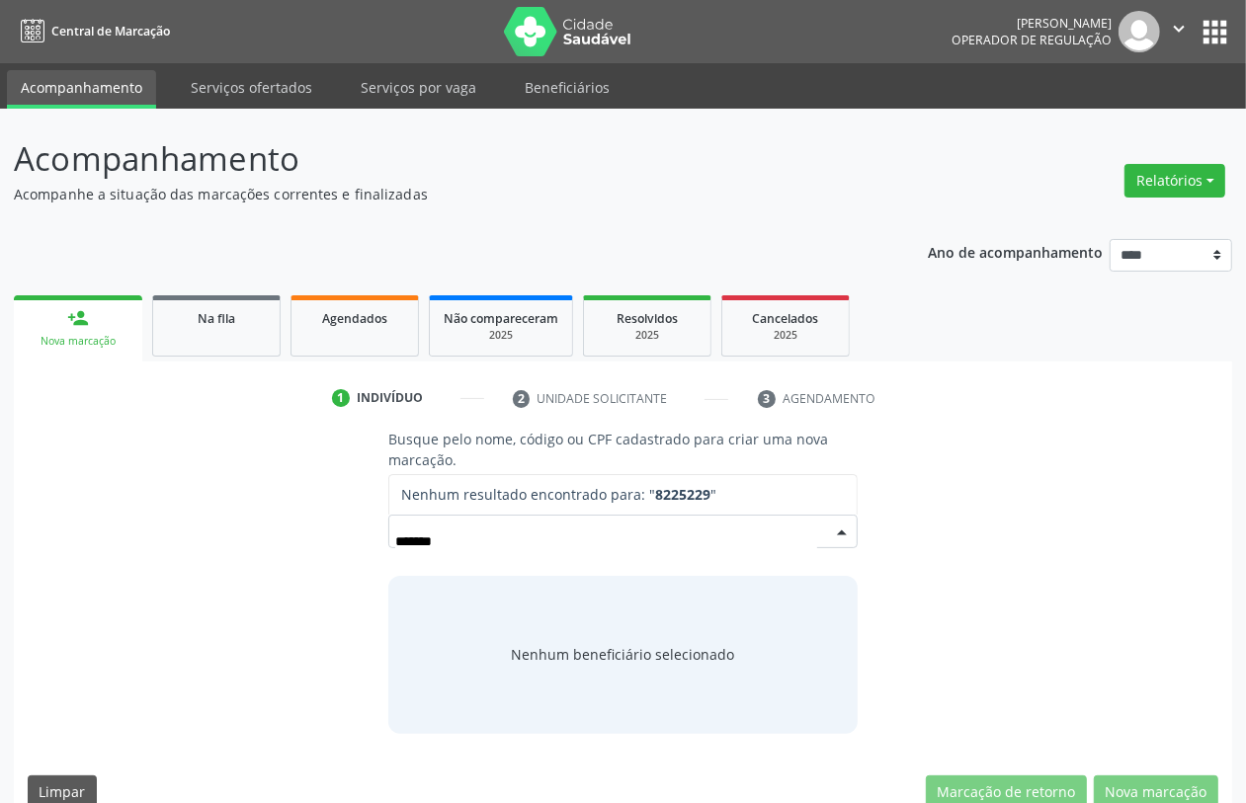
click at [416, 545] on input "*******" at bounding box center [605, 542] width 421 height 40
drag, startPoint x: 465, startPoint y: 541, endPoint x: 413, endPoint y: 542, distance: 52.4
click at [413, 542] on input "*******" at bounding box center [605, 542] width 421 height 40
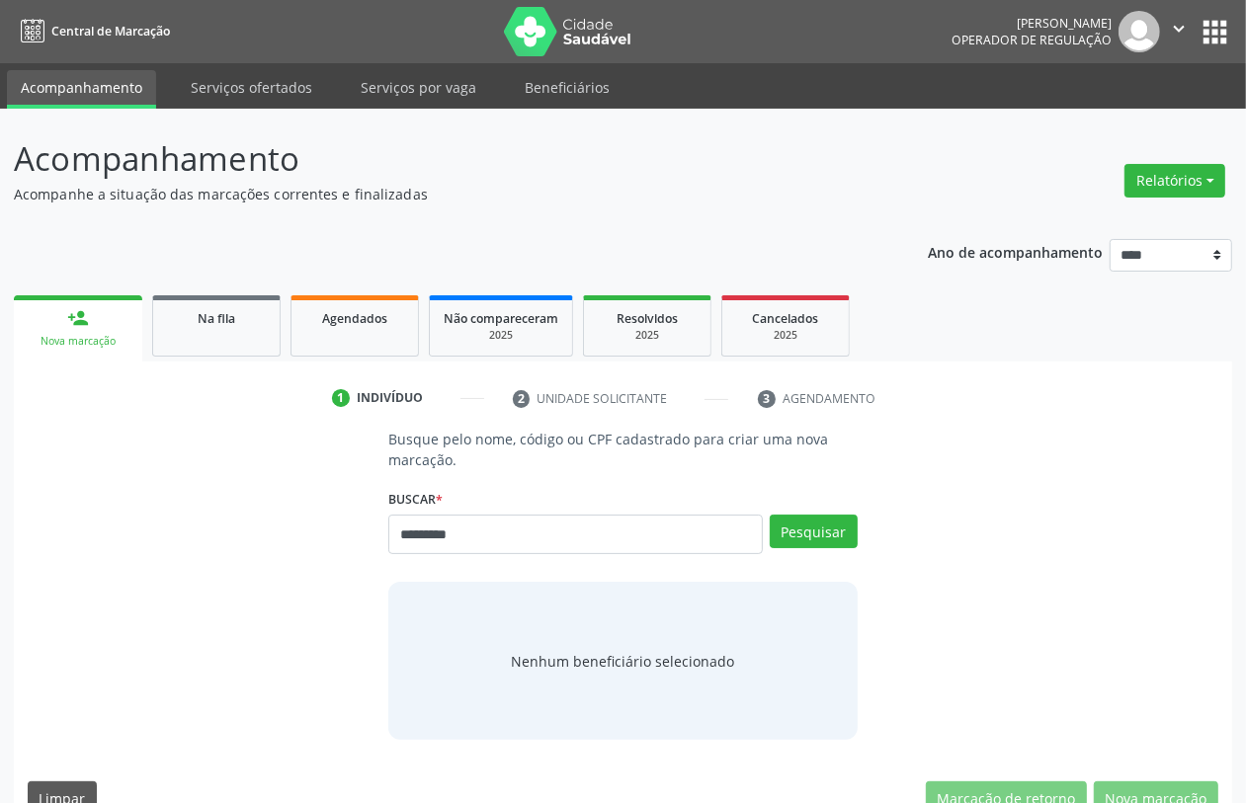
type input "*********"
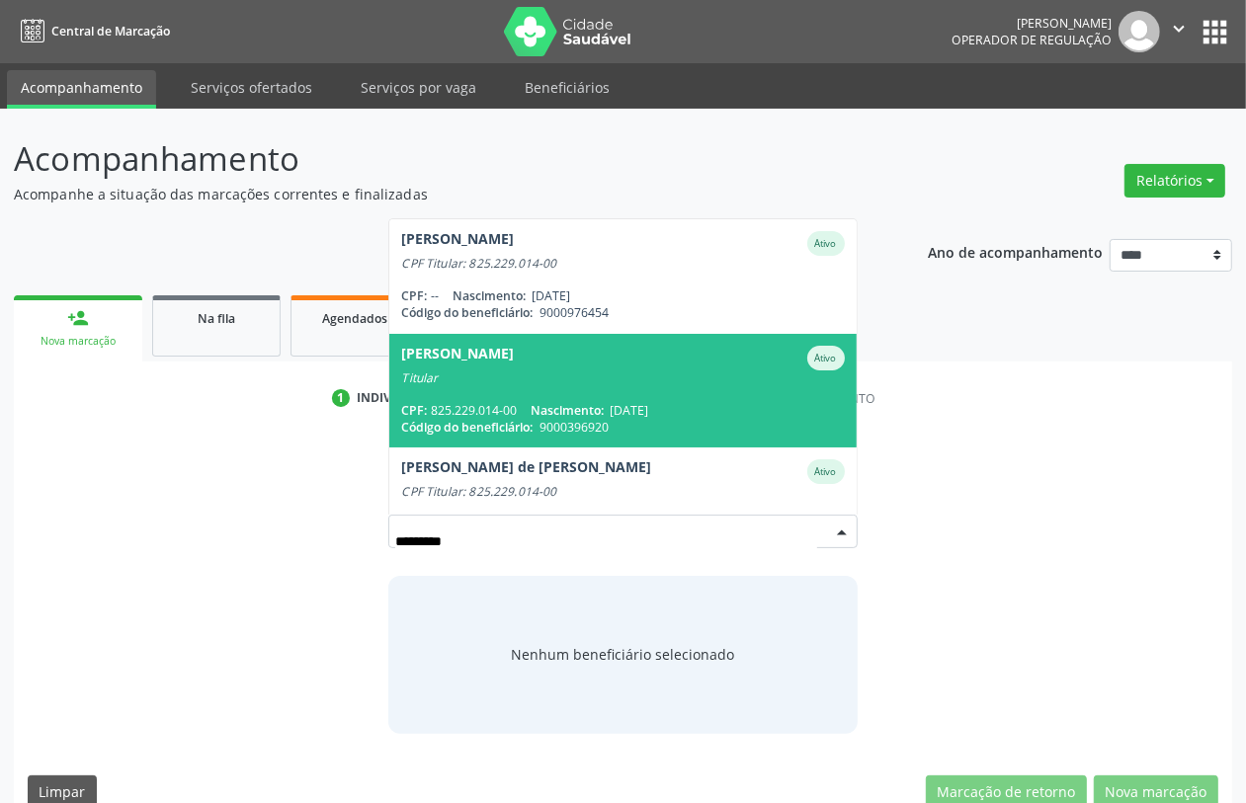
click at [630, 388] on span "Josefa Alves Feitosa de Siqueira Ativo Titular CPF: 825.229.014-00 Nascimento: …" at bounding box center [622, 391] width 466 height 114
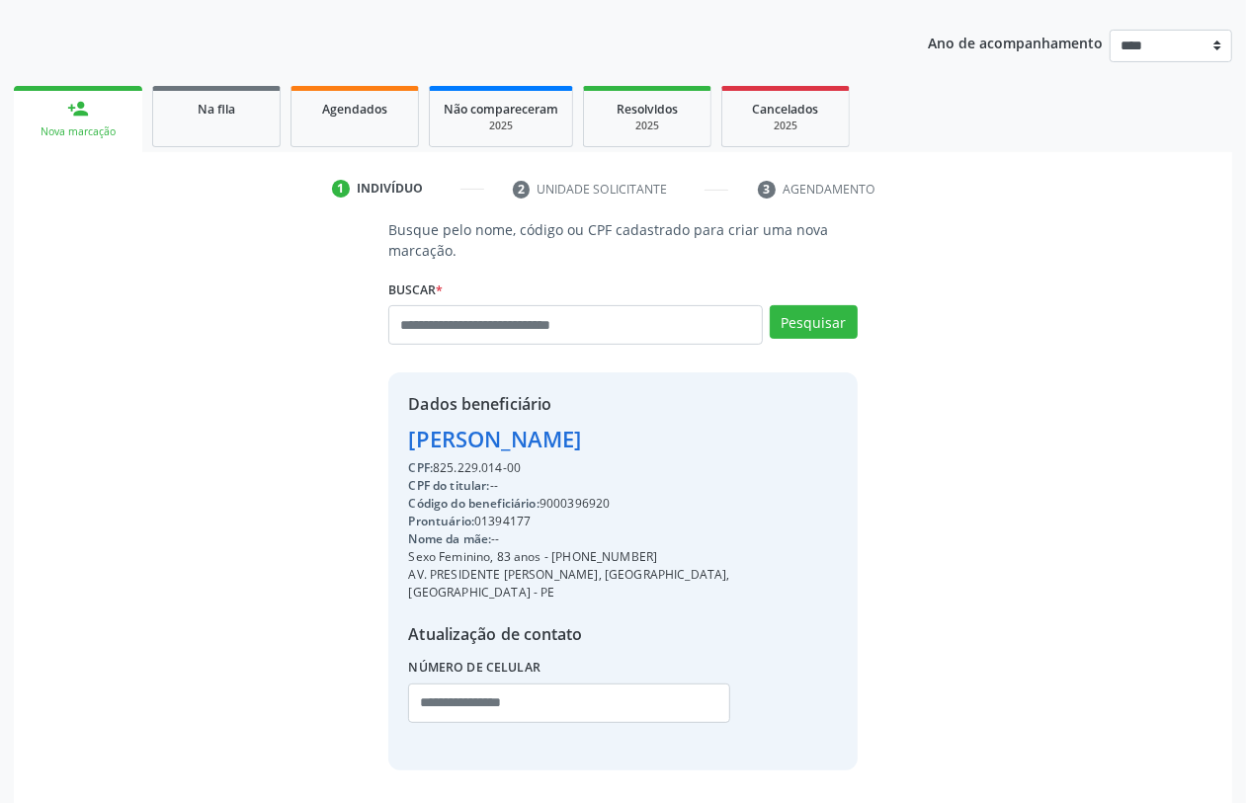
scroll to position [247, 0]
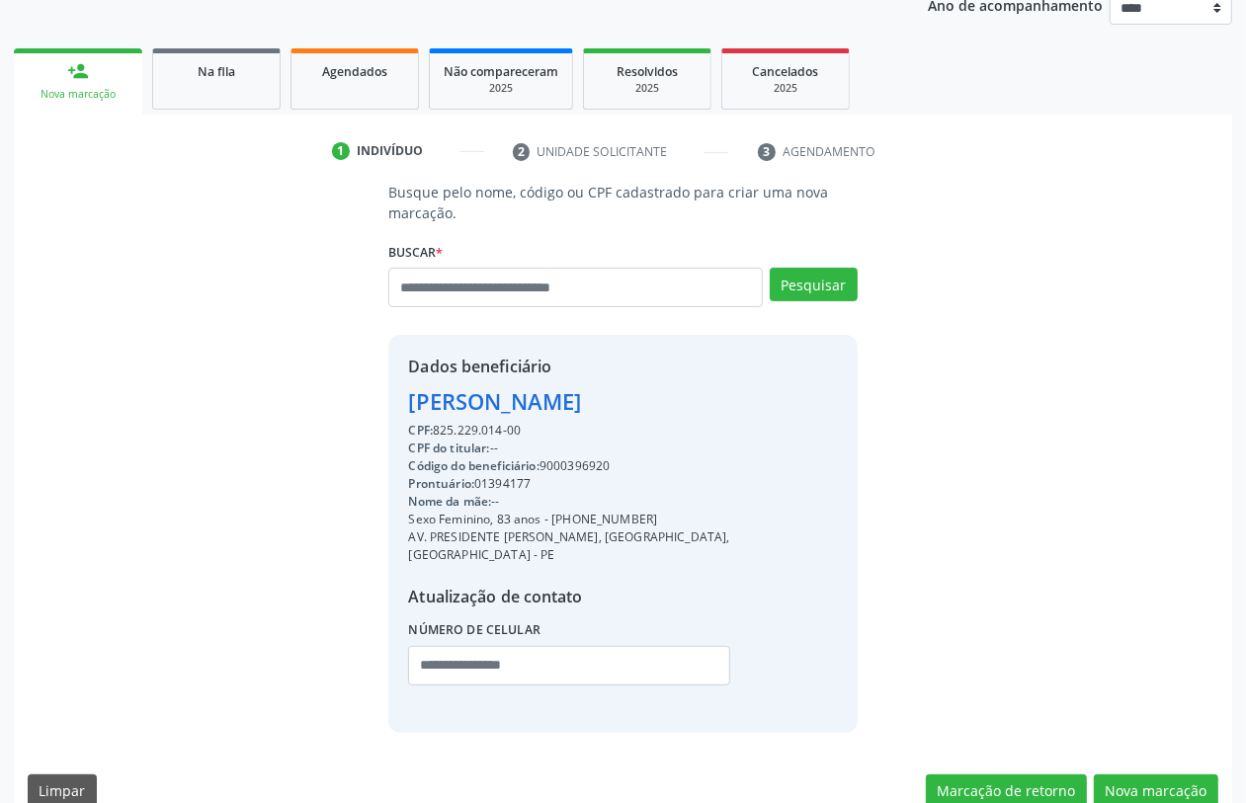
click at [584, 461] on div "Código do beneficiário: 9000396920" at bounding box center [622, 467] width 429 height 18
click at [583, 460] on div "Código do beneficiário: 9000396920" at bounding box center [622, 467] width 429 height 18
copy div "9000396920"
click at [339, 71] on span "Agendados" at bounding box center [354, 71] width 65 height 17
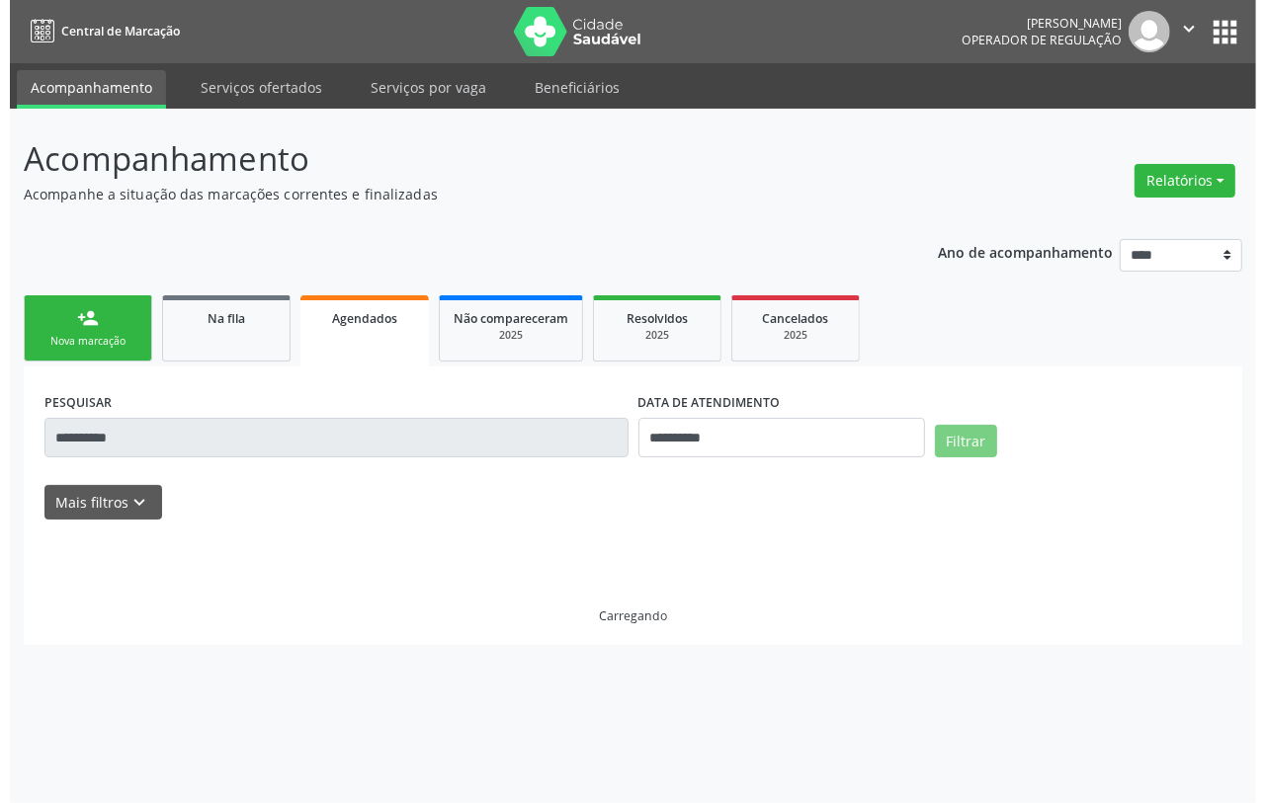
scroll to position [0, 0]
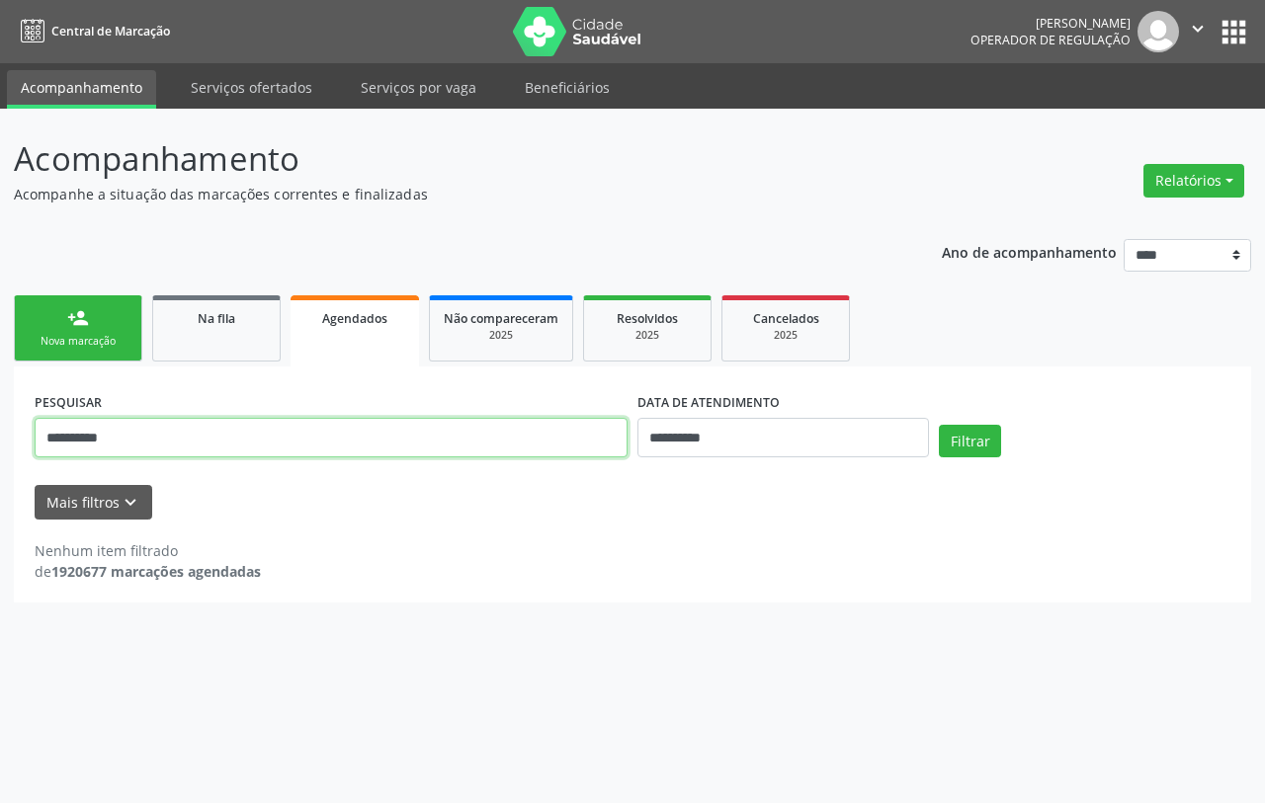
click at [470, 442] on input "**********" at bounding box center [331, 438] width 593 height 40
click at [466, 432] on input "**********" at bounding box center [331, 438] width 593 height 40
drag, startPoint x: 466, startPoint y: 432, endPoint x: 361, endPoint y: 432, distance: 105.7
click at [361, 432] on input "**********" at bounding box center [331, 438] width 593 height 40
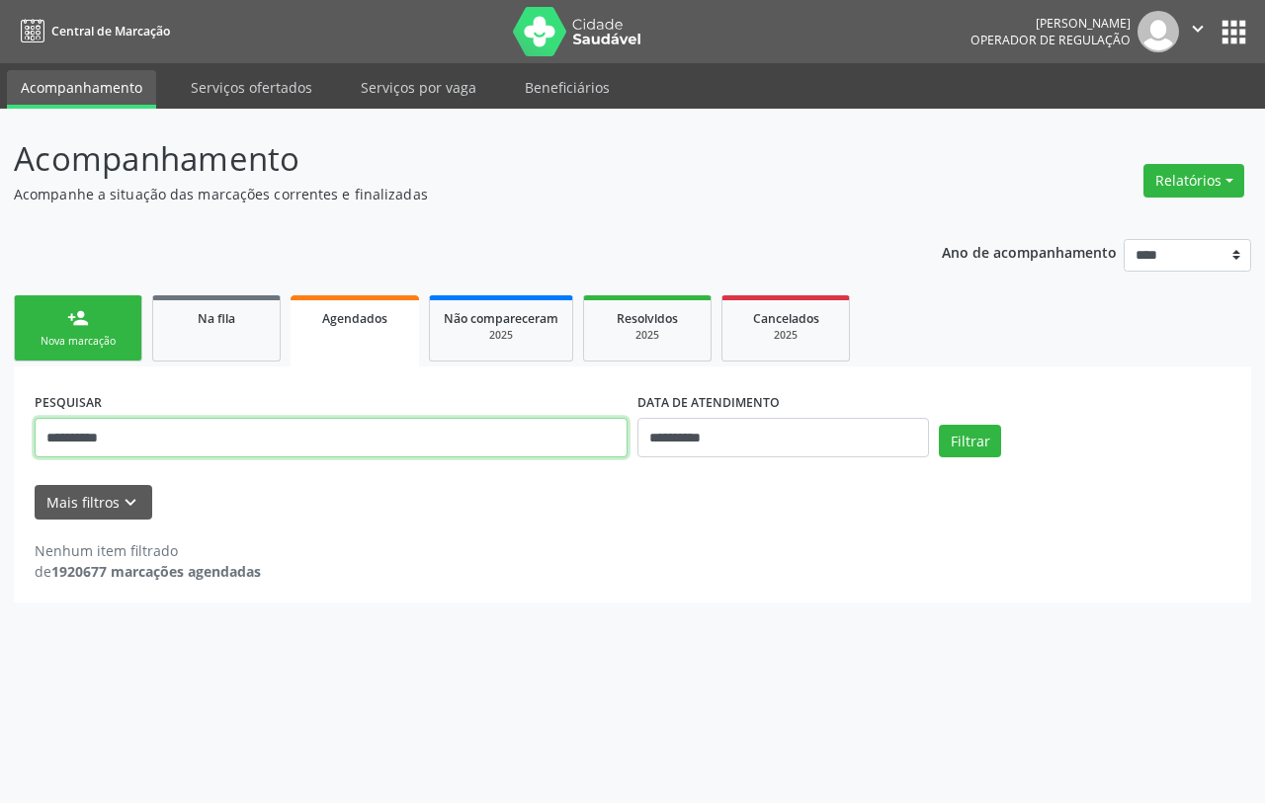
click at [361, 432] on input "**********" at bounding box center [331, 438] width 593 height 40
paste input "text"
type input "**********"
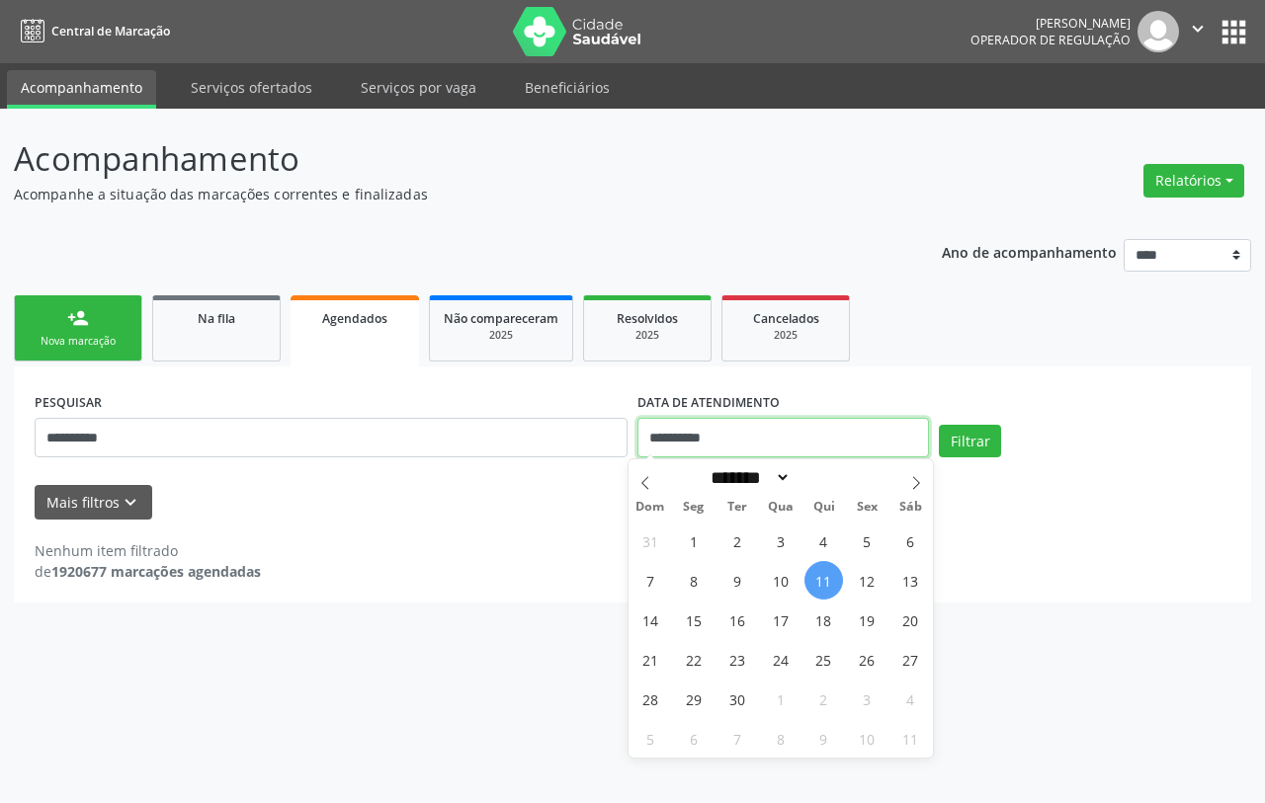
click at [759, 431] on input "**********" at bounding box center [783, 438] width 292 height 40
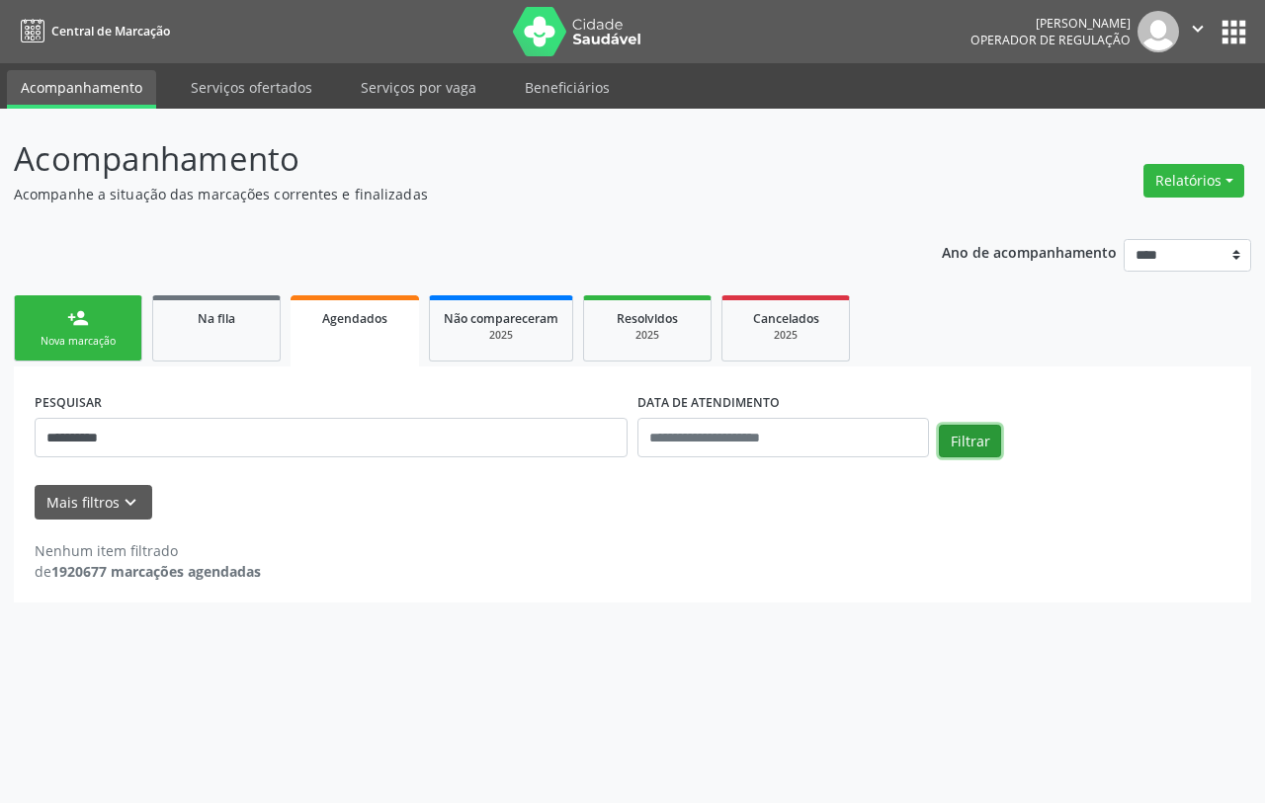
click at [956, 442] on button "Filtrar" at bounding box center [970, 442] width 62 height 34
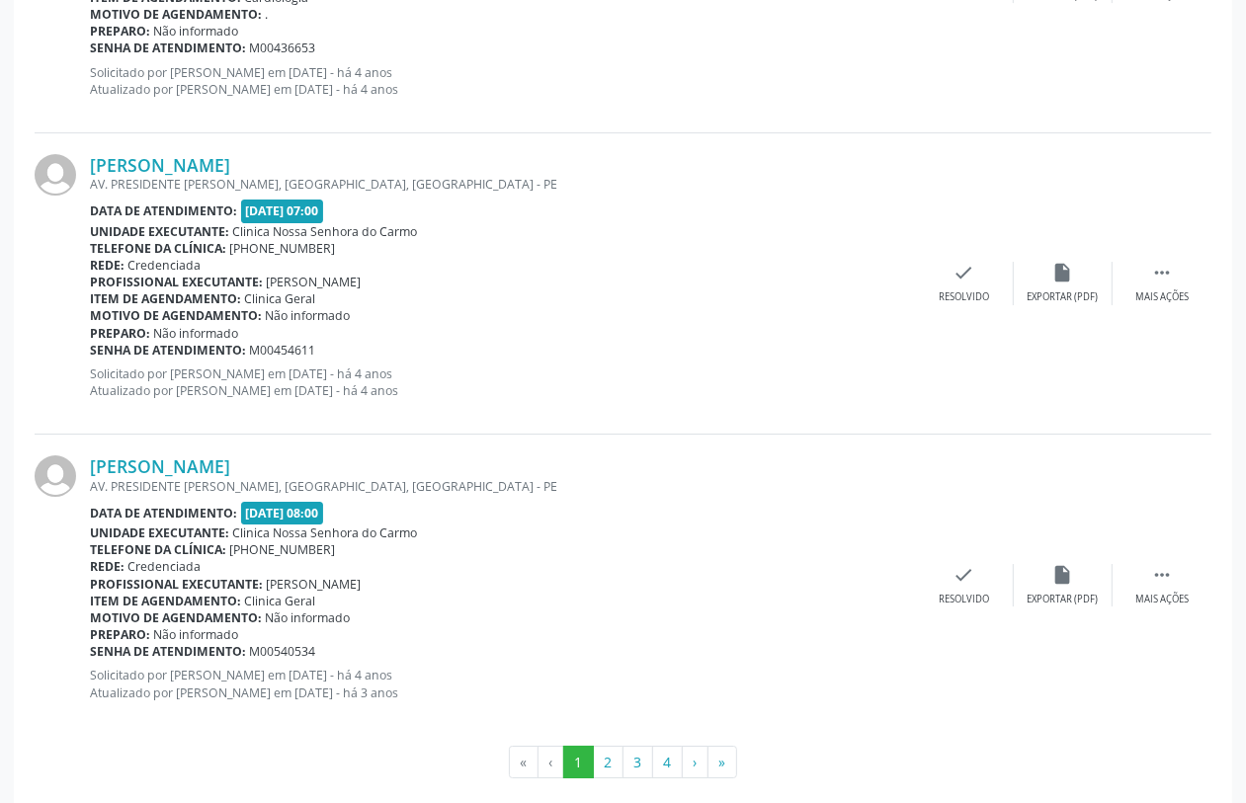
scroll to position [4414, 0]
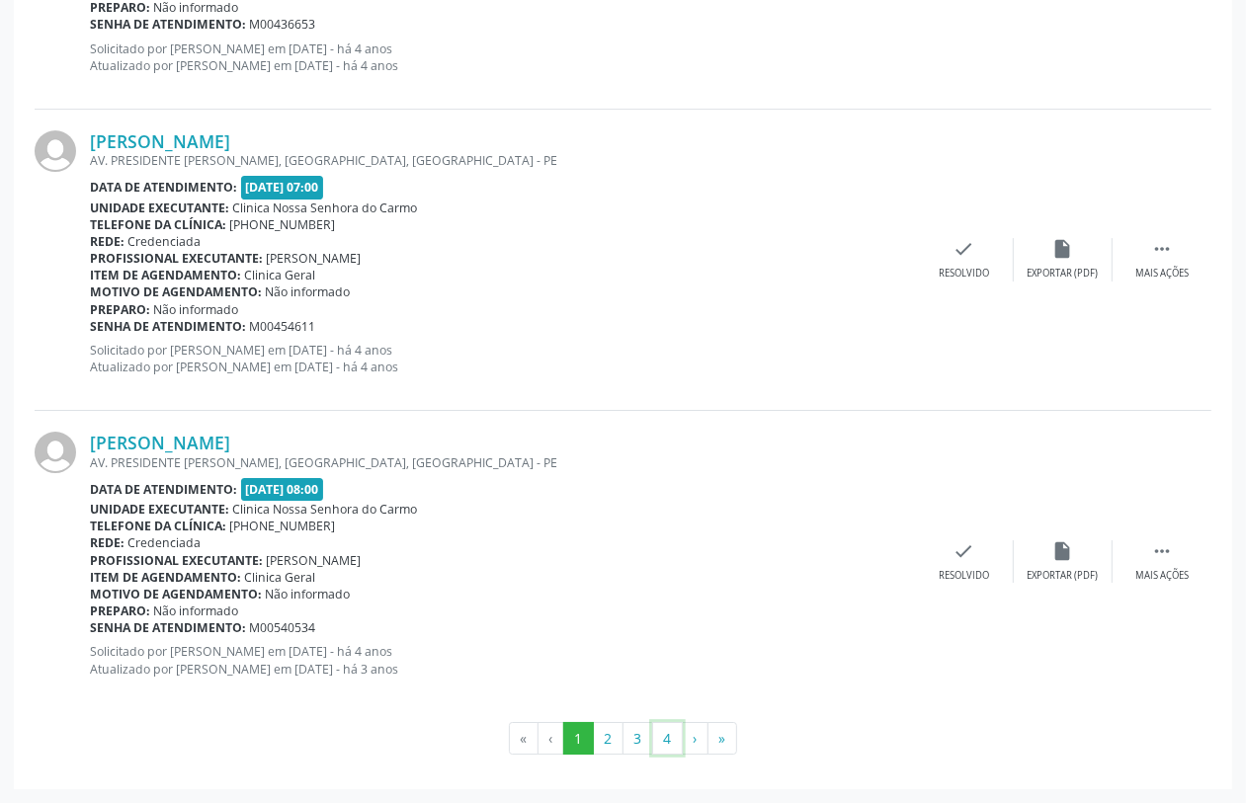
click at [655, 743] on button "4" at bounding box center [667, 739] width 31 height 34
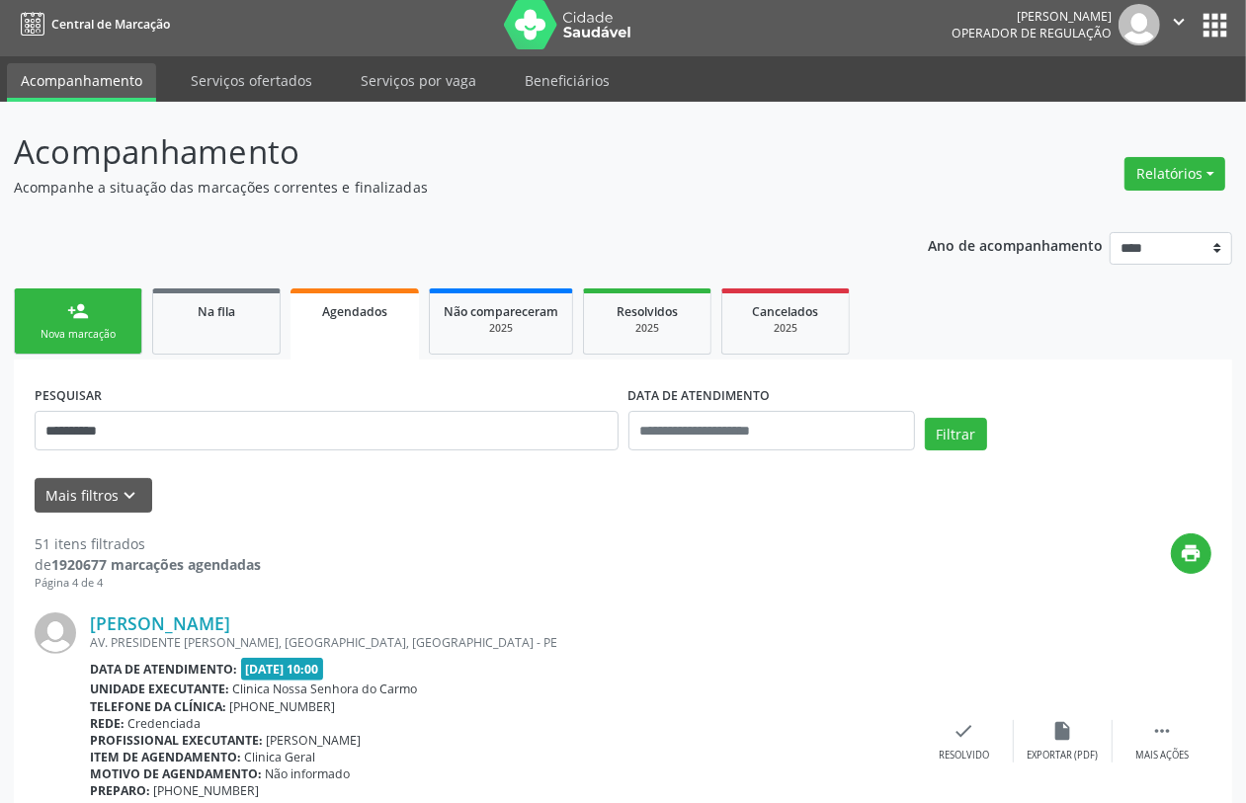
scroll to position [0, 0]
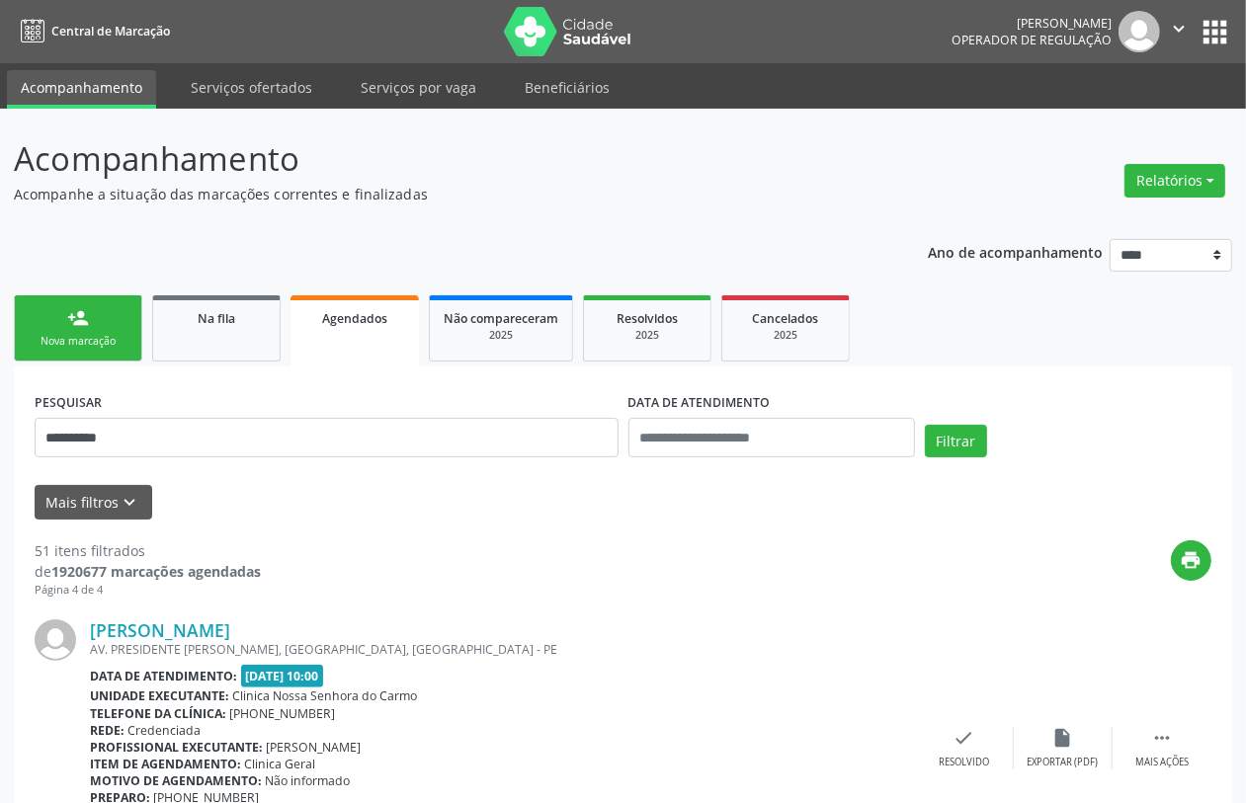
click at [120, 357] on link "person_add Nova marcação" at bounding box center [78, 328] width 128 height 66
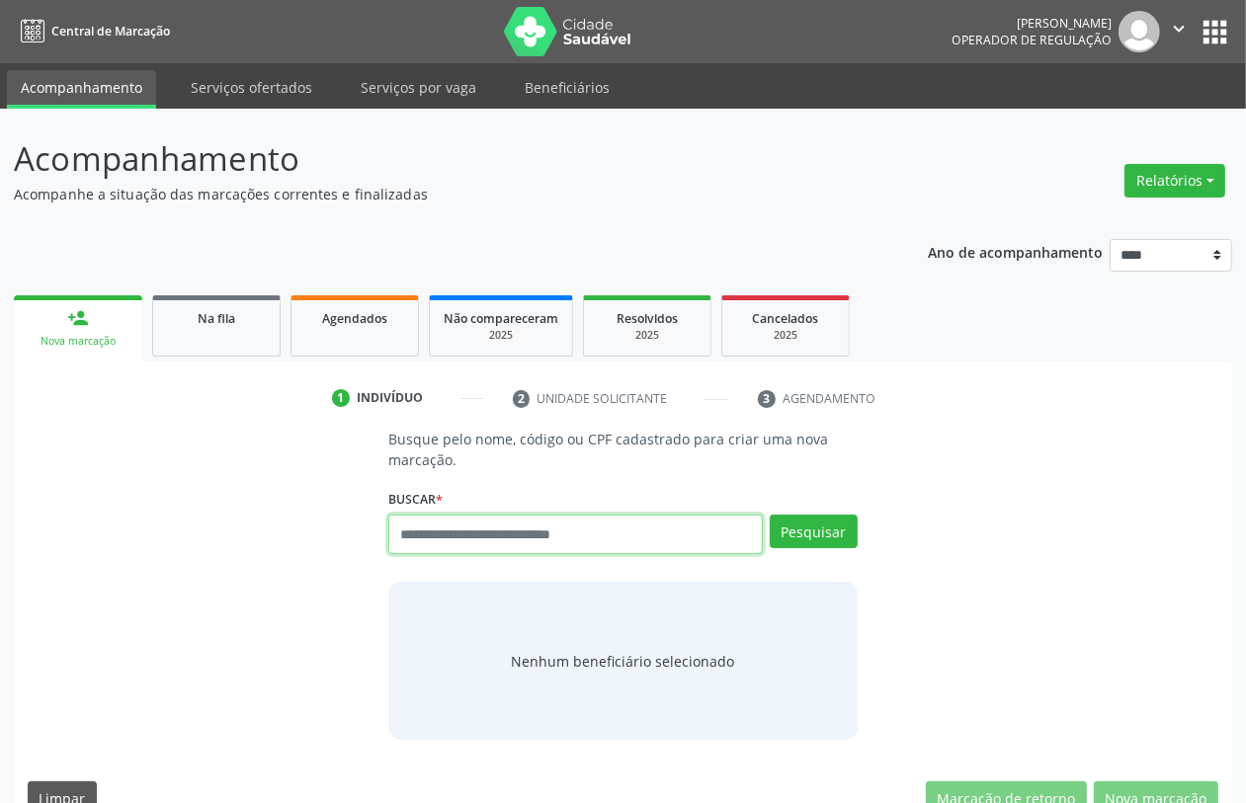
click at [532, 537] on input "text" at bounding box center [575, 535] width 374 height 40
type input "*********"
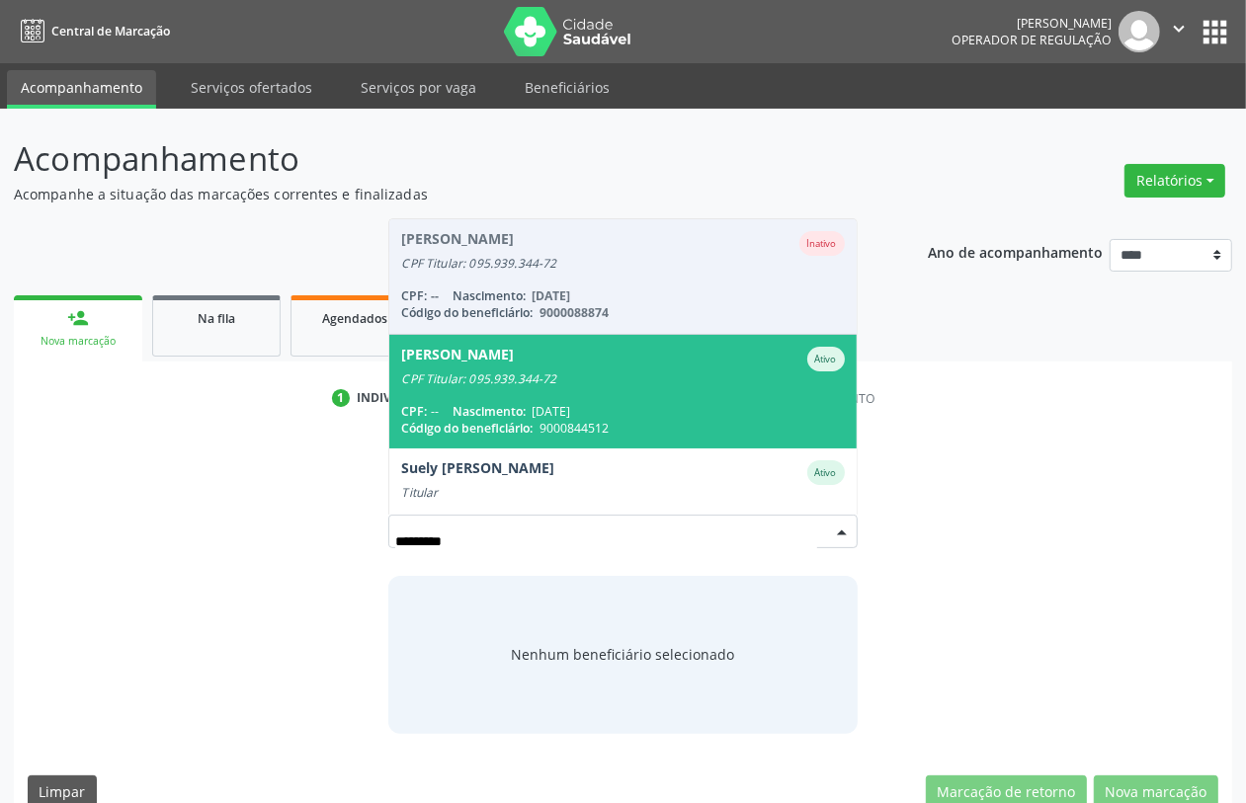
click at [465, 359] on div "Severino Rodrigues de Oliveira" at bounding box center [457, 359] width 113 height 25
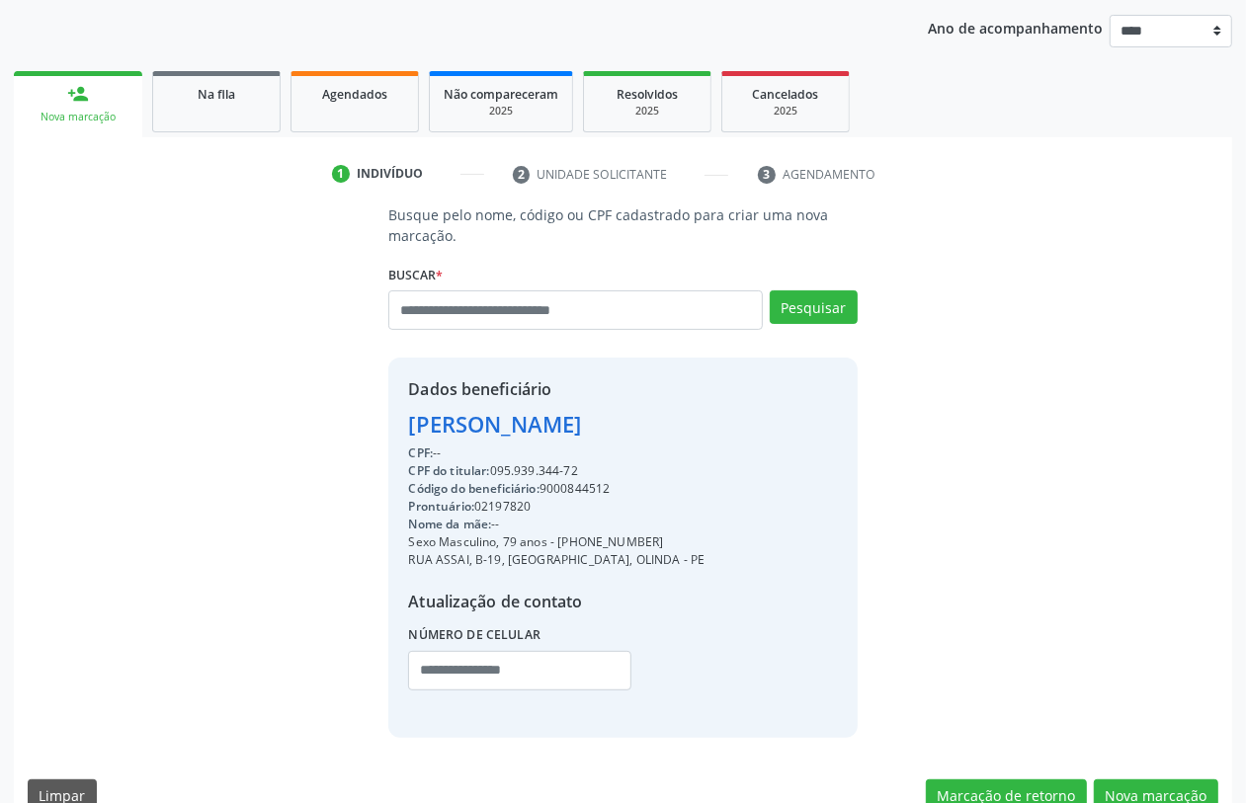
scroll to position [260, 0]
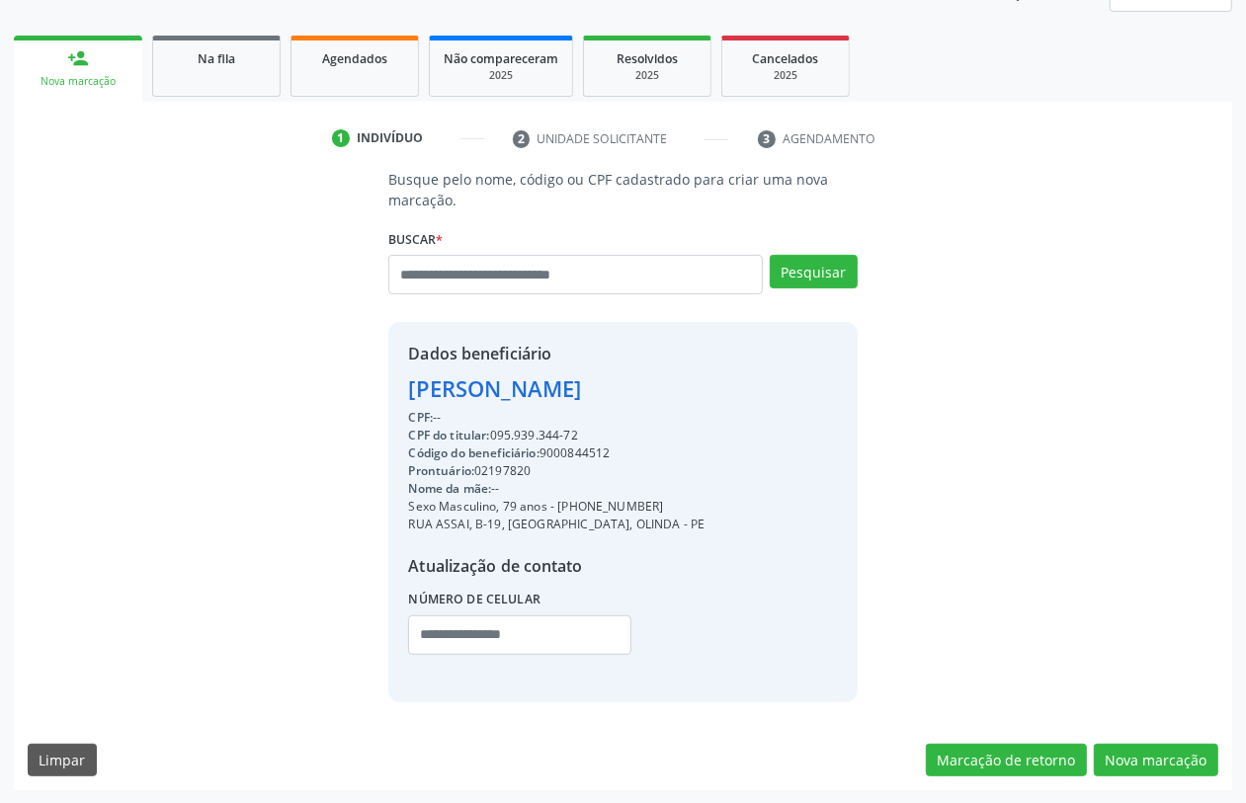
click at [575, 453] on div "Código do beneficiário: 9000844512" at bounding box center [556, 454] width 296 height 18
click at [575, 452] on div "Código do beneficiário: 9000844512" at bounding box center [556, 454] width 296 height 18
copy div "9000844512"
drag, startPoint x: 358, startPoint y: 47, endPoint x: 388, endPoint y: 80, distance: 44.7
click at [358, 47] on div "Agendados" at bounding box center [354, 57] width 99 height 21
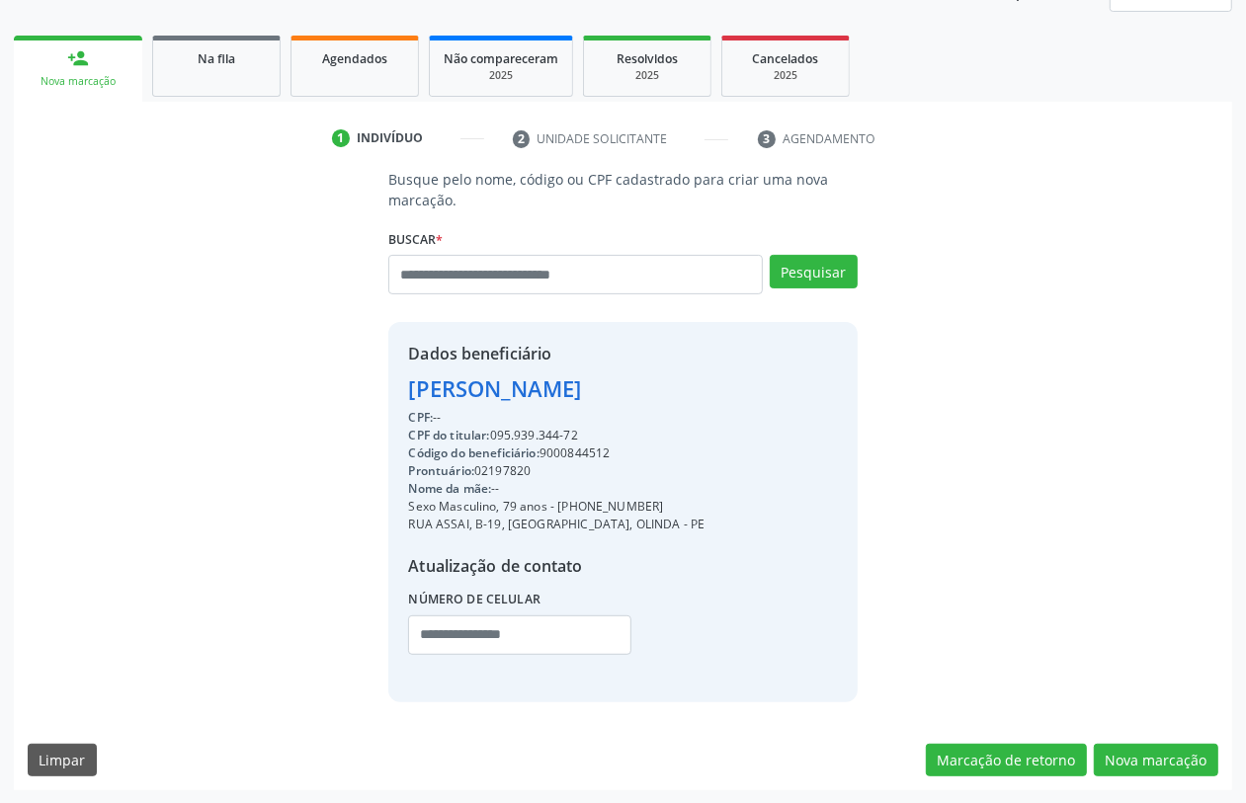
scroll to position [0, 0]
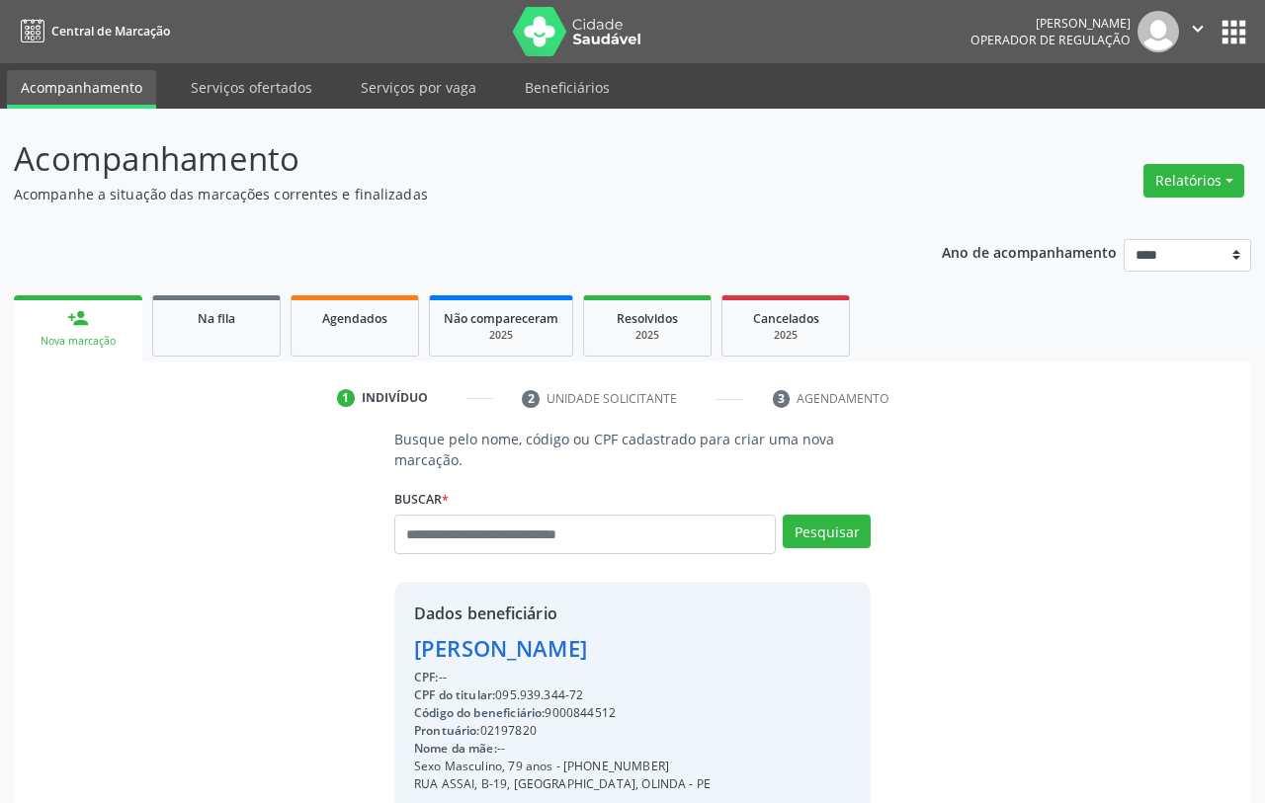
select select "*"
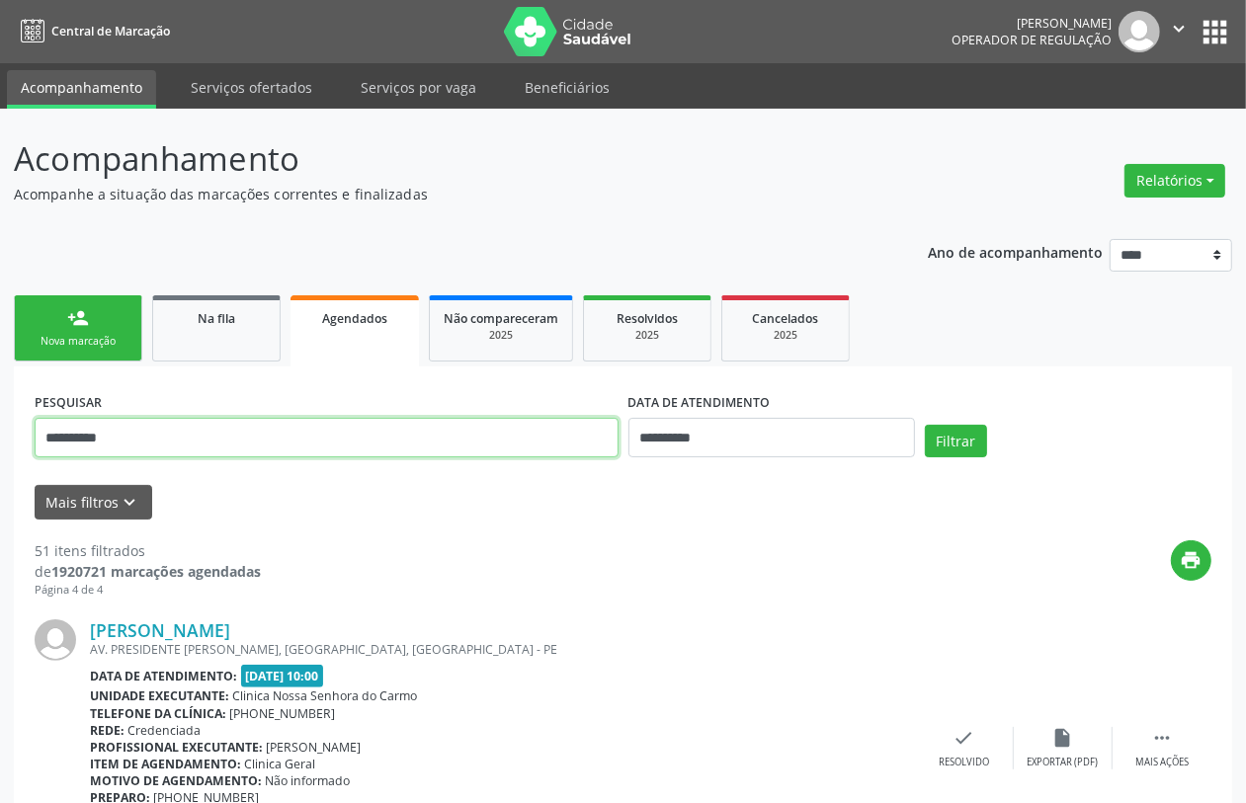
click at [554, 430] on input "**********" at bounding box center [327, 438] width 584 height 40
paste input "text"
type input "**********"
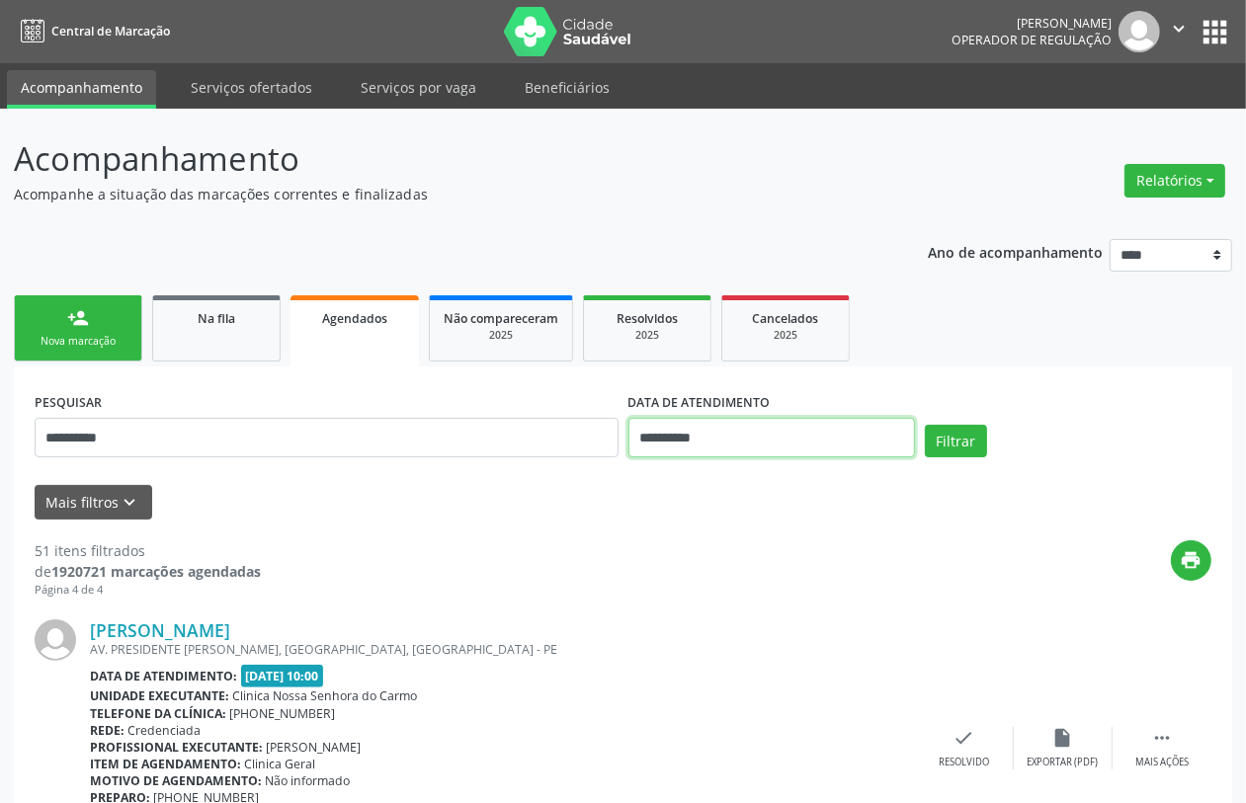
click at [773, 447] on input "**********" at bounding box center [772, 438] width 287 height 40
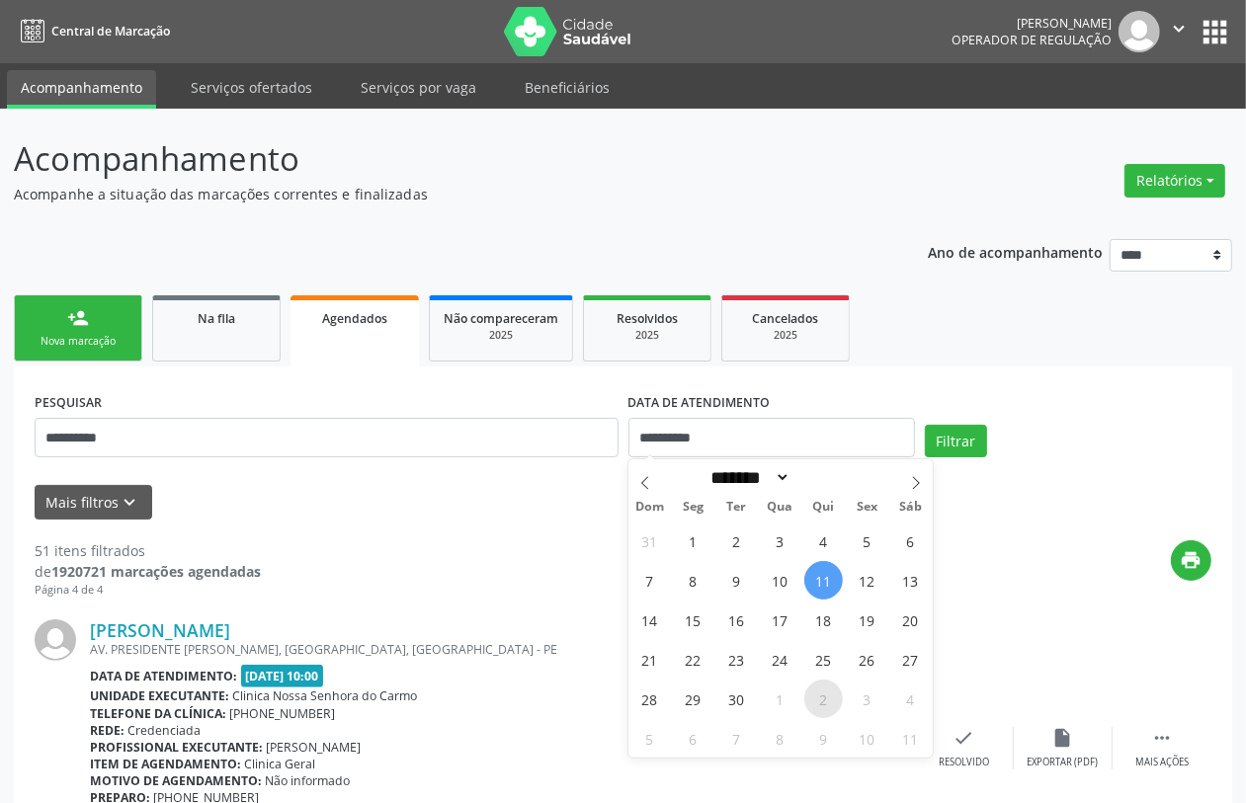
click at [817, 709] on span "2" at bounding box center [823, 699] width 39 height 39
type input "**********"
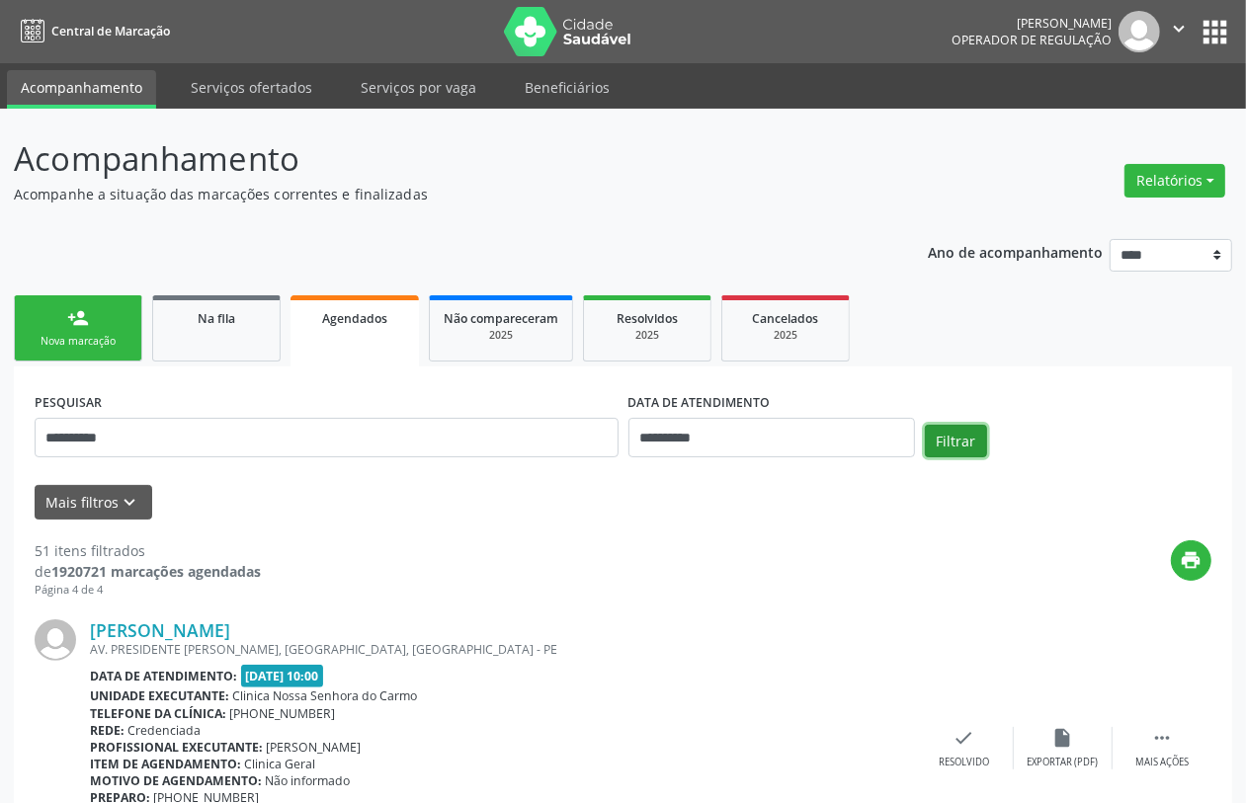
click at [955, 447] on button "Filtrar" at bounding box center [956, 442] width 62 height 34
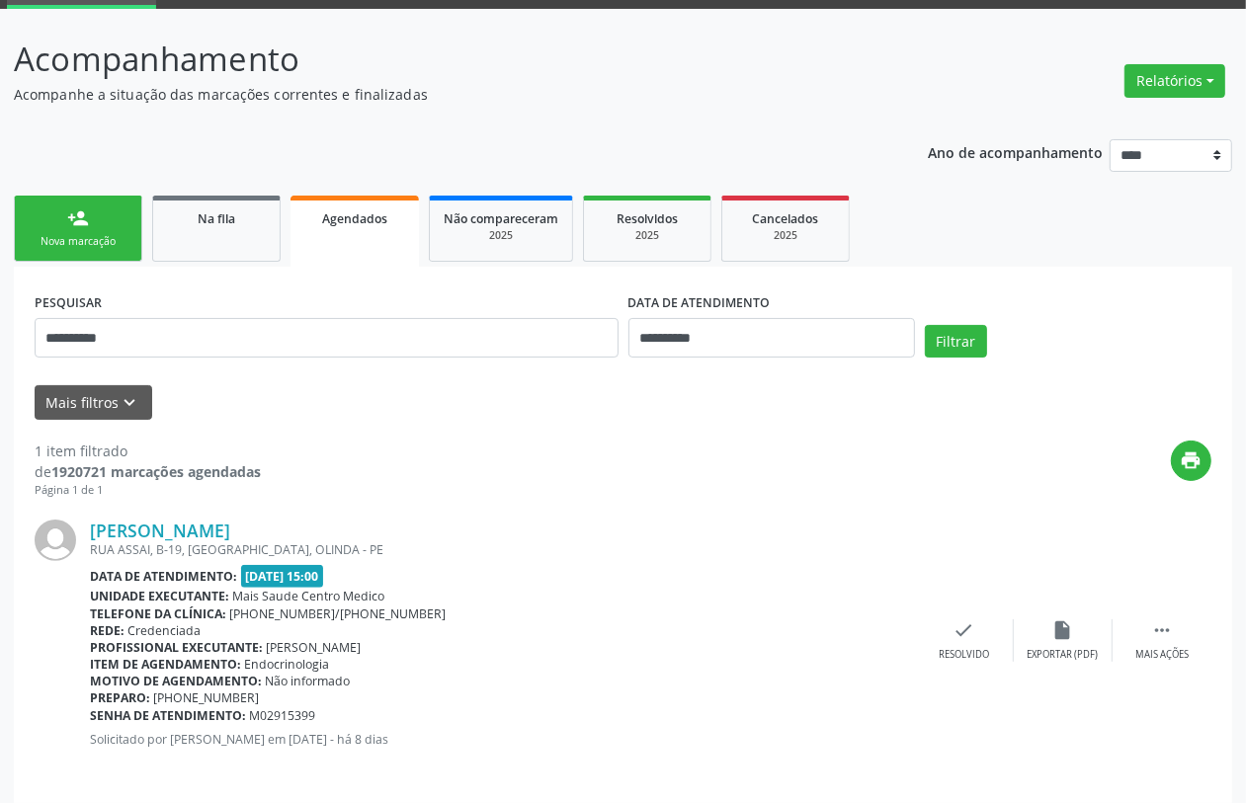
scroll to position [114, 0]
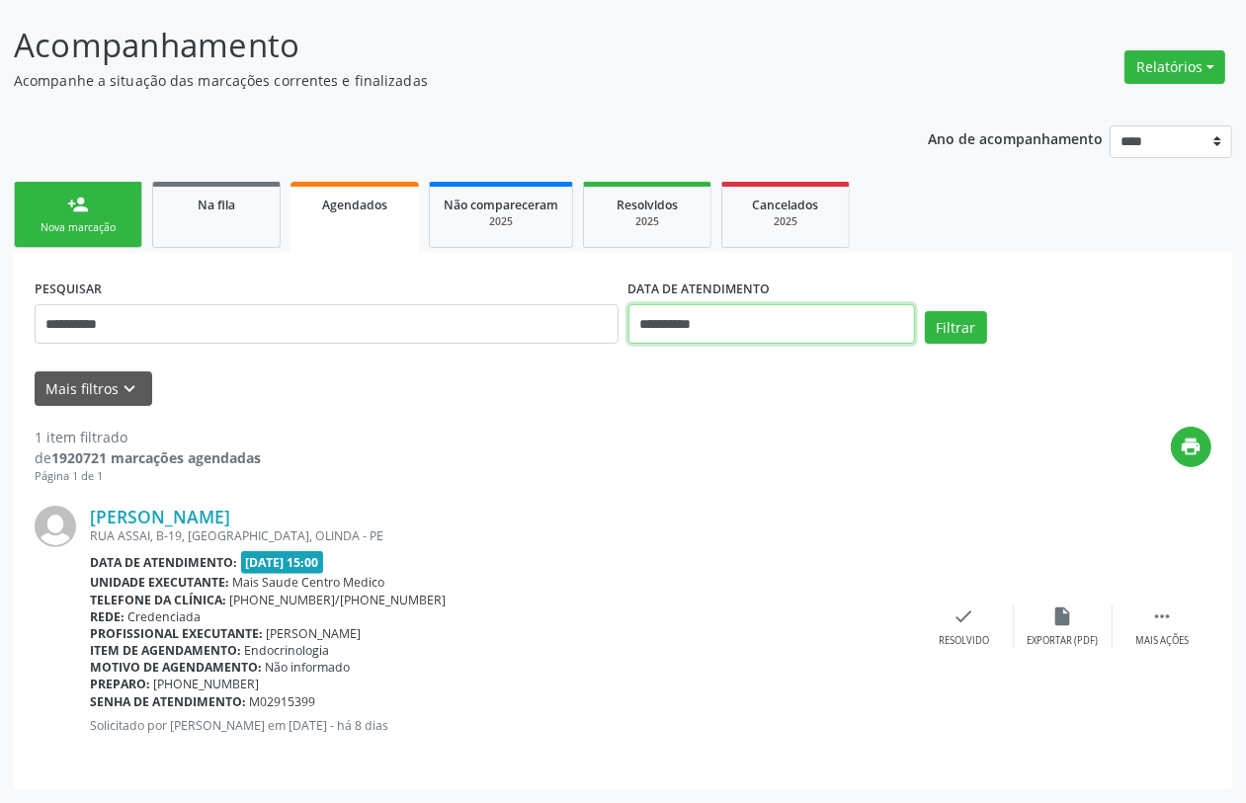
click at [763, 331] on input "**********" at bounding box center [772, 324] width 287 height 40
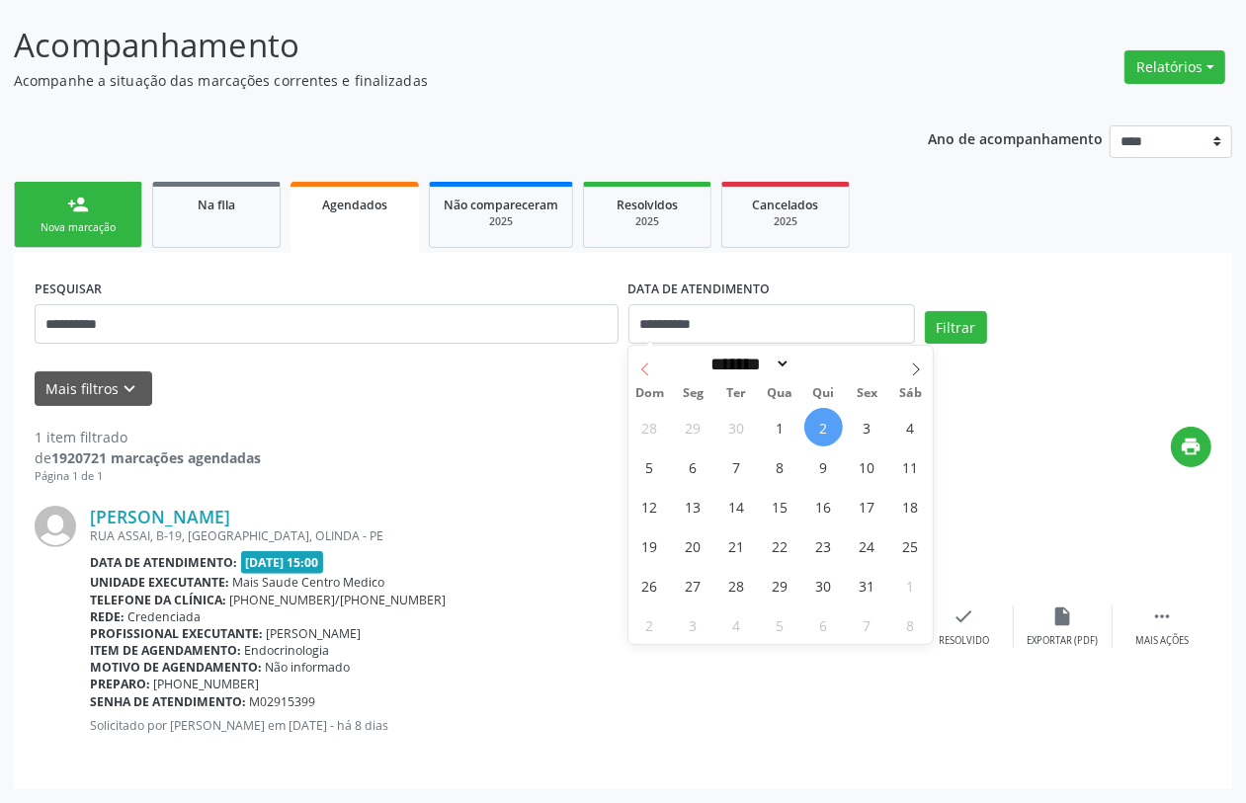
click at [642, 376] on icon at bounding box center [645, 370] width 14 height 14
select select "*"
click at [734, 511] on span "16" at bounding box center [736, 506] width 39 height 39
type input "**********"
click at [737, 511] on span "16" at bounding box center [736, 506] width 39 height 39
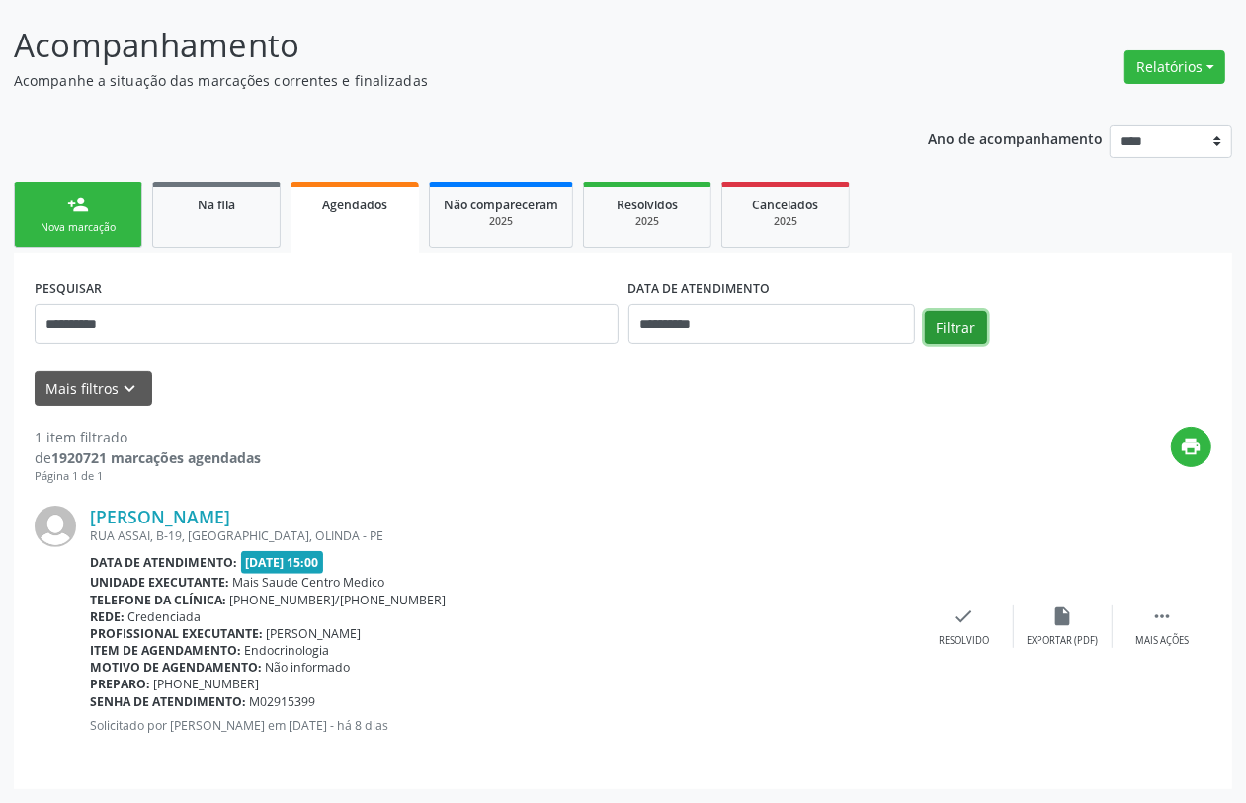
click at [968, 324] on button "Filtrar" at bounding box center [956, 328] width 62 height 34
click at [87, 228] on div "Nova marcação" at bounding box center [78, 227] width 99 height 15
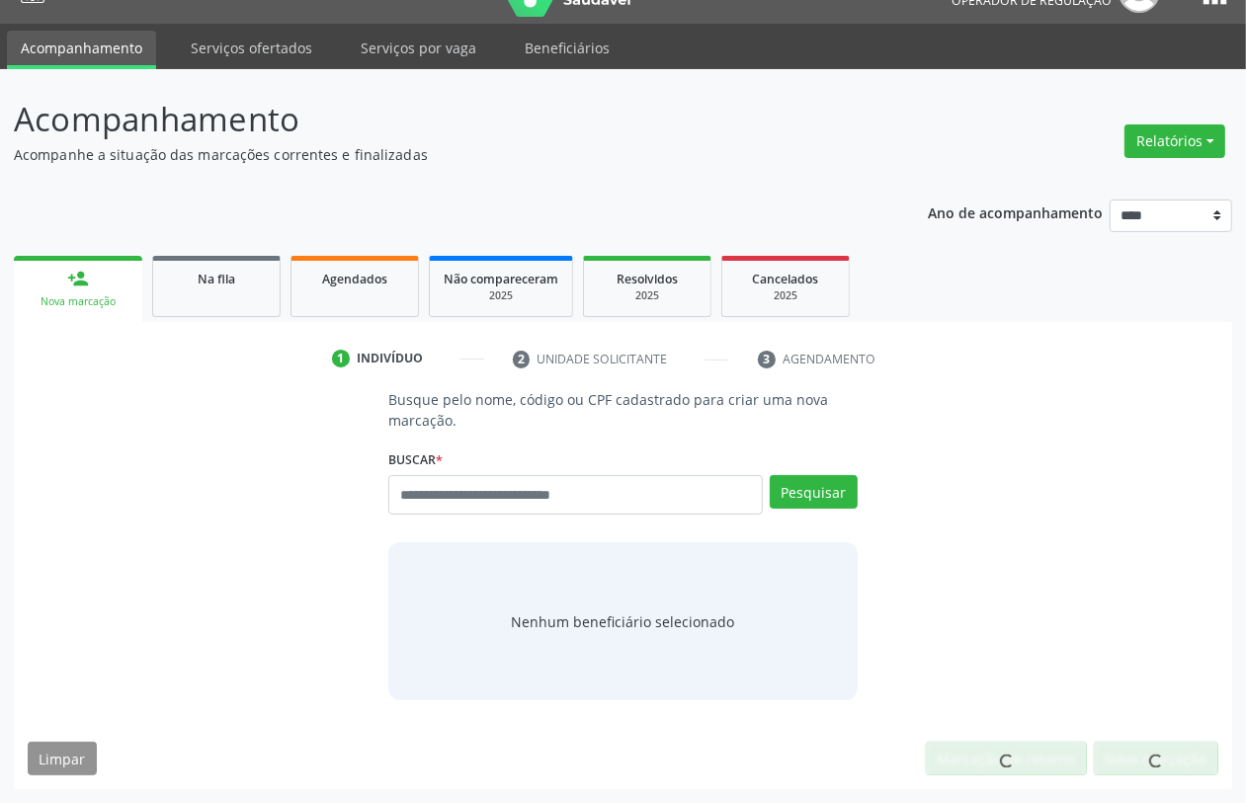
scroll to position [40, 0]
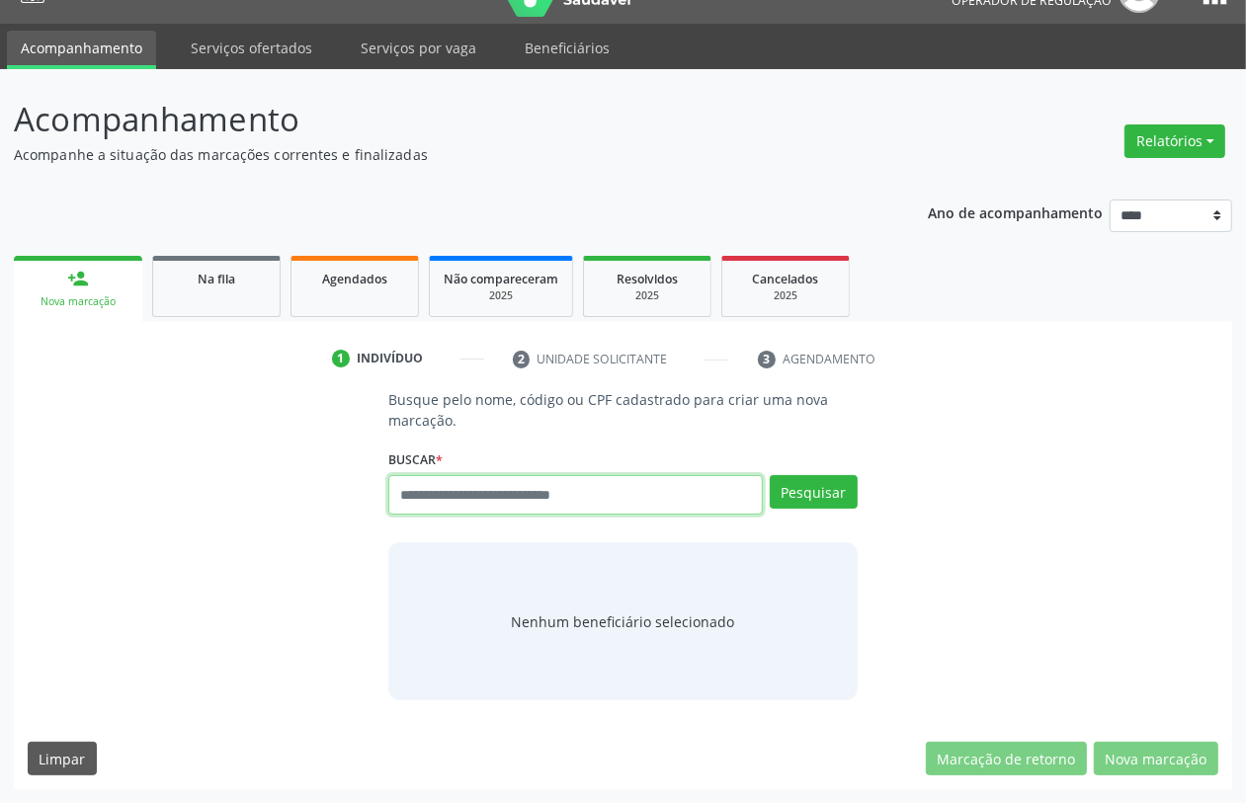
click at [561, 501] on input "text" at bounding box center [575, 495] width 374 height 40
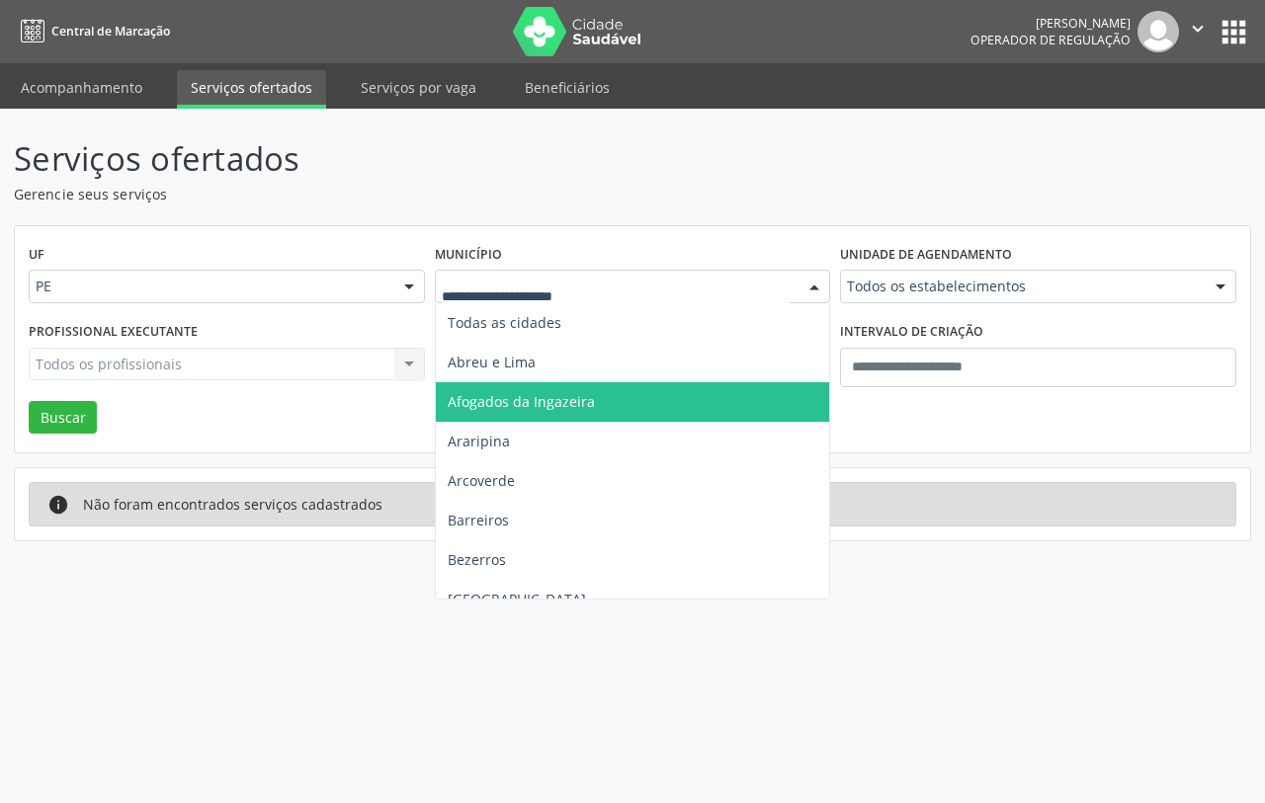
click at [509, 405] on span "Afogados da Ingazeira" at bounding box center [521, 401] width 147 height 19
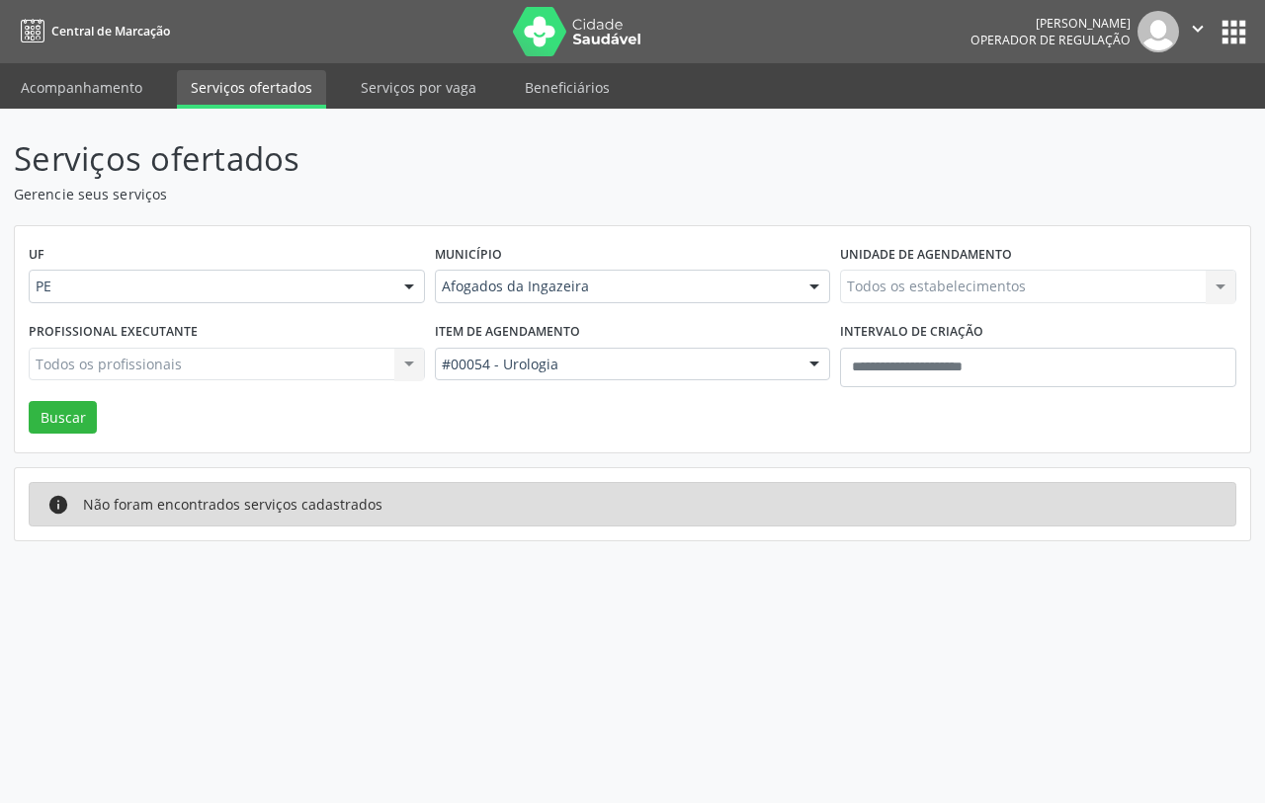
click at [549, 353] on div "#00054 - Urologia" at bounding box center [633, 365] width 396 height 34
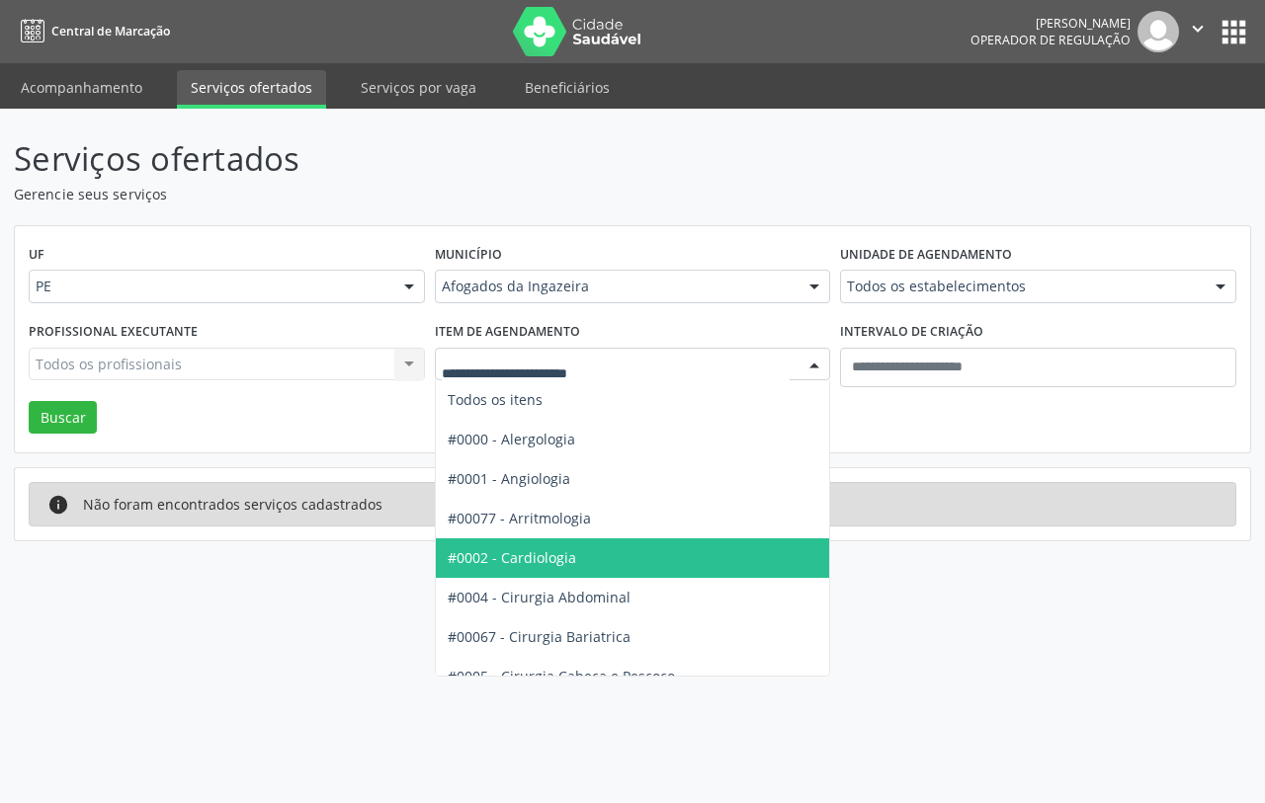
click at [542, 549] on span "#0002 - Cardiologia" at bounding box center [512, 557] width 128 height 19
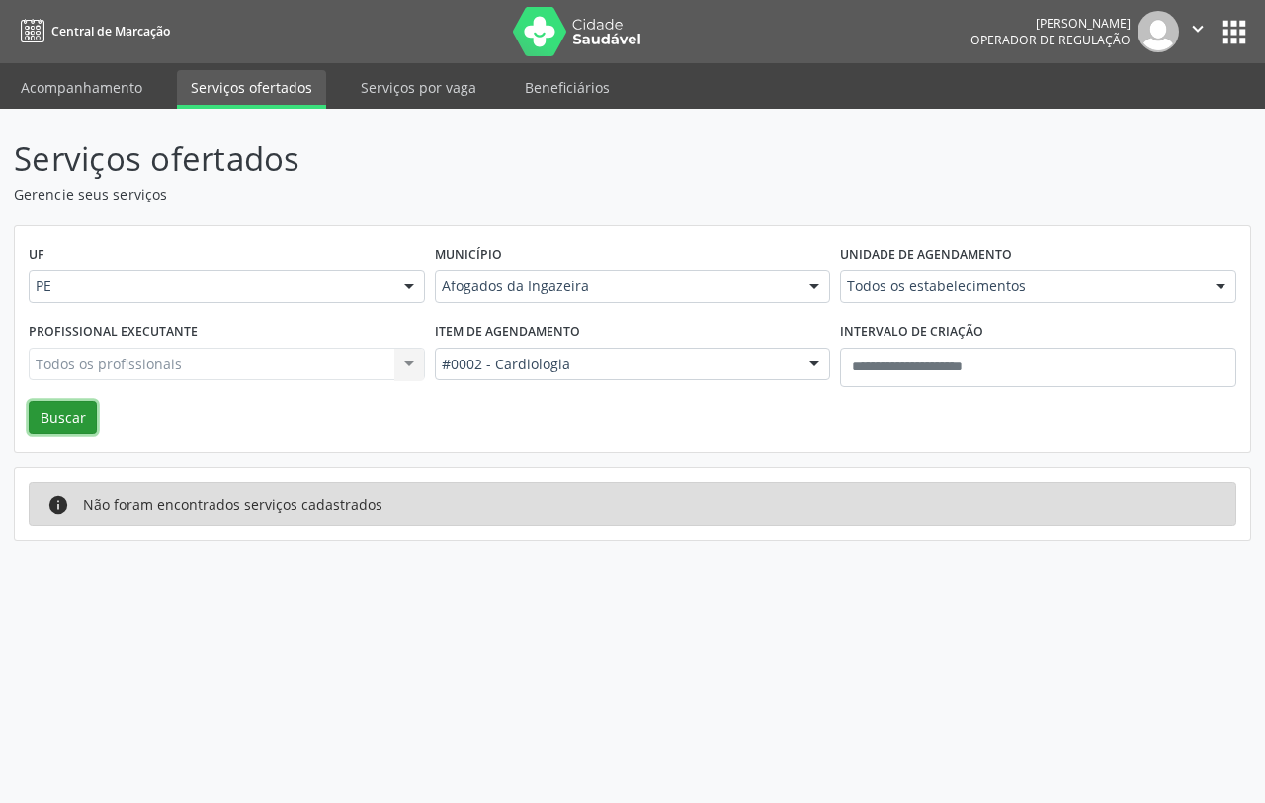
click at [56, 421] on button "Buscar" at bounding box center [63, 418] width 68 height 34
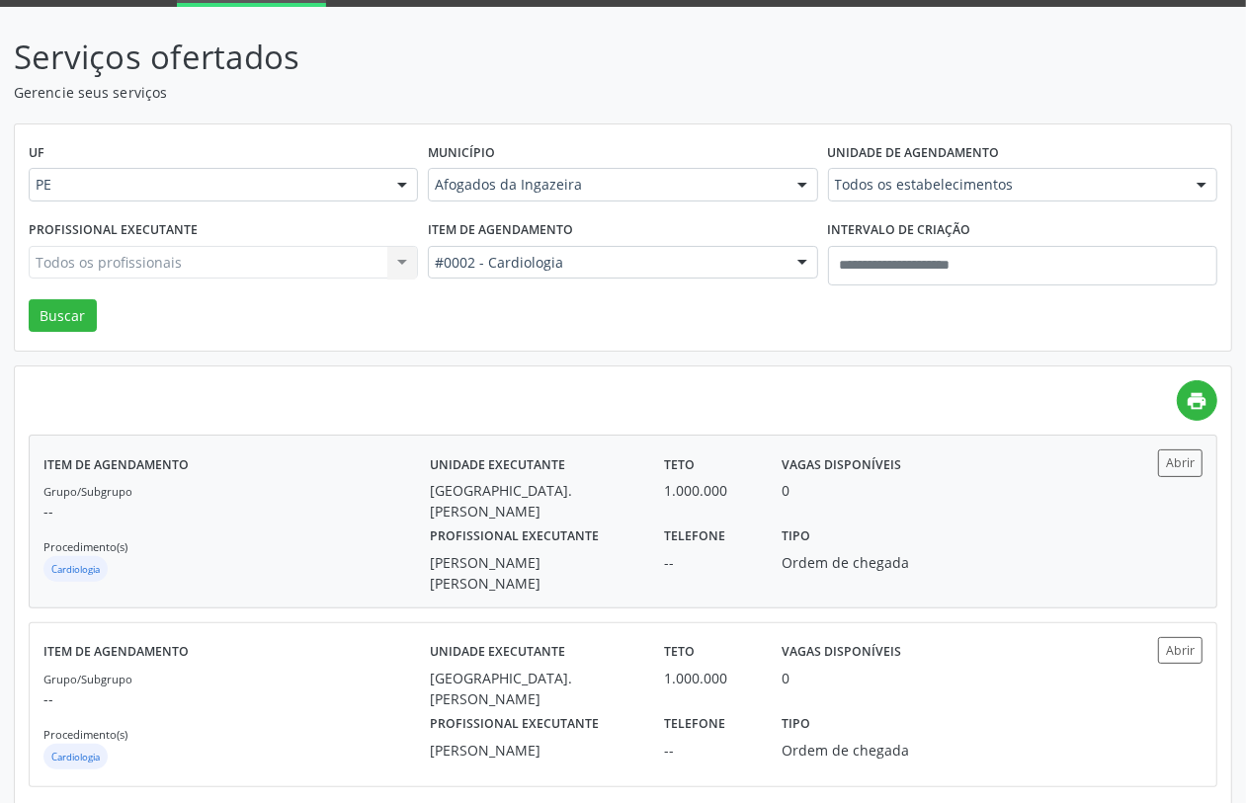
scroll to position [138, 0]
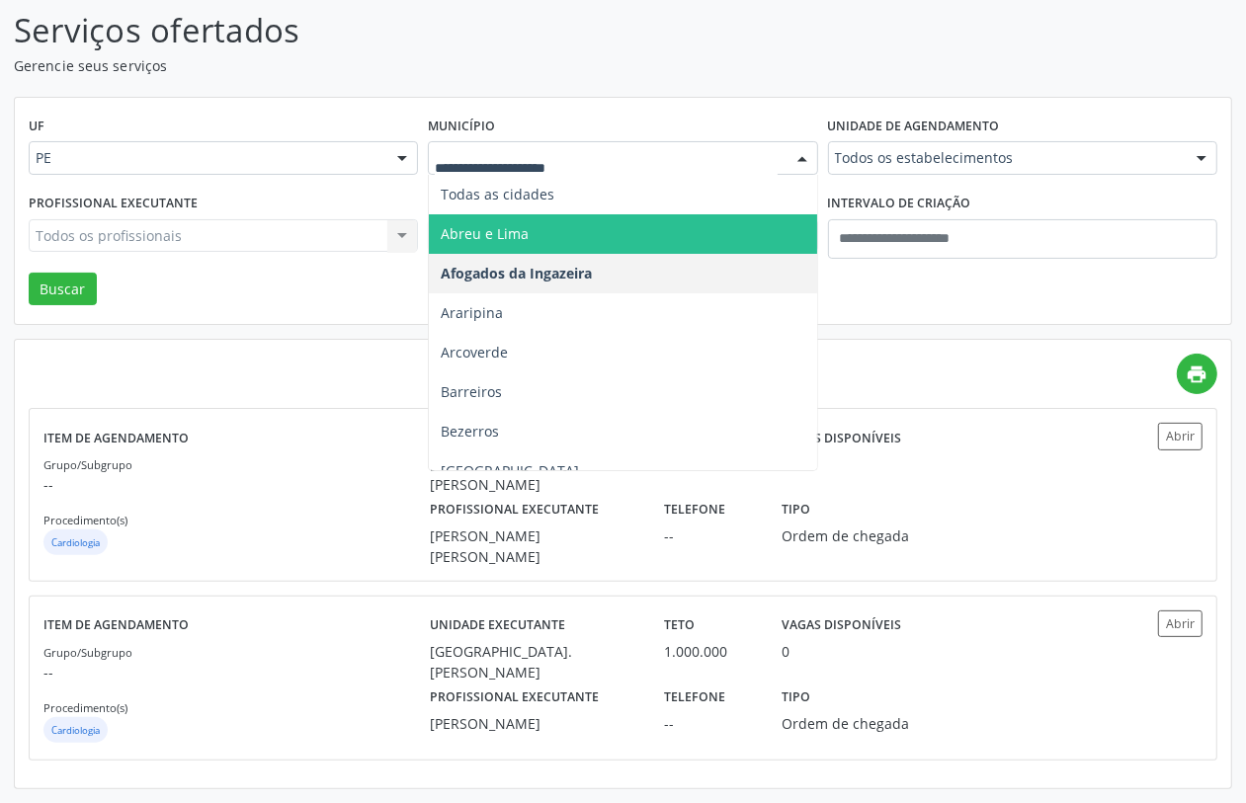
drag, startPoint x: 569, startPoint y: 156, endPoint x: 568, endPoint y: 166, distance: 9.9
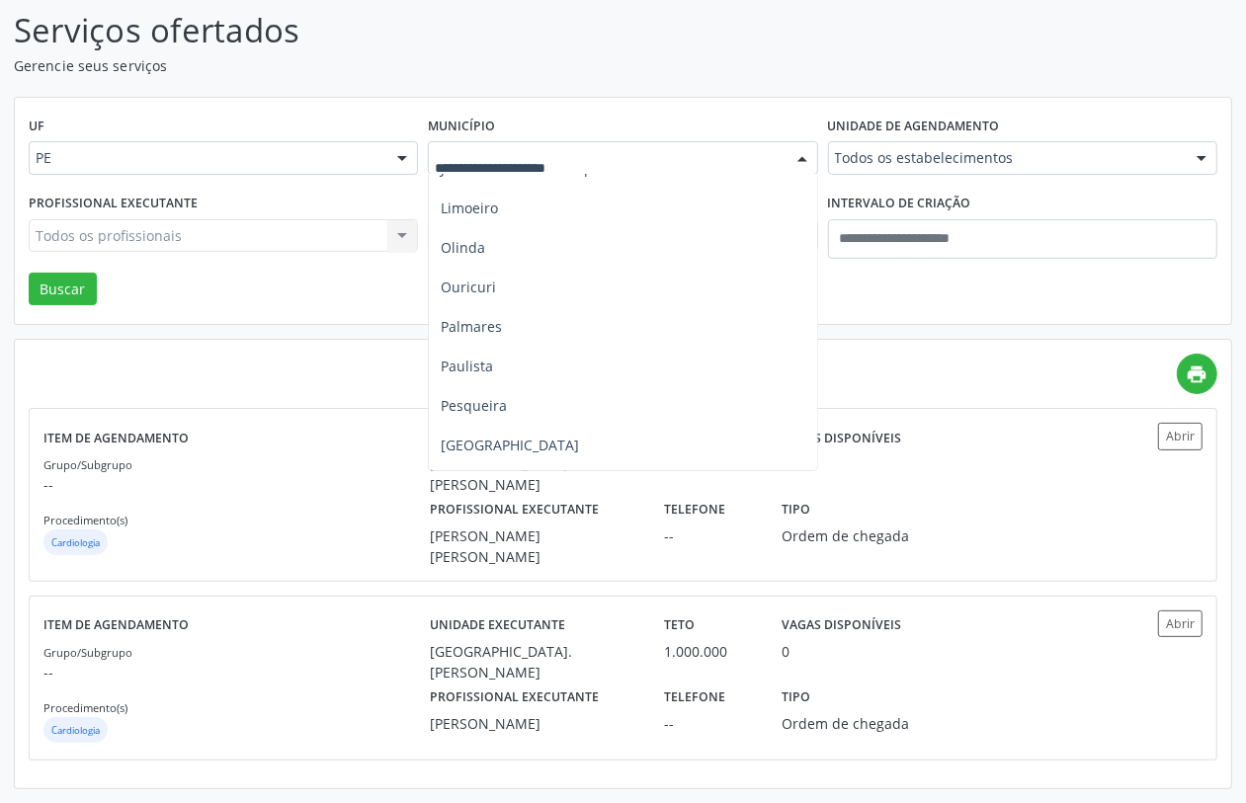
scroll to position [988, 0]
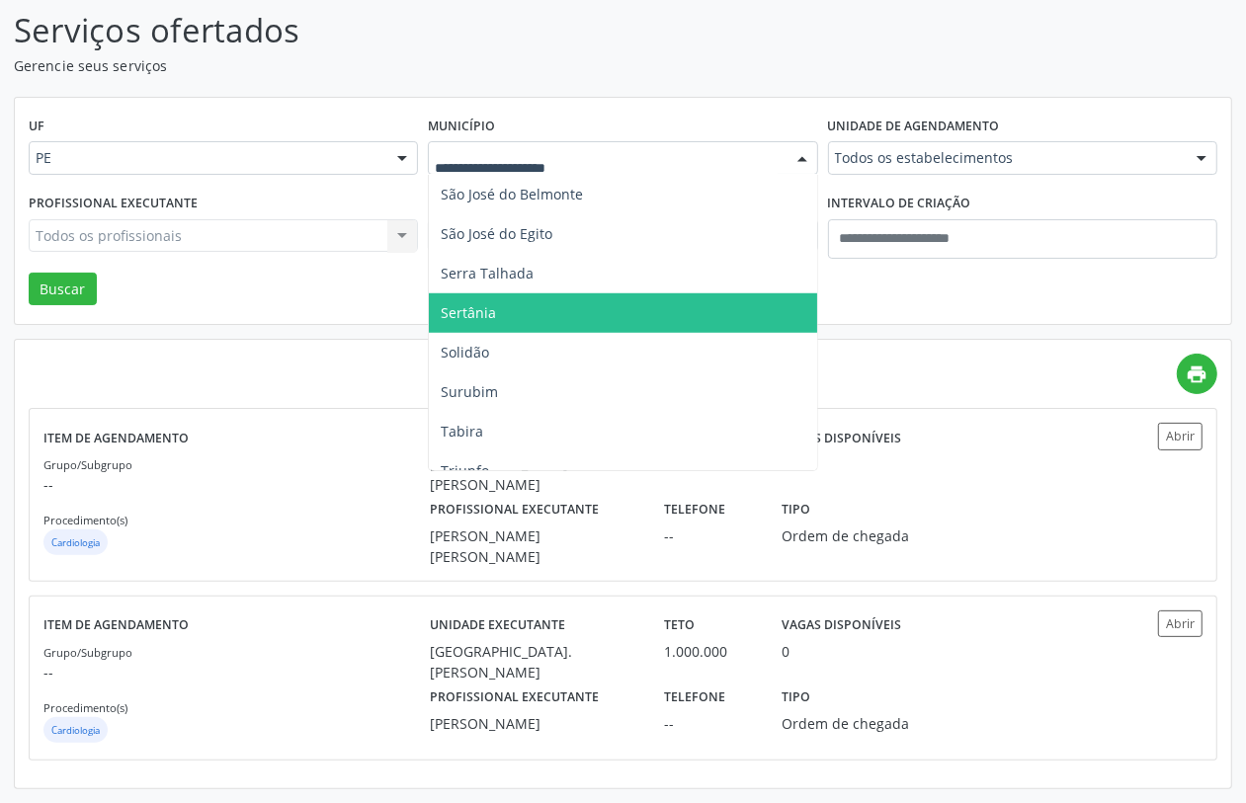
click at [505, 299] on span "Sertânia" at bounding box center [622, 314] width 387 height 40
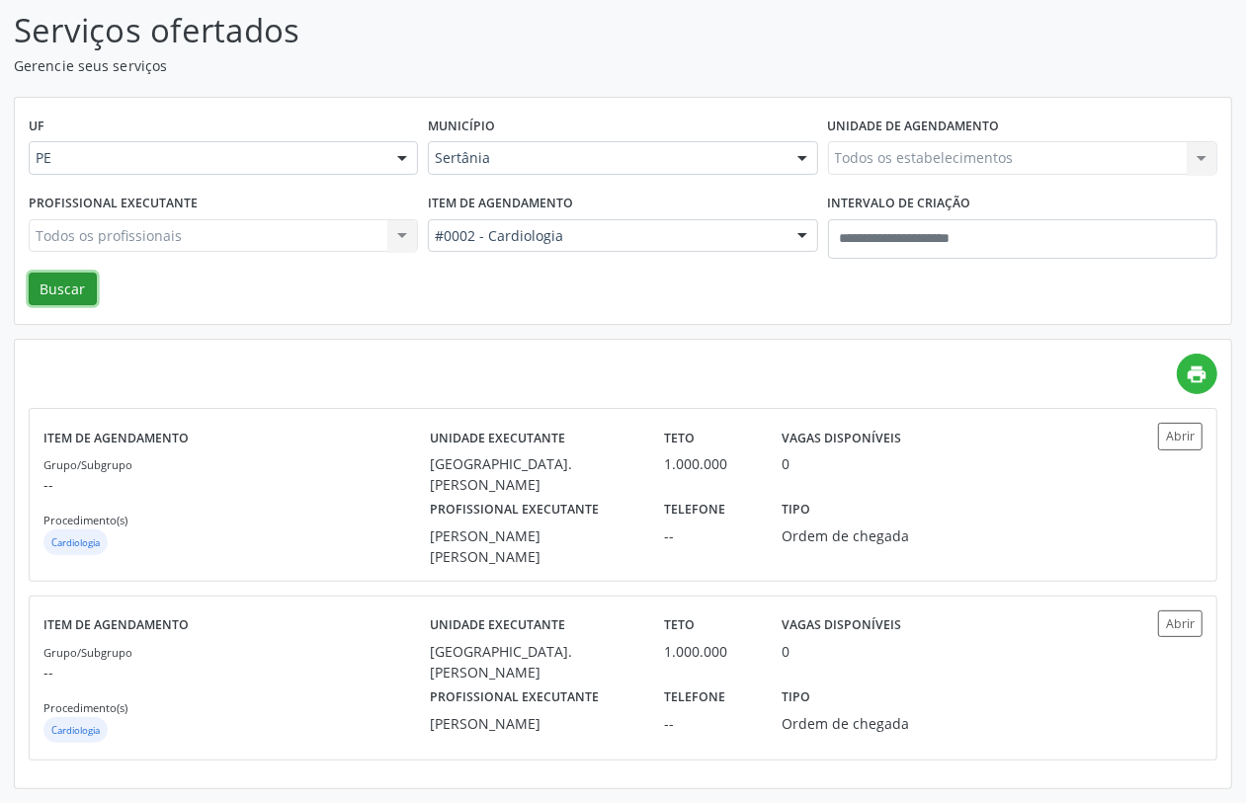
click at [56, 273] on button "Buscar" at bounding box center [63, 290] width 68 height 34
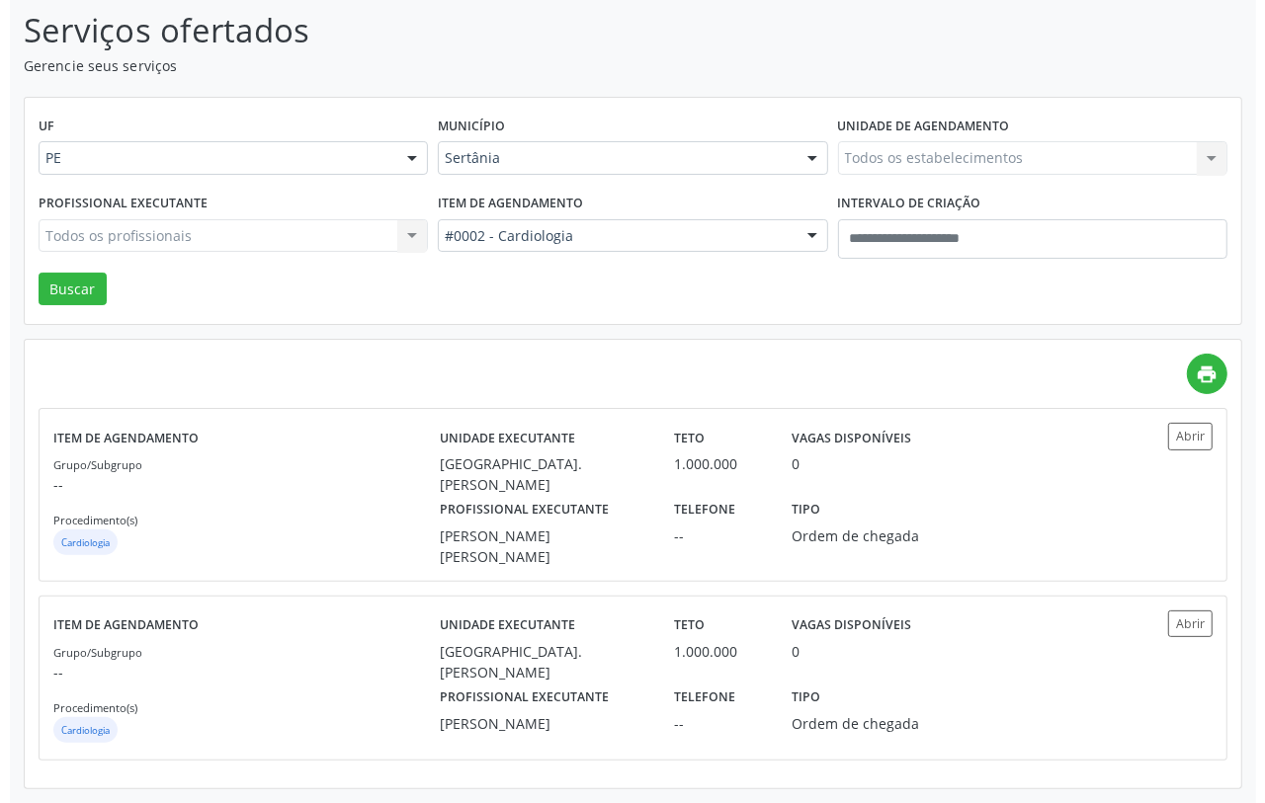
scroll to position [0, 0]
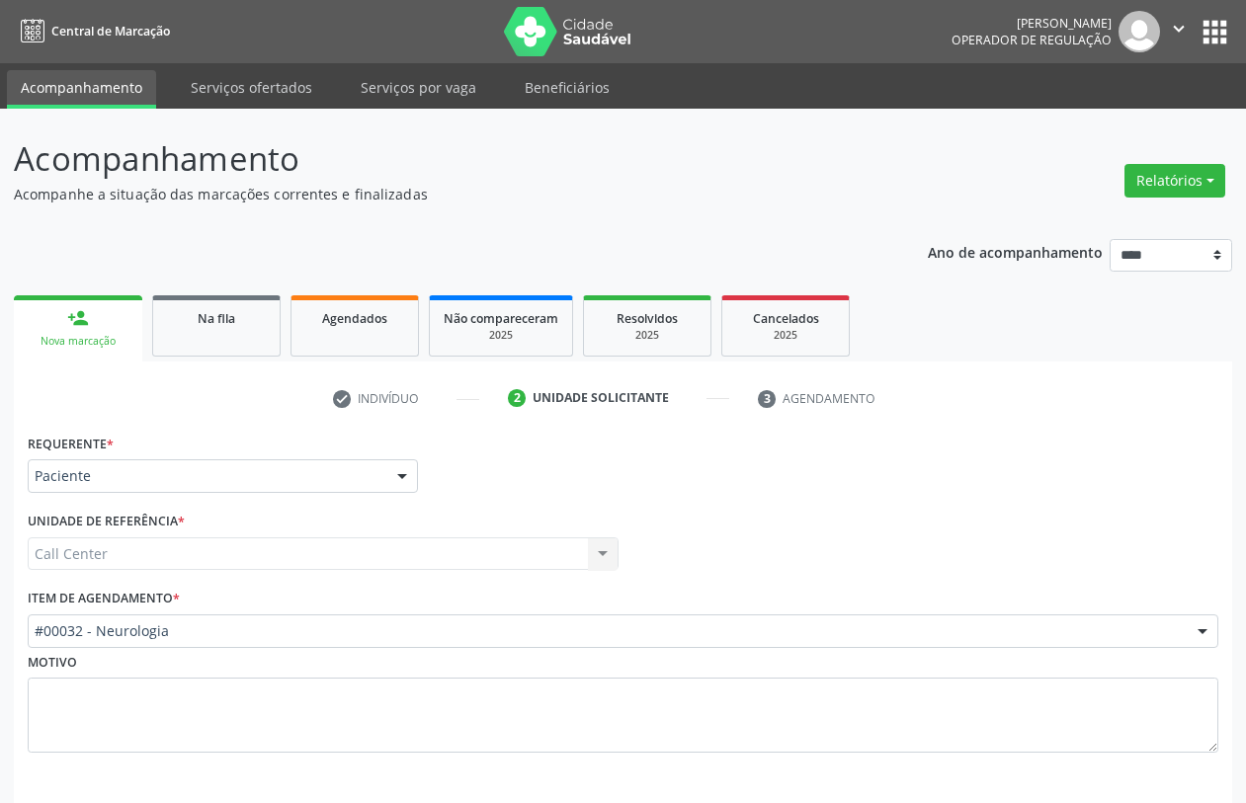
scroll to position [79, 0]
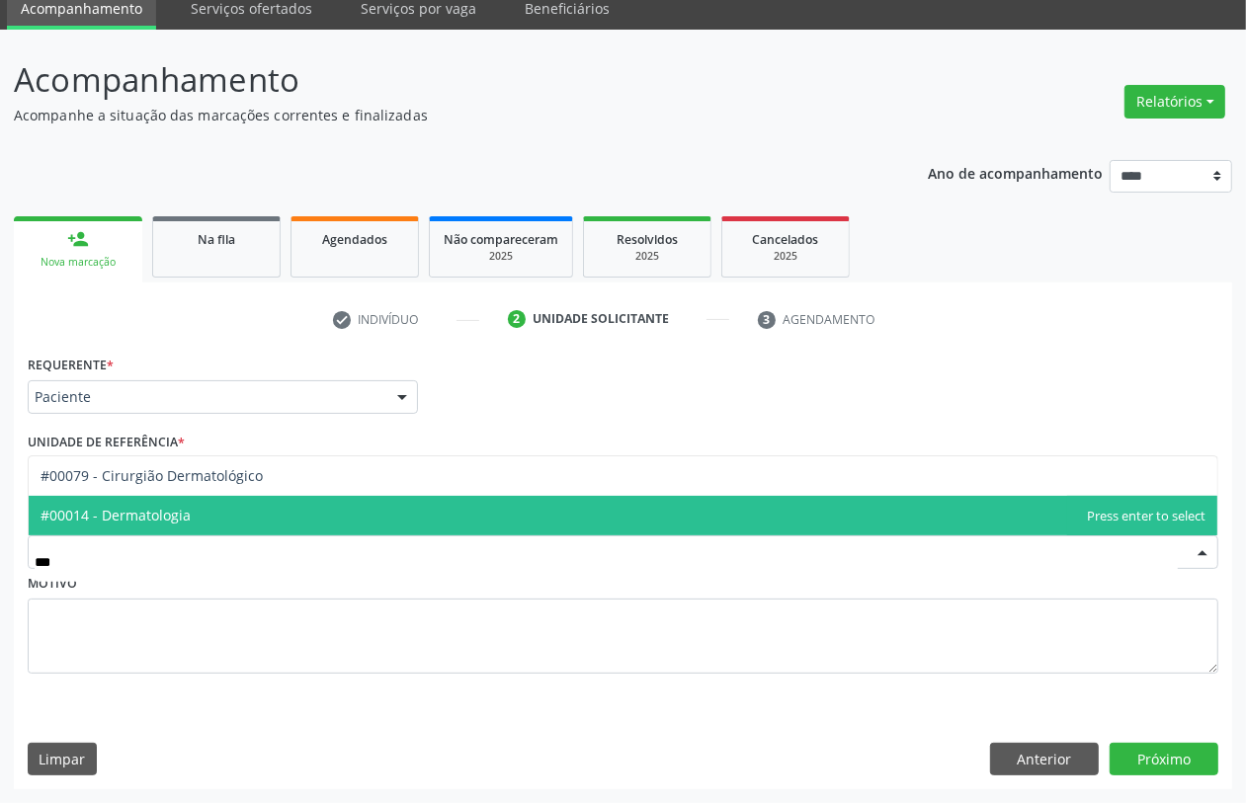
click at [232, 519] on span "#00014 - Dermatologia" at bounding box center [623, 516] width 1189 height 40
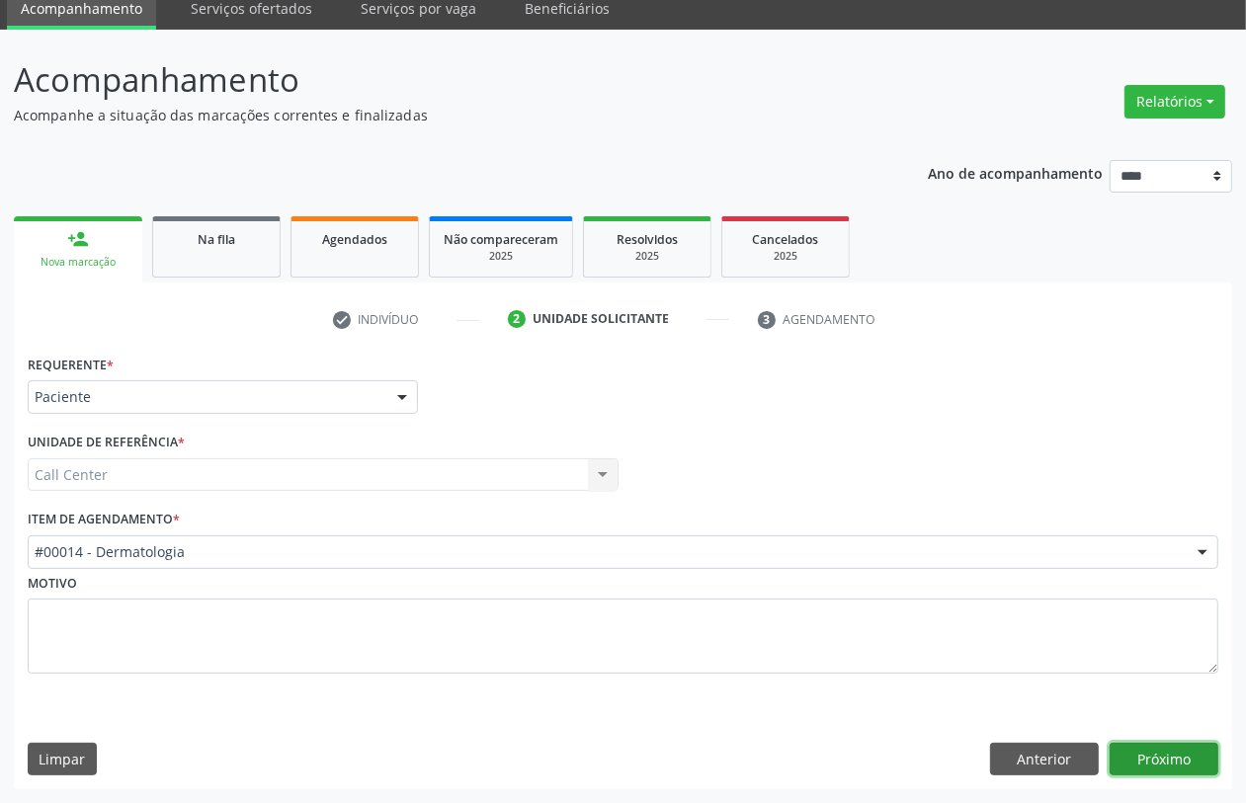
click at [1167, 748] on button "Próximo" at bounding box center [1164, 760] width 109 height 34
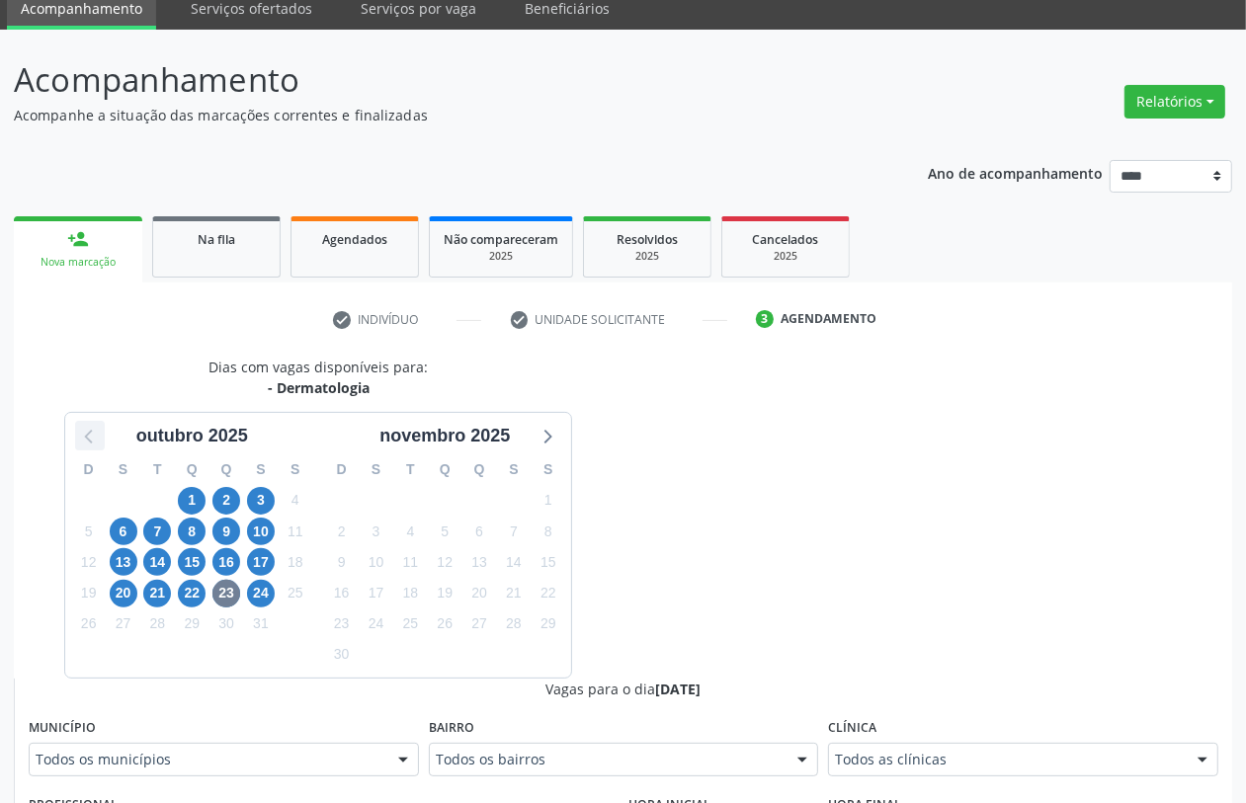
drag, startPoint x: 81, startPoint y: 438, endPoint x: 90, endPoint y: 448, distance: 13.3
click at [80, 437] on icon at bounding box center [90, 436] width 26 height 26
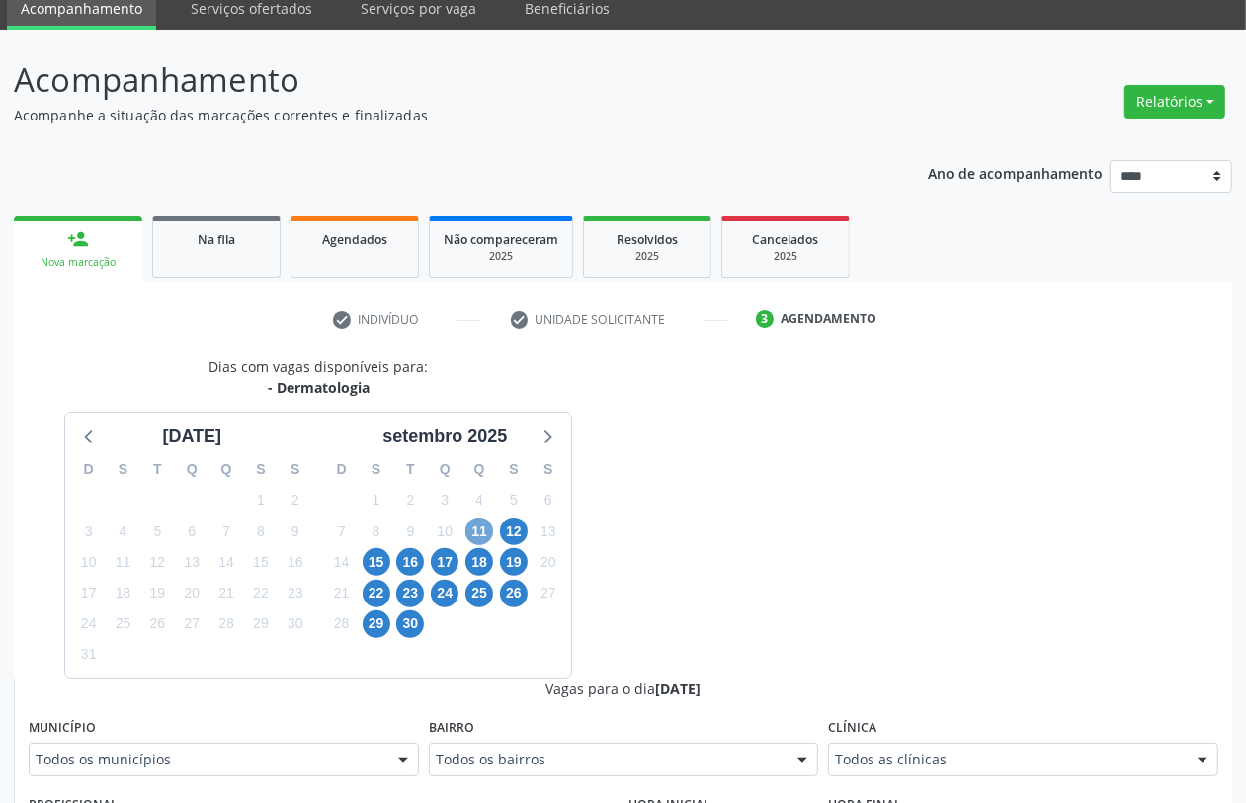
click at [472, 527] on span "11" at bounding box center [479, 532] width 28 height 28
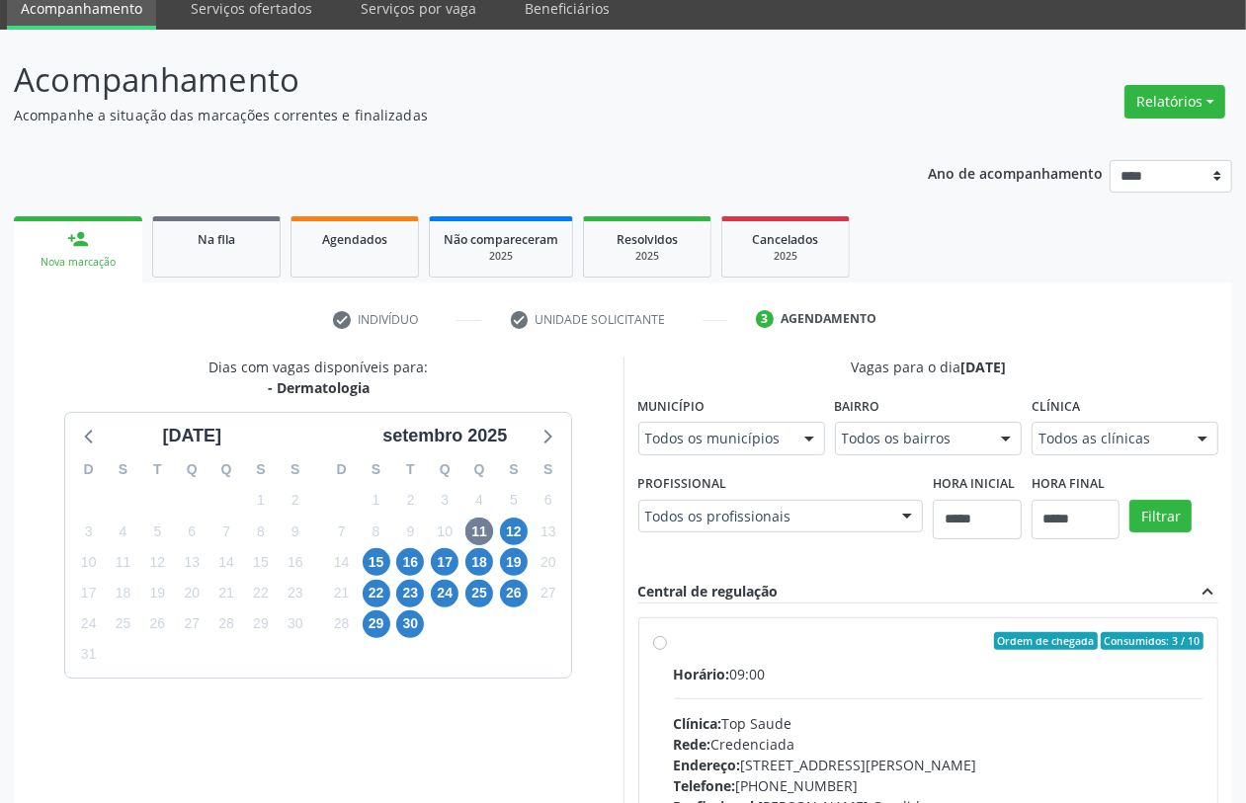
drag, startPoint x: 1000, startPoint y: 764, endPoint x: 976, endPoint y: 768, distance: 24.0
drag, startPoint x: 516, startPoint y: 532, endPoint x: 541, endPoint y: 548, distance: 29.9
click at [519, 531] on span "12" at bounding box center [514, 532] width 28 height 28
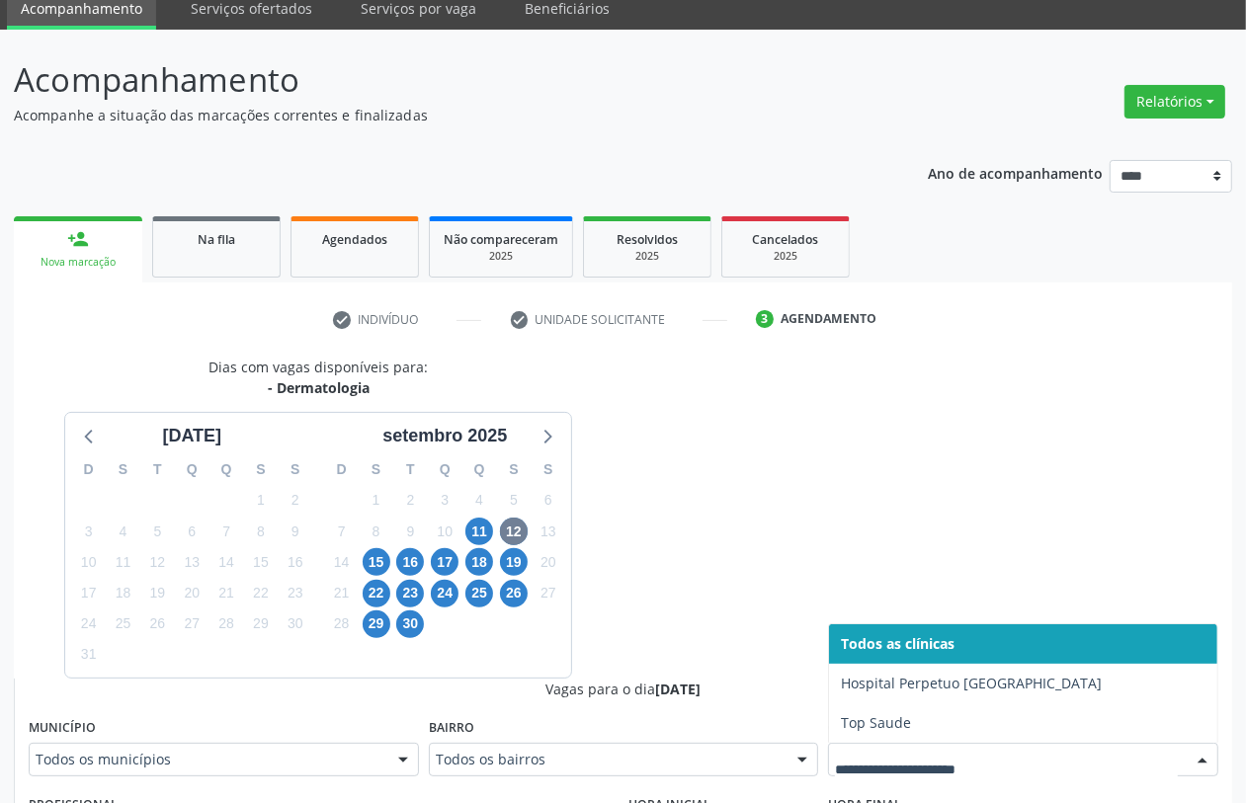
click at [978, 748] on div at bounding box center [1023, 760] width 390 height 34
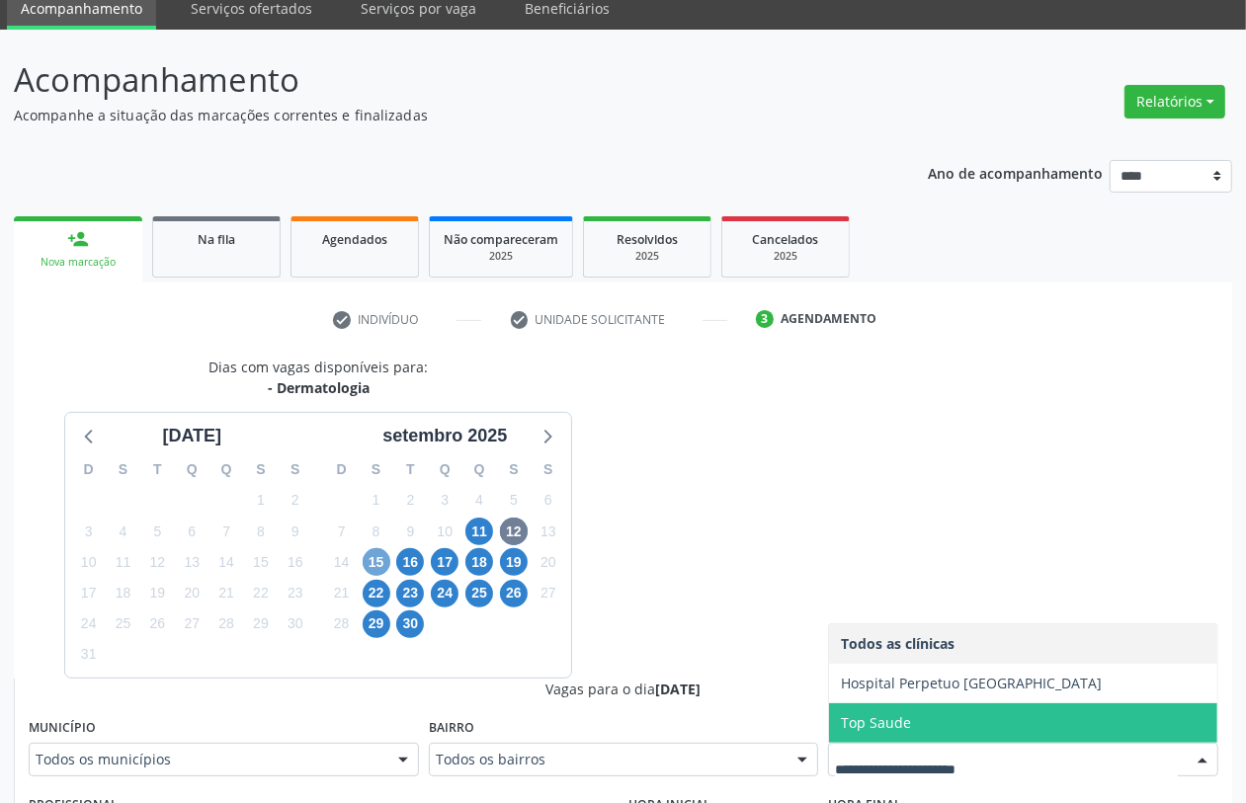
click at [381, 563] on span "15" at bounding box center [377, 562] width 28 height 28
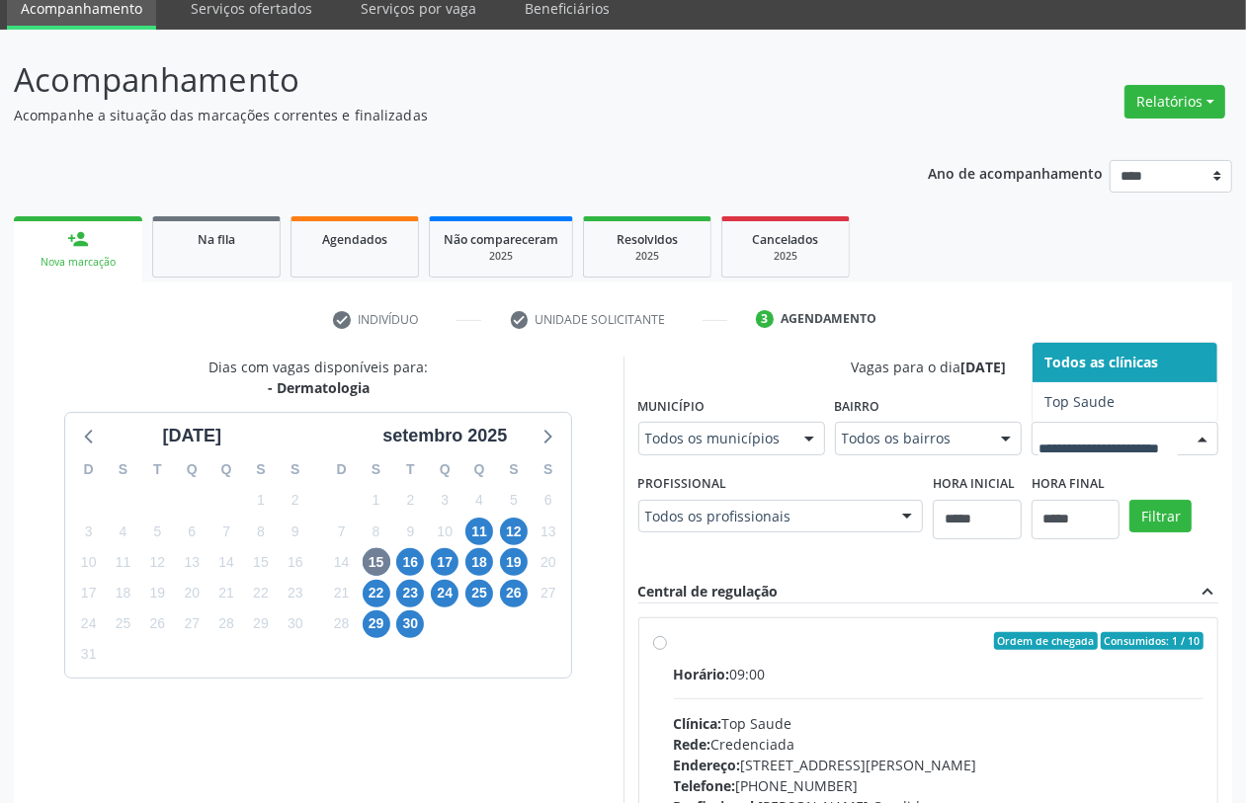
drag, startPoint x: 1010, startPoint y: 754, endPoint x: 966, endPoint y: 752, distance: 44.5
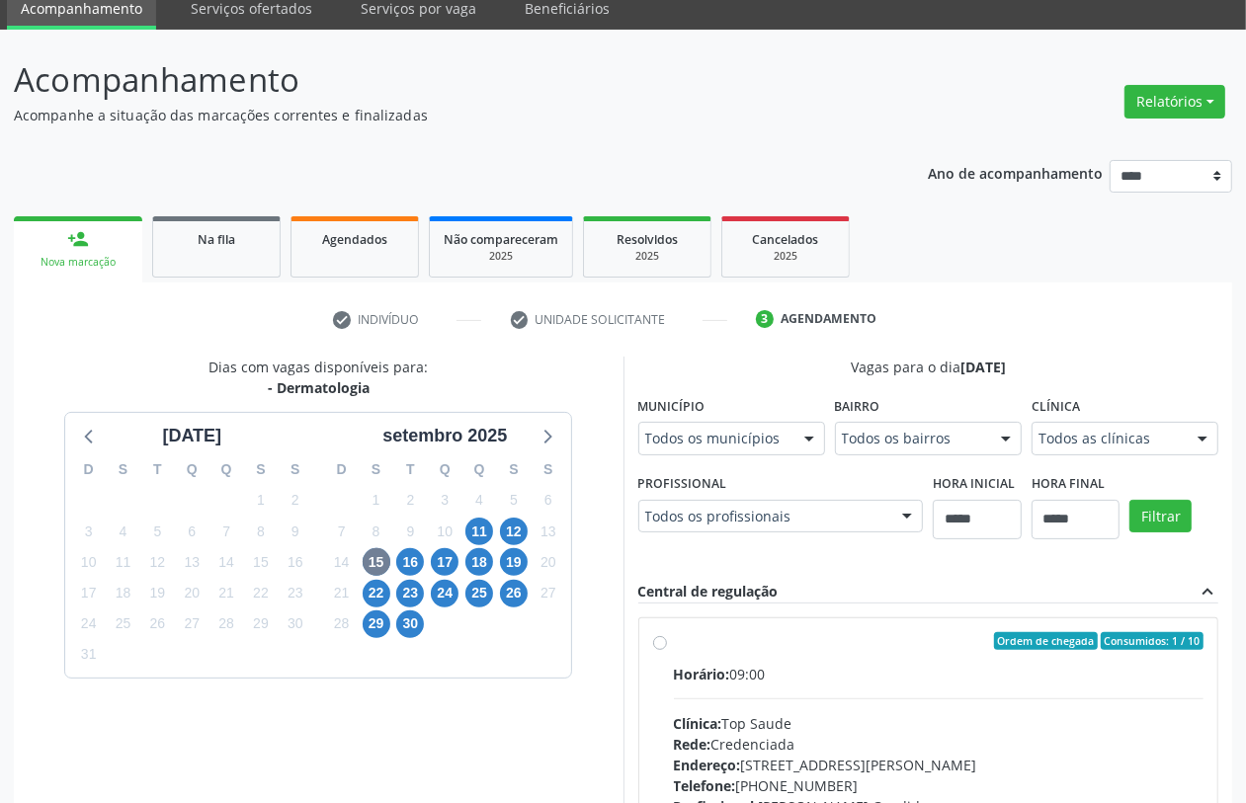
drag, startPoint x: 779, startPoint y: 581, endPoint x: 630, endPoint y: 580, distance: 149.2
click at [773, 581] on div "Dias com vagas disponíveis para: - Dermatologia agosto 2025 D S T Q Q S S 27 28…" at bounding box center [623, 660] width 1219 height 607
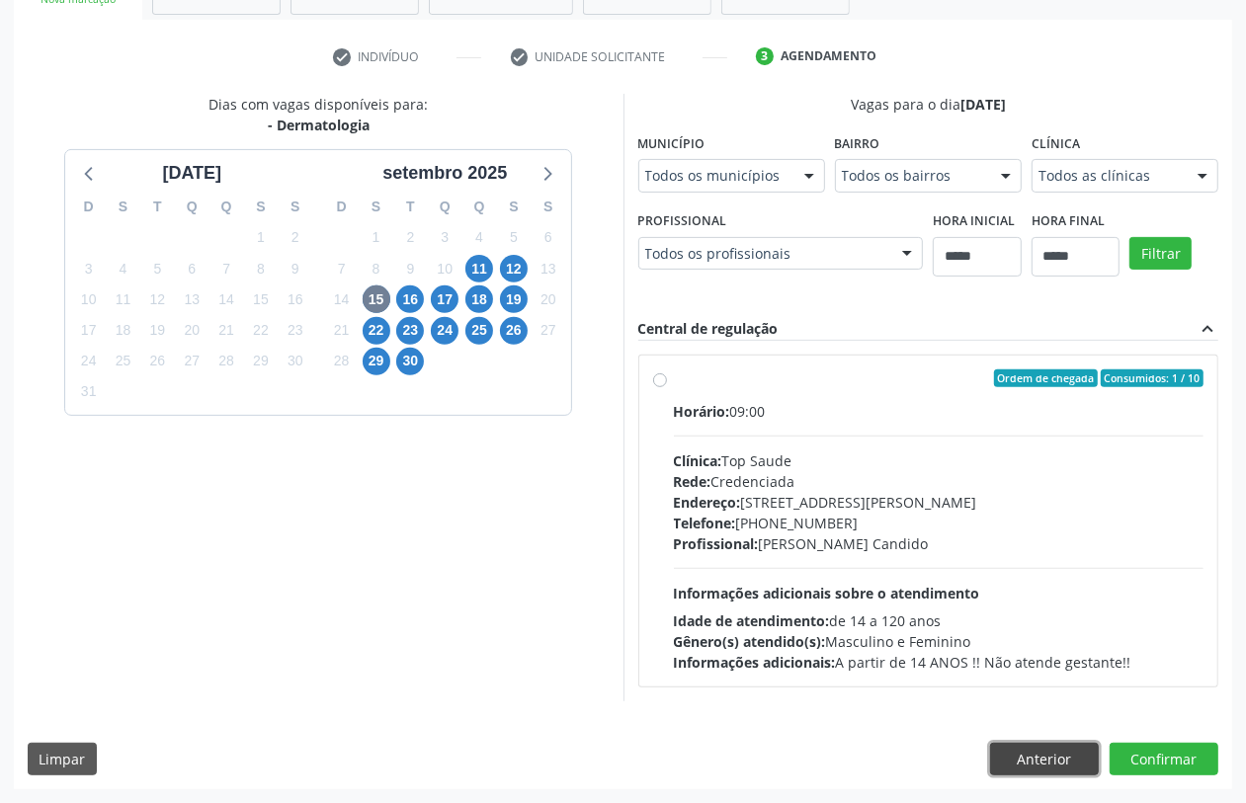
click at [1046, 747] on button "Anterior" at bounding box center [1044, 760] width 109 height 34
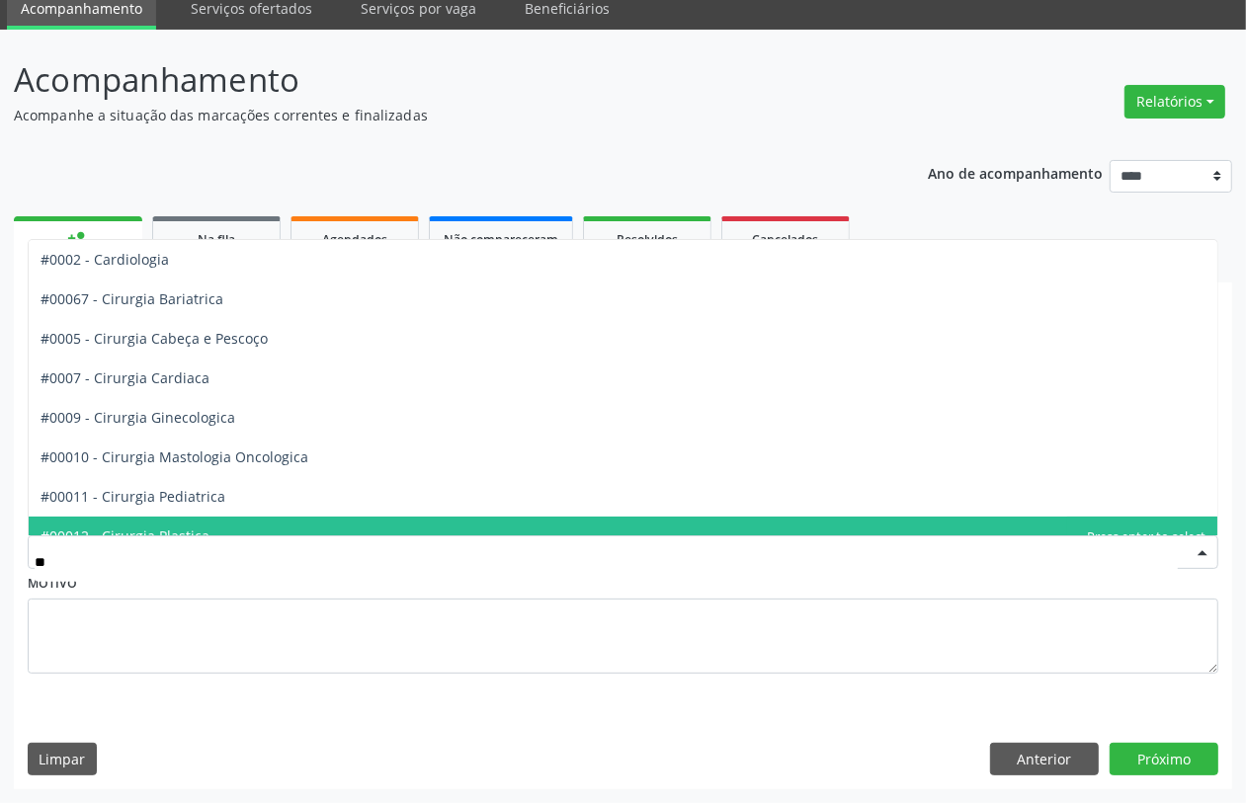
type input "***"
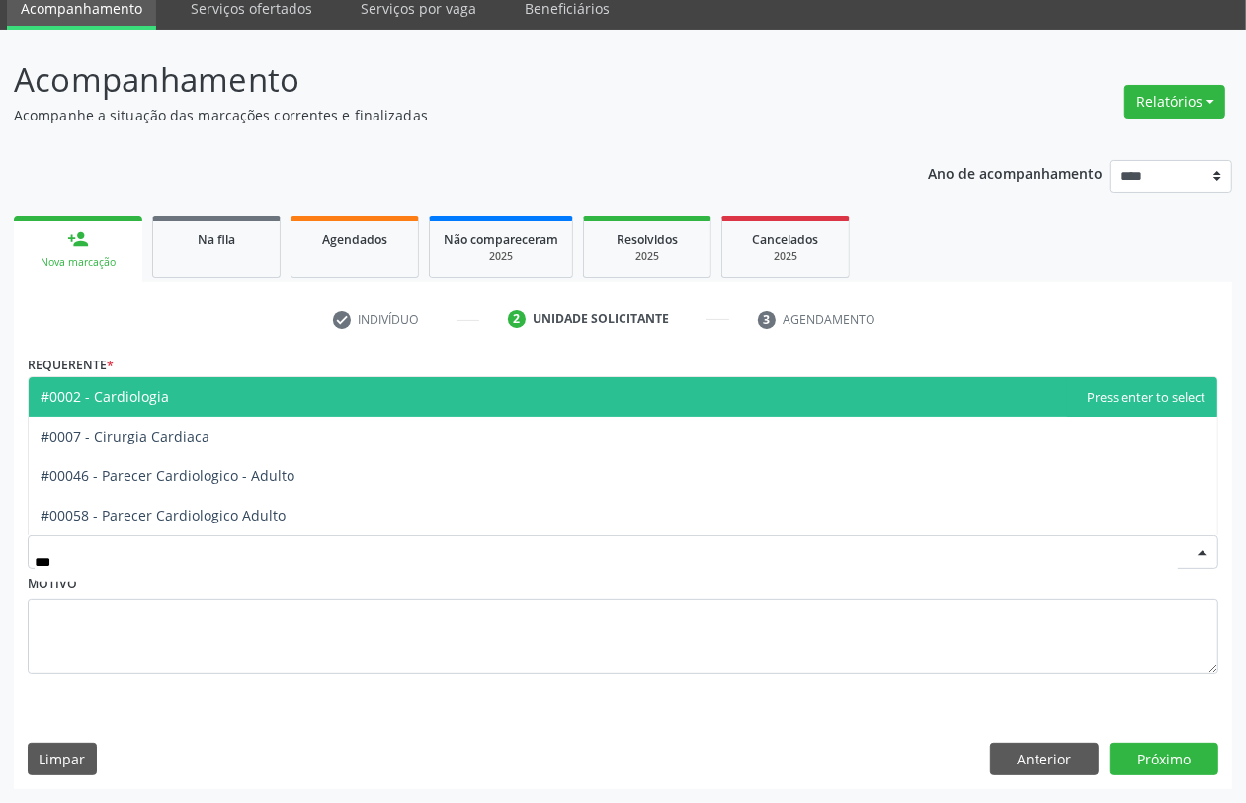
drag, startPoint x: 169, startPoint y: 397, endPoint x: 149, endPoint y: 352, distance: 49.6
click at [169, 395] on span "#0002 - Cardiologia" at bounding box center [623, 398] width 1189 height 40
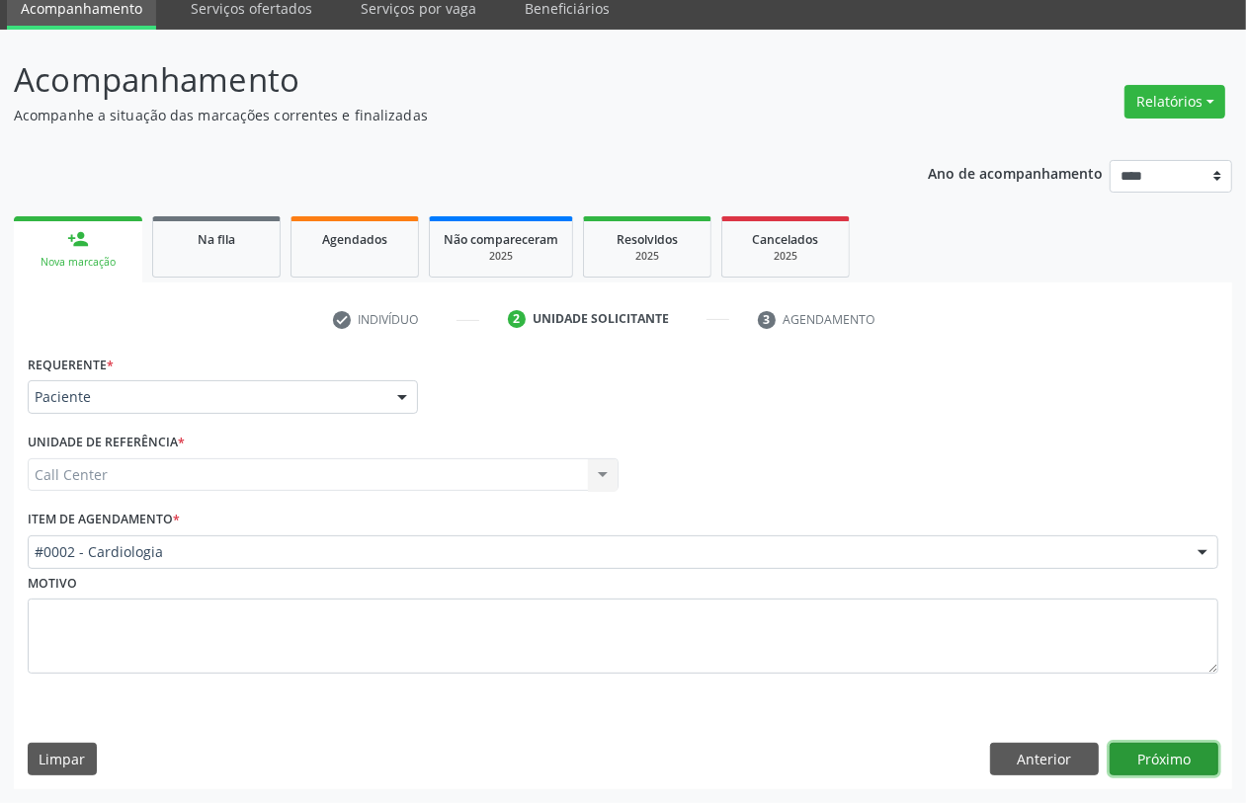
click at [1146, 749] on button "Próximo" at bounding box center [1164, 760] width 109 height 34
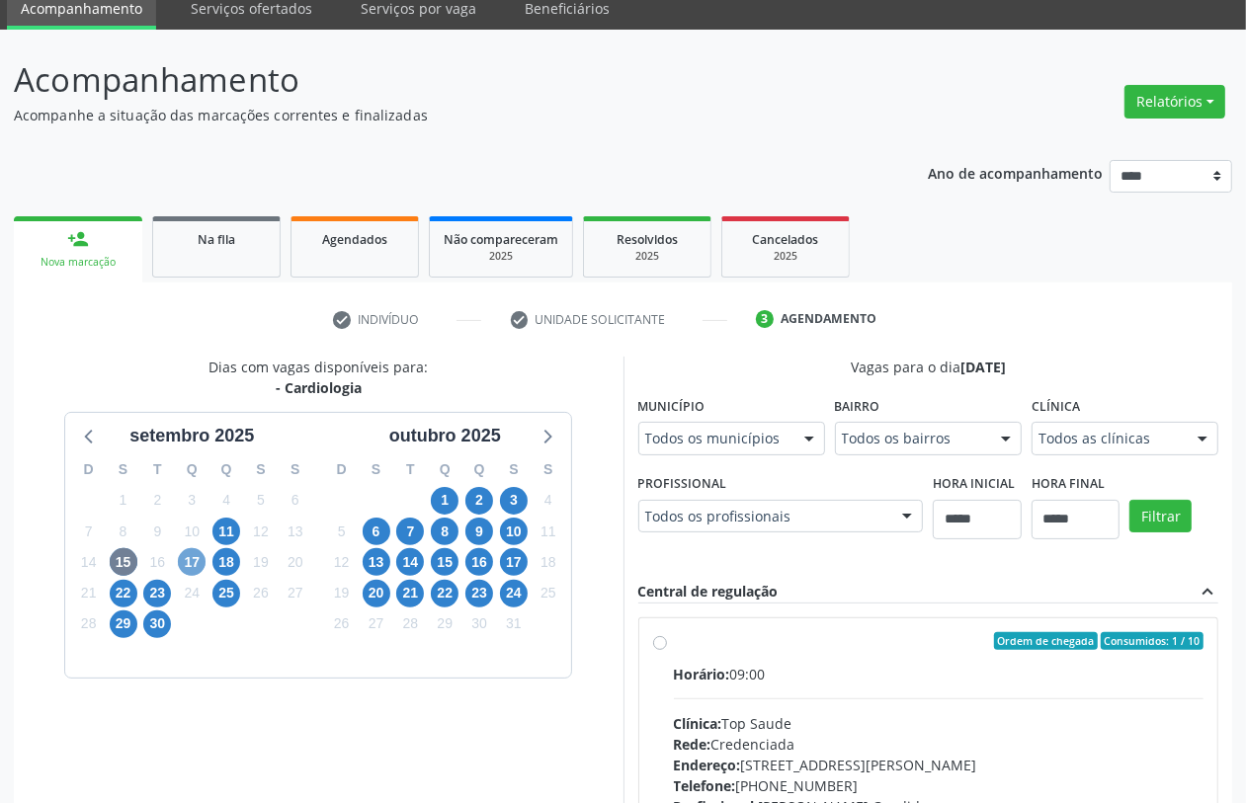
click at [190, 556] on span "17" at bounding box center [192, 562] width 28 height 28
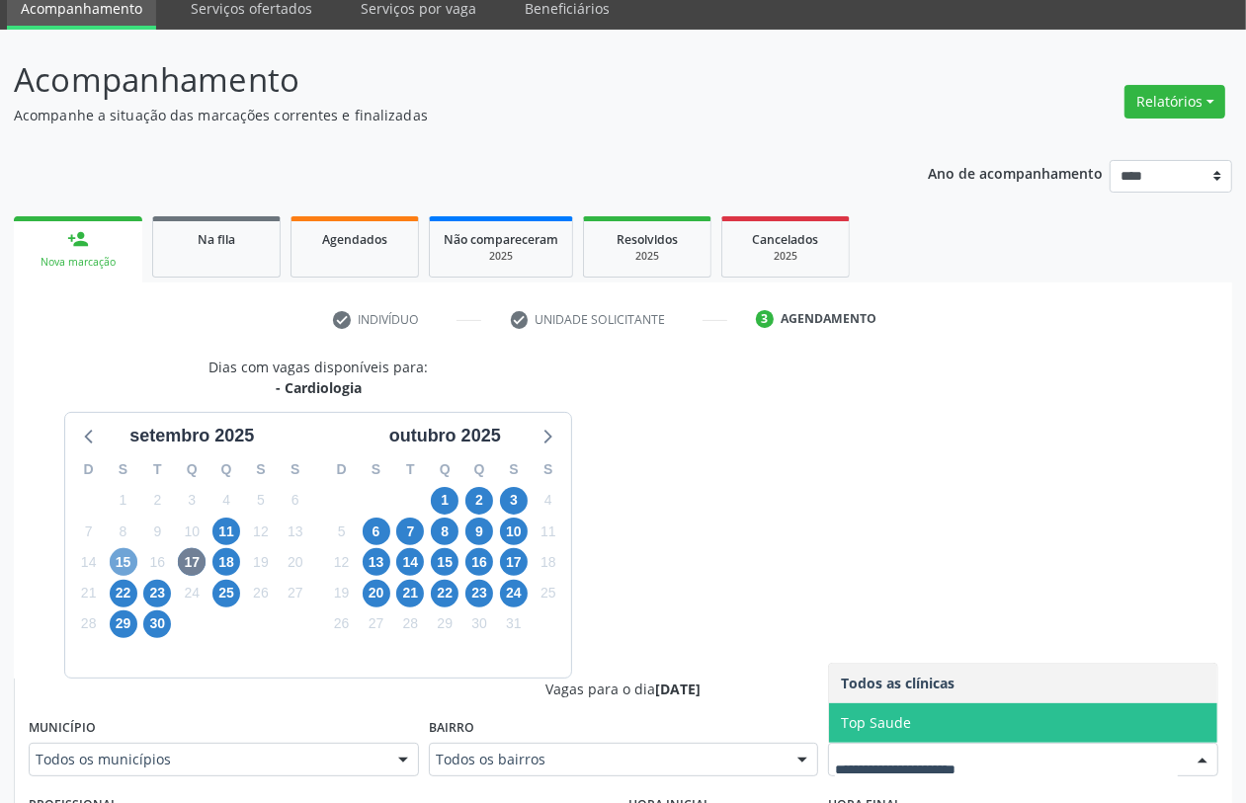
click at [111, 561] on span "15" at bounding box center [124, 562] width 28 height 28
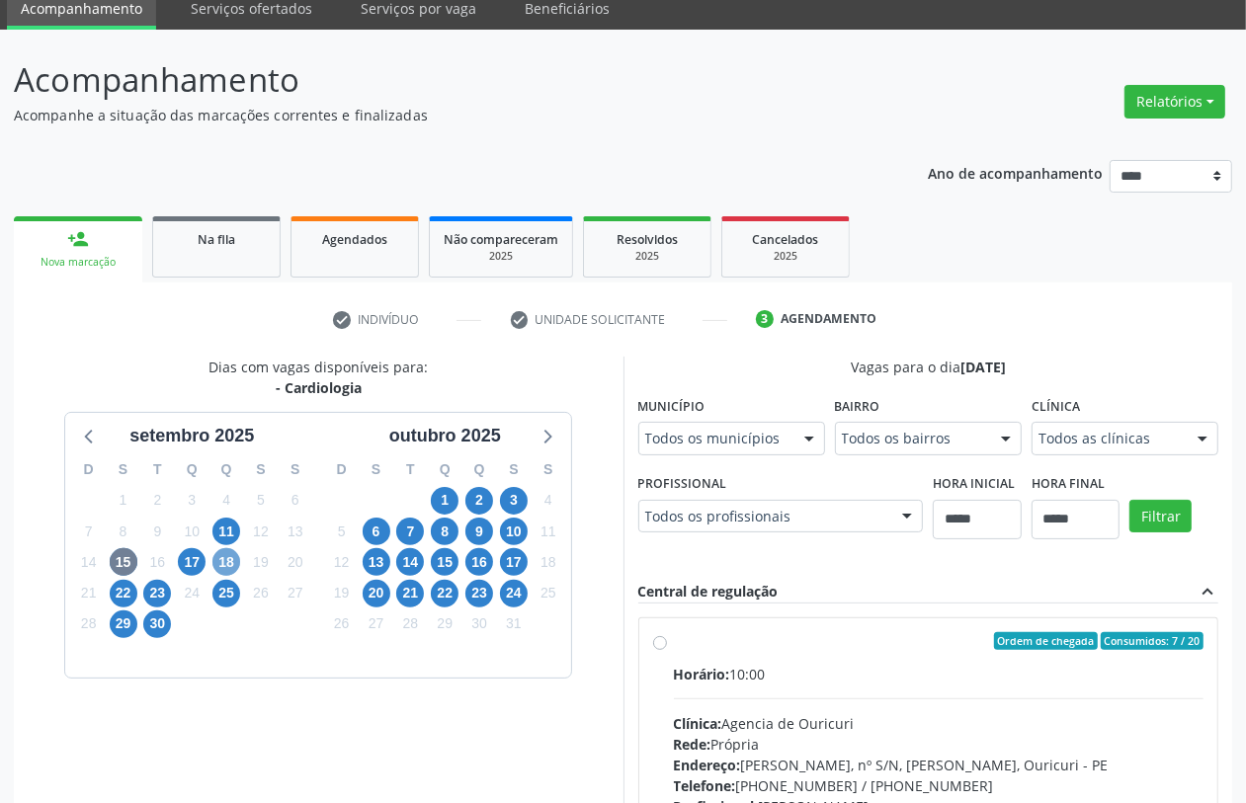
click at [224, 561] on span "18" at bounding box center [226, 562] width 28 height 28
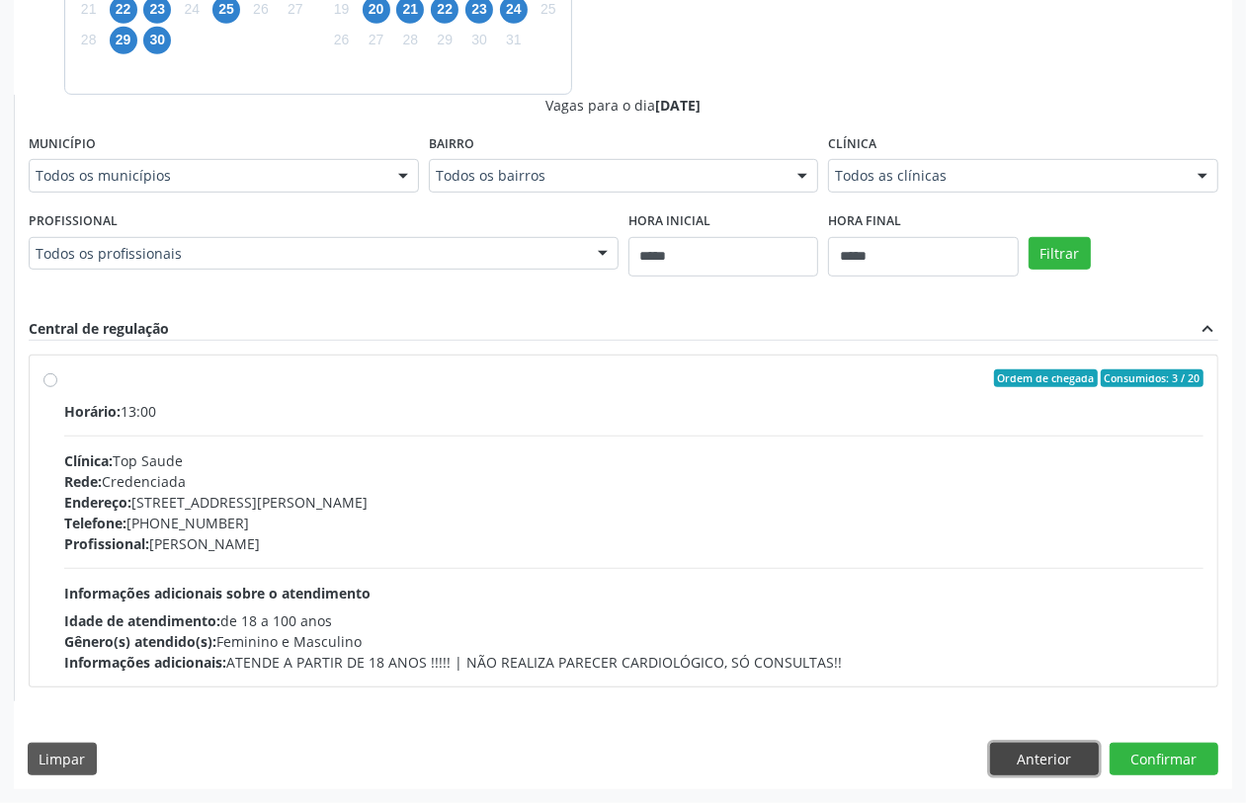
click at [1049, 749] on button "Anterior" at bounding box center [1044, 760] width 109 height 34
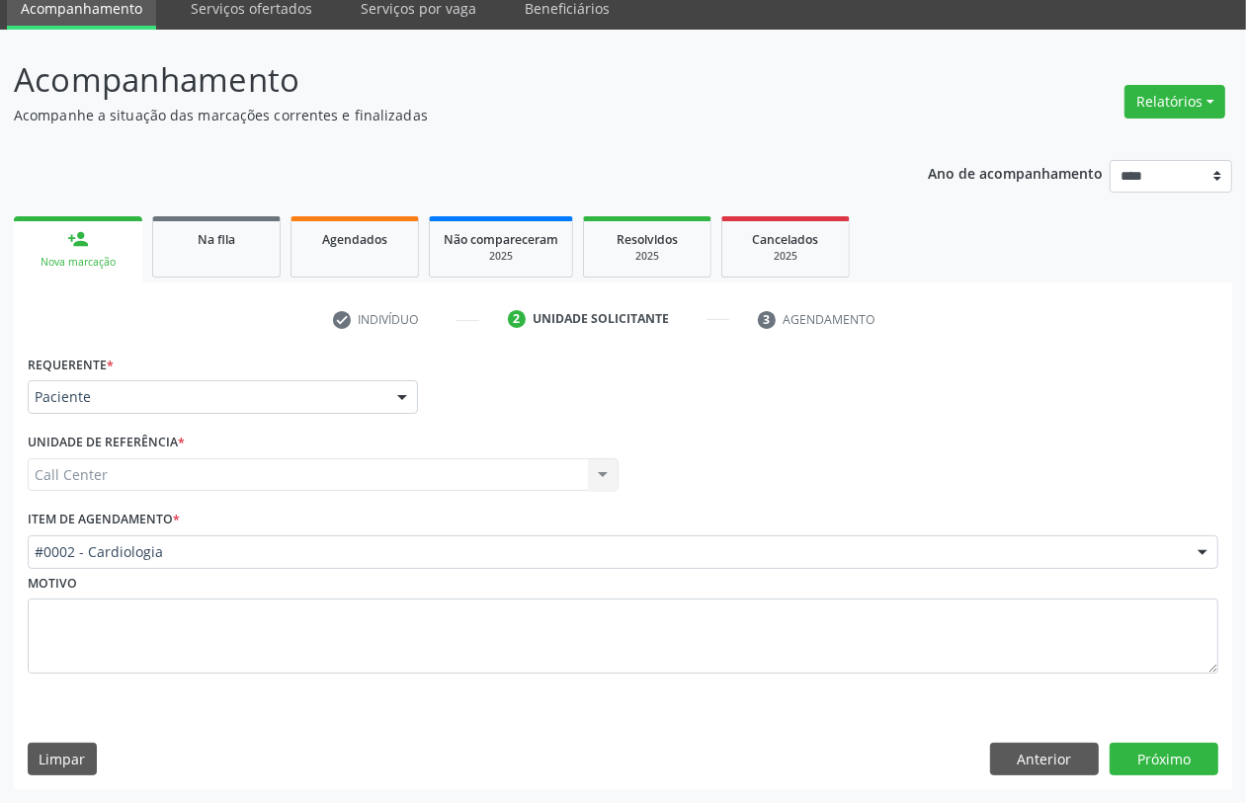
drag, startPoint x: 270, startPoint y: 545, endPoint x: 258, endPoint y: 547, distance: 12.0
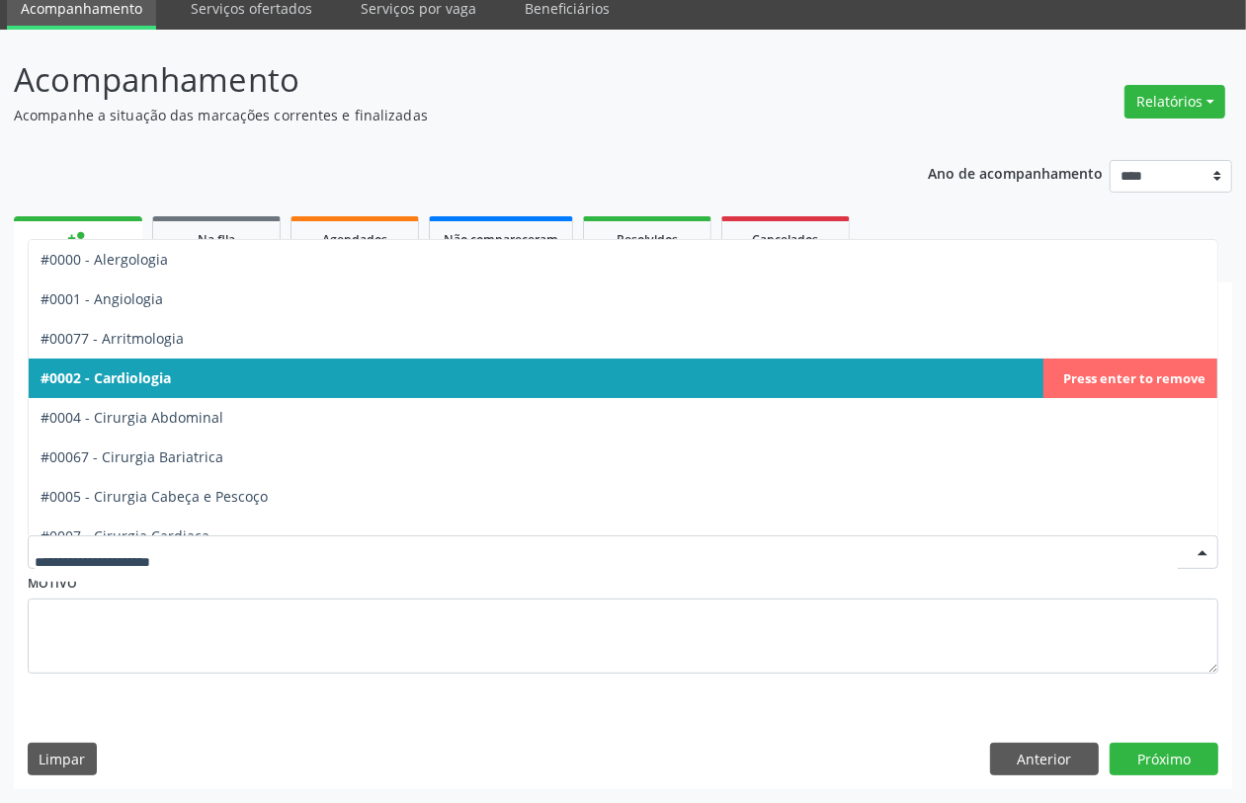
click at [184, 368] on span "#0002 - Cardiologia" at bounding box center [623, 379] width 1189 height 40
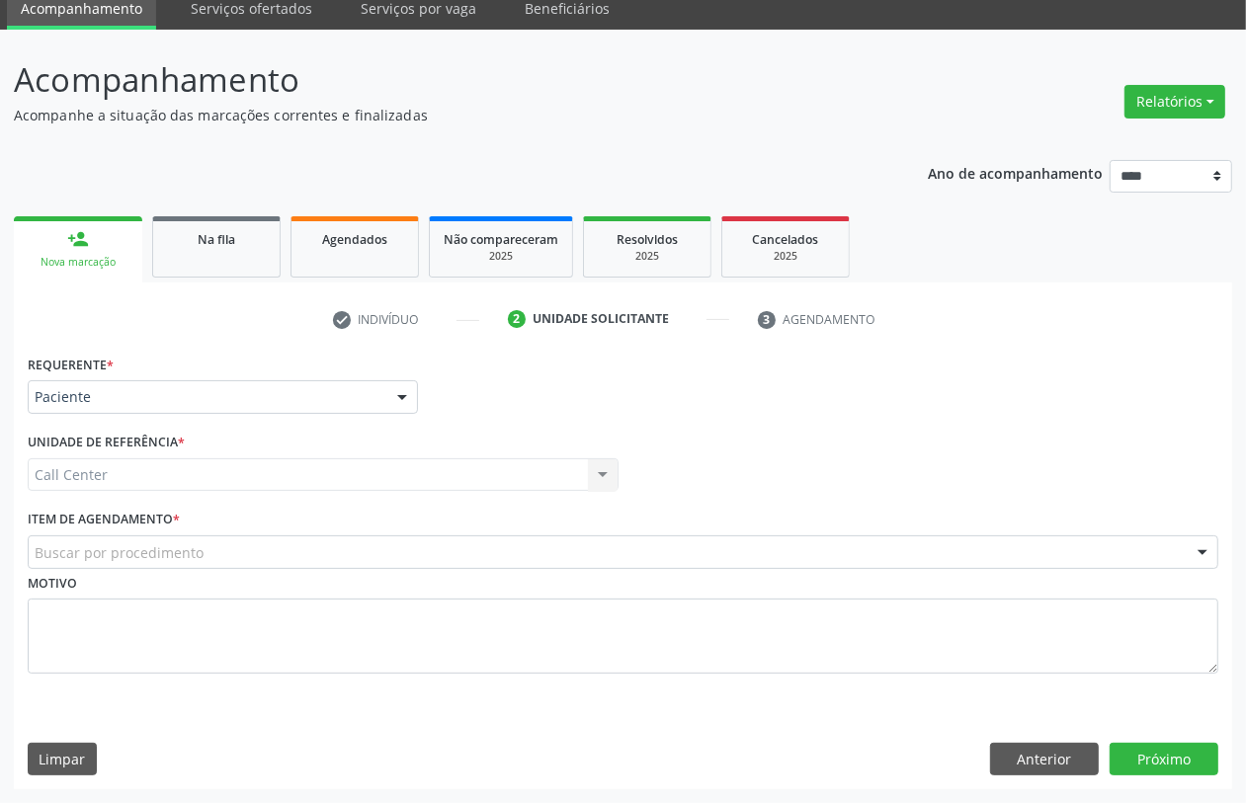
drag, startPoint x: 214, startPoint y: 548, endPoint x: 183, endPoint y: 530, distance: 36.8
click at [215, 548] on div "Buscar por procedimento" at bounding box center [623, 553] width 1191 height 34
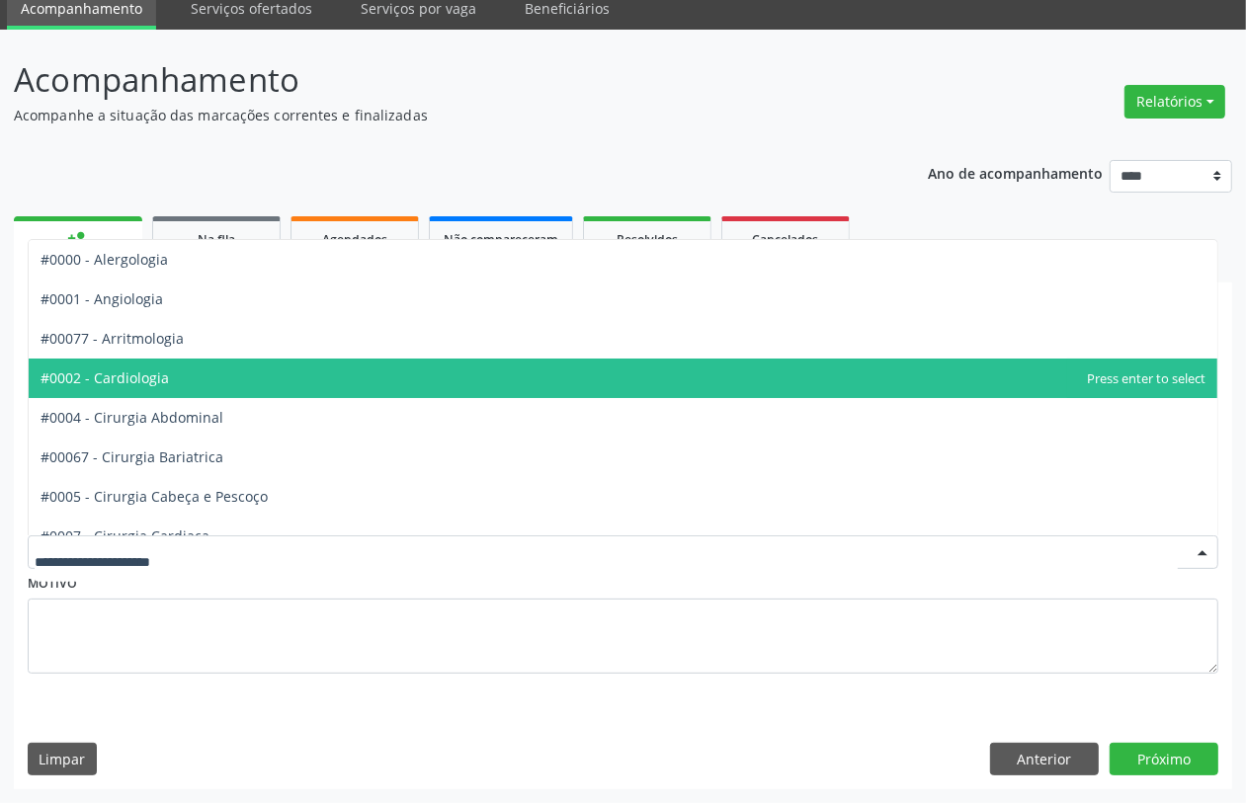
click at [150, 359] on span "#0002 - Cardiologia" at bounding box center [623, 379] width 1189 height 40
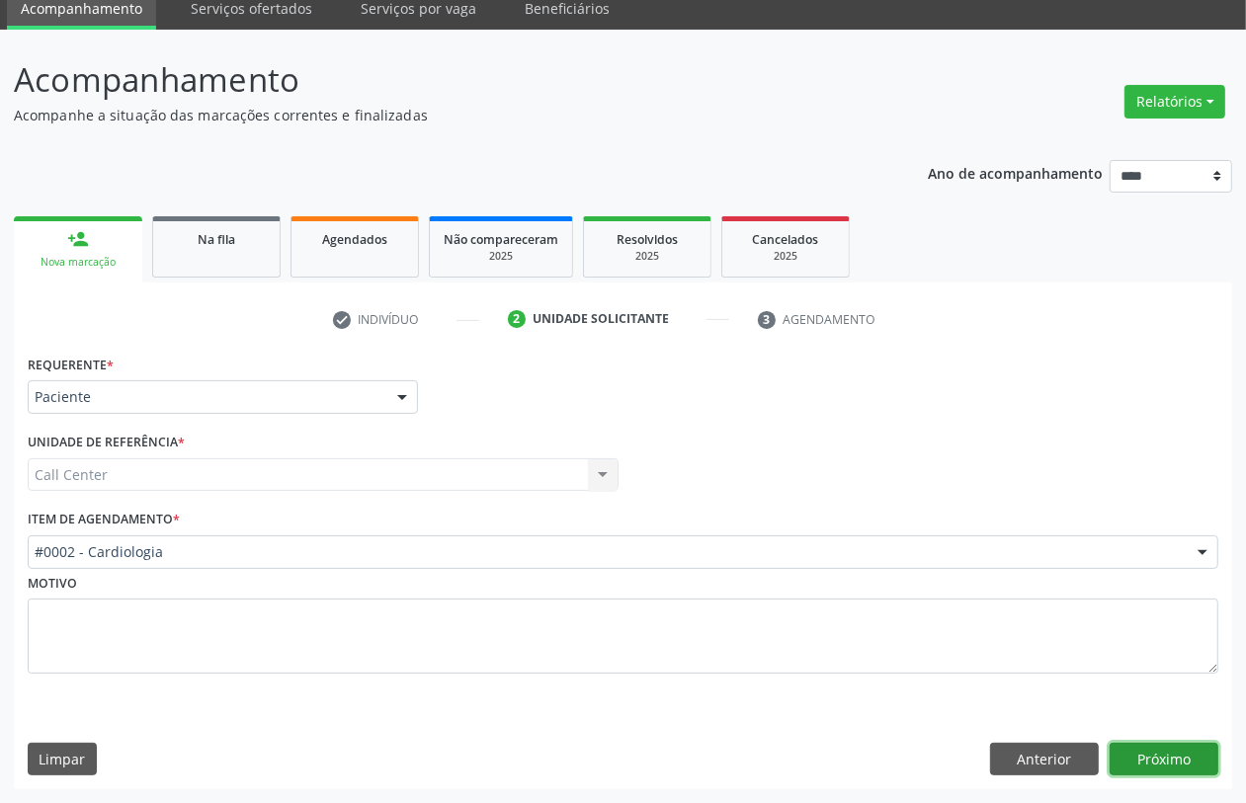
click at [1146, 763] on button "Próximo" at bounding box center [1164, 760] width 109 height 34
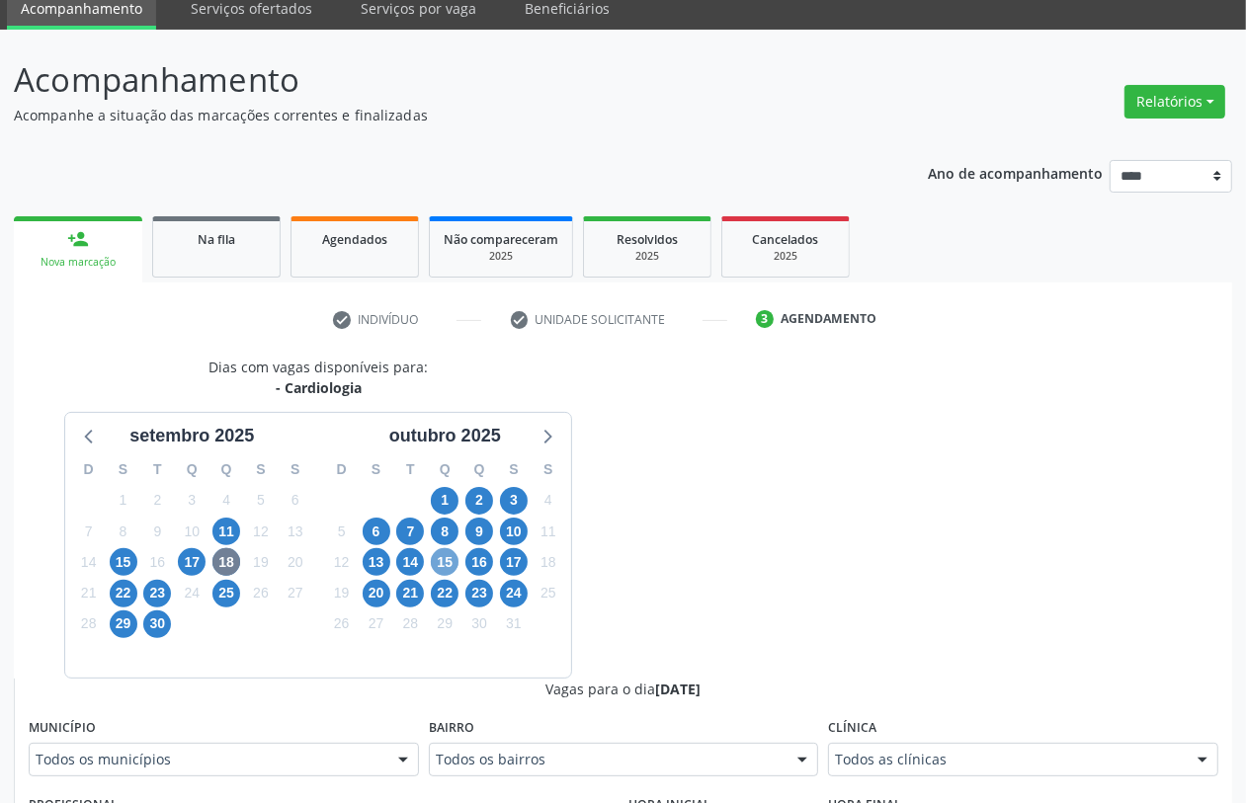
click at [440, 564] on span "15" at bounding box center [445, 562] width 28 height 28
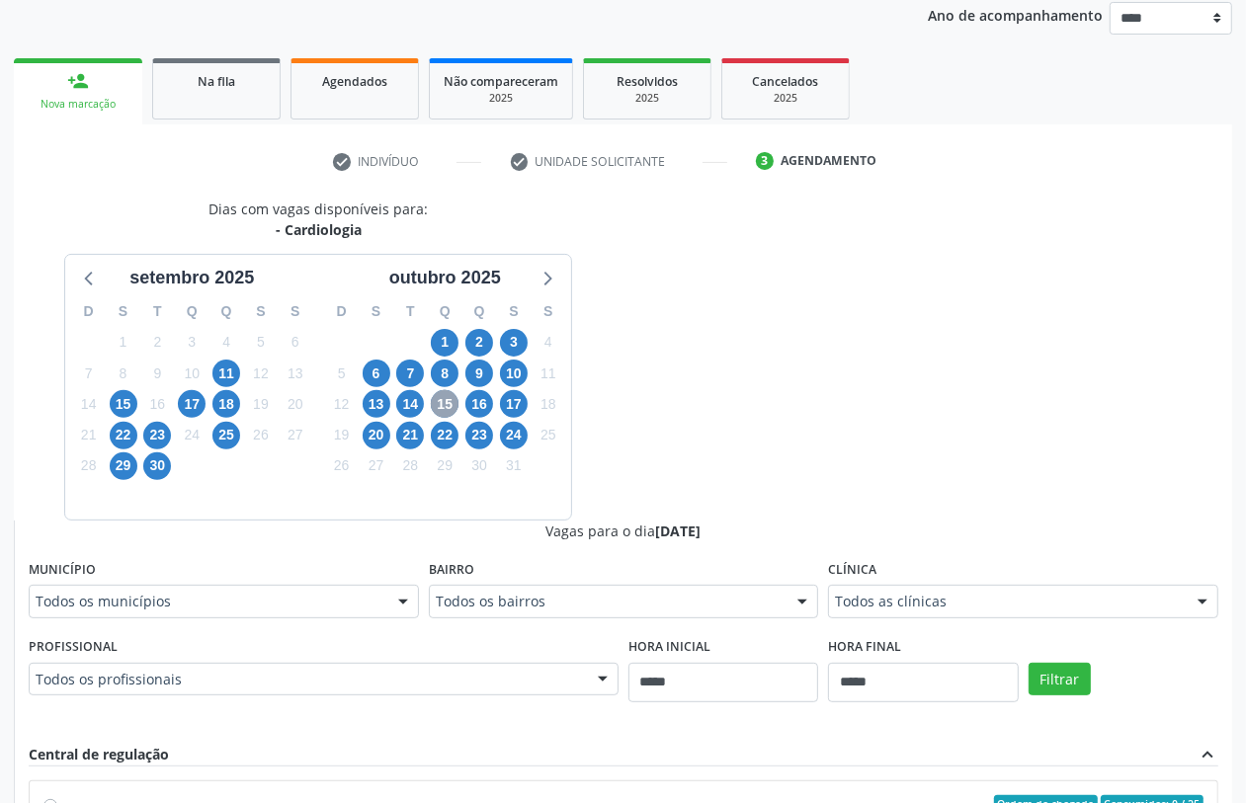
scroll to position [450, 0]
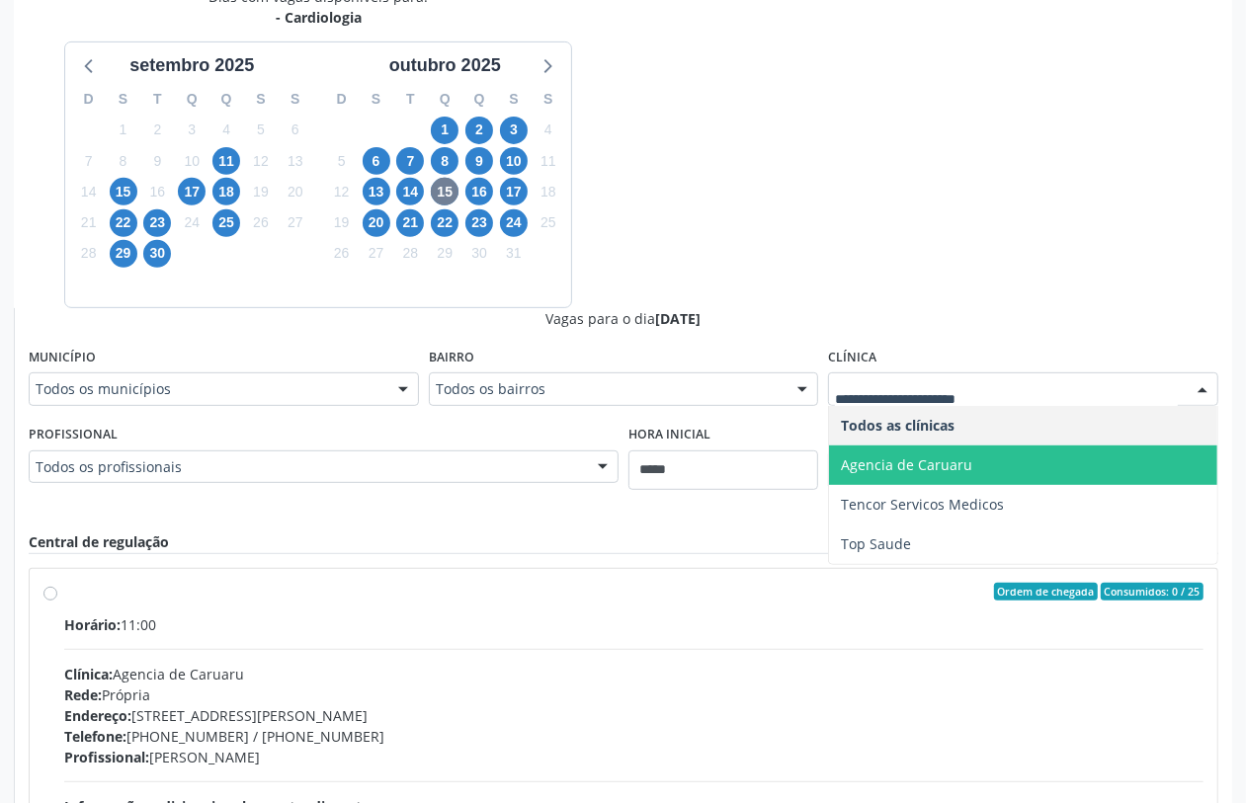
click at [926, 471] on span "Agencia de Caruaru" at bounding box center [906, 465] width 131 height 19
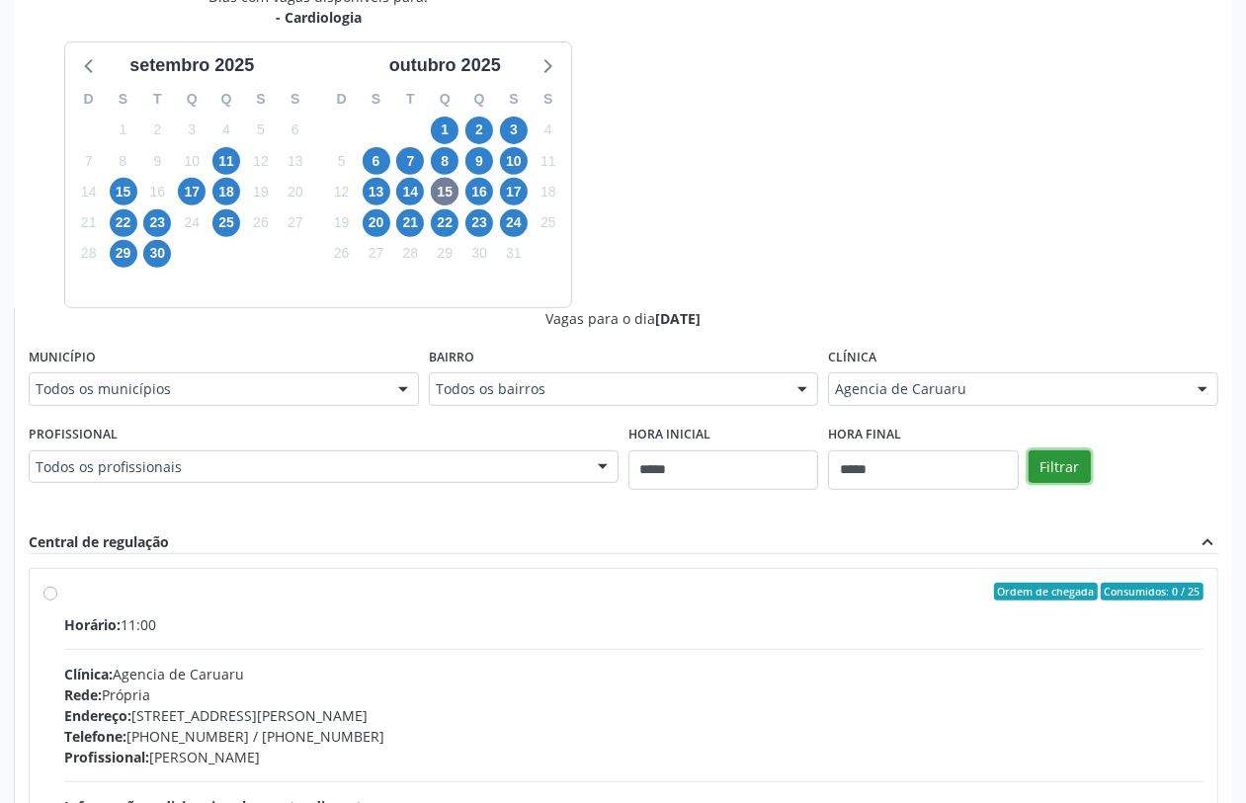
drag, startPoint x: 1044, startPoint y: 462, endPoint x: 1034, endPoint y: 460, distance: 10.1
click at [1043, 461] on button "Filtrar" at bounding box center [1060, 468] width 62 height 34
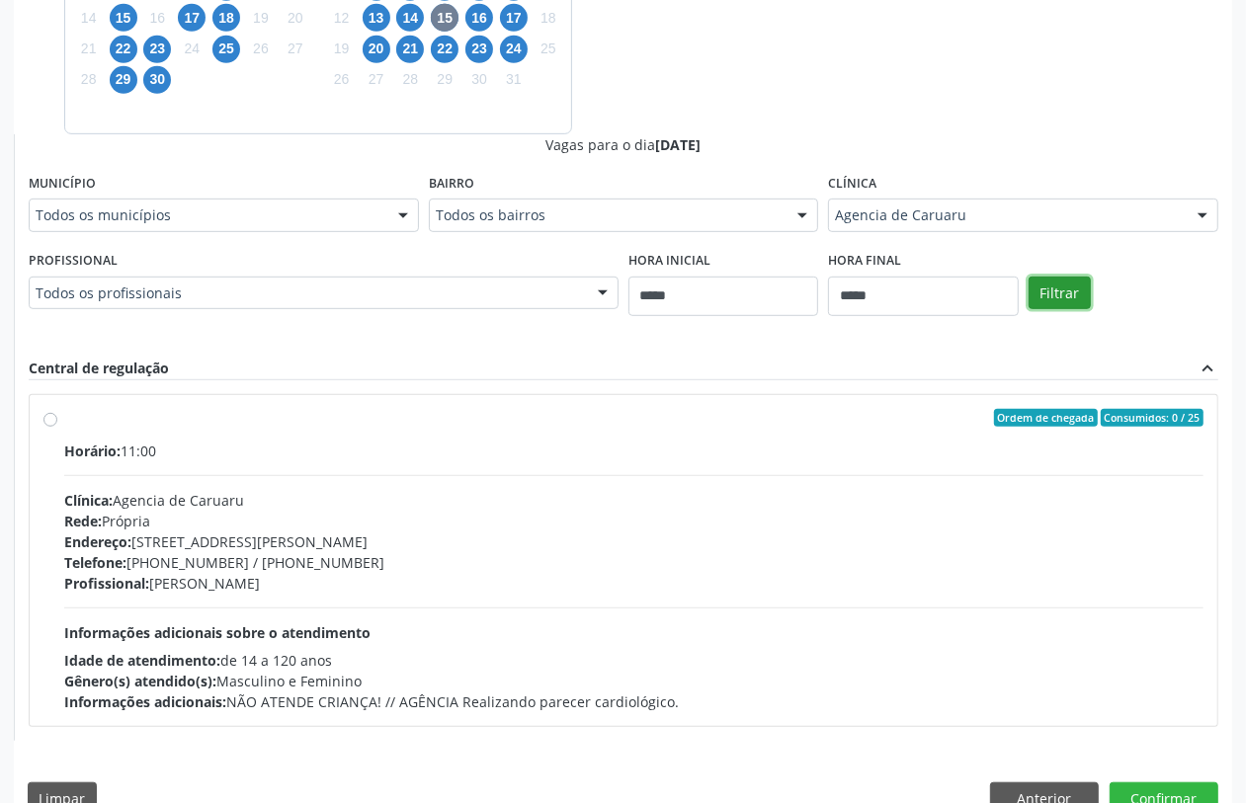
scroll to position [664, 0]
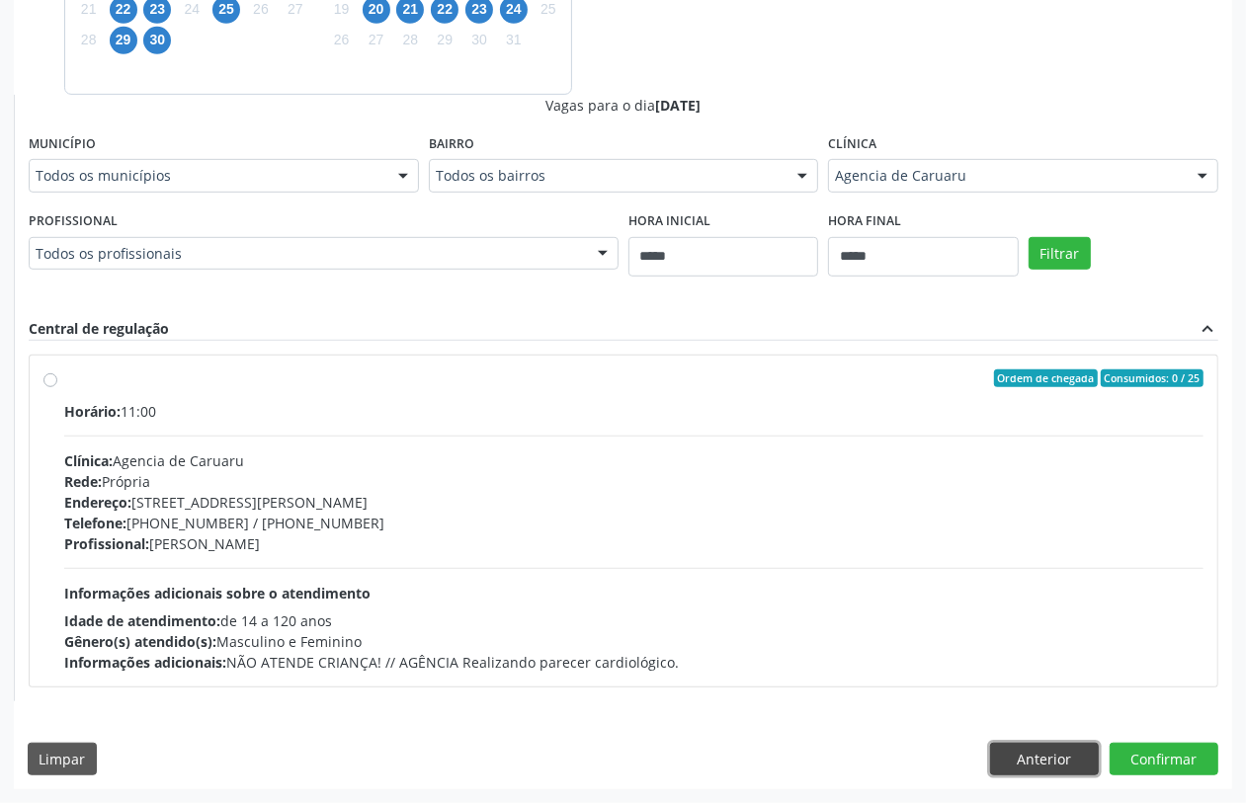
click at [1068, 768] on button "Anterior" at bounding box center [1044, 760] width 109 height 34
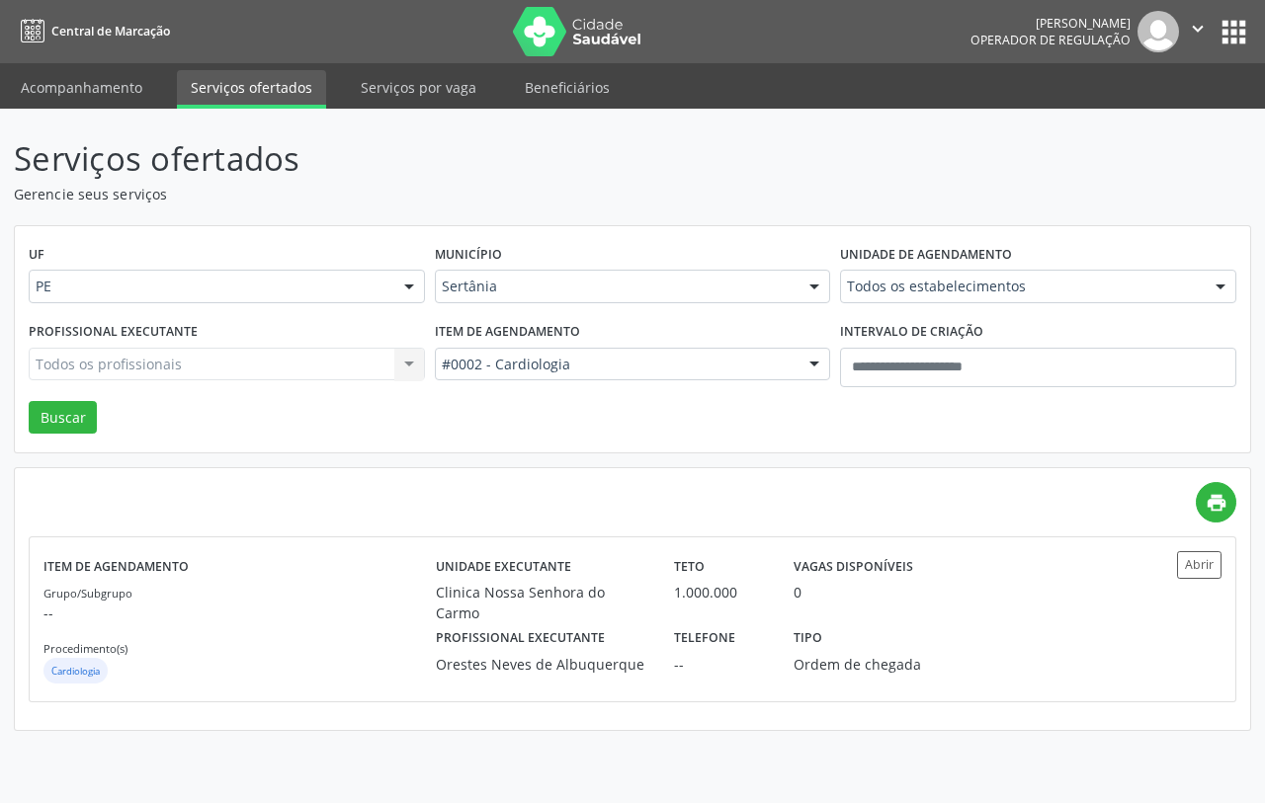
click at [658, 275] on div "Sertânia" at bounding box center [633, 287] width 396 height 34
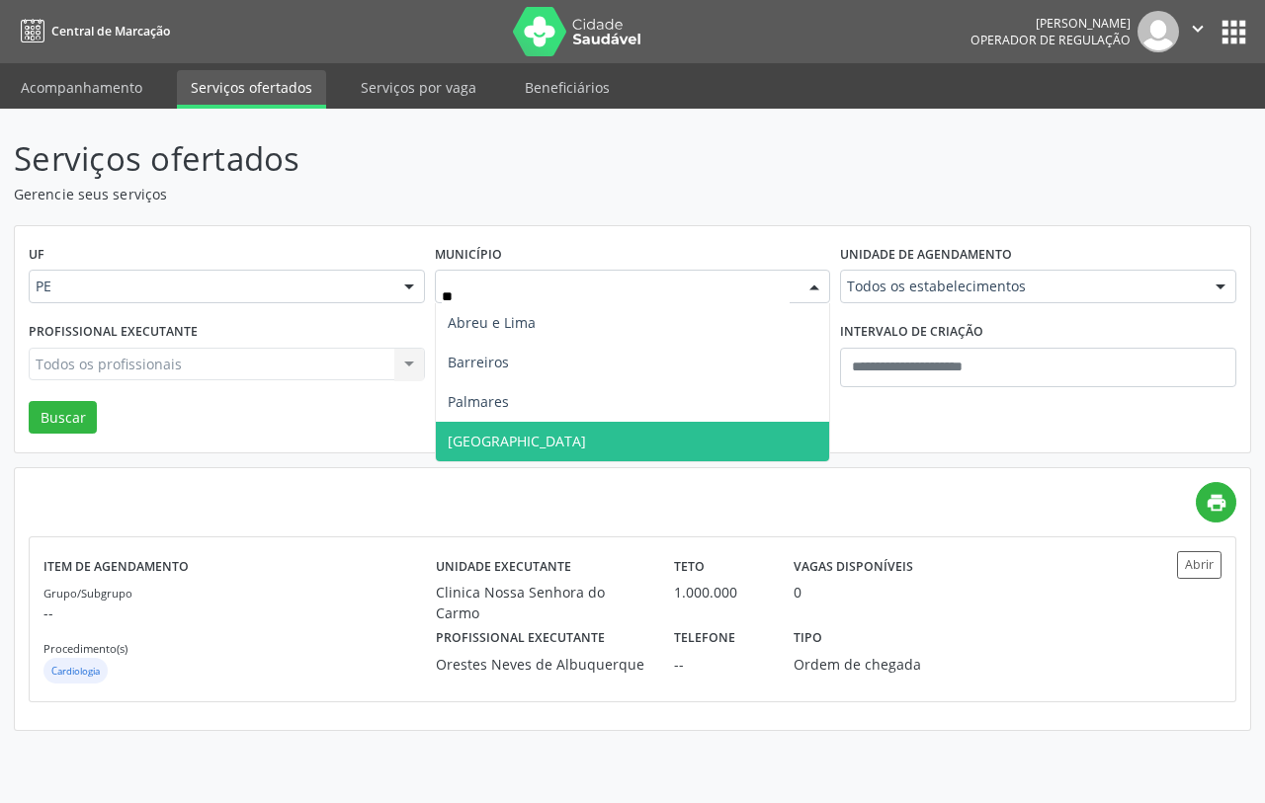
type input "***"
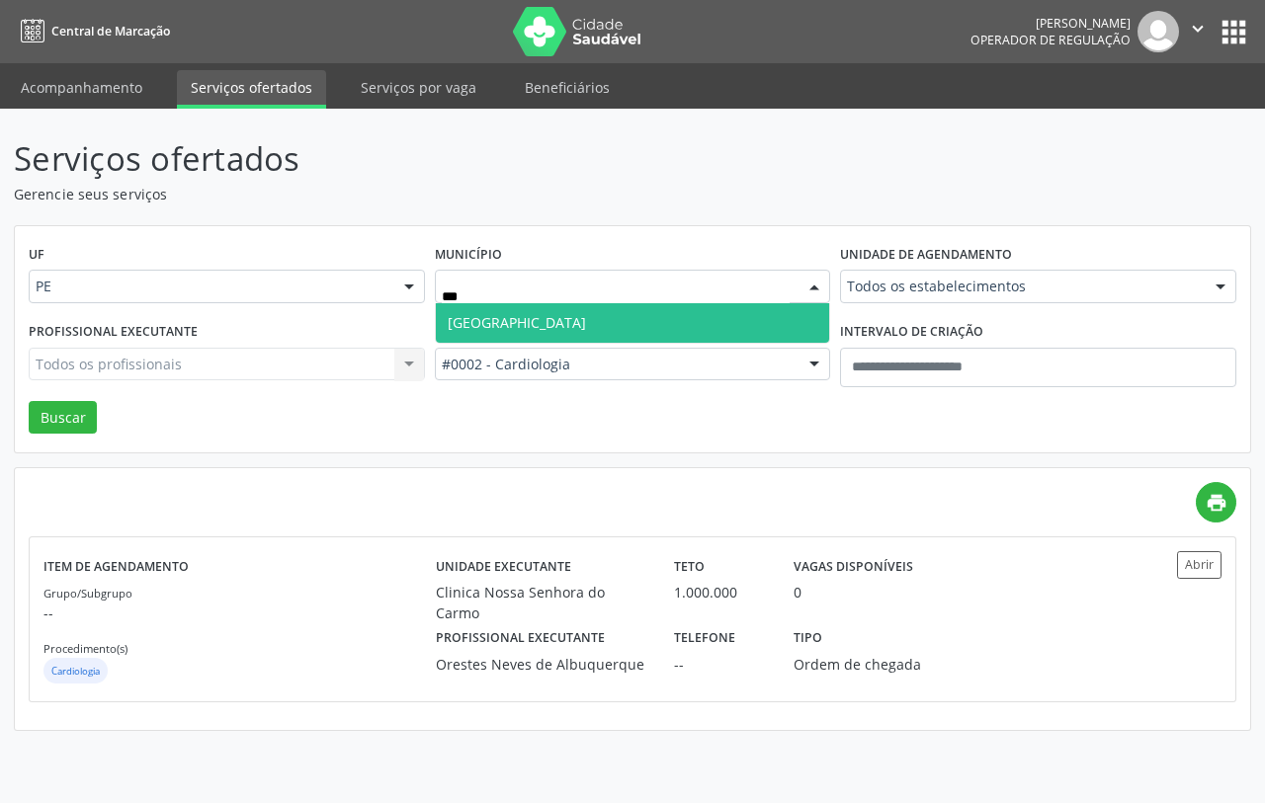
click at [532, 318] on span "[GEOGRAPHIC_DATA]" at bounding box center [633, 323] width 394 height 40
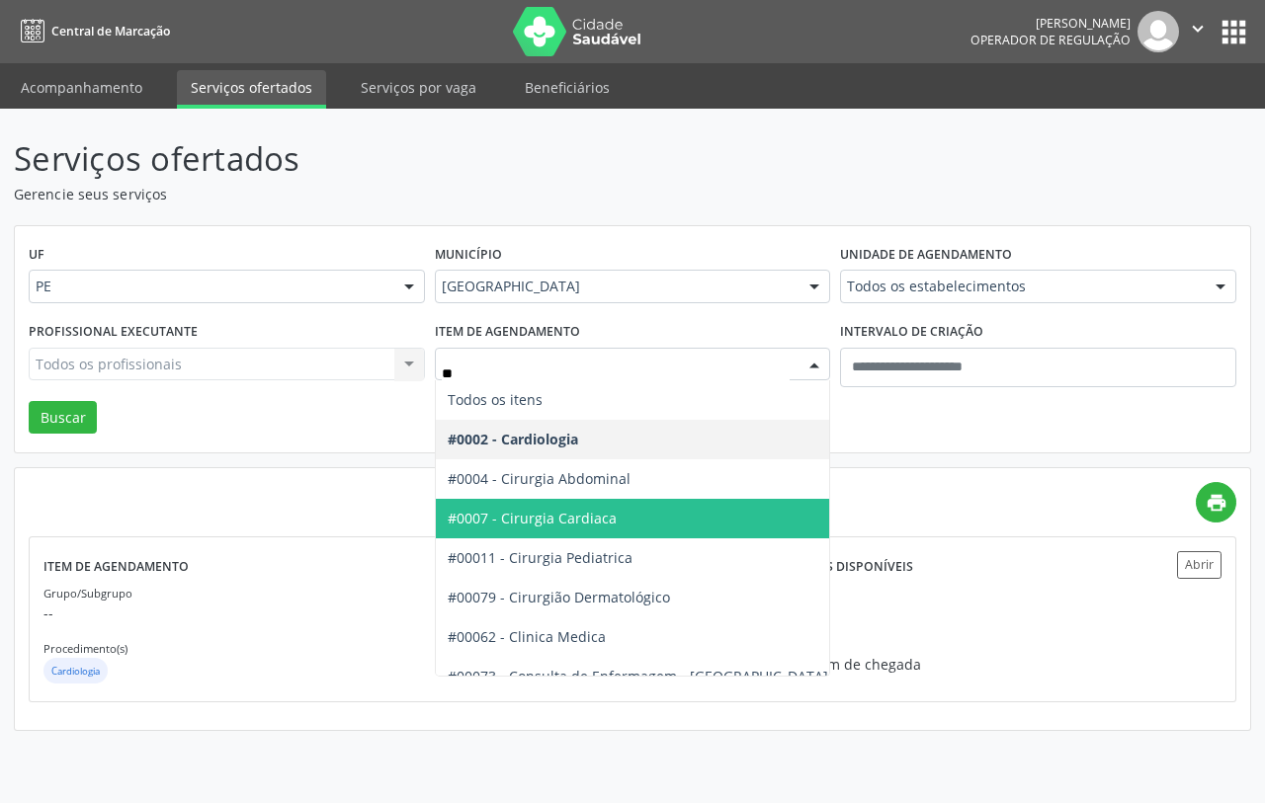
type input "***"
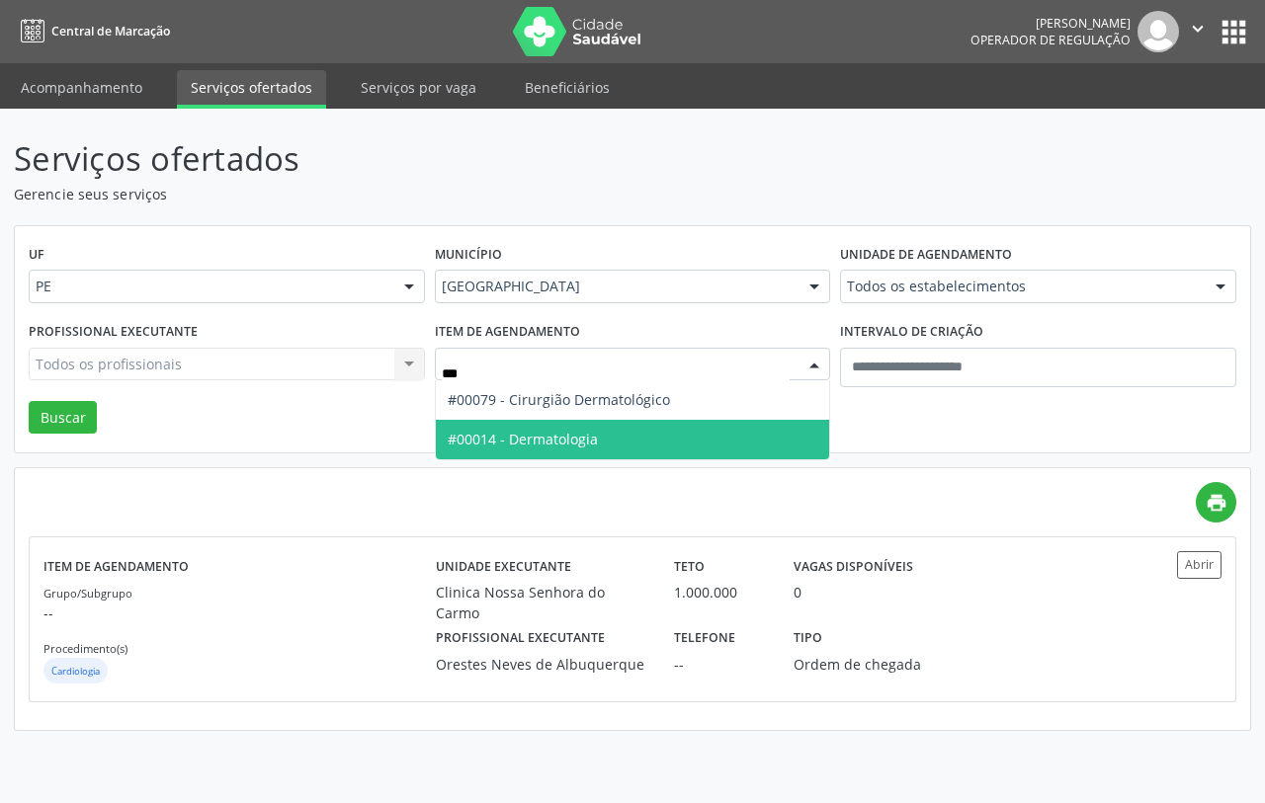
drag, startPoint x: 504, startPoint y: 441, endPoint x: 426, endPoint y: 441, distance: 78.1
click at [500, 441] on span "#00014 - Dermatologia" at bounding box center [523, 439] width 150 height 19
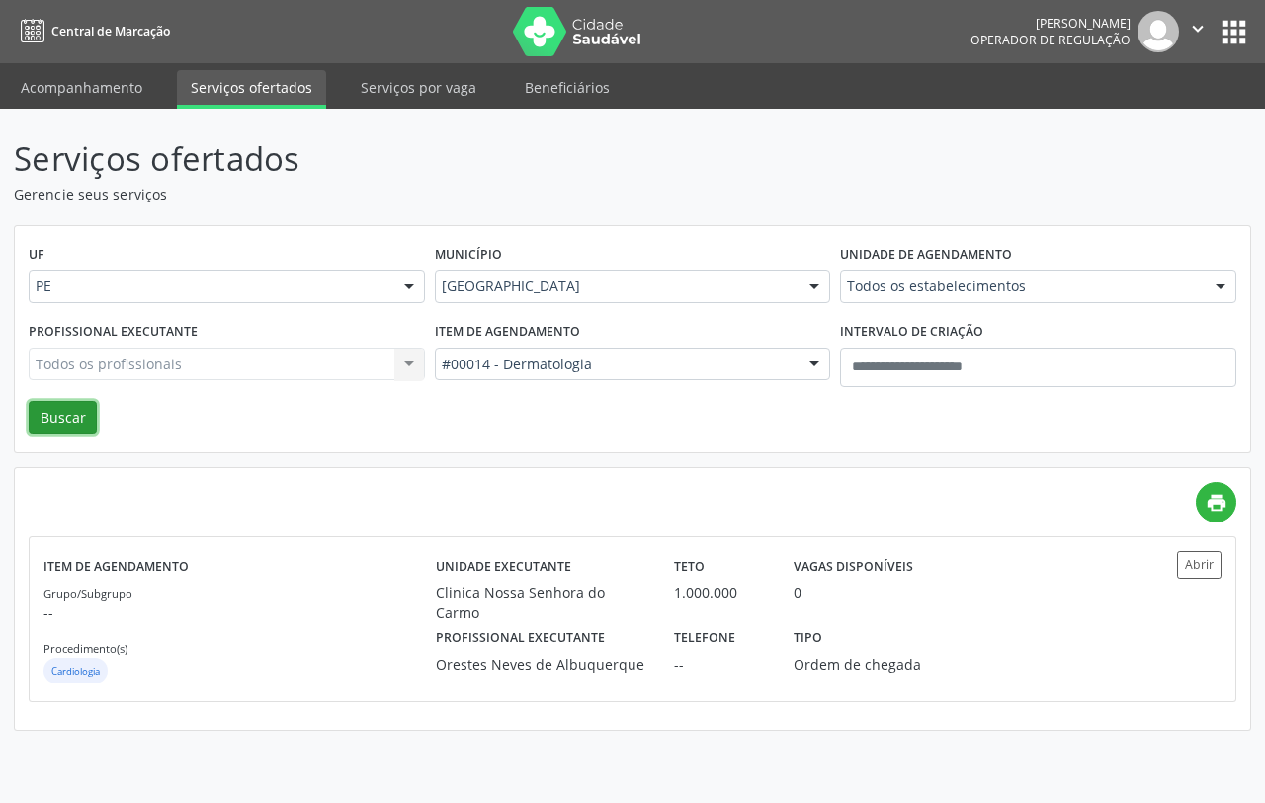
drag, startPoint x: 76, startPoint y: 413, endPoint x: 91, endPoint y: 428, distance: 21.0
click at [77, 417] on button "Buscar" at bounding box center [63, 418] width 68 height 34
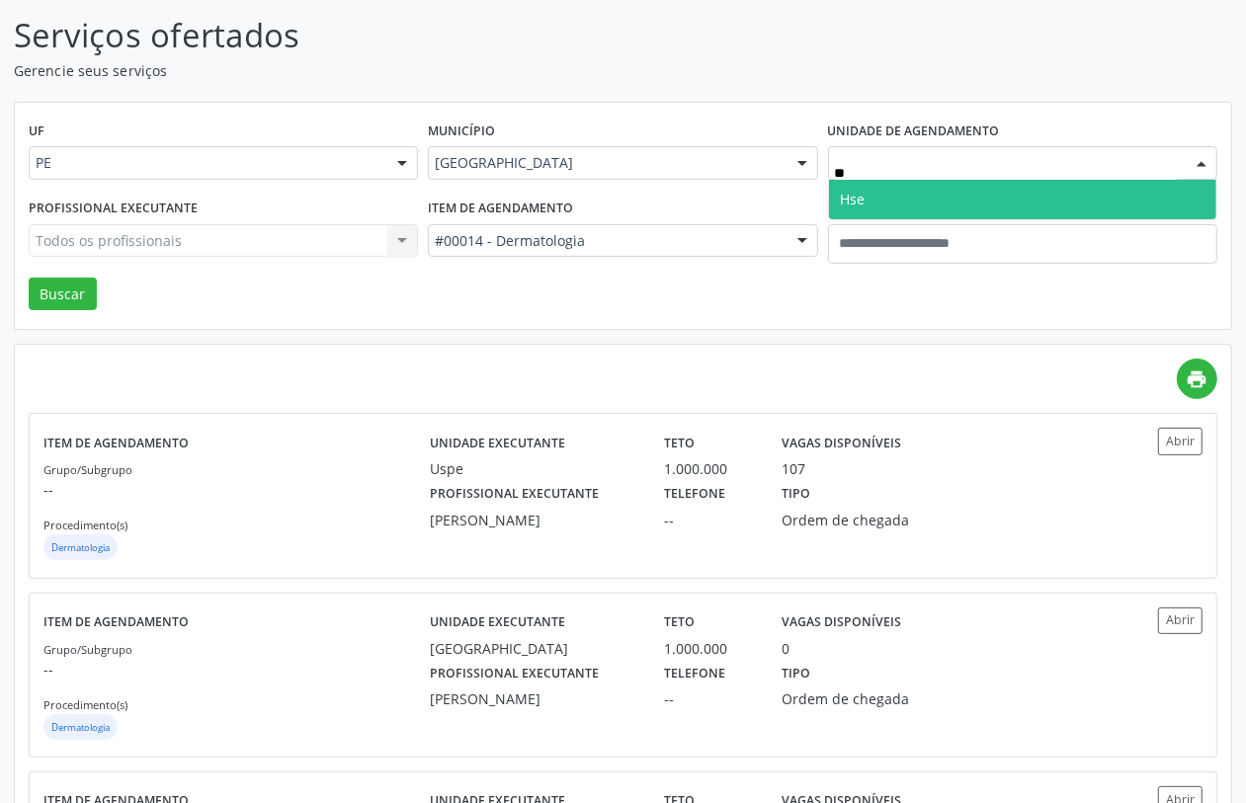
type input "***"
click at [891, 194] on span "Hse" at bounding box center [1022, 200] width 387 height 40
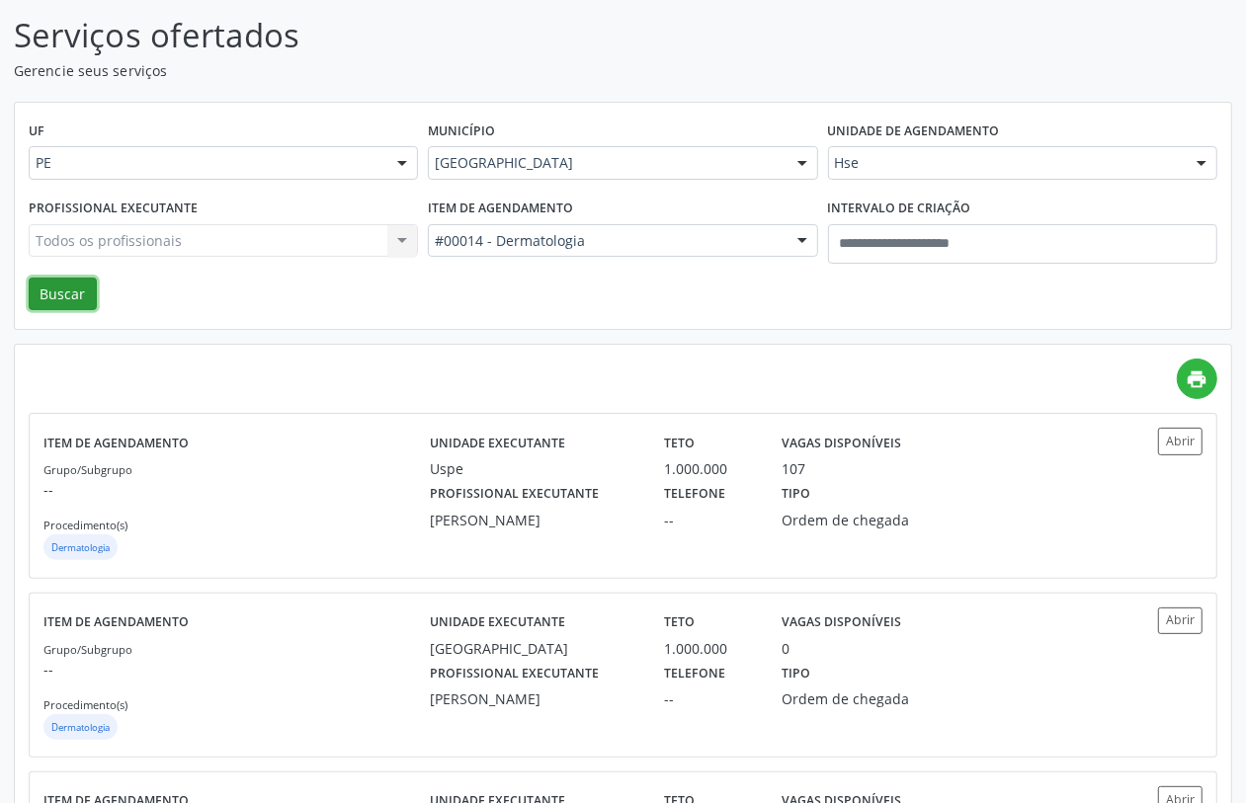
click at [60, 294] on button "Buscar" at bounding box center [63, 295] width 68 height 34
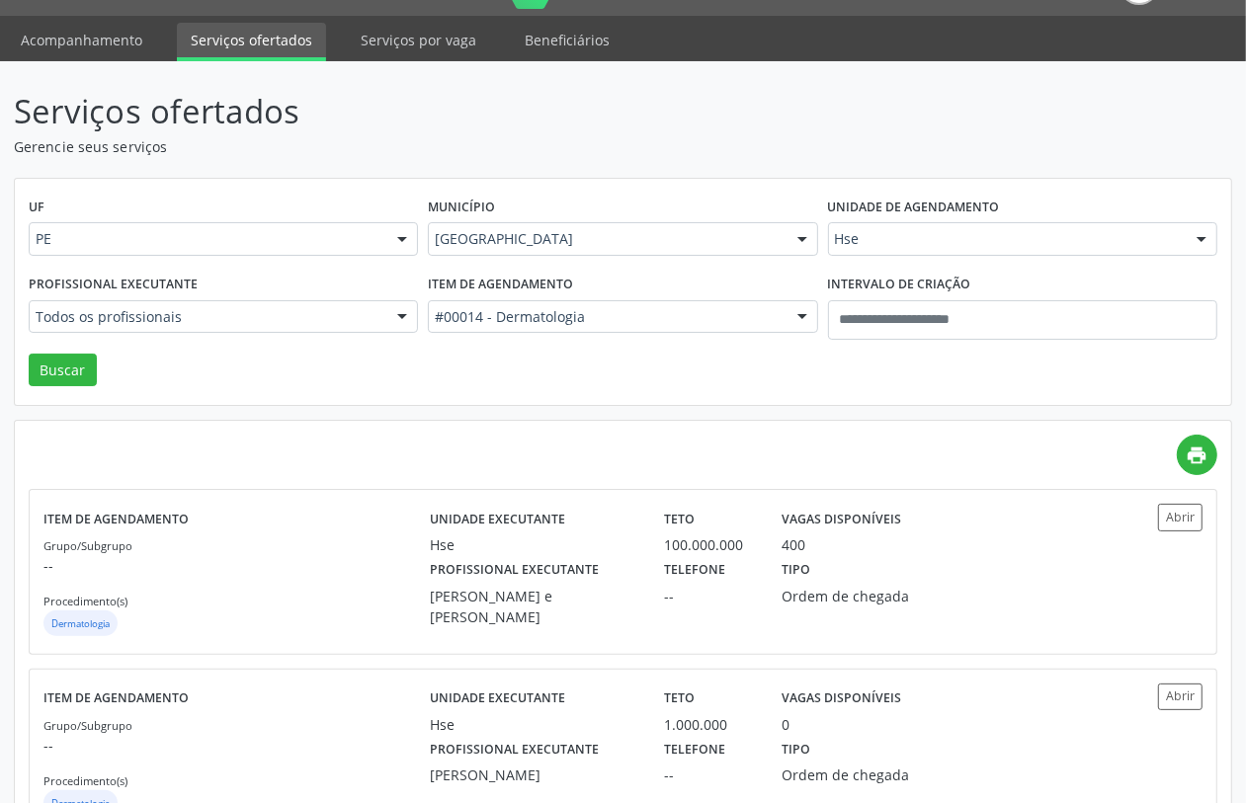
scroll to position [371, 0]
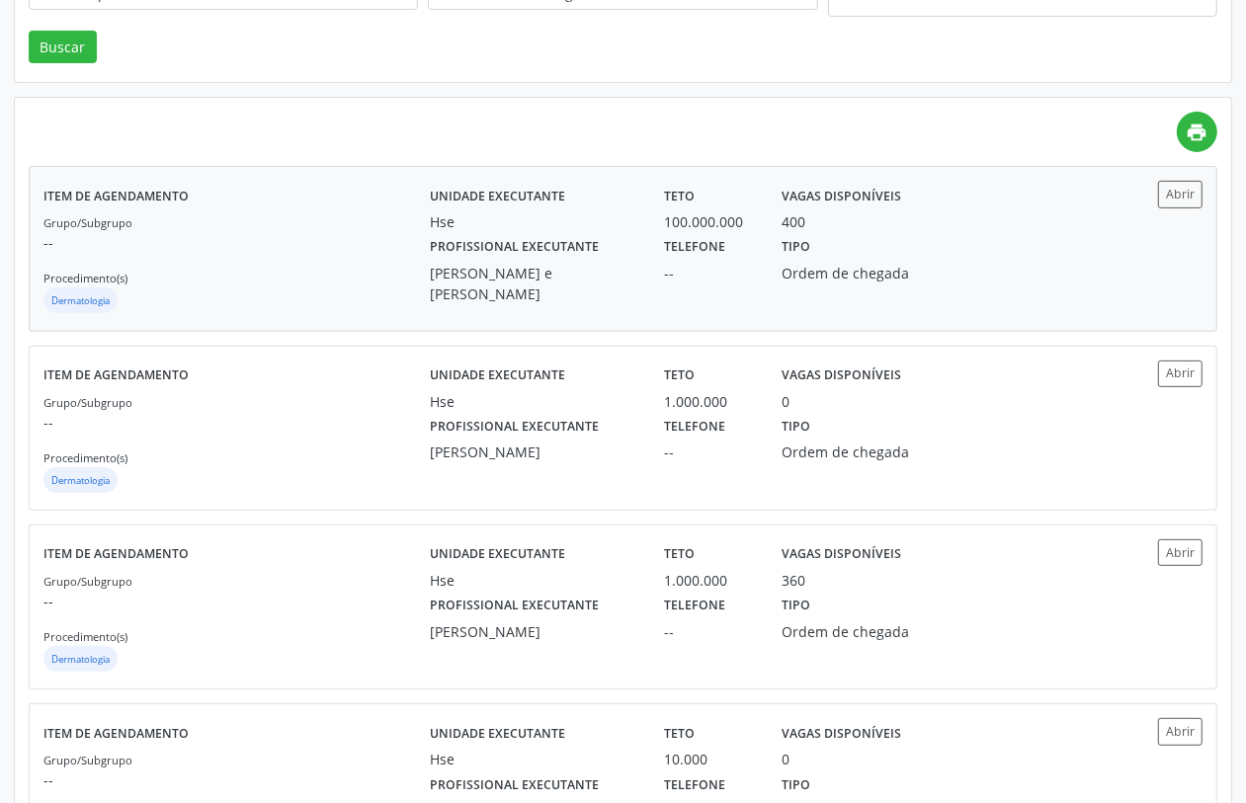
click at [351, 280] on div "Grupo/Subgrupo -- Procedimento(s) Dermatologia" at bounding box center [236, 264] width 386 height 106
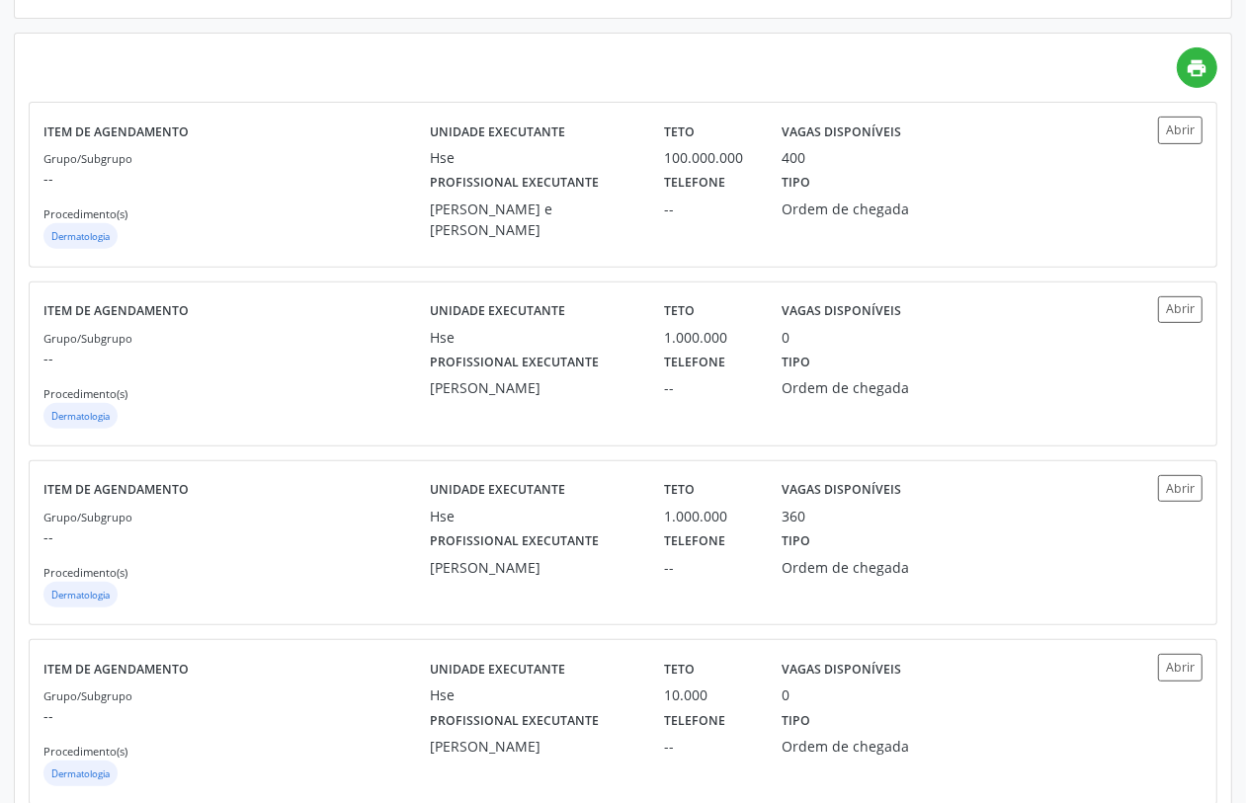
scroll to position [865, 0]
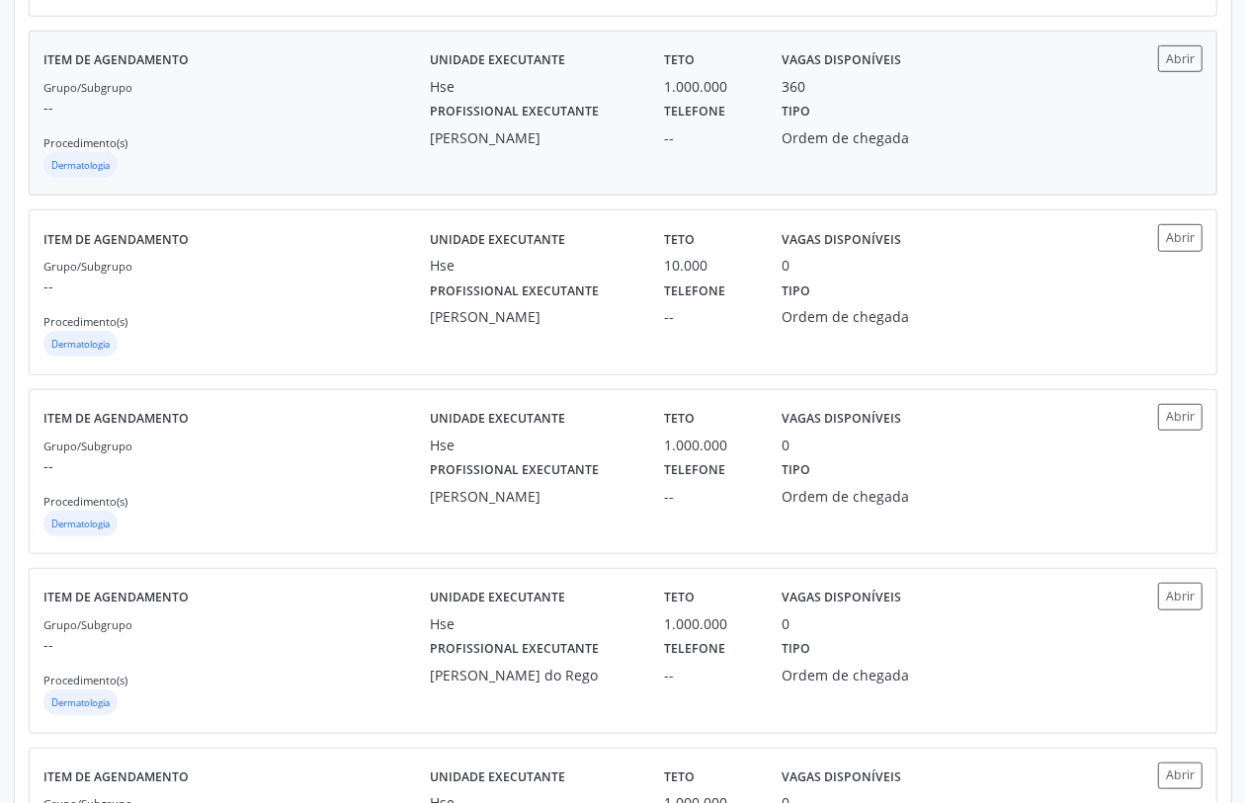
click at [343, 131] on div "Grupo/Subgrupo -- Procedimento(s) Dermatologia" at bounding box center [236, 129] width 386 height 106
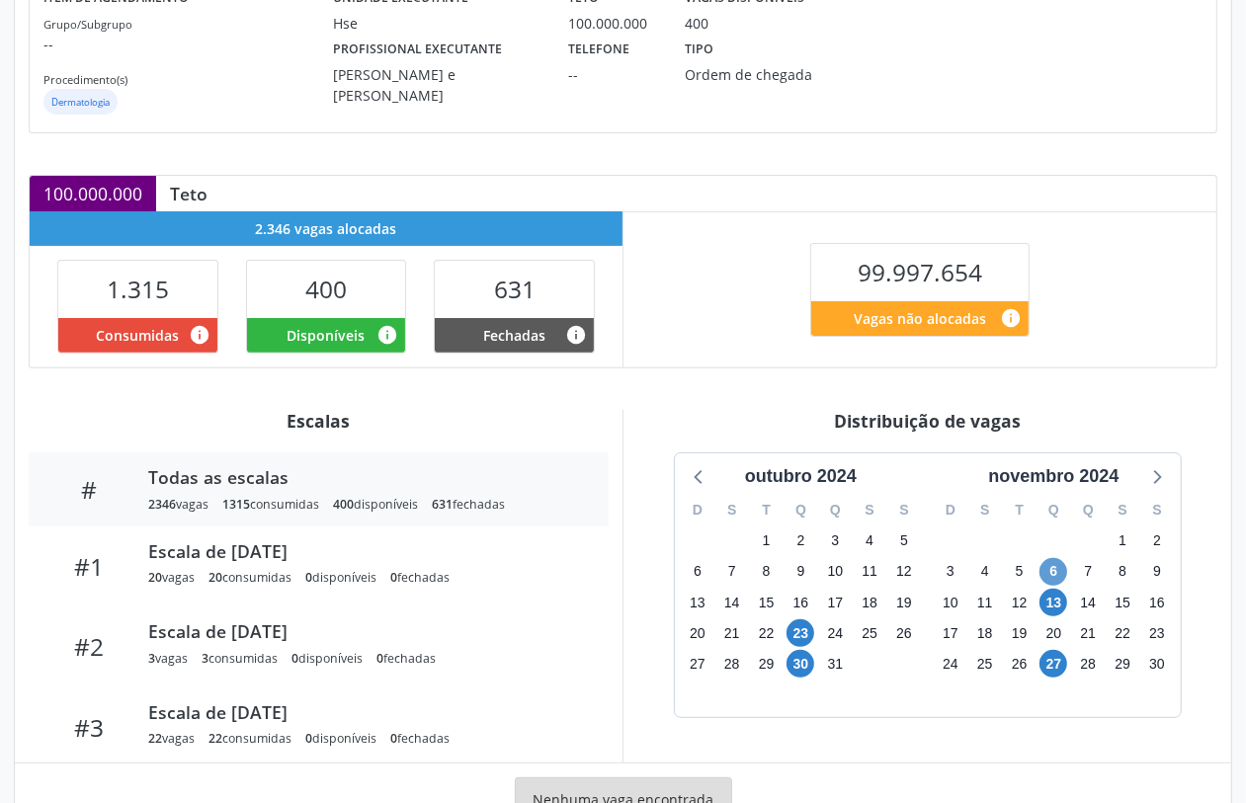
scroll to position [347, 0]
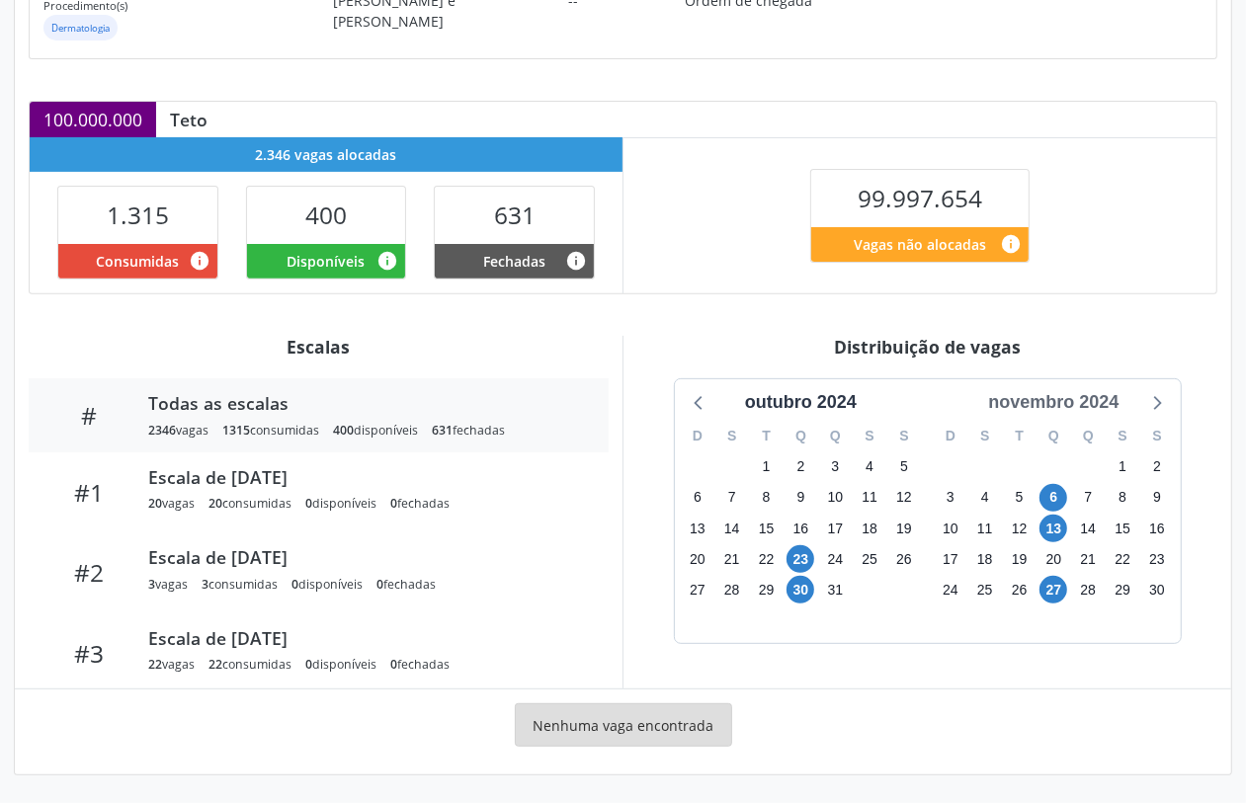
click at [1077, 401] on div "novembro 2024" at bounding box center [1053, 402] width 146 height 27
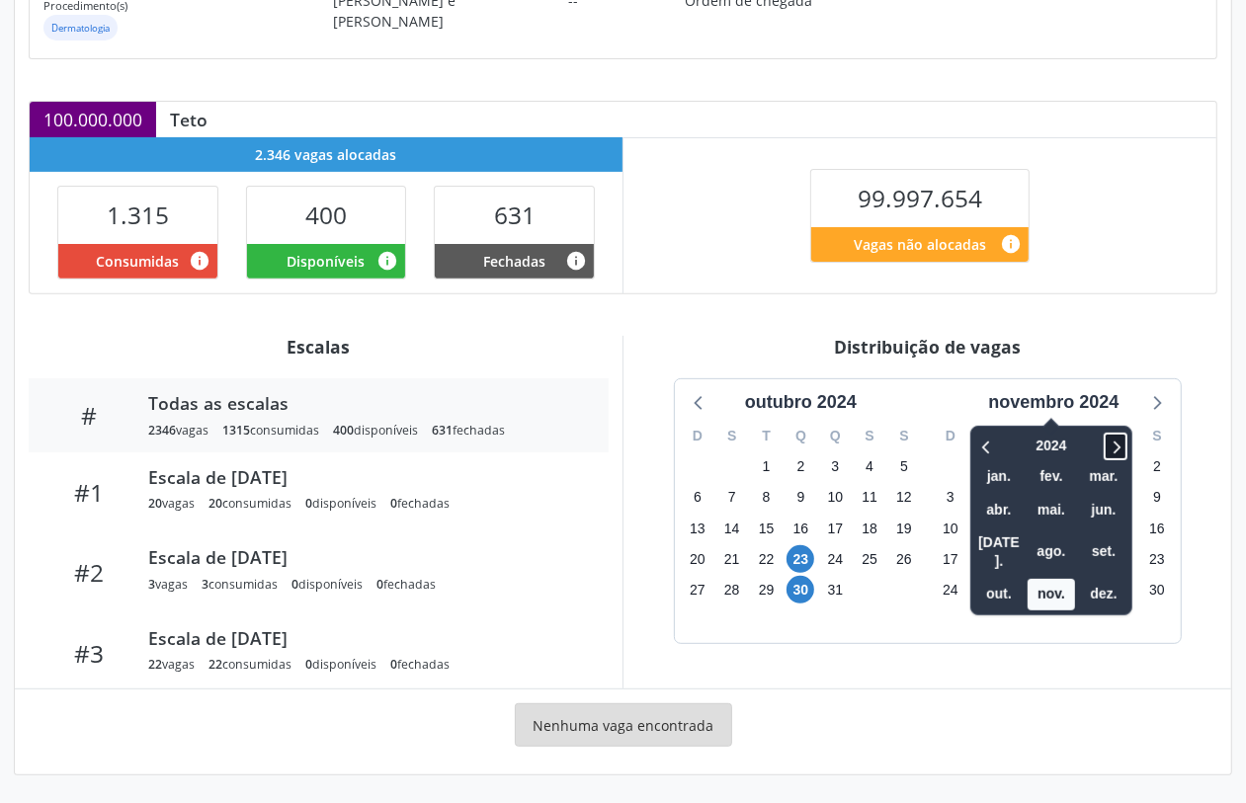
click at [1112, 445] on icon at bounding box center [1116, 447] width 20 height 24
click at [995, 579] on span "out." at bounding box center [998, 594] width 47 height 31
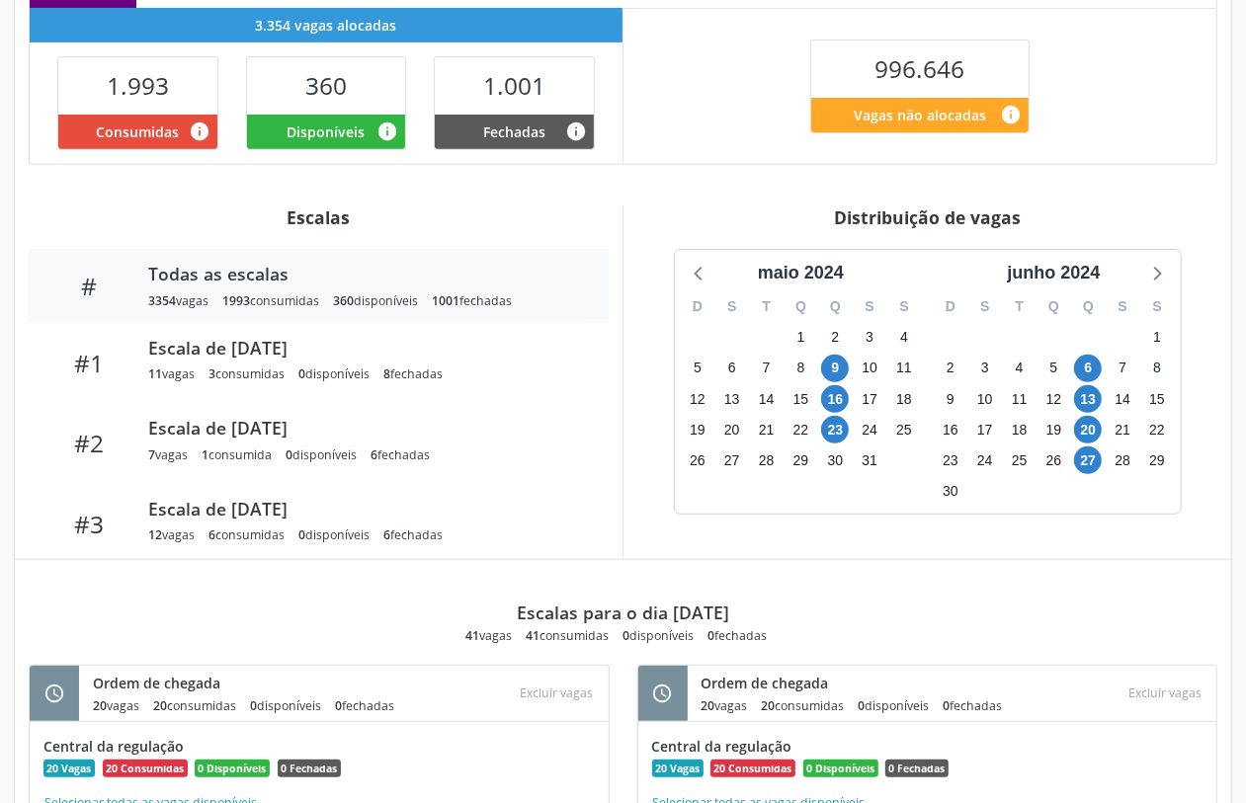
scroll to position [494, 0]
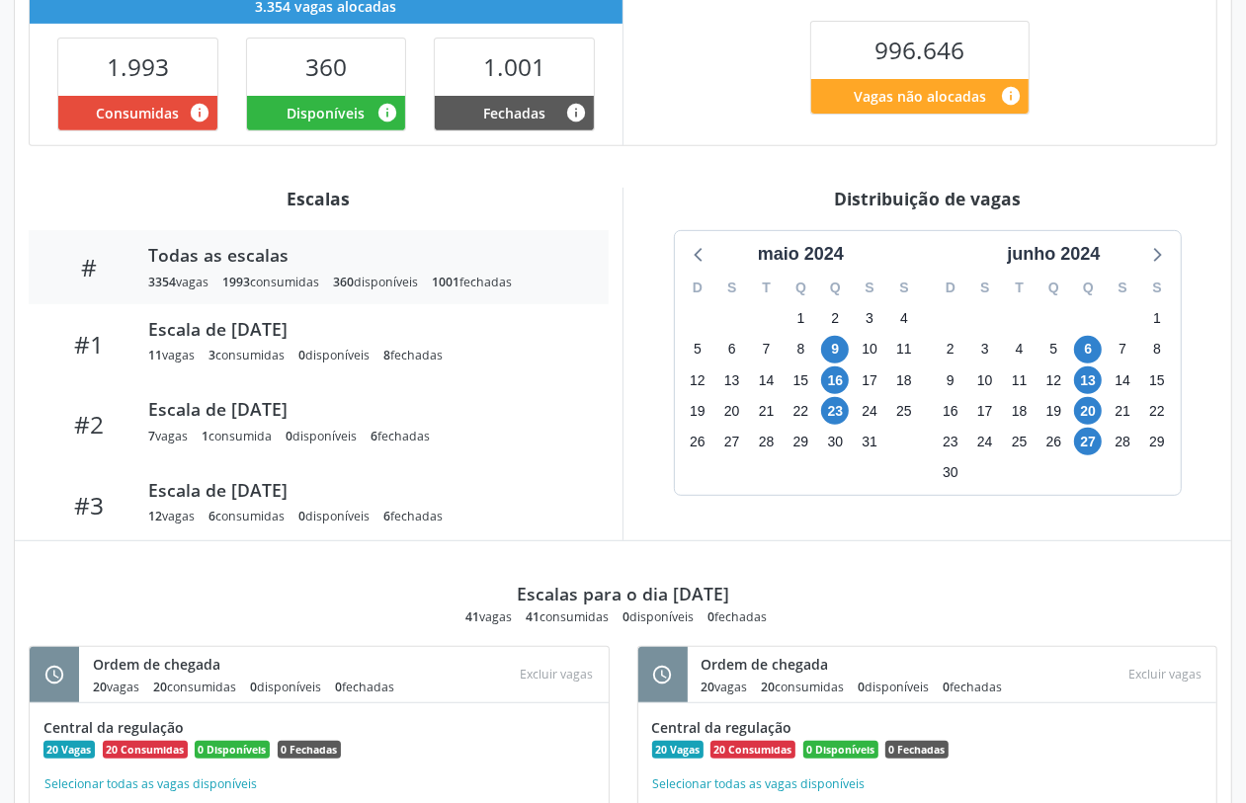
drag, startPoint x: 1073, startPoint y: 248, endPoint x: 1108, endPoint y: 268, distance: 39.8
click at [1079, 249] on div "junho 2024" at bounding box center [1053, 254] width 109 height 27
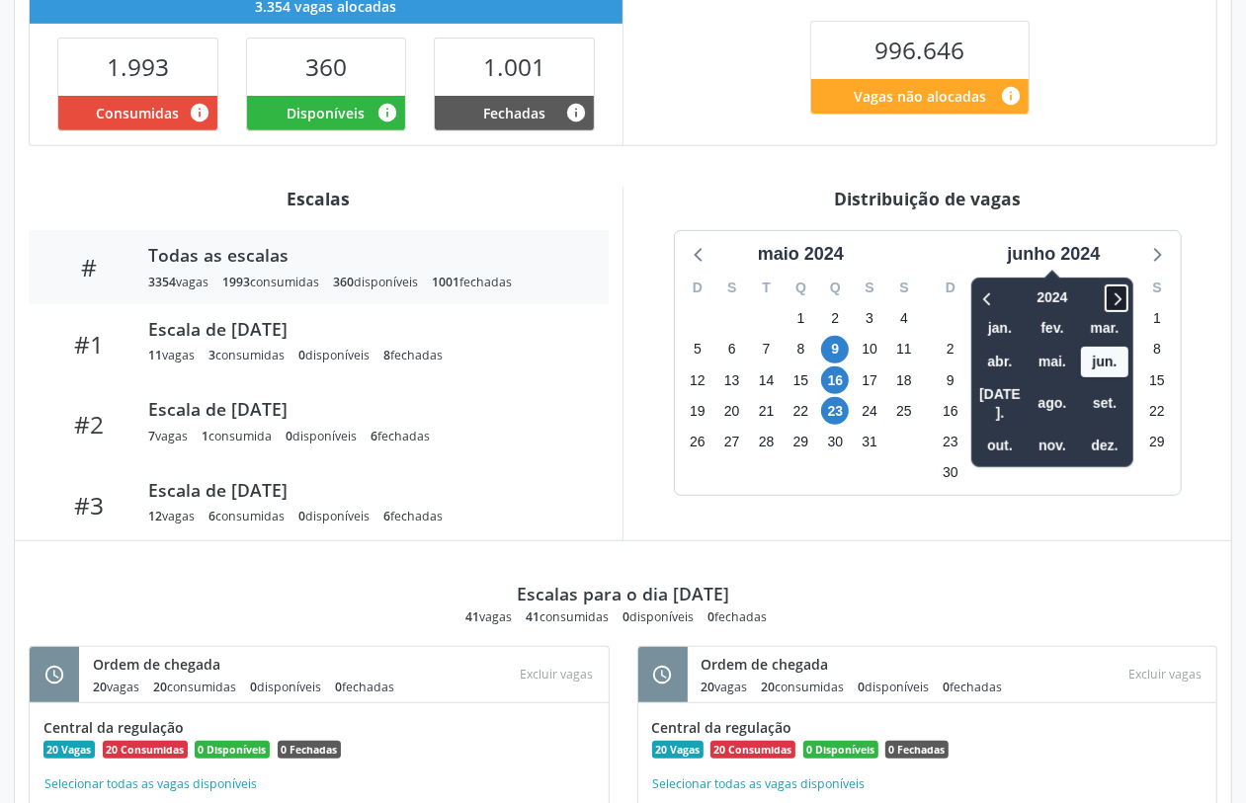
click at [1122, 294] on icon at bounding box center [1117, 299] width 20 height 24
click at [993, 290] on icon at bounding box center [988, 299] width 20 height 24
click at [1125, 395] on span "set." at bounding box center [1104, 403] width 47 height 31
